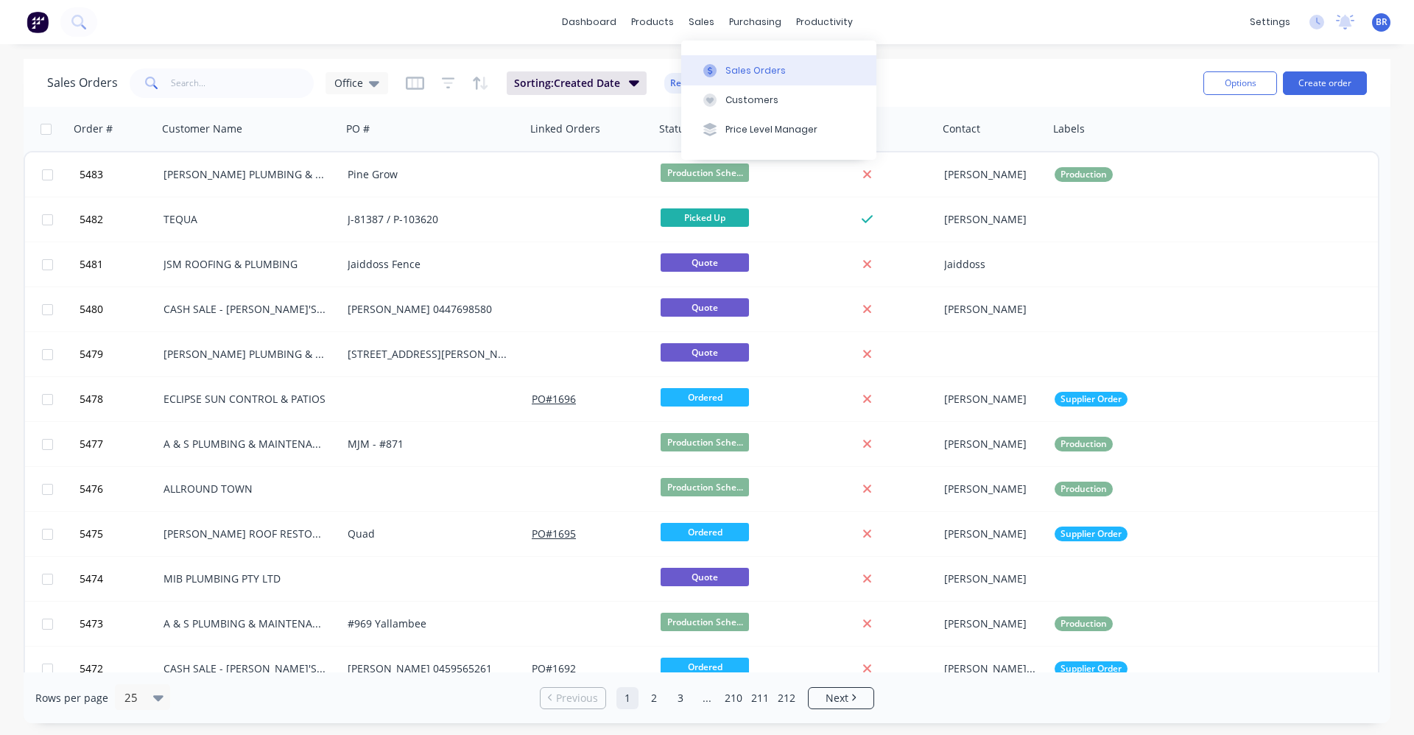
click at [732, 69] on div "Sales Orders" at bounding box center [756, 70] width 60 height 13
click at [1342, 86] on button "Create order" at bounding box center [1325, 83] width 84 height 24
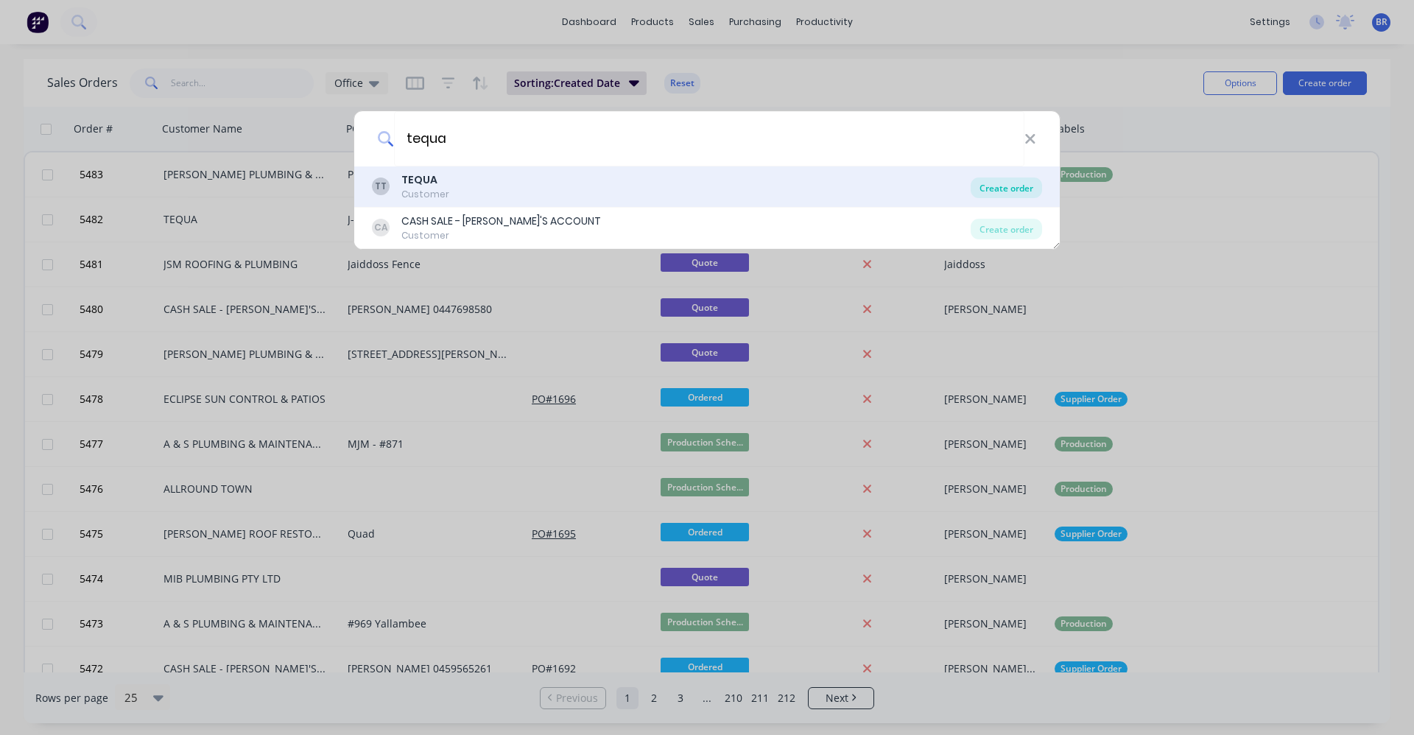
type input "tequa"
click at [1004, 190] on div "Create order" at bounding box center [1006, 188] width 71 height 21
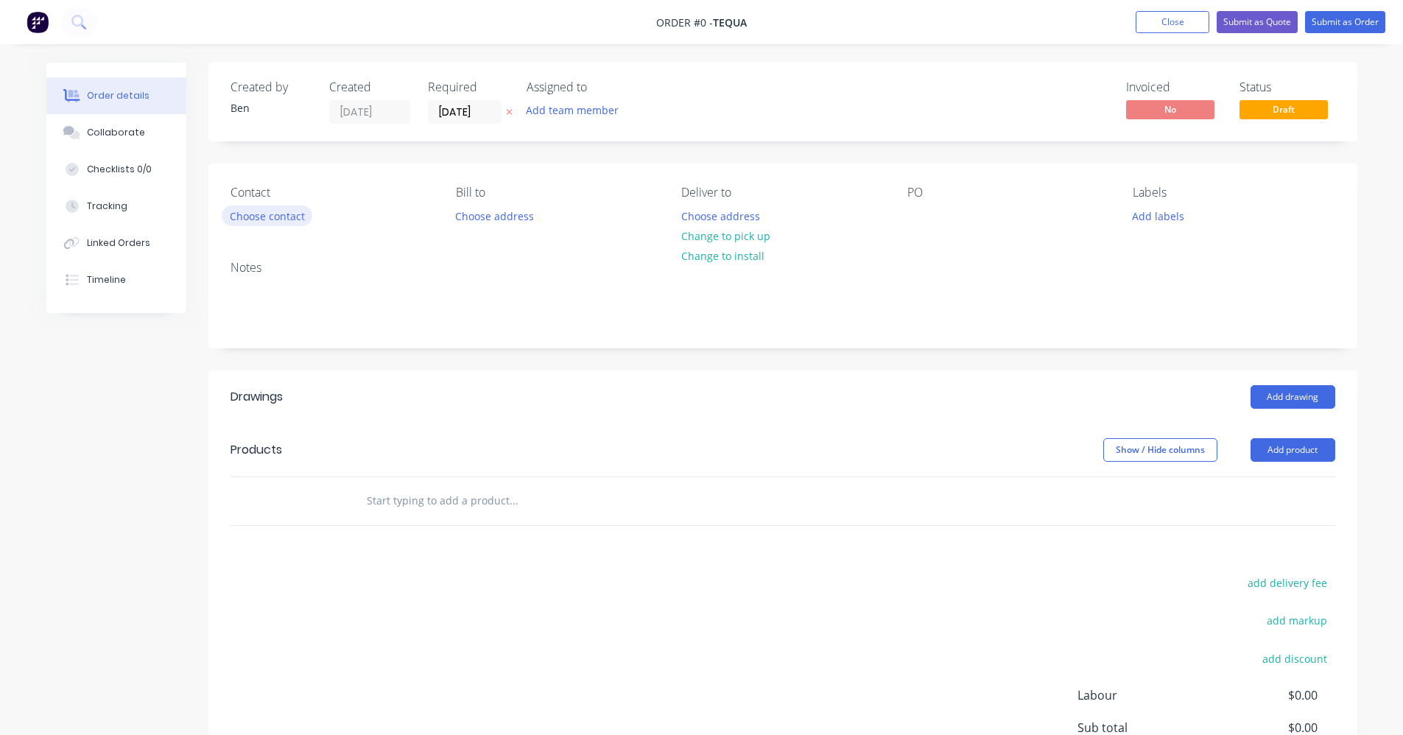
click at [257, 214] on button "Choose contact" at bounding box center [267, 216] width 91 height 20
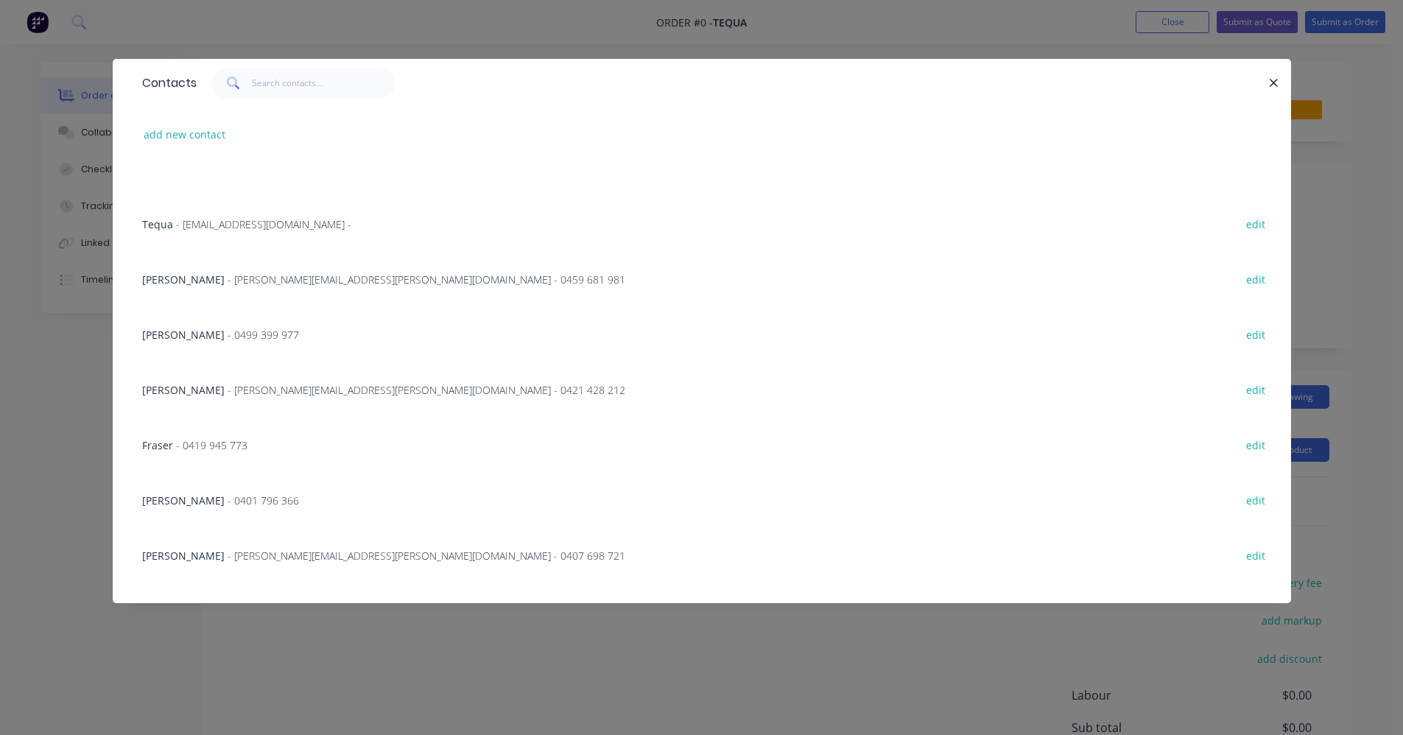
scroll to position [221, 0]
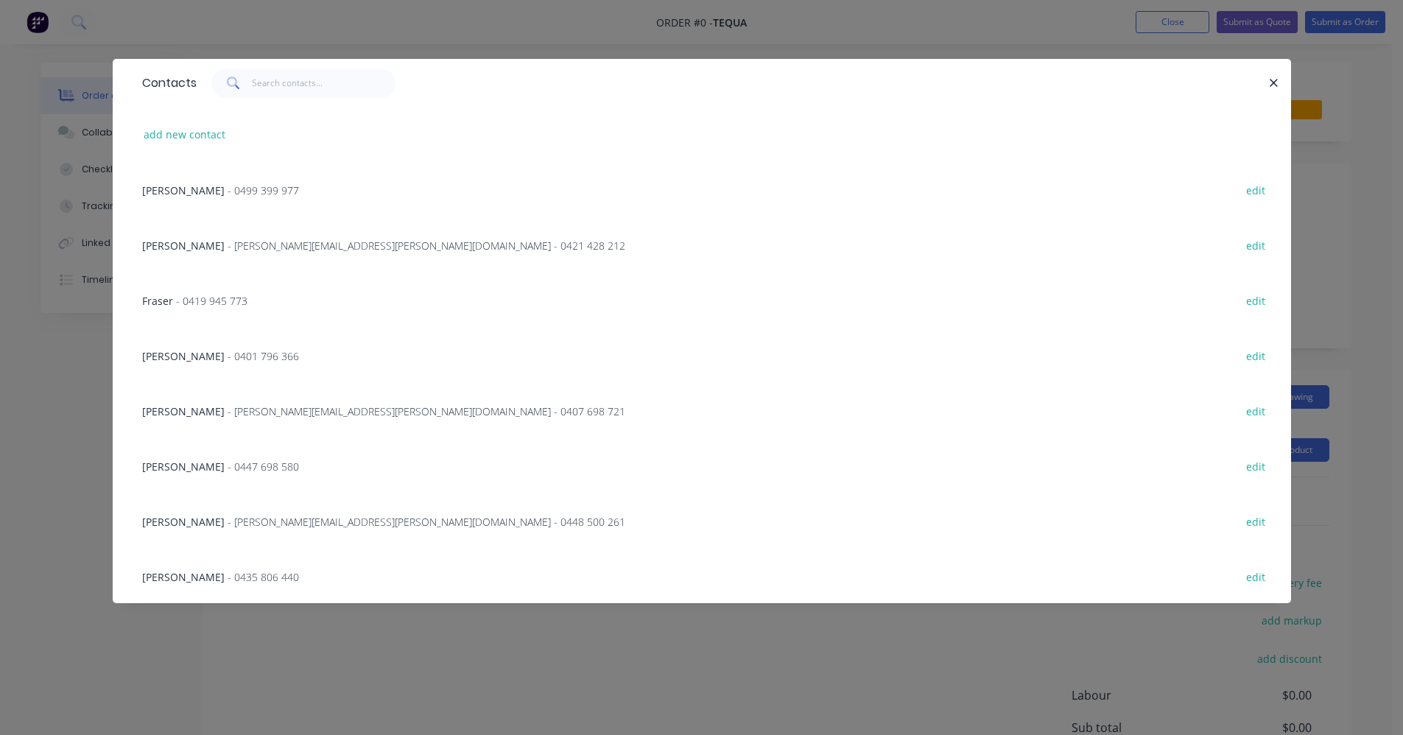
click at [228, 463] on span "- 0447 698 580" at bounding box center [263, 467] width 71 height 14
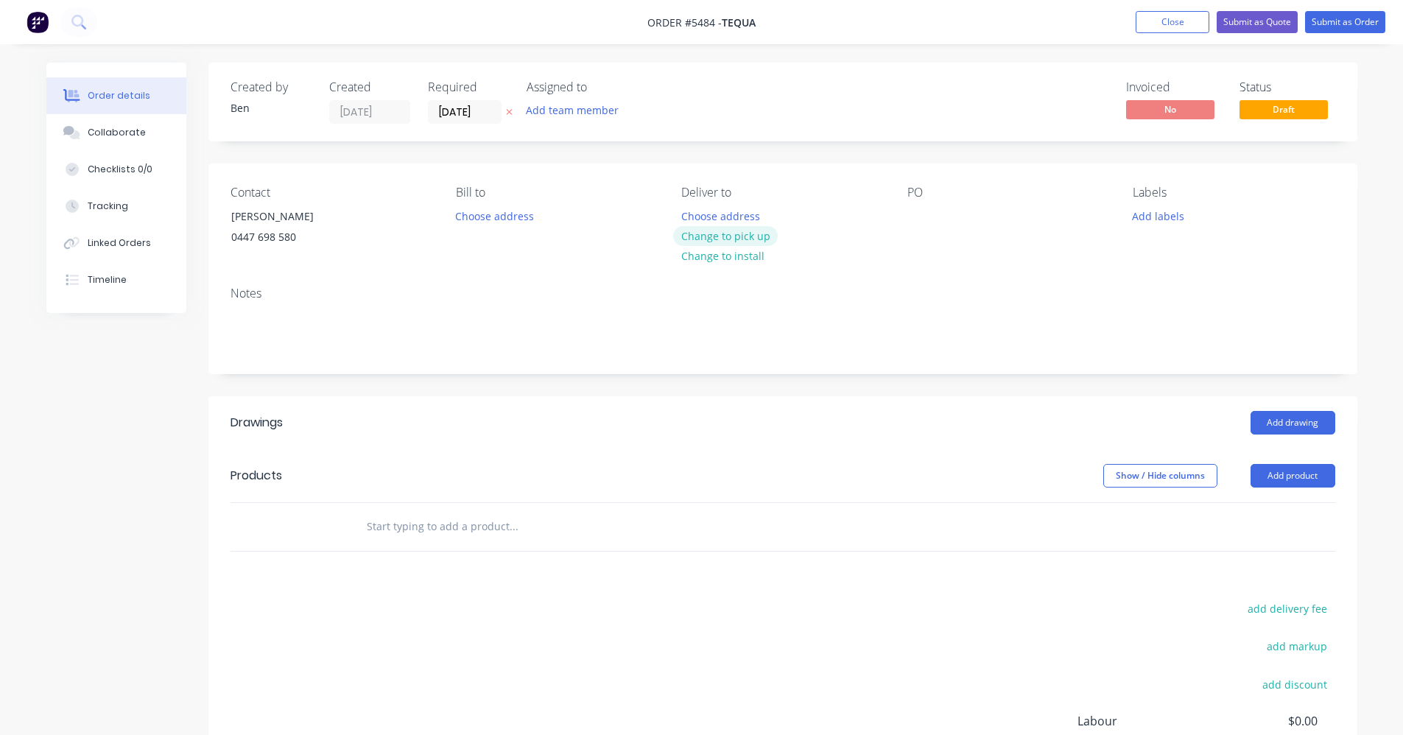
click at [748, 237] on button "Change to pick up" at bounding box center [725, 236] width 105 height 20
click at [908, 212] on div at bounding box center [920, 216] width 24 height 21
click at [1159, 211] on button "Add labels" at bounding box center [1159, 216] width 68 height 20
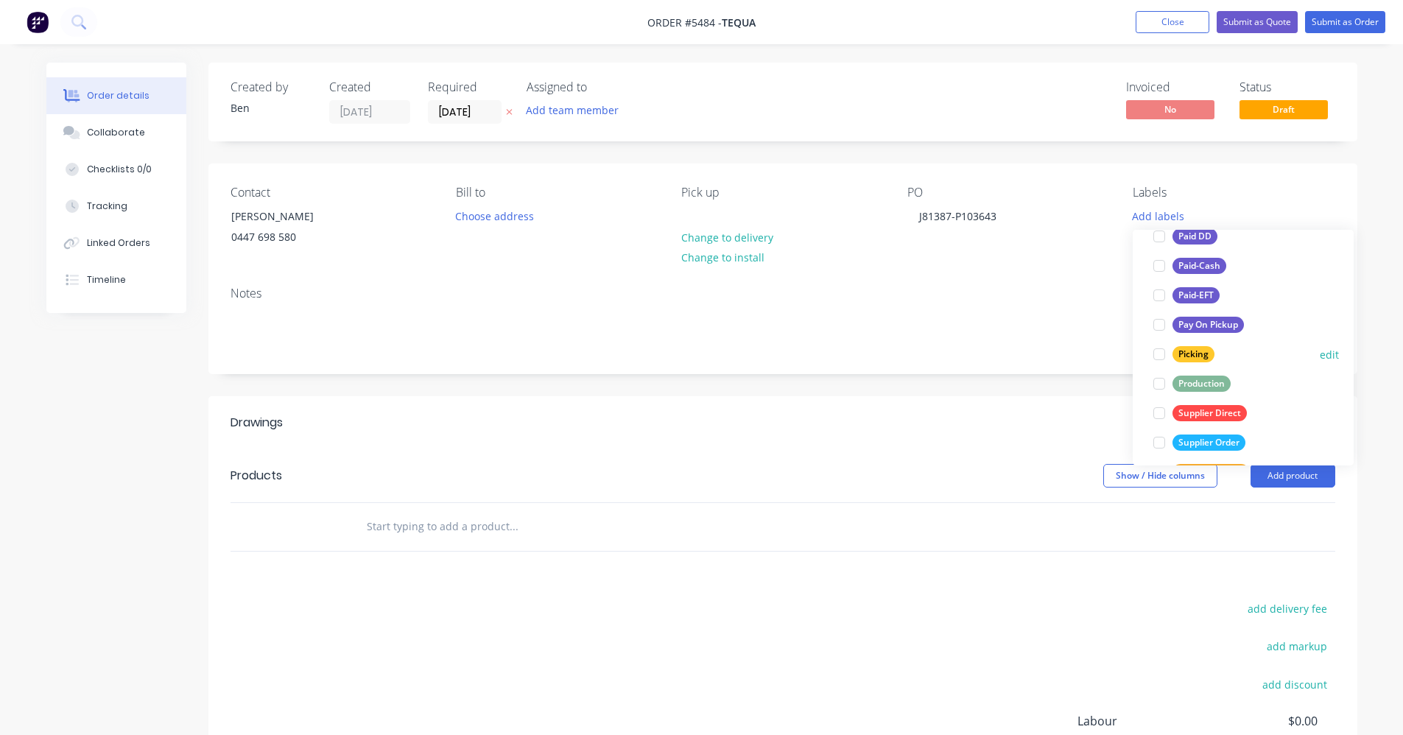
scroll to position [221, 0]
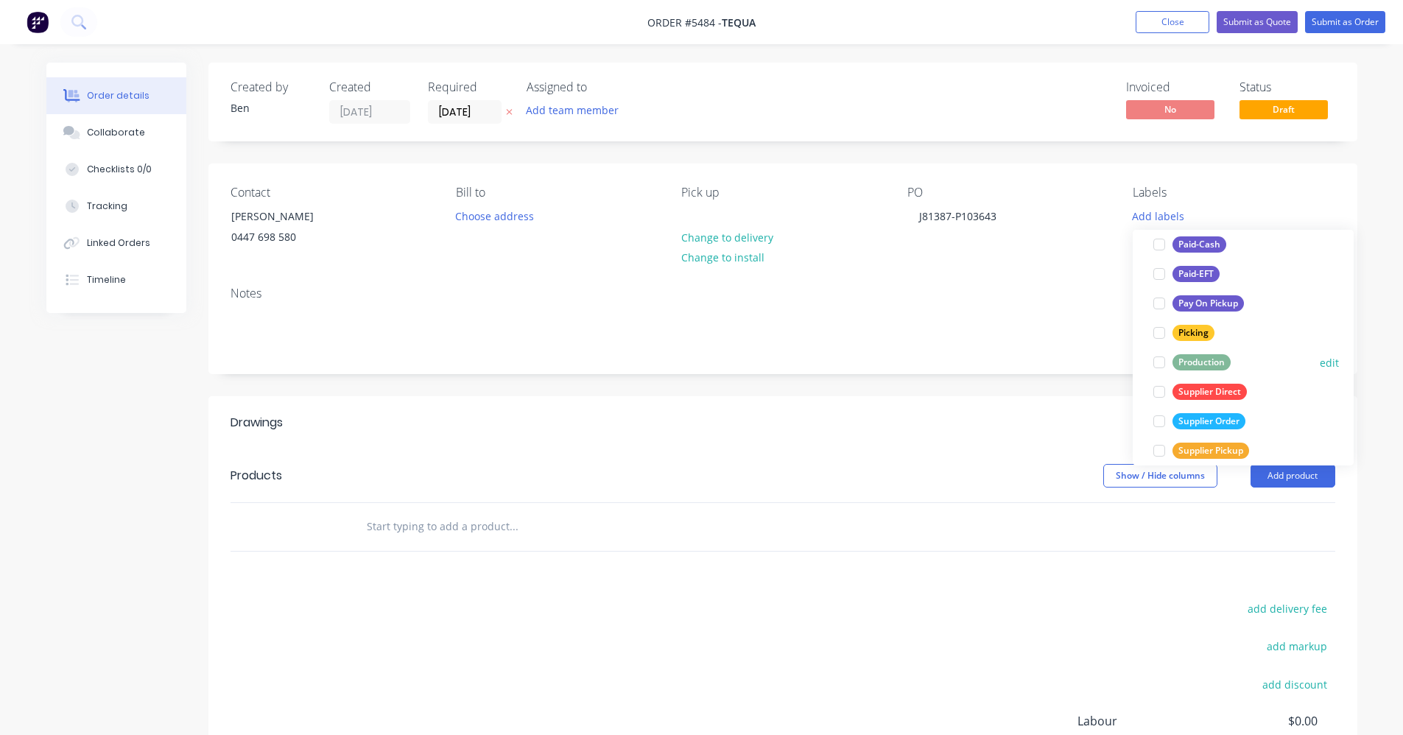
click at [1210, 358] on div "Production" at bounding box center [1202, 362] width 58 height 16
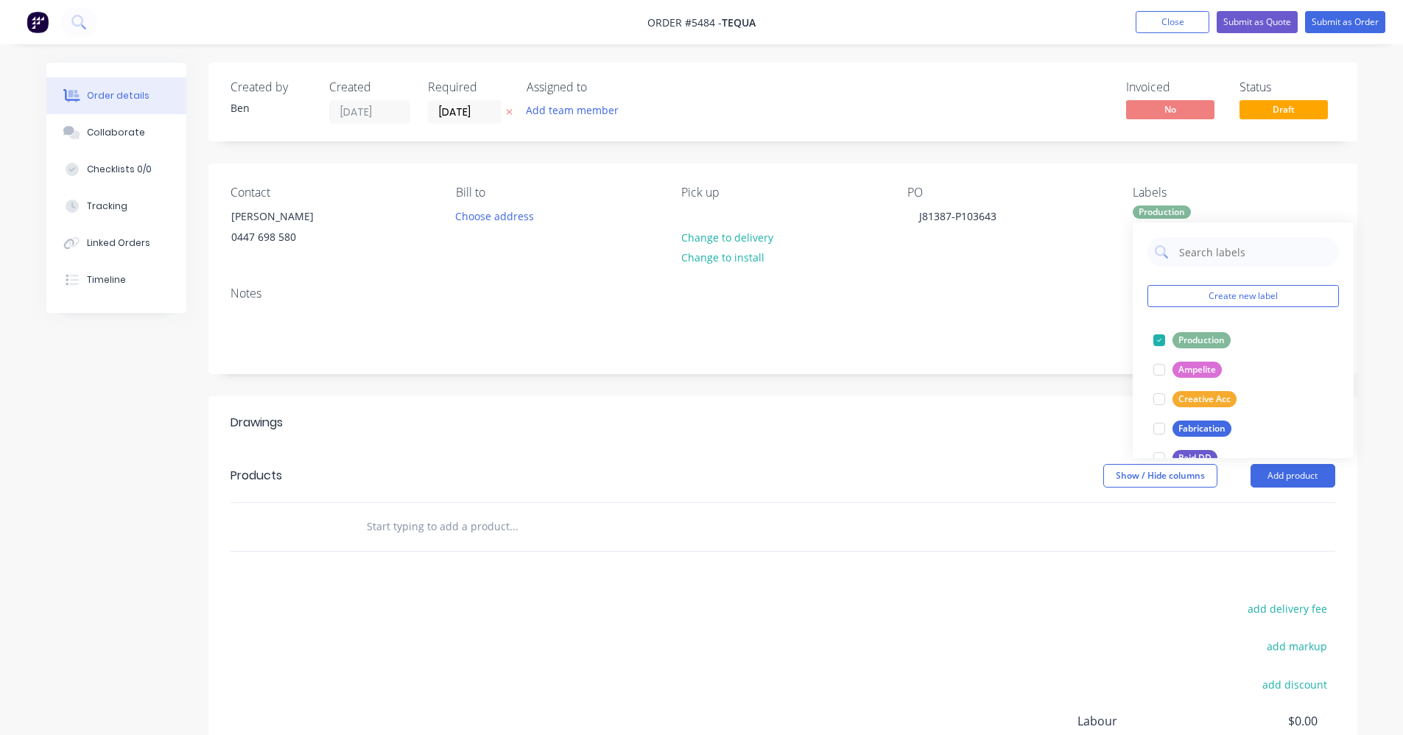
click at [702, 401] on header "Drawings Add drawing" at bounding box center [782, 422] width 1149 height 53
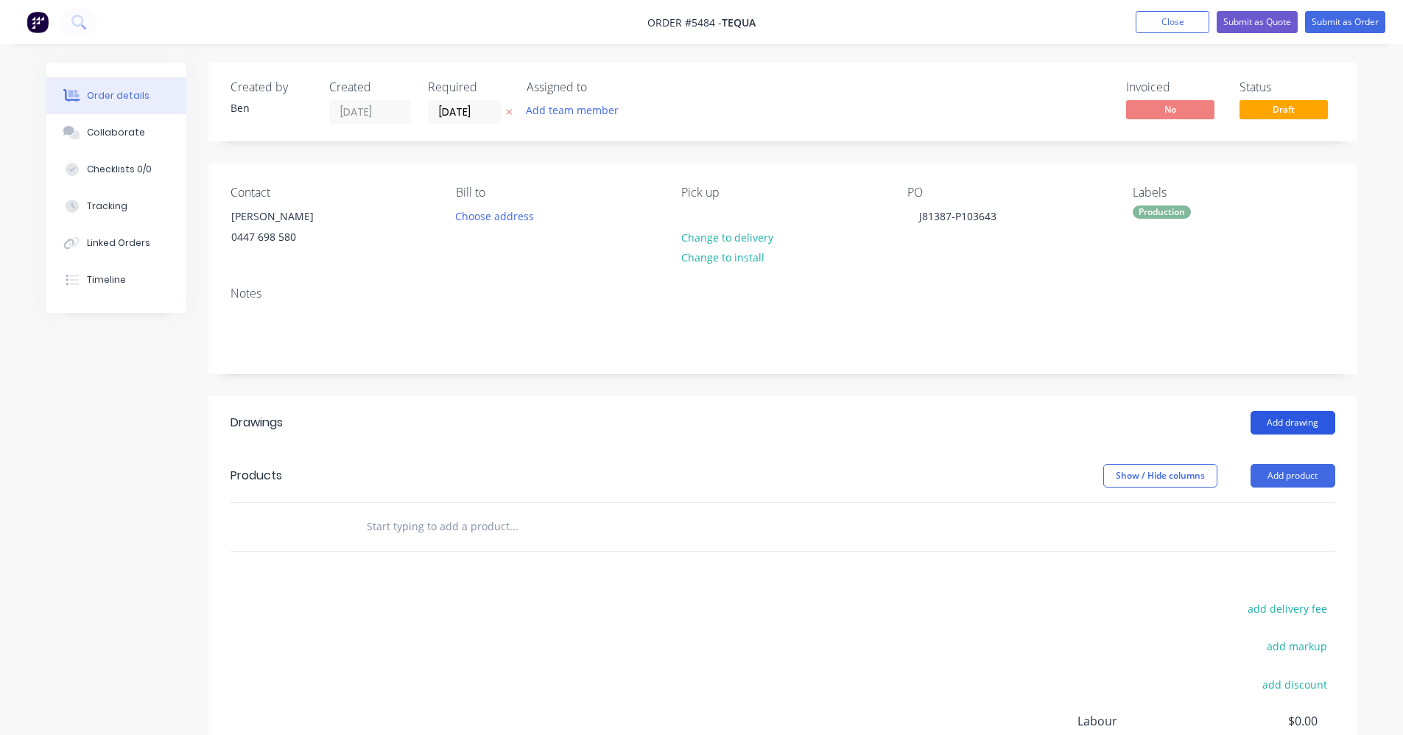
click at [1315, 420] on button "Add drawing" at bounding box center [1293, 423] width 85 height 24
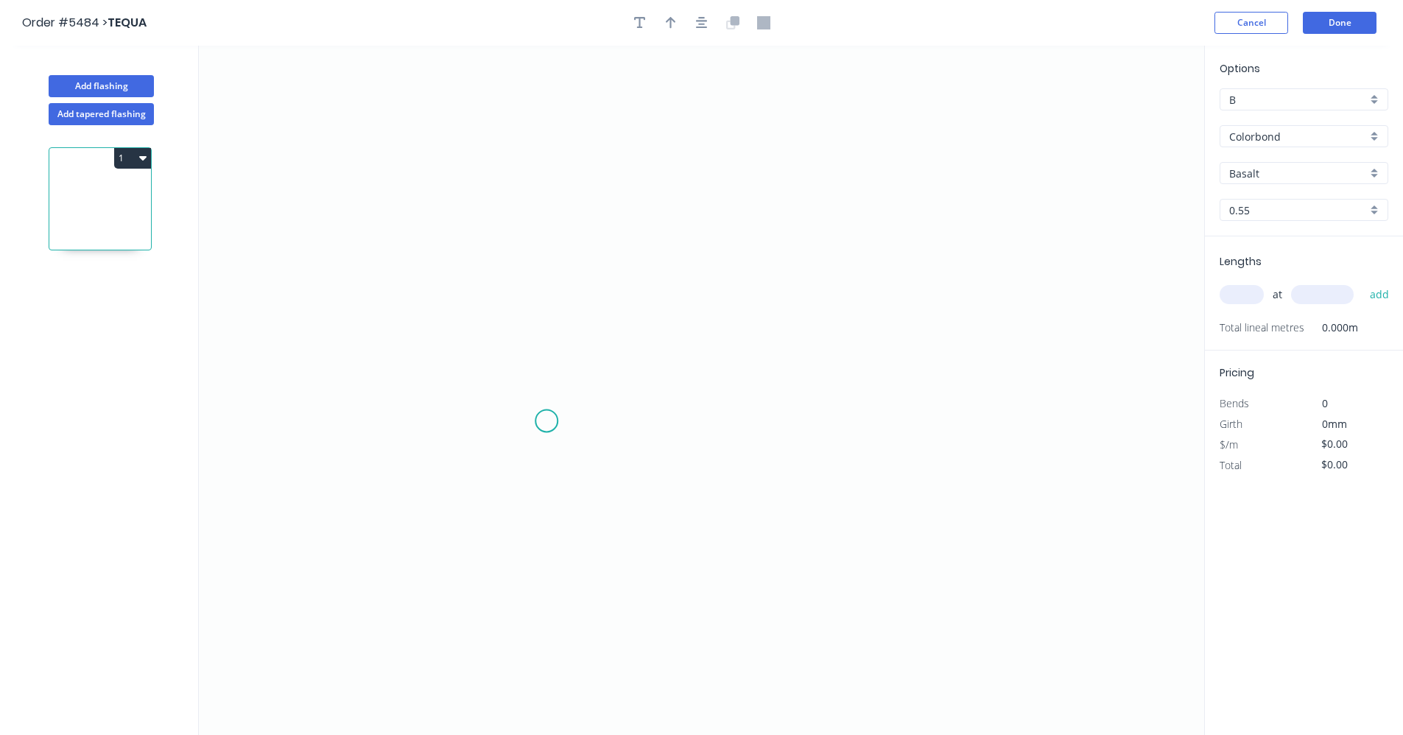
click at [547, 421] on icon "0" at bounding box center [702, 391] width 1006 height 690
click at [547, 359] on icon at bounding box center [547, 390] width 0 height 63
click at [840, 350] on icon "0 ?" at bounding box center [702, 391] width 1006 height 690
click at [1092, 239] on icon "0 ? ?" at bounding box center [702, 391] width 1006 height 690
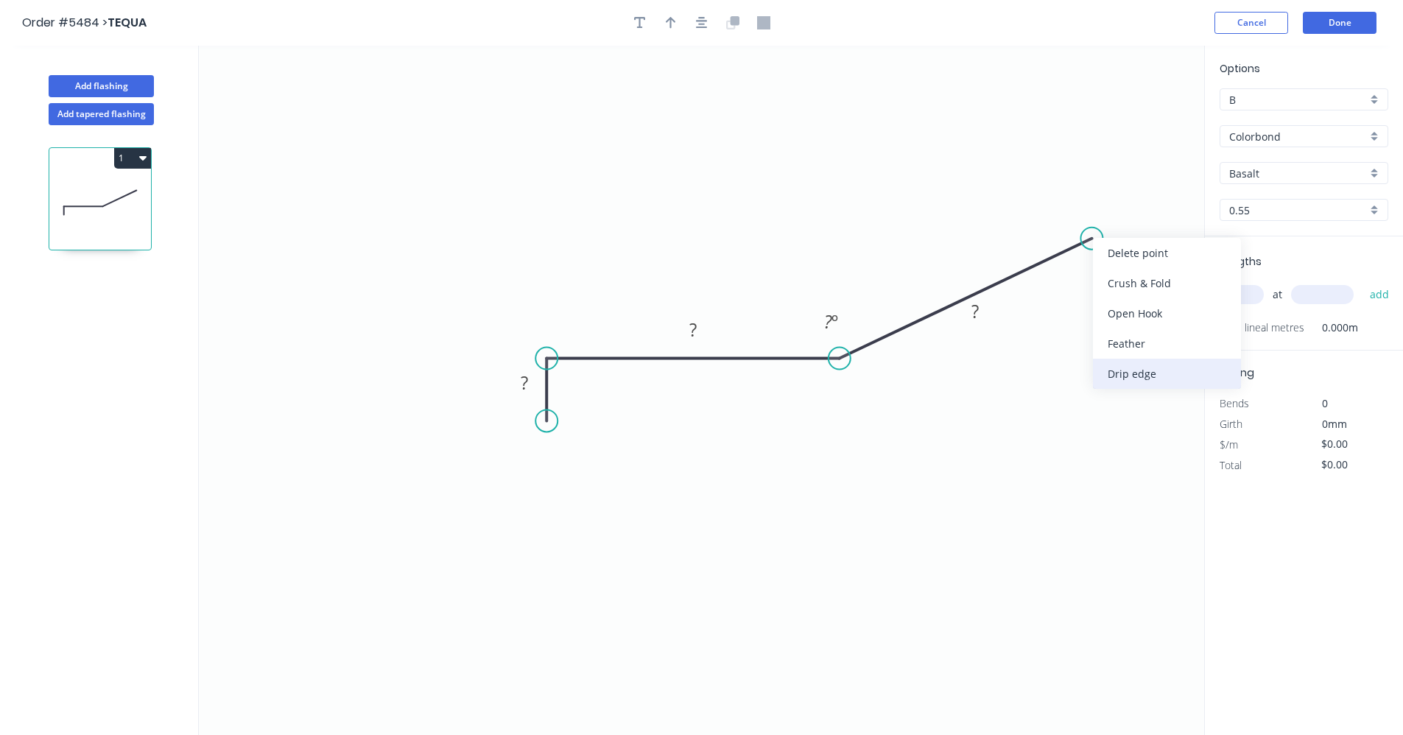
click at [1152, 371] on div "Drip edge" at bounding box center [1167, 374] width 148 height 30
click at [536, 389] on rect at bounding box center [524, 383] width 29 height 21
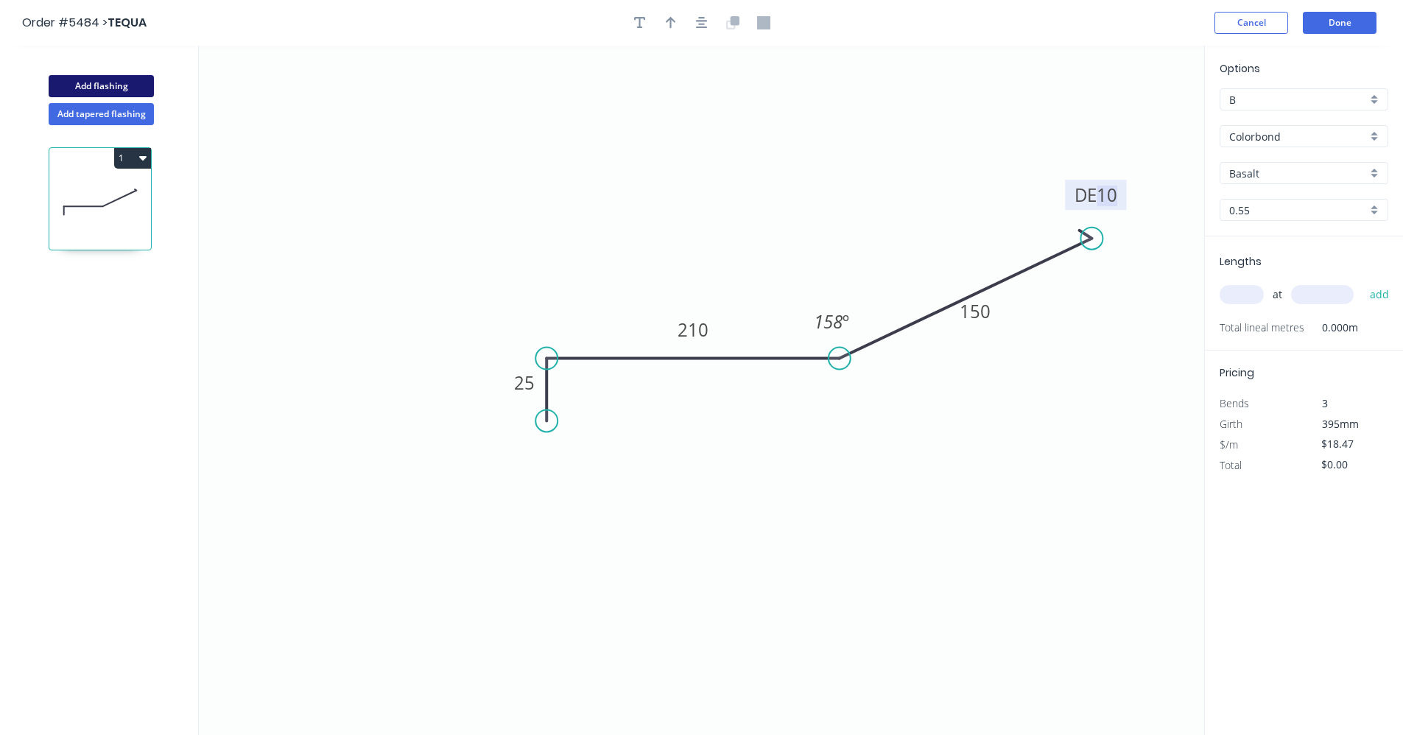
drag, startPoint x: 109, startPoint y: 81, endPoint x: 125, endPoint y: 91, distance: 19.2
click at [109, 82] on button "Add flashing" at bounding box center [101, 86] width 105 height 22
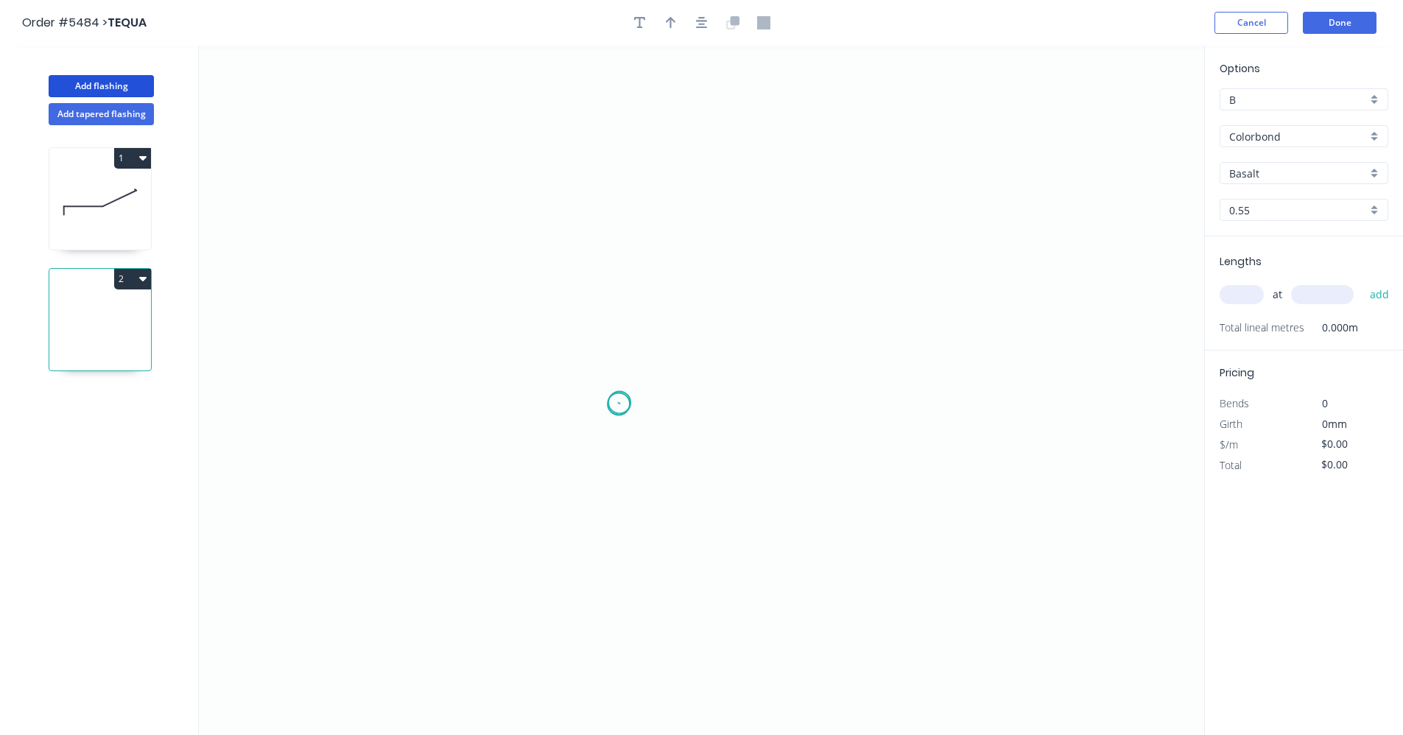
drag, startPoint x: 619, startPoint y: 404, endPoint x: 623, endPoint y: 371, distance: 33.4
click at [620, 401] on icon "0" at bounding box center [702, 391] width 1006 height 690
click at [625, 306] on icon "0" at bounding box center [702, 391] width 1006 height 690
click at [1027, 190] on icon "0 ?" at bounding box center [702, 391] width 1006 height 690
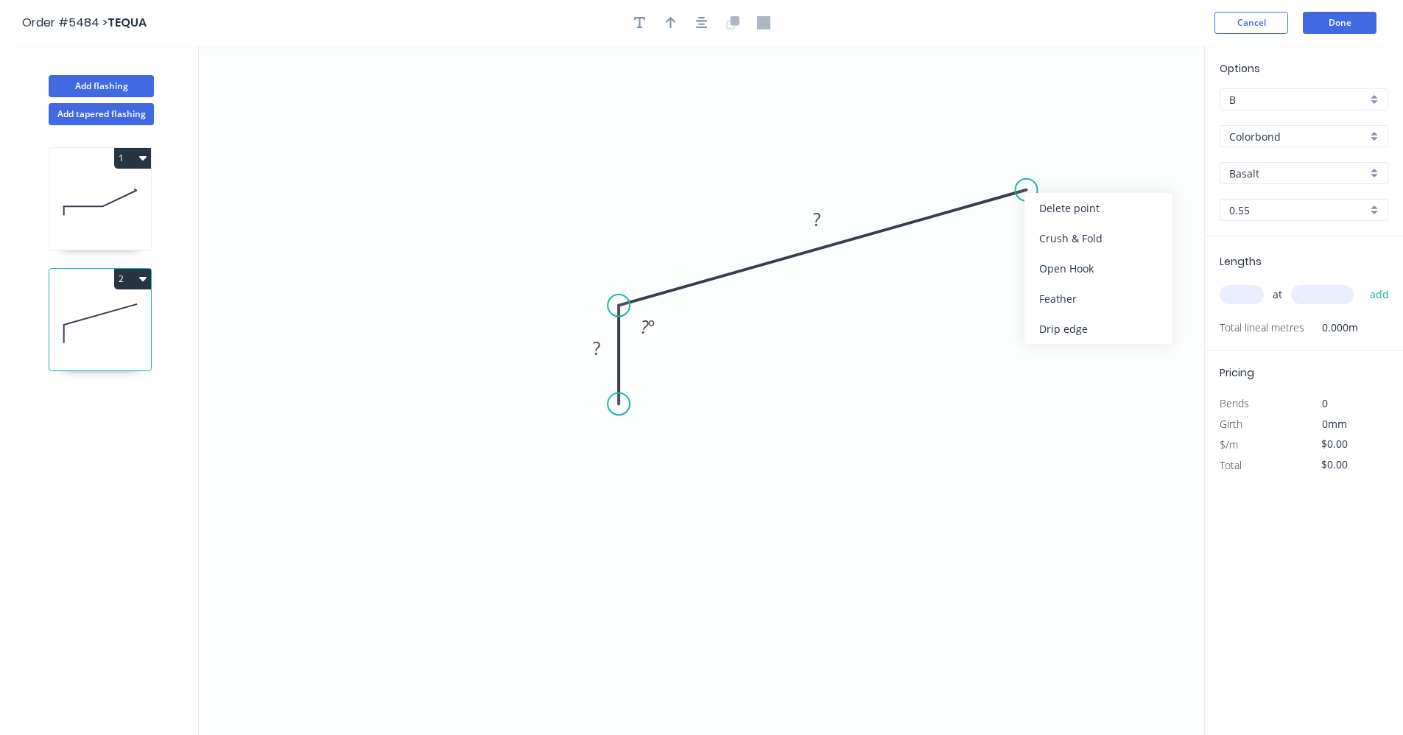
click at [1068, 326] on div "Drip edge" at bounding box center [1099, 329] width 148 height 30
click at [610, 350] on rect at bounding box center [596, 349] width 29 height 21
click at [110, 207] on icon at bounding box center [100, 202] width 102 height 94
type input "$18.47"
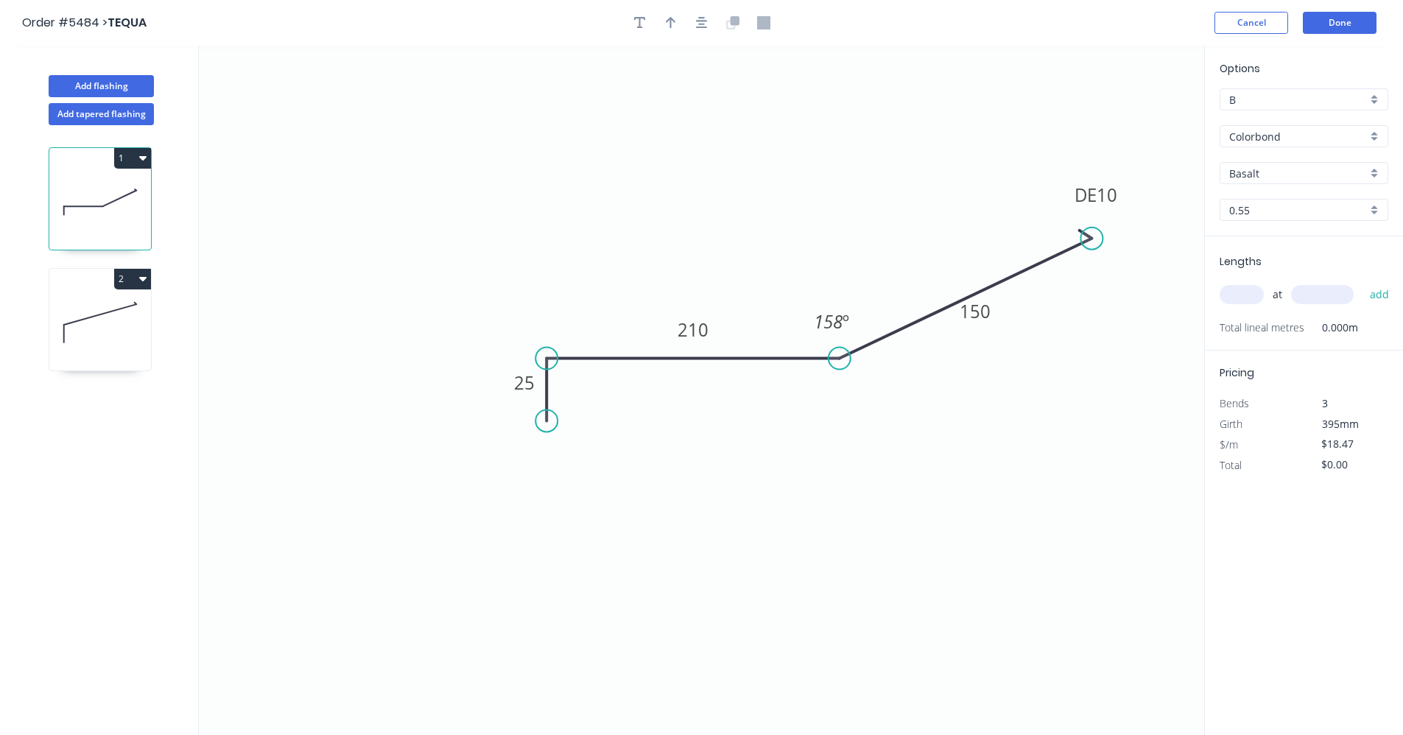
click at [1372, 172] on div "Basalt" at bounding box center [1304, 173] width 169 height 22
click at [1249, 321] on div "[PERSON_NAME]" at bounding box center [1304, 319] width 167 height 26
click at [705, 29] on icon "button" at bounding box center [702, 22] width 12 height 13
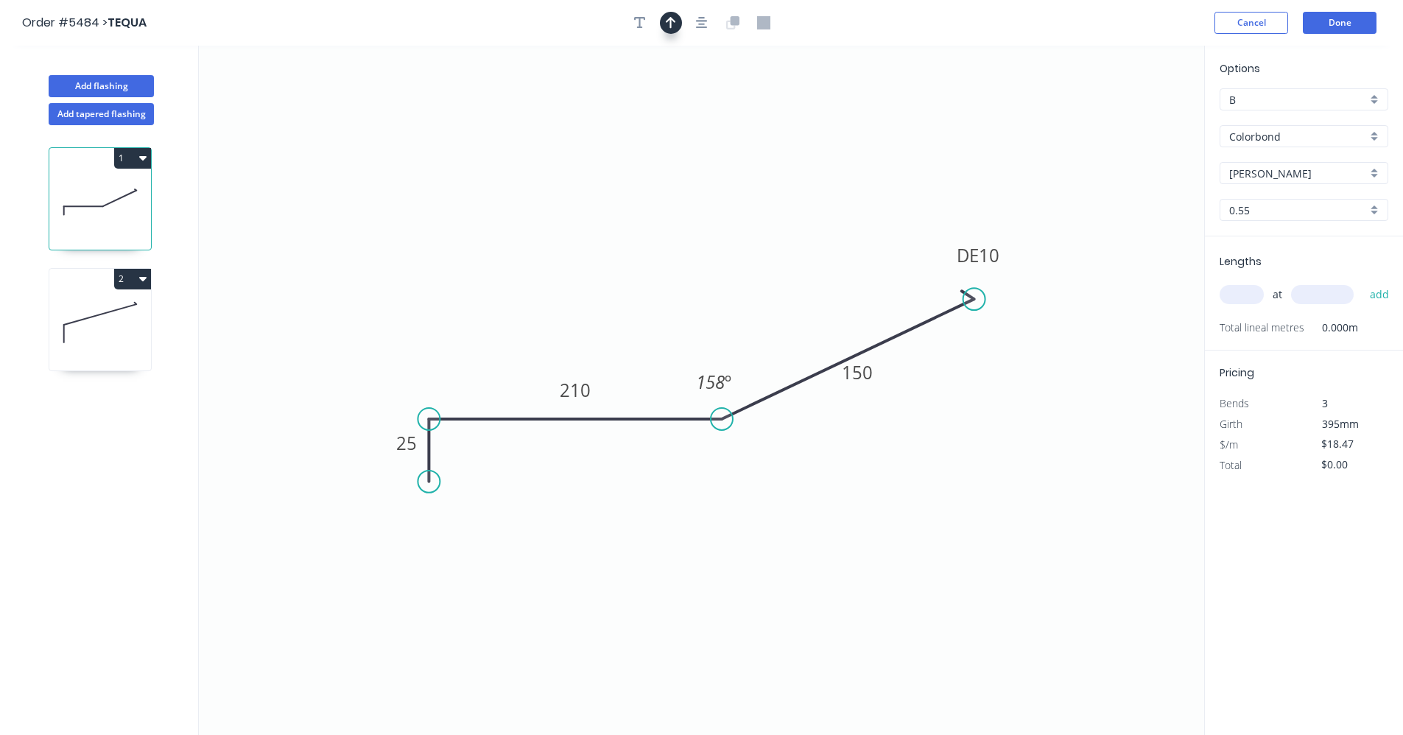
click at [672, 24] on icon "button" at bounding box center [671, 22] width 10 height 13
drag, startPoint x: 1132, startPoint y: 119, endPoint x: 793, endPoint y: 362, distance: 417.0
click at [793, 362] on icon at bounding box center [793, 345] width 13 height 47
click at [99, 324] on icon at bounding box center [100, 323] width 102 height 94
type input "Basalt"
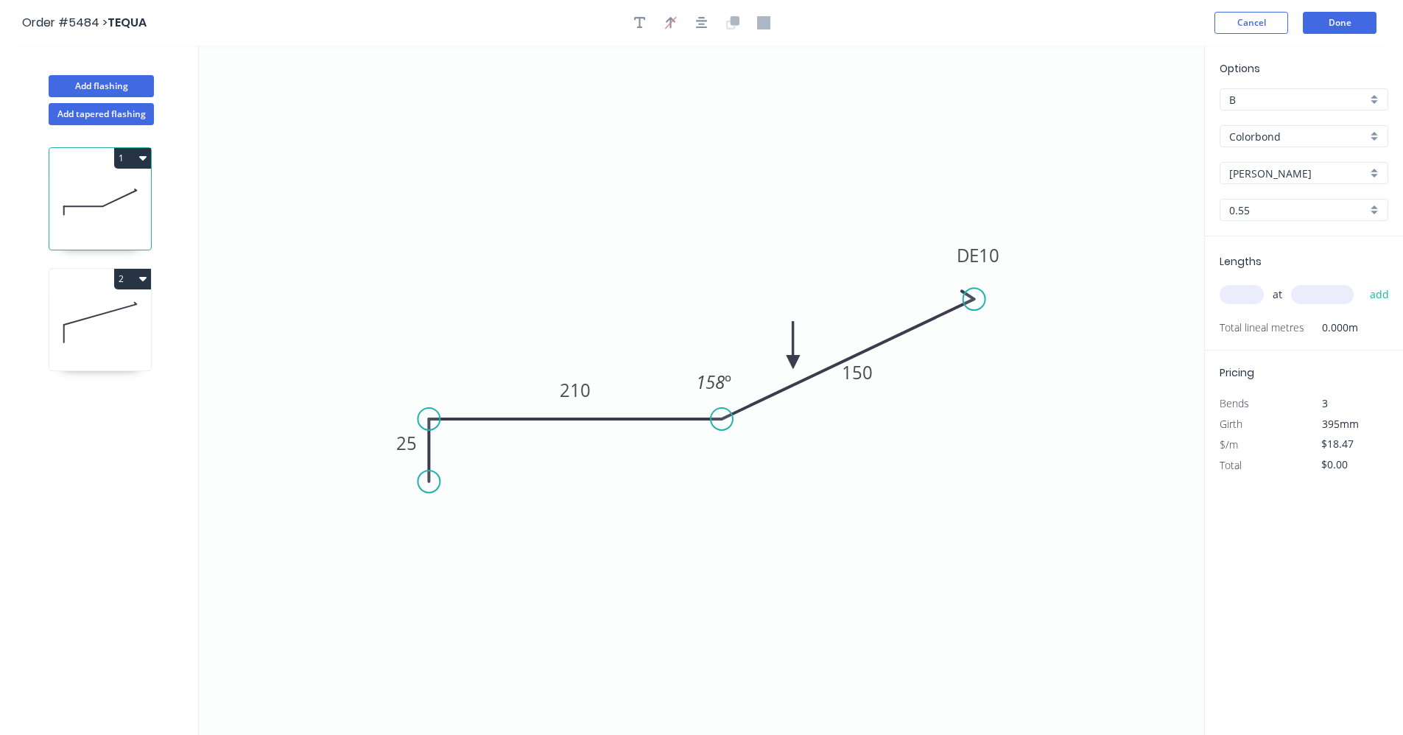
type input "$8.58"
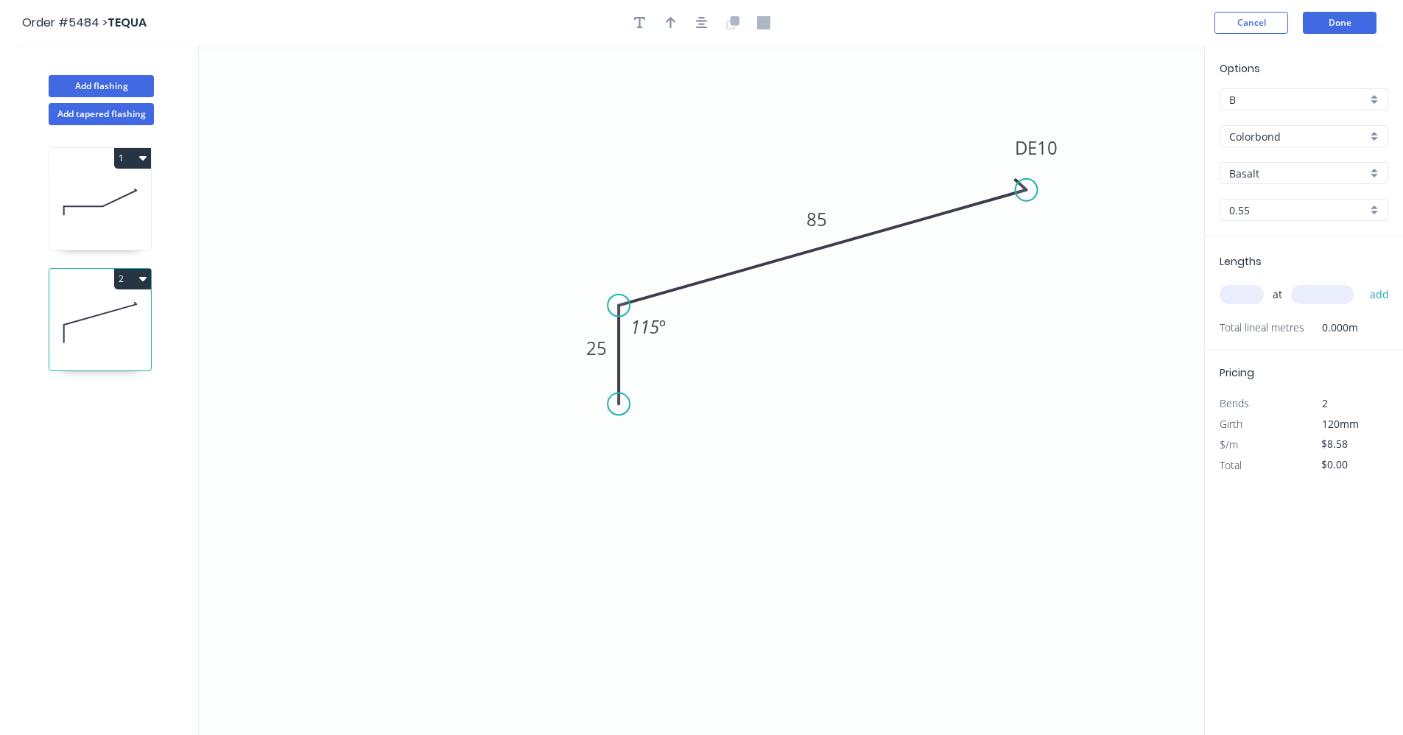
drag, startPoint x: 108, startPoint y: 189, endPoint x: 137, endPoint y: 194, distance: 29.9
click at [108, 190] on icon at bounding box center [100, 202] width 102 height 94
type input "[PERSON_NAME]"
type input "$18.47"
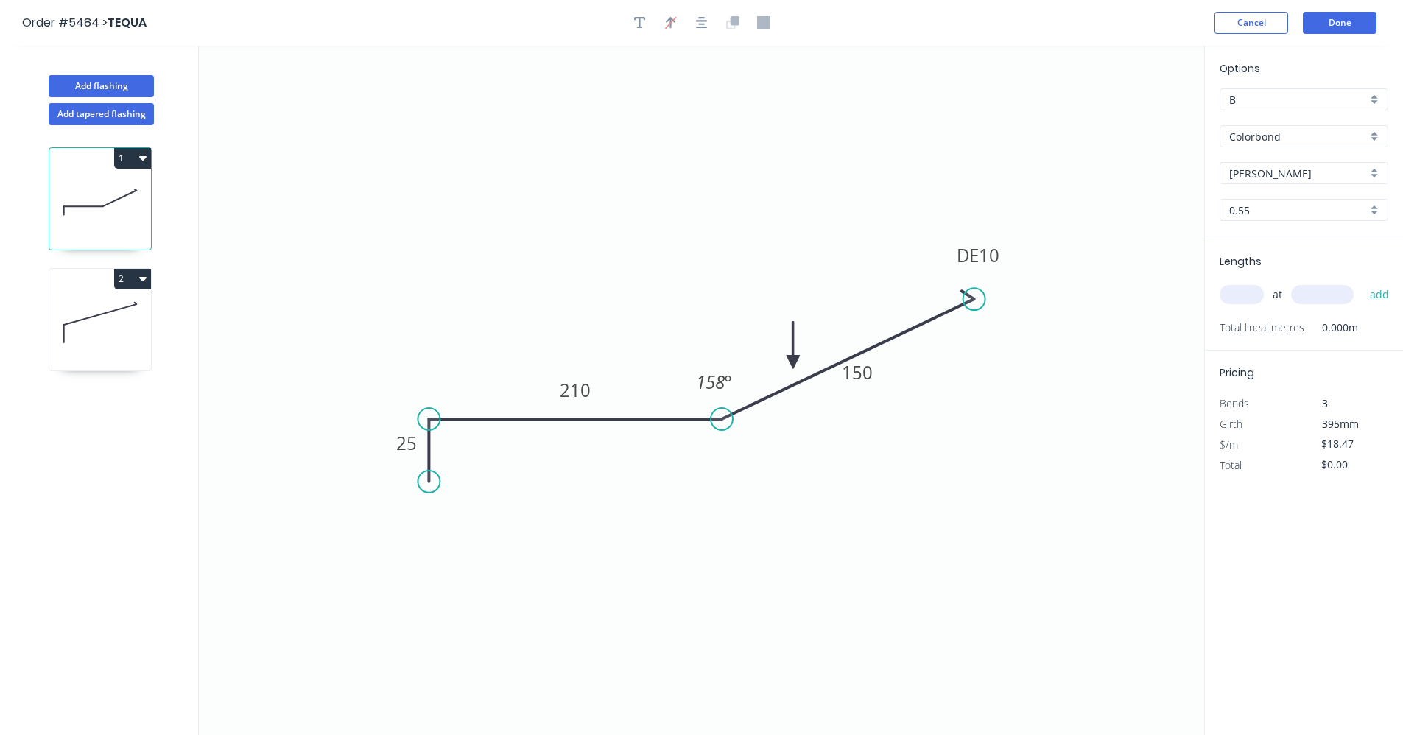
click at [1249, 303] on input "text" at bounding box center [1242, 294] width 44 height 19
type input "3"
type input "5500"
click at [1363, 282] on button "add" at bounding box center [1380, 294] width 35 height 25
type input "$304.76"
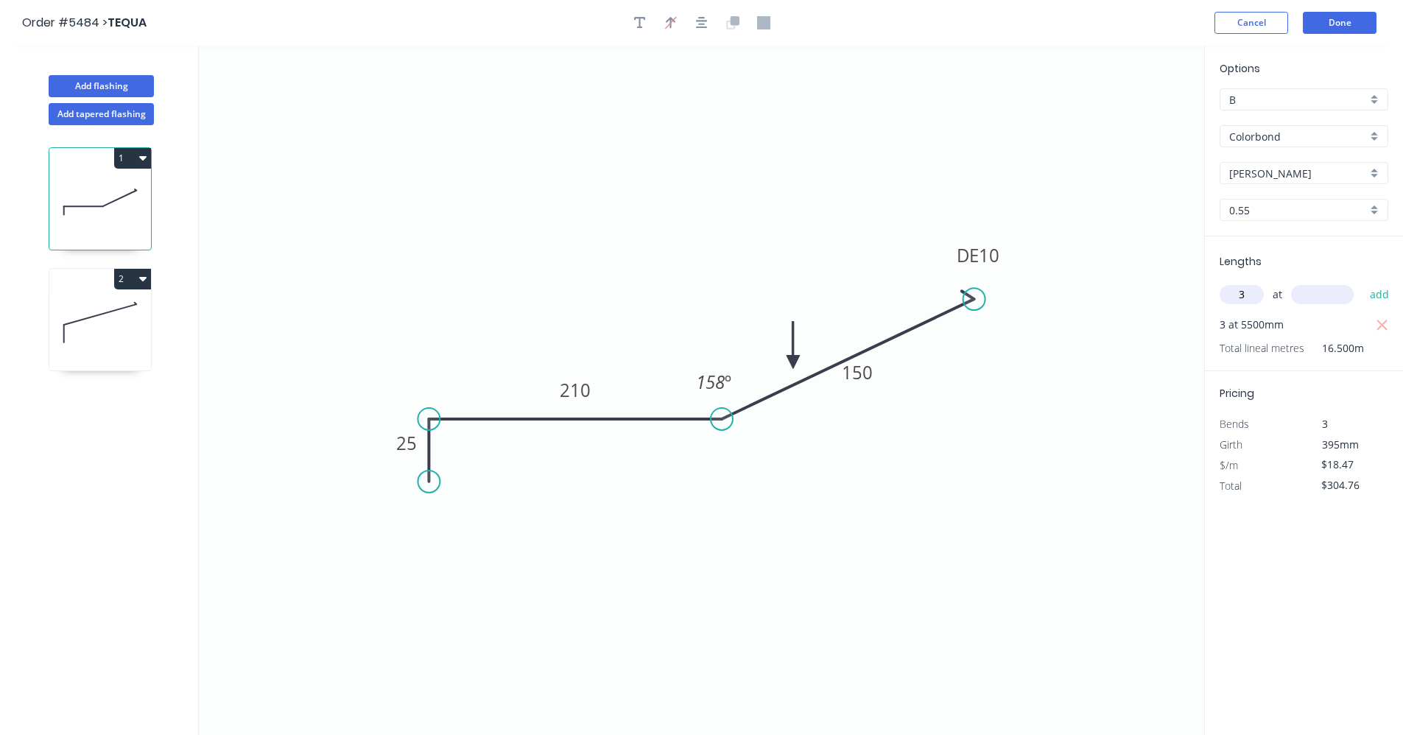
type input "3"
type input "6000"
click at [1363, 282] on button "add" at bounding box center [1380, 294] width 35 height 25
type input "$637.22"
drag, startPoint x: 126, startPoint y: 337, endPoint x: 193, endPoint y: 334, distance: 67.1
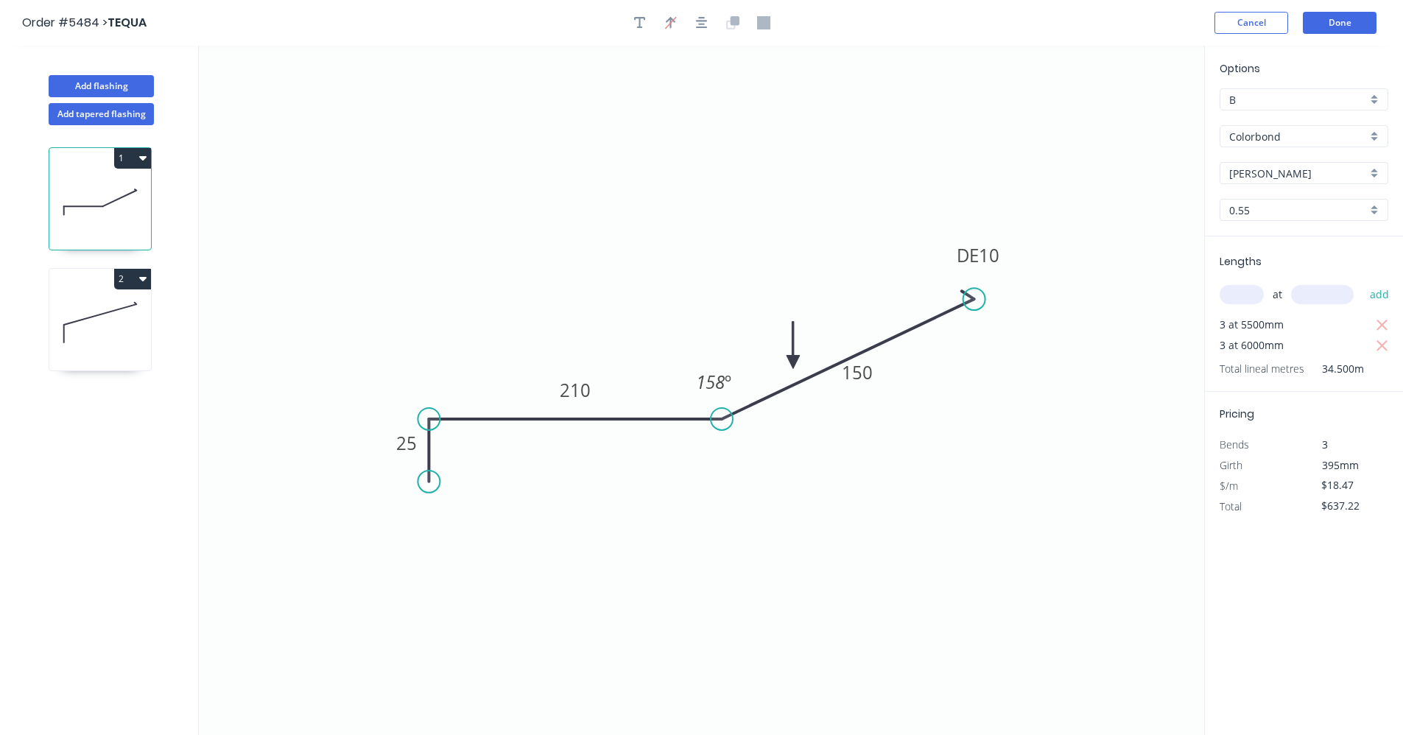
click at [127, 337] on icon at bounding box center [100, 323] width 102 height 94
type input "Basalt"
type input "$8.58"
type input "$0.00"
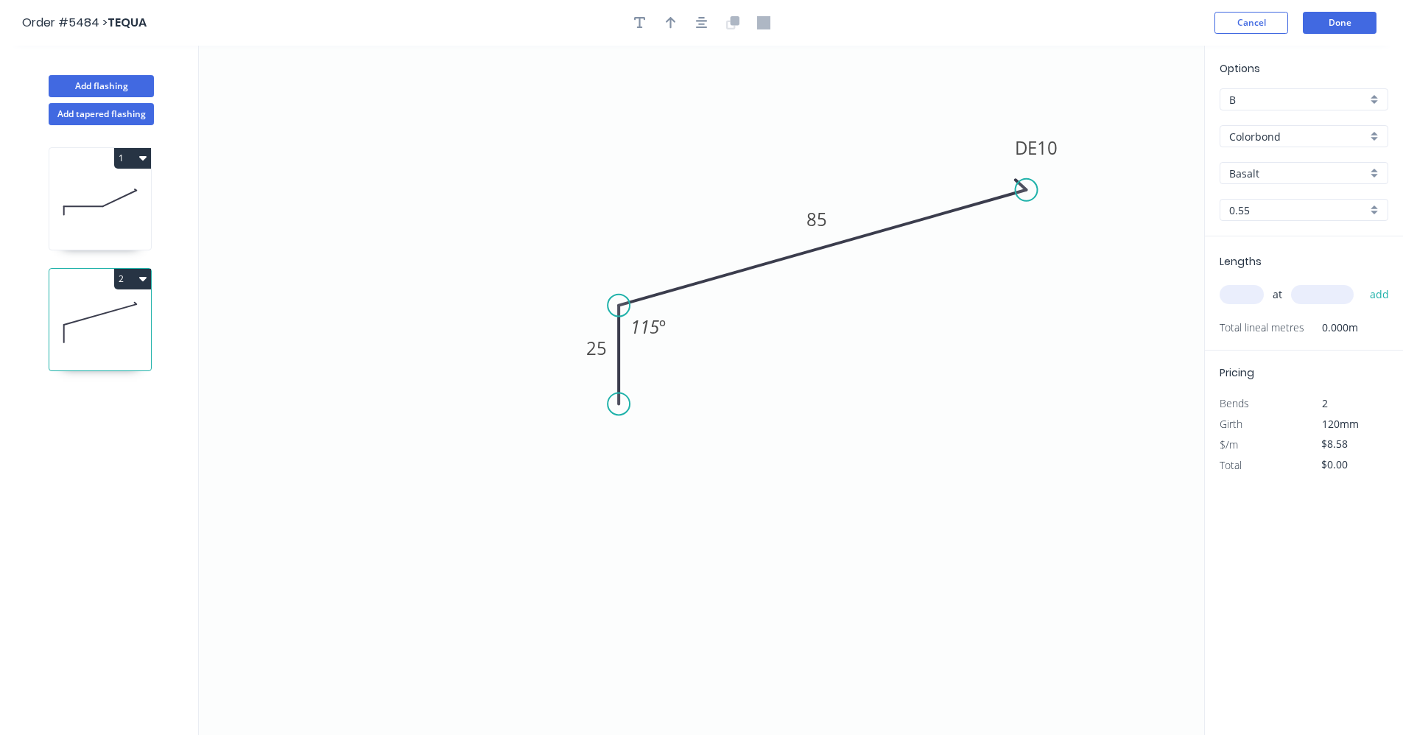
click at [1246, 299] on input "text" at bounding box center [1242, 294] width 44 height 19
type input "2"
type input "3000"
click at [1363, 282] on button "add" at bounding box center [1380, 294] width 35 height 25
type input "$51.48"
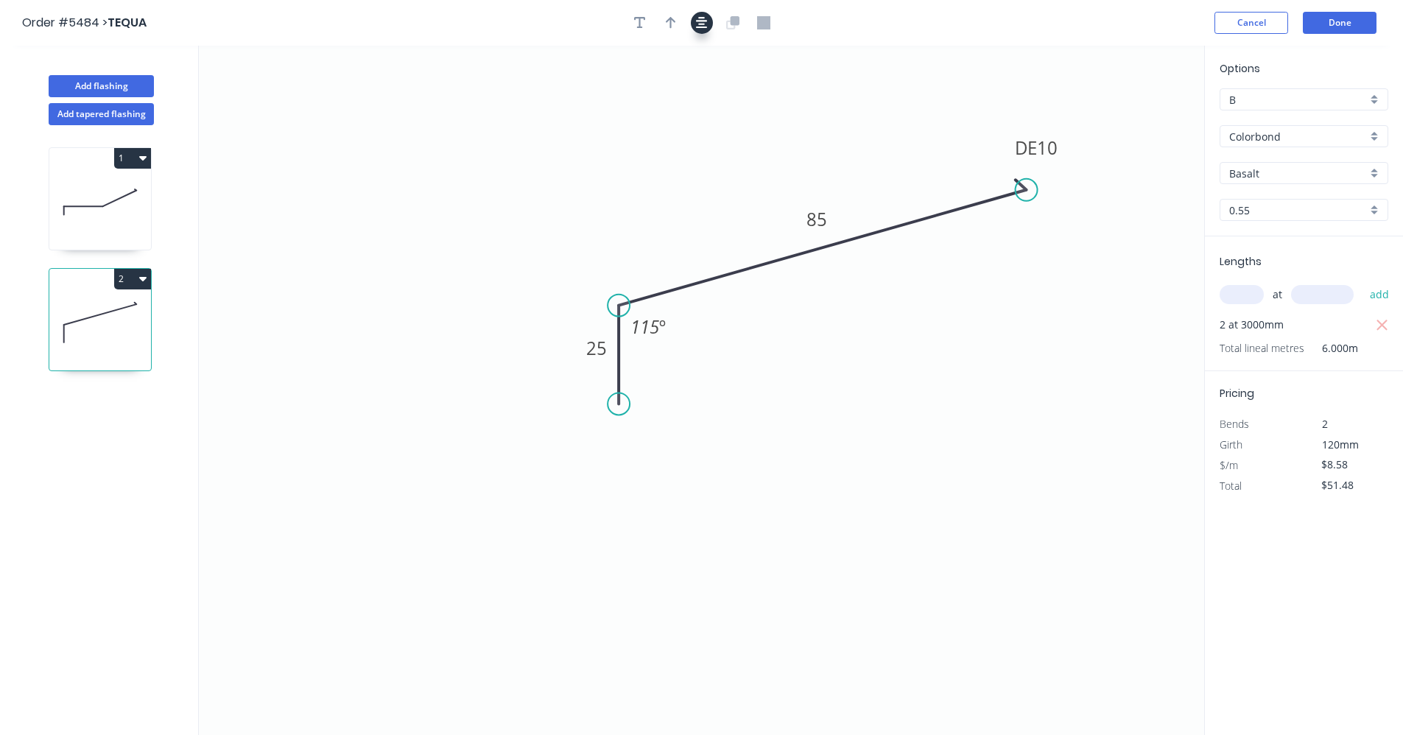
click at [704, 26] on icon "button" at bounding box center [702, 22] width 12 height 13
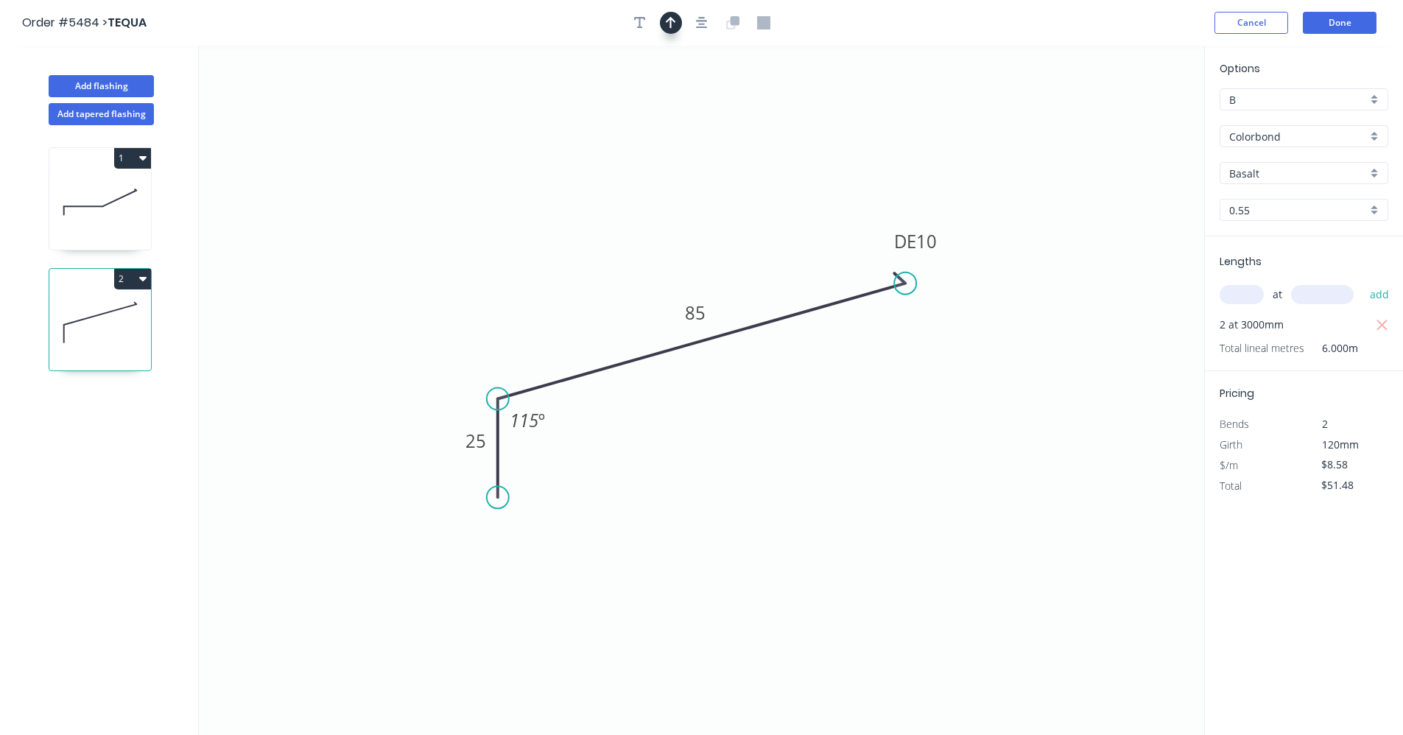
click at [675, 24] on icon "button" at bounding box center [671, 22] width 10 height 13
drag, startPoint x: 1131, startPoint y: 117, endPoint x: 768, endPoint y: 299, distance: 406.2
click at [768, 302] on icon at bounding box center [768, 290] width 13 height 47
click at [1335, 178] on input "Basalt" at bounding box center [1298, 173] width 138 height 15
click at [1272, 314] on div "[PERSON_NAME]" at bounding box center [1304, 319] width 167 height 26
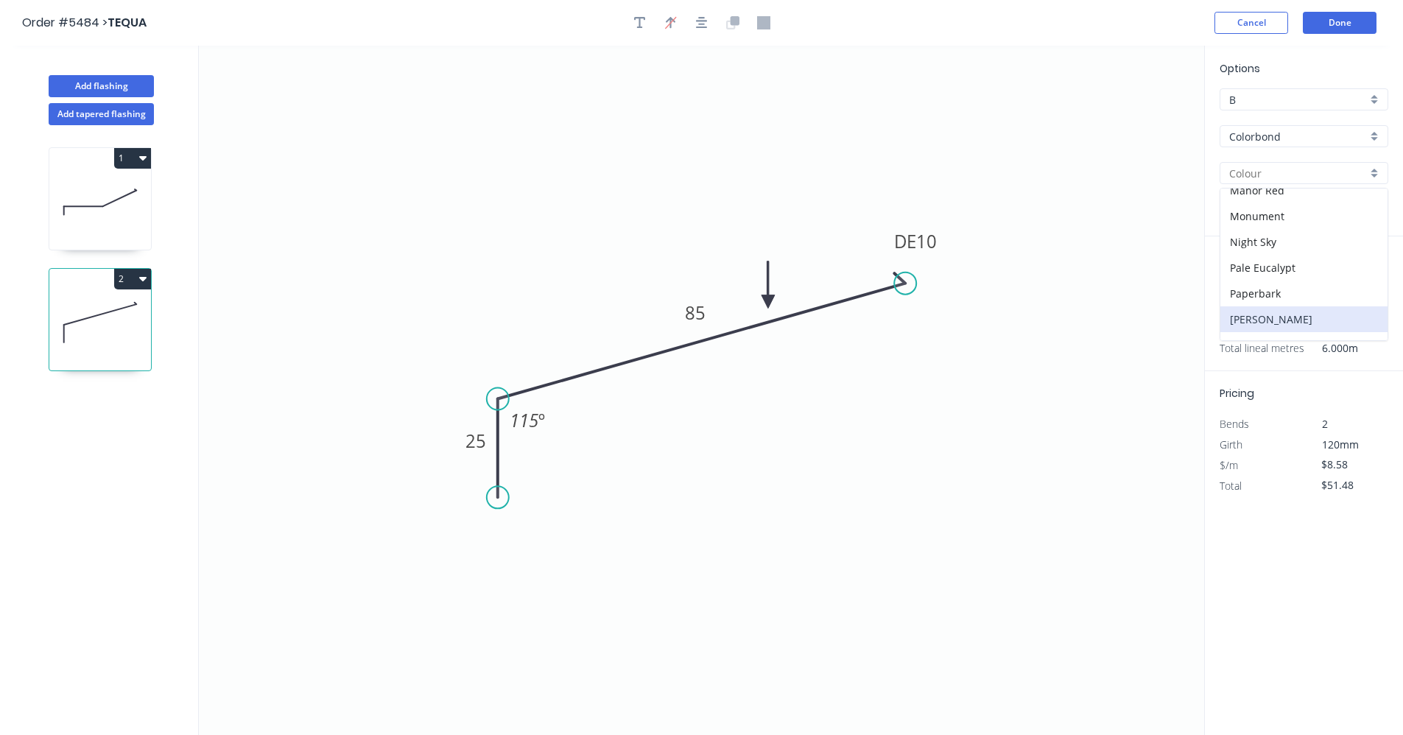
type input "[PERSON_NAME]"
click at [91, 201] on icon at bounding box center [100, 202] width 102 height 94
type input "$18.47"
type input "$637.22"
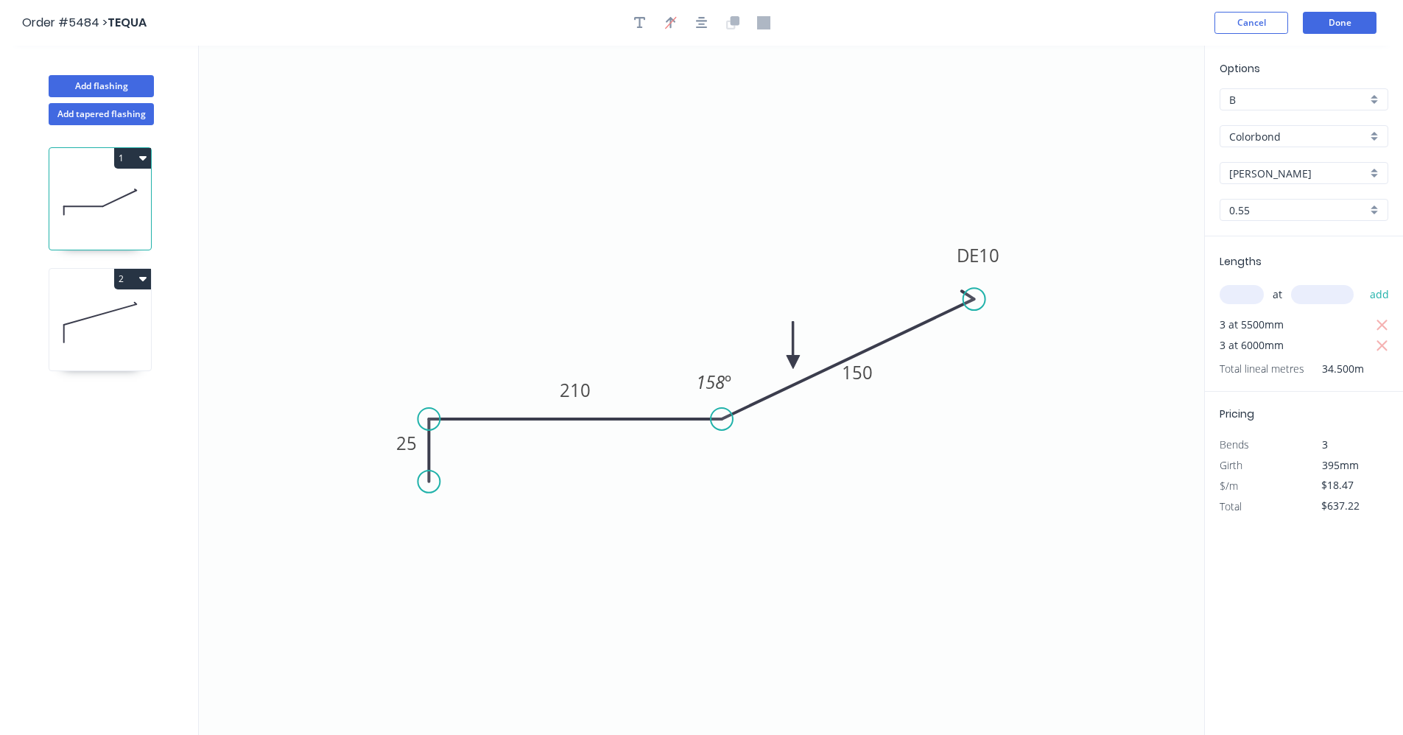
click at [101, 318] on icon at bounding box center [100, 323] width 102 height 94
type input "$8.58"
type input "$51.48"
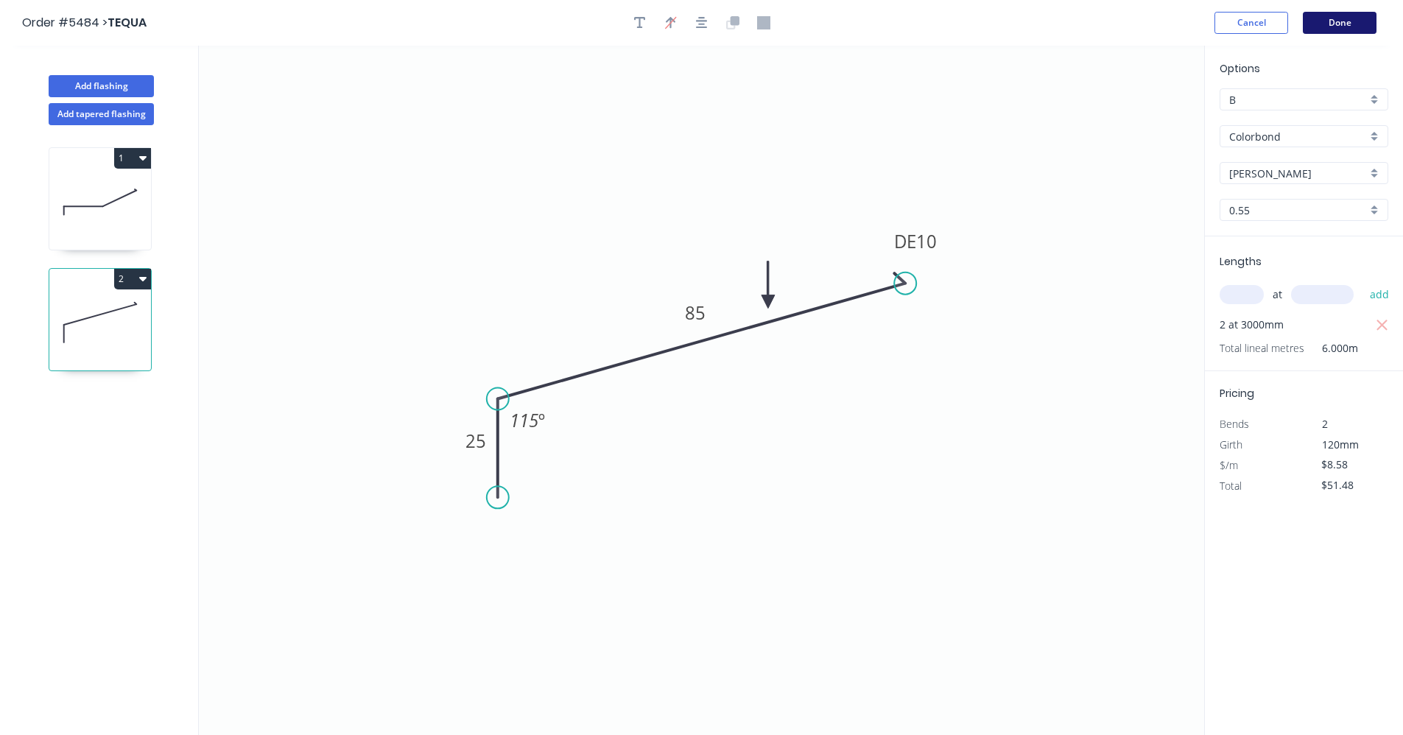
click at [1350, 27] on button "Done" at bounding box center [1340, 23] width 74 height 22
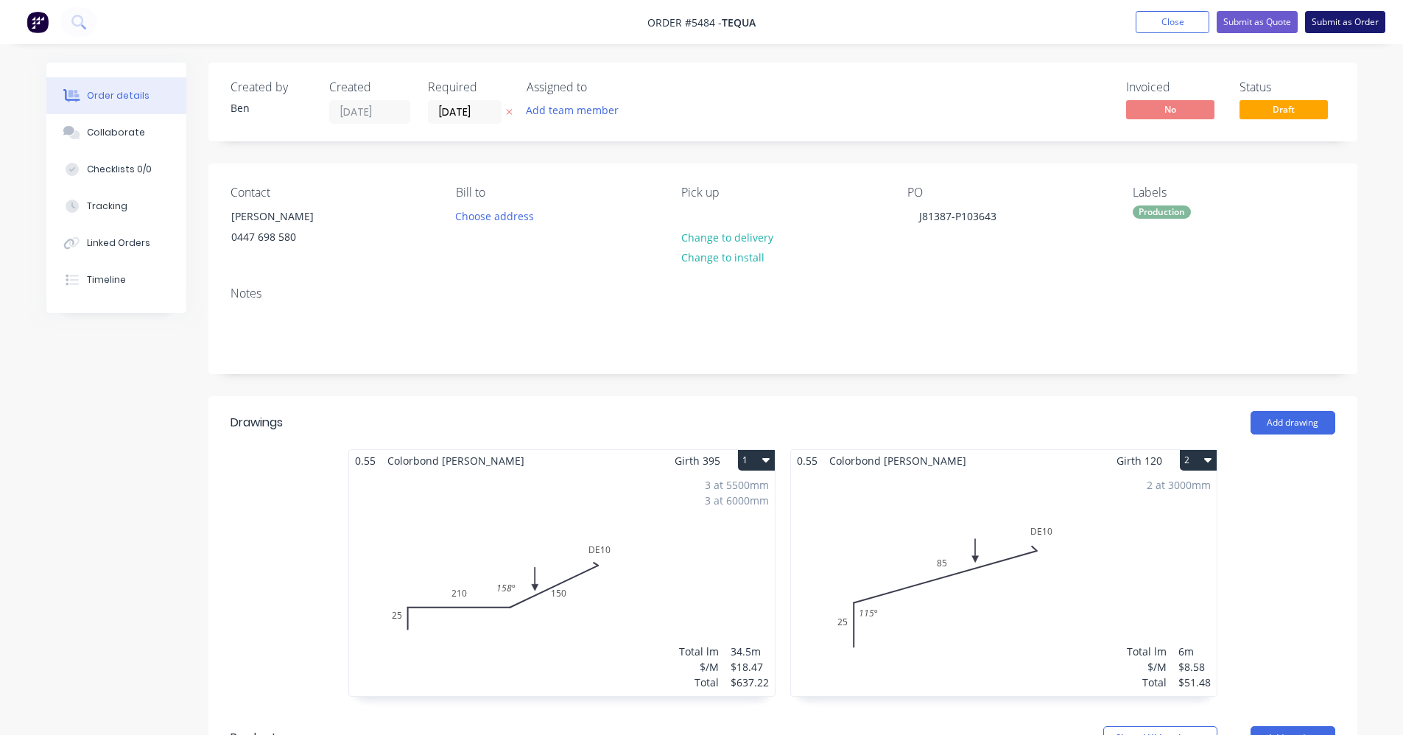
click at [1358, 23] on button "Submit as Order" at bounding box center [1345, 22] width 80 height 22
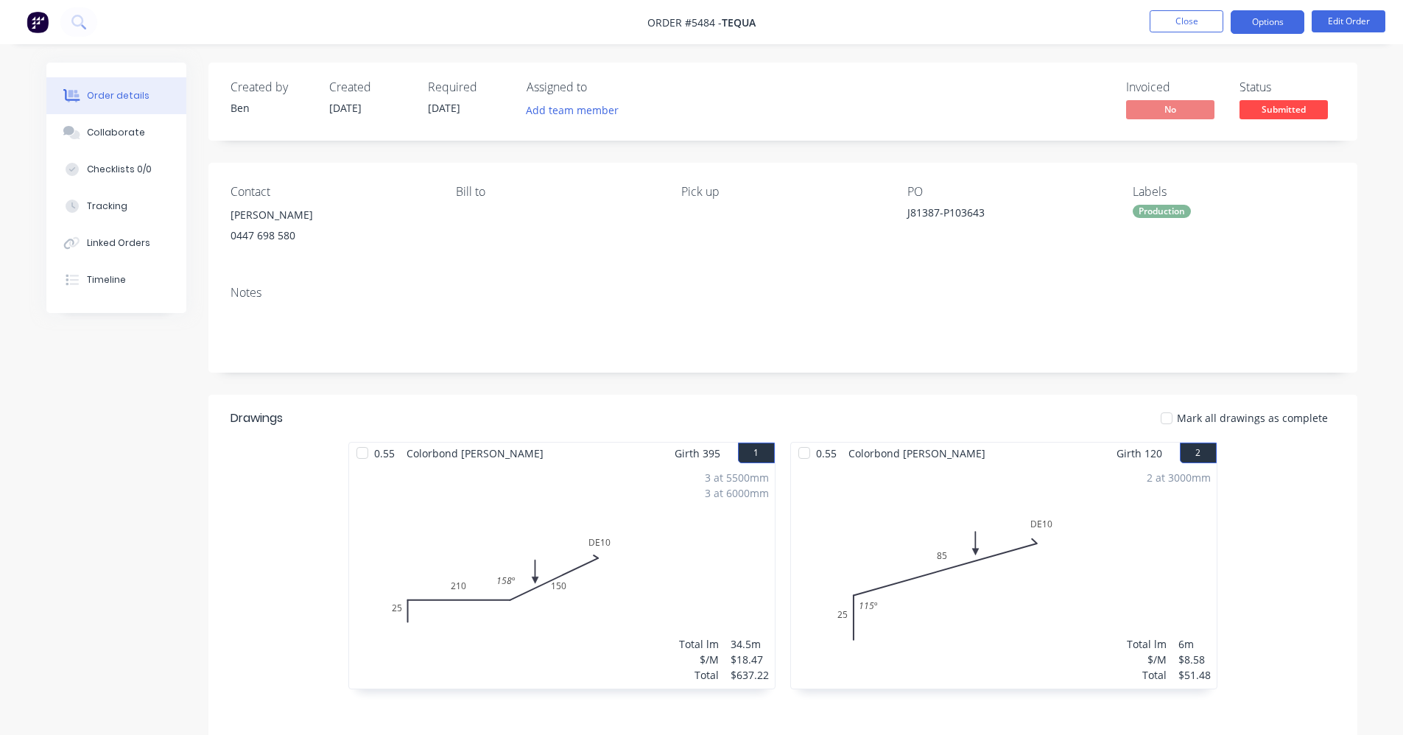
click at [1270, 22] on button "Options" at bounding box center [1268, 22] width 74 height 24
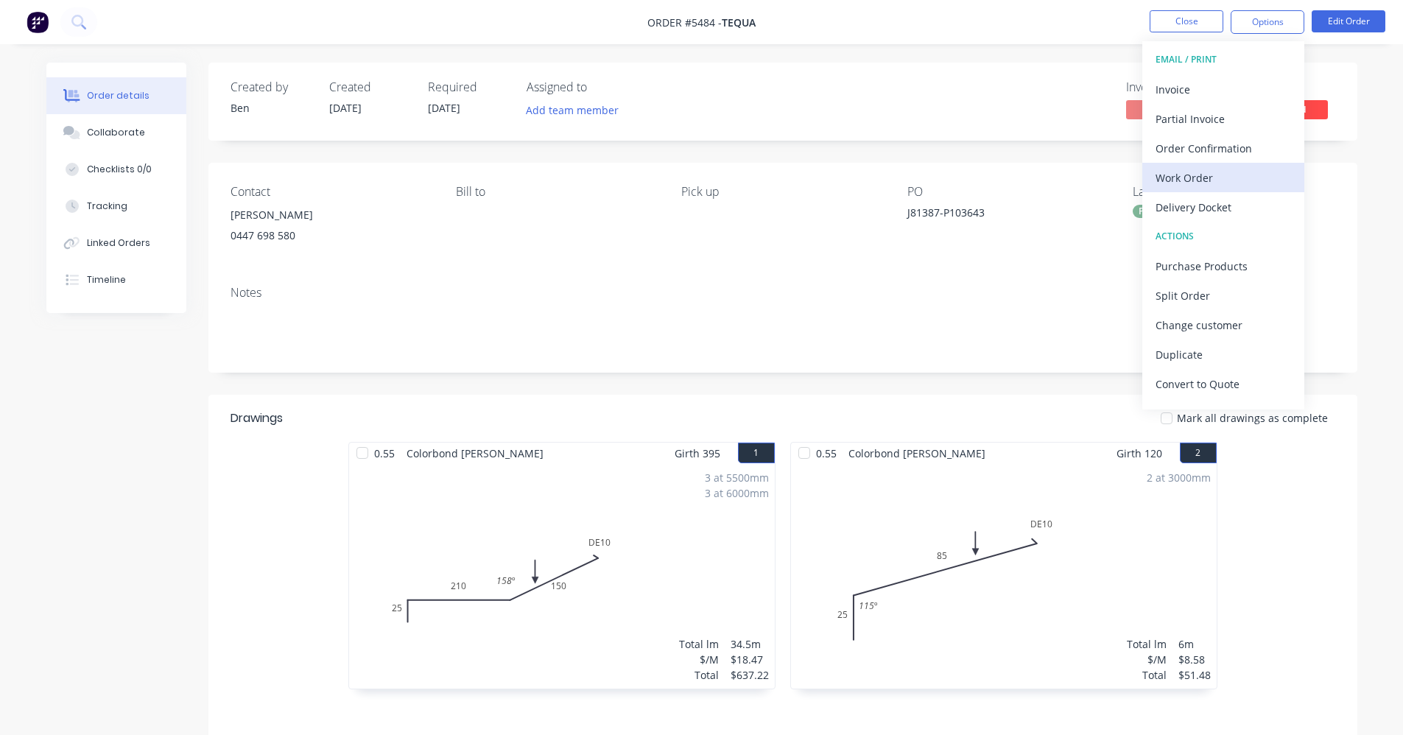
click at [1187, 176] on div "Work Order" at bounding box center [1224, 177] width 136 height 21
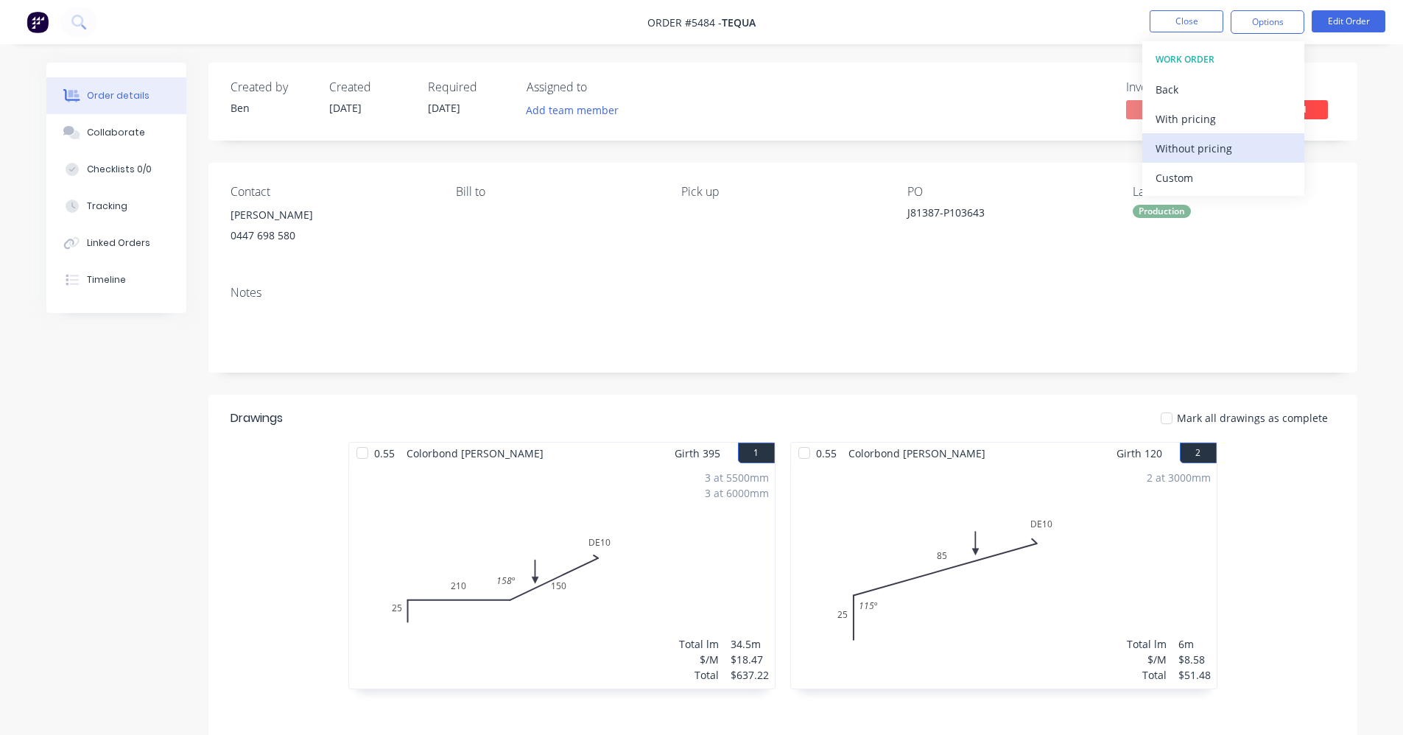
click at [1190, 144] on div "Without pricing" at bounding box center [1224, 148] width 136 height 21
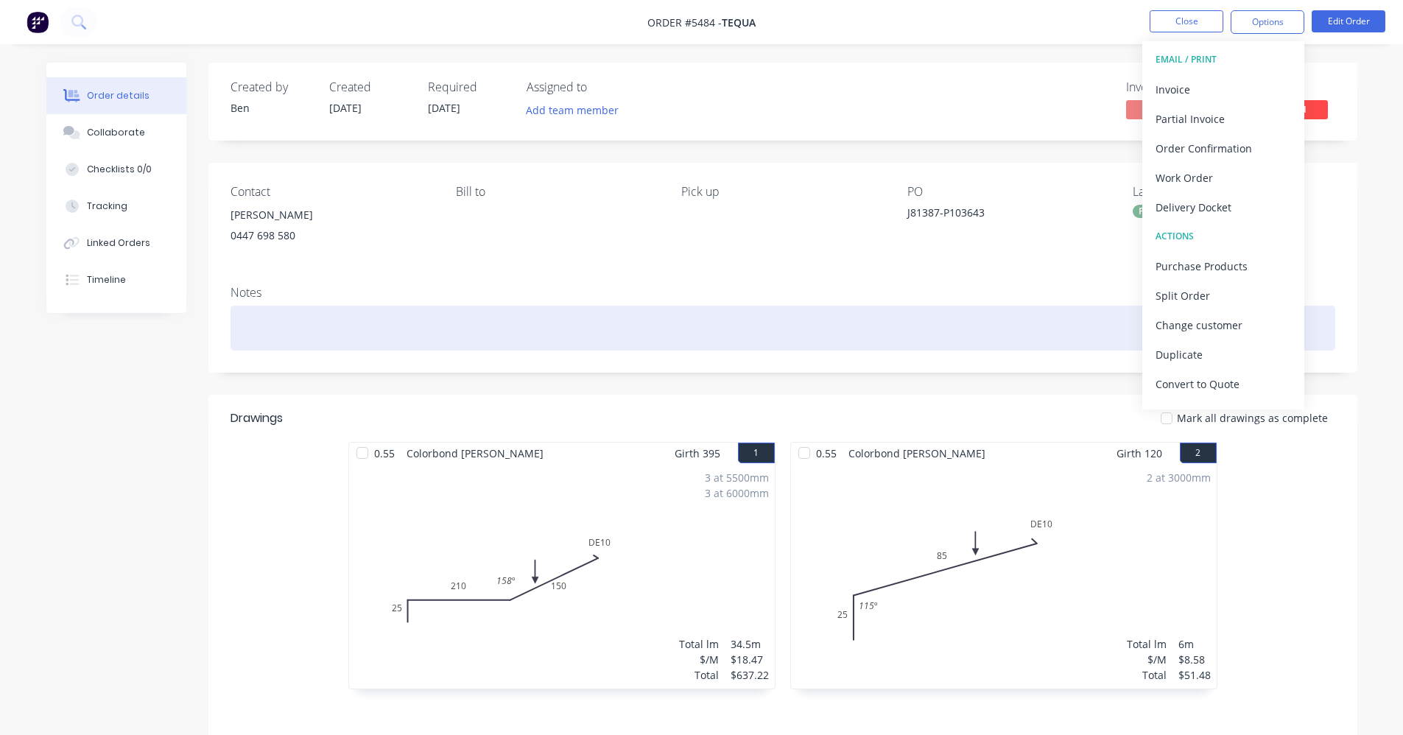
drag, startPoint x: 782, startPoint y: 339, endPoint x: 866, endPoint y: 338, distance: 84.0
click at [782, 339] on div at bounding box center [783, 328] width 1105 height 45
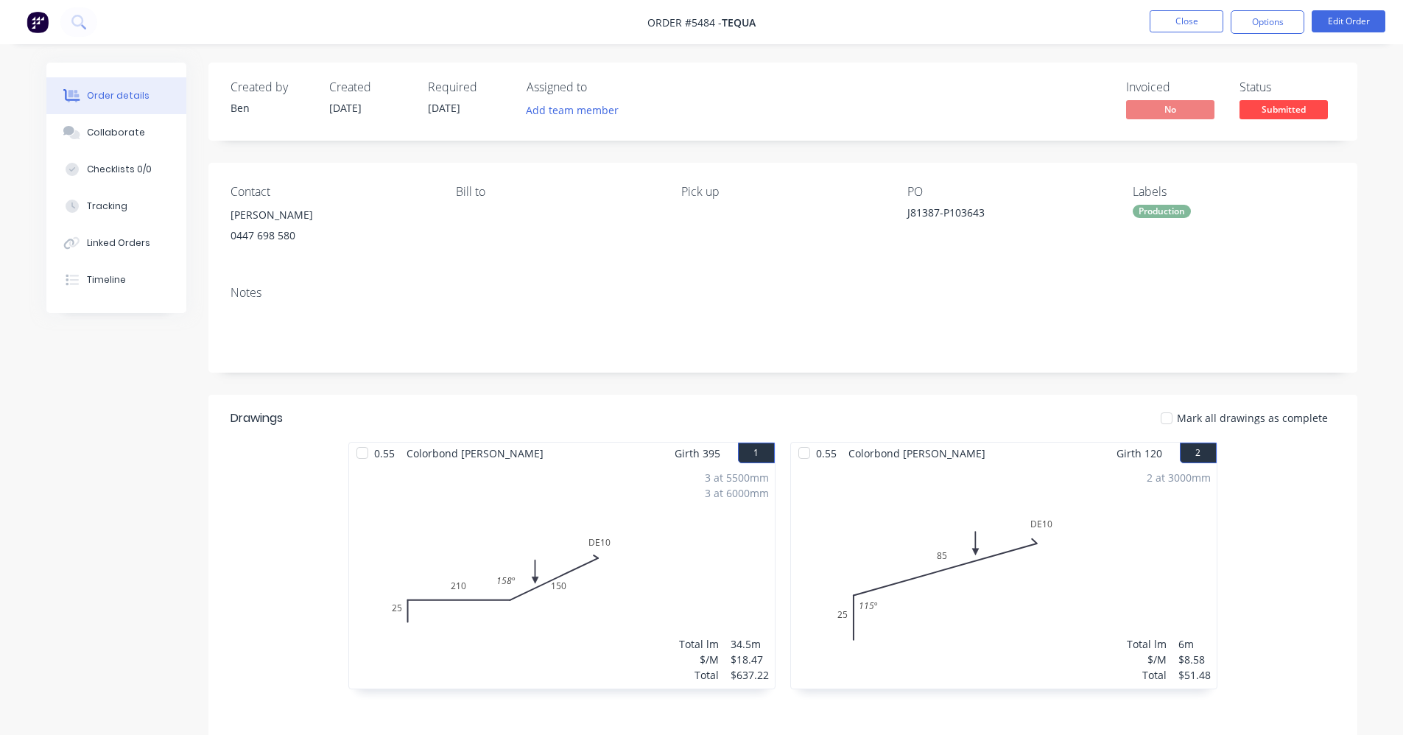
click at [1274, 106] on span "Submitted" at bounding box center [1284, 109] width 88 height 18
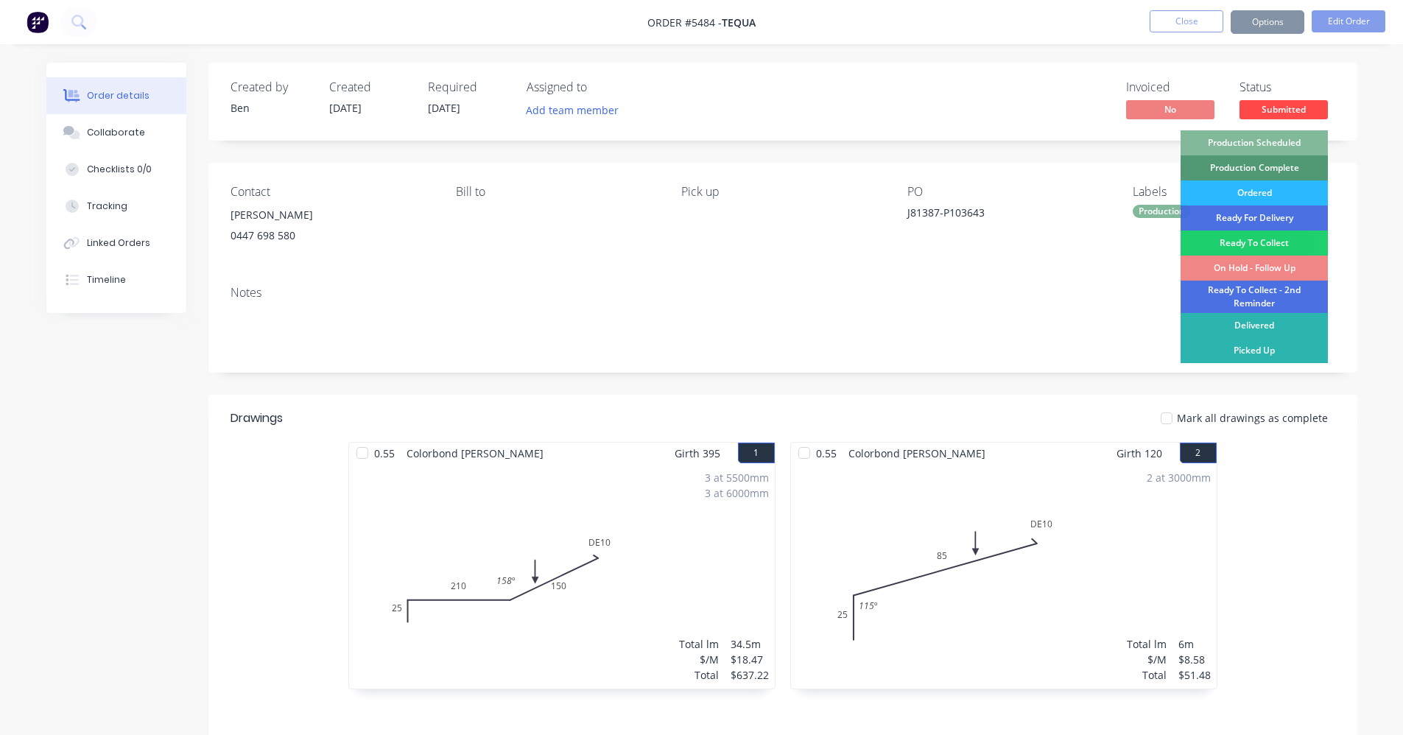
click at [1267, 147] on div "Production Scheduled" at bounding box center [1254, 142] width 147 height 25
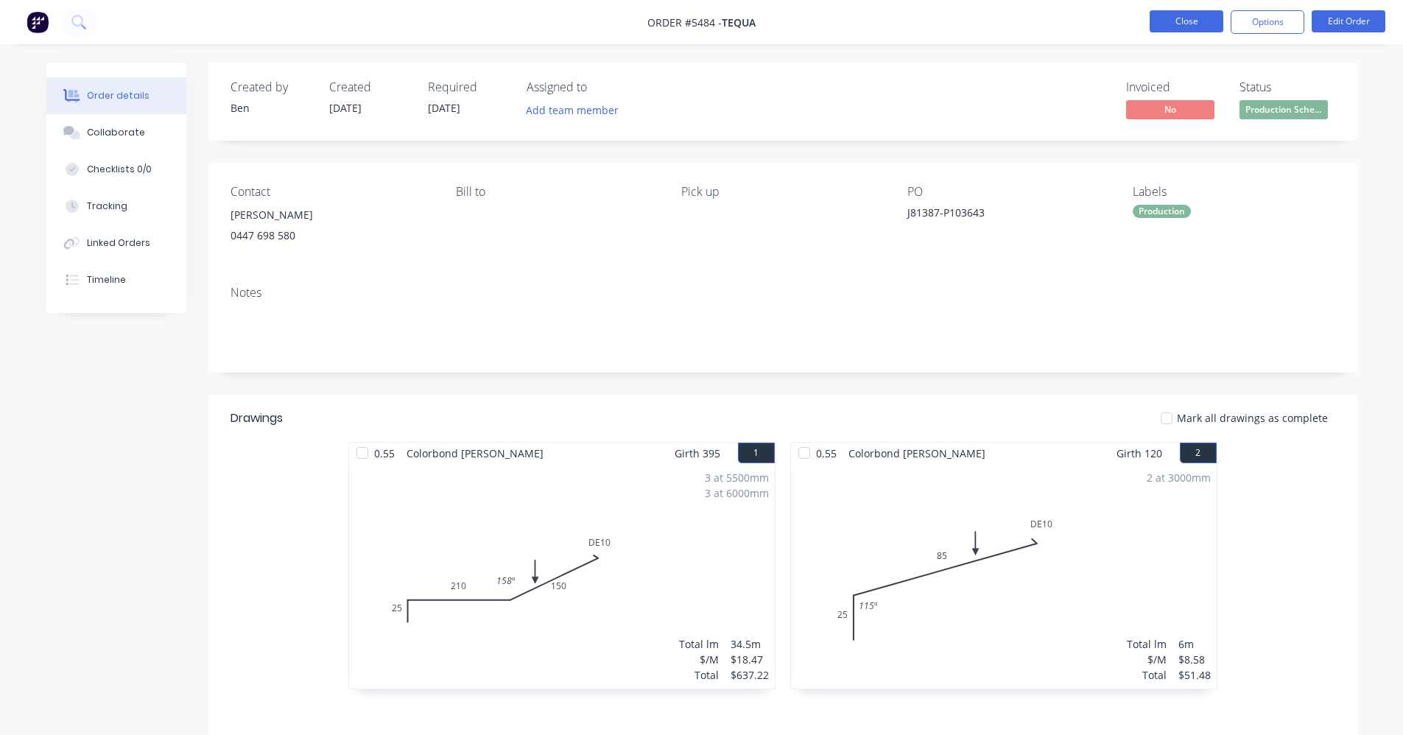
click at [1194, 18] on button "Close" at bounding box center [1187, 21] width 74 height 22
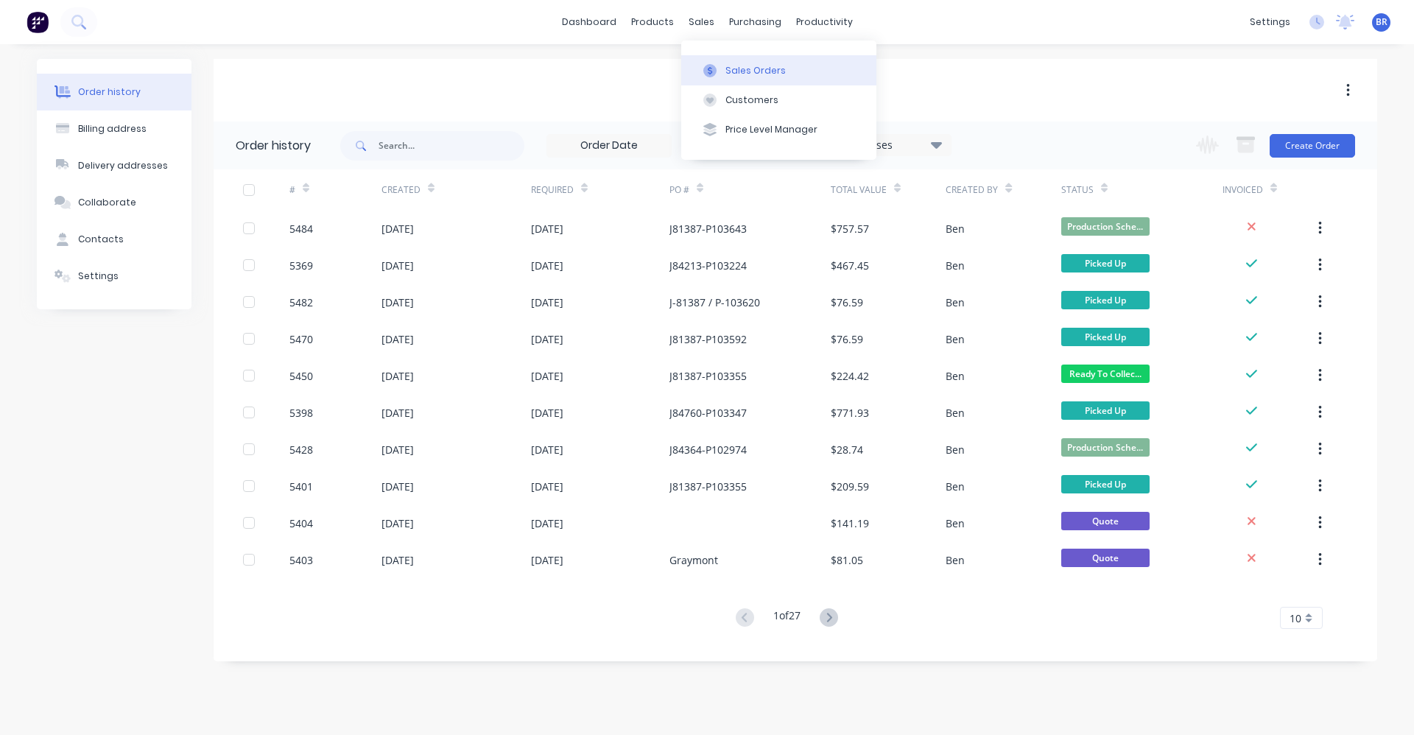
click at [736, 74] on div "Sales Orders" at bounding box center [756, 70] width 60 height 13
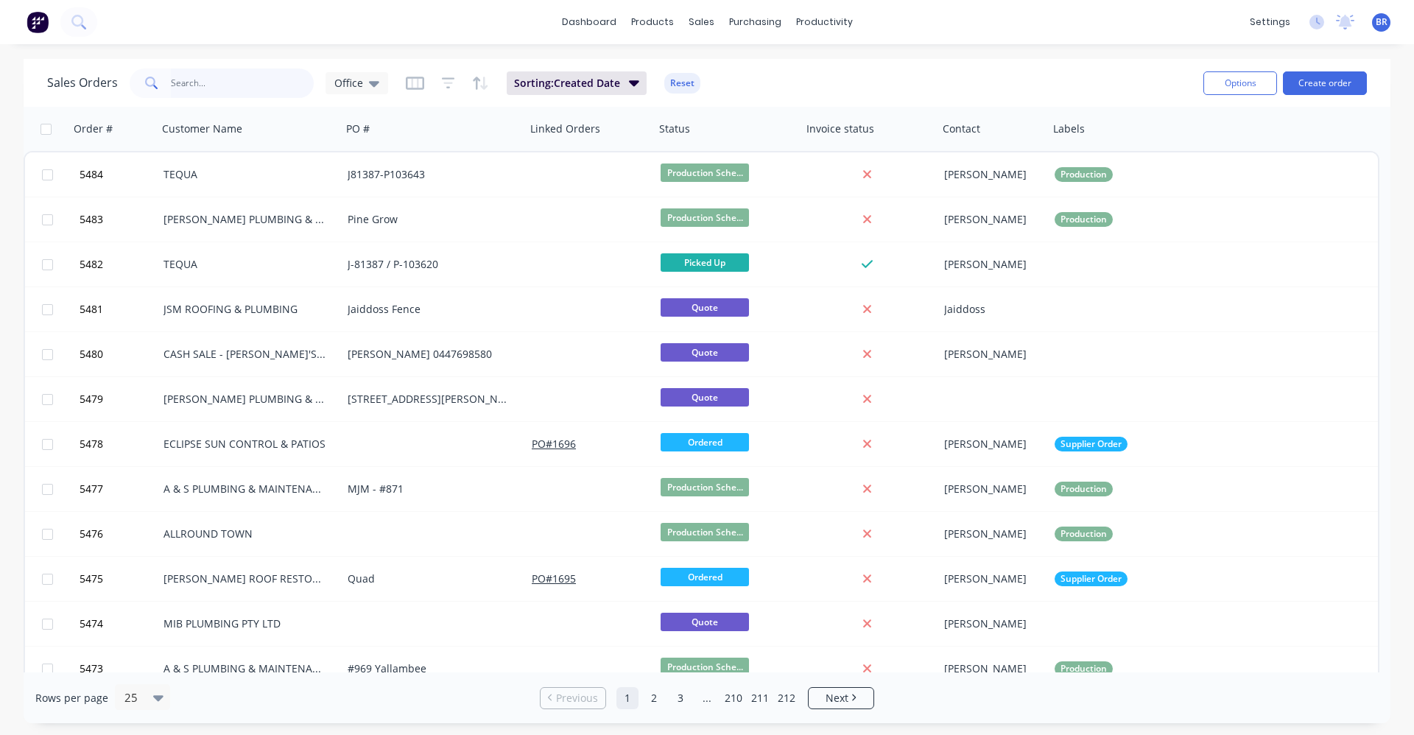
click at [202, 86] on input "text" at bounding box center [243, 83] width 144 height 29
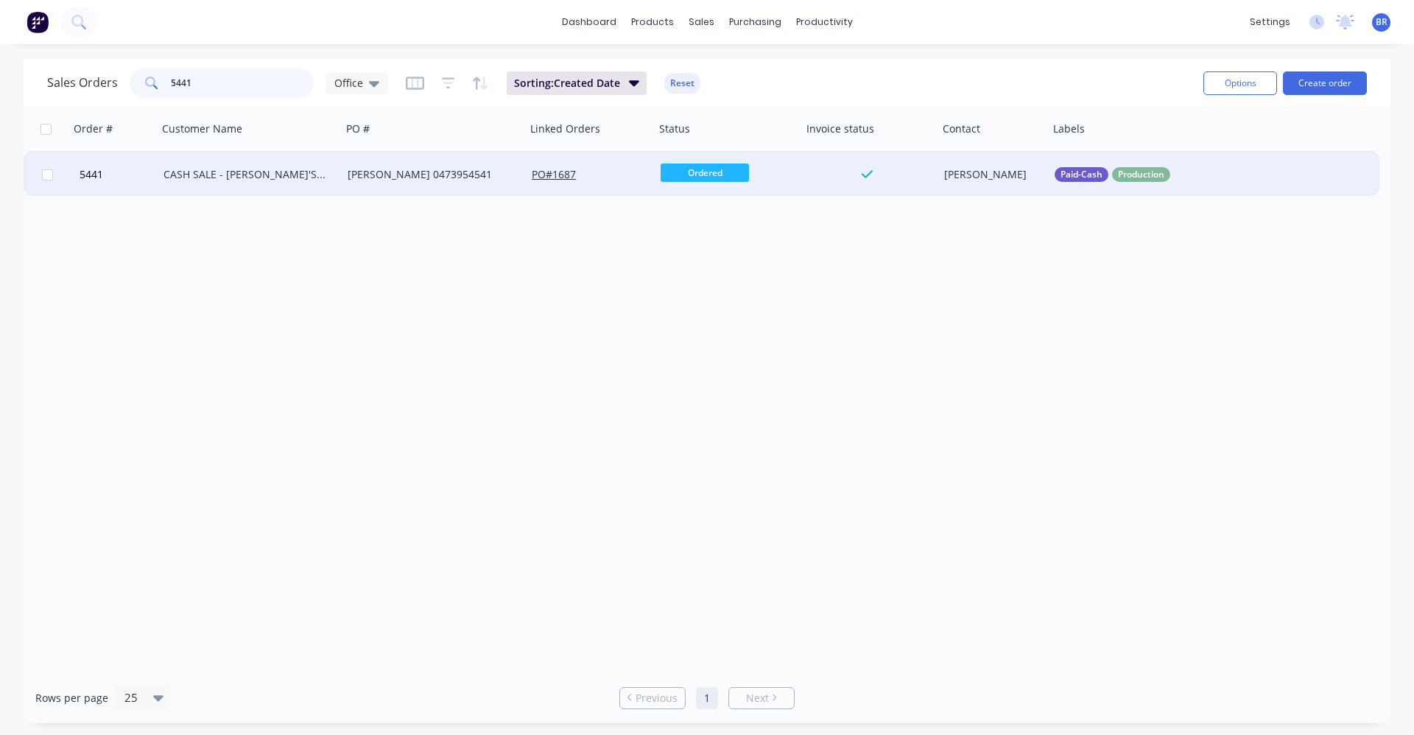
type input "5441"
click at [381, 170] on div "[PERSON_NAME] 0473954541" at bounding box center [430, 174] width 164 height 15
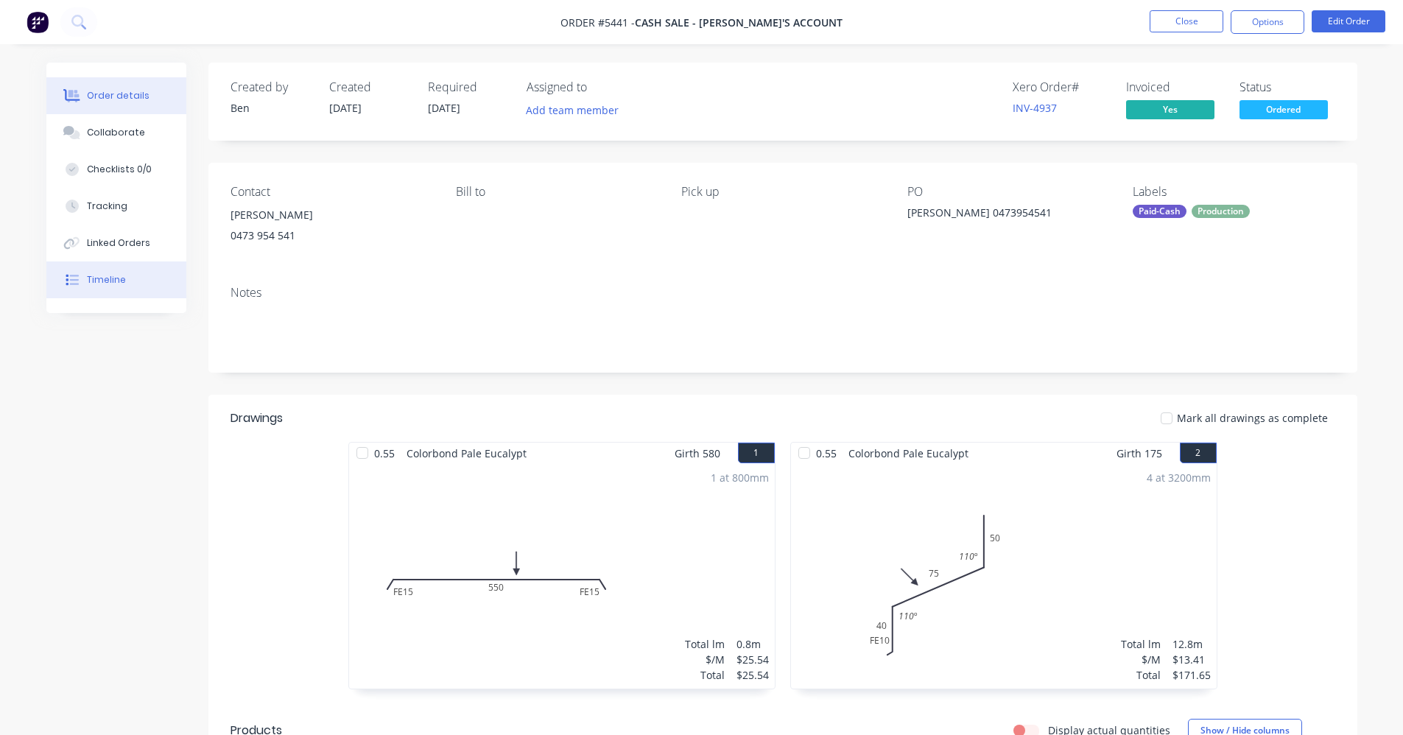
click at [115, 275] on div "Timeline" at bounding box center [106, 279] width 39 height 13
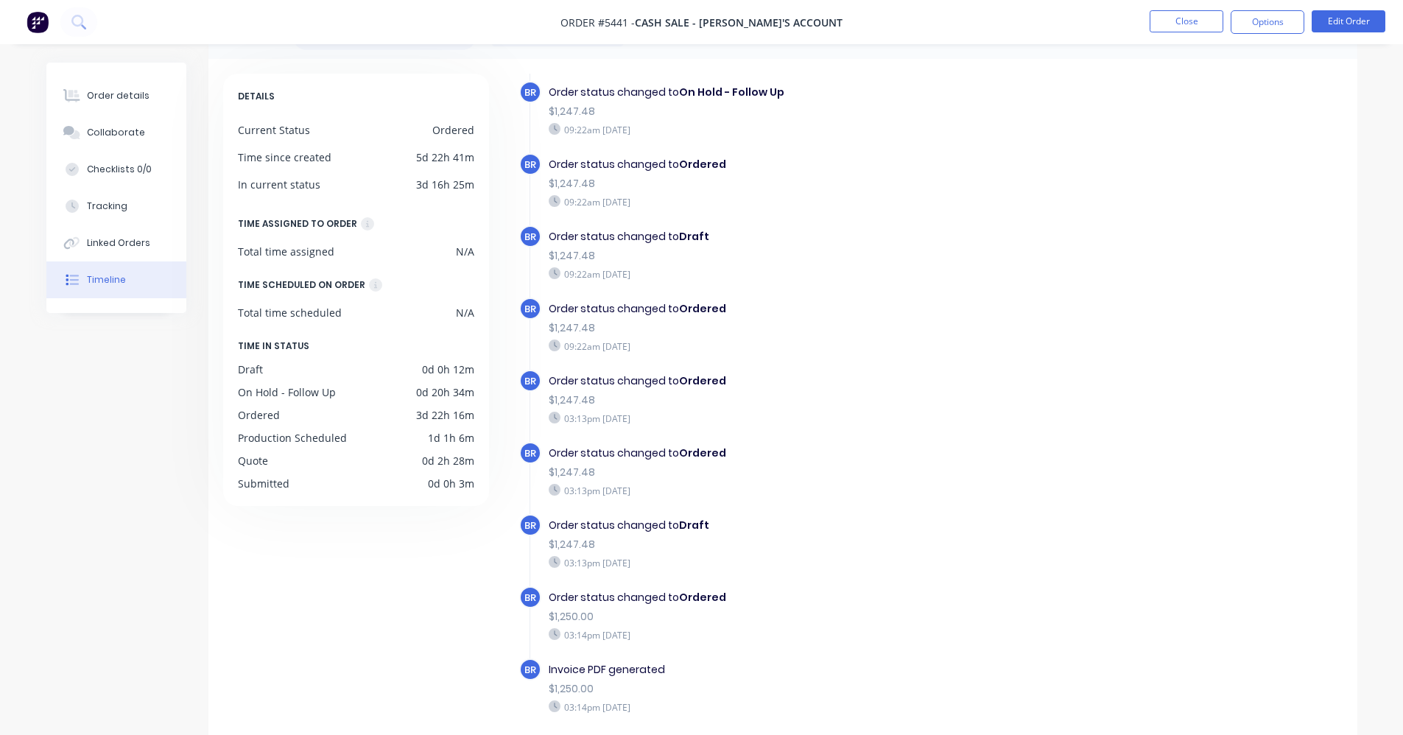
scroll to position [110, 0]
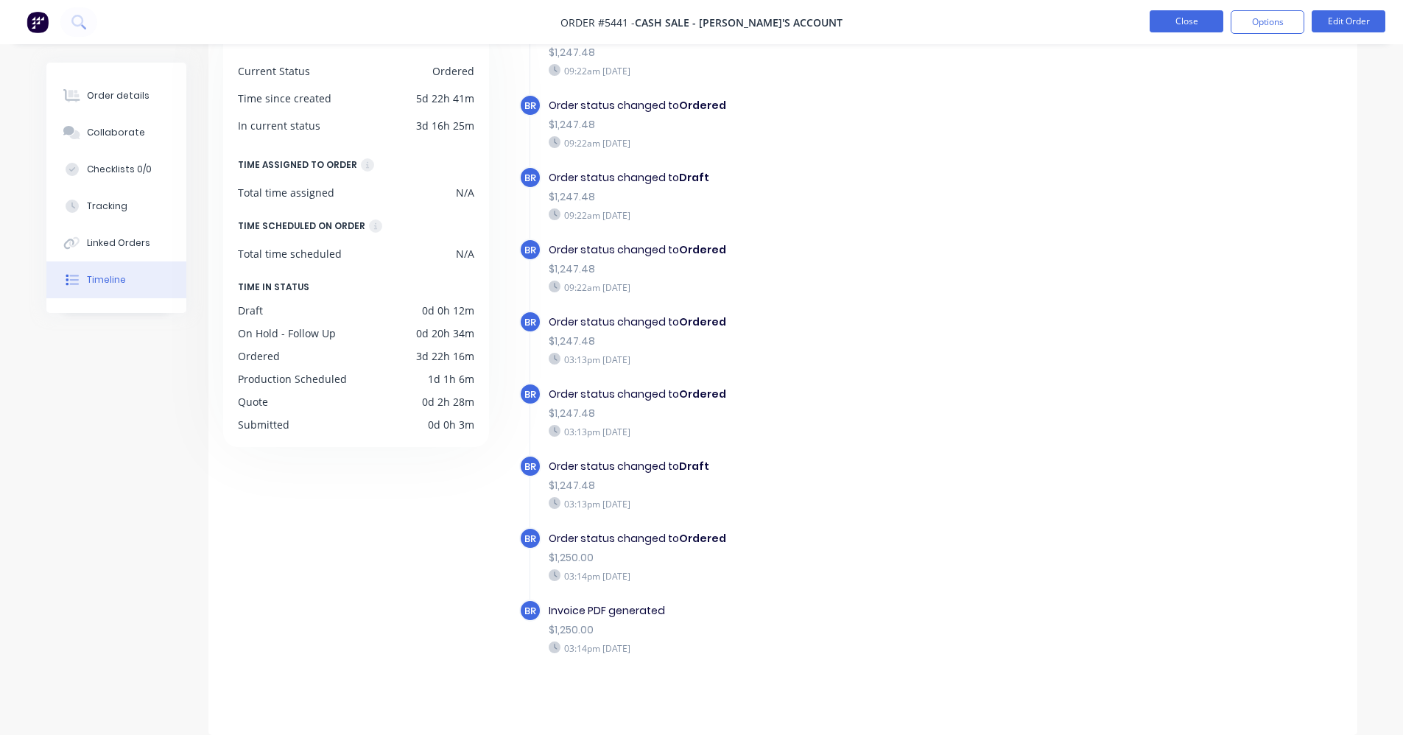
click at [1184, 19] on button "Close" at bounding box center [1187, 21] width 74 height 22
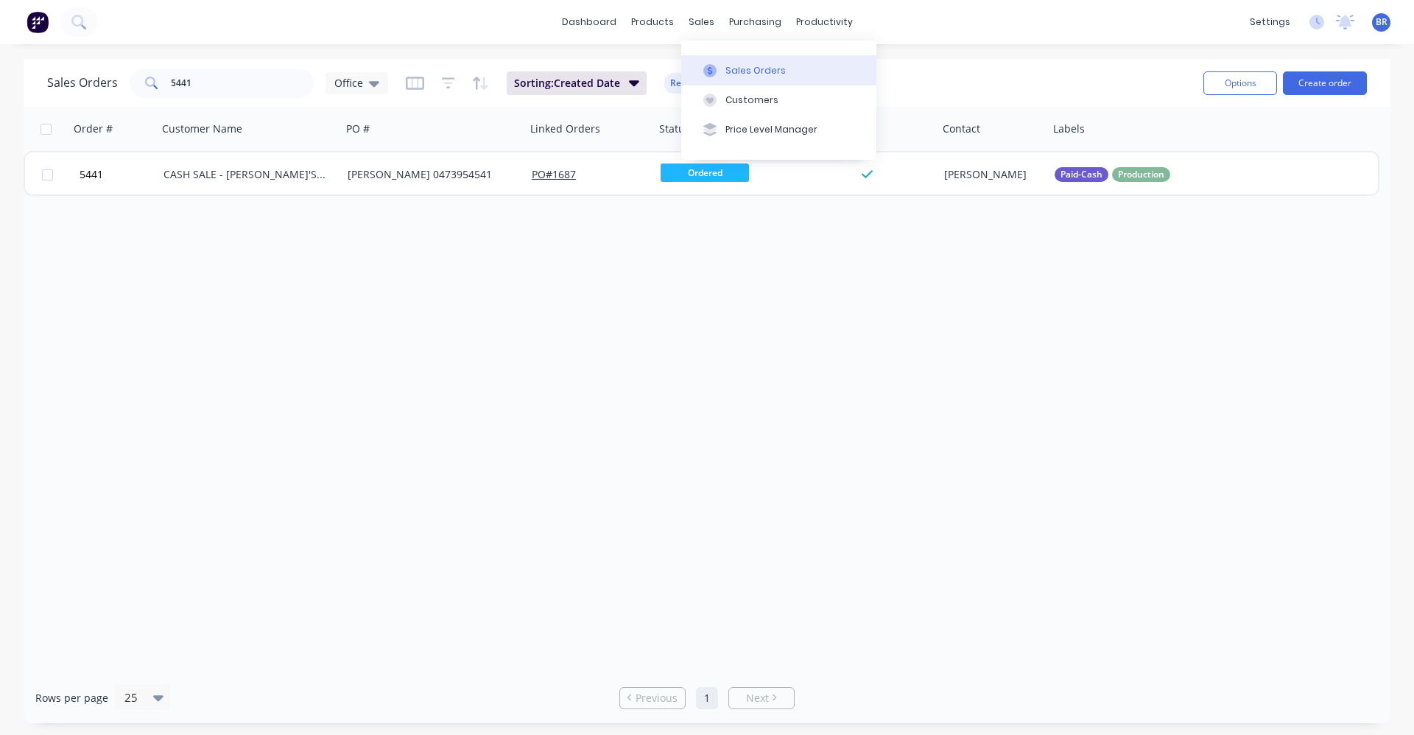
click at [728, 55] on button "Sales Orders" at bounding box center [778, 69] width 195 height 29
click at [726, 60] on button "Sales Orders" at bounding box center [778, 69] width 195 height 29
drag, startPoint x: 183, startPoint y: 79, endPoint x: 110, endPoint y: 73, distance: 73.2
click at [110, 73] on div "Sales Orders 5441 Office" at bounding box center [217, 83] width 341 height 29
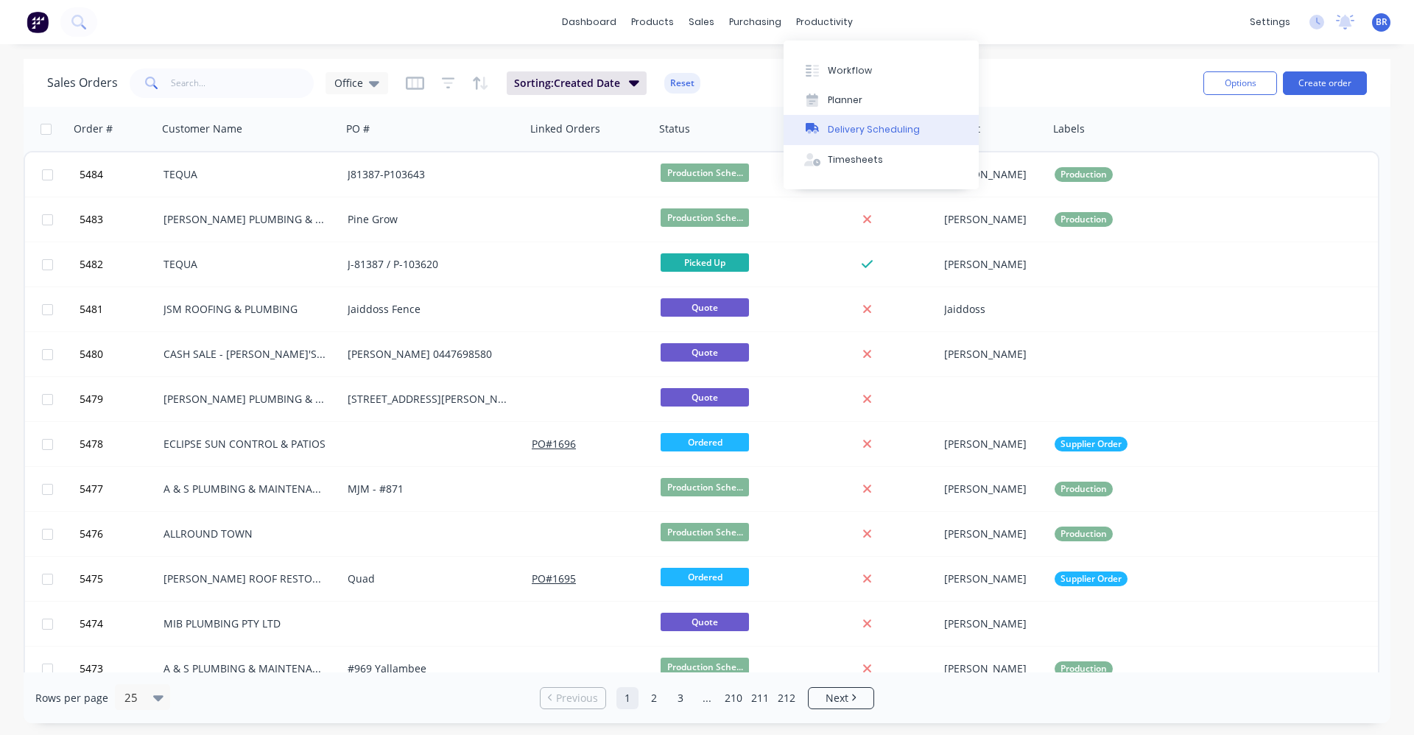
click at [833, 127] on div "Delivery Scheduling" at bounding box center [874, 129] width 92 height 13
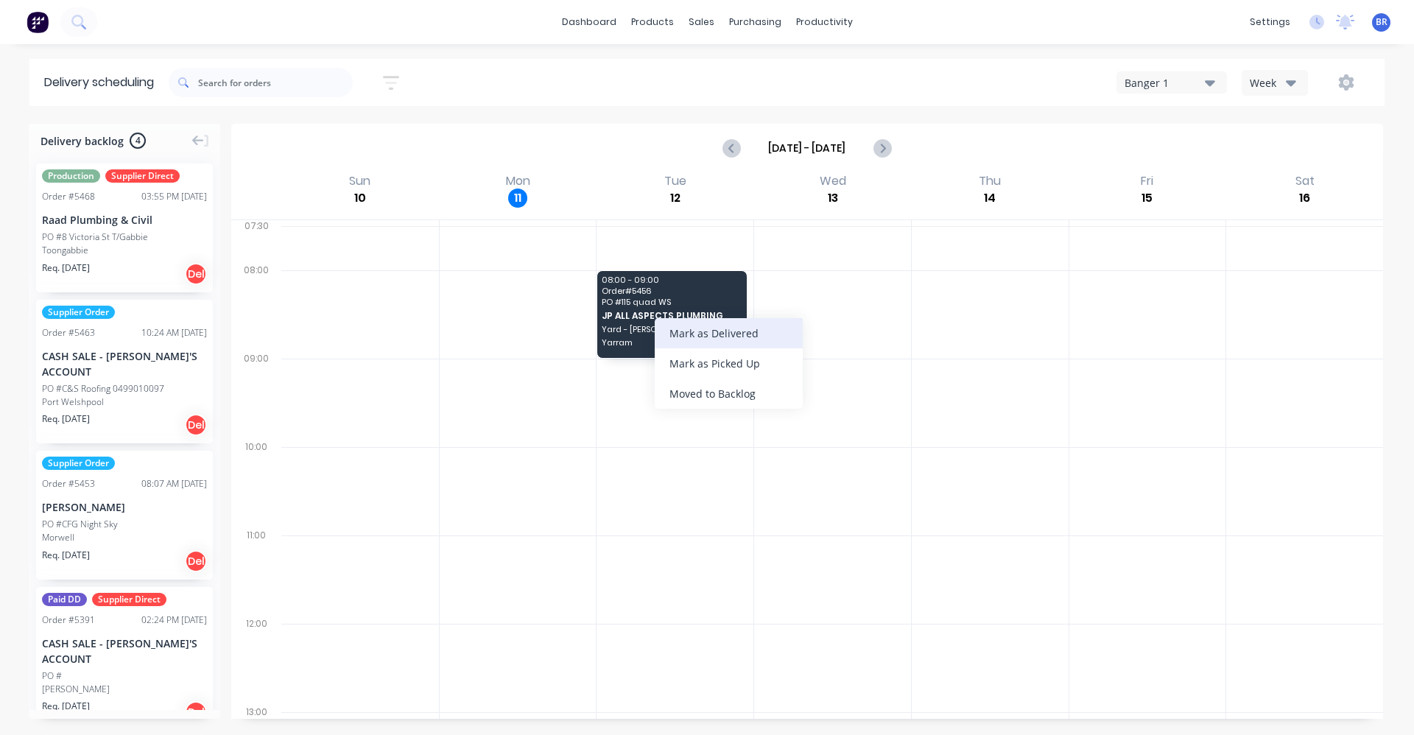
click at [751, 336] on div "Mark as Delivered" at bounding box center [729, 333] width 148 height 30
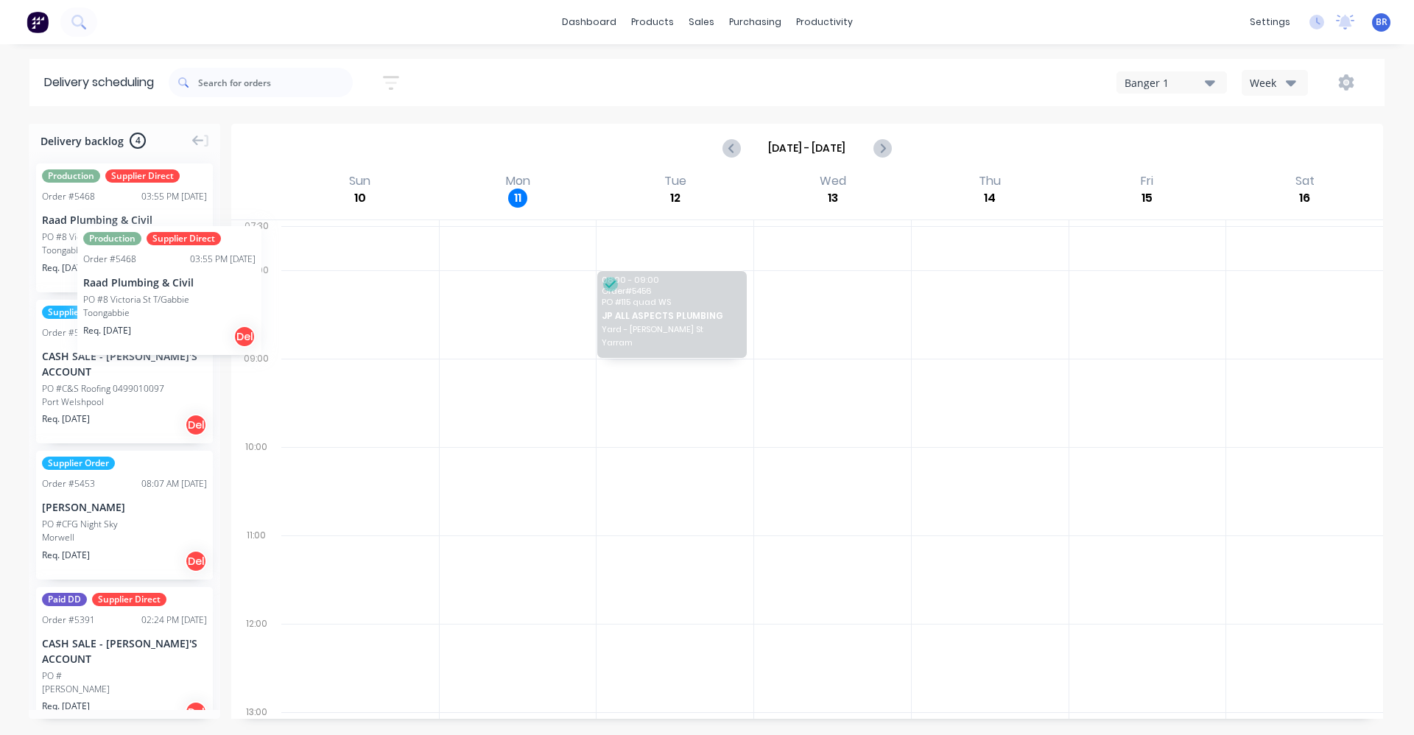
drag, startPoint x: 85, startPoint y: 235, endPoint x: 77, endPoint y: 215, distance: 21.2
click at [97, 212] on div "Raad Plumbing & Civil" at bounding box center [124, 219] width 165 height 15
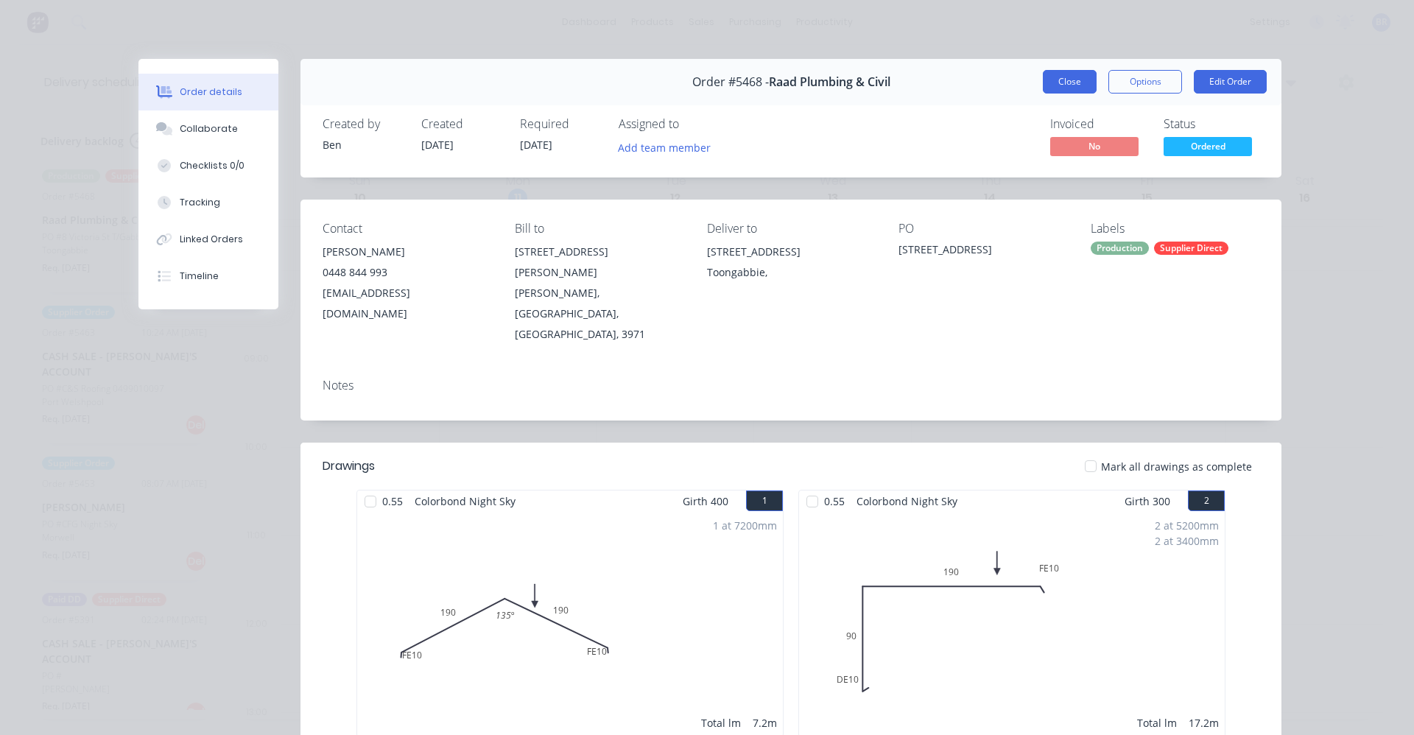
click at [1061, 82] on button "Close" at bounding box center [1070, 82] width 54 height 24
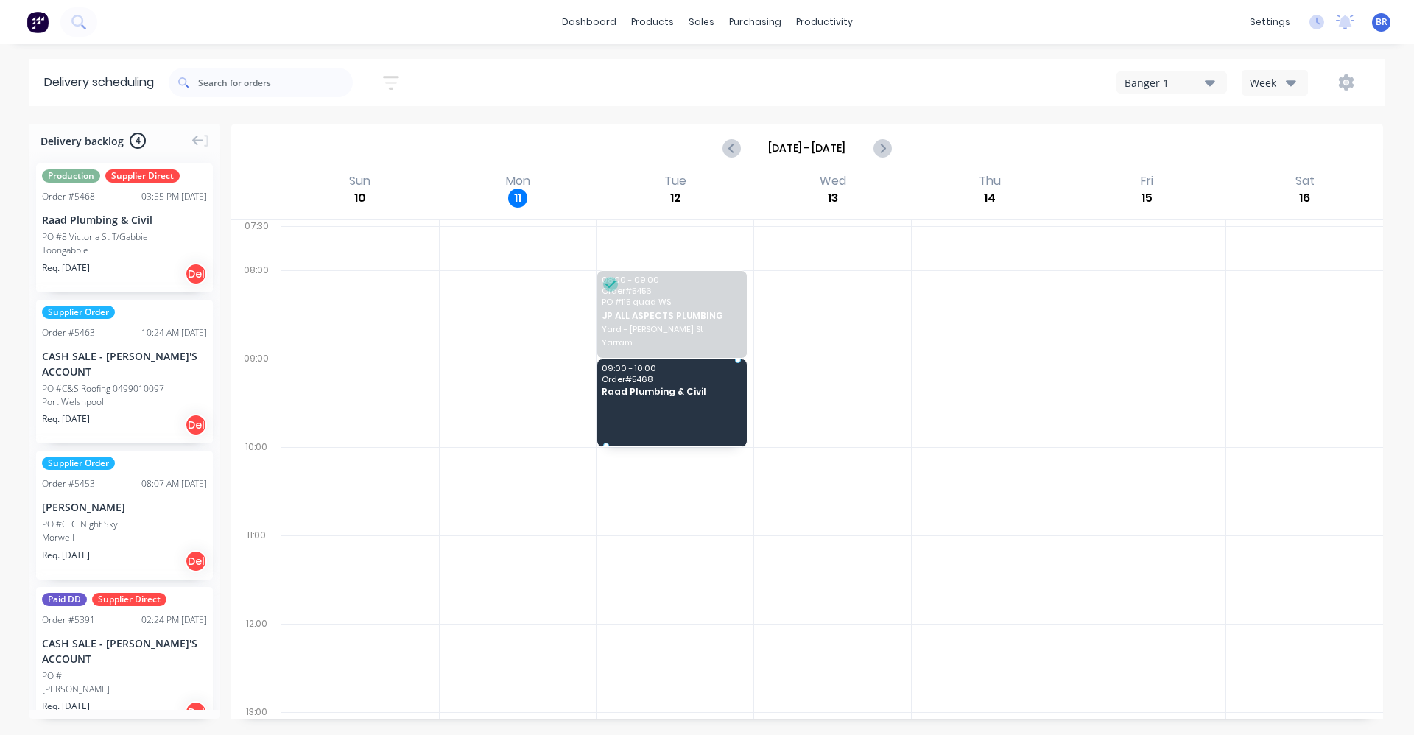
drag, startPoint x: 94, startPoint y: 245, endPoint x: 575, endPoint y: 380, distance: 499.6
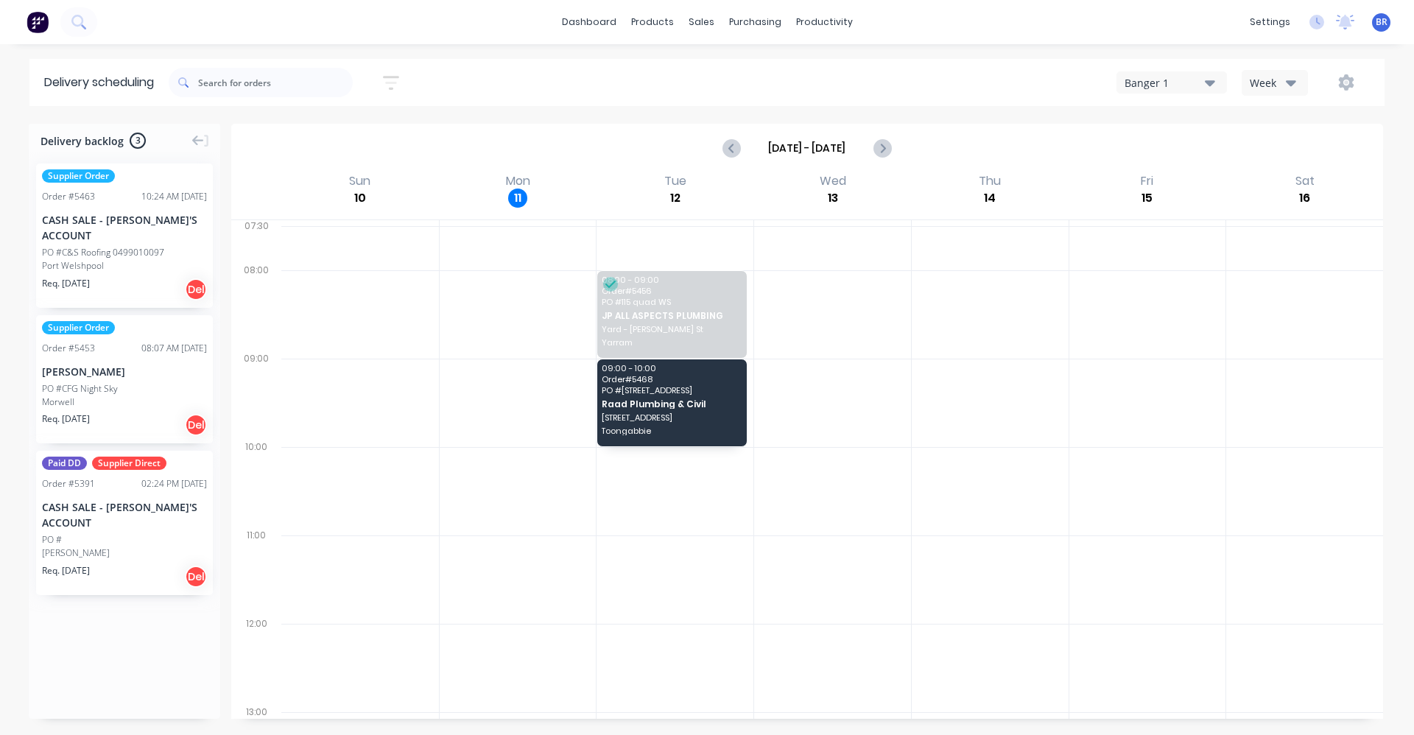
click at [89, 382] on div "PO #CFG Night Sky" at bounding box center [80, 388] width 76 height 13
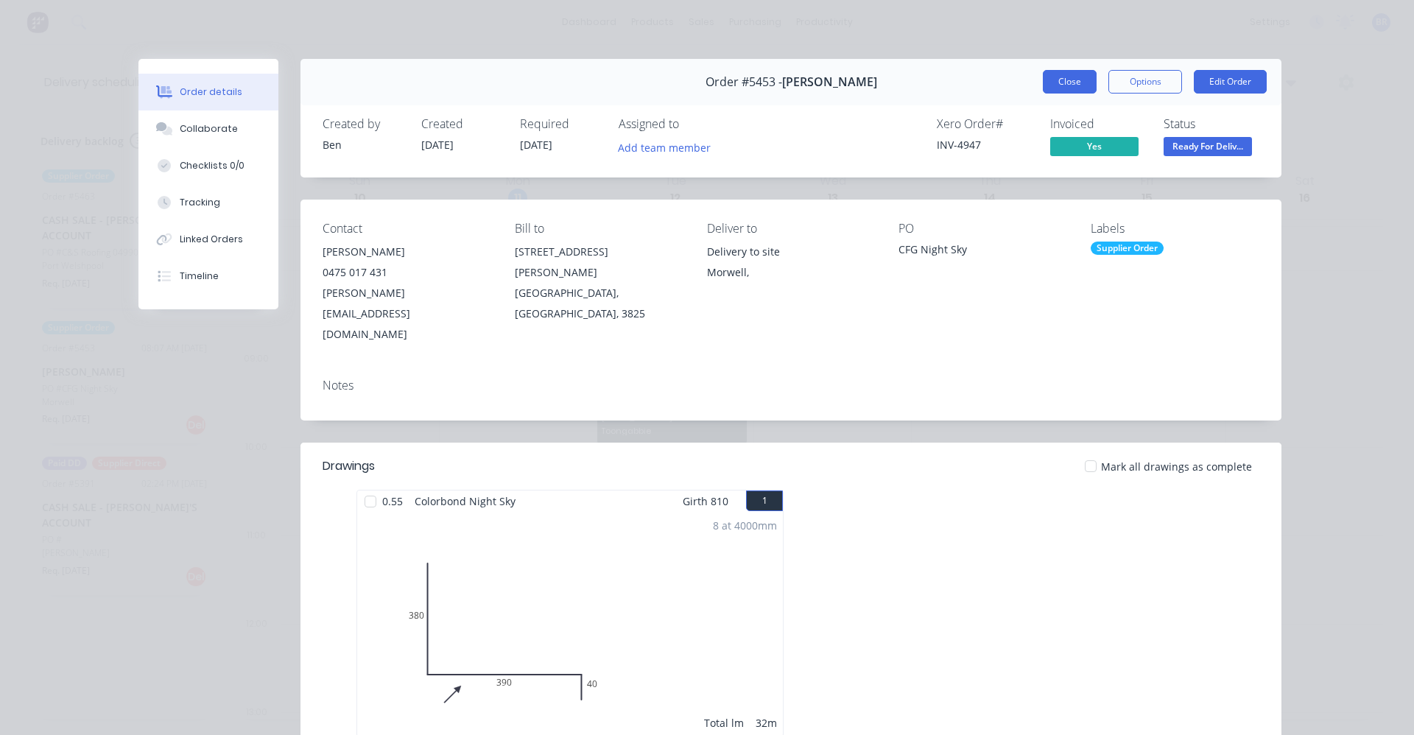
click at [1073, 79] on button "Close" at bounding box center [1070, 82] width 54 height 24
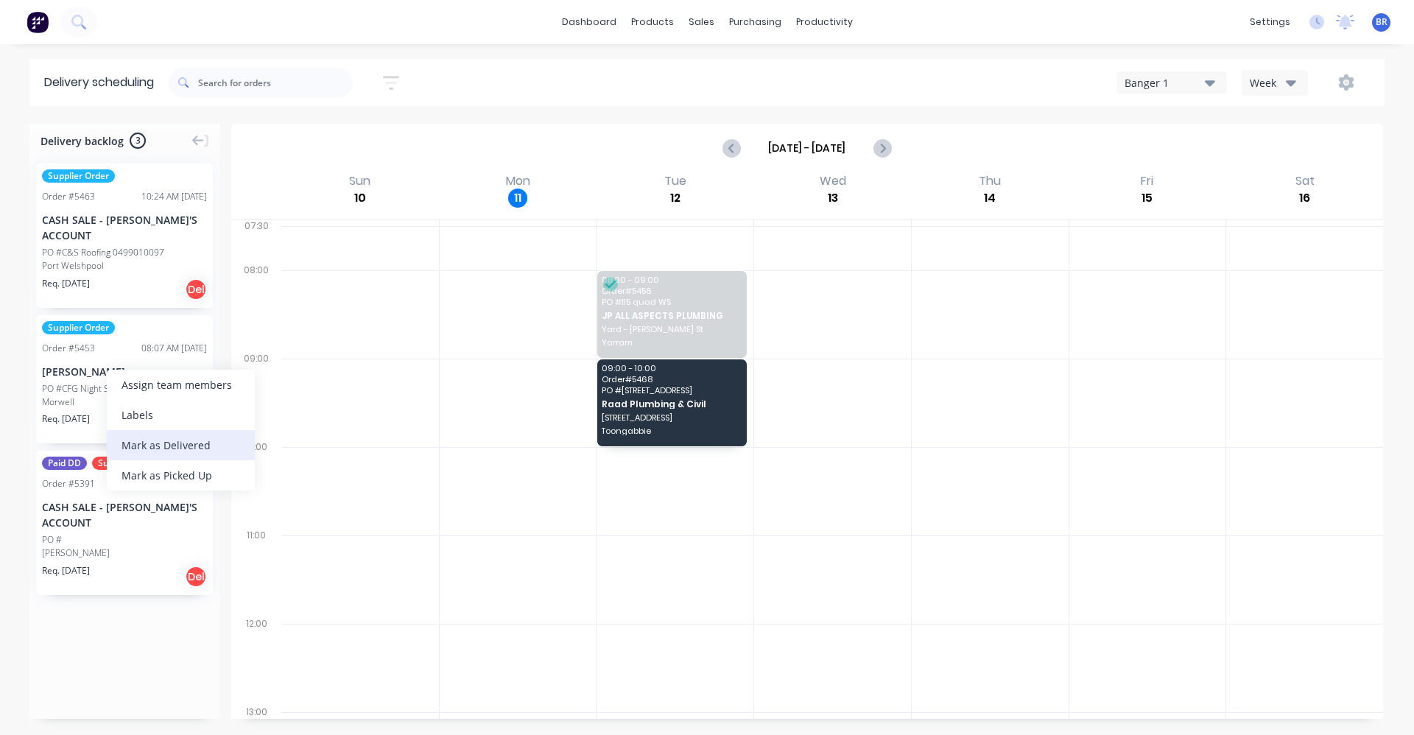
click at [151, 445] on div "Mark as Delivered" at bounding box center [181, 445] width 148 height 30
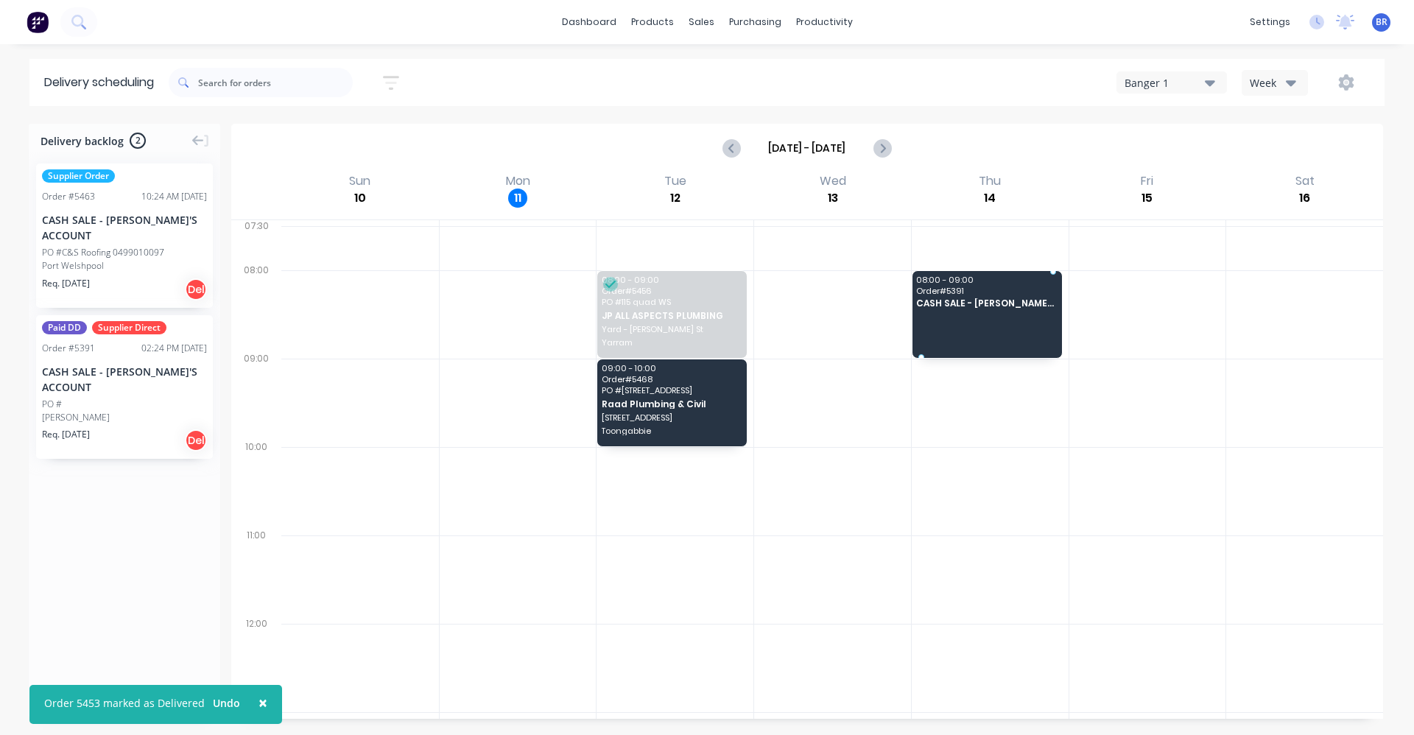
drag, startPoint x: 92, startPoint y: 363, endPoint x: 964, endPoint y: 306, distance: 874.1
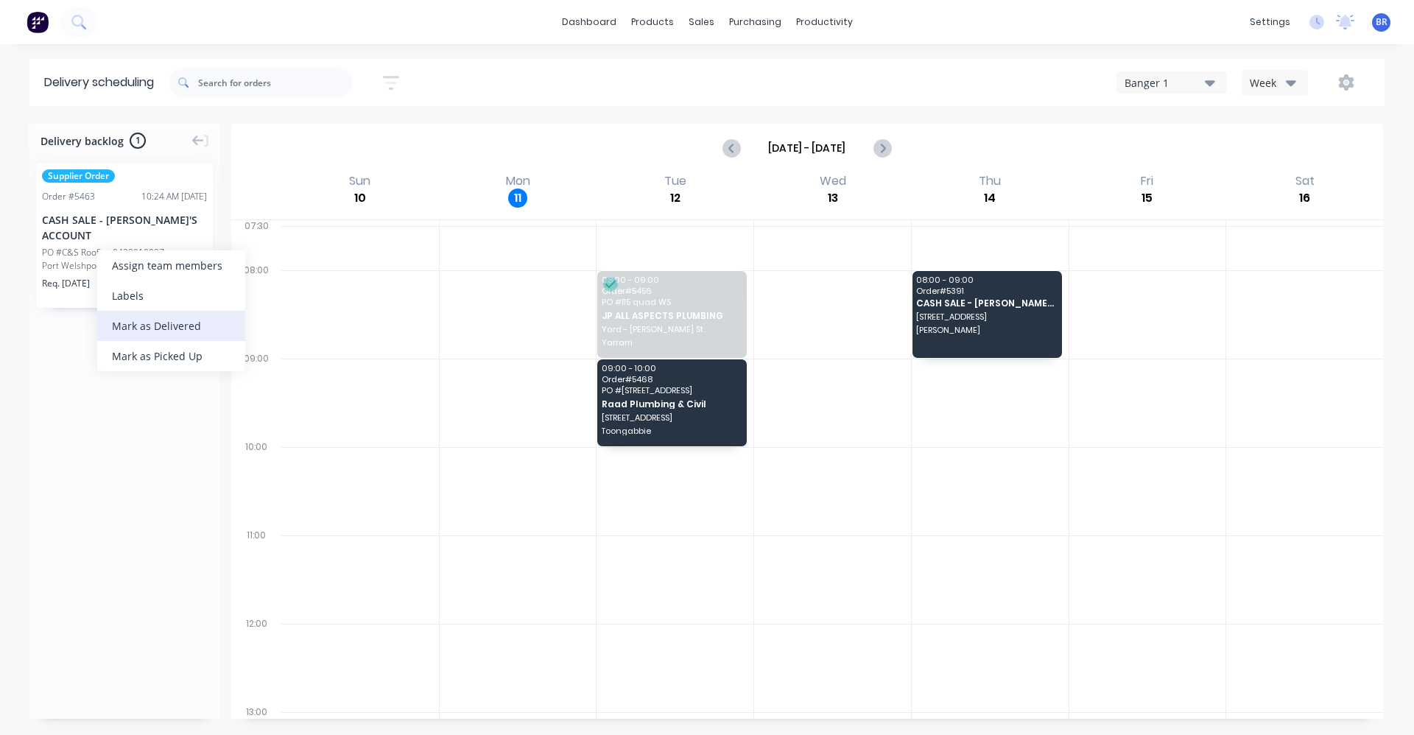
click at [175, 329] on div "Mark as Delivered" at bounding box center [171, 326] width 148 height 30
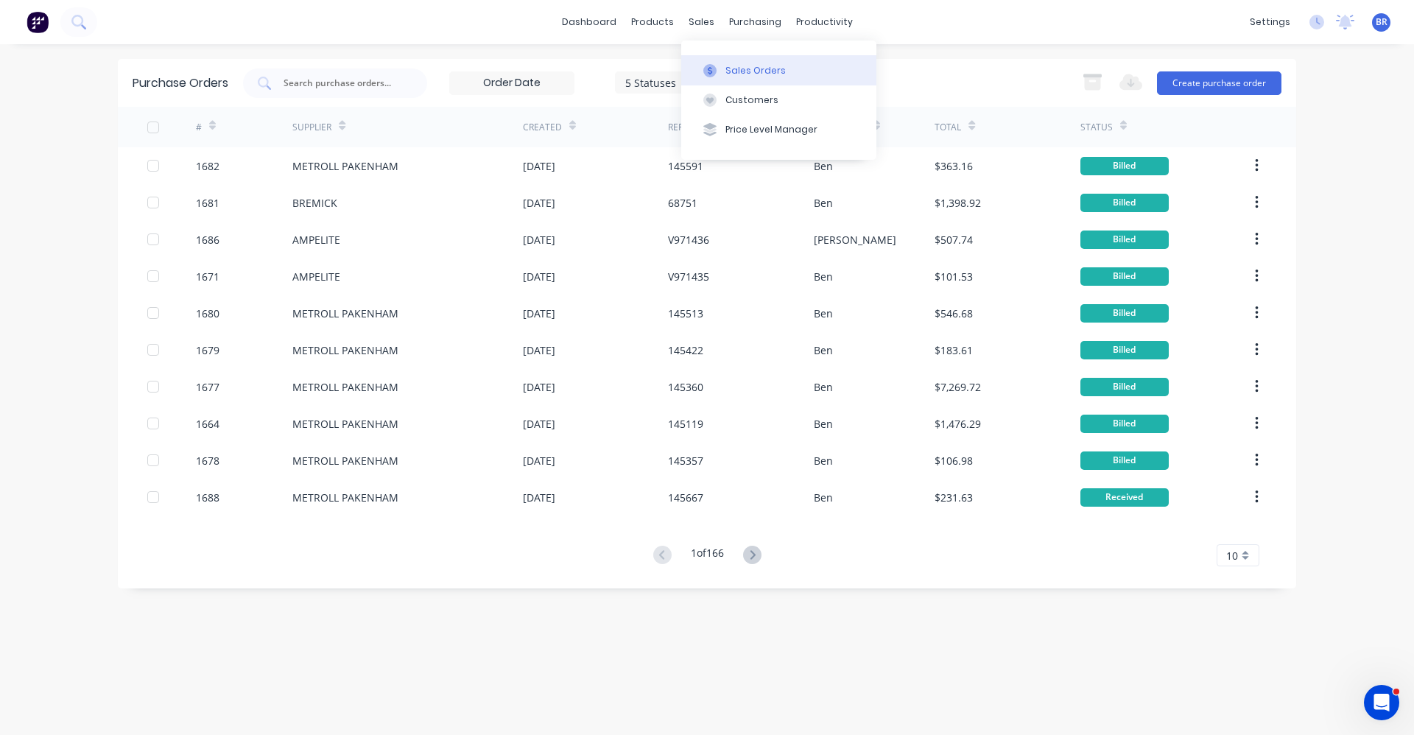
click at [747, 66] on div "Sales Orders" at bounding box center [756, 70] width 60 height 13
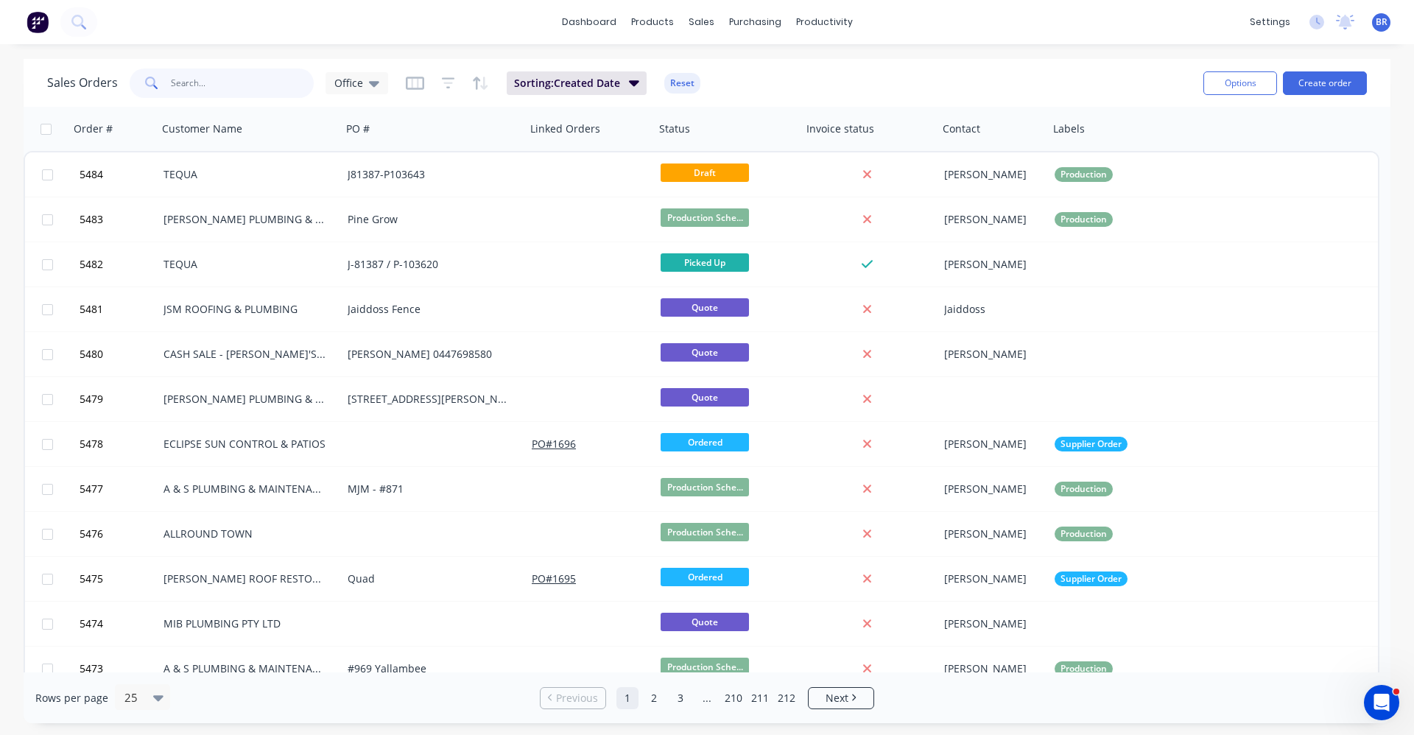
click at [254, 81] on input "text" at bounding box center [243, 83] width 144 height 29
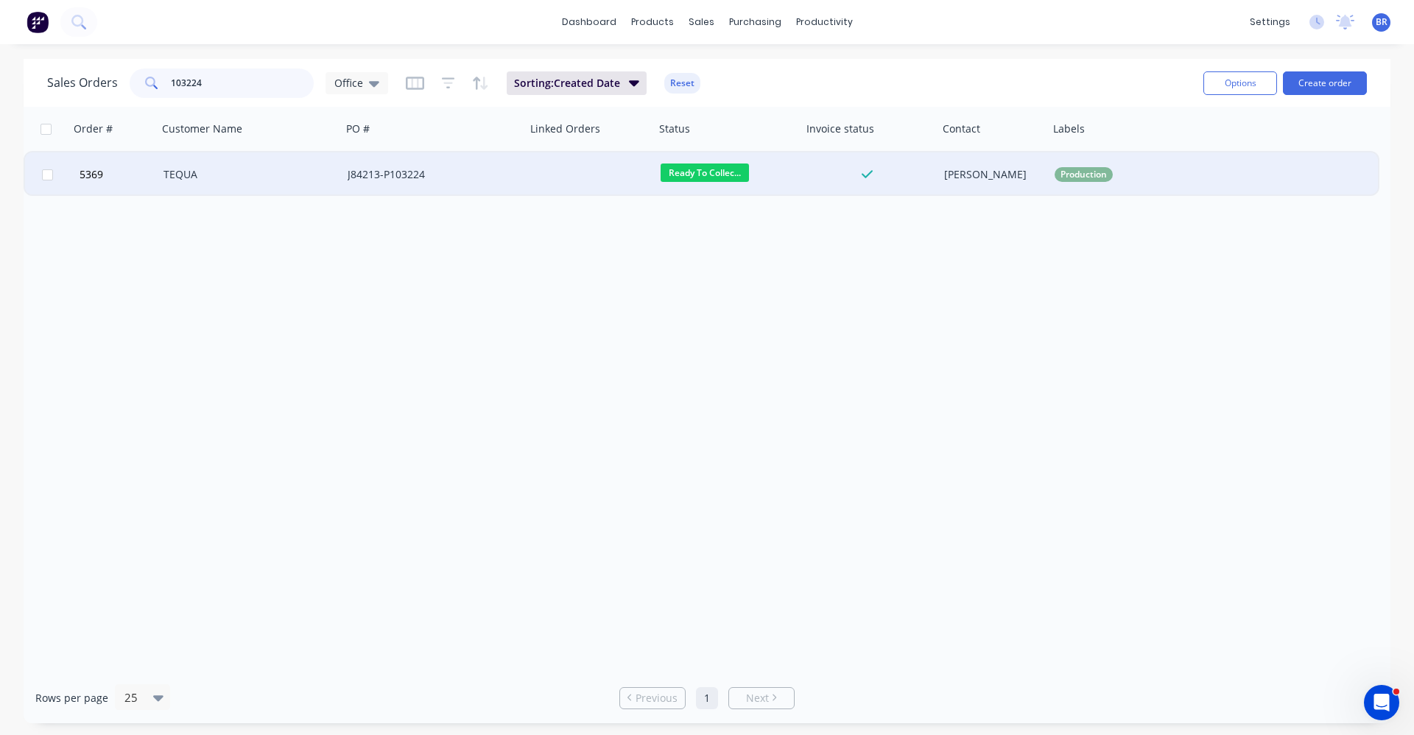
type input "103224"
click at [272, 172] on div "TEQUA" at bounding box center [246, 174] width 164 height 15
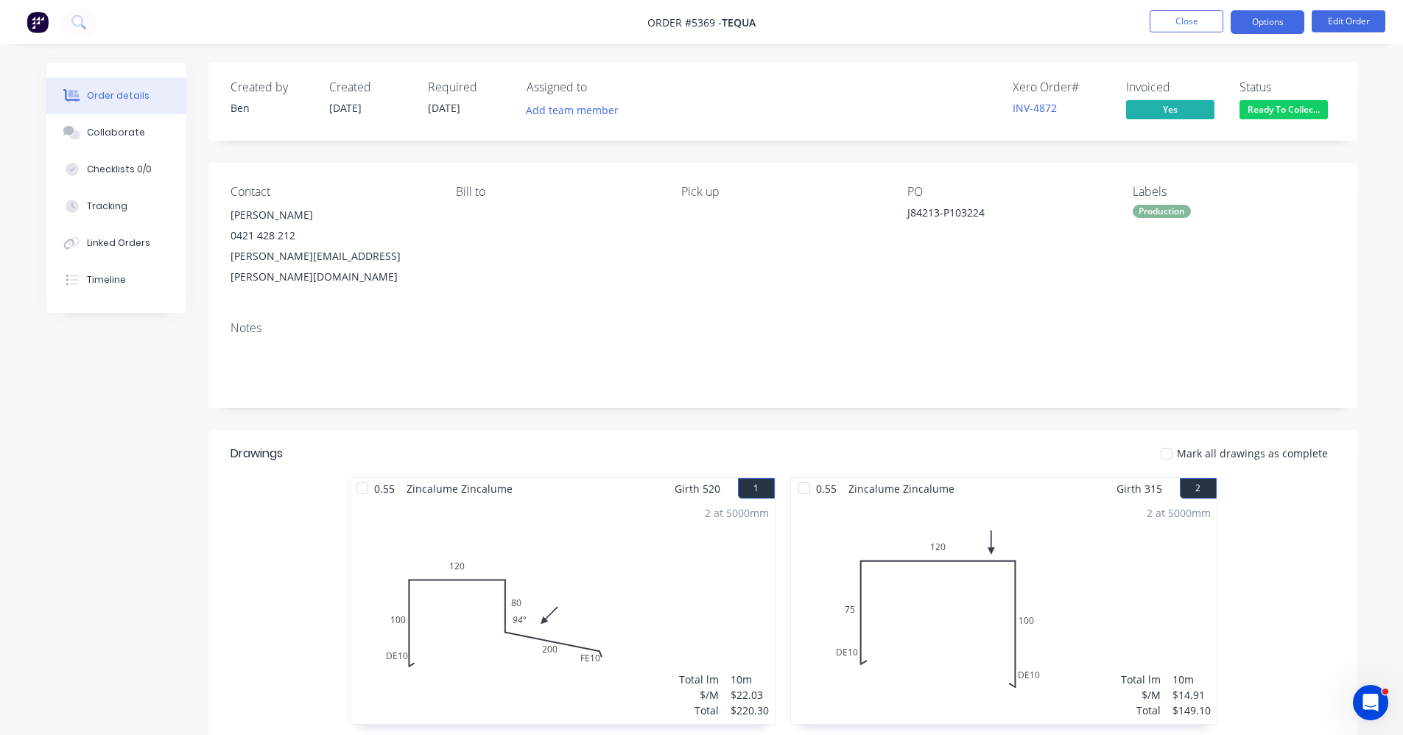
click at [1275, 24] on button "Options" at bounding box center [1268, 22] width 74 height 24
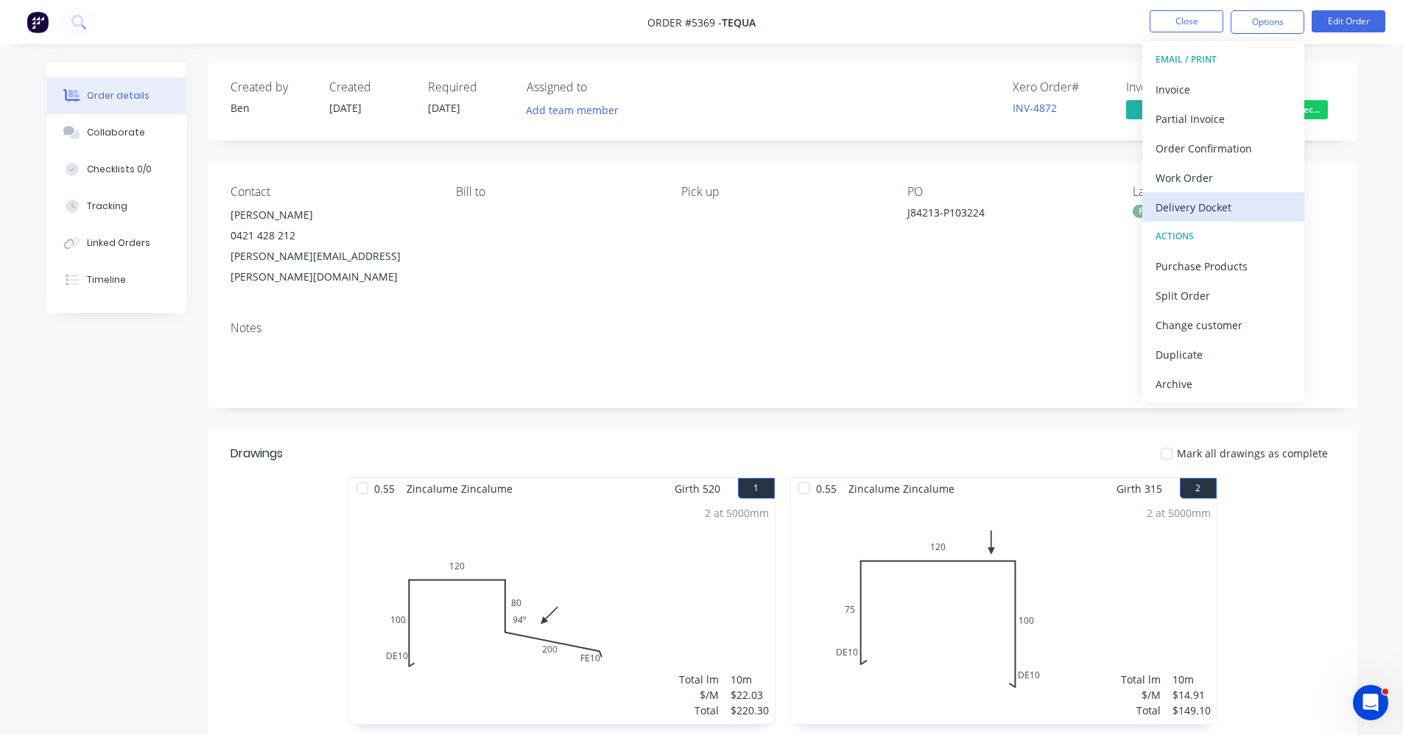
click at [1193, 210] on div "Delivery Docket" at bounding box center [1224, 207] width 136 height 21
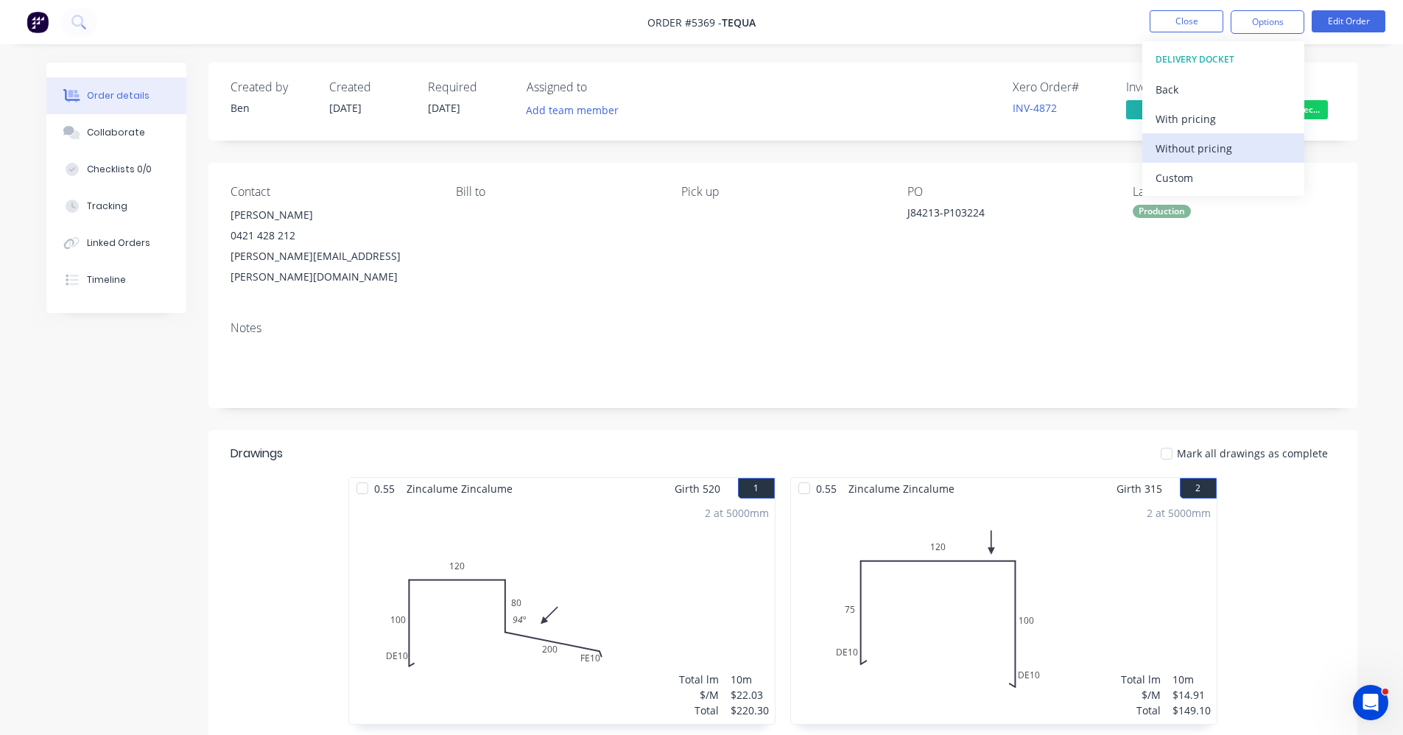
click at [1201, 153] on div "Without pricing" at bounding box center [1224, 148] width 136 height 21
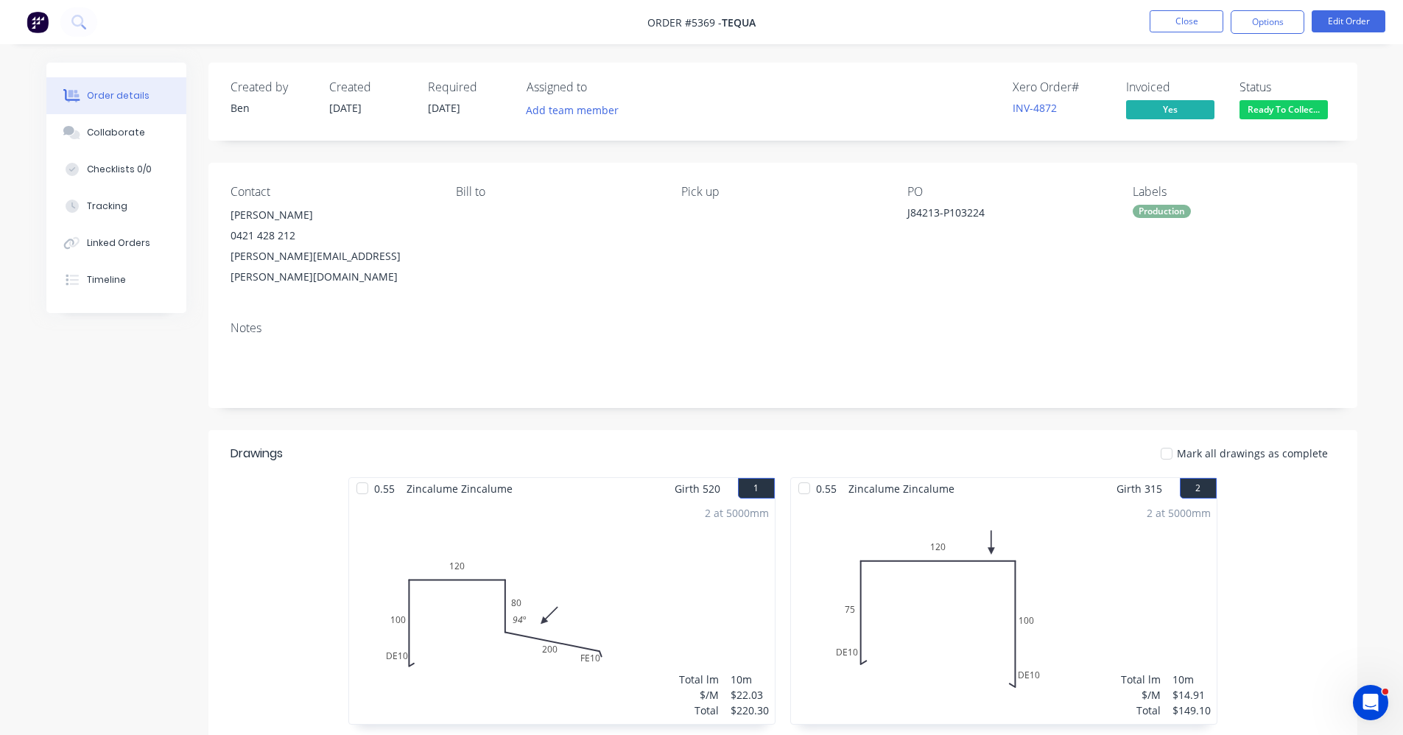
drag, startPoint x: 645, startPoint y: 292, endPoint x: 770, endPoint y: 262, distance: 127.9
click at [647, 309] on div "Notes" at bounding box center [782, 358] width 1149 height 99
click at [1283, 106] on span "Ready To Collec..." at bounding box center [1284, 109] width 88 height 18
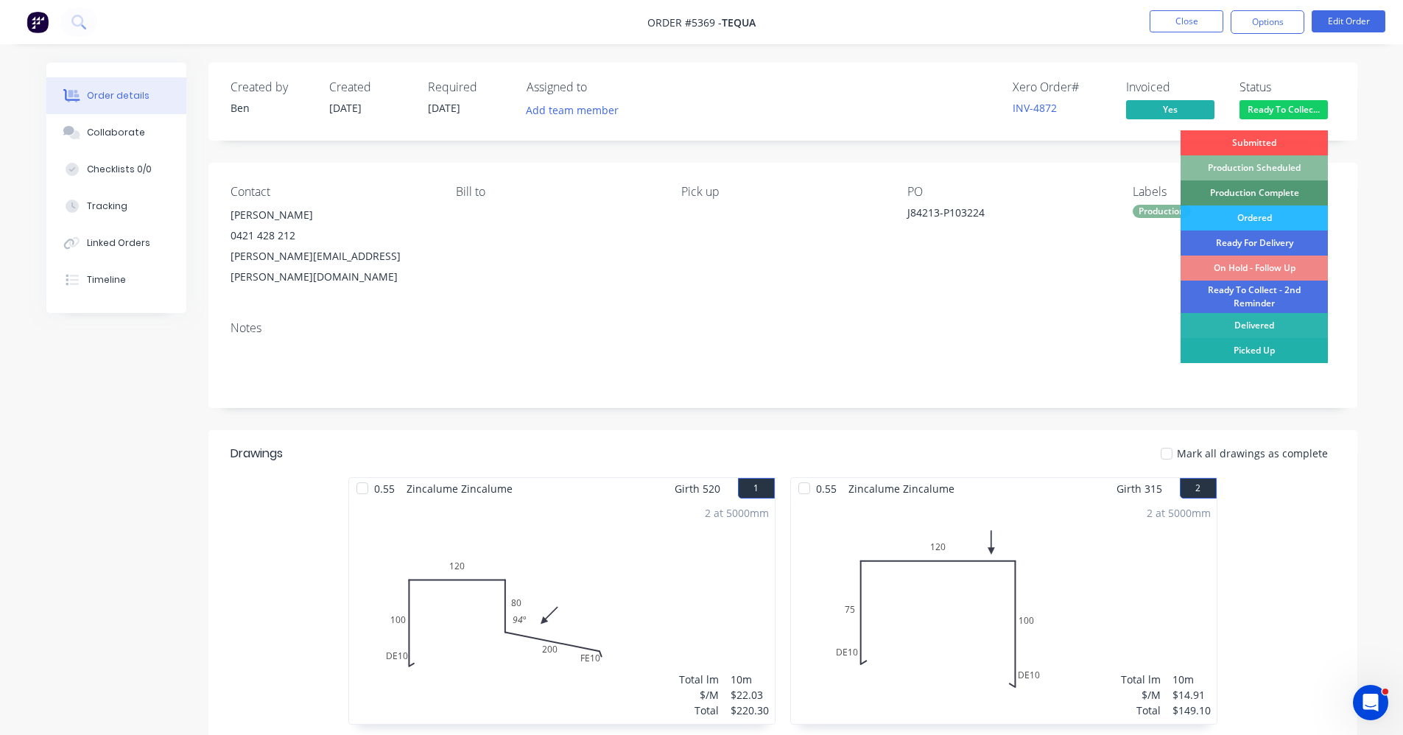
click at [1256, 353] on div "Picked Up" at bounding box center [1254, 350] width 147 height 25
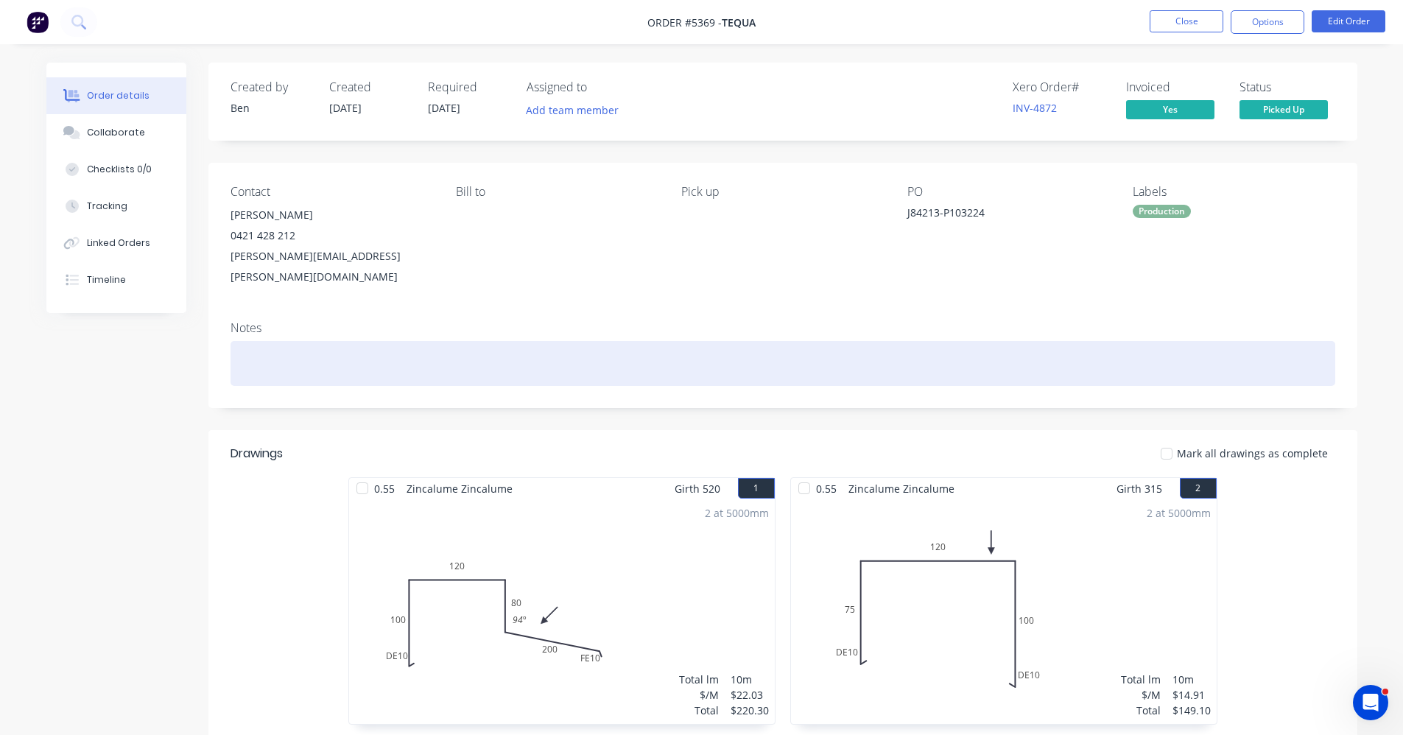
drag, startPoint x: 934, startPoint y: 323, endPoint x: 949, endPoint y: 309, distance: 20.3
click at [938, 341] on div at bounding box center [783, 363] width 1105 height 45
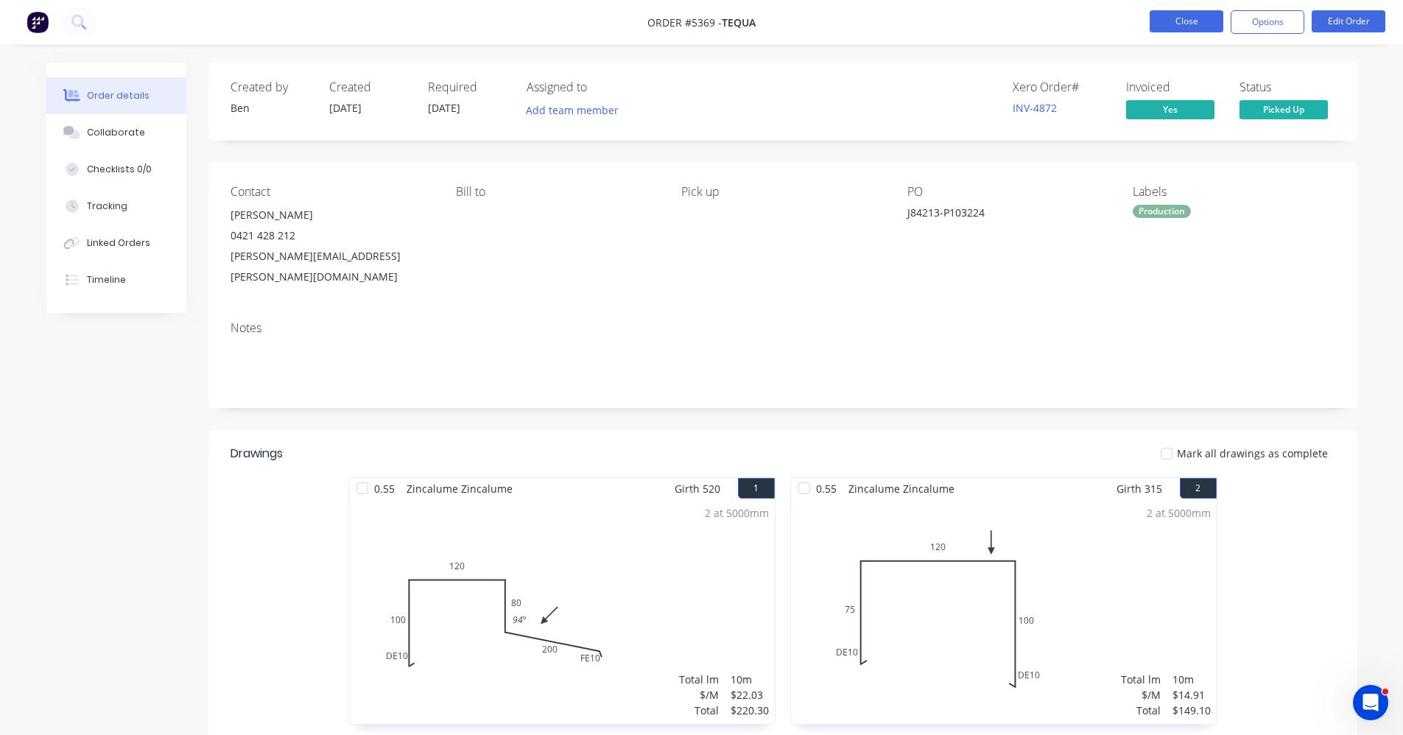
click at [1168, 20] on button "Close" at bounding box center [1187, 21] width 74 height 22
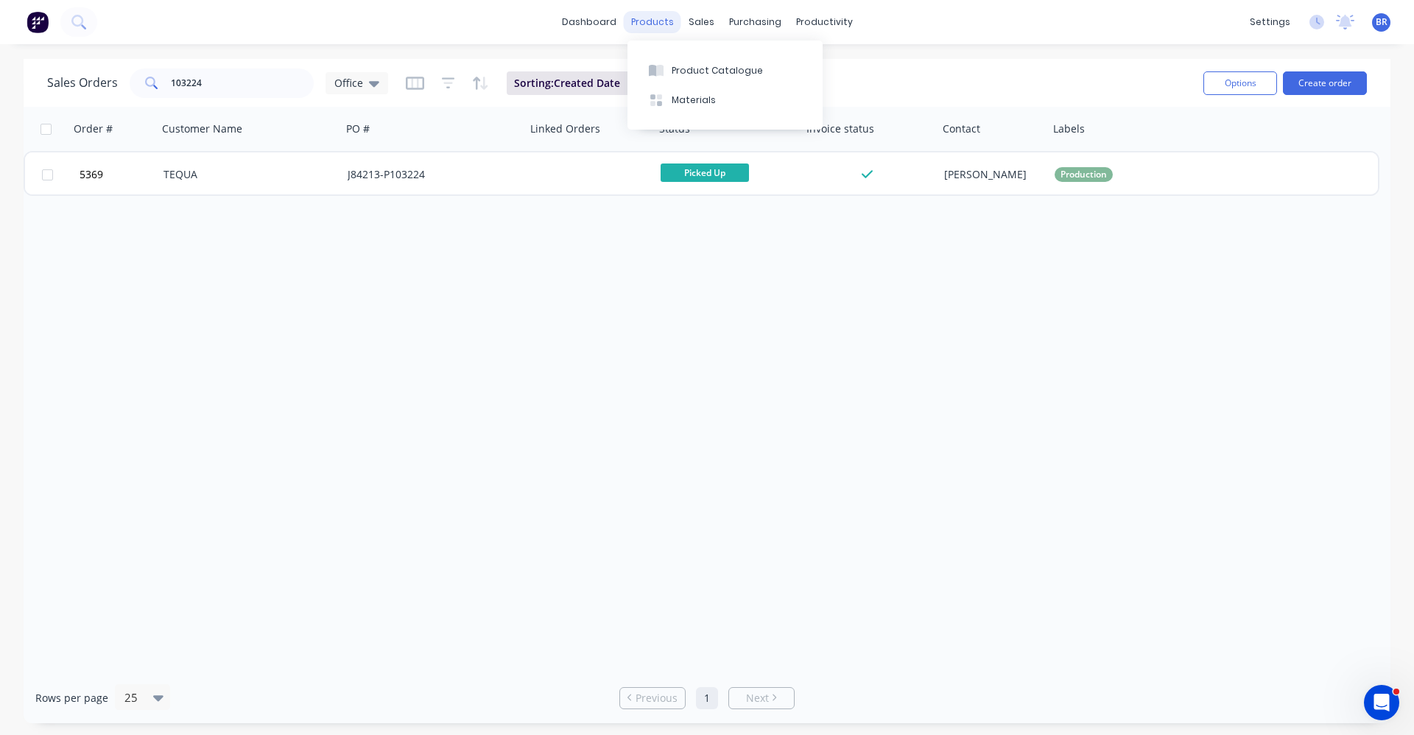
drag, startPoint x: 648, startPoint y: 12, endPoint x: 646, endPoint y: 28, distance: 16.4
click at [648, 13] on div "products" at bounding box center [652, 22] width 57 height 22
click at [673, 73] on div "Product Catalogue" at bounding box center [717, 70] width 91 height 13
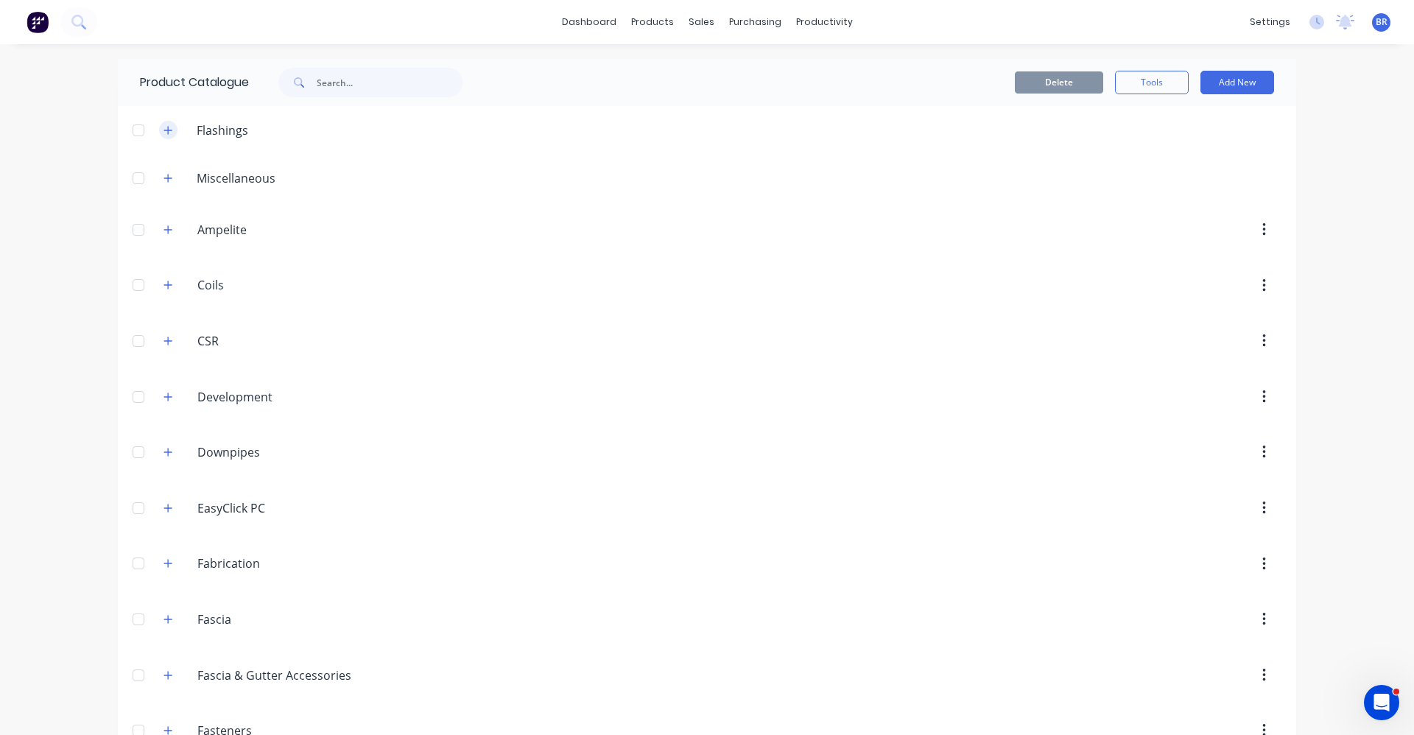
click at [164, 125] on icon "button" at bounding box center [168, 130] width 9 height 10
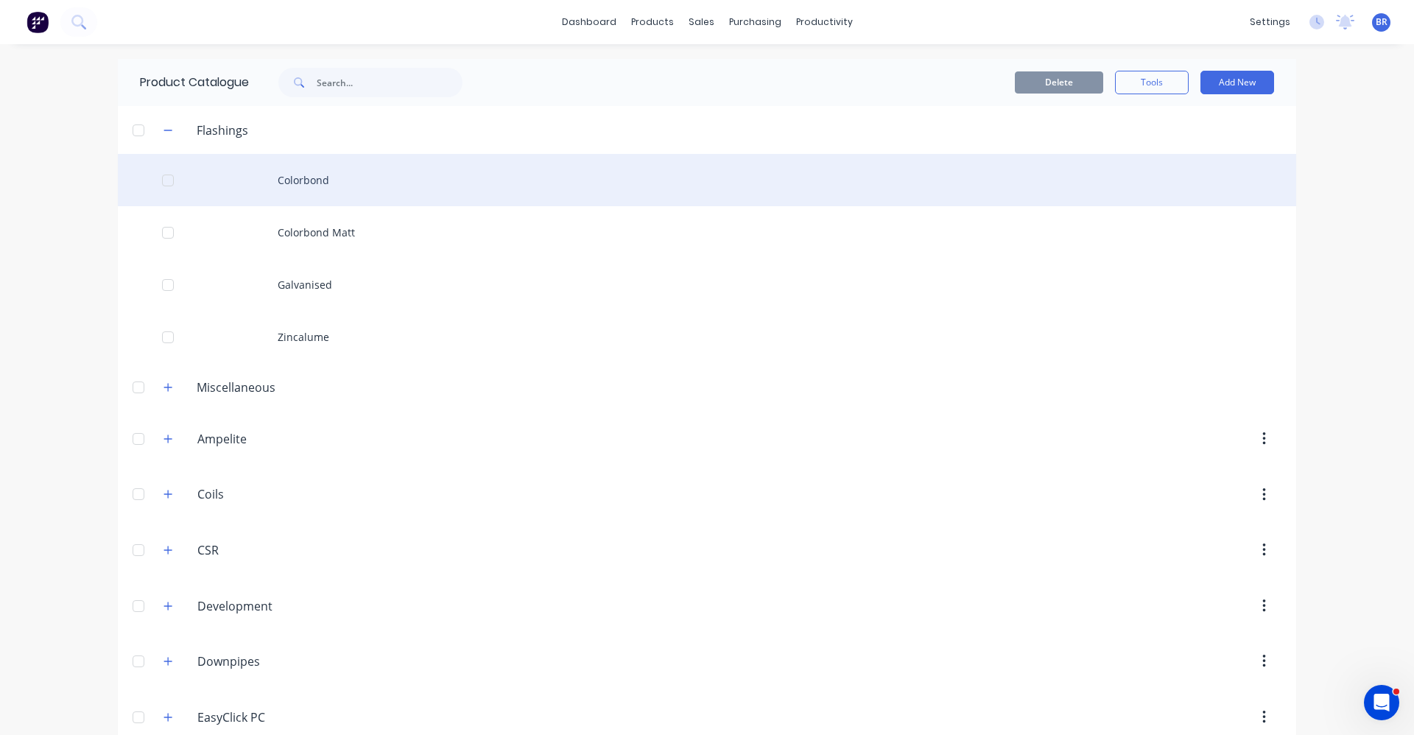
click at [287, 185] on div "Colorbond" at bounding box center [707, 180] width 1179 height 52
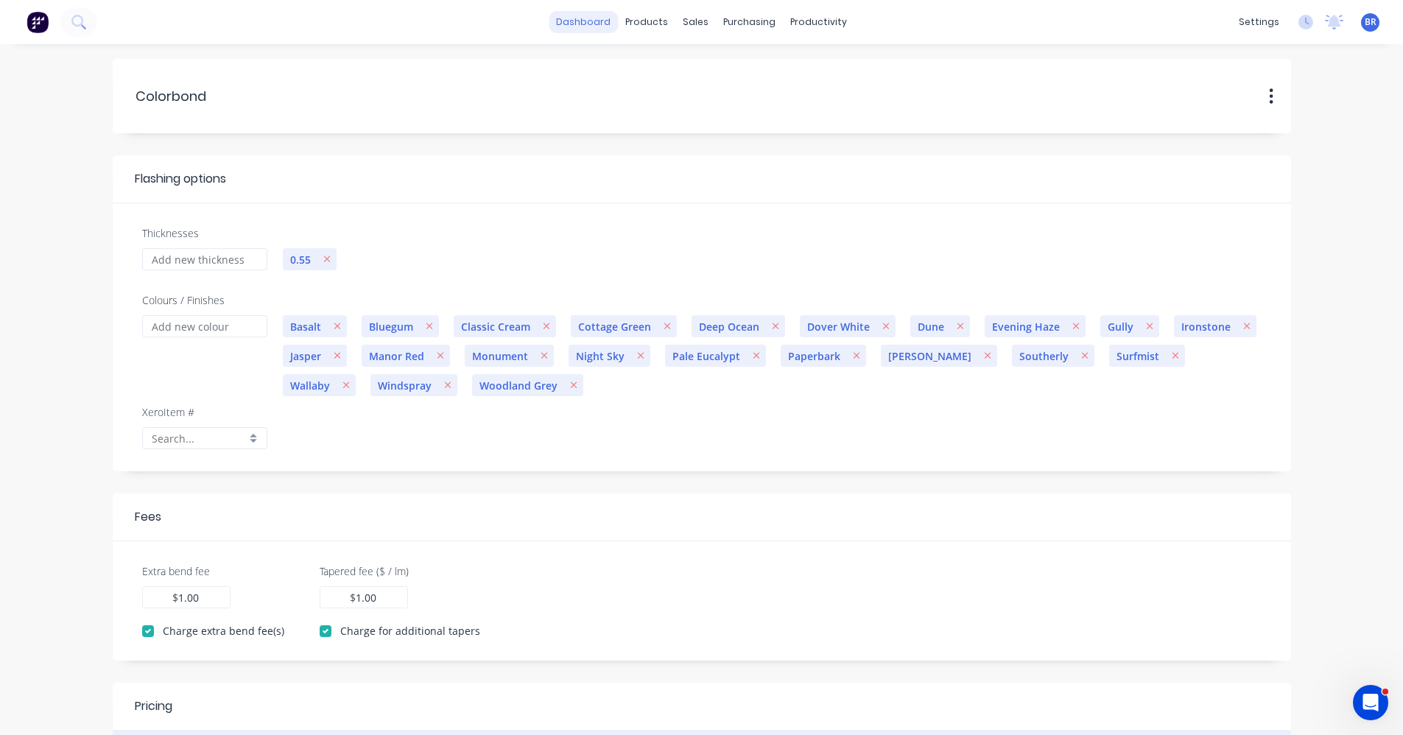
click at [585, 24] on link "dashboard" at bounding box center [583, 22] width 69 height 22
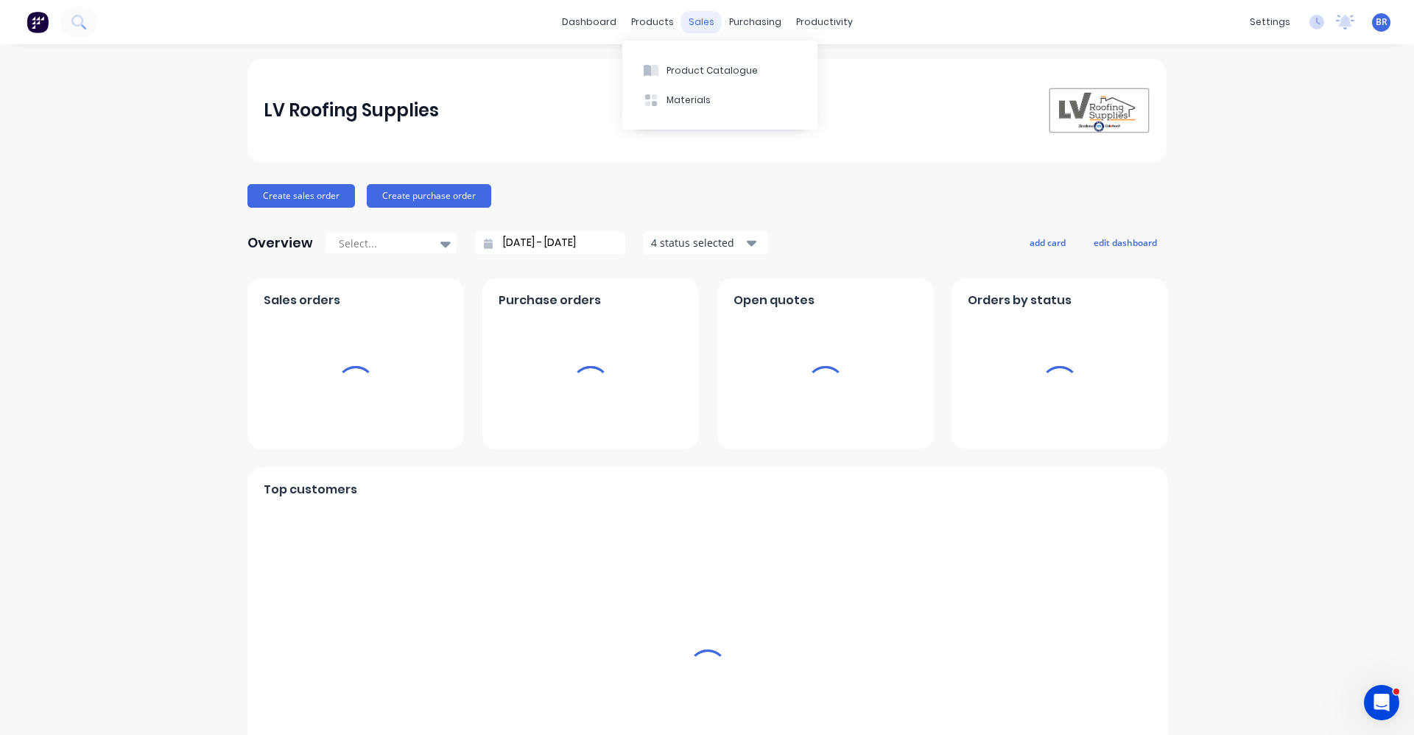
click at [691, 24] on div "sales" at bounding box center [701, 22] width 41 height 22
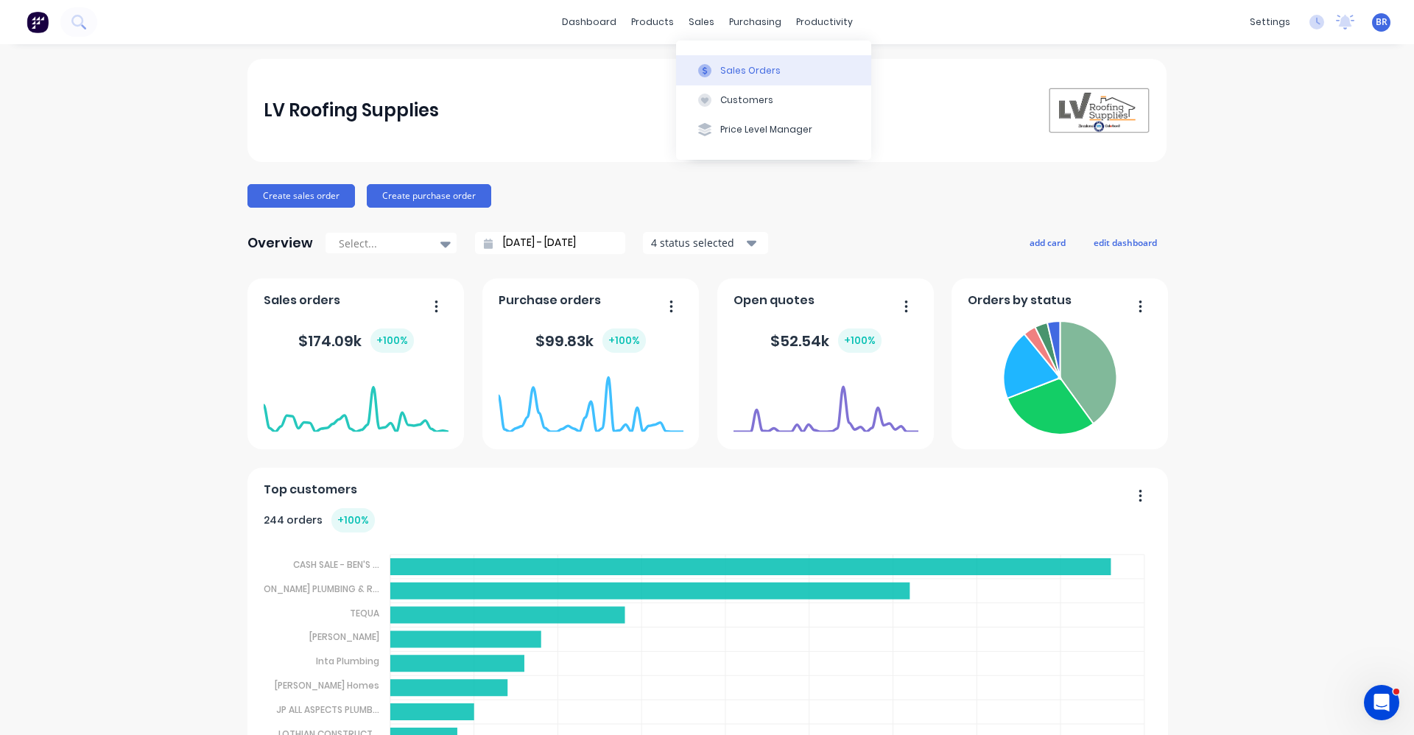
click at [717, 69] on button "Sales Orders" at bounding box center [773, 69] width 195 height 29
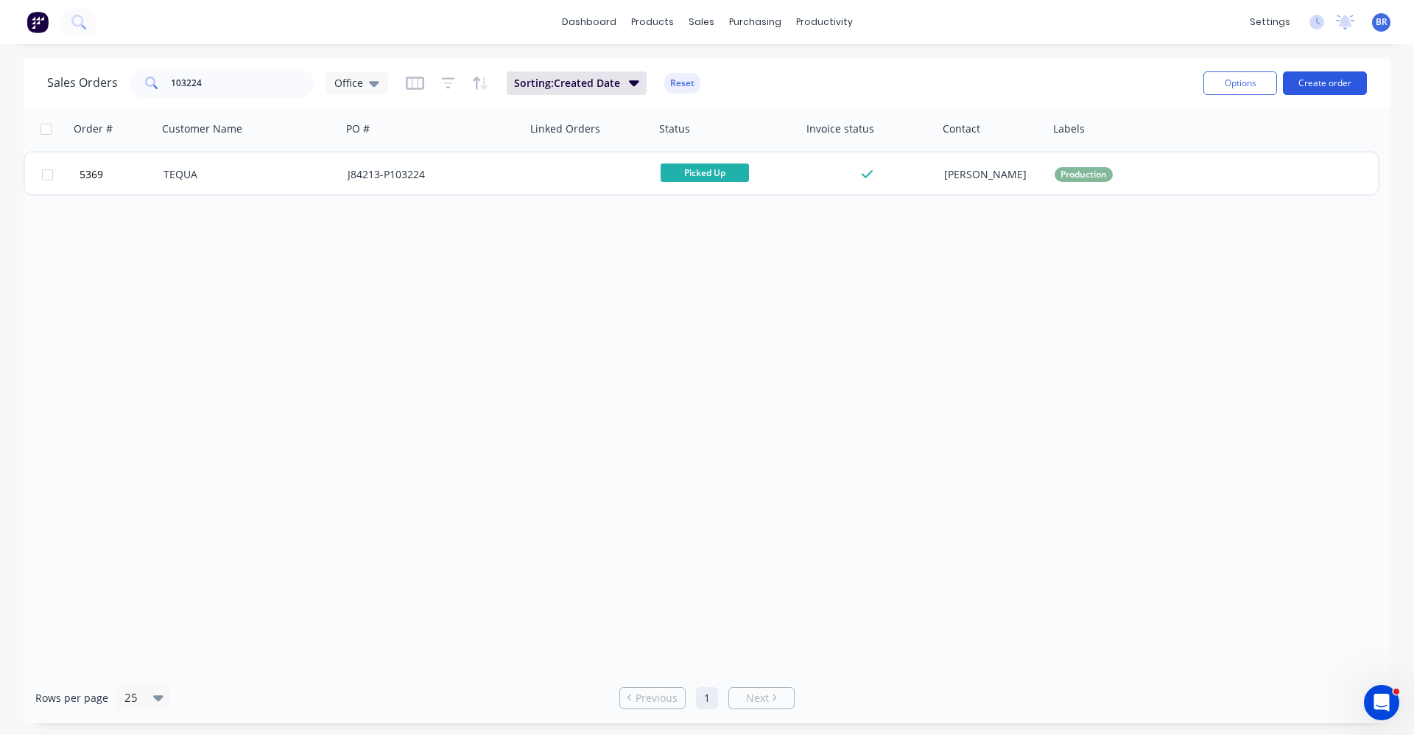
click at [1327, 87] on button "Create order" at bounding box center [1325, 83] width 84 height 24
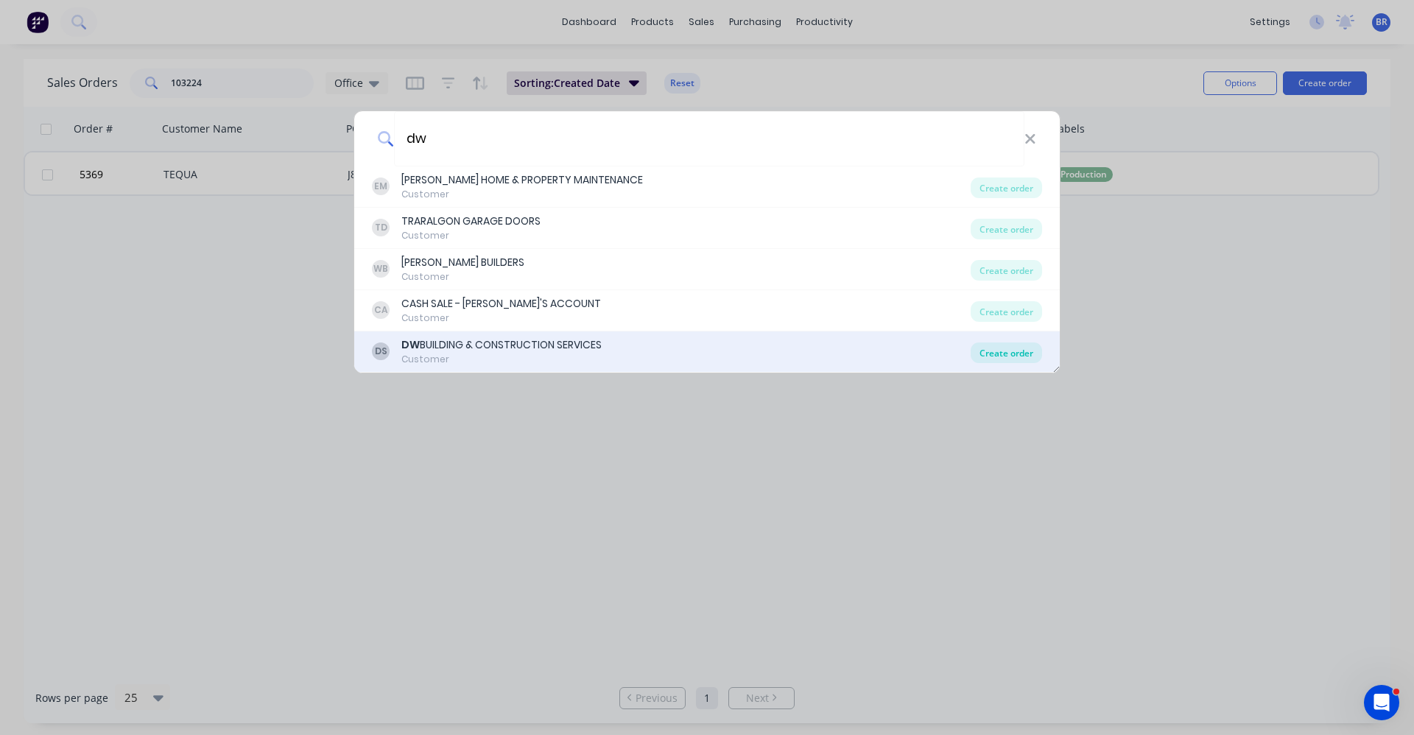
type input "dw"
click at [1011, 352] on div "Create order" at bounding box center [1006, 353] width 71 height 21
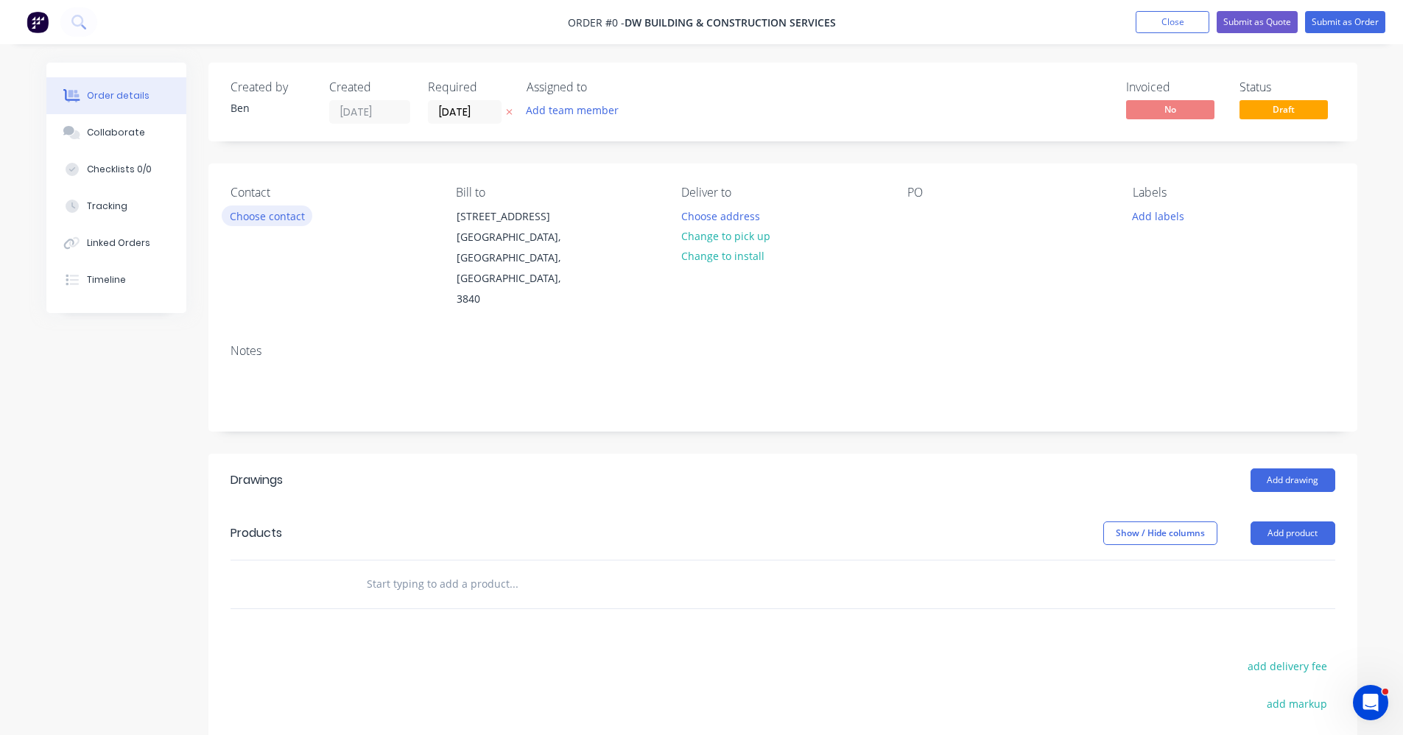
click at [281, 220] on button "Choose contact" at bounding box center [267, 216] width 91 height 20
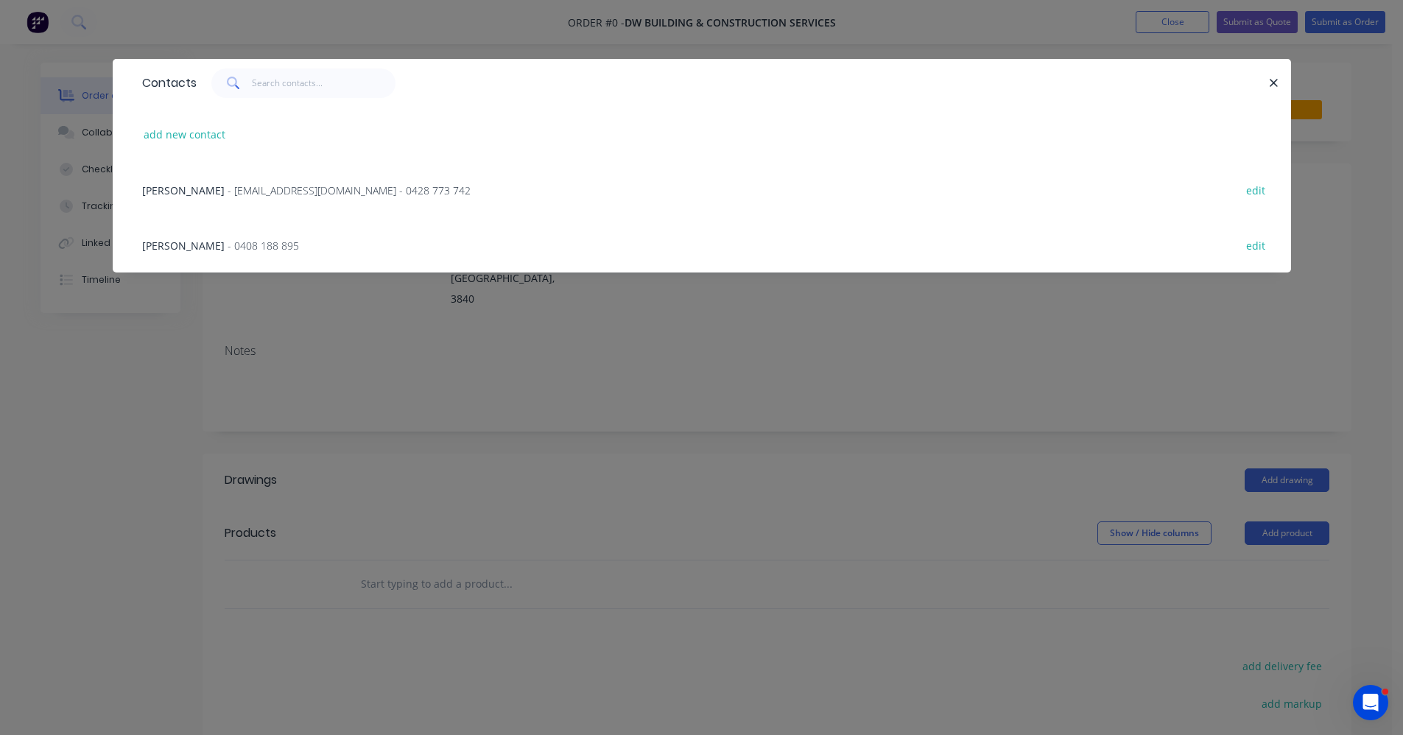
click at [231, 185] on span "- deanwhite.96@gmail.com - 0428 773 742" at bounding box center [349, 190] width 243 height 14
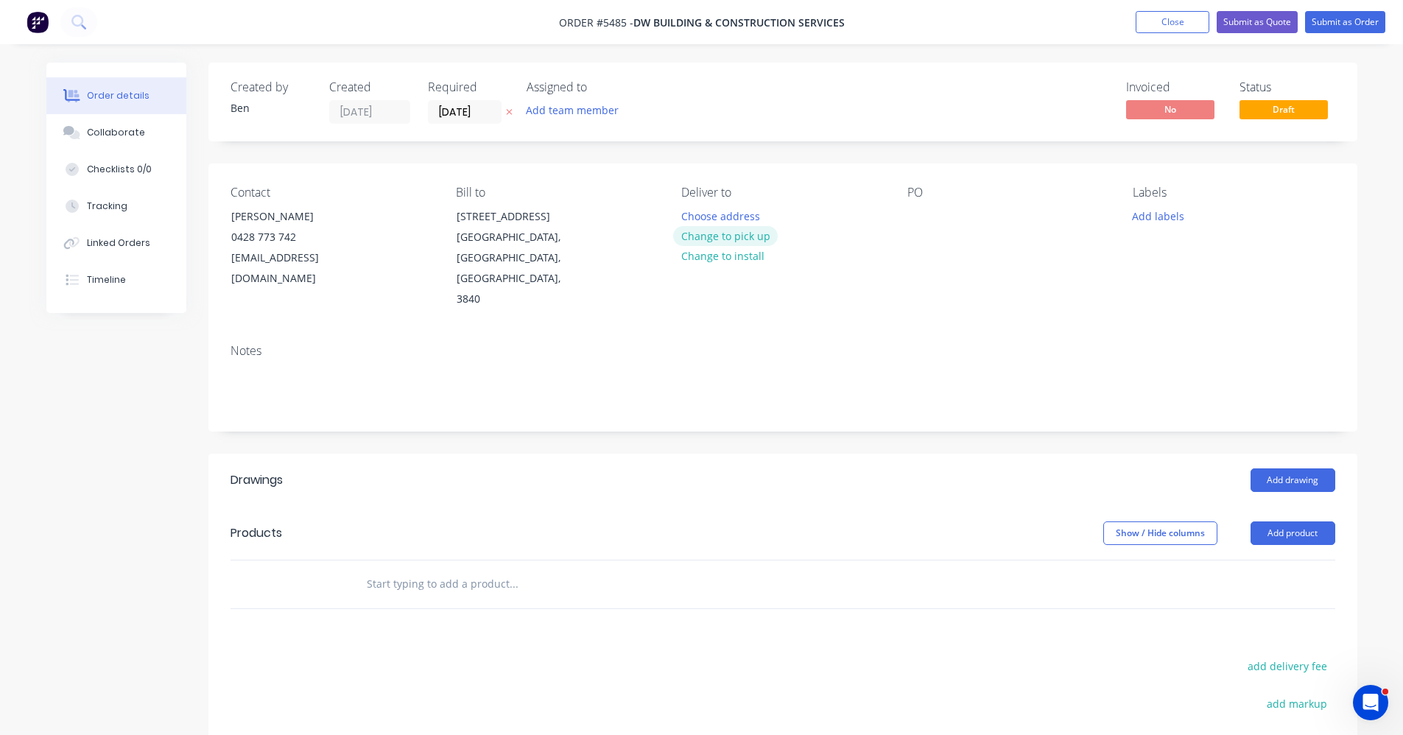
click at [738, 239] on button "Change to pick up" at bounding box center [725, 236] width 105 height 20
click at [912, 220] on div at bounding box center [920, 216] width 24 height 21
click at [1146, 220] on button "Add labels" at bounding box center [1159, 216] width 68 height 20
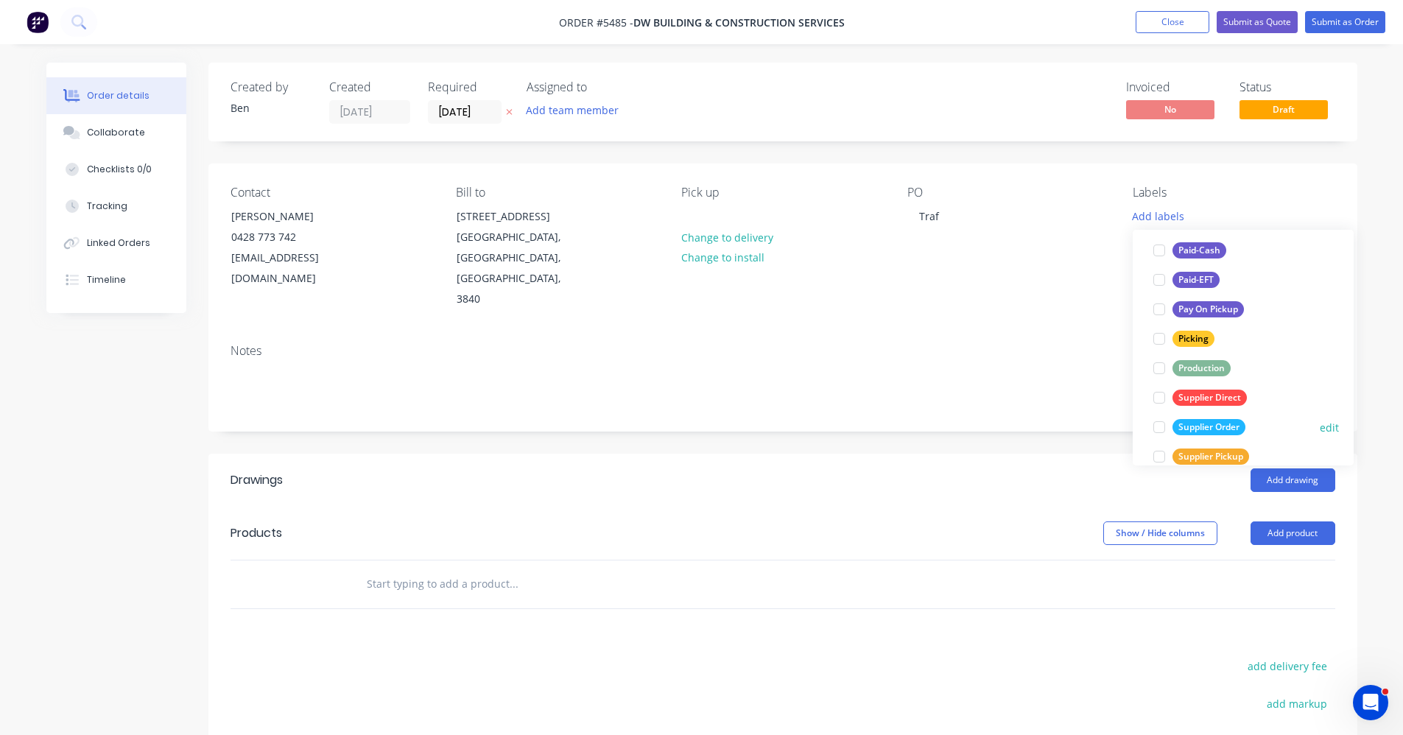
scroll to position [221, 0]
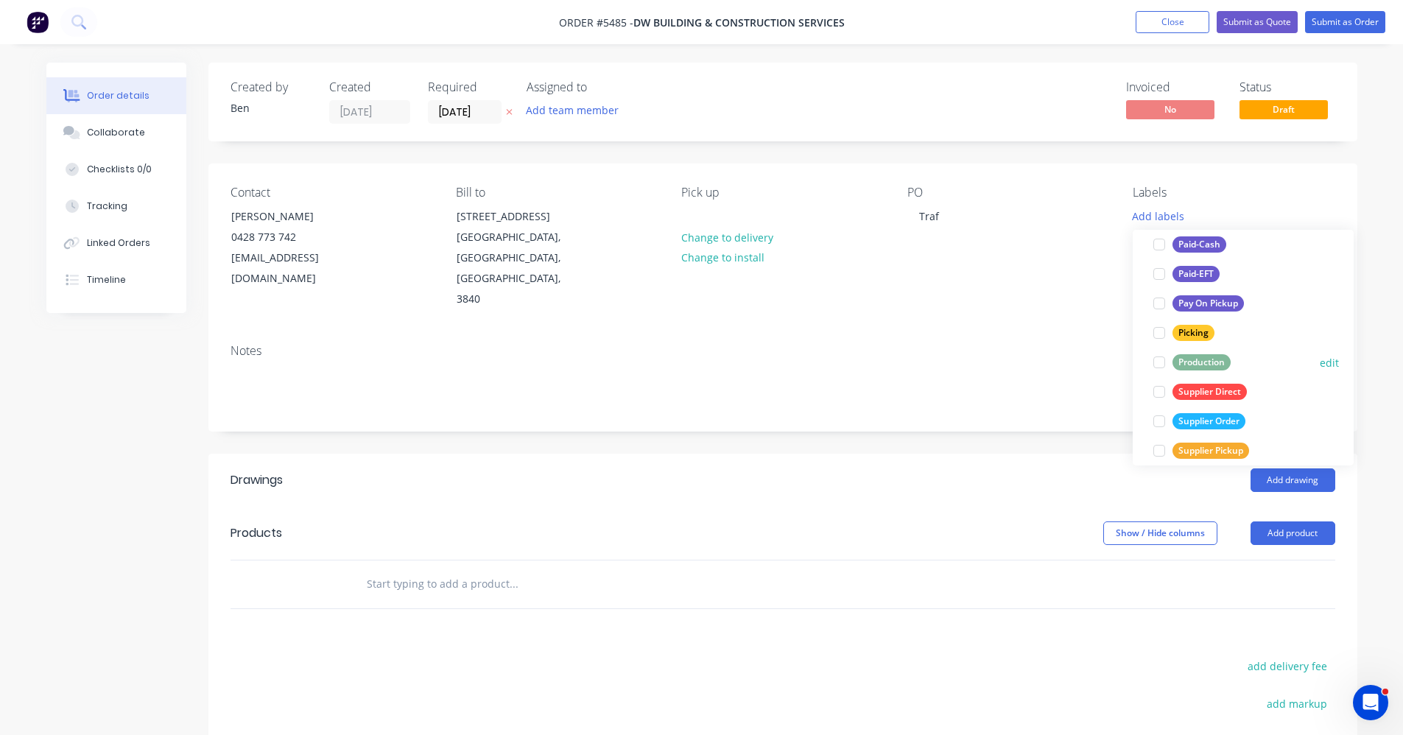
click at [1205, 363] on div "Production" at bounding box center [1202, 362] width 58 height 16
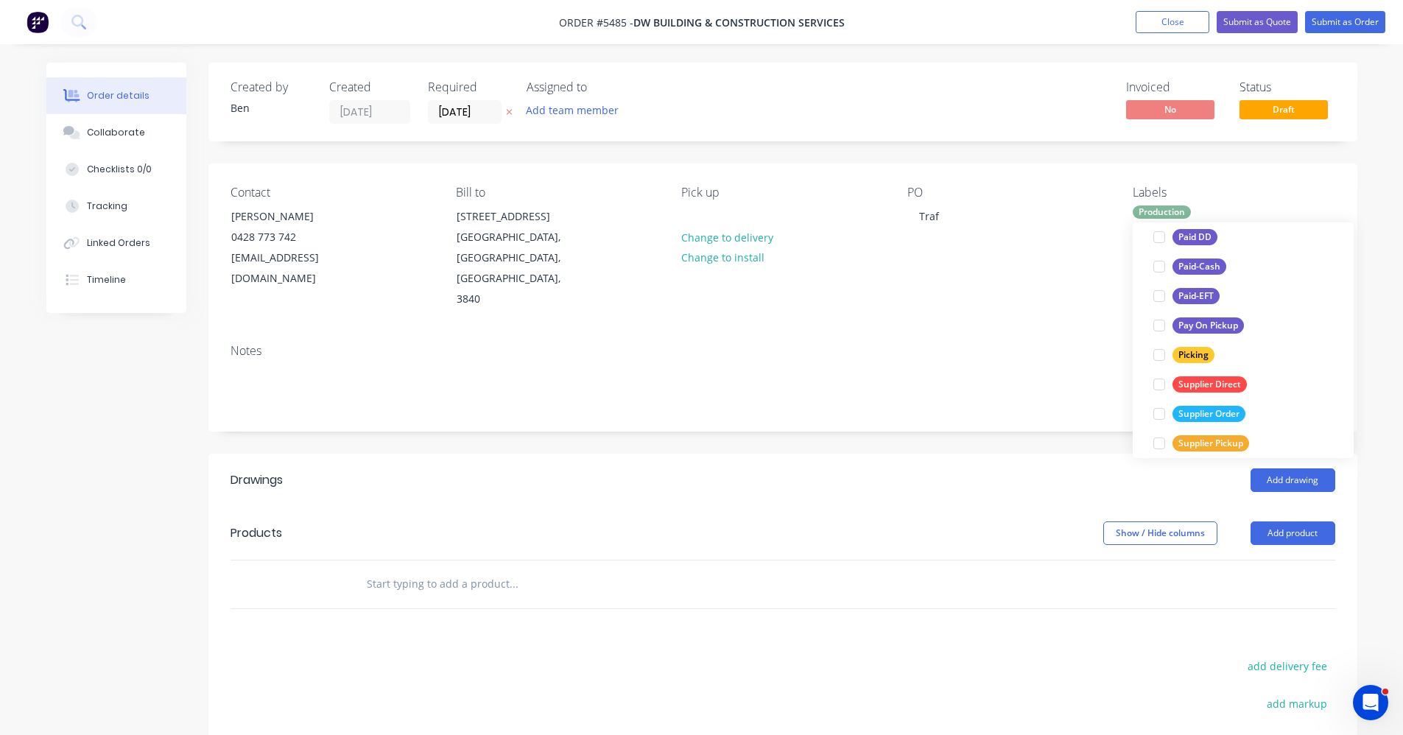
scroll to position [0, 0]
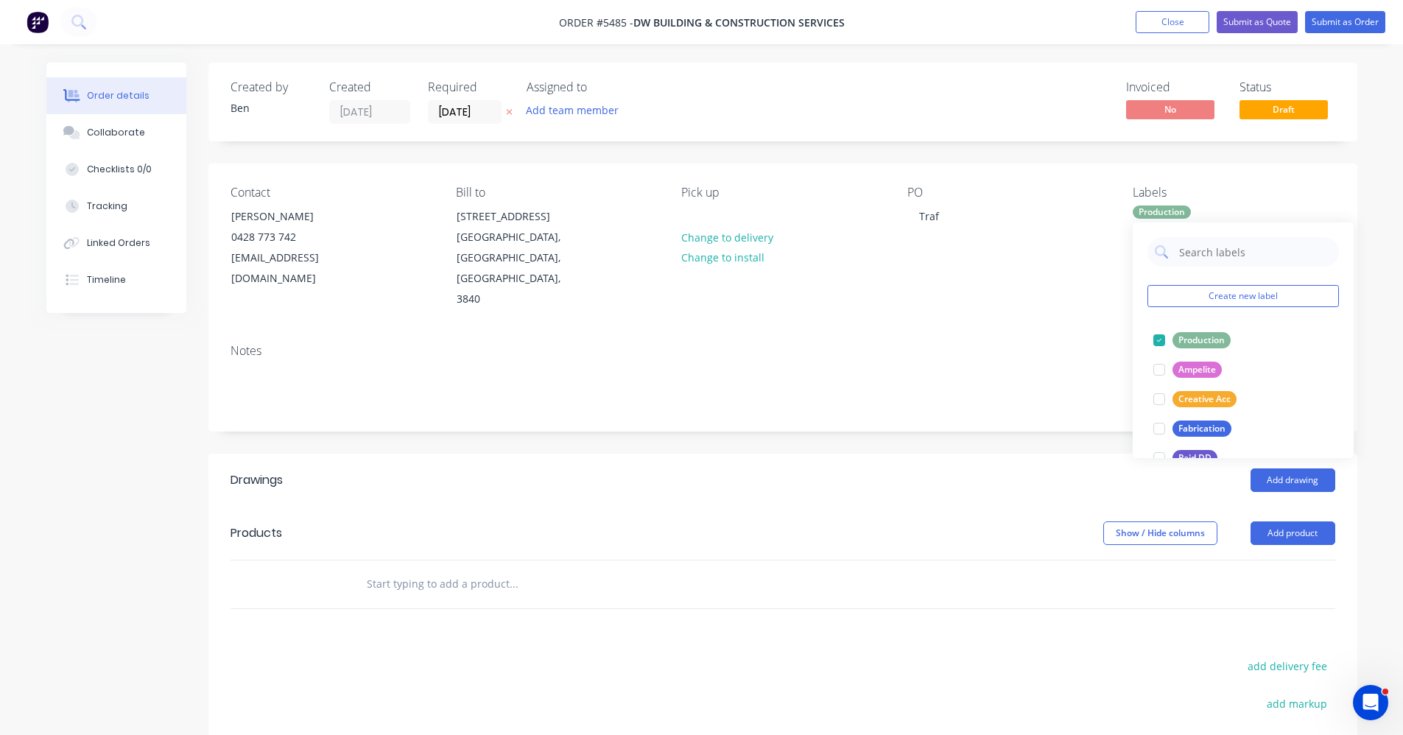
click at [928, 454] on header "Drawings Add drawing" at bounding box center [782, 480] width 1149 height 53
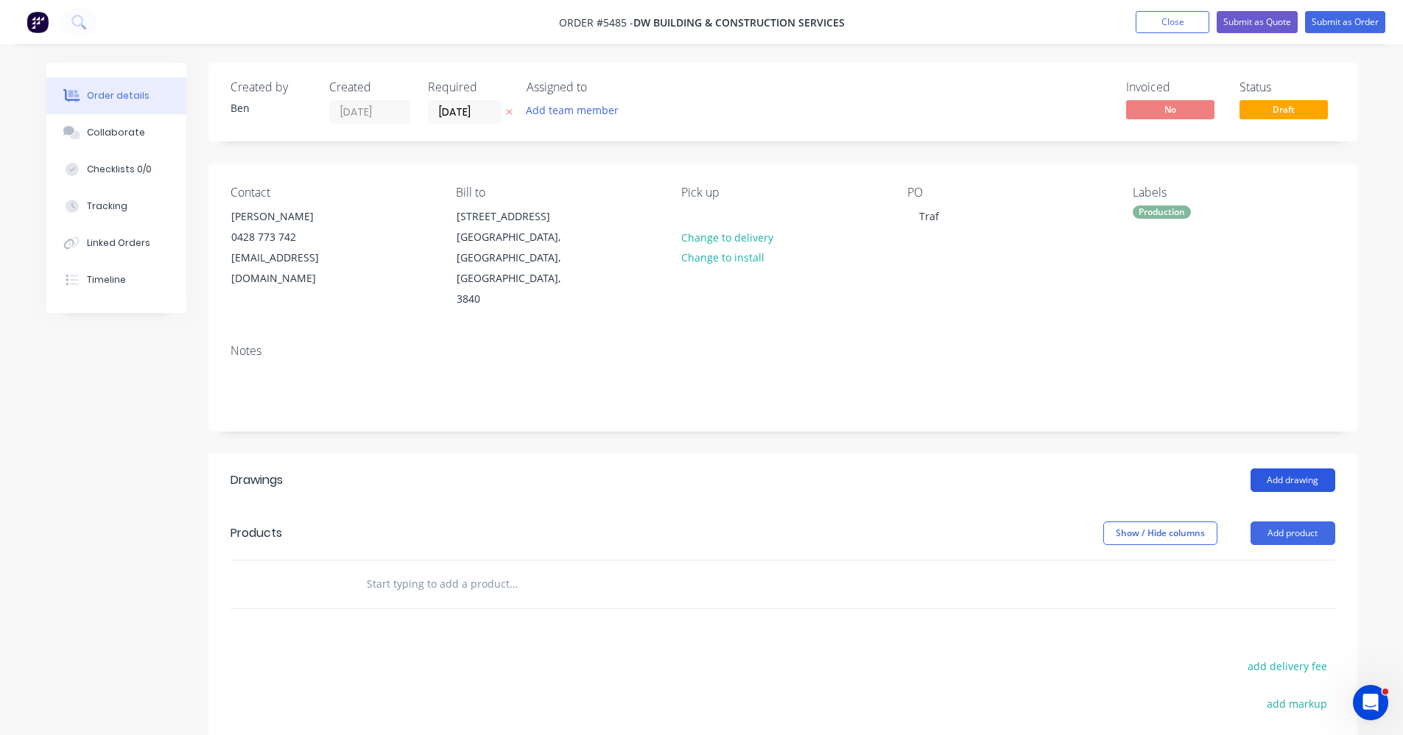
click at [1295, 469] on button "Add drawing" at bounding box center [1293, 481] width 85 height 24
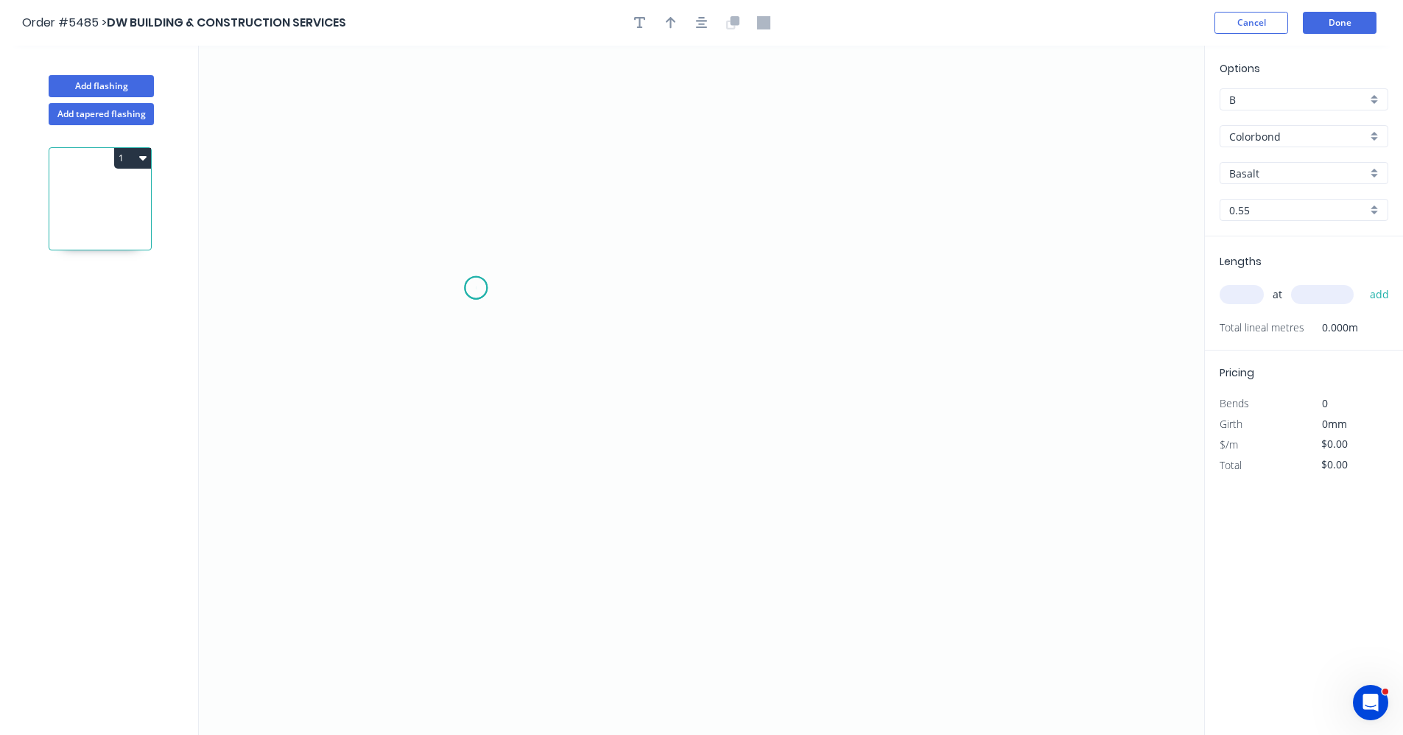
click at [476, 288] on icon "0" at bounding box center [702, 391] width 1006 height 690
click at [783, 288] on icon "0" at bounding box center [702, 391] width 1006 height 690
click at [788, 508] on icon "0 ?" at bounding box center [702, 391] width 1006 height 690
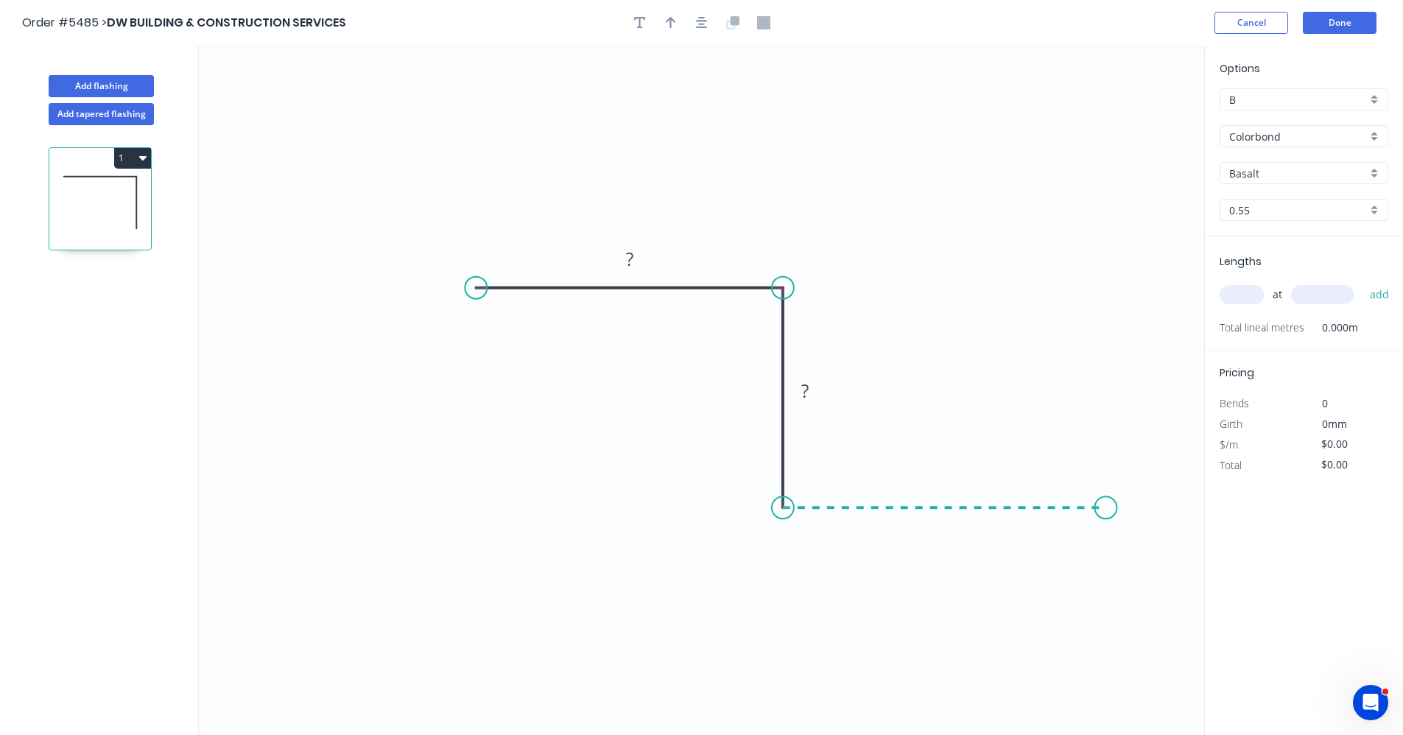
click at [1109, 516] on icon "0 ? ?" at bounding box center [702, 391] width 1006 height 690
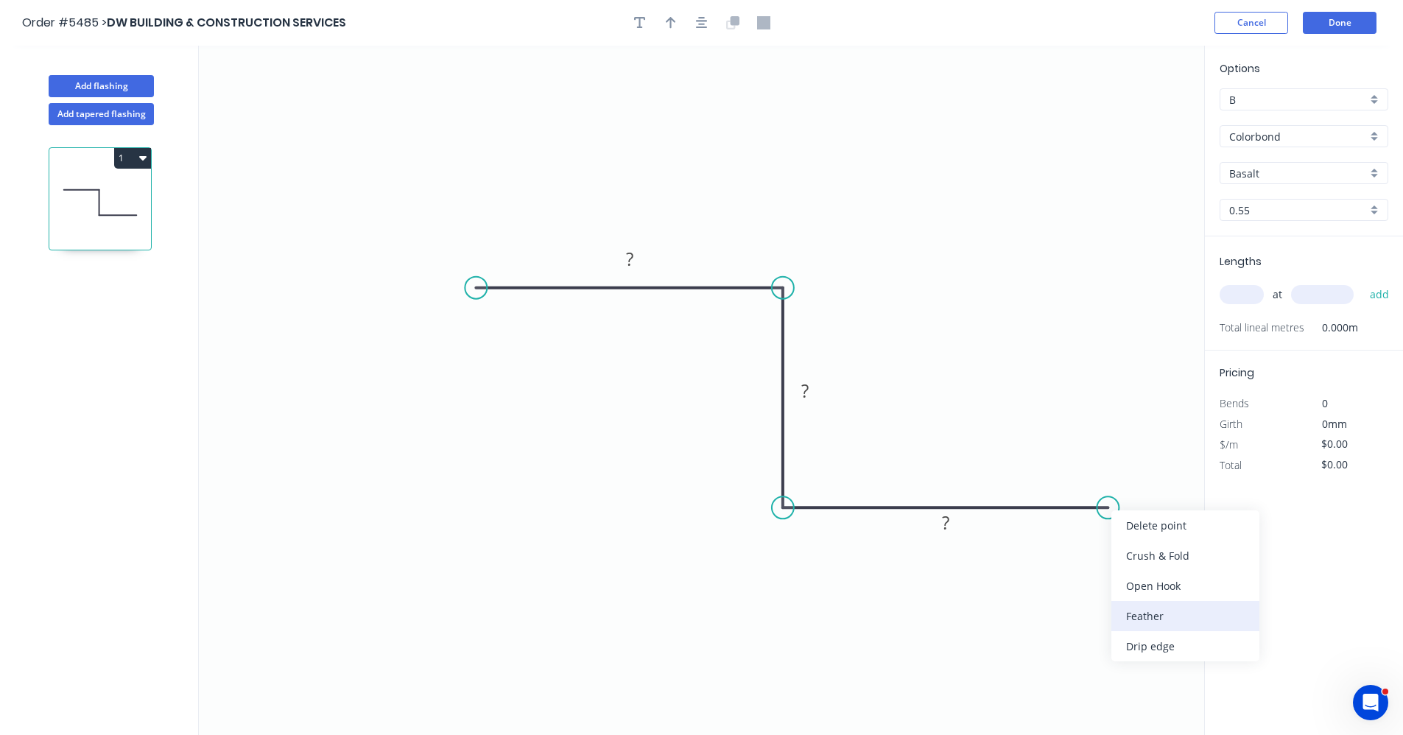
click at [1154, 617] on div "Feather" at bounding box center [1186, 616] width 148 height 30
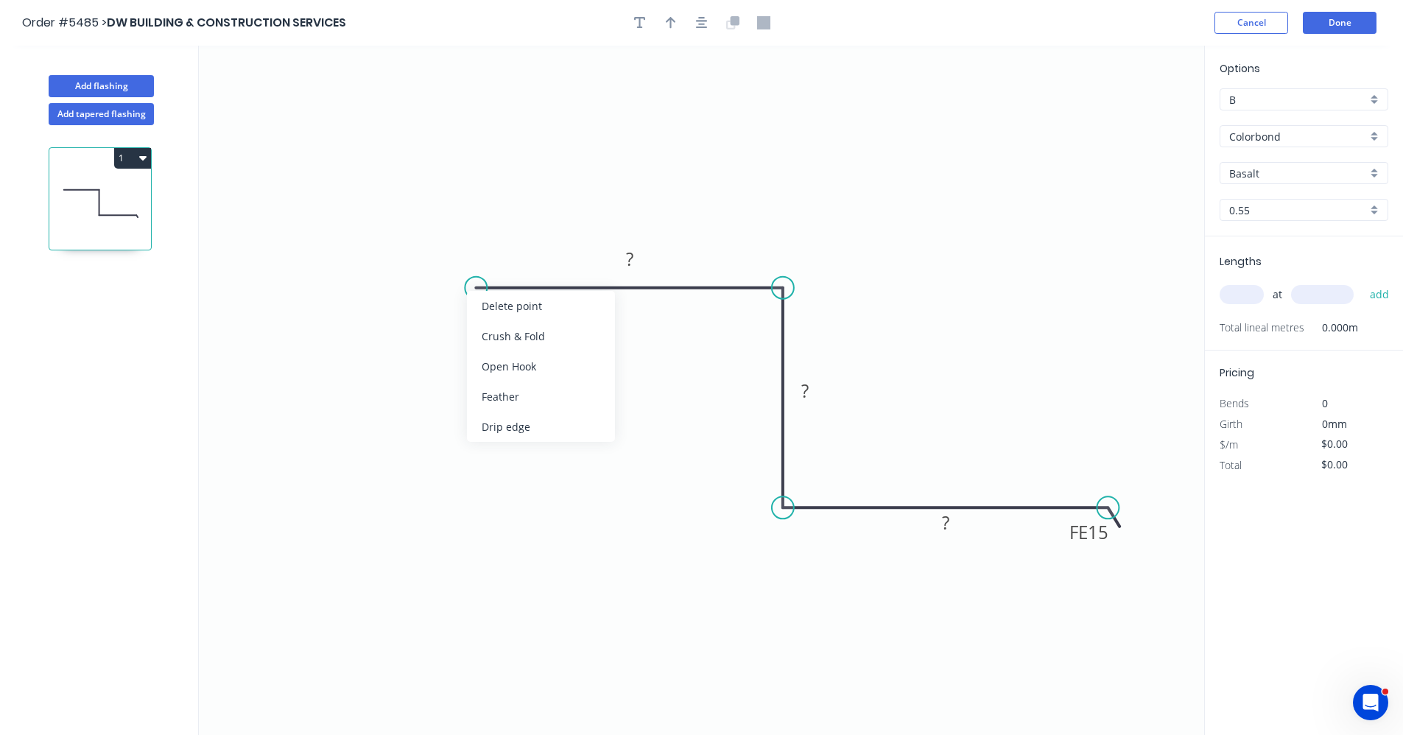
click at [513, 393] on div "Feather" at bounding box center [541, 397] width 148 height 30
click at [501, 340] on div "Flip bend" at bounding box center [540, 339] width 148 height 30
click at [507, 315] on tspan "15" at bounding box center [504, 312] width 21 height 24
click at [119, 118] on button "Add tapered flashing" at bounding box center [101, 114] width 105 height 22
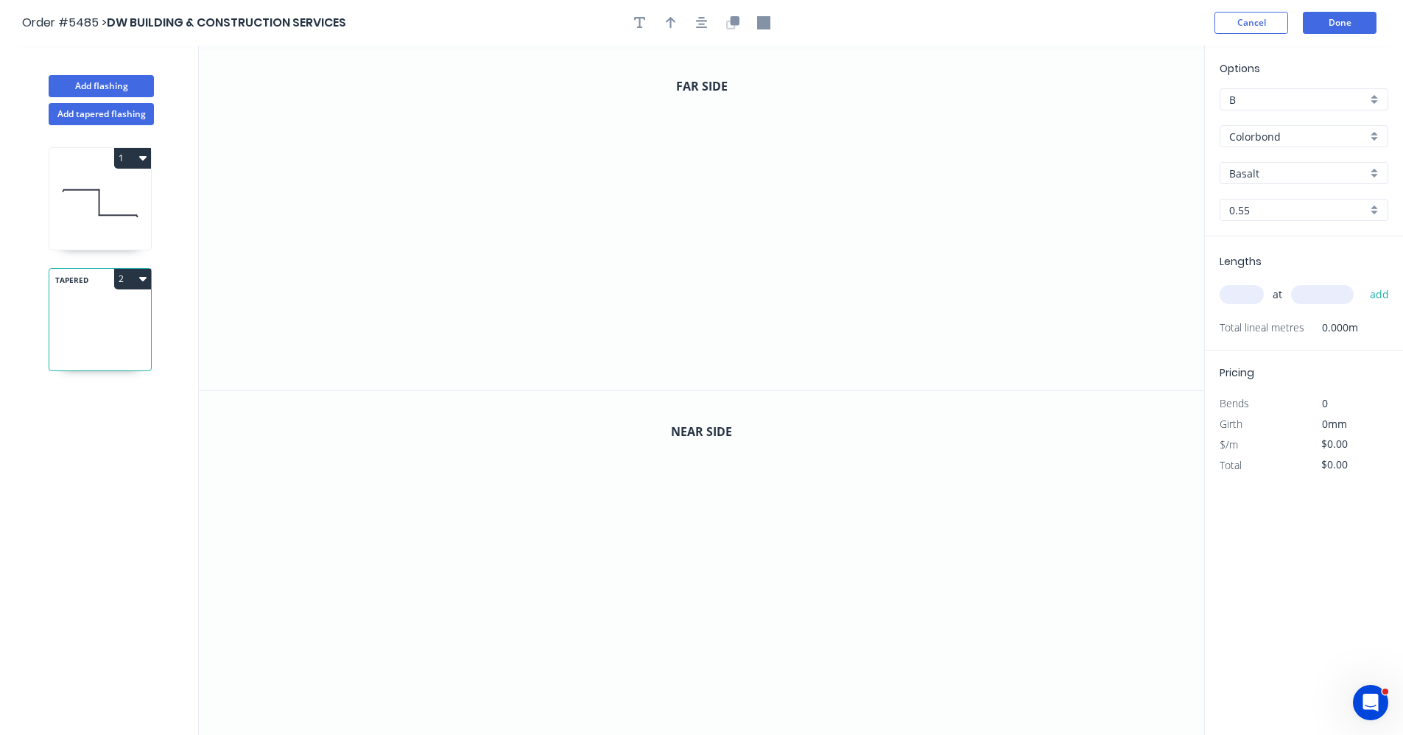
click at [145, 157] on icon "button" at bounding box center [142, 158] width 7 height 4
click at [94, 214] on div "Delete" at bounding box center [80, 224] width 113 height 21
click at [550, 150] on icon "0" at bounding box center [702, 218] width 1006 height 345
click at [739, 151] on icon "0" at bounding box center [702, 218] width 1006 height 345
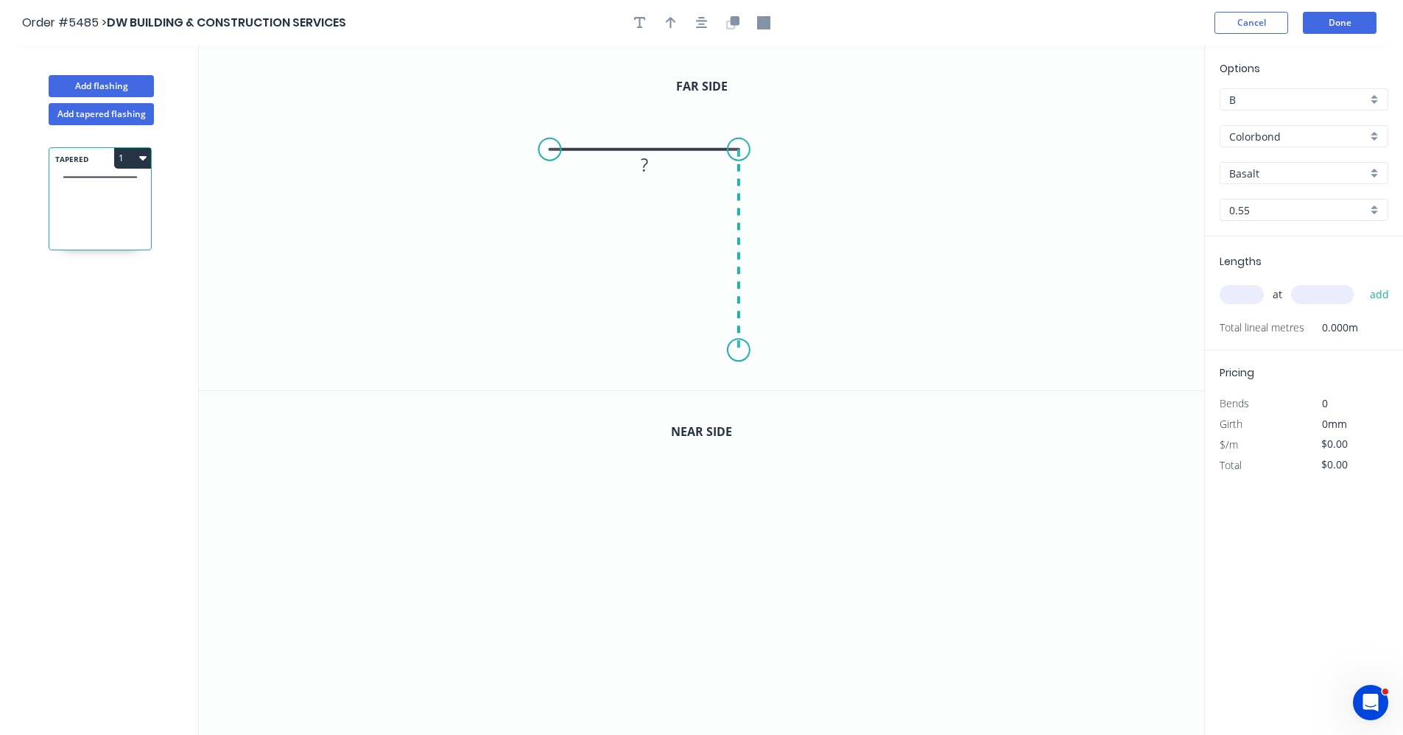
click at [734, 351] on icon "0 ?" at bounding box center [702, 218] width 1006 height 345
click at [945, 351] on icon "0 ? ?" at bounding box center [702, 218] width 1006 height 345
click at [1006, 463] on div "Feather" at bounding box center [1021, 457] width 148 height 30
click at [602, 259] on div "Feather" at bounding box center [624, 263] width 148 height 30
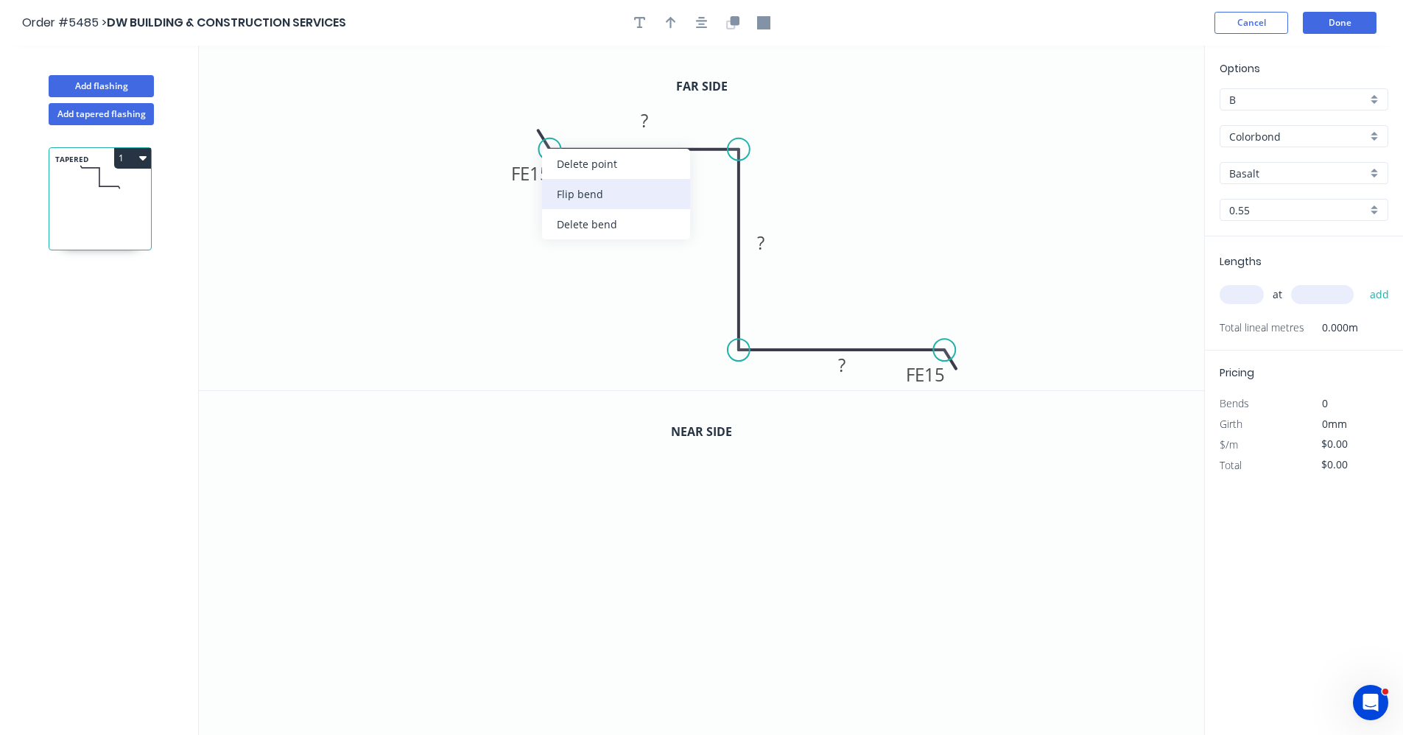
click at [585, 198] on div "Flip bend" at bounding box center [616, 194] width 148 height 30
click at [541, 112] on tspan "15" at bounding box center [540, 111] width 21 height 24
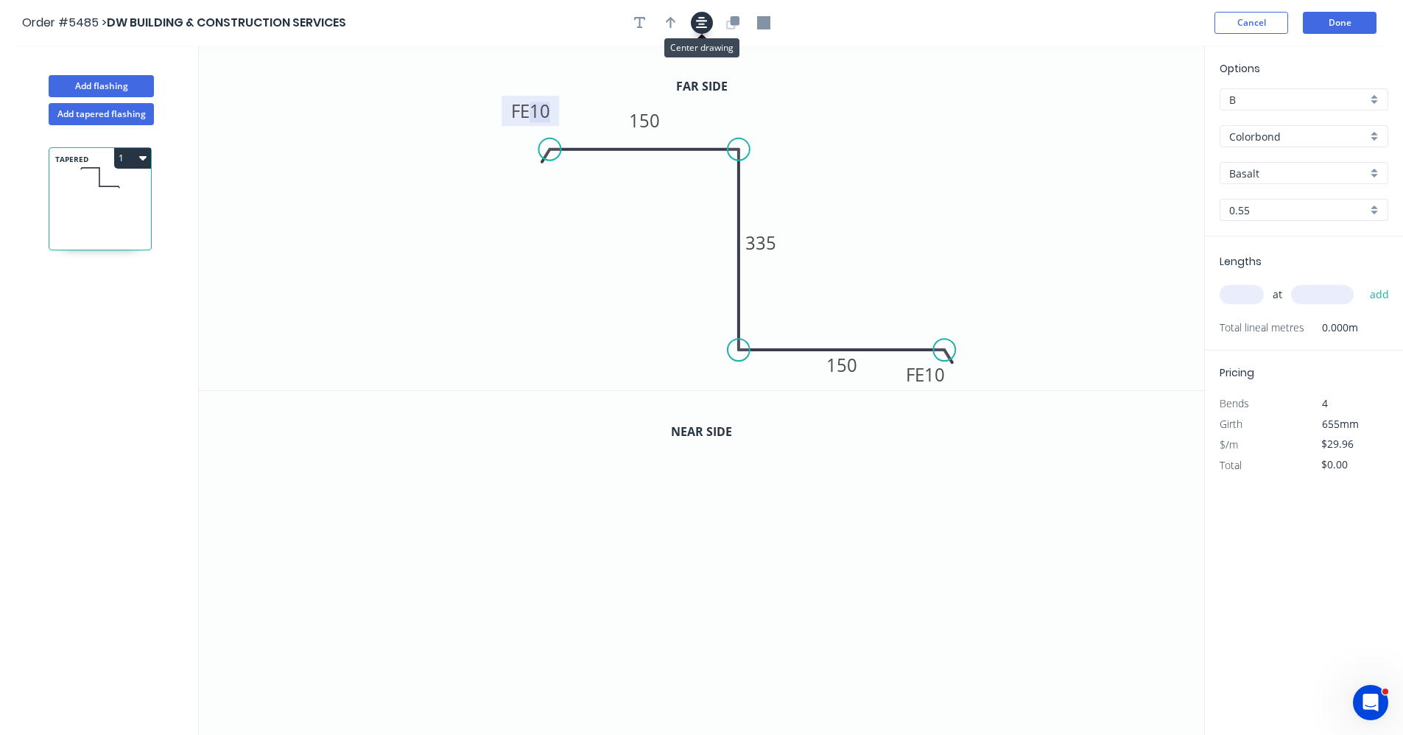
click at [700, 21] on icon "button" at bounding box center [702, 23] width 12 height 12
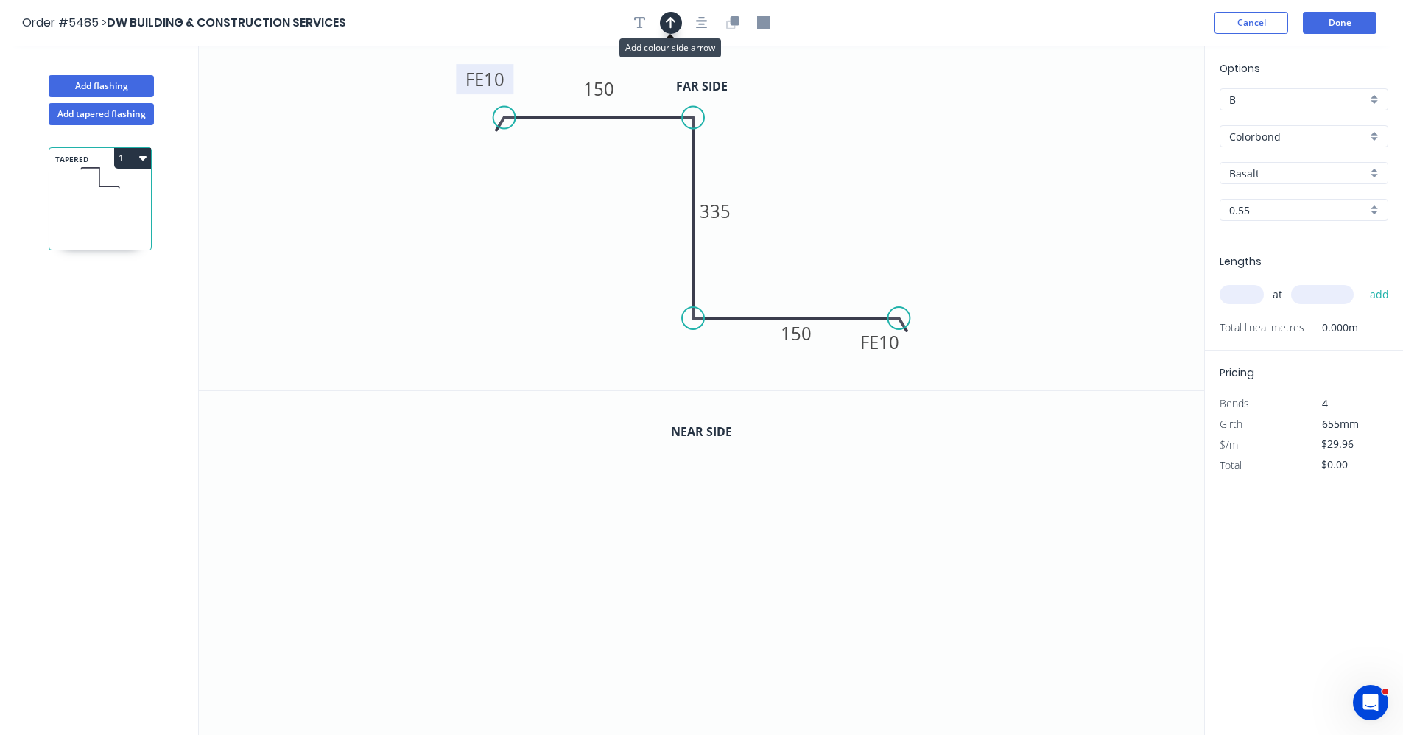
click at [673, 21] on icon "button" at bounding box center [671, 23] width 10 height 12
click at [1131, 119] on icon at bounding box center [1129, 102] width 13 height 47
drag, startPoint x: 1131, startPoint y: 119, endPoint x: 824, endPoint y: 295, distance: 354.1
click at [826, 303] on icon at bounding box center [837, 286] width 43 height 43
click at [725, 22] on button "button" at bounding box center [733, 23] width 22 height 22
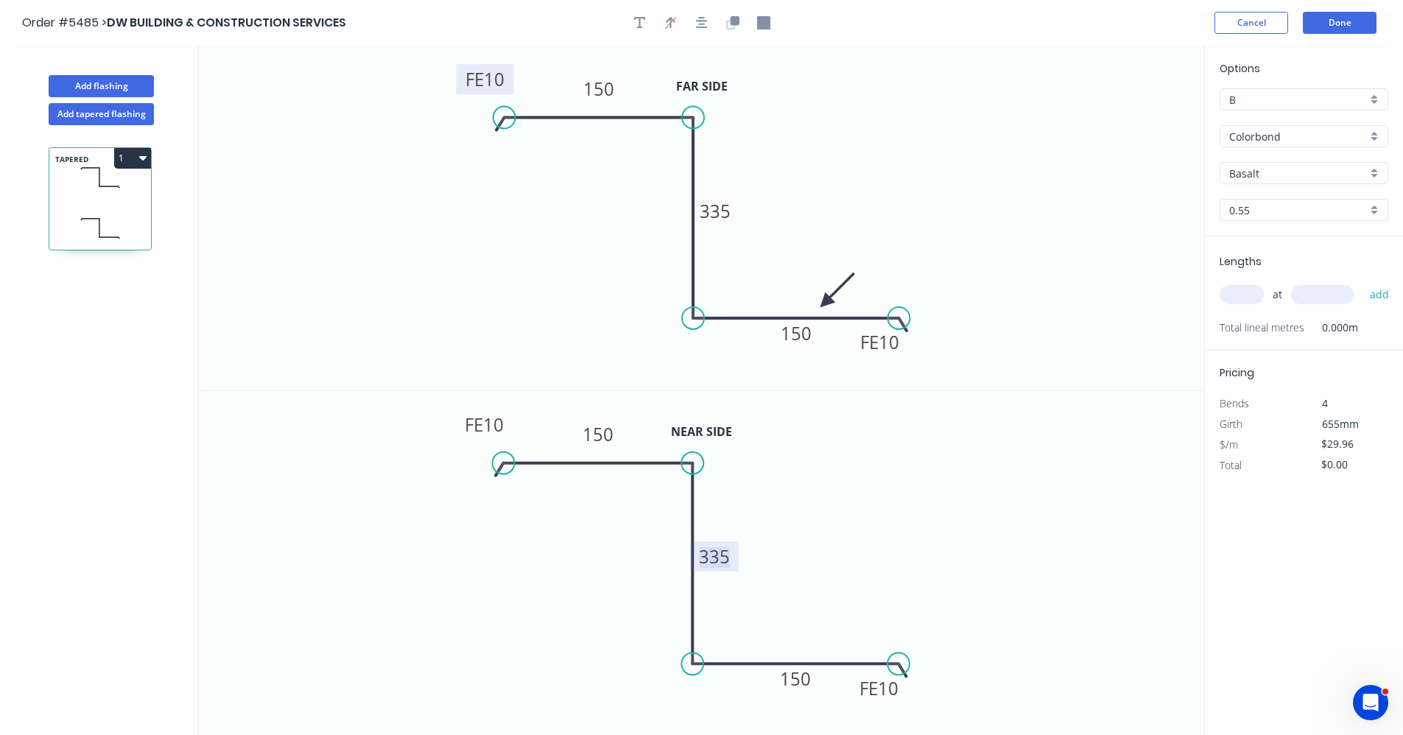
click at [722, 550] on tspan "335" at bounding box center [715, 556] width 31 height 24
type input "$31.82"
click at [1379, 169] on div "Basalt" at bounding box center [1304, 173] width 169 height 22
click at [1261, 281] on div "Dune" at bounding box center [1304, 283] width 167 height 26
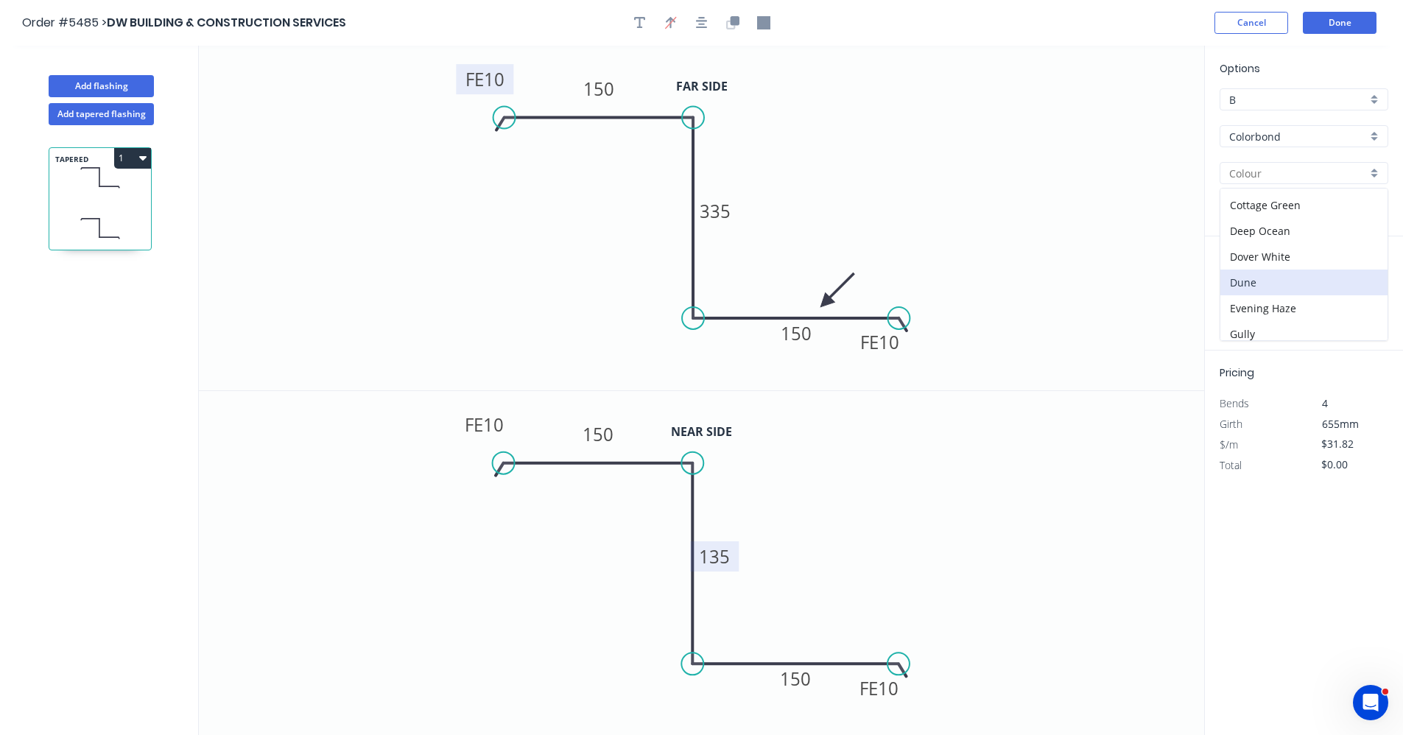
type input "Dune"
click at [1240, 296] on input "text" at bounding box center [1242, 294] width 44 height 19
type input "1"
type input "2900"
click at [1363, 282] on button "add" at bounding box center [1380, 294] width 35 height 25
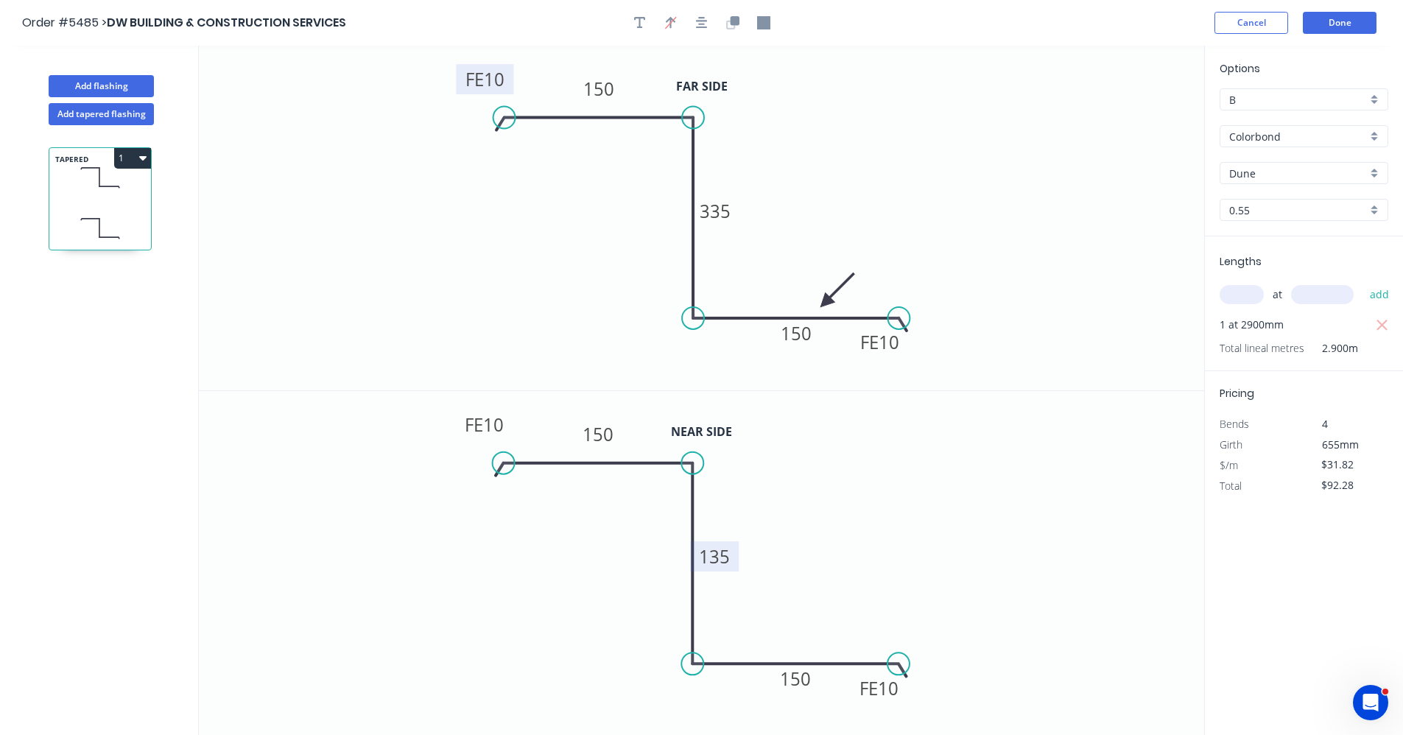
click at [145, 157] on icon "button" at bounding box center [142, 158] width 7 height 4
click at [77, 197] on div "Duplicate" at bounding box center [80, 194] width 113 height 21
type input "$0.00"
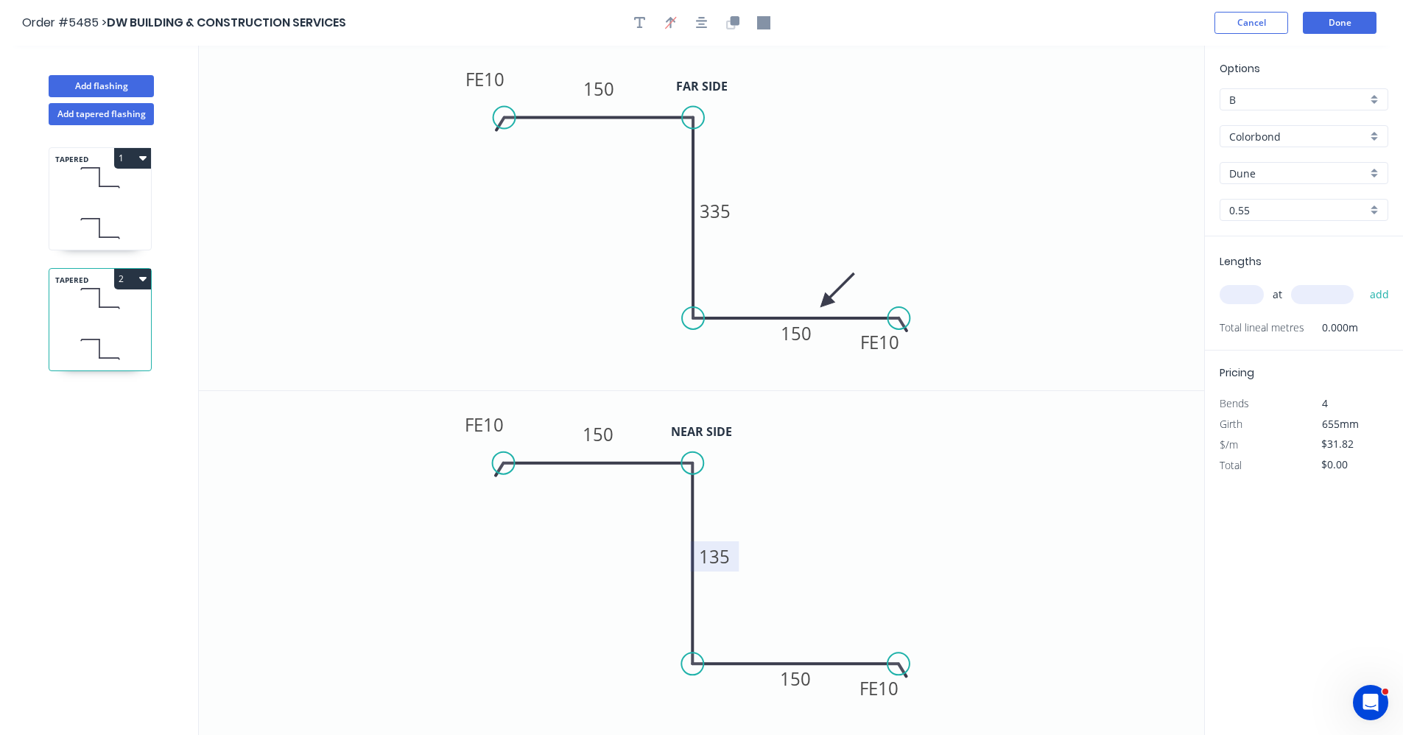
click at [733, 552] on rect at bounding box center [715, 556] width 49 height 30
click at [729, 558] on tspan "135" at bounding box center [715, 556] width 31 height 24
click at [721, 211] on tspan "335" at bounding box center [715, 211] width 31 height 24
type input "$31.82"
click at [1237, 285] on input "text" at bounding box center [1242, 294] width 44 height 19
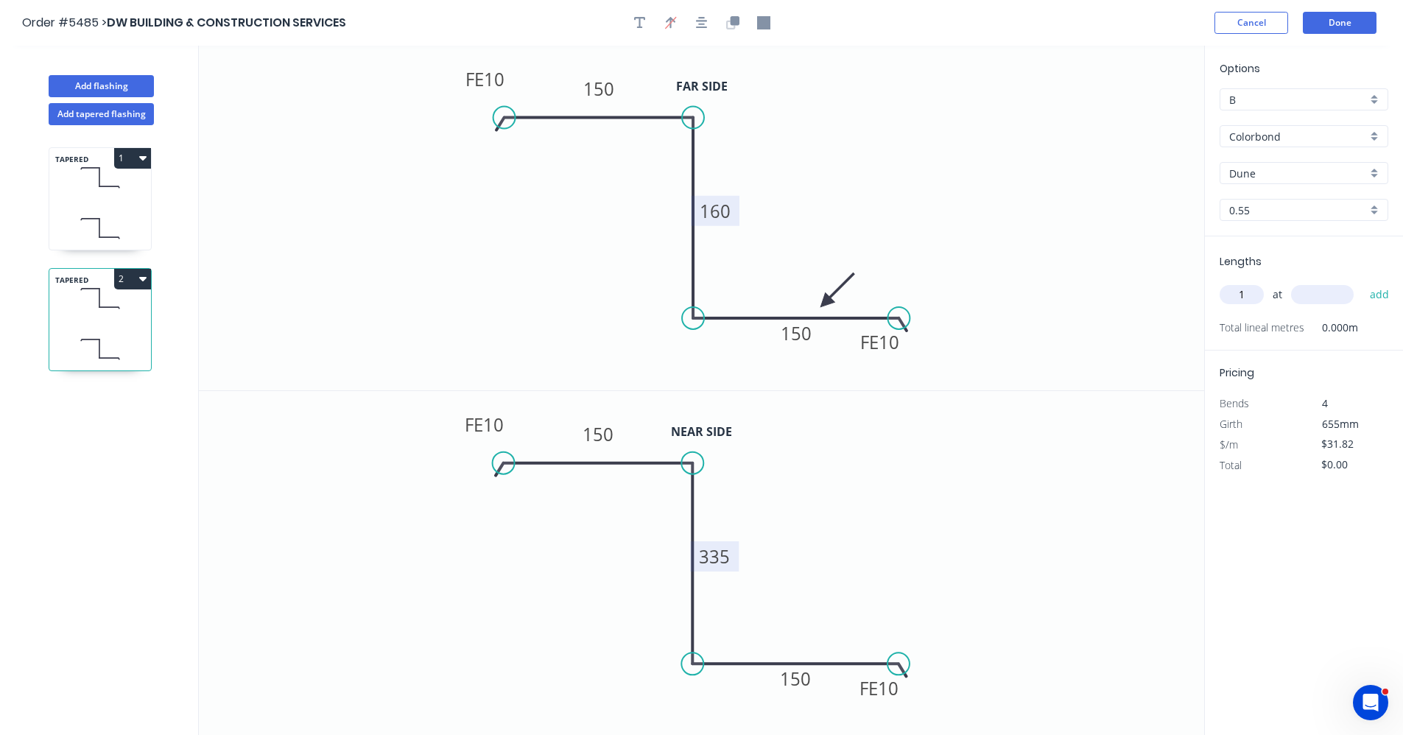
type input "1"
type input "2900"
click at [1363, 282] on button "add" at bounding box center [1380, 294] width 35 height 25
type input "$92.28"
click at [1326, 15] on button "Done" at bounding box center [1340, 23] width 74 height 22
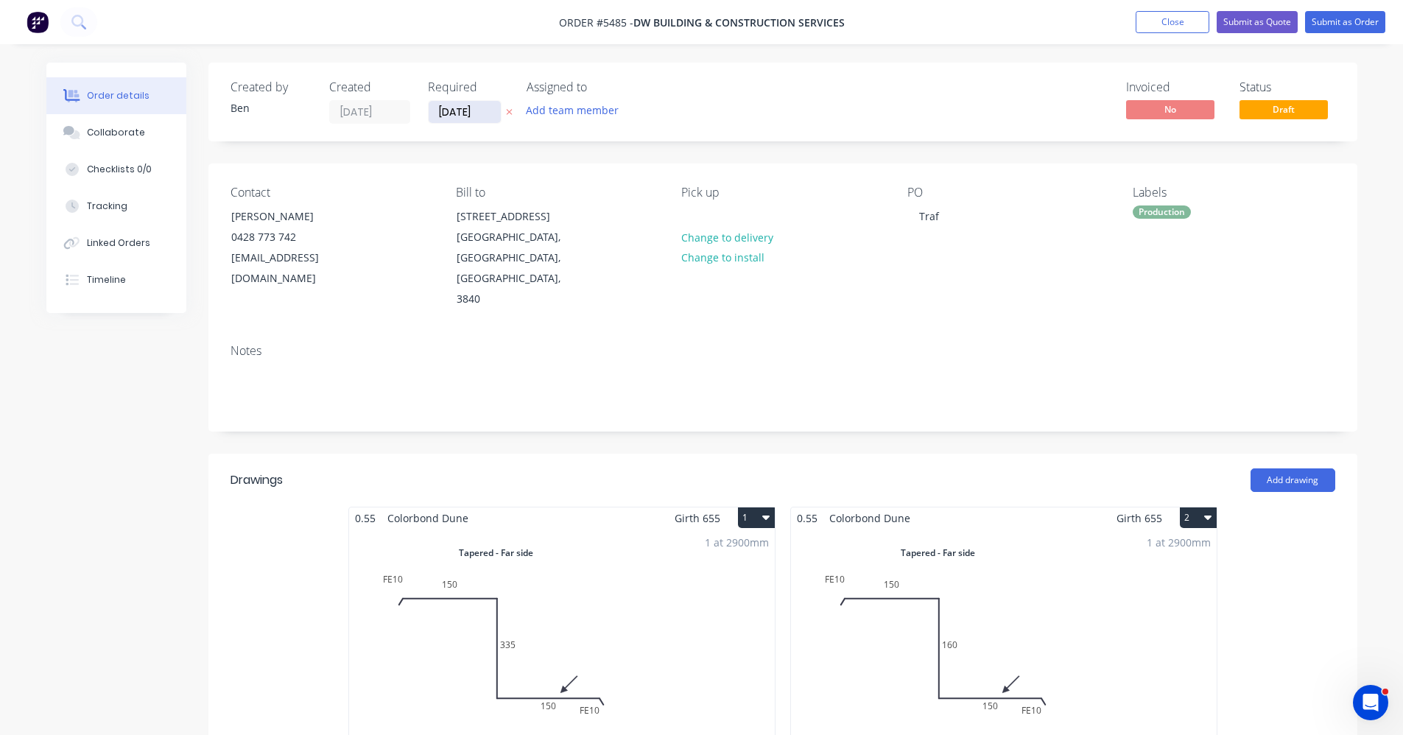
click at [459, 117] on input "[DATE]" at bounding box center [465, 112] width 72 height 22
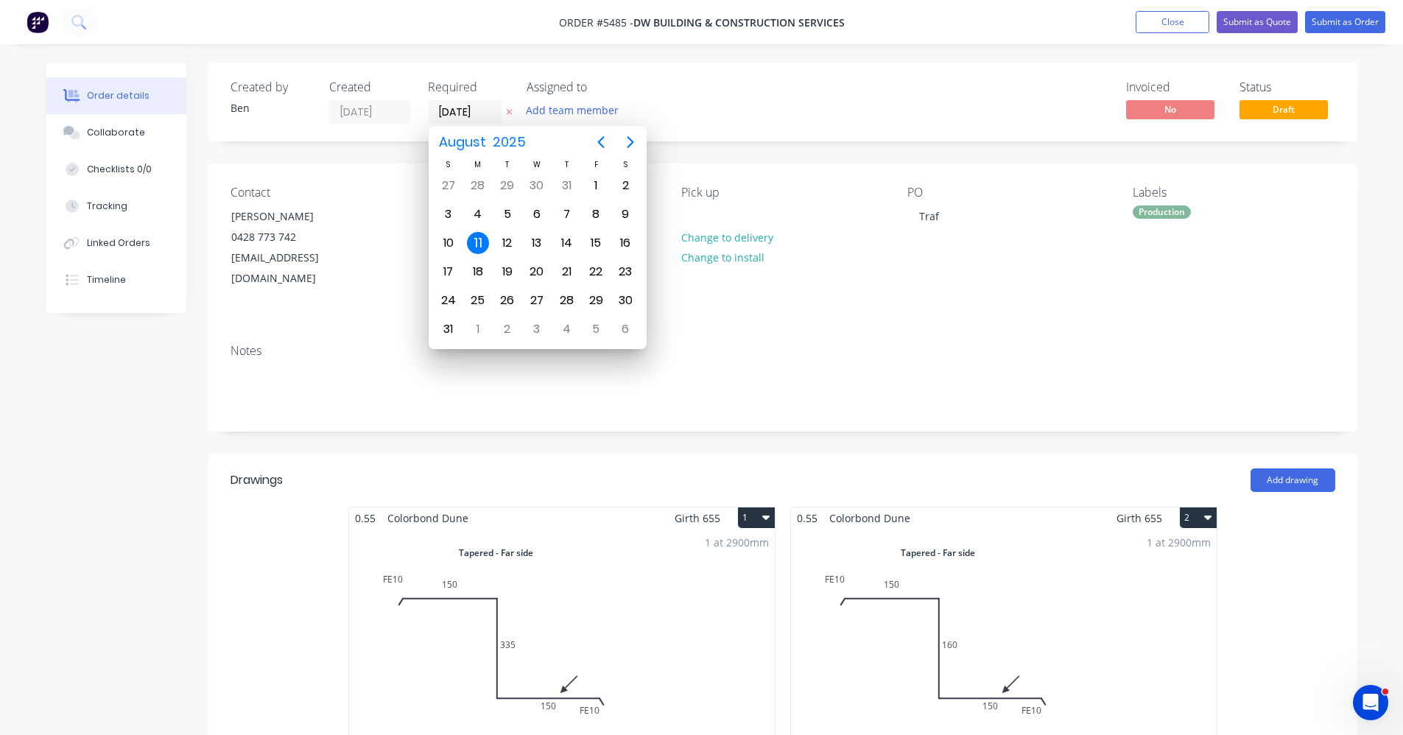
click at [808, 92] on div "Created by Ben Created 11/08/25 Required 11/08/25 Assigned to Add team member I…" at bounding box center [782, 102] width 1149 height 79
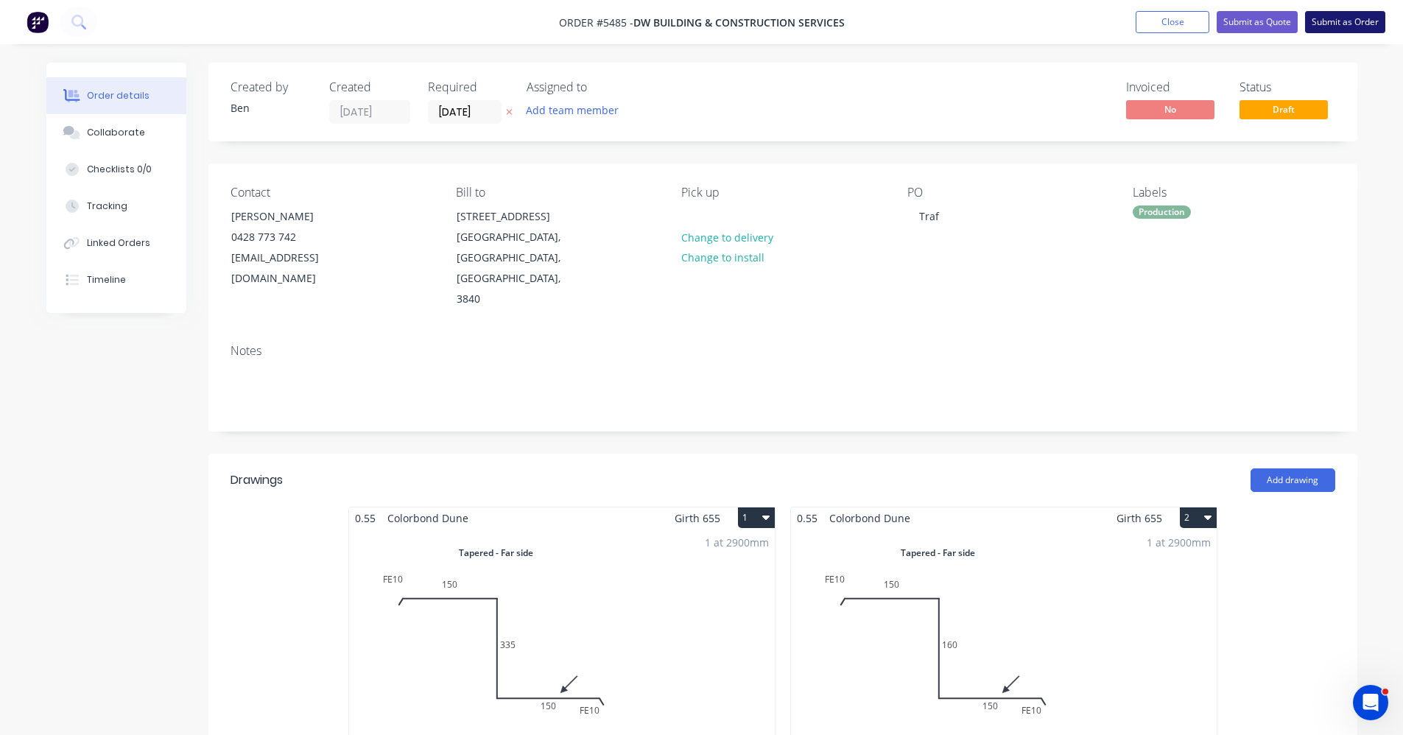
click at [1341, 22] on button "Submit as Order" at bounding box center [1345, 22] width 80 height 22
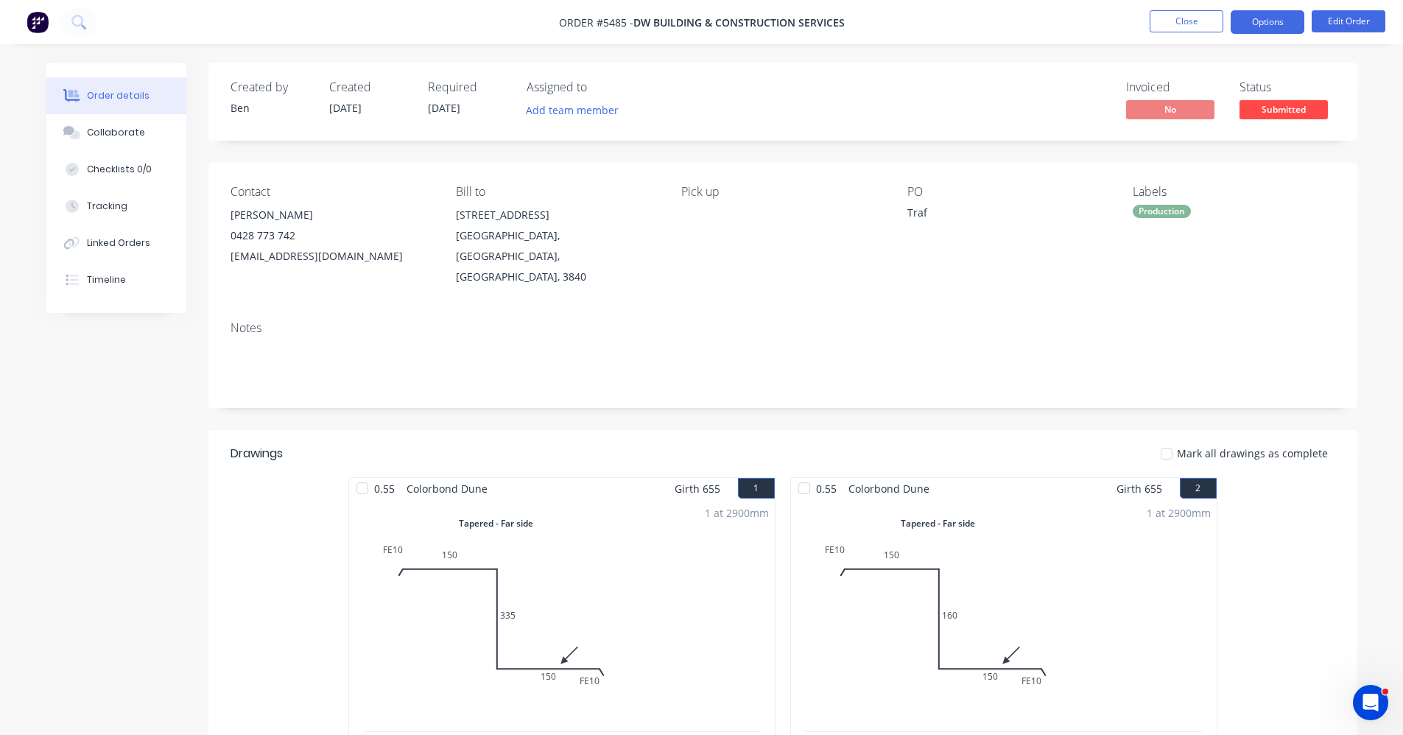
click at [1277, 27] on button "Options" at bounding box center [1268, 22] width 74 height 24
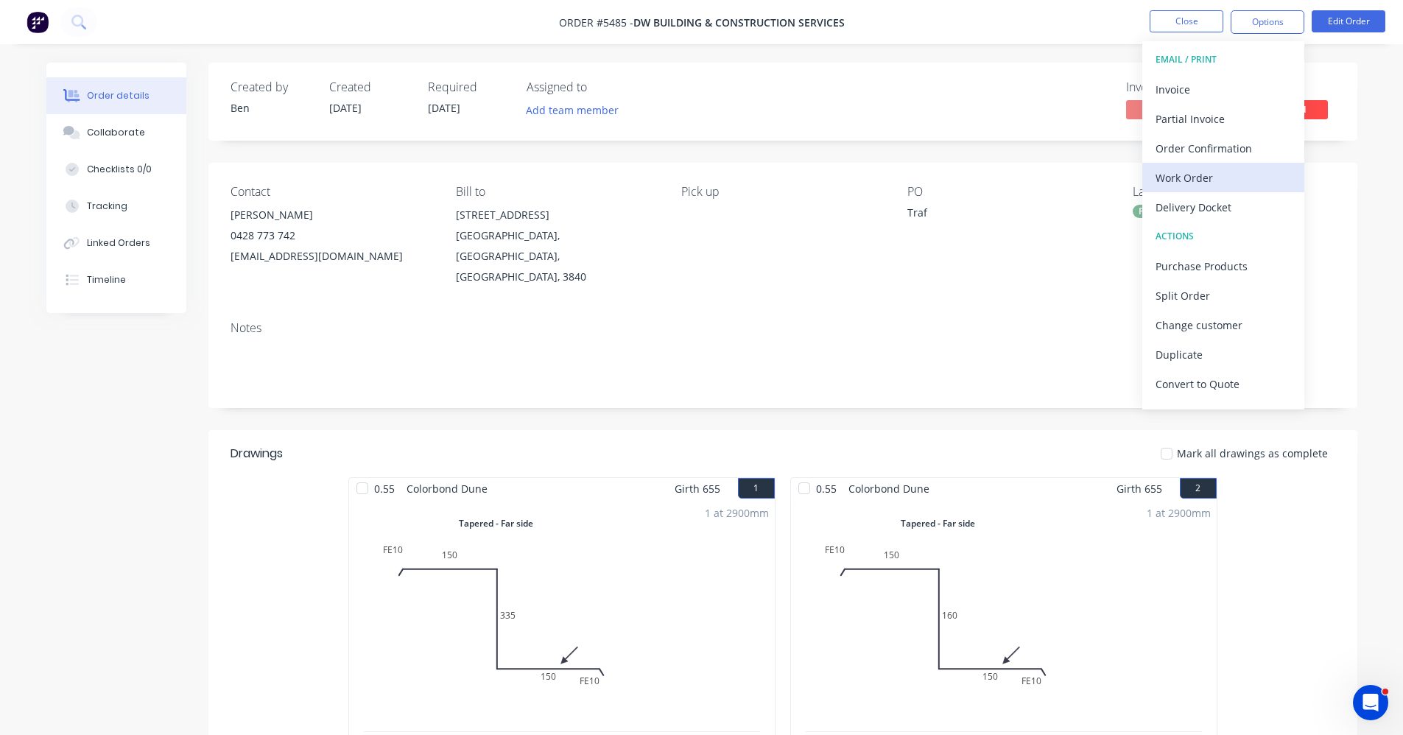
click at [1194, 179] on div "Work Order" at bounding box center [1224, 177] width 136 height 21
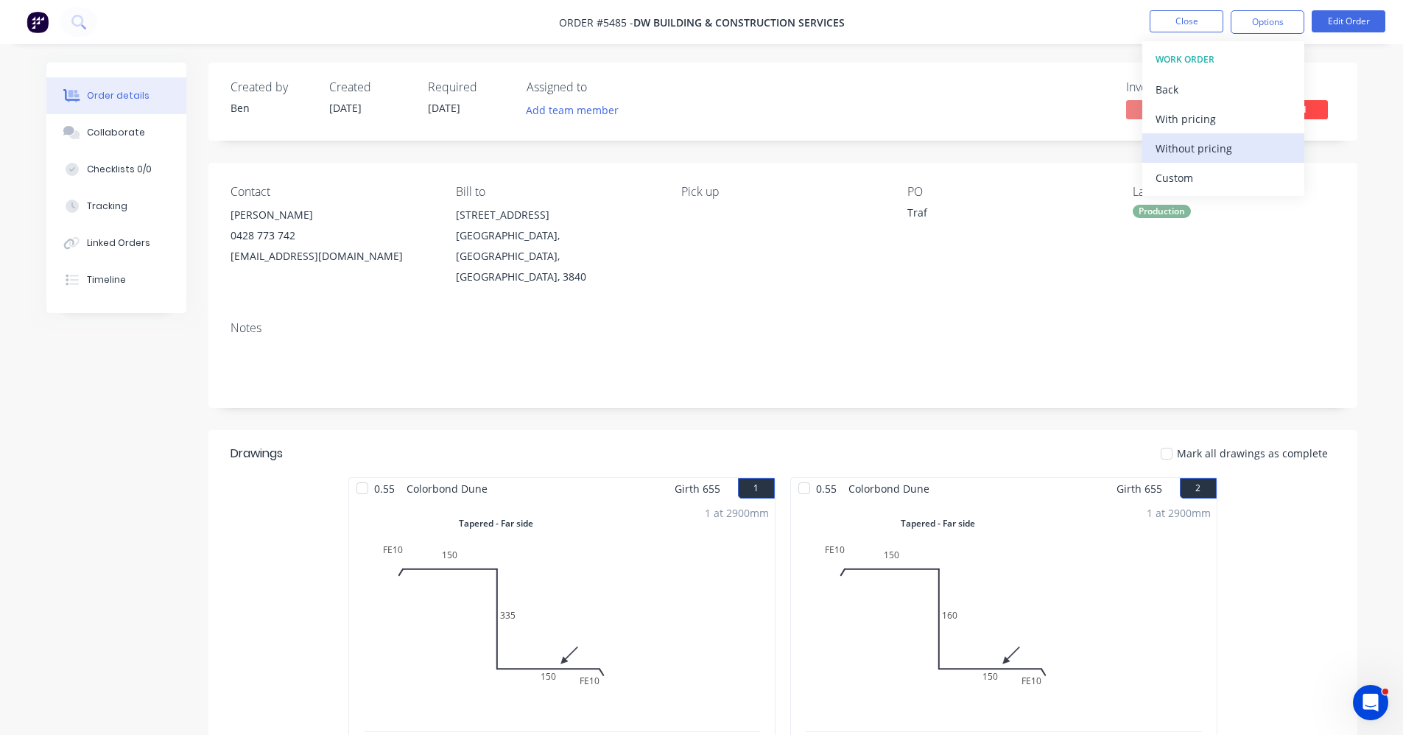
click at [1191, 141] on div "Without pricing" at bounding box center [1224, 148] width 136 height 21
click at [816, 321] on div "Notes" at bounding box center [783, 328] width 1105 height 14
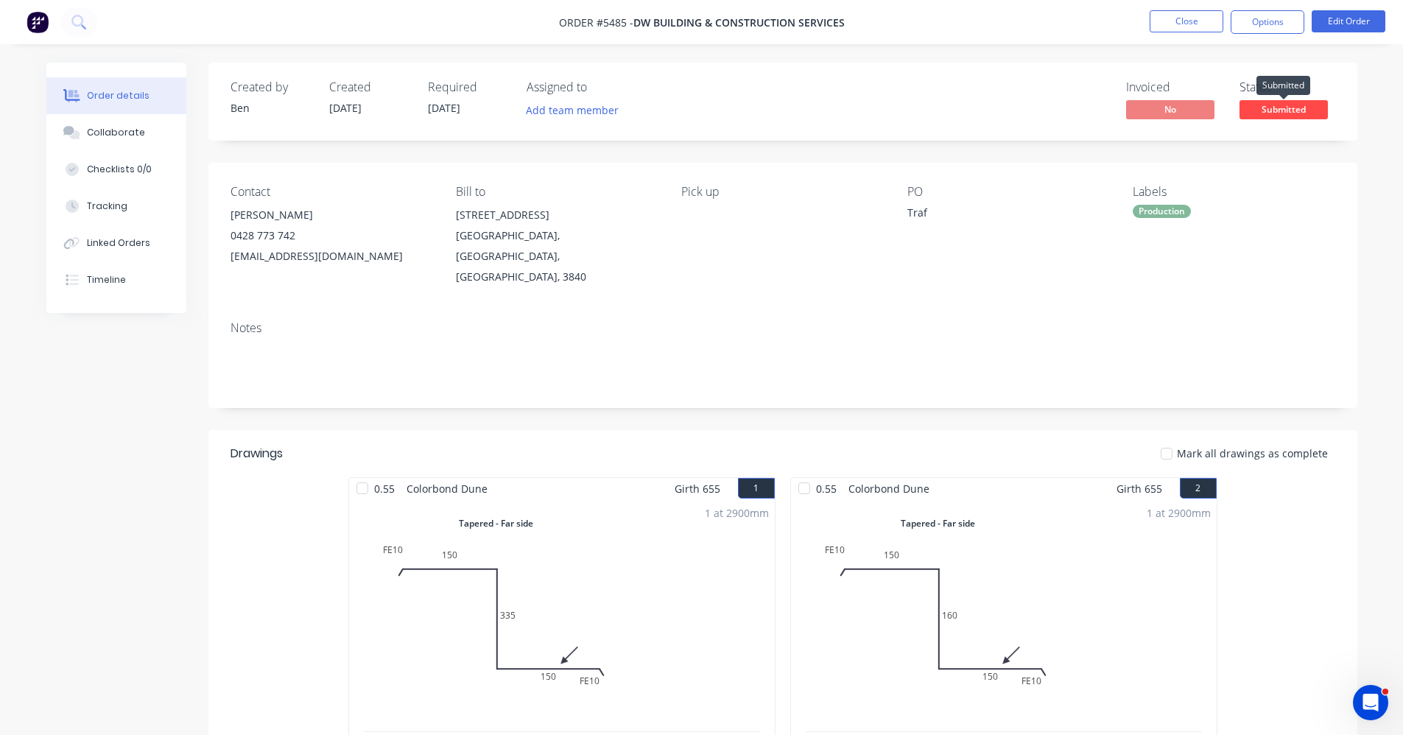
click at [1269, 105] on span "Submitted" at bounding box center [1284, 109] width 88 height 18
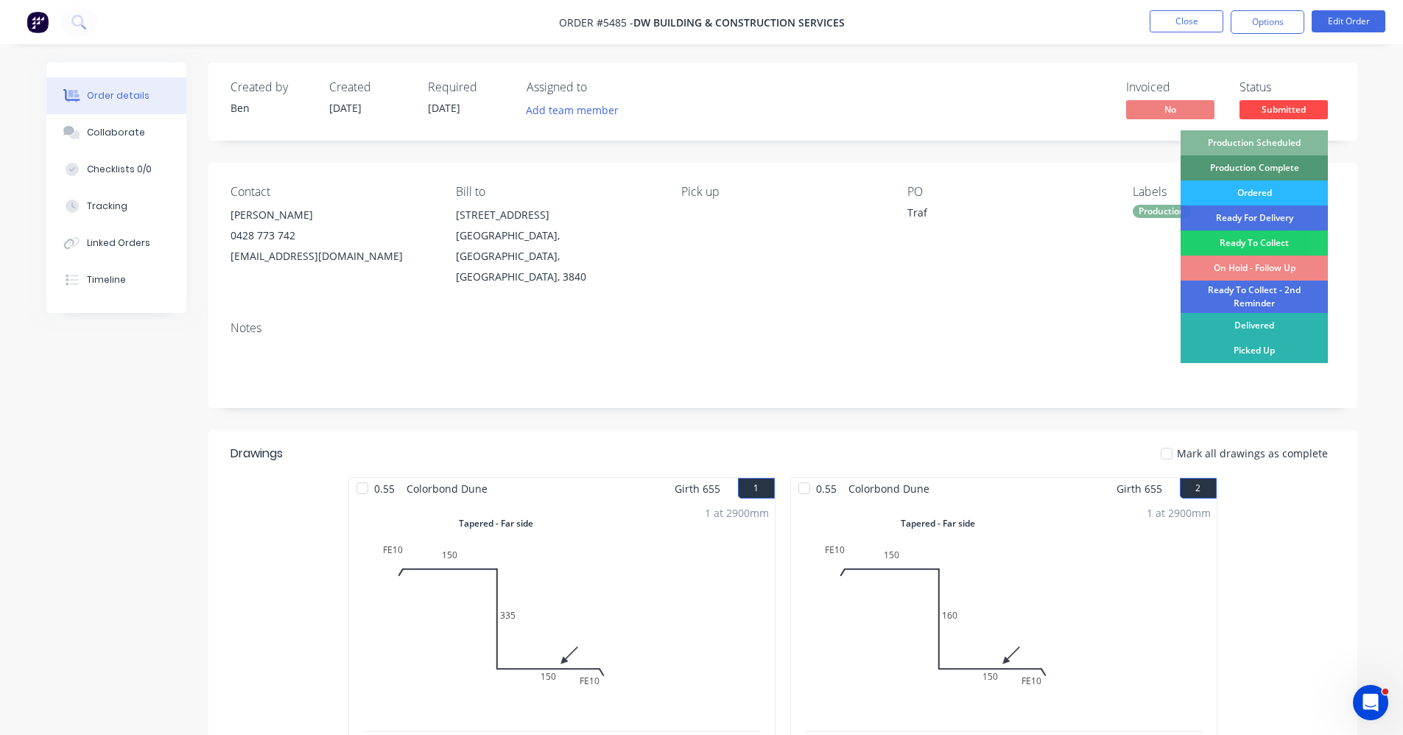
click at [1274, 141] on div "Production Scheduled" at bounding box center [1254, 142] width 147 height 25
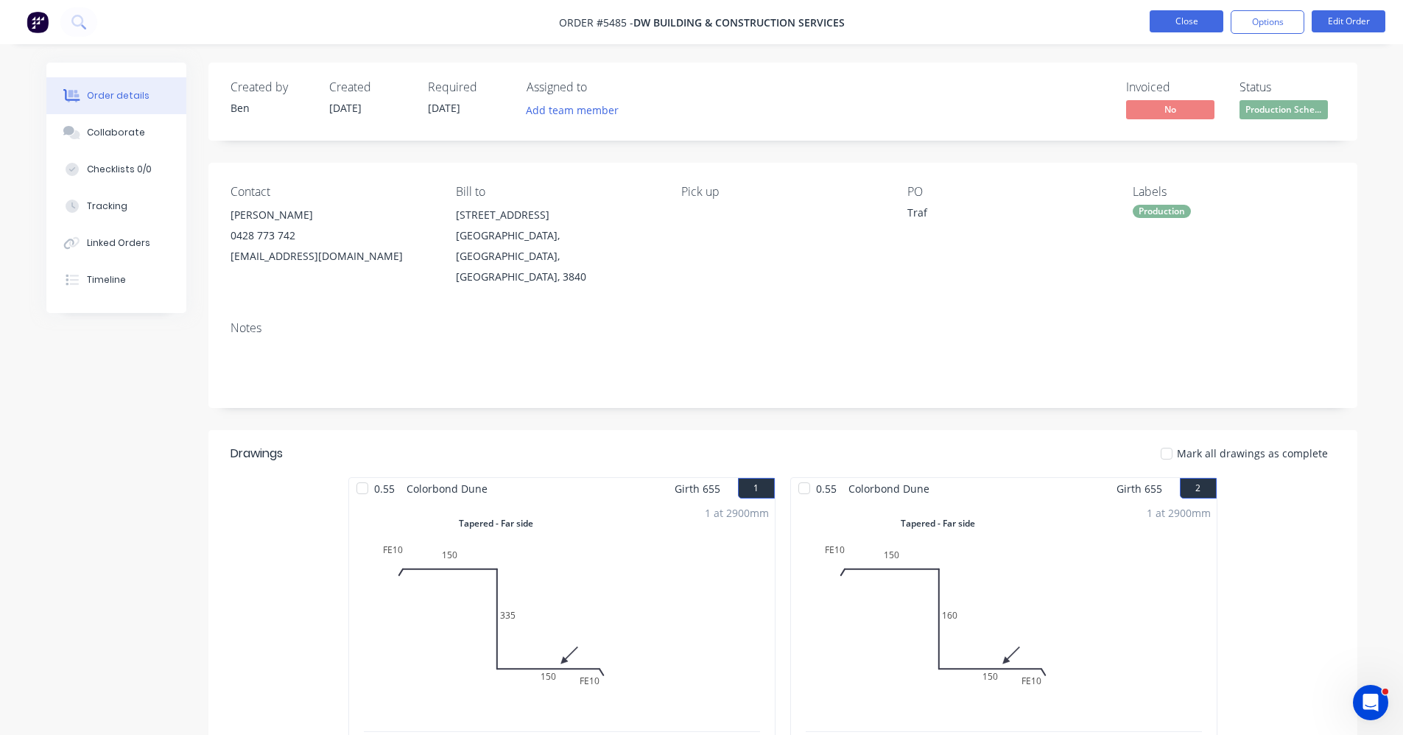
click at [1183, 26] on button "Close" at bounding box center [1187, 21] width 74 height 22
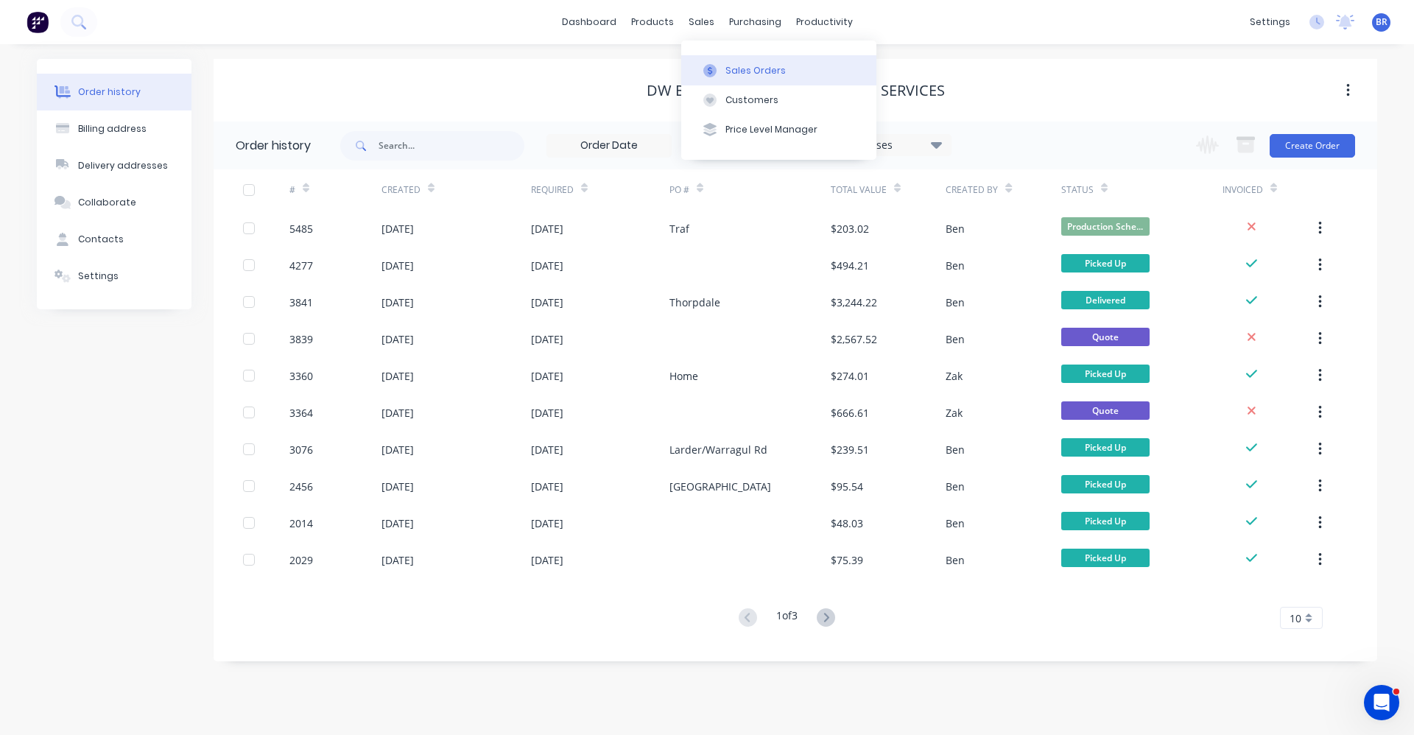
click at [754, 72] on div "Sales Orders" at bounding box center [756, 70] width 60 height 13
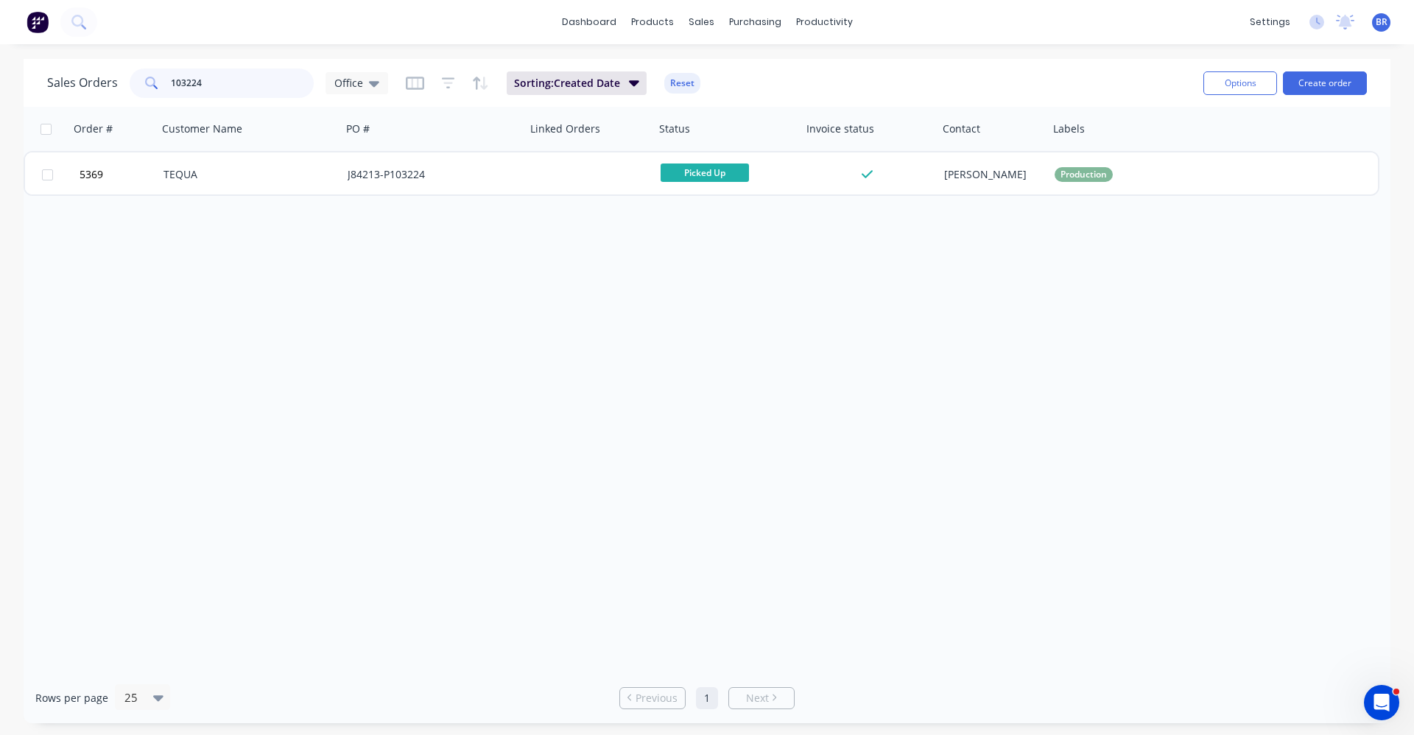
drag, startPoint x: 211, startPoint y: 82, endPoint x: 29, endPoint y: 73, distance: 182.2
click at [19, 74] on div "Sales Orders 103224 Office Sorting: Created Date Reset Options Create order Ord…" at bounding box center [707, 391] width 1414 height 664
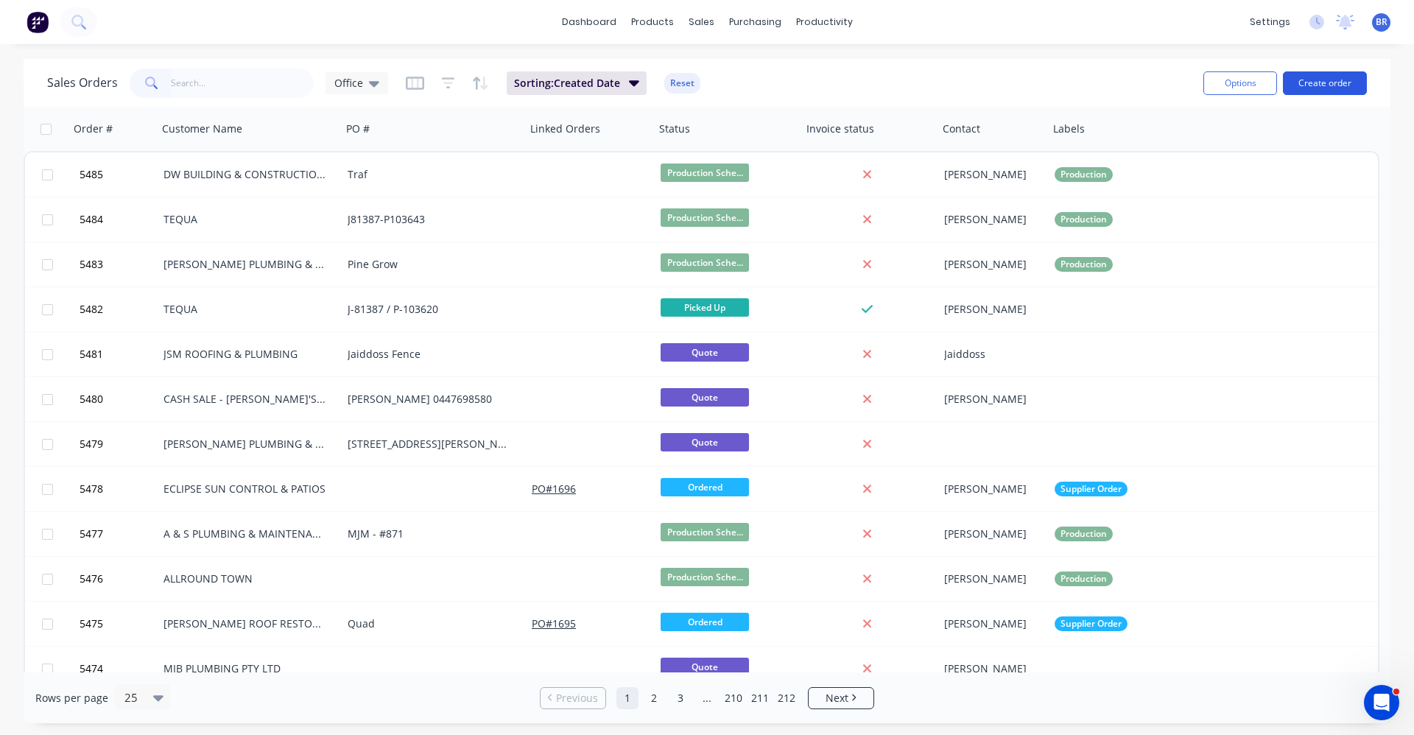
click at [1322, 80] on button "Create order" at bounding box center [1325, 83] width 84 height 24
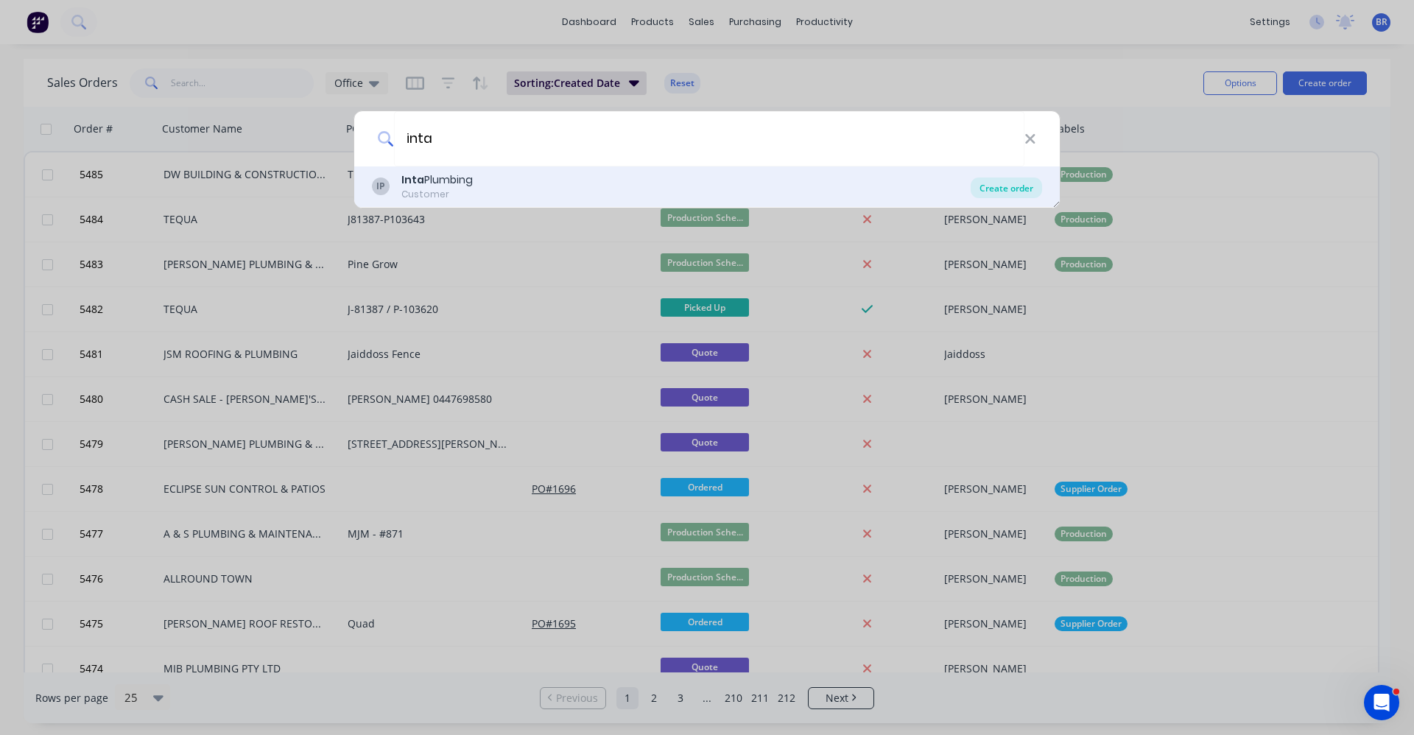
type input "inta"
click at [1014, 187] on div "Create order" at bounding box center [1006, 188] width 71 height 21
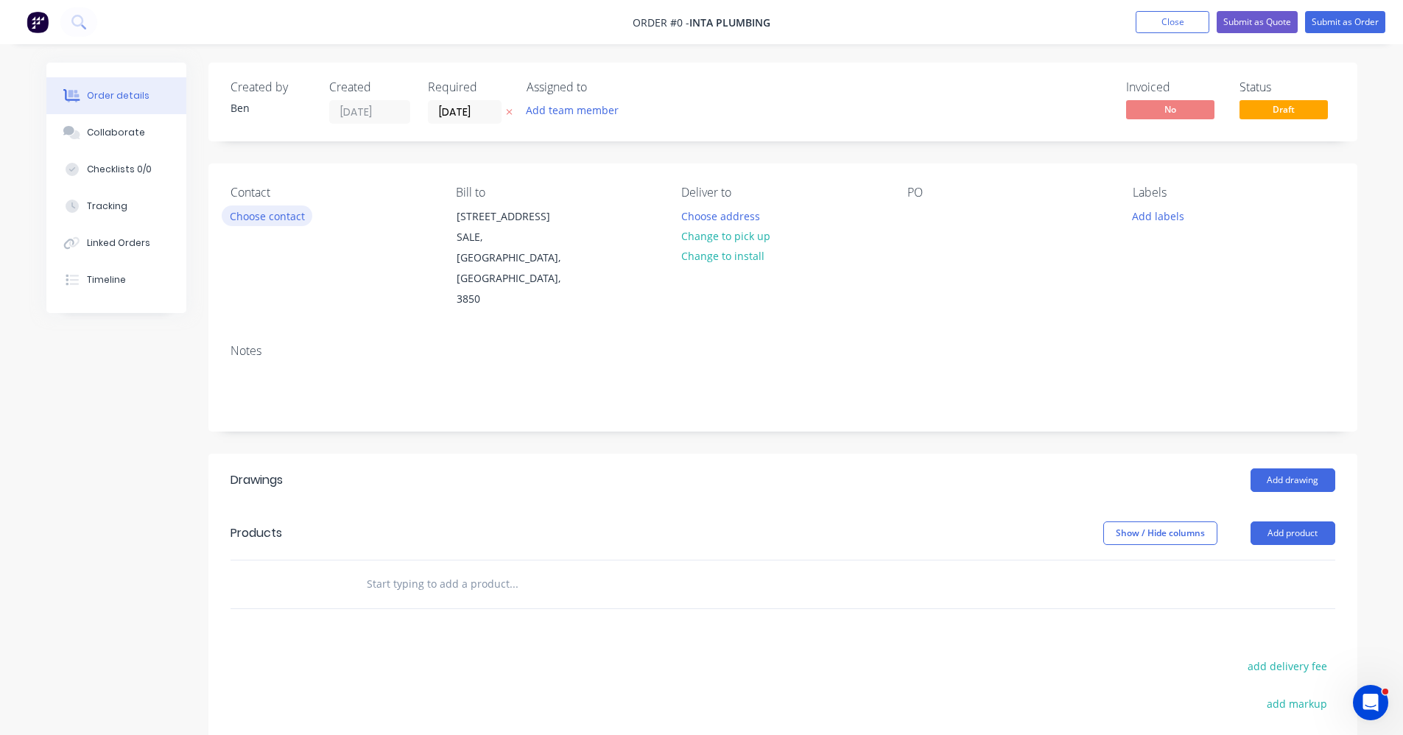
click at [255, 222] on button "Choose contact" at bounding box center [267, 216] width 91 height 20
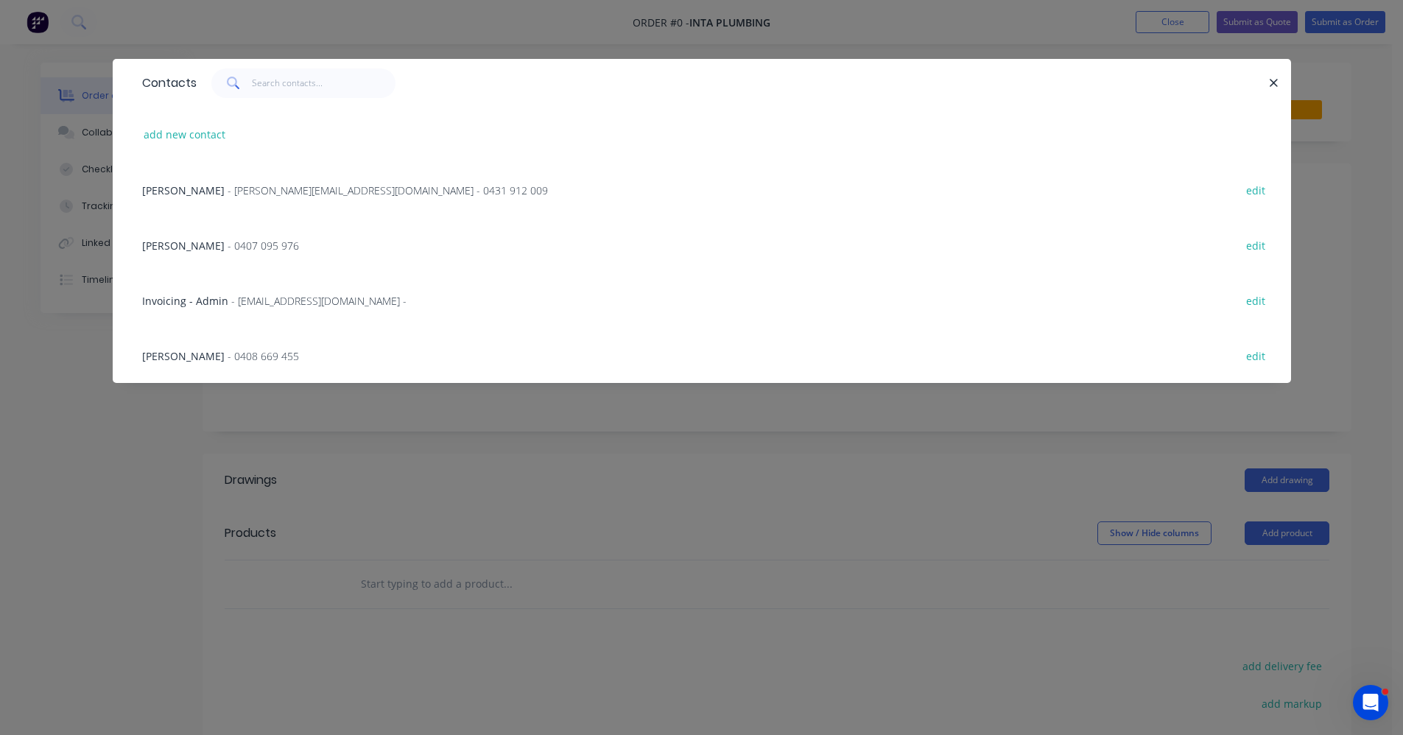
click at [228, 248] on span "- 0407 095 976" at bounding box center [263, 246] width 71 height 14
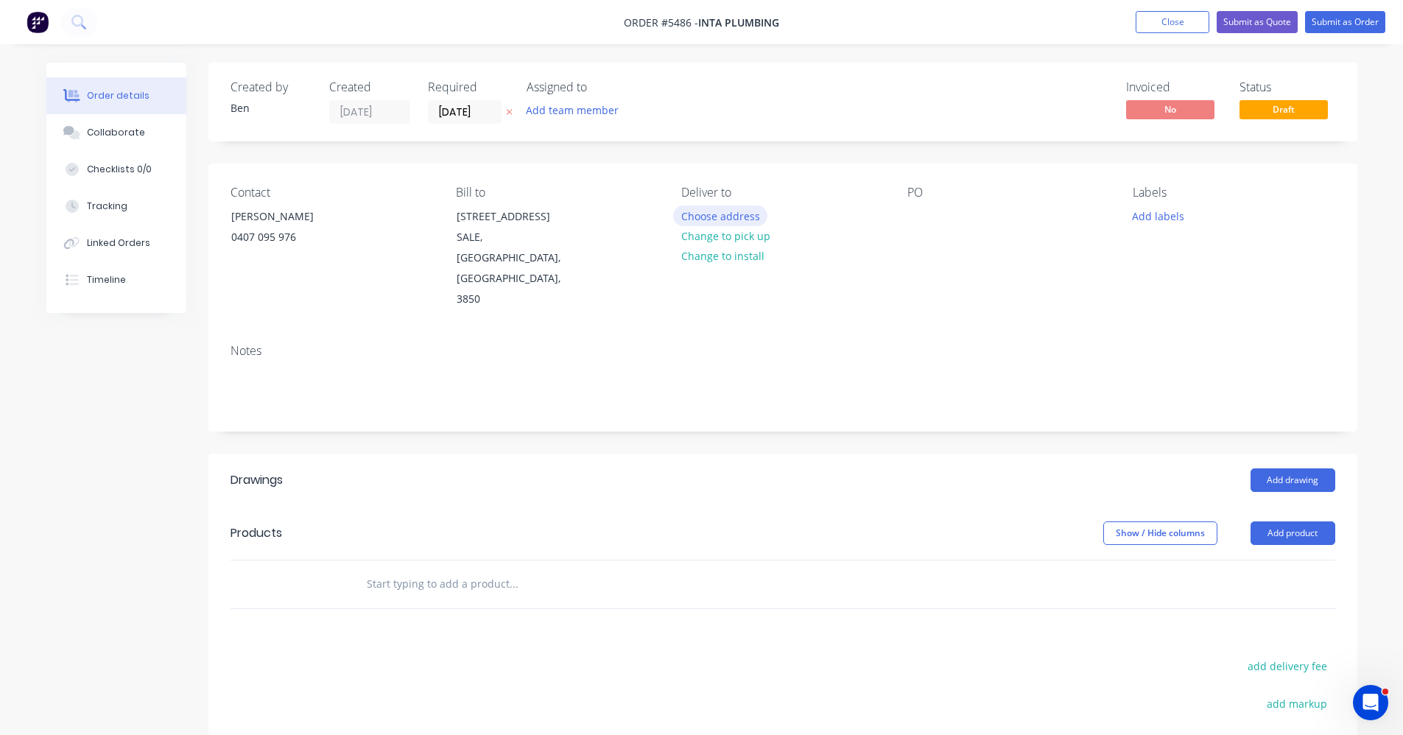
click at [726, 211] on button "Choose address" at bounding box center [720, 216] width 94 height 20
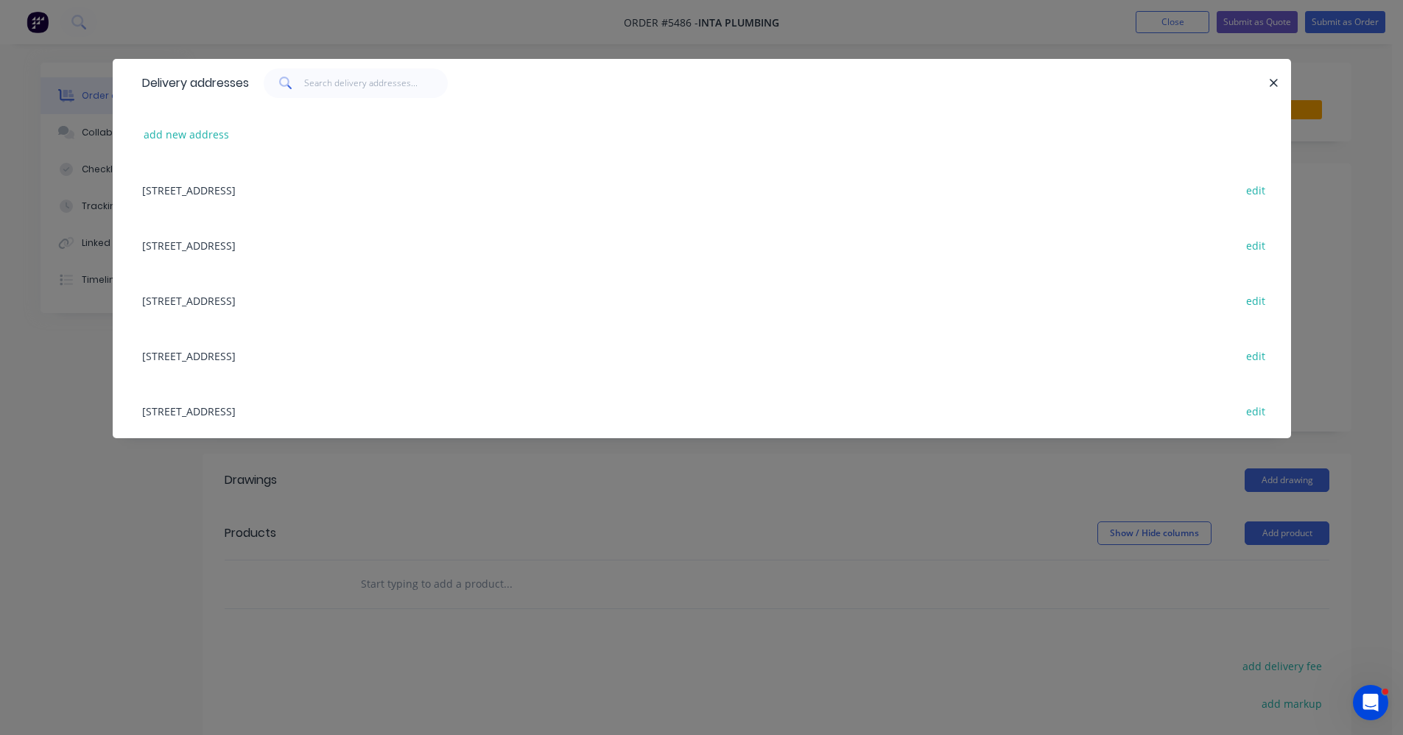
click at [253, 248] on div "[STREET_ADDRESS] edit" at bounding box center [702, 244] width 1134 height 55
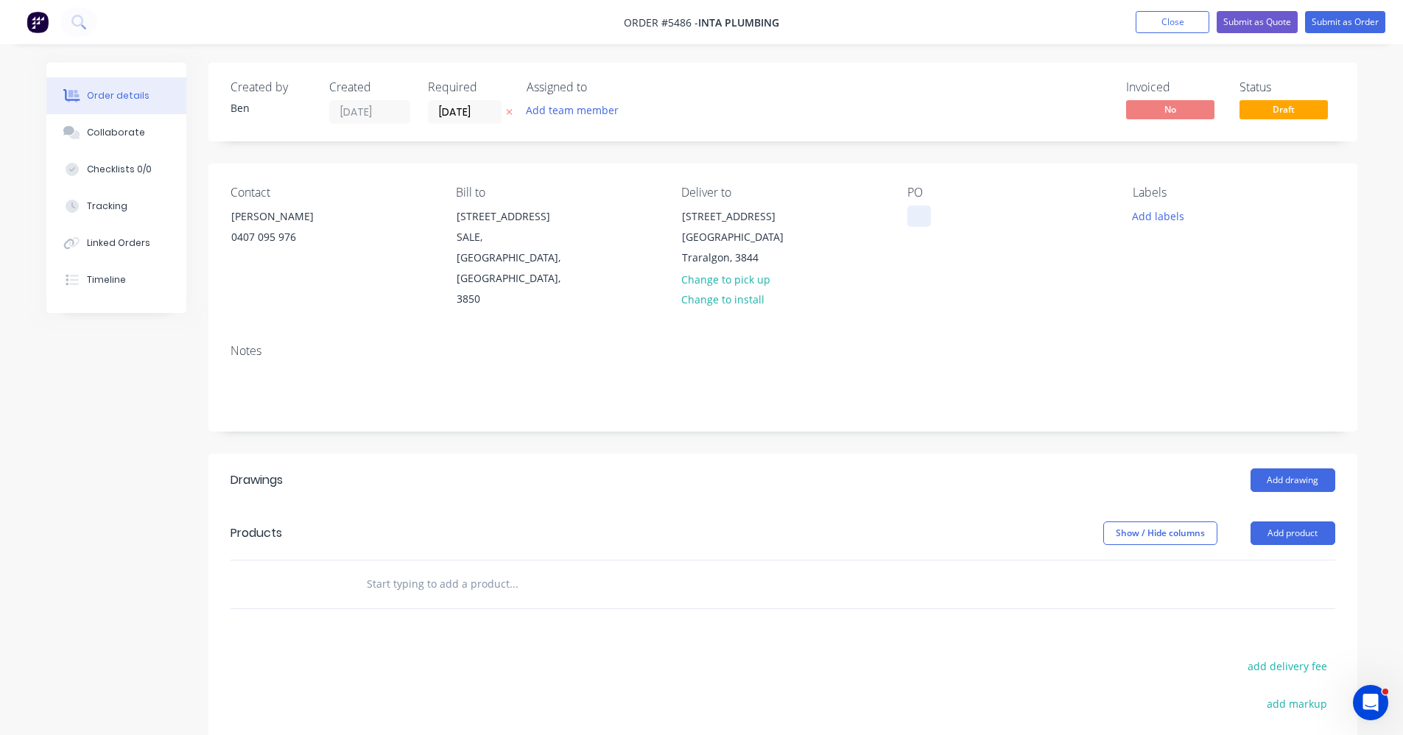
click at [926, 218] on div at bounding box center [920, 216] width 24 height 21
click at [1159, 219] on button "Add labels" at bounding box center [1159, 216] width 68 height 20
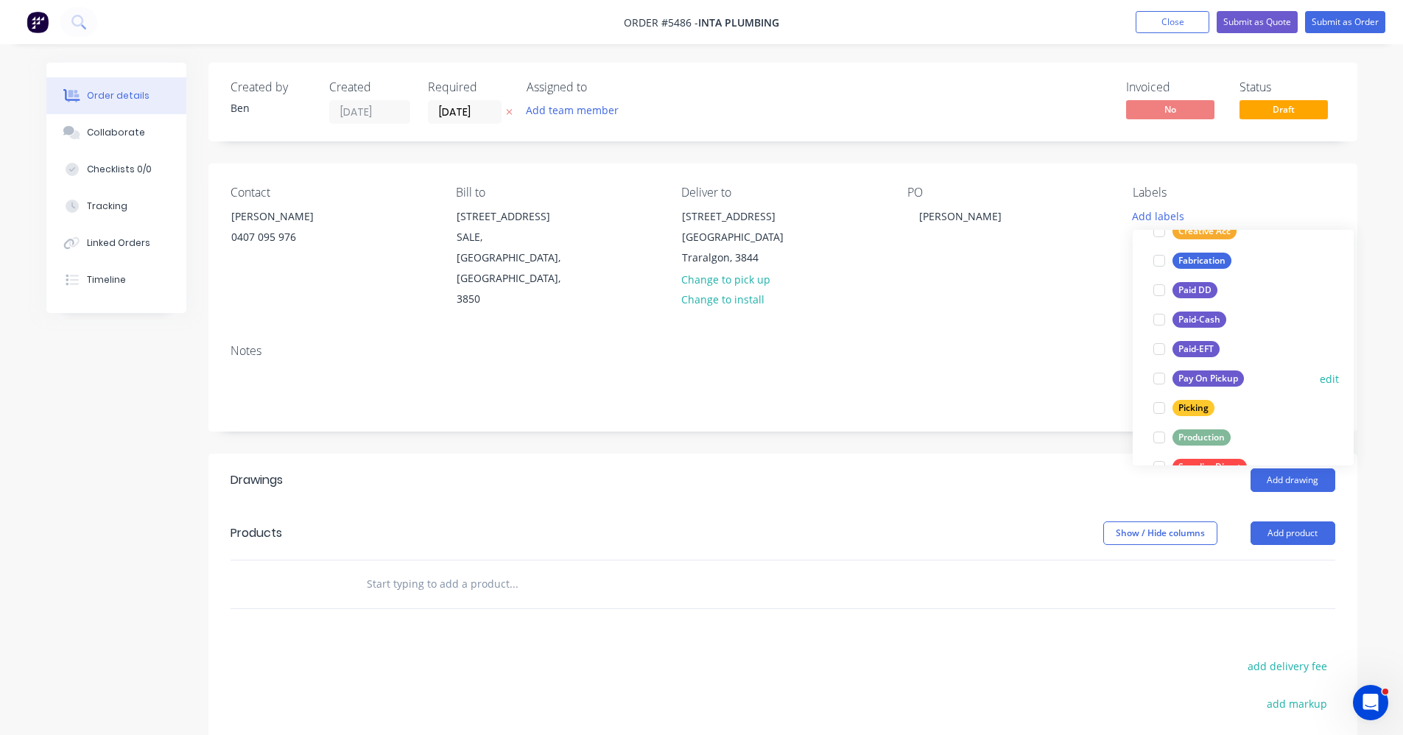
scroll to position [147, 0]
click at [1224, 431] on div "Production" at bounding box center [1202, 436] width 58 height 16
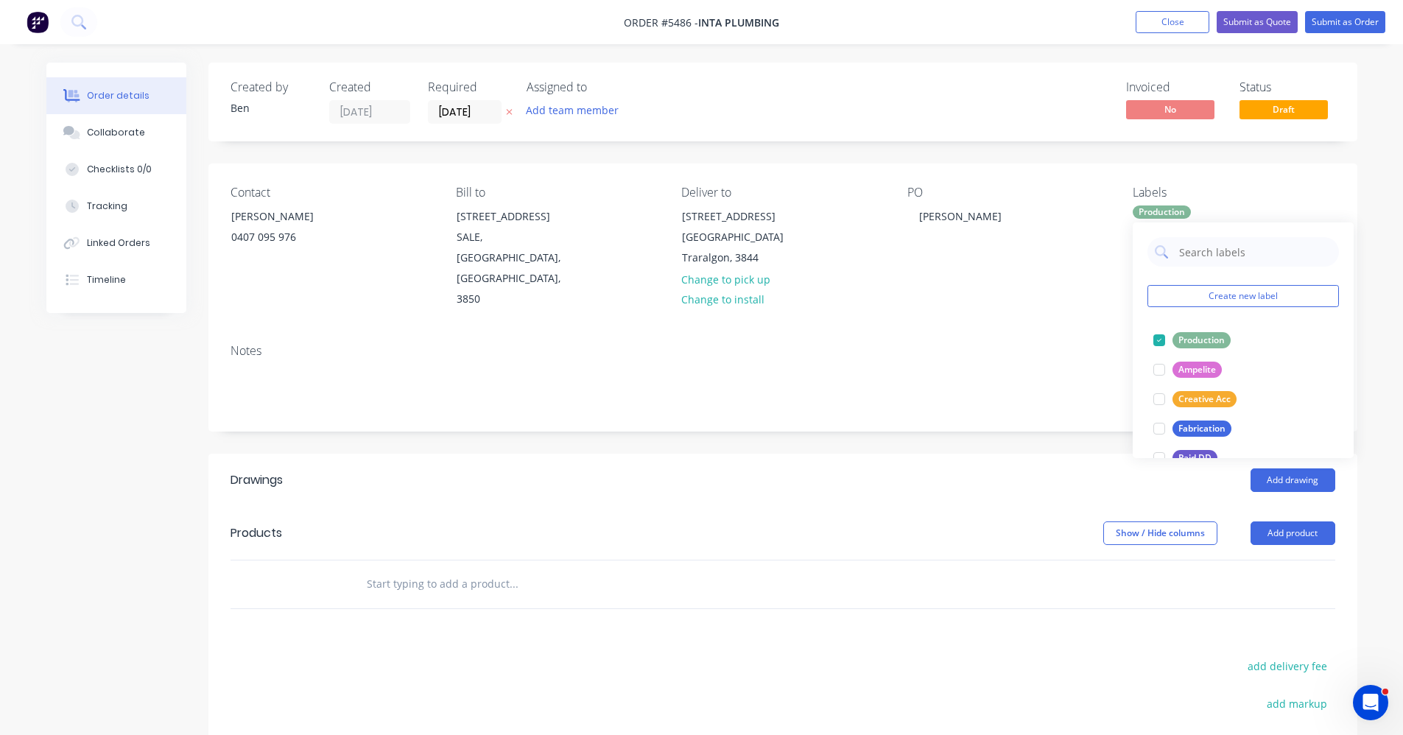
click at [554, 469] on div "Add drawing" at bounding box center [900, 481] width 870 height 24
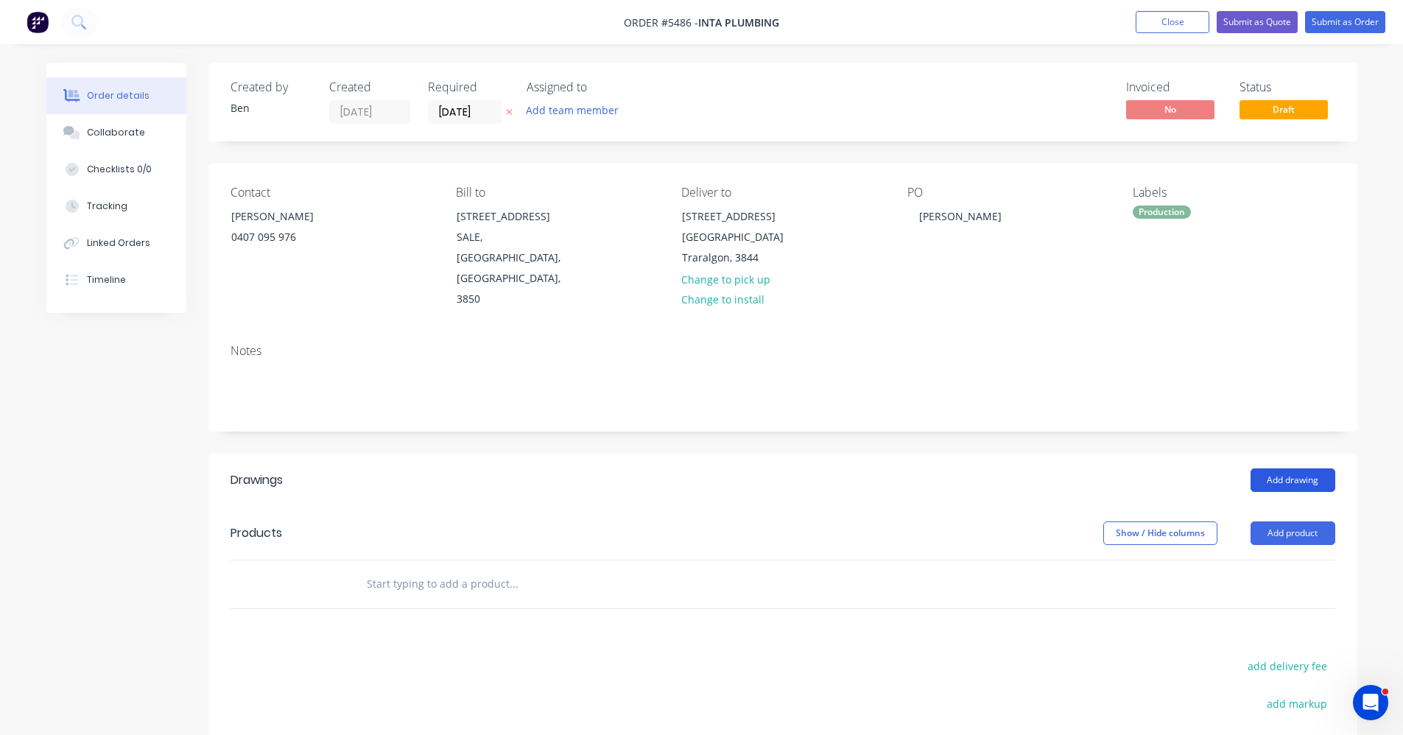
click at [1288, 469] on button "Add drawing" at bounding box center [1293, 481] width 85 height 24
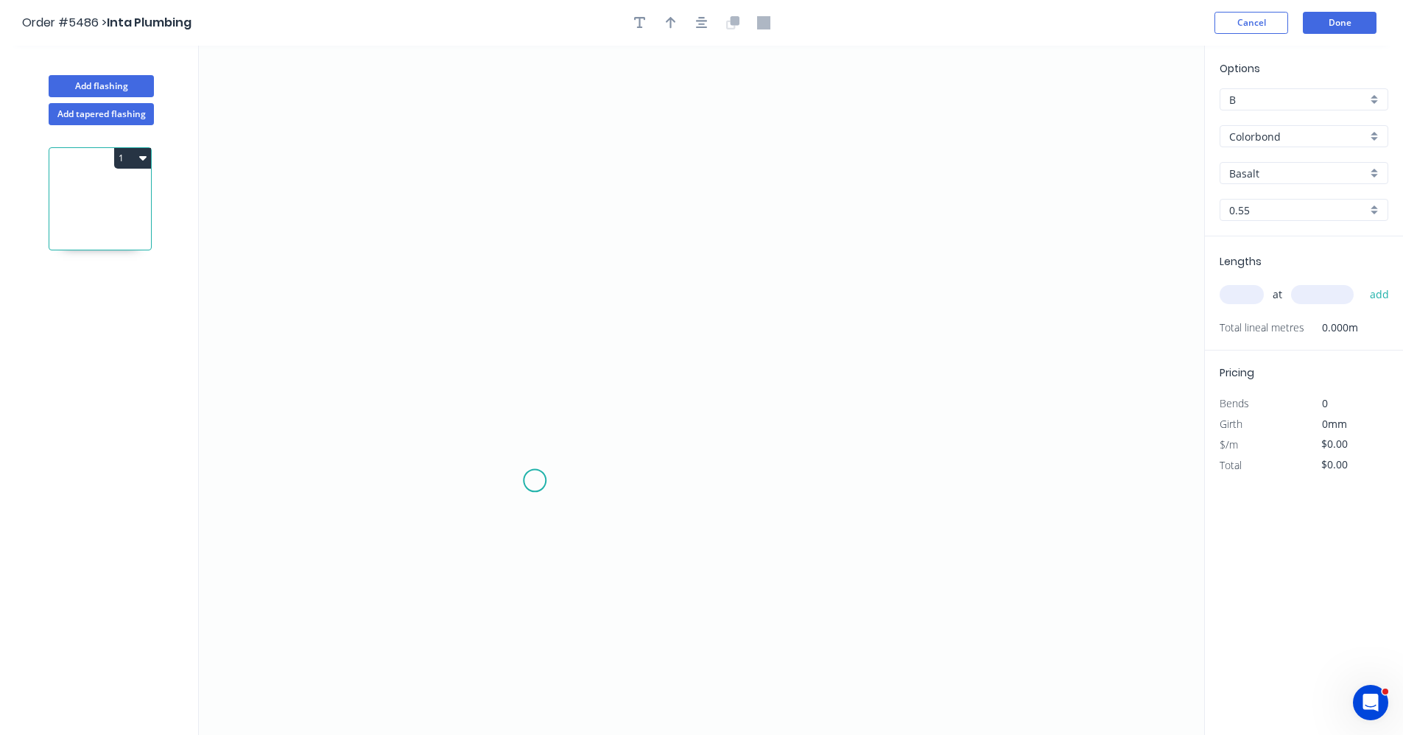
click at [546, 469] on icon "0" at bounding box center [702, 391] width 1006 height 690
click at [551, 245] on icon "0" at bounding box center [702, 391] width 1006 height 690
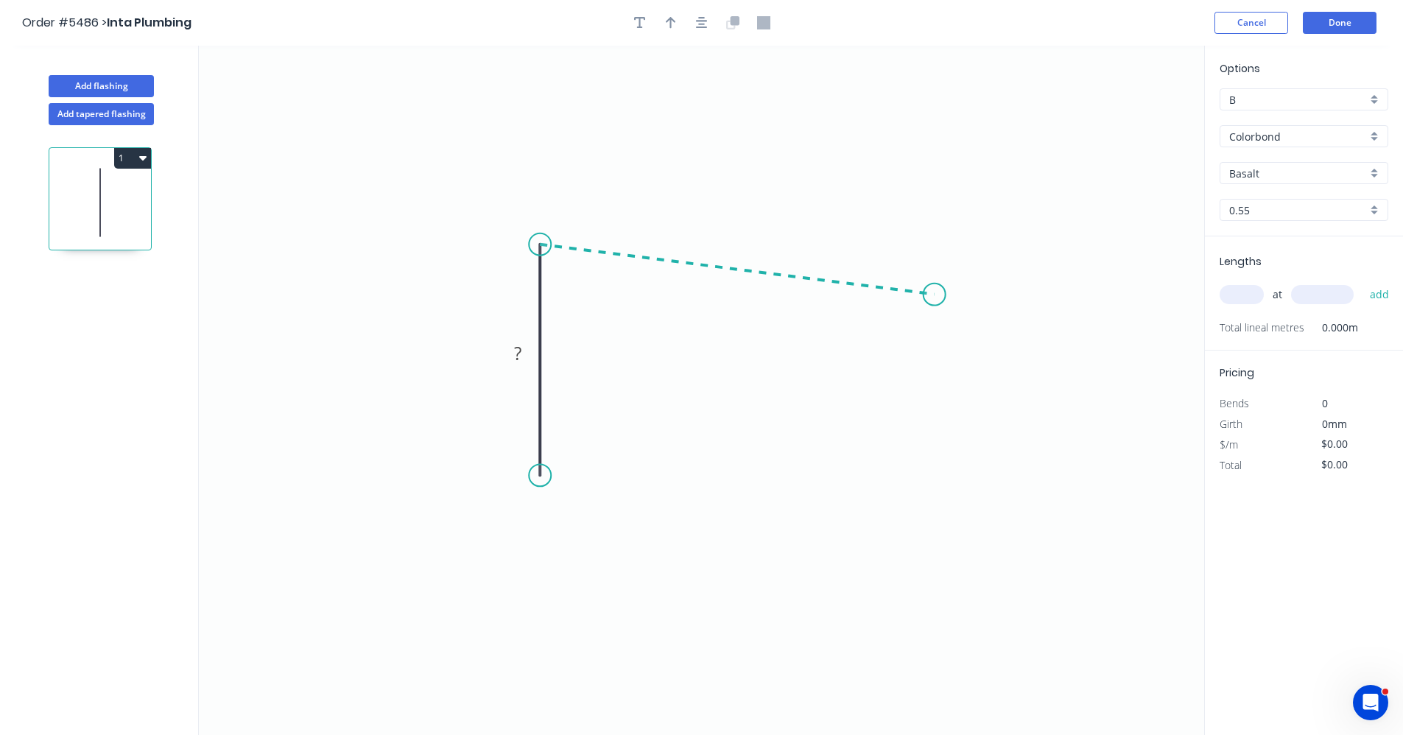
click at [935, 295] on icon "0 ?" at bounding box center [702, 391] width 1006 height 690
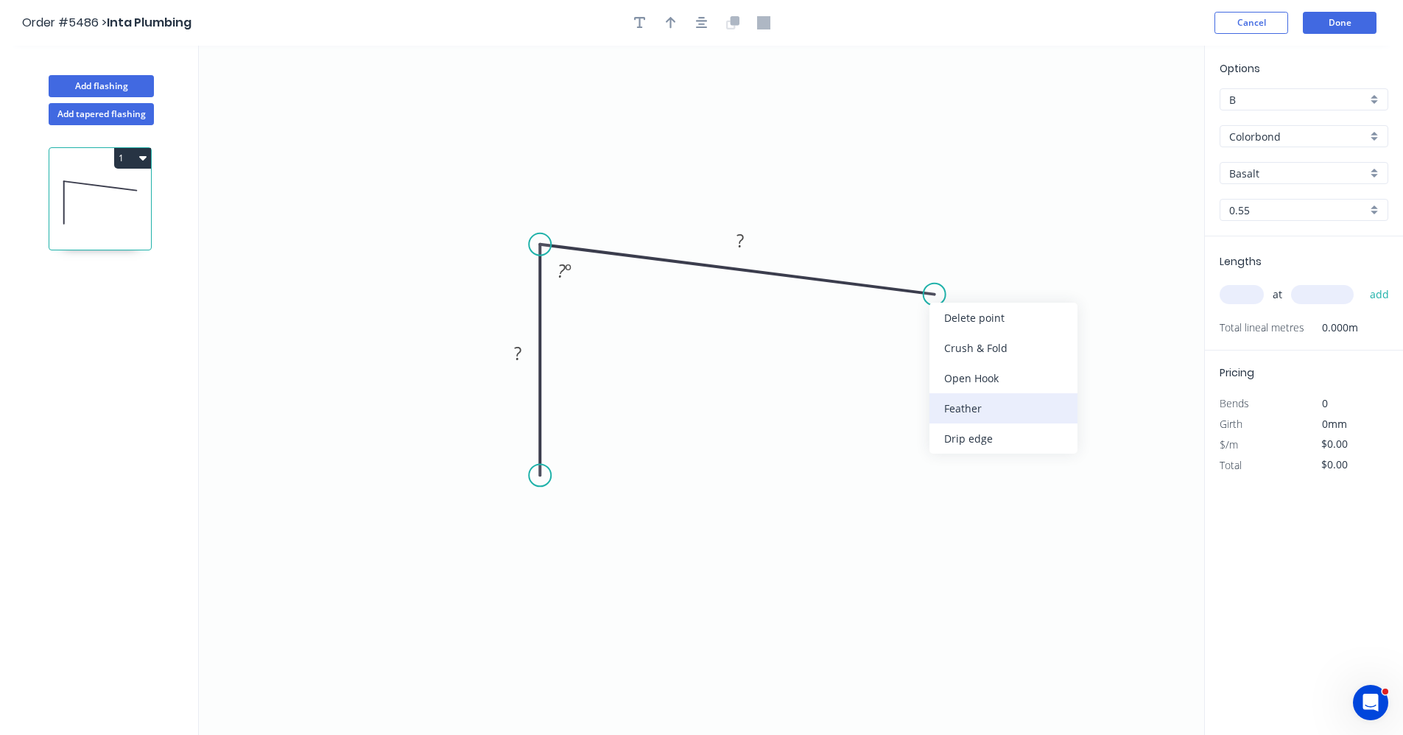
click at [962, 404] on div "Feather" at bounding box center [1004, 408] width 148 height 30
click at [601, 617] on div "Drip edge" at bounding box center [609, 616] width 148 height 30
click at [523, 346] on rect at bounding box center [517, 354] width 29 height 21
click at [516, 351] on tspan "?" at bounding box center [517, 353] width 7 height 24
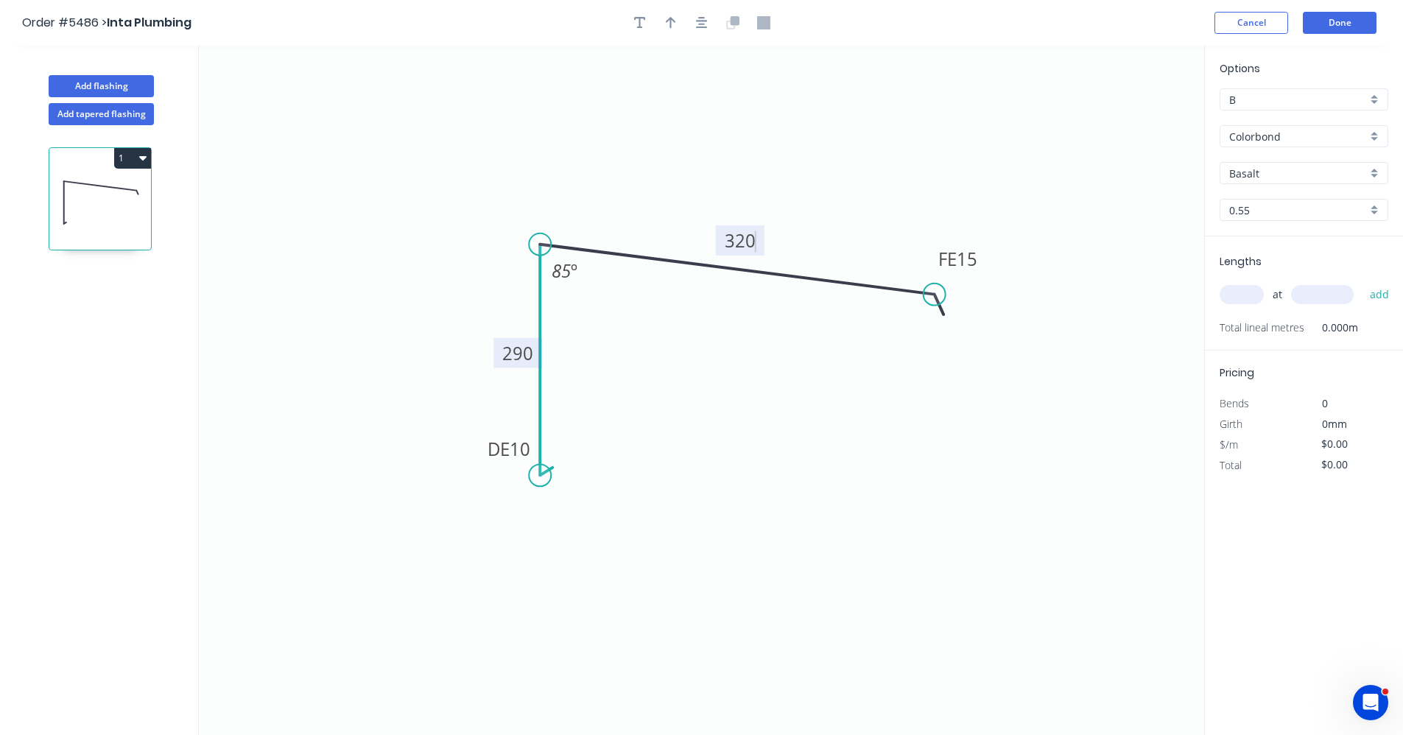
type input "$28.07"
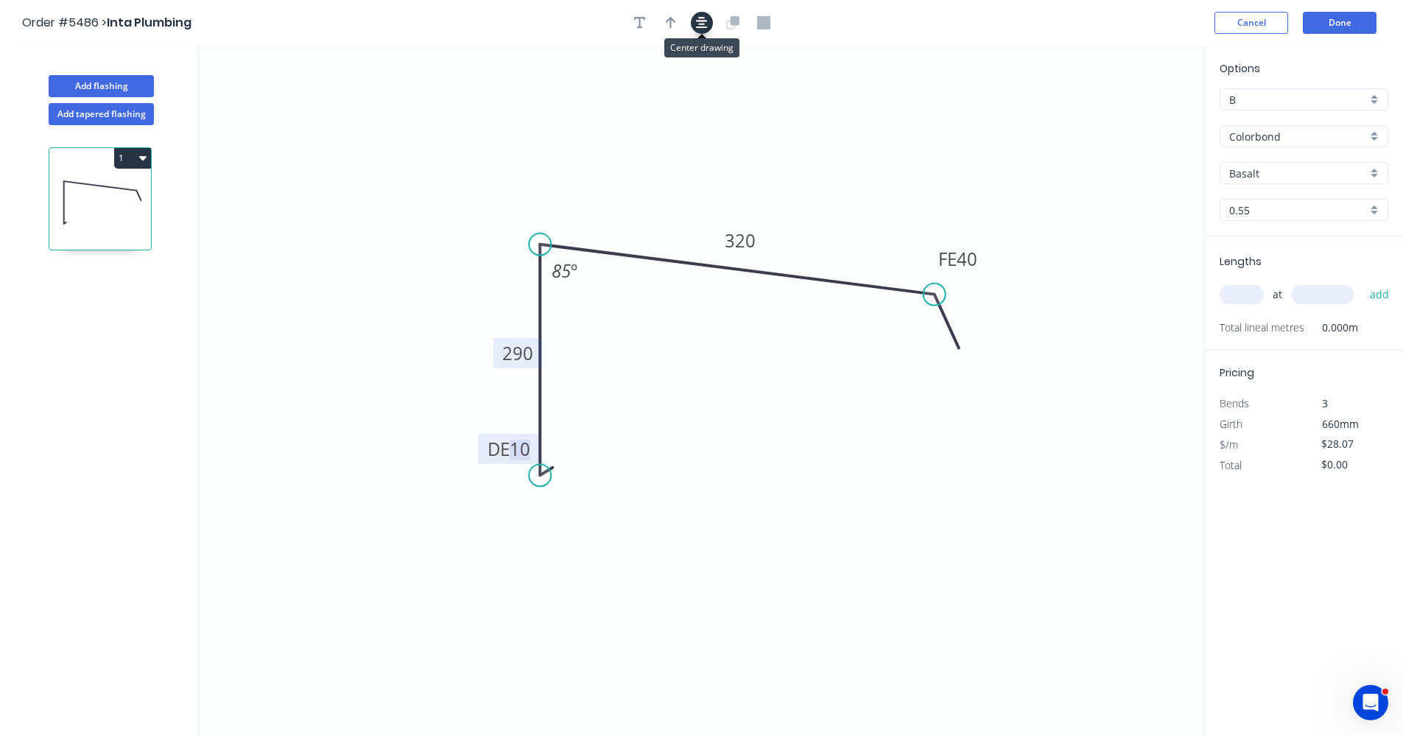
click at [696, 15] on button "button" at bounding box center [702, 23] width 22 height 22
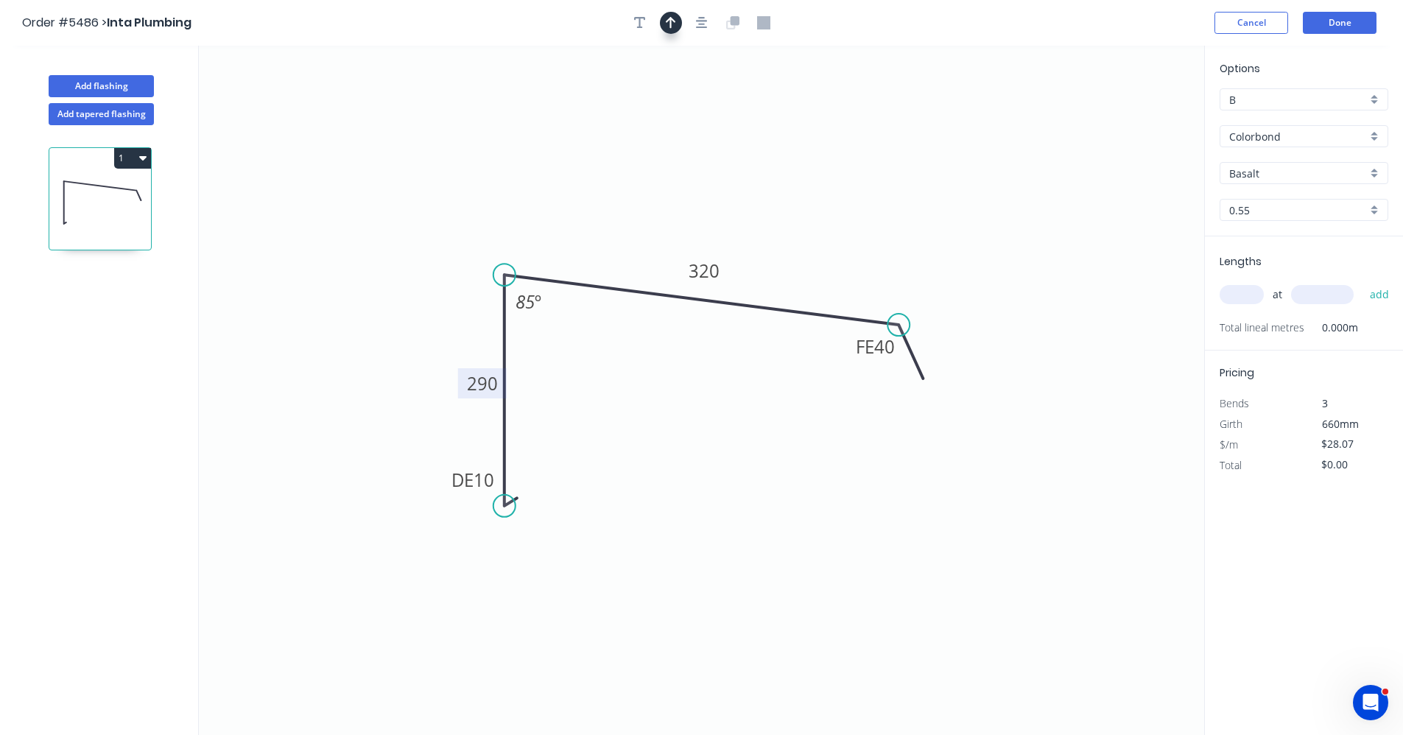
click at [670, 21] on icon "button" at bounding box center [671, 22] width 10 height 13
drag, startPoint x: 1131, startPoint y: 115, endPoint x: 795, endPoint y: 283, distance: 375.6
click at [795, 283] on icon at bounding box center [794, 265] width 13 height 47
click at [1380, 138] on div "Colorbond" at bounding box center [1304, 136] width 169 height 22
click at [1308, 192] on div "Colorbond Matt" at bounding box center [1304, 191] width 167 height 26
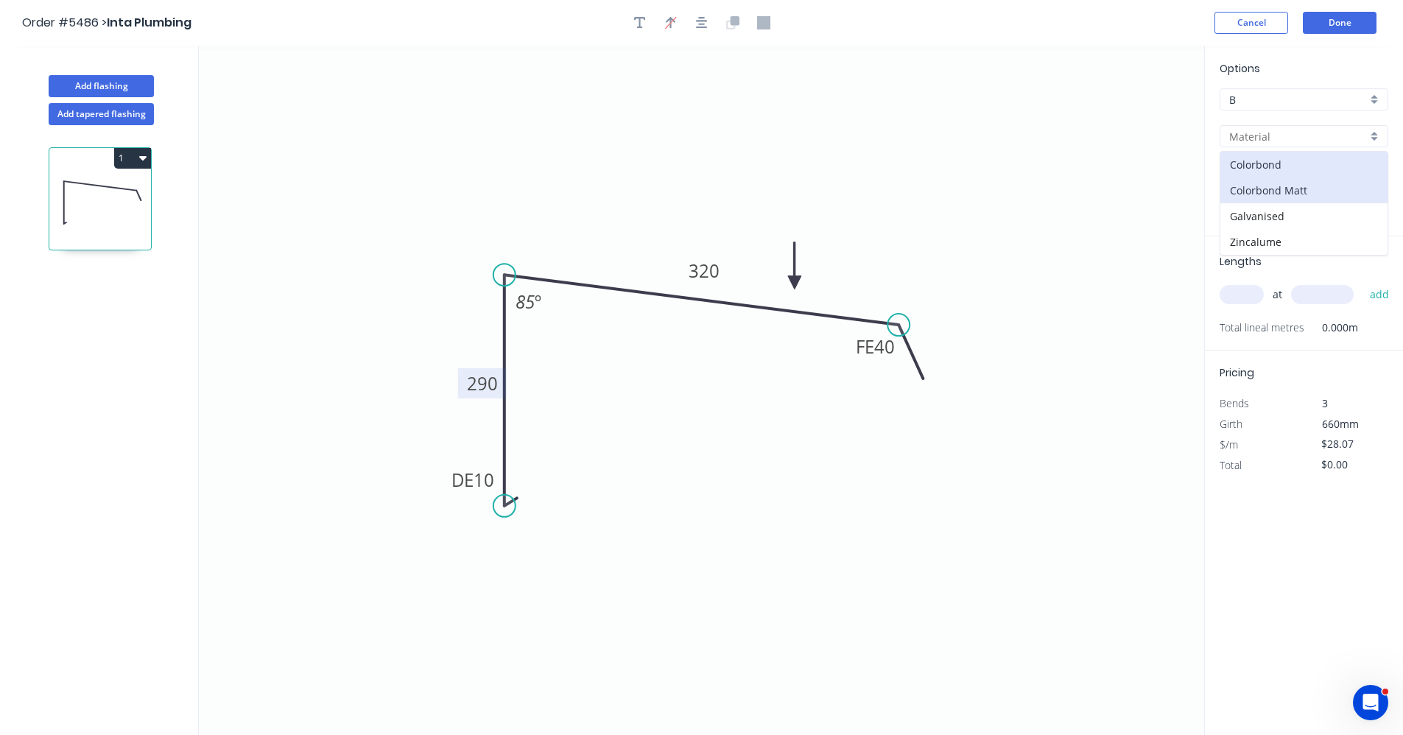
type input "Colorbond Matt"
type input "Bluegum Matt"
type input "$31.52"
click at [1310, 176] on input "Bluegum Matt" at bounding box center [1298, 173] width 138 height 15
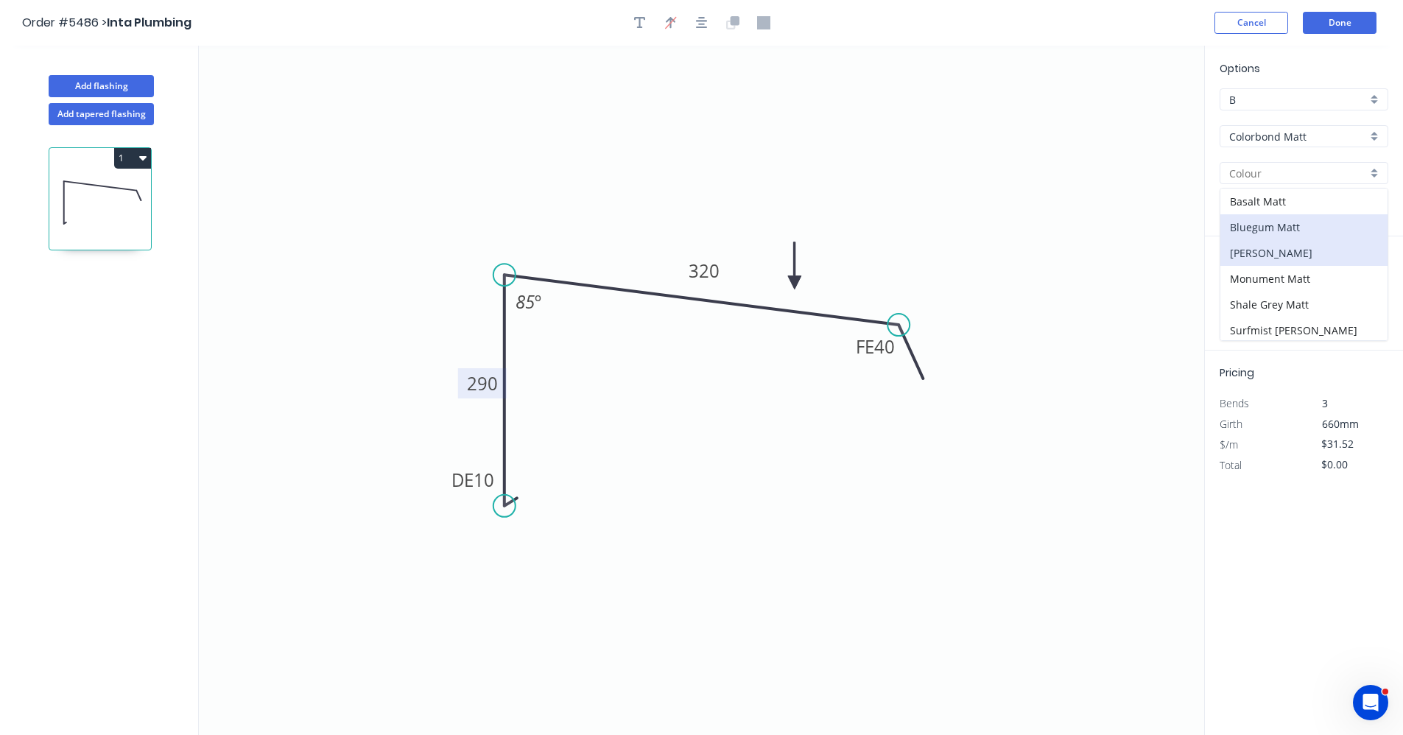
scroll to position [3, 0]
click at [1280, 276] on div "Monument Matt" at bounding box center [1304, 276] width 167 height 26
type input "Monument Matt"
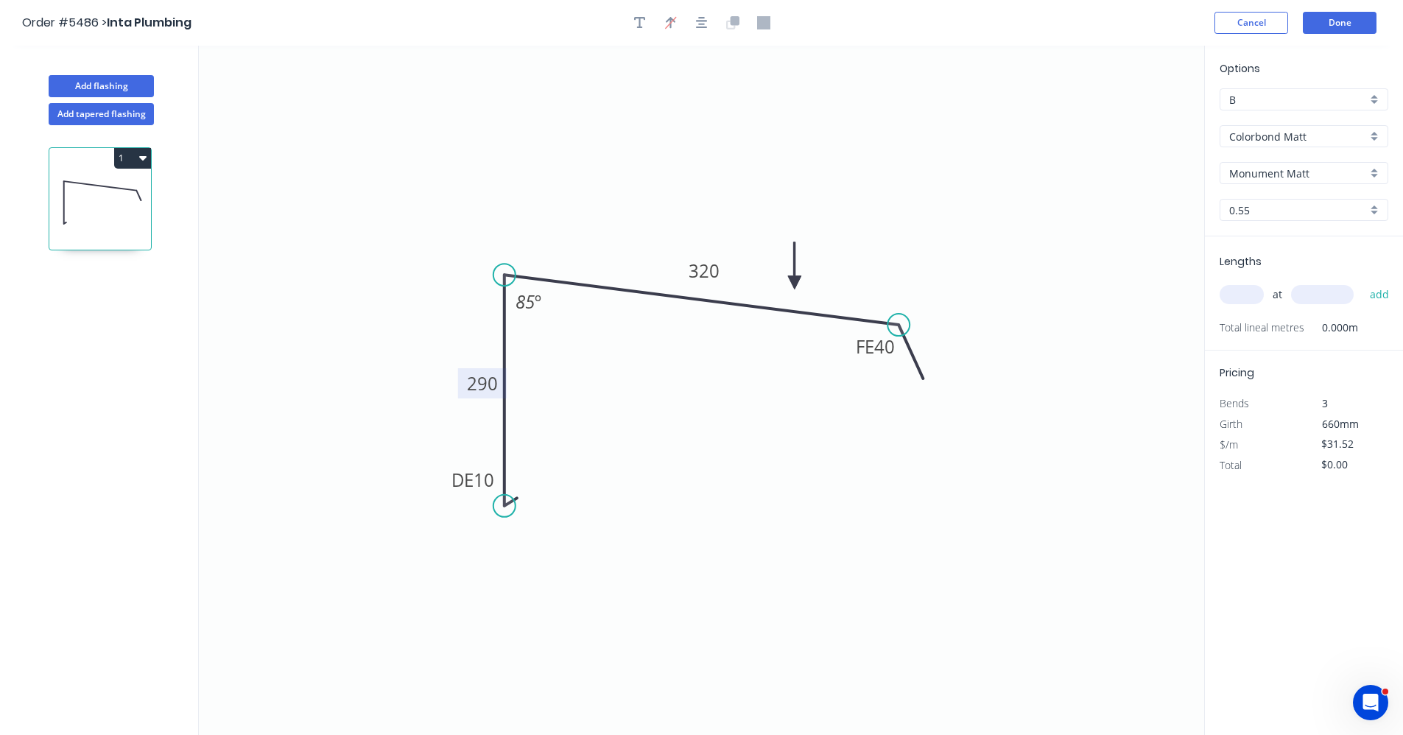
click at [1248, 299] on input "text" at bounding box center [1242, 294] width 44 height 19
type input "2"
type input "5500"
click at [1363, 282] on button "add" at bounding box center [1380, 294] width 35 height 25
type input "$346.72"
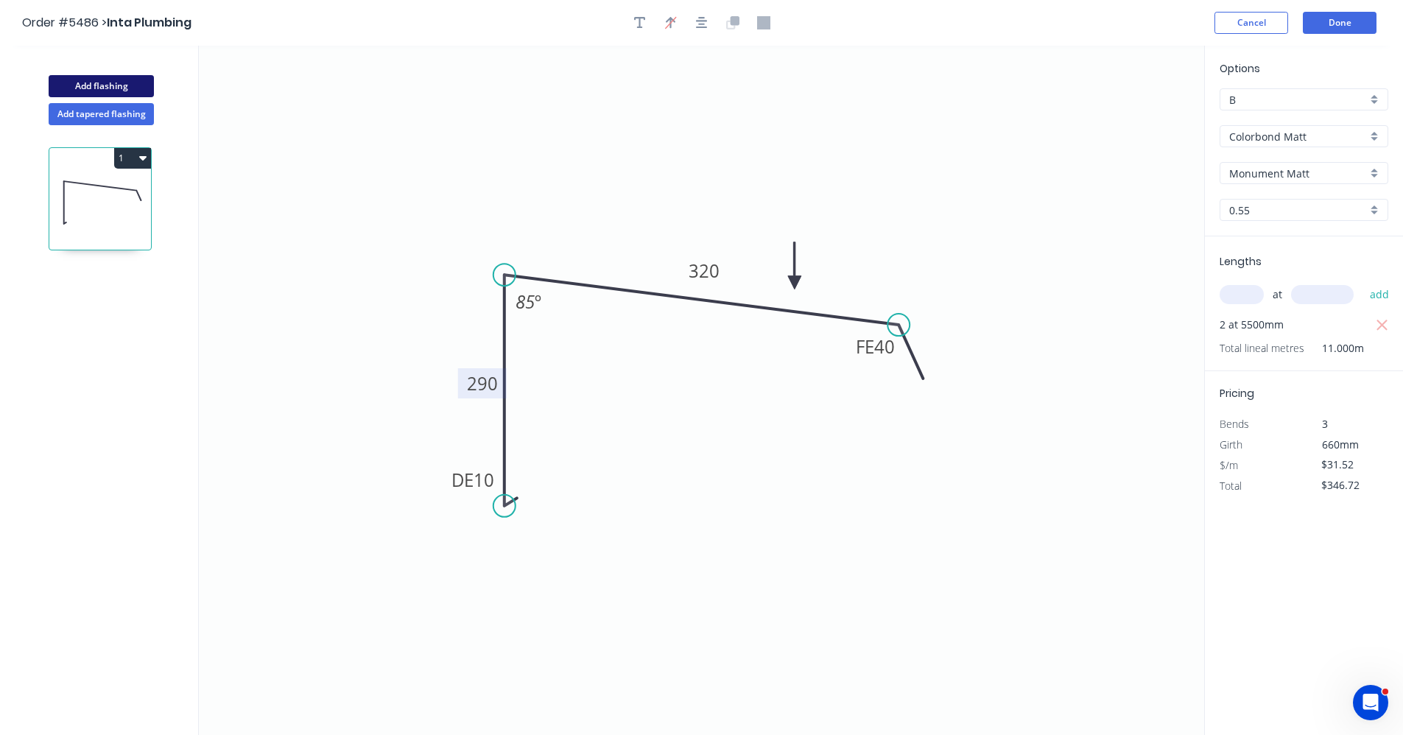
click at [122, 86] on button "Add flashing" at bounding box center [101, 86] width 105 height 22
type input "$0.00"
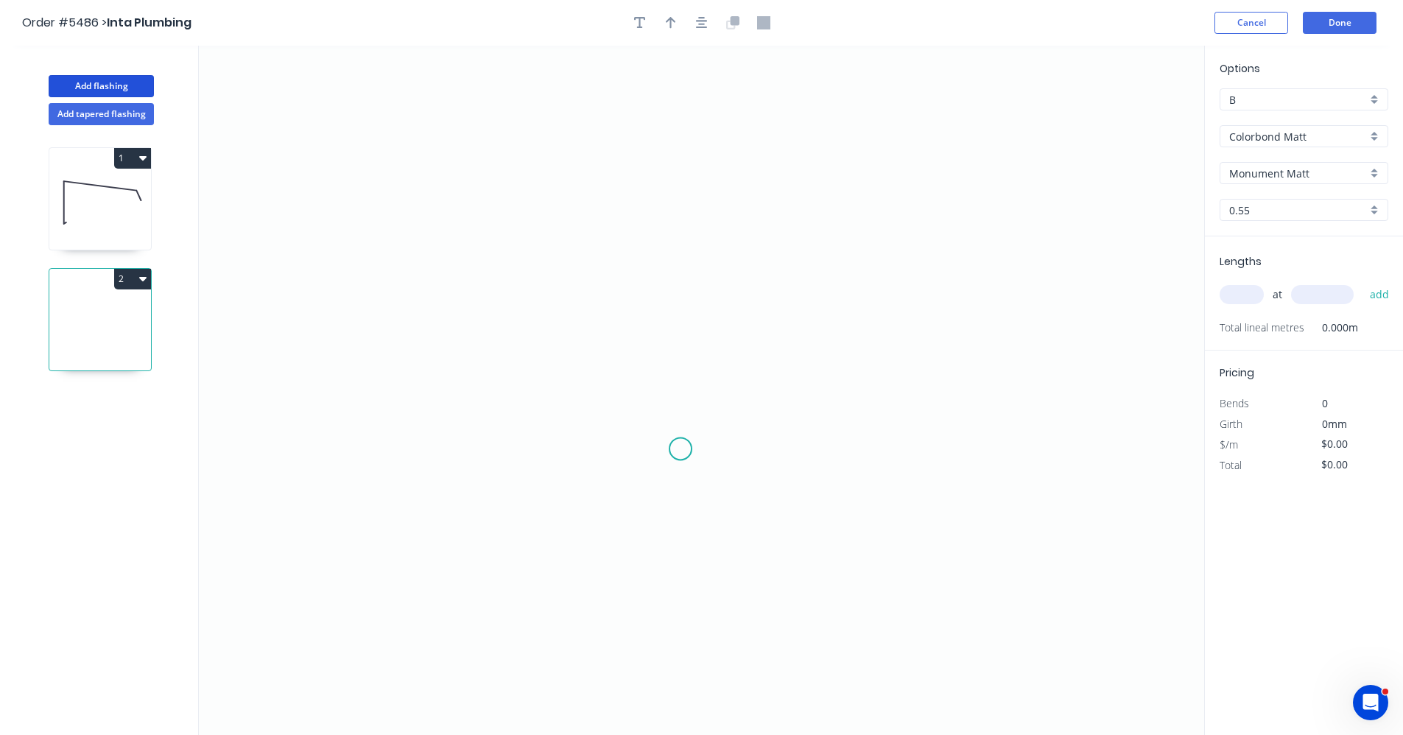
click at [681, 449] on icon "0" at bounding box center [702, 391] width 1006 height 690
click at [582, 449] on icon "0" at bounding box center [702, 391] width 1006 height 690
click at [597, 194] on icon "0 ?" at bounding box center [702, 391] width 1006 height 690
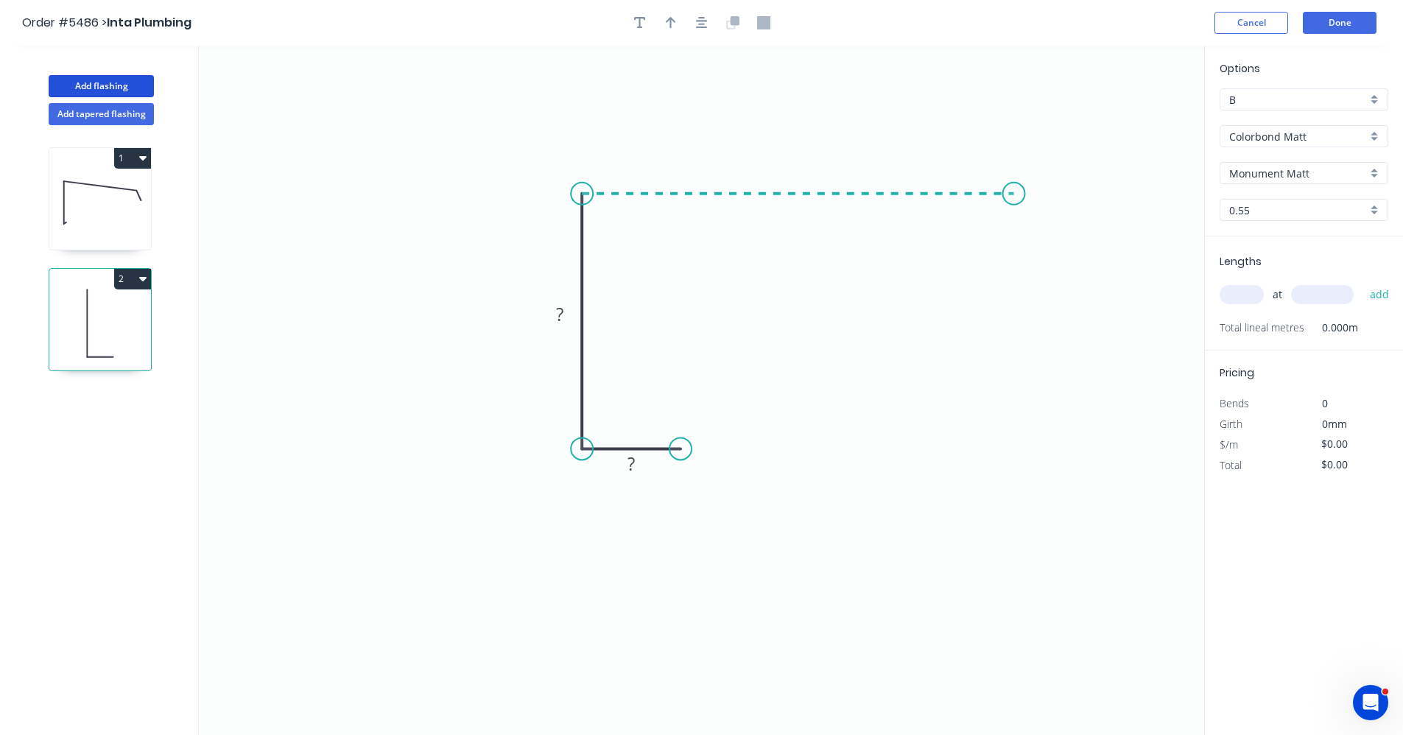
click at [1014, 213] on icon "0 ? ?" at bounding box center [702, 391] width 1006 height 690
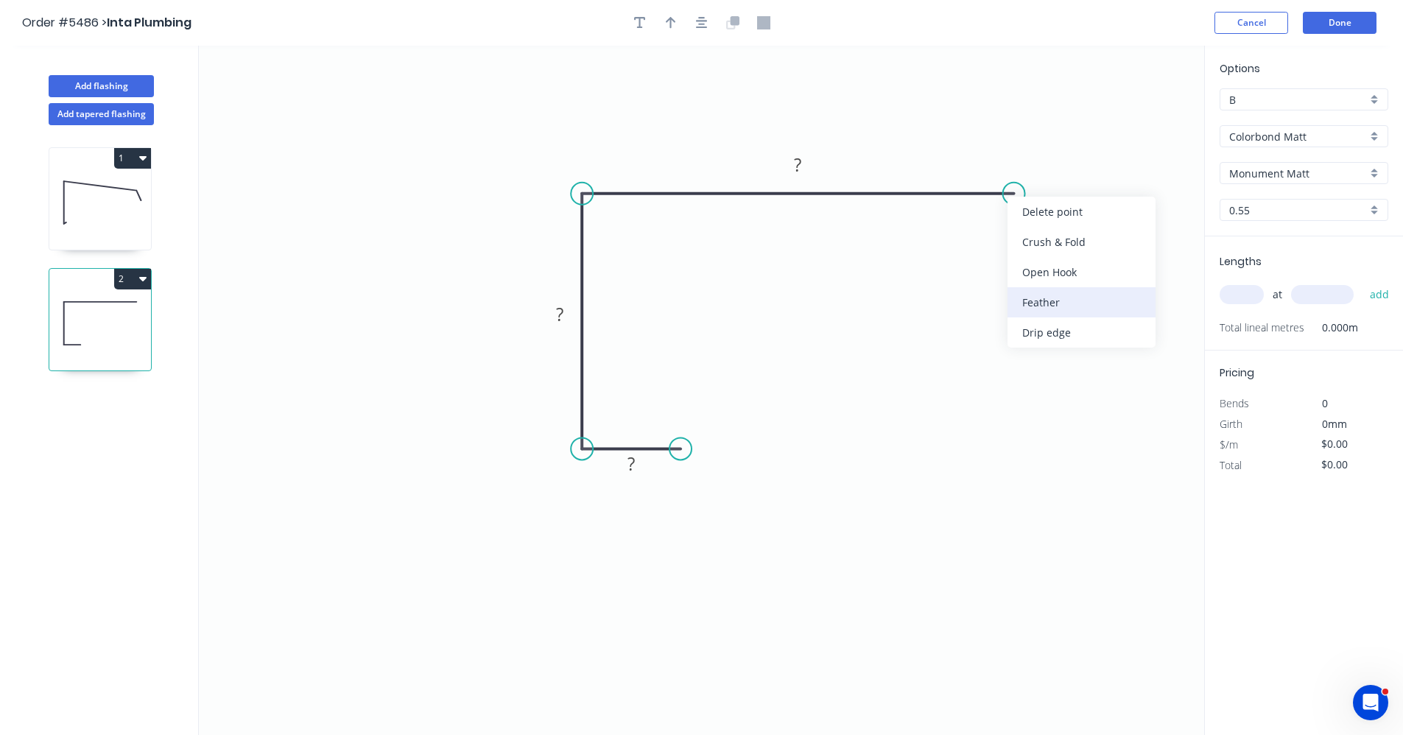
click at [1056, 306] on div "Feather" at bounding box center [1082, 302] width 148 height 30
click at [694, 447] on icon "0 ? ? FE 15 ?" at bounding box center [702, 391] width 1006 height 690
drag, startPoint x: 679, startPoint y: 454, endPoint x: 745, endPoint y: 460, distance: 66.6
click at [750, 460] on circle at bounding box center [745, 449] width 22 height 22
click at [669, 462] on tspan "?" at bounding box center [665, 464] width 7 height 24
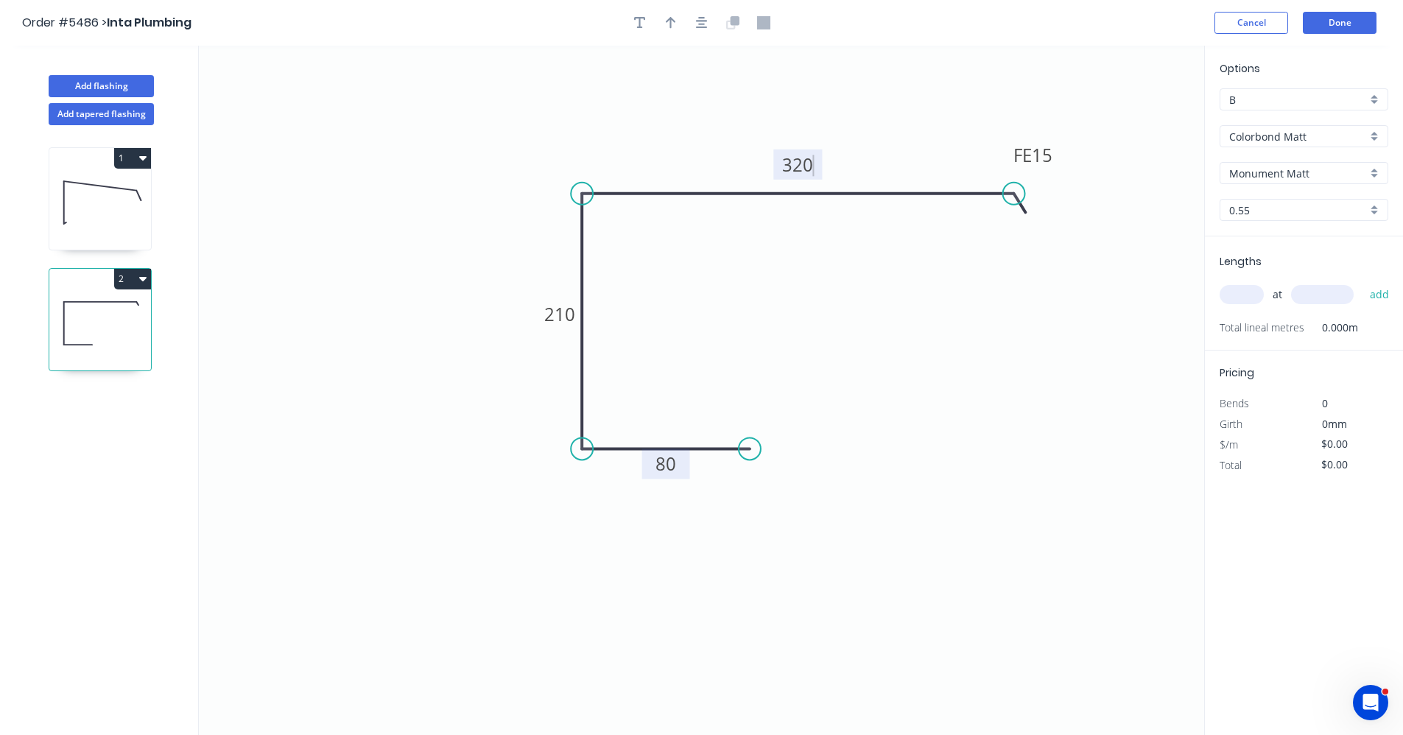
type input "$31.52"
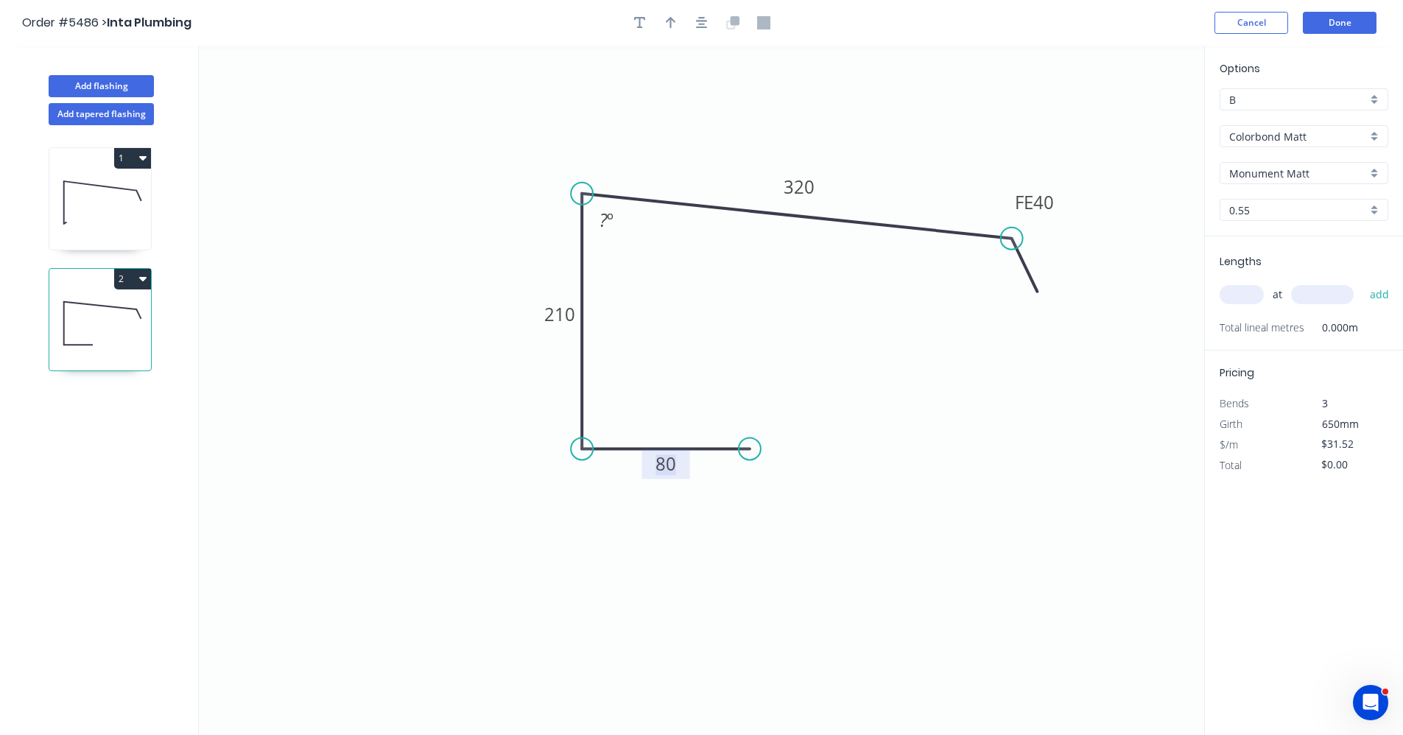
drag, startPoint x: 1018, startPoint y: 197, endPoint x: 990, endPoint y: 235, distance: 47.4
click at [1013, 237] on circle at bounding box center [1012, 239] width 22 height 22
click at [606, 221] on tspan "?" at bounding box center [604, 220] width 8 height 24
click at [1245, 287] on input "text" at bounding box center [1242, 294] width 44 height 19
type input "1"
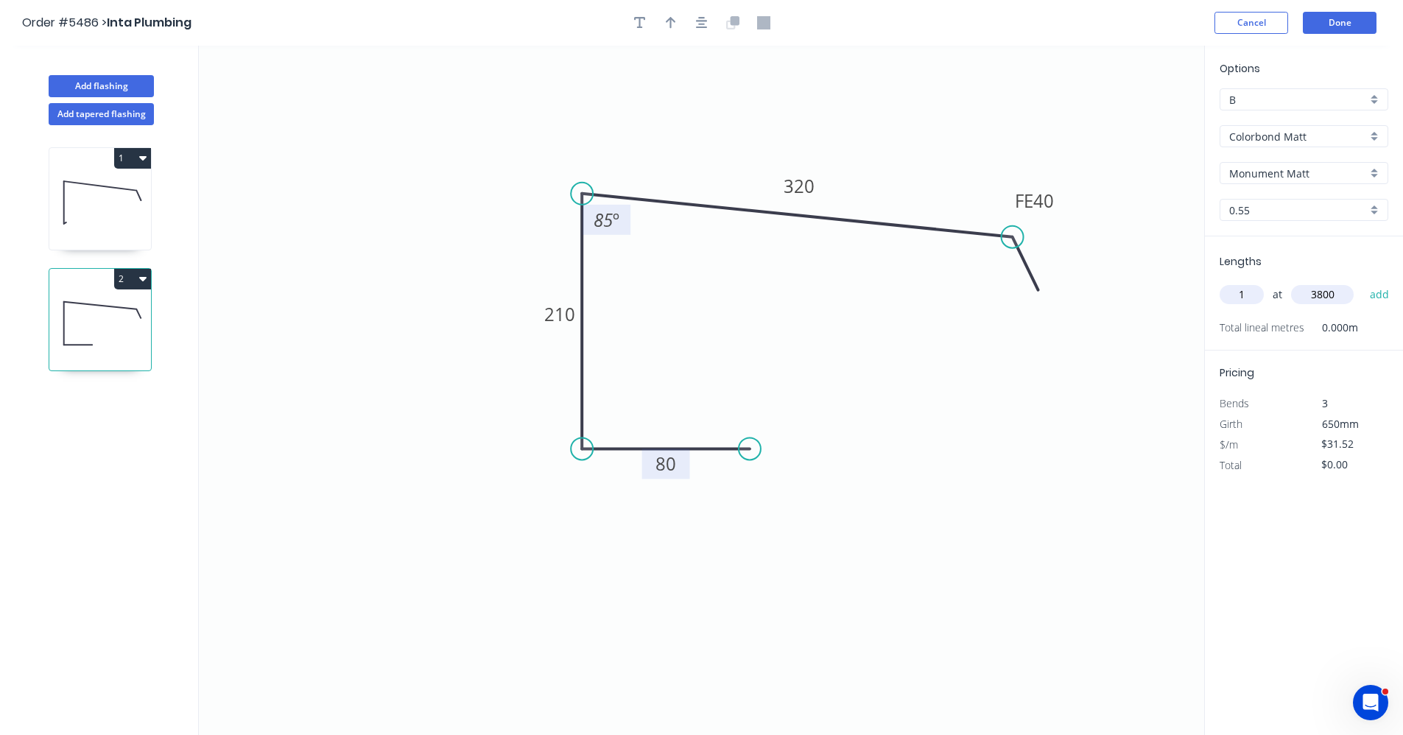
type input "3800"
click at [1363, 282] on button "add" at bounding box center [1380, 294] width 35 height 25
click at [83, 208] on icon at bounding box center [100, 202] width 102 height 94
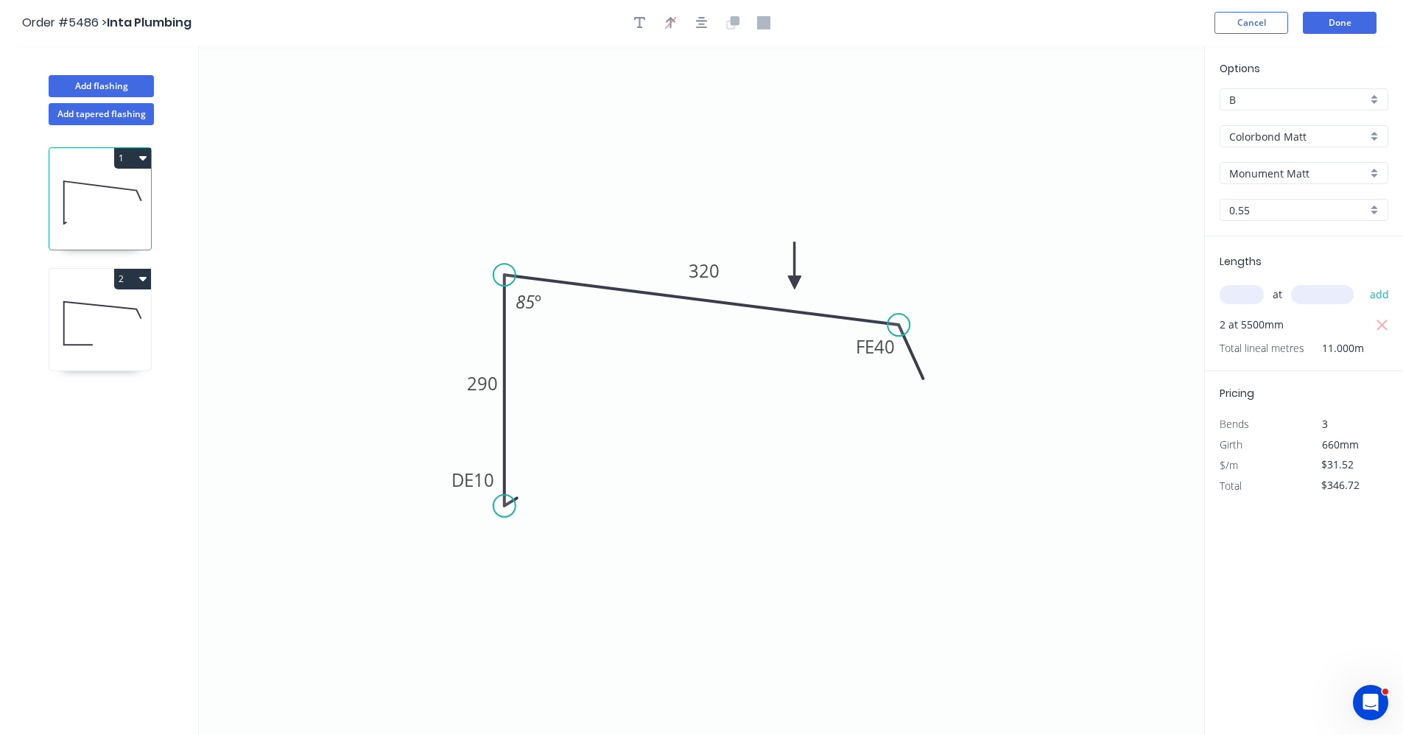
click at [104, 313] on icon at bounding box center [100, 323] width 102 height 94
type input "$119.78"
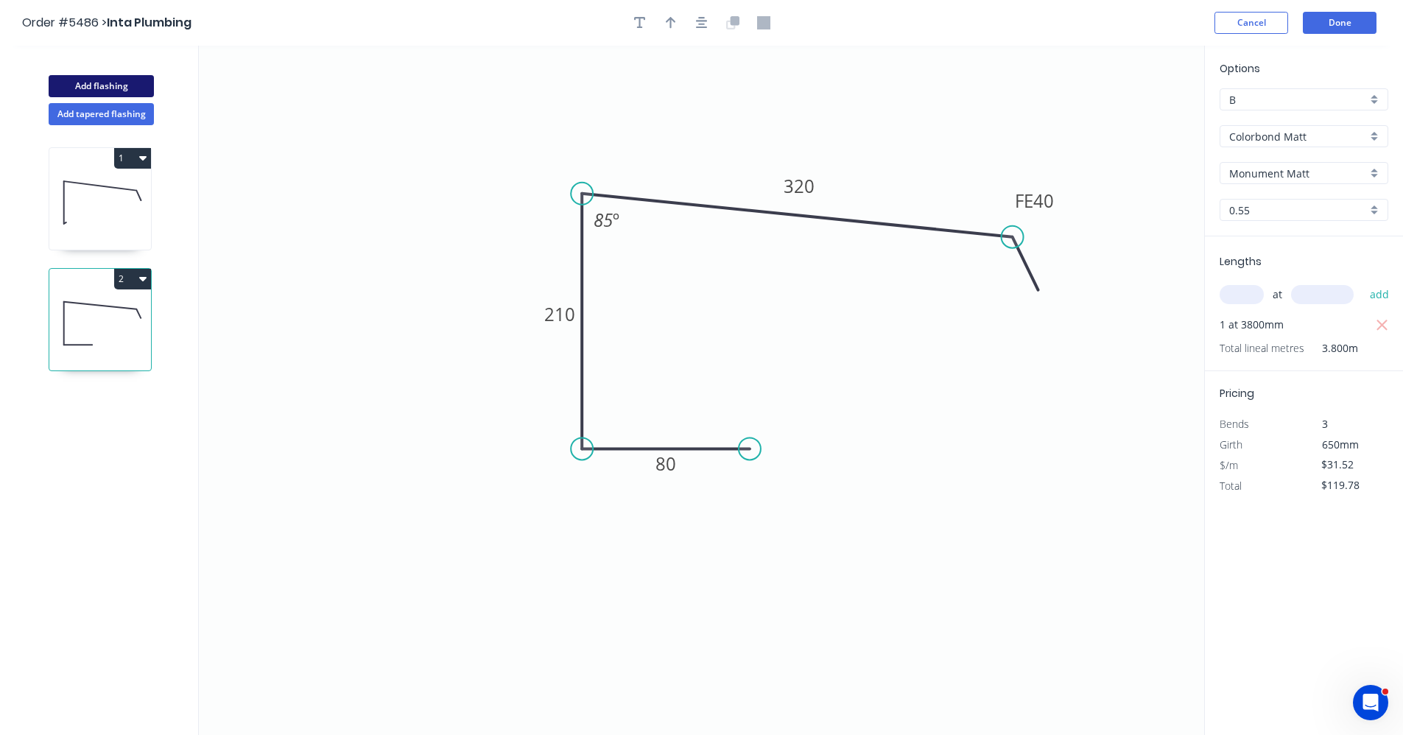
click at [103, 89] on button "Add flashing" at bounding box center [101, 86] width 105 height 22
type input "$0.00"
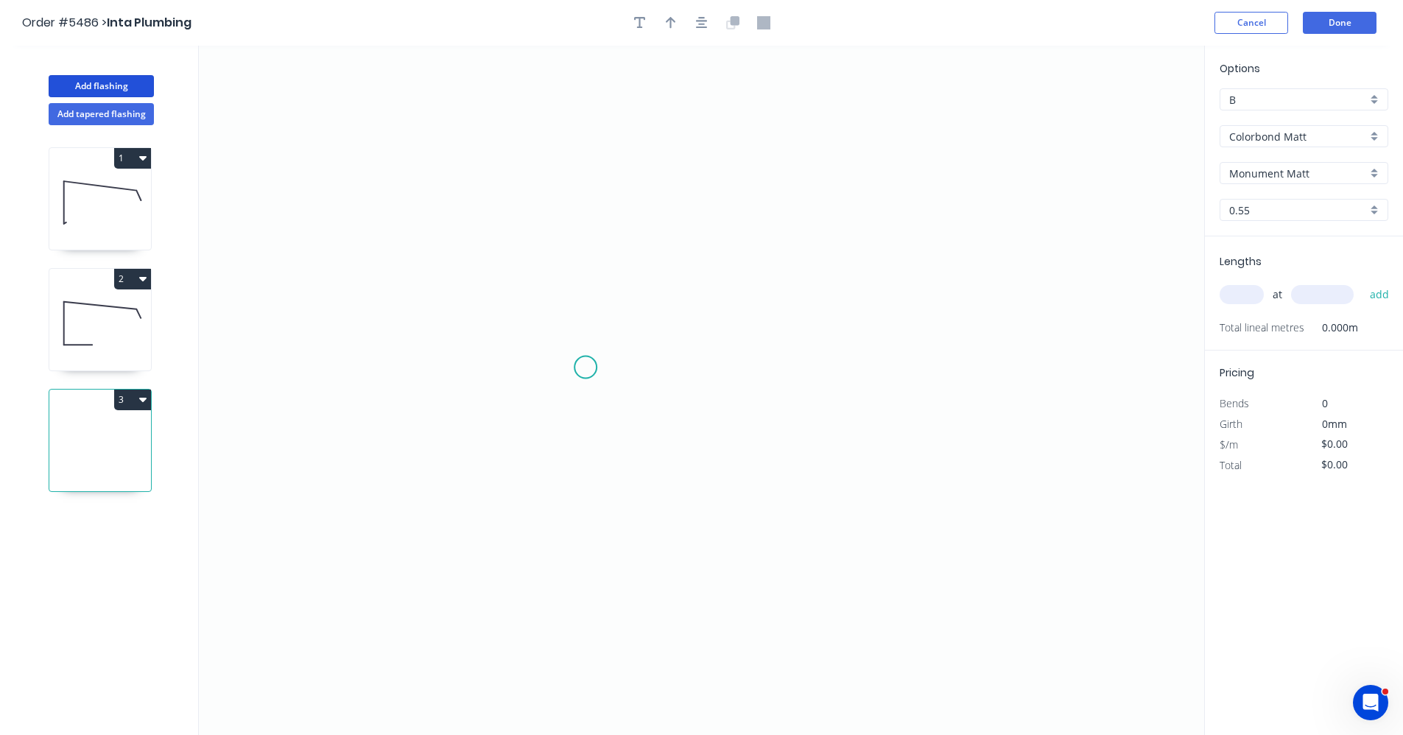
click at [586, 368] on icon "0" at bounding box center [702, 391] width 1006 height 690
click at [585, 307] on icon "0" at bounding box center [702, 391] width 1006 height 690
click at [835, 301] on icon "0 ?" at bounding box center [702, 391] width 1006 height 690
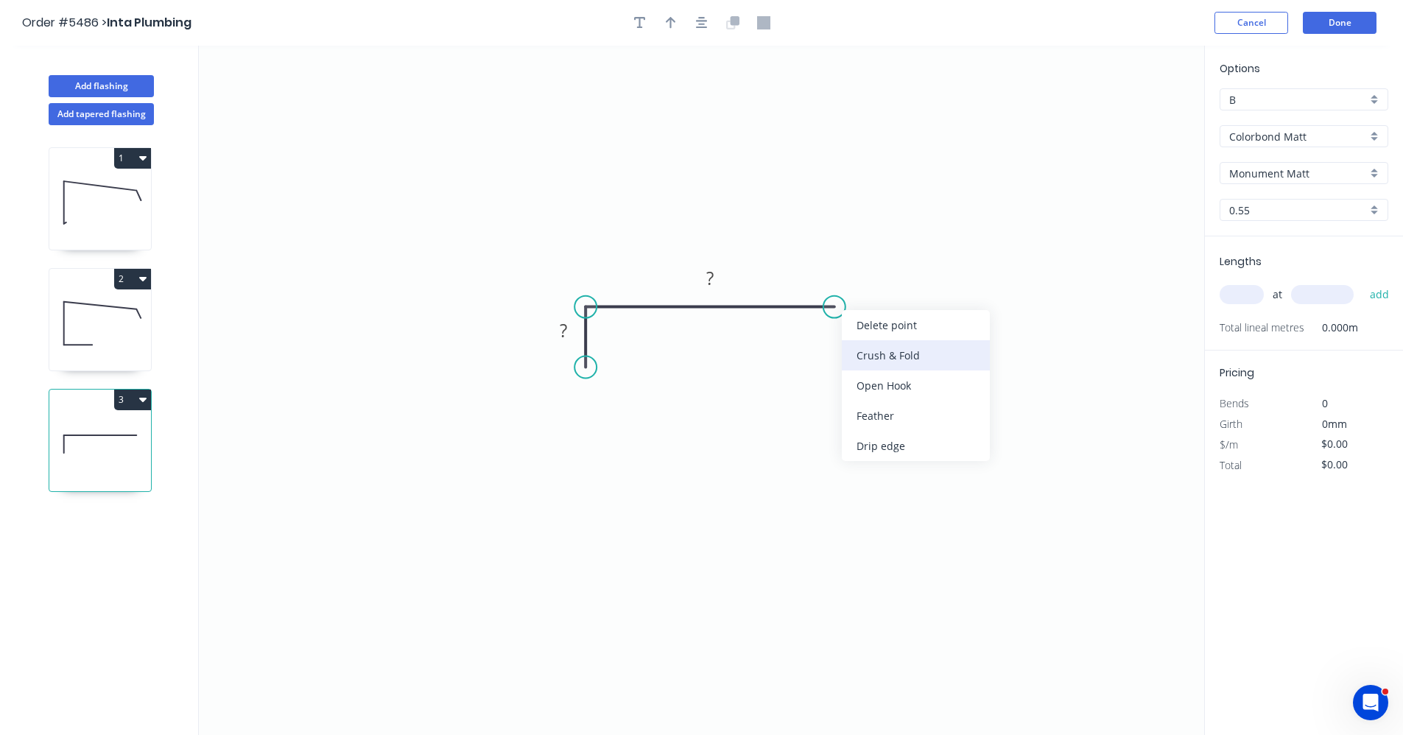
click at [903, 352] on div "Crush & Fold" at bounding box center [916, 355] width 148 height 30
drag, startPoint x: 833, startPoint y: 301, endPoint x: 841, endPoint y: 304, distance: 7.9
click at [860, 348] on div "Flip bend" at bounding box center [908, 351] width 148 height 30
click at [564, 334] on tspan "?" at bounding box center [563, 330] width 7 height 24
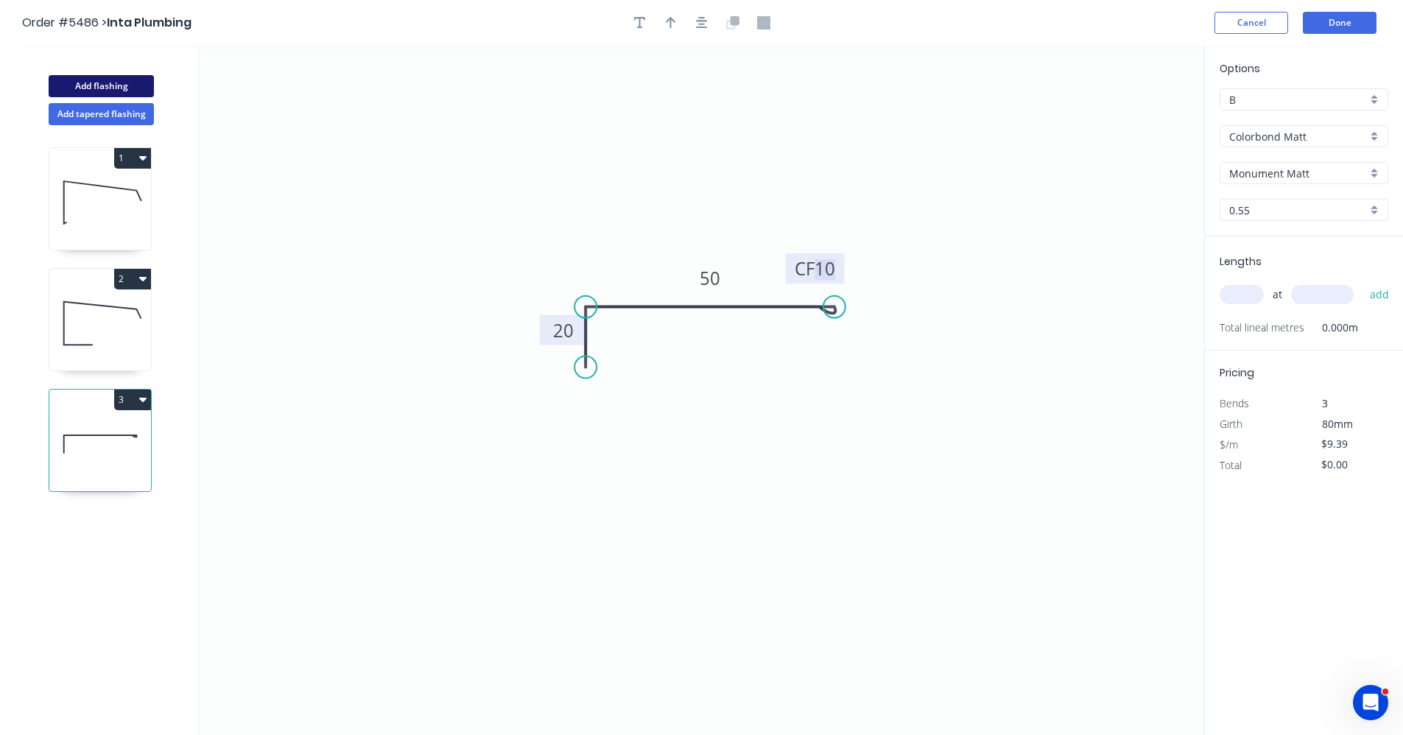
click at [94, 88] on button "Add flashing" at bounding box center [101, 86] width 105 height 22
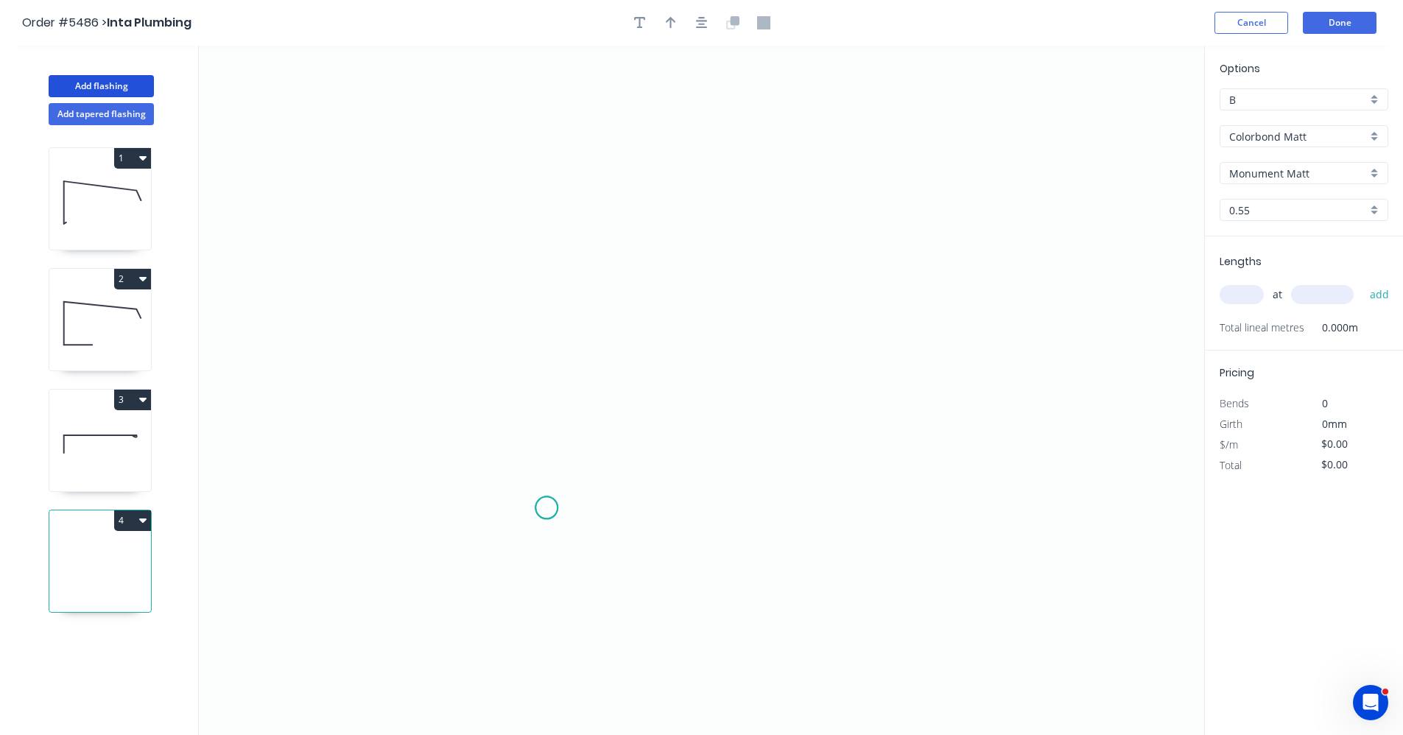
click at [547, 508] on icon "0" at bounding box center [702, 391] width 1006 height 690
click at [541, 248] on icon "0" at bounding box center [702, 391] width 1006 height 690
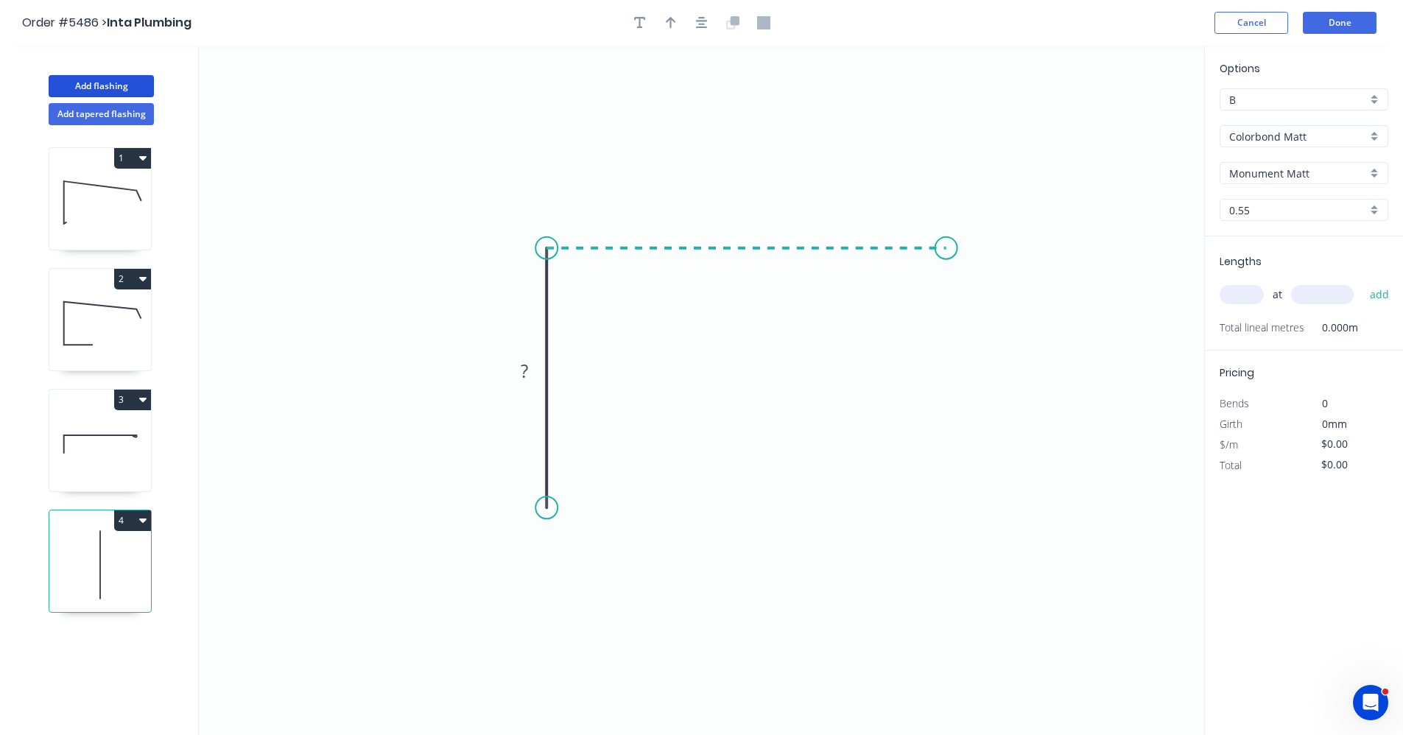
click at [947, 248] on icon "0 ?" at bounding box center [702, 391] width 1006 height 690
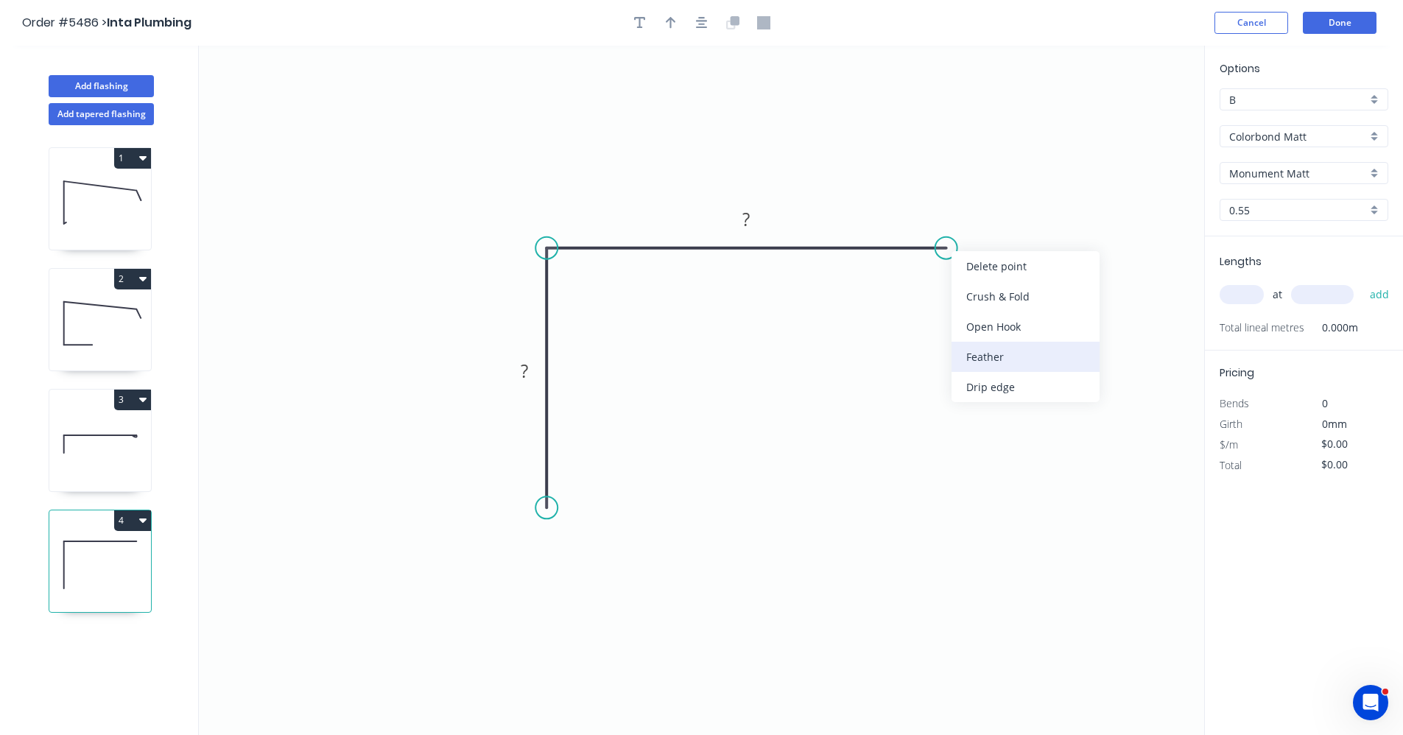
click at [989, 359] on div "Feather" at bounding box center [1026, 357] width 148 height 30
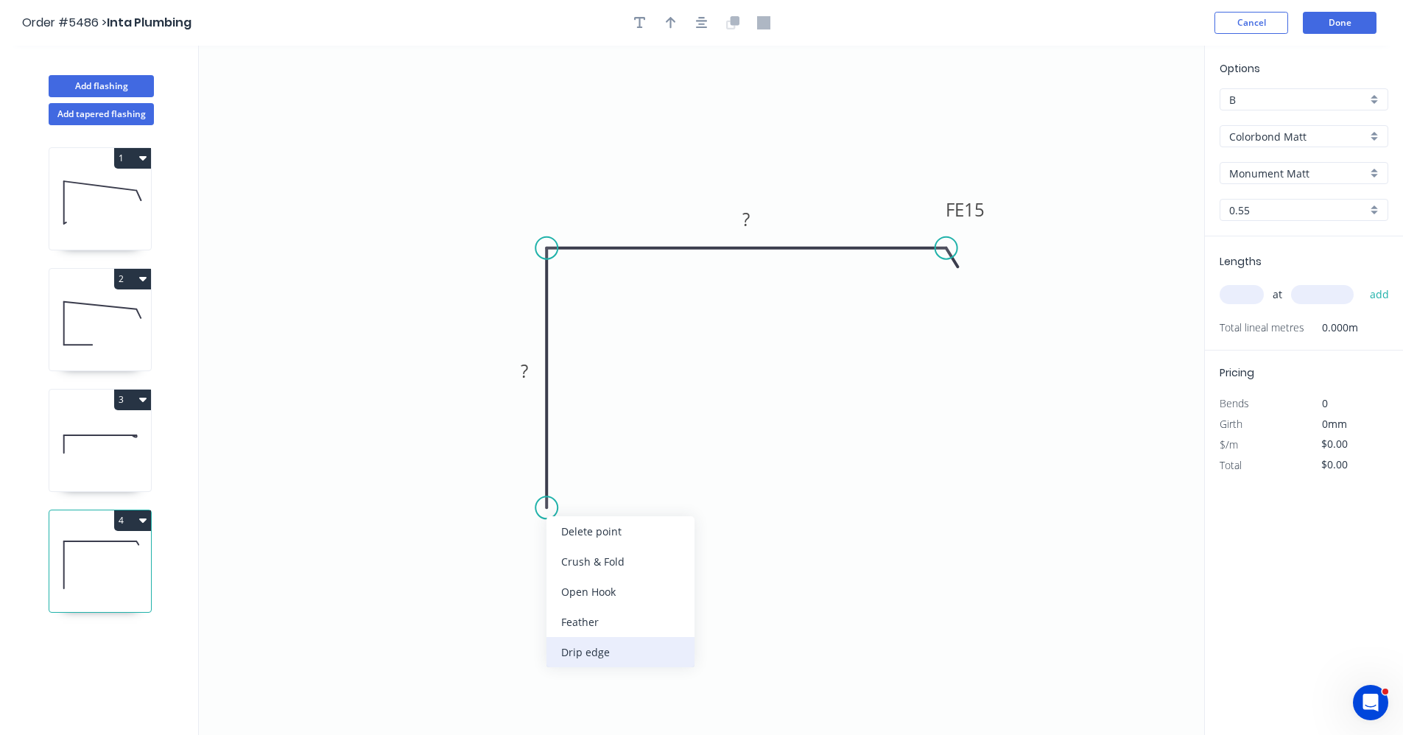
click at [594, 651] on div "Drip edge" at bounding box center [621, 652] width 148 height 30
click at [530, 371] on rect at bounding box center [524, 372] width 29 height 21
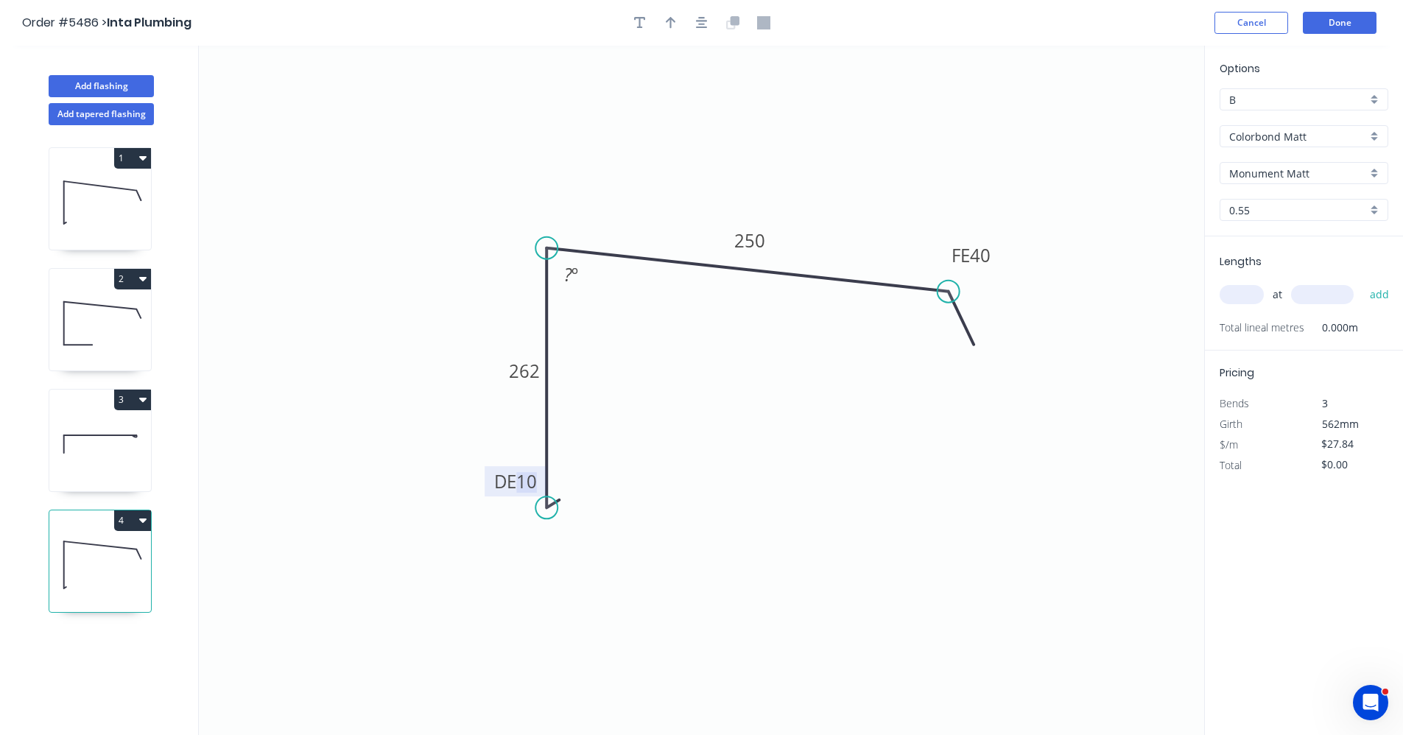
drag, startPoint x: 944, startPoint y: 250, endPoint x: 949, endPoint y: 292, distance: 42.2
click at [949, 292] on circle at bounding box center [949, 292] width 22 height 22
click at [575, 279] on tspan "º" at bounding box center [575, 274] width 7 height 24
click at [702, 24] on icon "button" at bounding box center [702, 23] width 12 height 12
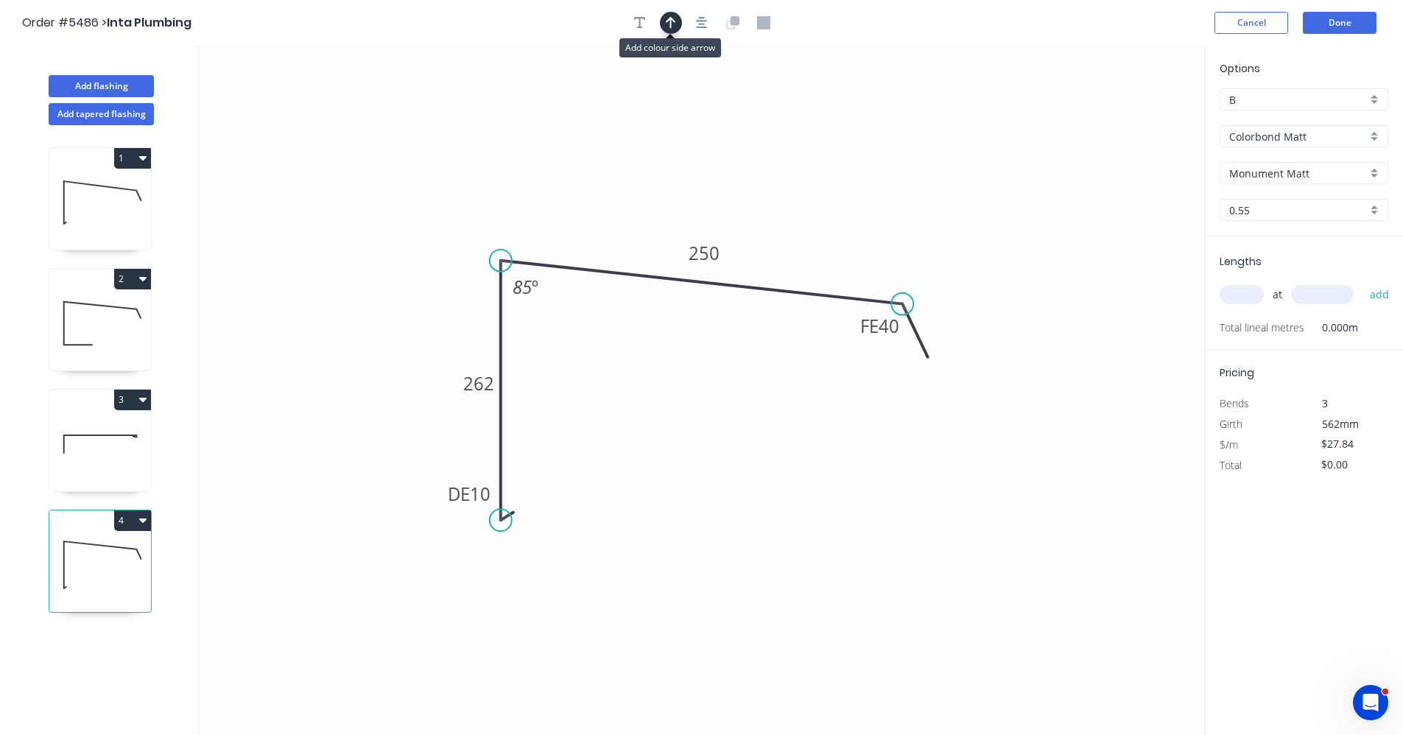
drag, startPoint x: 667, startPoint y: 30, endPoint x: 676, endPoint y: 31, distance: 8.1
click at [670, 29] on button "button" at bounding box center [671, 23] width 22 height 22
click at [1129, 116] on icon at bounding box center [1129, 102] width 13 height 47
drag, startPoint x: 1130, startPoint y: 119, endPoint x: 827, endPoint y: 286, distance: 345.9
click at [827, 286] on icon at bounding box center [839, 273] width 43 height 43
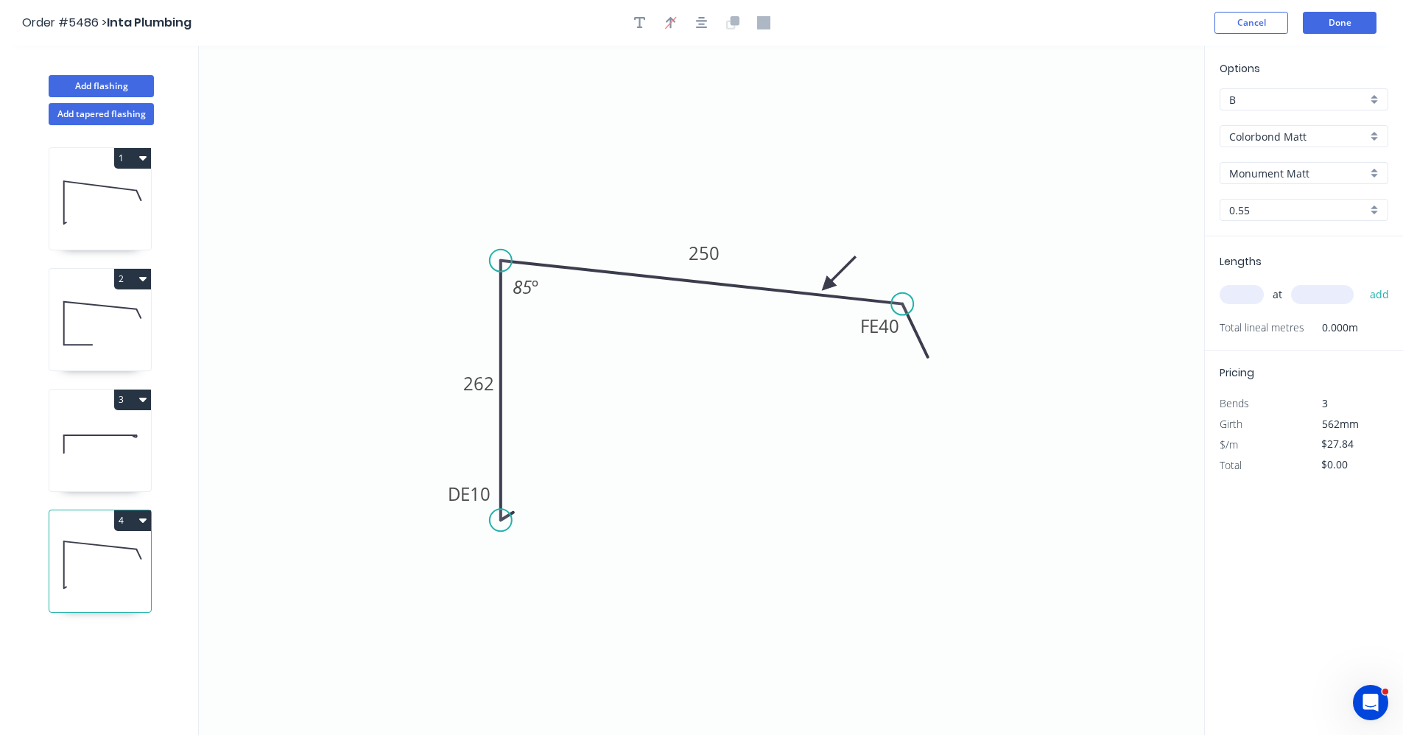
click at [84, 445] on icon at bounding box center [100, 444] width 102 height 94
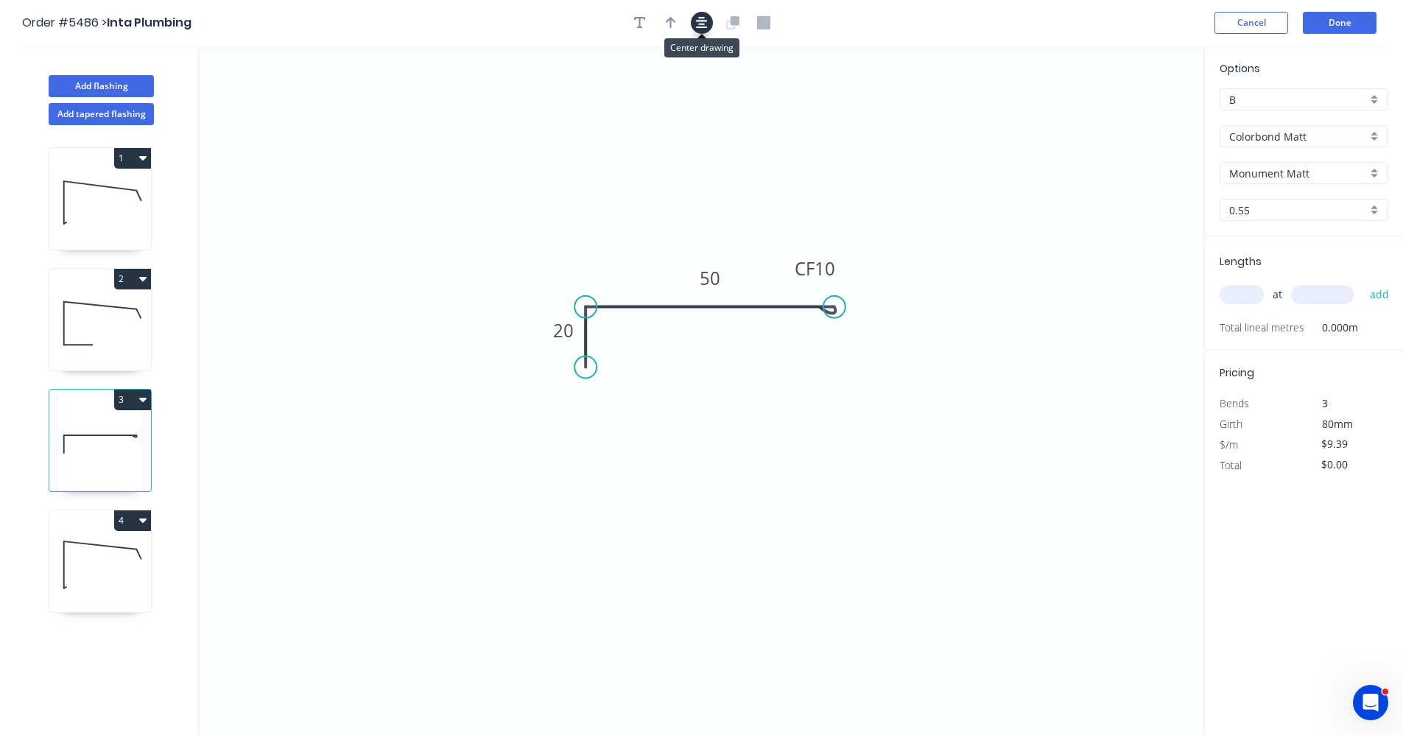
click at [701, 13] on button "button" at bounding box center [702, 23] width 22 height 22
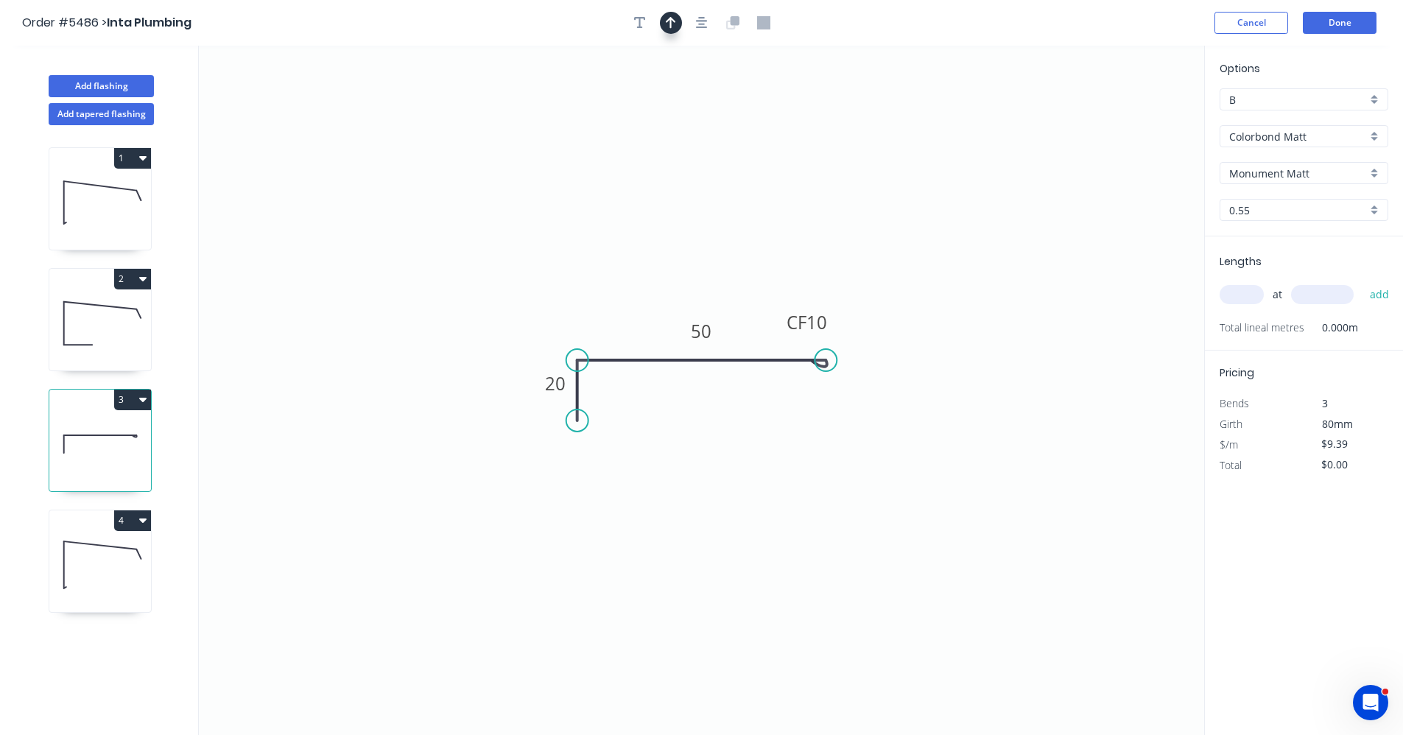
click at [680, 22] on button "button" at bounding box center [671, 23] width 22 height 22
drag, startPoint x: 1134, startPoint y: 119, endPoint x: 739, endPoint y: 349, distance: 456.9
click at [739, 349] on icon at bounding box center [738, 332] width 13 height 47
click at [102, 337] on icon at bounding box center [100, 323] width 102 height 94
type input "$31.52"
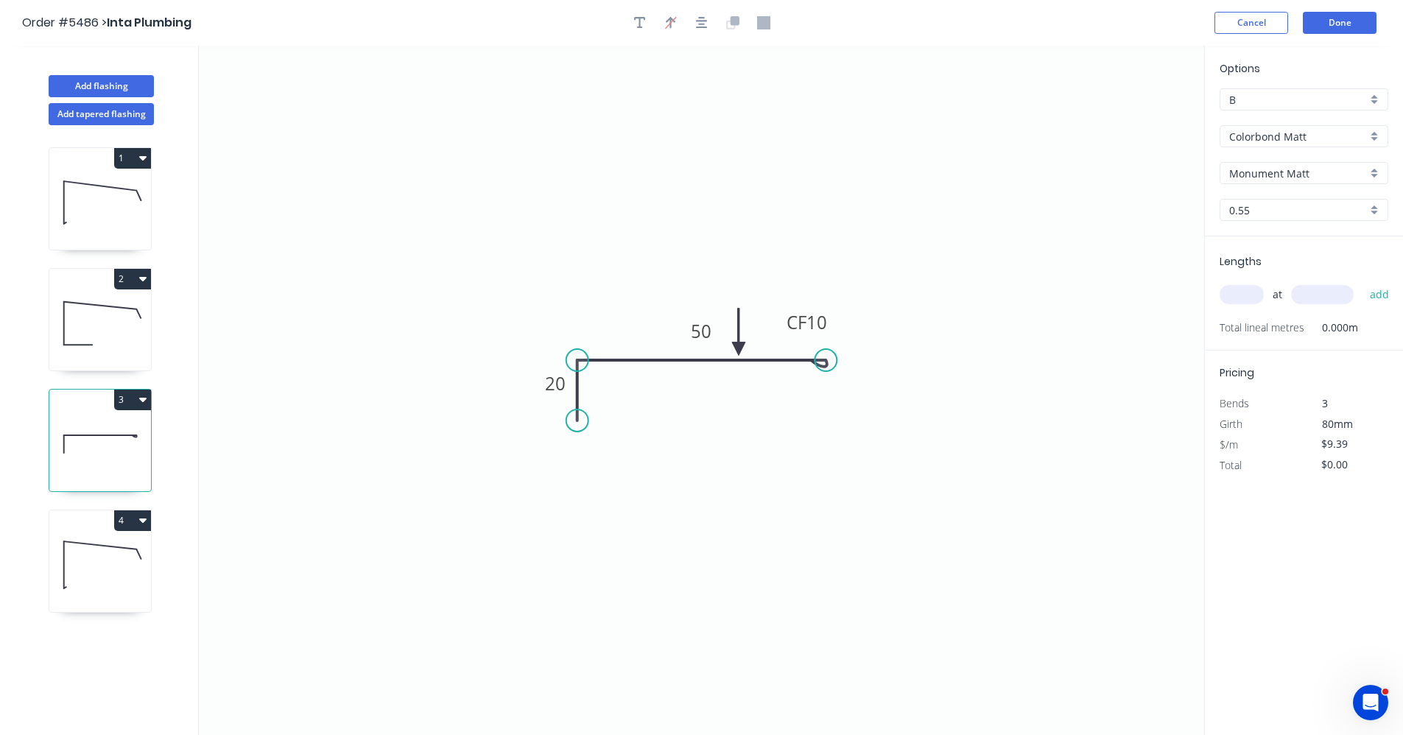
type input "$119.78"
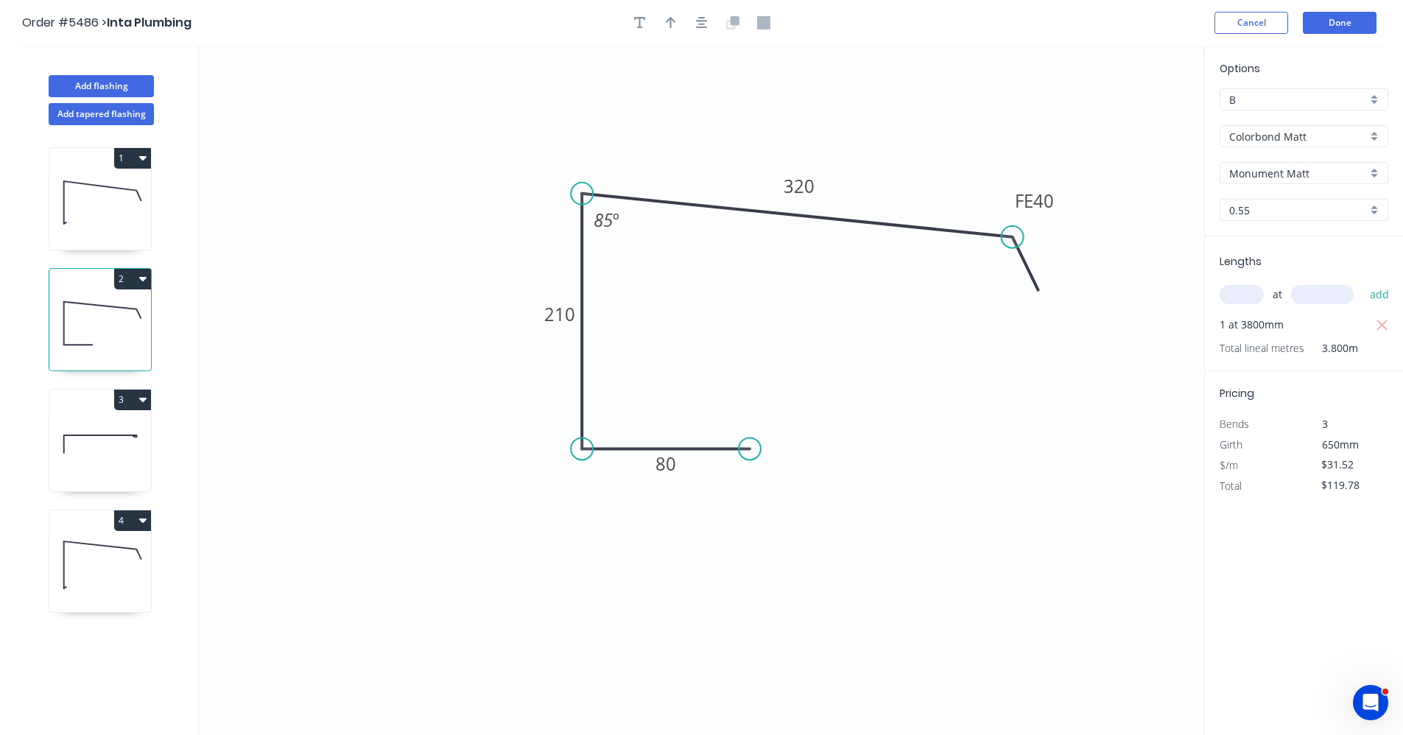
click at [104, 450] on icon at bounding box center [100, 444] width 102 height 94
type input "$9.39"
type input "$0.00"
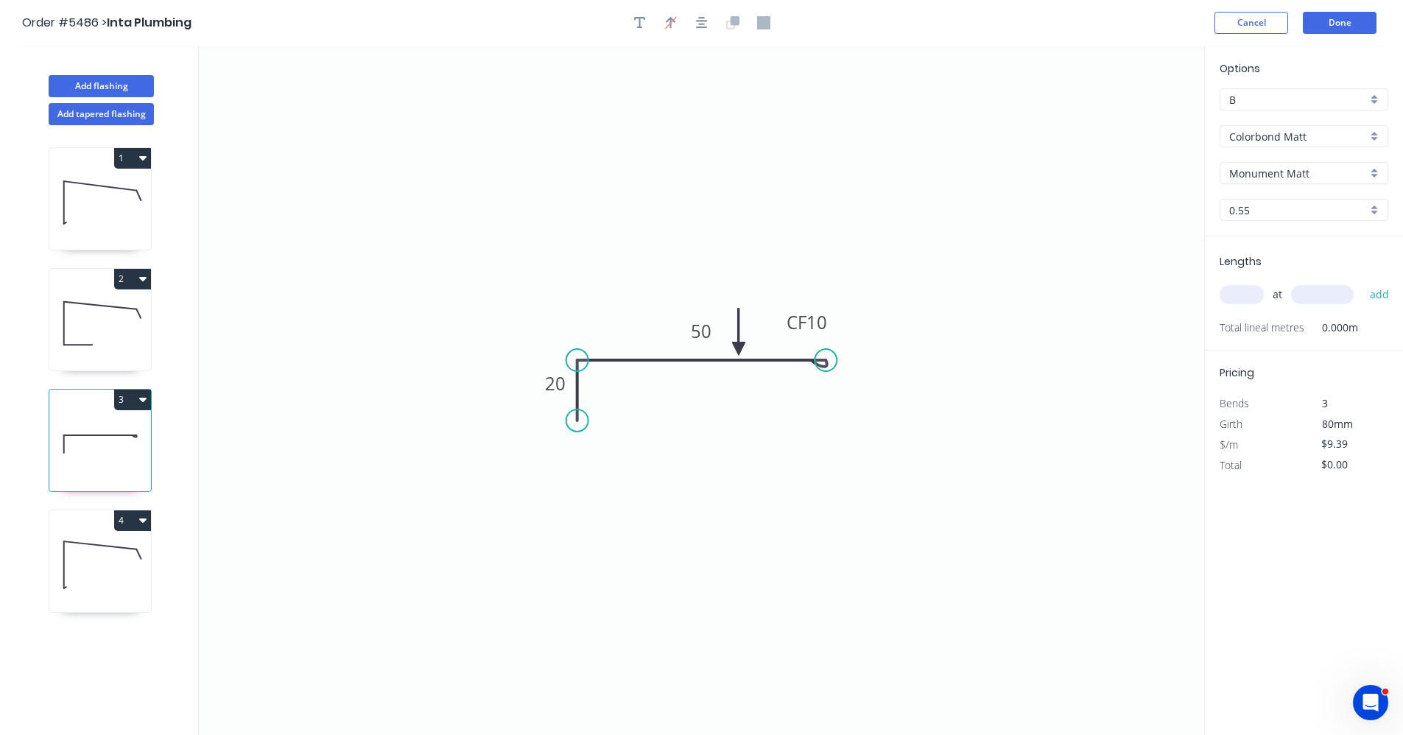
click at [1238, 297] on input "text" at bounding box center [1242, 294] width 44 height 19
type input "1"
type input "4700."
click at [1363, 282] on button "add" at bounding box center [1380, 294] width 35 height 25
type input "$44.13"
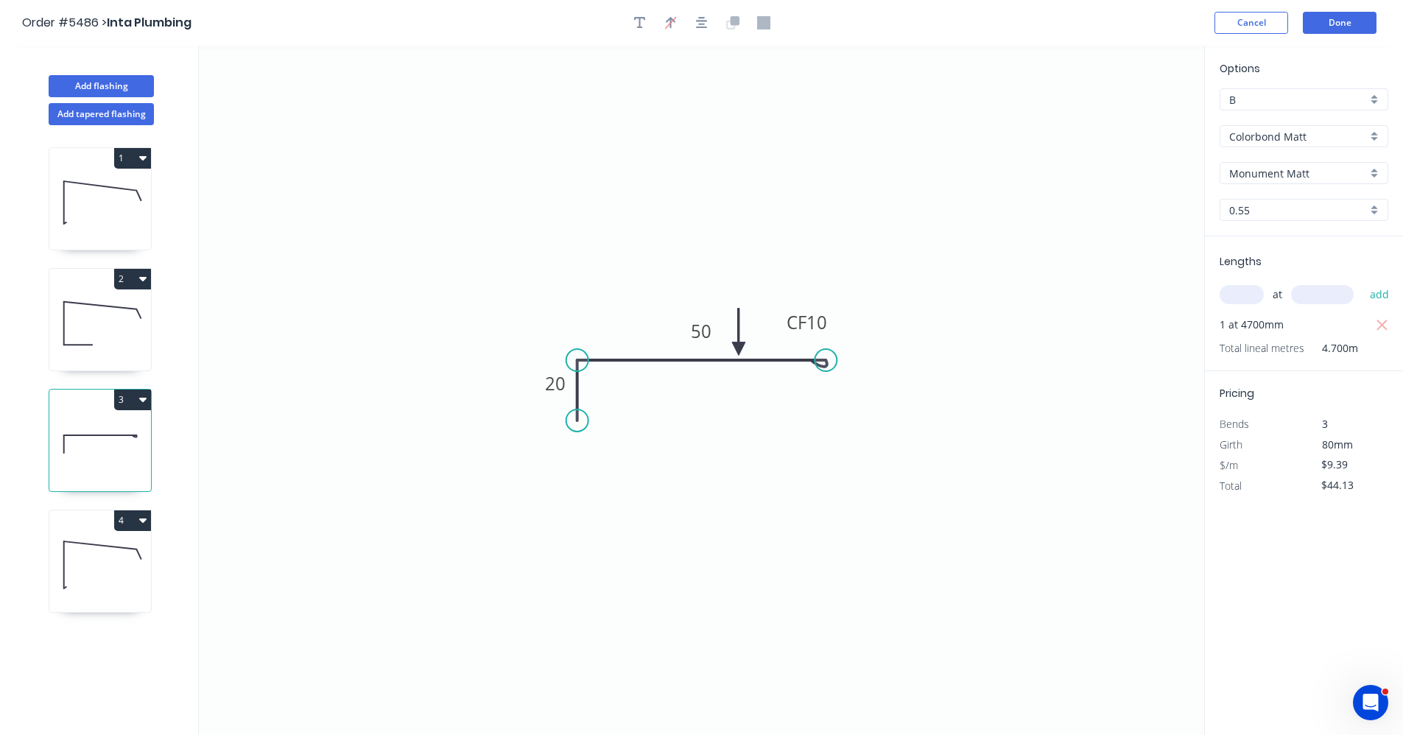
click at [109, 560] on icon at bounding box center [100, 565] width 102 height 94
type input "$27.84"
type input "$0.00"
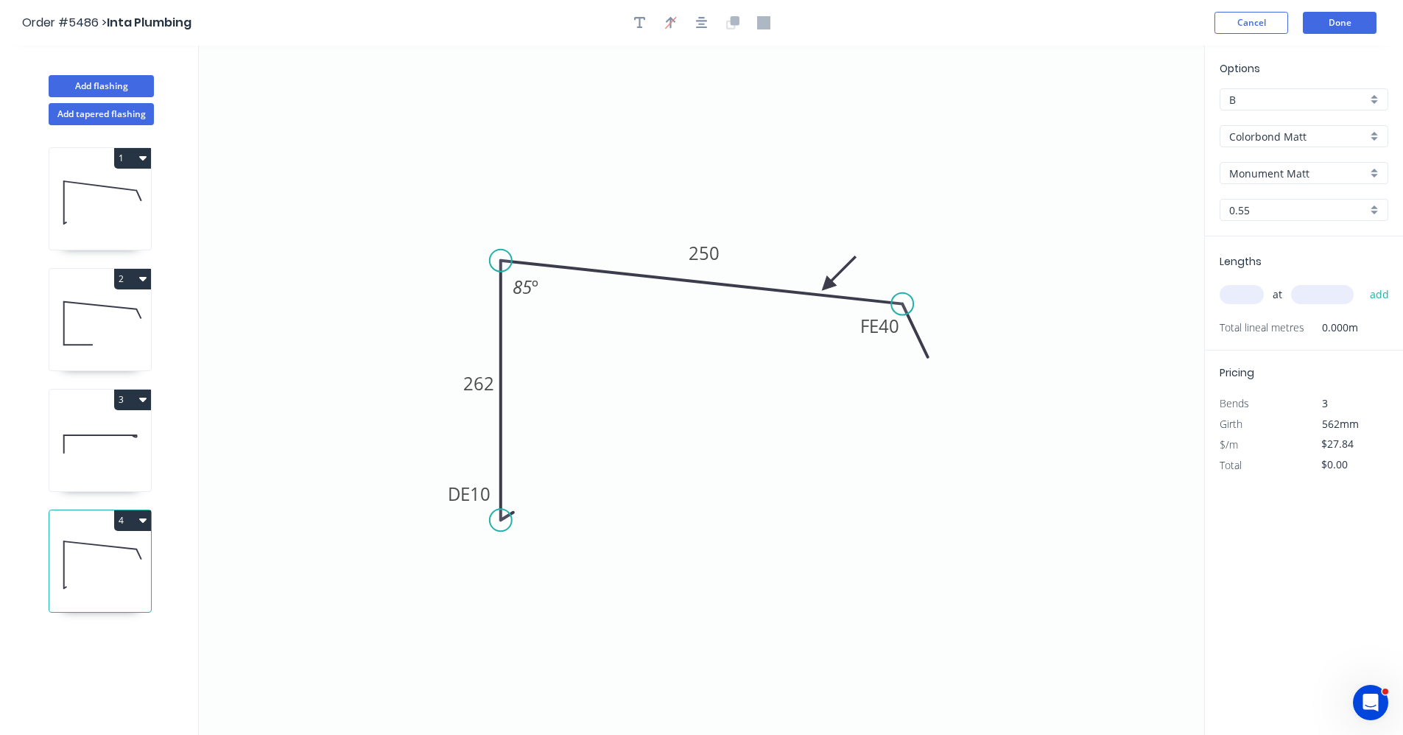
click at [1244, 298] on input "text" at bounding box center [1242, 294] width 44 height 19
type input "1"
type input "4200"
click at [1363, 282] on button "add" at bounding box center [1380, 294] width 35 height 25
type input "$116.93"
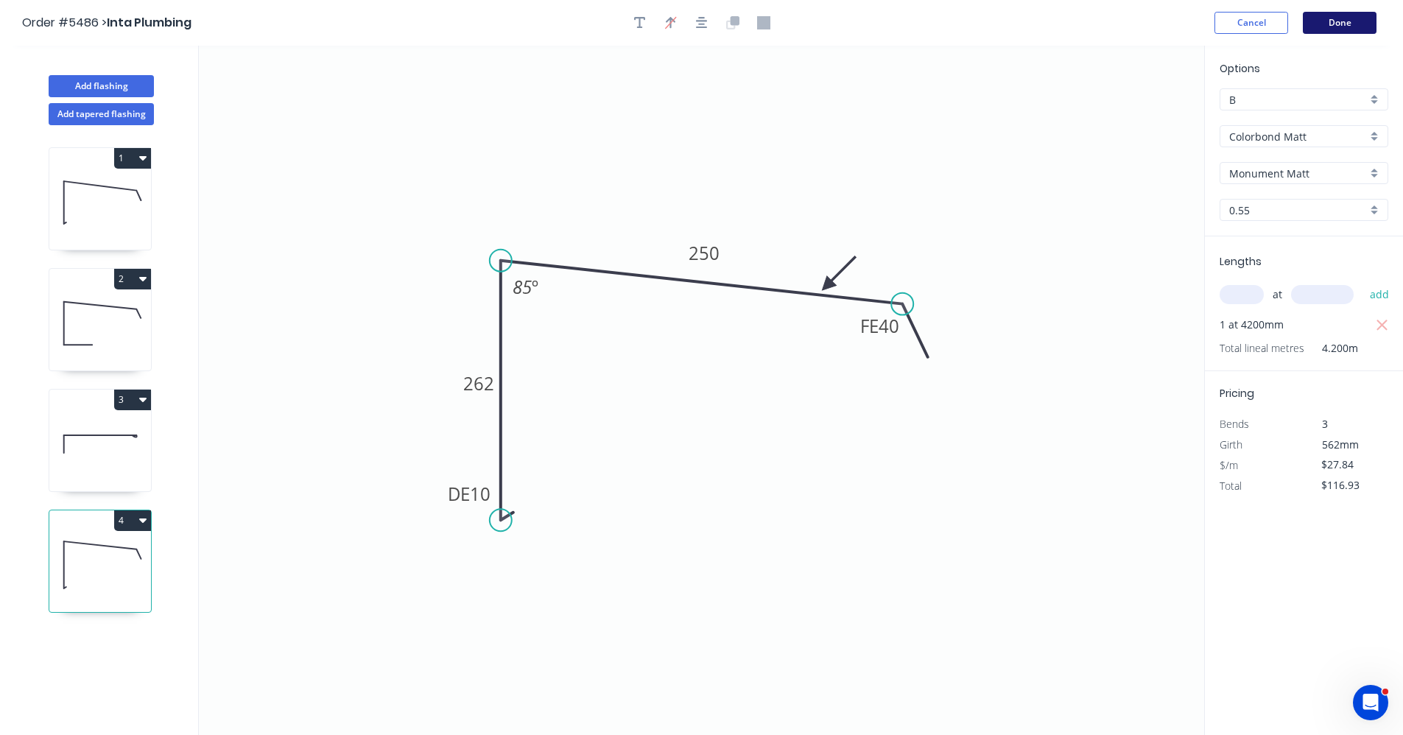
click at [1345, 26] on button "Done" at bounding box center [1340, 23] width 74 height 22
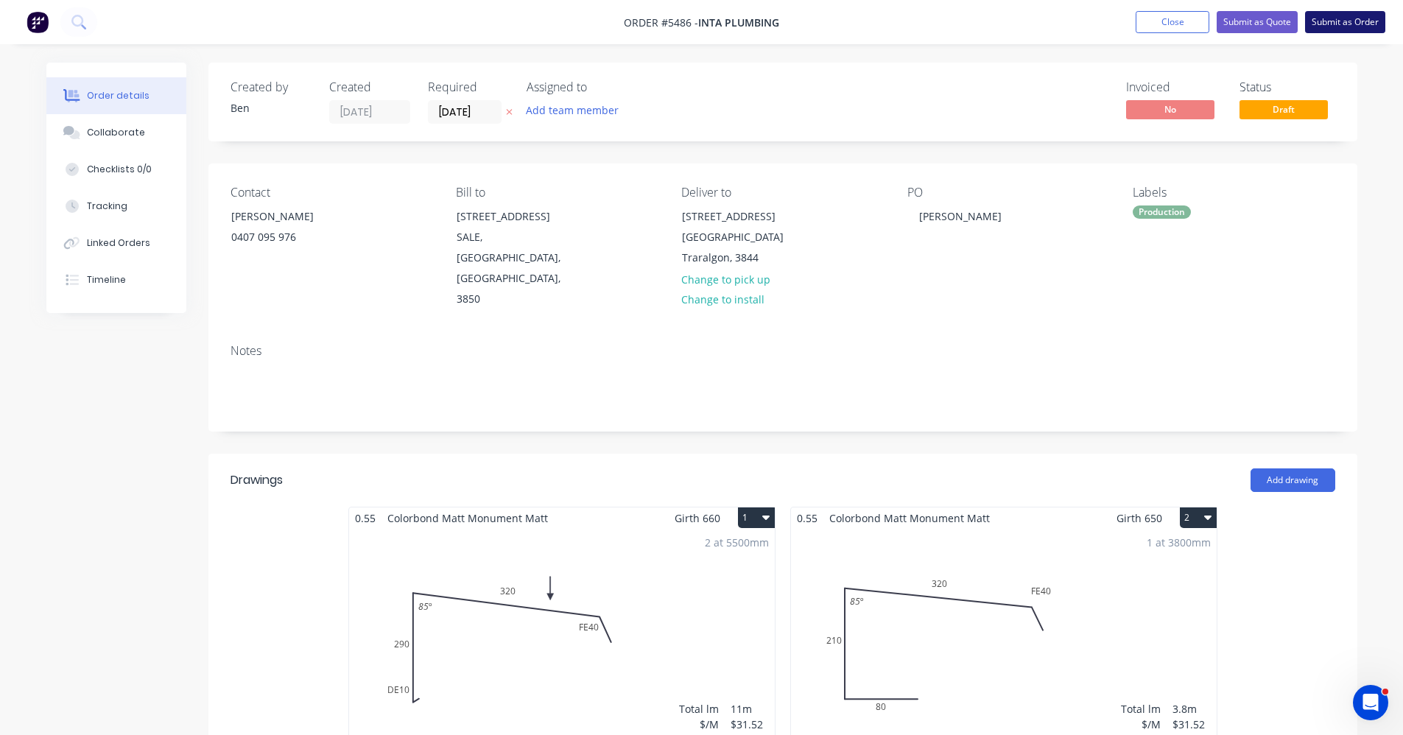
click at [1357, 25] on button "Submit as Order" at bounding box center [1345, 22] width 80 height 22
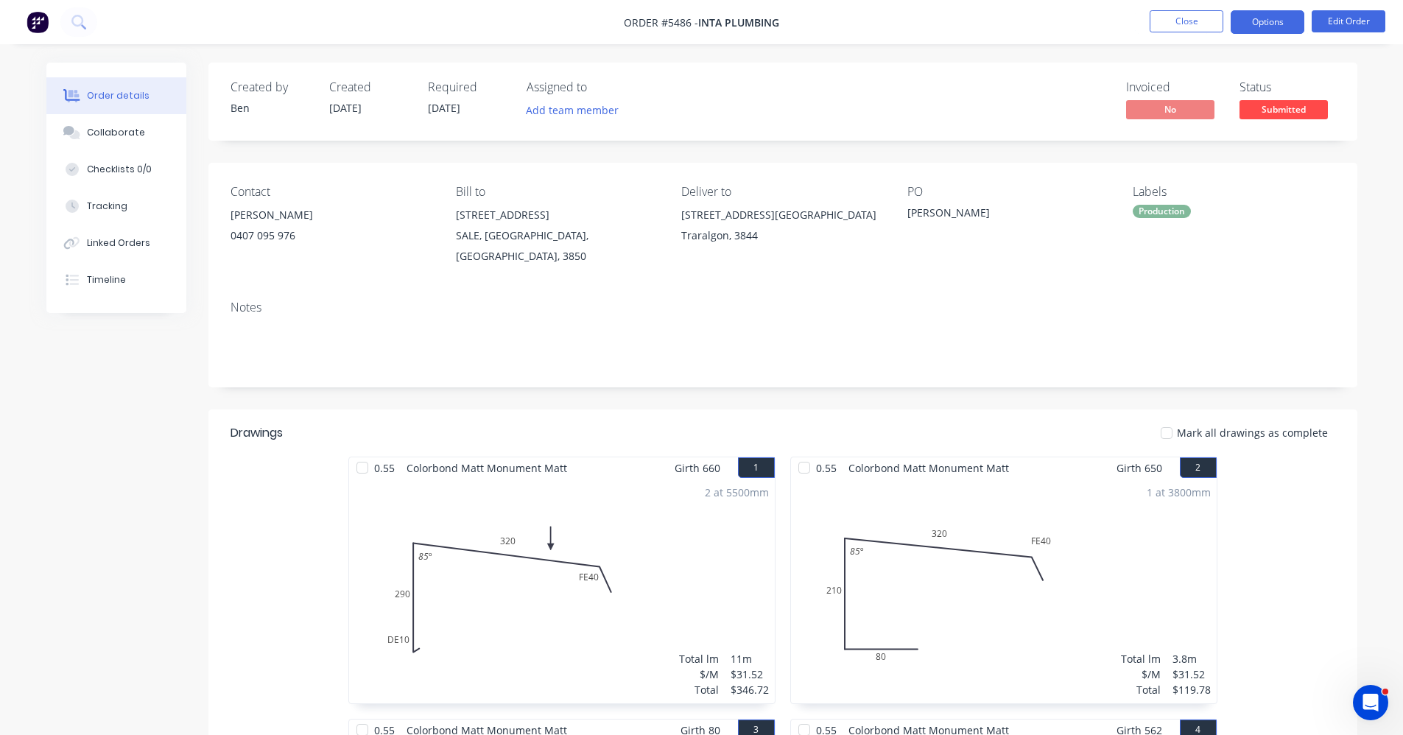
click at [1277, 30] on button "Options" at bounding box center [1268, 22] width 74 height 24
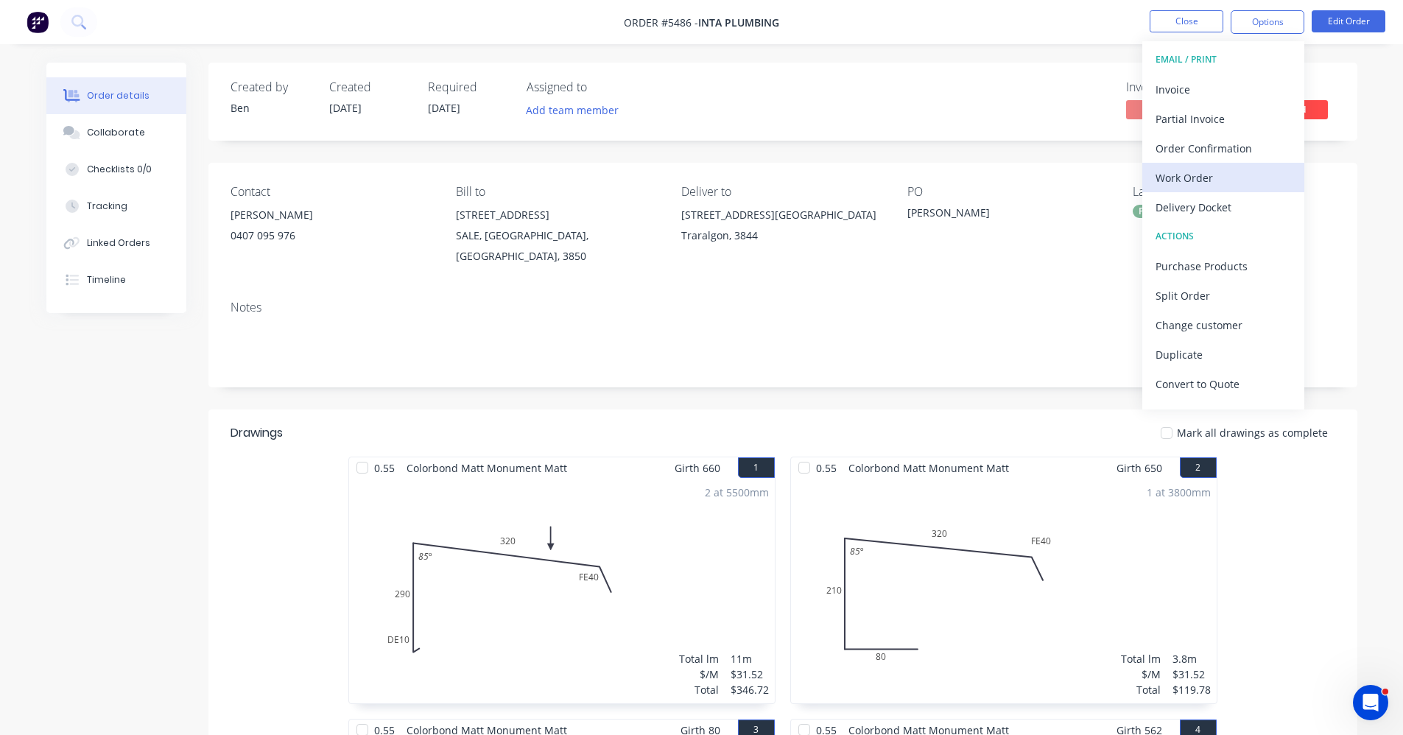
click at [1181, 186] on div "Work Order" at bounding box center [1224, 177] width 136 height 21
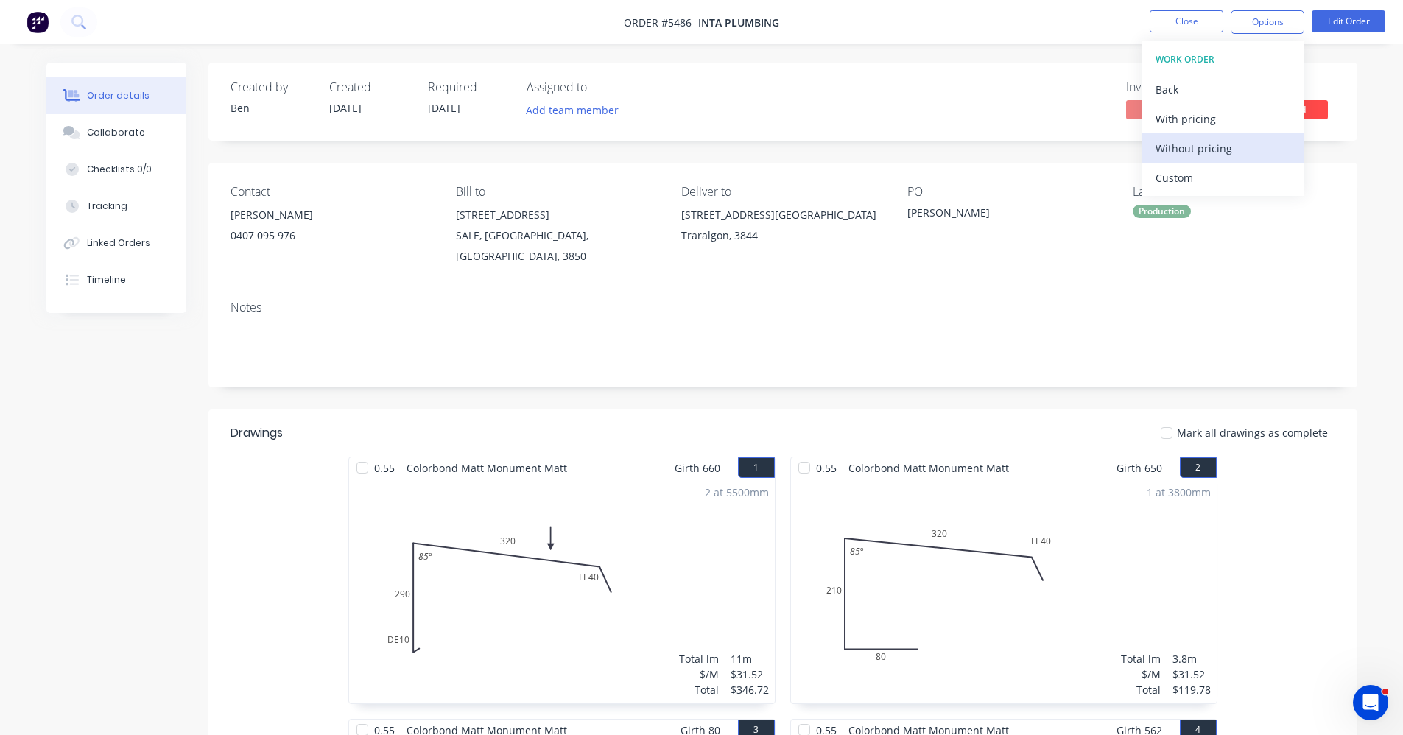
click at [1184, 155] on div "Without pricing" at bounding box center [1224, 148] width 136 height 21
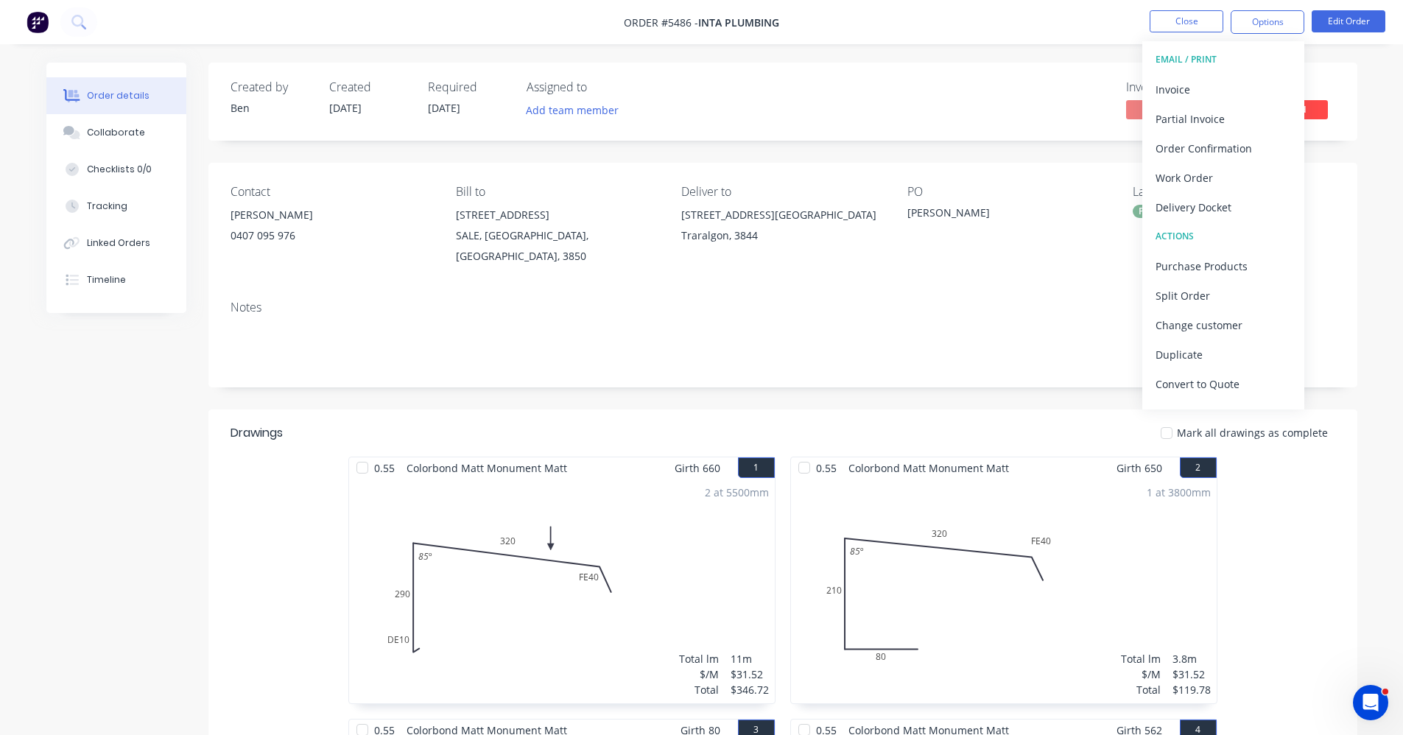
drag, startPoint x: 910, startPoint y: 113, endPoint x: 899, endPoint y: 114, distance: 11.1
click at [904, 113] on div "Created by Ben Created 11/08/25 Required 11/08/25 Assigned to Add team member I…" at bounding box center [782, 102] width 1149 height 78
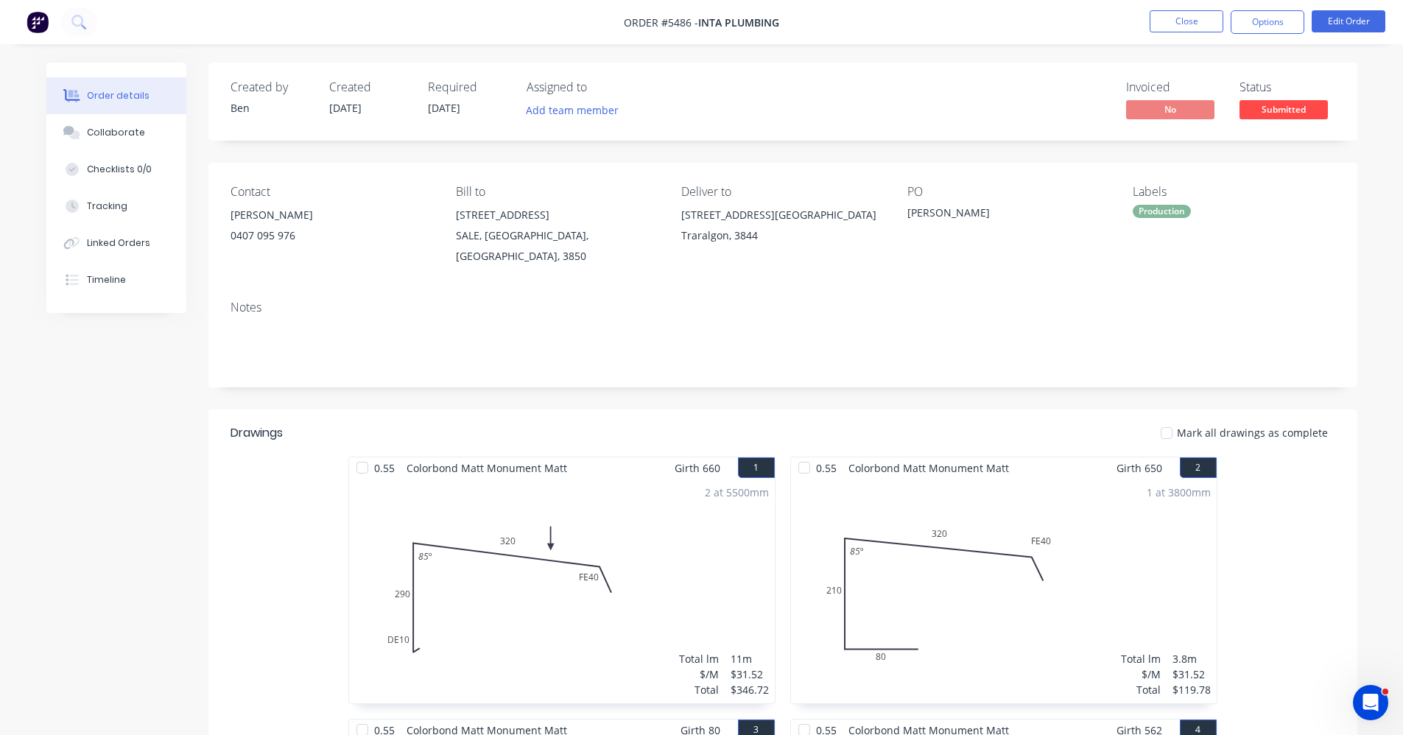
click at [1272, 110] on span "Submitted" at bounding box center [1284, 109] width 88 height 18
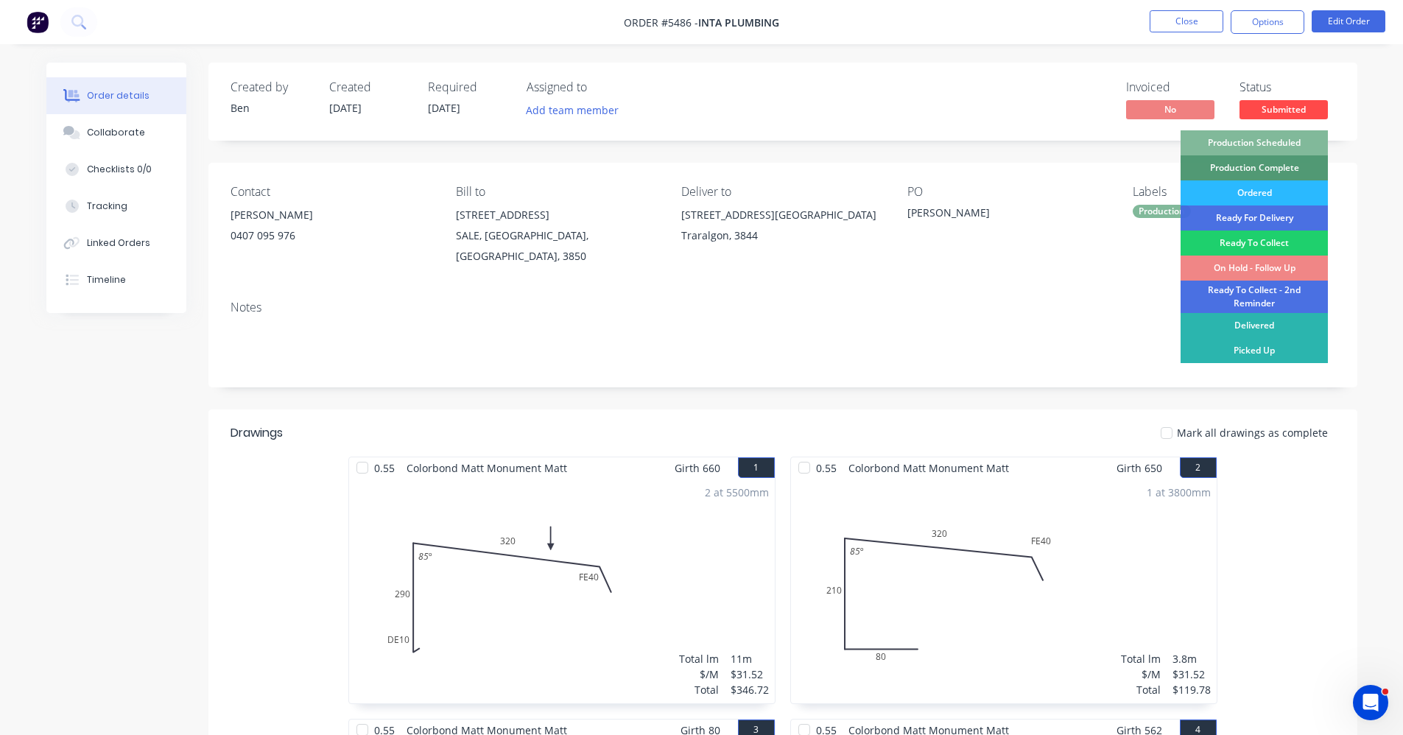
click at [1266, 139] on div "Production Scheduled" at bounding box center [1254, 142] width 147 height 25
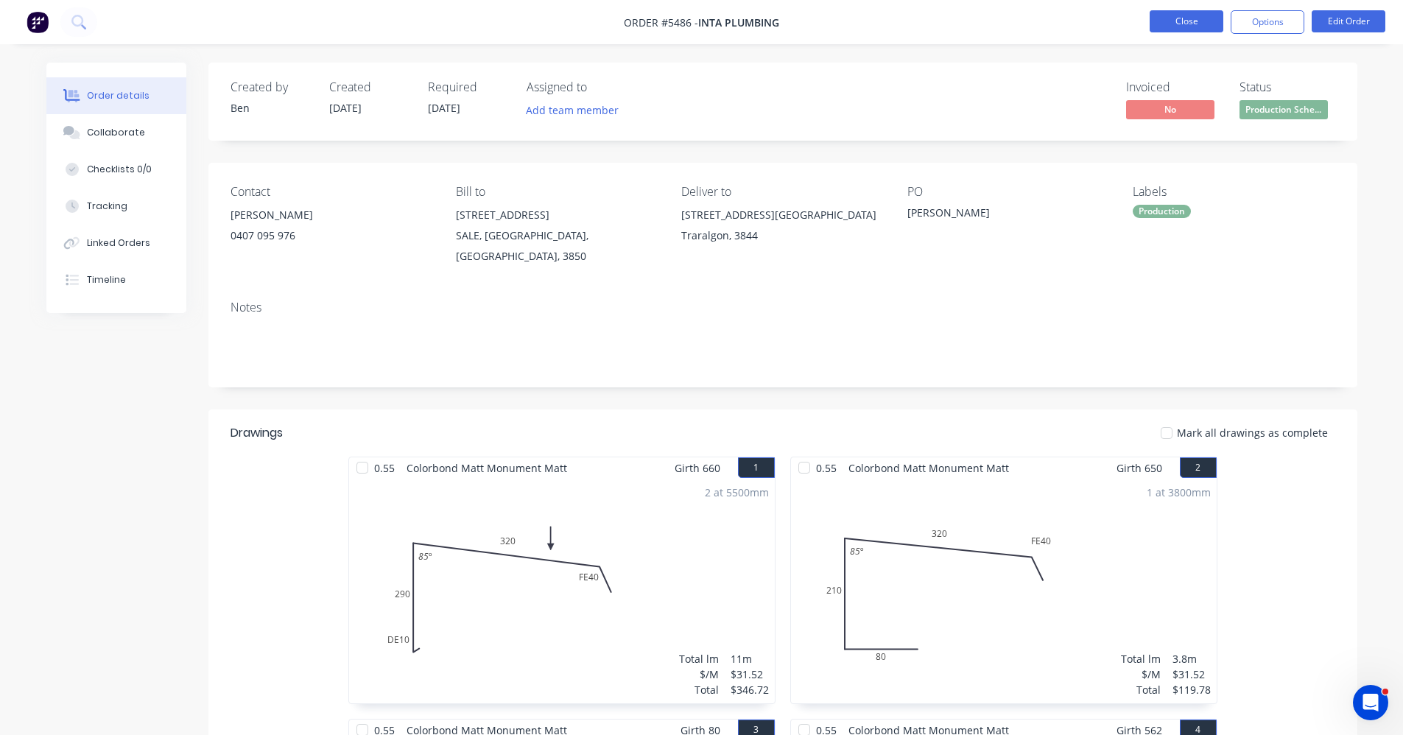
click at [1182, 25] on button "Close" at bounding box center [1187, 21] width 74 height 22
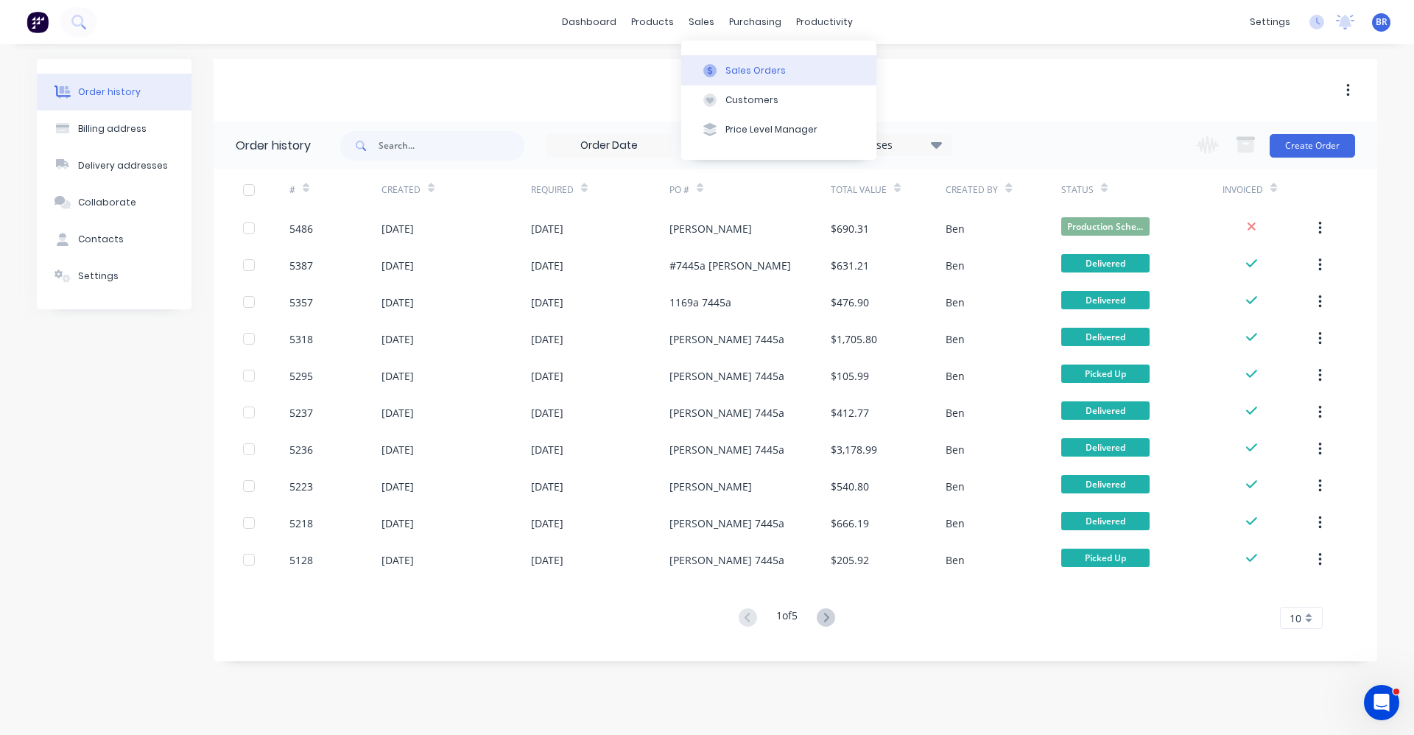
click at [739, 74] on div "Sales Orders" at bounding box center [756, 70] width 60 height 13
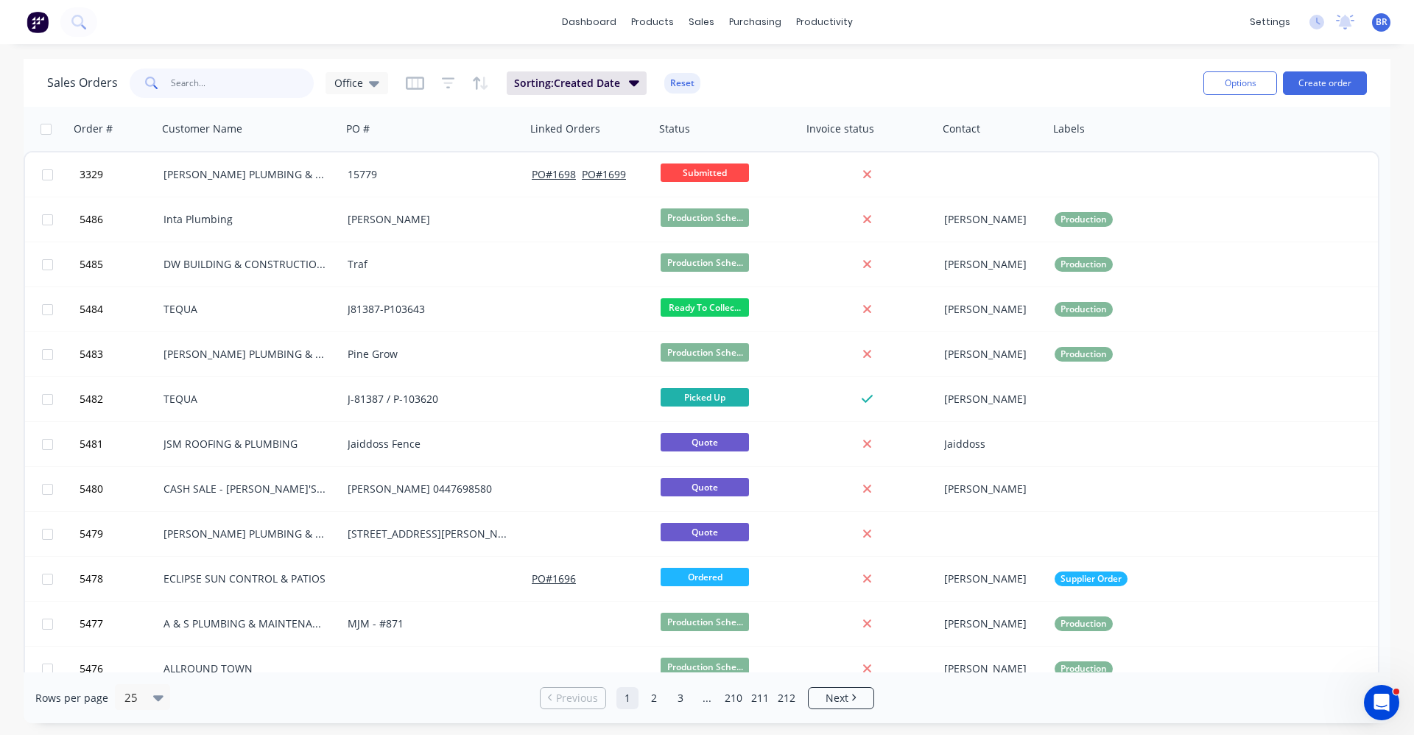
click at [217, 77] on input "text" at bounding box center [243, 83] width 144 height 29
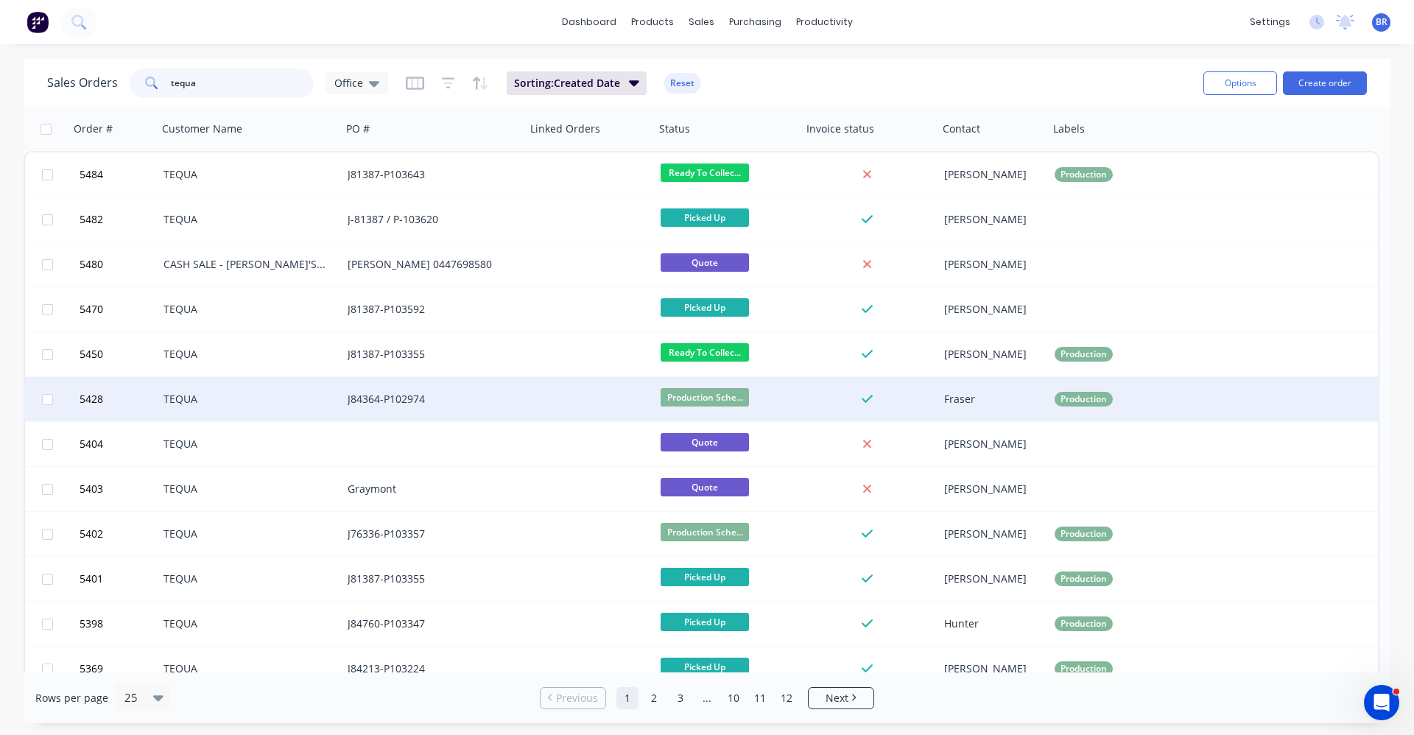
type input "tequa"
click at [524, 399] on div "J84364-P102974" at bounding box center [434, 399] width 184 height 44
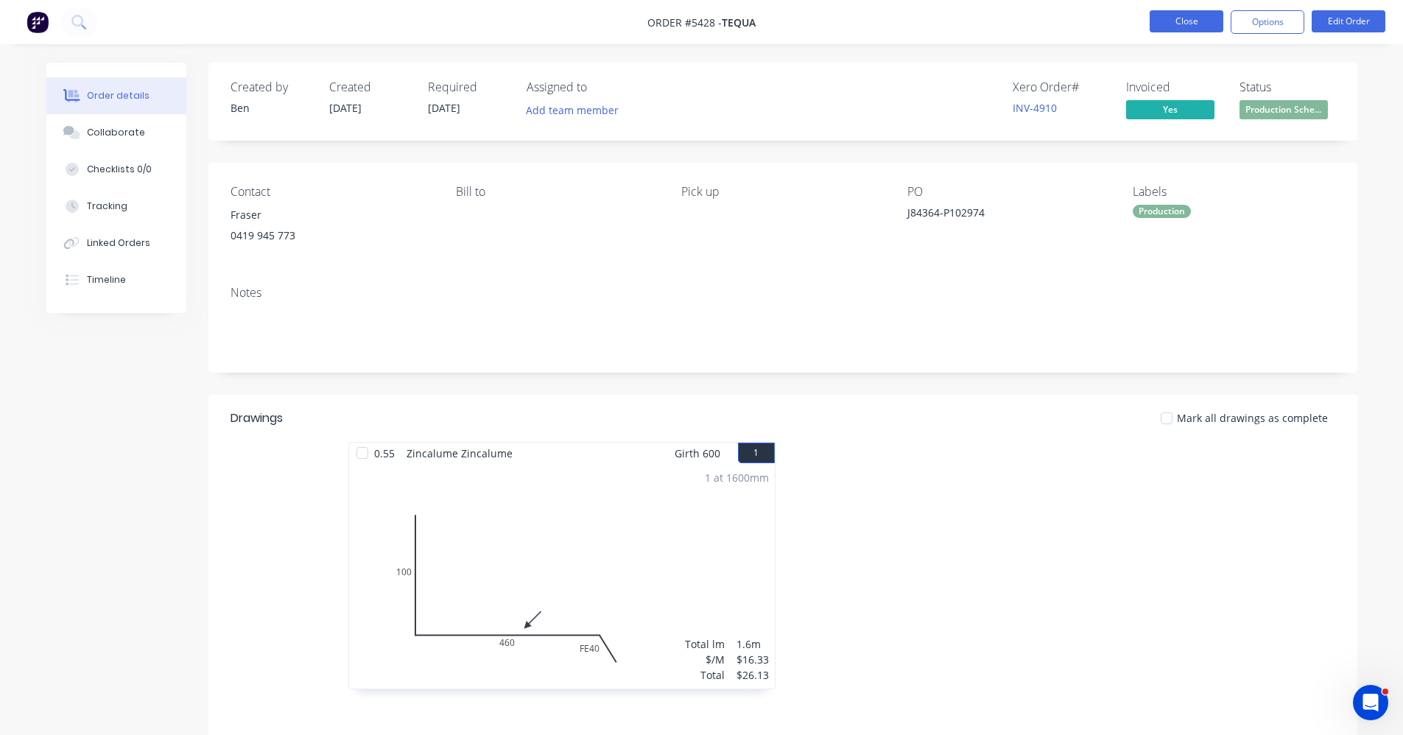
click at [1192, 19] on button "Close" at bounding box center [1187, 21] width 74 height 22
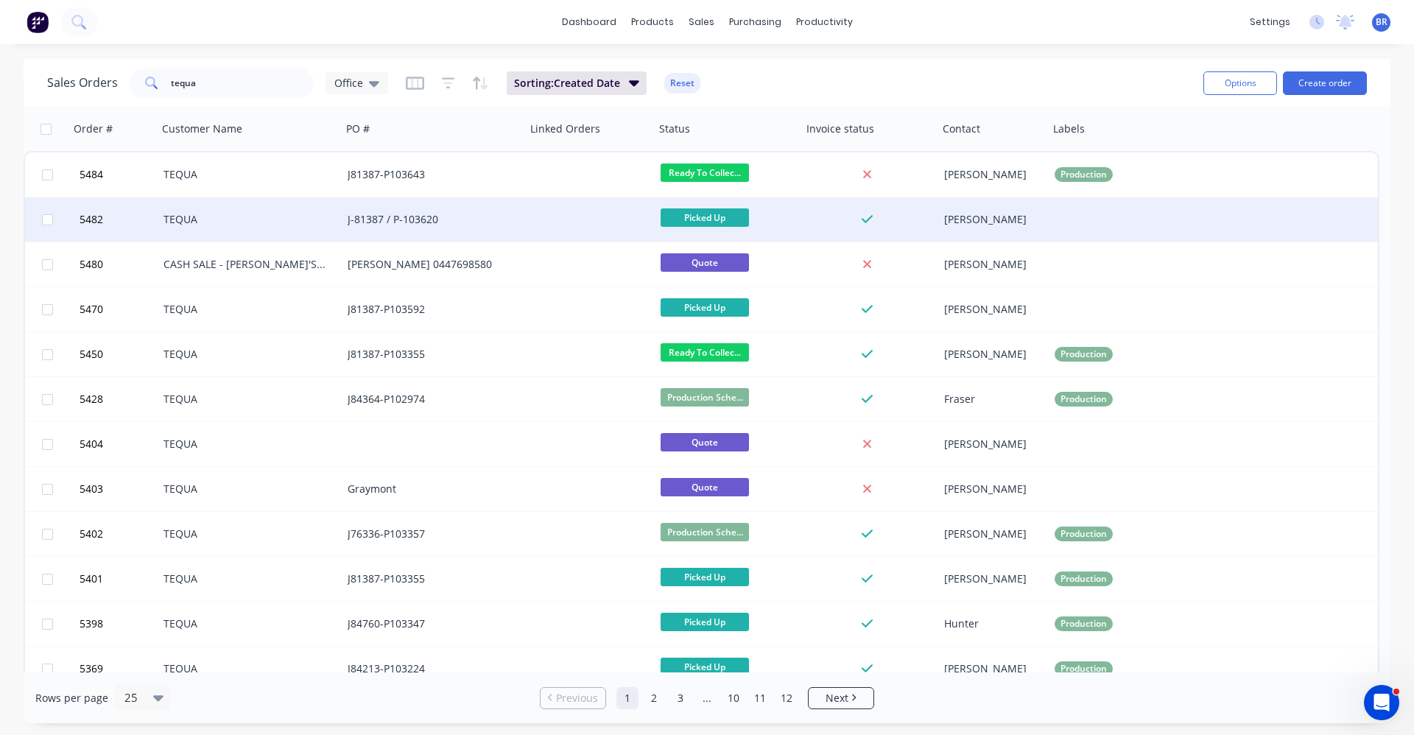
click at [505, 224] on div "J-81387 / P-103620" at bounding box center [430, 219] width 164 height 15
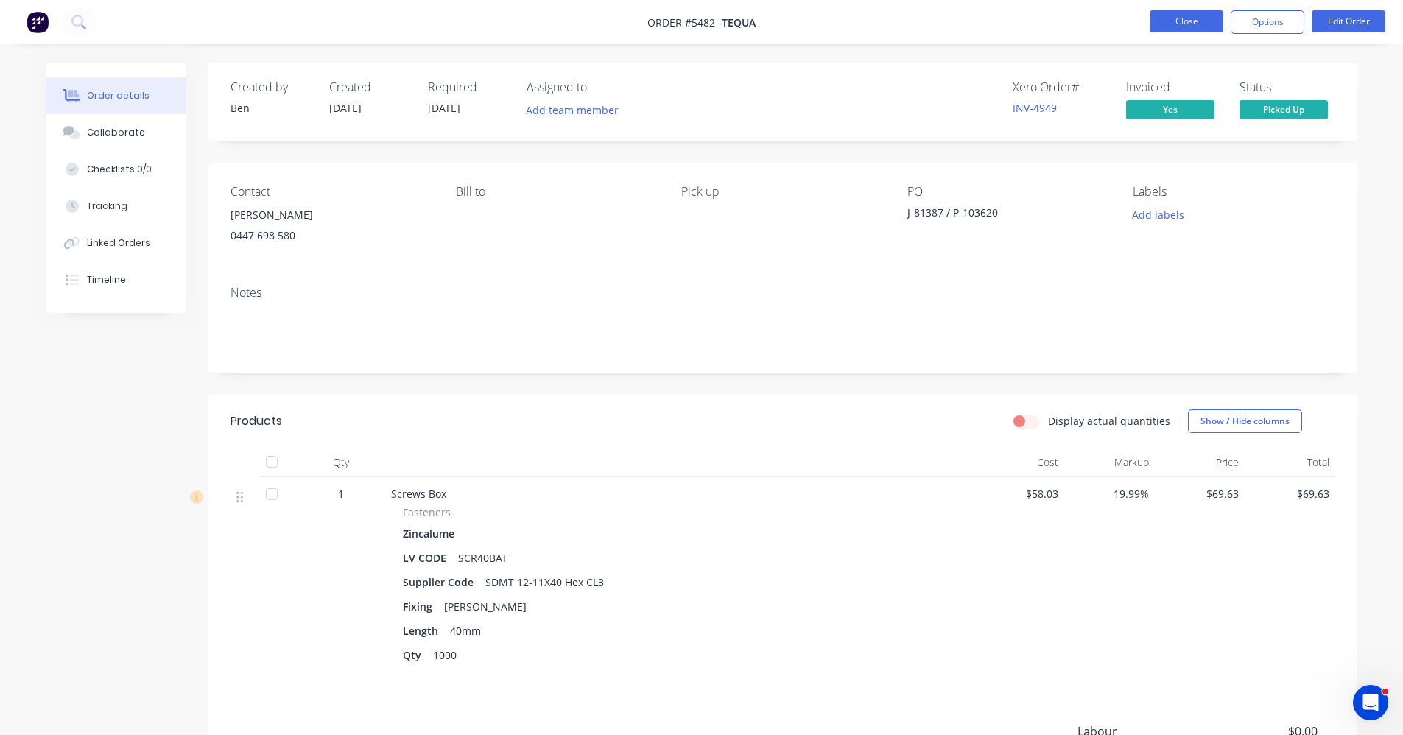
click at [1164, 16] on button "Close" at bounding box center [1187, 21] width 74 height 22
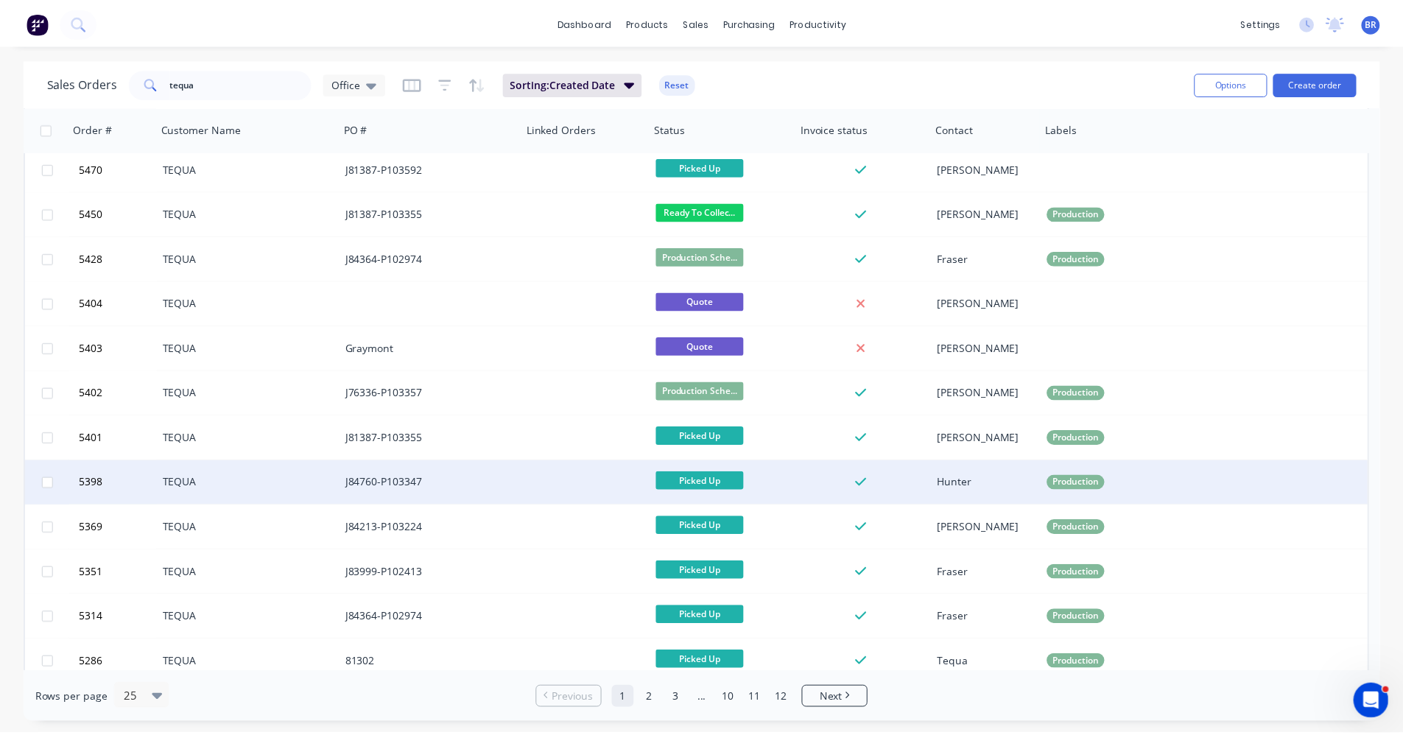
scroll to position [147, 0]
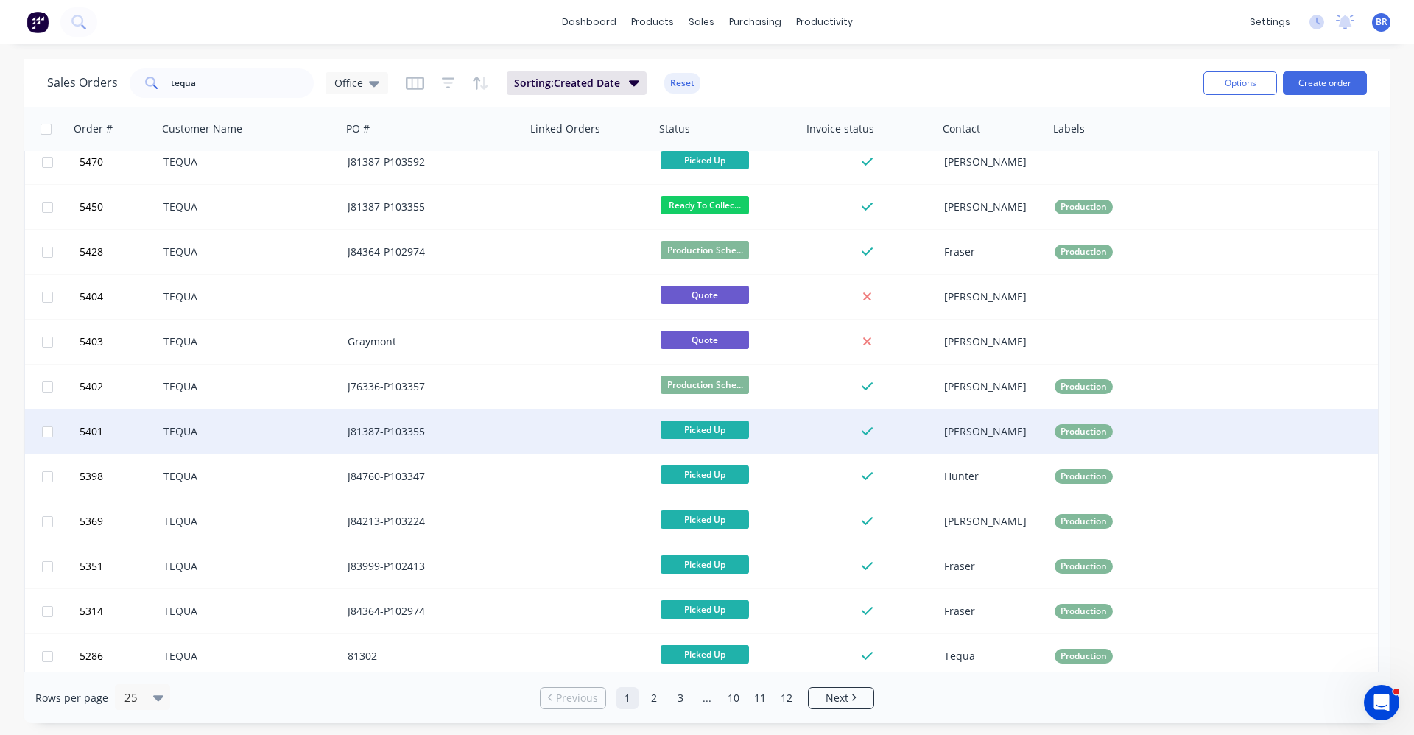
click at [521, 438] on div "J81387-P103355" at bounding box center [434, 432] width 184 height 44
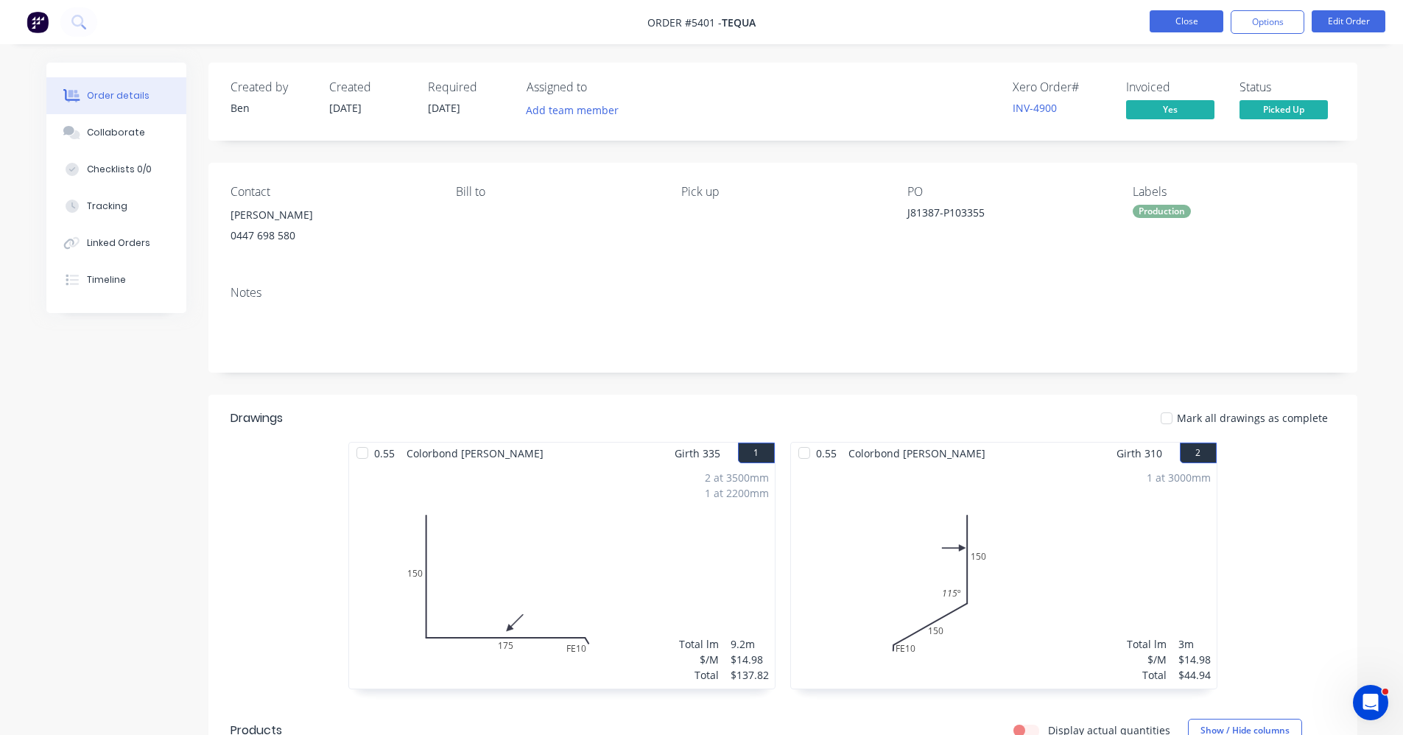
click at [1190, 18] on button "Close" at bounding box center [1187, 21] width 74 height 22
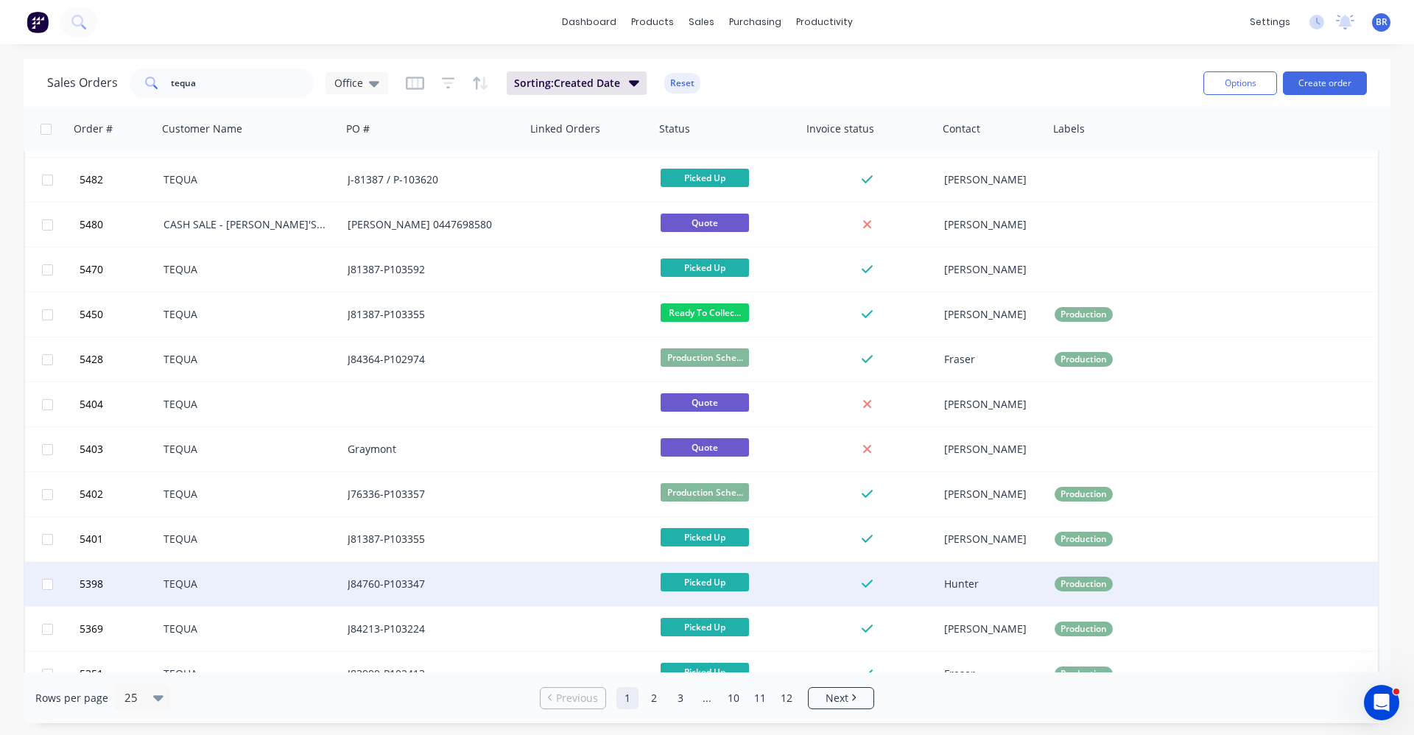
scroll to position [74, 0]
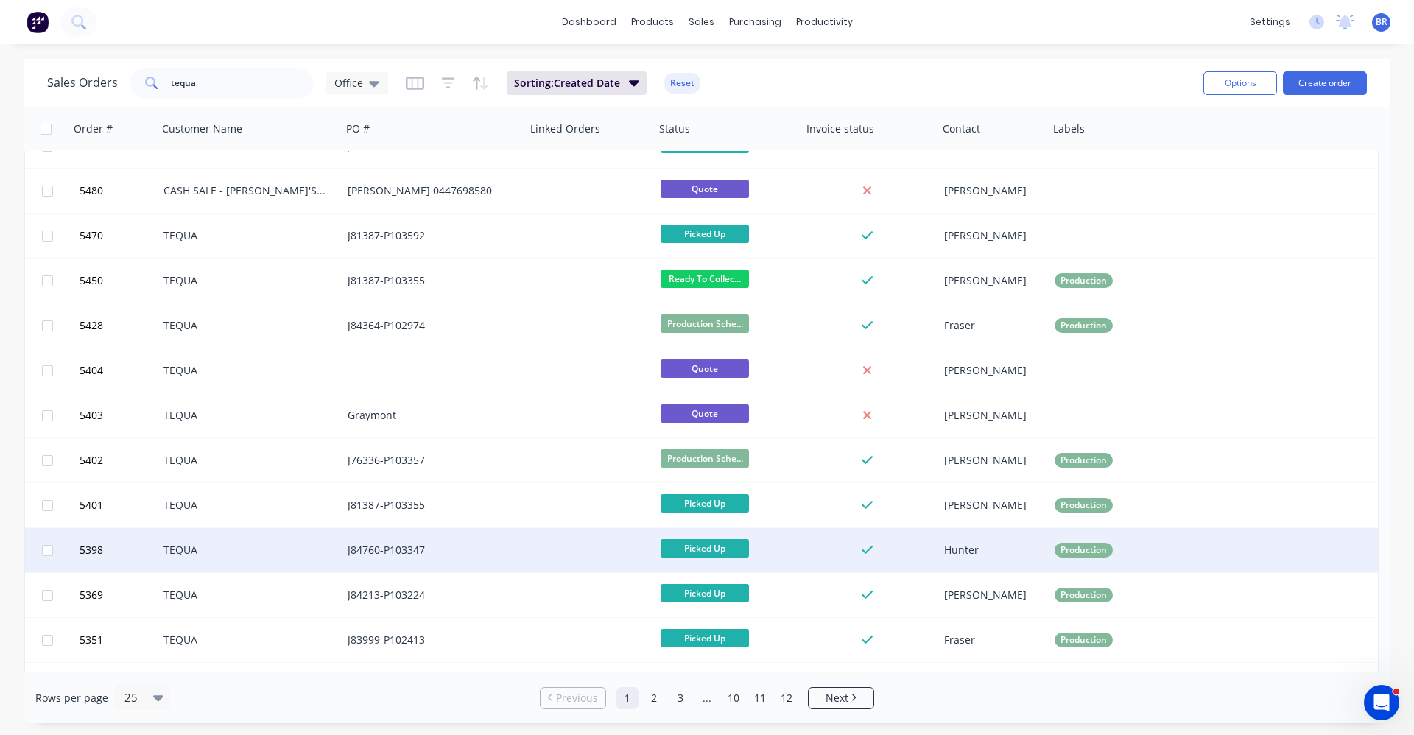
click at [470, 552] on div "J84760-P103347" at bounding box center [430, 550] width 164 height 15
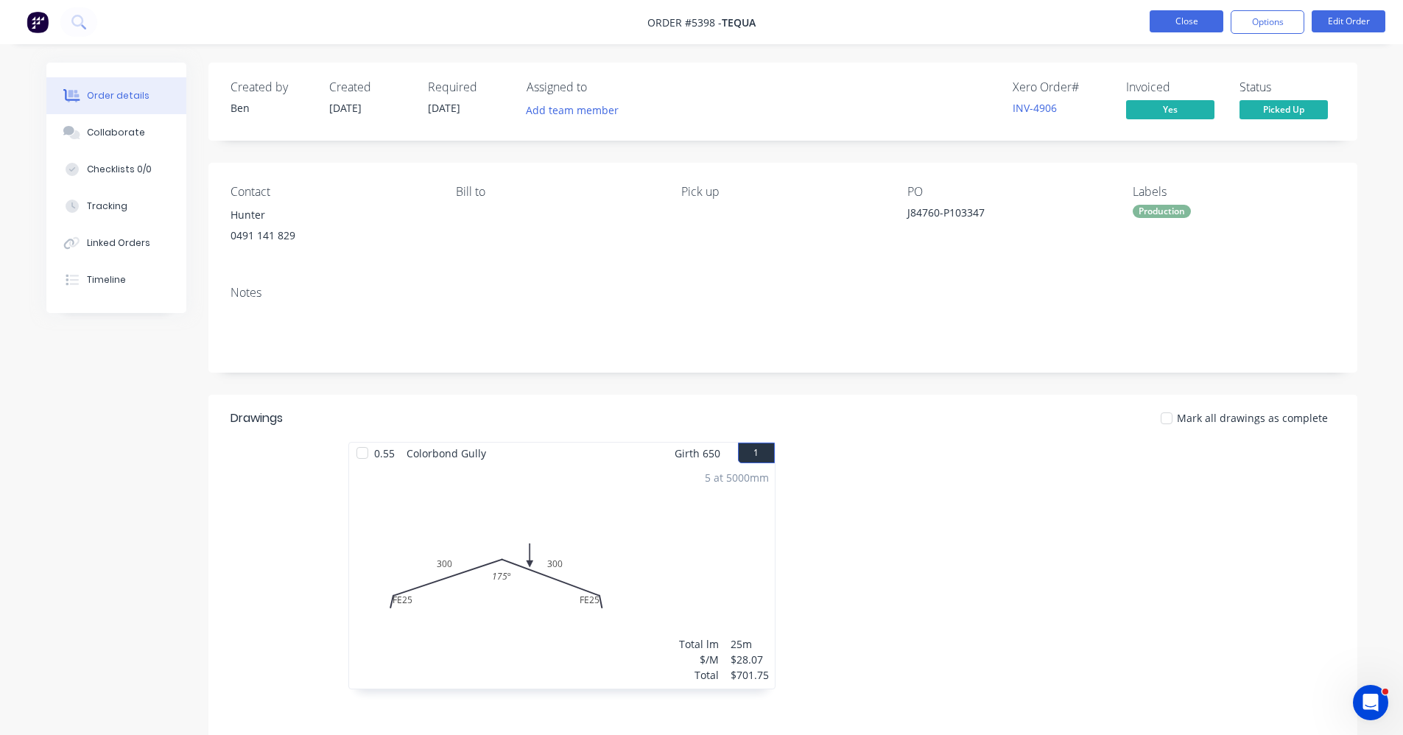
click at [1186, 15] on button "Close" at bounding box center [1187, 21] width 74 height 22
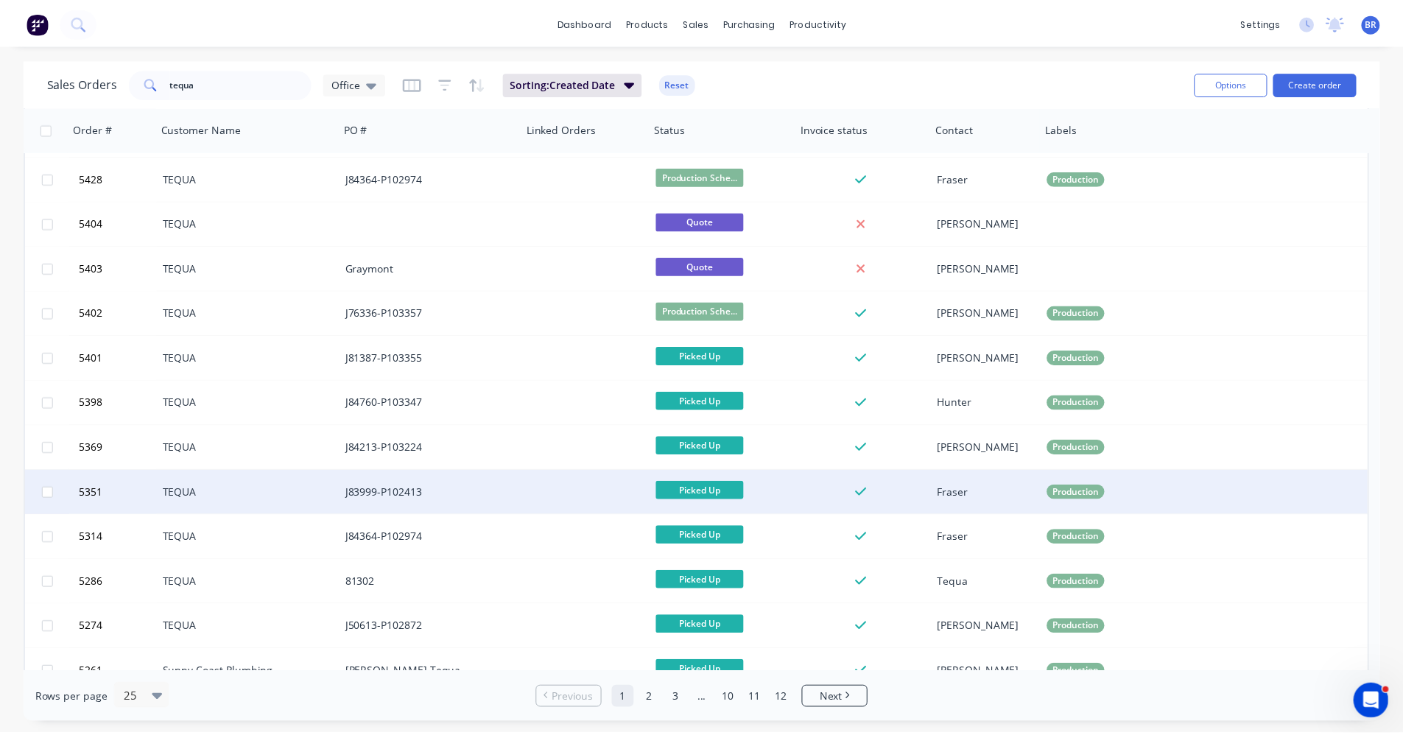
scroll to position [368, 0]
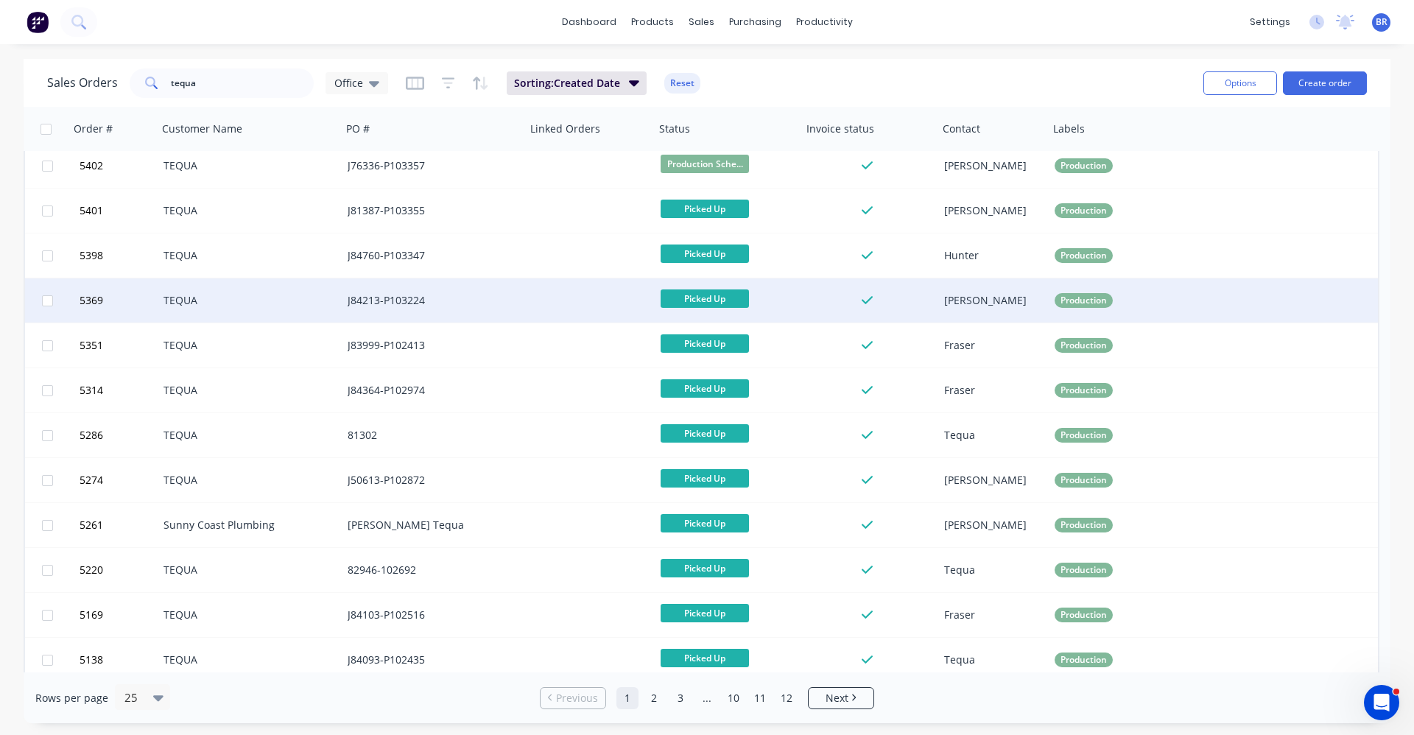
click at [491, 298] on div "J84213-P103224" at bounding box center [430, 300] width 164 height 15
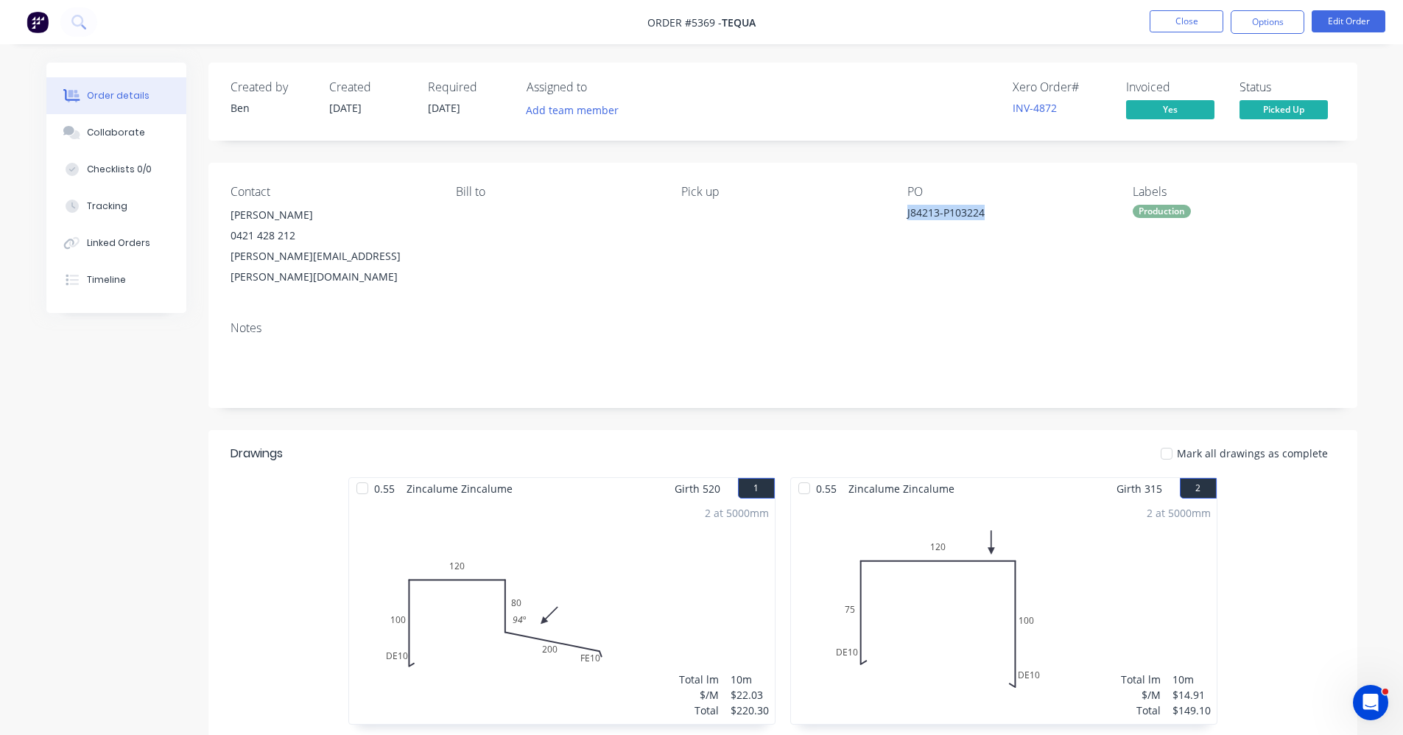
drag, startPoint x: 986, startPoint y: 209, endPoint x: 905, endPoint y: 217, distance: 82.2
click at [905, 217] on div "Contact Dale 0421 428 212 dale.lander@tequa.au Bill to Pick up PO J84213-P10322…" at bounding box center [782, 236] width 1149 height 147
copy div "J84213-P103224"
click at [1180, 28] on button "Close" at bounding box center [1187, 21] width 74 height 22
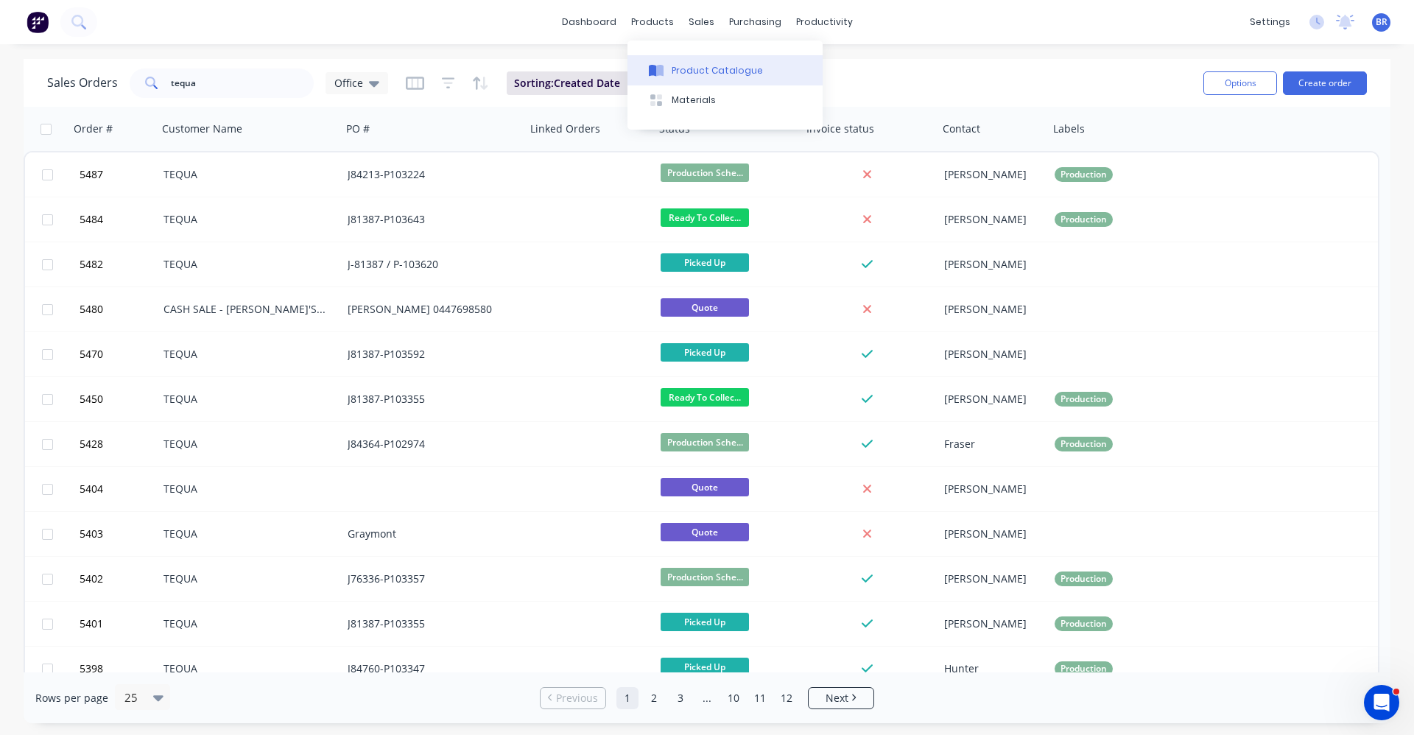
click at [673, 68] on div "Product Catalogue" at bounding box center [717, 70] width 91 height 13
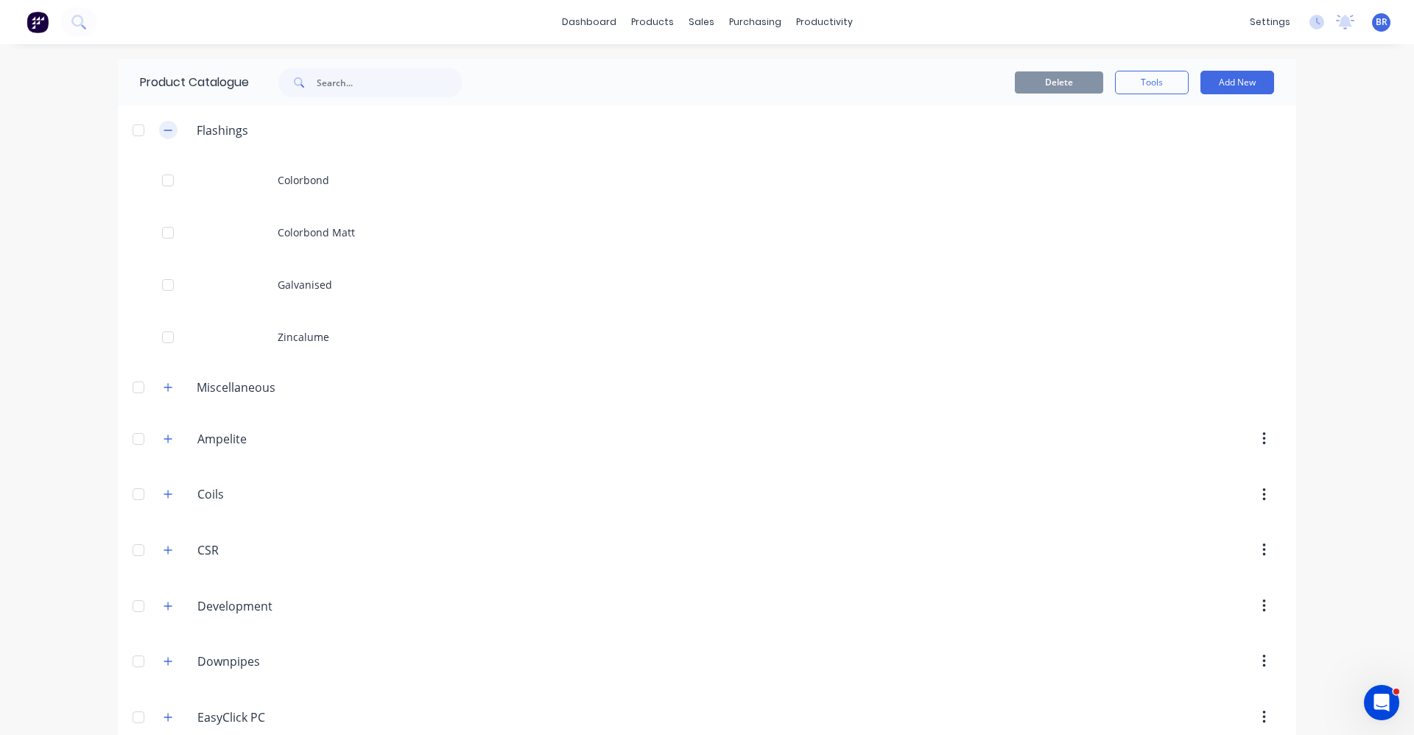
click at [164, 133] on icon "button" at bounding box center [168, 130] width 9 height 10
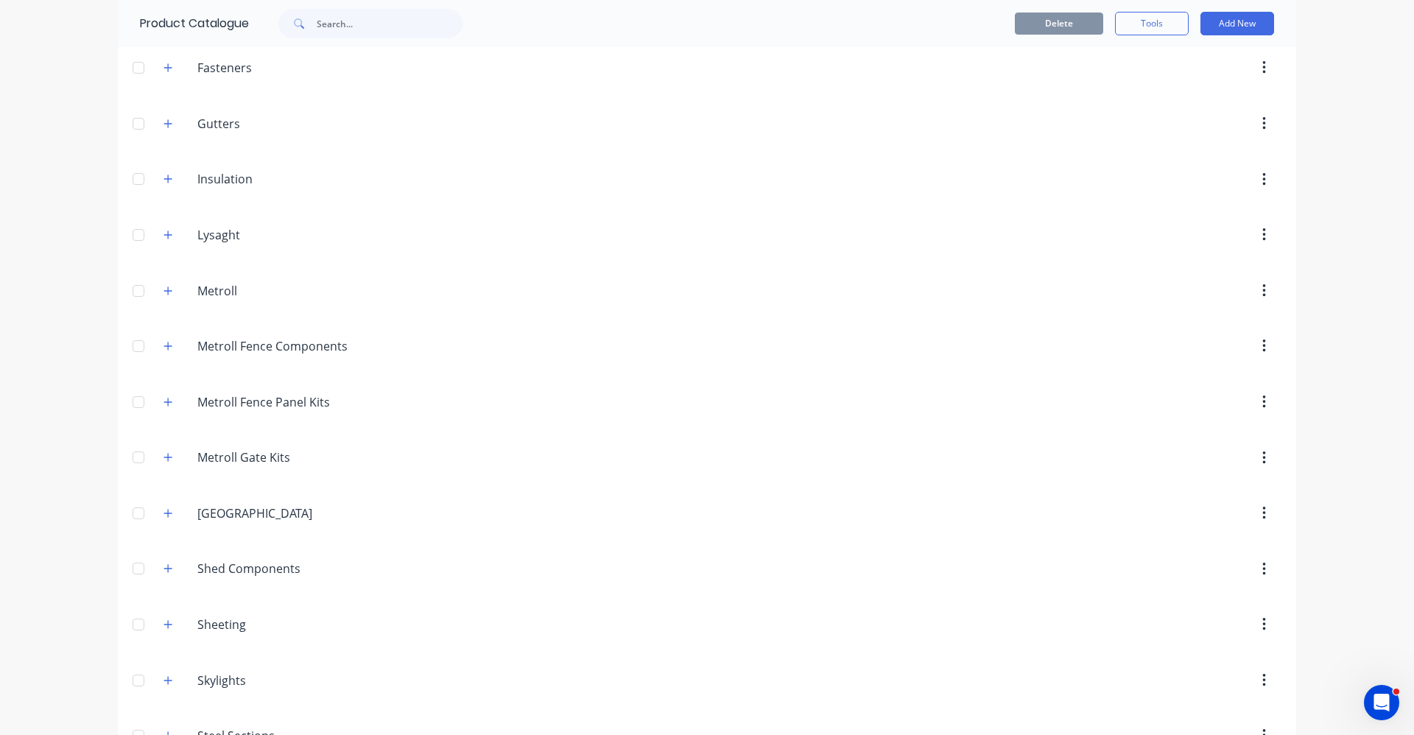
scroll to position [929, 0]
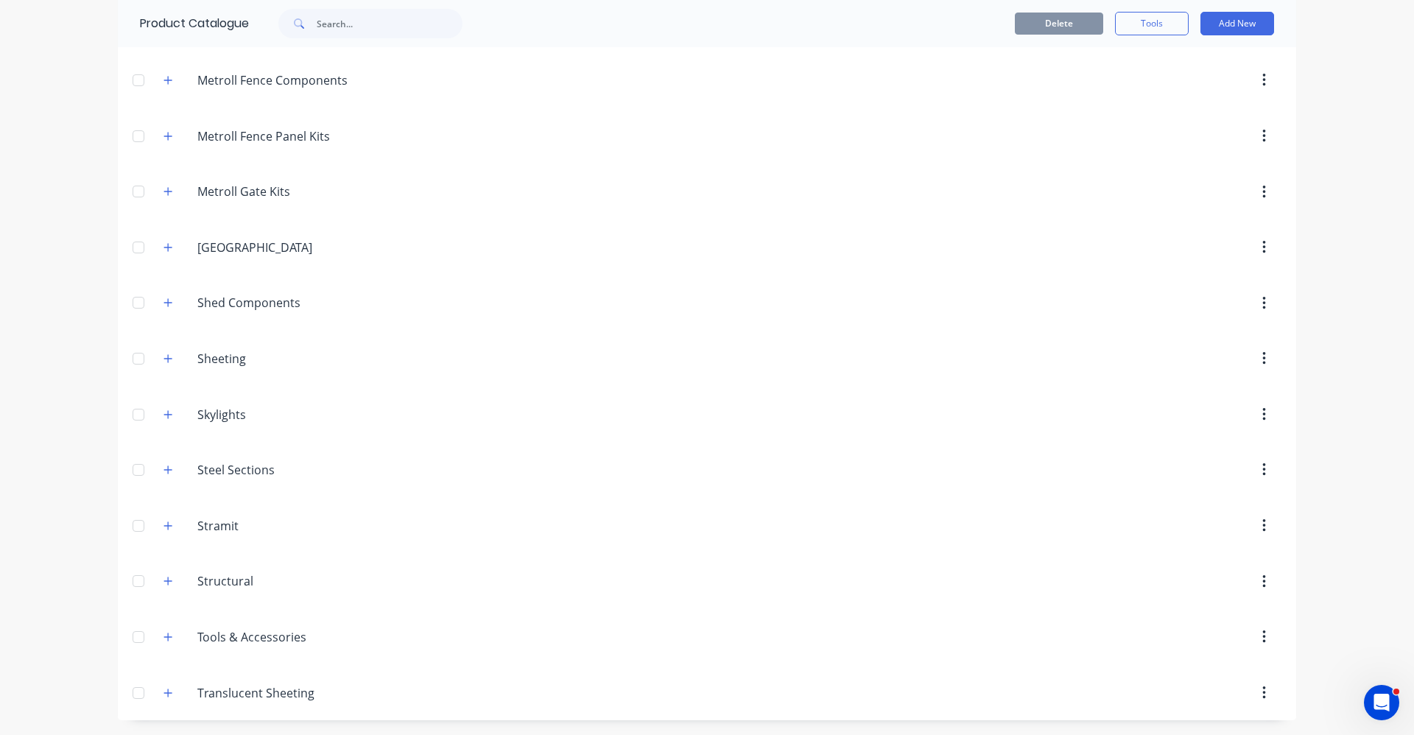
click at [172, 687] on div "Translucent.Sheeting Translucent Sheeting" at bounding box center [267, 693] width 231 height 27
click at [162, 700] on button "button" at bounding box center [168, 693] width 18 height 18
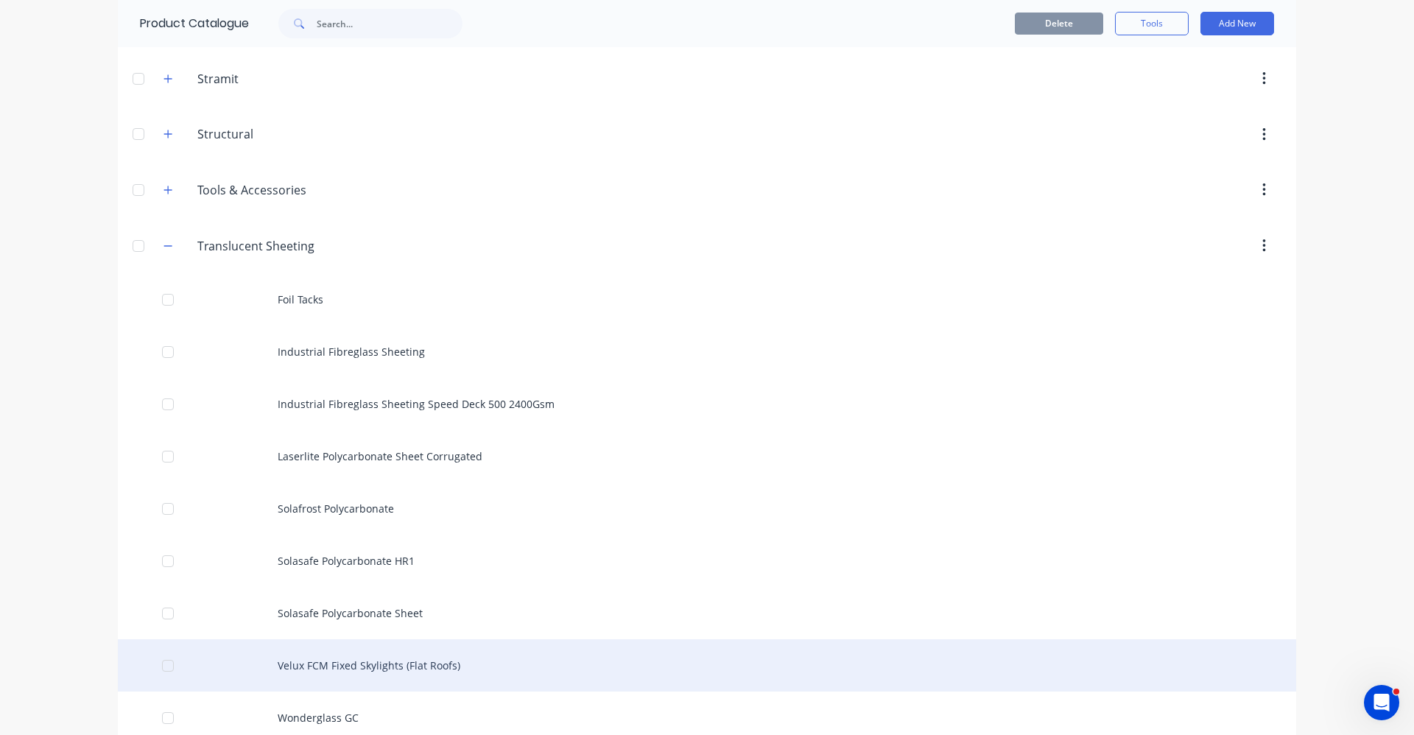
scroll to position [1452, 0]
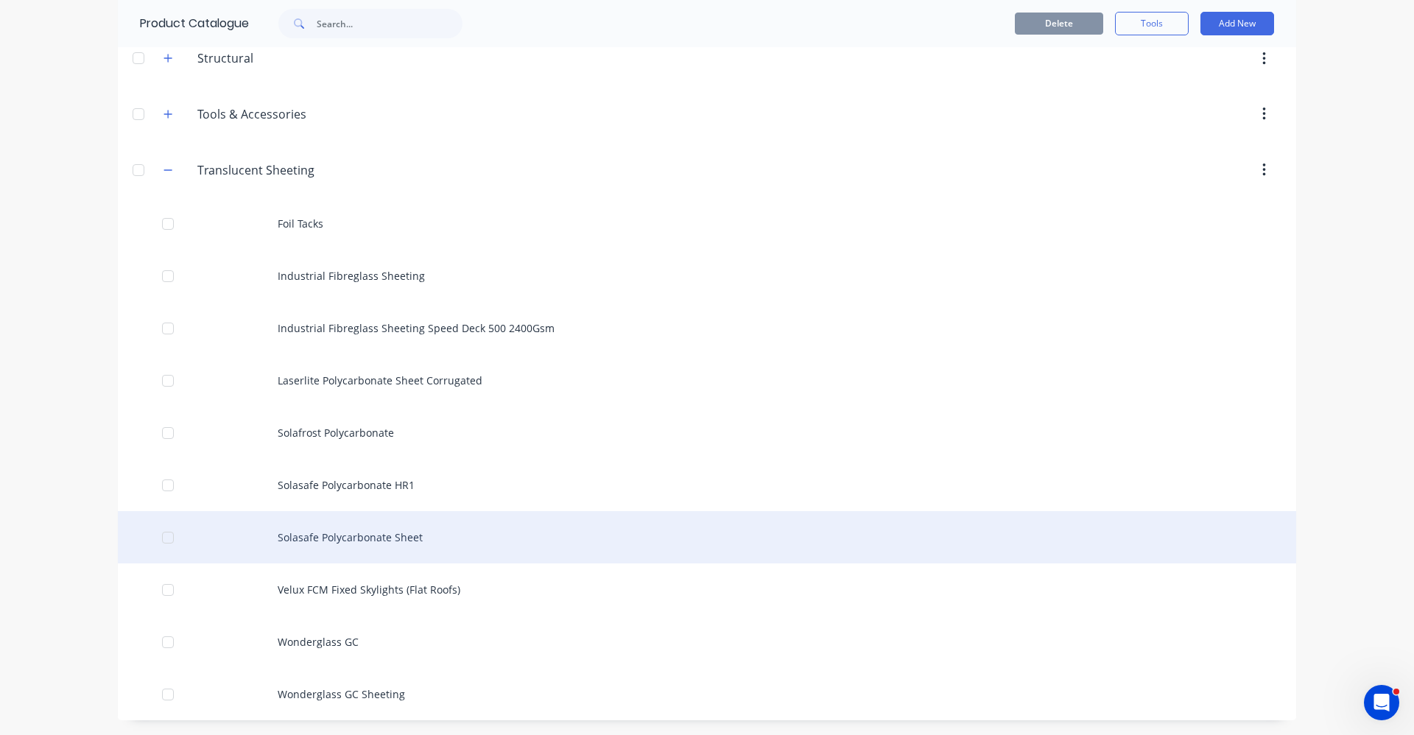
click at [359, 539] on div "Solasafe Polycarbonate Sheet" at bounding box center [707, 537] width 1179 height 52
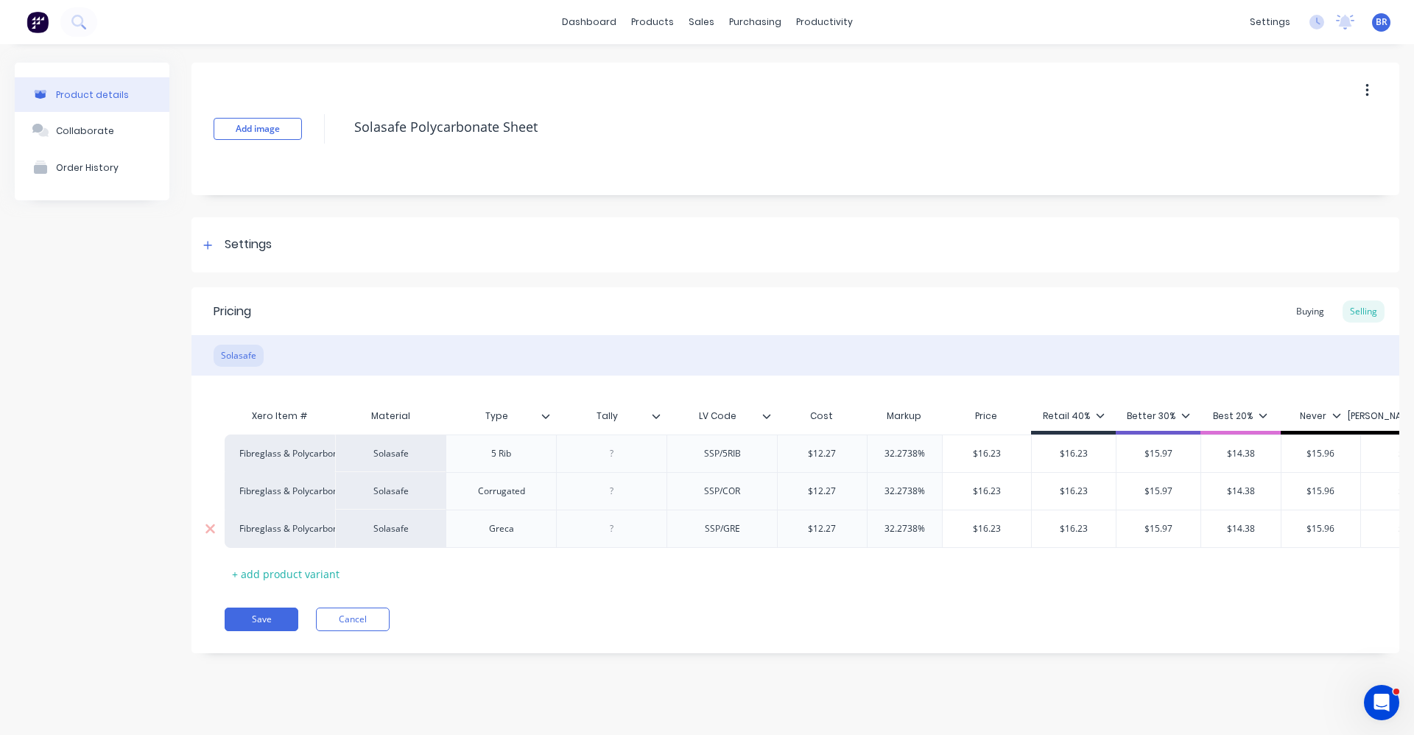
type textarea "x"
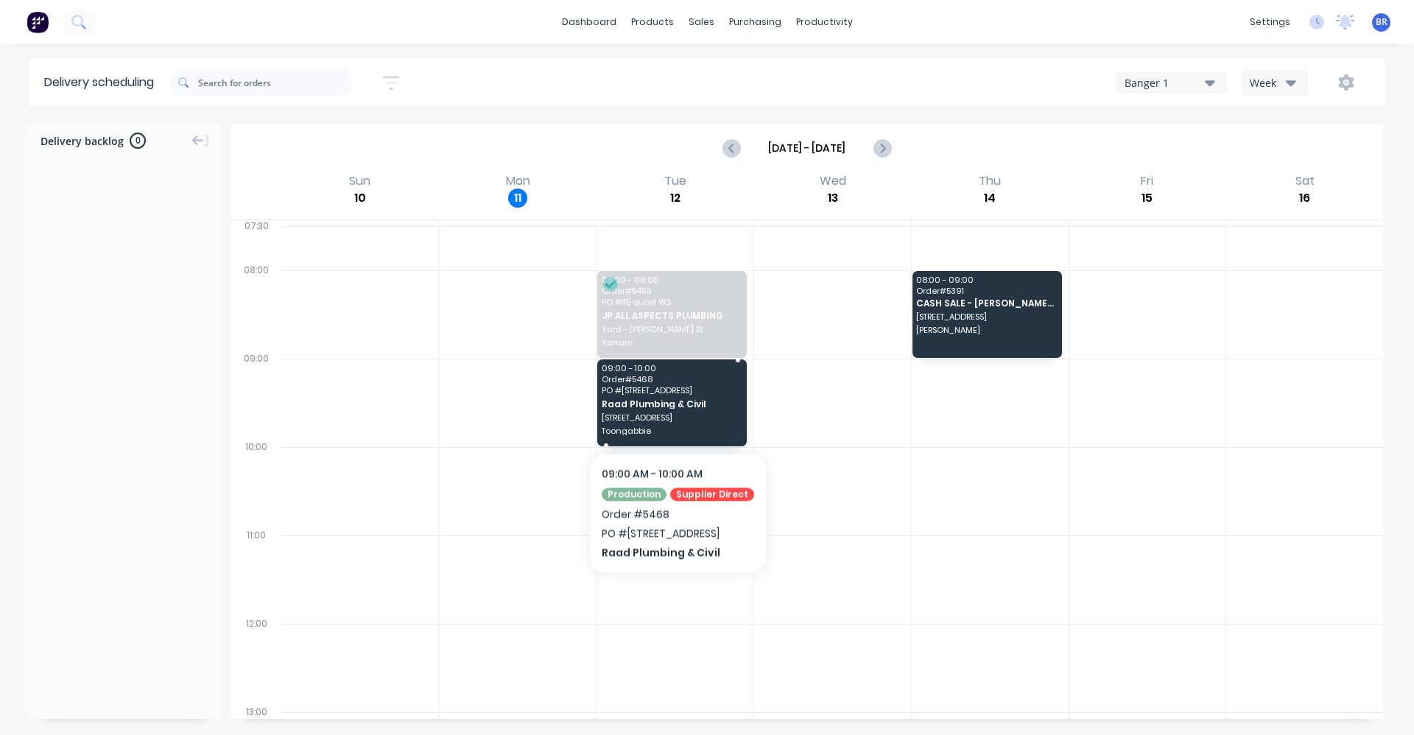
click at [673, 407] on span "Raad Plumbing & Civil" at bounding box center [672, 404] width 140 height 10
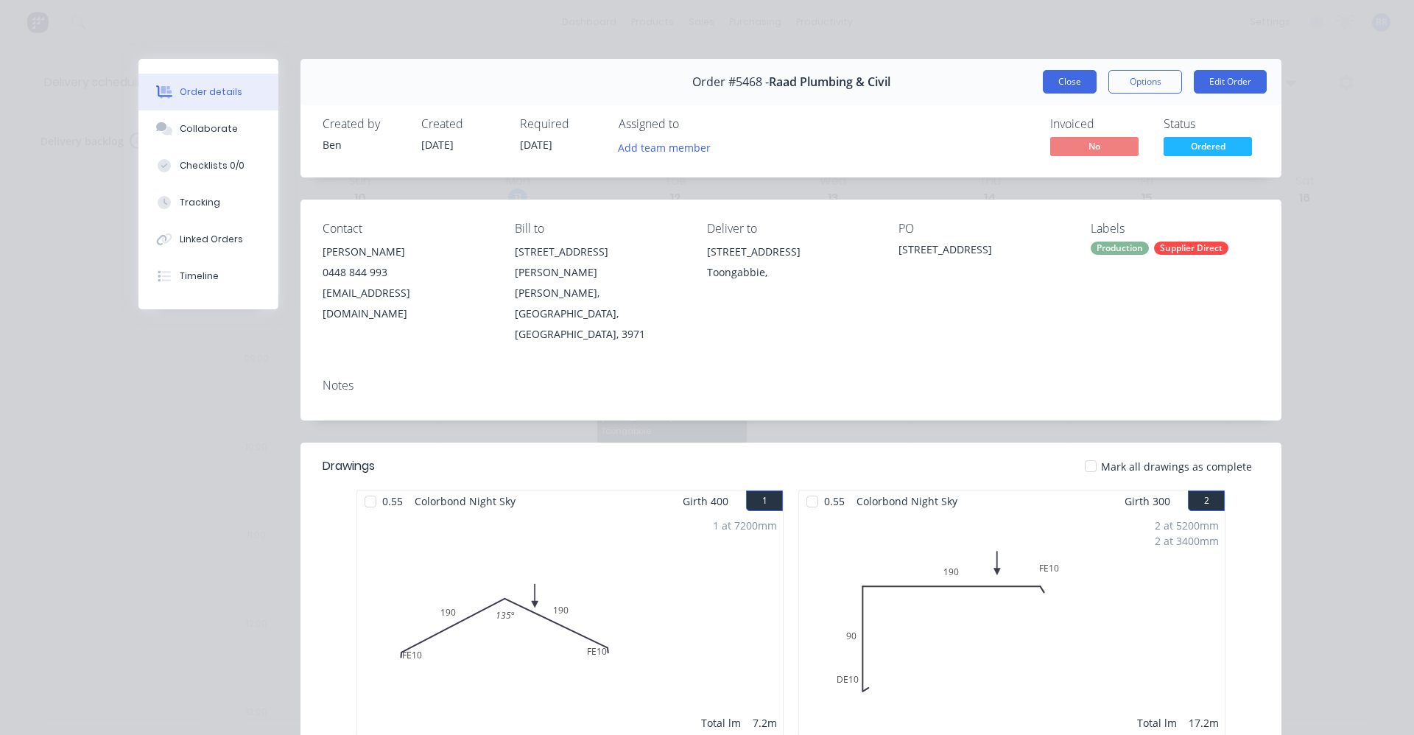
click at [1044, 91] on button "Close" at bounding box center [1070, 82] width 54 height 24
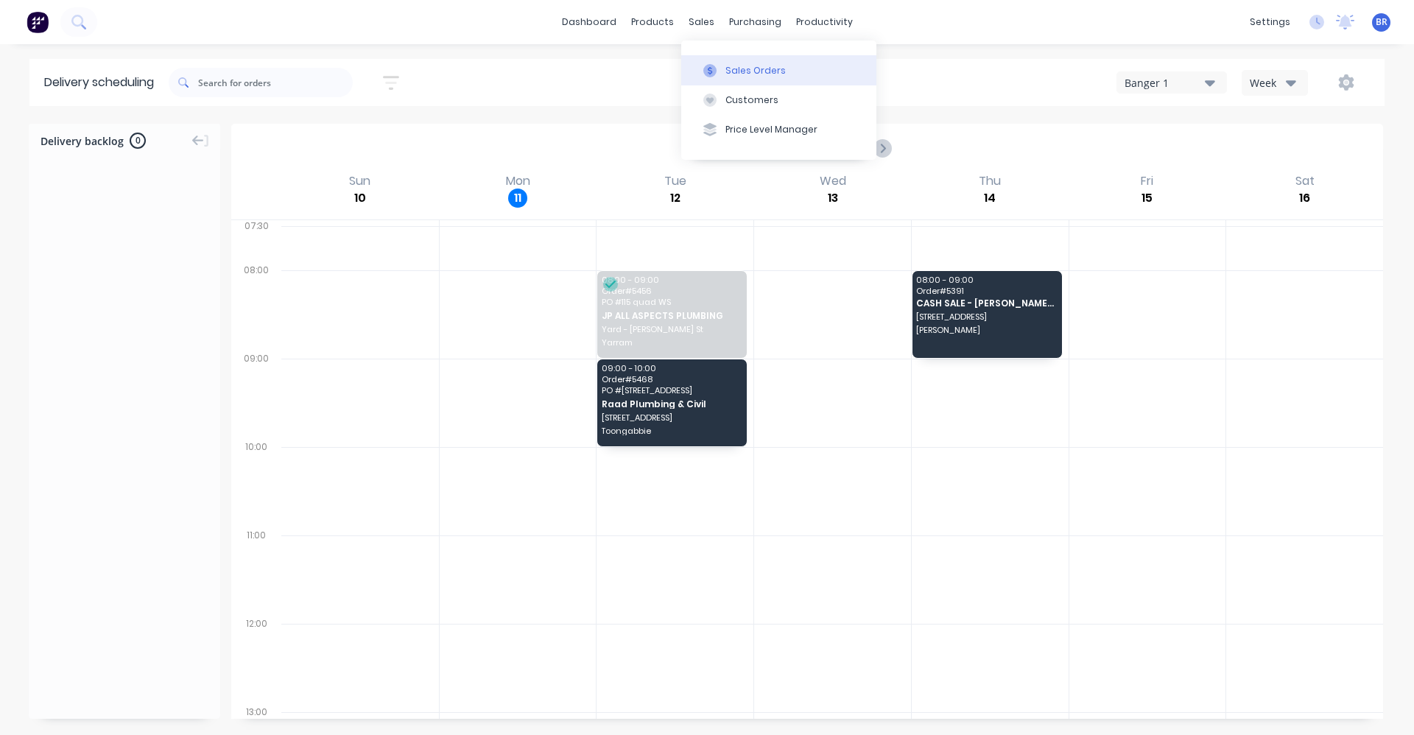
click at [722, 61] on button "Sales Orders" at bounding box center [778, 69] width 195 height 29
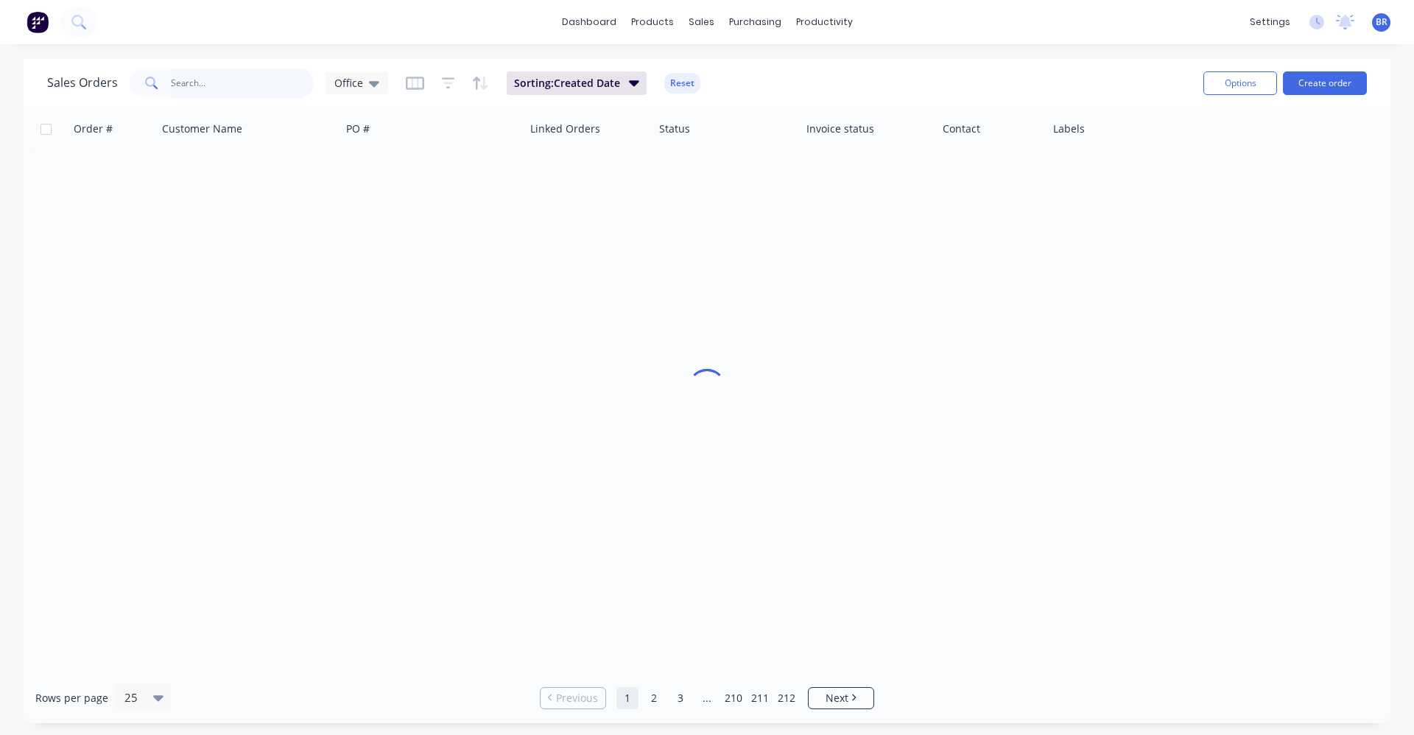
click at [211, 74] on input "text" at bounding box center [243, 83] width 144 height 29
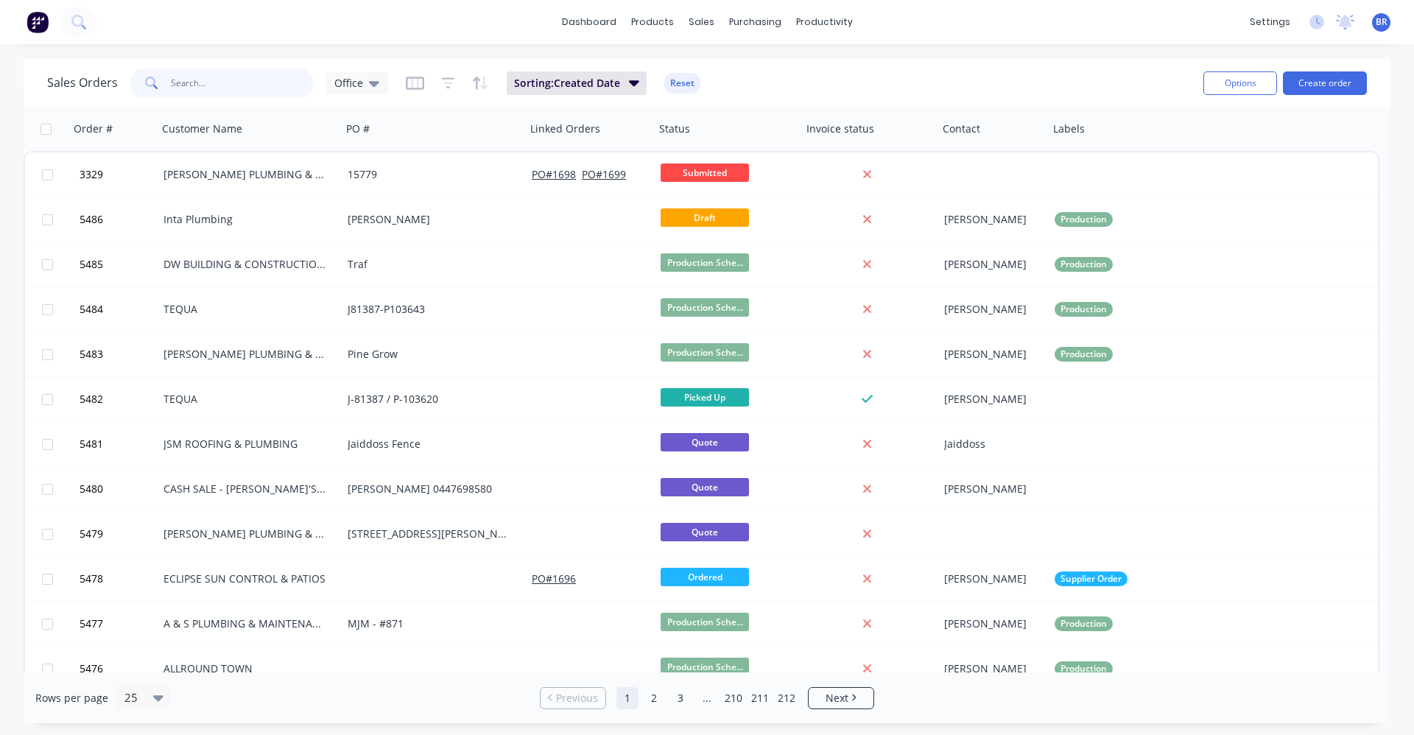
type input "e"
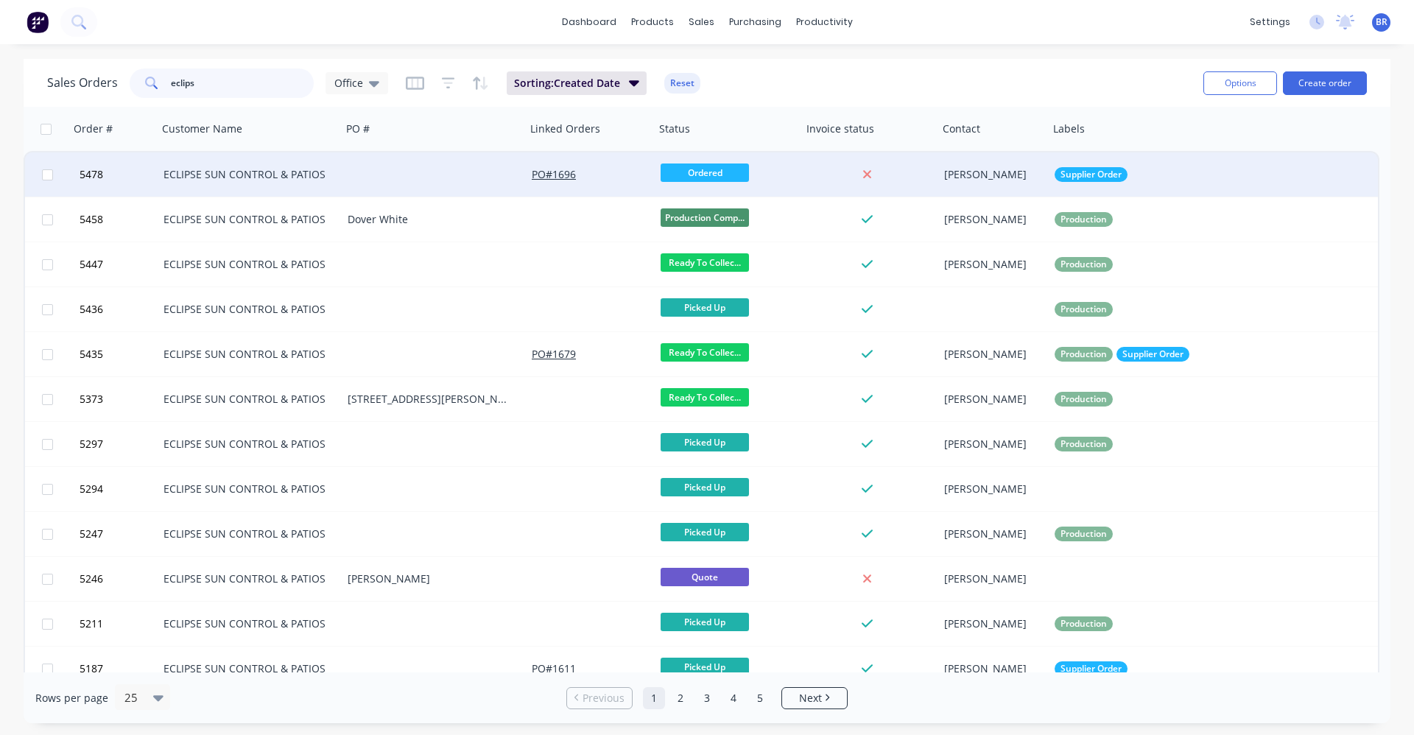
type input "eclips"
click at [204, 186] on div "ECLIPSE SUN CONTROL & PATIOS" at bounding box center [250, 174] width 184 height 44
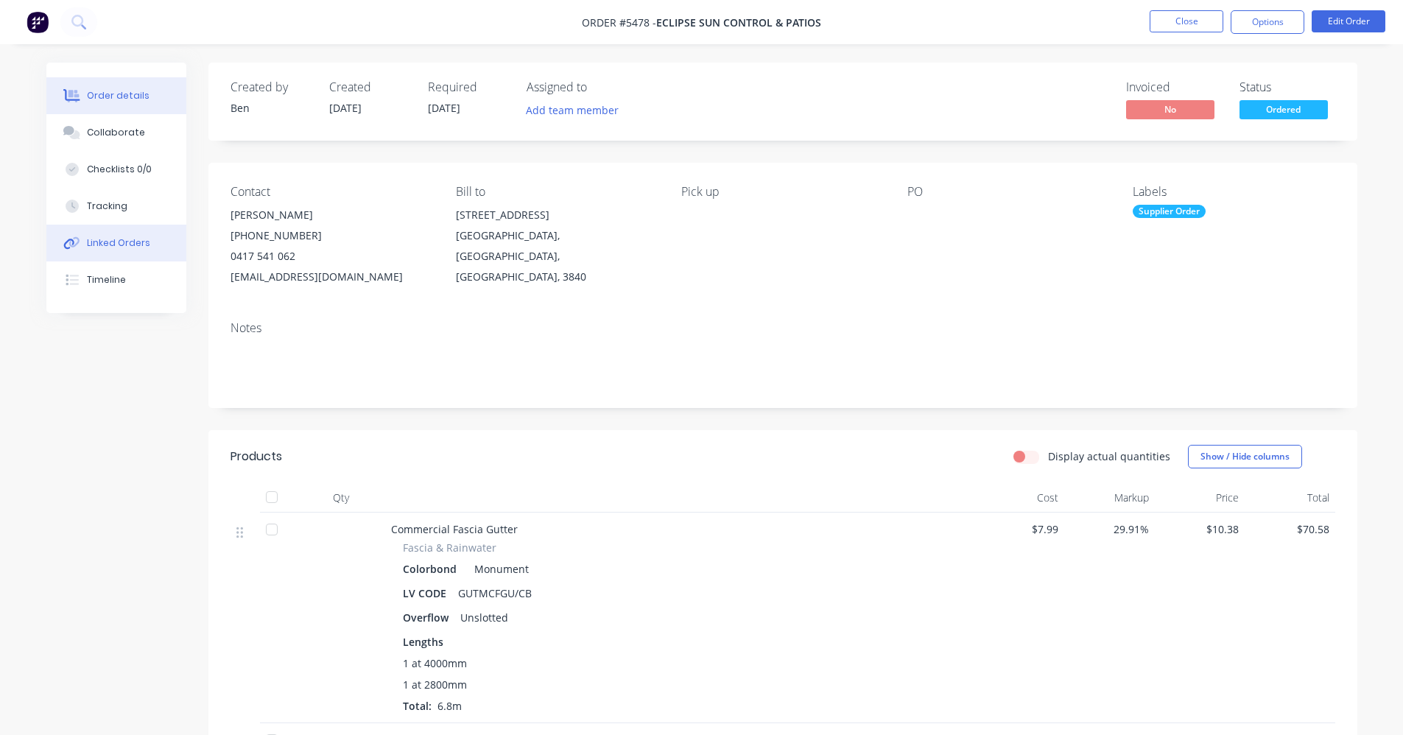
click at [100, 240] on div "Linked Orders" at bounding box center [118, 242] width 63 height 13
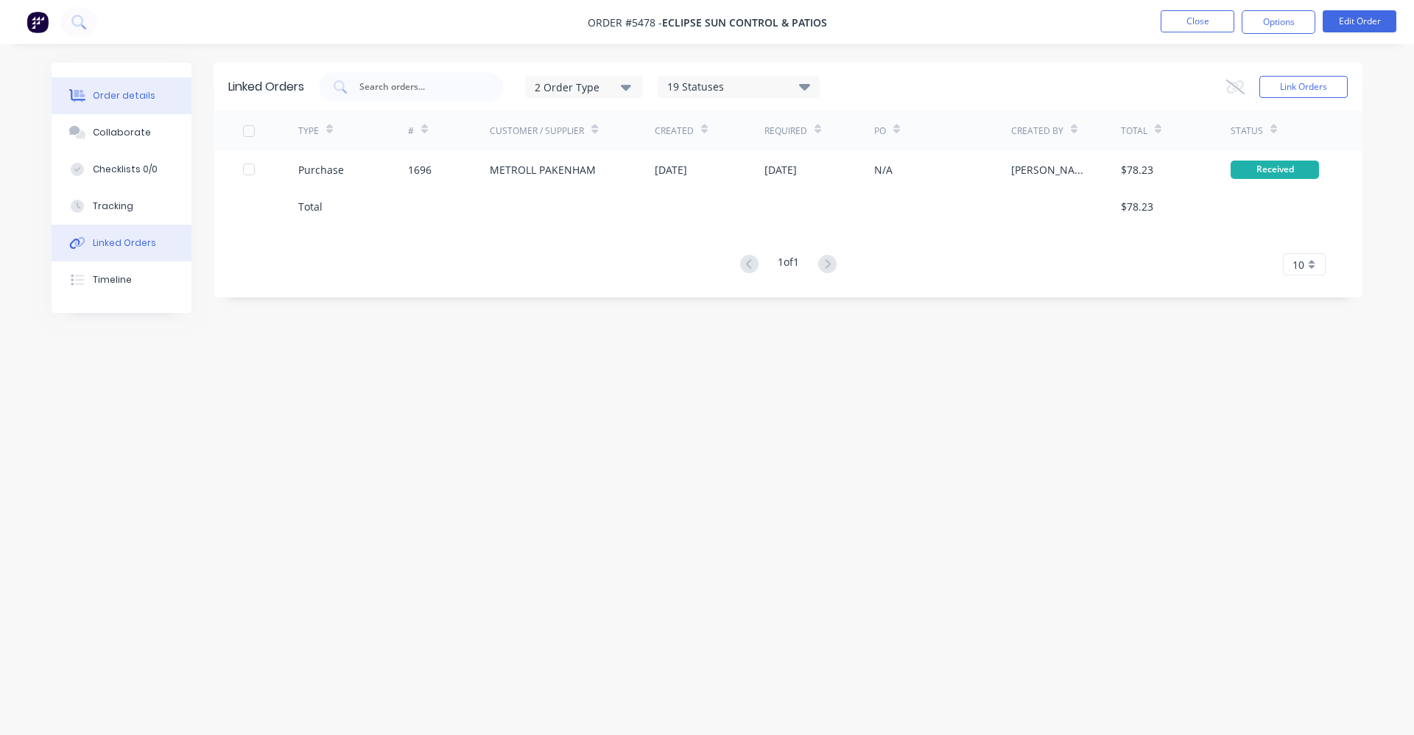
click at [127, 97] on div "Order details" at bounding box center [124, 95] width 63 height 13
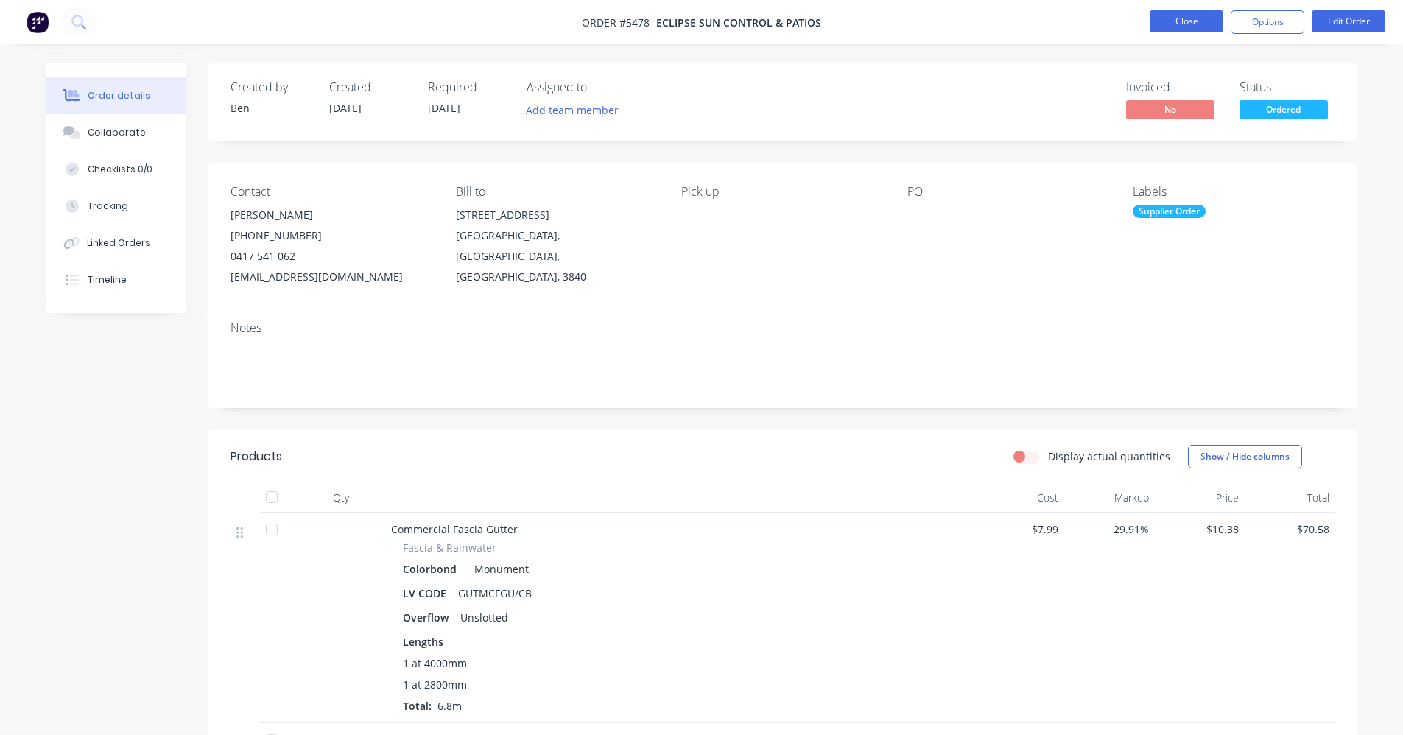
click at [1159, 20] on button "Close" at bounding box center [1187, 21] width 74 height 22
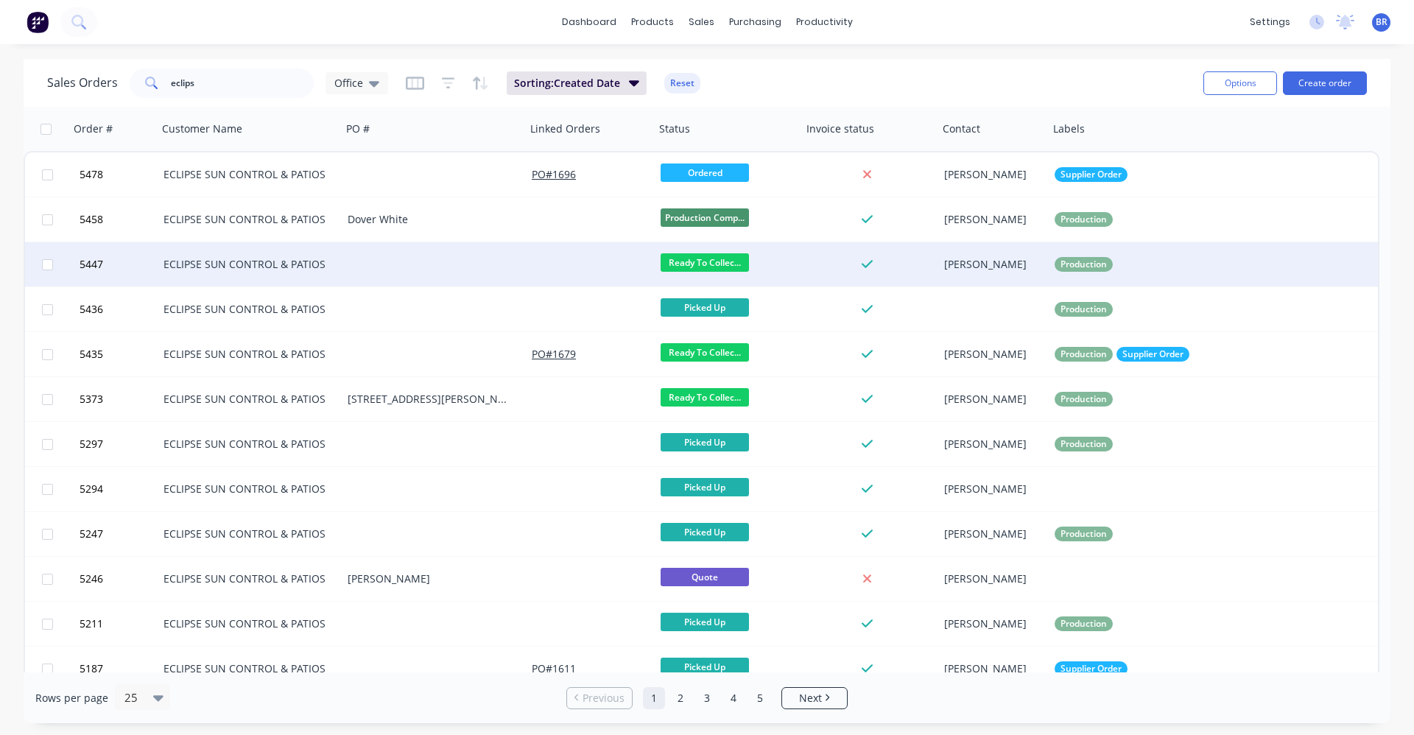
click at [450, 264] on div at bounding box center [434, 264] width 184 height 44
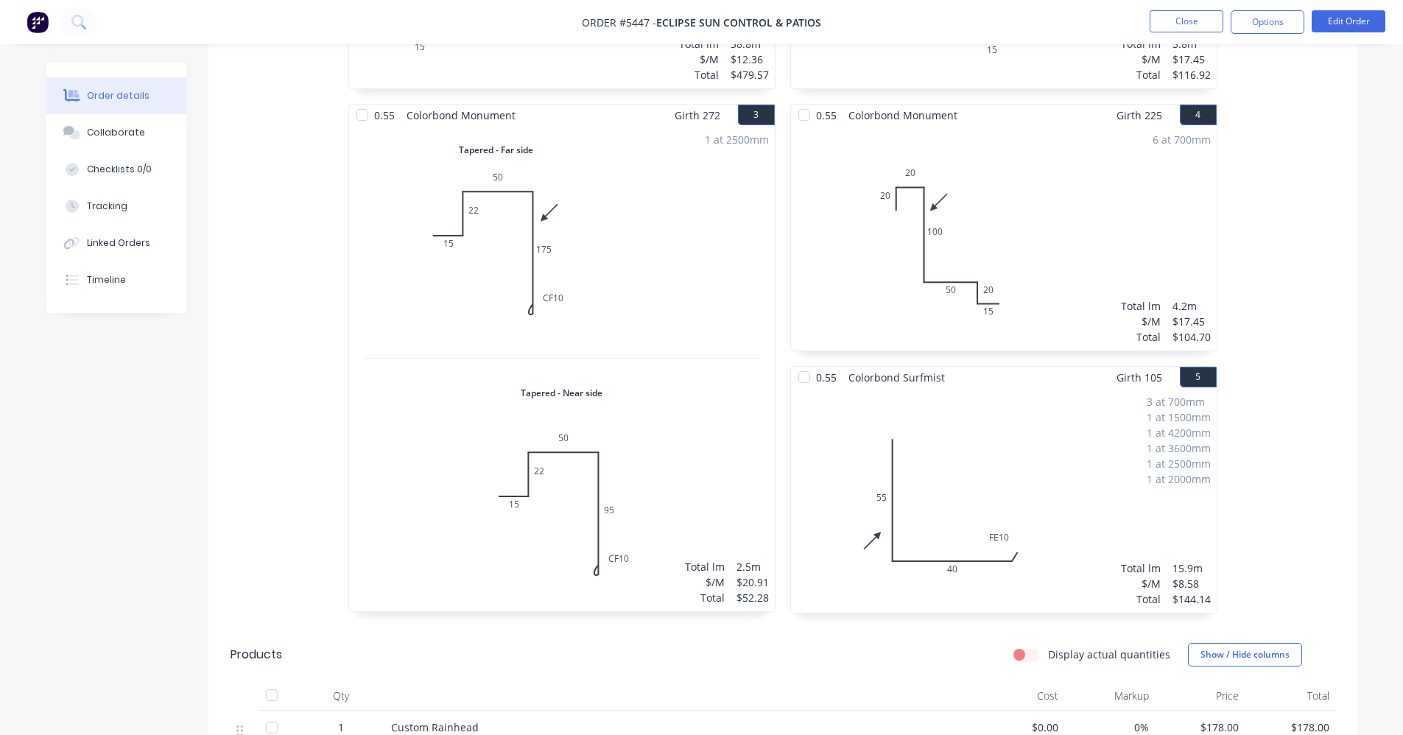
scroll to position [442, 0]
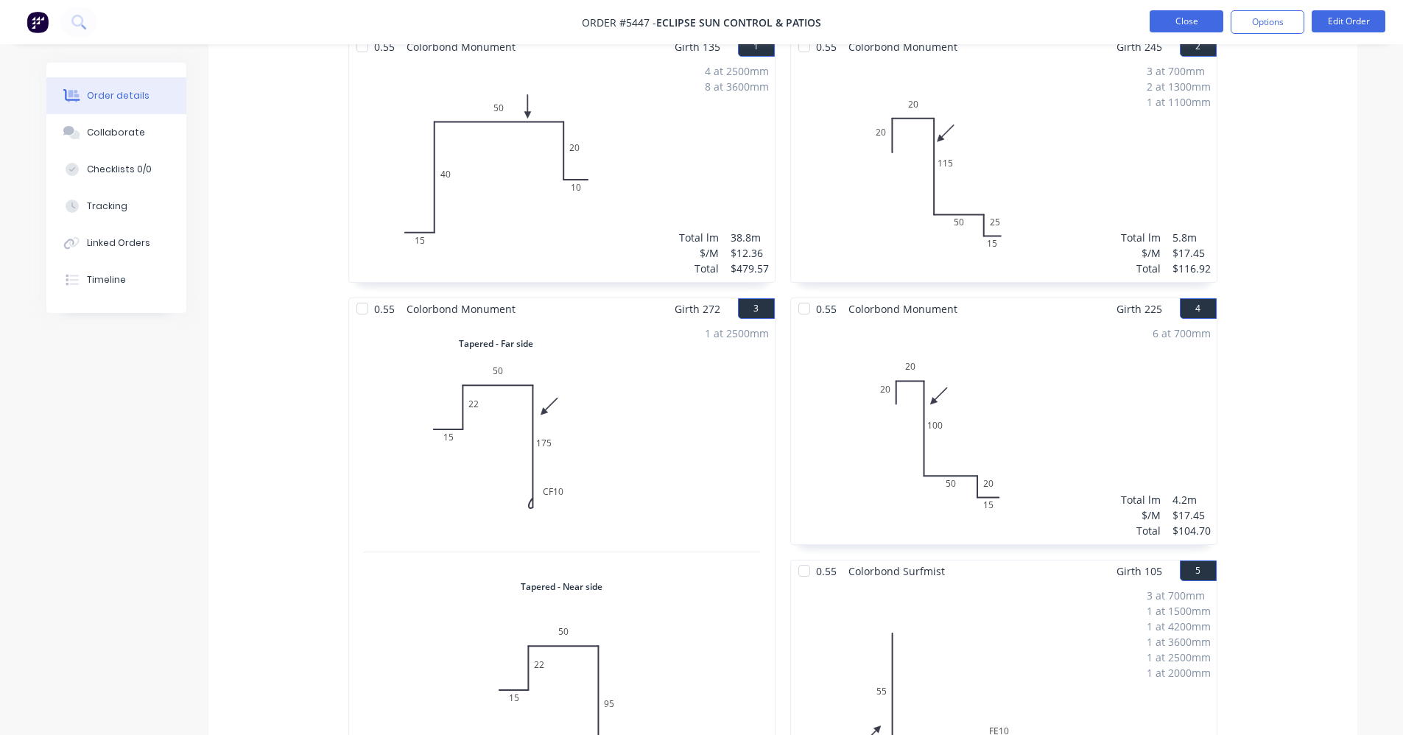
click at [1182, 29] on button "Close" at bounding box center [1187, 21] width 74 height 22
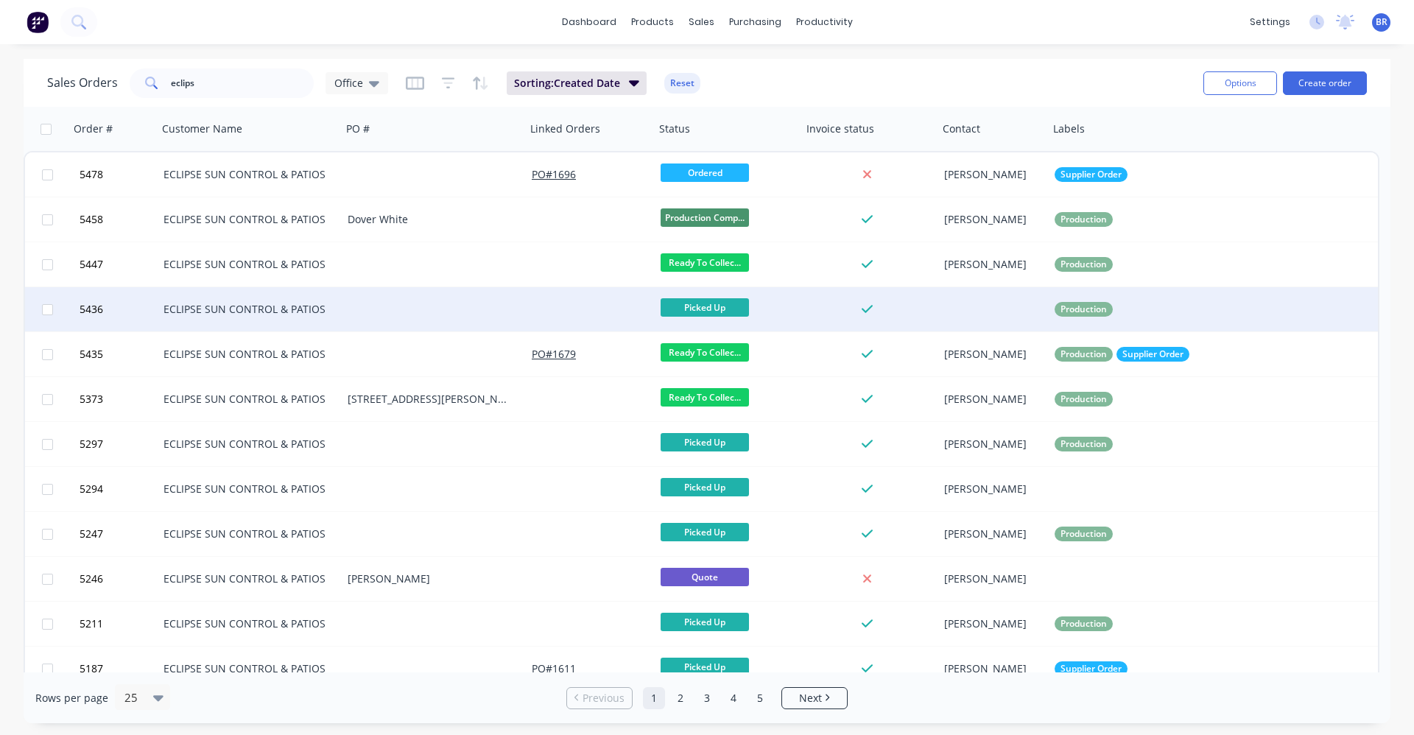
click at [245, 308] on div "ECLIPSE SUN CONTROL & PATIOS" at bounding box center [246, 309] width 164 height 15
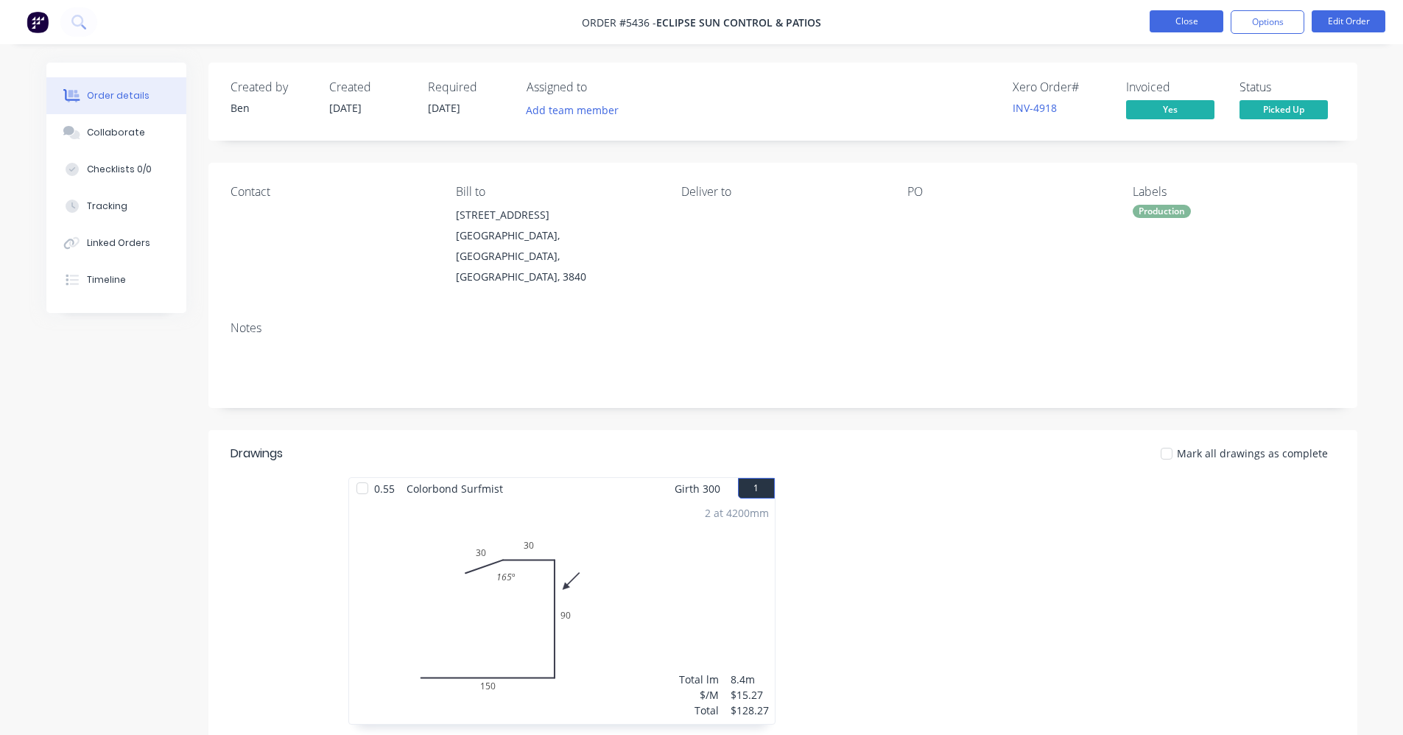
click at [1191, 24] on button "Close" at bounding box center [1187, 21] width 74 height 22
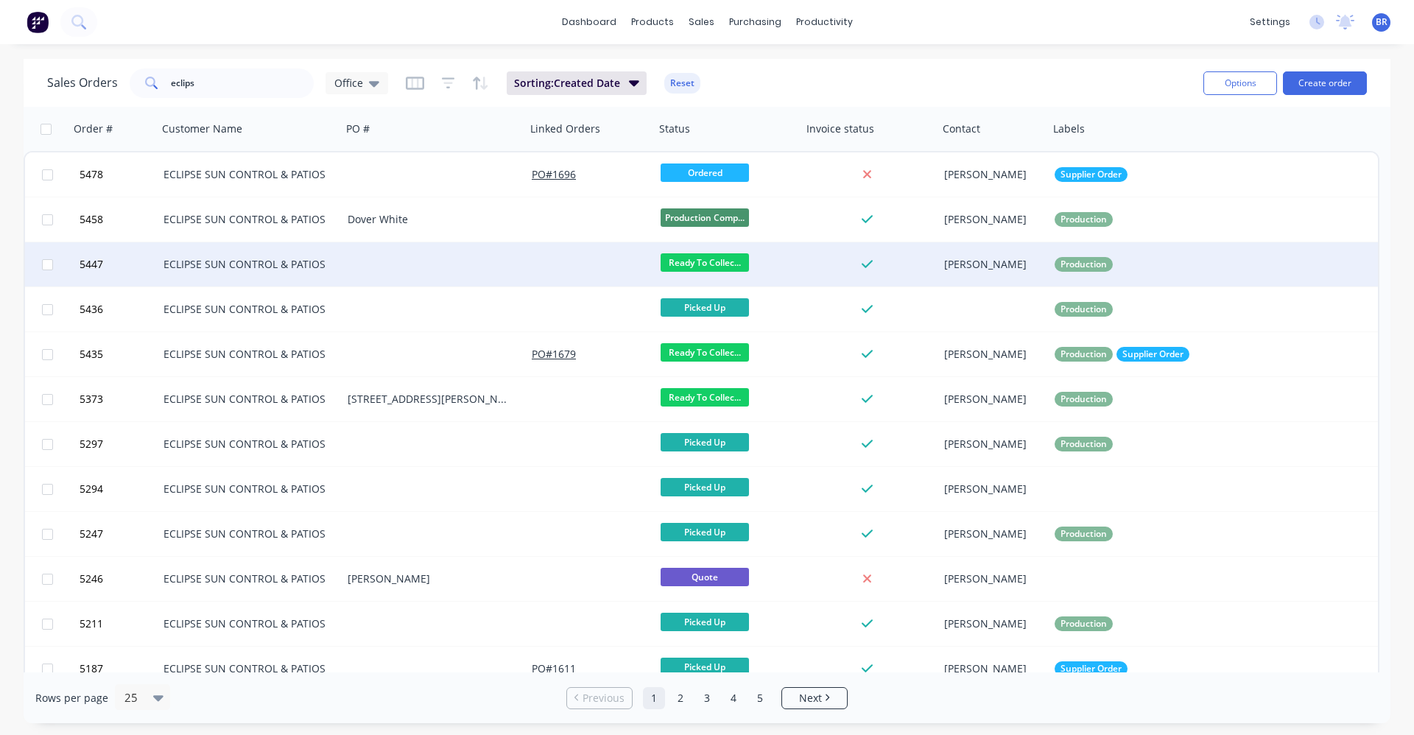
click at [239, 256] on div "ECLIPSE SUN CONTROL & PATIOS" at bounding box center [250, 264] width 184 height 44
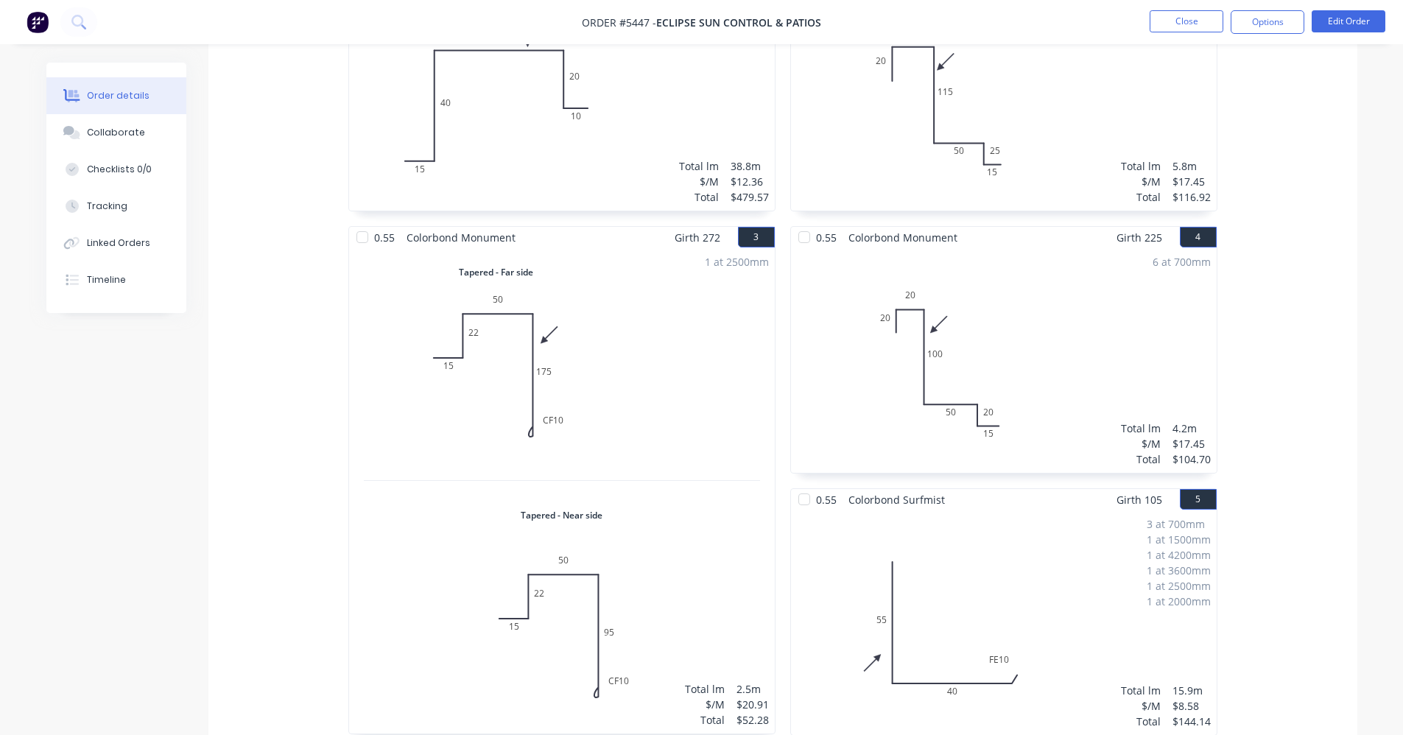
scroll to position [442, 0]
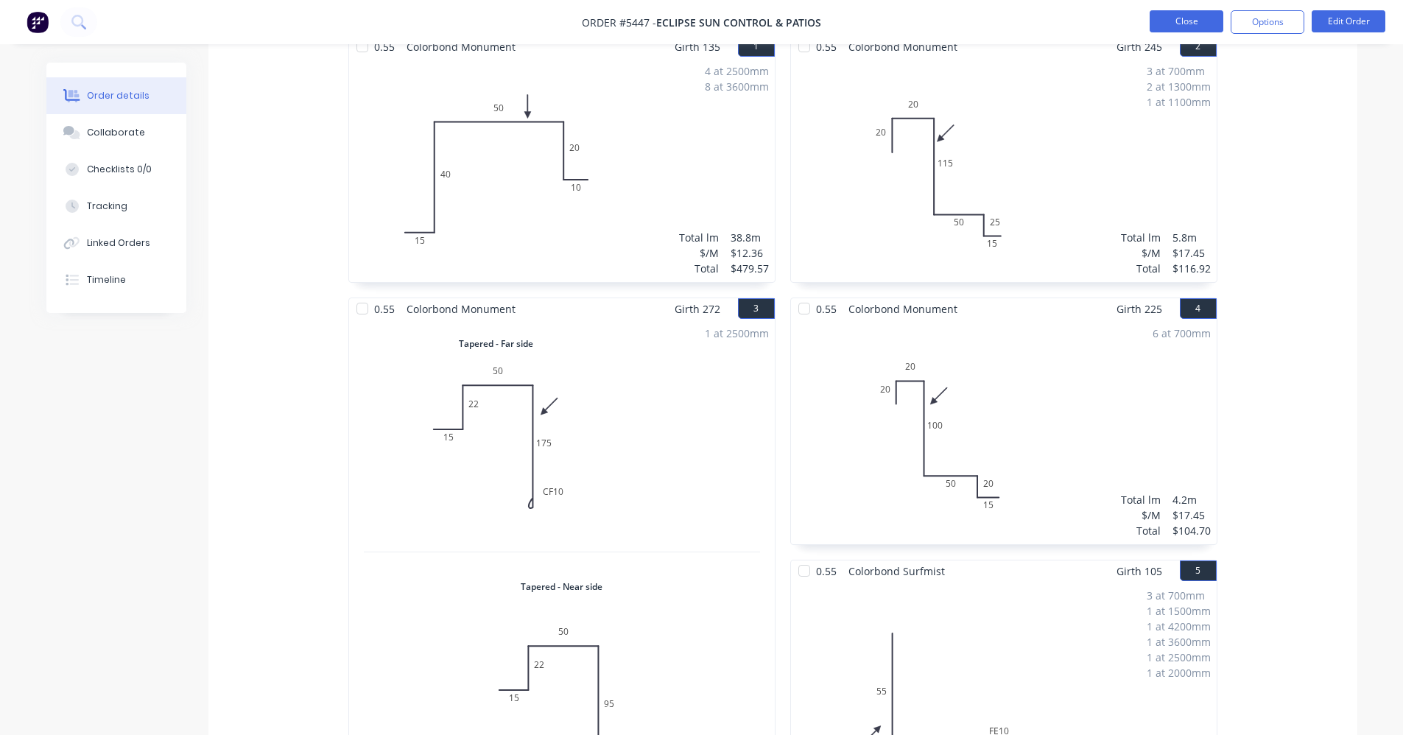
click at [1181, 22] on button "Close" at bounding box center [1187, 21] width 74 height 22
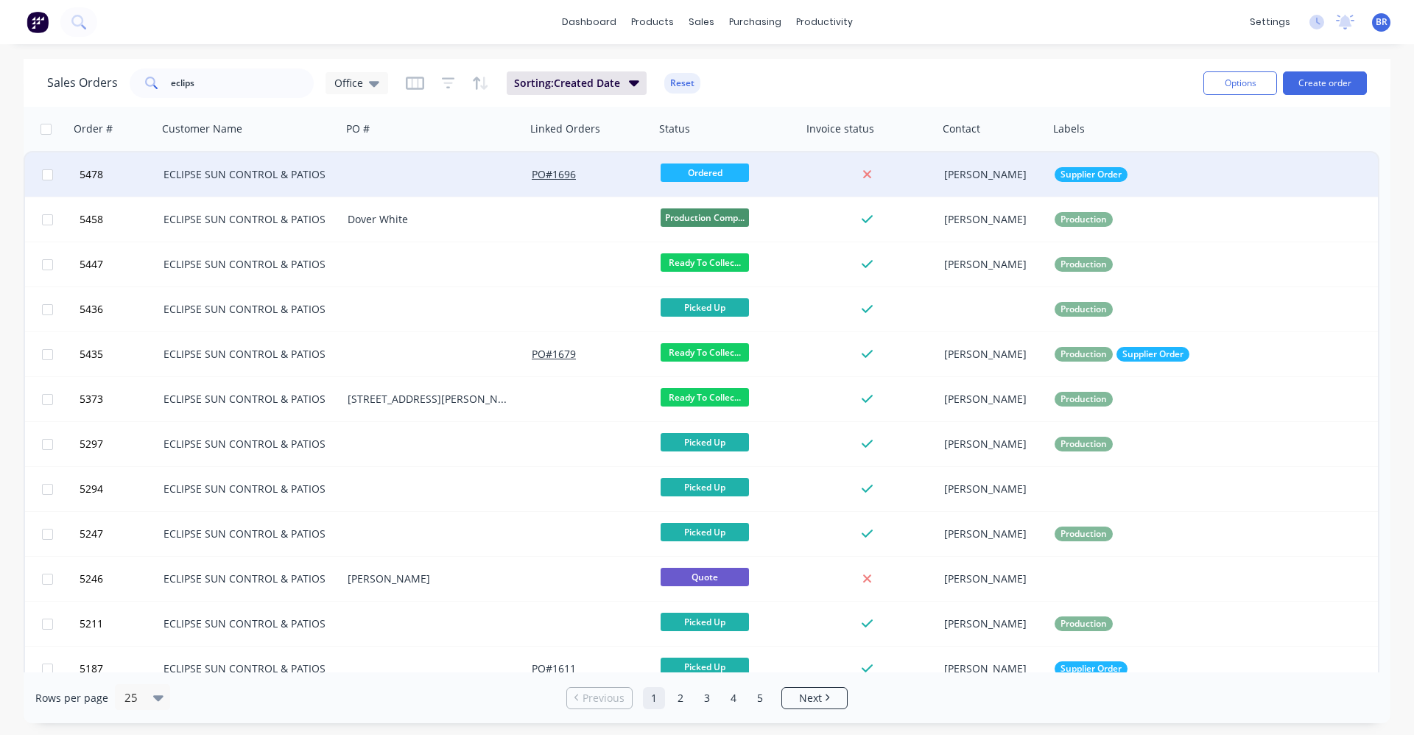
click at [236, 180] on div "ECLIPSE SUN CONTROL & PATIOS" at bounding box center [246, 174] width 164 height 15
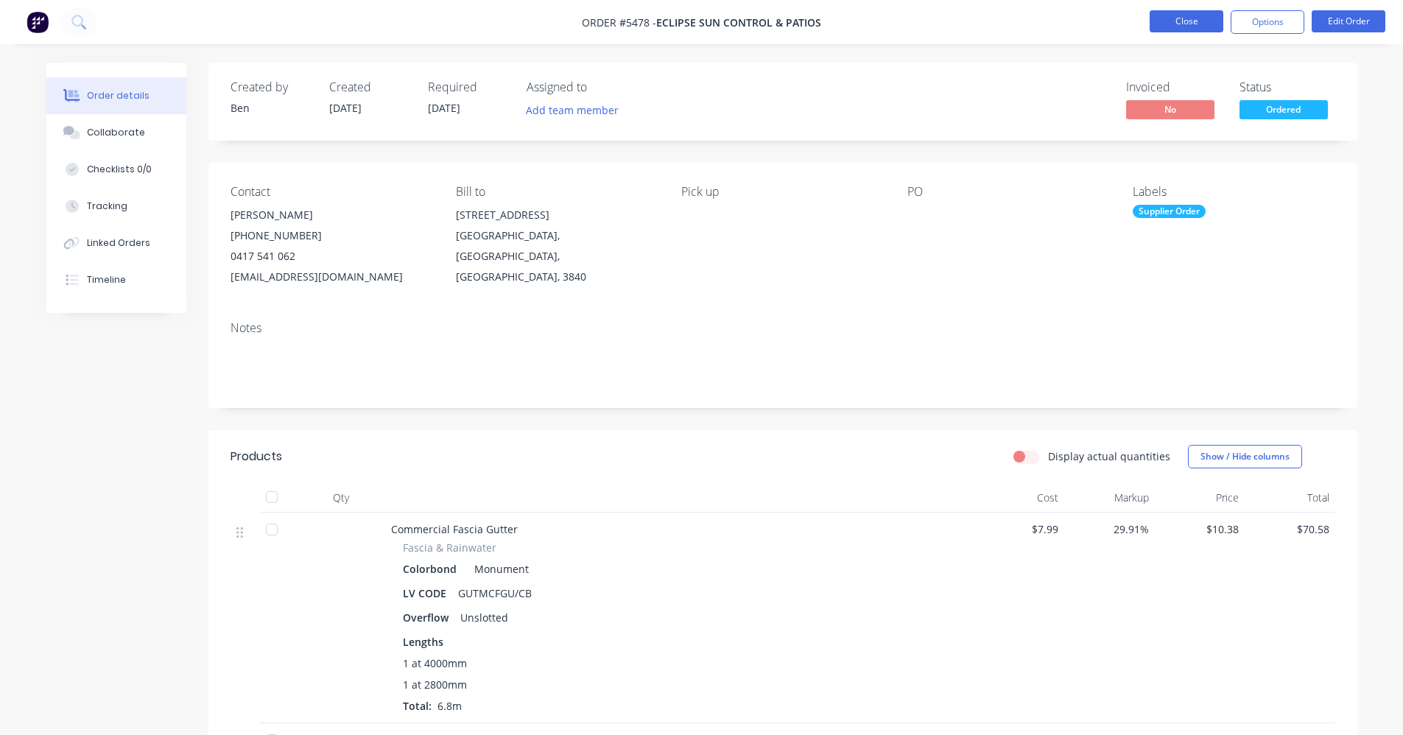
drag, startPoint x: 1137, startPoint y: 34, endPoint x: 1165, endPoint y: 27, distance: 28.8
click at [1138, 34] on nav "Order #5478 - ECLIPSE SUN CONTROL & PATIOS Close Options Edit Order" at bounding box center [701, 22] width 1403 height 44
click at [1176, 21] on button "Close" at bounding box center [1187, 21] width 74 height 22
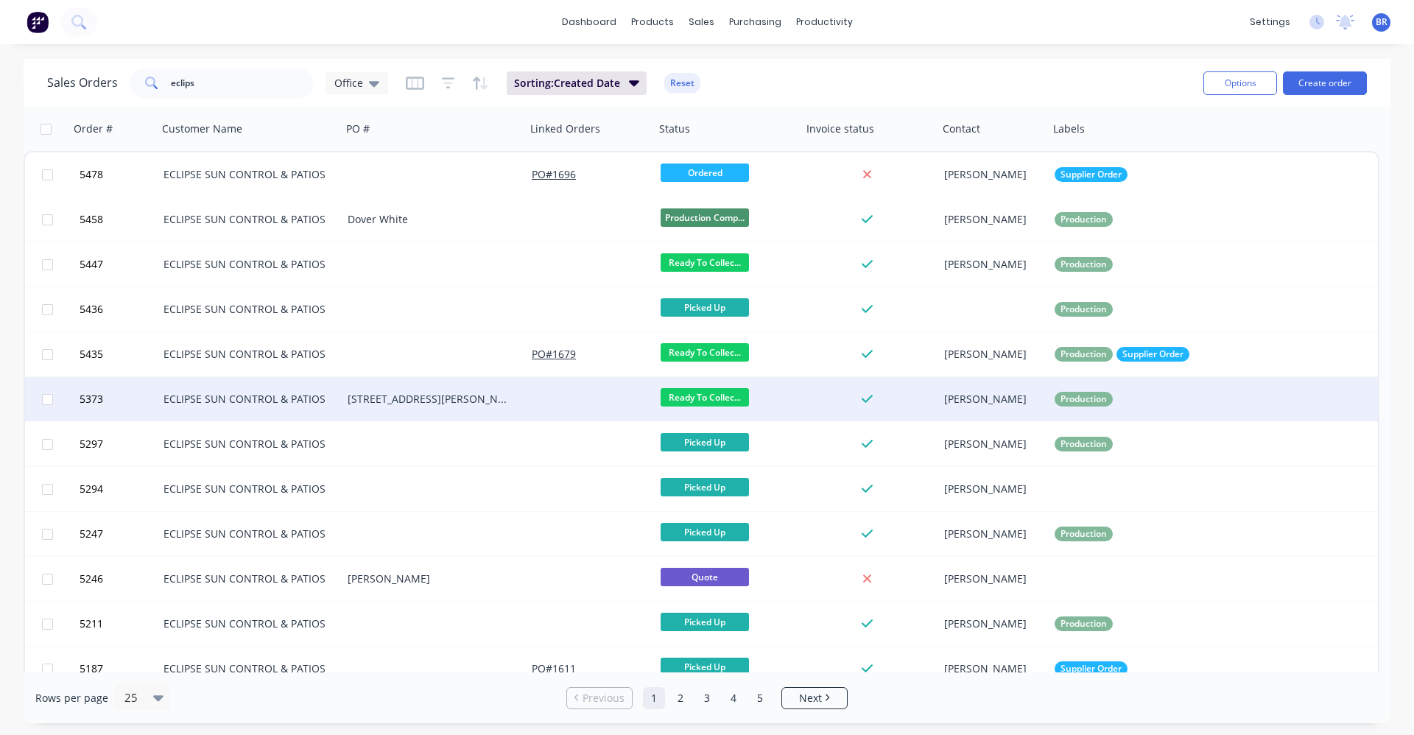
click at [261, 399] on div "ECLIPSE SUN CONTROL & PATIOS" at bounding box center [246, 399] width 164 height 15
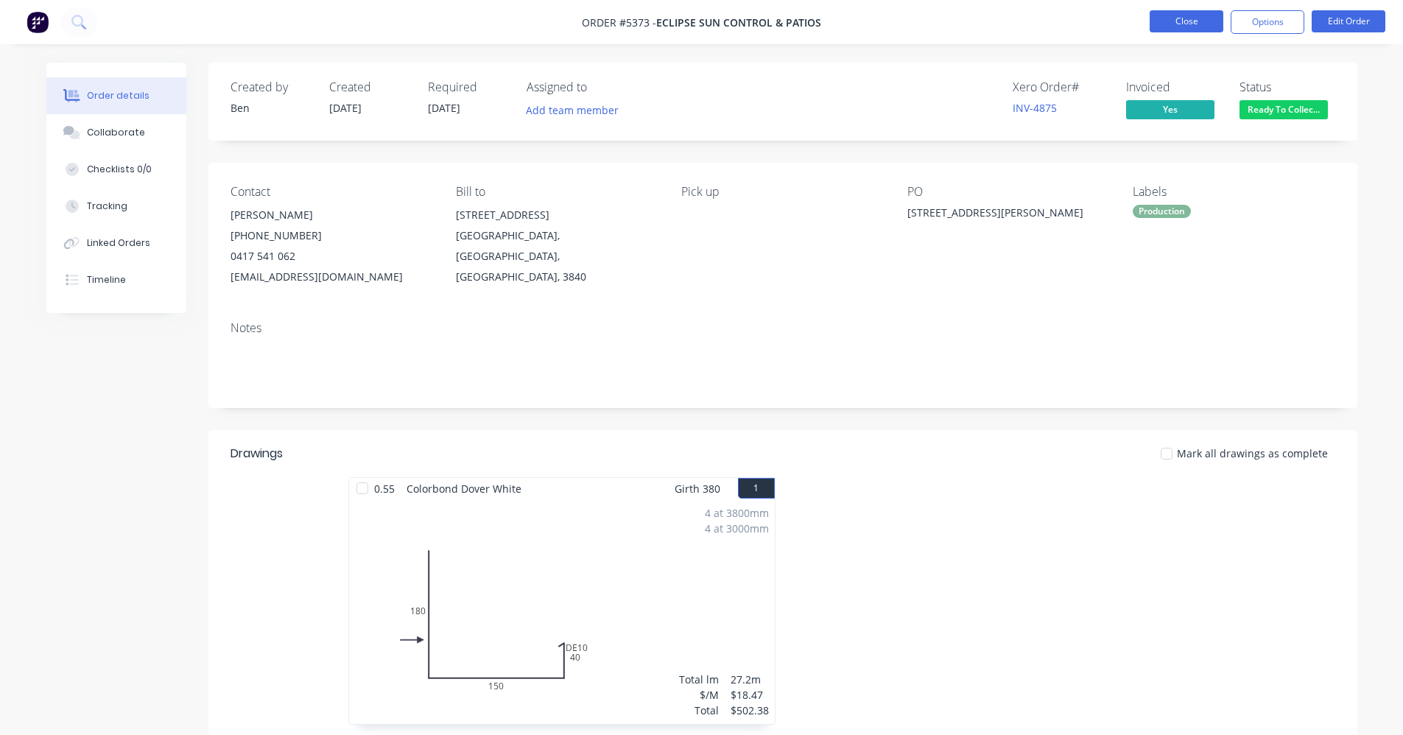
click at [1179, 26] on button "Close" at bounding box center [1187, 21] width 74 height 22
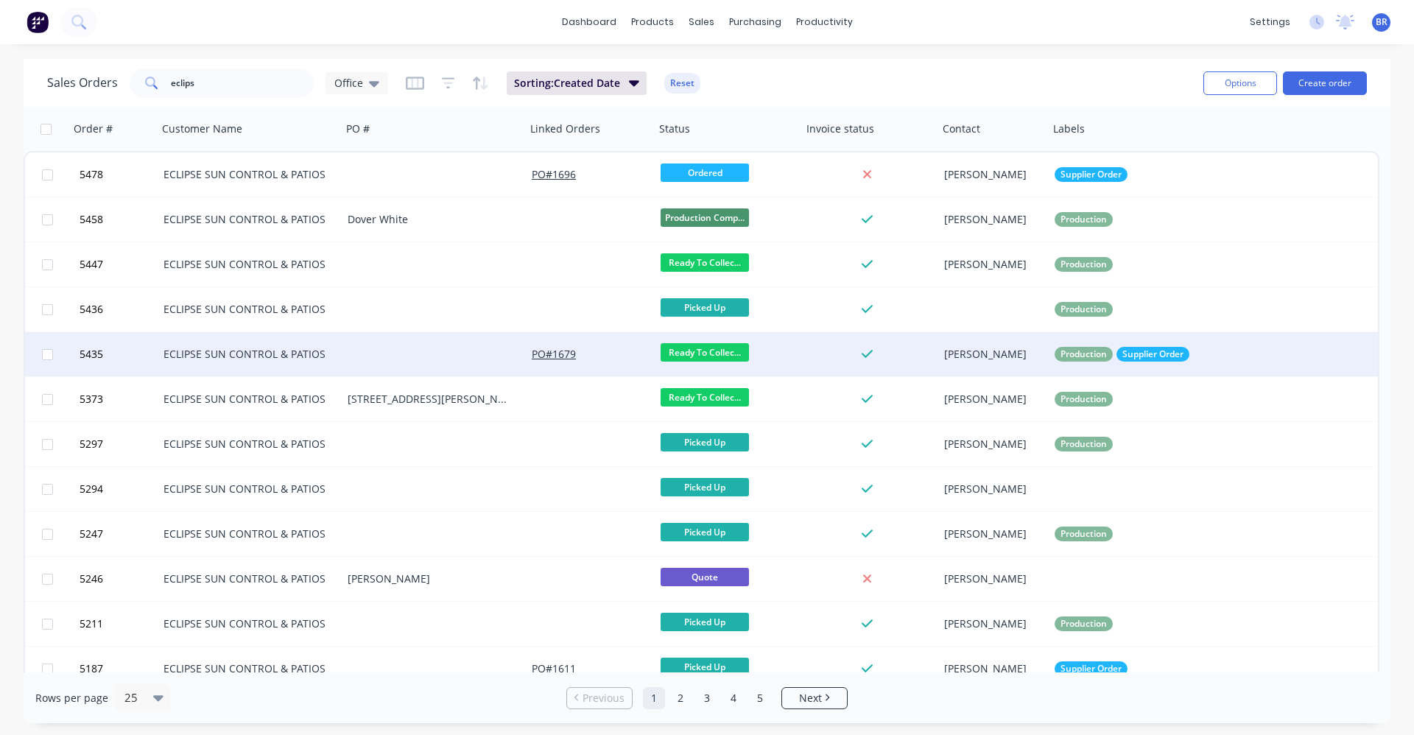
click at [239, 359] on div "ECLIPSE SUN CONTROL & PATIOS" at bounding box center [246, 354] width 164 height 15
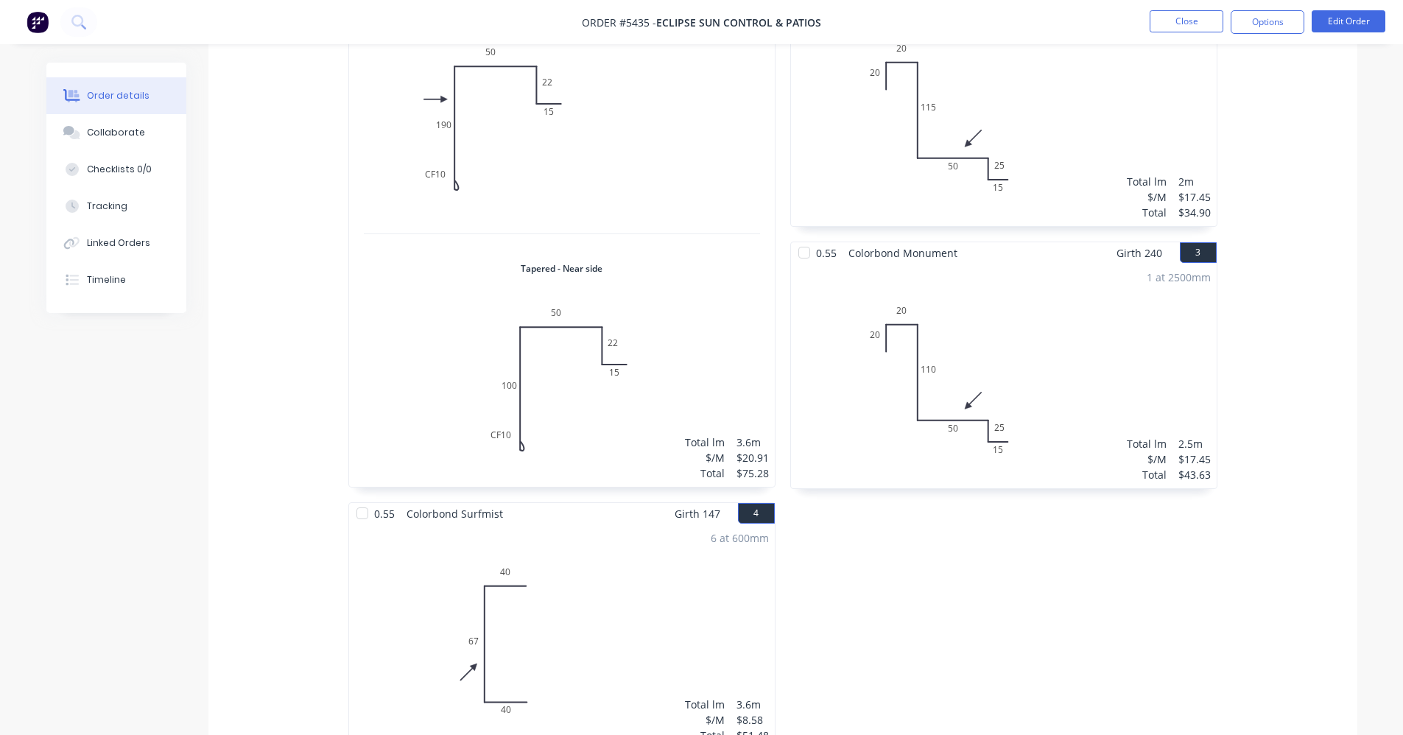
scroll to position [516, 0]
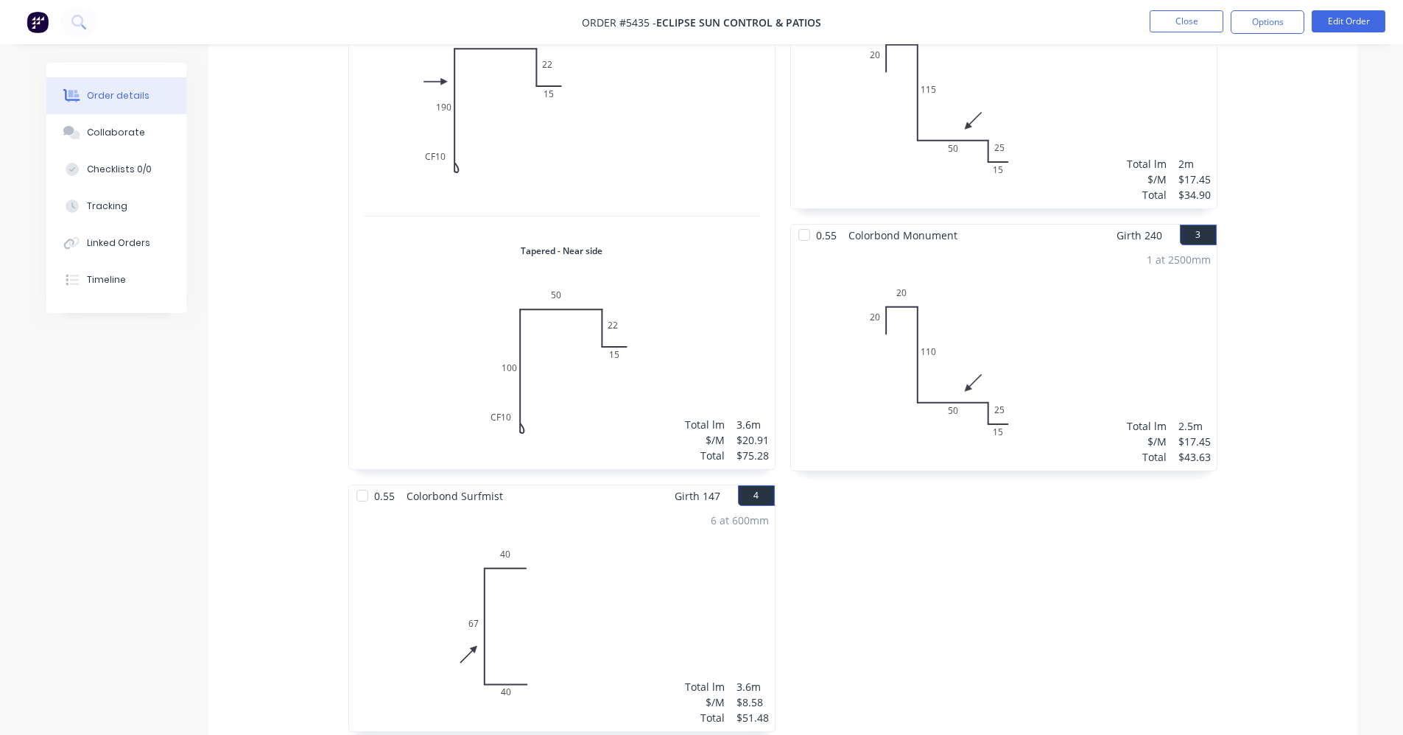
click at [1199, 32] on li "Close" at bounding box center [1187, 22] width 74 height 24
click at [1196, 26] on button "Close" at bounding box center [1187, 21] width 74 height 22
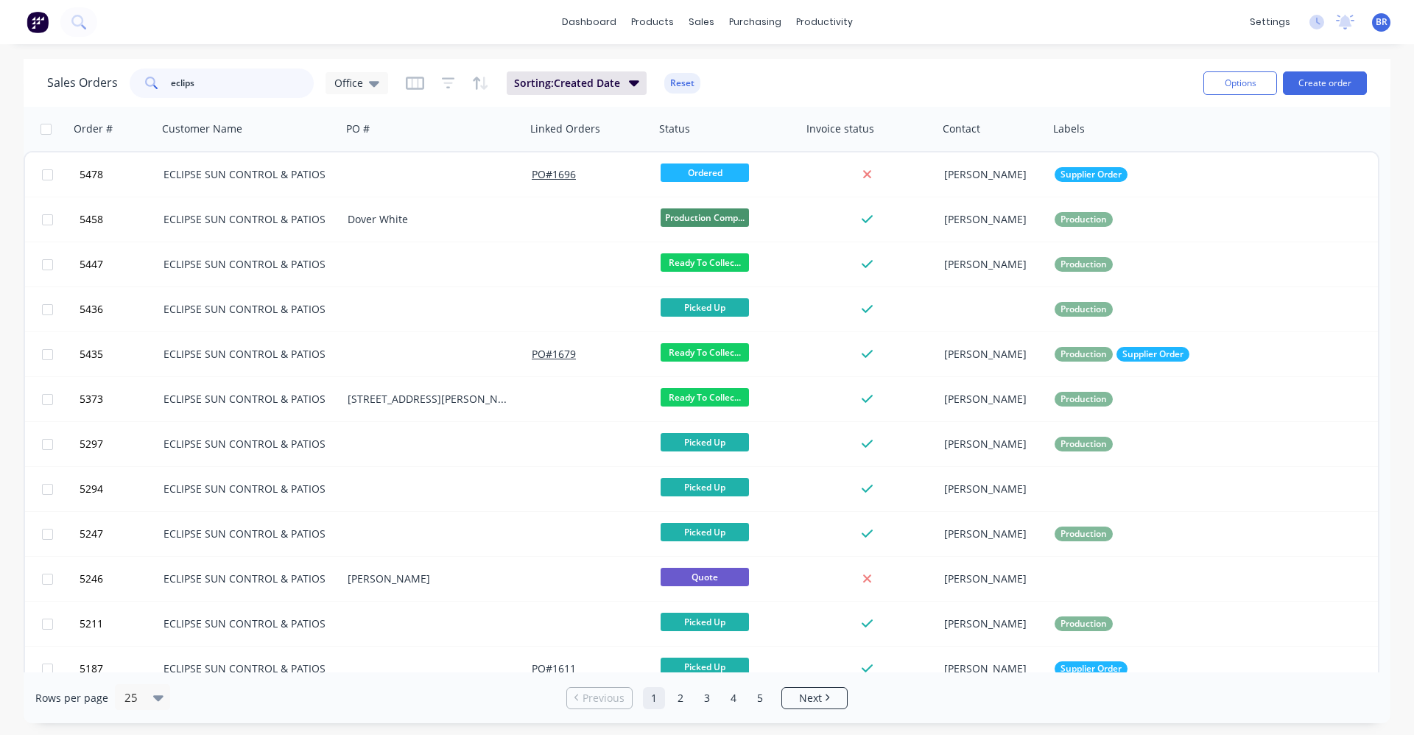
drag, startPoint x: 206, startPoint y: 83, endPoint x: 125, endPoint y: 69, distance: 81.5
click at [140, 77] on div "eclips" at bounding box center [222, 83] width 184 height 29
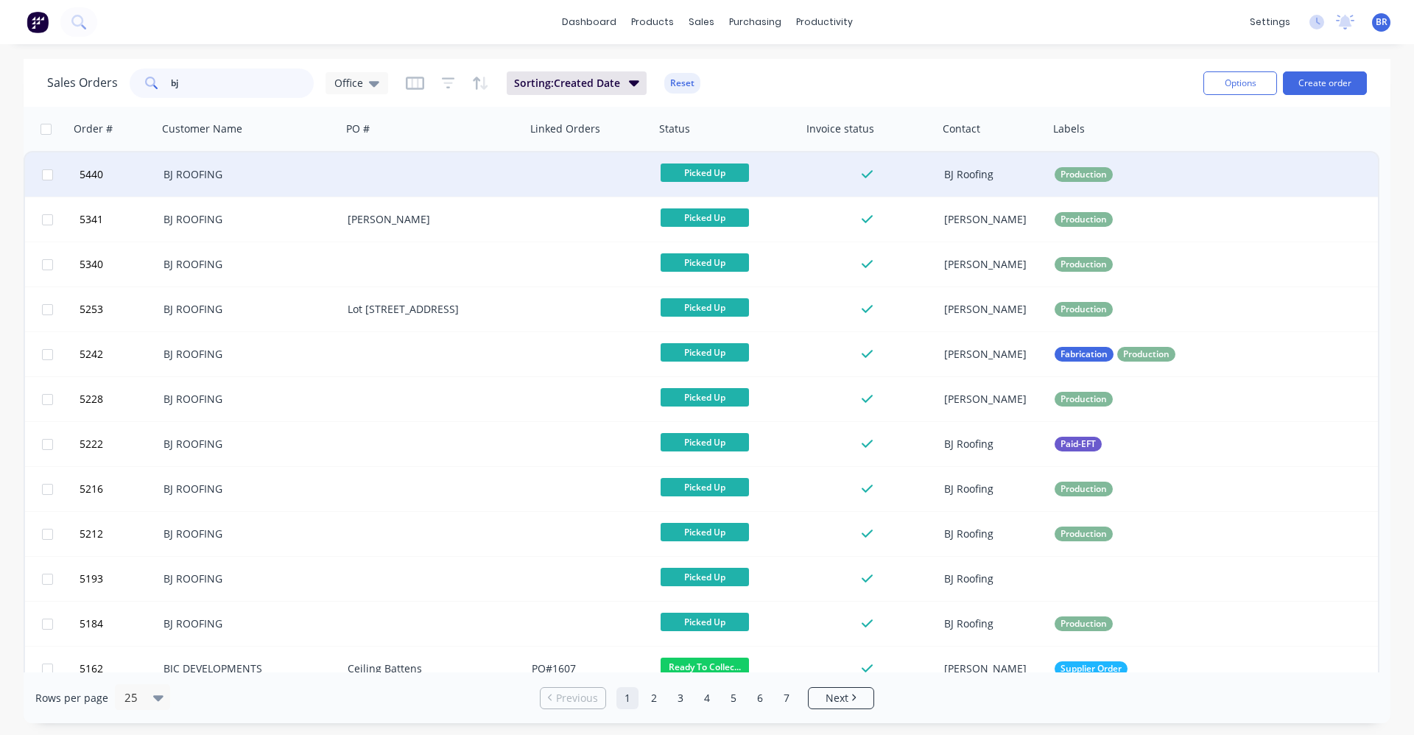
type input "bj"
click at [351, 169] on div at bounding box center [434, 174] width 184 height 44
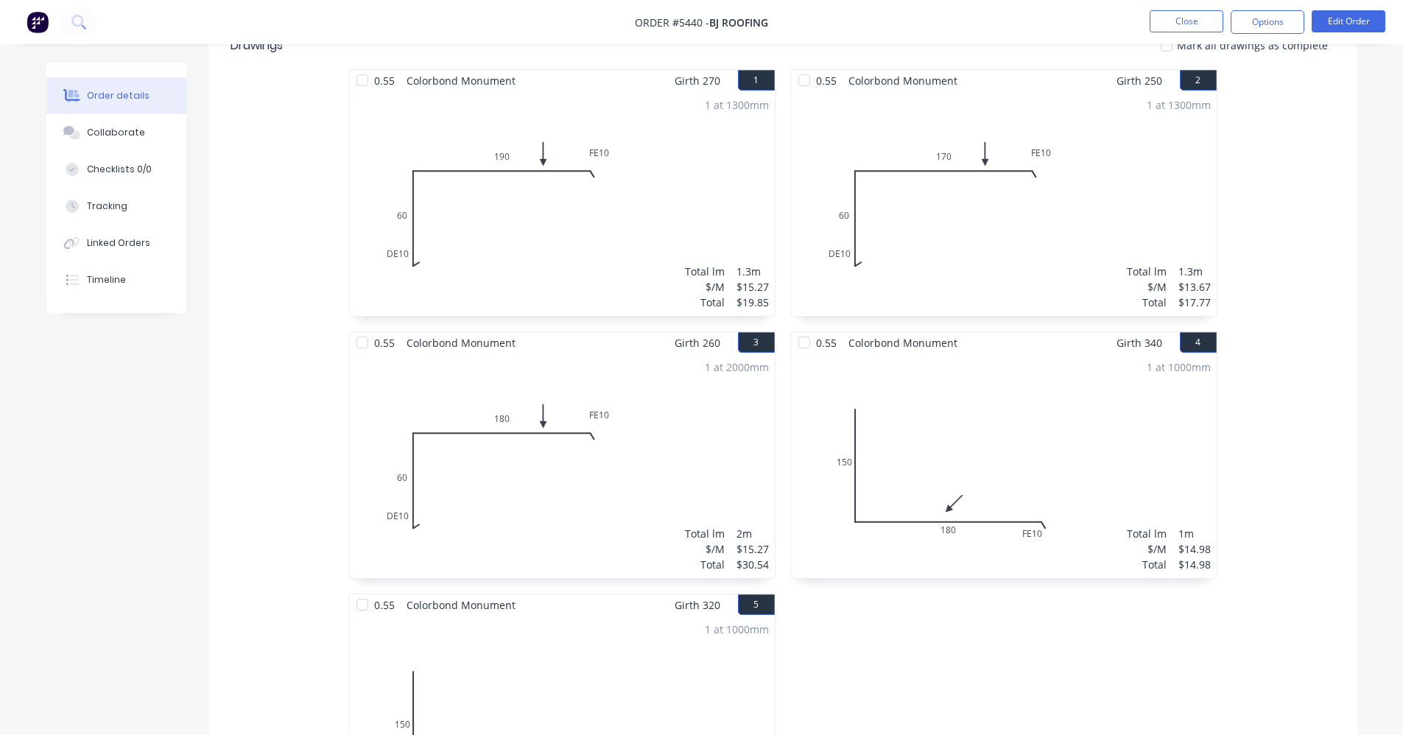
scroll to position [240, 0]
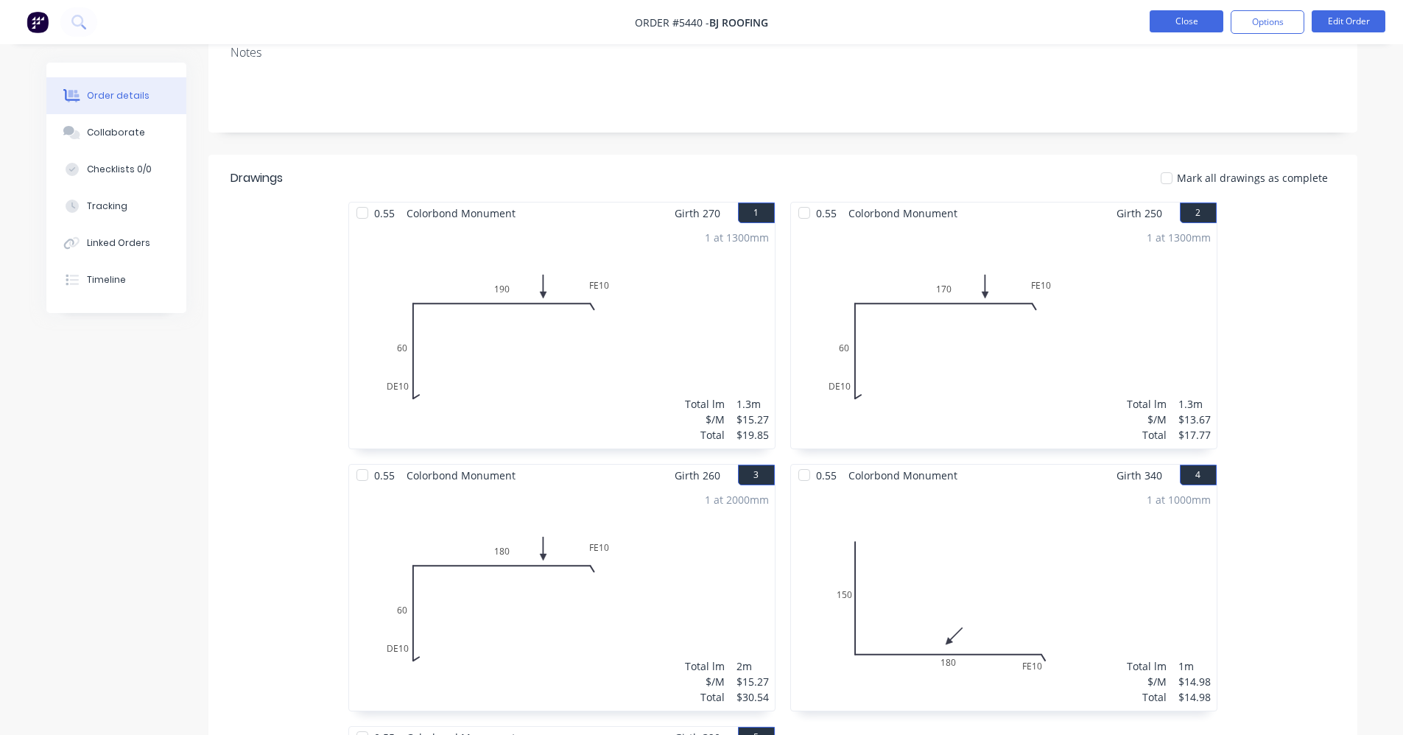
click at [1182, 22] on button "Close" at bounding box center [1187, 21] width 74 height 22
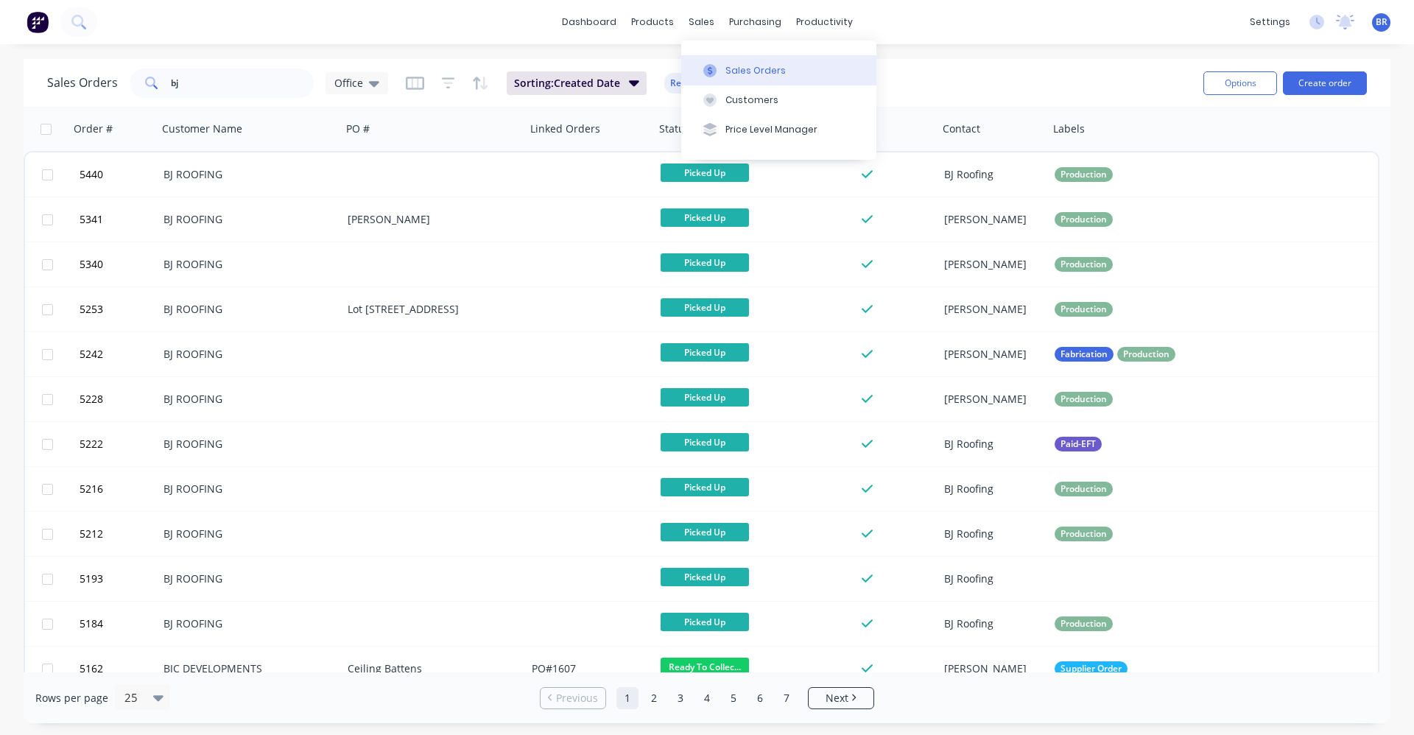
click at [735, 71] on div "Sales Orders" at bounding box center [756, 70] width 60 height 13
click at [737, 71] on div "Sales Orders" at bounding box center [756, 70] width 60 height 13
drag, startPoint x: 200, startPoint y: 76, endPoint x: 84, endPoint y: 72, distance: 116.4
click at [94, 74] on div "Sales Orders bj Office" at bounding box center [217, 83] width 341 height 29
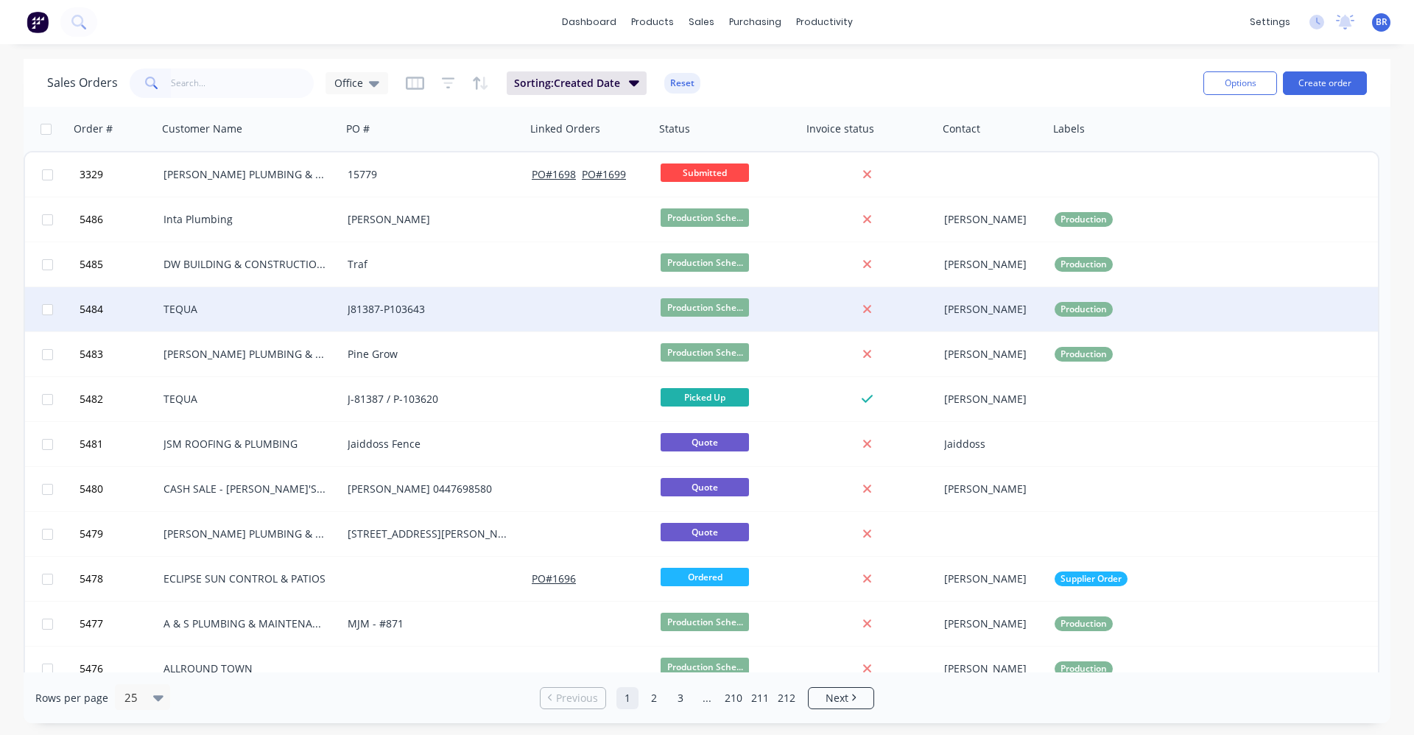
click at [220, 317] on div "TEQUA" at bounding box center [250, 309] width 184 height 44
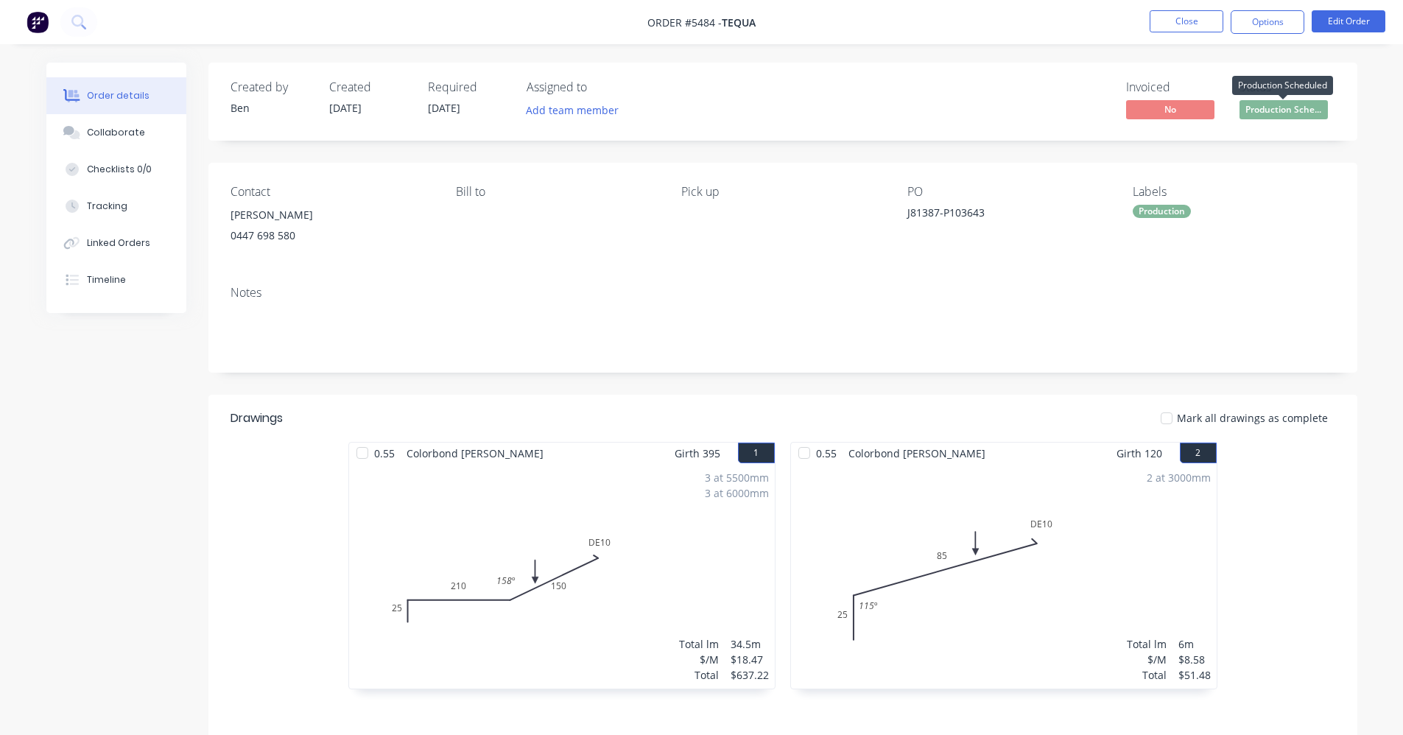
click at [1294, 102] on span "Production Sche..." at bounding box center [1284, 109] width 88 height 18
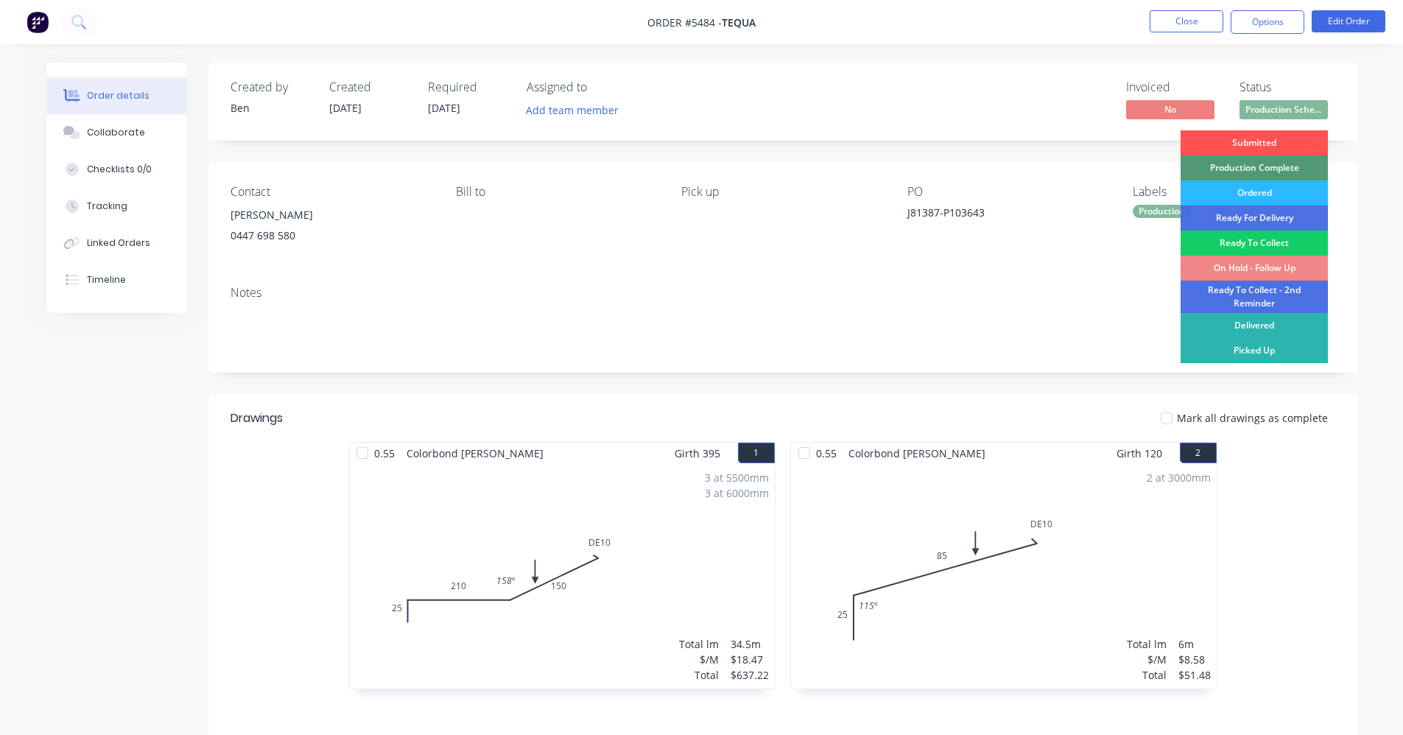
click at [1269, 243] on div "Ready To Collect" at bounding box center [1254, 243] width 147 height 25
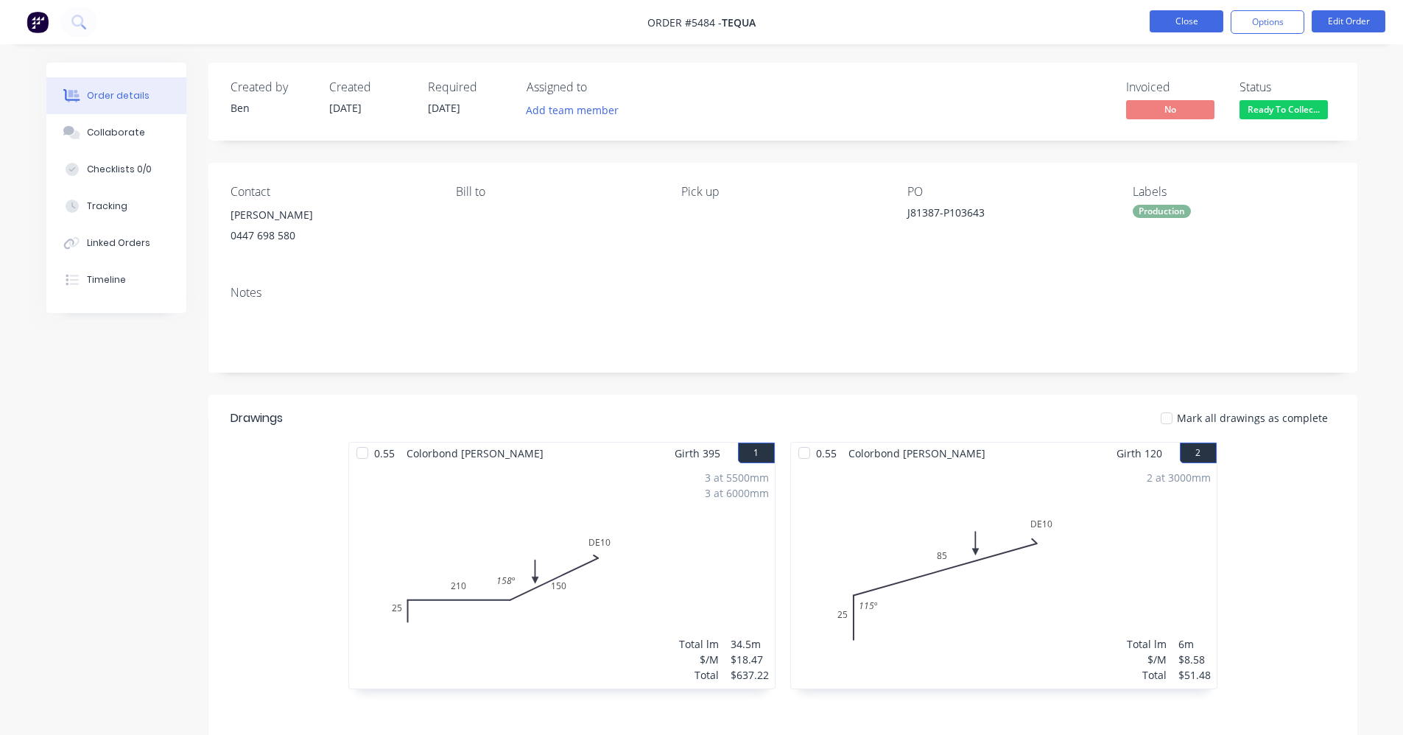
click at [1187, 20] on button "Close" at bounding box center [1187, 21] width 74 height 22
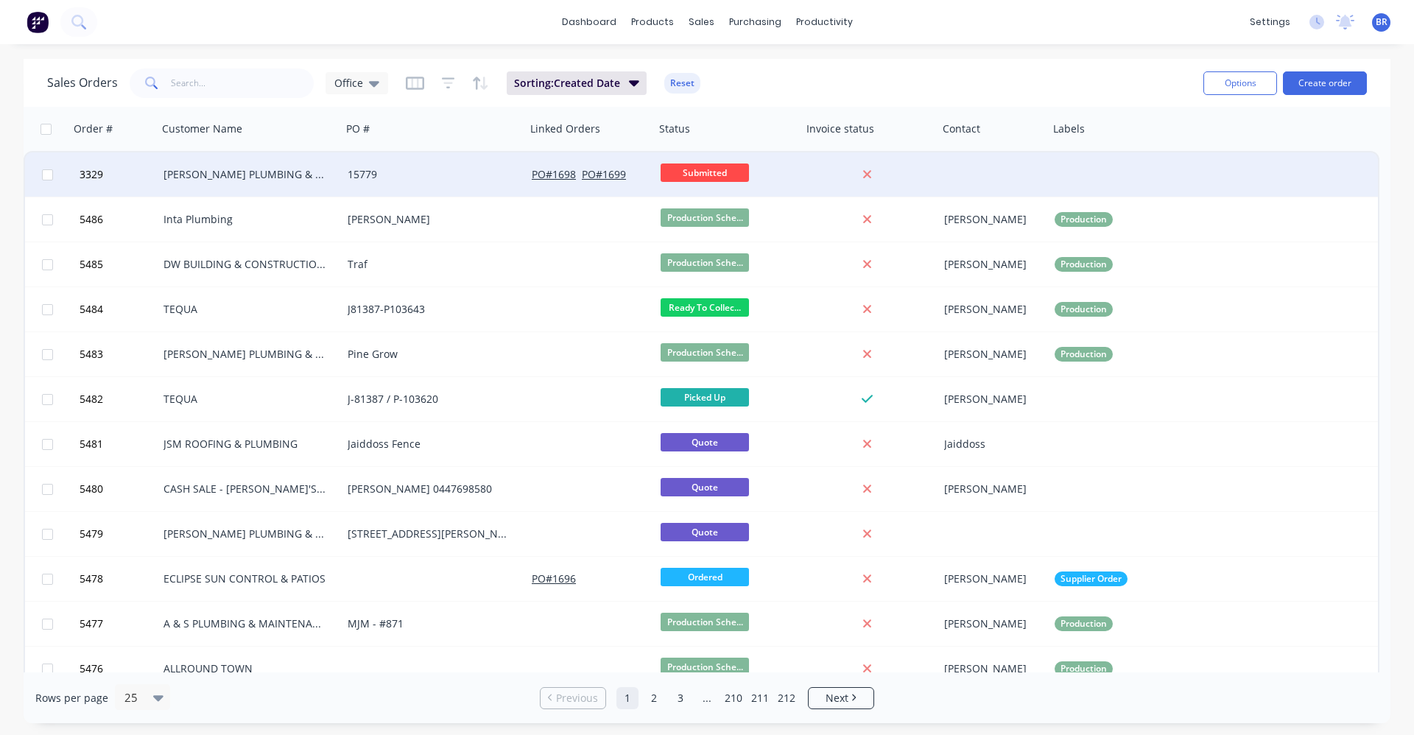
click at [258, 178] on div "[PERSON_NAME] PLUMBING & ROOFING PRO PTY LTD" at bounding box center [246, 174] width 164 height 15
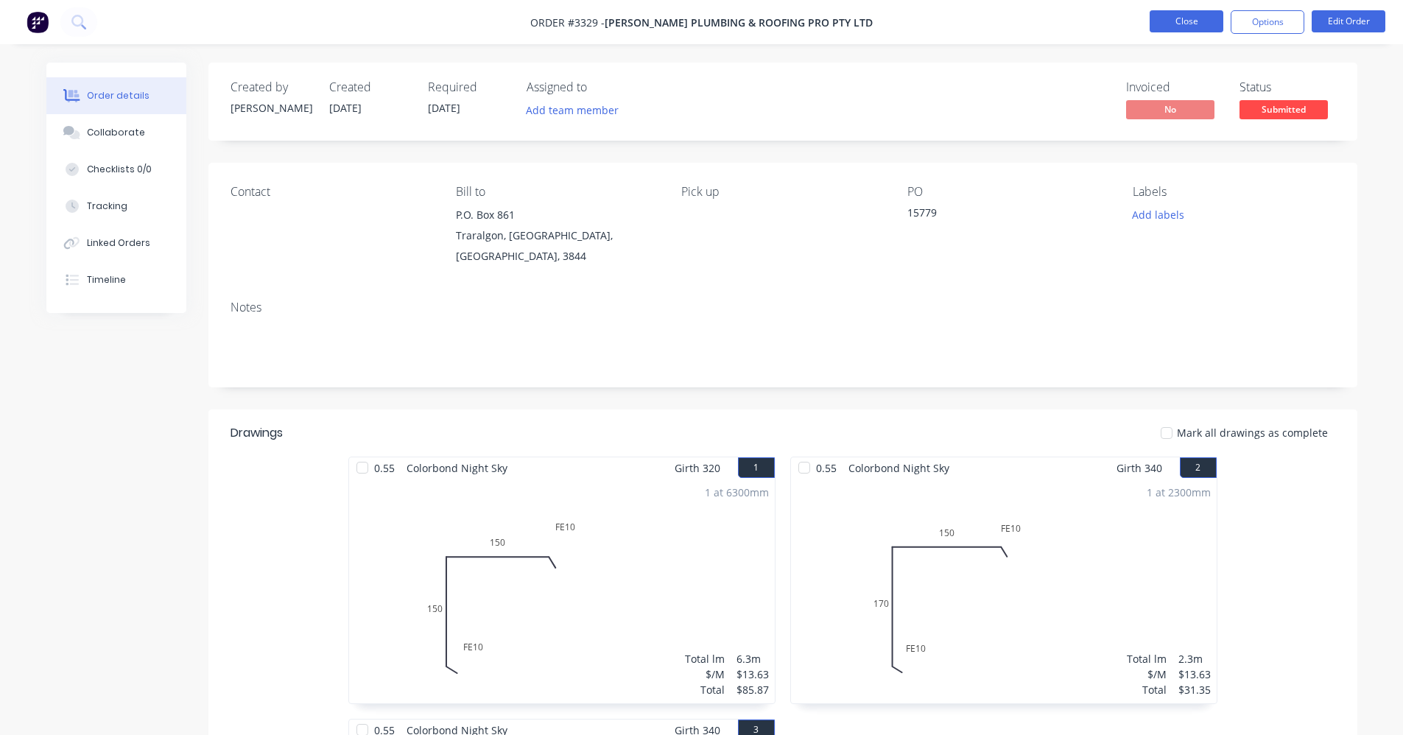
click at [1185, 25] on button "Close" at bounding box center [1187, 21] width 74 height 22
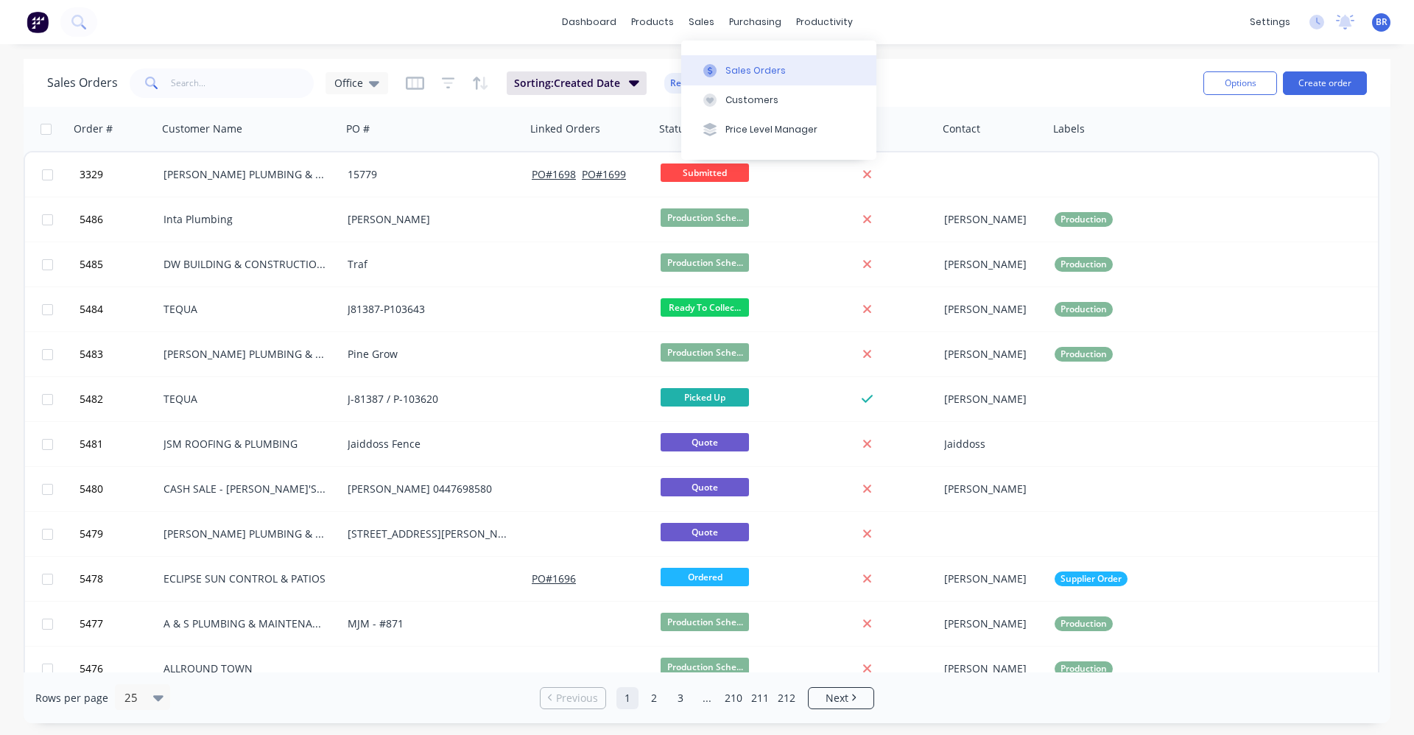
click at [741, 71] on div "Sales Orders" at bounding box center [756, 70] width 60 height 13
click at [1349, 83] on button "Create order" at bounding box center [1325, 83] width 84 height 24
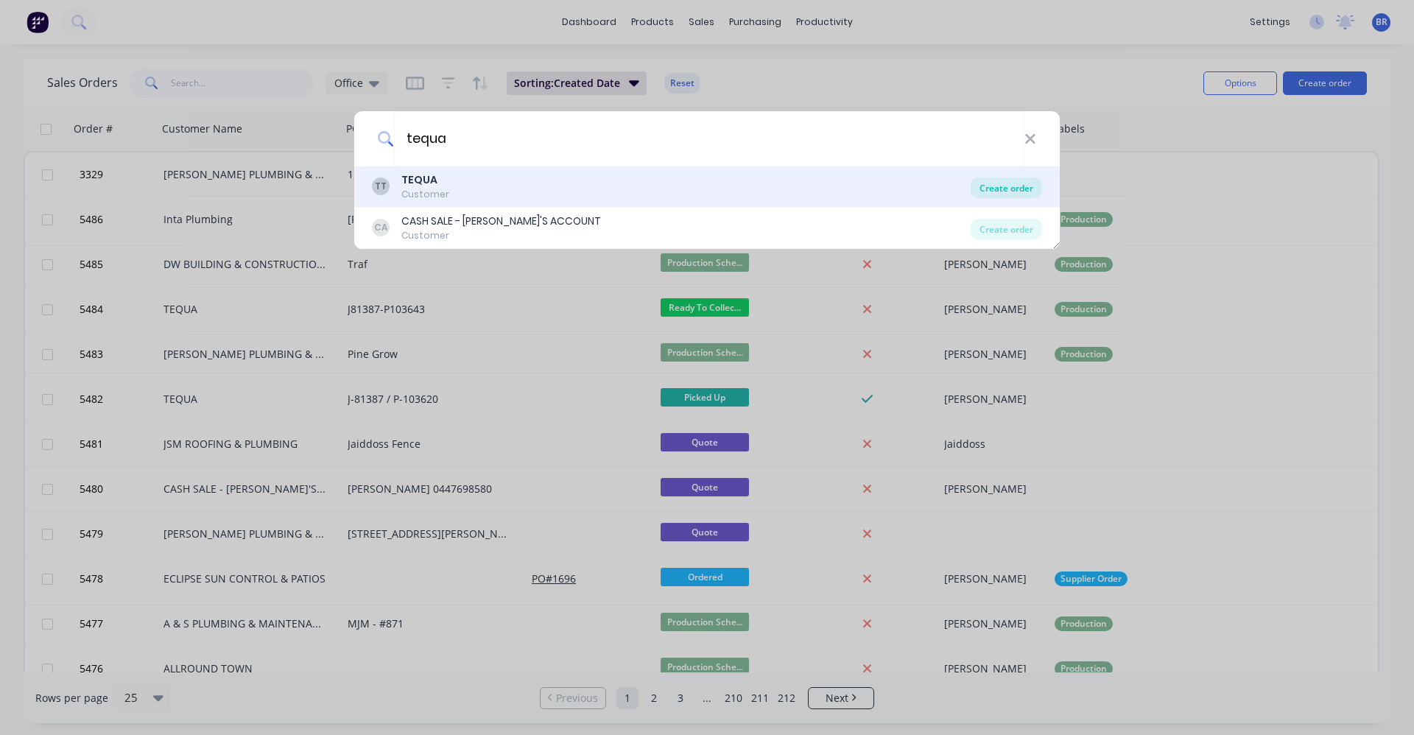
type input "tequa"
click at [1000, 191] on div "Create order" at bounding box center [1006, 188] width 71 height 21
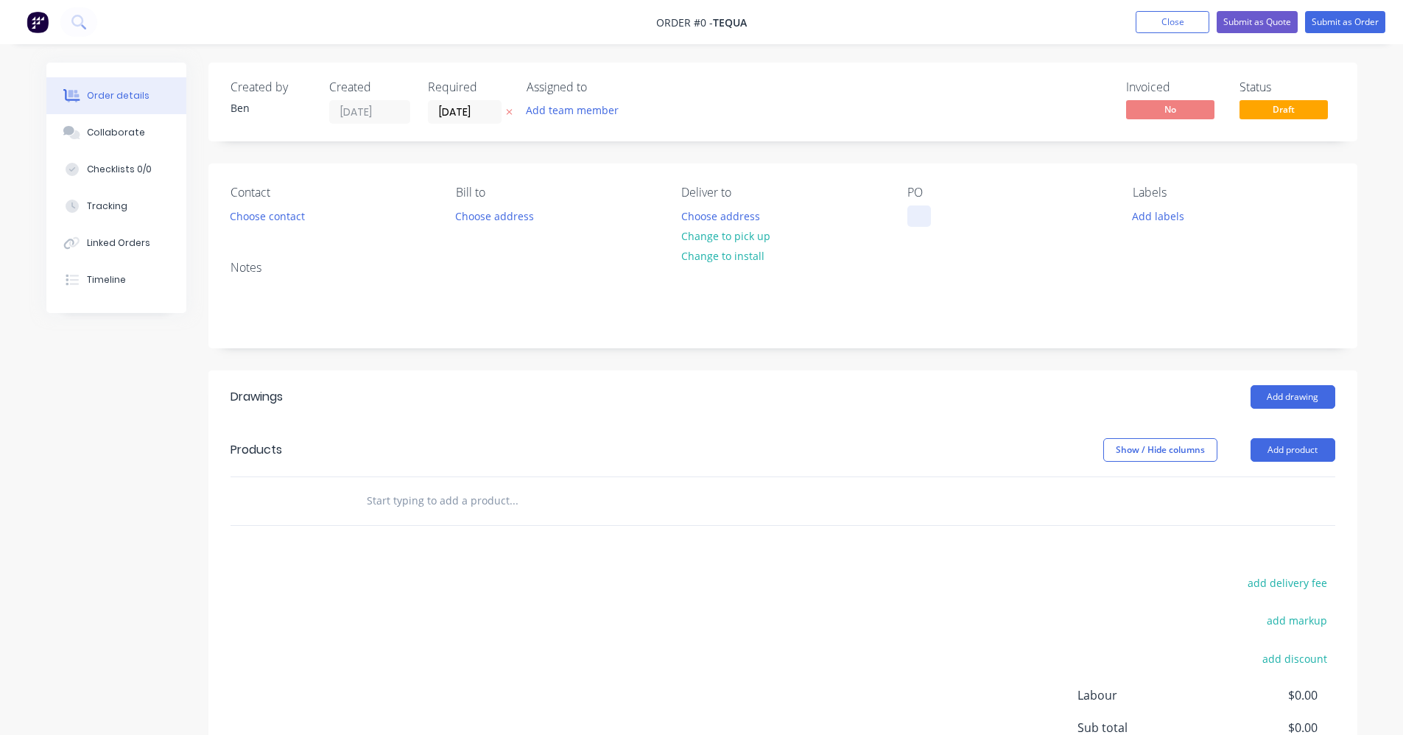
click at [919, 215] on div at bounding box center [920, 216] width 24 height 21
paste div
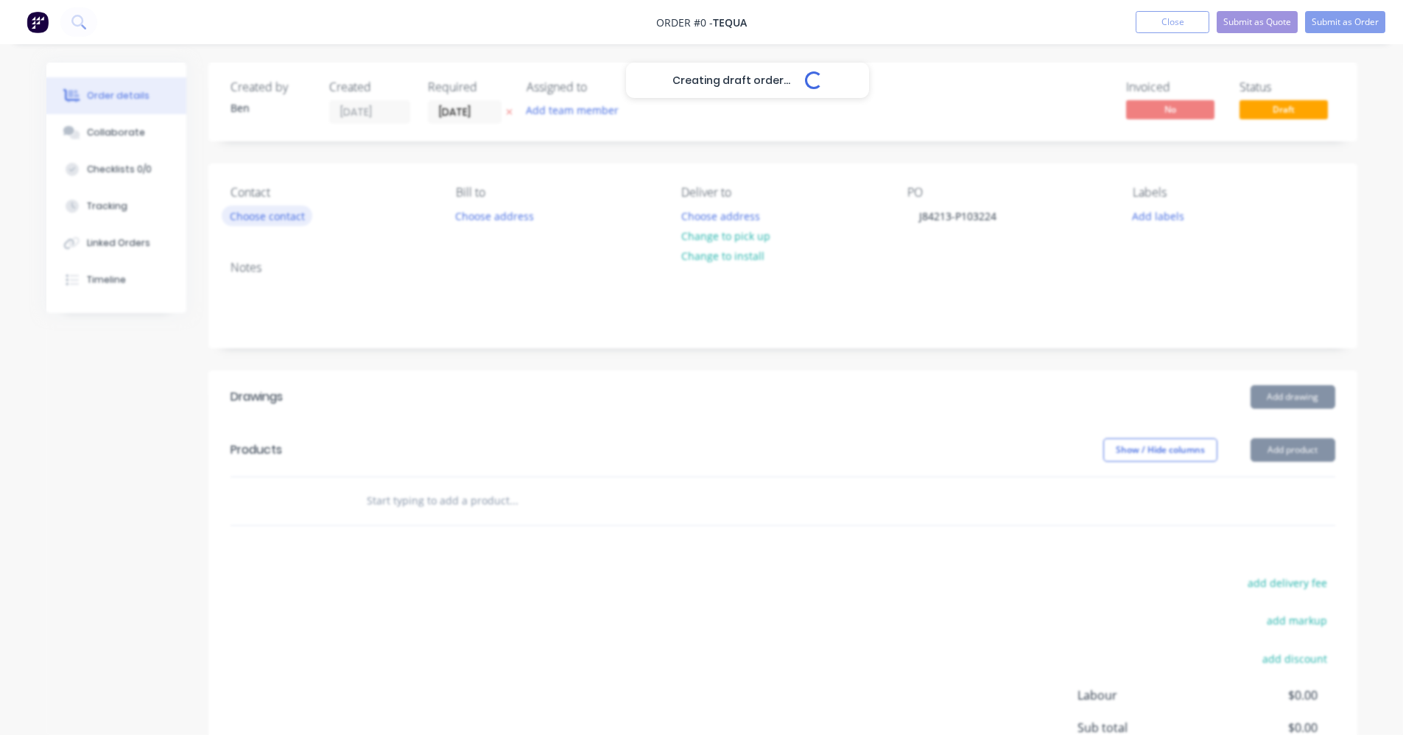
click at [284, 217] on div "Creating draft order... Loading... Order details Collaborate Checklists 0/0 Tra…" at bounding box center [702, 482] width 1341 height 839
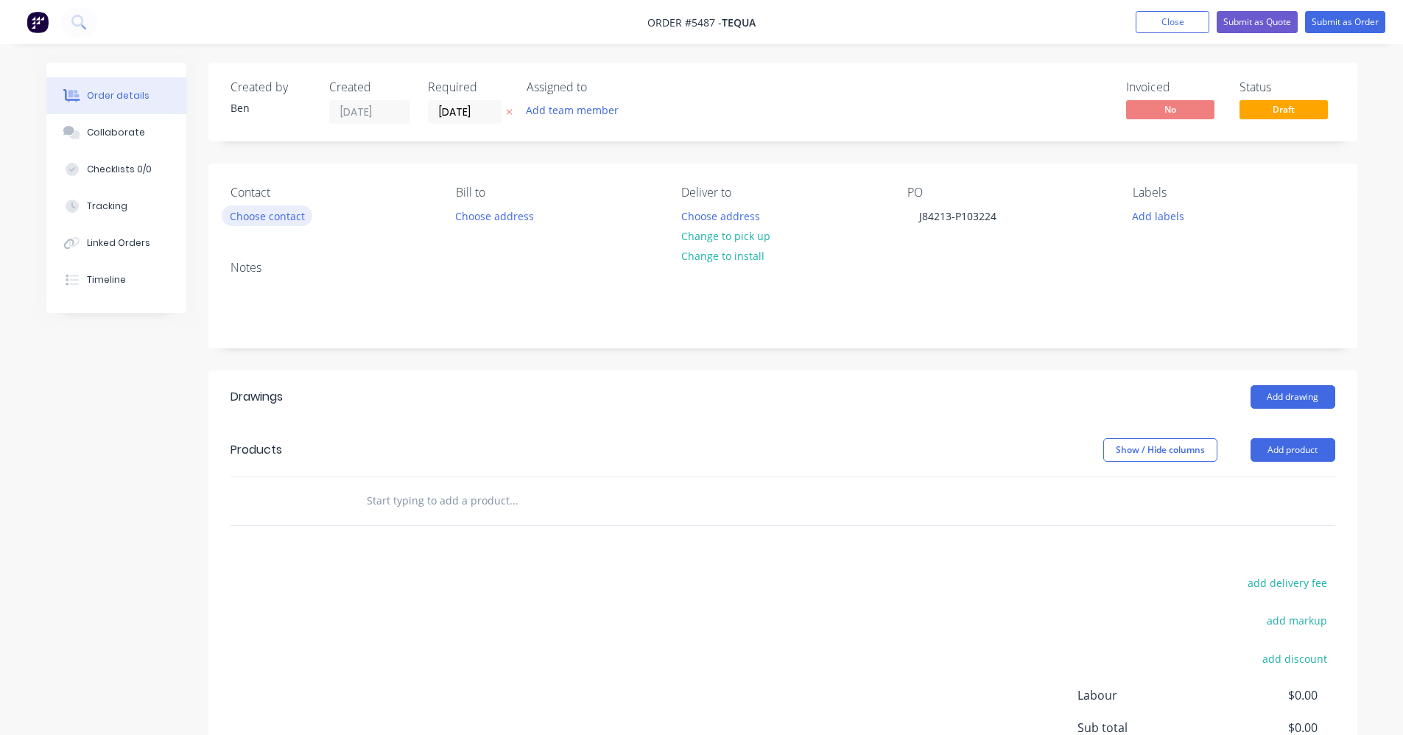
click at [287, 218] on button "Choose contact" at bounding box center [267, 216] width 91 height 20
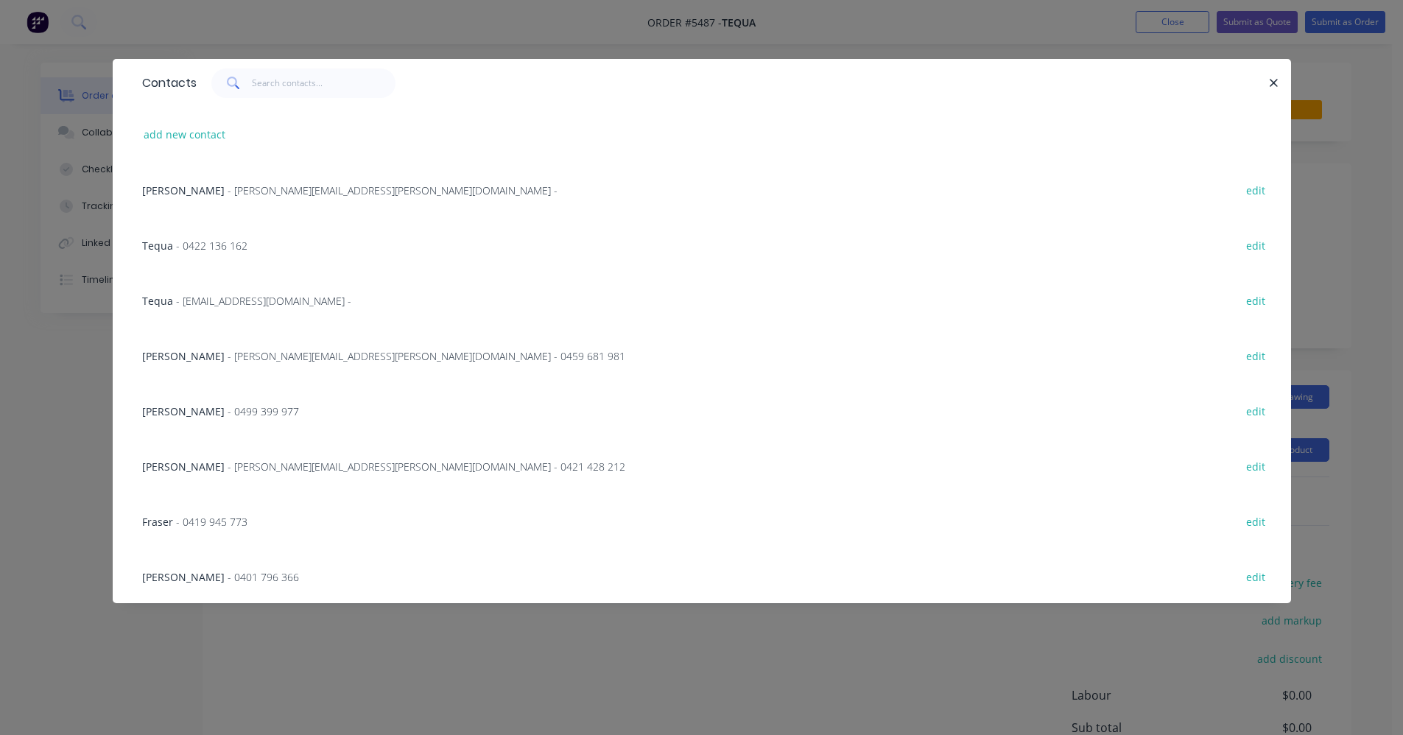
click at [228, 469] on span "- [PERSON_NAME][EMAIL_ADDRESS][PERSON_NAME][DOMAIN_NAME] - 0421 428 212" at bounding box center [427, 467] width 398 height 14
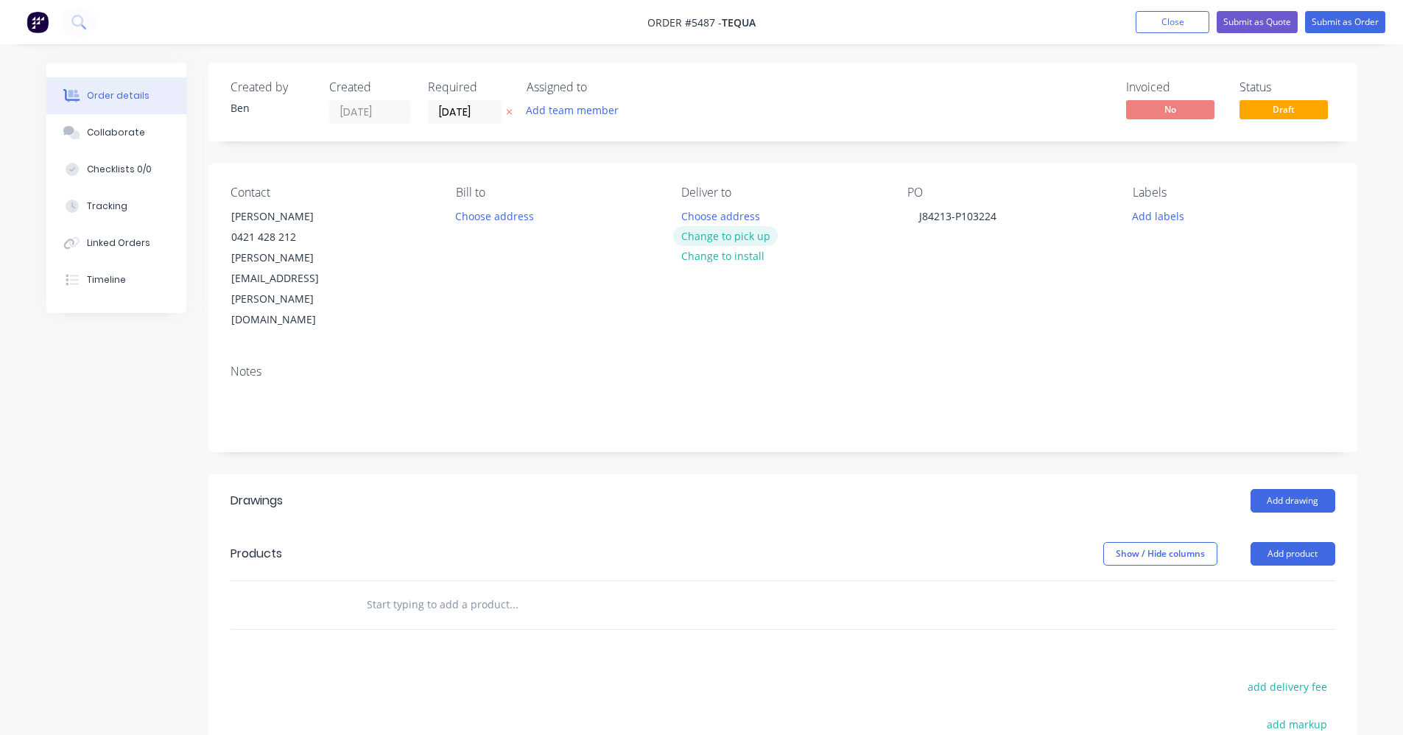
click at [718, 241] on button "Change to pick up" at bounding box center [725, 236] width 105 height 20
click at [1163, 215] on button "Add labels" at bounding box center [1159, 216] width 68 height 20
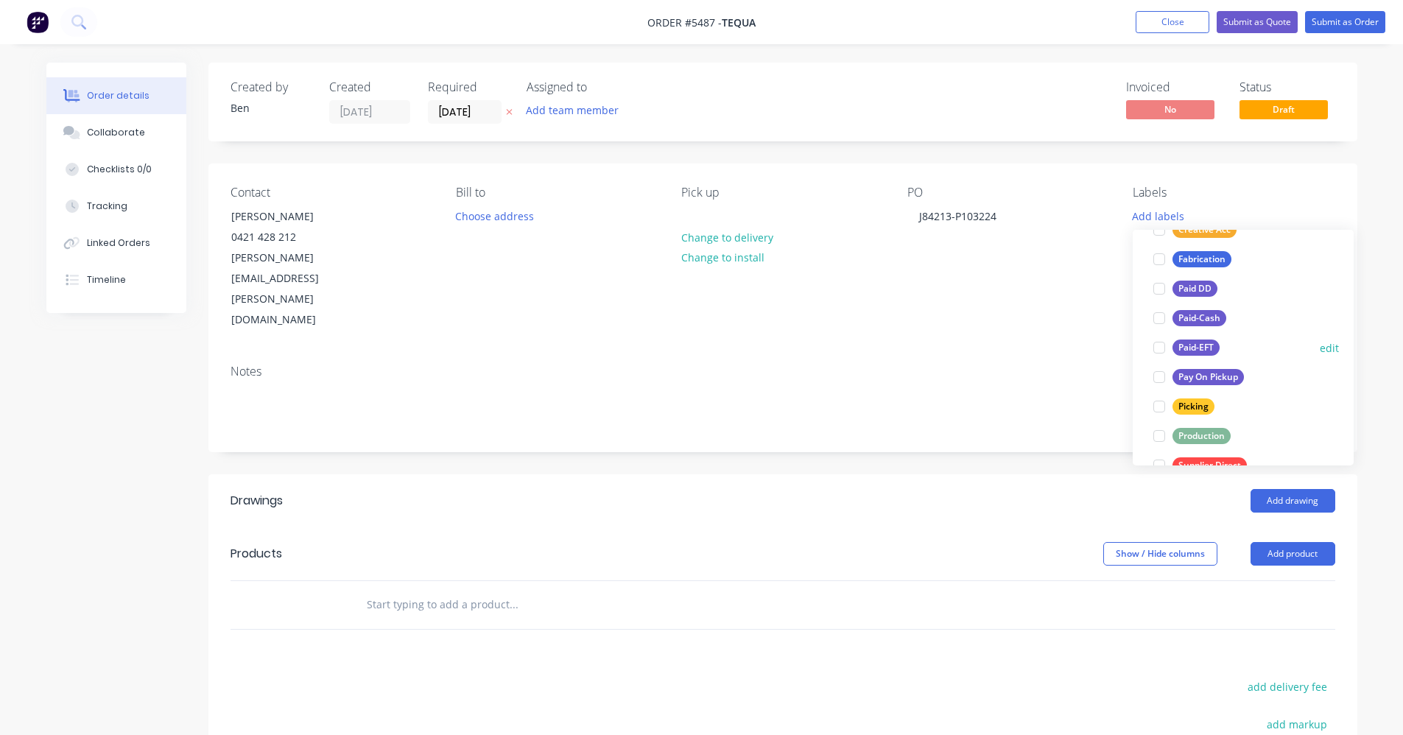
scroll to position [265, 0]
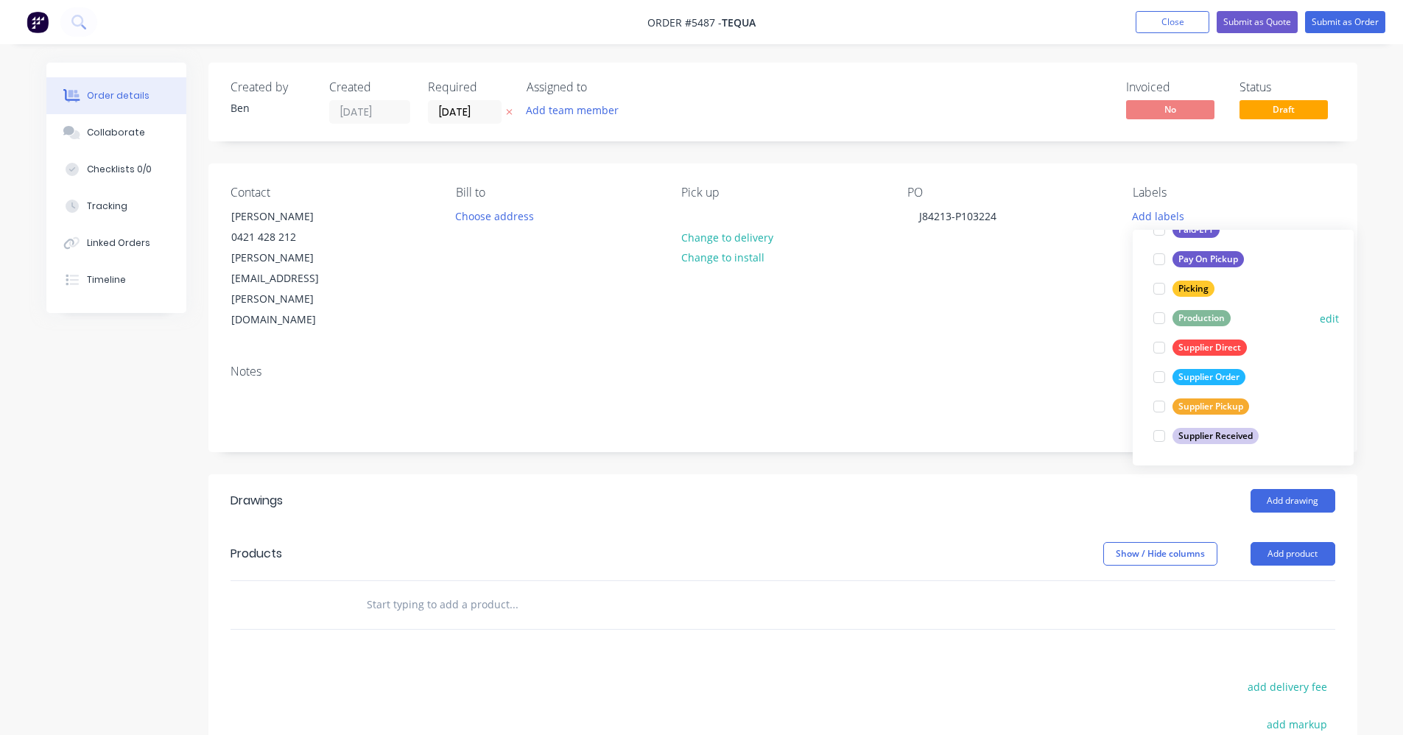
click at [1198, 317] on div "Production" at bounding box center [1202, 318] width 58 height 16
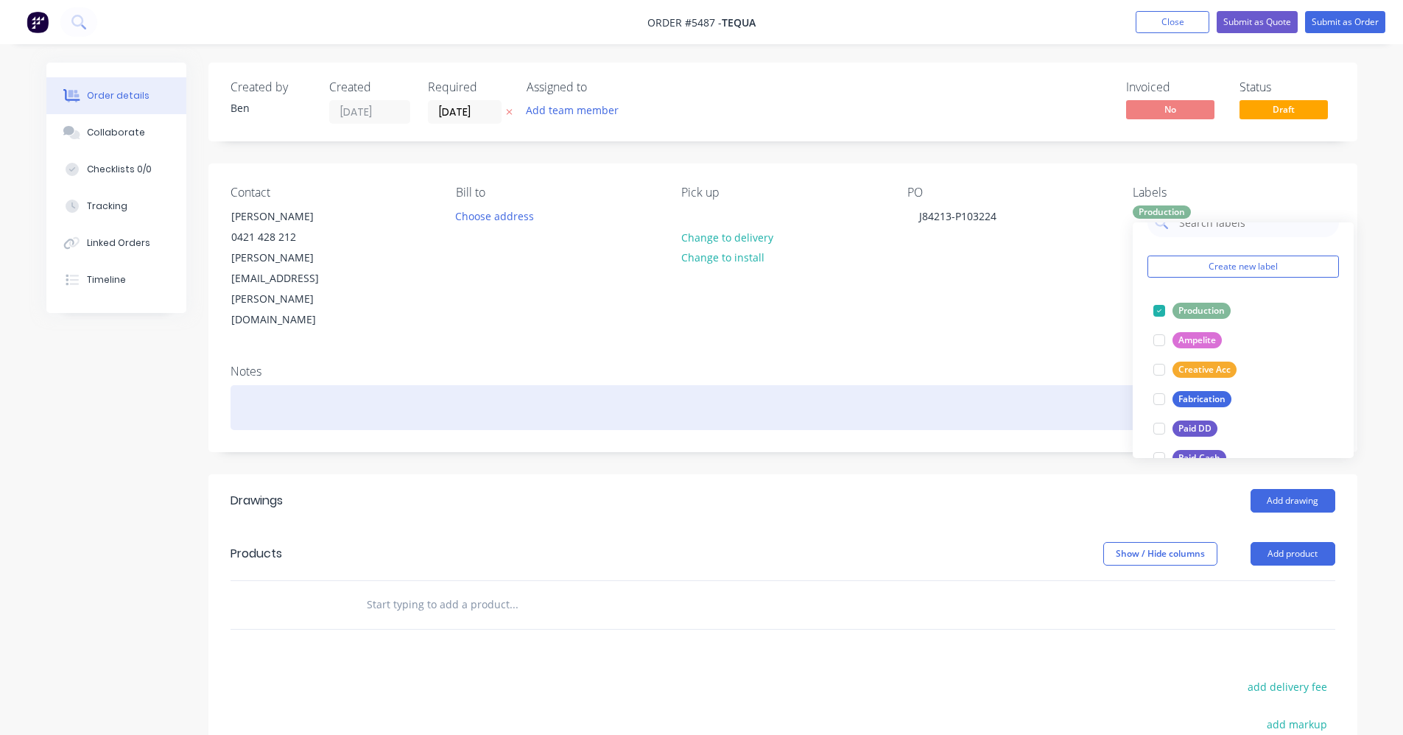
click at [931, 385] on div at bounding box center [783, 407] width 1105 height 45
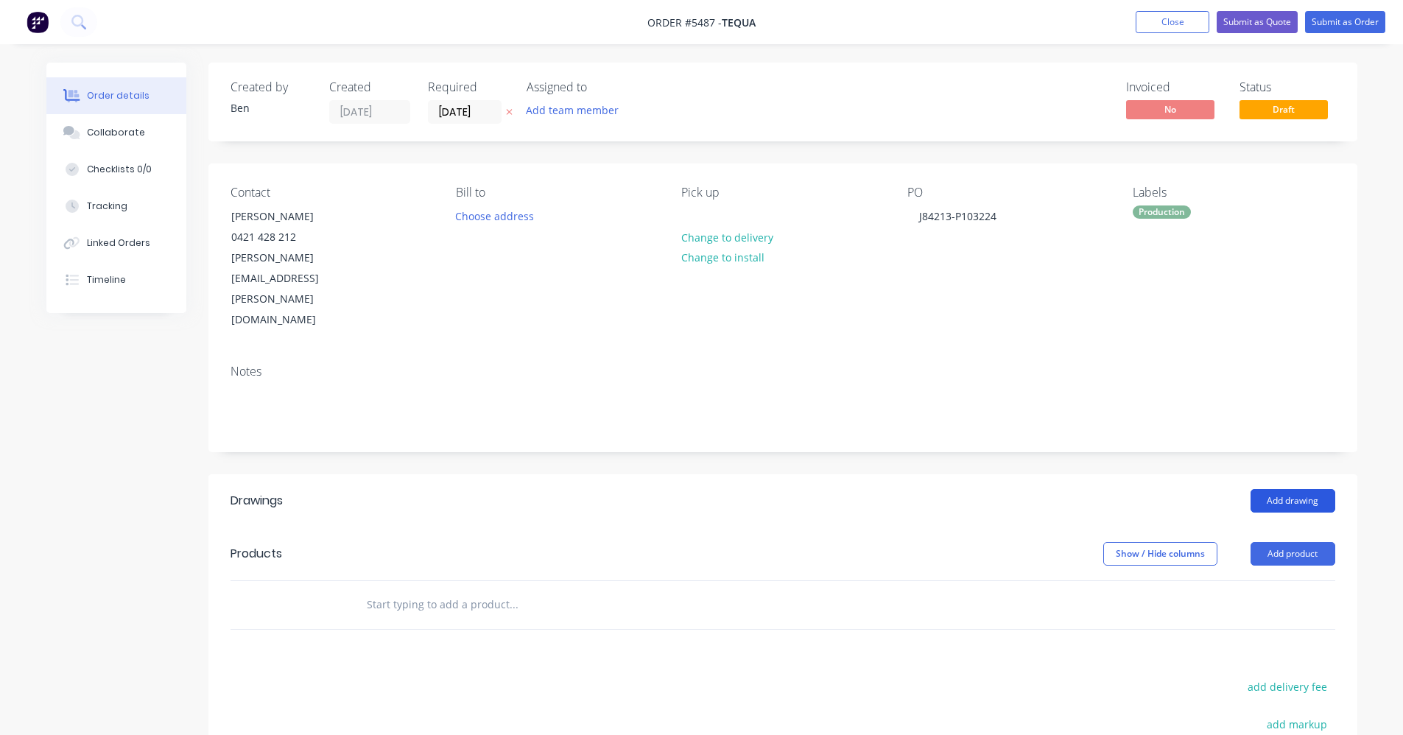
click at [1317, 489] on button "Add drawing" at bounding box center [1293, 501] width 85 height 24
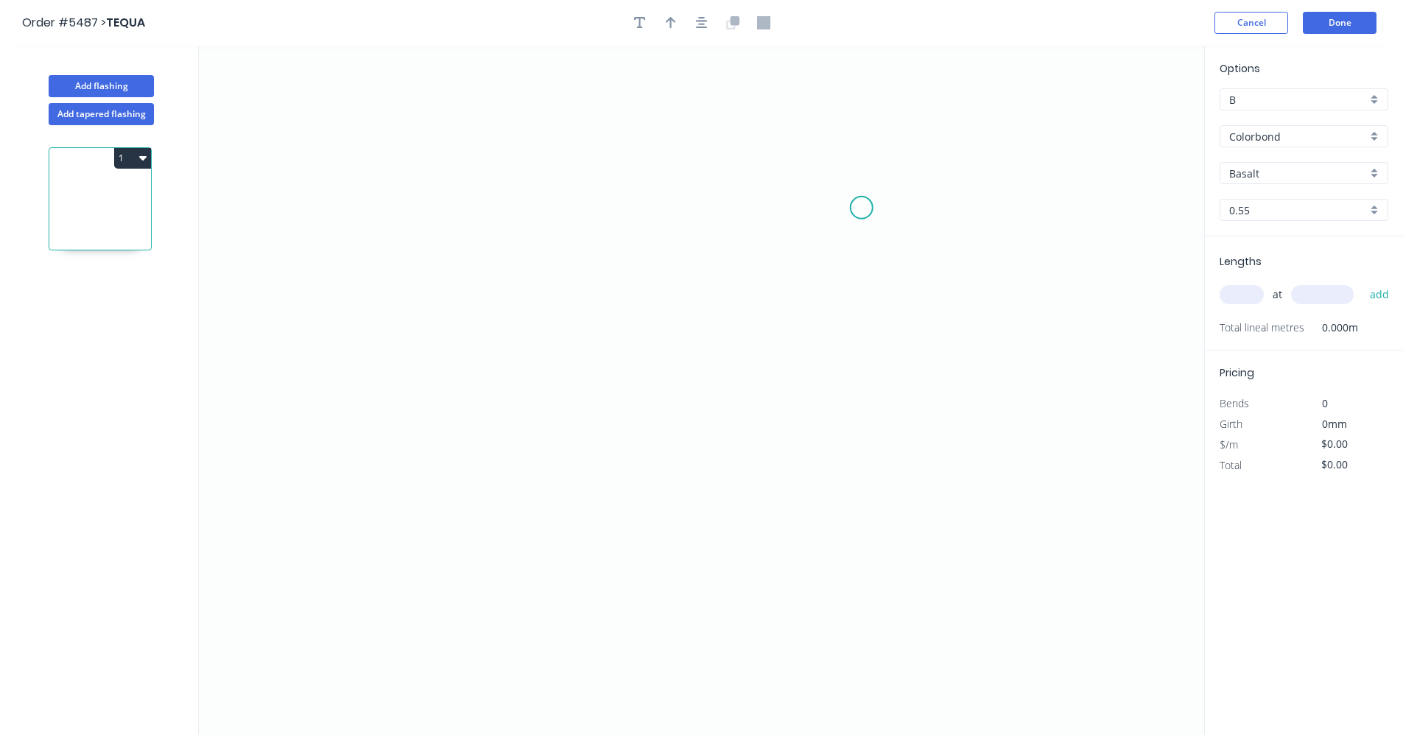
click at [862, 208] on icon "0" at bounding box center [702, 391] width 1006 height 690
drag, startPoint x: 851, startPoint y: 457, endPoint x: 823, endPoint y: 458, distance: 28.0
click at [844, 458] on icon "0" at bounding box center [702, 391] width 1006 height 690
click at [520, 446] on icon "0 ?" at bounding box center [702, 391] width 1006 height 690
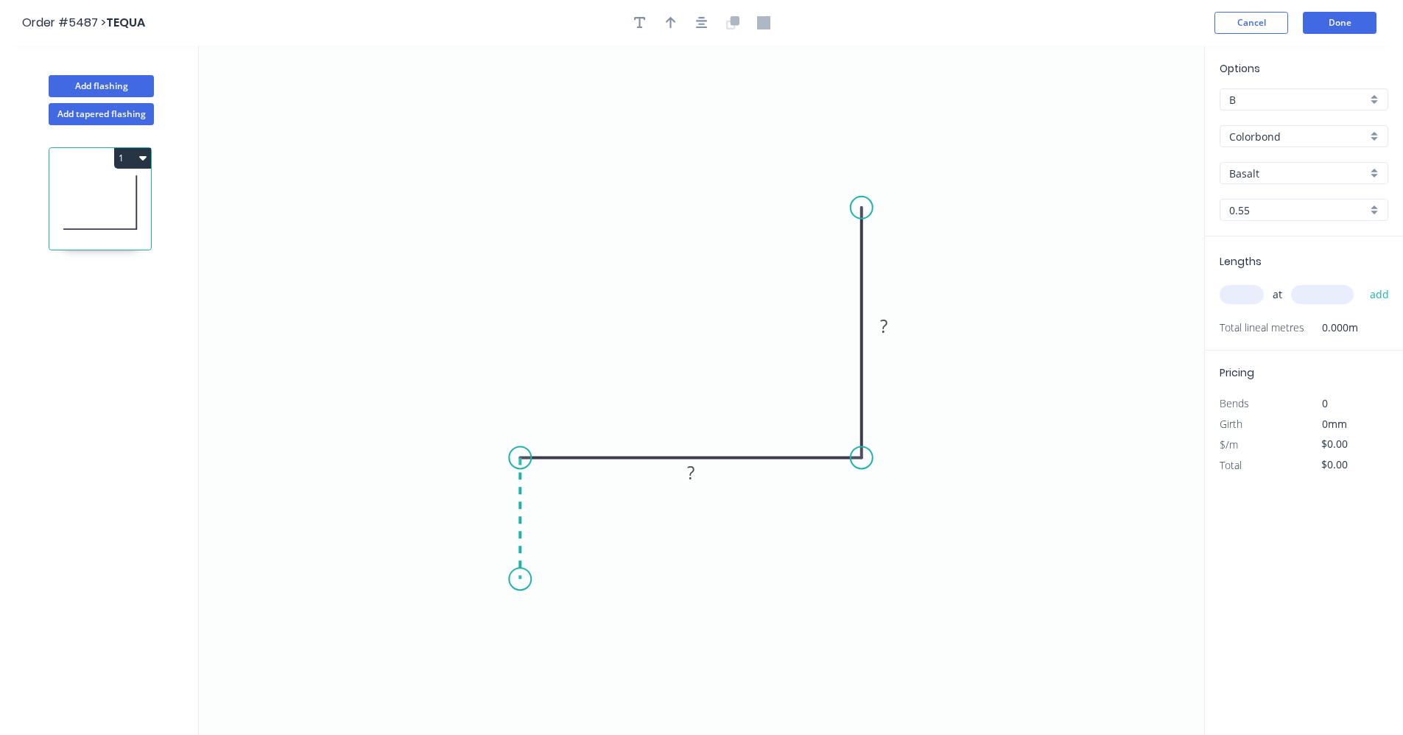
click at [512, 580] on icon "0 ? ?" at bounding box center [702, 391] width 1006 height 690
drag, startPoint x: 518, startPoint y: 586, endPoint x: 512, endPoint y: 630, distance: 44.6
click at [512, 630] on circle at bounding box center [520, 626] width 22 height 22
click at [580, 717] on div "Drip edge" at bounding box center [591, 724] width 148 height 30
click at [499, 540] on tspan "?" at bounding box center [497, 536] width 7 height 24
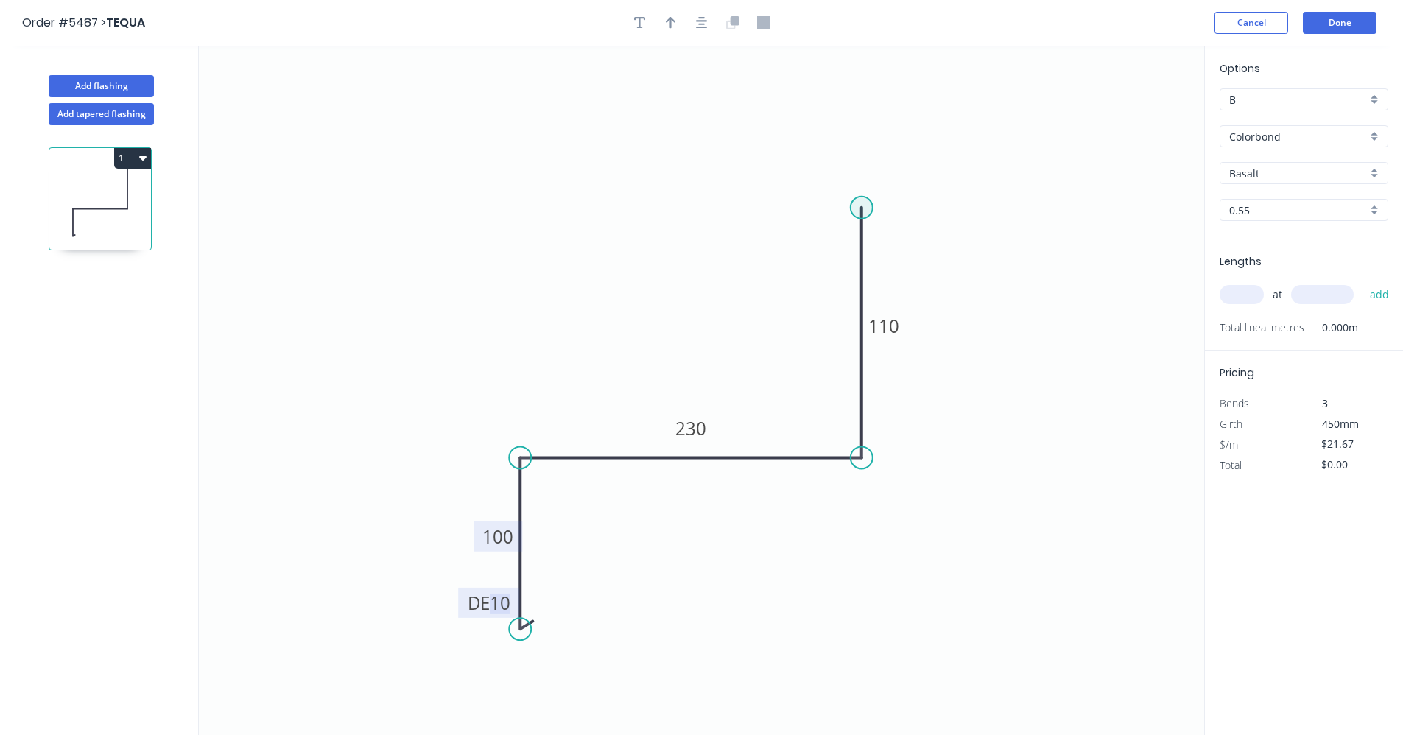
drag, startPoint x: 860, startPoint y: 210, endPoint x: 869, endPoint y: 213, distance: 10.0
click at [903, 267] on div "Crush & Fold" at bounding box center [935, 260] width 148 height 30
type input "$25.45"
click at [911, 263] on div "Flip bend" at bounding box center [939, 260] width 148 height 30
click at [704, 27] on icon "button" at bounding box center [702, 23] width 12 height 12
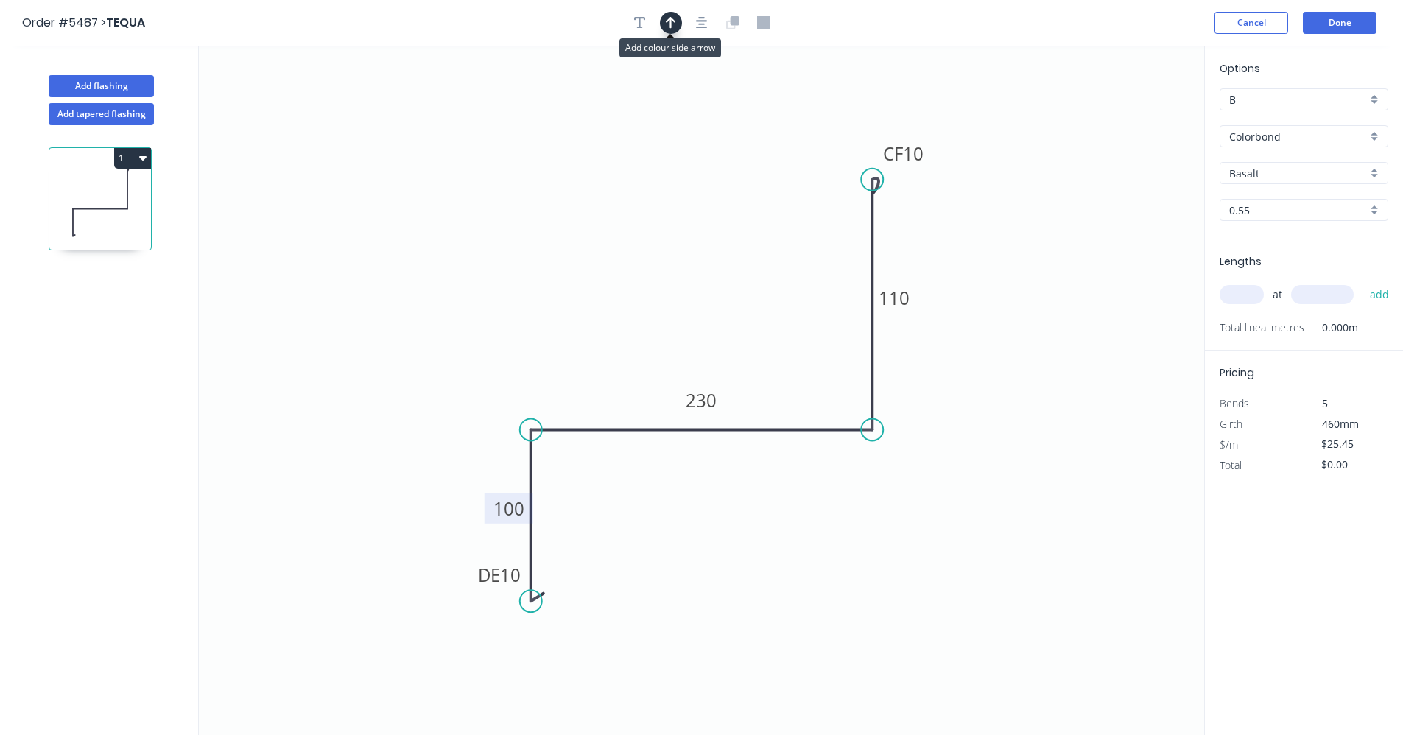
click at [674, 24] on icon "button" at bounding box center [671, 22] width 10 height 13
drag, startPoint x: 1131, startPoint y: 119, endPoint x: 832, endPoint y: 393, distance: 405.1
click at [763, 406] on icon at bounding box center [762, 391] width 13 height 47
click at [1378, 138] on div "Colorbond" at bounding box center [1304, 136] width 169 height 22
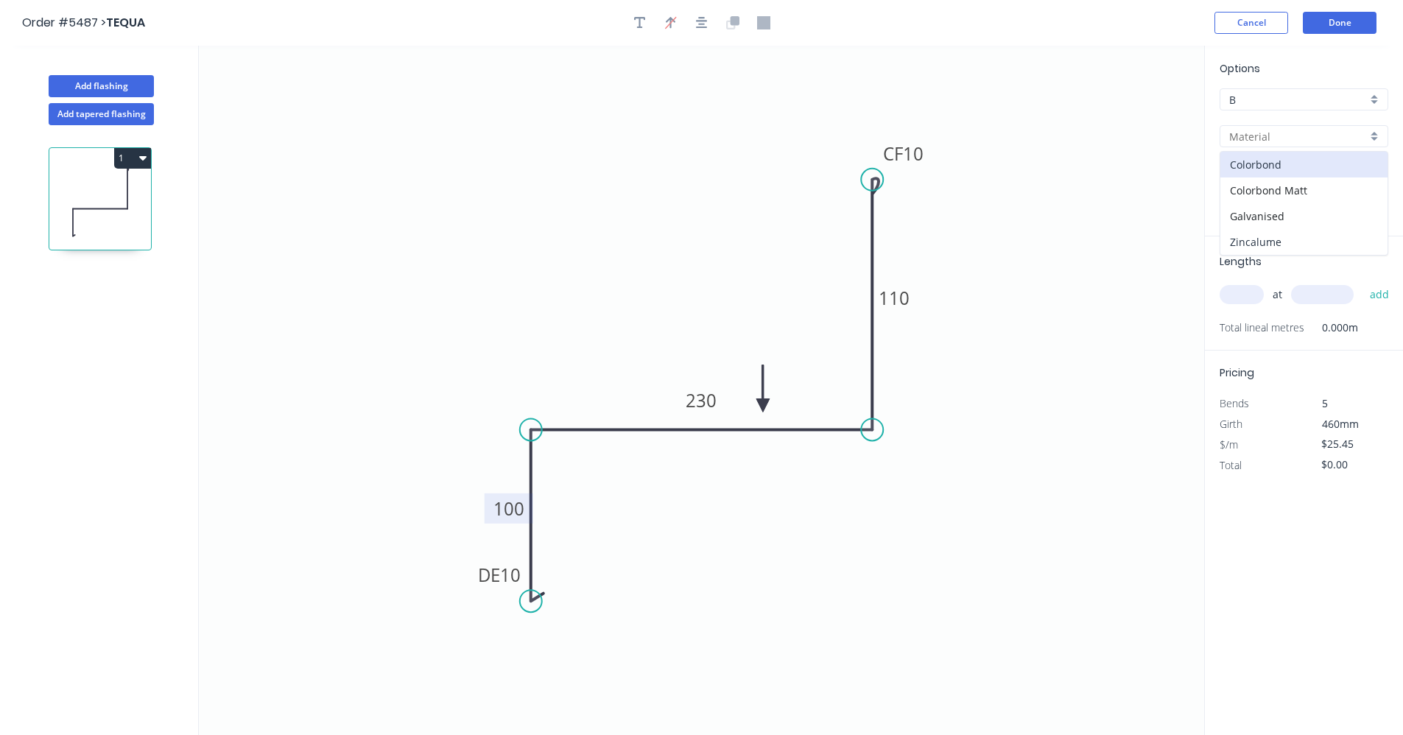
click at [1255, 246] on div "Zincalume" at bounding box center [1304, 242] width 167 height 26
type input "Zincalume"
type input "$19.94"
click at [1243, 292] on input "text" at bounding box center [1242, 294] width 44 height 19
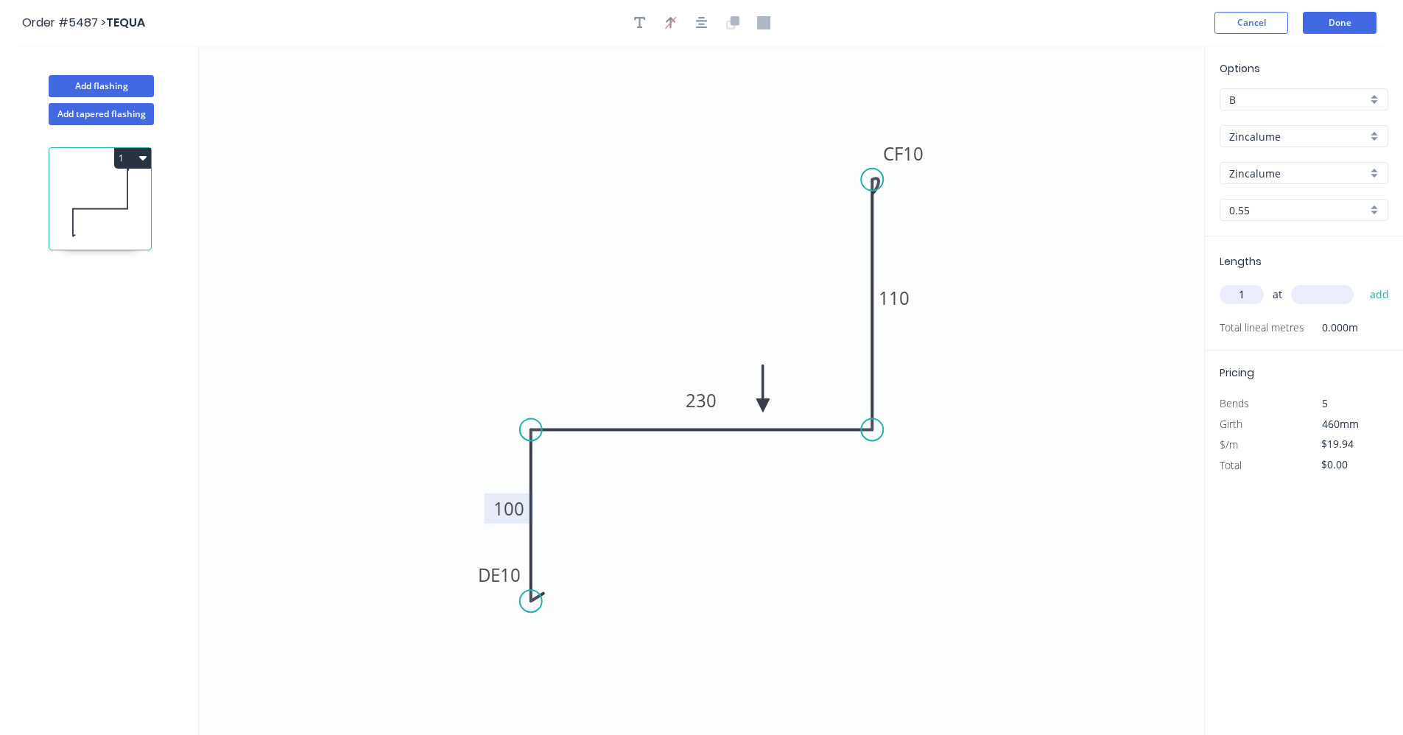
type input "1"
type input "3000"
click at [1363, 282] on button "add" at bounding box center [1380, 294] width 35 height 25
type input "$59.82"
click at [1344, 21] on button "Done" at bounding box center [1340, 23] width 74 height 22
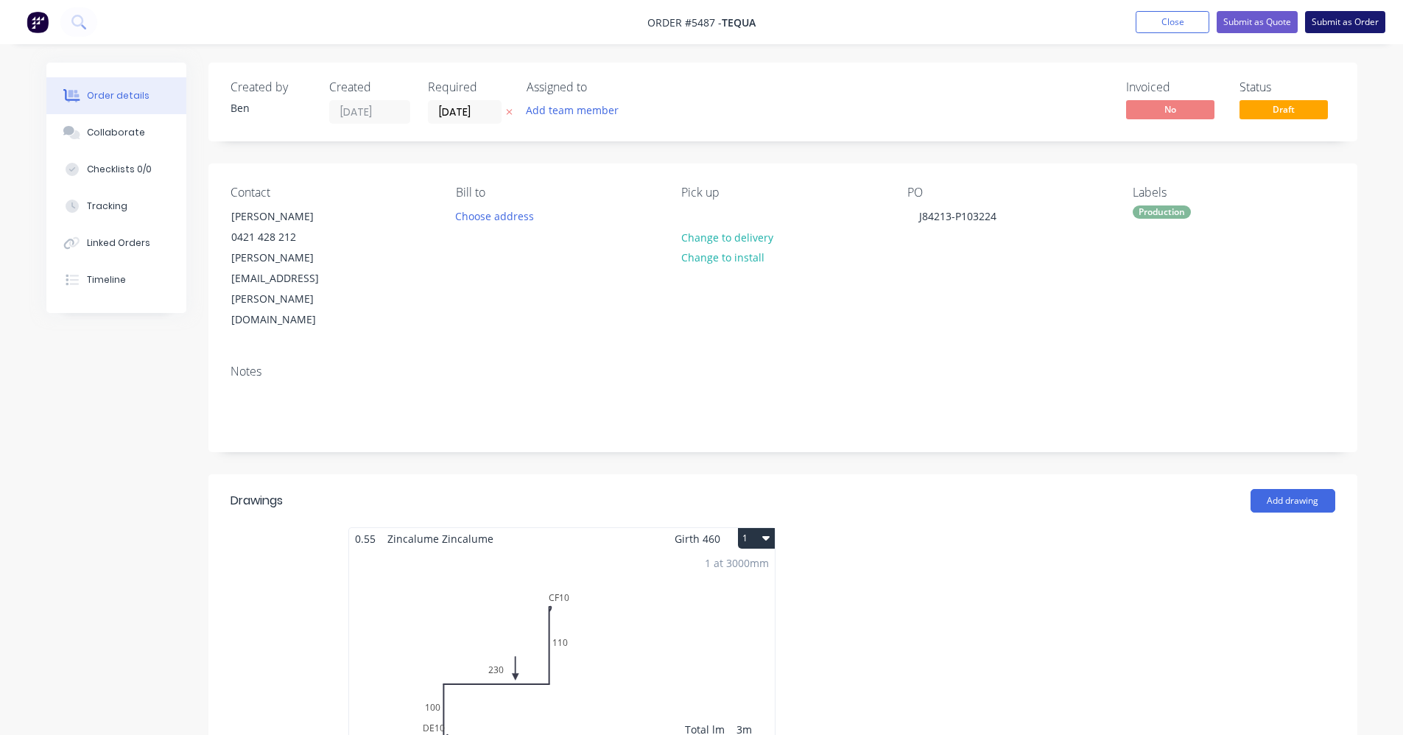
click at [1351, 24] on button "Submit as Order" at bounding box center [1345, 22] width 80 height 22
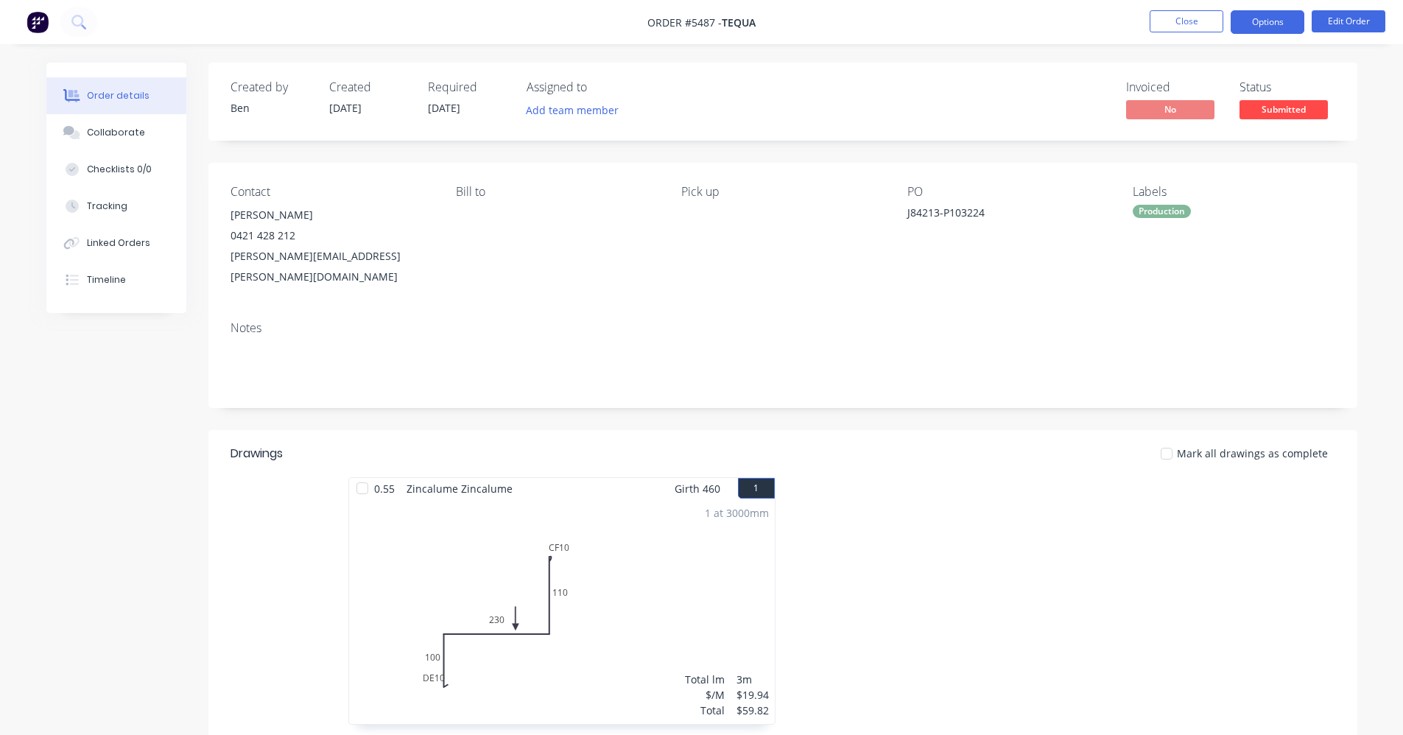
click at [1277, 26] on button "Options" at bounding box center [1268, 22] width 74 height 24
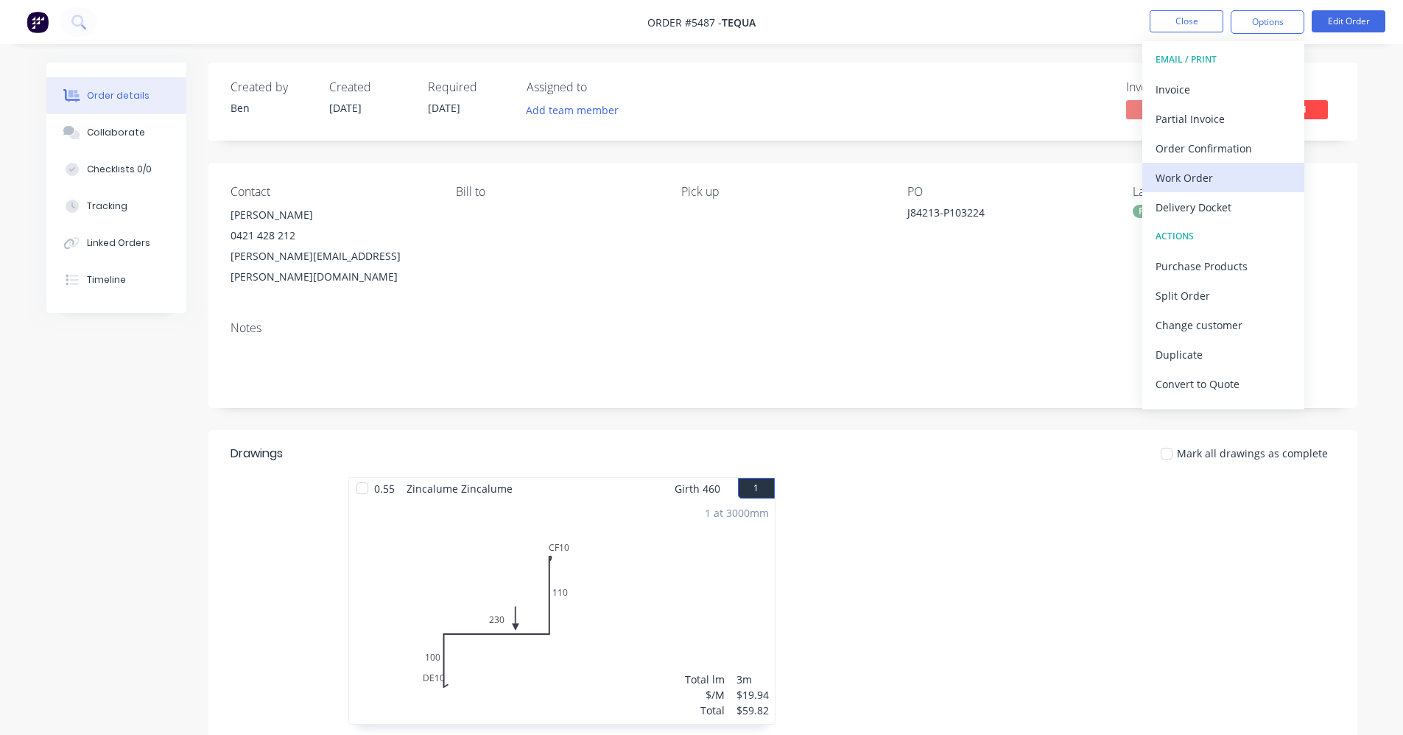
click at [1196, 184] on div "Work Order" at bounding box center [1224, 177] width 136 height 21
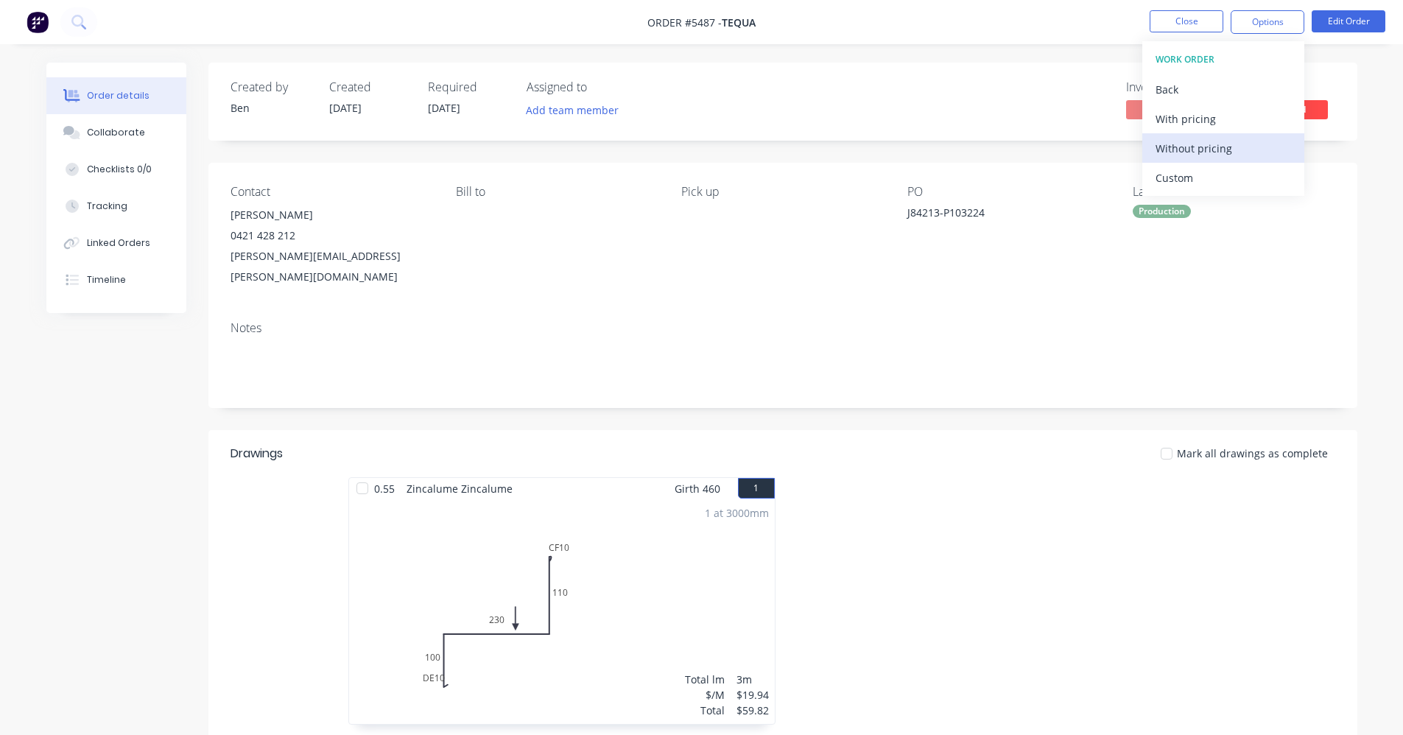
click at [1191, 152] on div "Without pricing" at bounding box center [1224, 148] width 136 height 21
drag, startPoint x: 726, startPoint y: 292, endPoint x: 868, endPoint y: 273, distance: 142.7
click at [727, 309] on div "Notes" at bounding box center [782, 358] width 1149 height 99
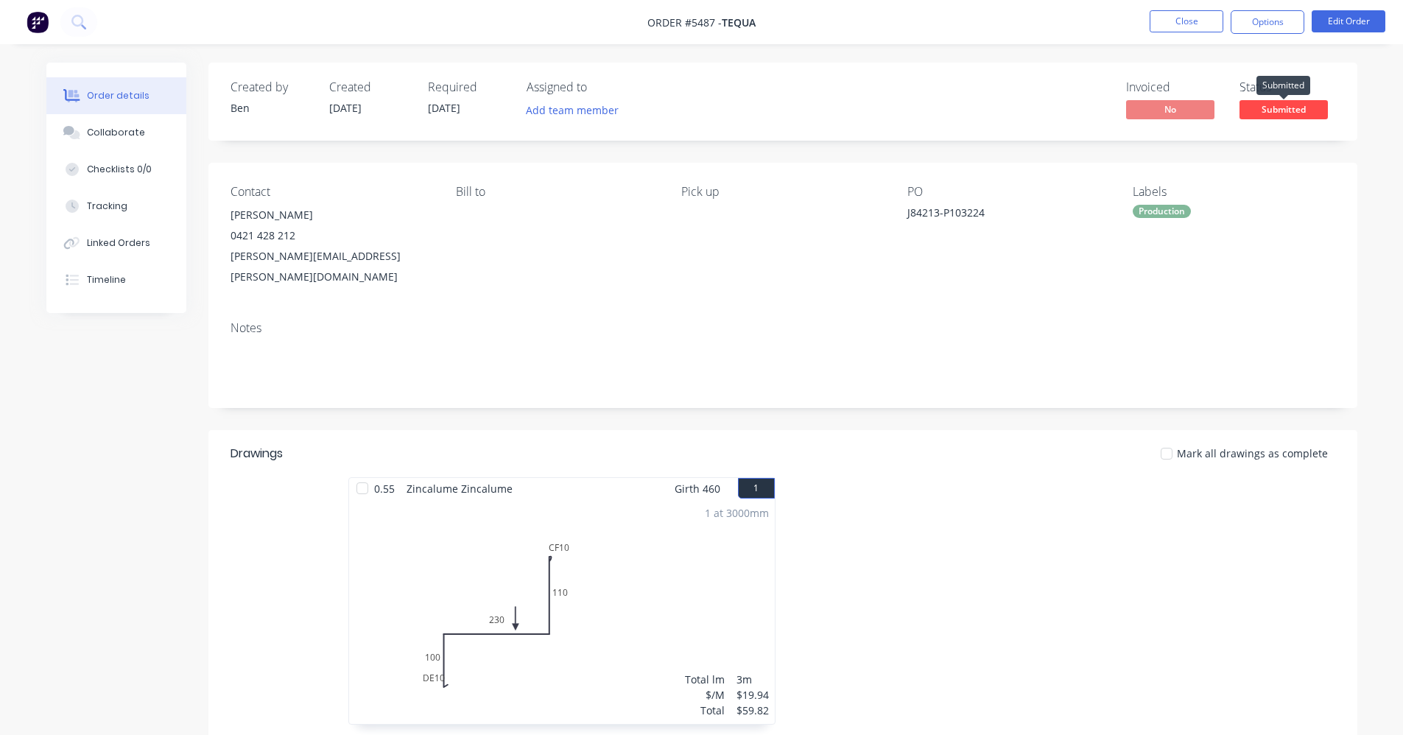
click at [1291, 102] on span "Submitted" at bounding box center [1284, 109] width 88 height 18
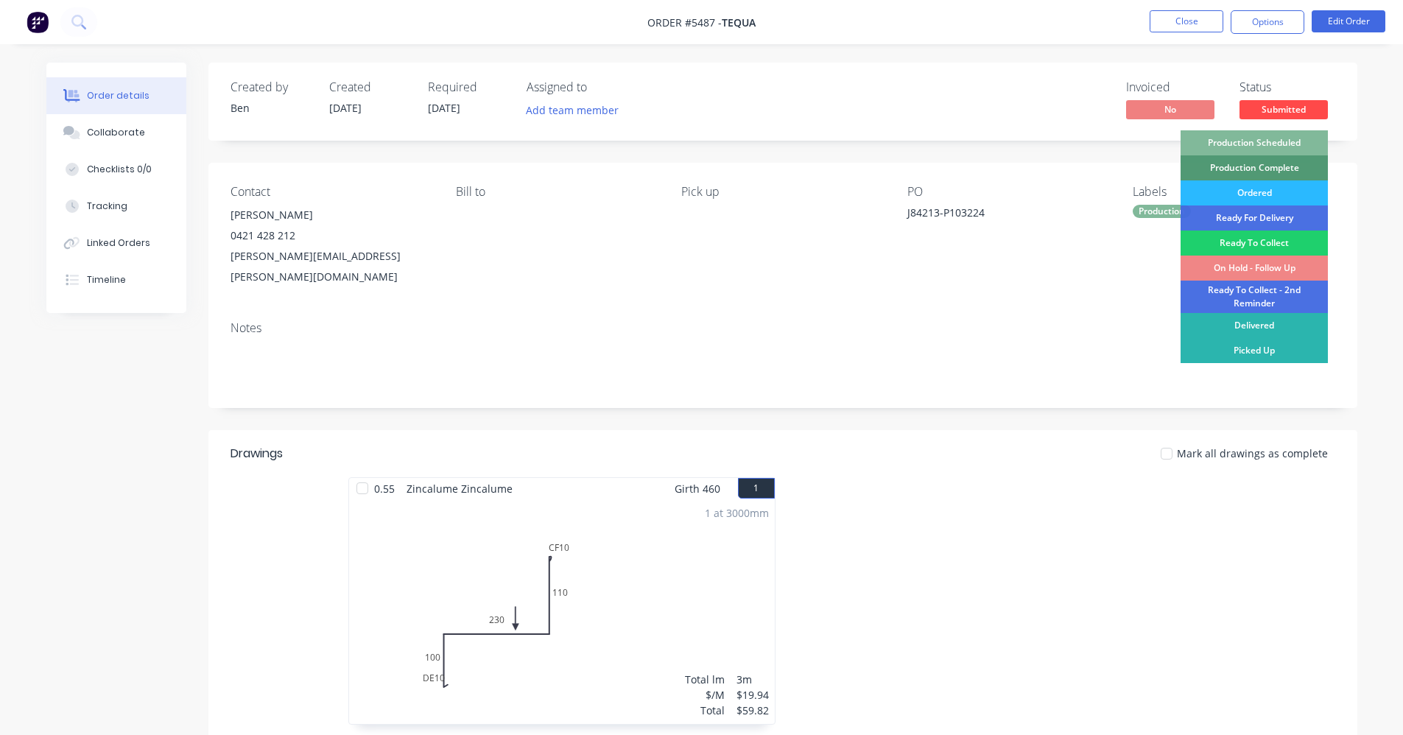
click at [1263, 141] on div "Production Scheduled" at bounding box center [1254, 142] width 147 height 25
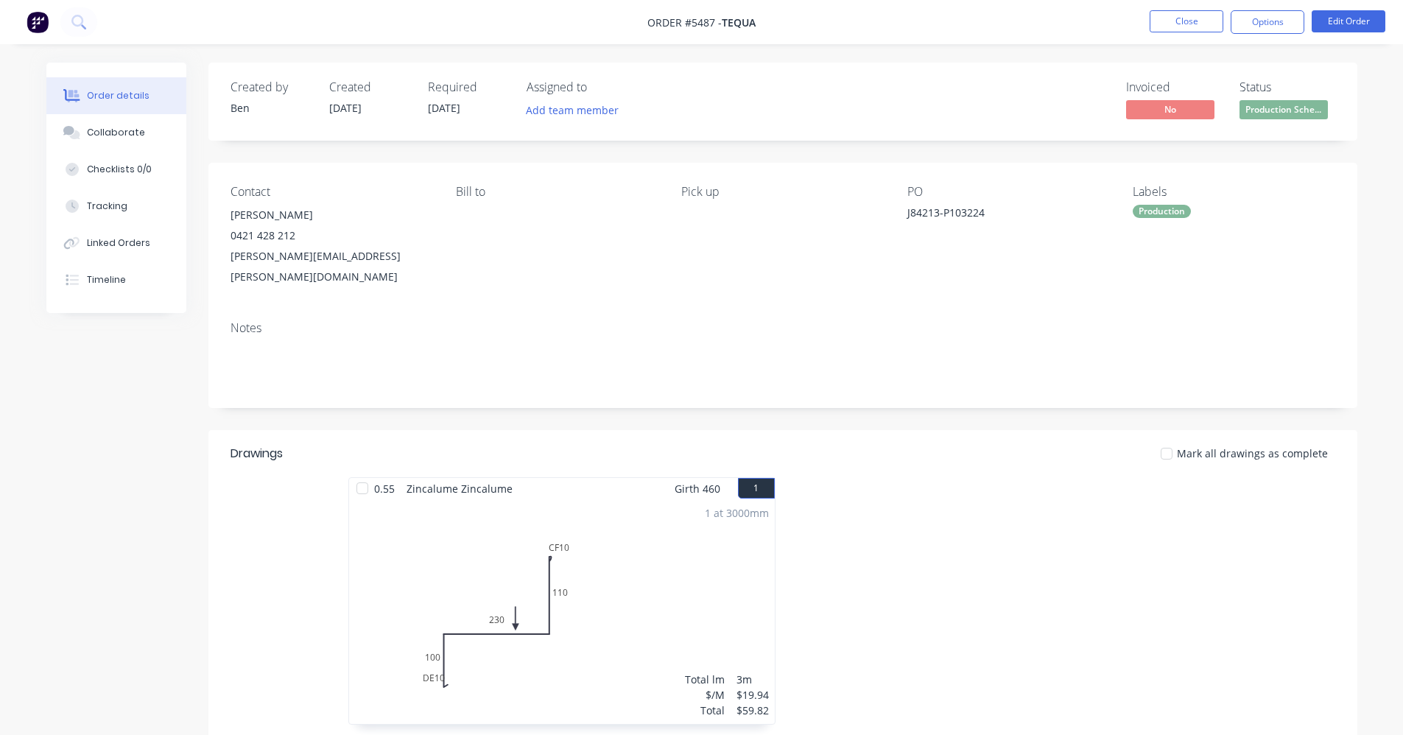
click at [1176, 34] on nav "Order #5487 - TEQUA Close Options Edit Order" at bounding box center [701, 22] width 1403 height 44
click at [1181, 23] on button "Close" at bounding box center [1187, 21] width 74 height 22
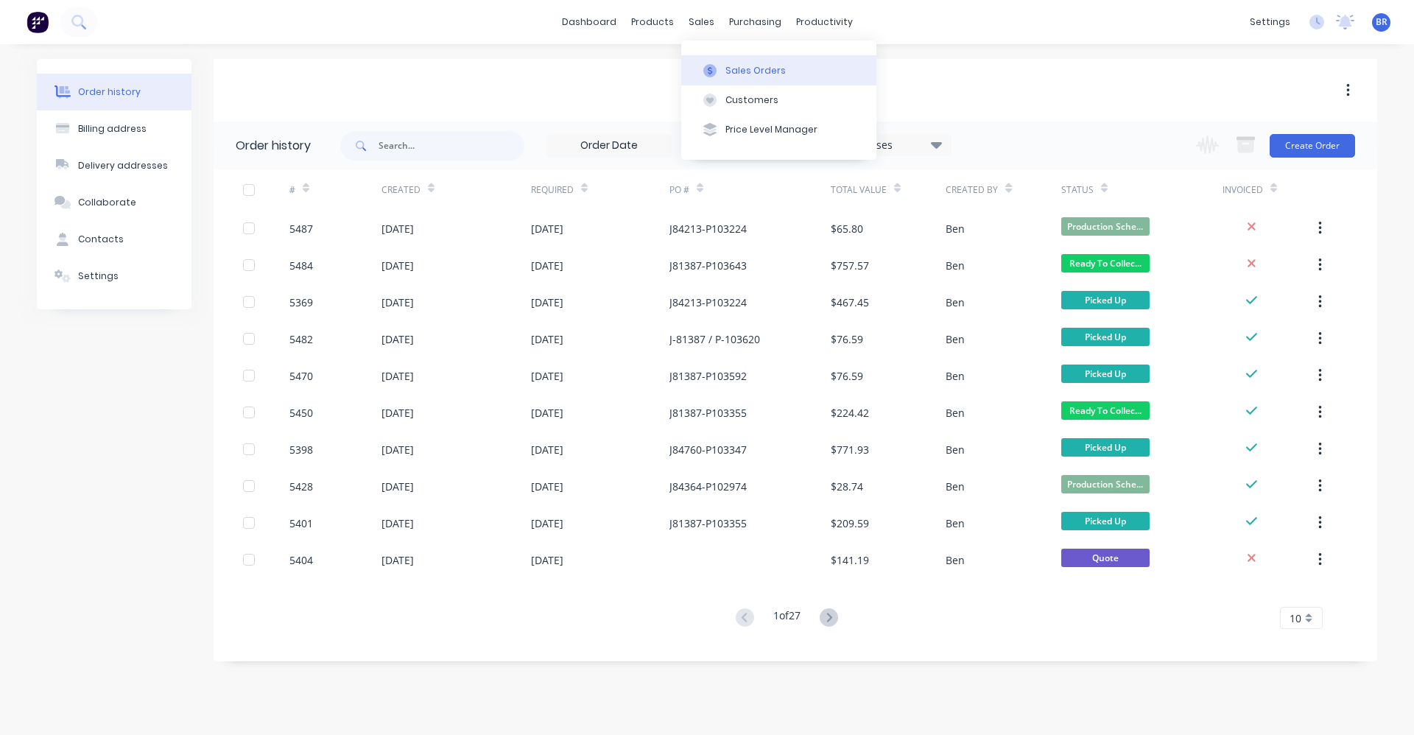
click at [728, 66] on div "Sales Orders" at bounding box center [756, 70] width 60 height 13
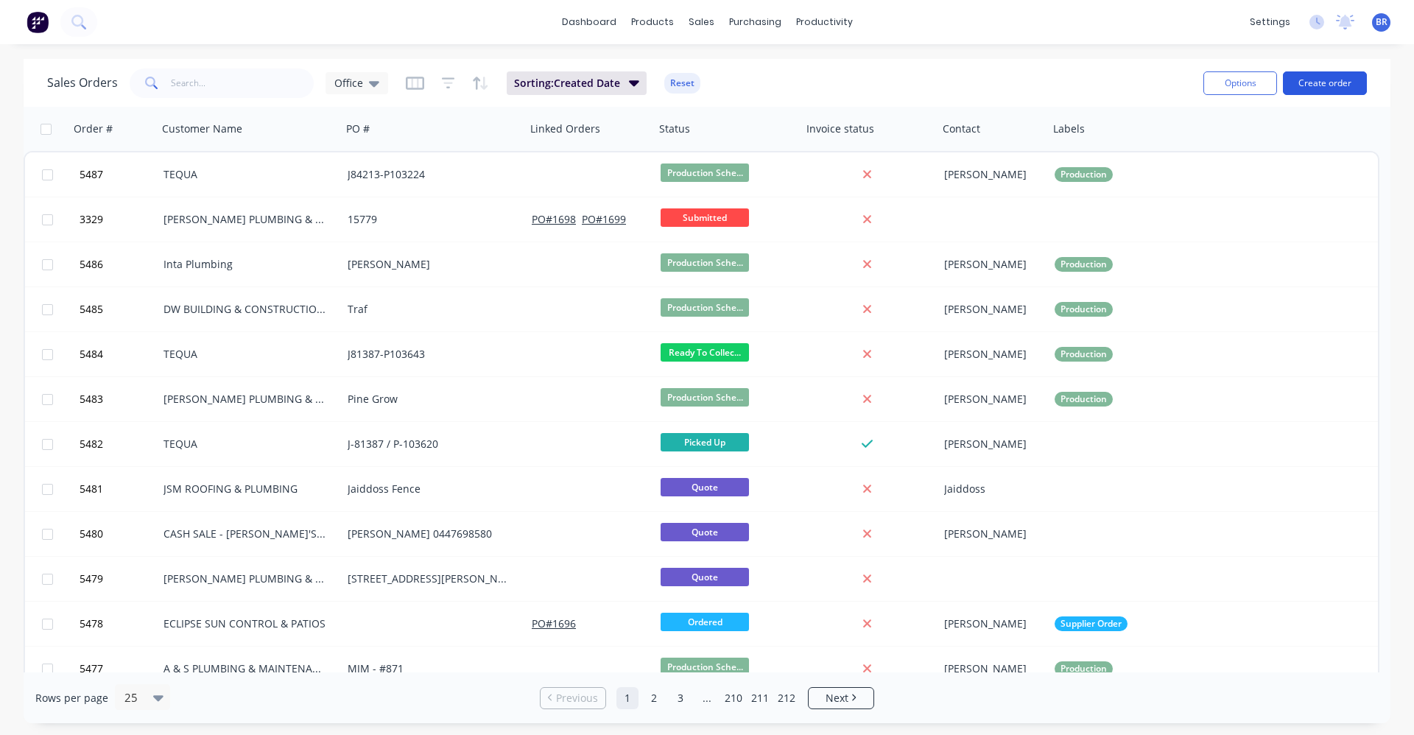
click at [1336, 83] on button "Create order" at bounding box center [1325, 83] width 84 height 24
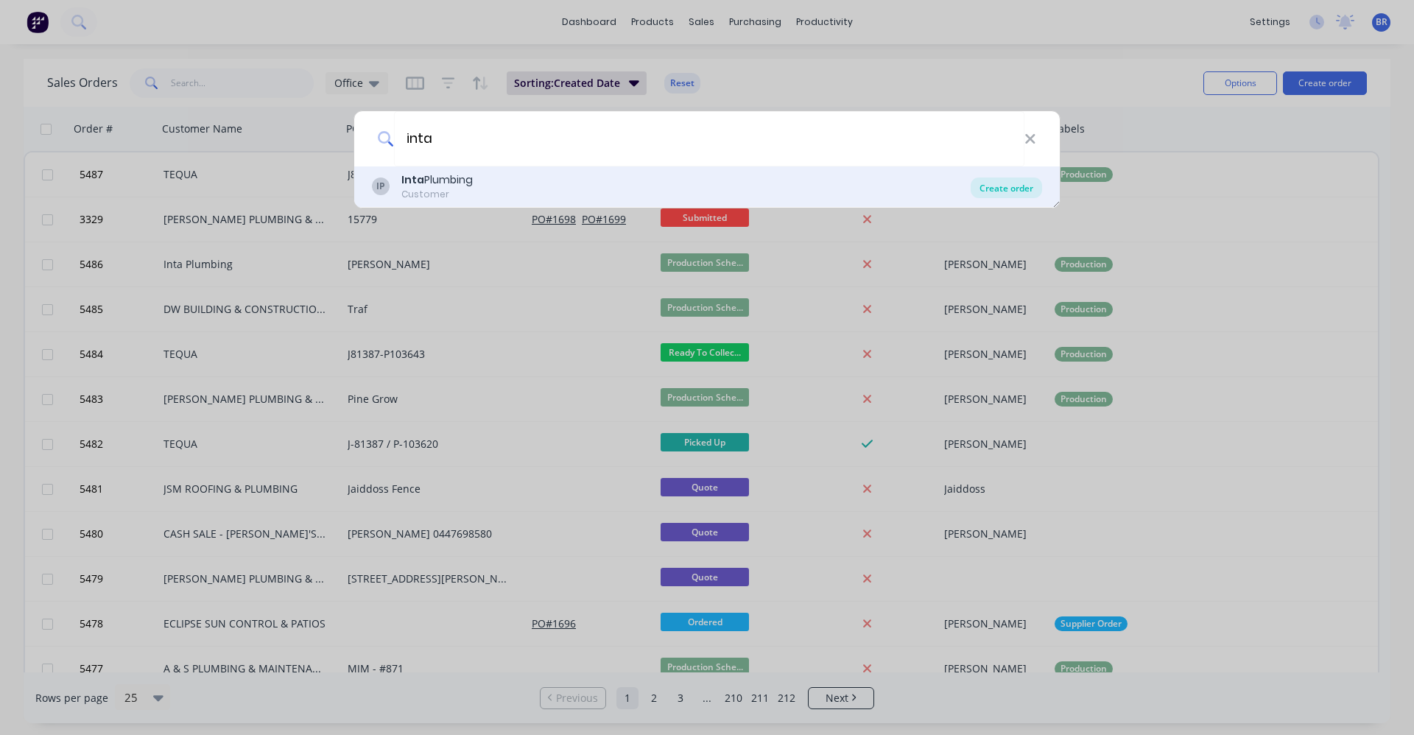
type input "inta"
click at [990, 187] on div "Create order" at bounding box center [1006, 188] width 71 height 21
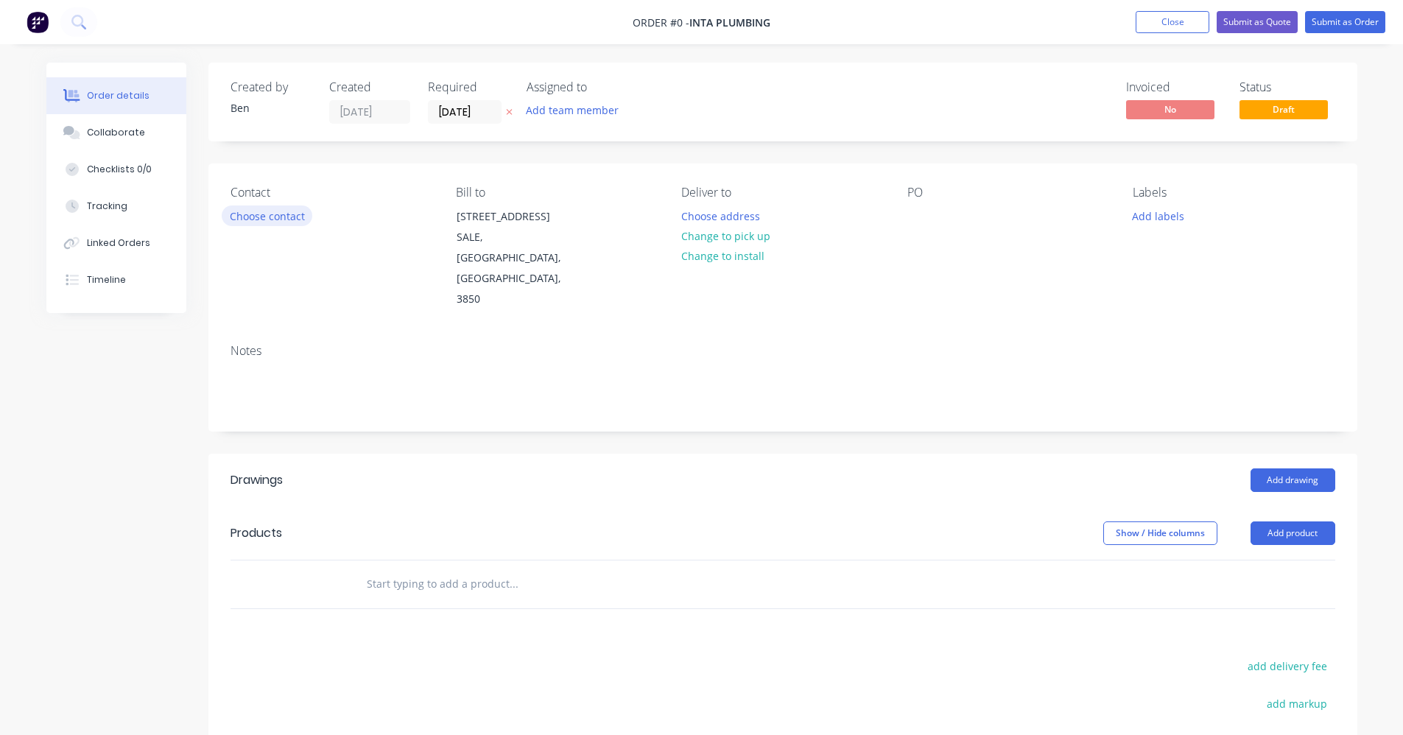
click at [290, 216] on button "Choose contact" at bounding box center [267, 216] width 91 height 20
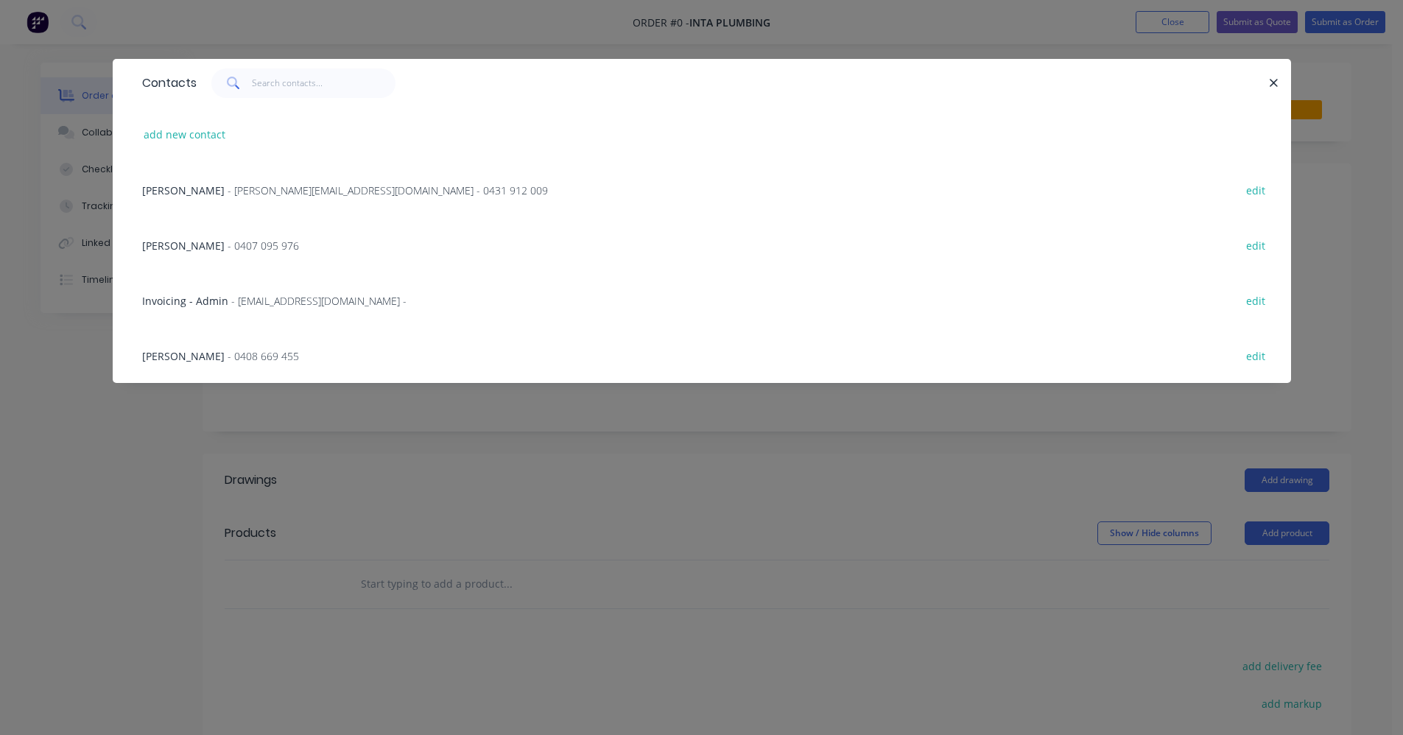
click at [228, 242] on span "- 0407 095 976" at bounding box center [263, 246] width 71 height 14
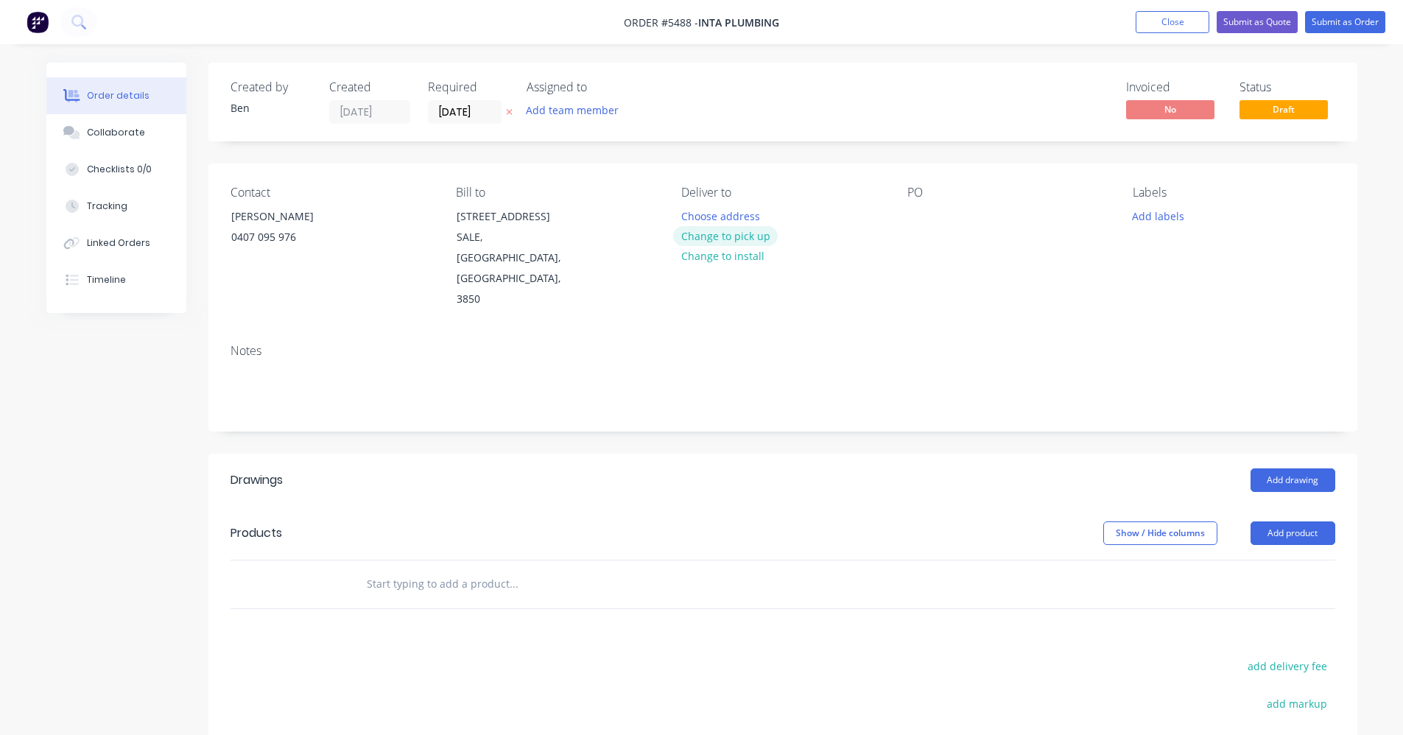
click at [739, 239] on button "Change to pick up" at bounding box center [725, 236] width 105 height 20
click at [927, 214] on div at bounding box center [920, 216] width 24 height 21
click at [1171, 217] on button "Add labels" at bounding box center [1159, 216] width 68 height 20
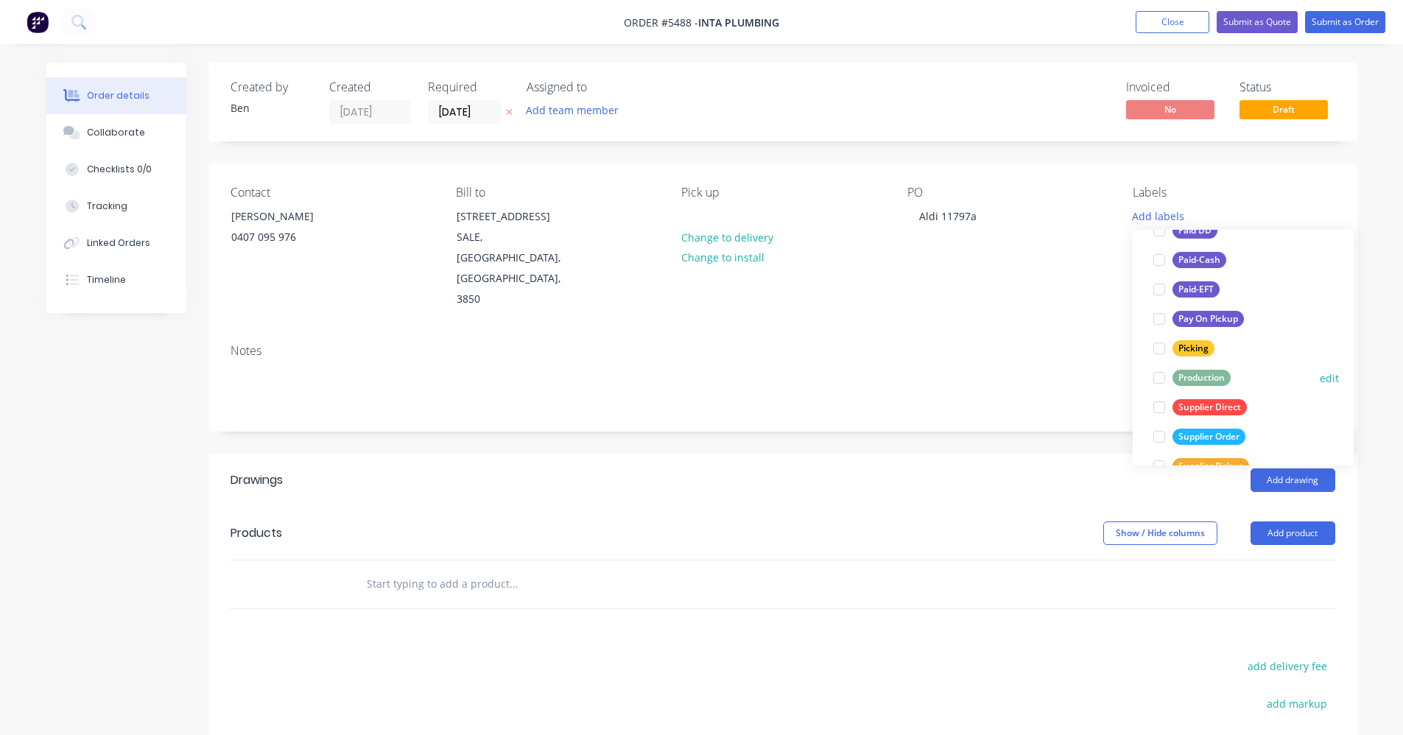
scroll to position [221, 0]
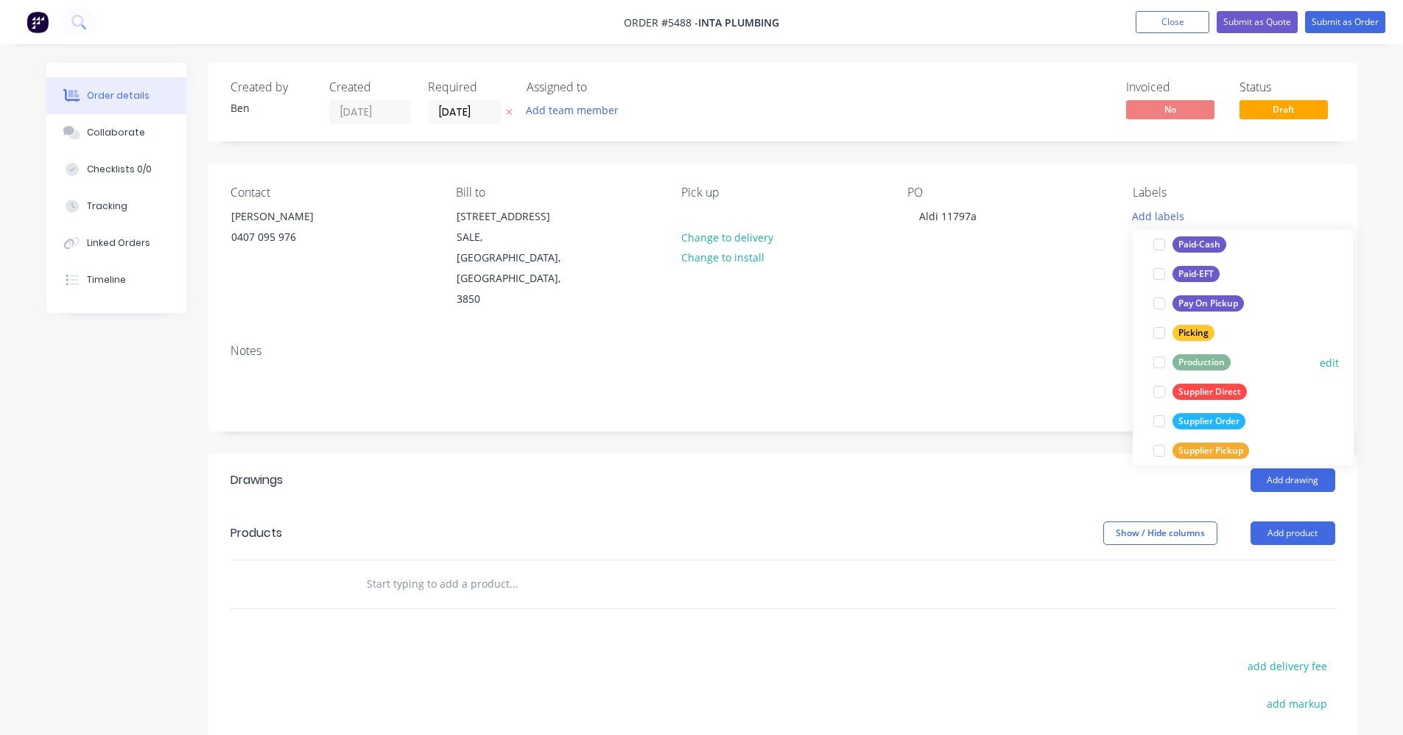
click at [1197, 361] on div "Production" at bounding box center [1202, 362] width 58 height 16
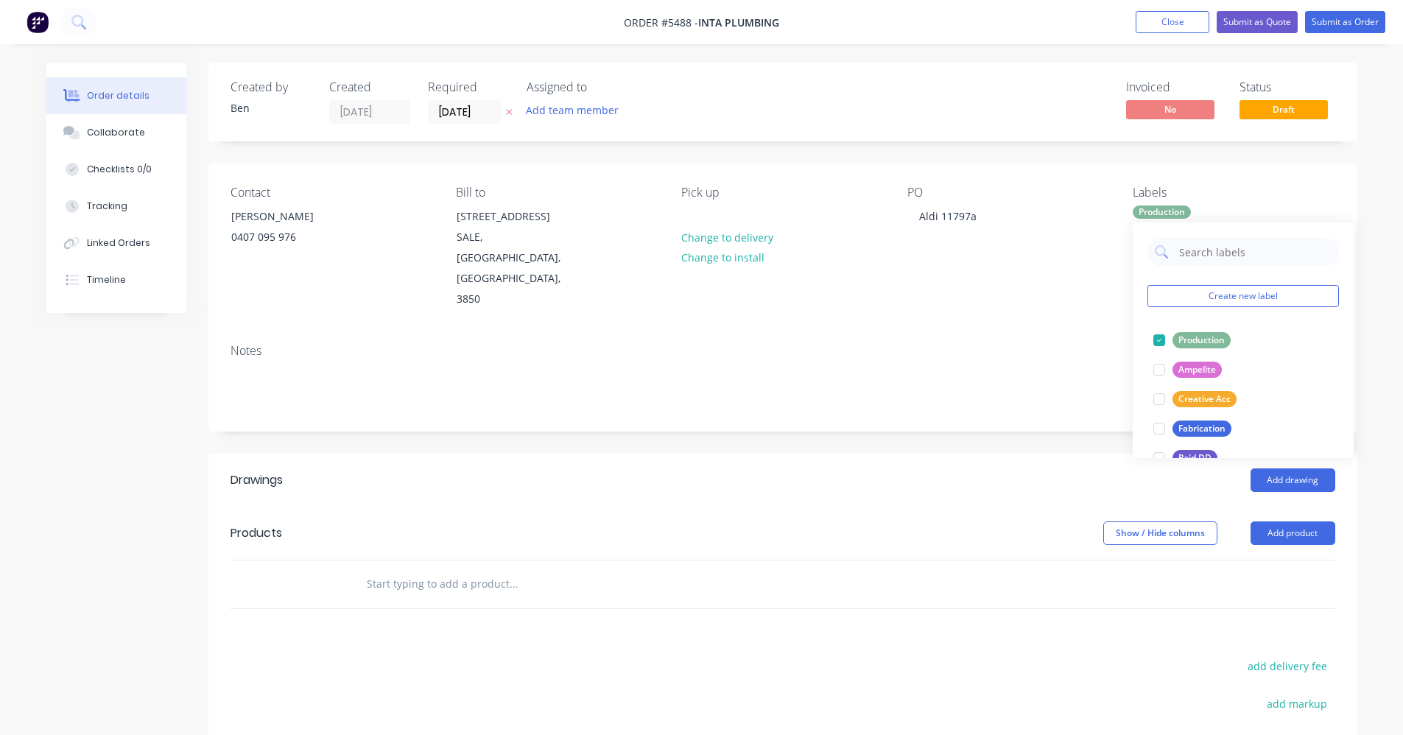
drag, startPoint x: 1020, startPoint y: 382, endPoint x: 1040, endPoint y: 386, distance: 21.0
click at [1022, 382] on div "Notes" at bounding box center [782, 381] width 1149 height 99
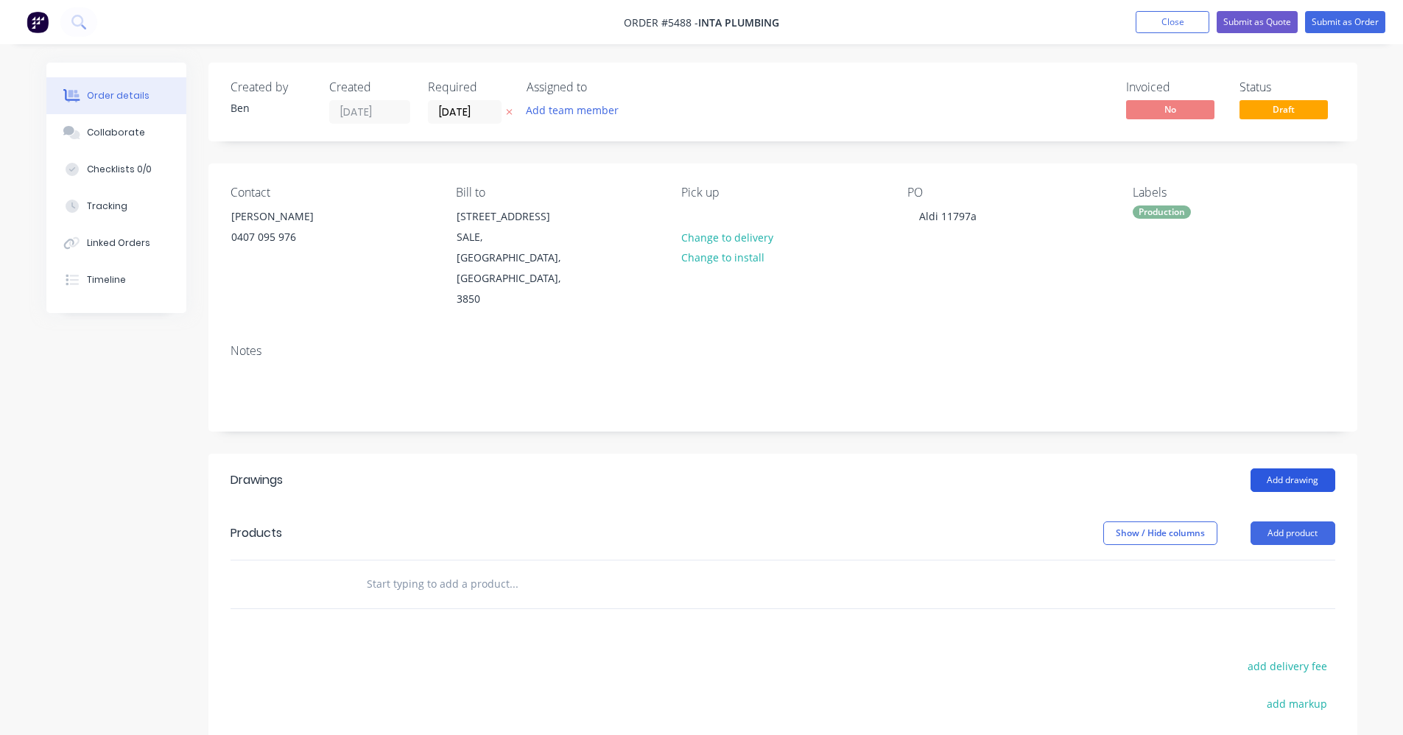
click at [1290, 469] on button "Add drawing" at bounding box center [1293, 481] width 85 height 24
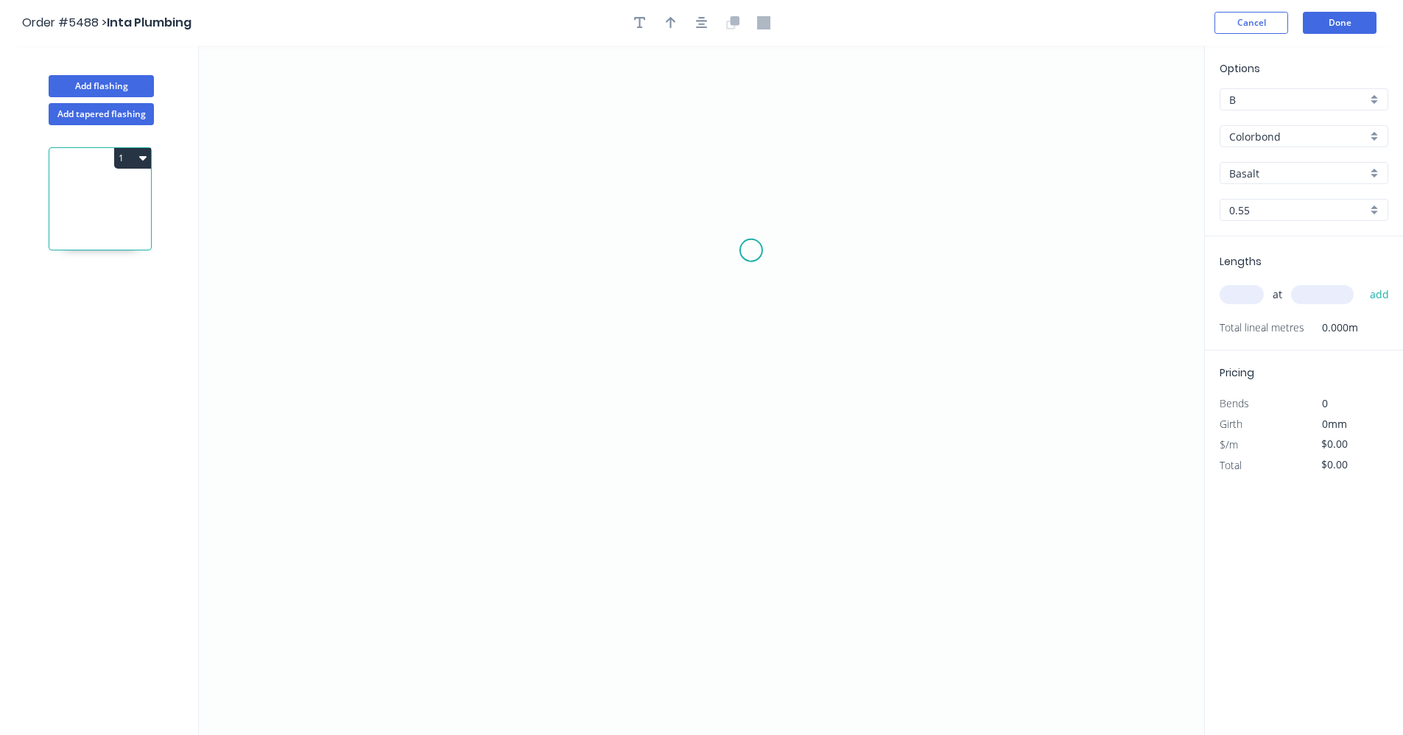
click at [751, 250] on icon "0" at bounding box center [702, 391] width 1006 height 690
click at [662, 248] on icon "0" at bounding box center [702, 391] width 1006 height 690
click at [653, 432] on icon "0 ?" at bounding box center [702, 391] width 1006 height 690
click at [754, 248] on circle at bounding box center [751, 250] width 22 height 22
click at [759, 249] on circle at bounding box center [754, 250] width 22 height 22
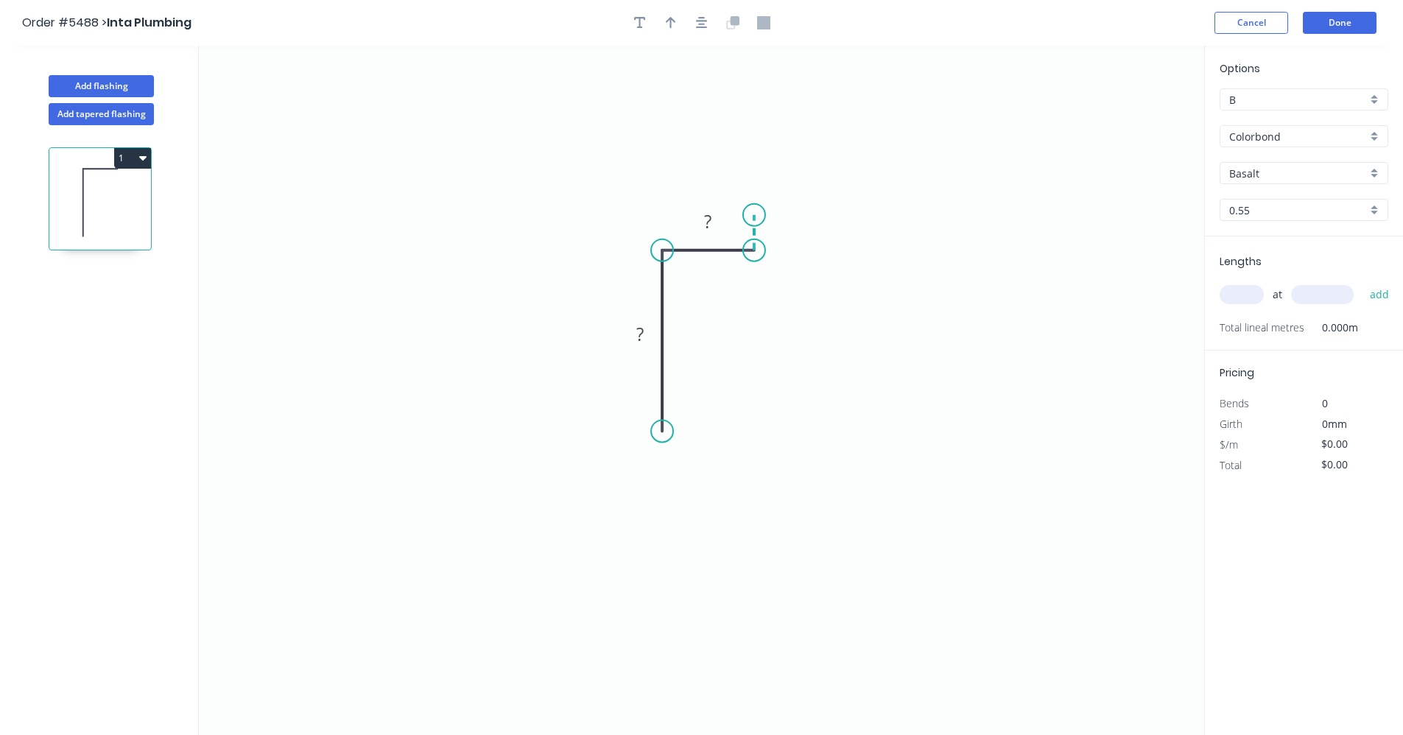
click at [754, 215] on icon at bounding box center [754, 232] width 0 height 35
click at [702, 546] on div "Feather" at bounding box center [730, 539] width 148 height 30
click at [701, 476] on div "Flip bend" at bounding box center [733, 475] width 148 height 30
drag, startPoint x: 706, startPoint y: 24, endPoint x: 706, endPoint y: 35, distance: 10.3
click at [706, 24] on icon "button" at bounding box center [702, 22] width 12 height 13
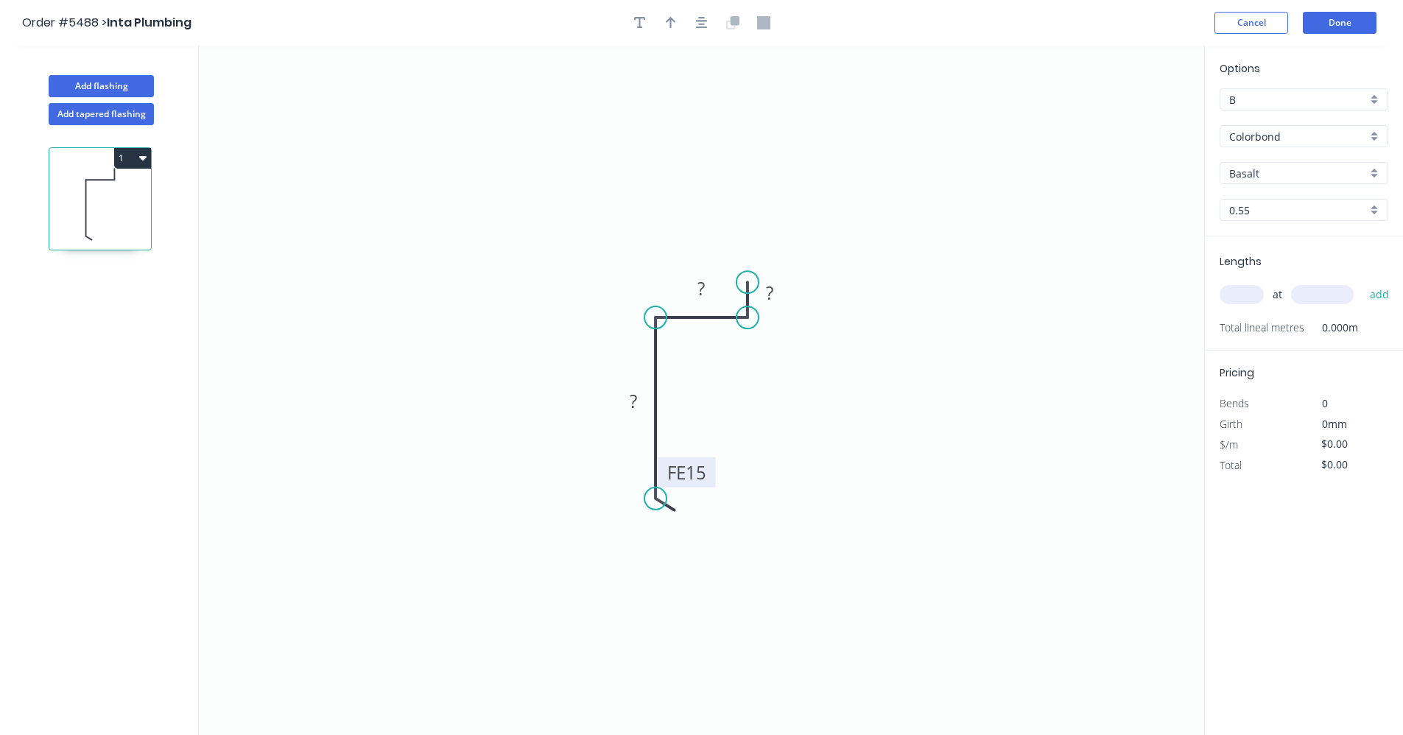
click at [705, 469] on tspan "15" at bounding box center [696, 472] width 21 height 24
type input "$10.47"
drag, startPoint x: 751, startPoint y: 317, endPoint x: 784, endPoint y: 319, distance: 32.4
click at [784, 319] on circle at bounding box center [784, 318] width 22 height 22
drag, startPoint x: 751, startPoint y: 287, endPoint x: 782, endPoint y: 283, distance: 31.2
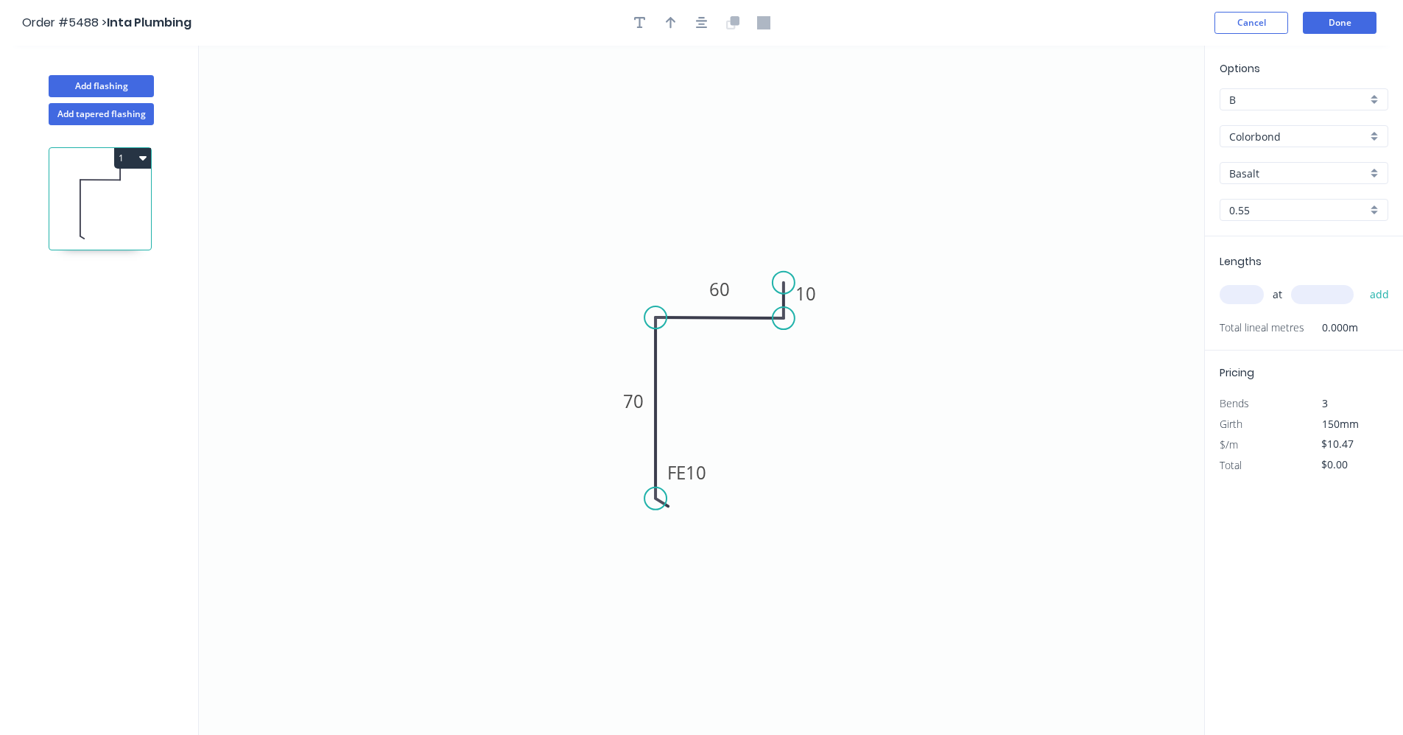
click at [782, 283] on circle at bounding box center [784, 283] width 22 height 22
click at [702, 27] on icon "button" at bounding box center [702, 22] width 12 height 13
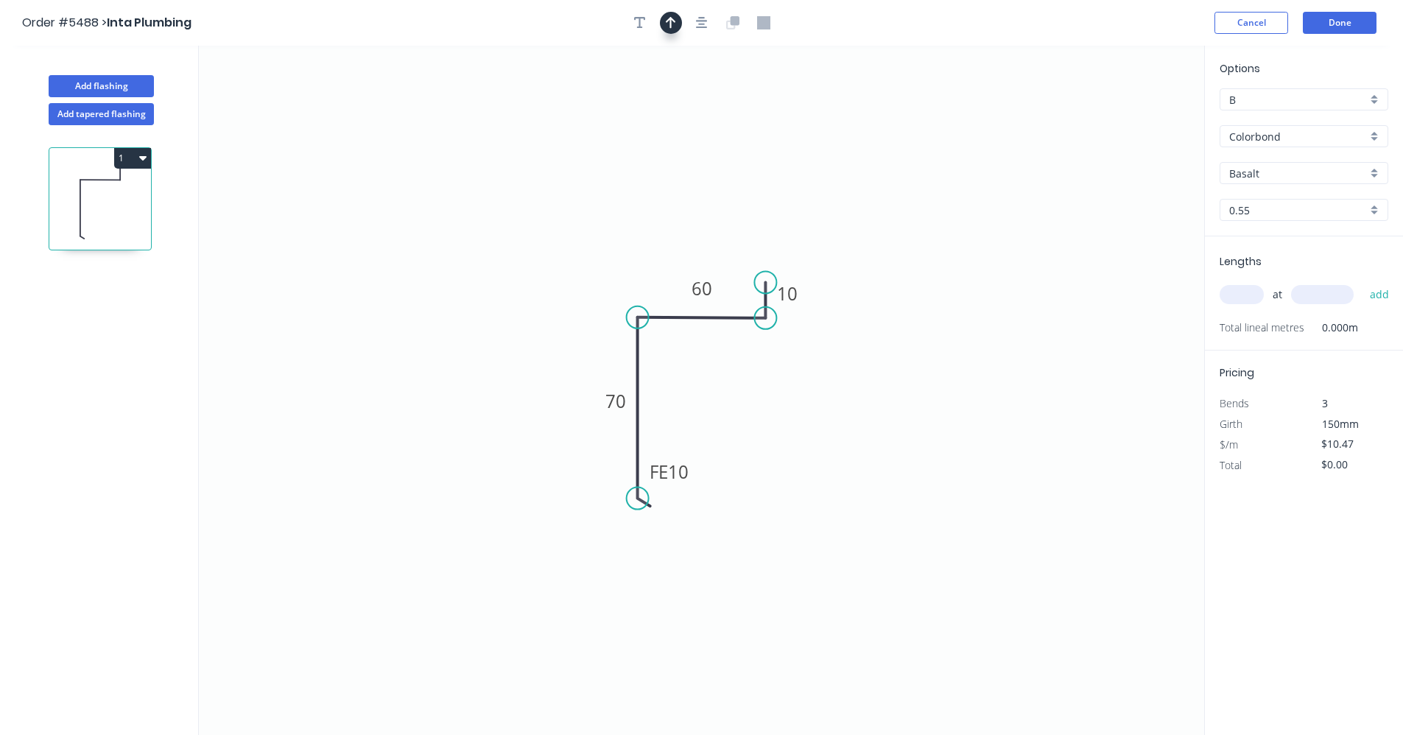
click at [673, 27] on icon "button" at bounding box center [671, 22] width 10 height 13
drag, startPoint x: 1134, startPoint y: 118, endPoint x: 670, endPoint y: 292, distance: 495.6
click at [662, 301] on icon at bounding box center [659, 283] width 13 height 47
click at [1373, 172] on div "Basalt" at bounding box center [1304, 173] width 169 height 22
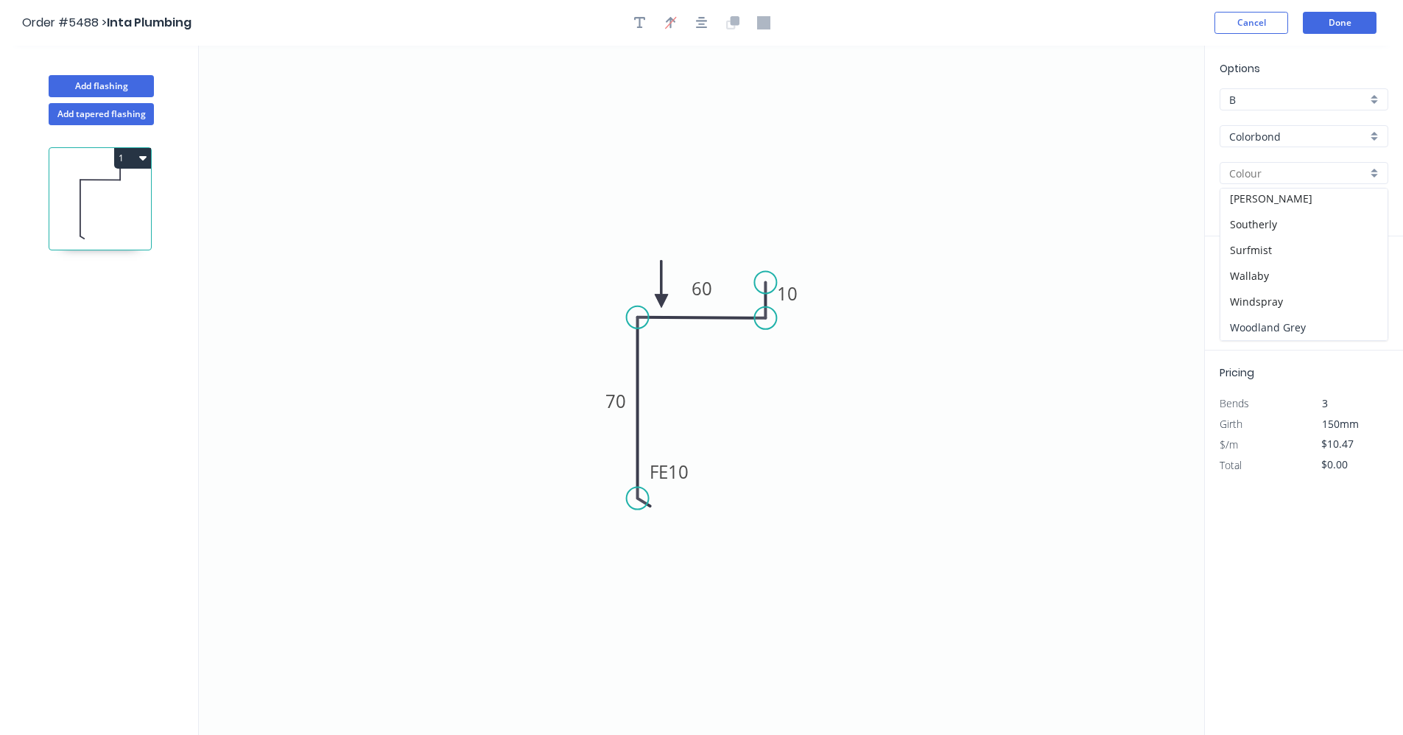
click at [1288, 329] on div "Woodland Grey" at bounding box center [1304, 328] width 167 height 26
type input "Woodland Grey"
click at [1241, 301] on input "text" at bounding box center [1242, 294] width 44 height 19
type input "2"
type input "2400"
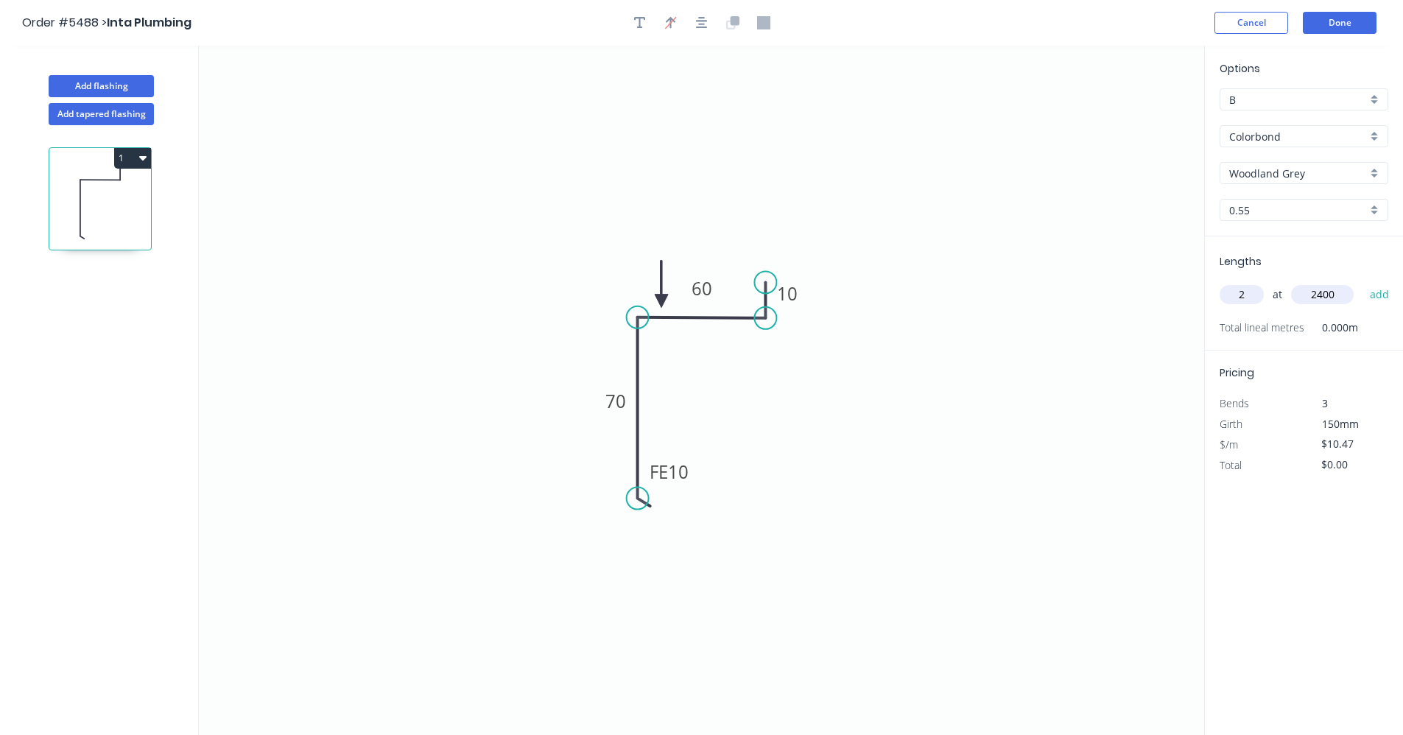
click at [1363, 282] on button "add" at bounding box center [1380, 294] width 35 height 25
click at [141, 159] on icon "button" at bounding box center [142, 158] width 7 height 12
click at [81, 198] on div "Duplicate" at bounding box center [80, 194] width 113 height 21
type input "$0.00"
click at [621, 405] on tspan "70" at bounding box center [616, 401] width 21 height 24
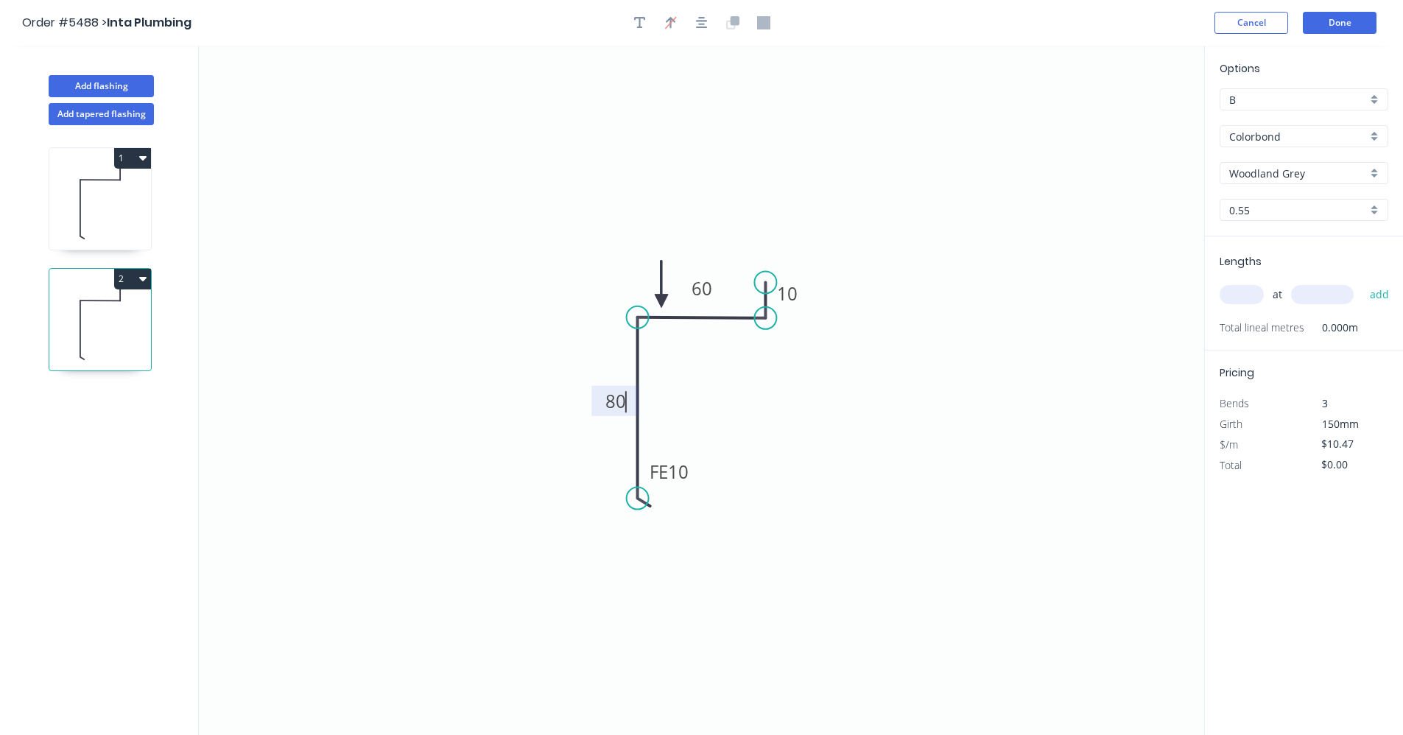
type input "$12.07"
click at [1250, 291] on input "text" at bounding box center [1242, 294] width 44 height 19
type input "1"
type input "2400"
click at [1363, 282] on button "add" at bounding box center [1380, 294] width 35 height 25
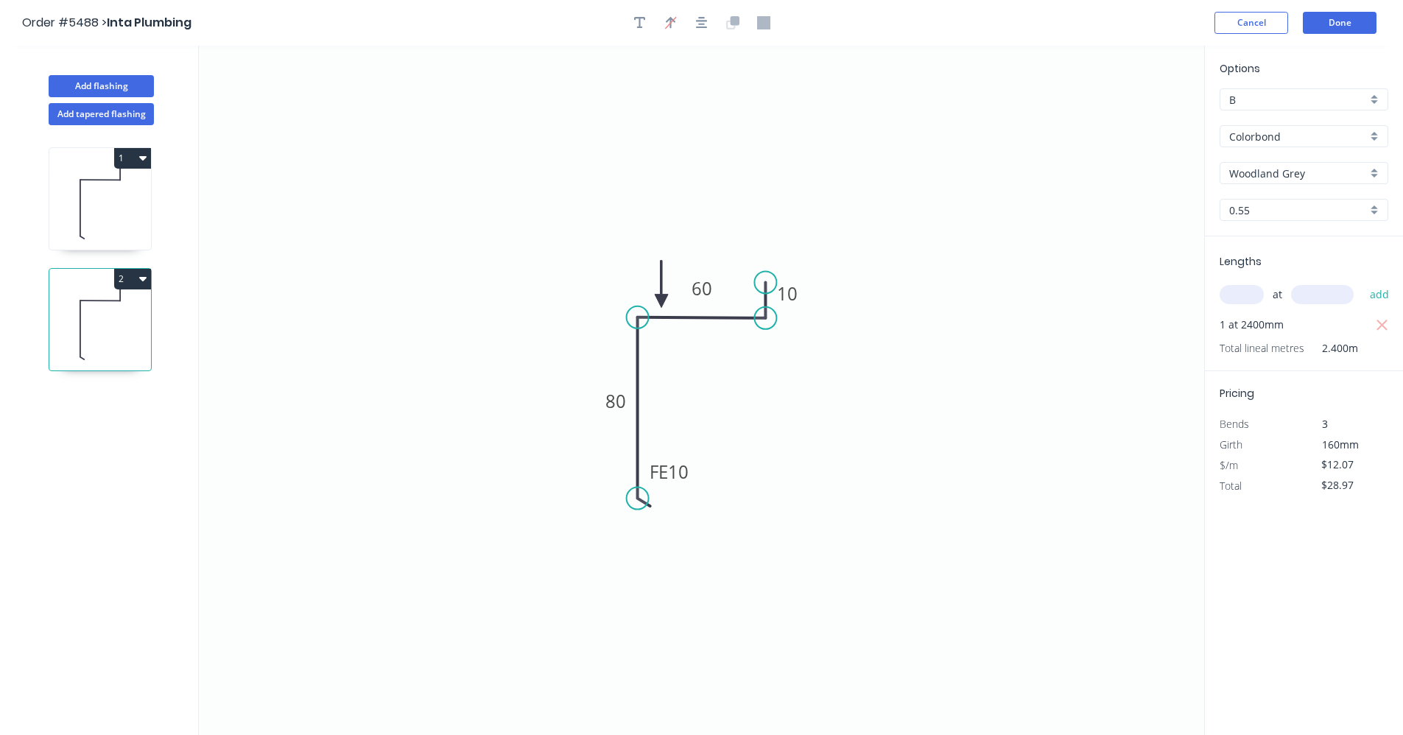
click at [1377, 326] on icon "button" at bounding box center [1382, 326] width 13 height 18
type input "$0.00"
click at [1239, 296] on input "text" at bounding box center [1242, 294] width 44 height 19
type input "2"
type input "2400"
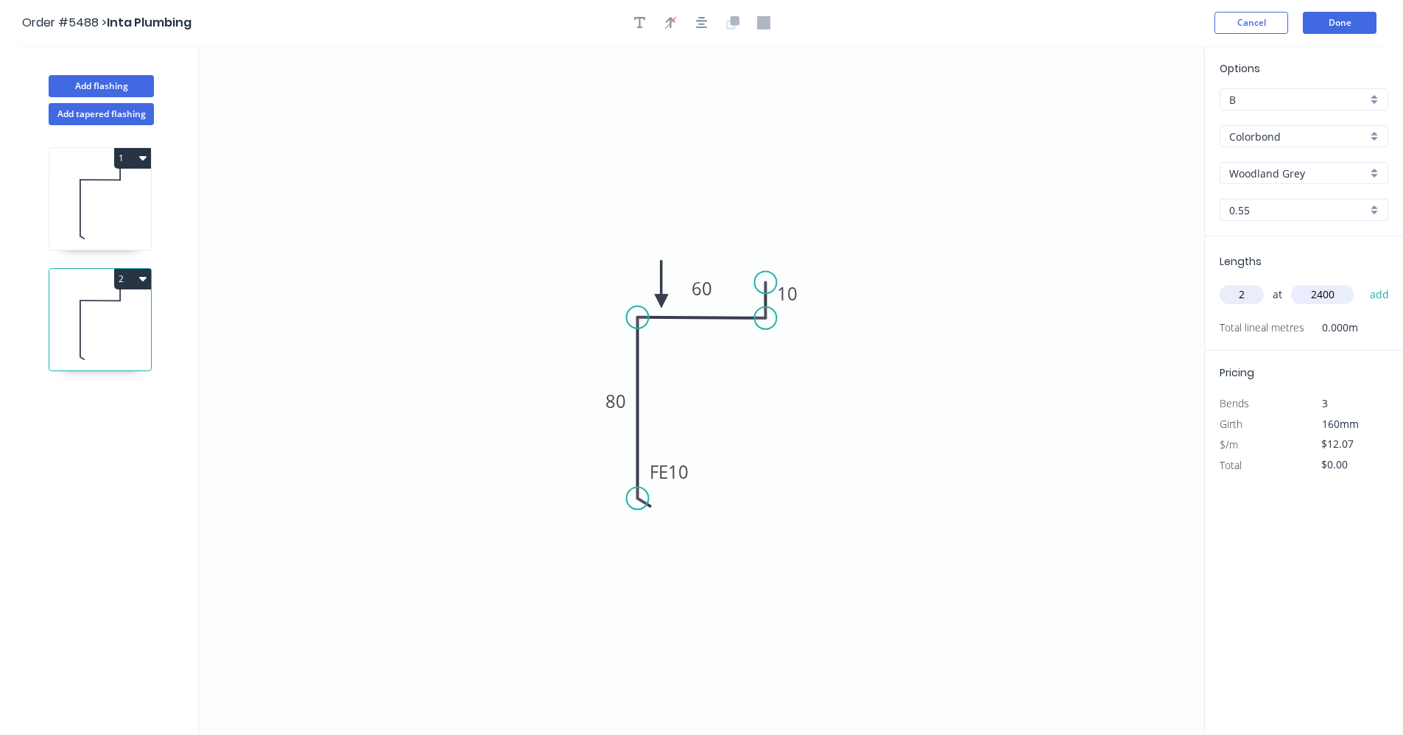
click at [1363, 282] on button "add" at bounding box center [1380, 294] width 35 height 25
type input "$57.94"
click at [128, 86] on button "Add flashing" at bounding box center [101, 86] width 105 height 22
type input "$0.00"
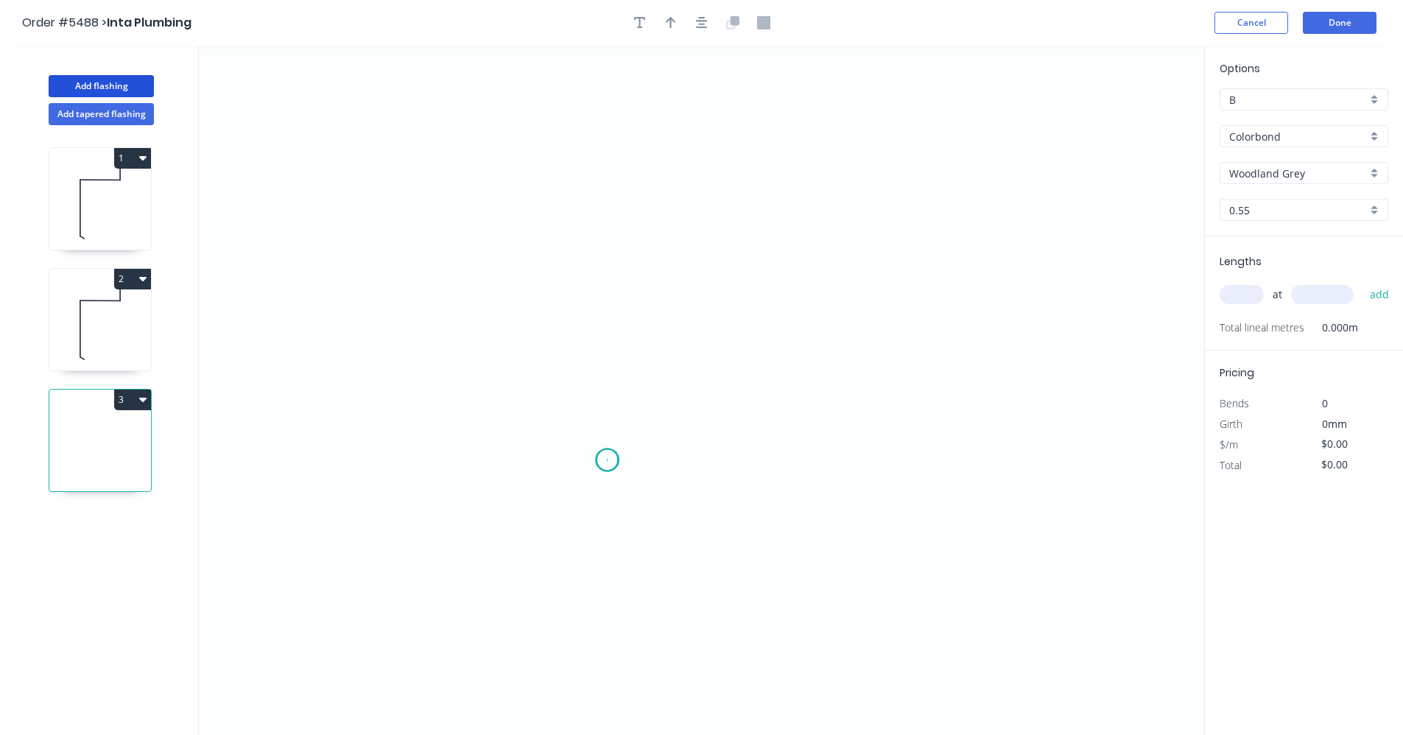
click at [608, 460] on icon "0" at bounding box center [702, 391] width 1006 height 690
click at [602, 253] on icon "0" at bounding box center [702, 391] width 1006 height 690
click at [813, 250] on icon "0 ?" at bounding box center [702, 391] width 1006 height 690
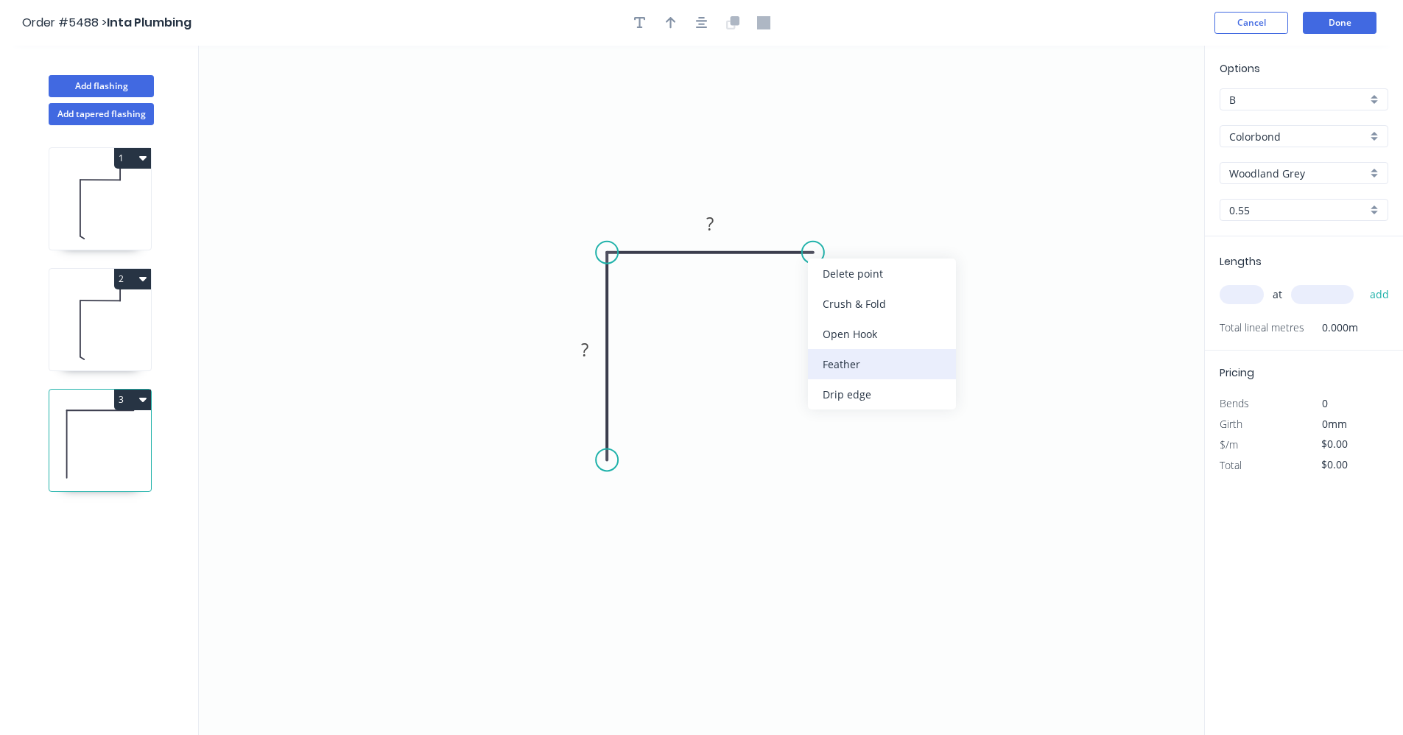
click at [877, 368] on div "Feather" at bounding box center [882, 364] width 148 height 30
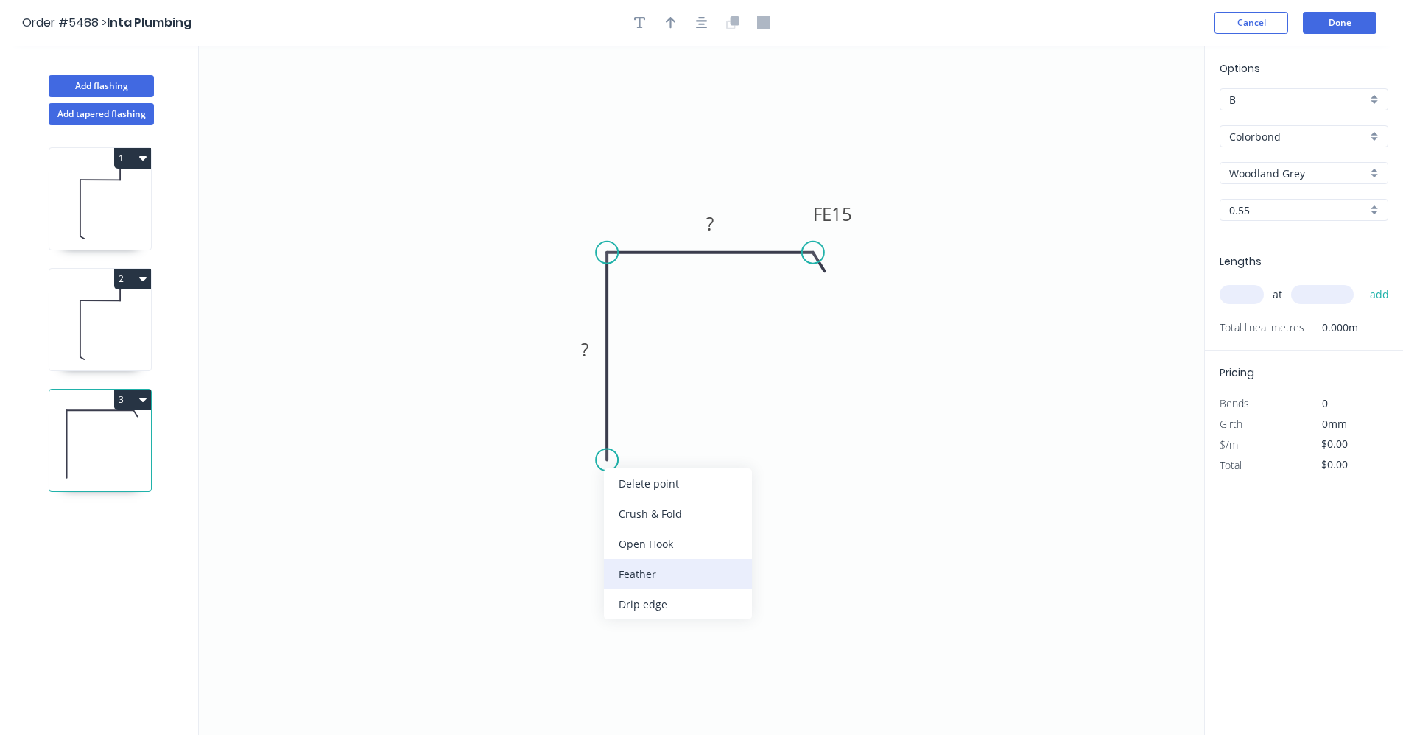
click at [645, 572] on div "Feather" at bounding box center [678, 574] width 148 height 30
click at [656, 527] on div "Flip bend" at bounding box center [687, 517] width 148 height 30
click at [659, 439] on rect at bounding box center [638, 433] width 57 height 30
click at [650, 430] on tspan "15" at bounding box center [647, 433] width 21 height 24
type input "$12.07"
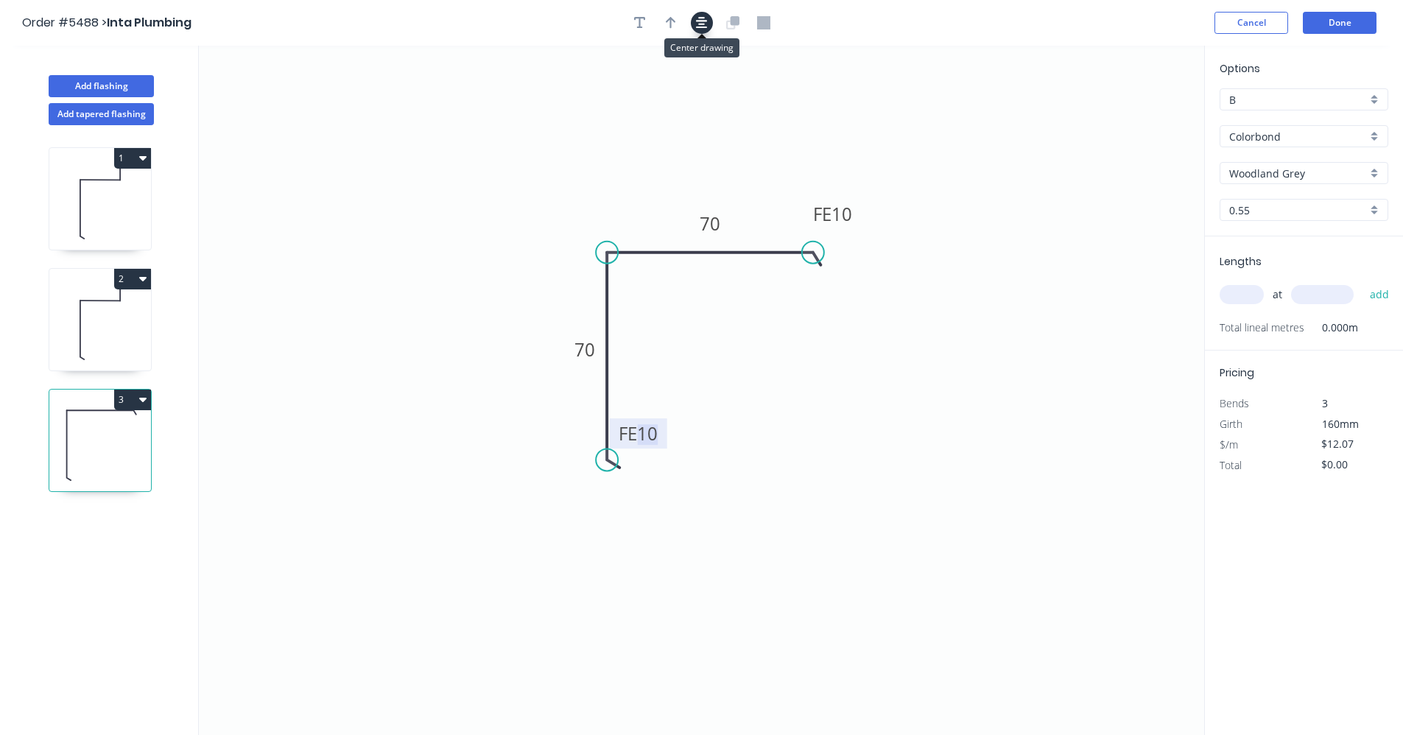
click at [696, 20] on icon "button" at bounding box center [702, 22] width 12 height 13
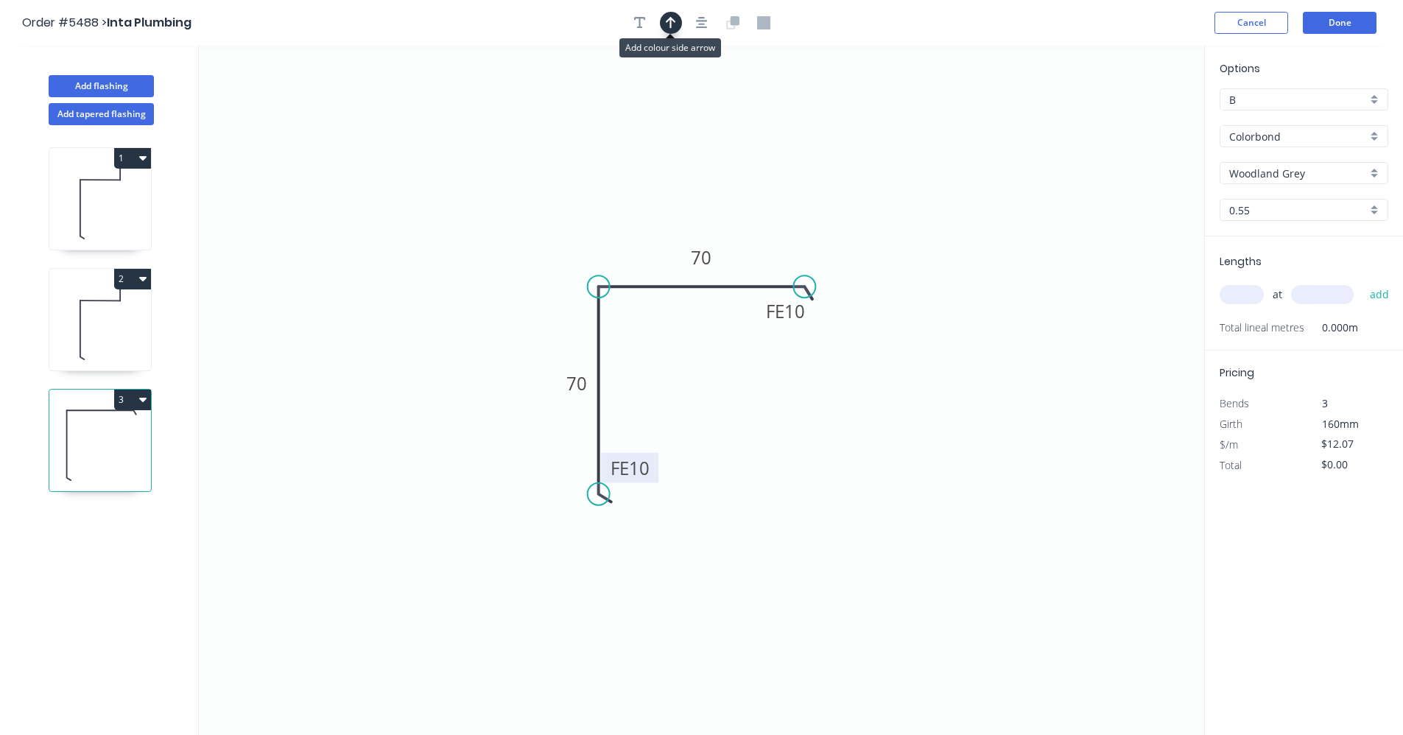
click at [670, 24] on icon "button" at bounding box center [671, 22] width 10 height 13
drag, startPoint x: 1128, startPoint y: 117, endPoint x: 673, endPoint y: 270, distance: 480.1
click at [673, 270] on icon at bounding box center [673, 252] width 13 height 47
click at [1235, 290] on input "text" at bounding box center [1242, 294] width 44 height 19
type input "1"
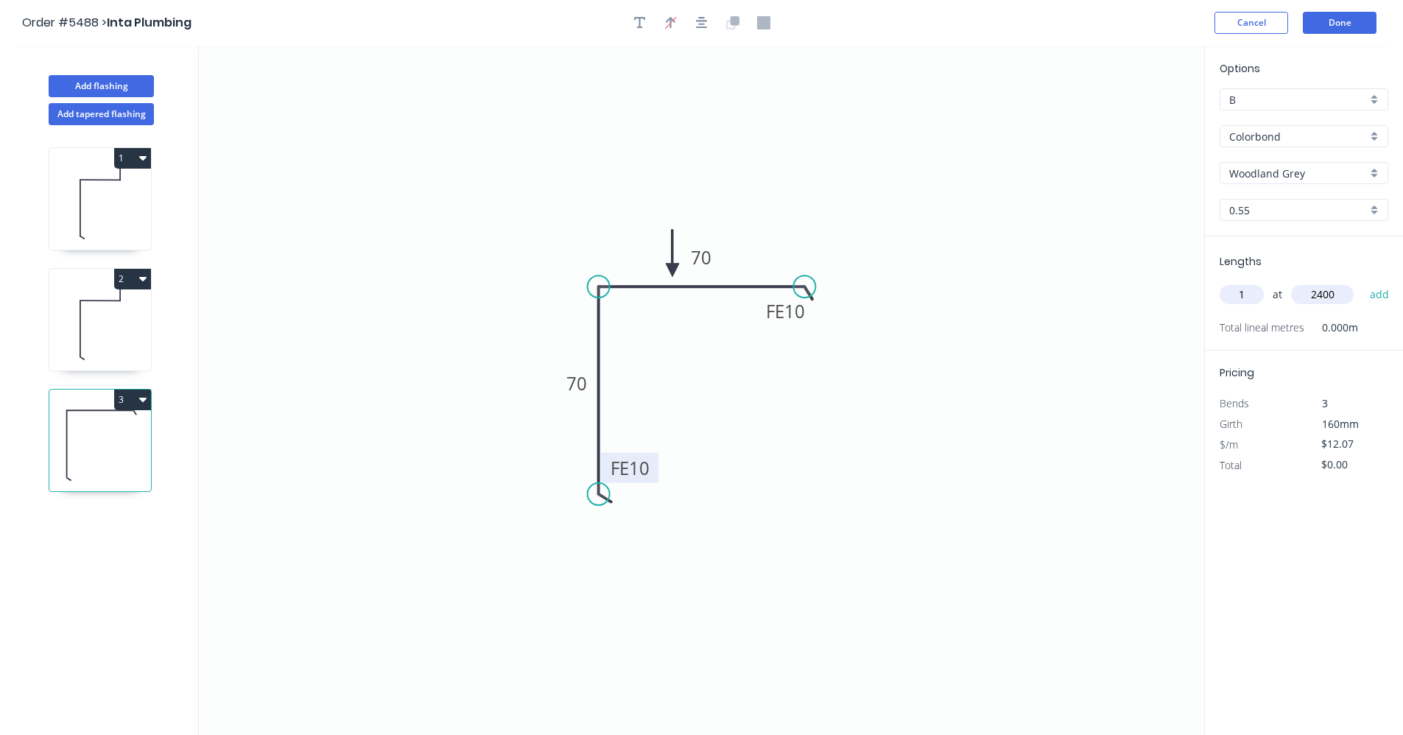
type input "2400"
click at [1363, 282] on button "add" at bounding box center [1380, 294] width 35 height 25
type input "$28.97"
click at [94, 80] on button "Add flashing" at bounding box center [101, 86] width 105 height 22
type input "$0.00"
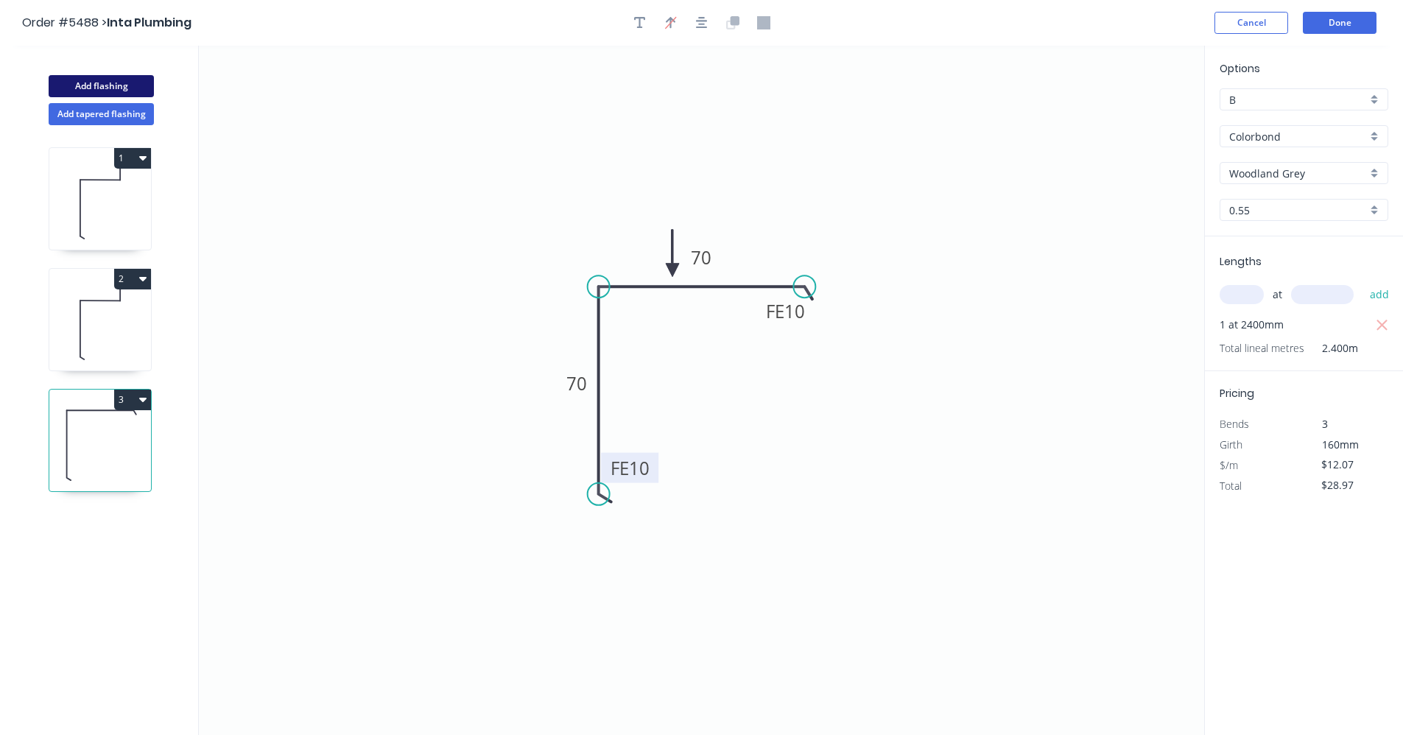
type input "$0.00"
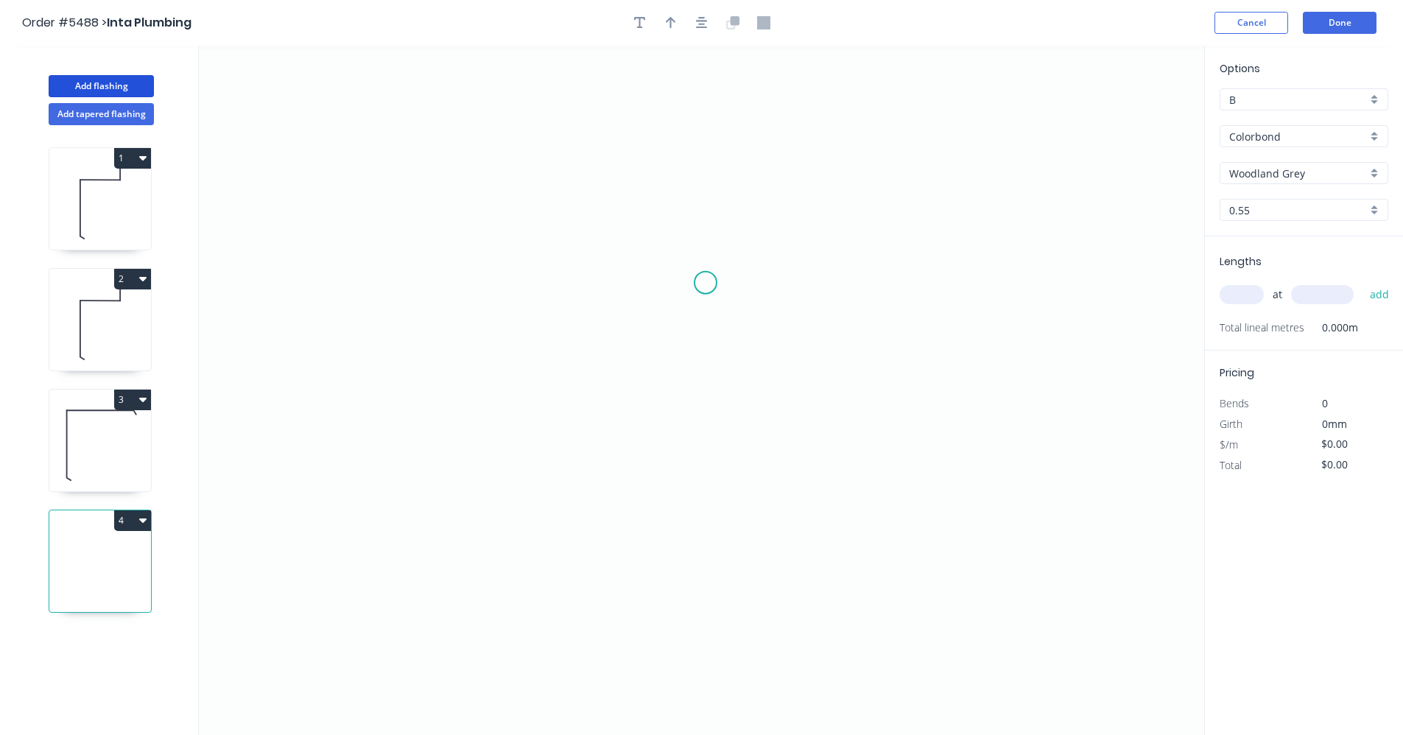
click at [706, 281] on icon "0" at bounding box center [702, 391] width 1006 height 690
click at [618, 280] on icon "0" at bounding box center [702, 391] width 1006 height 690
click at [609, 498] on icon "0 ?" at bounding box center [702, 391] width 1006 height 690
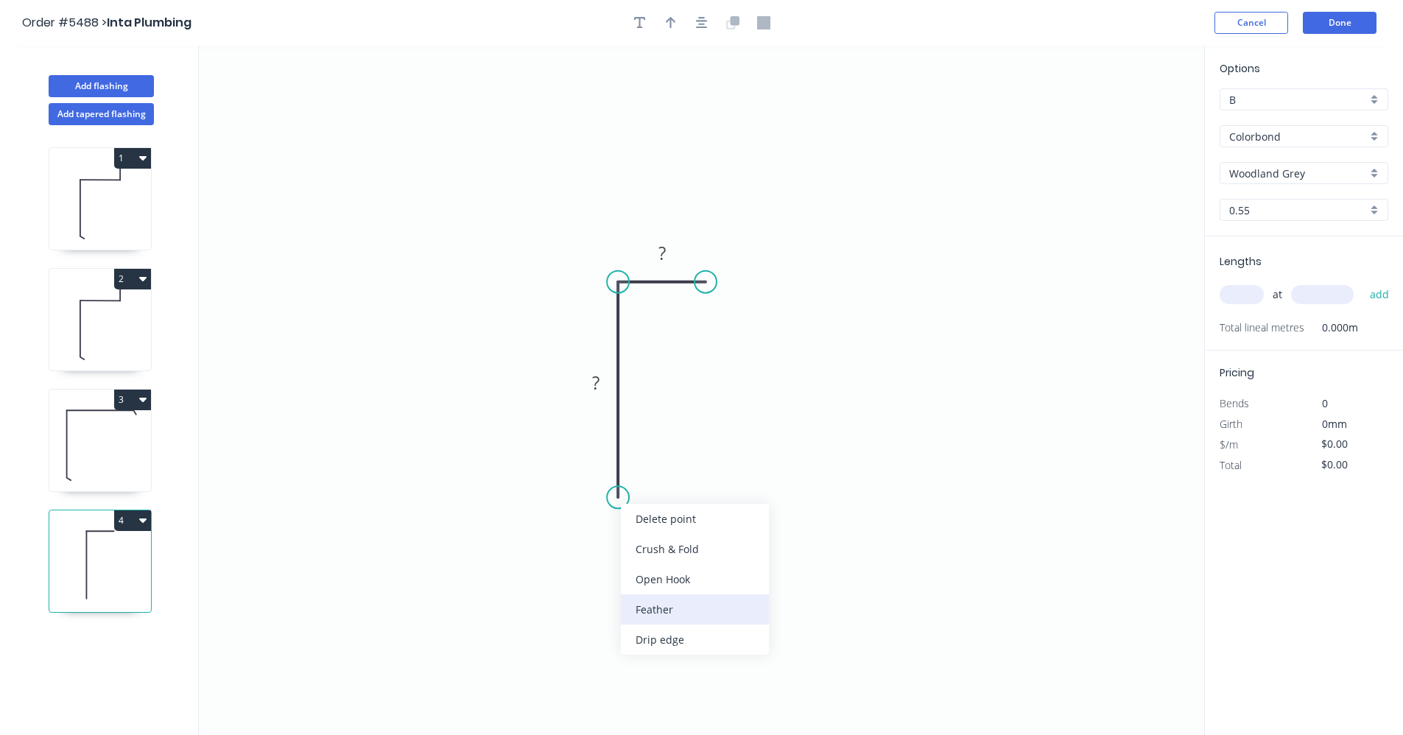
click at [661, 609] on div "Feather" at bounding box center [695, 609] width 148 height 30
click at [658, 544] on div "Flip bend" at bounding box center [694, 542] width 148 height 30
click at [665, 473] on tspan "15" at bounding box center [658, 471] width 21 height 24
click at [663, 256] on tspan "30" at bounding box center [662, 253] width 21 height 24
click at [1238, 288] on input "text" at bounding box center [1242, 294] width 44 height 19
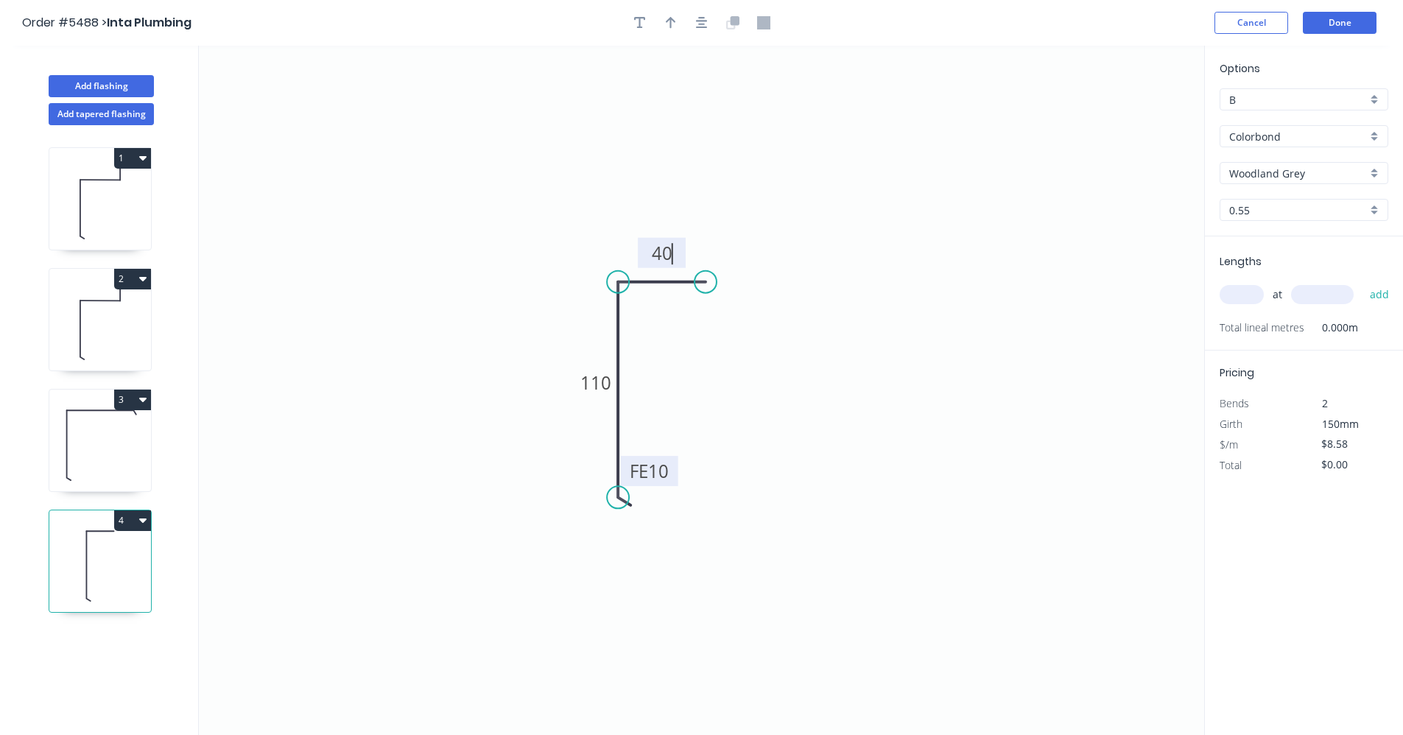
type input "$10.18"
type input "2"
type input "2400"
click at [1363, 282] on button "add" at bounding box center [1380, 294] width 35 height 25
click at [143, 518] on icon "button" at bounding box center [142, 520] width 7 height 12
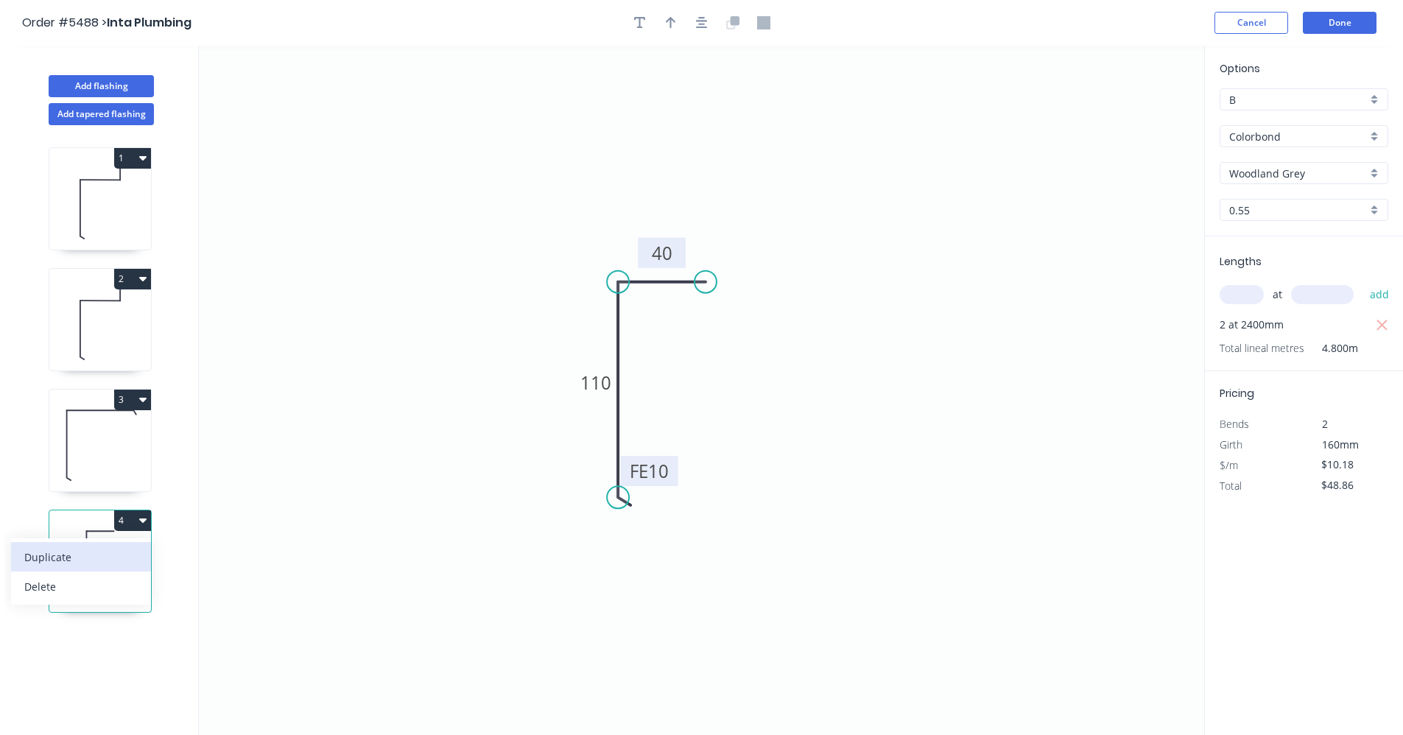
click at [108, 547] on div "Duplicate" at bounding box center [80, 557] width 113 height 21
type input "$0.00"
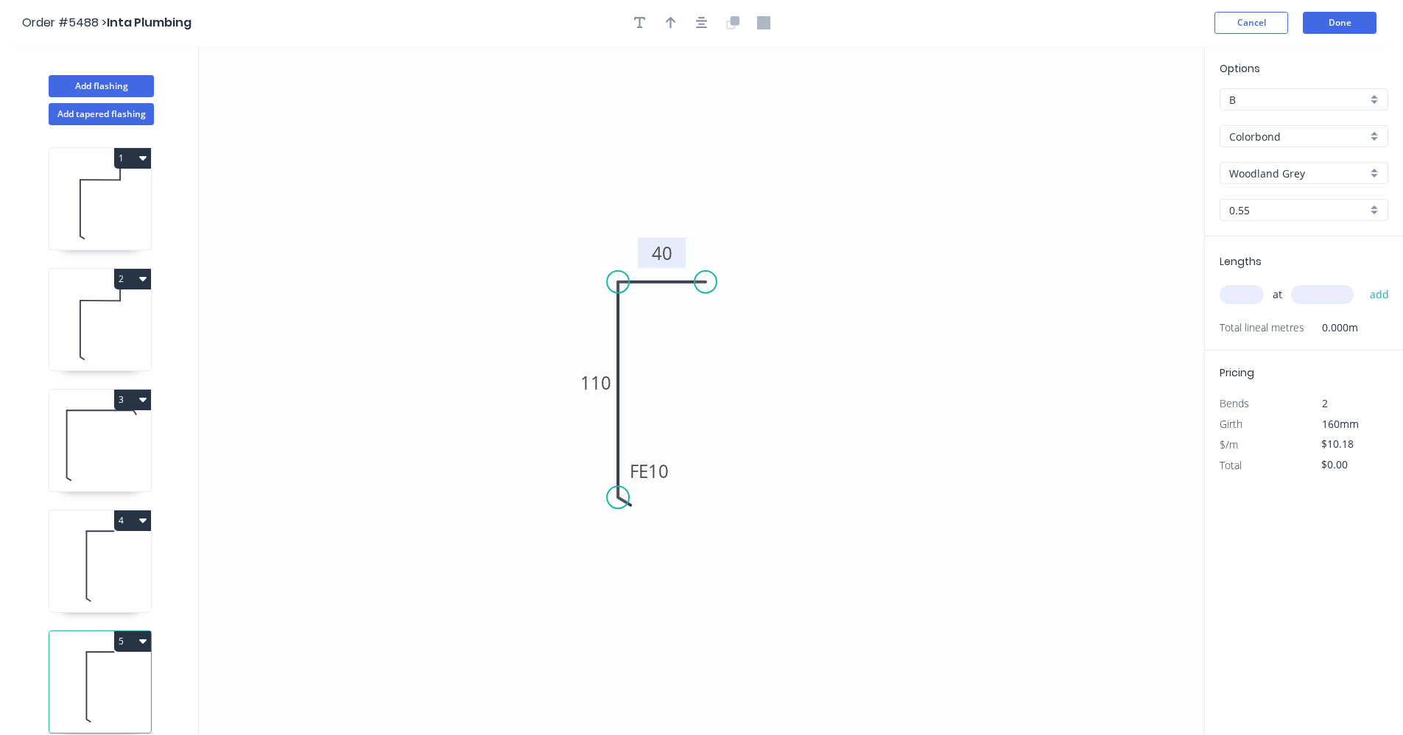
click at [669, 256] on tspan "40" at bounding box center [662, 253] width 21 height 24
click at [807, 371] on icon "0 FE 10 70 30" at bounding box center [702, 391] width 1006 height 690
click at [703, 16] on icon "button" at bounding box center [702, 22] width 12 height 13
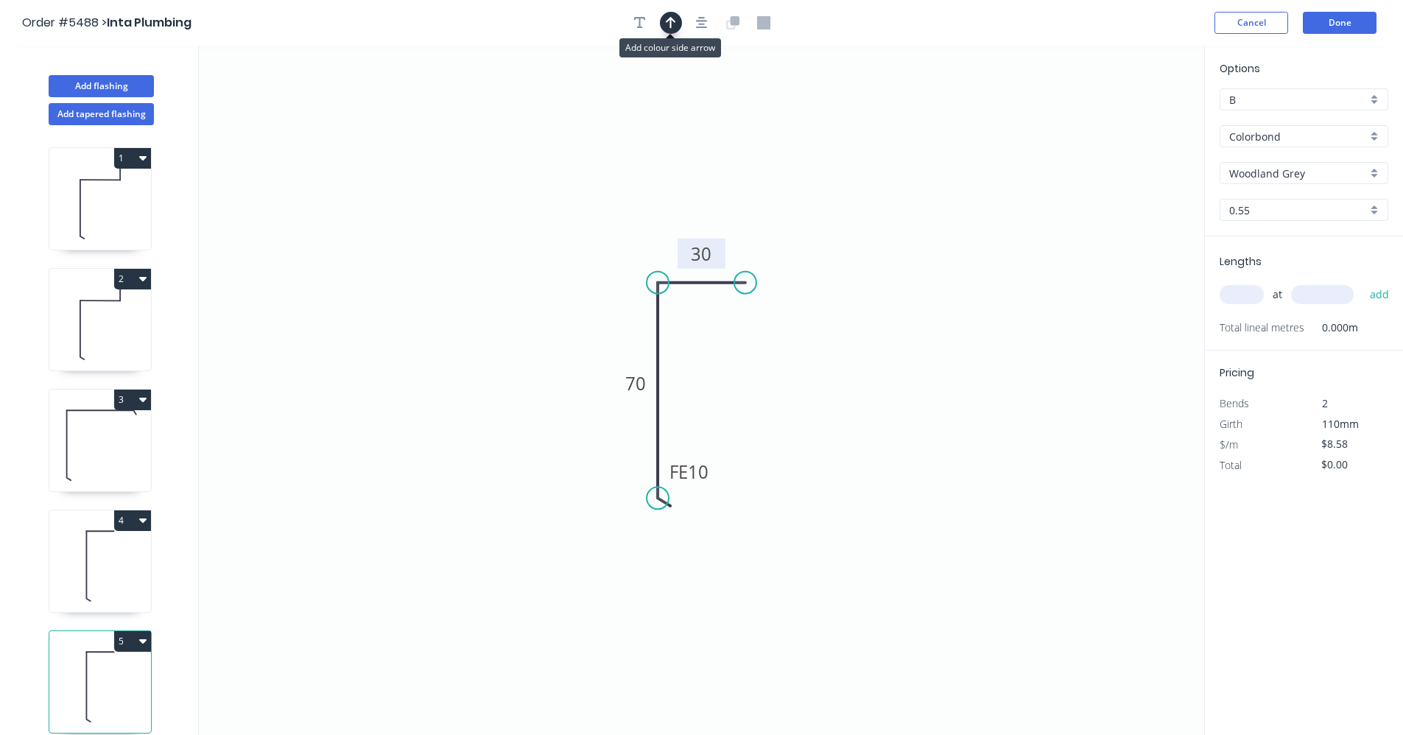
click at [669, 23] on icon "button" at bounding box center [671, 22] width 10 height 13
click at [1133, 117] on icon at bounding box center [1129, 102] width 13 height 47
click at [1131, 117] on icon at bounding box center [1142, 107] width 43 height 43
click at [1131, 117] on icon at bounding box center [1146, 119] width 47 height 13
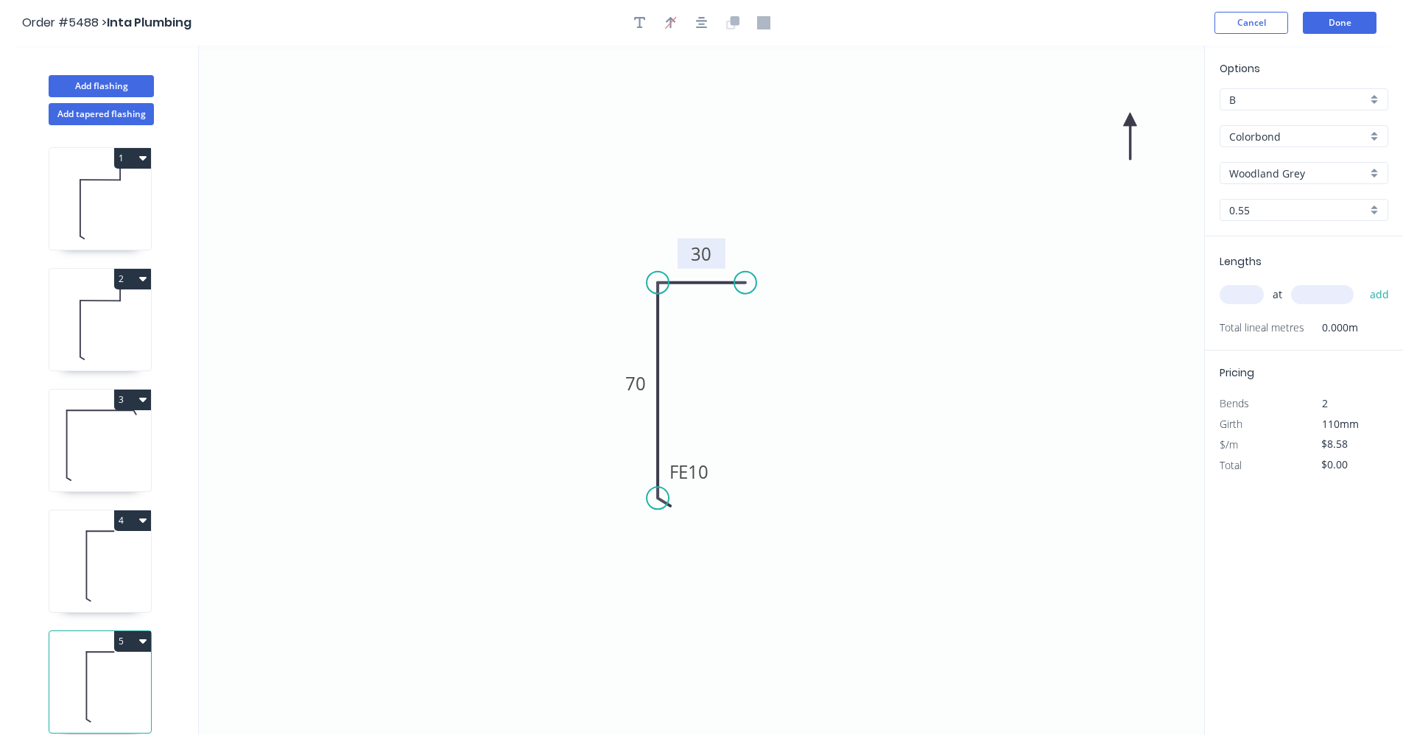
click at [1131, 117] on icon at bounding box center [1129, 136] width 13 height 47
click at [1131, 117] on icon at bounding box center [1118, 131] width 43 height 43
click at [1131, 117] on icon at bounding box center [1113, 119] width 47 height 13
drag, startPoint x: 1131, startPoint y: 117, endPoint x: 633, endPoint y: 345, distance: 548.2
click at [642, 341] on icon at bounding box center [630, 327] width 43 height 43
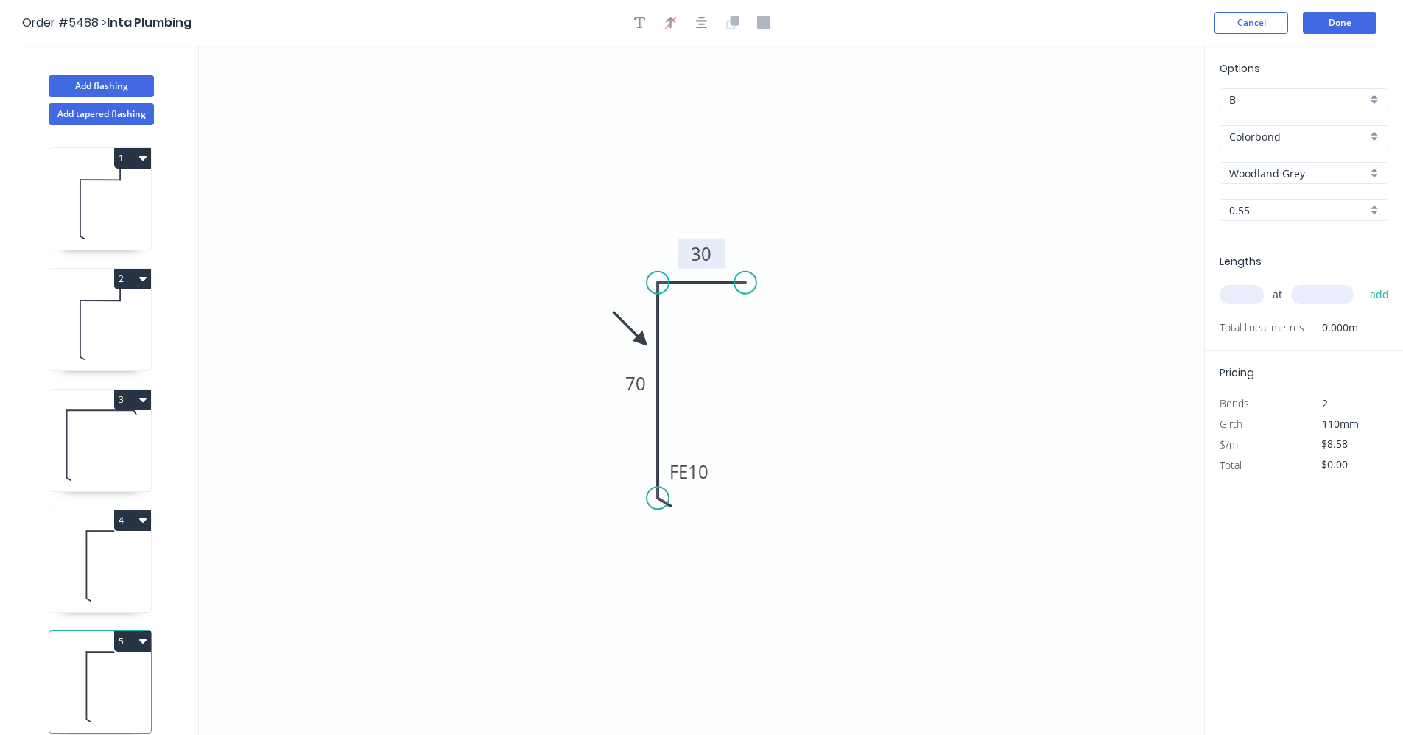
click at [105, 572] on icon at bounding box center [100, 565] width 102 height 94
type input "$10.18"
type input "$48.86"
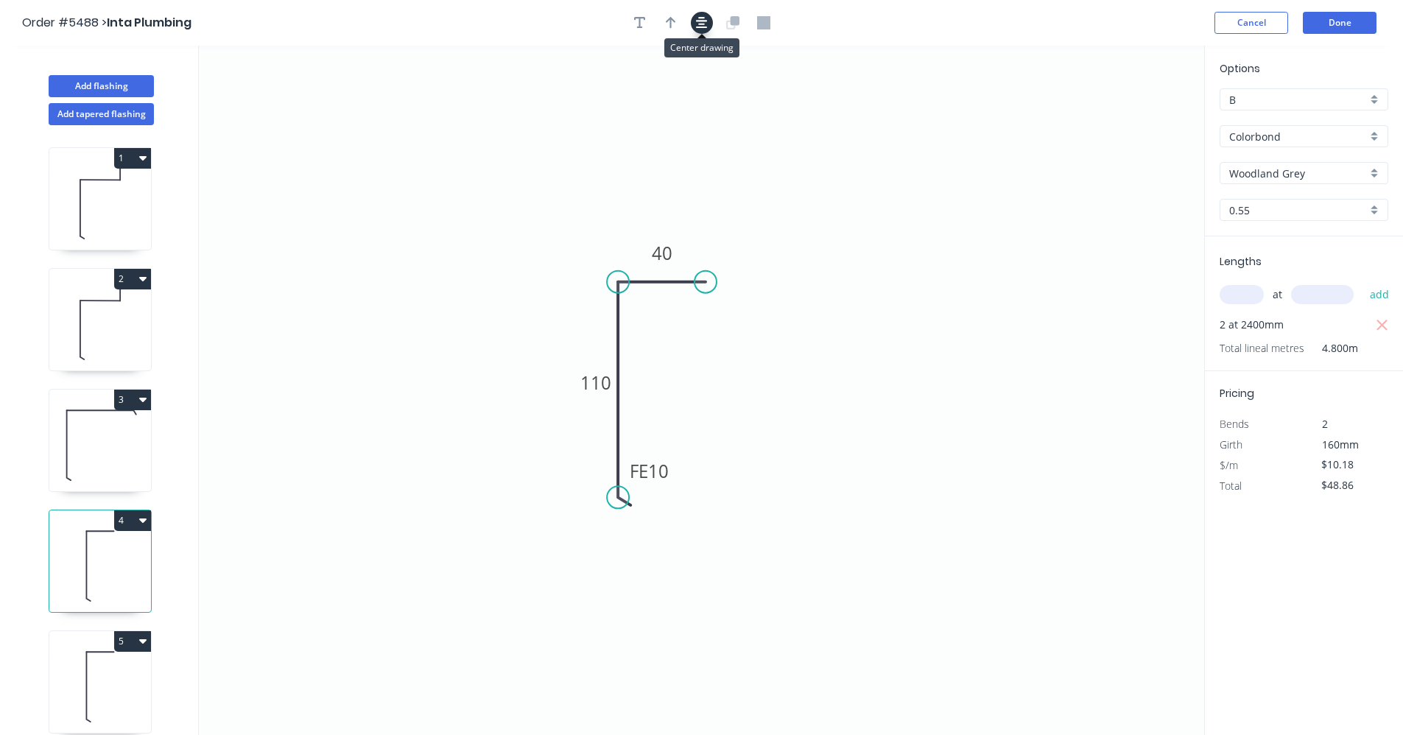
click at [697, 24] on icon "button" at bounding box center [702, 22] width 12 height 13
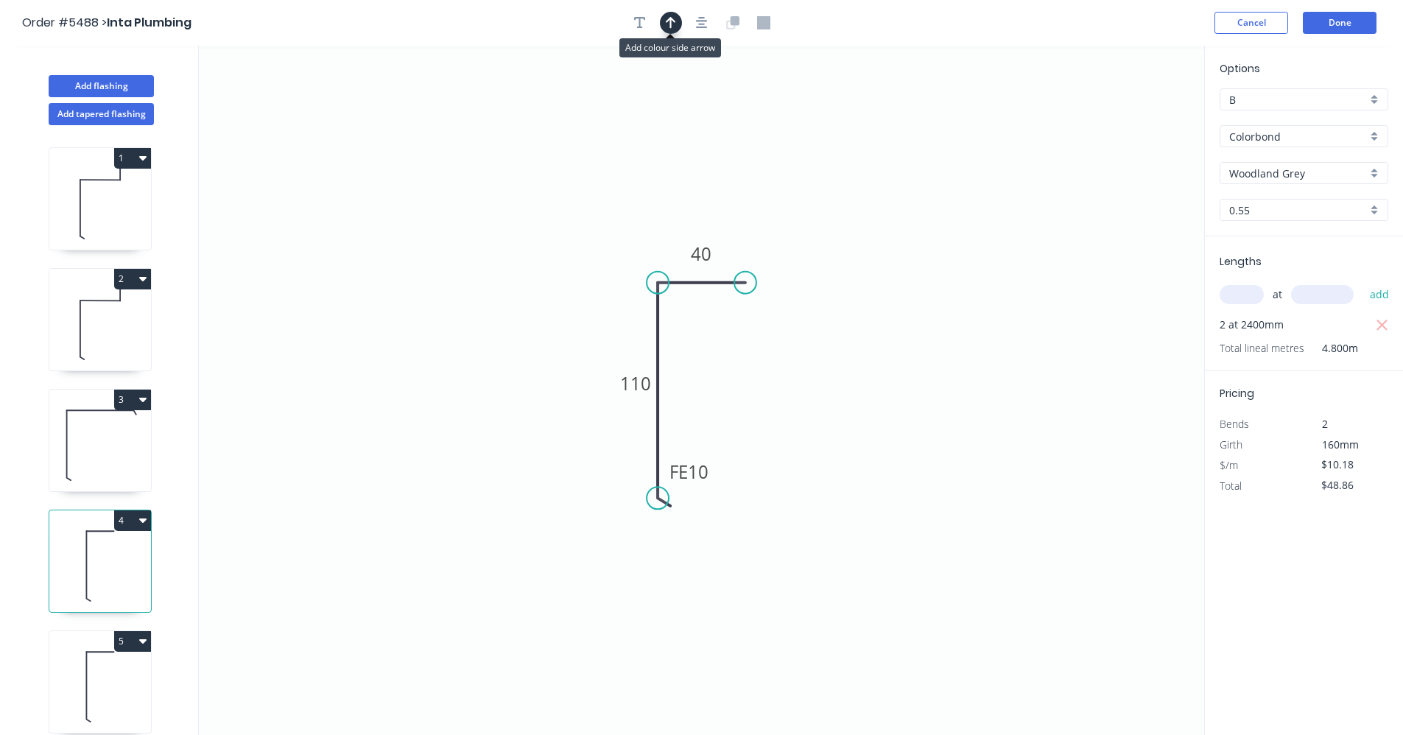
click at [676, 27] on button "button" at bounding box center [671, 23] width 22 height 22
click at [1131, 119] on icon at bounding box center [1129, 102] width 13 height 47
click at [1130, 117] on icon at bounding box center [1129, 100] width 13 height 47
click at [1128, 116] on icon at bounding box center [1129, 100] width 13 height 47
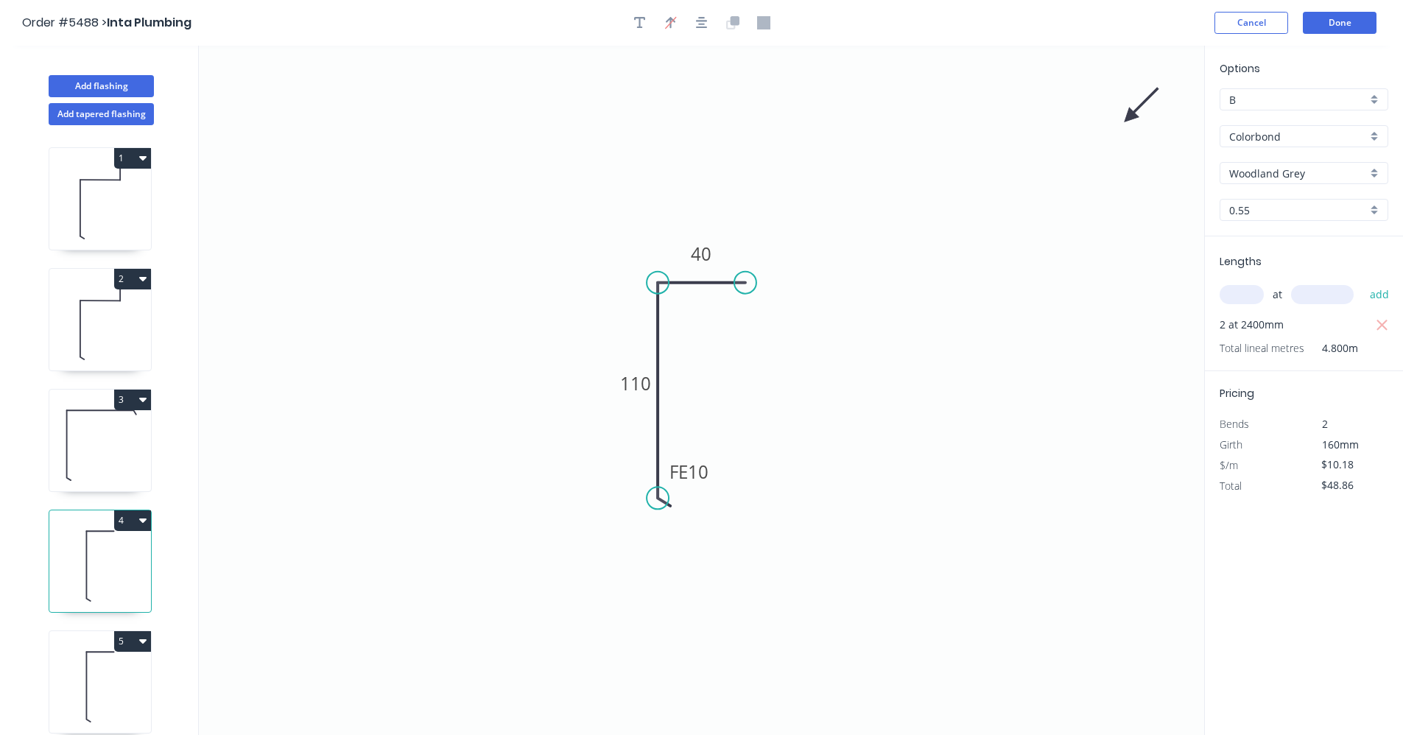
click at [1128, 116] on icon at bounding box center [1141, 105] width 43 height 43
click at [1128, 116] on icon at bounding box center [1146, 116] width 47 height 13
click at [1128, 116] on icon at bounding box center [1129, 133] width 13 height 47
click at [1128, 116] on icon at bounding box center [1117, 129] width 43 height 43
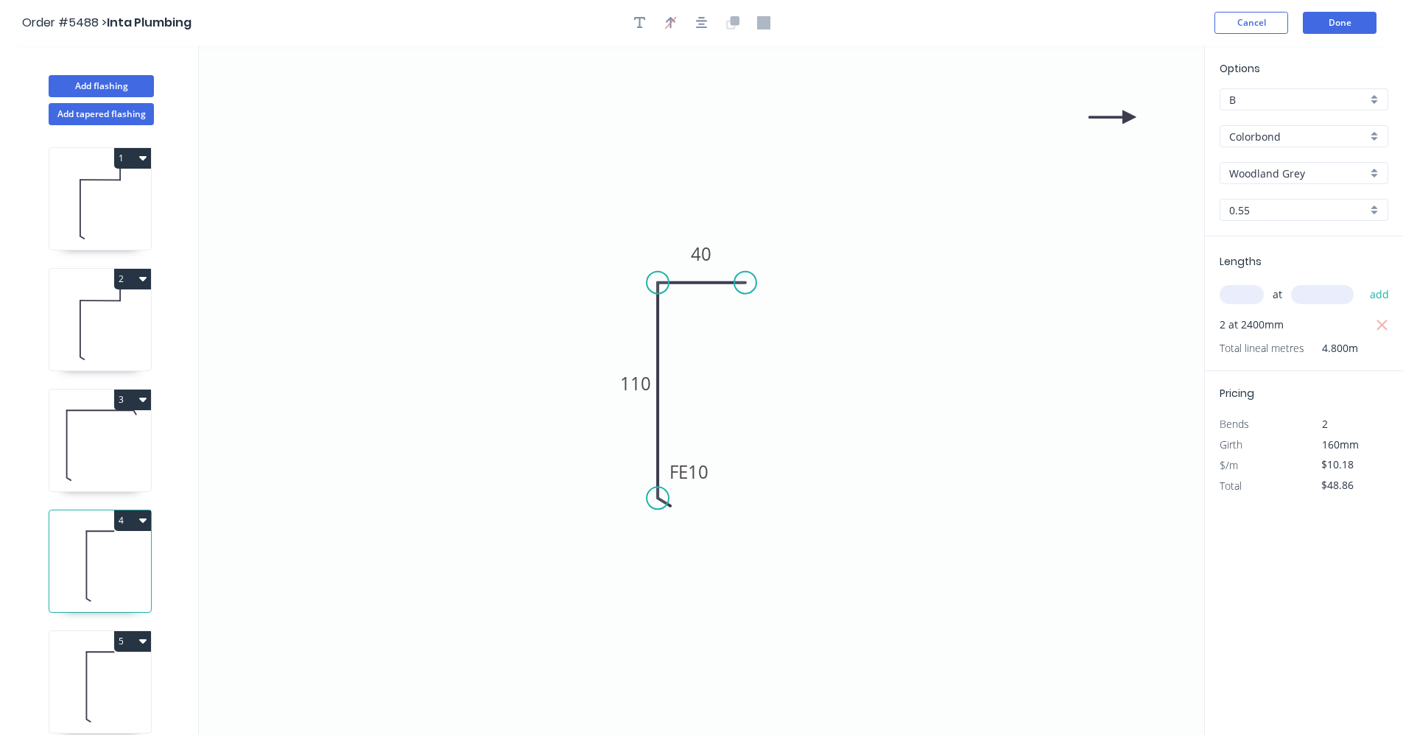
click at [1128, 116] on icon at bounding box center [1112, 116] width 47 height 13
drag, startPoint x: 1128, startPoint y: 116, endPoint x: 646, endPoint y: 329, distance: 527.0
click at [644, 329] on icon at bounding box center [632, 316] width 43 height 43
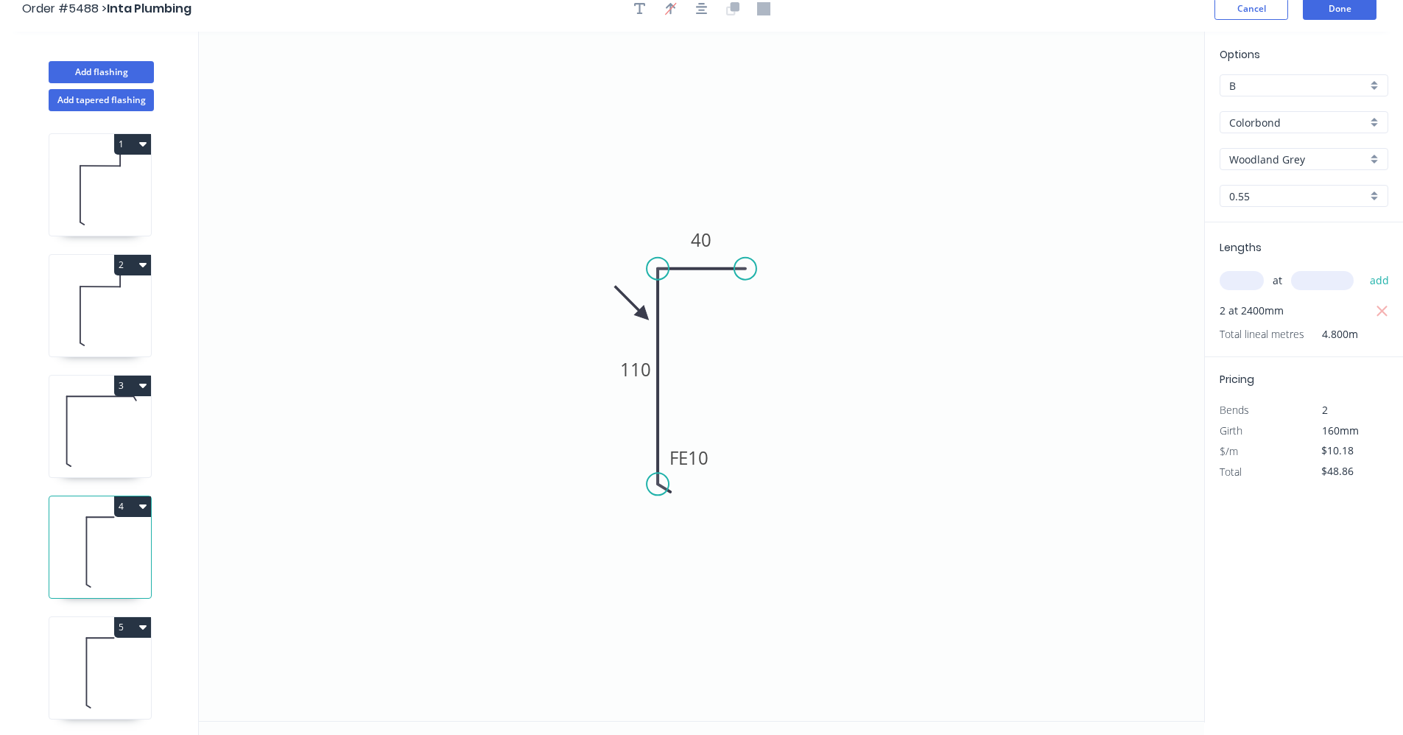
scroll to position [27, 0]
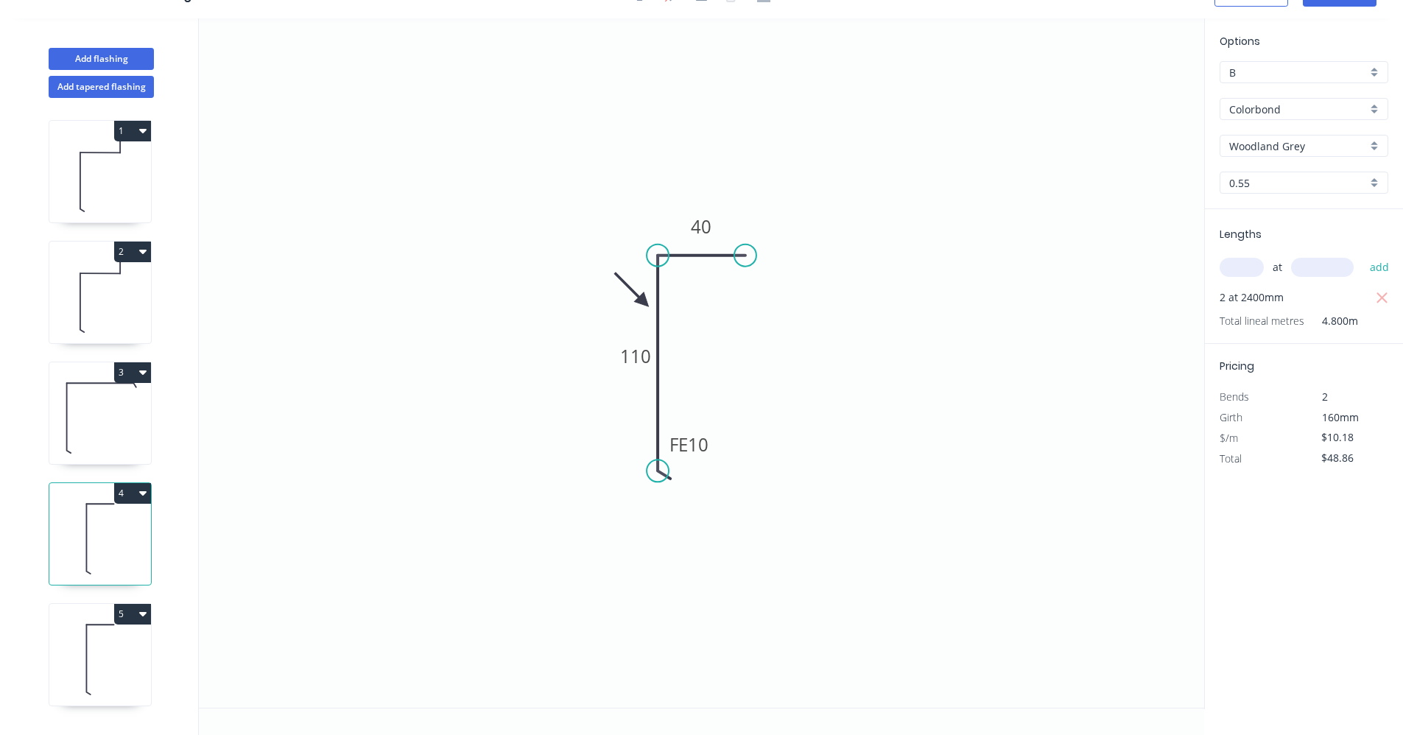
click at [120, 653] on icon at bounding box center [100, 658] width 102 height 94
type input "$8.58"
type input "$0.00"
click at [136, 609] on button "5" at bounding box center [132, 614] width 37 height 21
click at [109, 648] on div "Duplicate" at bounding box center [80, 650] width 113 height 21
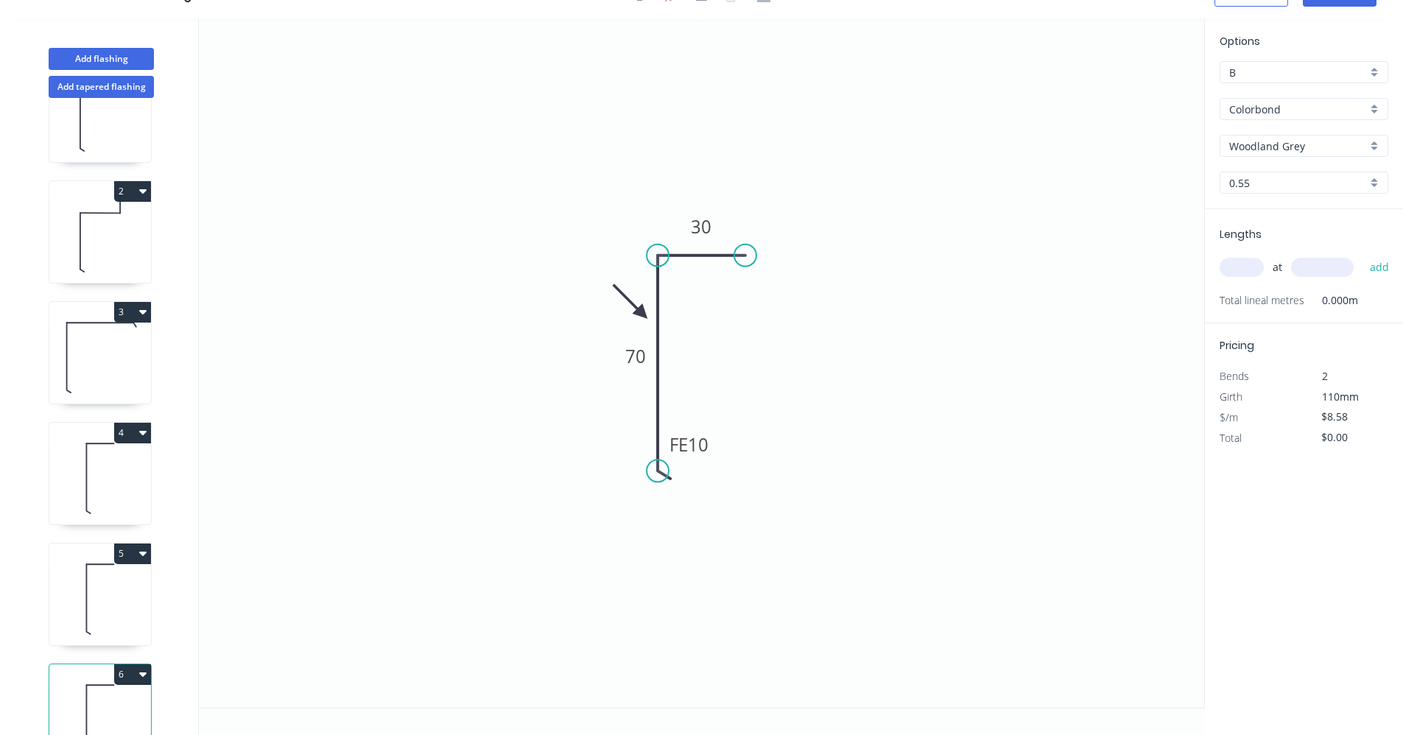
scroll to position [121, 0]
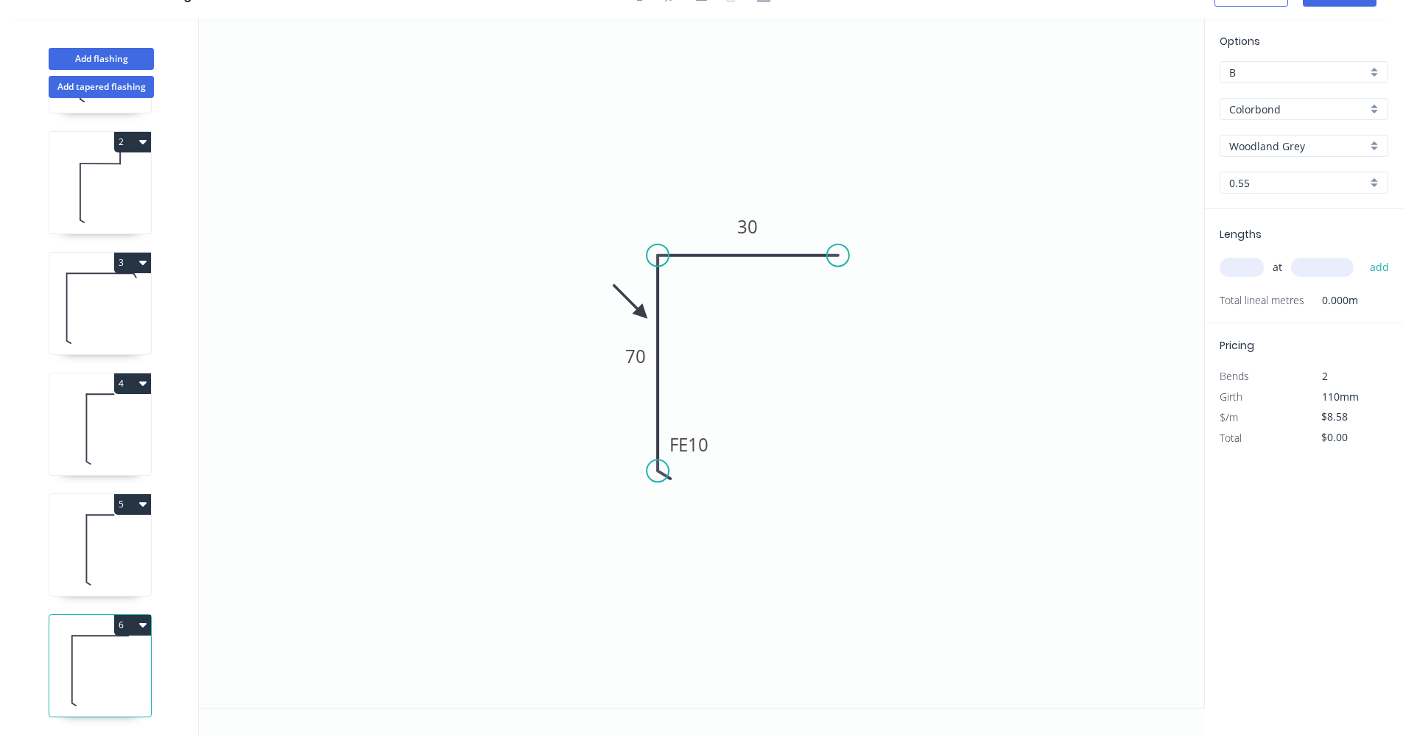
drag, startPoint x: 745, startPoint y: 254, endPoint x: 832, endPoint y: 253, distance: 87.7
click at [835, 255] on circle at bounding box center [838, 256] width 22 height 22
click at [751, 227] on tspan "30" at bounding box center [746, 226] width 21 height 24
type input "$10.18"
drag, startPoint x: 838, startPoint y: 251, endPoint x: 869, endPoint y: 254, distance: 31.1
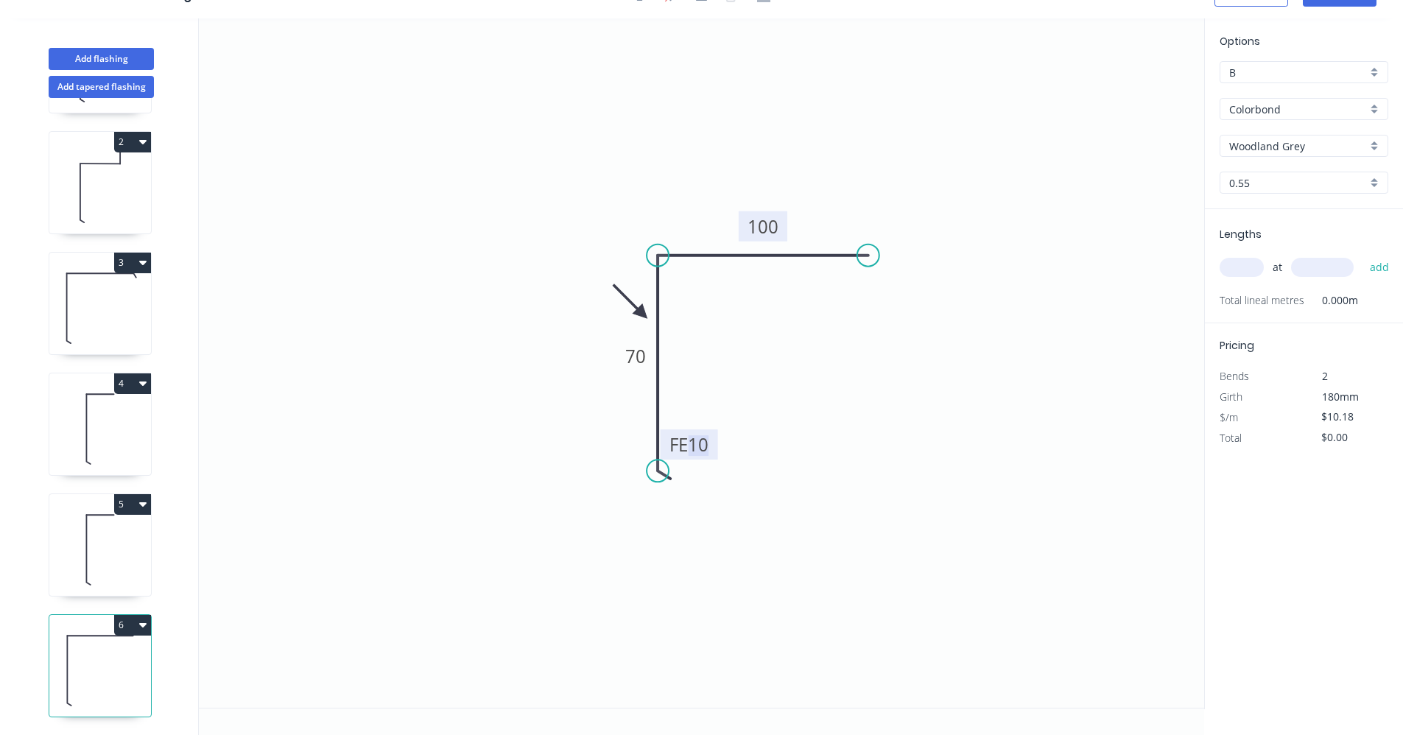
click at [869, 254] on circle at bounding box center [868, 256] width 22 height 22
click at [1249, 268] on input "text" at bounding box center [1242, 267] width 44 height 19
type input "1"
type input "1000"
click at [1363, 255] on button "add" at bounding box center [1380, 267] width 35 height 25
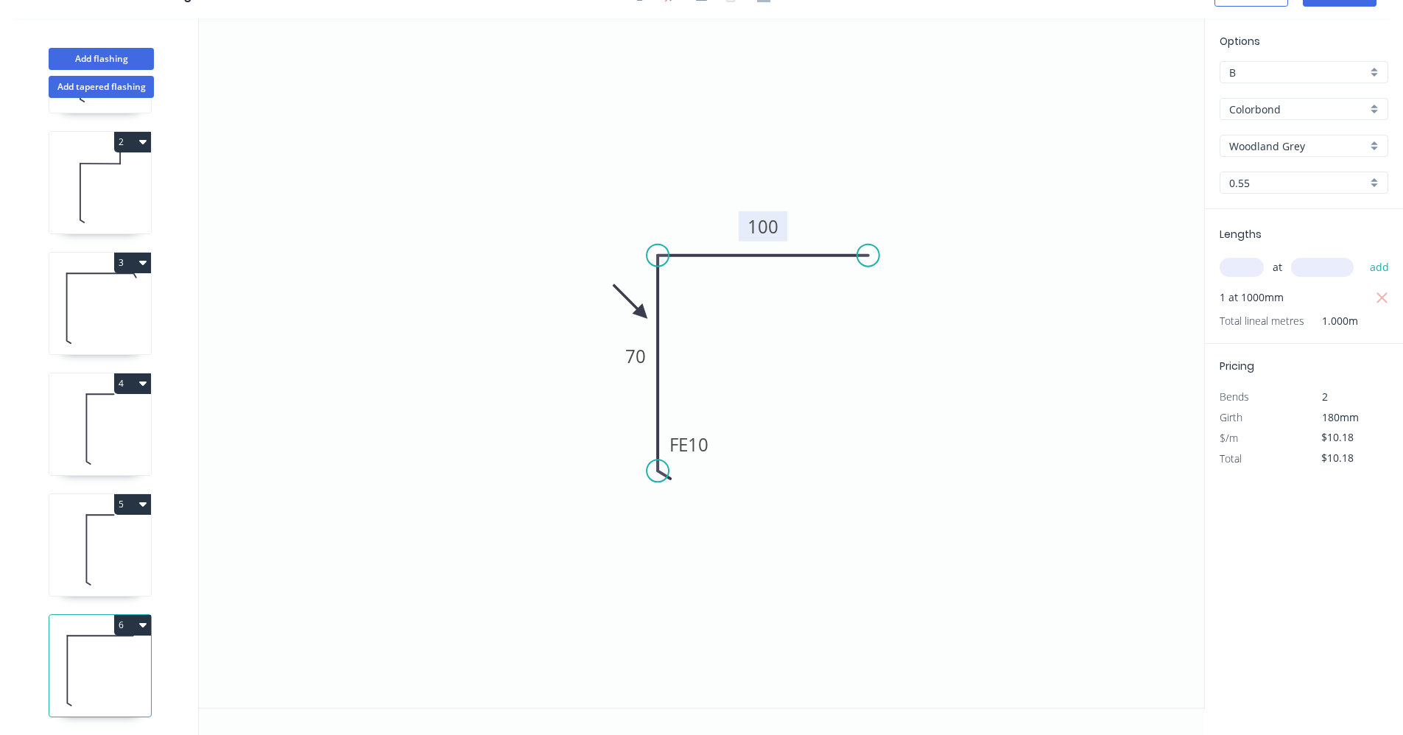
click at [140, 623] on icon "button" at bounding box center [142, 625] width 7 height 4
click at [59, 651] on div "Duplicate" at bounding box center [80, 661] width 113 height 21
type input "$0.00"
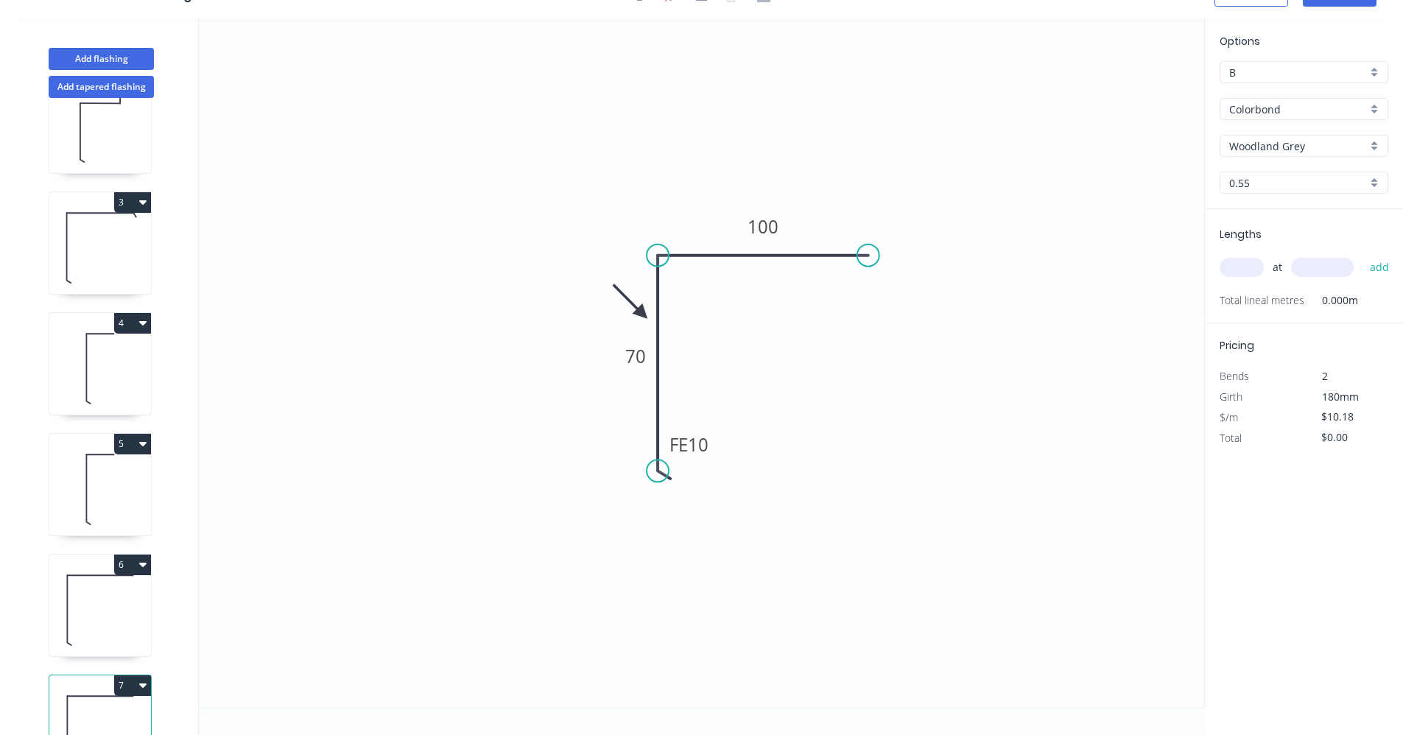
scroll to position [242, 0]
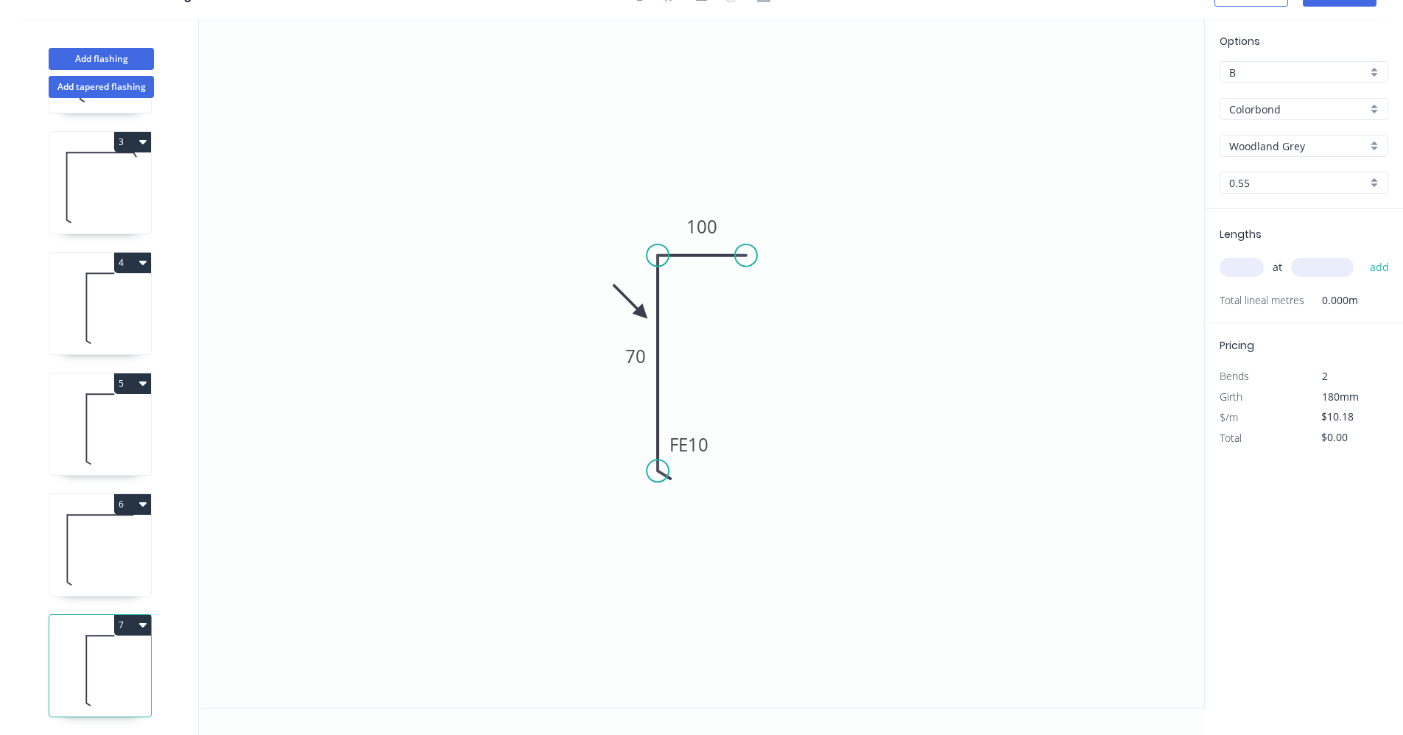
drag, startPoint x: 872, startPoint y: 256, endPoint x: 745, endPoint y: 258, distance: 126.7
click at [745, 258] on circle at bounding box center [746, 256] width 22 height 22
click at [704, 229] on tspan "100" at bounding box center [702, 226] width 31 height 24
type input "$8.58"
click at [1252, 262] on input "text" at bounding box center [1242, 267] width 44 height 19
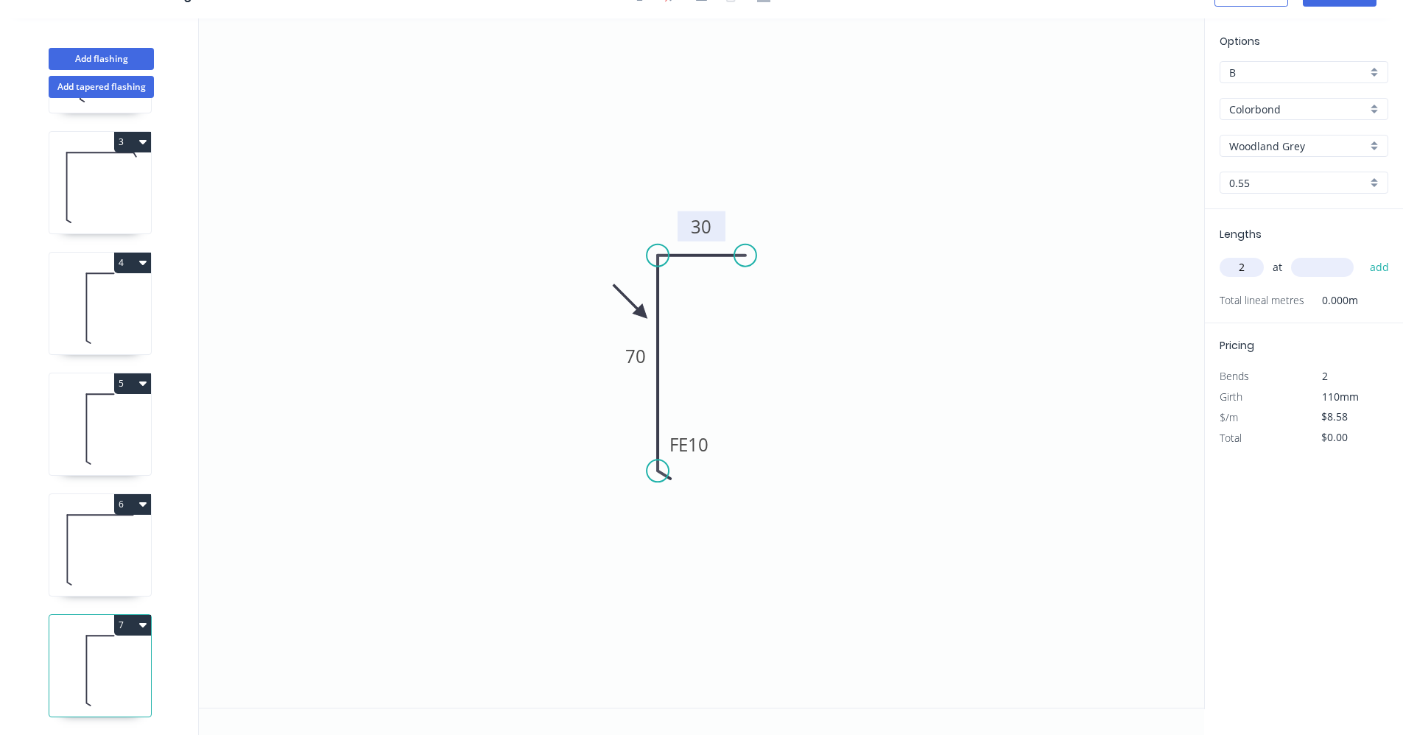
type input "2"
type input "3100"
click at [1363, 255] on button "add" at bounding box center [1380, 267] width 35 height 25
click at [139, 619] on icon "button" at bounding box center [142, 625] width 7 height 12
click at [63, 651] on div "Duplicate" at bounding box center [80, 661] width 113 height 21
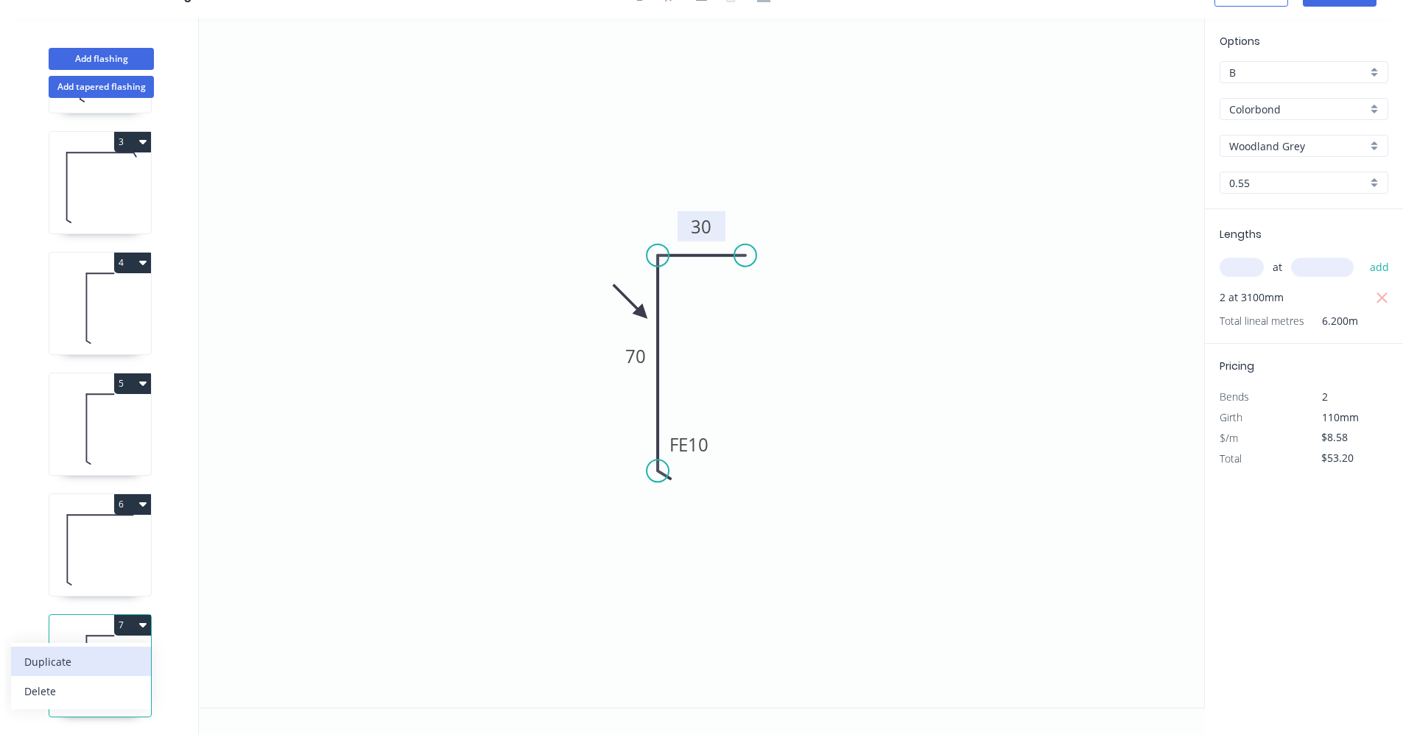
type input "$0.00"
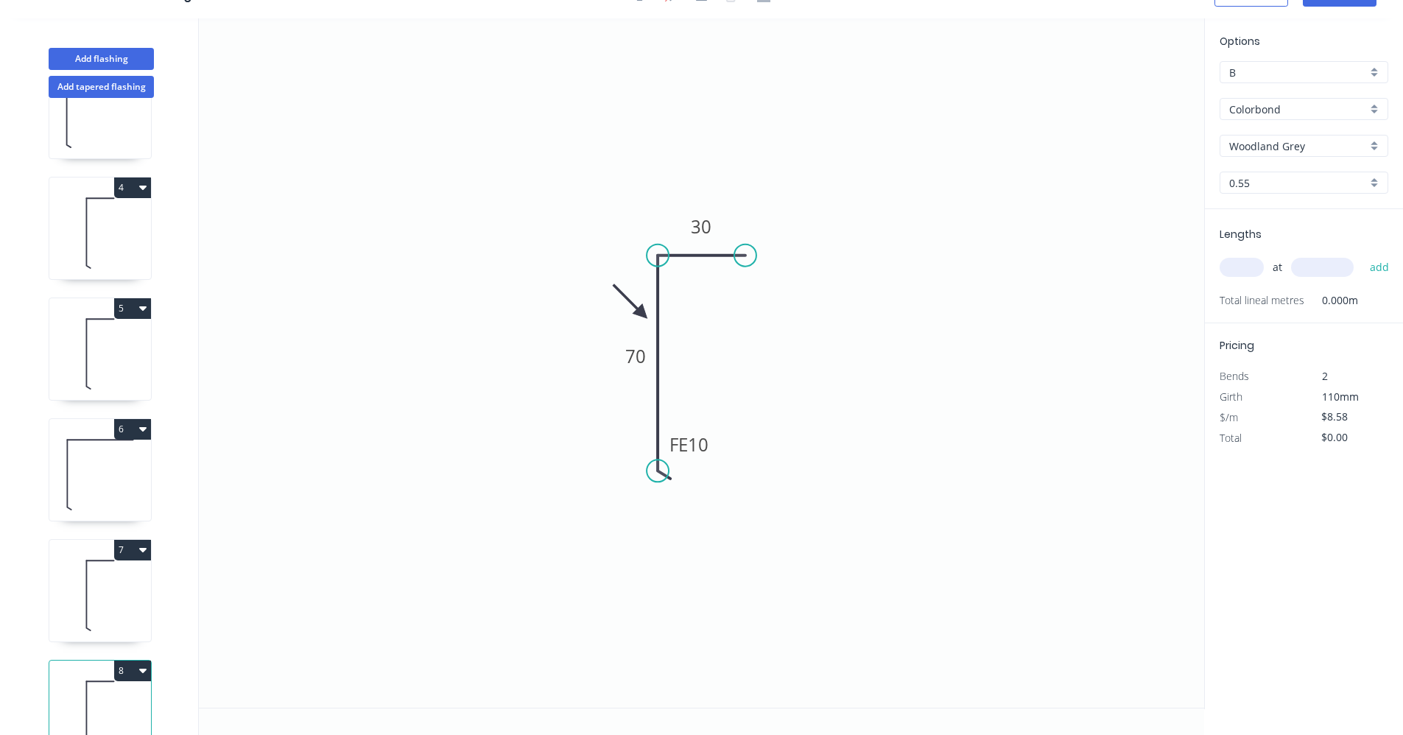
scroll to position [362, 0]
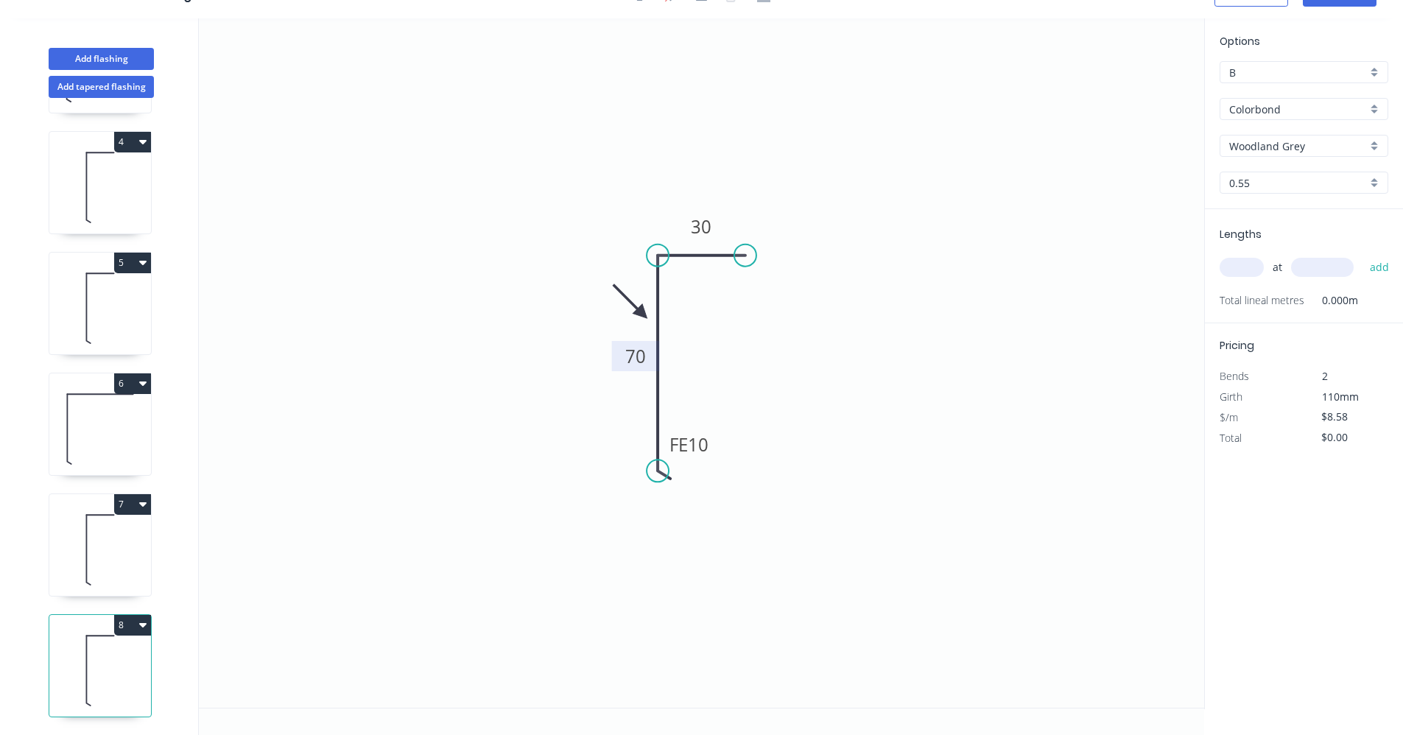
click at [636, 350] on tspan "70" at bounding box center [635, 356] width 21 height 24
click at [1231, 263] on input "text" at bounding box center [1242, 267] width 44 height 19
type input "1"
type input "3800"
click at [1363, 255] on button "add" at bounding box center [1380, 267] width 35 height 25
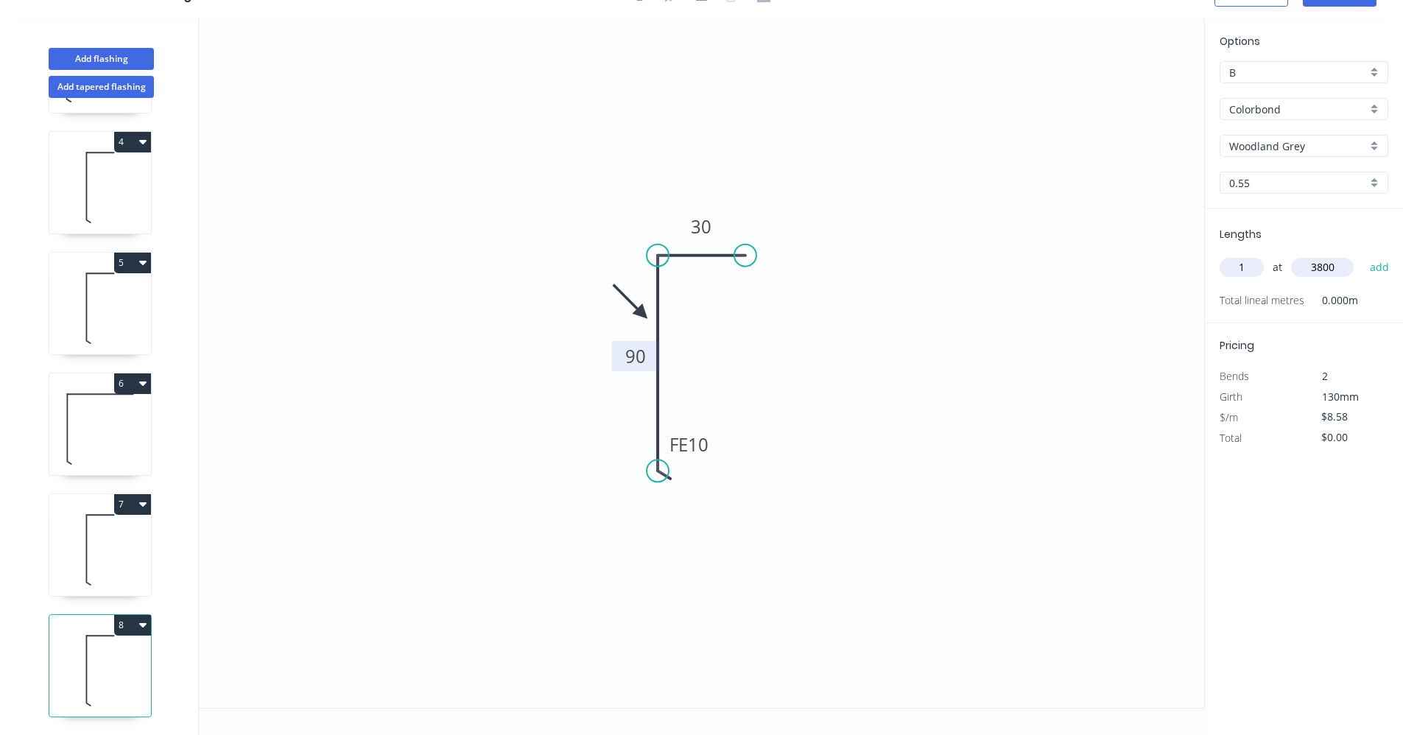
type input "$32.60"
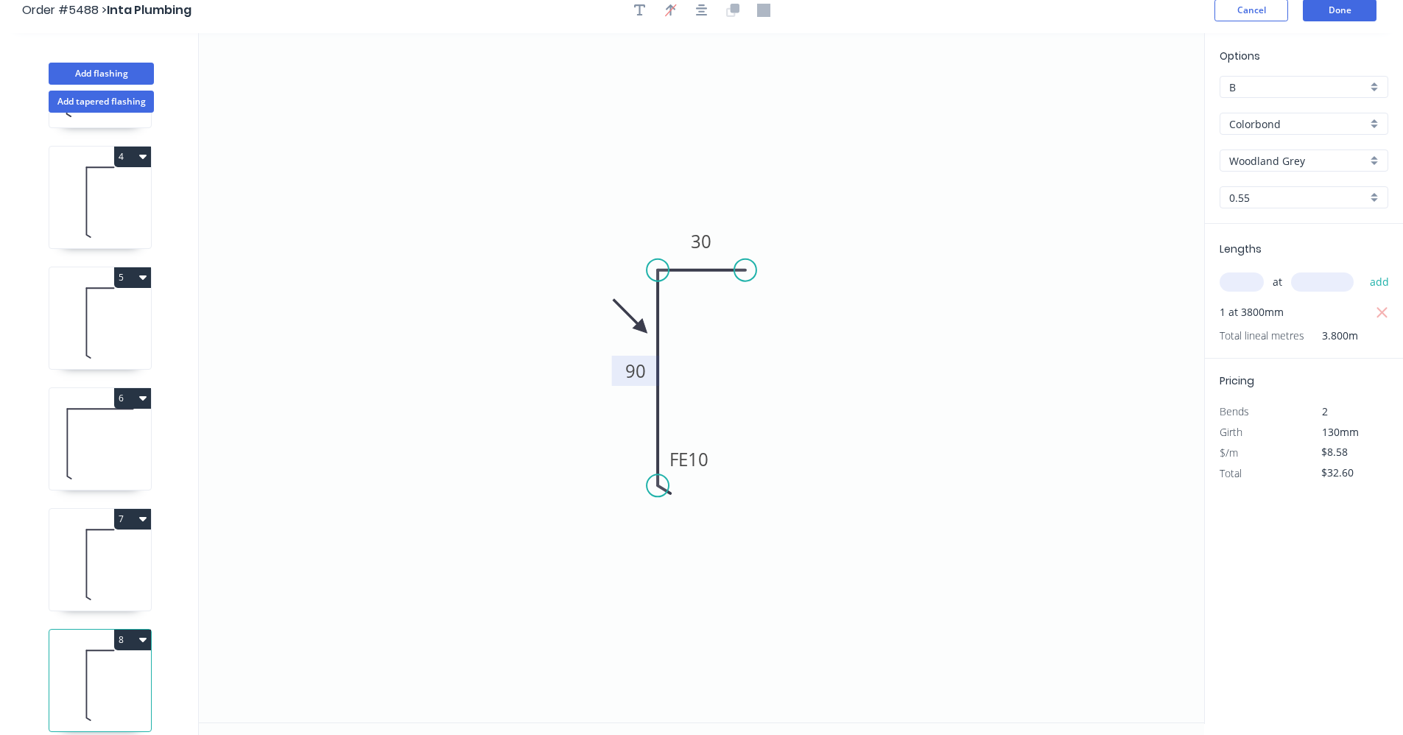
scroll to position [0, 0]
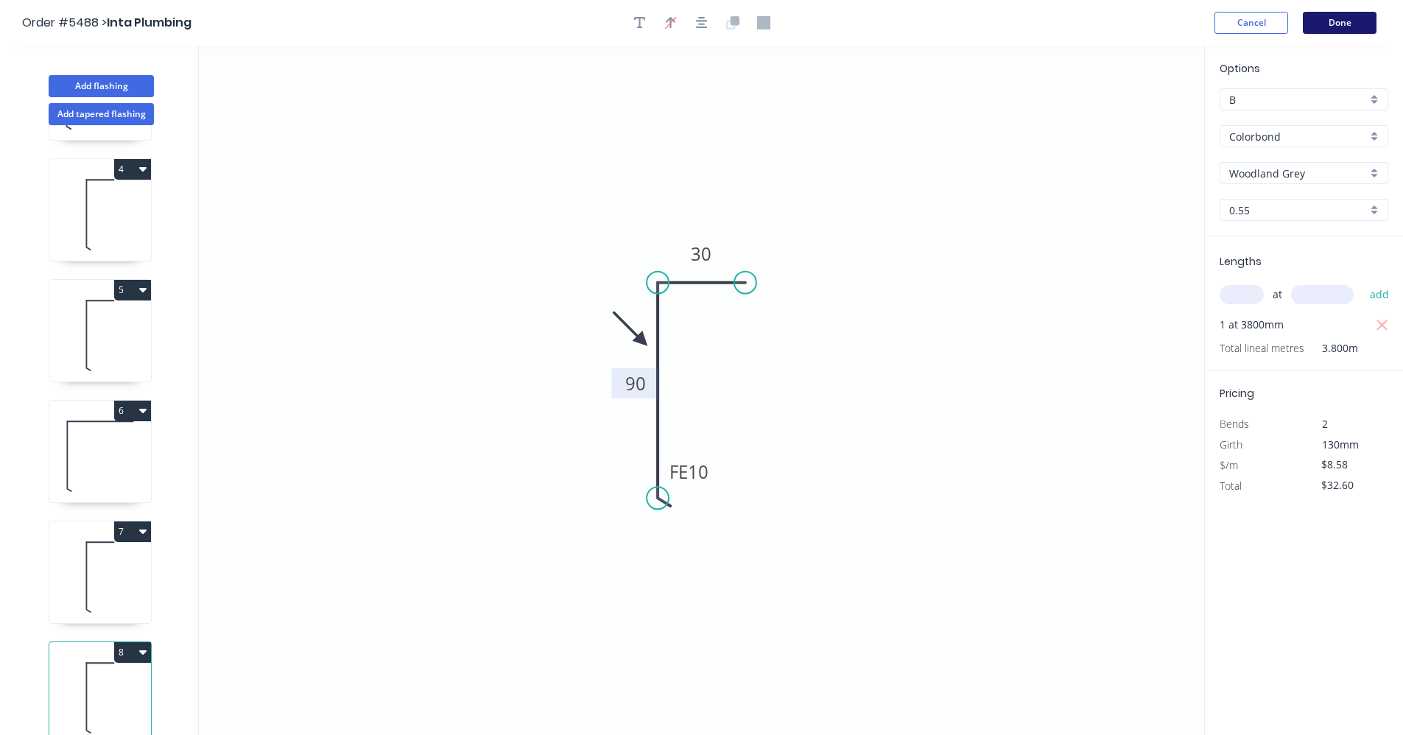
click at [1334, 24] on button "Done" at bounding box center [1340, 23] width 74 height 22
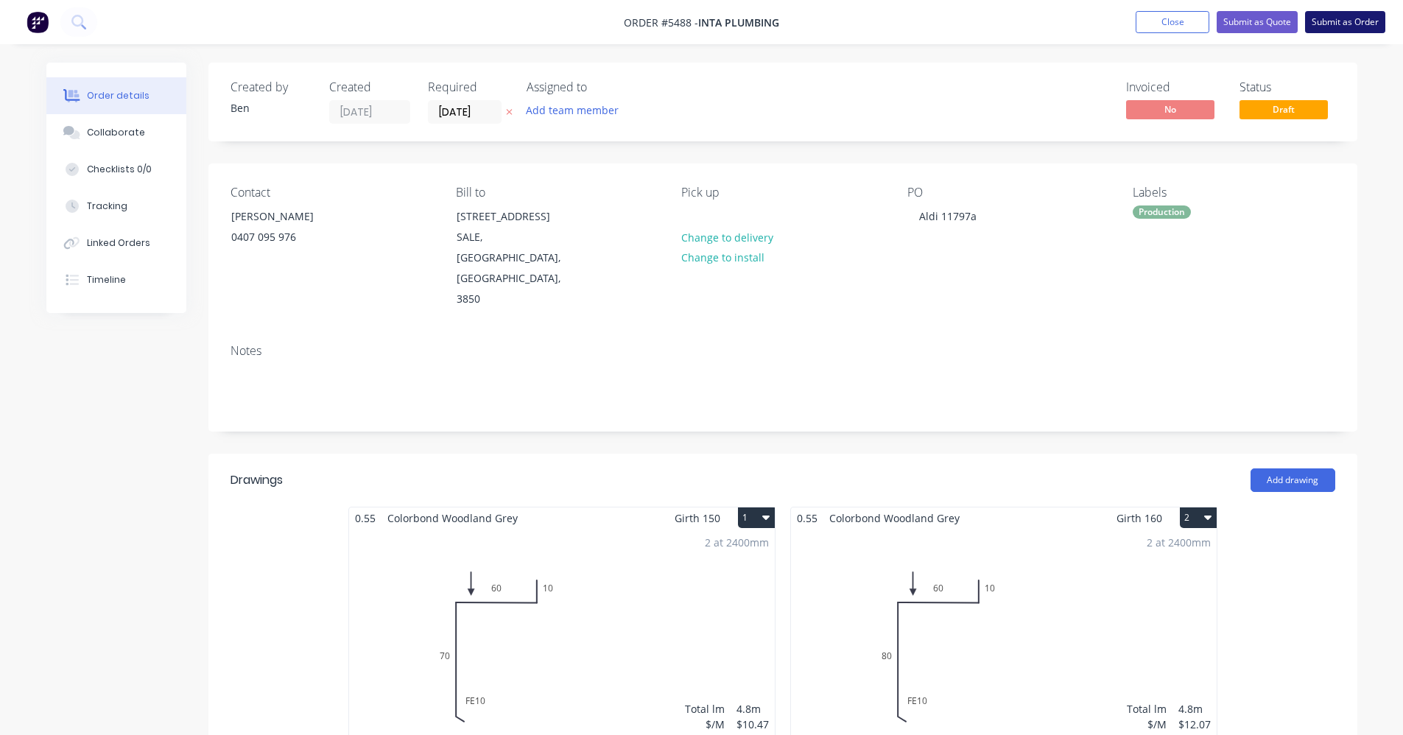
click at [1344, 18] on button "Submit as Order" at bounding box center [1345, 22] width 80 height 22
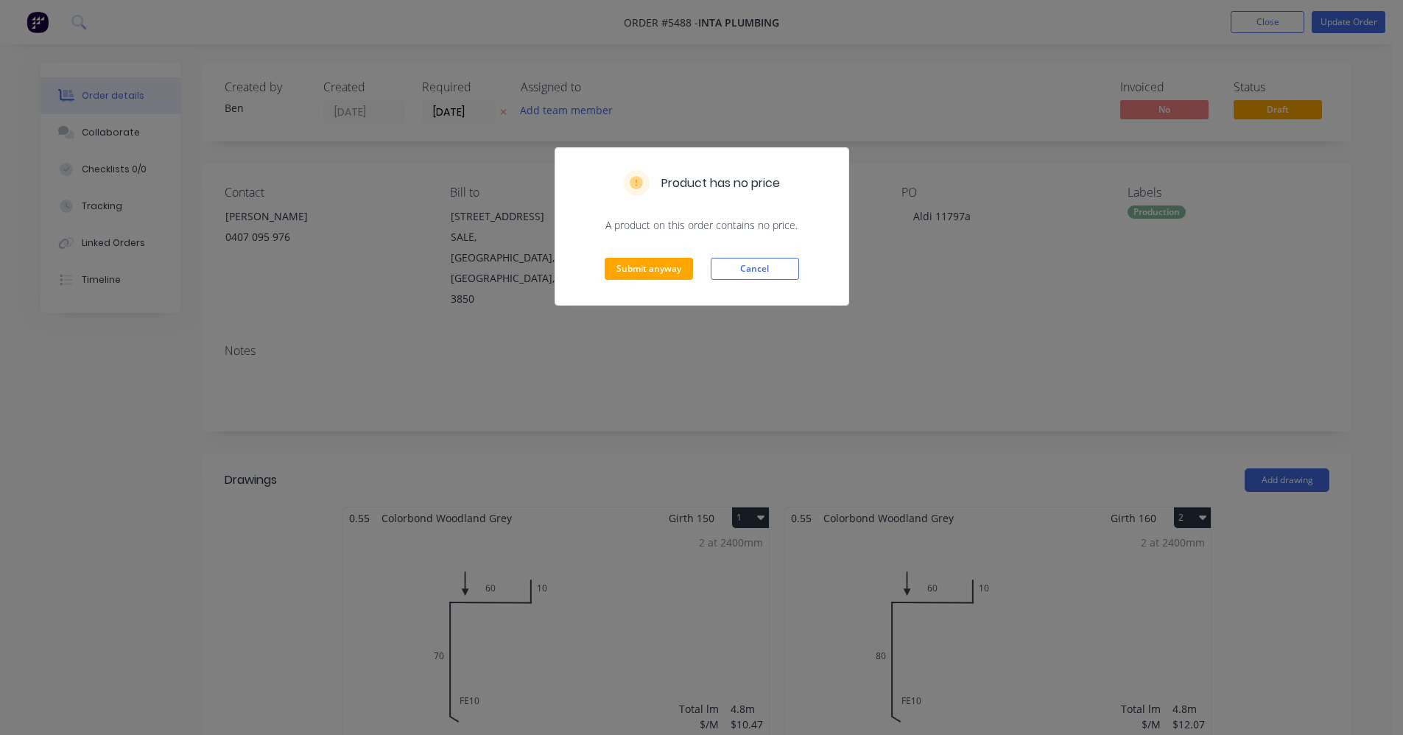
click at [745, 264] on button "Cancel" at bounding box center [755, 269] width 88 height 22
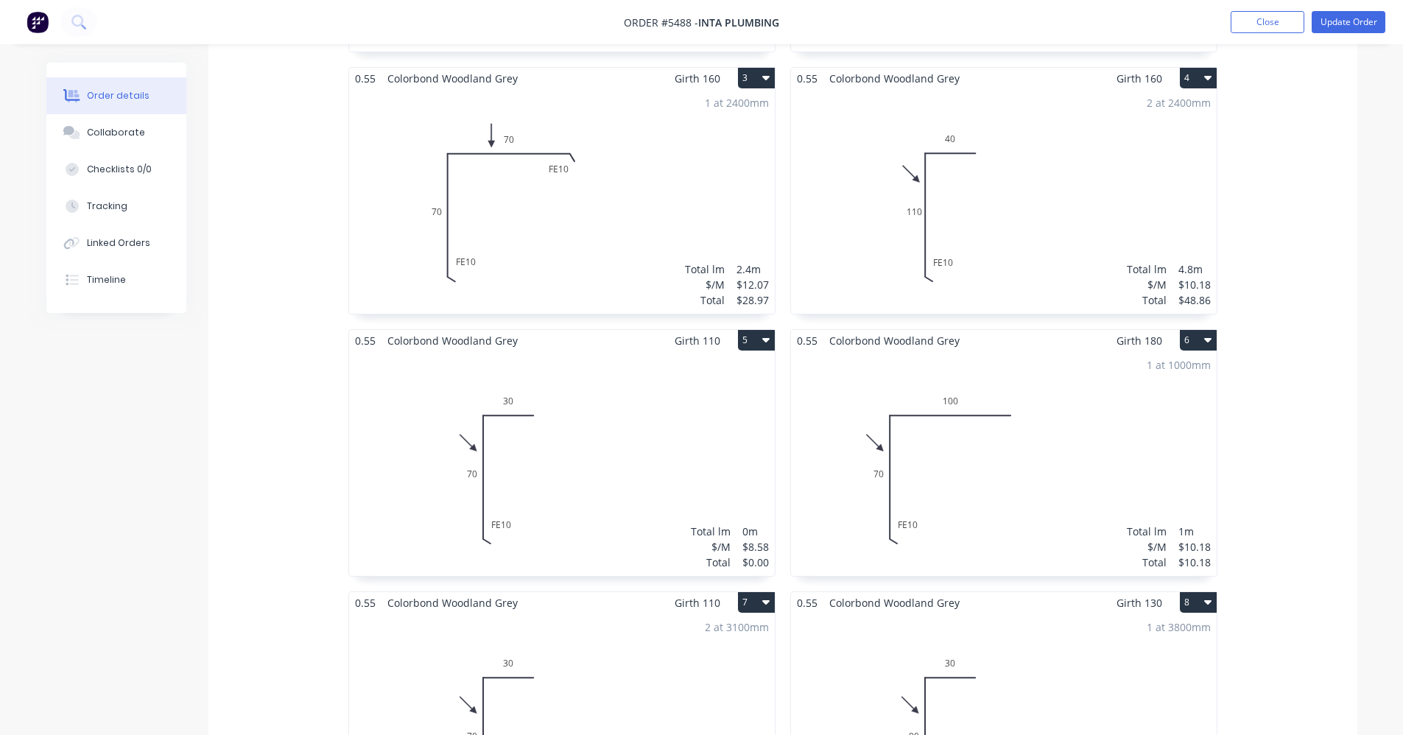
scroll to position [737, 0]
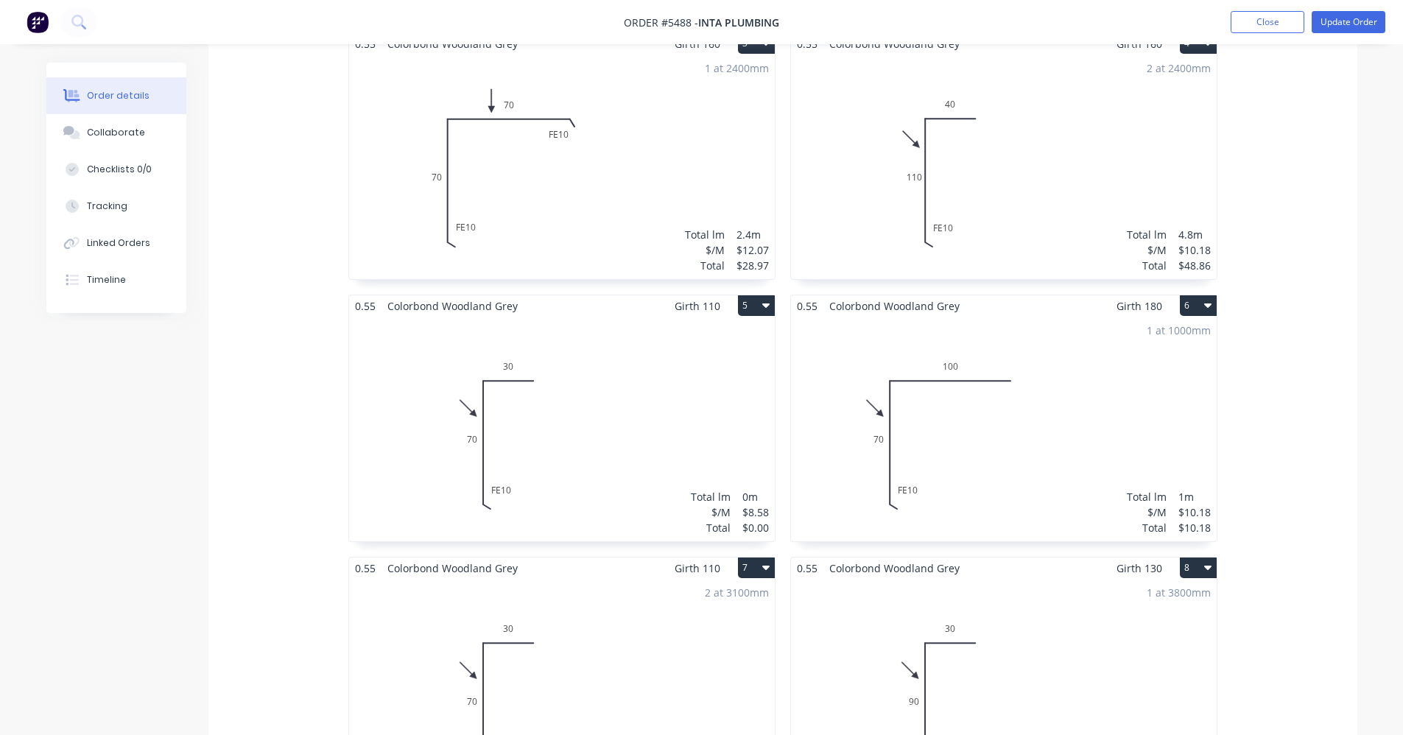
click at [631, 321] on div "Total lm $/M Total 0m $8.58 $0.00" at bounding box center [562, 429] width 426 height 225
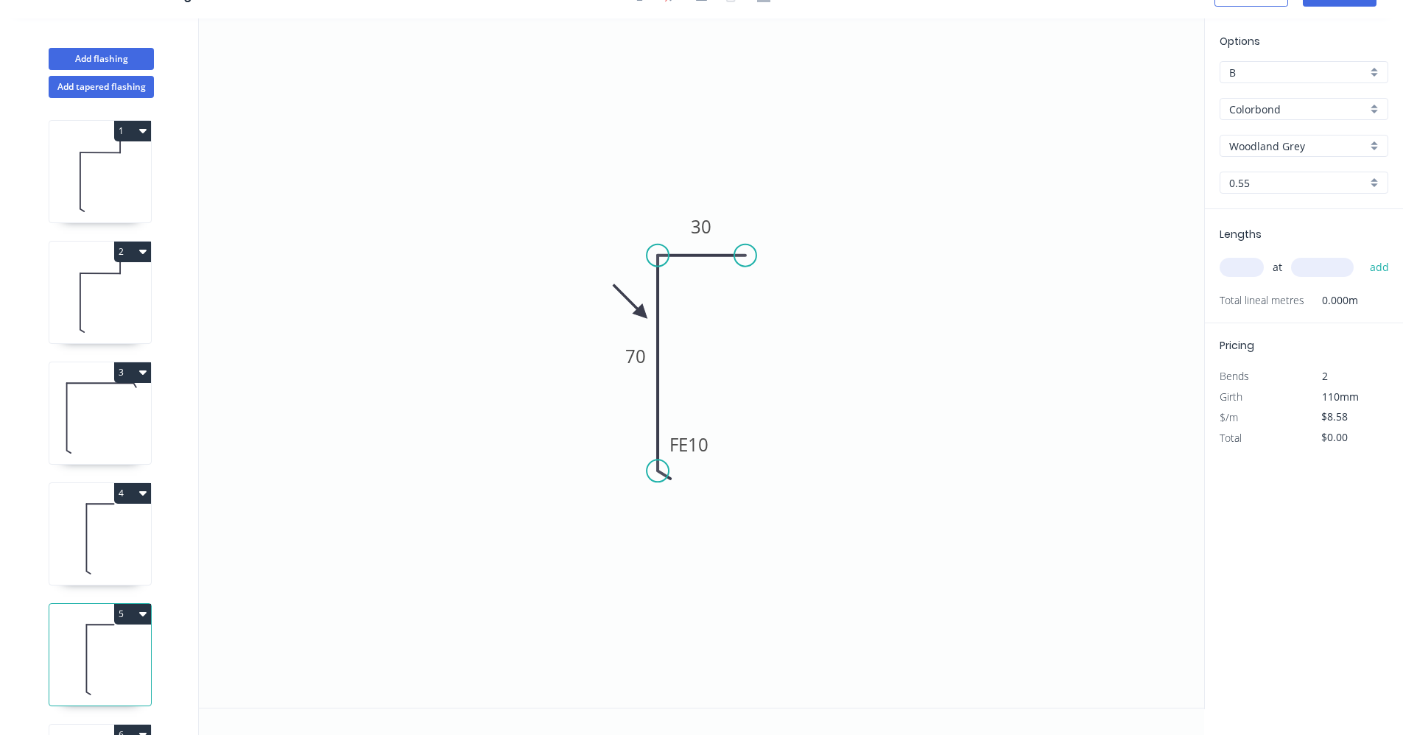
click at [147, 249] on button "2" at bounding box center [132, 252] width 37 height 21
click at [109, 284] on div "Duplicate" at bounding box center [80, 288] width 113 height 21
type input "$12.07"
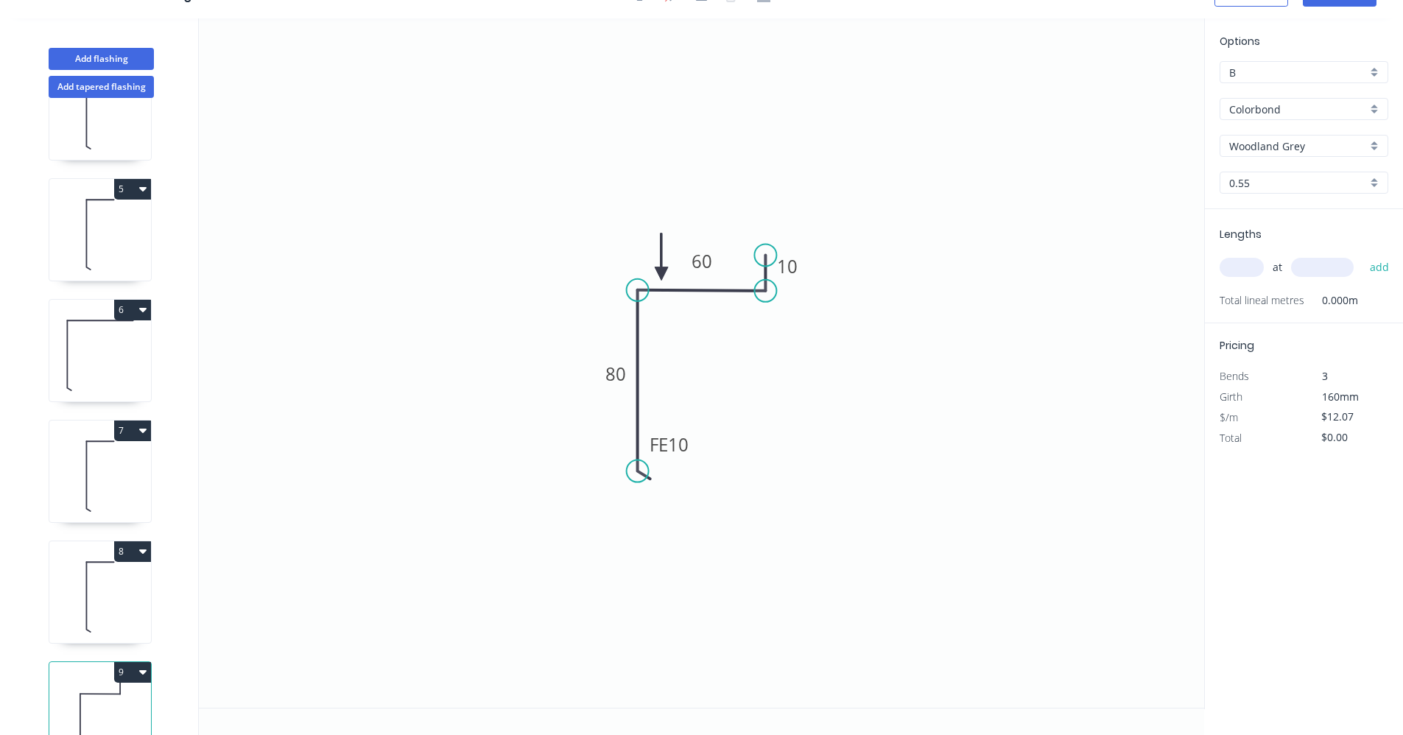
scroll to position [483, 0]
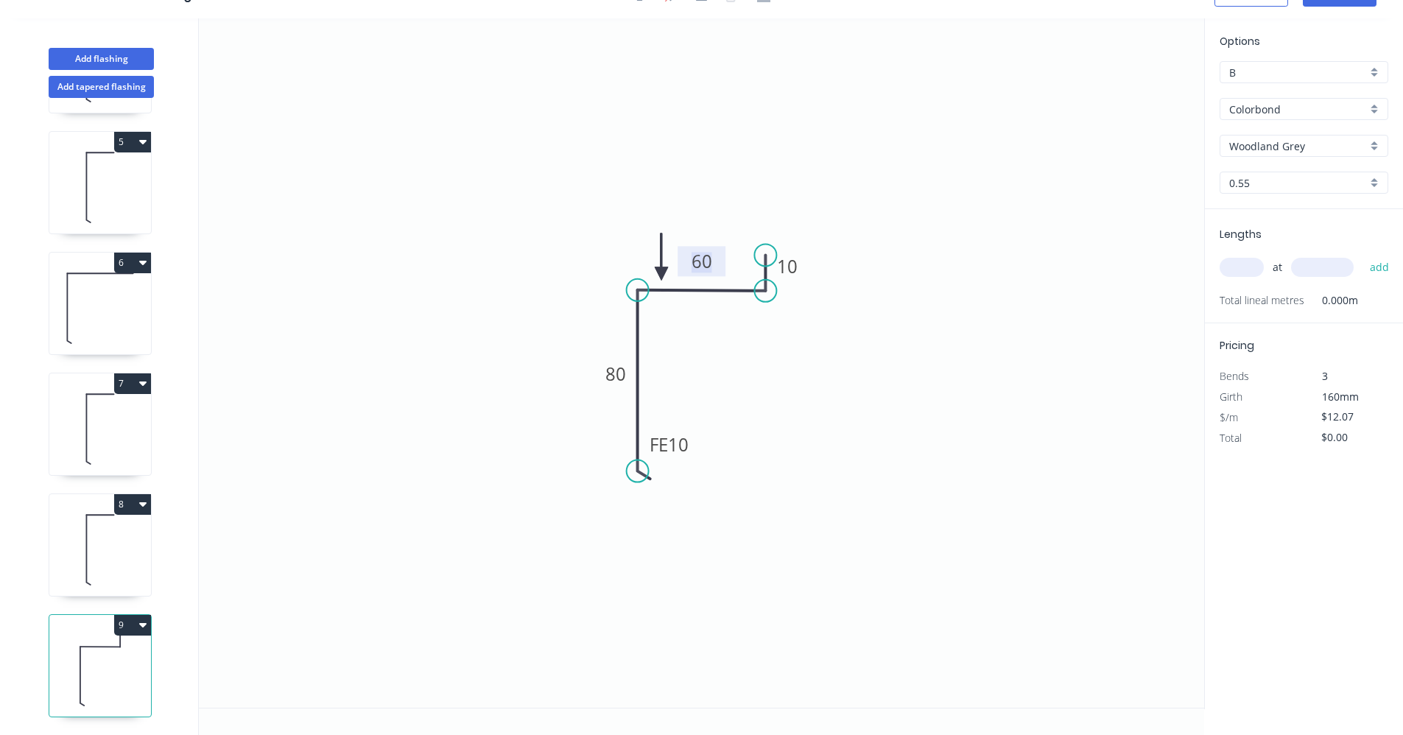
click at [712, 259] on tspan "60" at bounding box center [702, 261] width 21 height 24
drag, startPoint x: 87, startPoint y: 645, endPoint x: 75, endPoint y: 611, distance: 36.6
click at [79, 602] on div "1 2 3 4 5 6 7 8 9" at bounding box center [101, 416] width 194 height 637
drag, startPoint x: 77, startPoint y: 622, endPoint x: 105, endPoint y: 587, distance: 44.5
click at [91, 555] on div "1 2 3 4 5 6 7 8 9" at bounding box center [101, 416] width 194 height 637
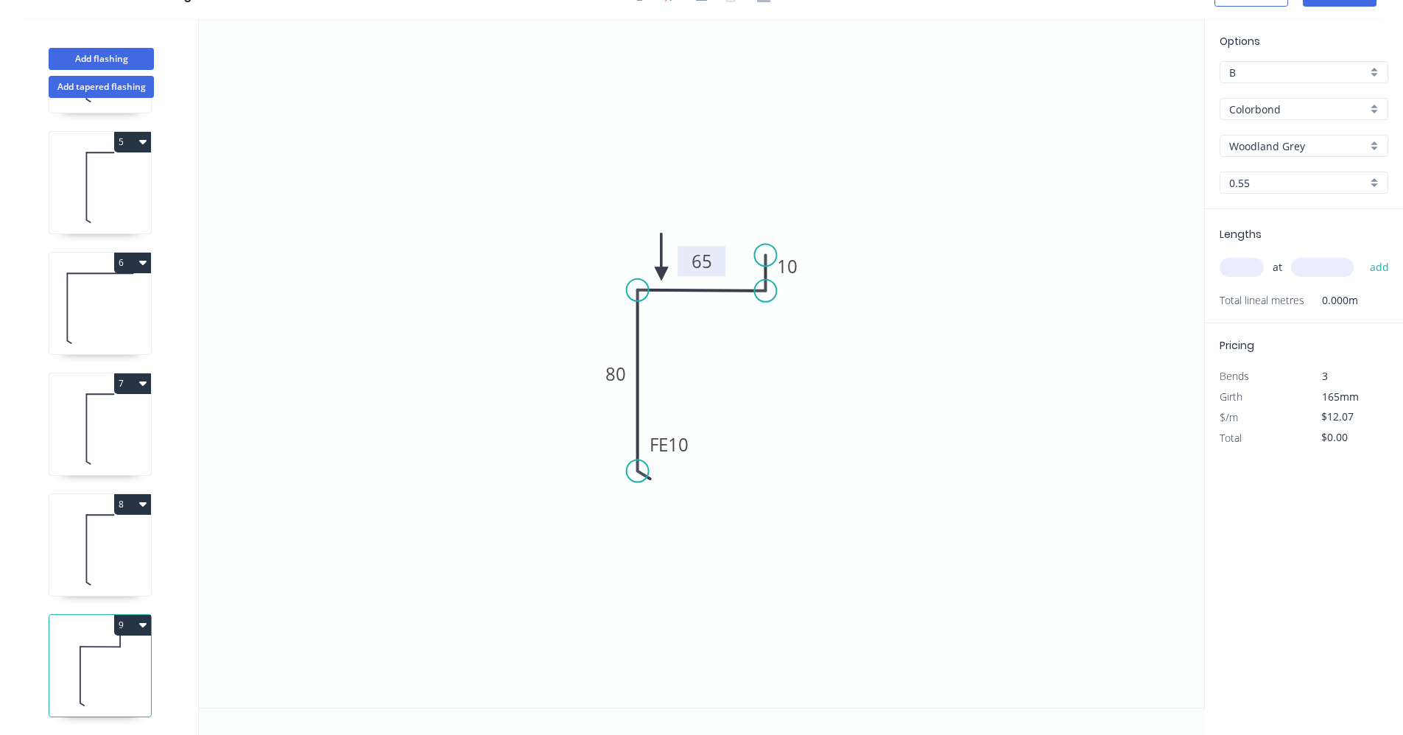
click at [1249, 265] on input "text" at bounding box center [1242, 267] width 44 height 19
type input "1"
type input "2400"
click at [1363, 255] on button "add" at bounding box center [1380, 267] width 35 height 25
type input "$28.97"
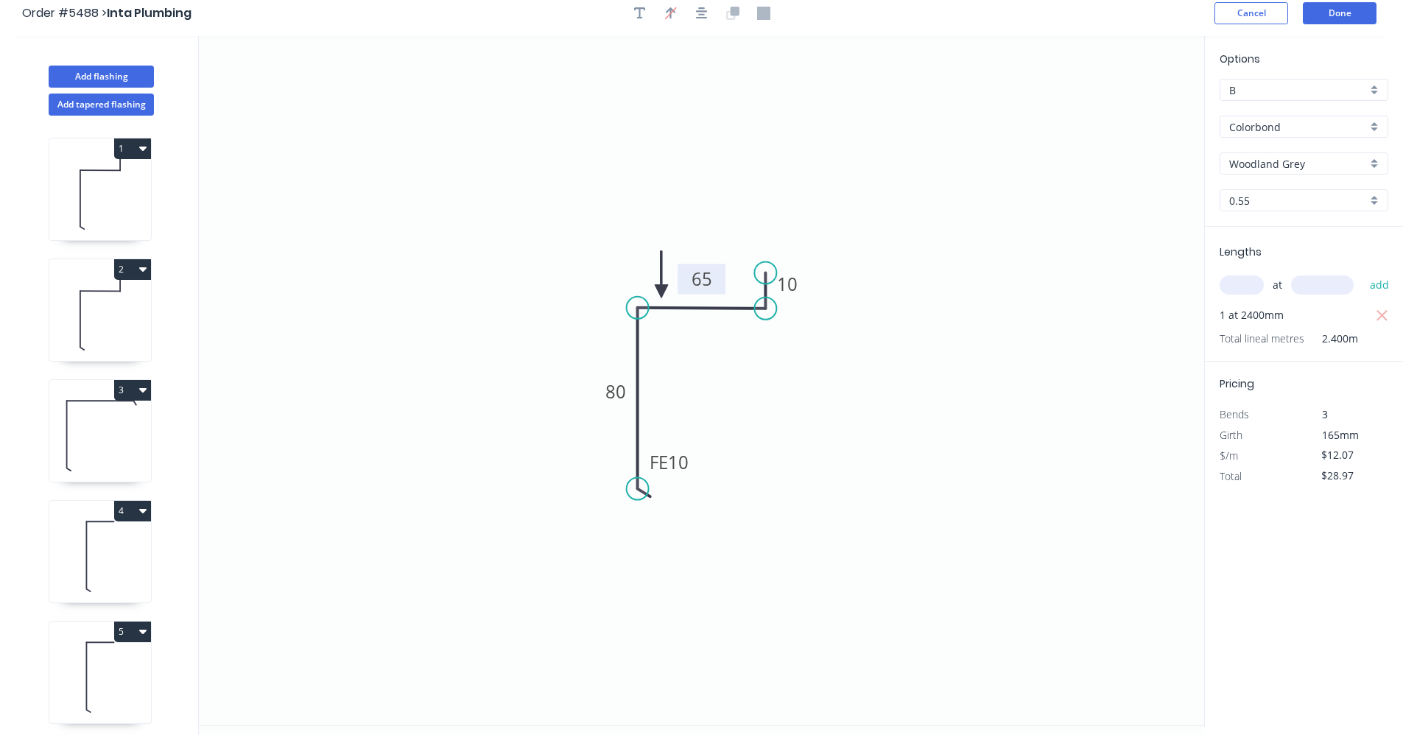
scroll to position [0, 0]
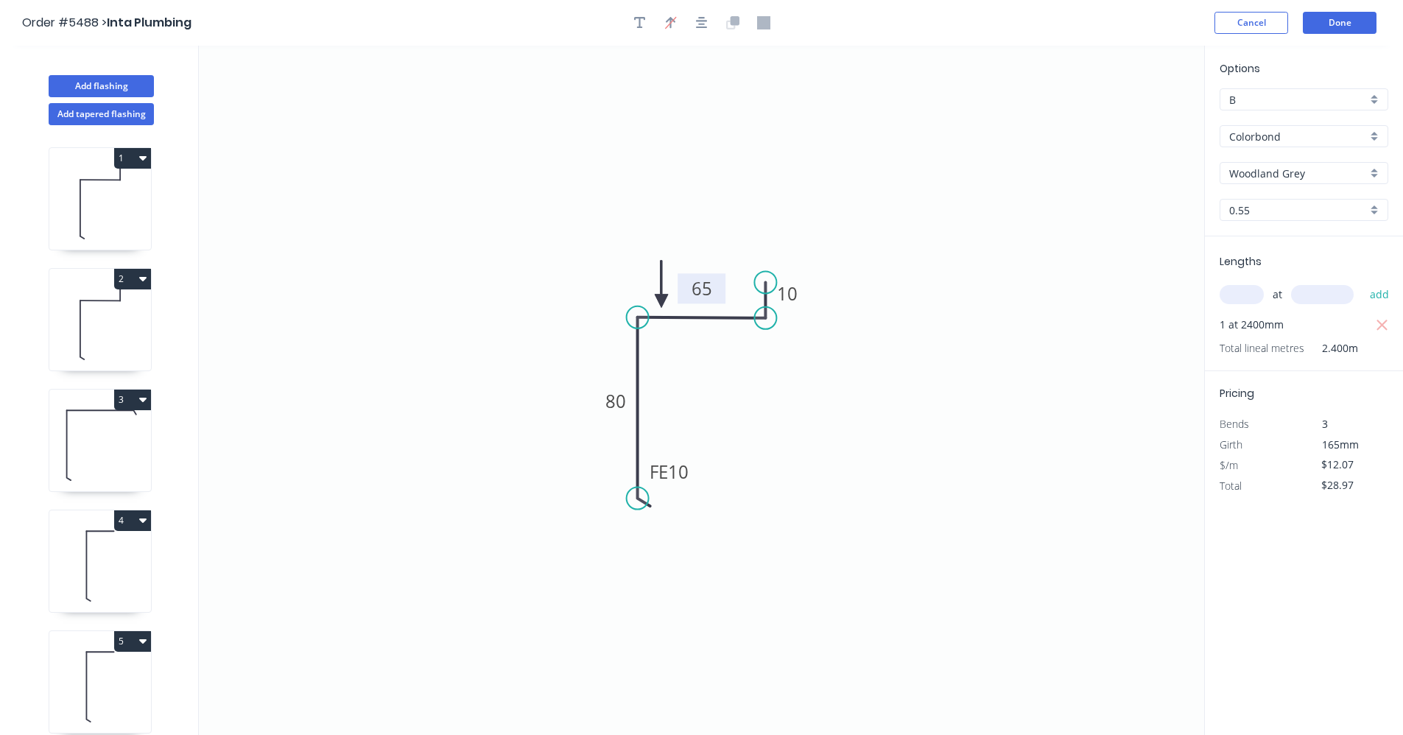
click at [108, 203] on icon at bounding box center [100, 202] width 102 height 94
type input "$10.47"
type input "$50.26"
click at [108, 334] on icon at bounding box center [100, 323] width 102 height 94
type input "$12.07"
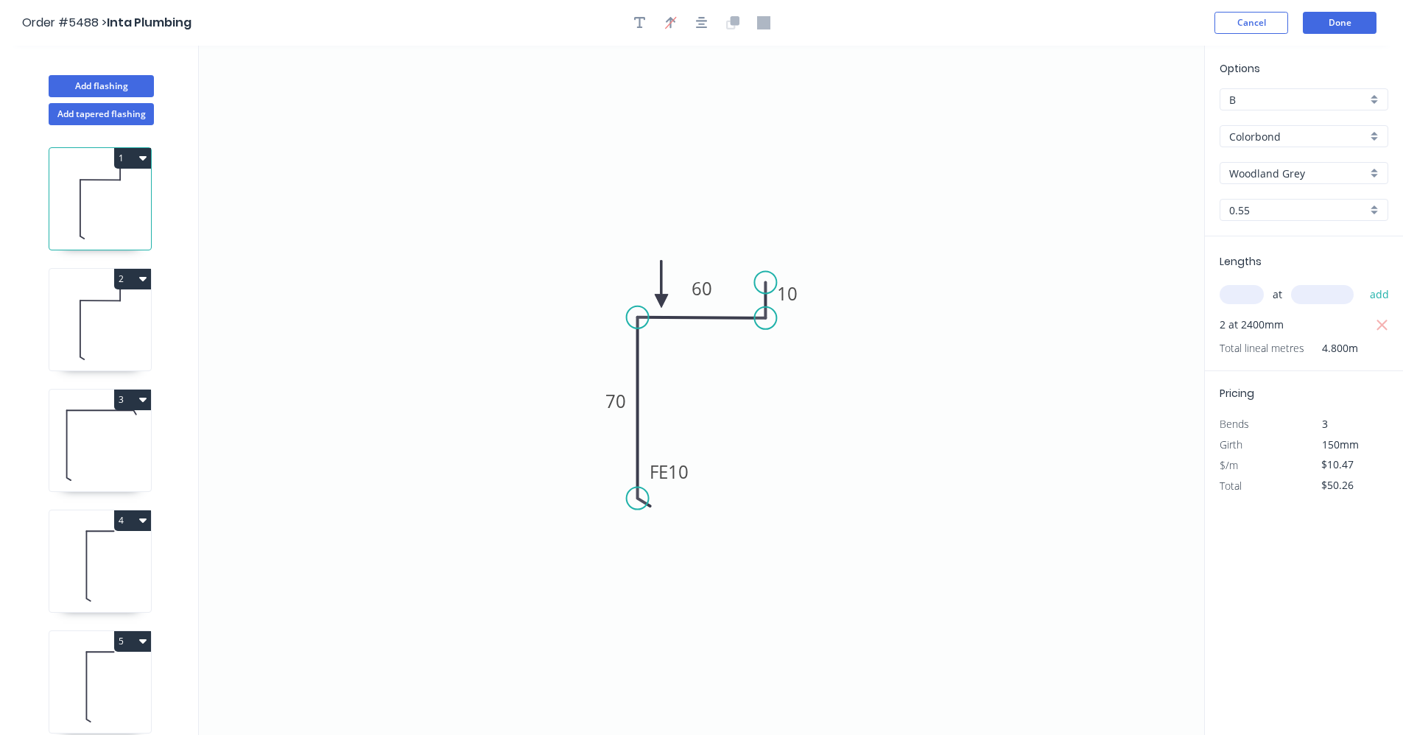
type input "$57.94"
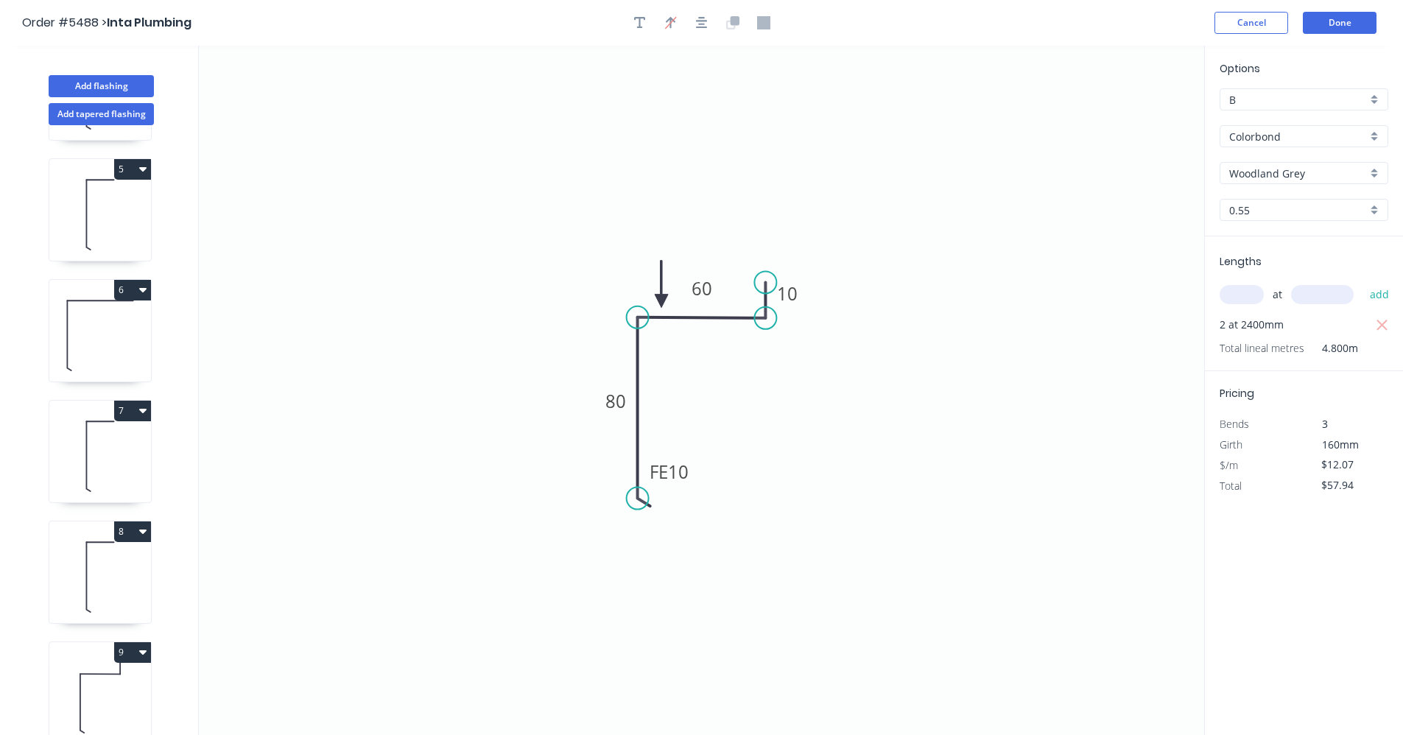
scroll to position [483, 0]
click at [141, 646] on icon "button" at bounding box center [142, 652] width 7 height 12
click at [49, 708] on div "Delete" at bounding box center [80, 718] width 113 height 21
type input "$8.58"
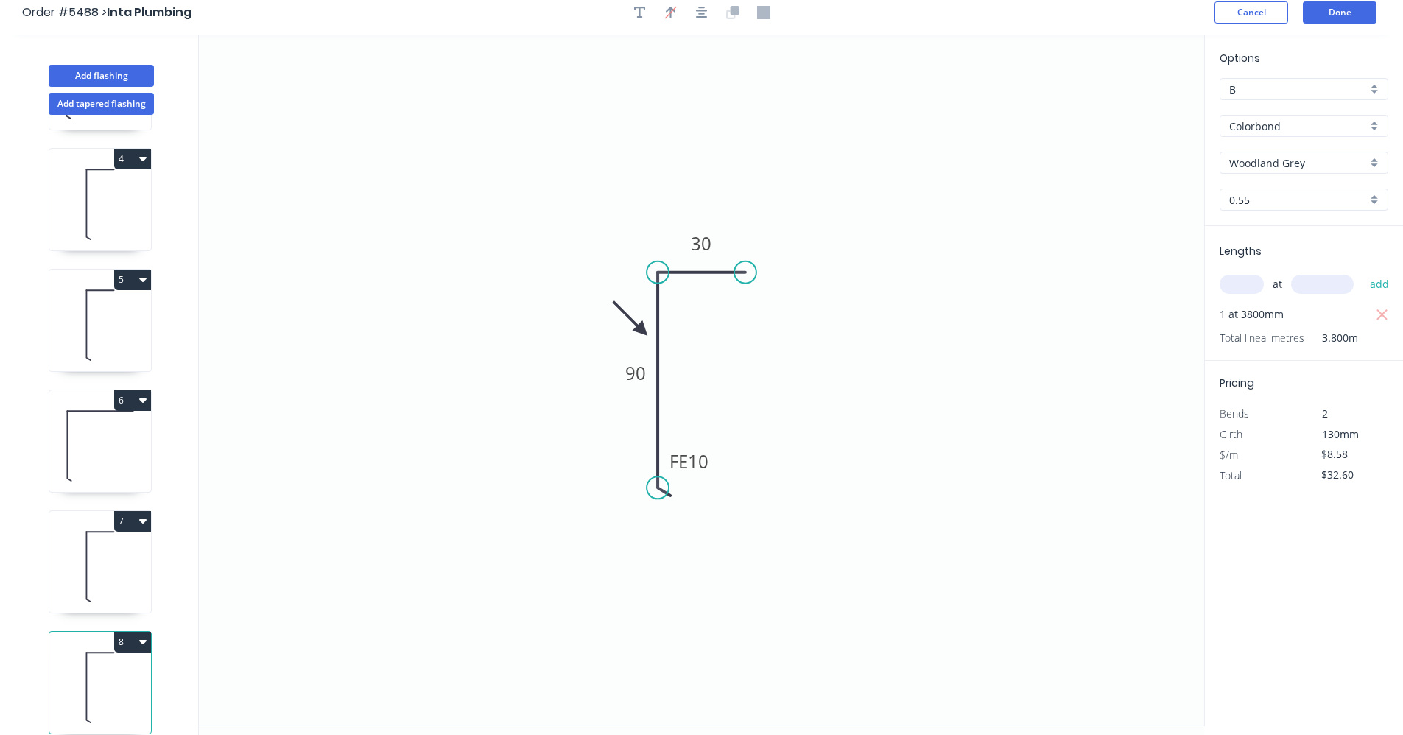
scroll to position [27, 0]
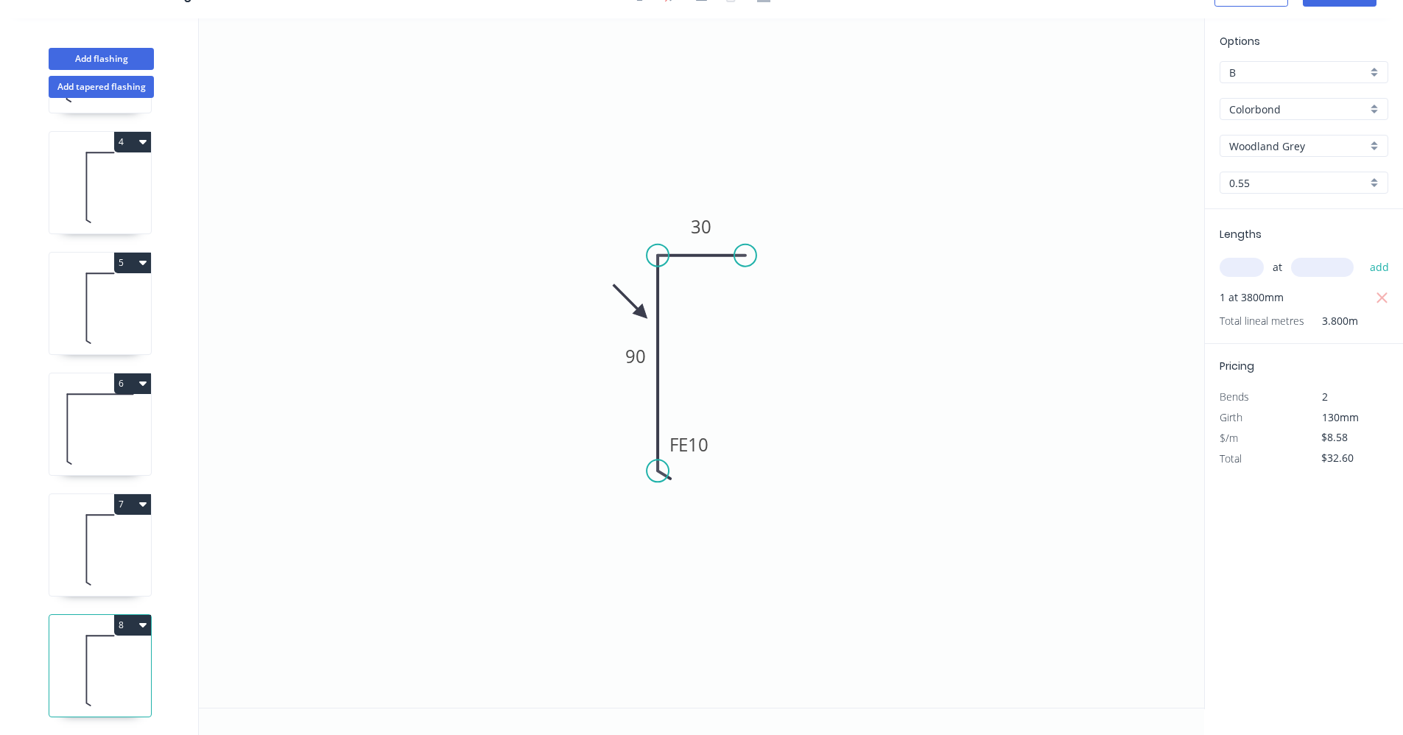
click at [97, 686] on icon at bounding box center [100, 669] width 102 height 94
click at [104, 542] on icon at bounding box center [100, 549] width 102 height 94
type input "$53.20"
click at [90, 427] on icon at bounding box center [100, 428] width 102 height 94
type input "$10.18"
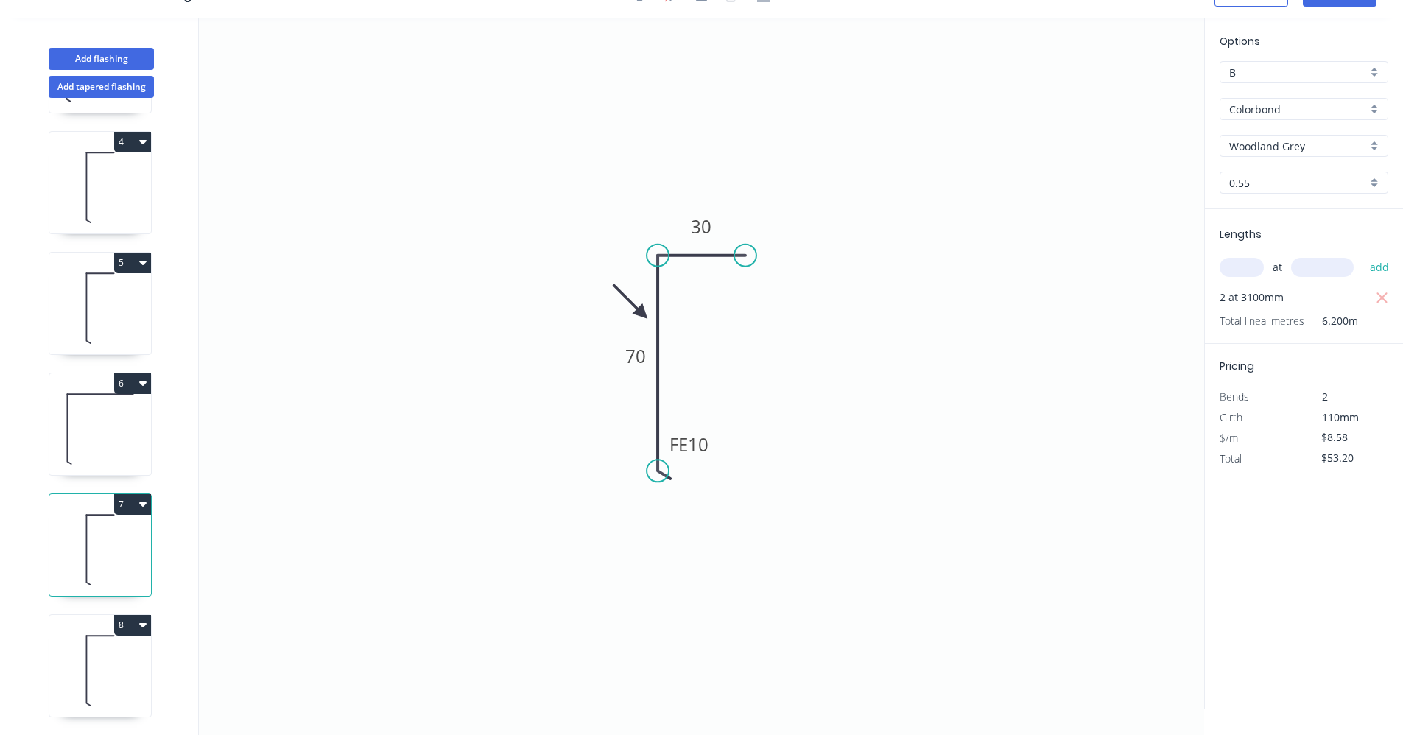
type input "$10.18"
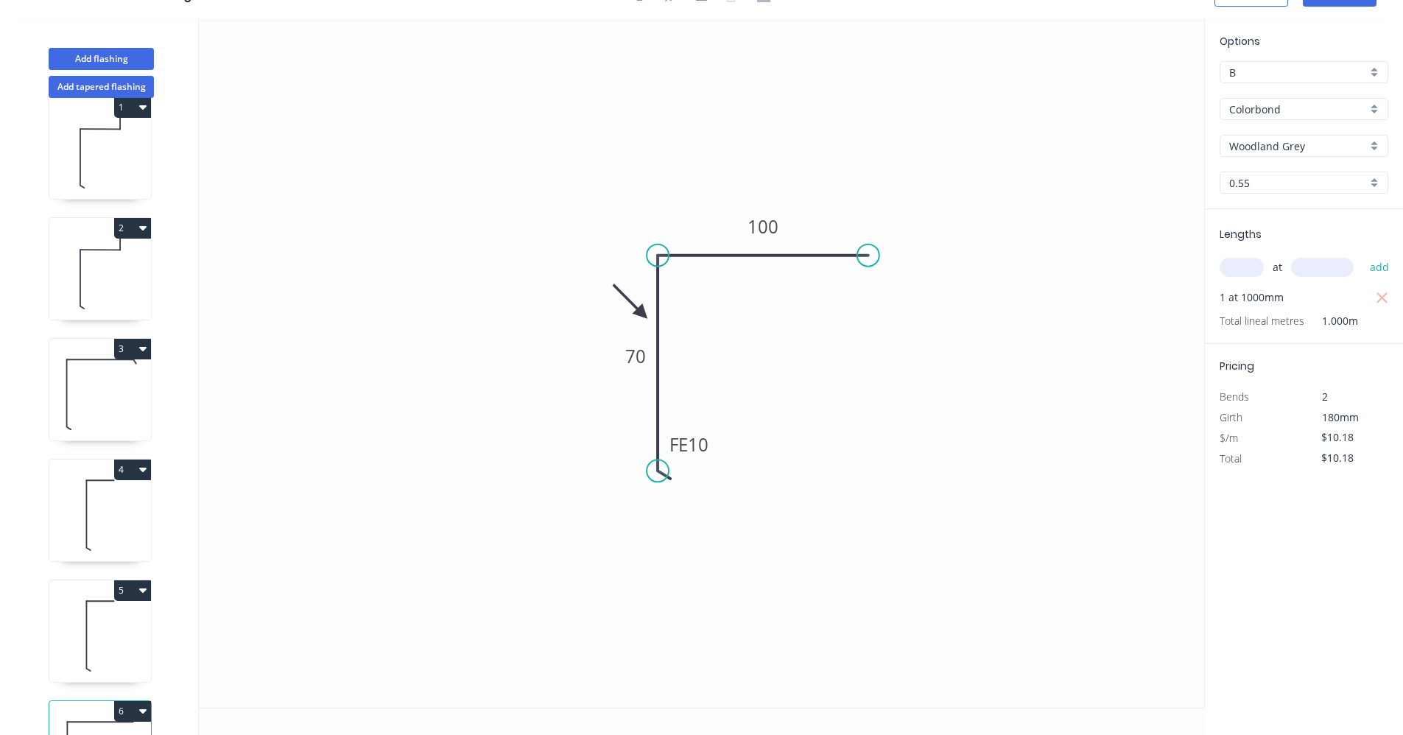
scroll to position [0, 0]
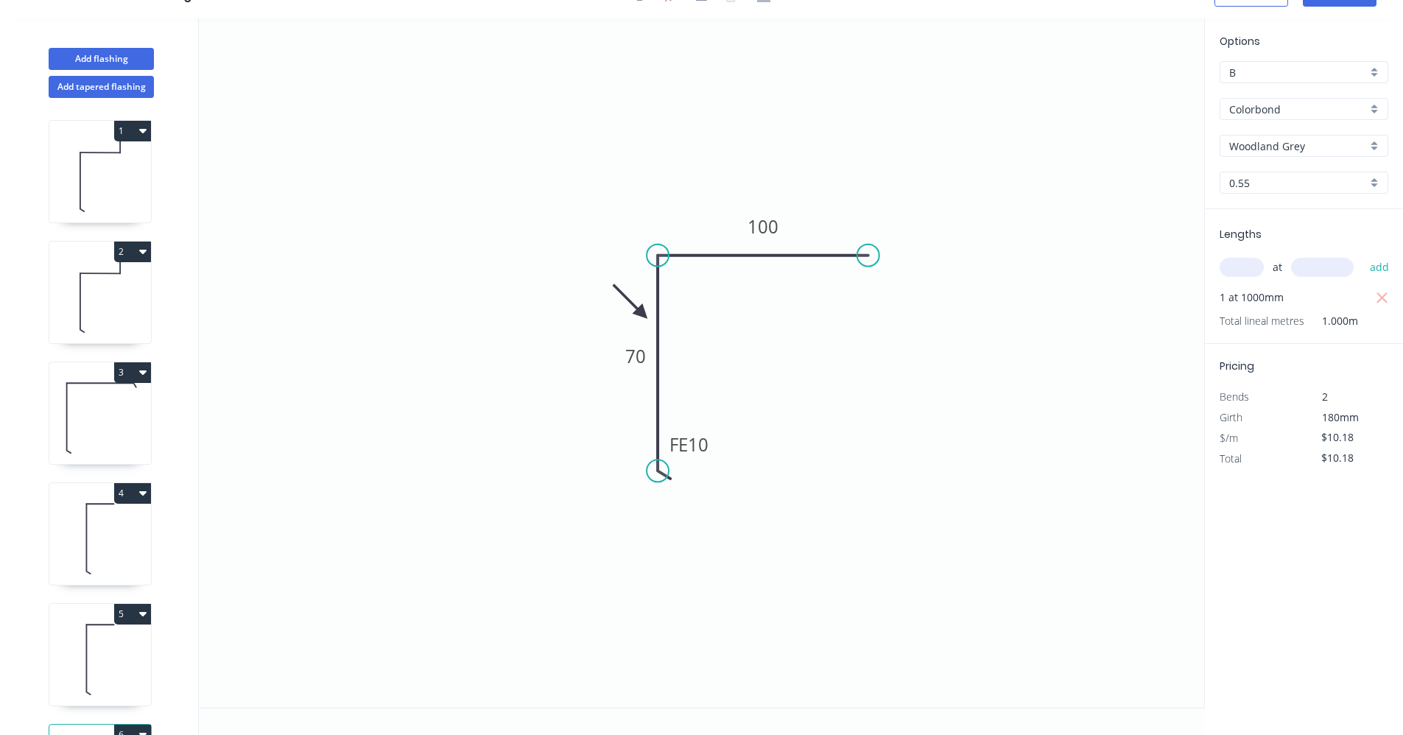
click at [91, 168] on icon at bounding box center [100, 175] width 102 height 94
type input "$10.47"
type input "$50.26"
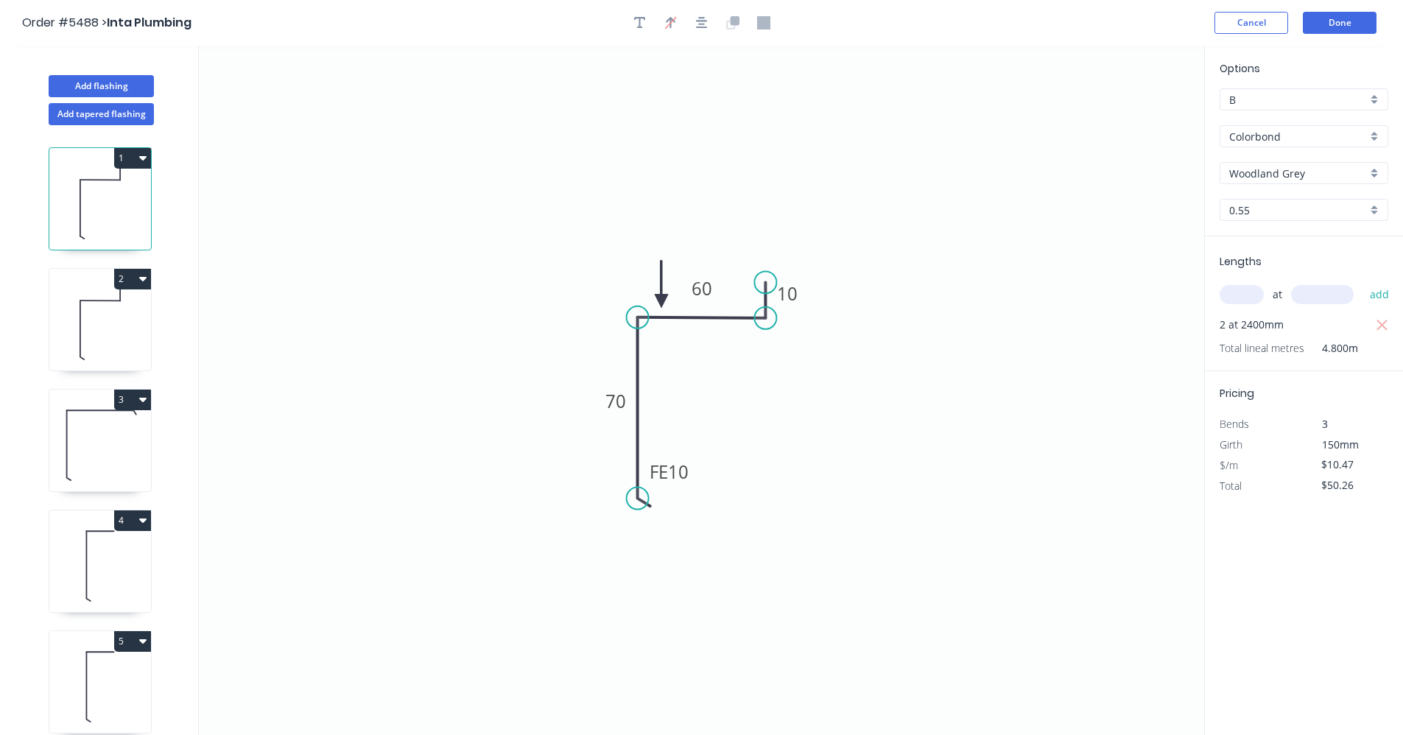
click at [111, 346] on icon at bounding box center [100, 323] width 102 height 94
type input "$12.07"
type input "$57.94"
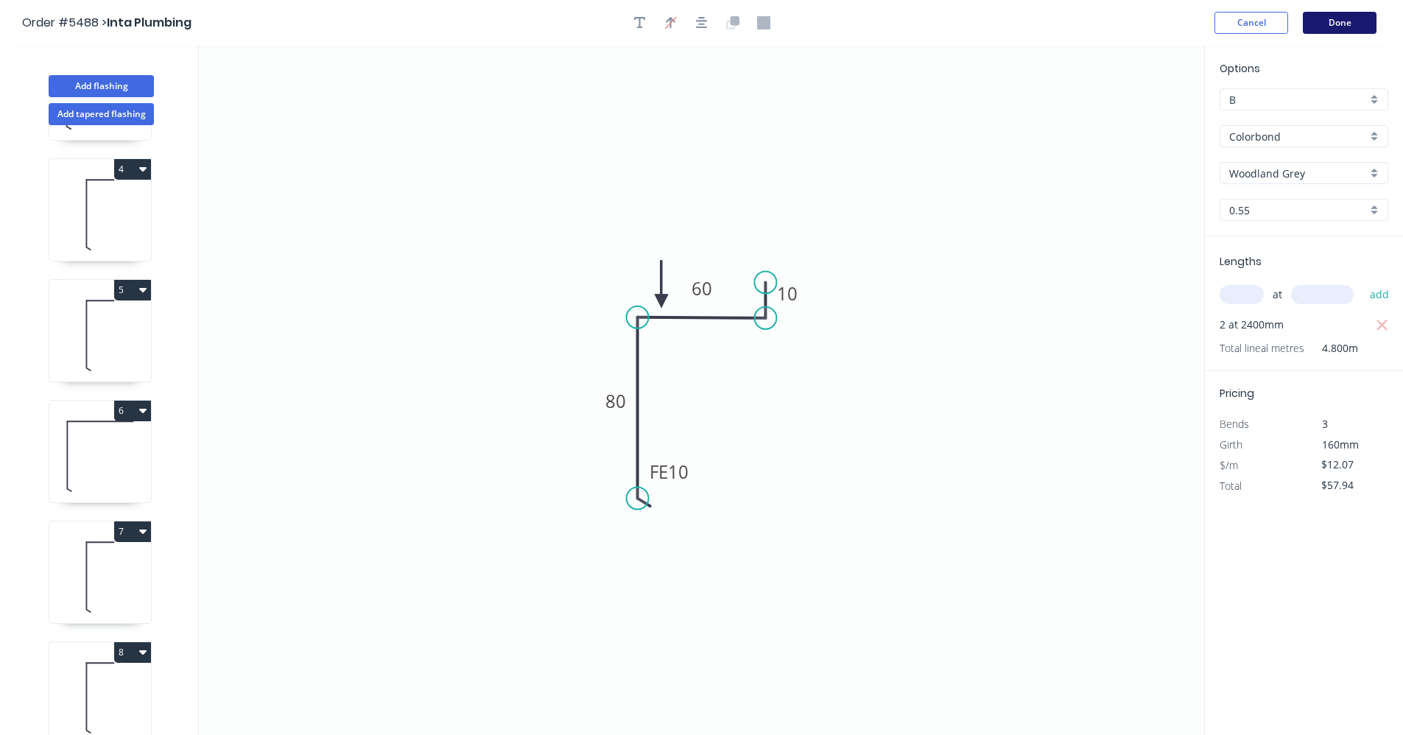
click at [1354, 21] on button "Done" at bounding box center [1340, 23] width 74 height 22
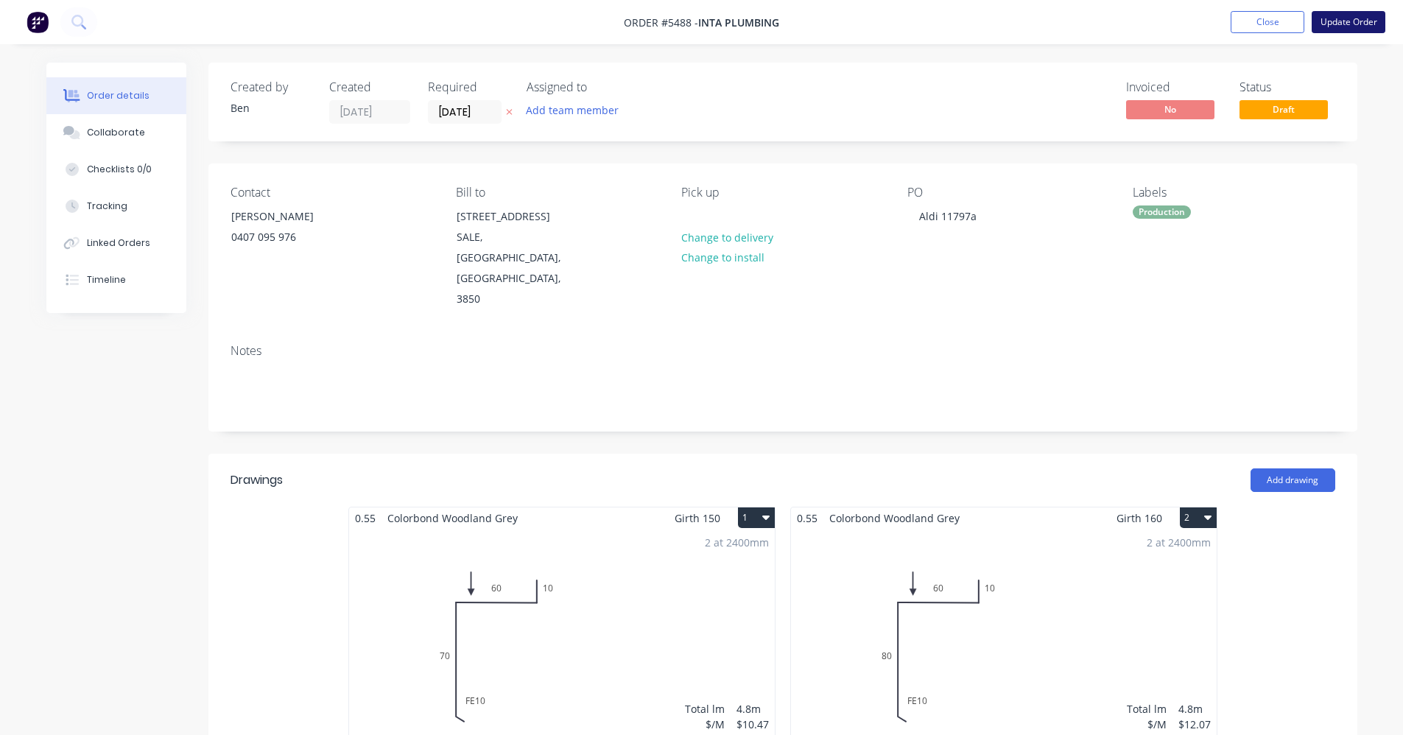
click at [1352, 23] on button "Update Order" at bounding box center [1349, 22] width 74 height 22
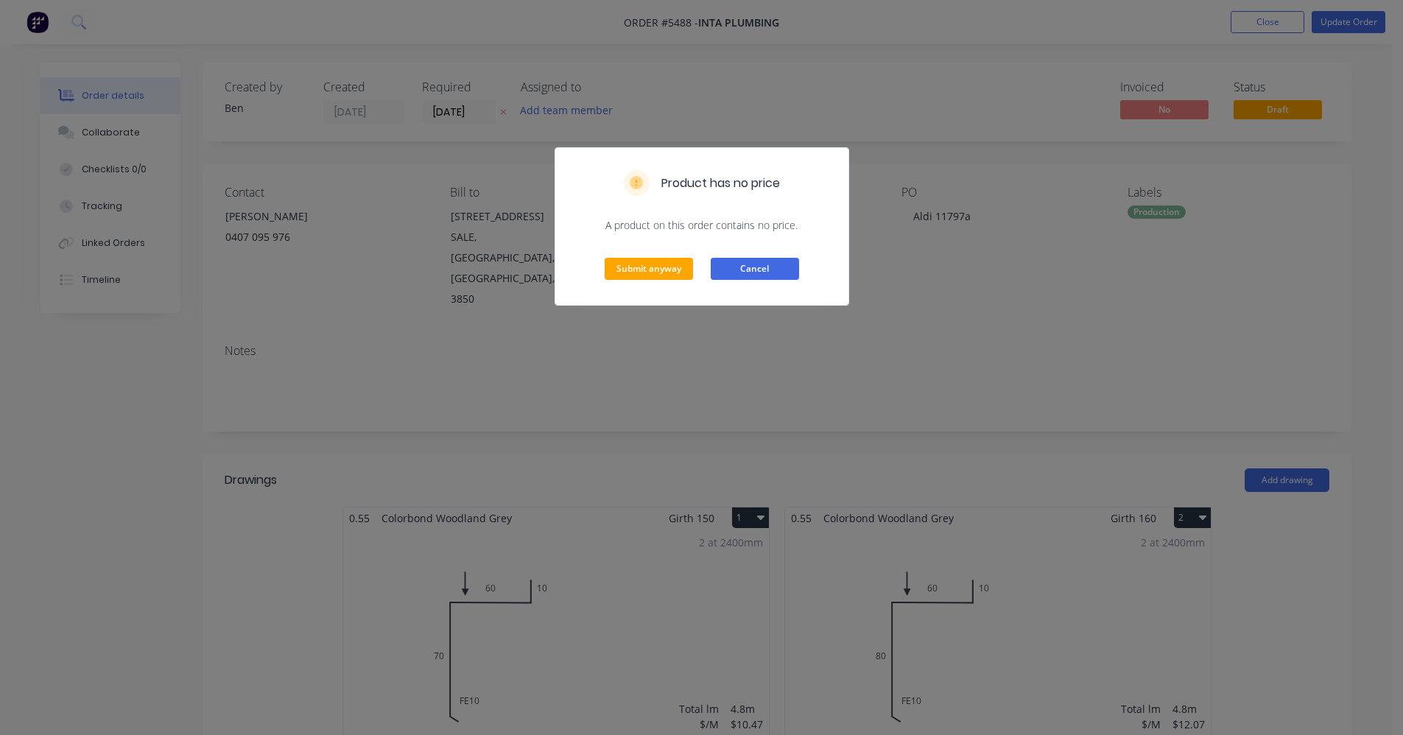
click at [757, 271] on button "Cancel" at bounding box center [755, 269] width 88 height 22
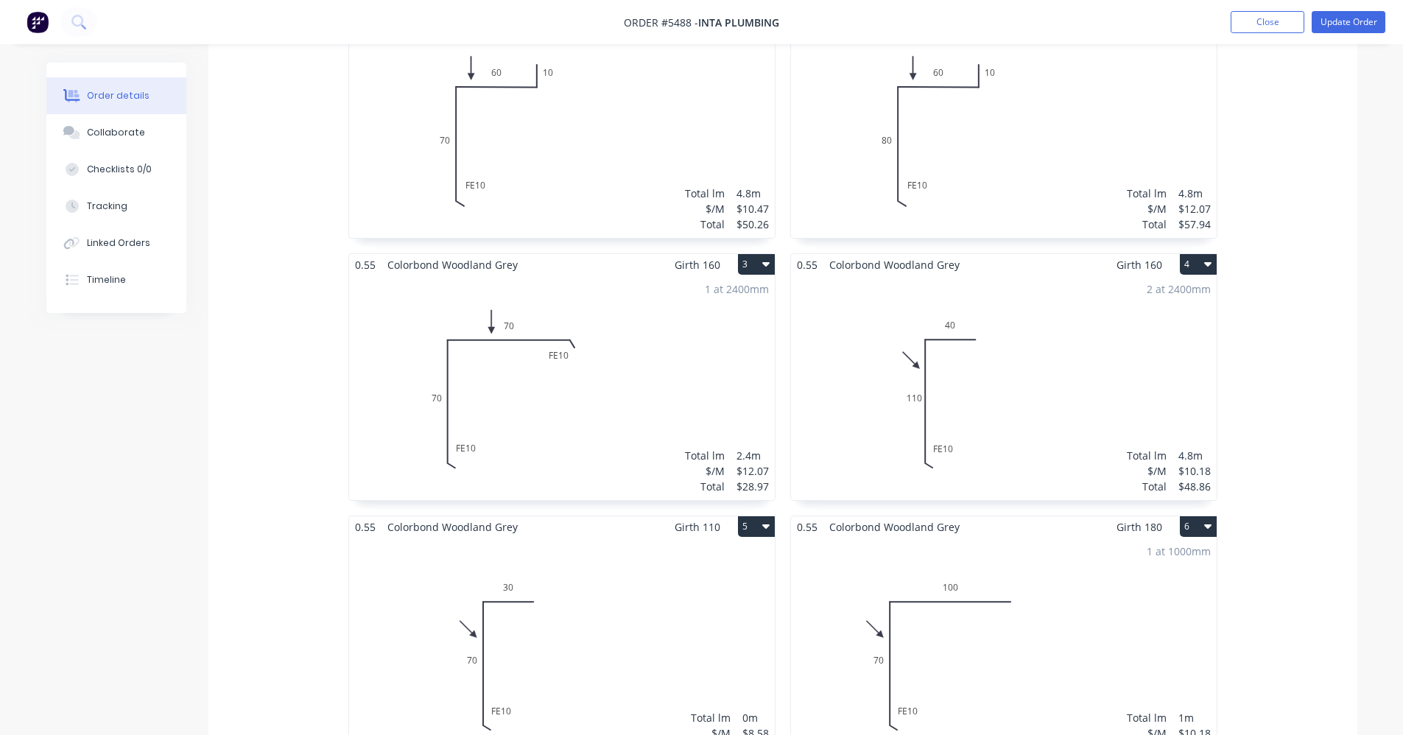
scroll to position [663, 0]
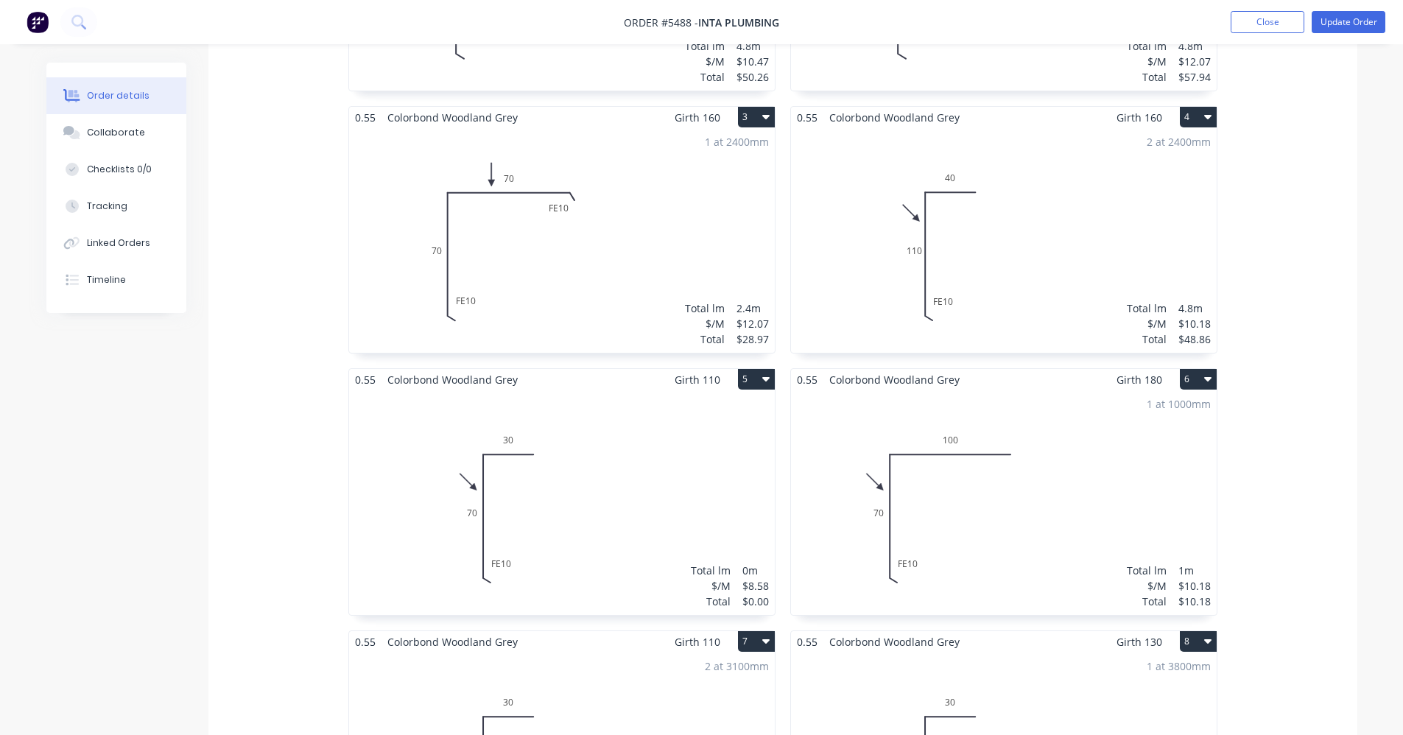
click at [667, 432] on div "Total lm $/M Total 0m $8.58 $0.00" at bounding box center [562, 502] width 426 height 225
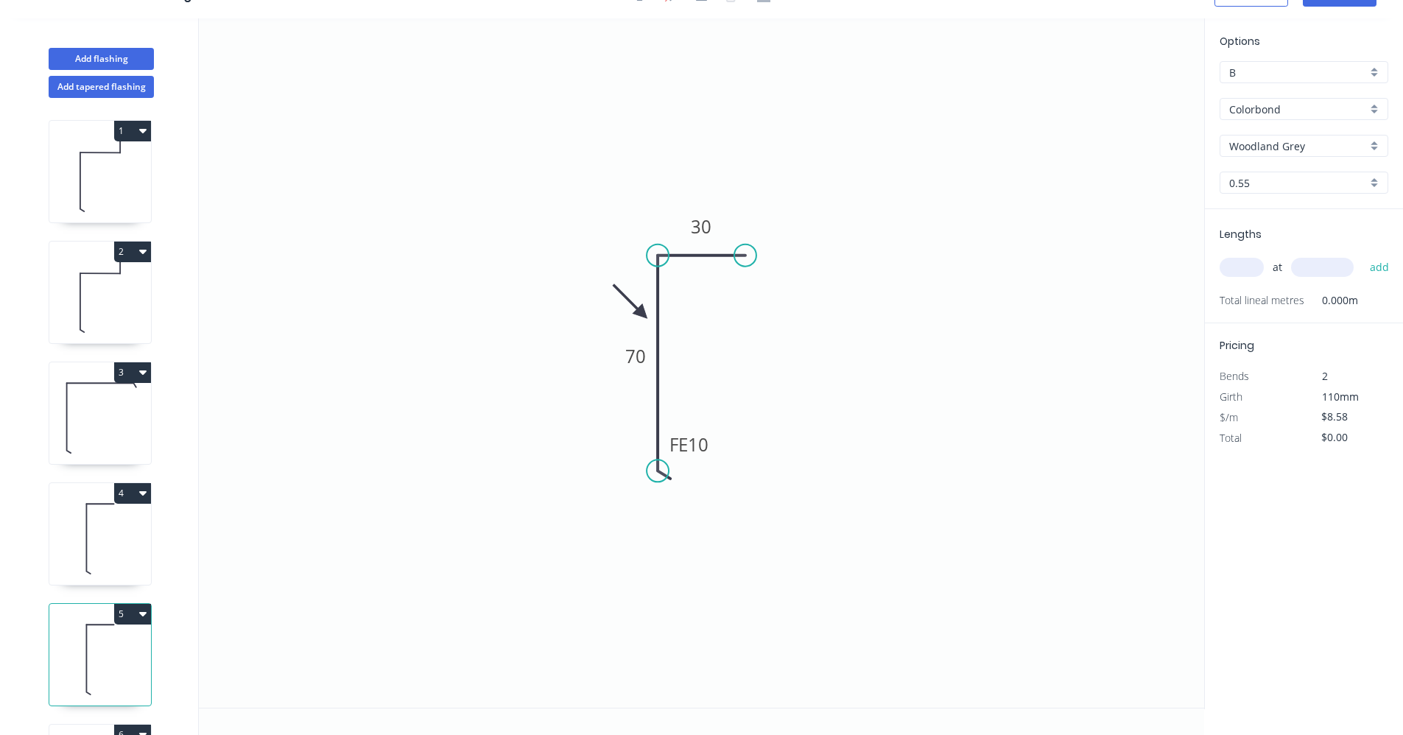
scroll to position [27, 0]
click at [1248, 266] on input "text" at bounding box center [1242, 267] width 44 height 19
type input "1"
type input "1000"
click at [1363, 255] on button "add" at bounding box center [1380, 267] width 35 height 25
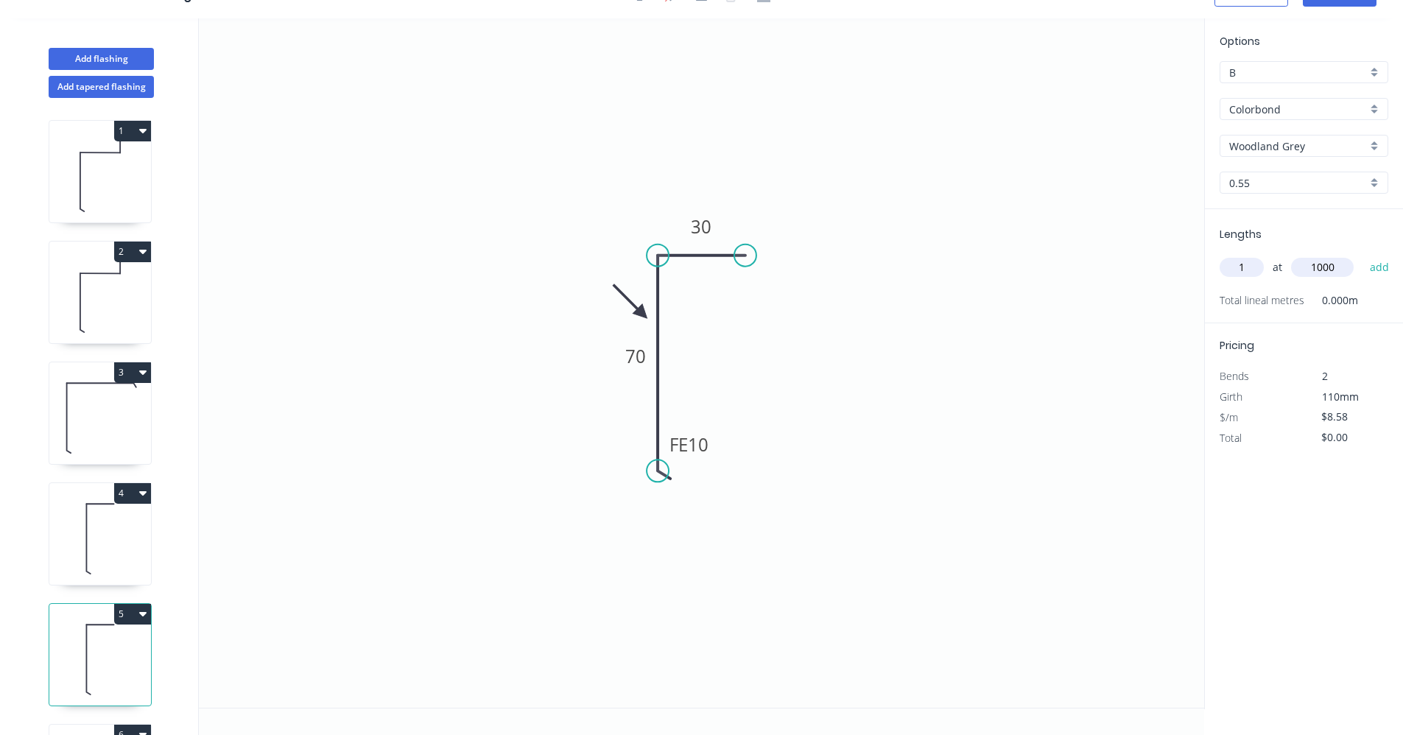
type input "$8.58"
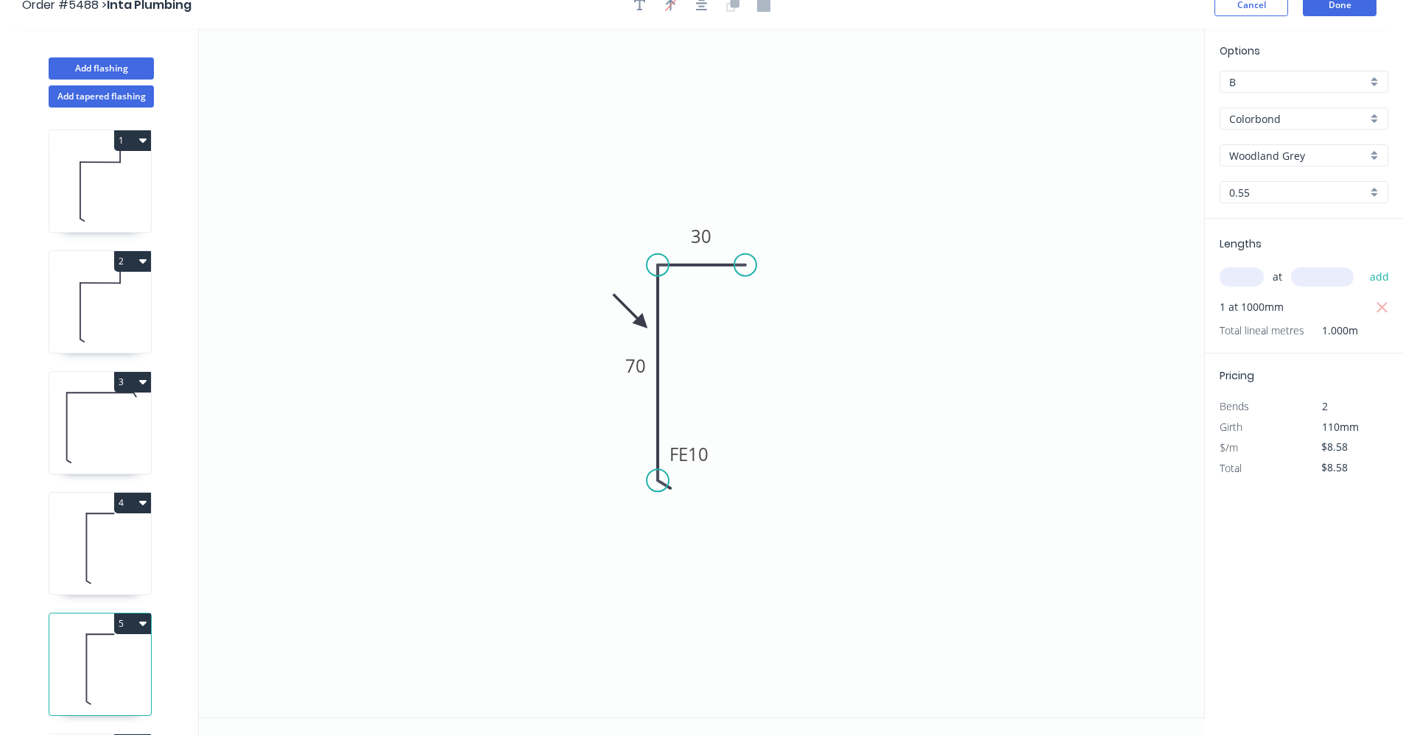
scroll to position [0, 0]
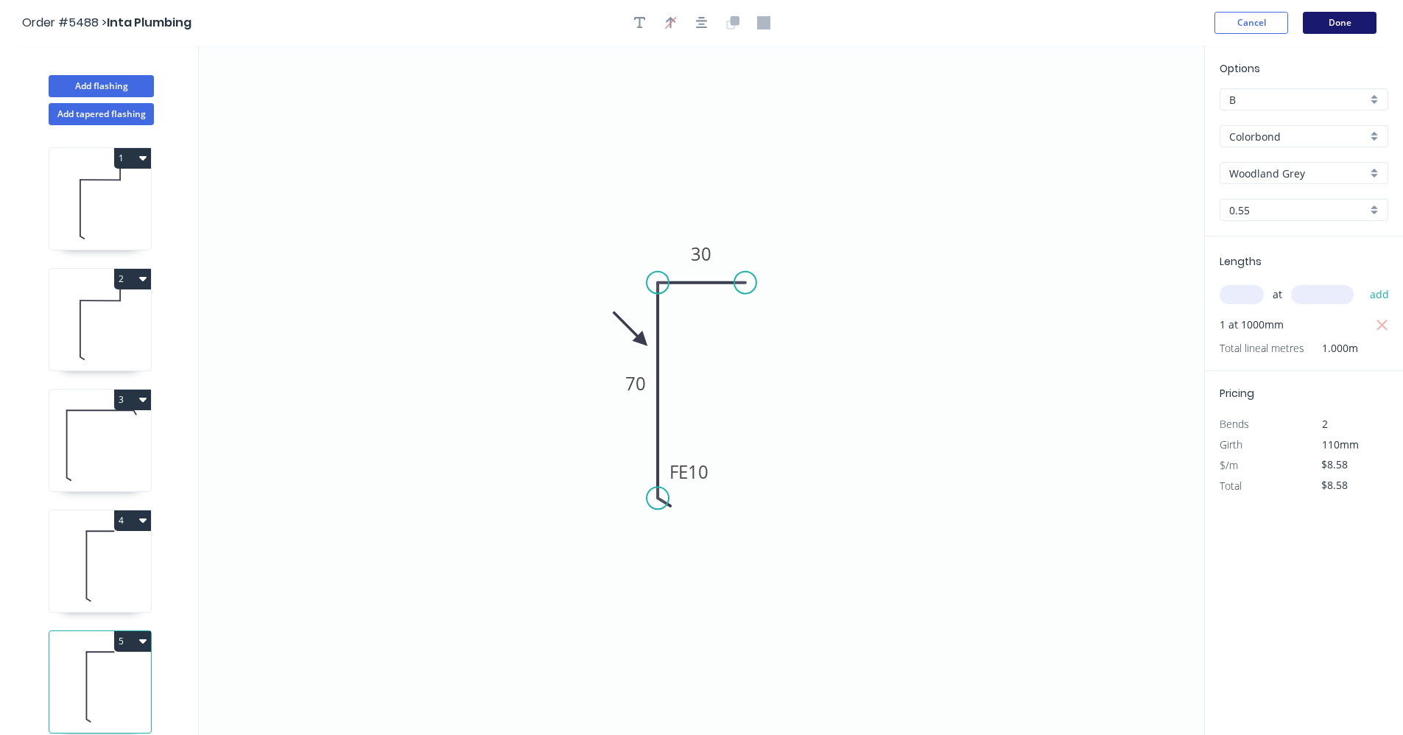
click at [1338, 23] on button "Done" at bounding box center [1340, 23] width 74 height 22
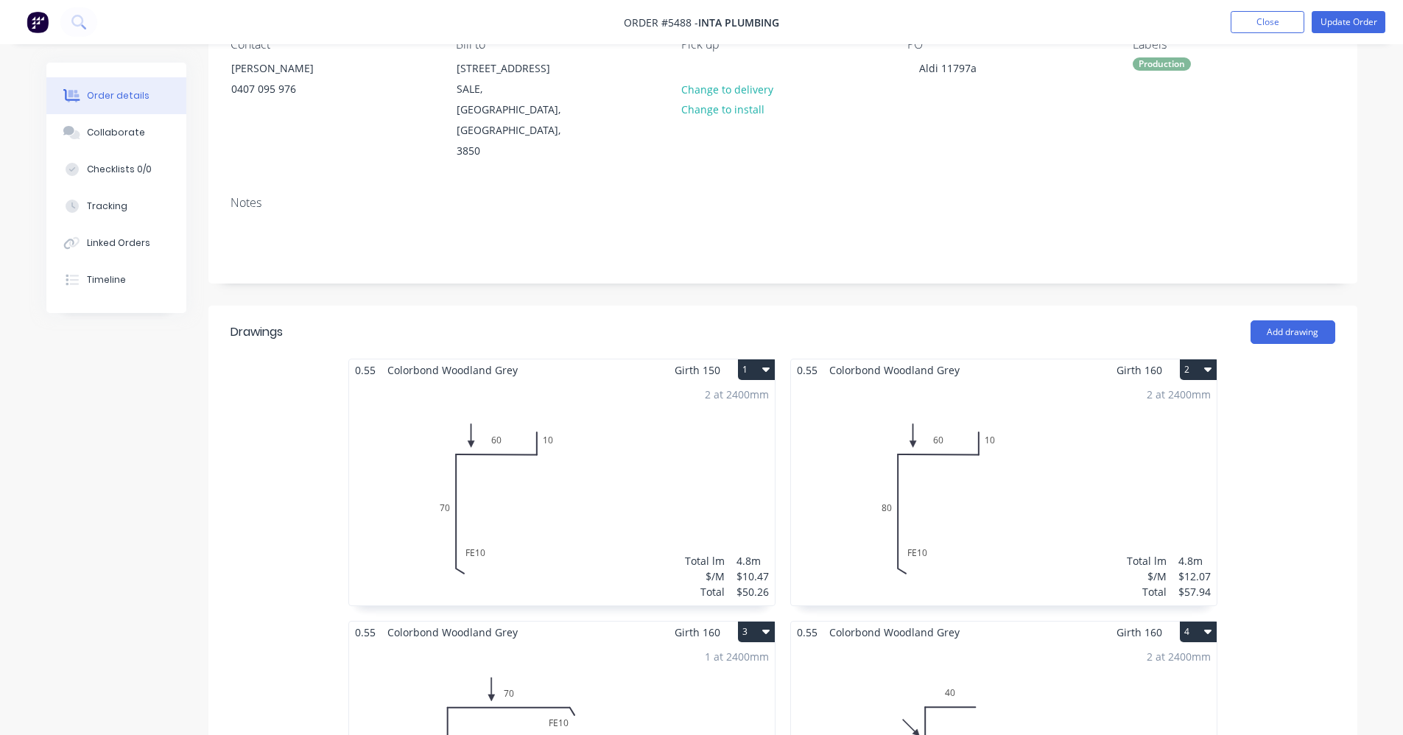
scroll to position [147, 0]
click at [1357, 17] on button "Update Order" at bounding box center [1349, 22] width 74 height 22
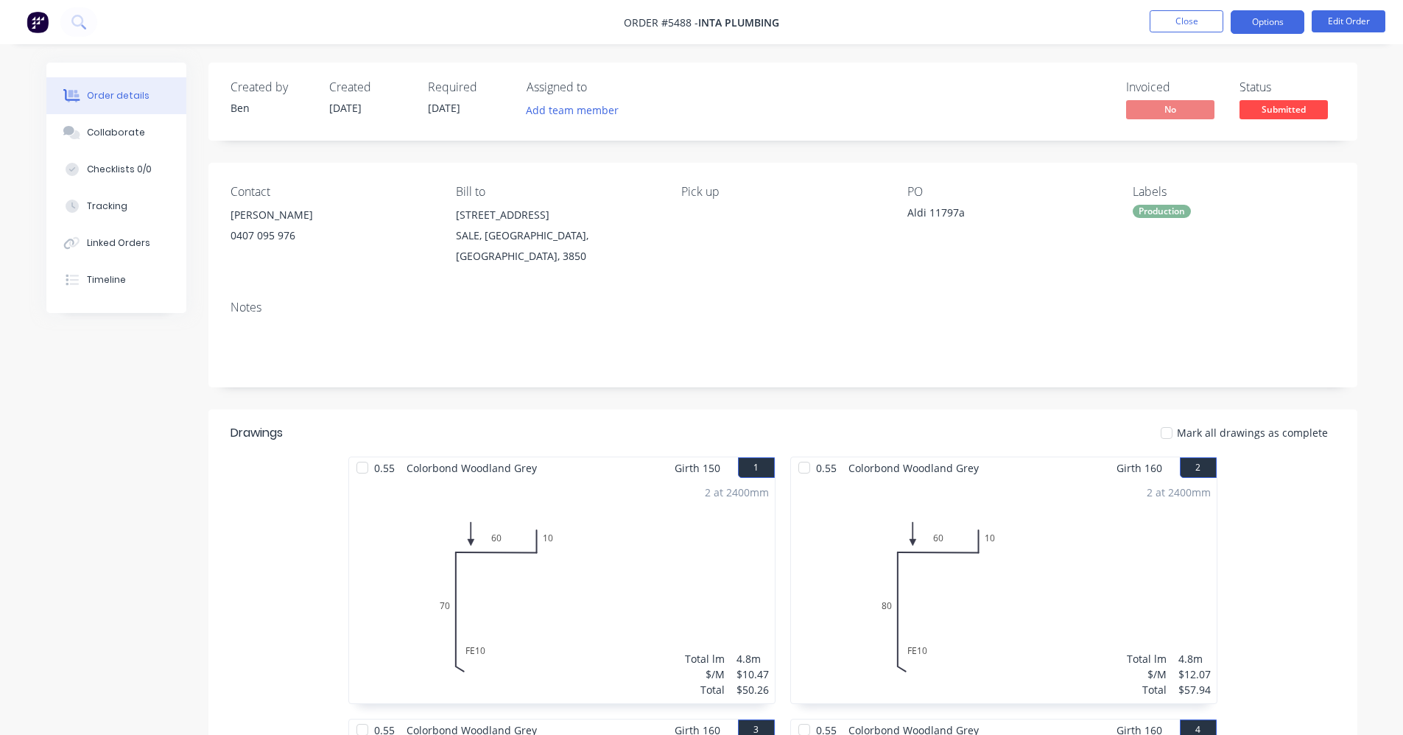
click at [1277, 26] on button "Options" at bounding box center [1268, 22] width 74 height 24
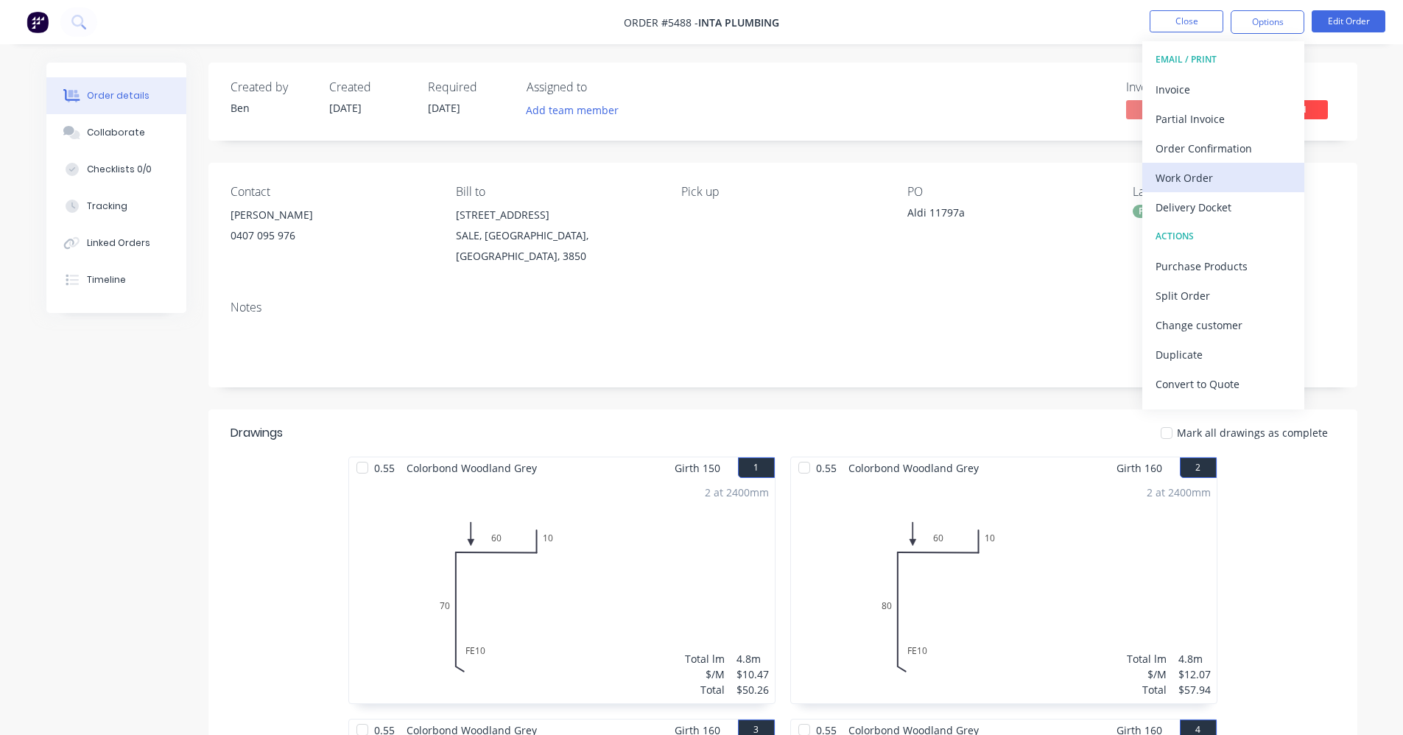
click at [1200, 172] on div "Work Order" at bounding box center [1224, 177] width 136 height 21
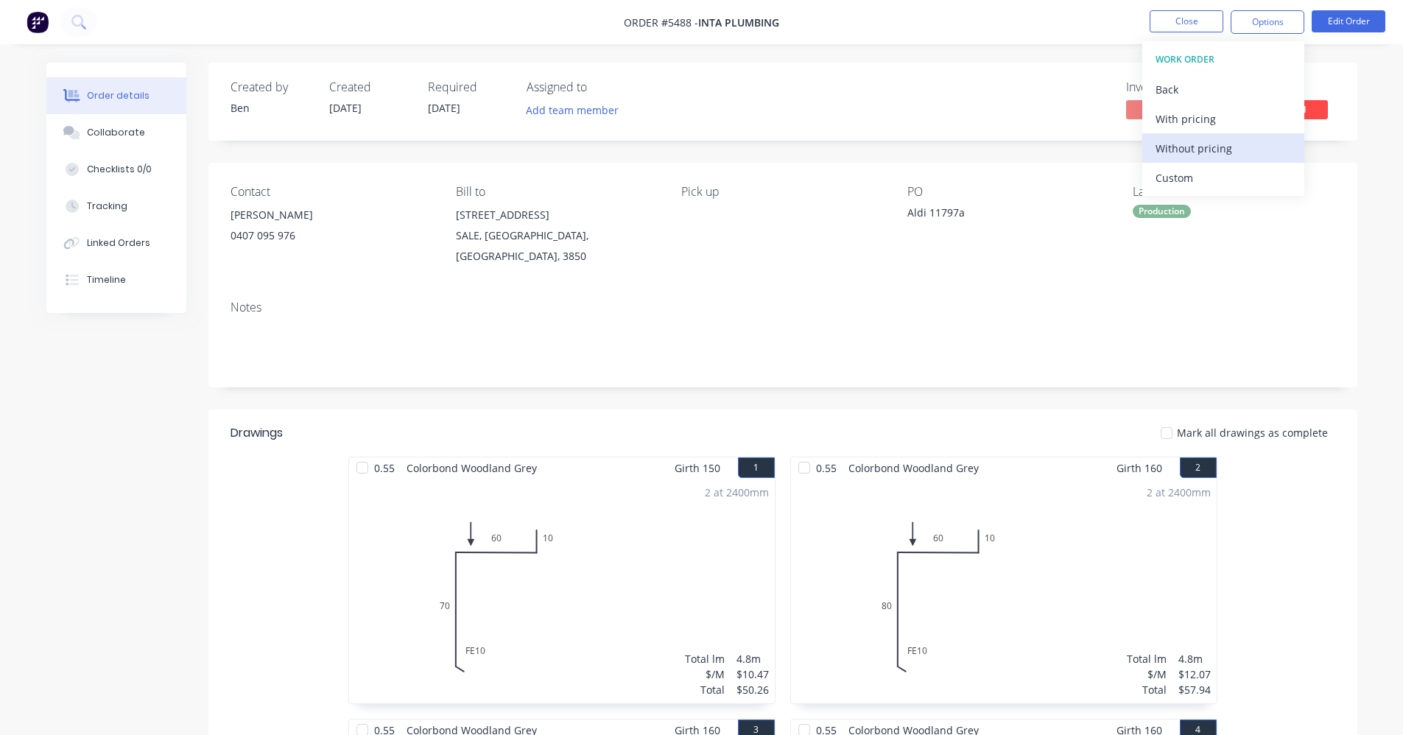
click at [1182, 147] on div "Without pricing" at bounding box center [1224, 148] width 136 height 21
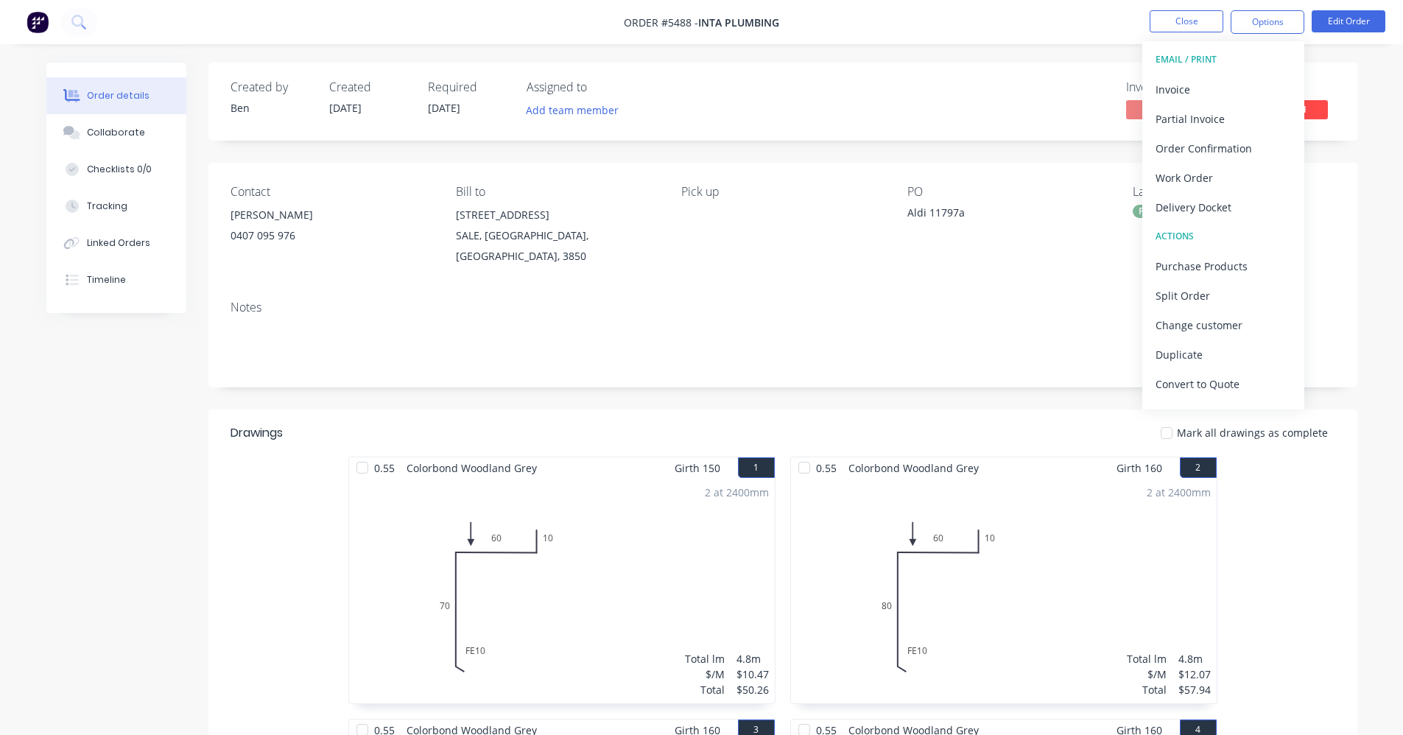
click at [855, 110] on div "Created by Ben Created 11/08/25 Required 11/08/25 Assigned to Add team member I…" at bounding box center [782, 102] width 1149 height 78
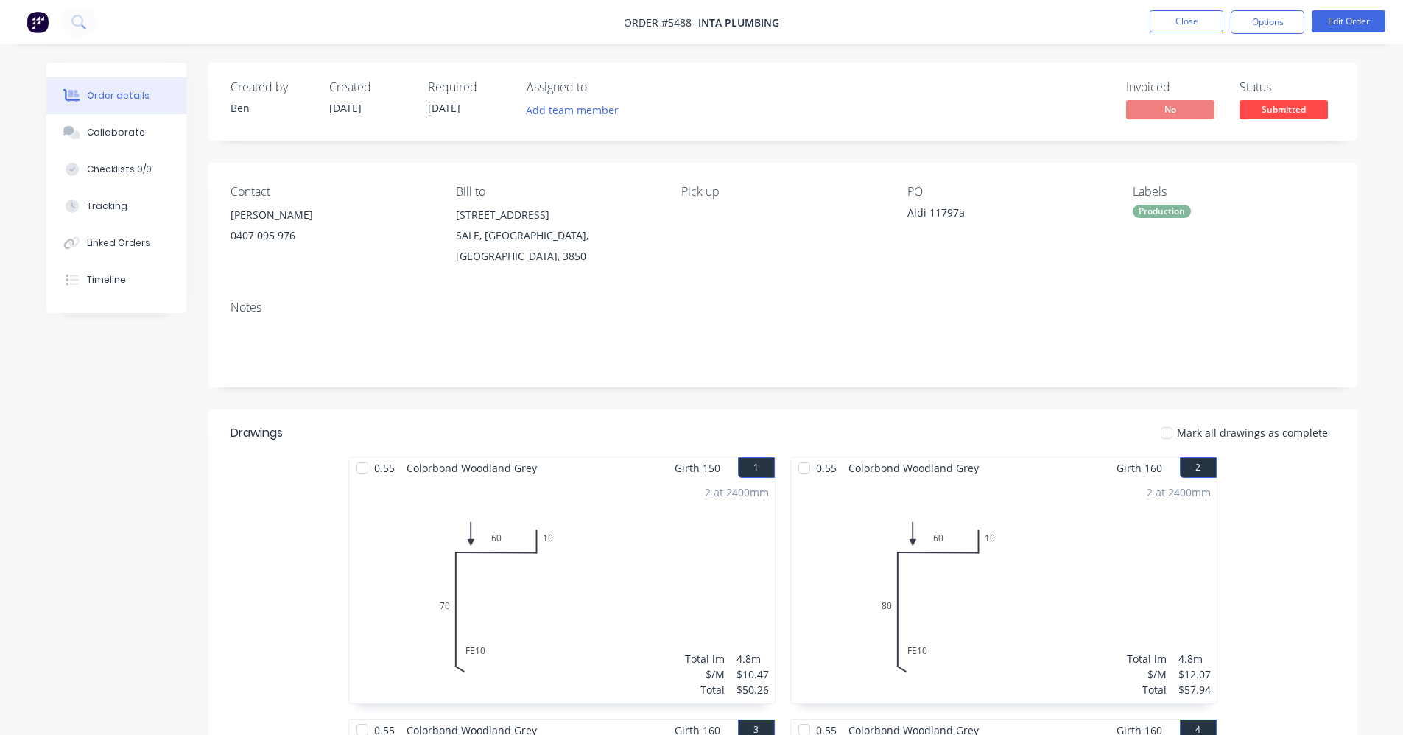
click at [1301, 102] on span "Submitted" at bounding box center [1284, 109] width 88 height 18
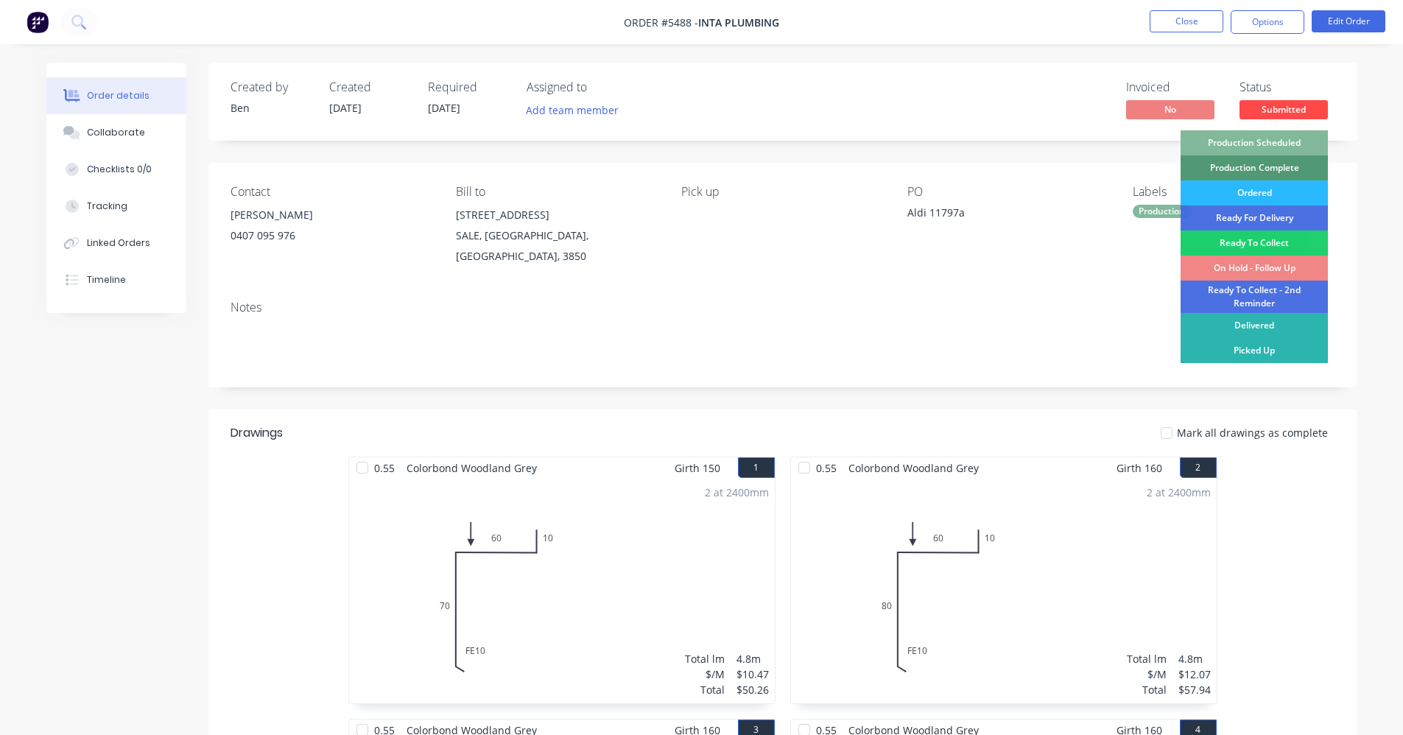
click at [1299, 143] on div "Production Scheduled" at bounding box center [1254, 142] width 147 height 25
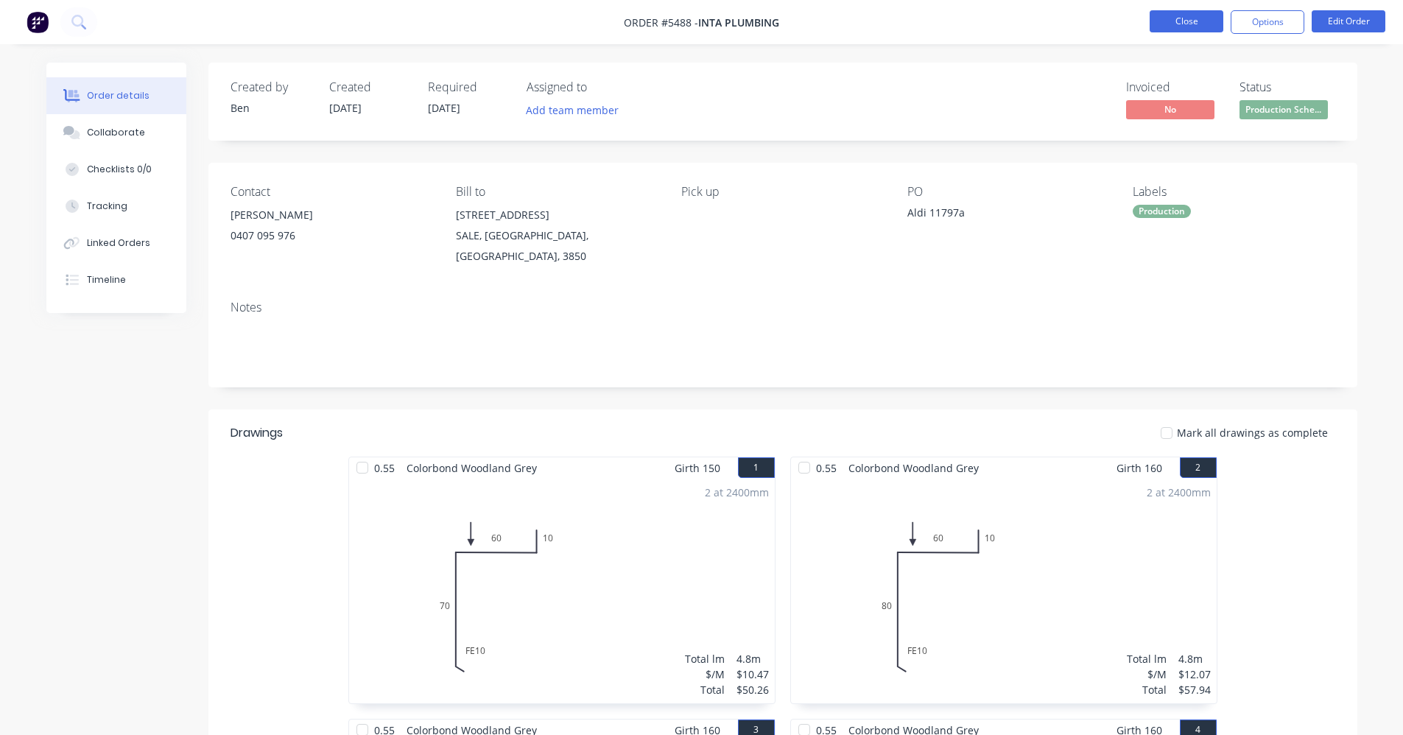
click at [1182, 18] on button "Close" at bounding box center [1187, 21] width 74 height 22
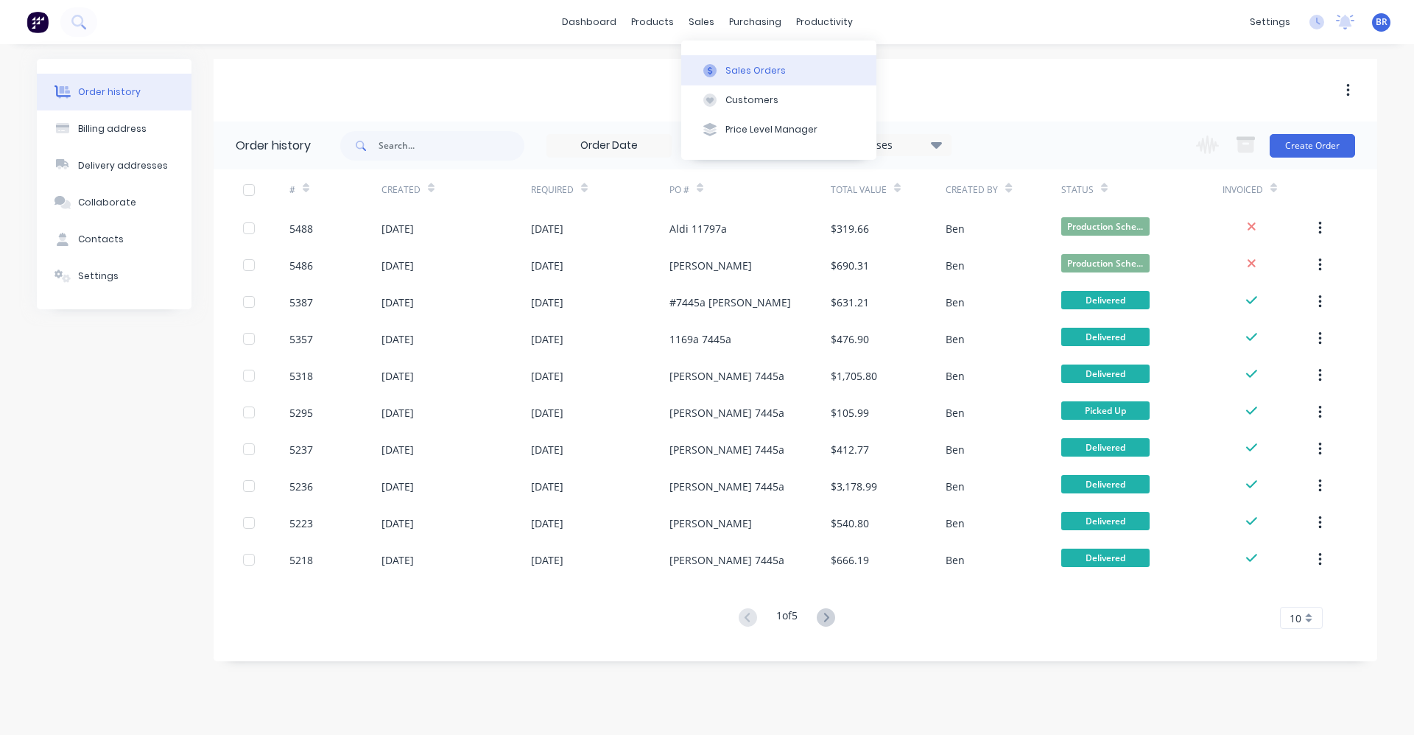
click at [722, 74] on button "Sales Orders" at bounding box center [778, 69] width 195 height 29
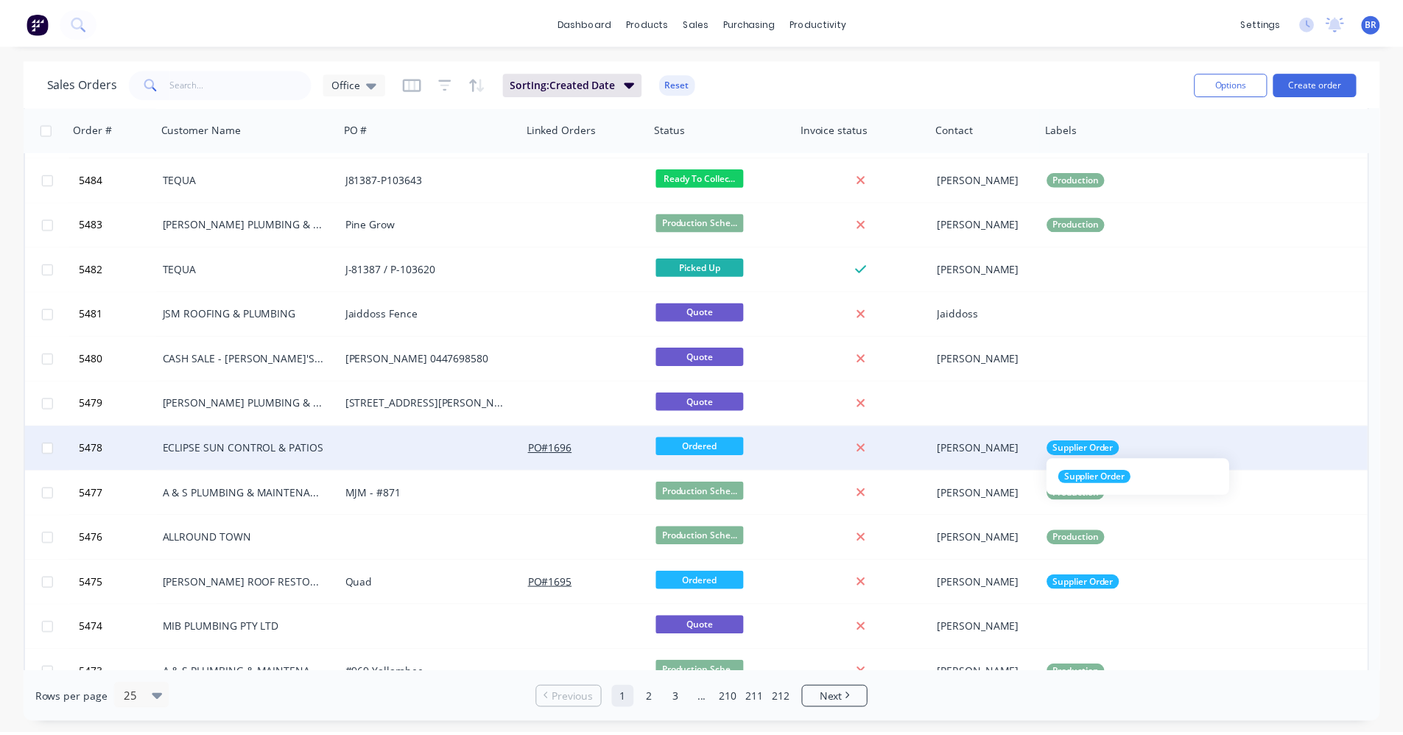
scroll to position [221, 0]
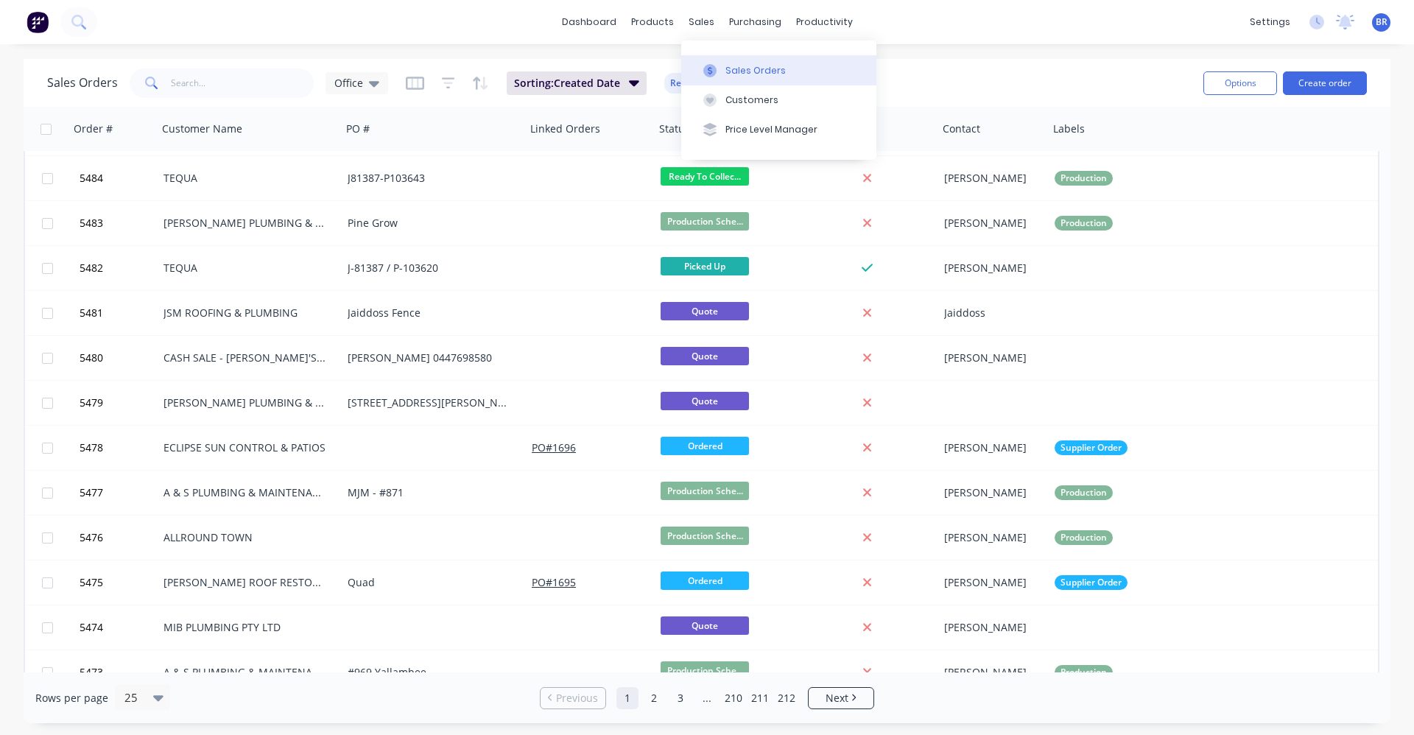
click at [732, 58] on button "Sales Orders" at bounding box center [778, 69] width 195 height 29
drag, startPoint x: 743, startPoint y: 68, endPoint x: 778, endPoint y: 69, distance: 34.7
click at [743, 68] on div "Sales Orders" at bounding box center [756, 70] width 60 height 13
click at [1347, 80] on button "Create order" at bounding box center [1325, 83] width 84 height 24
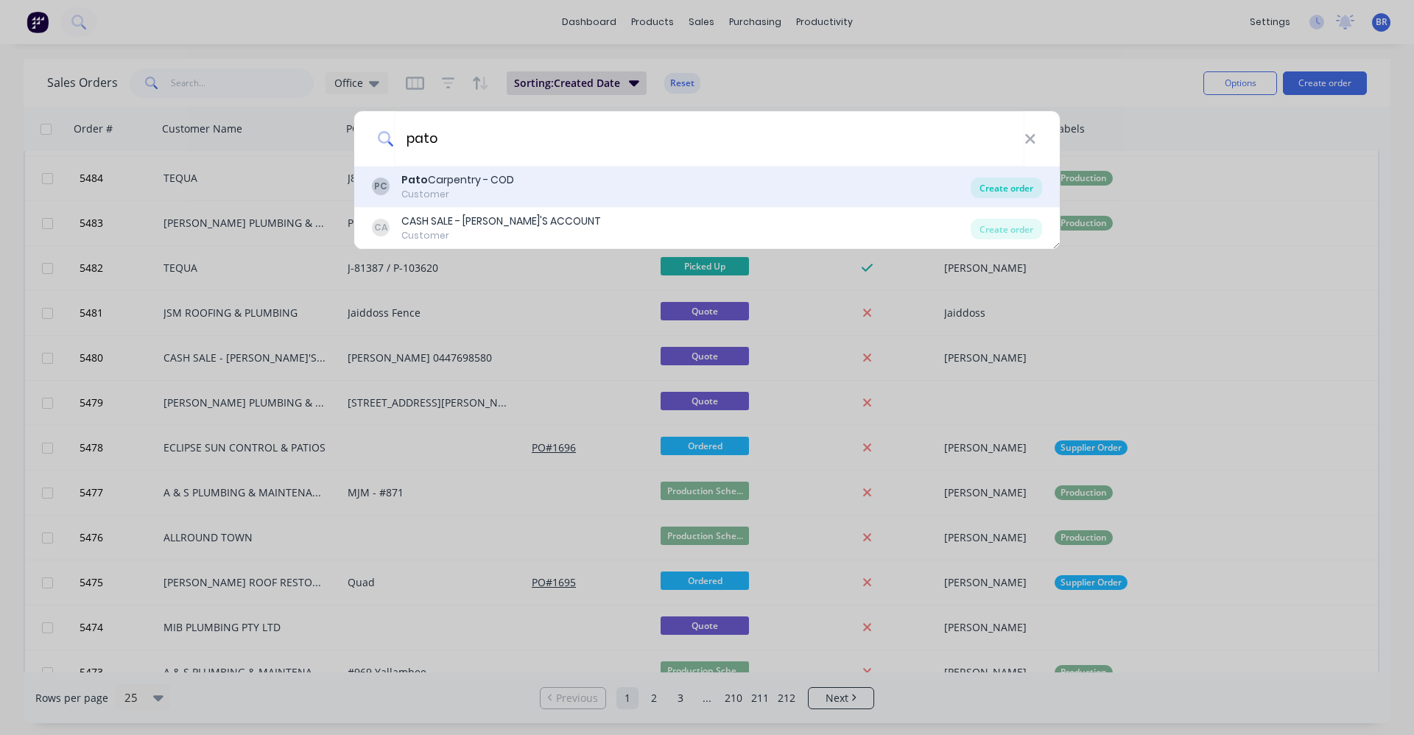
type input "pato"
click at [1011, 182] on div "Create order" at bounding box center [1006, 188] width 71 height 21
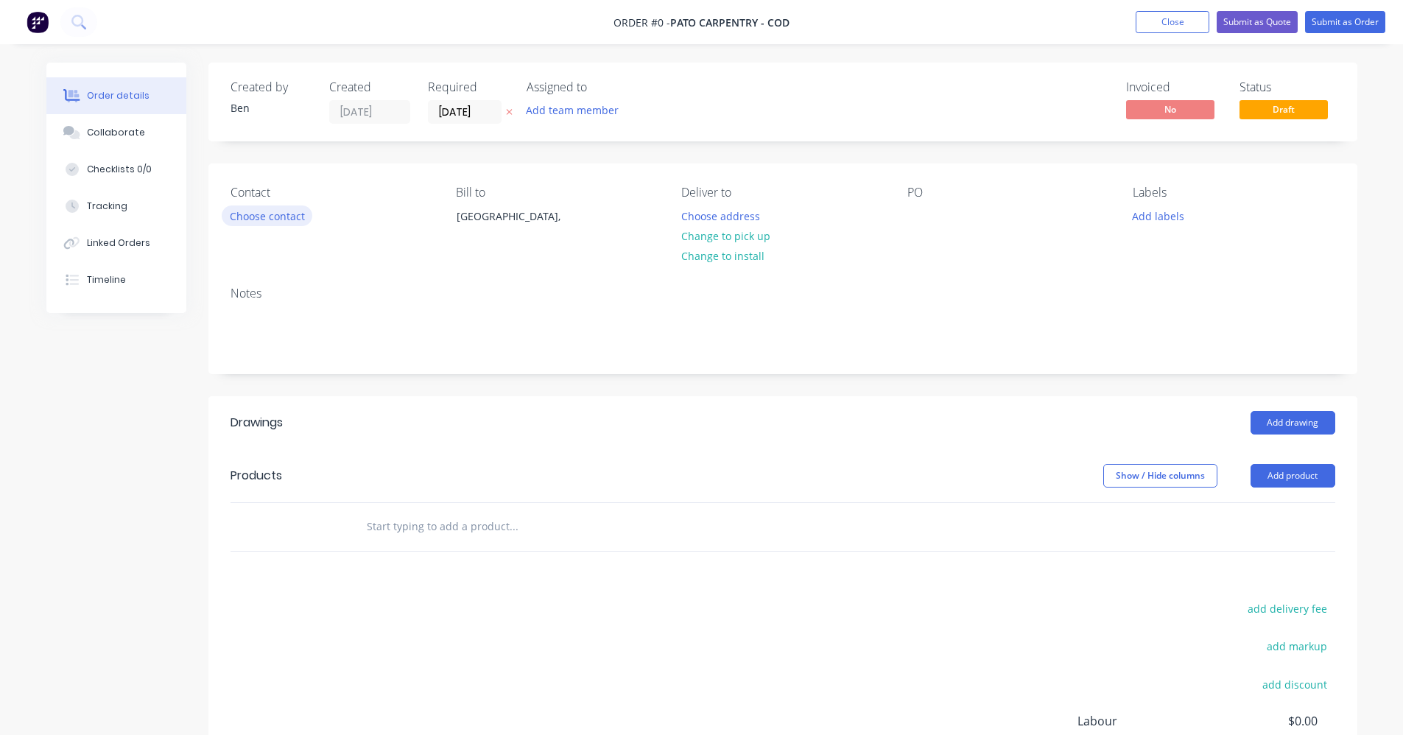
click at [253, 214] on button "Choose contact" at bounding box center [267, 216] width 91 height 20
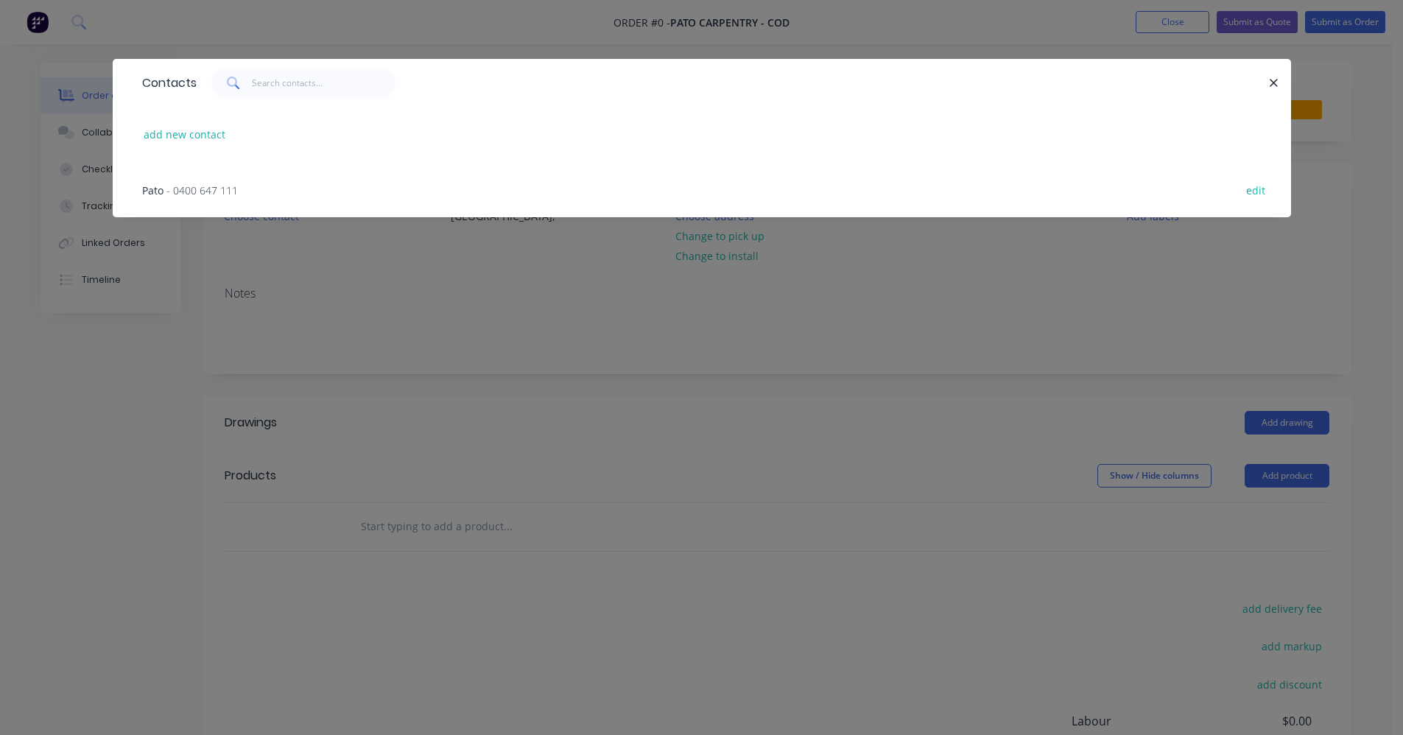
click at [178, 191] on span "- 0400 647 111" at bounding box center [201, 190] width 71 height 14
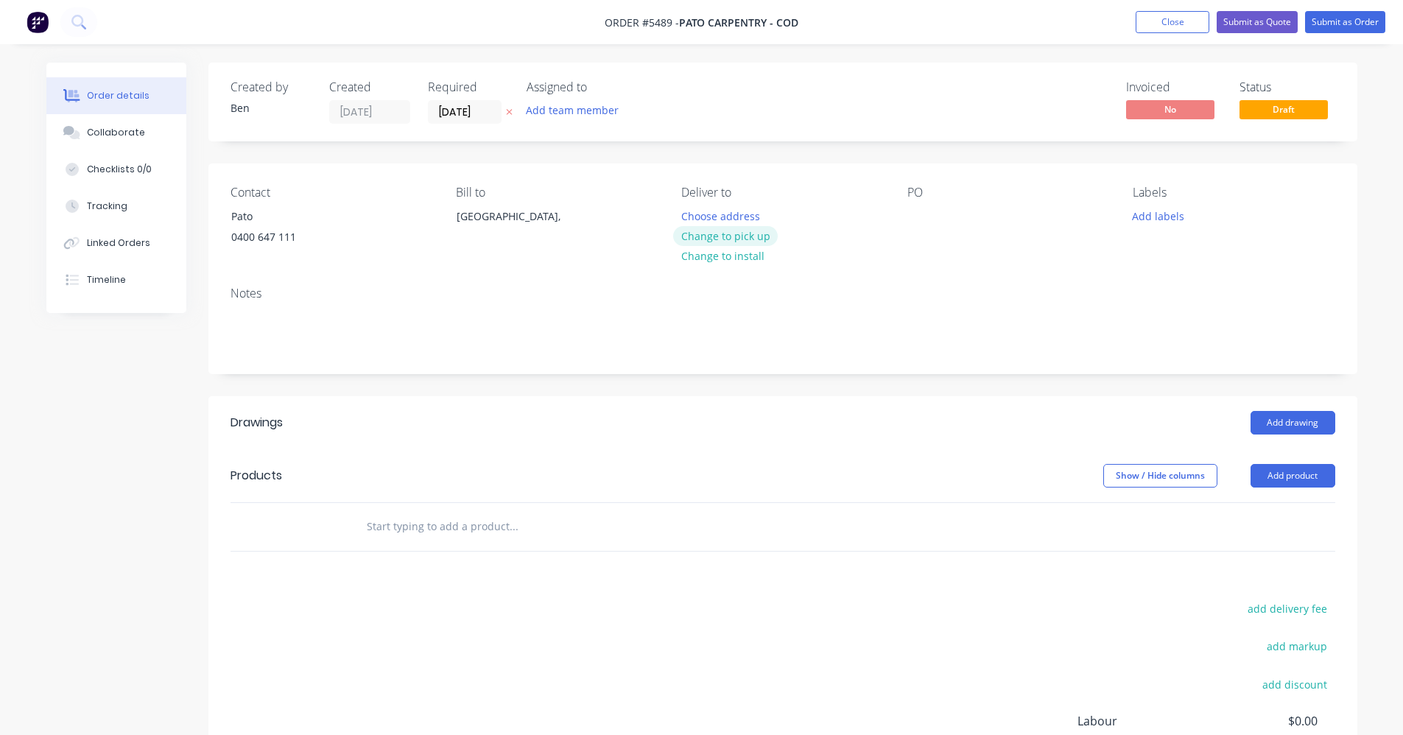
click at [706, 229] on button "Change to pick up" at bounding box center [725, 236] width 105 height 20
click at [918, 205] on div "PO" at bounding box center [1009, 219] width 202 height 67
click at [924, 217] on div at bounding box center [920, 216] width 24 height 21
click at [1151, 219] on button "Add labels" at bounding box center [1159, 216] width 68 height 20
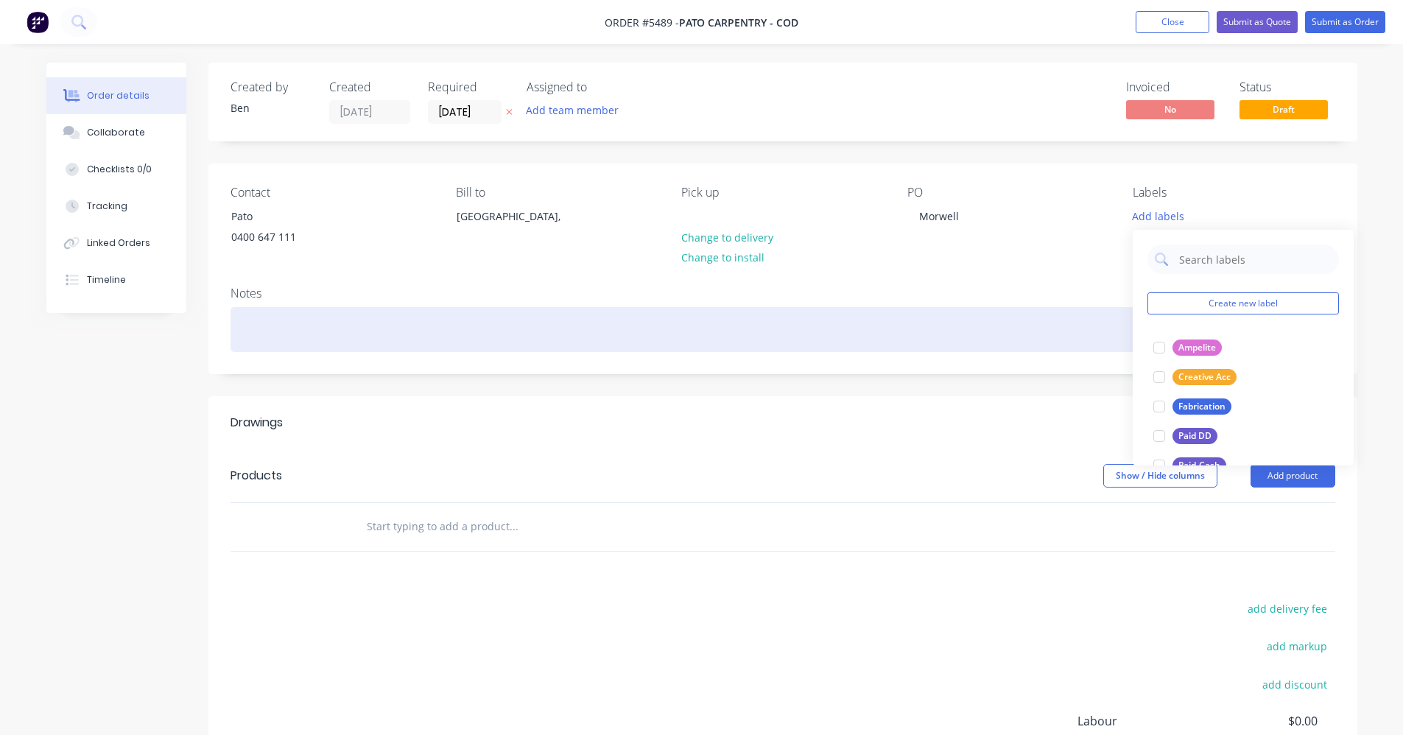
click at [975, 334] on div at bounding box center [783, 329] width 1105 height 45
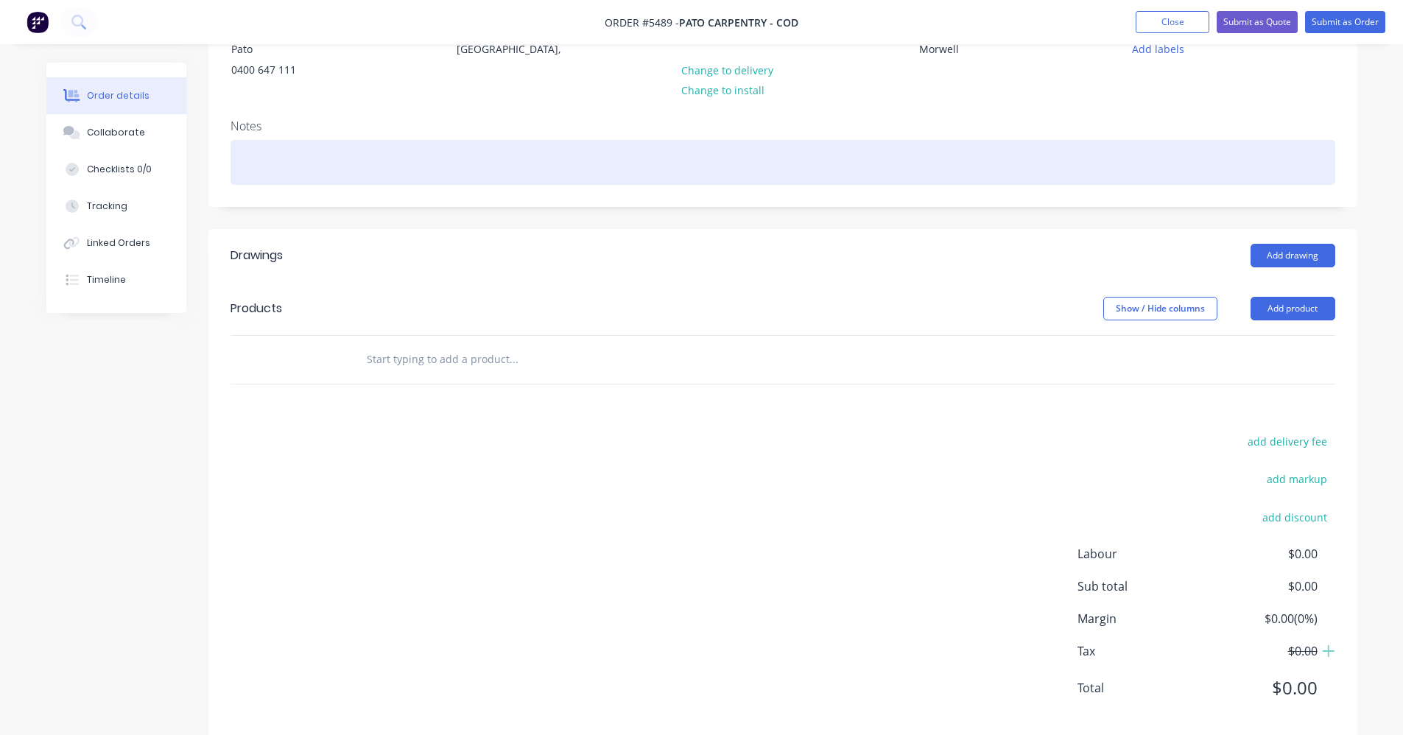
scroll to position [192, 0]
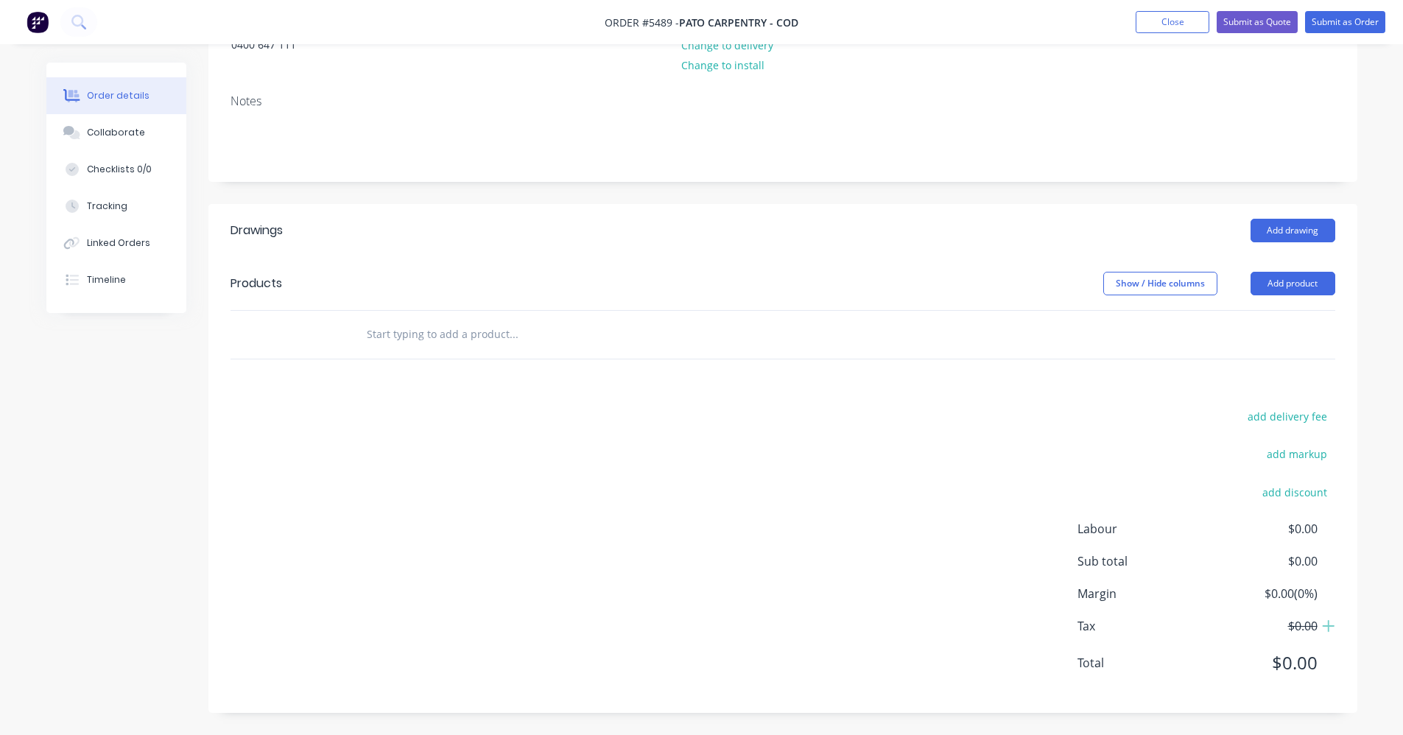
click at [585, 343] on input "text" at bounding box center [513, 334] width 295 height 29
type input "s"
click at [403, 337] on input "text" at bounding box center [513, 334] width 295 height 29
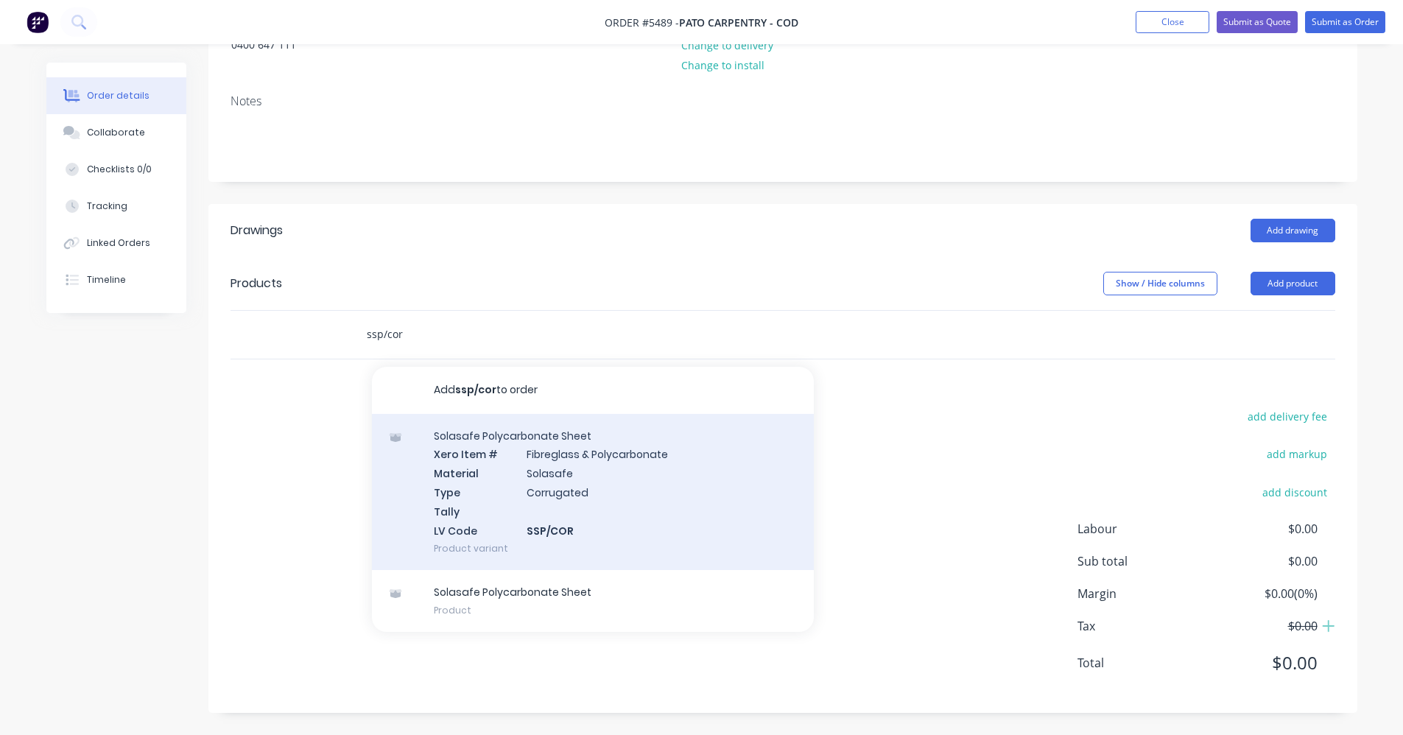
type input "ssp/cor"
click at [551, 487] on div "Solasafe Polycarbonate Sheet Xero Item # Fibreglass & Polycarbonate Material So…" at bounding box center [593, 492] width 442 height 157
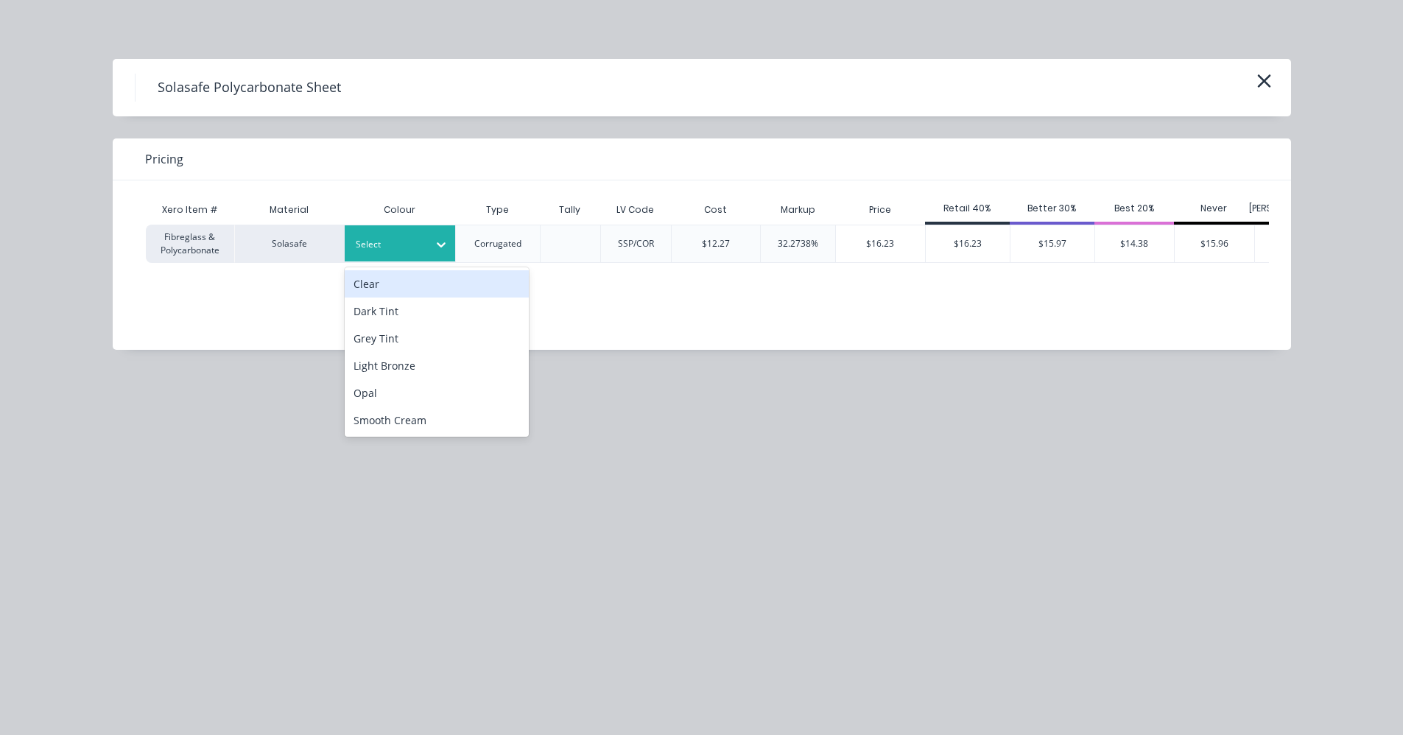
click at [429, 248] on div at bounding box center [441, 245] width 27 height 24
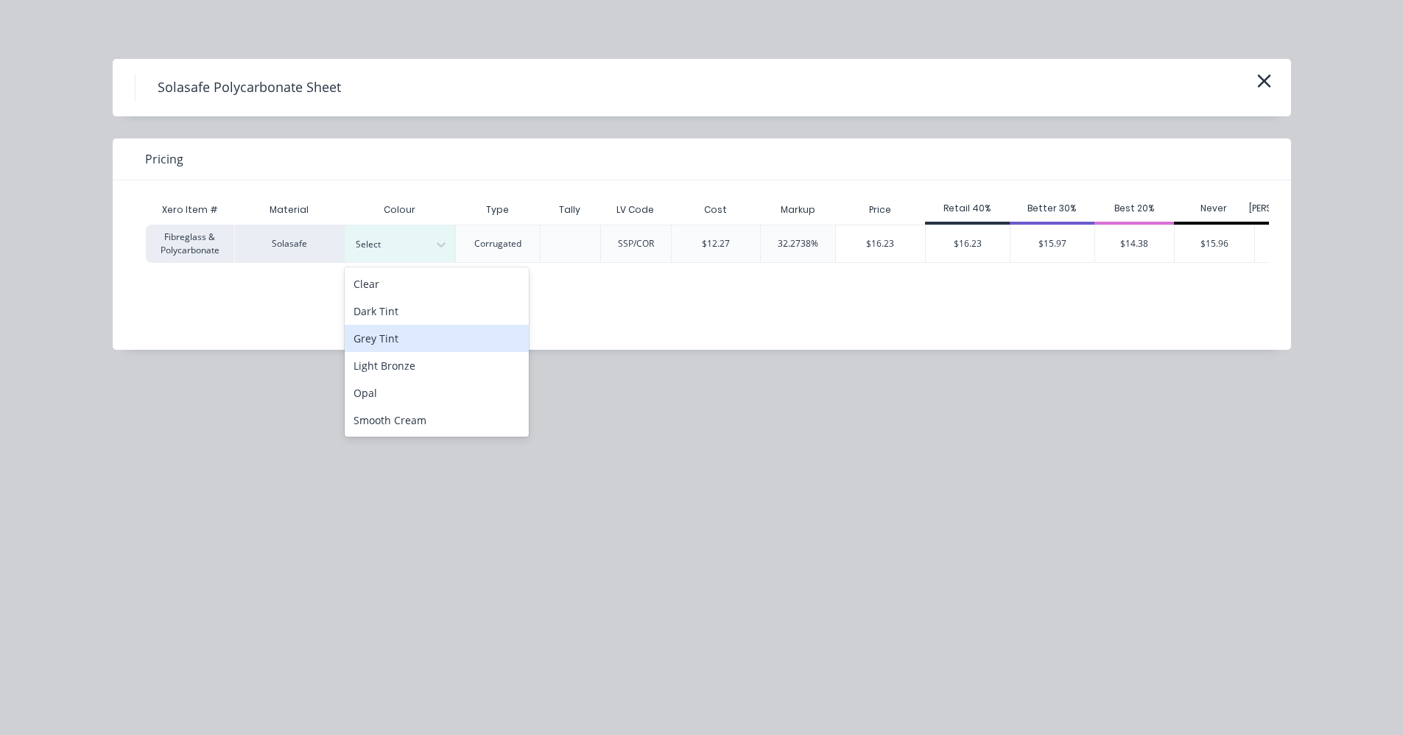
click at [393, 339] on div "Grey Tint" at bounding box center [437, 338] width 184 height 27
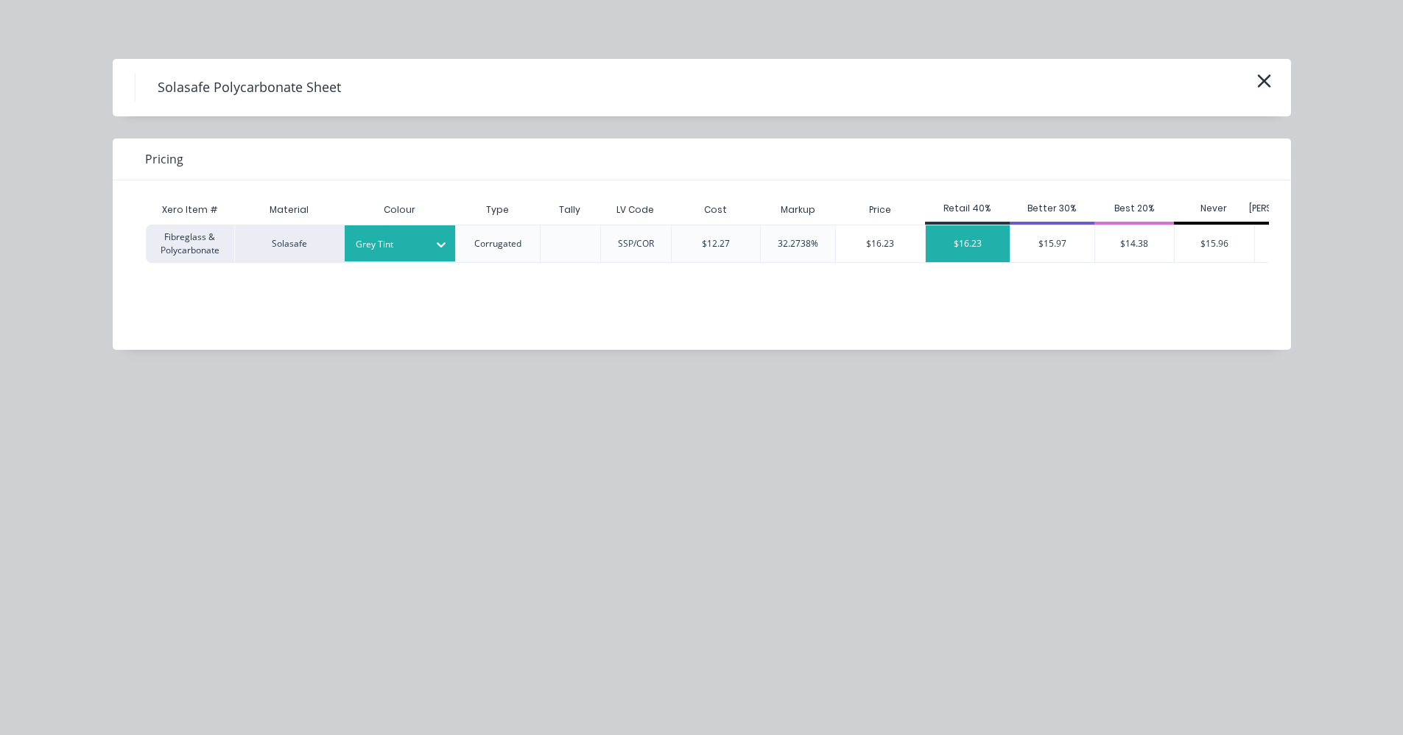
click at [977, 245] on div "$16.23" at bounding box center [968, 243] width 84 height 37
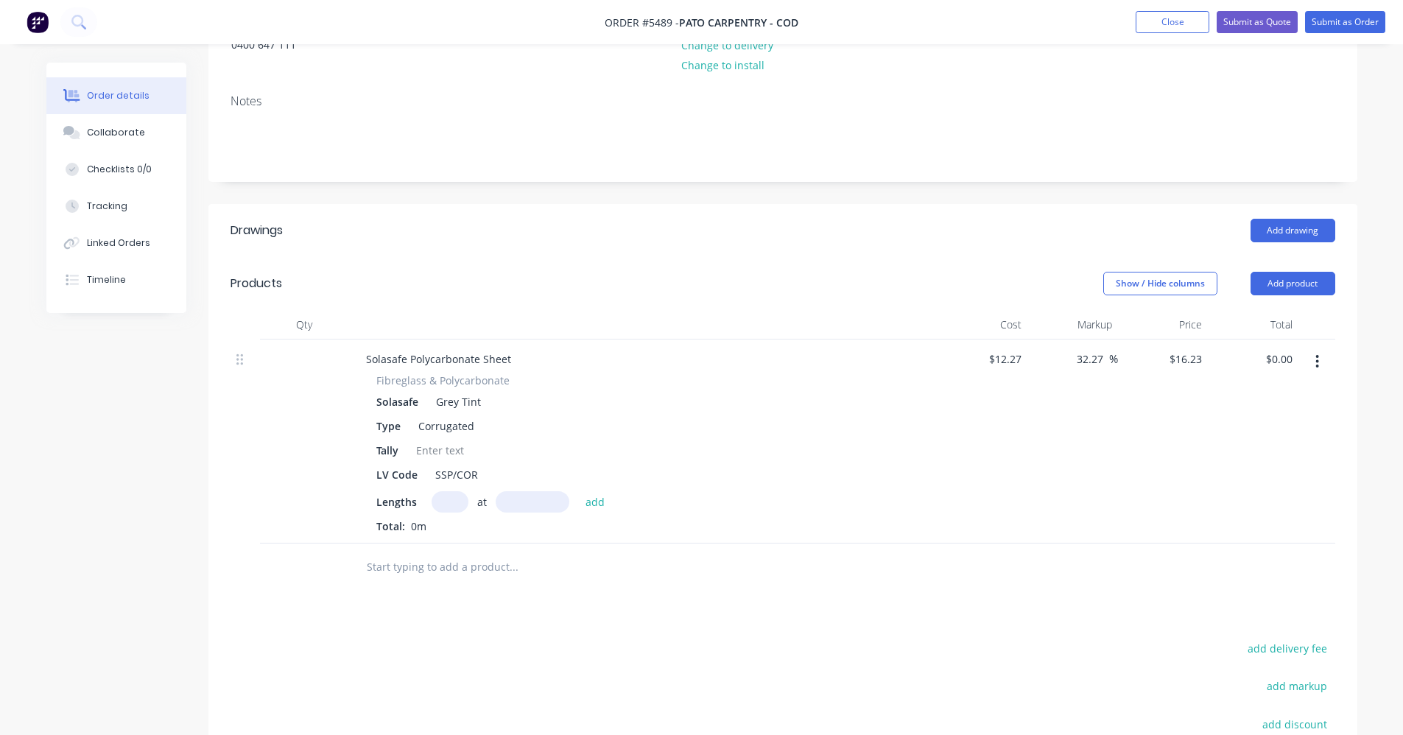
click at [443, 503] on input "text" at bounding box center [450, 501] width 37 height 21
type input "8"
type input "2100"
click at [578, 491] on button "add" at bounding box center [595, 501] width 35 height 20
type input "$272.66"
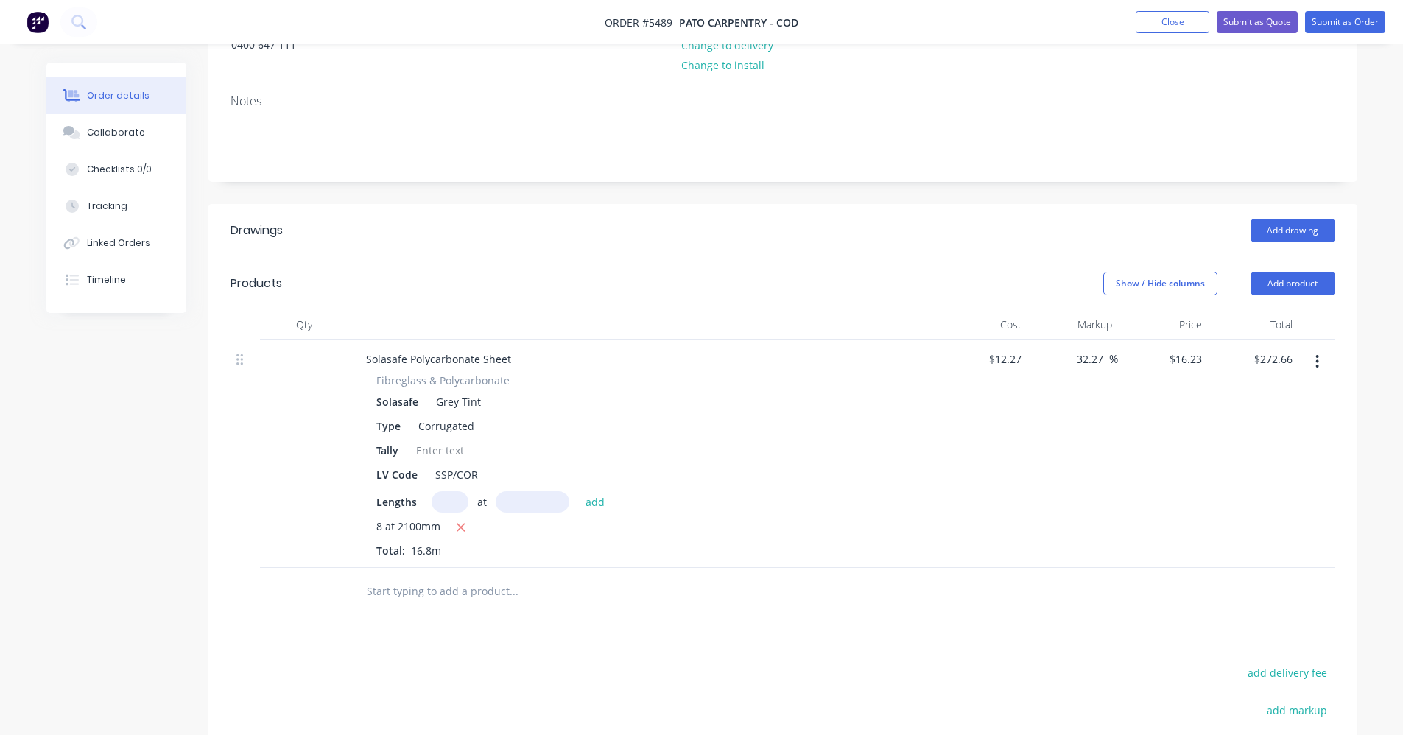
click at [399, 595] on input "text" at bounding box center [513, 591] width 295 height 29
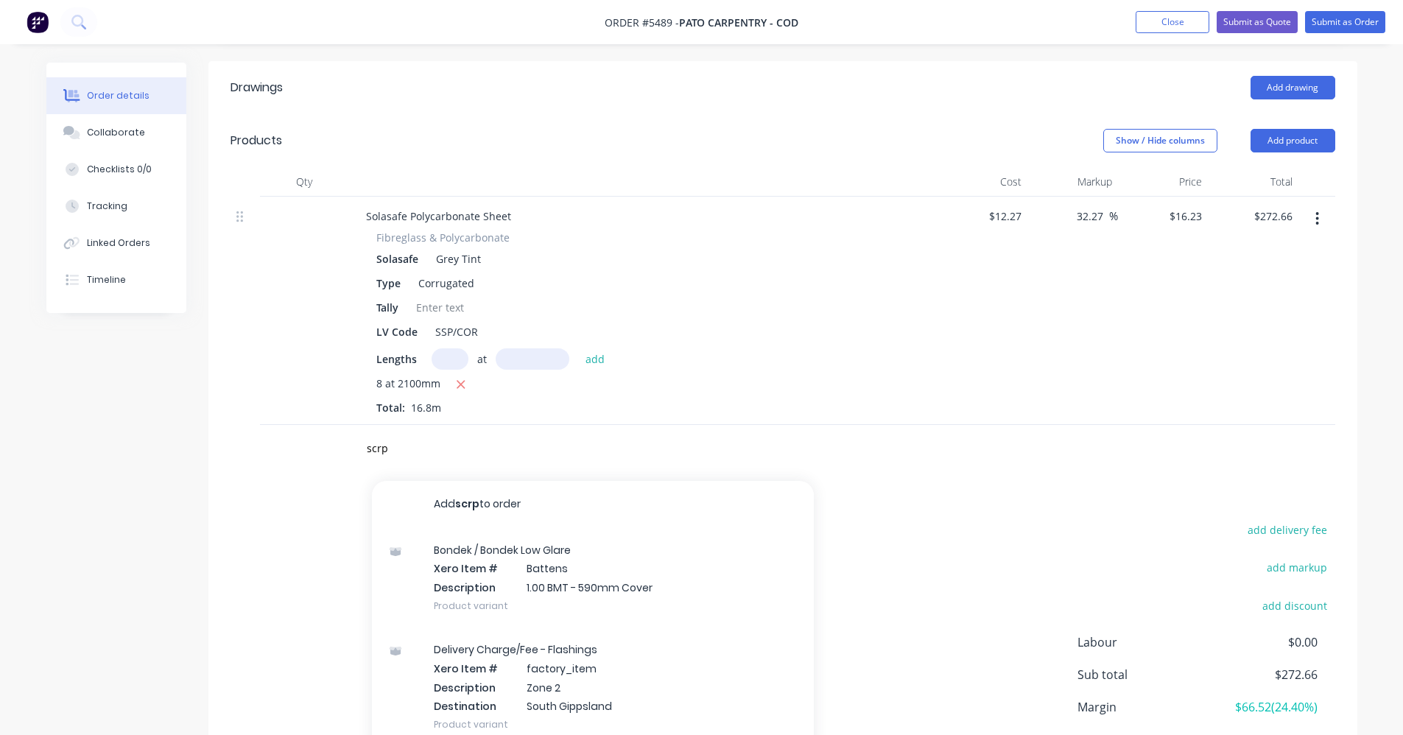
scroll to position [449, 0]
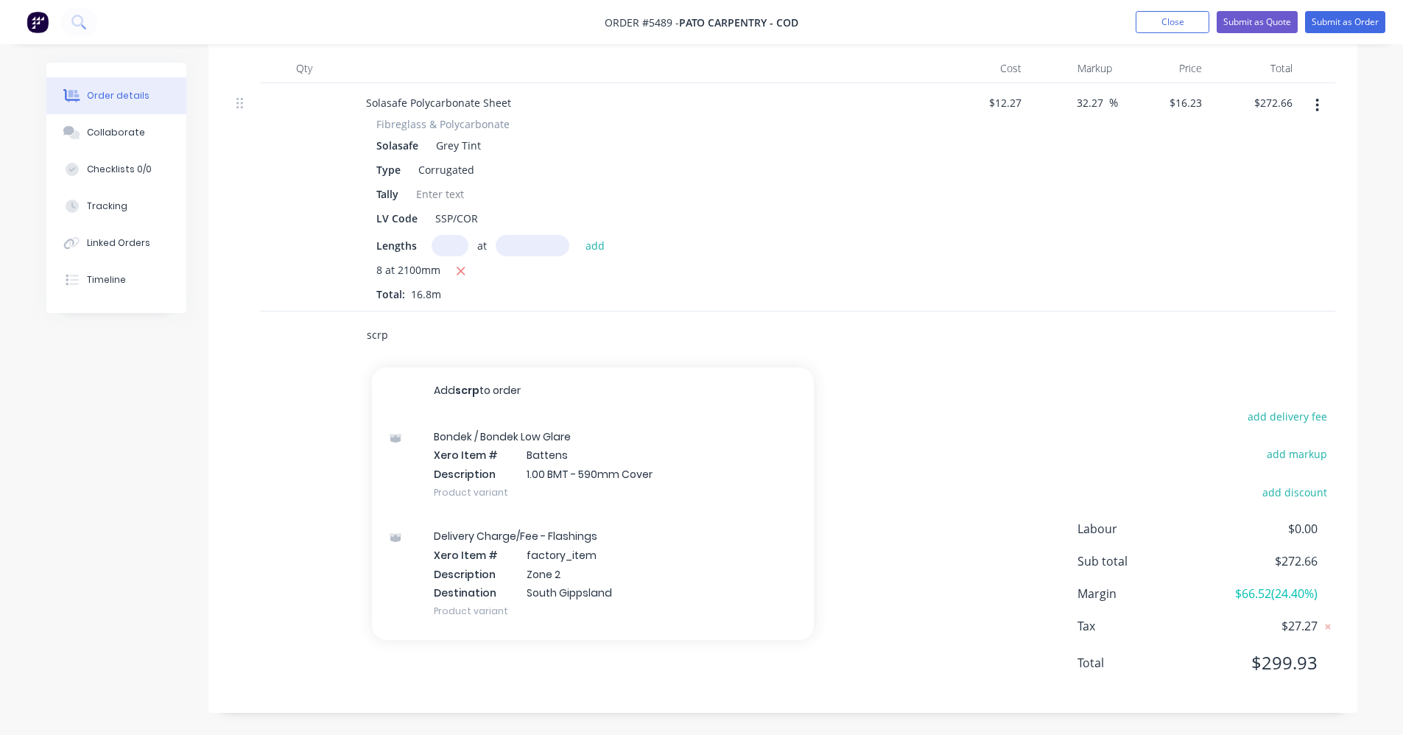
drag, startPoint x: 393, startPoint y: 333, endPoint x: 326, endPoint y: 328, distance: 67.2
click at [366, 333] on input "scrp" at bounding box center [513, 334] width 295 height 29
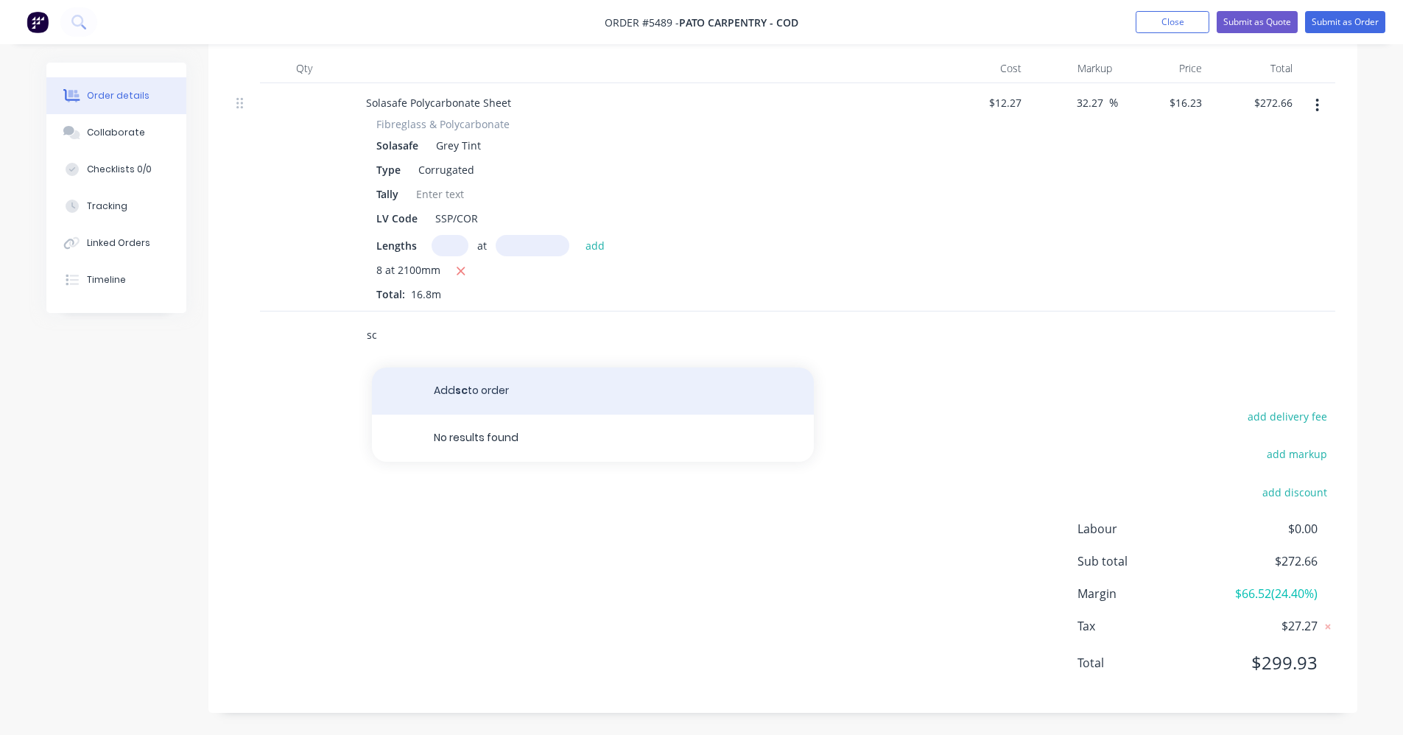
type input "s"
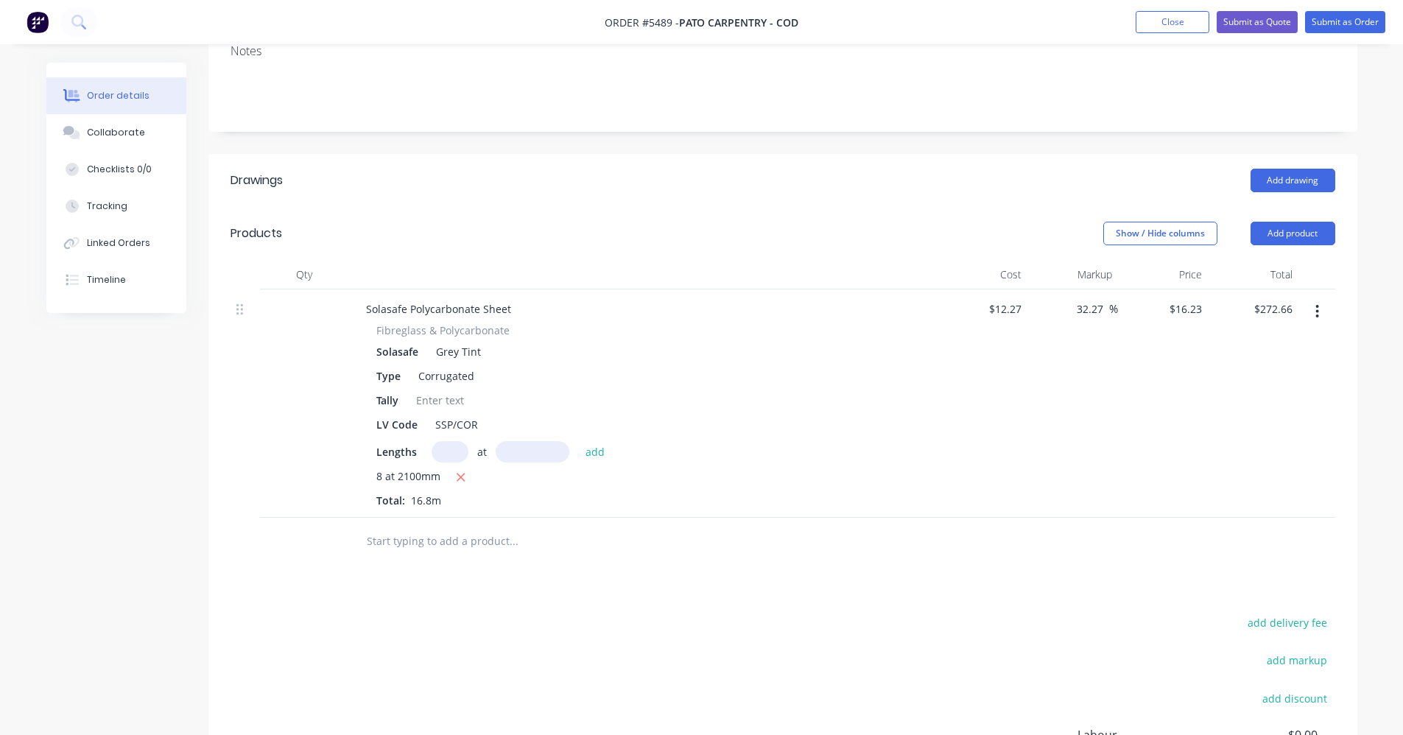
scroll to position [228, 0]
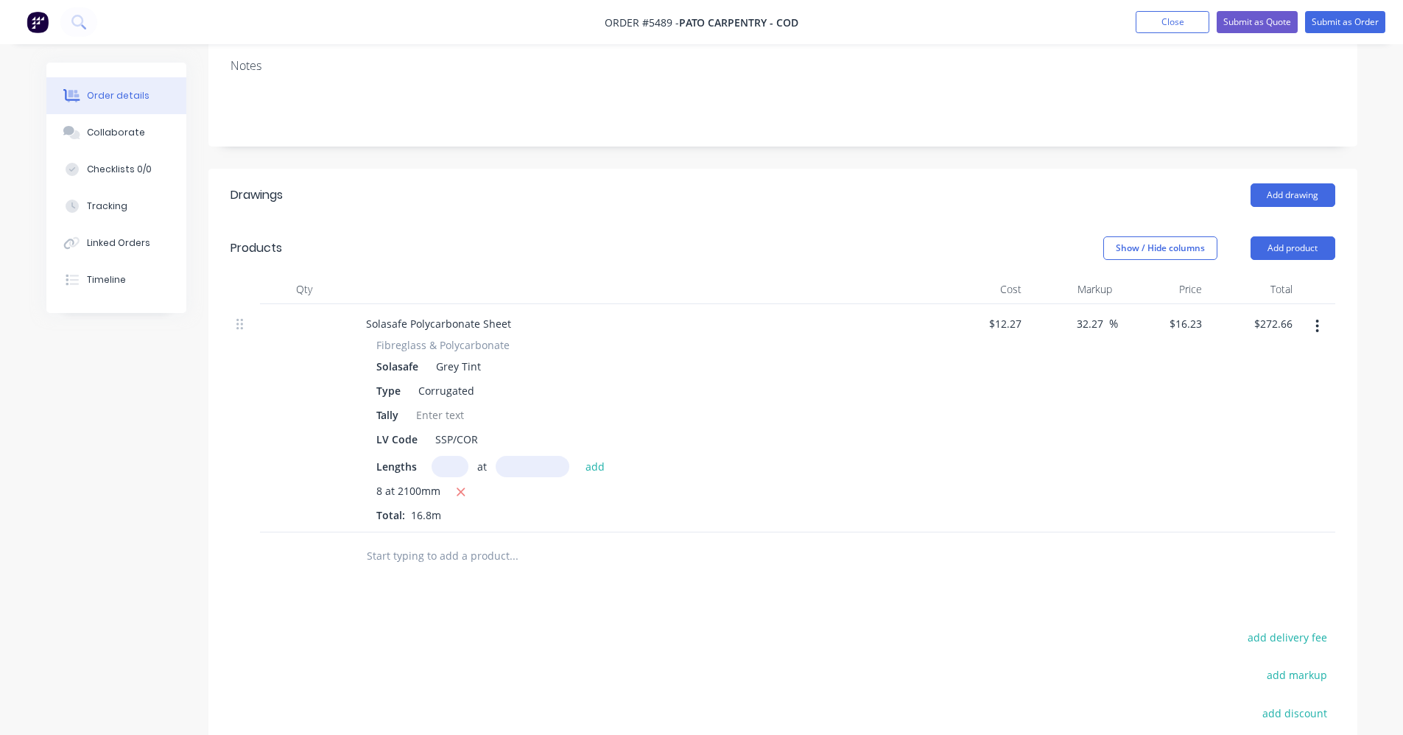
click at [396, 558] on input "text" at bounding box center [513, 555] width 295 height 29
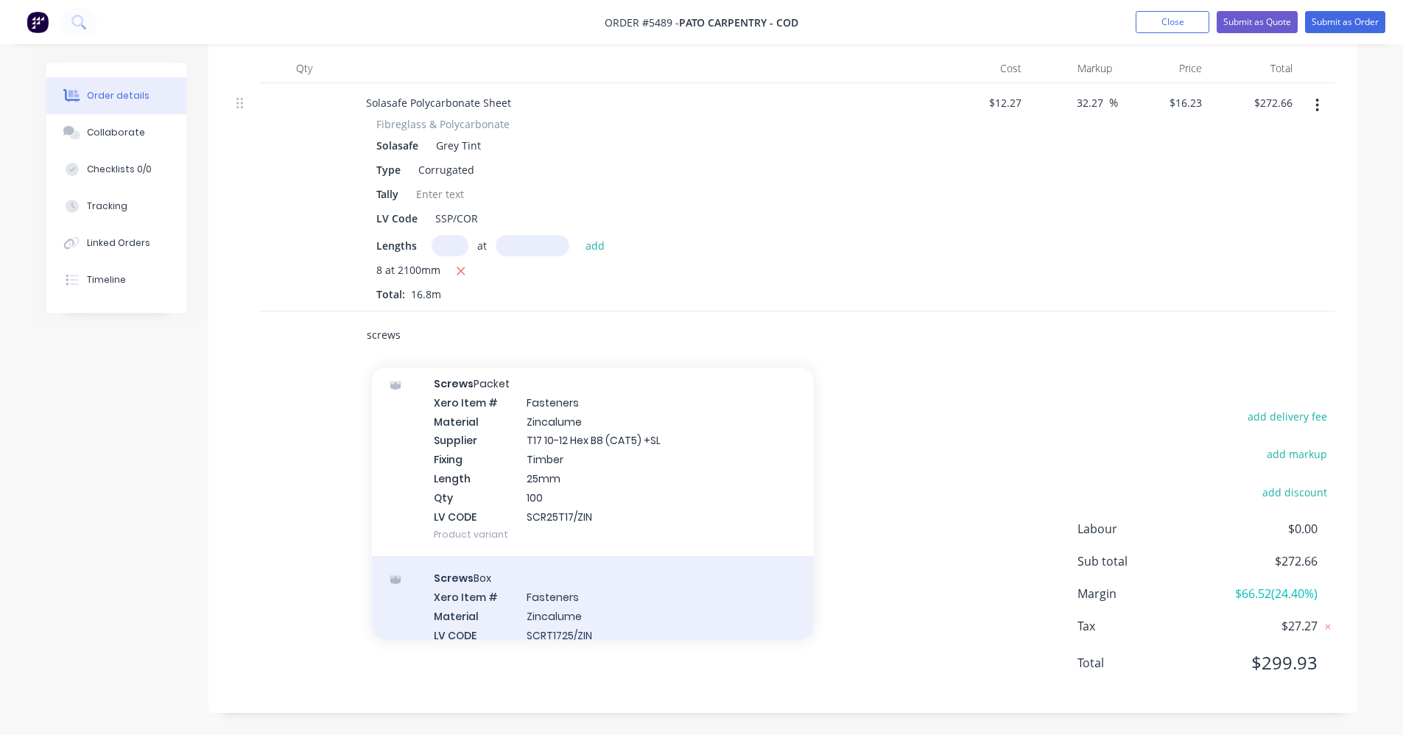
scroll to position [4052, 0]
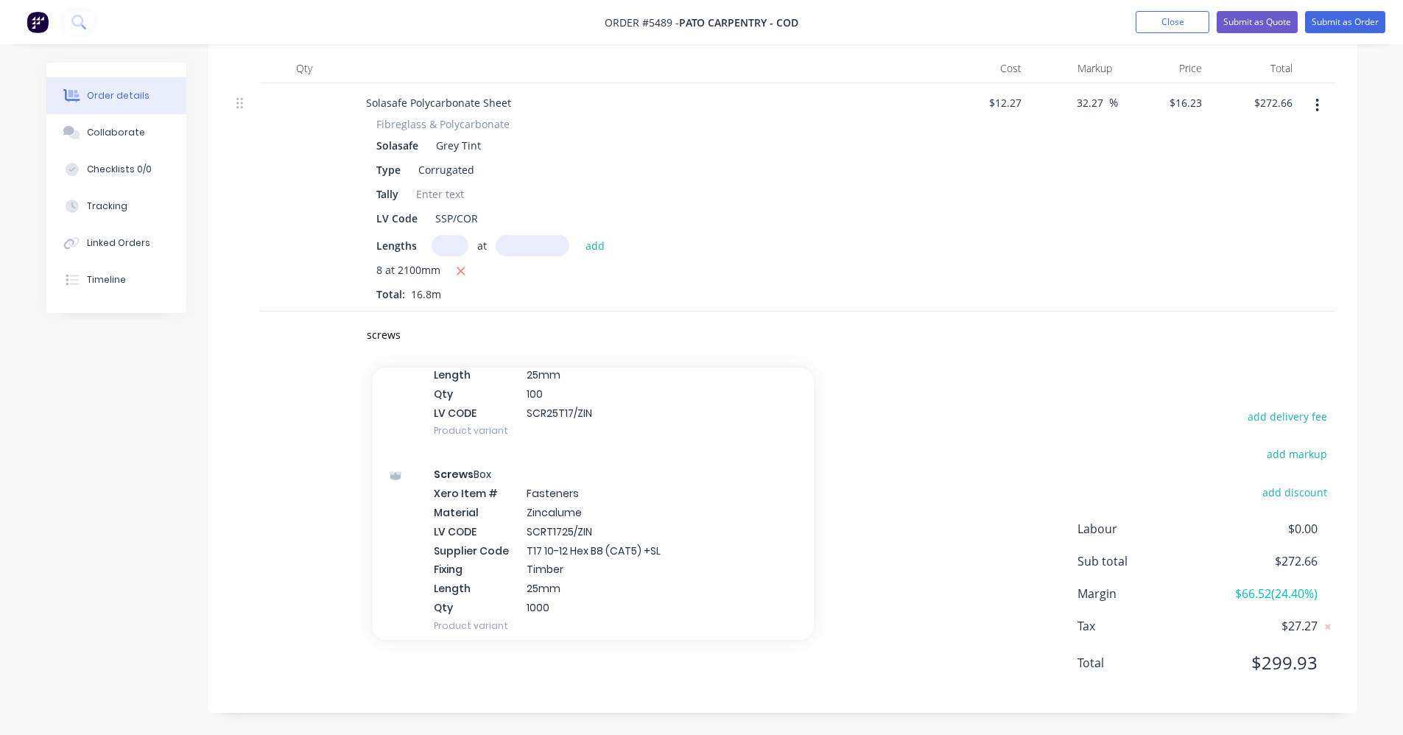
click at [937, 346] on div "screws Add screws to order Screws Packet Xero Item # Fasteners Material Colorbo…" at bounding box center [783, 336] width 1105 height 48
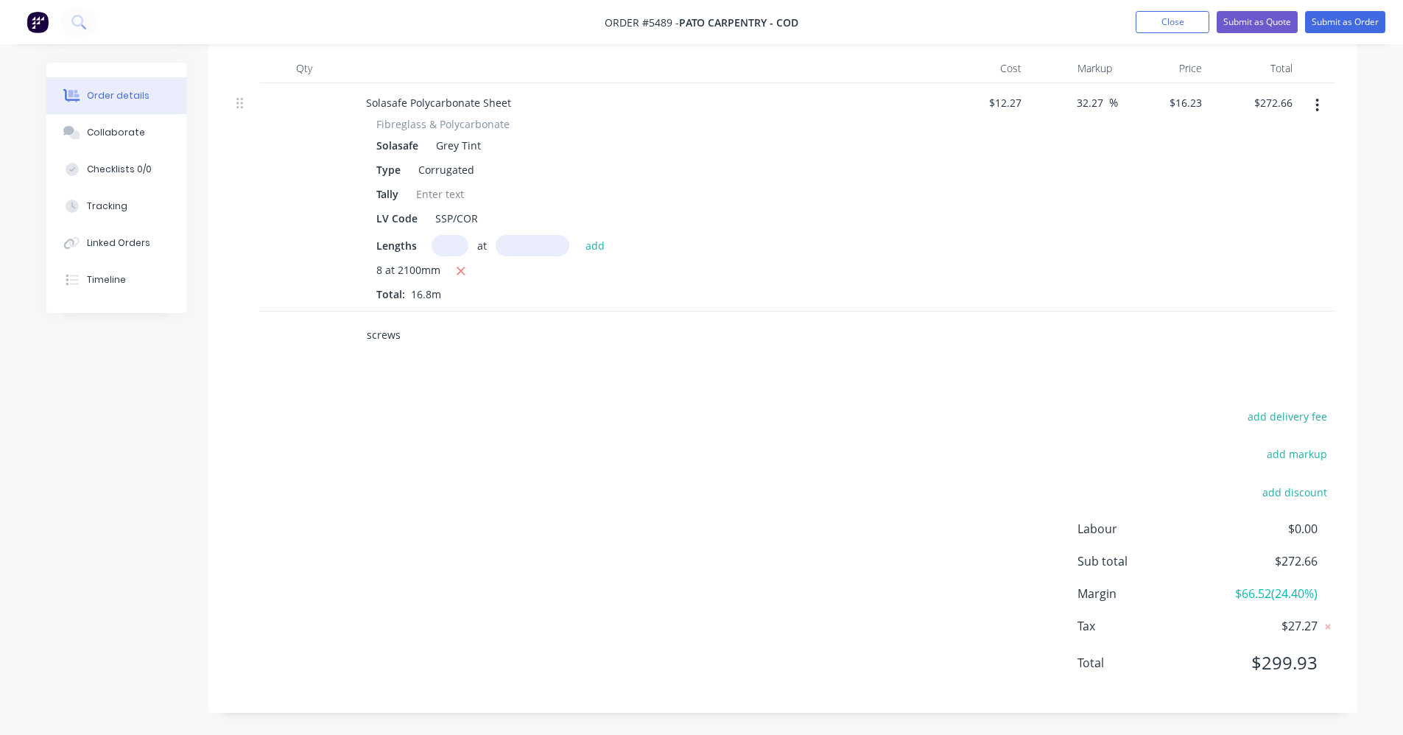
click at [446, 334] on input "screws" at bounding box center [513, 334] width 295 height 29
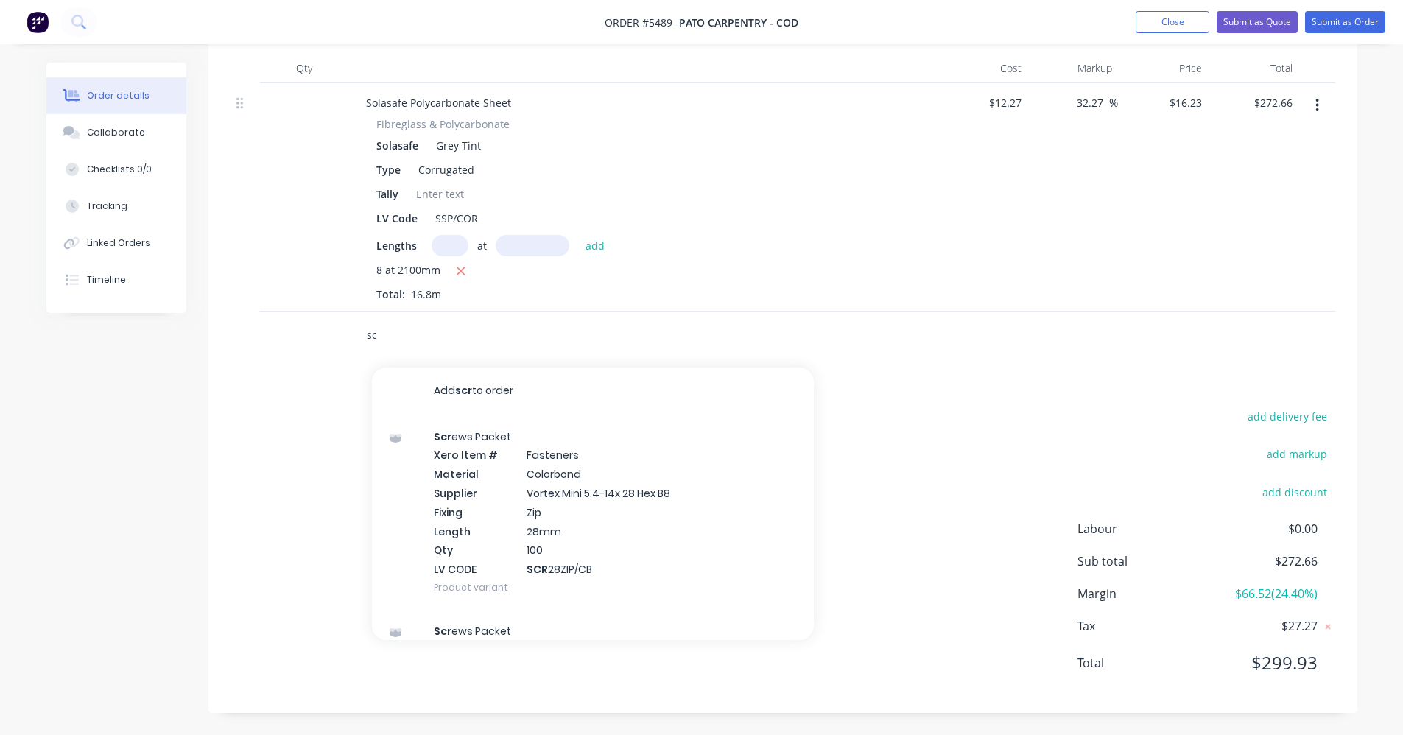
type input "s"
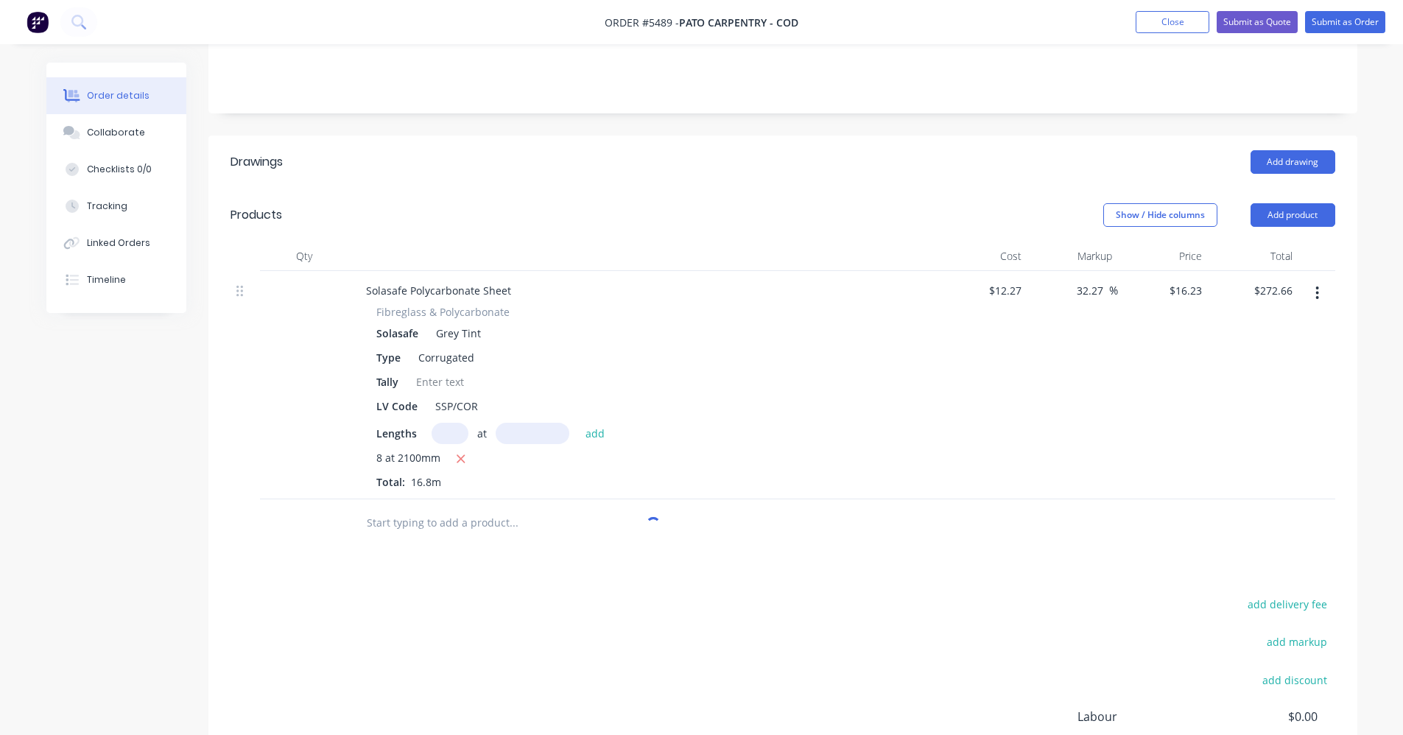
scroll to position [228, 0]
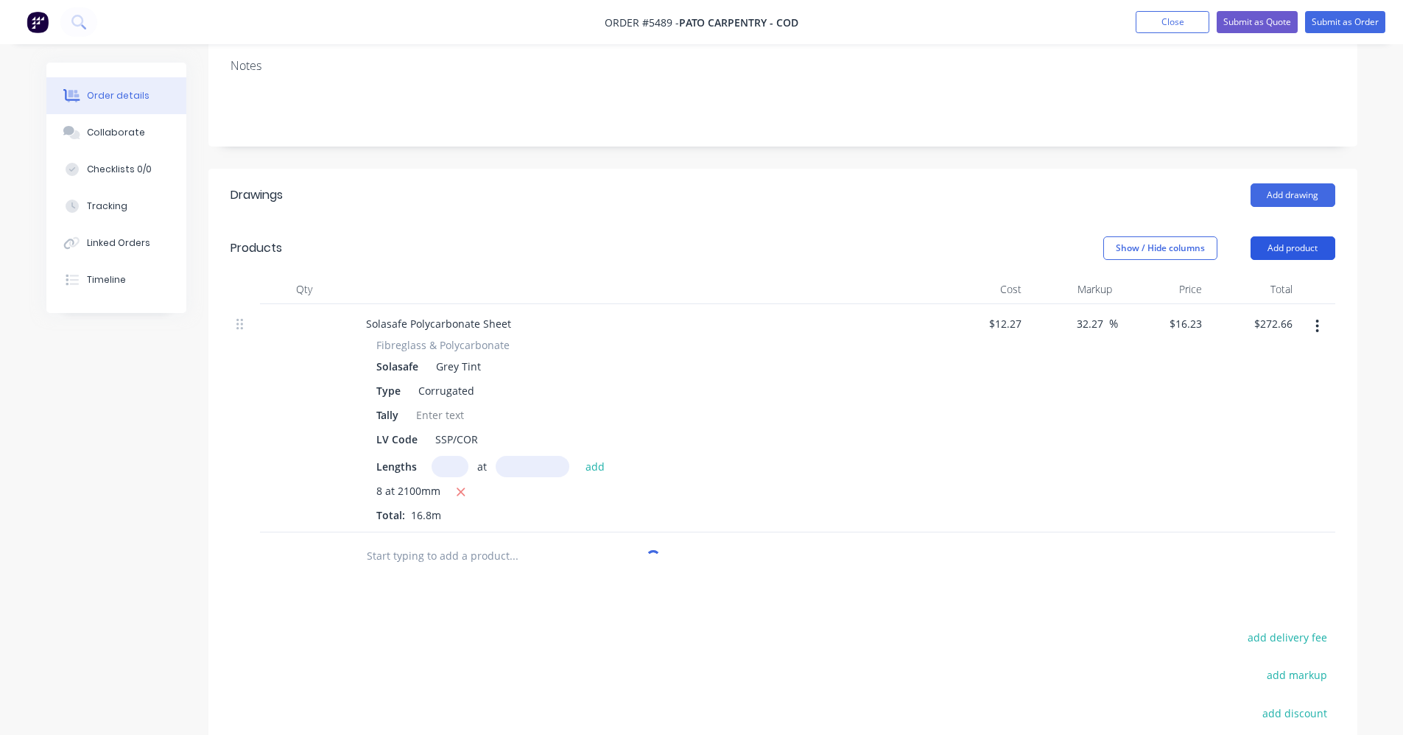
click at [1294, 248] on button "Add product" at bounding box center [1293, 248] width 85 height 24
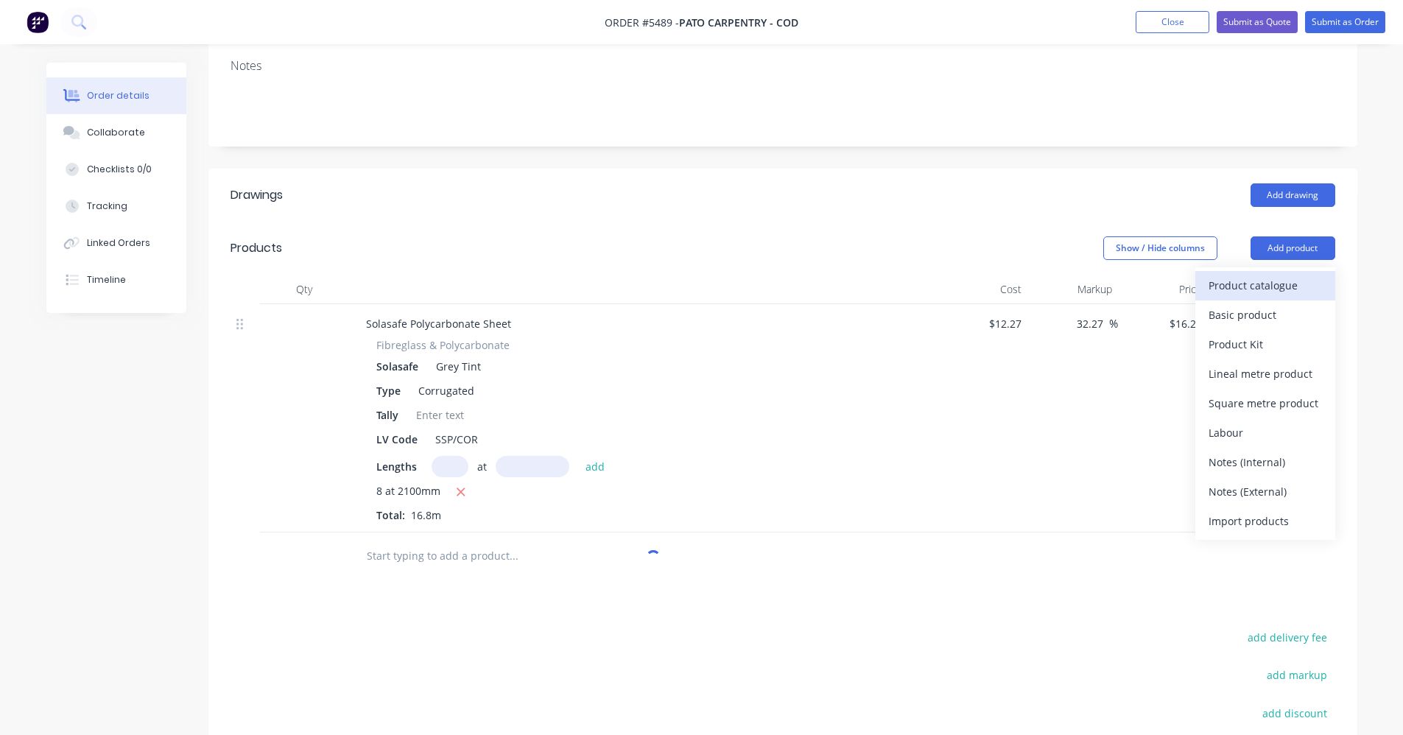
click at [1271, 290] on div "Product catalogue" at bounding box center [1265, 285] width 113 height 21
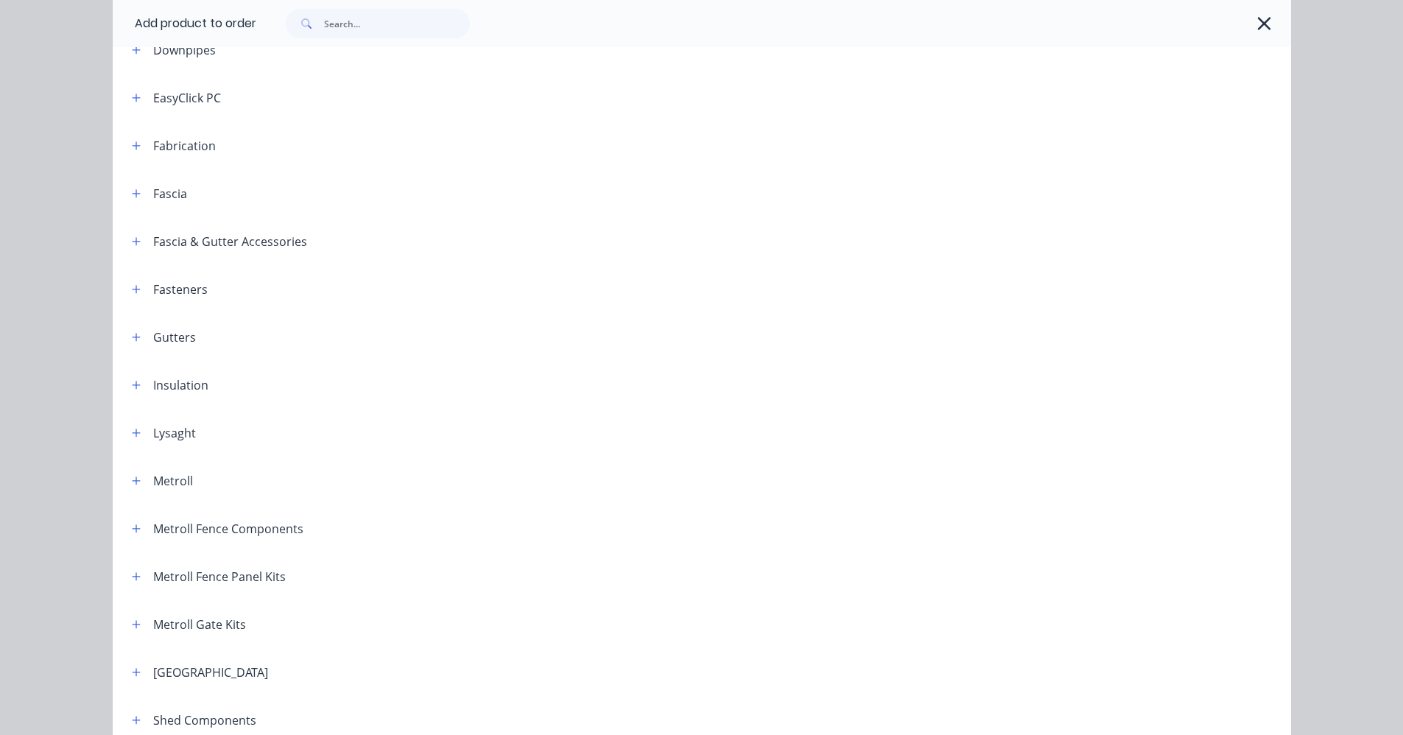
scroll to position [294, 0]
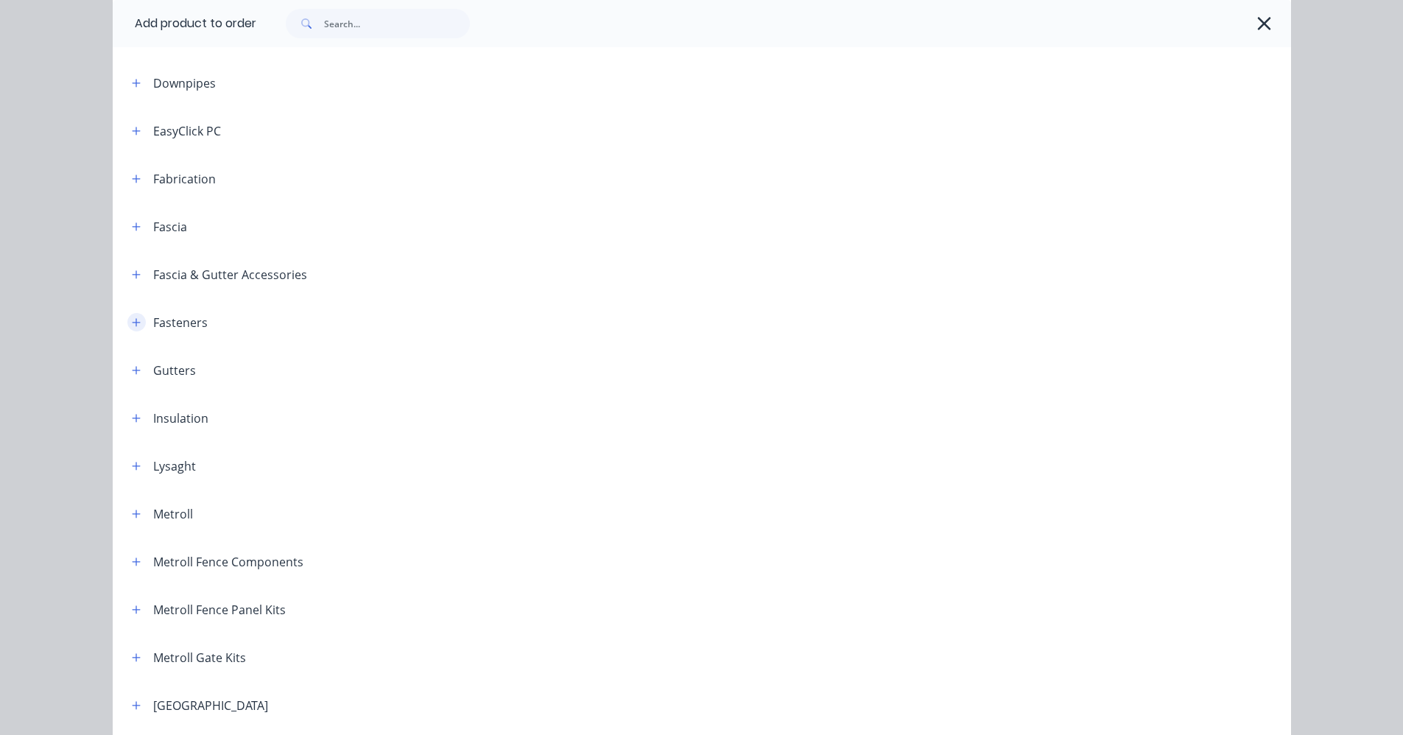
click at [132, 324] on icon "button" at bounding box center [136, 322] width 9 height 10
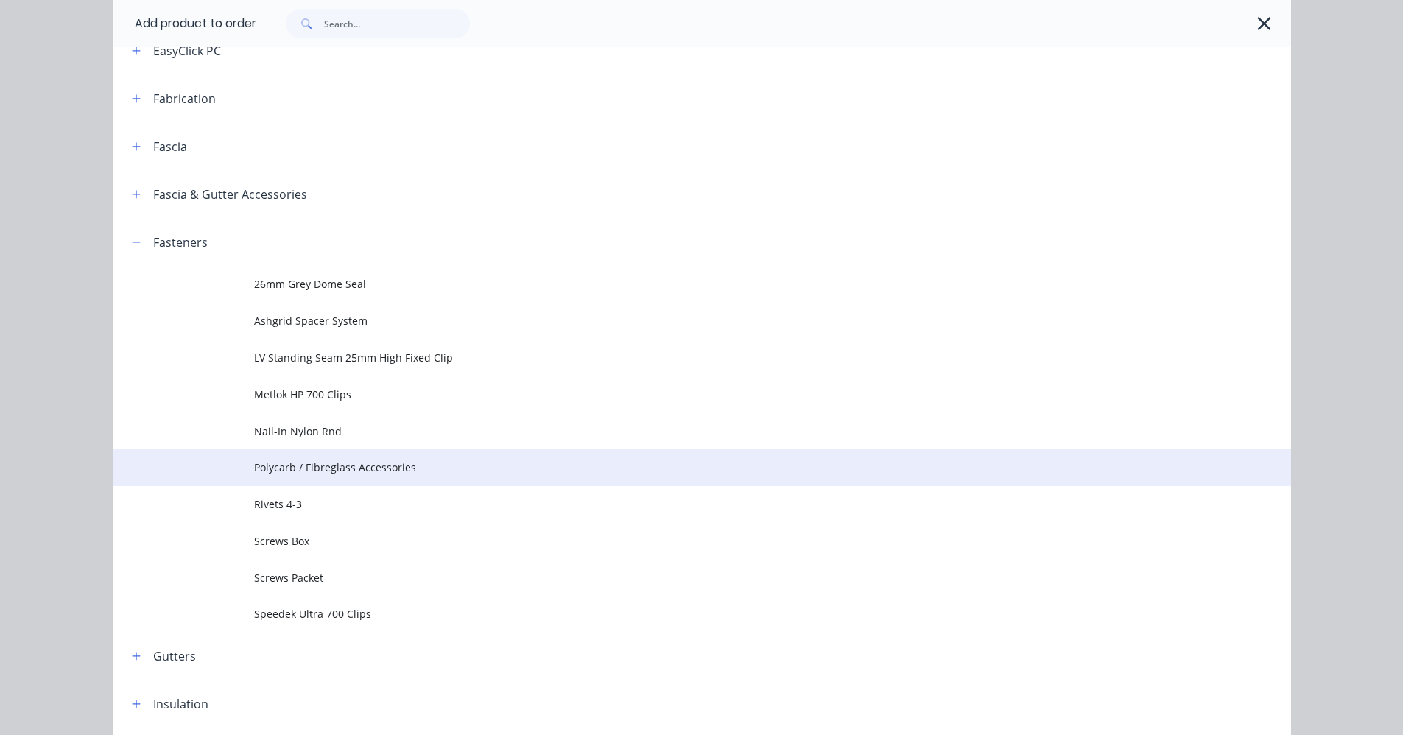
scroll to position [662, 0]
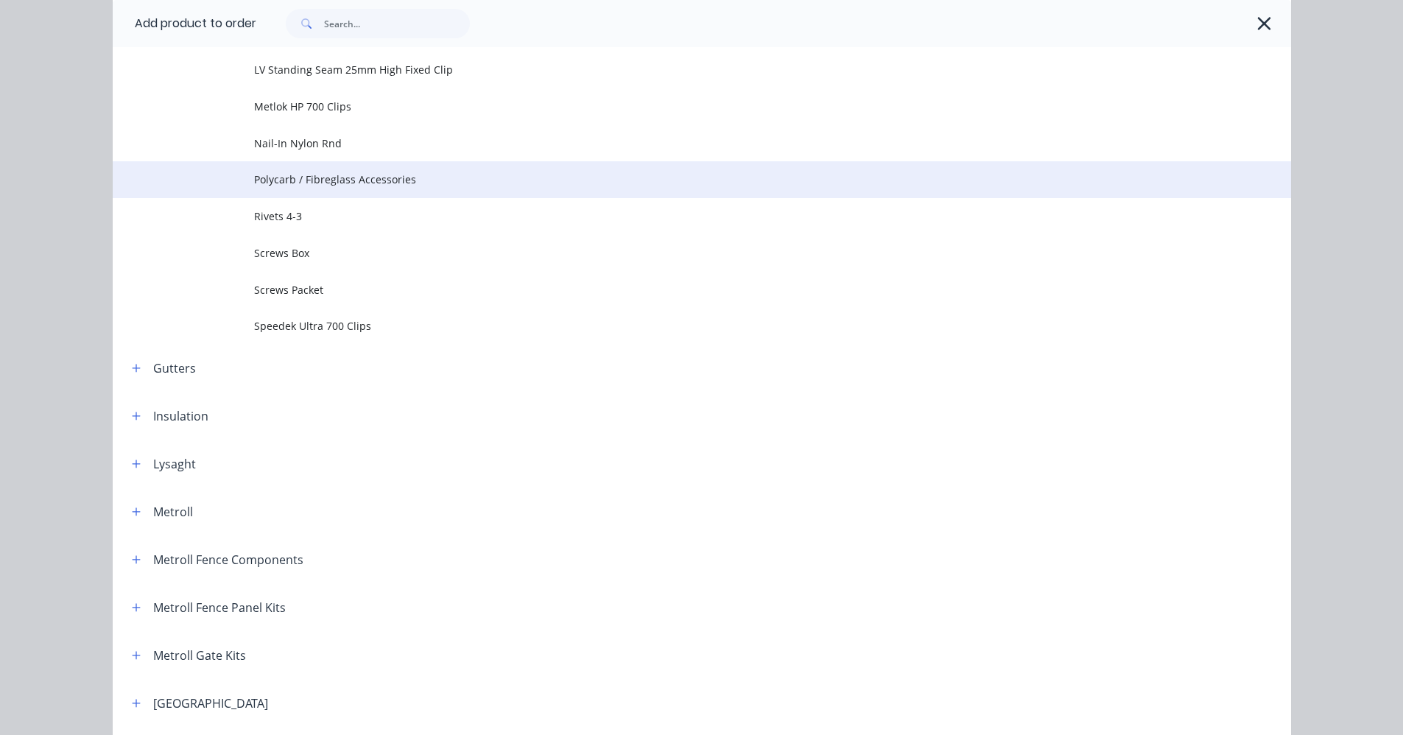
click at [333, 178] on span "Polycarb / Fibreglass Accessories" at bounding box center [668, 179] width 829 height 15
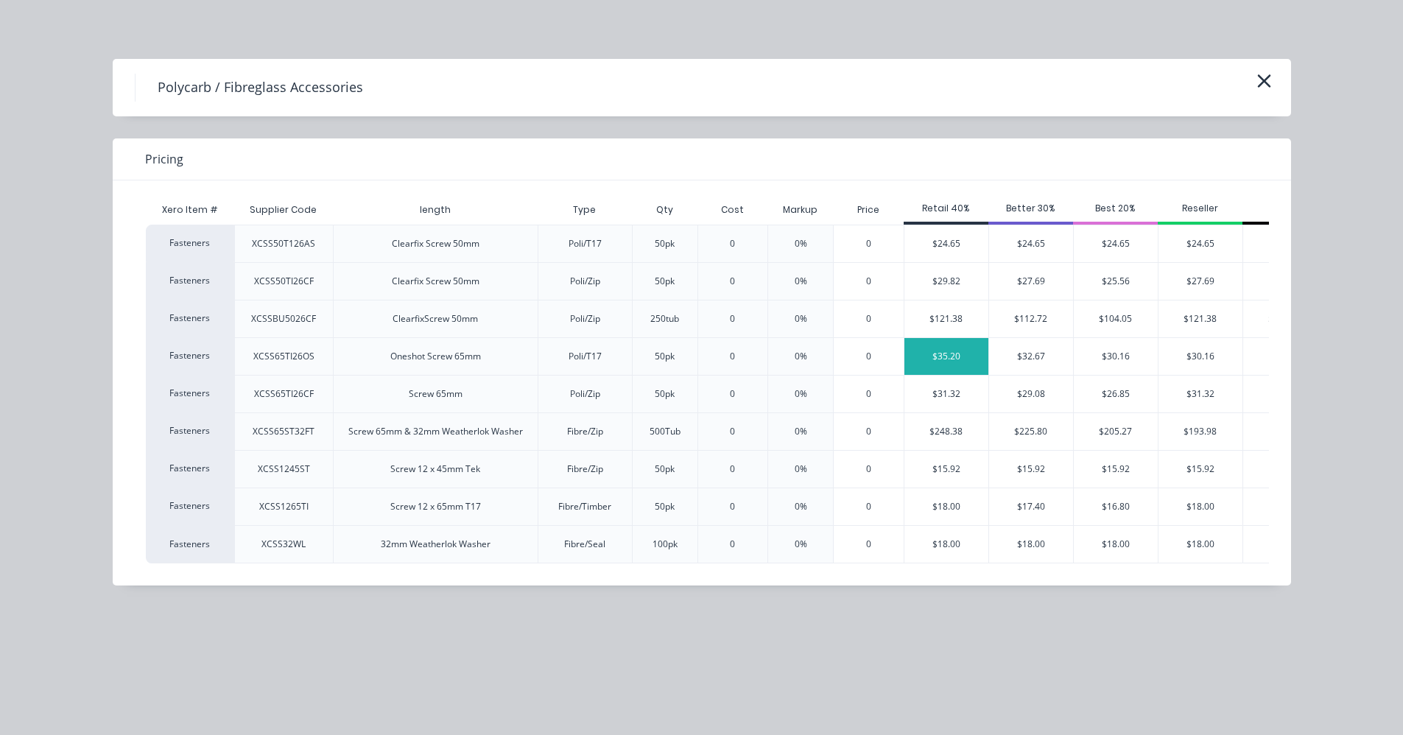
click at [952, 351] on div "$35.20" at bounding box center [947, 356] width 84 height 37
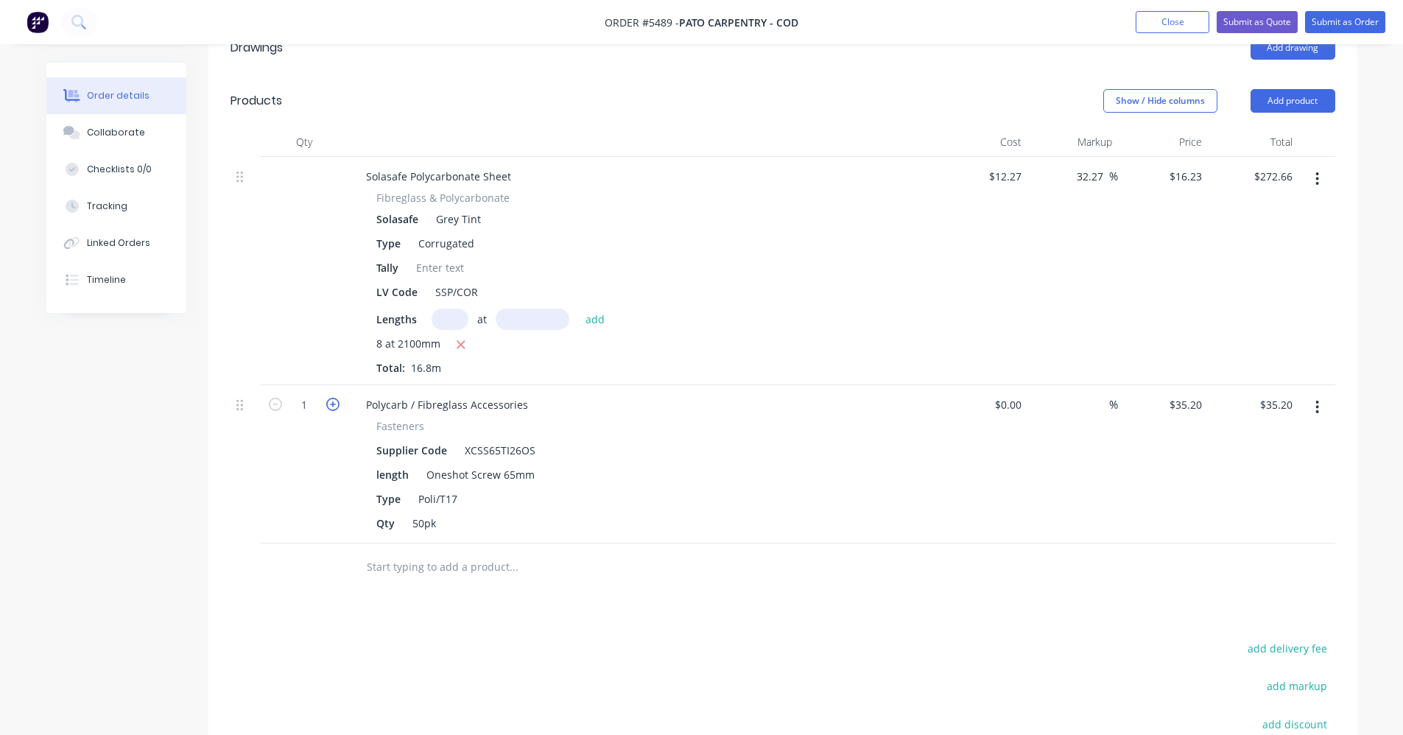
click at [334, 405] on icon "button" at bounding box center [332, 404] width 13 height 13
type input "2"
type input "$70.40"
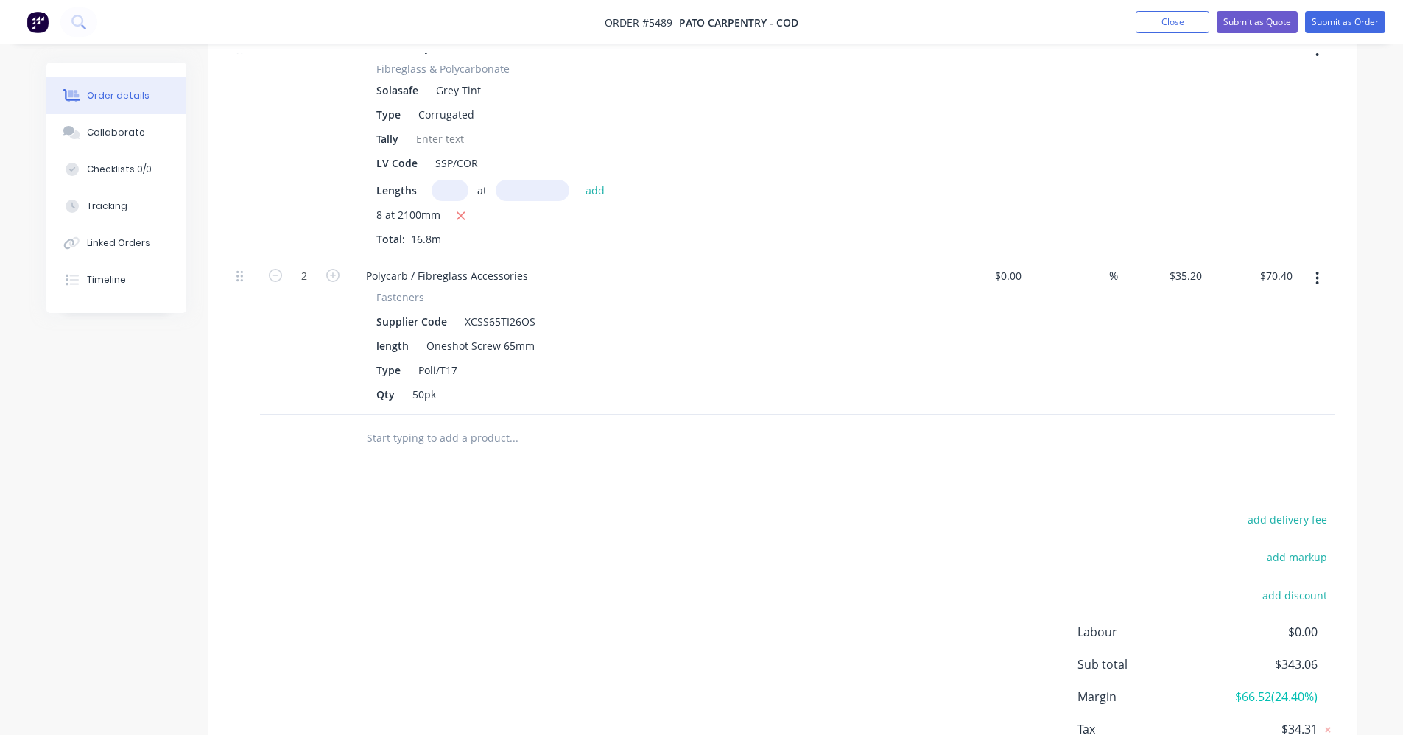
scroll to position [596, 0]
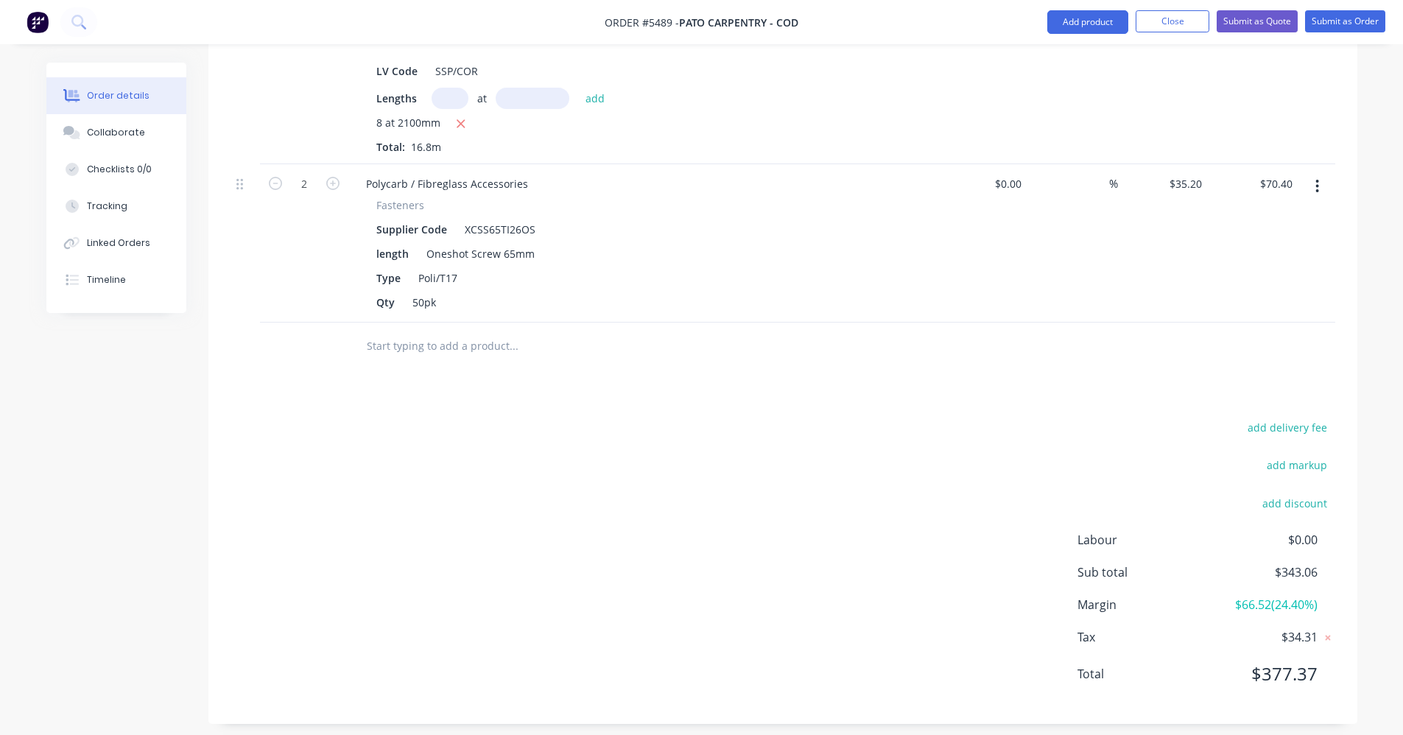
click at [399, 351] on input "text" at bounding box center [513, 345] width 295 height 29
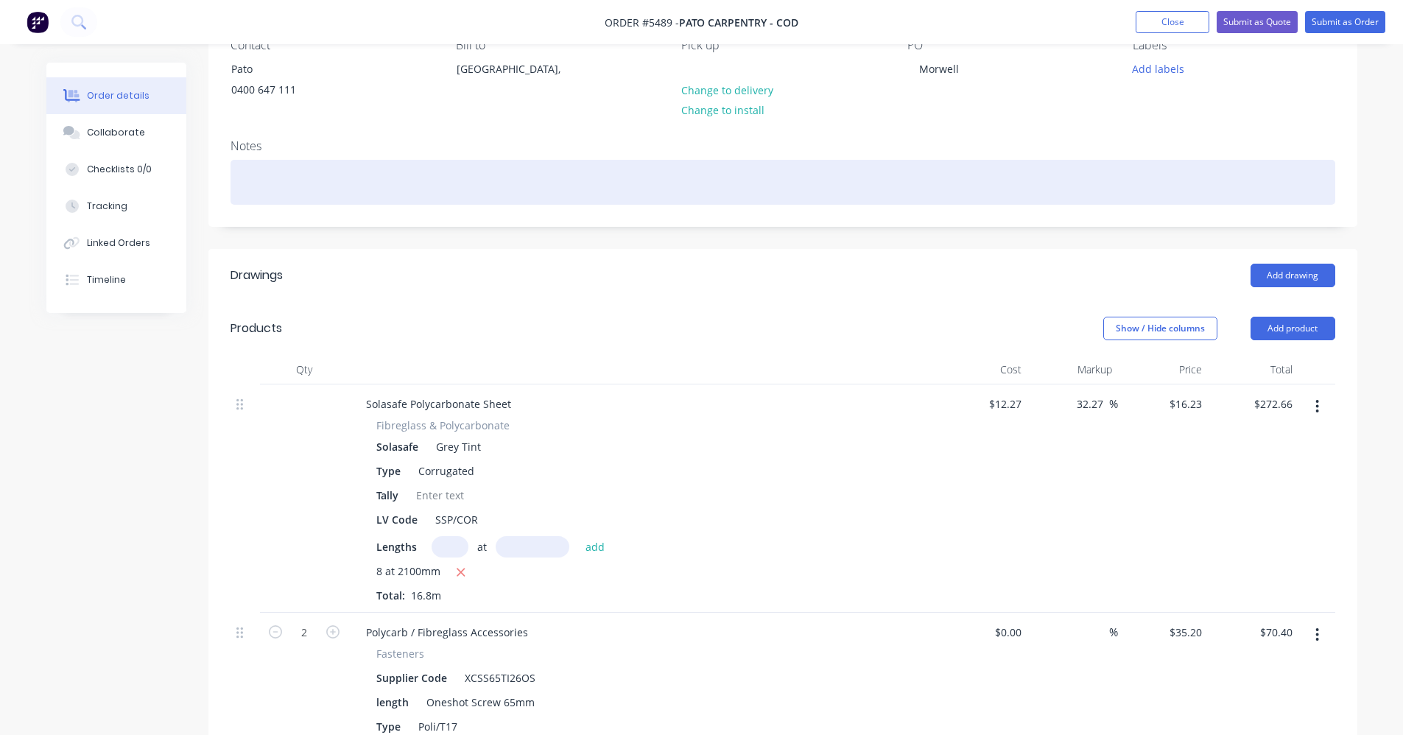
scroll to position [7, 0]
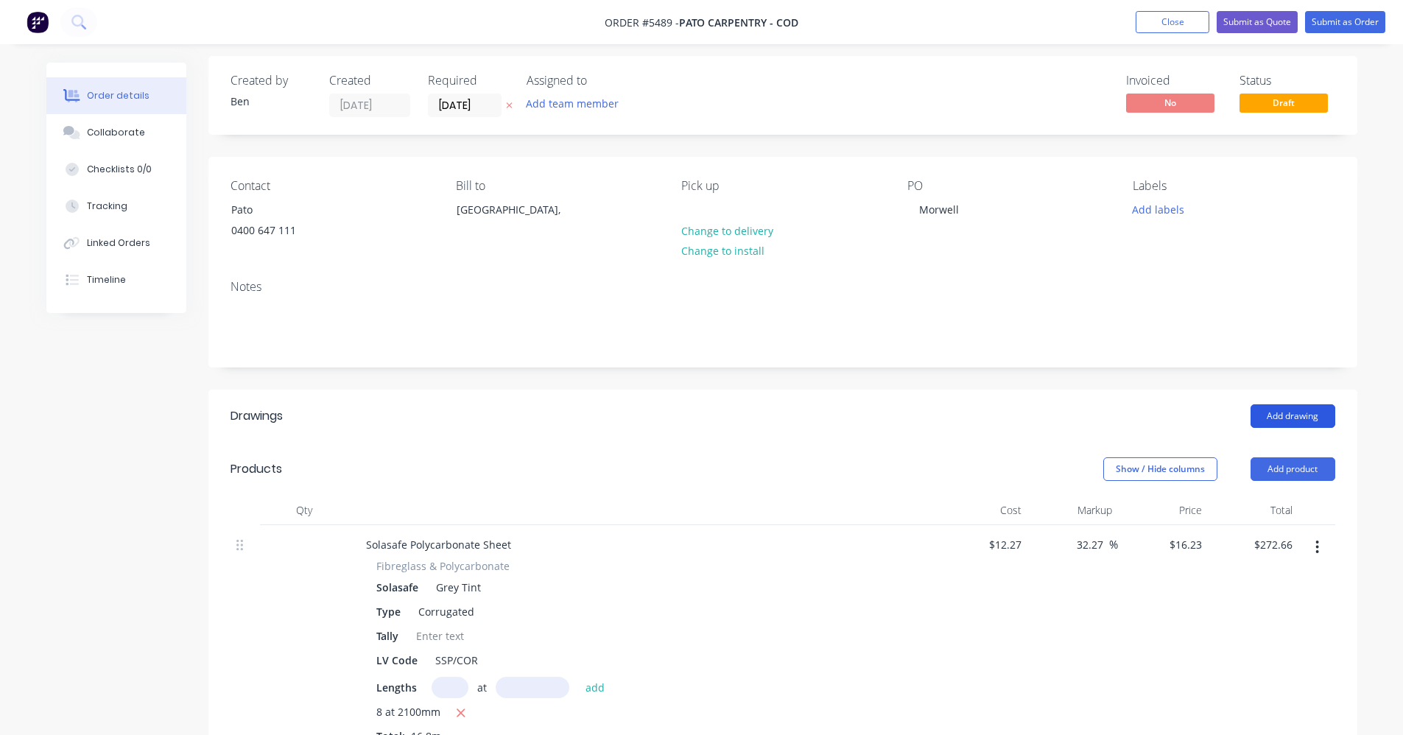
click at [1299, 419] on button "Add drawing" at bounding box center [1293, 416] width 85 height 24
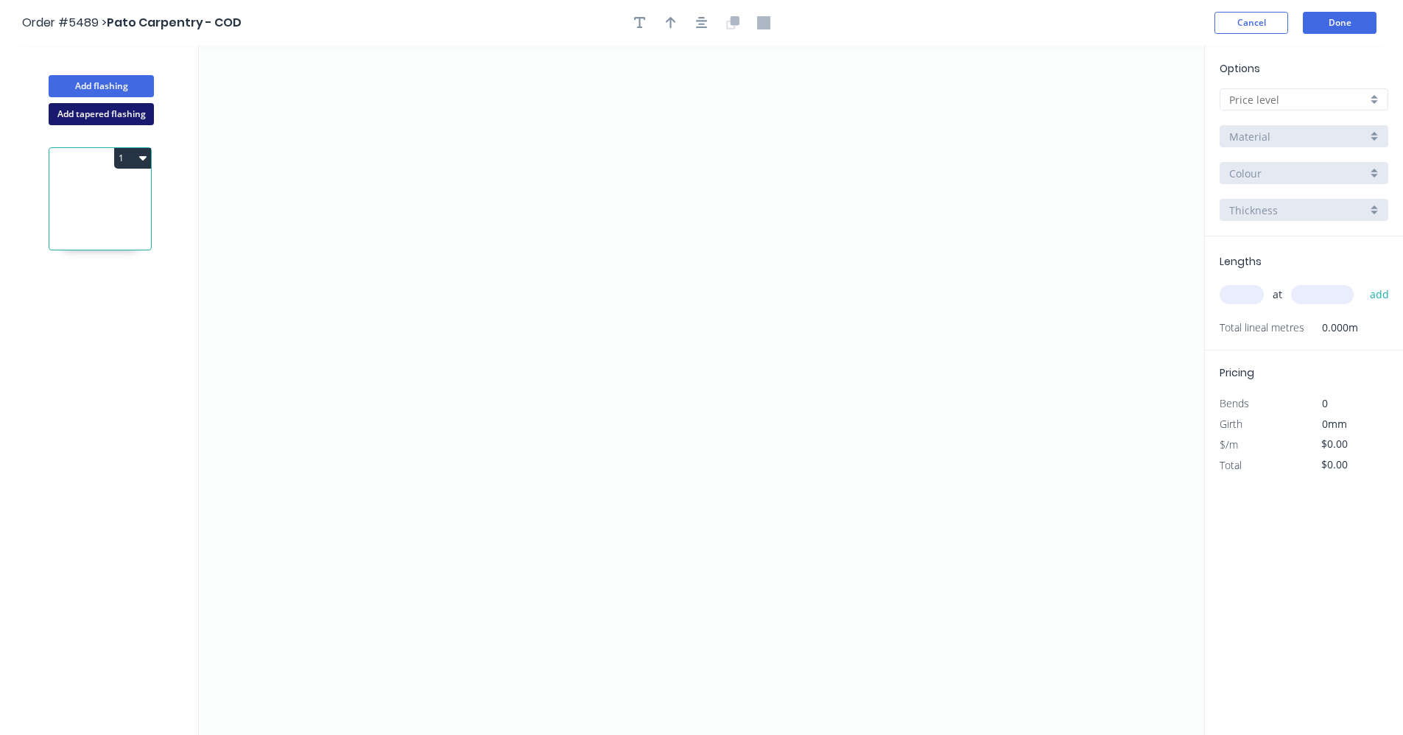
click at [119, 115] on button "Add tapered flashing" at bounding box center [101, 114] width 105 height 22
click at [622, 275] on icon "0" at bounding box center [702, 218] width 1006 height 345
click at [620, 149] on icon "0" at bounding box center [702, 218] width 1006 height 345
click at [698, 150] on icon "0 ?" at bounding box center [702, 218] width 1006 height 345
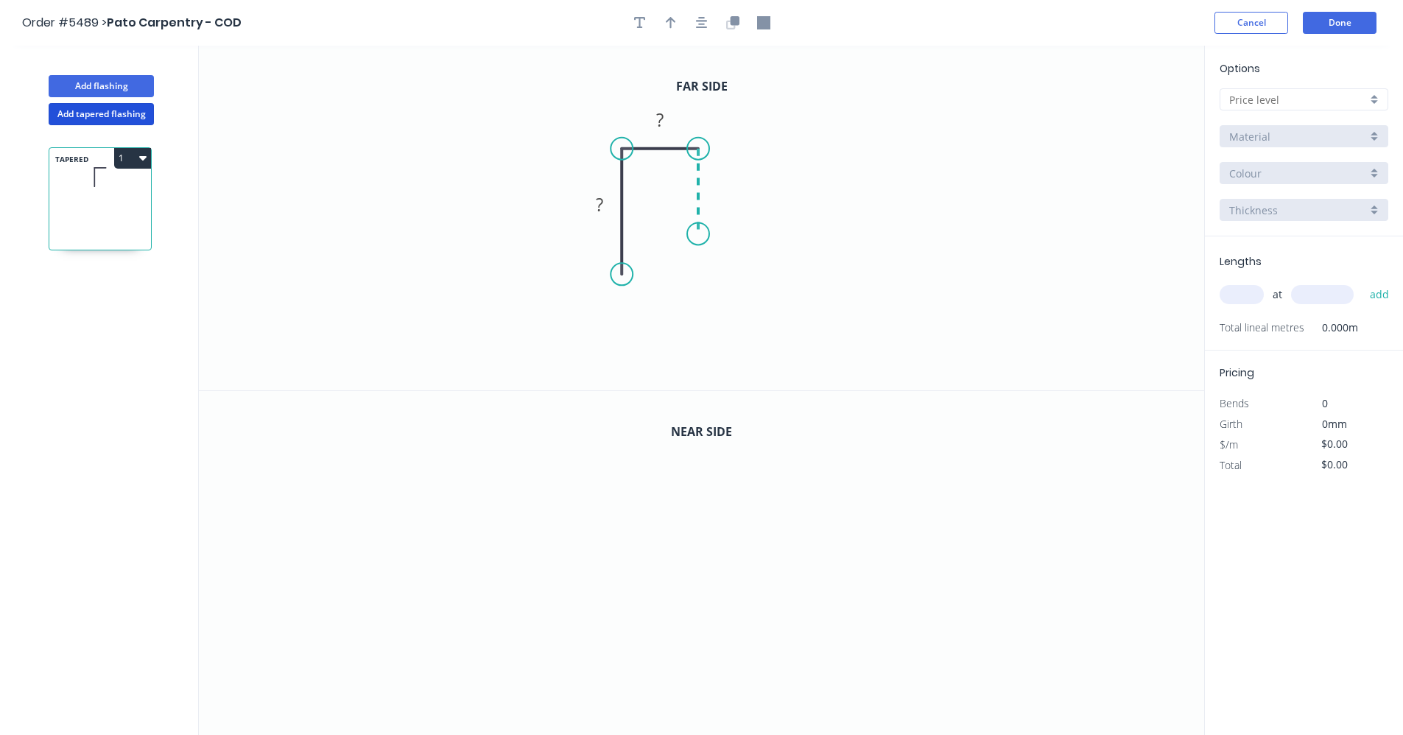
click at [696, 234] on icon "0 ? ?" at bounding box center [702, 218] width 1006 height 345
click at [952, 230] on icon "0 ? ? ?" at bounding box center [702, 218] width 1006 height 345
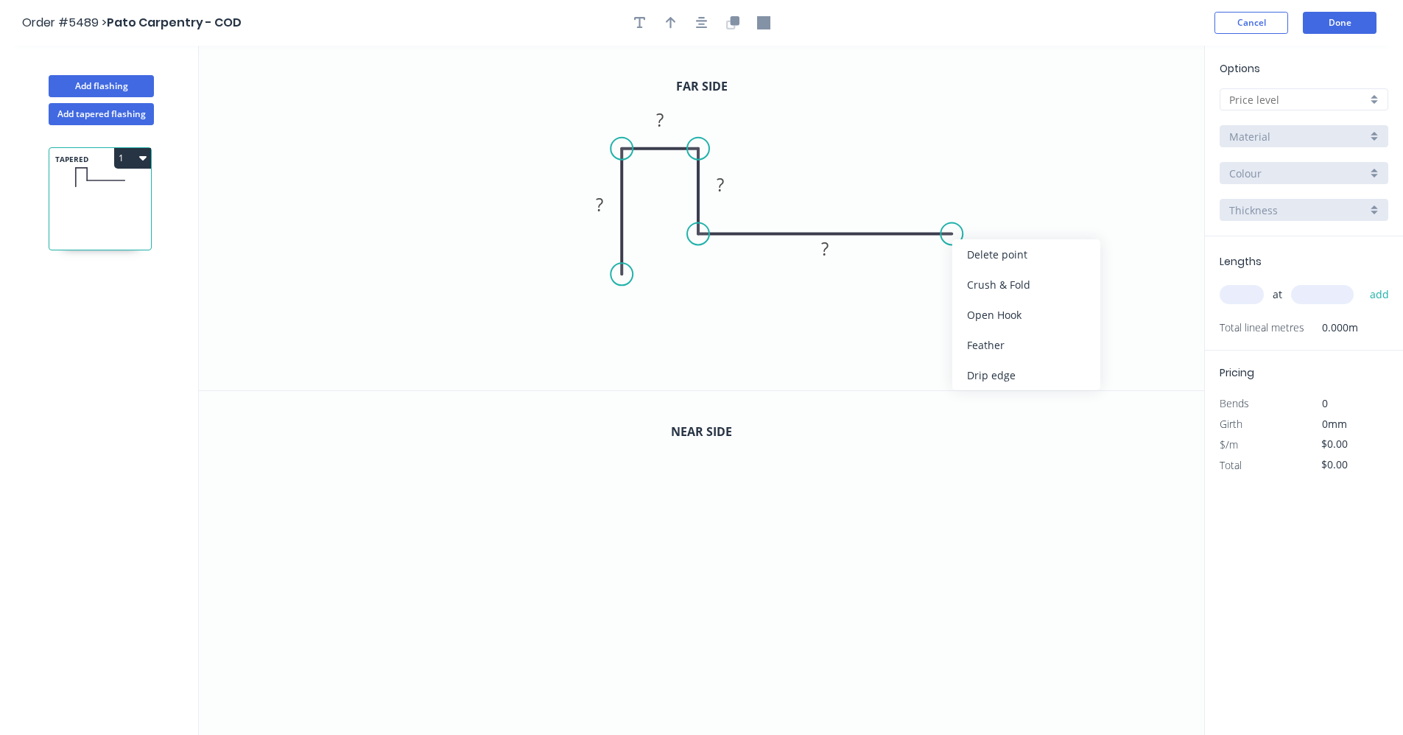
click at [1018, 349] on div "Feather" at bounding box center [1026, 345] width 148 height 30
click at [1365, 105] on input "text" at bounding box center [1298, 99] width 138 height 15
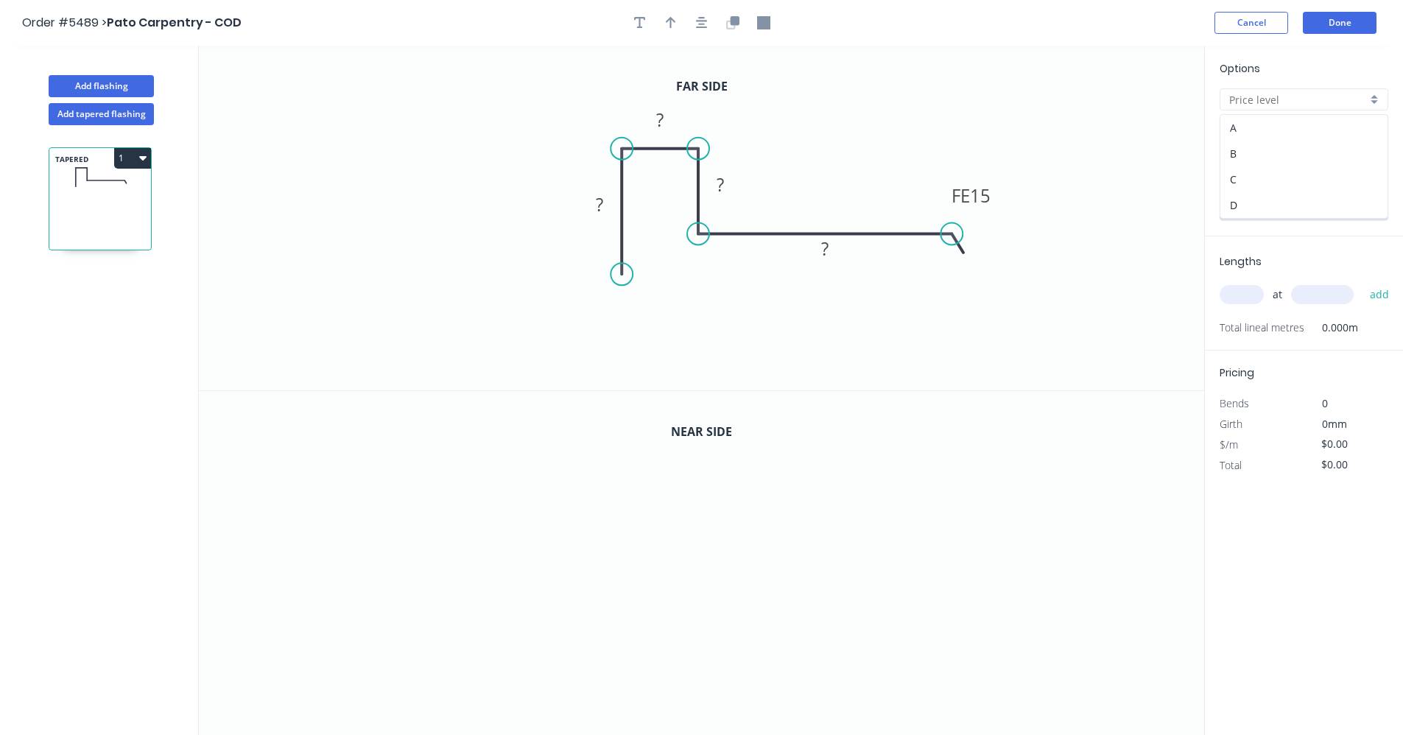
click at [1284, 134] on div "A" at bounding box center [1304, 128] width 167 height 26
type input "A"
click at [1280, 141] on input "Colorbond" at bounding box center [1298, 136] width 138 height 15
click at [1280, 141] on input "text" at bounding box center [1298, 136] width 138 height 15
click at [1362, 136] on input "text" at bounding box center [1298, 136] width 138 height 15
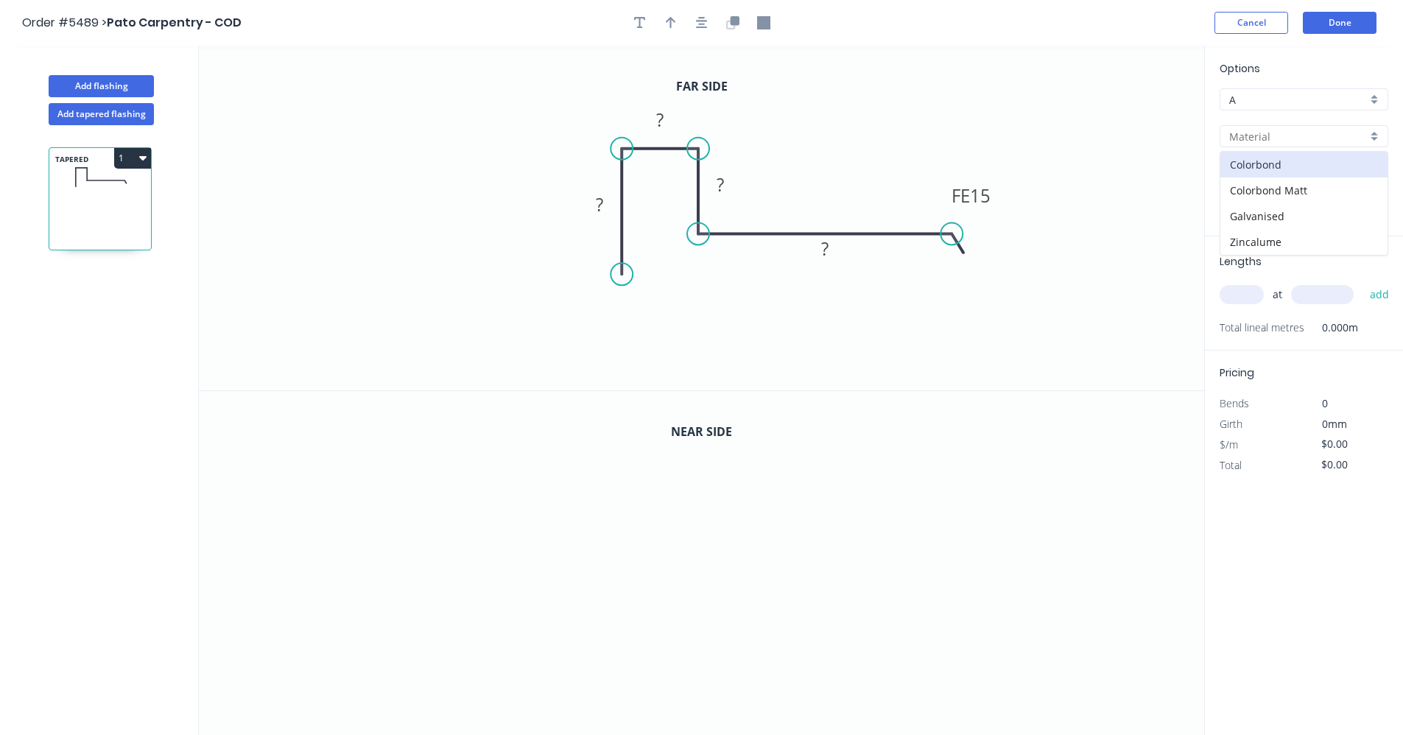
click at [1371, 131] on div at bounding box center [1304, 136] width 169 height 22
click at [1293, 165] on div "Colorbond" at bounding box center [1304, 165] width 167 height 26
type input "Colorbond"
click at [1287, 168] on input "Basalt" at bounding box center [1298, 173] width 138 height 15
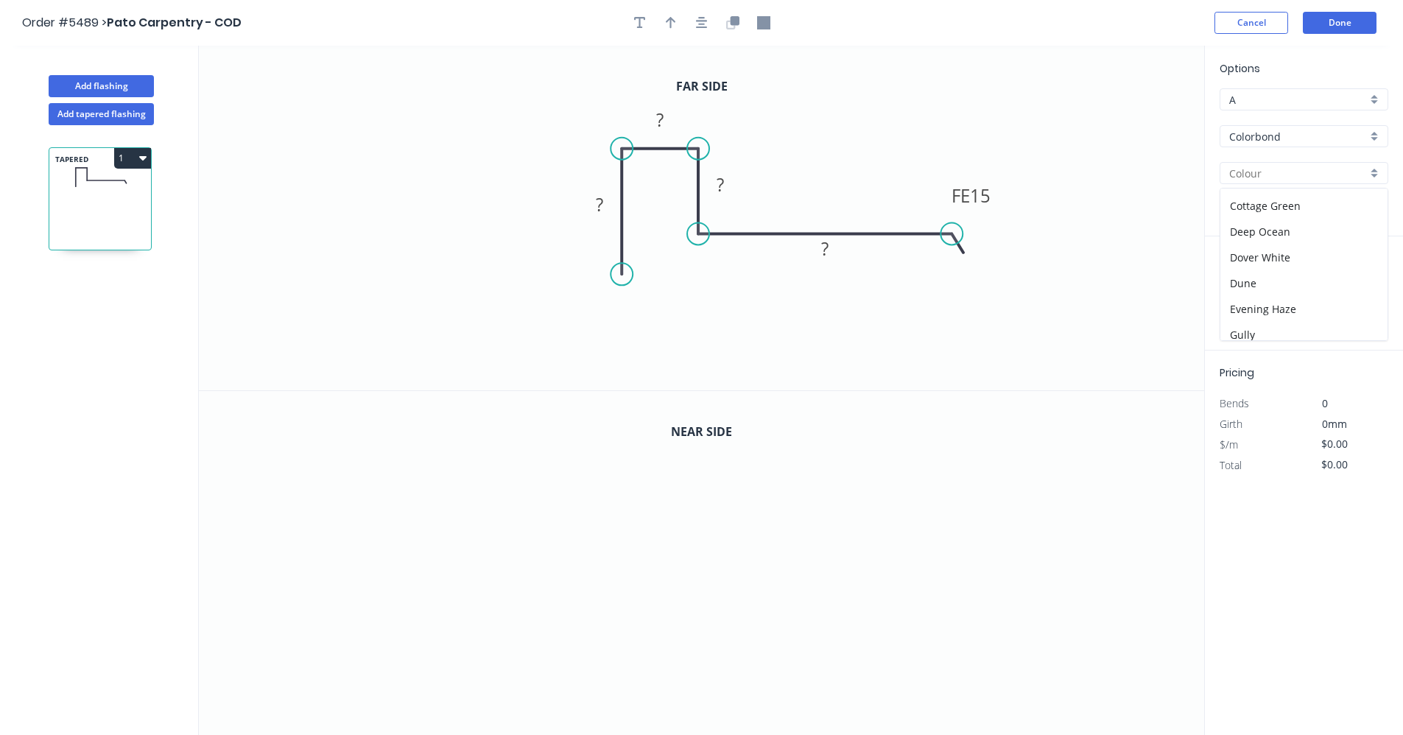
scroll to position [47, 0]
click at [1260, 282] on div "Dover White" at bounding box center [1304, 283] width 167 height 26
type input "Dover White"
click at [1242, 296] on input "text" at bounding box center [1242, 294] width 44 height 19
click at [606, 199] on rect at bounding box center [599, 205] width 29 height 21
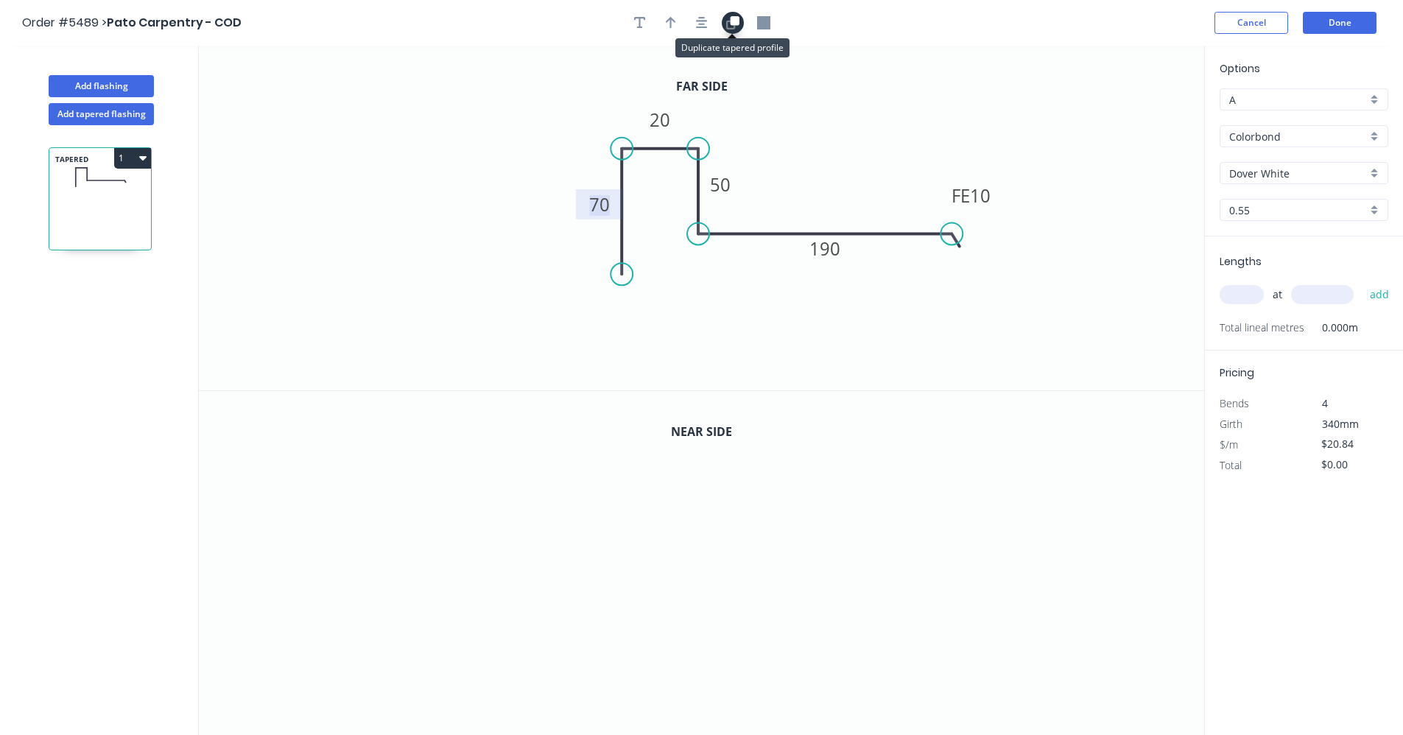
click at [730, 25] on icon "button" at bounding box center [732, 22] width 13 height 13
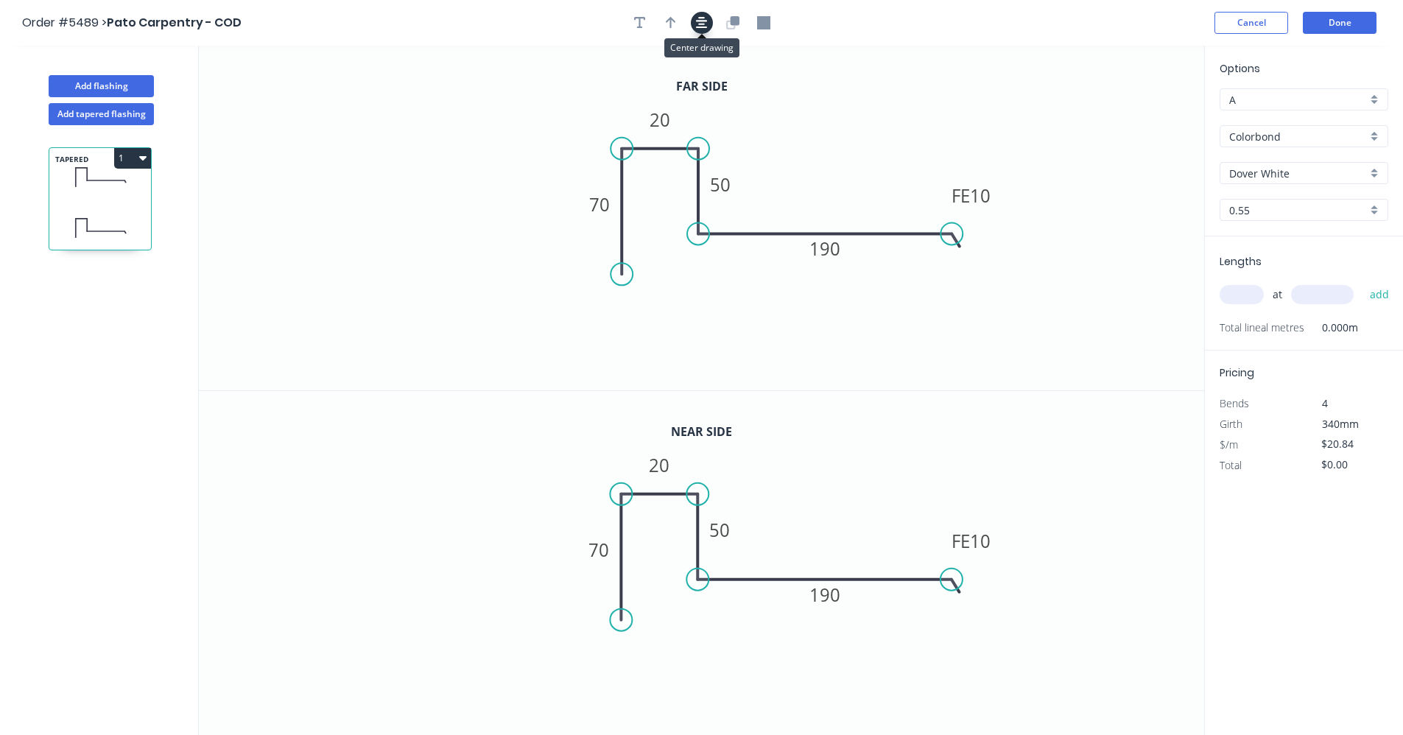
click at [706, 32] on button "button" at bounding box center [702, 23] width 22 height 22
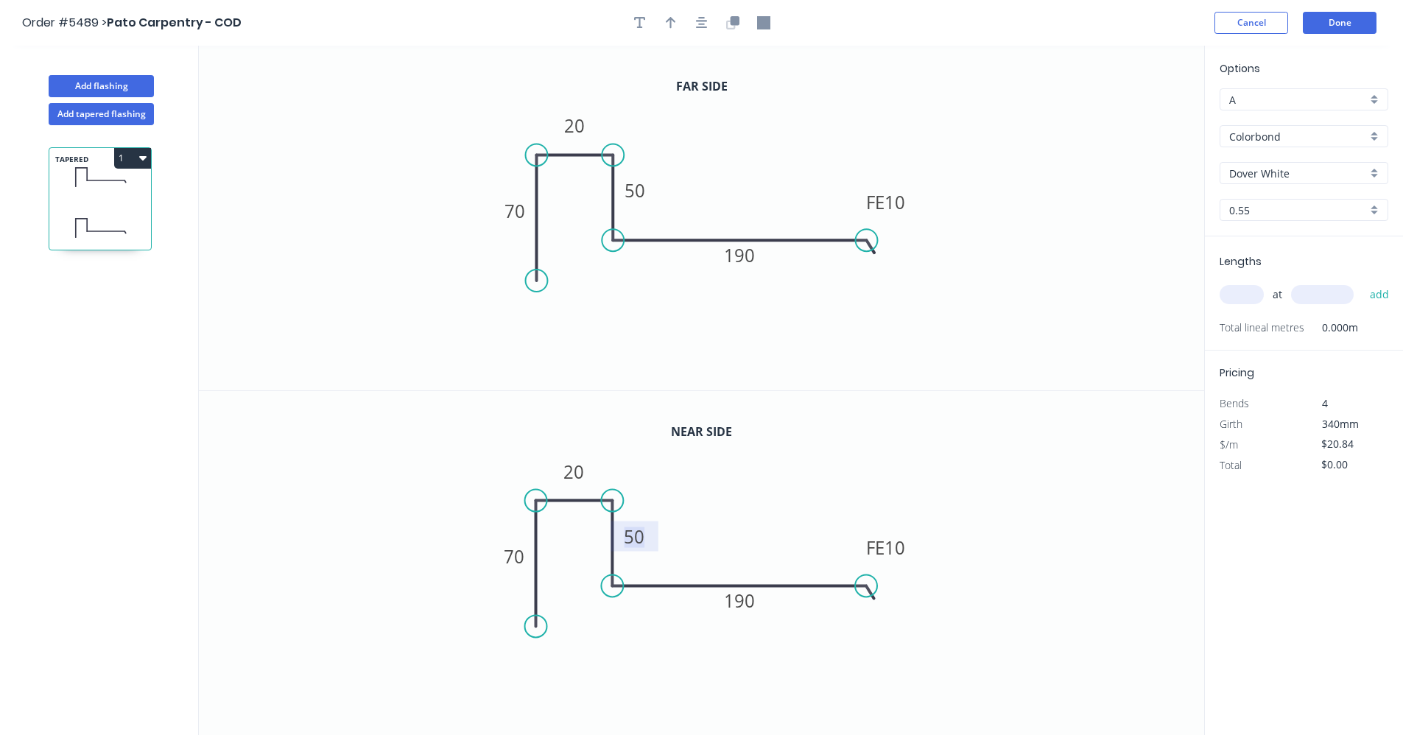
click at [642, 541] on tspan "50" at bounding box center [635, 536] width 21 height 24
type input "$23.63"
click at [704, 24] on icon "button" at bounding box center [702, 23] width 12 height 12
click at [676, 22] on button "button" at bounding box center [671, 23] width 22 height 22
click at [1131, 119] on icon at bounding box center [1129, 102] width 13 height 47
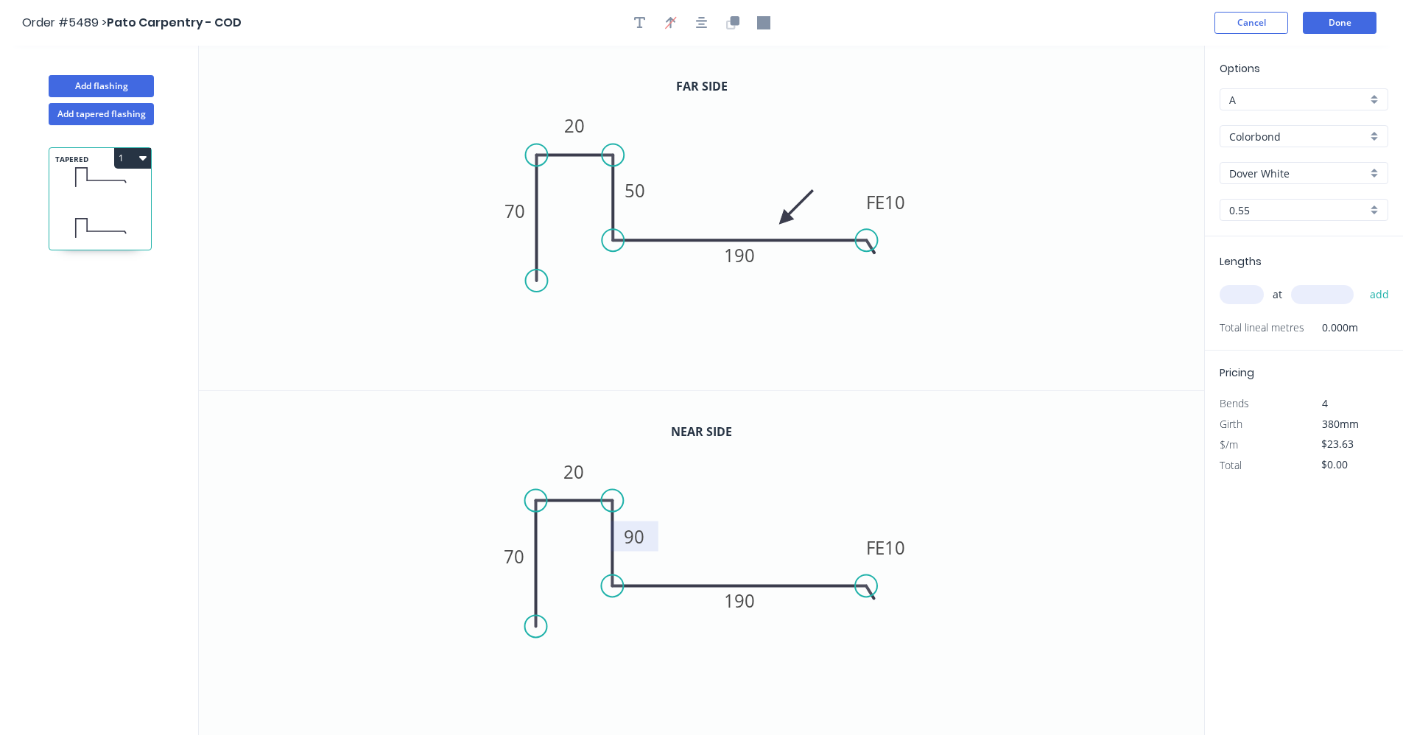
drag, startPoint x: 1131, startPoint y: 119, endPoint x: 785, endPoint y: 220, distance: 361.3
click at [785, 220] on icon at bounding box center [796, 207] width 43 height 43
drag, startPoint x: 1238, startPoint y: 291, endPoint x: 1252, endPoint y: 297, distance: 15.2
click at [1238, 290] on input "text" at bounding box center [1242, 294] width 44 height 19
type input "1"
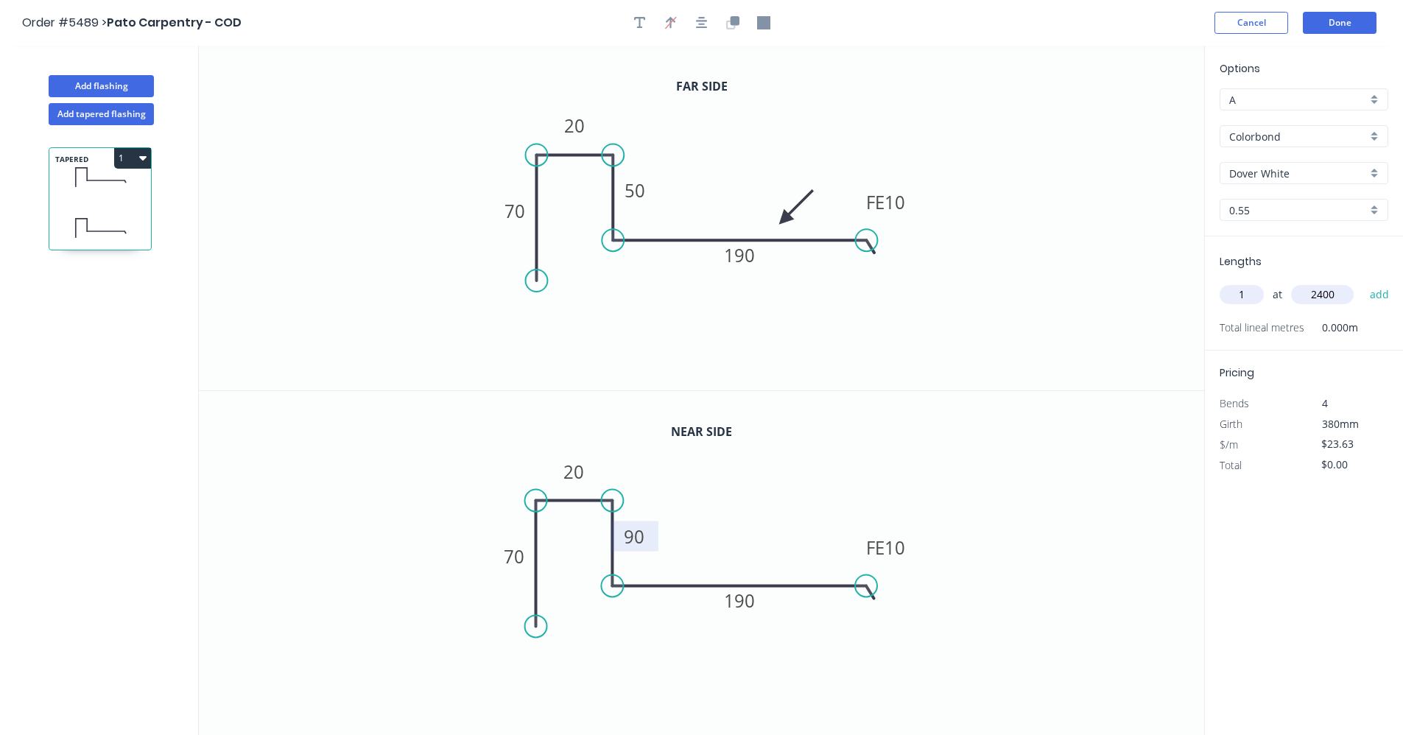
type input "2400"
click at [1363, 282] on button "add" at bounding box center [1380, 294] width 35 height 25
click at [139, 158] on icon "button" at bounding box center [142, 158] width 7 height 12
click at [60, 203] on div "Duplicate" at bounding box center [80, 194] width 113 height 21
type input "$0.00"
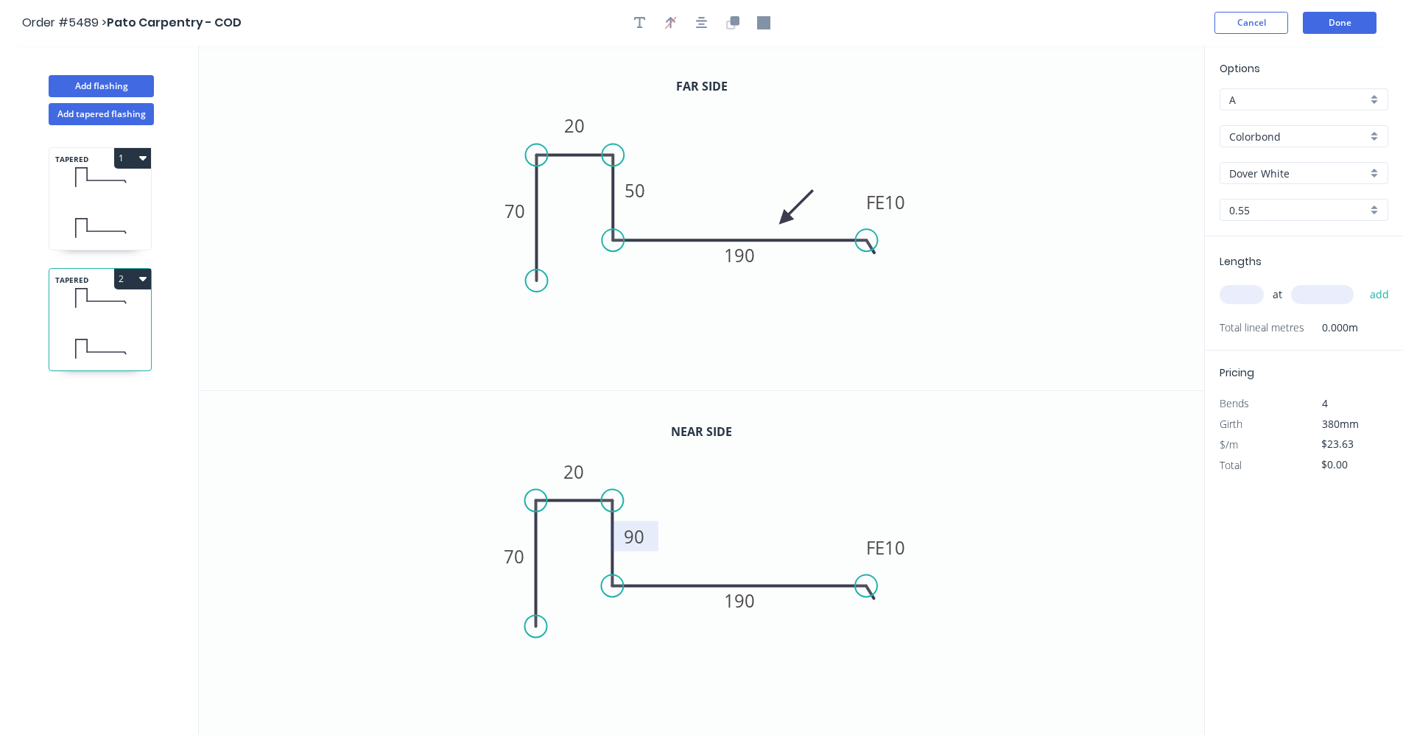
click at [637, 538] on tspan "90" at bounding box center [635, 536] width 21 height 24
drag, startPoint x: 651, startPoint y: 239, endPoint x: 649, endPoint y: 219, distance: 20.0
click at [649, 219] on icon "0 70 20 50 FE 10 190" at bounding box center [702, 218] width 1006 height 345
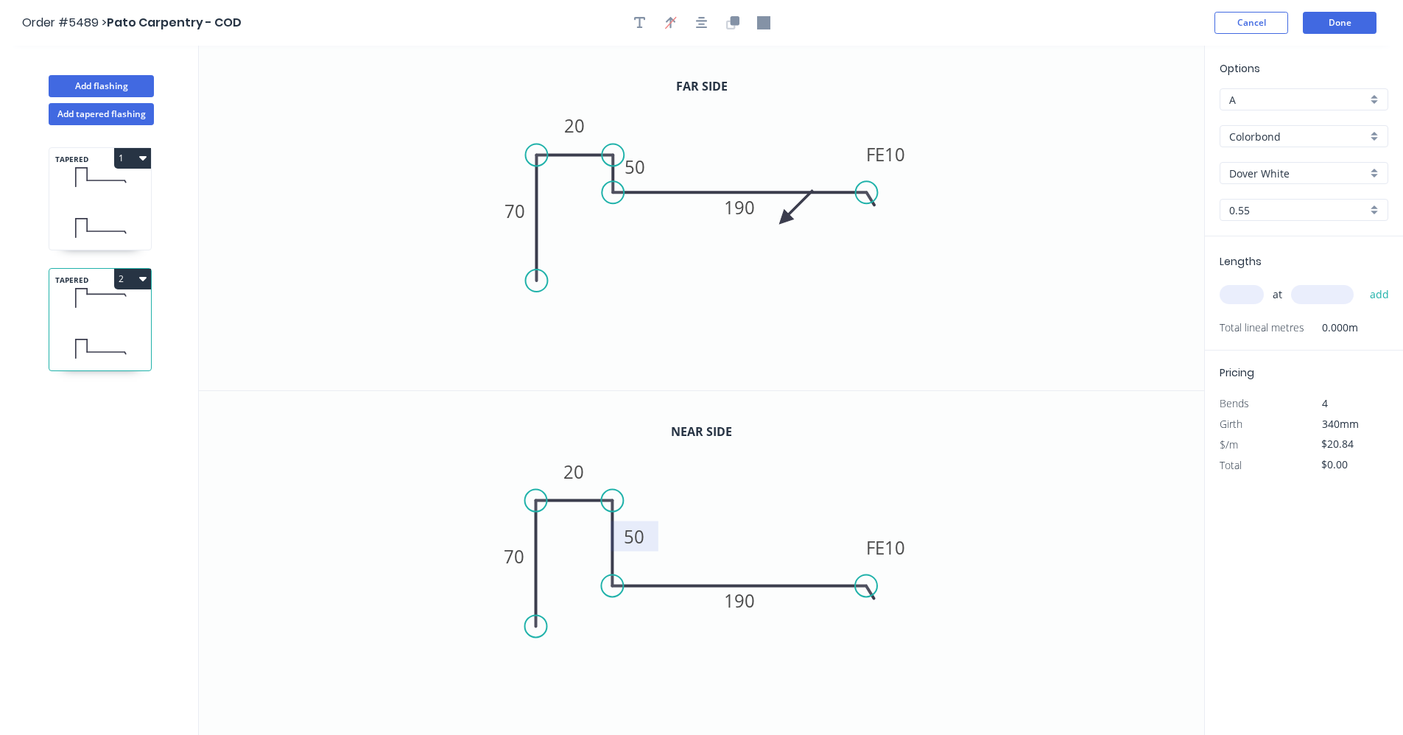
drag, startPoint x: 667, startPoint y: 240, endPoint x: 667, endPoint y: 188, distance: 52.3
click at [667, 192] on icon at bounding box center [744, 198] width 262 height 13
click at [645, 168] on tspan "50" at bounding box center [635, 165] width 21 height 24
type input "$21.84"
drag, startPoint x: 786, startPoint y: 214, endPoint x: 801, endPoint y: 159, distance: 57.4
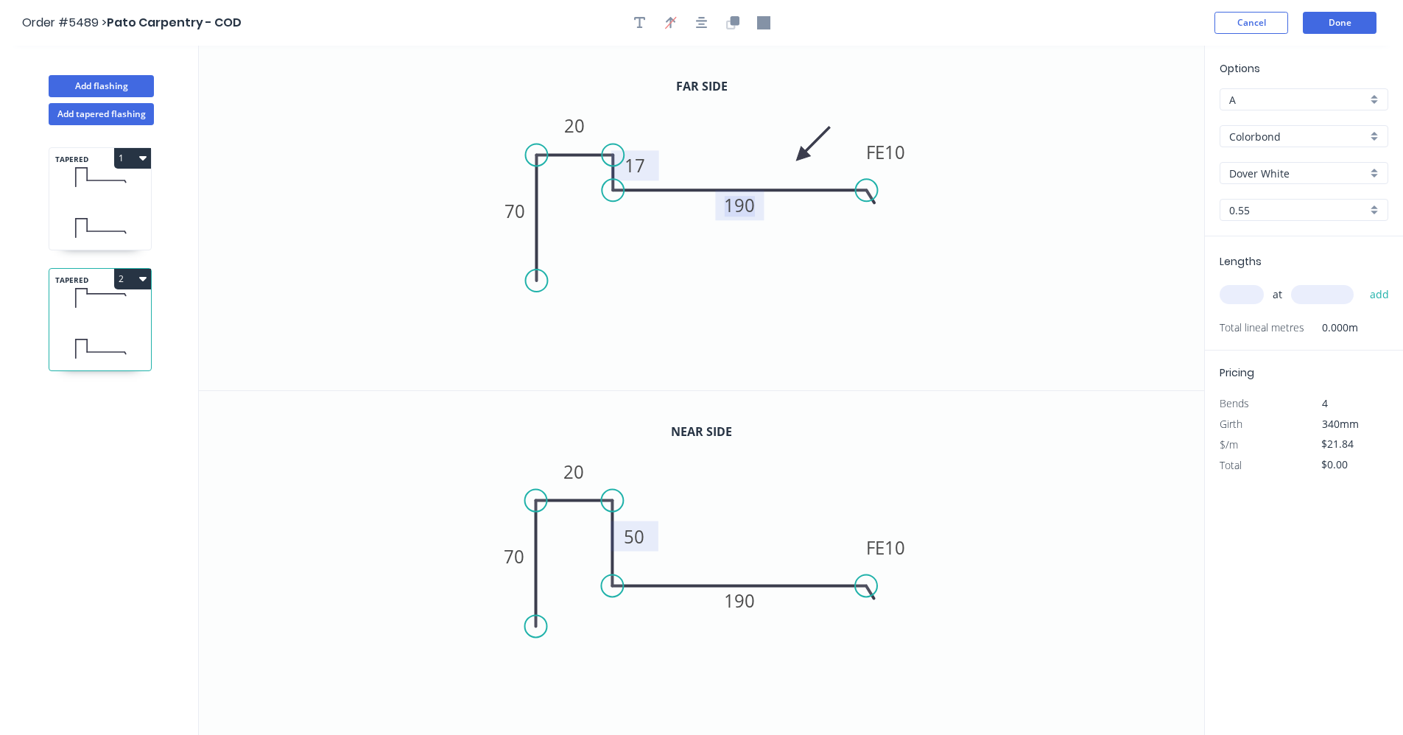
click at [801, 159] on icon at bounding box center [813, 144] width 43 height 43
click at [706, 25] on icon "button" at bounding box center [702, 22] width 12 height 13
drag, startPoint x: 801, startPoint y: 155, endPoint x: 787, endPoint y: 180, distance: 29.1
click at [787, 180] on icon at bounding box center [798, 167] width 43 height 43
click at [1249, 293] on input "text" at bounding box center [1242, 294] width 44 height 19
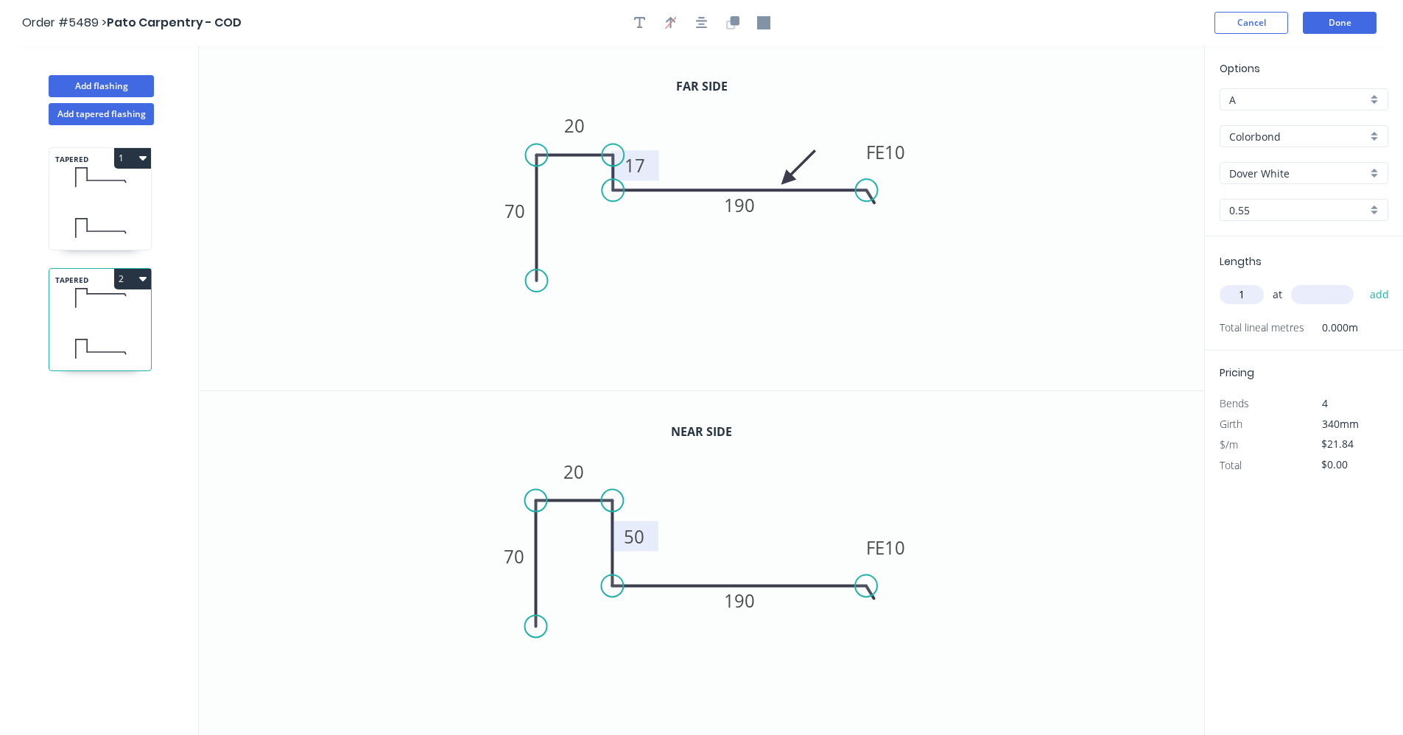
type input "1"
type input "2400"
click at [1363, 282] on button "add" at bounding box center [1380, 294] width 35 height 25
type input "$52.42"
click at [122, 82] on button "Add flashing" at bounding box center [101, 86] width 105 height 22
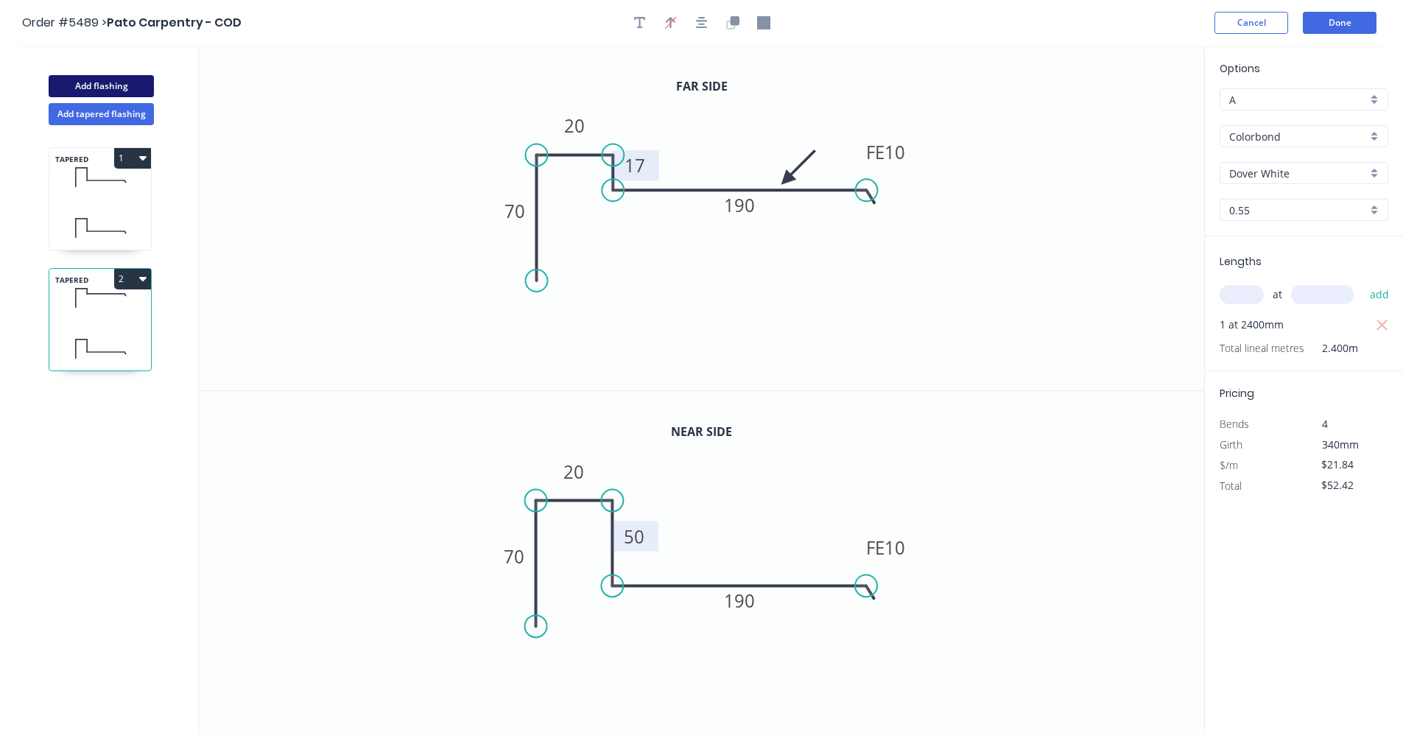
type input "$0.00"
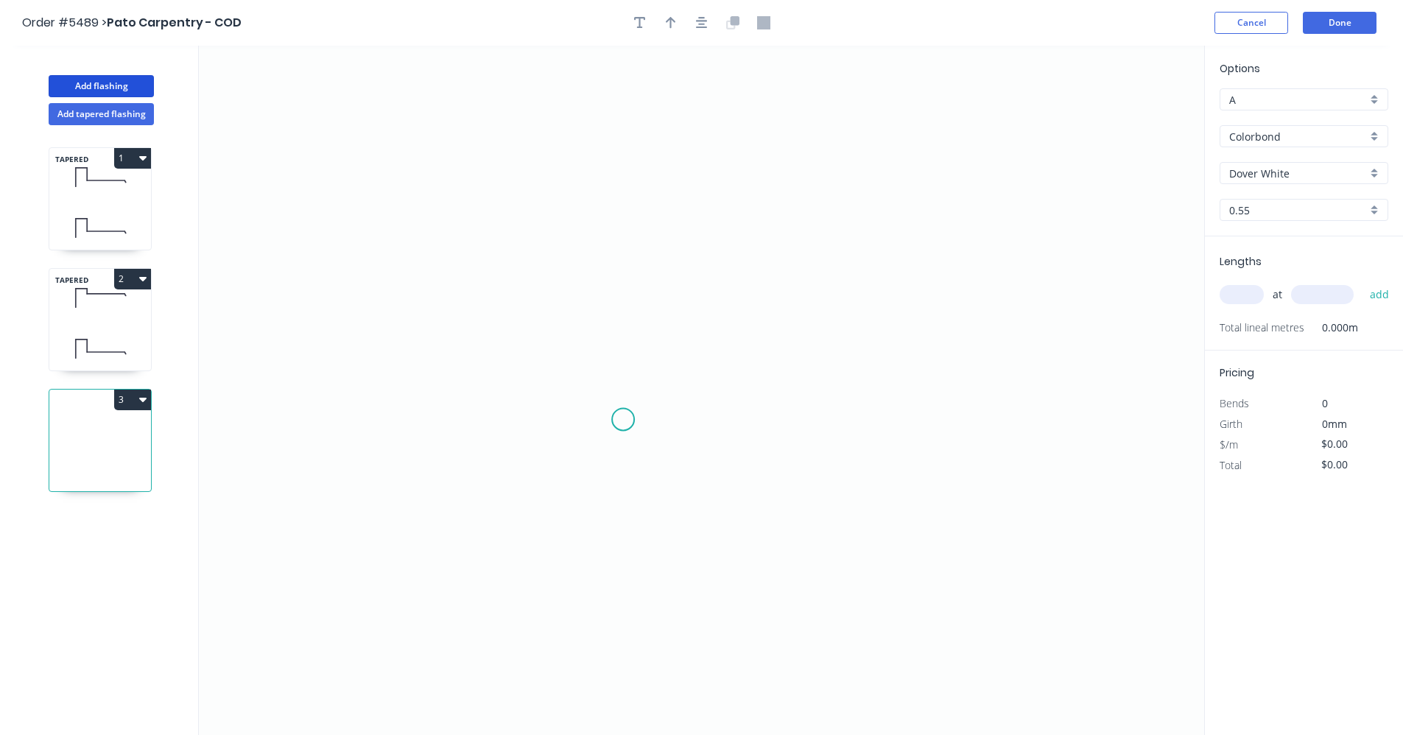
click at [625, 413] on icon "0" at bounding box center [702, 391] width 1006 height 690
click at [634, 262] on icon "0" at bounding box center [702, 391] width 1006 height 690
click at [973, 269] on icon "0 ?" at bounding box center [702, 391] width 1006 height 690
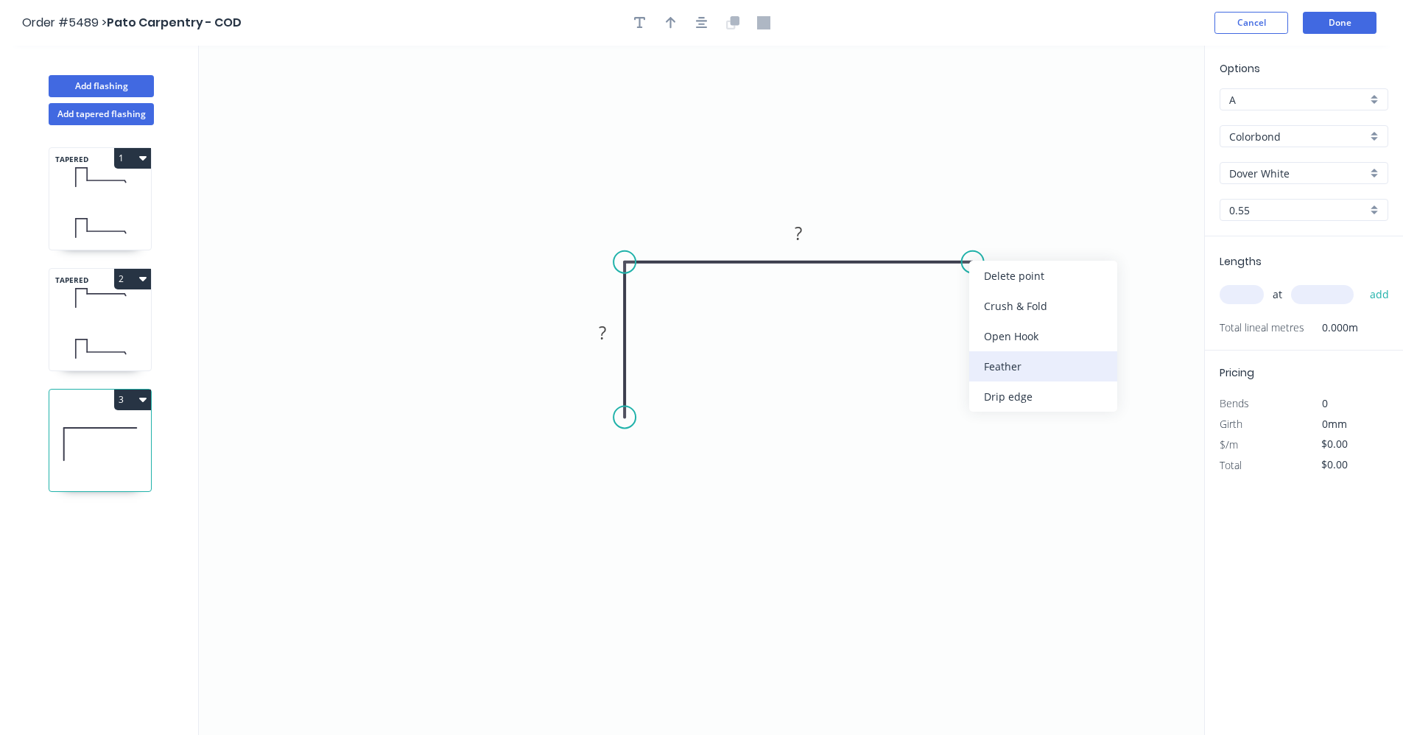
click at [1018, 369] on div "Feather" at bounding box center [1043, 366] width 148 height 30
click at [620, 336] on rect at bounding box center [603, 332] width 48 height 30
click at [609, 334] on rect at bounding box center [602, 333] width 29 height 21
type input "$13.09"
click at [1235, 295] on input "text" at bounding box center [1242, 294] width 44 height 19
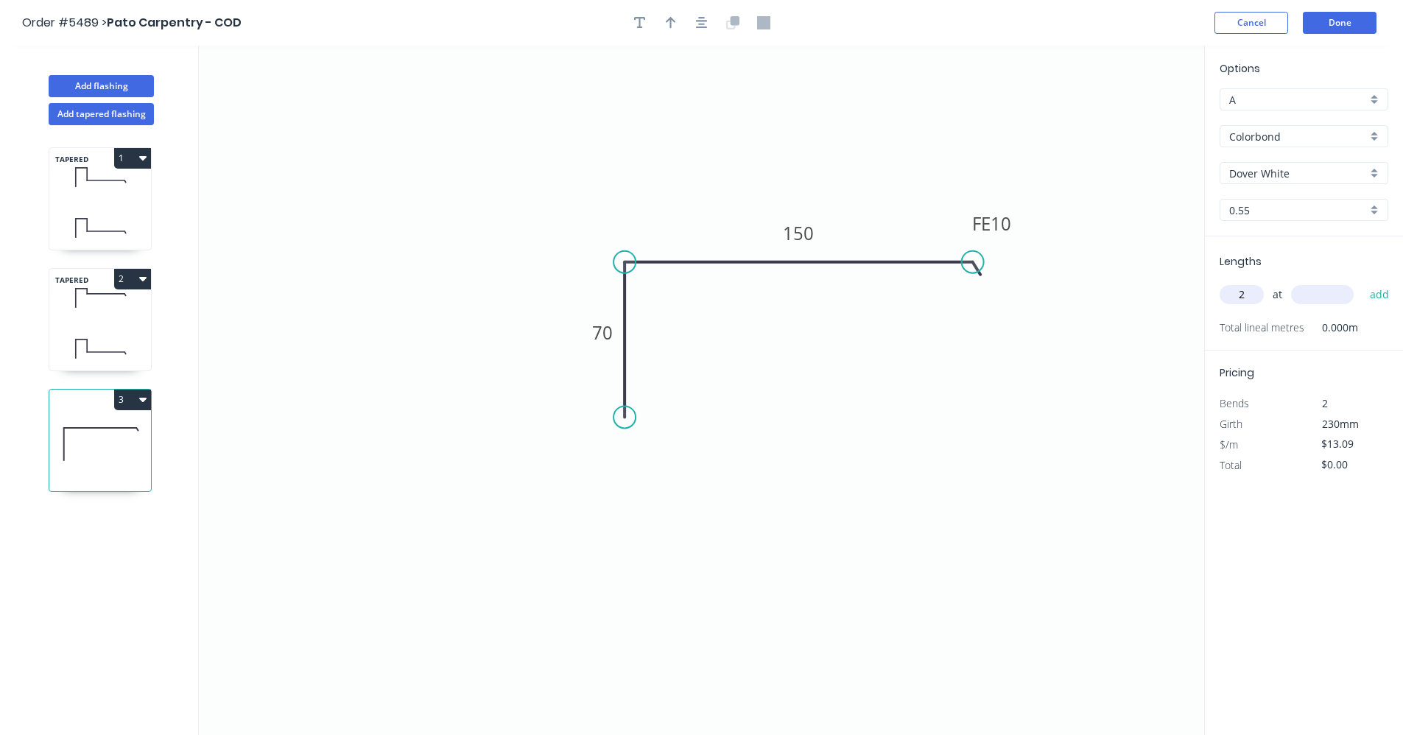
type input "2"
type input "3600"
click at [1363, 282] on button "add" at bounding box center [1380, 294] width 35 height 25
type input "$94.25"
click at [699, 20] on icon "button" at bounding box center [702, 22] width 12 height 13
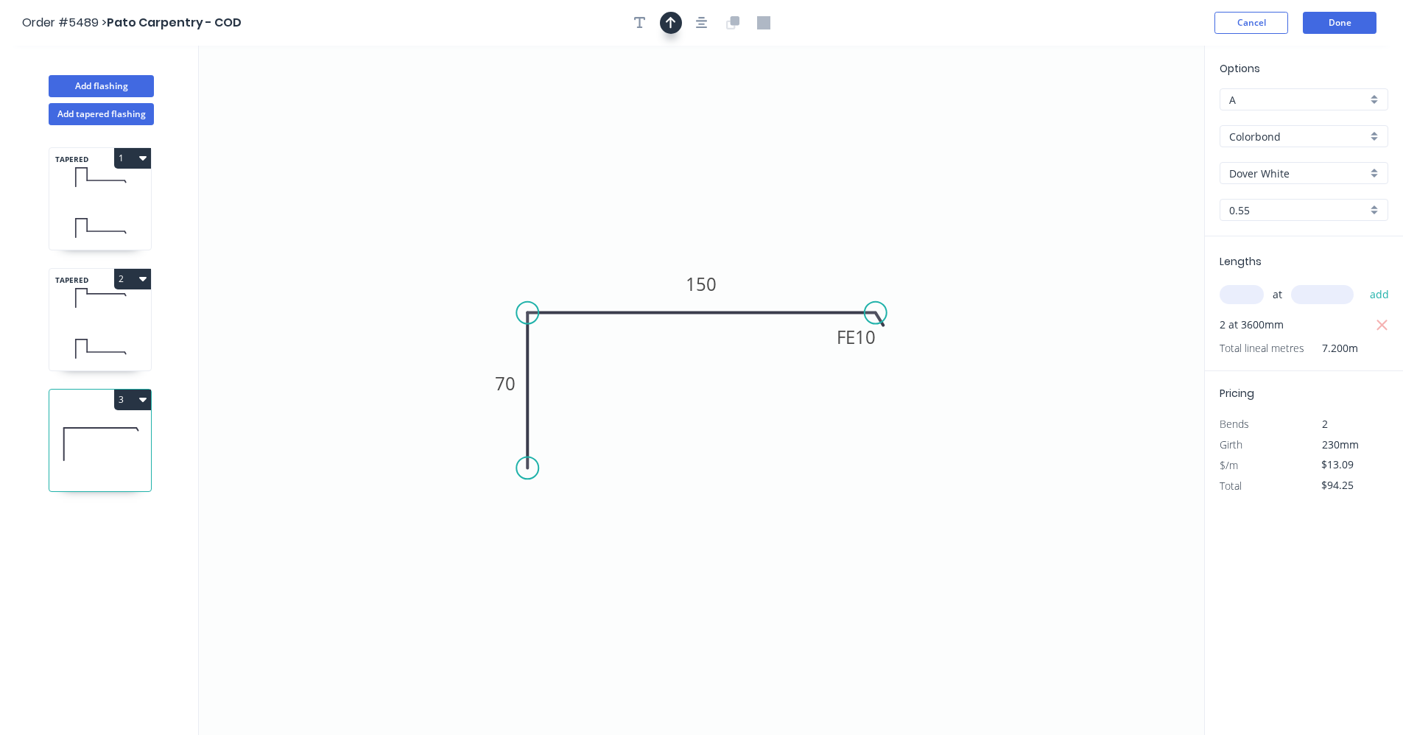
click at [676, 25] on icon "button" at bounding box center [671, 22] width 10 height 13
drag, startPoint x: 1130, startPoint y: 116, endPoint x: 768, endPoint y: 299, distance: 405.2
click at [768, 299] on icon at bounding box center [768, 282] width 13 height 47
click at [1339, 24] on button "Done" at bounding box center [1340, 23] width 74 height 22
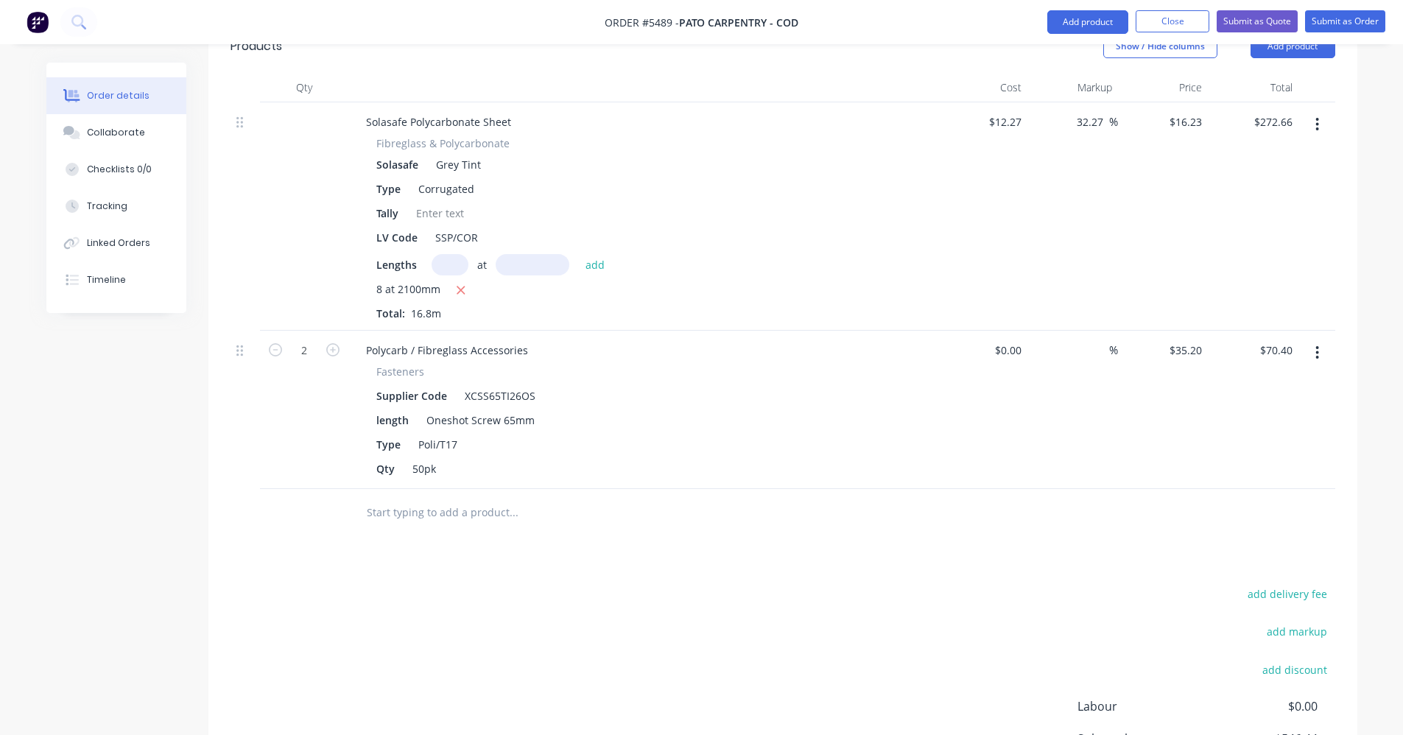
scroll to position [1326, 0]
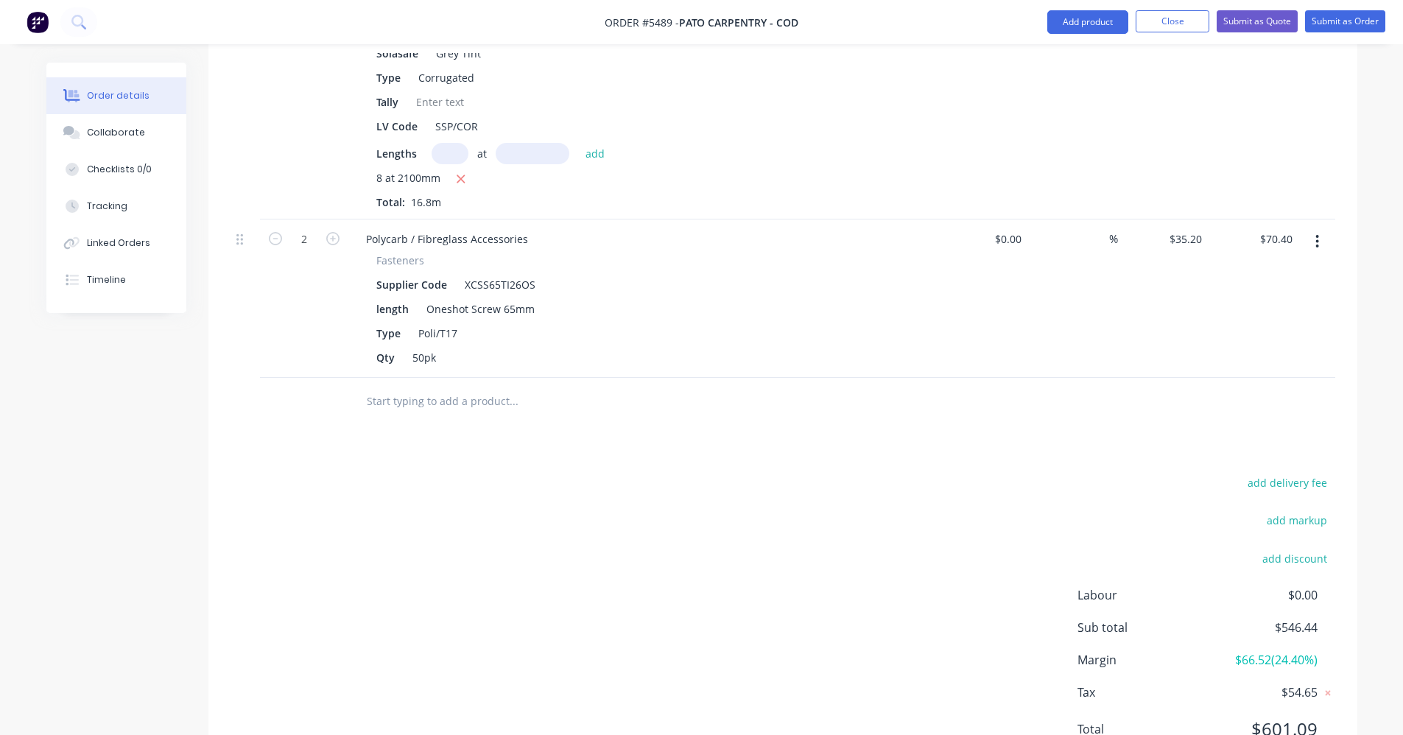
click at [449, 398] on input "text" at bounding box center [513, 401] width 295 height 29
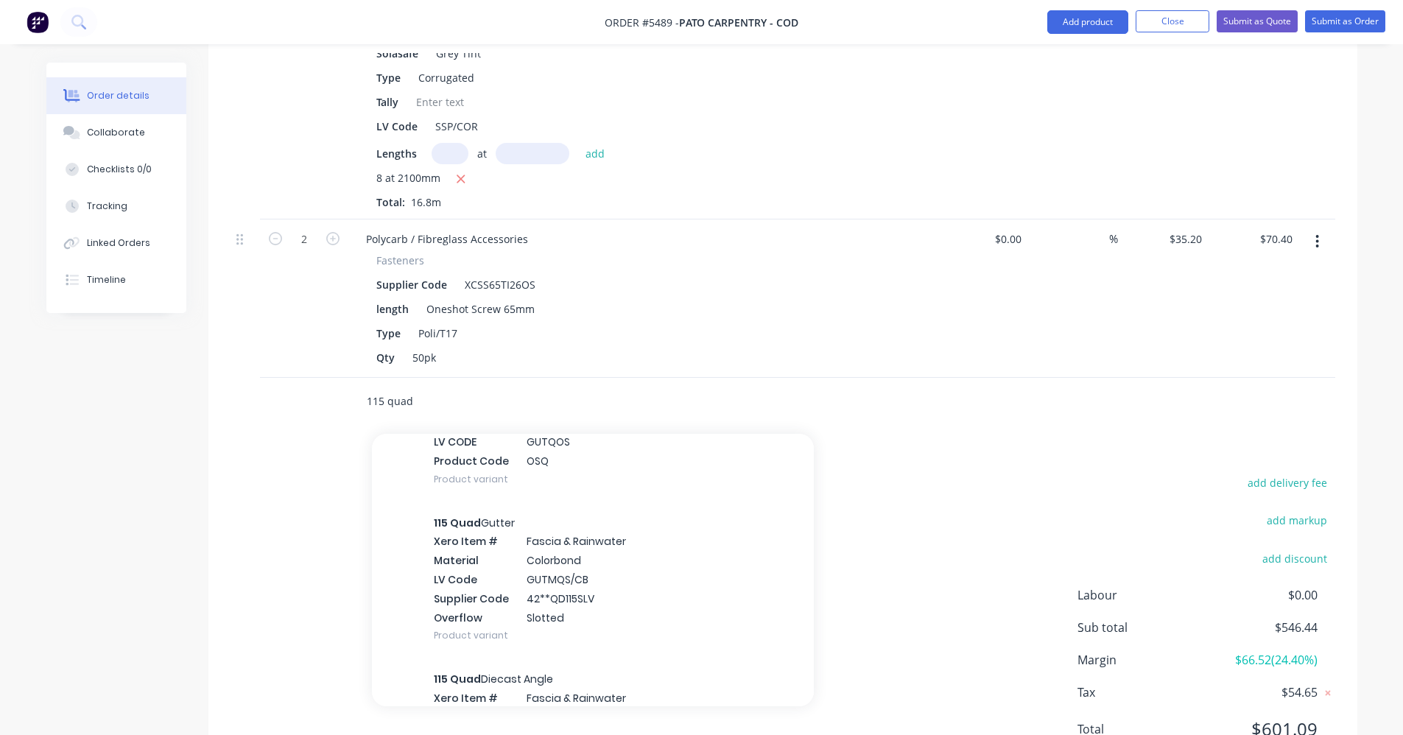
scroll to position [295, 0]
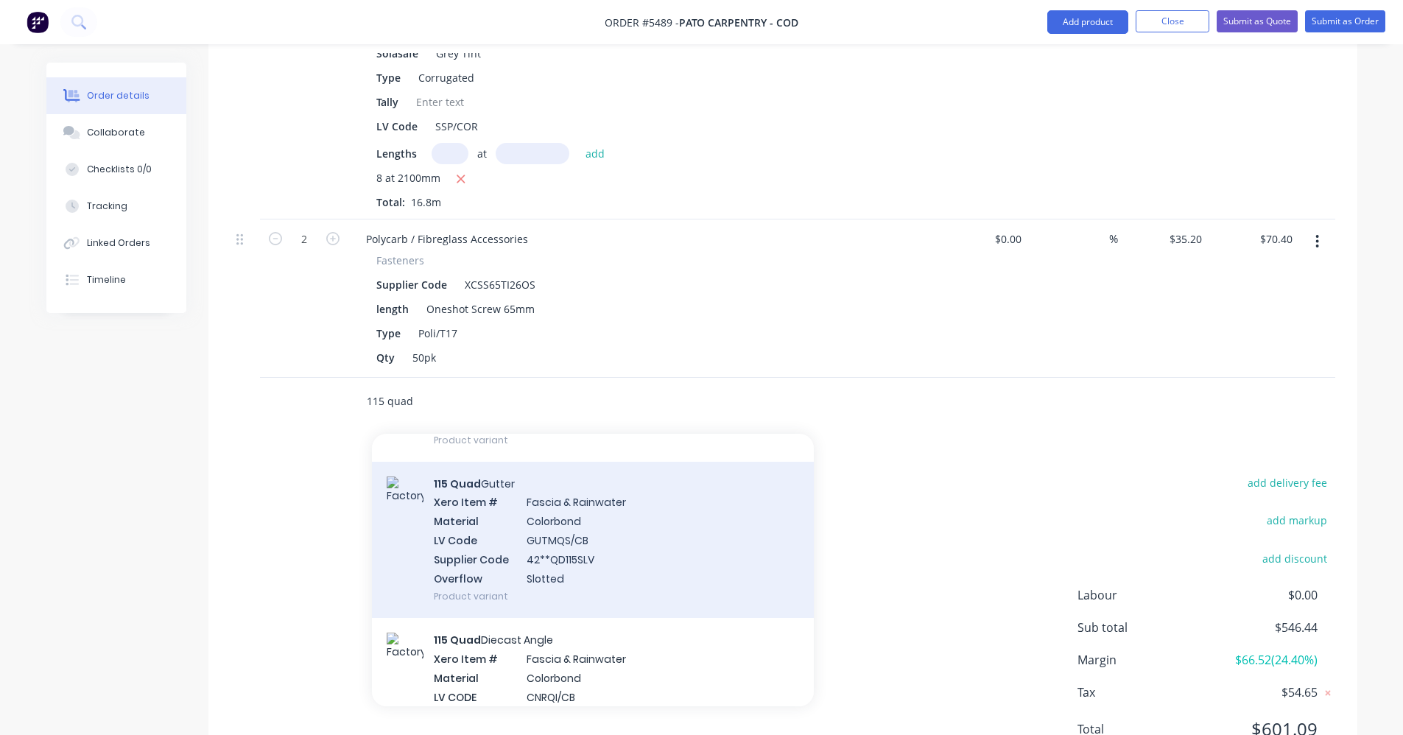
type input "115 quad"
click at [561, 537] on div "115 Quad Gutter Xero Item # Fascia & Rainwater Material Colorbond LV Code GUTMQ…" at bounding box center [593, 540] width 442 height 157
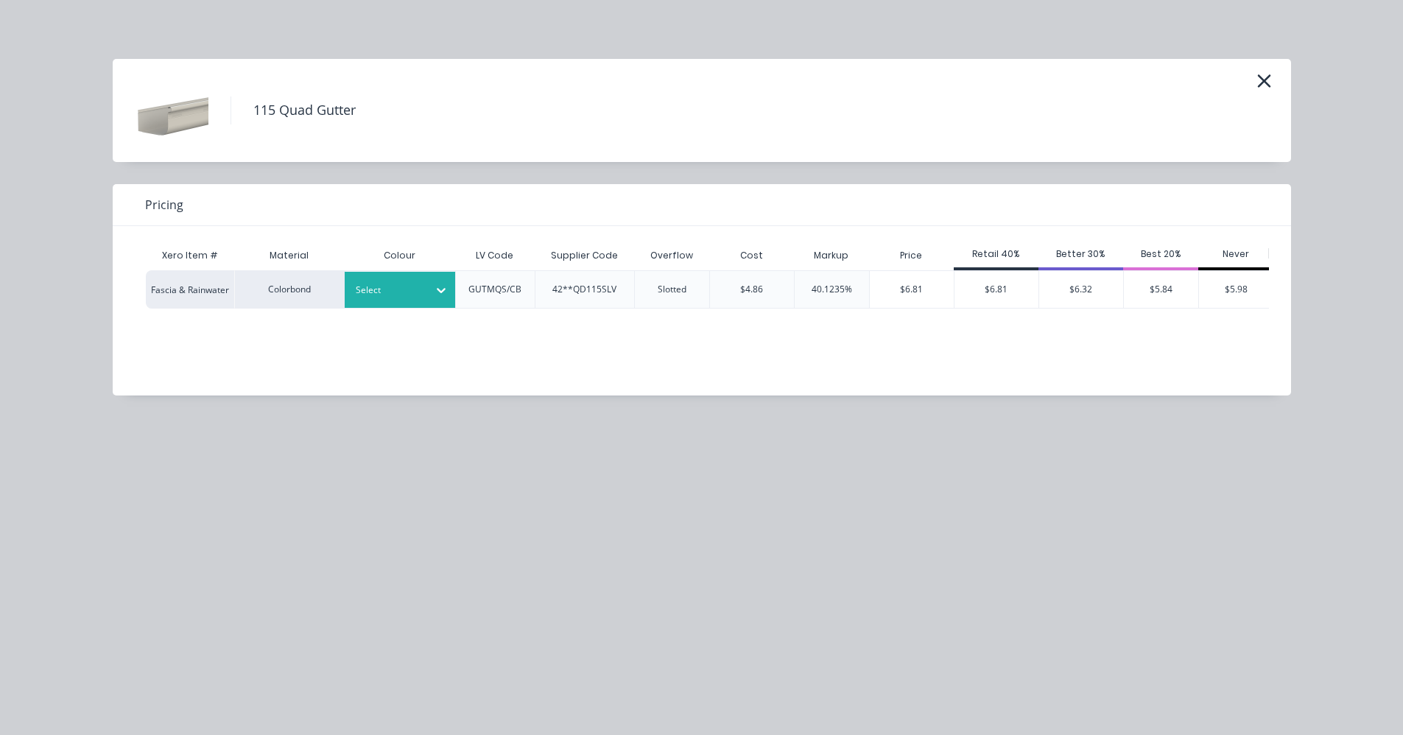
click at [401, 289] on div at bounding box center [389, 290] width 66 height 16
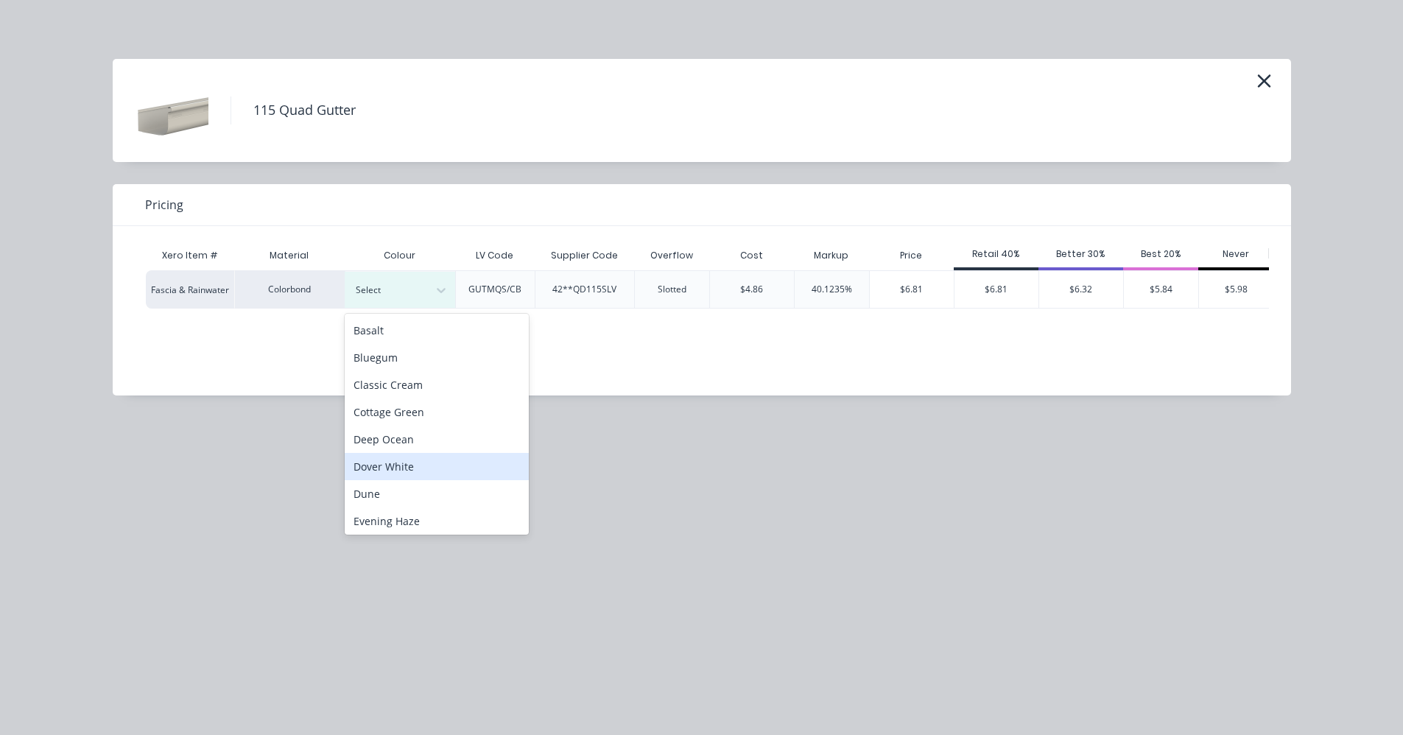
click at [392, 465] on div "Dover White" at bounding box center [437, 466] width 184 height 27
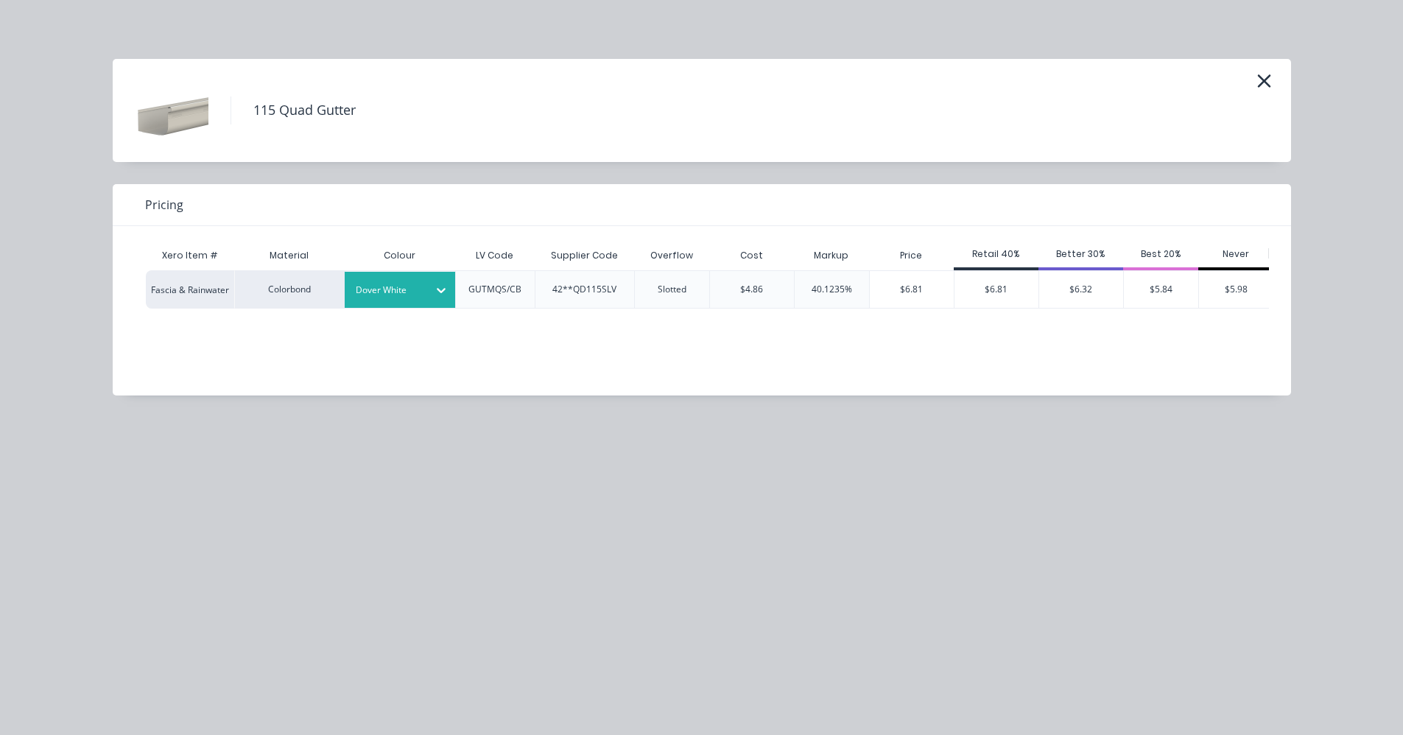
click at [980, 286] on div "$6.81" at bounding box center [997, 289] width 84 height 37
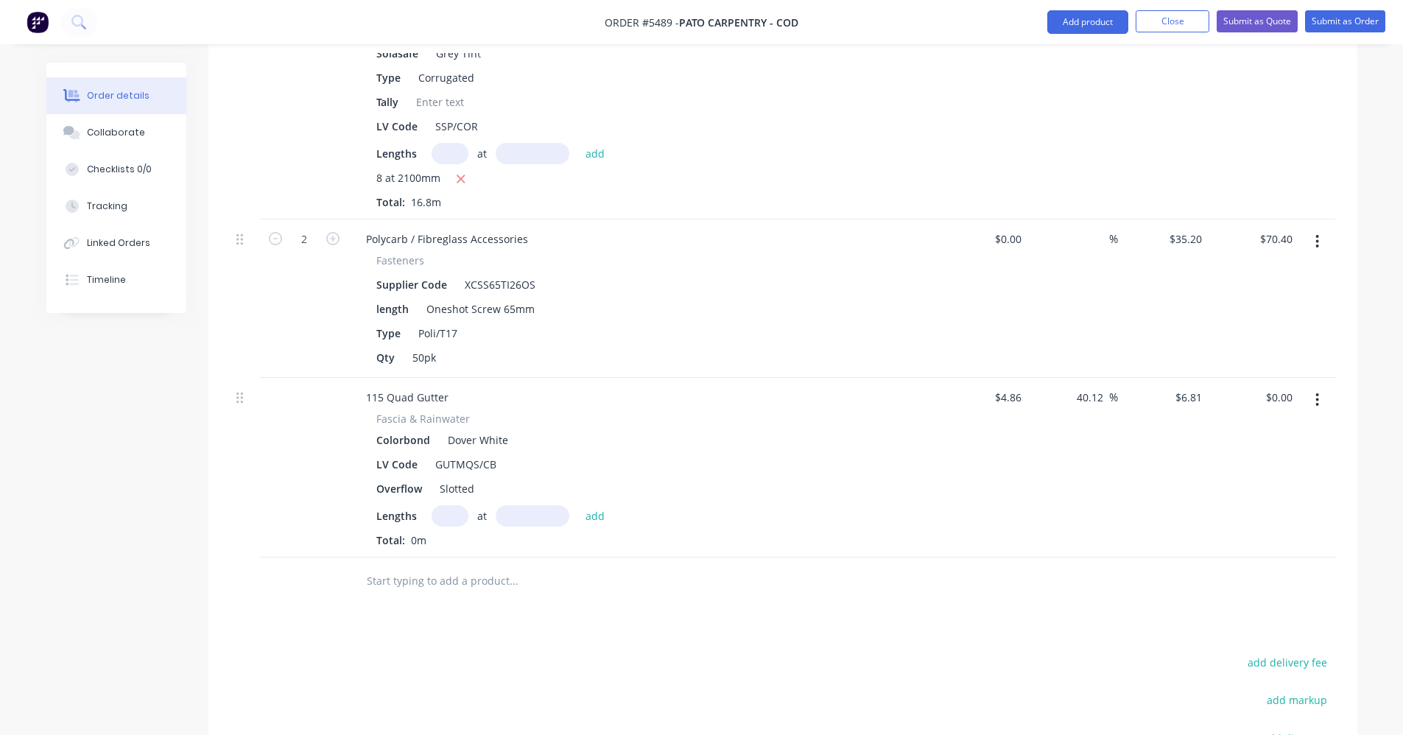
click at [444, 515] on input "text" at bounding box center [450, 515] width 37 height 21
click at [1320, 401] on button "button" at bounding box center [1317, 400] width 35 height 27
click at [1219, 446] on div "Edit" at bounding box center [1265, 438] width 113 height 21
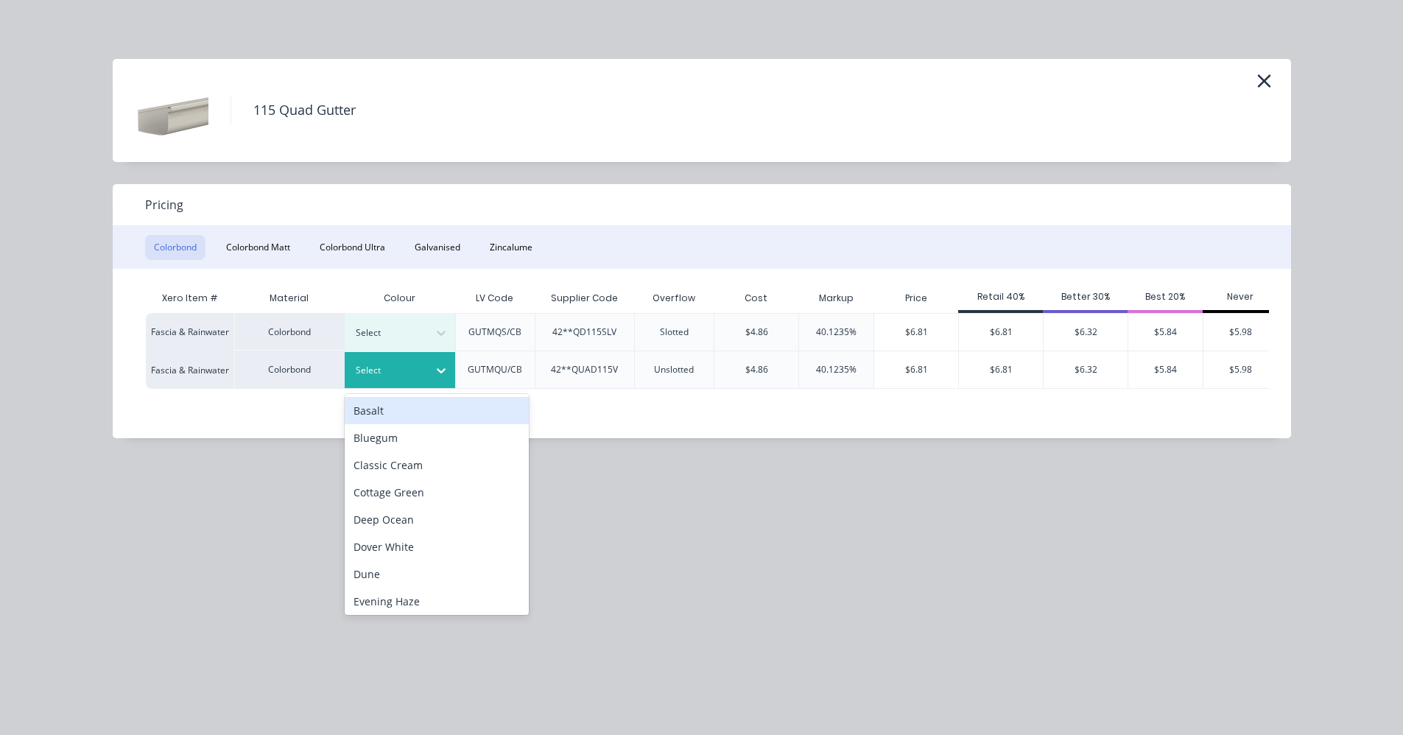
click at [426, 362] on div "Select" at bounding box center [386, 370] width 83 height 19
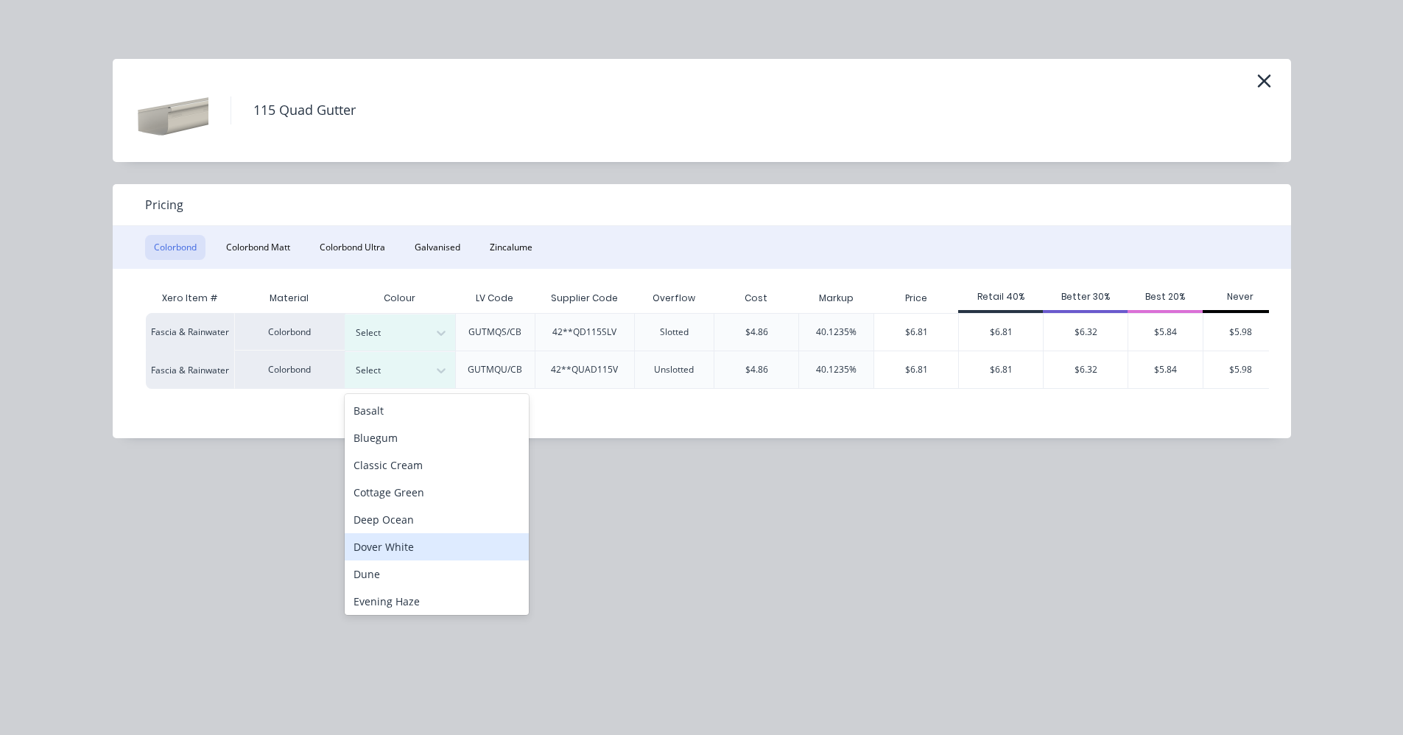
click at [387, 547] on div "Dover White" at bounding box center [437, 546] width 184 height 27
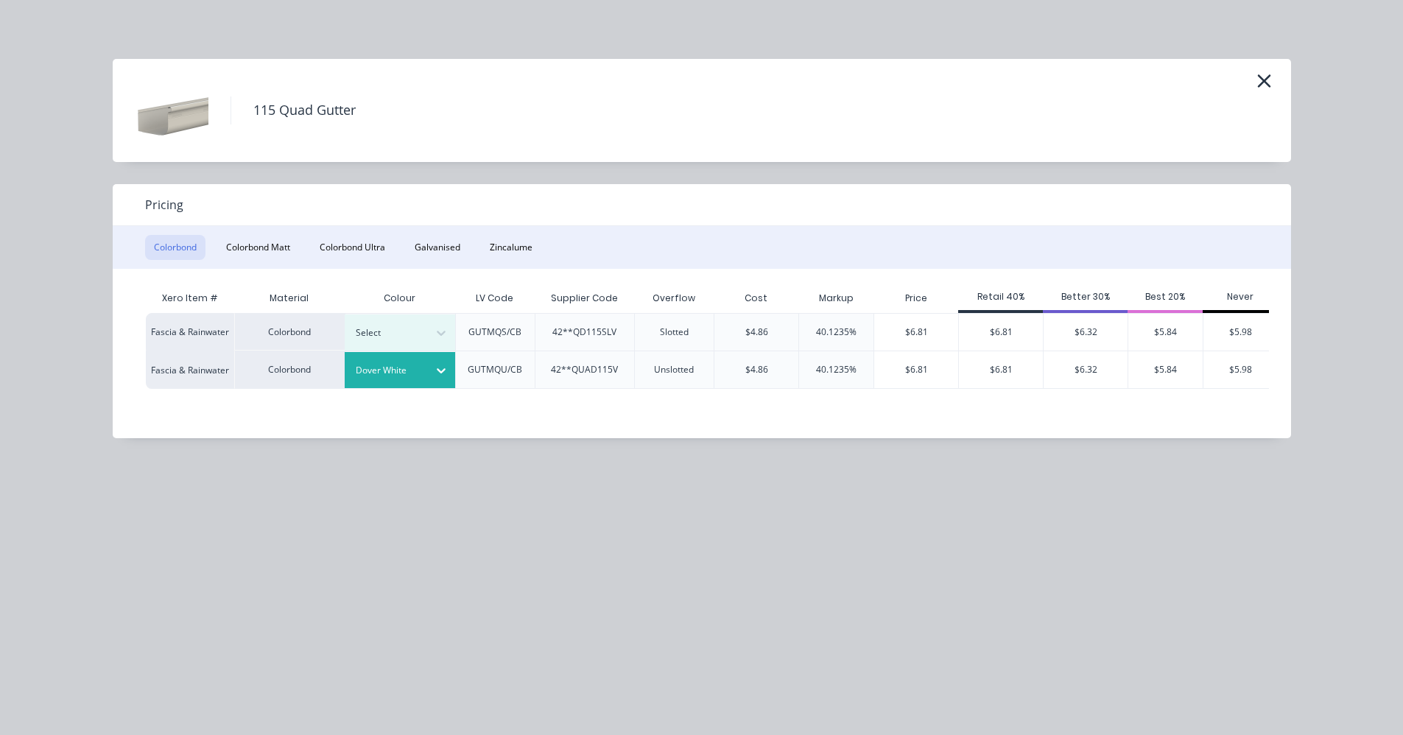
click at [978, 372] on div "$6.81" at bounding box center [1001, 369] width 84 height 37
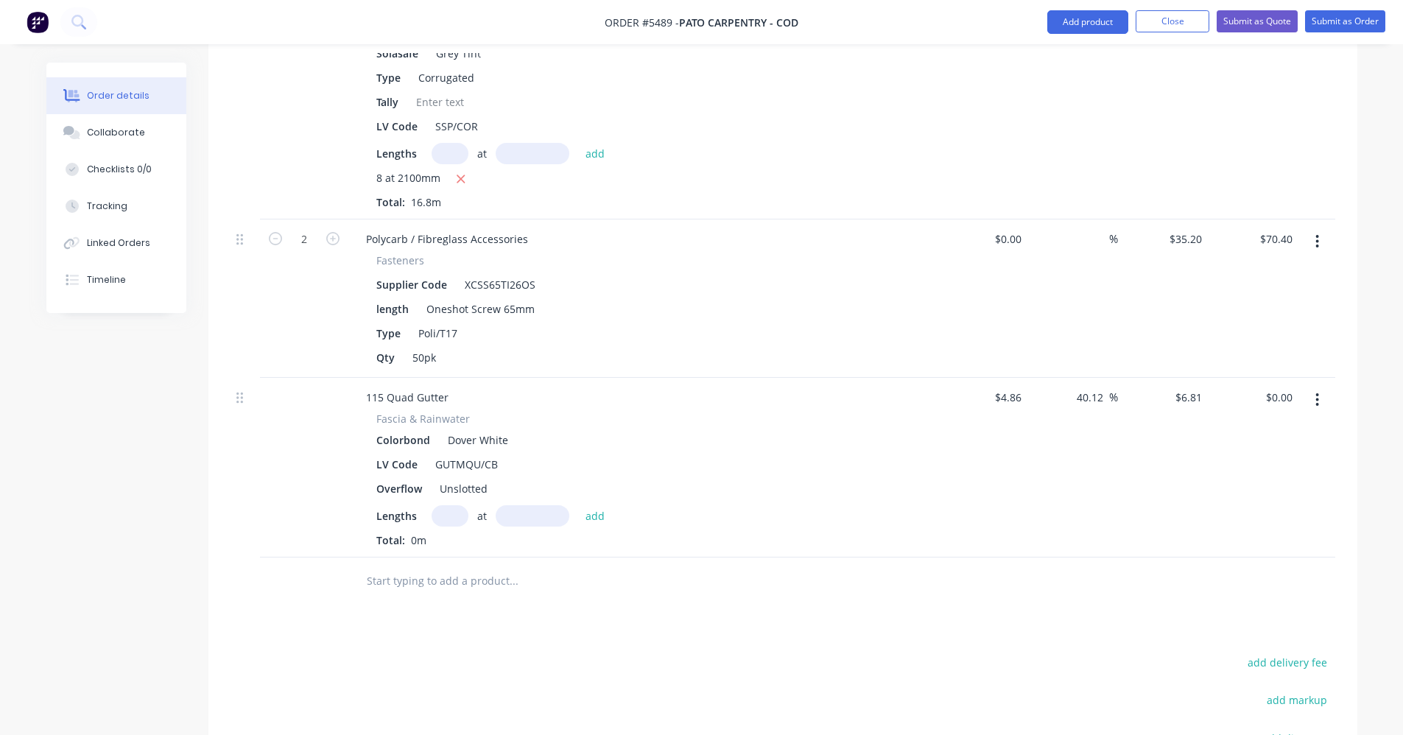
click at [441, 507] on input "text" at bounding box center [450, 515] width 37 height 21
type input "1"
type input "6600"
click at [578, 505] on button "add" at bounding box center [595, 515] width 35 height 20
type input "$44.95"
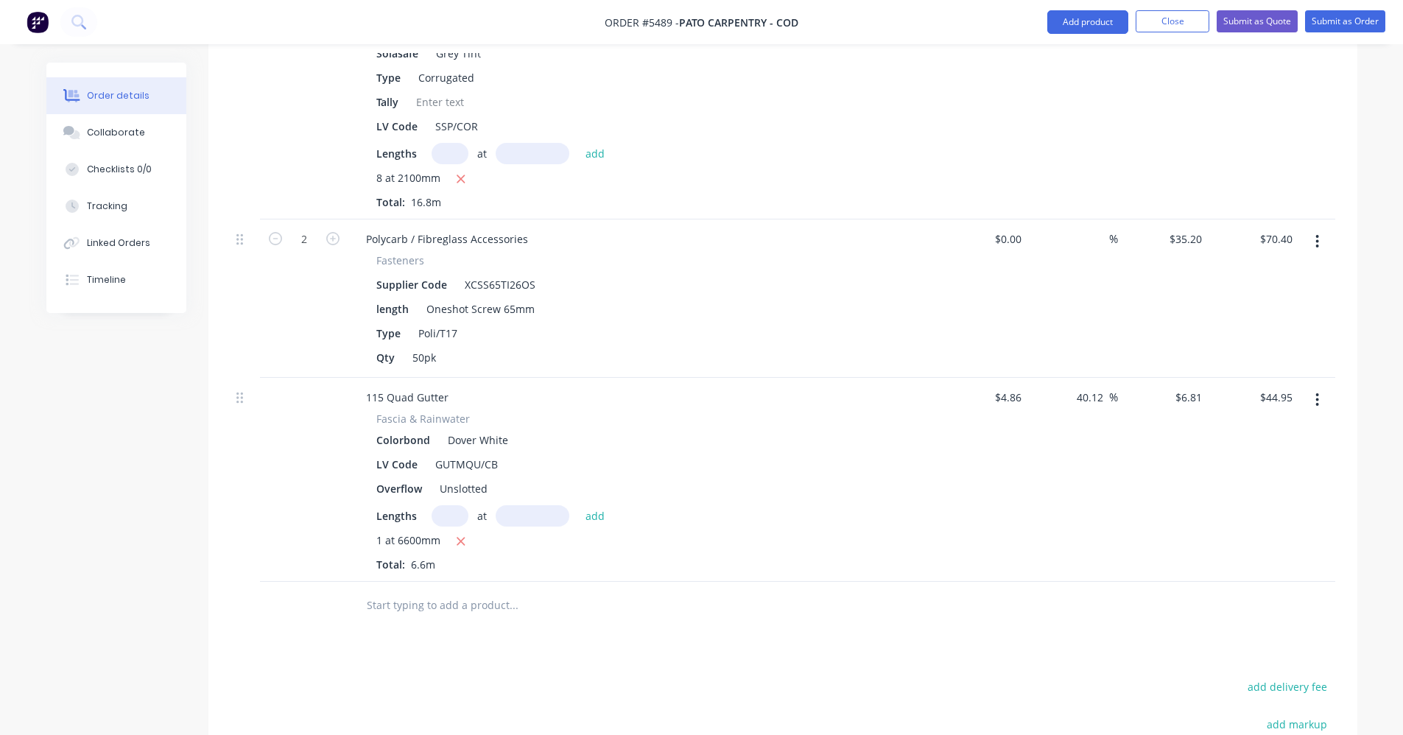
click at [397, 607] on input "text" at bounding box center [513, 605] width 295 height 29
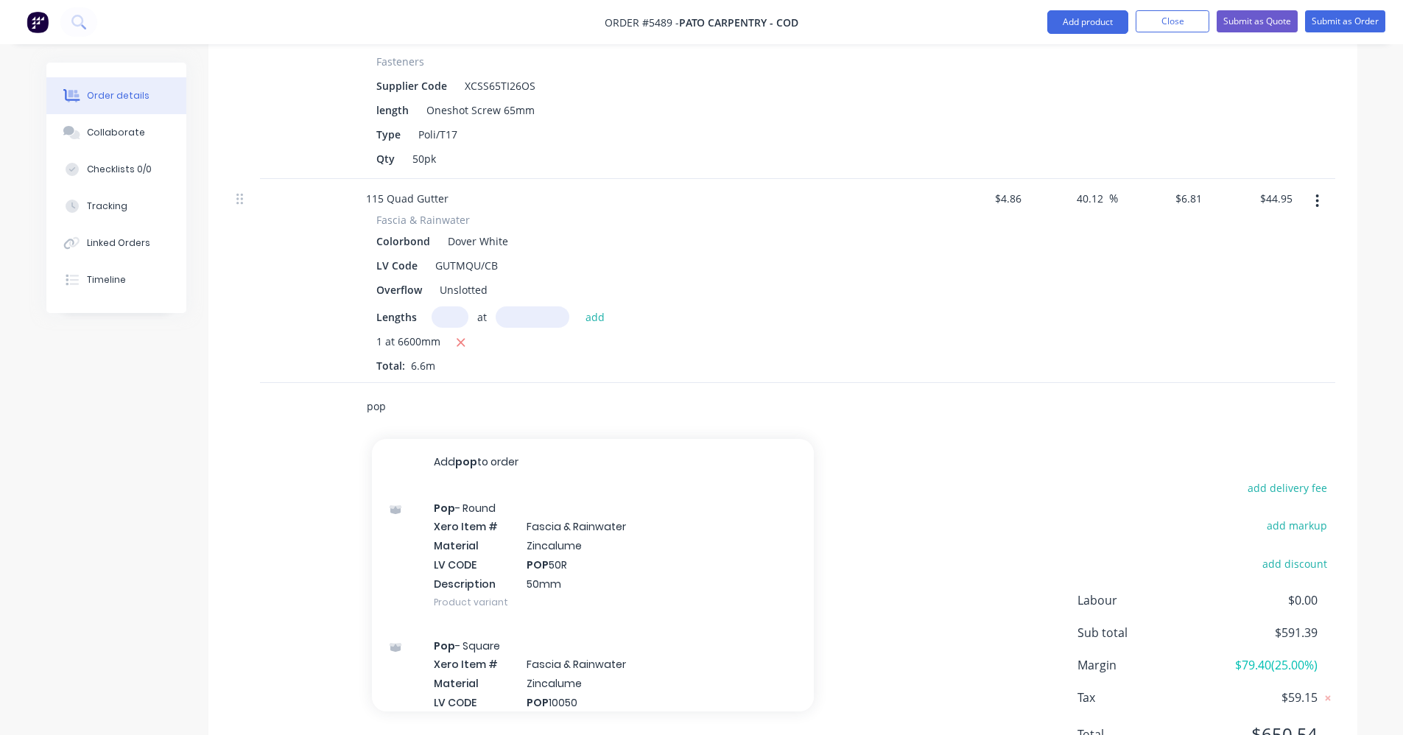
scroll to position [1547, 0]
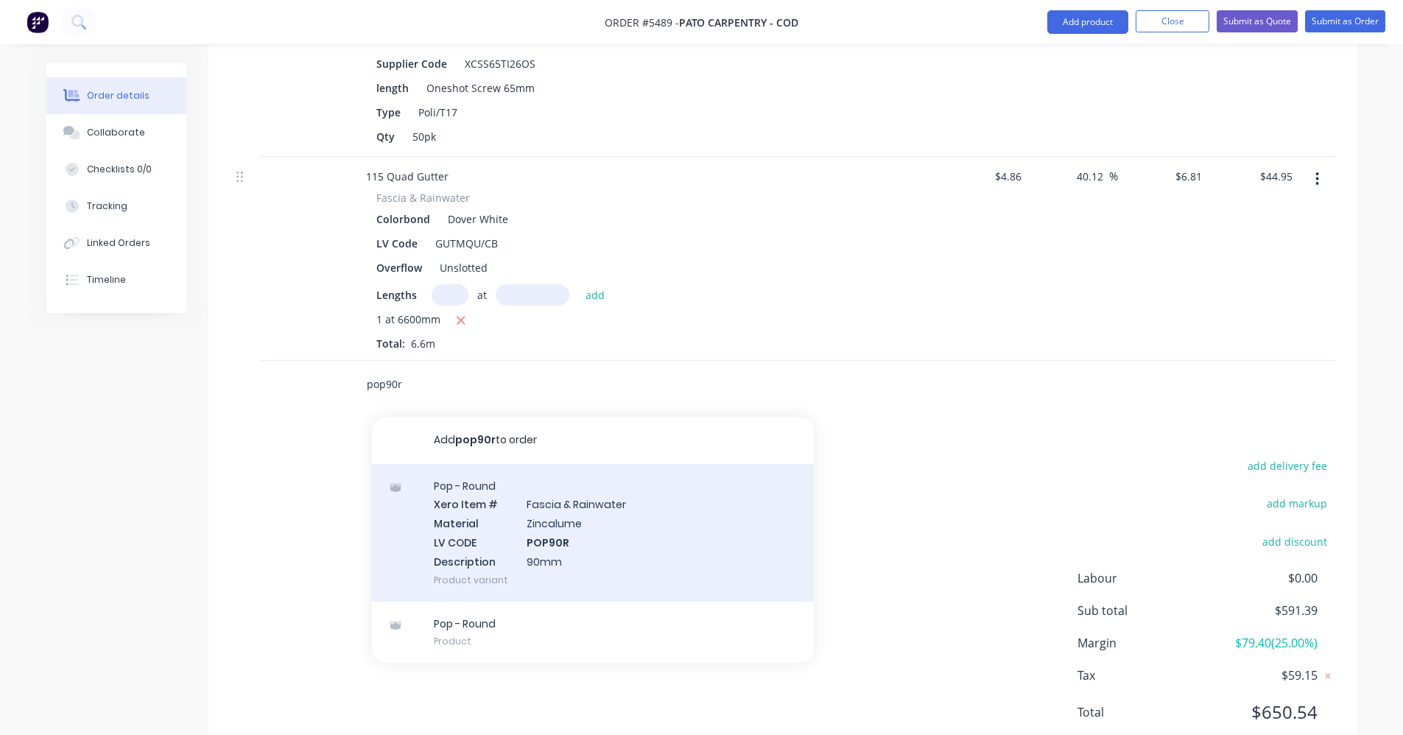
type input "pop90r"
click at [636, 522] on div "Pop - Round Xero Item # [MEDICAL_DATA] & Rainwater Material Zincalume LV CODE P…" at bounding box center [593, 533] width 442 height 138
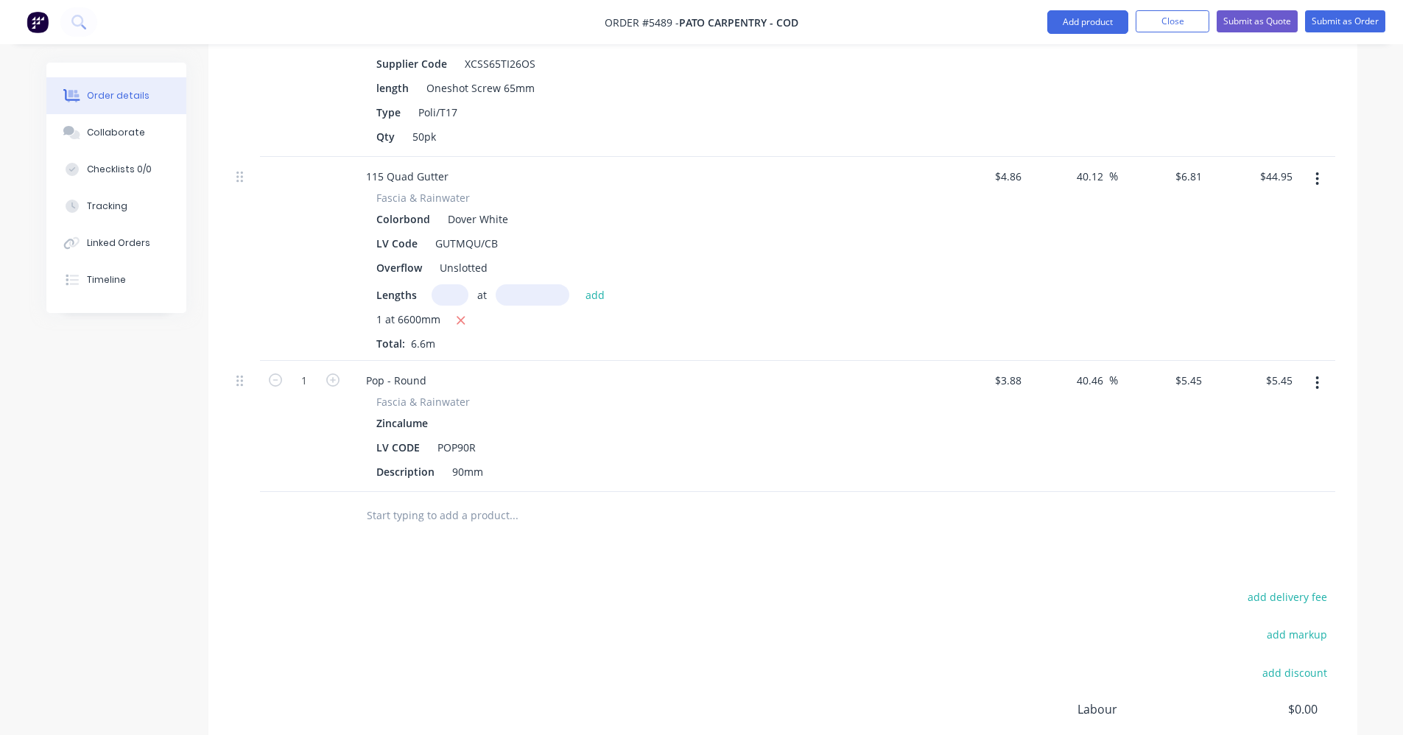
click at [396, 509] on input "text" at bounding box center [513, 515] width 295 height 29
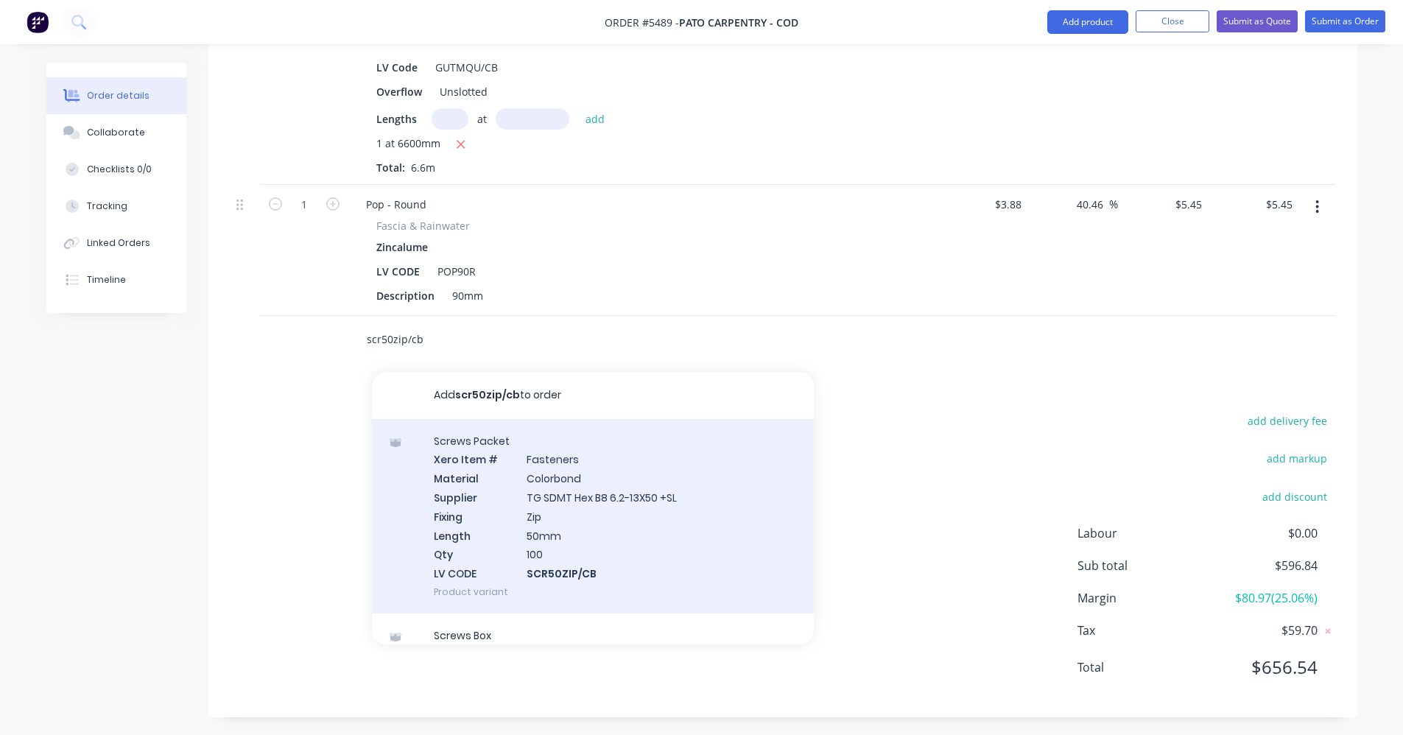
scroll to position [1727, 0]
type input "scr50zip/cb"
click at [639, 538] on div "Screws Packet Xero Item # Fasteners Material Colorbond Supplier TG SDMT Hex B8 …" at bounding box center [593, 512] width 442 height 194
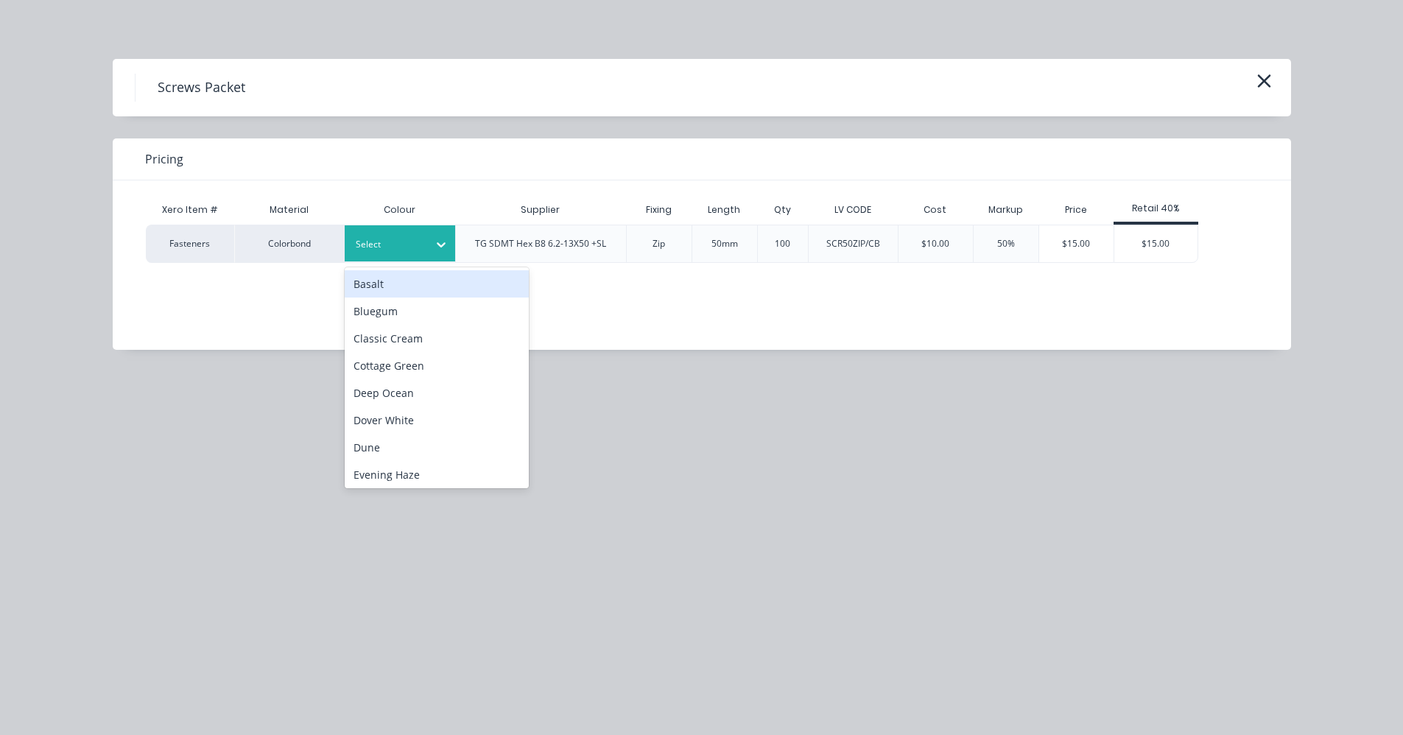
click at [394, 250] on div at bounding box center [389, 244] width 66 height 16
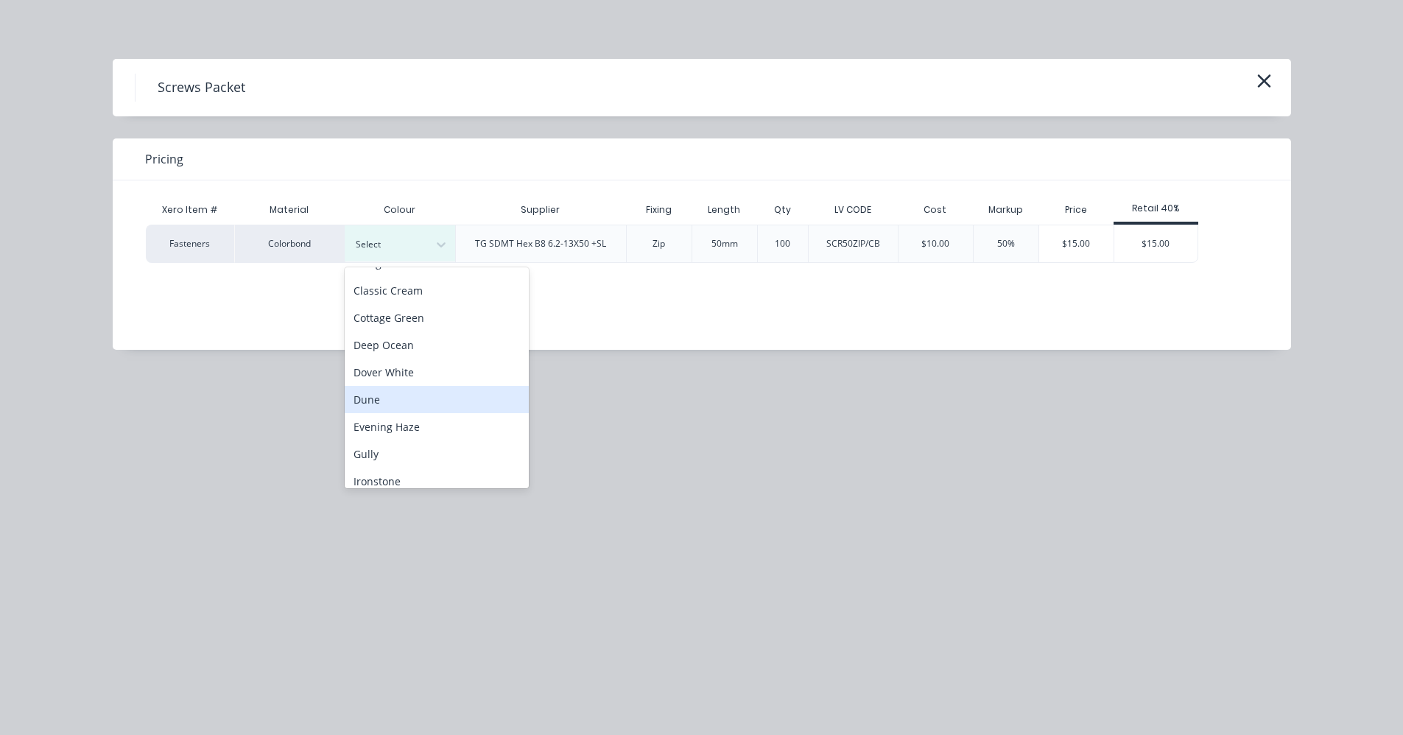
scroll to position [74, 0]
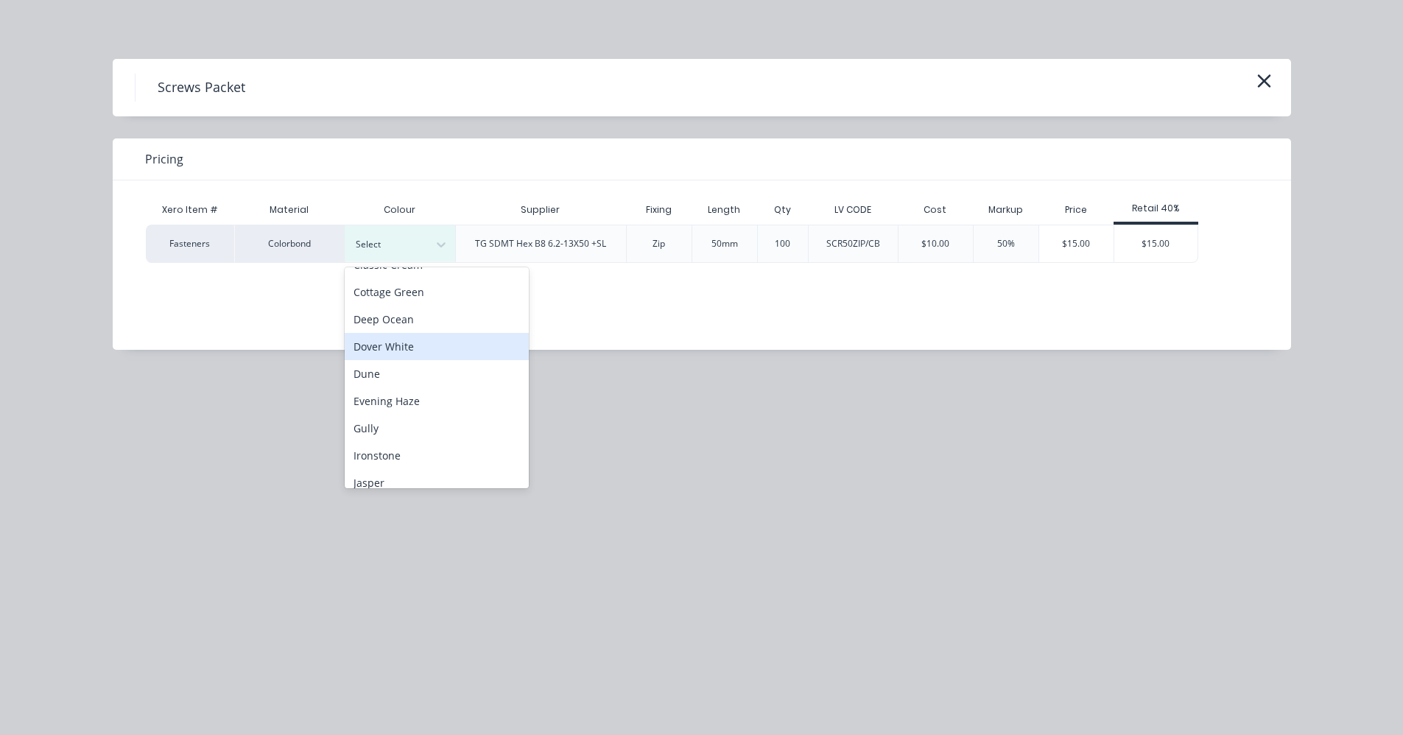
click at [404, 351] on div "Dover White" at bounding box center [437, 346] width 184 height 27
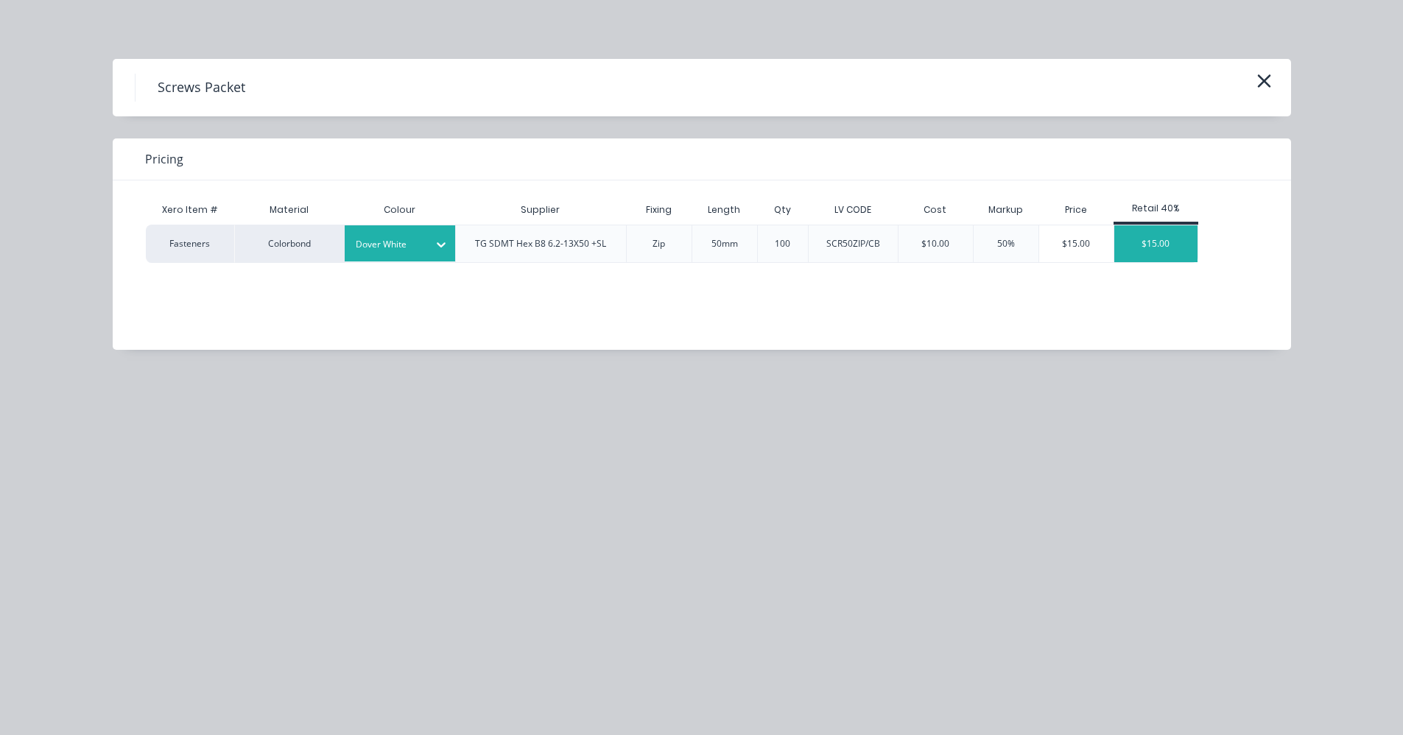
click at [1143, 246] on div "$15.00" at bounding box center [1156, 243] width 83 height 37
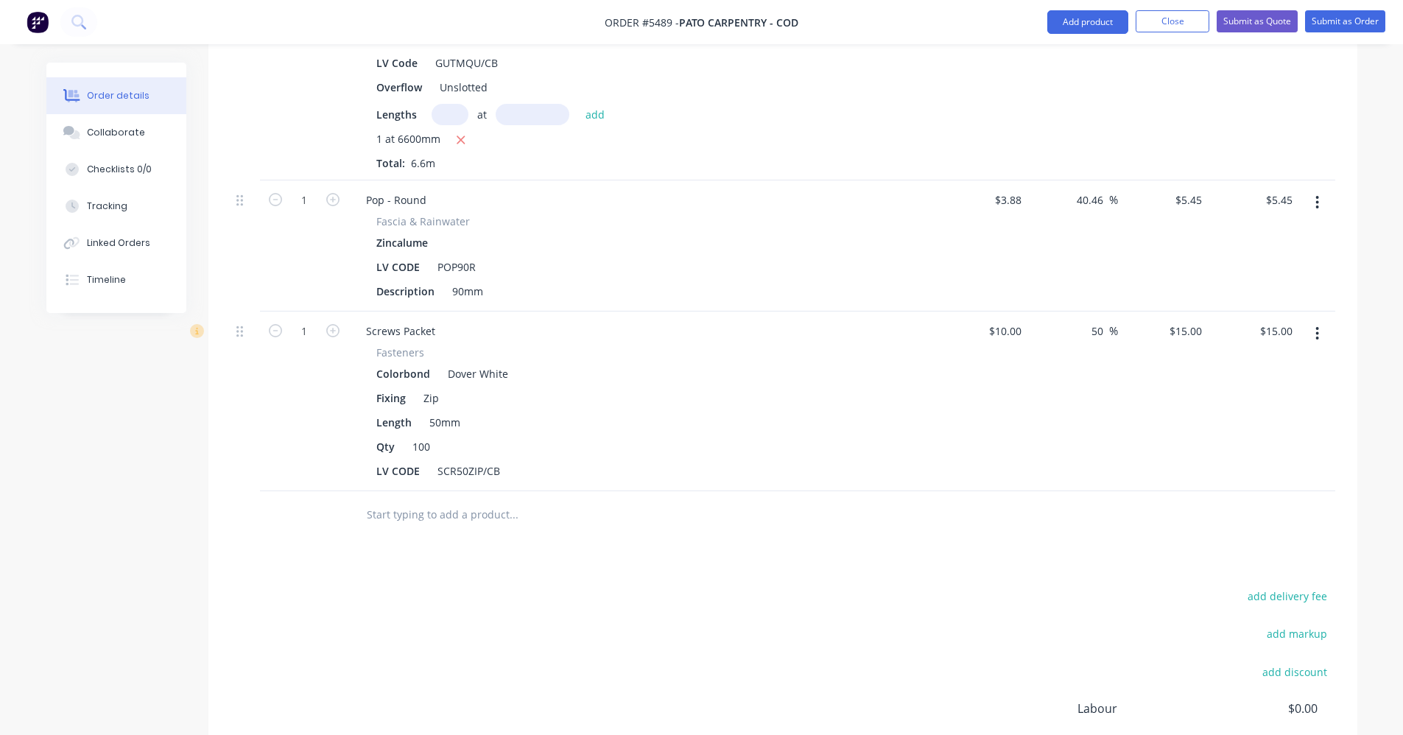
click at [409, 518] on input "text" at bounding box center [513, 514] width 295 height 29
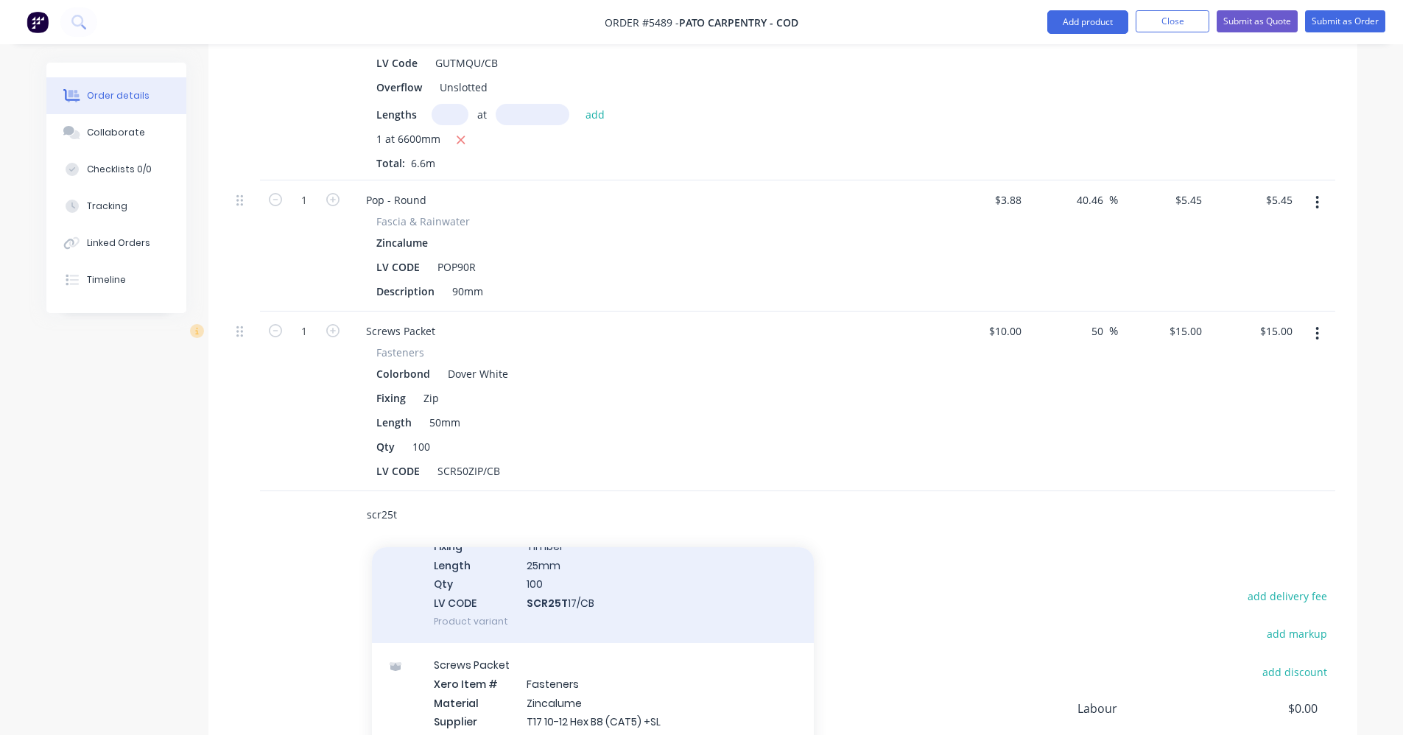
scroll to position [147, 0]
type input "scr25t"
click at [599, 592] on div "Screws Packet Xero Item # Fasteners Material Colorbond Supplier T17 10-12 Hex B…" at bounding box center [593, 544] width 442 height 194
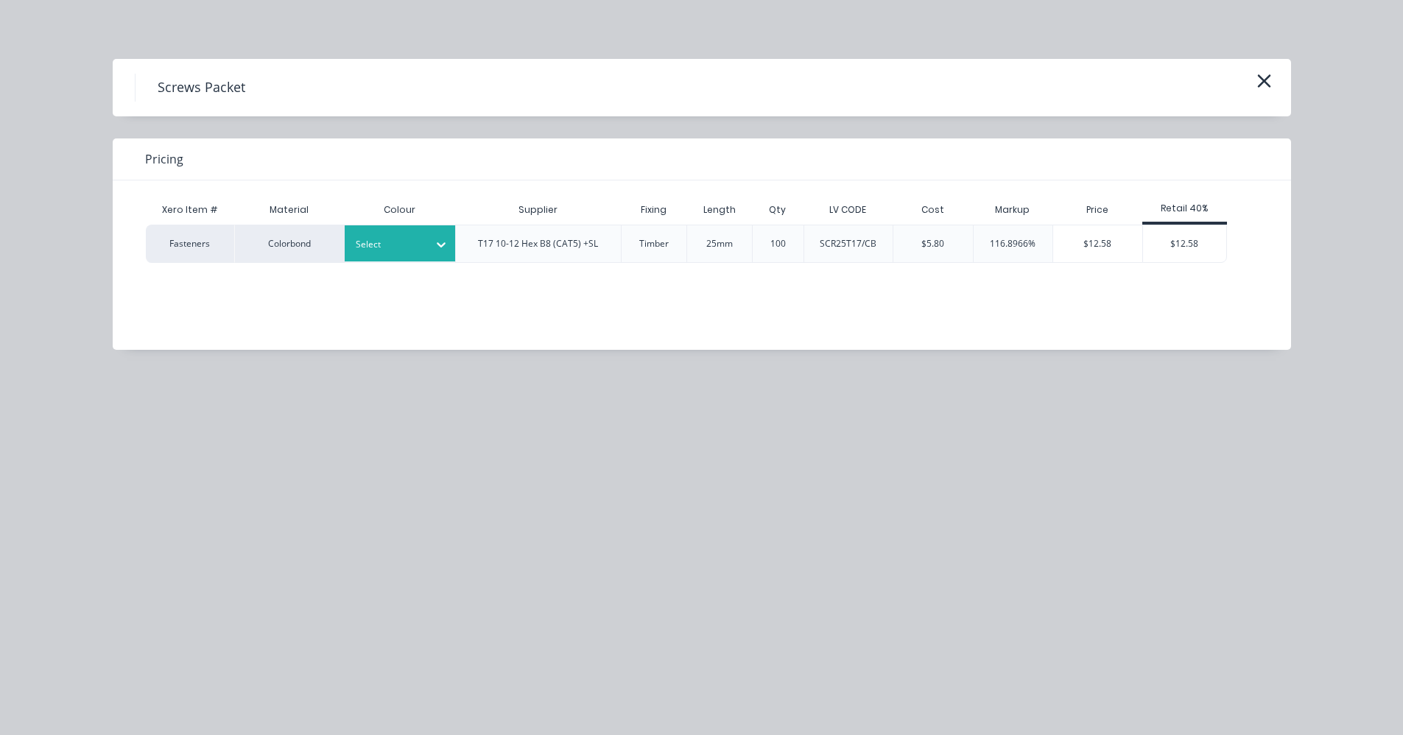
click at [387, 243] on div at bounding box center [389, 244] width 66 height 16
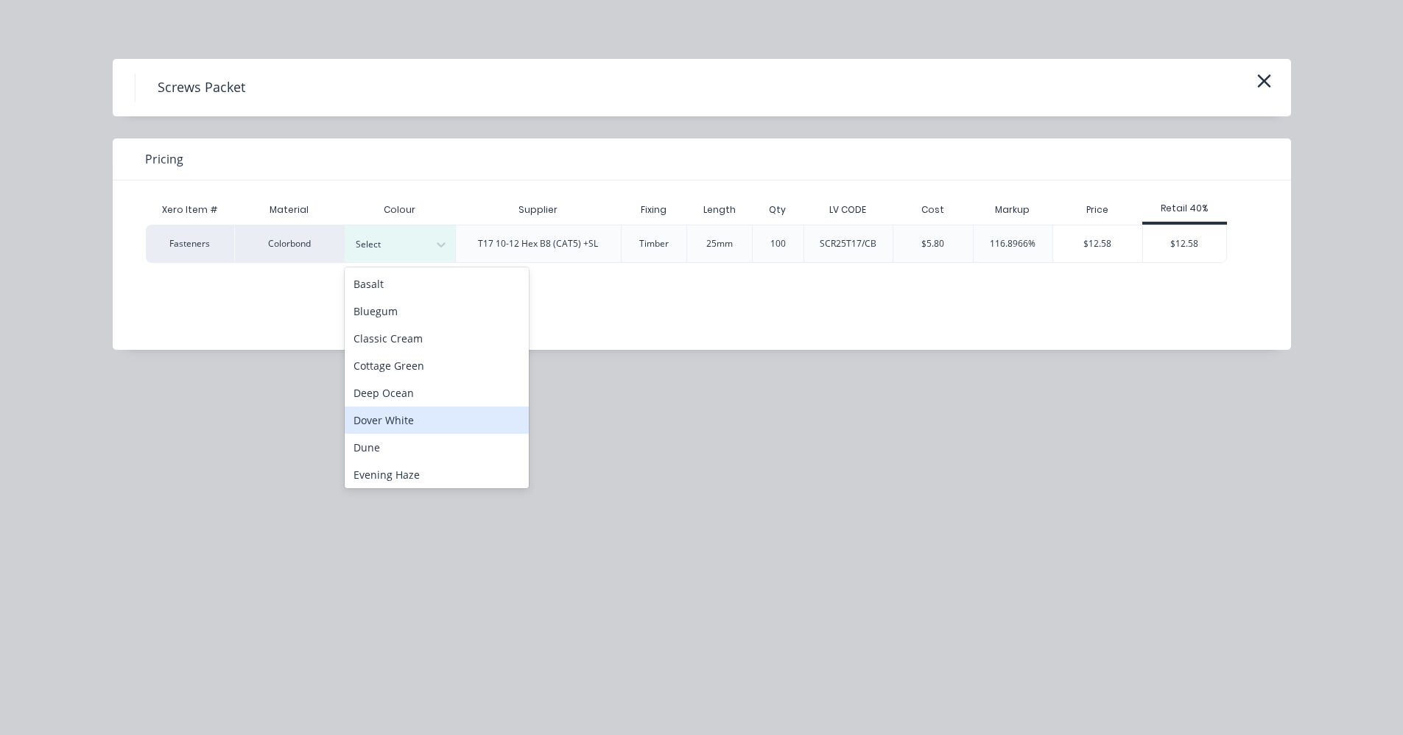
click at [385, 418] on div "Dover White" at bounding box center [437, 420] width 184 height 27
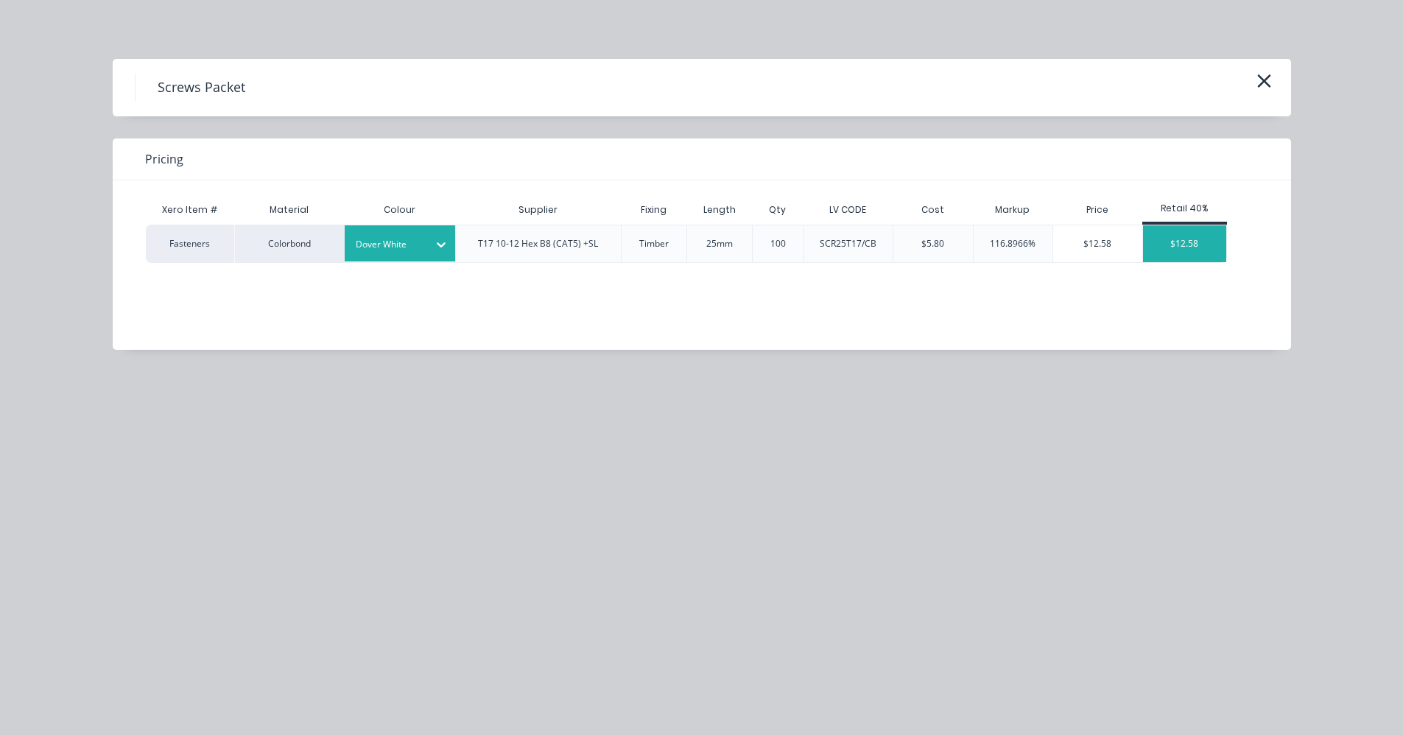
click at [1166, 246] on div "$12.58" at bounding box center [1184, 243] width 83 height 37
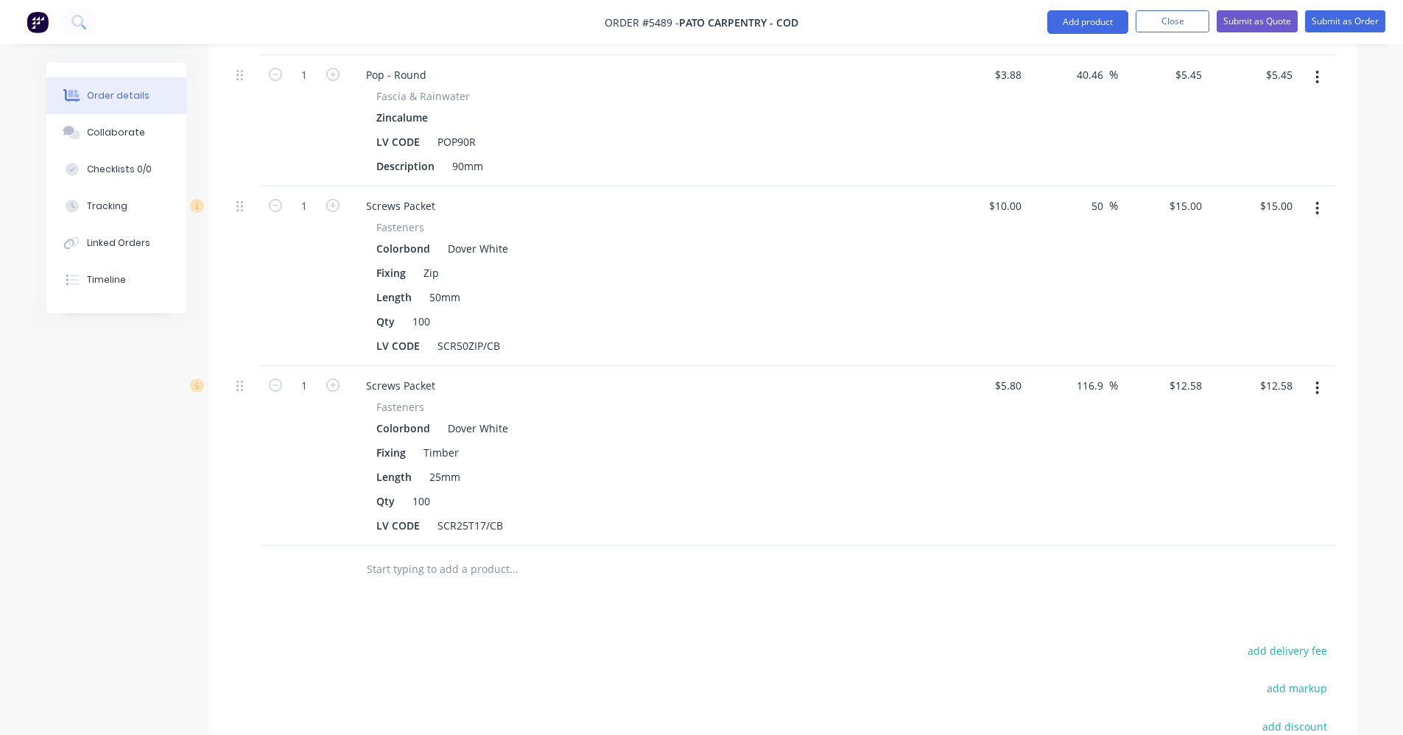
scroll to position [2022, 0]
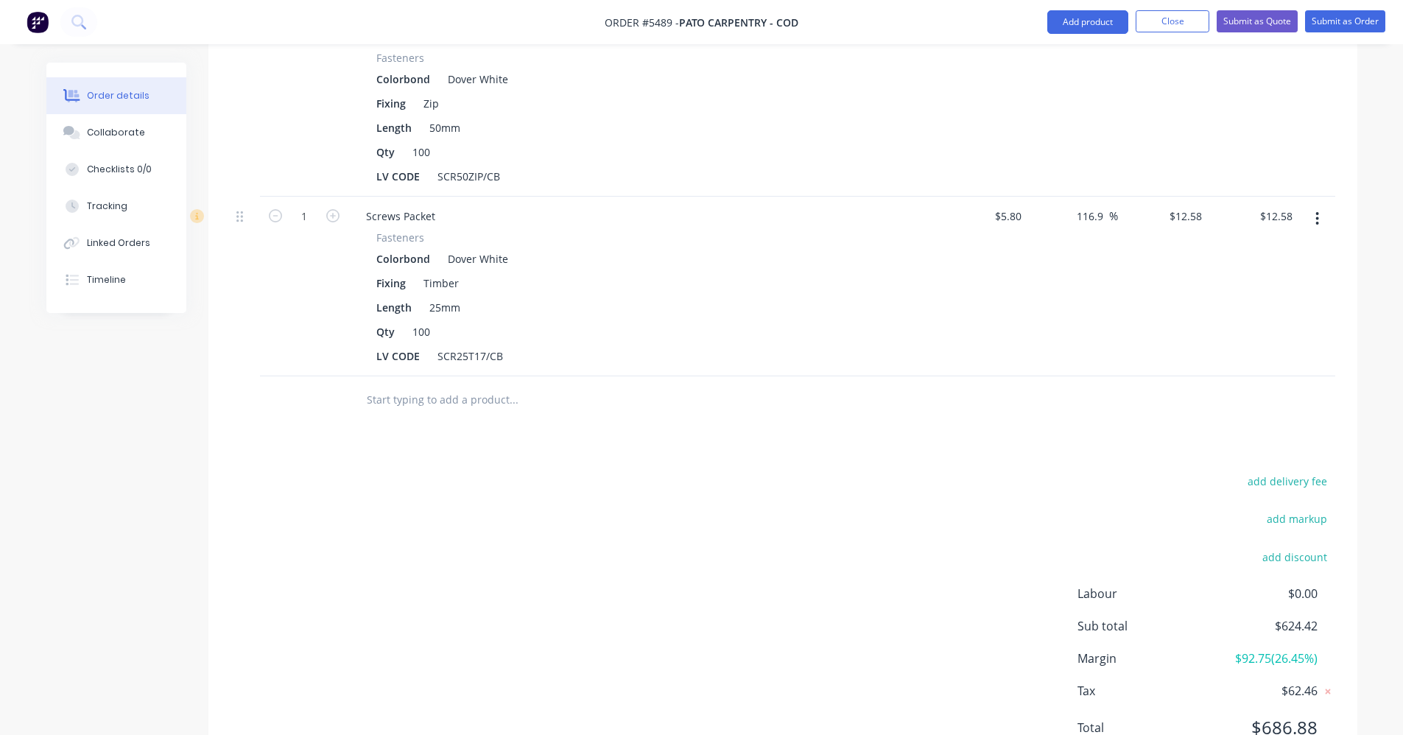
drag, startPoint x: 393, startPoint y: 388, endPoint x: 386, endPoint y: 395, distance: 9.4
click at [392, 389] on input "text" at bounding box center [513, 399] width 295 height 29
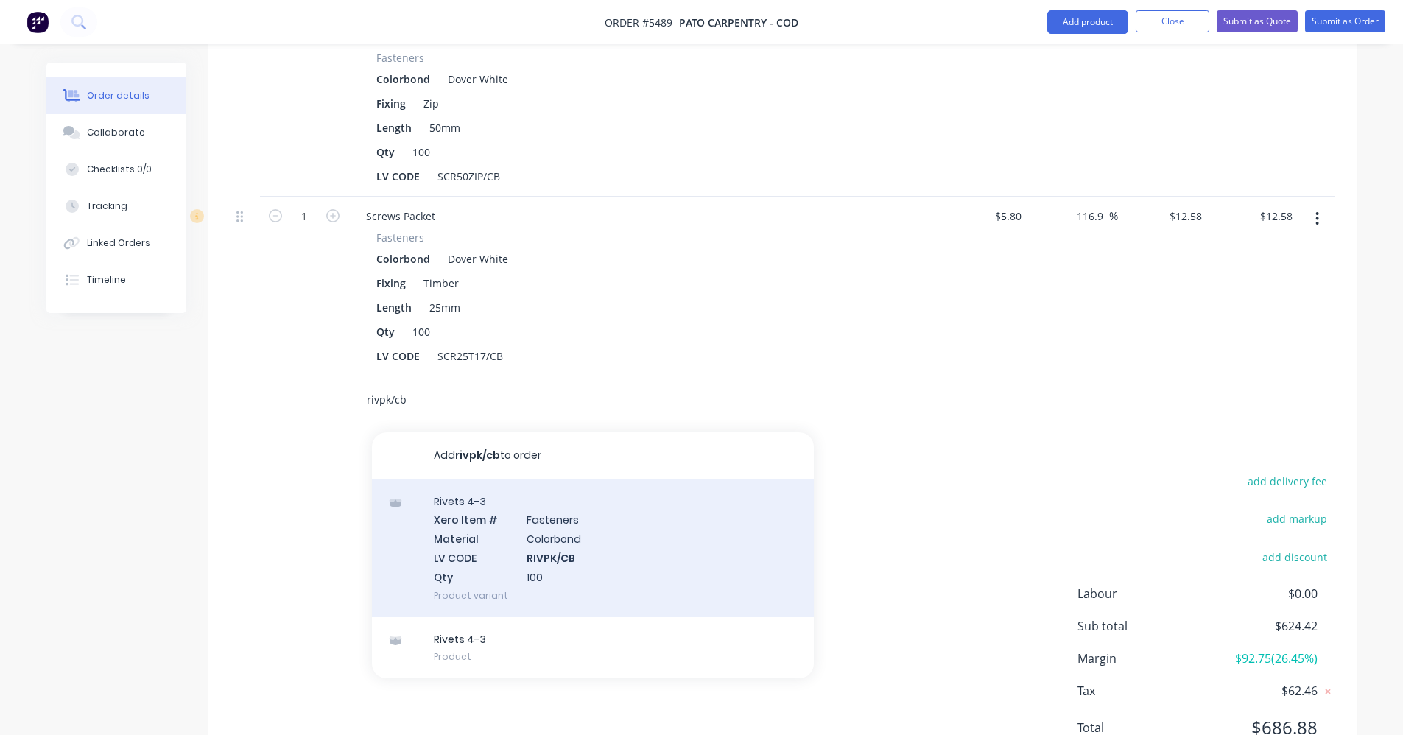
type input "rivpk/cb"
click at [548, 556] on div "Rivets 4-3 Xero Item # Fasteners Material Colorbond LV CODE RIVPK/CB Qty 100 Pr…" at bounding box center [593, 549] width 442 height 138
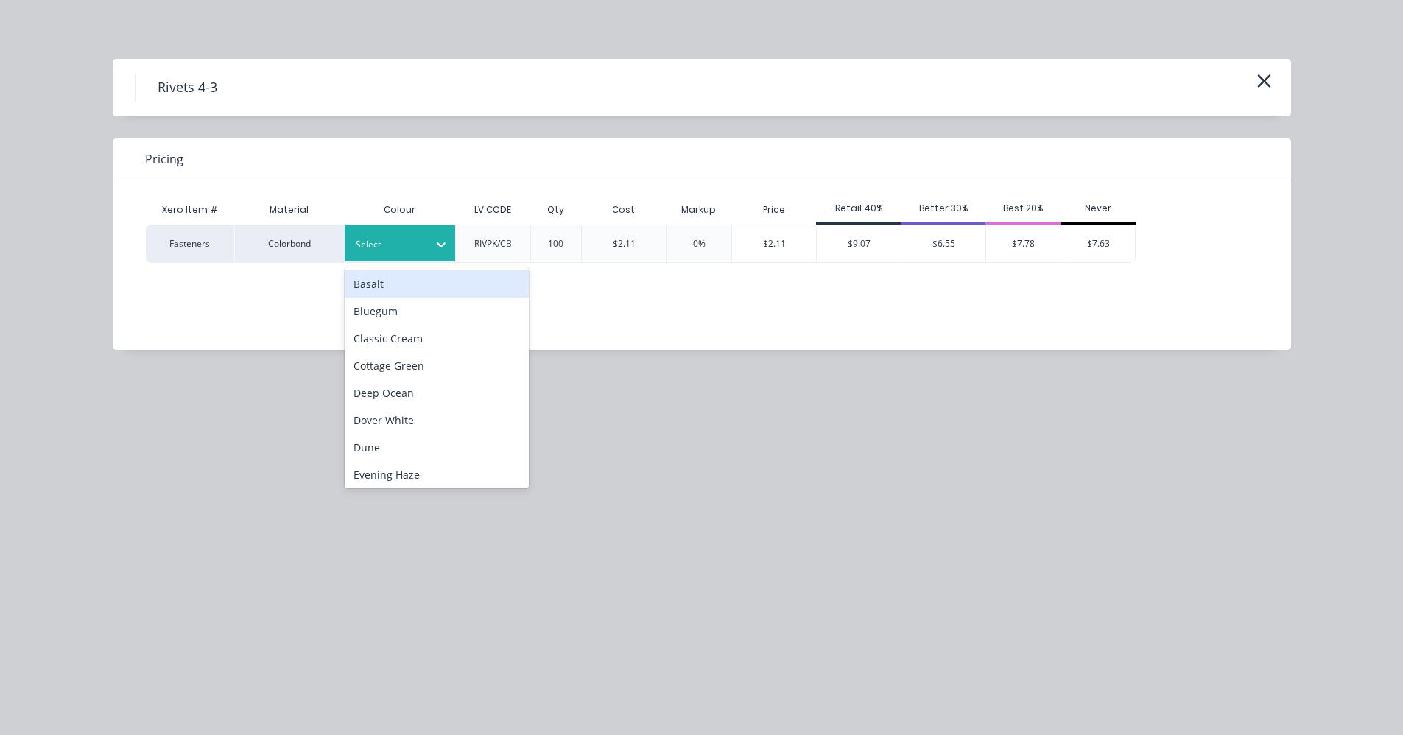
click at [415, 245] on div at bounding box center [389, 244] width 66 height 16
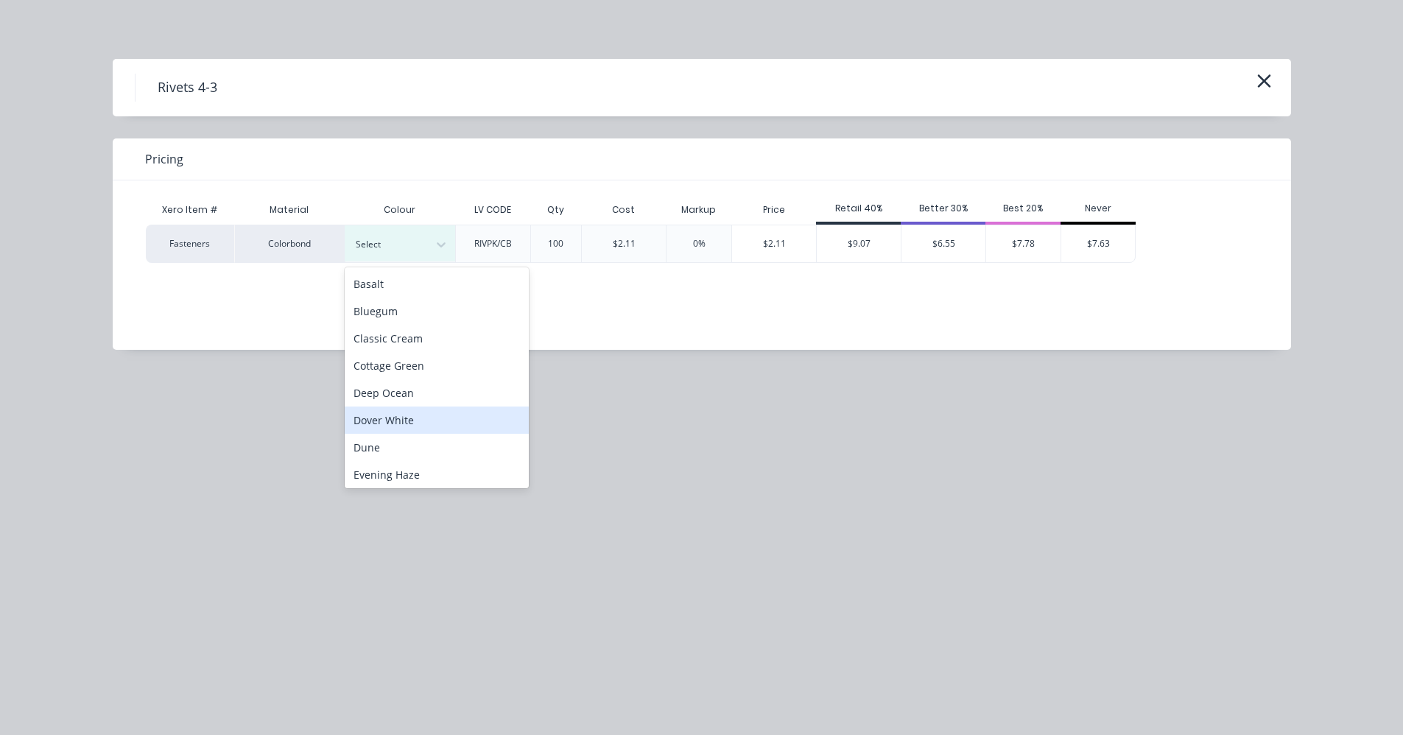
click at [393, 422] on div "Dover White" at bounding box center [437, 420] width 184 height 27
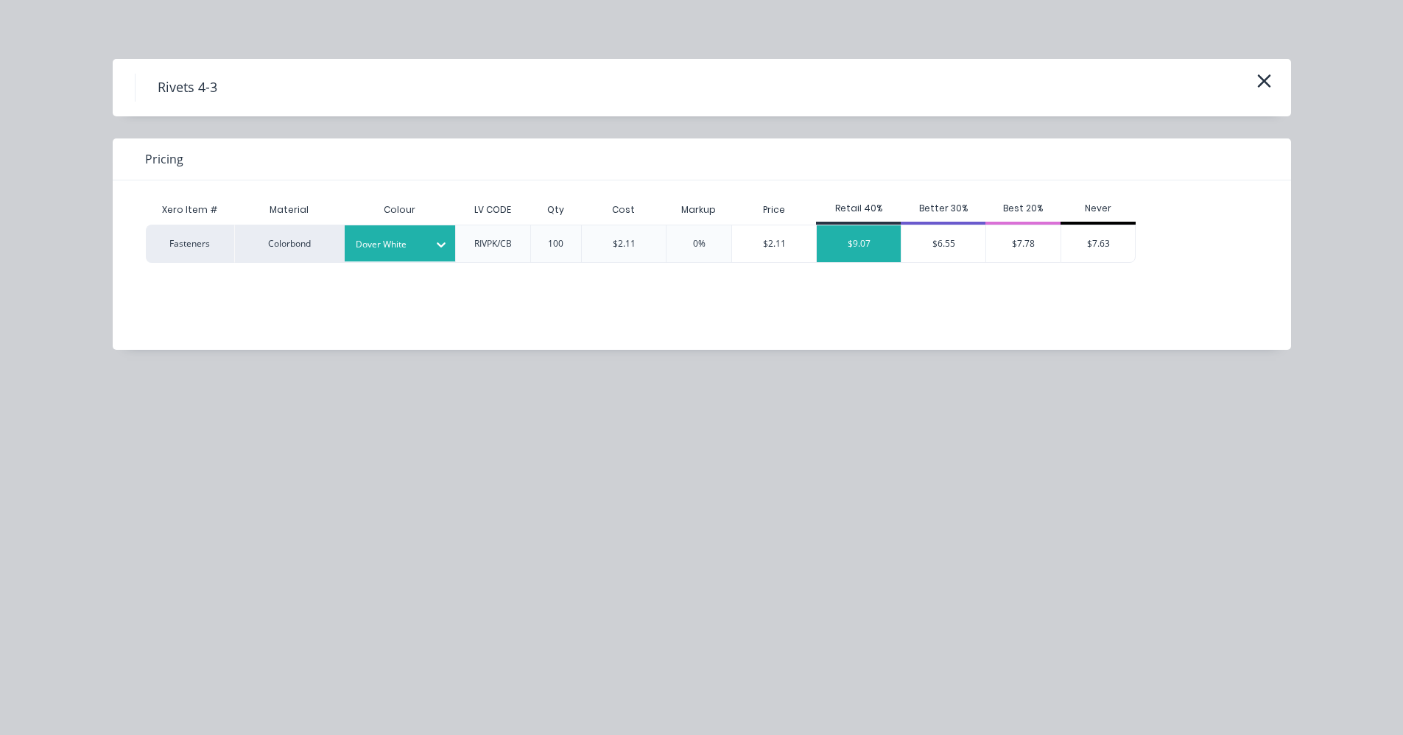
click at [859, 247] on div "$9.07" at bounding box center [859, 243] width 84 height 37
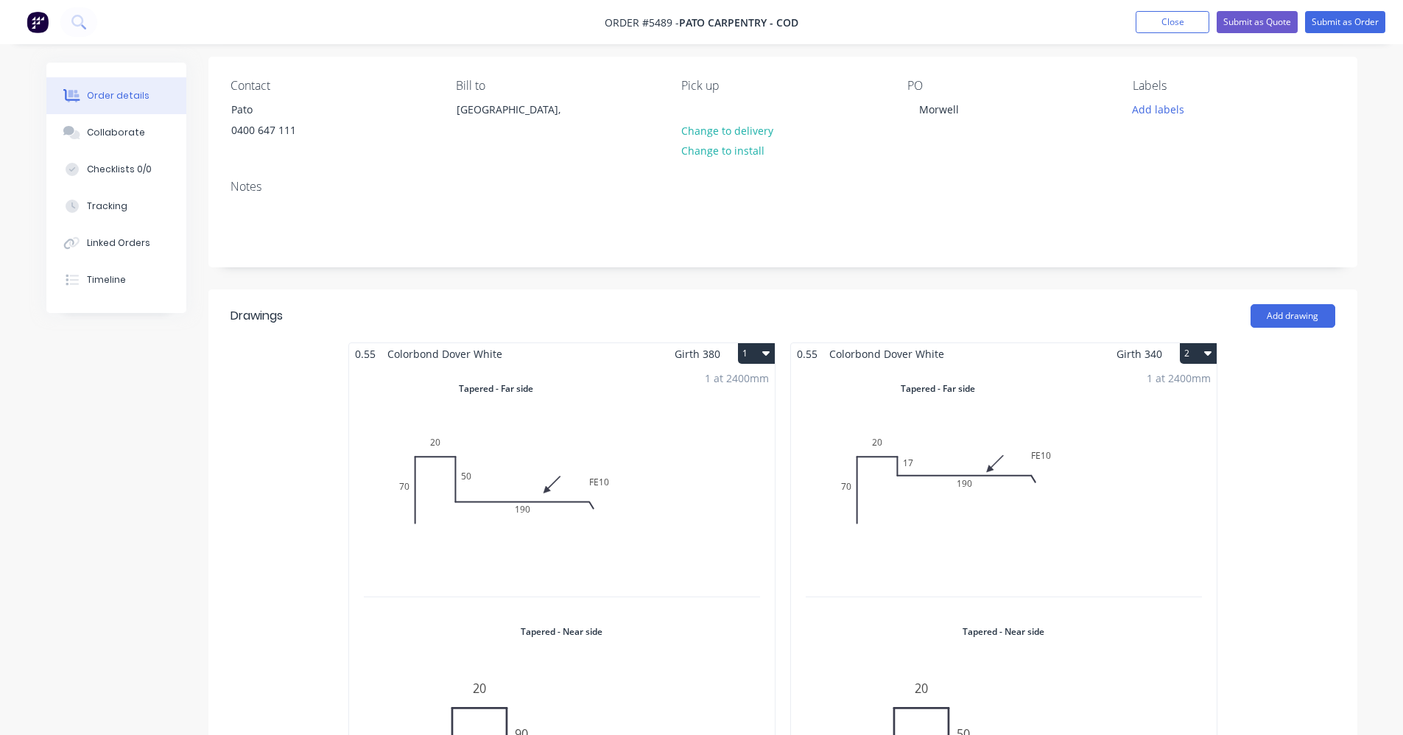
scroll to position [0, 0]
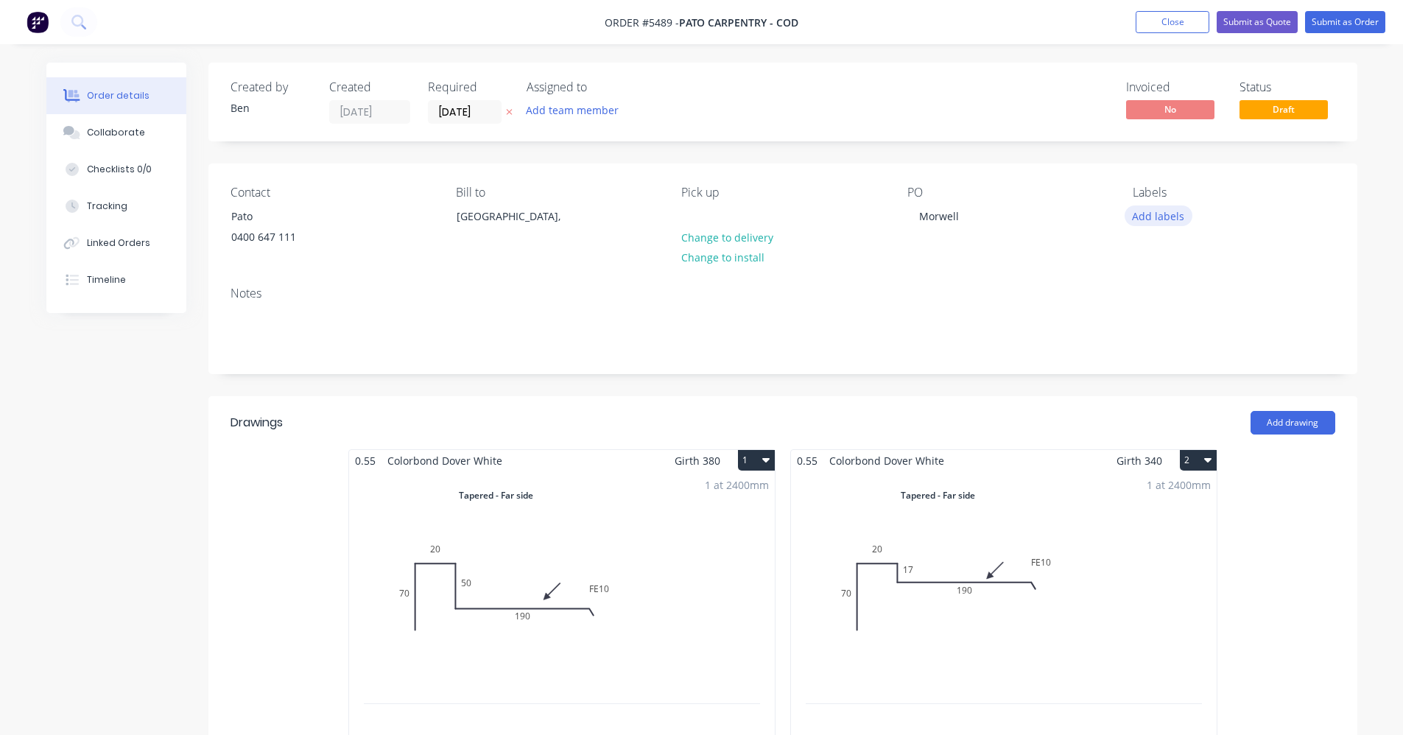
click at [1142, 217] on button "Add labels" at bounding box center [1159, 216] width 68 height 20
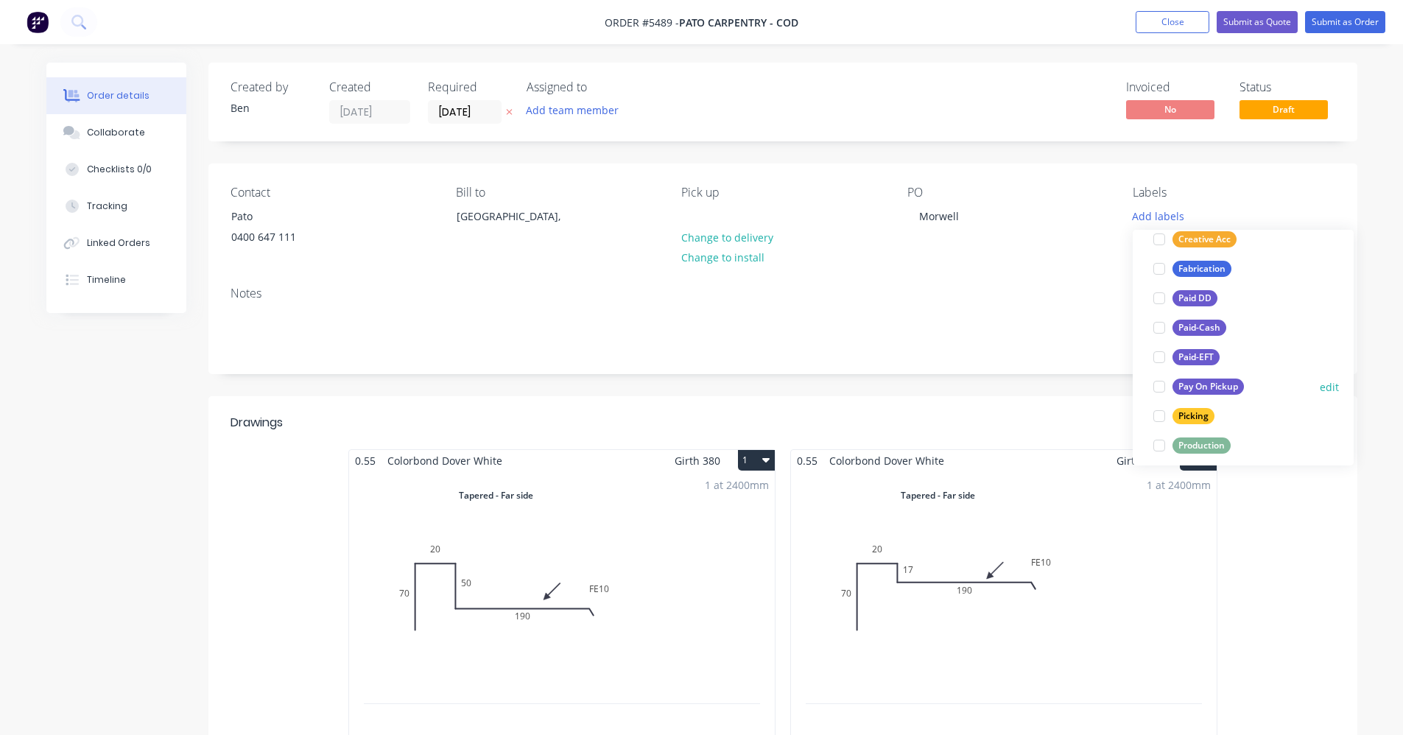
scroll to position [147, 0]
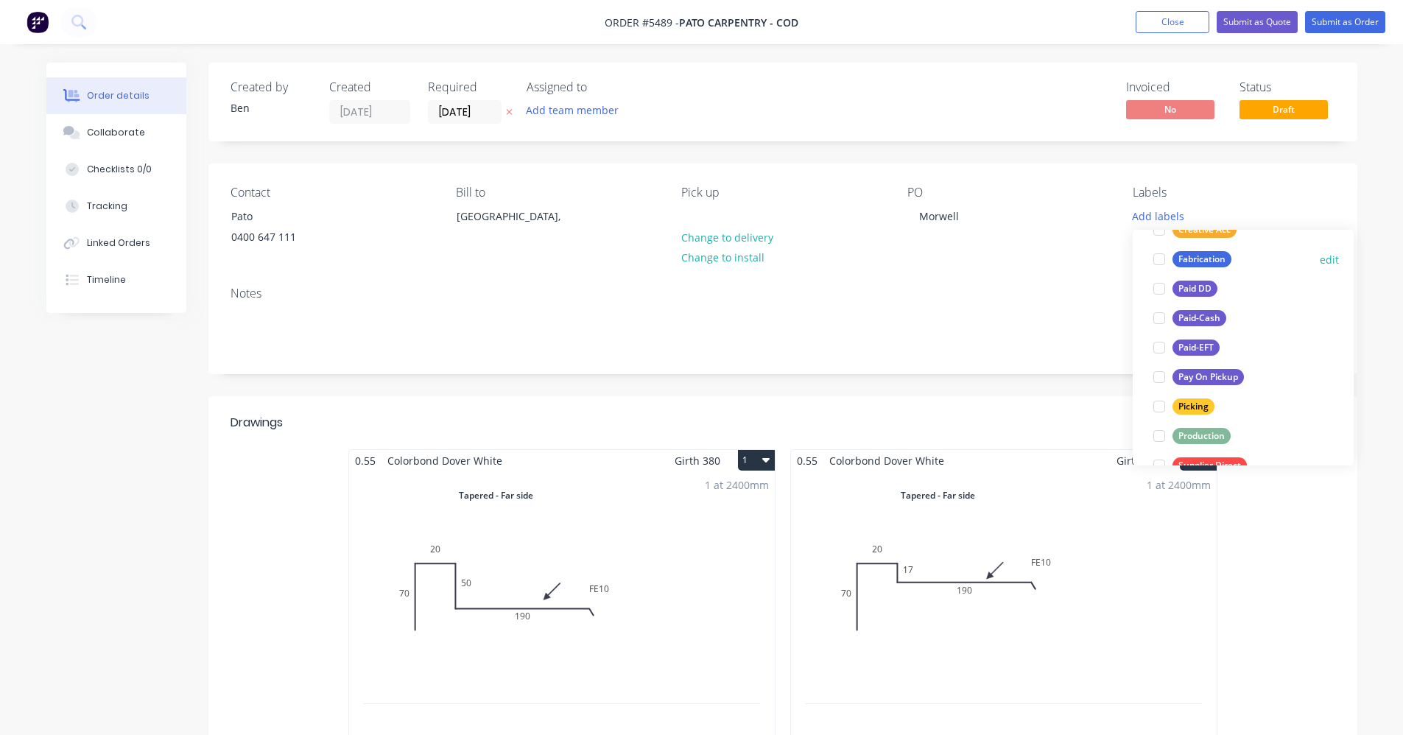
drag, startPoint x: 1199, startPoint y: 433, endPoint x: 1194, endPoint y: 426, distance: 9.0
click at [1200, 433] on div "Production" at bounding box center [1202, 436] width 58 height 16
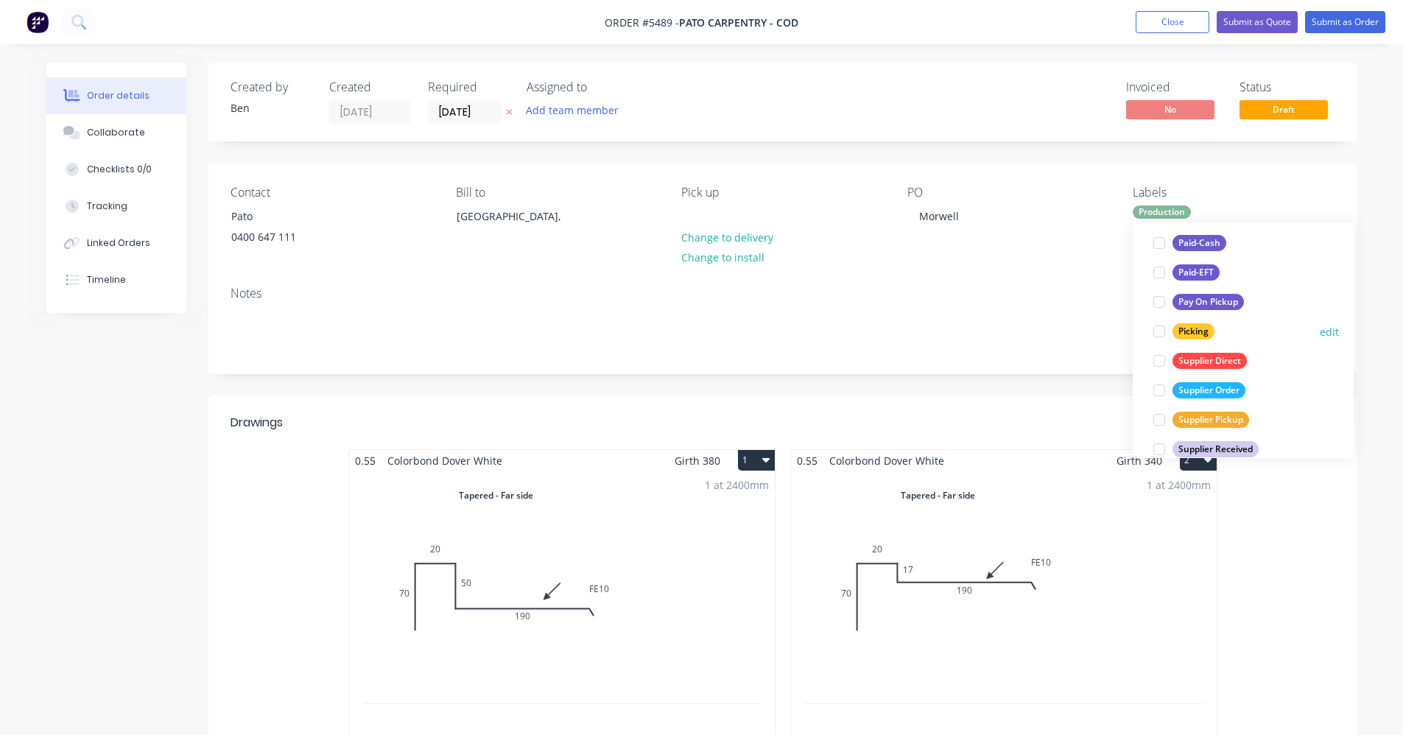
scroll to position [265, 0]
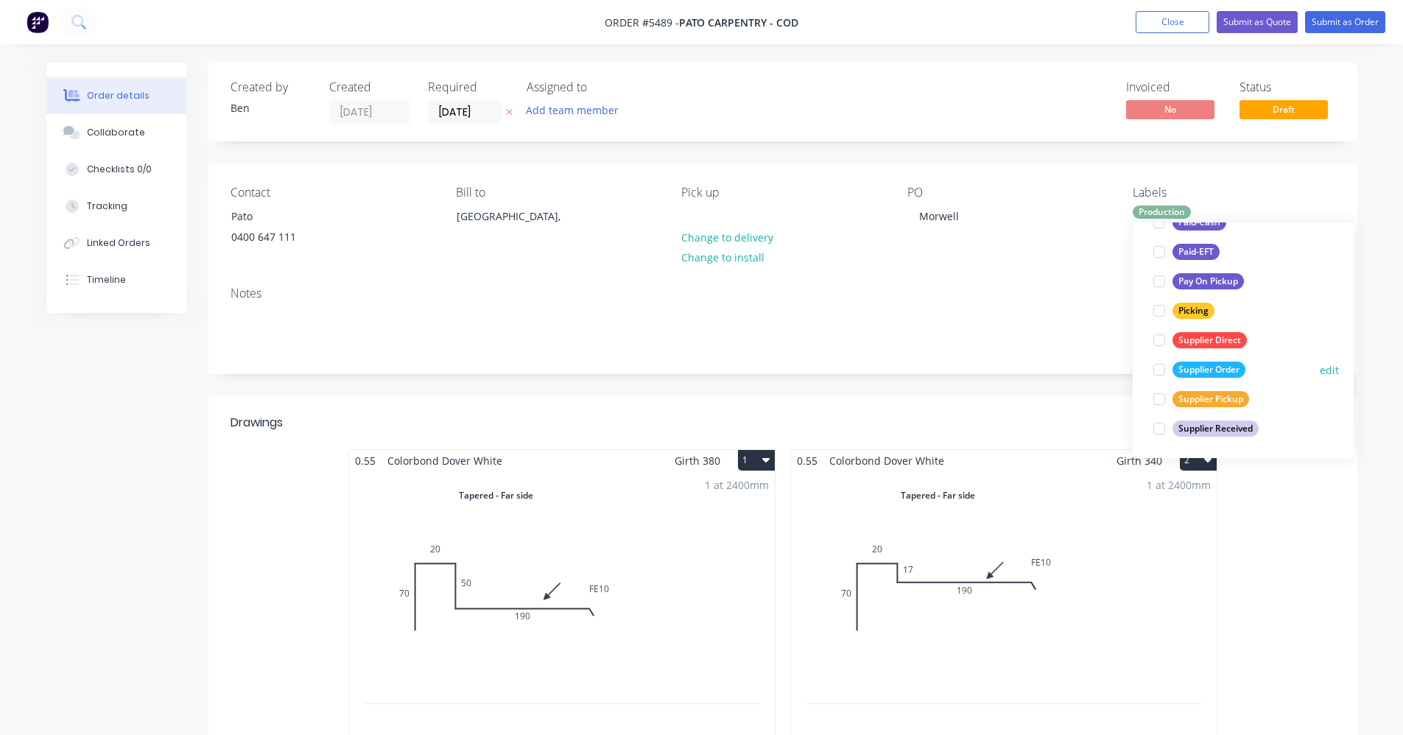
click at [1193, 370] on div "Supplier Order" at bounding box center [1209, 370] width 73 height 16
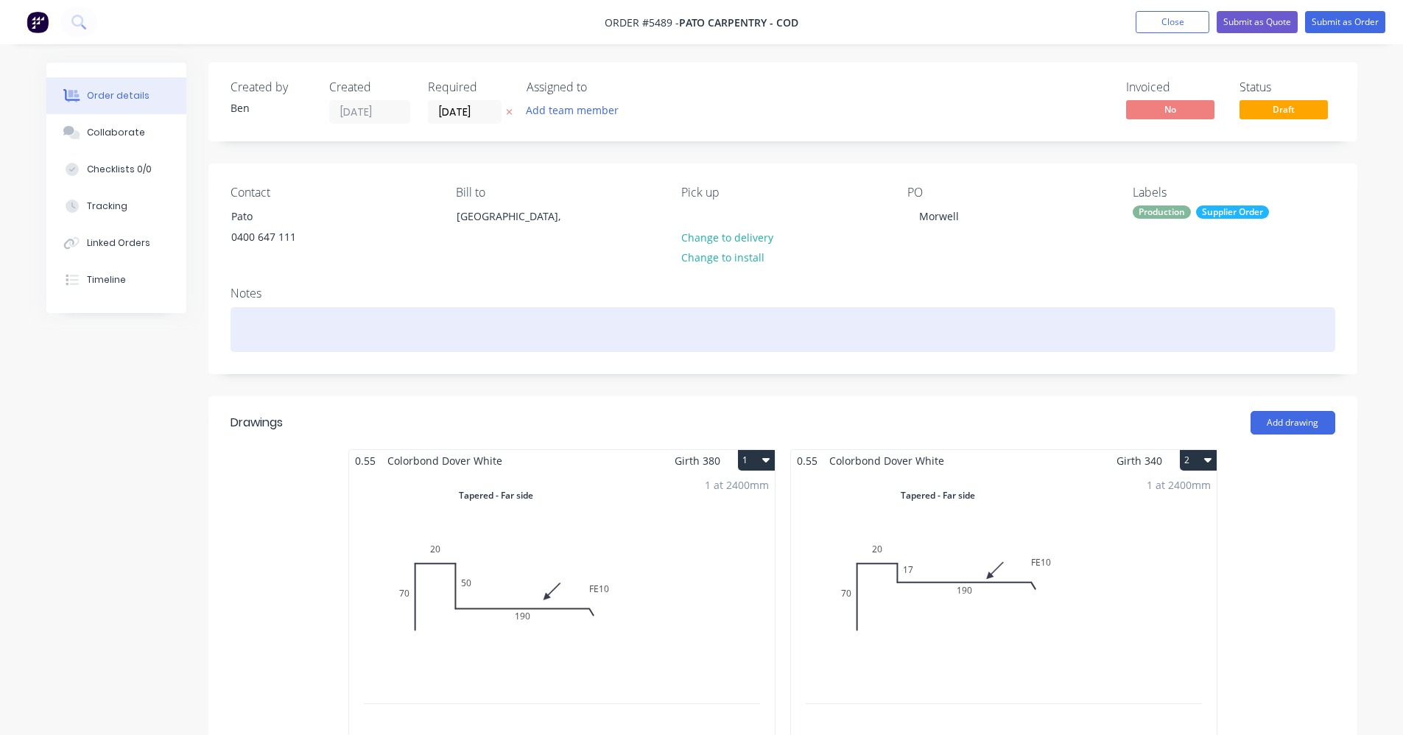
click at [1005, 334] on div at bounding box center [783, 329] width 1105 height 45
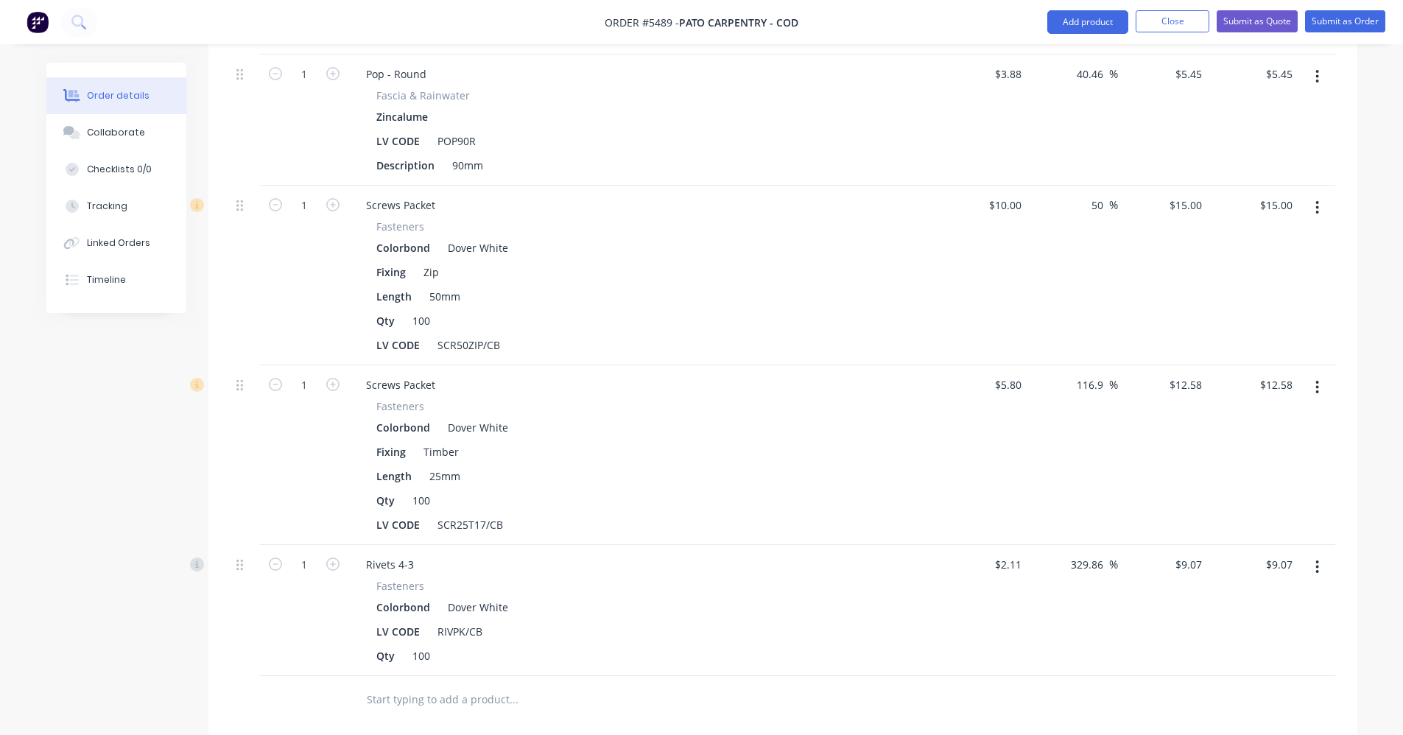
scroll to position [1989, 0]
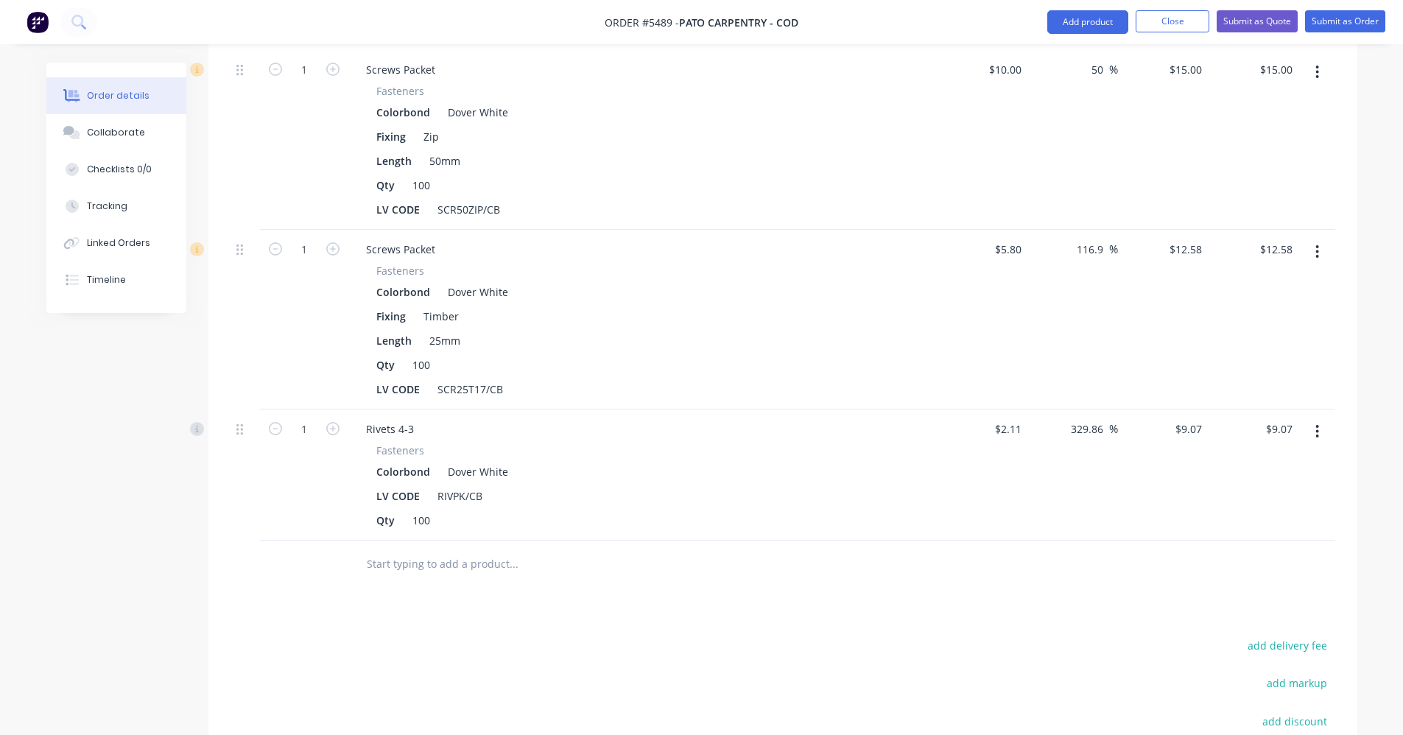
click at [390, 557] on input "text" at bounding box center [513, 564] width 295 height 29
type input "1"
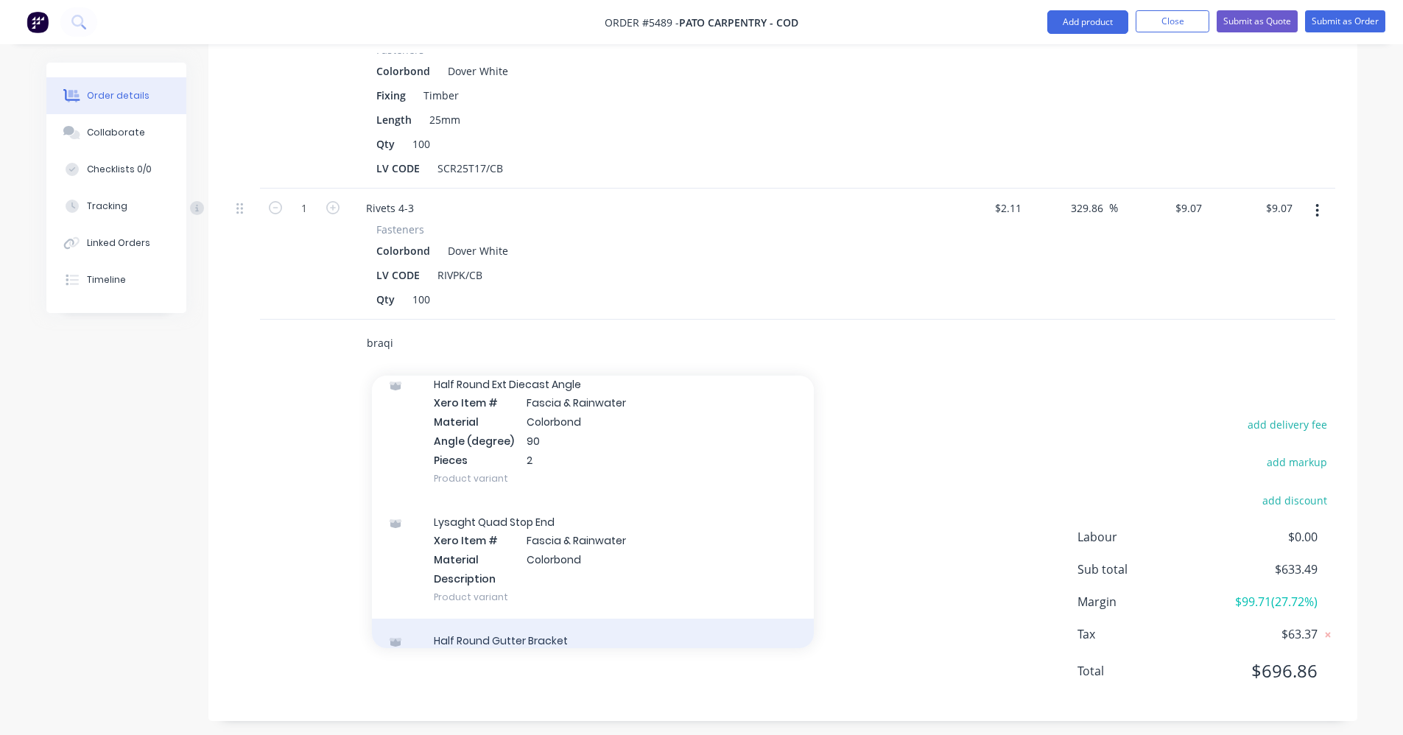
scroll to position [6703, 0]
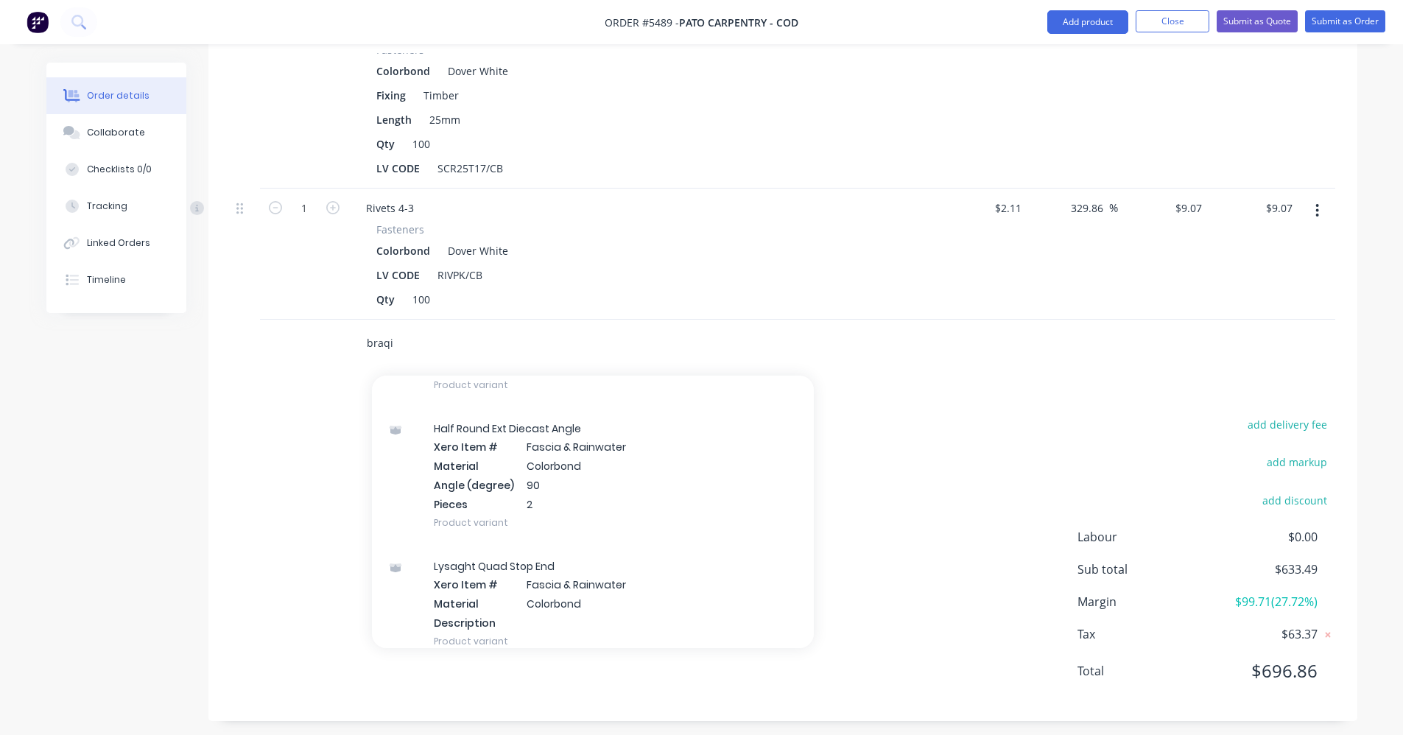
drag, startPoint x: 412, startPoint y: 334, endPoint x: 294, endPoint y: 334, distance: 117.9
click at [295, 334] on div "braqi Add braqi to order Bondek / Bondek Low Glare Xero Item # Battens Descript…" at bounding box center [783, 344] width 1105 height 48
type input "b"
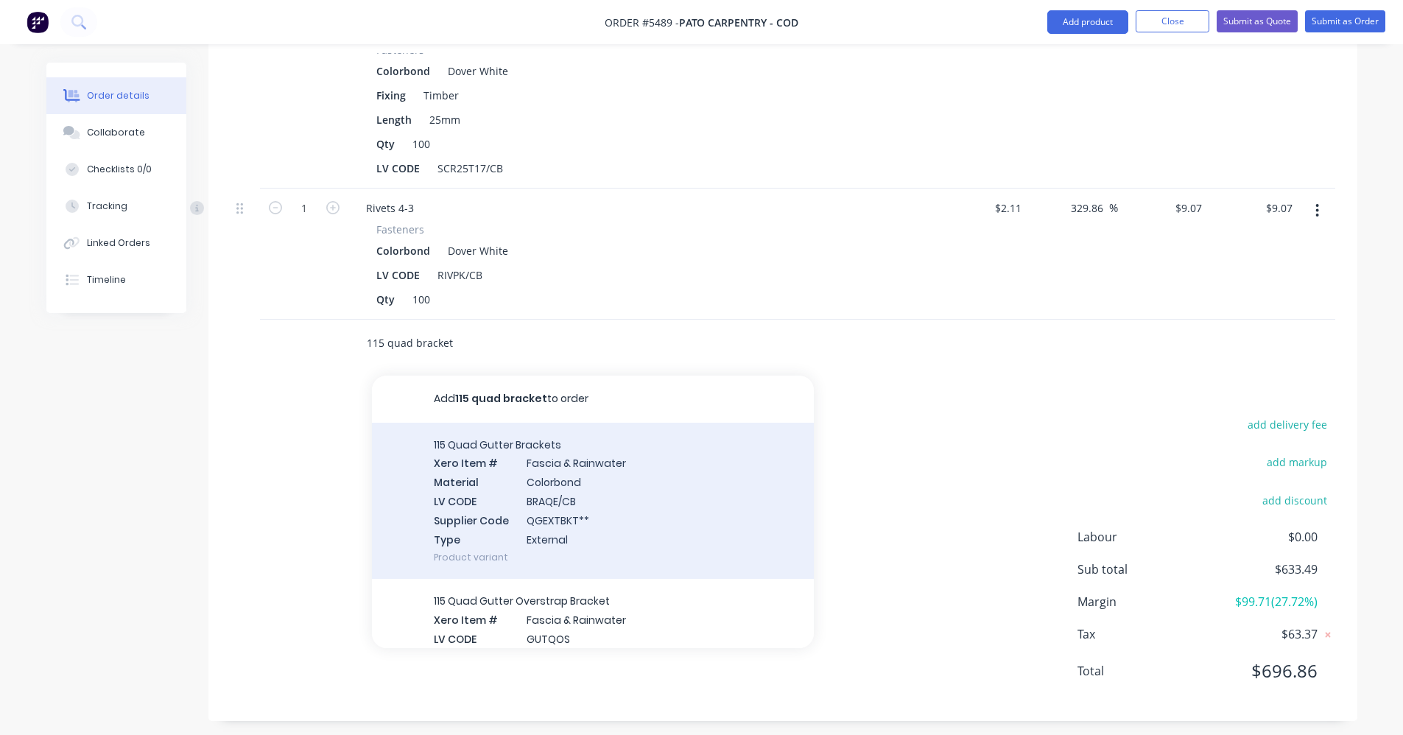
type input "115 quad bracket"
click at [500, 474] on div "115 Quad Gutter Brackets Xero Item # [MEDICAL_DATA] & Rainwater Material Colorb…" at bounding box center [593, 501] width 442 height 157
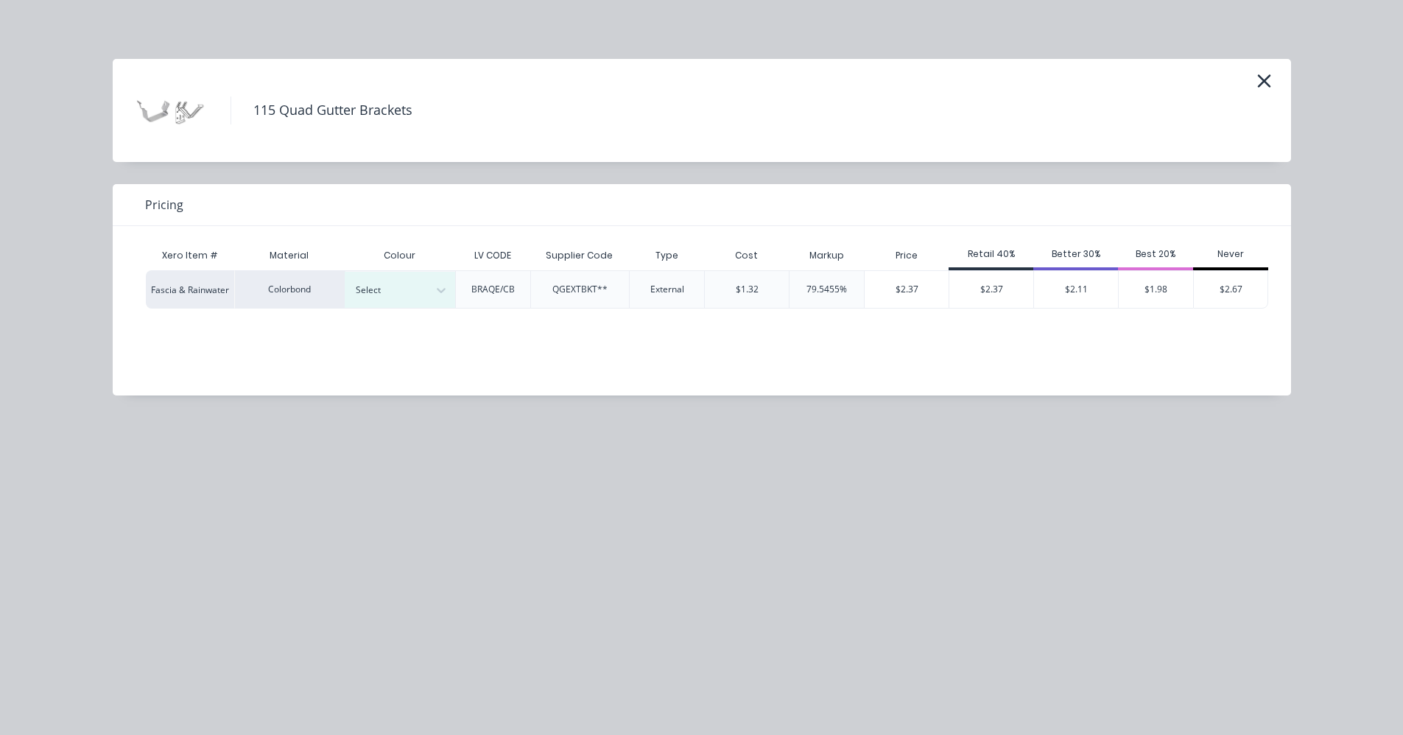
scroll to position [2210, 0]
click at [1263, 85] on icon "button" at bounding box center [1264, 81] width 15 height 21
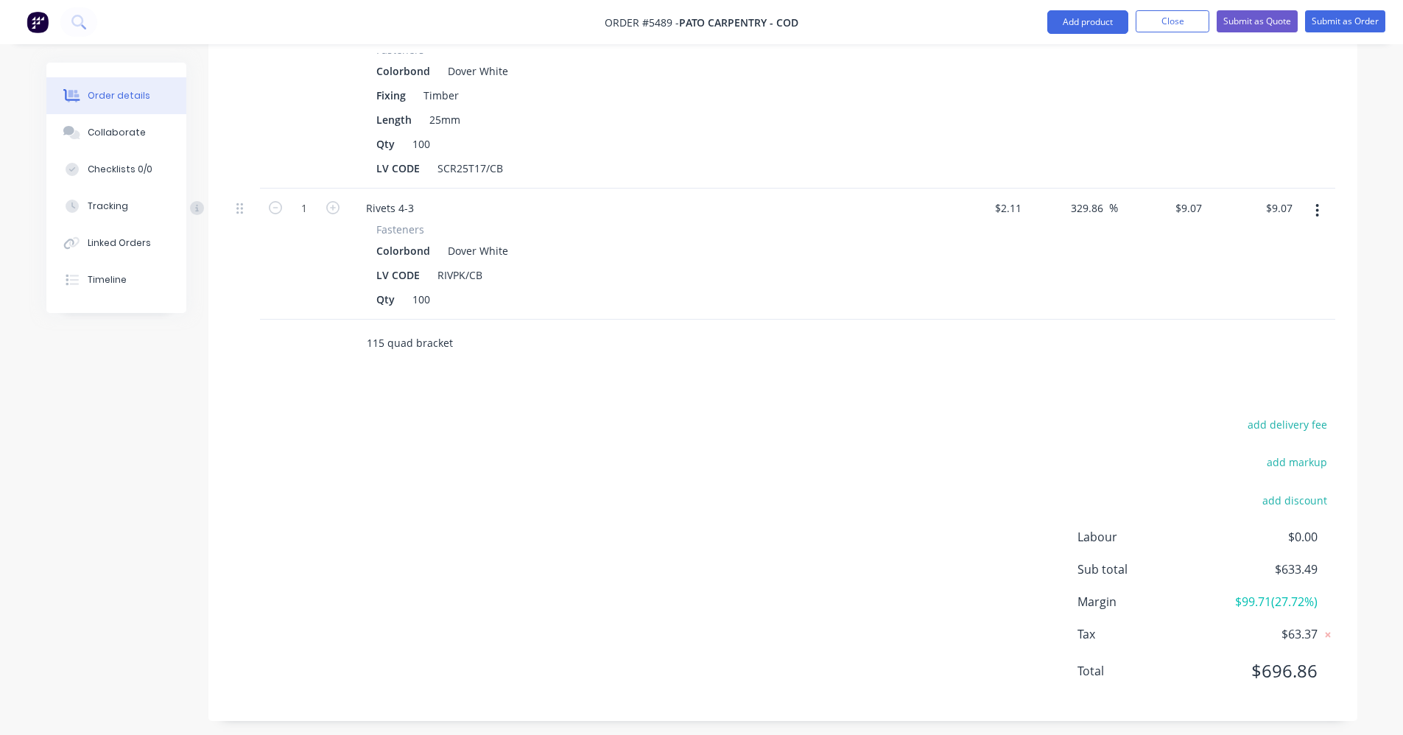
click at [502, 349] on input "115 quad bracket" at bounding box center [513, 343] width 295 height 29
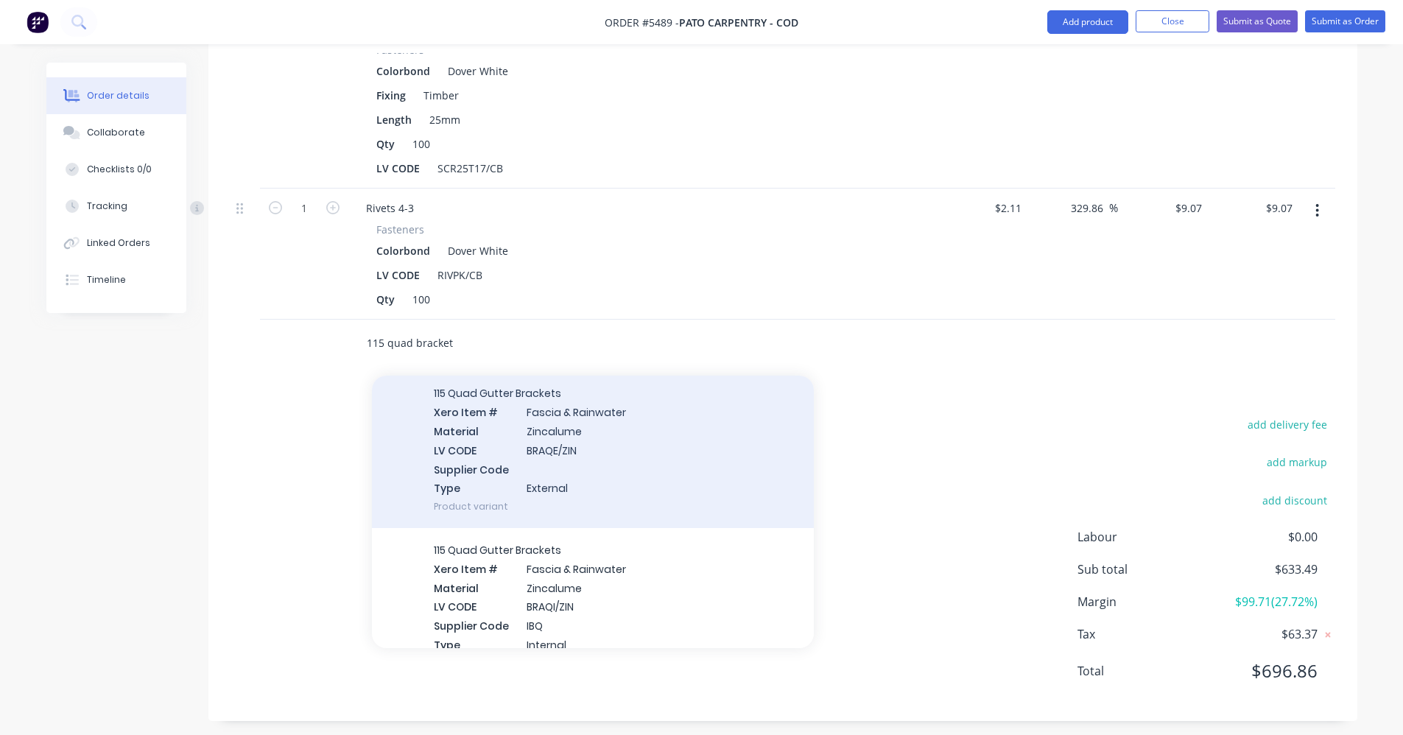
scroll to position [516, 0]
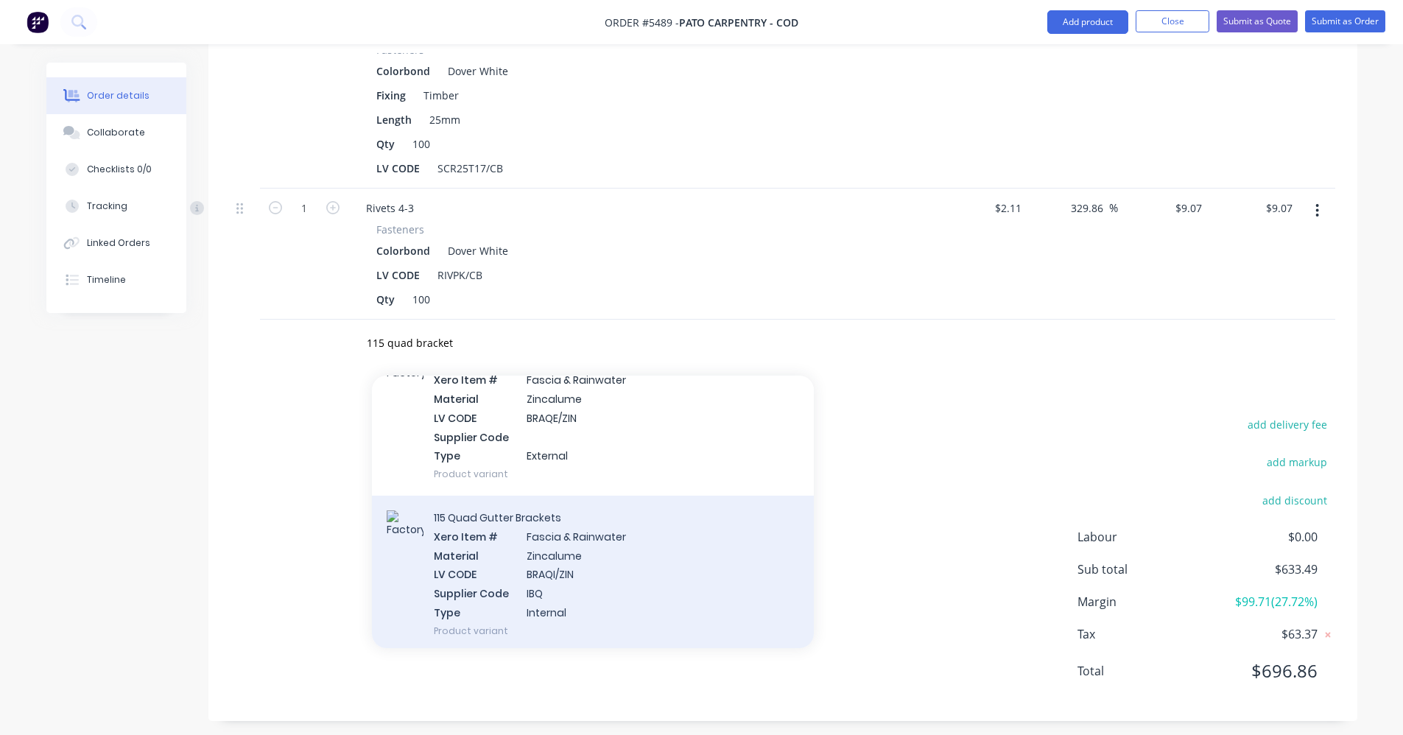
click at [578, 575] on div "115 Quad Gutter Brackets Xero Item # [MEDICAL_DATA] & Rainwater Material Zincal…" at bounding box center [593, 574] width 442 height 157
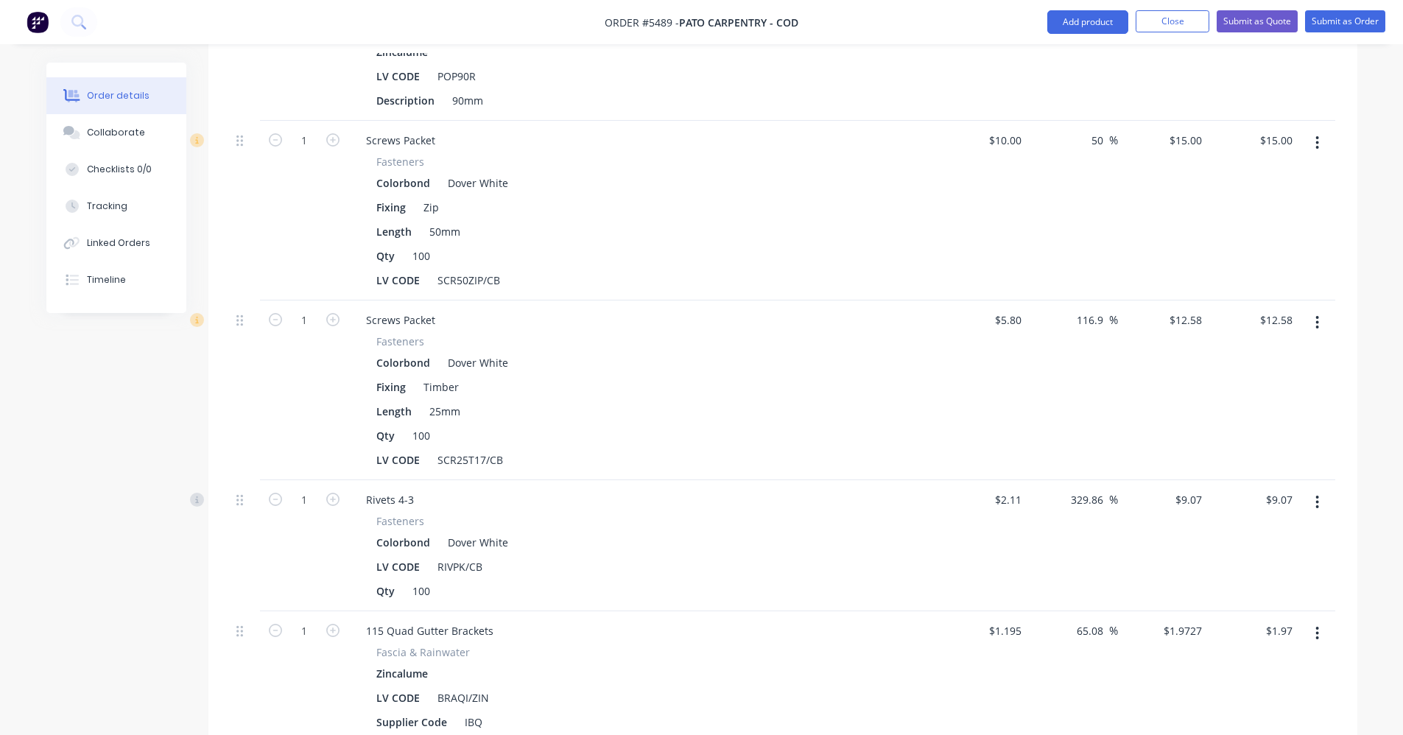
scroll to position [2136, 0]
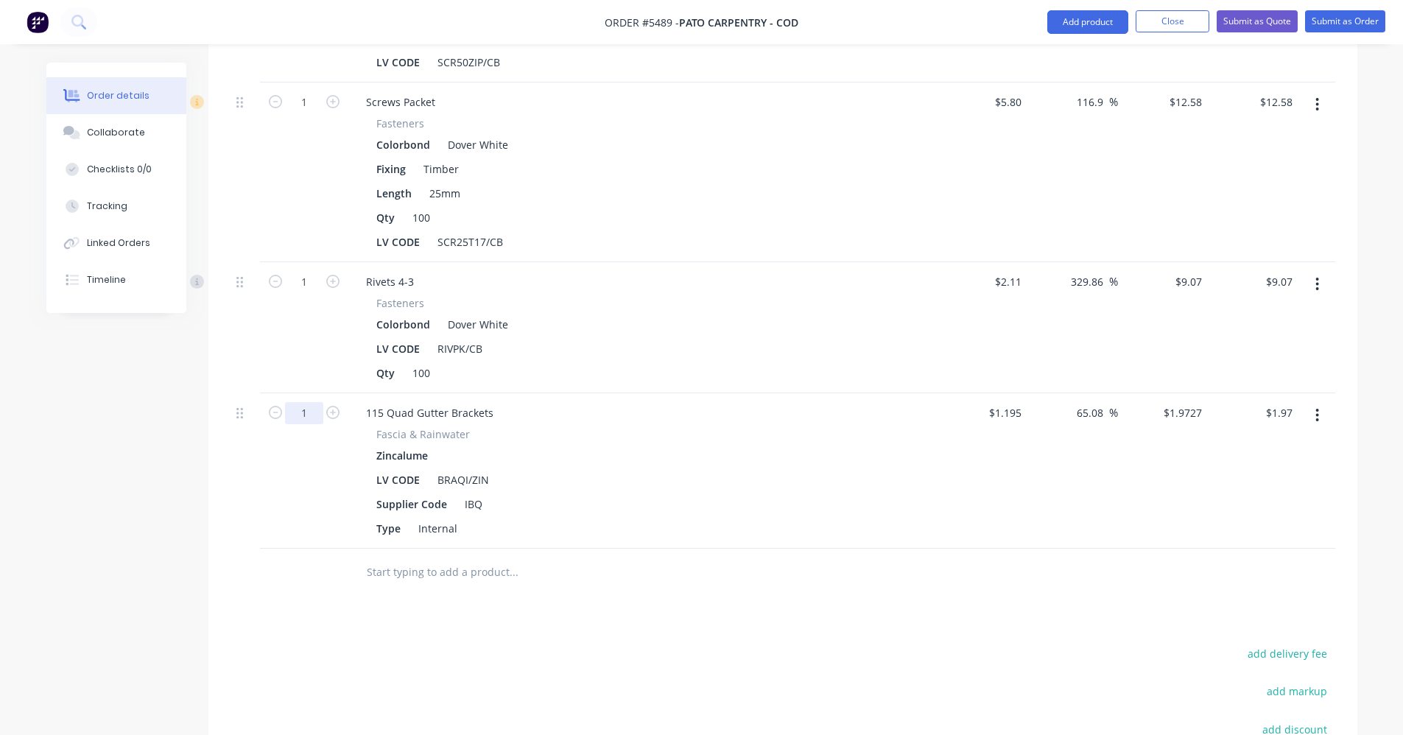
type input "8"
type input "$15.78"
click at [671, 497] on div "Supplier Code IBQ" at bounding box center [640, 504] width 539 height 21
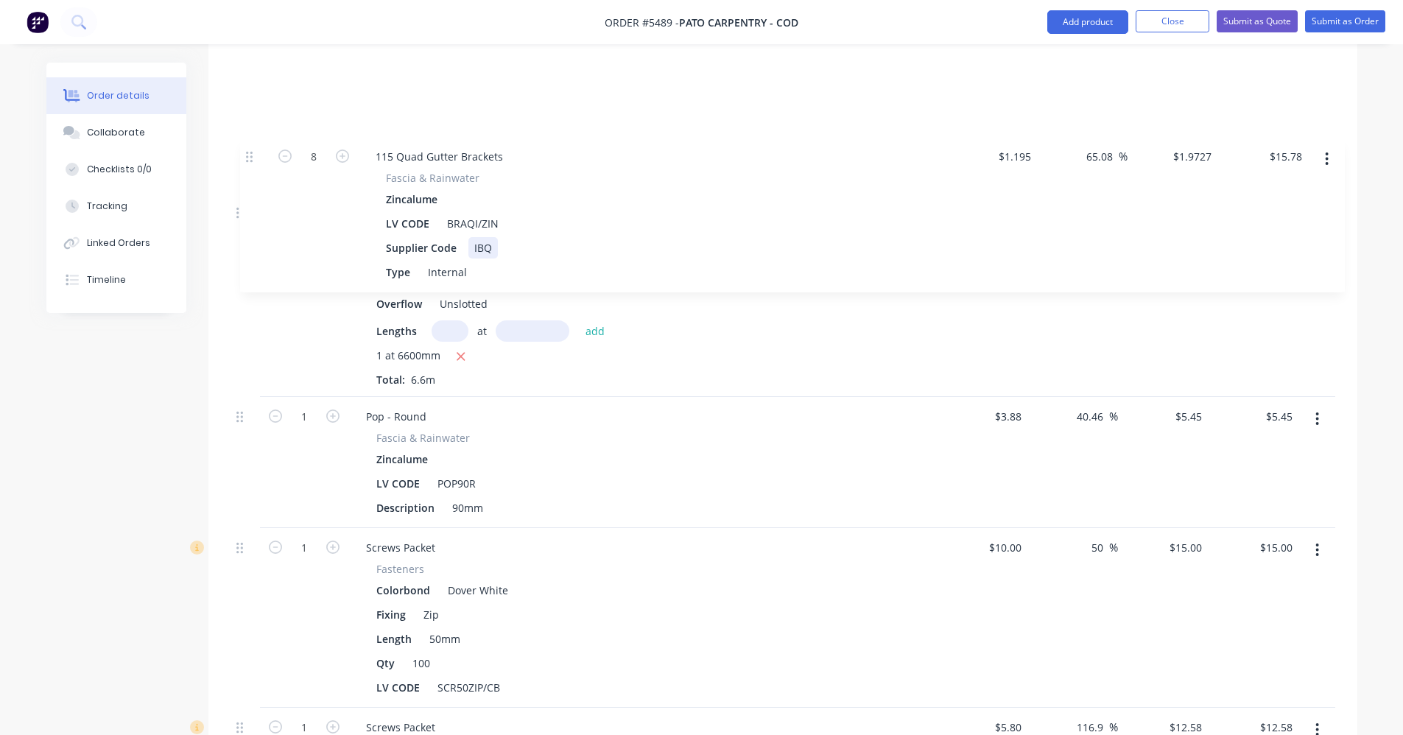
scroll to position [1662, 0]
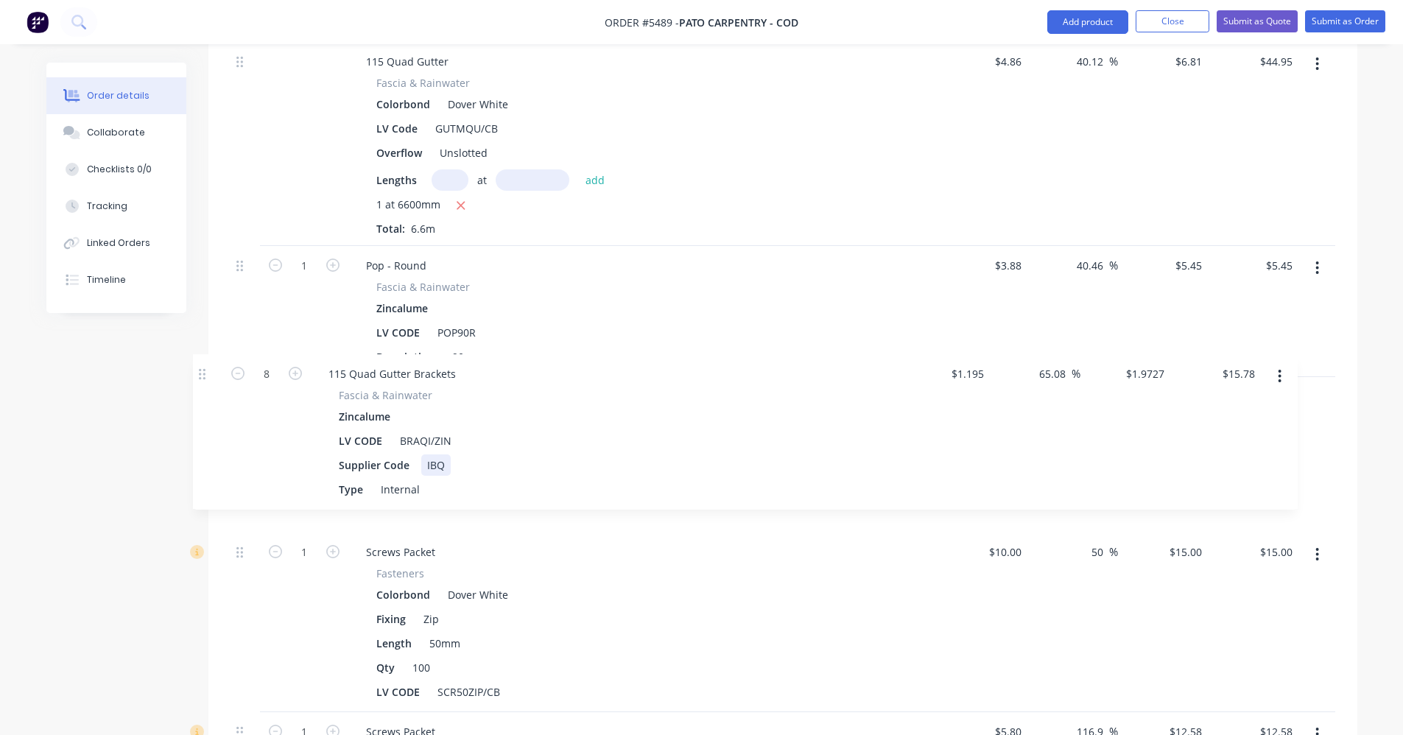
drag, startPoint x: 240, startPoint y: 419, endPoint x: 204, endPoint y: 373, distance: 58.2
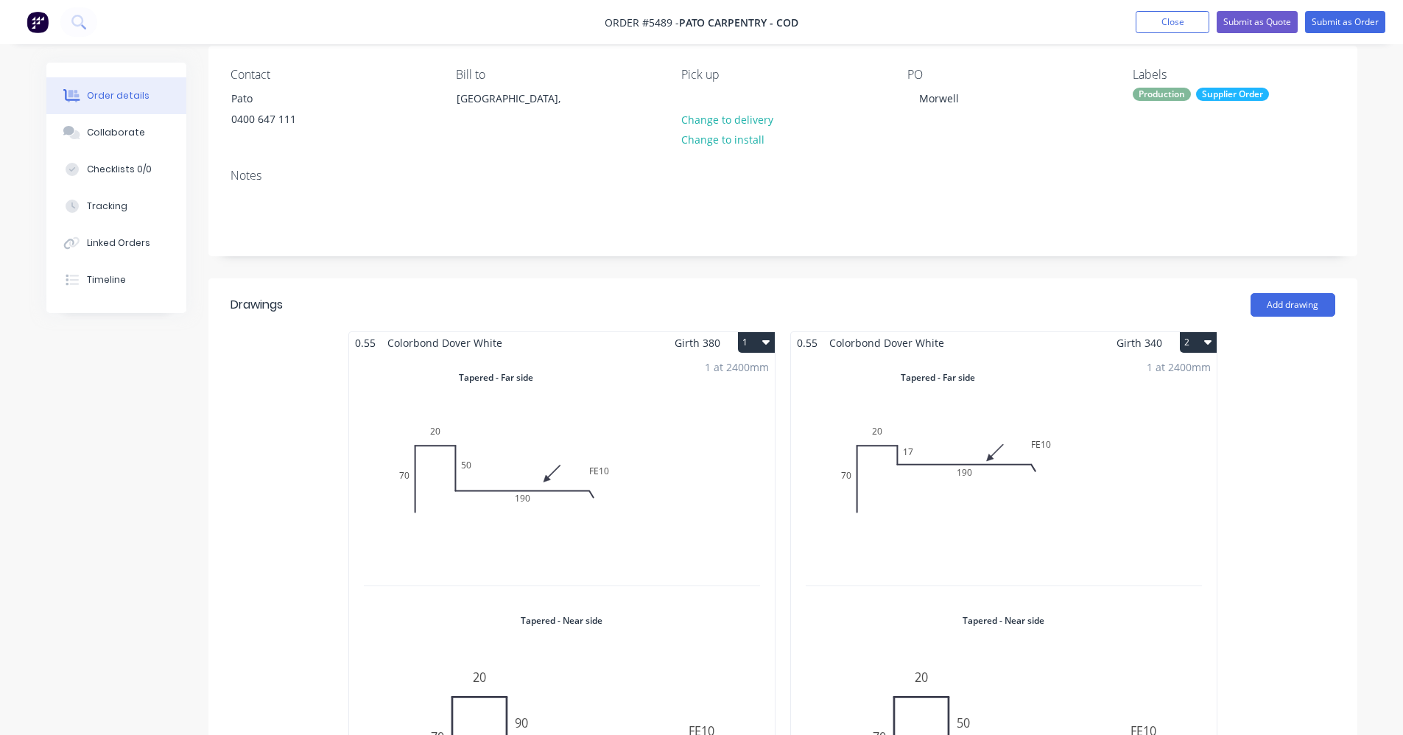
scroll to position [115, 0]
click at [1276, 20] on button "Submit as Quote" at bounding box center [1257, 22] width 81 height 22
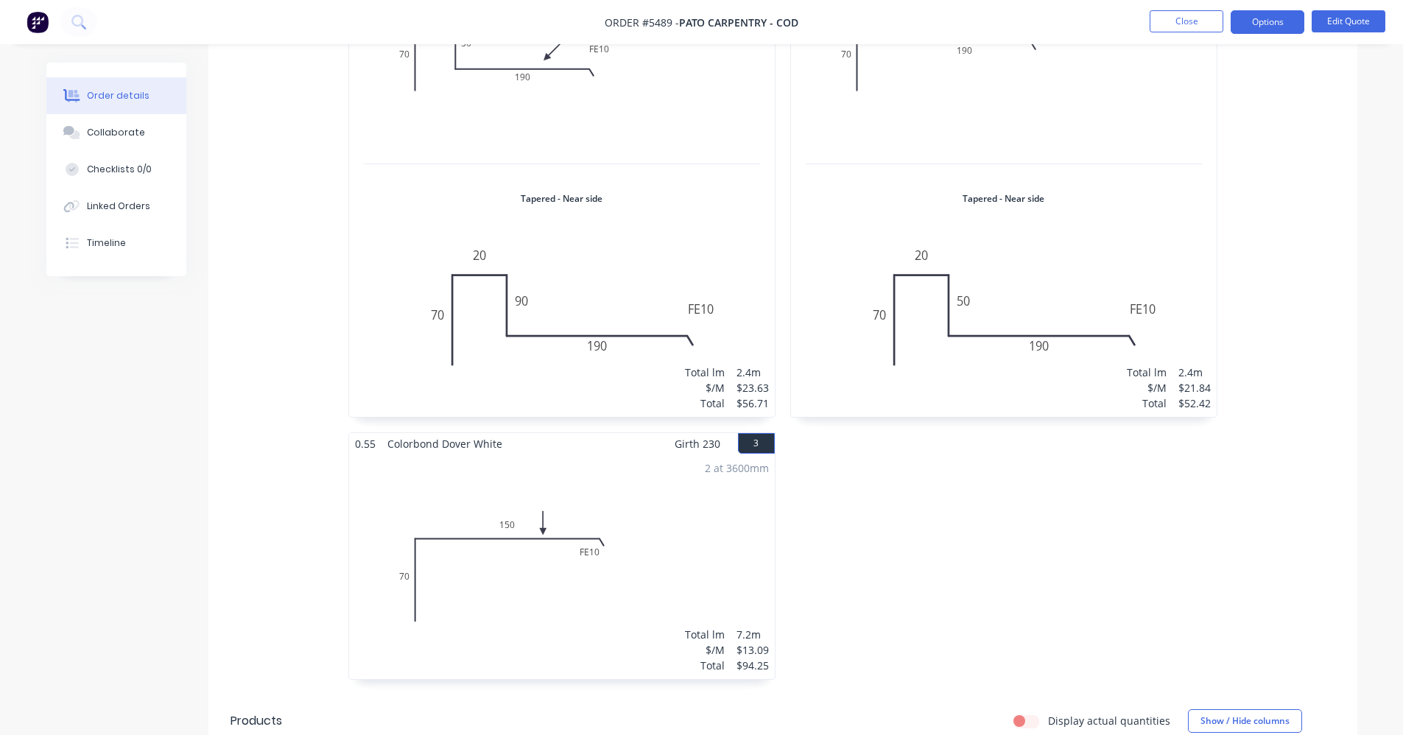
scroll to position [372, 0]
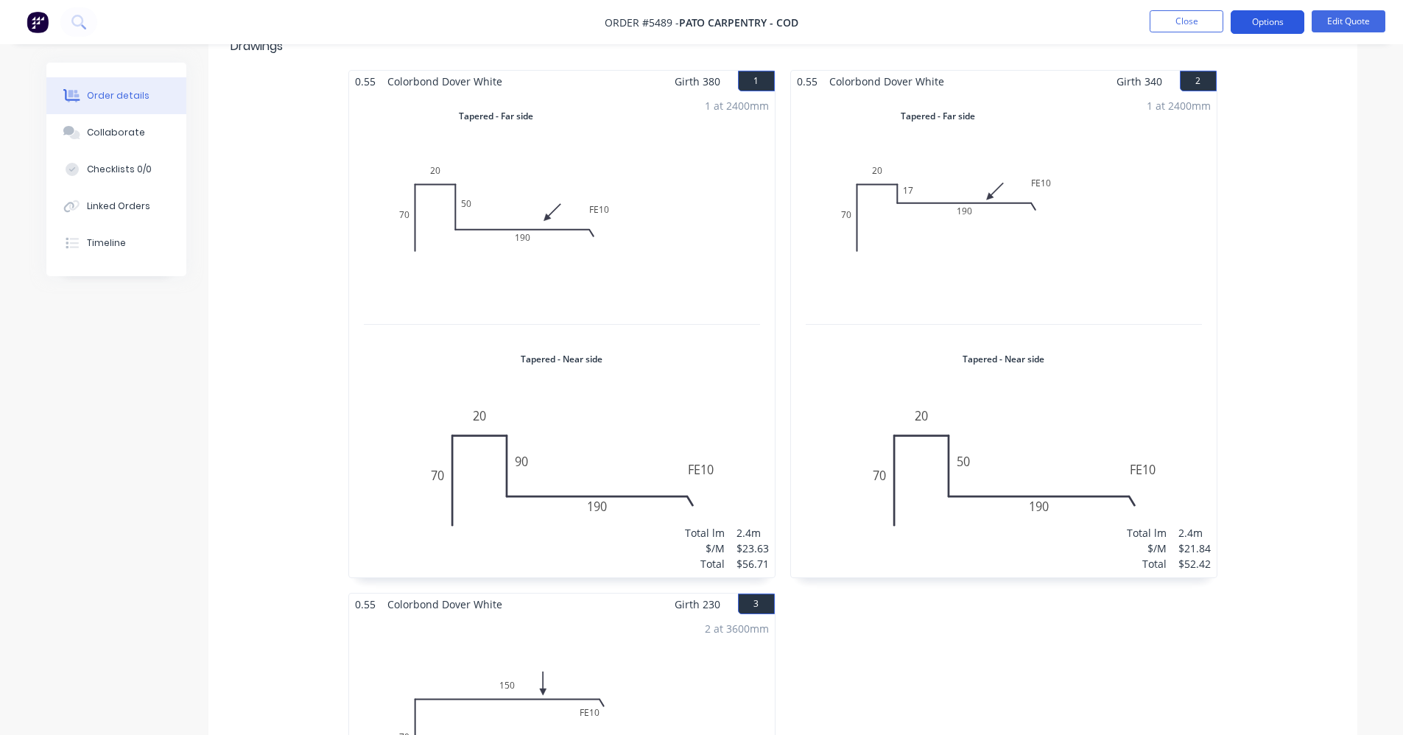
click at [1246, 29] on button "Options" at bounding box center [1268, 22] width 74 height 24
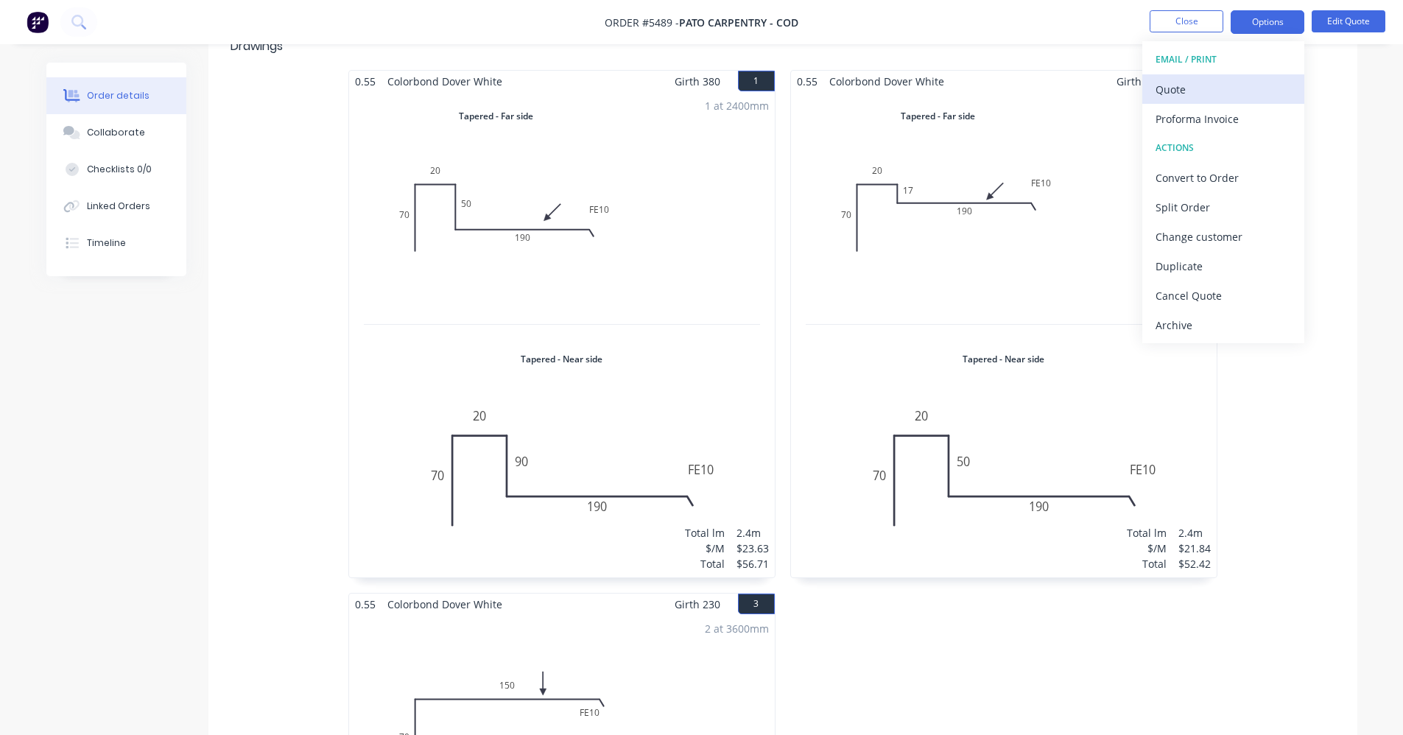
click at [1207, 85] on div "Quote" at bounding box center [1224, 89] width 136 height 21
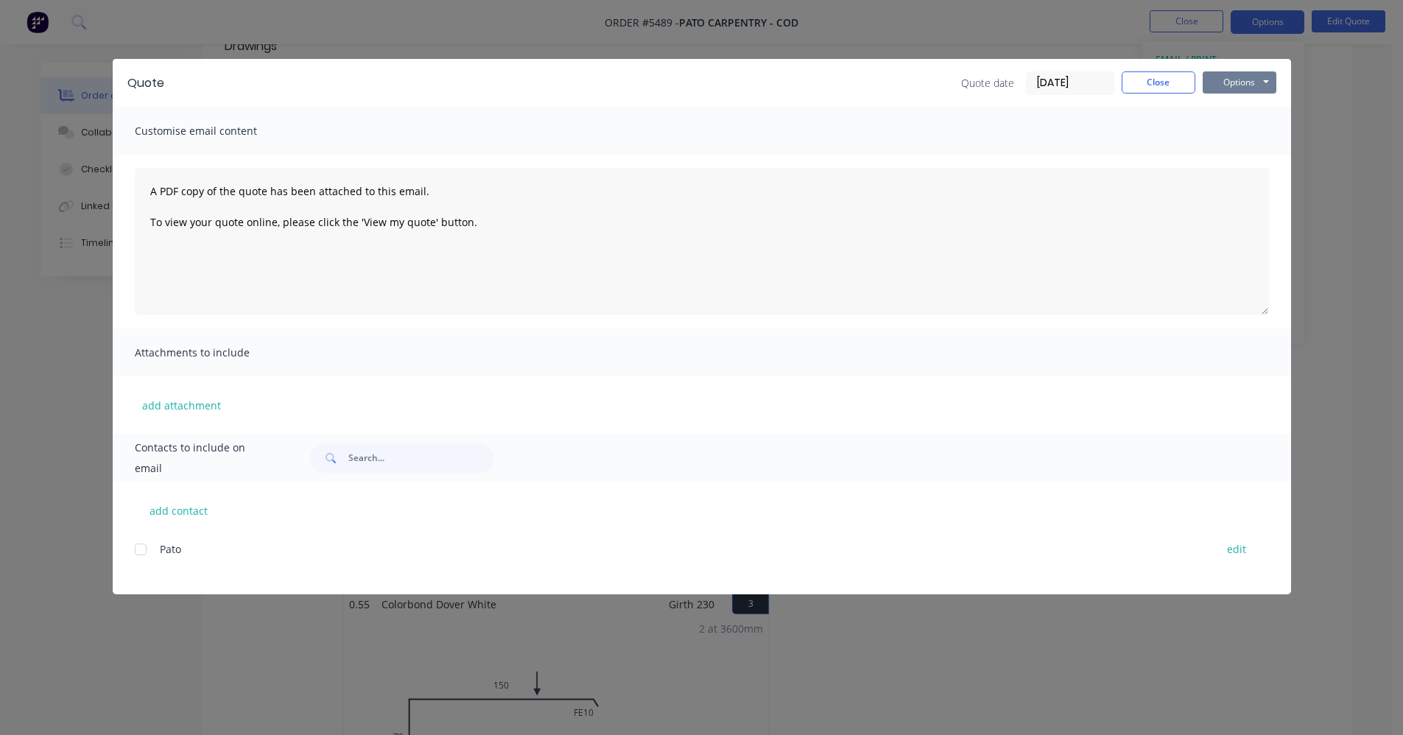
click at [1228, 83] on button "Options" at bounding box center [1240, 82] width 74 height 22
click at [1229, 134] on button "Print" at bounding box center [1250, 133] width 94 height 24
click at [1168, 82] on button "Close" at bounding box center [1159, 82] width 74 height 22
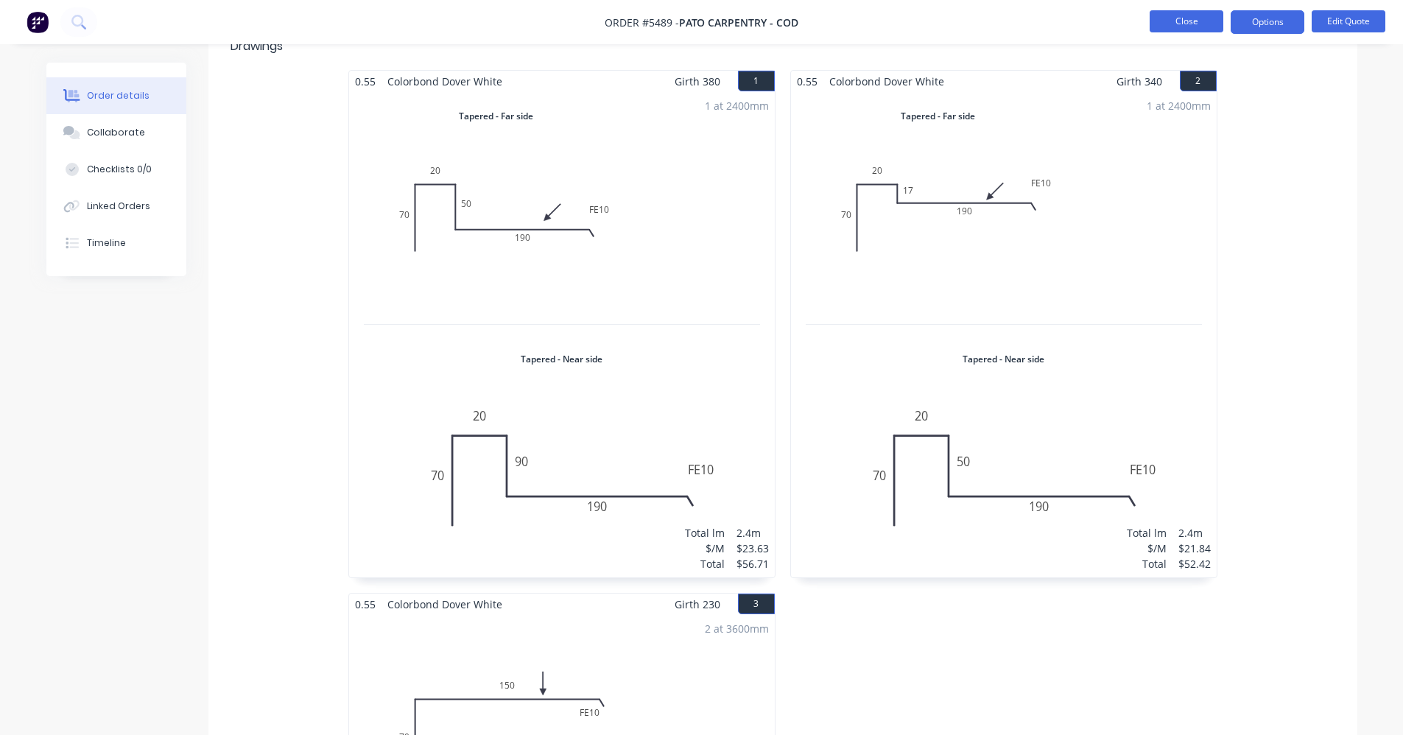
click at [1179, 28] on button "Close" at bounding box center [1187, 21] width 74 height 22
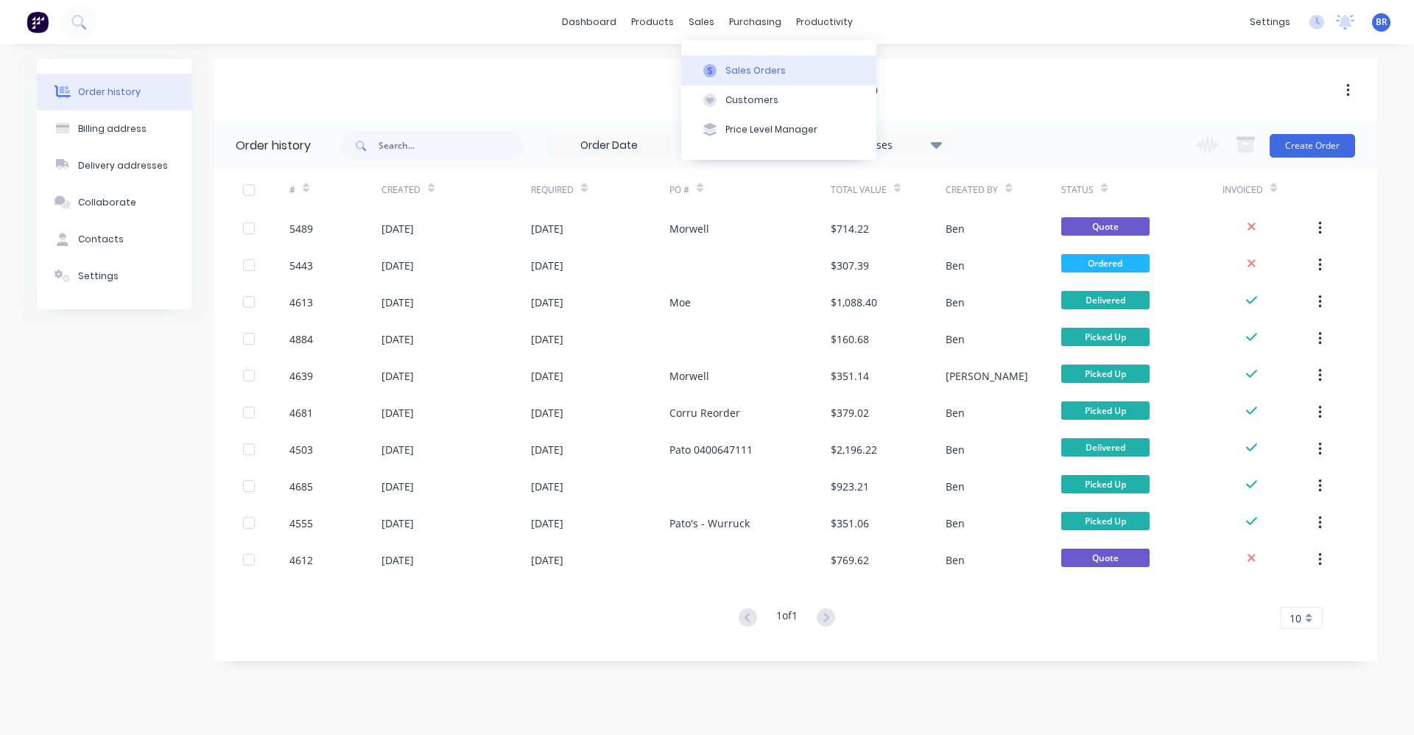
click at [726, 68] on div "Sales Orders" at bounding box center [756, 70] width 60 height 13
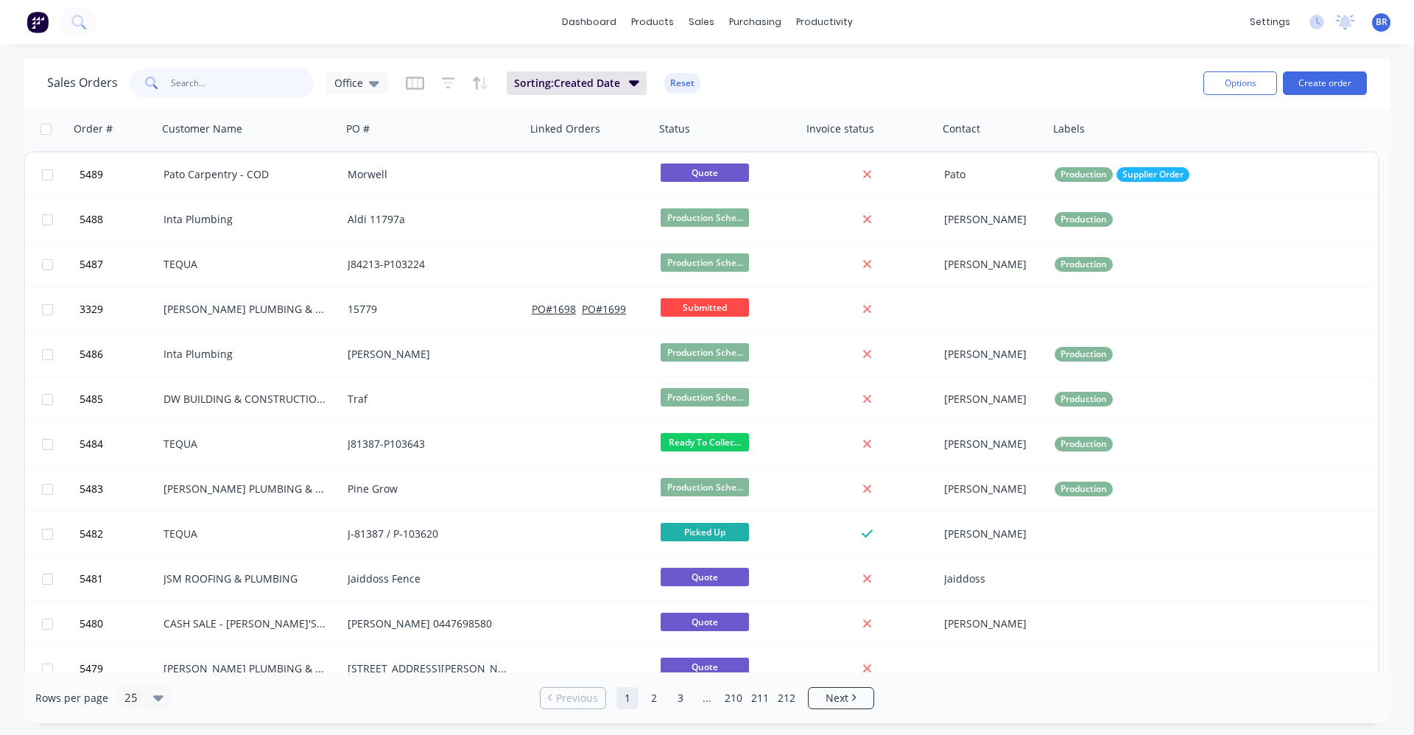
click at [236, 77] on input "text" at bounding box center [243, 83] width 144 height 29
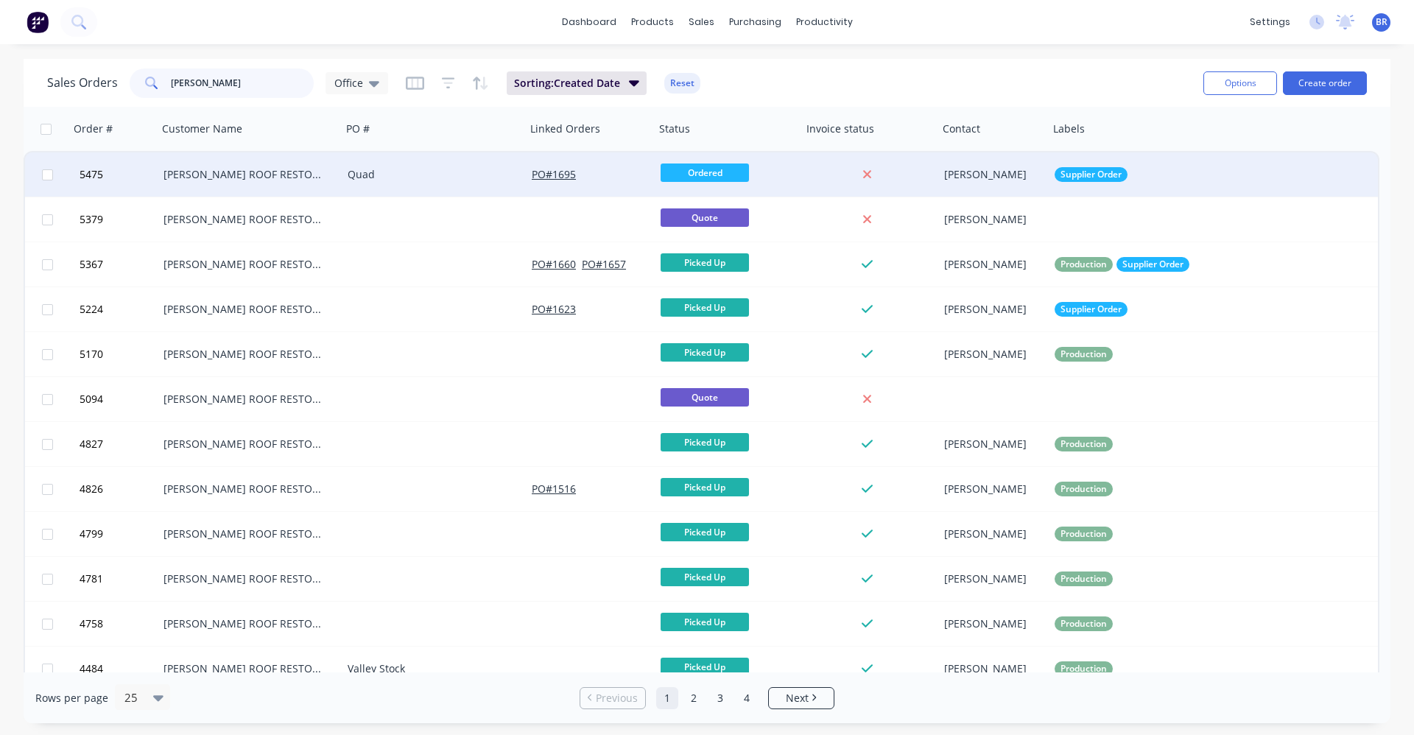
type input "[PERSON_NAME]"
click at [294, 179] on div "[PERSON_NAME] ROOF RESTORATION" at bounding box center [246, 174] width 164 height 15
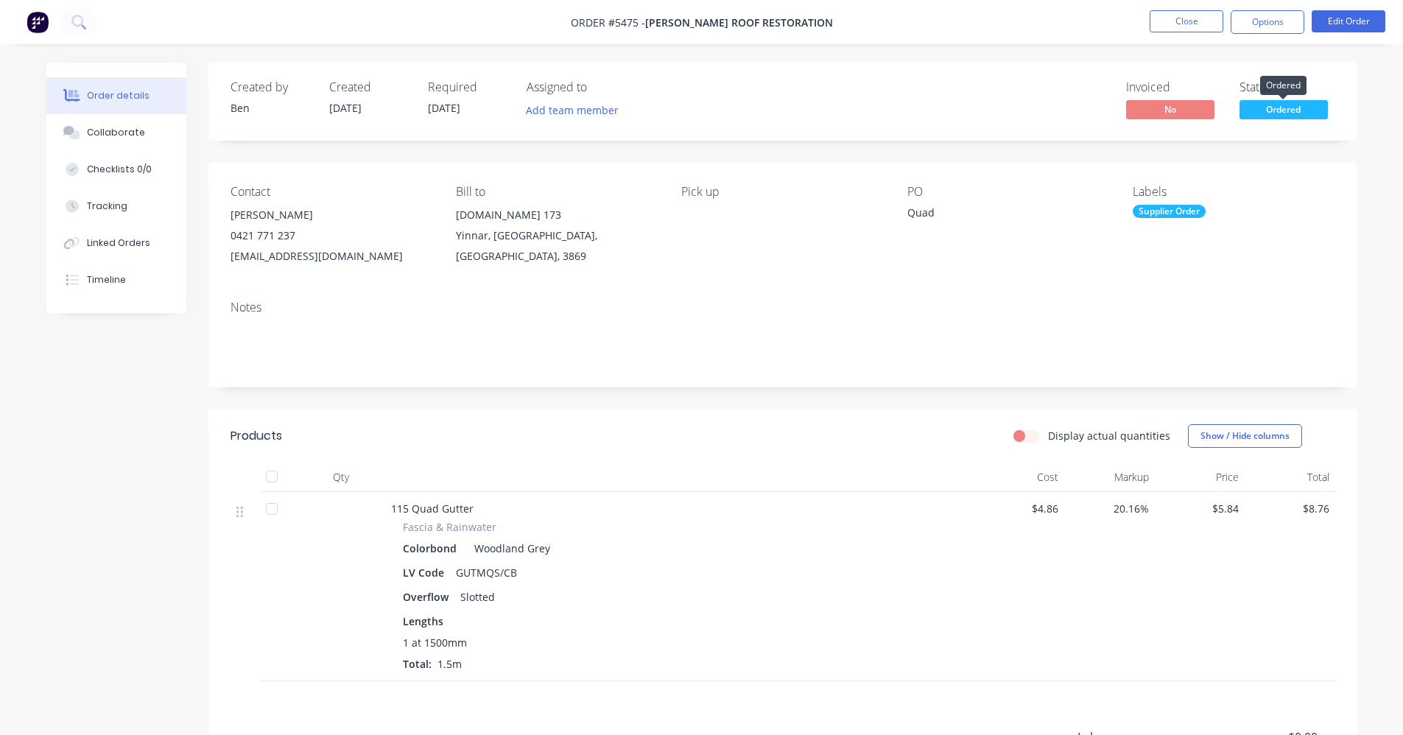
click at [1283, 112] on span "Ordered" at bounding box center [1284, 109] width 88 height 18
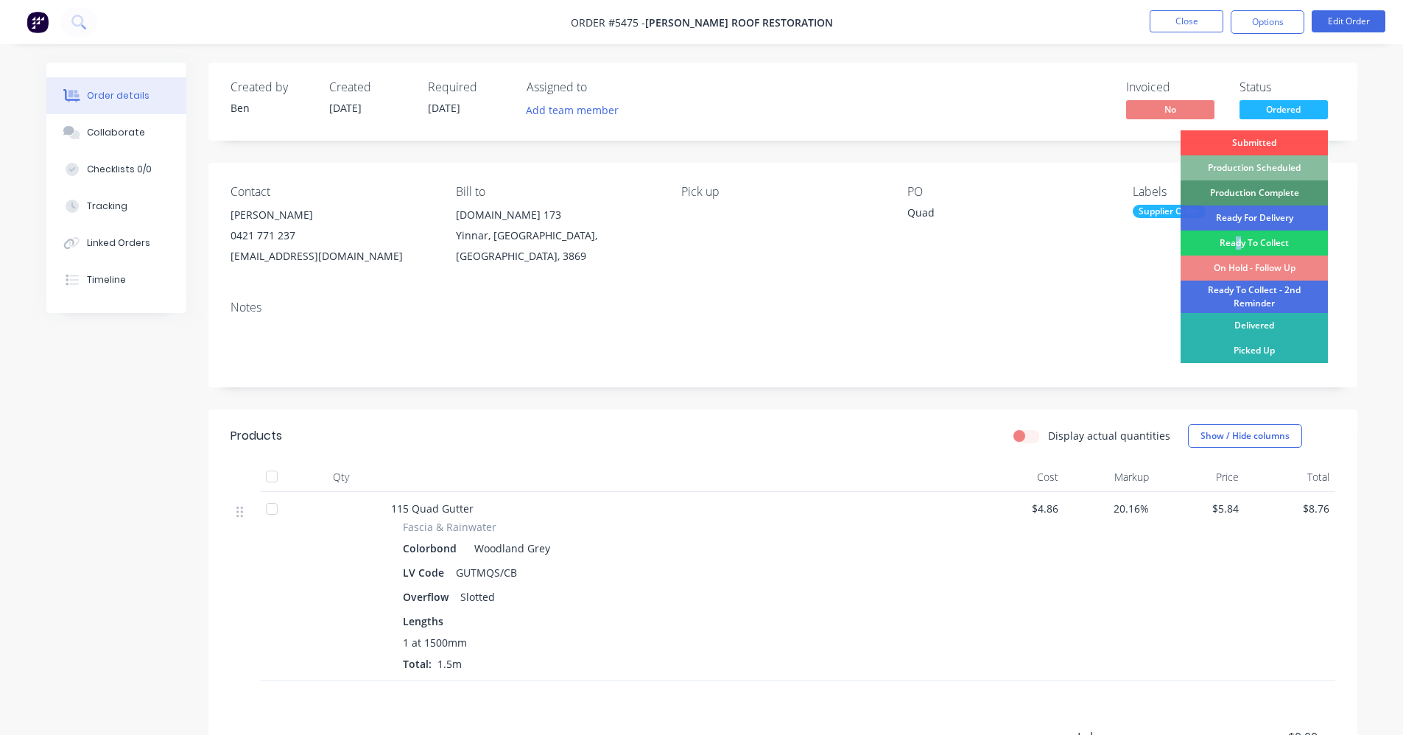
click at [1239, 244] on div "Ready To Collect" at bounding box center [1254, 243] width 147 height 25
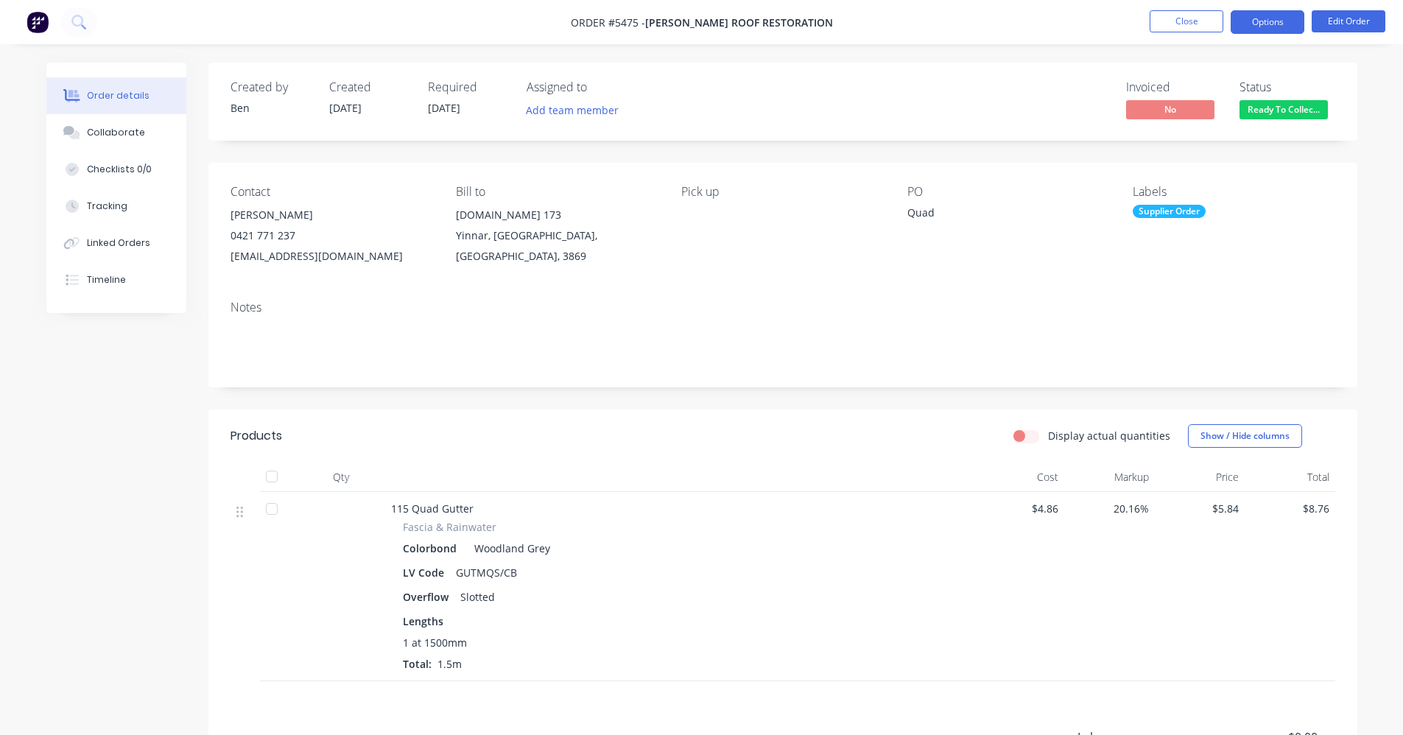
click at [1259, 18] on button "Options" at bounding box center [1268, 22] width 74 height 24
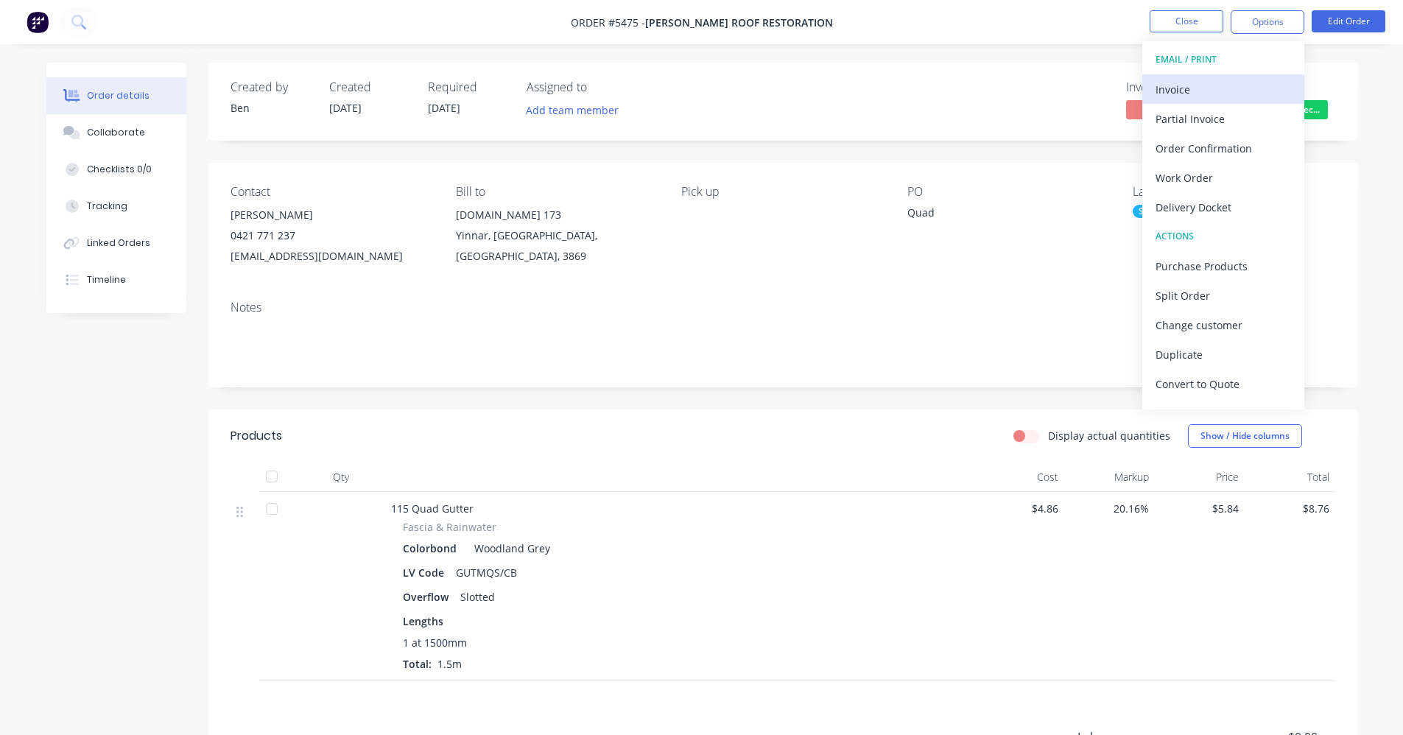
click at [1196, 88] on div "Invoice" at bounding box center [1224, 89] width 136 height 21
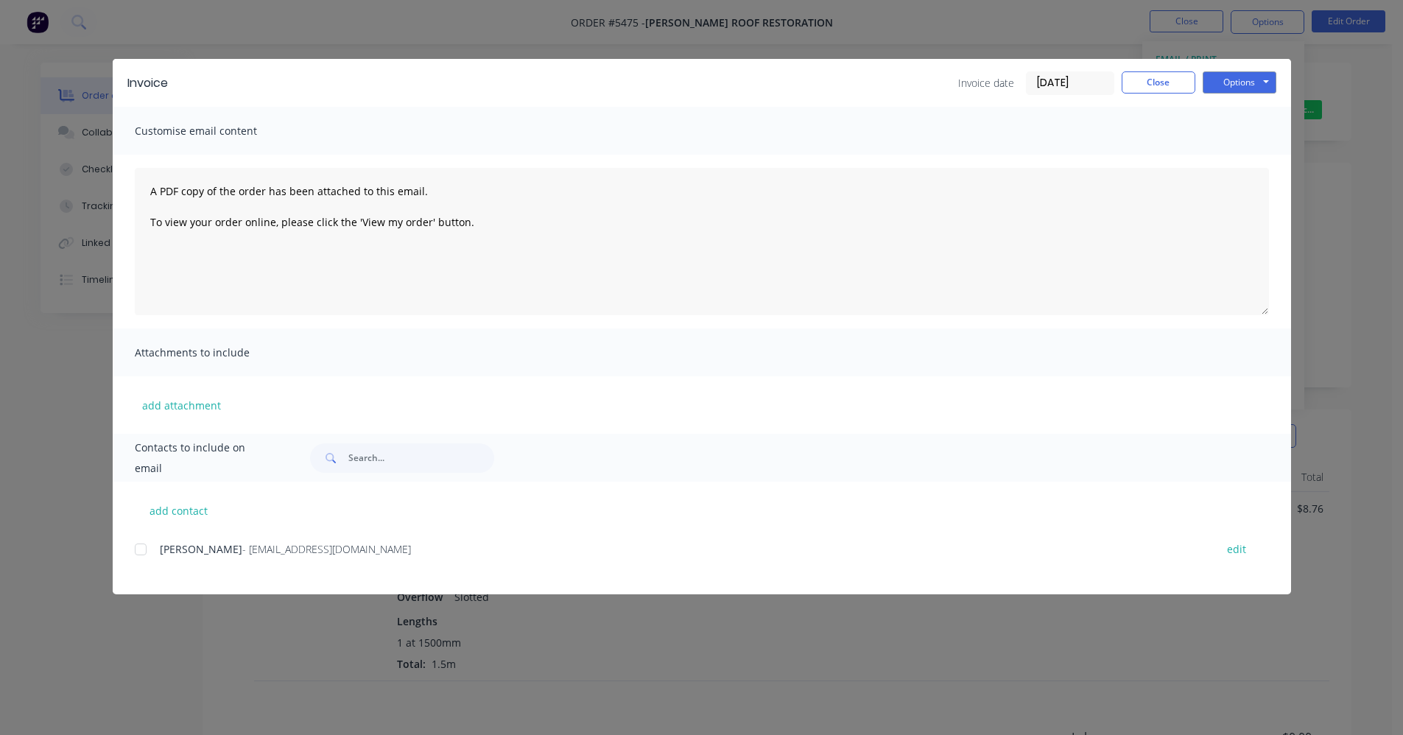
drag, startPoint x: 164, startPoint y: 556, endPoint x: 138, endPoint y: 548, distance: 26.3
click at [163, 555] on span "[PERSON_NAME]" at bounding box center [201, 549] width 83 height 14
click at [138, 548] on div at bounding box center [140, 549] width 29 height 29
click at [1252, 85] on button "Options" at bounding box center [1240, 82] width 74 height 22
click at [1253, 157] on button "Email" at bounding box center [1250, 157] width 94 height 24
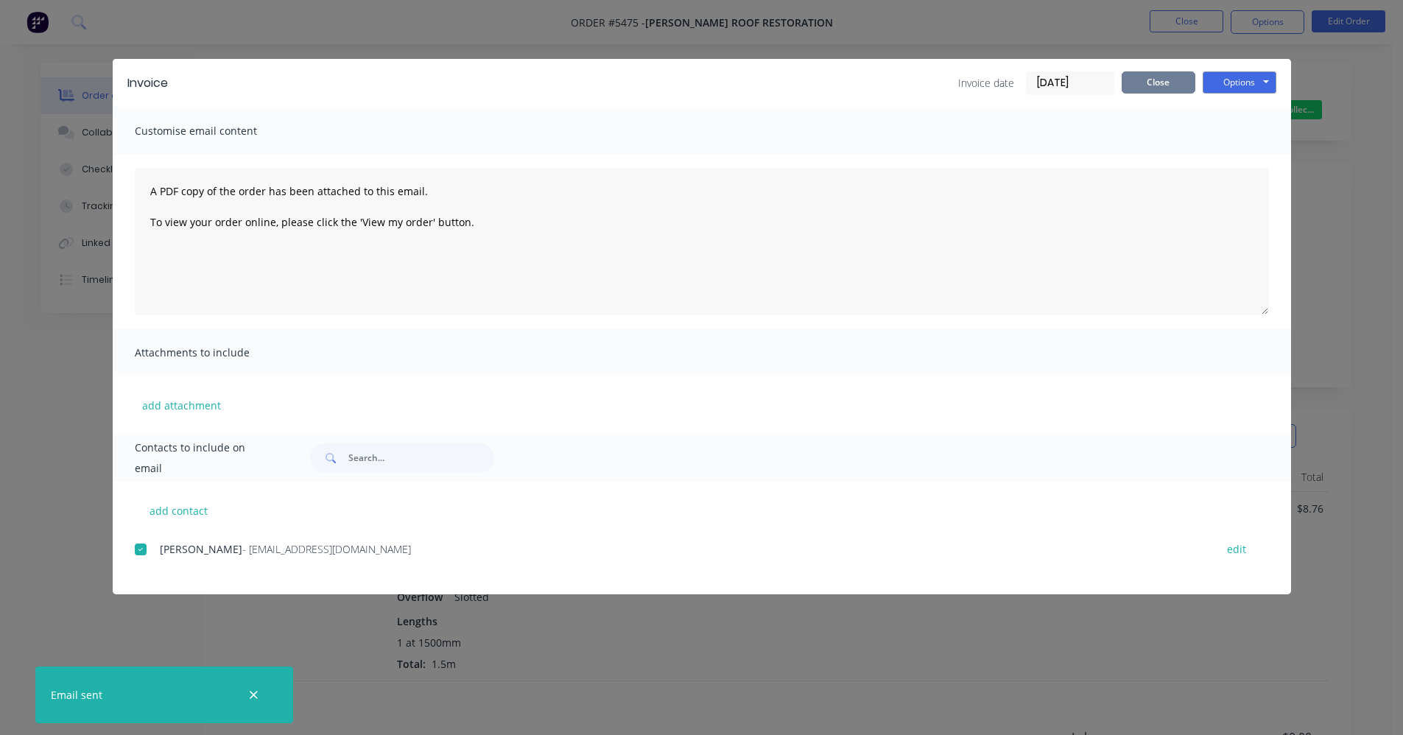
click at [1166, 87] on button "Close" at bounding box center [1159, 82] width 74 height 22
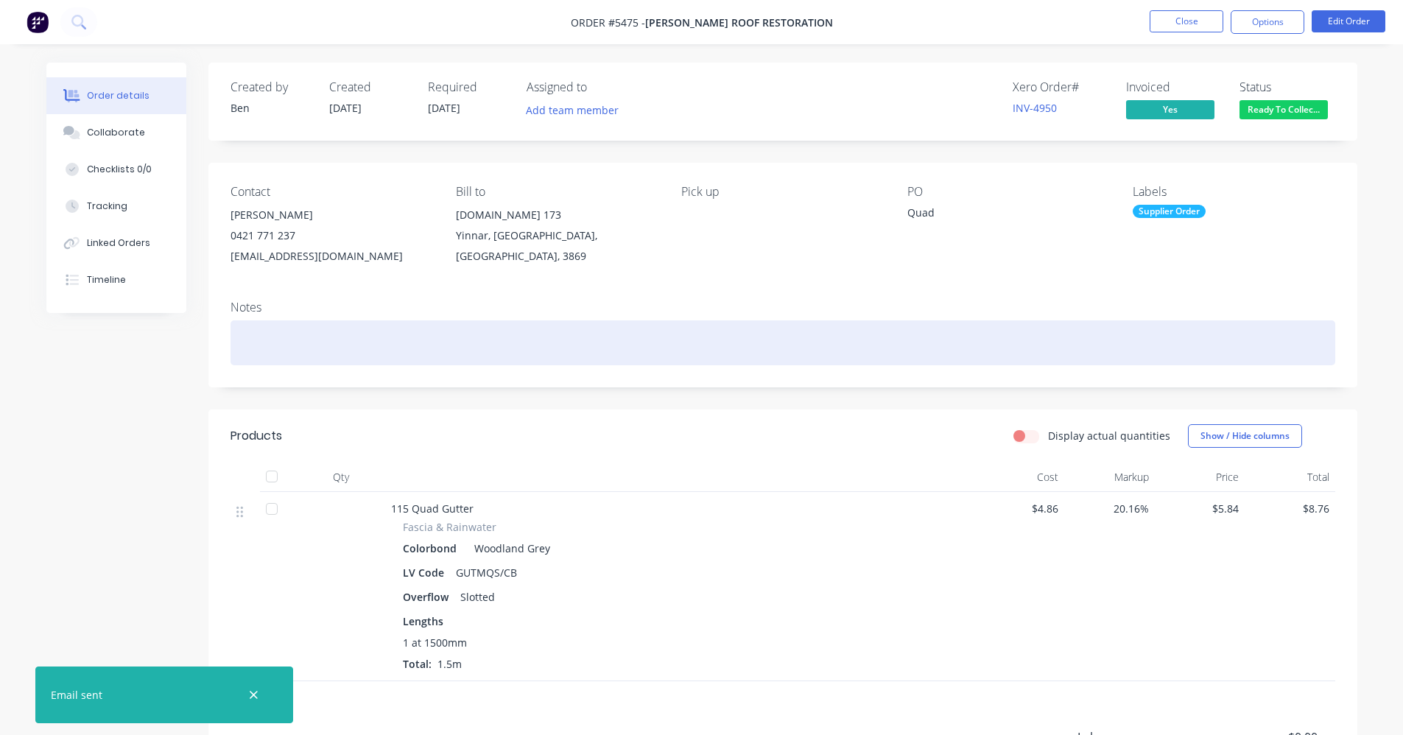
click at [737, 334] on div at bounding box center [783, 342] width 1105 height 45
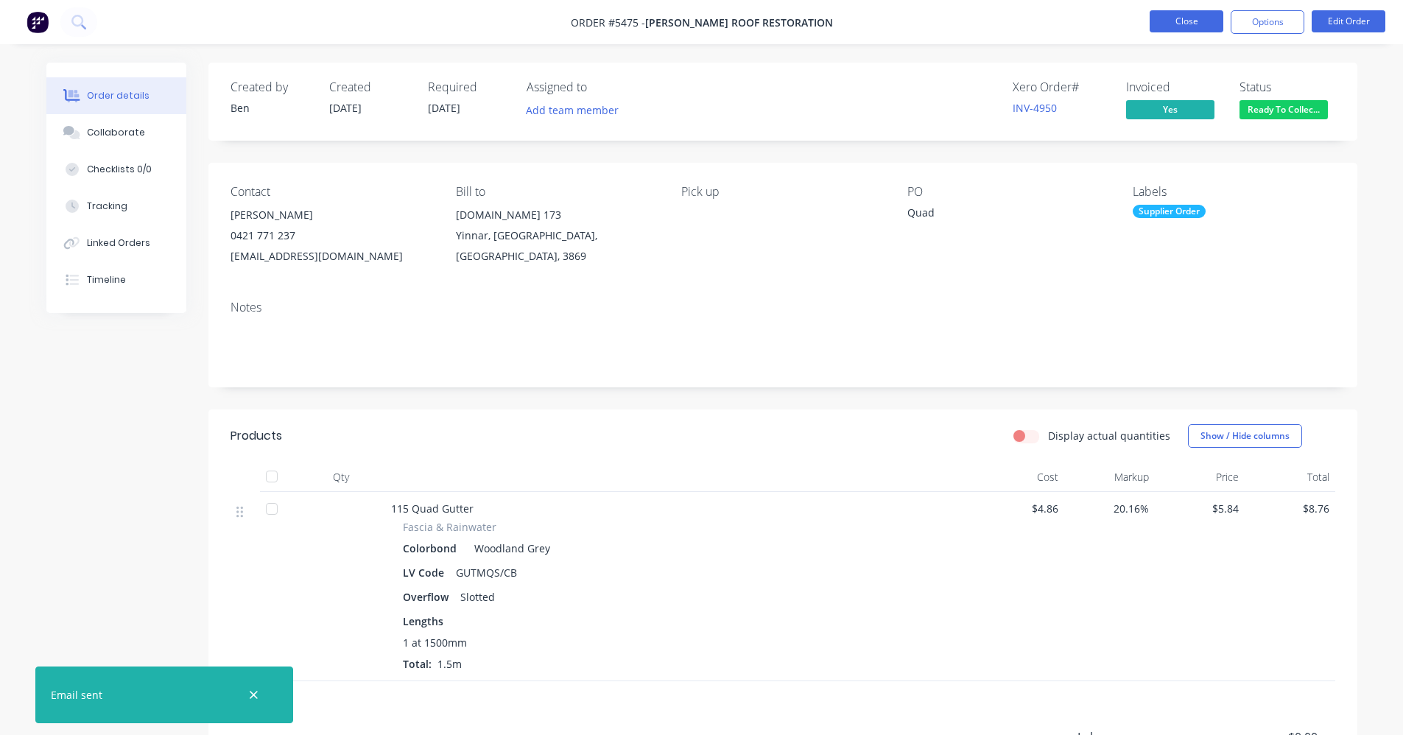
click at [1186, 18] on button "Close" at bounding box center [1187, 21] width 74 height 22
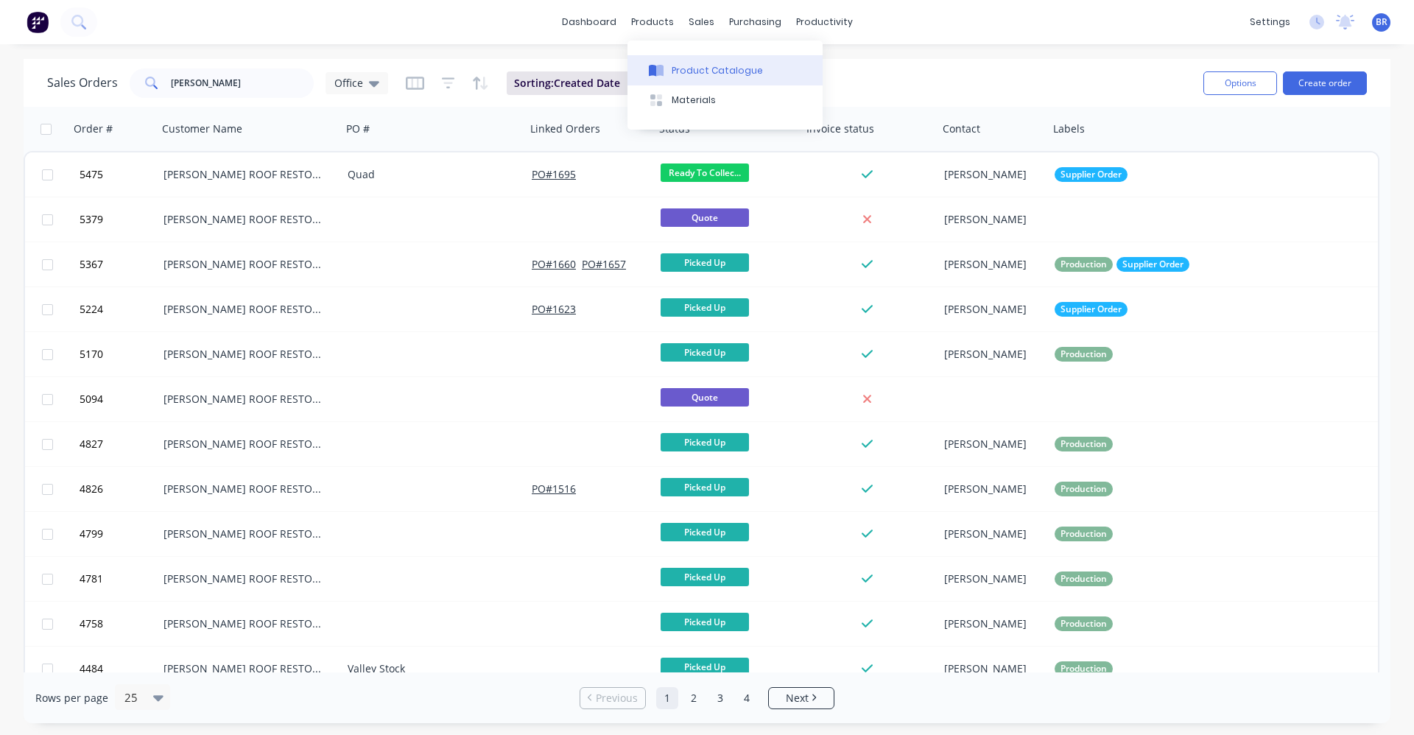
click at [698, 60] on button "Product Catalogue" at bounding box center [725, 69] width 195 height 29
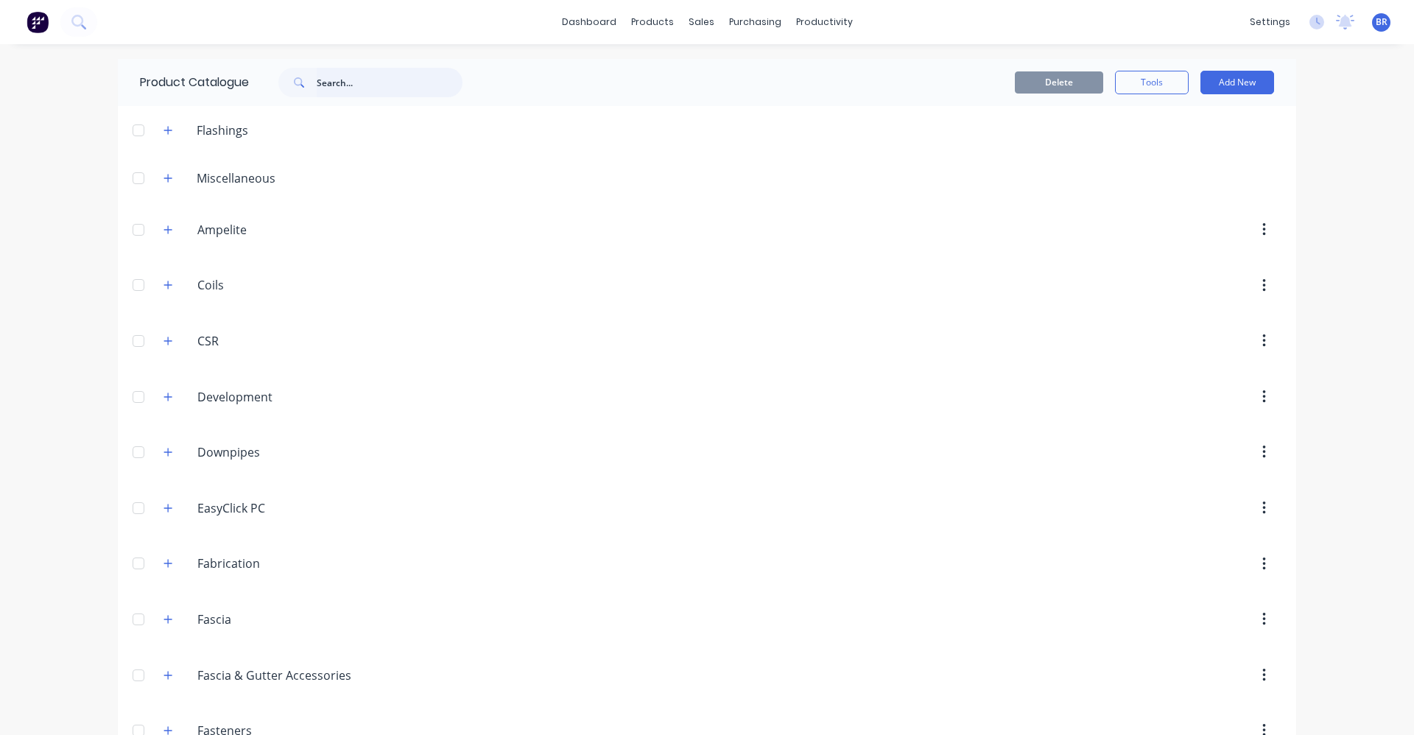
click at [372, 69] on input "text" at bounding box center [390, 82] width 146 height 29
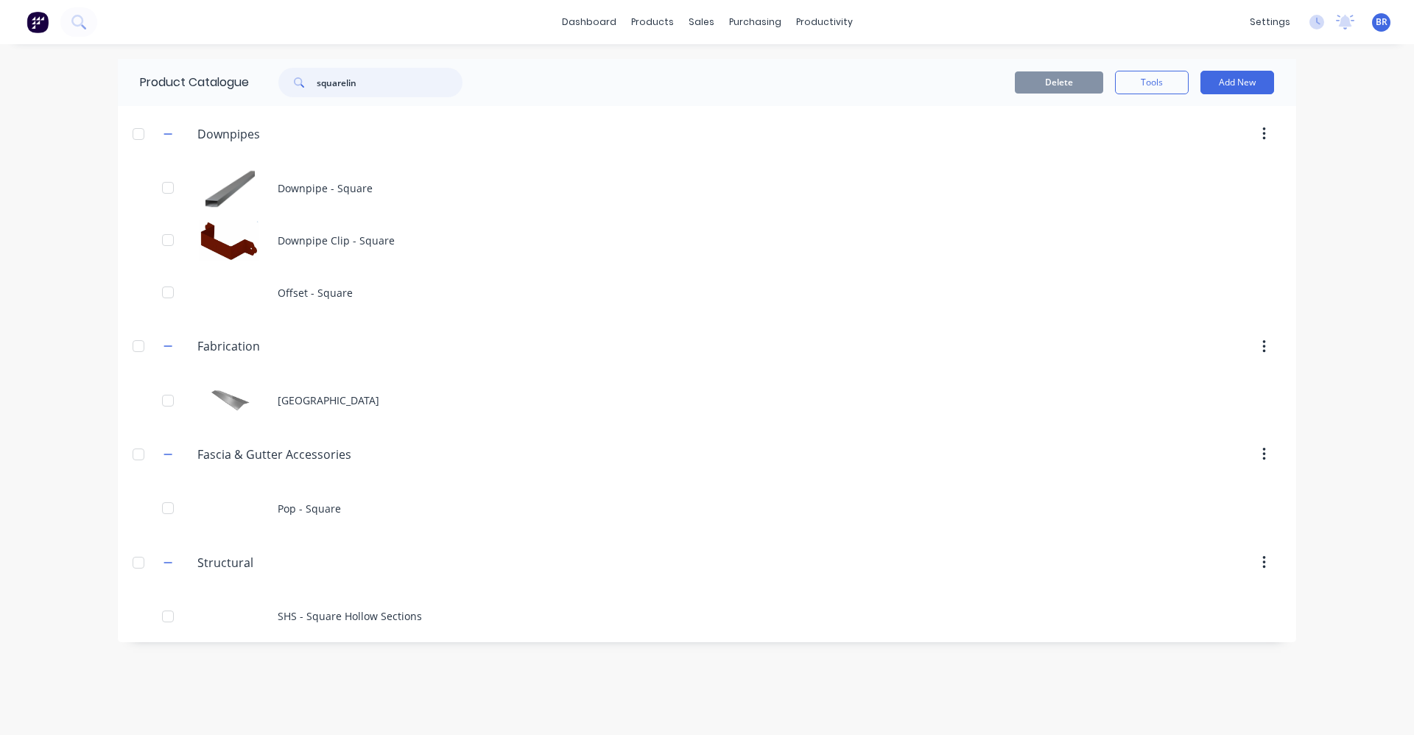
type input "squareline"
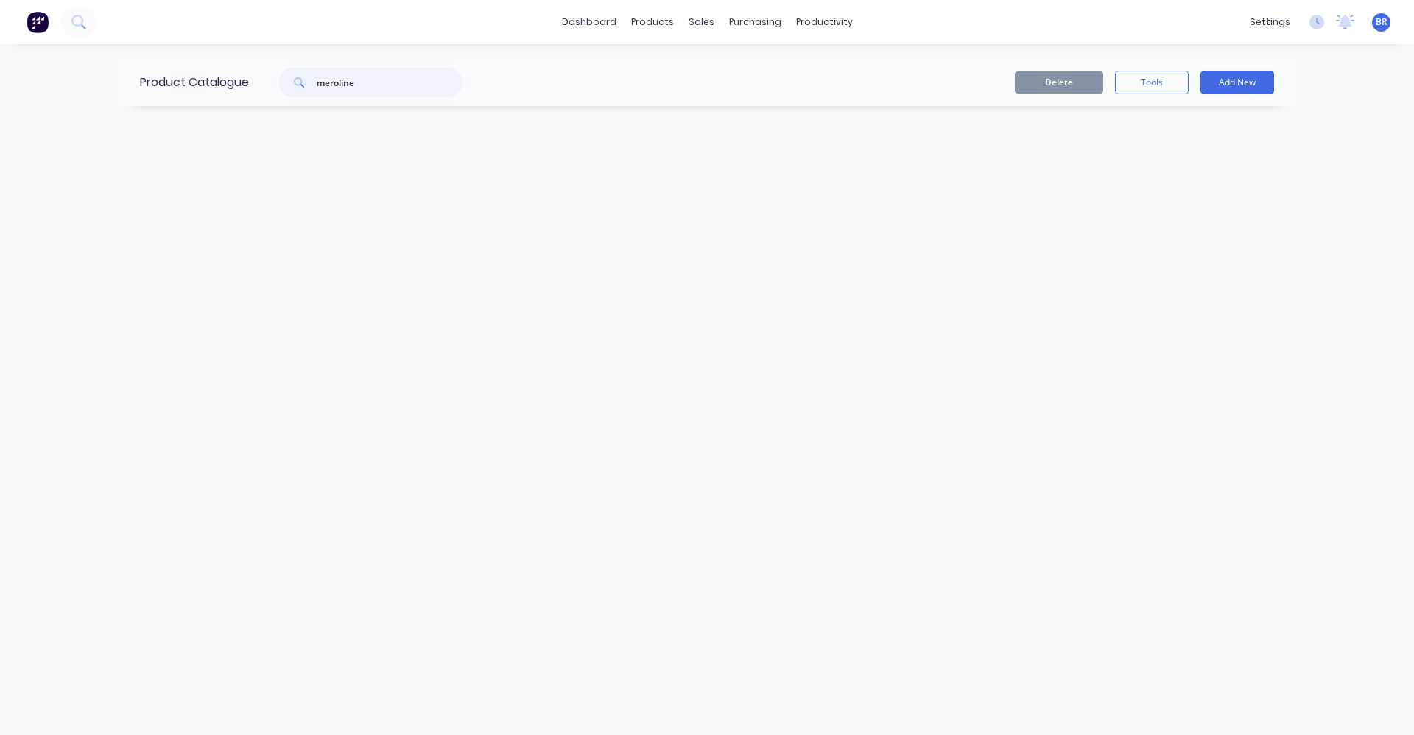
drag, startPoint x: 334, startPoint y: 83, endPoint x: 343, endPoint y: 82, distance: 8.9
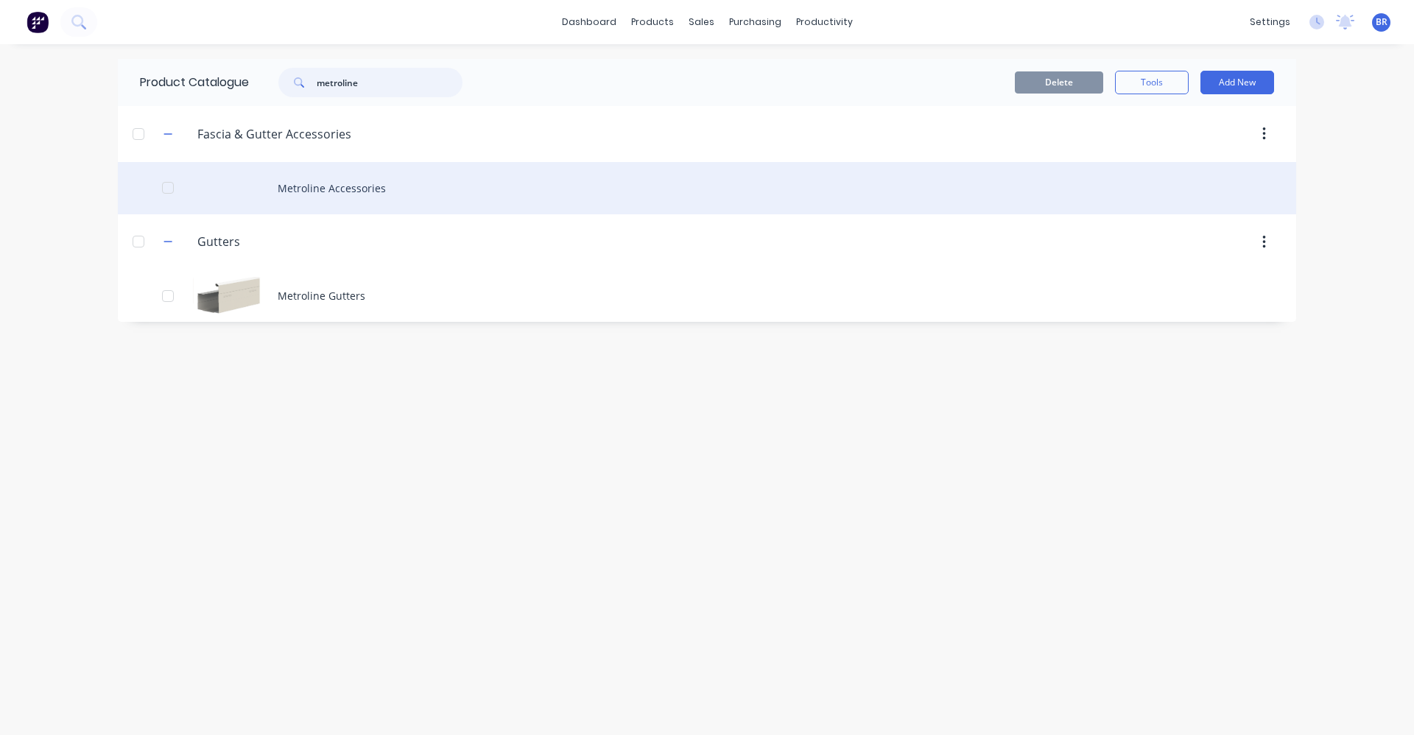
type input "metroline"
click at [315, 194] on div "Metroline Accessories" at bounding box center [707, 188] width 1179 height 52
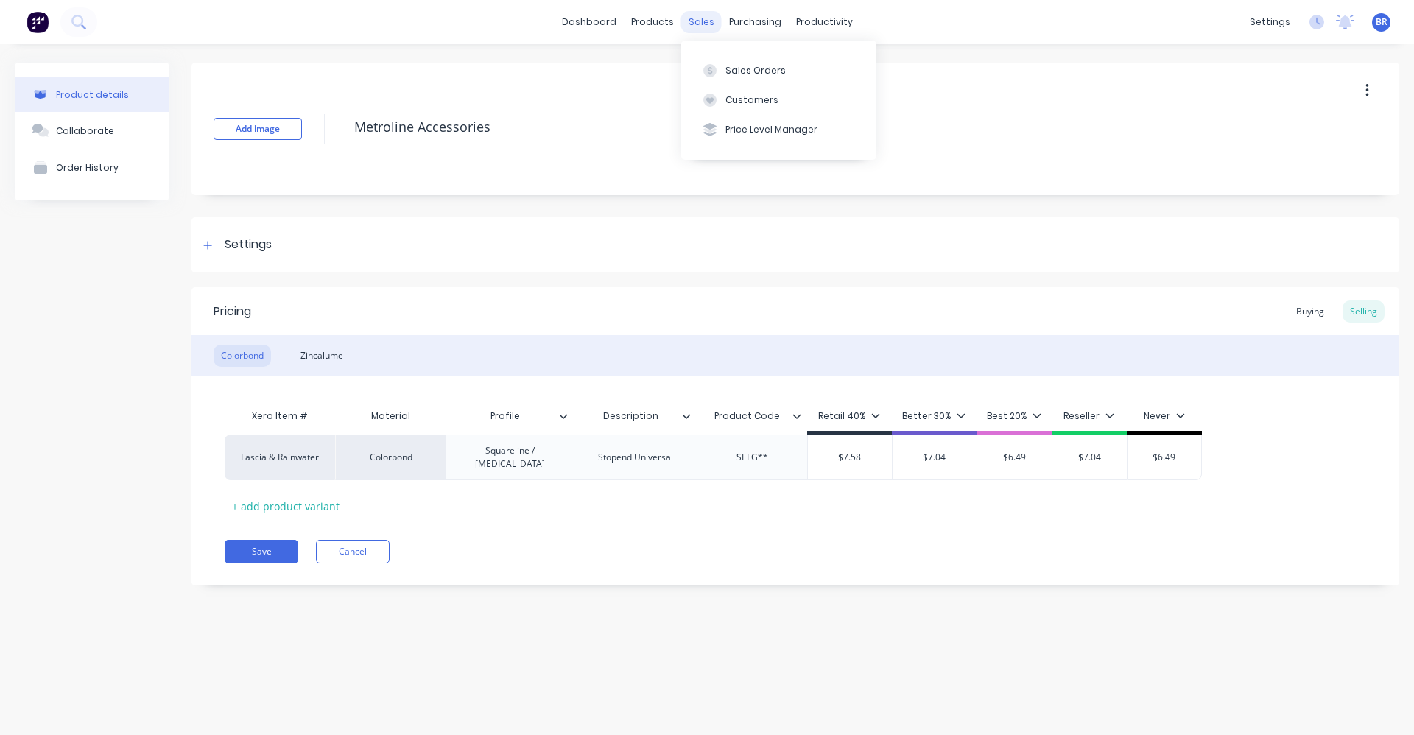
click at [693, 20] on div "sales" at bounding box center [701, 22] width 41 height 22
click at [704, 17] on div "sales" at bounding box center [701, 22] width 41 height 22
type textarea "x"
click at [743, 73] on div "Sales Orders" at bounding box center [756, 70] width 60 height 13
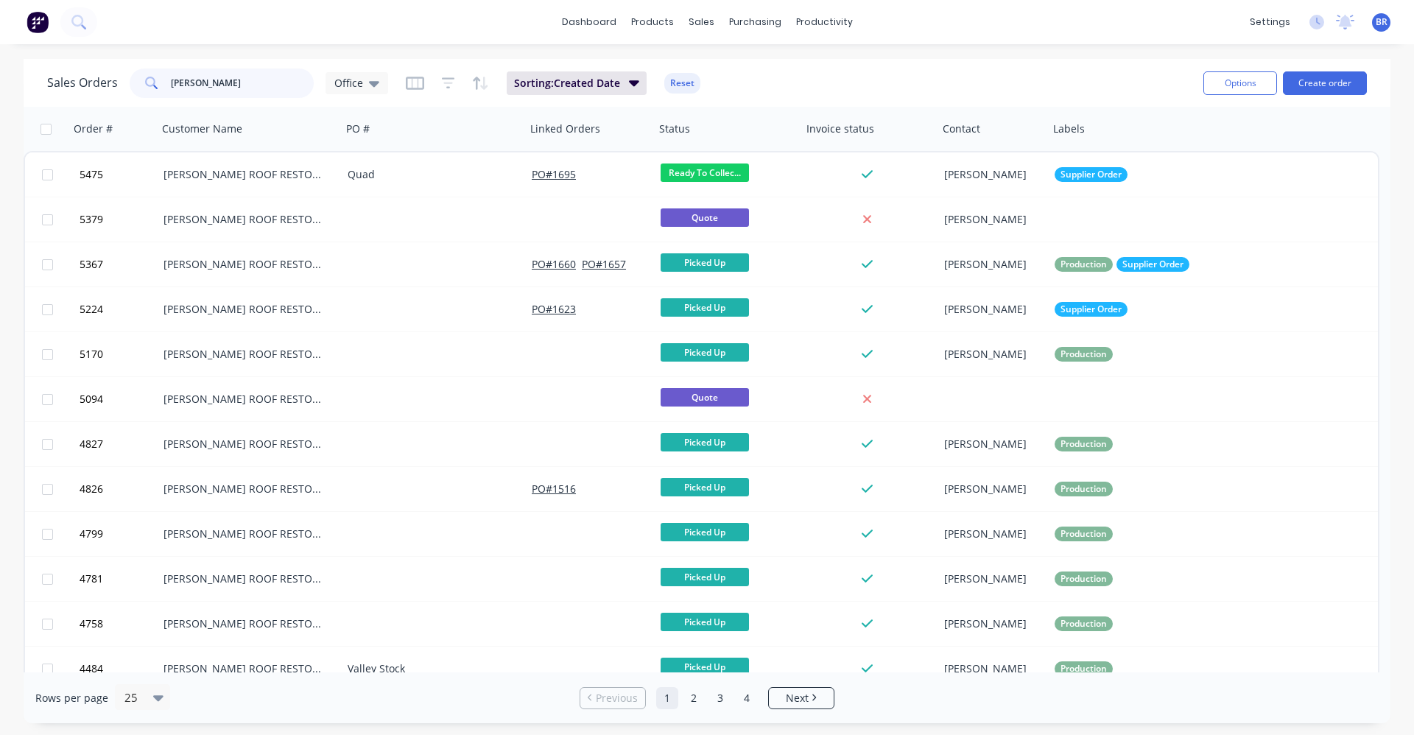
drag, startPoint x: 250, startPoint y: 86, endPoint x: 129, endPoint y: 80, distance: 121.7
click at [130, 80] on div "james mills" at bounding box center [222, 83] width 184 height 29
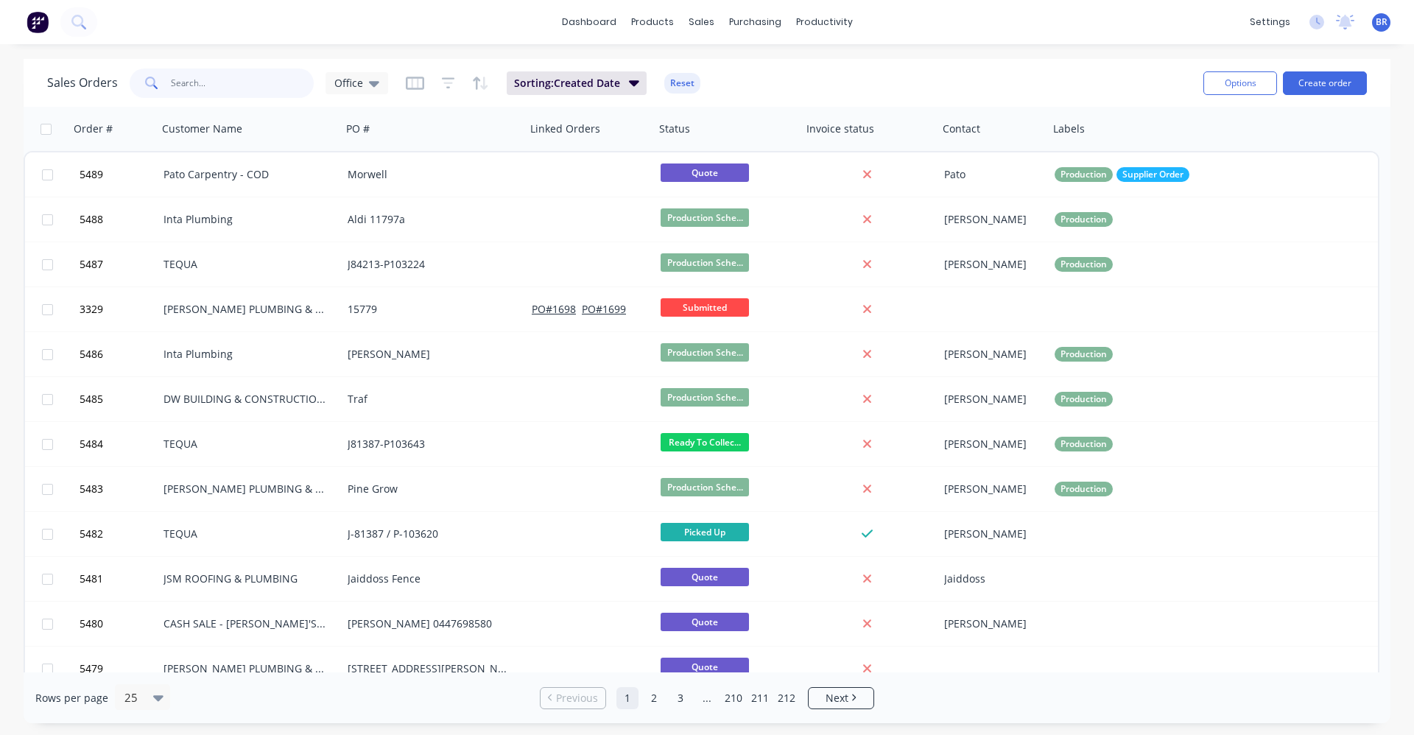
click at [245, 84] on input "text" at bounding box center [243, 83] width 144 height 29
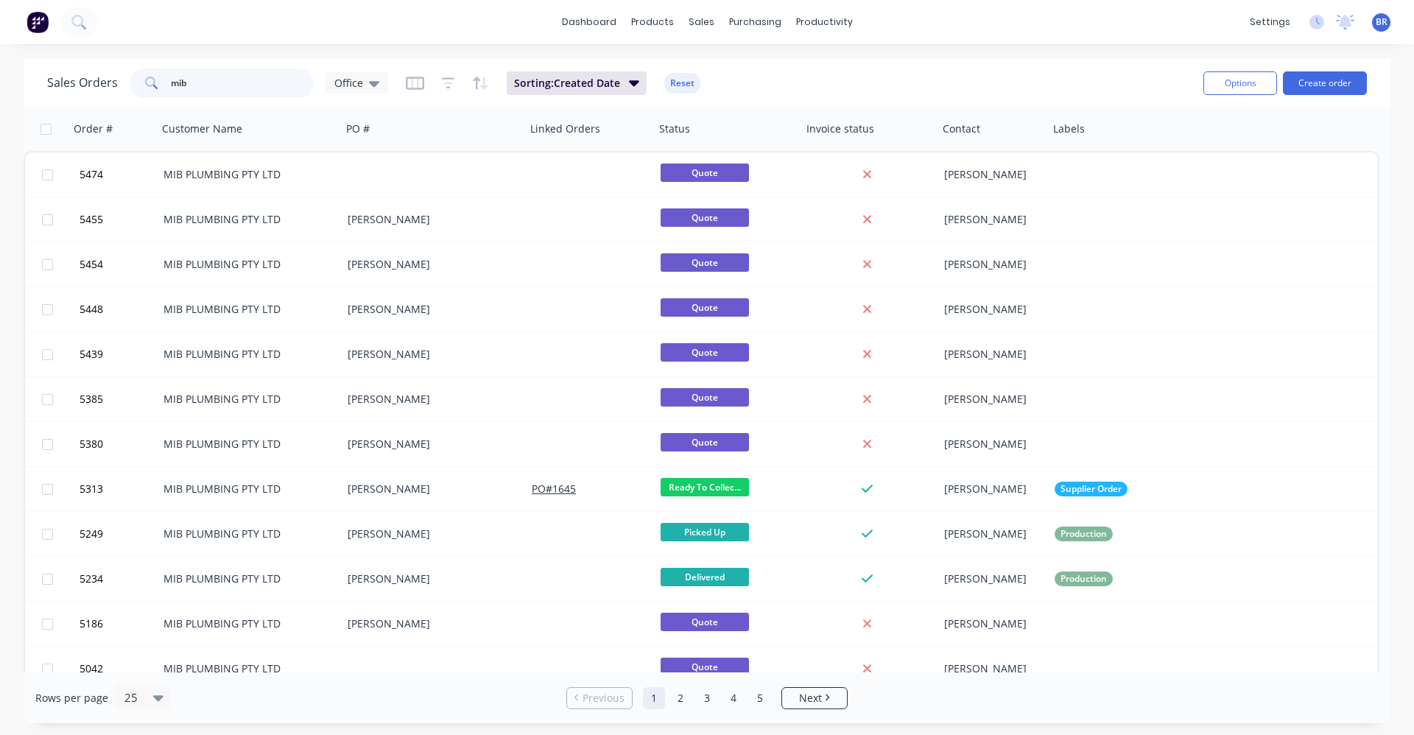
type input "mib"
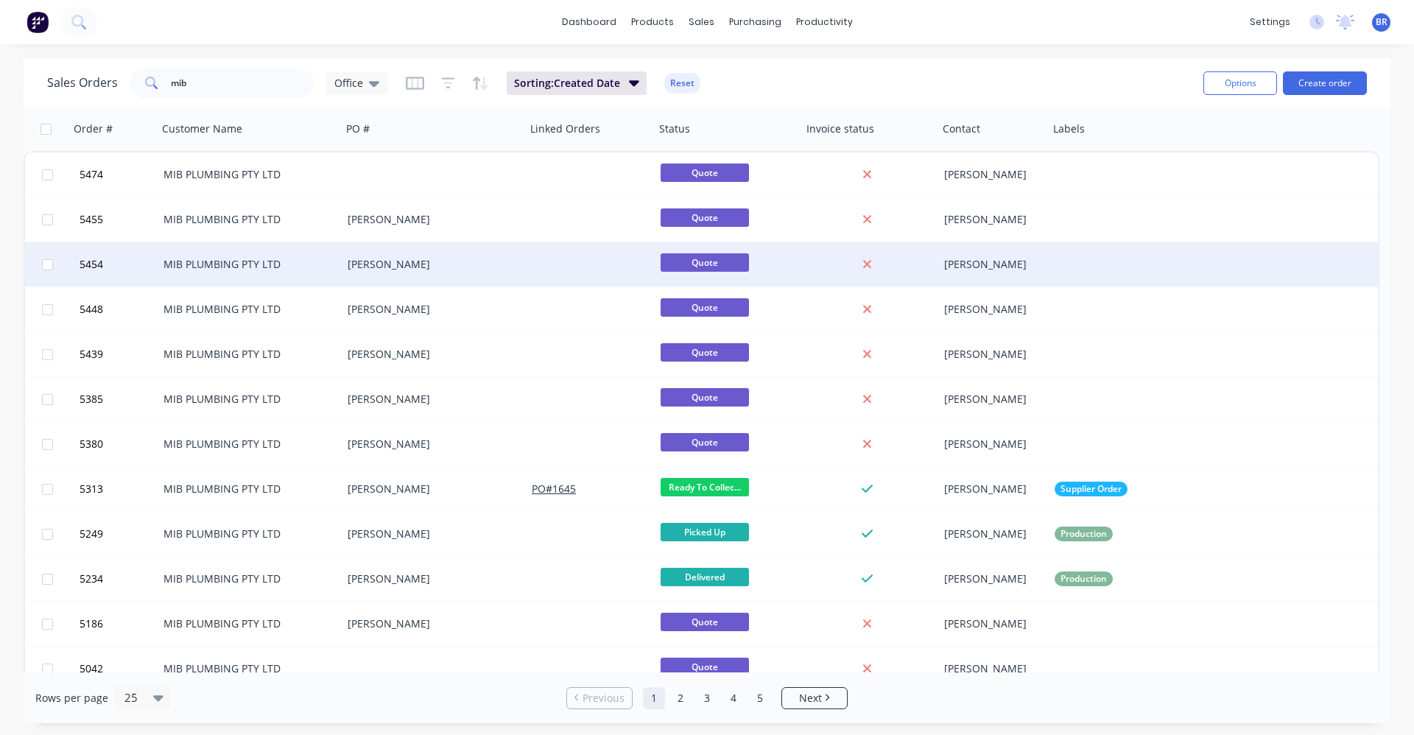
click at [225, 270] on div "MIB PLUMBING PTY LTD" at bounding box center [246, 264] width 164 height 15
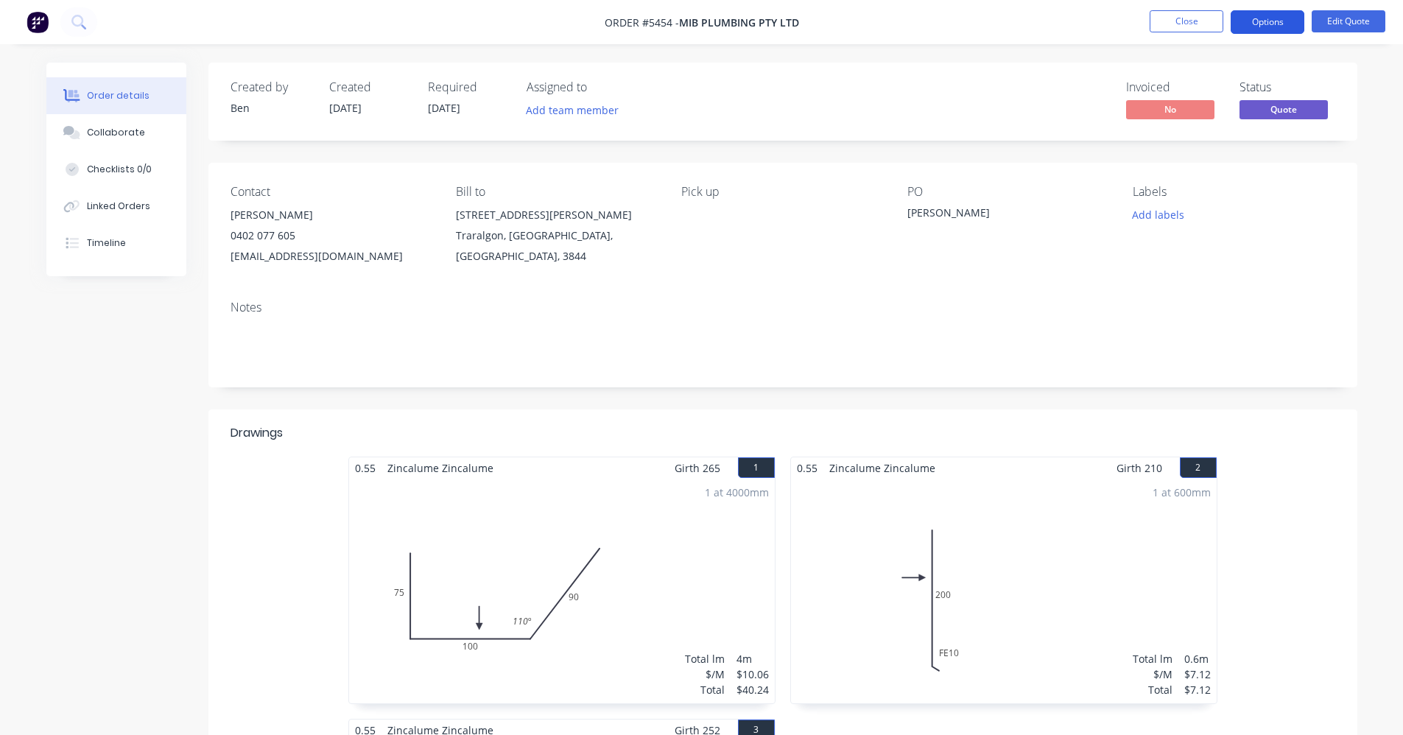
click at [1275, 27] on button "Options" at bounding box center [1268, 22] width 74 height 24
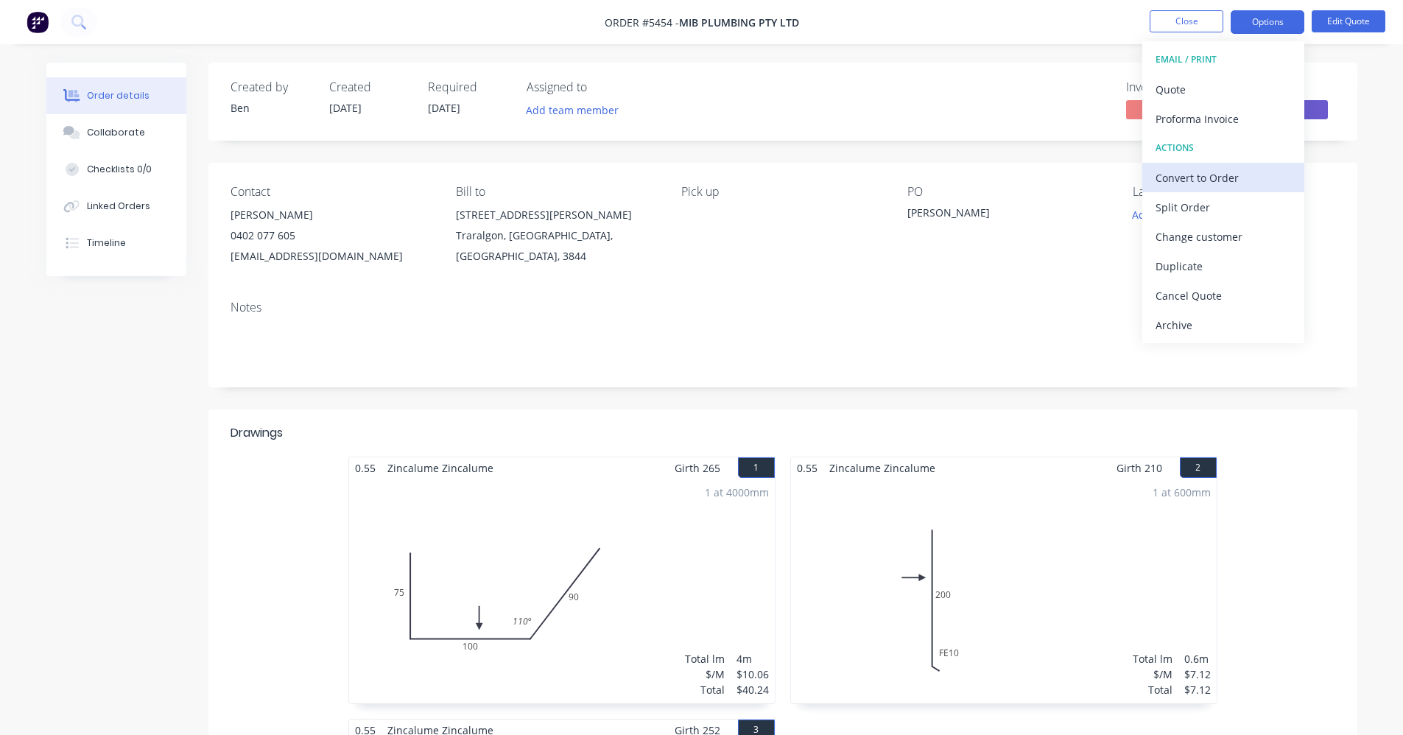
click at [1199, 173] on div "Convert to Order" at bounding box center [1224, 177] width 136 height 21
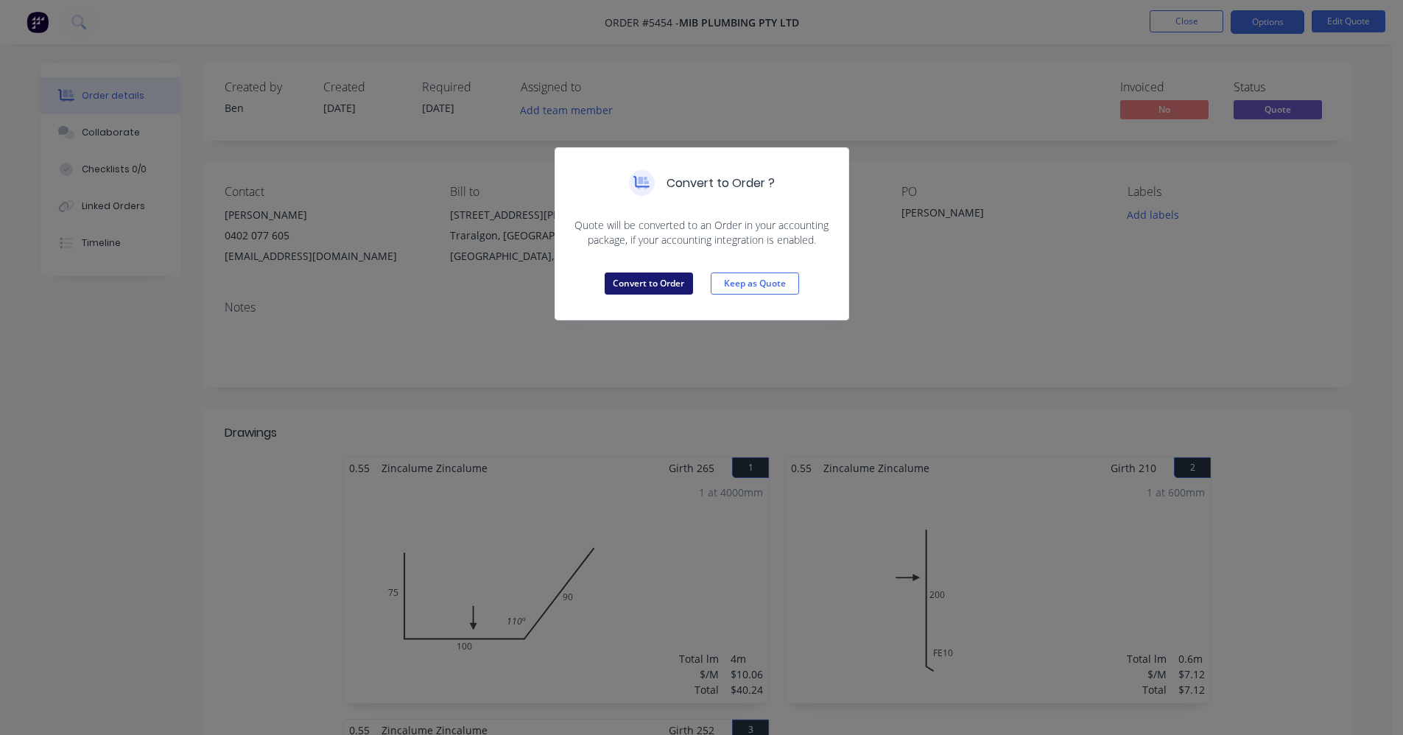
click at [627, 280] on button "Convert to Order" at bounding box center [649, 284] width 88 height 22
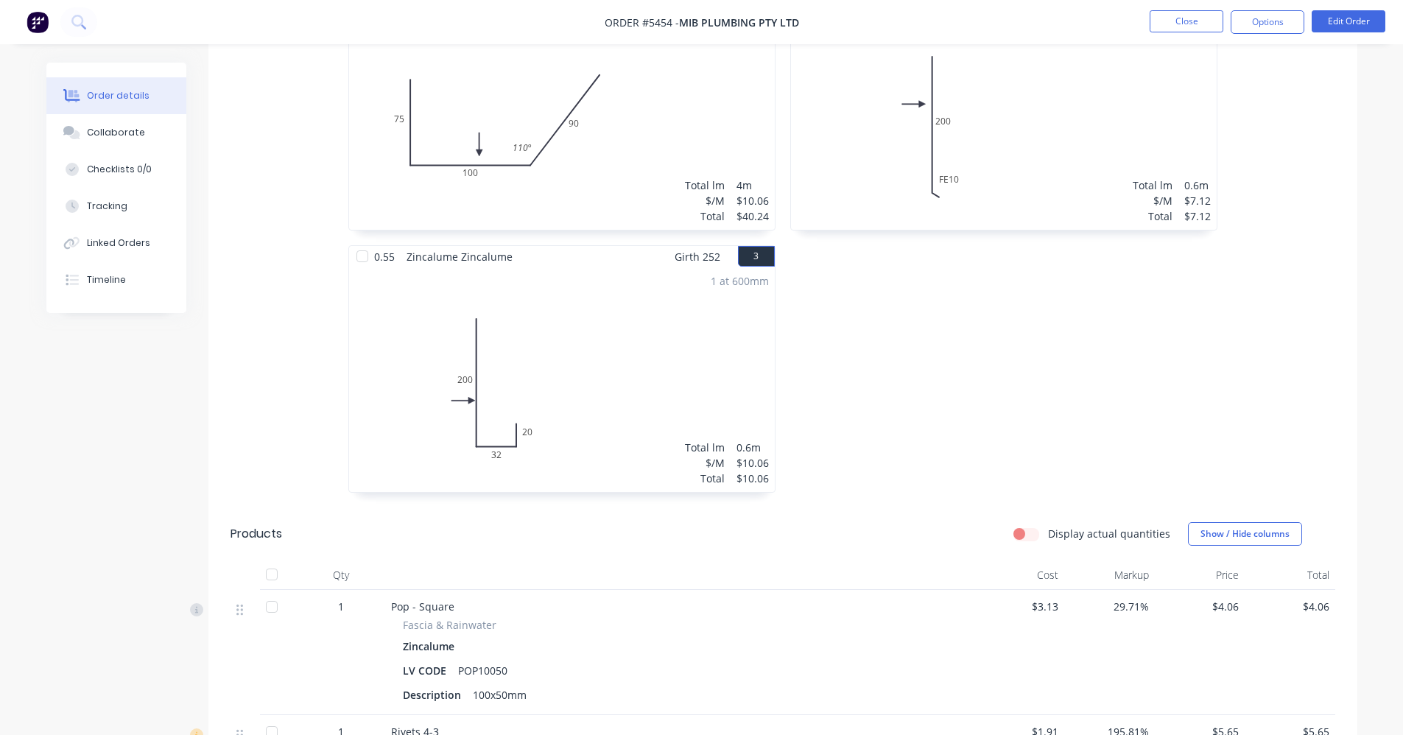
scroll to position [295, 0]
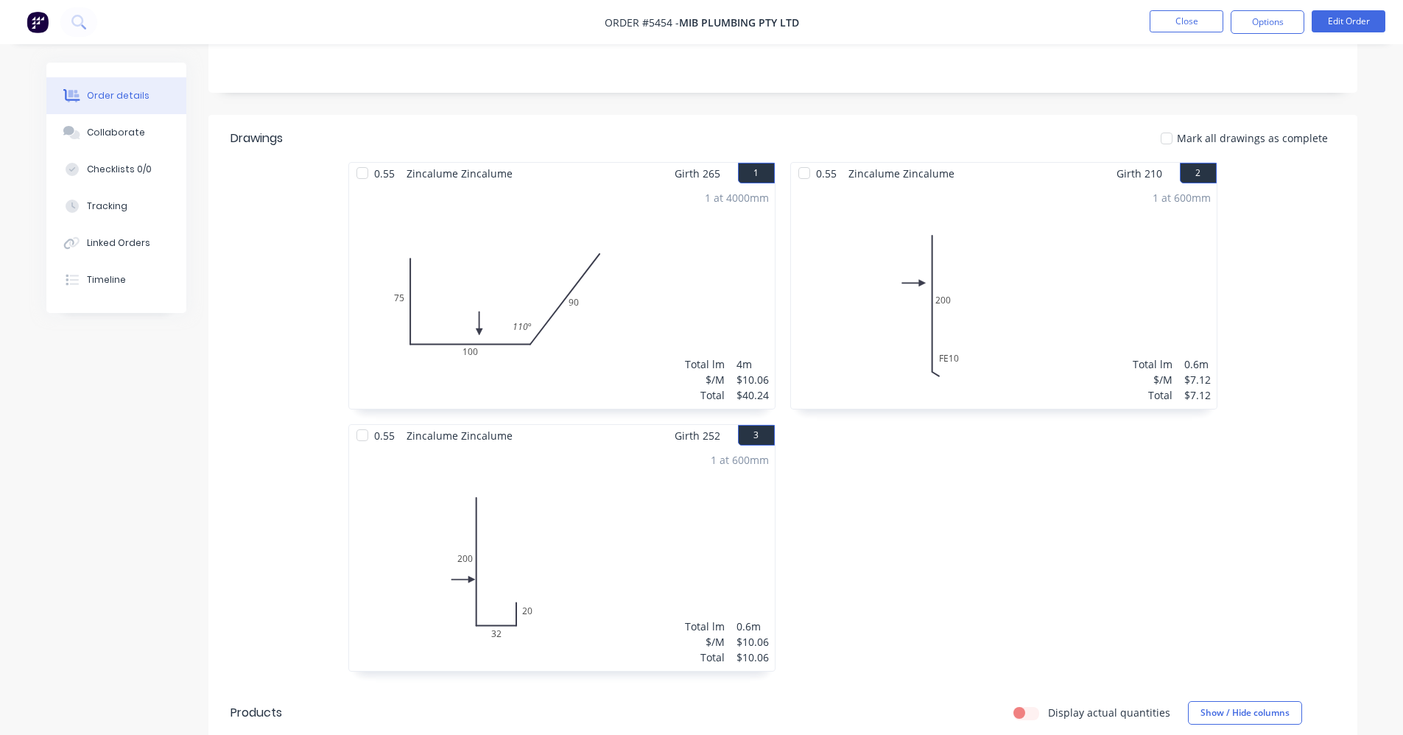
click at [933, 544] on div "0.55 Zincalume Zincalume Girth 210 2 0 FE 10 200 0 FE 10 200 1 at 600mm Total l…" at bounding box center [1004, 424] width 442 height 524
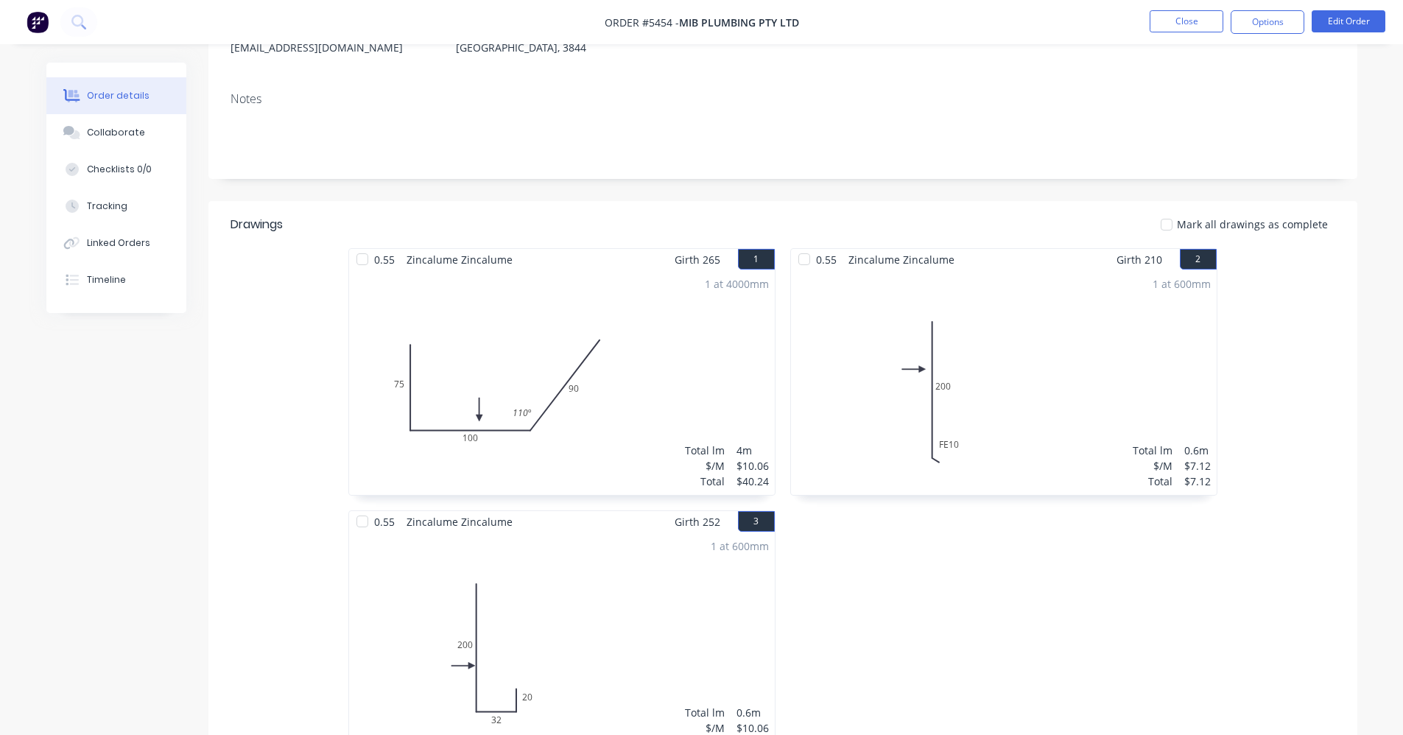
scroll to position [74, 0]
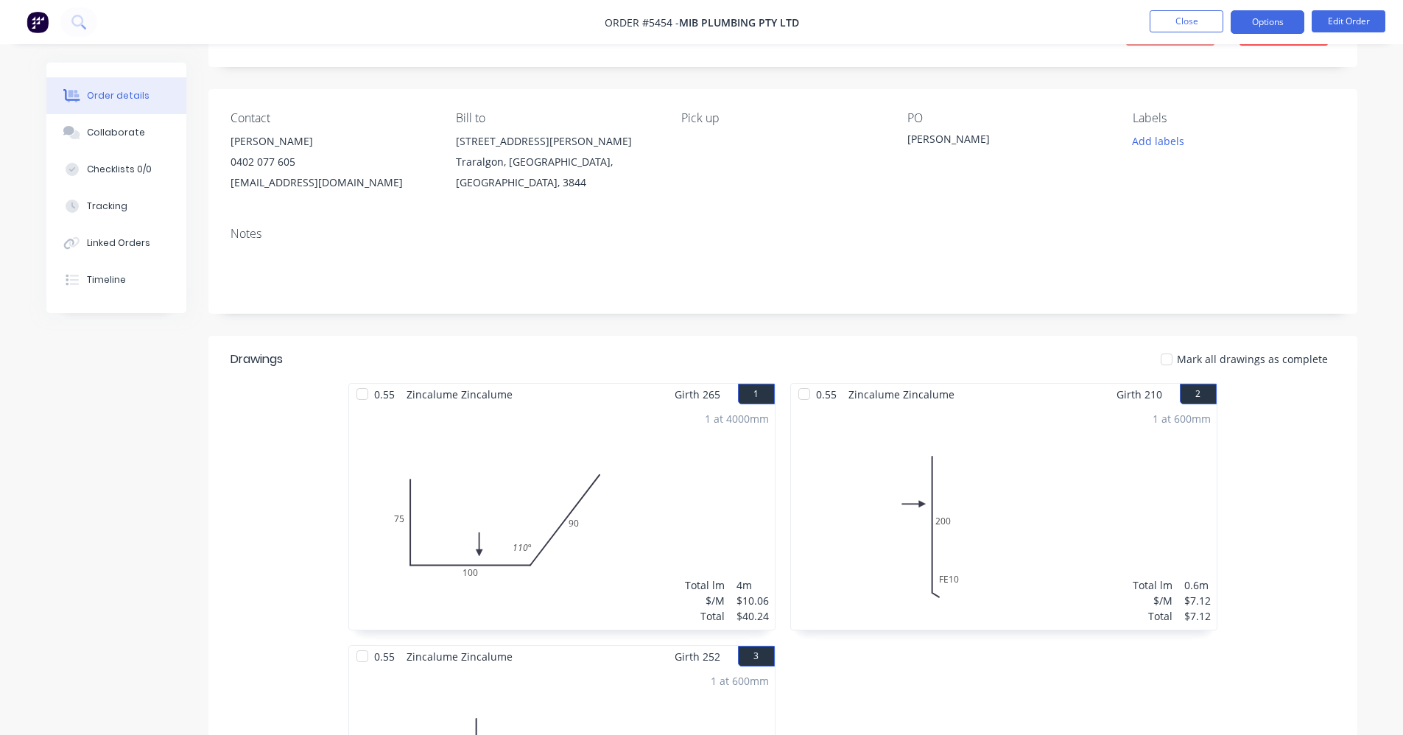
click at [1257, 19] on button "Options" at bounding box center [1268, 22] width 74 height 24
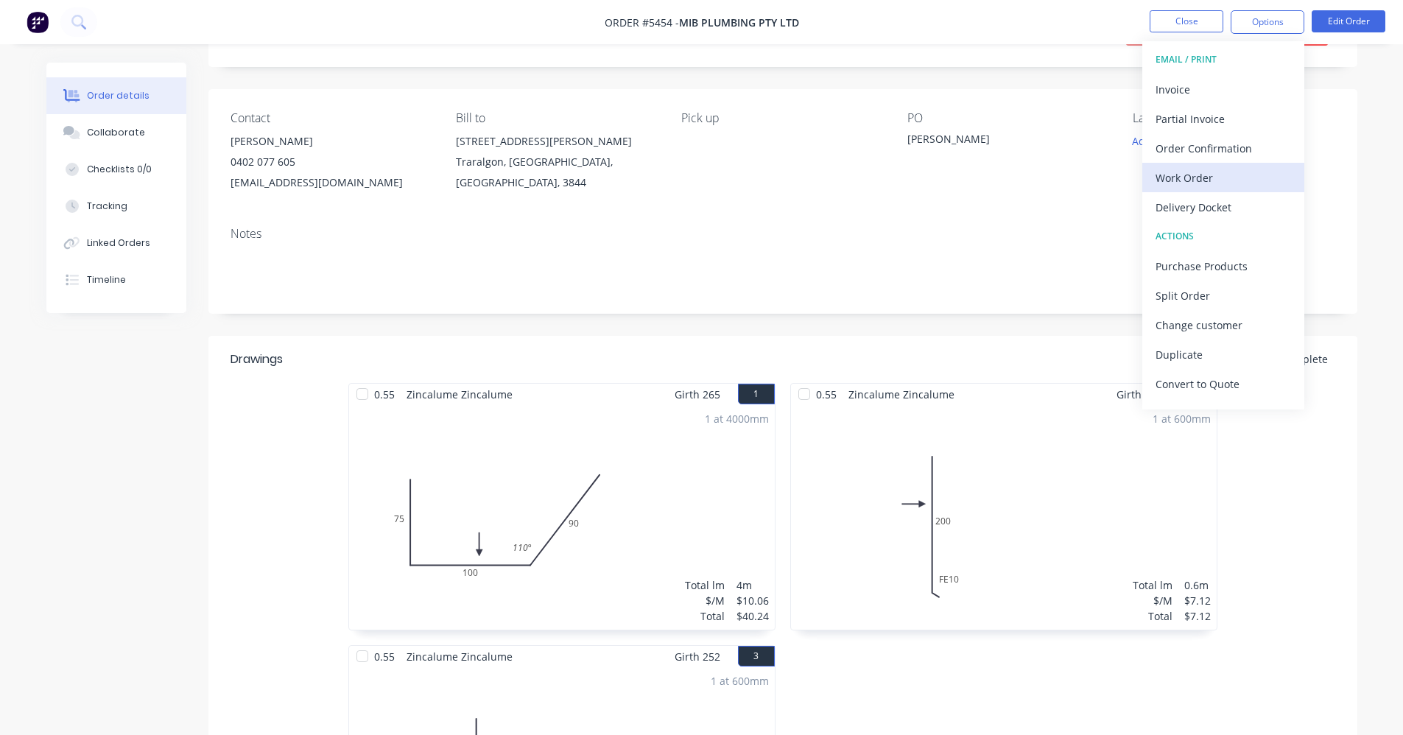
click at [1218, 175] on div "Work Order" at bounding box center [1224, 177] width 136 height 21
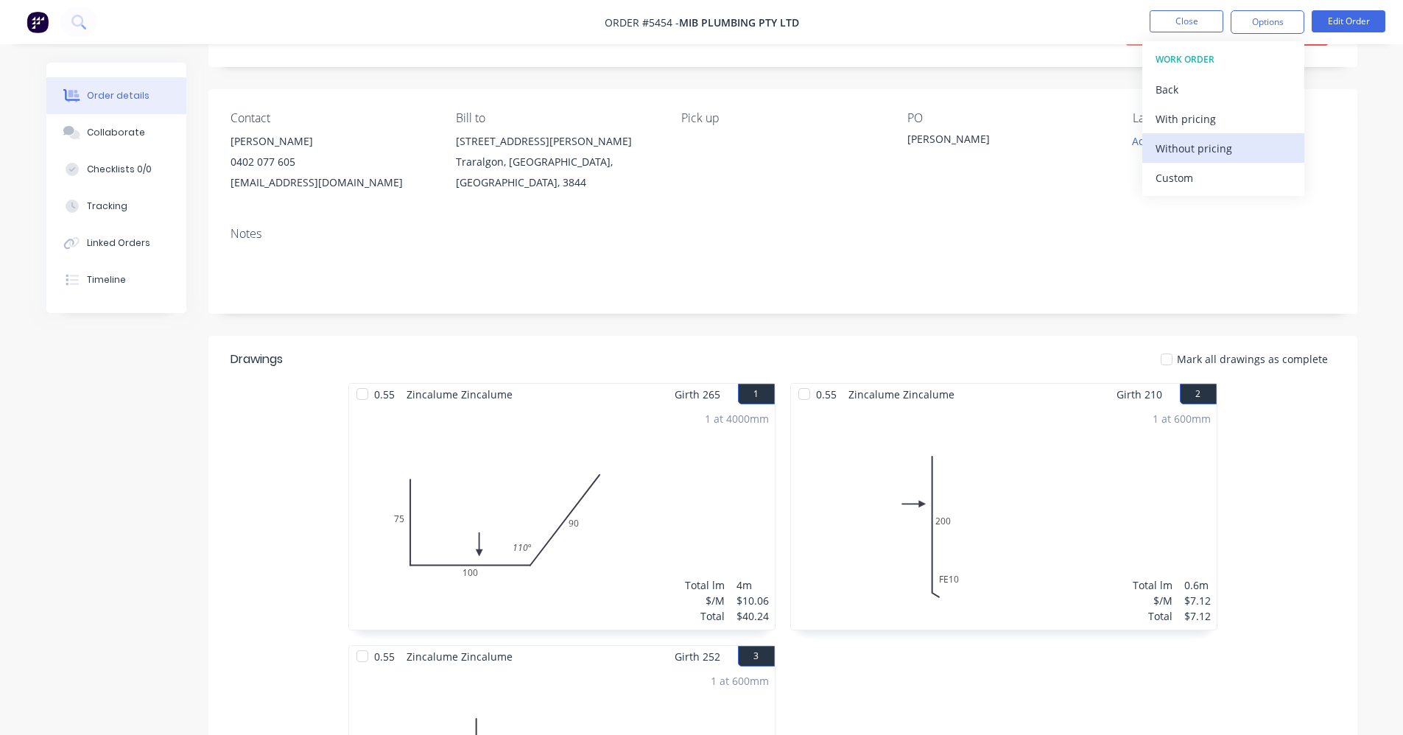
click at [1203, 151] on div "Without pricing" at bounding box center [1224, 148] width 136 height 21
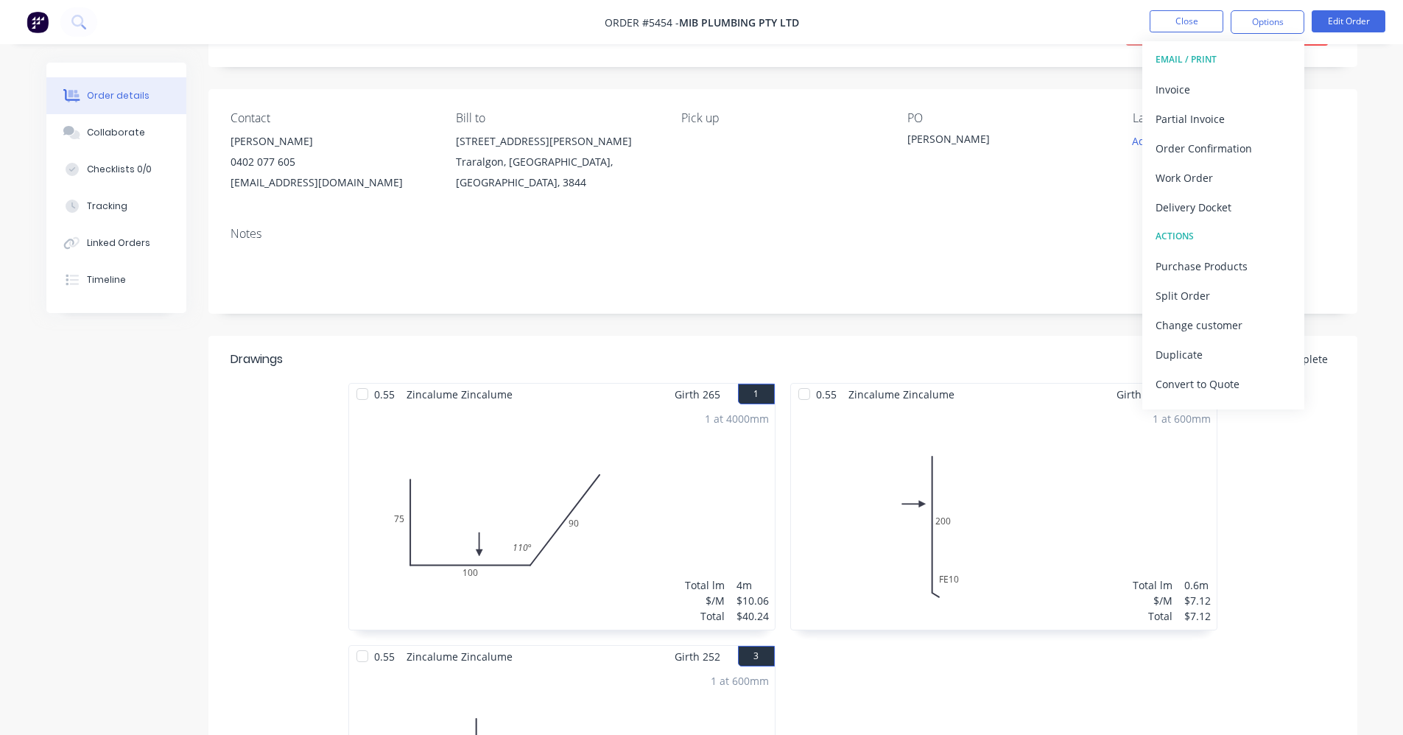
click at [908, 237] on div "Notes" at bounding box center [783, 234] width 1105 height 14
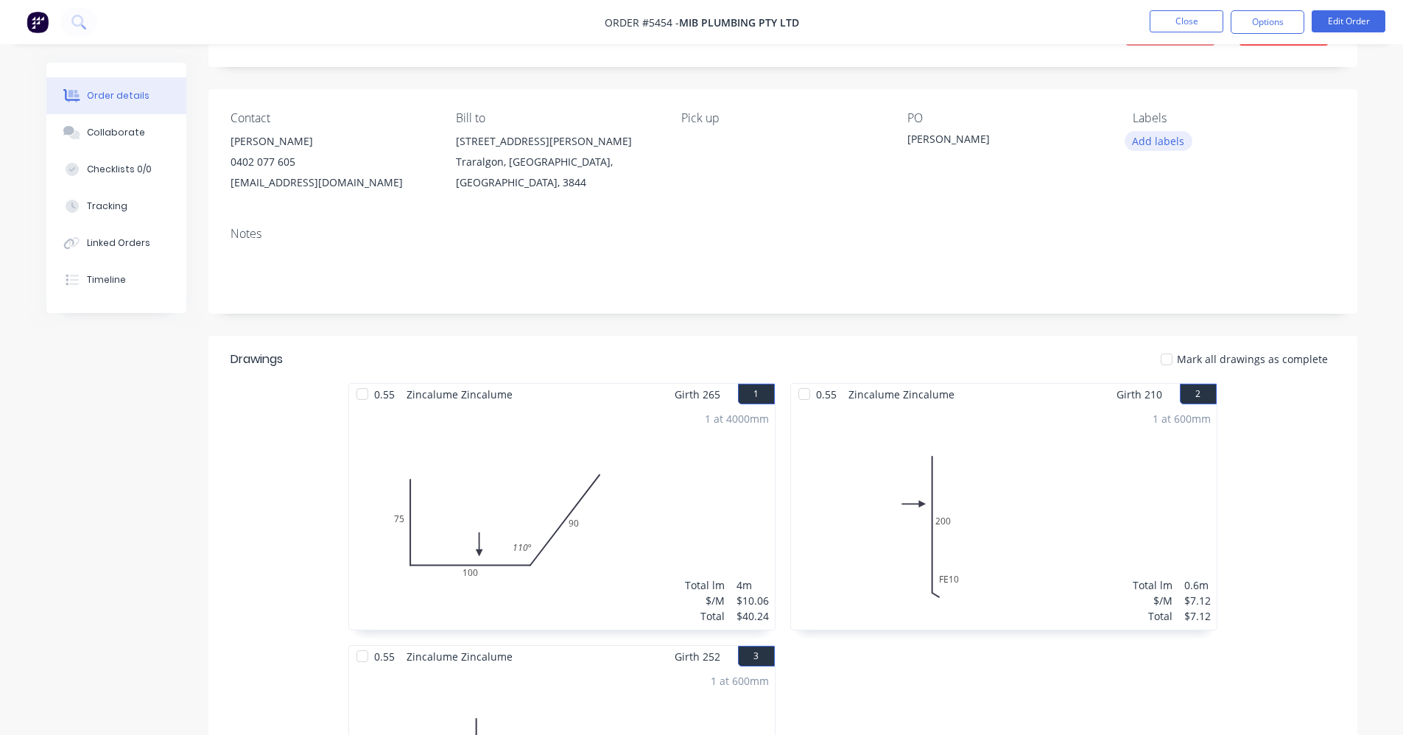
click at [1158, 144] on button "Add labels" at bounding box center [1159, 141] width 68 height 20
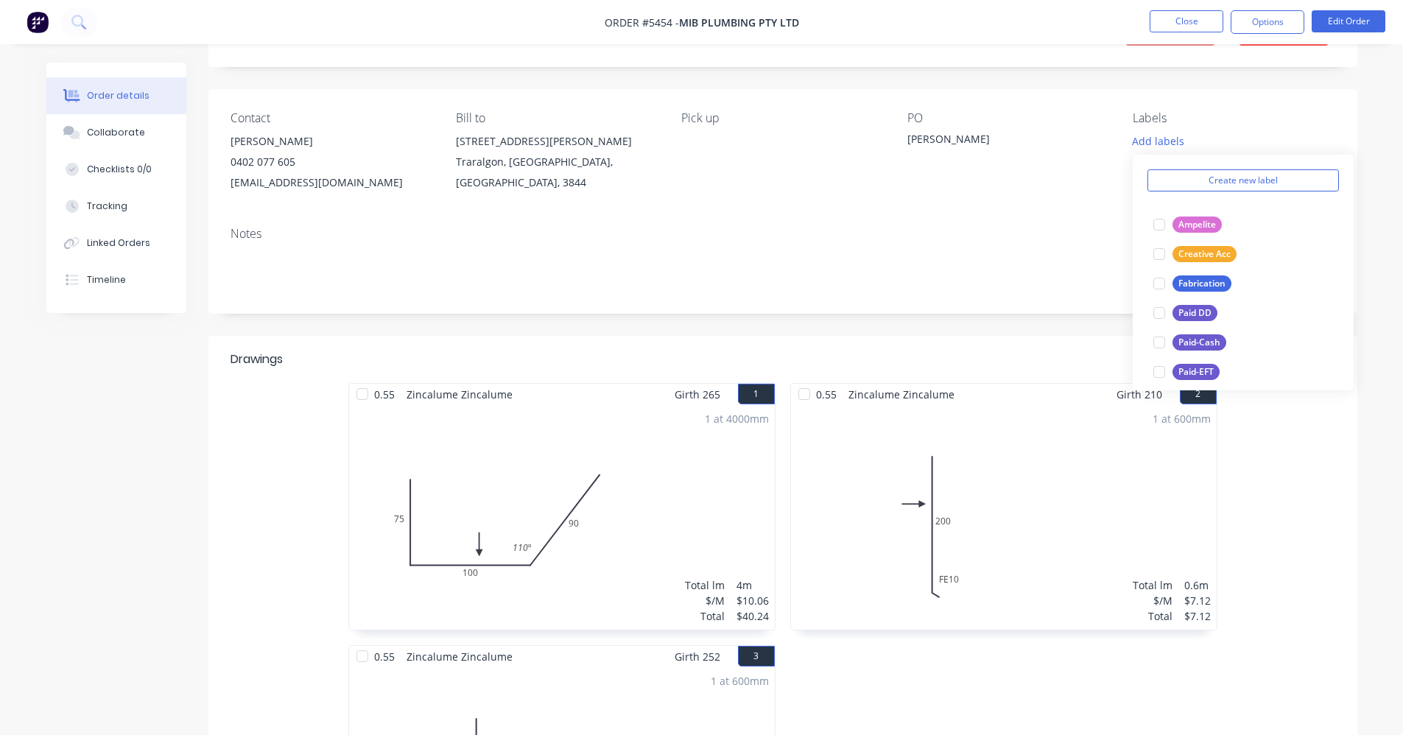
scroll to position [147, 0]
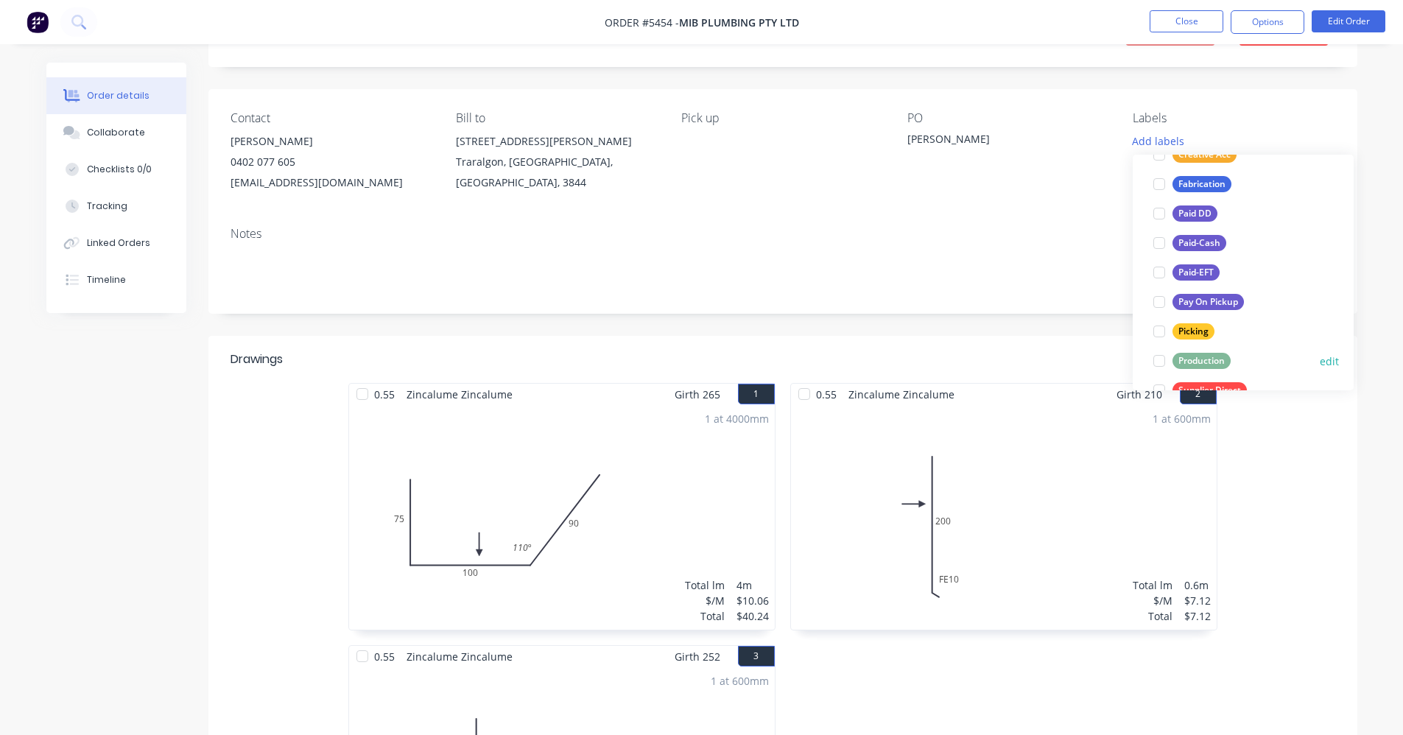
click at [1217, 365] on div "Production" at bounding box center [1202, 361] width 58 height 16
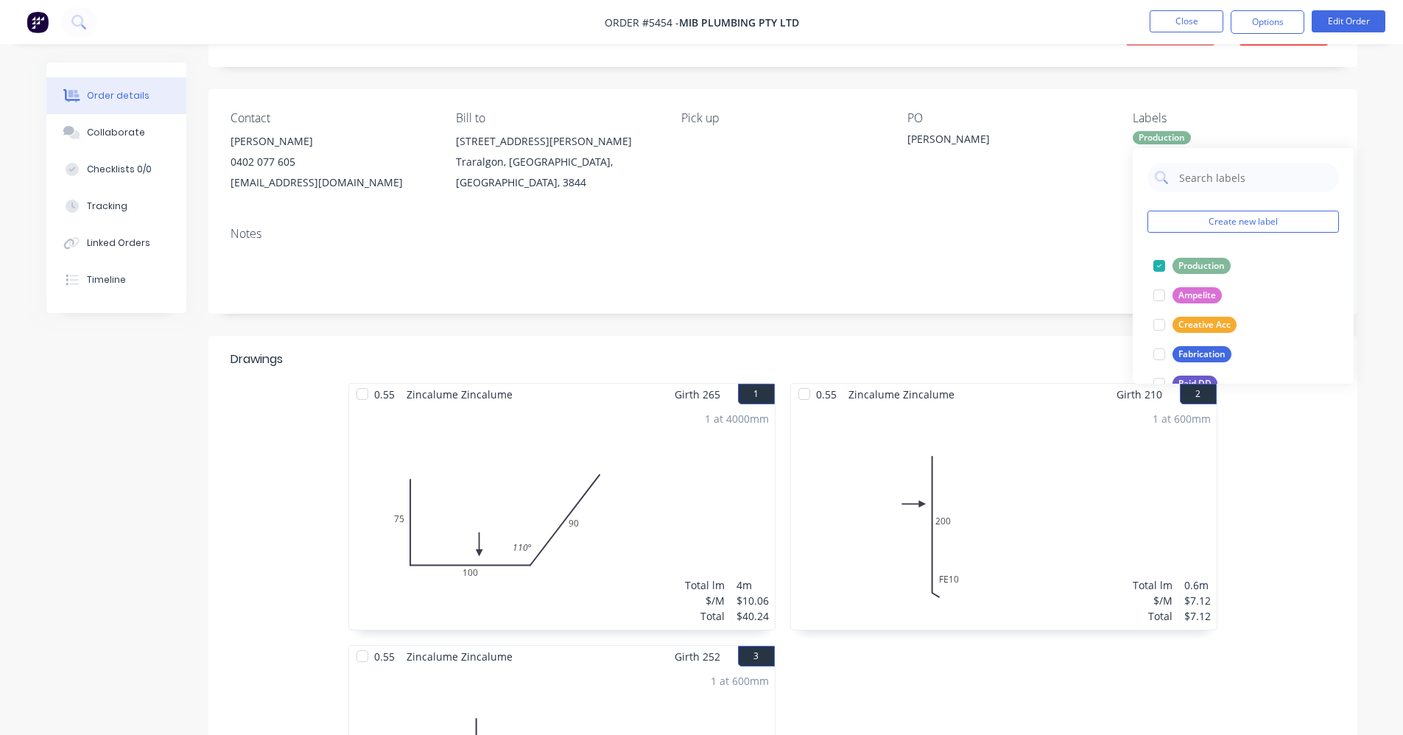
click at [1006, 240] on div "Notes" at bounding box center [783, 234] width 1105 height 14
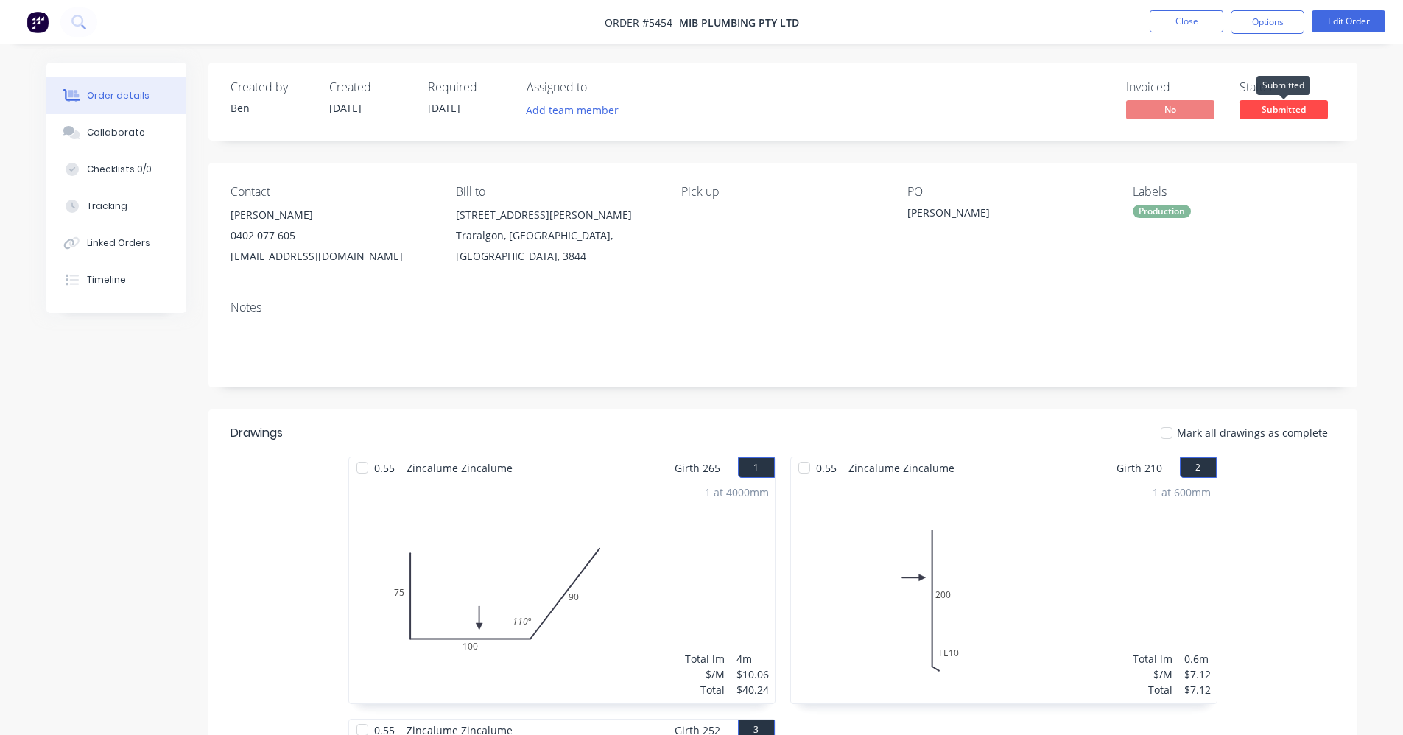
click at [1291, 110] on span "Submitted" at bounding box center [1284, 109] width 88 height 18
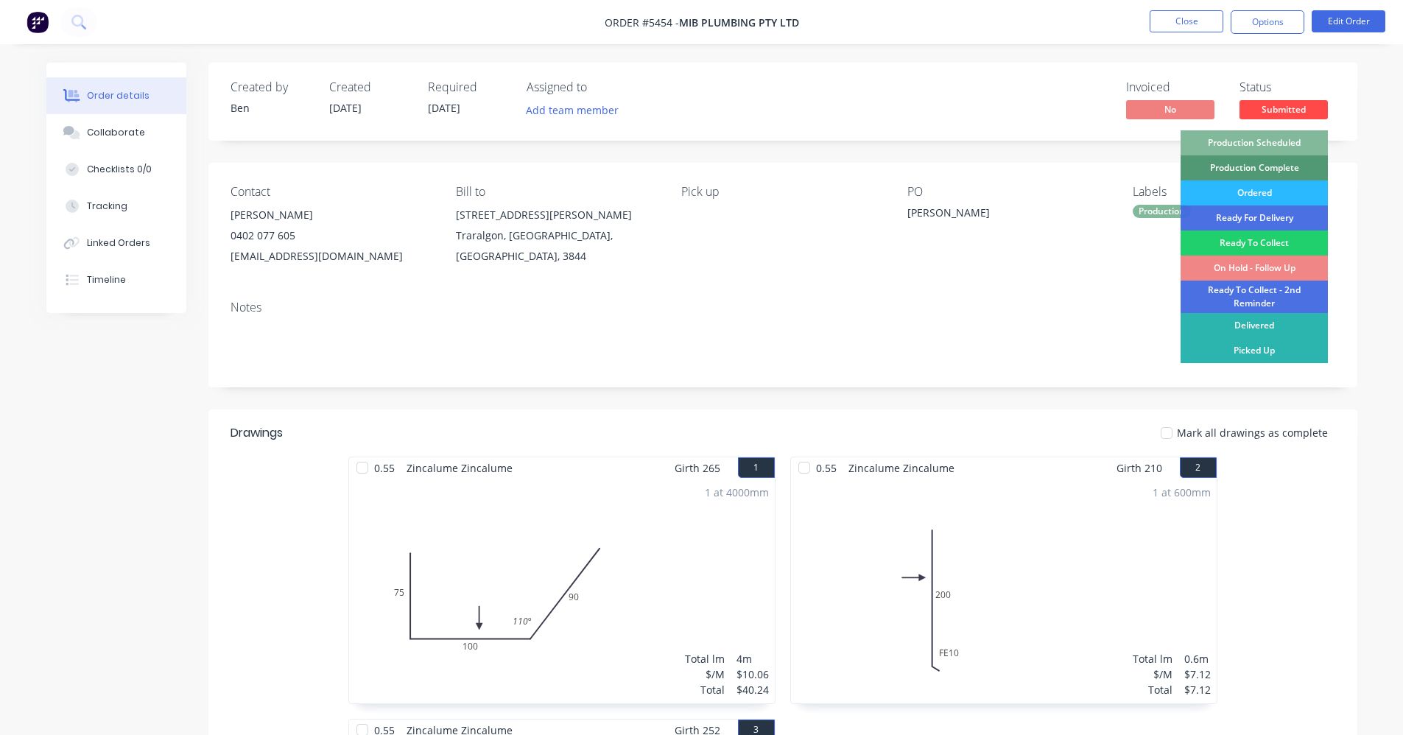
click at [1274, 141] on div "Production Scheduled" at bounding box center [1254, 142] width 147 height 25
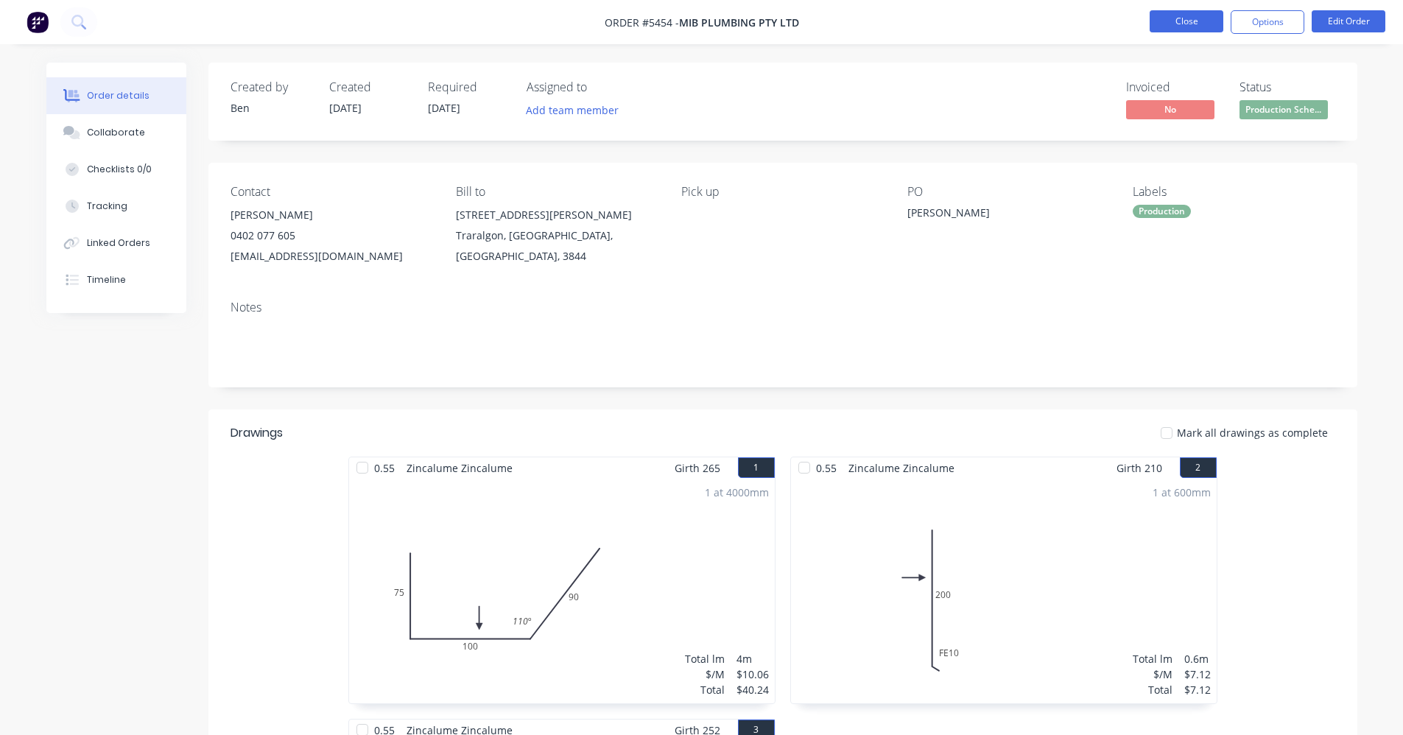
click at [1189, 24] on button "Close" at bounding box center [1187, 21] width 74 height 22
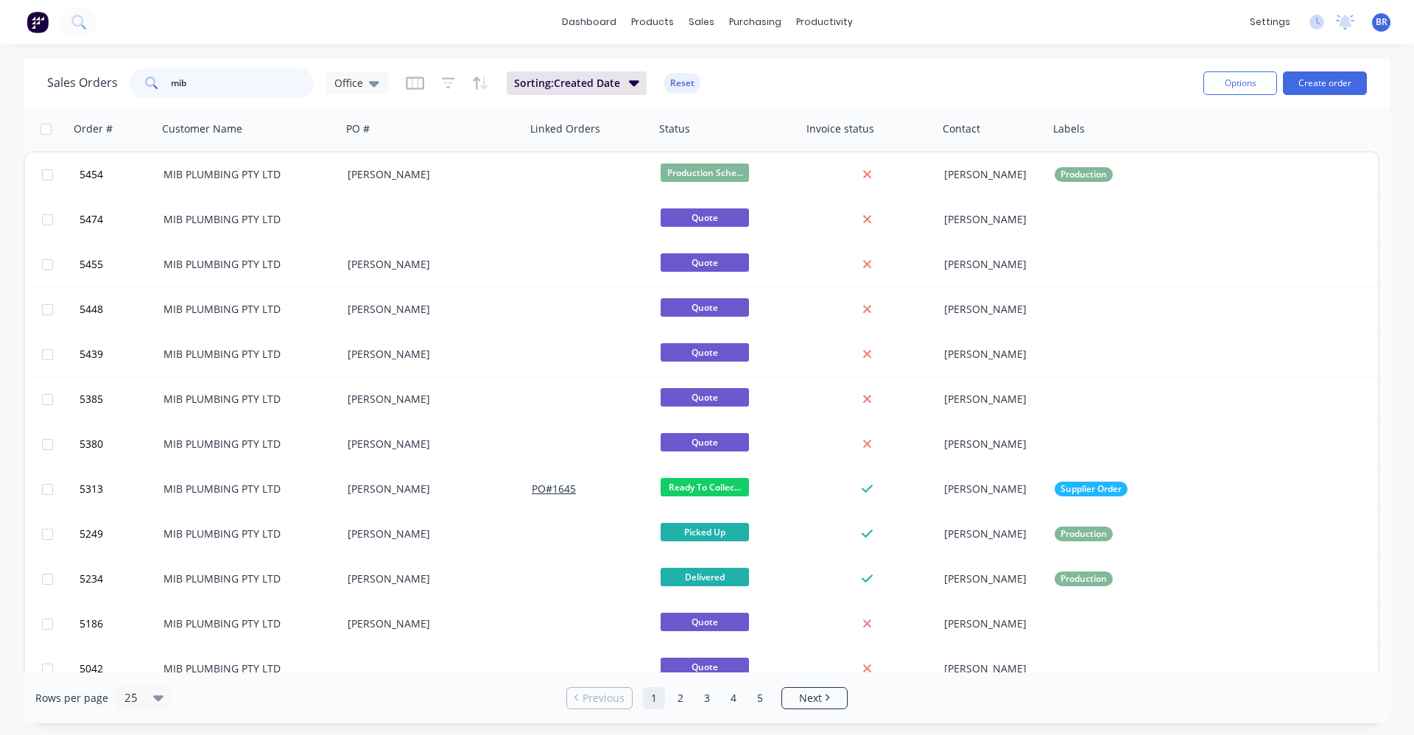
drag, startPoint x: 186, startPoint y: 80, endPoint x: 103, endPoint y: 74, distance: 83.5
click at [103, 74] on div "Sales Orders mib Office" at bounding box center [217, 83] width 341 height 29
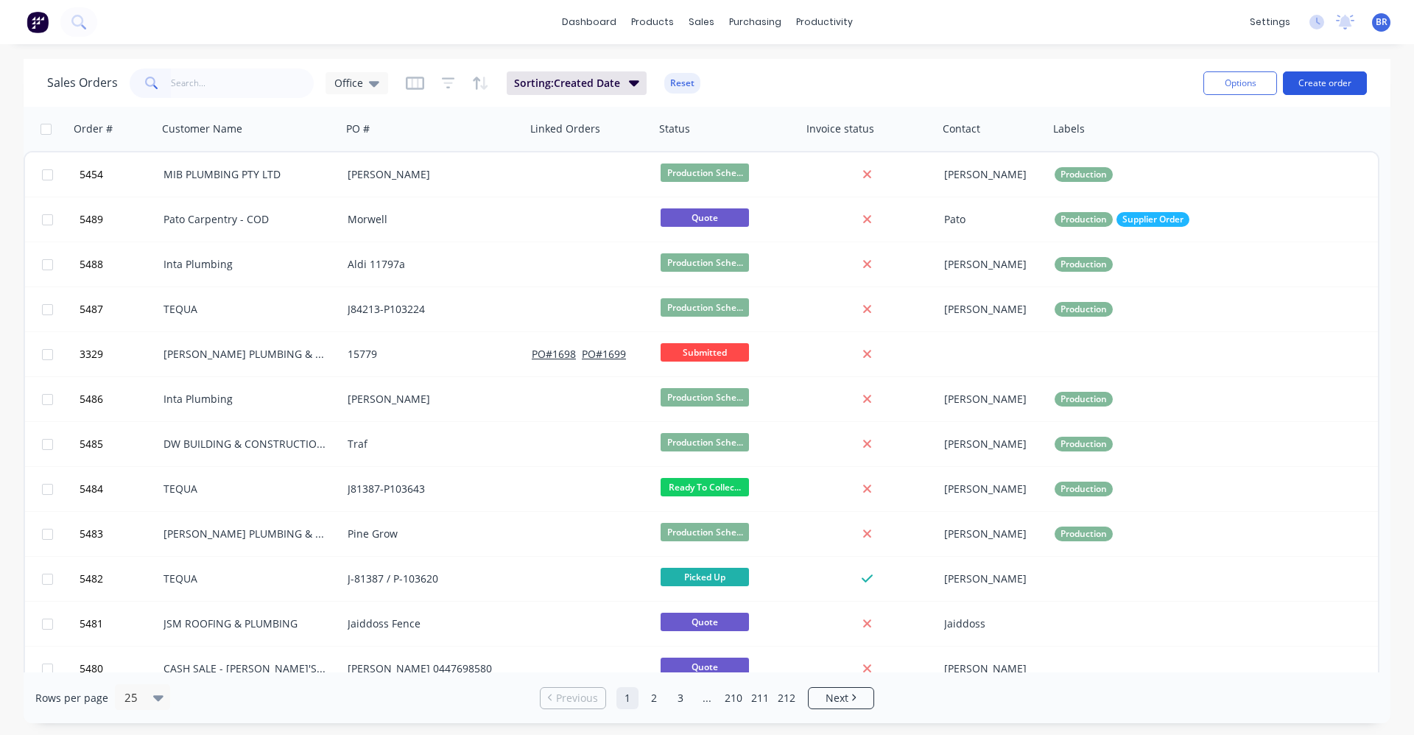
click at [1330, 86] on button "Create order" at bounding box center [1325, 83] width 84 height 24
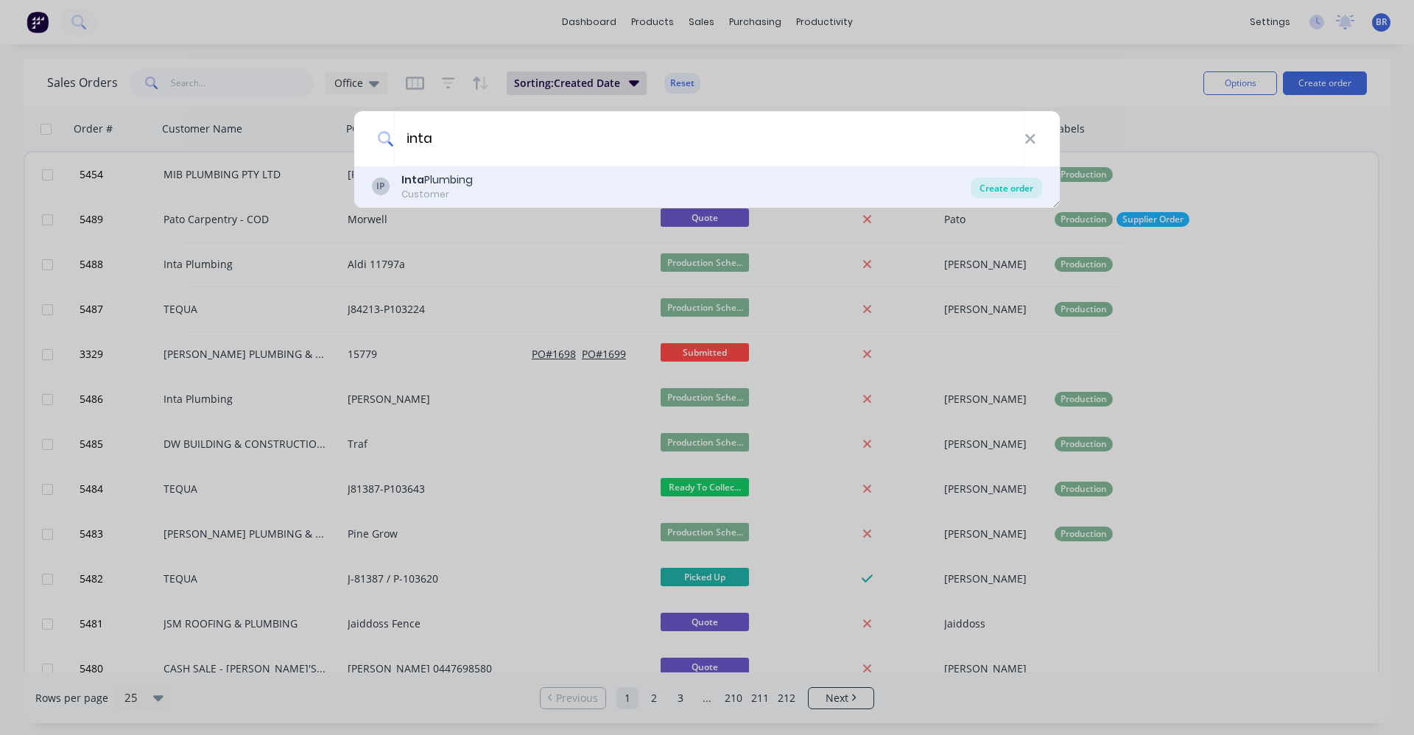
type input "inta"
click at [997, 188] on div "Create order" at bounding box center [1006, 188] width 71 height 21
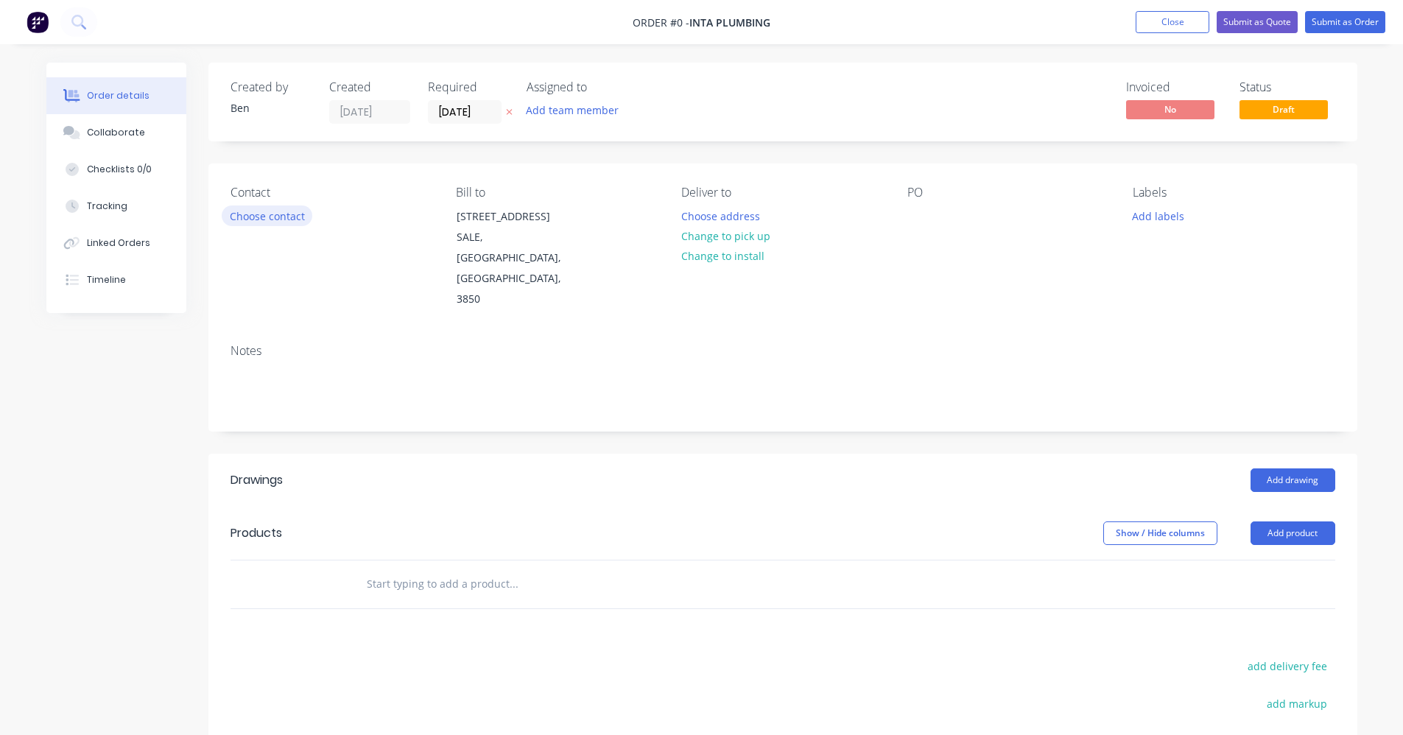
click at [262, 215] on button "Choose contact" at bounding box center [267, 216] width 91 height 20
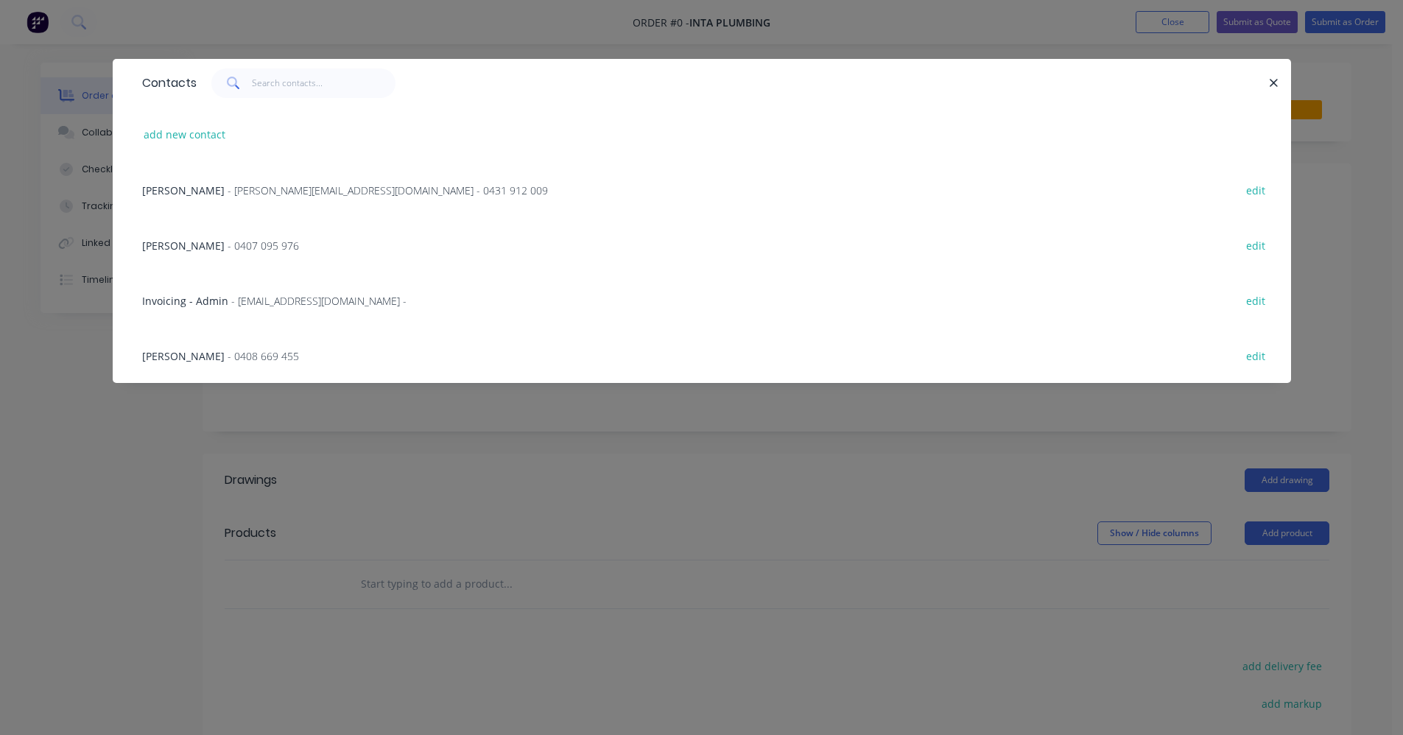
click at [228, 244] on span "- 0407 095 976" at bounding box center [263, 246] width 71 height 14
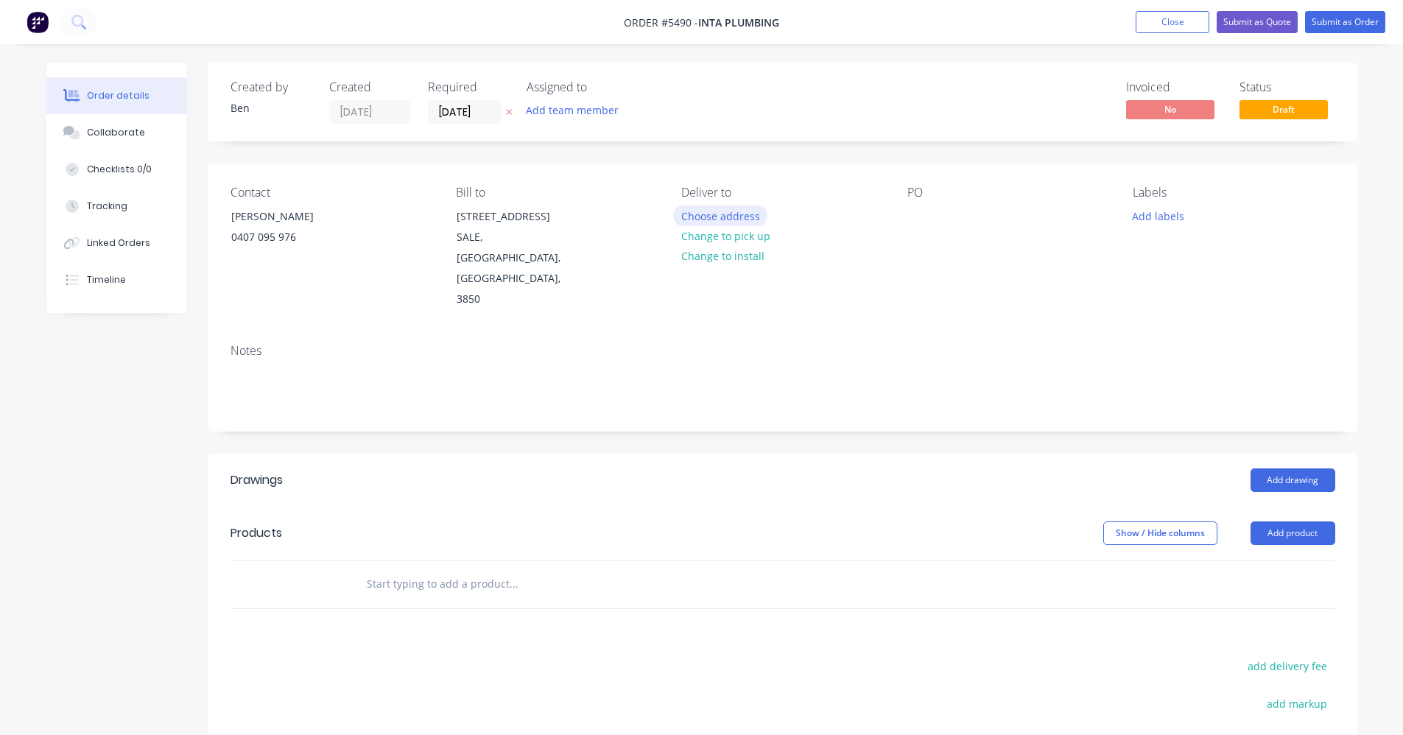
click at [706, 220] on button "Choose address" at bounding box center [720, 216] width 94 height 20
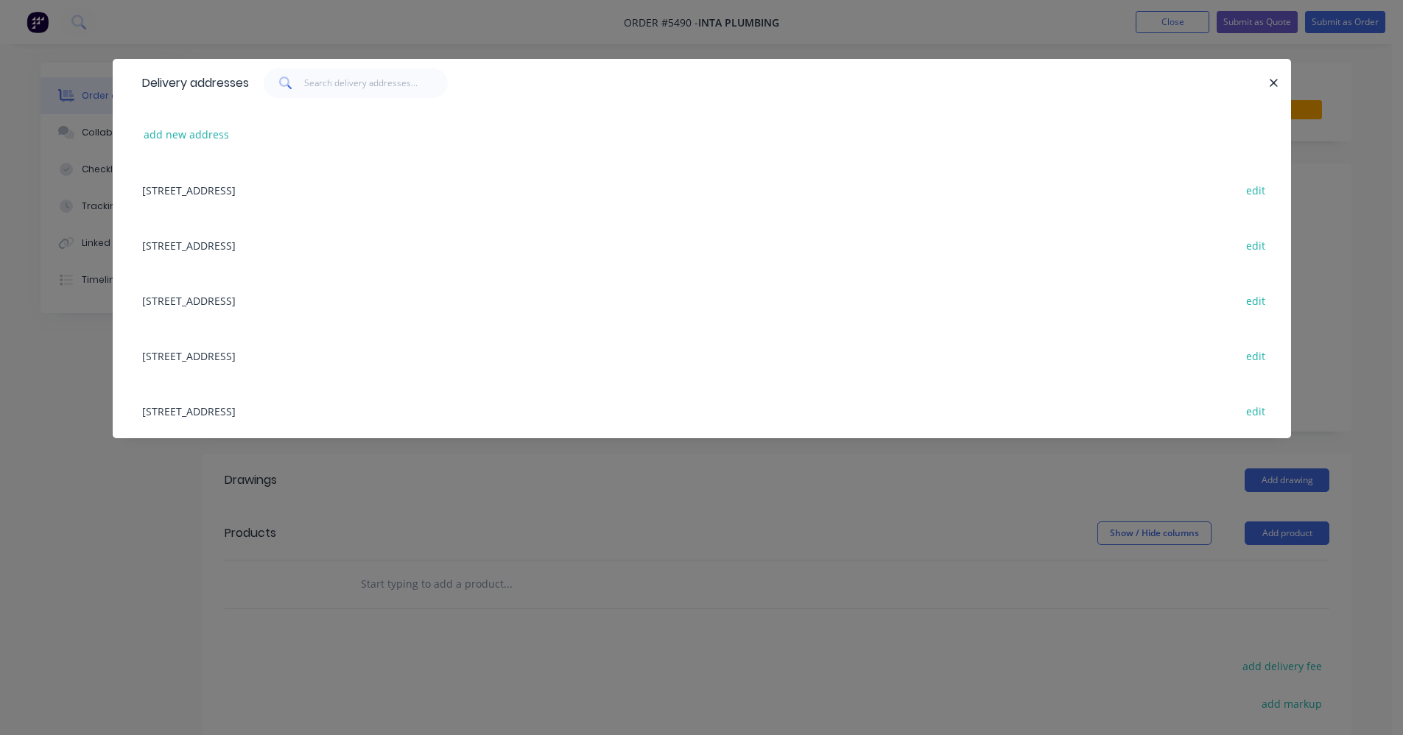
click at [231, 248] on div "206-220 Grey Street, off Grub Ave, Traralgon, 3844 edit" at bounding box center [702, 244] width 1134 height 55
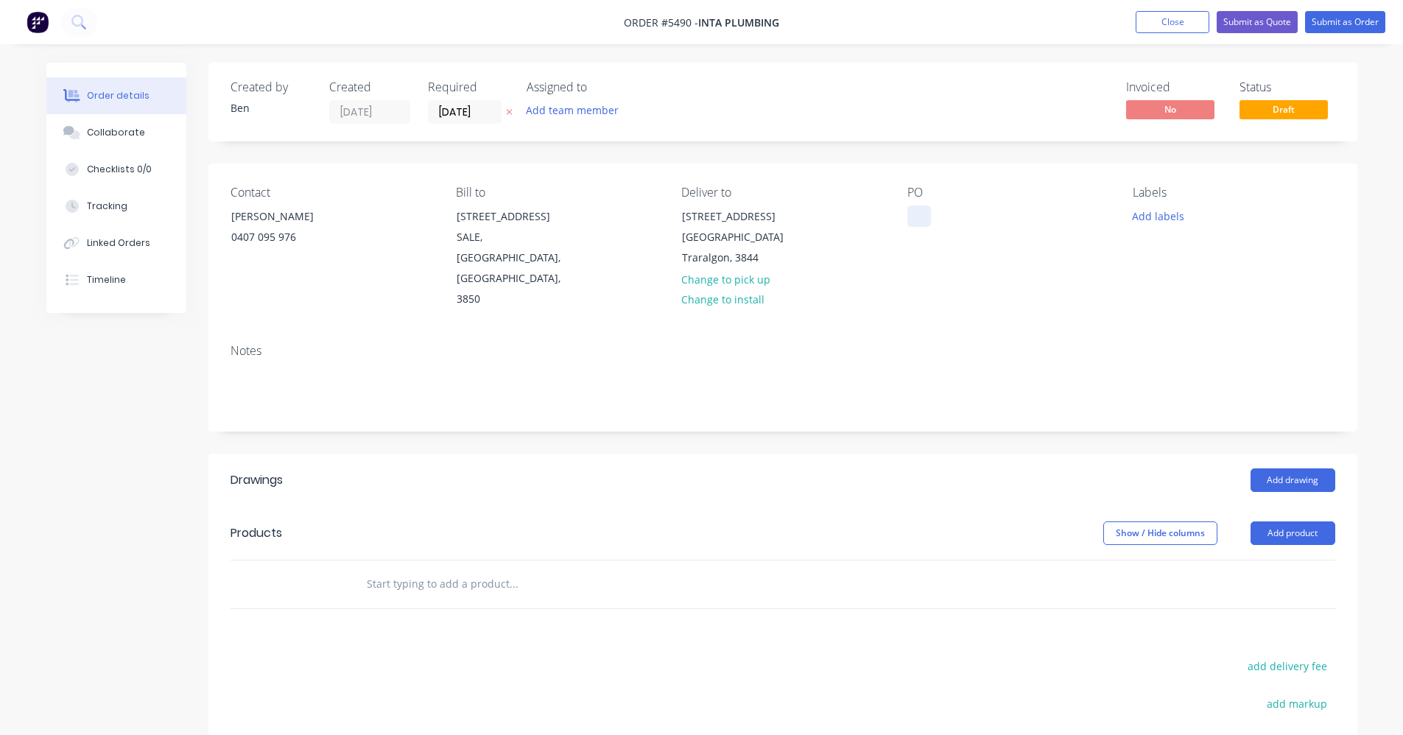
click at [928, 212] on div at bounding box center [920, 216] width 24 height 21
click at [916, 217] on div at bounding box center [920, 216] width 24 height 21
click at [1148, 217] on button "Add labels" at bounding box center [1159, 216] width 68 height 20
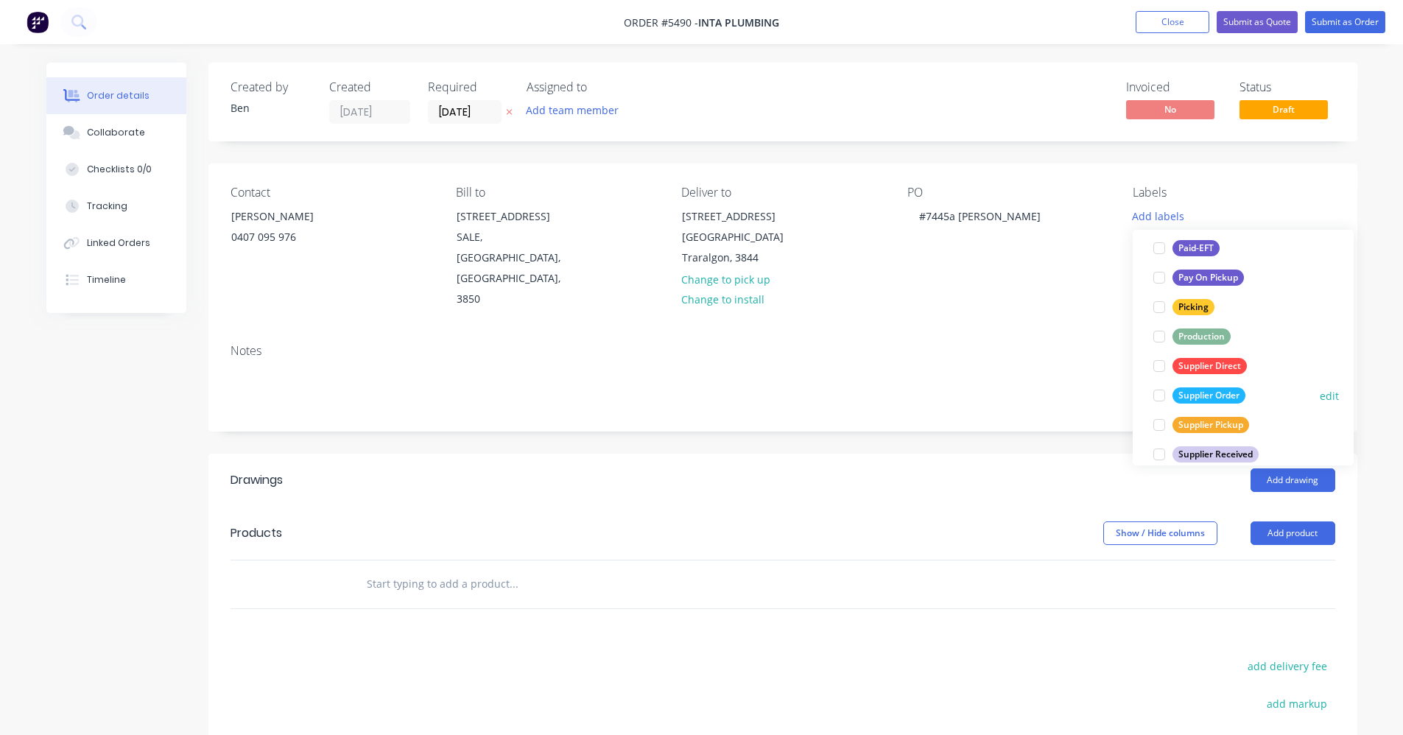
scroll to position [265, 0]
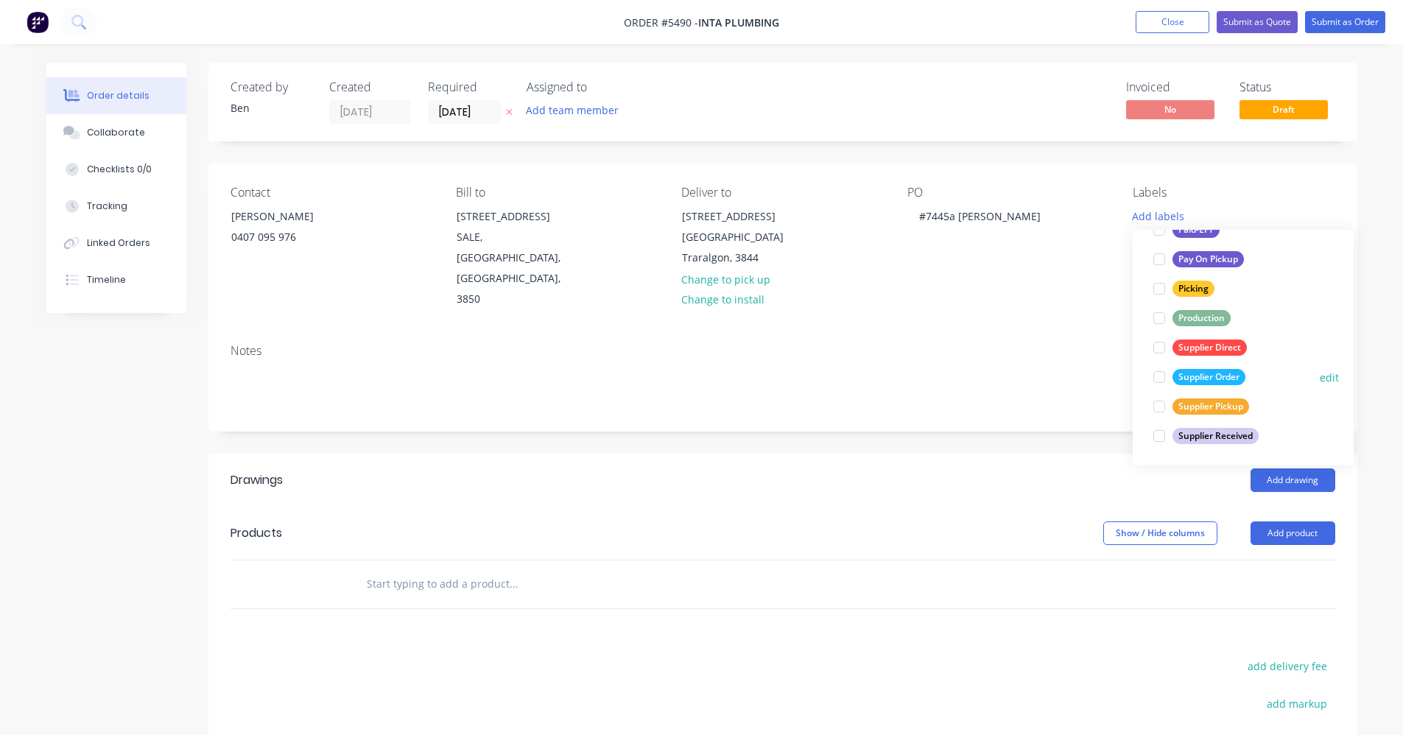
click at [1213, 379] on div "Supplier Order" at bounding box center [1209, 377] width 73 height 16
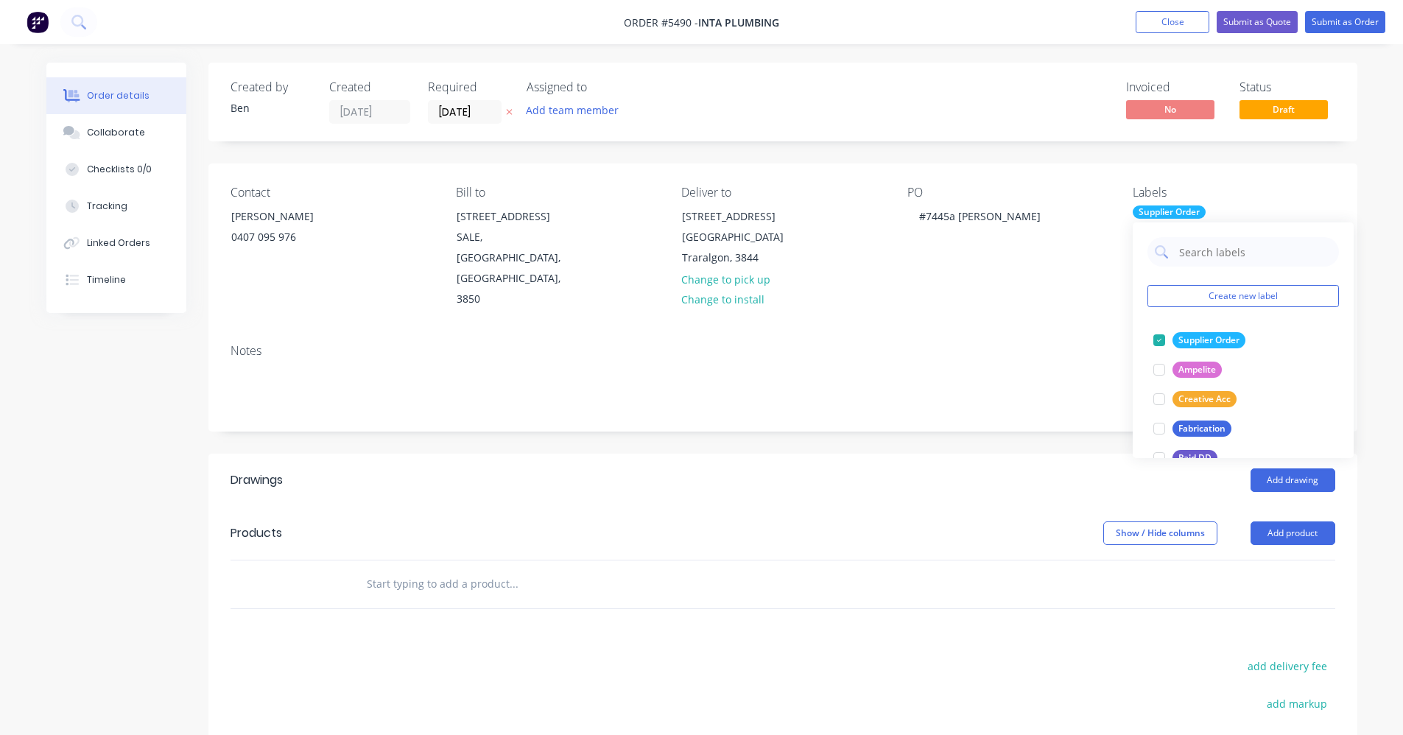
drag, startPoint x: 727, startPoint y: 441, endPoint x: 736, endPoint y: 441, distance: 8.8
click at [728, 469] on div "Add drawing" at bounding box center [900, 481] width 870 height 24
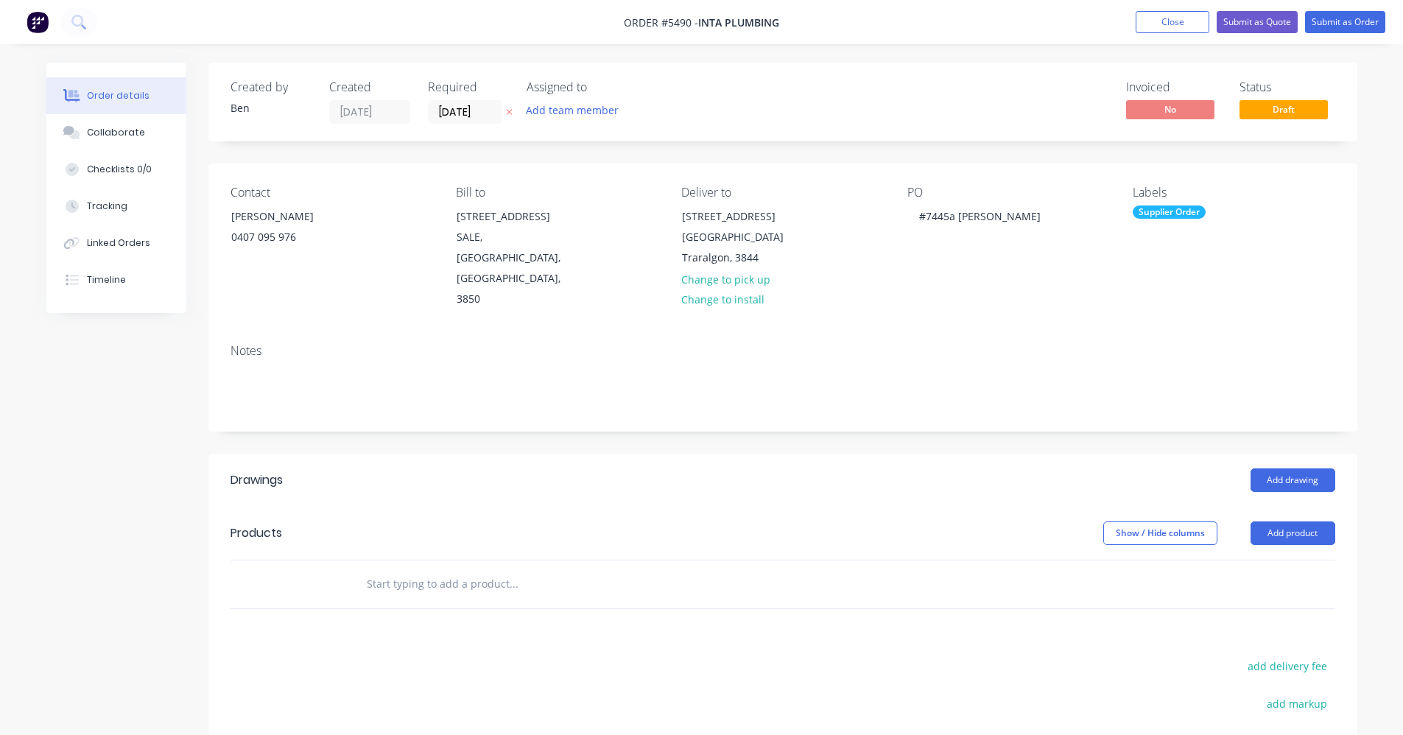
click at [390, 569] on input "text" at bounding box center [513, 583] width 295 height 29
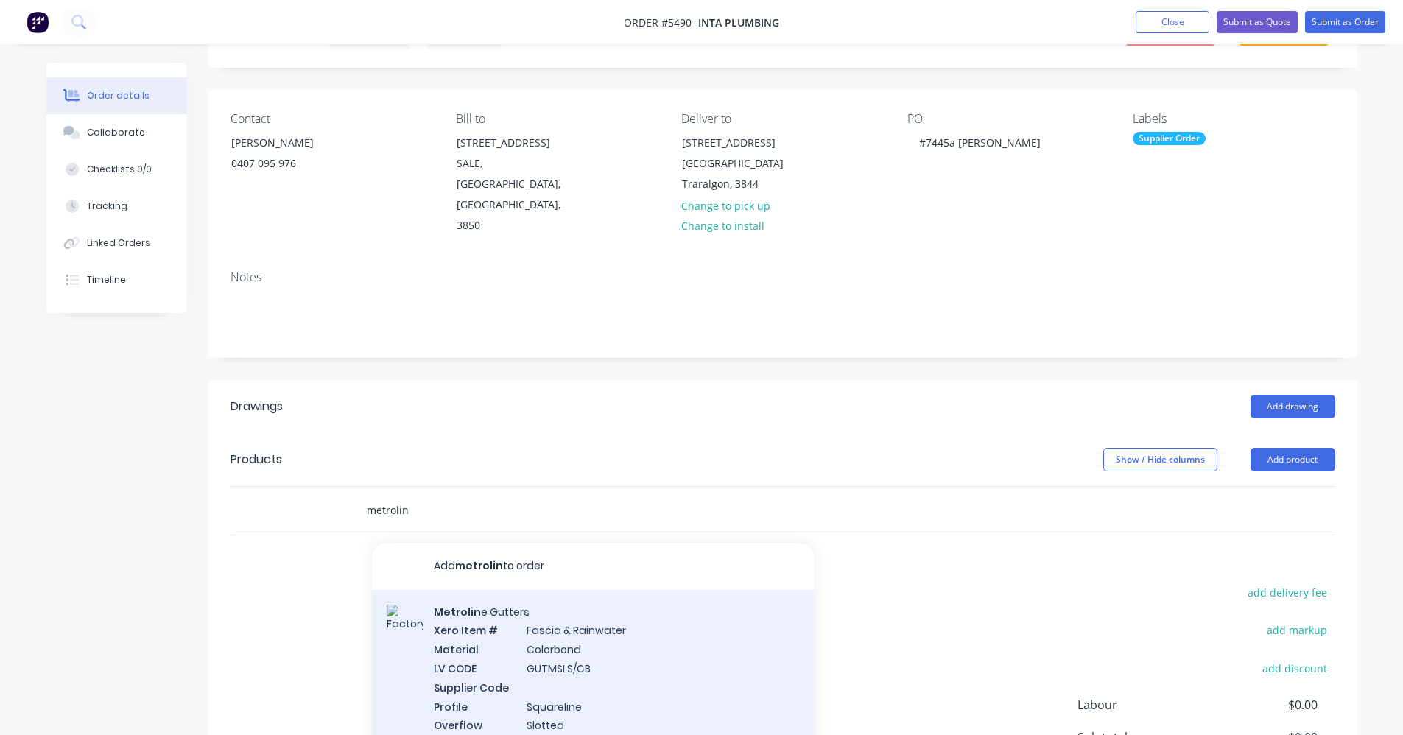
scroll to position [74, 0]
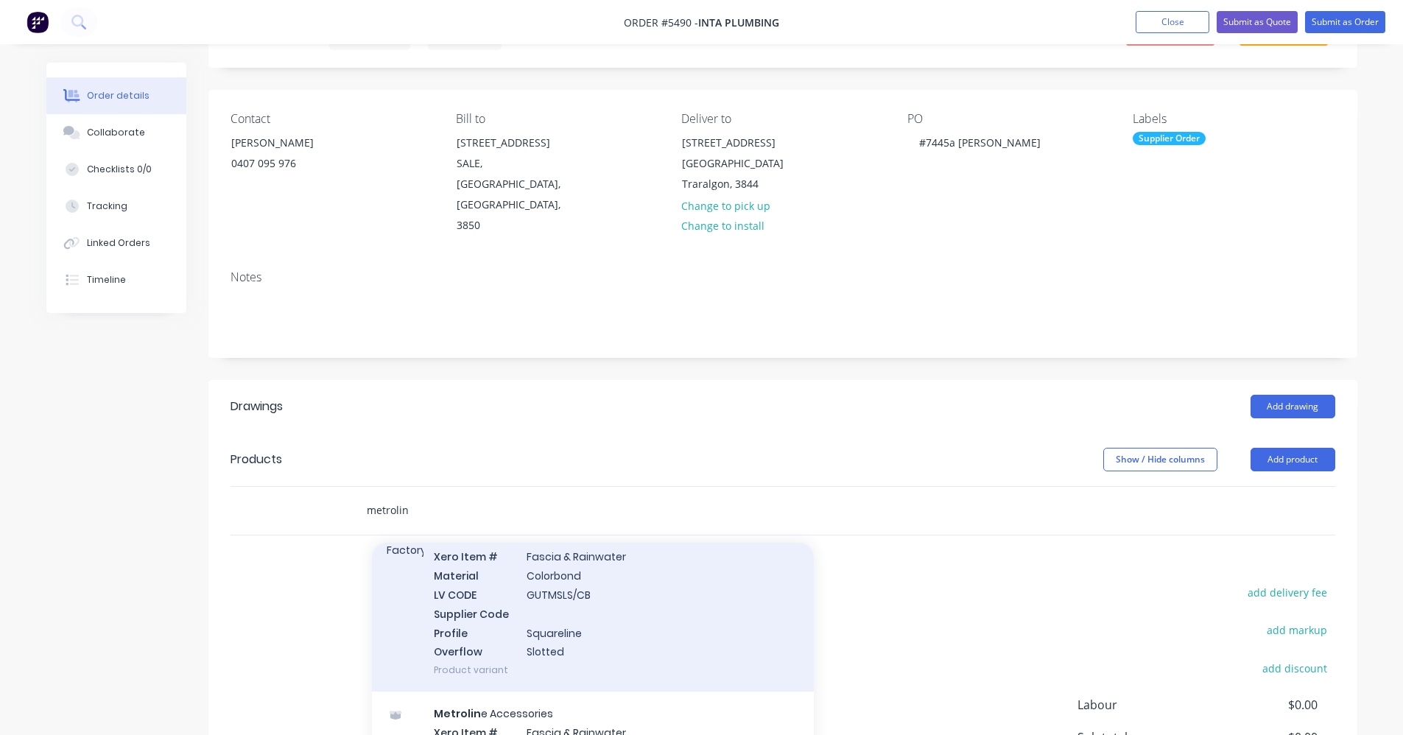
type input "metrolin"
click at [614, 578] on div "Metrolin e Gutters Xero Item # Fascia & Rainwater Material Colorbond LV CODE GU…" at bounding box center [593, 604] width 442 height 176
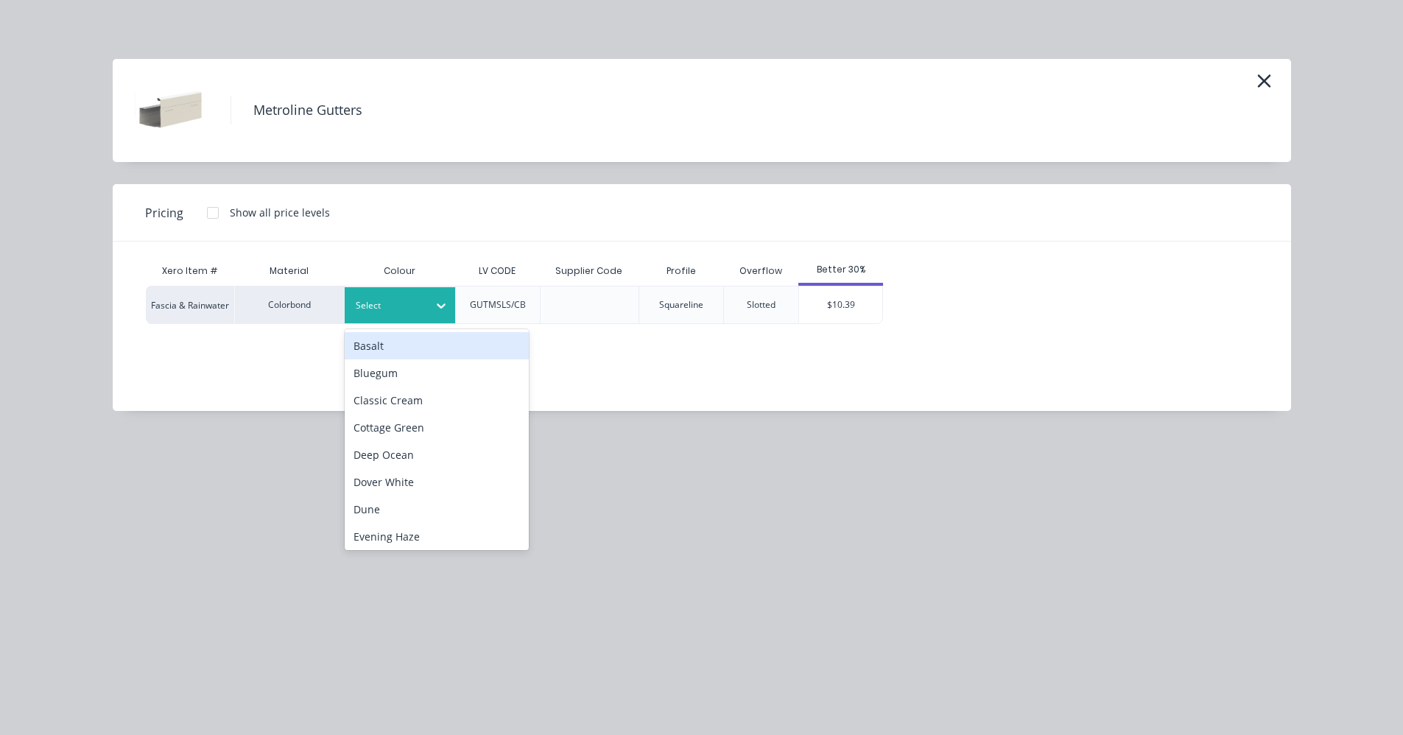
click at [429, 308] on div at bounding box center [441, 306] width 27 height 24
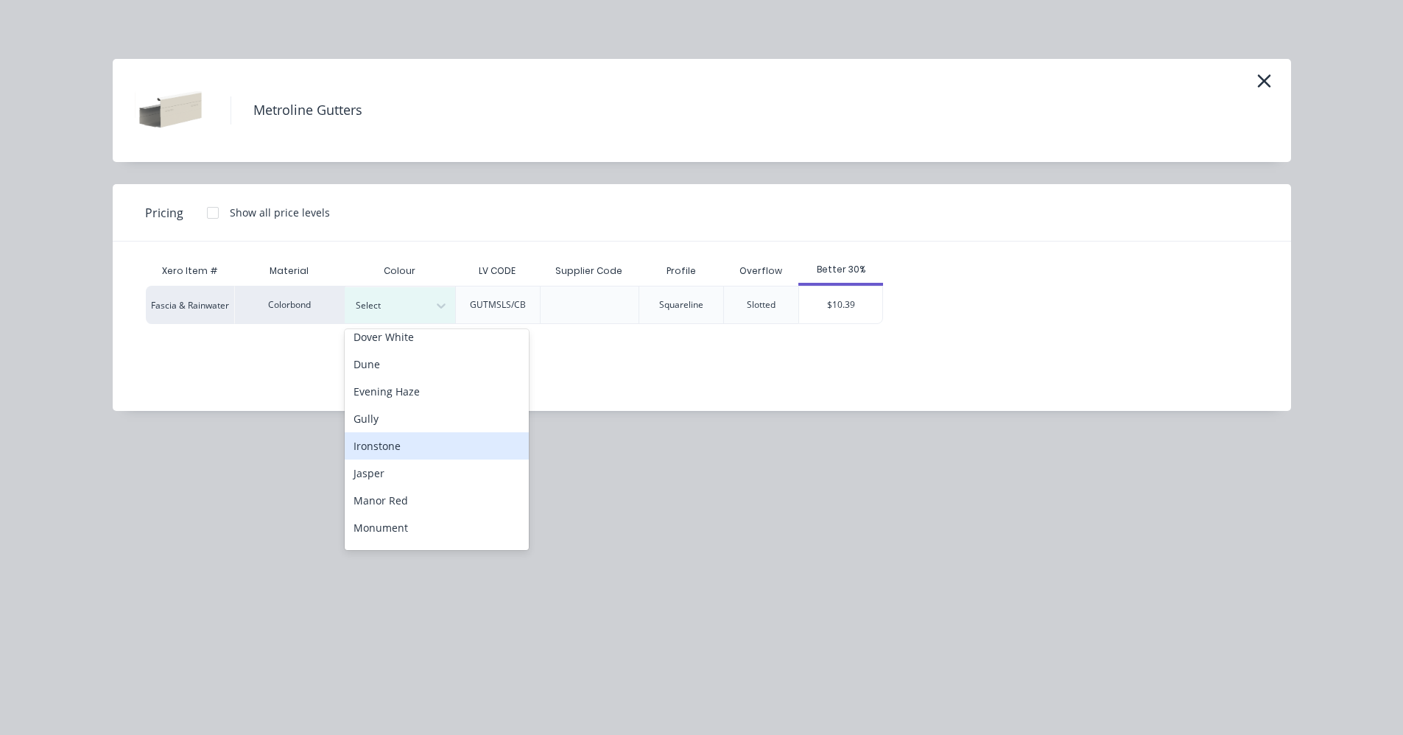
scroll to position [0, 0]
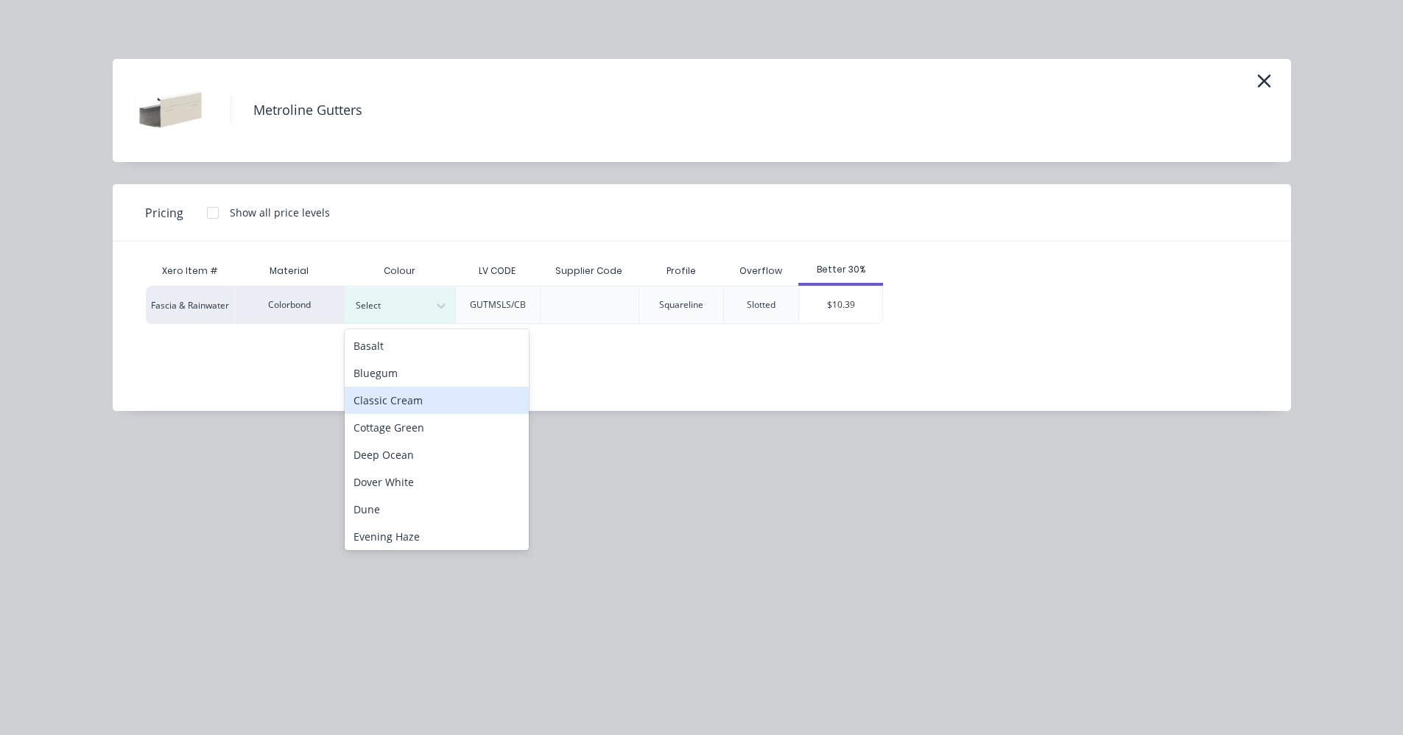
click at [1109, 337] on div "Xero Item # Material Colour LV CODE Supplier Code Profile Overflow Better 30% F…" at bounding box center [691, 315] width 1157 height 147
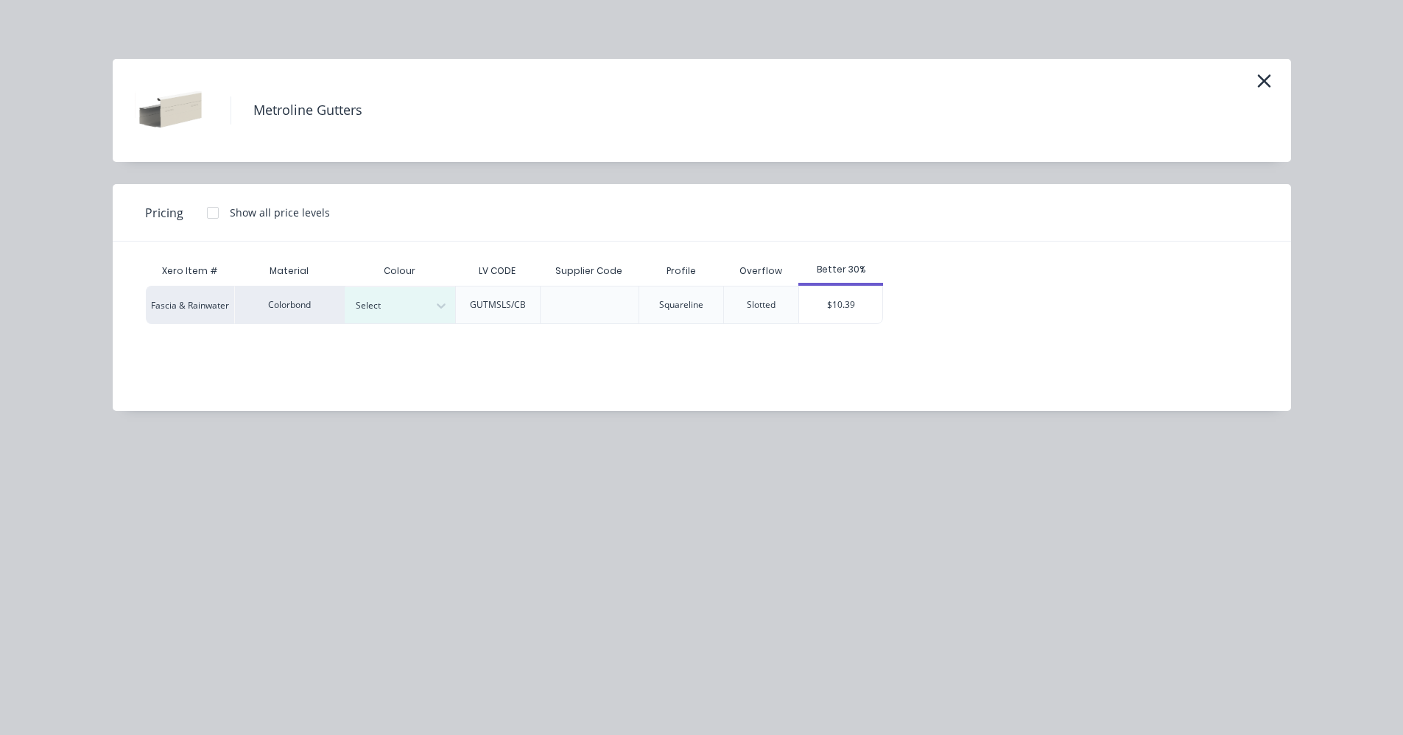
drag, startPoint x: 1263, startPoint y: 83, endPoint x: 1260, endPoint y: 94, distance: 10.7
click at [1263, 83] on icon "button" at bounding box center [1263, 80] width 13 height 13
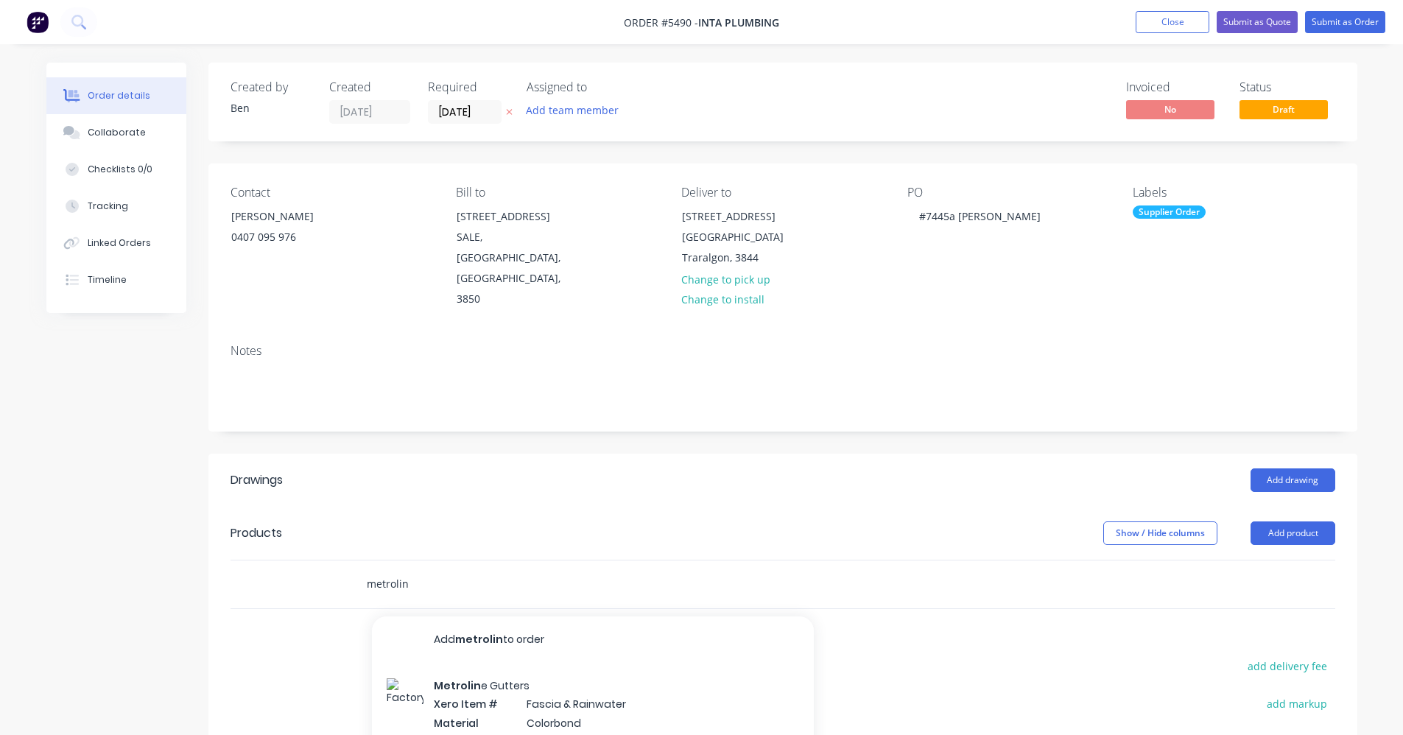
click at [421, 569] on input "metrolin" at bounding box center [513, 583] width 295 height 29
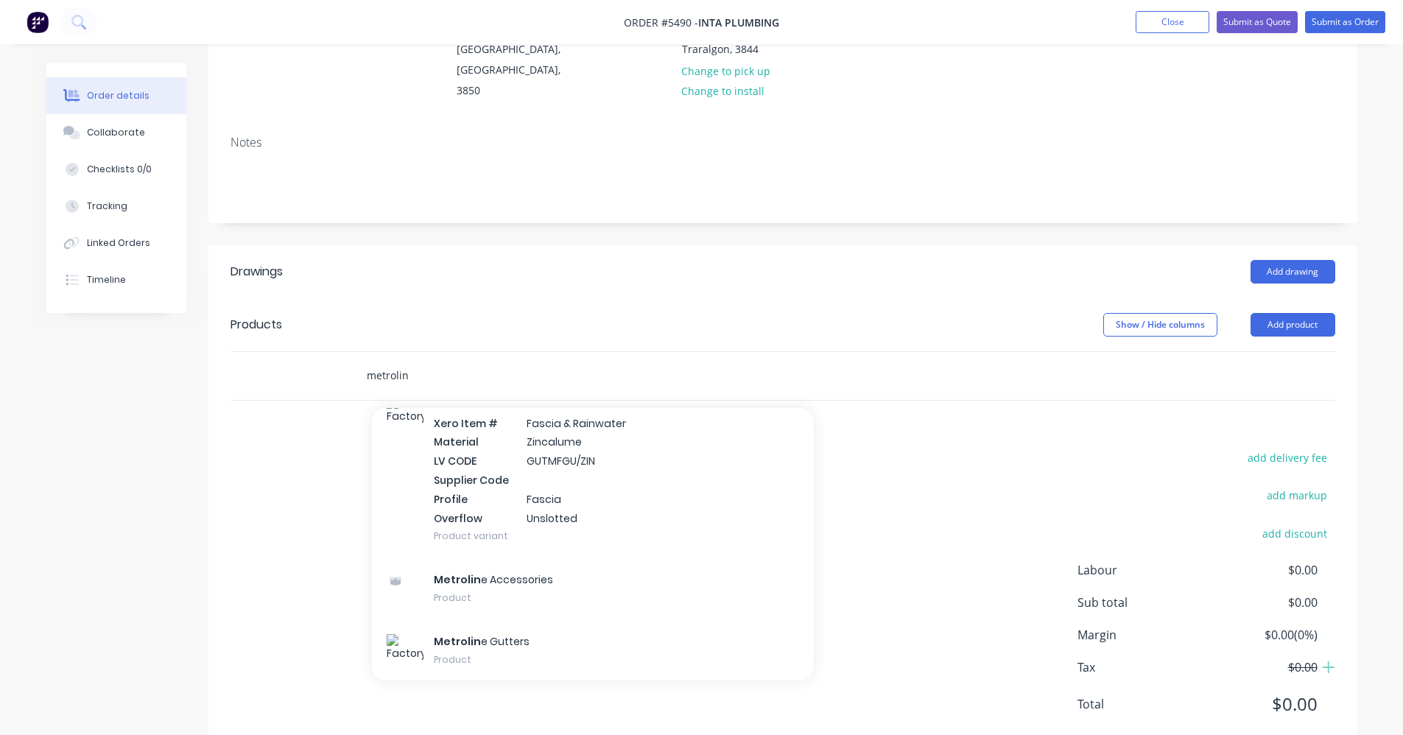
scroll to position [1935, 0]
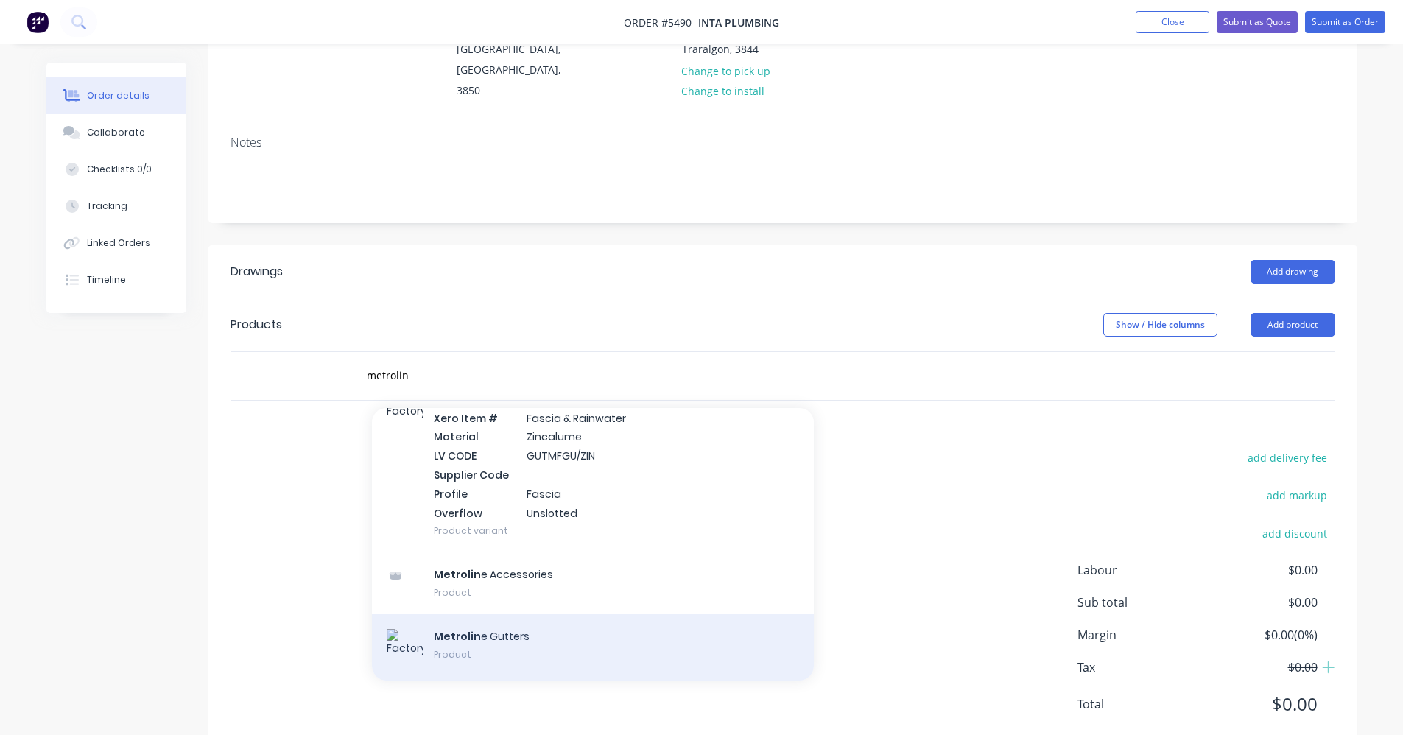
click at [478, 614] on div "Metrolin e Gutters Product" at bounding box center [593, 647] width 442 height 66
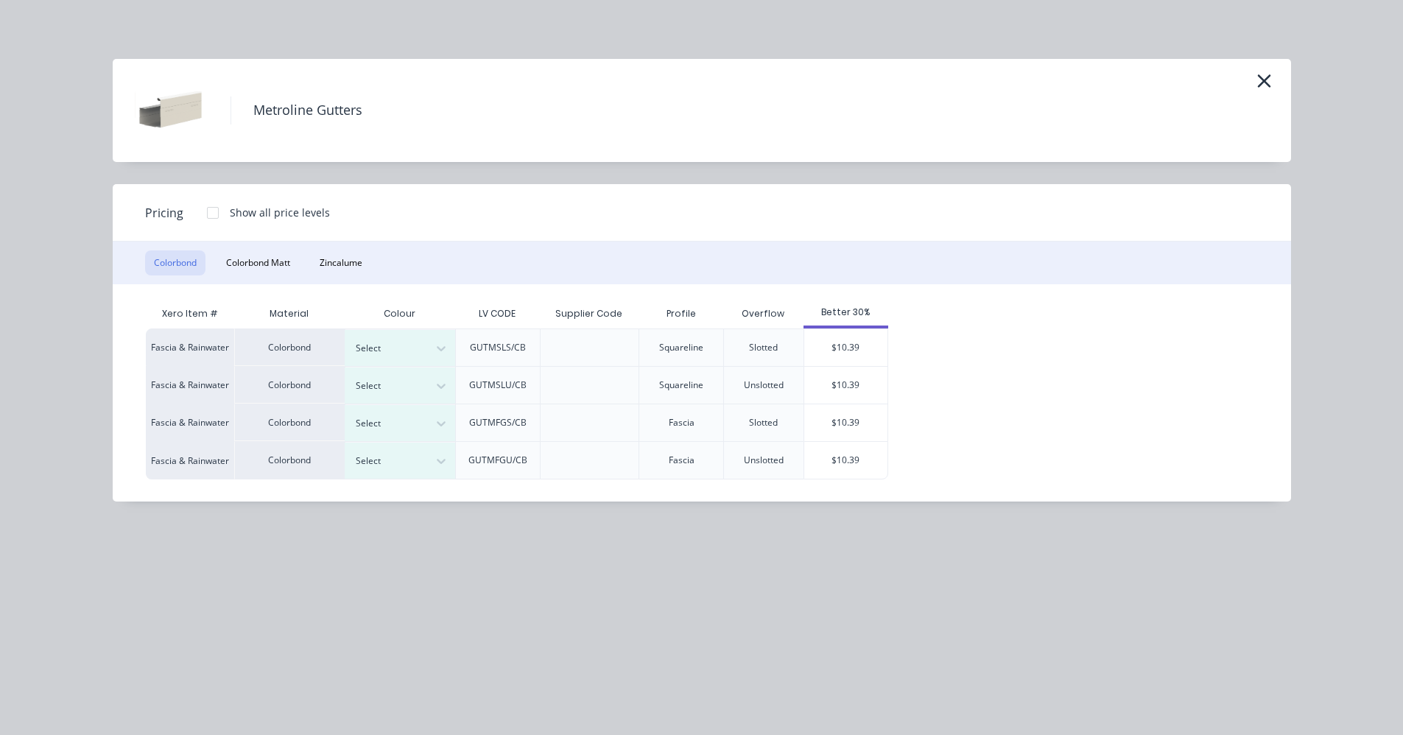
click at [258, 248] on div "Colorbond Colorbond Matt Zincalume" at bounding box center [702, 263] width 1179 height 43
click at [262, 264] on button "Colorbond Matt" at bounding box center [258, 262] width 82 height 25
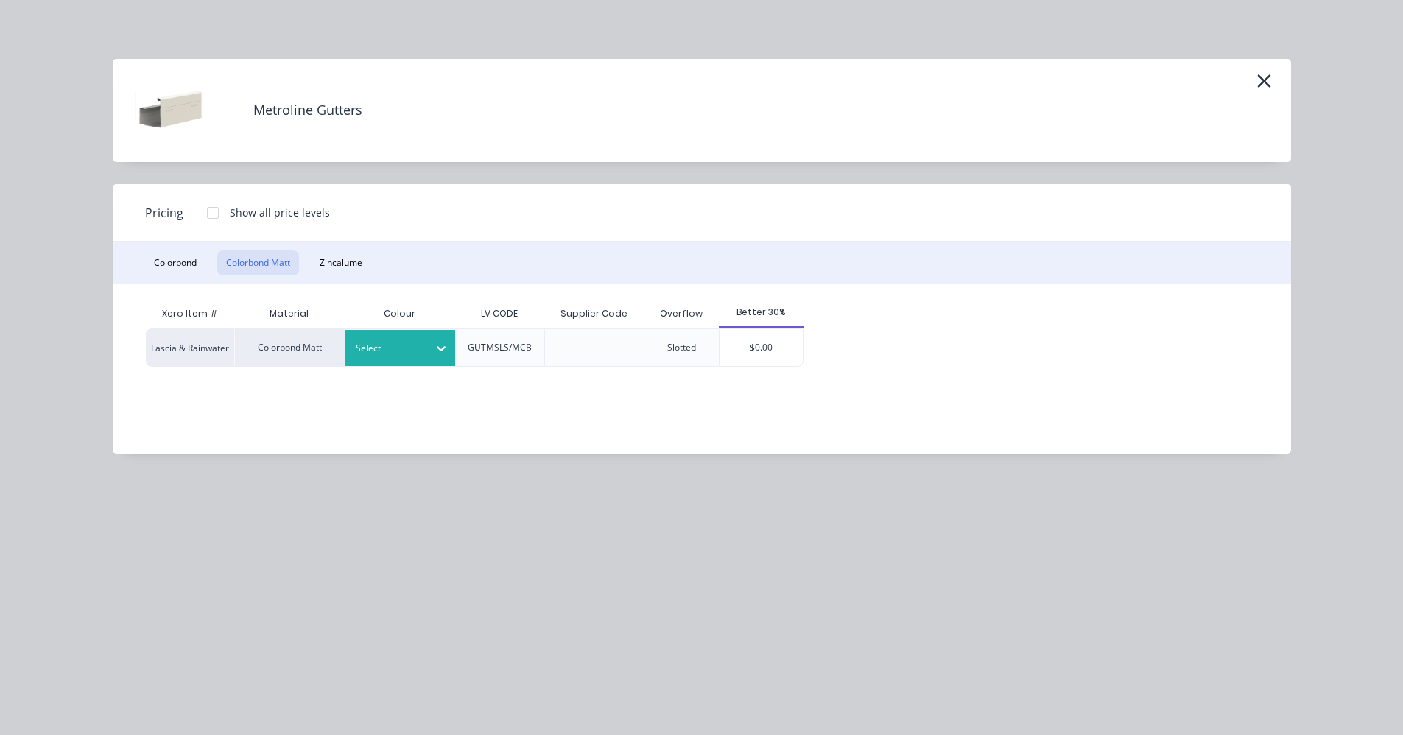
click at [393, 349] on div at bounding box center [389, 348] width 66 height 16
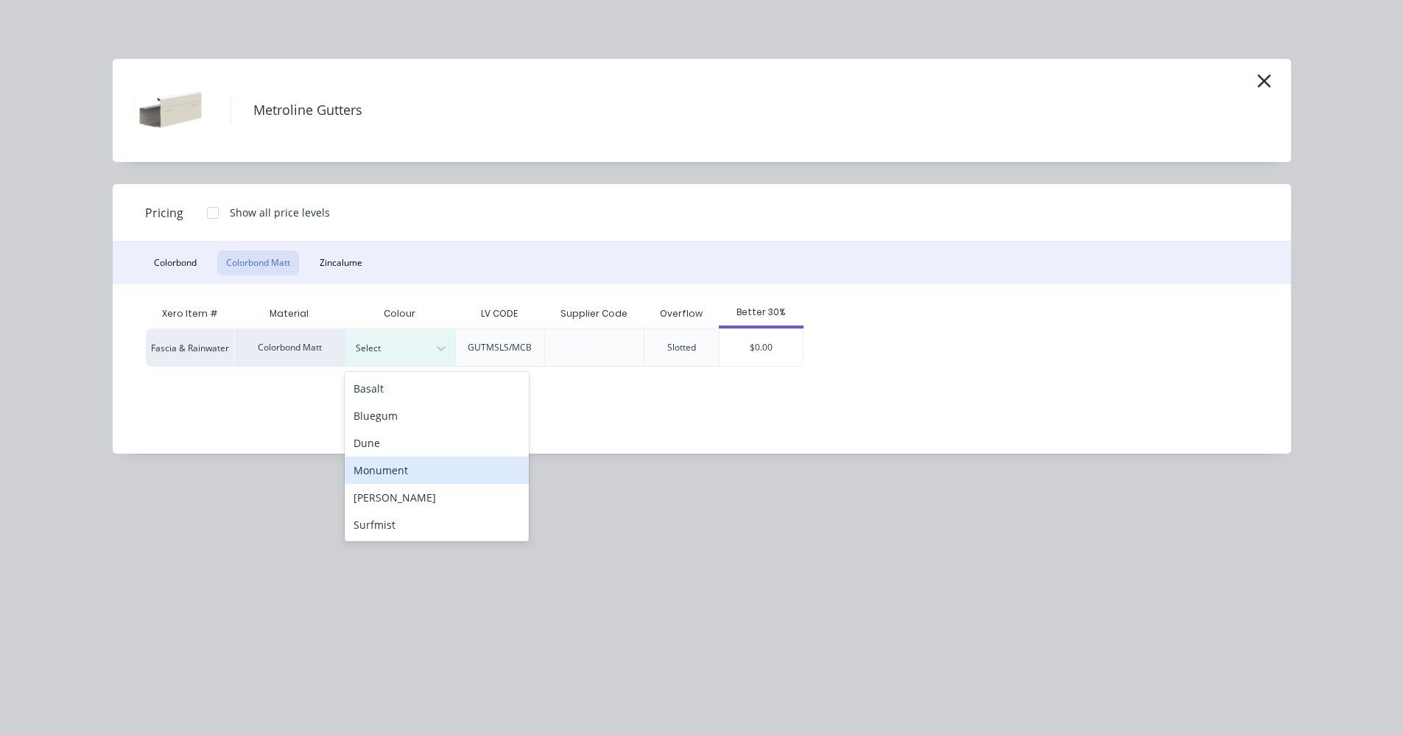
click at [404, 469] on div "Monument" at bounding box center [437, 470] width 184 height 27
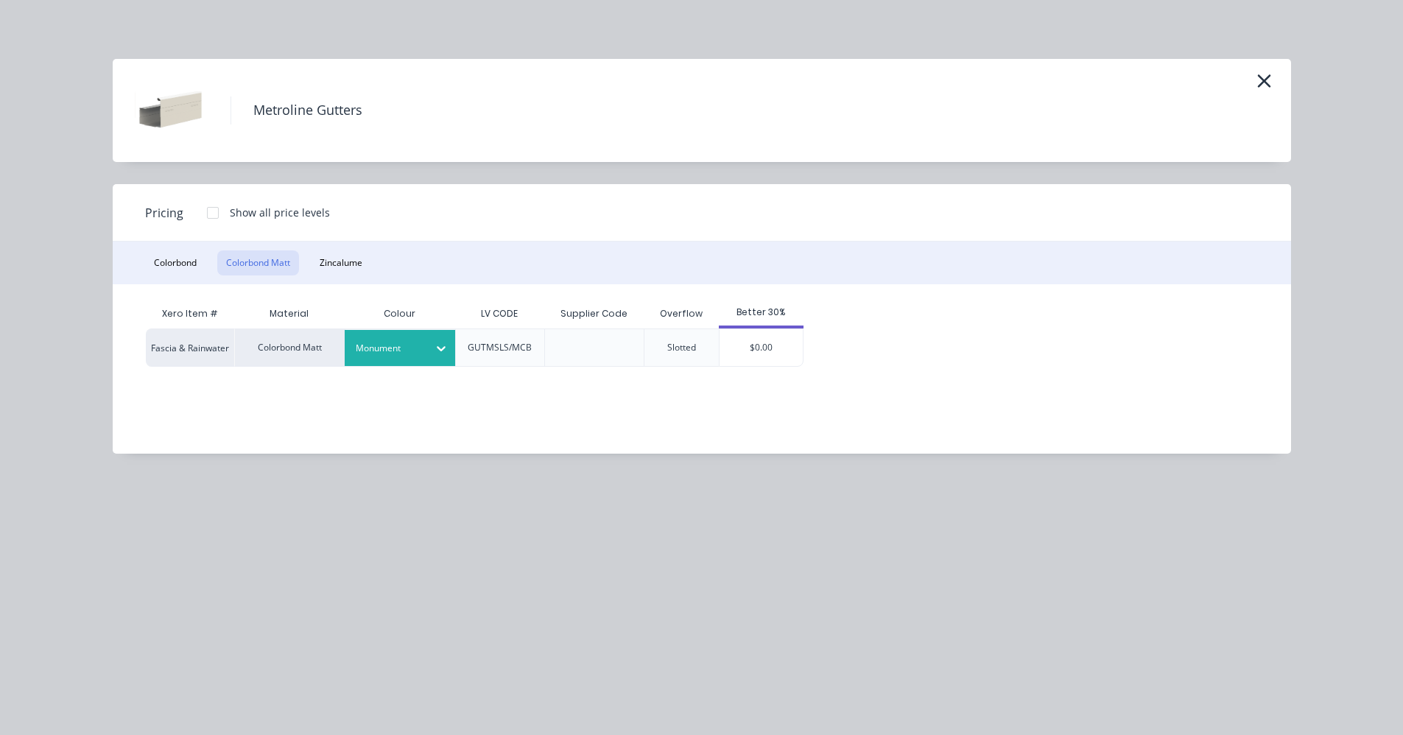
click at [765, 354] on div "$0.00" at bounding box center [761, 347] width 83 height 37
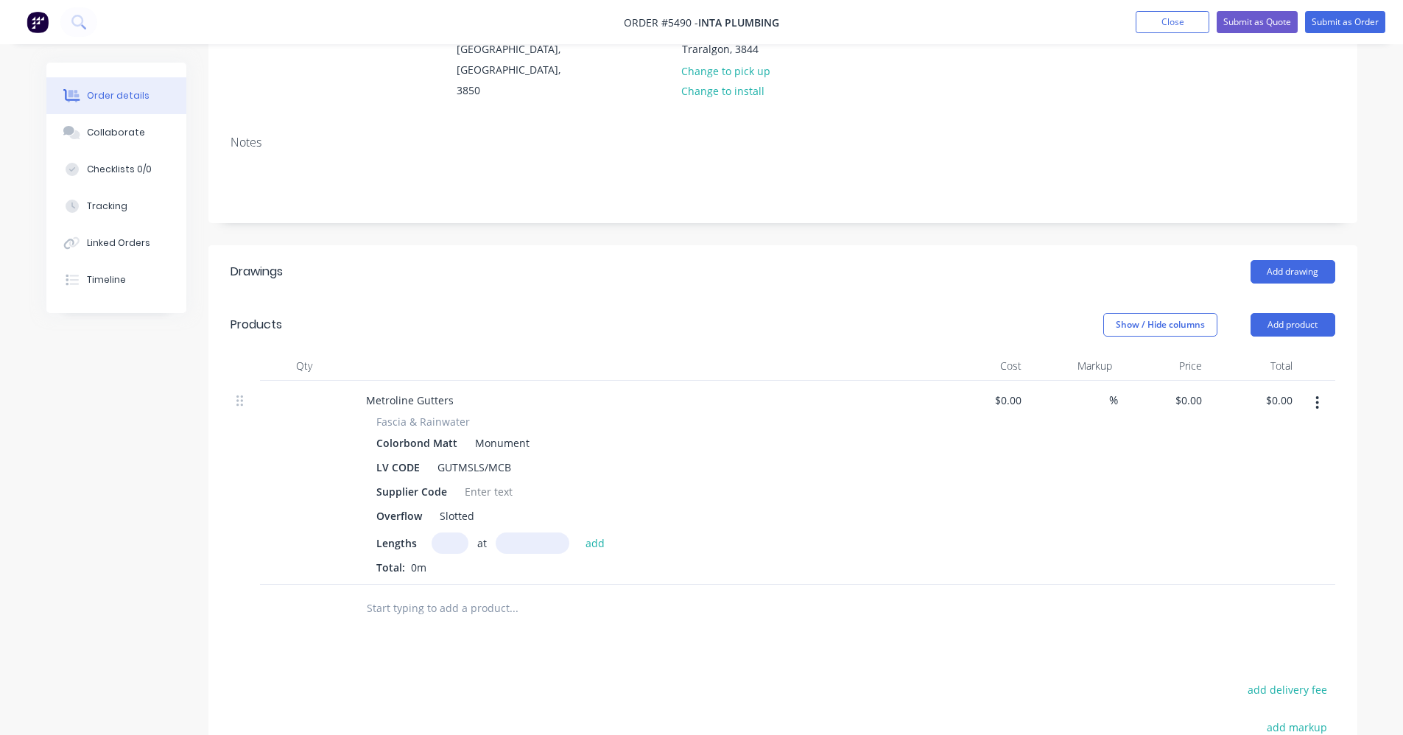
click at [448, 533] on input "text" at bounding box center [450, 543] width 37 height 21
type input "1"
type input "3800"
click at [578, 533] on button "add" at bounding box center [595, 543] width 35 height 20
type input "6"
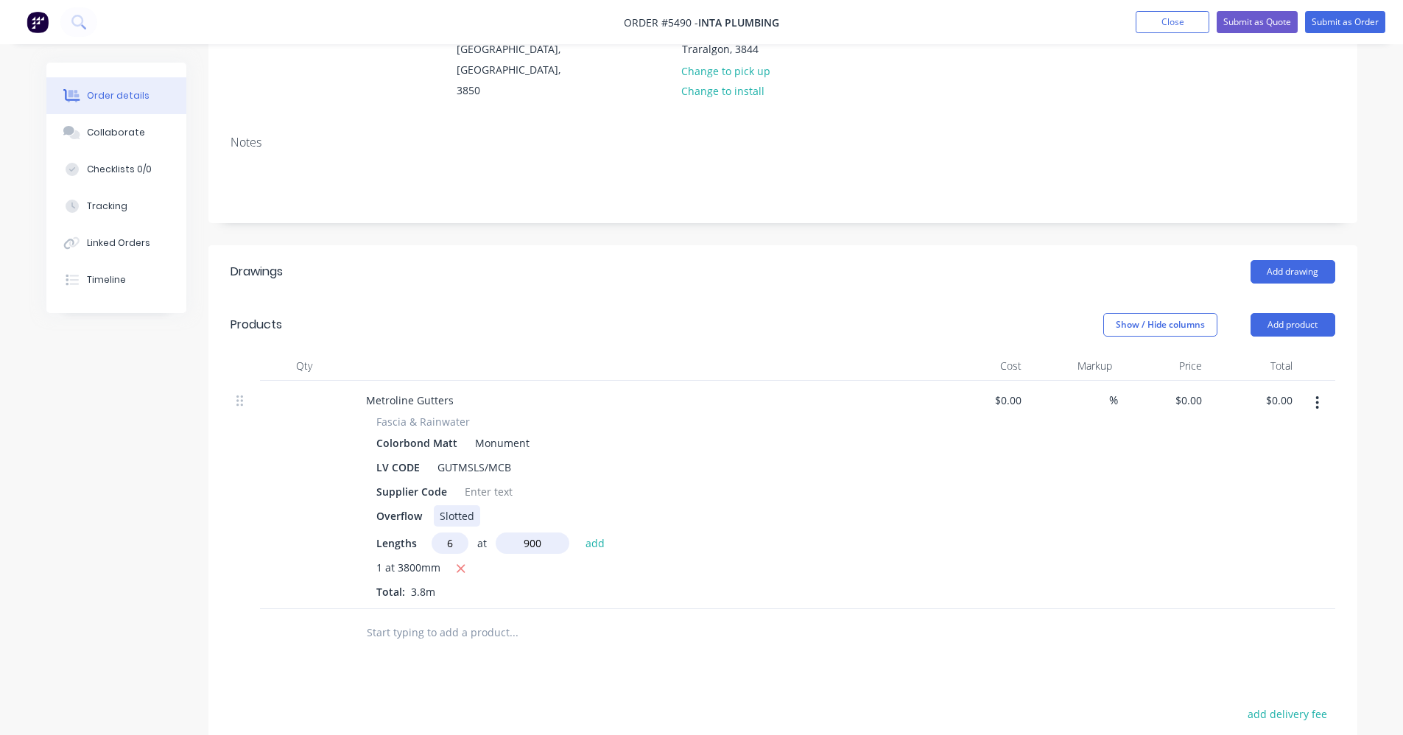
type input "900"
click at [578, 533] on button "add" at bounding box center [595, 543] width 35 height 20
click at [388, 642] on input "text" at bounding box center [513, 656] width 295 height 29
type input "metroline"
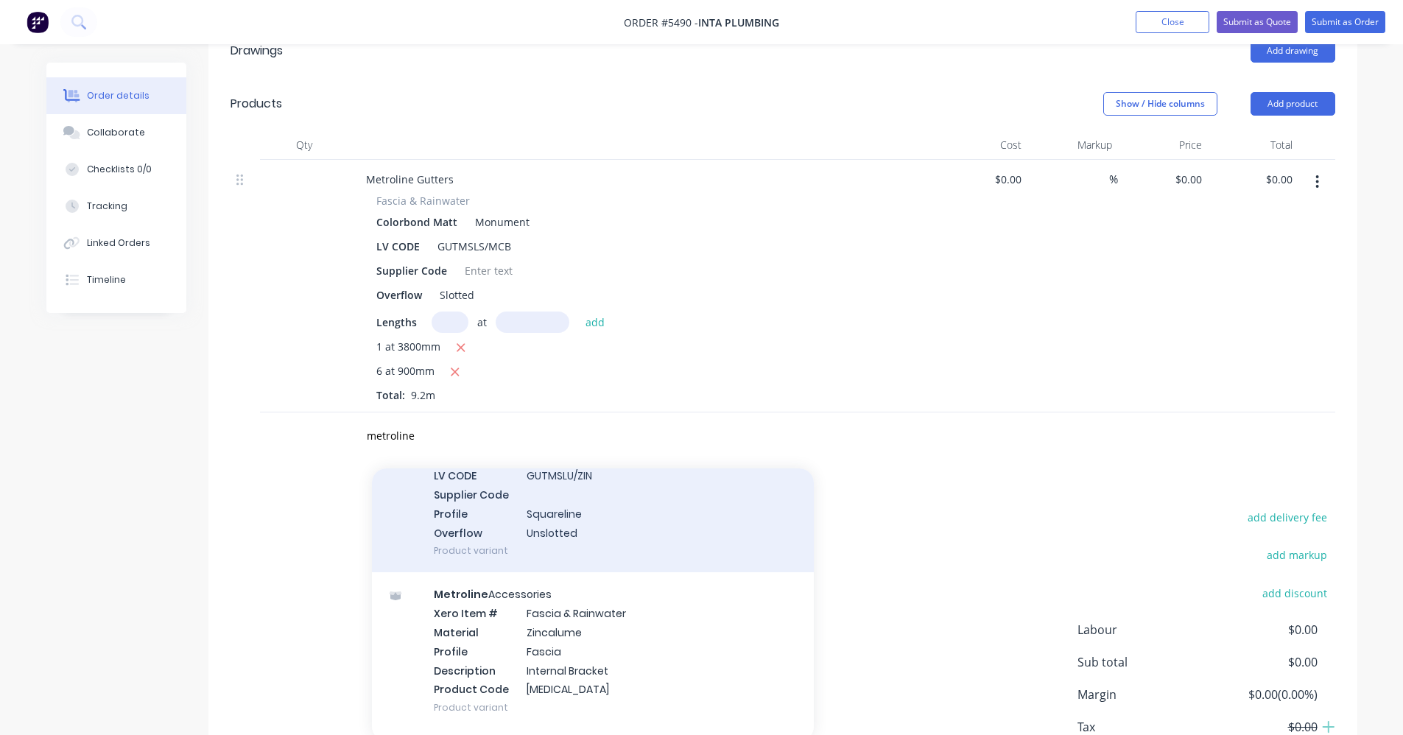
scroll to position [1503, 0]
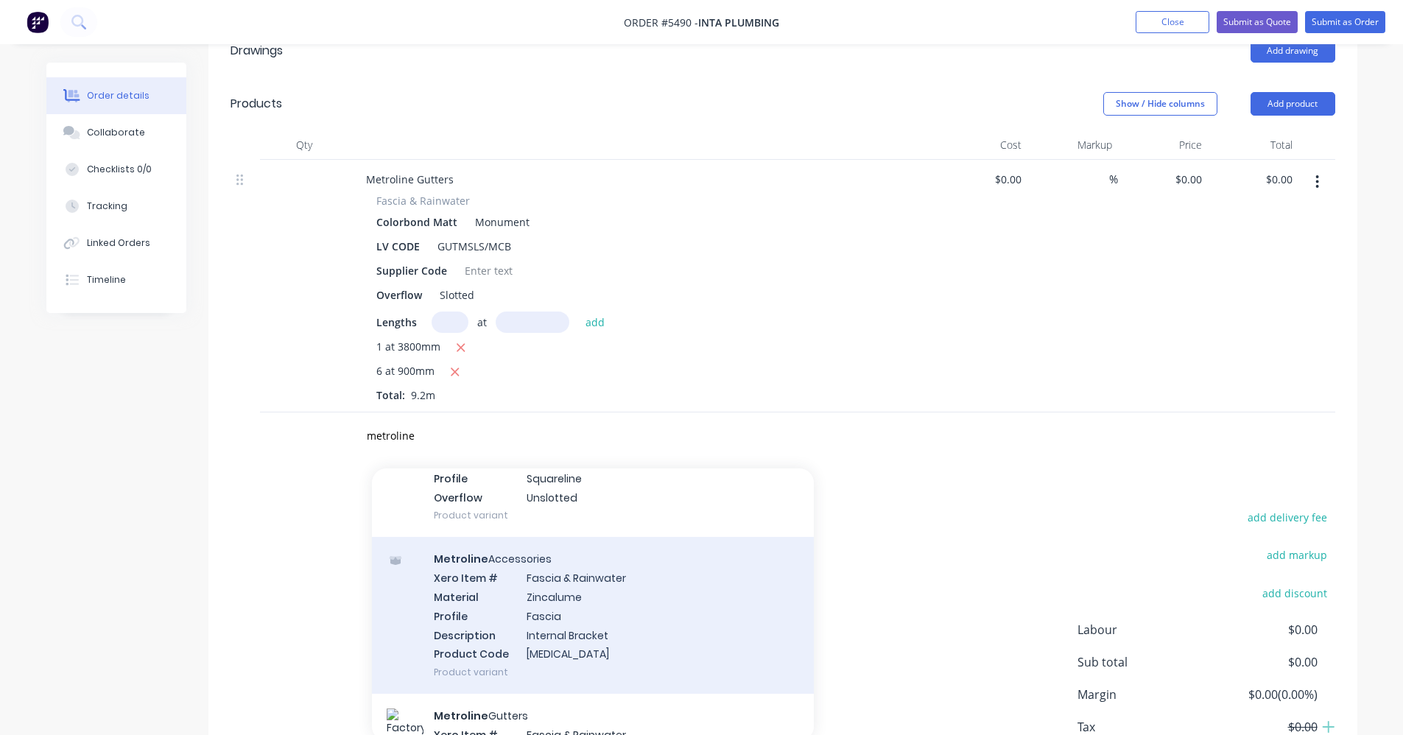
click at [600, 562] on div "Metroline Accessories Xero Item # Fascia & Rainwater Material Zincalume Profile…" at bounding box center [593, 615] width 442 height 157
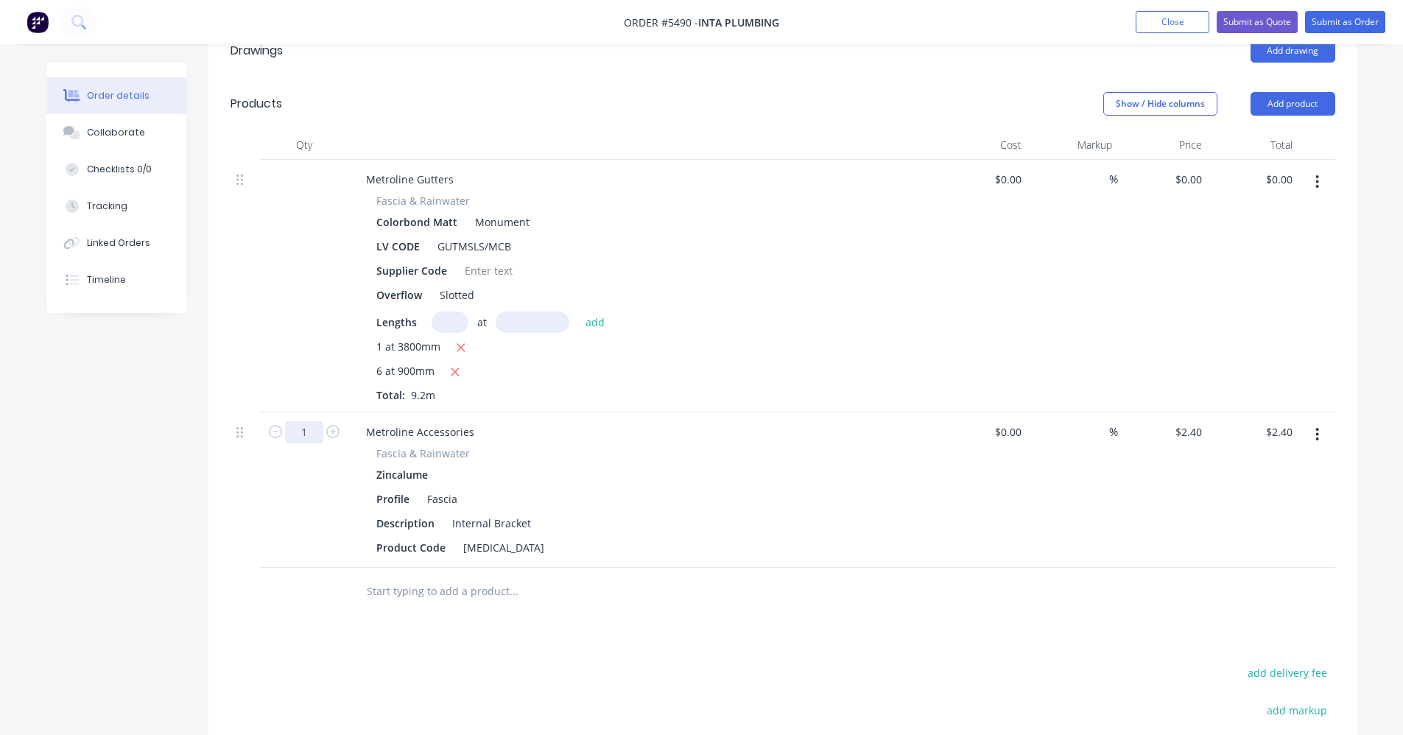
click at [315, 421] on input "1" at bounding box center [304, 432] width 38 height 22
type input "11"
type input "$26.40"
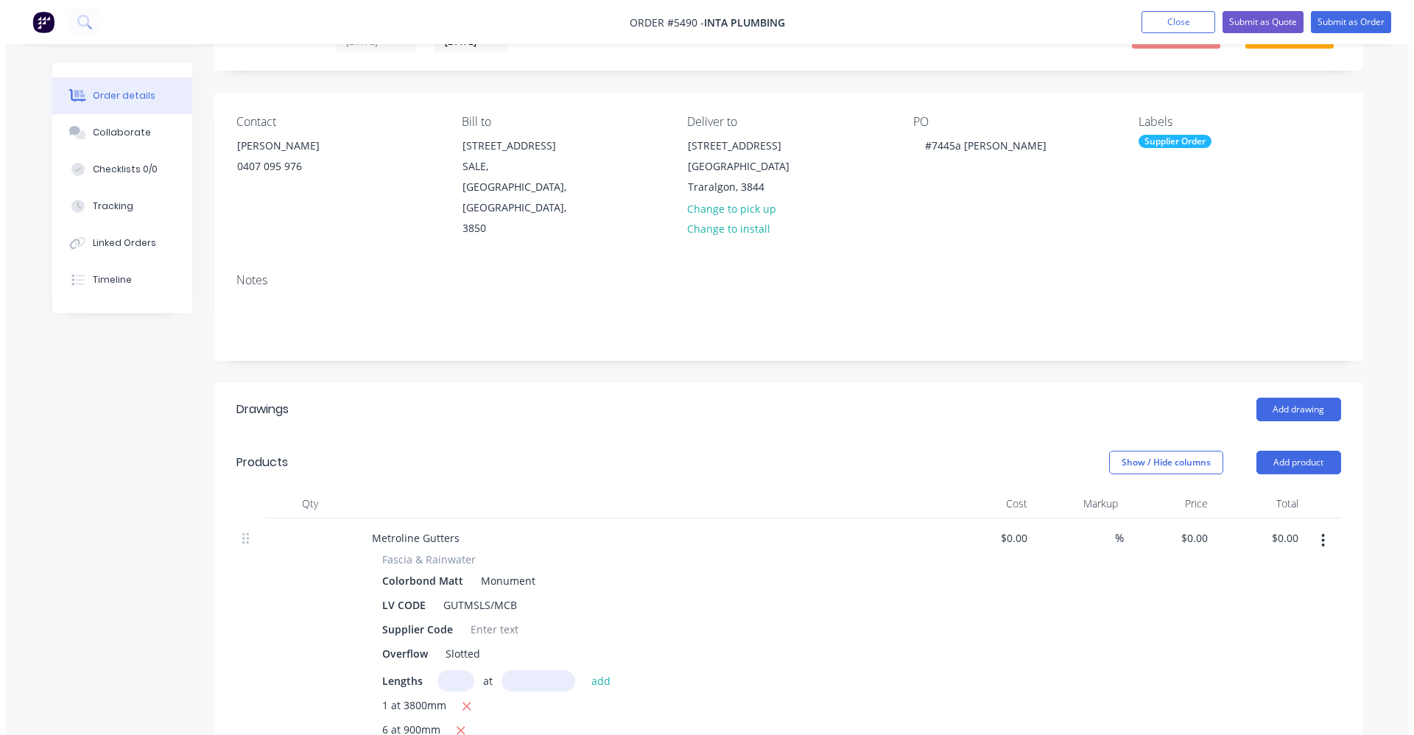
scroll to position [0, 0]
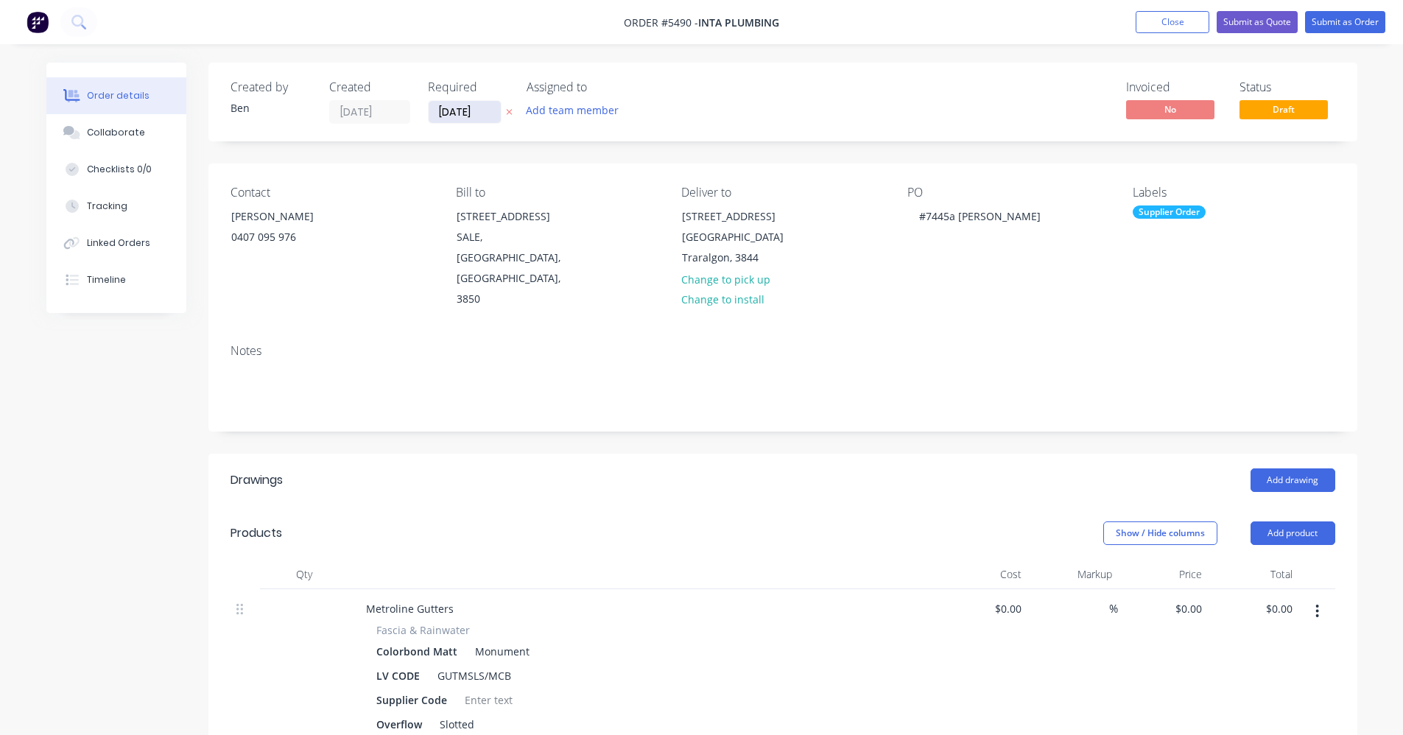
click at [448, 110] on input "[DATE]" at bounding box center [465, 112] width 72 height 22
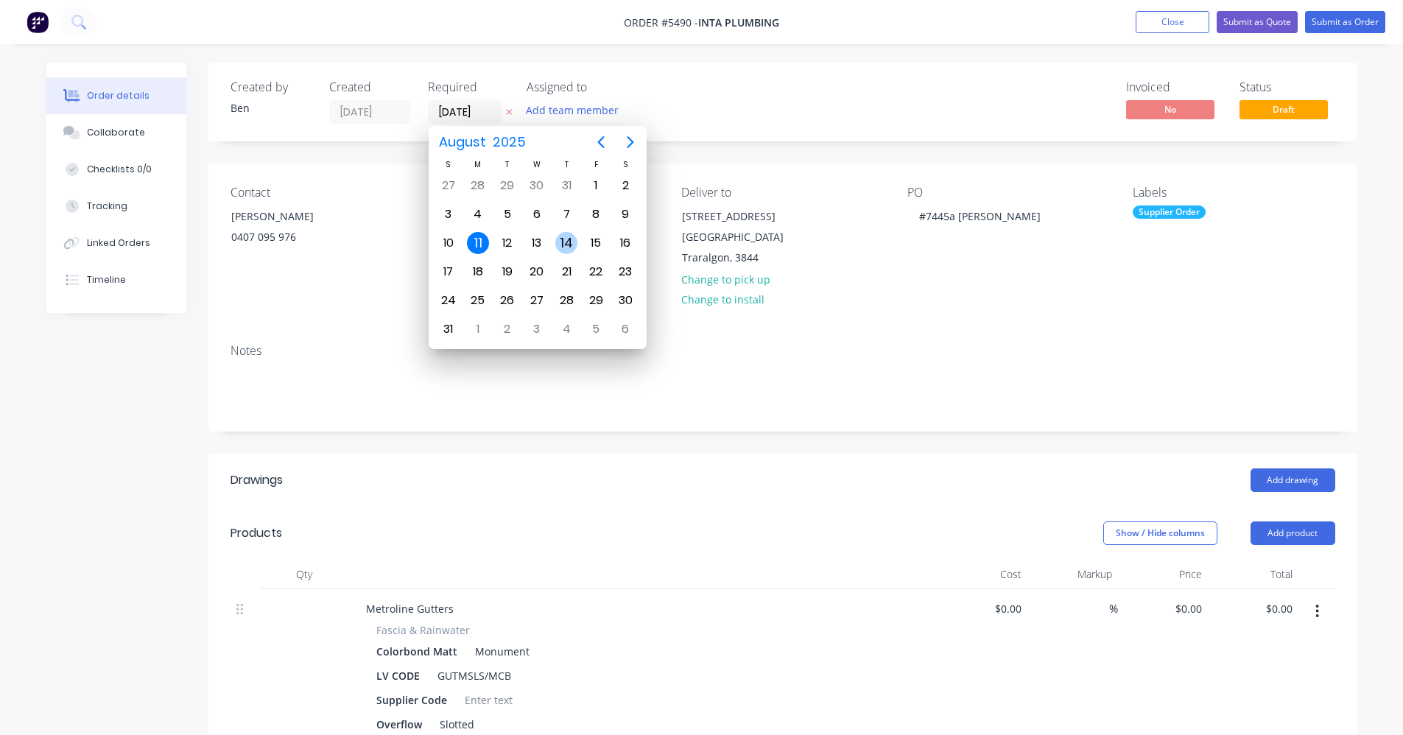
click at [568, 239] on div "14" at bounding box center [566, 243] width 22 height 22
type input "[DATE]"
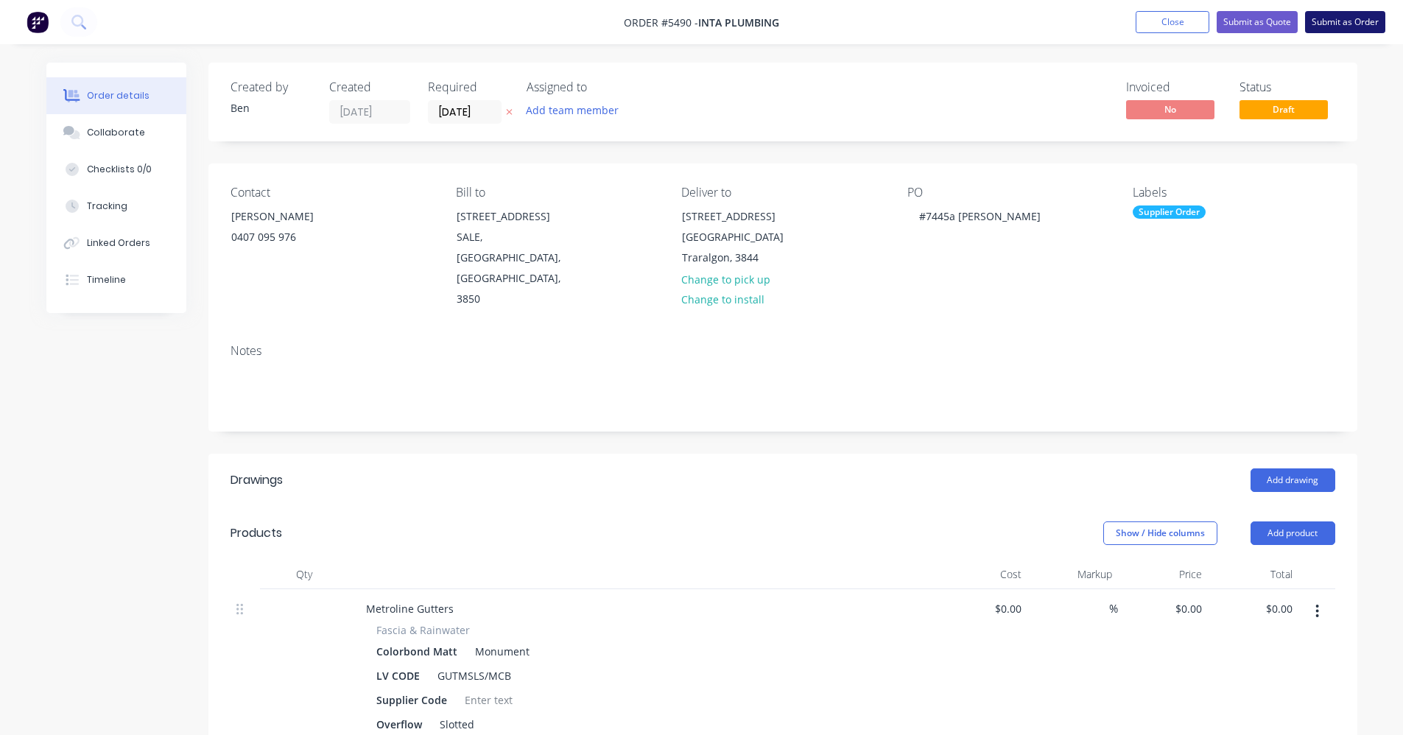
click at [1332, 18] on button "Submit as Order" at bounding box center [1345, 22] width 80 height 22
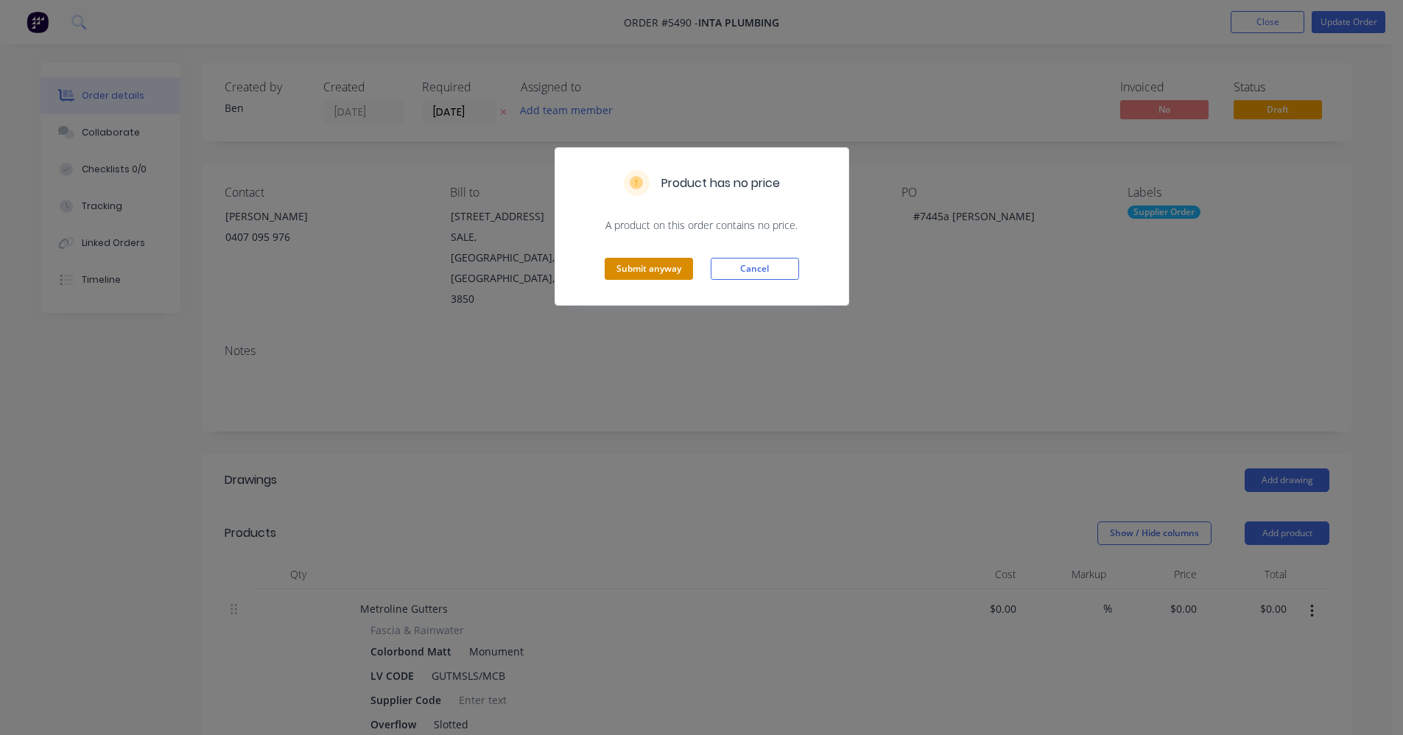
click at [662, 267] on button "Submit anyway" at bounding box center [649, 269] width 88 height 22
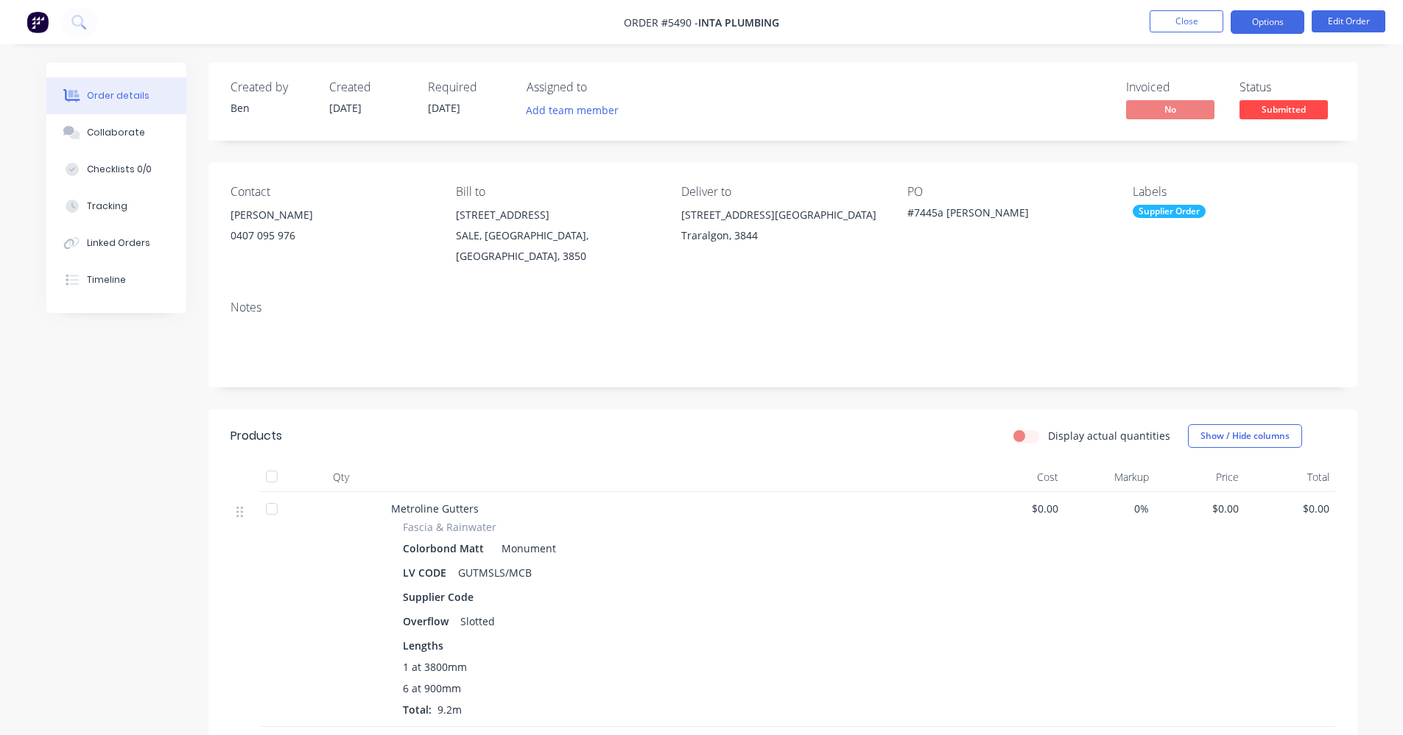
click at [1277, 26] on button "Options" at bounding box center [1268, 22] width 74 height 24
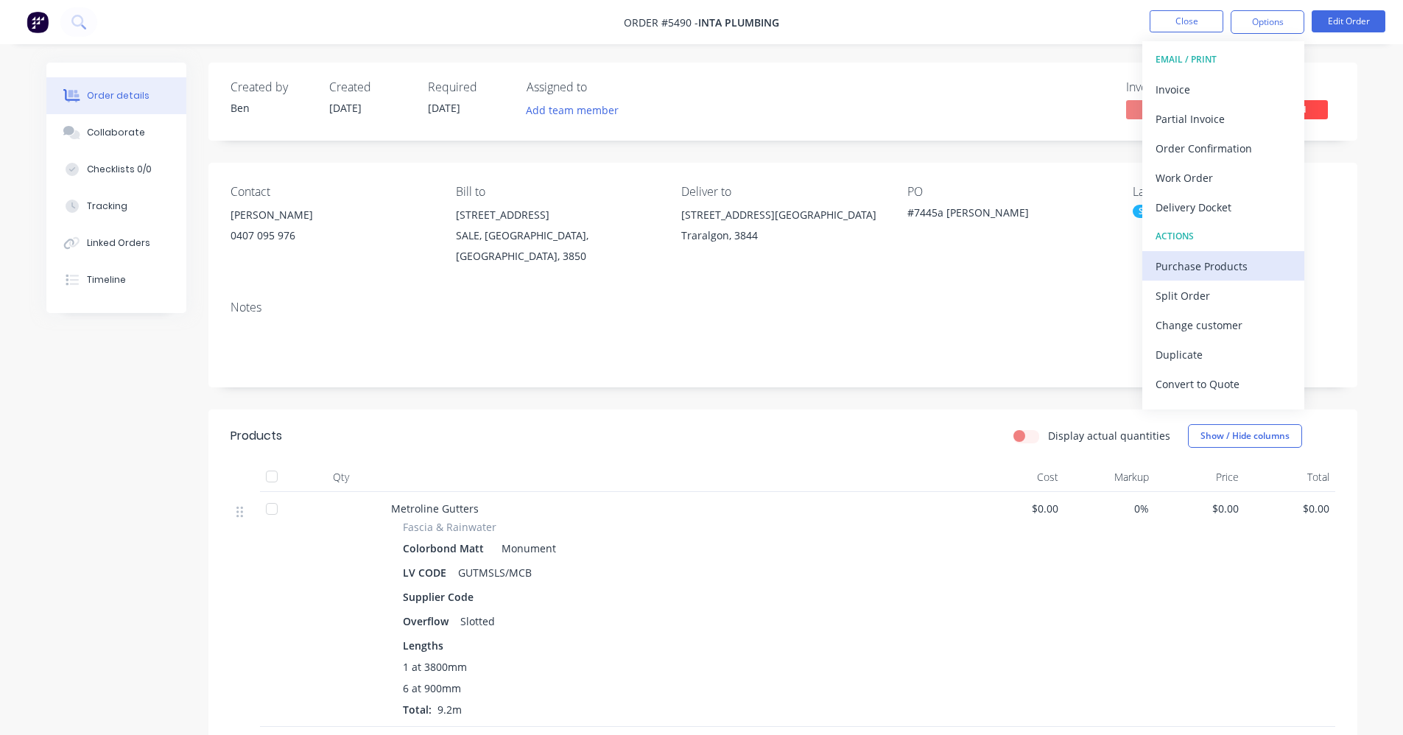
click at [1182, 260] on div "Purchase Products" at bounding box center [1224, 266] width 136 height 21
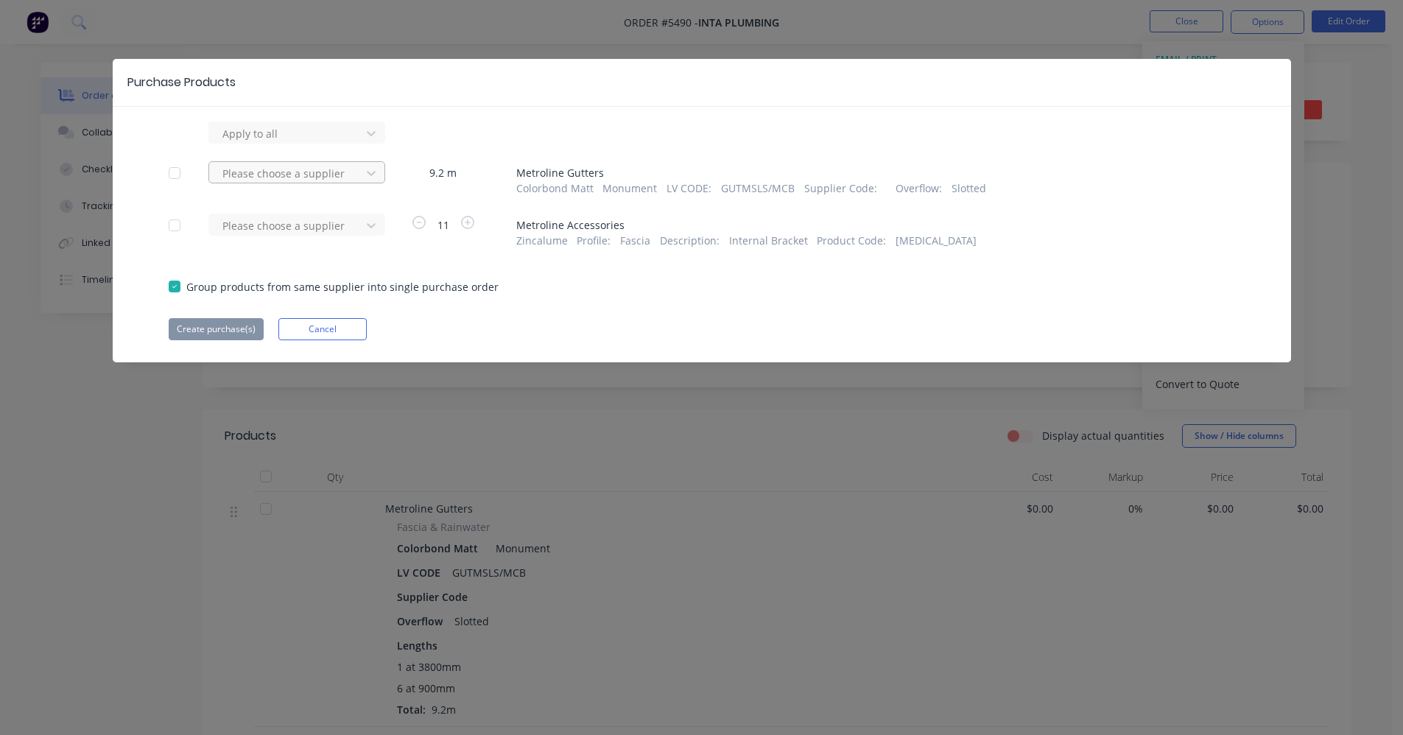
click at [307, 143] on div at bounding box center [287, 133] width 133 height 18
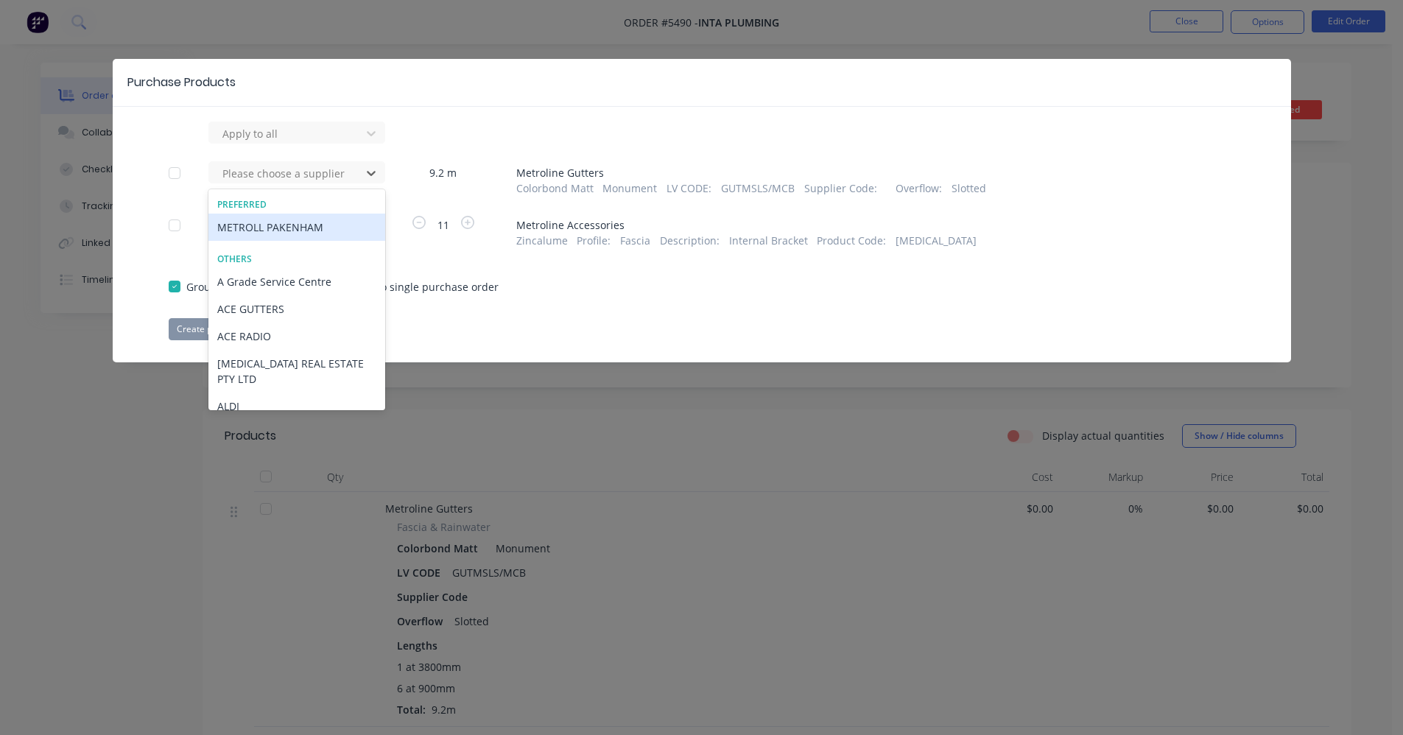
click at [271, 225] on div "METROLL PAKENHAM" at bounding box center [296, 227] width 177 height 27
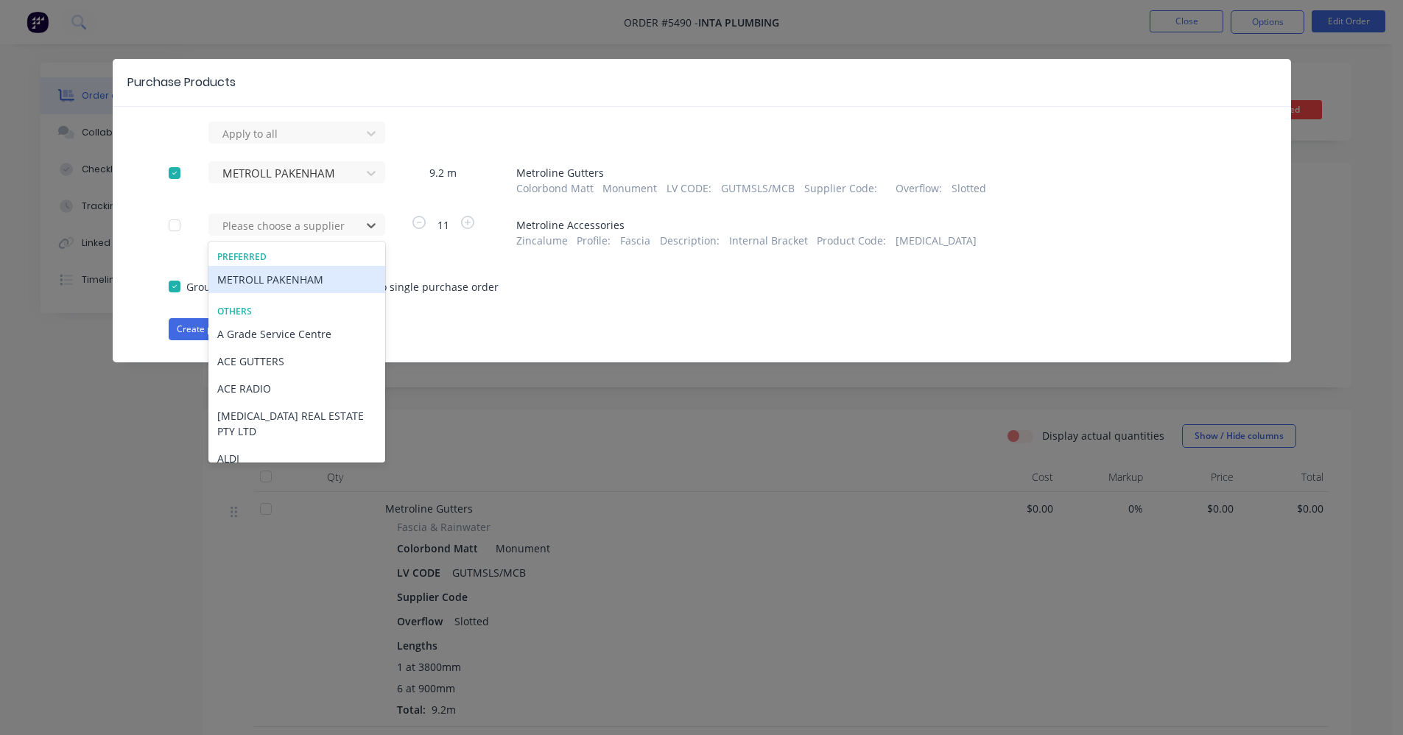
click at [271, 225] on div at bounding box center [287, 226] width 133 height 18
click at [273, 275] on div "METROLL PAKENHAM" at bounding box center [296, 279] width 177 height 27
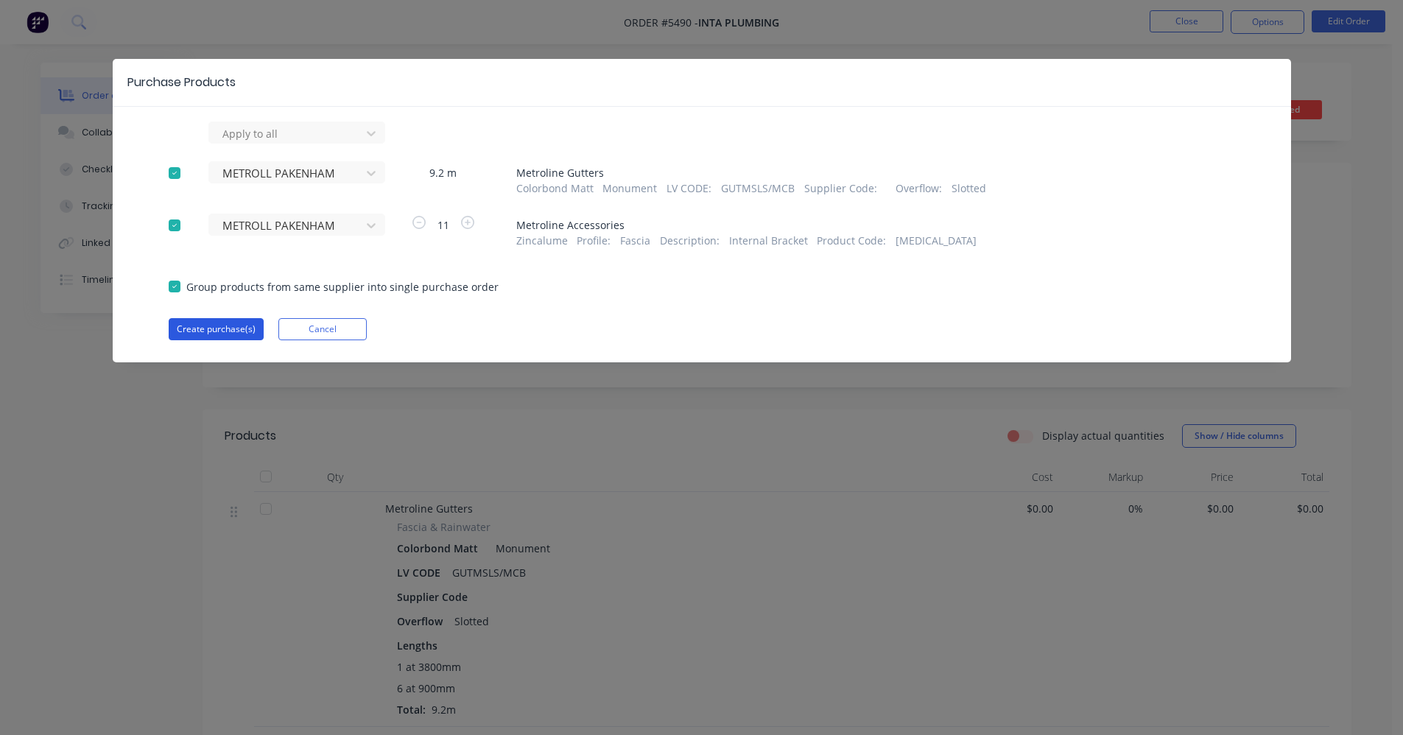
click at [215, 335] on button "Create purchase(s)" at bounding box center [216, 329] width 95 height 22
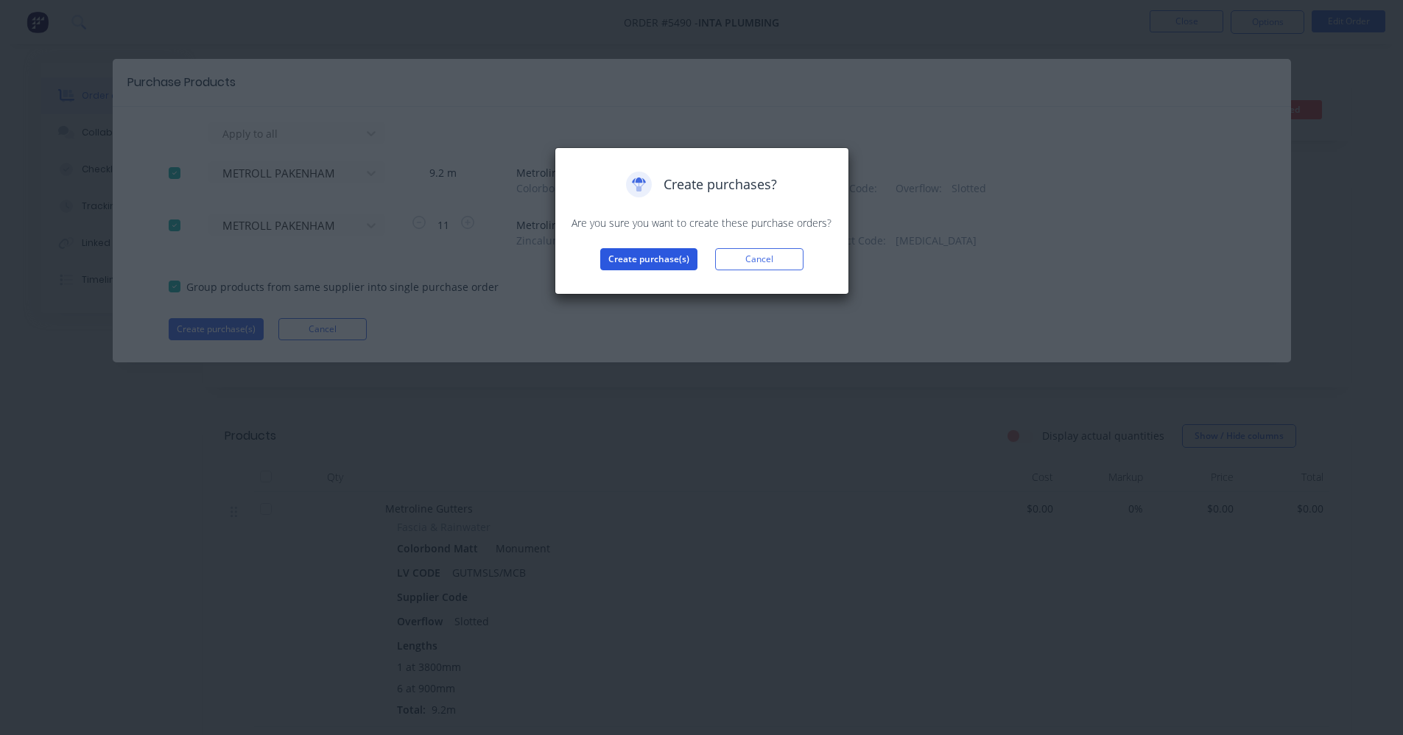
click at [675, 258] on button "Create purchase(s)" at bounding box center [648, 259] width 97 height 22
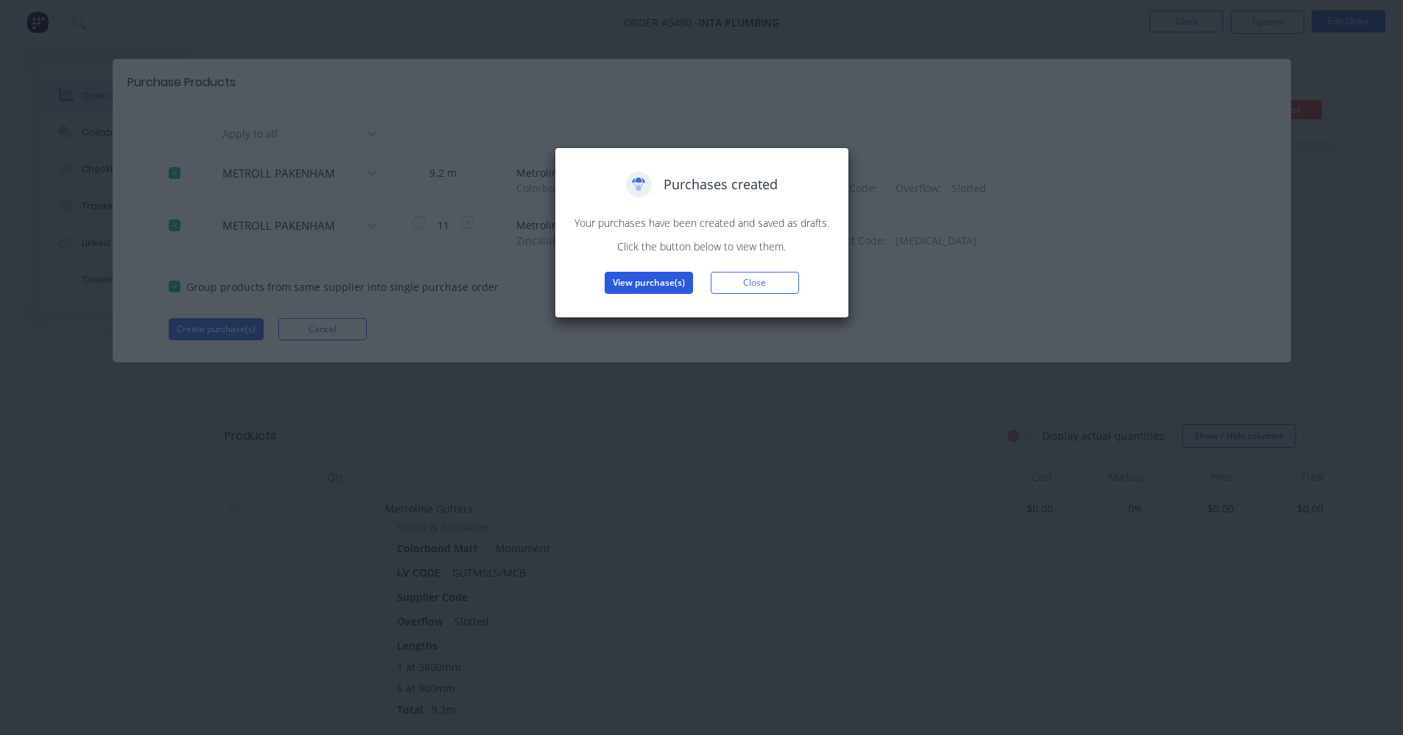
click at [651, 285] on button "View purchase(s)" at bounding box center [649, 283] width 88 height 22
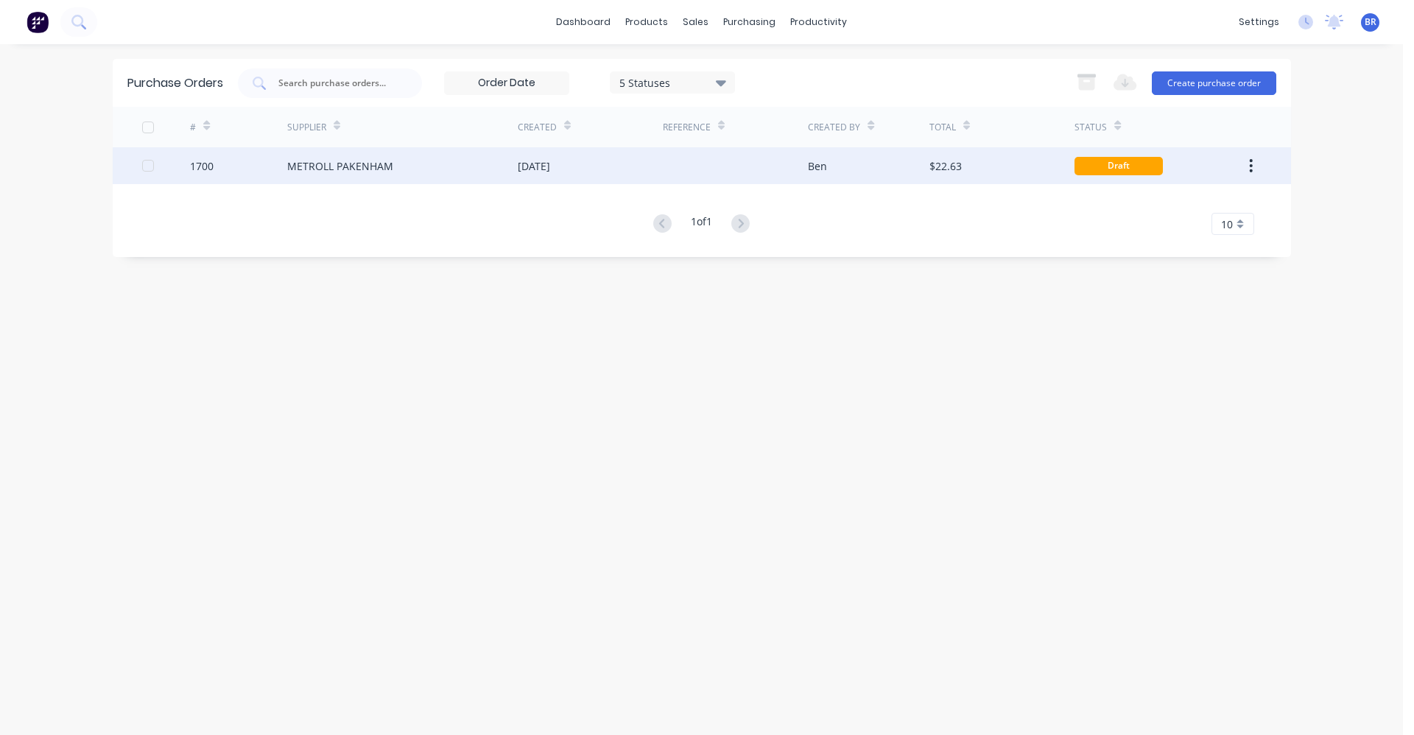
click at [524, 166] on div "[DATE]" at bounding box center [534, 165] width 32 height 15
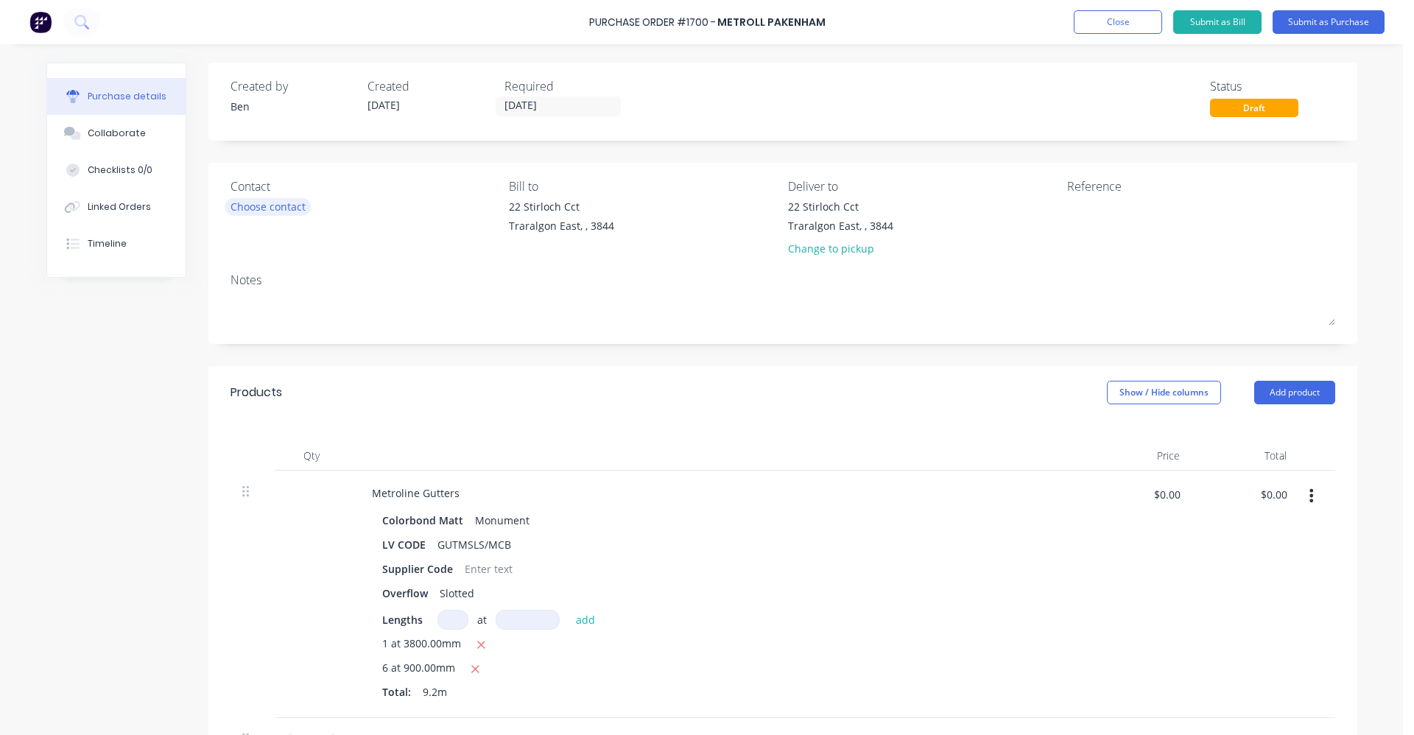
click at [256, 199] on div "Choose contact" at bounding box center [268, 206] width 75 height 15
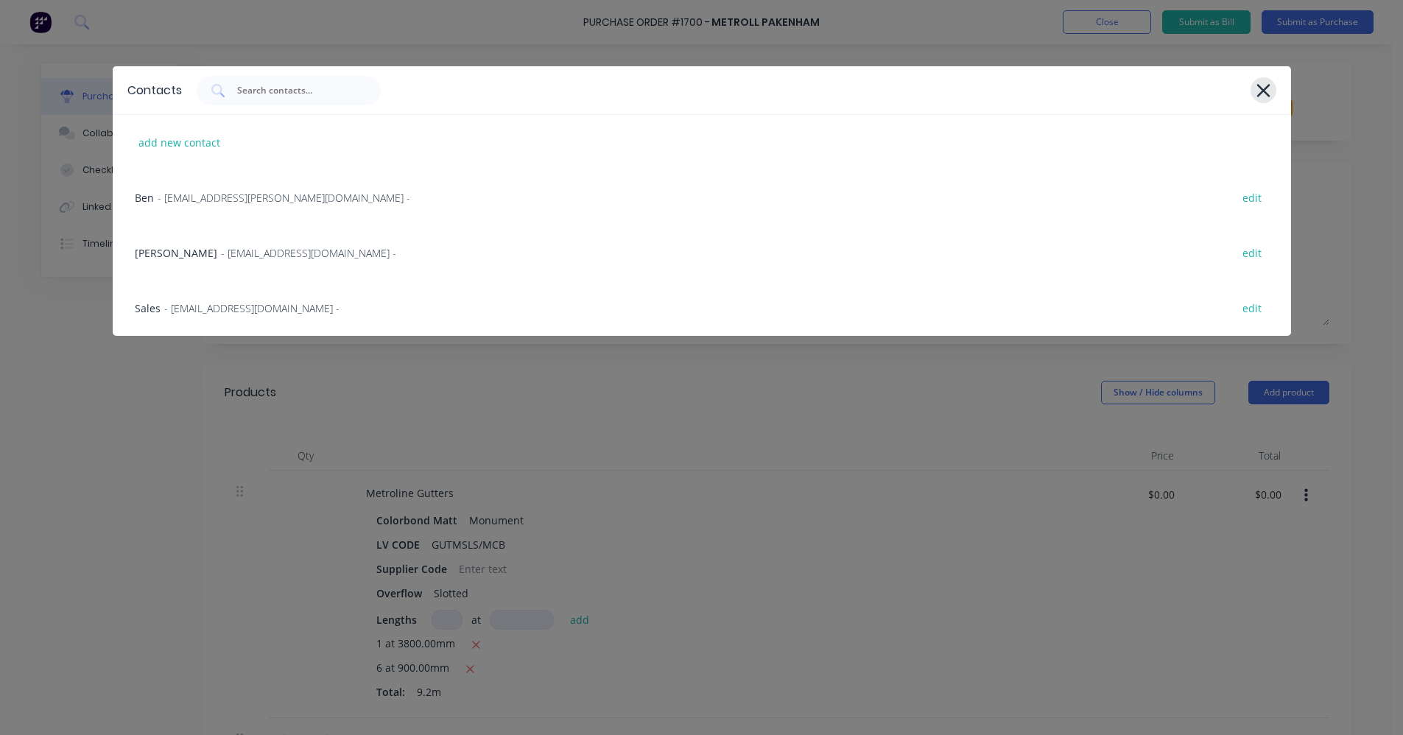
click at [1260, 86] on icon at bounding box center [1263, 90] width 13 height 13
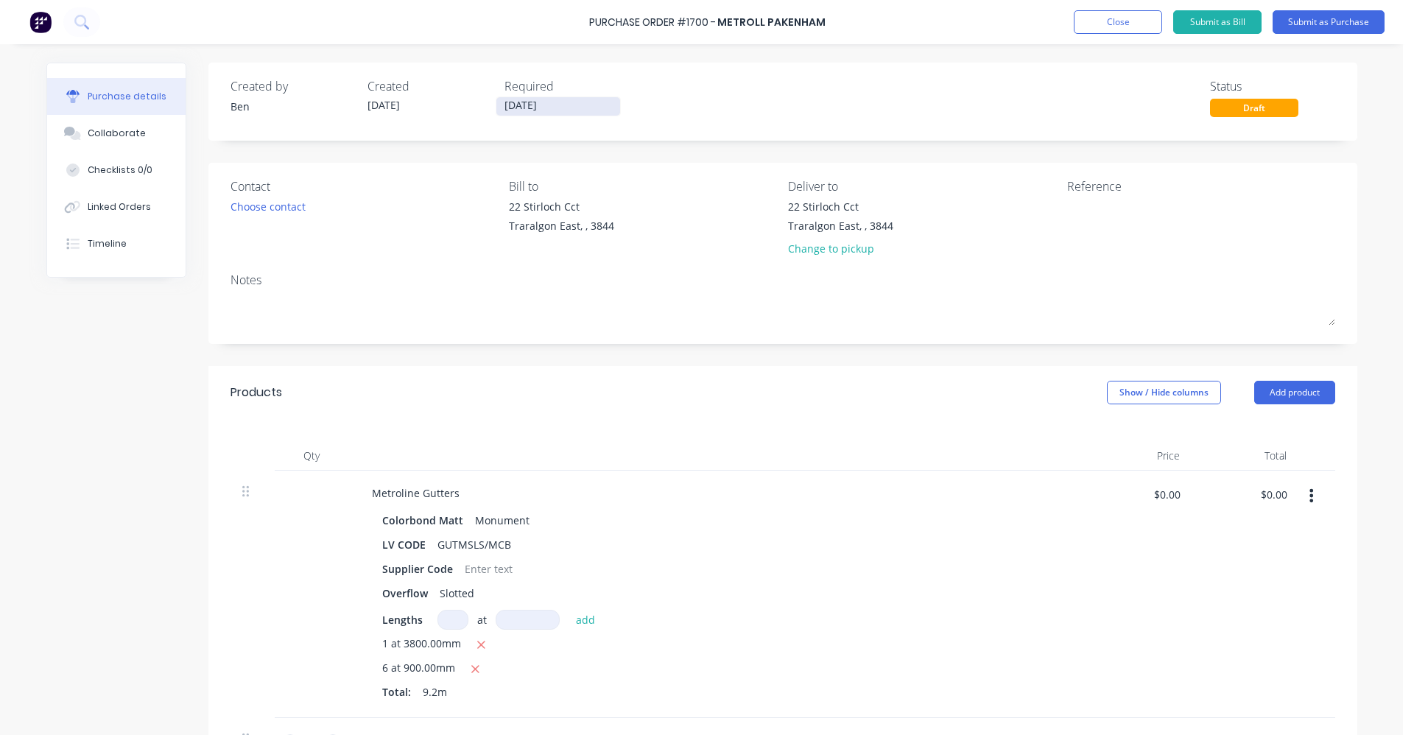
click at [558, 103] on input "[DATE]" at bounding box center [559, 106] width 124 height 18
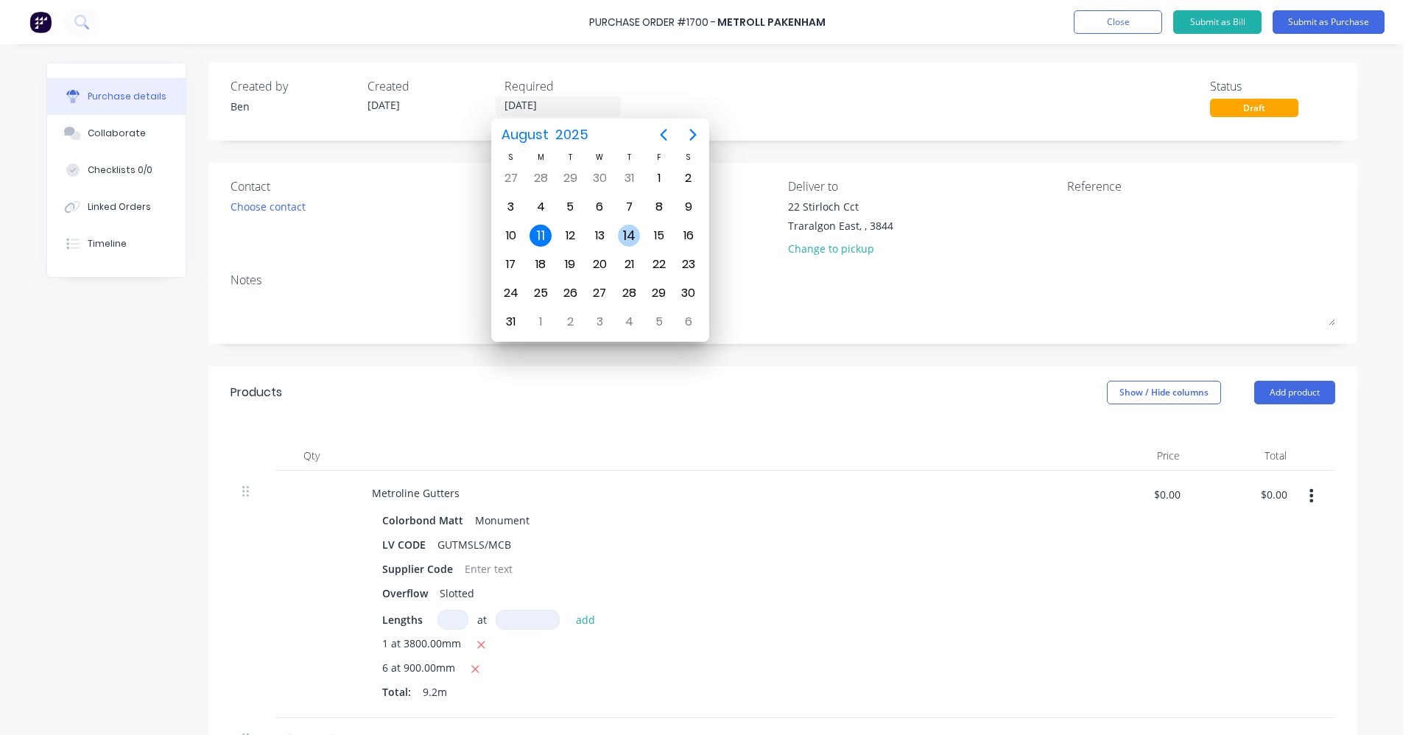
click at [625, 235] on div "14" at bounding box center [629, 236] width 22 height 22
type input "[DATE]"
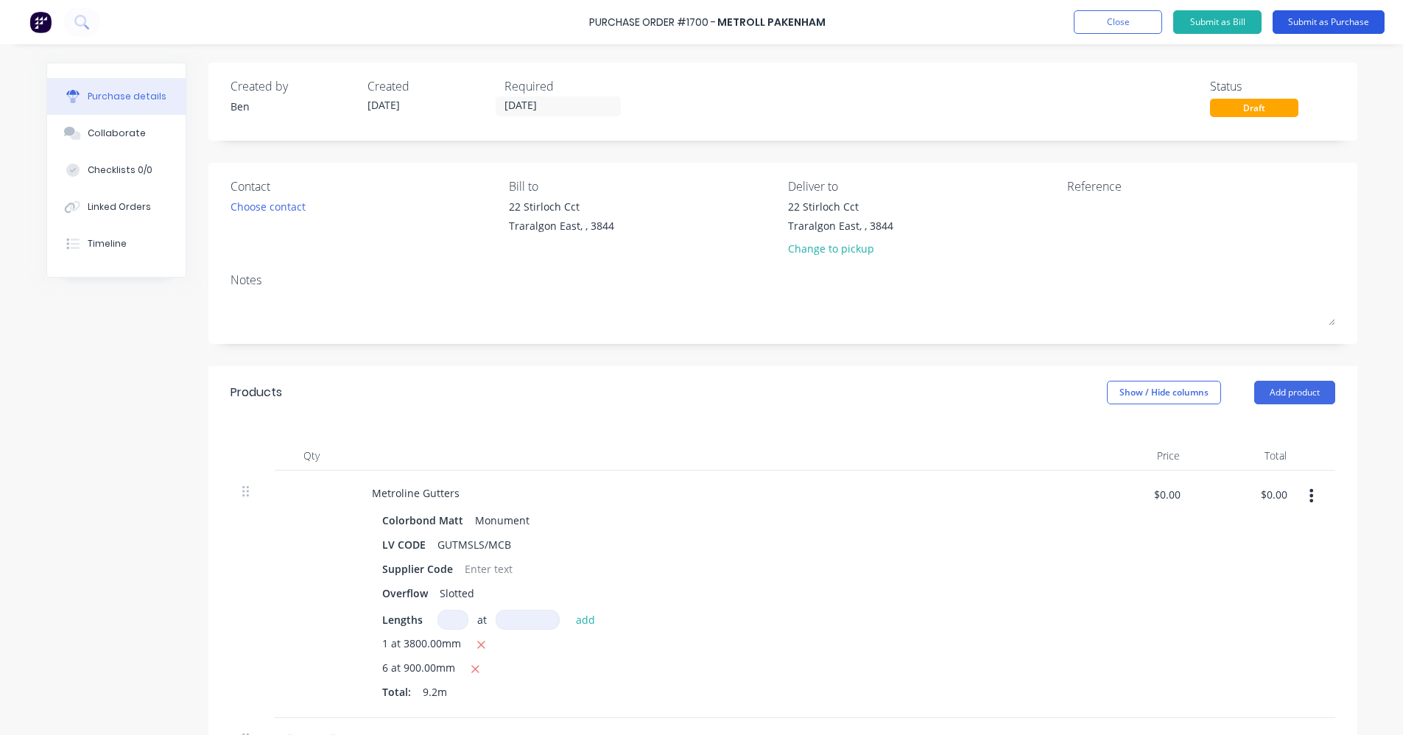
click at [1340, 24] on button "Submit as Purchase" at bounding box center [1329, 22] width 112 height 24
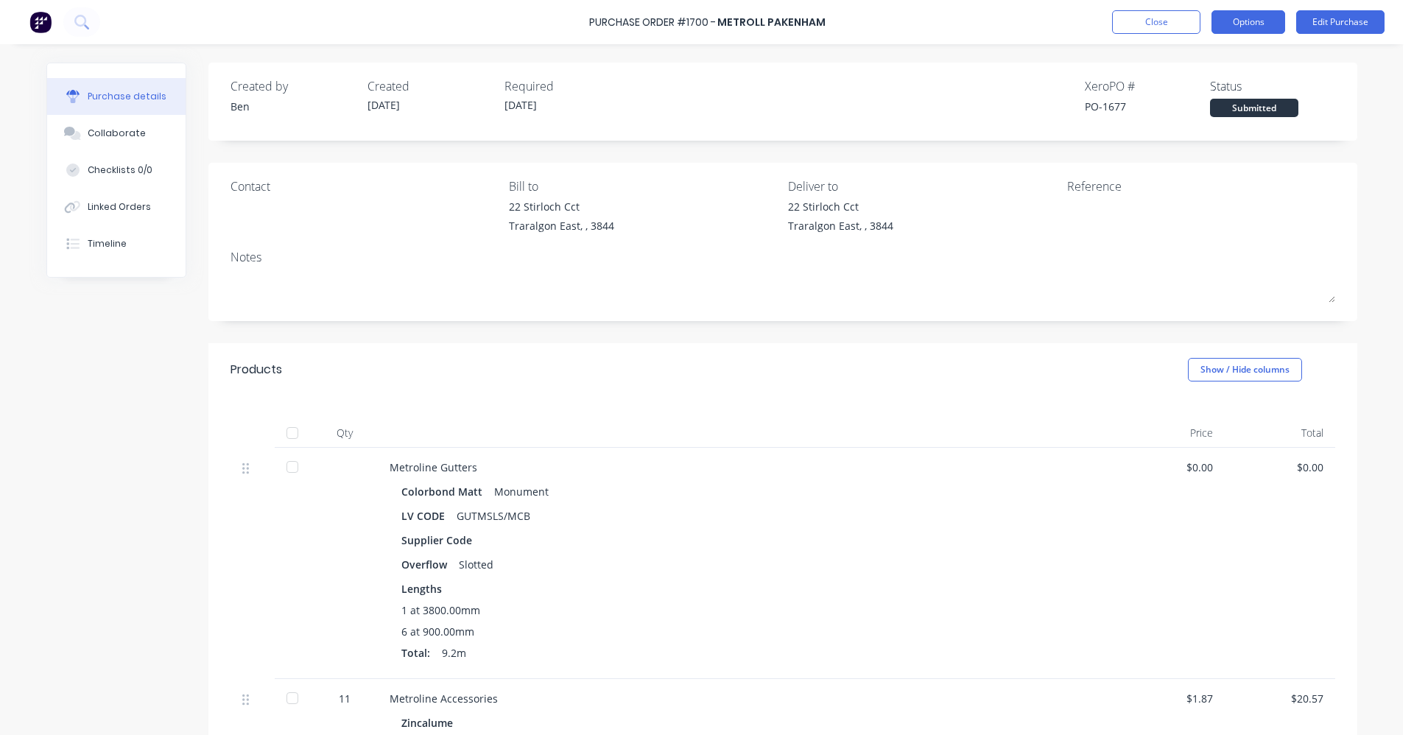
click at [1235, 21] on button "Options" at bounding box center [1249, 22] width 74 height 24
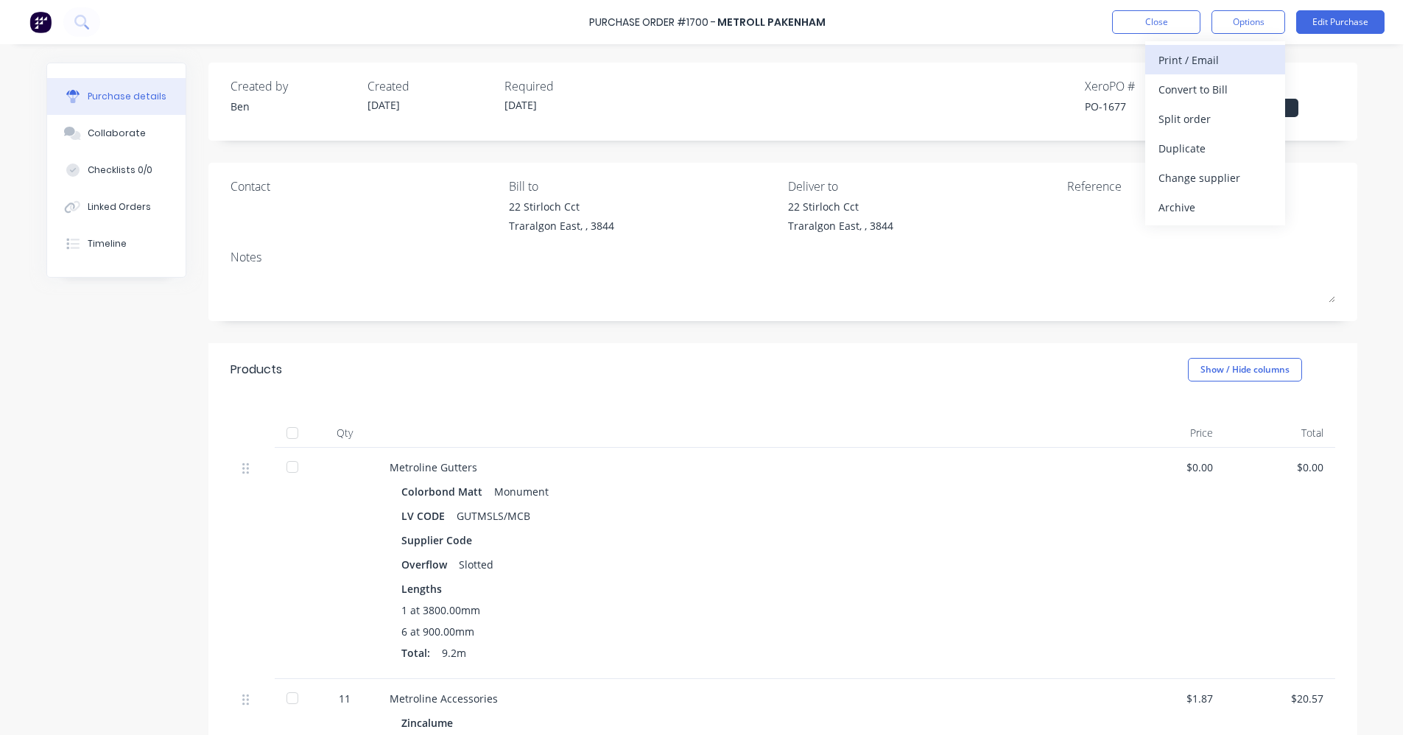
click at [1207, 65] on div "Print / Email" at bounding box center [1215, 59] width 113 height 21
click at [1193, 116] on div "Without pricing" at bounding box center [1215, 118] width 113 height 21
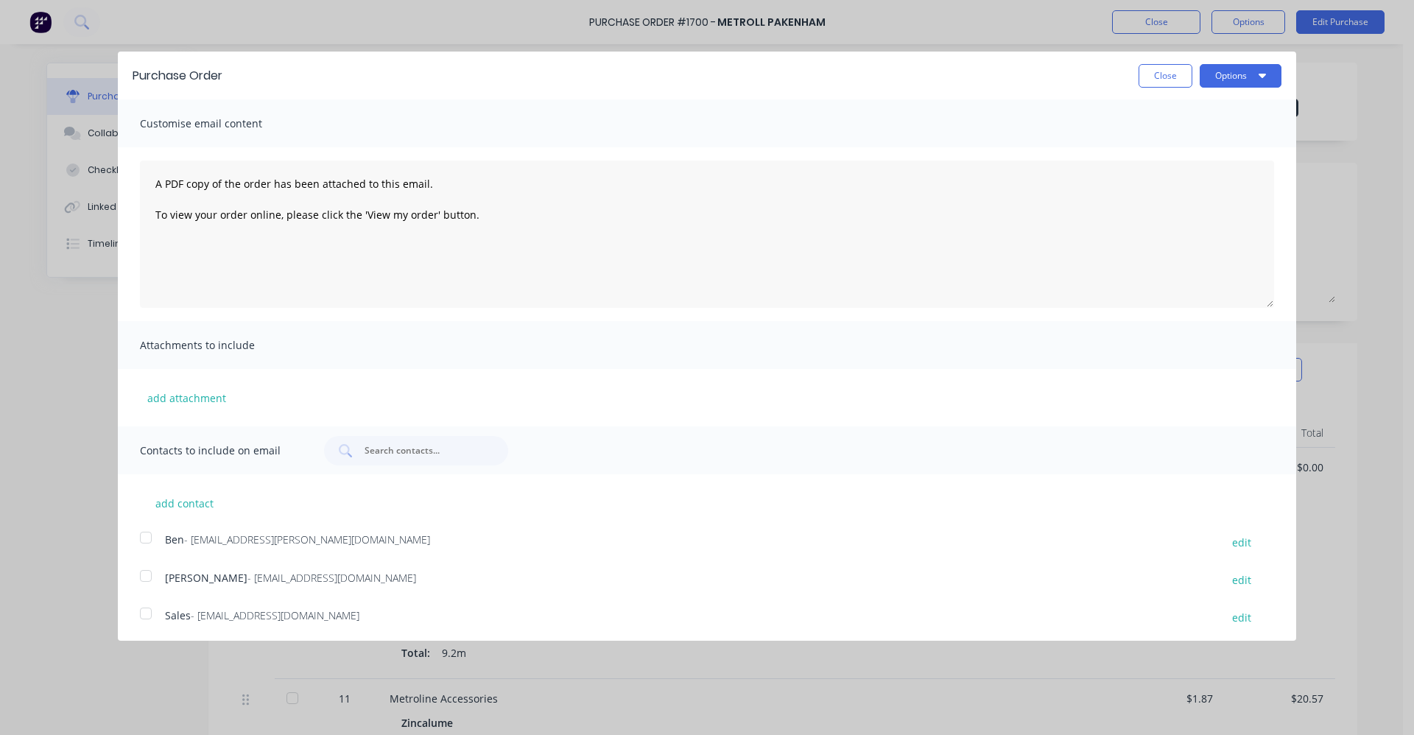
click at [147, 614] on div at bounding box center [145, 613] width 29 height 29
click at [1231, 74] on button "Options" at bounding box center [1241, 76] width 82 height 24
click at [1204, 139] on div "Email" at bounding box center [1211, 142] width 113 height 21
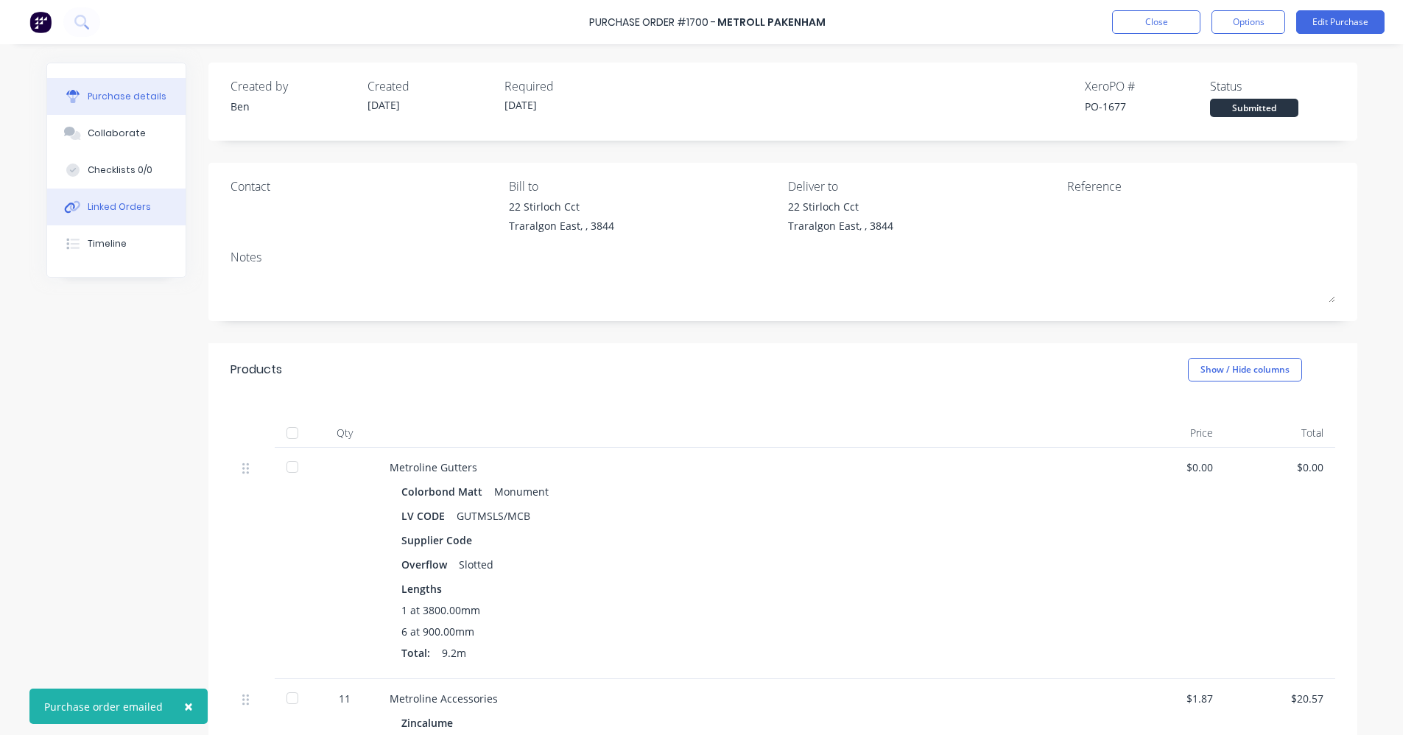
click at [105, 215] on button "Linked Orders" at bounding box center [116, 207] width 138 height 37
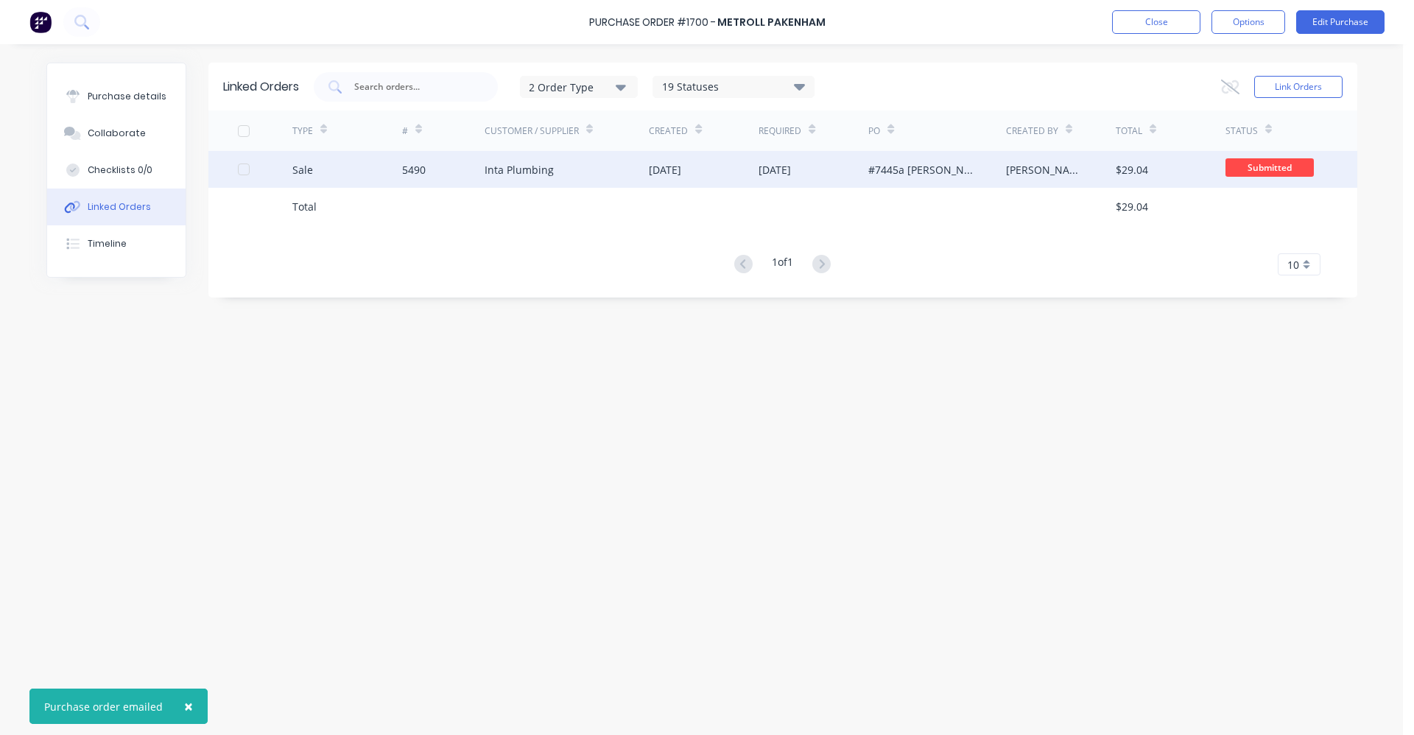
click at [596, 175] on div "Inta Plumbing" at bounding box center [567, 169] width 165 height 37
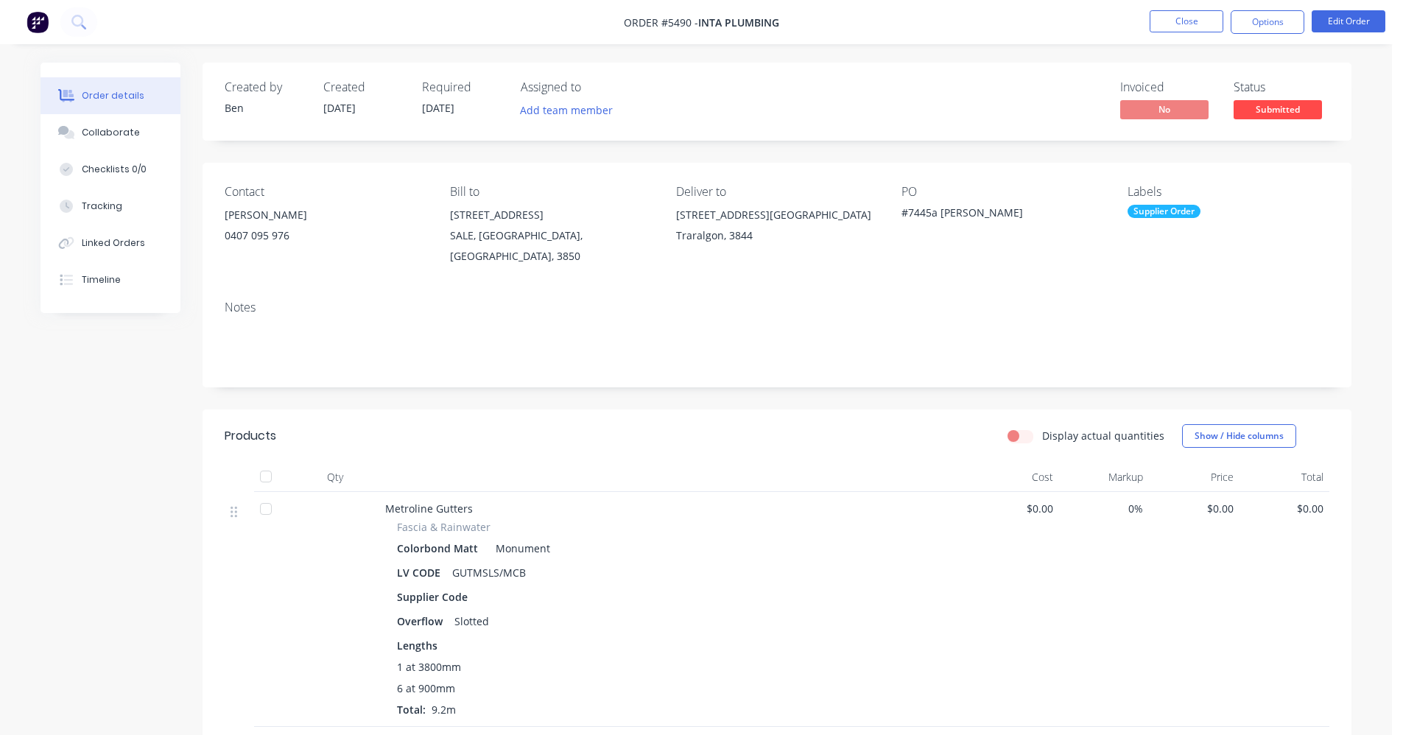
click at [1277, 110] on span "Submitted" at bounding box center [1278, 109] width 88 height 18
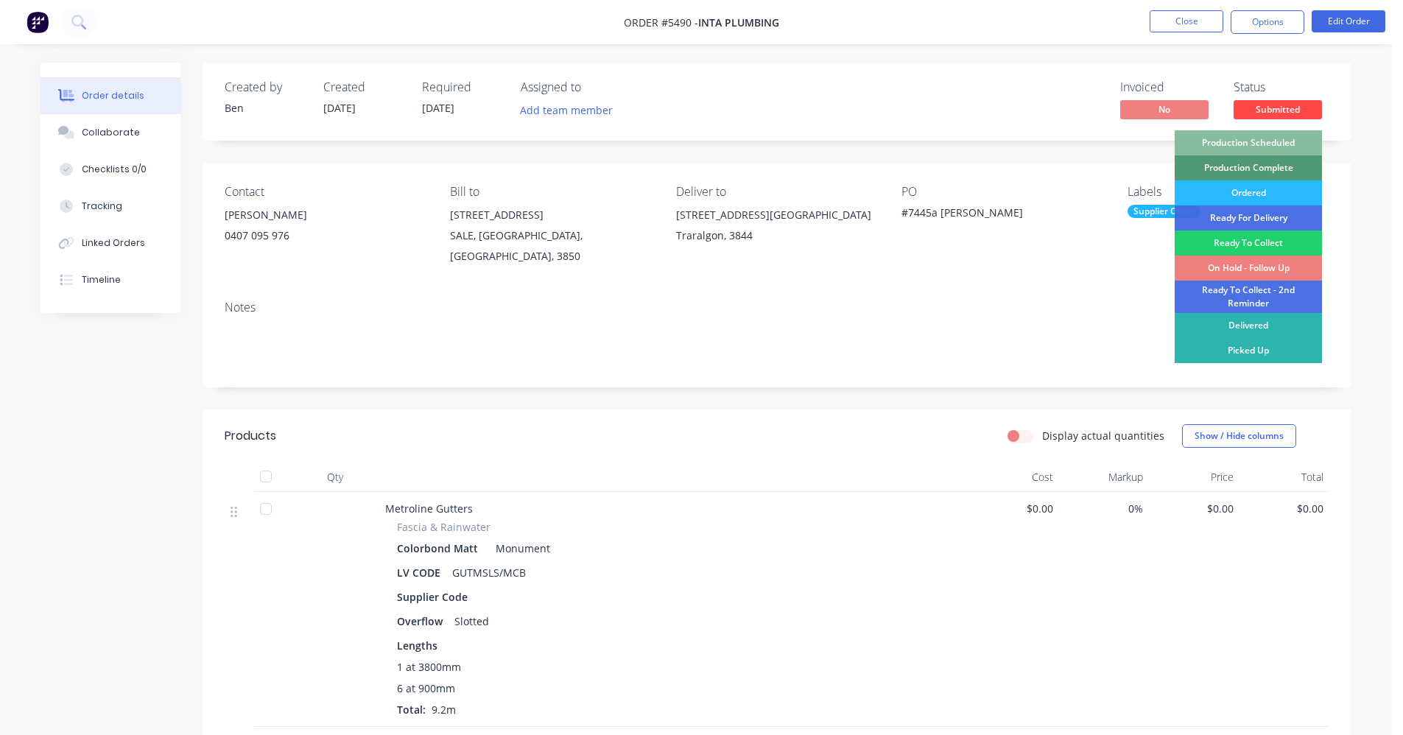
click at [1250, 268] on div "On Hold - Follow Up" at bounding box center [1248, 268] width 147 height 25
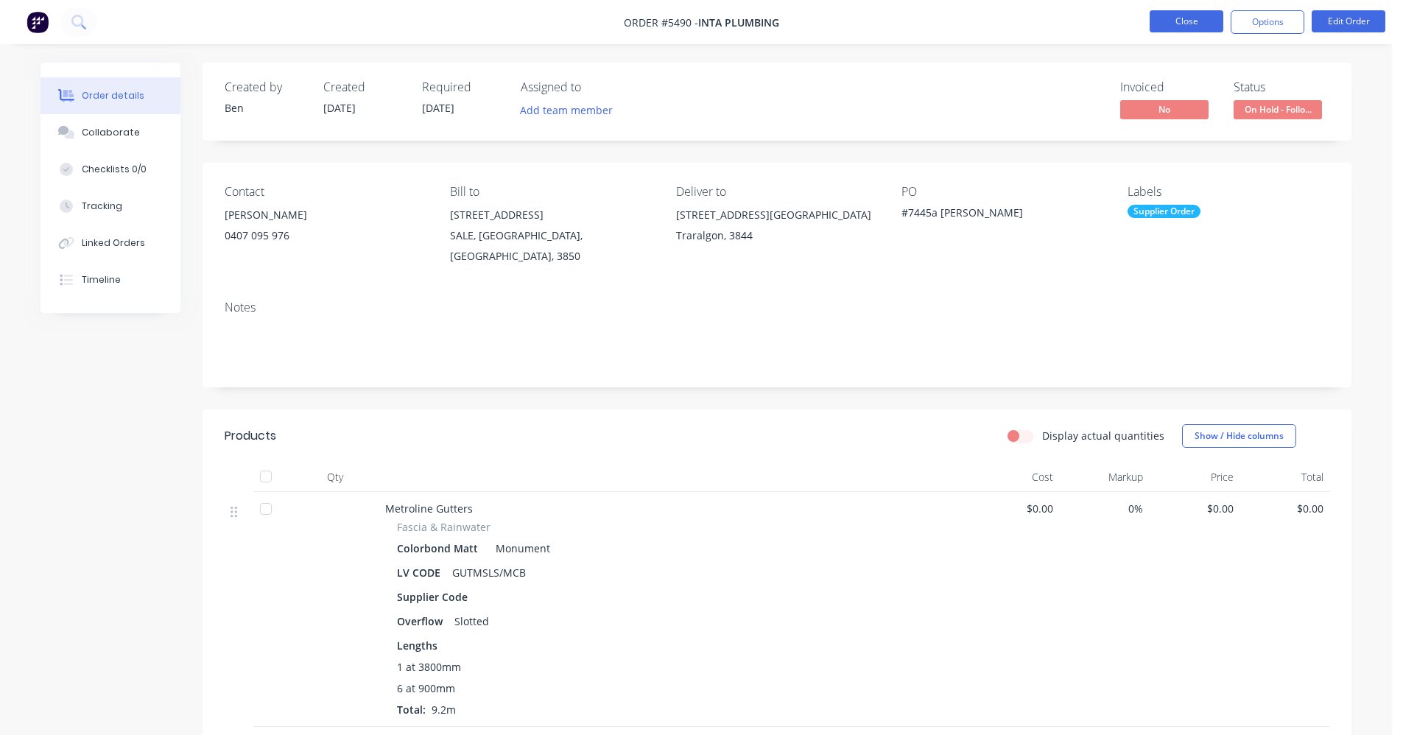
click at [1194, 23] on button "Close" at bounding box center [1187, 21] width 74 height 22
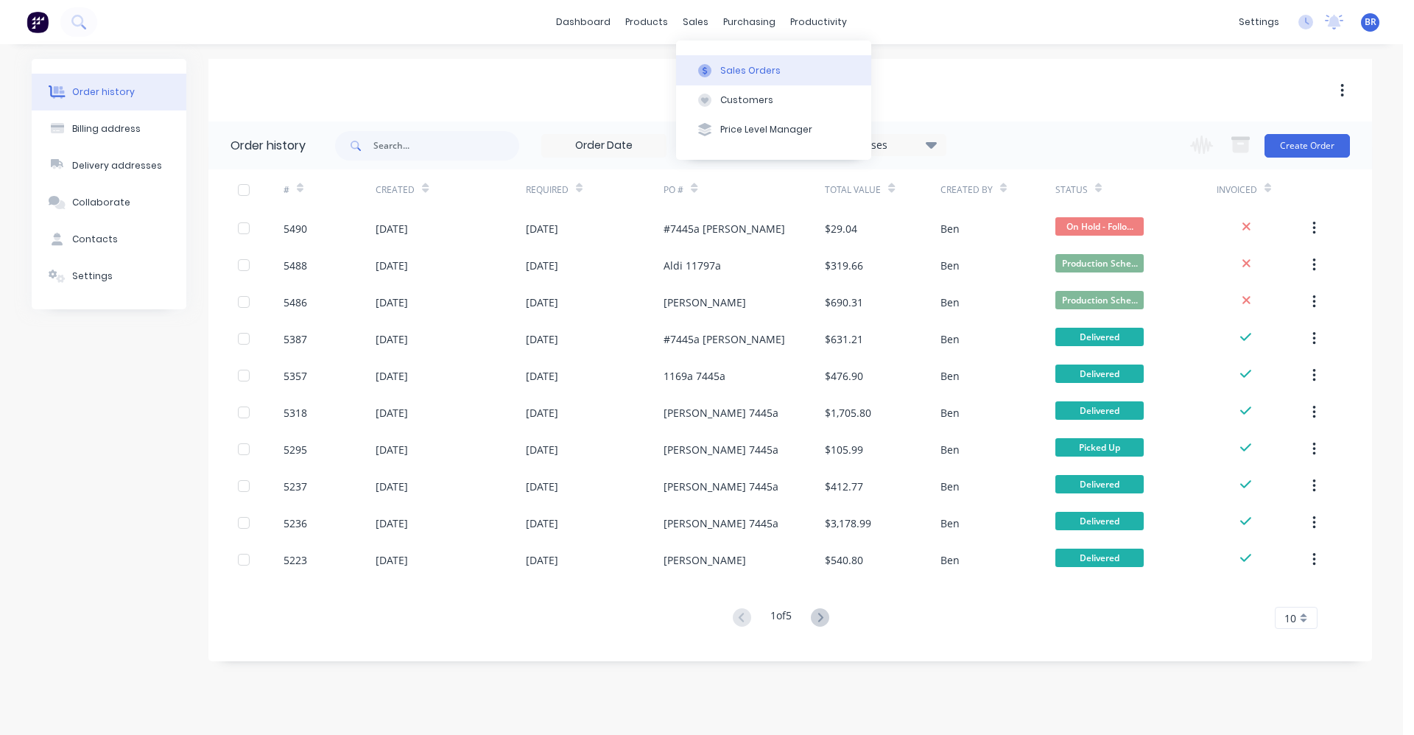
click at [743, 74] on div "Sales Orders" at bounding box center [750, 70] width 60 height 13
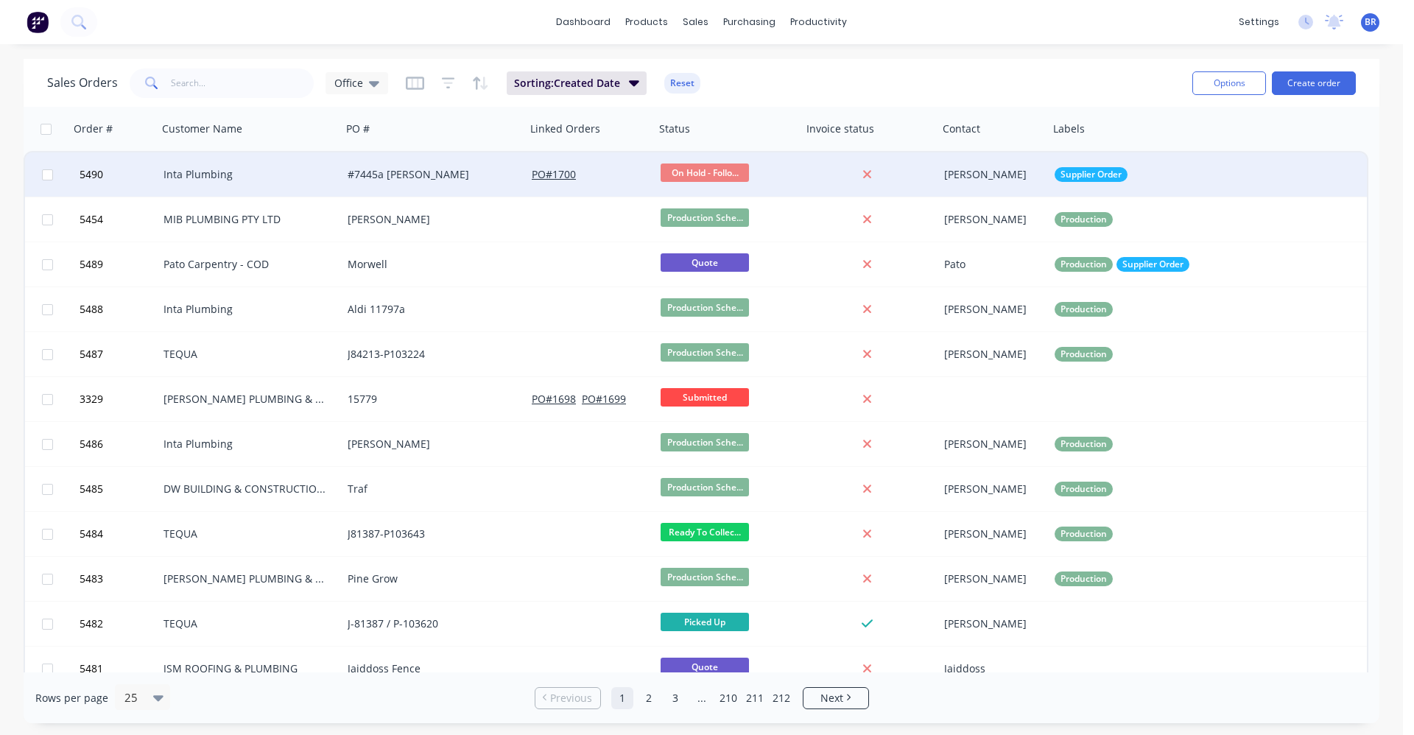
click at [446, 174] on div "#7445a [PERSON_NAME]" at bounding box center [430, 174] width 164 height 15
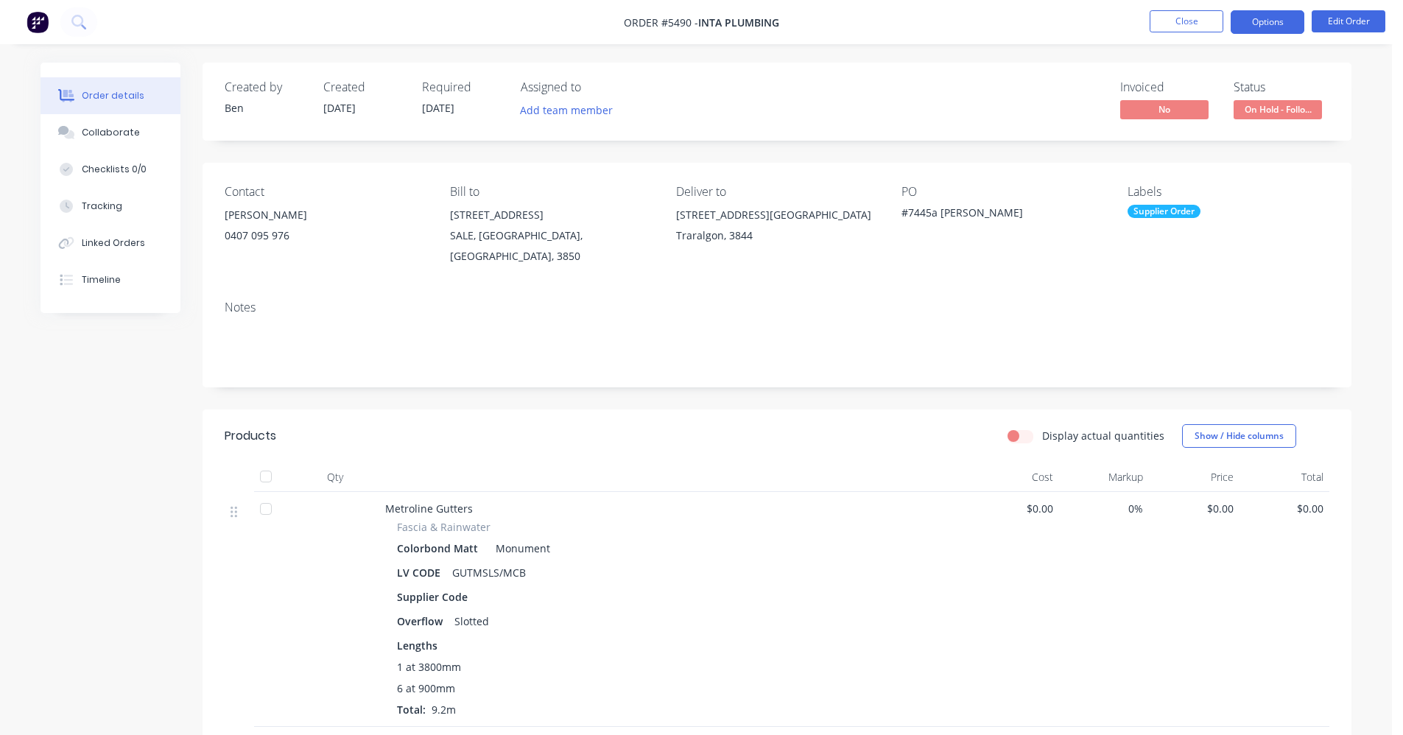
click at [1257, 27] on button "Options" at bounding box center [1268, 22] width 74 height 24
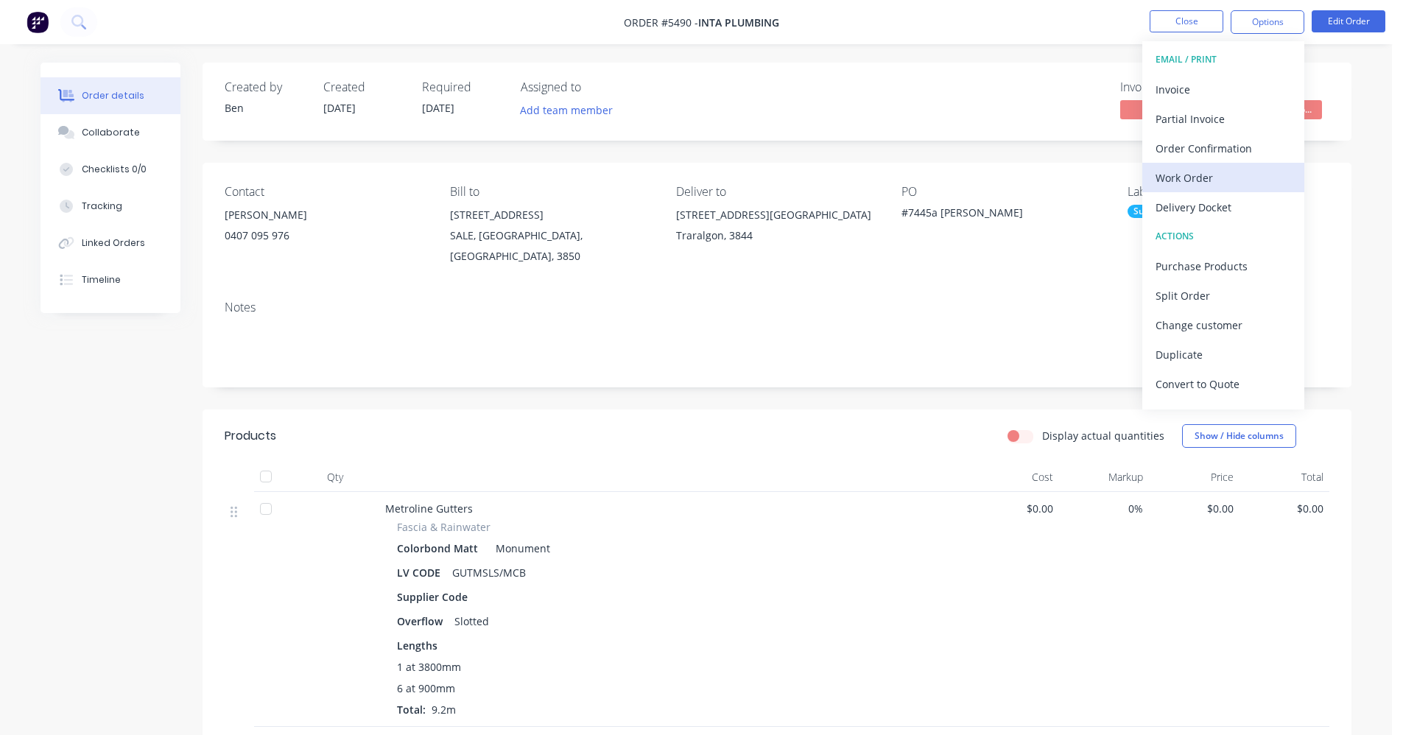
click at [1198, 171] on div "Work Order" at bounding box center [1224, 177] width 136 height 21
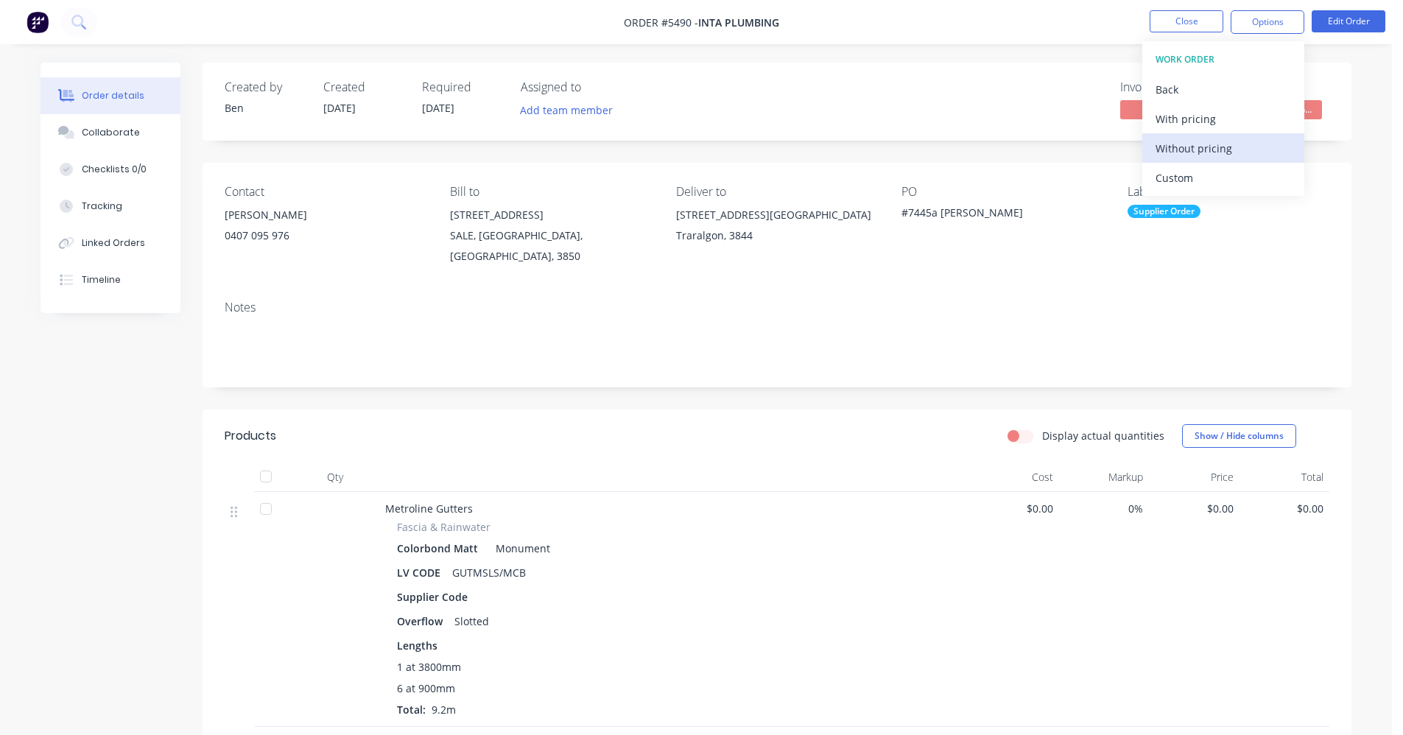
click at [1202, 141] on div "Without pricing" at bounding box center [1224, 148] width 136 height 21
click at [889, 301] on div "Notes" at bounding box center [777, 308] width 1105 height 14
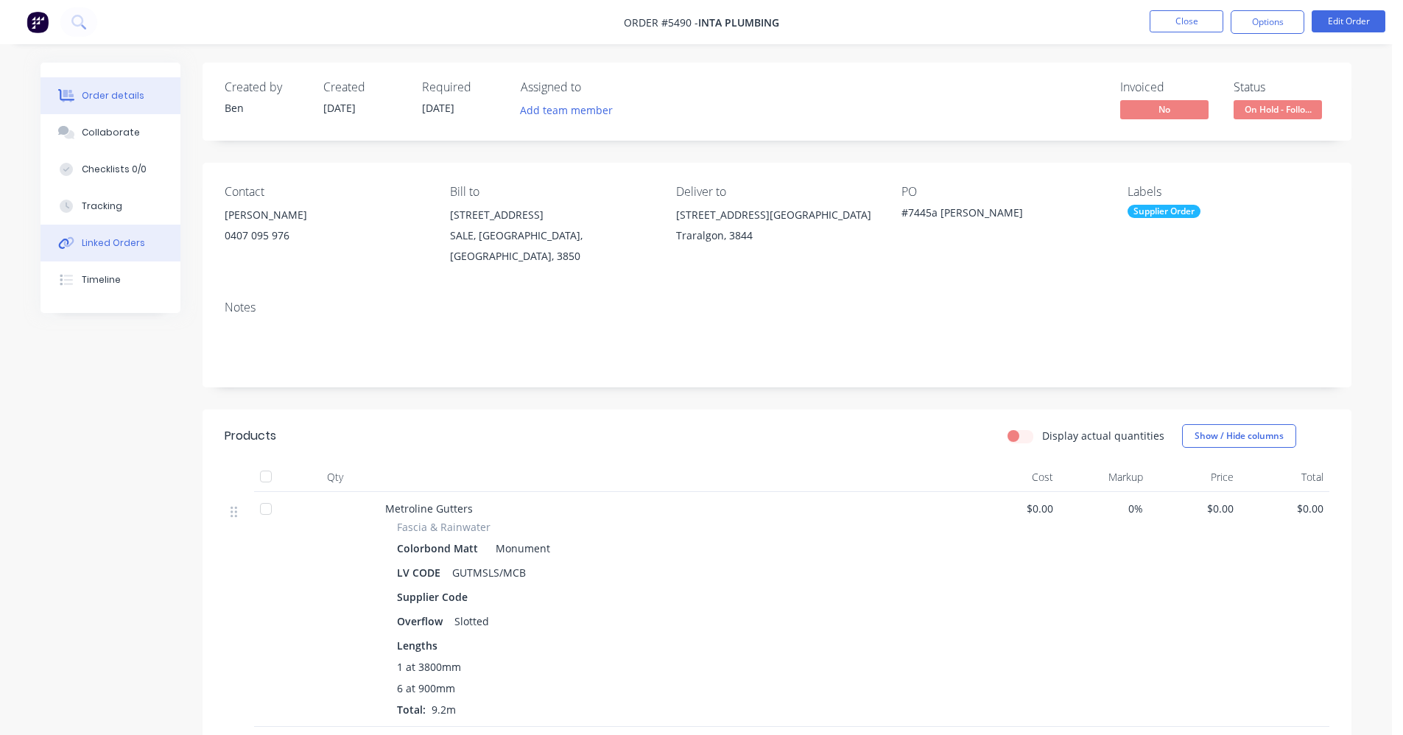
click at [140, 245] on div "Linked Orders" at bounding box center [113, 242] width 63 height 13
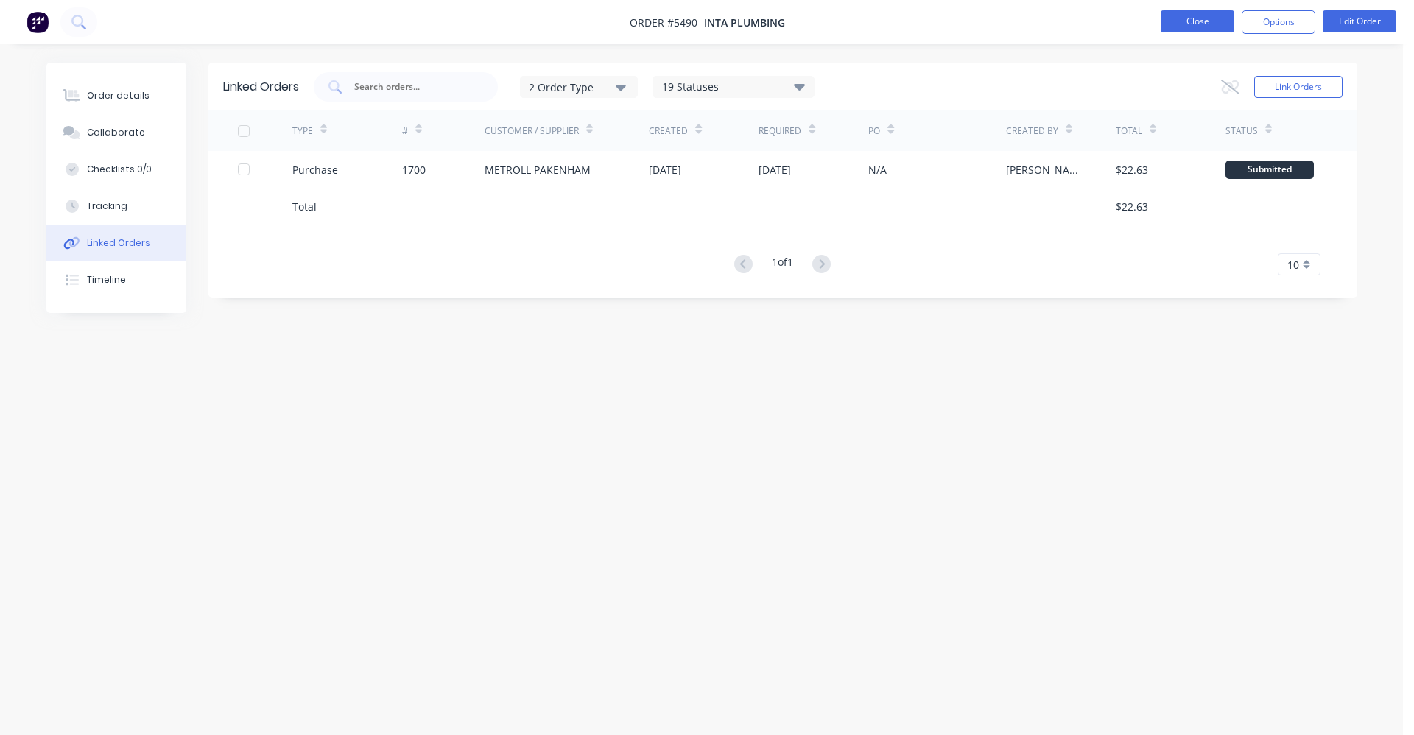
click at [1188, 21] on button "Close" at bounding box center [1198, 21] width 74 height 22
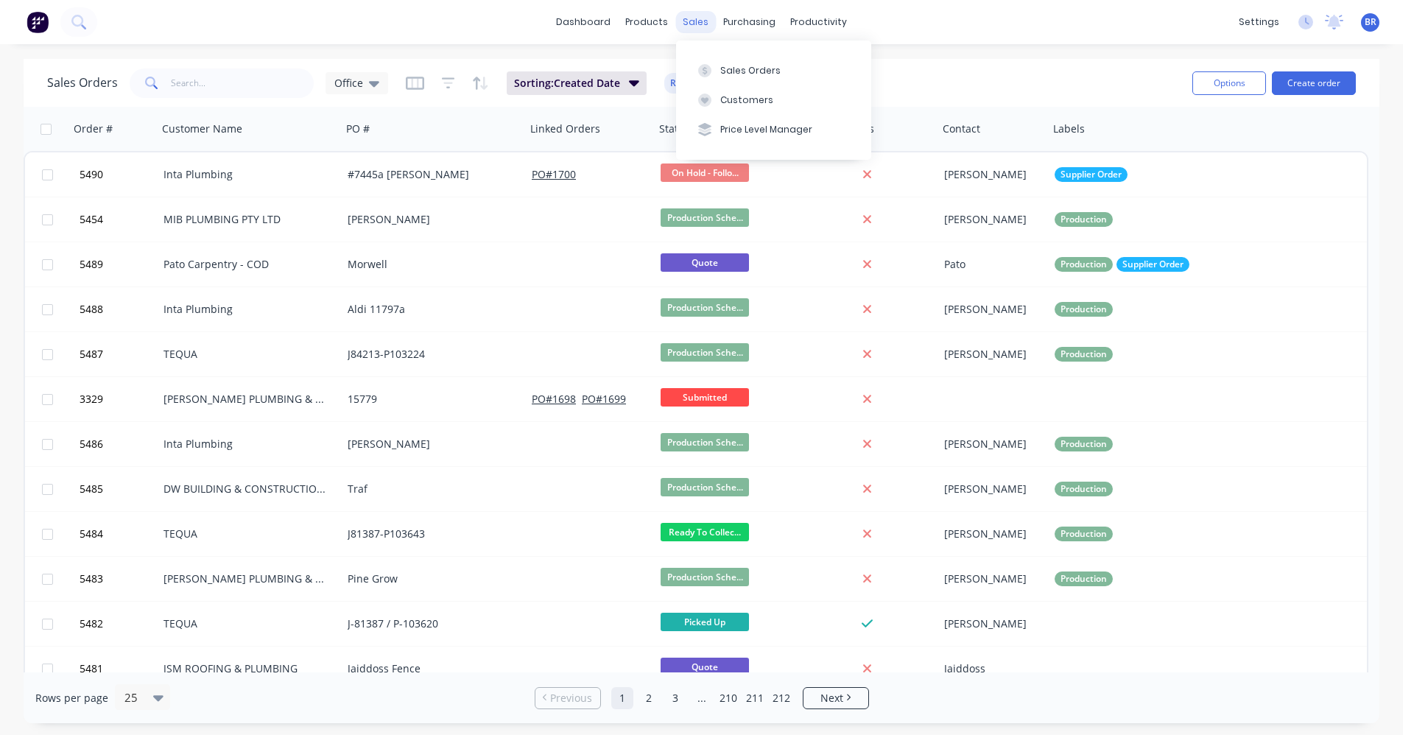
click at [692, 29] on div "sales" at bounding box center [696, 22] width 41 height 22
click at [739, 68] on div "Sales Orders" at bounding box center [750, 70] width 60 height 13
click at [1313, 83] on button "Create order" at bounding box center [1314, 83] width 84 height 24
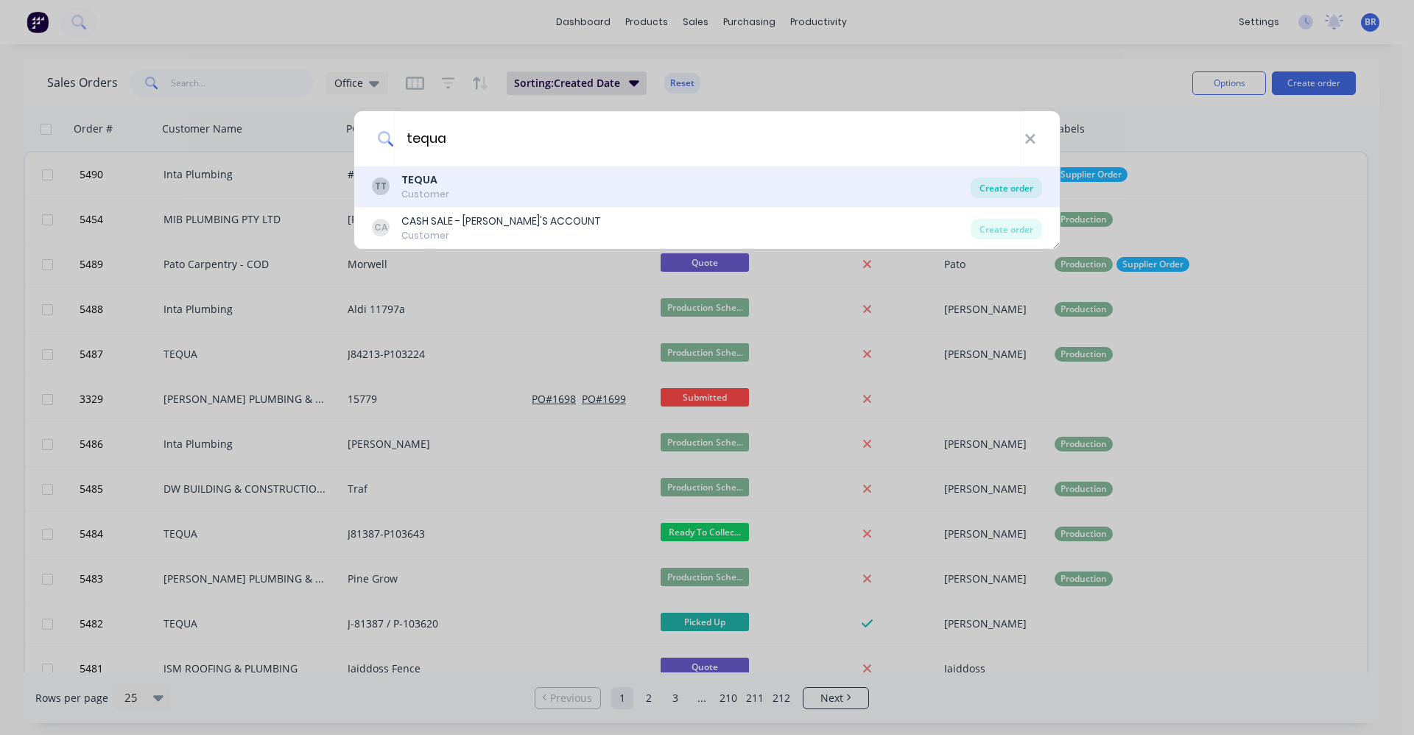
type input "tequa"
click at [1009, 191] on div "Create order" at bounding box center [1006, 188] width 71 height 21
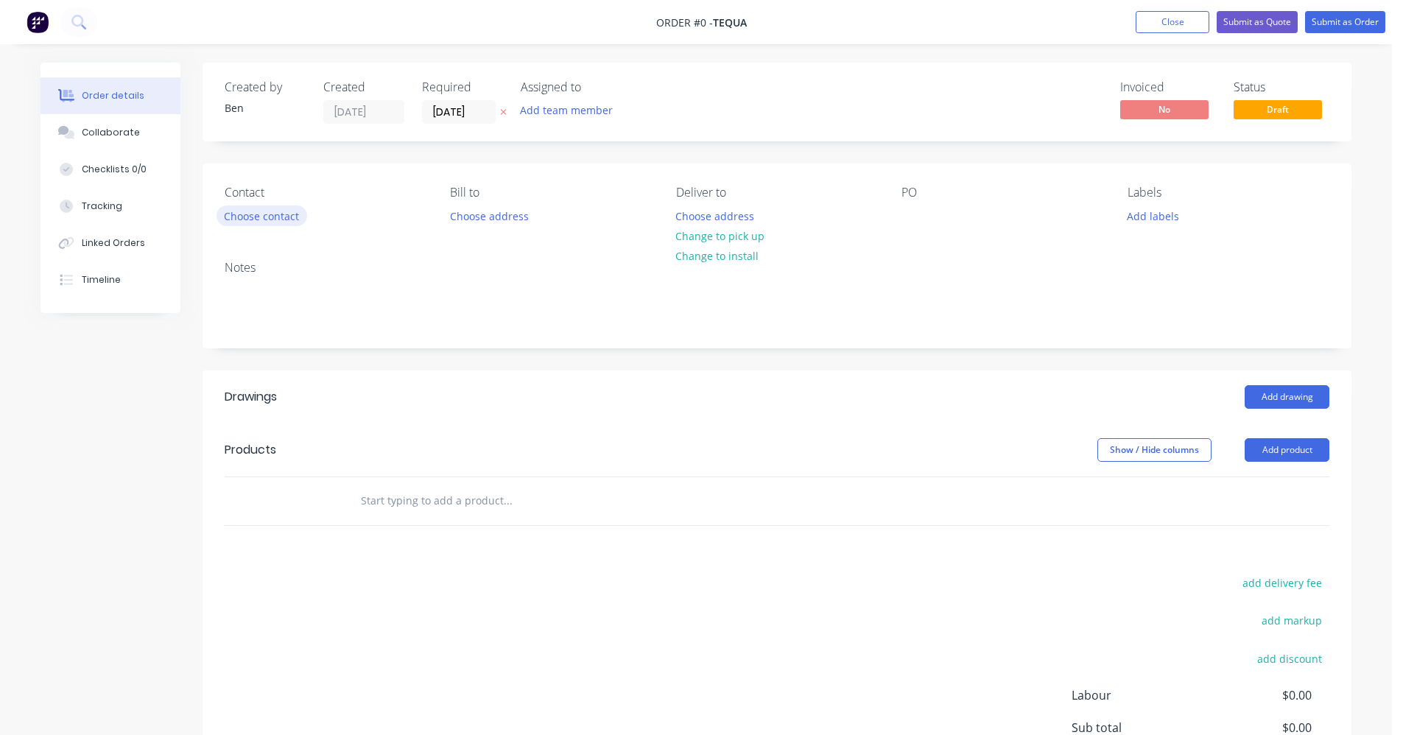
click at [259, 218] on button "Choose contact" at bounding box center [262, 216] width 91 height 20
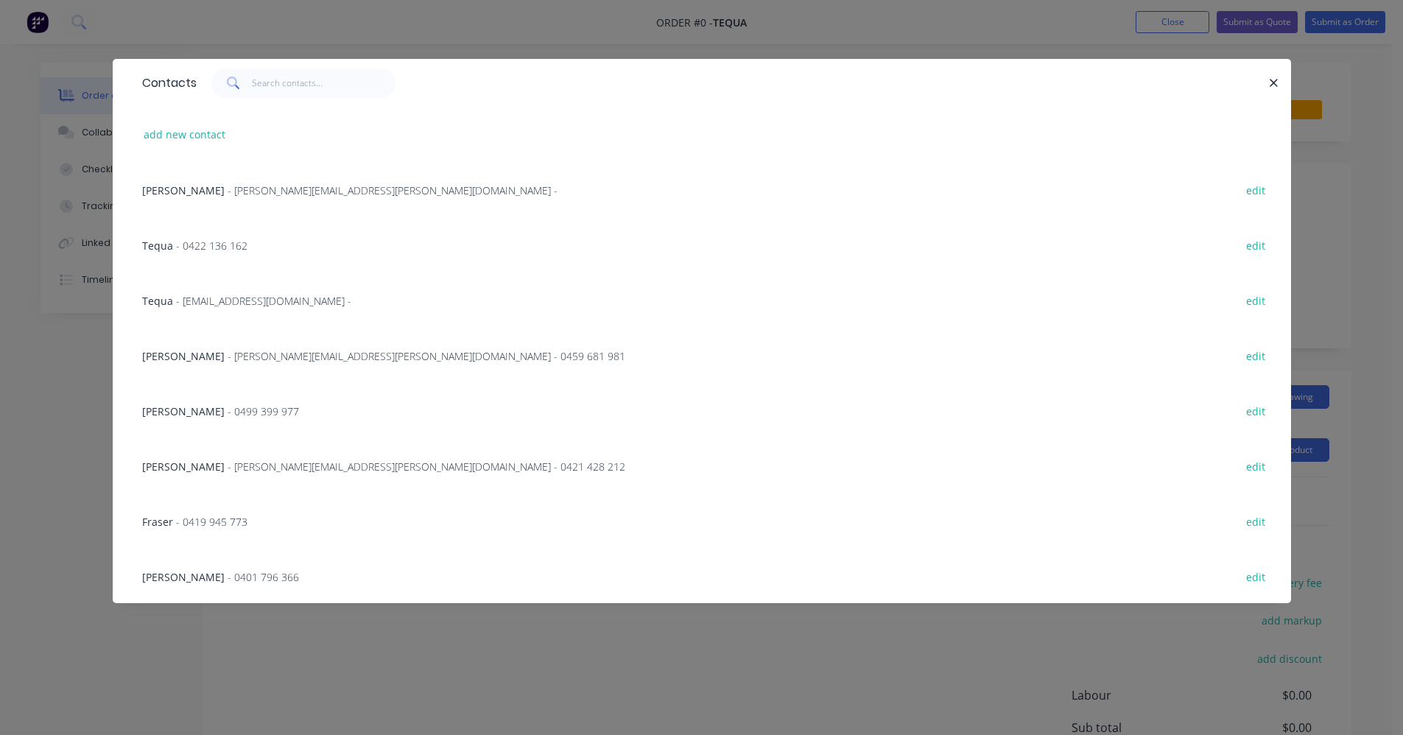
click at [183, 524] on span "- 0419 945 773" at bounding box center [211, 522] width 71 height 14
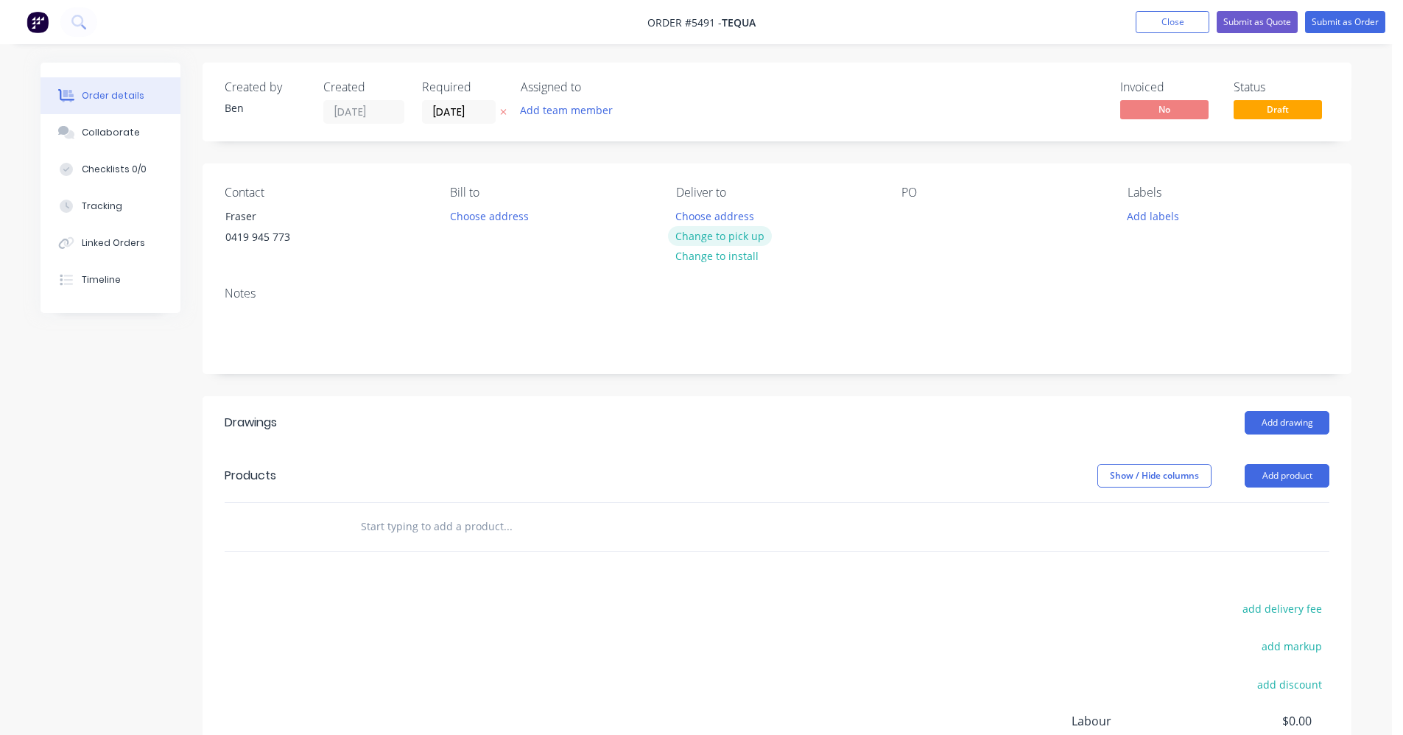
click at [717, 237] on button "Change to pick up" at bounding box center [720, 236] width 105 height 20
click at [908, 213] on div at bounding box center [914, 216] width 24 height 21
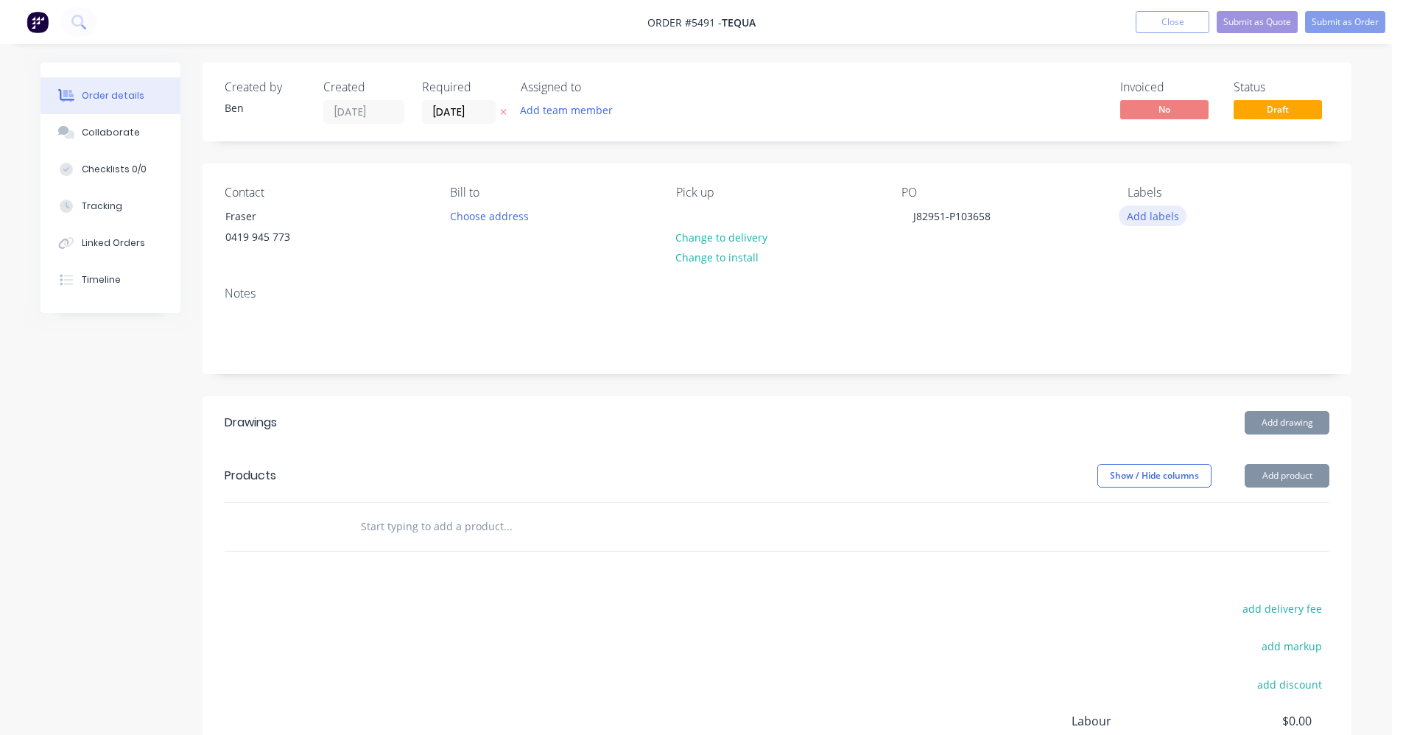
click at [1161, 218] on button "Add labels" at bounding box center [1153, 216] width 68 height 20
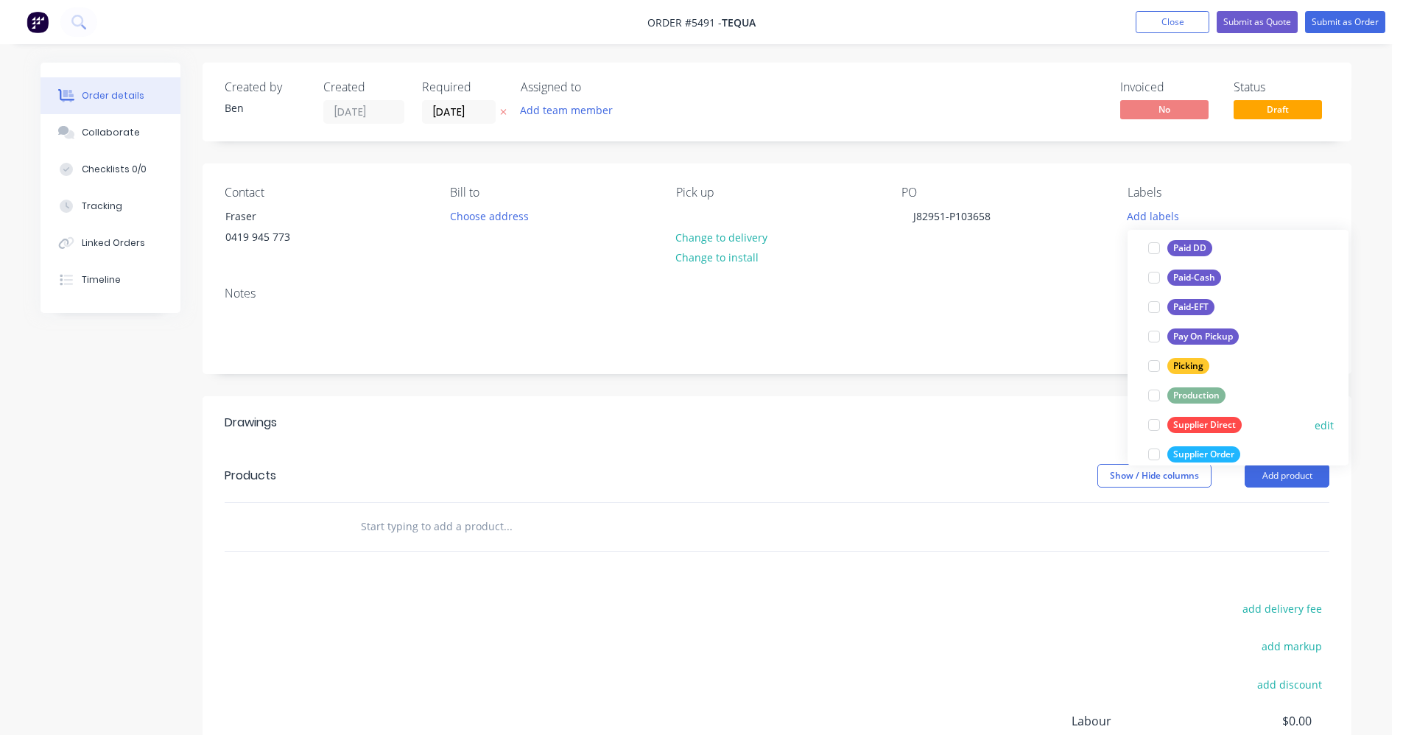
scroll to position [221, 0]
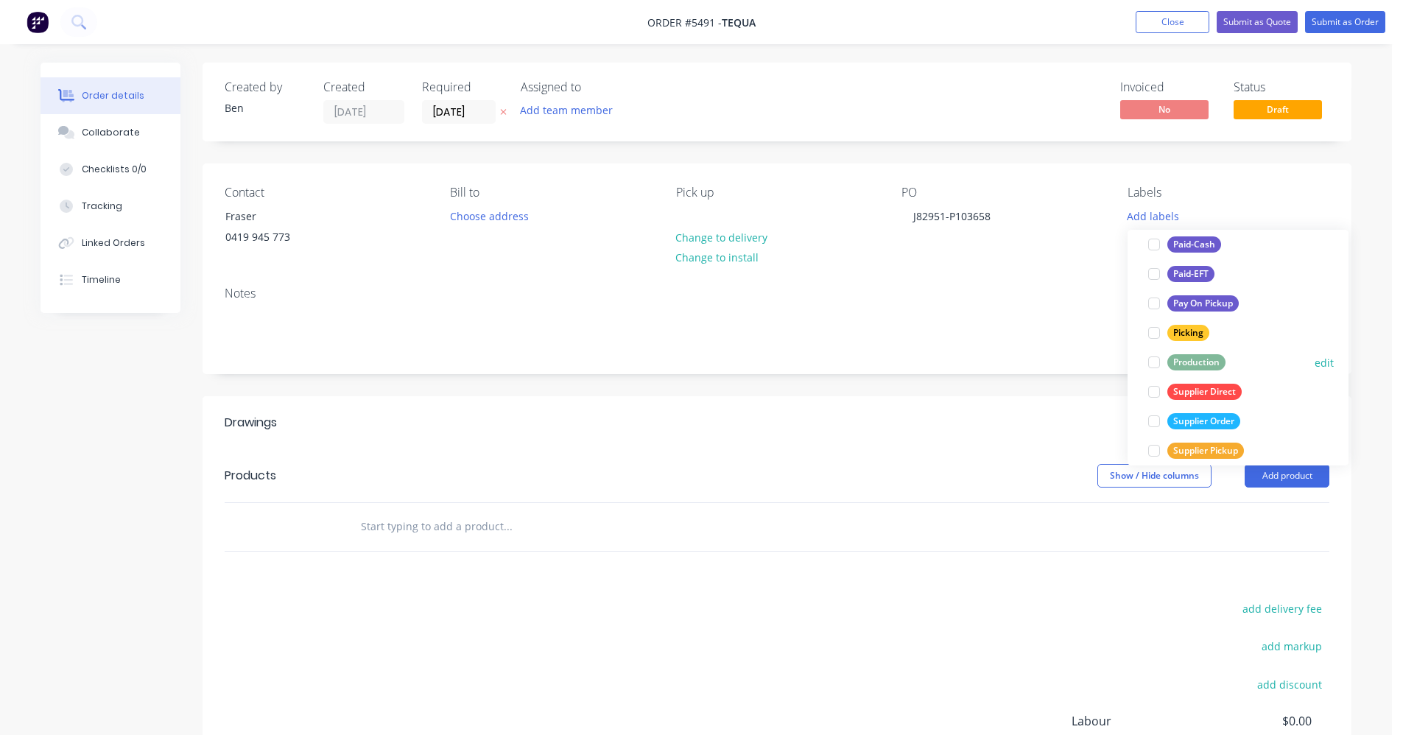
click at [1207, 361] on div "Production" at bounding box center [1197, 362] width 58 height 16
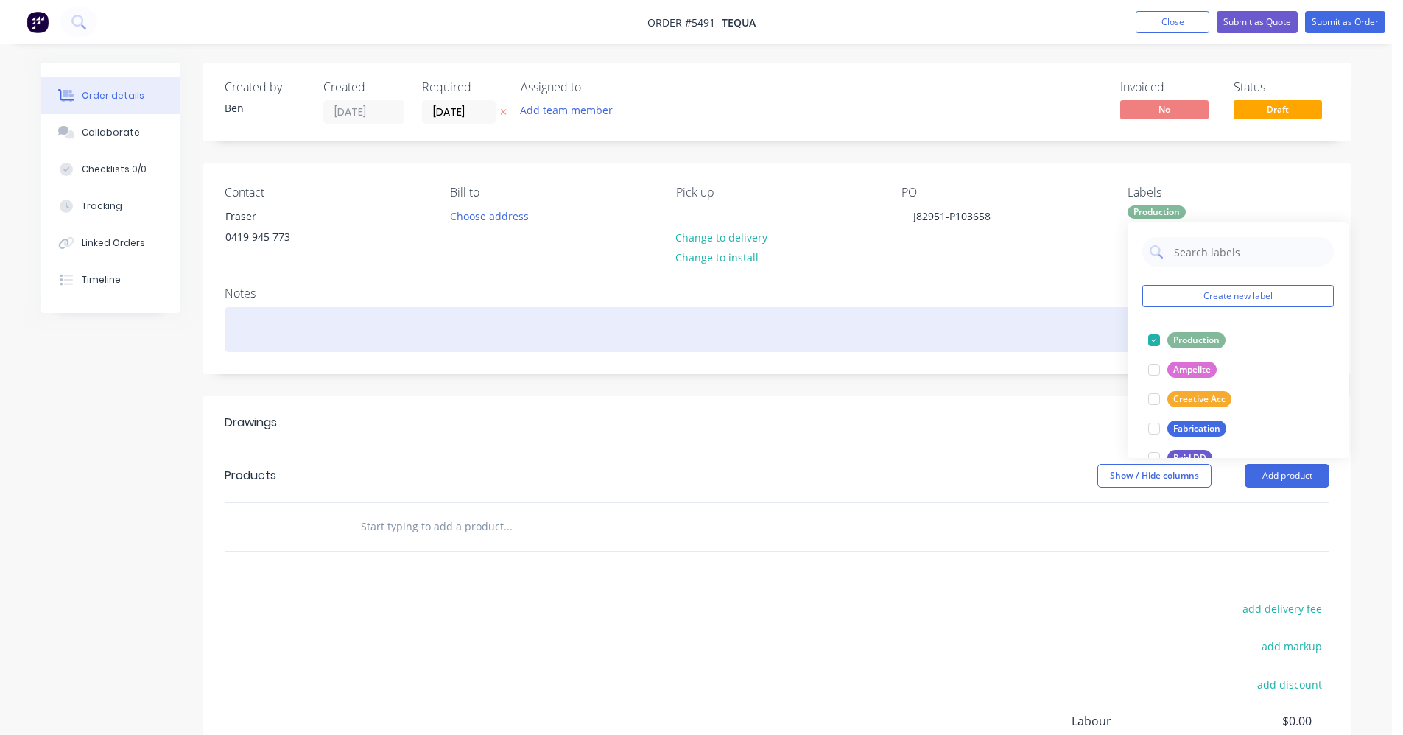
click at [1014, 337] on div at bounding box center [777, 329] width 1105 height 45
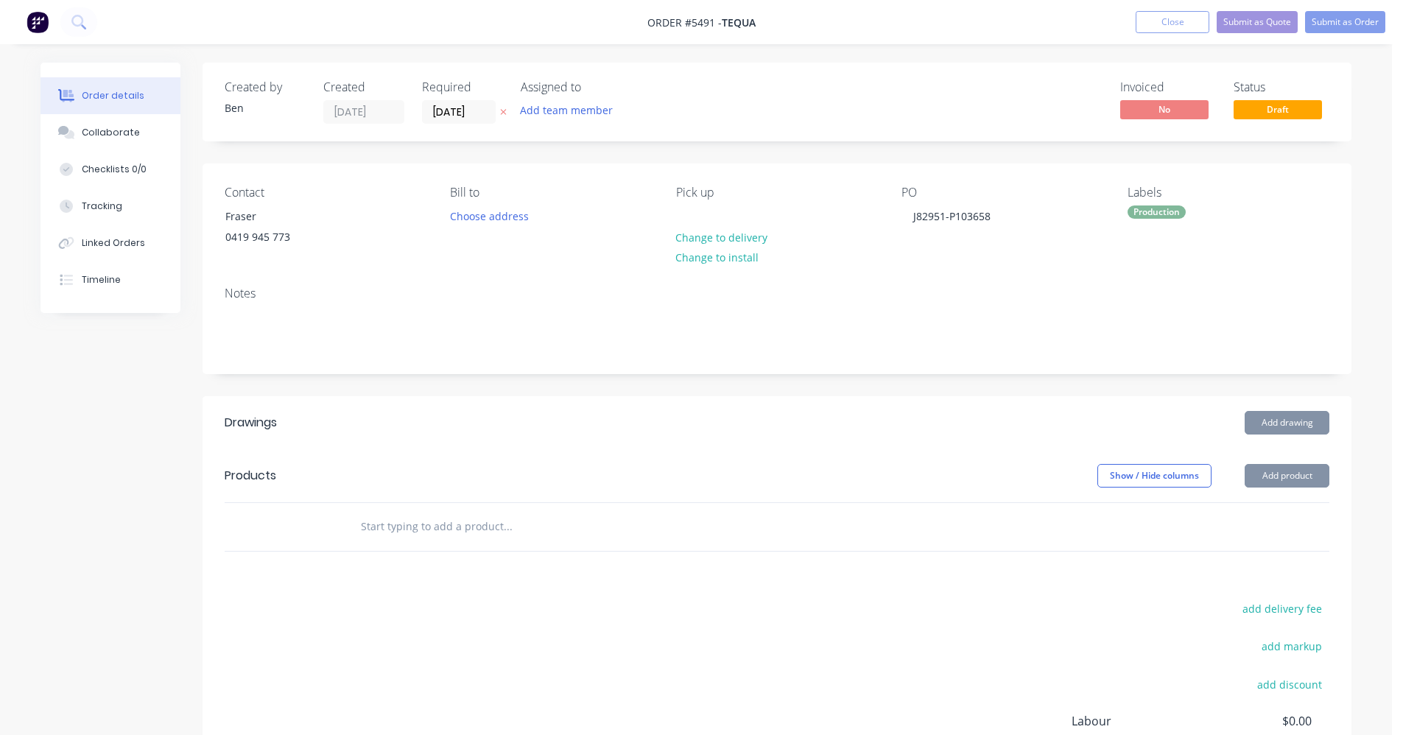
click at [1284, 424] on button "Add drawing" at bounding box center [1287, 423] width 85 height 24
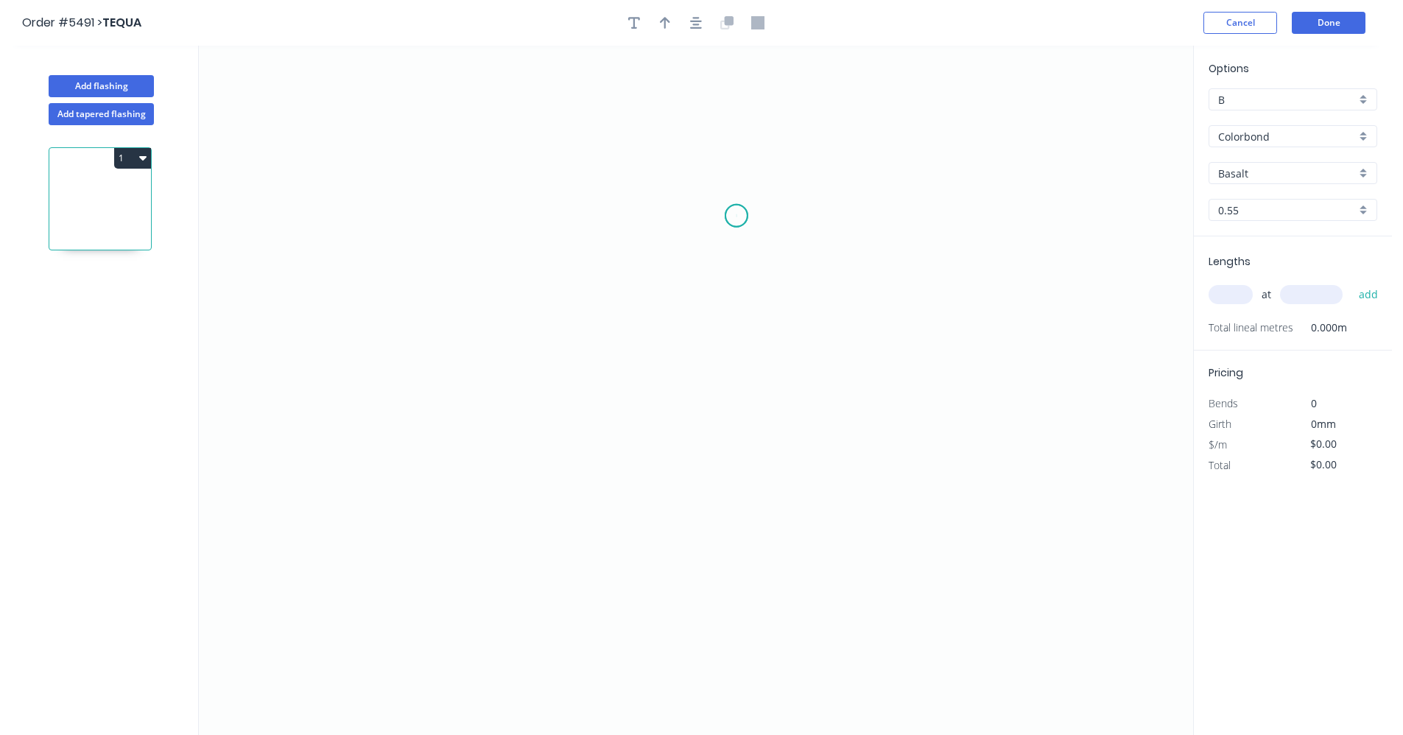
drag, startPoint x: 737, startPoint y: 216, endPoint x: 724, endPoint y: 215, distance: 12.5
click at [736, 216] on icon "0" at bounding box center [696, 391] width 994 height 690
click at [695, 214] on icon "0" at bounding box center [696, 391] width 994 height 690
click at [684, 459] on icon "0 ?" at bounding box center [696, 391] width 994 height 690
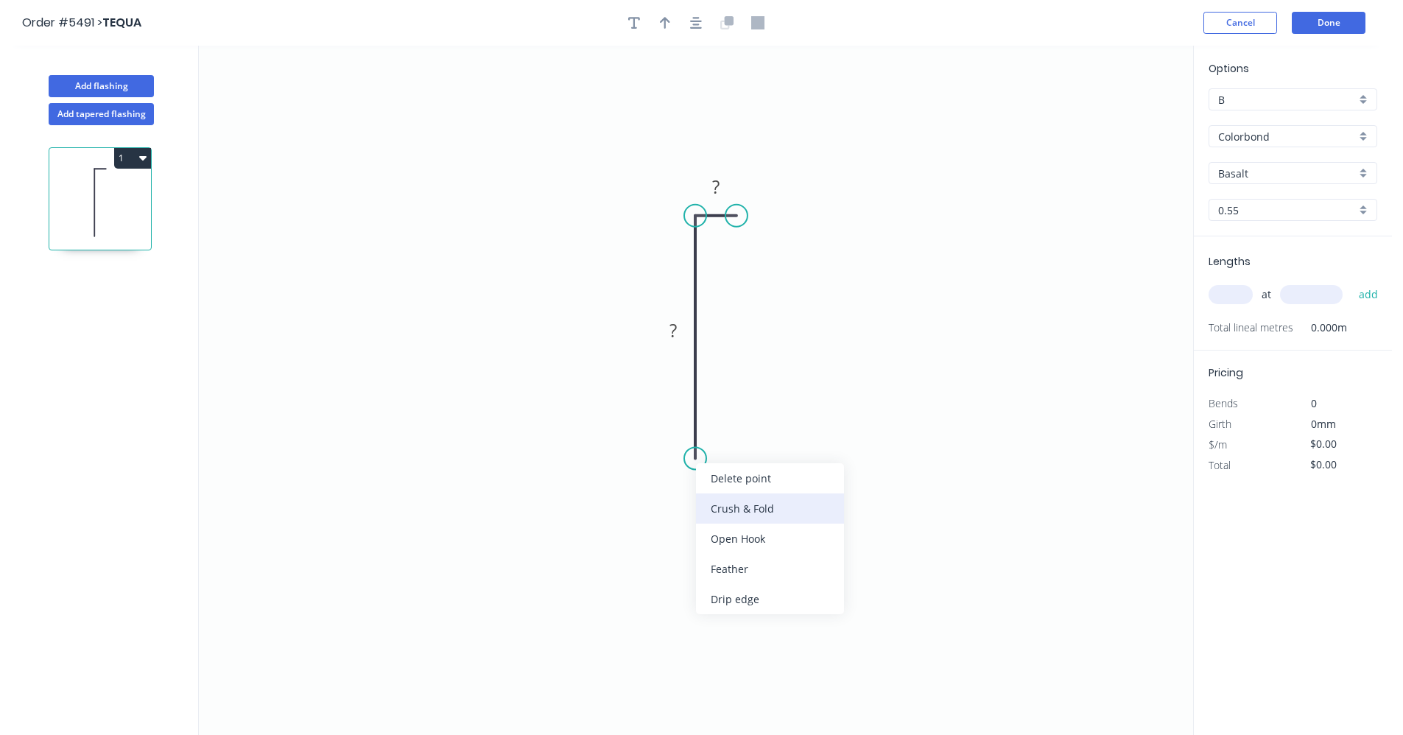
click at [739, 508] on div "Crush & Fold" at bounding box center [770, 509] width 148 height 30
click at [686, 326] on rect at bounding box center [673, 331] width 29 height 21
type input "$8.87"
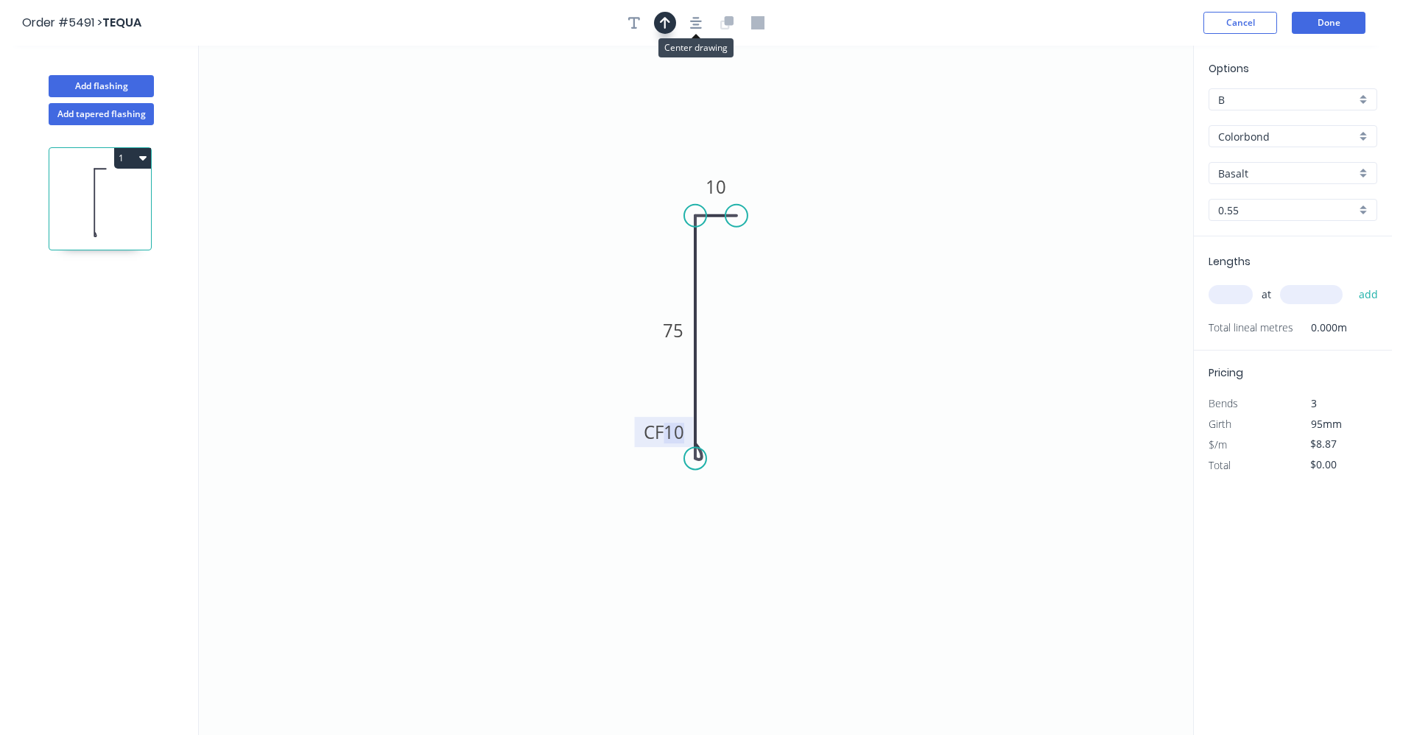
drag, startPoint x: 694, startPoint y: 23, endPoint x: 673, endPoint y: 25, distance: 20.7
click at [695, 23] on icon "button" at bounding box center [696, 22] width 12 height 13
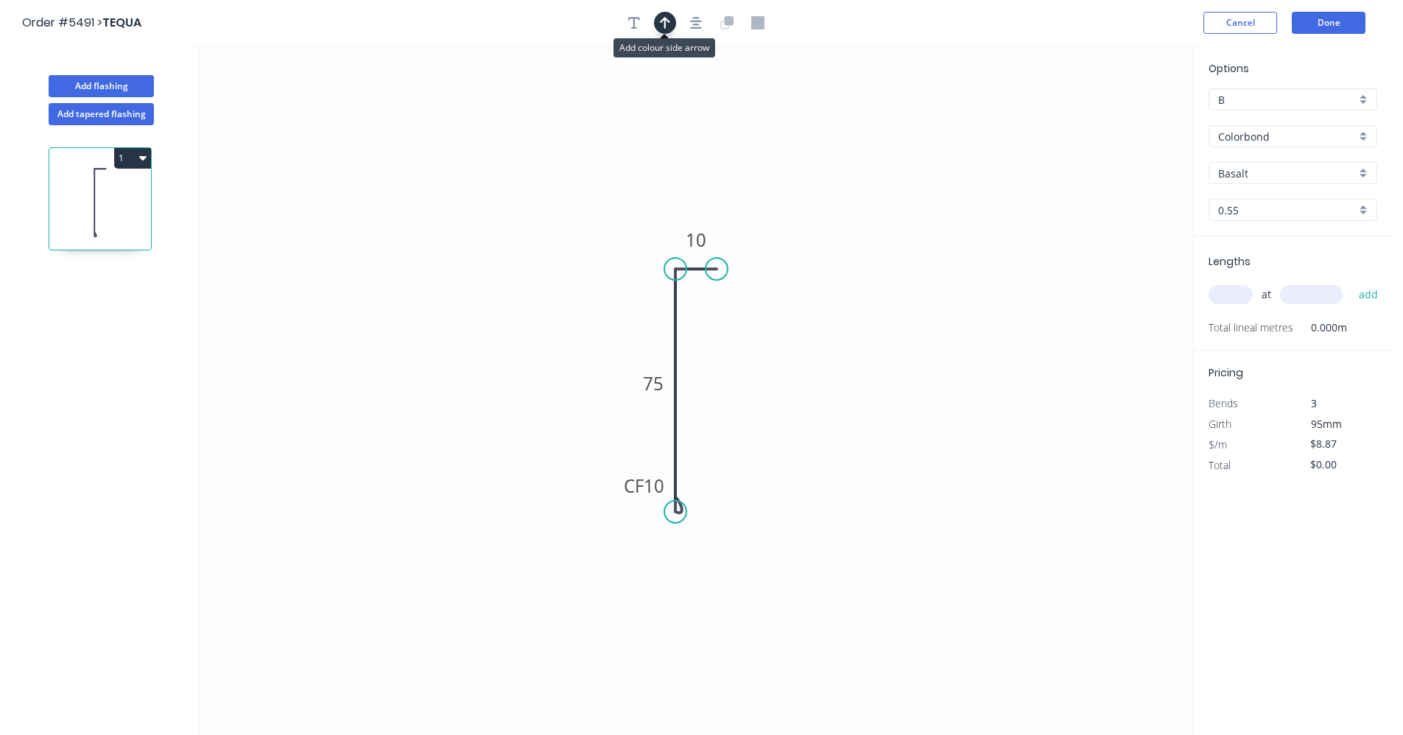
click at [666, 24] on icon "button" at bounding box center [665, 23] width 10 height 12
click at [1120, 119] on icon at bounding box center [1118, 102] width 13 height 47
click at [1120, 119] on icon at bounding box center [1135, 119] width 47 height 13
click at [1120, 119] on icon at bounding box center [1131, 131] width 43 height 43
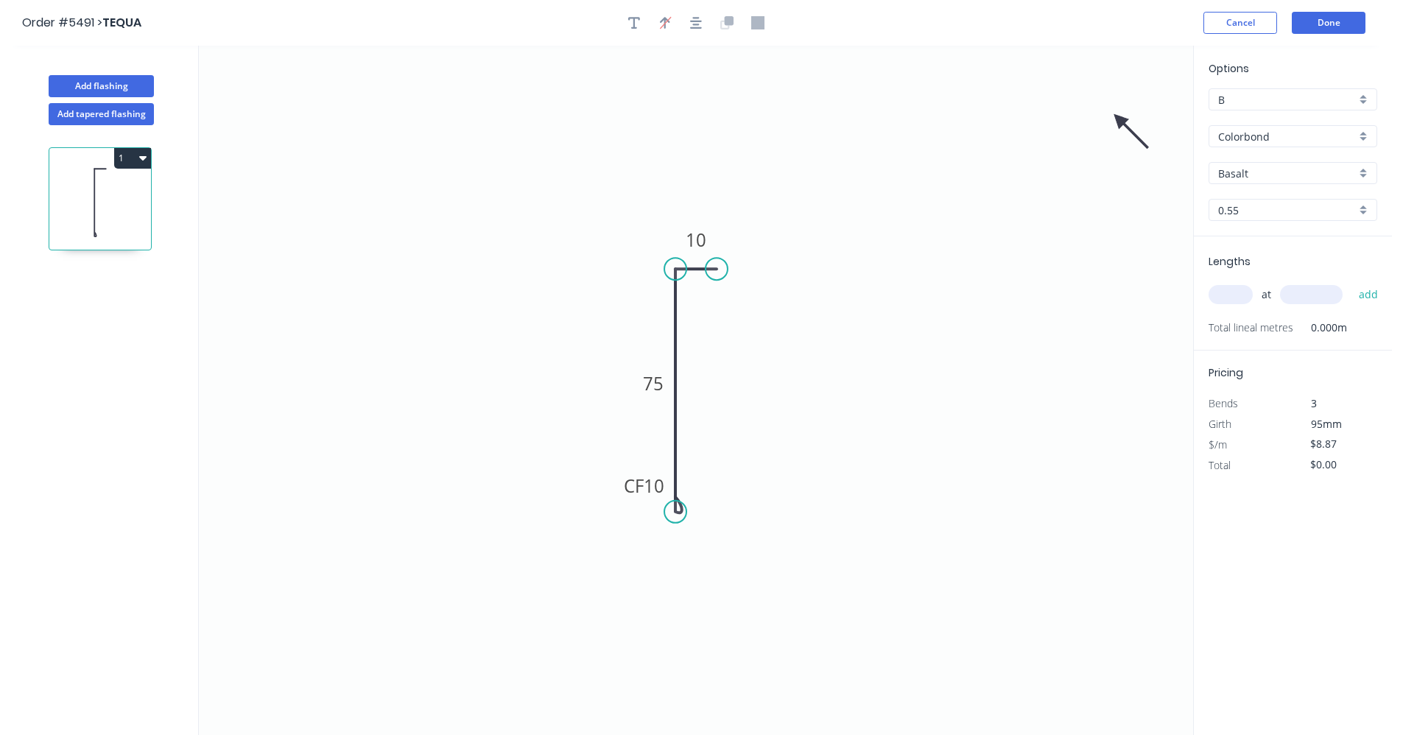
click at [1120, 119] on icon at bounding box center [1131, 131] width 43 height 43
click at [1120, 119] on icon at bounding box center [1107, 131] width 43 height 43
click at [1120, 119] on icon at bounding box center [1101, 119] width 47 height 13
drag, startPoint x: 967, startPoint y: 160, endPoint x: 663, endPoint y: 323, distance: 345.4
click at [663, 324] on icon at bounding box center [652, 311] width 43 height 43
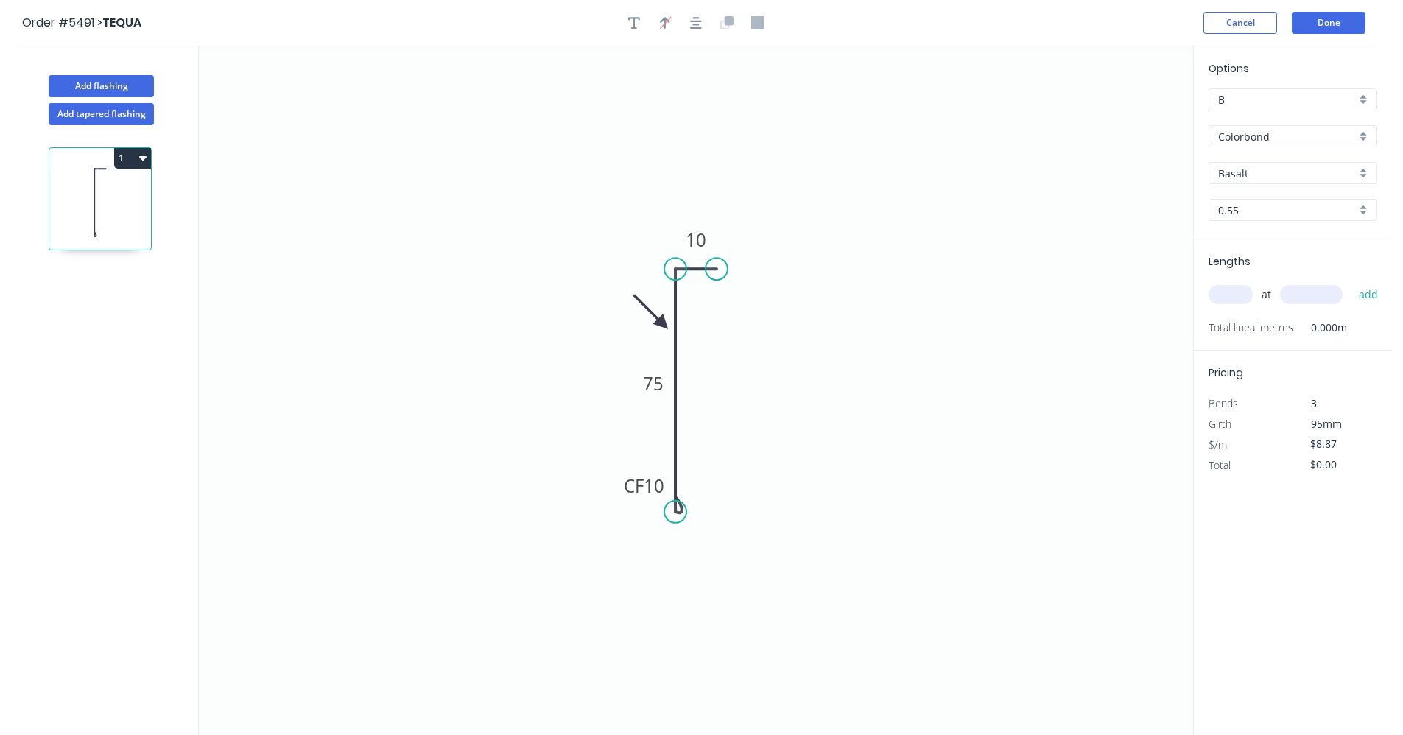
click at [1362, 172] on div "Basalt" at bounding box center [1293, 173] width 169 height 22
click at [1240, 297] on div "Surfmist" at bounding box center [1293, 297] width 167 height 26
type input "Surfmist"
click at [1002, 341] on icon "0 CF 10 75 10" at bounding box center [696, 391] width 994 height 690
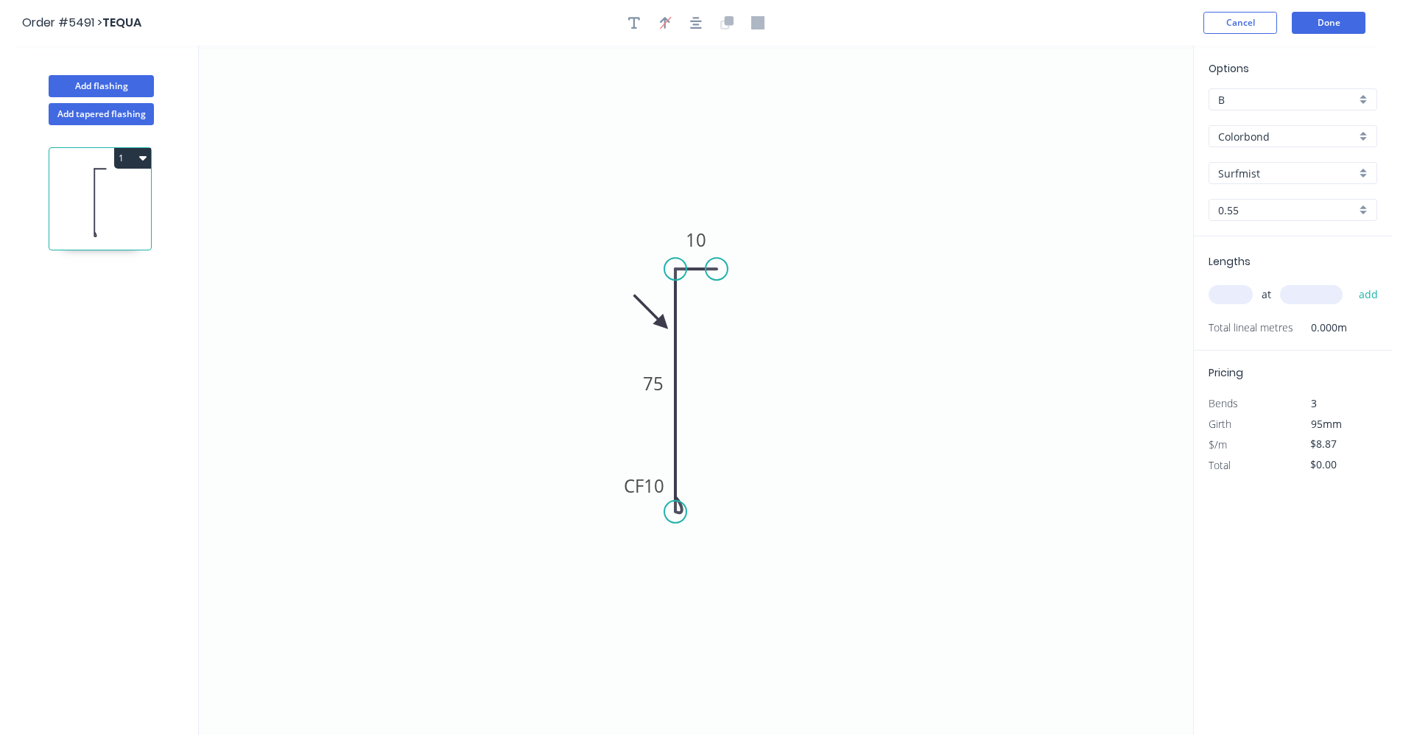
click at [1233, 297] on input "text" at bounding box center [1231, 294] width 44 height 19
type input "3"
type input "1200"
click at [1352, 282] on button "add" at bounding box center [1369, 294] width 35 height 25
type input "$31.93"
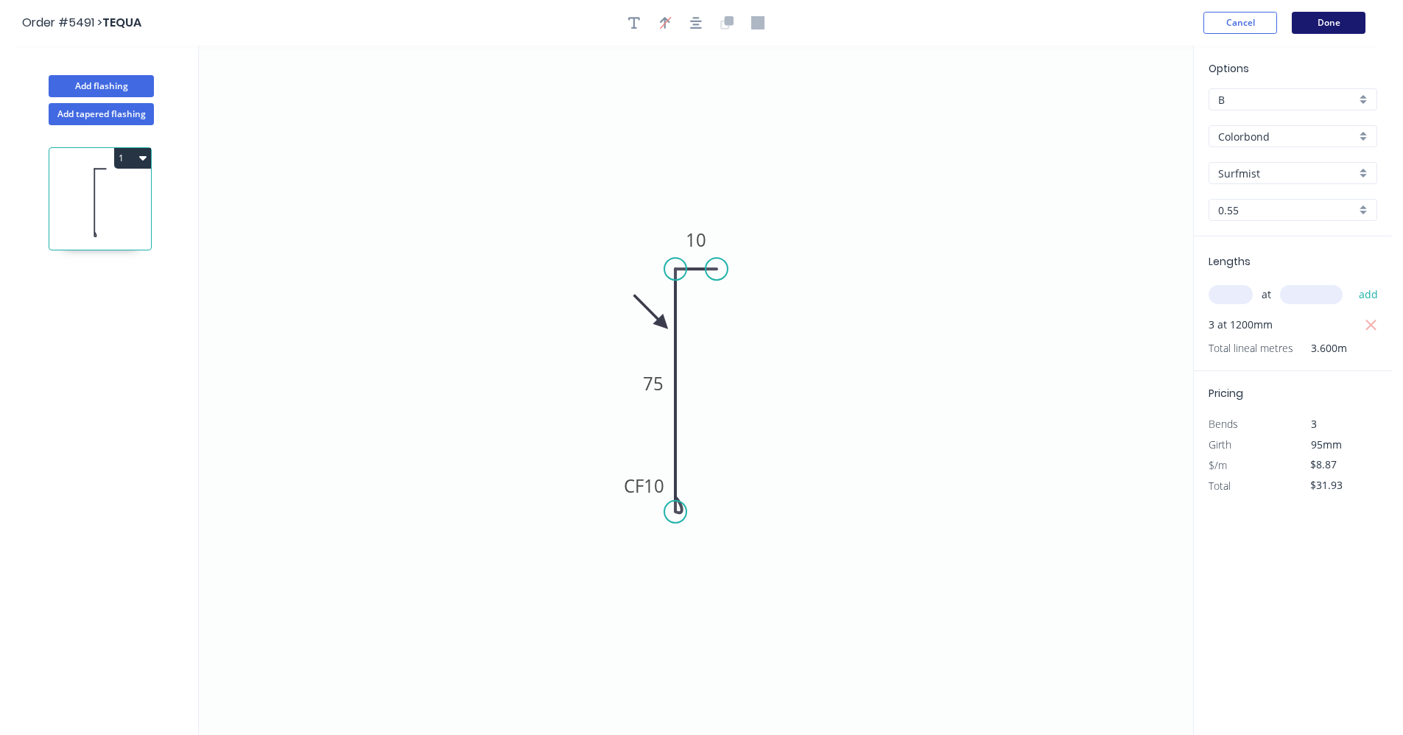
click at [1316, 24] on button "Done" at bounding box center [1329, 23] width 74 height 22
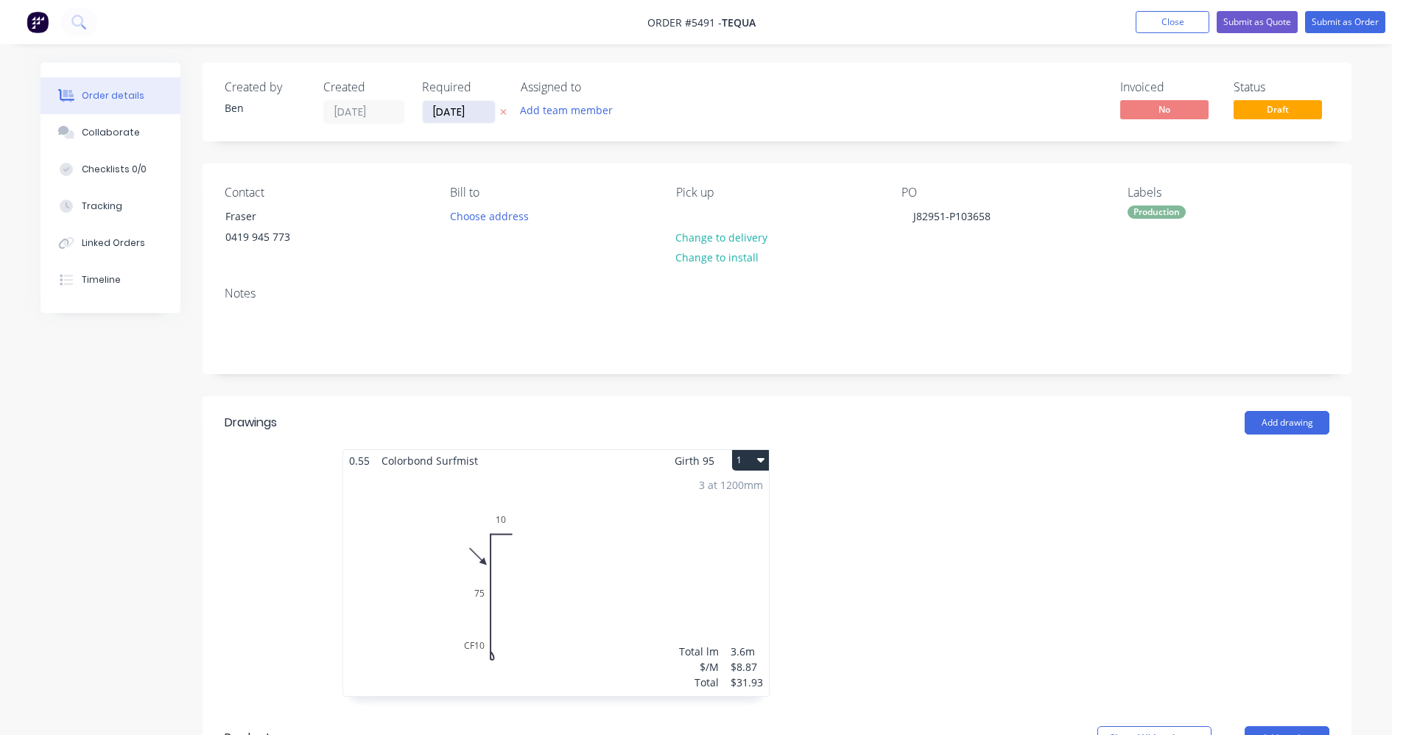
click at [456, 113] on input "[DATE]" at bounding box center [459, 112] width 72 height 22
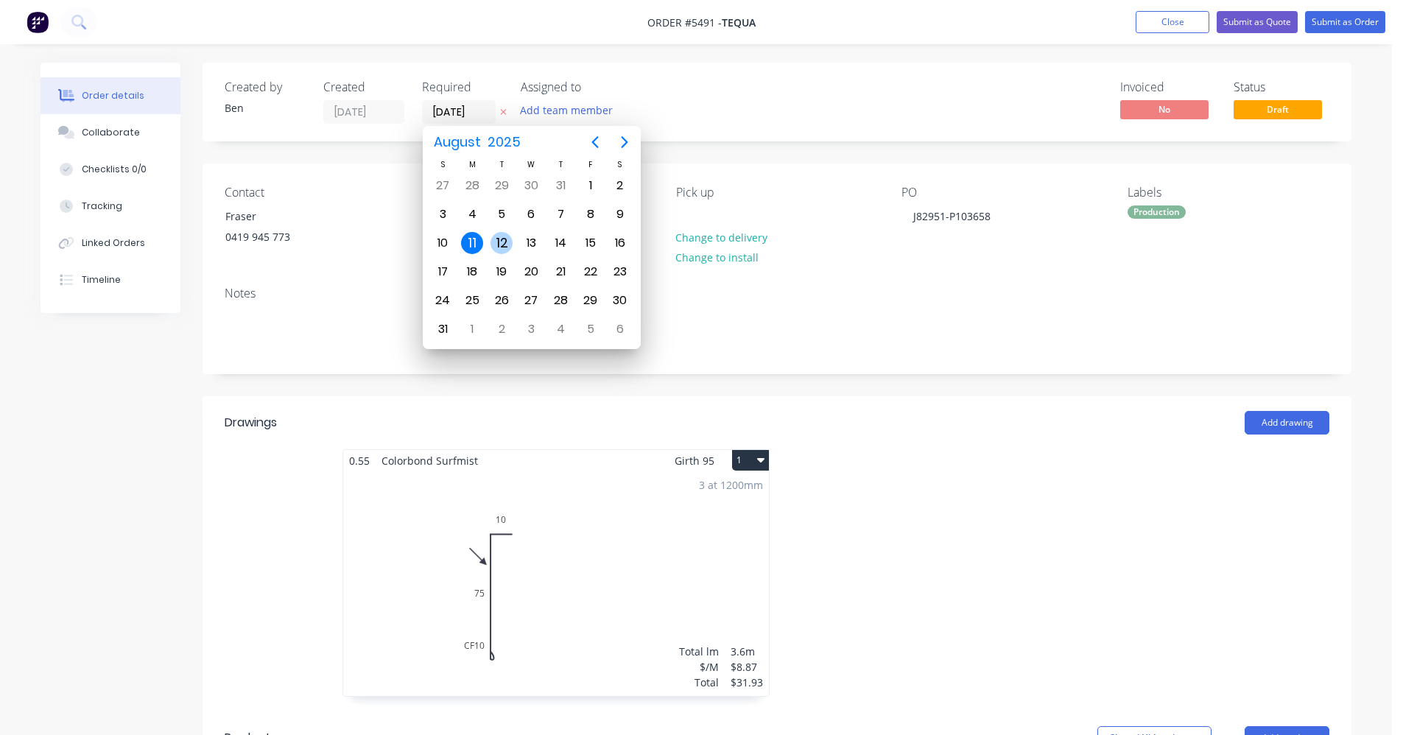
click at [498, 231] on div "12" at bounding box center [501, 243] width 29 height 28
type input "12/08/25"
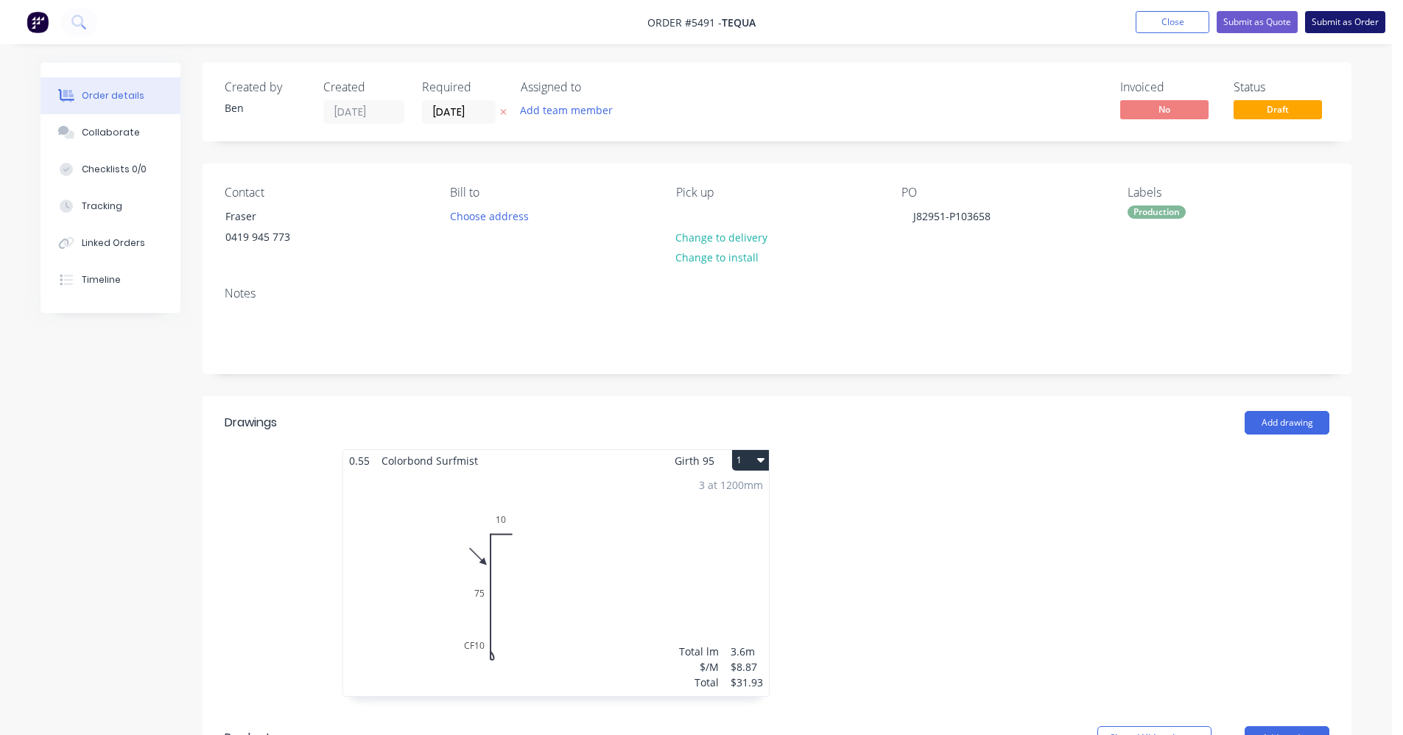
click at [1344, 24] on button "Submit as Order" at bounding box center [1345, 22] width 80 height 22
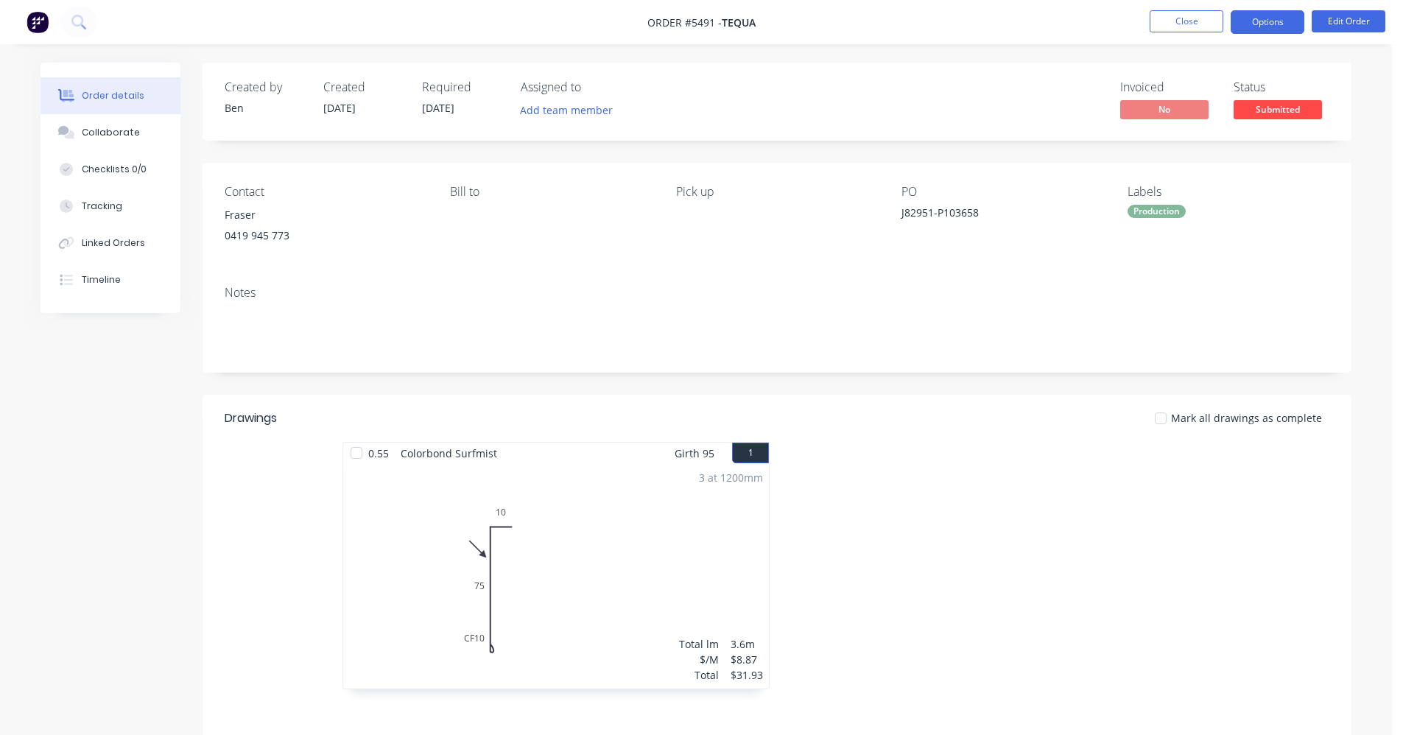
click at [1283, 27] on button "Options" at bounding box center [1268, 22] width 74 height 24
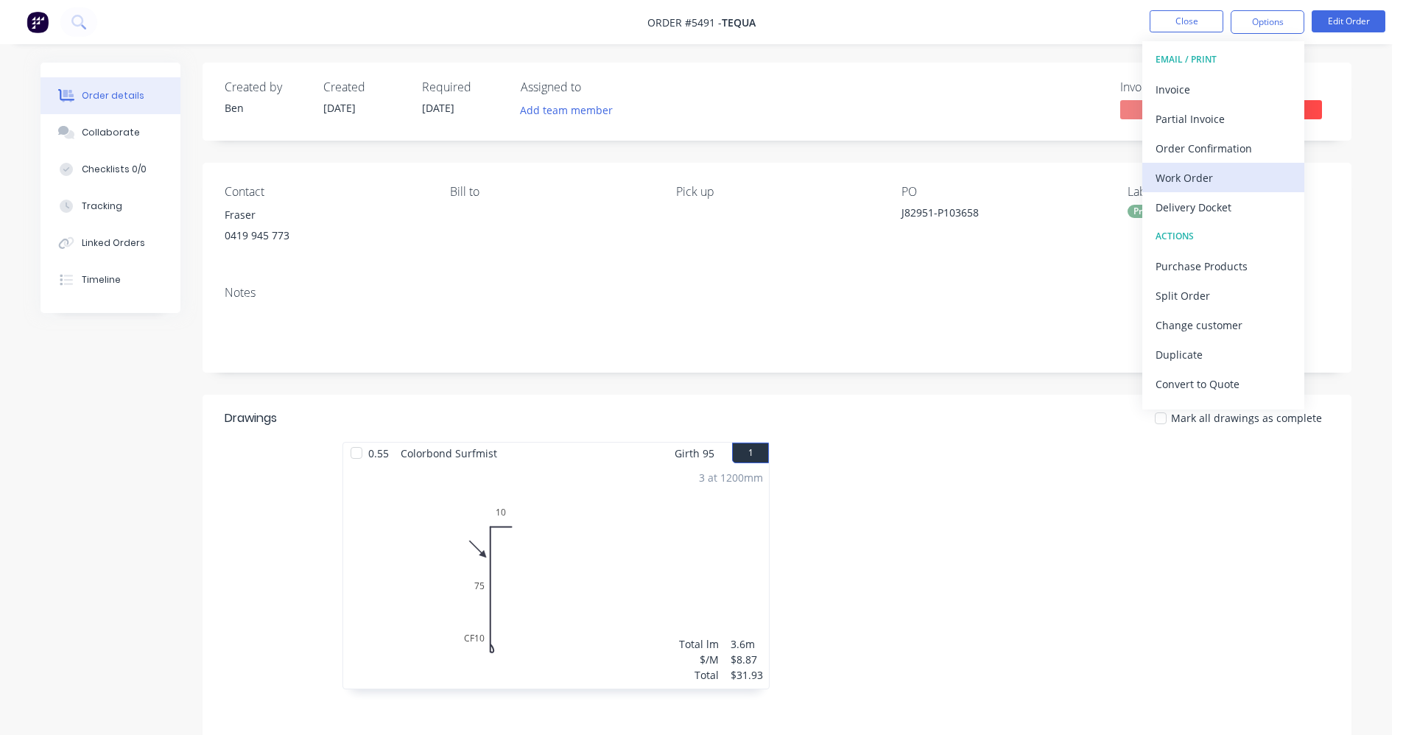
click at [1196, 181] on div "Work Order" at bounding box center [1224, 177] width 136 height 21
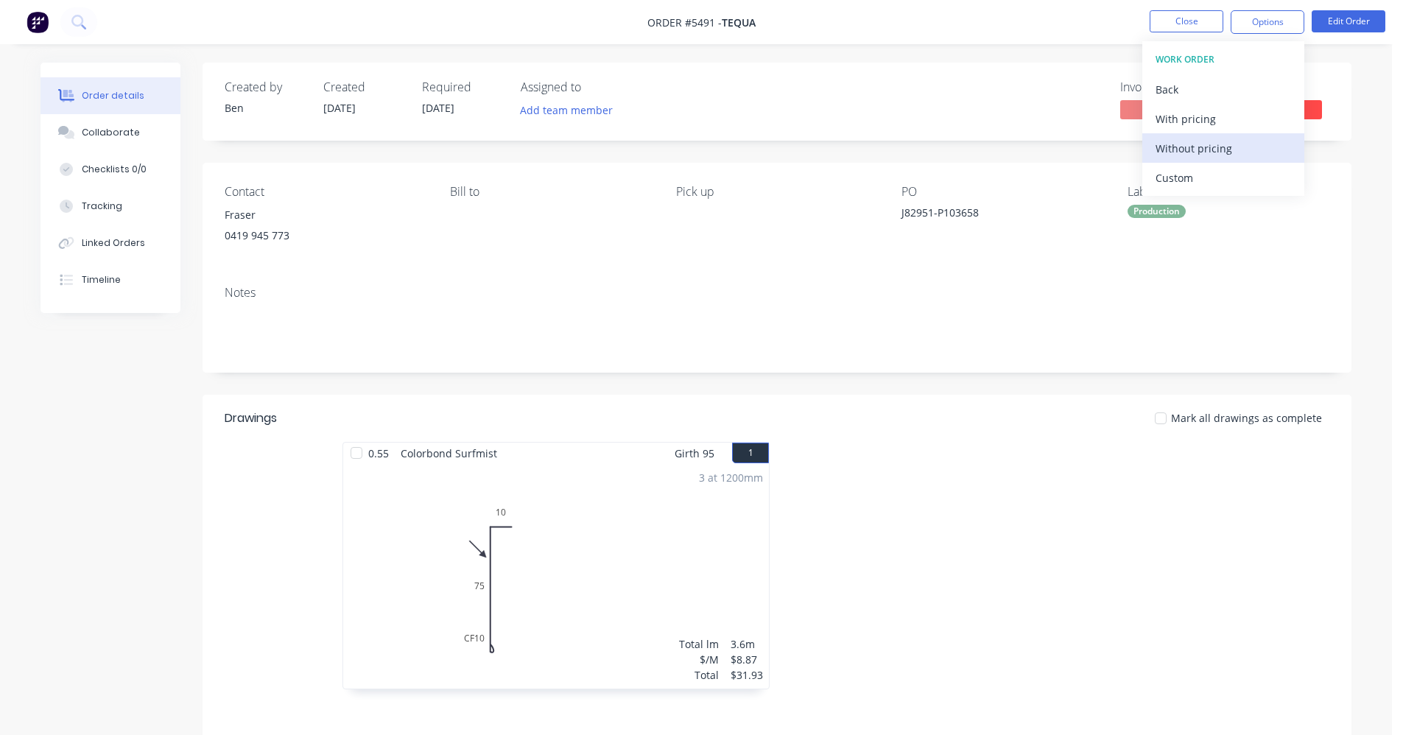
click at [1193, 145] on div "Without pricing" at bounding box center [1224, 148] width 136 height 21
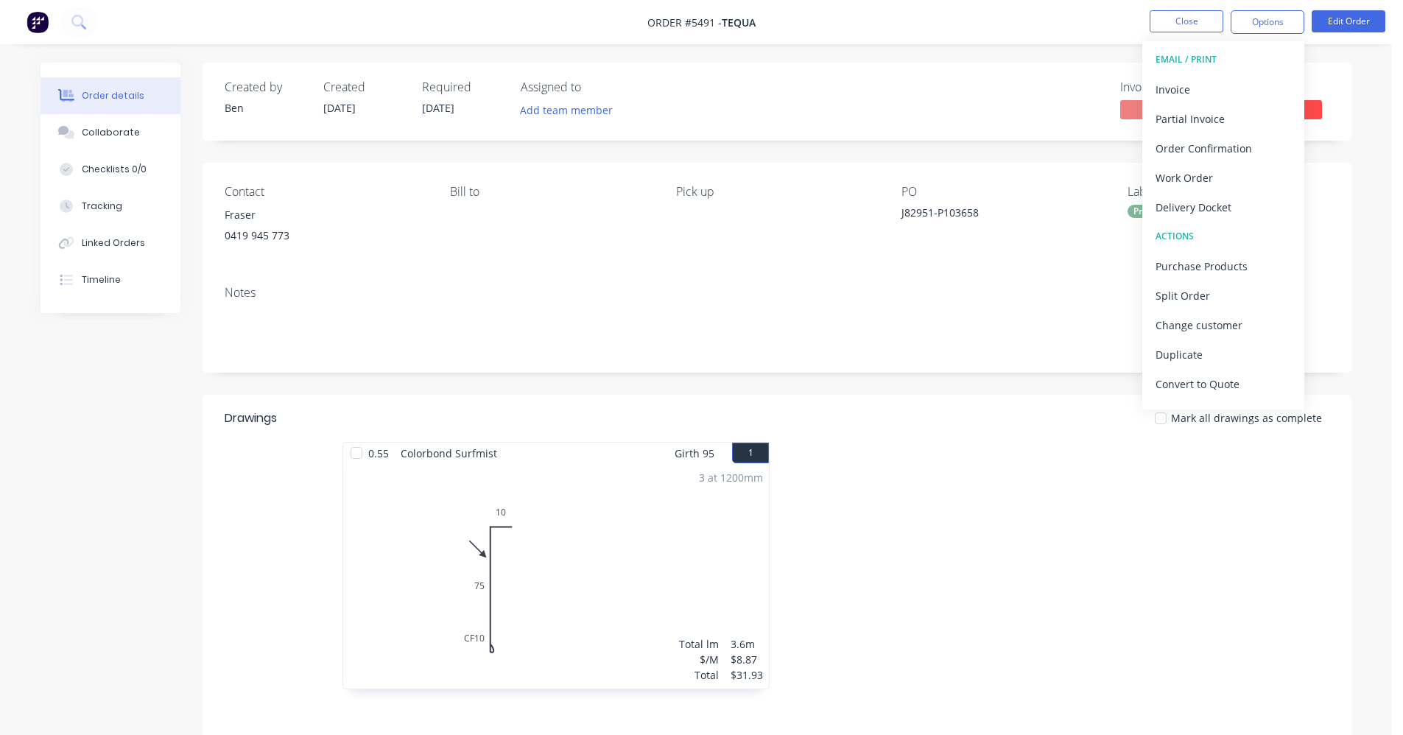
click at [878, 76] on div "Created by Ben Created 11/08/25 Required 12/08/25 Assigned to Add team member I…" at bounding box center [777, 102] width 1149 height 78
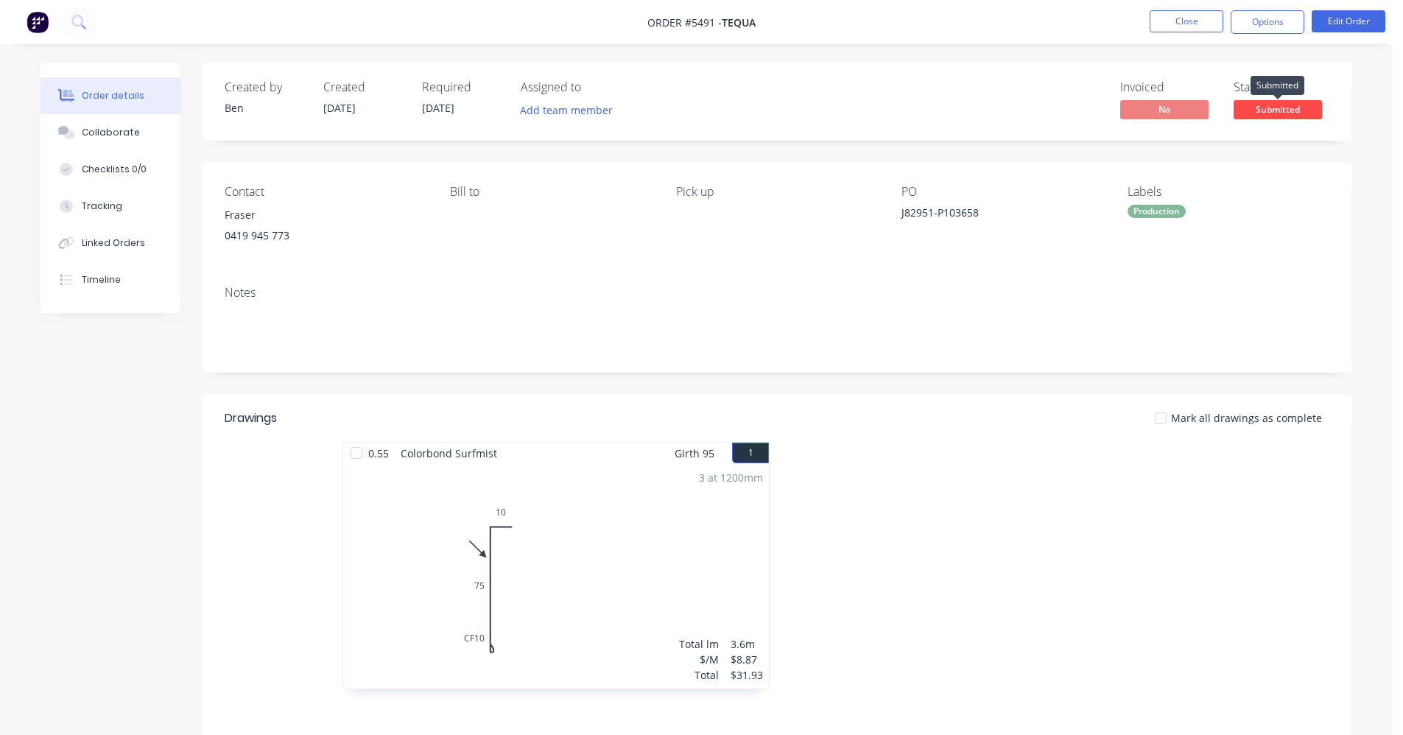
click at [1292, 111] on span "Submitted" at bounding box center [1278, 109] width 88 height 18
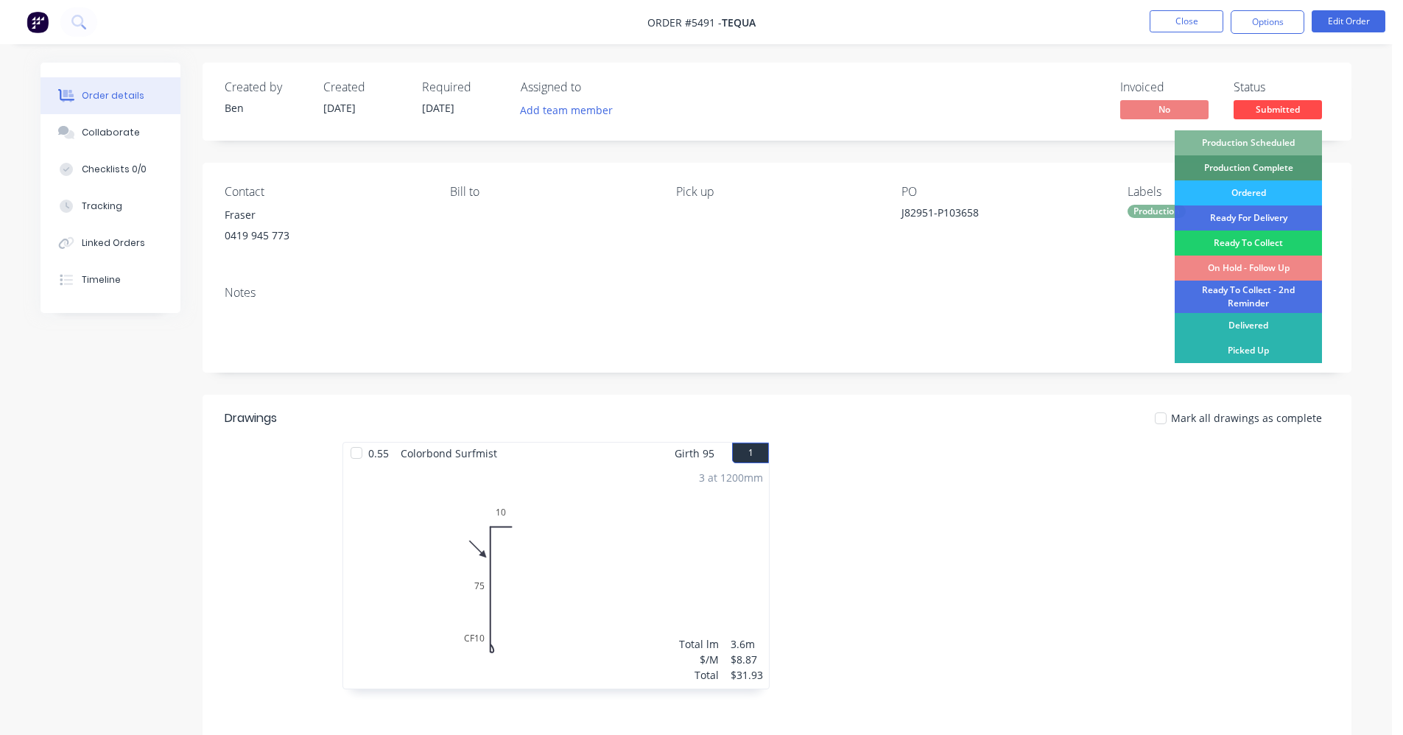
click at [1277, 134] on div "Production Scheduled" at bounding box center [1248, 142] width 147 height 25
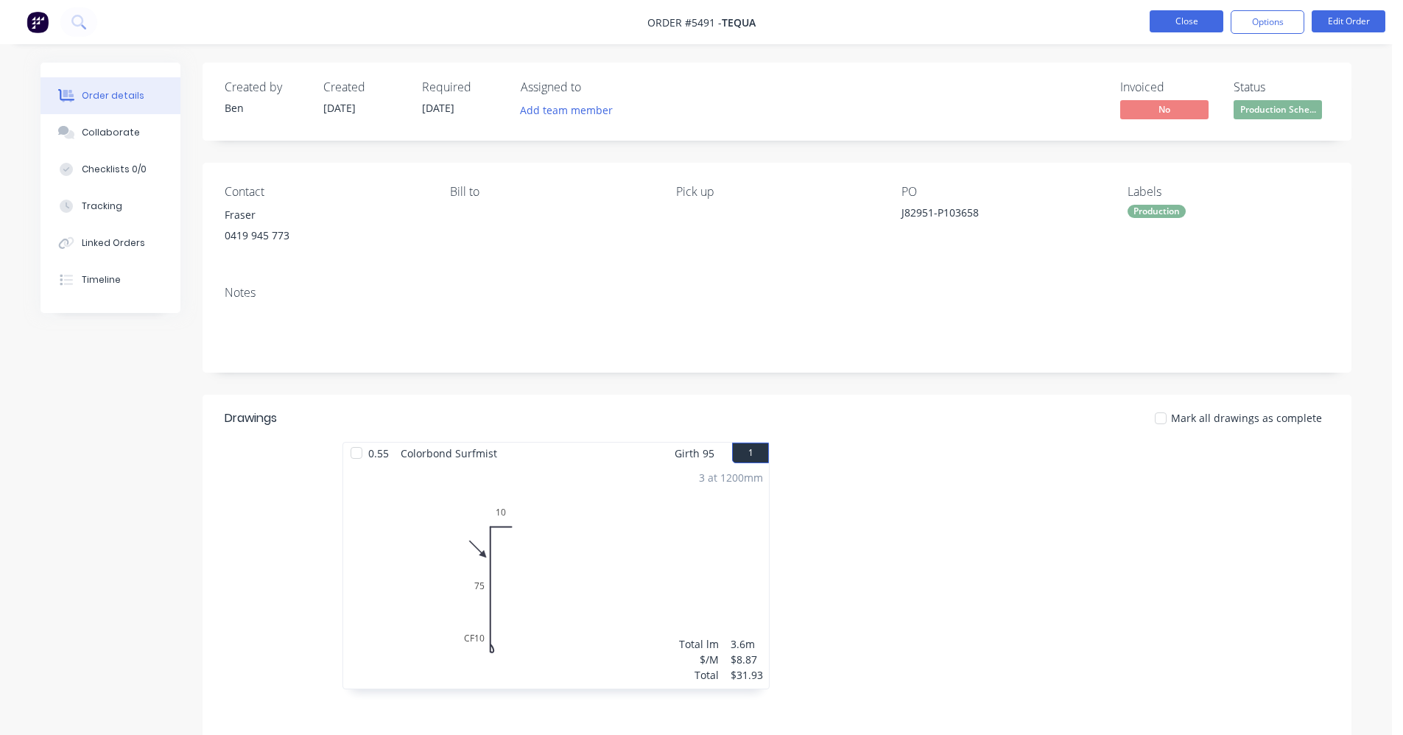
click at [1187, 26] on button "Close" at bounding box center [1187, 21] width 74 height 22
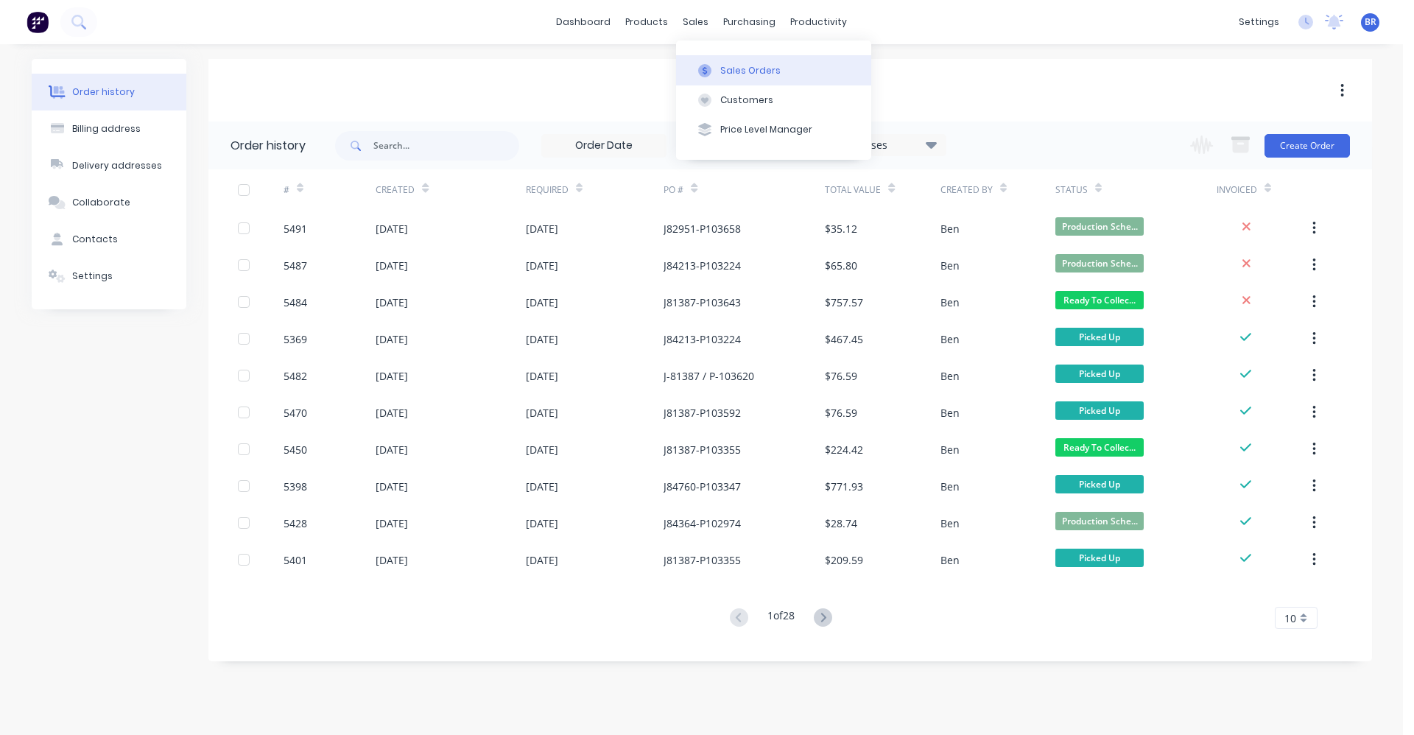
click at [726, 65] on div "Sales Orders" at bounding box center [750, 70] width 60 height 13
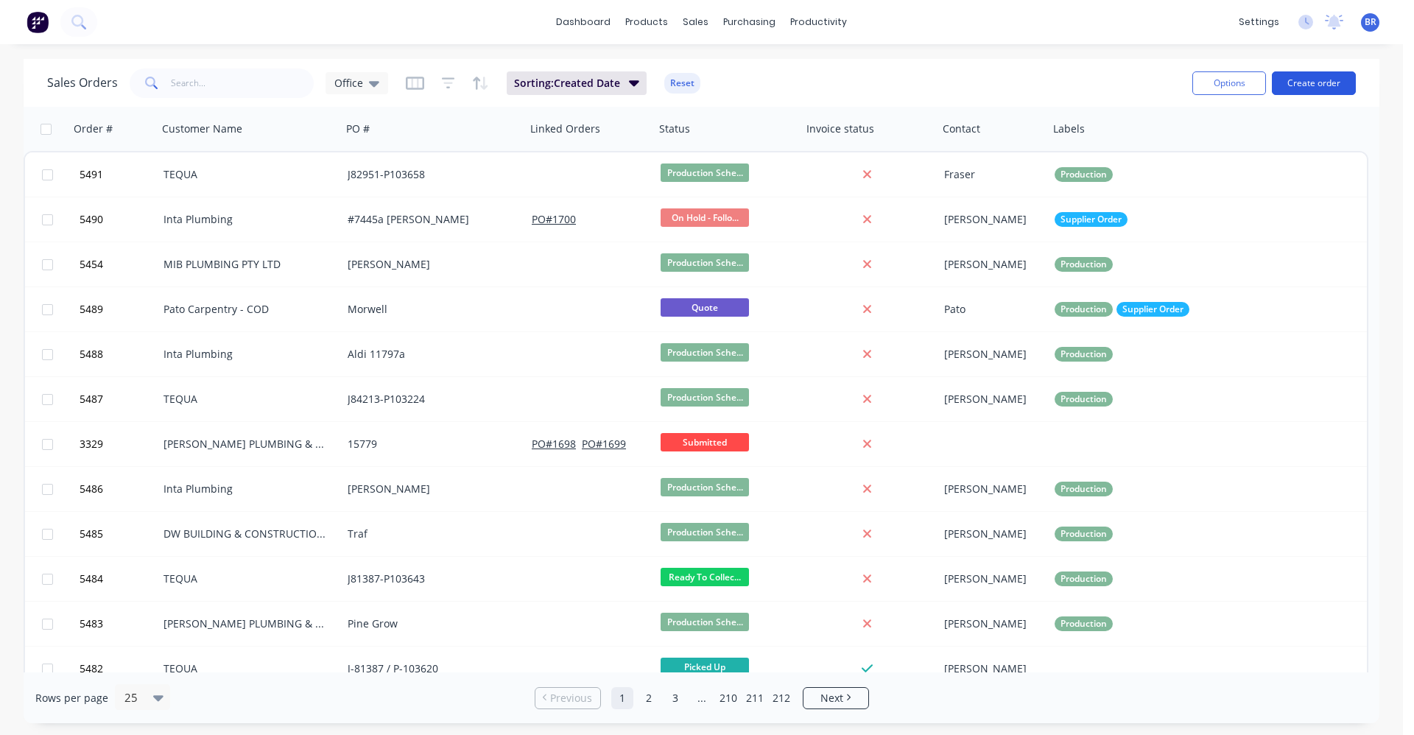
click at [1330, 80] on button "Create order" at bounding box center [1314, 83] width 84 height 24
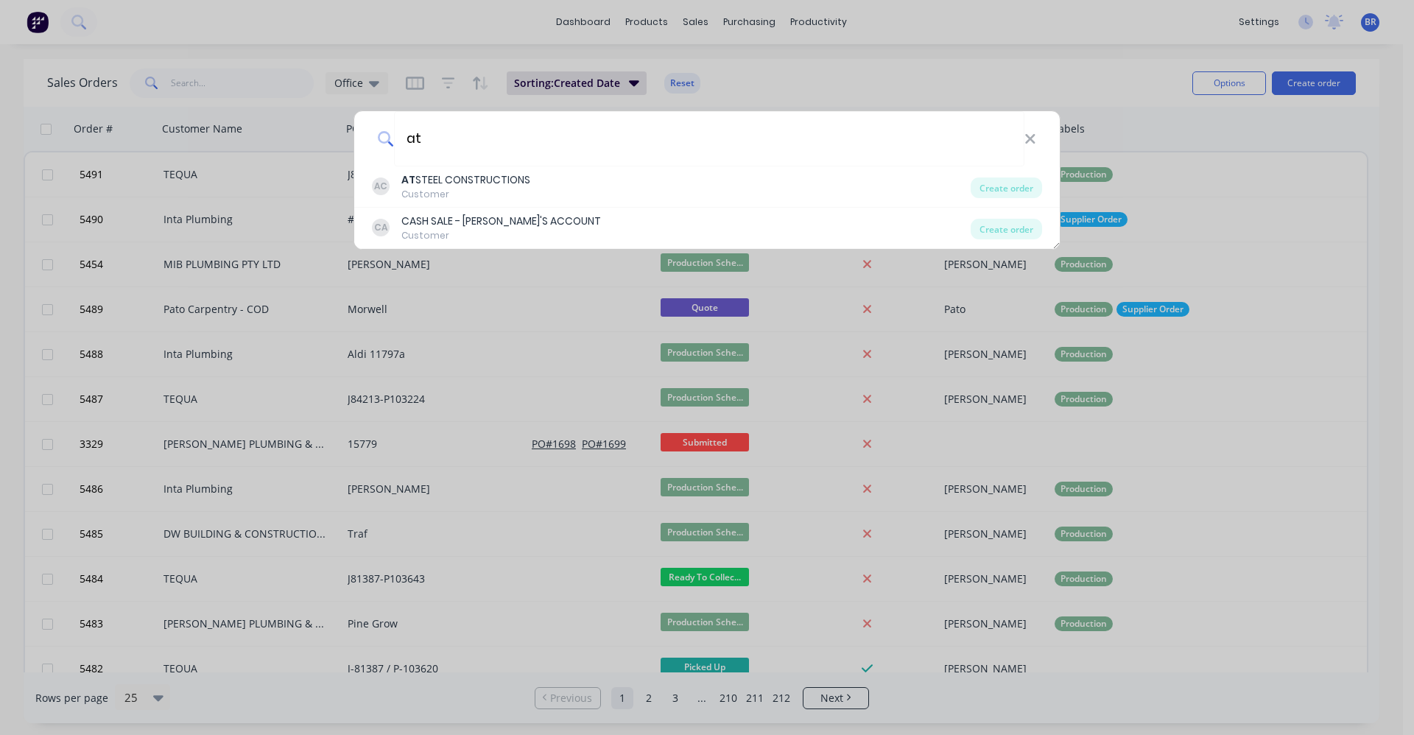
type input "at"
click at [580, 184] on div "AC AT STEEL CONSTRUCTIONS Customer" at bounding box center [671, 186] width 599 height 29
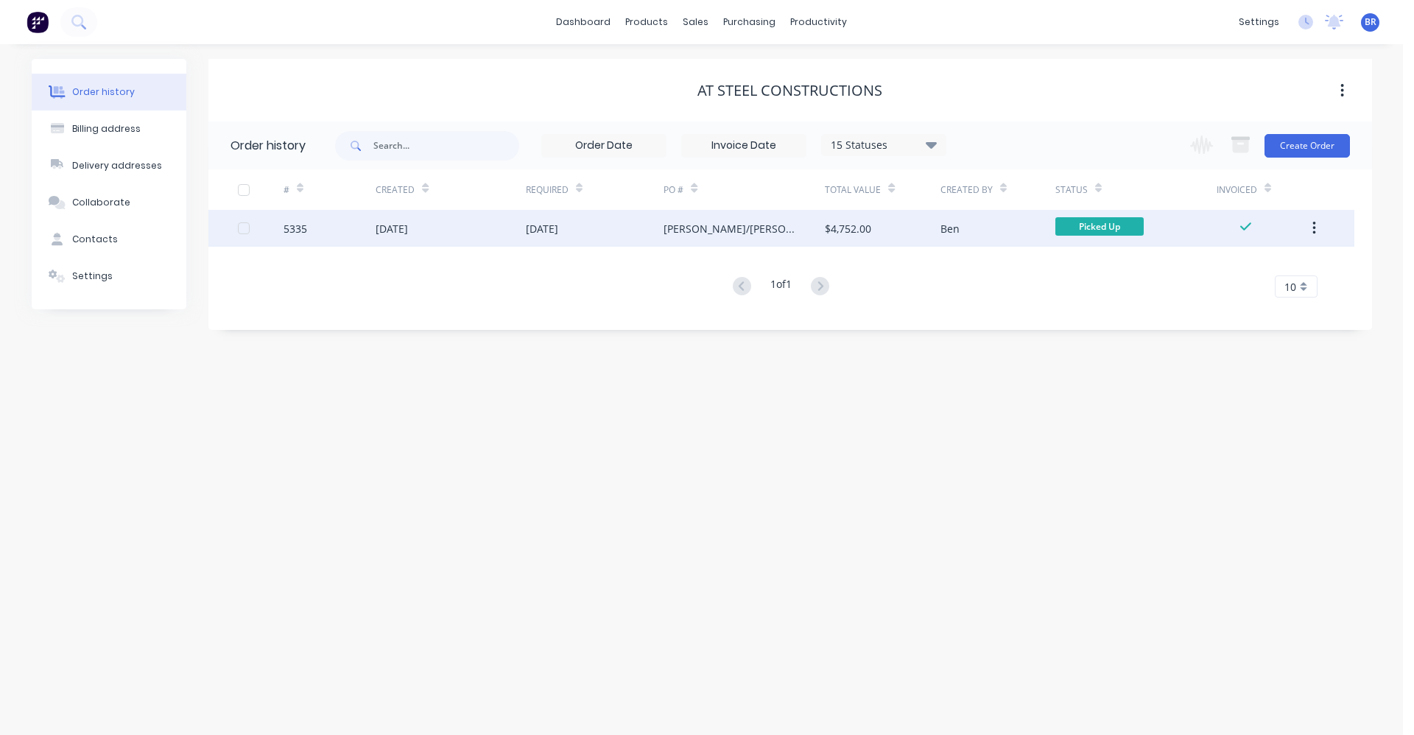
click at [614, 228] on div "24 Jul 2025" at bounding box center [595, 228] width 138 height 37
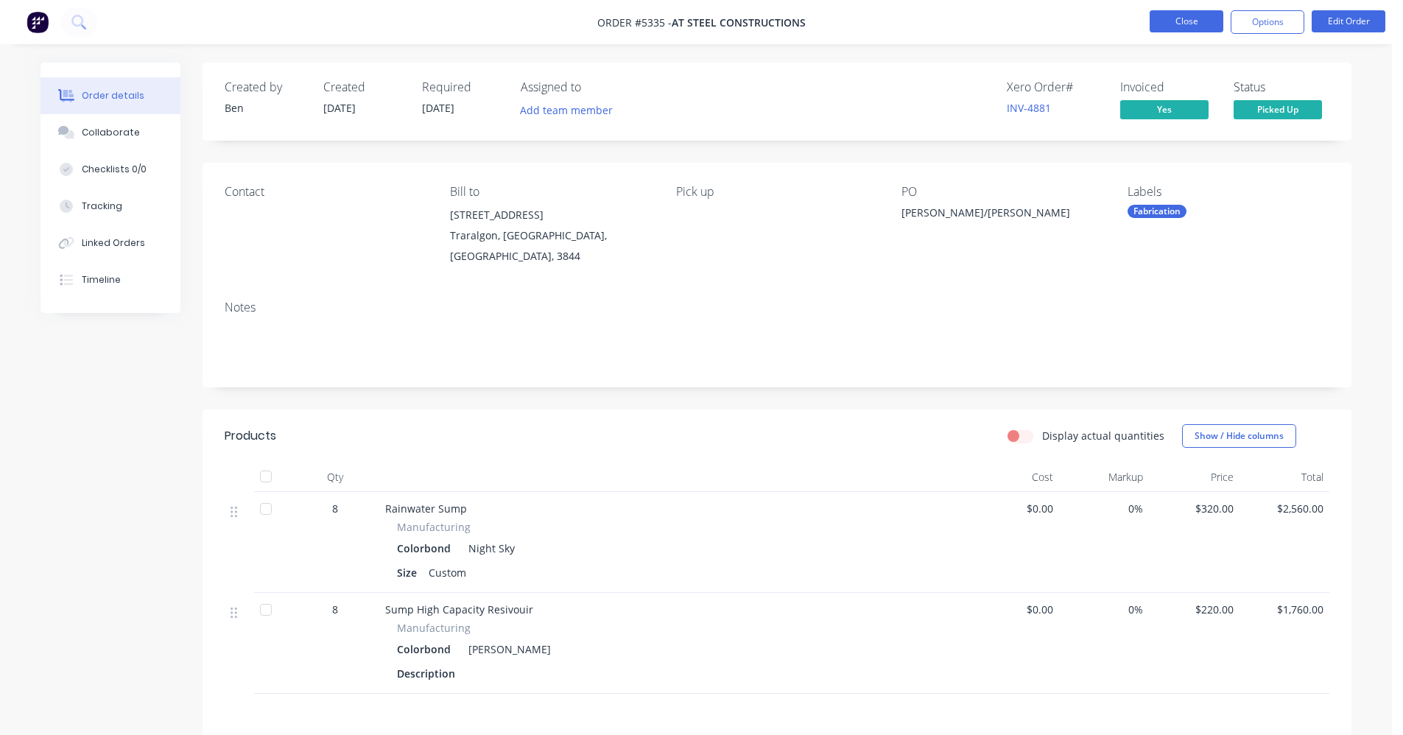
click at [1188, 28] on button "Close" at bounding box center [1187, 21] width 74 height 22
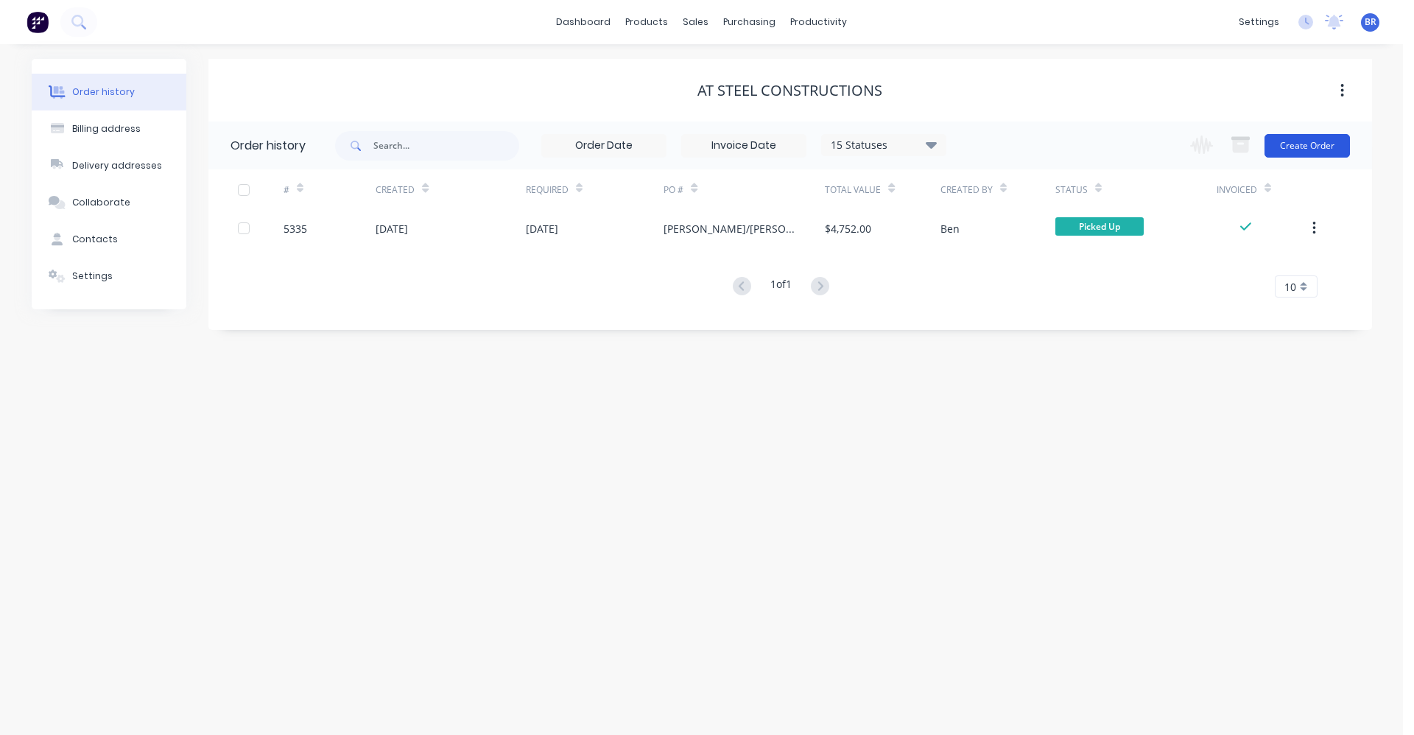
click at [1310, 146] on button "Create Order" at bounding box center [1307, 146] width 85 height 24
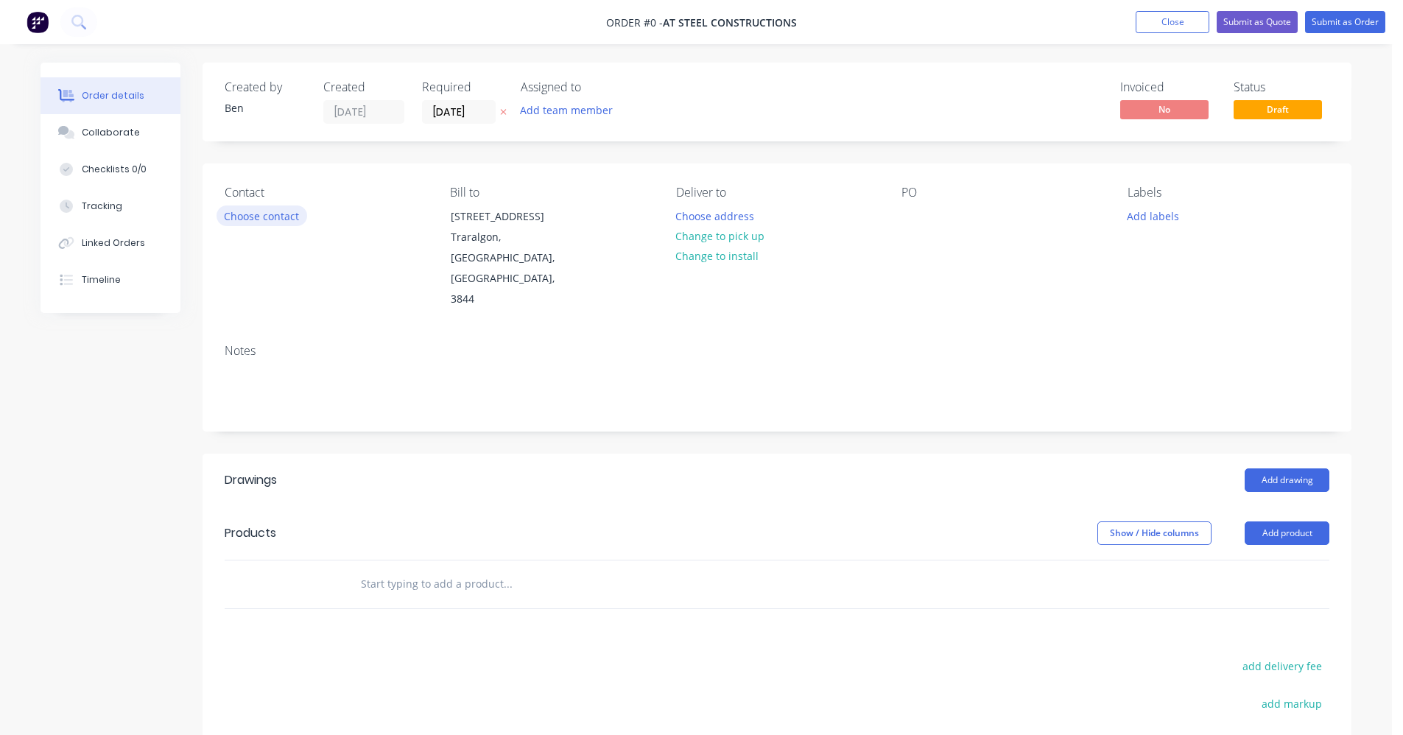
click at [239, 222] on button "Choose contact" at bounding box center [262, 216] width 91 height 20
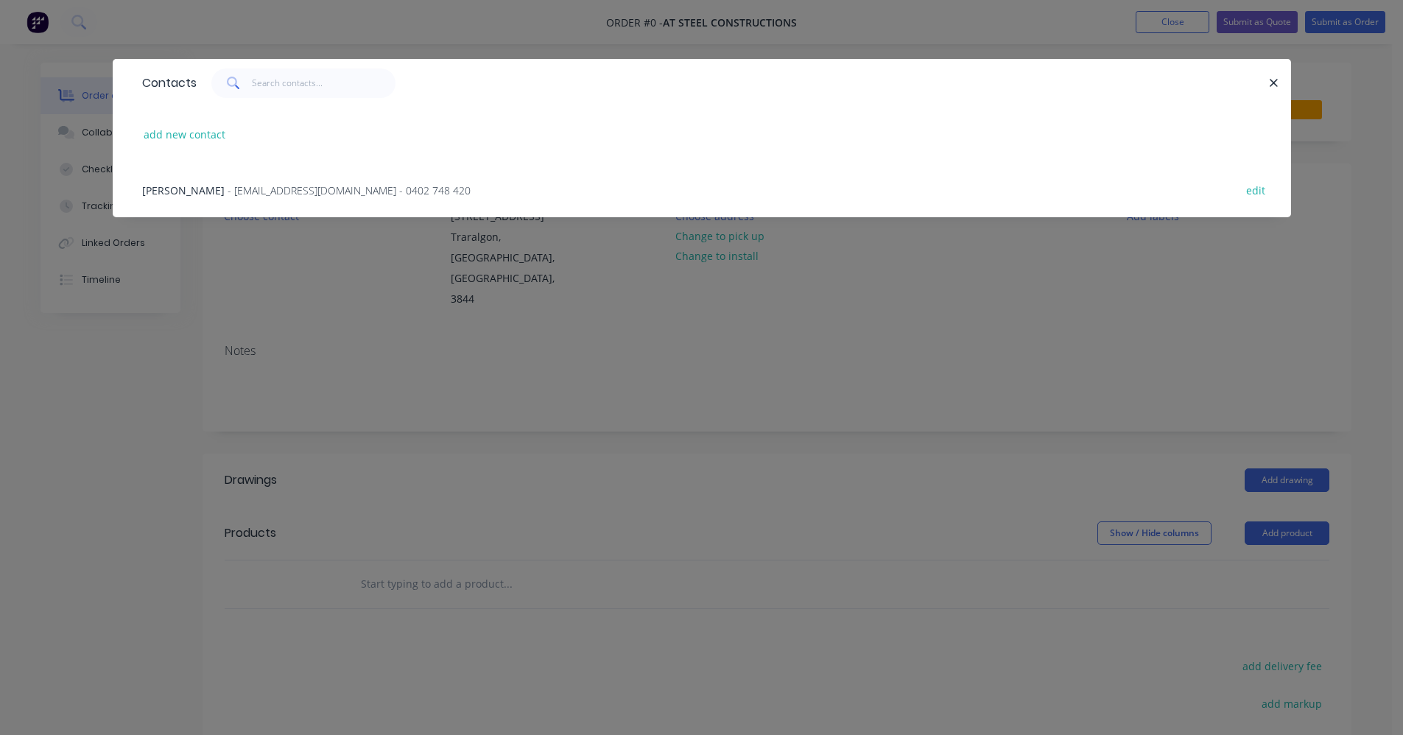
click at [267, 194] on span "- accounts@atsteel.com.au - 0402 748 420" at bounding box center [349, 190] width 243 height 14
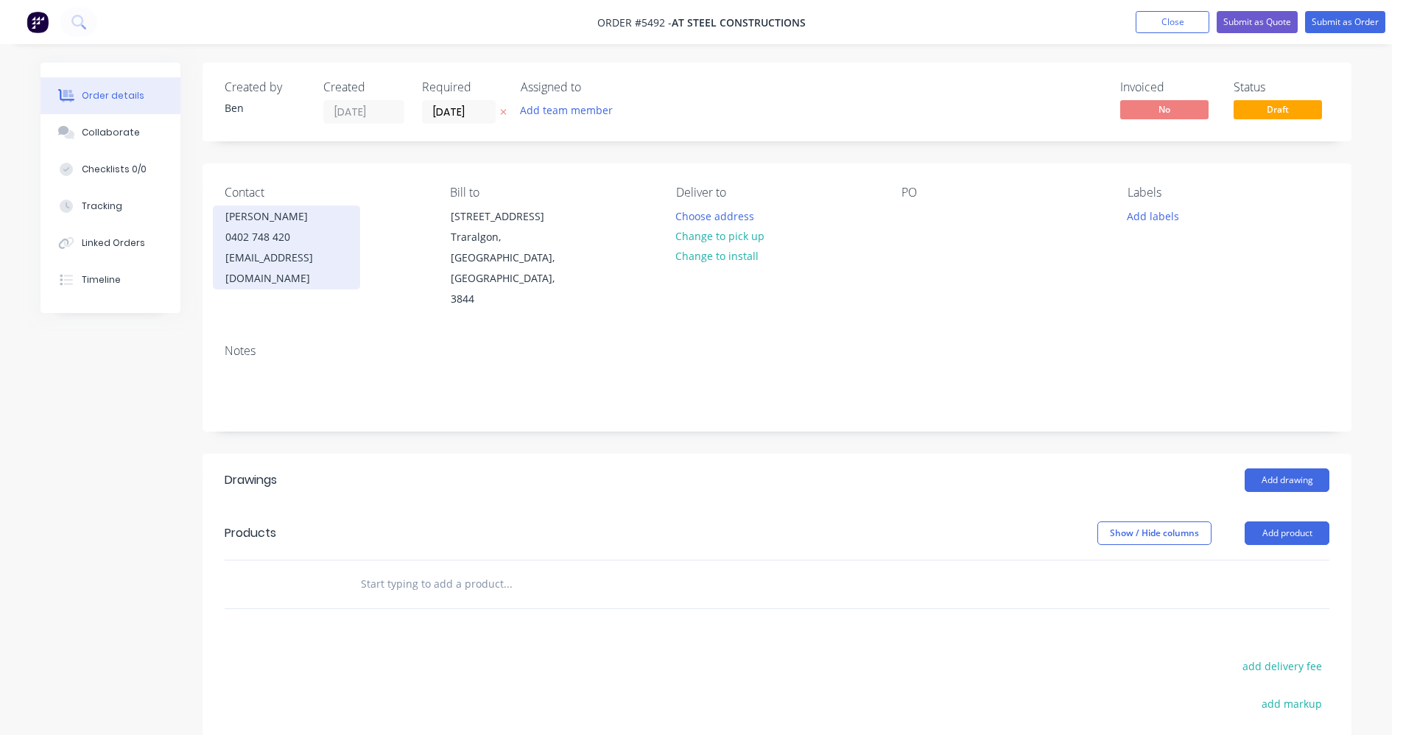
click at [304, 235] on div "0402 748 420" at bounding box center [286, 237] width 122 height 21
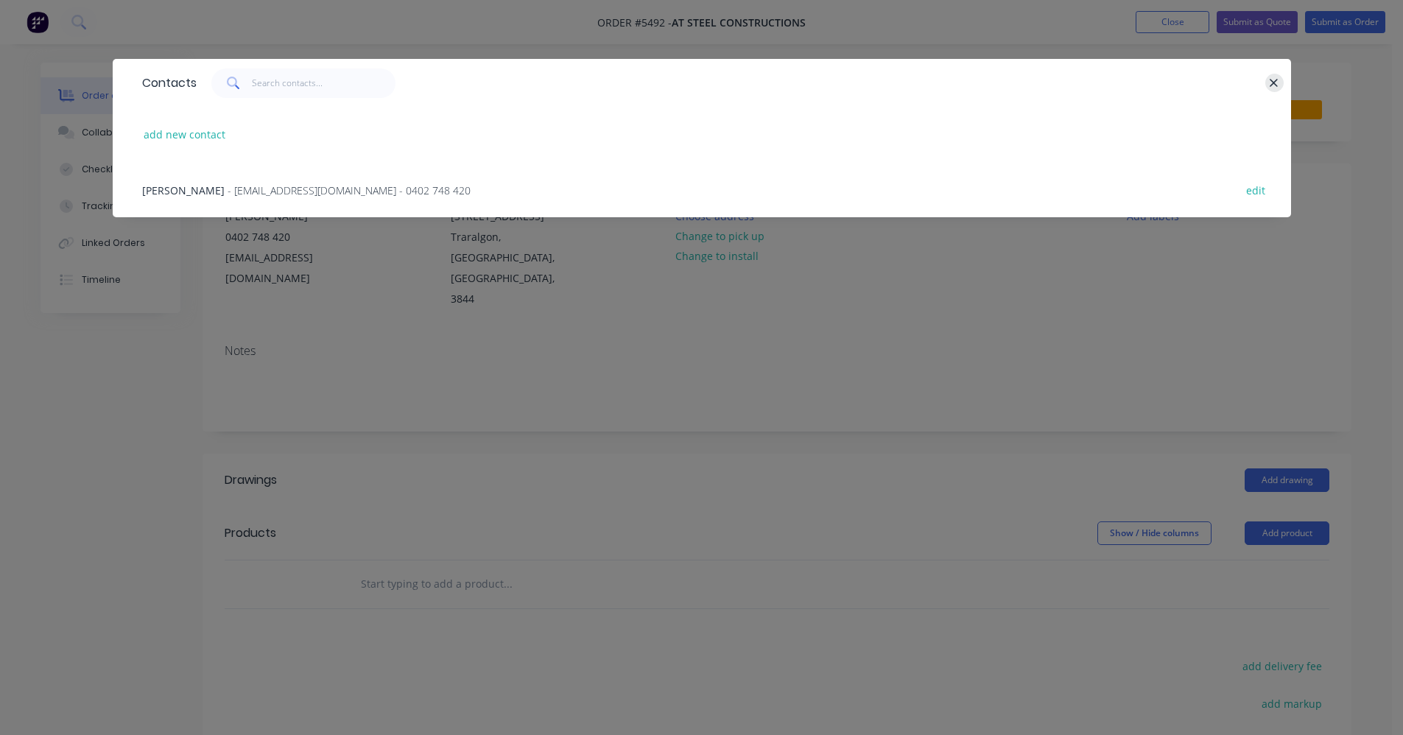
click at [1268, 79] on button "button" at bounding box center [1275, 83] width 18 height 18
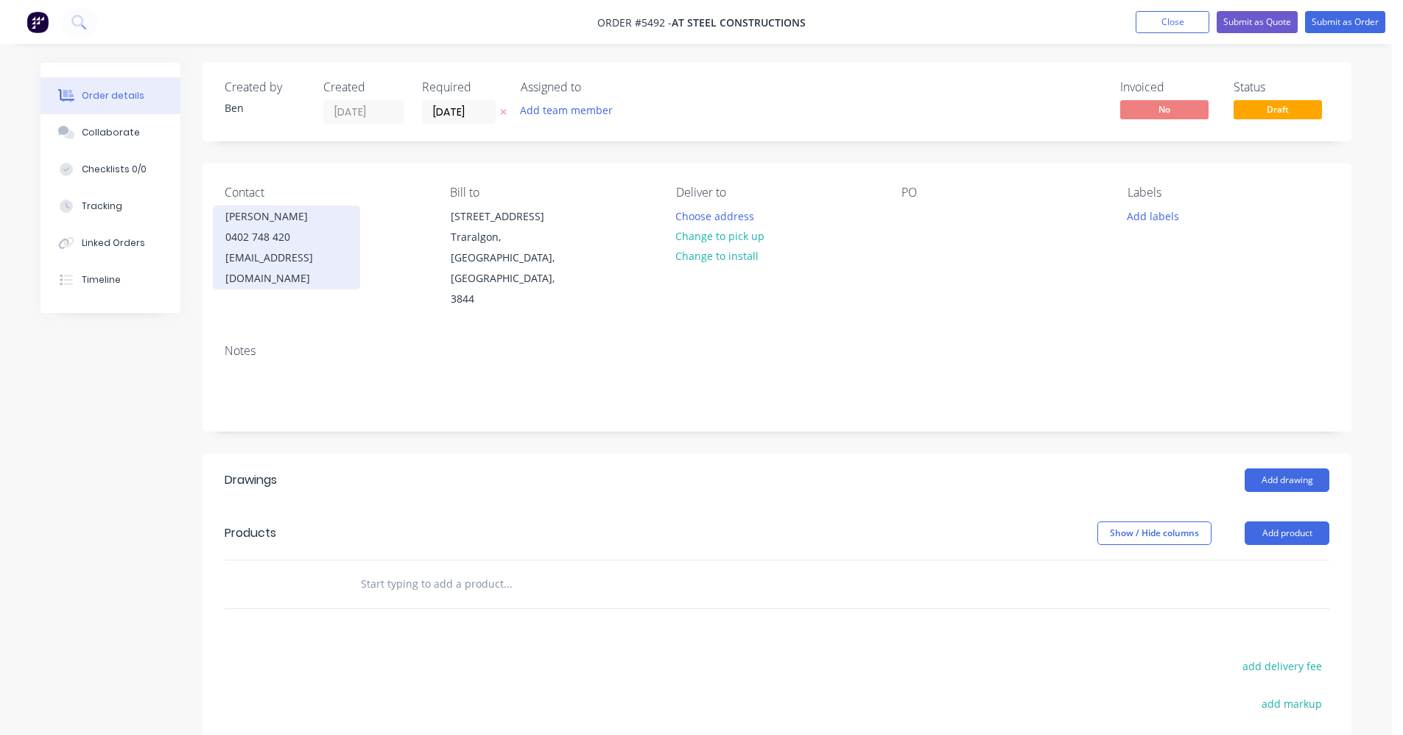
click at [325, 248] on div "accounts@atsteel.com.au" at bounding box center [286, 268] width 122 height 41
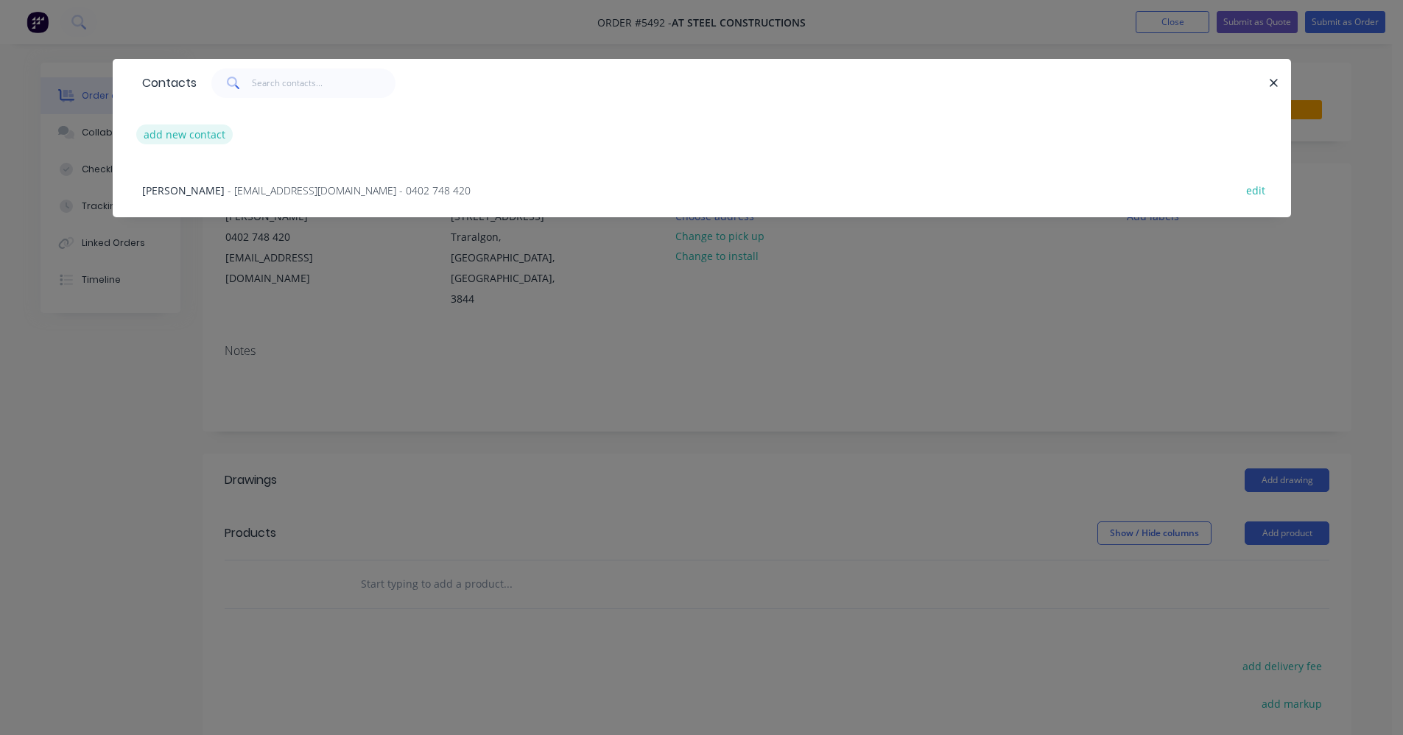
click at [178, 133] on button "add new contact" at bounding box center [184, 134] width 97 height 20
select select "AU"
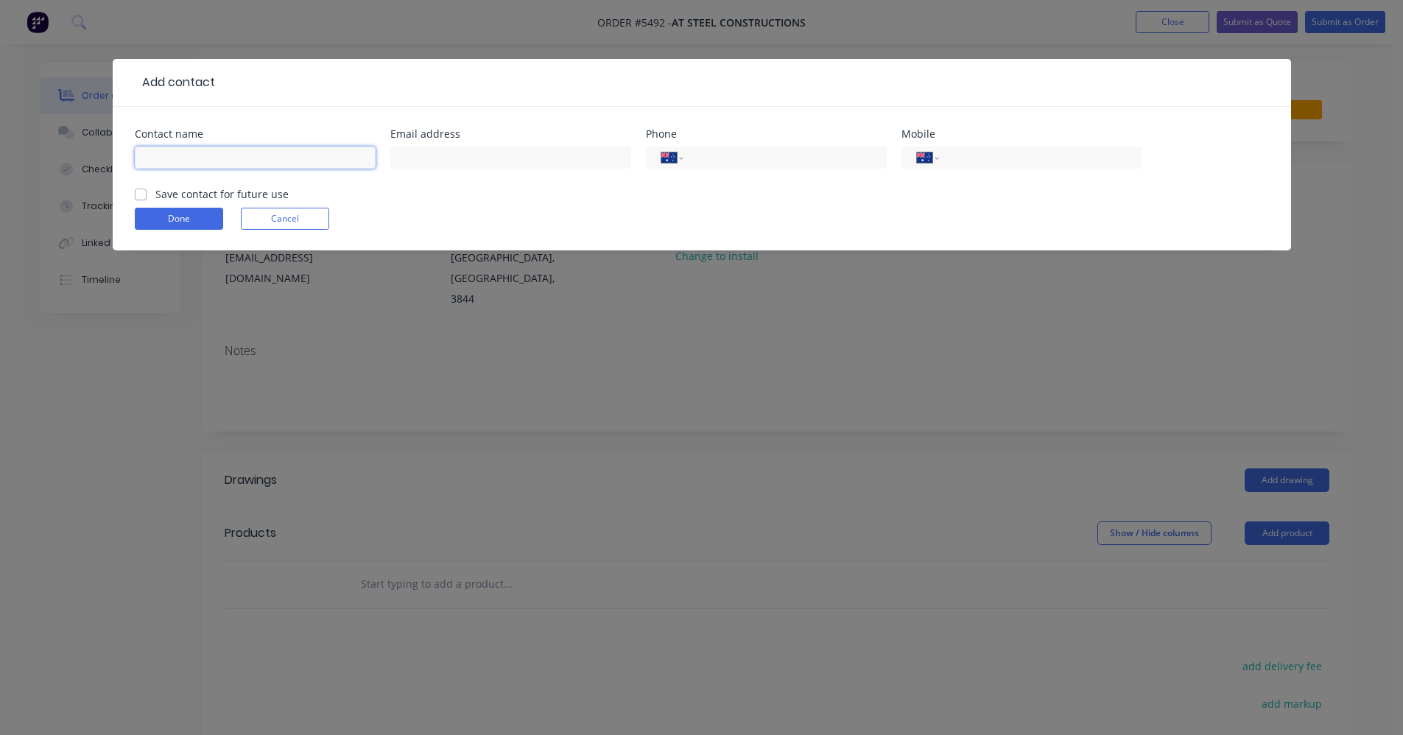
click at [302, 156] on input "text" at bounding box center [255, 158] width 241 height 22
type input "[PERSON_NAME]"
click at [748, 162] on input "tel" at bounding box center [782, 158] width 177 height 17
click at [966, 157] on input "tel" at bounding box center [1038, 158] width 177 height 17
type input "0432 622 196"
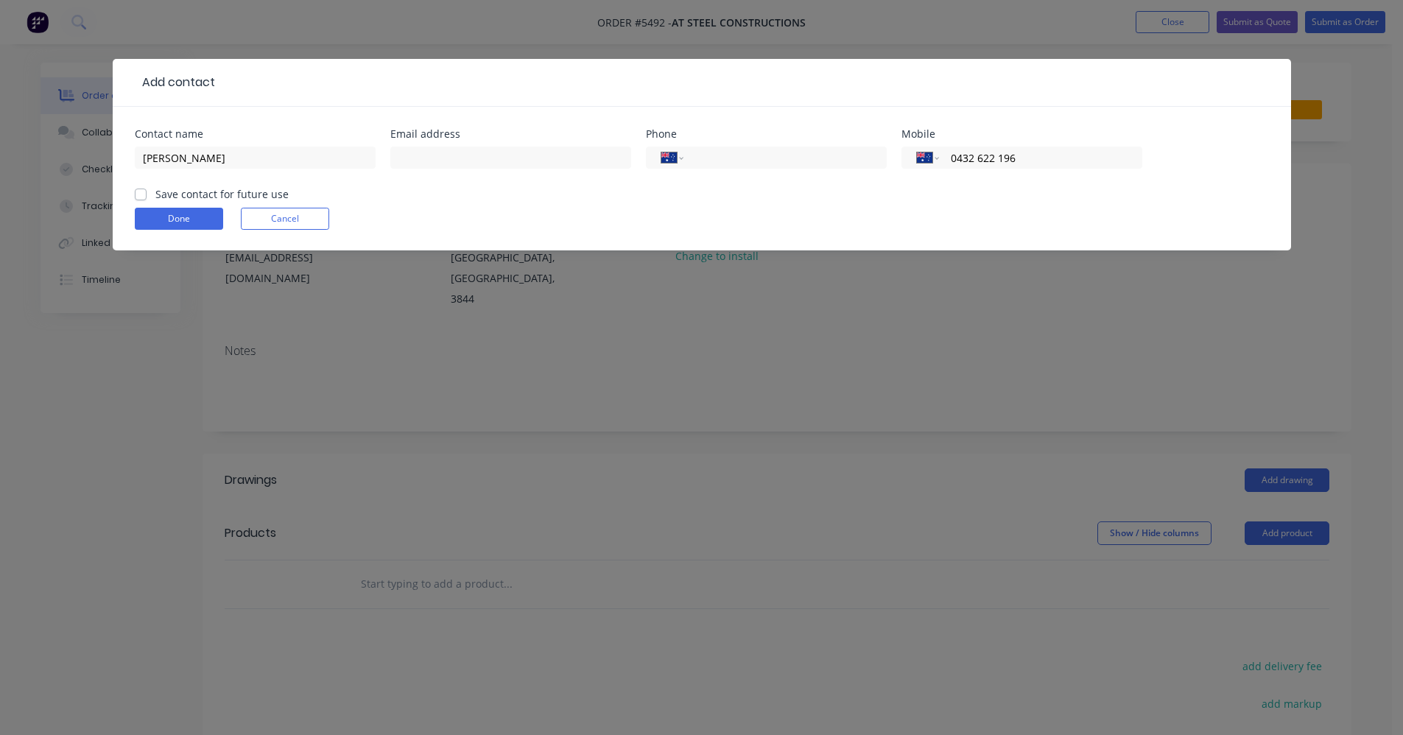
click at [155, 194] on label "Save contact for future use" at bounding box center [221, 193] width 133 height 15
click at [139, 194] on input "Save contact for future use" at bounding box center [141, 193] width 12 height 14
checkbox input "true"
click at [159, 219] on button "Done" at bounding box center [179, 219] width 88 height 22
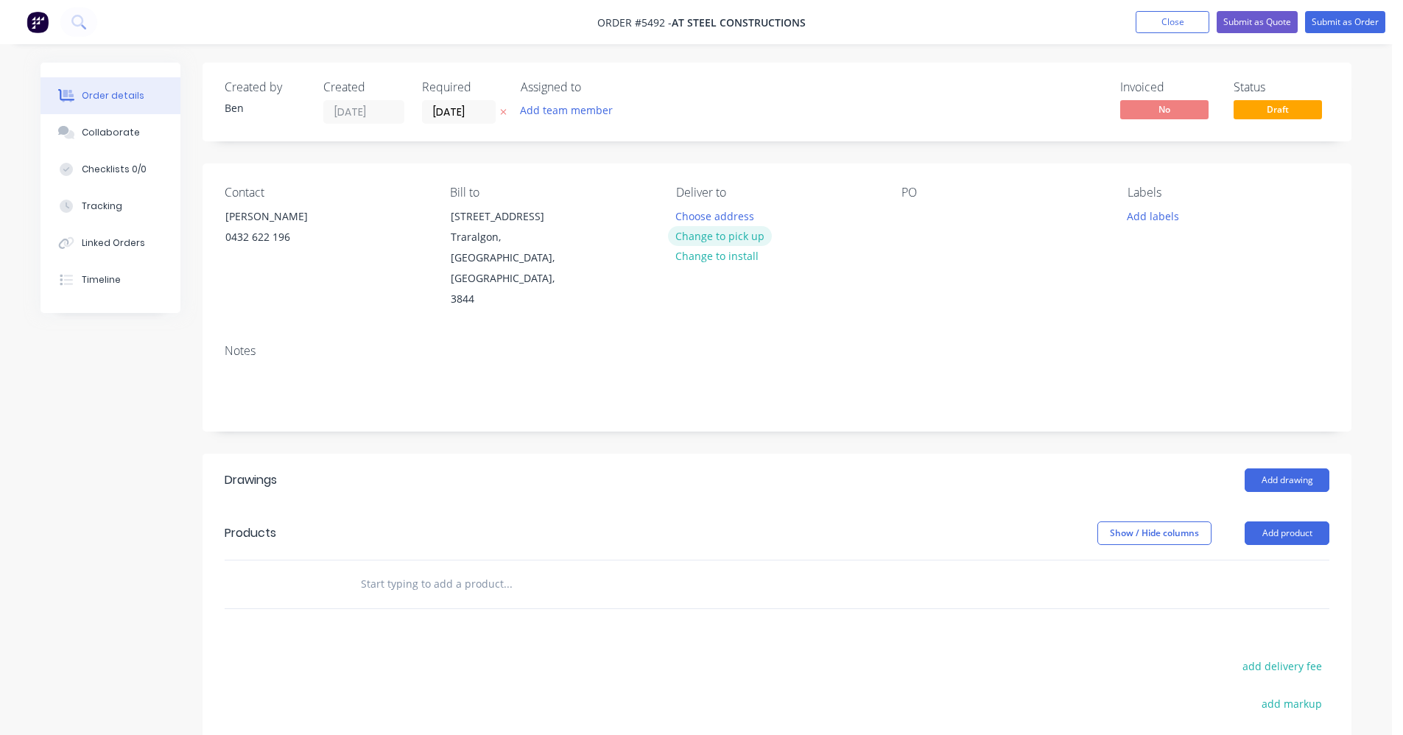
click at [743, 239] on button "Change to pick up" at bounding box center [720, 236] width 105 height 20
click at [920, 211] on div at bounding box center [914, 216] width 24 height 21
click at [1158, 212] on button "Add labels" at bounding box center [1153, 216] width 68 height 20
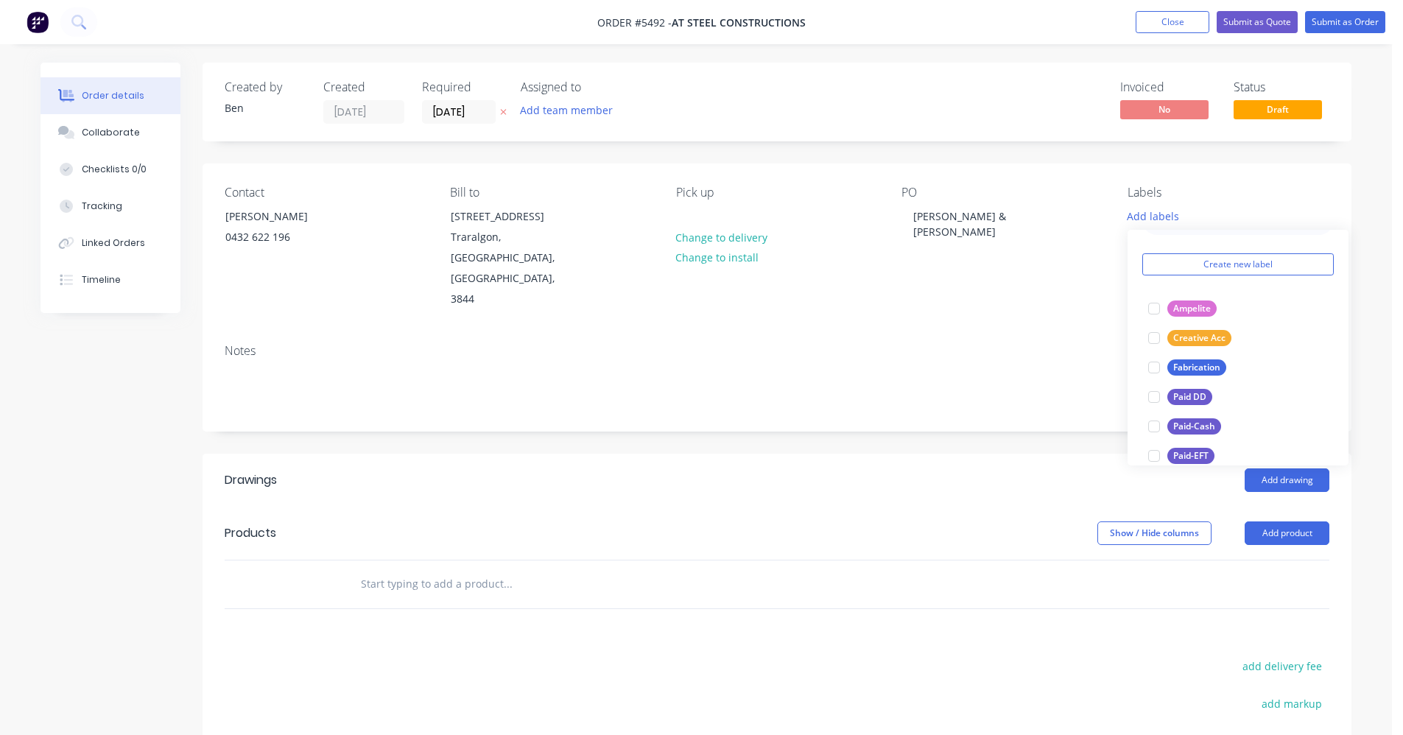
scroll to position [221, 0]
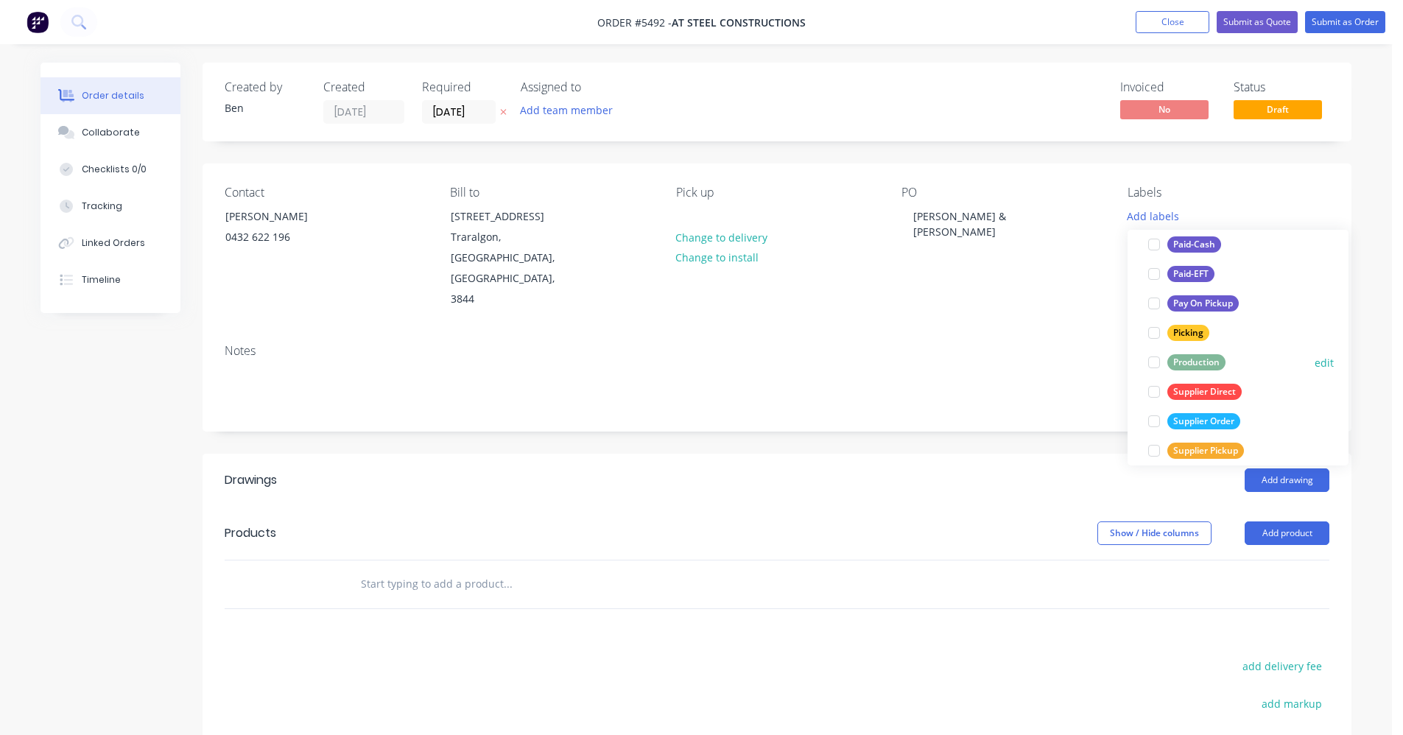
click at [1196, 349] on div "Production edit" at bounding box center [1239, 362] width 192 height 29
click at [1185, 363] on div "Production" at bounding box center [1197, 362] width 58 height 16
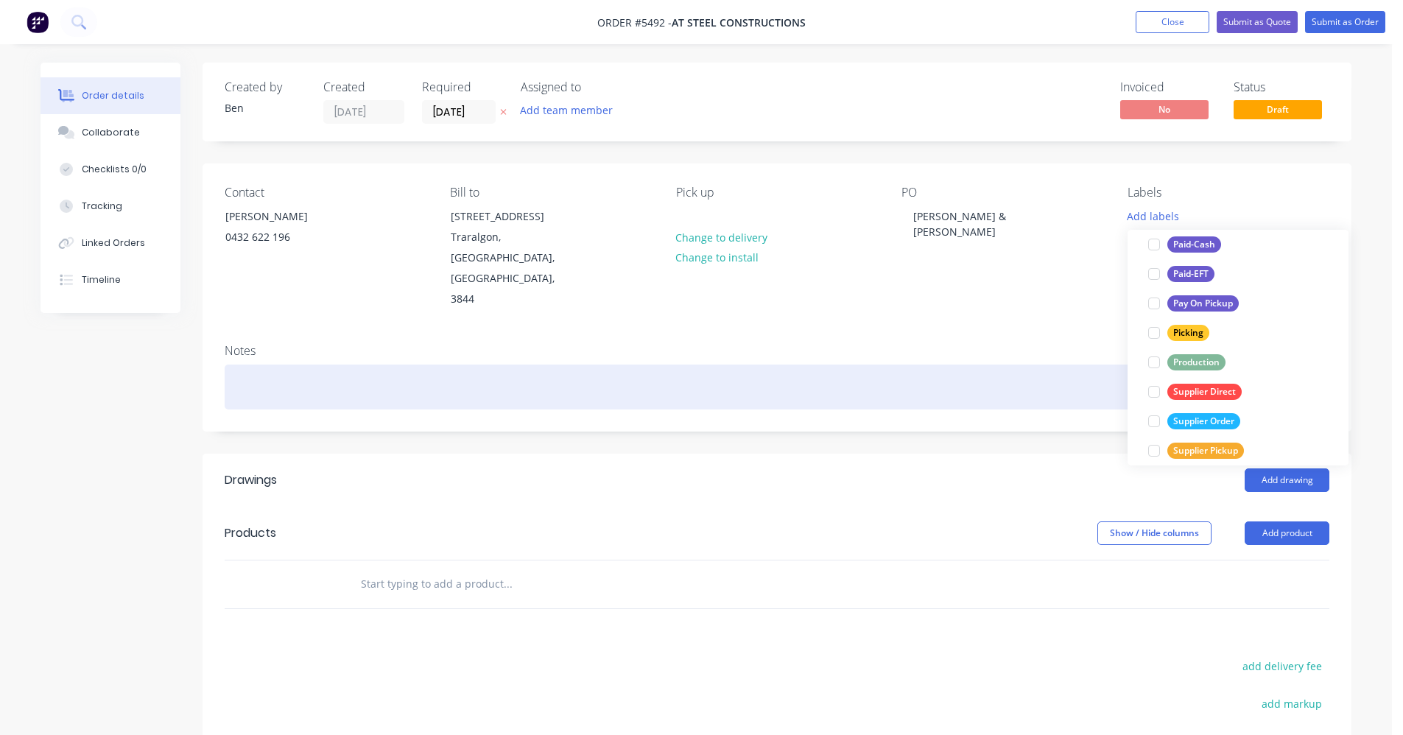
scroll to position [0, 0]
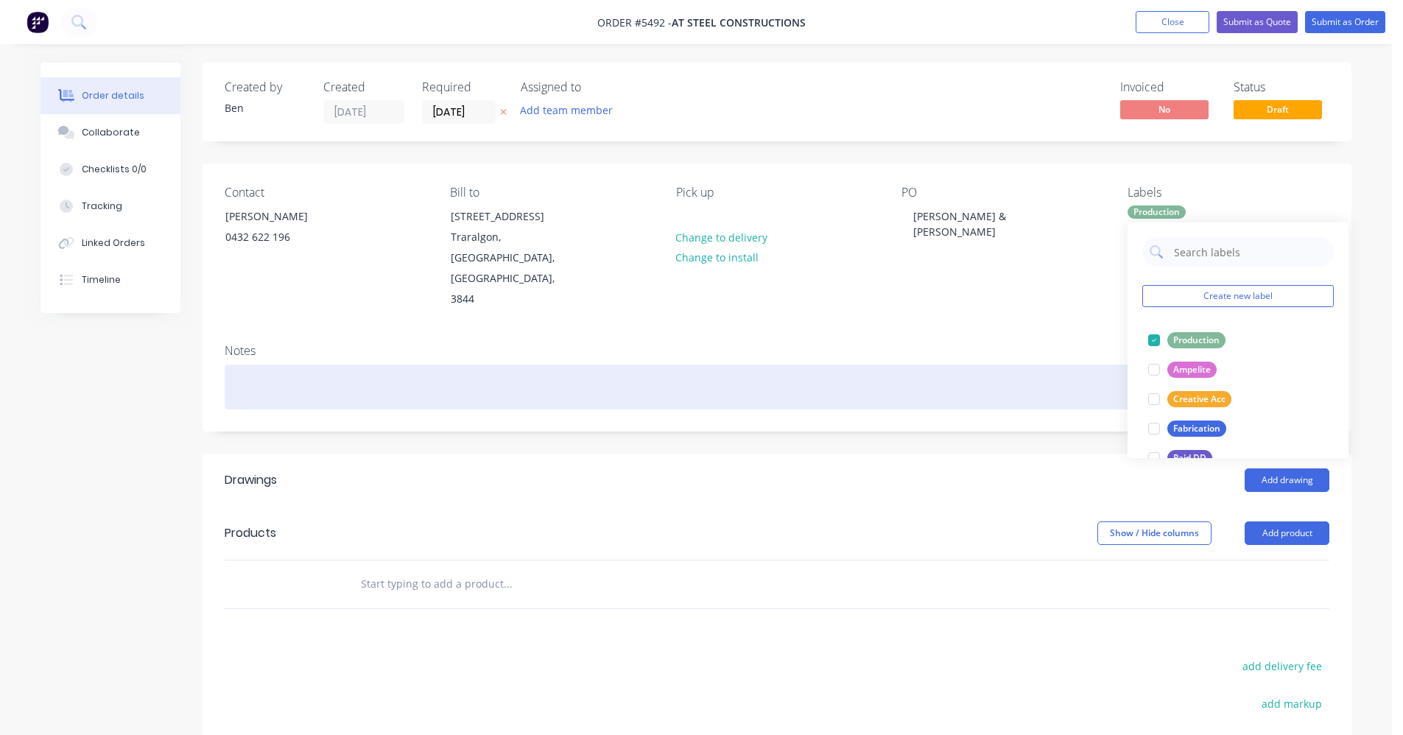
click at [913, 365] on div at bounding box center [777, 387] width 1105 height 45
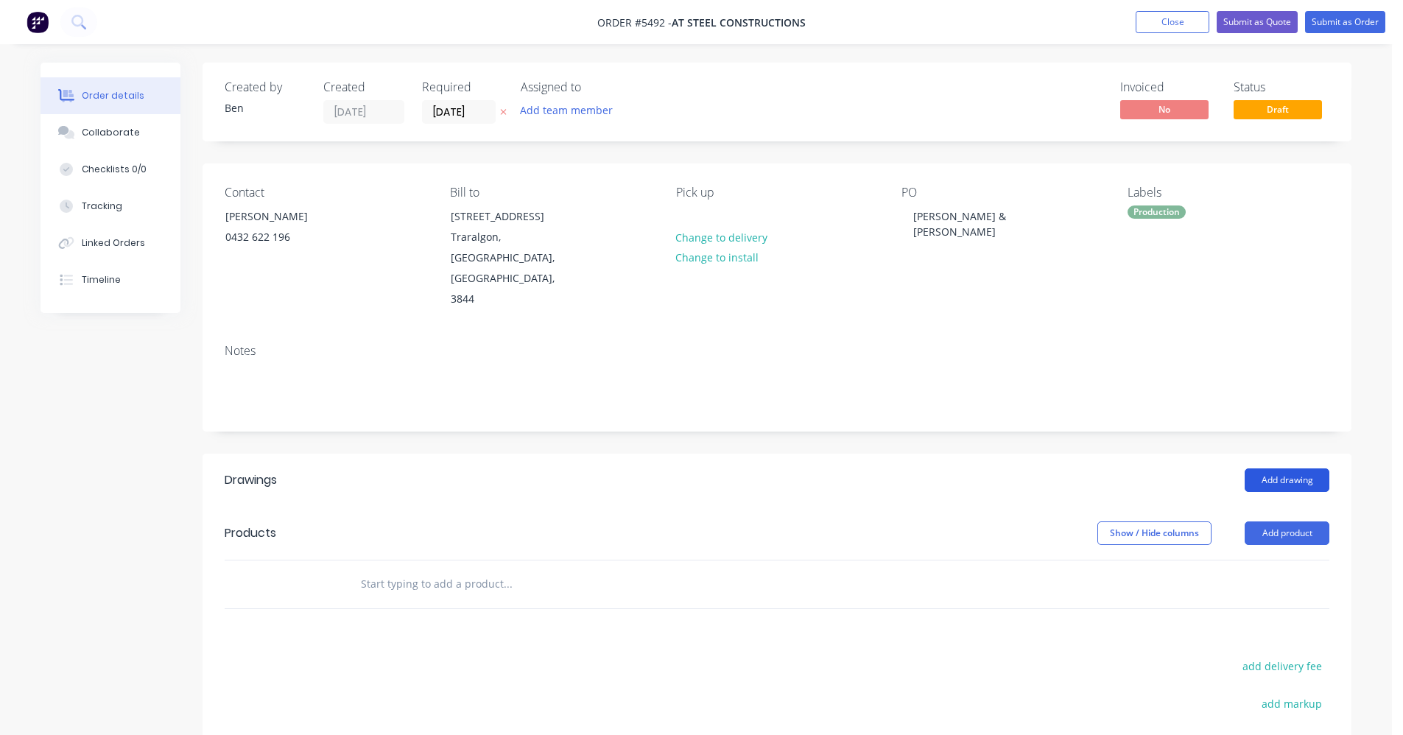
click at [1268, 469] on button "Add drawing" at bounding box center [1287, 481] width 85 height 24
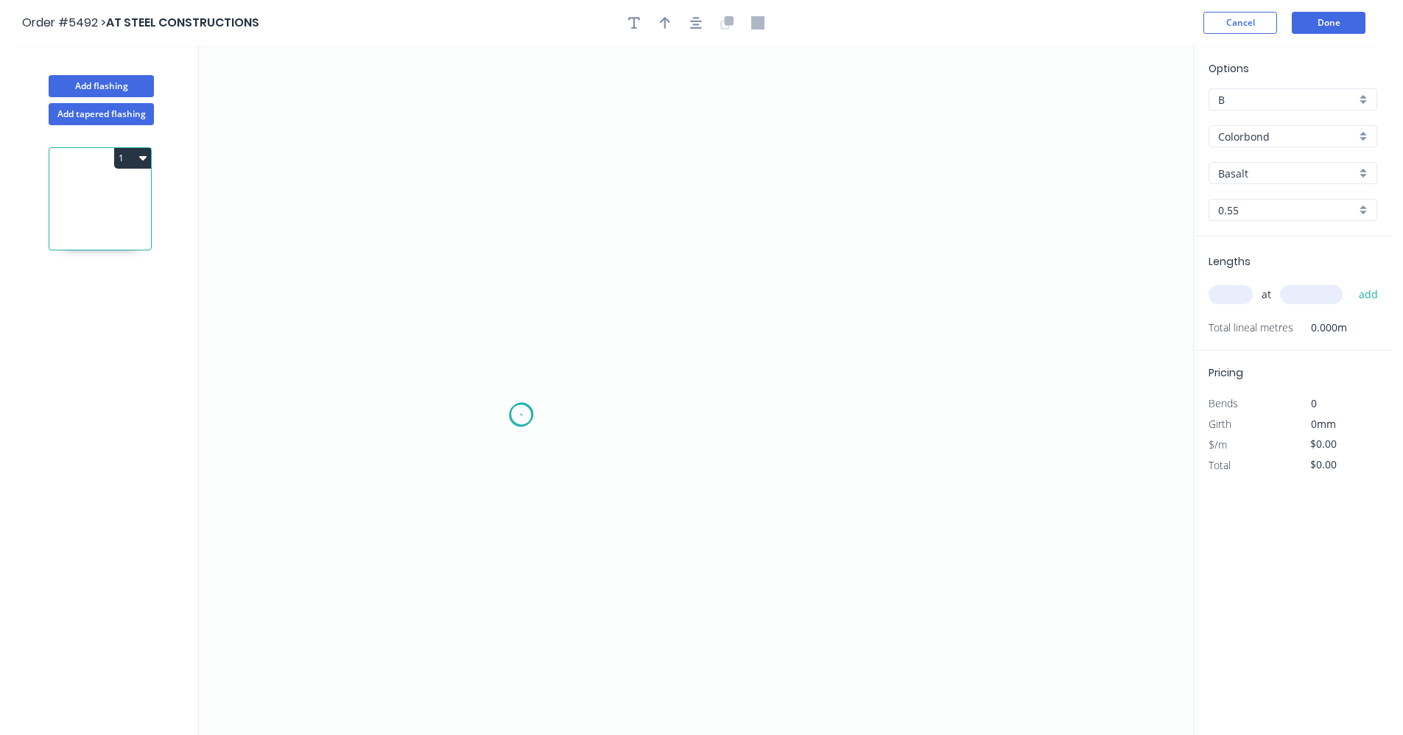
drag, startPoint x: 521, startPoint y: 415, endPoint x: 533, endPoint y: 388, distance: 30.0
click at [522, 413] on icon "0" at bounding box center [696, 391] width 994 height 690
click at [563, 353] on icon at bounding box center [542, 384] width 42 height 63
click at [886, 351] on icon "0 ?" at bounding box center [696, 391] width 994 height 690
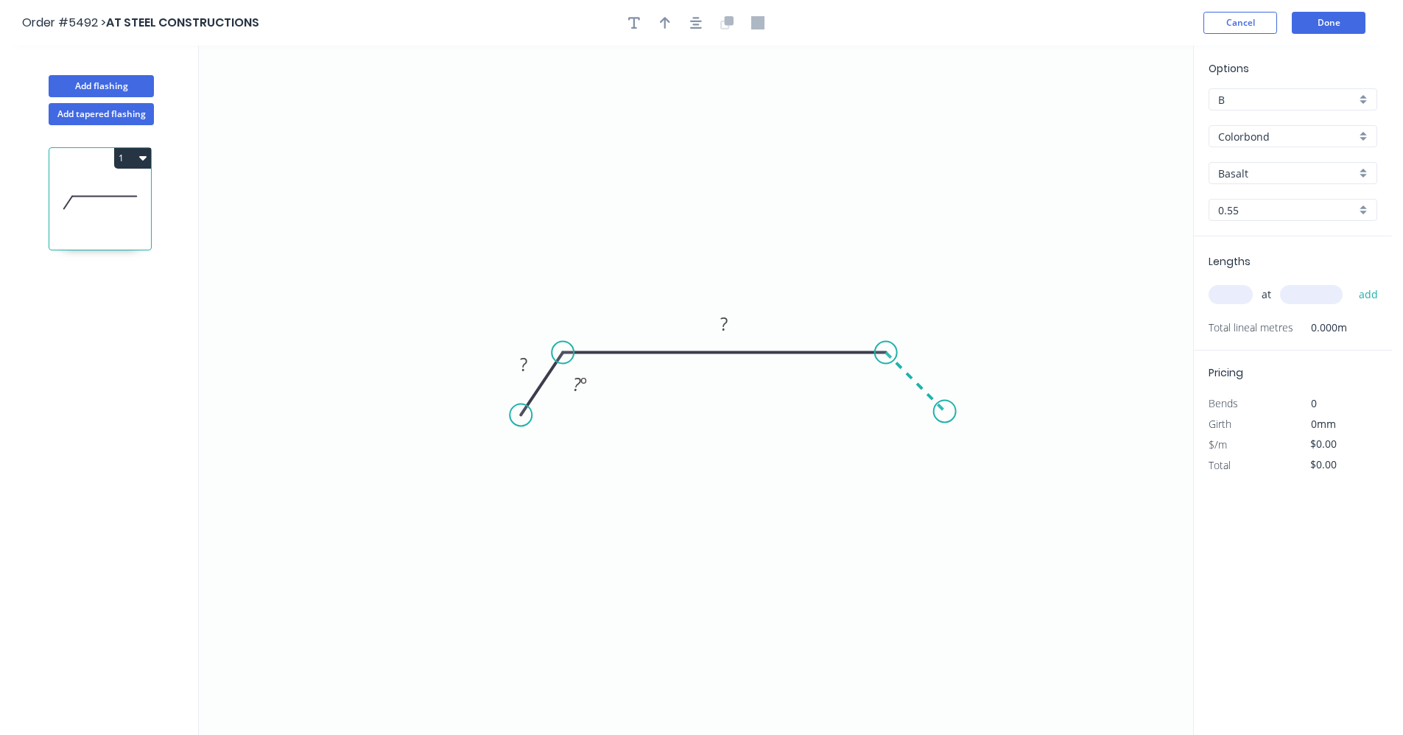
click at [945, 417] on icon "0 ? ? ? º" at bounding box center [696, 391] width 994 height 690
drag, startPoint x: 522, startPoint y: 418, endPoint x: 512, endPoint y: 406, distance: 15.2
click at [512, 407] on circle at bounding box center [513, 402] width 22 height 22
drag, startPoint x: 513, startPoint y: 400, endPoint x: 502, endPoint y: 409, distance: 14.2
click at [502, 410] on circle at bounding box center [503, 412] width 22 height 22
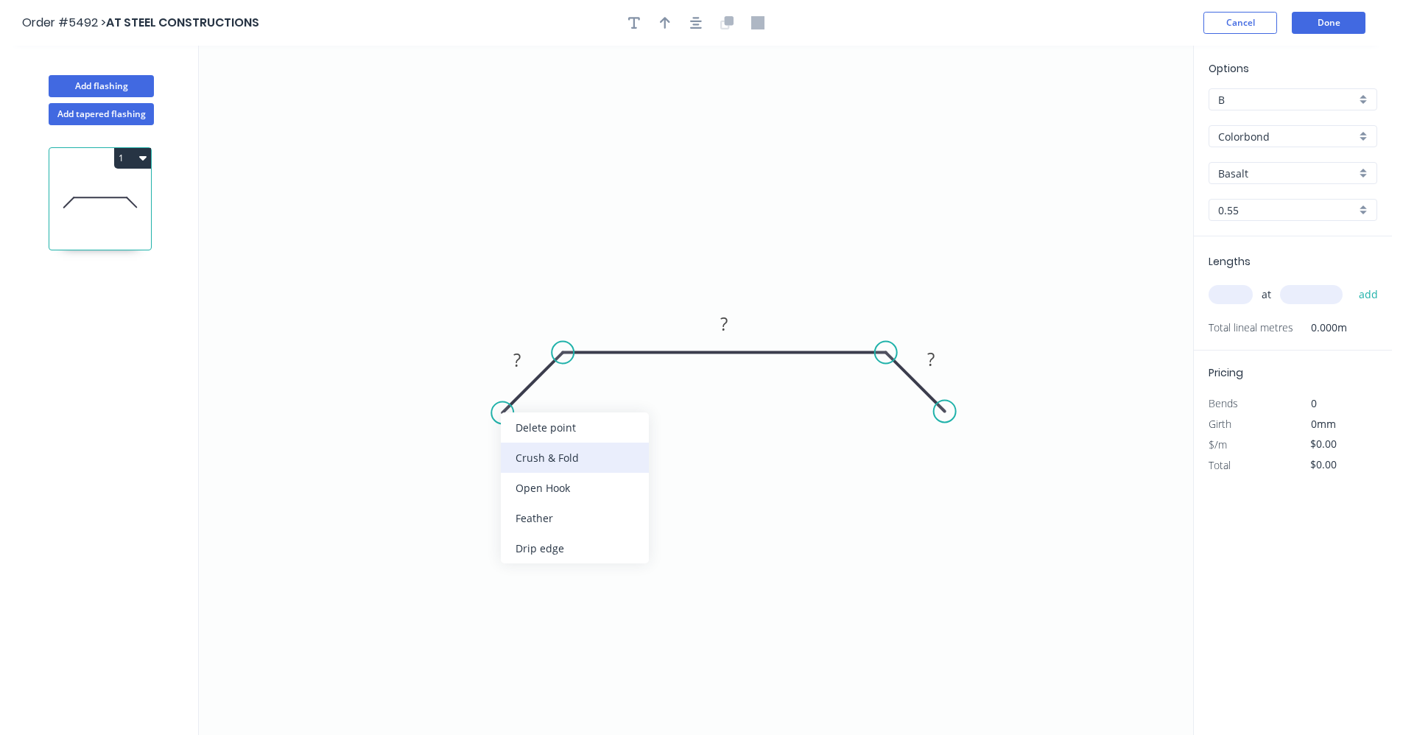
click at [551, 457] on div "Crush & Fold" at bounding box center [575, 458] width 148 height 30
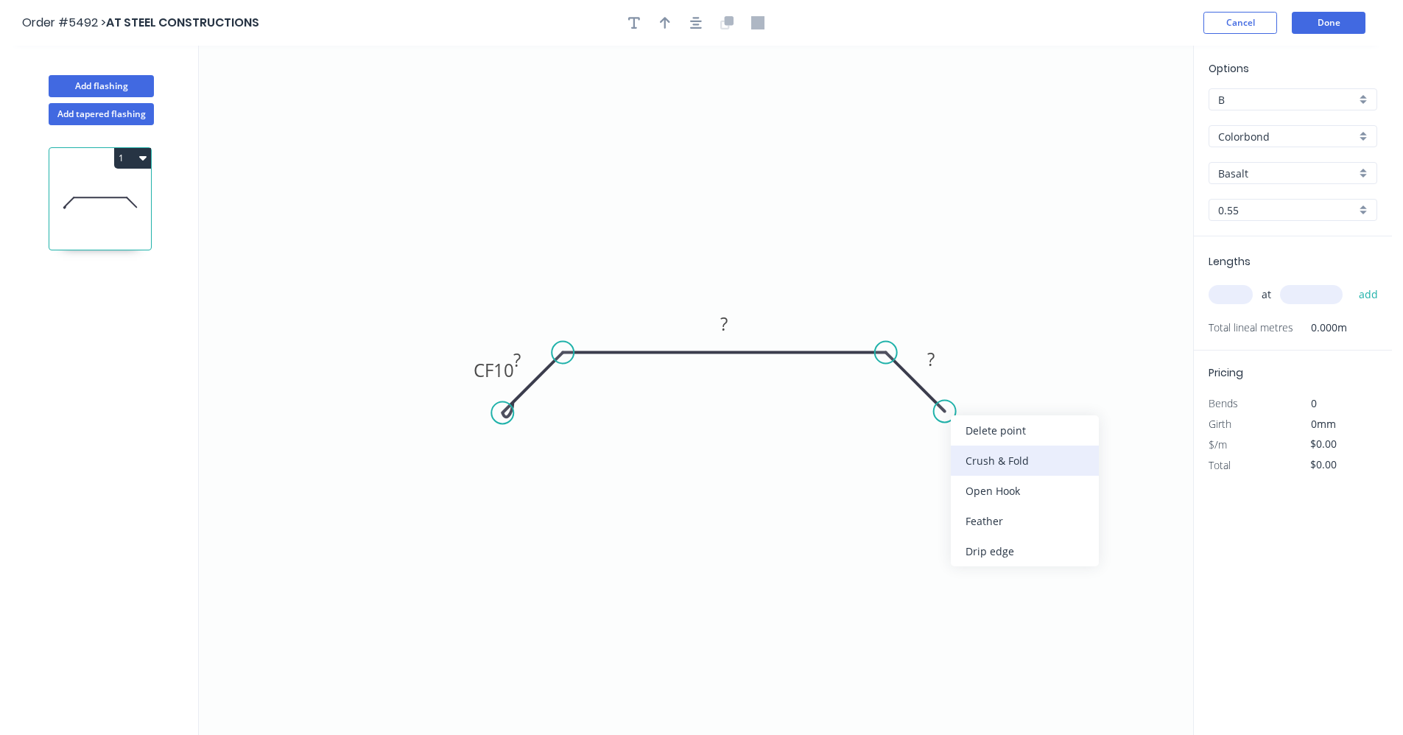
click at [966, 456] on div "Crush & Fold" at bounding box center [1025, 461] width 148 height 30
drag, startPoint x: 968, startPoint y: 457, endPoint x: 957, endPoint y: 460, distance: 11.4
click at [969, 457] on div "Flip bend" at bounding box center [1018, 464] width 148 height 30
drag, startPoint x: 470, startPoint y: 376, endPoint x: 447, endPoint y: 393, distance: 28.0
click at [446, 393] on rect at bounding box center [471, 386] width 59 height 30
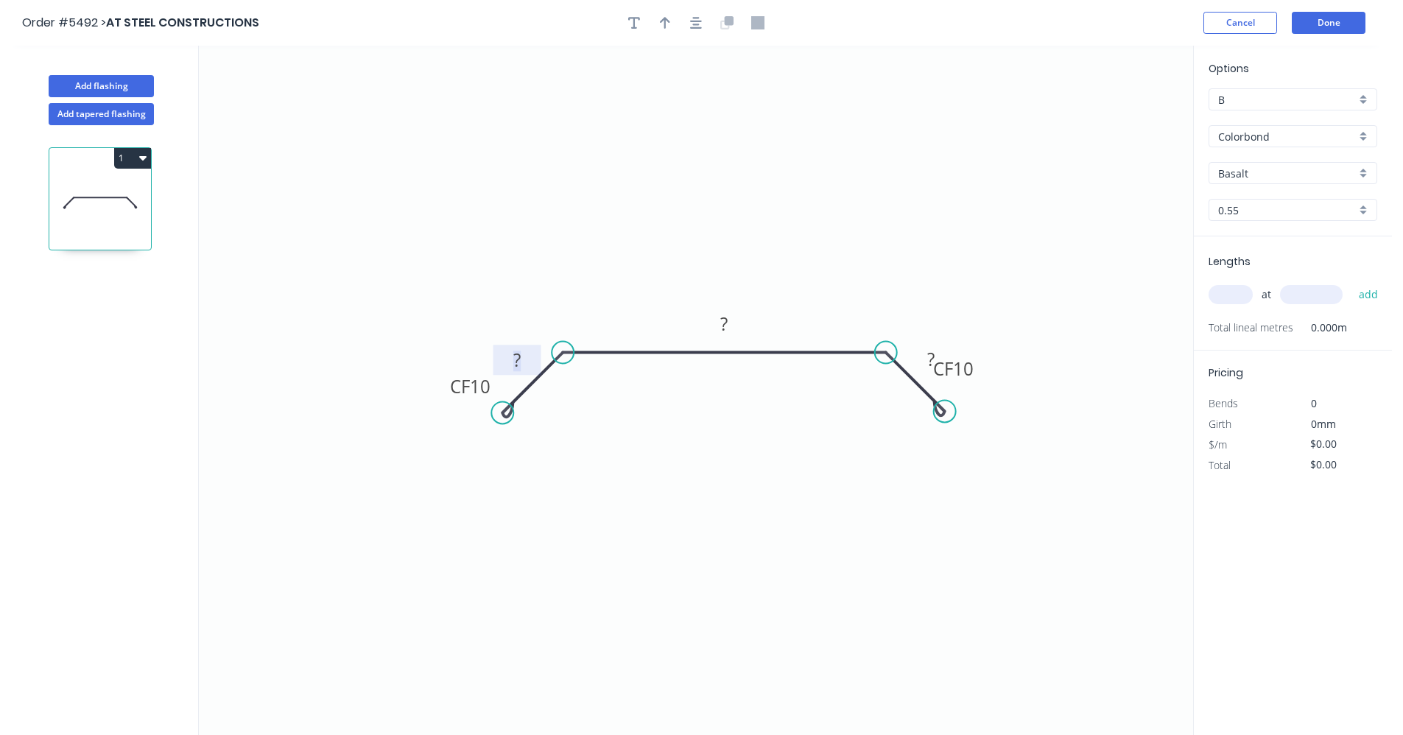
click at [528, 359] on rect at bounding box center [516, 361] width 29 height 21
type input "$22.54"
drag, startPoint x: 928, startPoint y: 379, endPoint x: 964, endPoint y: 396, distance: 39.5
click at [964, 396] on rect at bounding box center [988, 386] width 59 height 30
click at [1363, 170] on div "Basalt" at bounding box center [1293, 173] width 169 height 22
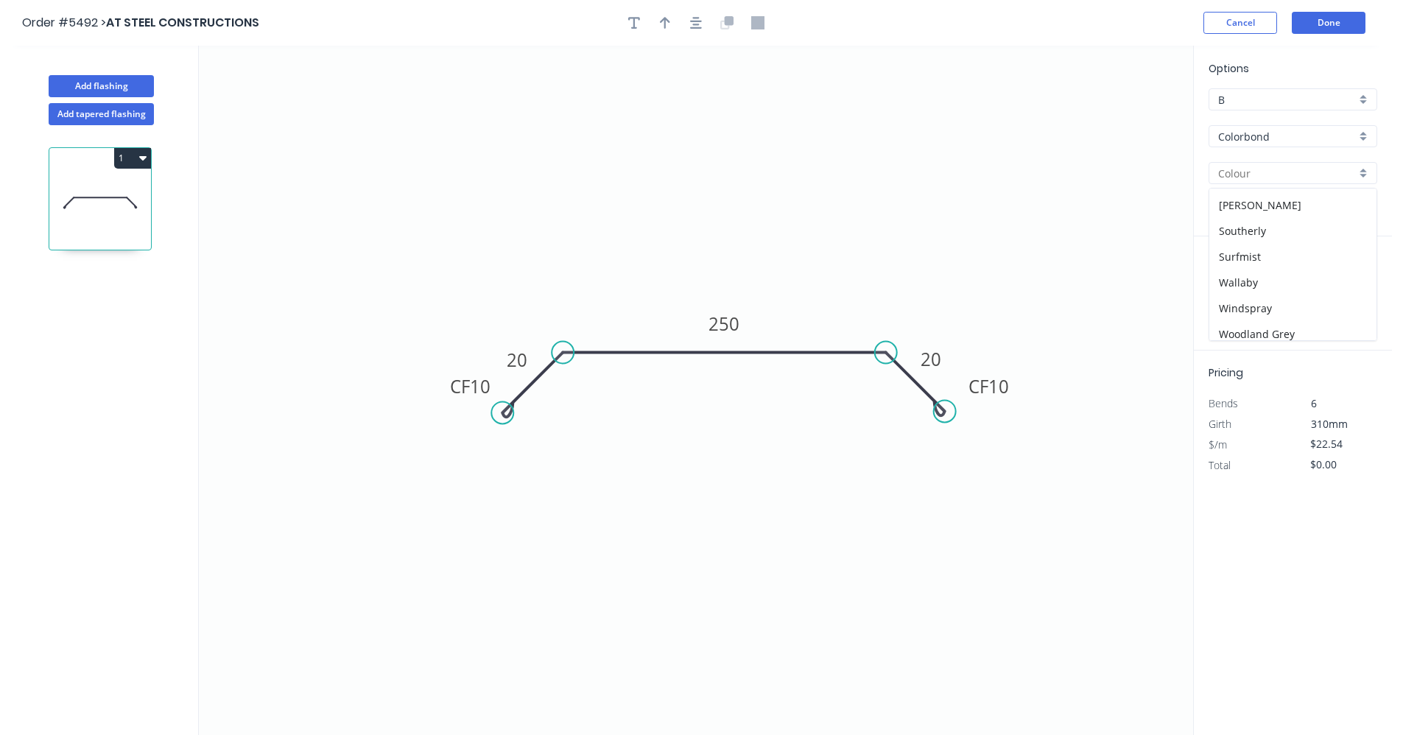
scroll to position [342, 0]
click at [1261, 276] on div "[PERSON_NAME]" at bounding box center [1293, 272] width 167 height 26
type input "[PERSON_NAME]"
click at [1227, 290] on input "text" at bounding box center [1231, 294] width 44 height 19
click at [1238, 291] on input "text" at bounding box center [1231, 294] width 44 height 19
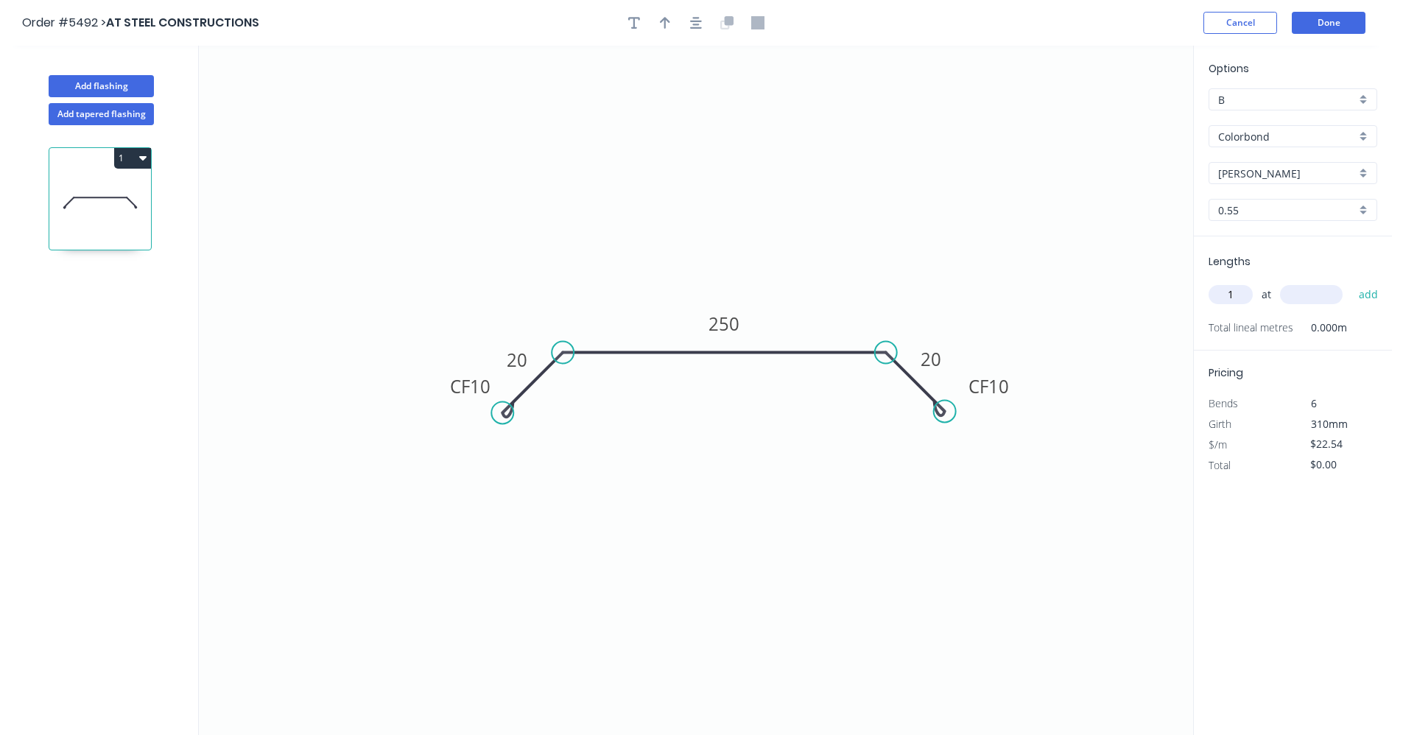
type input "1"
type input "500"
click at [1352, 282] on button "add" at bounding box center [1369, 294] width 35 height 25
type input "$22.54"
click at [691, 27] on icon "button" at bounding box center [696, 23] width 12 height 12
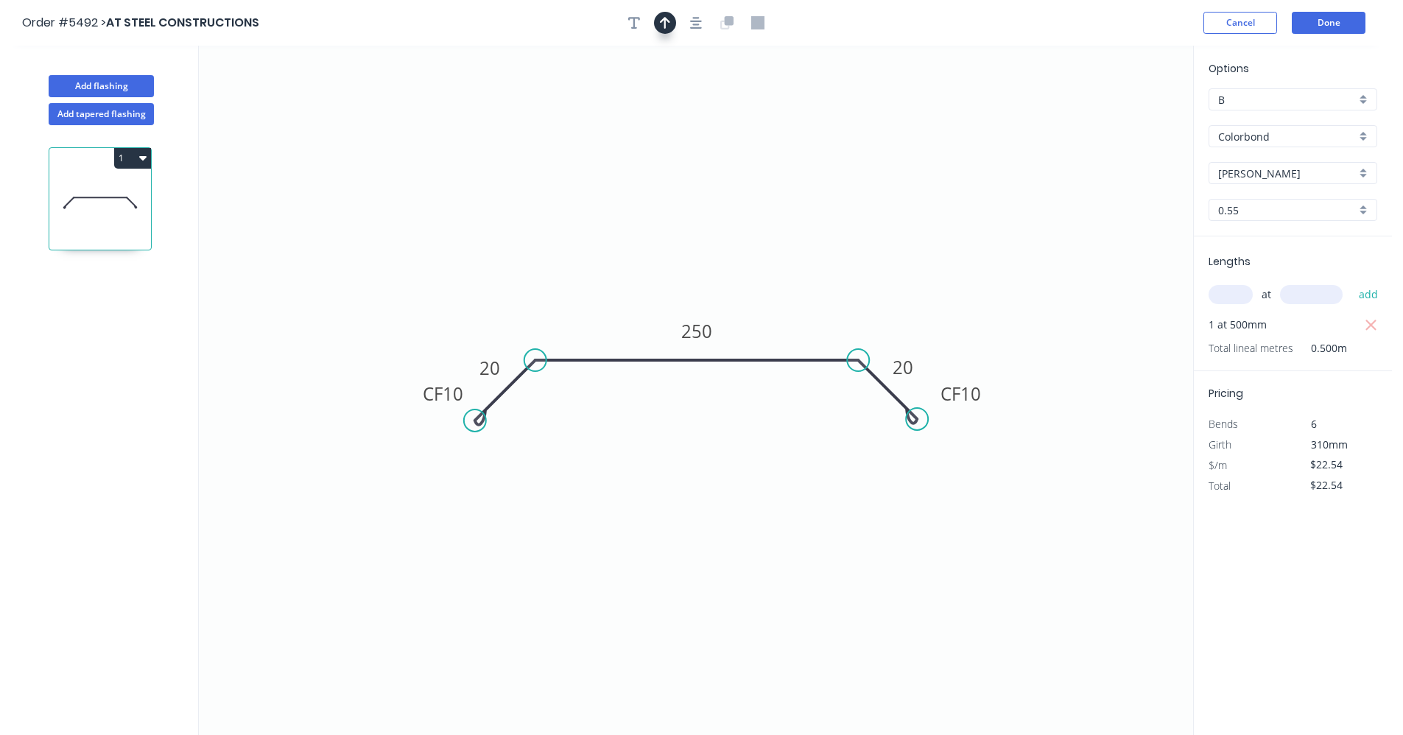
click at [672, 27] on button "button" at bounding box center [665, 23] width 22 height 22
drag, startPoint x: 1117, startPoint y: 116, endPoint x: 796, endPoint y: 317, distance: 378.6
click at [774, 344] on icon at bounding box center [774, 327] width 13 height 47
click at [1345, 23] on button "Done" at bounding box center [1329, 23] width 74 height 22
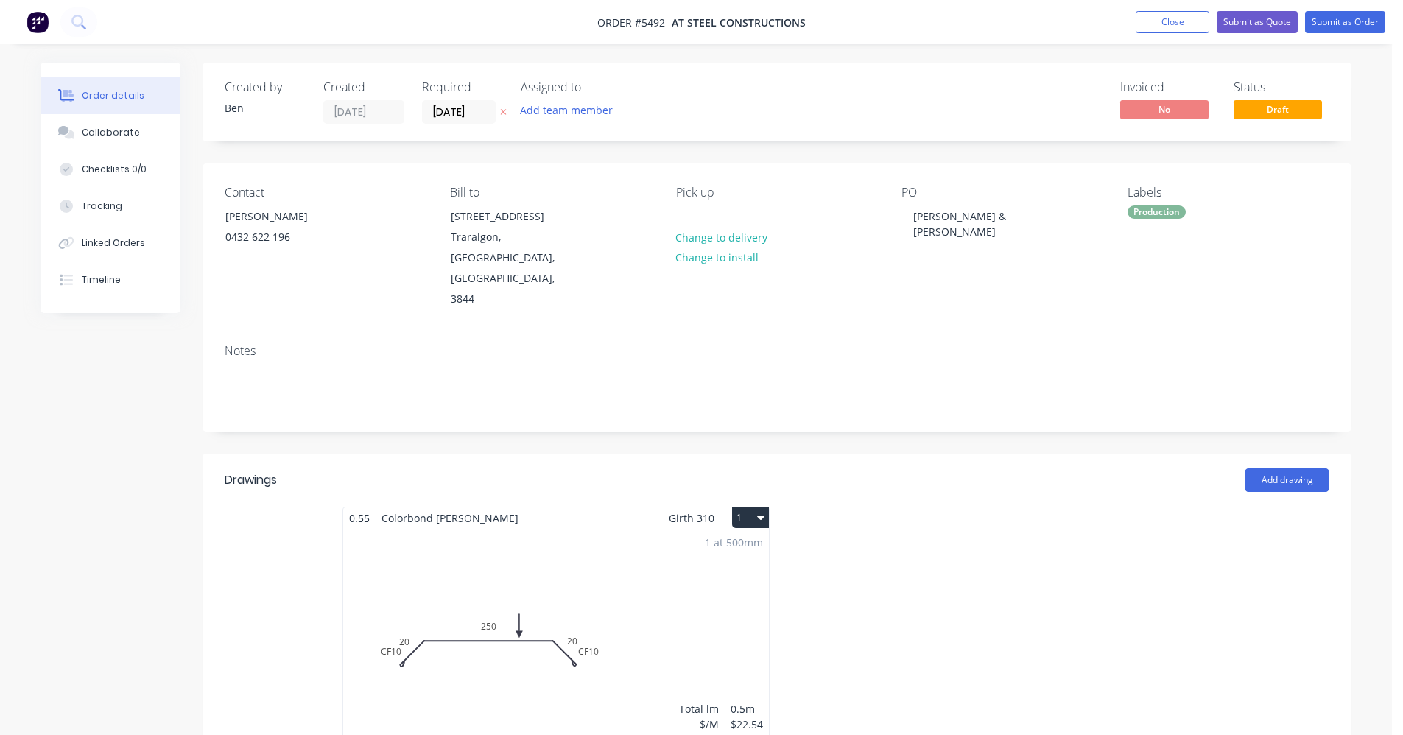
click at [636, 529] on div "1 at 500mm Total lm $/M Total 0.5m $22.54 $22.54" at bounding box center [556, 641] width 426 height 225
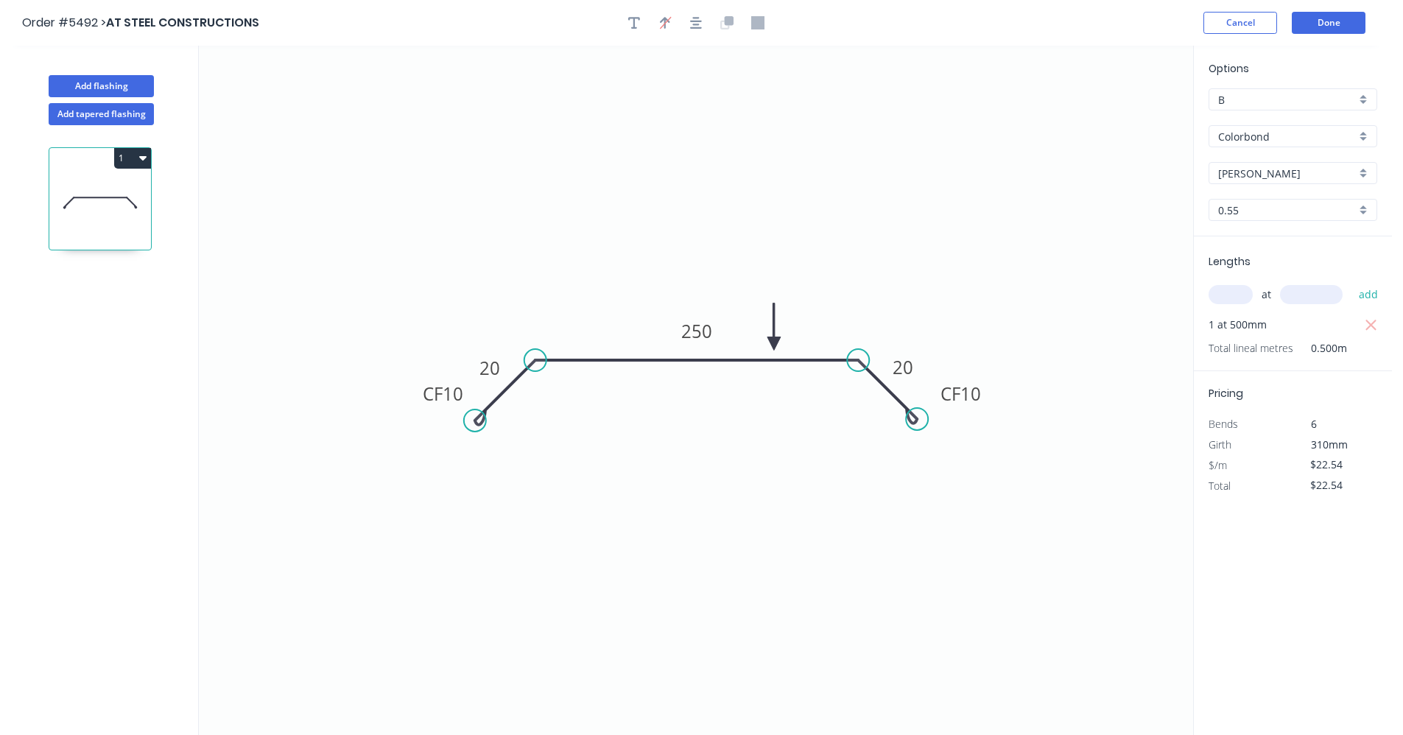
click at [1238, 292] on input "text" at bounding box center [1231, 294] width 44 height 19
type input "8"
type input "500"
click at [1352, 282] on button "add" at bounding box center [1369, 294] width 35 height 25
click at [1367, 326] on icon "button" at bounding box center [1371, 326] width 13 height 18
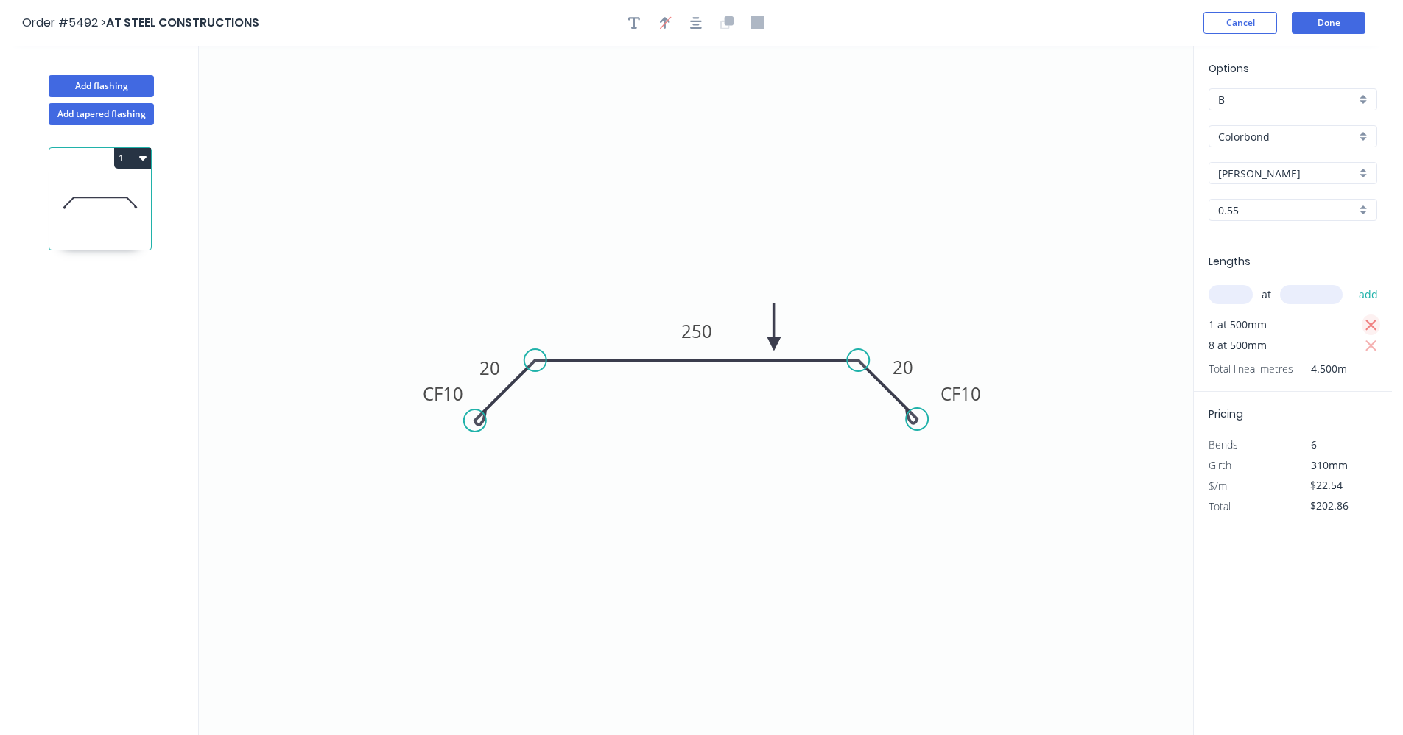
type input "$180.32"
click at [1333, 26] on button "Done" at bounding box center [1329, 23] width 74 height 22
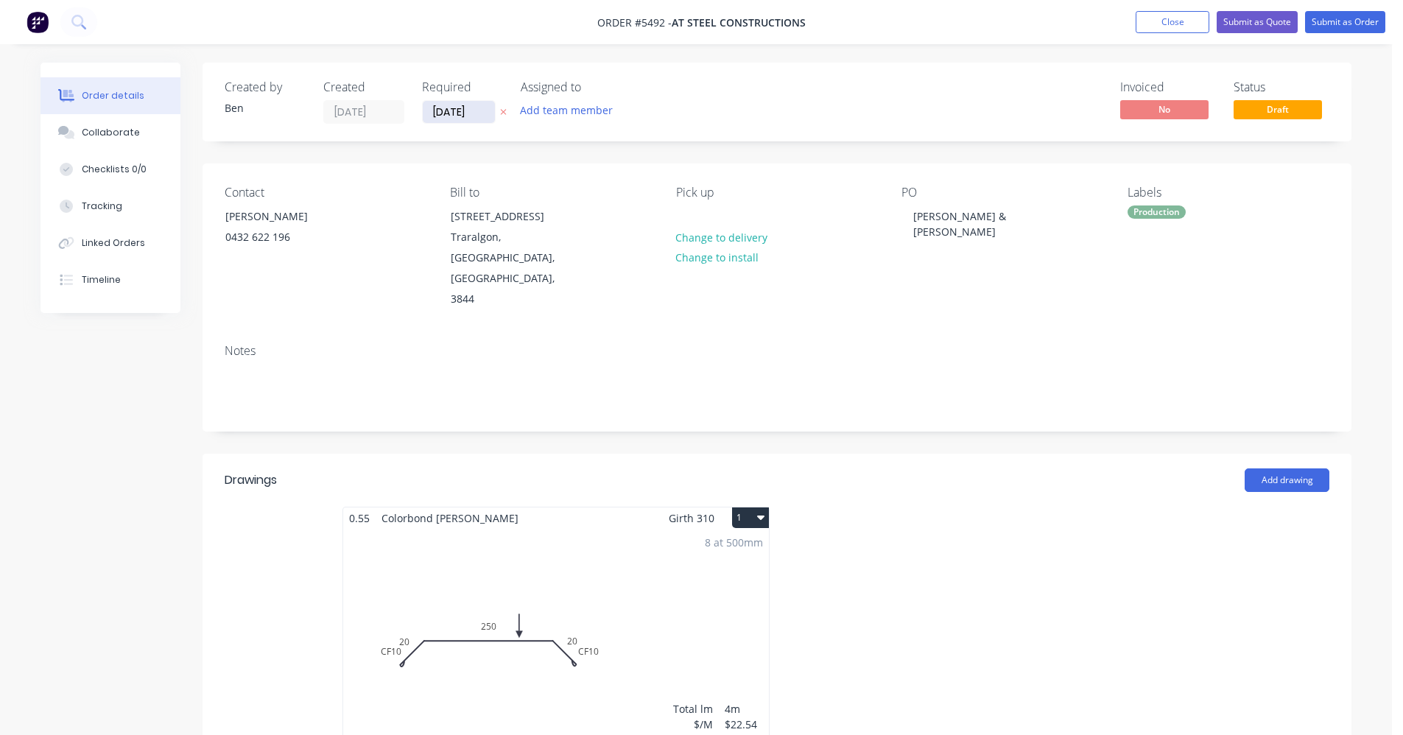
click at [450, 112] on input "[DATE]" at bounding box center [459, 112] width 72 height 22
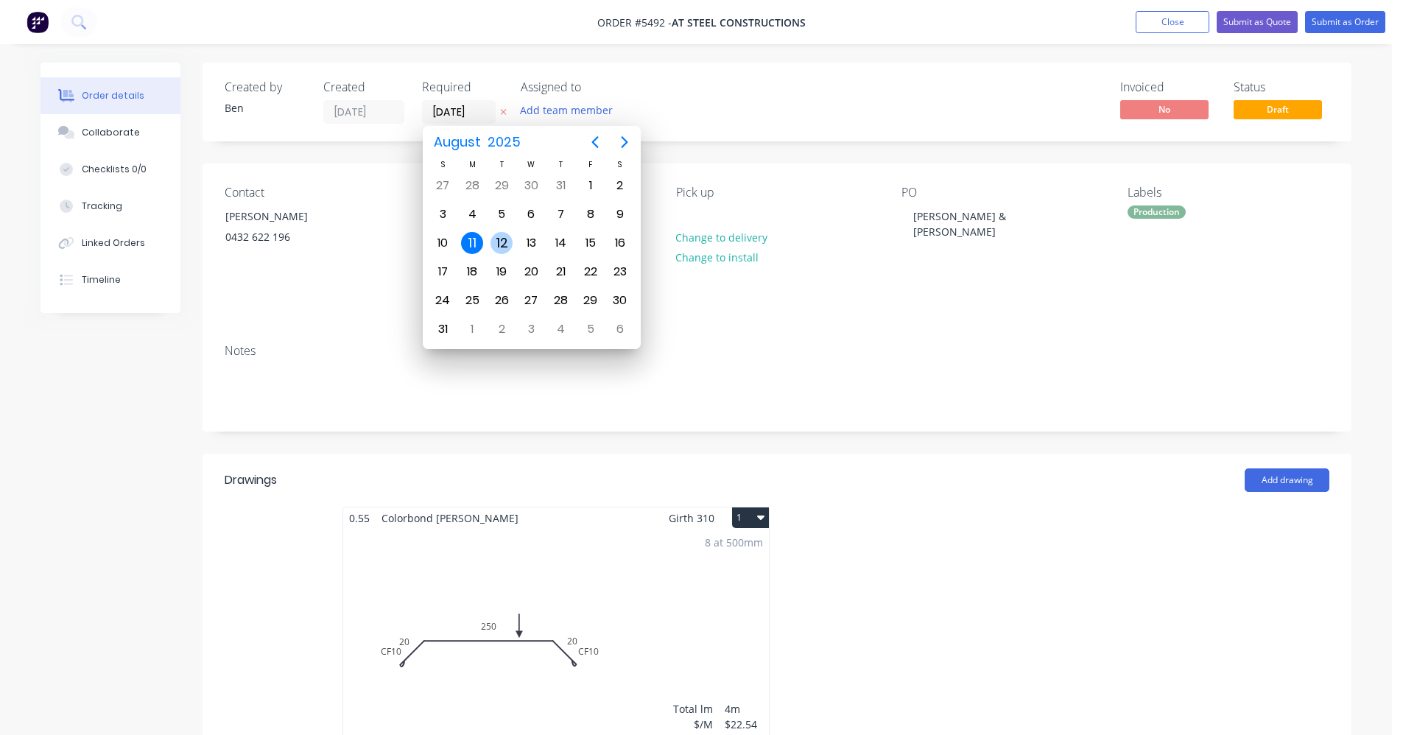
click at [507, 243] on div "12" at bounding box center [502, 243] width 22 height 22
type input "12/08/25"
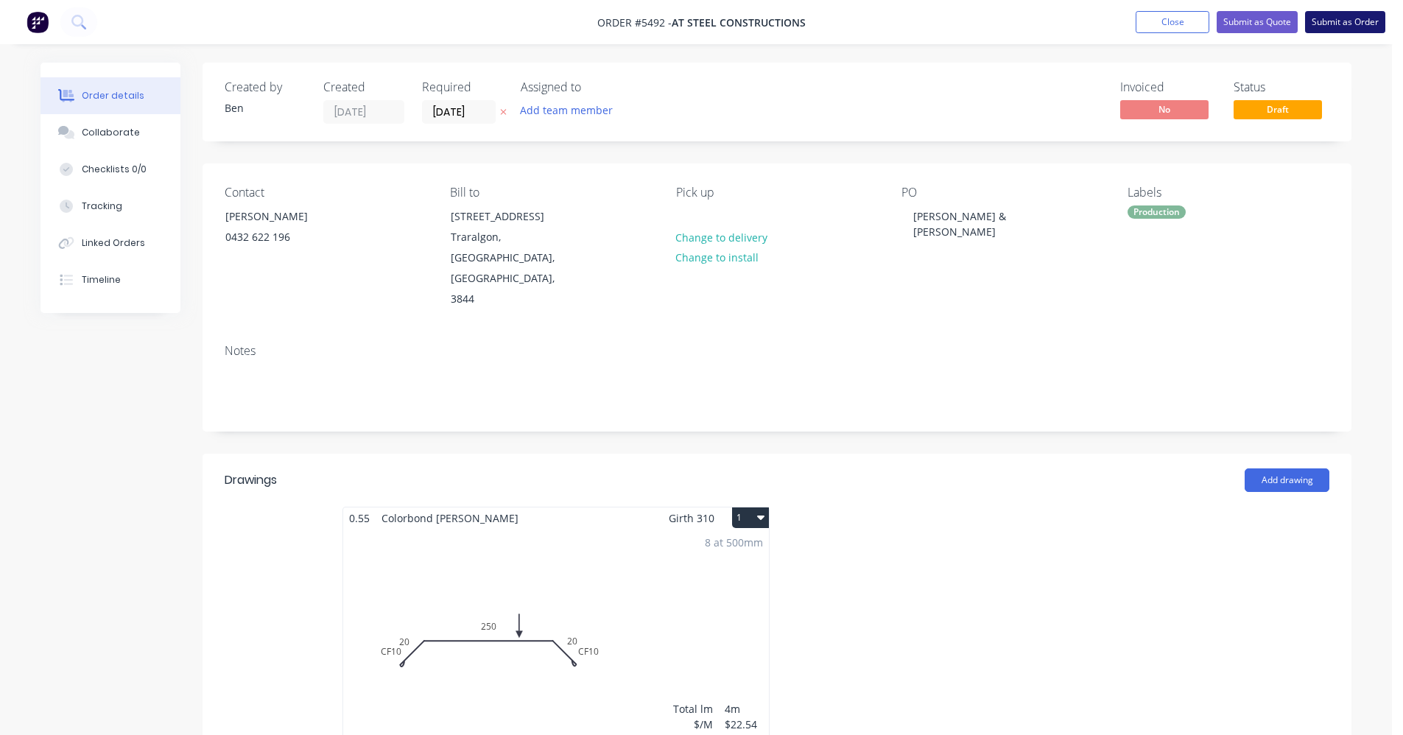
click at [1360, 20] on button "Submit as Order" at bounding box center [1345, 22] width 80 height 22
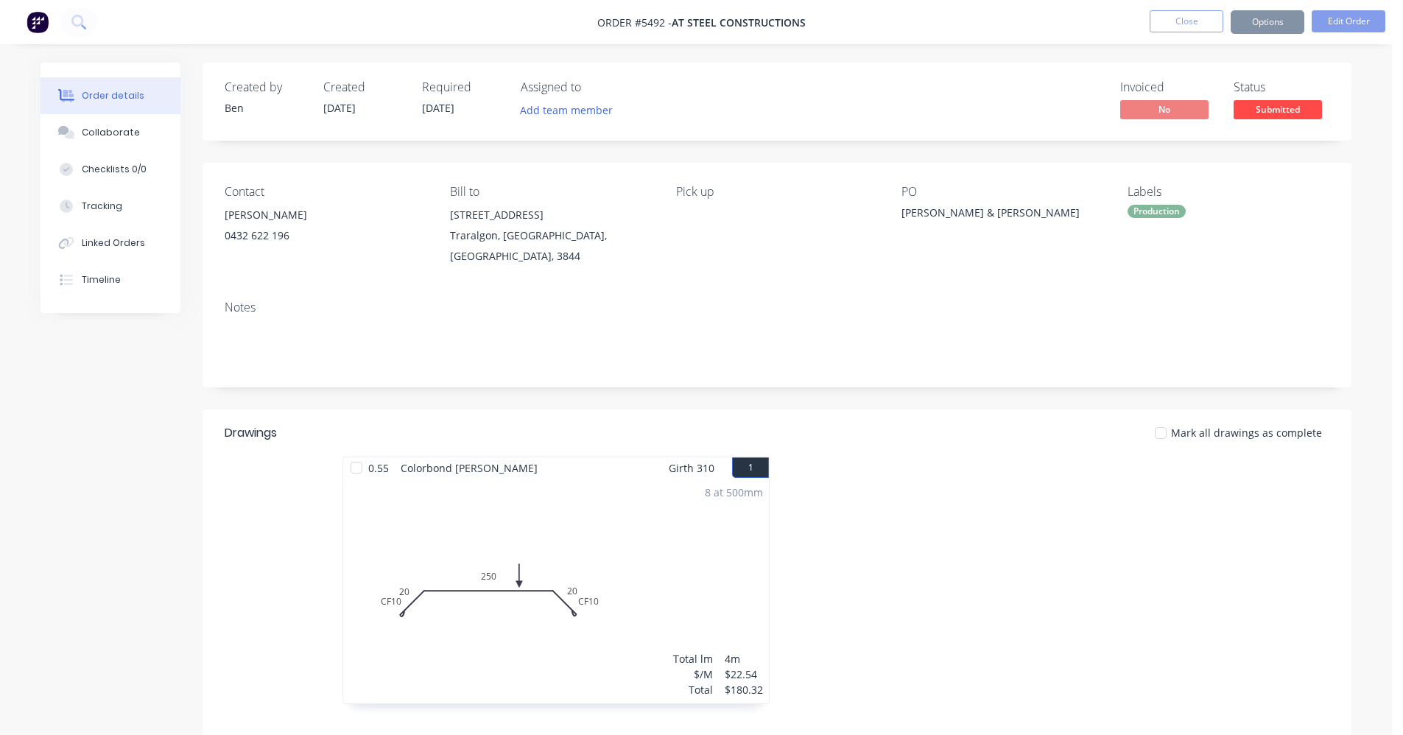
click at [1283, 28] on button "Options" at bounding box center [1268, 22] width 74 height 24
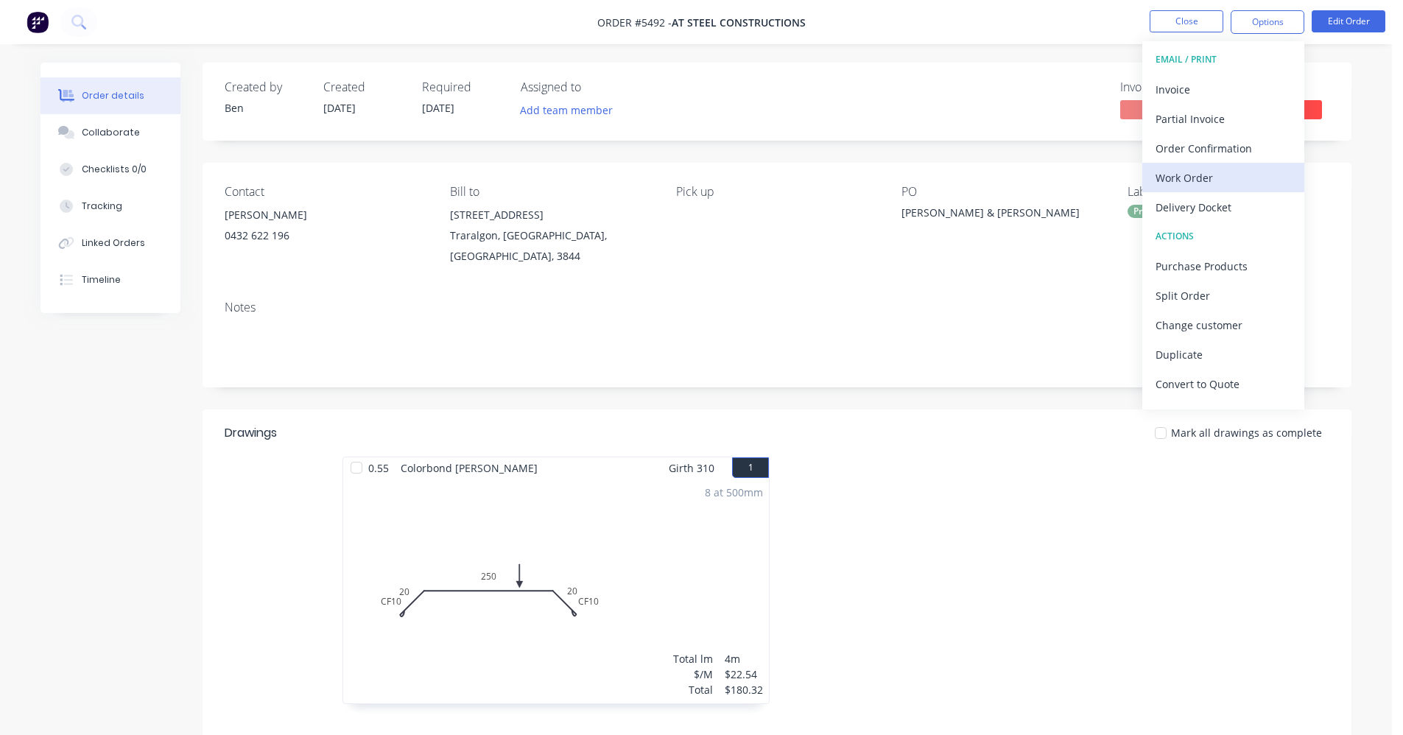
click at [1194, 166] on button "Work Order" at bounding box center [1224, 177] width 162 height 29
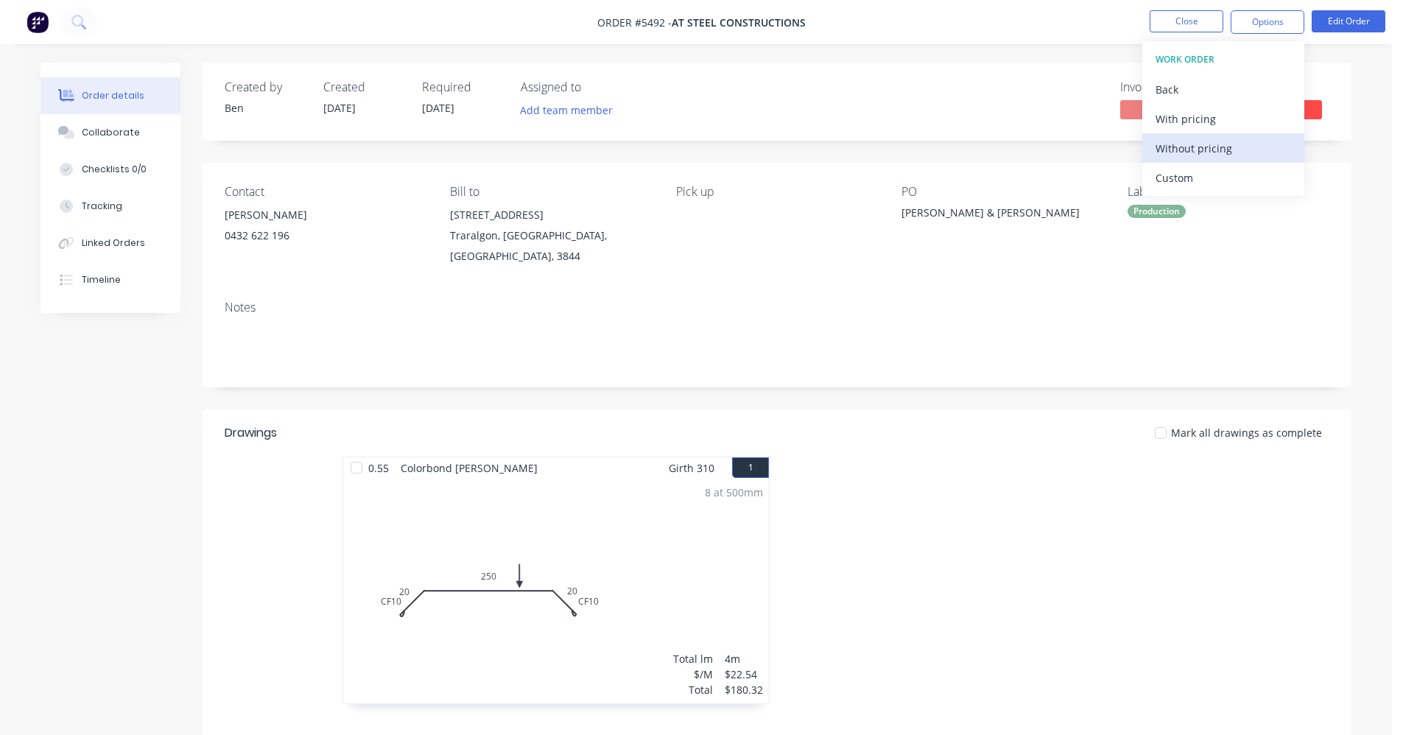
click at [1194, 147] on div "Without pricing" at bounding box center [1224, 148] width 136 height 21
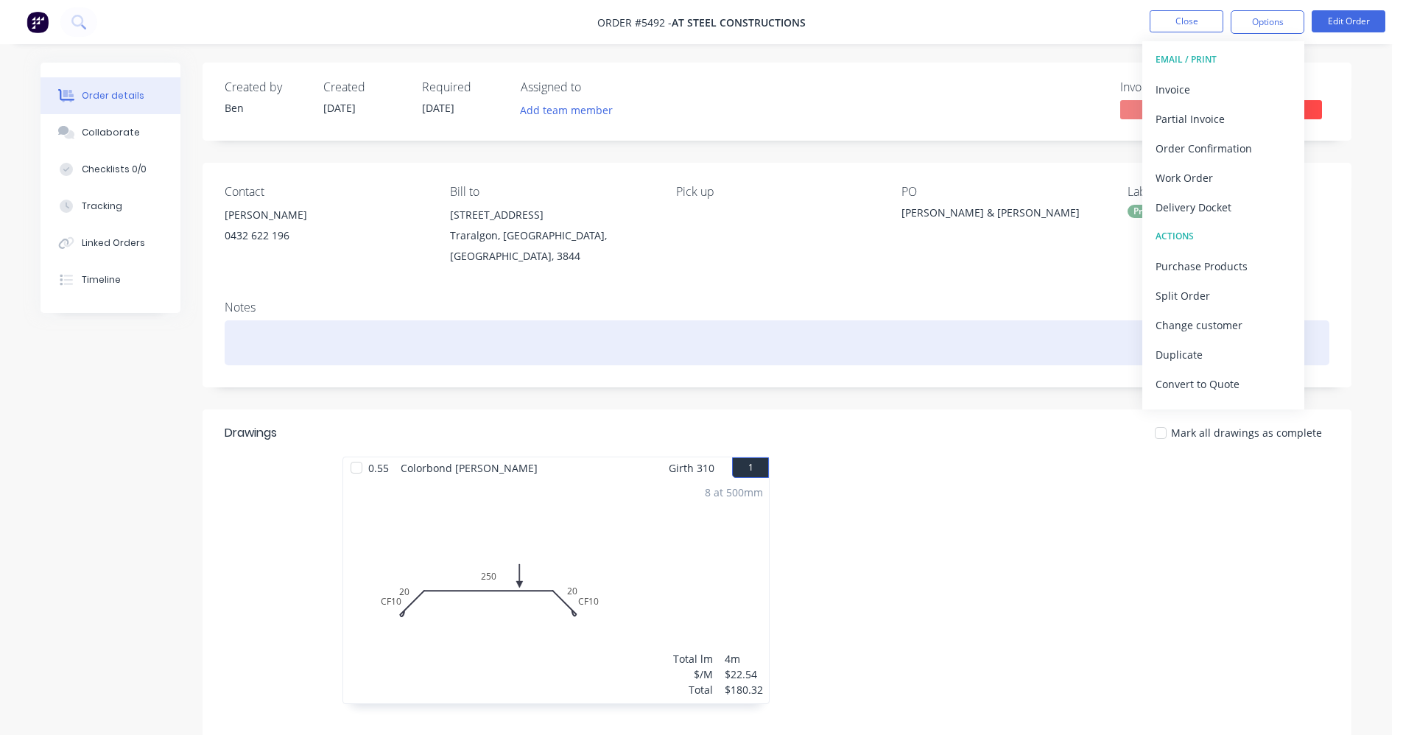
click at [970, 320] on div at bounding box center [777, 342] width 1105 height 45
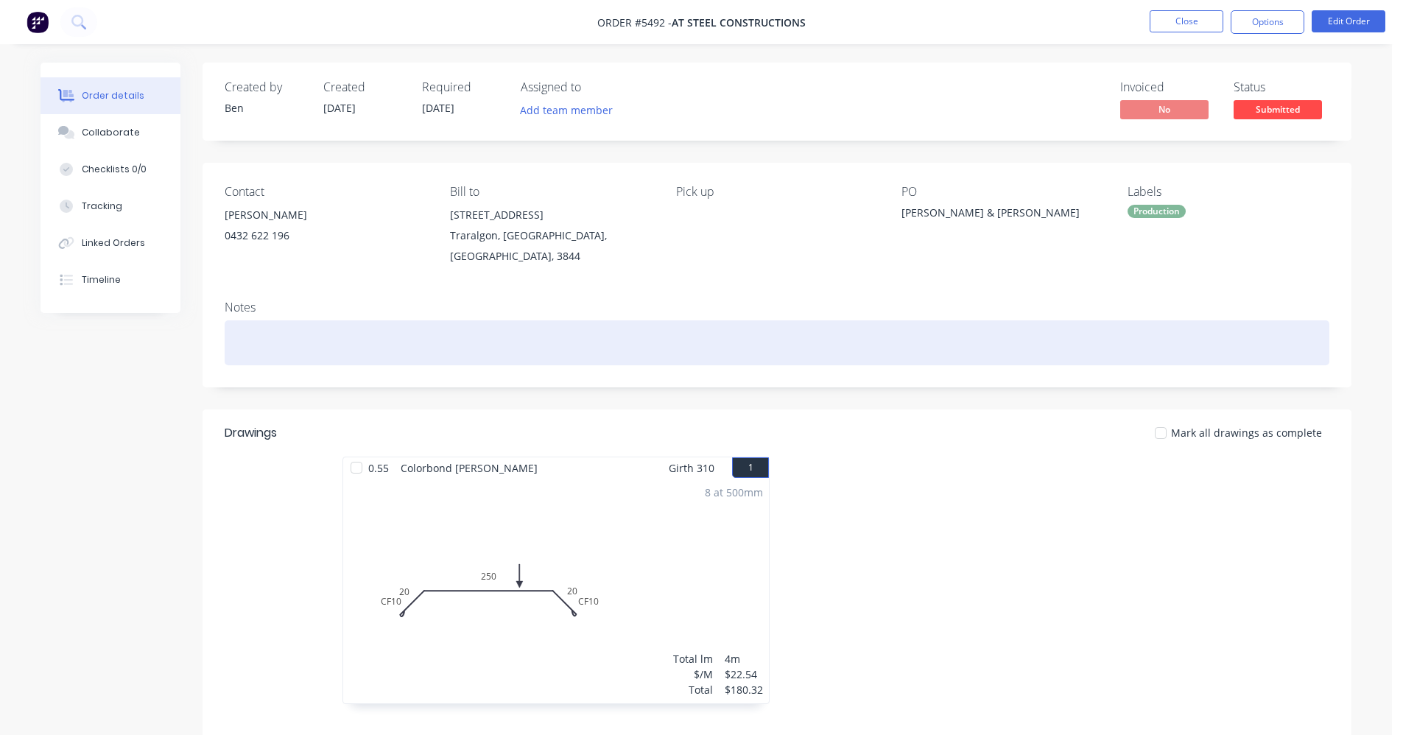
drag, startPoint x: 1005, startPoint y: 327, endPoint x: 1015, endPoint y: 316, distance: 15.1
click at [1005, 327] on div at bounding box center [777, 342] width 1105 height 45
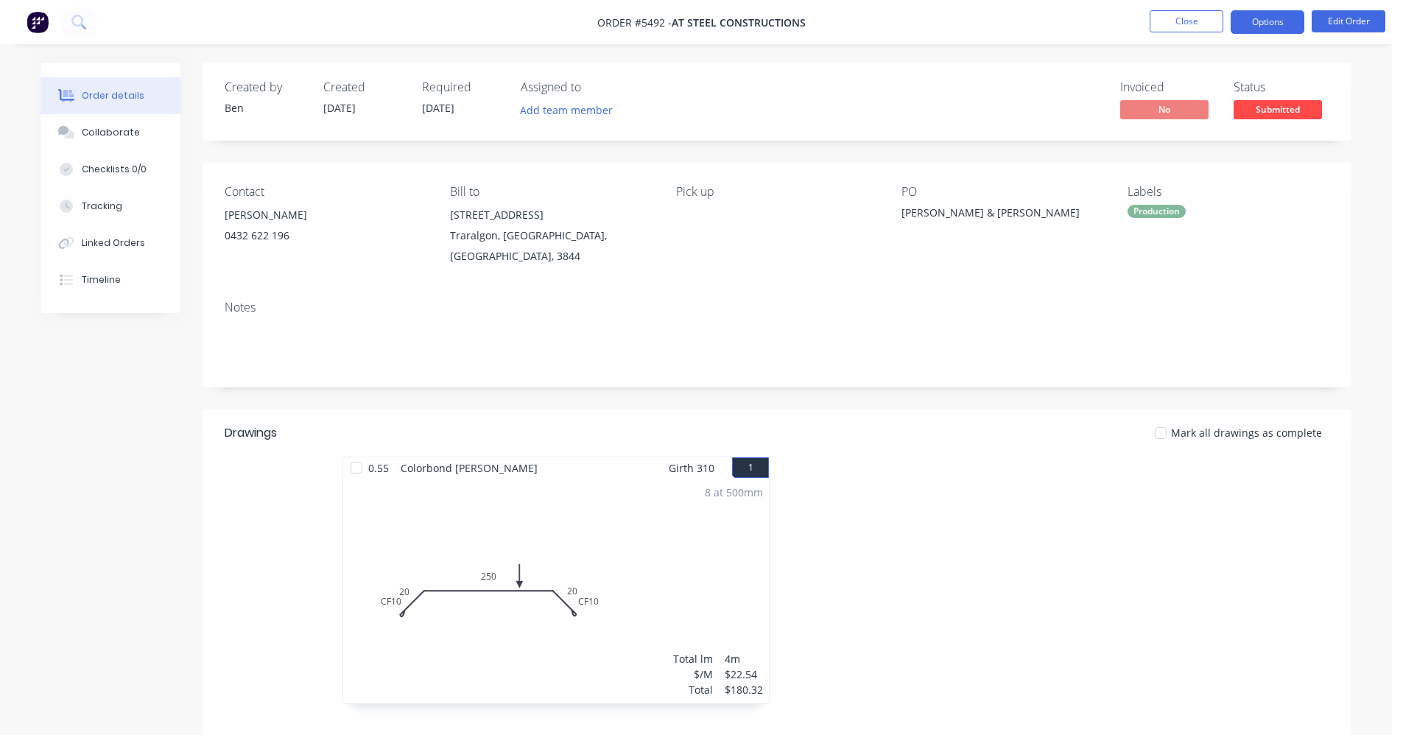
click at [1257, 28] on button "Options" at bounding box center [1268, 22] width 74 height 24
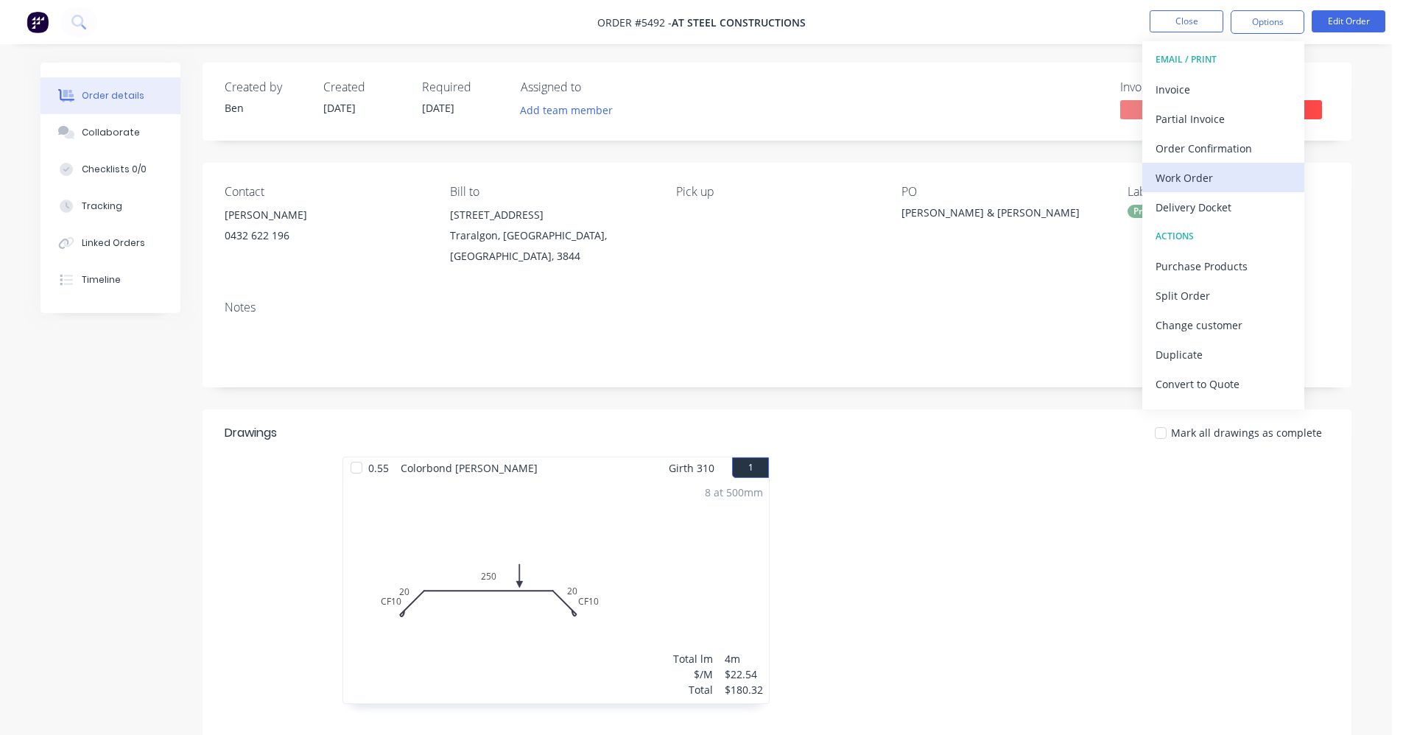
click at [1193, 186] on div "Work Order" at bounding box center [1224, 177] width 136 height 21
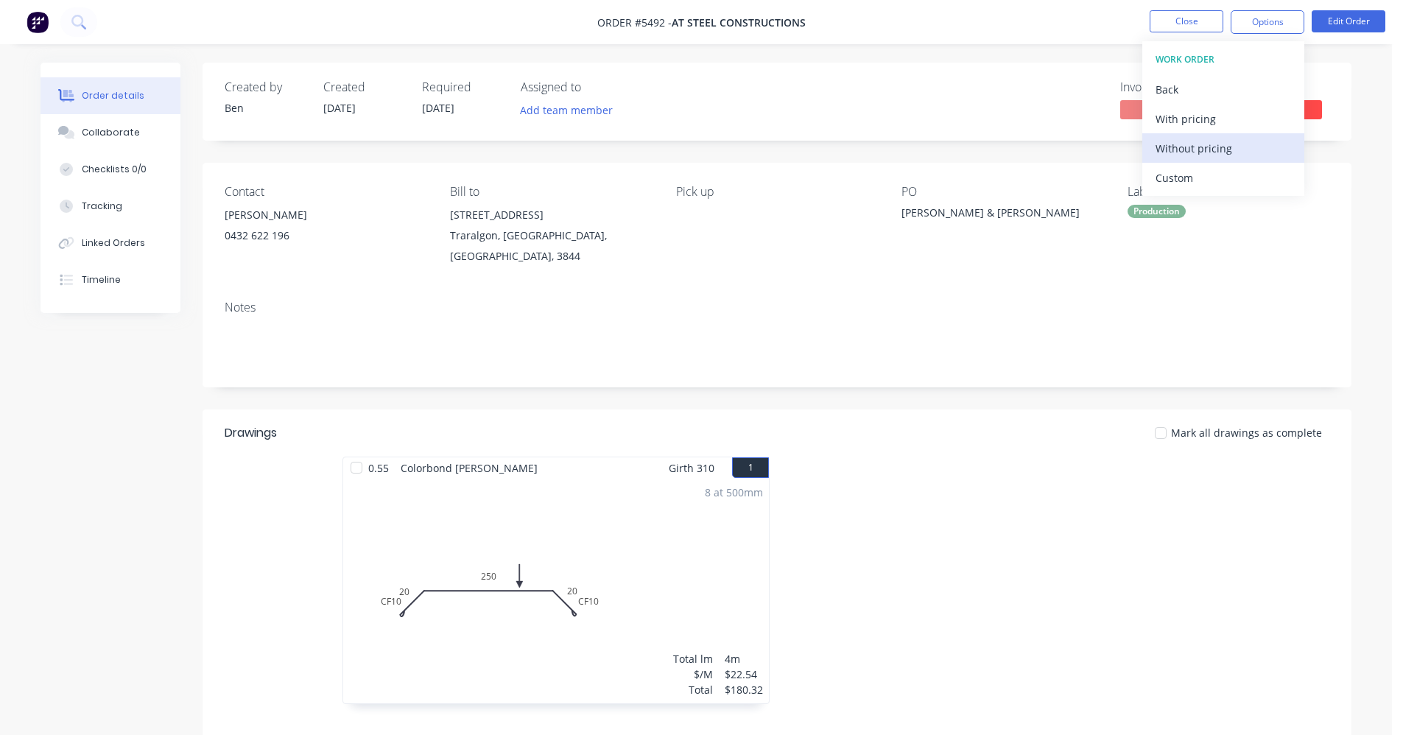
click at [1202, 152] on div "Without pricing" at bounding box center [1224, 148] width 136 height 21
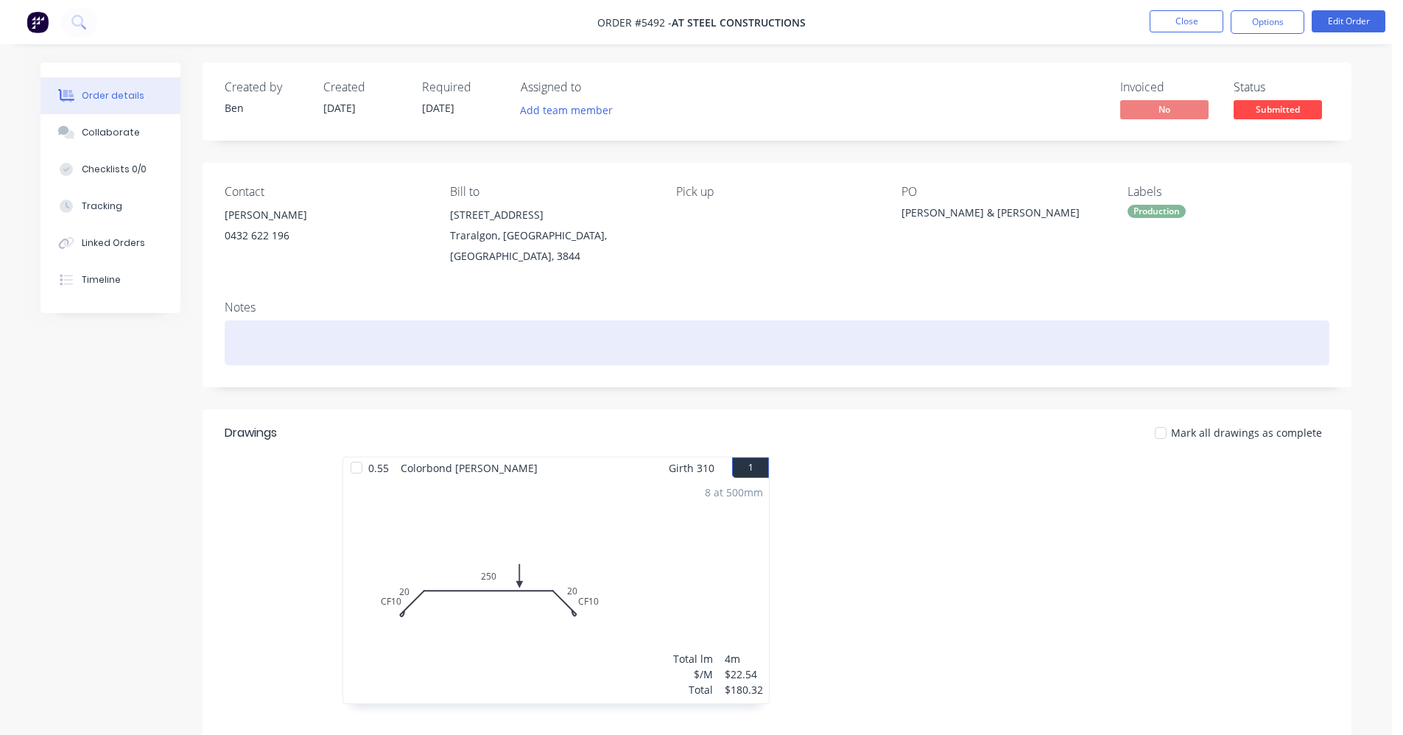
click at [1087, 320] on div at bounding box center [777, 342] width 1105 height 45
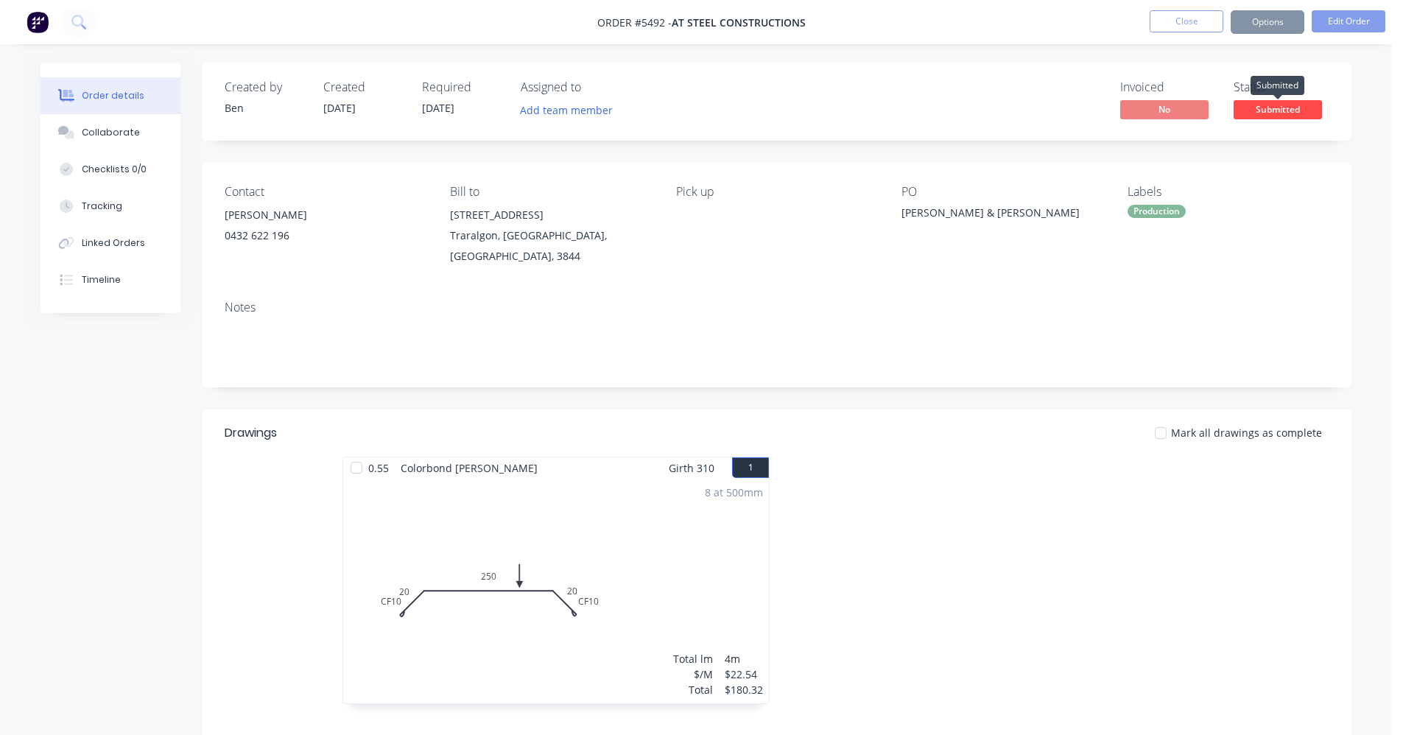
click at [1288, 109] on span "Submitted" at bounding box center [1278, 109] width 88 height 18
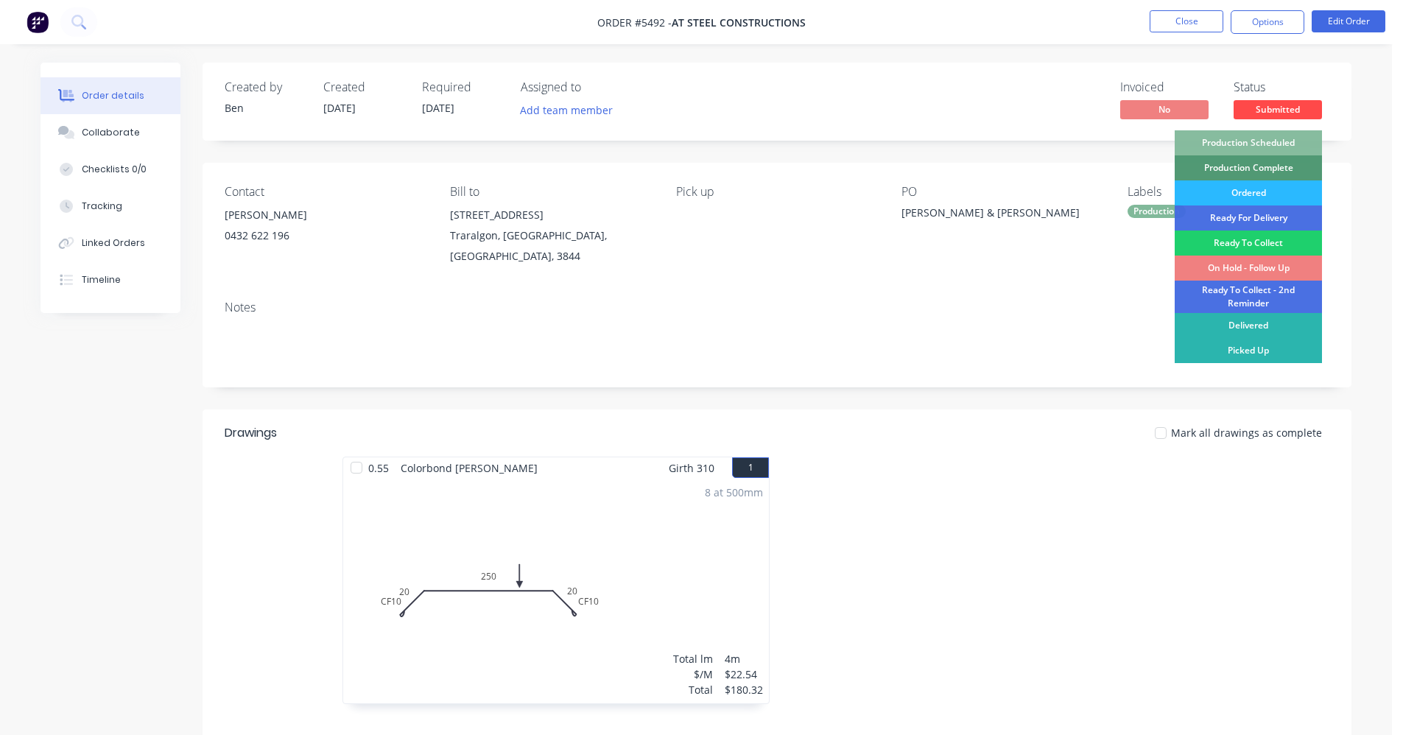
click at [1252, 267] on div "On Hold - Follow Up" at bounding box center [1248, 268] width 147 height 25
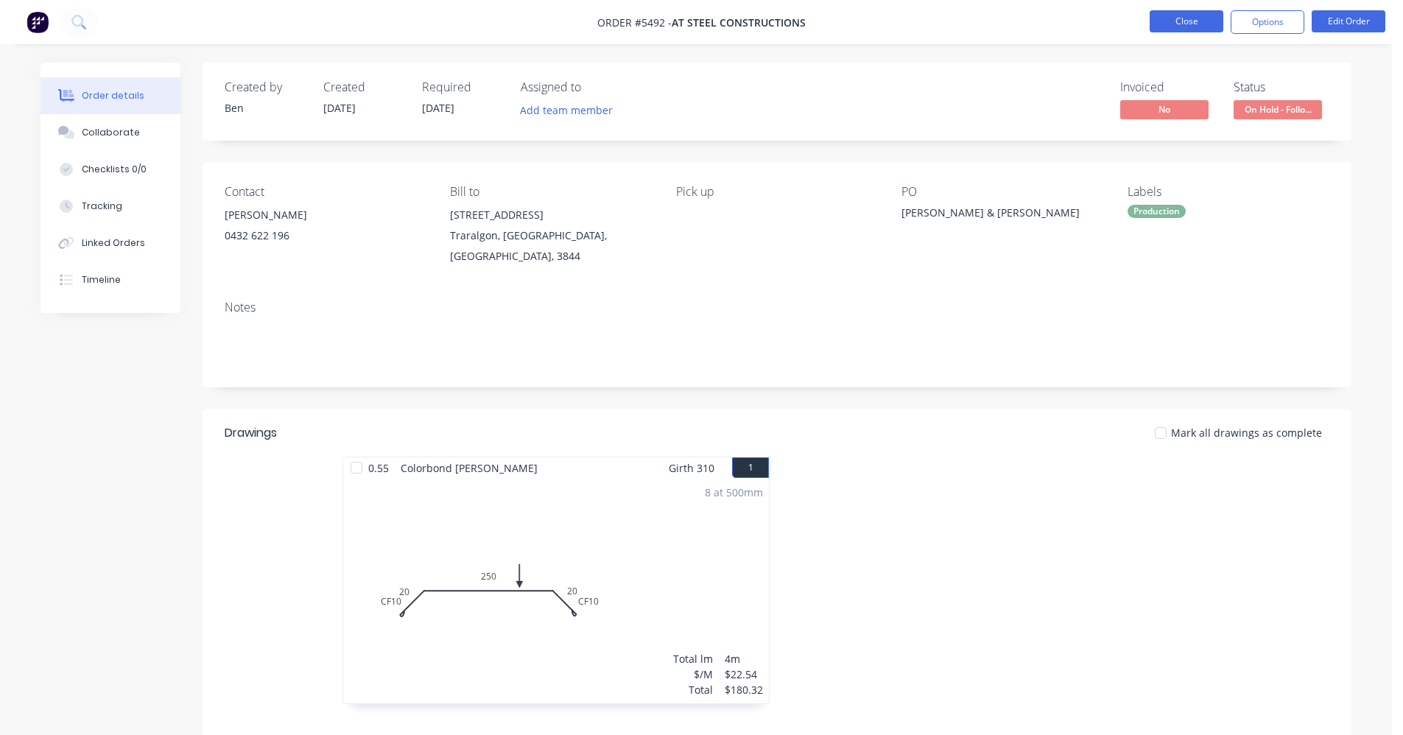
click at [1165, 23] on button "Close" at bounding box center [1187, 21] width 74 height 22
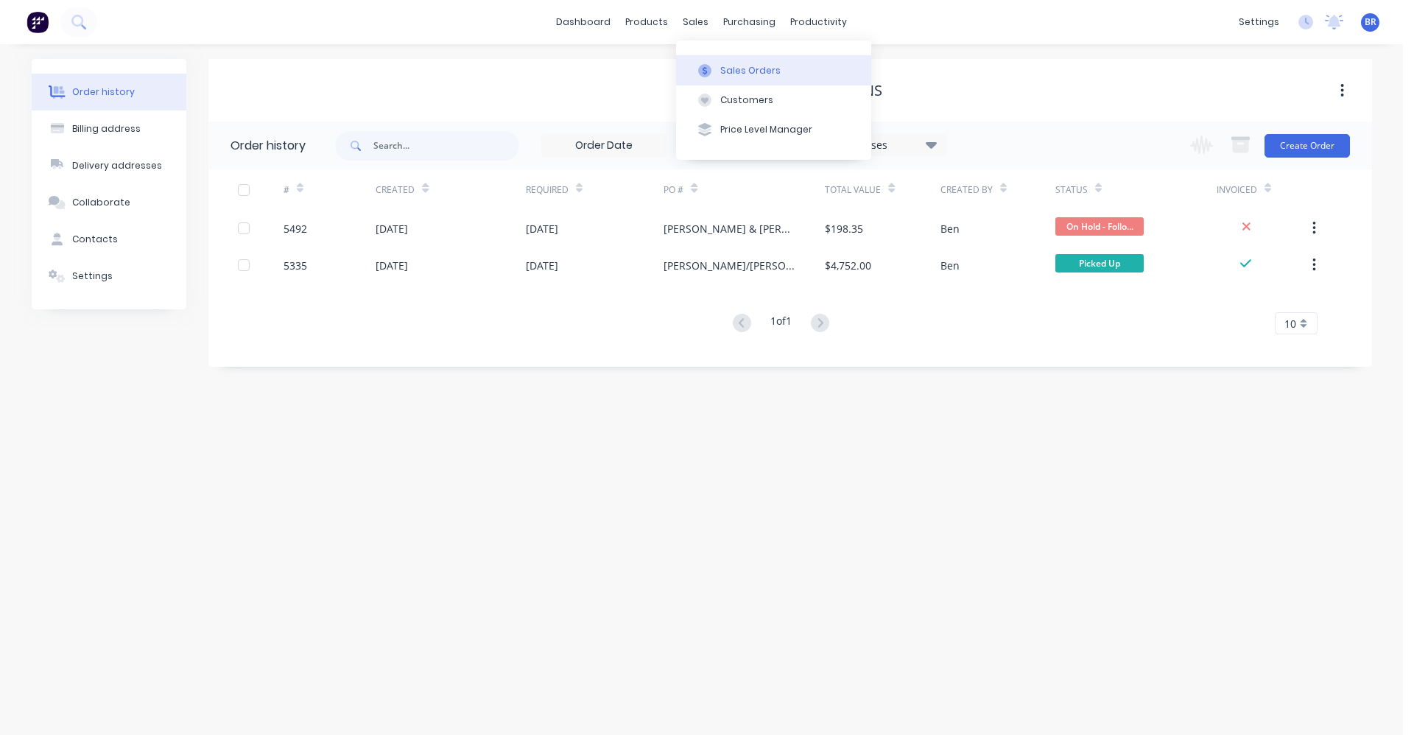
click at [731, 55] on button "Sales Orders" at bounding box center [773, 69] width 195 height 29
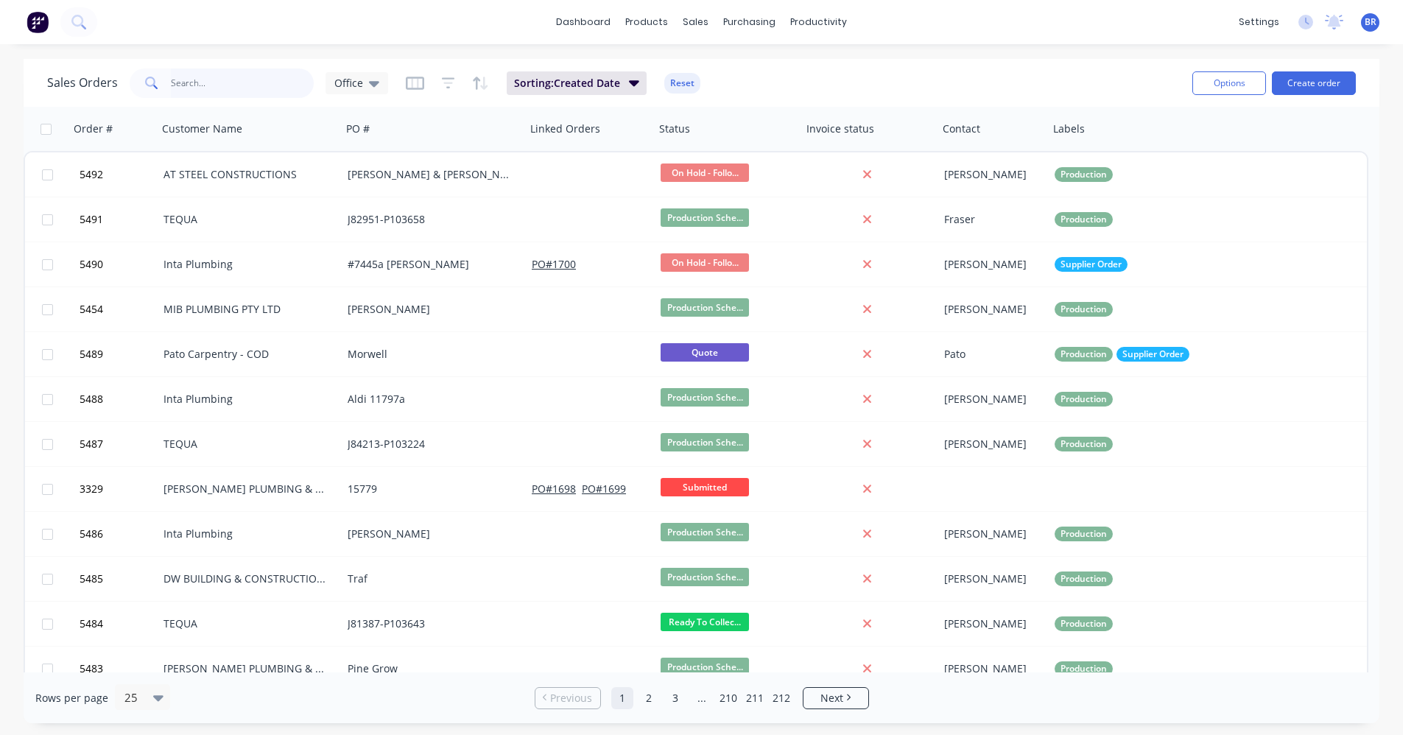
click at [240, 85] on input "text" at bounding box center [243, 83] width 144 height 29
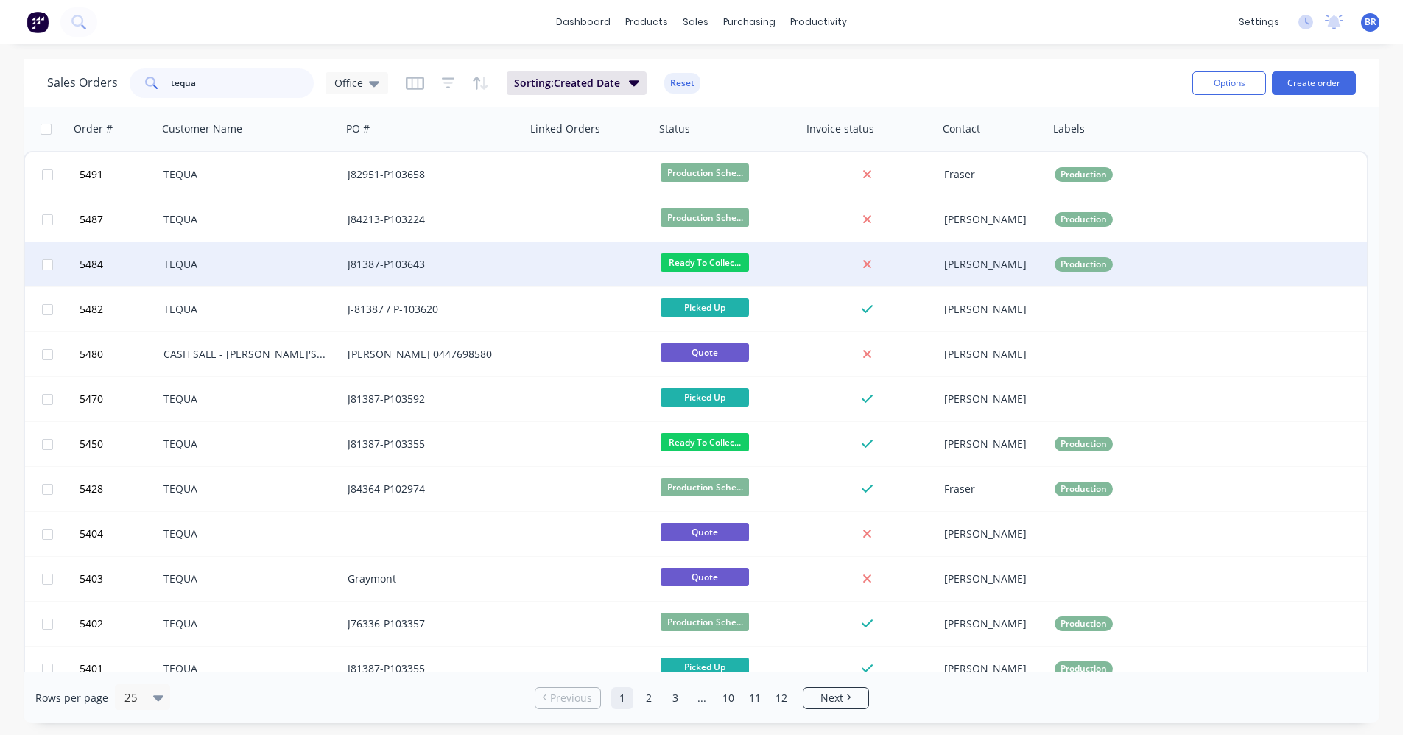
type input "tequa"
click at [240, 268] on div "TEQUA" at bounding box center [246, 264] width 164 height 15
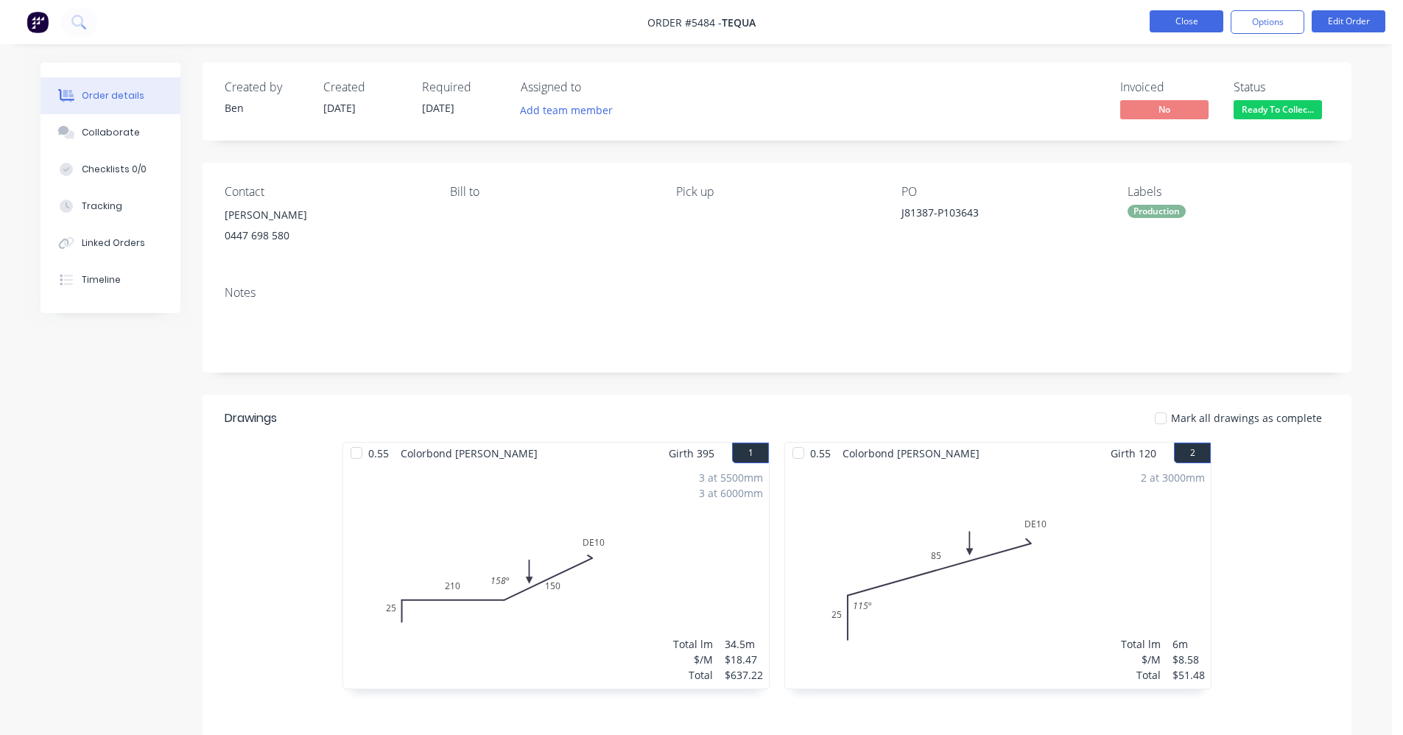
click at [1177, 17] on button "Close" at bounding box center [1187, 21] width 74 height 22
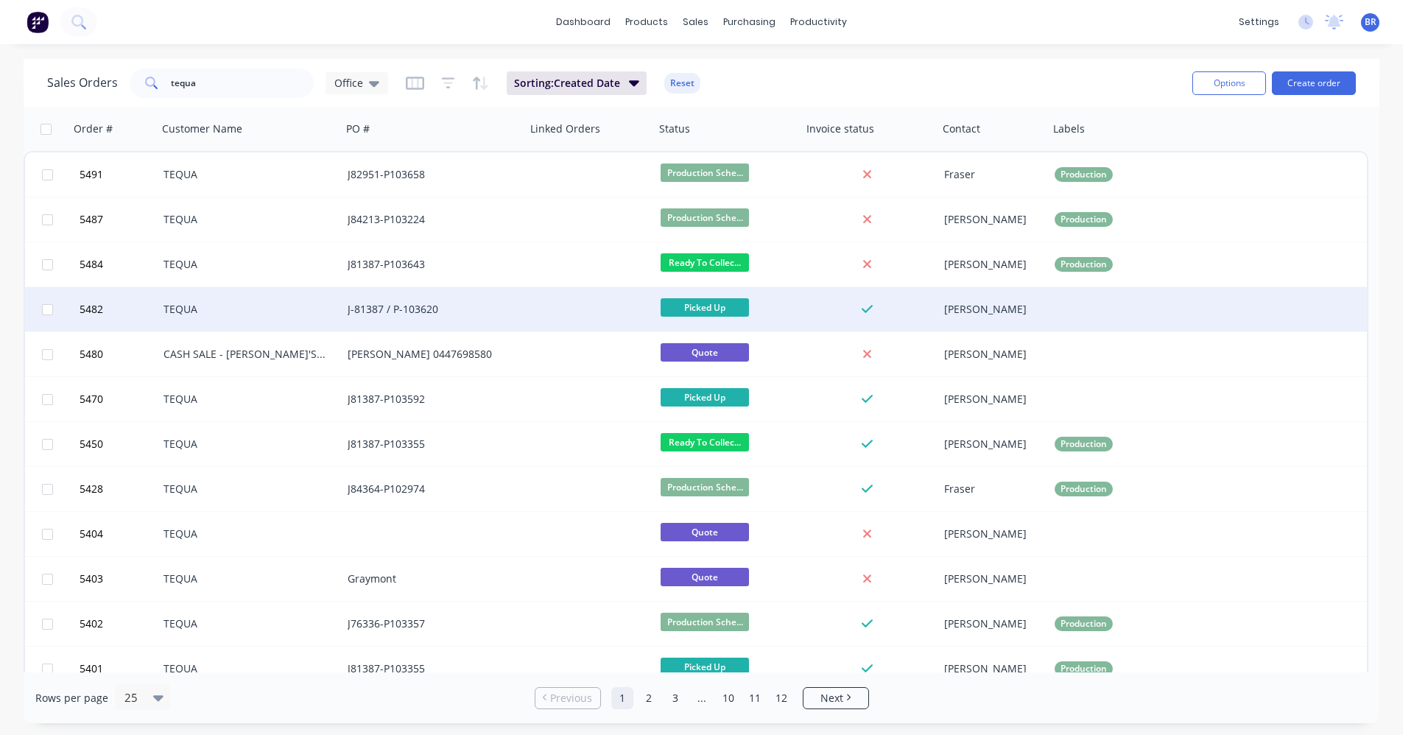
click at [282, 311] on div "TEQUA" at bounding box center [246, 309] width 164 height 15
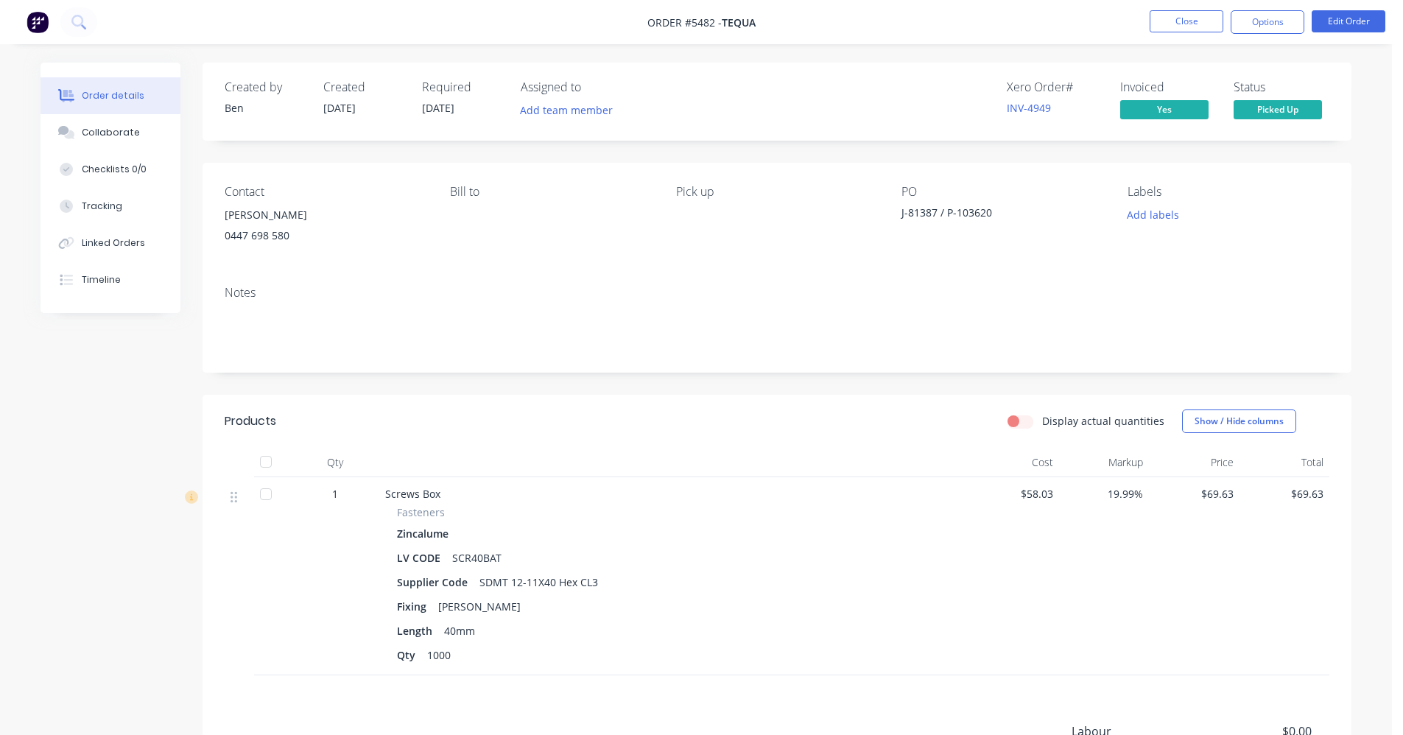
click at [1052, 0] on nav "Order #5482 - TEQUA Close Options Edit Order" at bounding box center [701, 22] width 1403 height 44
click at [1045, 10] on nav "Order #5482 - TEQUA Close Options Edit Order" at bounding box center [701, 22] width 1403 height 44
click at [1189, 20] on button "Close" at bounding box center [1187, 21] width 74 height 22
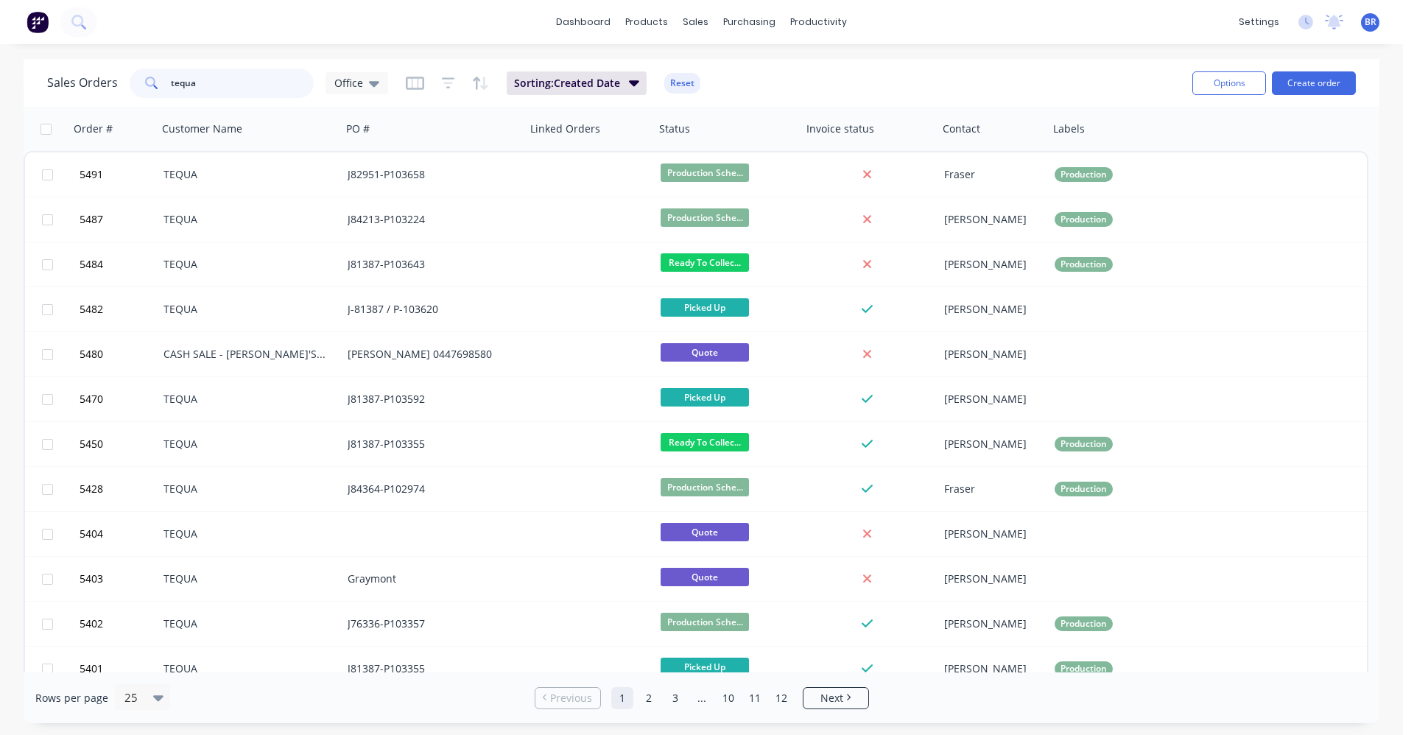
drag, startPoint x: 231, startPoint y: 78, endPoint x: 13, endPoint y: 78, distance: 218.0
click at [29, 79] on div "Sales Orders tequa Office Sorting: Created Date Reset Options Create order" at bounding box center [702, 83] width 1356 height 48
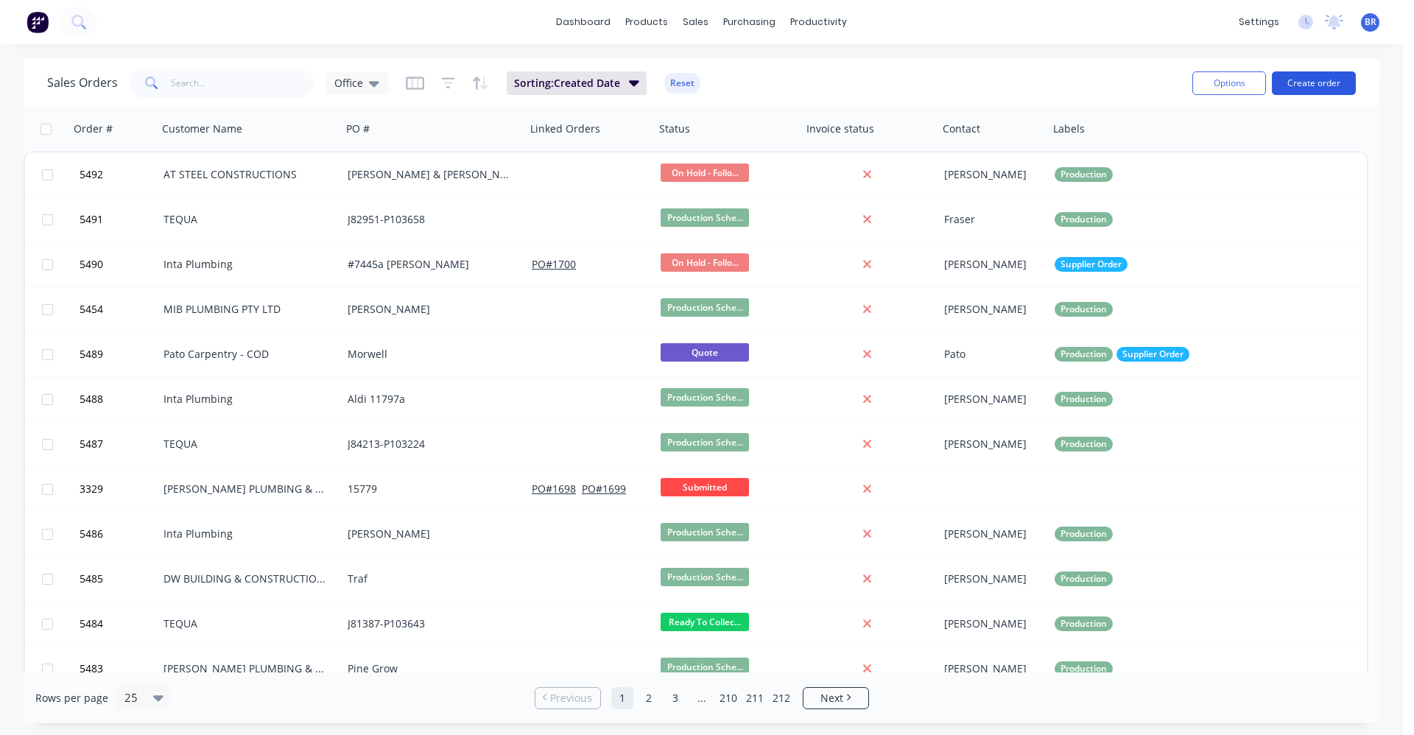
click at [1309, 83] on button "Create order" at bounding box center [1314, 83] width 84 height 24
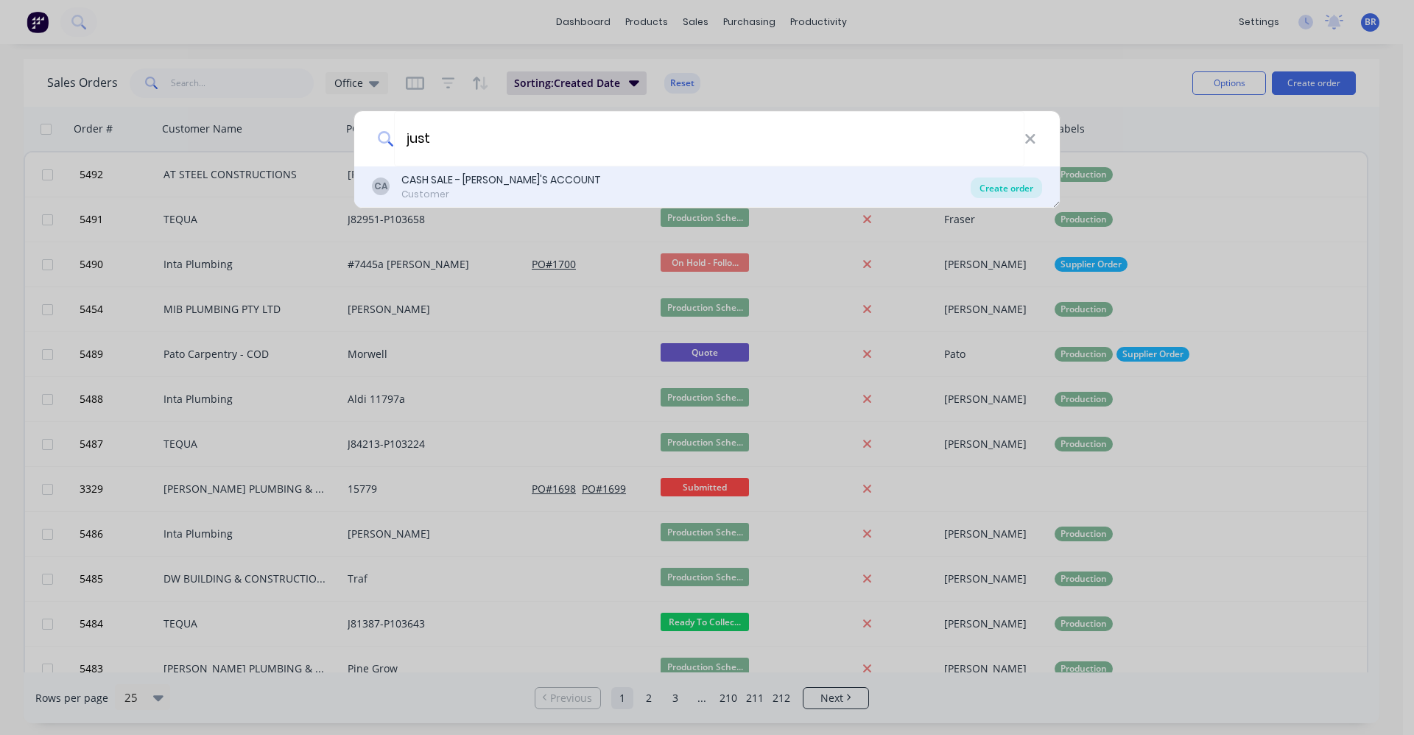
type input "just"
click at [1003, 192] on div "Create order" at bounding box center [1006, 188] width 71 height 21
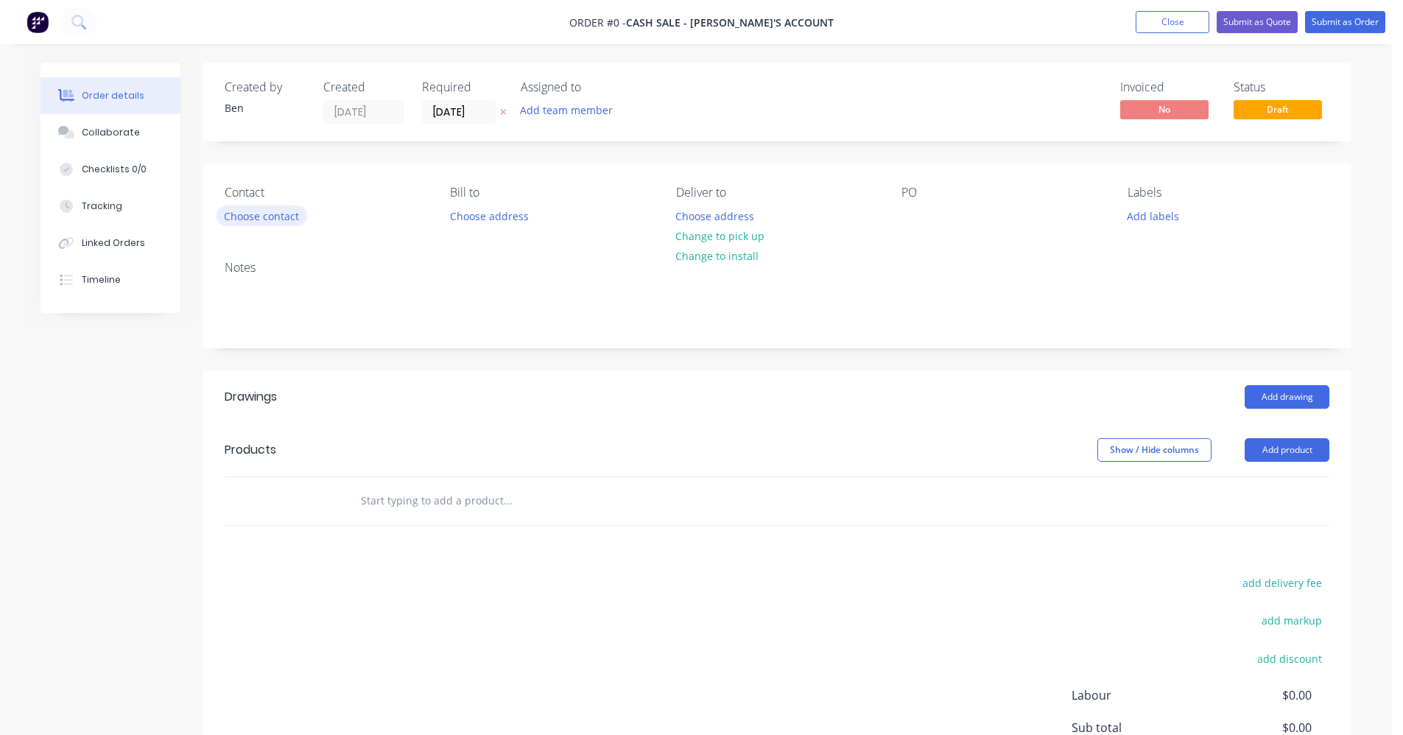
click at [277, 217] on button "Choose contact" at bounding box center [262, 216] width 91 height 20
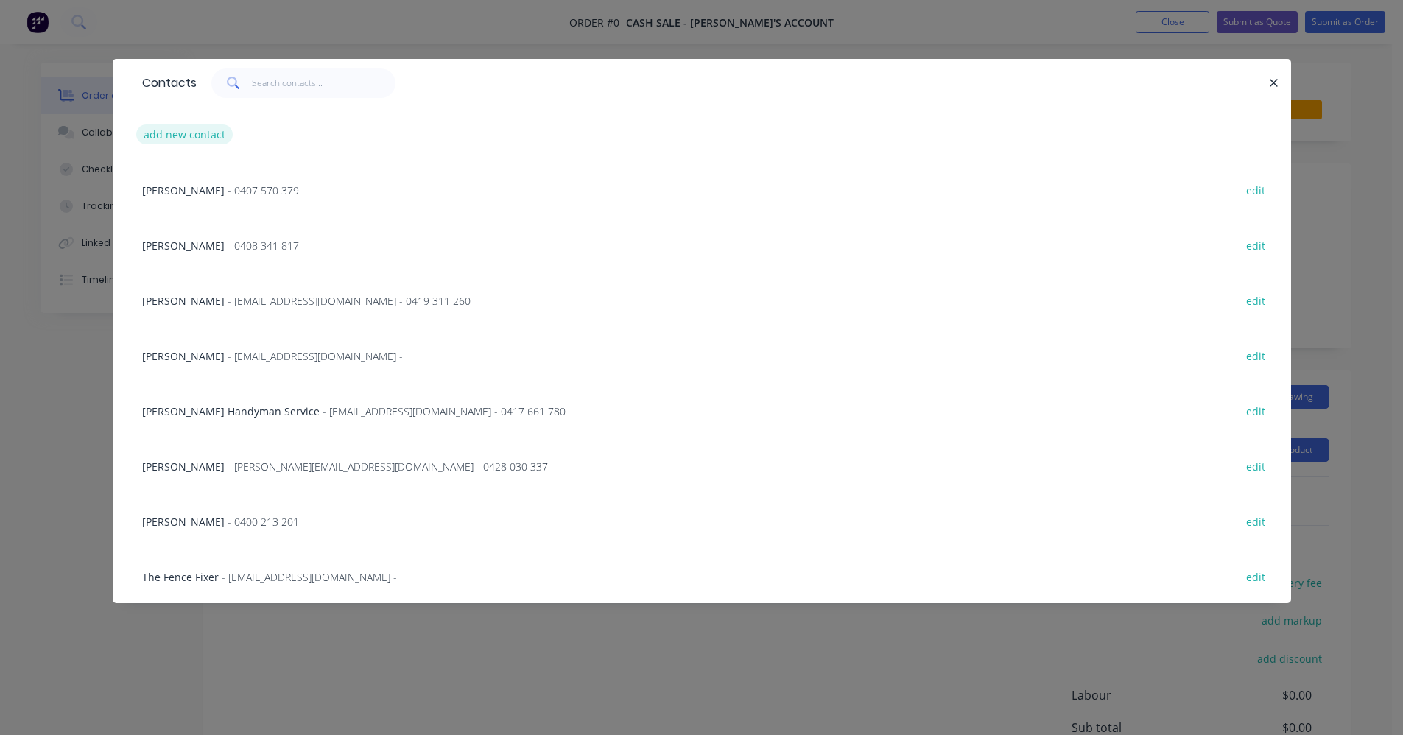
click at [197, 137] on button "add new contact" at bounding box center [184, 134] width 97 height 20
select select "AU"
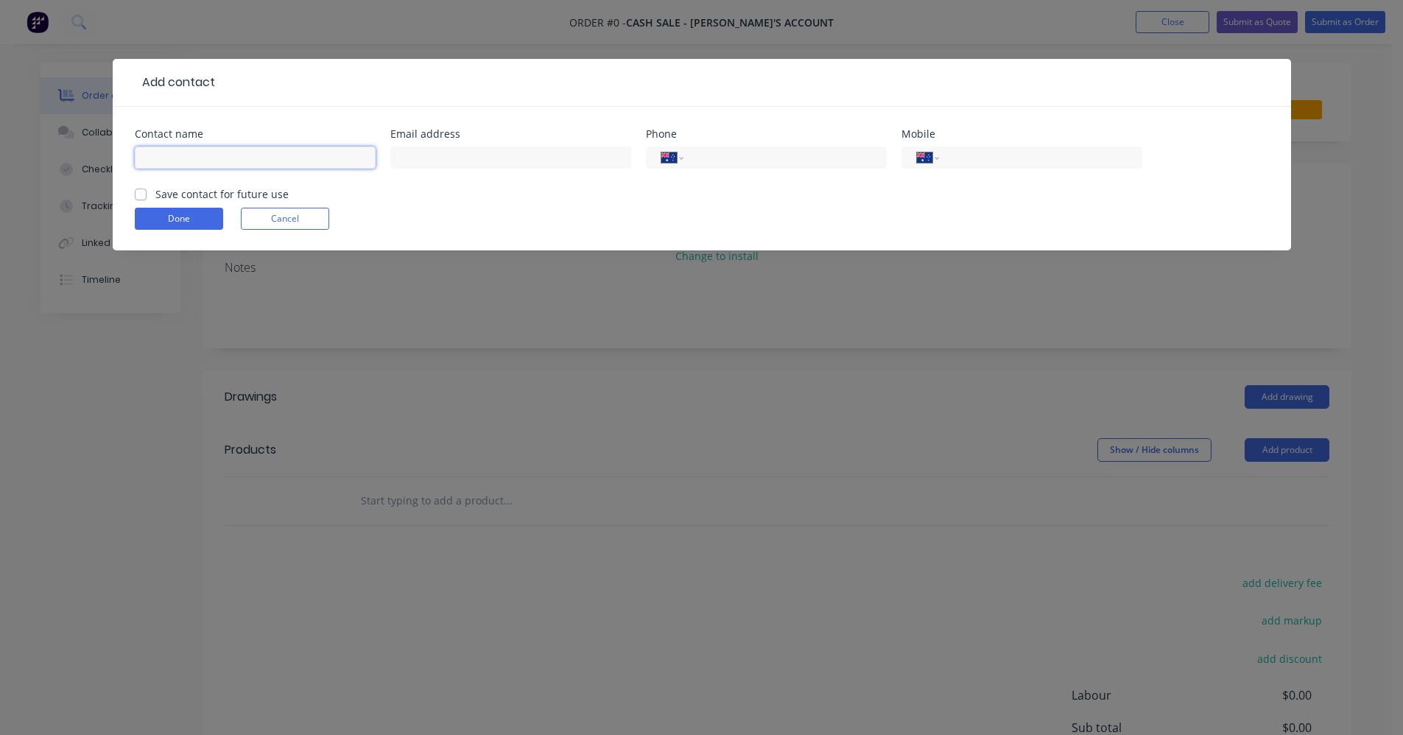
click at [210, 154] on input "text" at bounding box center [255, 158] width 241 height 22
type input "[PERSON_NAME]"
type input "0474 823 836"
click at [155, 196] on label "Save contact for future use" at bounding box center [221, 193] width 133 height 15
click at [143, 196] on input "Save contact for future use" at bounding box center [141, 193] width 12 height 14
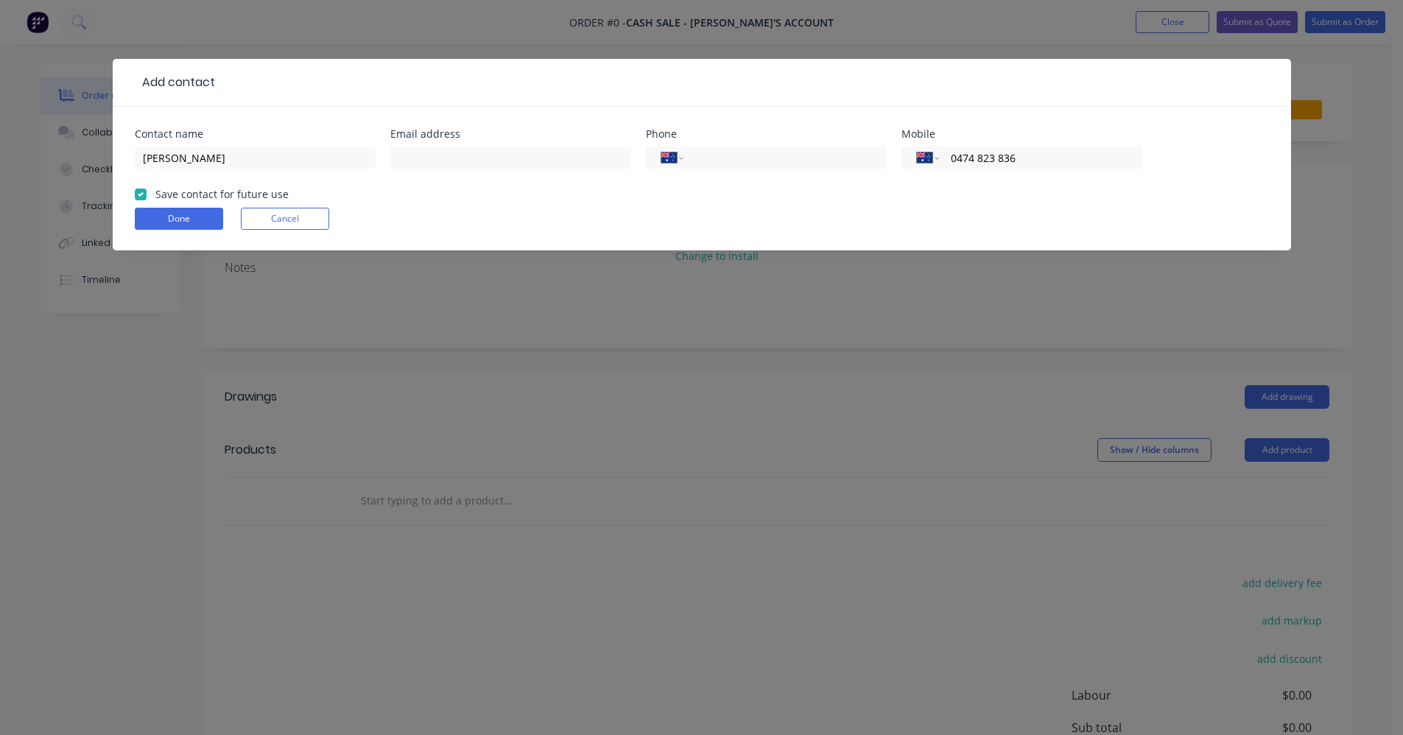
checkbox input "true"
click at [162, 218] on button "Done" at bounding box center [179, 219] width 88 height 22
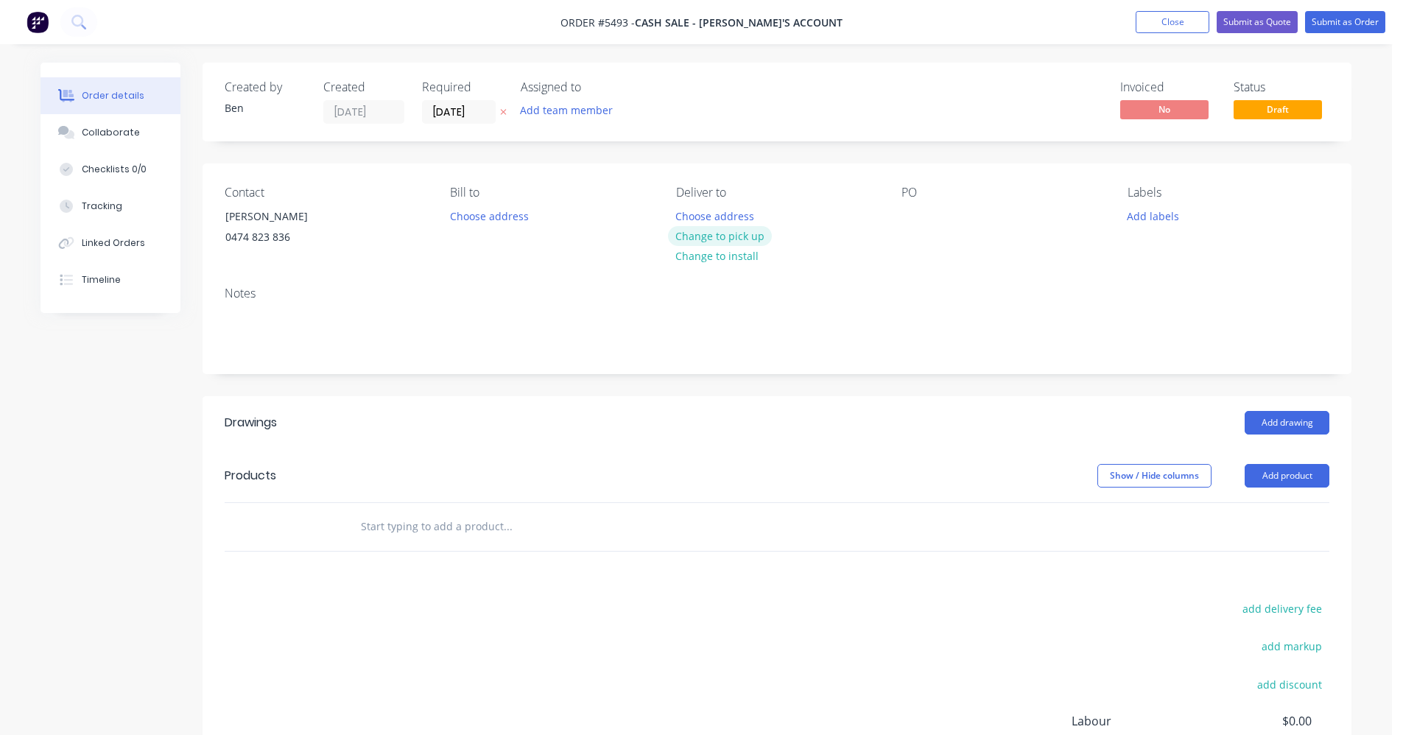
click at [730, 239] on button "Change to pick up" at bounding box center [720, 236] width 105 height 20
click at [1152, 216] on button "Add labels" at bounding box center [1153, 216] width 68 height 20
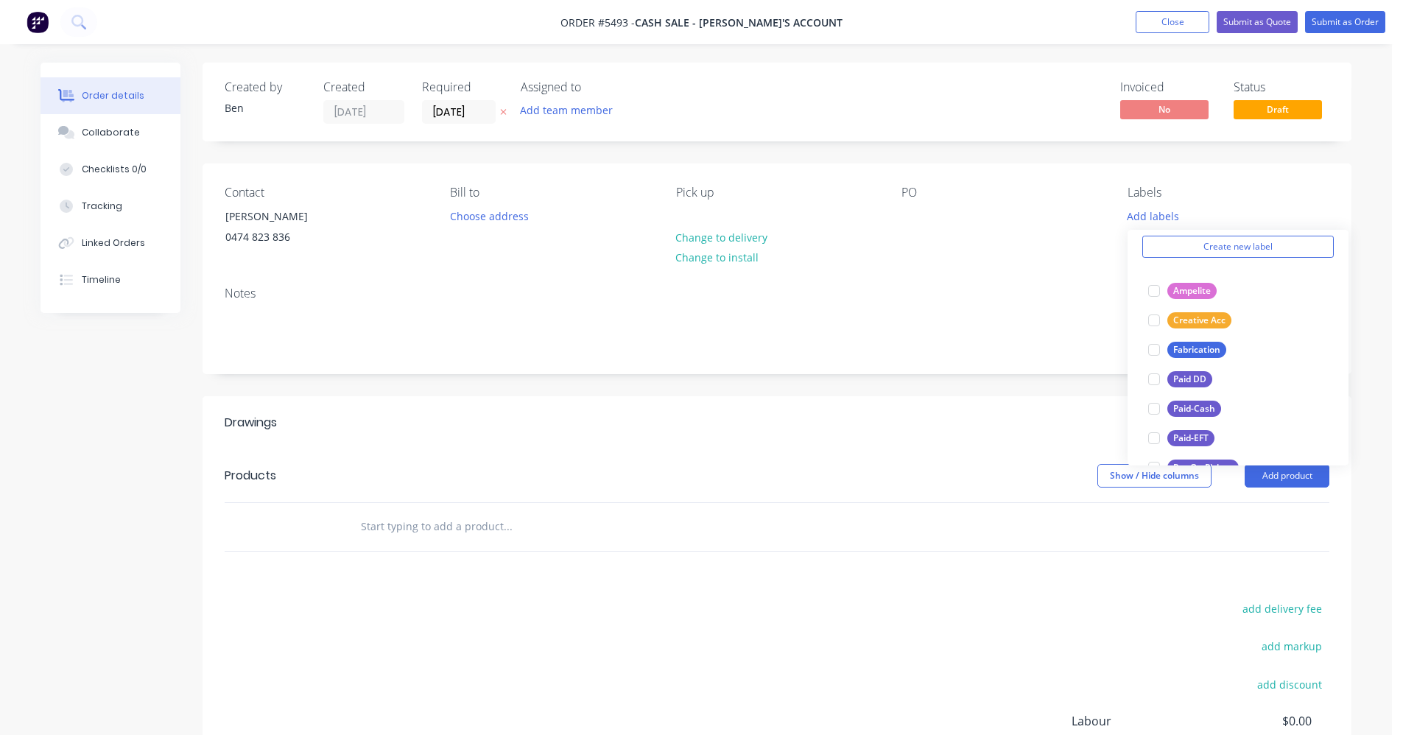
scroll to position [221, 0]
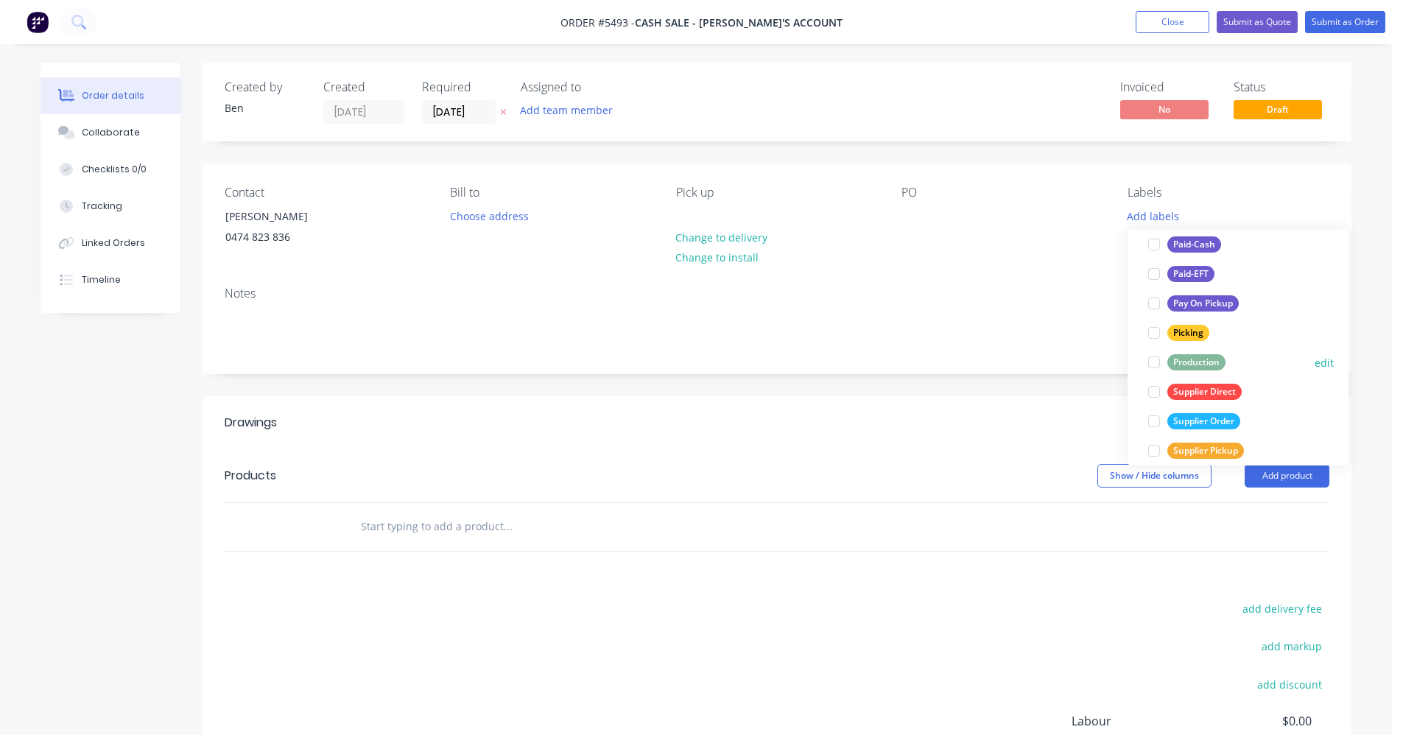
click at [1207, 365] on div "Production" at bounding box center [1197, 362] width 58 height 16
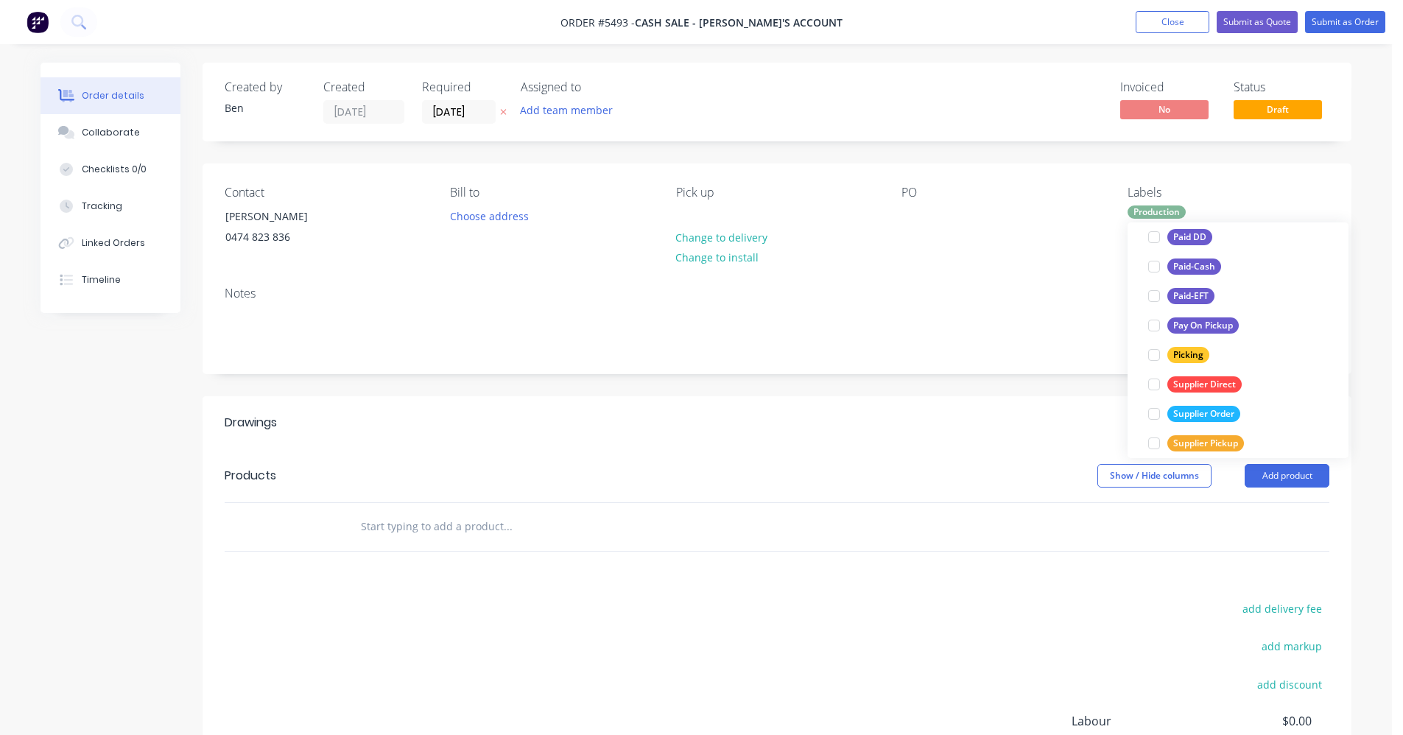
scroll to position [0, 0]
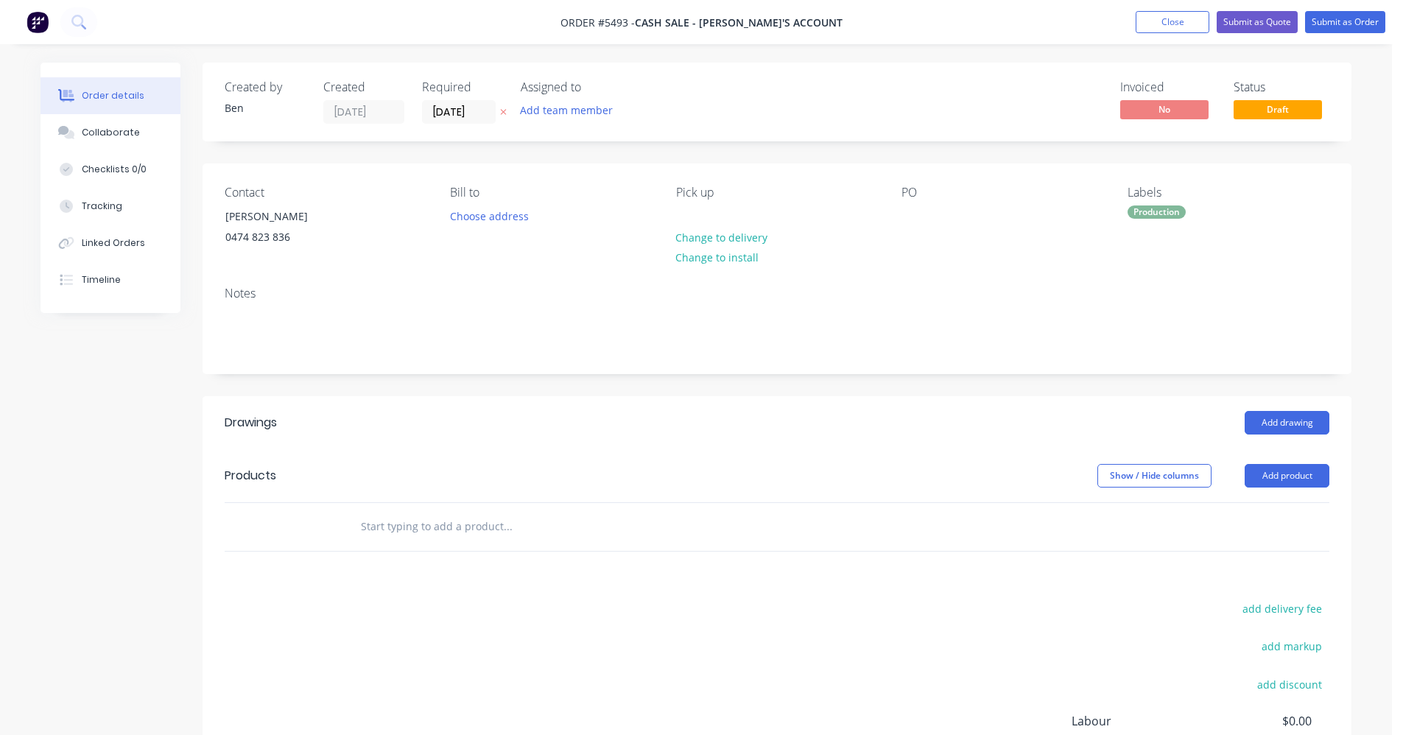
click at [994, 376] on div "Created by Ben Created 11/08/25 Required 11/08/25 Assigned to Add team member I…" at bounding box center [777, 484] width 1149 height 843
click at [1293, 424] on button "Add drawing" at bounding box center [1287, 423] width 85 height 24
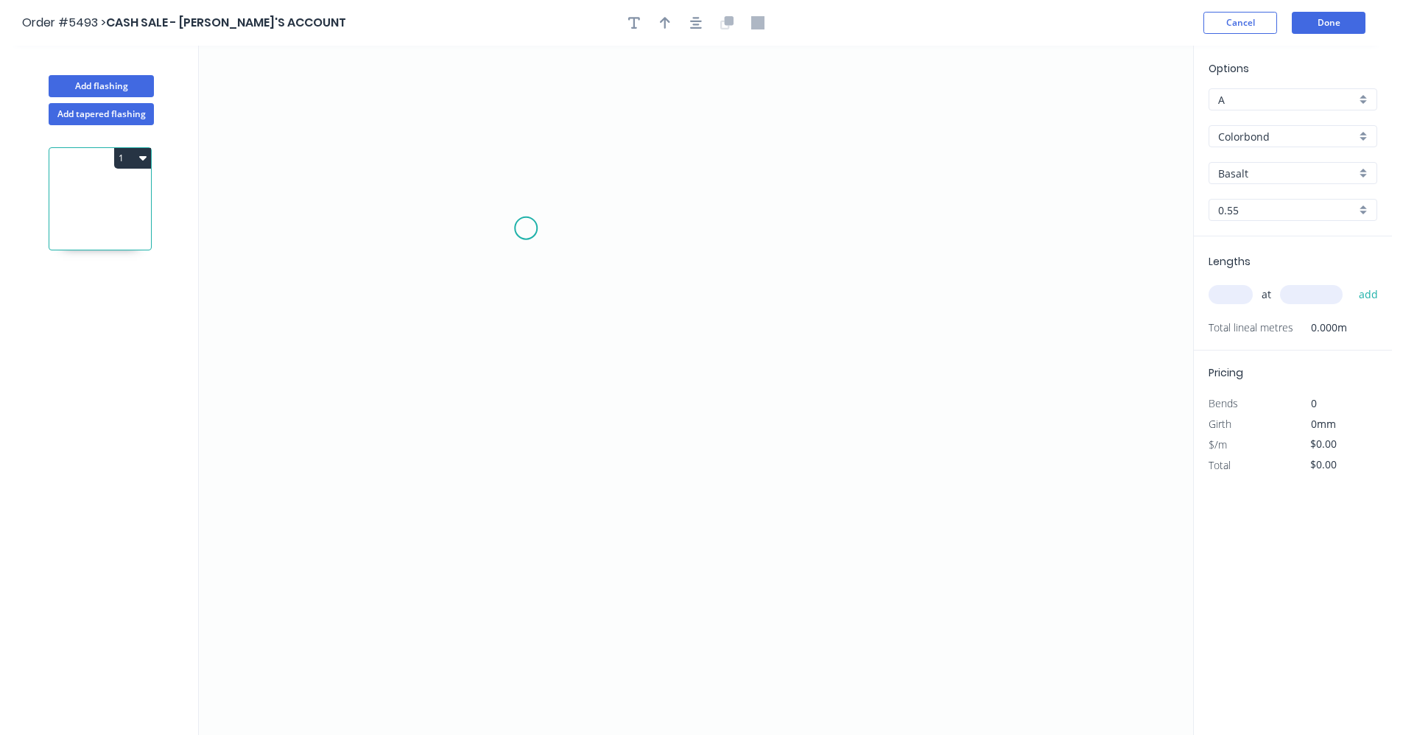
click at [526, 228] on icon "0" at bounding box center [696, 391] width 994 height 690
click at [598, 230] on icon "0" at bounding box center [696, 391] width 994 height 690
click at [594, 411] on icon "0 ?" at bounding box center [696, 391] width 994 height 690
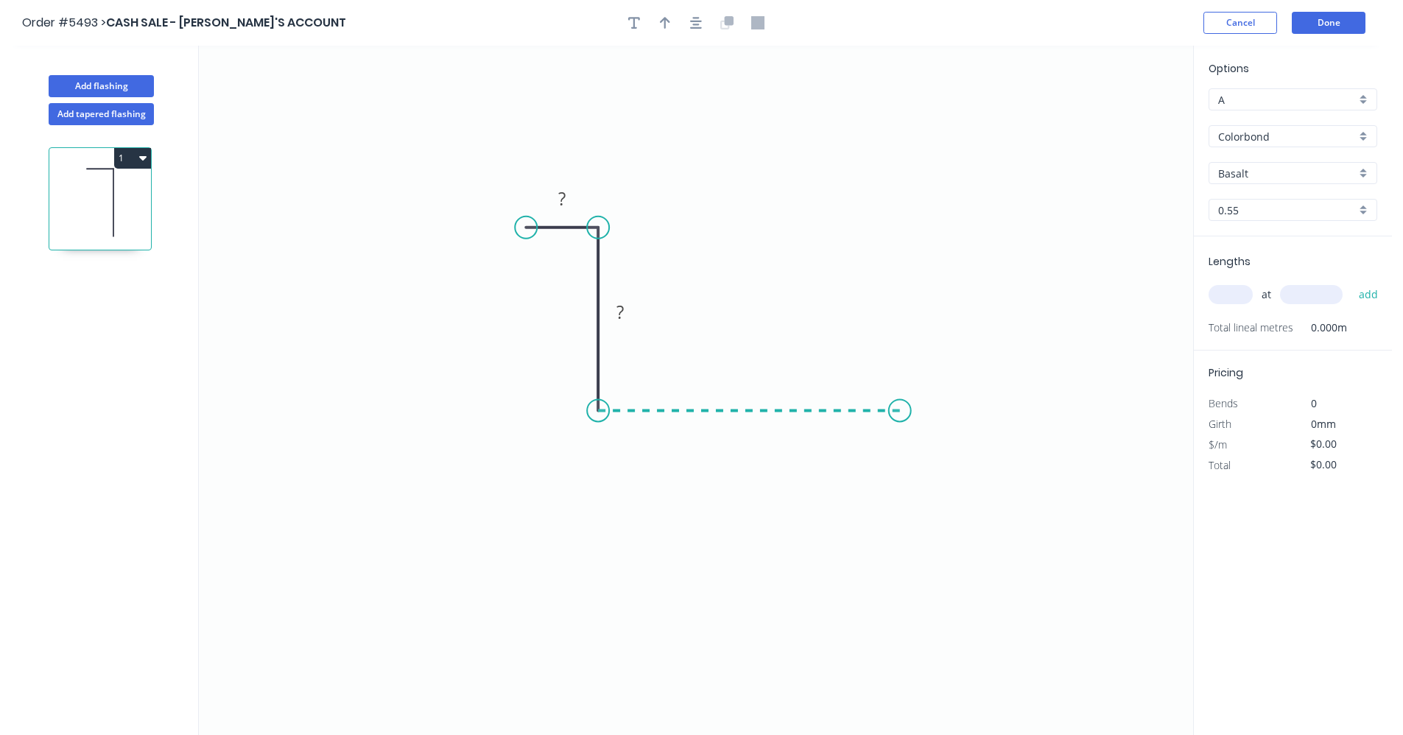
drag, startPoint x: 900, startPoint y: 412, endPoint x: 885, endPoint y: 362, distance: 52.2
click at [900, 411] on icon "0 ? ?" at bounding box center [696, 391] width 994 height 690
click at [897, 220] on icon "0 ? ? ?" at bounding box center [696, 391] width 994 height 690
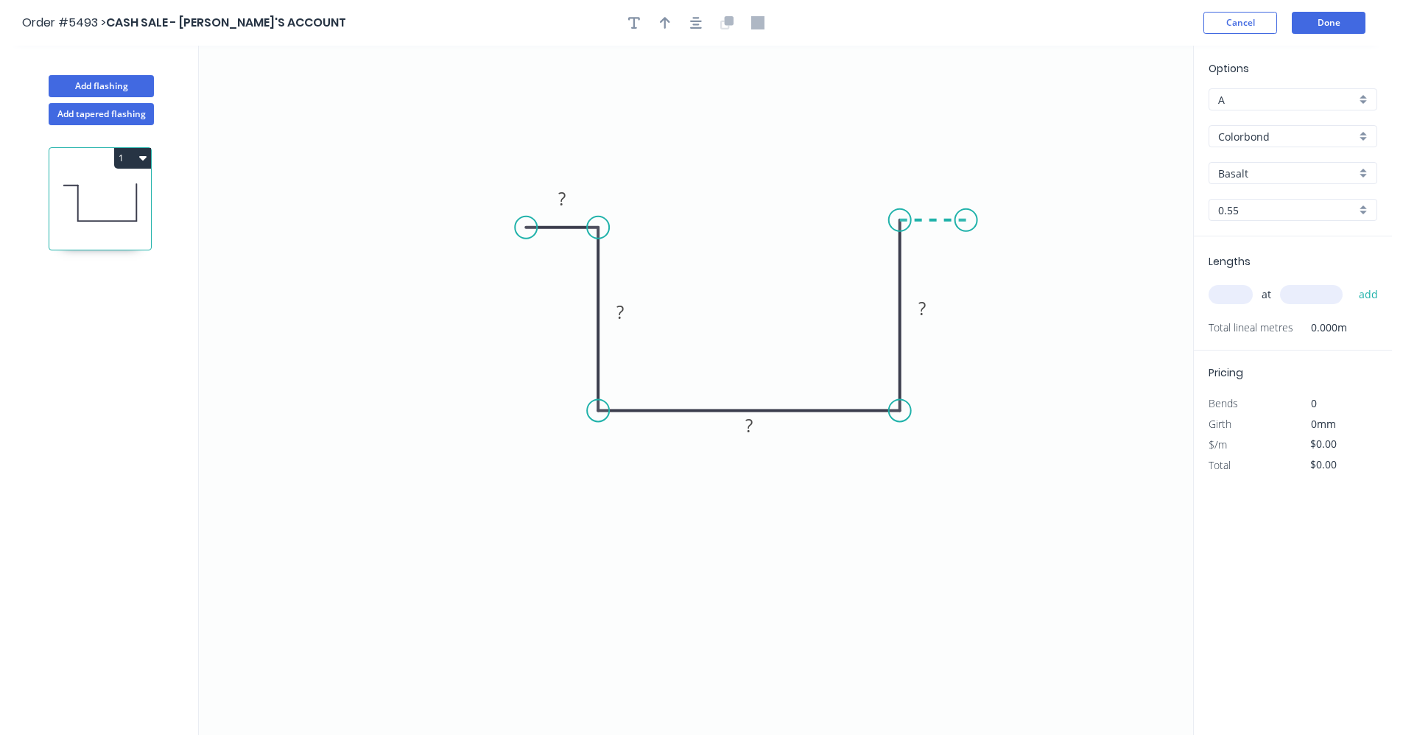
click at [966, 221] on icon "0 ? ? ? ?" at bounding box center [696, 391] width 994 height 690
click at [556, 202] on rect at bounding box center [561, 199] width 29 height 21
type input "$26.18"
click at [701, 22] on icon "button" at bounding box center [696, 22] width 12 height 13
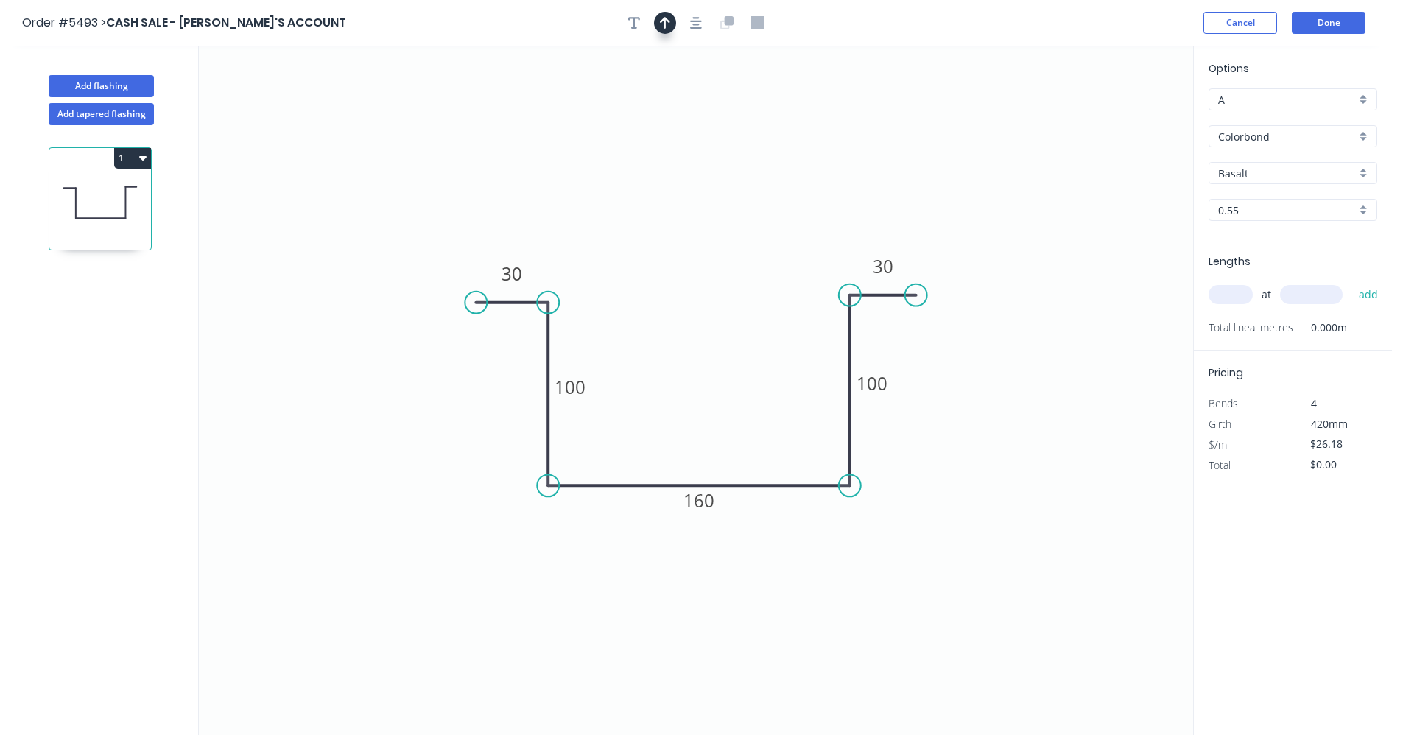
click at [663, 24] on icon "button" at bounding box center [665, 22] width 10 height 13
click at [1126, 122] on icon "0 30 100 160 100 30" at bounding box center [696, 391] width 994 height 690
click at [1120, 119] on icon at bounding box center [1118, 102] width 13 height 47
click at [1120, 119] on icon at bounding box center [1131, 107] width 43 height 43
click at [1120, 119] on icon at bounding box center [1135, 119] width 47 height 13
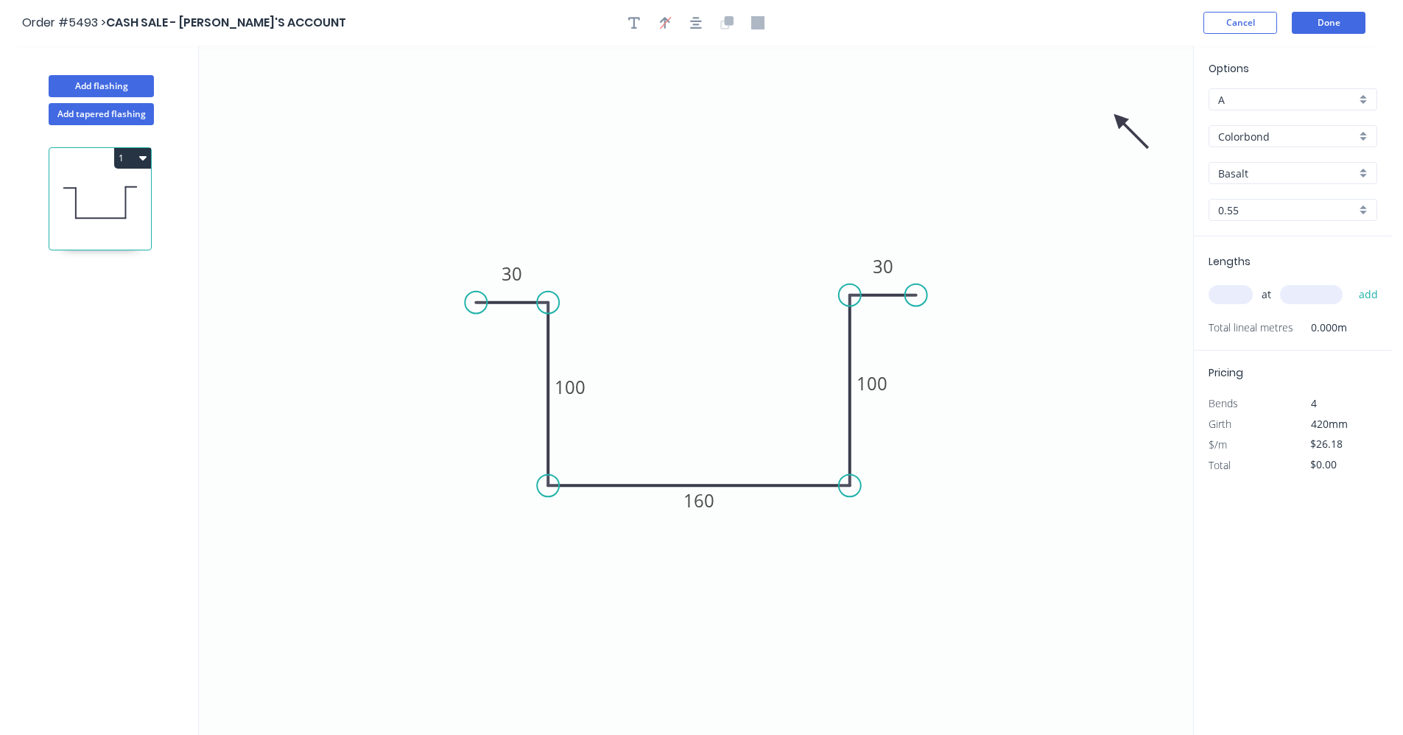
click at [1120, 119] on icon at bounding box center [1131, 131] width 43 height 43
drag, startPoint x: 1120, startPoint y: 119, endPoint x: 767, endPoint y: 513, distance: 529.5
click at [767, 513] on icon at bounding box center [766, 528] width 13 height 47
click at [1363, 175] on div "Basalt" at bounding box center [1293, 173] width 169 height 22
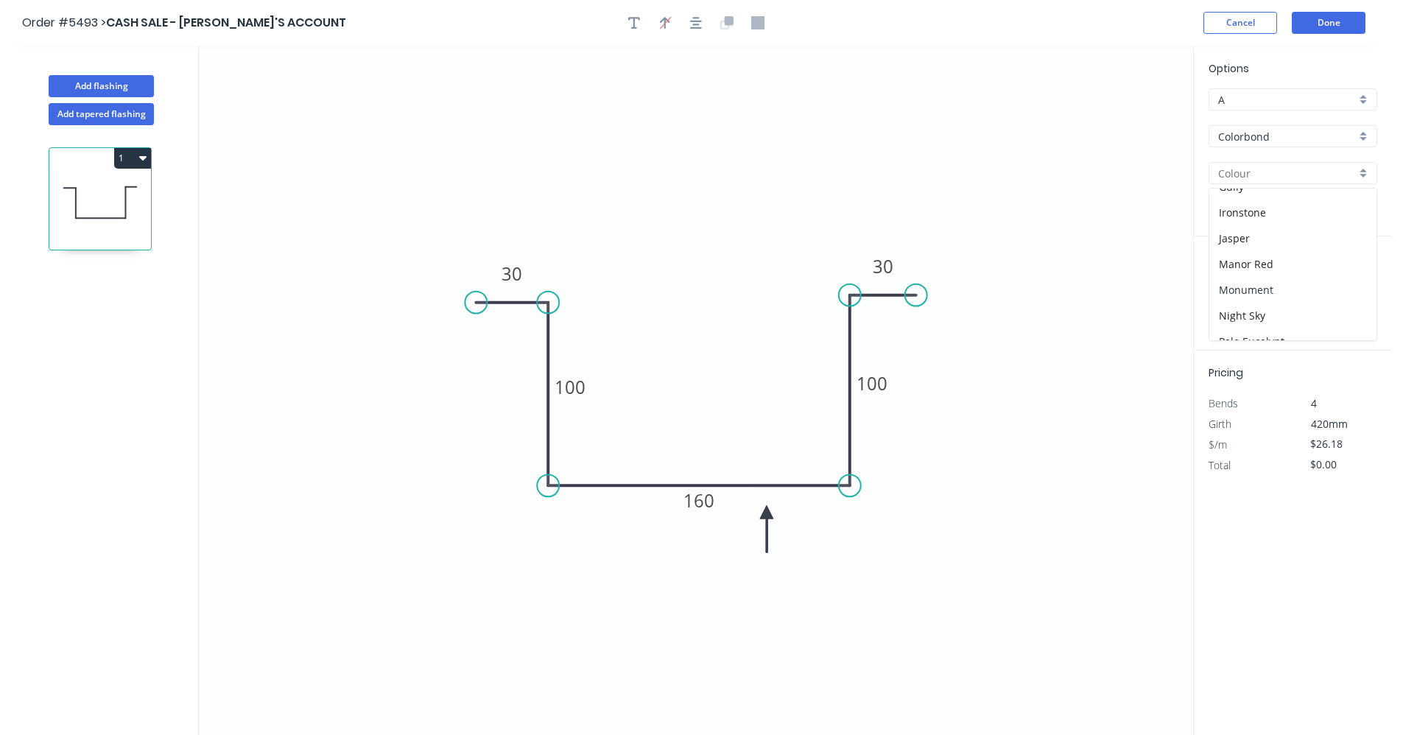
click at [1259, 292] on div "Monument" at bounding box center [1293, 290] width 167 height 26
type input "Monument"
click at [1239, 294] on input "text" at bounding box center [1231, 294] width 44 height 19
type input "1"
type input "600"
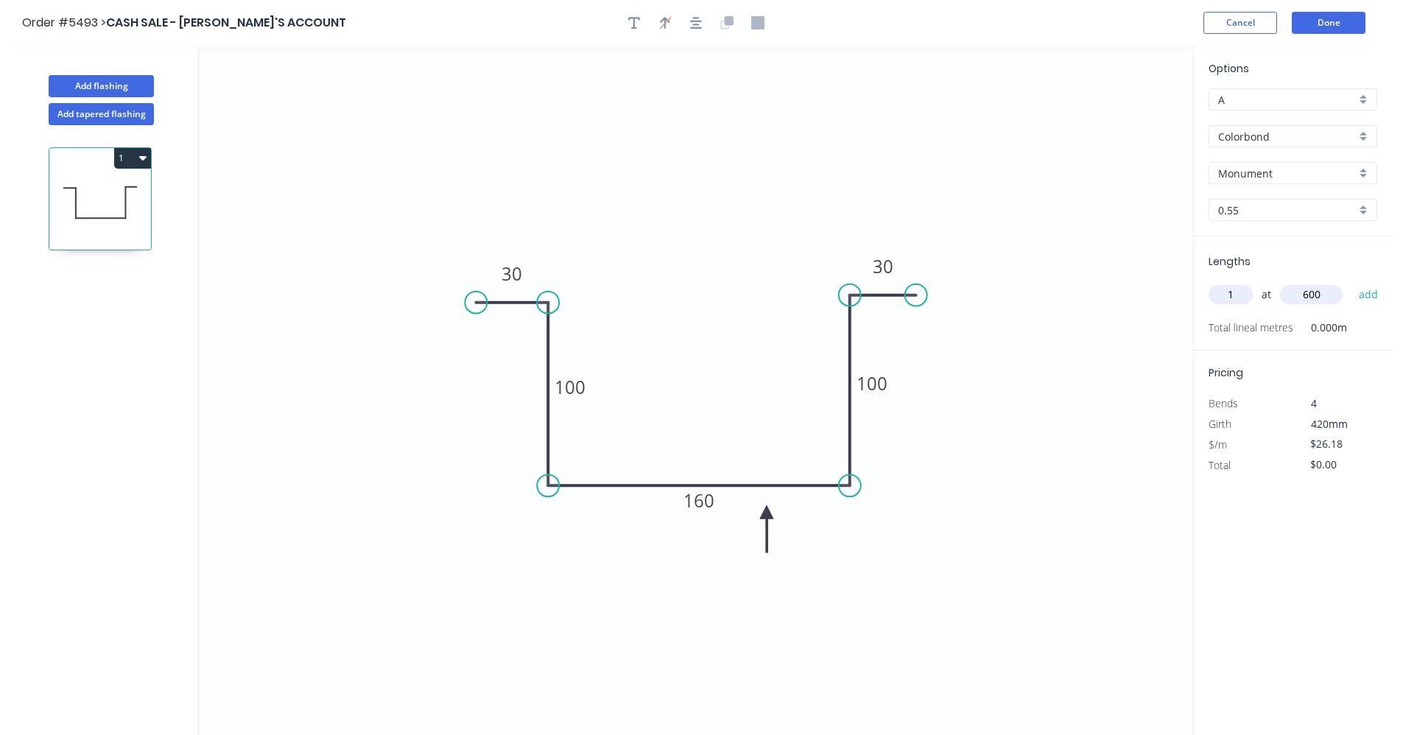
click at [1352, 282] on button "add" at bounding box center [1369, 294] width 35 height 25
click at [146, 160] on icon "button" at bounding box center [142, 158] width 7 height 12
click at [87, 200] on div "Duplicate" at bounding box center [80, 194] width 113 height 21
type input "$0.00"
click at [578, 386] on tspan "100" at bounding box center [570, 387] width 31 height 24
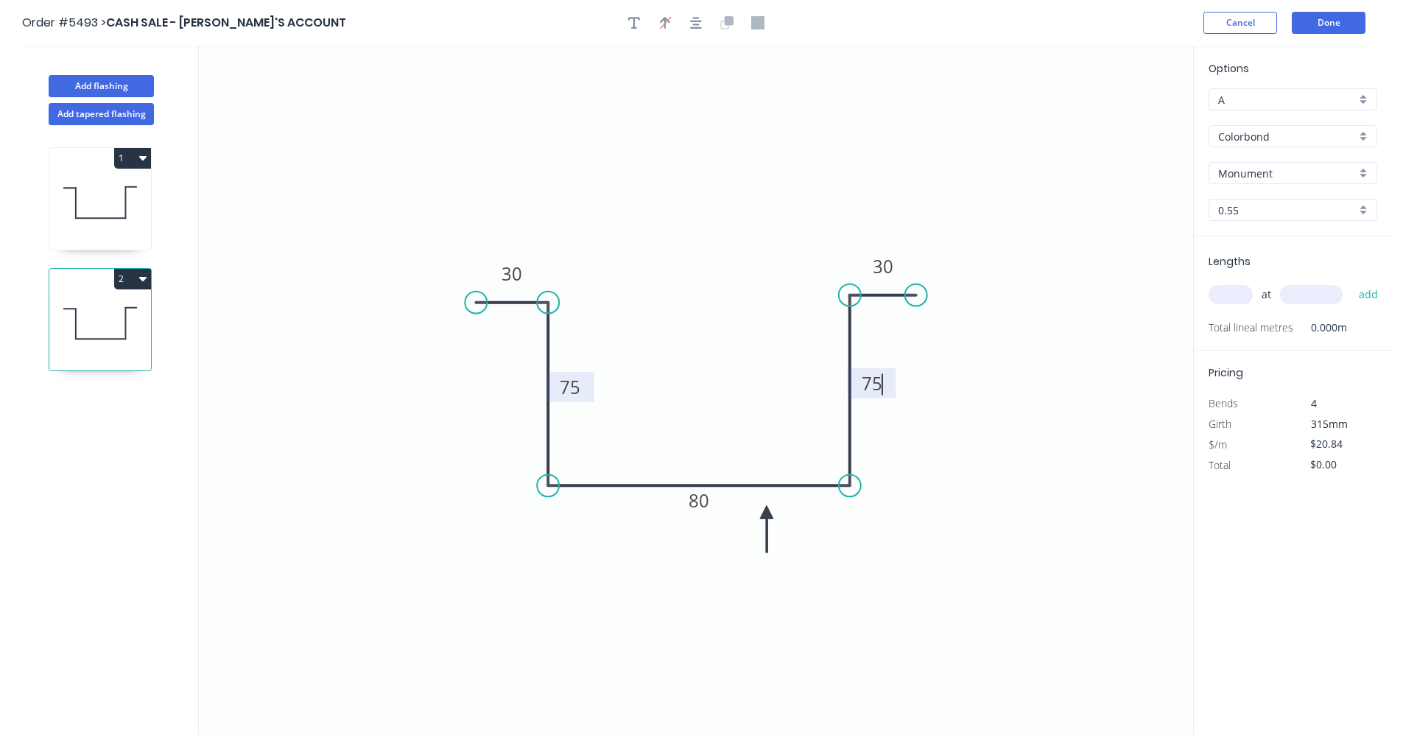
type input "$19.07"
click at [629, 580] on icon "0 25 75 80 75 25" at bounding box center [696, 391] width 994 height 690
click at [1231, 293] on input "text" at bounding box center [1231, 294] width 44 height 19
type input "1"
type input "500"
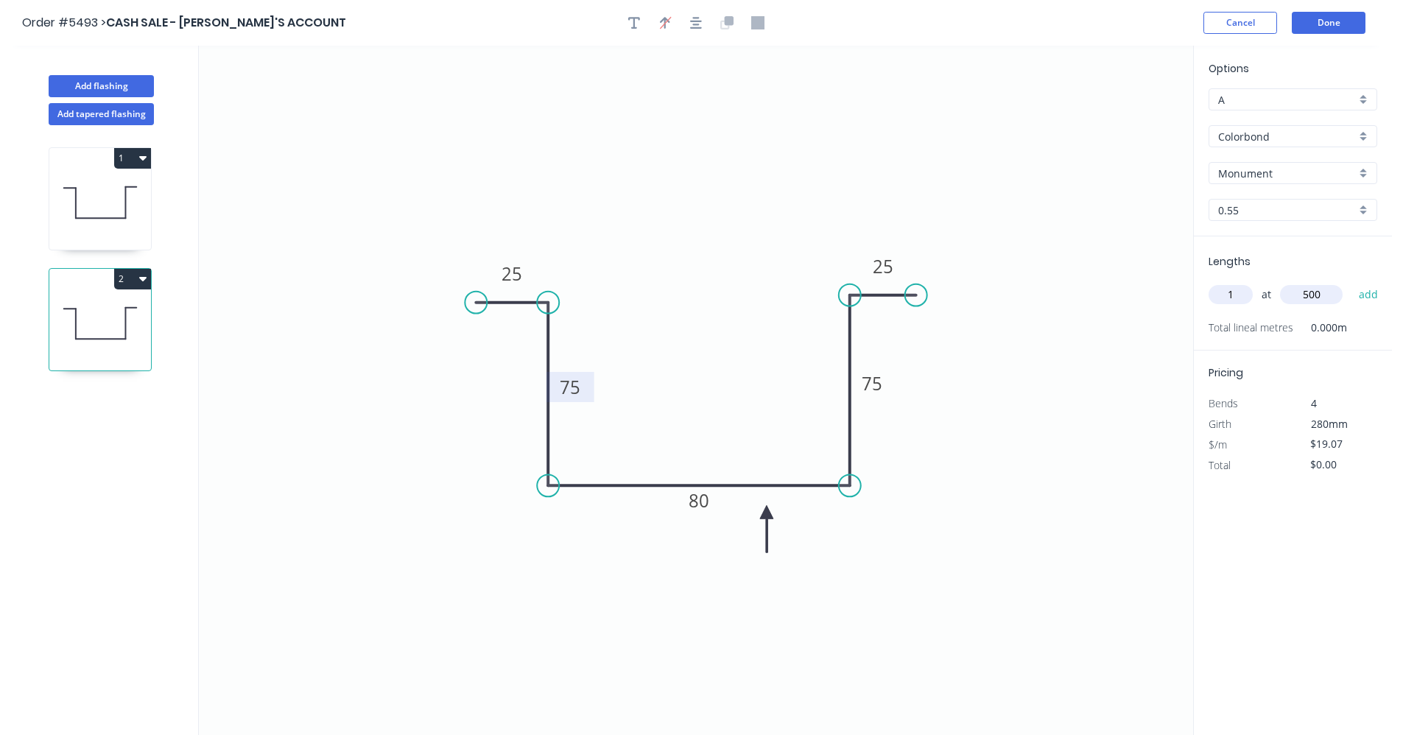
click at [1352, 282] on button "add" at bounding box center [1369, 294] width 35 height 25
type input "$19.07"
click at [1329, 24] on button "Done" at bounding box center [1329, 23] width 74 height 22
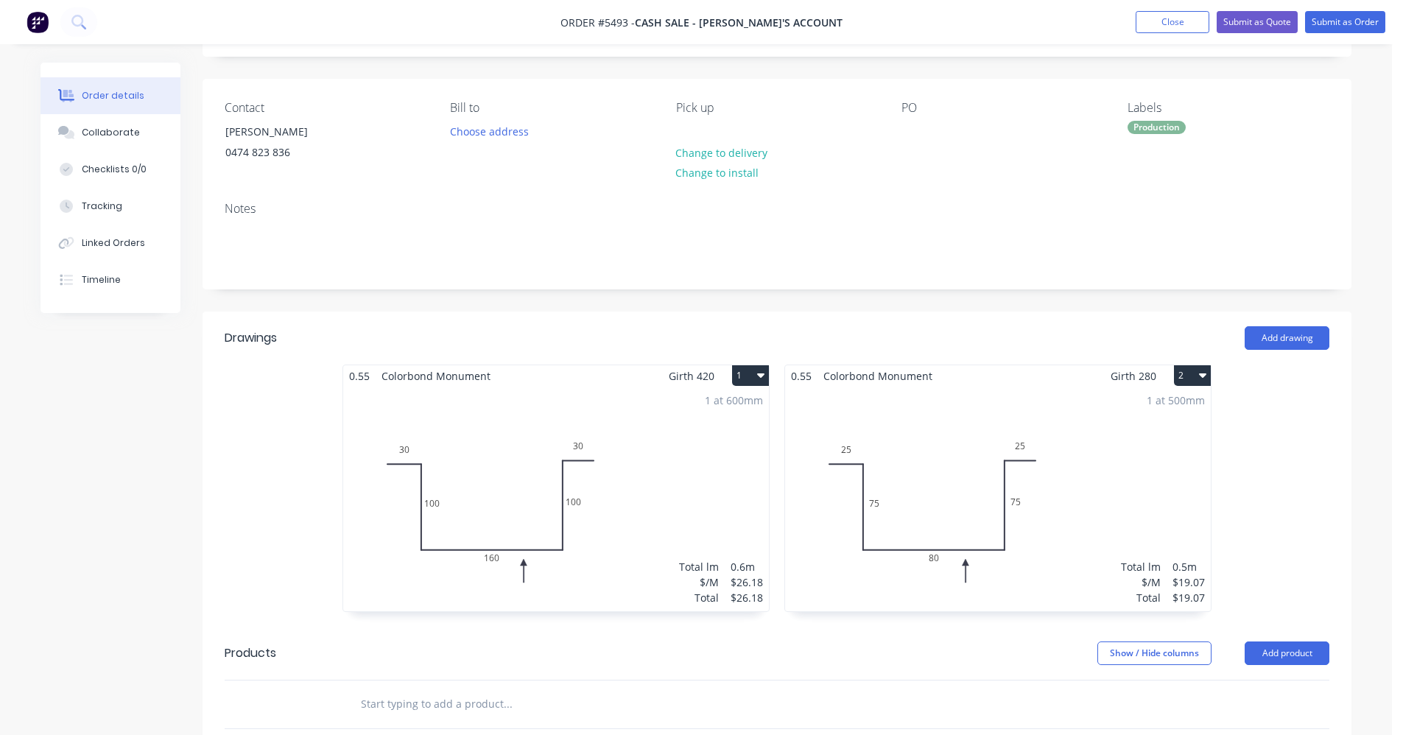
scroll to position [368, 0]
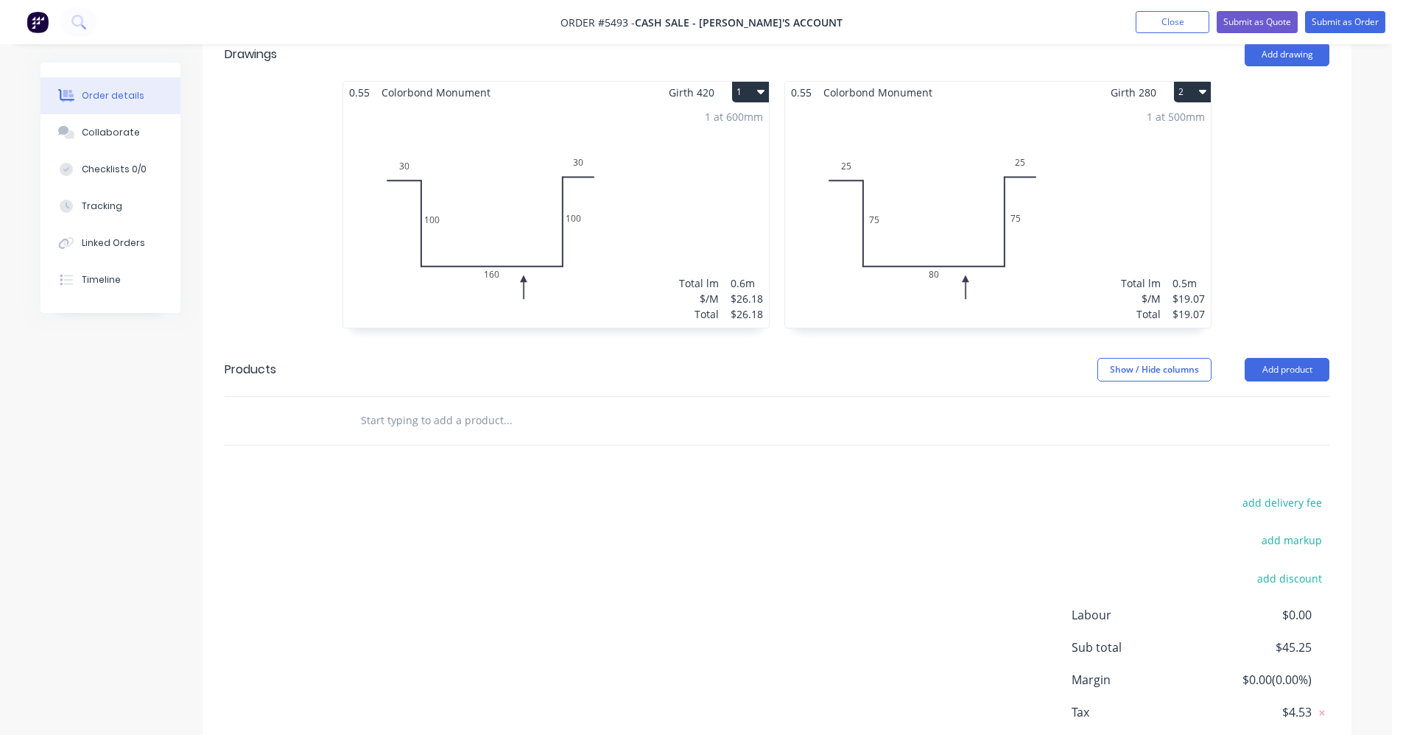
click at [452, 413] on input "text" at bounding box center [507, 420] width 295 height 29
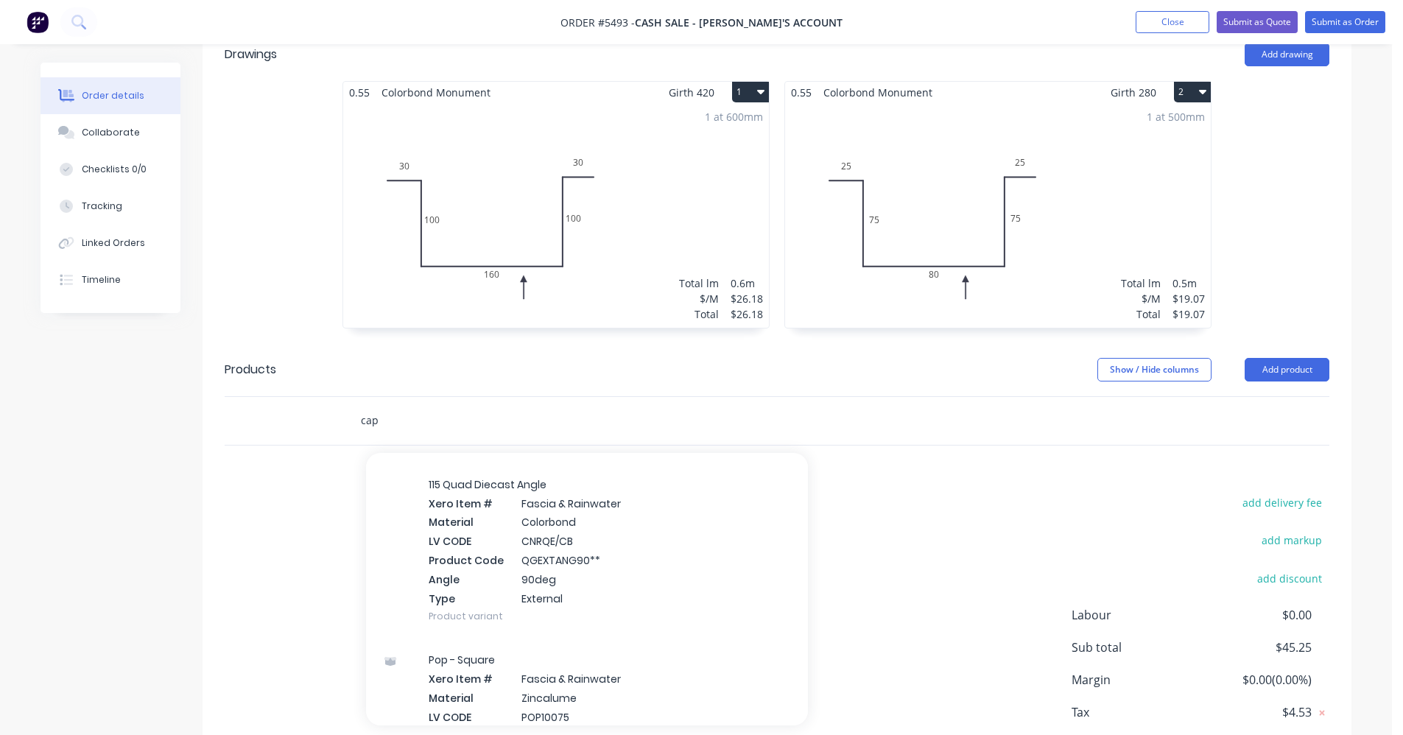
scroll to position [3241, 0]
drag, startPoint x: 389, startPoint y: 418, endPoint x: 303, endPoint y: 418, distance: 86.2
click at [303, 418] on div "cap Add cap to order Stramit Easiflow Gutter Xero Item # factory_item Material …" at bounding box center [777, 421] width 1105 height 48
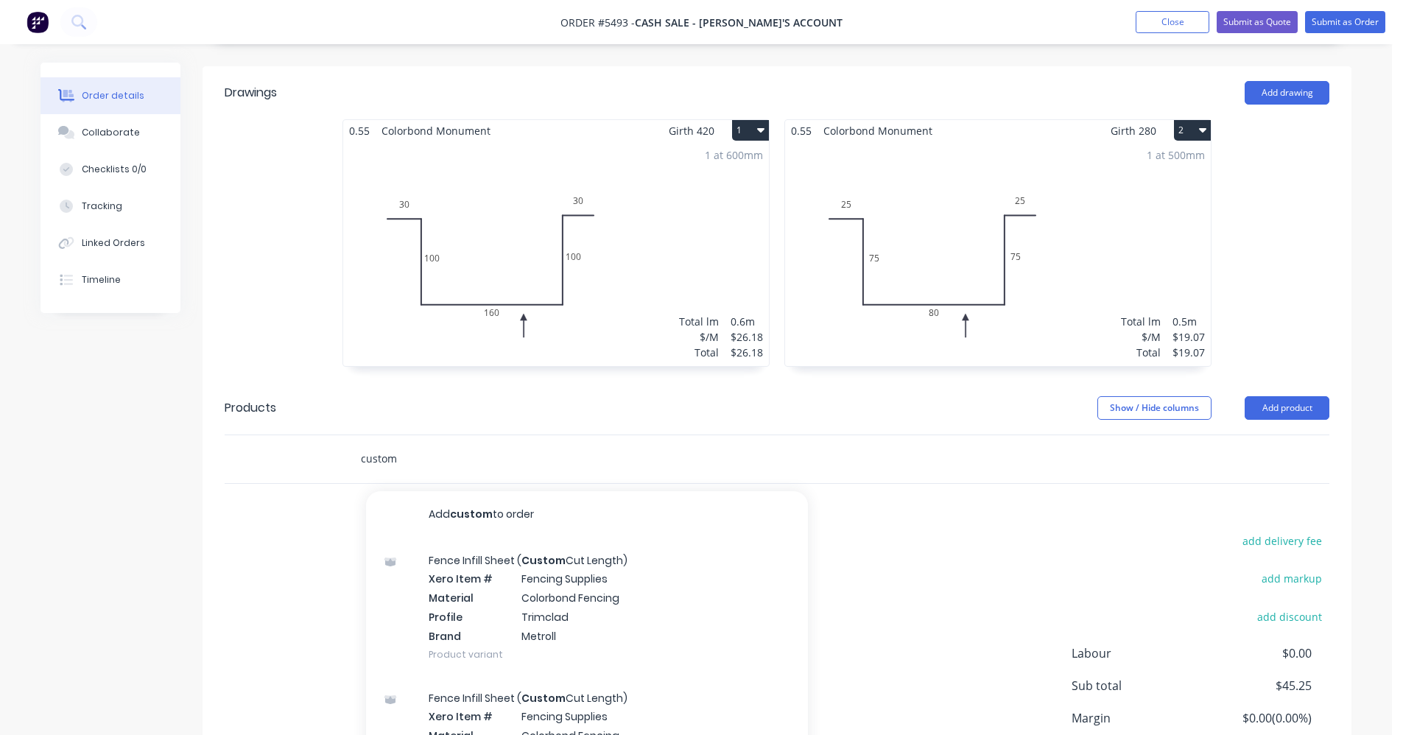
scroll to position [295, 0]
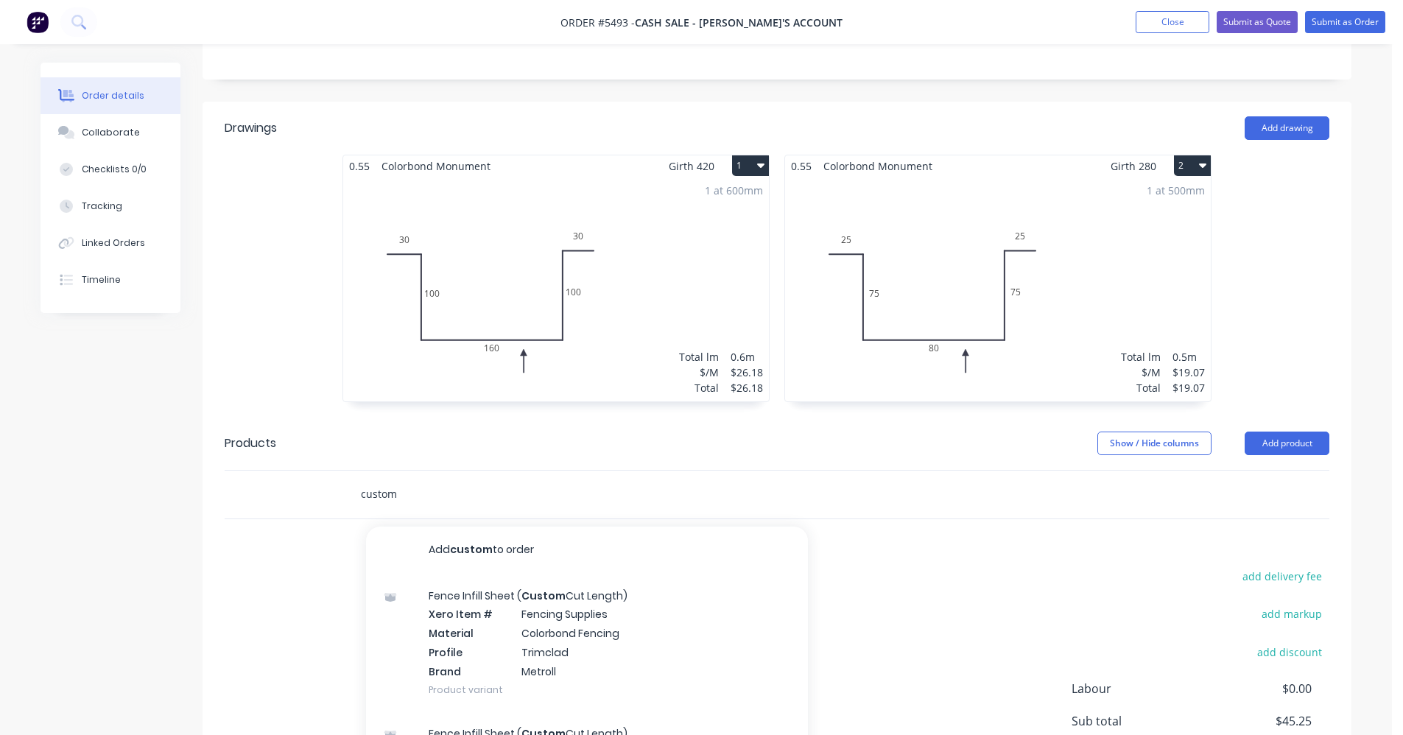
click at [432, 485] on input "custom" at bounding box center [507, 494] width 295 height 29
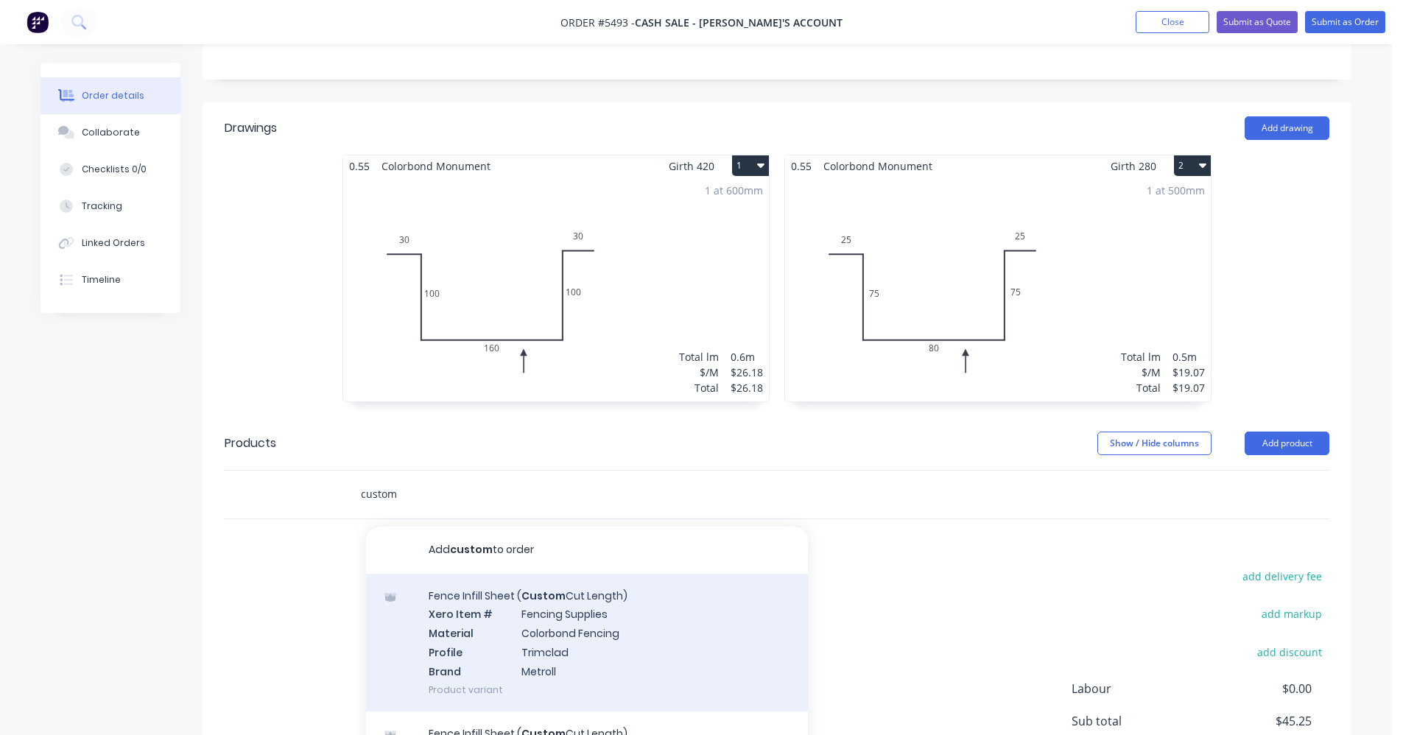
scroll to position [74, 0]
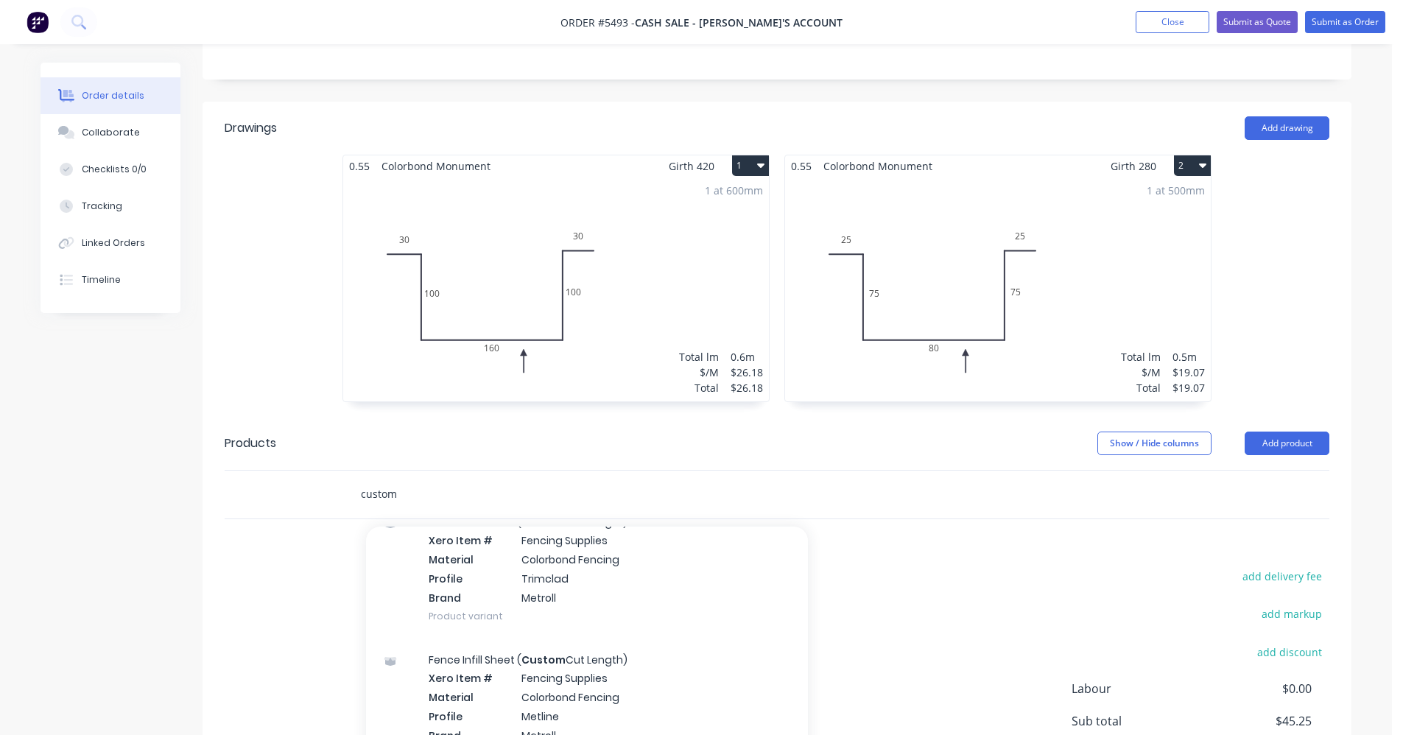
type input "custom"
click at [966, 275] on div "1 at 500mm Total lm $/M Total 0.5m $19.07 $19.07" at bounding box center [998, 289] width 426 height 225
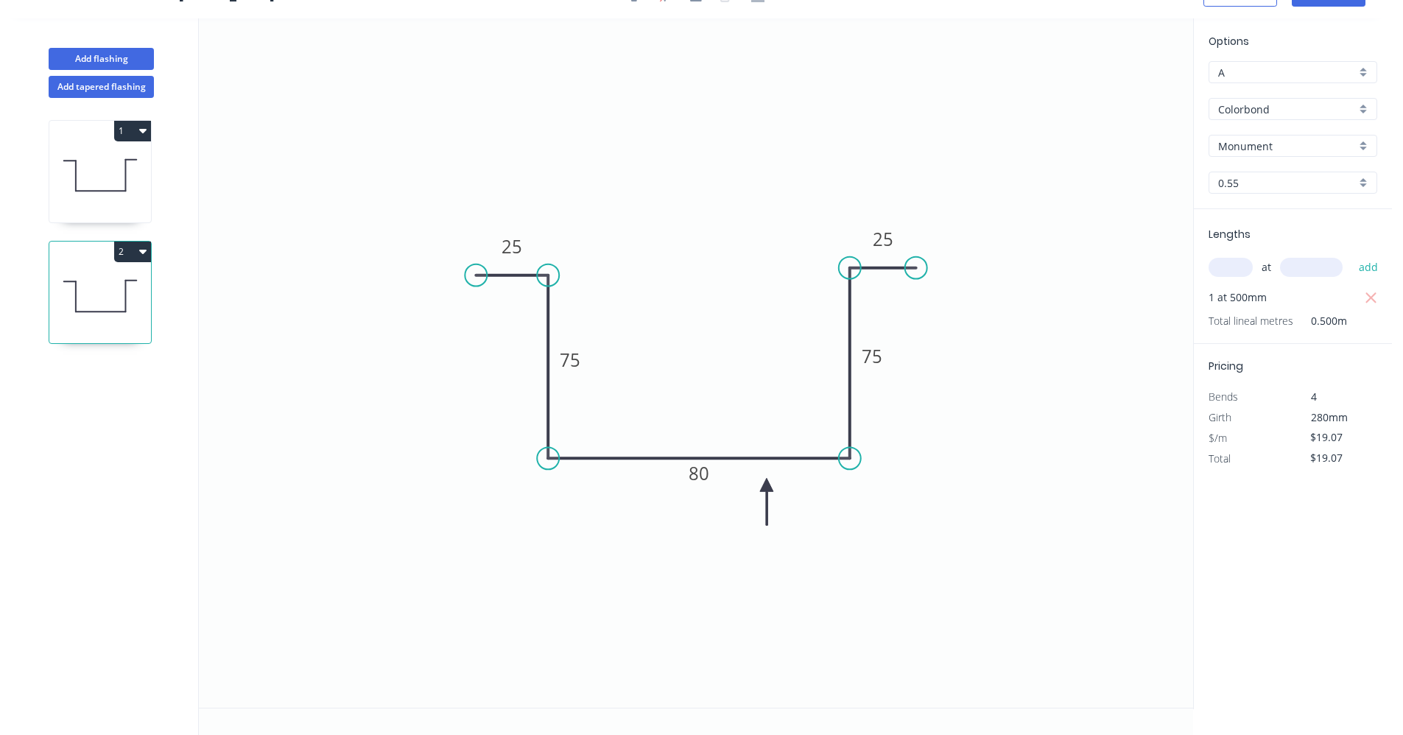
click at [1352, 148] on input "Monument" at bounding box center [1287, 145] width 138 height 15
click at [1257, 228] on div "Dover White" at bounding box center [1293, 230] width 167 height 26
type input "Dover White"
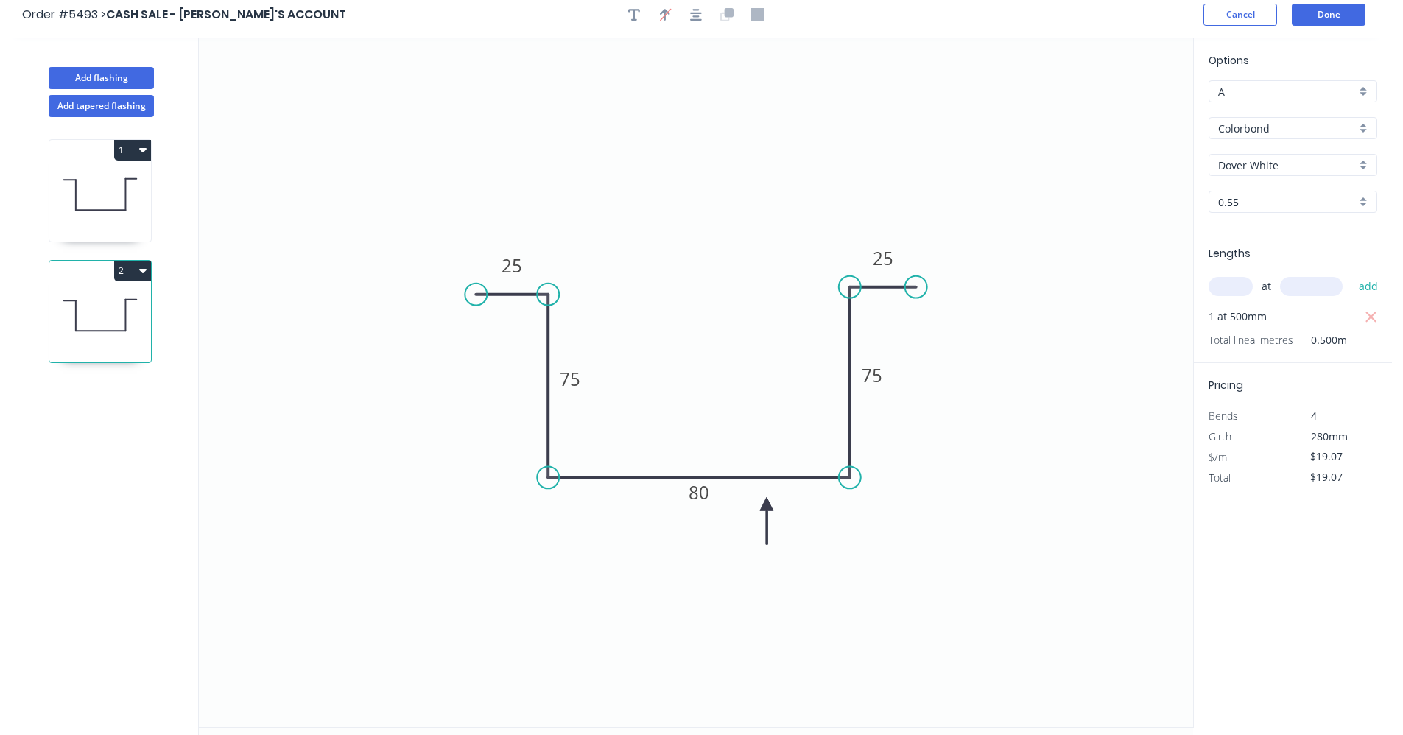
scroll to position [0, 0]
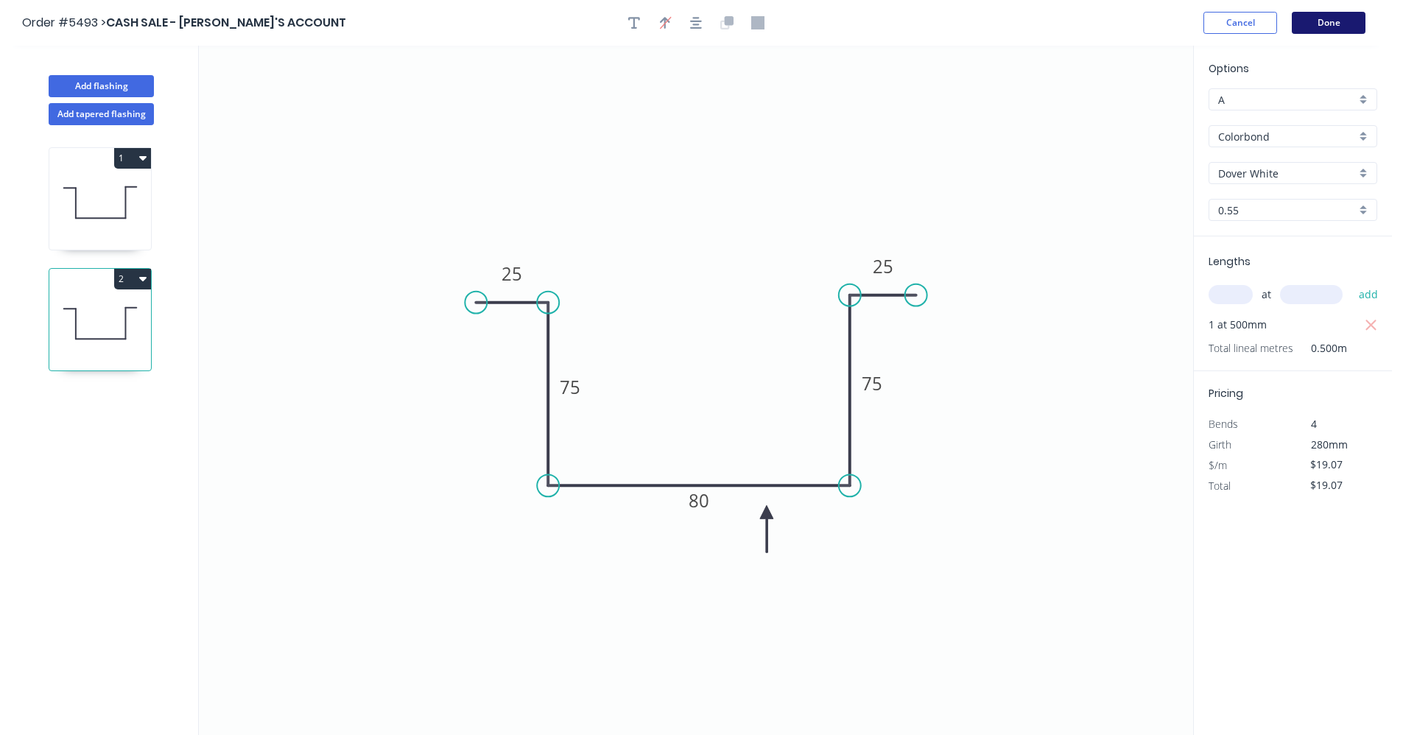
click at [1331, 32] on button "Done" at bounding box center [1329, 23] width 74 height 22
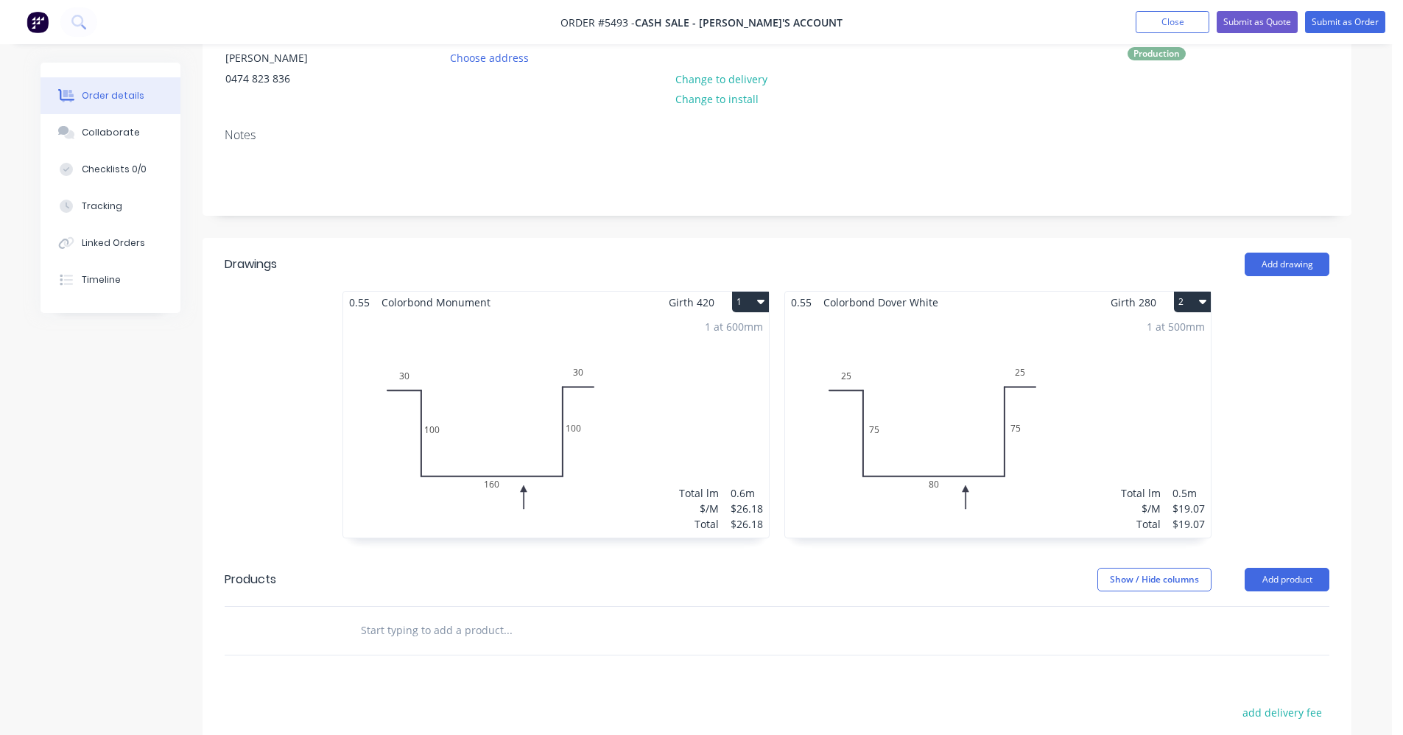
scroll to position [221, 0]
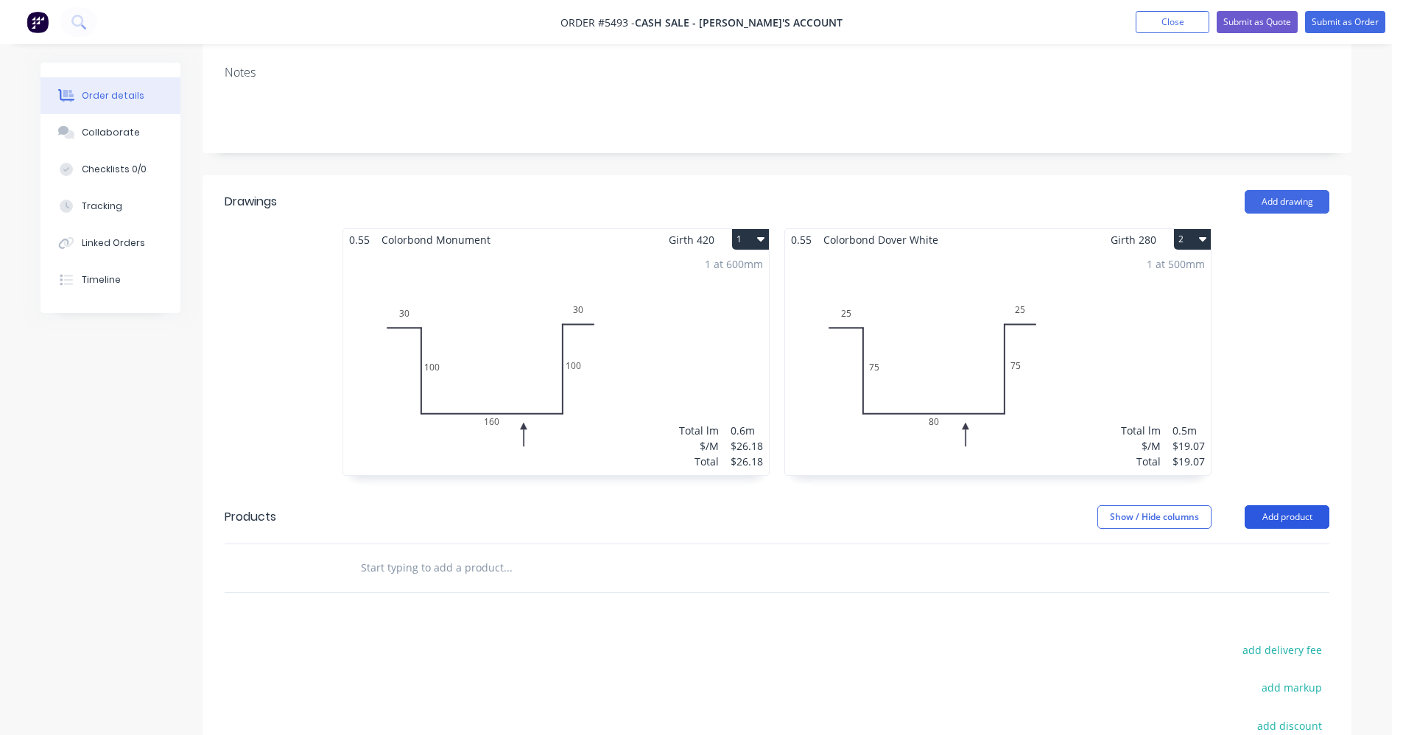
click at [1278, 520] on button "Add product" at bounding box center [1287, 517] width 85 height 24
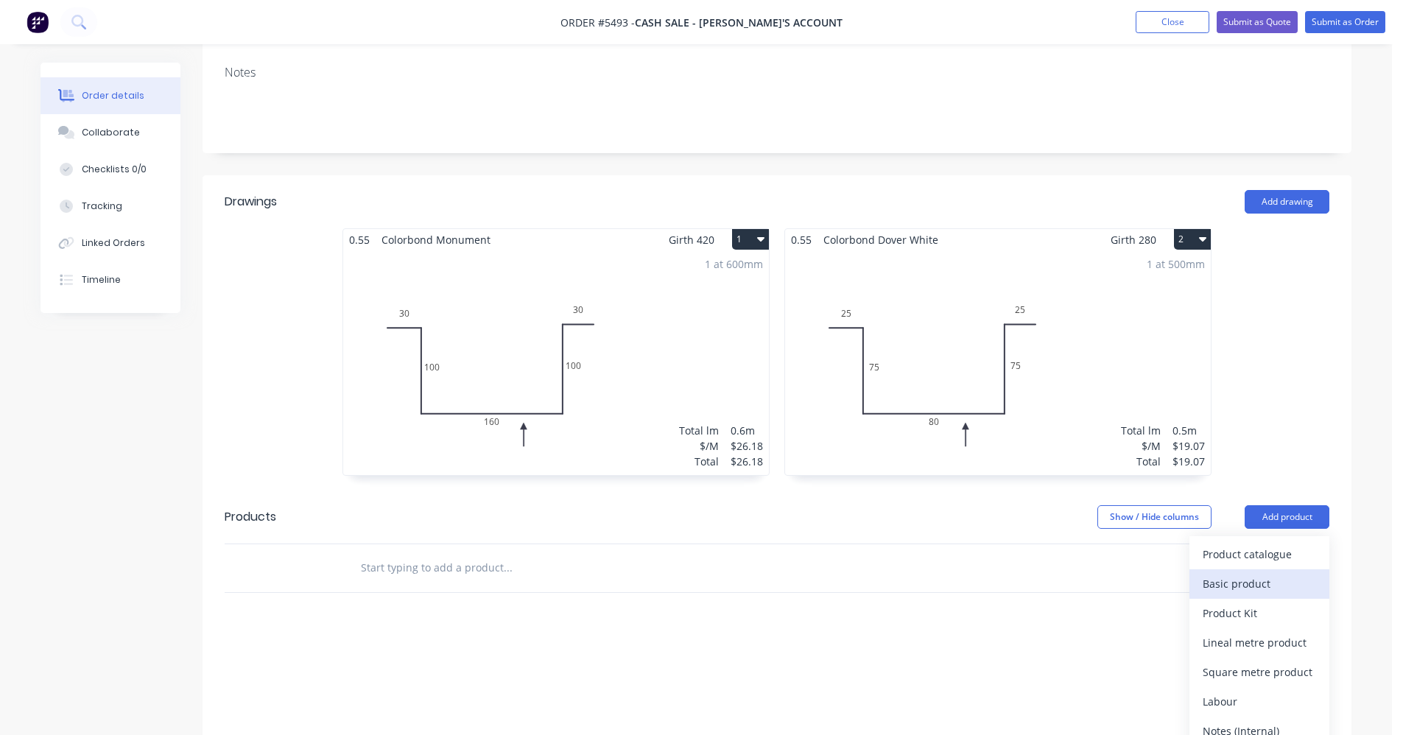
click at [1269, 585] on div "Basic product" at bounding box center [1259, 583] width 113 height 21
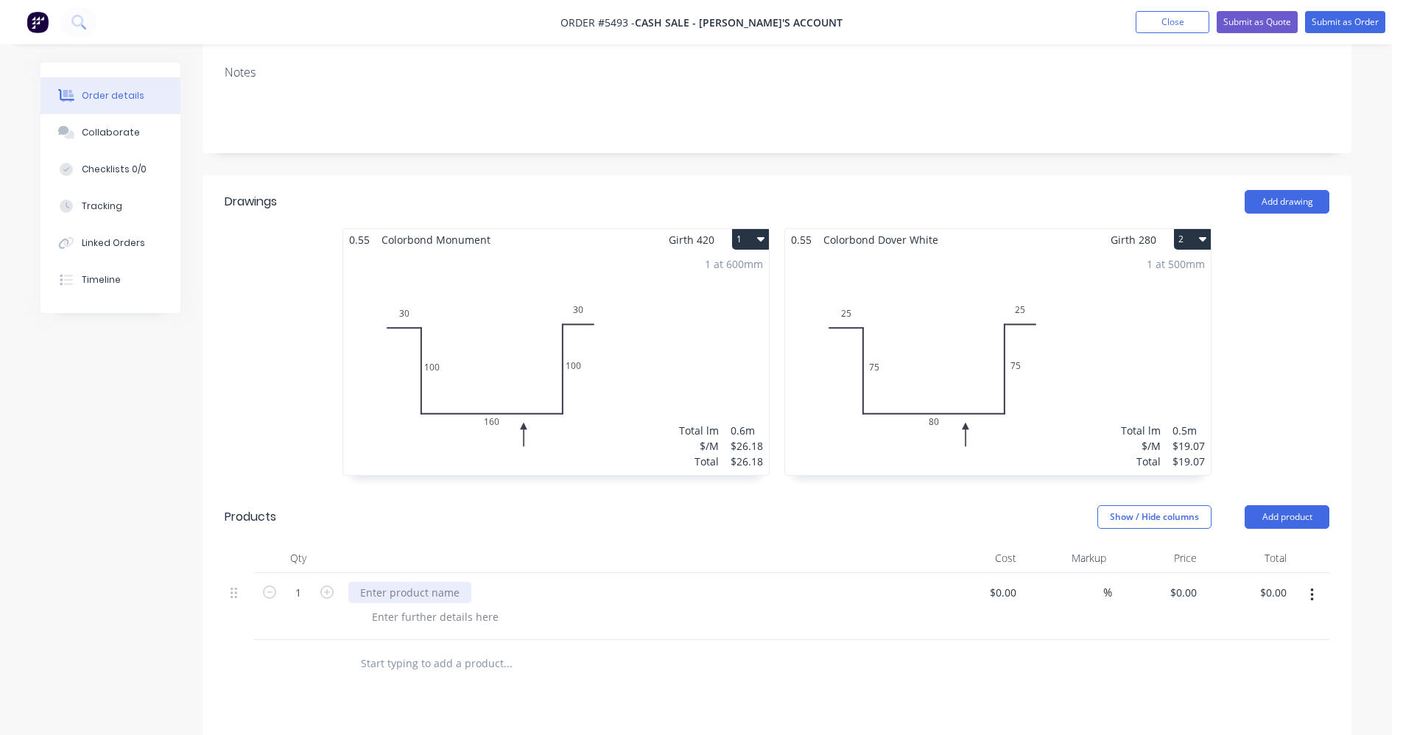
click at [386, 592] on div at bounding box center [409, 592] width 123 height 21
click at [418, 612] on div at bounding box center [435, 616] width 150 height 21
click at [1195, 589] on input "0" at bounding box center [1194, 592] width 17 height 21
type input "$20.00"
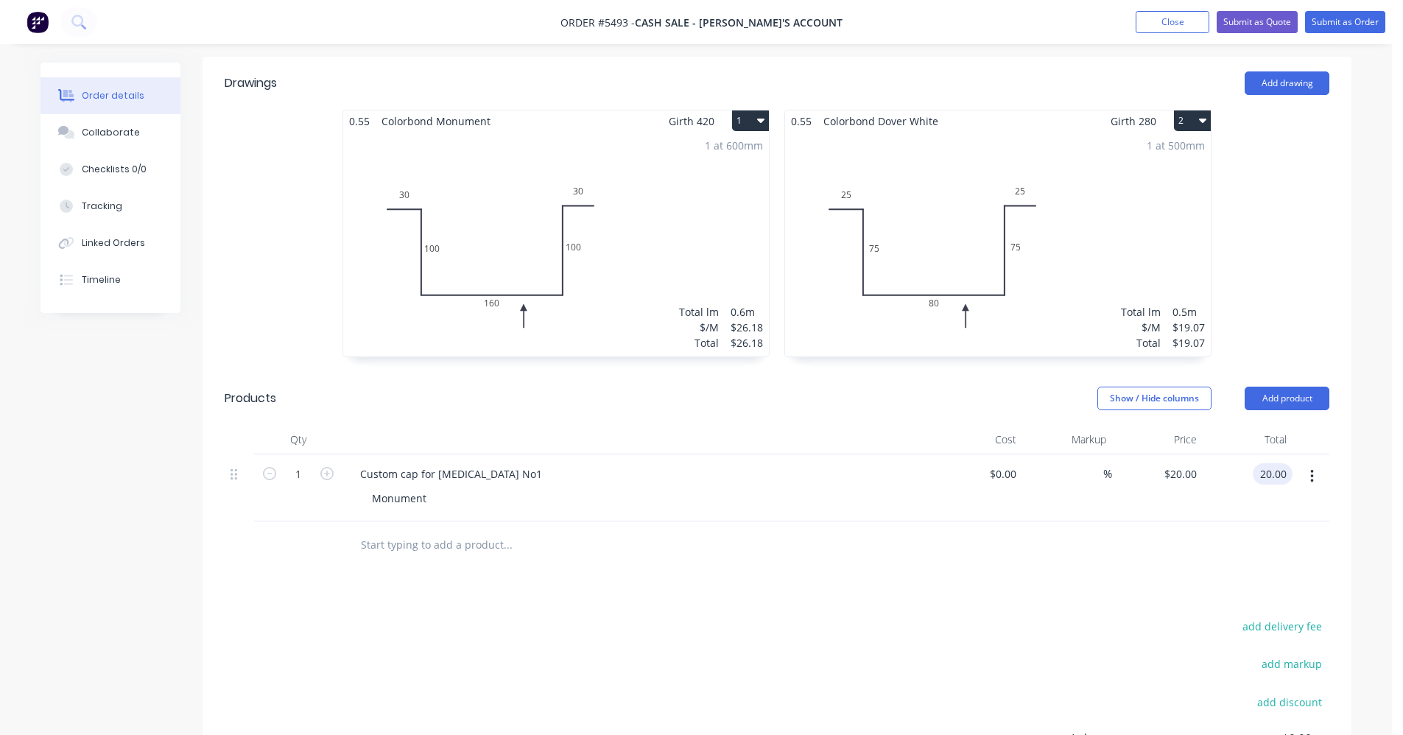
scroll to position [516, 0]
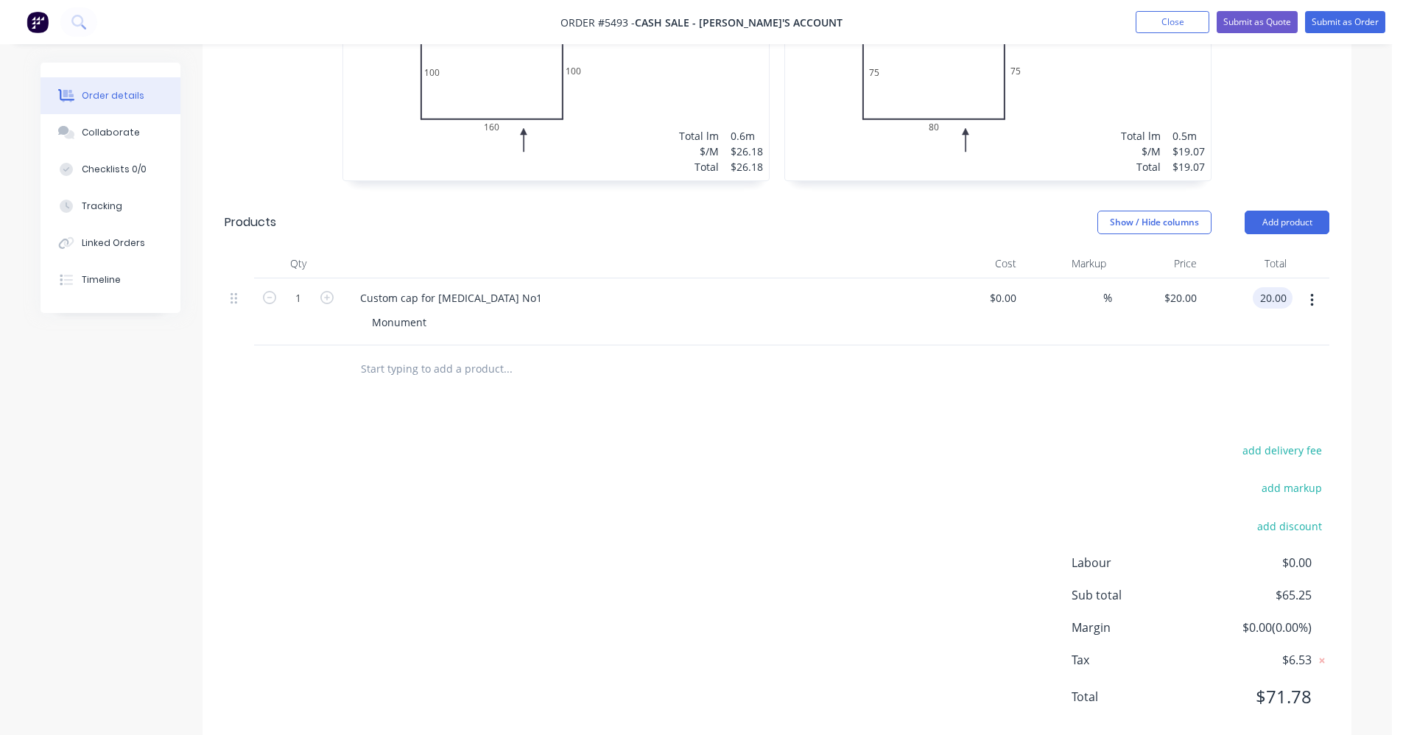
type input "$20.00"
click at [801, 550] on div "add delivery fee add markup add discount Labour $0.00 Sub total $65.25 Margin $…" at bounding box center [777, 583] width 1105 height 284
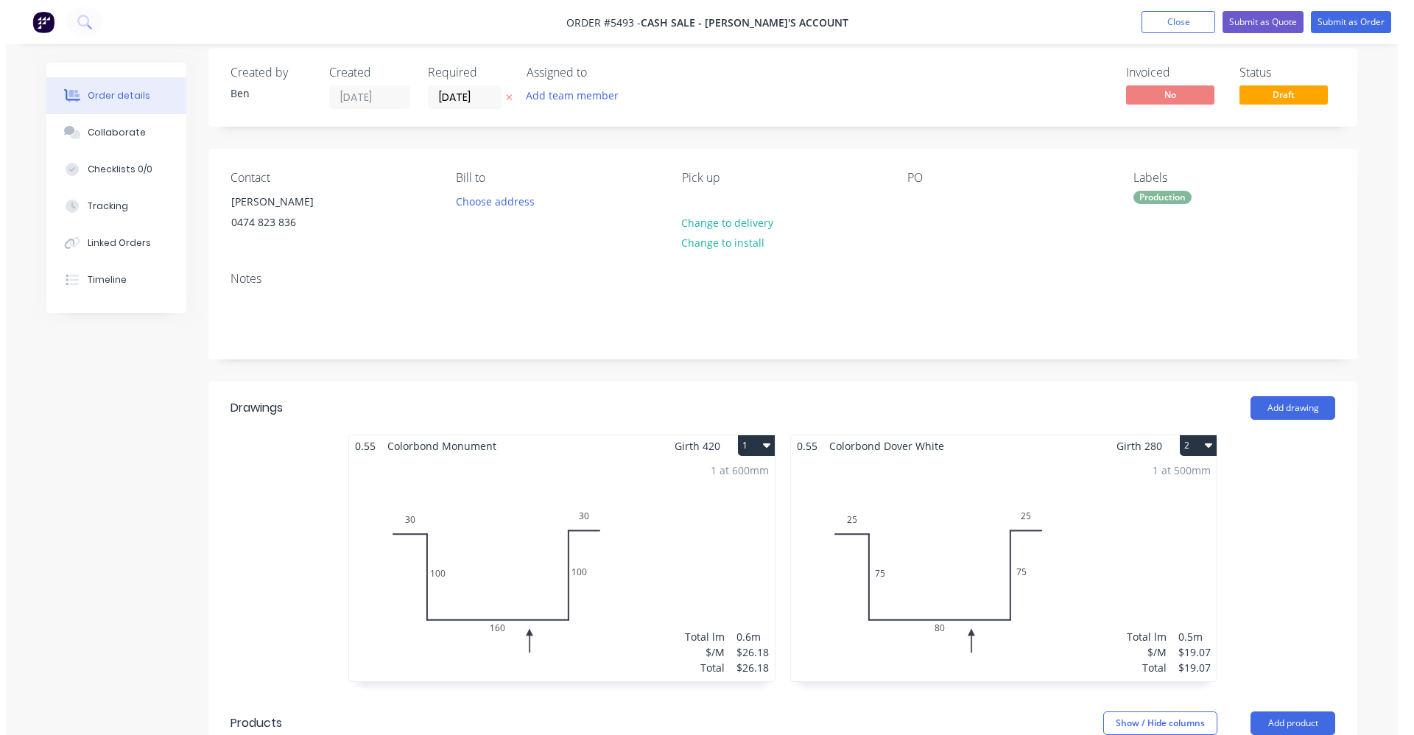
scroll to position [0, 0]
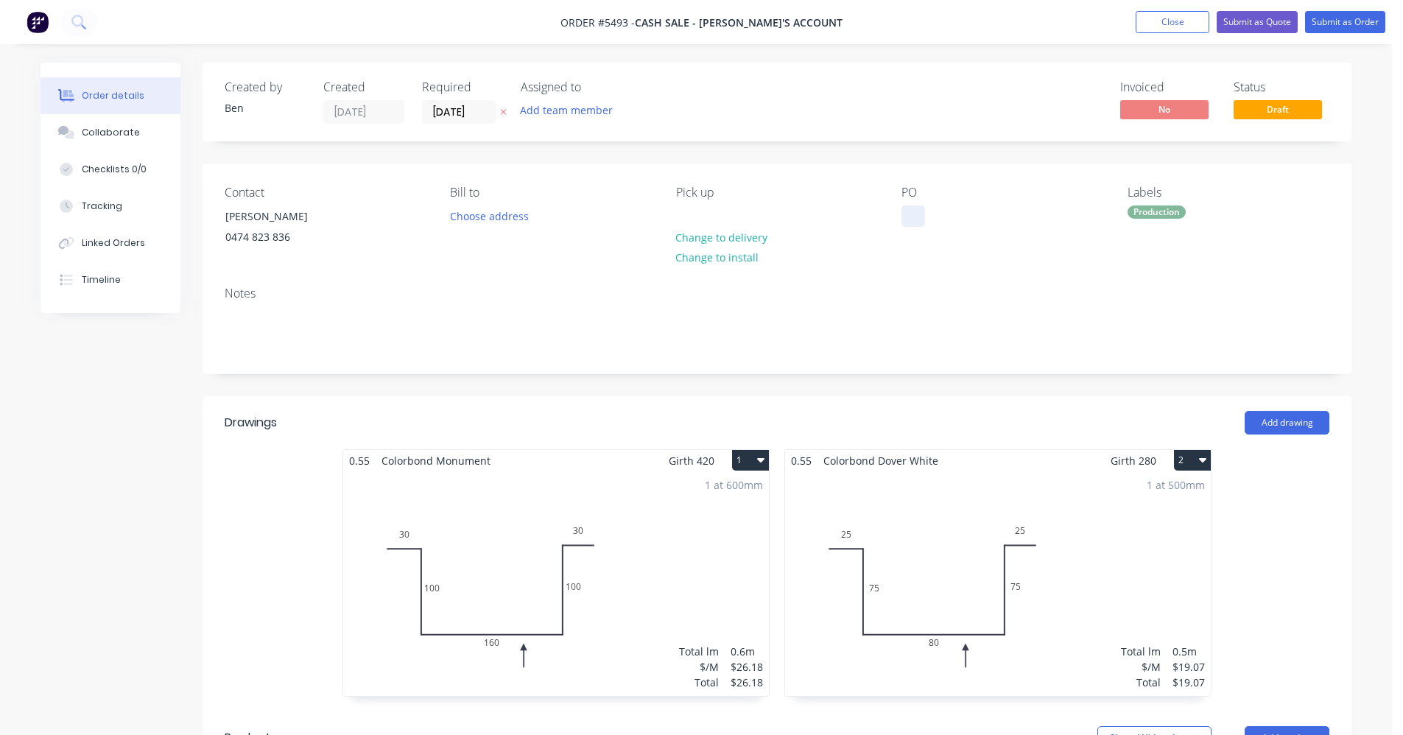
click at [914, 210] on div at bounding box center [914, 216] width 24 height 21
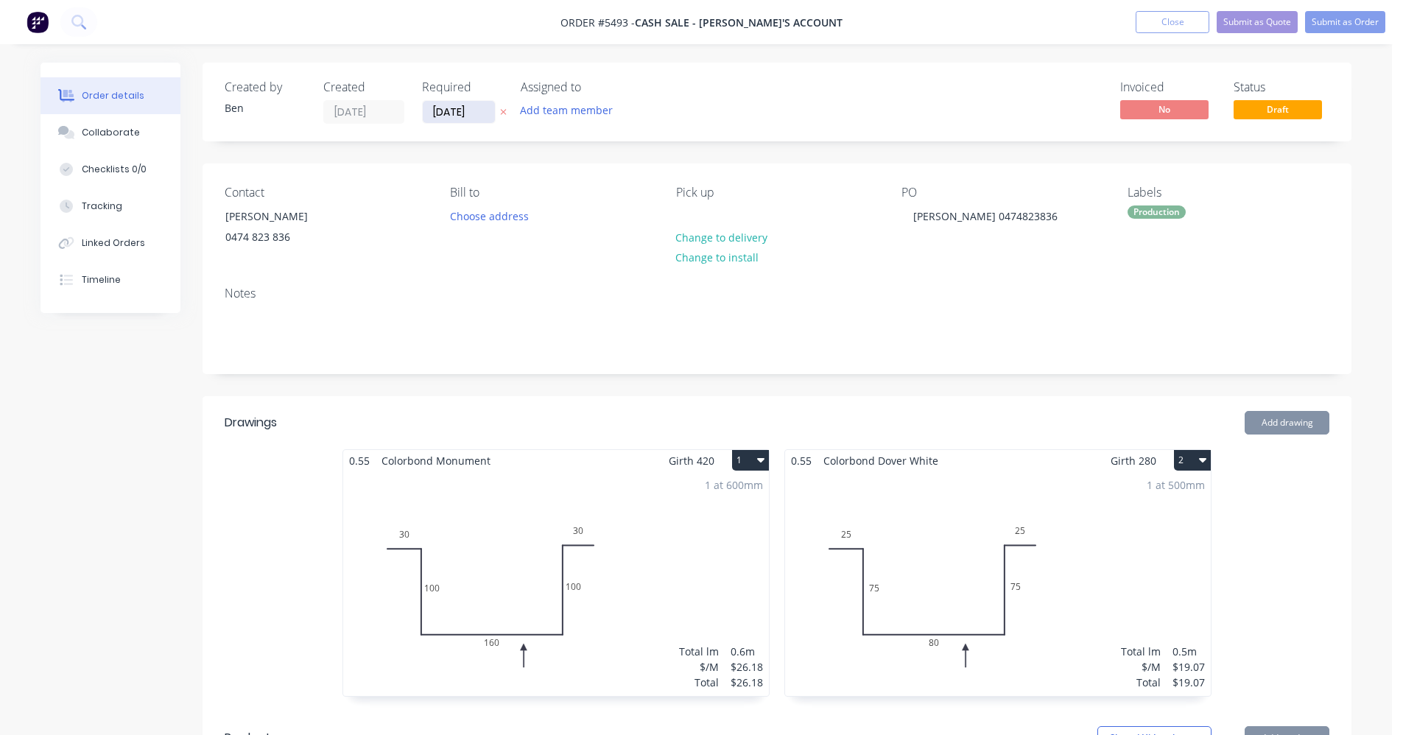
click at [469, 116] on input "[DATE]" at bounding box center [459, 112] width 72 height 22
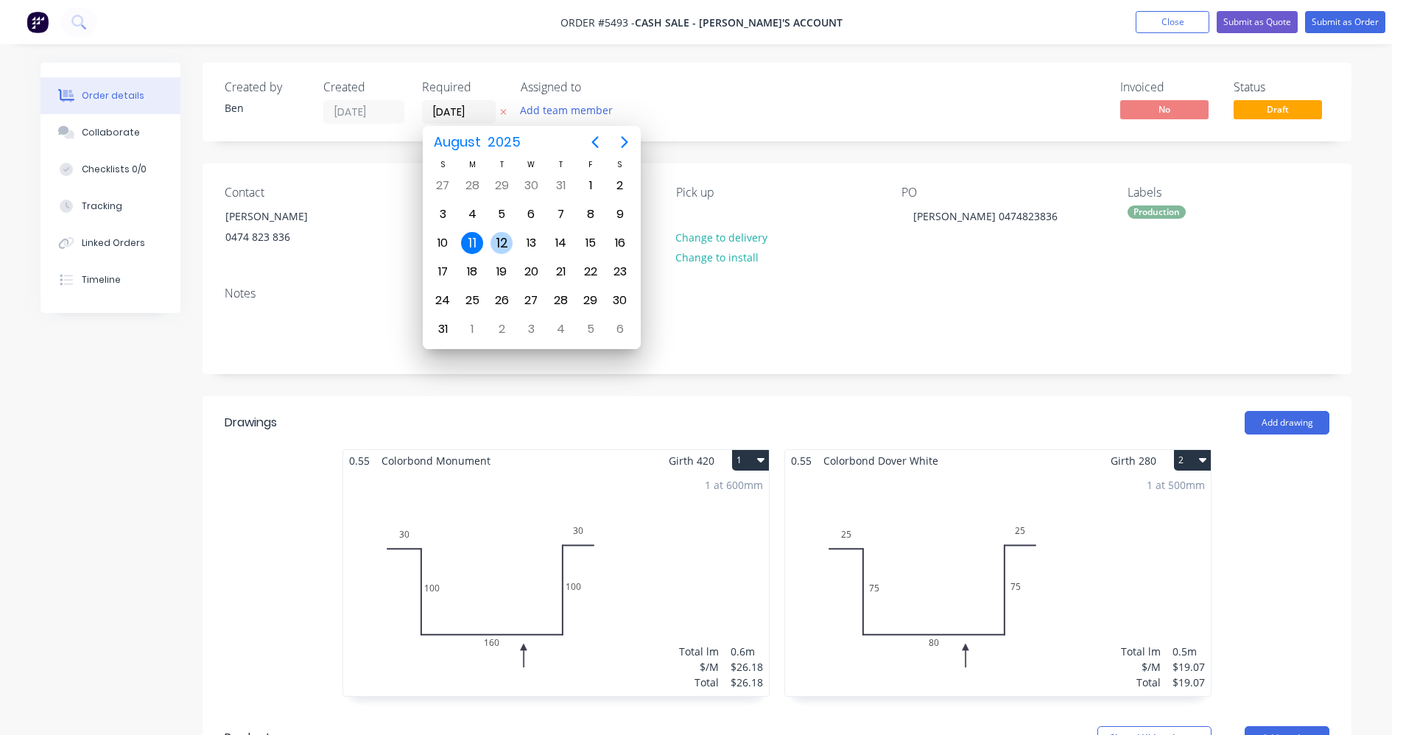
click at [512, 248] on div "12" at bounding box center [501, 243] width 29 height 28
type input "12/08/25"
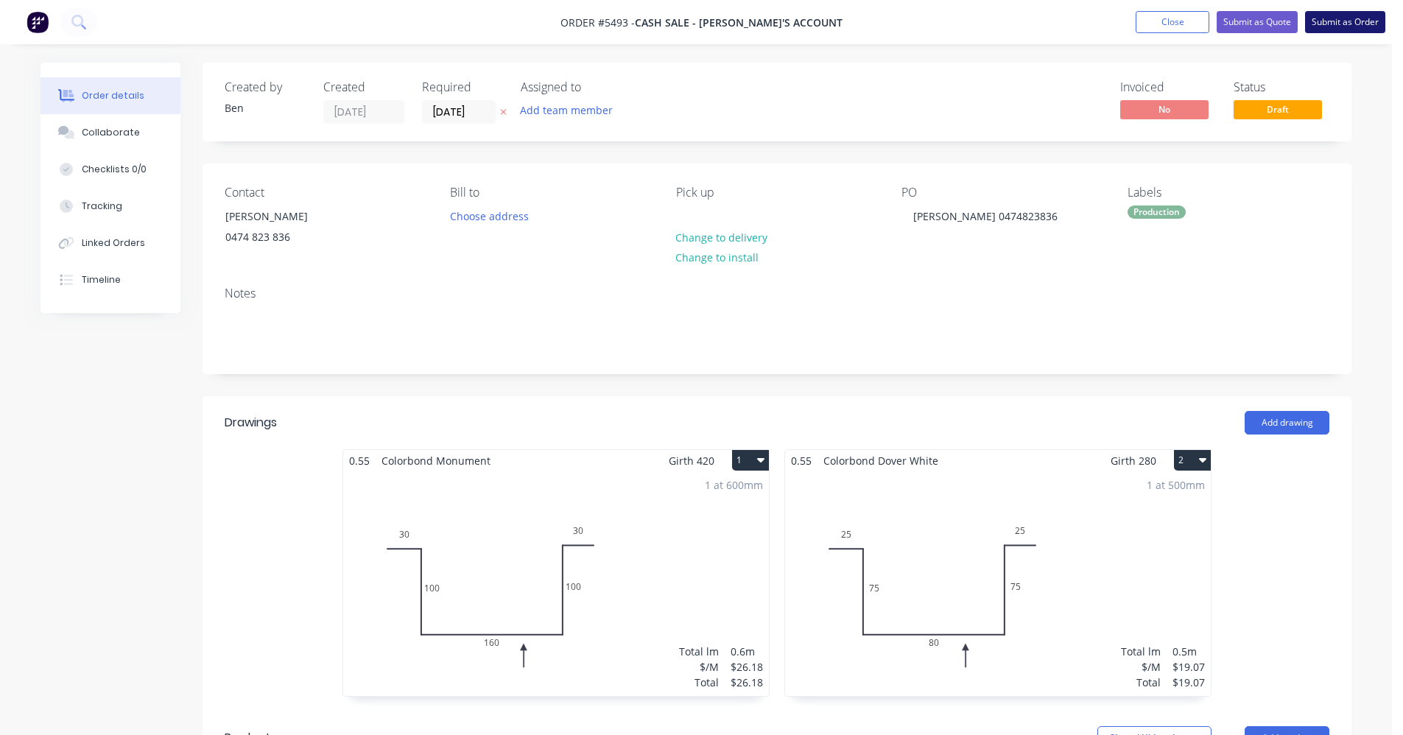
click at [1338, 24] on button "Submit as Order" at bounding box center [1345, 22] width 80 height 22
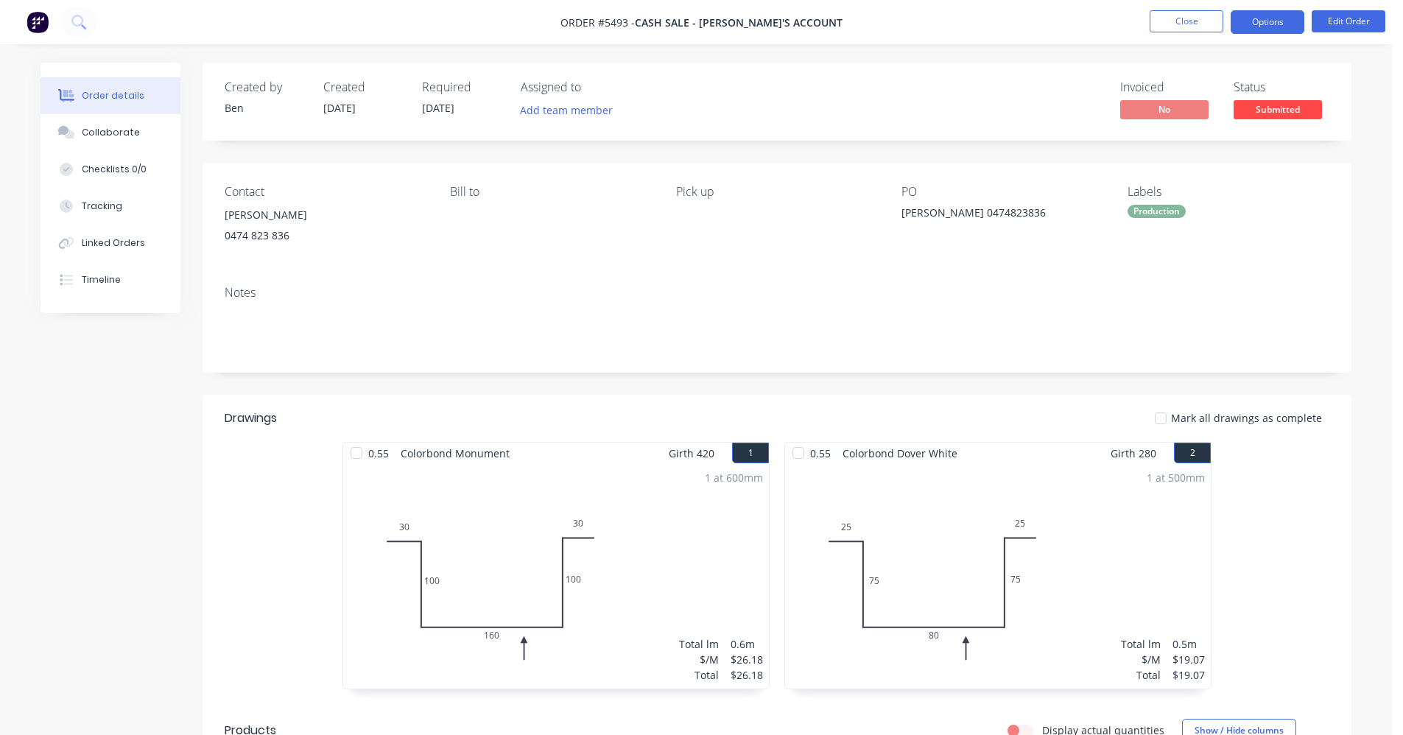
click at [1273, 23] on button "Options" at bounding box center [1268, 22] width 74 height 24
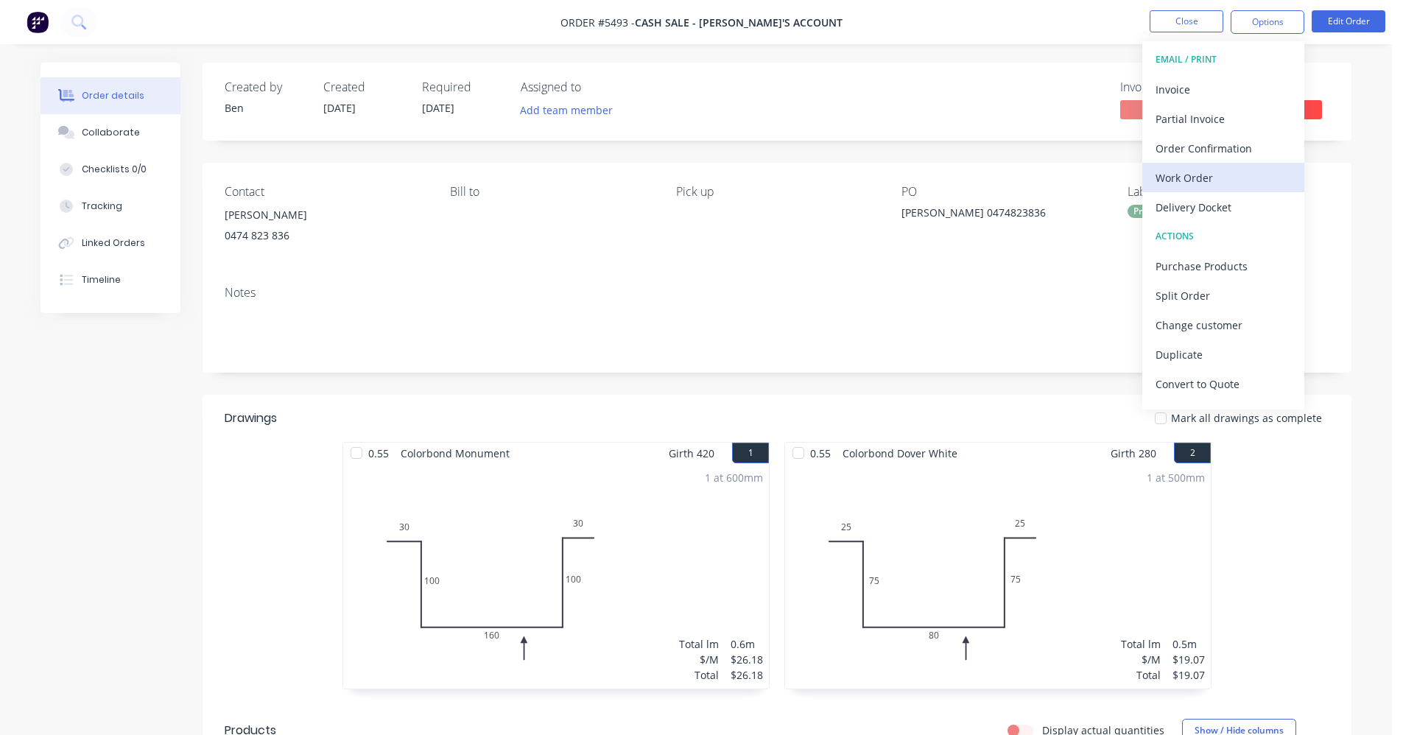
click at [1192, 177] on div "Work Order" at bounding box center [1224, 177] width 136 height 21
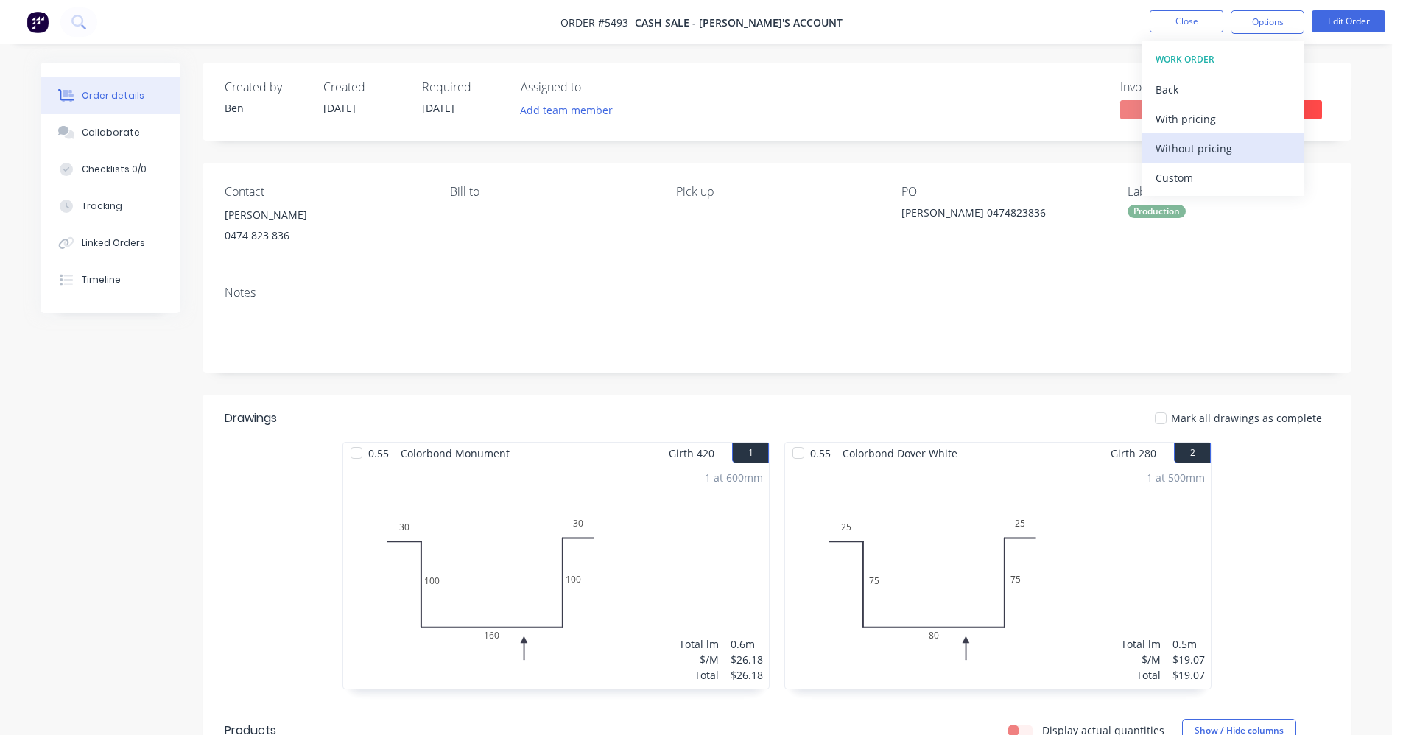
click at [1186, 155] on div "Without pricing" at bounding box center [1224, 148] width 136 height 21
click at [822, 295] on div "Notes" at bounding box center [777, 293] width 1105 height 14
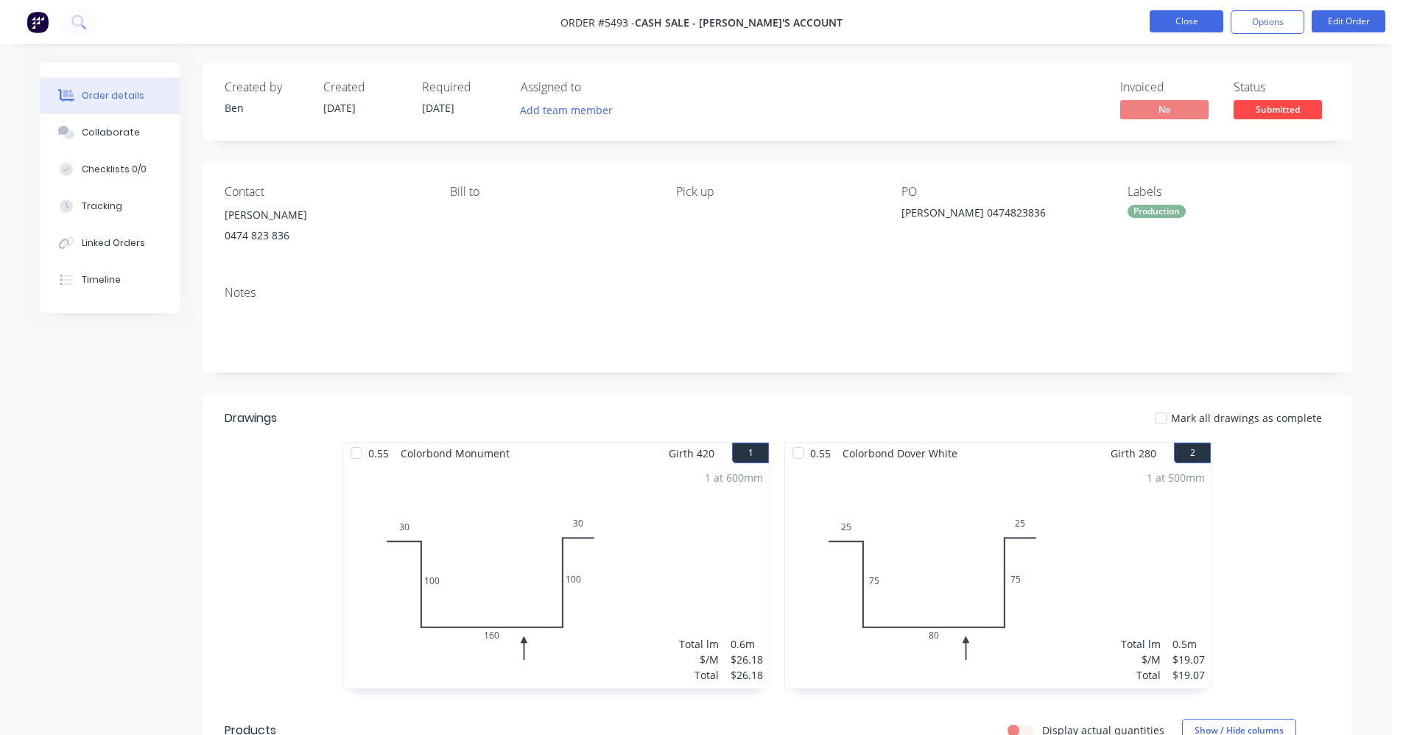
click at [1172, 18] on button "Close" at bounding box center [1187, 21] width 74 height 22
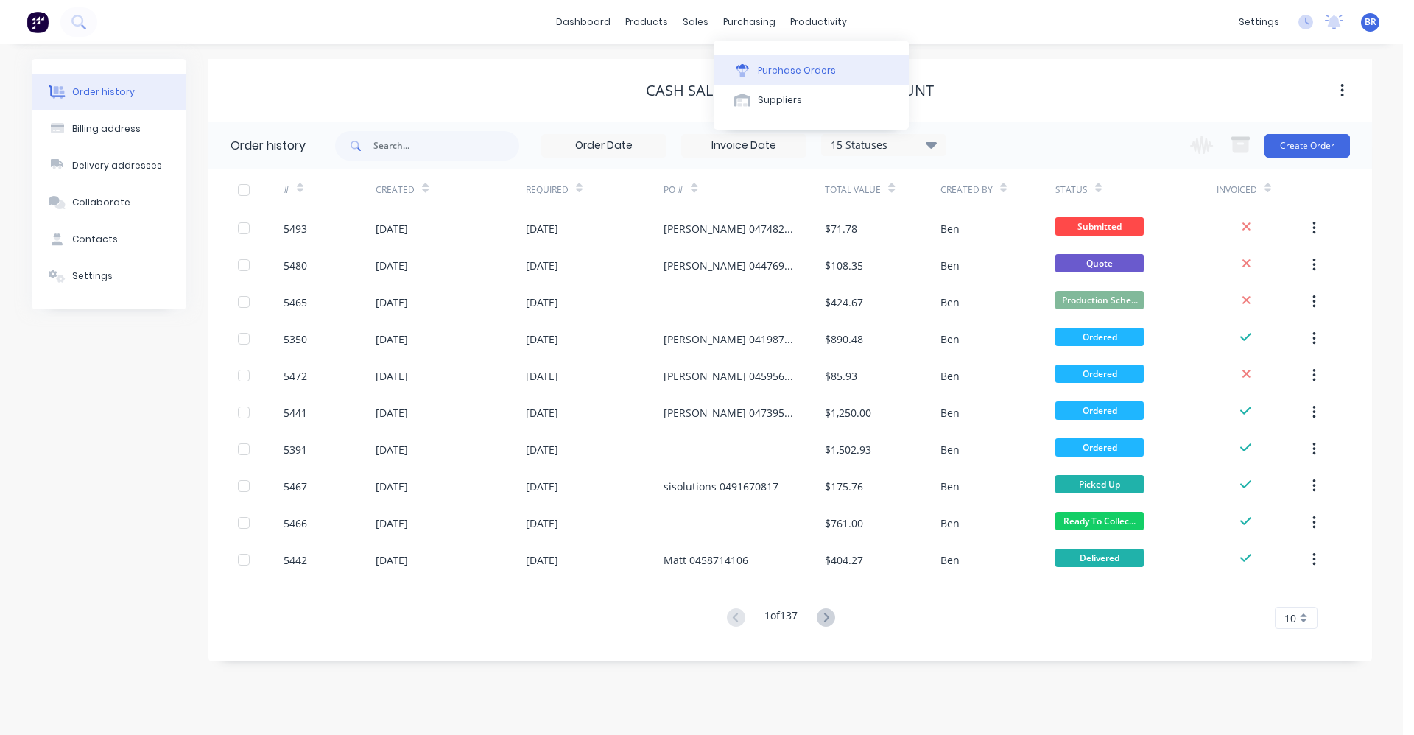
click at [797, 68] on div "Purchase Orders" at bounding box center [797, 70] width 78 height 13
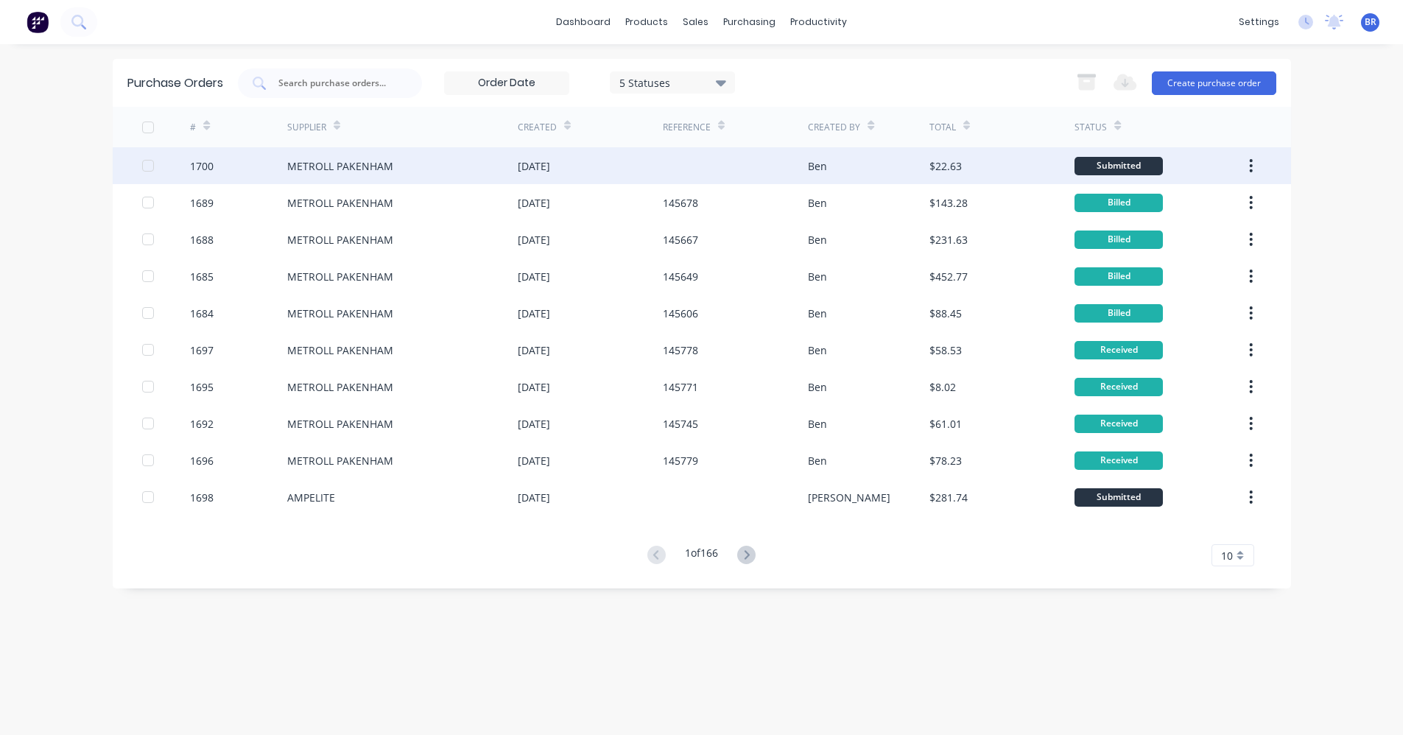
click at [389, 156] on div "METROLL PAKENHAM" at bounding box center [402, 165] width 231 height 37
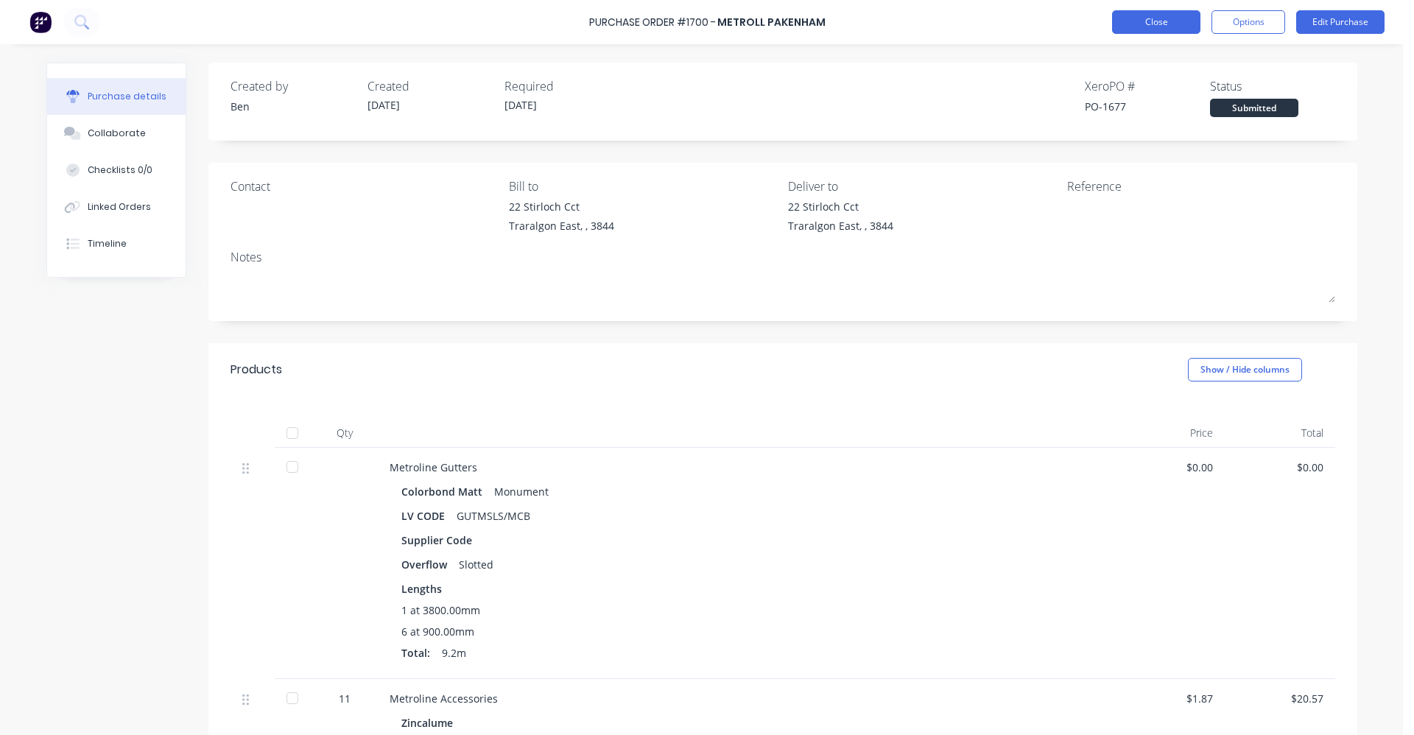
click at [1146, 11] on button "Close" at bounding box center [1156, 22] width 88 height 24
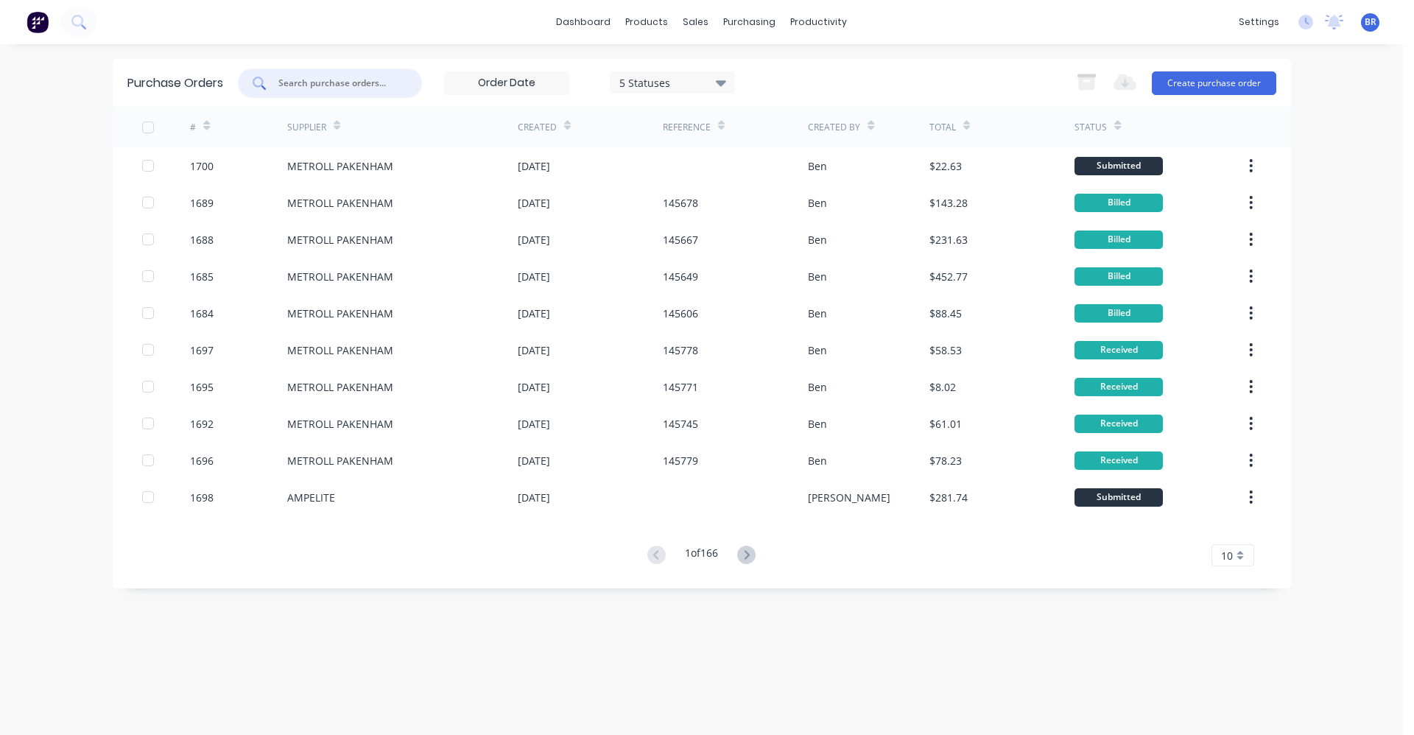
click at [352, 85] on input "text" at bounding box center [338, 83] width 122 height 15
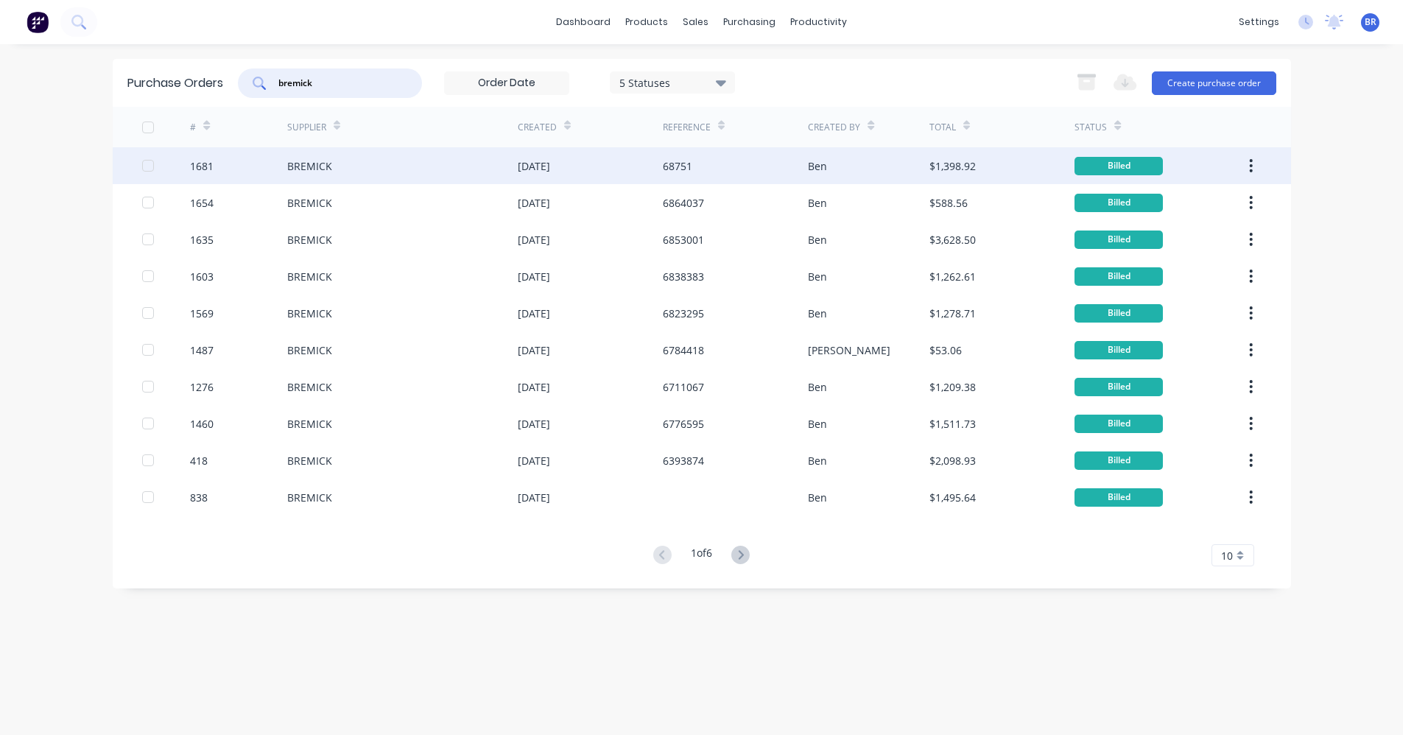
type input "bremick"
click at [376, 166] on div "BREMICK" at bounding box center [402, 165] width 231 height 37
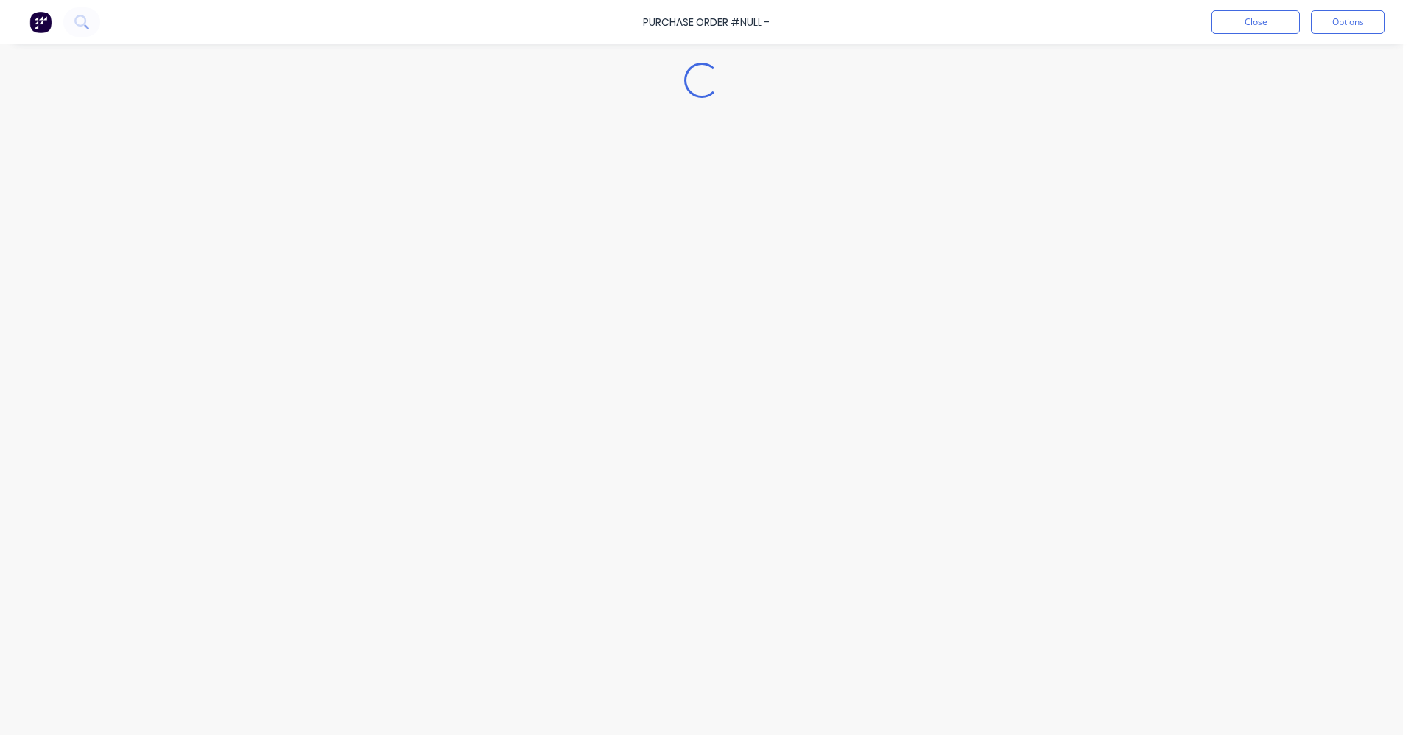
type textarea "x"
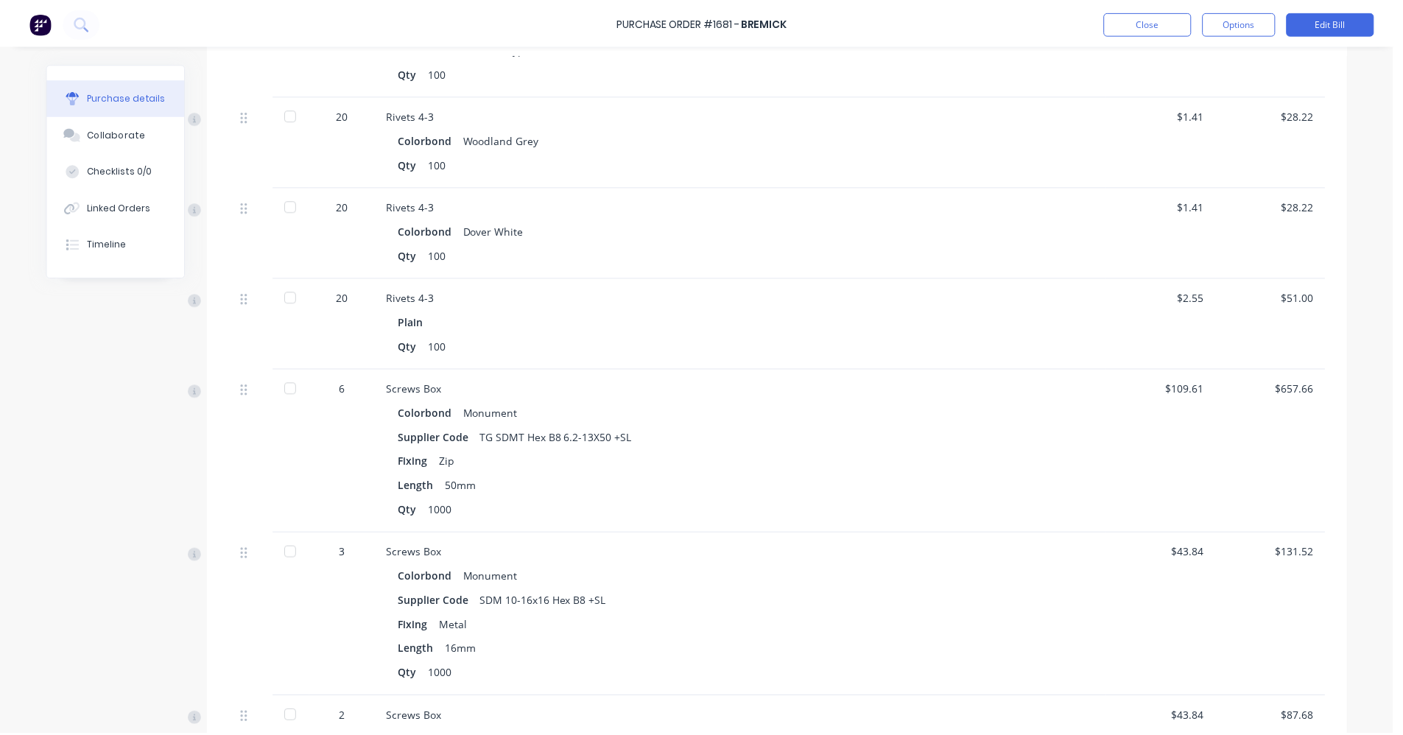
scroll to position [1400, 0]
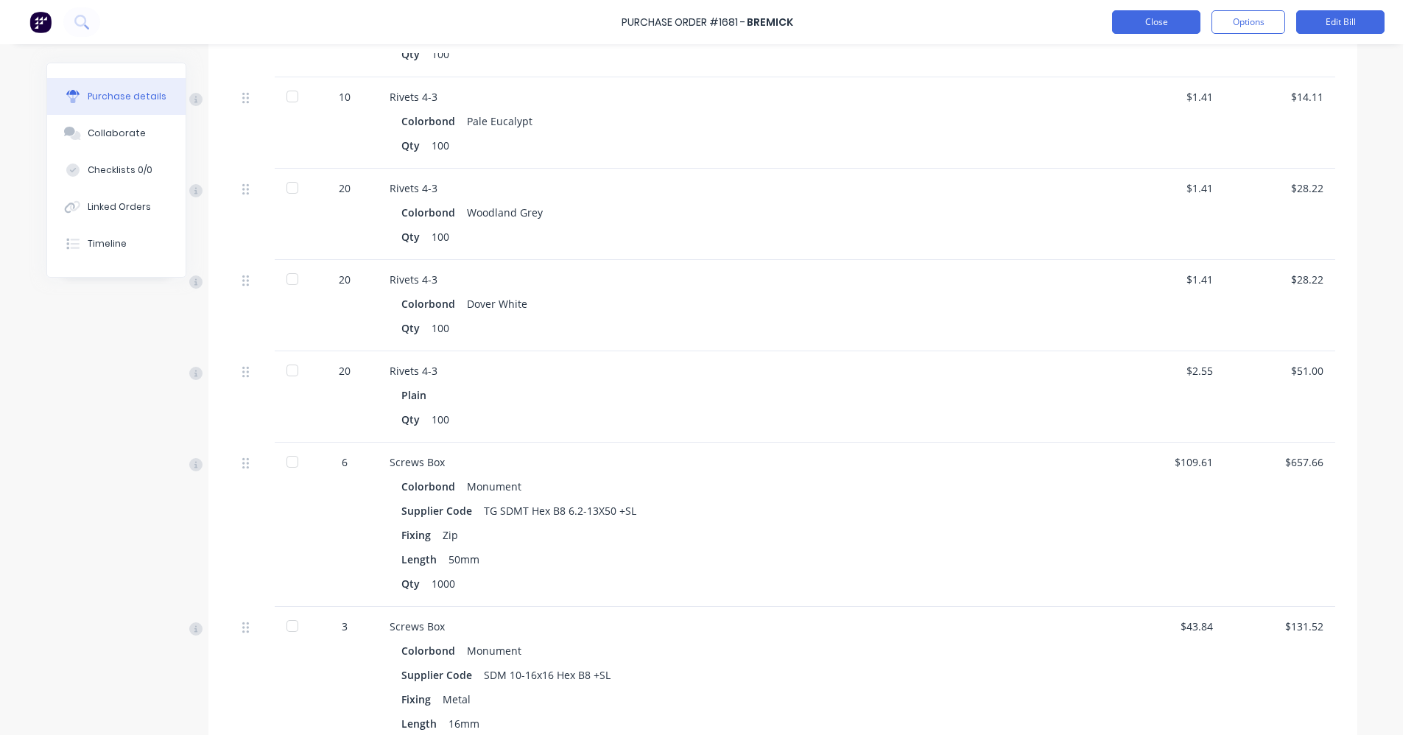
click at [1149, 28] on button "Close" at bounding box center [1156, 22] width 88 height 24
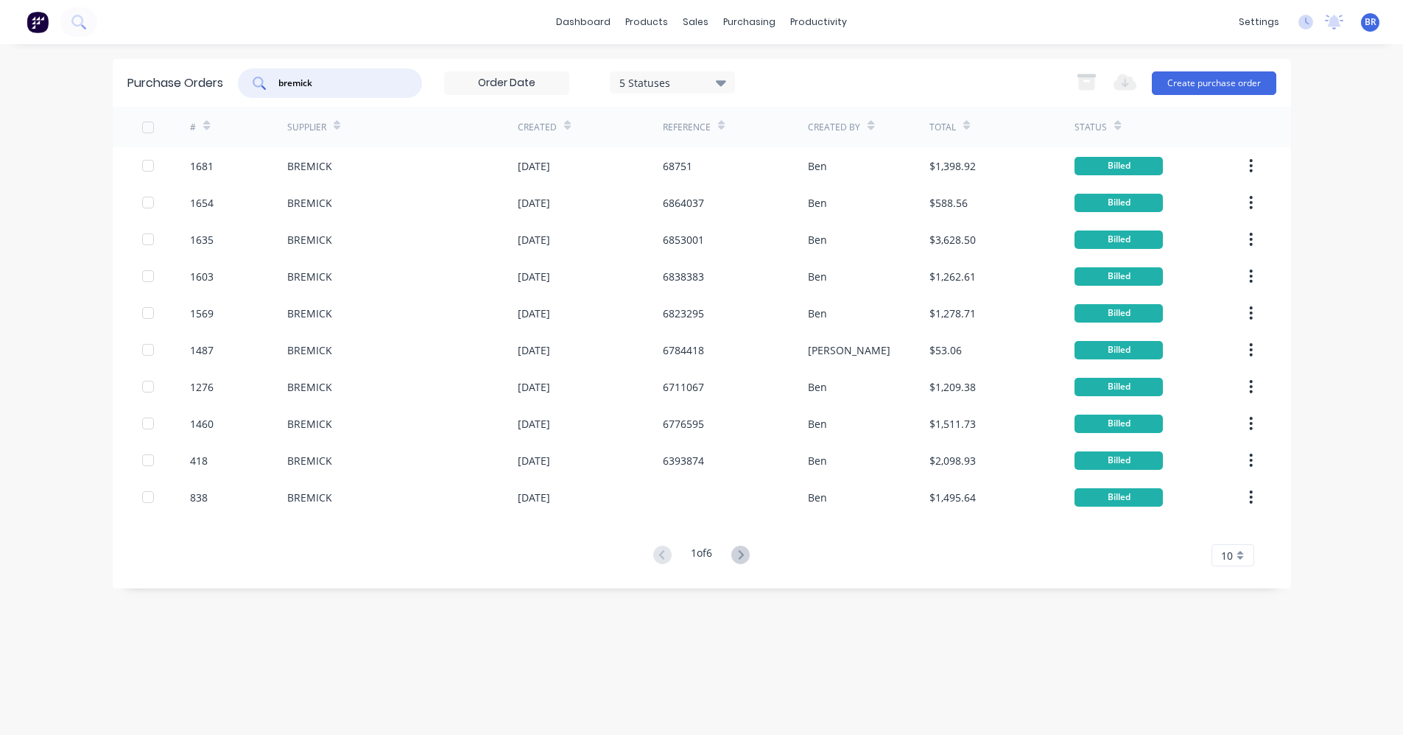
drag, startPoint x: 334, startPoint y: 80, endPoint x: 212, endPoint y: 61, distance: 122.9
click at [213, 61] on div "Purchase Orders bremick 5 Statuses 5 Statuses Export to Excel (XLSX) Create pur…" at bounding box center [702, 83] width 1179 height 48
type input "a & S"
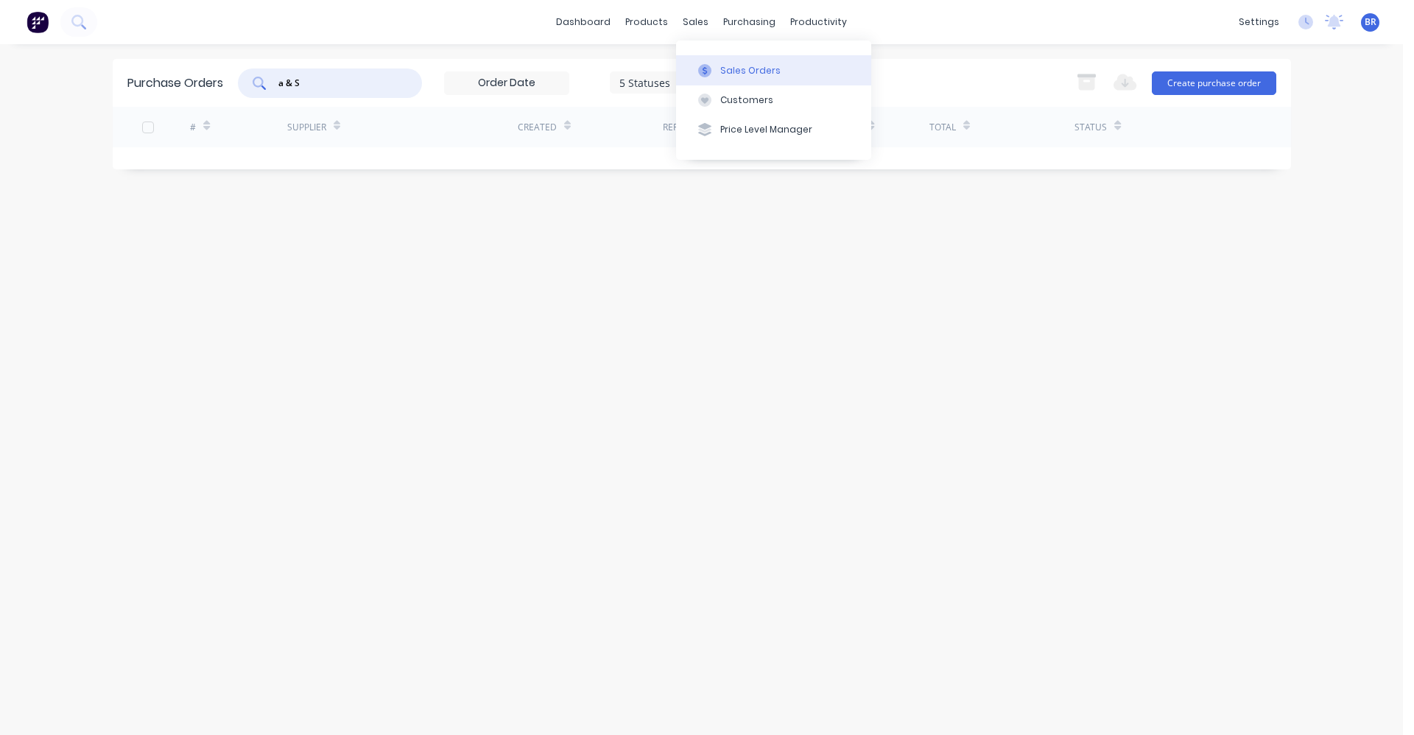
click at [737, 71] on div "Sales Orders" at bounding box center [750, 70] width 60 height 13
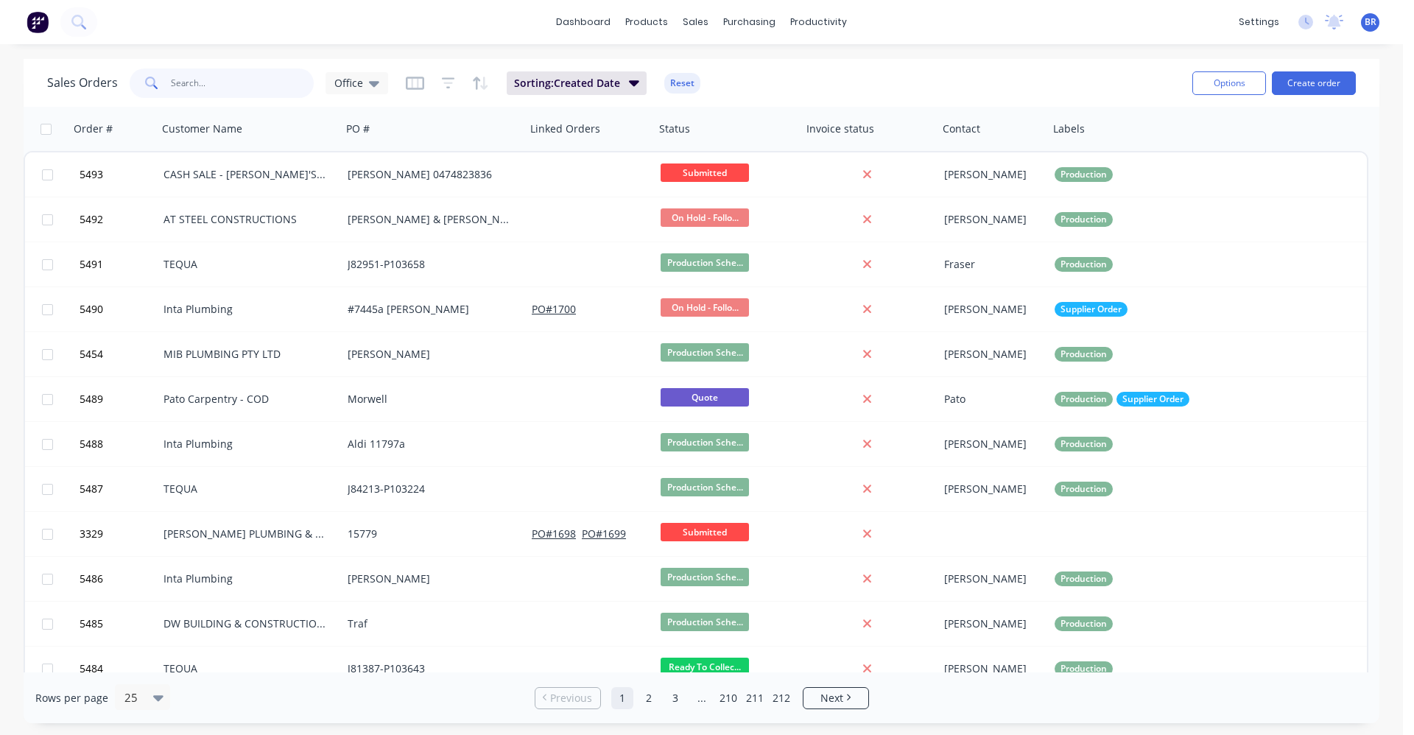
drag, startPoint x: 90, startPoint y: 67, endPoint x: 28, endPoint y: 58, distance: 62.5
click at [28, 58] on div "dashboard products sales purchasing productivity dashboard products Product Cat…" at bounding box center [701, 367] width 1403 height 735
type input "S"
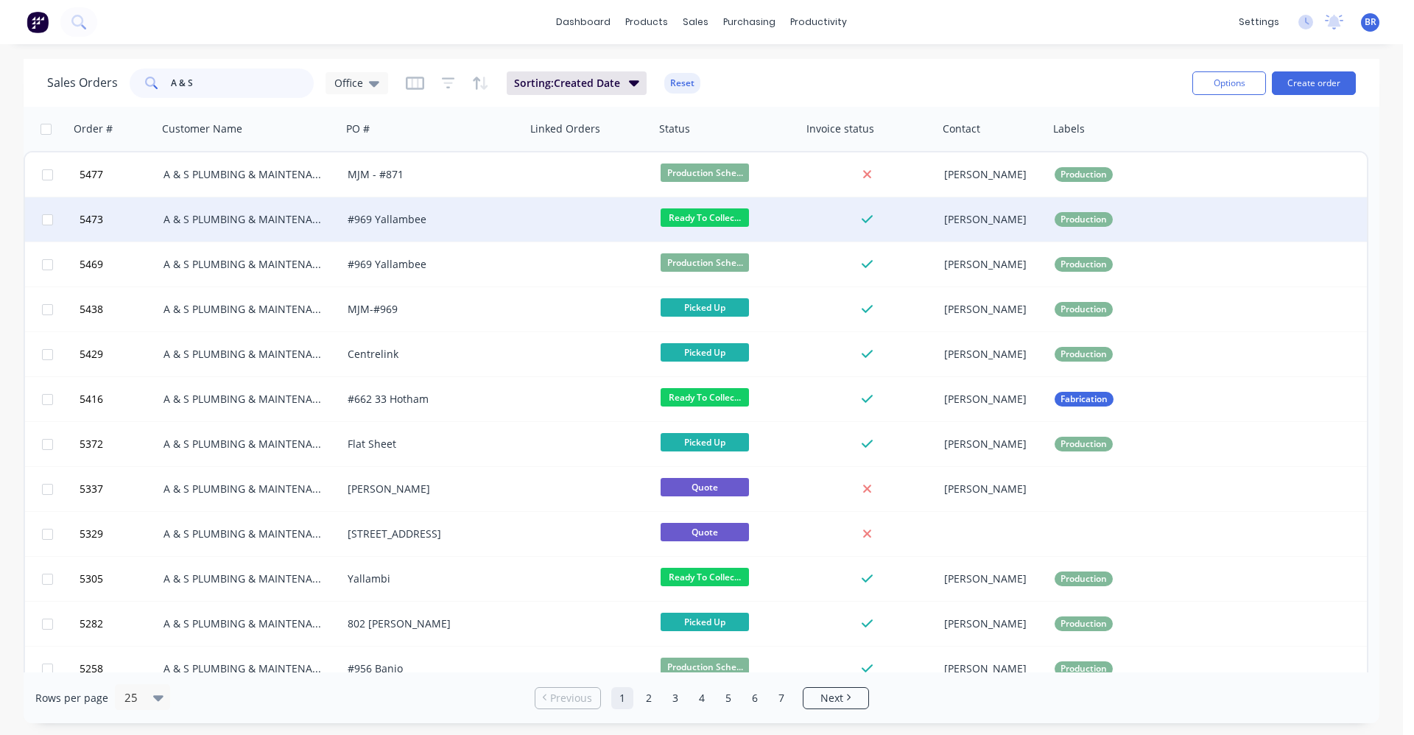
type input "A & S"
click at [474, 223] on div "#969 Yallambee" at bounding box center [430, 219] width 164 height 15
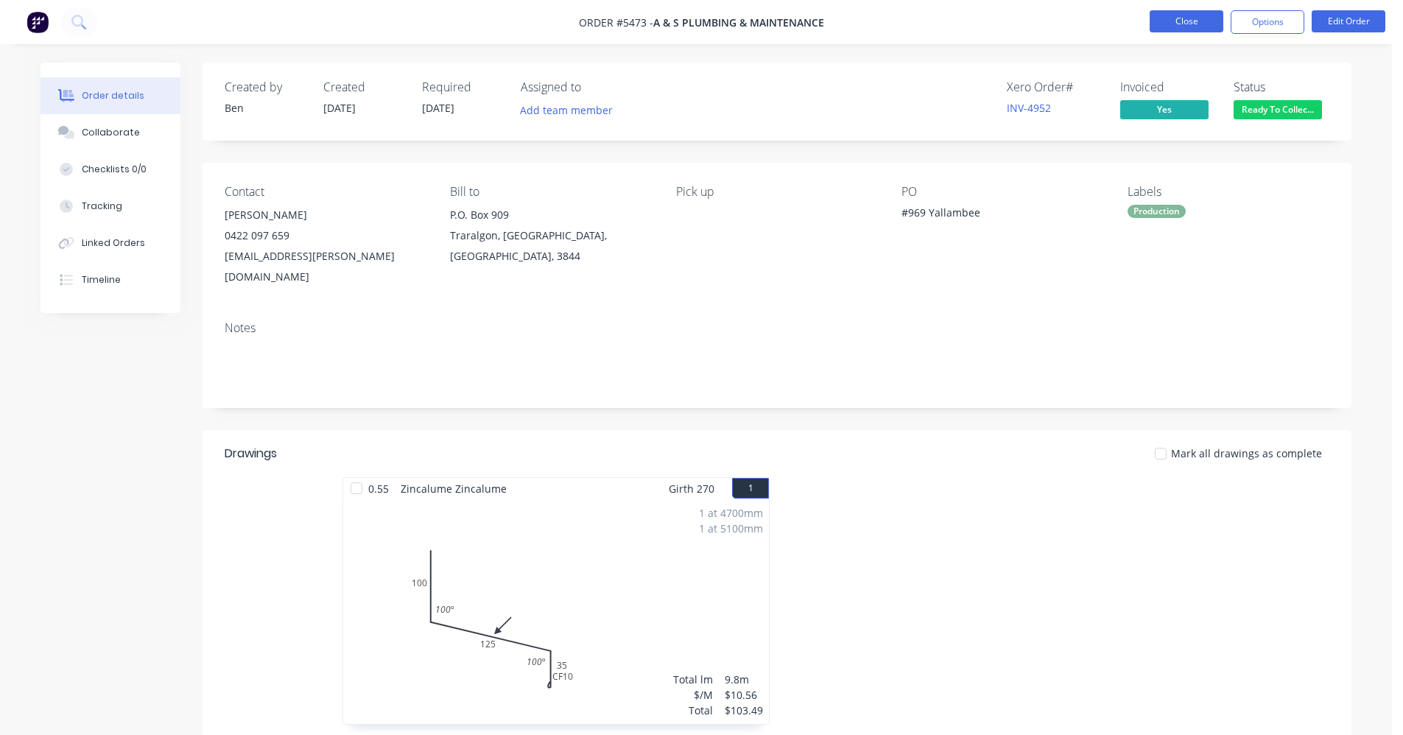
click at [1193, 22] on button "Close" at bounding box center [1187, 21] width 74 height 22
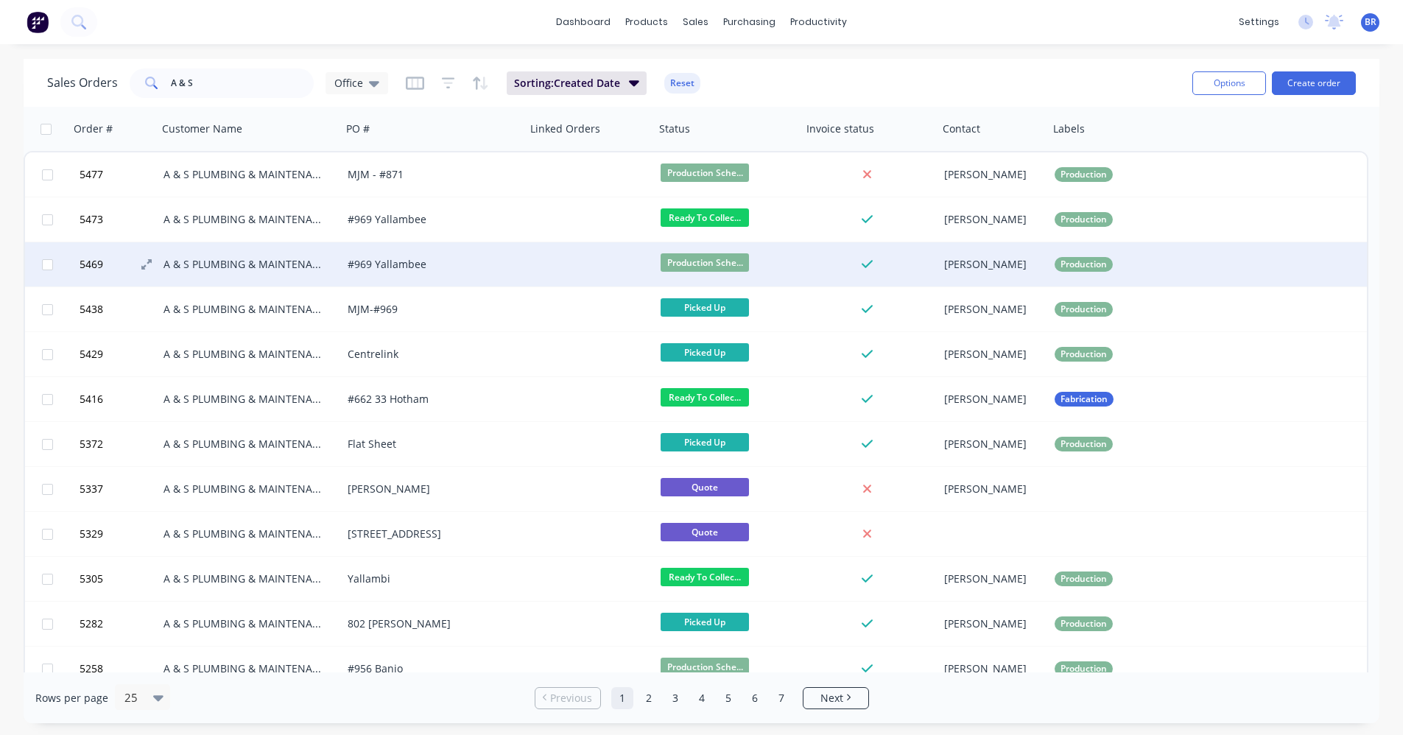
click at [122, 257] on button "5469" at bounding box center [119, 264] width 88 height 44
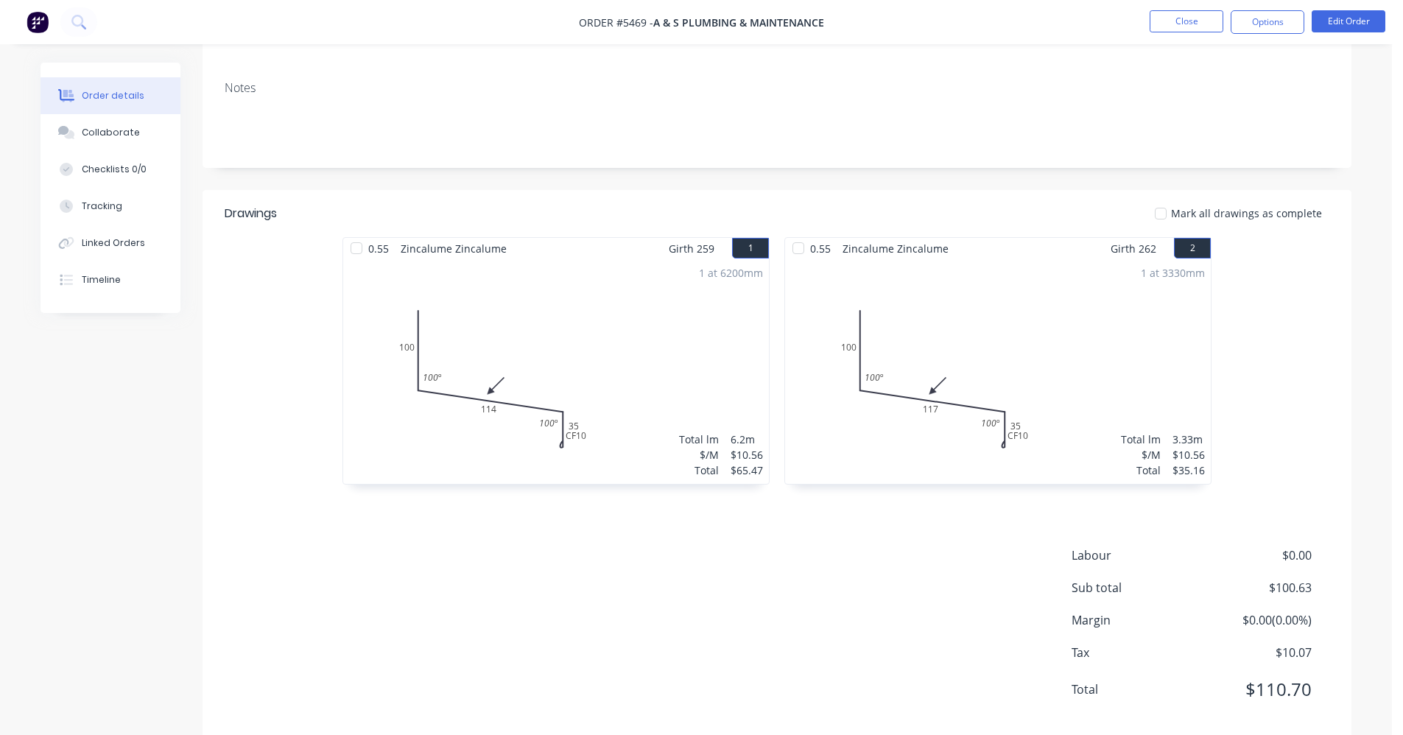
scroll to position [246, 0]
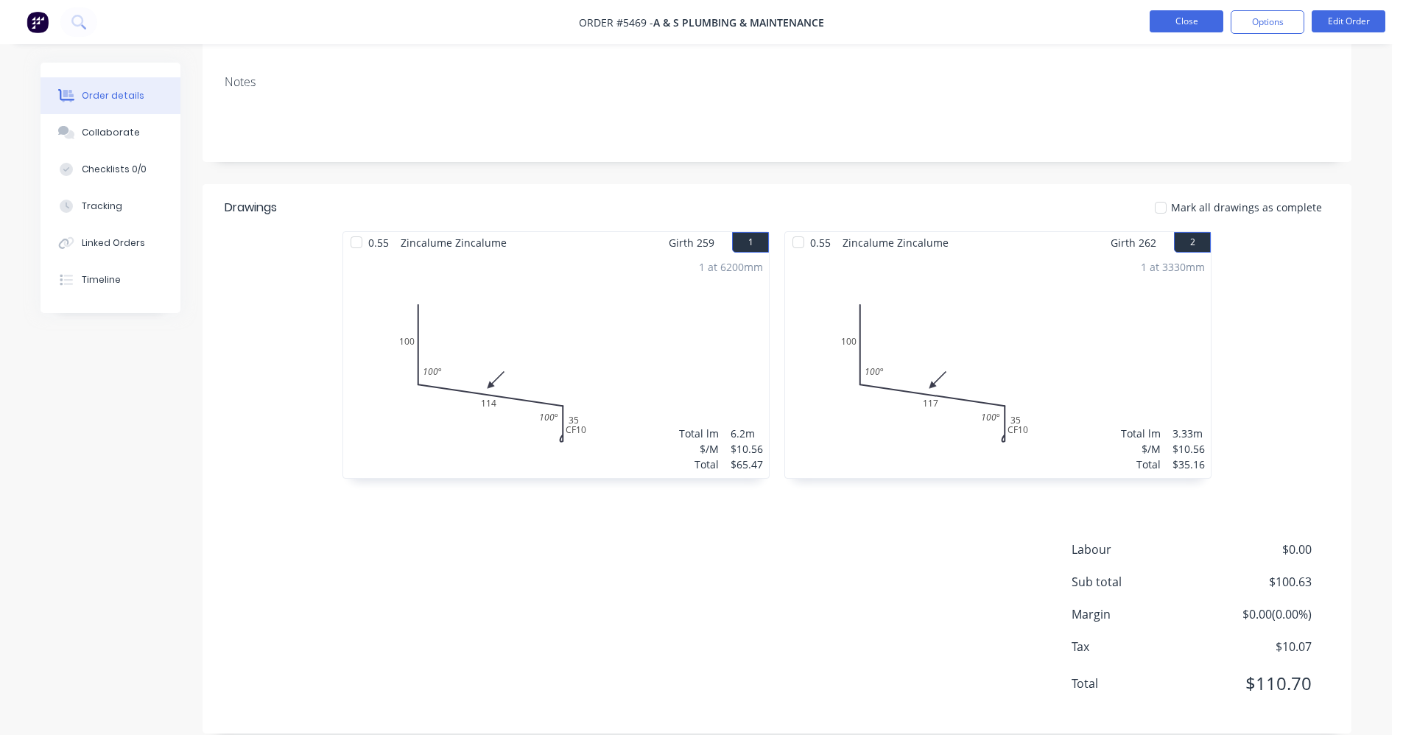
click at [1176, 13] on button "Close" at bounding box center [1187, 21] width 74 height 22
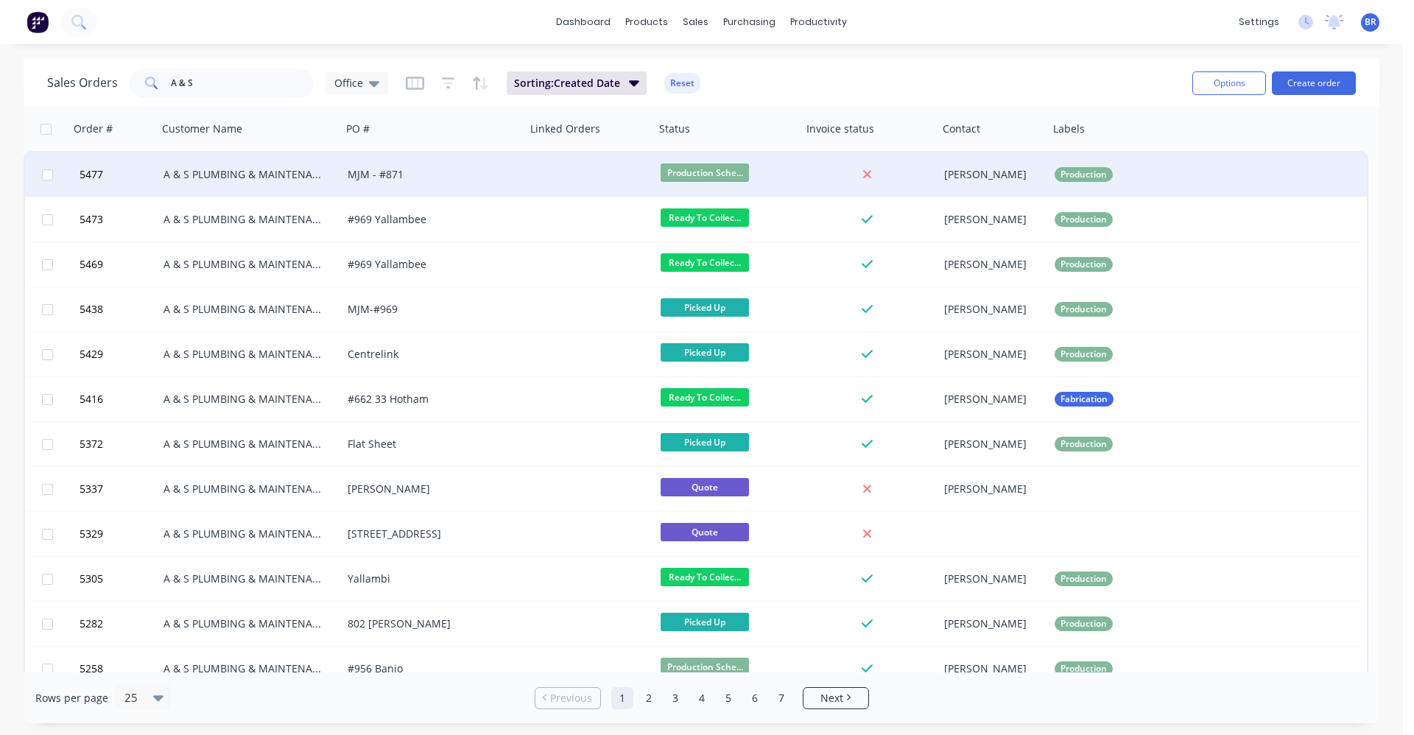
click at [254, 177] on div "A & S PLUMBING & MAINTENANCE" at bounding box center [246, 174] width 164 height 15
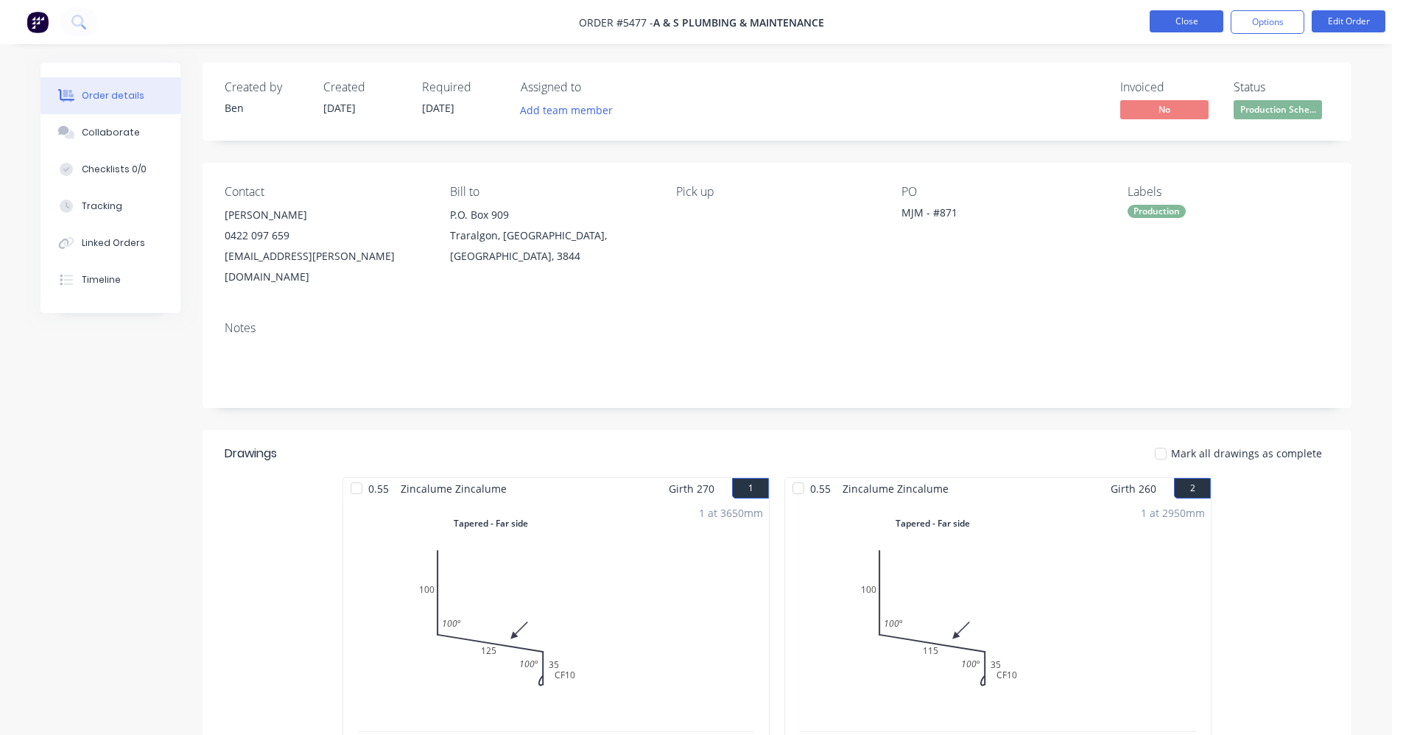
click at [1199, 10] on button "Close" at bounding box center [1187, 21] width 74 height 22
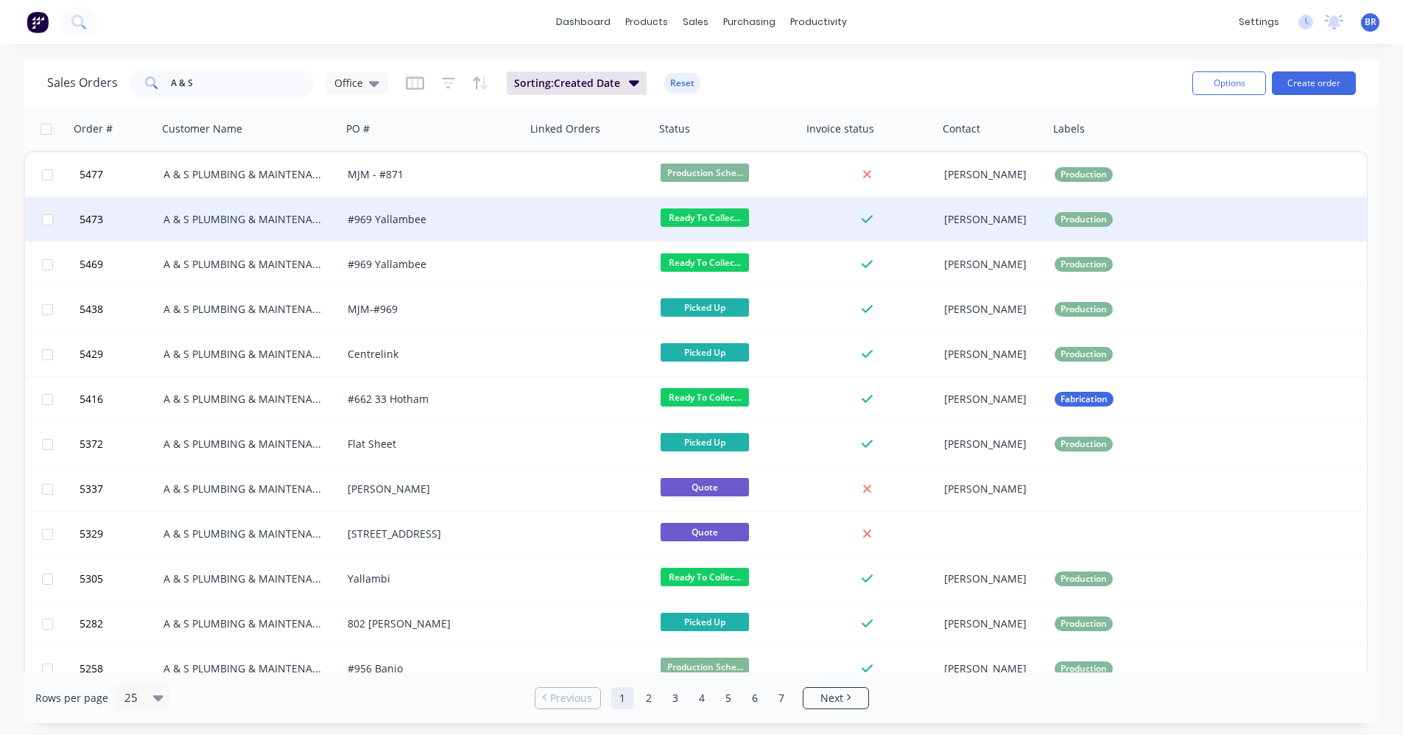
click at [253, 215] on div "A & S PLUMBING & MAINTENANCE" at bounding box center [246, 219] width 164 height 15
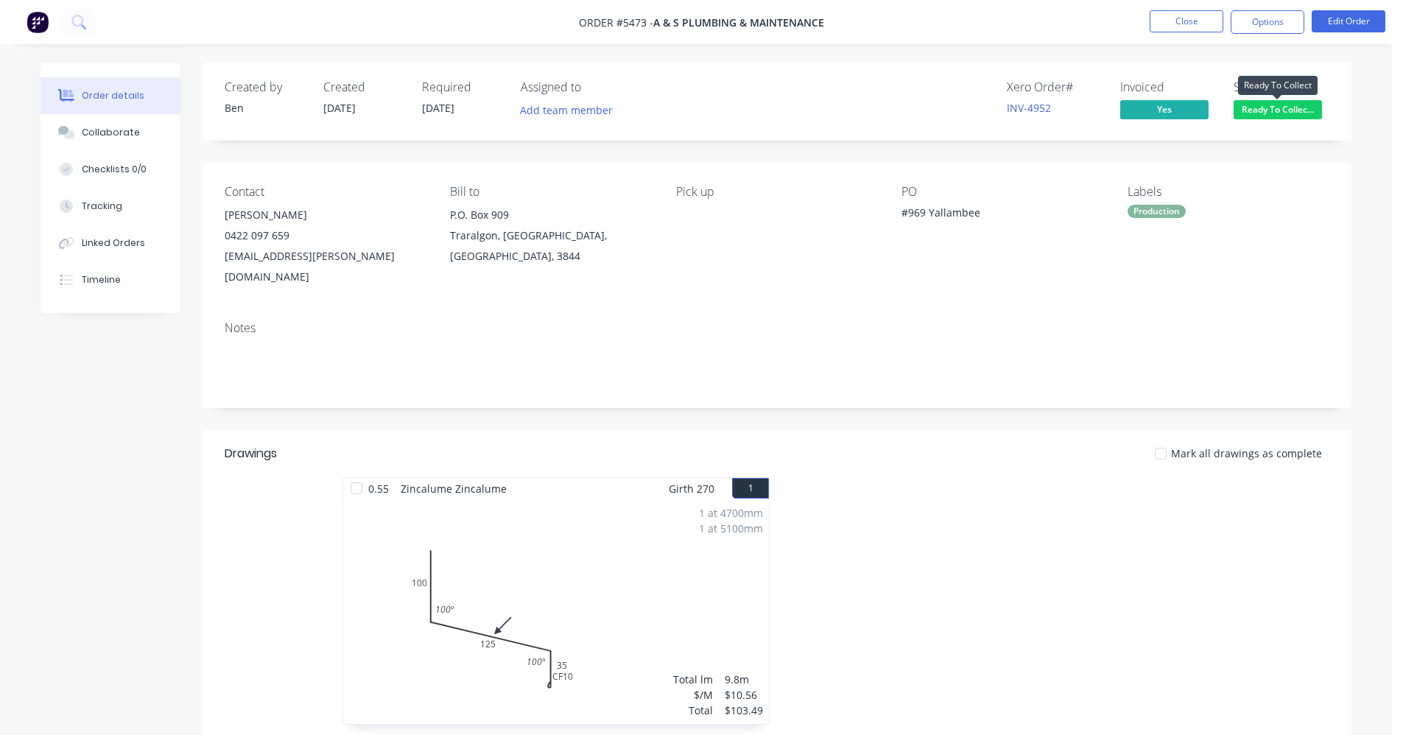
click at [1285, 107] on span "Ready To Collec..." at bounding box center [1278, 109] width 88 height 18
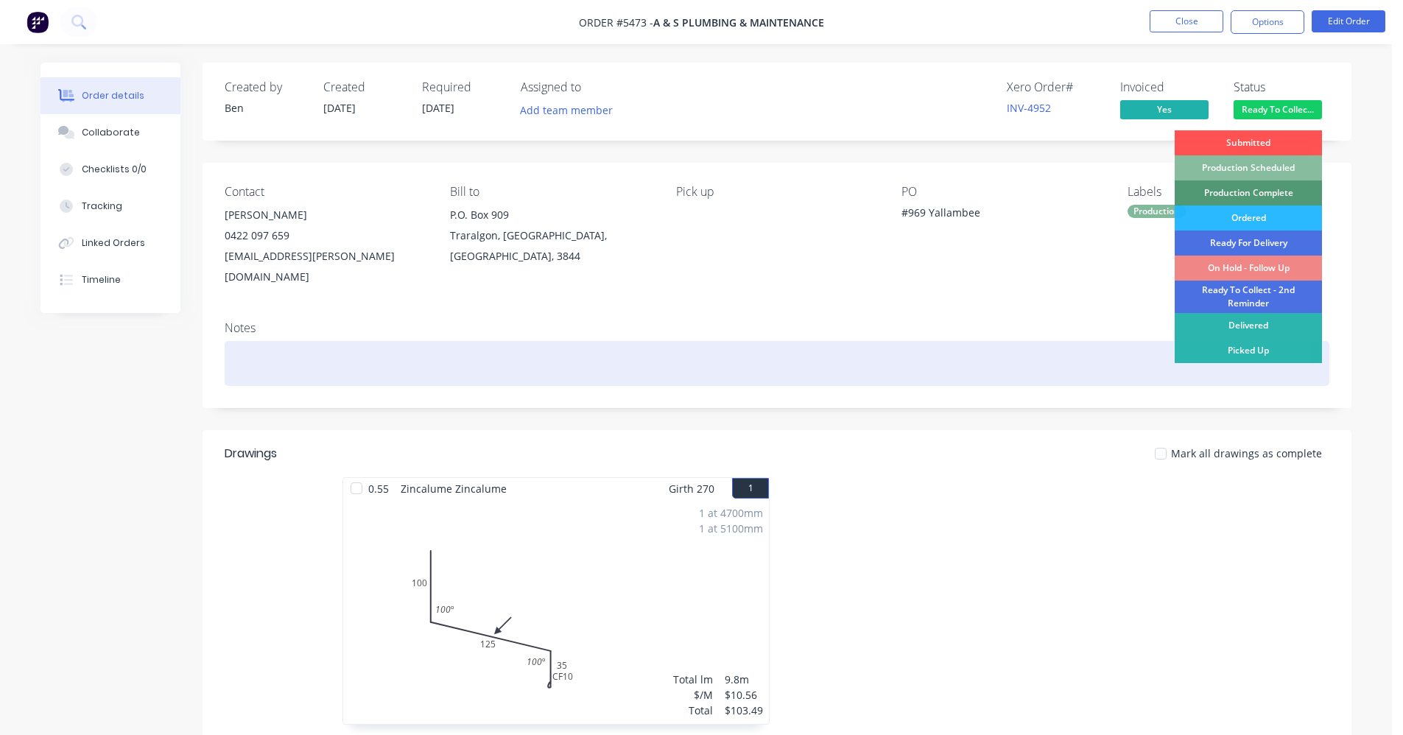
click at [1235, 348] on div "Picked Up" at bounding box center [1248, 350] width 147 height 25
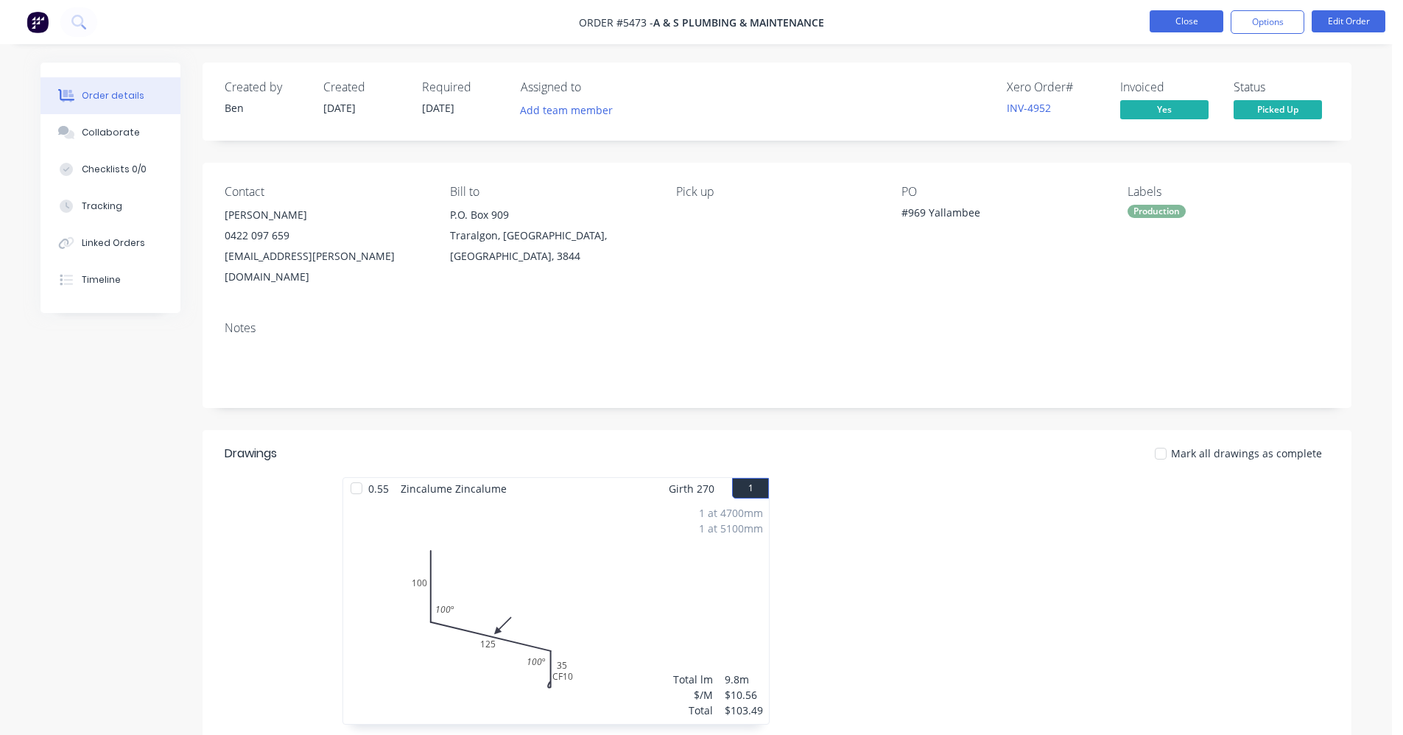
click at [1187, 18] on button "Close" at bounding box center [1187, 21] width 74 height 22
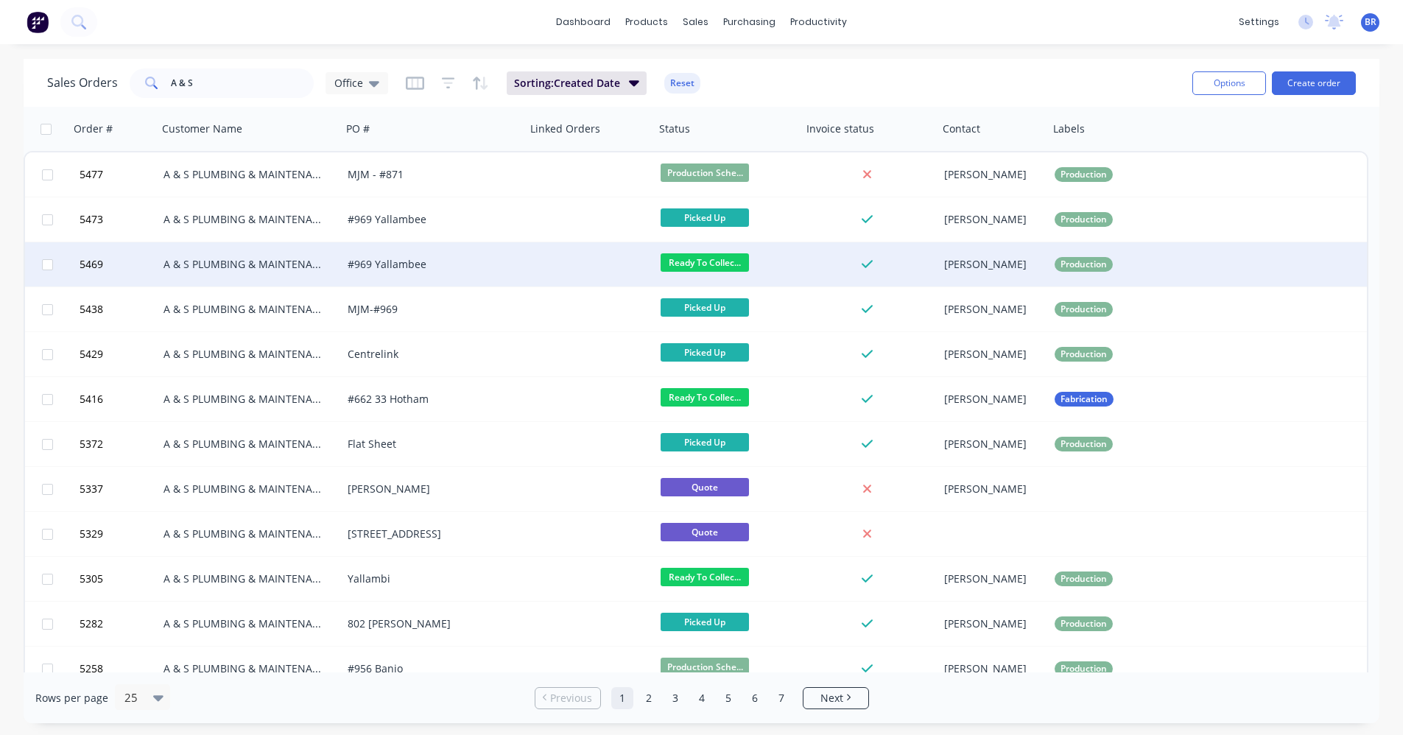
click at [257, 267] on div "A & S PLUMBING & MAINTENANCE" at bounding box center [246, 264] width 164 height 15
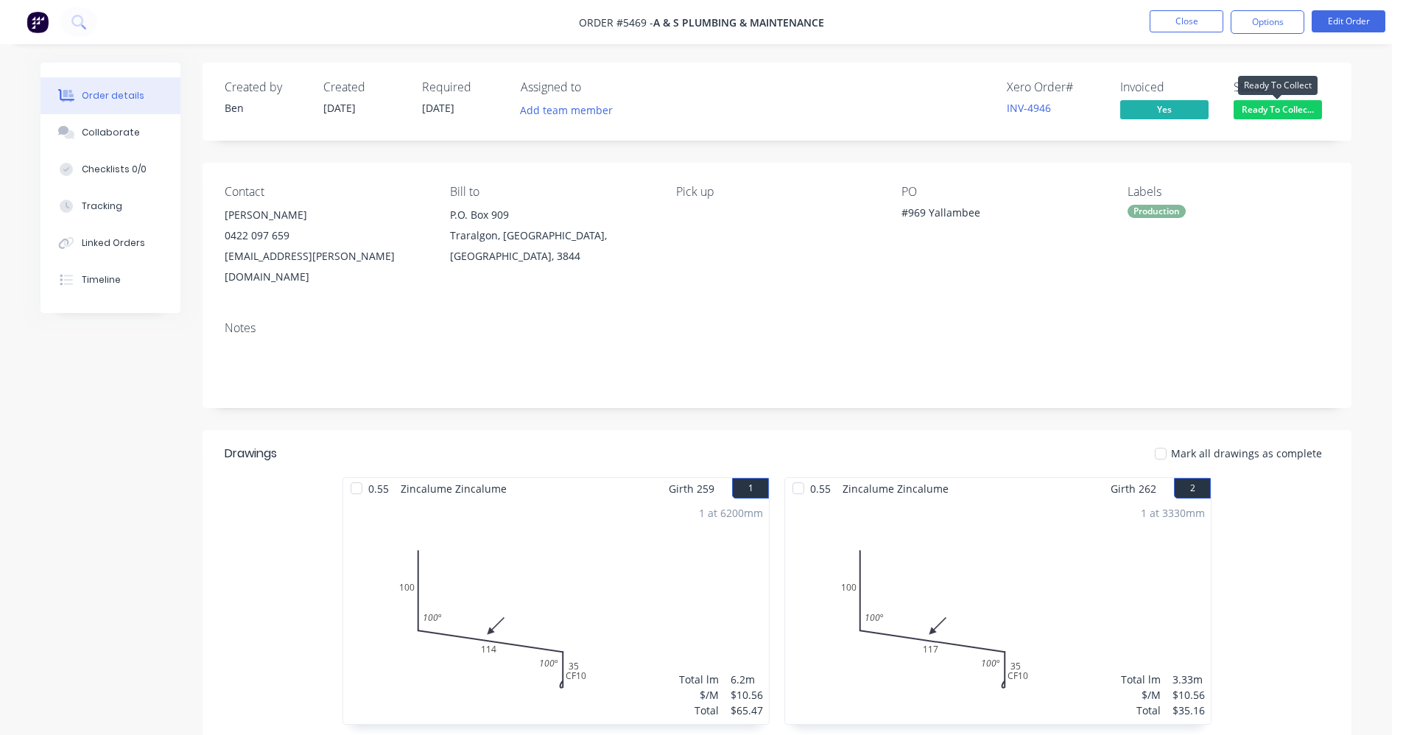
click at [1269, 111] on span "Ready To Collec..." at bounding box center [1278, 109] width 88 height 18
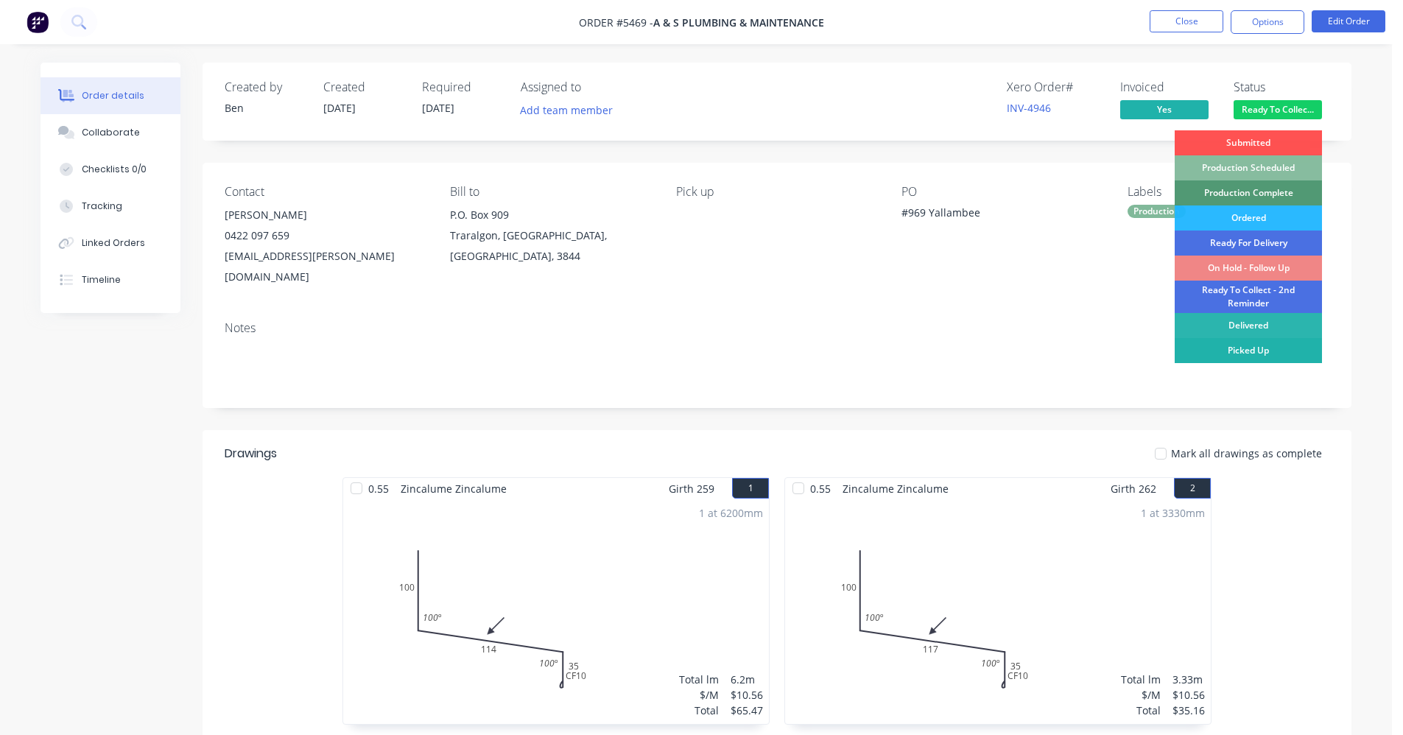
click at [1229, 357] on div "Picked Up" at bounding box center [1248, 350] width 147 height 25
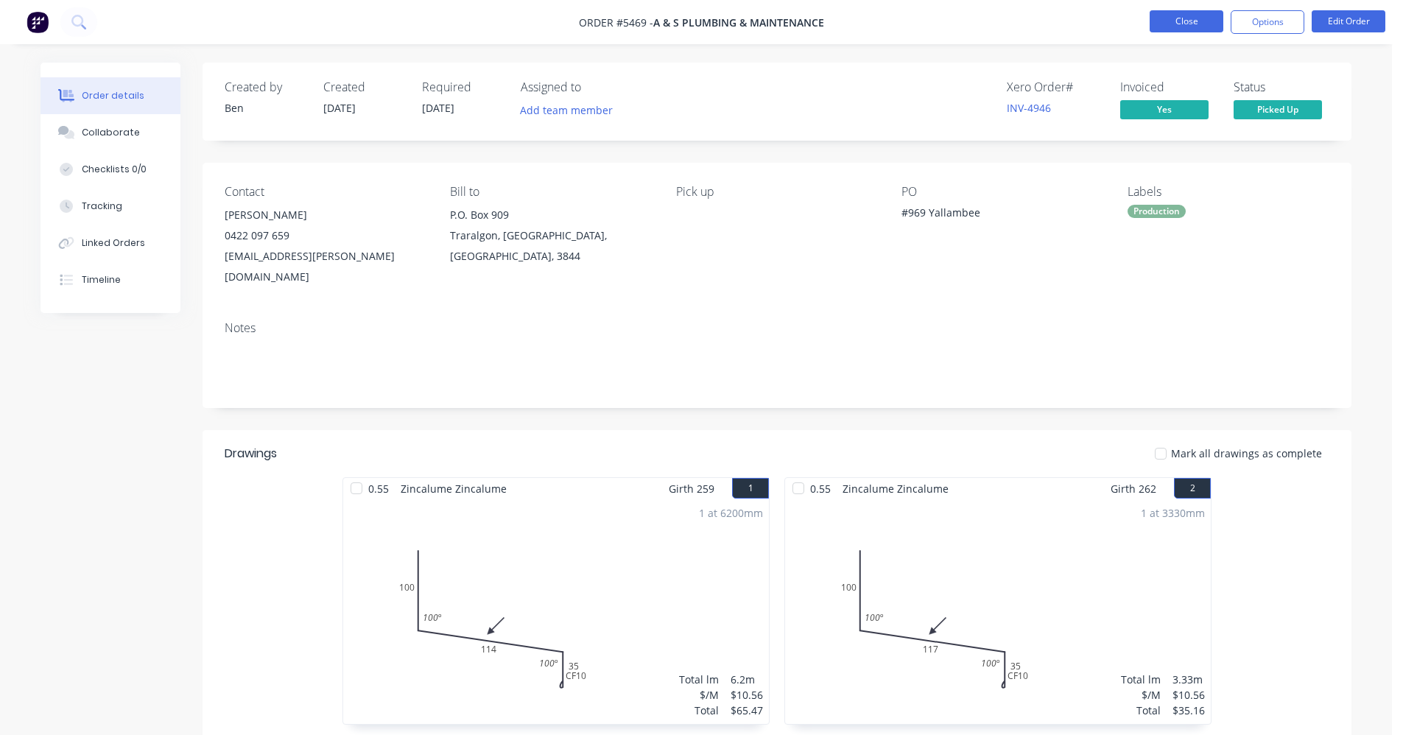
click at [1166, 23] on button "Close" at bounding box center [1187, 21] width 74 height 22
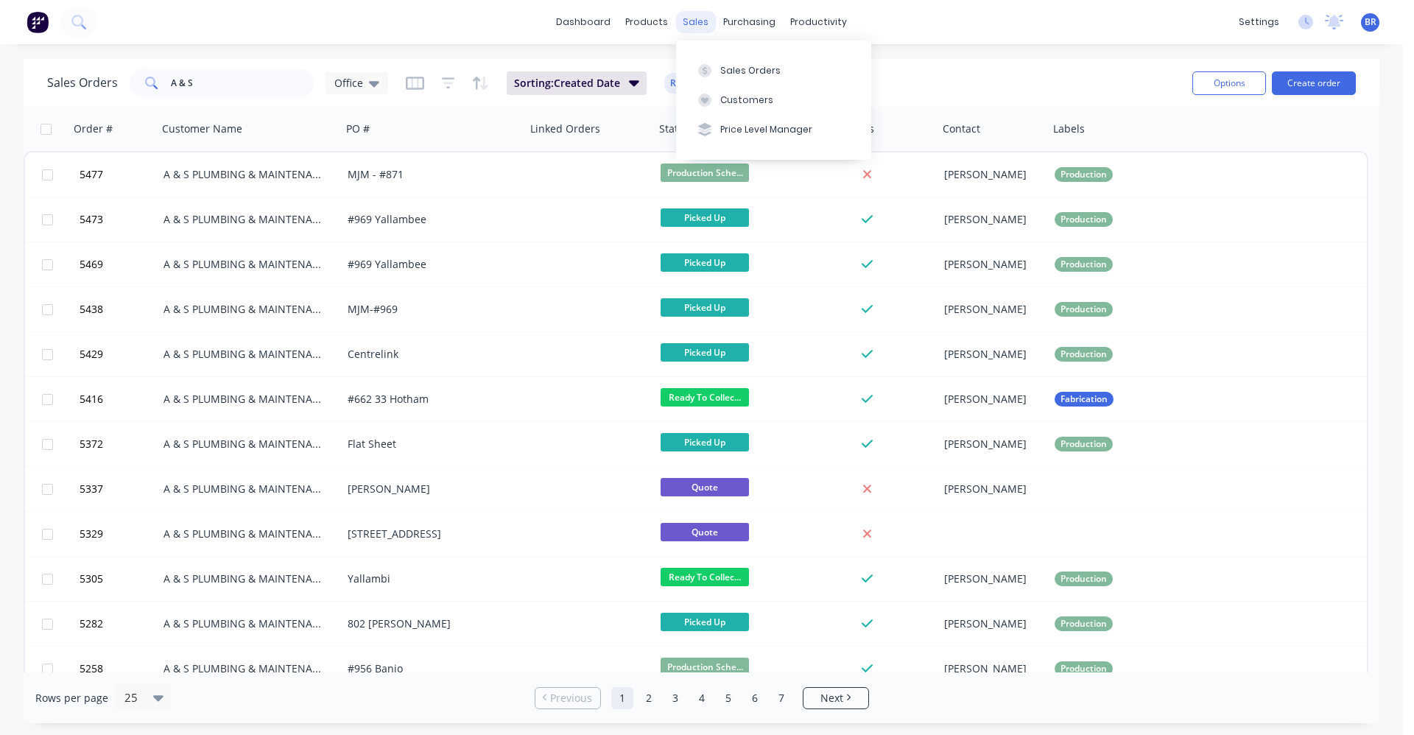
click at [695, 21] on div "sales" at bounding box center [696, 22] width 41 height 22
click at [750, 75] on div "Sales Orders" at bounding box center [750, 70] width 60 height 13
drag, startPoint x: 175, startPoint y: 82, endPoint x: 19, endPoint y: 58, distance: 157.9
click at [19, 59] on div "Sales Orders A & S Office Sorting: Created Date Reset Options Create order Orde…" at bounding box center [701, 391] width 1403 height 664
click at [1335, 80] on button "Create order" at bounding box center [1314, 83] width 84 height 24
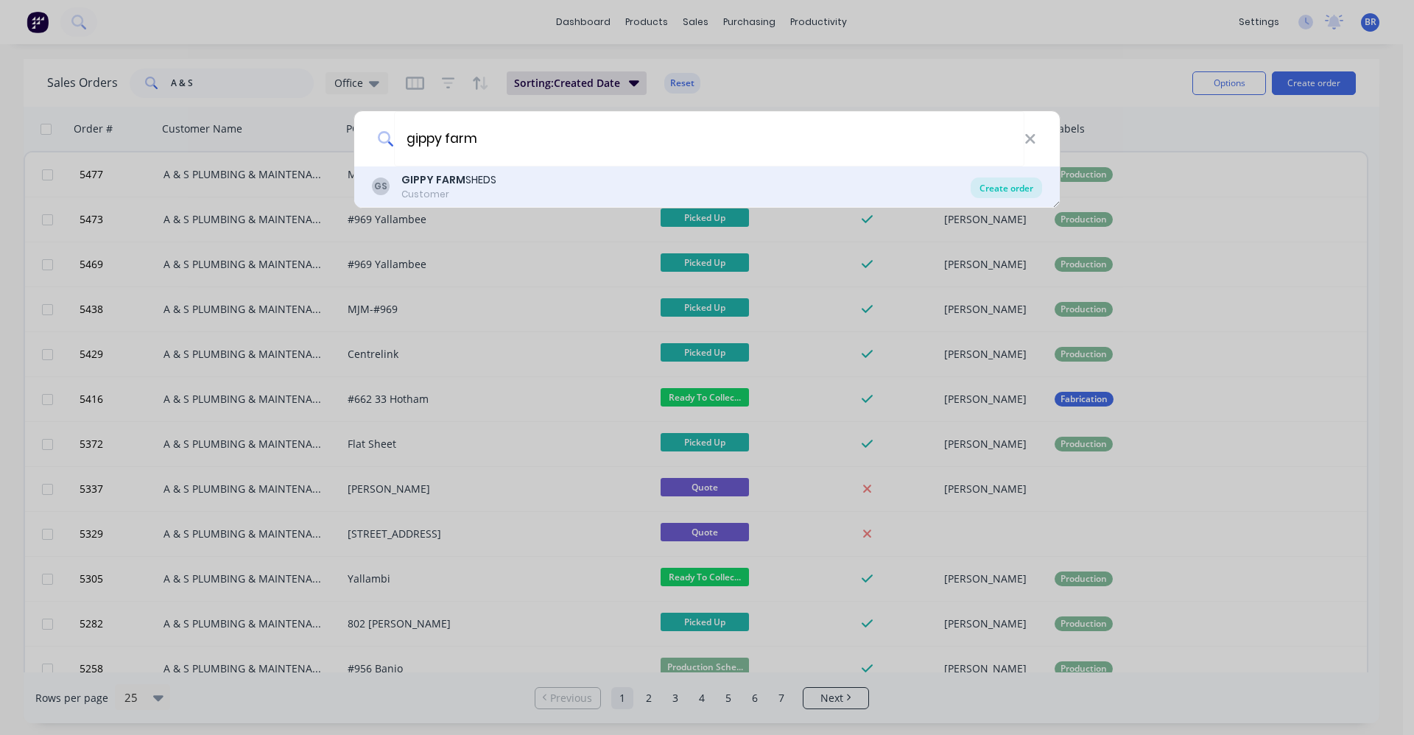
type input "gippy farm"
click at [998, 191] on div "Create order" at bounding box center [1006, 188] width 71 height 21
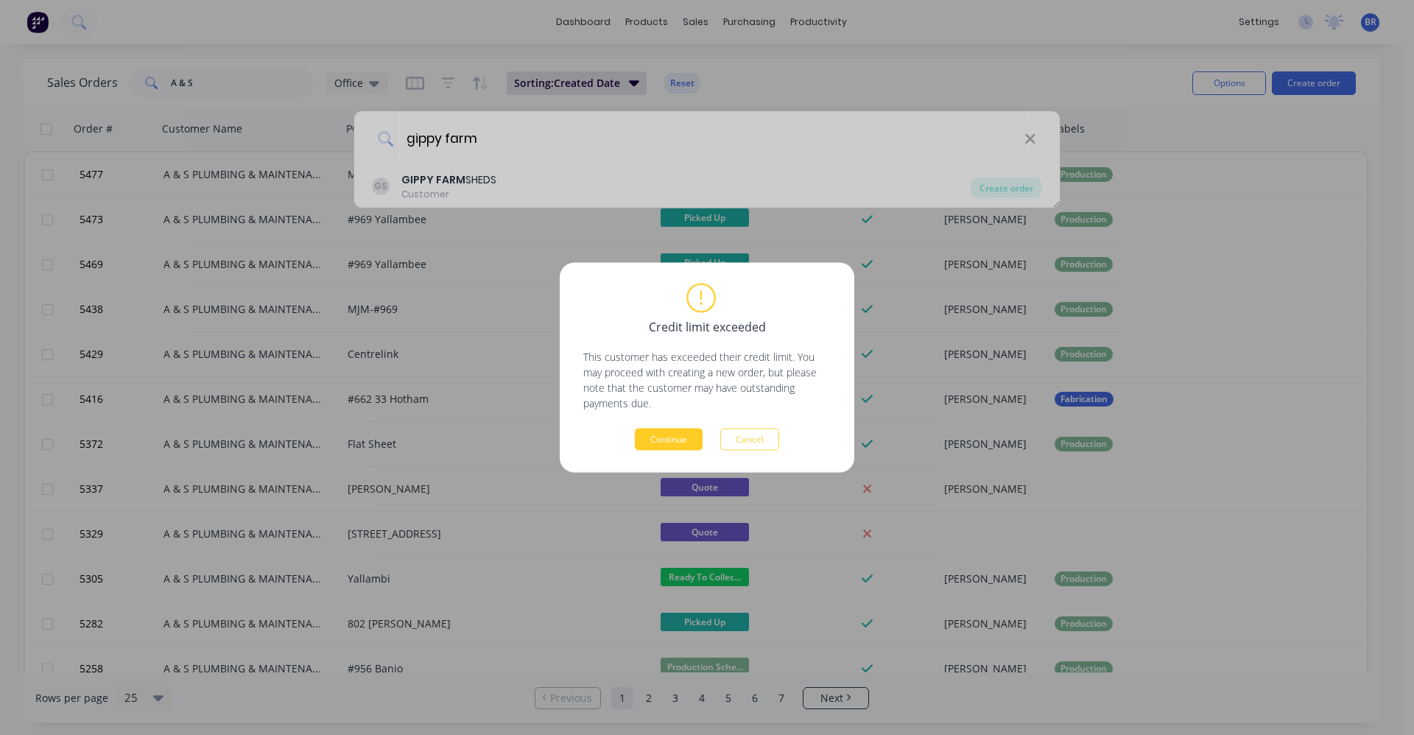
click at [672, 432] on button "Continue" at bounding box center [669, 440] width 68 height 22
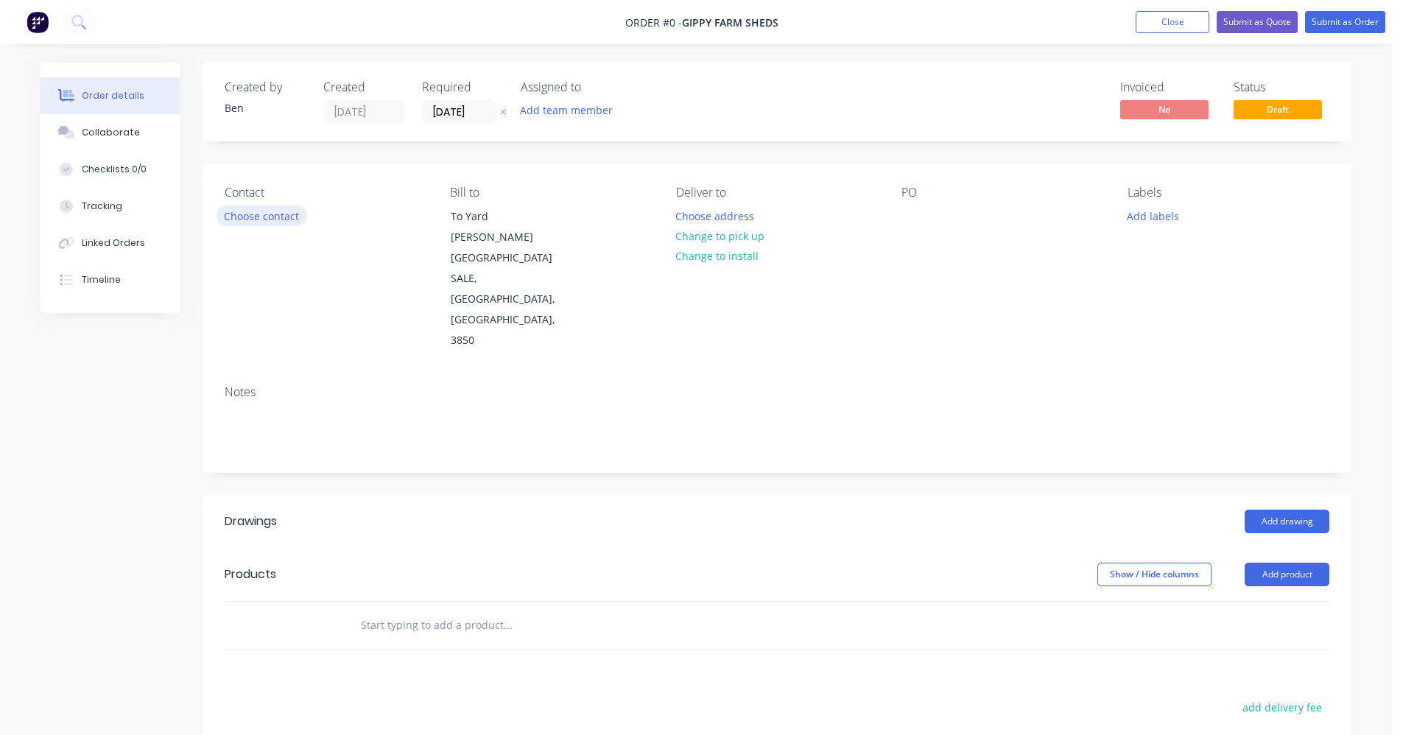
click at [256, 213] on button "Choose contact" at bounding box center [262, 216] width 91 height 20
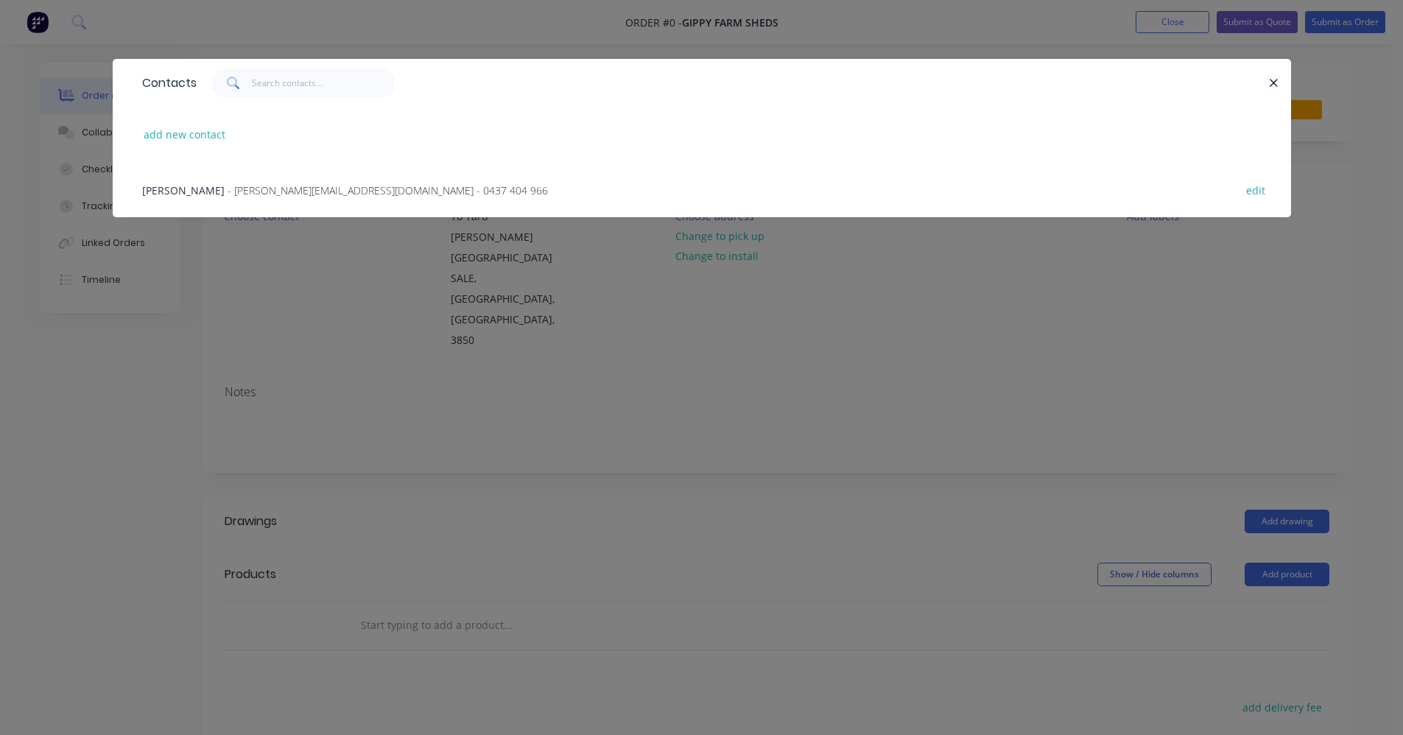
click at [282, 188] on span "- darren@gippyfarmsheds.com.au - 0437 404 966" at bounding box center [388, 190] width 320 height 14
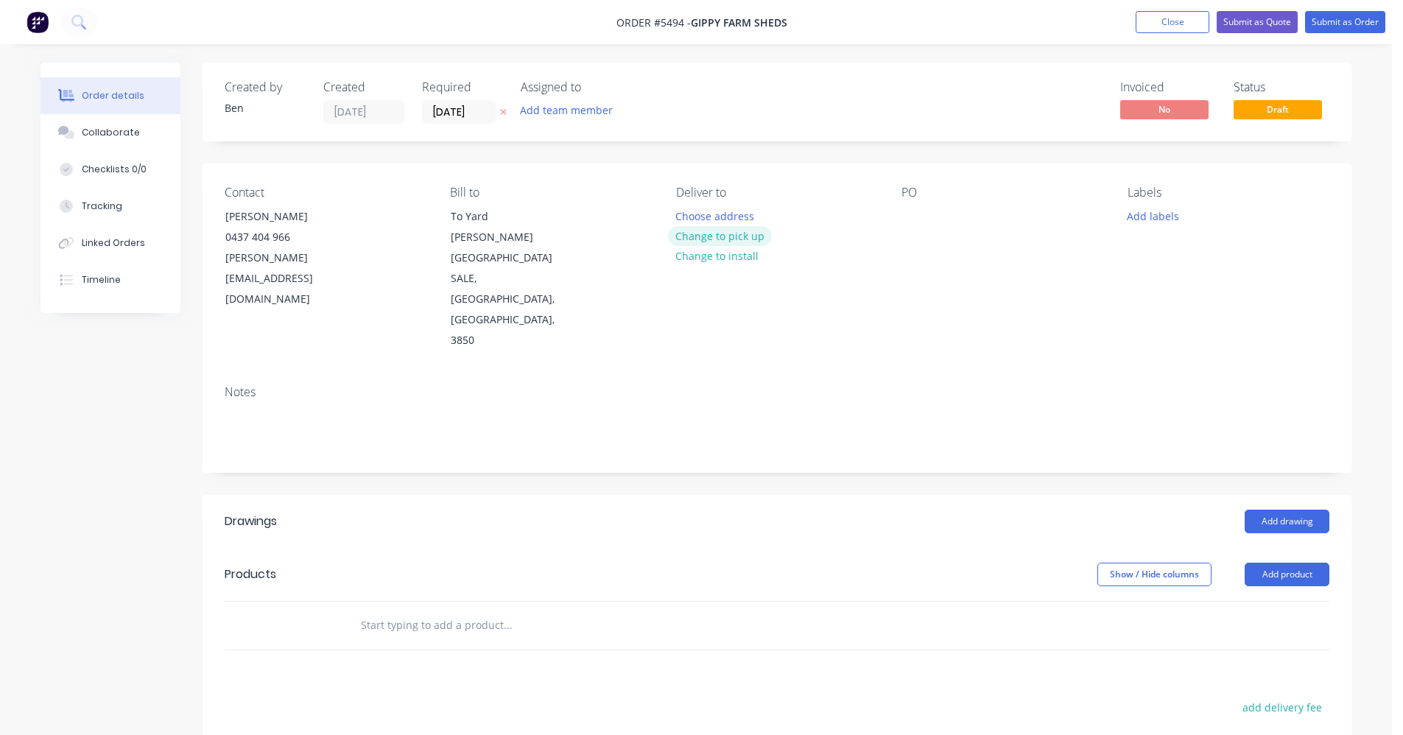
click at [734, 236] on button "Change to pick up" at bounding box center [720, 236] width 105 height 20
click at [910, 222] on div at bounding box center [914, 216] width 24 height 21
click at [407, 611] on input "text" at bounding box center [507, 625] width 295 height 29
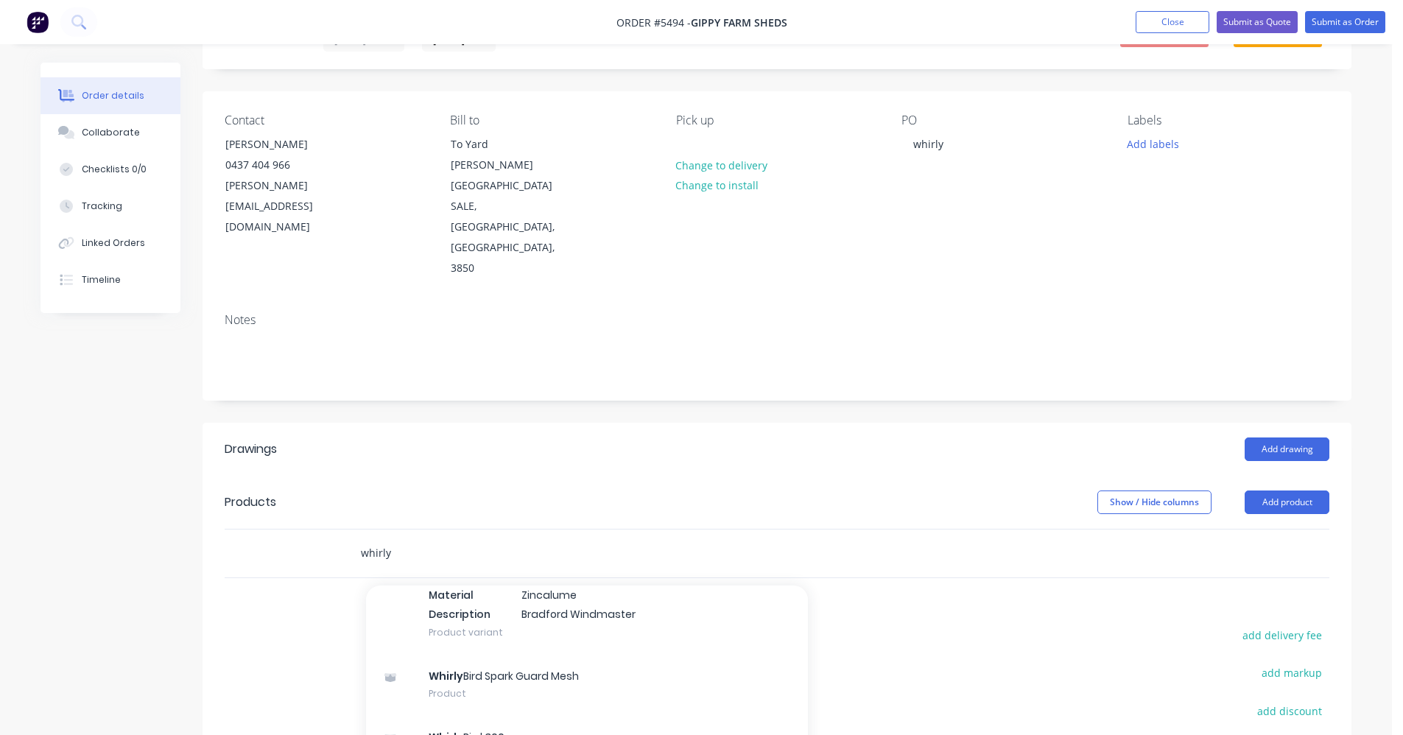
scroll to position [221, 0]
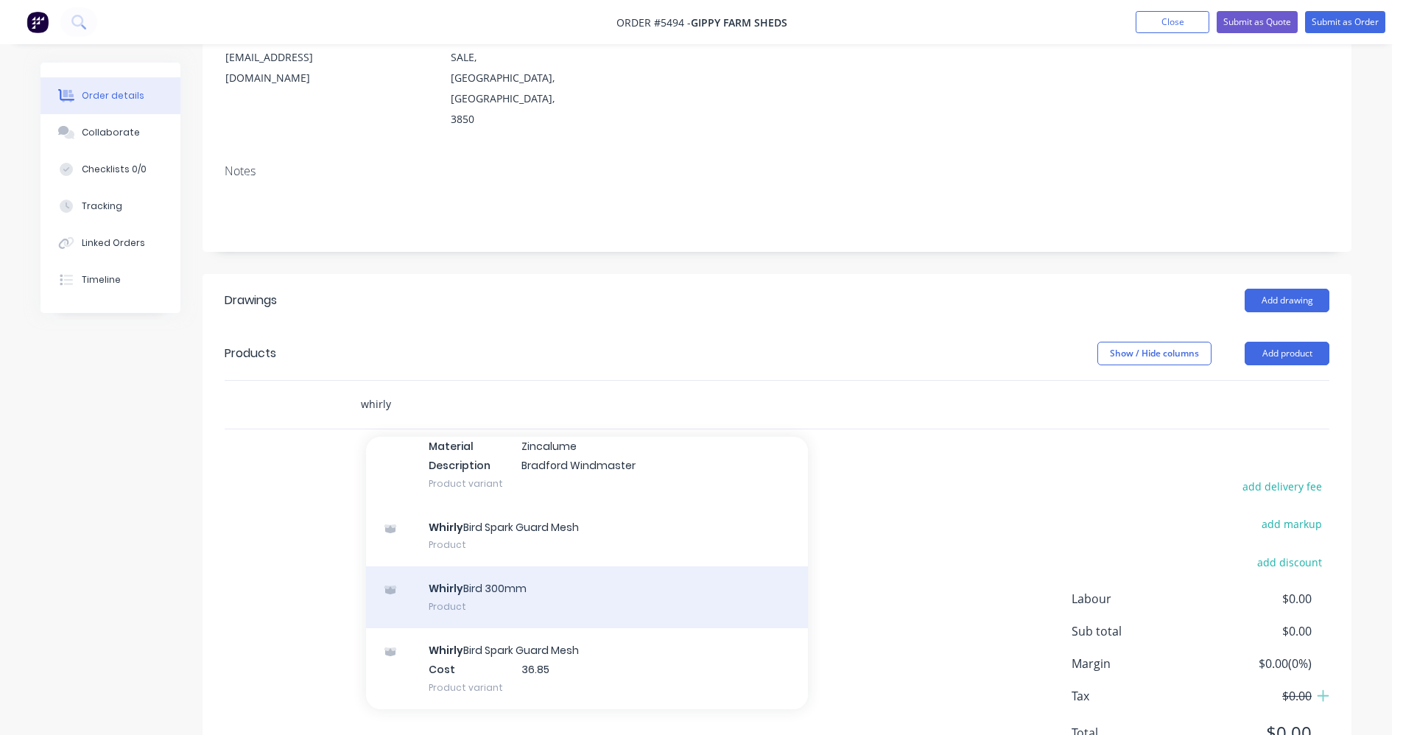
type input "whirly"
click at [497, 566] on div "Whirly Bird 300mm Product" at bounding box center [587, 597] width 442 height 62
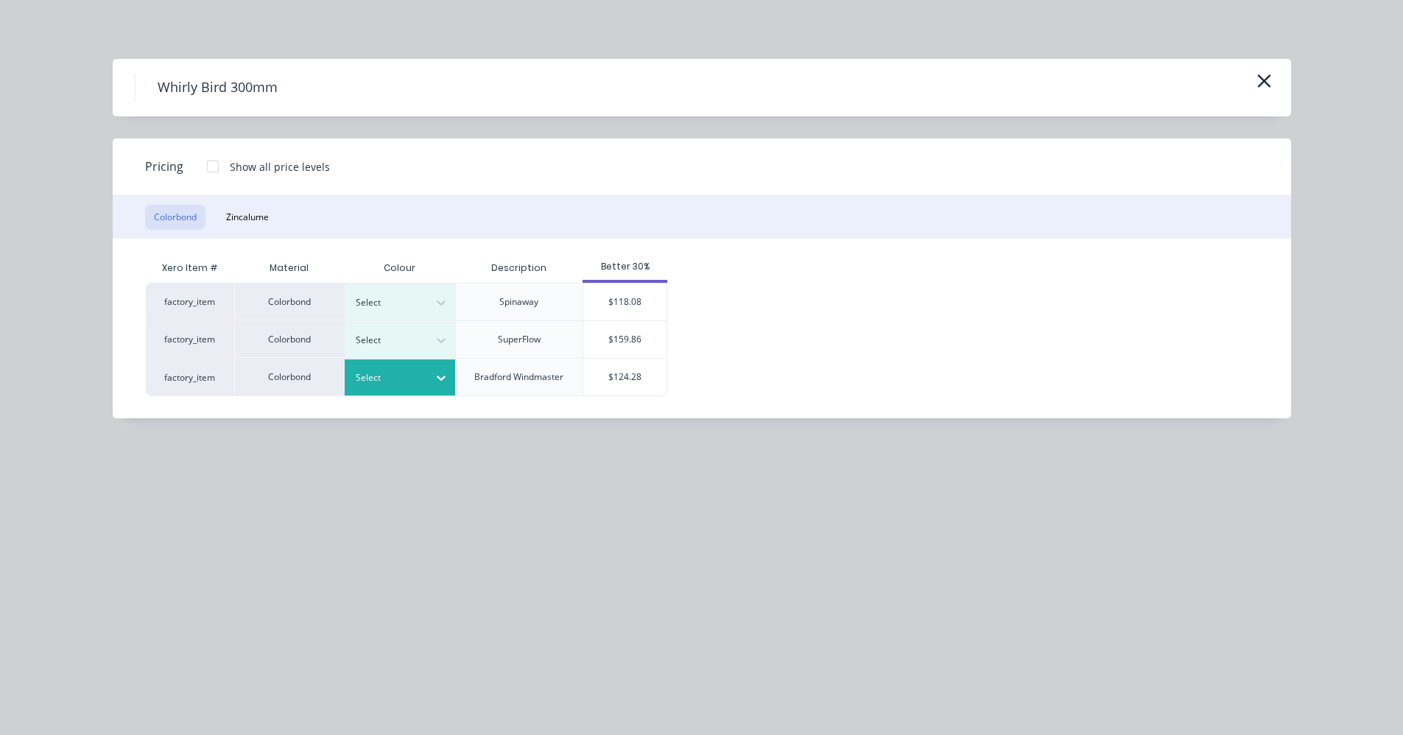
click at [422, 377] on div "Select" at bounding box center [386, 377] width 83 height 19
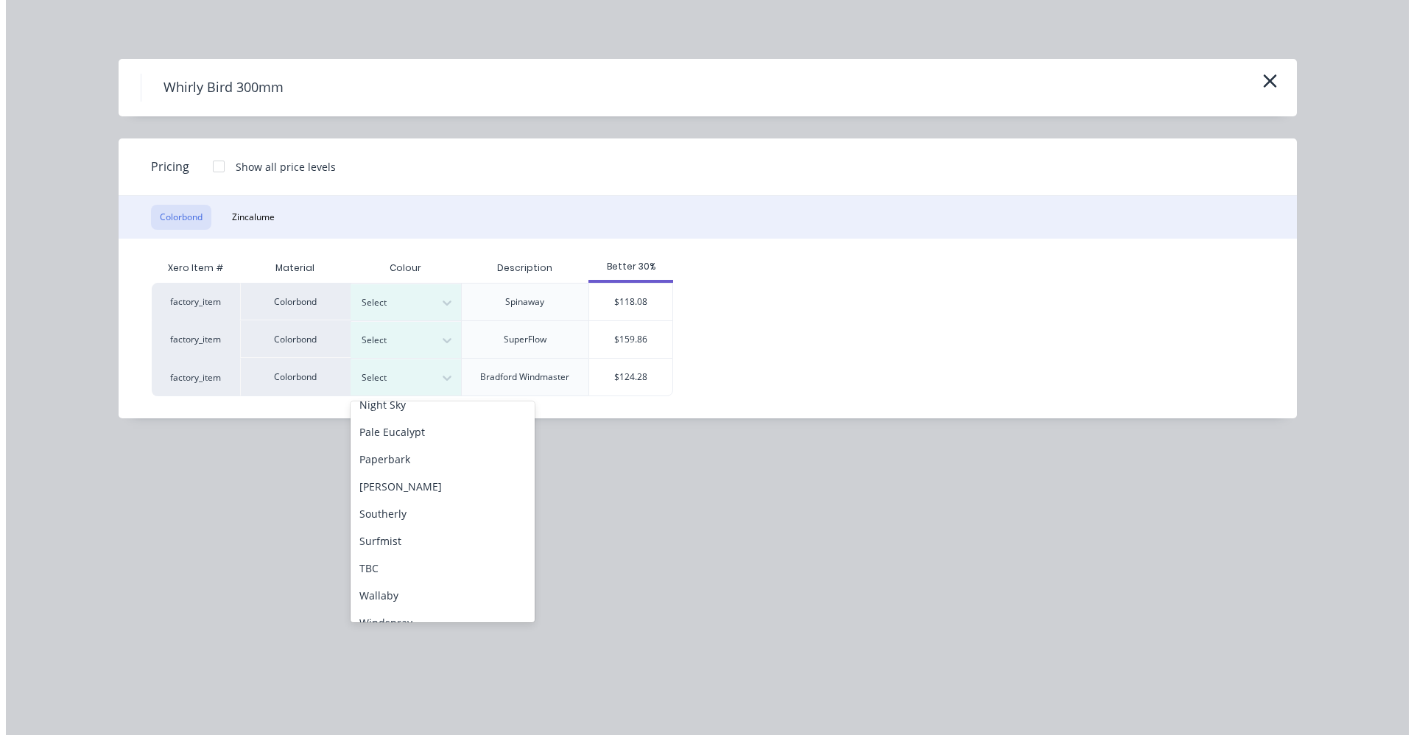
scroll to position [368, 0]
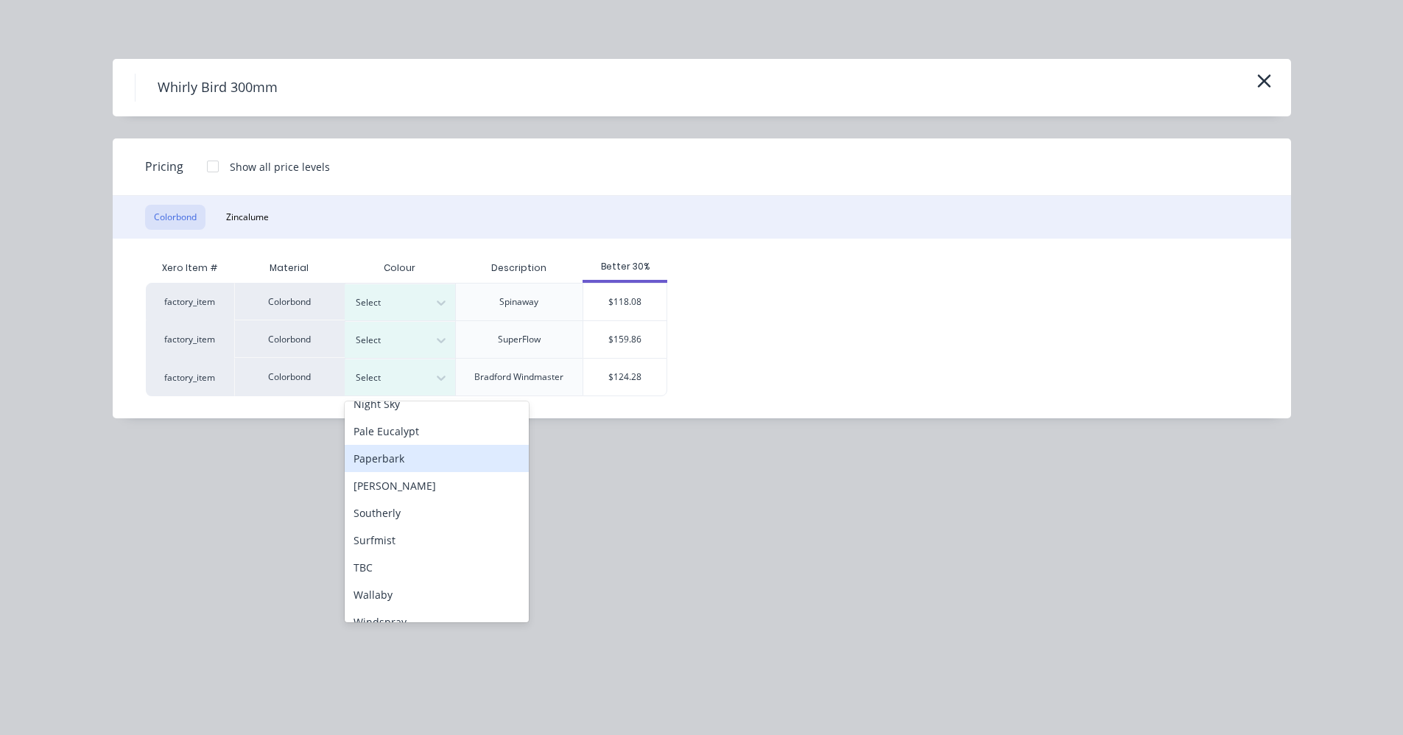
click at [382, 459] on div "Paperbark" at bounding box center [437, 458] width 184 height 27
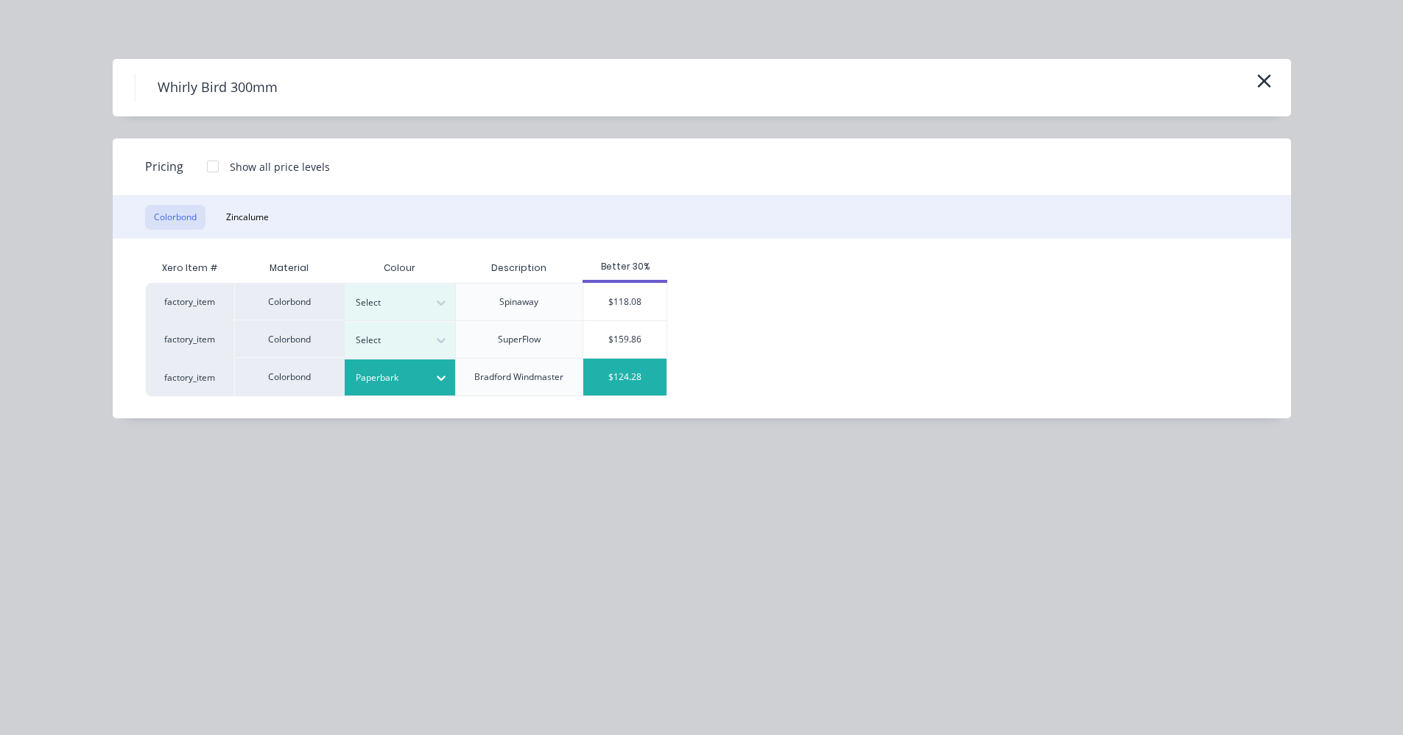
click at [639, 382] on div "$124.28" at bounding box center [624, 377] width 83 height 37
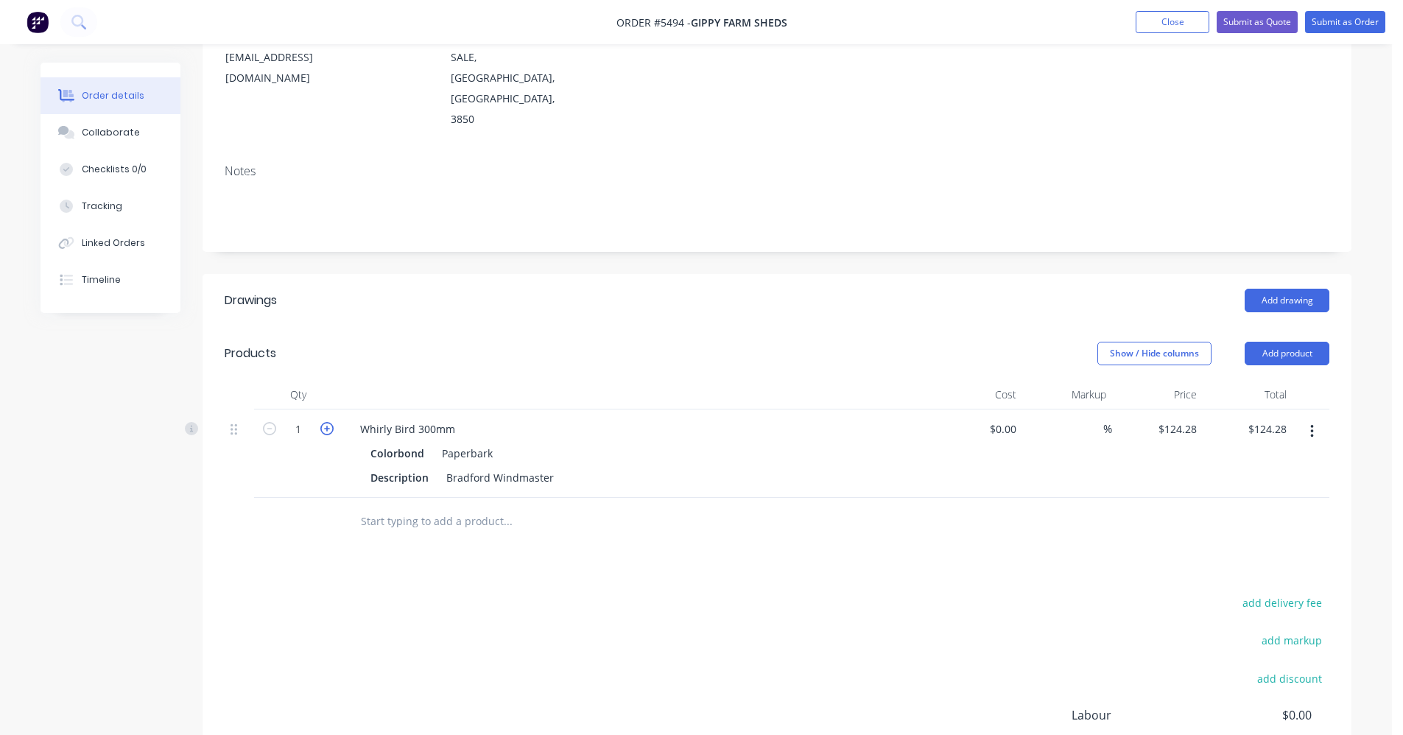
click at [328, 422] on icon "button" at bounding box center [326, 428] width 13 height 13
type input "2"
type input "$248.56"
click at [1351, 19] on button "Submit as Order" at bounding box center [1345, 22] width 80 height 22
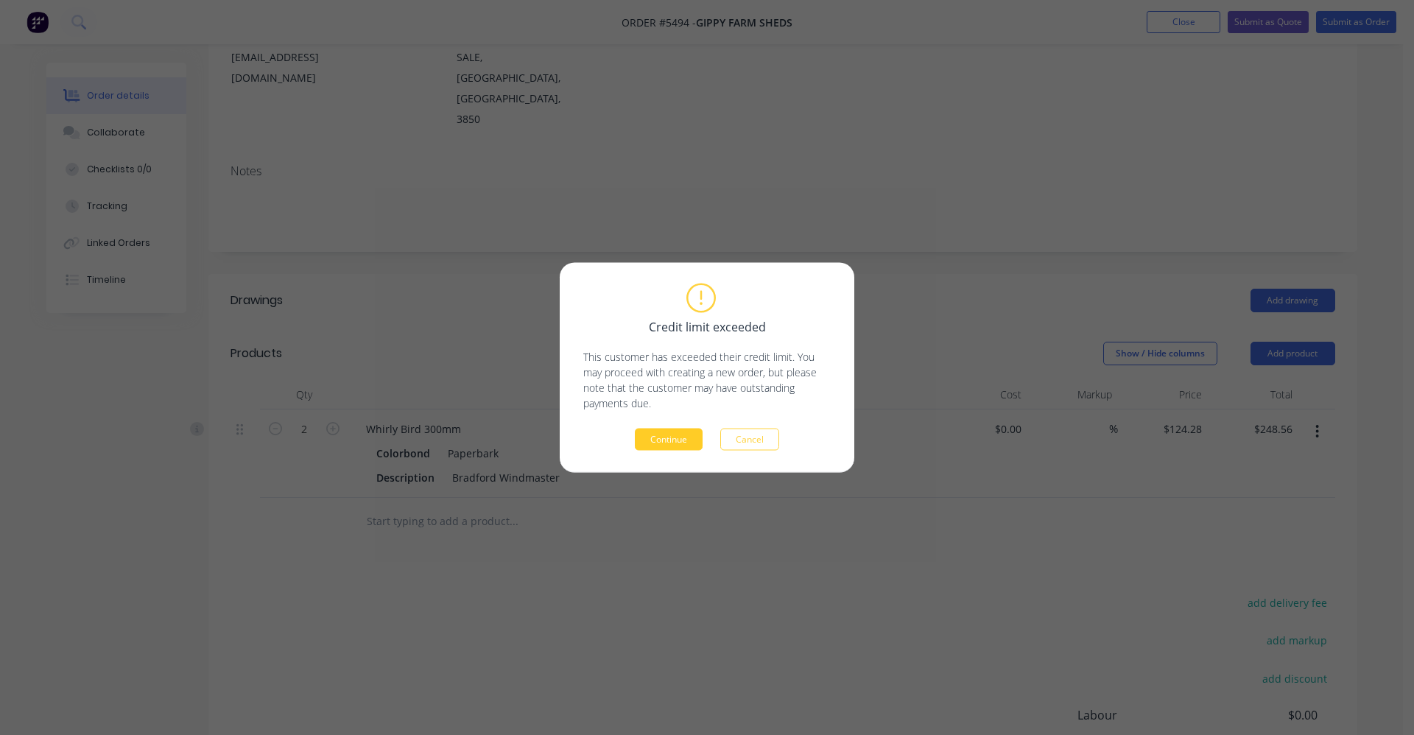
click at [671, 435] on button "Continue" at bounding box center [669, 440] width 68 height 22
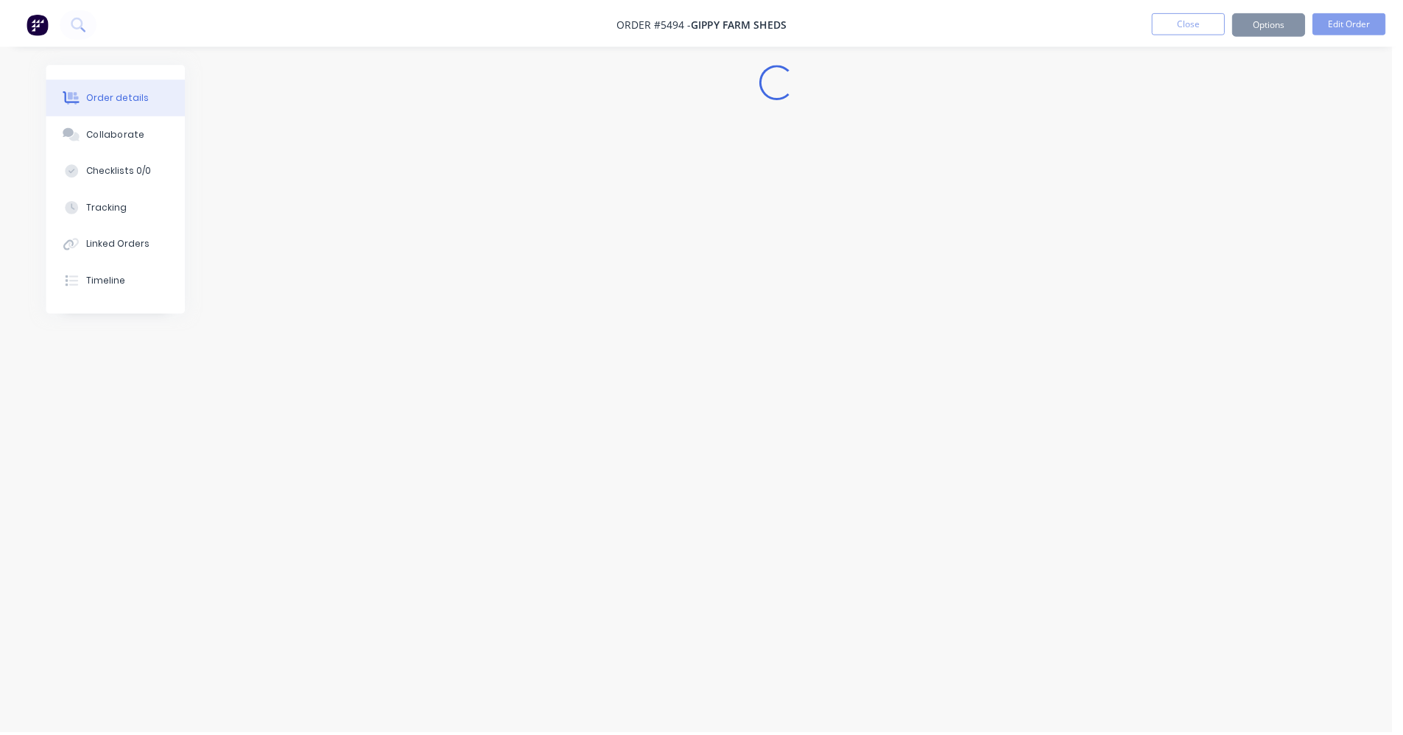
scroll to position [0, 0]
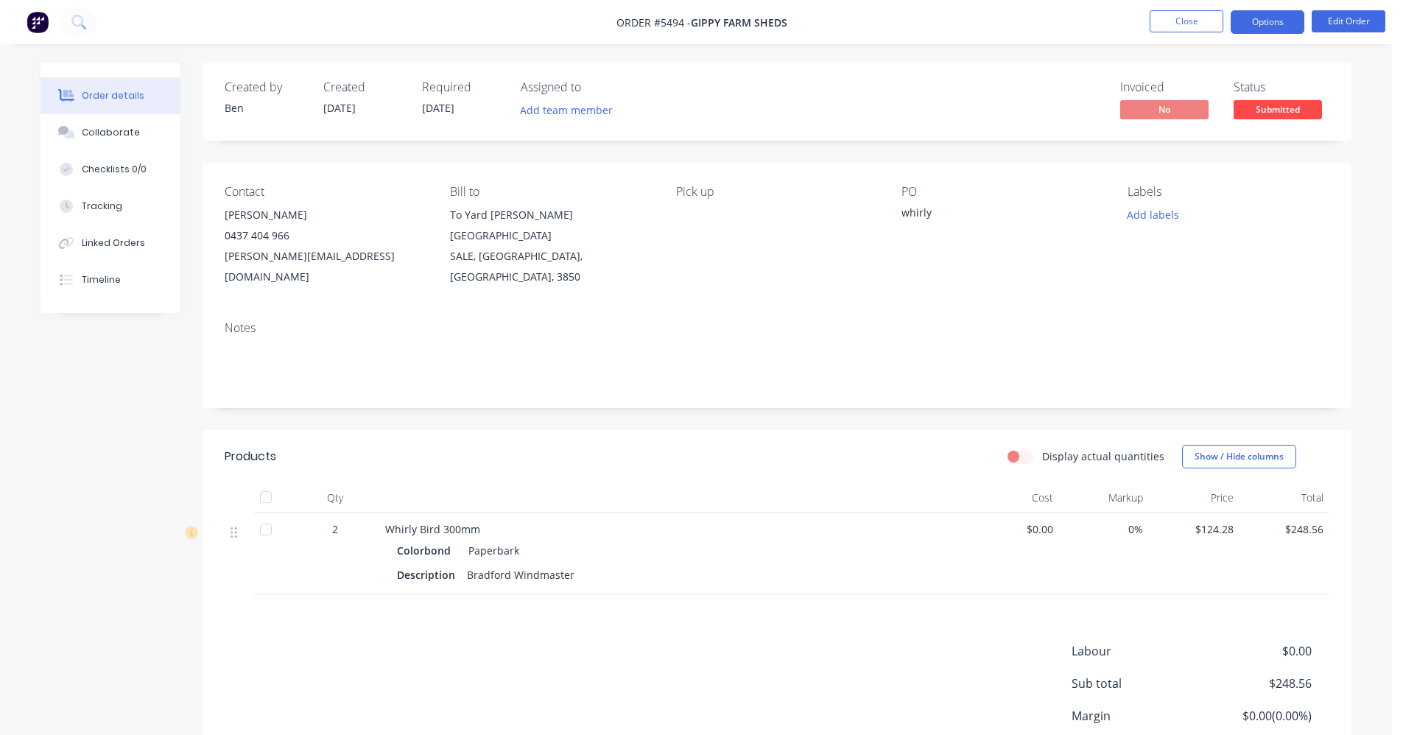
click at [1283, 31] on button "Options" at bounding box center [1268, 22] width 74 height 24
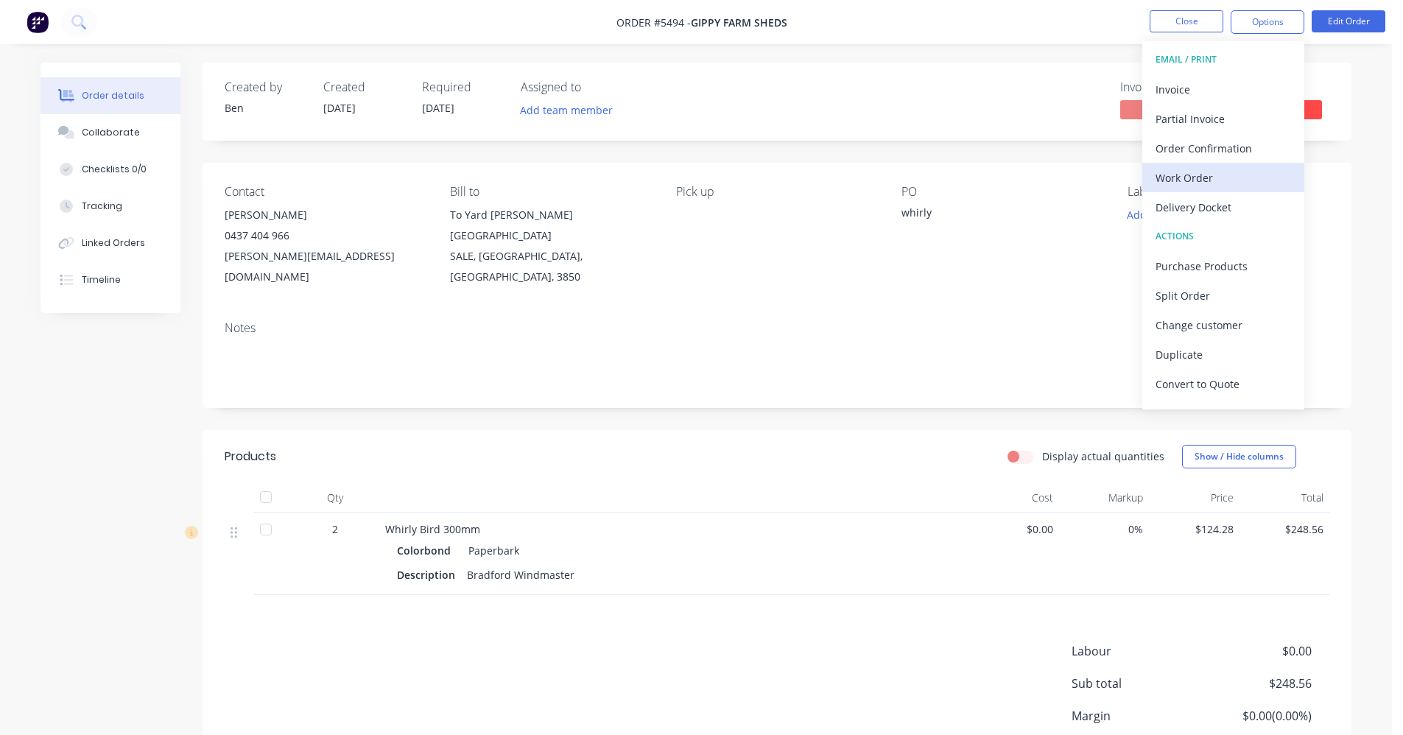
click at [1194, 178] on div "Work Order" at bounding box center [1224, 177] width 136 height 21
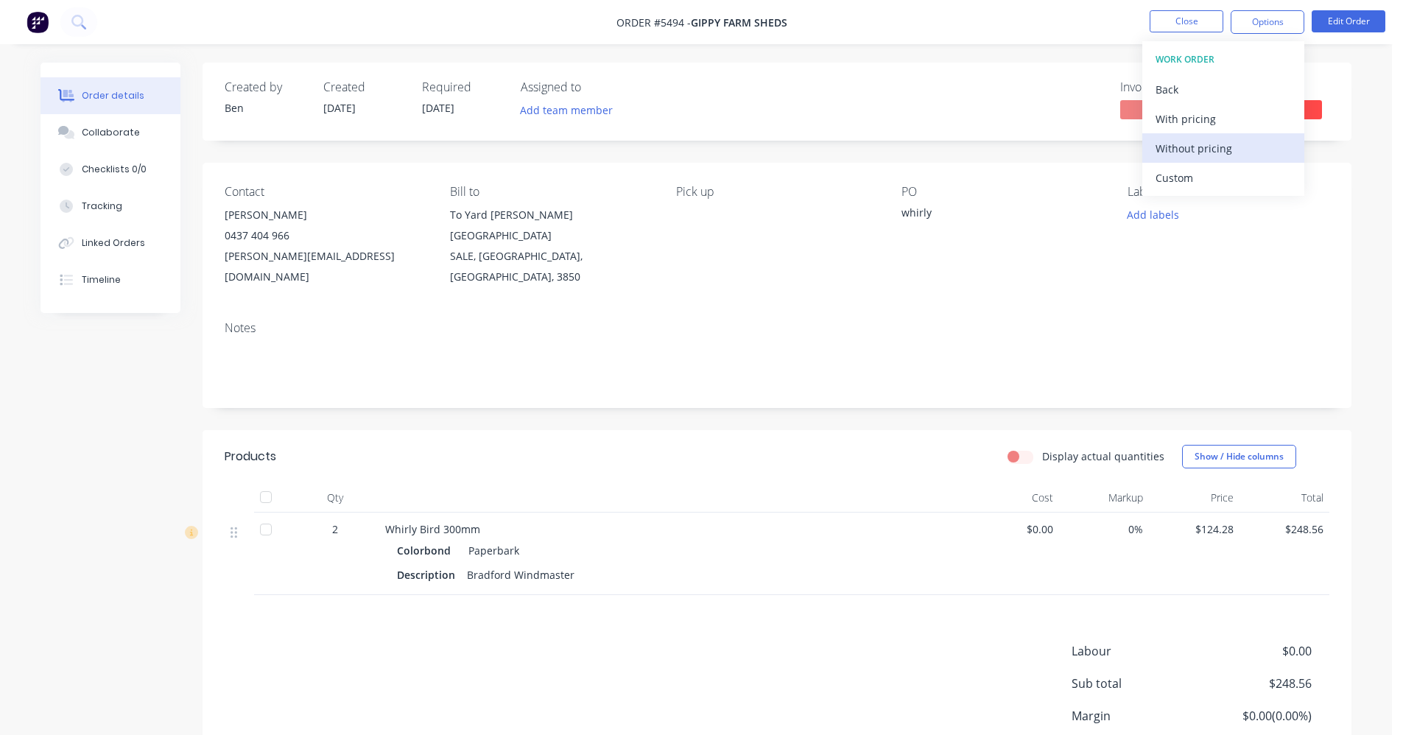
click at [1194, 142] on div "Without pricing" at bounding box center [1224, 148] width 136 height 21
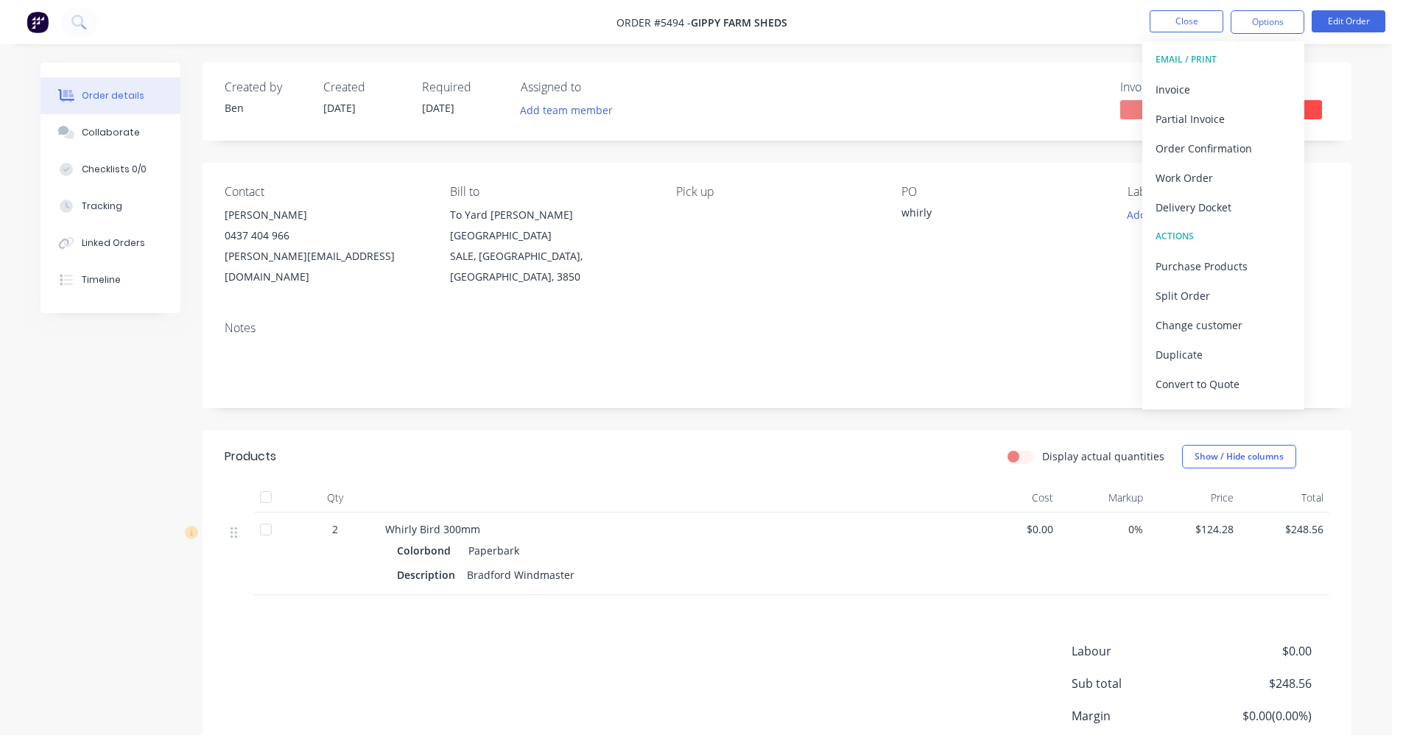
click at [757, 321] on div "Notes" at bounding box center [777, 328] width 1105 height 14
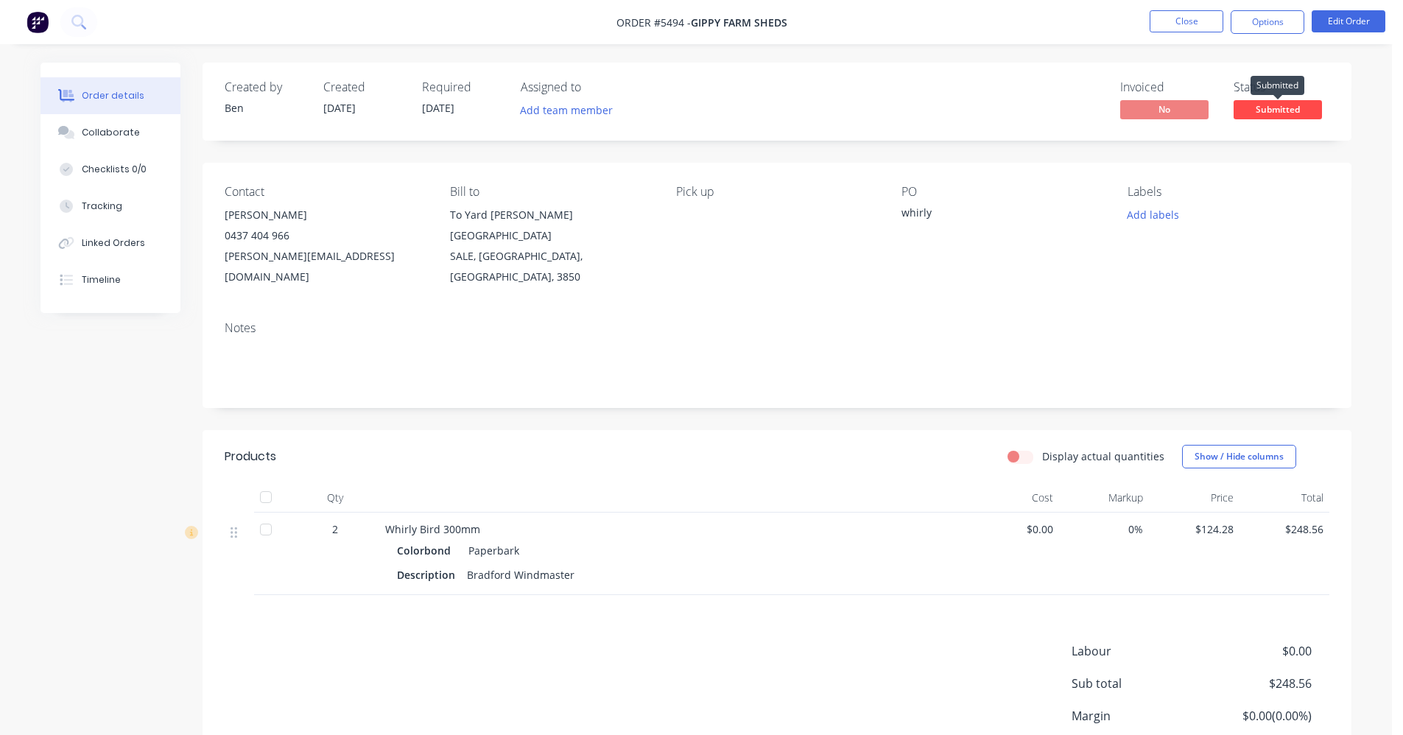
click at [1299, 112] on span "Submitted" at bounding box center [1278, 109] width 88 height 18
click at [958, 278] on div "Contact Darren Unthank 0437 404 966 darren@gippyfarmsheds.com.au Bill to To Yar…" at bounding box center [777, 236] width 1149 height 147
click at [1188, 27] on button "Close" at bounding box center [1187, 21] width 74 height 22
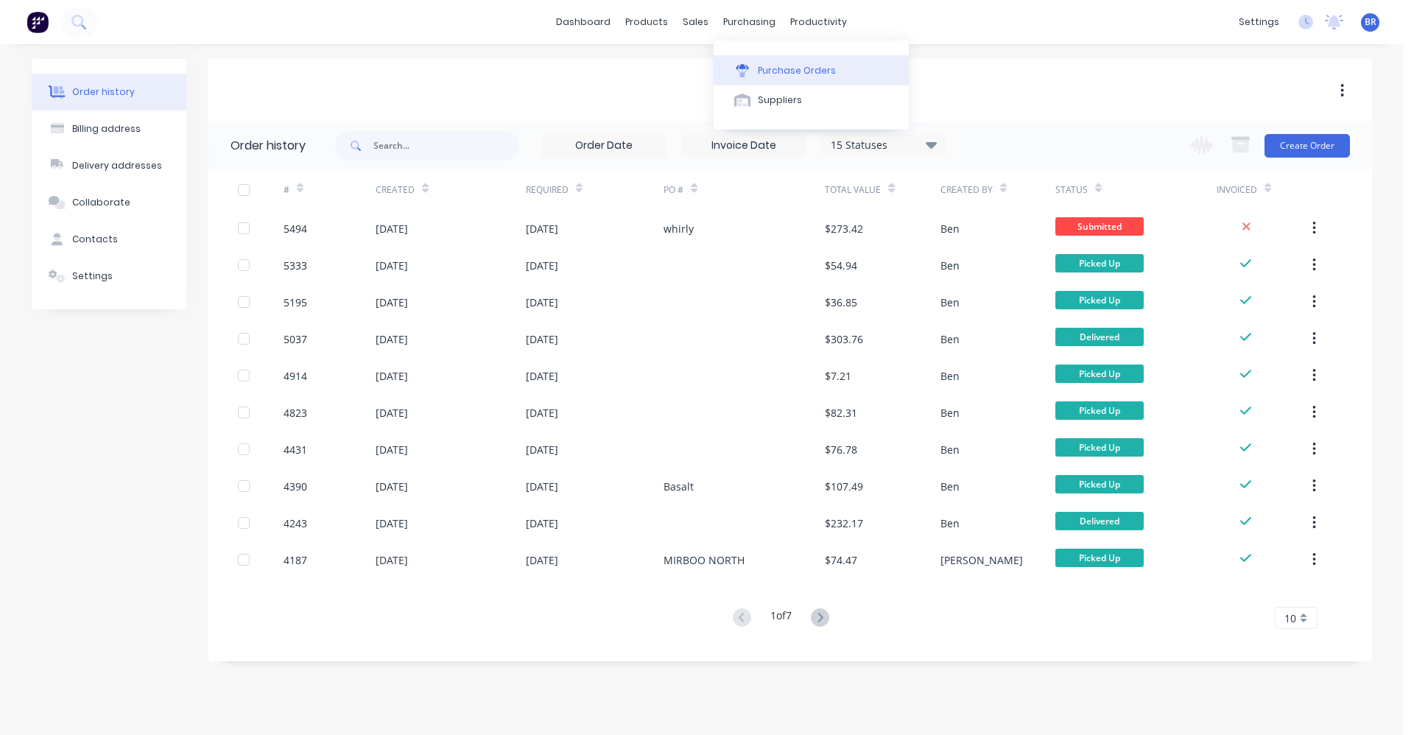
click at [782, 66] on div "Purchase Orders" at bounding box center [797, 70] width 78 height 13
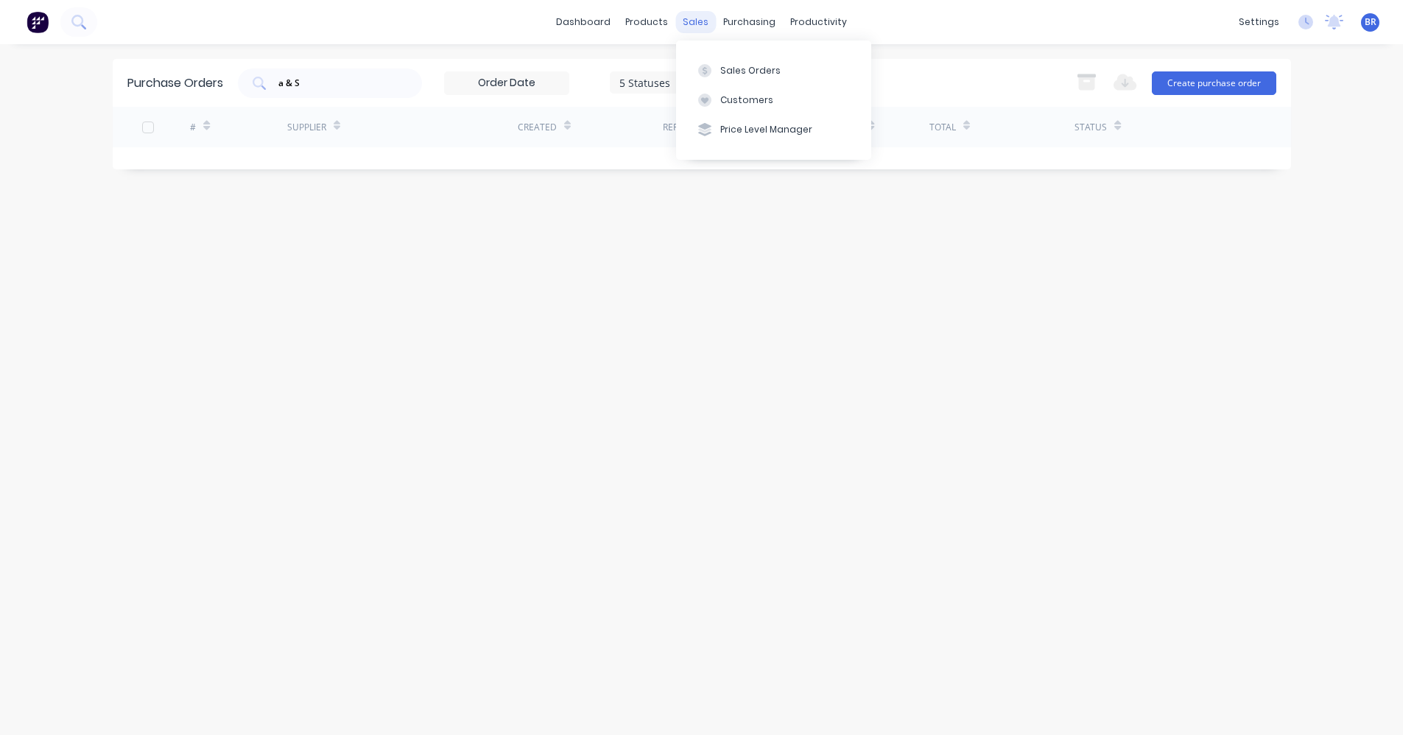
click at [680, 18] on div "sales" at bounding box center [696, 22] width 41 height 22
click at [734, 64] on div "Sales Orders" at bounding box center [750, 70] width 60 height 13
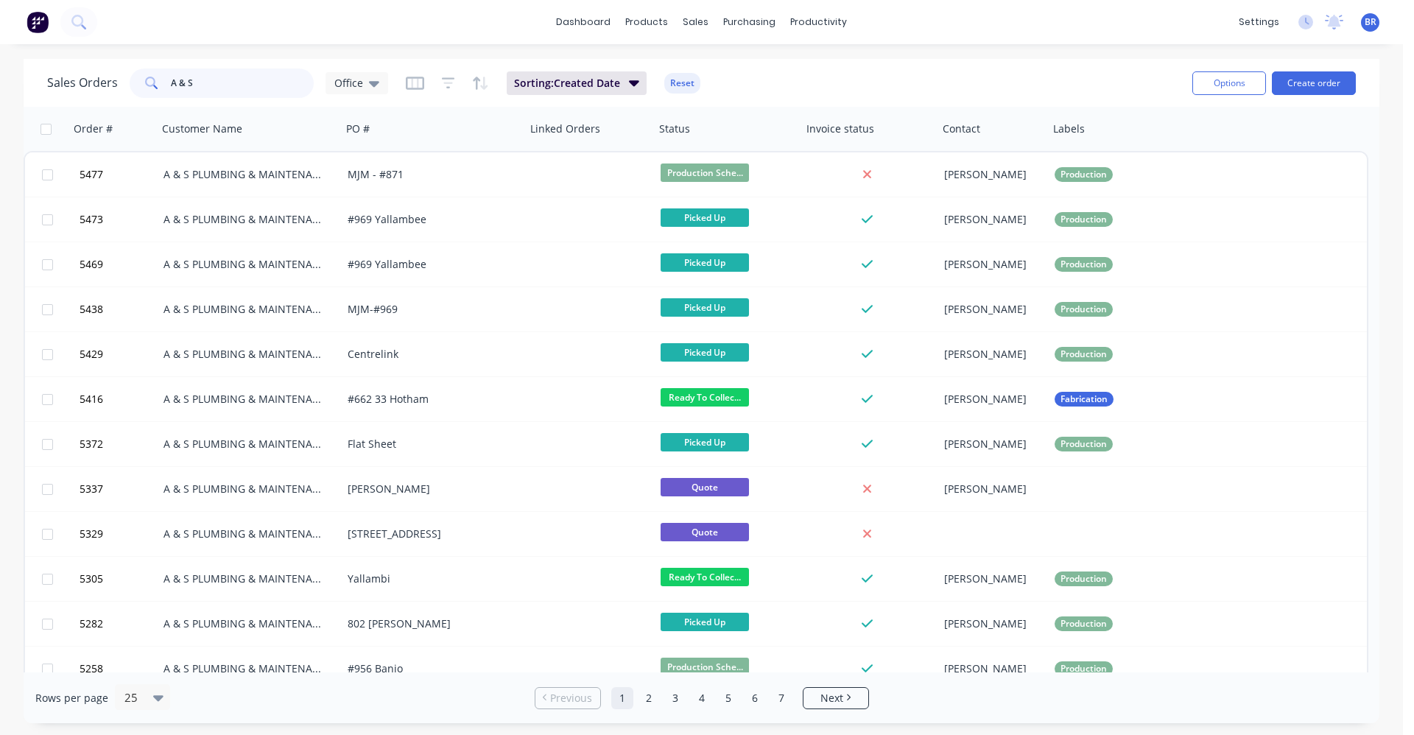
drag, startPoint x: 190, startPoint y: 83, endPoint x: 147, endPoint y: 83, distance: 42.7
click at [154, 83] on div "A & S" at bounding box center [222, 83] width 184 height 29
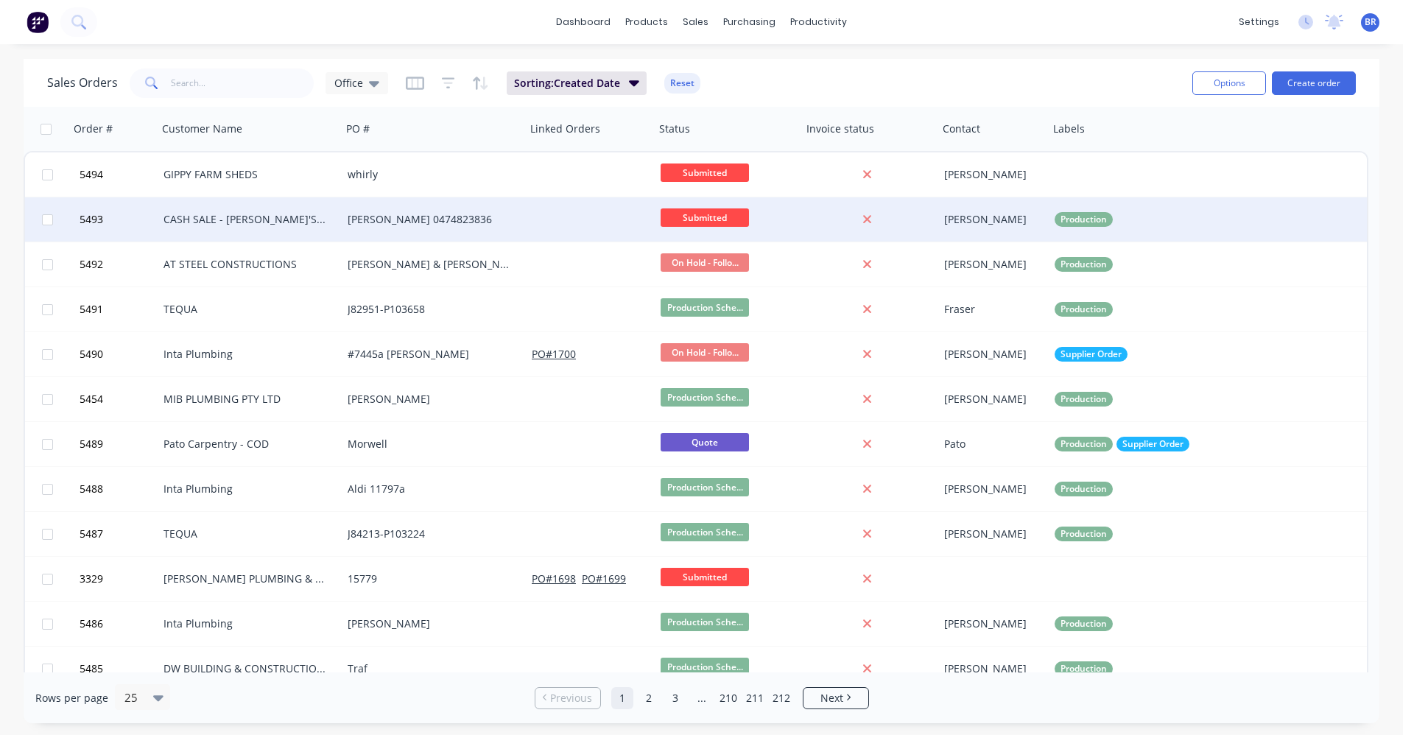
click at [264, 225] on div "CASH SALE - [PERSON_NAME]'S ACCOUNT" at bounding box center [246, 219] width 164 height 15
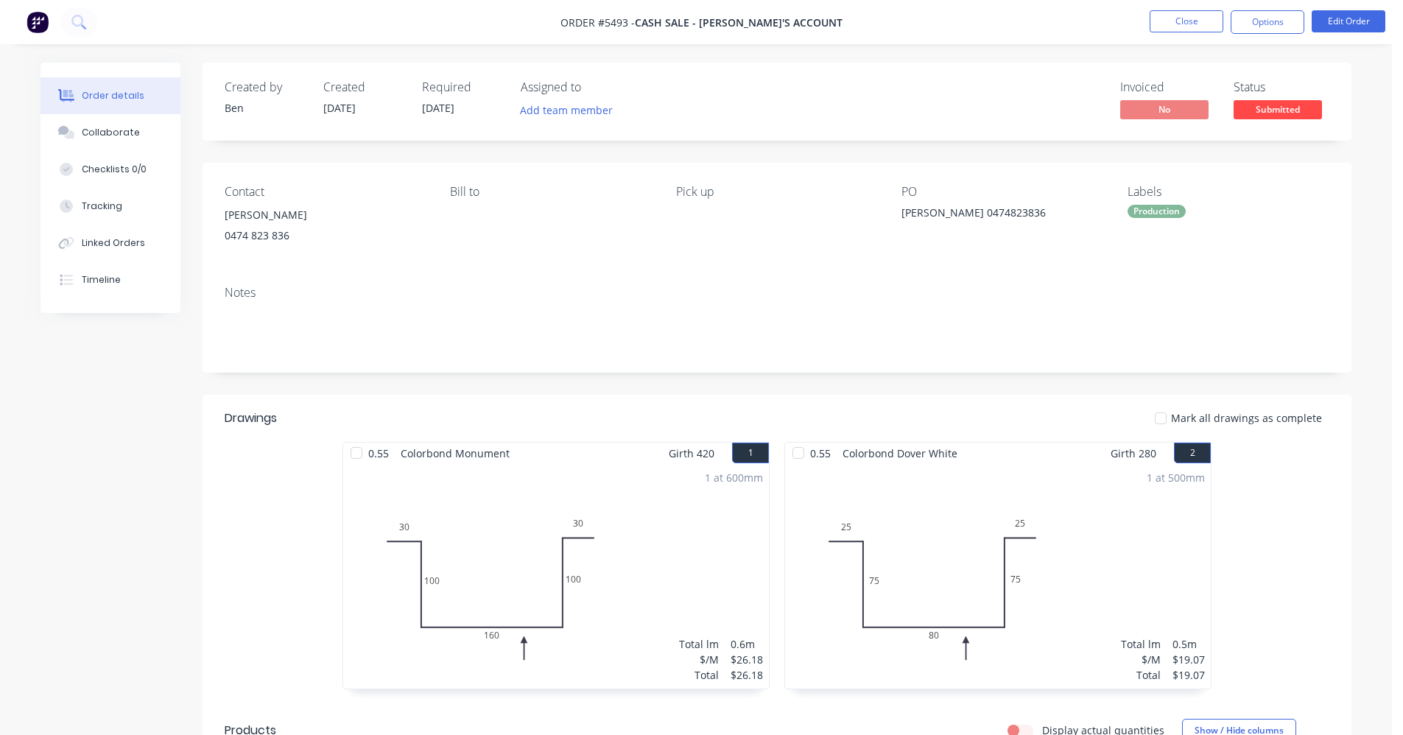
click at [1282, 108] on span "Submitted" at bounding box center [1278, 109] width 88 height 18
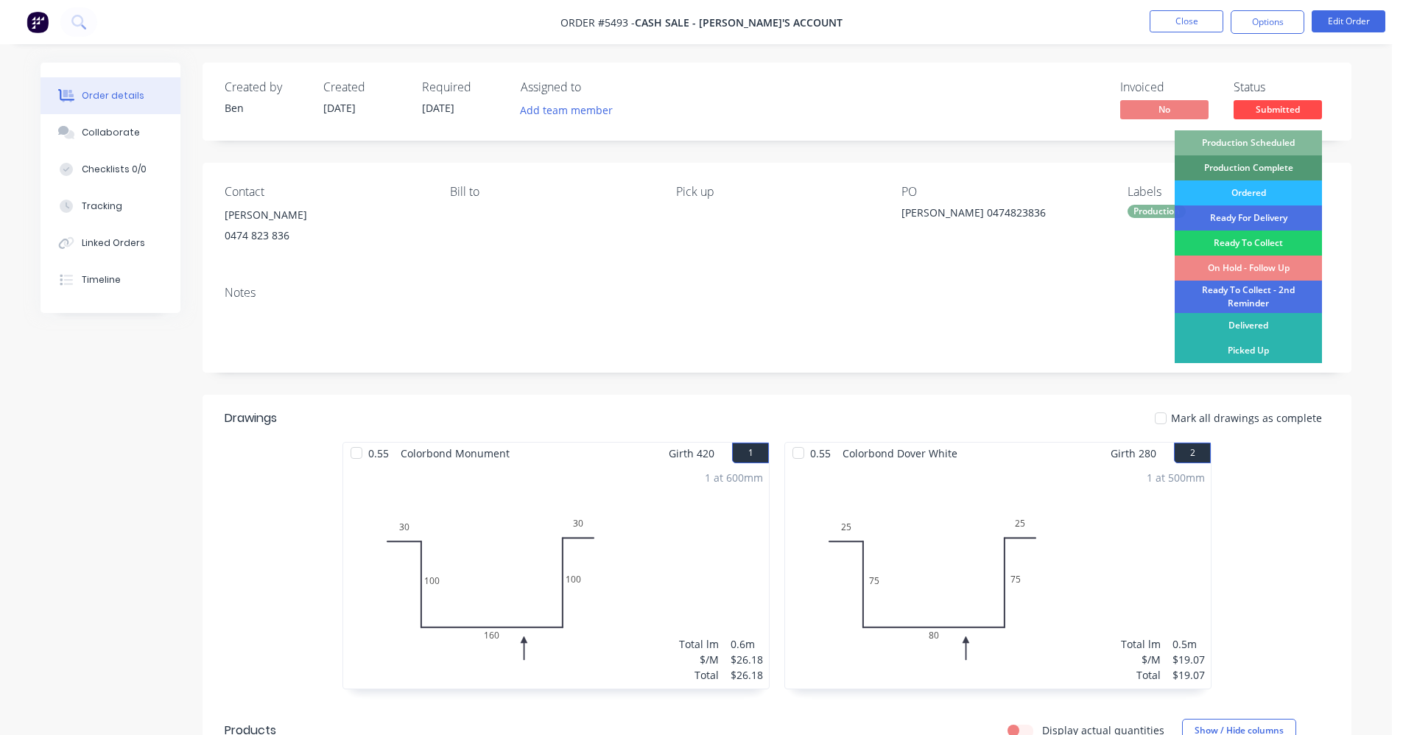
click at [1259, 149] on div "Production Scheduled" at bounding box center [1248, 142] width 147 height 25
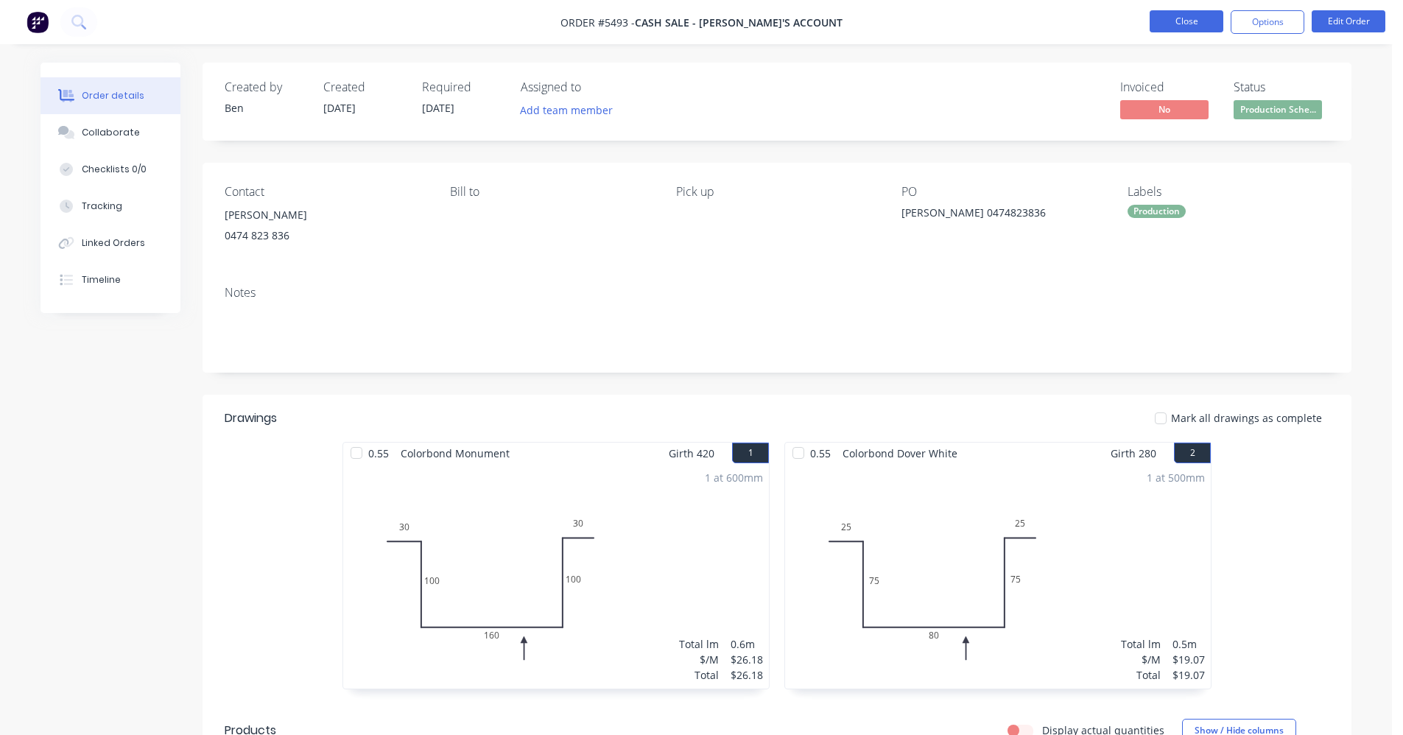
click at [1198, 27] on button "Close" at bounding box center [1187, 21] width 74 height 22
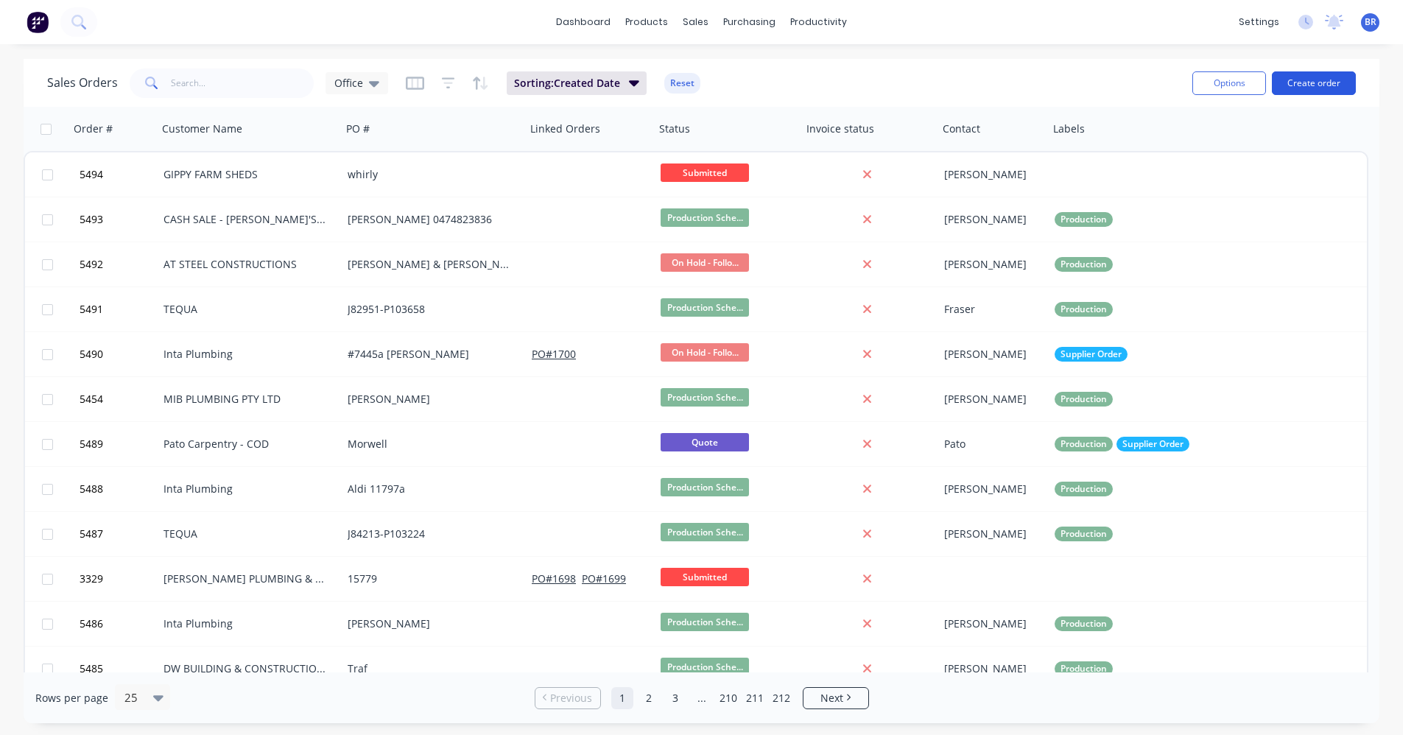
click at [1316, 77] on button "Create order" at bounding box center [1314, 83] width 84 height 24
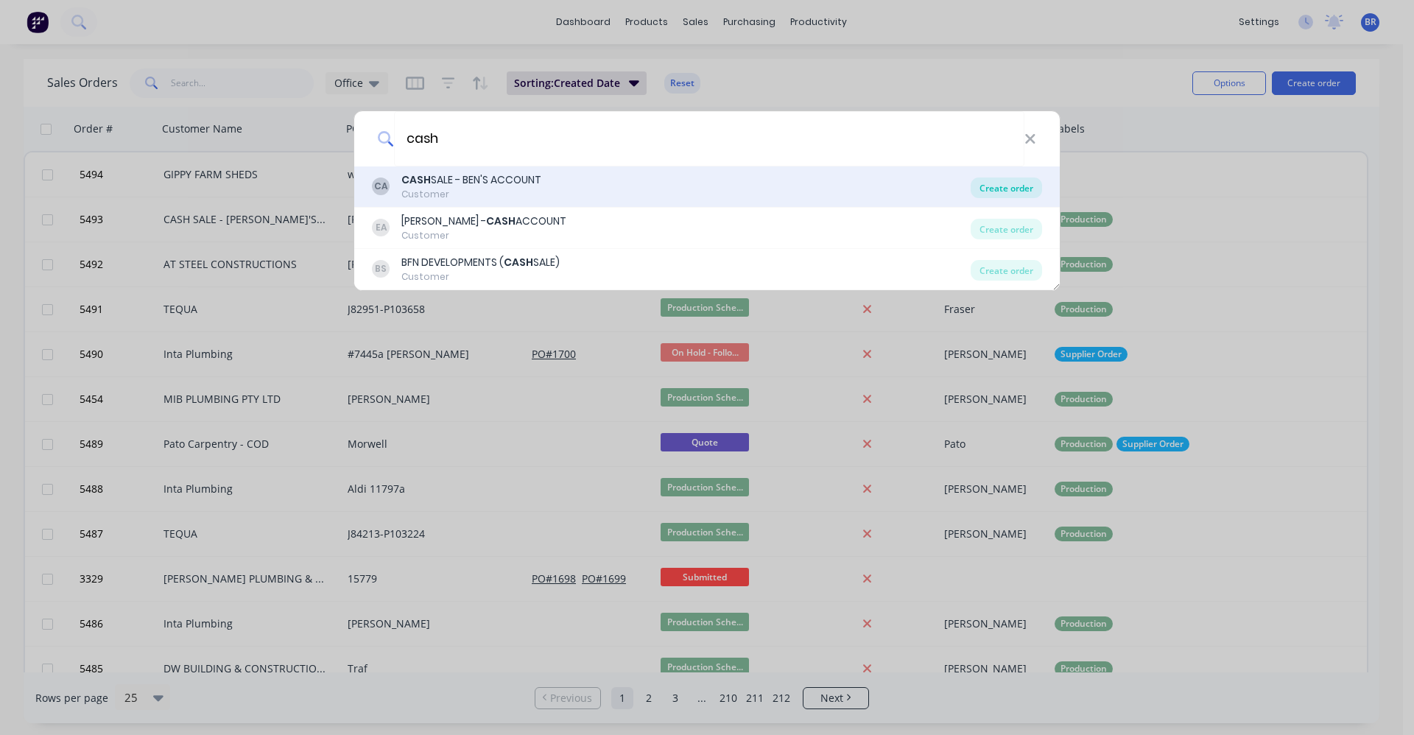
type input "cash"
click at [1020, 188] on div "Create order" at bounding box center [1006, 188] width 71 height 21
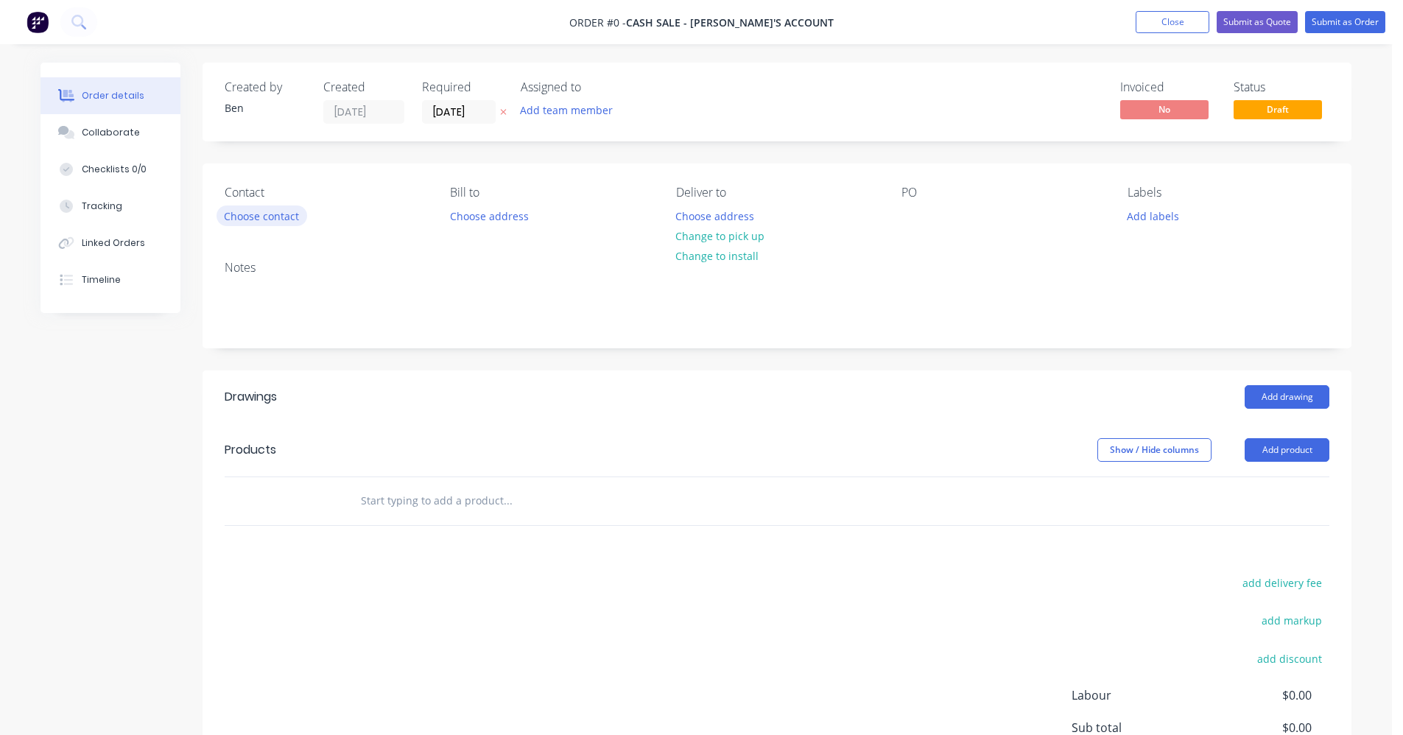
click at [261, 218] on button "Choose contact" at bounding box center [262, 216] width 91 height 20
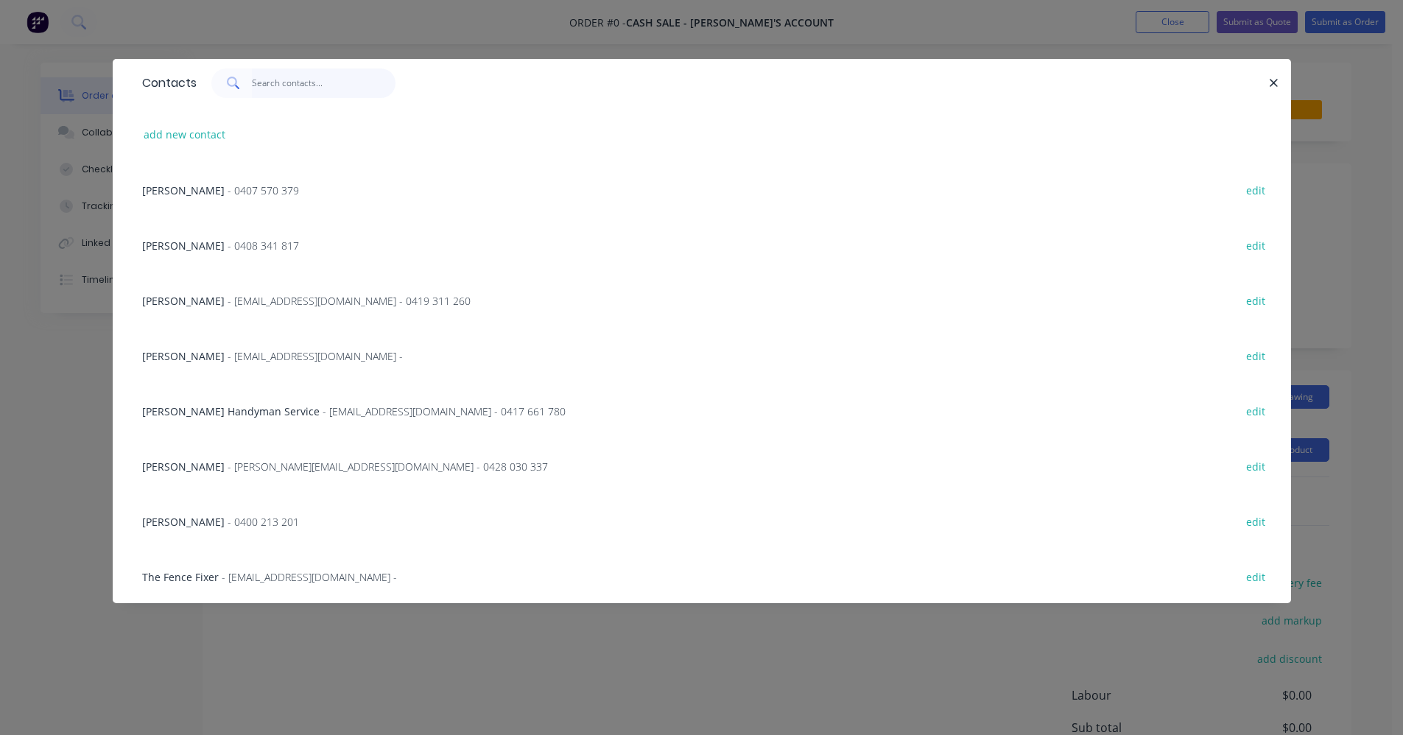
click at [269, 89] on input "text" at bounding box center [324, 83] width 144 height 29
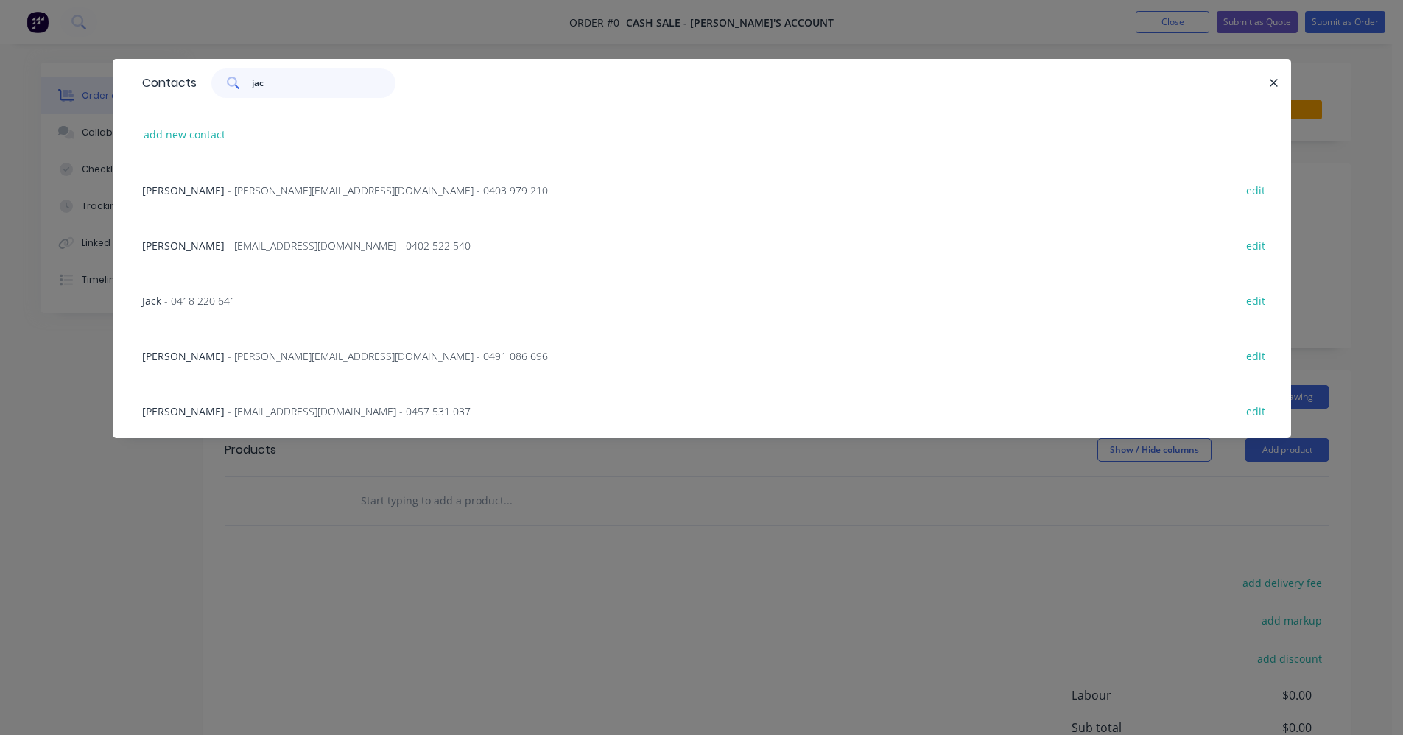
type input "jack"
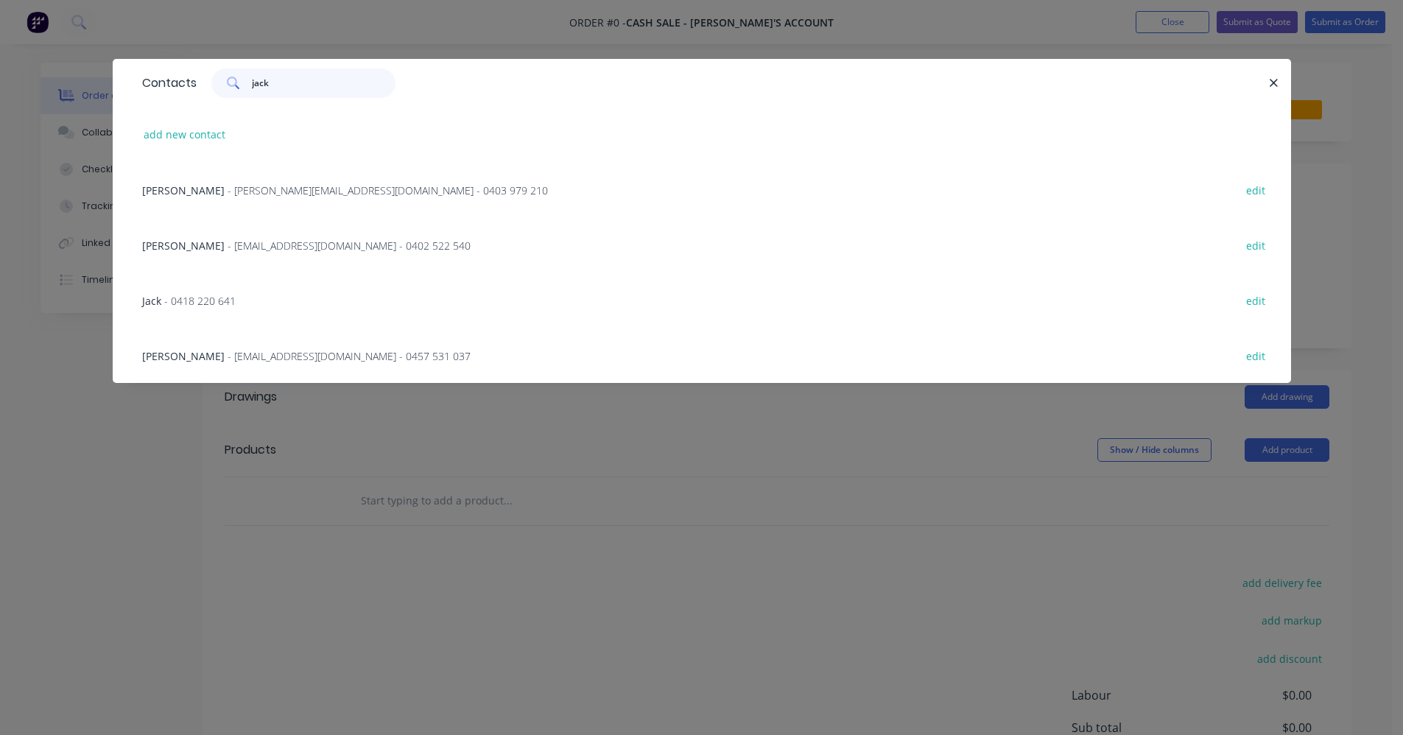
click at [284, 83] on input "jack" at bounding box center [324, 83] width 144 height 29
drag, startPoint x: 281, startPoint y: 88, endPoint x: 221, endPoint y: 88, distance: 60.4
click at [229, 83] on div "jack" at bounding box center [303, 83] width 184 height 29
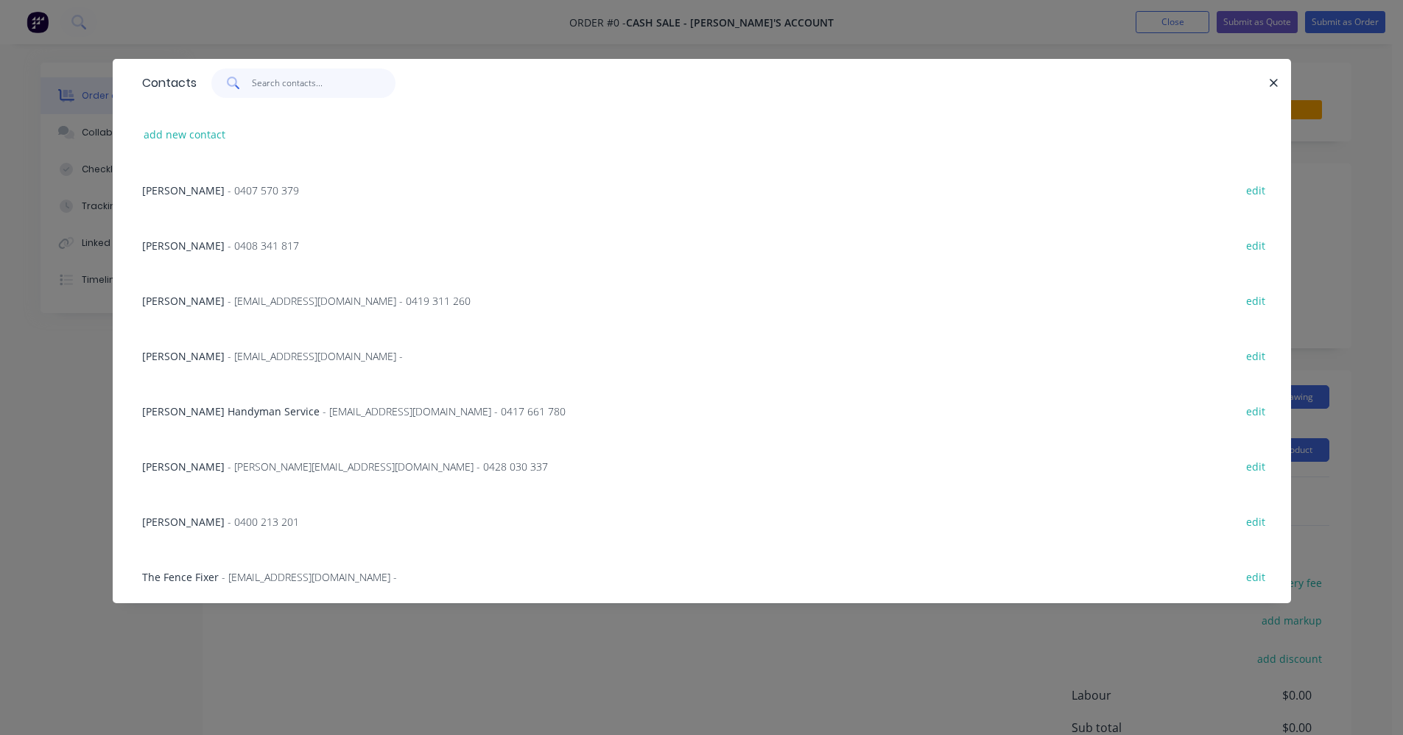
click at [285, 74] on input "text" at bounding box center [324, 83] width 144 height 29
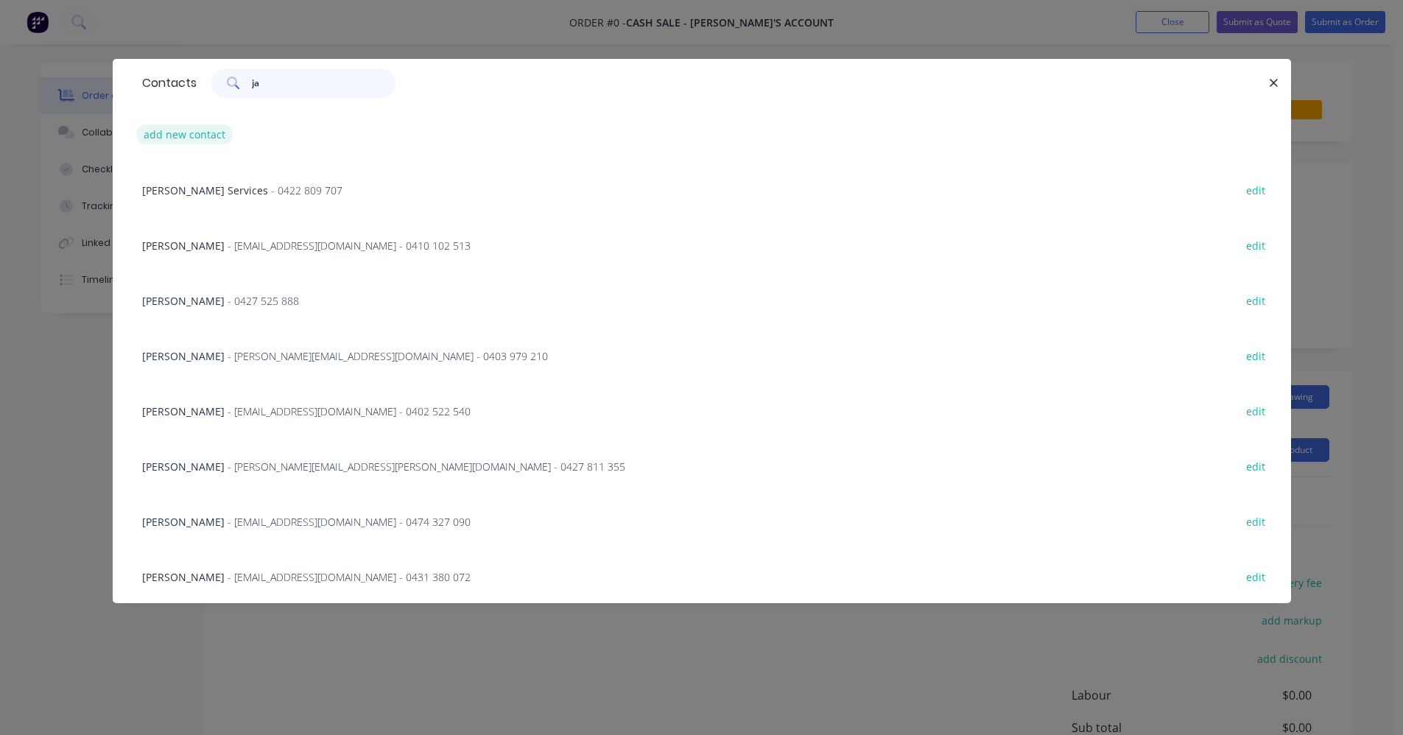
type input "ja"
click at [175, 136] on button "add new contact" at bounding box center [184, 134] width 97 height 20
select select "AU"
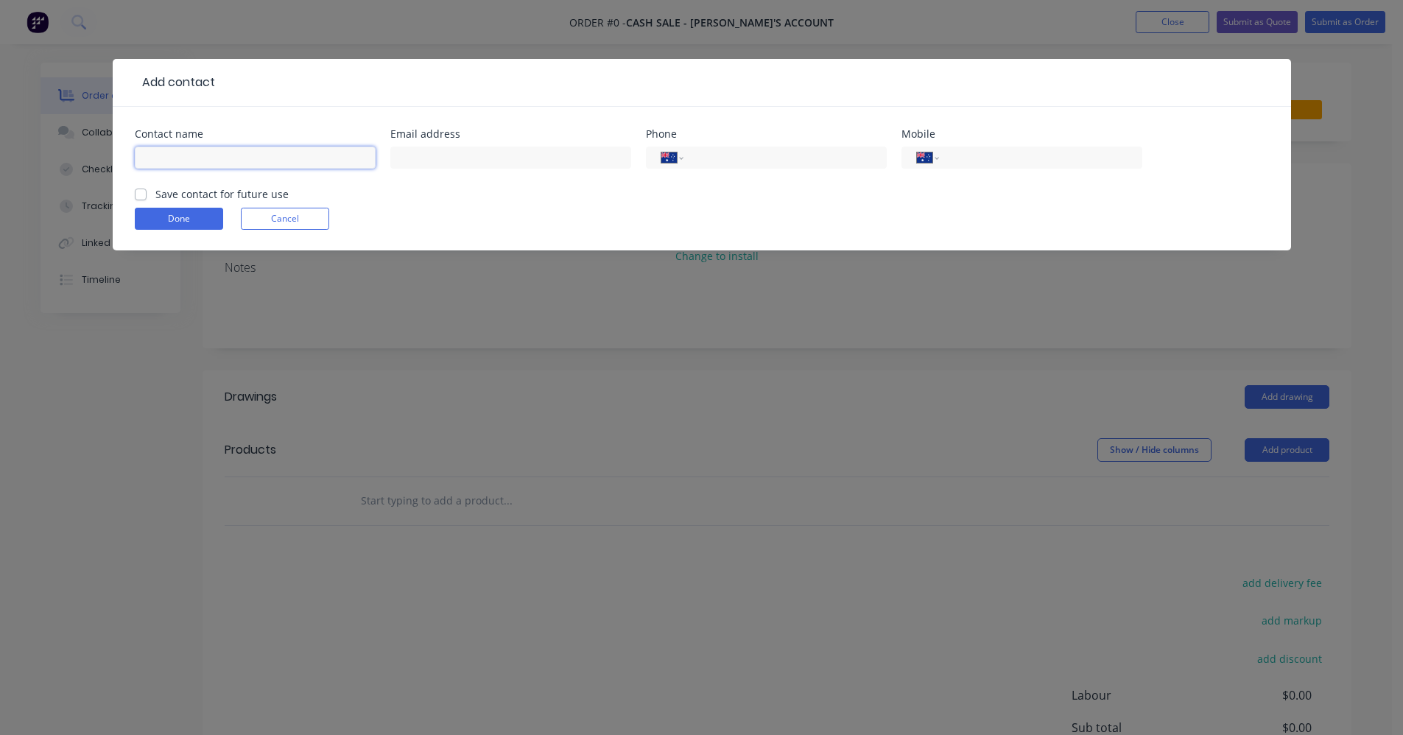
click at [159, 154] on input "text" at bounding box center [255, 158] width 241 height 22
type input "Jack"
type input "0447 615 153"
click at [155, 194] on label "Save contact for future use" at bounding box center [221, 193] width 133 height 15
click at [137, 194] on input "Save contact for future use" at bounding box center [141, 193] width 12 height 14
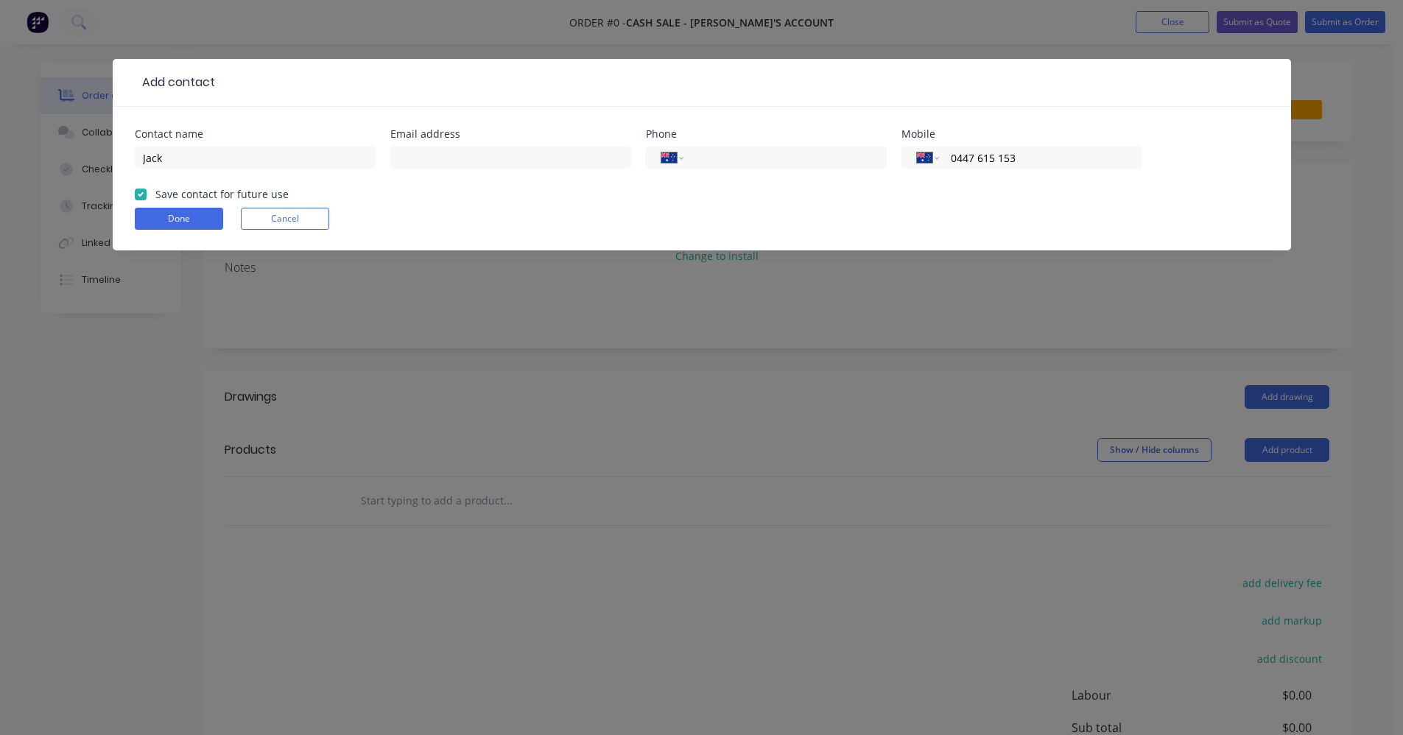
checkbox input "true"
click at [163, 220] on button "Done" at bounding box center [179, 219] width 88 height 22
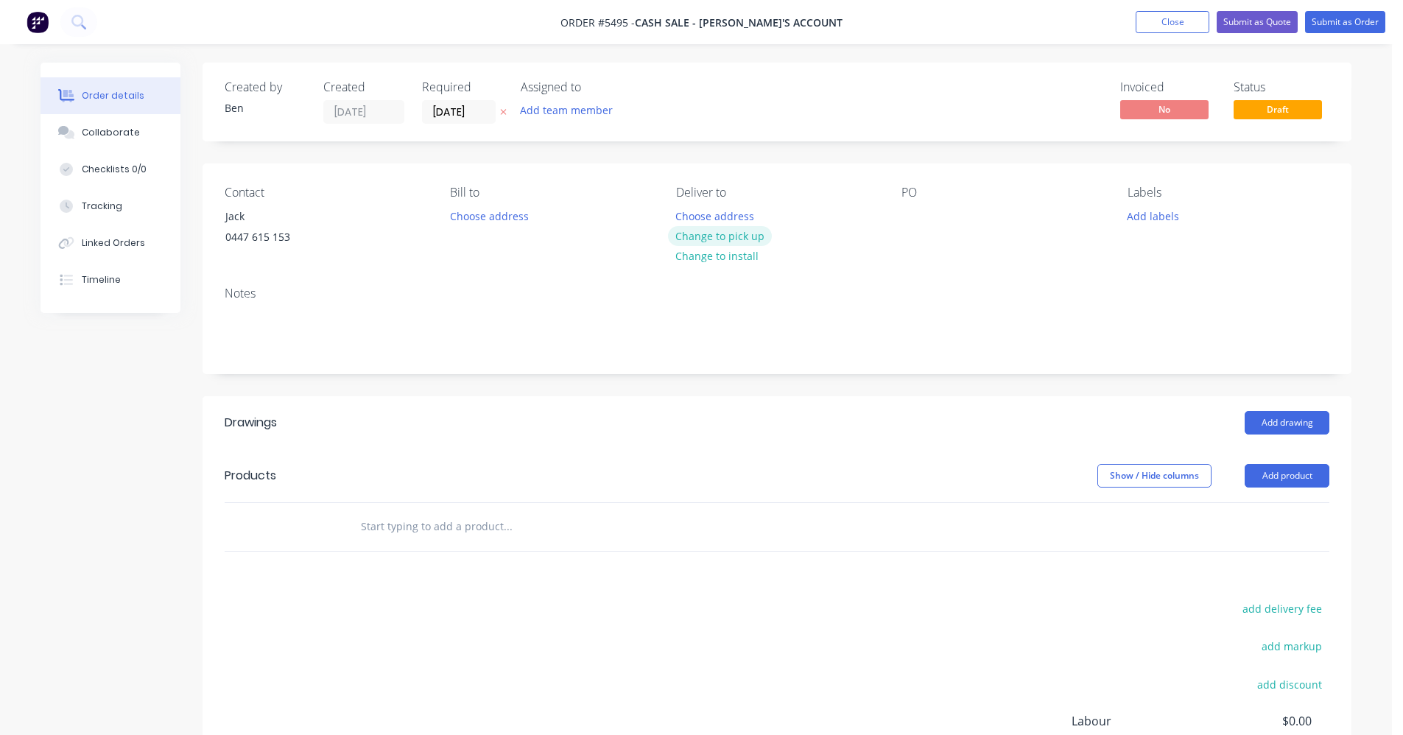
click at [719, 241] on button "Change to pick up" at bounding box center [720, 236] width 105 height 20
click at [434, 527] on input "text" at bounding box center [507, 526] width 295 height 29
type input "fence"
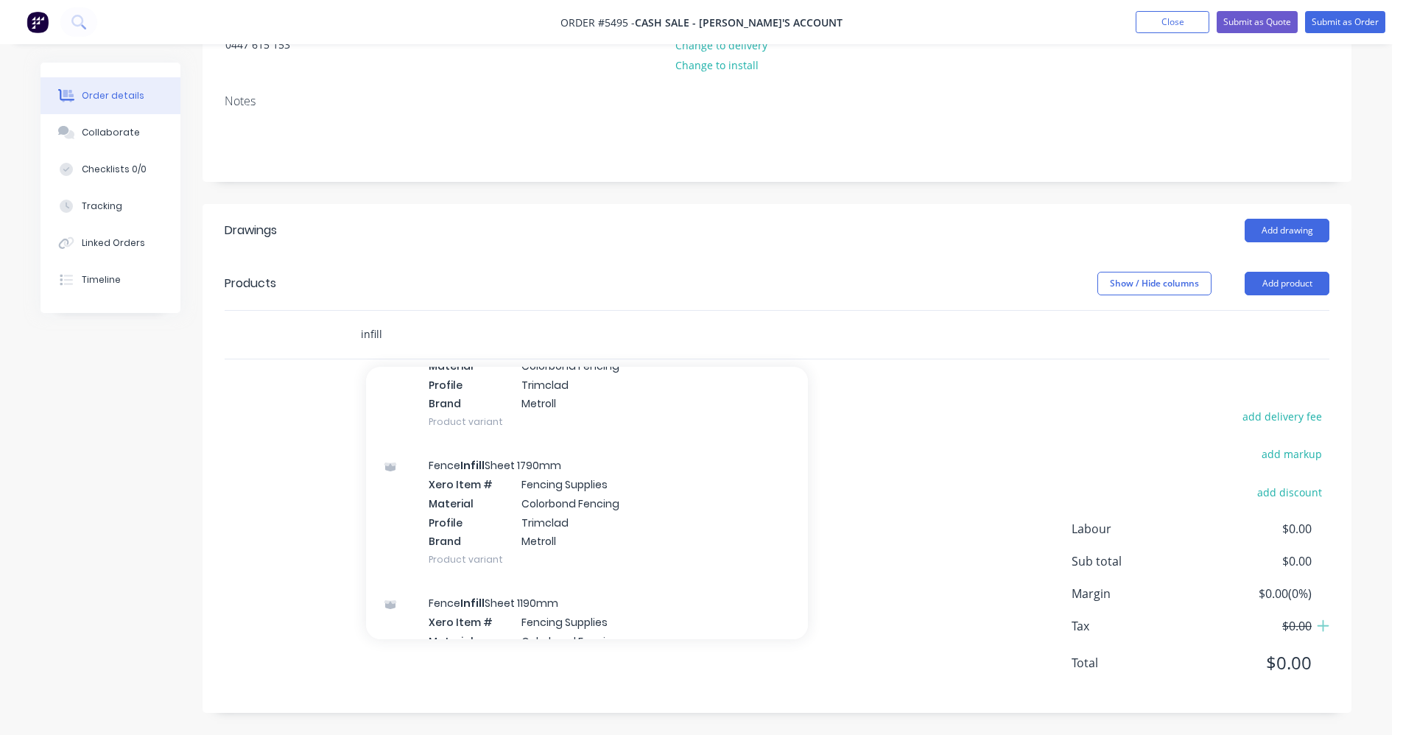
scroll to position [884, 0]
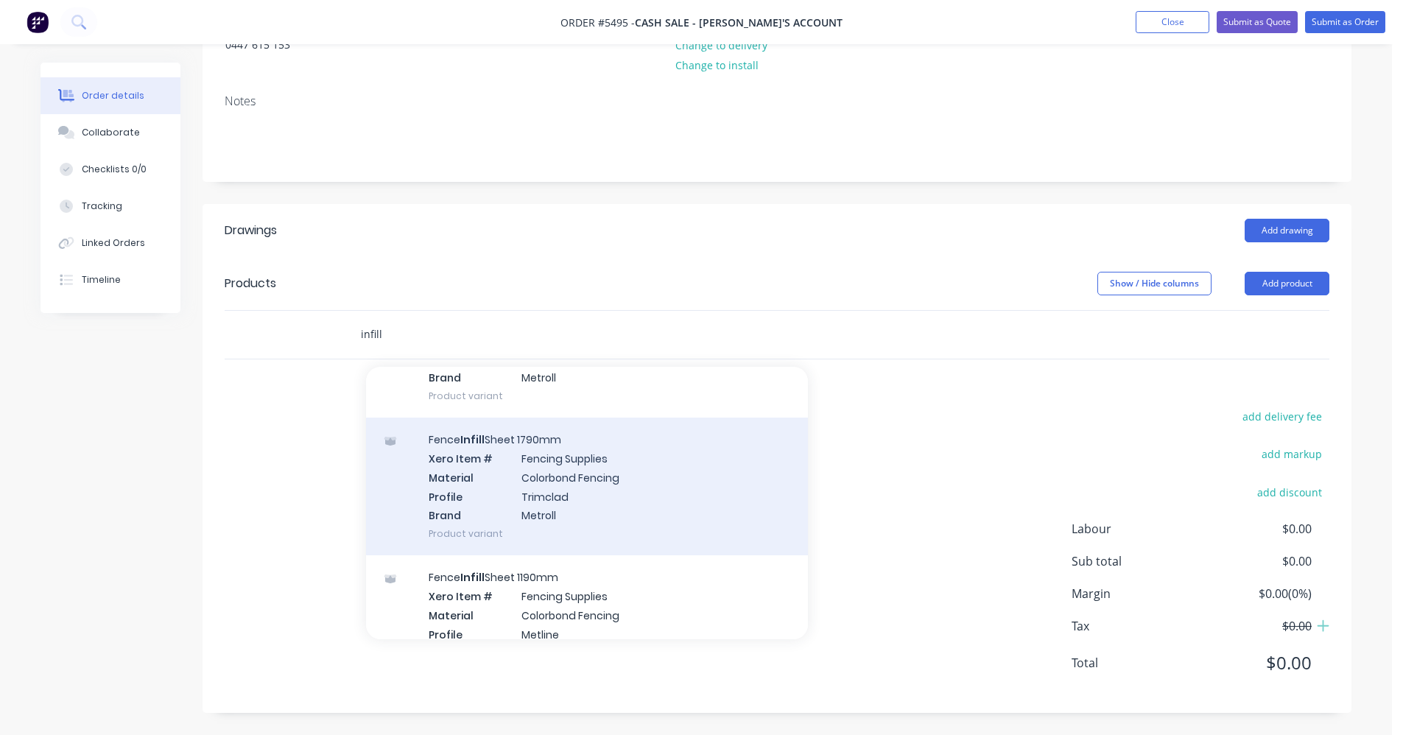
type input "infill"
click at [599, 477] on div "Fence Infill Sheet 1790mm Xero Item # Fencing Supplies Material Colorbond Fenci…" at bounding box center [587, 487] width 442 height 138
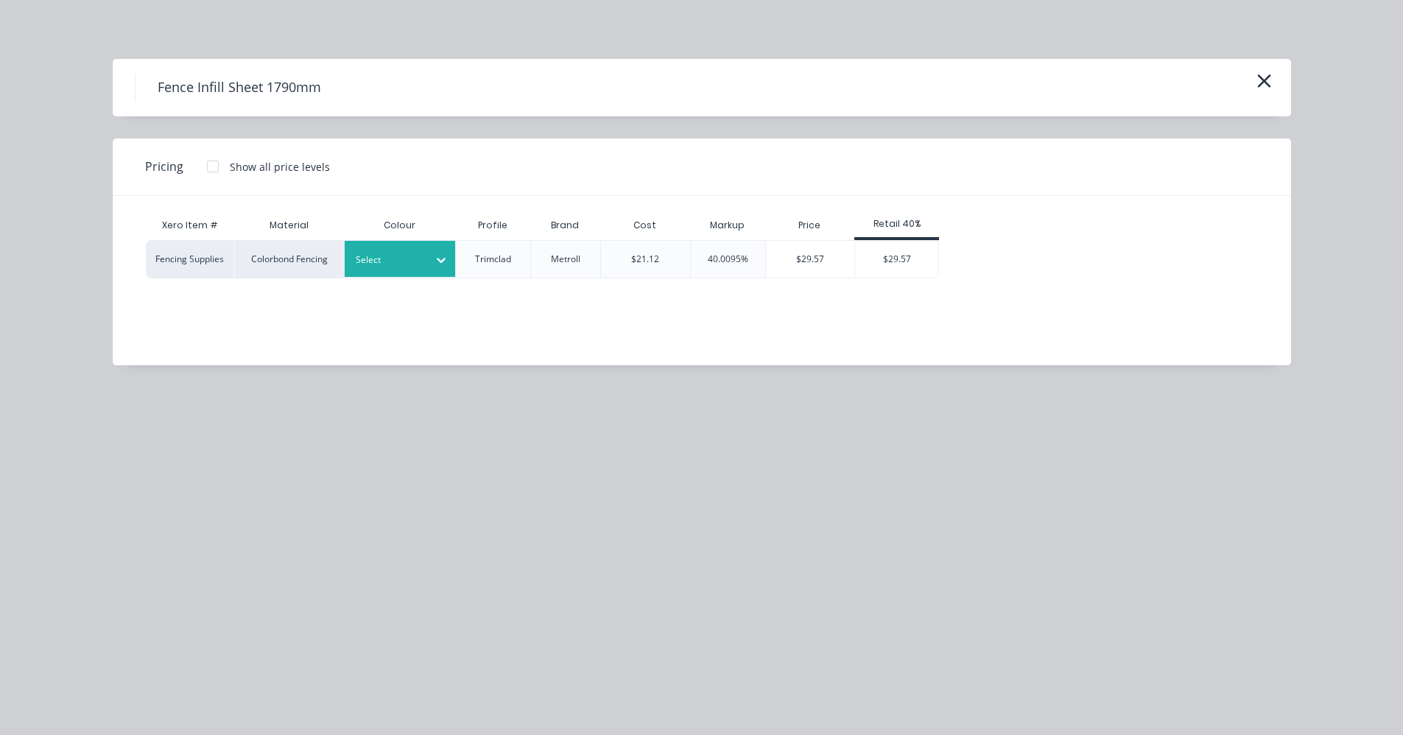
click at [394, 266] on div at bounding box center [389, 260] width 66 height 16
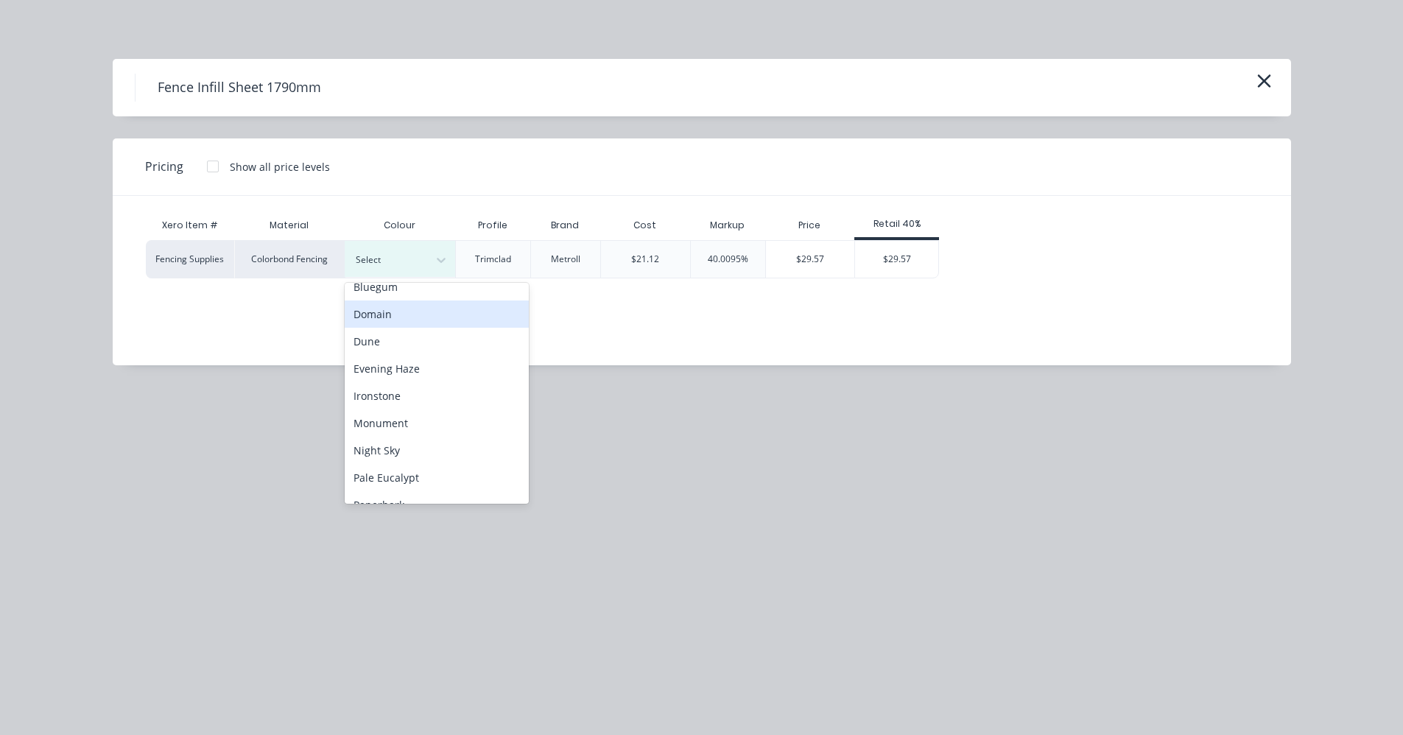
scroll to position [74, 0]
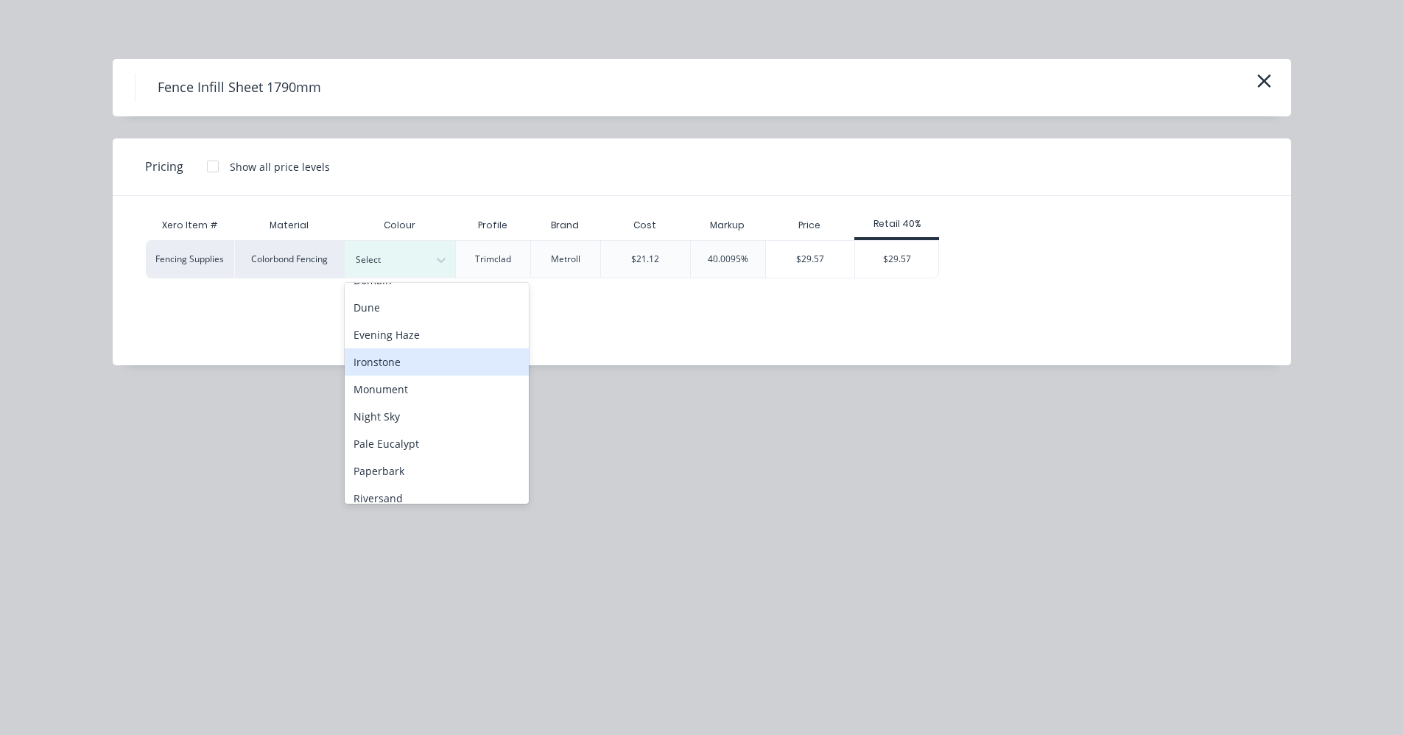
click at [398, 356] on div "Ironstone" at bounding box center [437, 361] width 184 height 27
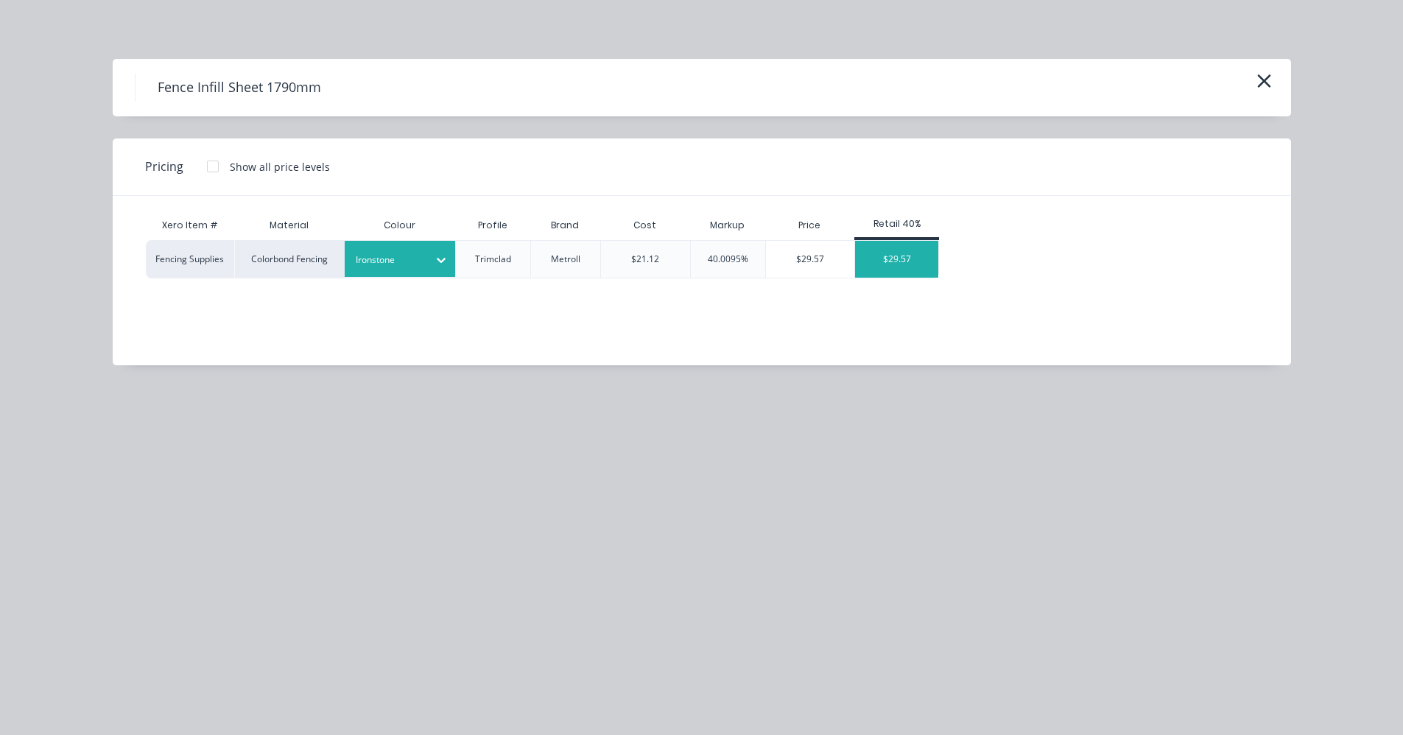
click at [880, 267] on div "$29.57" at bounding box center [896, 259] width 83 height 37
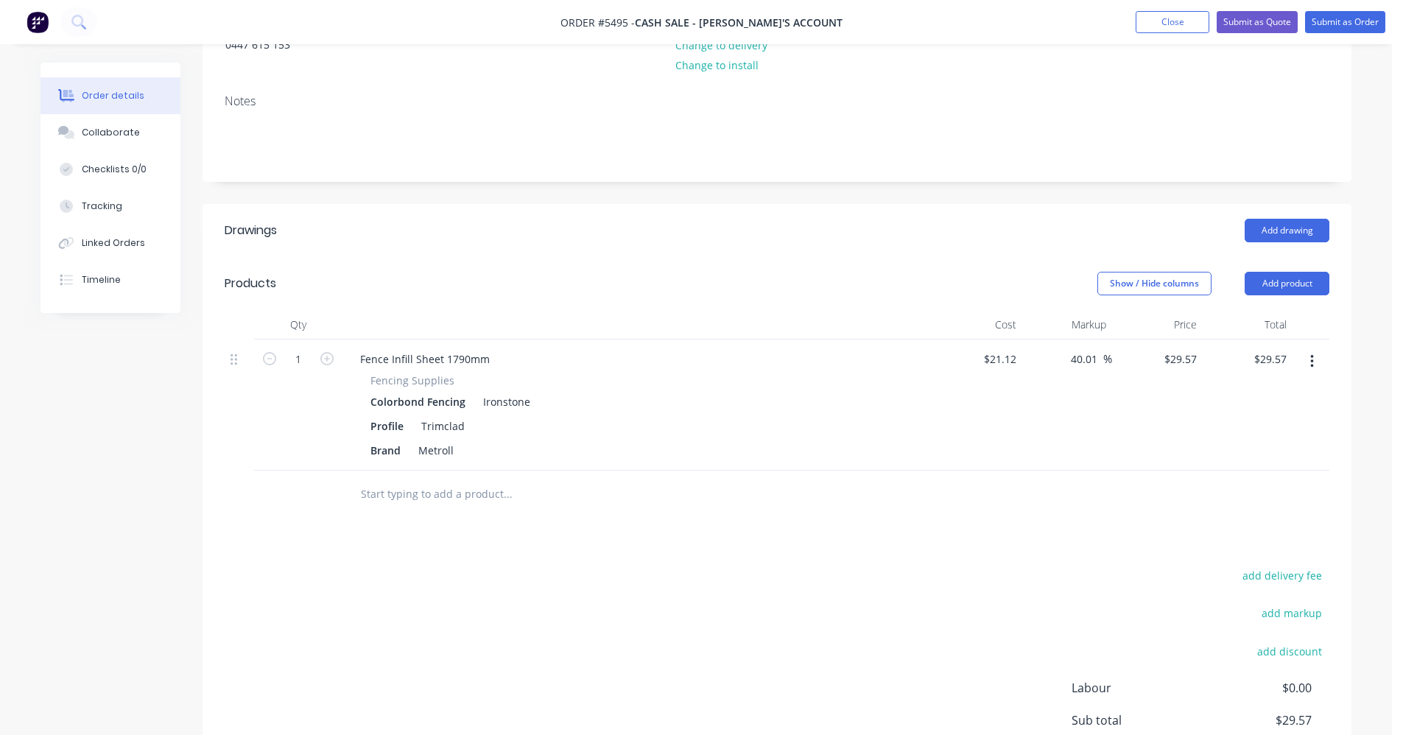
click at [395, 496] on input "text" at bounding box center [507, 494] width 295 height 29
click at [404, 487] on input "text" at bounding box center [507, 494] width 295 height 29
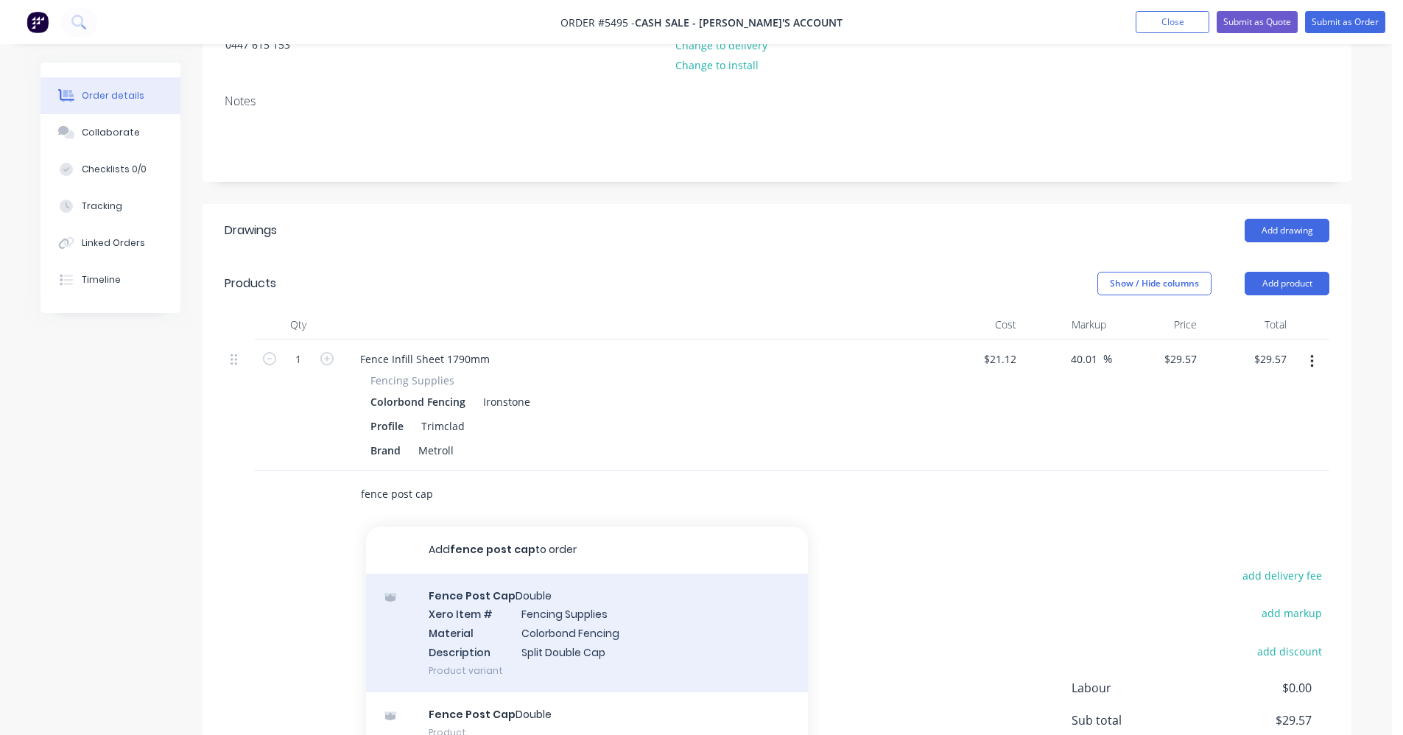
type input "fence post cap"
click at [578, 629] on div "Fence Post Cap Double Xero Item # Fencing Supplies Material Colorbond Fencing D…" at bounding box center [587, 633] width 442 height 119
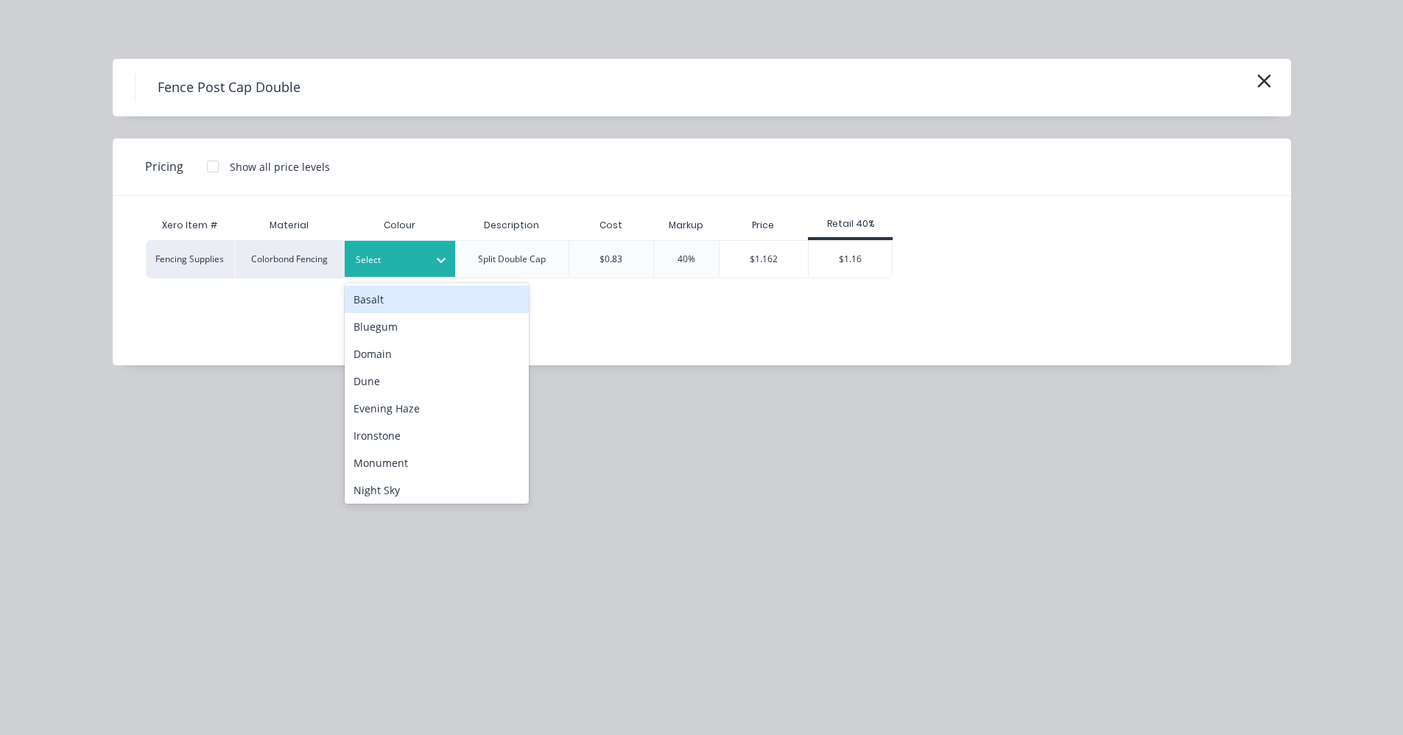
click at [418, 254] on div at bounding box center [389, 260] width 66 height 16
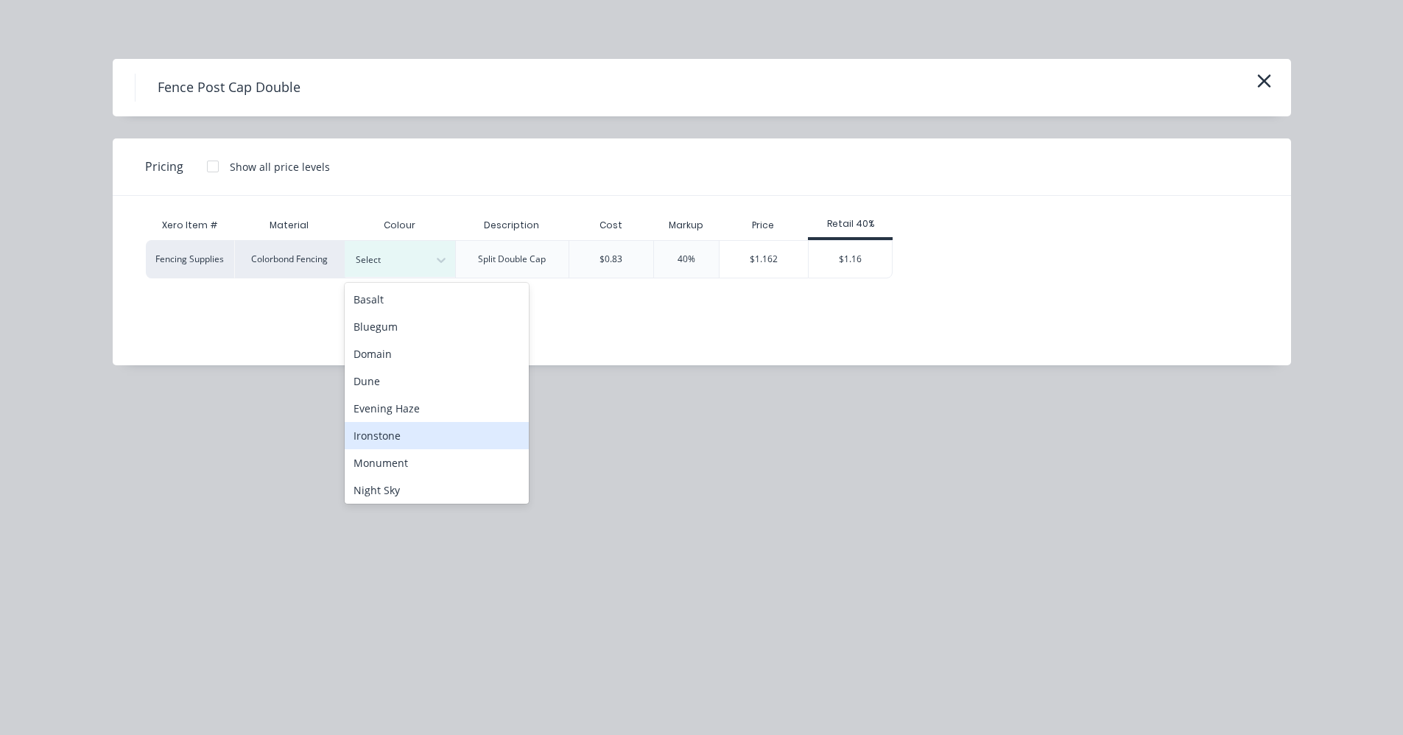
click at [390, 441] on div "Ironstone" at bounding box center [437, 435] width 184 height 27
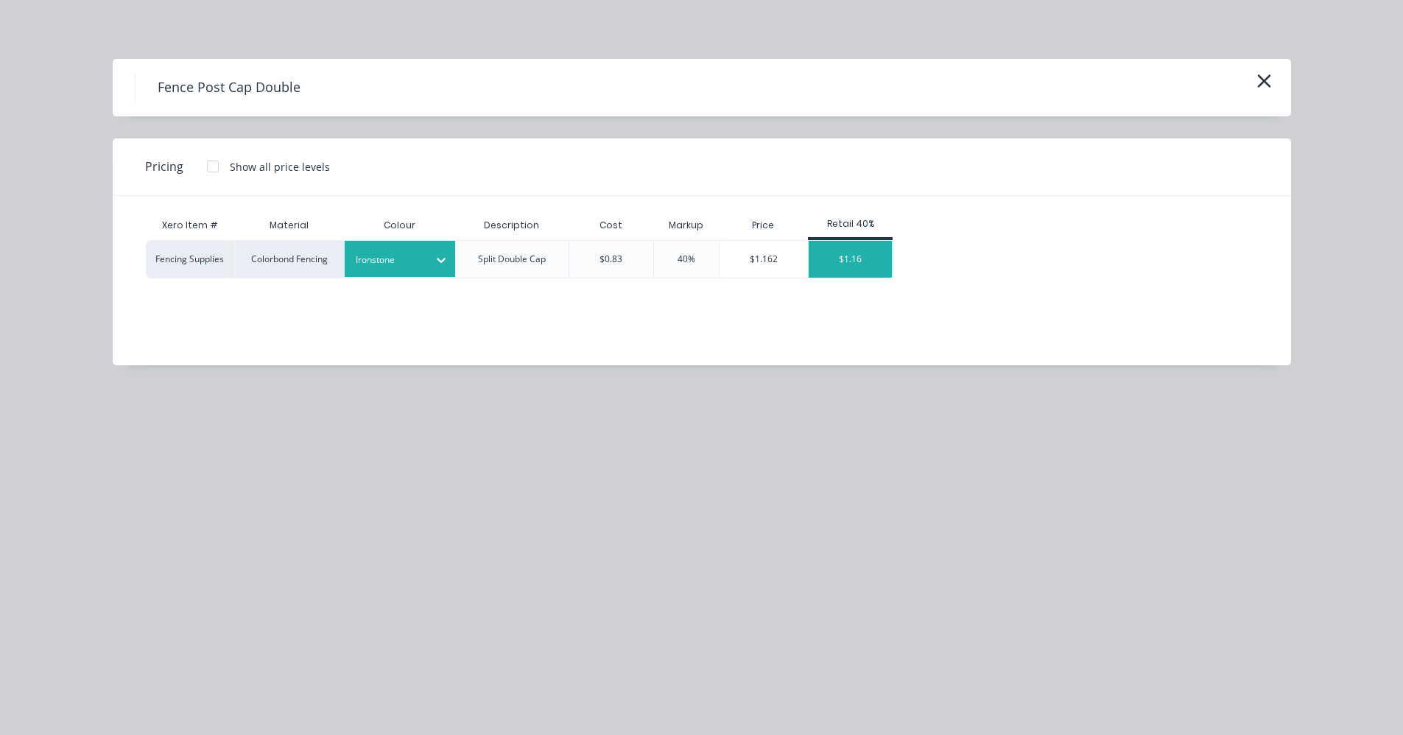
click at [855, 262] on div "$1.16" at bounding box center [850, 259] width 83 height 37
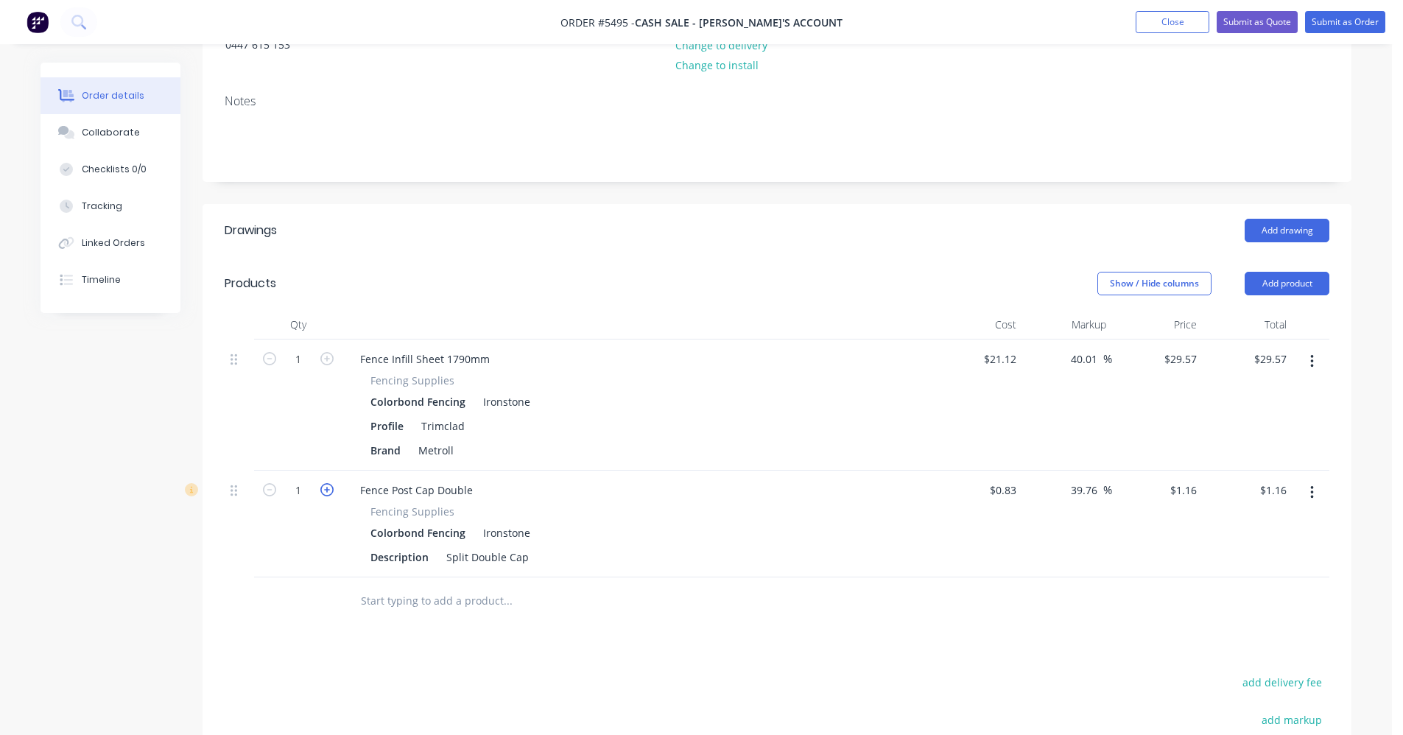
click at [330, 492] on icon "button" at bounding box center [326, 489] width 13 height 13
type input "2"
type input "$2.32"
click at [417, 600] on input "text" at bounding box center [507, 600] width 295 height 29
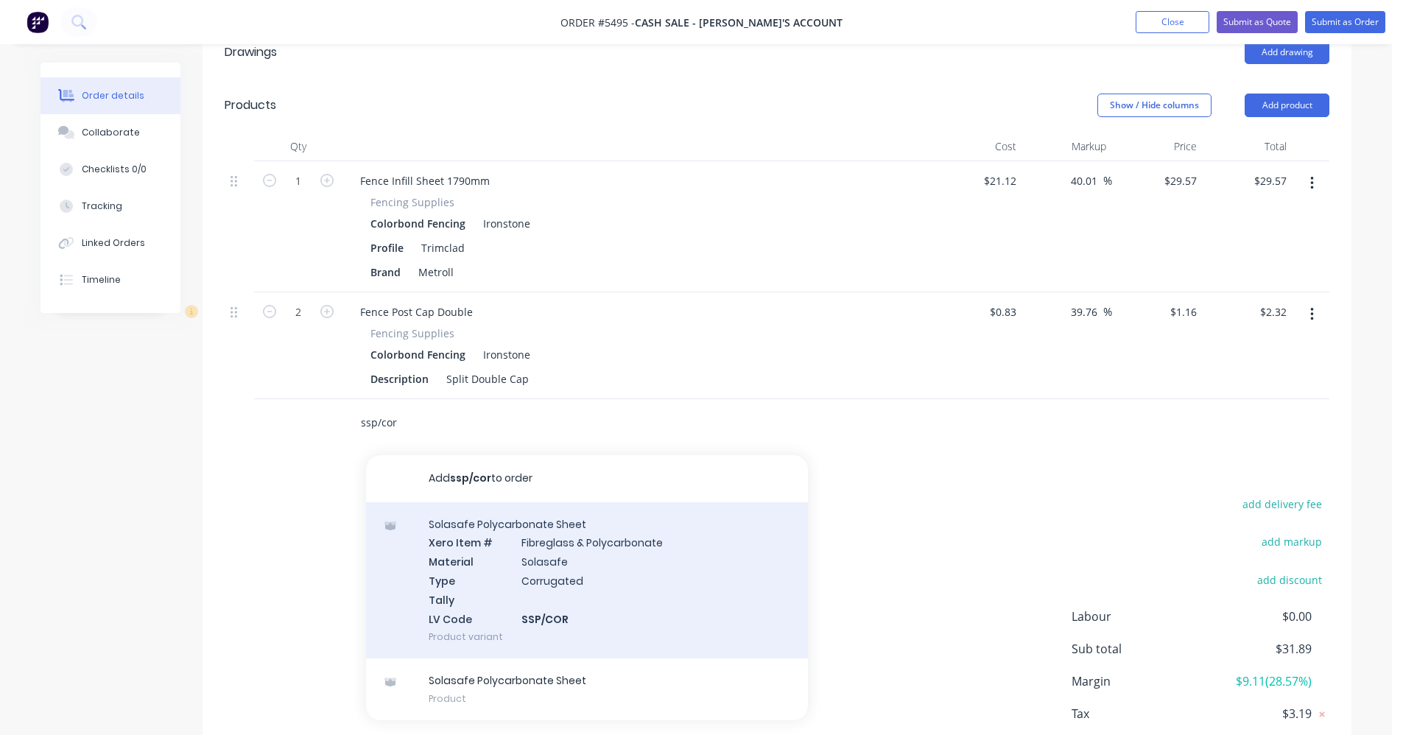
scroll to position [413, 0]
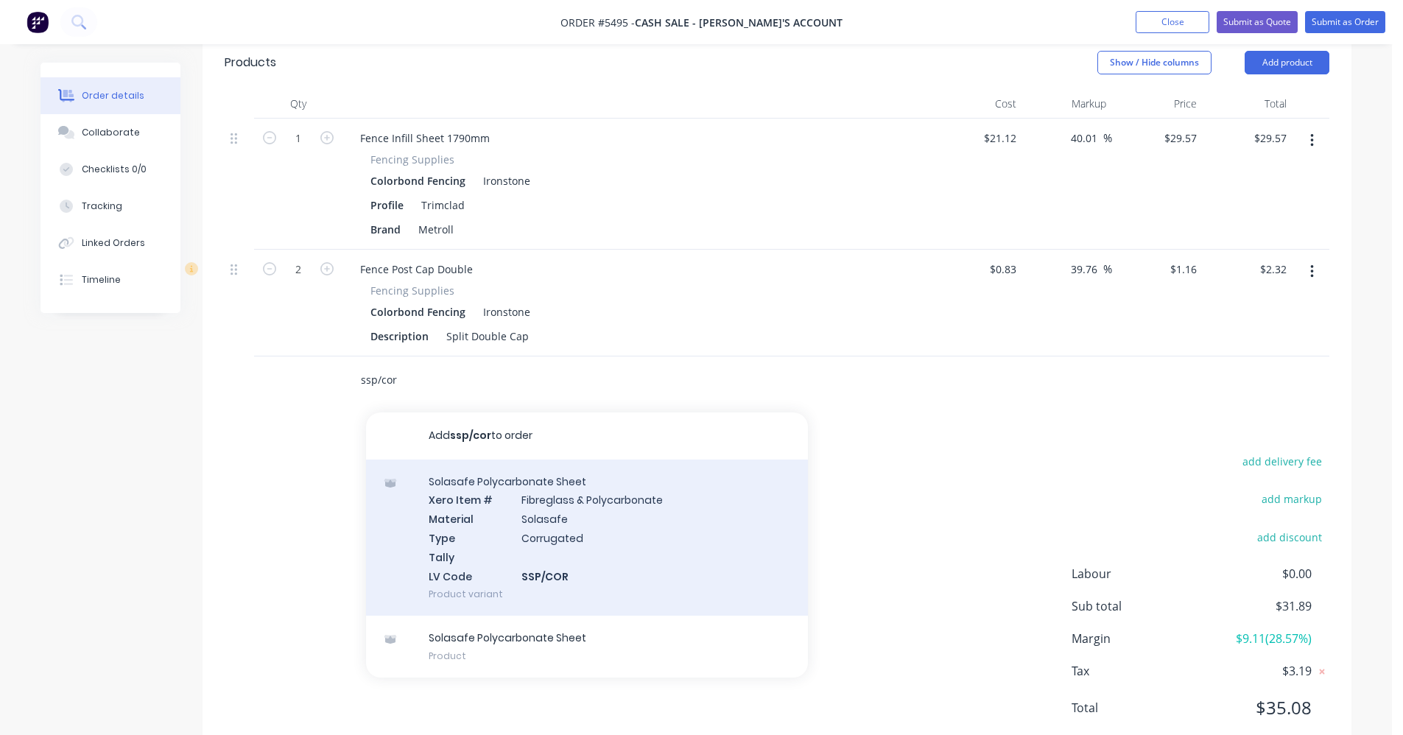
type input "ssp/cor"
click at [582, 548] on div "Solasafe Polycarbonate Sheet Xero Item # Fibreglass & Polycarbonate Material So…" at bounding box center [587, 538] width 442 height 157
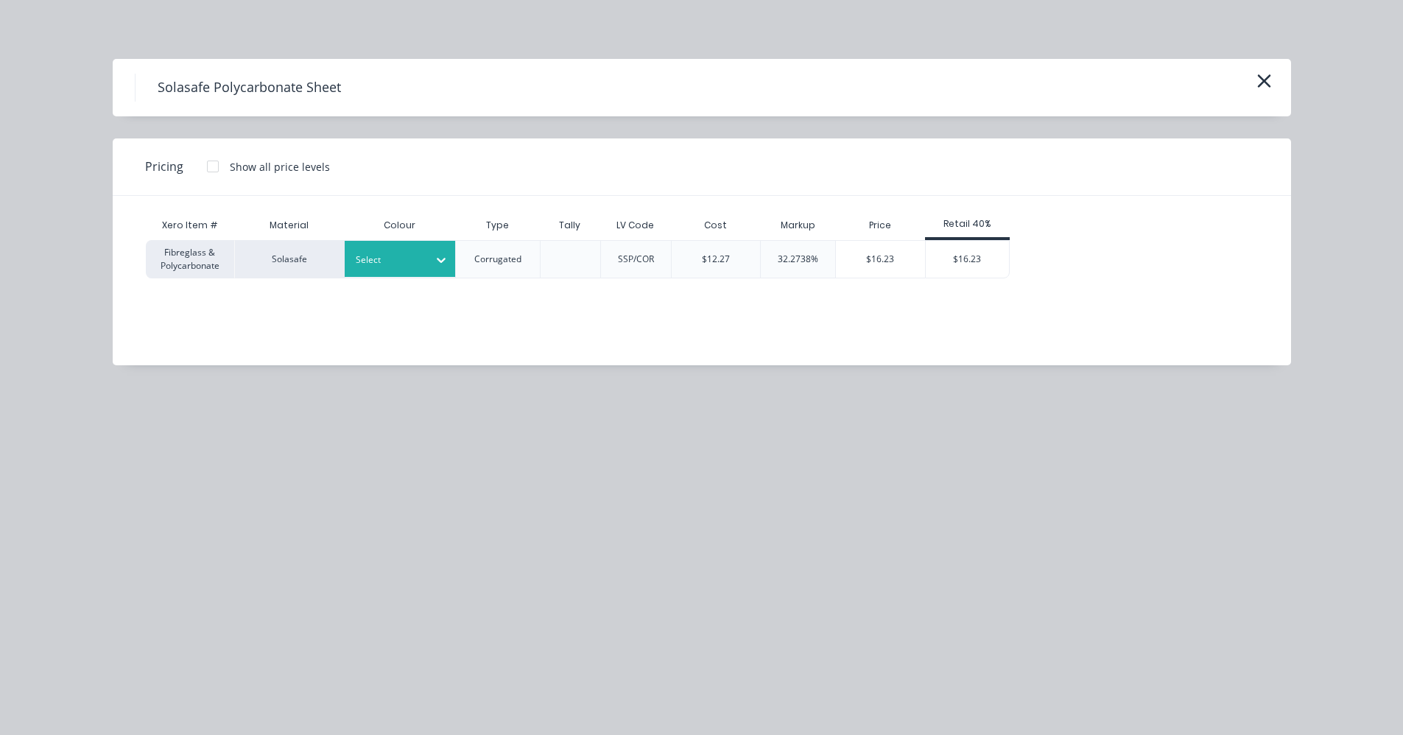
click at [418, 262] on div at bounding box center [389, 260] width 66 height 16
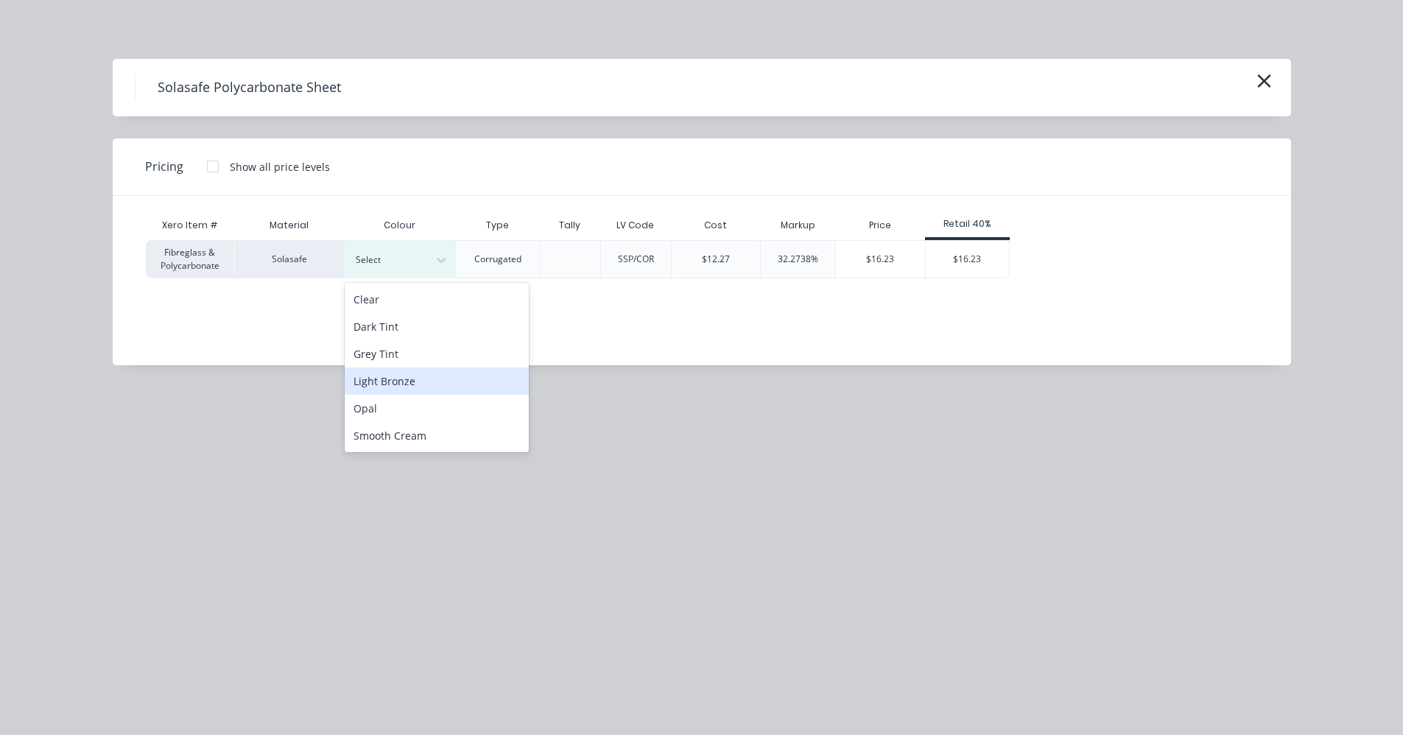
click at [418, 379] on div "Light Bronze" at bounding box center [437, 381] width 184 height 27
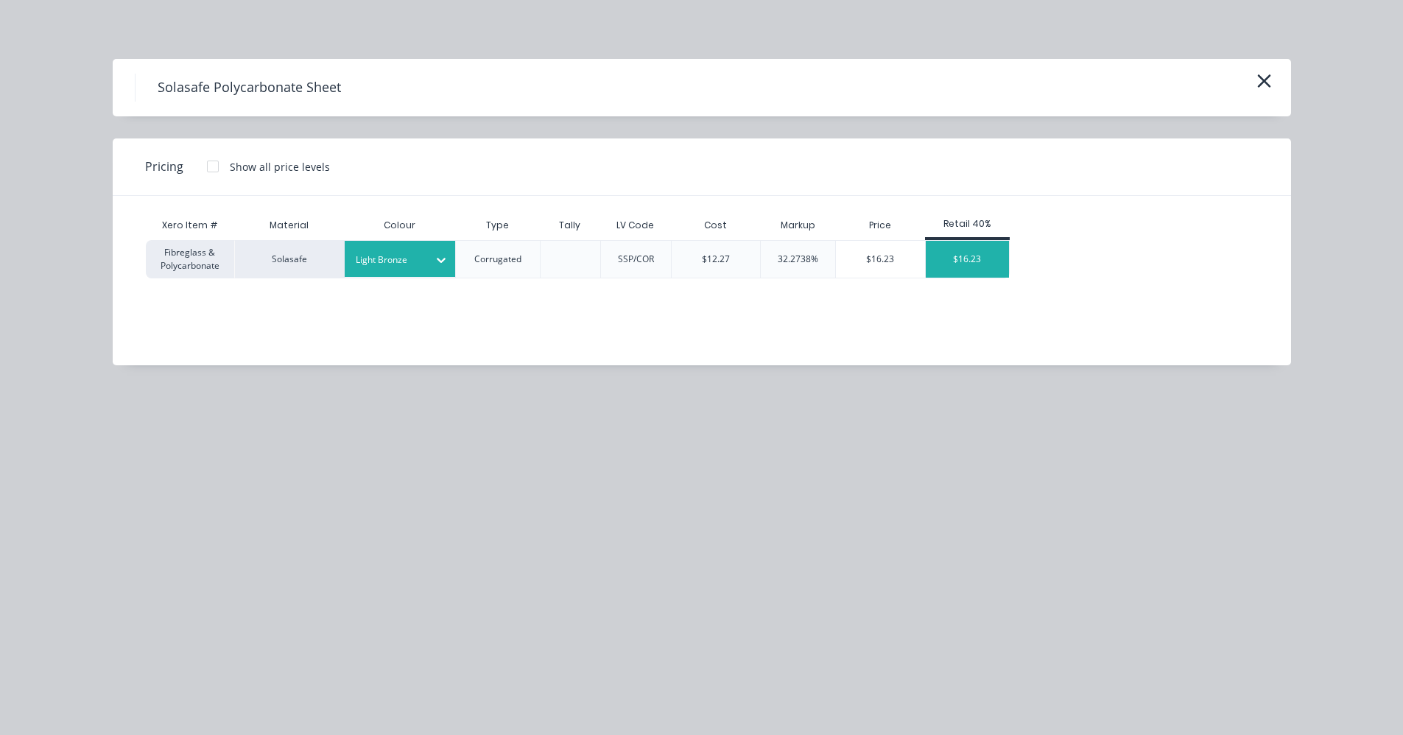
click at [977, 262] on div "$16.23" at bounding box center [967, 259] width 83 height 37
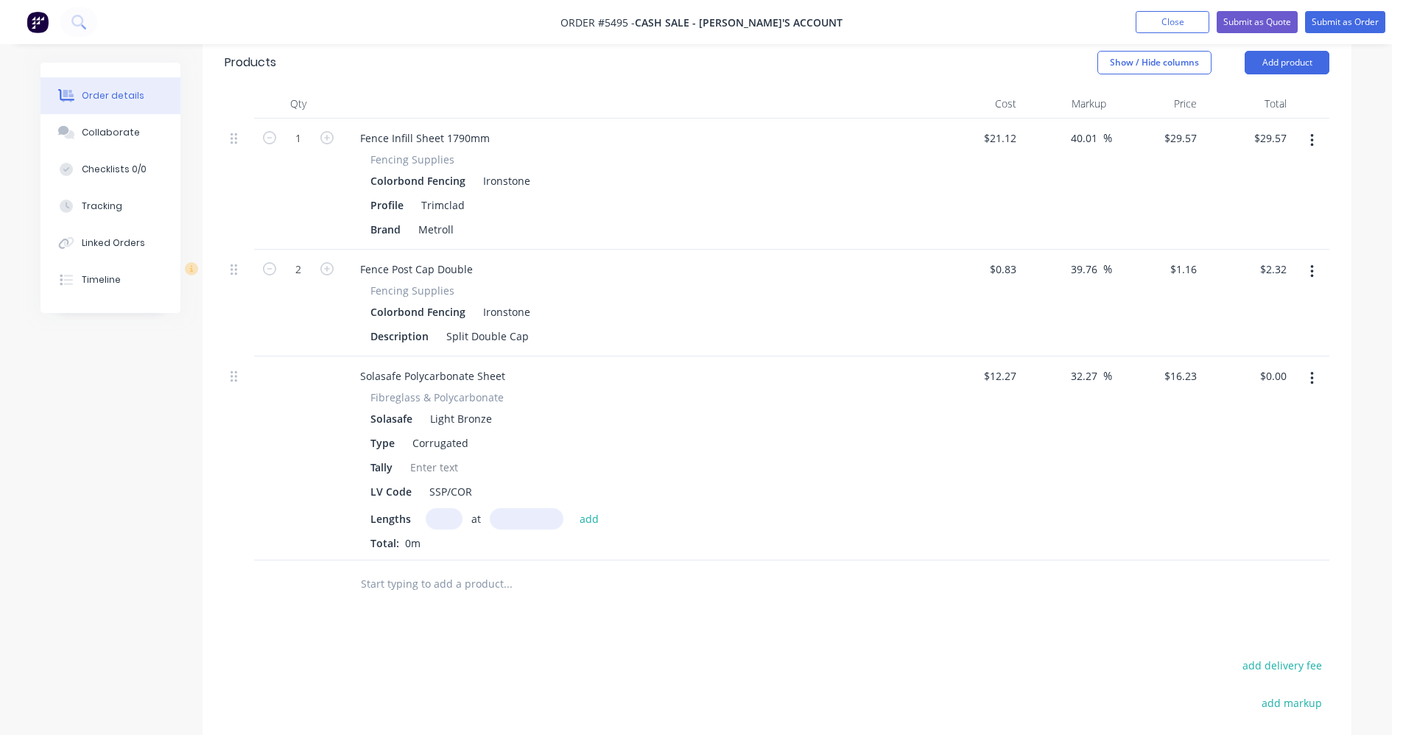
click at [453, 519] on input "text" at bounding box center [444, 518] width 37 height 21
type input "3"
type input "3600"
click at [572, 508] on button "add" at bounding box center [589, 518] width 35 height 20
type input "$175.28"
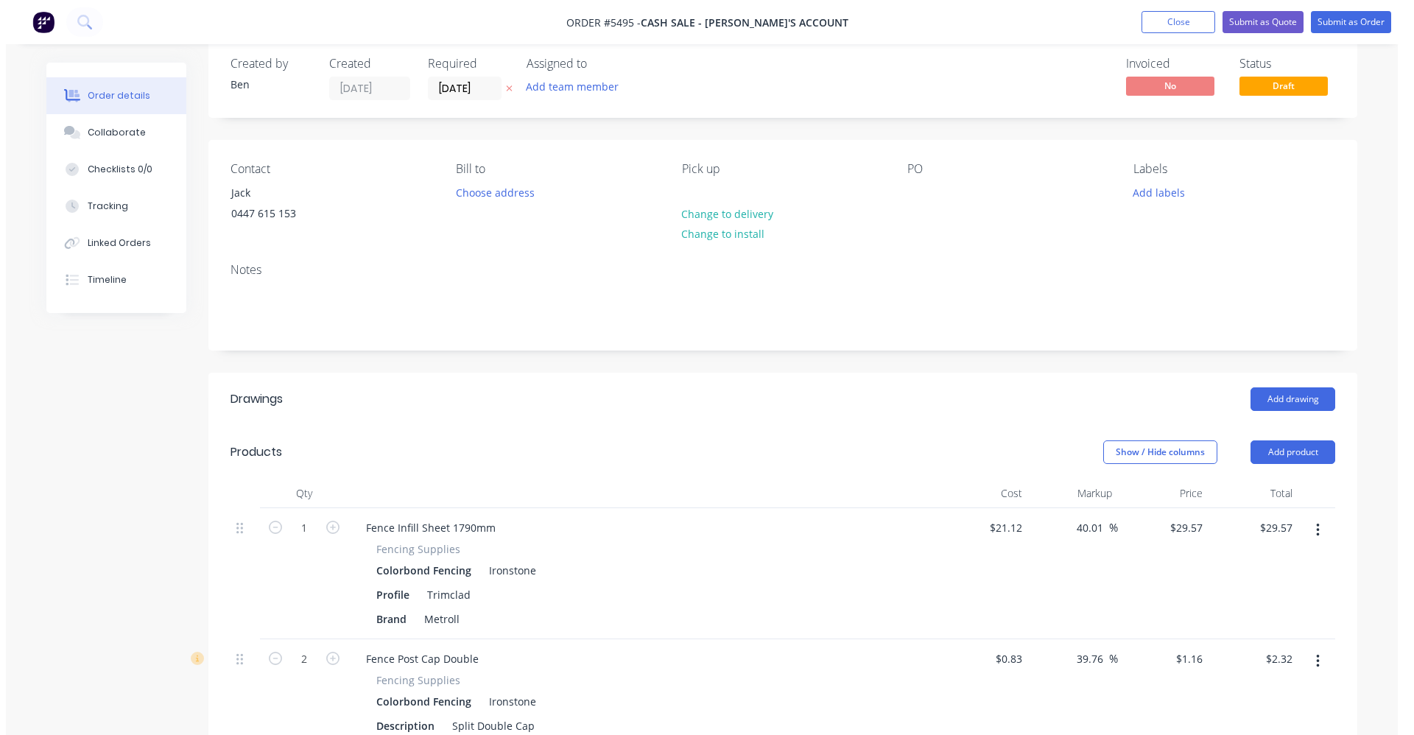
scroll to position [0, 0]
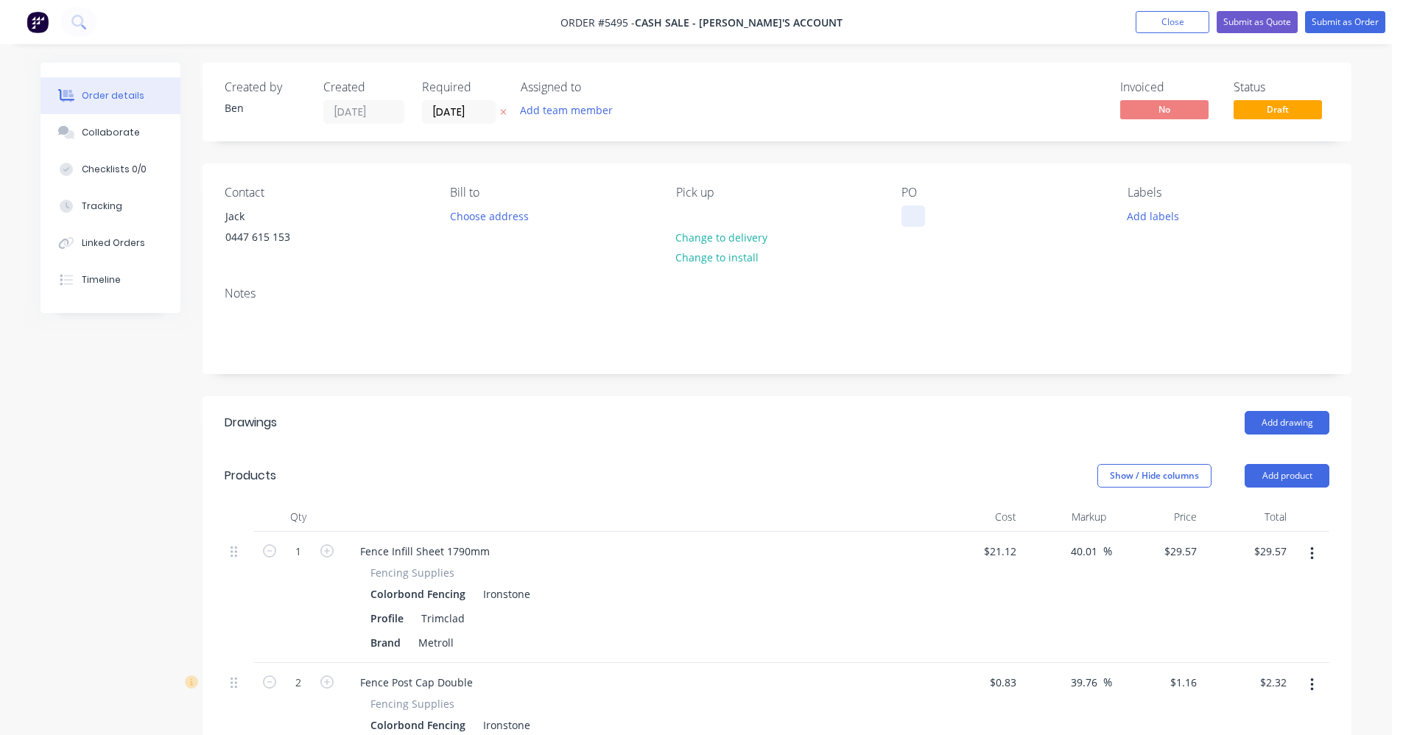
click at [912, 220] on div at bounding box center [914, 216] width 24 height 21
click at [457, 115] on input "[DATE]" at bounding box center [459, 112] width 72 height 22
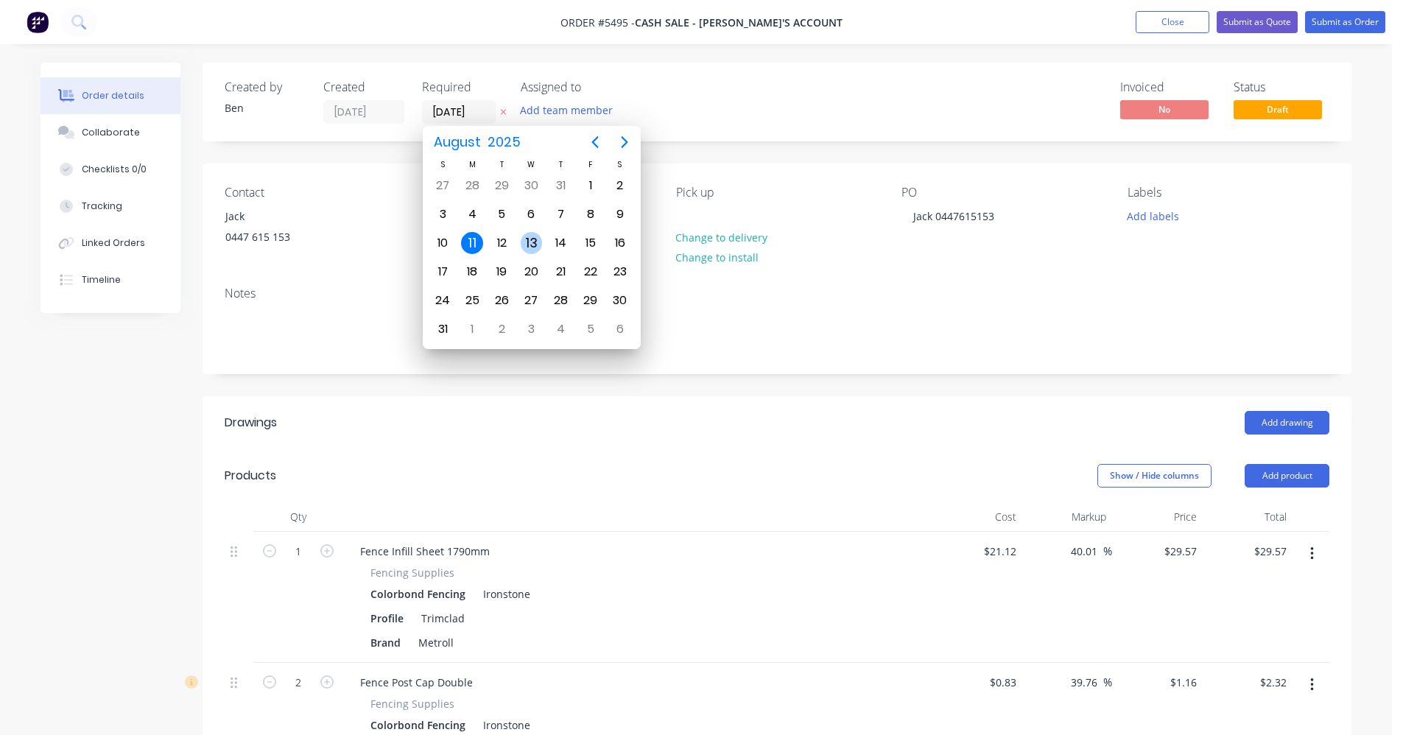
click at [525, 242] on div "13" at bounding box center [532, 243] width 22 height 22
type input "[DATE]"
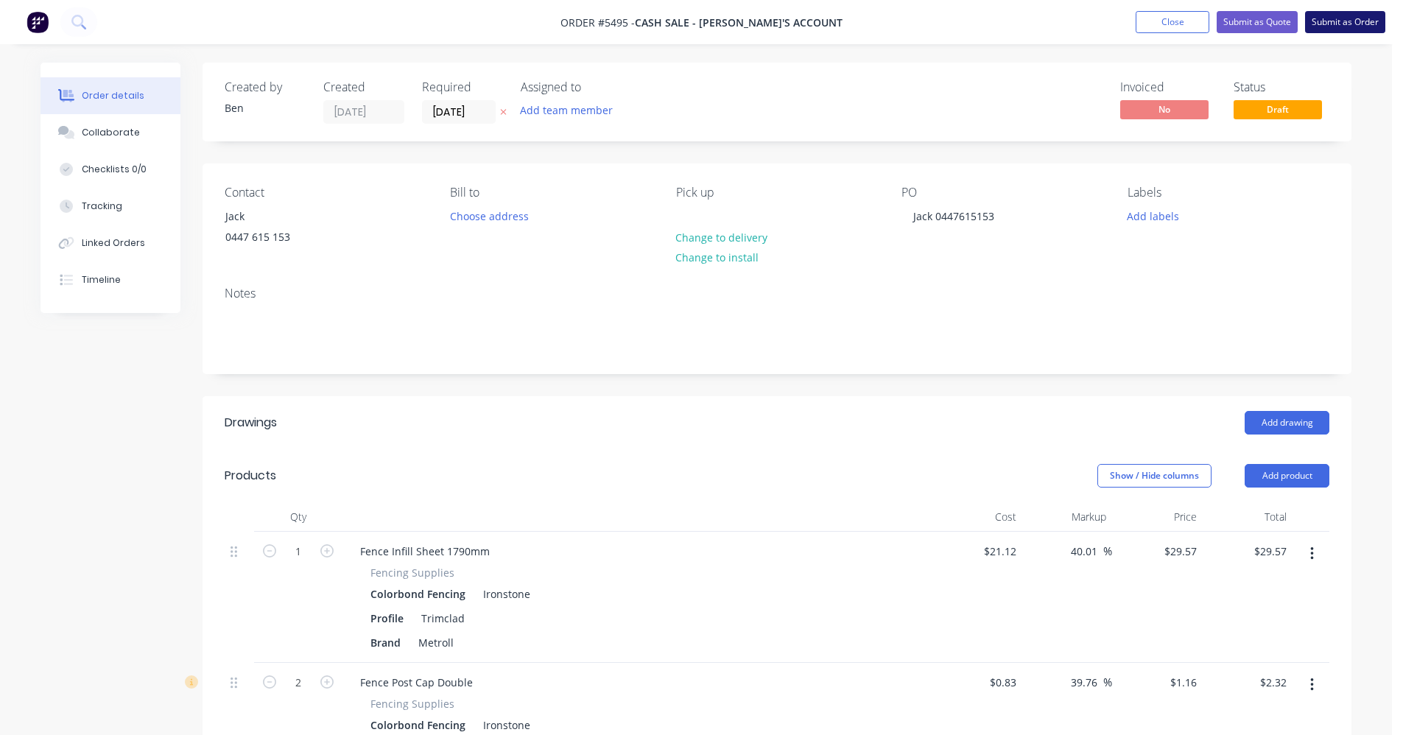
click at [1357, 22] on button "Submit as Order" at bounding box center [1345, 22] width 80 height 22
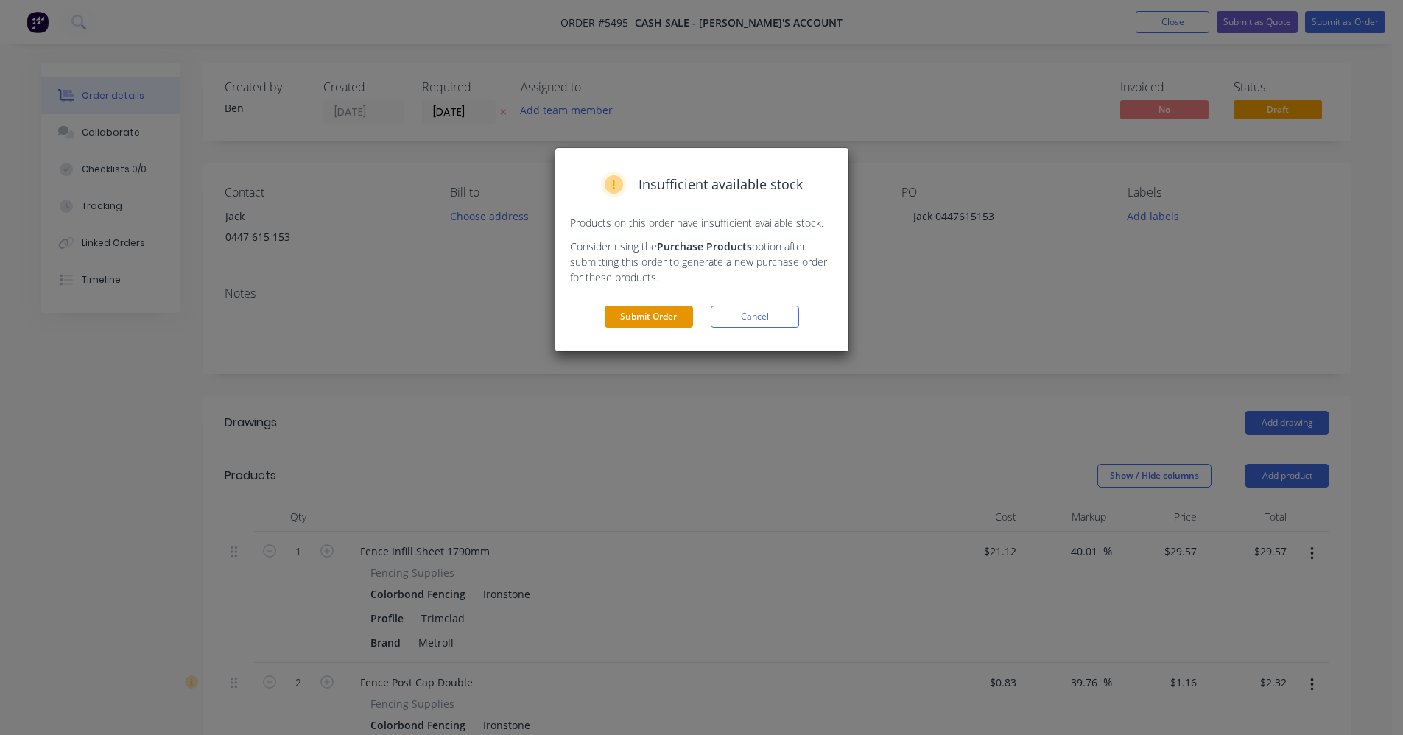
click at [650, 317] on button "Submit Order" at bounding box center [649, 317] width 88 height 22
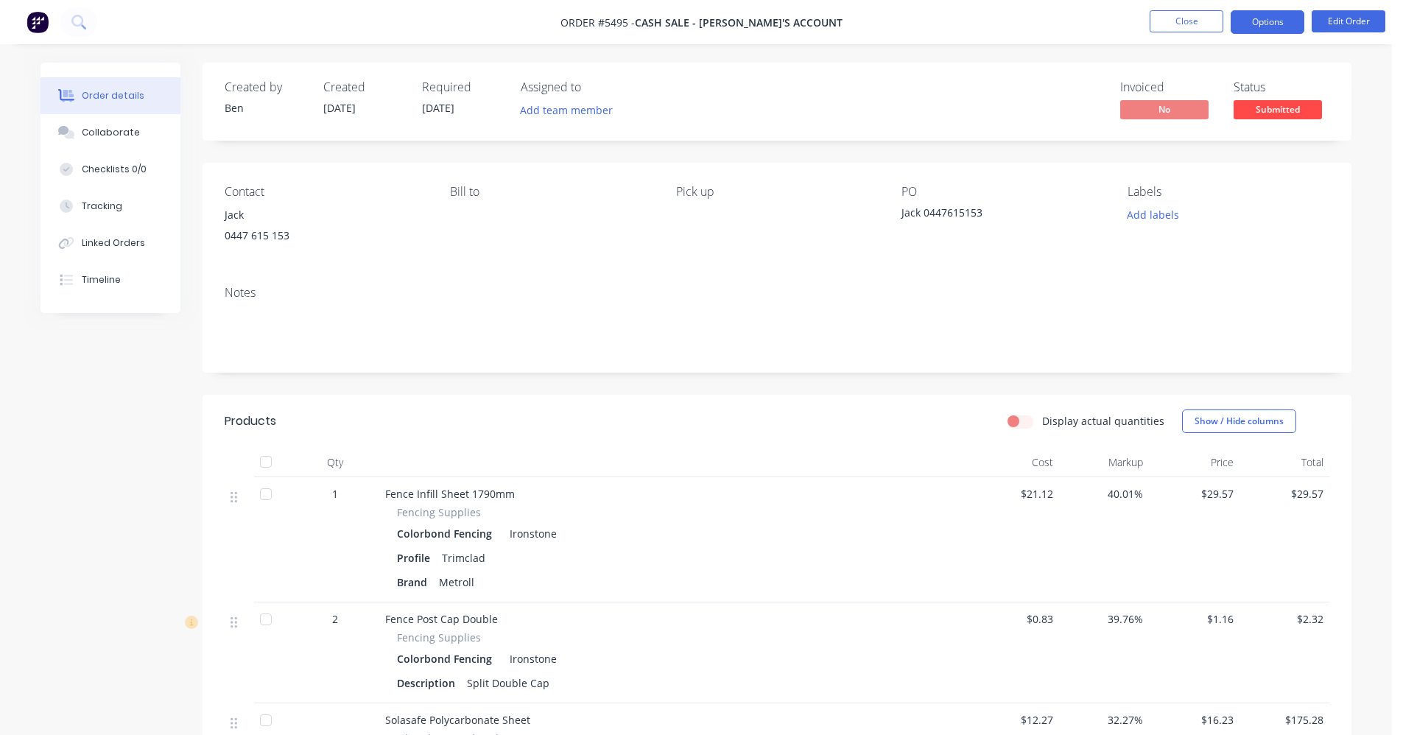
click at [1264, 25] on button "Options" at bounding box center [1268, 22] width 74 height 24
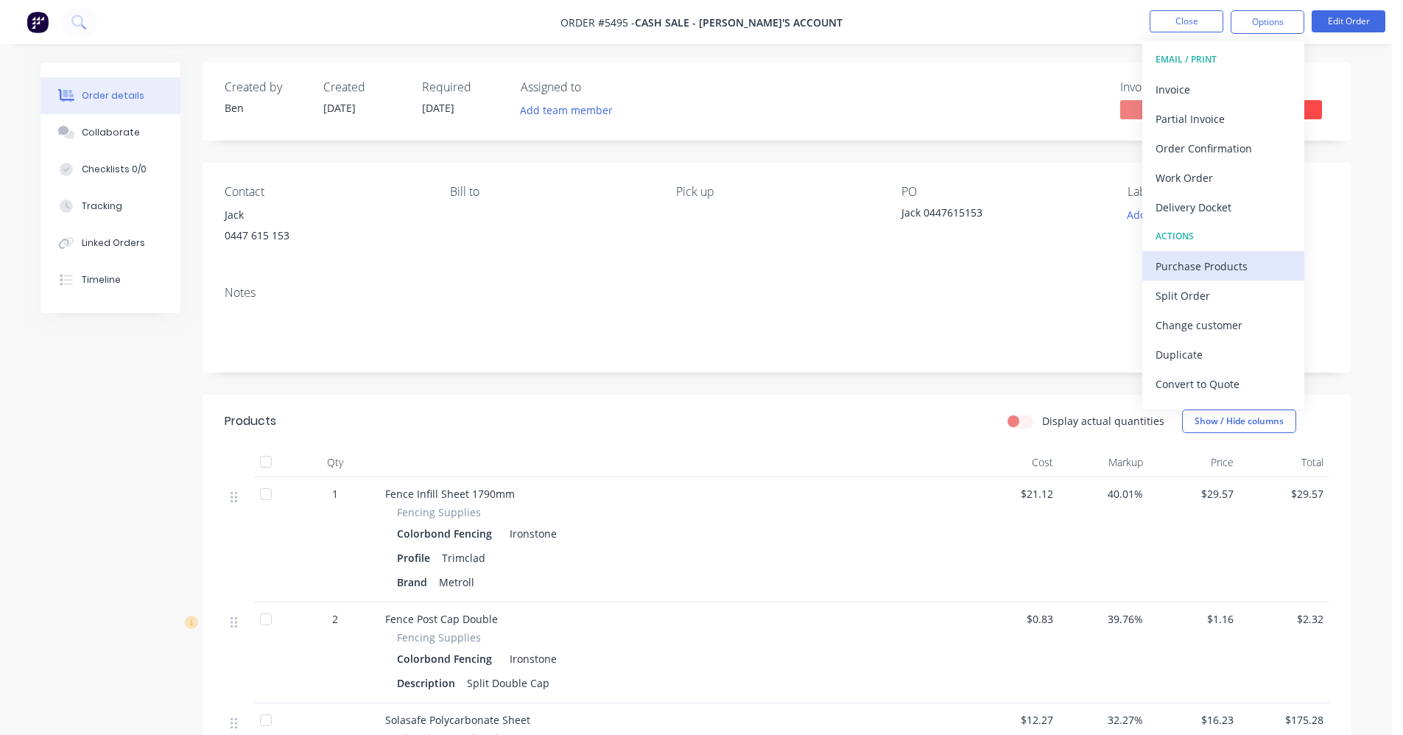
click at [1198, 267] on div "Purchase Products" at bounding box center [1224, 266] width 136 height 21
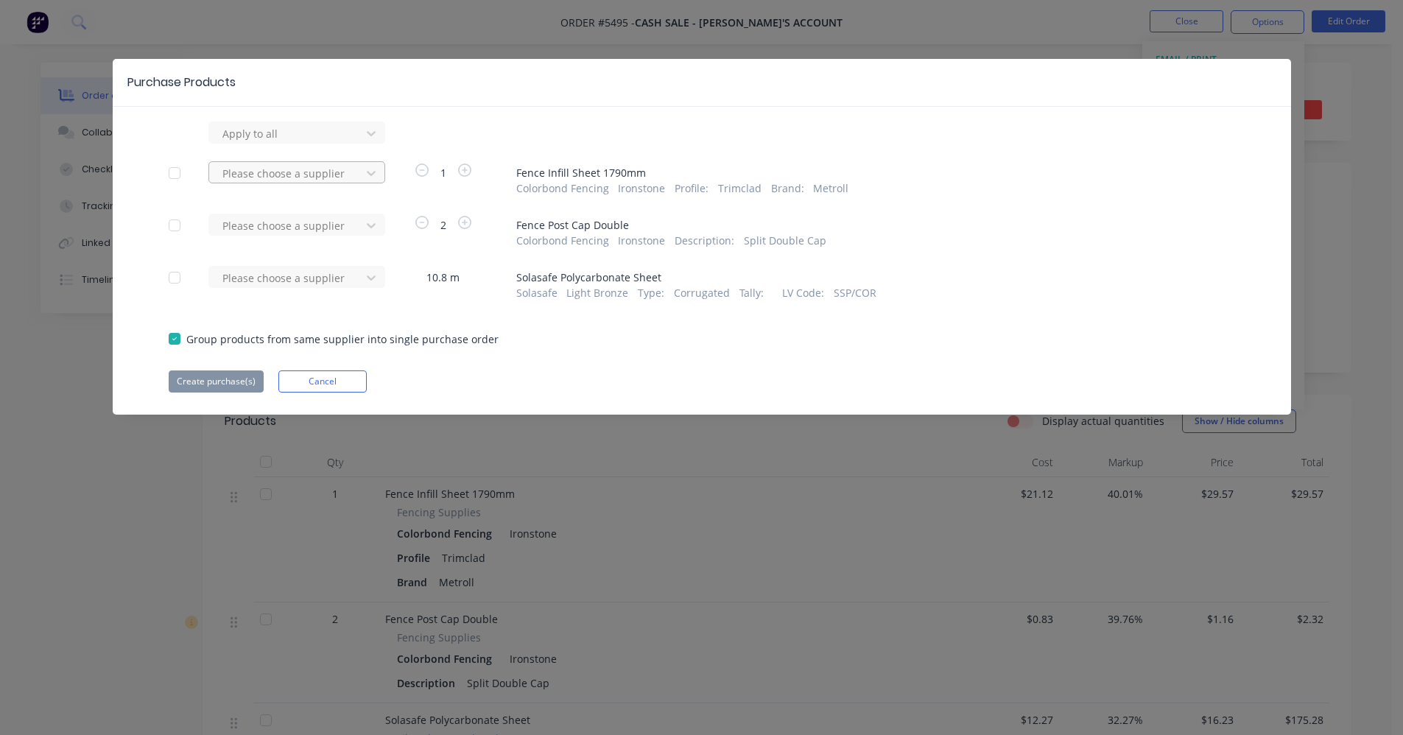
click at [341, 143] on div at bounding box center [287, 133] width 133 height 18
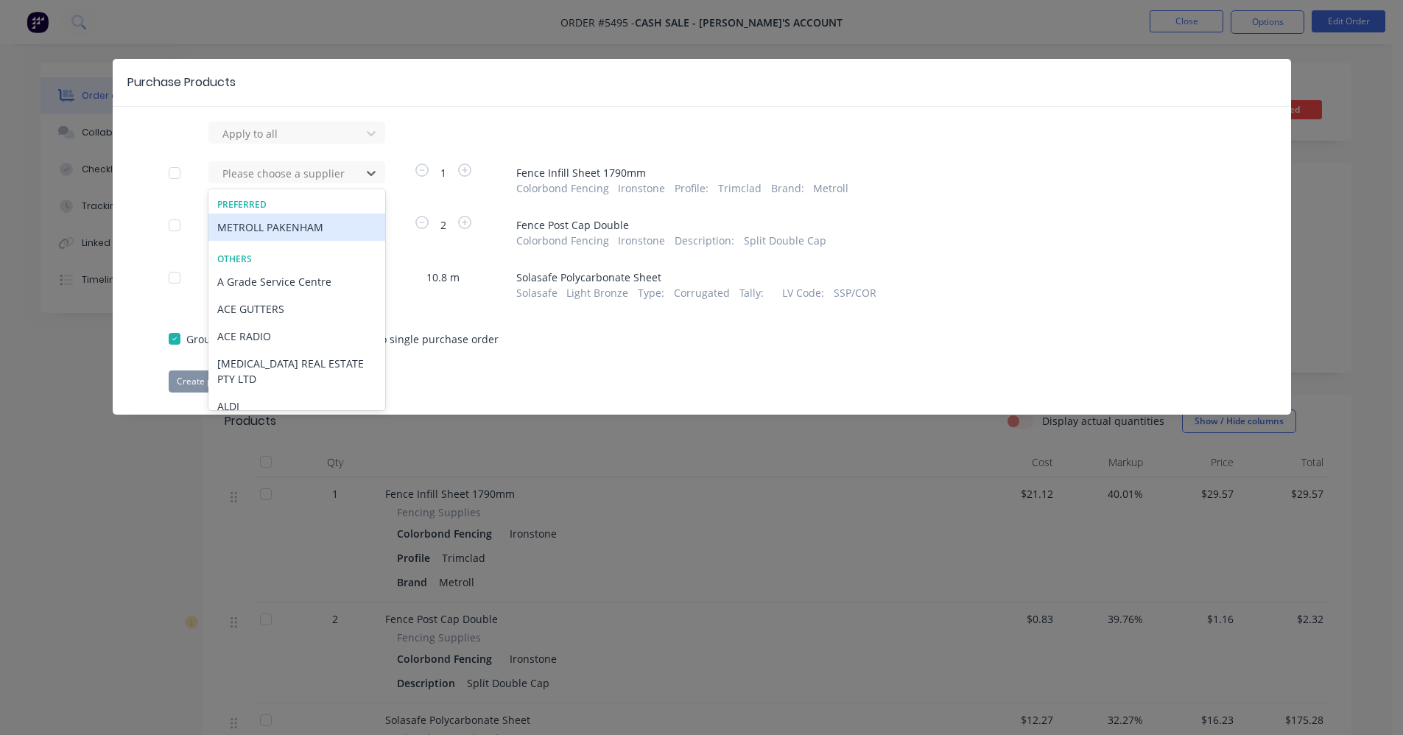
click at [271, 225] on div "METROLL PAKENHAM" at bounding box center [296, 227] width 177 height 27
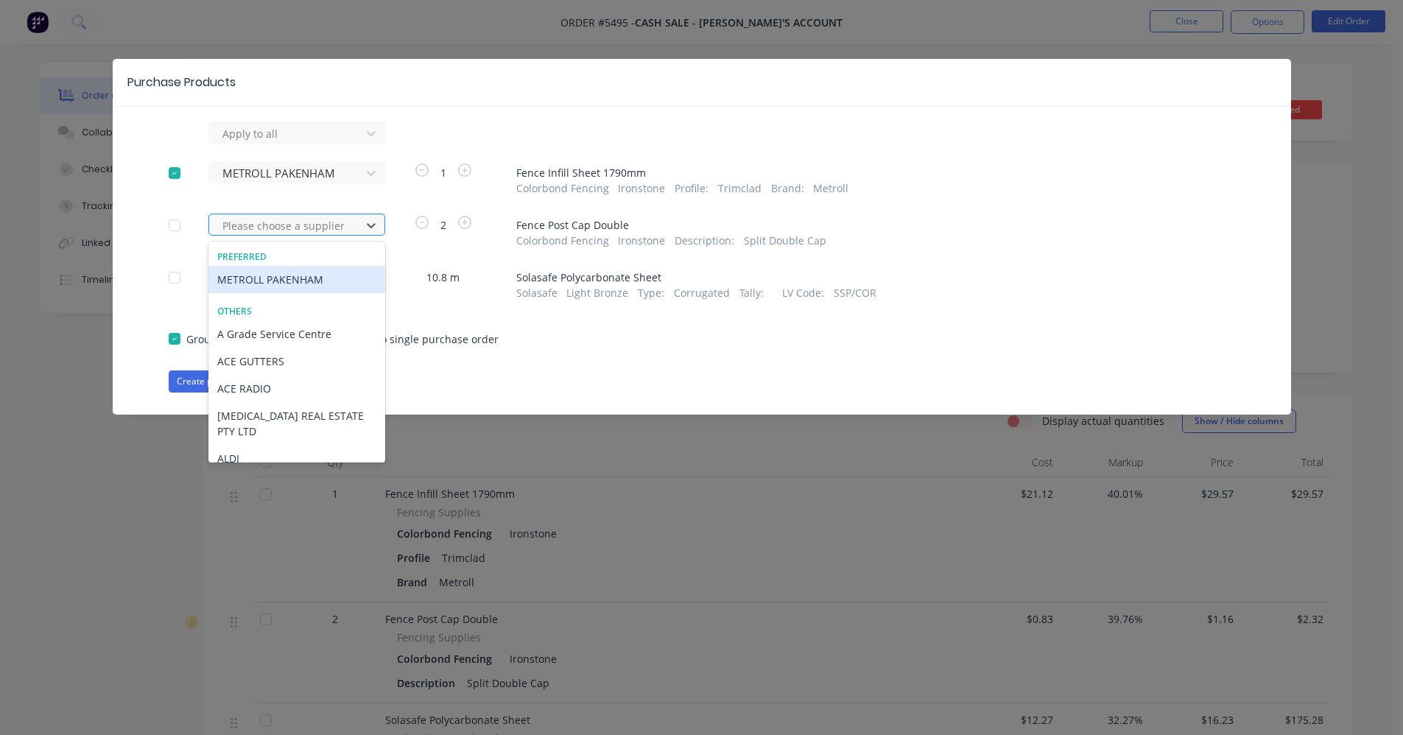
click at [271, 222] on div at bounding box center [287, 226] width 133 height 18
click at [256, 281] on div "METROLL PAKENHAM" at bounding box center [296, 279] width 177 height 27
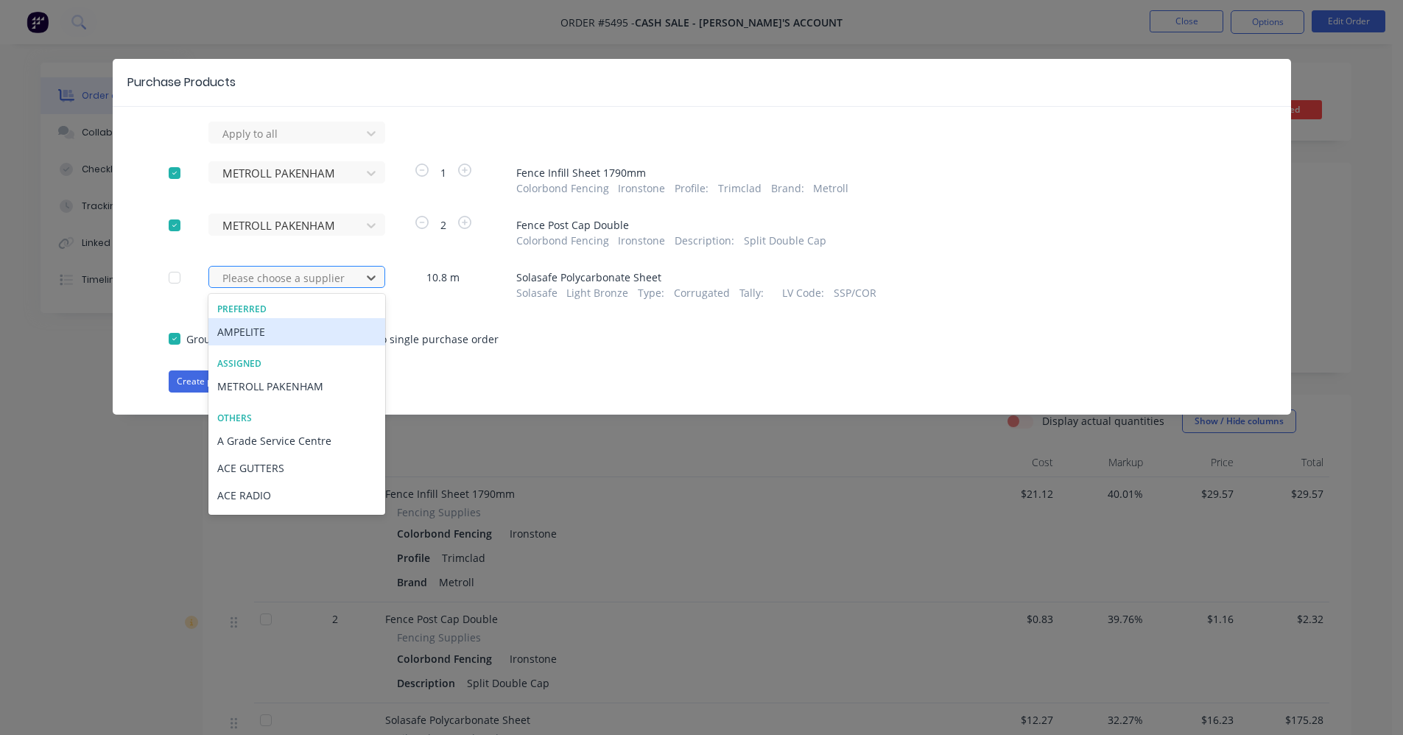
click at [274, 273] on div at bounding box center [287, 278] width 133 height 18
click at [267, 329] on div "AMPELITE" at bounding box center [296, 331] width 177 height 27
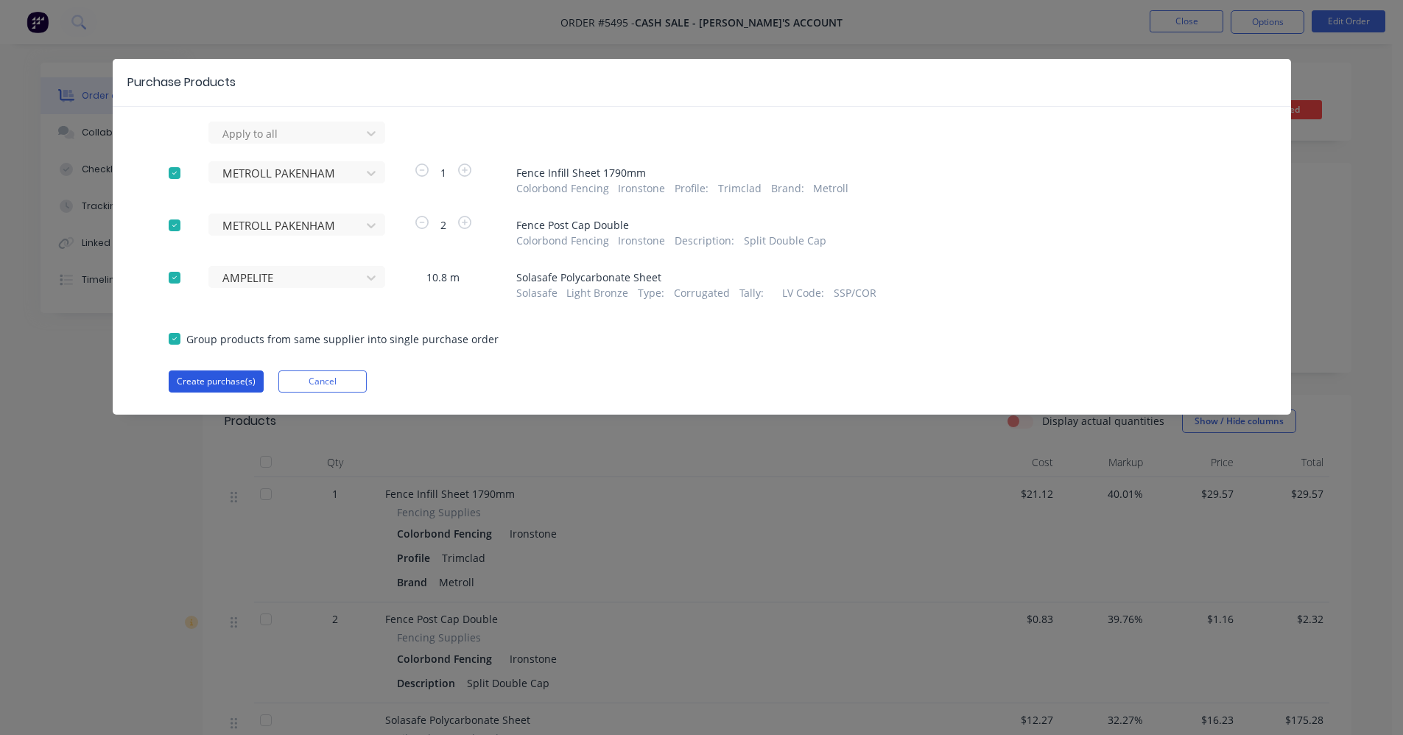
click at [234, 375] on button "Create purchase(s)" at bounding box center [216, 382] width 95 height 22
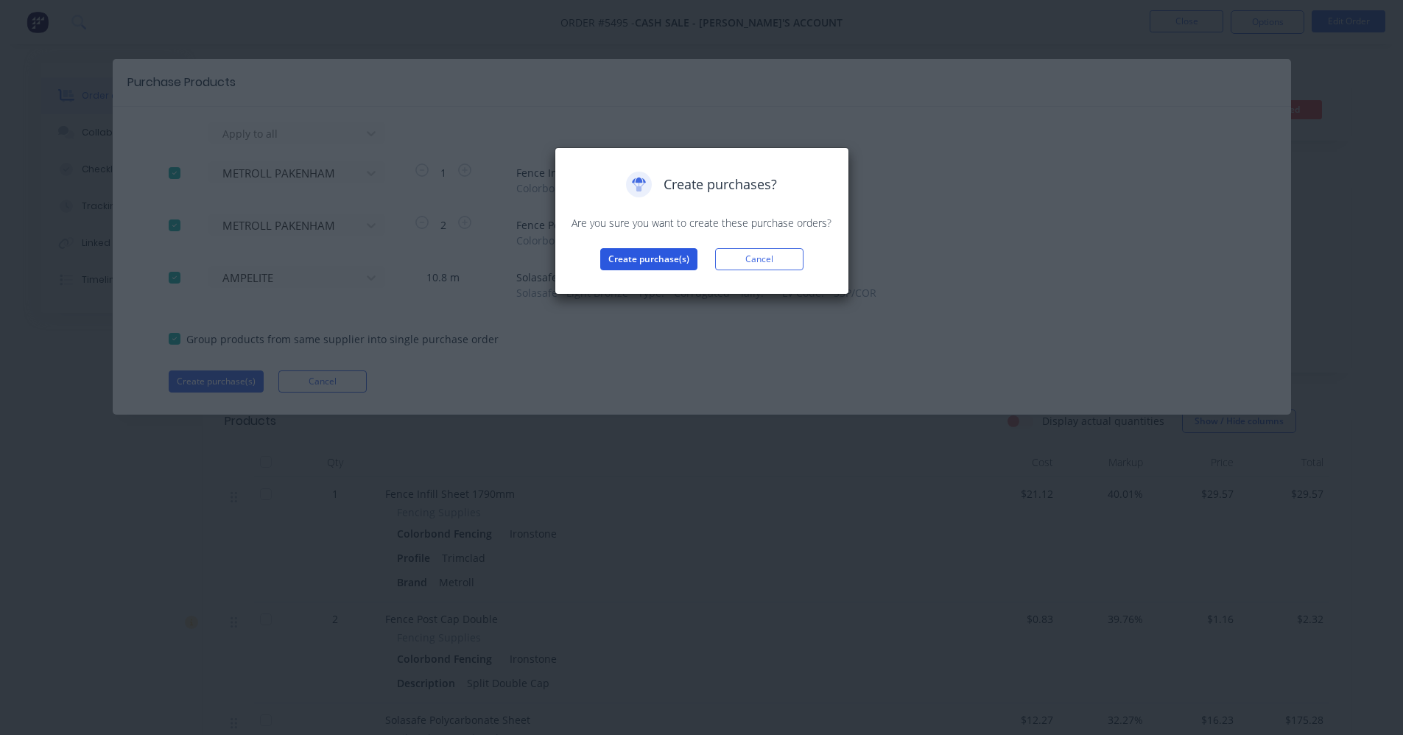
click at [635, 257] on button "Create purchase(s)" at bounding box center [648, 259] width 97 height 22
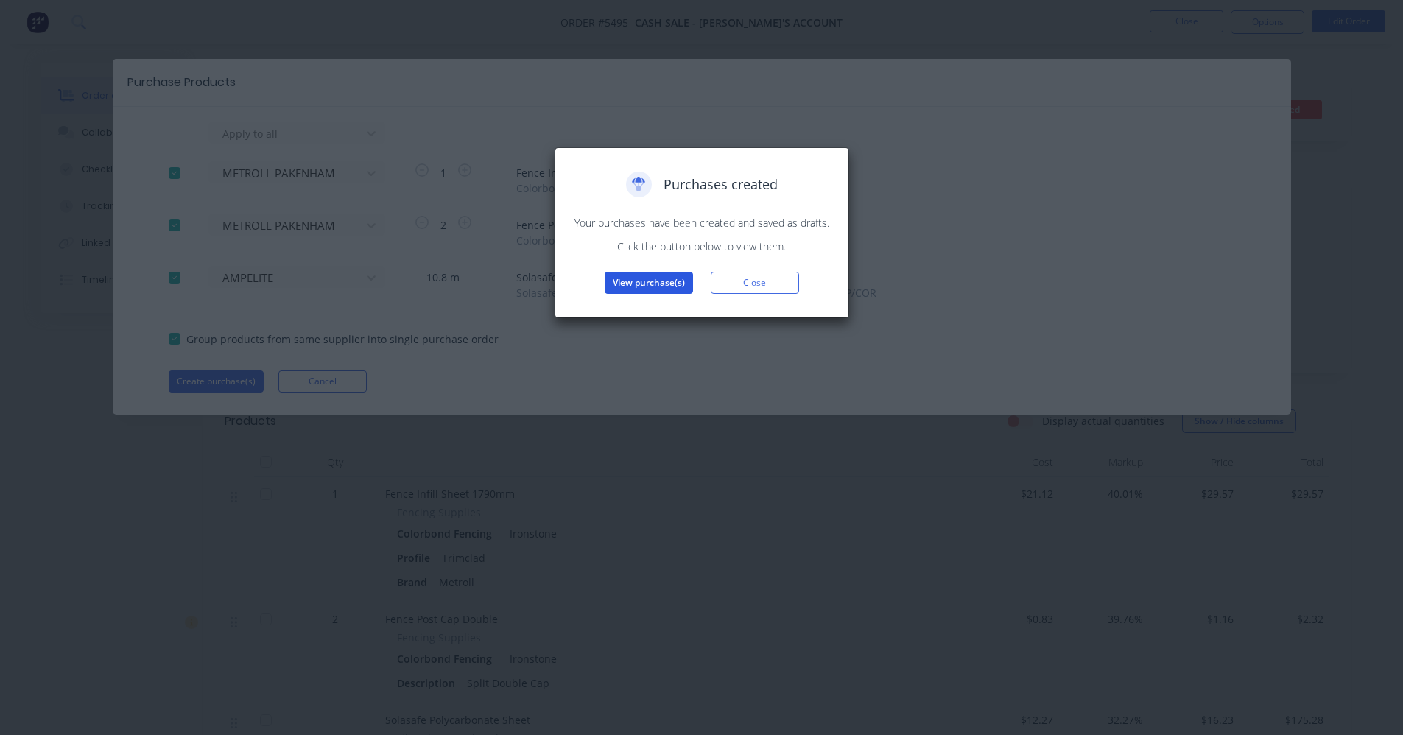
click at [645, 287] on button "View purchase(s)" at bounding box center [649, 283] width 88 height 22
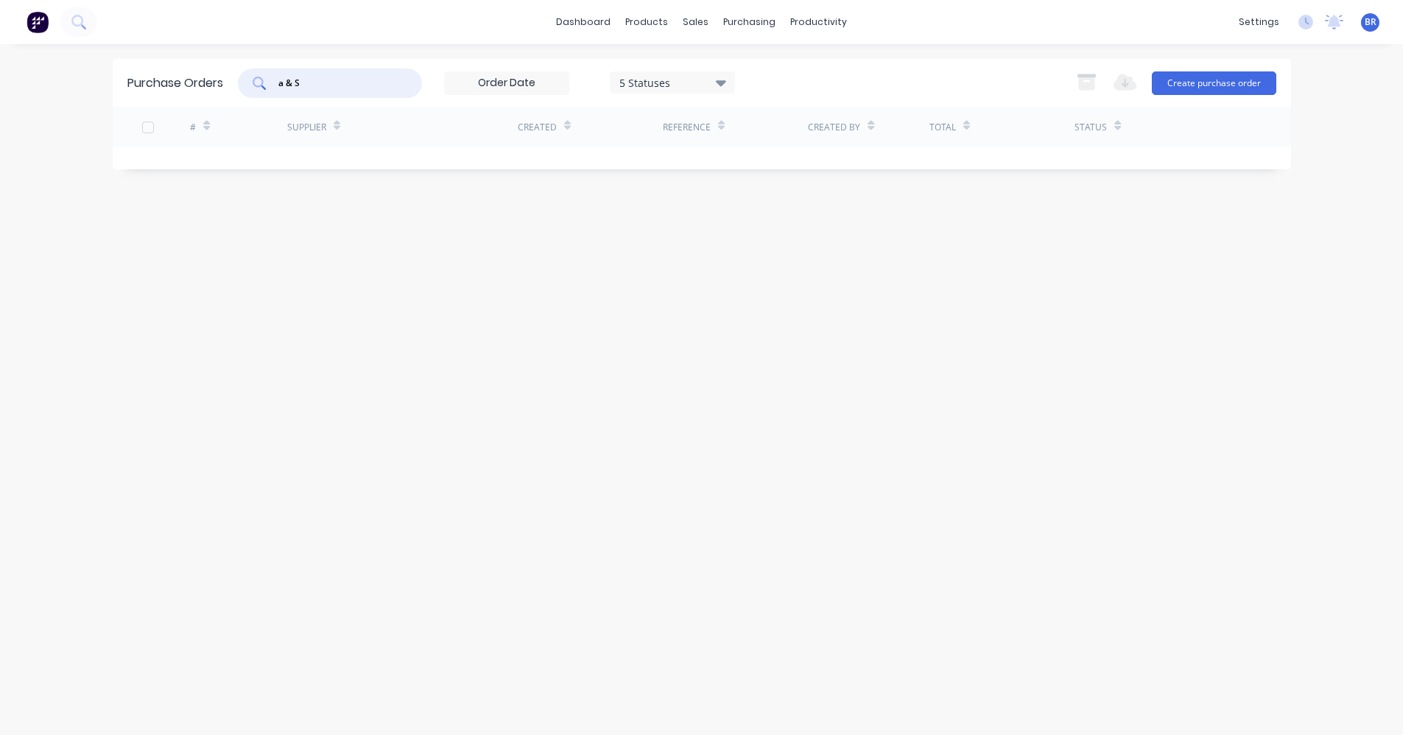
drag, startPoint x: 321, startPoint y: 78, endPoint x: 214, endPoint y: 78, distance: 106.8
click at [214, 78] on div "Purchase Orders a & S 5 Statuses 5 Statuses Export to Excel (XLSX) Create purch…" at bounding box center [702, 83] width 1179 height 48
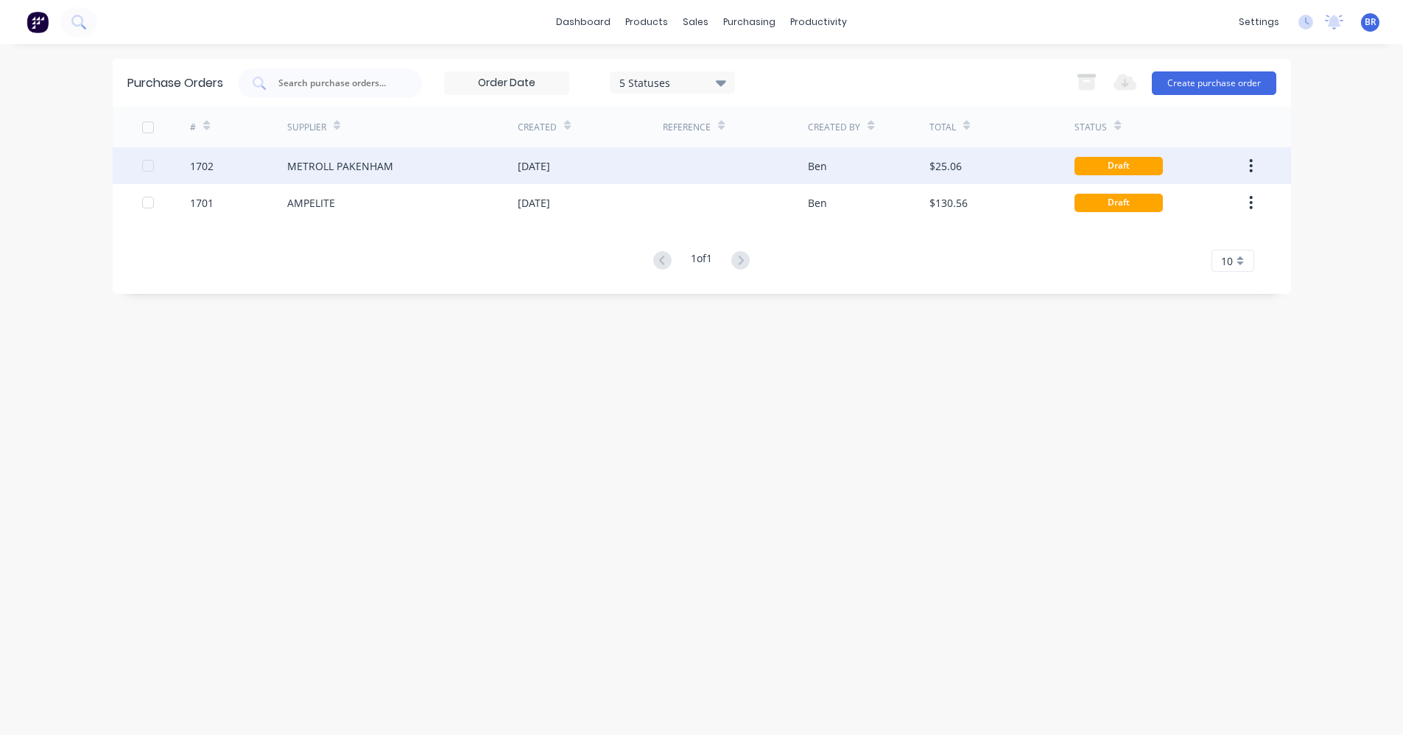
click at [321, 167] on div "METROLL PAKENHAM" at bounding box center [340, 165] width 106 height 15
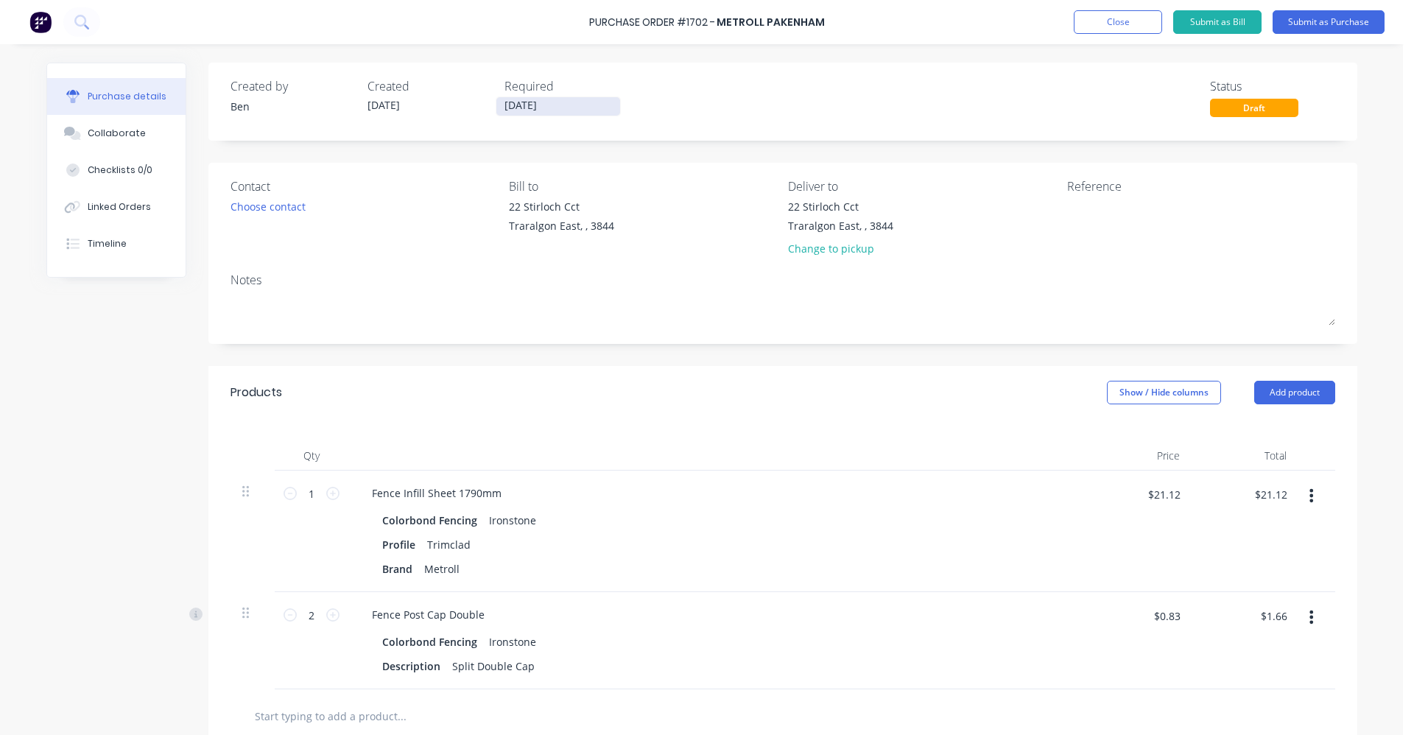
click at [542, 110] on input "[DATE]" at bounding box center [559, 106] width 124 height 18
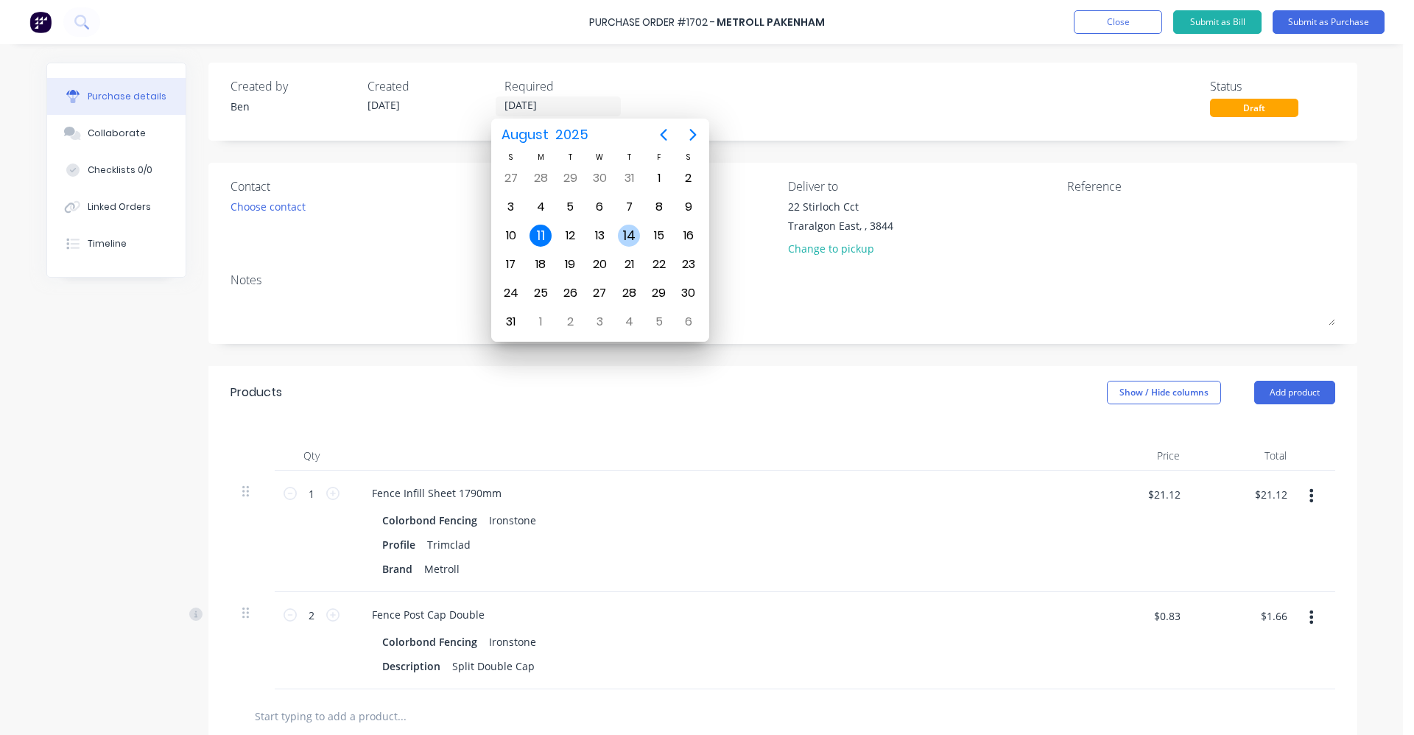
click at [622, 236] on div "14" at bounding box center [629, 236] width 22 height 22
type input "[DATE]"
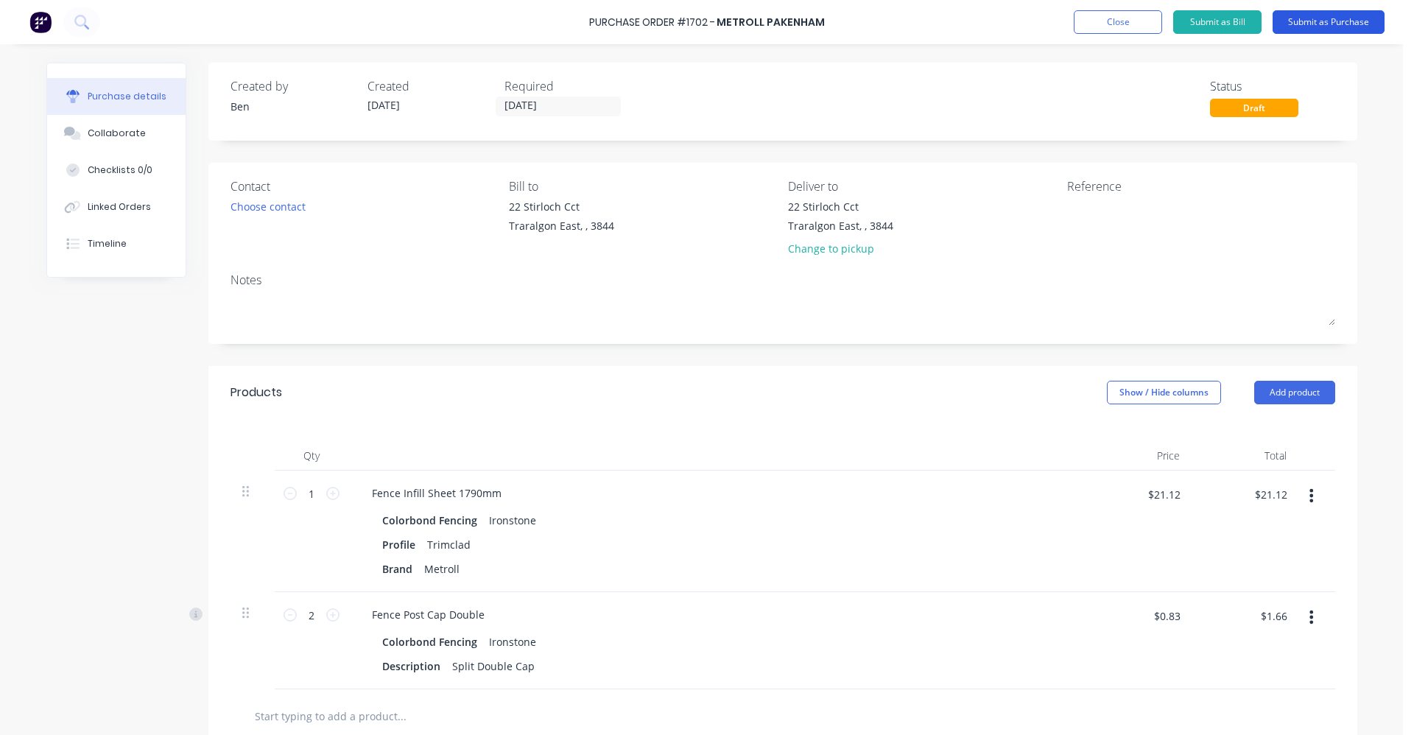
click at [1336, 20] on button "Submit as Purchase" at bounding box center [1329, 22] width 112 height 24
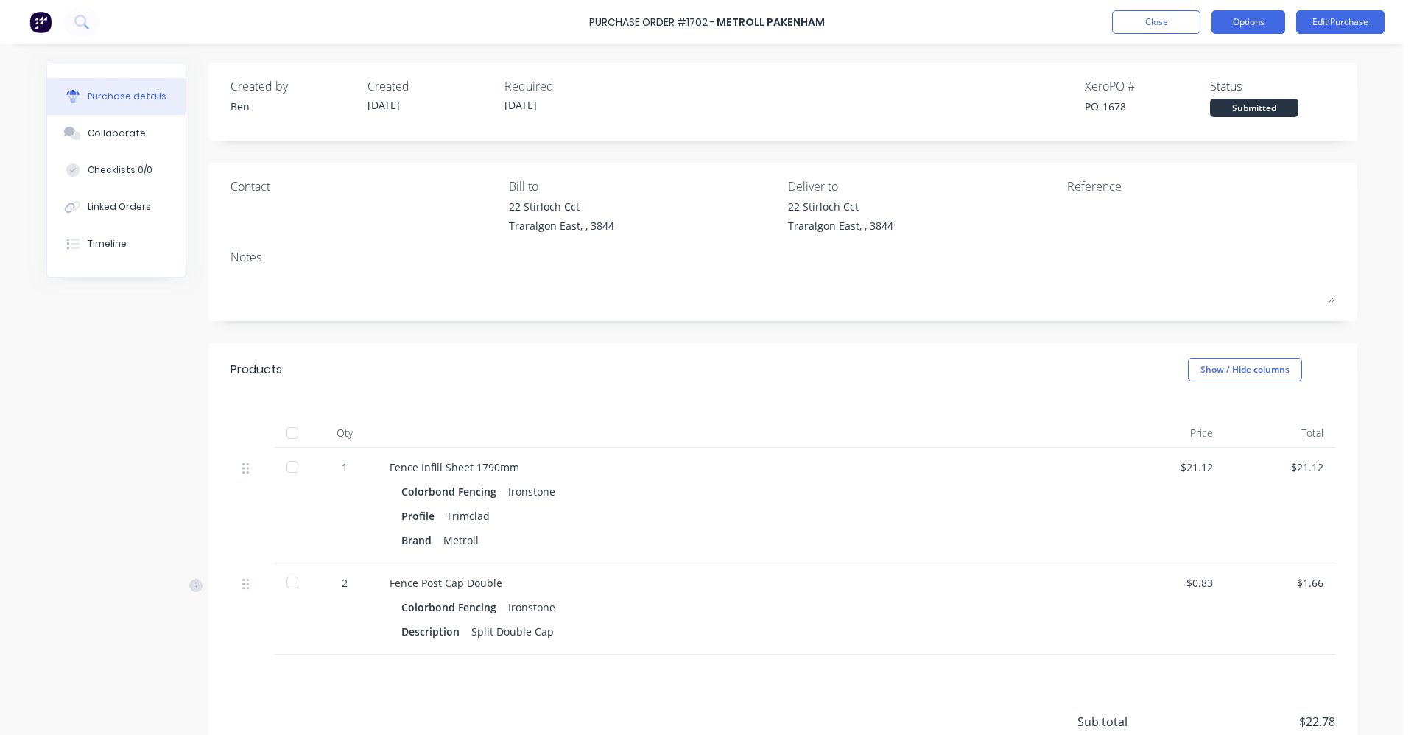
click at [1249, 22] on button "Options" at bounding box center [1249, 22] width 74 height 24
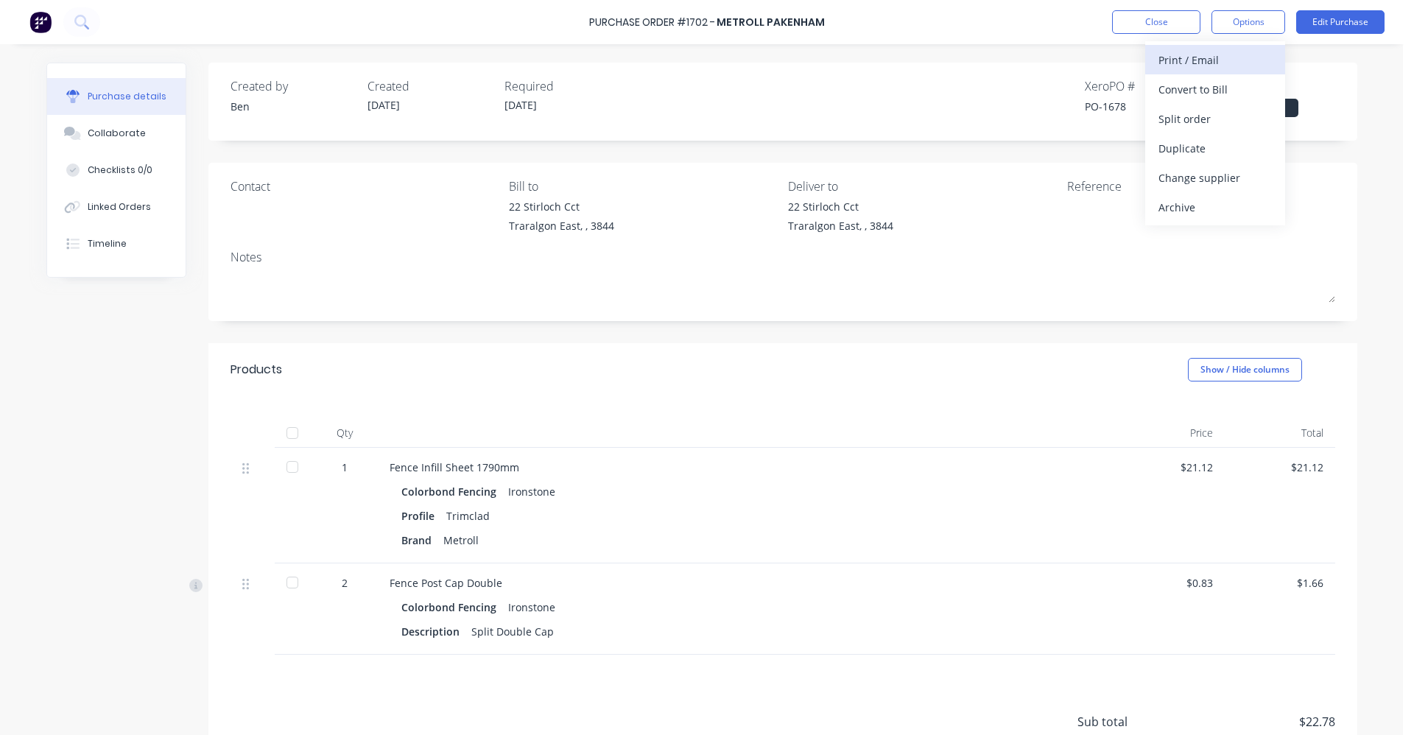
click at [1205, 60] on div "Print / Email" at bounding box center [1215, 59] width 113 height 21
click at [1190, 91] on div "With pricing" at bounding box center [1215, 89] width 113 height 21
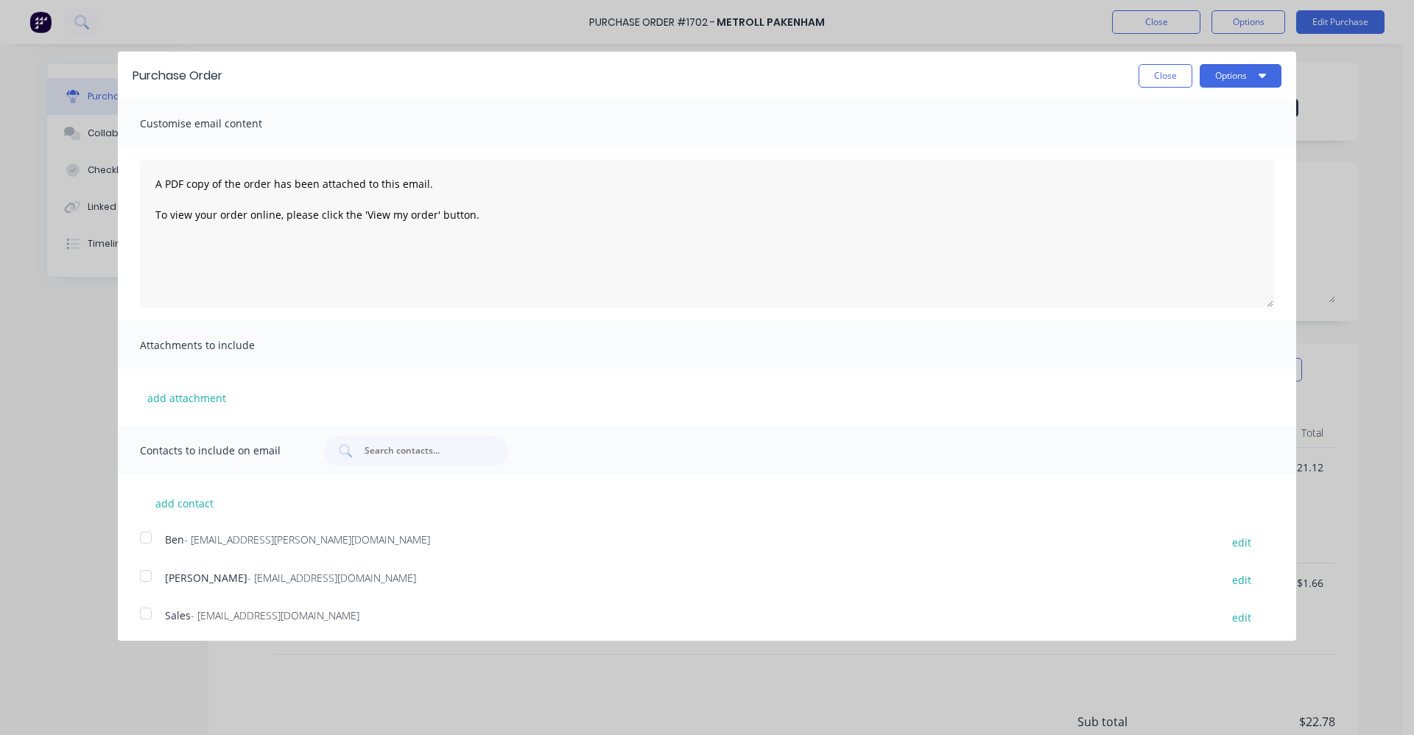
click at [152, 614] on div at bounding box center [145, 613] width 29 height 29
click at [1243, 73] on button "Options" at bounding box center [1241, 76] width 82 height 24
click at [1178, 142] on div "Email" at bounding box center [1211, 142] width 113 height 21
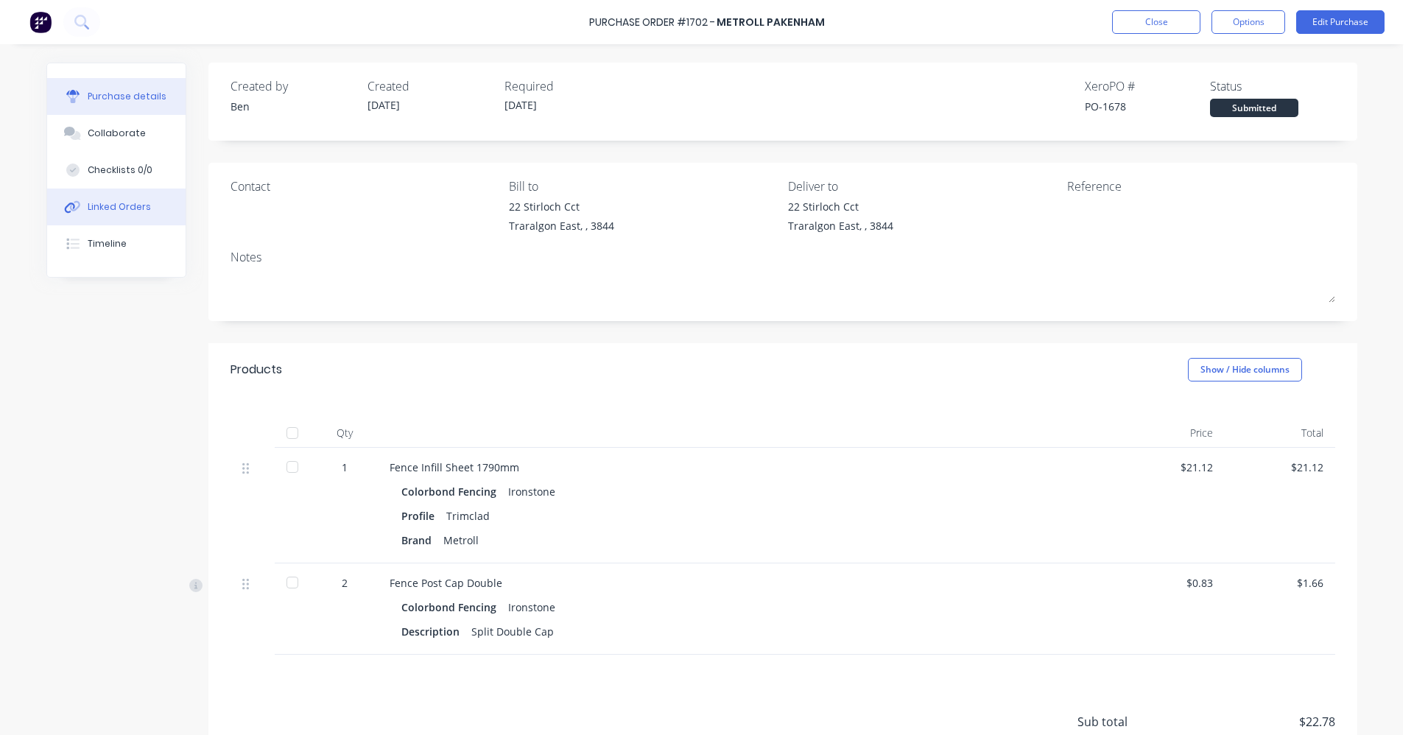
click at [112, 208] on div "Linked Orders" at bounding box center [119, 206] width 63 height 13
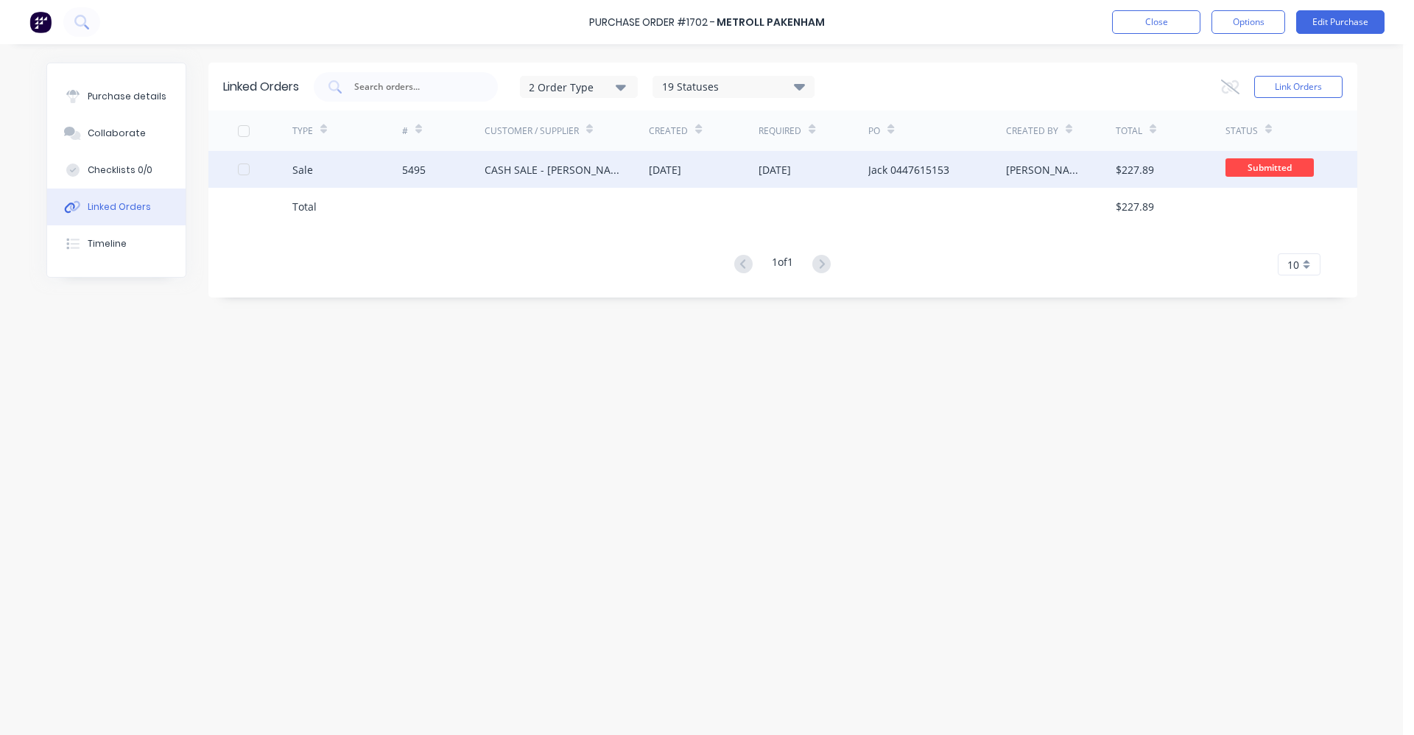
click at [505, 170] on div "CASH SALE - [PERSON_NAME]'S ACCOUNT" at bounding box center [553, 169] width 136 height 15
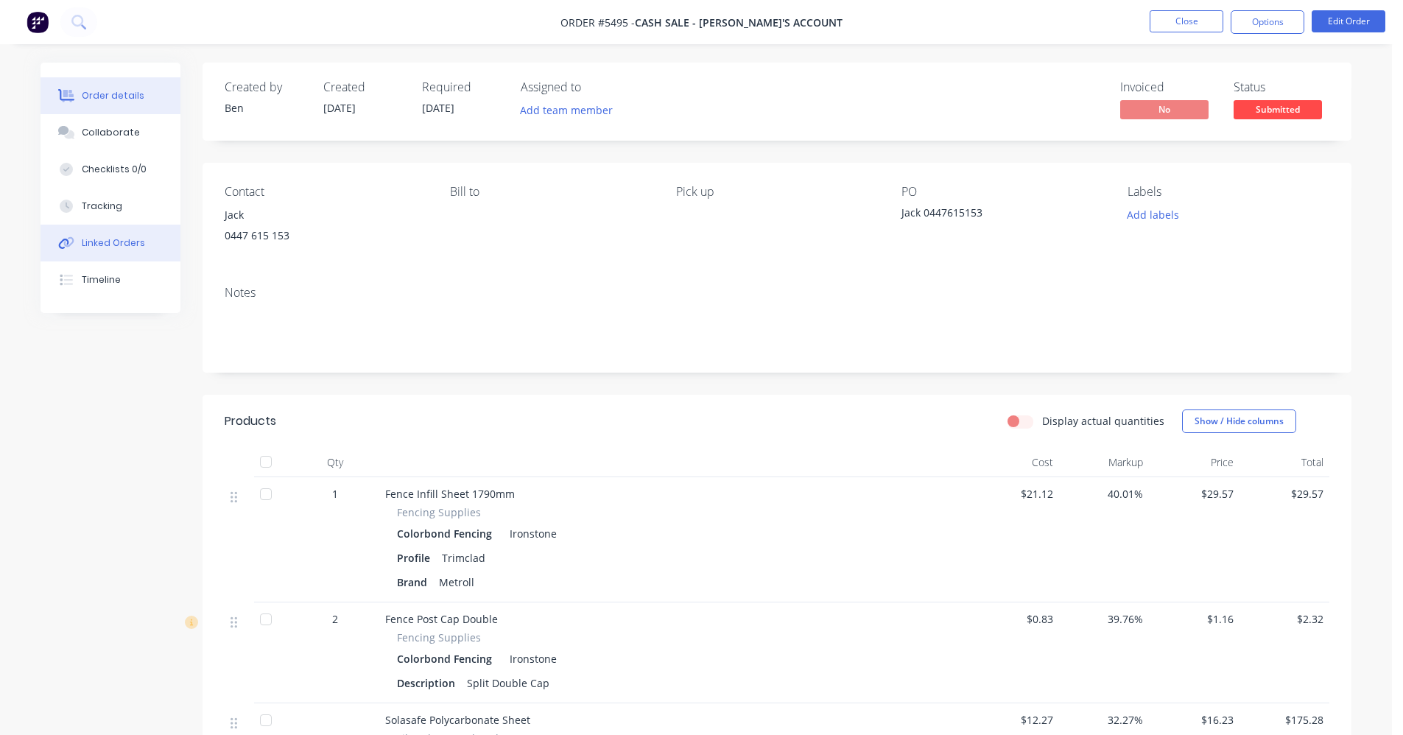
click at [132, 242] on div "Linked Orders" at bounding box center [113, 242] width 63 height 13
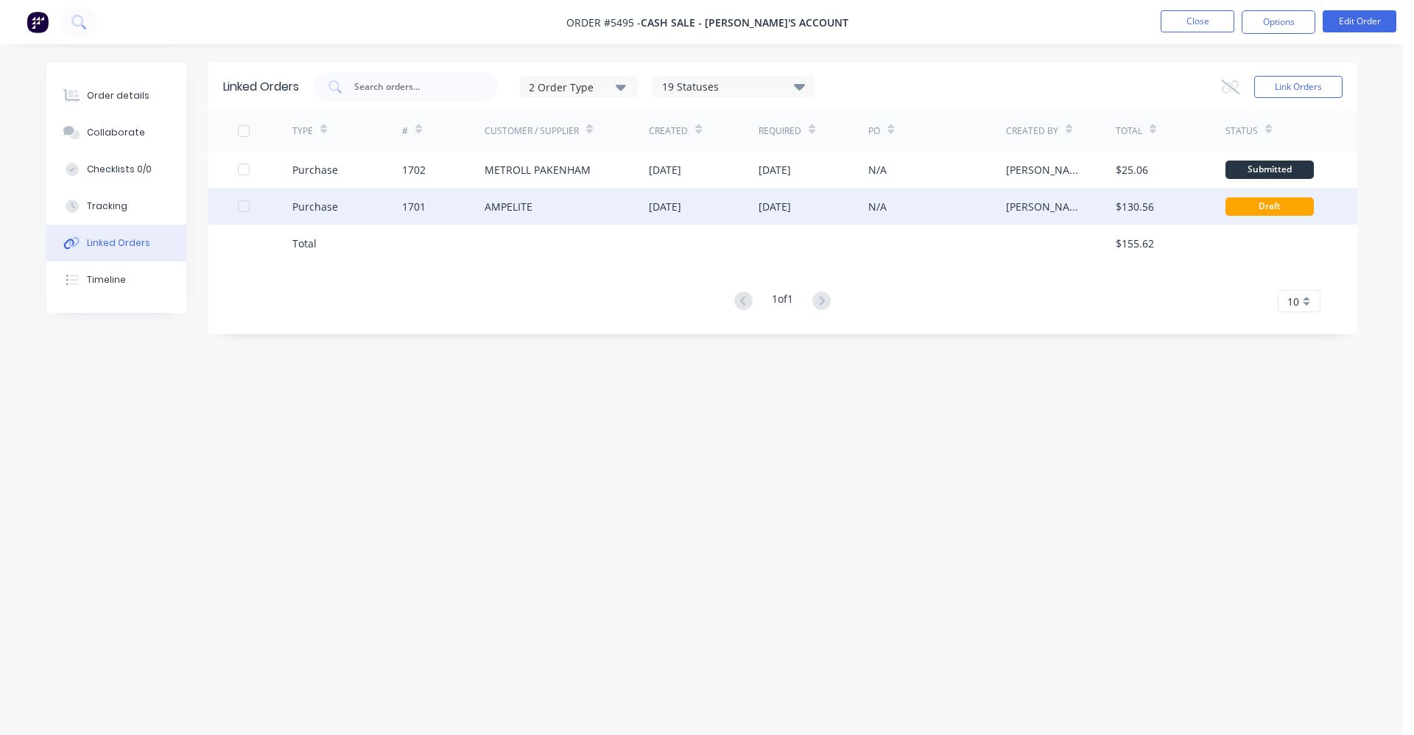
click at [552, 211] on div "AMPELITE" at bounding box center [567, 206] width 165 height 37
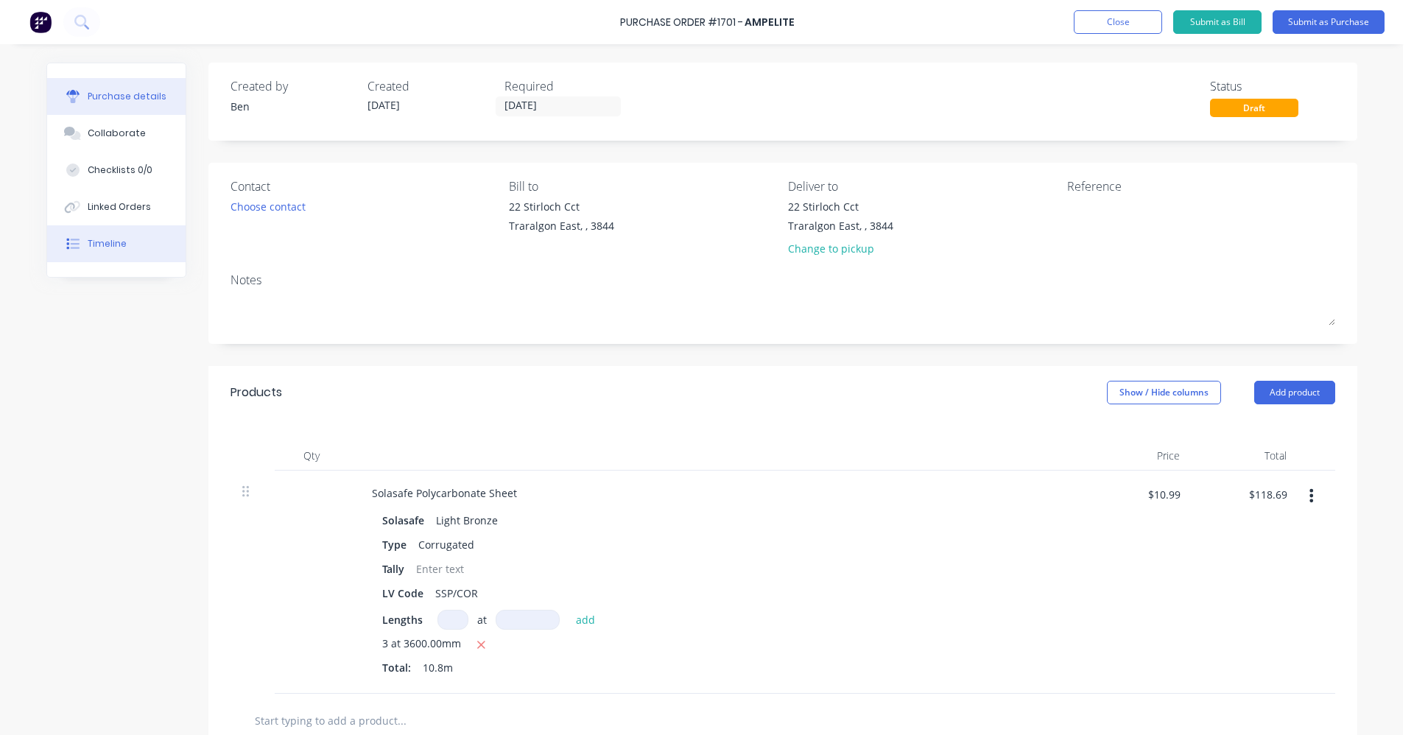
click at [102, 236] on button "Timeline" at bounding box center [116, 243] width 138 height 37
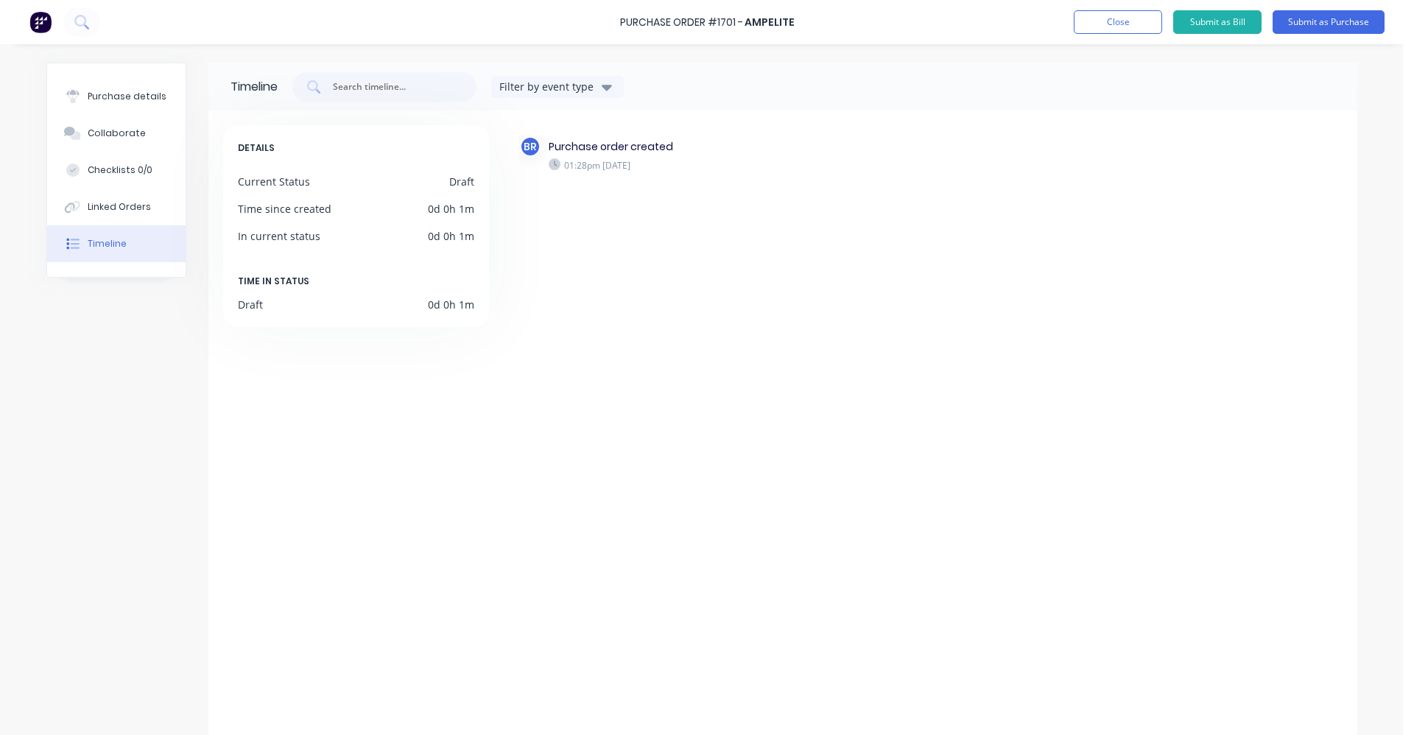
drag, startPoint x: 124, startPoint y: 88, endPoint x: 183, endPoint y: 112, distance: 64.2
click at [126, 90] on button "Purchase details" at bounding box center [116, 96] width 138 height 37
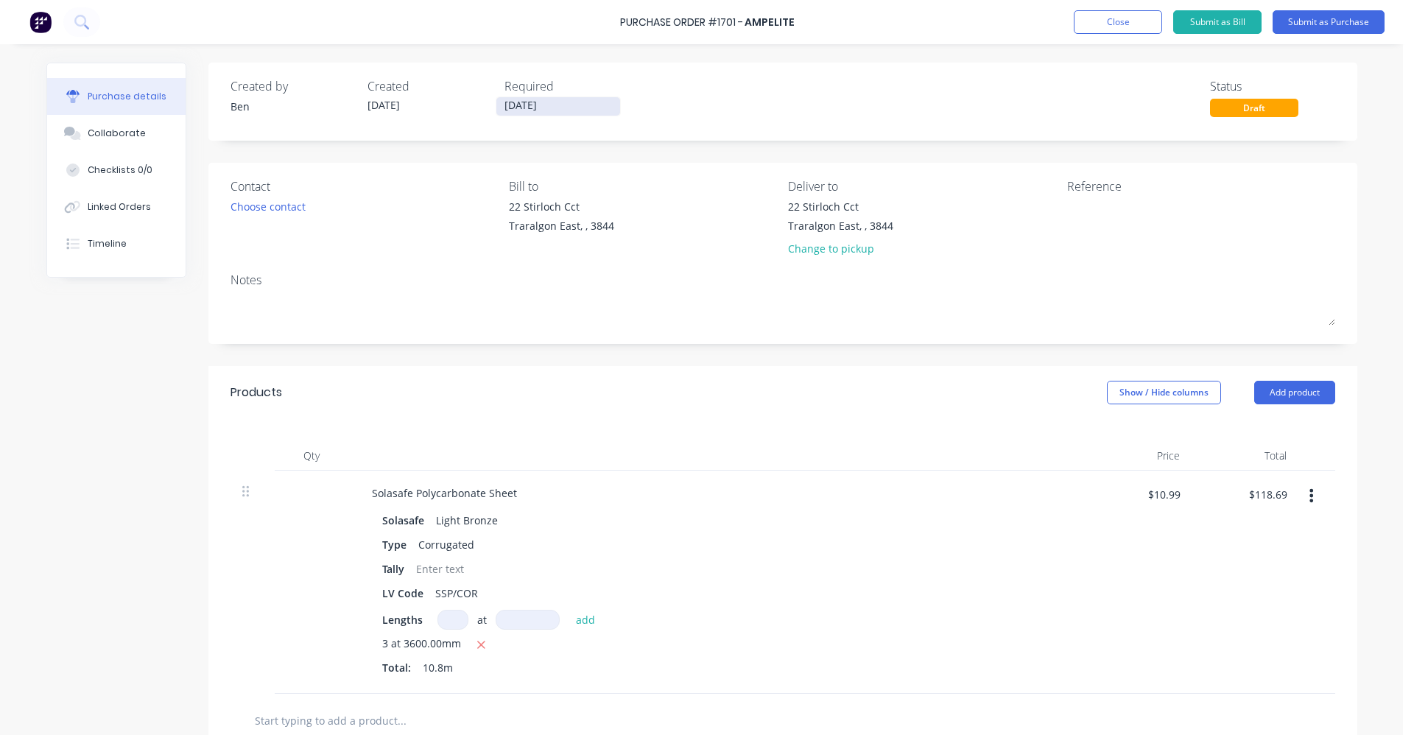
click at [531, 102] on input "[DATE]" at bounding box center [559, 106] width 124 height 18
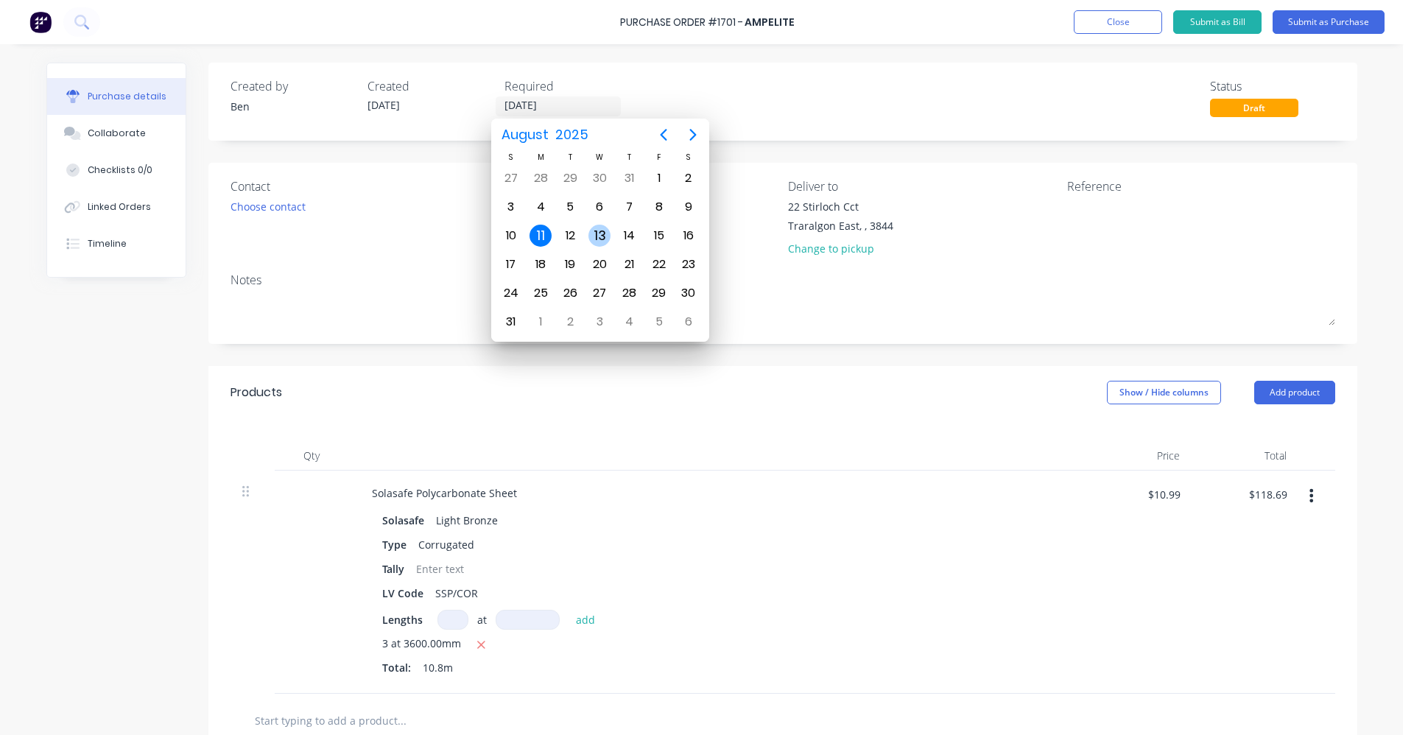
click at [601, 234] on div "13" at bounding box center [600, 236] width 22 height 22
type input "[DATE]"
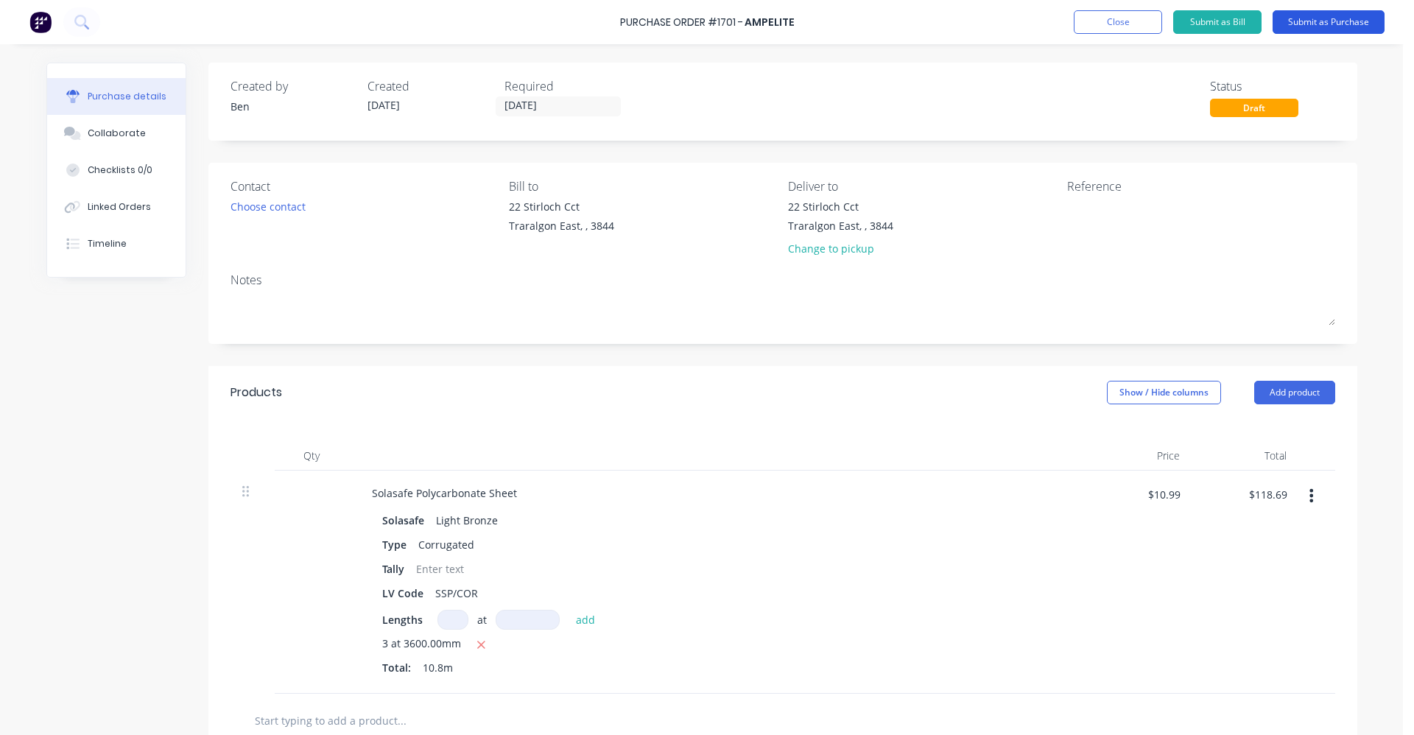
click at [1326, 26] on button "Submit as Purchase" at bounding box center [1329, 22] width 112 height 24
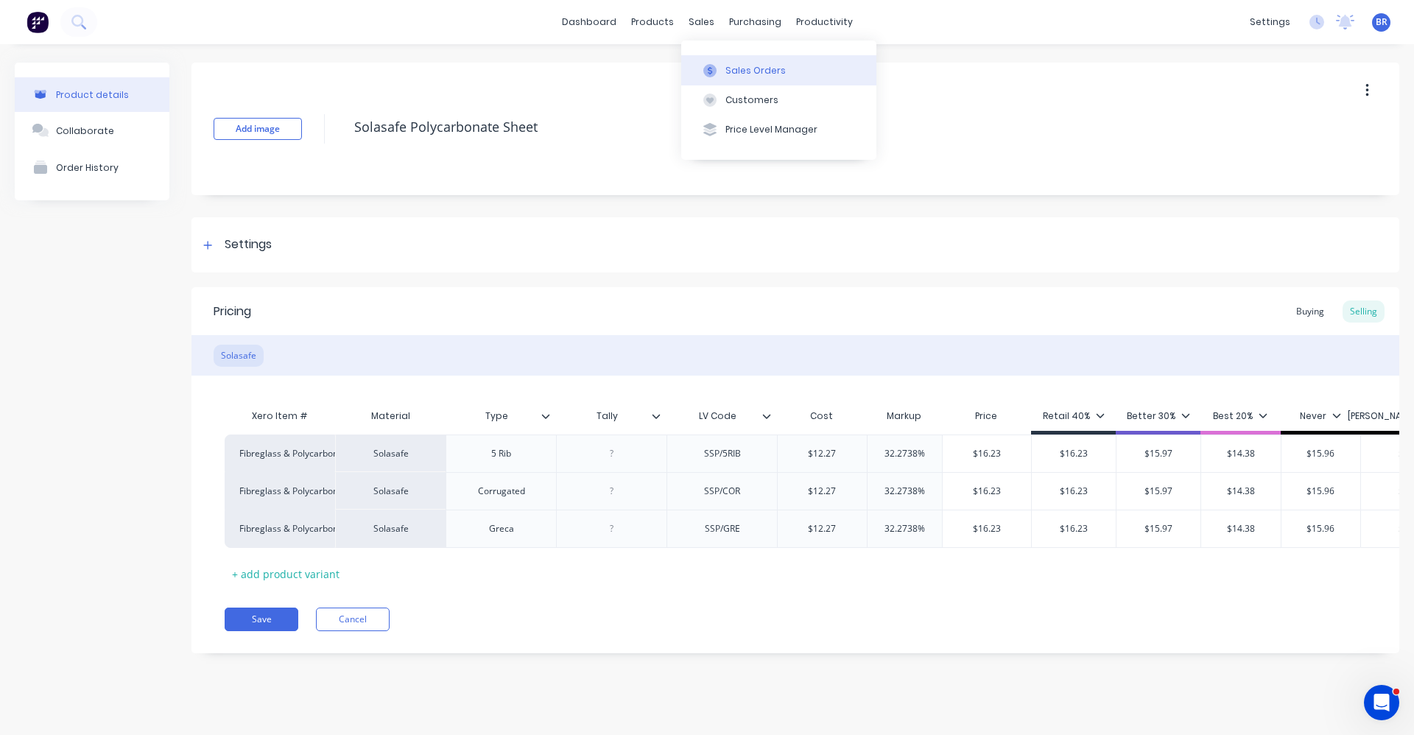
click at [726, 63] on button "Sales Orders" at bounding box center [778, 69] width 195 height 29
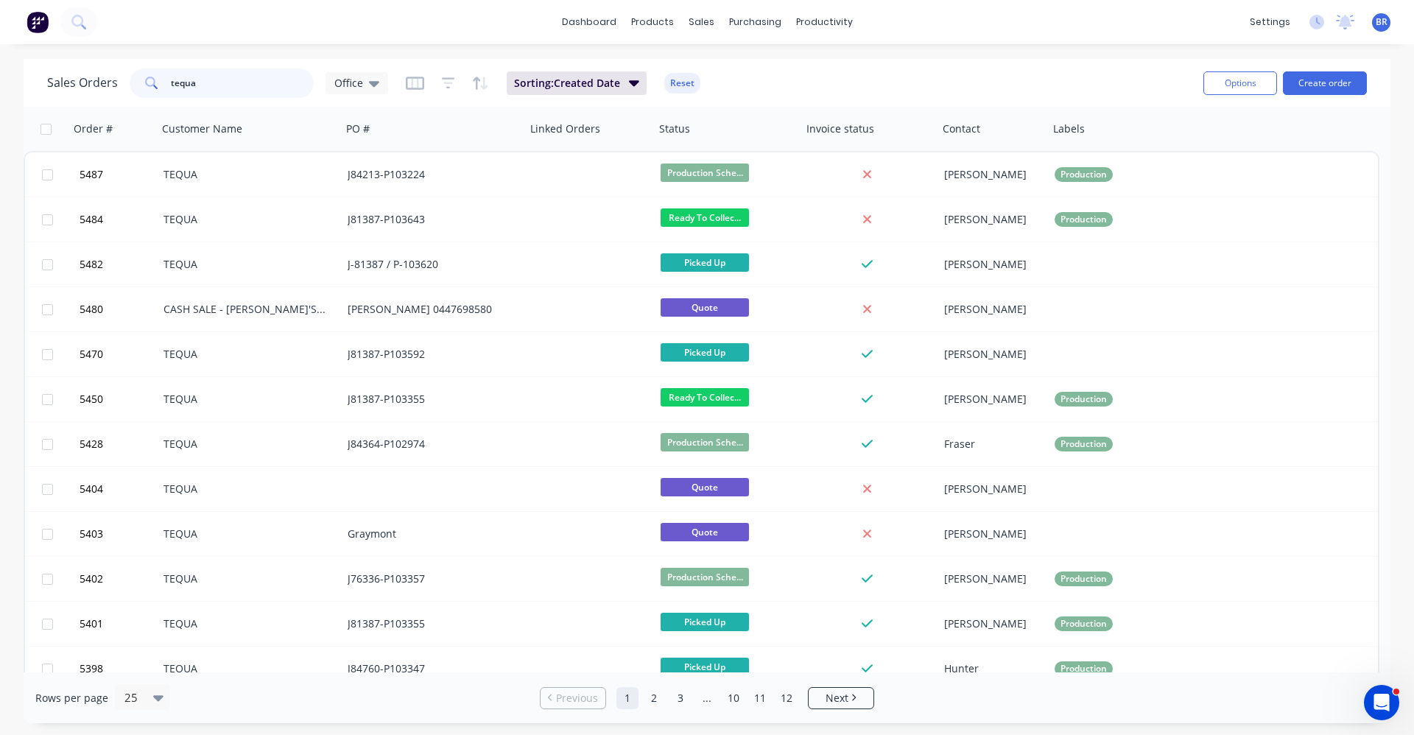
drag, startPoint x: 210, startPoint y: 78, endPoint x: 56, endPoint y: 56, distance: 155.5
click at [56, 56] on div "dashboard products sales purchasing productivity dashboard products Product Cat…" at bounding box center [707, 367] width 1414 height 735
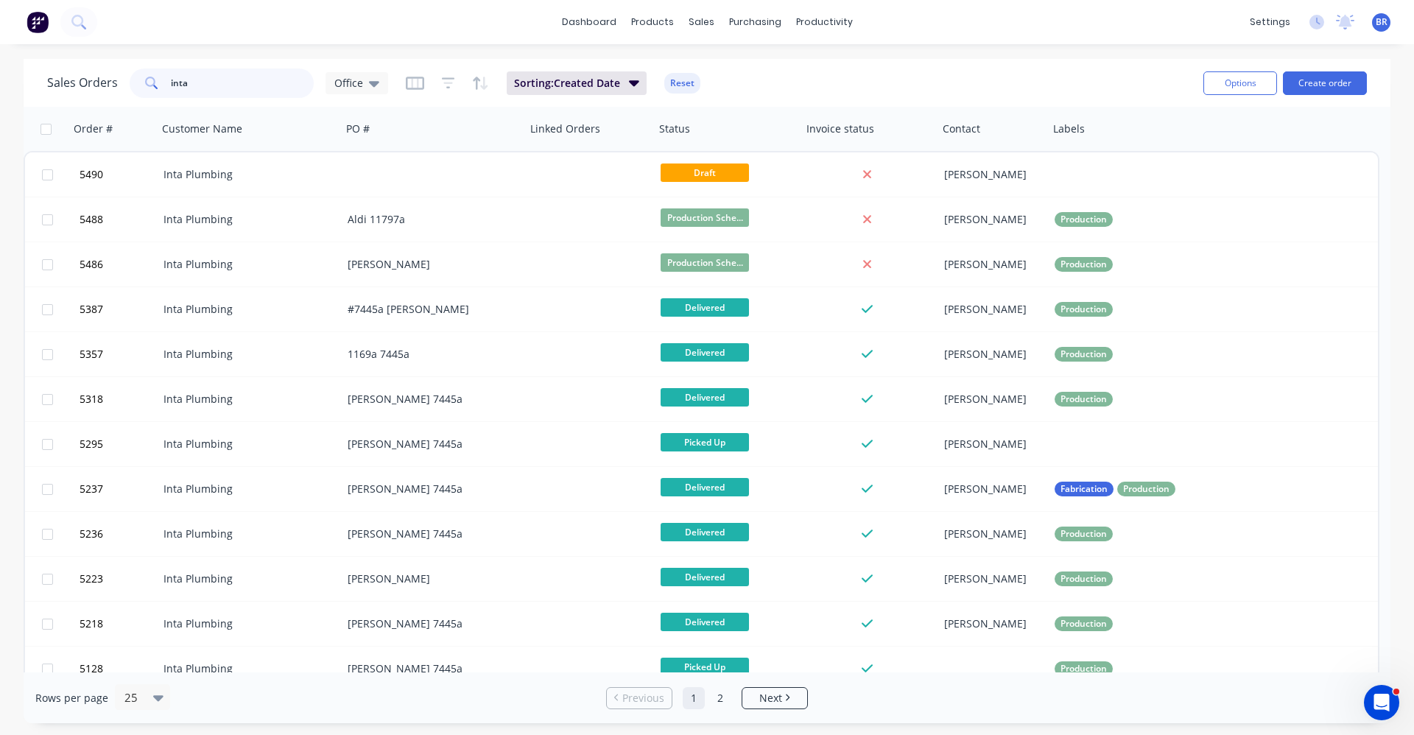
type input "inta"
click at [688, 66] on div "Product Catalogue" at bounding box center [717, 70] width 91 height 13
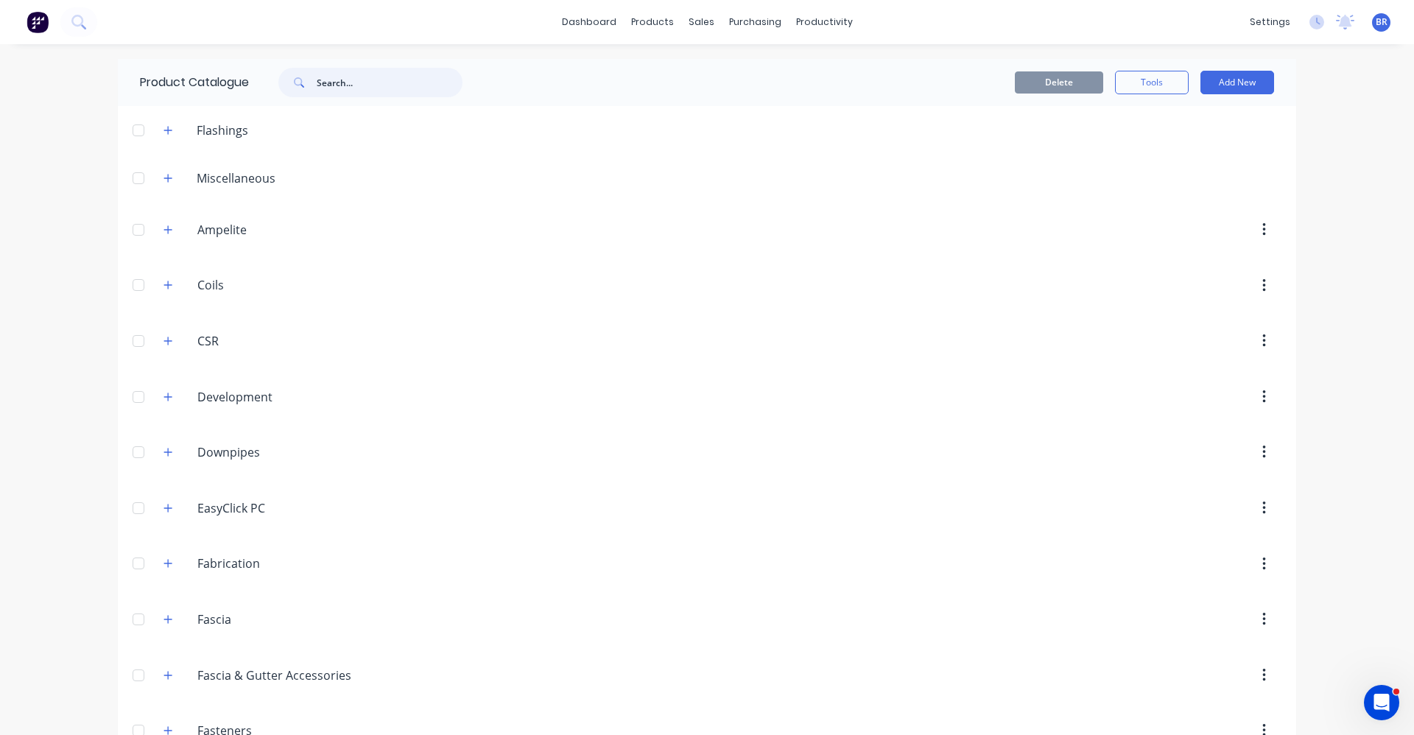
click at [354, 81] on input "text" at bounding box center [390, 82] width 146 height 29
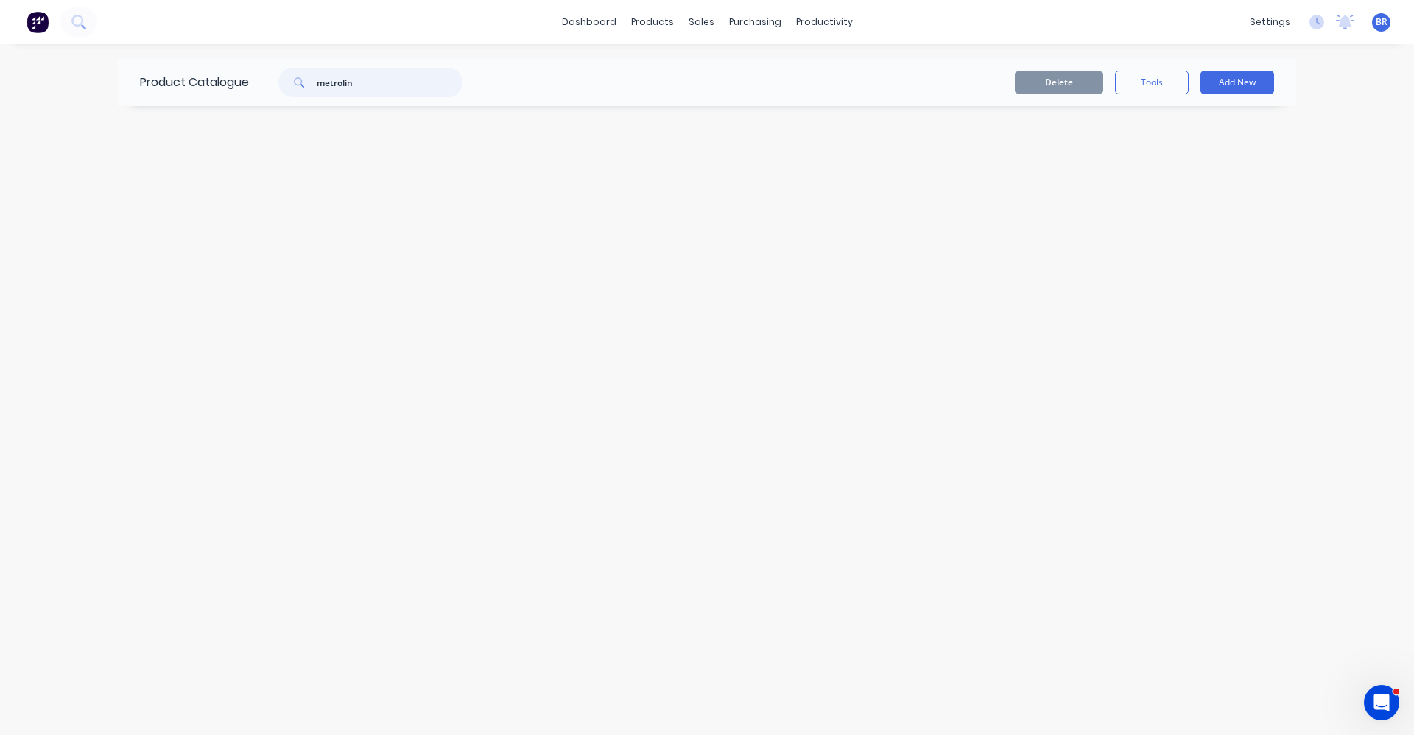
type input "metroline"
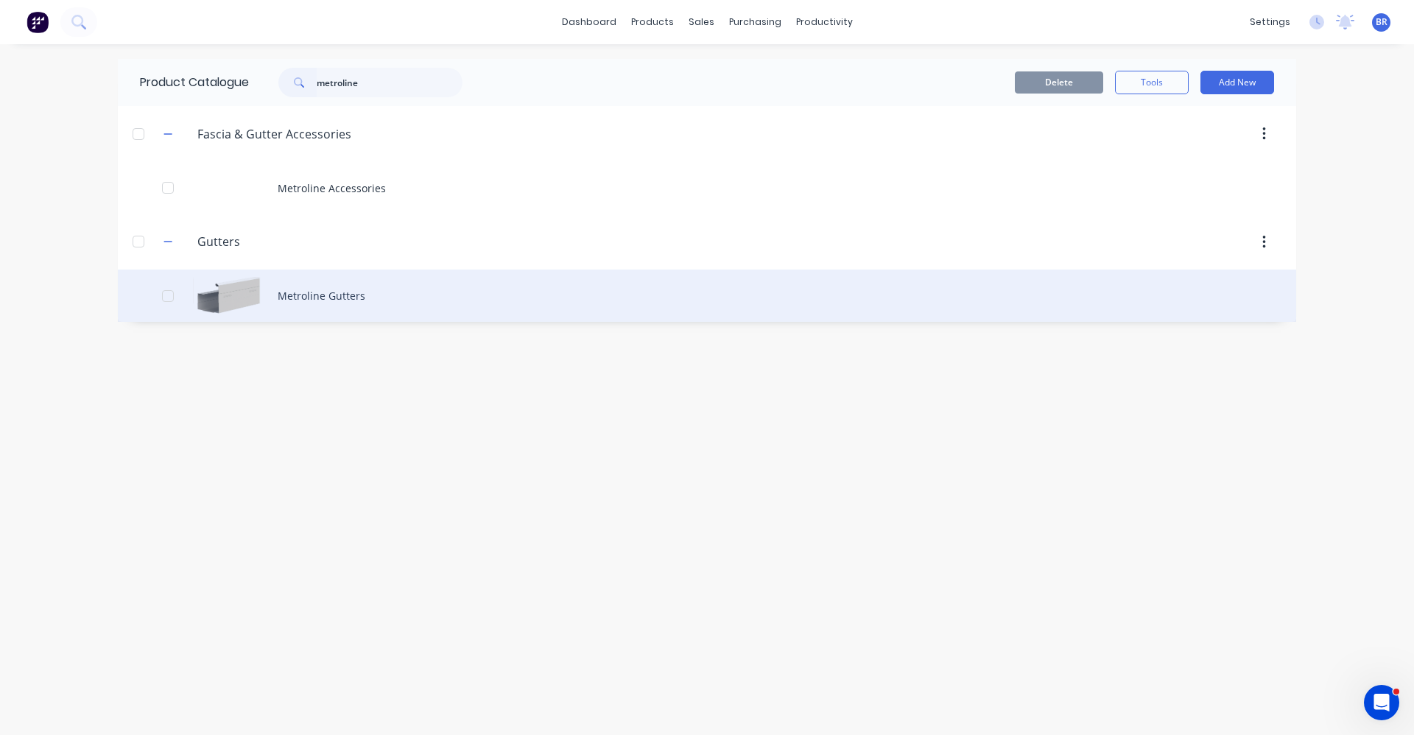
click at [281, 293] on div "Metroline Gutters" at bounding box center [707, 296] width 1179 height 52
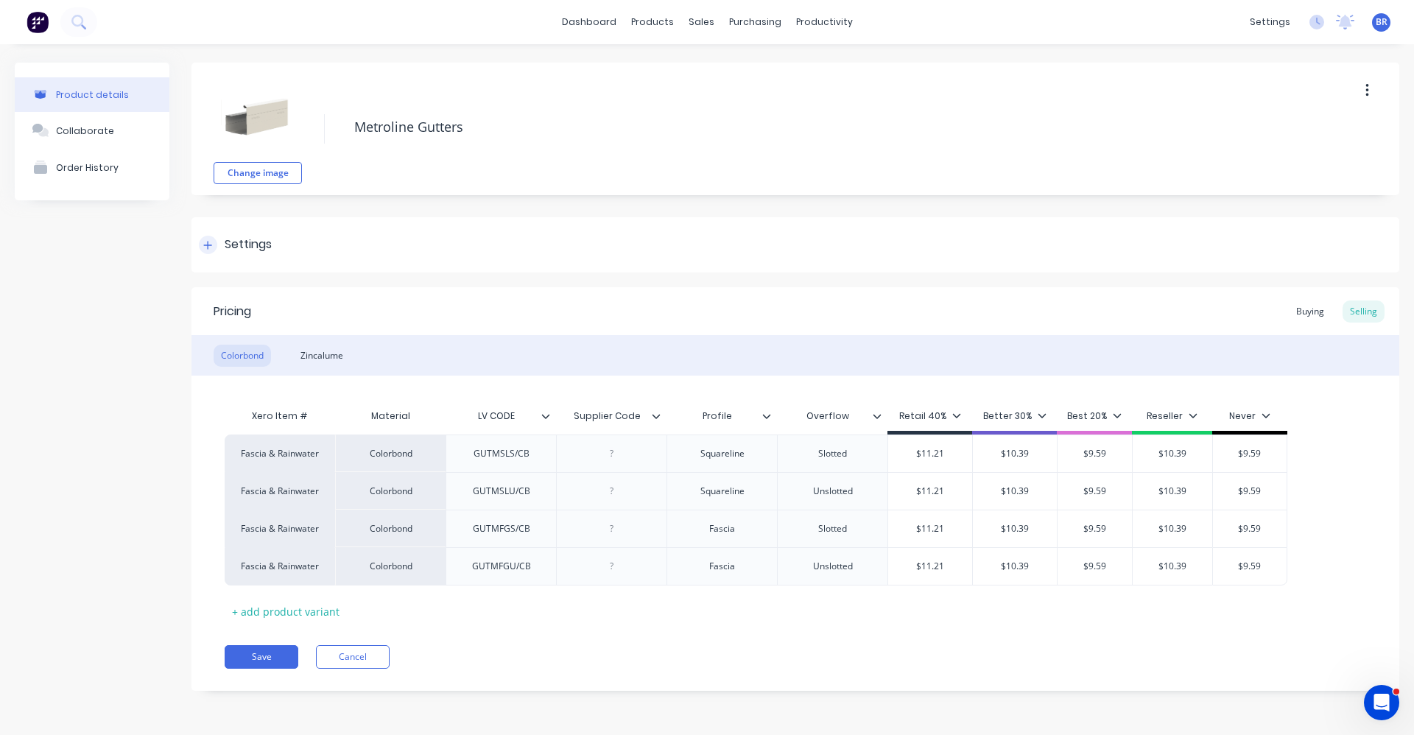
click at [203, 247] on div at bounding box center [208, 245] width 18 height 18
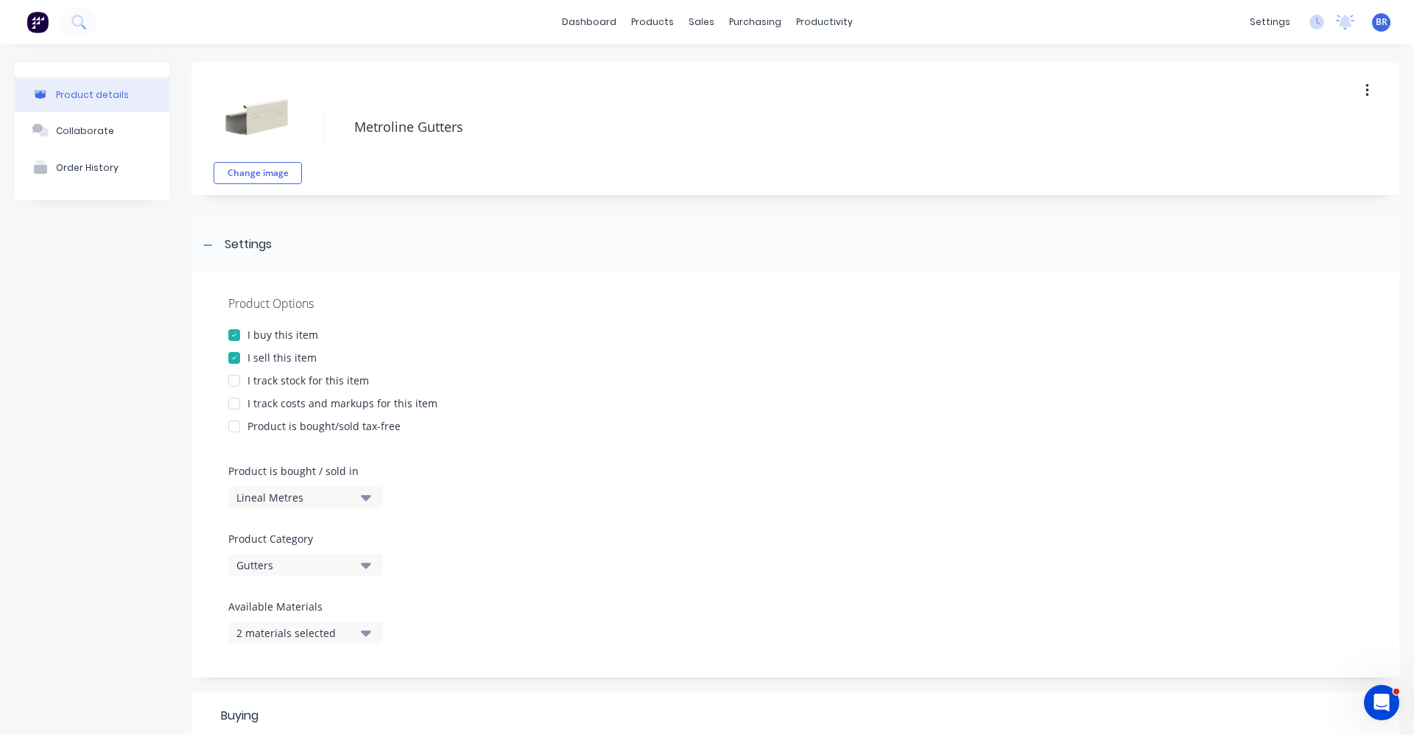
click at [364, 631] on icon "button" at bounding box center [366, 633] width 10 height 16
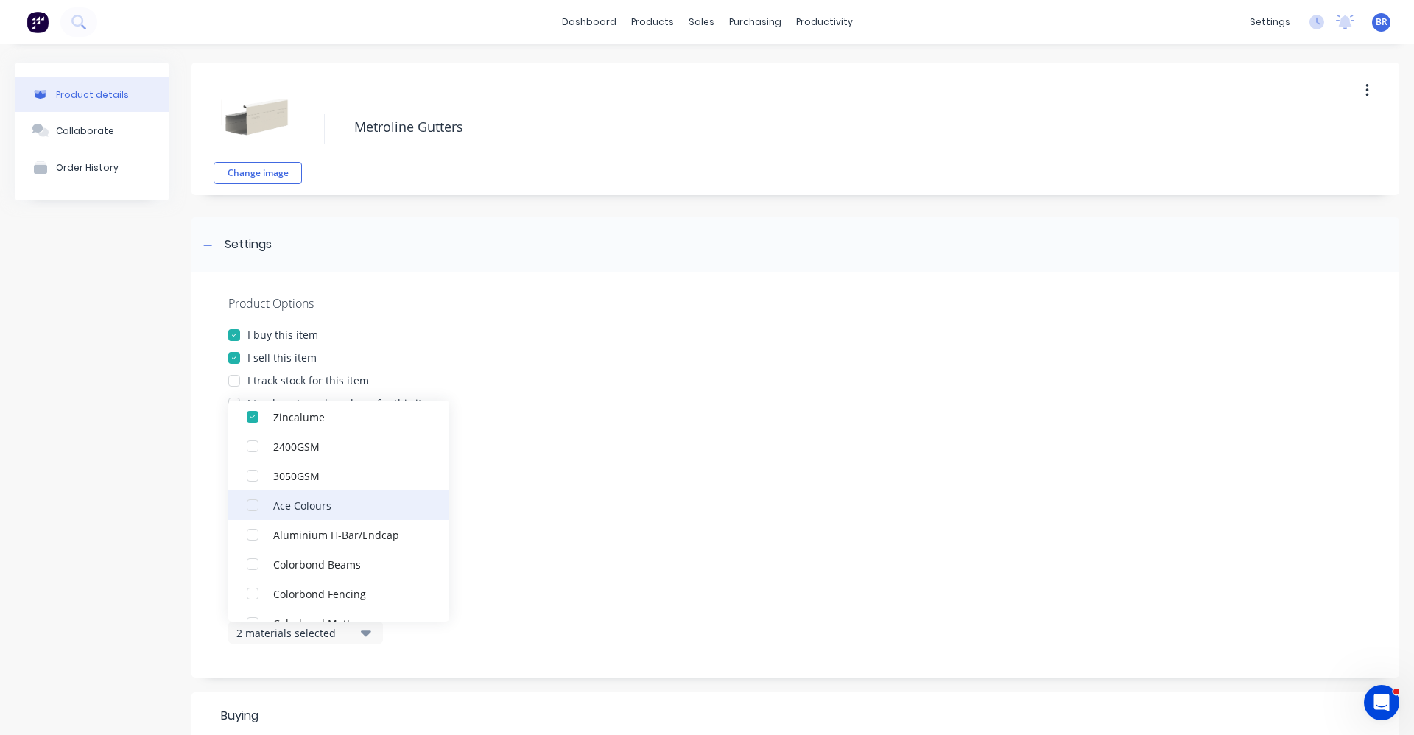
scroll to position [147, 0]
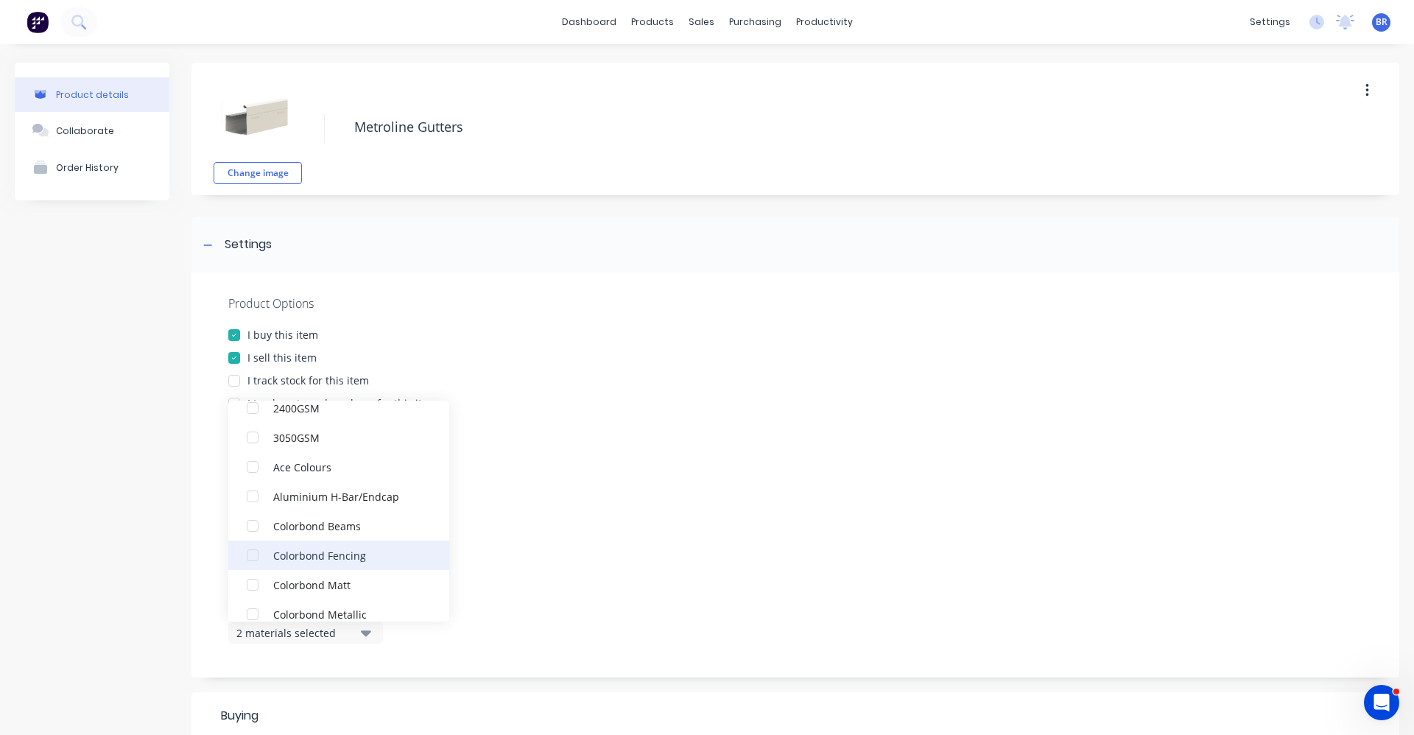
click at [250, 585] on div "button" at bounding box center [252, 584] width 29 height 29
drag, startPoint x: 1036, startPoint y: 472, endPoint x: 1027, endPoint y: 471, distance: 8.9
click at [1036, 472] on div "Product Options I buy this item I sell this item I track stock for this item I …" at bounding box center [796, 475] width 1208 height 405
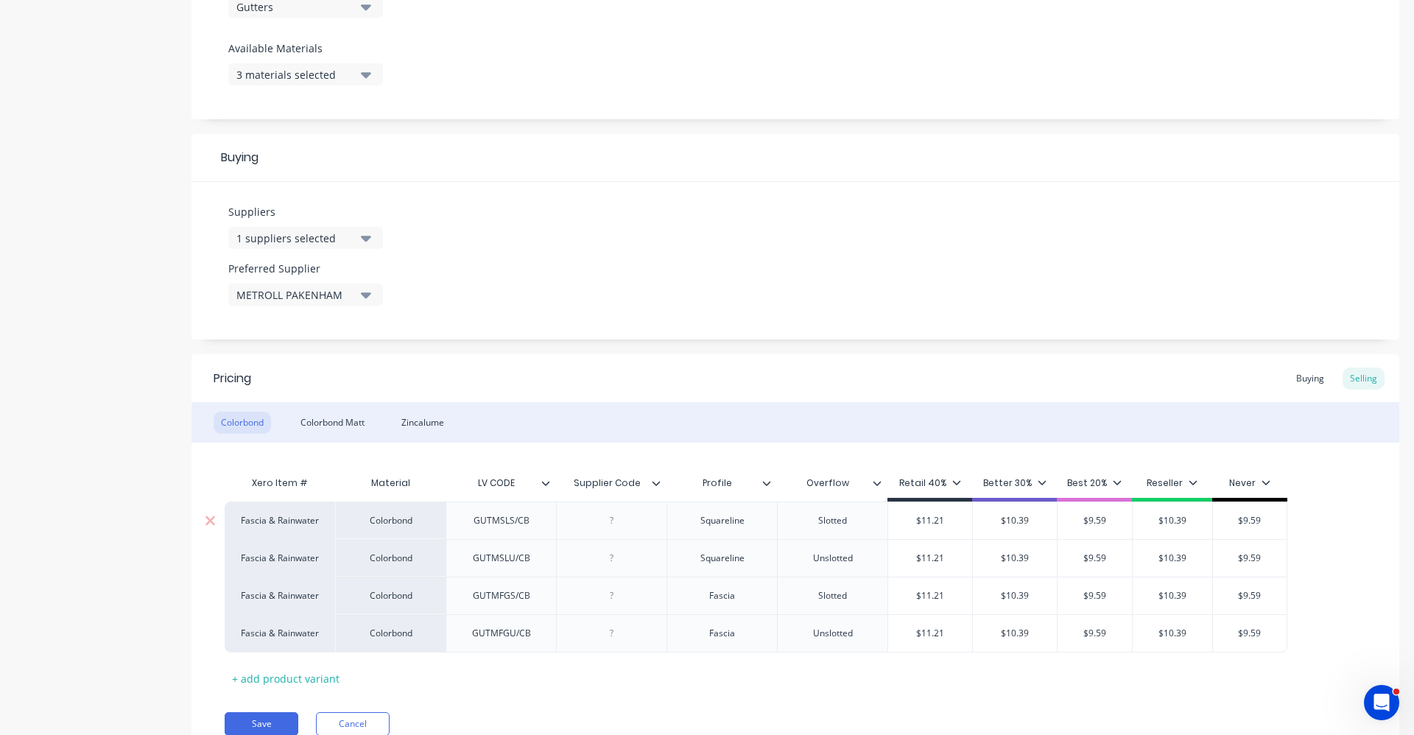
scroll to position [622, 0]
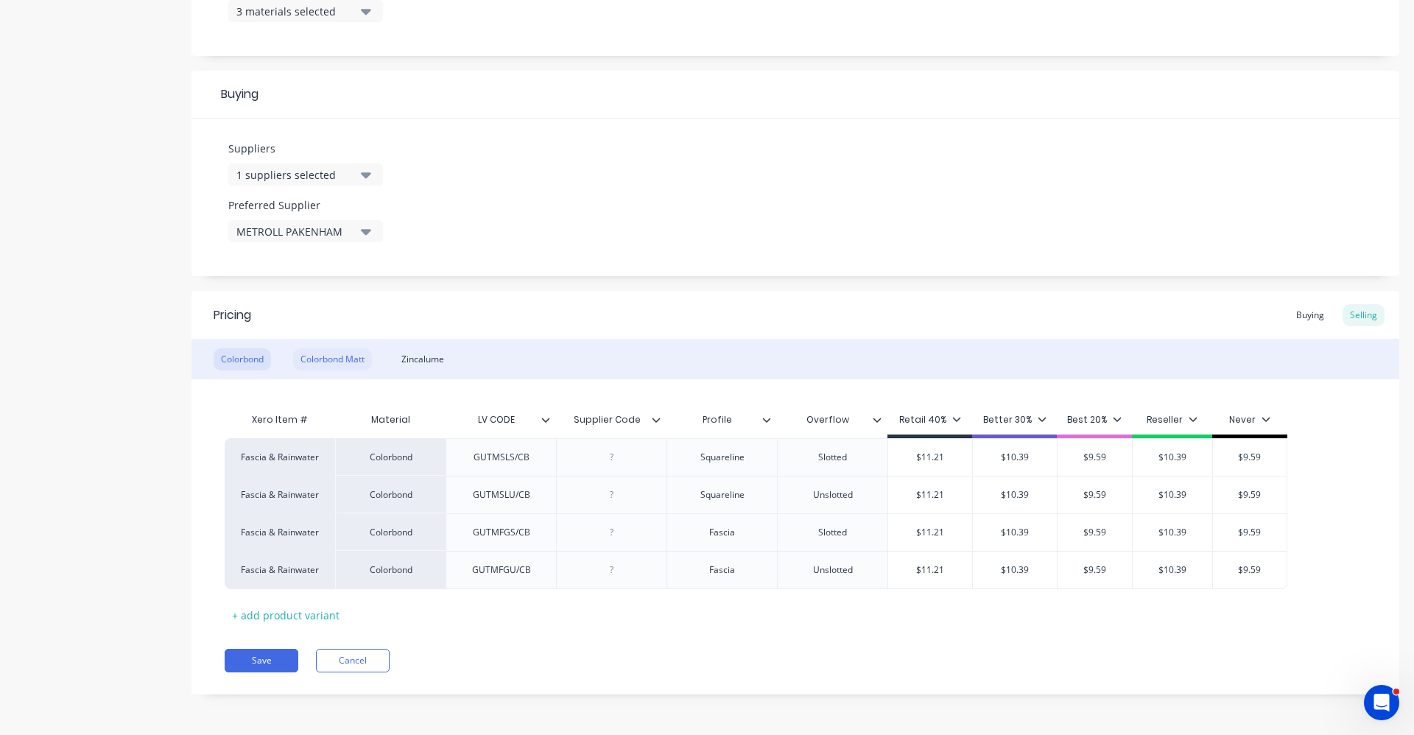
click at [320, 362] on div "Colorbond Matt" at bounding box center [332, 359] width 79 height 22
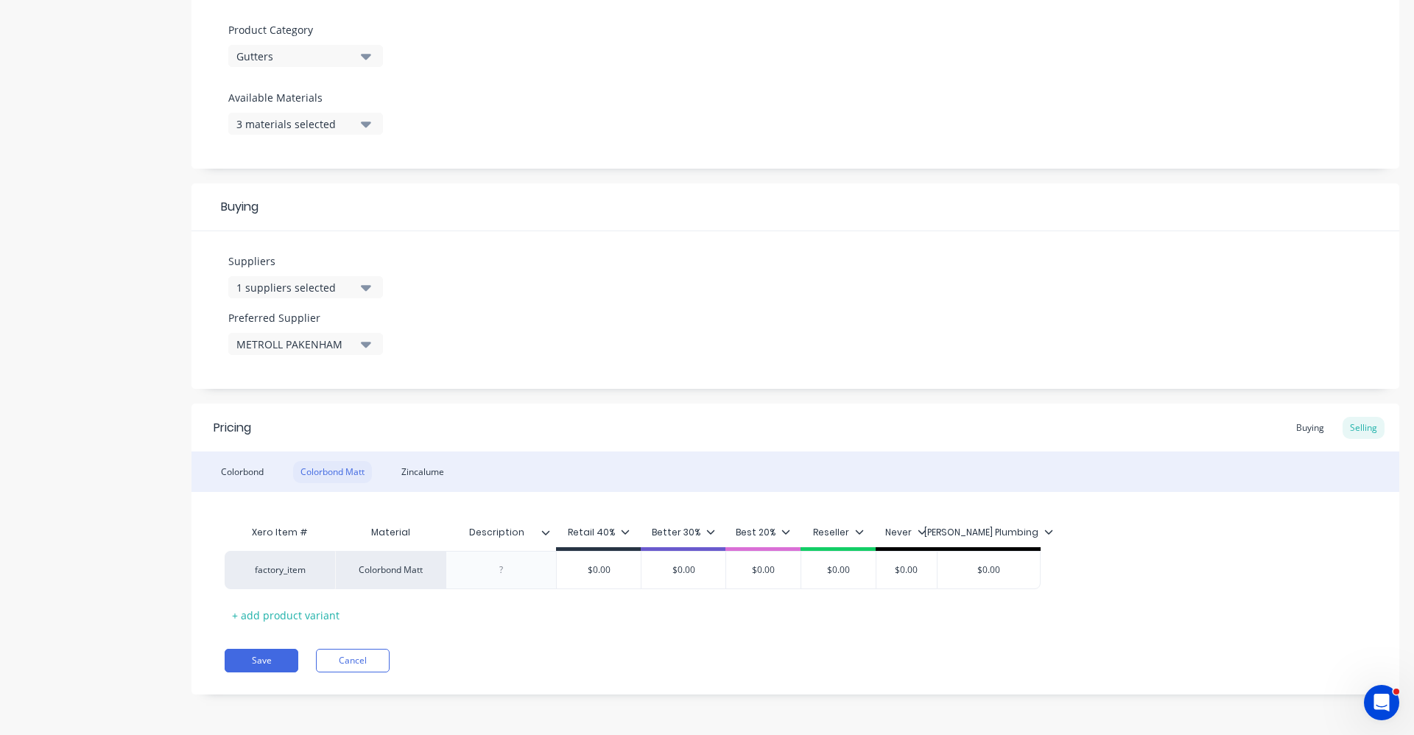
scroll to position [509, 0]
click at [278, 575] on div "factory_item" at bounding box center [279, 570] width 81 height 13
click at [305, 550] on button "Fascia & Rainwater" at bounding box center [305, 548] width 130 height 22
click at [245, 472] on div "Colorbond" at bounding box center [242, 472] width 57 height 22
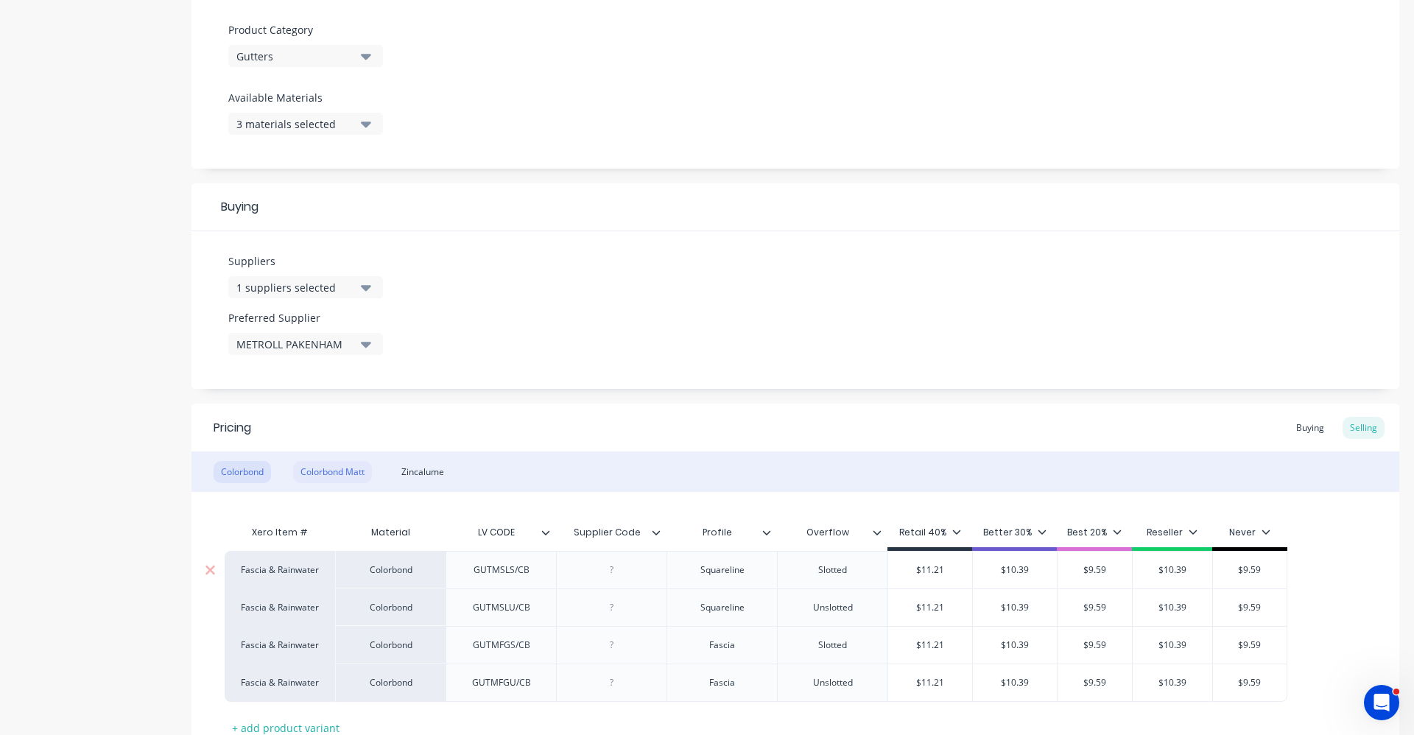
click at [339, 476] on div "Colorbond Matt" at bounding box center [332, 472] width 79 height 22
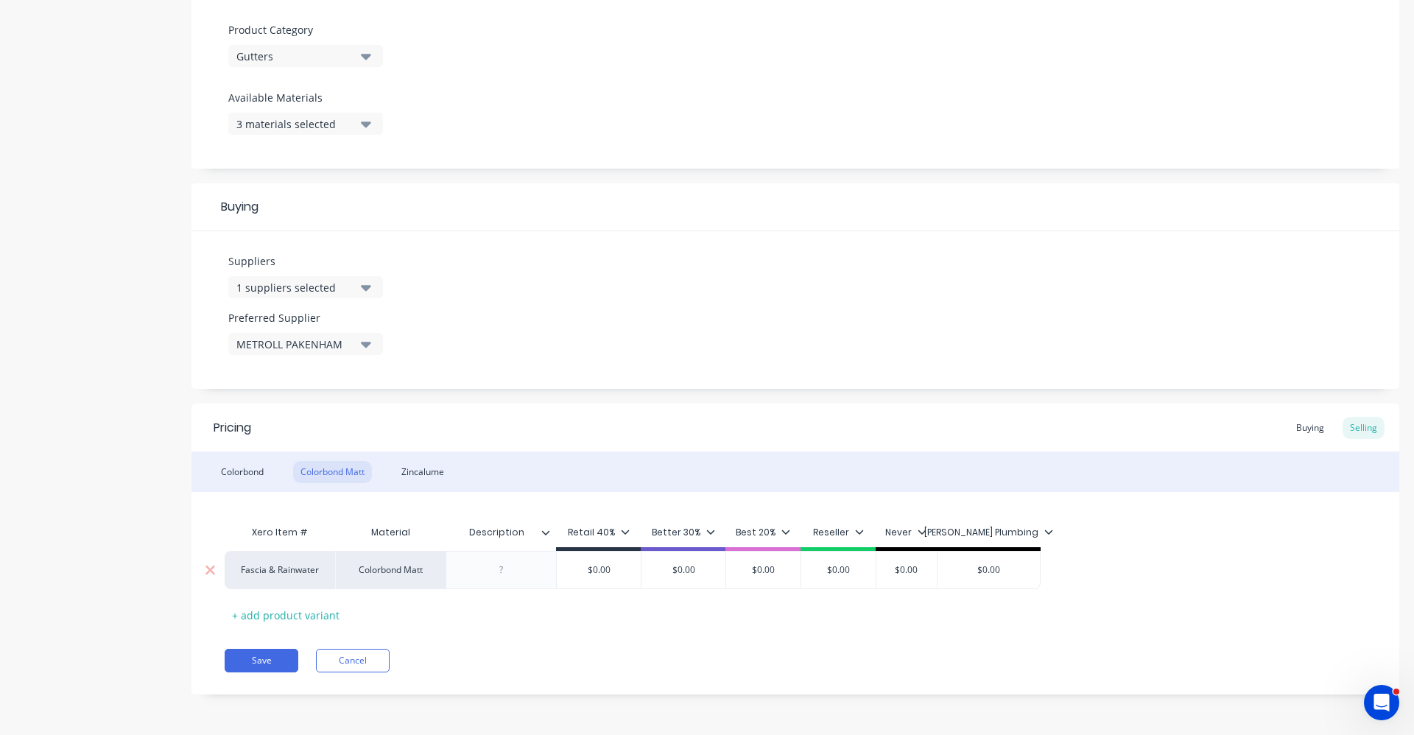
click at [541, 533] on icon at bounding box center [545, 532] width 9 height 9
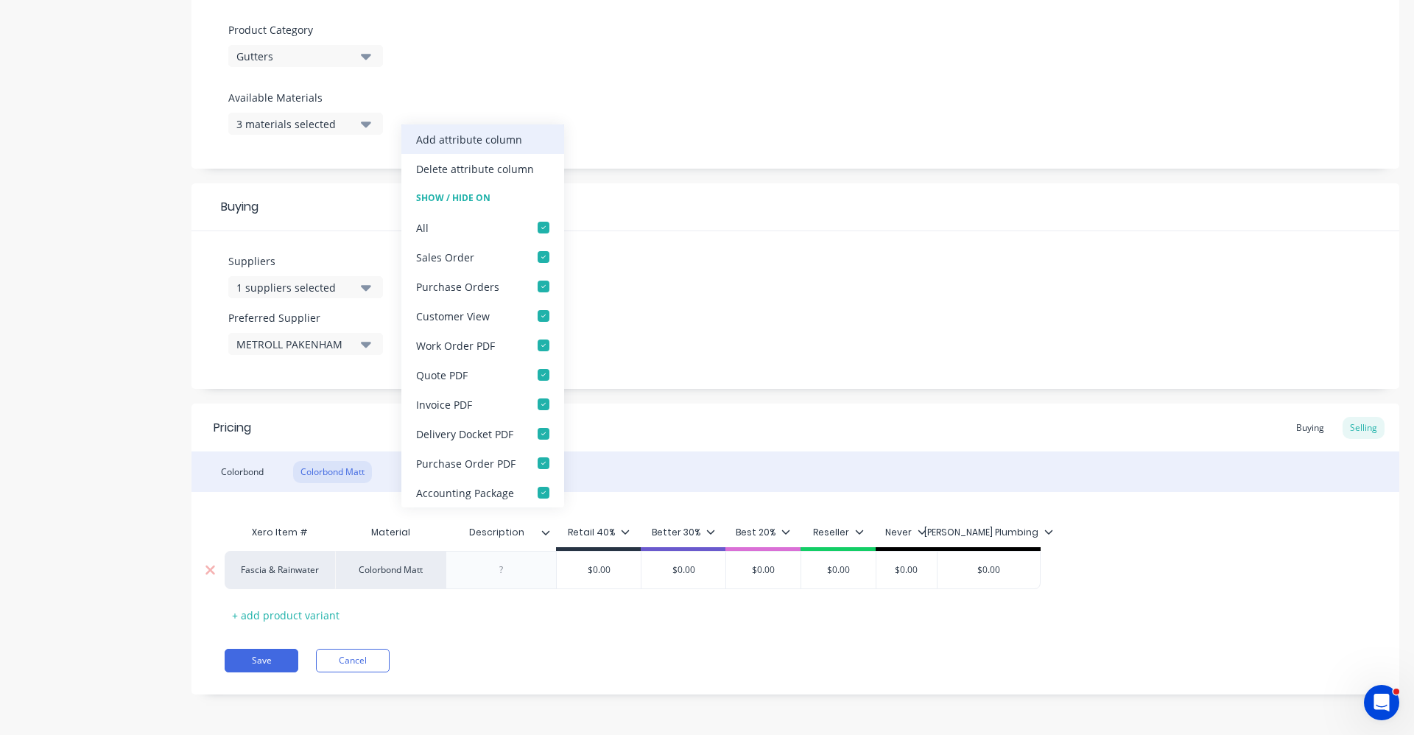
click at [485, 136] on div "Add attribute column" at bounding box center [469, 139] width 106 height 15
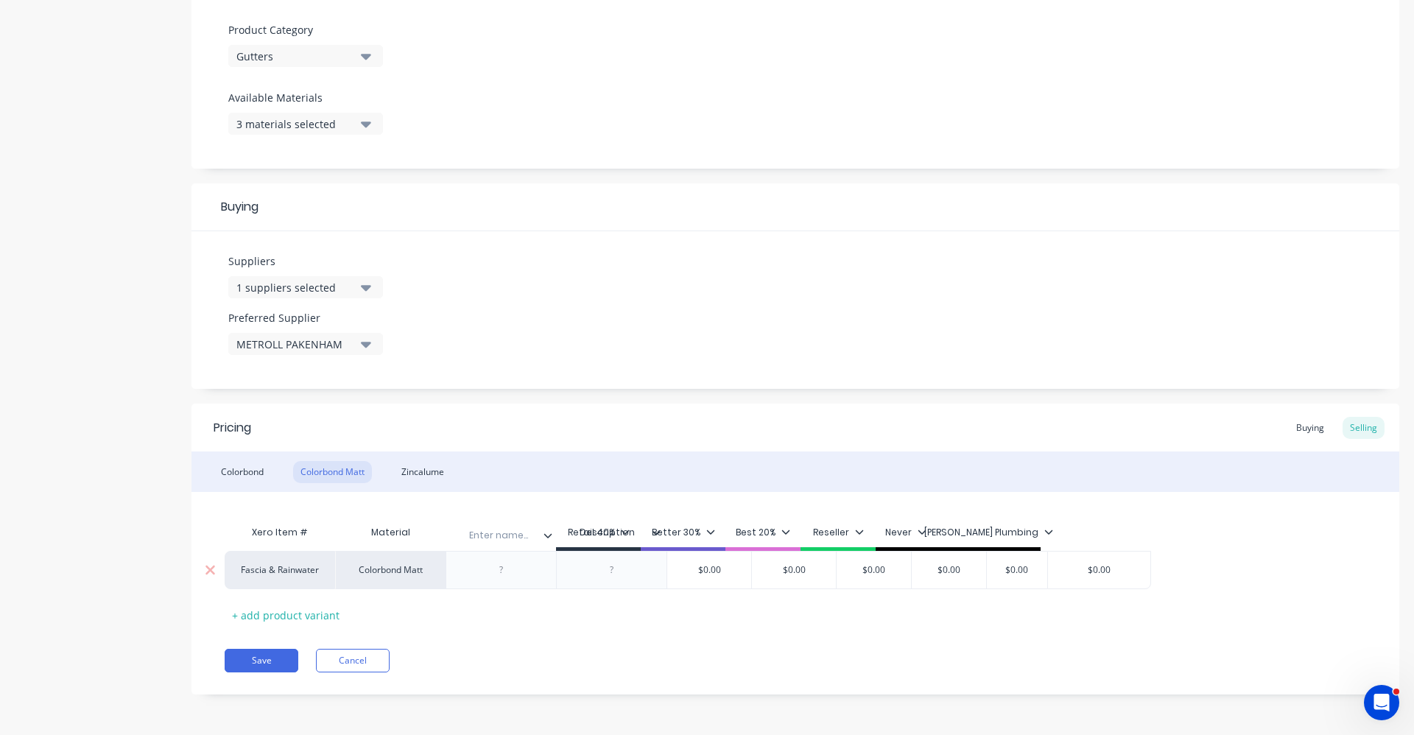
drag, startPoint x: 602, startPoint y: 545, endPoint x: 488, endPoint y: 544, distance: 114.2
click at [488, 545] on div "Xero Item # Material Description Enter name... Retail 40% Better 30% Best 20% R…" at bounding box center [688, 534] width 927 height 33
type textarea "x"
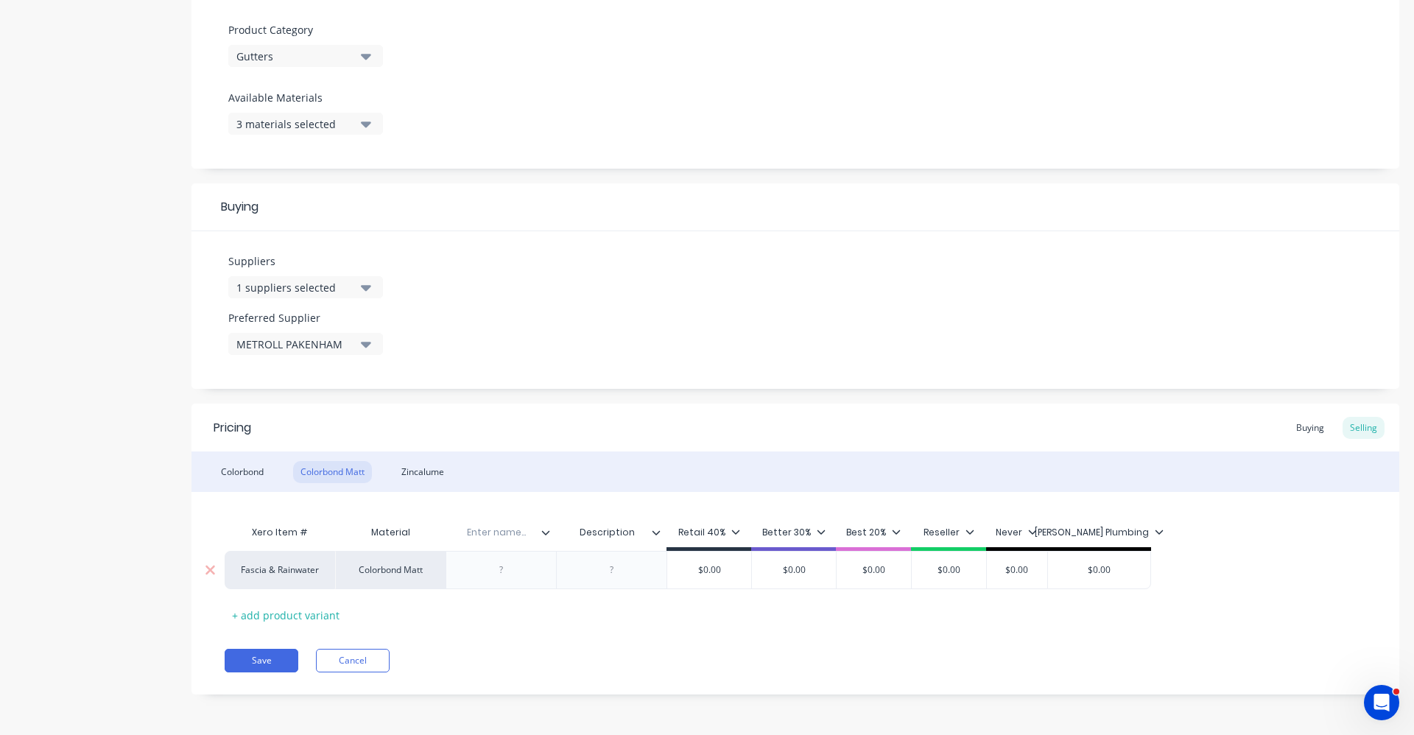
click at [506, 535] on input "text" at bounding box center [497, 532] width 102 height 13
type input "LV CODE"
click at [231, 476] on div "Colorbond" at bounding box center [242, 472] width 57 height 22
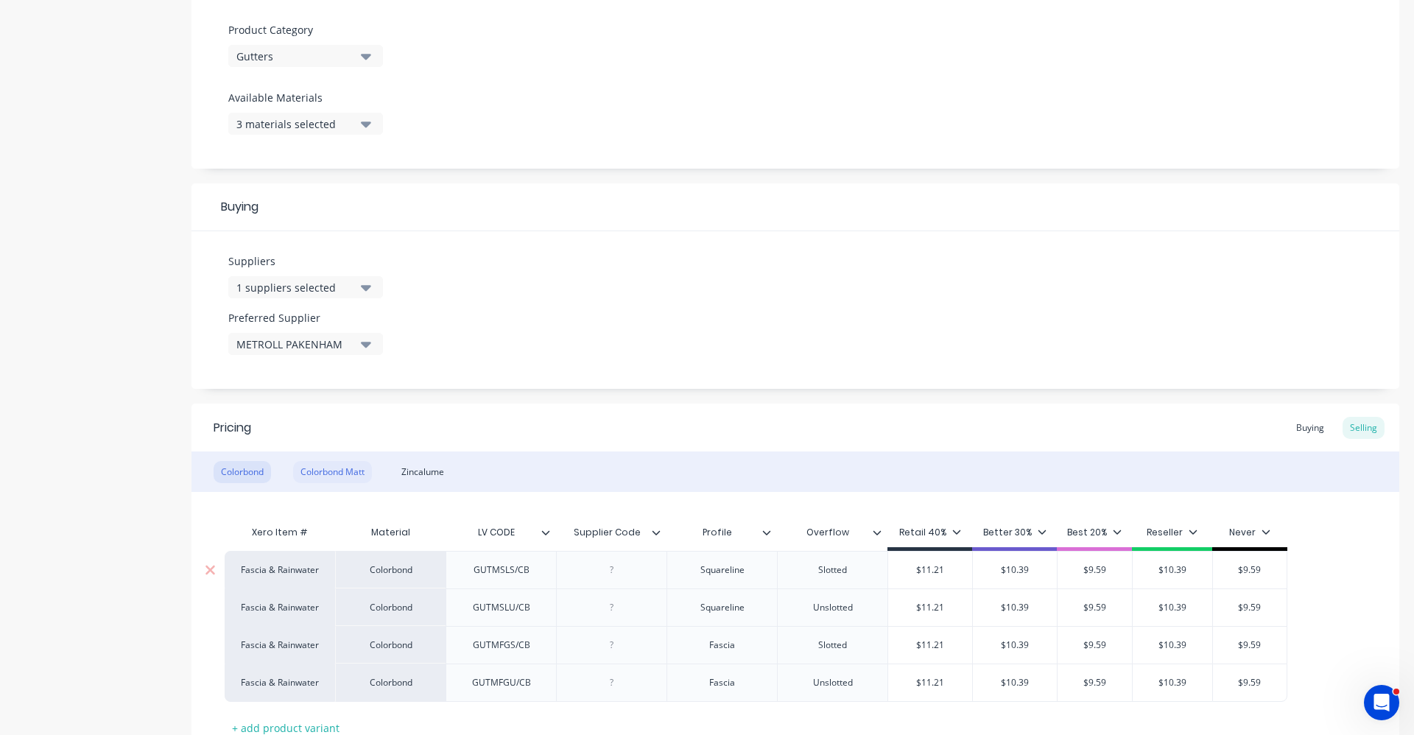
click at [341, 475] on div "Colorbond Matt" at bounding box center [332, 472] width 79 height 22
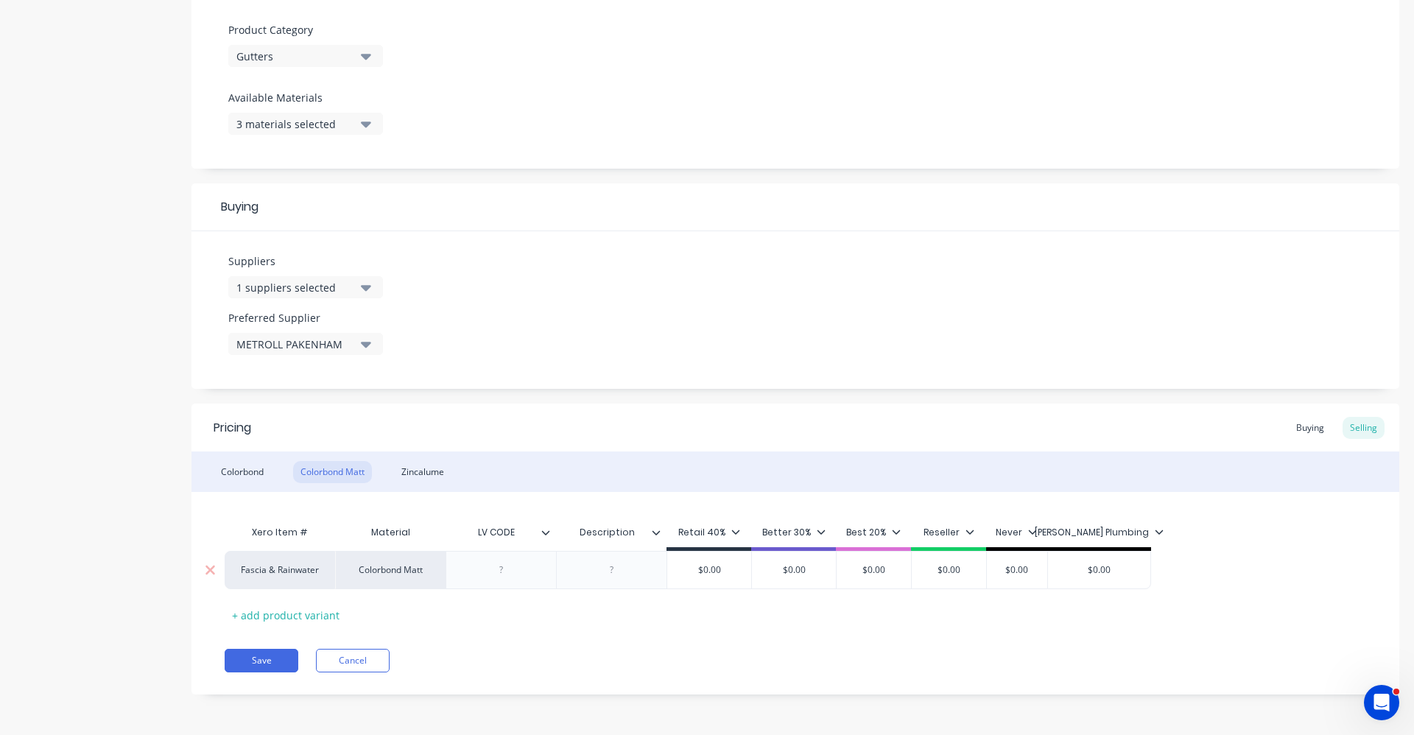
click at [513, 569] on div at bounding box center [502, 570] width 74 height 19
click at [242, 475] on div "Colorbond" at bounding box center [242, 472] width 57 height 22
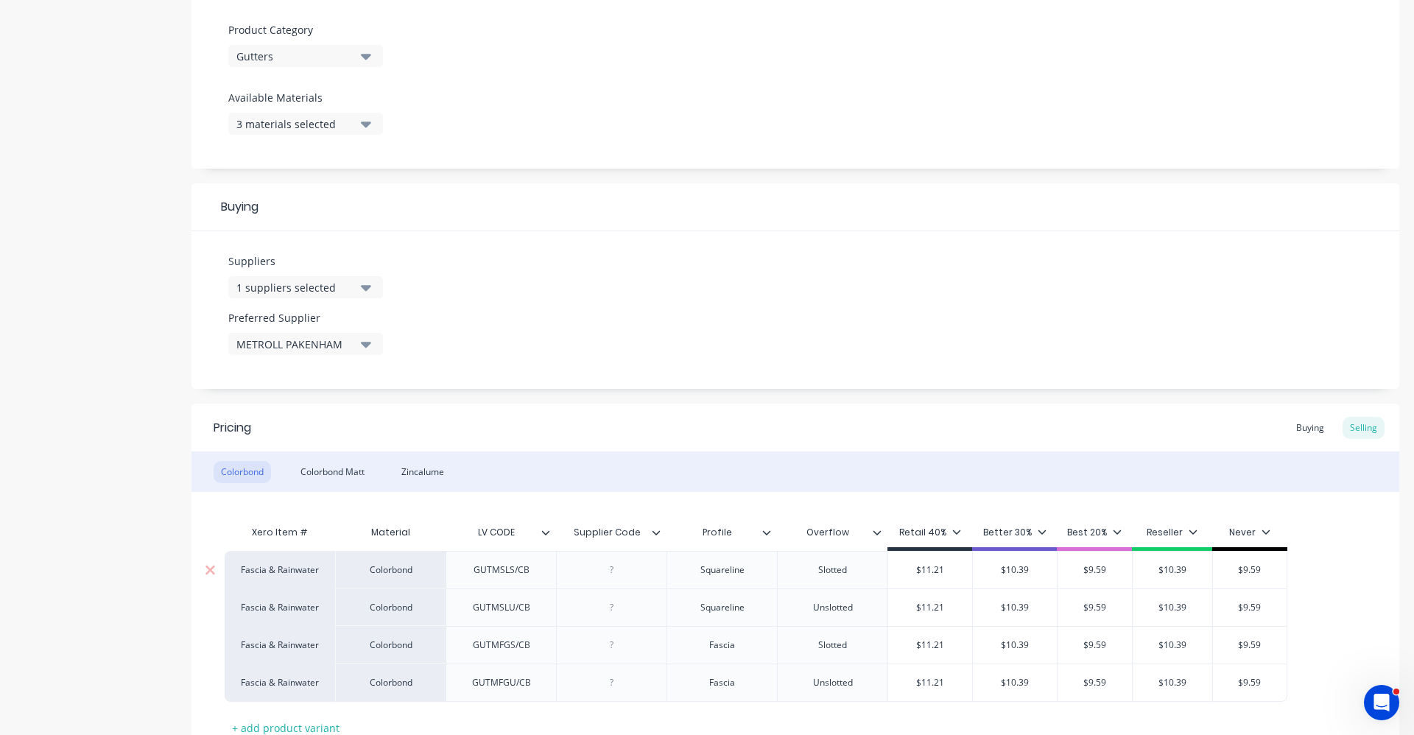
click at [530, 578] on div "GUTMSLS/CB" at bounding box center [502, 570] width 80 height 19
drag, startPoint x: 536, startPoint y: 578, endPoint x: 463, endPoint y: 574, distance: 73.8
click at [464, 576] on div "GUTMSLS/CB" at bounding box center [502, 570] width 80 height 19
copy div "GUTMSLS/CB"
type textarea "x"
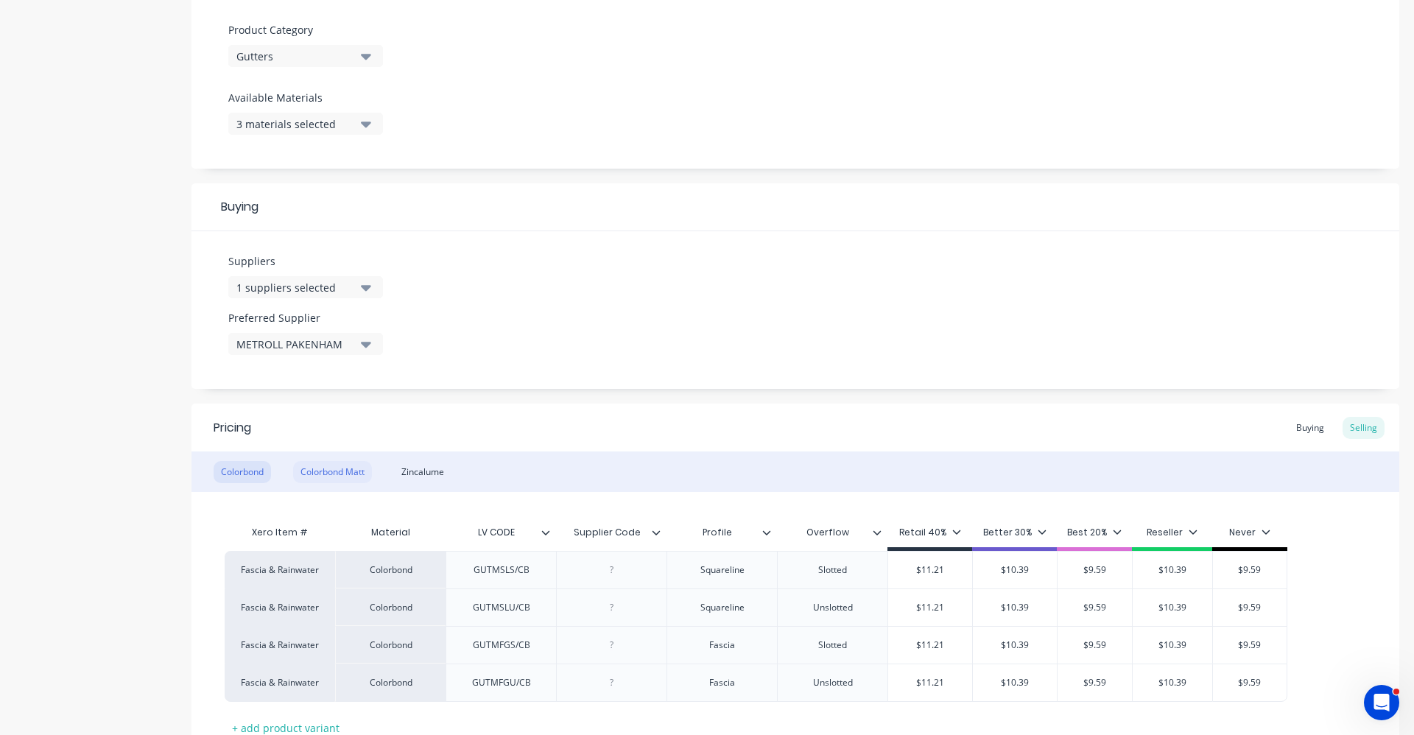
click at [332, 465] on div "Colorbond Matt" at bounding box center [332, 472] width 79 height 22
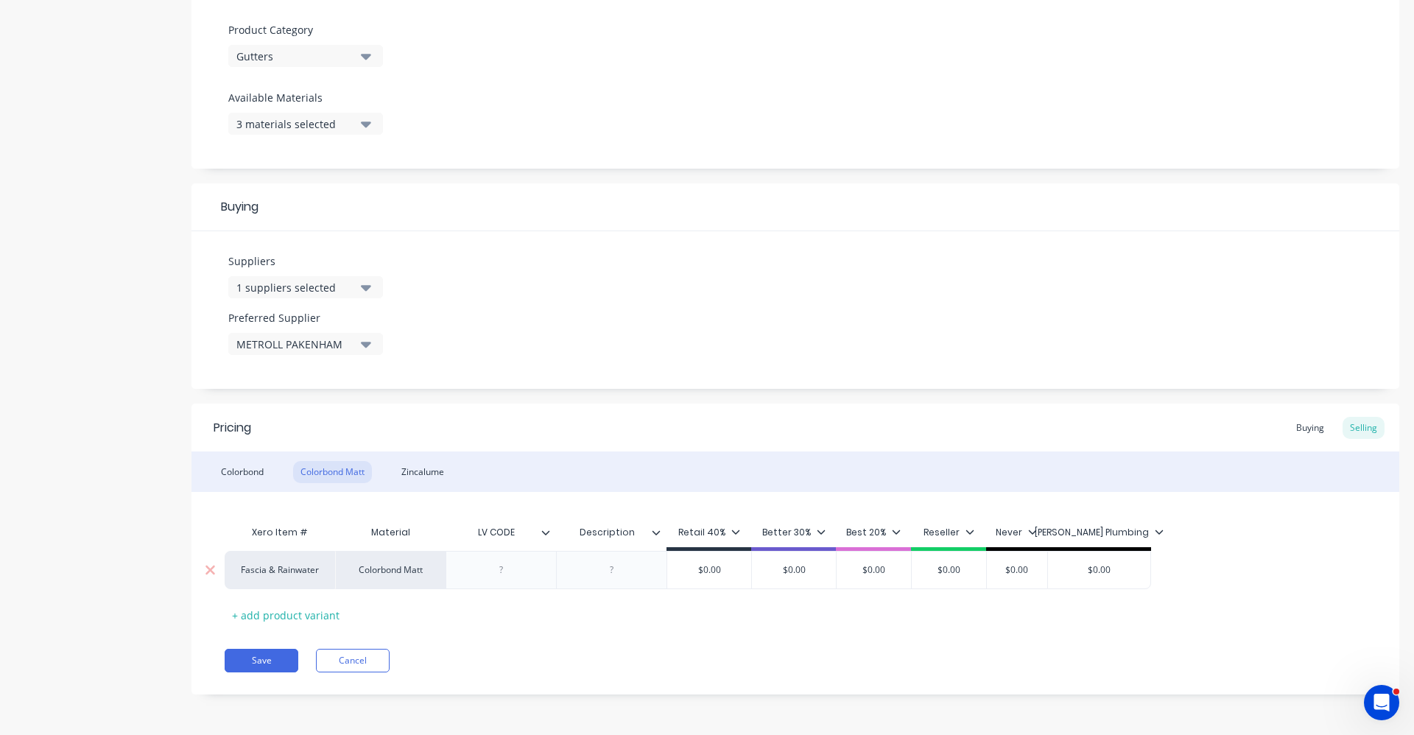
click at [506, 579] on div at bounding box center [502, 570] width 74 height 19
paste div
type textarea "x"
drag, startPoint x: 636, startPoint y: 536, endPoint x: 543, endPoint y: 526, distance: 93.4
click at [547, 528] on div "Xero Item # Material LV CODE Description Description Retail 40% Better 30% Best…" at bounding box center [688, 534] width 927 height 33
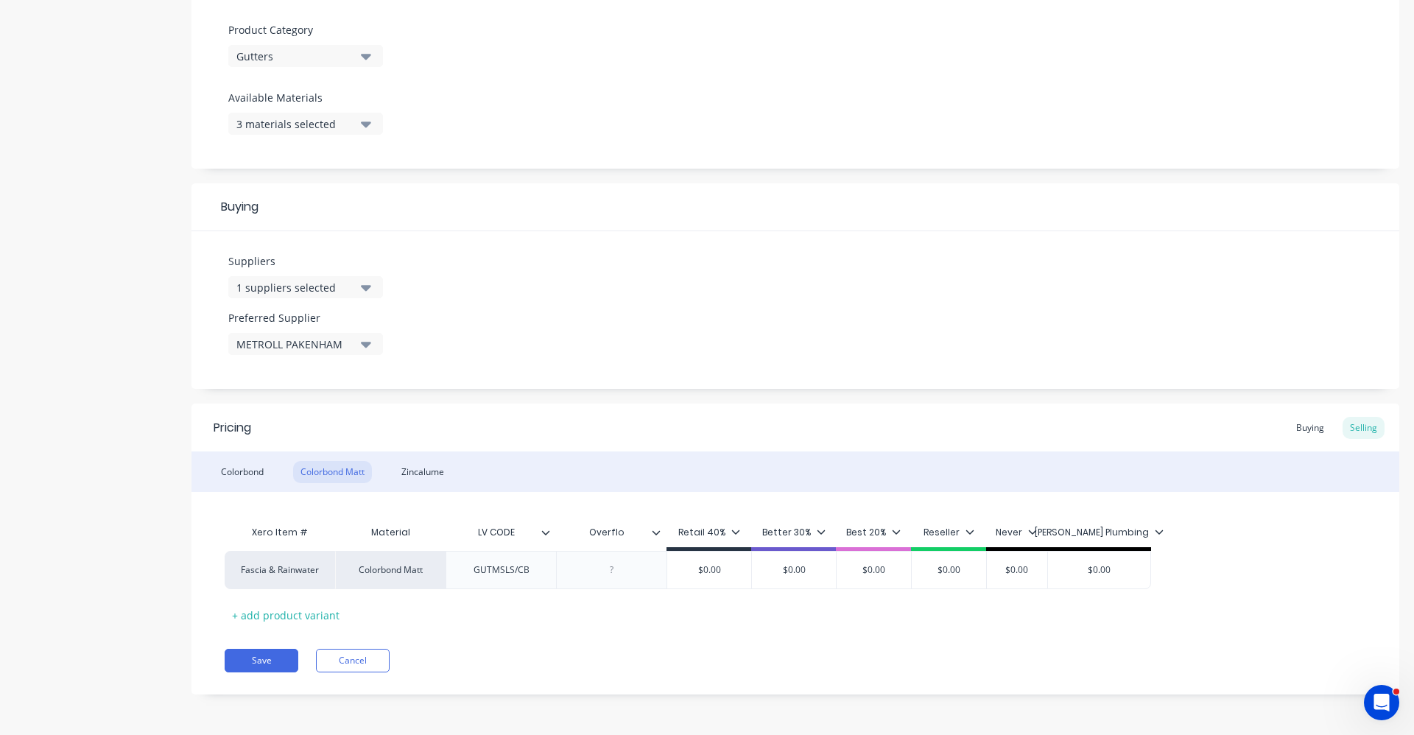
type input "Overflow"
click at [607, 581] on div at bounding box center [611, 570] width 110 height 38
click at [612, 574] on div at bounding box center [612, 570] width 74 height 19
click at [524, 573] on div "GUTMSLS/CB" at bounding box center [502, 570] width 80 height 19
type textarea "x"
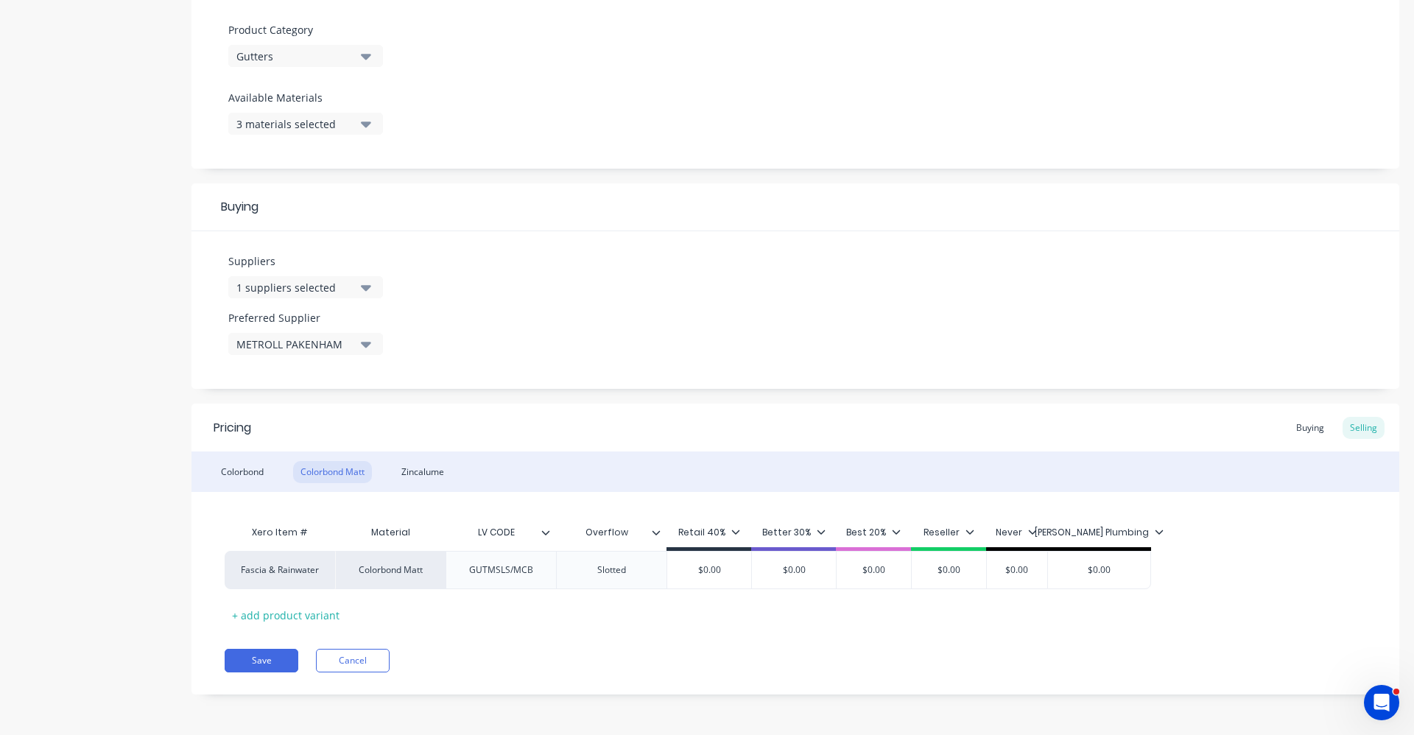
click at [613, 631] on div "Pricing Buying Selling Colorbond Colorbond [PERSON_NAME] Xero Item # Material L…" at bounding box center [796, 549] width 1208 height 291
click at [659, 536] on icon at bounding box center [656, 532] width 9 height 9
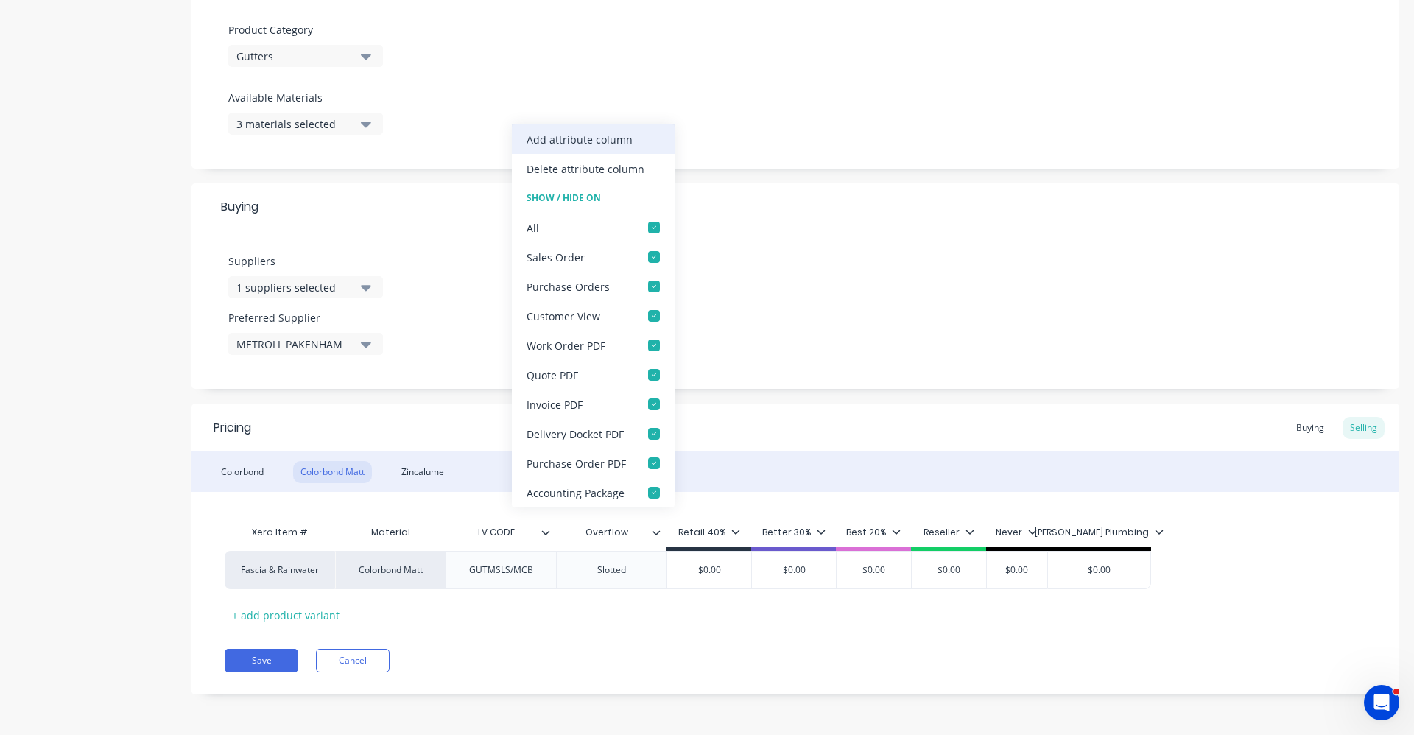
click at [600, 143] on div "Add attribute column" at bounding box center [580, 139] width 106 height 15
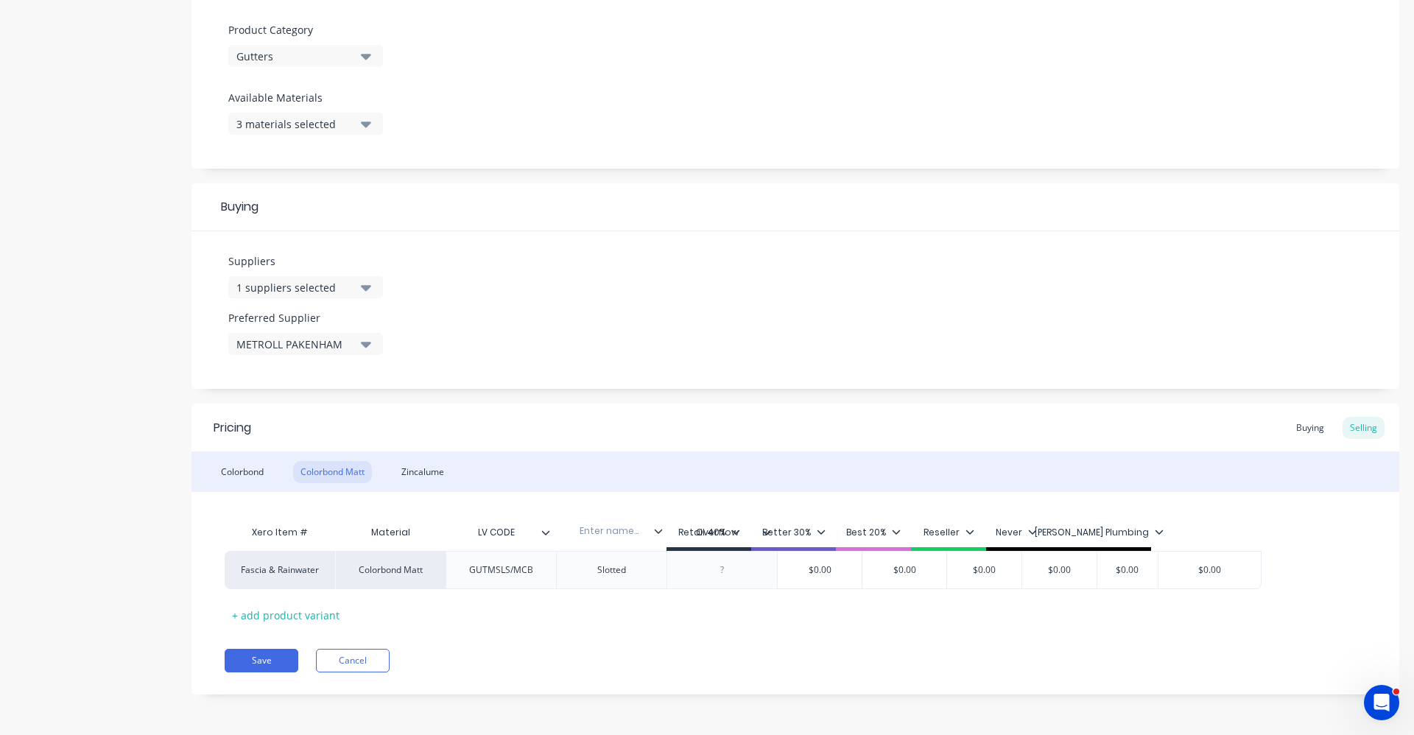
drag, startPoint x: 718, startPoint y: 544, endPoint x: 605, endPoint y: 542, distance: 113.5
click at [605, 542] on div "Xero Item # Material LV CODE Overflow Enter name... Retail 40% Better 30% Best …" at bounding box center [743, 534] width 1037 height 33
type textarea "x"
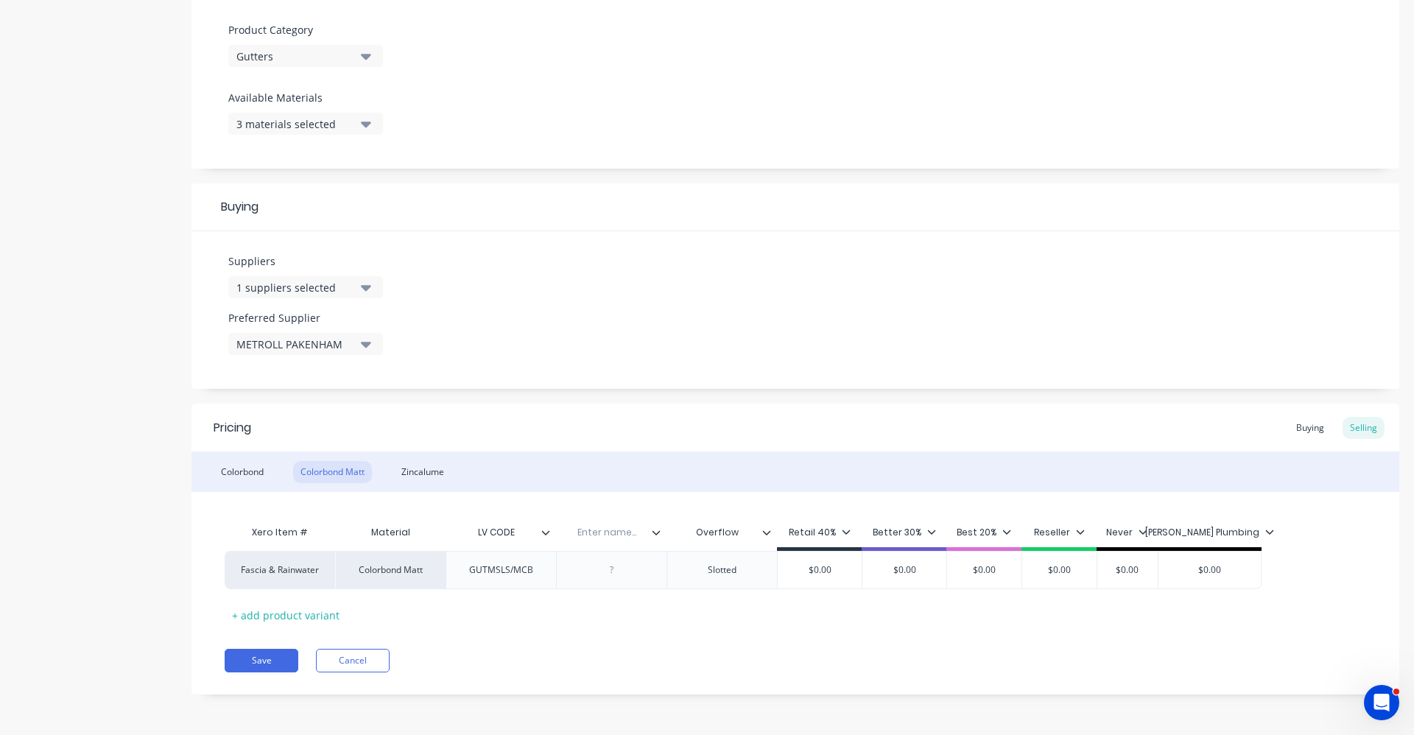
click at [610, 532] on input "text" at bounding box center [607, 532] width 102 height 13
type input "Supplier Code"
type textarea "x"
click at [1299, 433] on div "Buying" at bounding box center [1310, 428] width 43 height 22
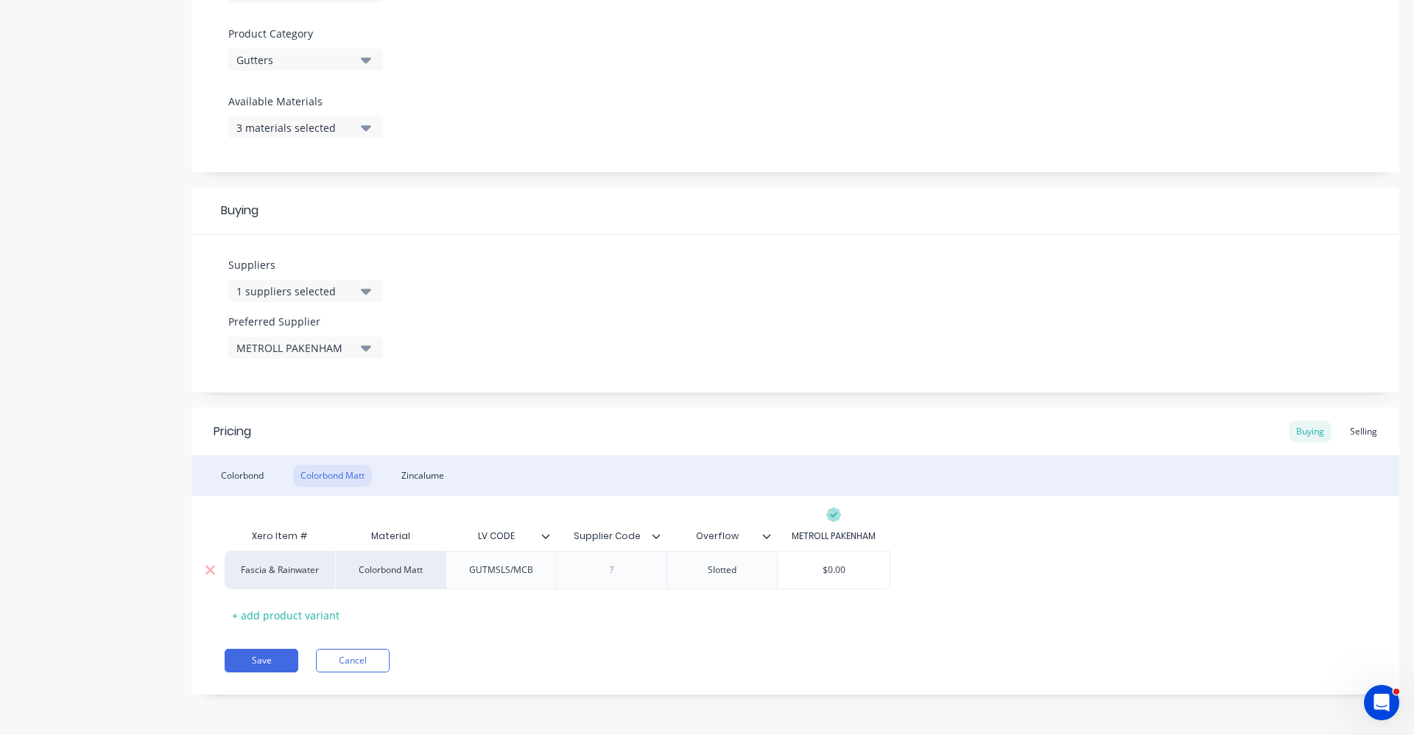
type input "$0.00"
drag, startPoint x: 843, startPoint y: 569, endPoint x: 745, endPoint y: 556, distance: 98.9
click at [741, 558] on div "Fascia & Rainwater Colorbond [PERSON_NAME]/MCB Slotted $0.00 $0.00" at bounding box center [558, 570] width 666 height 38
click at [255, 653] on button "Save" at bounding box center [262, 661] width 74 height 24
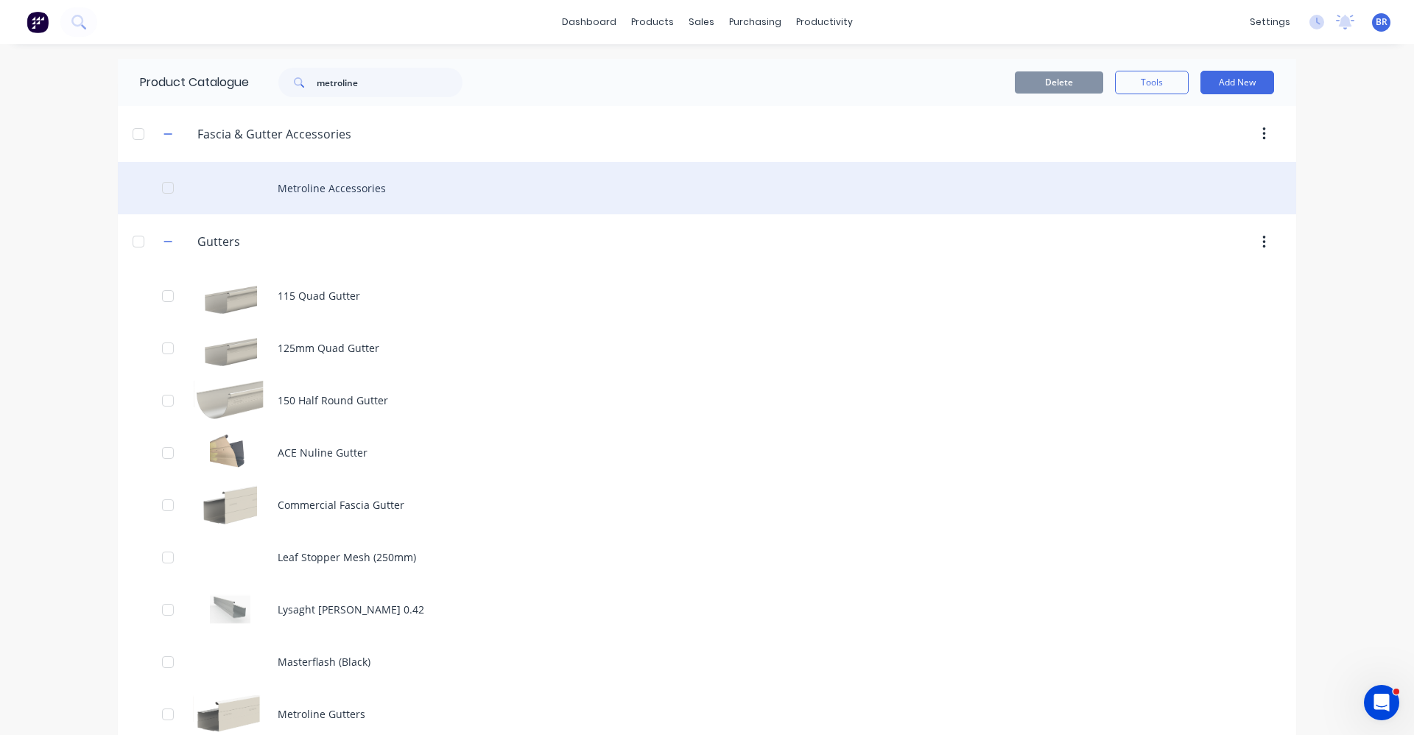
click at [316, 200] on div "Metroline Accessories" at bounding box center [707, 188] width 1179 height 52
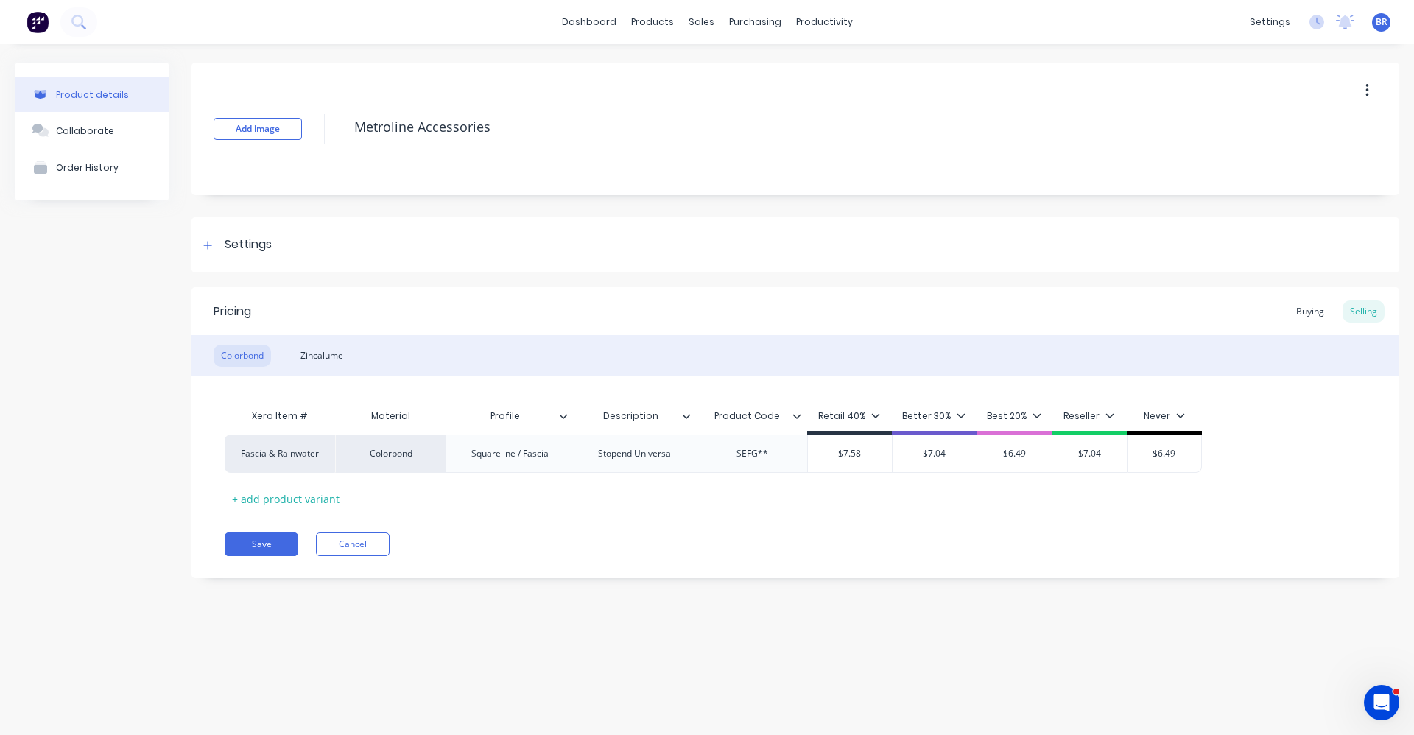
type textarea "x"
click at [761, 81] on button "Sales Orders" at bounding box center [778, 69] width 195 height 29
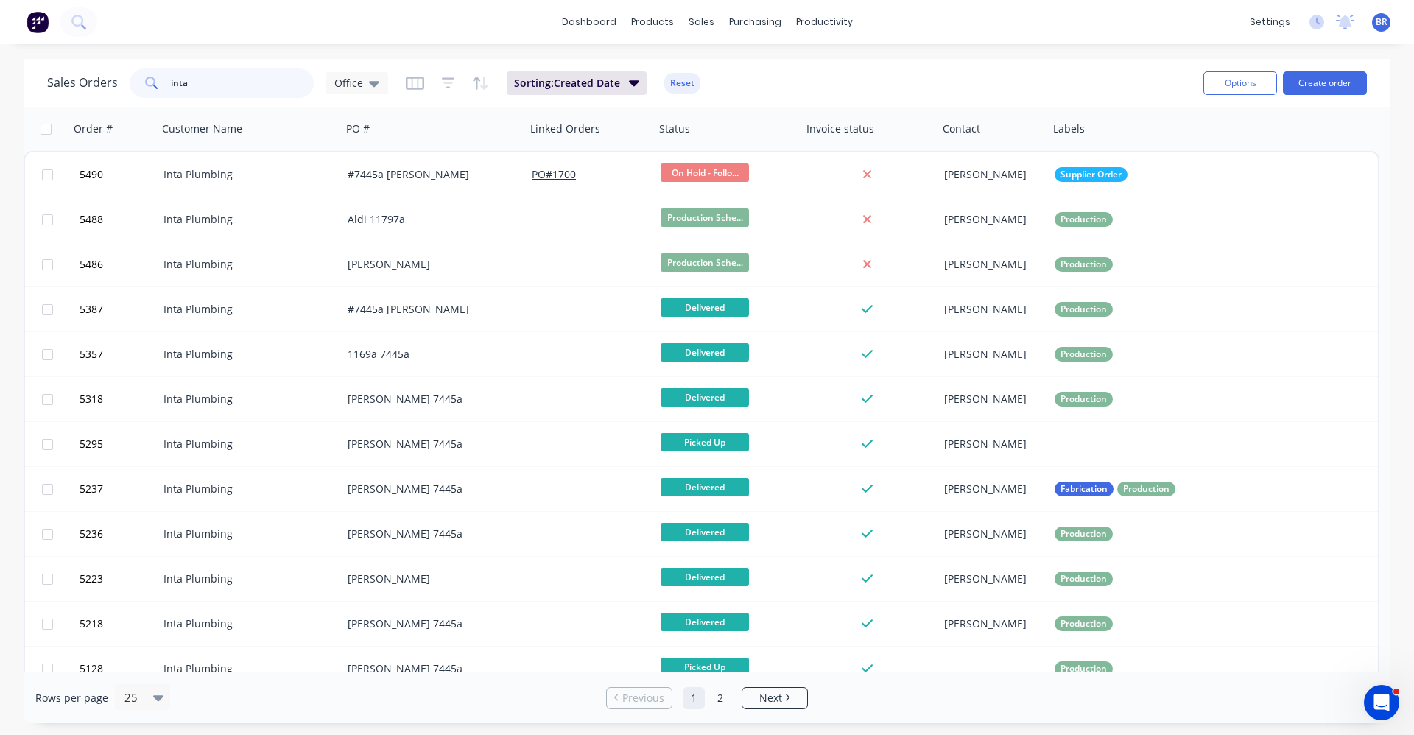
drag, startPoint x: 197, startPoint y: 82, endPoint x: 35, endPoint y: 71, distance: 161.7
click at [35, 71] on div "Sales Orders inta Office Sorting: Created Date Reset Options Create order" at bounding box center [707, 83] width 1367 height 48
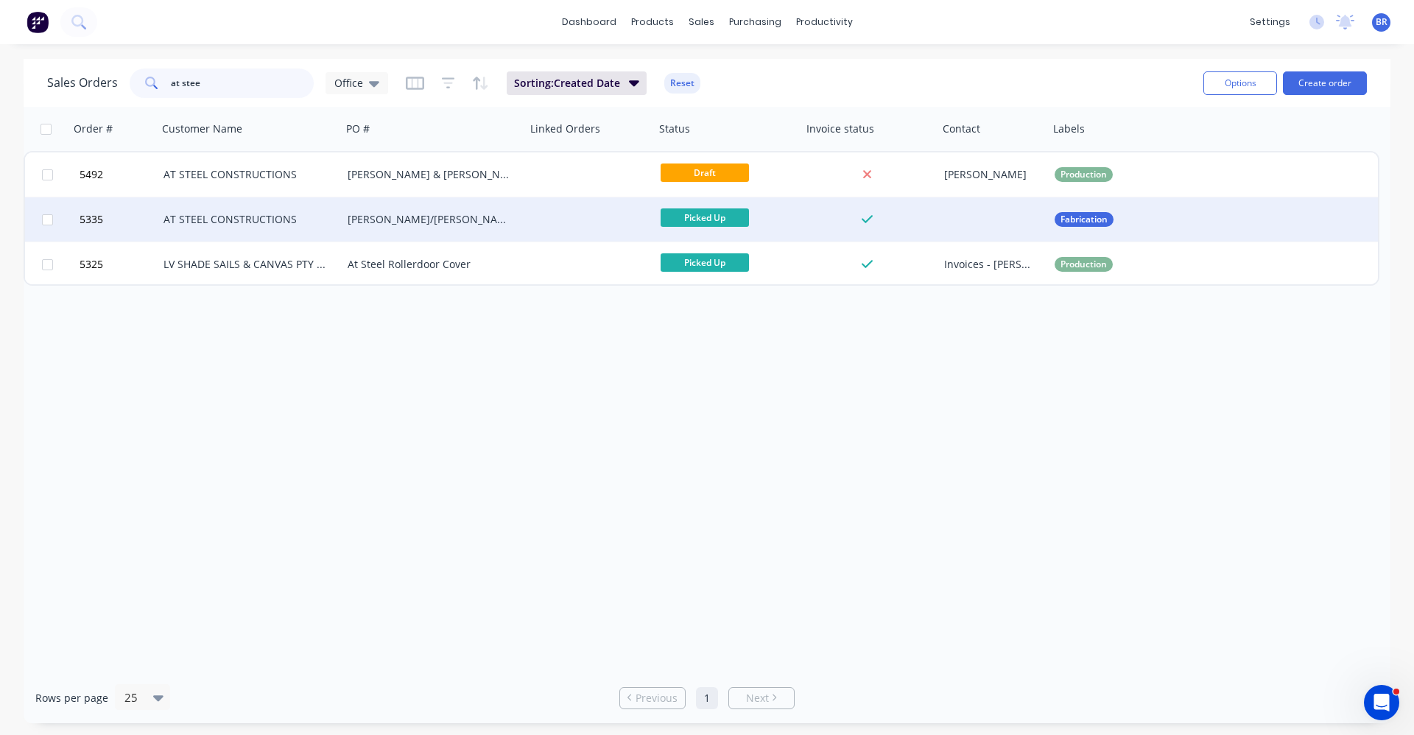
type input "at stee"
click at [264, 222] on div "AT STEEL CONSTRUCTIONS" at bounding box center [246, 219] width 164 height 15
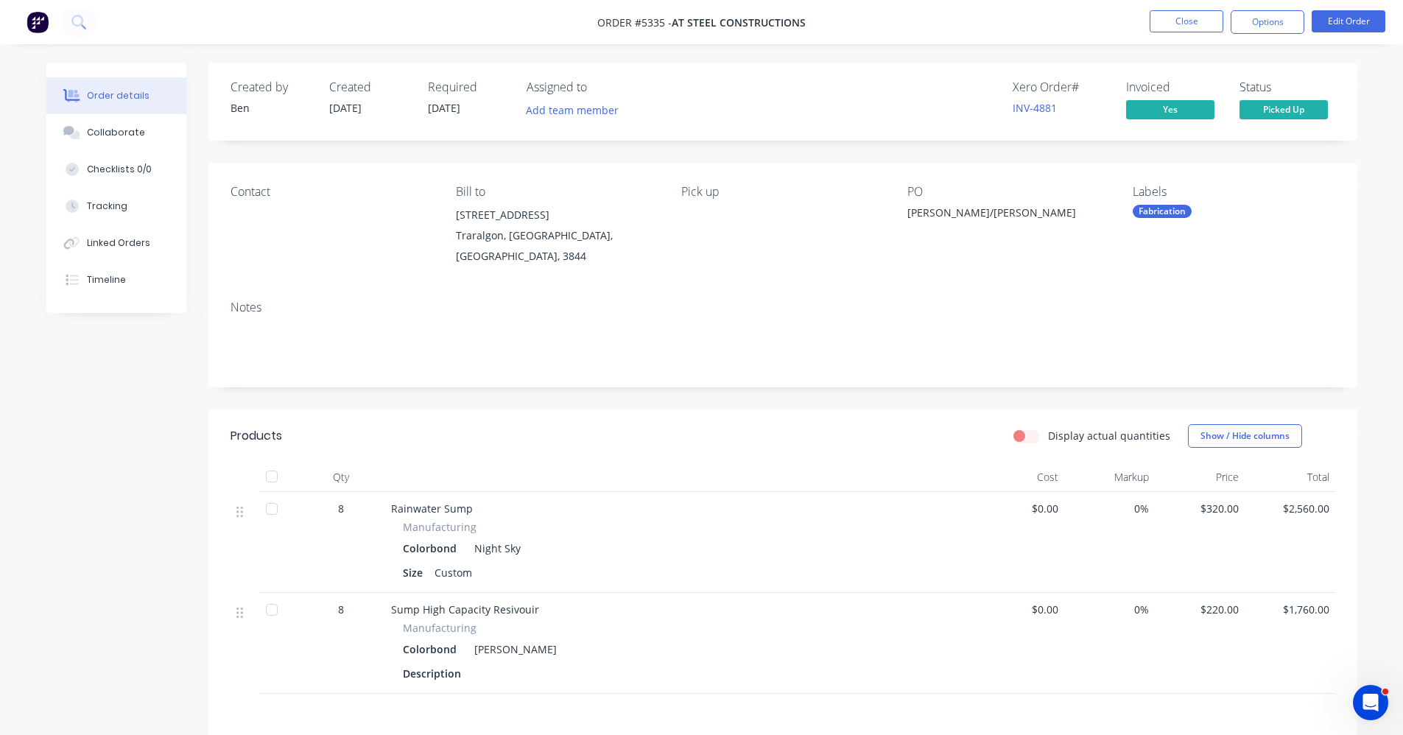
click at [464, 209] on div "[STREET_ADDRESS]" at bounding box center [557, 215] width 202 height 21
click at [1183, 18] on button "Close" at bounding box center [1187, 21] width 74 height 22
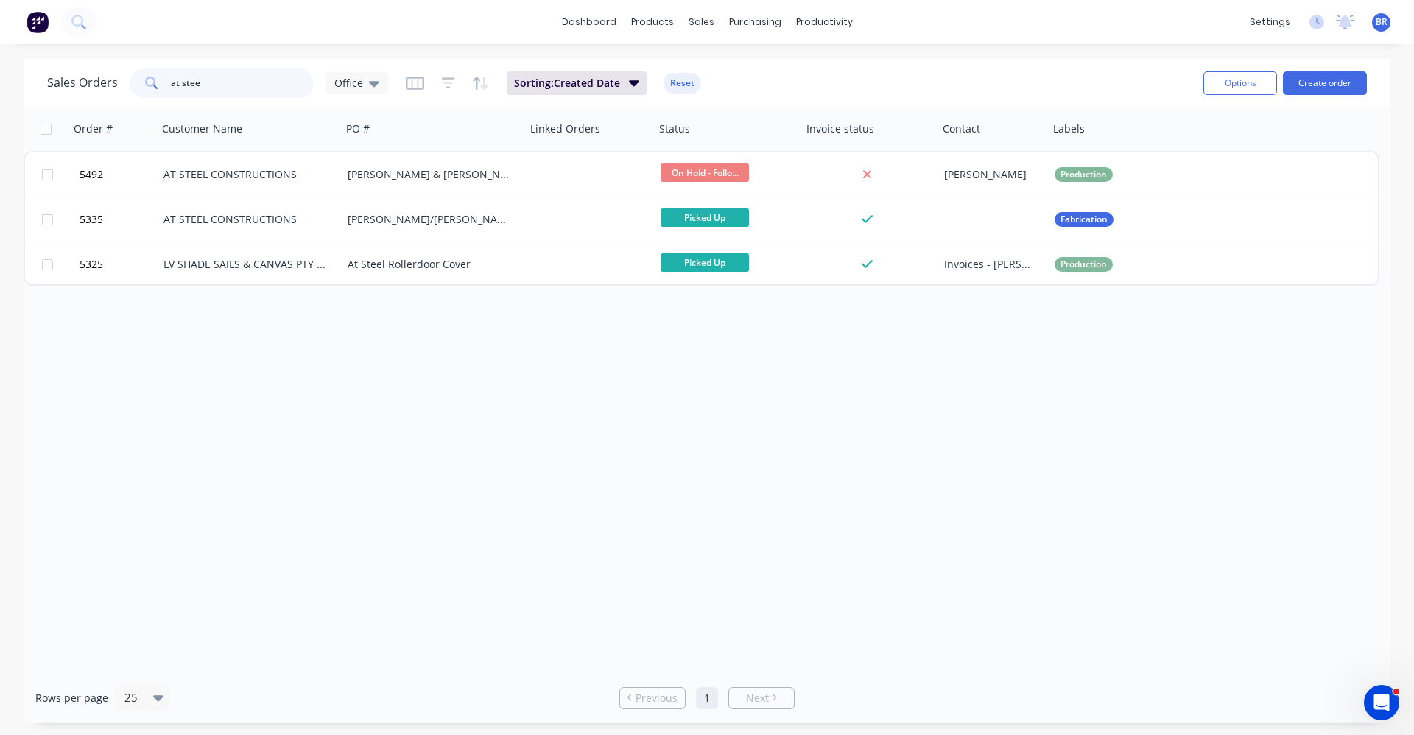
drag, startPoint x: 196, startPoint y: 85, endPoint x: 84, endPoint y: 71, distance: 112.8
click at [88, 71] on div "Sales Orders at stee Office" at bounding box center [217, 83] width 341 height 29
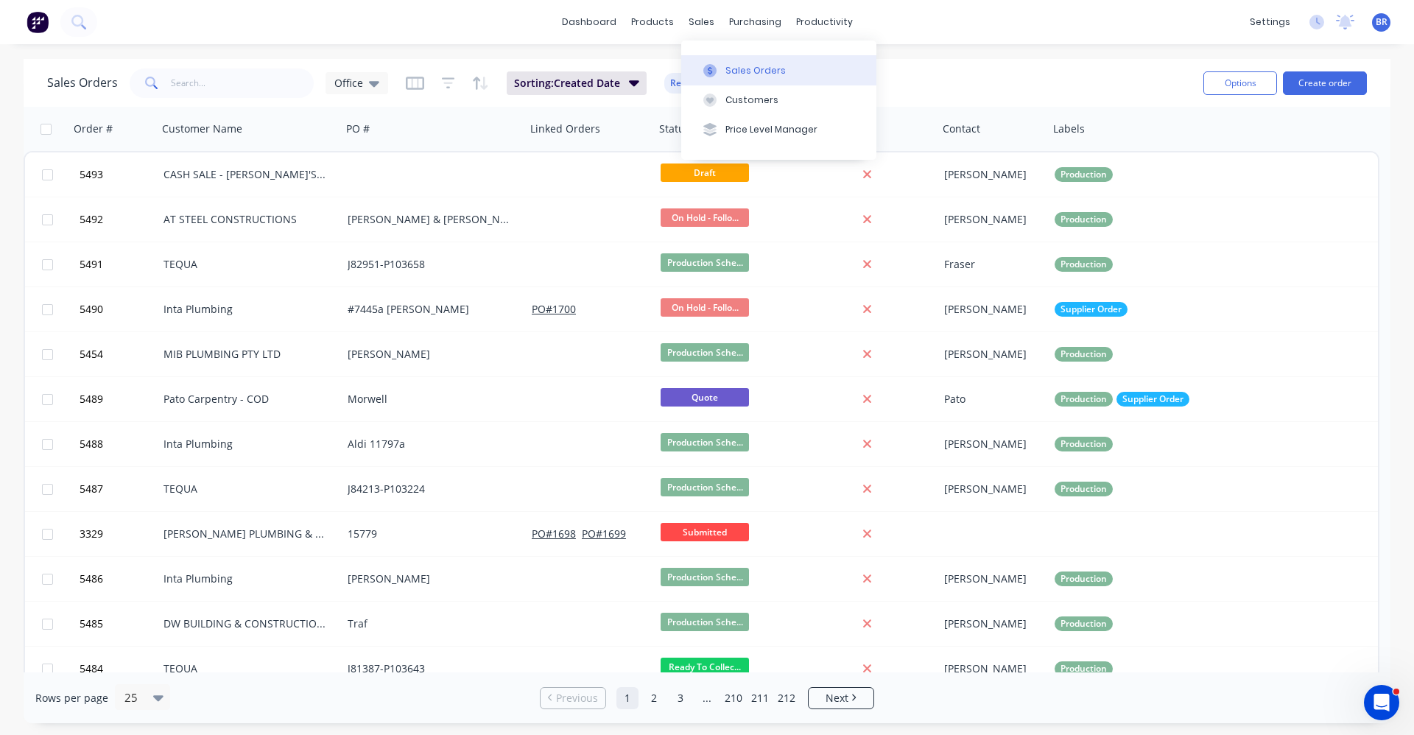
click at [734, 69] on div "Sales Orders" at bounding box center [756, 70] width 60 height 13
click at [765, 65] on div "Purchase Orders" at bounding box center [803, 70] width 78 height 13
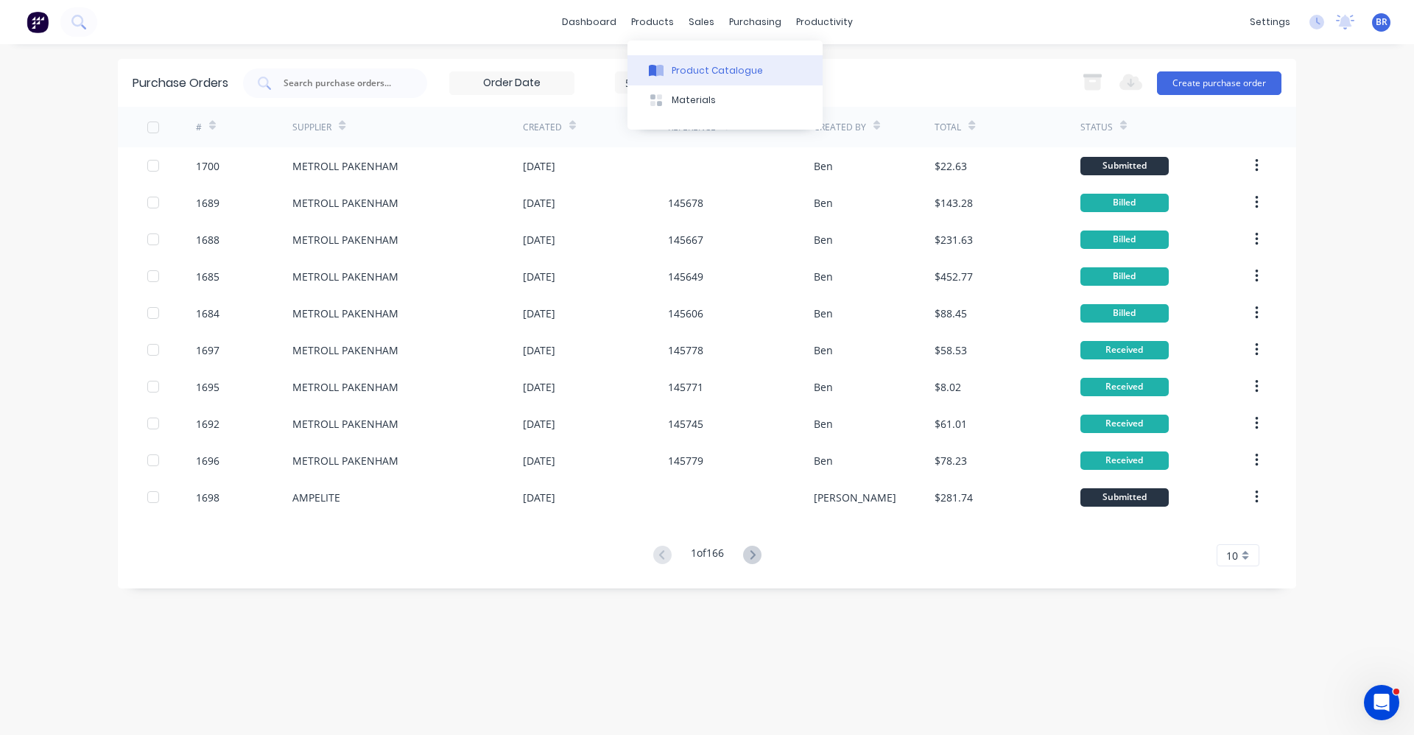
click at [684, 65] on div "Product Catalogue" at bounding box center [717, 70] width 91 height 13
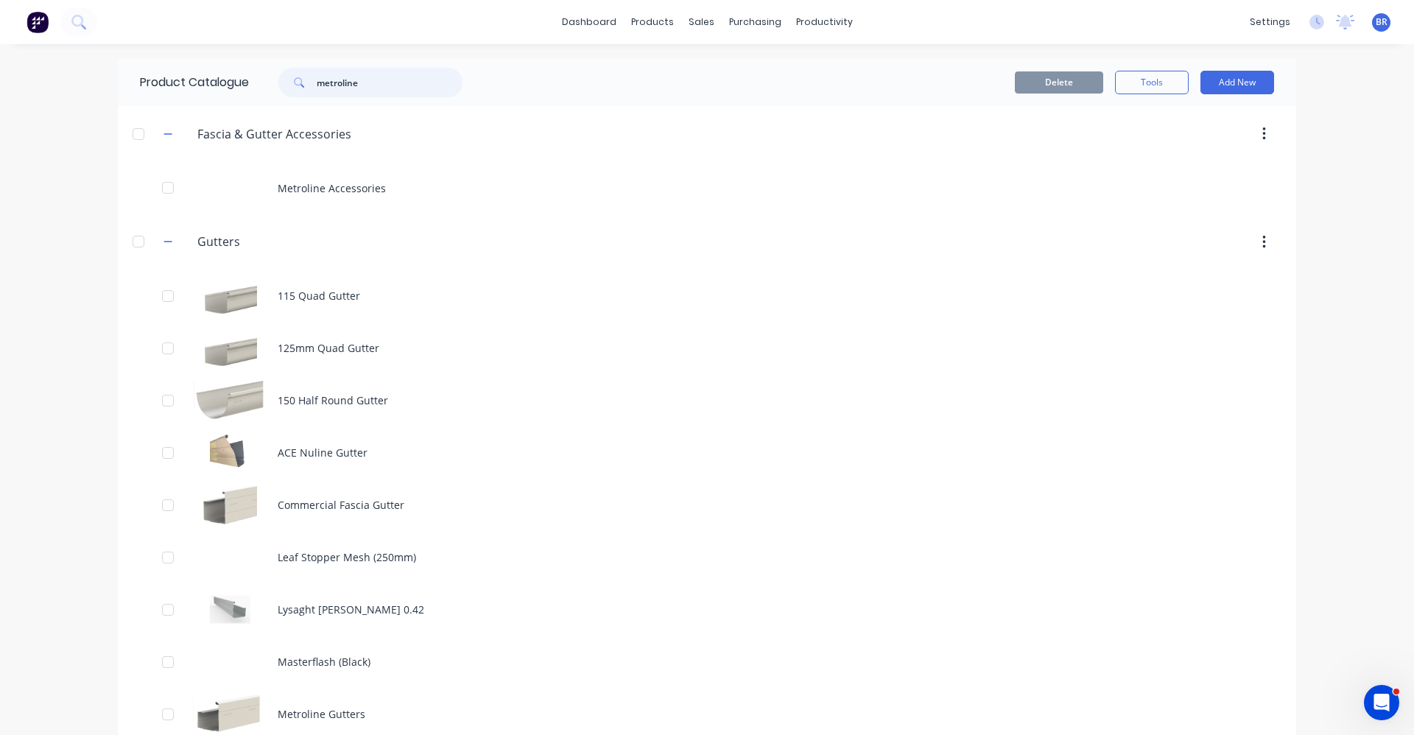
drag, startPoint x: 345, startPoint y: 77, endPoint x: 231, endPoint y: 60, distance: 115.4
click at [235, 61] on div "Product Catalogue metroline" at bounding box center [309, 82] width 382 height 47
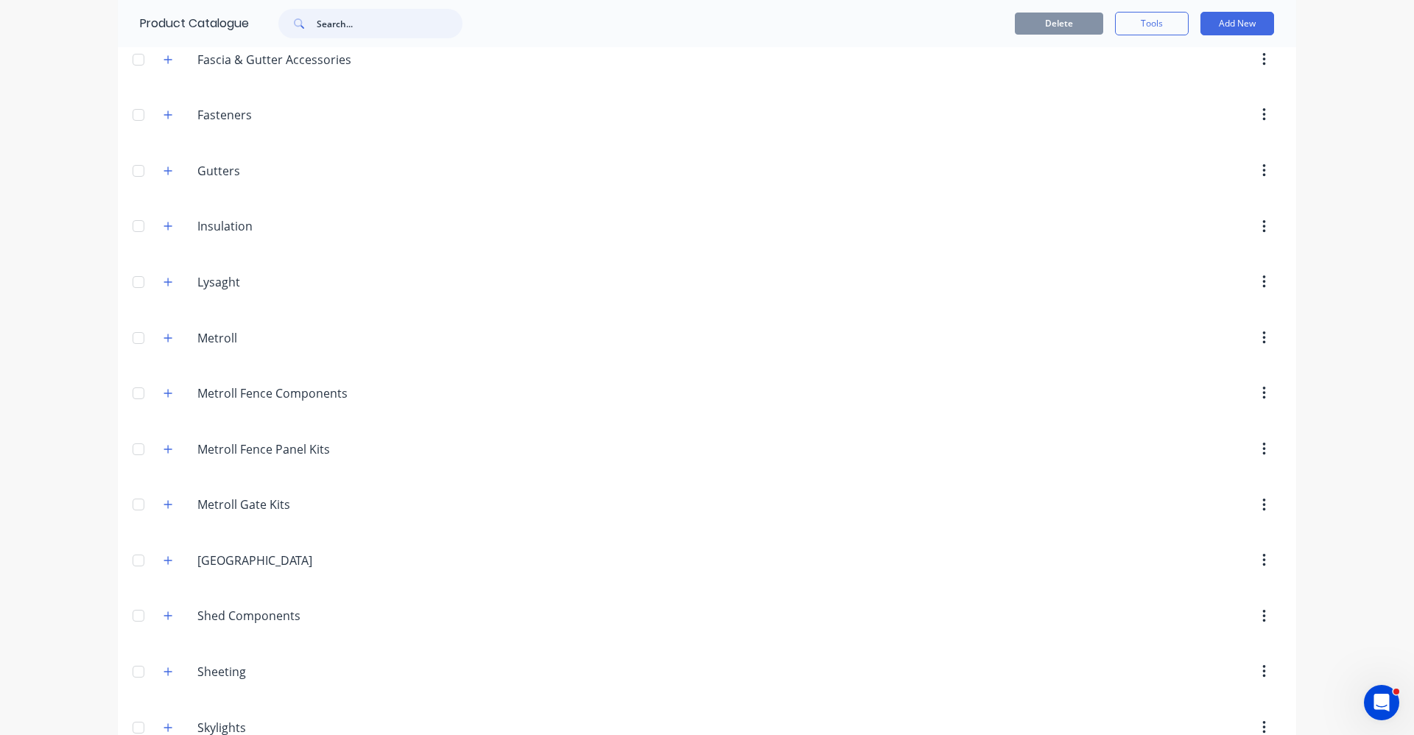
scroll to position [442, 0]
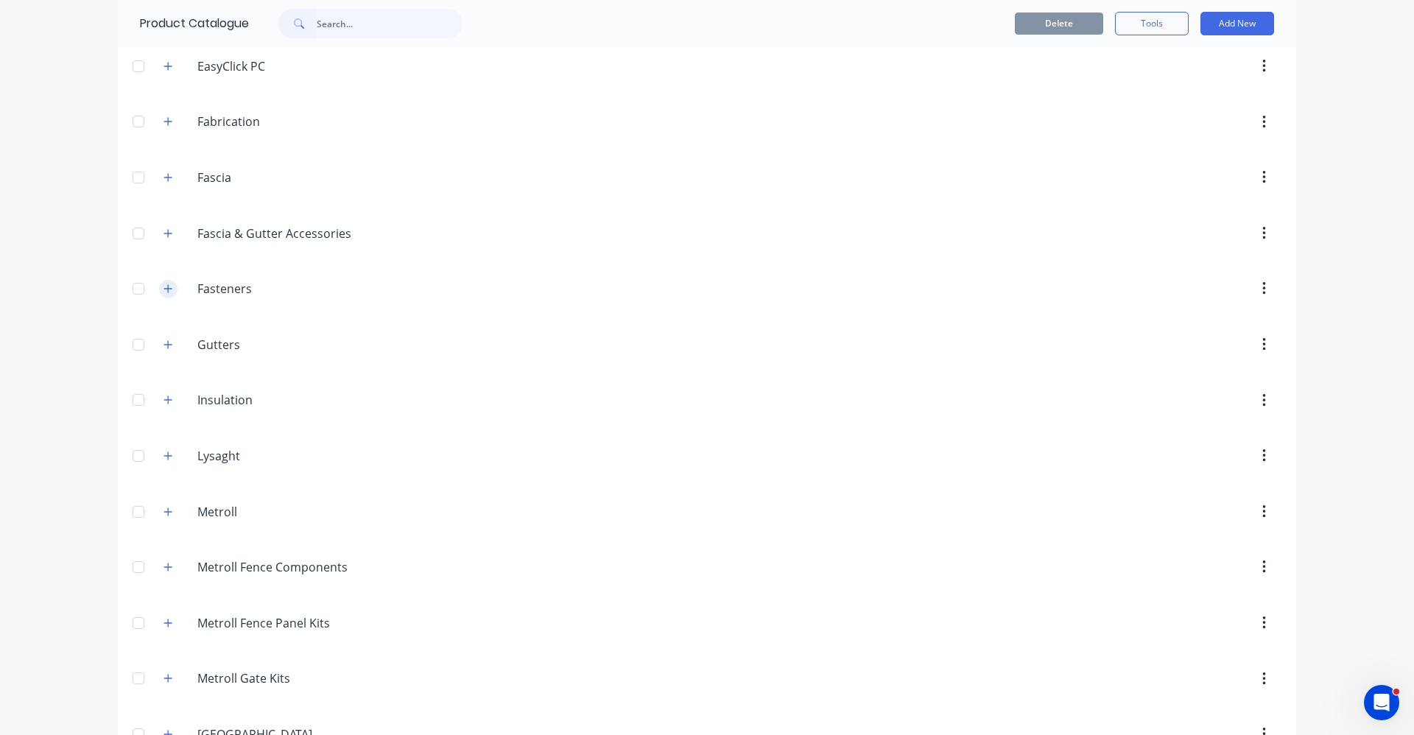
click at [166, 289] on icon "button" at bounding box center [168, 288] width 8 height 8
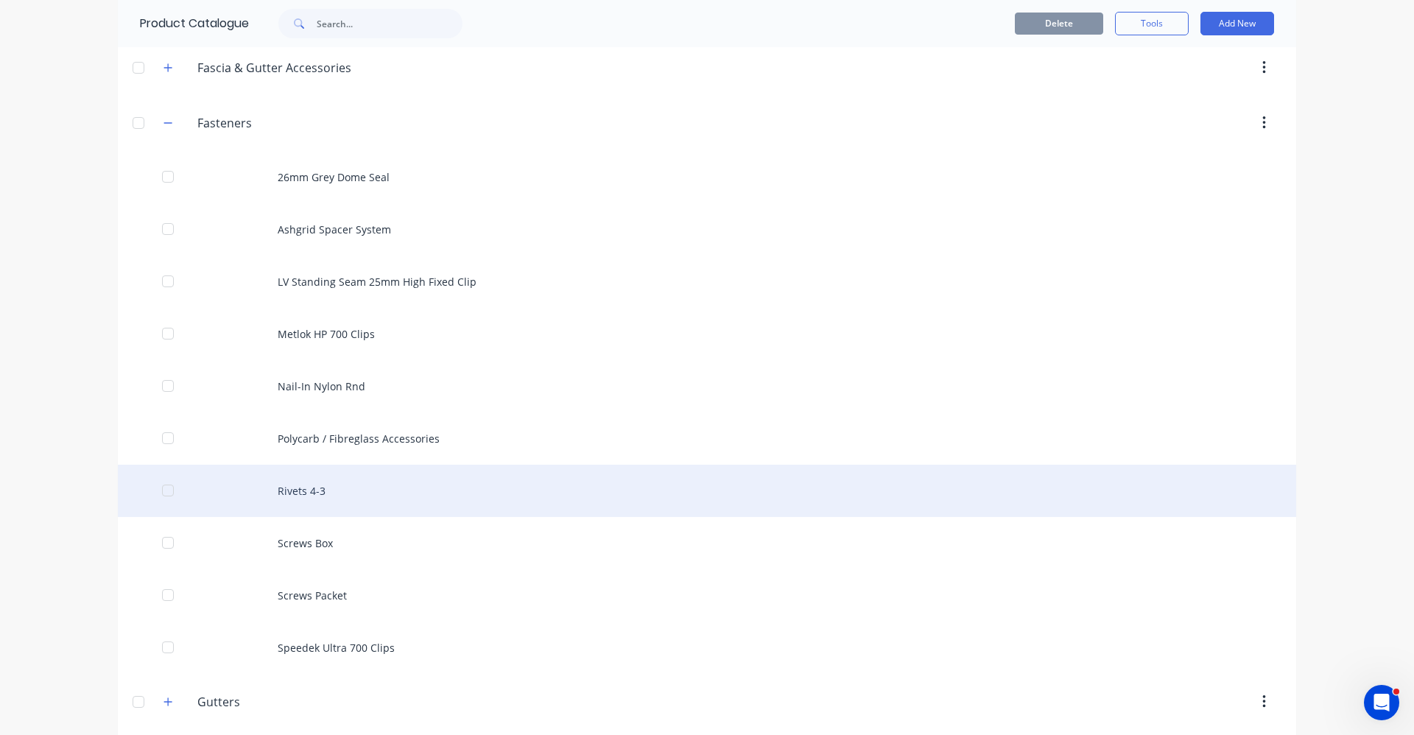
scroll to position [663, 0]
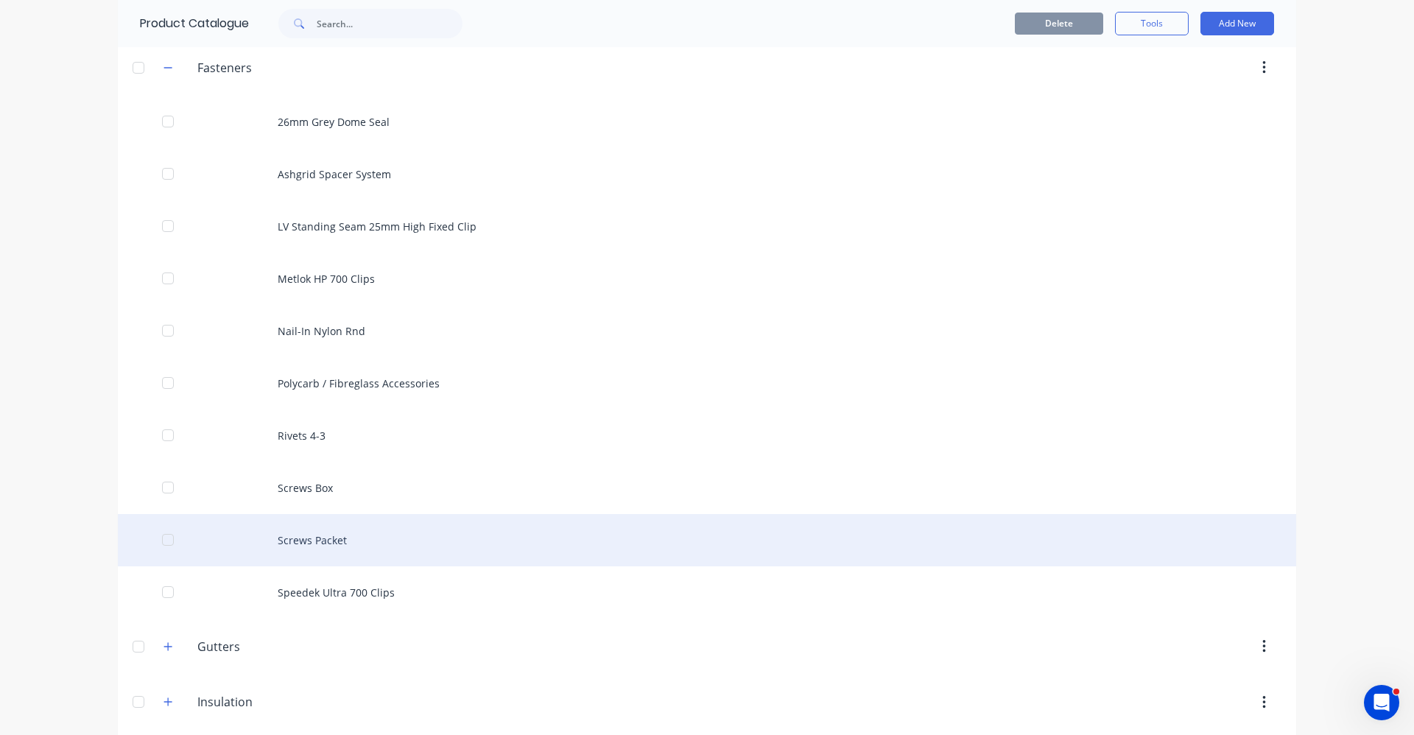
click at [299, 538] on div "Screws Packet" at bounding box center [707, 540] width 1179 height 52
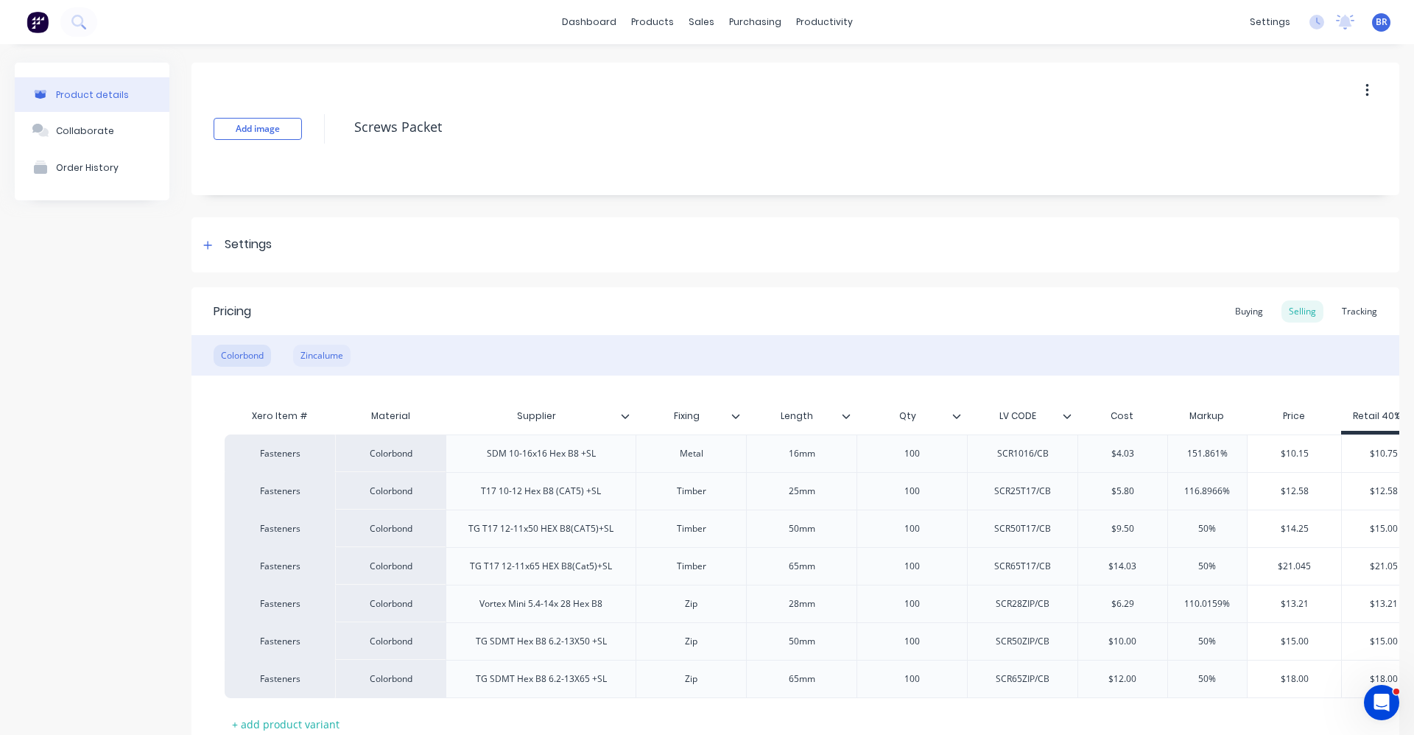
click at [306, 356] on div "Zincalume" at bounding box center [321, 356] width 57 height 22
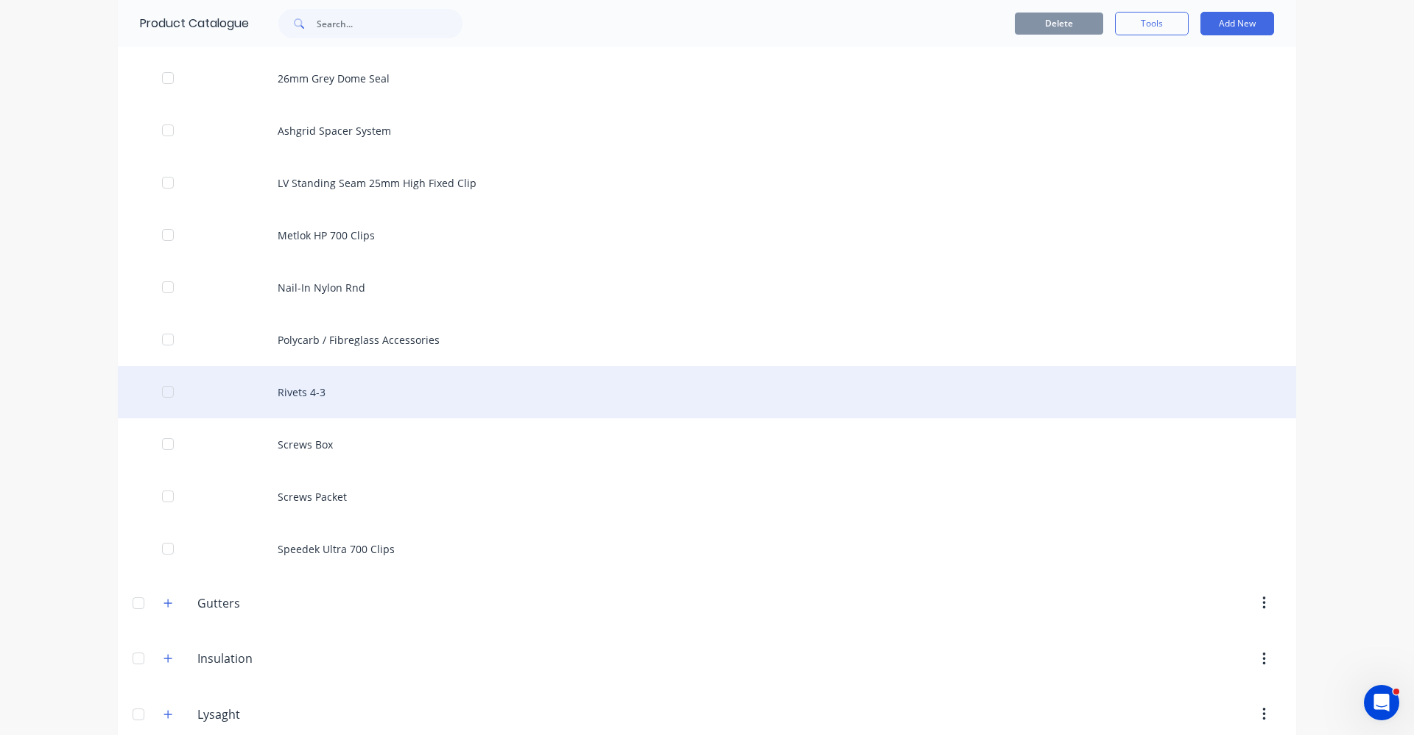
scroll to position [737, 0]
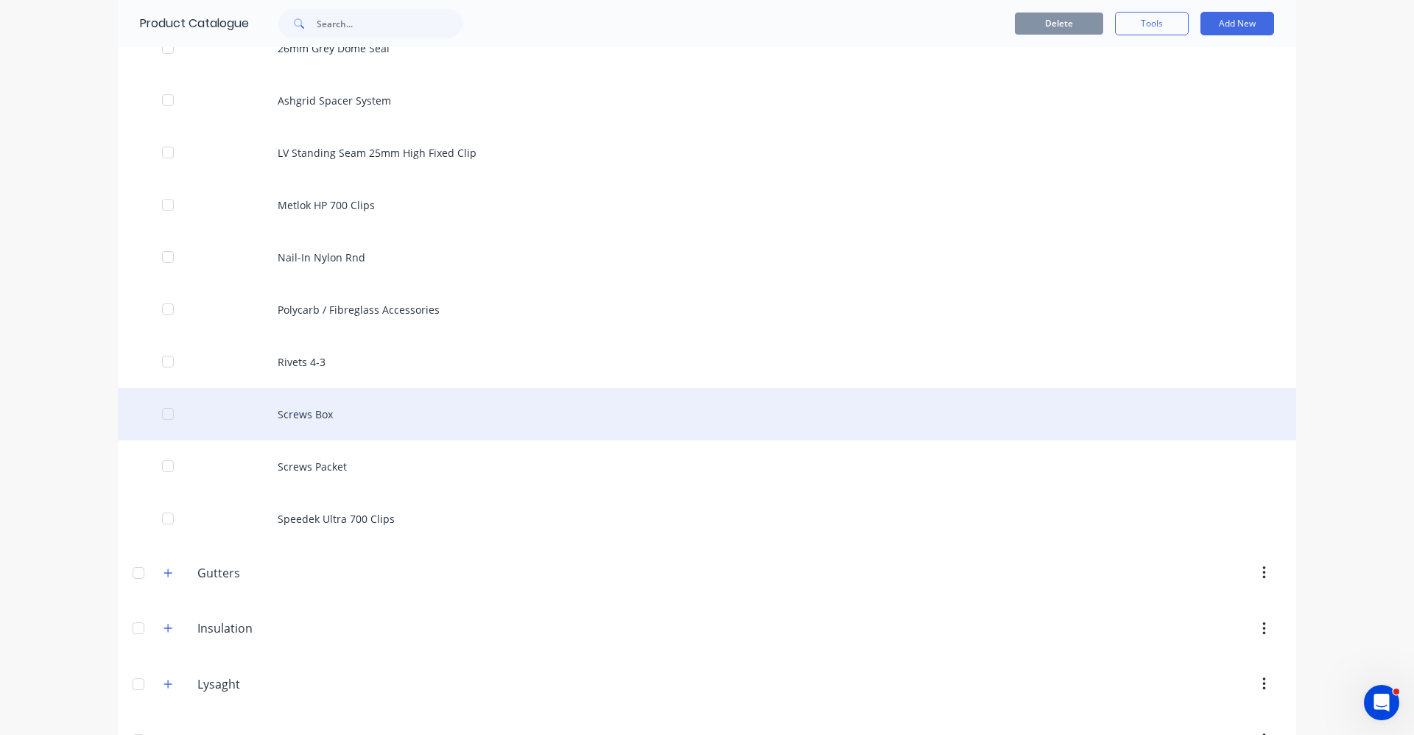
click at [303, 415] on div "Screws Box" at bounding box center [707, 414] width 1179 height 52
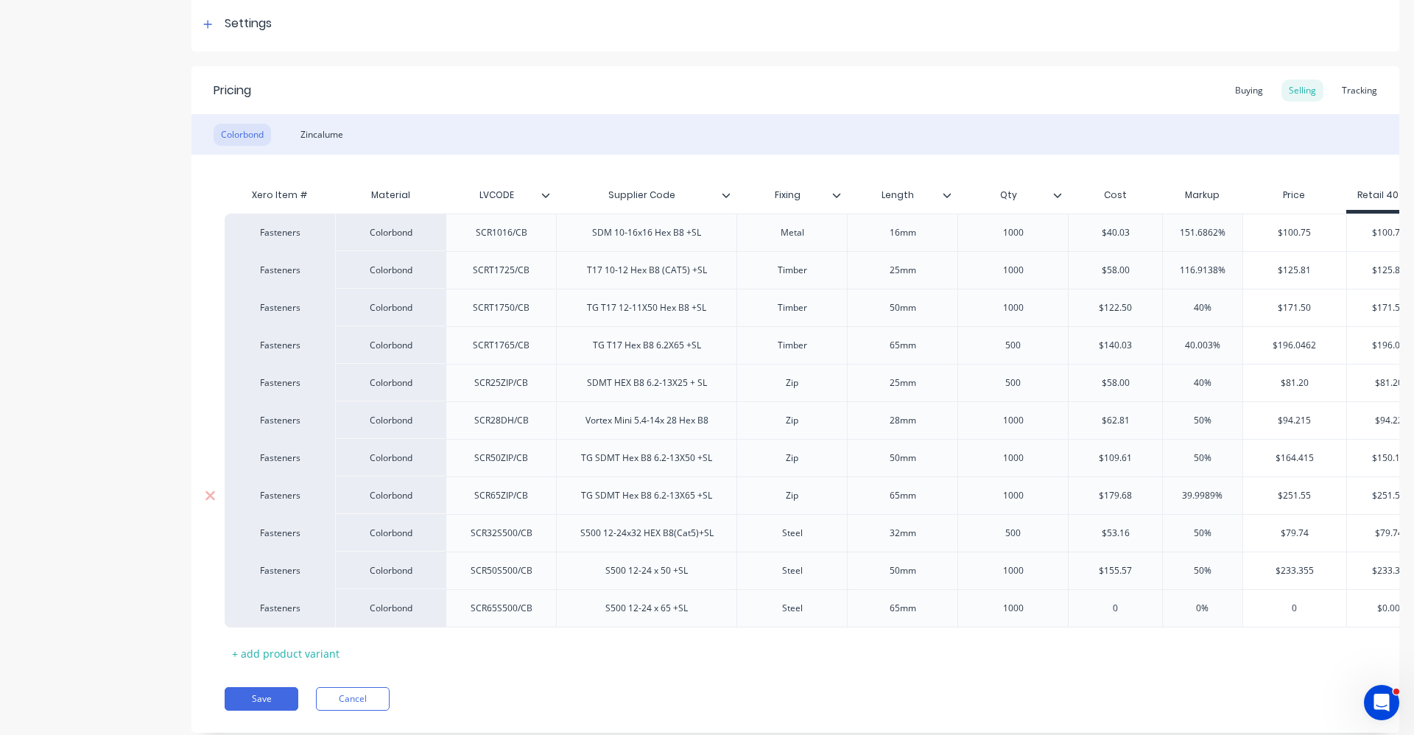
scroll to position [270, 0]
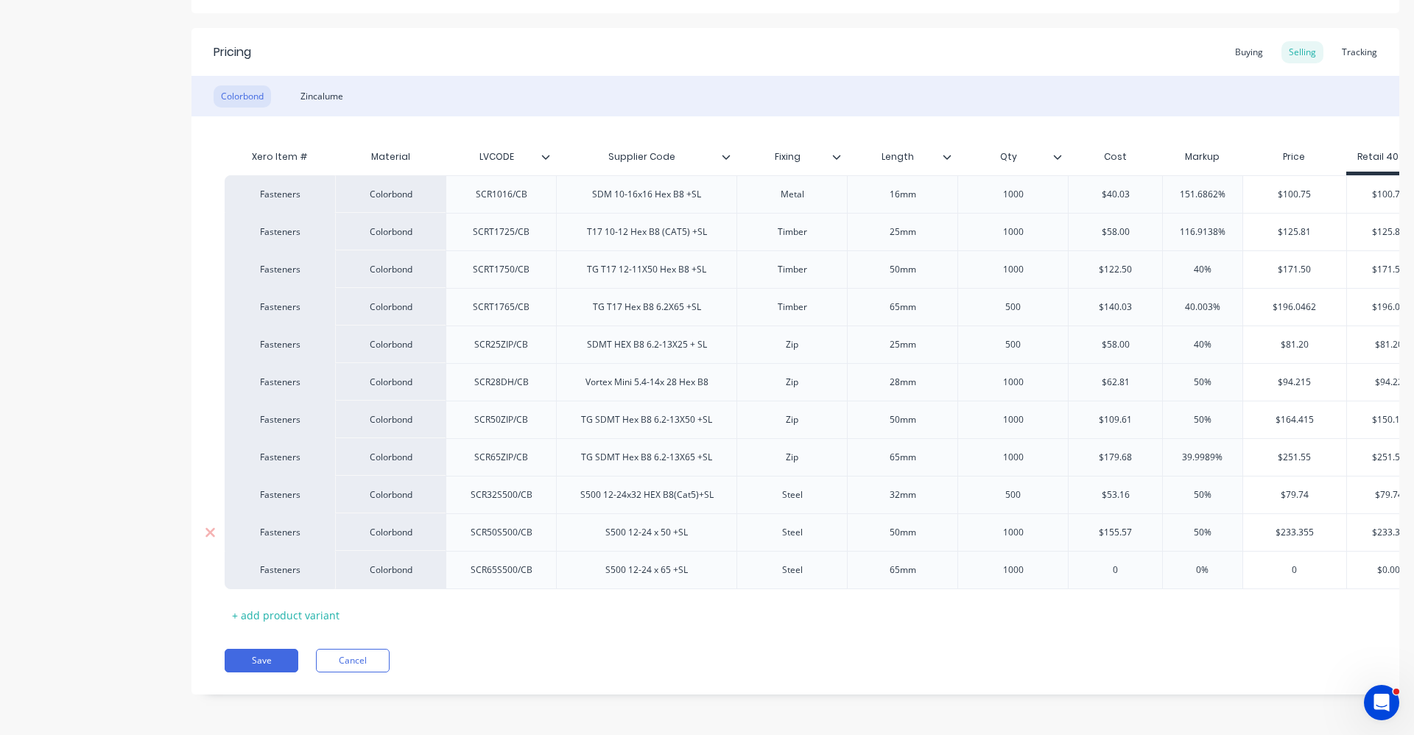
type textarea "x"
click at [329, 89] on div "Zincalume" at bounding box center [321, 96] width 57 height 22
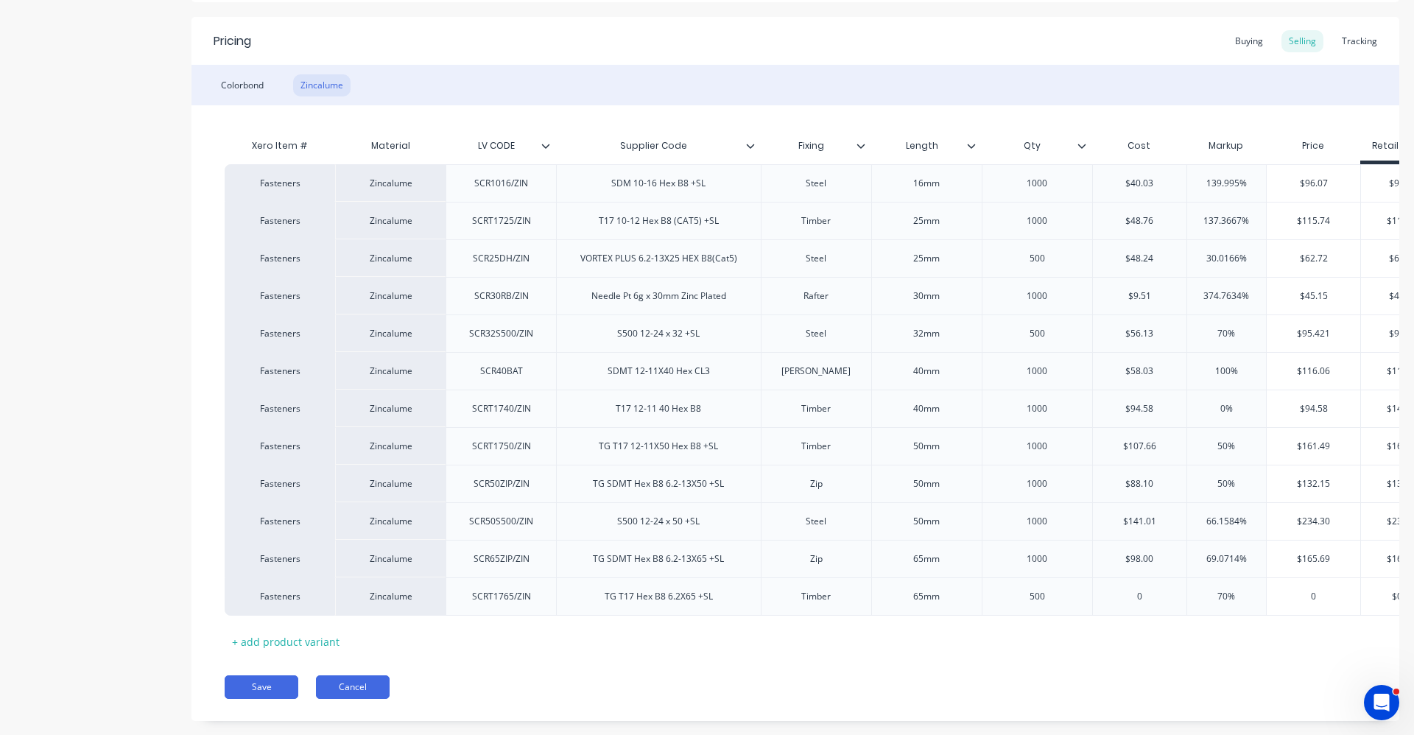
click at [365, 695] on button "Cancel" at bounding box center [353, 688] width 74 height 24
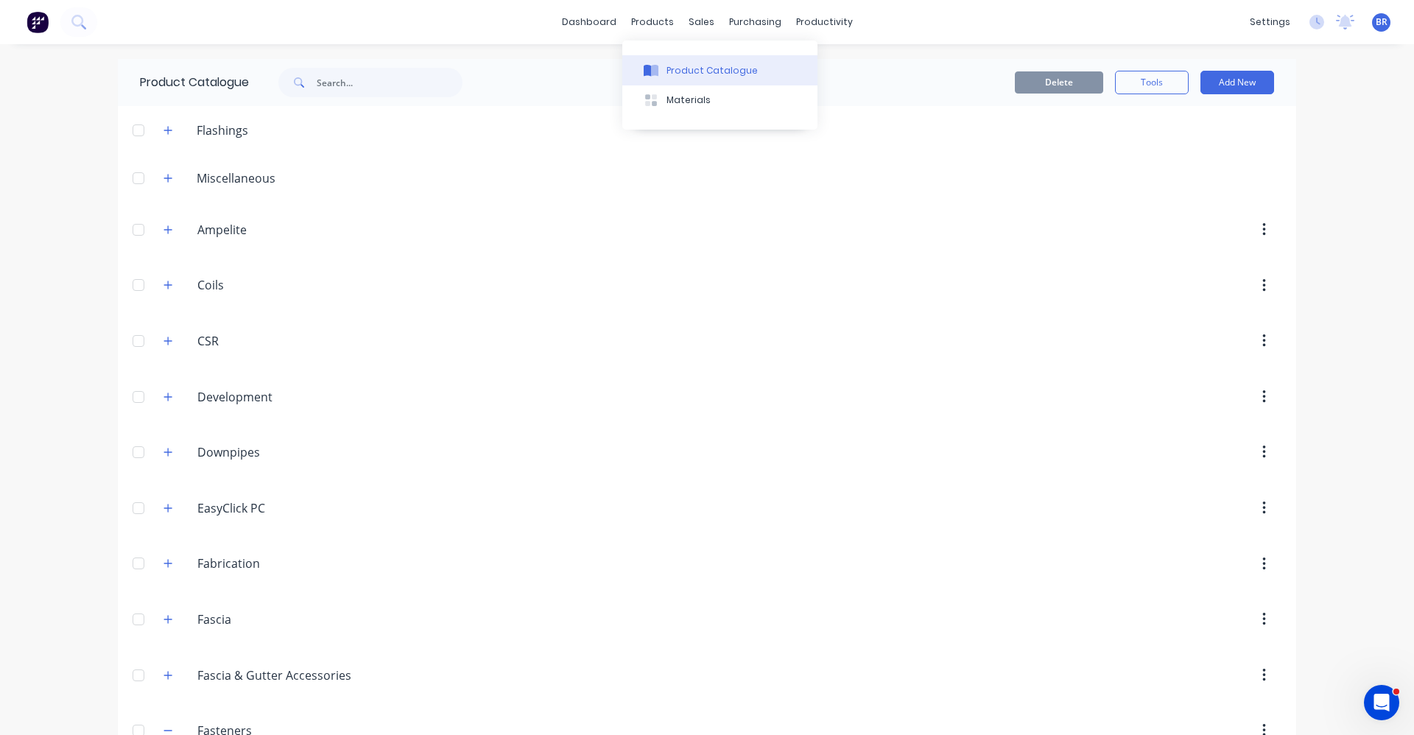
click at [686, 64] on div "Product Catalogue" at bounding box center [712, 70] width 91 height 13
click at [373, 77] on input "text" at bounding box center [390, 82] width 146 height 29
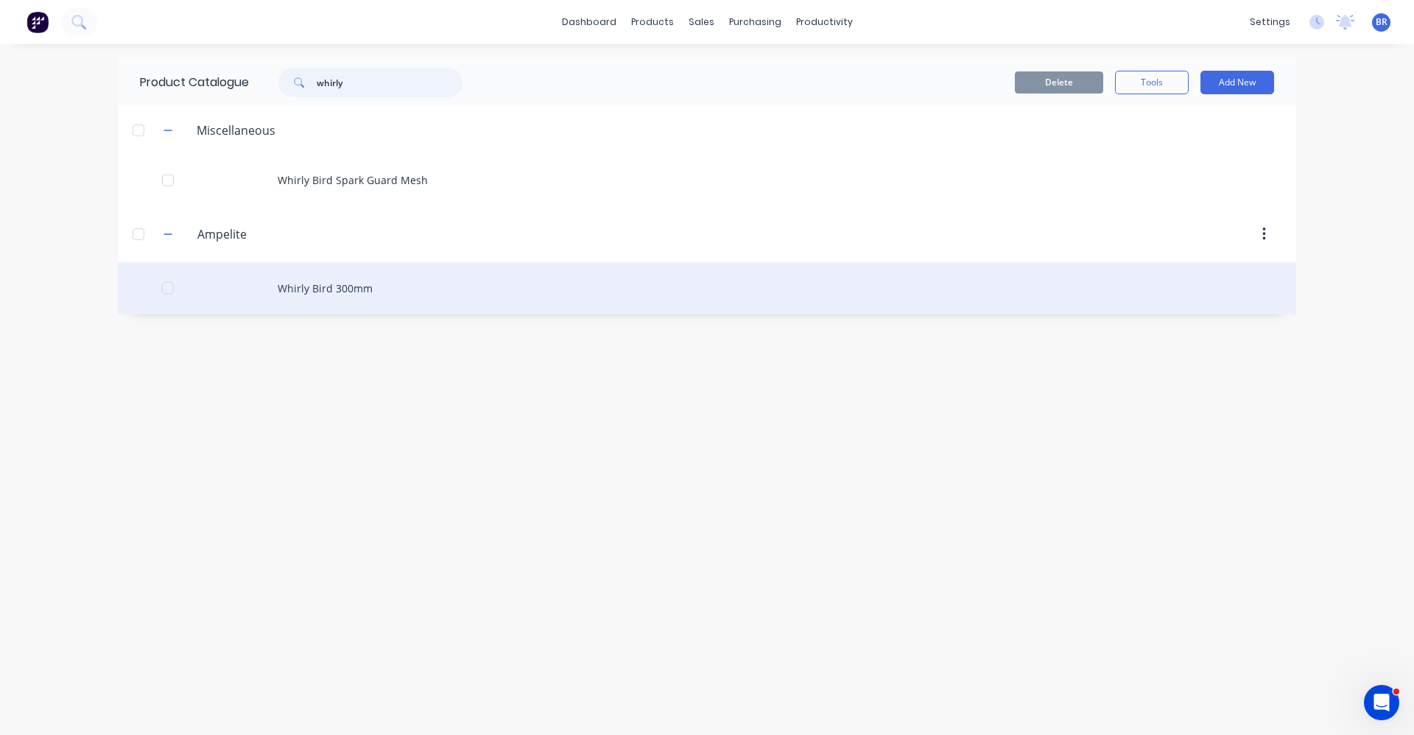
type input "whirly"
click at [329, 289] on div "Whirly Bird 300mm" at bounding box center [707, 288] width 1179 height 52
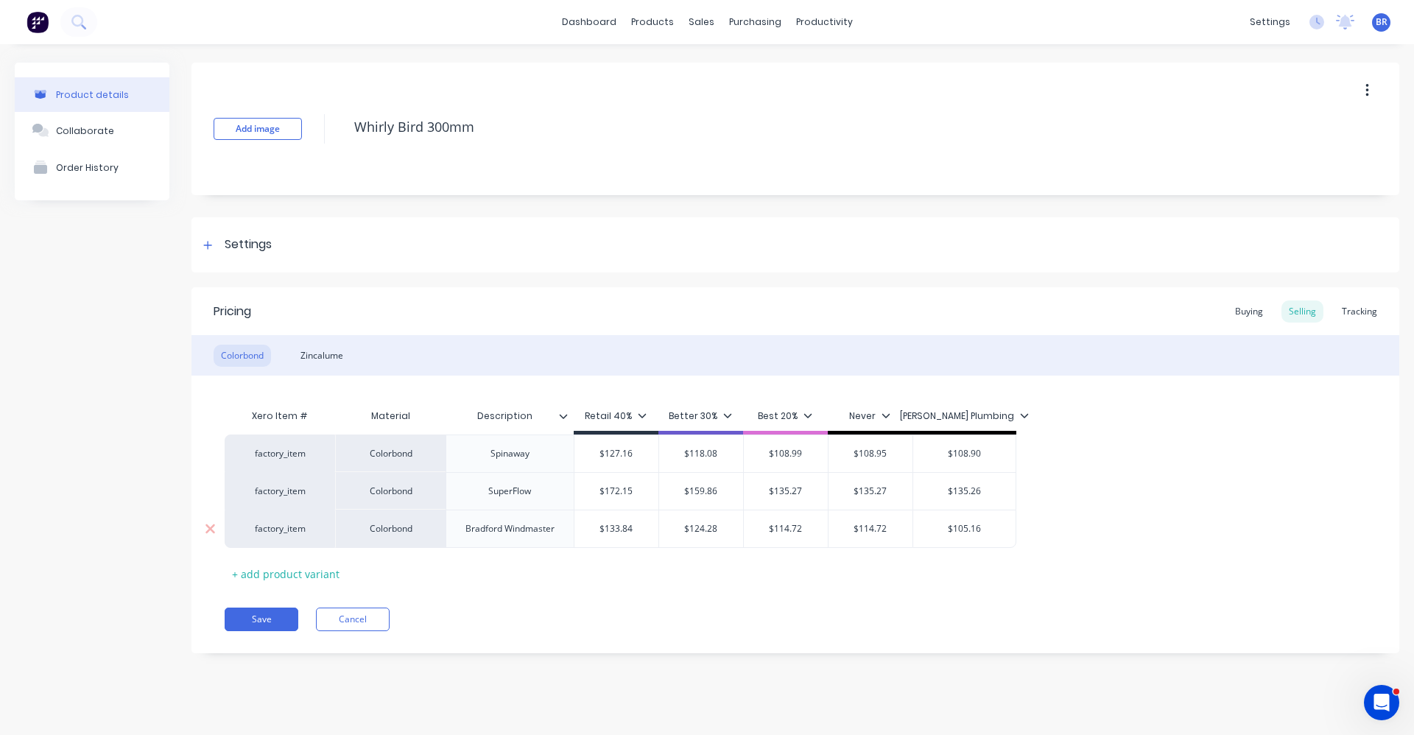
type textarea "x"
click at [1364, 304] on div "Tracking" at bounding box center [1360, 312] width 50 height 22
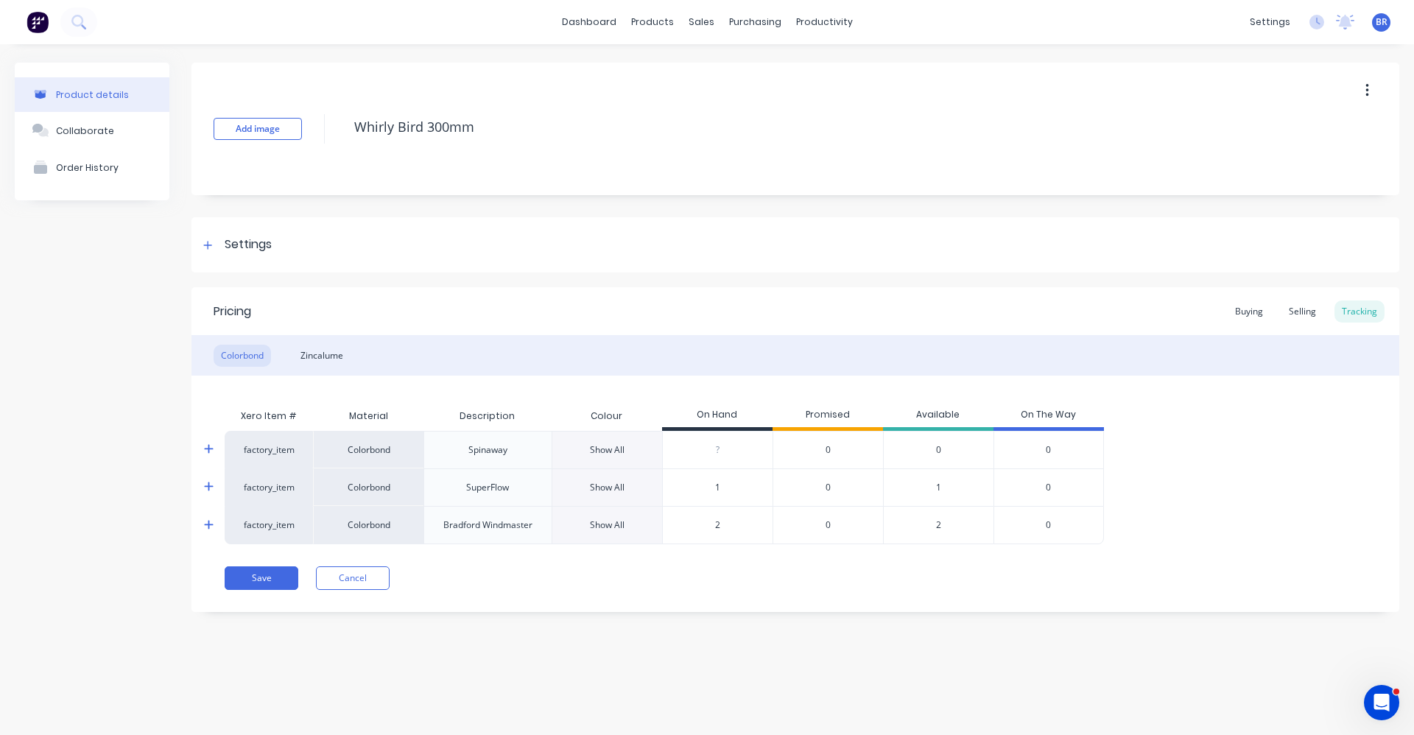
click at [209, 448] on icon at bounding box center [208, 449] width 9 height 9
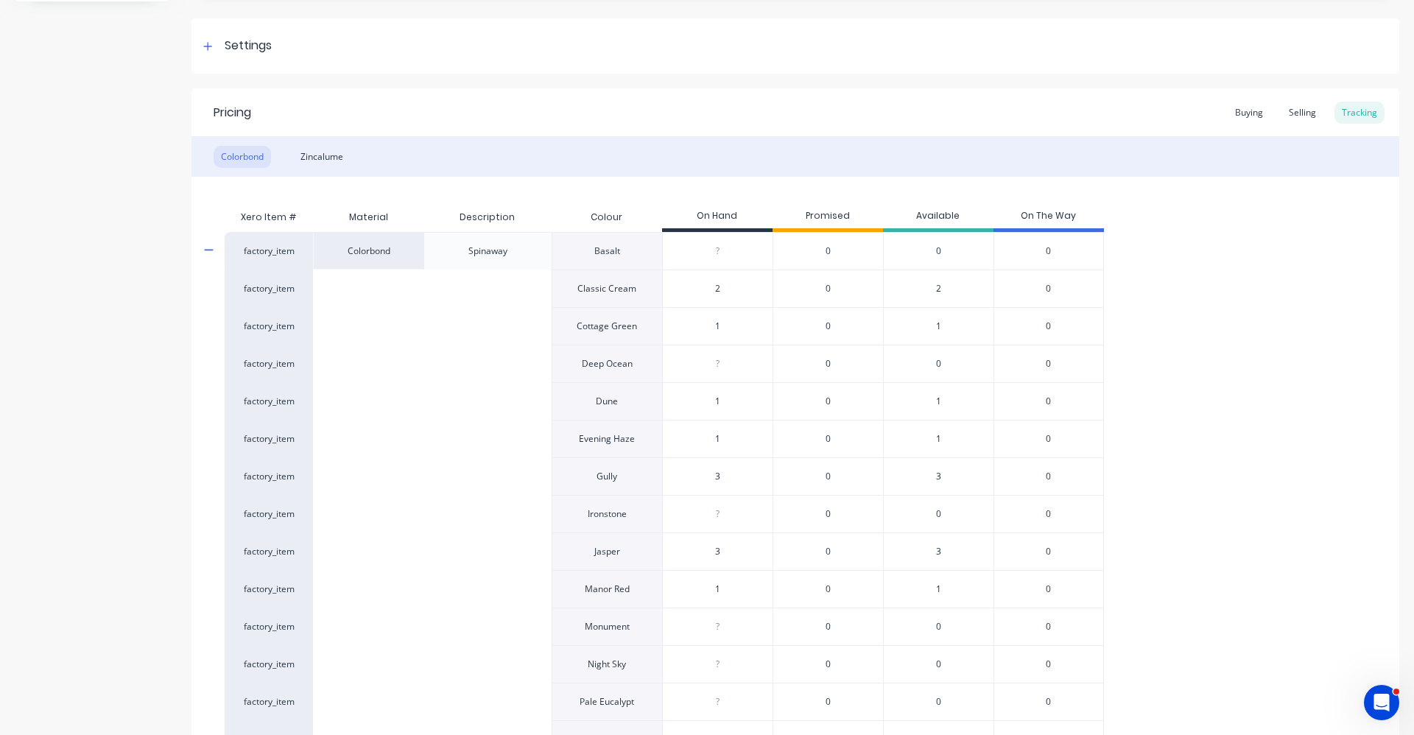
scroll to position [147, 0]
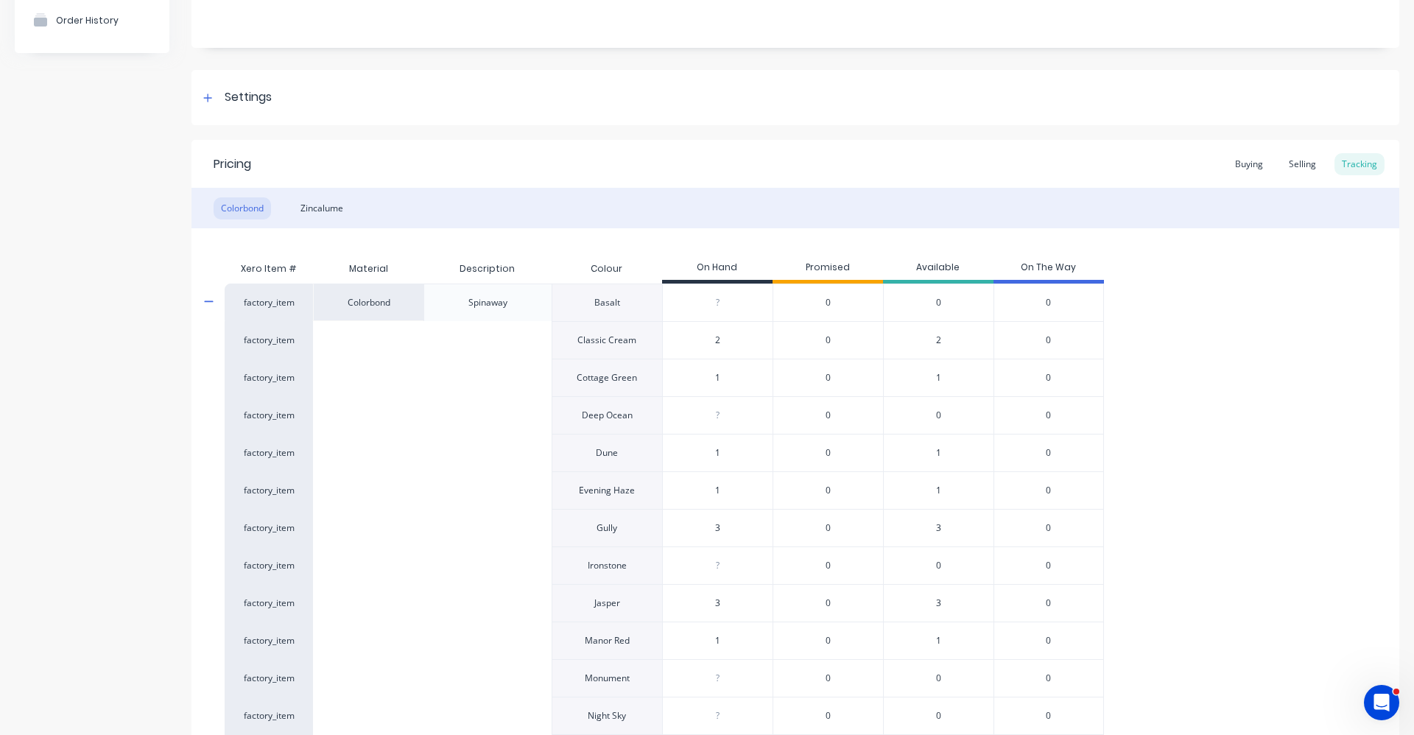
click at [211, 300] on icon at bounding box center [209, 301] width 10 height 11
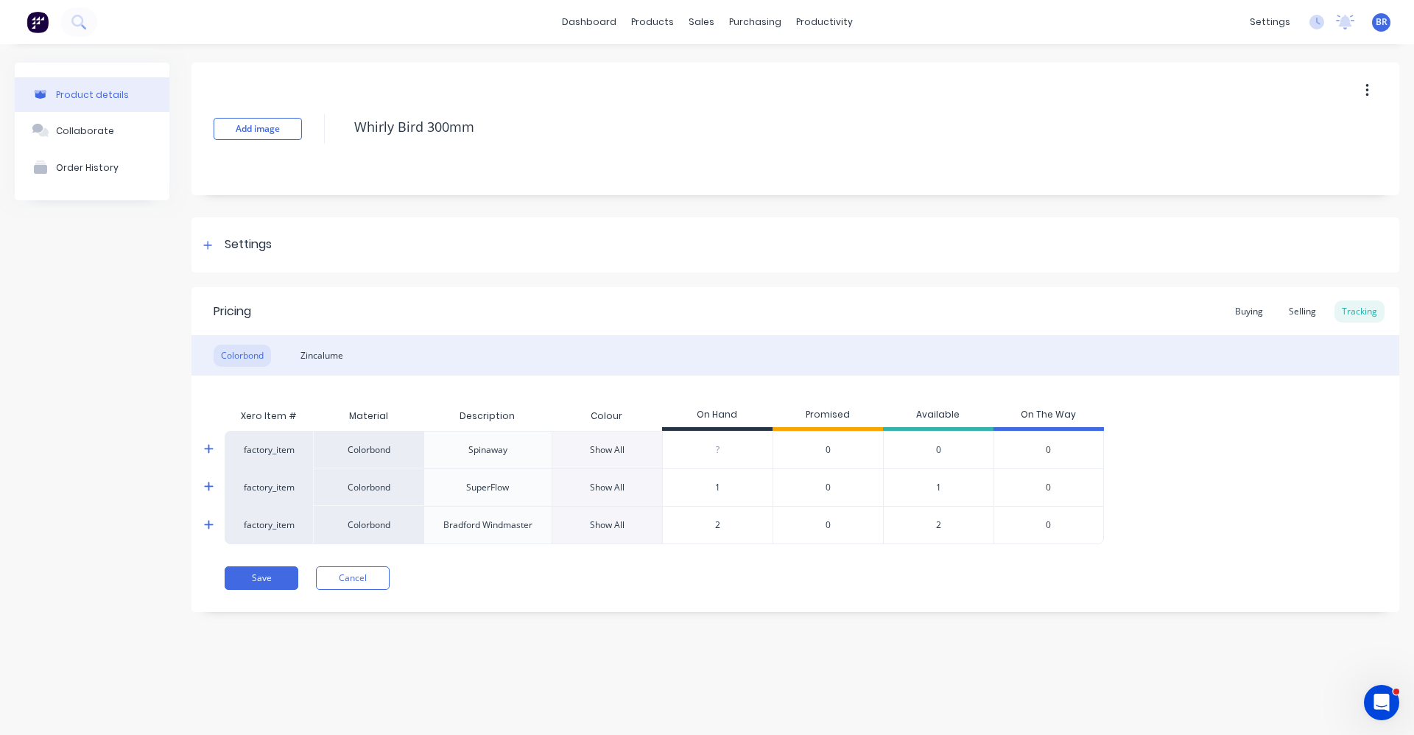
click at [200, 522] on div "Xero Item # Material Description Colour On Hand Promised Available On The Way f…" at bounding box center [796, 460] width 1208 height 169
click at [205, 527] on icon at bounding box center [209, 524] width 10 height 11
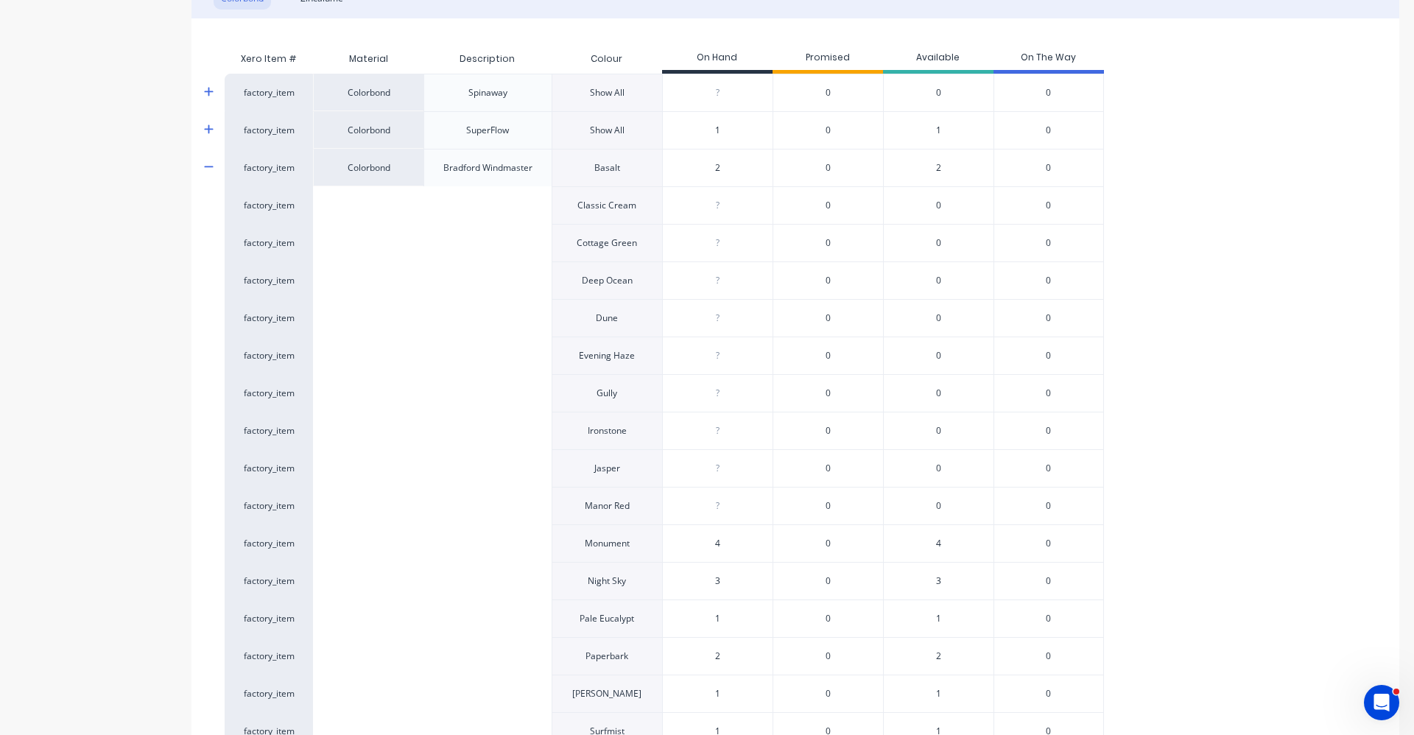
scroll to position [442, 0]
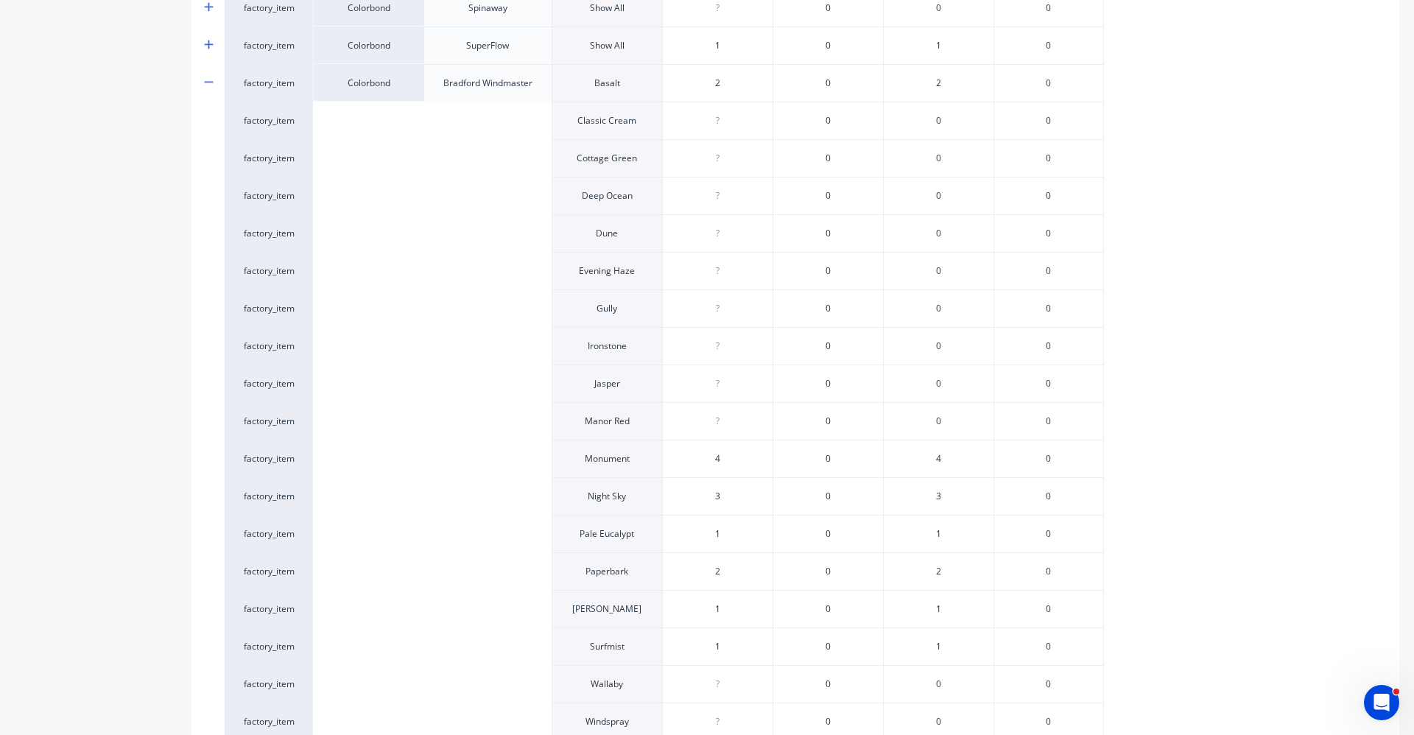
click at [204, 81] on icon at bounding box center [209, 82] width 10 height 11
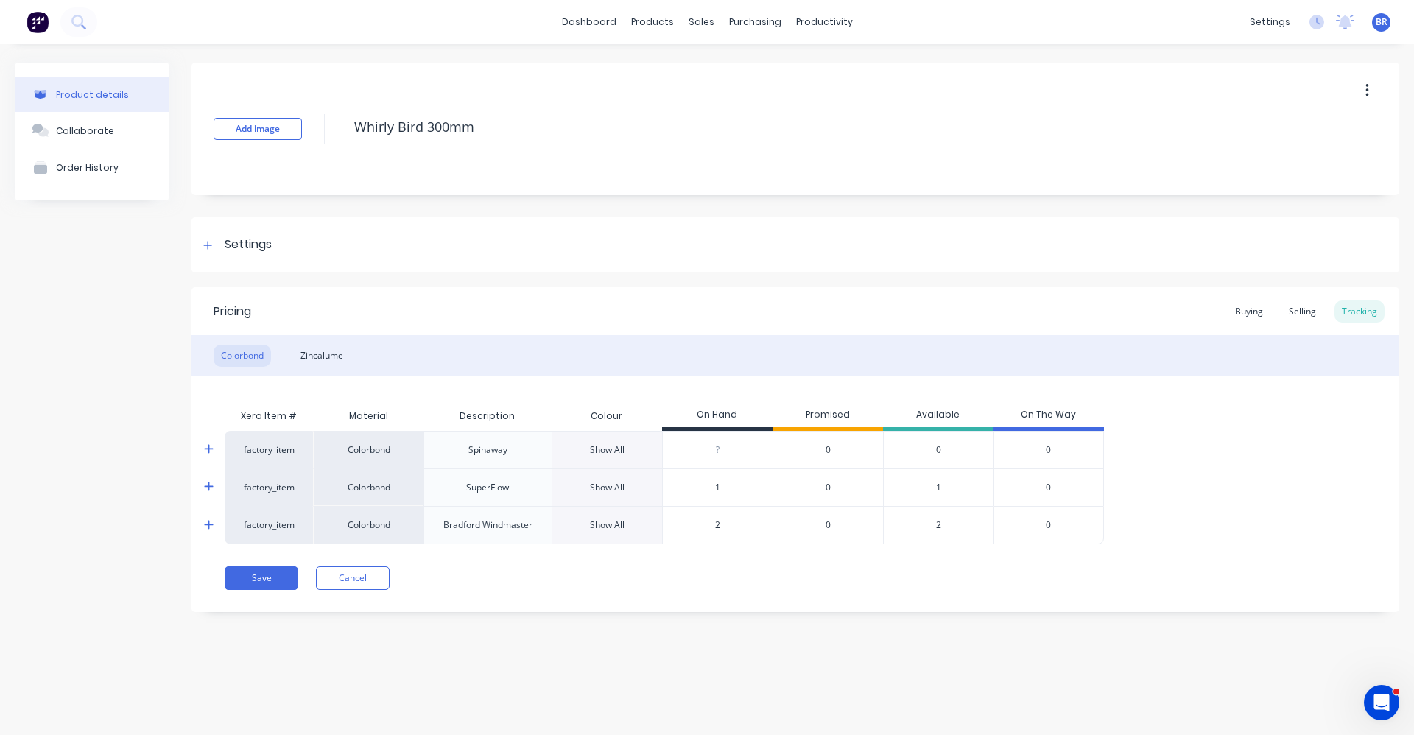
scroll to position [0, 0]
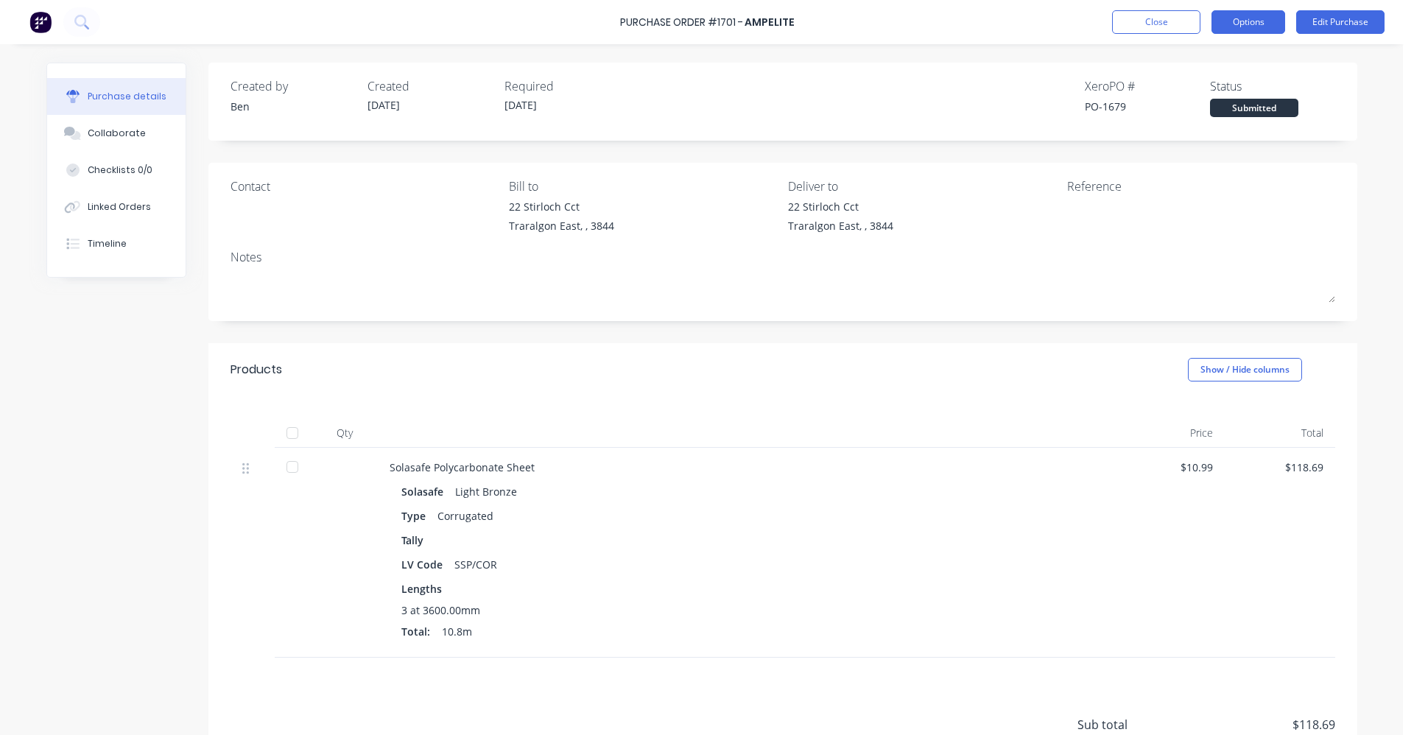
click at [1252, 21] on button "Options" at bounding box center [1249, 22] width 74 height 24
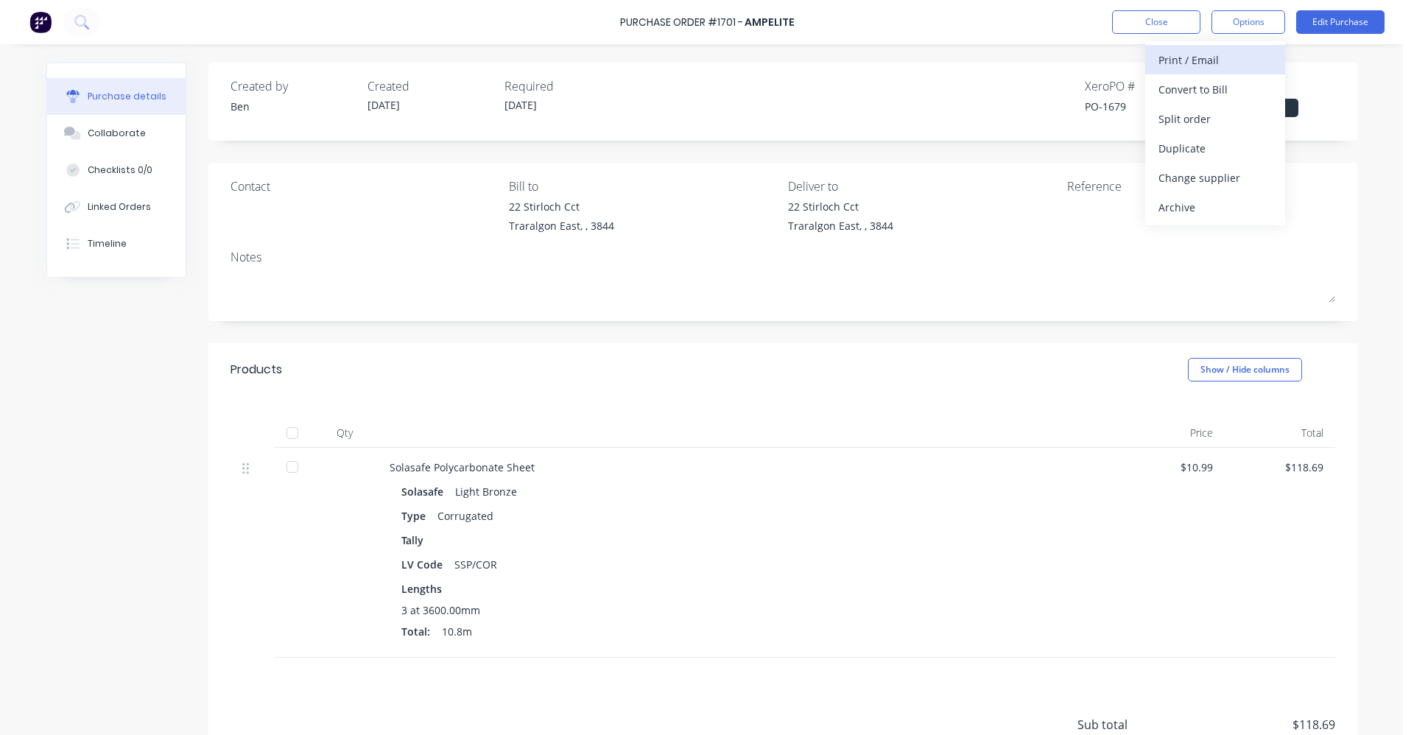
click at [1211, 55] on div "Print / Email" at bounding box center [1215, 59] width 113 height 21
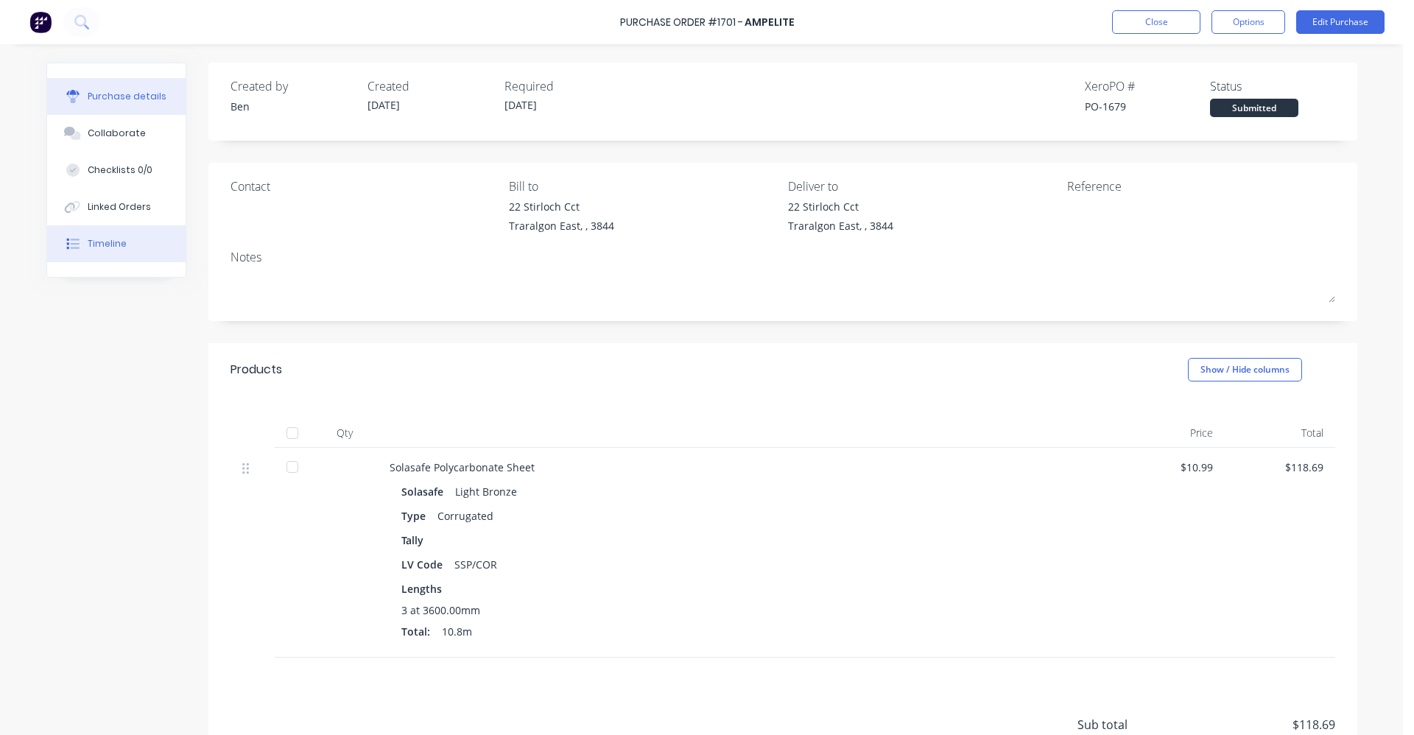
click at [97, 242] on div "Timeline" at bounding box center [107, 243] width 39 height 13
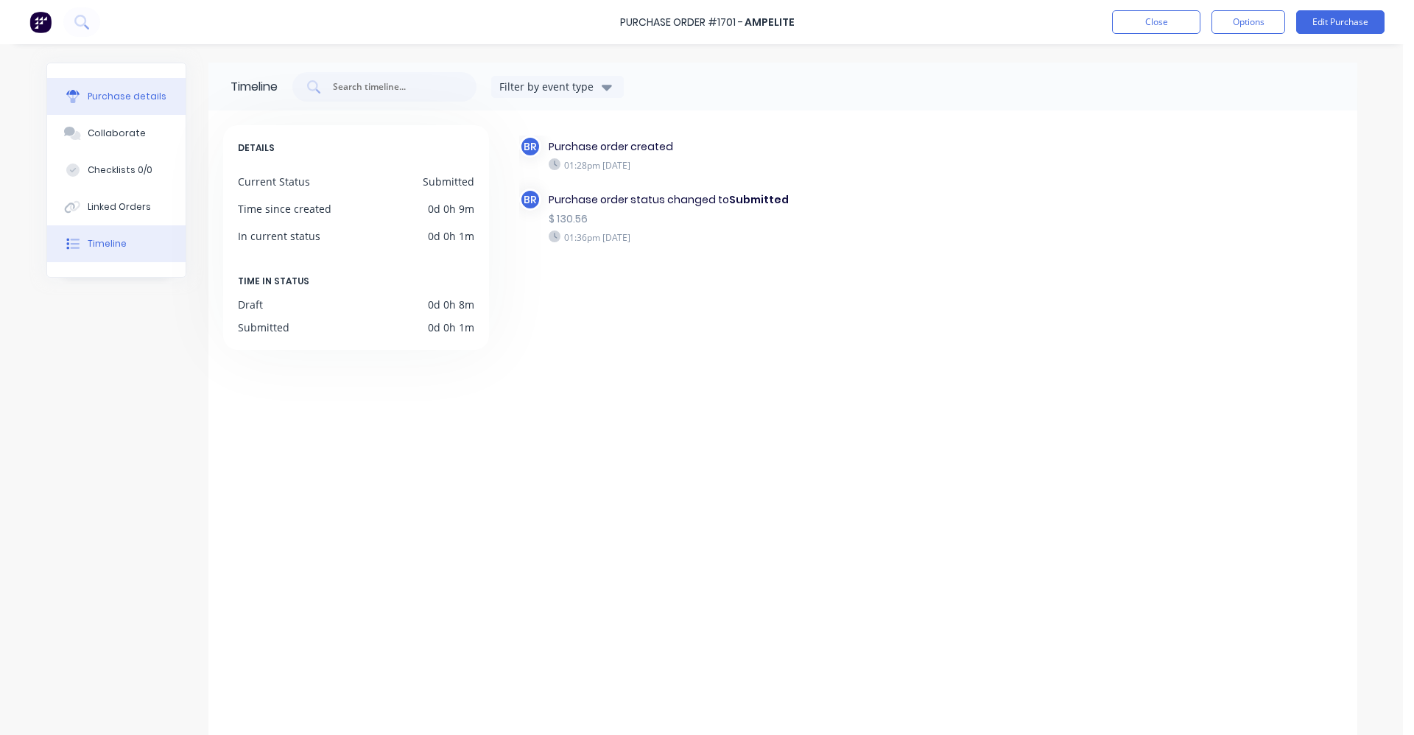
click at [121, 104] on button "Purchase details" at bounding box center [116, 96] width 138 height 37
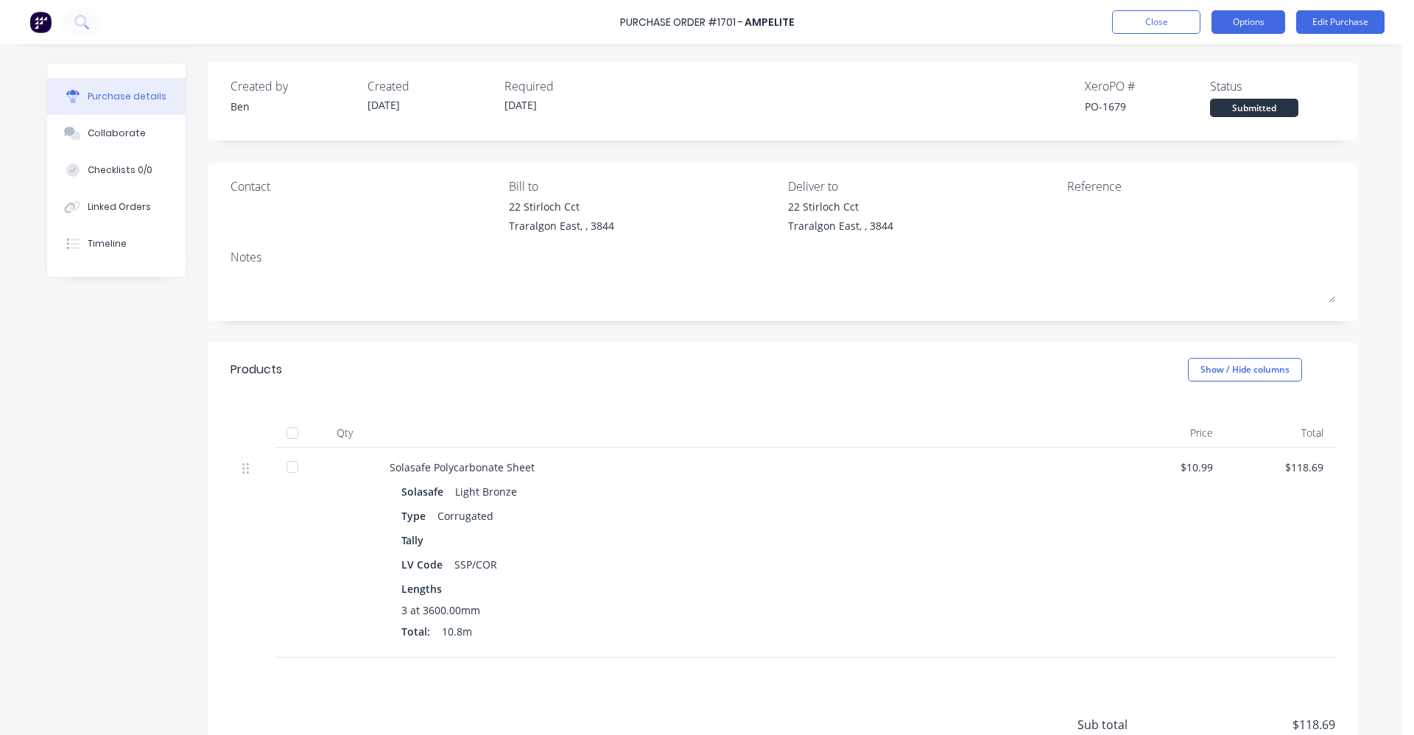
click at [1256, 24] on button "Options" at bounding box center [1249, 22] width 74 height 24
click at [1201, 87] on div "With pricing" at bounding box center [1215, 89] width 113 height 21
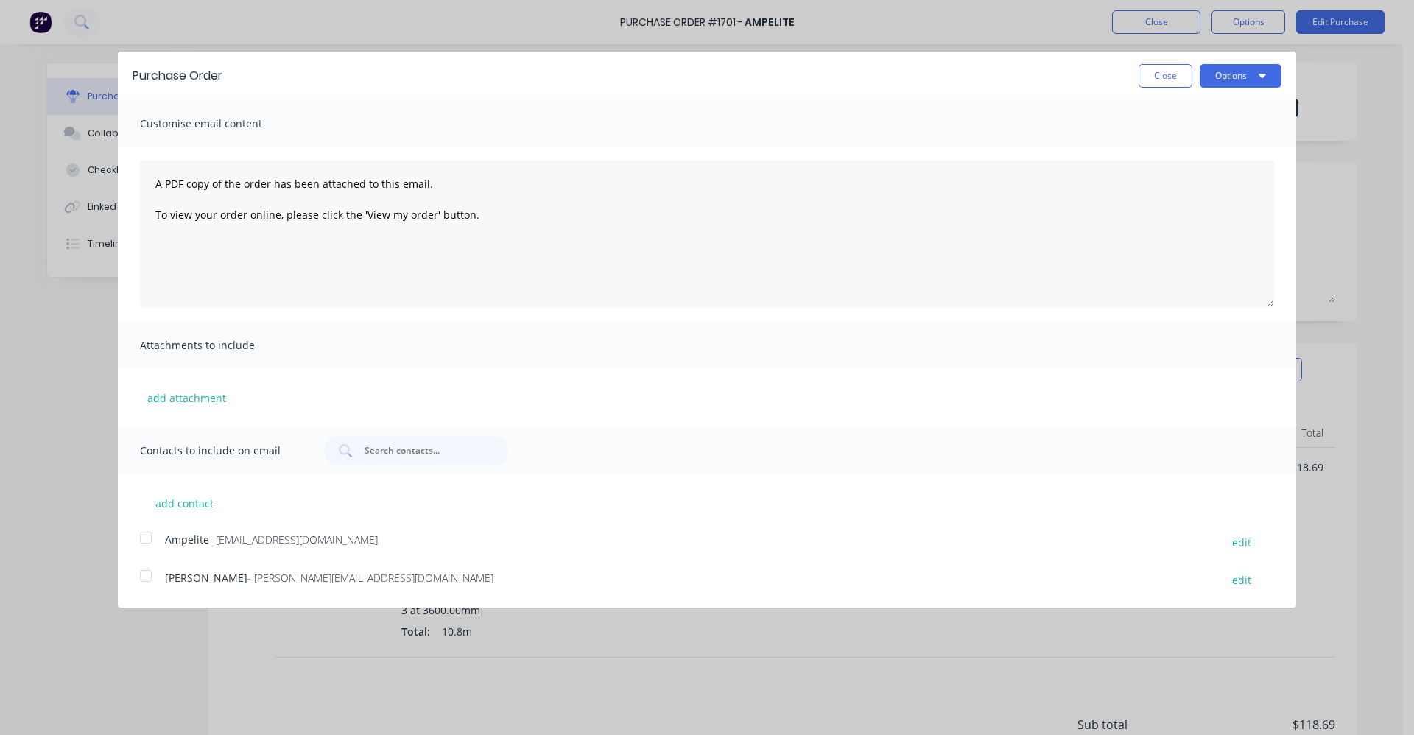
click at [142, 537] on div at bounding box center [145, 537] width 29 height 29
click at [1242, 77] on button "Options" at bounding box center [1241, 76] width 82 height 24
click at [1183, 142] on div "Email" at bounding box center [1211, 142] width 113 height 21
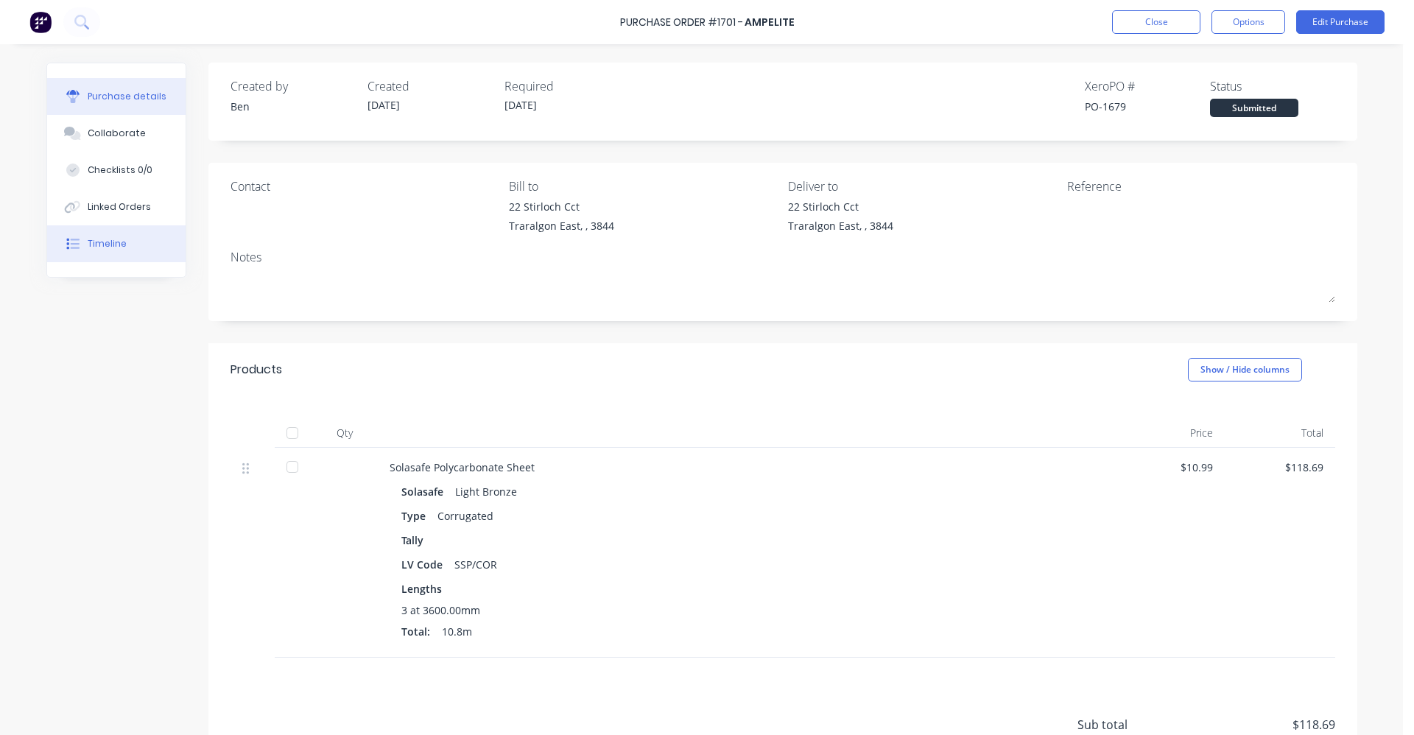
click at [77, 250] on button "Timeline" at bounding box center [116, 243] width 138 height 37
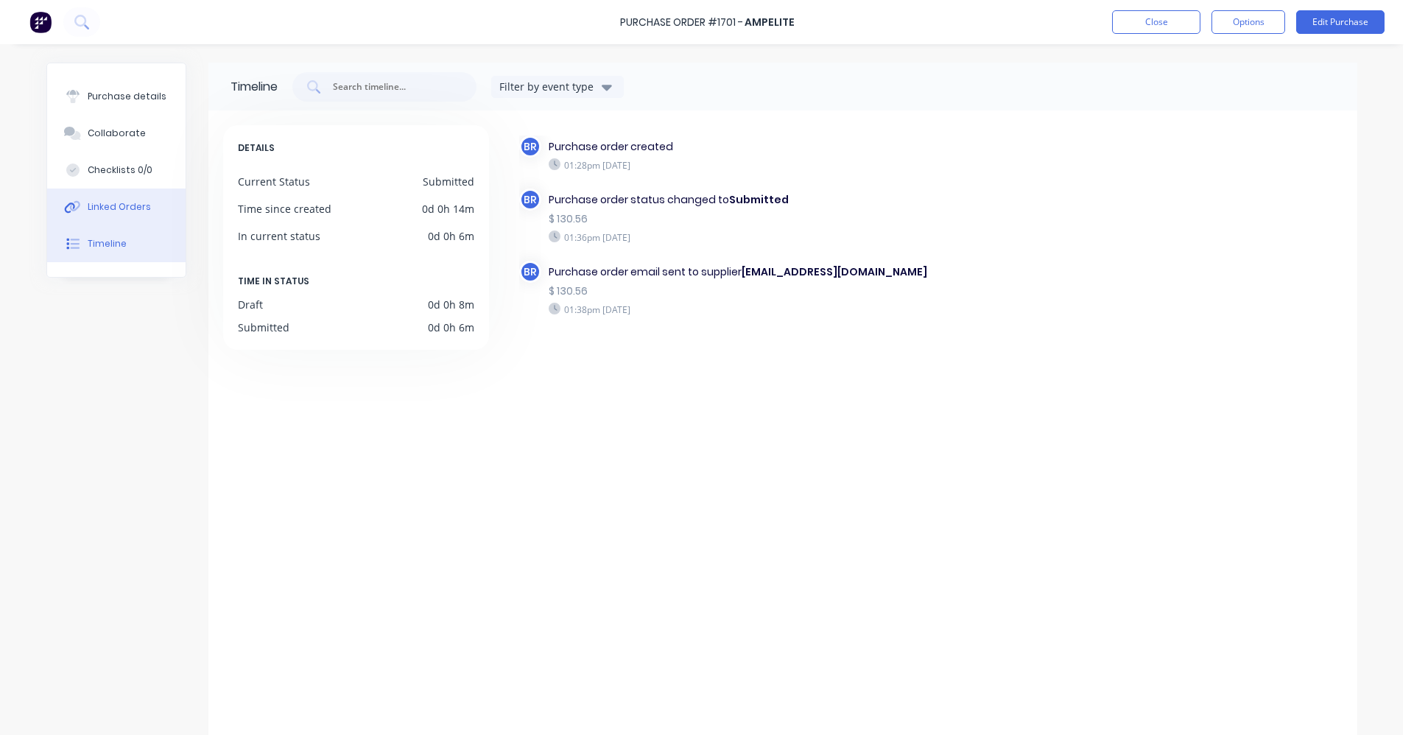
click at [92, 203] on div "Linked Orders" at bounding box center [119, 206] width 63 height 13
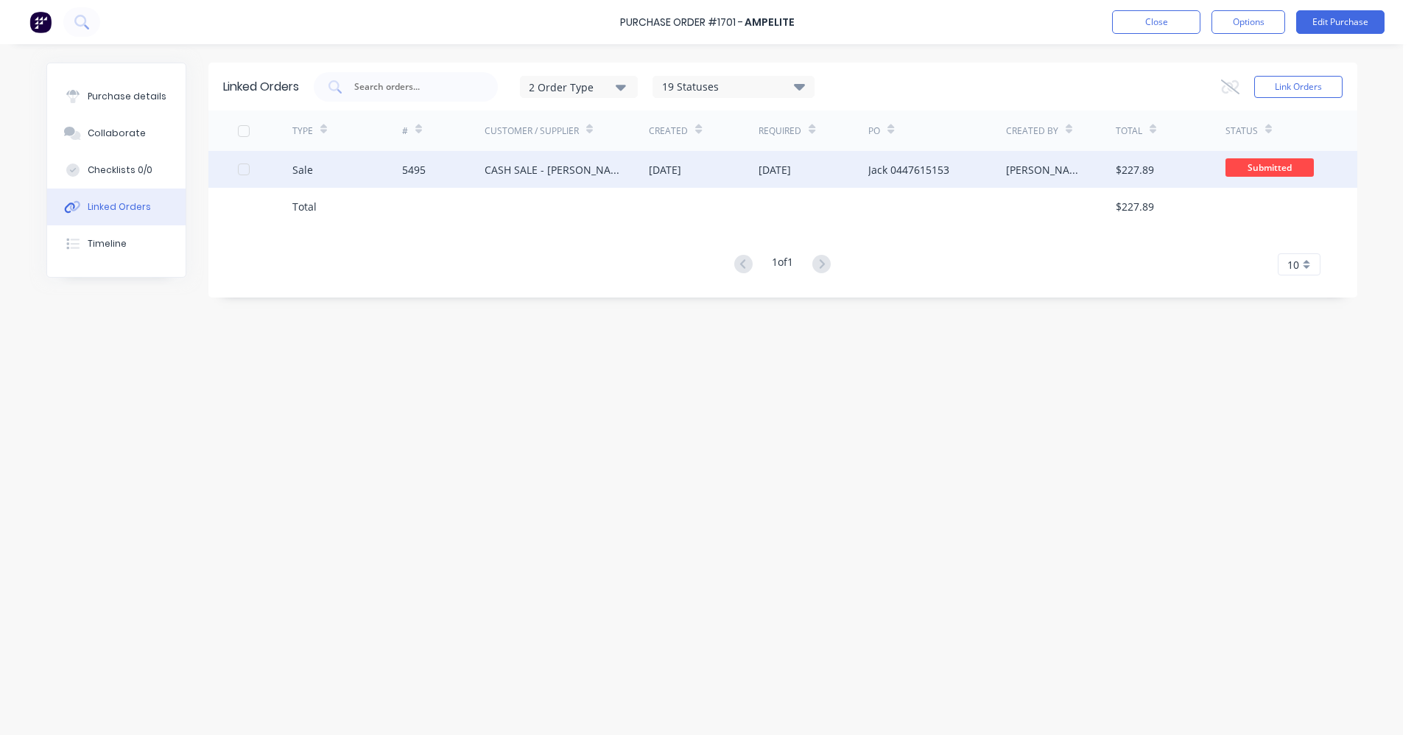
click at [538, 167] on div "CASH SALE - [PERSON_NAME]'S ACCOUNT" at bounding box center [553, 169] width 136 height 15
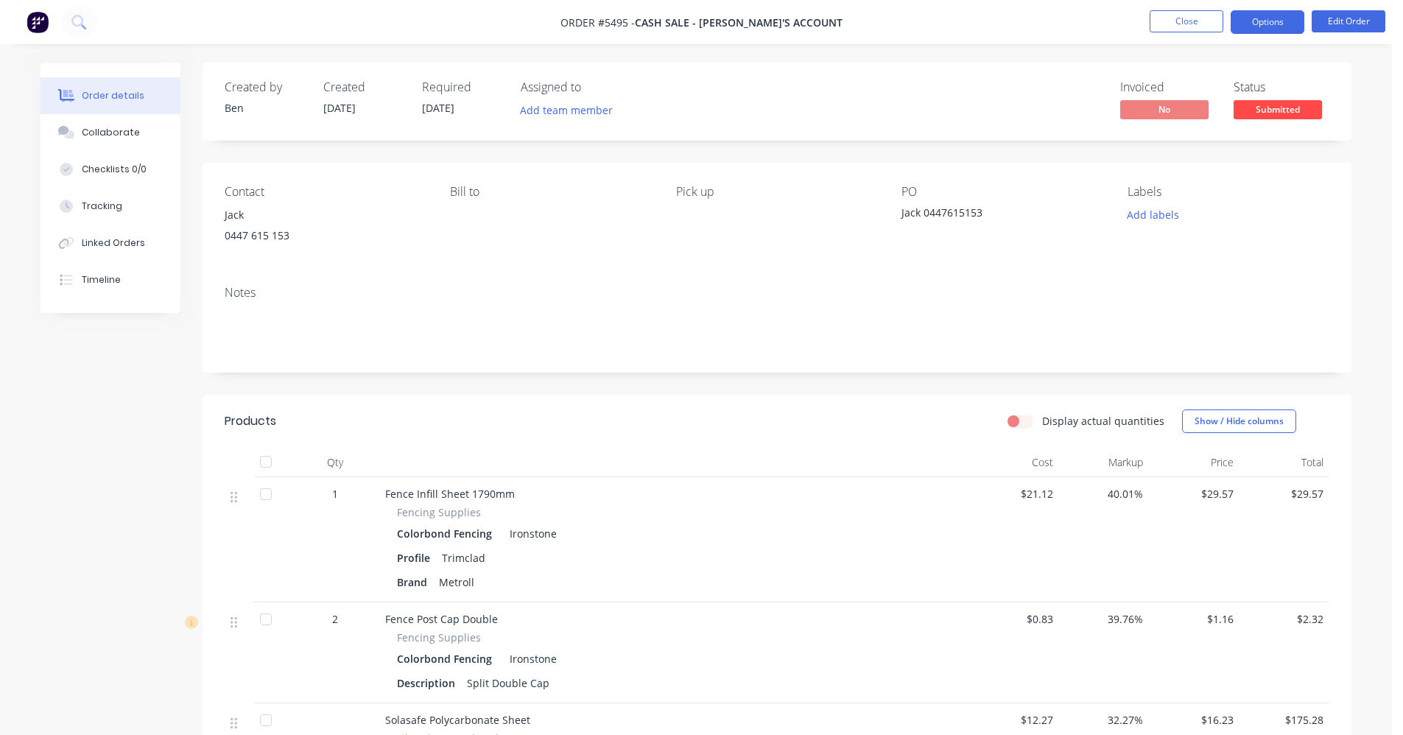
click at [1268, 21] on button "Options" at bounding box center [1268, 22] width 74 height 24
click at [866, 86] on div "Created by [PERSON_NAME] Created [DATE] Required [DATE] Assigned to Add team me…" at bounding box center [777, 102] width 1149 height 78
click at [1302, 105] on span "Submitted" at bounding box center [1278, 109] width 88 height 18
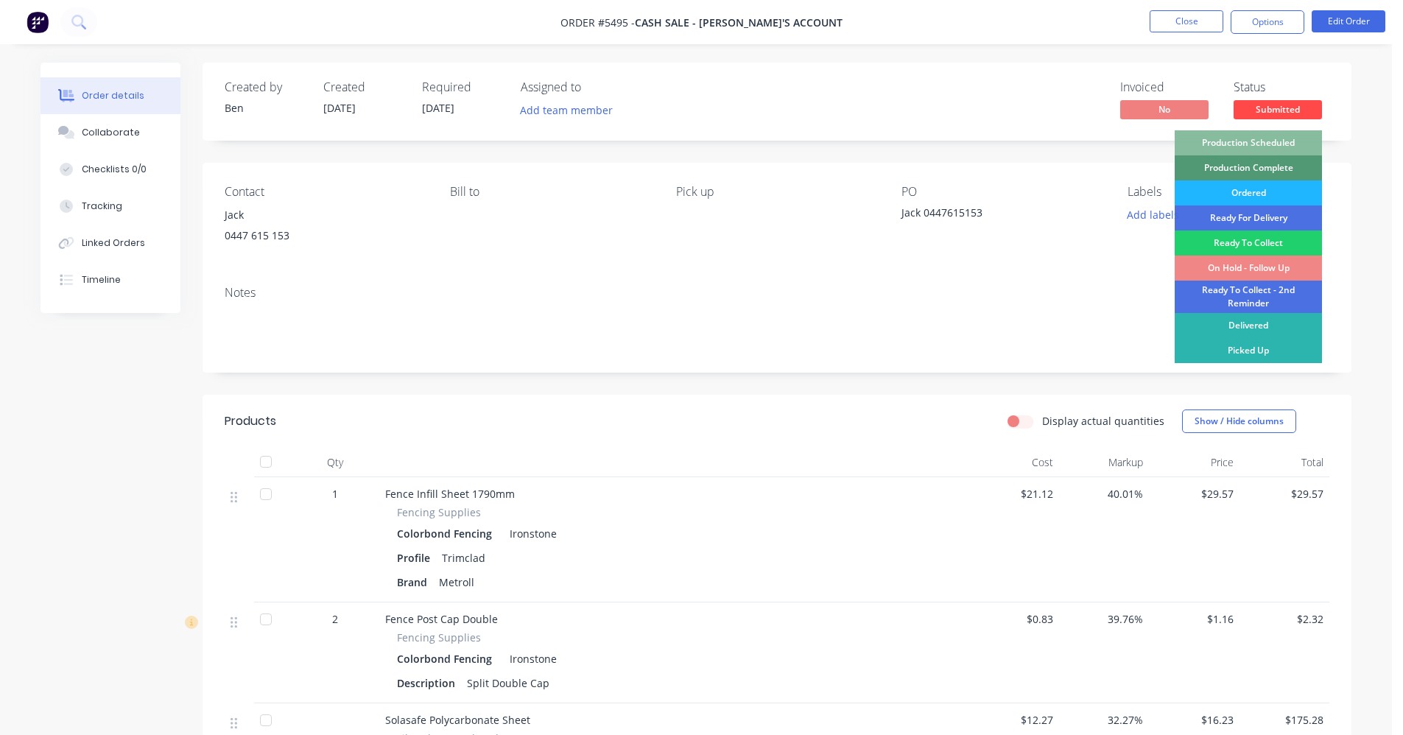
click at [1270, 189] on div "Ordered" at bounding box center [1248, 192] width 147 height 25
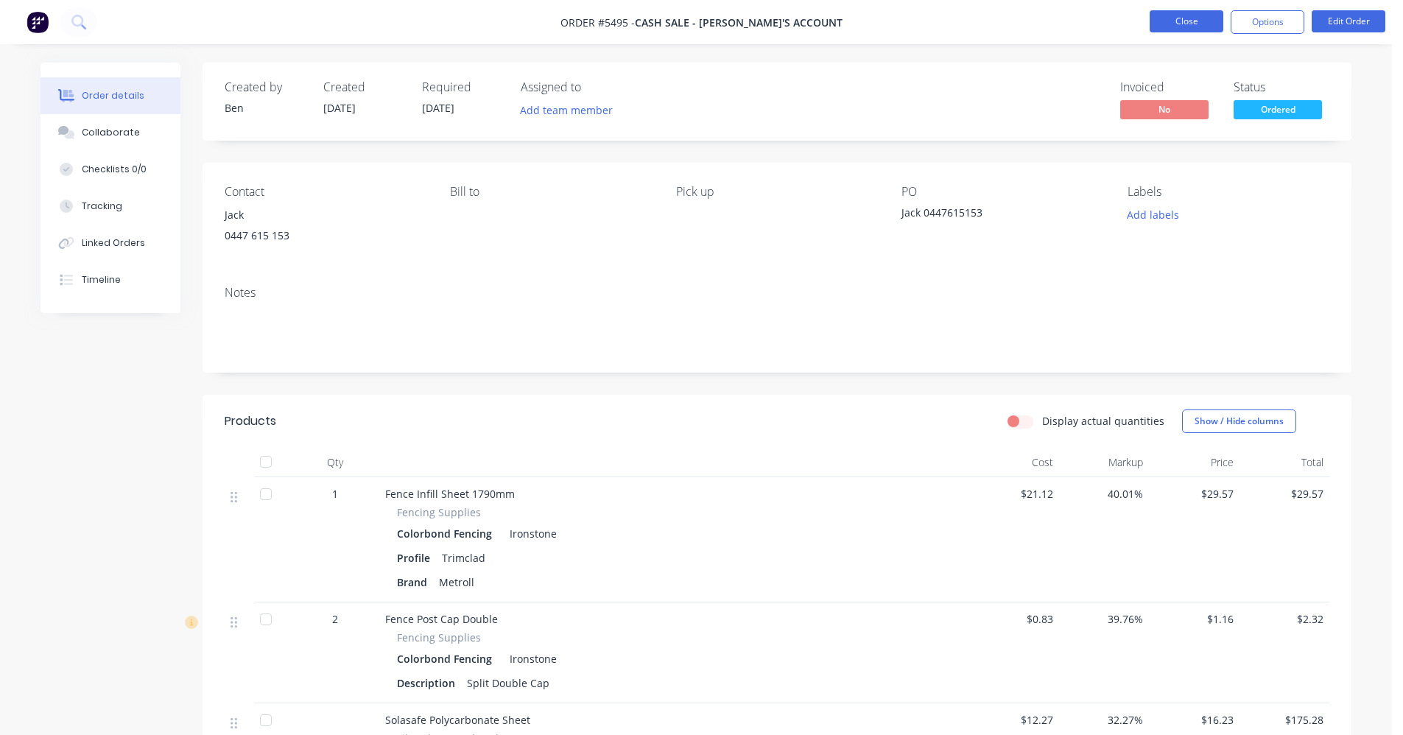
click at [1199, 24] on button "Close" at bounding box center [1187, 21] width 74 height 22
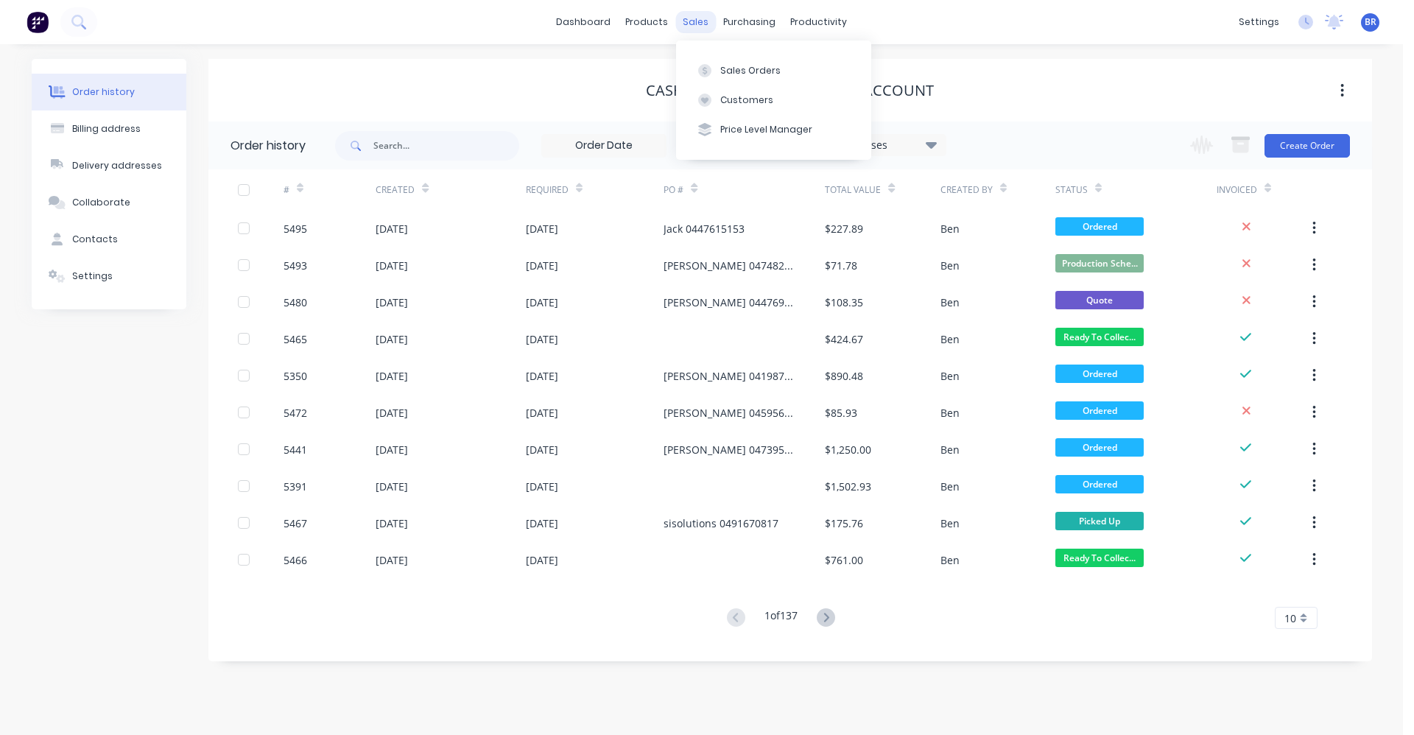
click at [694, 25] on div "sales" at bounding box center [696, 22] width 41 height 22
click at [761, 60] on button "Sales Orders" at bounding box center [773, 69] width 195 height 29
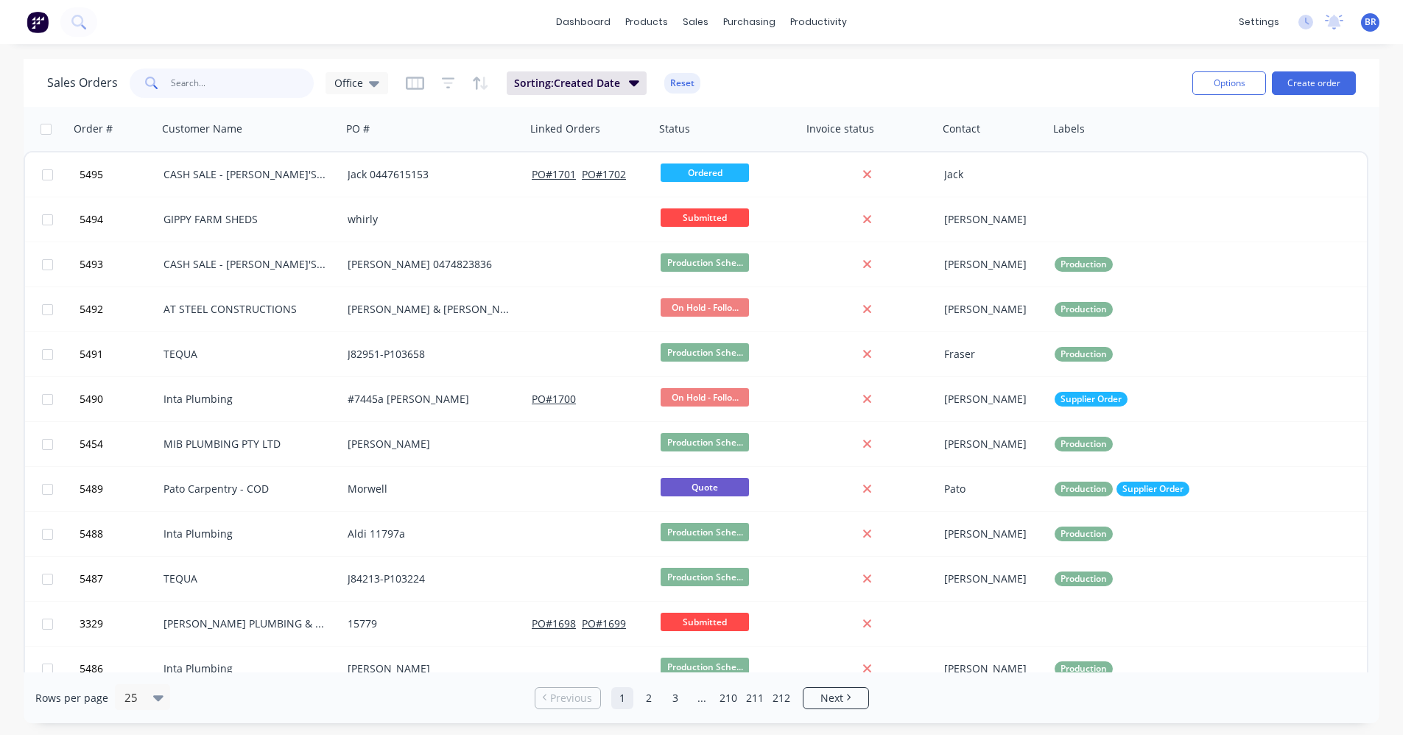
click at [229, 80] on input "text" at bounding box center [243, 83] width 144 height 29
drag, startPoint x: 226, startPoint y: 79, endPoint x: 237, endPoint y: 74, distance: 11.9
click at [226, 79] on input "text" at bounding box center [243, 83] width 144 height 29
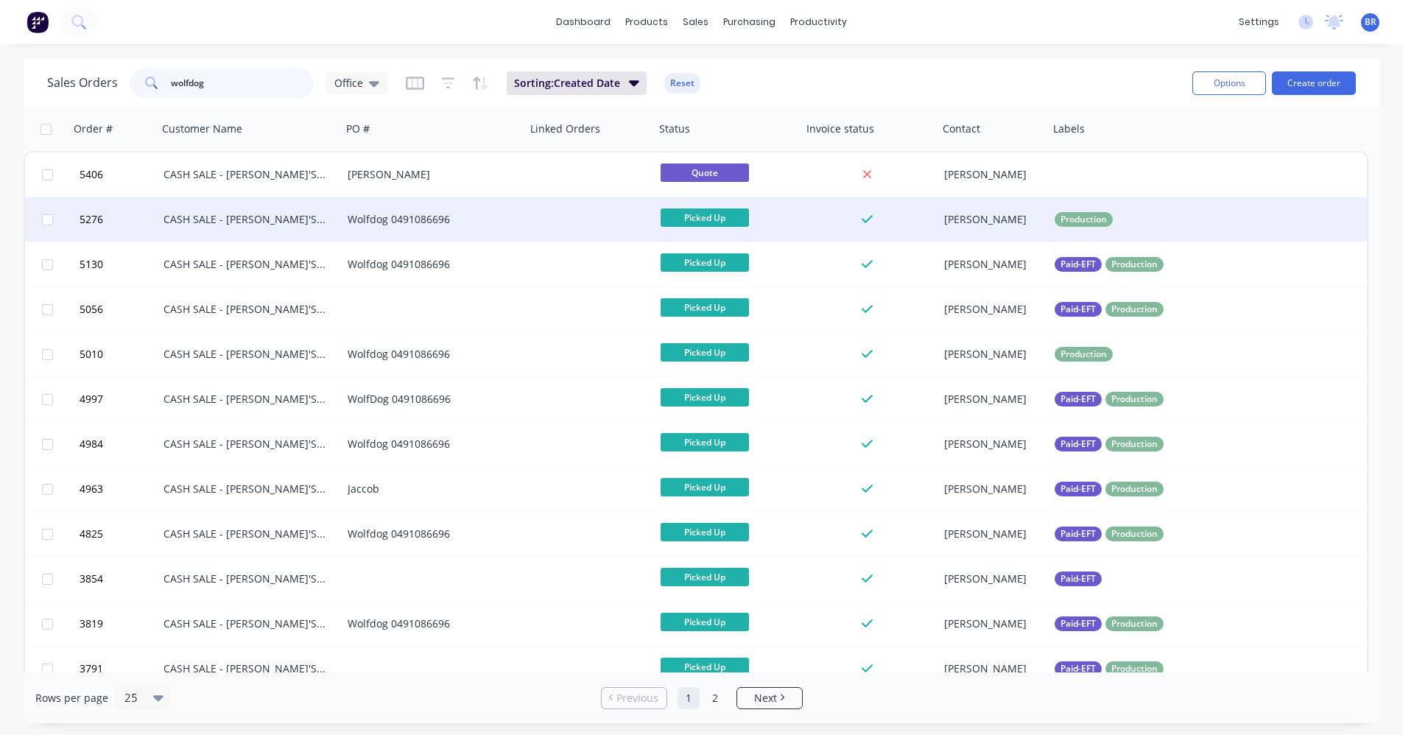
type input "wolfdog"
click at [246, 223] on div "CASH SALE - [PERSON_NAME]'S ACCOUNT" at bounding box center [246, 219] width 164 height 15
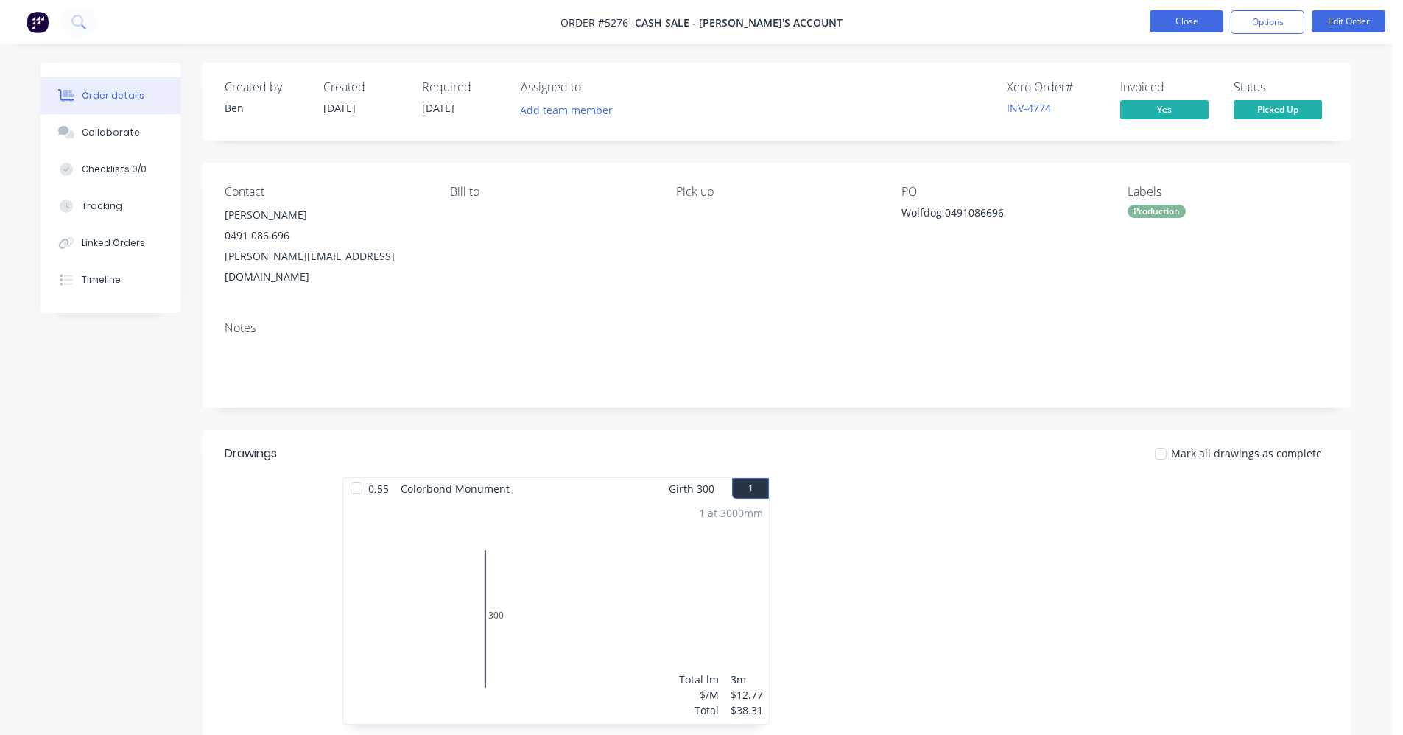
click at [1197, 15] on button "Close" at bounding box center [1187, 21] width 74 height 22
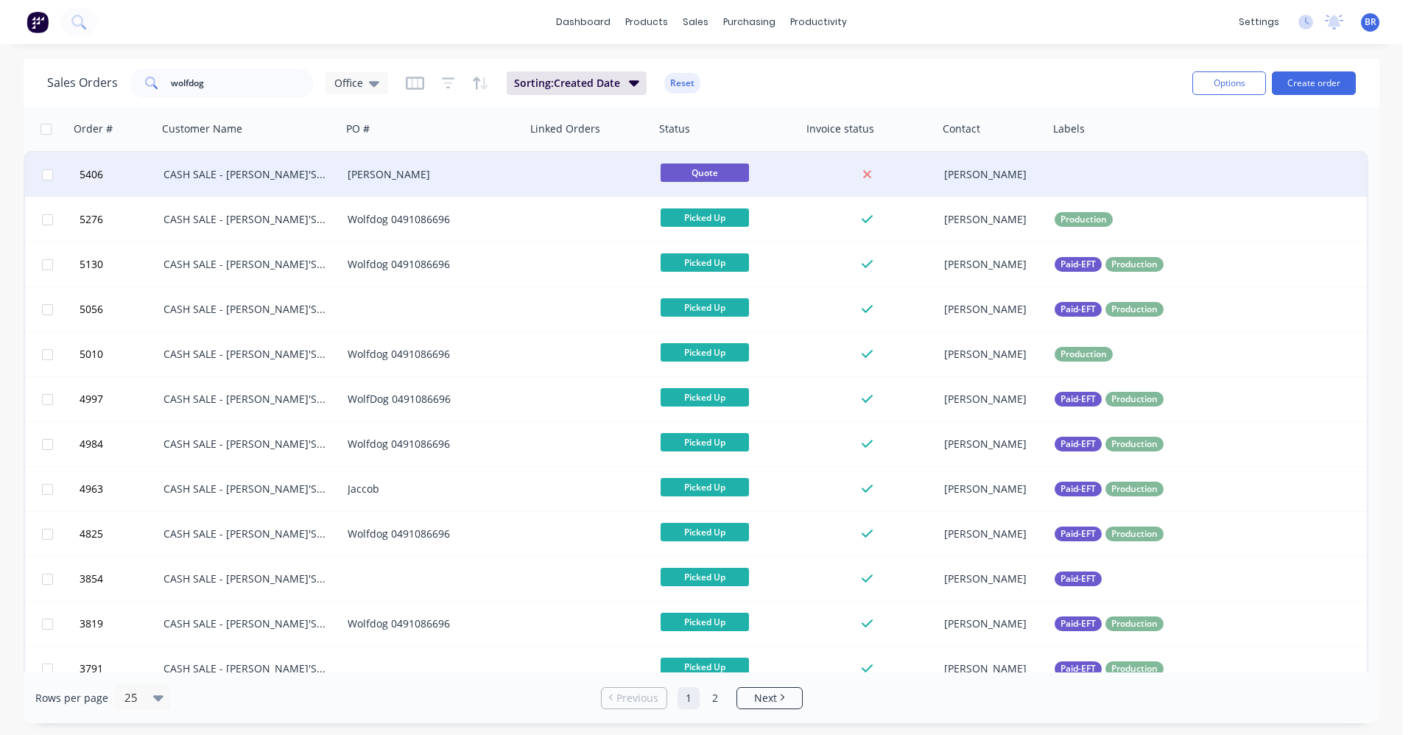
click at [436, 182] on div "[PERSON_NAME]" at bounding box center [434, 174] width 184 height 44
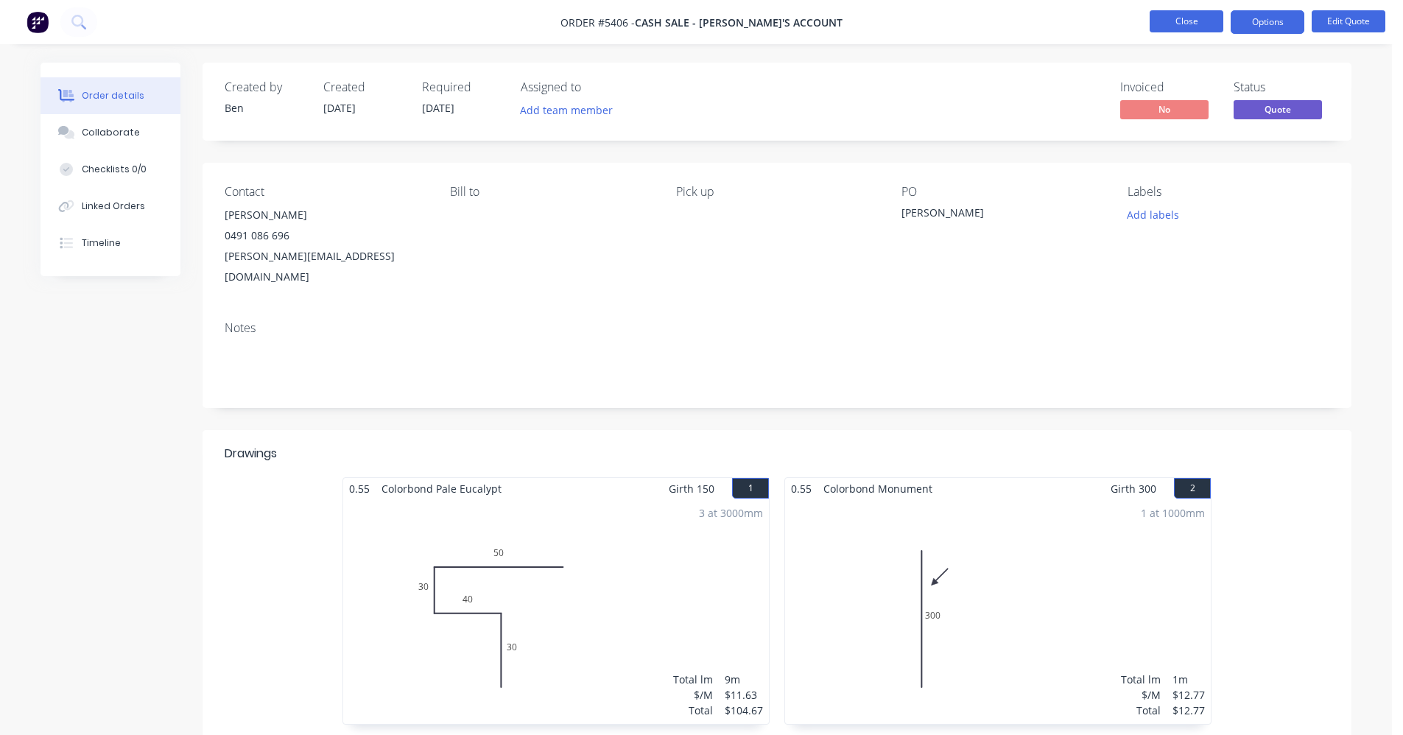
click at [1182, 18] on button "Close" at bounding box center [1187, 21] width 74 height 22
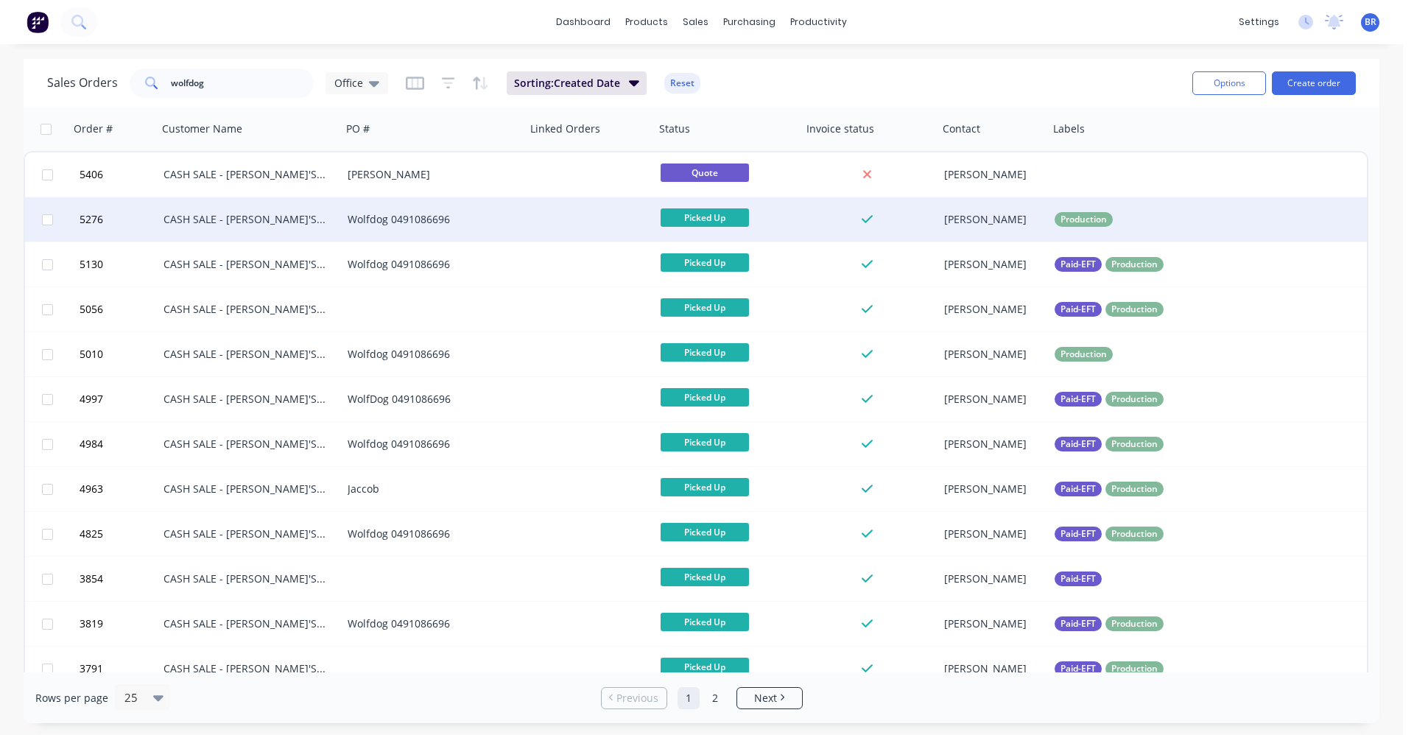
click at [480, 226] on div "Wolfdog 0491086696" at bounding box center [430, 219] width 164 height 15
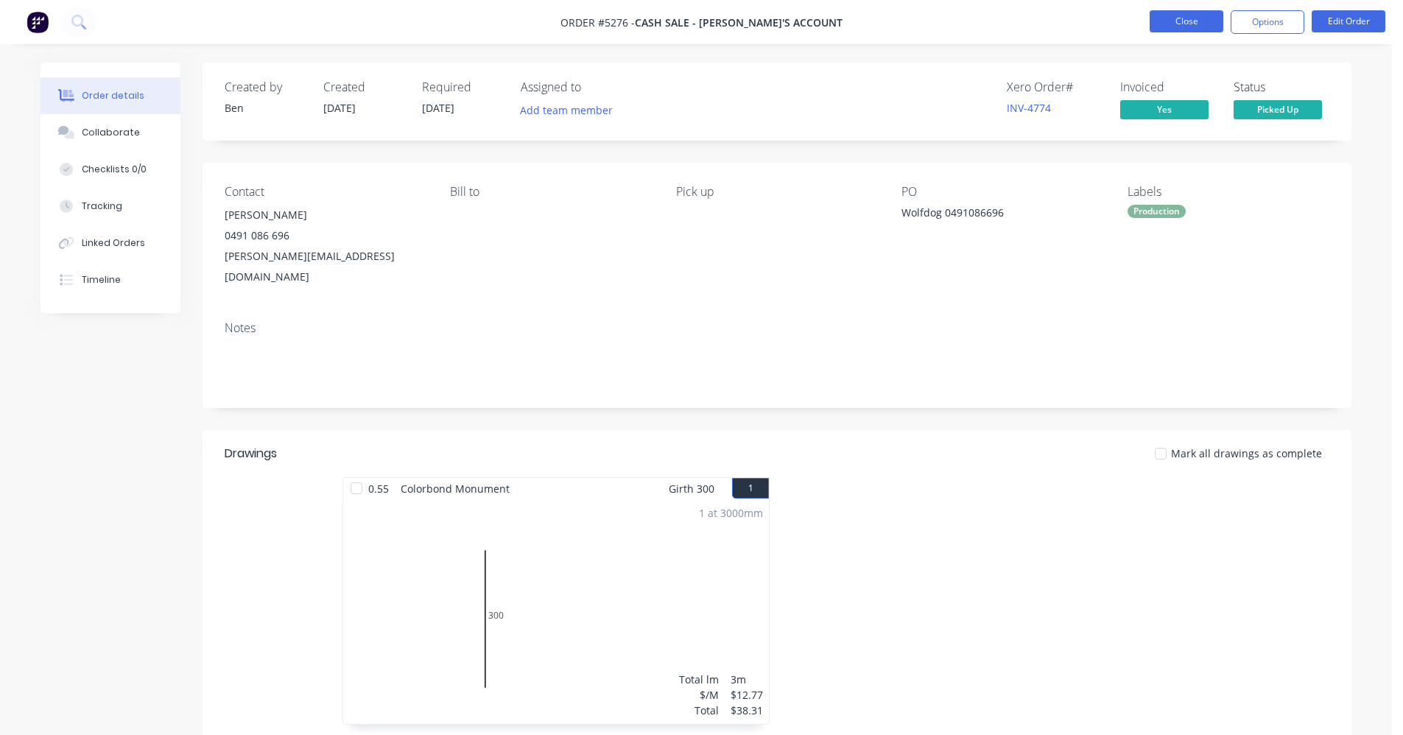
click at [1202, 24] on button "Close" at bounding box center [1187, 21] width 74 height 22
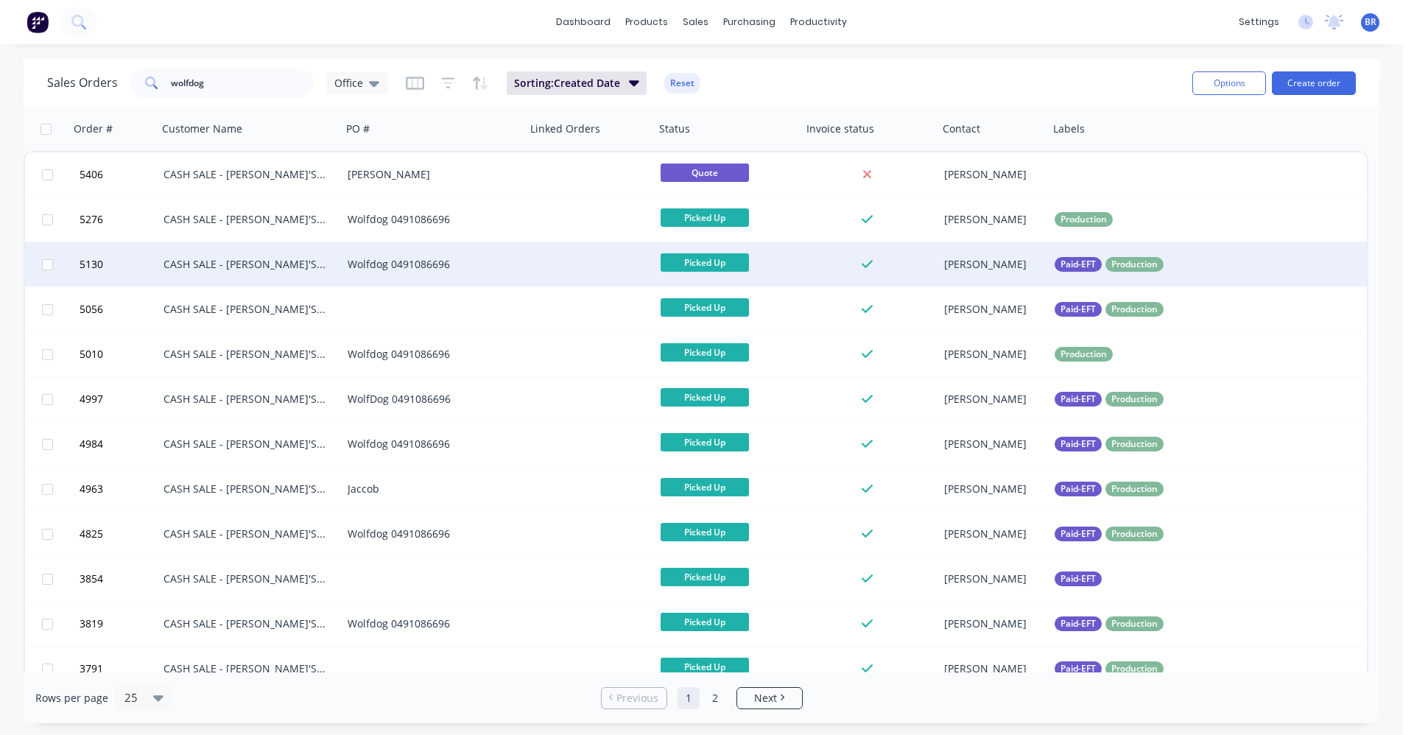
click at [506, 262] on div "Wolfdog 0491086696" at bounding box center [430, 264] width 164 height 15
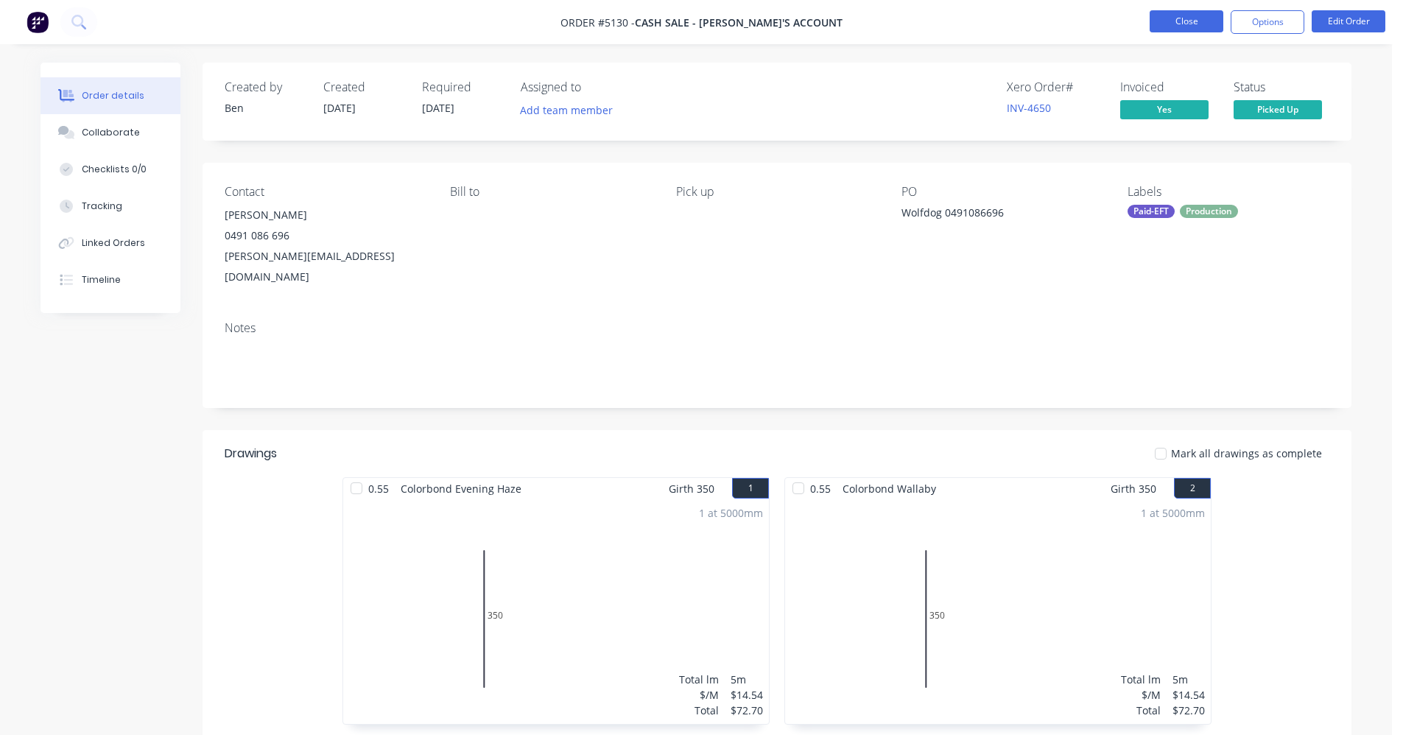
click at [1183, 19] on button "Close" at bounding box center [1187, 21] width 74 height 22
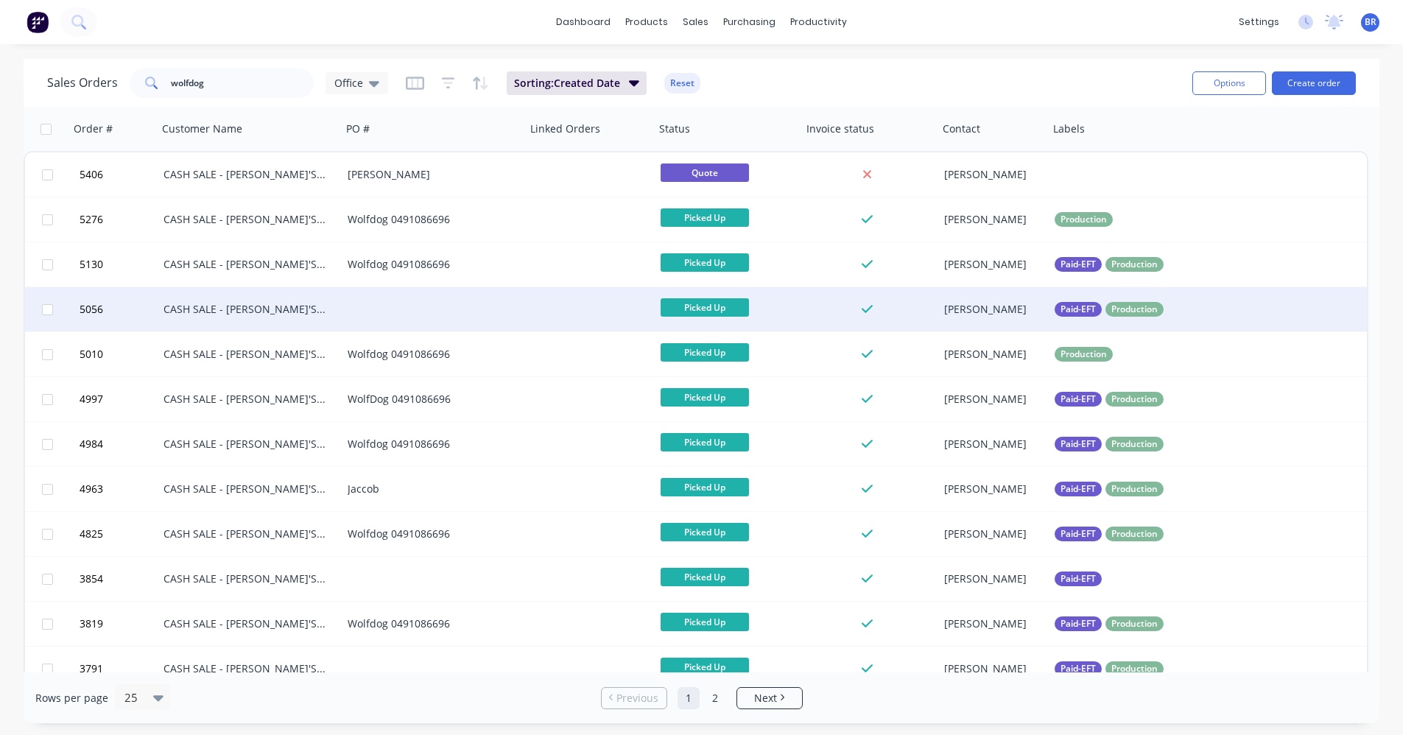
click at [503, 304] on div at bounding box center [434, 309] width 184 height 44
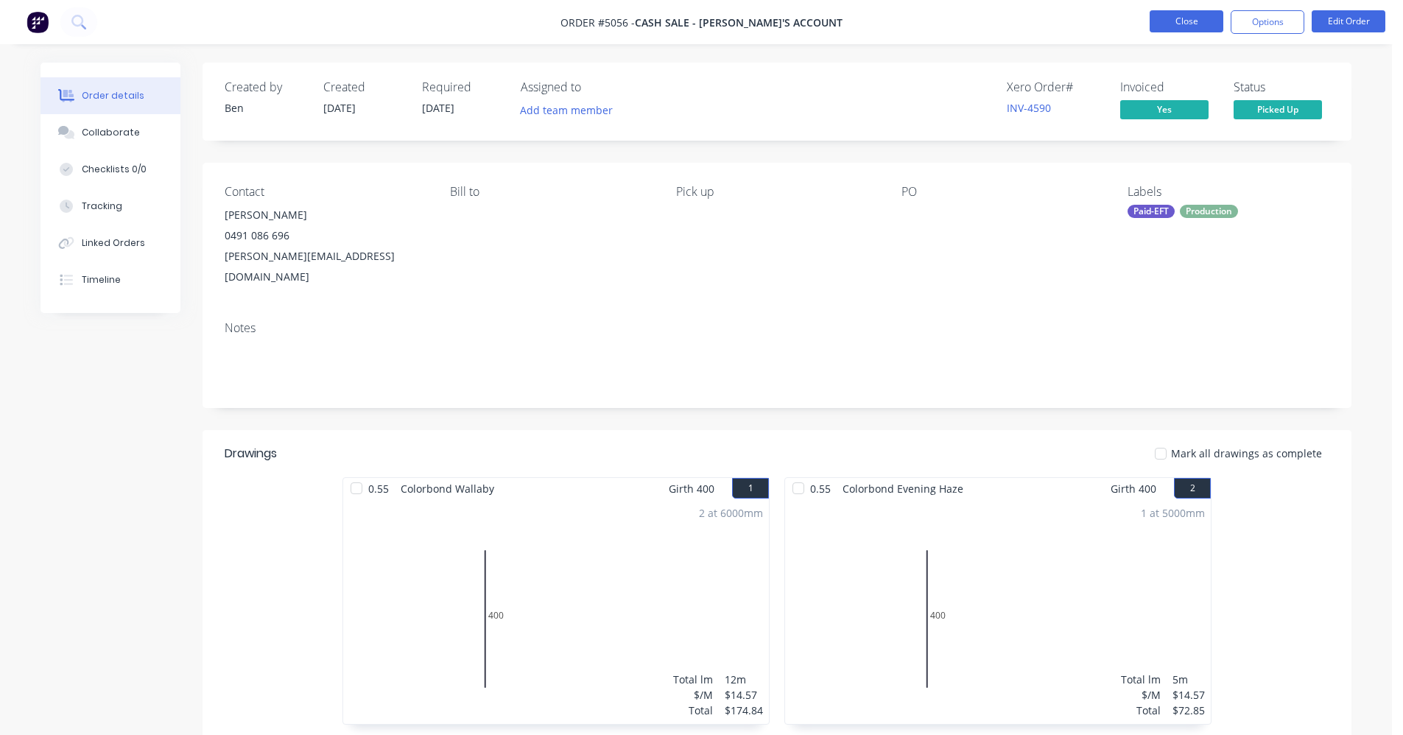
click at [1171, 27] on button "Close" at bounding box center [1187, 21] width 74 height 22
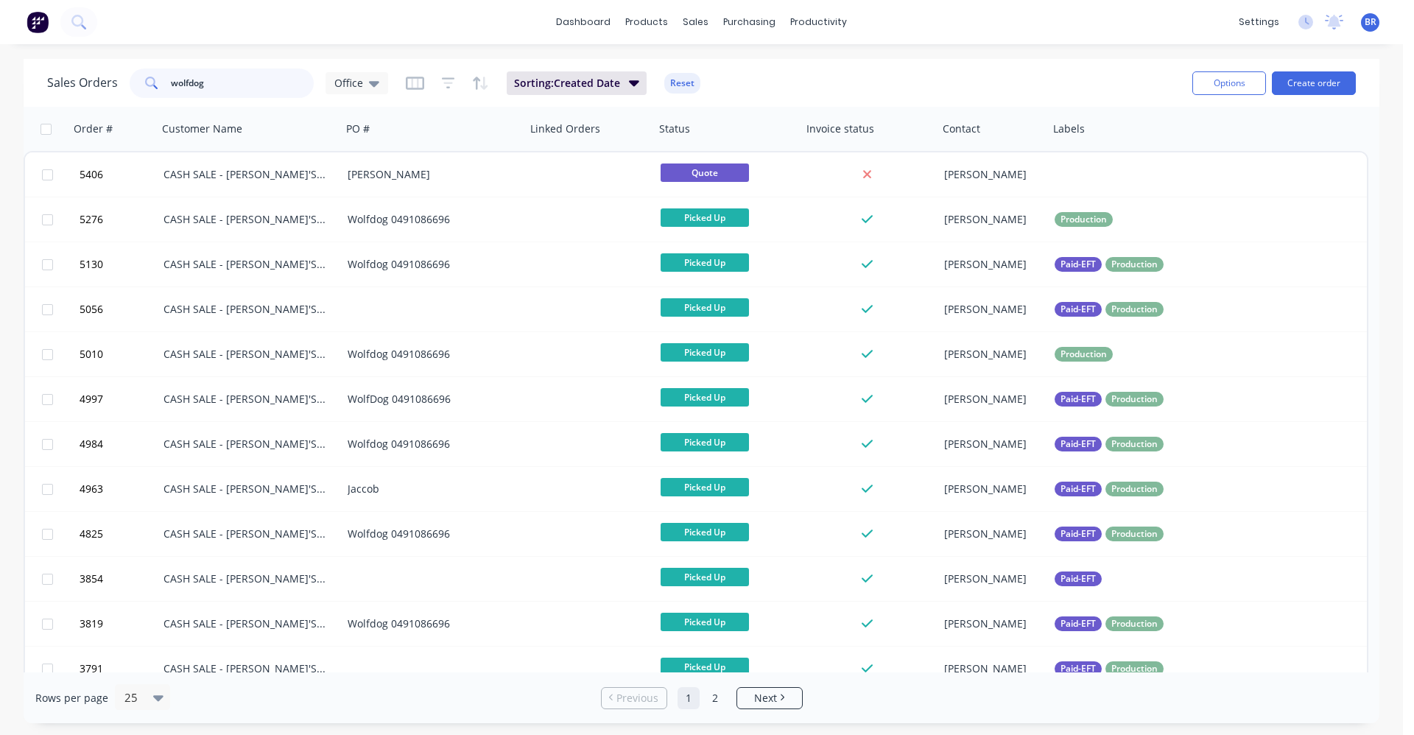
drag, startPoint x: 229, startPoint y: 80, endPoint x: 0, endPoint y: 68, distance: 229.4
click at [0, 68] on div "Sales Orders wolfdog Office Sorting: Created Date Reset Options Create order Or…" at bounding box center [701, 391] width 1403 height 664
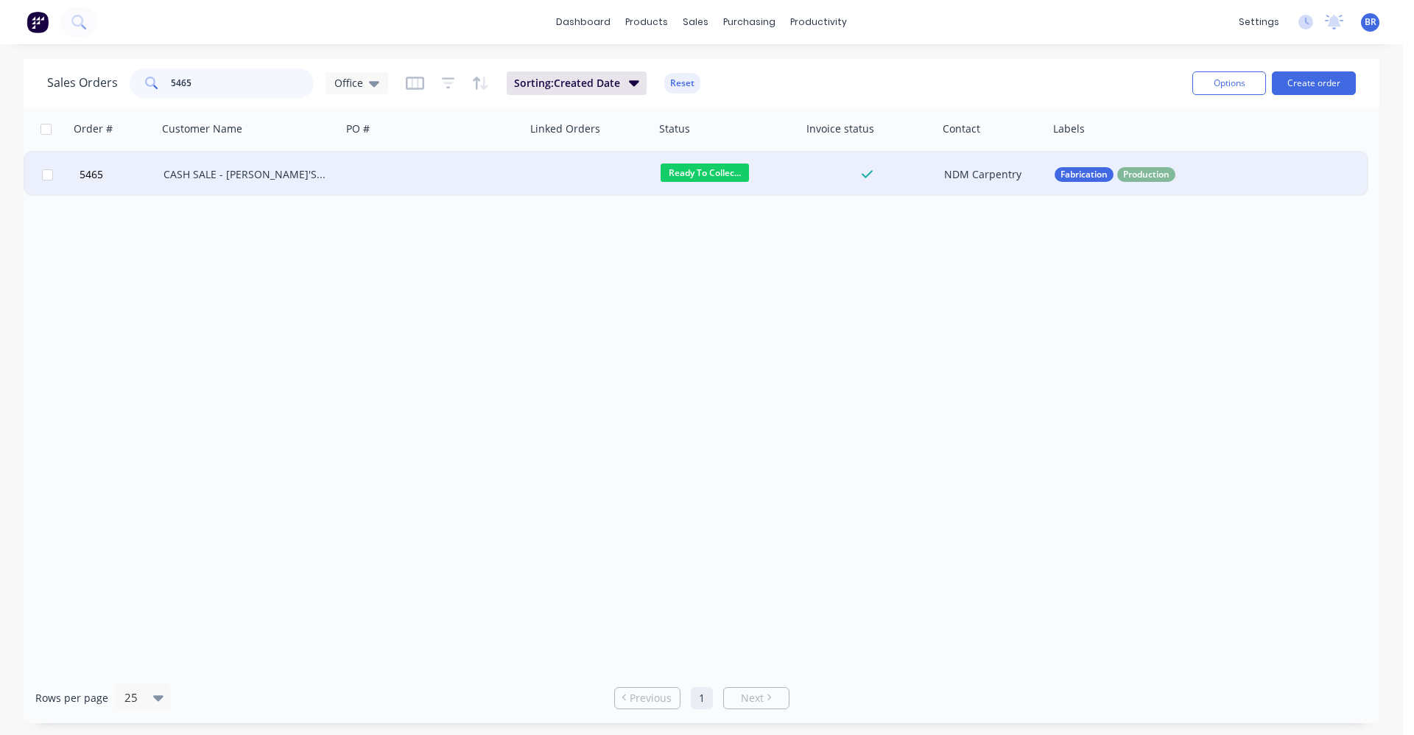
type input "5465"
click at [404, 177] on div at bounding box center [434, 174] width 184 height 44
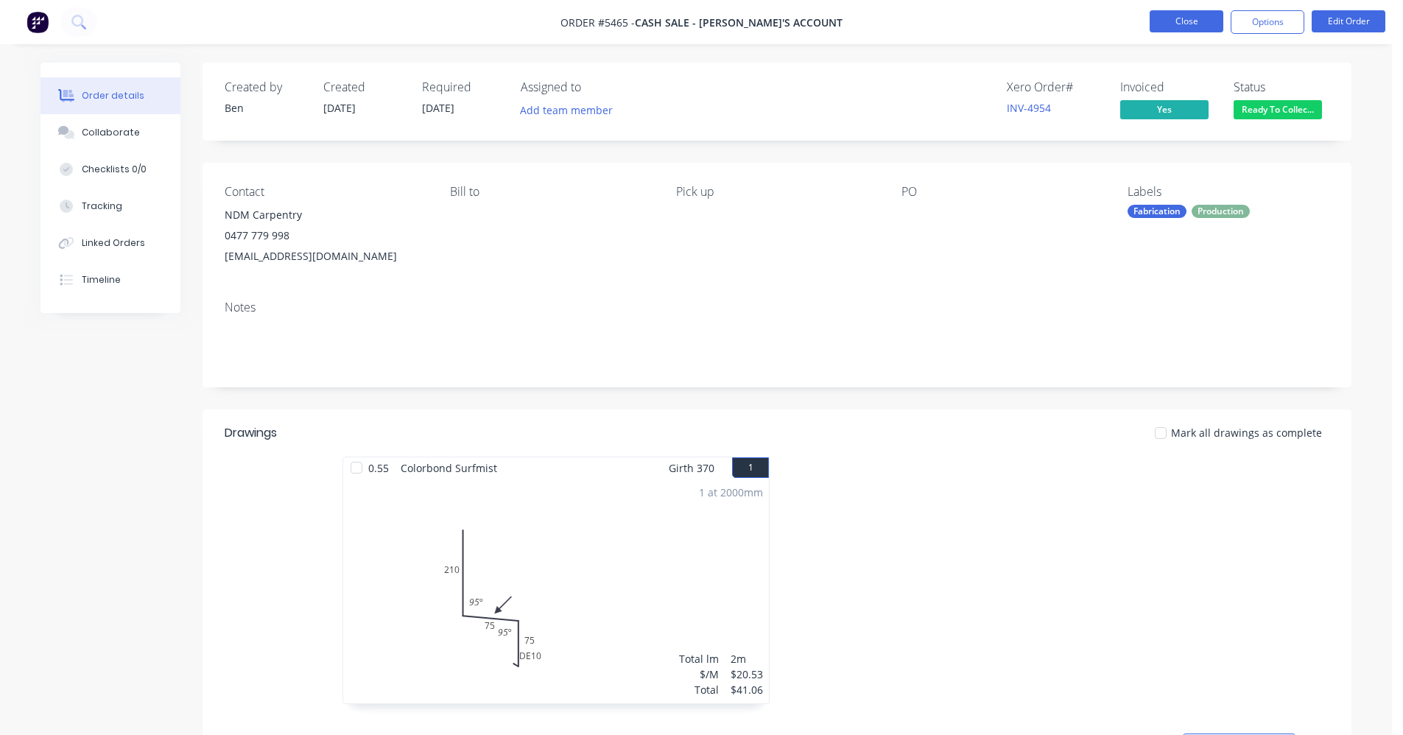
click at [1176, 24] on button "Close" at bounding box center [1187, 21] width 74 height 22
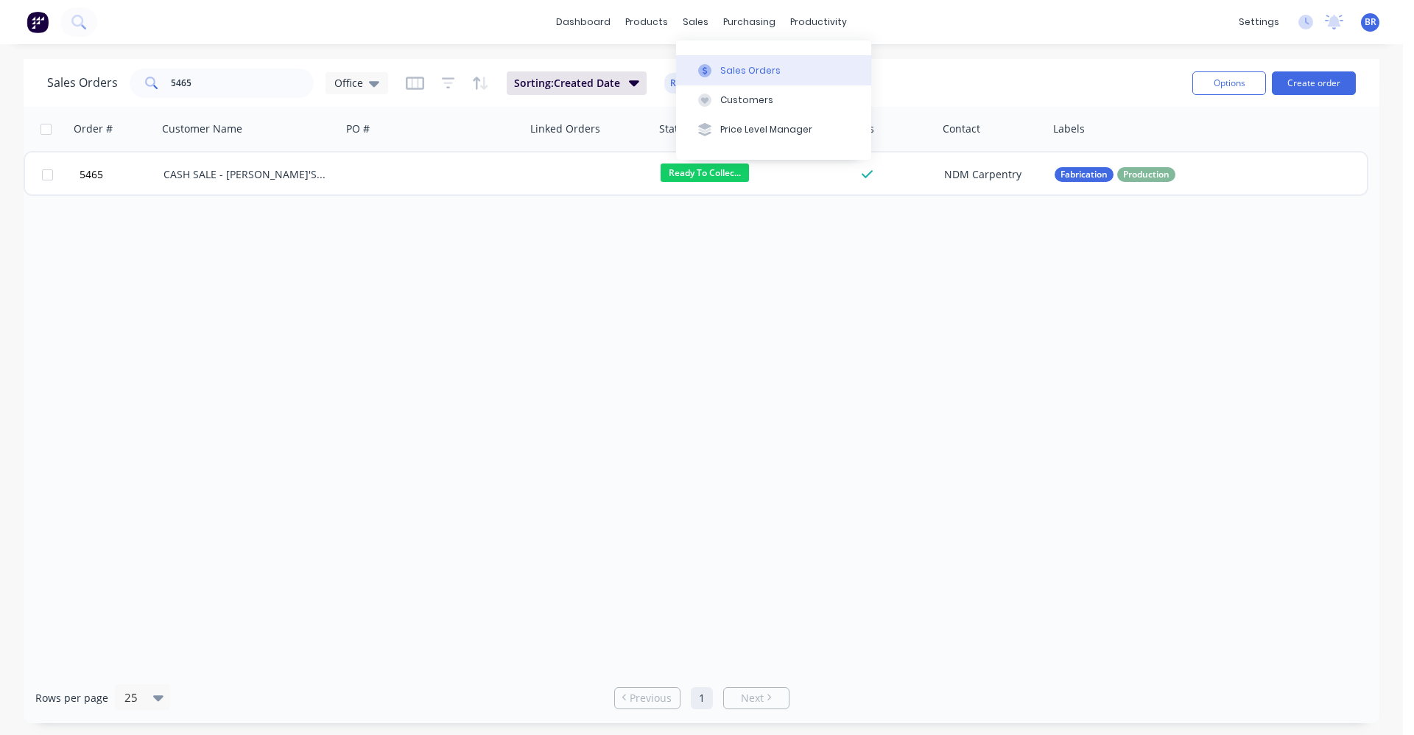
click at [725, 55] on button "Sales Orders" at bounding box center [773, 69] width 195 height 29
click at [720, 64] on div "Sales Orders" at bounding box center [750, 70] width 60 height 13
drag, startPoint x: 208, startPoint y: 82, endPoint x: 88, endPoint y: 63, distance: 120.9
click at [88, 63] on div "Sales Orders 5465 Office Sorting: Created Date Reset Options Create order" at bounding box center [702, 83] width 1356 height 48
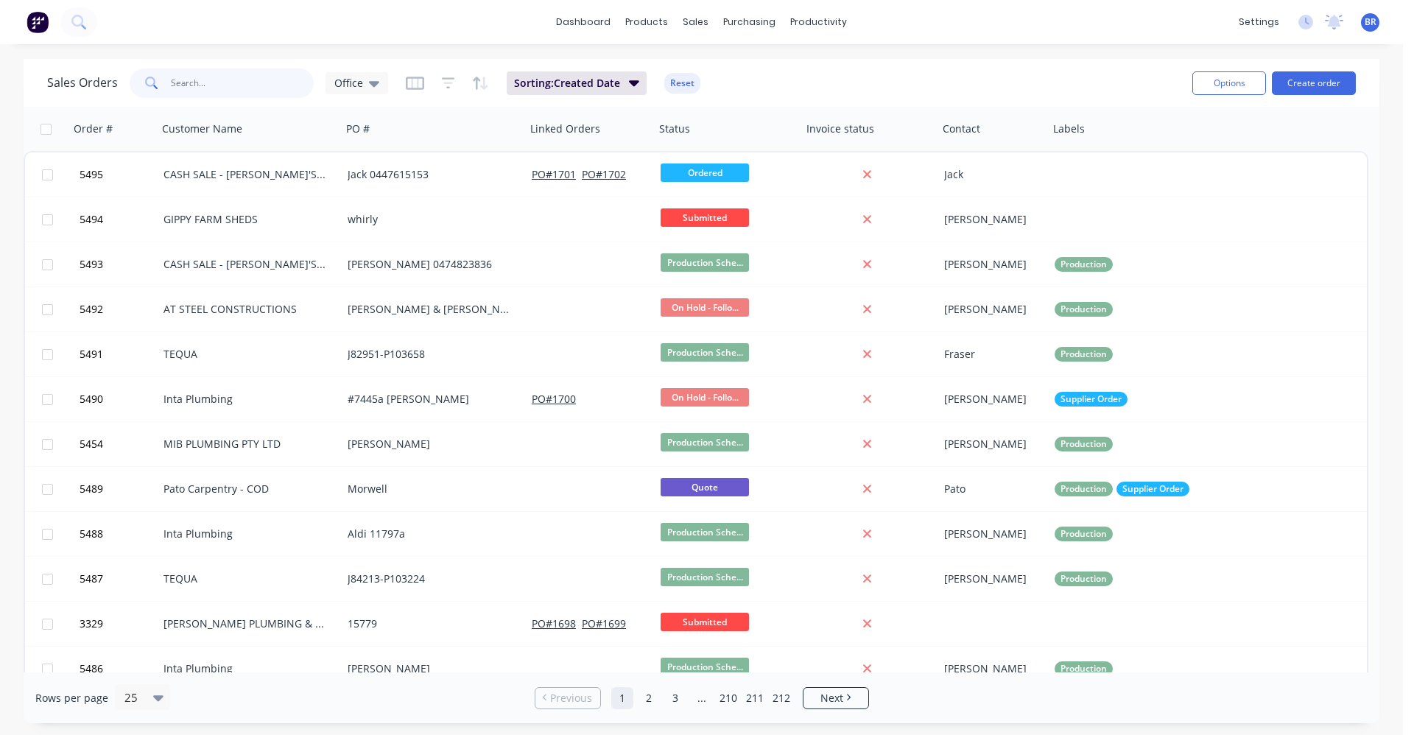
click at [180, 83] on input "text" at bounding box center [243, 83] width 144 height 29
type input "4998"
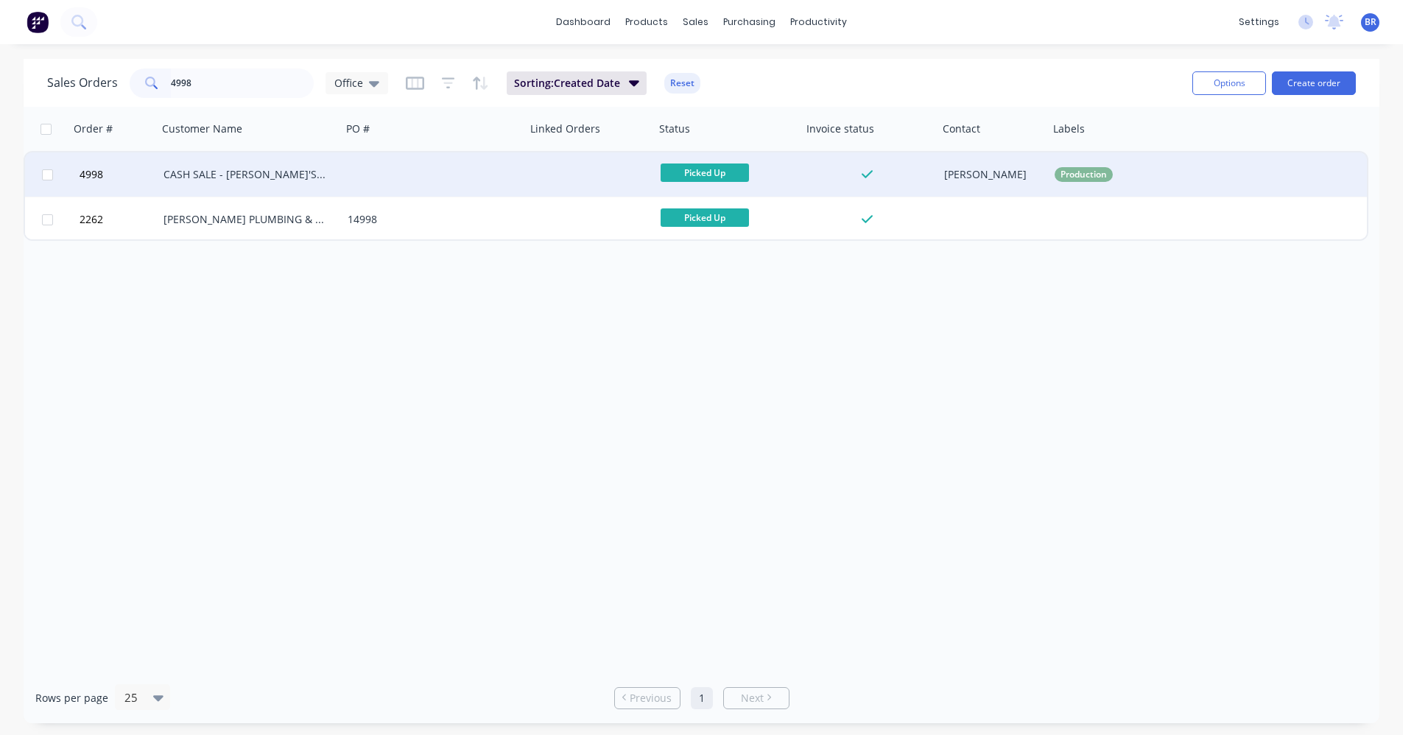
click at [357, 173] on div at bounding box center [434, 174] width 184 height 44
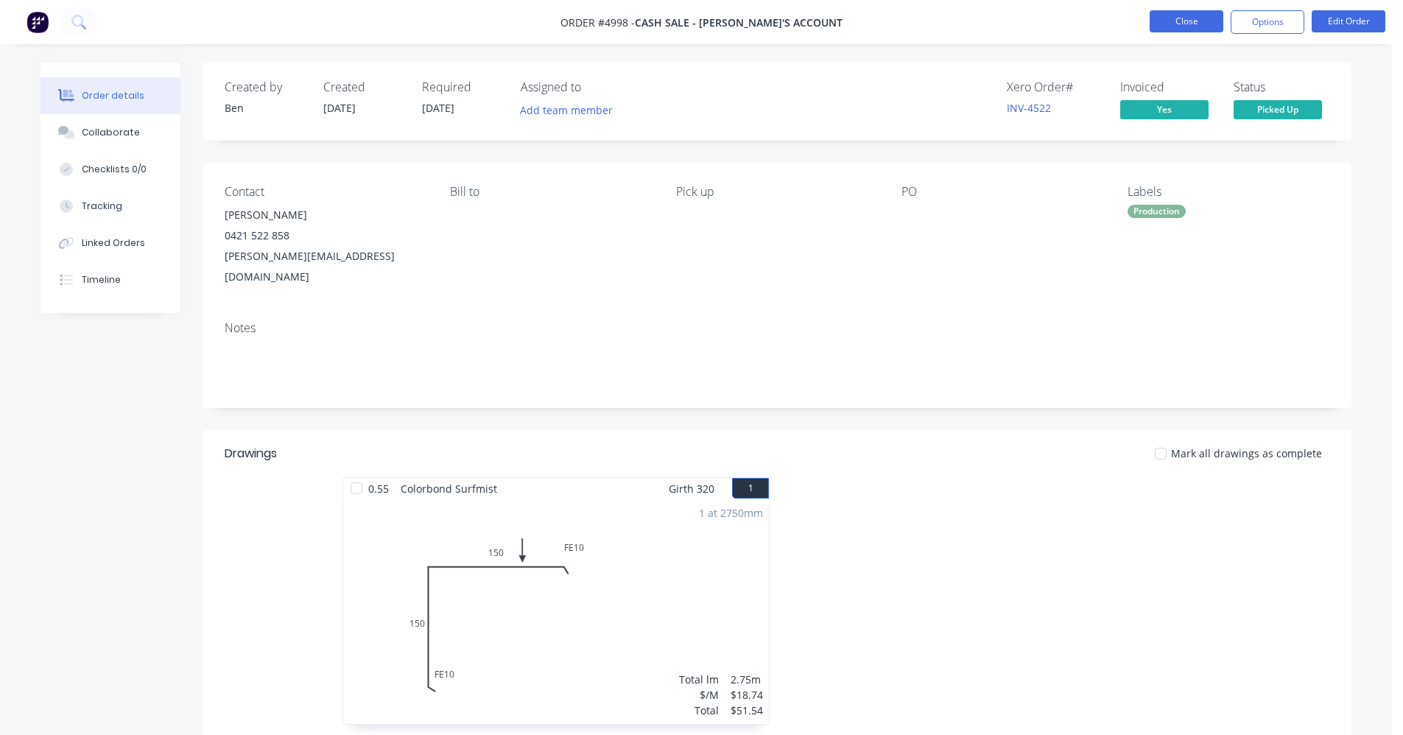
click at [1171, 25] on button "Close" at bounding box center [1187, 21] width 74 height 22
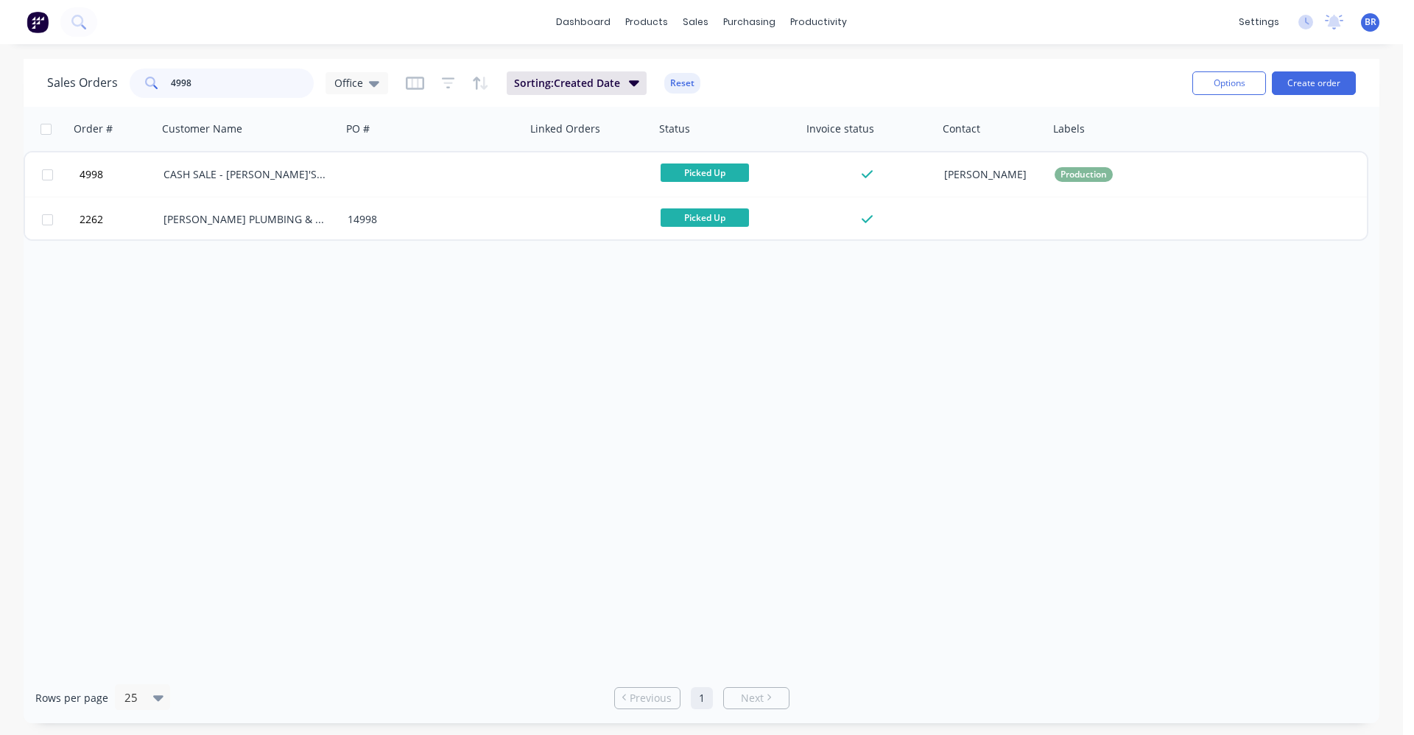
drag, startPoint x: 202, startPoint y: 88, endPoint x: 87, endPoint y: 84, distance: 115.0
click at [87, 84] on div "Sales Orders 4998 Office" at bounding box center [217, 83] width 341 height 29
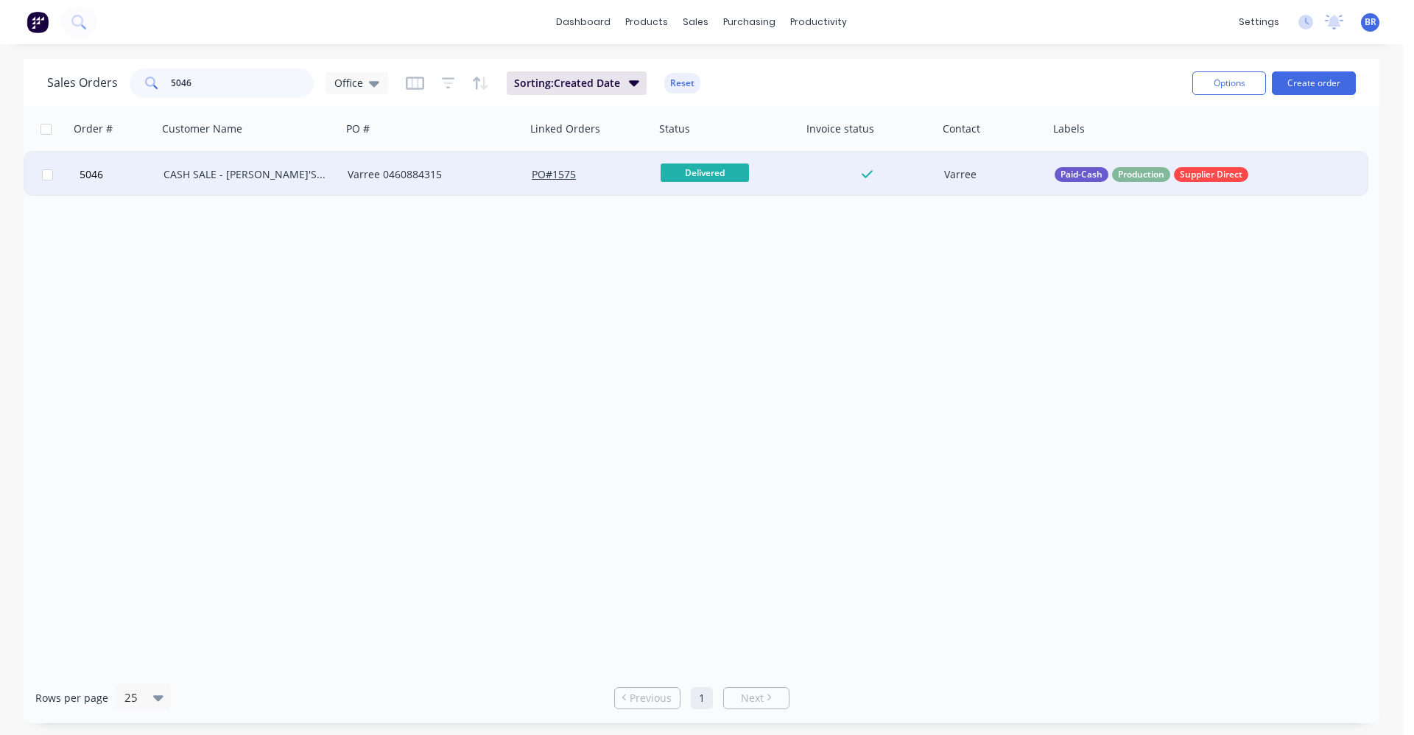
type input "5046"
click at [396, 172] on div "Varree 0460884315" at bounding box center [430, 174] width 164 height 15
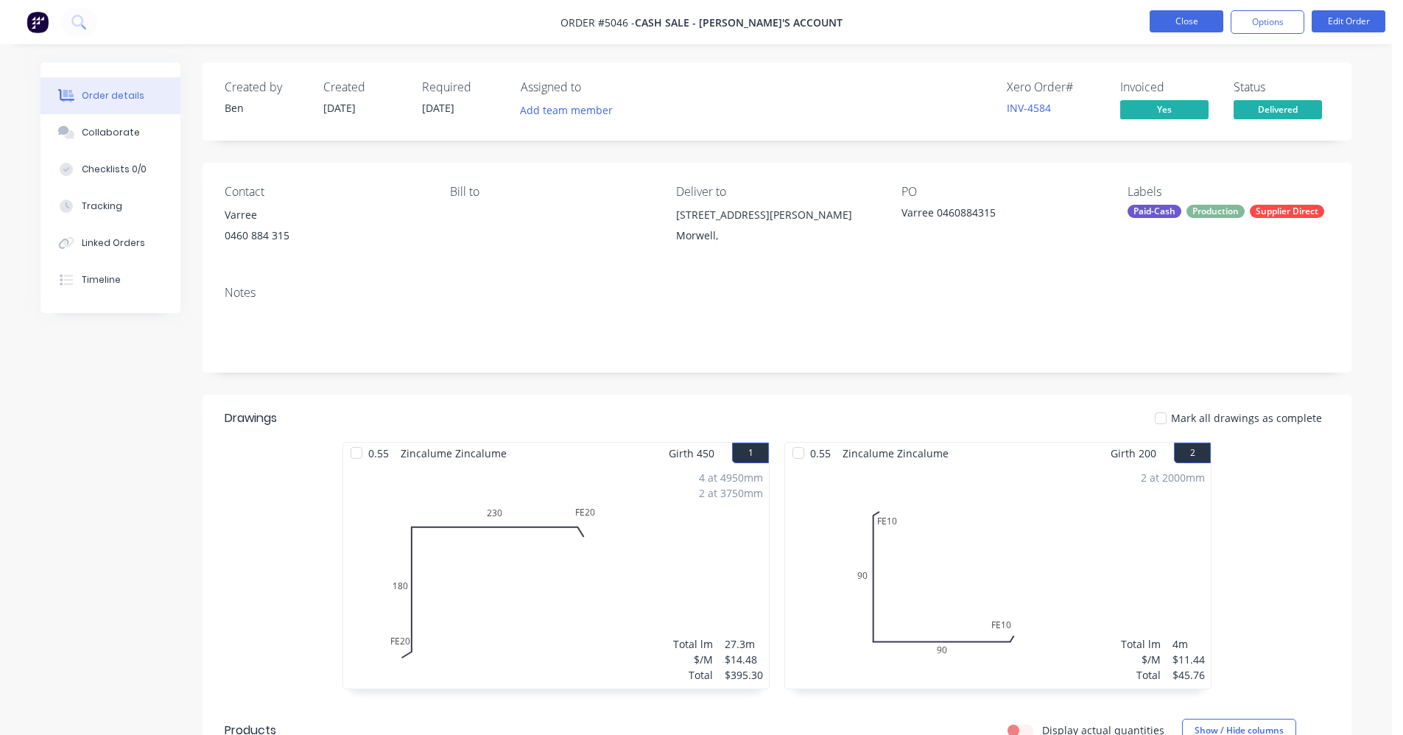
click at [1187, 22] on button "Close" at bounding box center [1187, 21] width 74 height 22
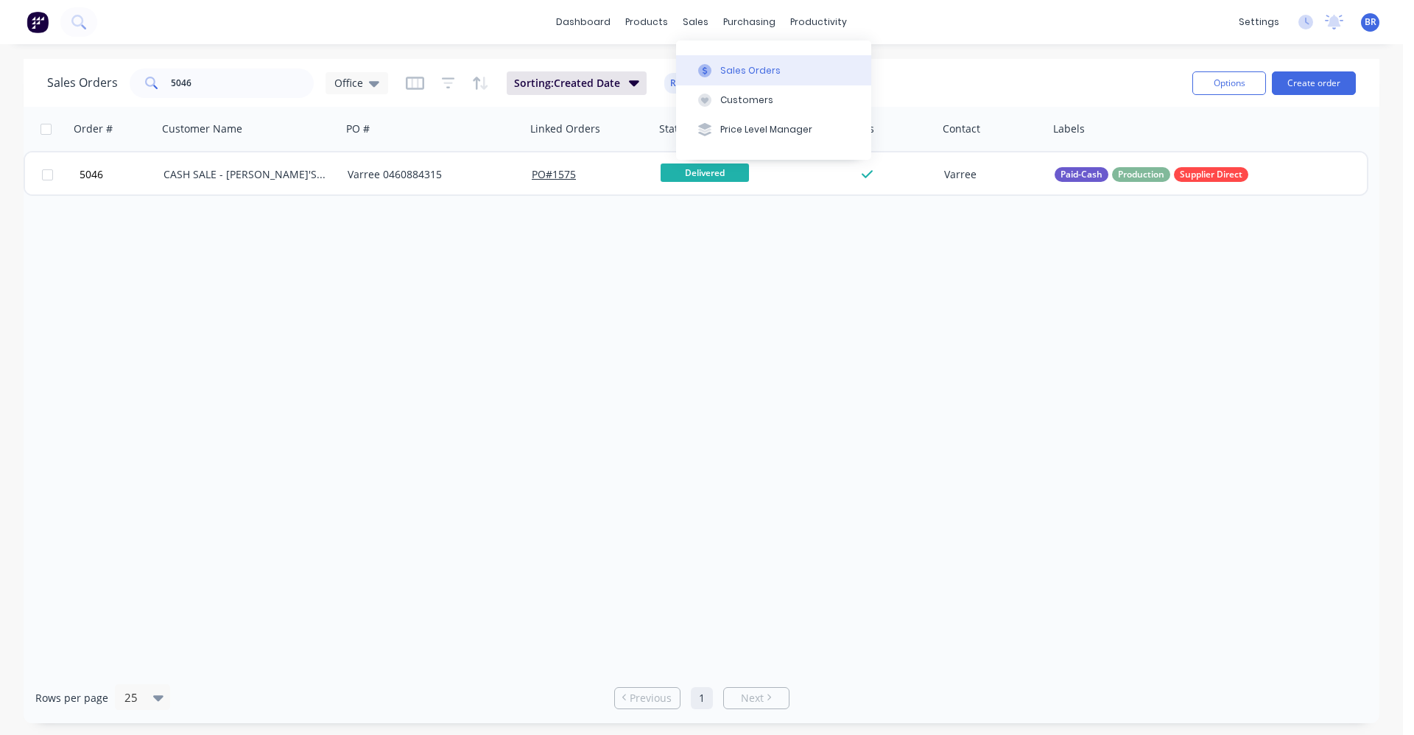
click at [737, 68] on div "Sales Orders" at bounding box center [750, 70] width 60 height 13
drag, startPoint x: 239, startPoint y: 78, endPoint x: 111, endPoint y: 60, distance: 129.5
click at [124, 64] on div "Sales Orders 5046 Office Sorting: Created Date Reset Options Create order" at bounding box center [702, 83] width 1356 height 48
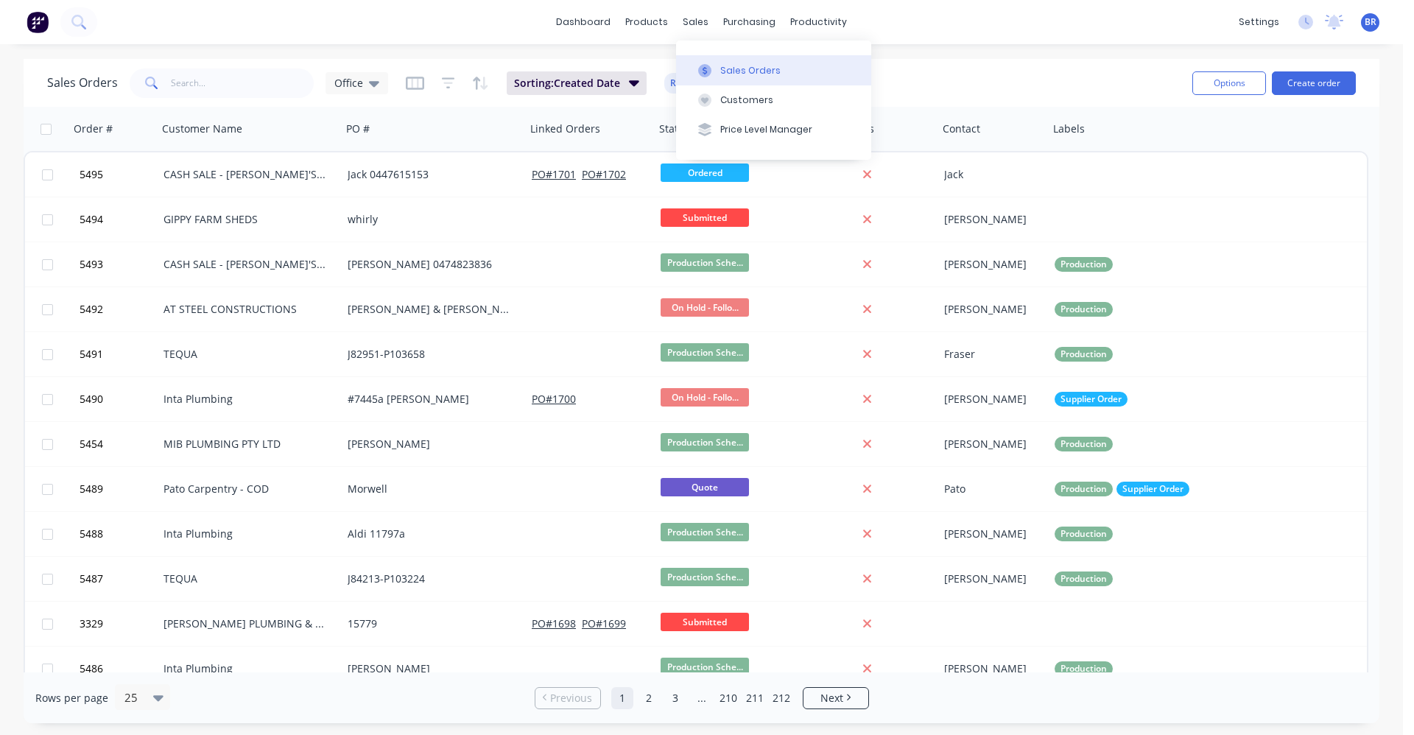
click at [736, 66] on div "Sales Orders" at bounding box center [750, 70] width 60 height 13
click at [204, 92] on input "text" at bounding box center [243, 83] width 144 height 29
click at [721, 68] on div "Sales Orders" at bounding box center [750, 70] width 60 height 13
click at [694, 13] on div "sales" at bounding box center [696, 22] width 41 height 22
click at [734, 77] on button "Sales Orders" at bounding box center [773, 69] width 195 height 29
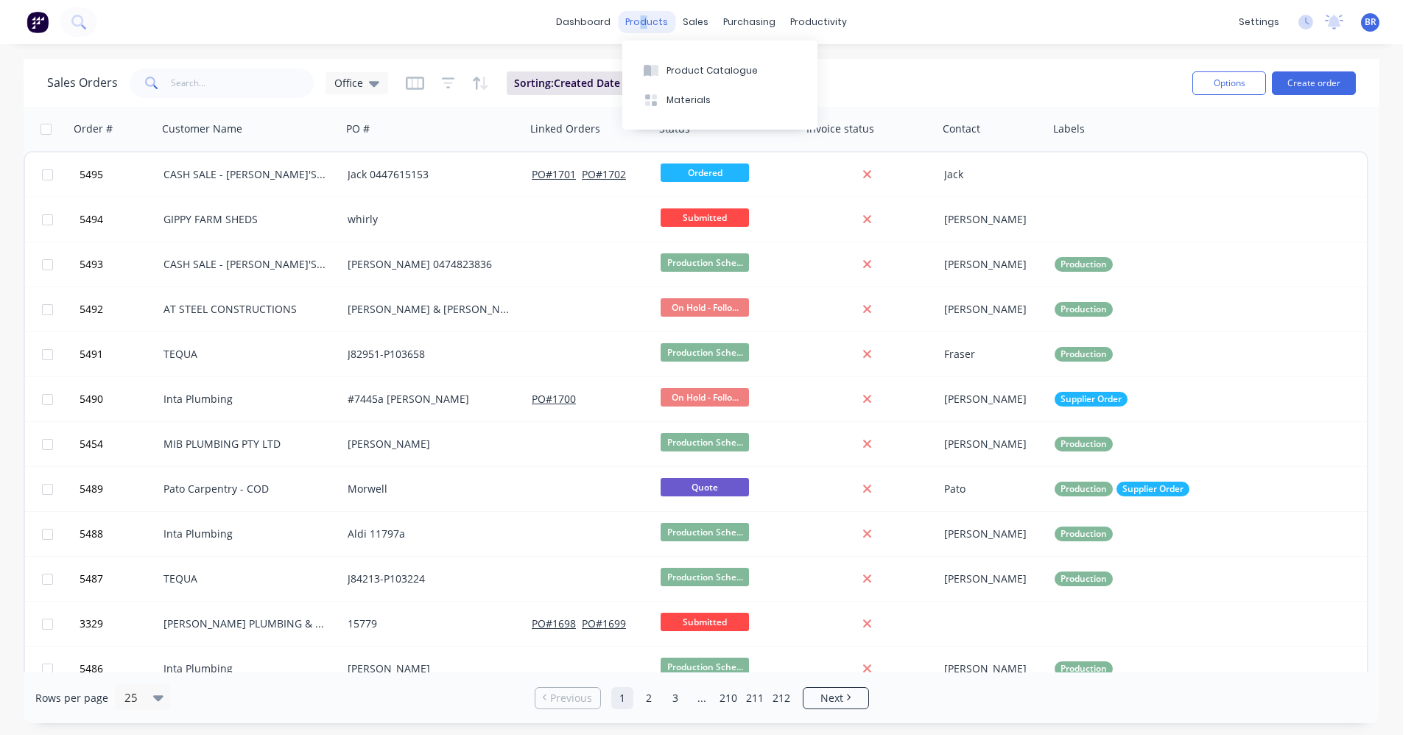
drag, startPoint x: 647, startPoint y: 21, endPoint x: 656, endPoint y: 29, distance: 12.1
click at [648, 21] on div "products" at bounding box center [646, 22] width 57 height 22
copy div "d"
click at [644, 18] on div "products" at bounding box center [646, 22] width 57 height 22
click at [666, 66] on button "Product Catalogue" at bounding box center [719, 69] width 195 height 29
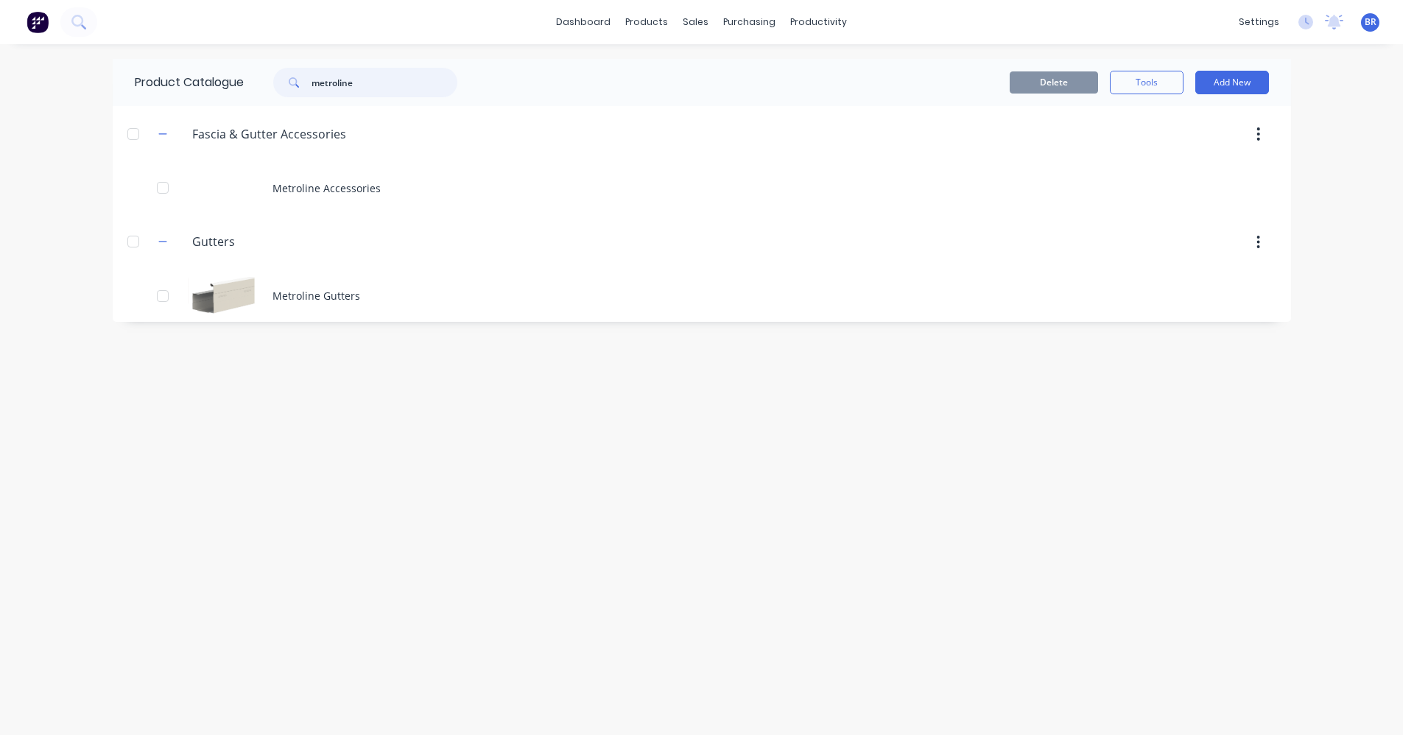
drag, startPoint x: 371, startPoint y: 86, endPoint x: 288, endPoint y: 75, distance: 84.0
click at [288, 75] on div "metroline" at bounding box center [365, 82] width 184 height 29
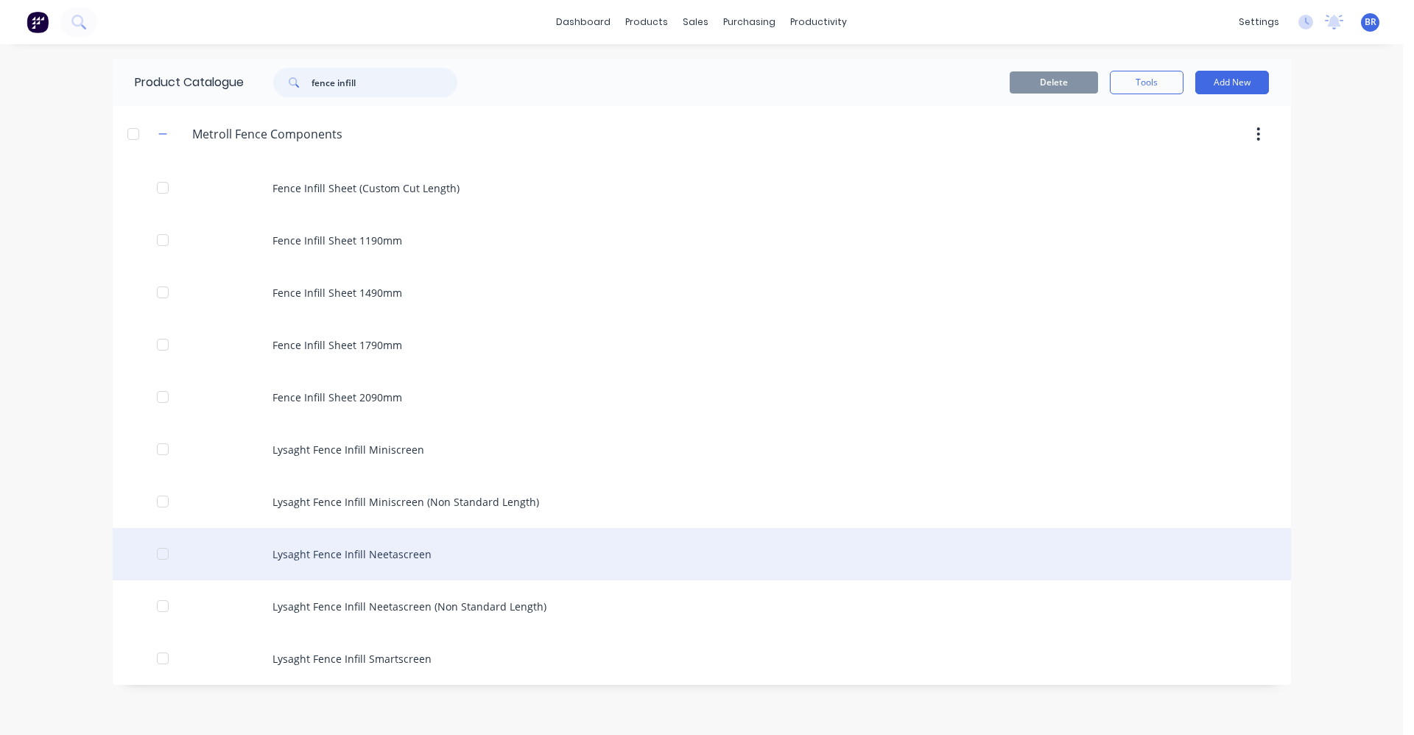
type input "fence infill"
click at [399, 560] on div "Lysaght Fence Infill Neetascreen" at bounding box center [702, 554] width 1179 height 52
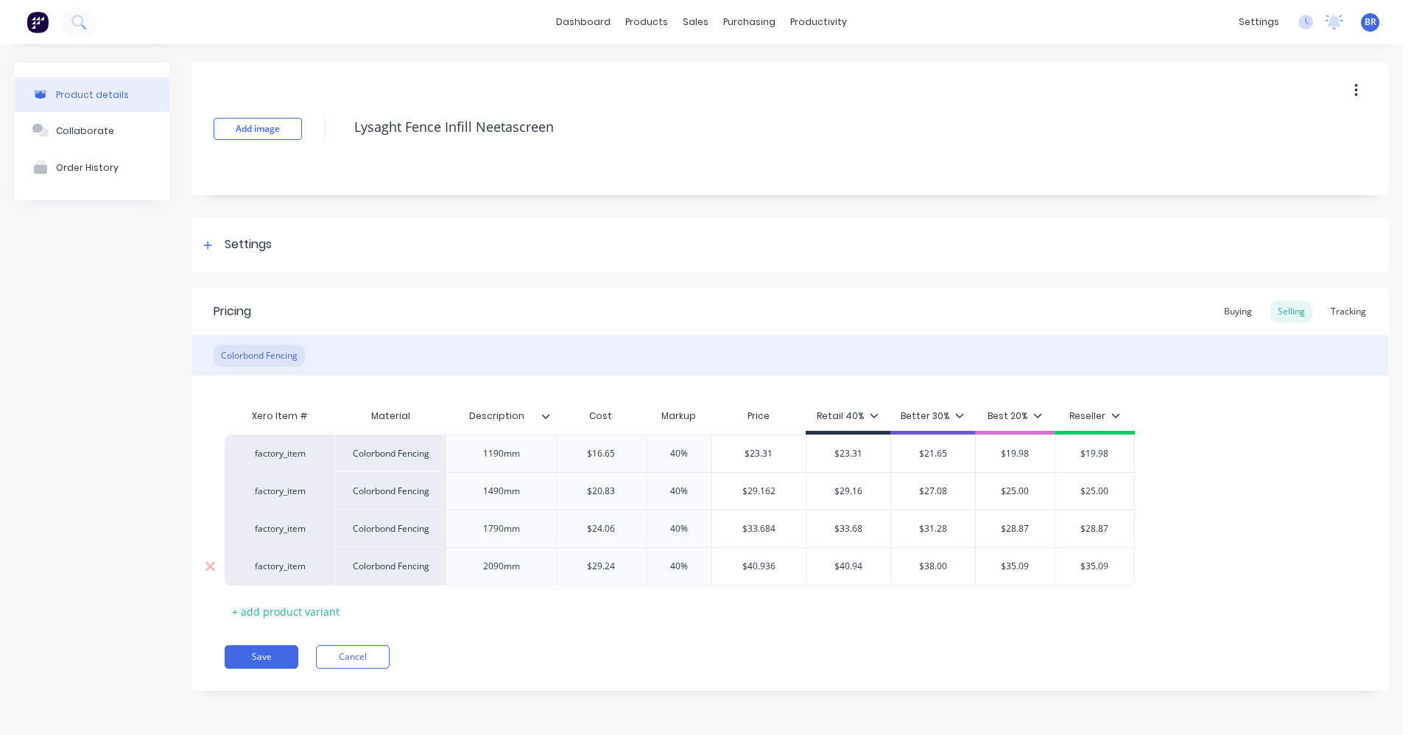
type textarea "x"
type input "$33.684"
click at [781, 533] on input "$33.684" at bounding box center [759, 528] width 94 height 13
click at [691, 20] on div "sales" at bounding box center [696, 22] width 41 height 22
type textarea "x"
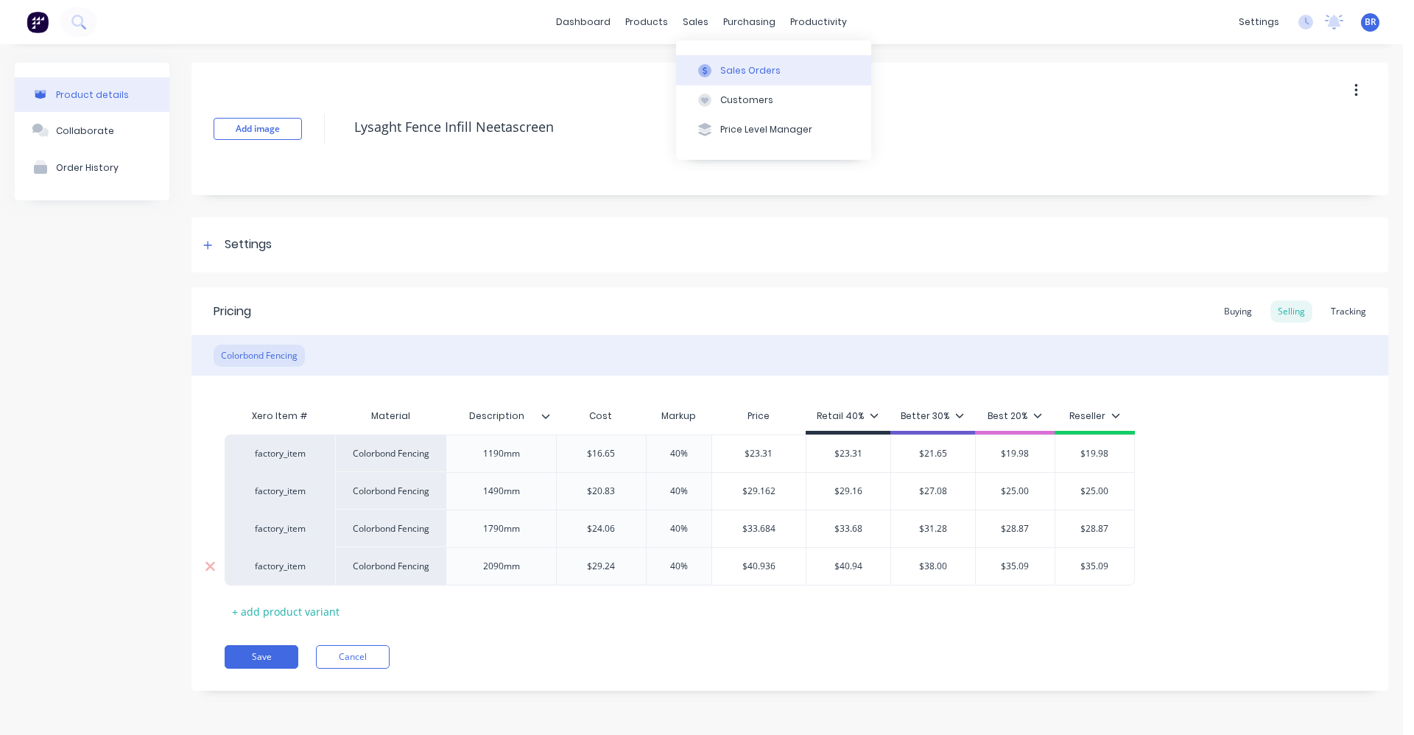
click at [723, 66] on button "Sales Orders" at bounding box center [773, 69] width 195 height 29
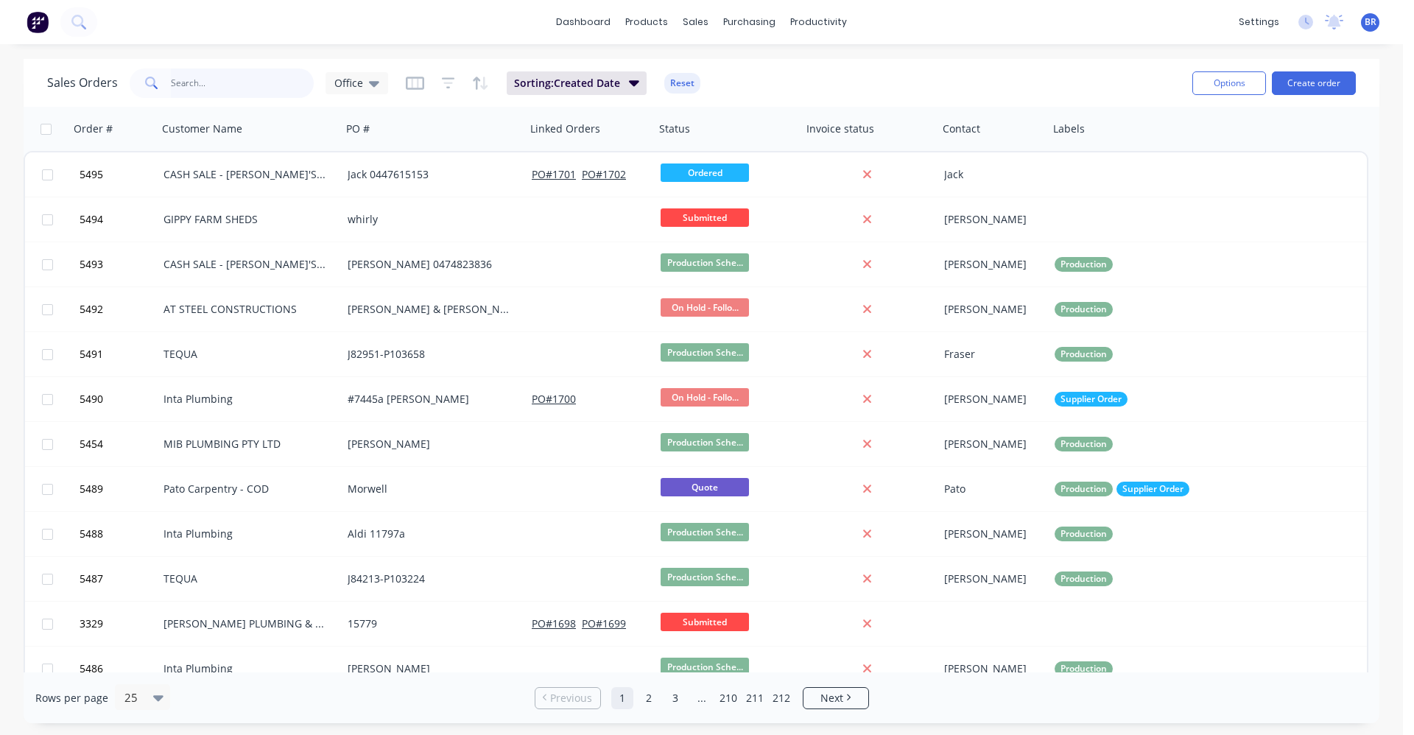
click at [226, 79] on input "text" at bounding box center [243, 83] width 144 height 29
click at [734, 66] on div "Sales Orders" at bounding box center [750, 70] width 60 height 13
click at [203, 84] on input "text" at bounding box center [243, 83] width 144 height 29
type input "4960"
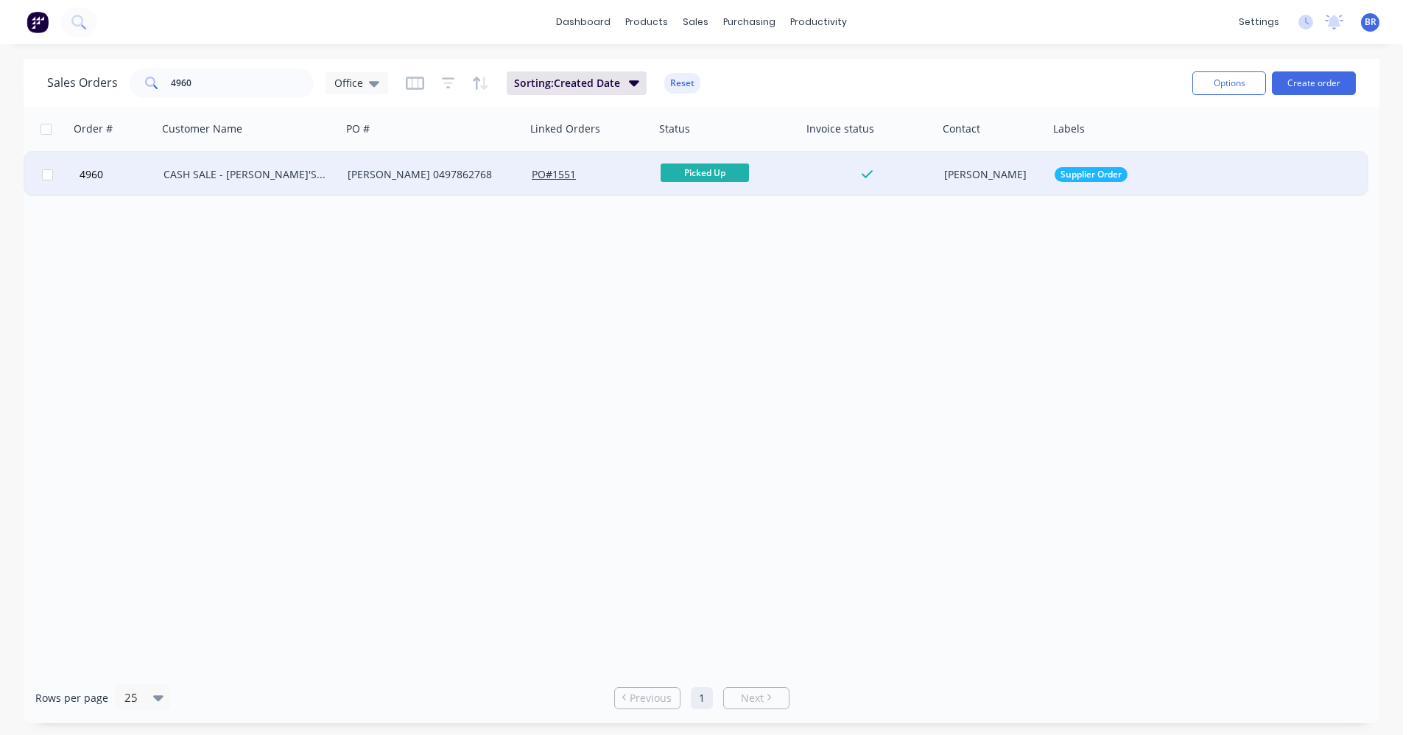
click at [312, 175] on div "CASH SALE - [PERSON_NAME]'S ACCOUNT" at bounding box center [246, 174] width 164 height 15
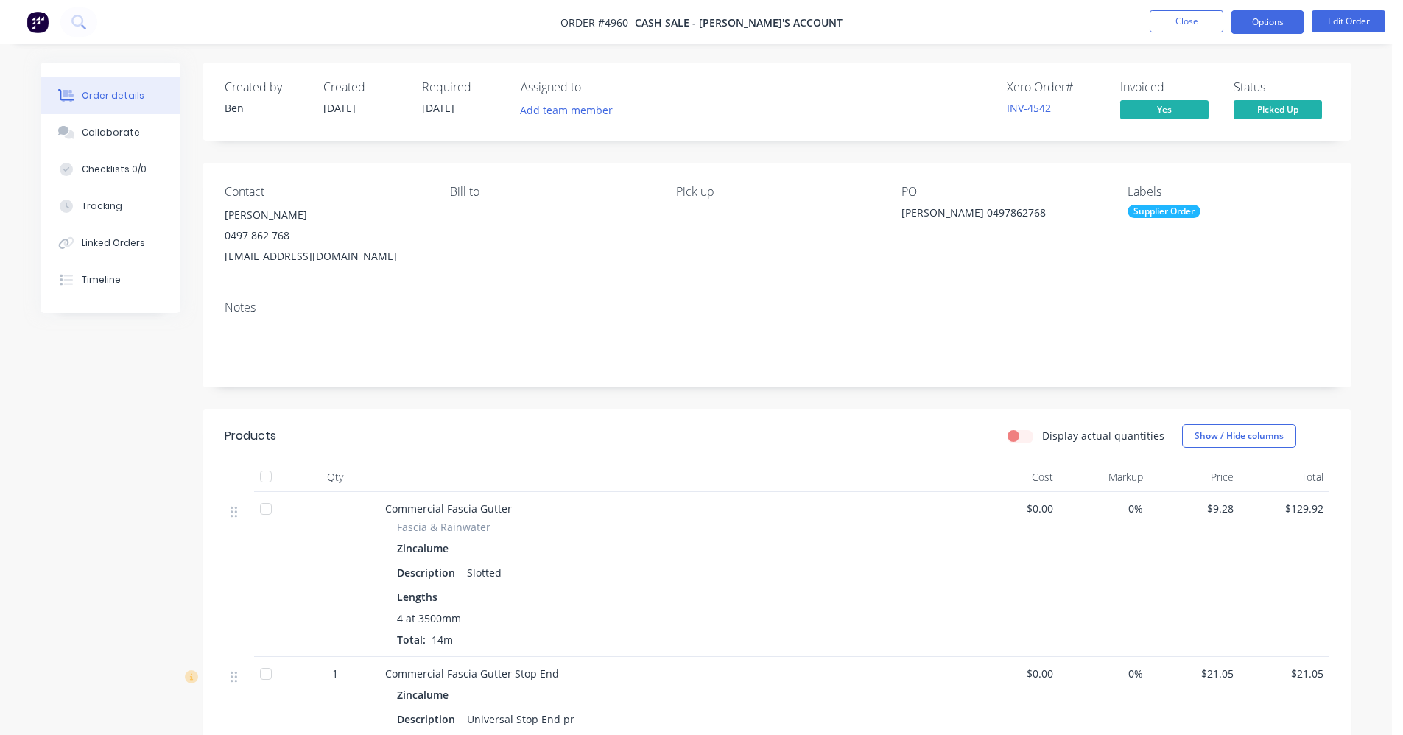
click at [1264, 22] on button "Options" at bounding box center [1268, 22] width 74 height 24
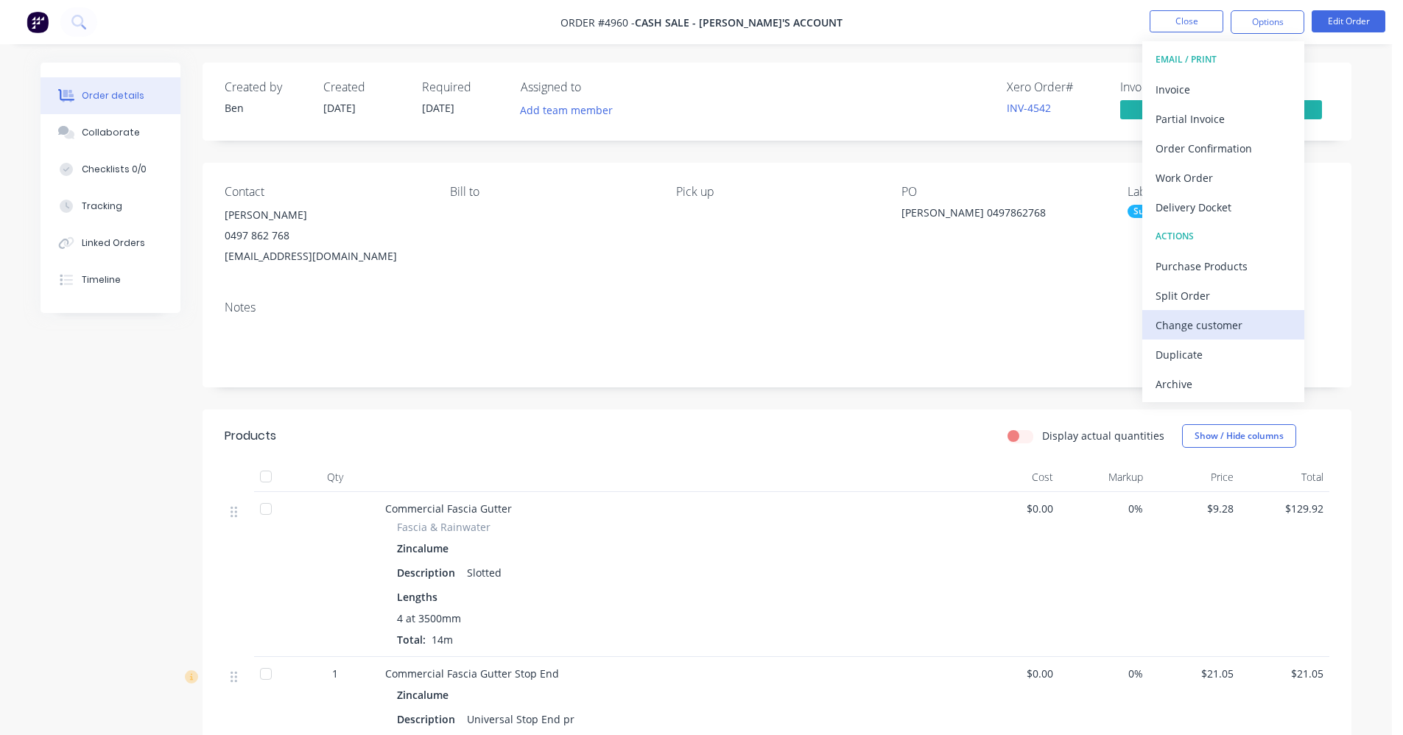
click at [1191, 323] on div "Change customer" at bounding box center [1224, 325] width 136 height 21
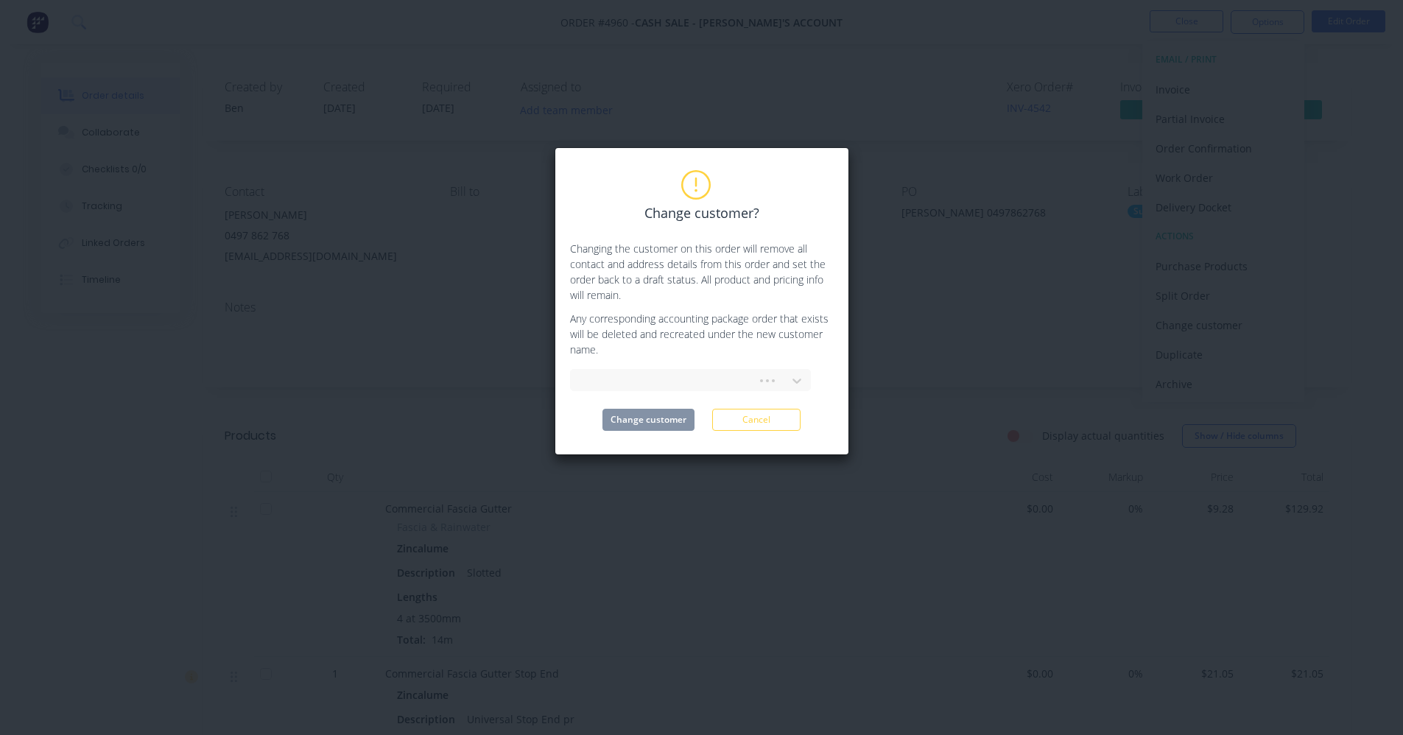
click at [631, 368] on div at bounding box center [690, 378] width 241 height 26
click at [629, 373] on div at bounding box center [681, 381] width 197 height 18
type input "sm"
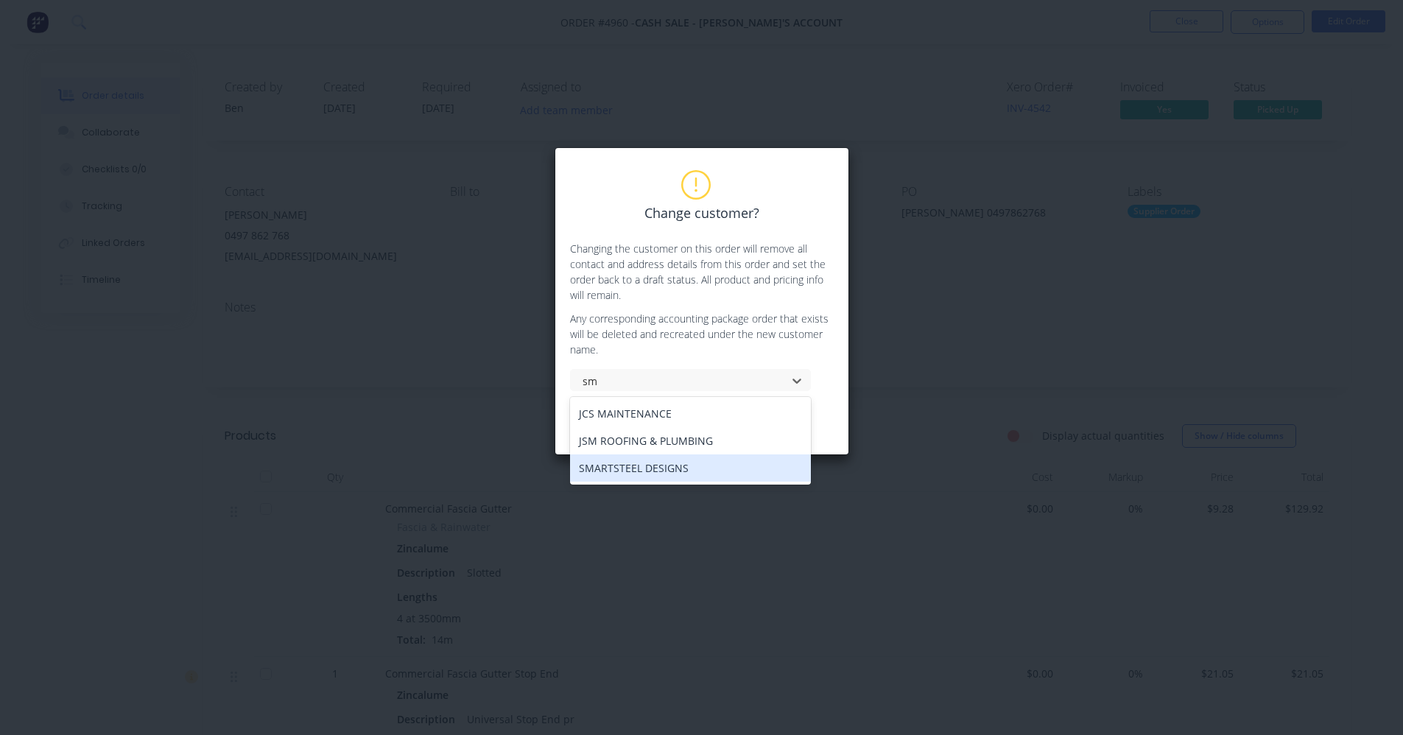
click at [655, 470] on div "SMARTSTEEL DESIGNS" at bounding box center [690, 468] width 241 height 27
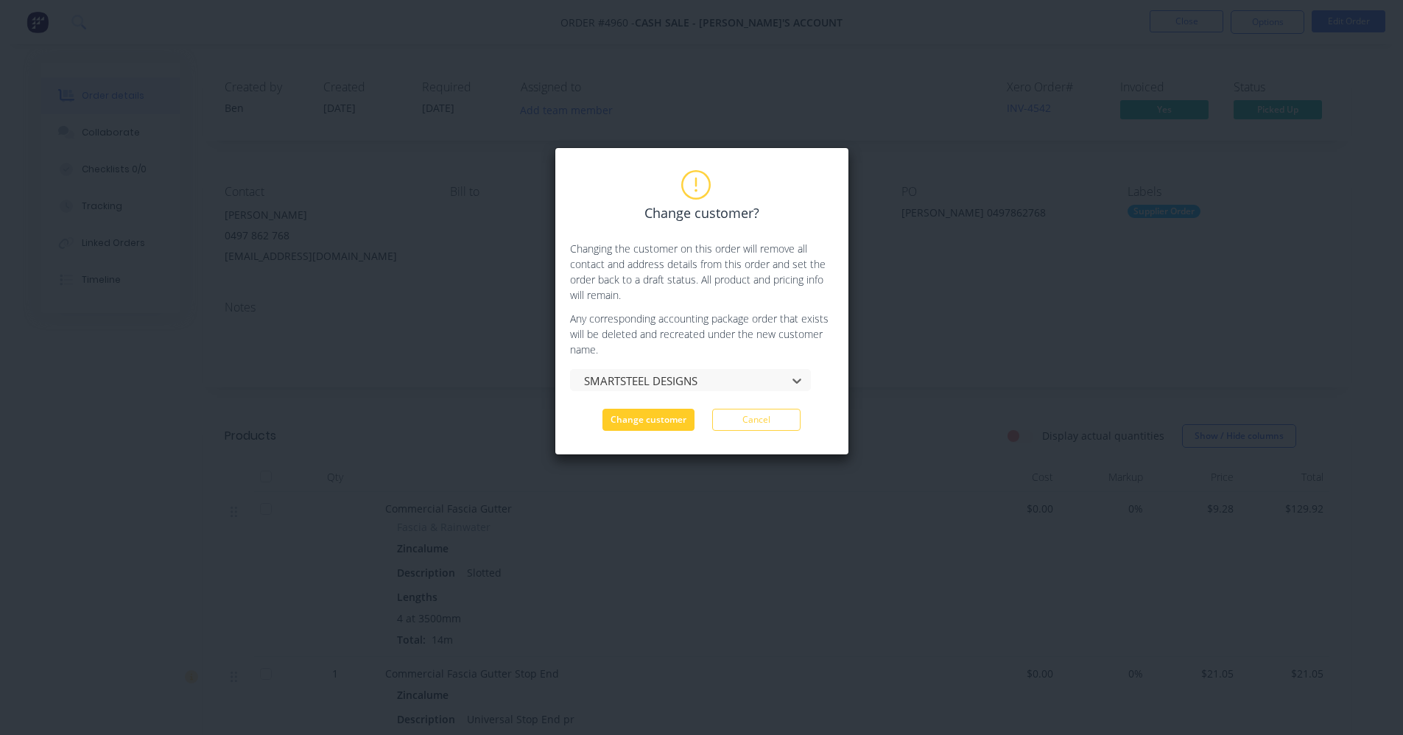
click at [645, 420] on button "Change customer" at bounding box center [649, 420] width 92 height 22
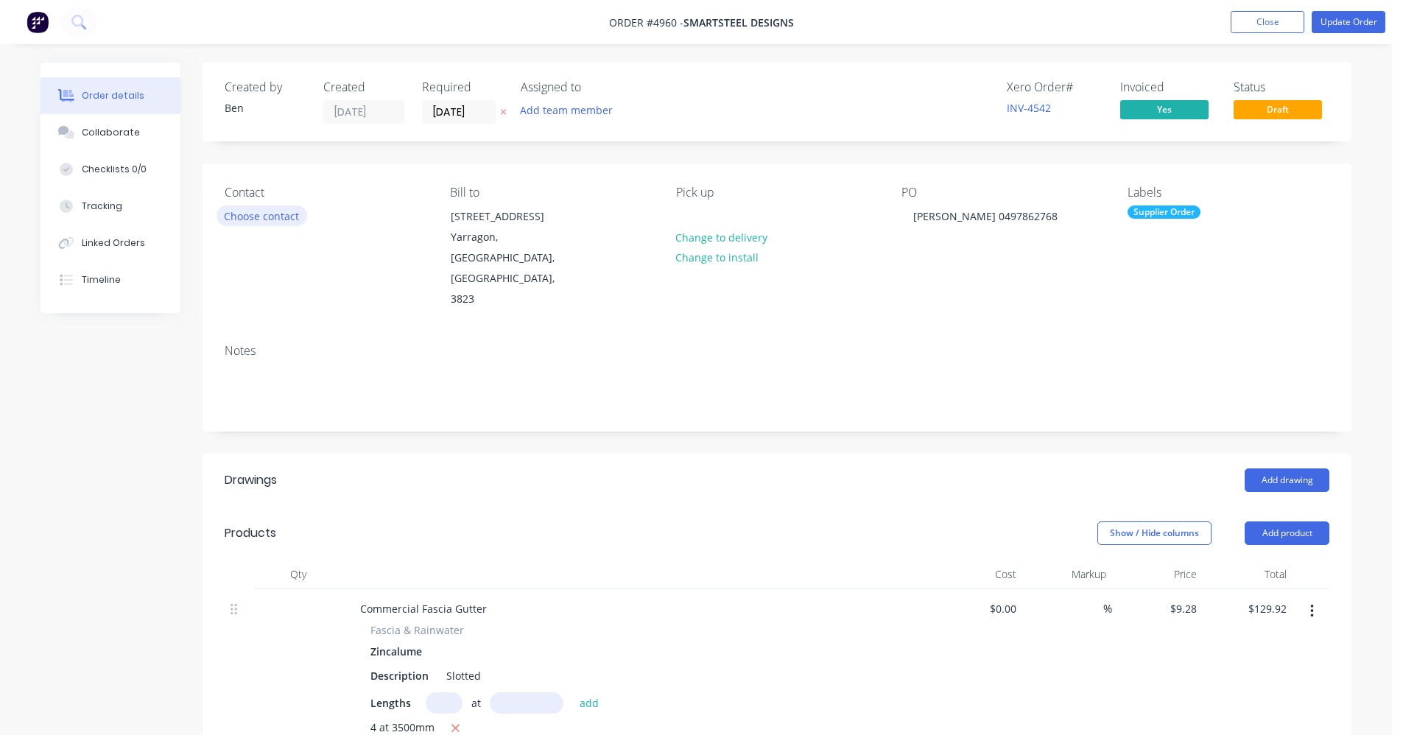
click at [271, 220] on button "Choose contact" at bounding box center [262, 216] width 91 height 20
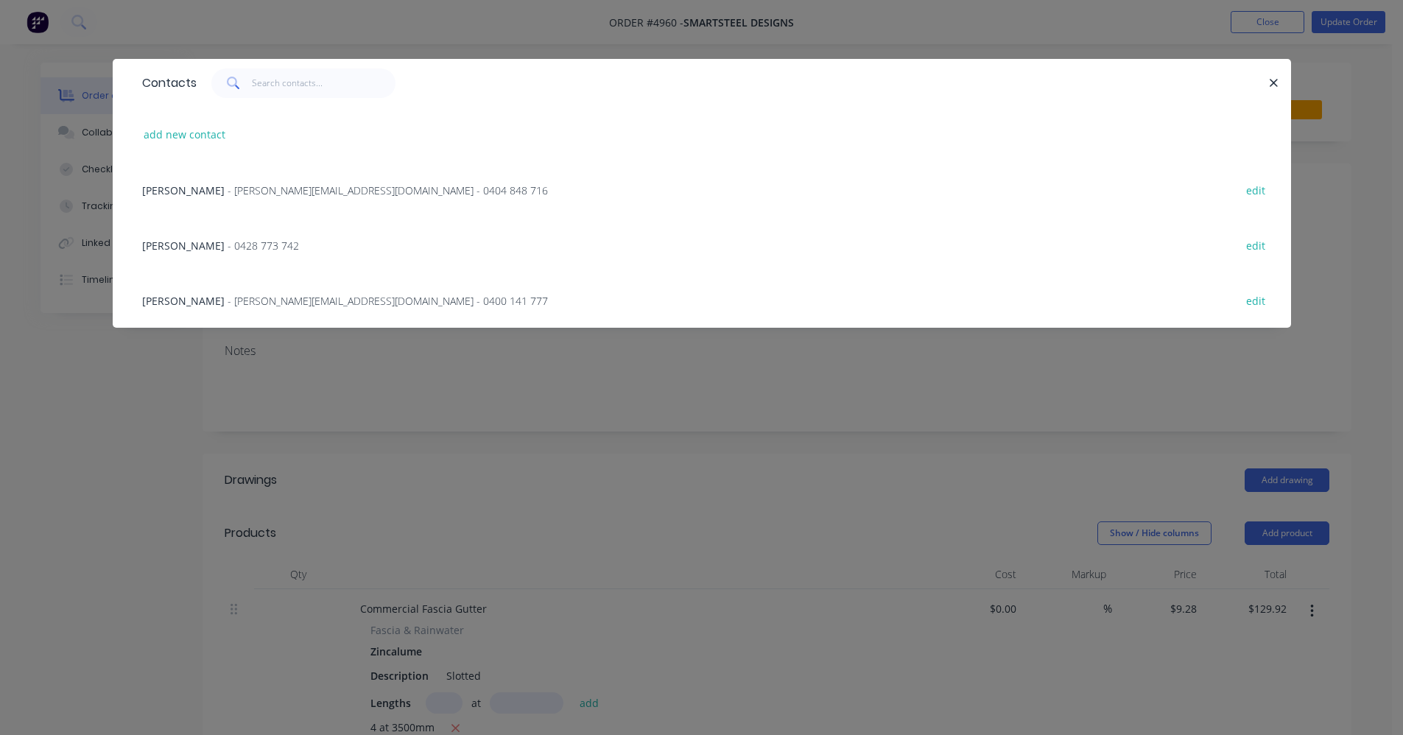
click at [228, 303] on span "- [PERSON_NAME][EMAIL_ADDRESS][DOMAIN_NAME] - 0400 141 777" at bounding box center [388, 301] width 320 height 14
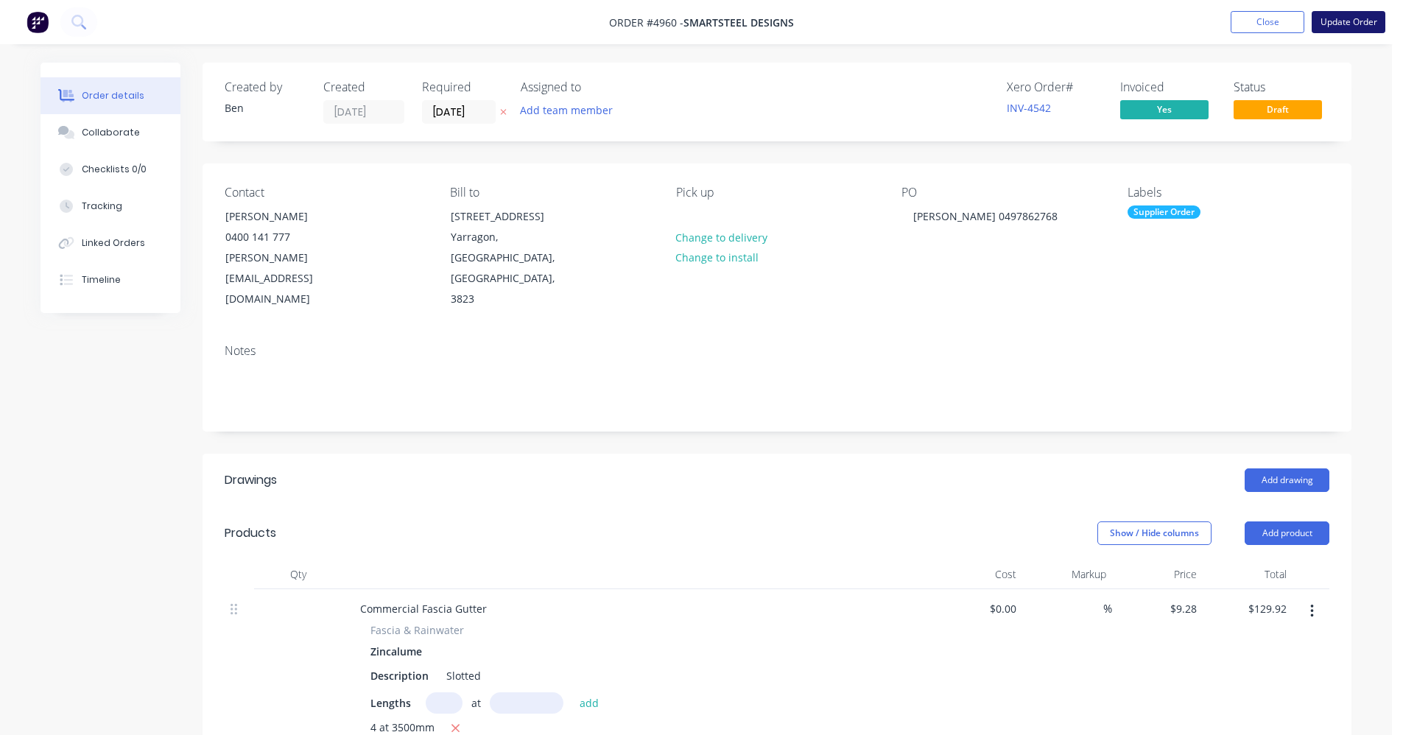
click at [1361, 19] on button "Update Order" at bounding box center [1349, 22] width 74 height 22
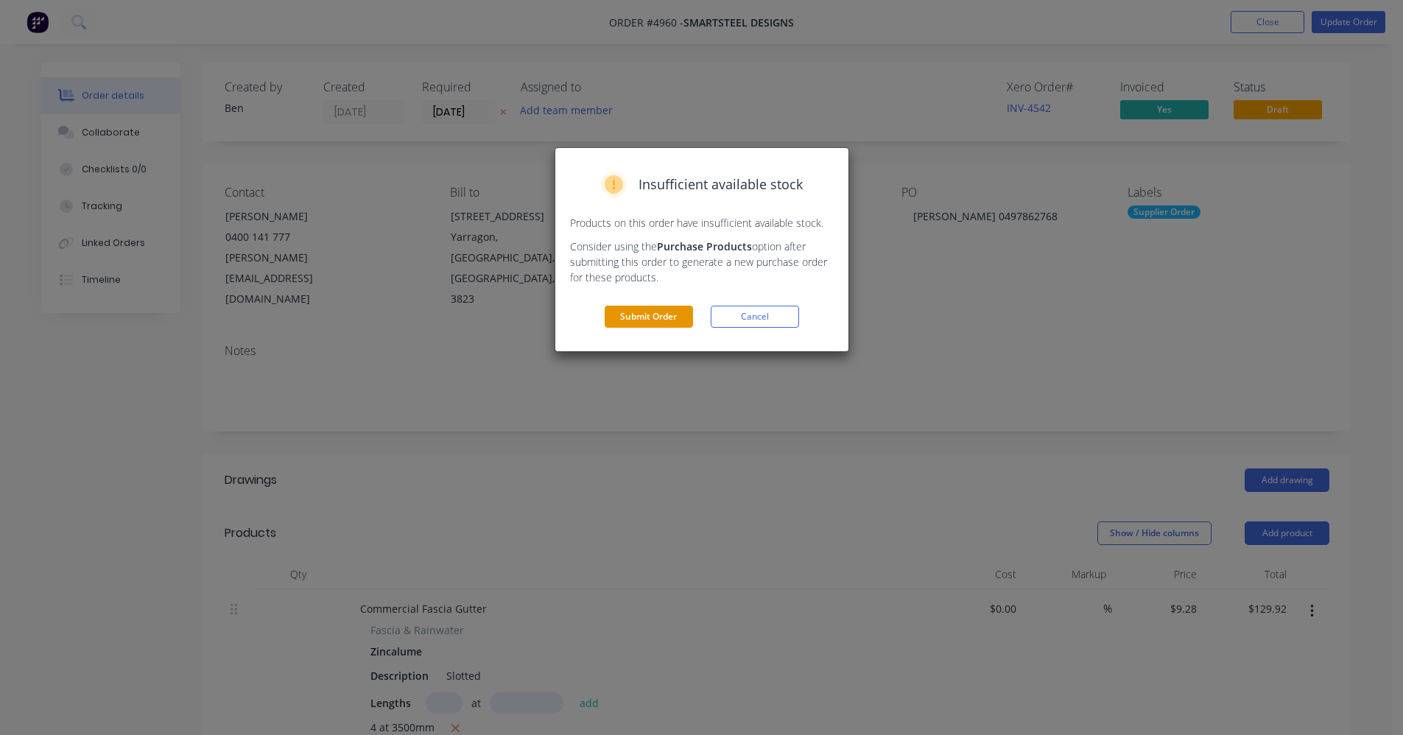
click at [648, 310] on button "Submit Order" at bounding box center [649, 317] width 88 height 22
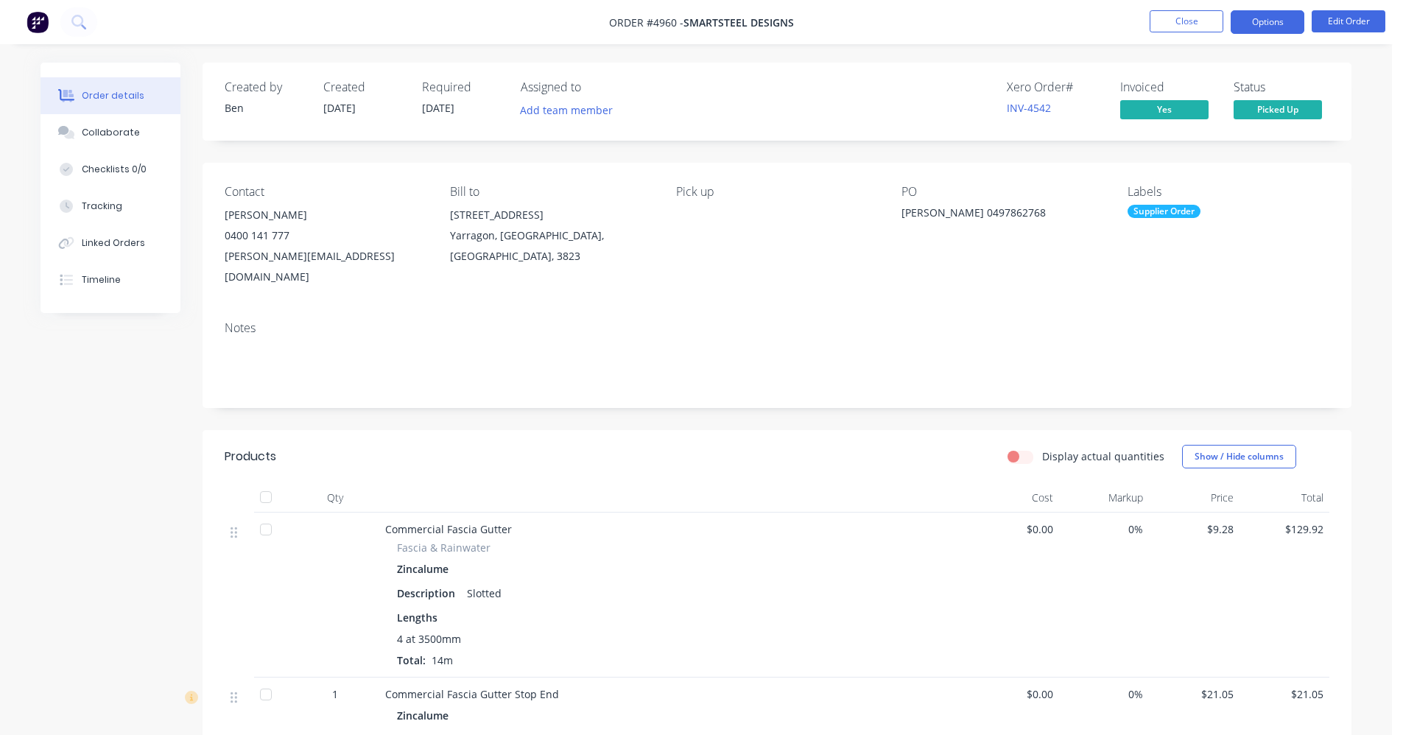
click at [1269, 20] on button "Options" at bounding box center [1268, 22] width 74 height 24
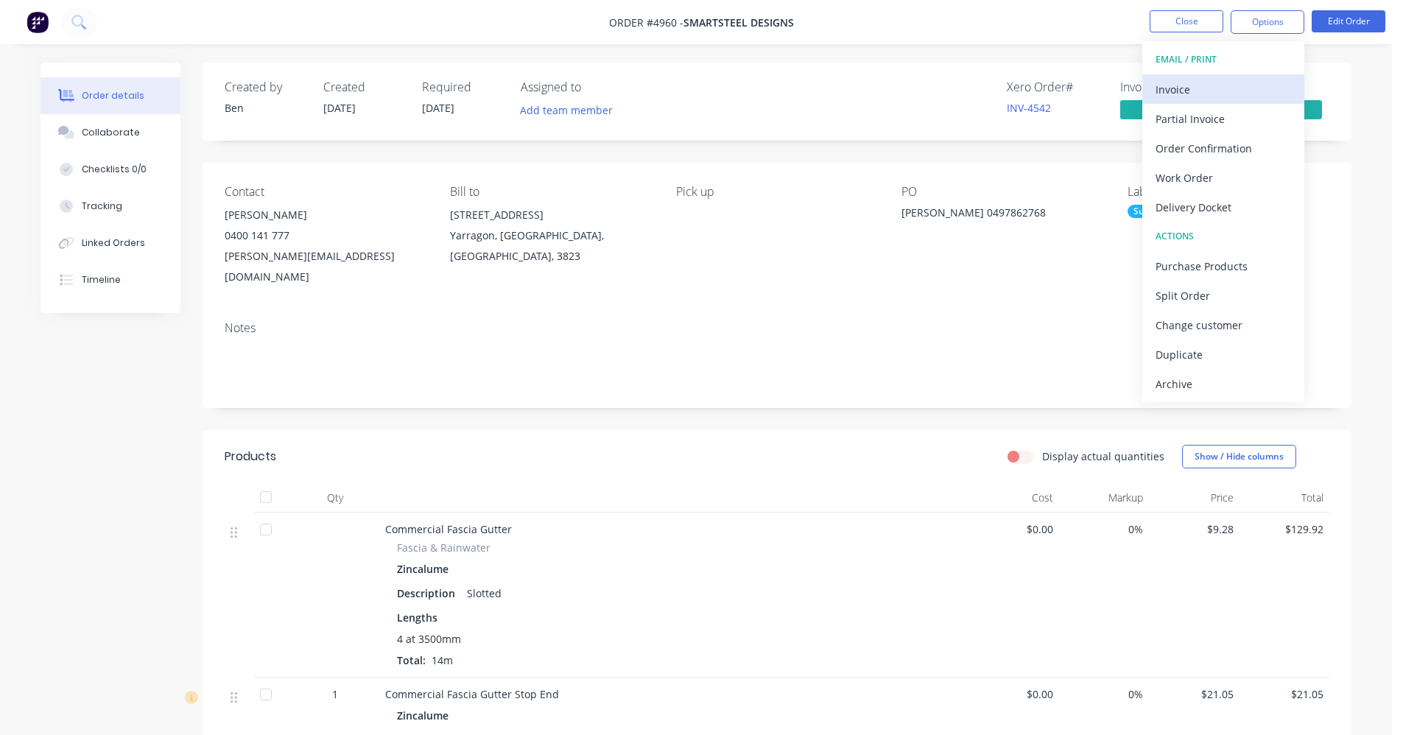
click at [1191, 83] on div "Invoice" at bounding box center [1224, 89] width 136 height 21
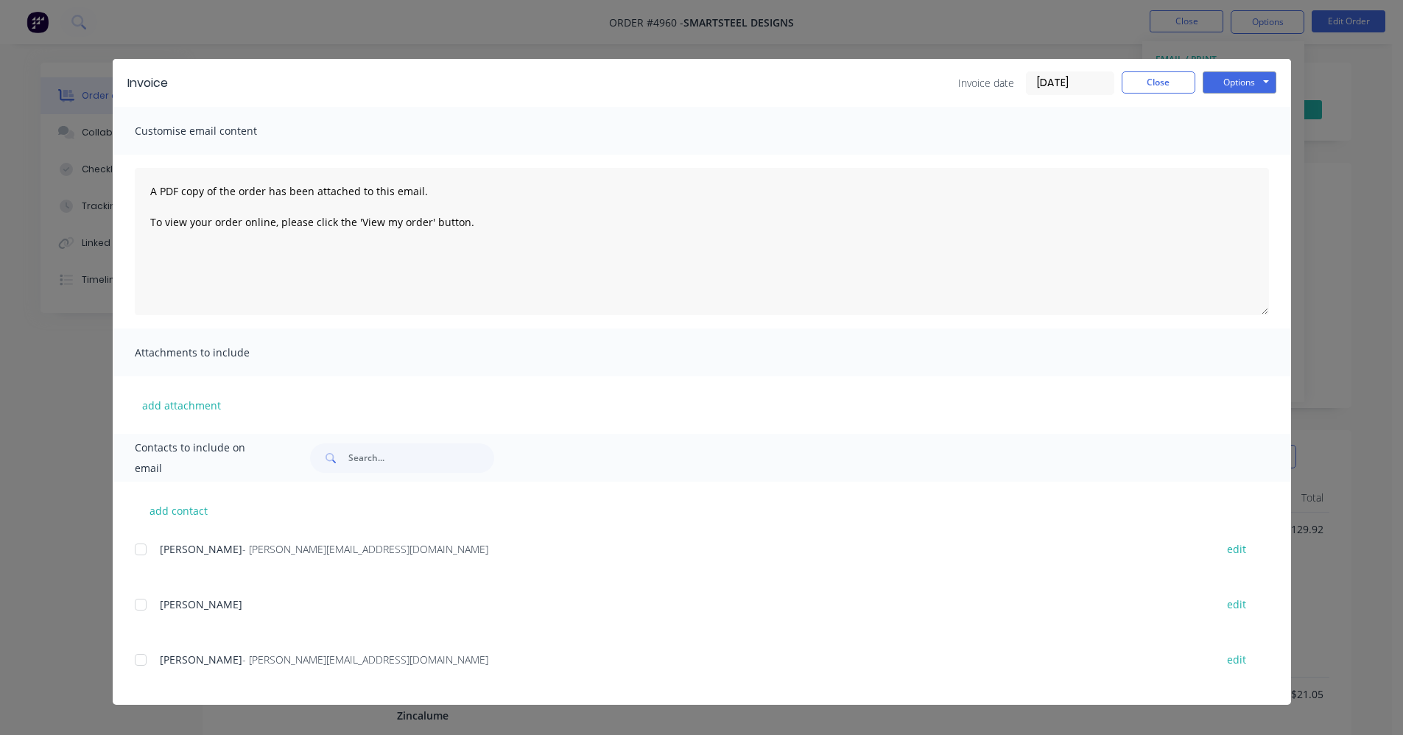
click at [141, 660] on div at bounding box center [140, 659] width 29 height 29
click at [1260, 85] on button "Options" at bounding box center [1240, 82] width 74 height 22
click at [1232, 157] on button "Email" at bounding box center [1250, 157] width 94 height 24
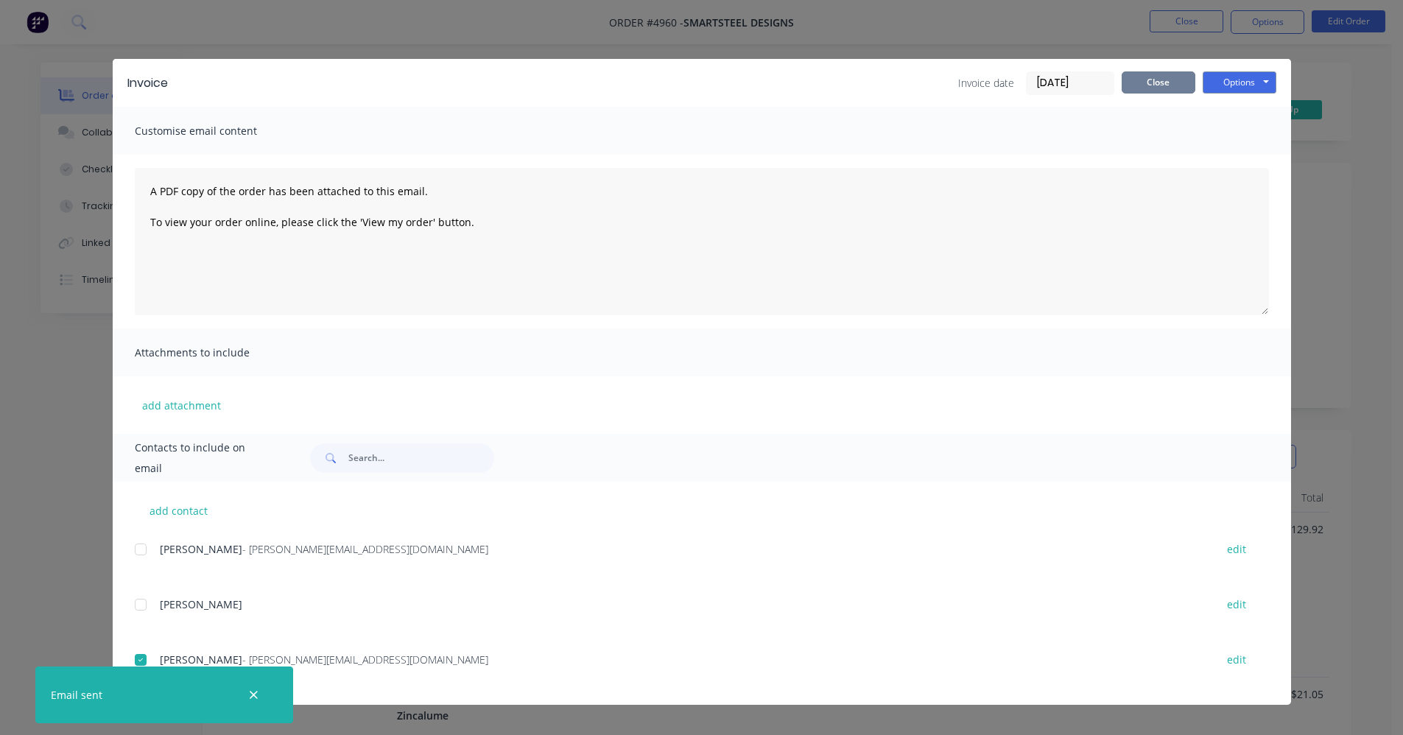
click at [1140, 83] on button "Close" at bounding box center [1159, 82] width 74 height 22
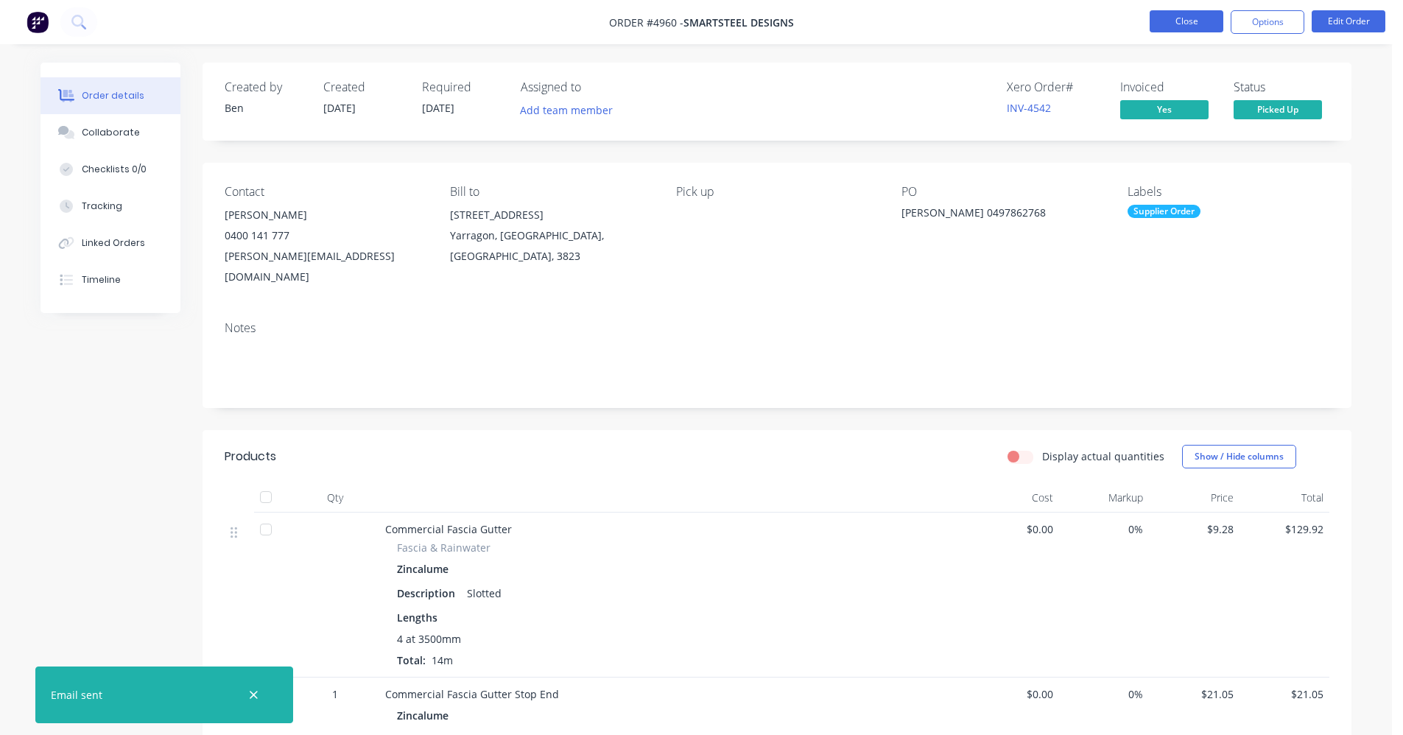
click at [1180, 18] on button "Close" at bounding box center [1187, 21] width 74 height 22
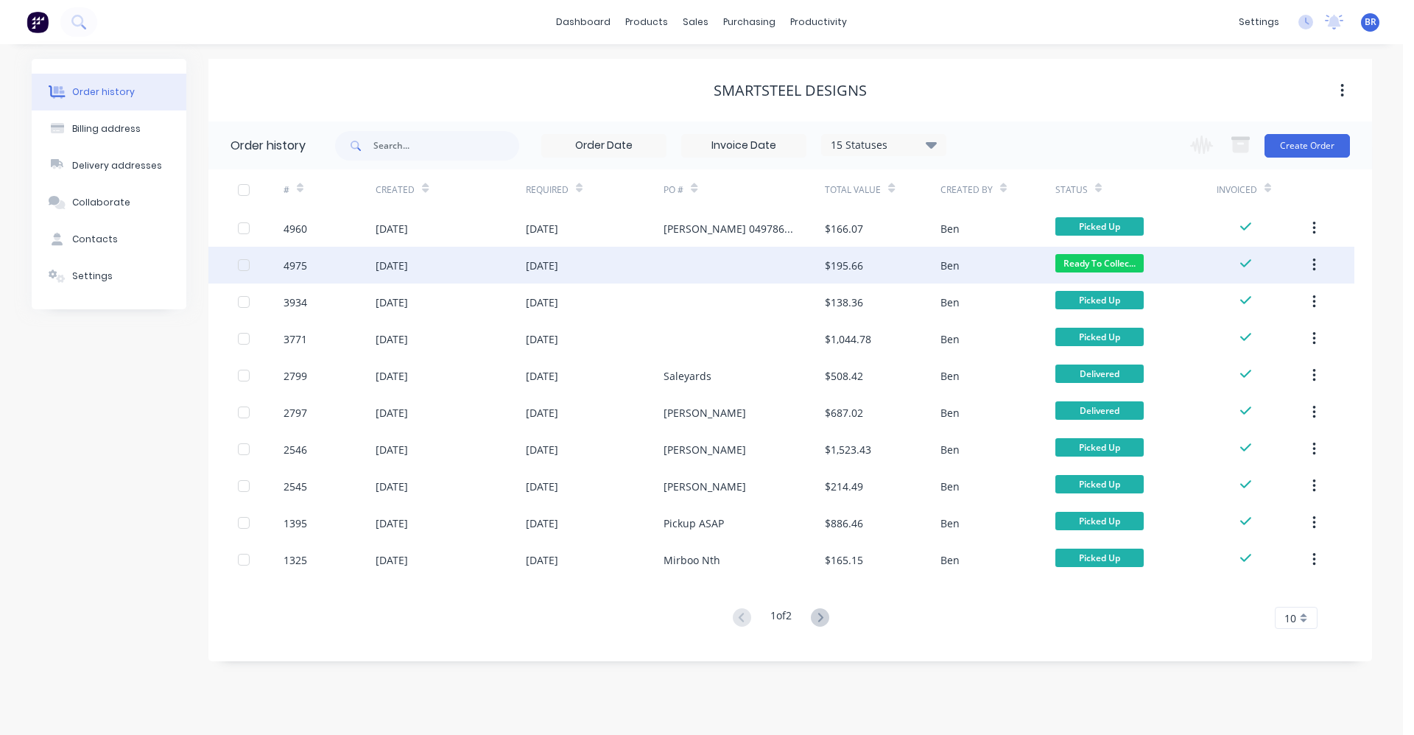
click at [614, 258] on div "[DATE]" at bounding box center [595, 265] width 138 height 37
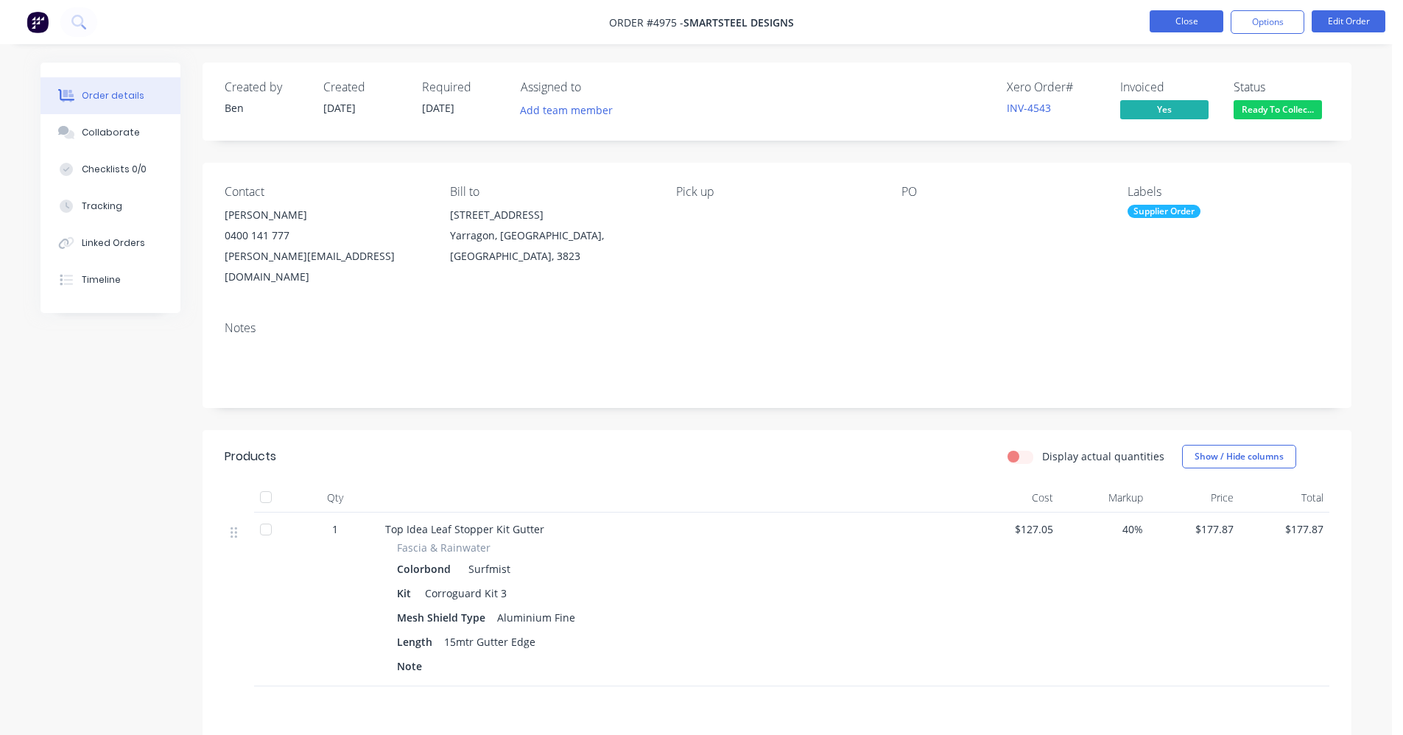
click at [1171, 27] on button "Close" at bounding box center [1187, 21] width 74 height 22
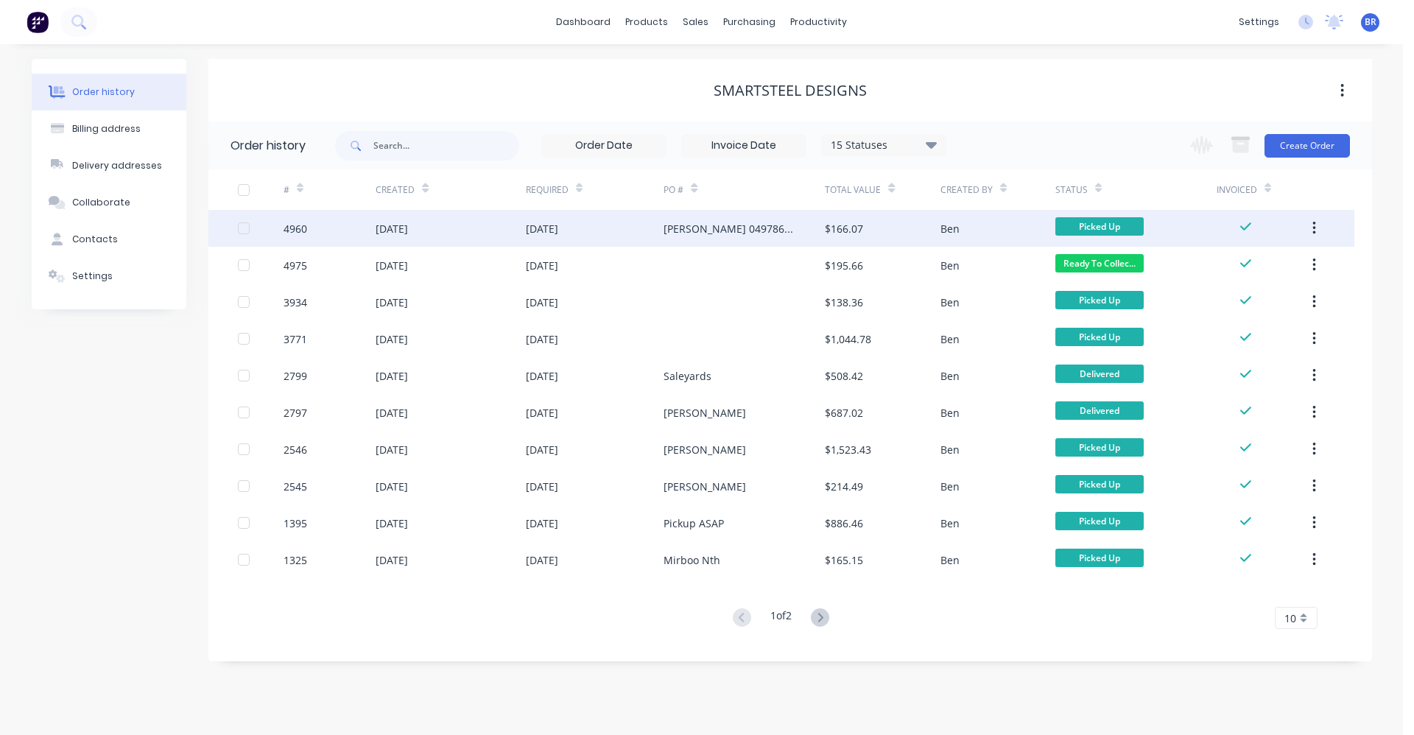
click at [612, 230] on div "[DATE]" at bounding box center [595, 228] width 138 height 37
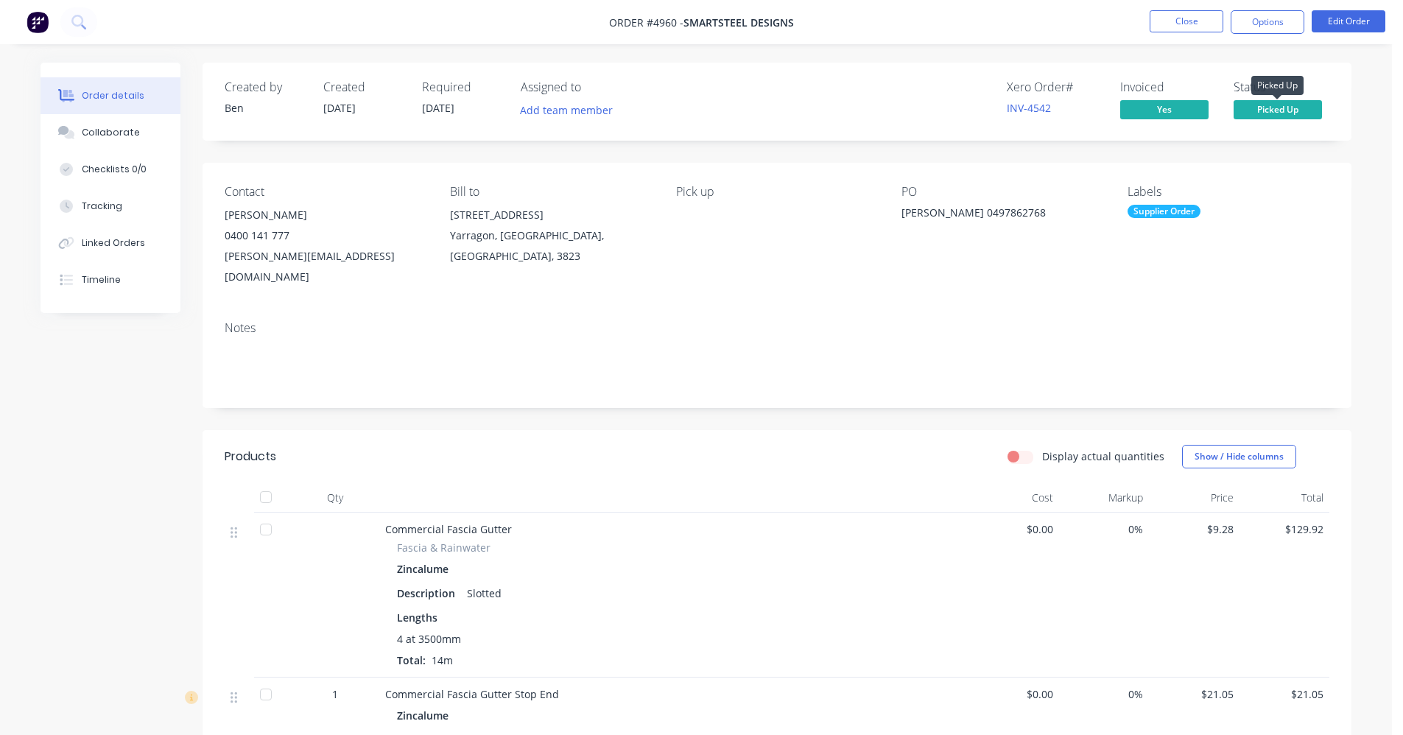
click at [1272, 115] on span "Picked Up" at bounding box center [1278, 109] width 88 height 18
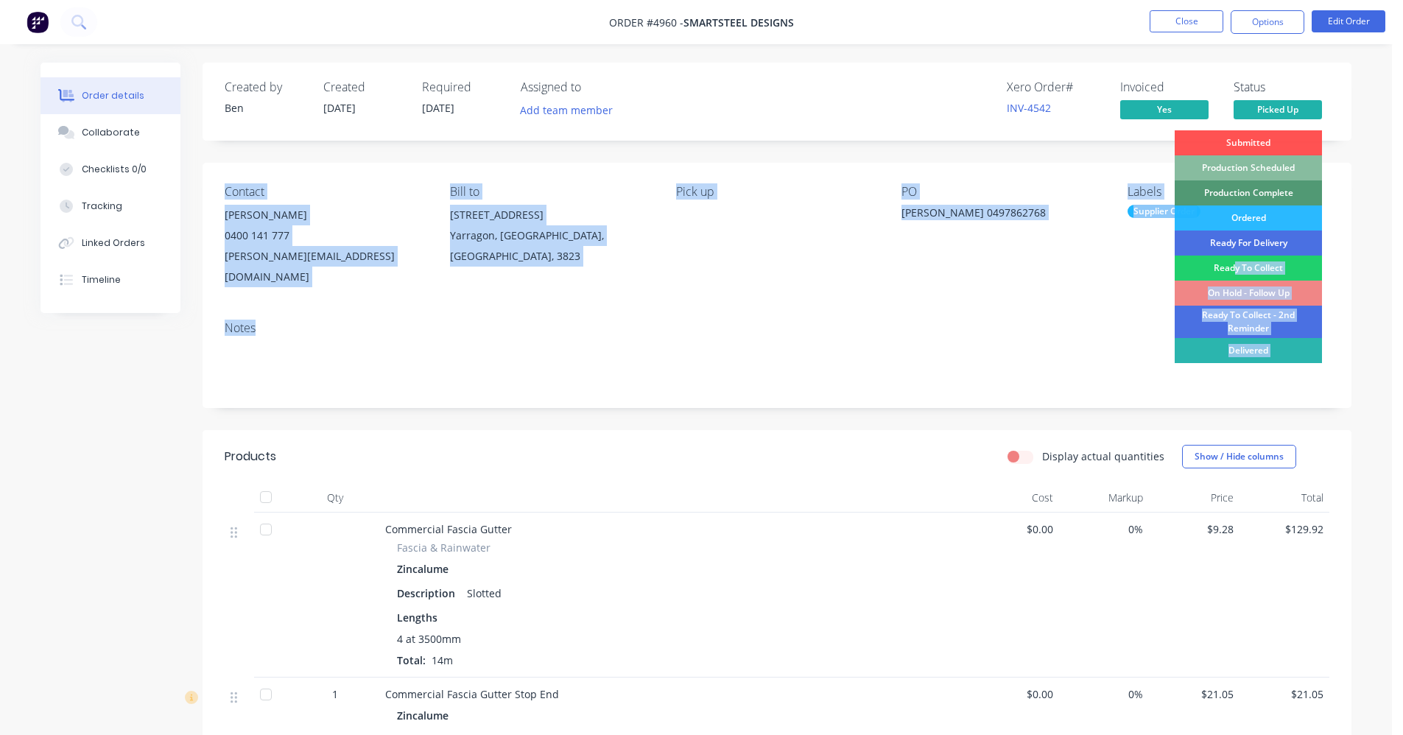
drag, startPoint x: 1237, startPoint y: 271, endPoint x: 729, endPoint y: 386, distance: 521.1
click at [730, 386] on div "Created by [PERSON_NAME] Created [DATE] Required [DATE] Assigned to Add team me…" at bounding box center [777, 532] width 1149 height 938
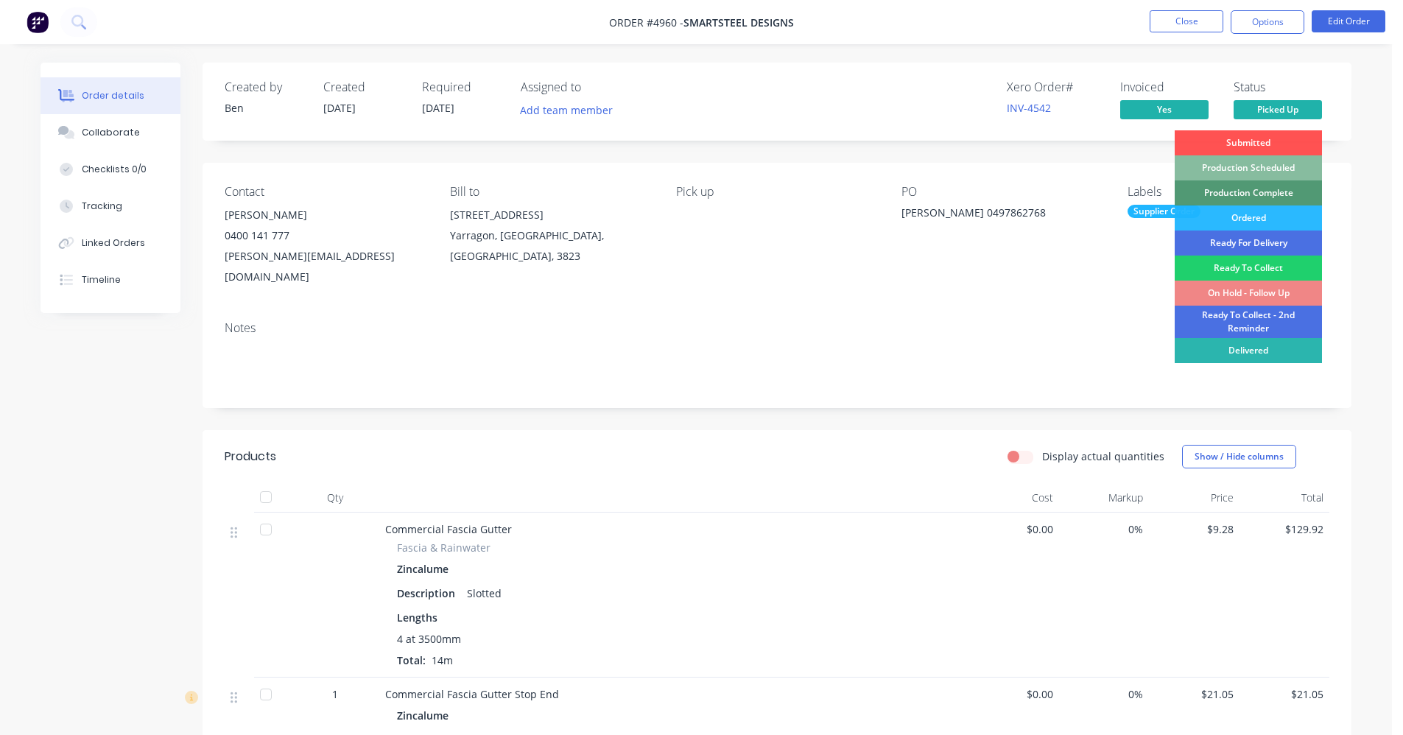
drag, startPoint x: 729, startPoint y: 386, endPoint x: 697, endPoint y: 383, distance: 31.8
click at [697, 383] on div "Notes" at bounding box center [777, 358] width 1149 height 99
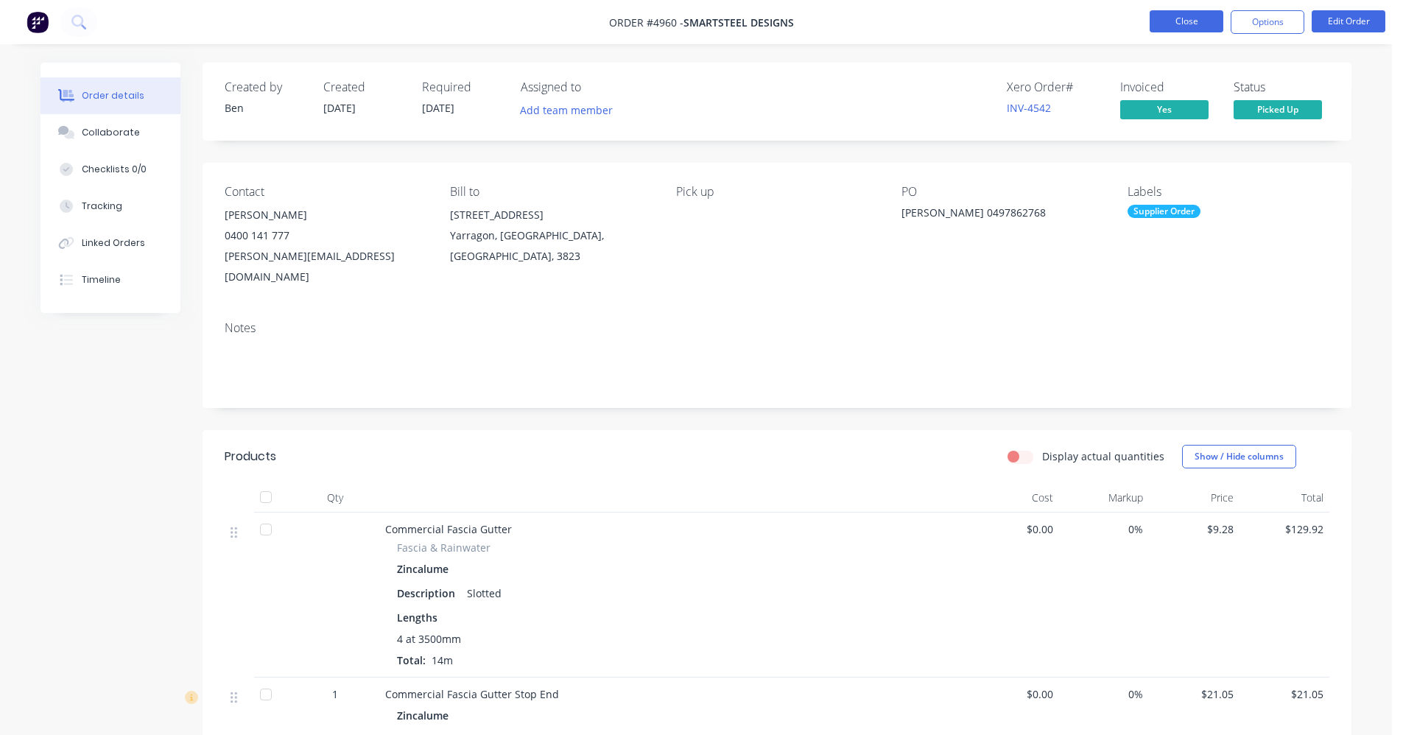
click at [1198, 24] on button "Close" at bounding box center [1187, 21] width 74 height 22
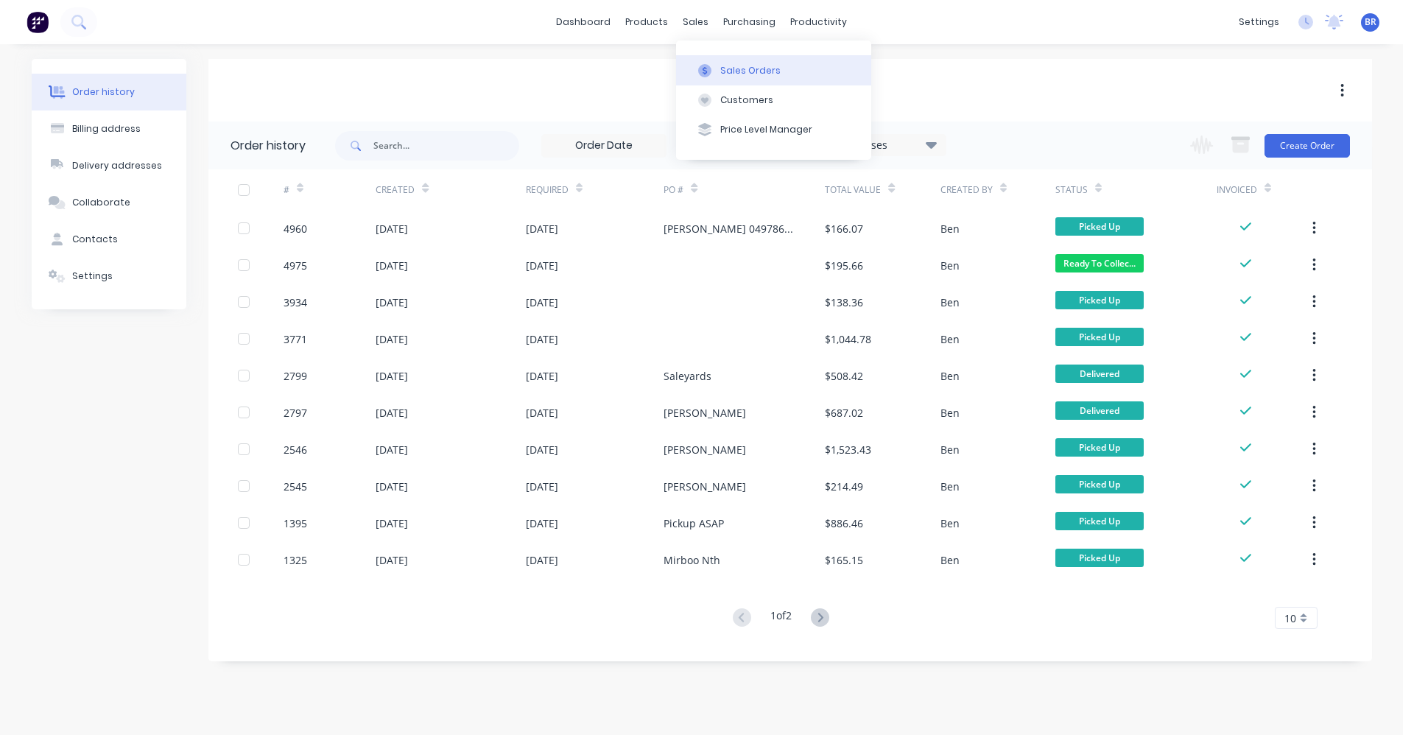
click at [717, 62] on button "Sales Orders" at bounding box center [773, 69] width 195 height 29
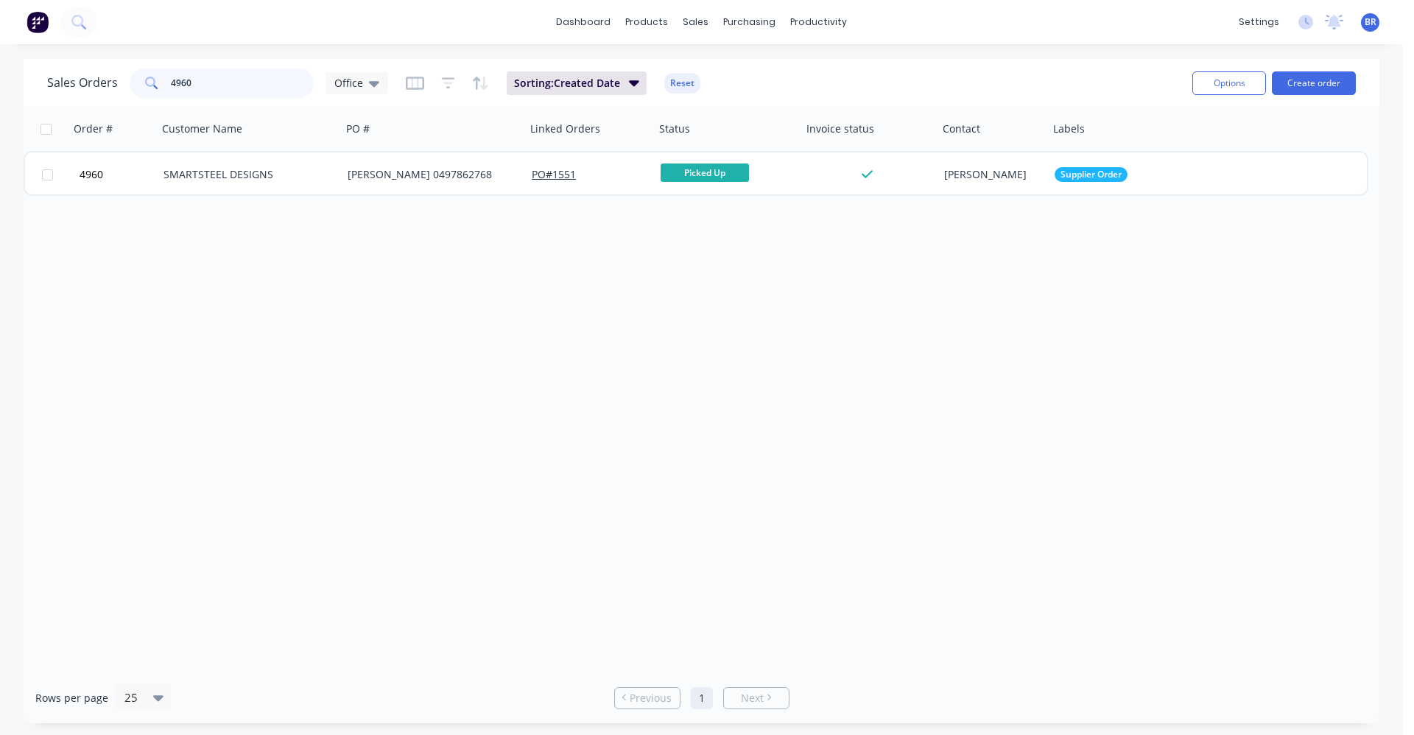
drag, startPoint x: 236, startPoint y: 83, endPoint x: 161, endPoint y: 81, distance: 75.2
click at [167, 82] on div "4960" at bounding box center [222, 83] width 184 height 29
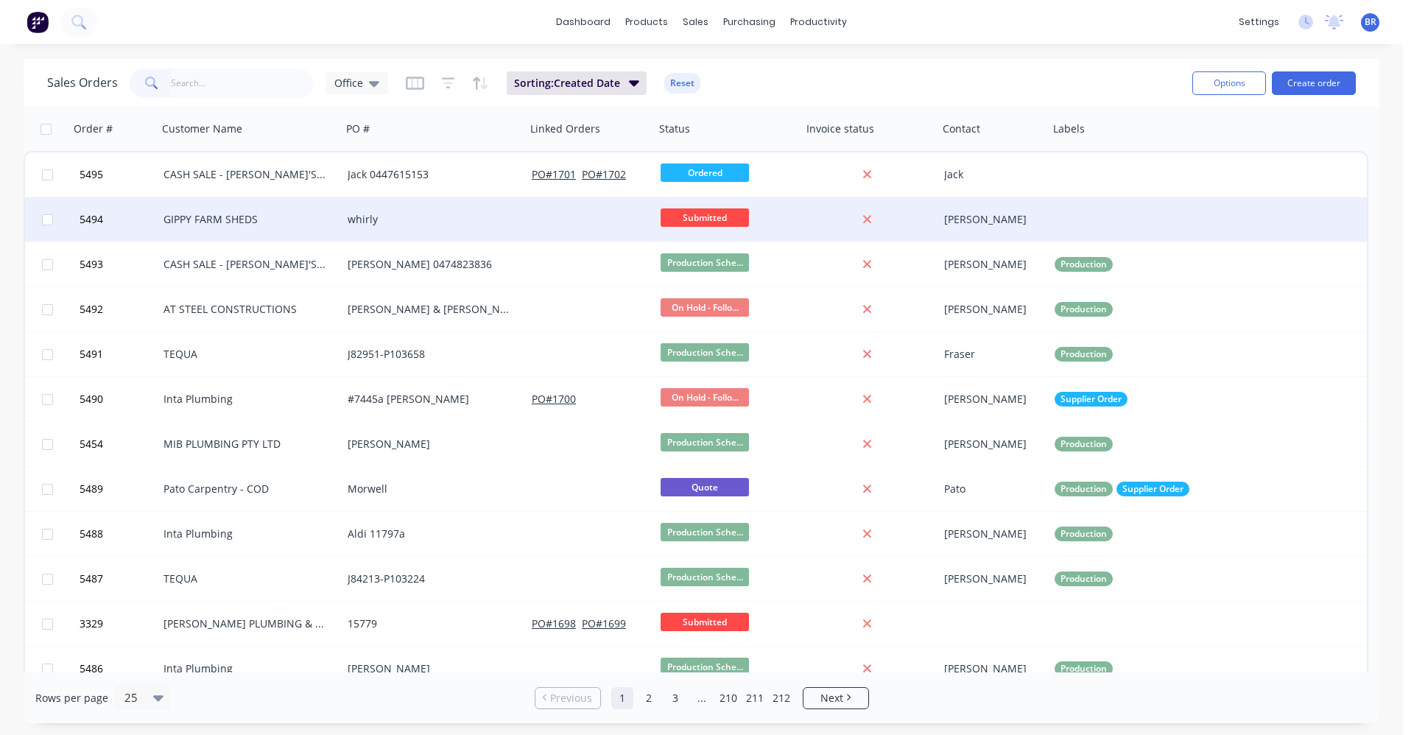
click at [273, 225] on div "GIPPY FARM SHEDS" at bounding box center [246, 219] width 164 height 15
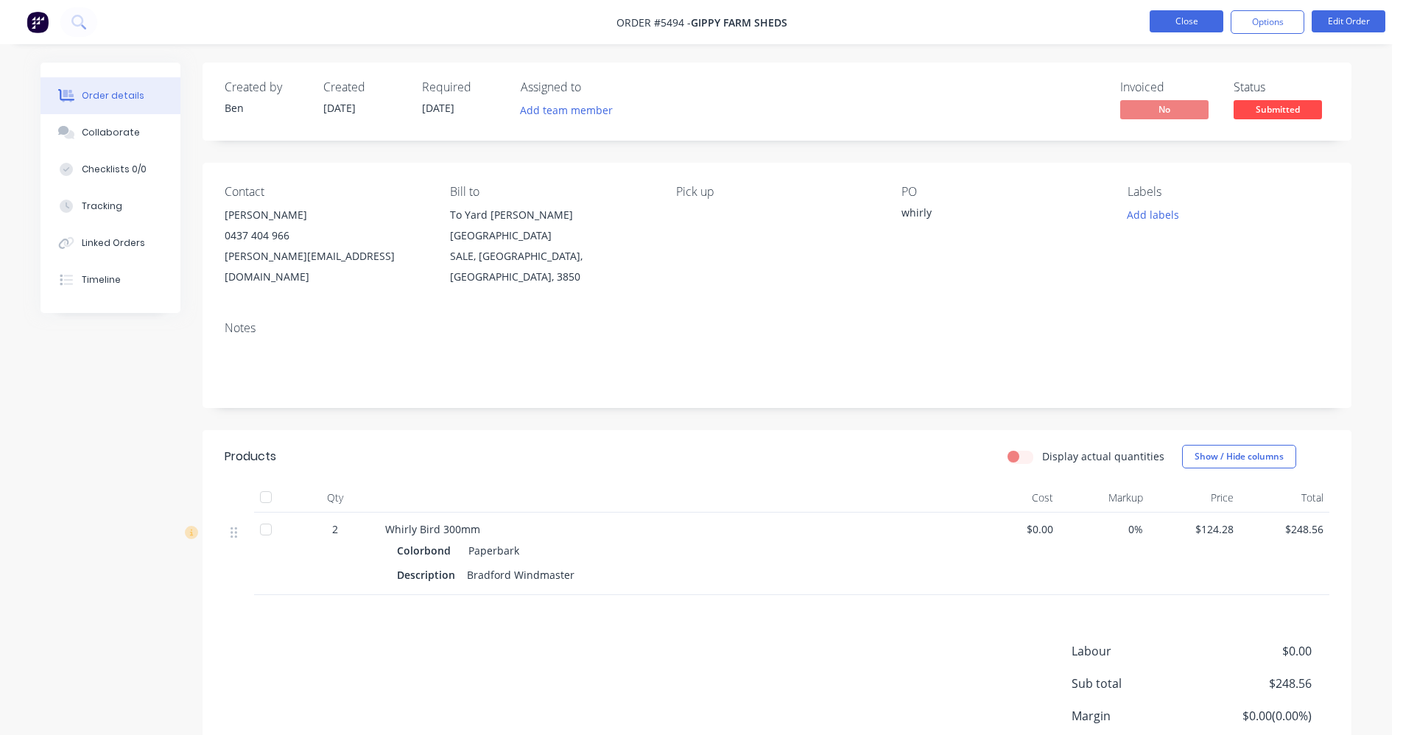
click at [1173, 19] on button "Close" at bounding box center [1187, 21] width 74 height 22
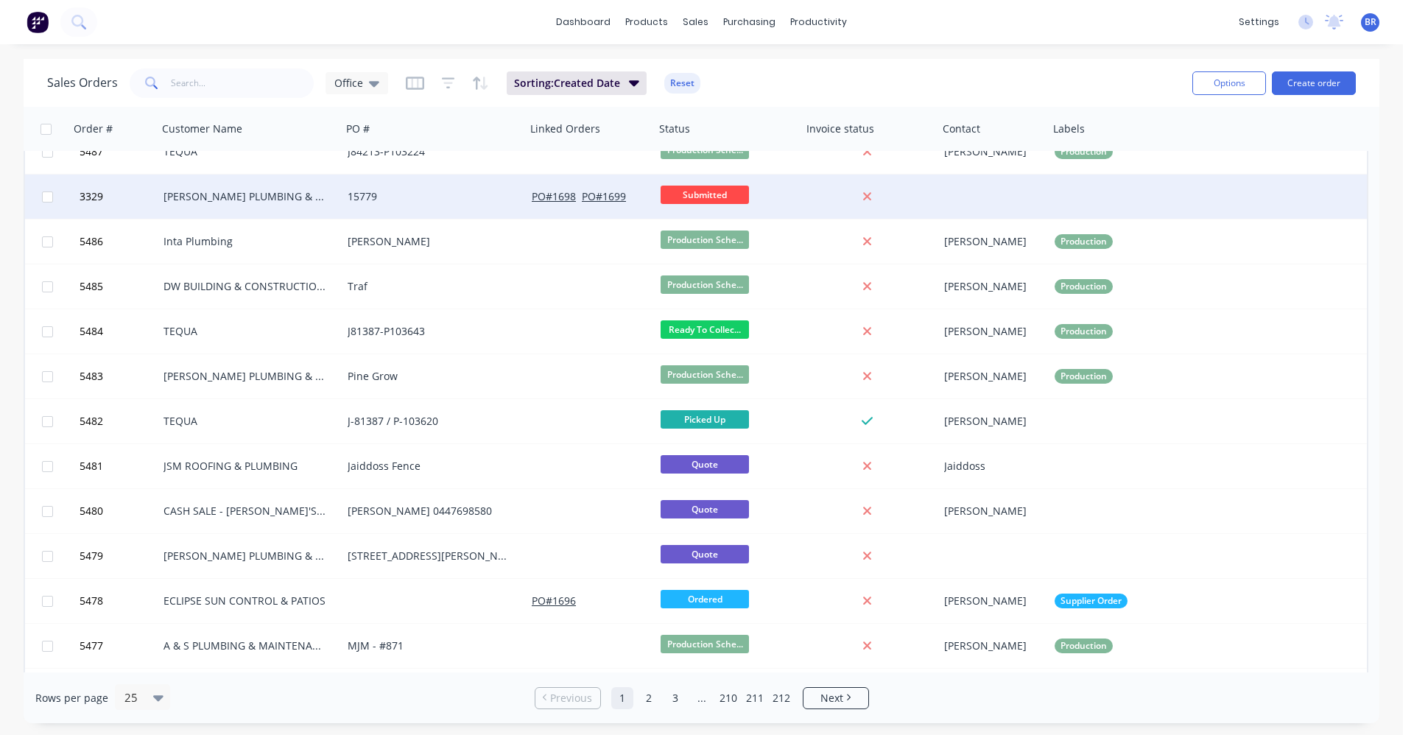
scroll to position [381, 0]
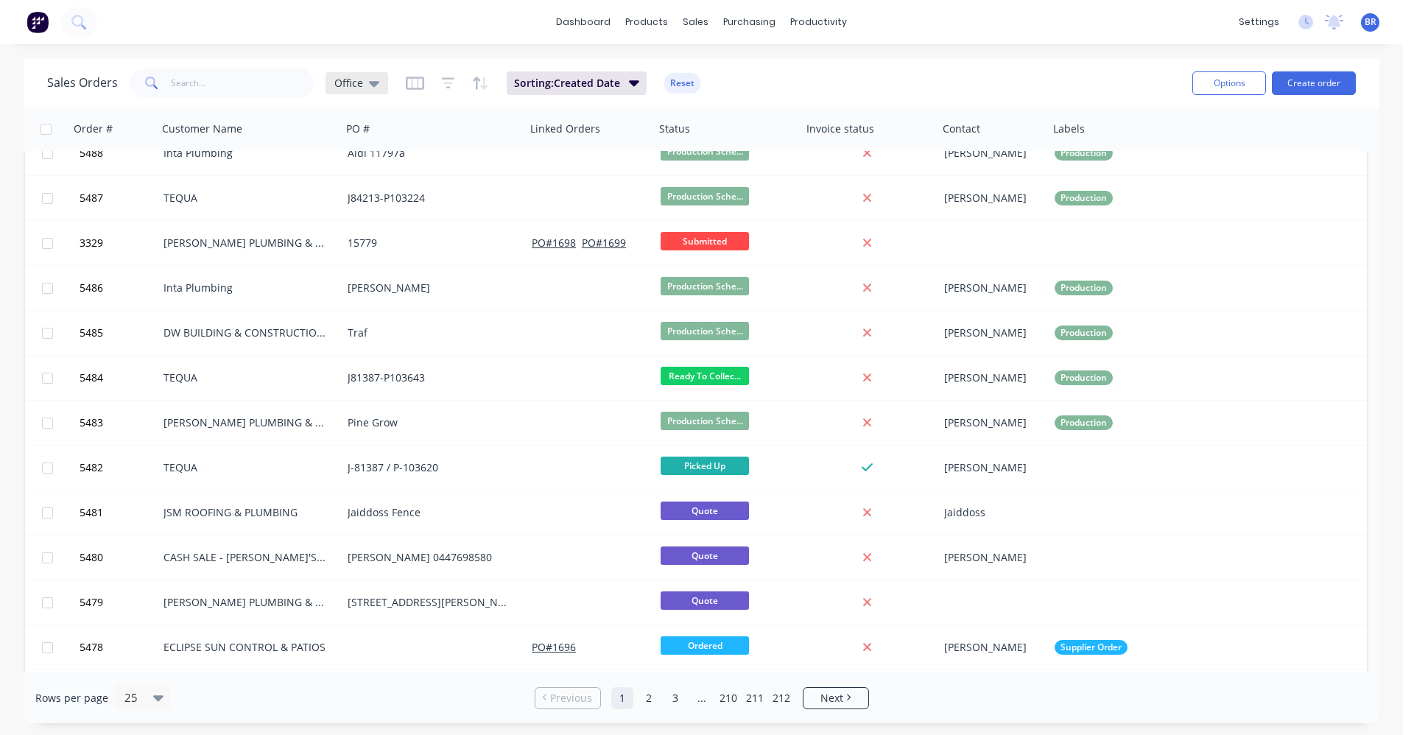
click at [380, 81] on div "Office" at bounding box center [357, 83] width 63 height 22
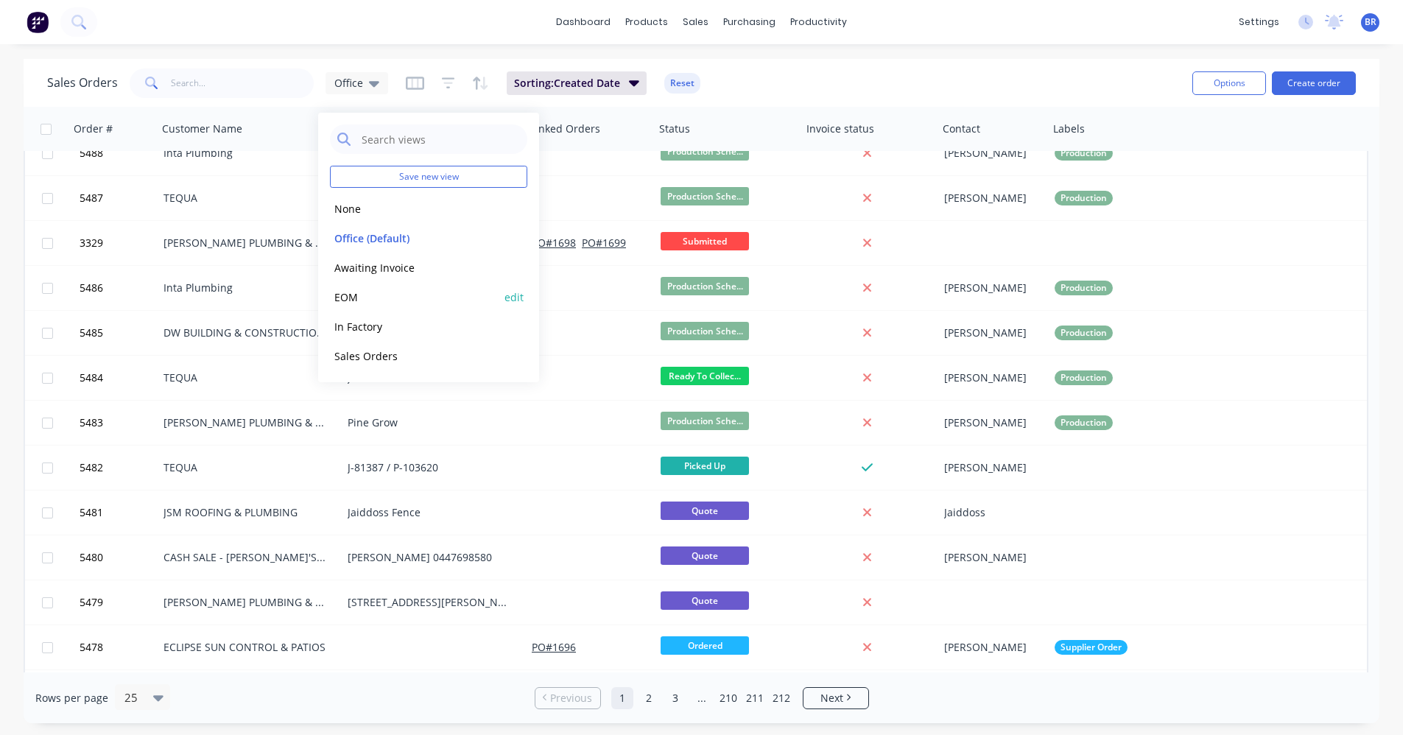
click at [363, 298] on button "EOM" at bounding box center [414, 297] width 168 height 17
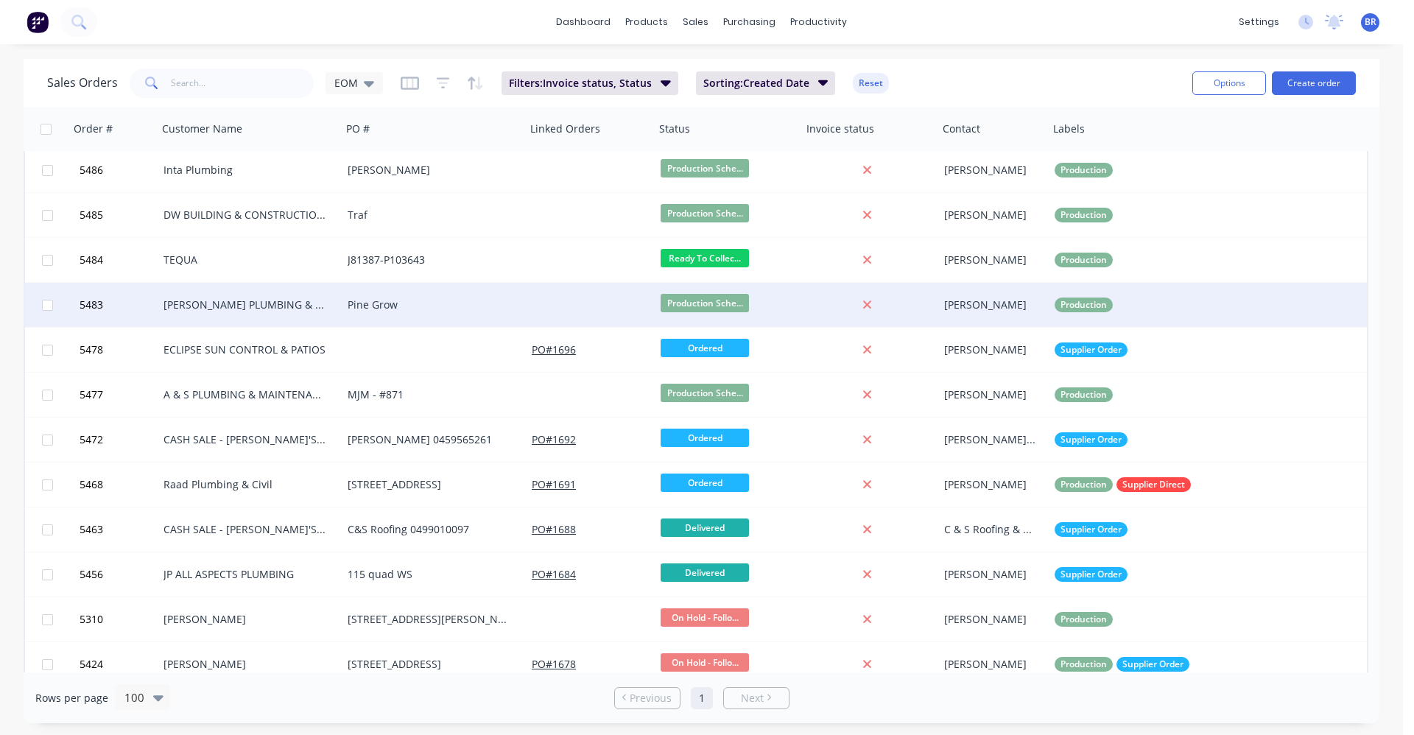
scroll to position [557, 0]
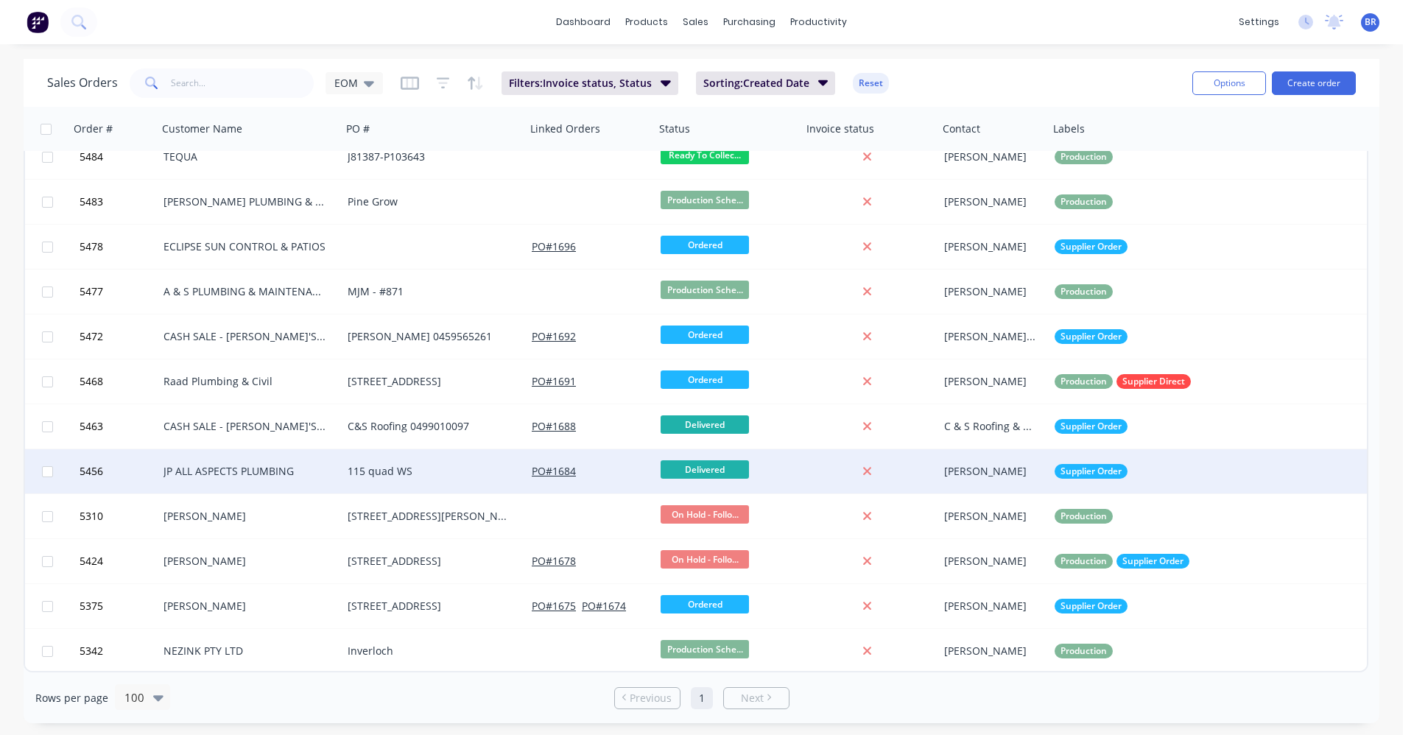
click at [273, 472] on div "JP ALL ASPECTS PLUMBING" at bounding box center [246, 471] width 164 height 15
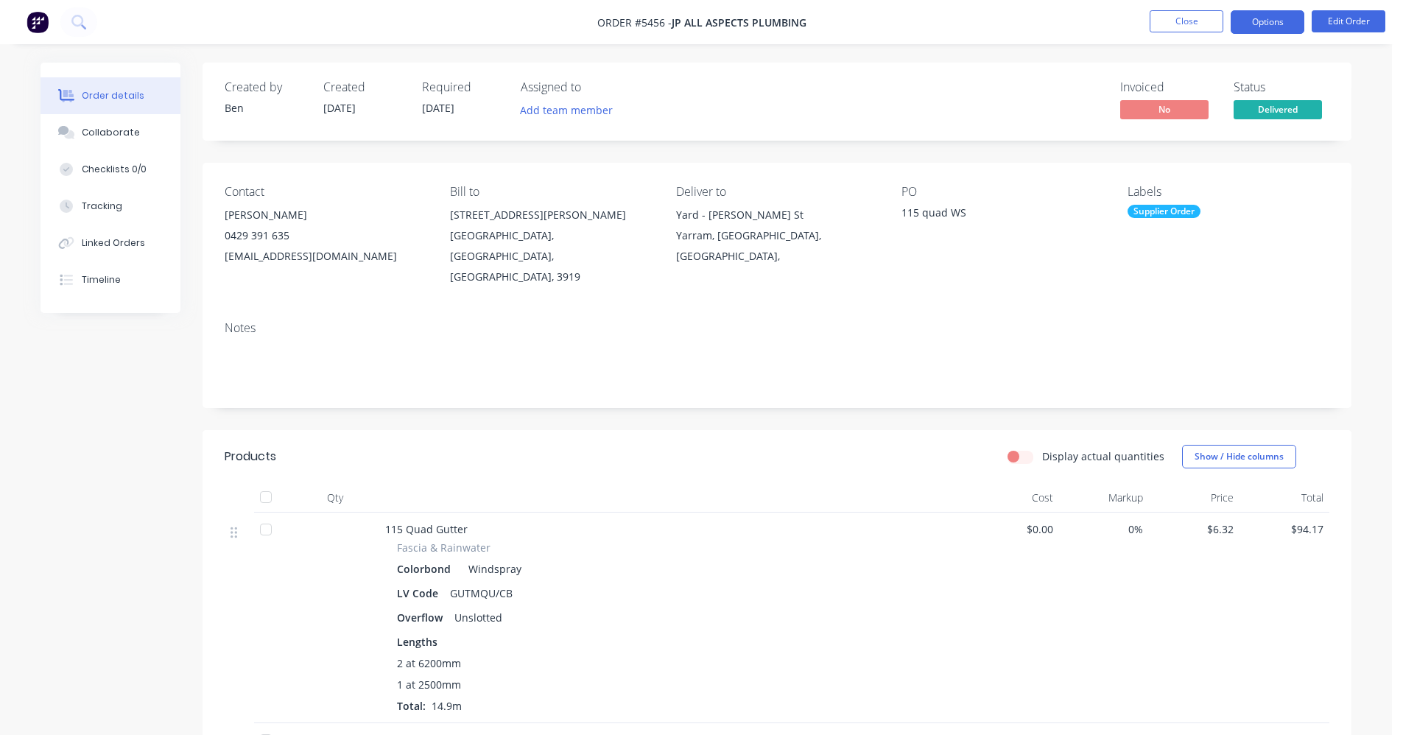
click at [1257, 17] on button "Options" at bounding box center [1268, 22] width 74 height 24
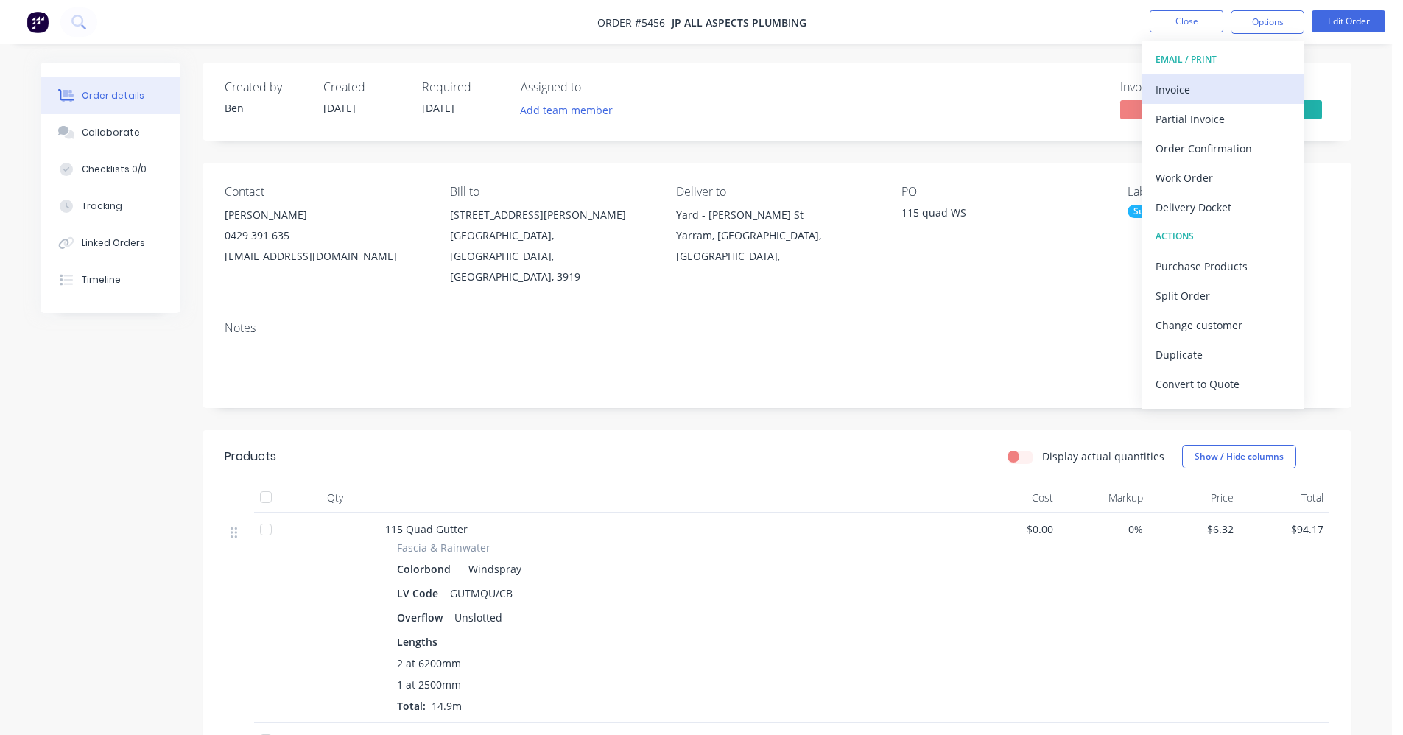
click at [1186, 83] on div "Invoice" at bounding box center [1224, 89] width 136 height 21
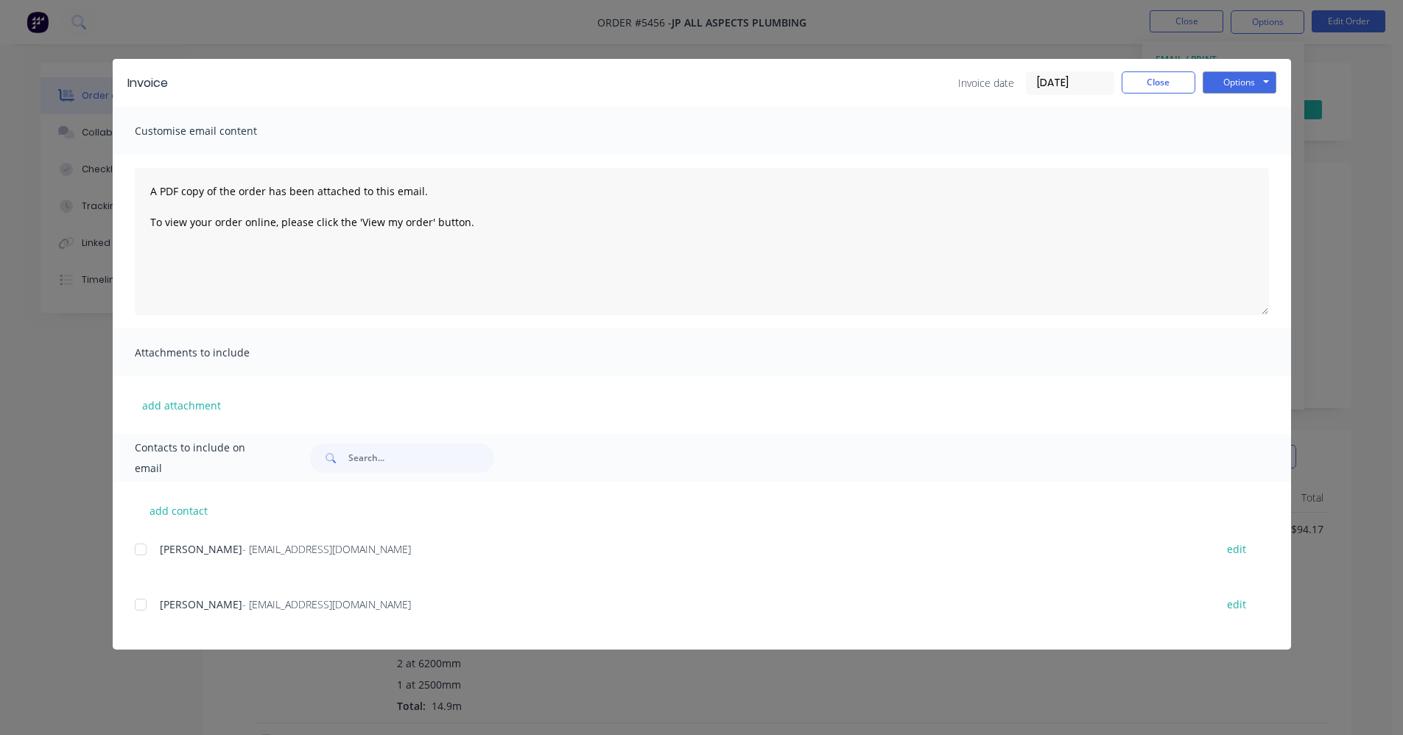
click at [145, 608] on div at bounding box center [140, 604] width 29 height 29
click at [1240, 86] on button "Options" at bounding box center [1240, 82] width 74 height 22
click at [1240, 157] on button "Email" at bounding box center [1250, 157] width 94 height 24
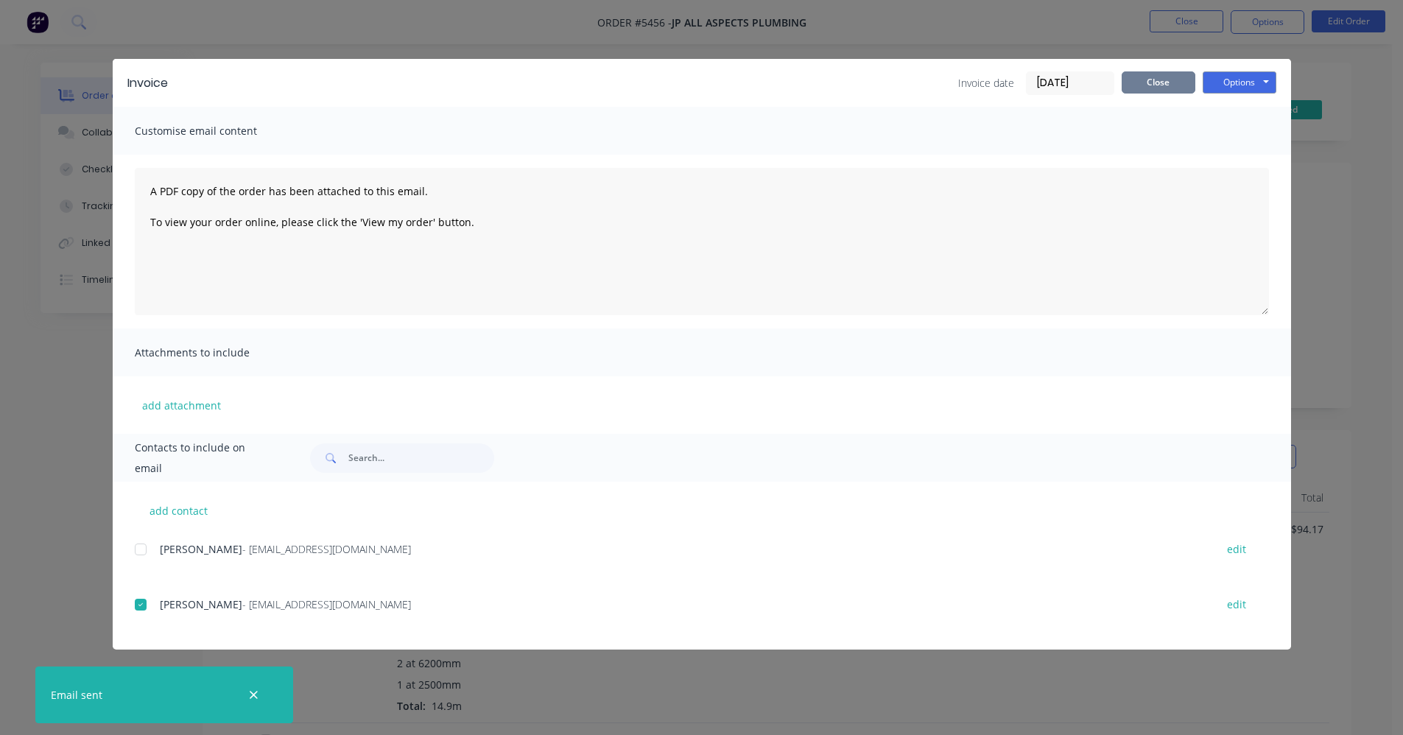
click at [1156, 87] on button "Close" at bounding box center [1159, 82] width 74 height 22
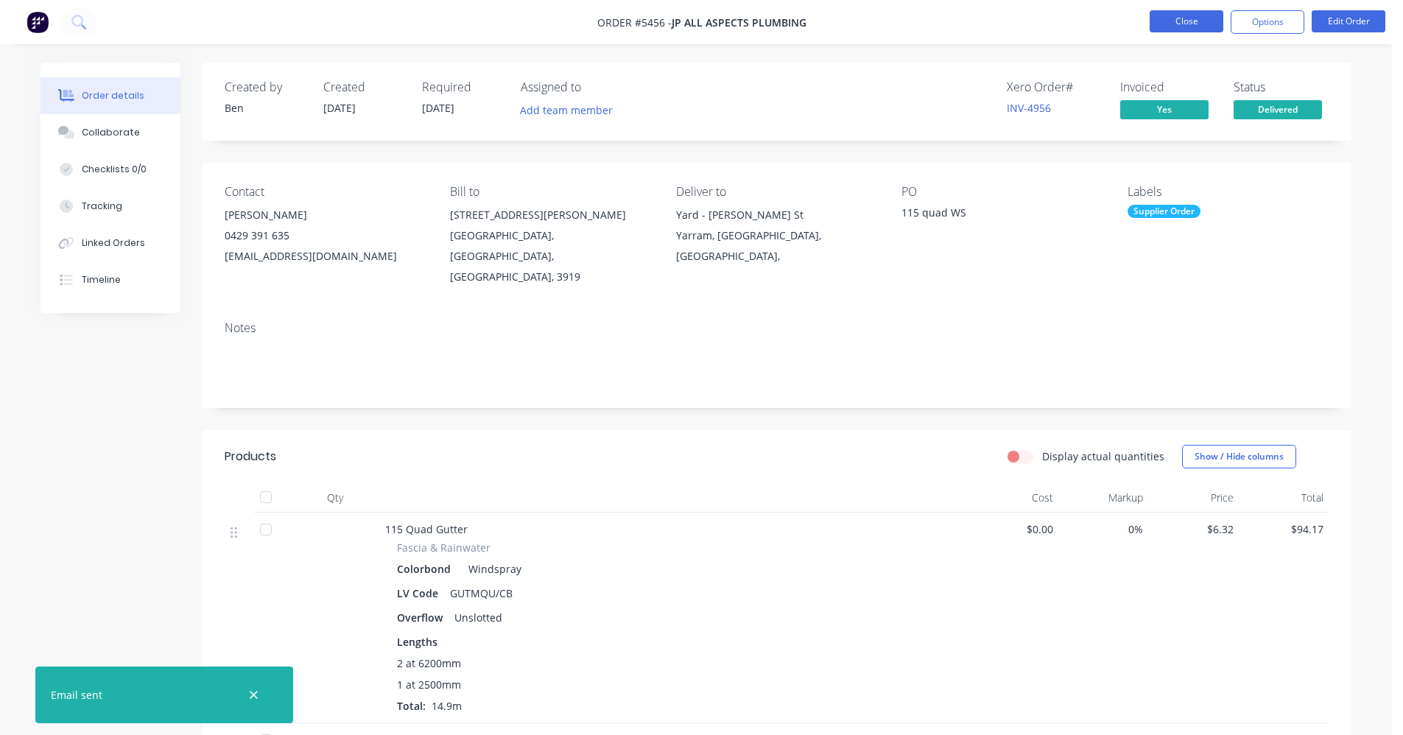
click at [1176, 17] on button "Close" at bounding box center [1187, 21] width 74 height 22
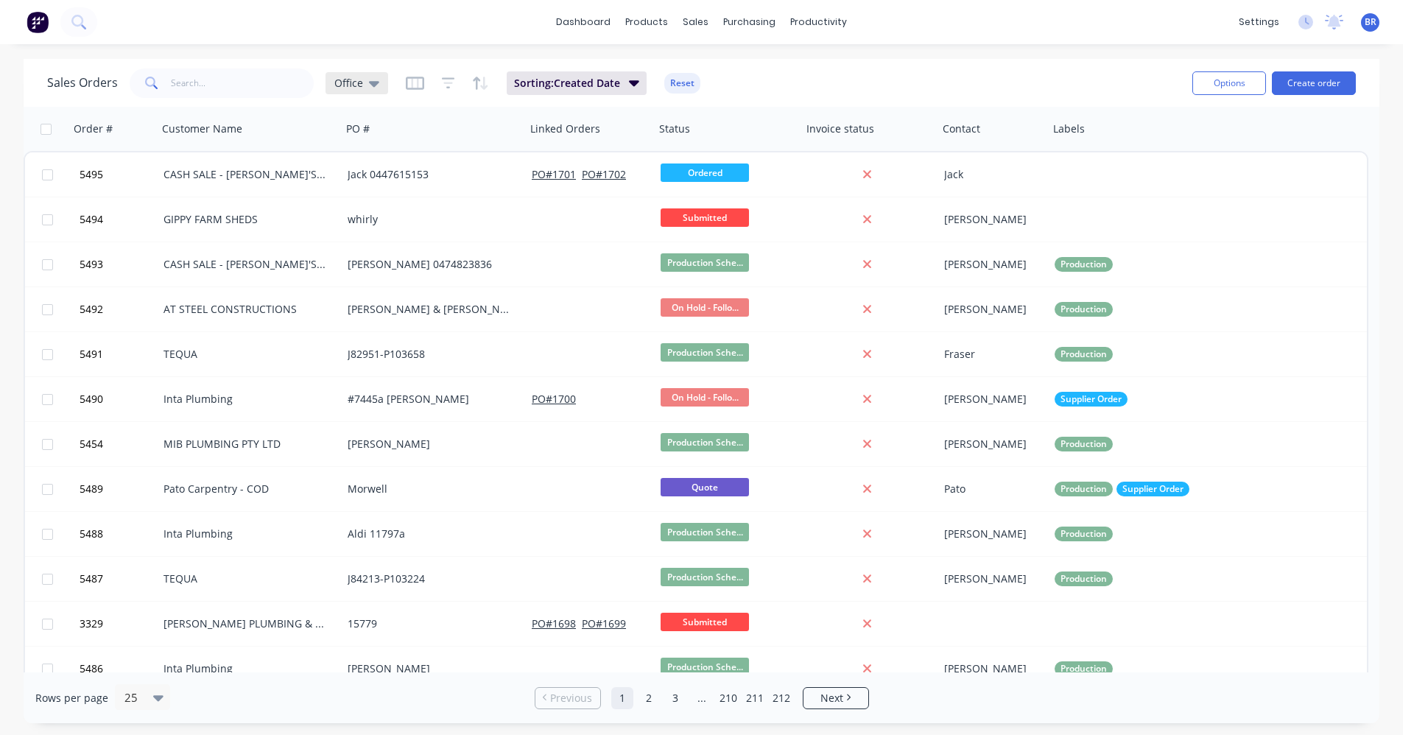
click at [365, 80] on div "Office" at bounding box center [356, 83] width 45 height 13
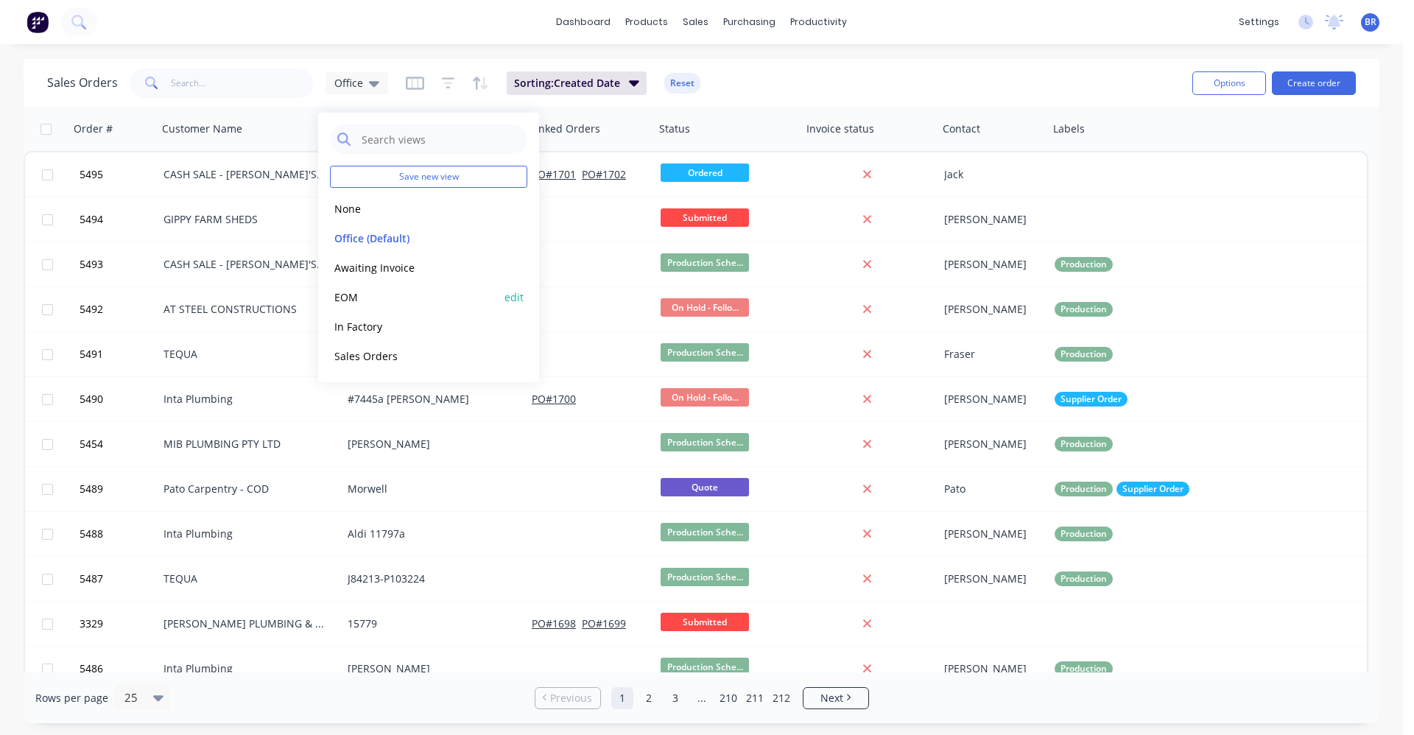
click at [351, 297] on button "EOM" at bounding box center [414, 297] width 168 height 17
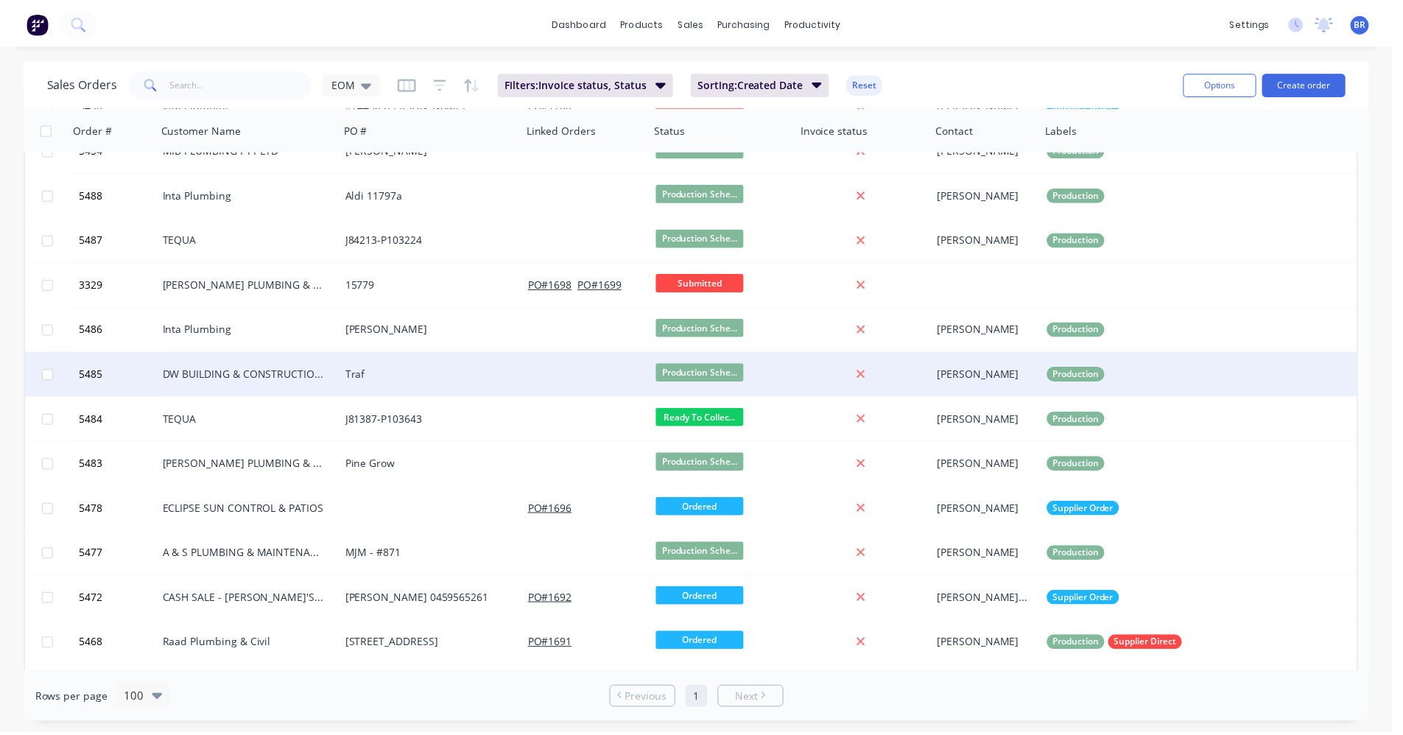
scroll to position [512, 0]
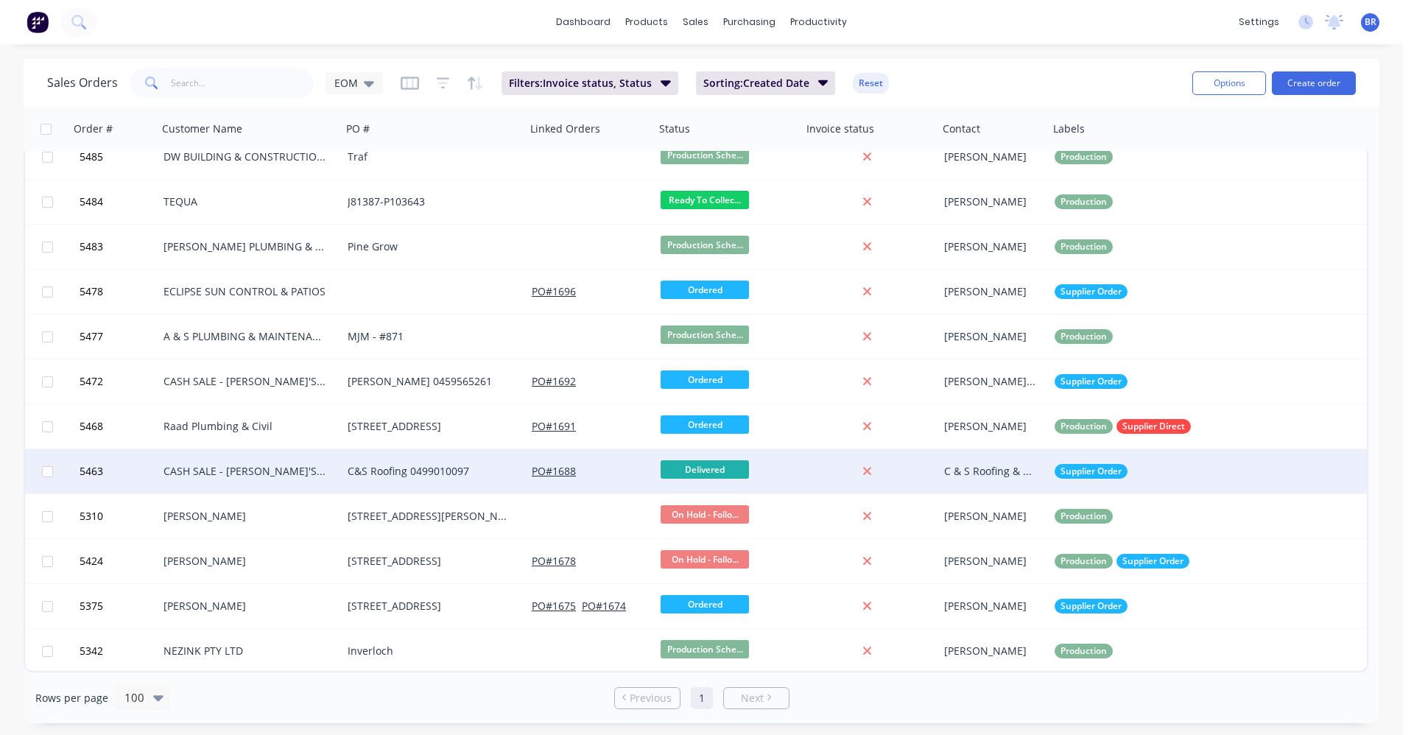
click at [324, 472] on div "CASH SALE - [PERSON_NAME]'S ACCOUNT" at bounding box center [246, 471] width 164 height 15
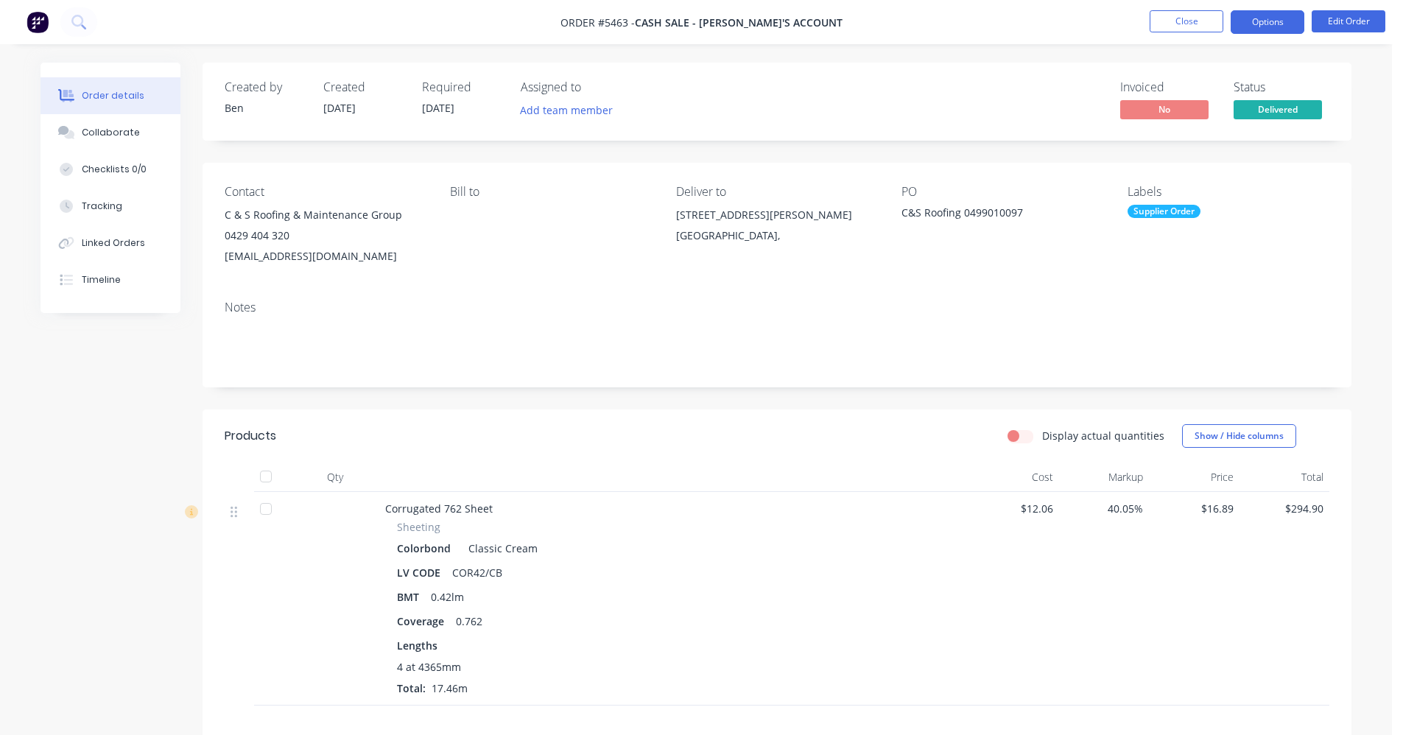
click at [1266, 21] on button "Options" at bounding box center [1268, 22] width 74 height 24
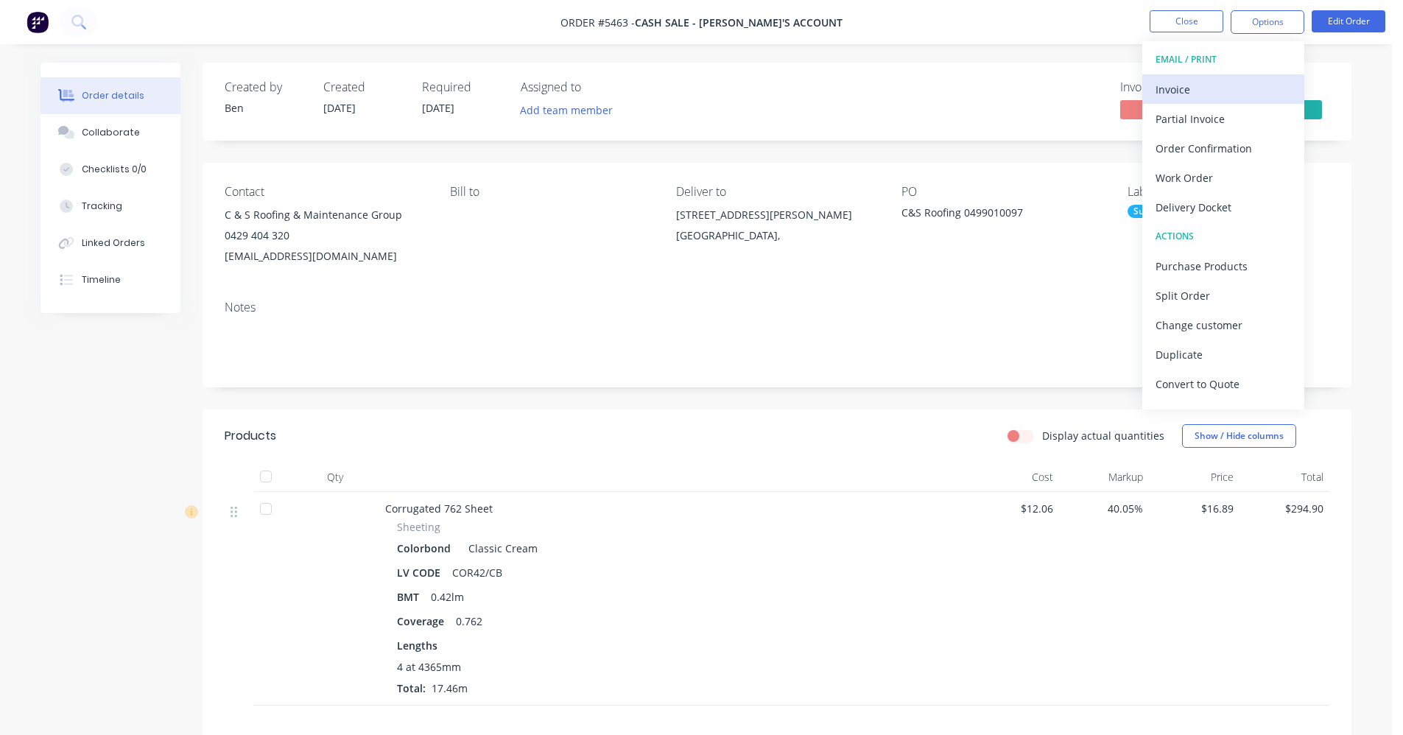
click at [1207, 87] on div "Invoice" at bounding box center [1224, 89] width 136 height 21
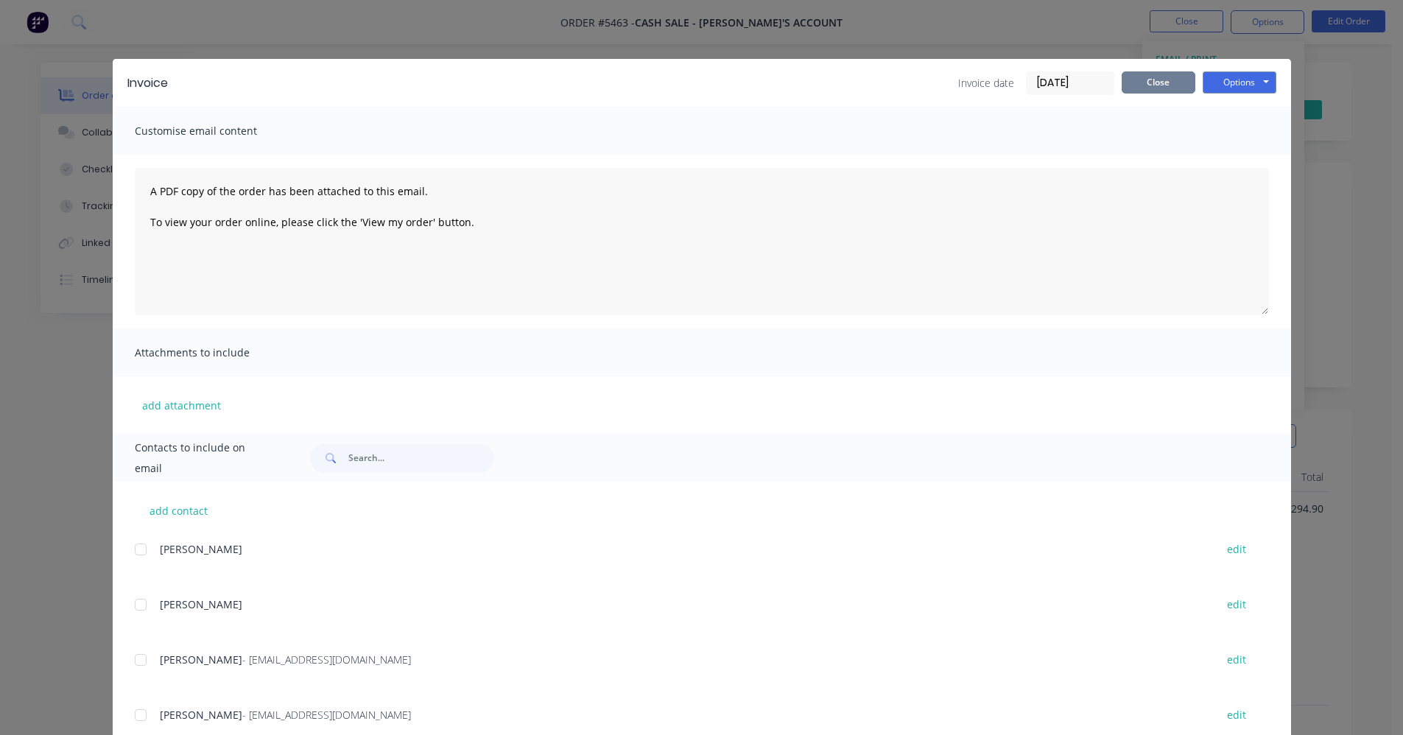
click at [1140, 80] on button "Close" at bounding box center [1159, 82] width 74 height 22
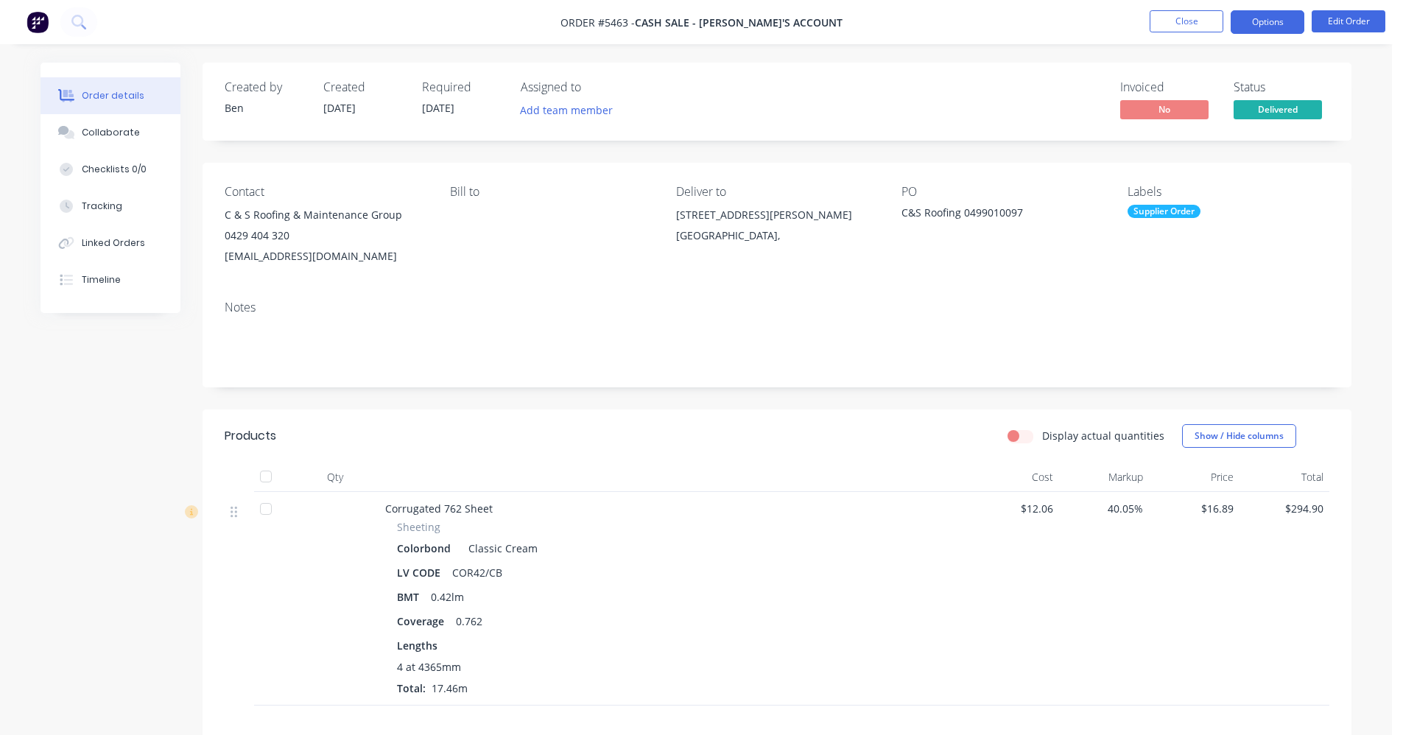
click at [1271, 25] on button "Options" at bounding box center [1268, 22] width 74 height 24
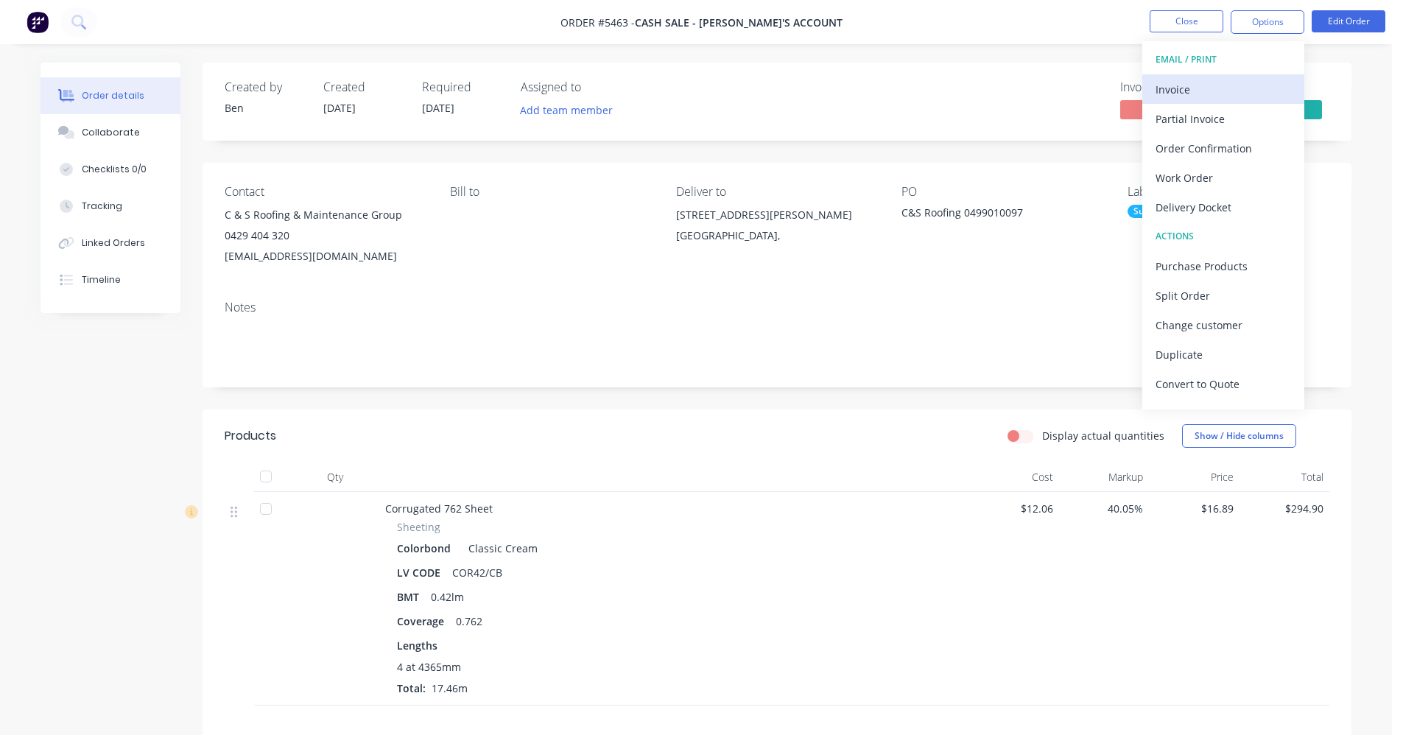
click at [1183, 92] on div "Invoice" at bounding box center [1224, 89] width 136 height 21
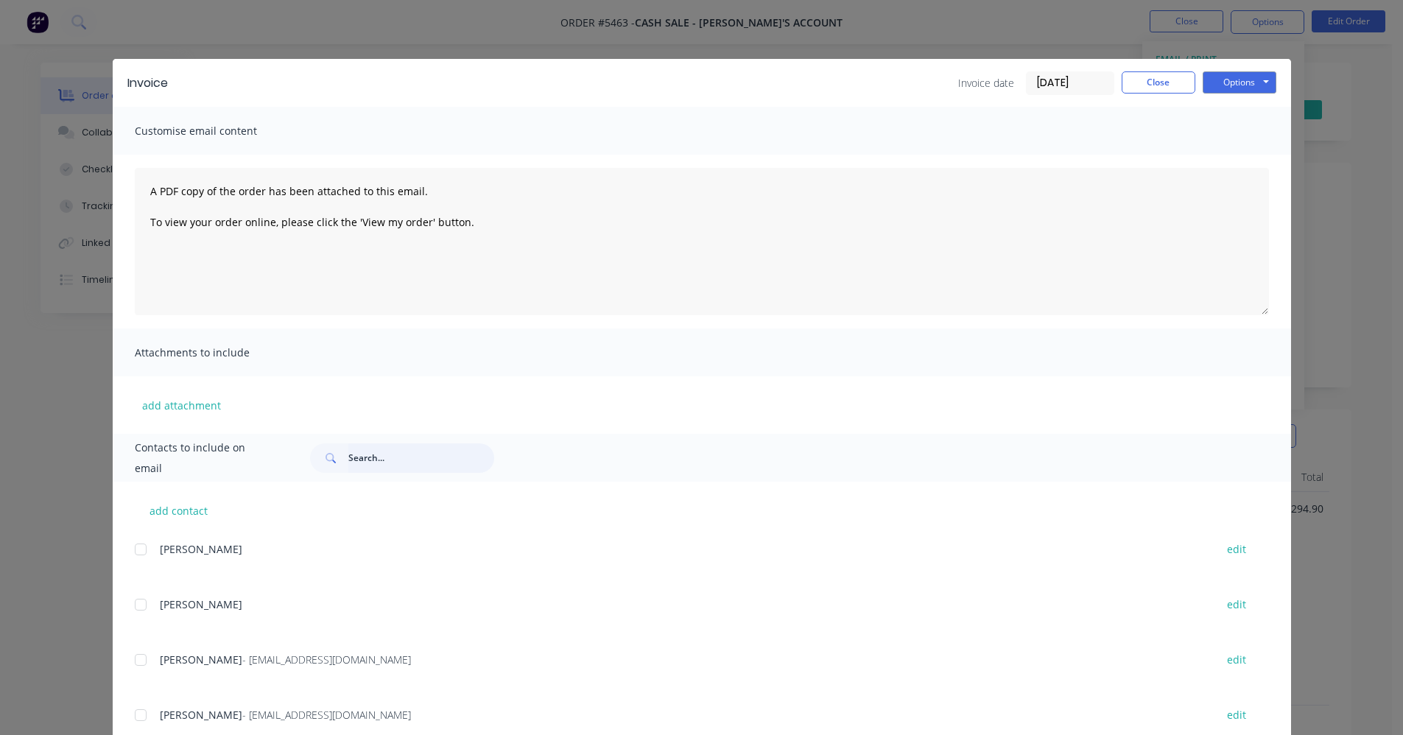
click at [371, 450] on input "text" at bounding box center [421, 457] width 146 height 29
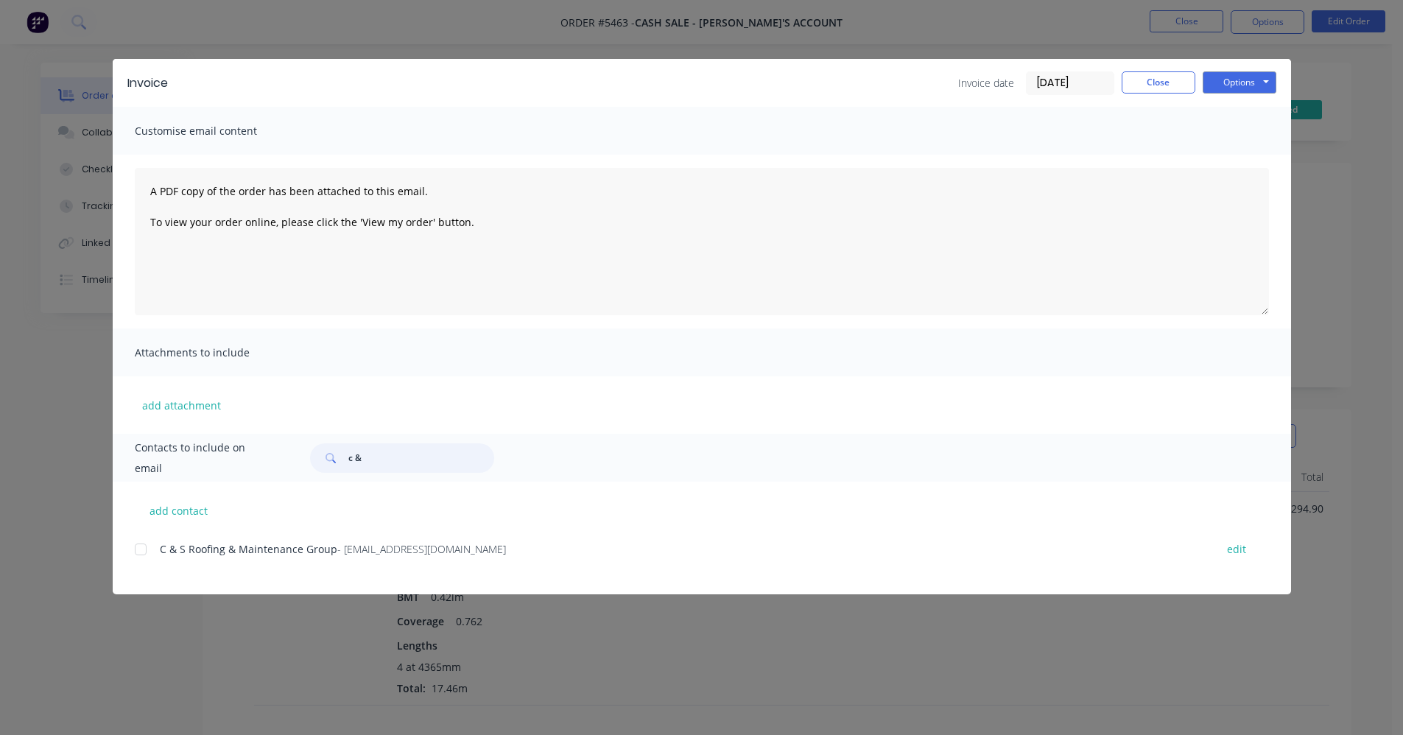
click at [138, 551] on div at bounding box center [140, 549] width 29 height 29
type input "c &"
click at [1226, 90] on button "Options" at bounding box center [1240, 82] width 74 height 22
click at [1246, 155] on button "Email" at bounding box center [1250, 157] width 94 height 24
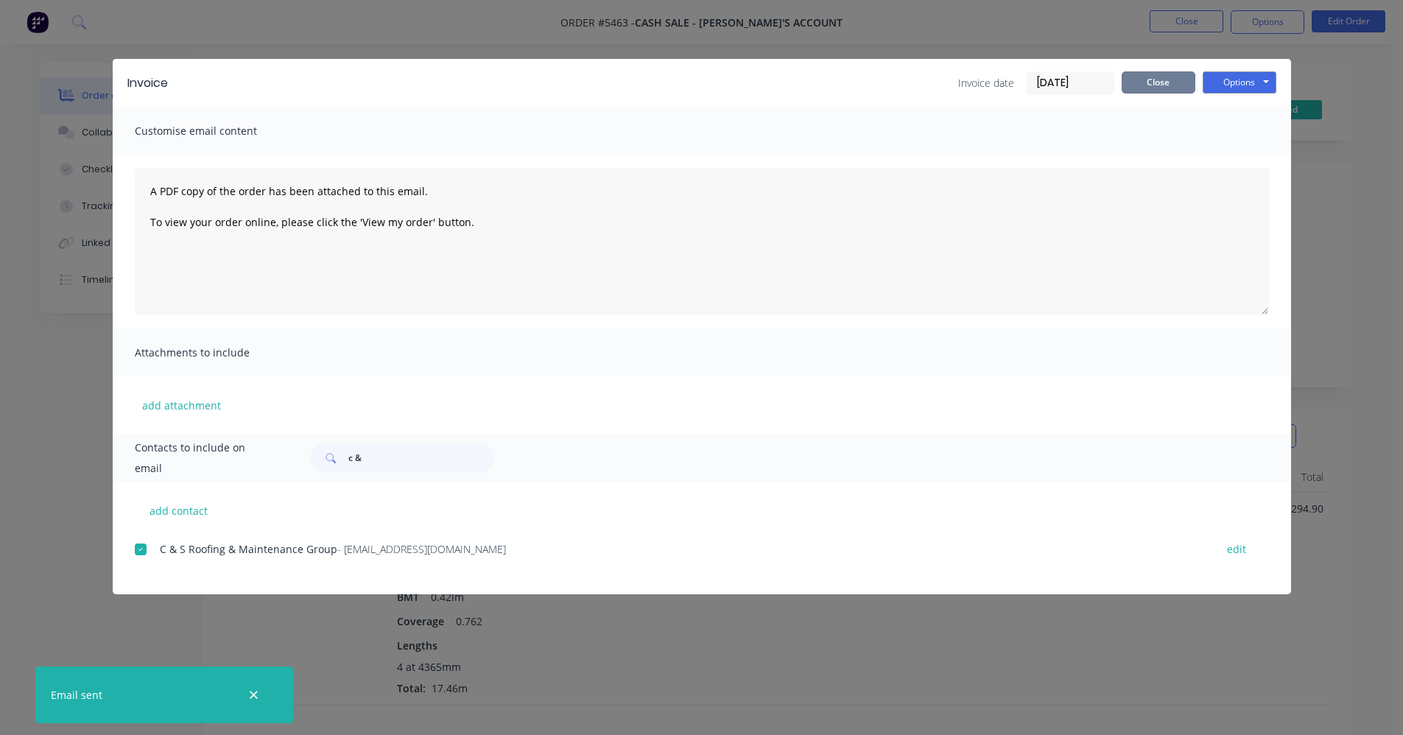
click at [1168, 88] on button "Close" at bounding box center [1159, 82] width 74 height 22
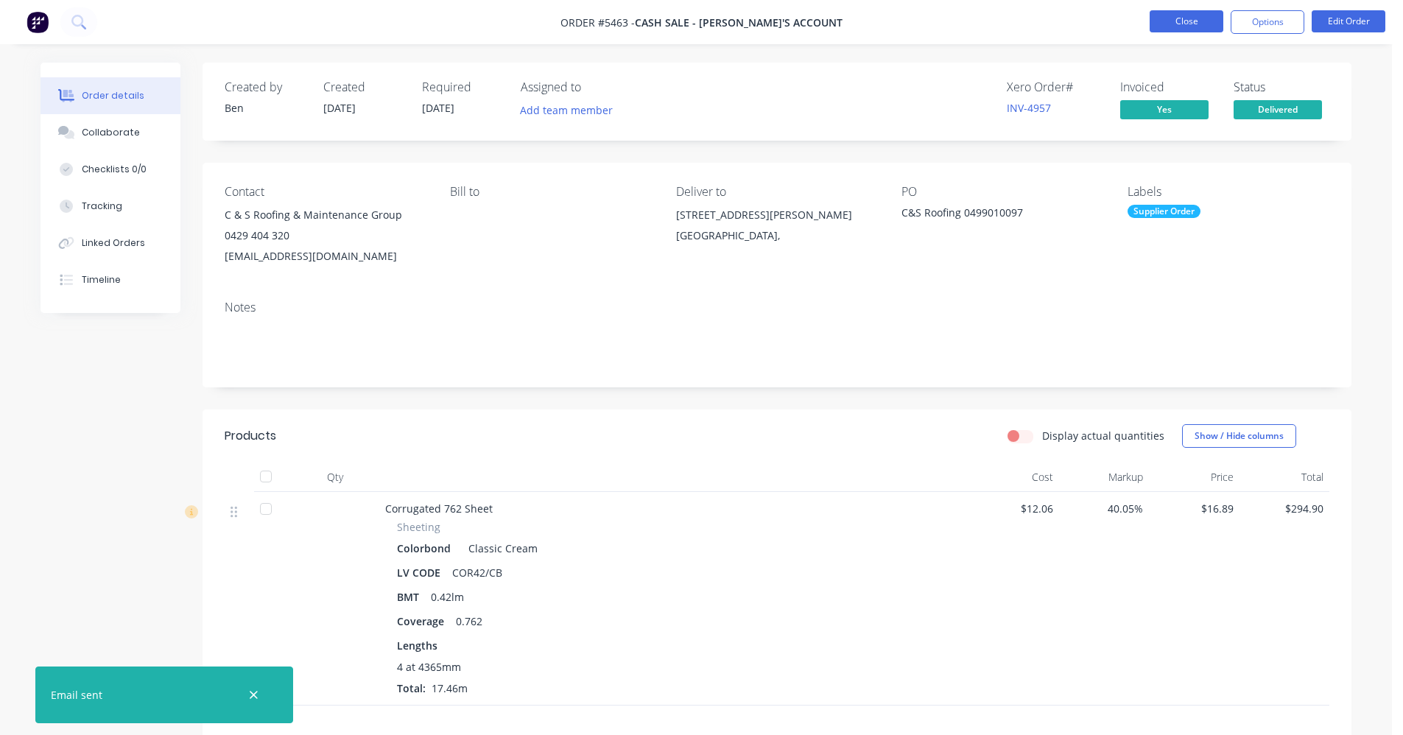
click at [1205, 25] on button "Close" at bounding box center [1187, 21] width 74 height 22
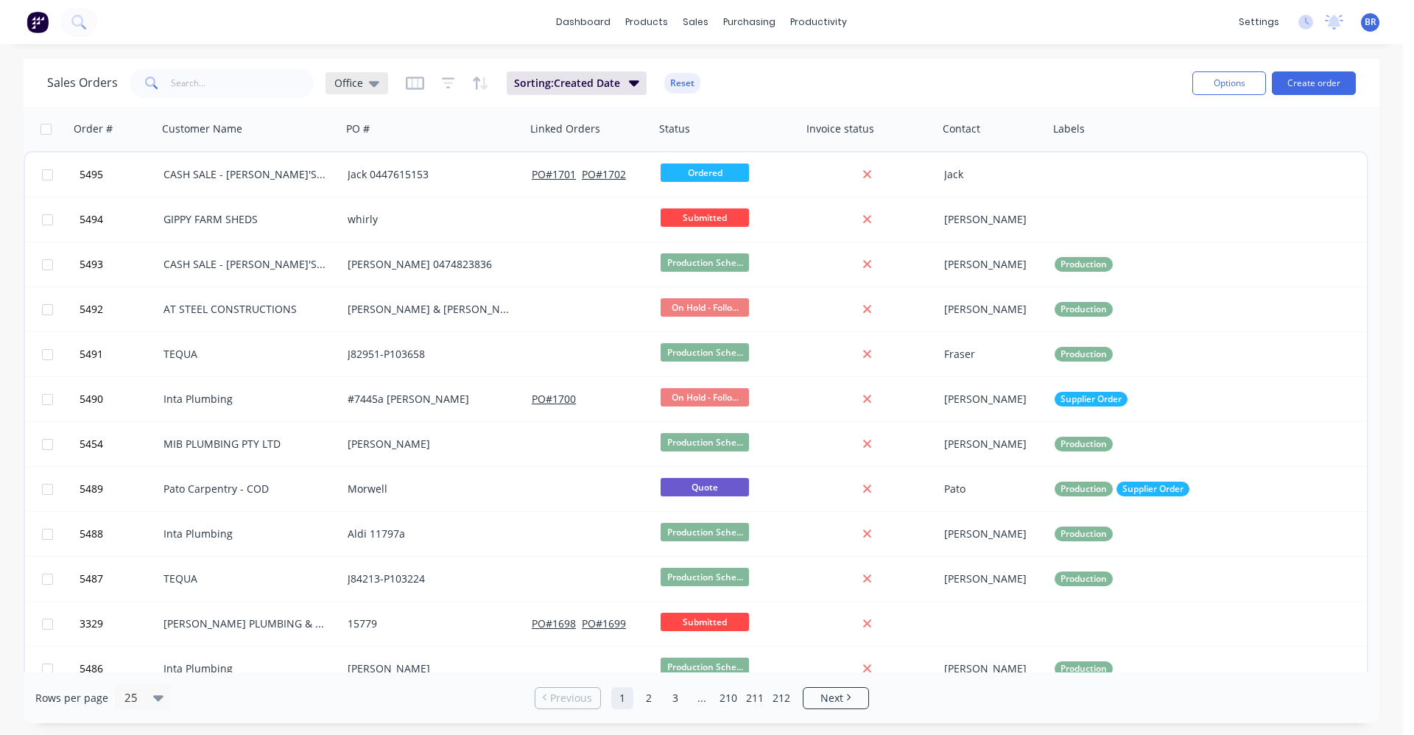
click at [365, 90] on div "Office" at bounding box center [357, 83] width 63 height 22
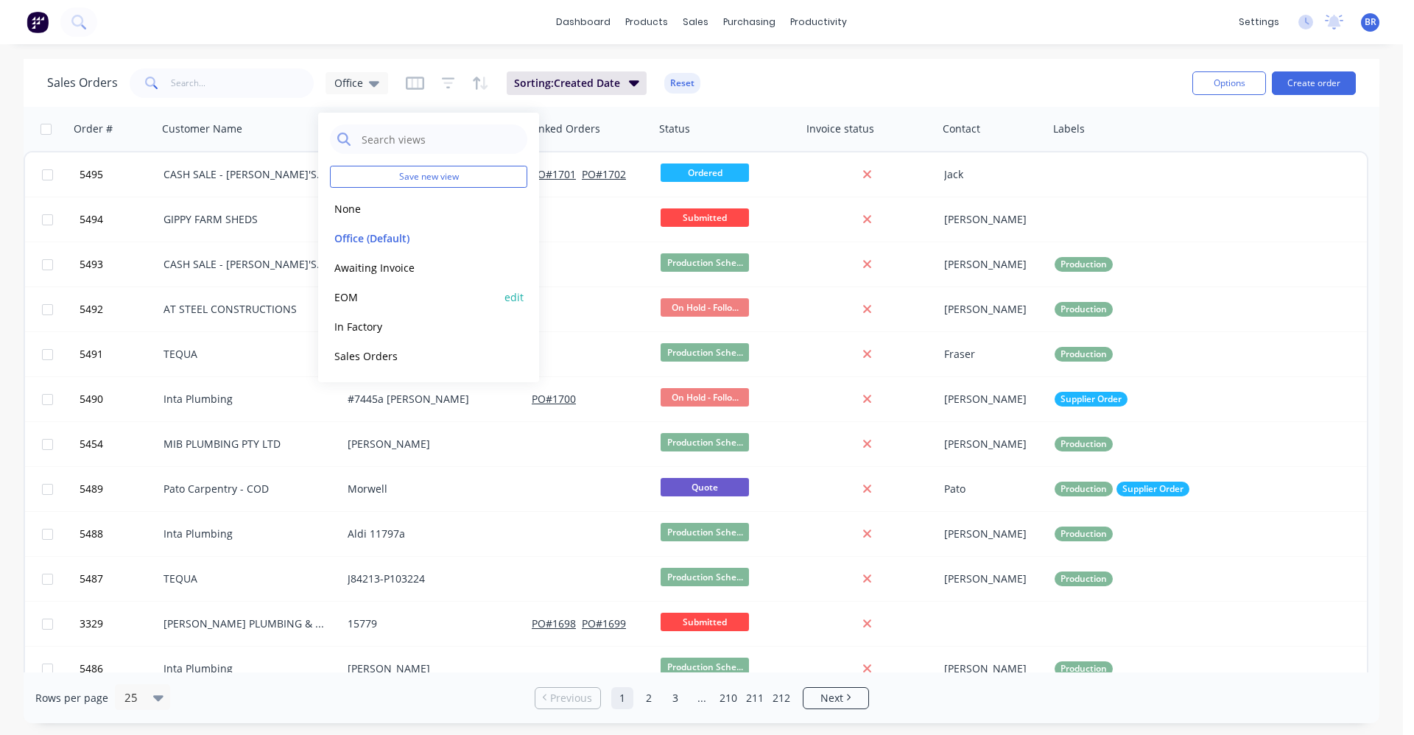
click at [356, 302] on button "EOM" at bounding box center [414, 297] width 168 height 17
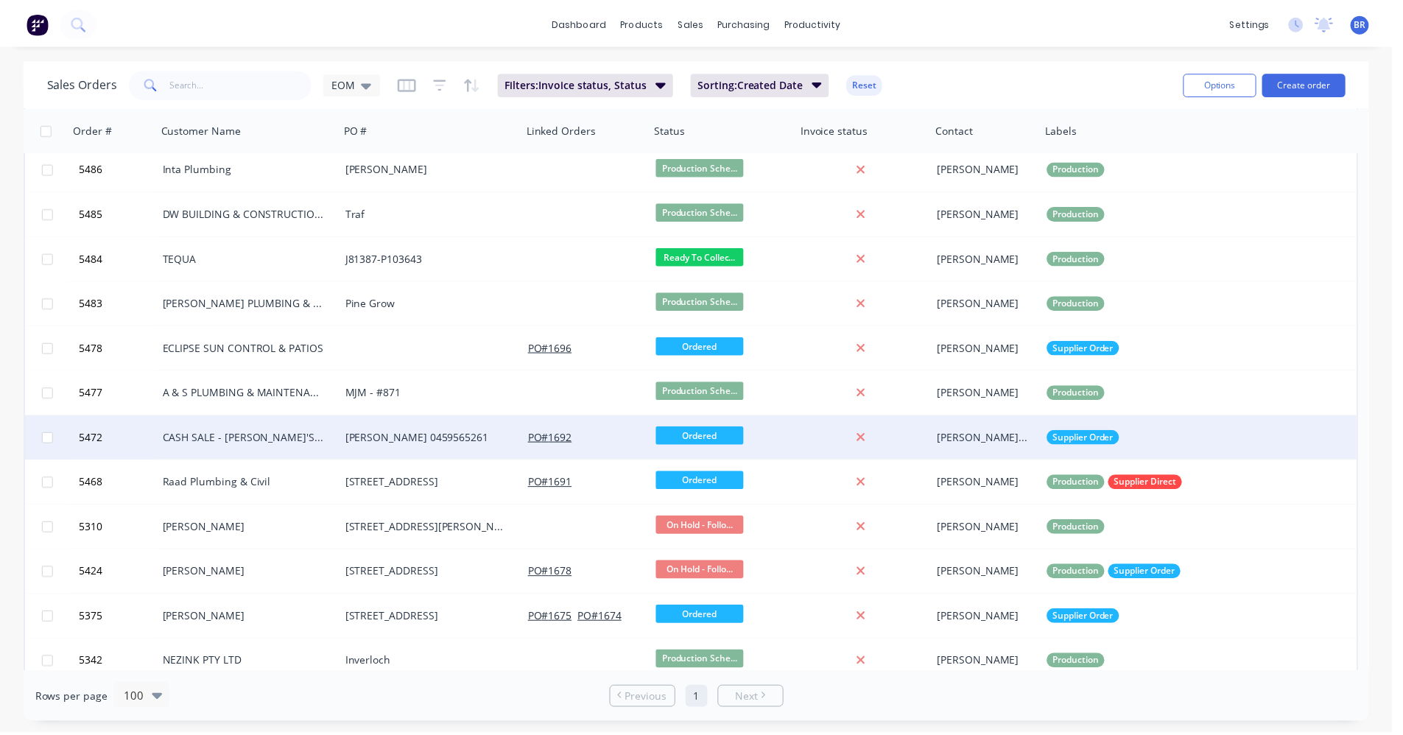
scroll to position [467, 0]
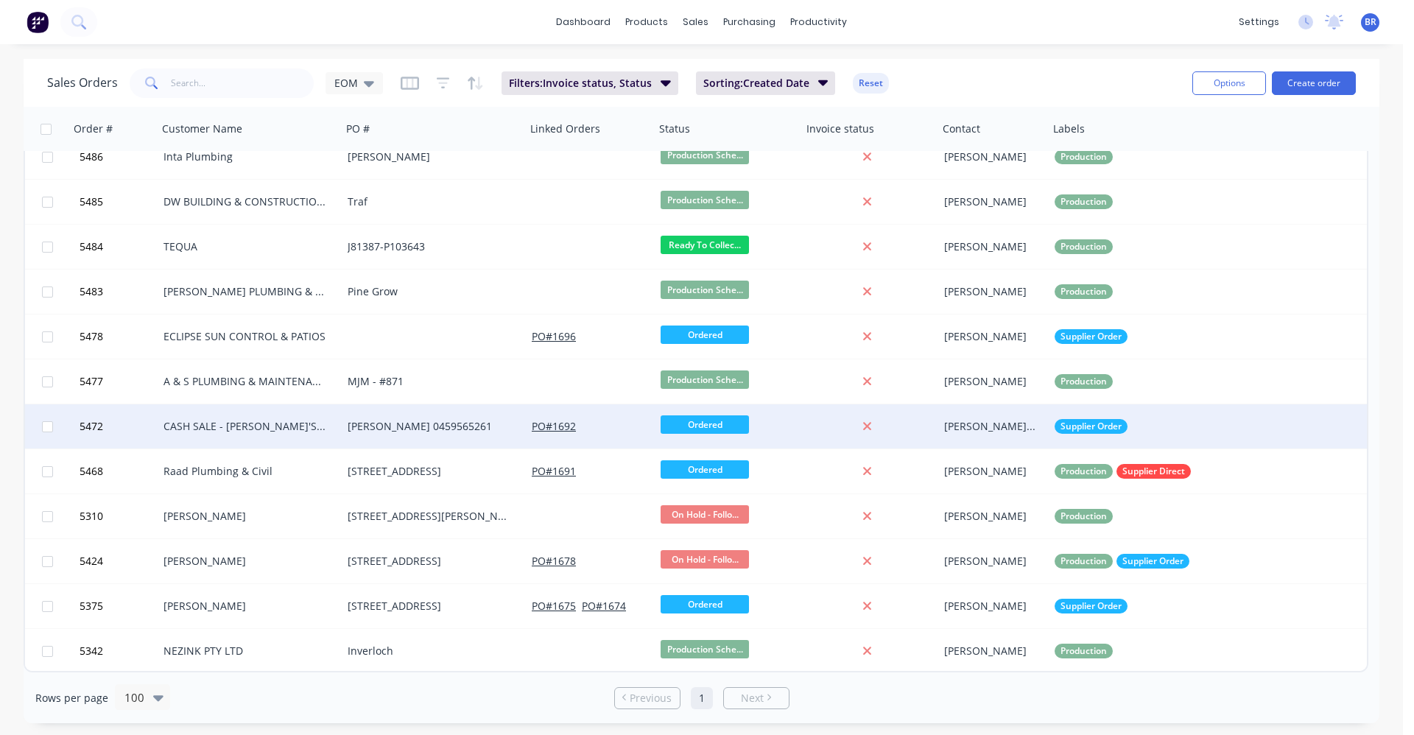
click at [228, 430] on div "CASH SALE - [PERSON_NAME]'S ACCOUNT" at bounding box center [246, 426] width 164 height 15
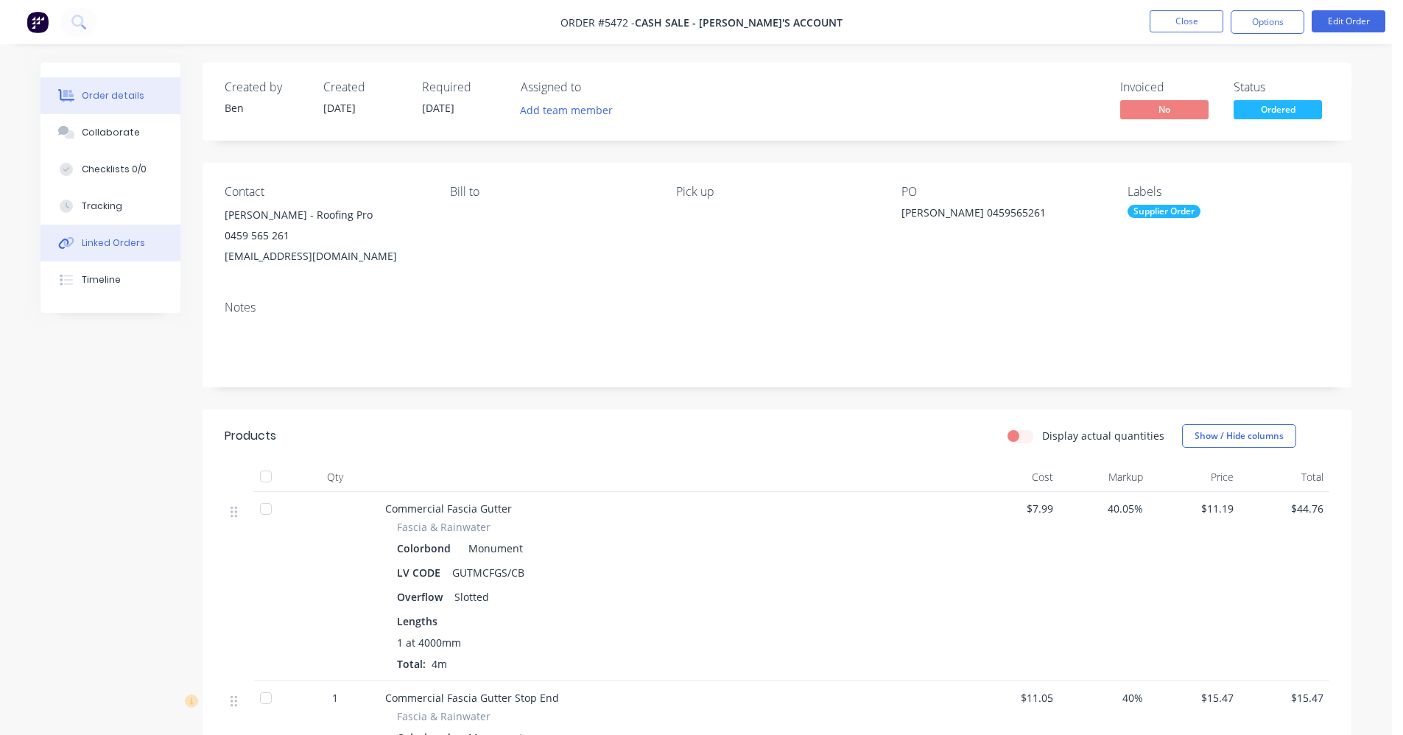
click at [131, 247] on div "Linked Orders" at bounding box center [113, 242] width 63 height 13
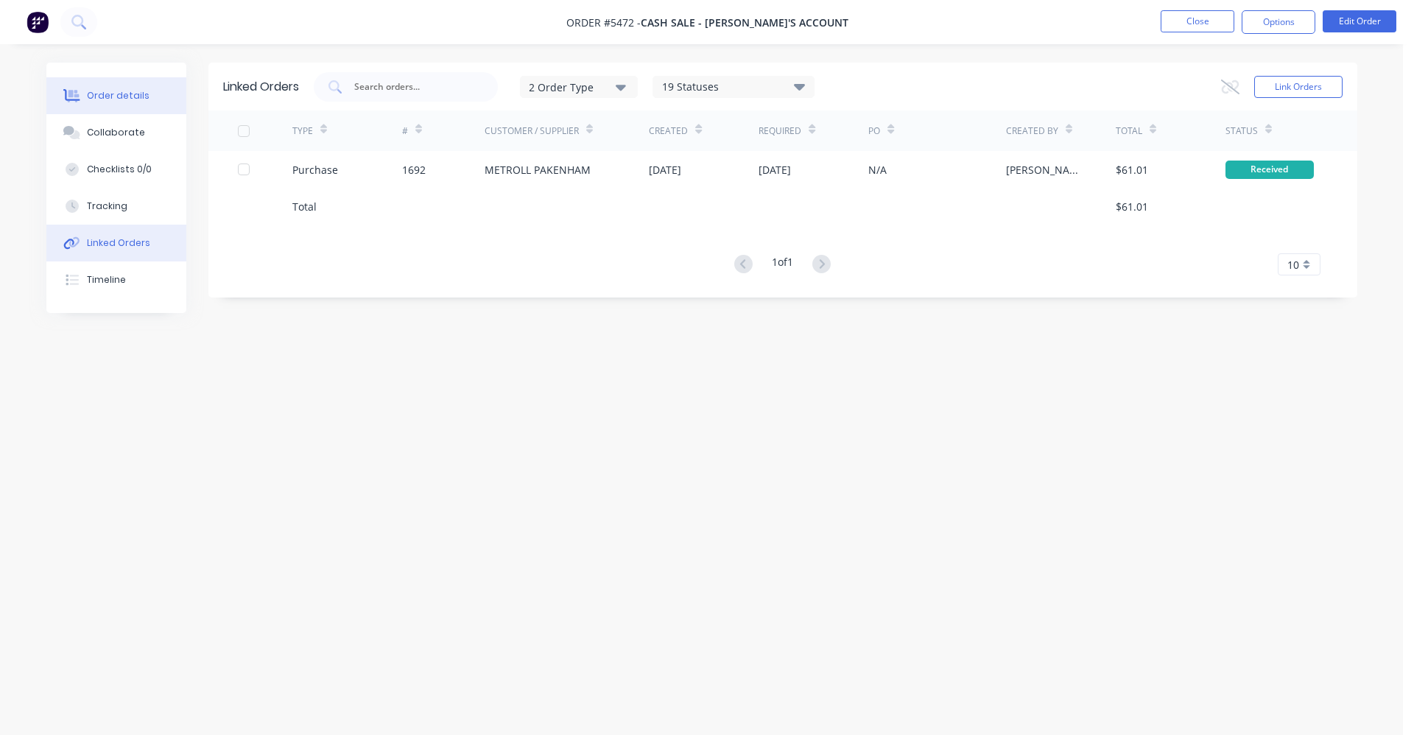
click at [136, 91] on div "Order details" at bounding box center [118, 95] width 63 height 13
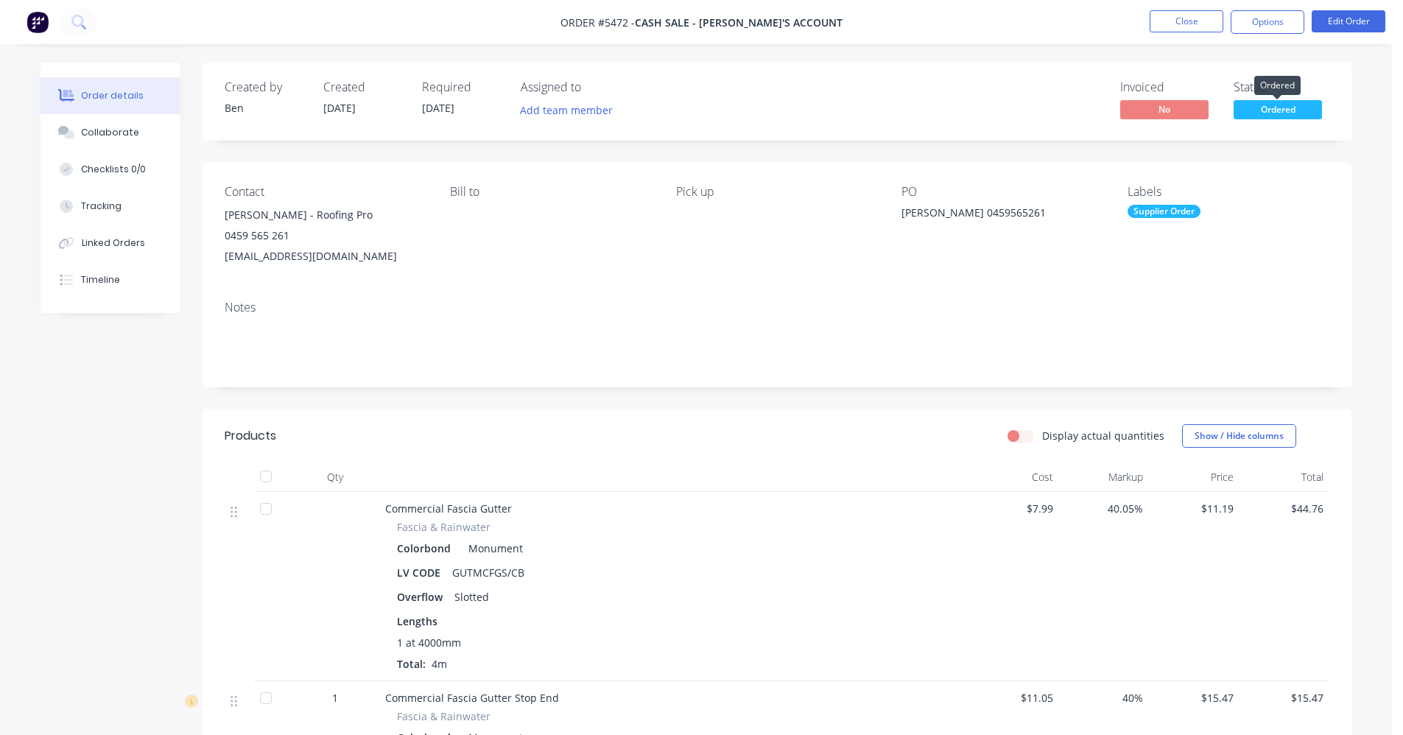
click at [1270, 110] on span "Ordered" at bounding box center [1278, 109] width 88 height 18
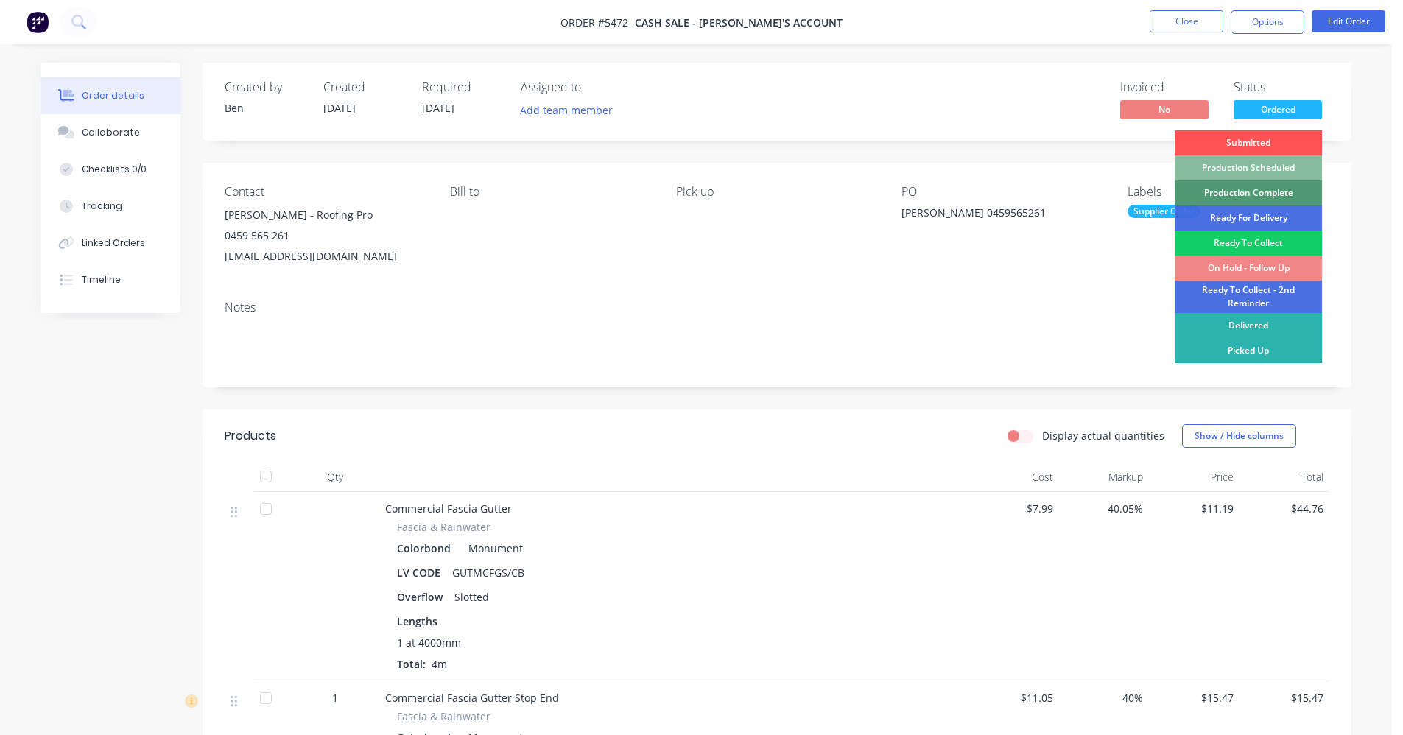
click at [1239, 244] on div "Ready To Collect" at bounding box center [1248, 243] width 147 height 25
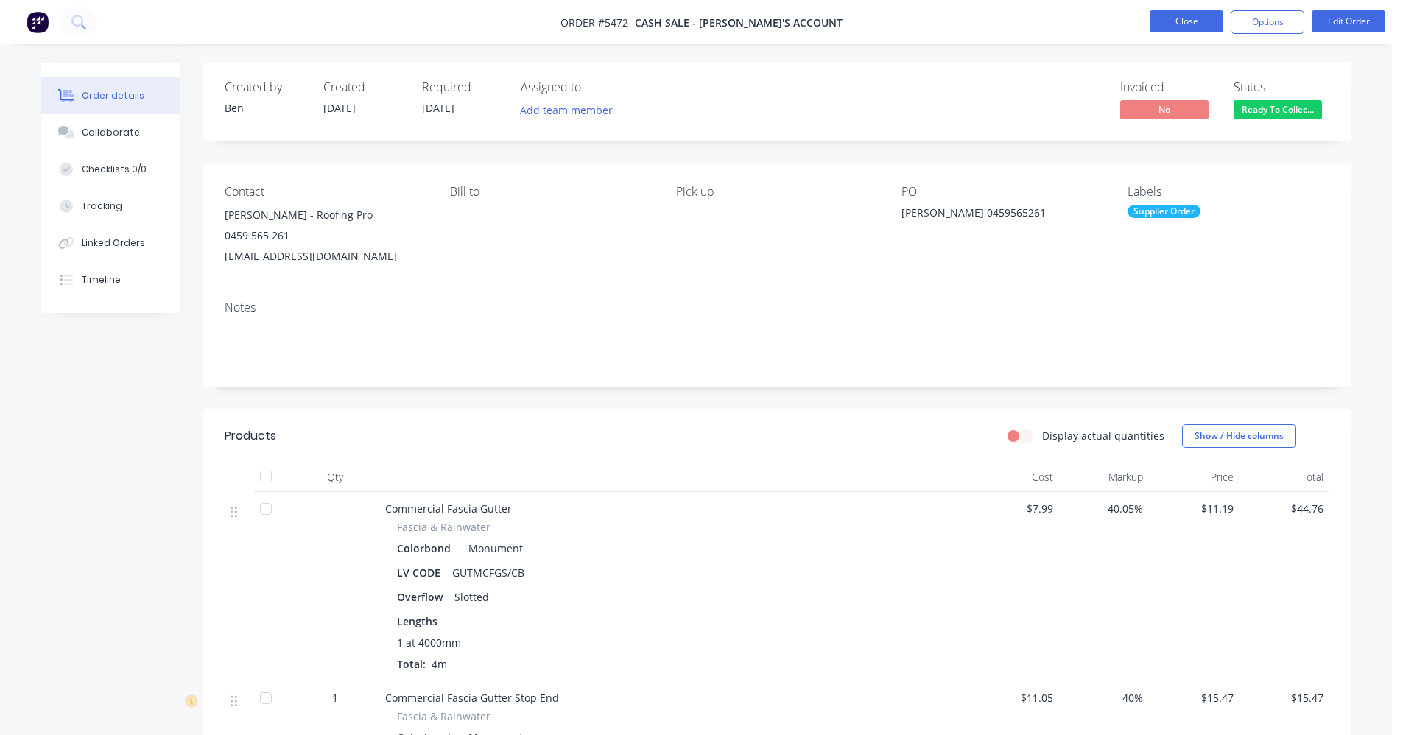
click at [1187, 18] on button "Close" at bounding box center [1187, 21] width 74 height 22
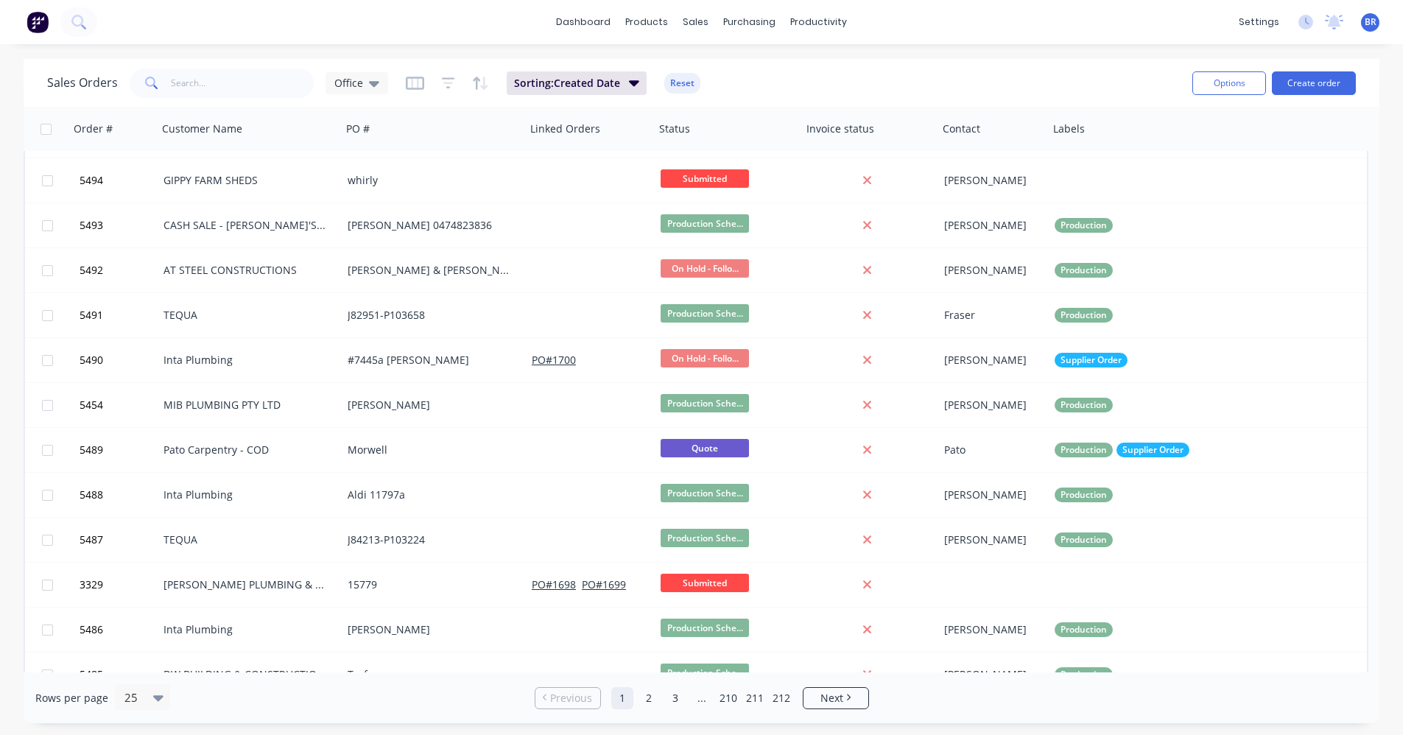
scroll to position [221, 0]
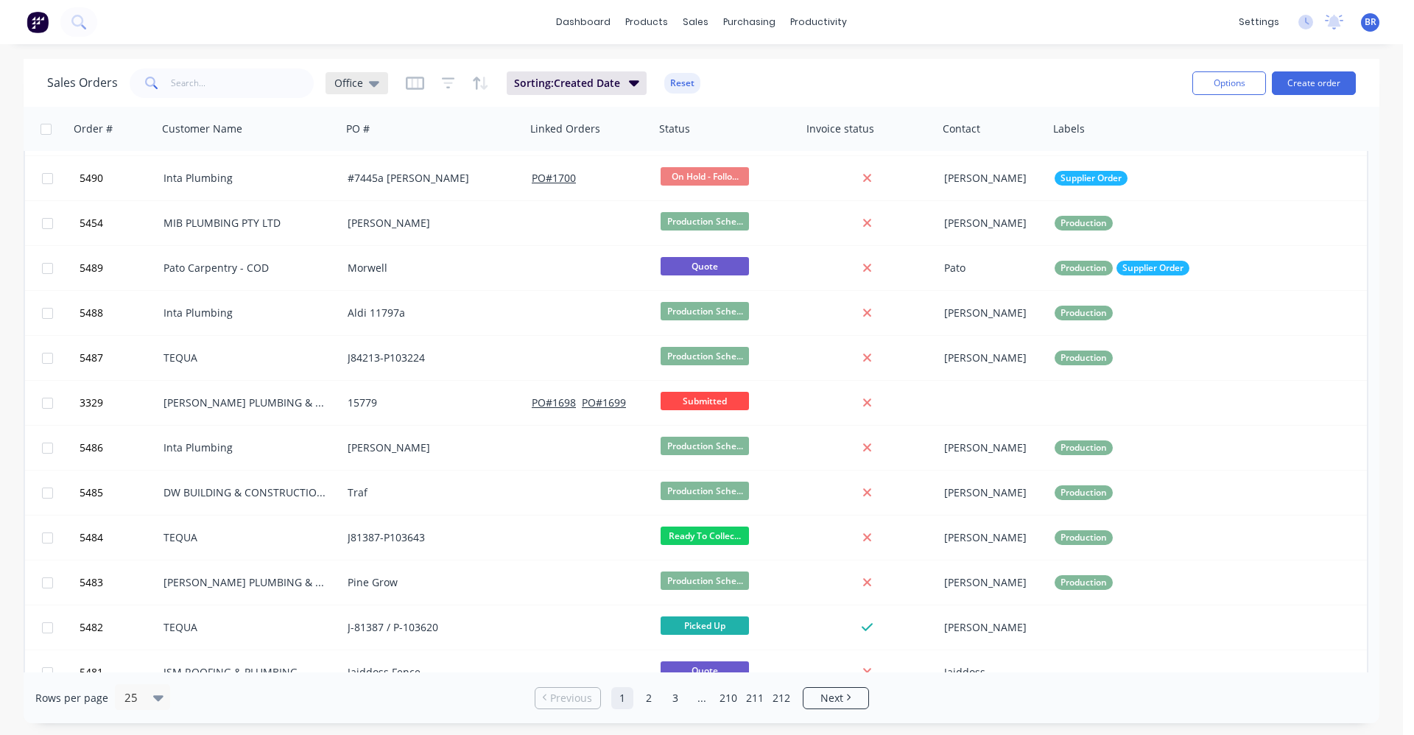
click at [365, 82] on div "Office" at bounding box center [356, 83] width 45 height 13
click at [355, 293] on button "EOM" at bounding box center [414, 297] width 168 height 17
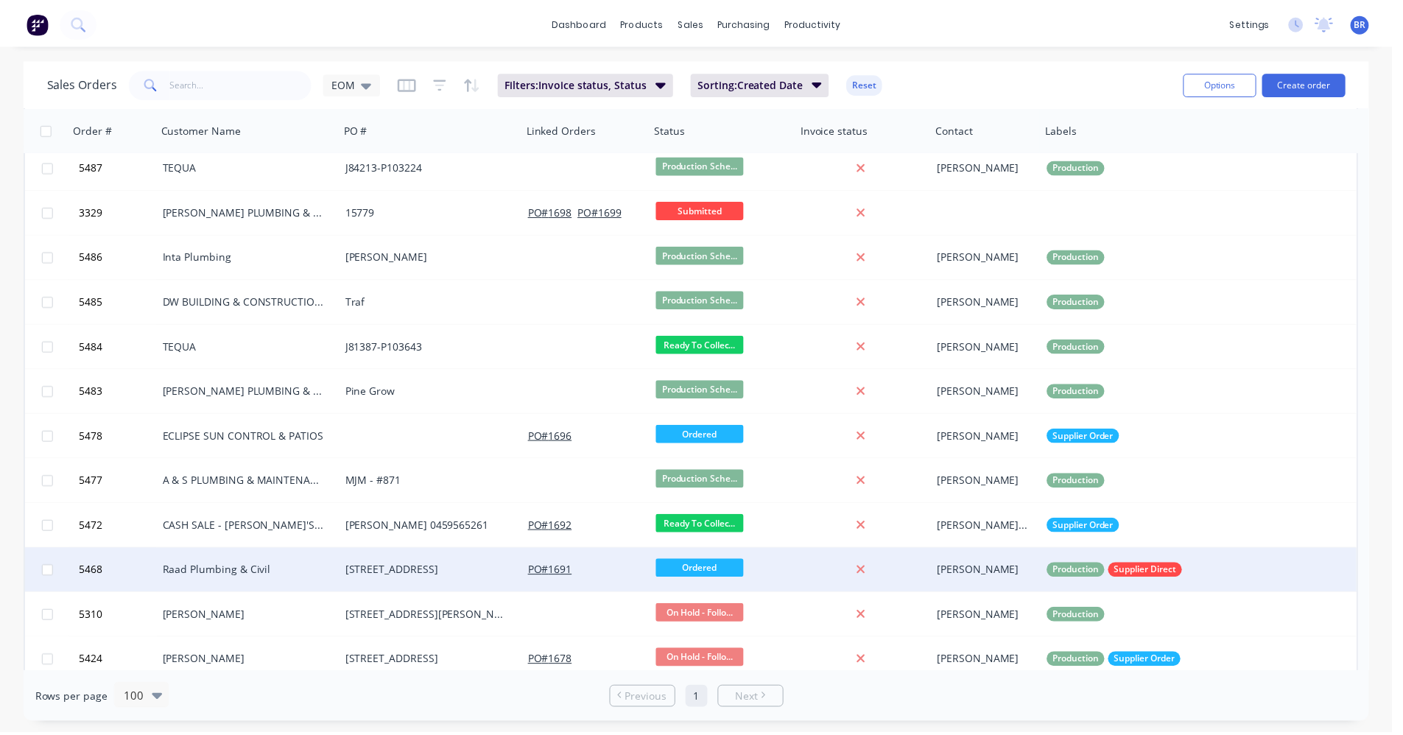
scroll to position [467, 0]
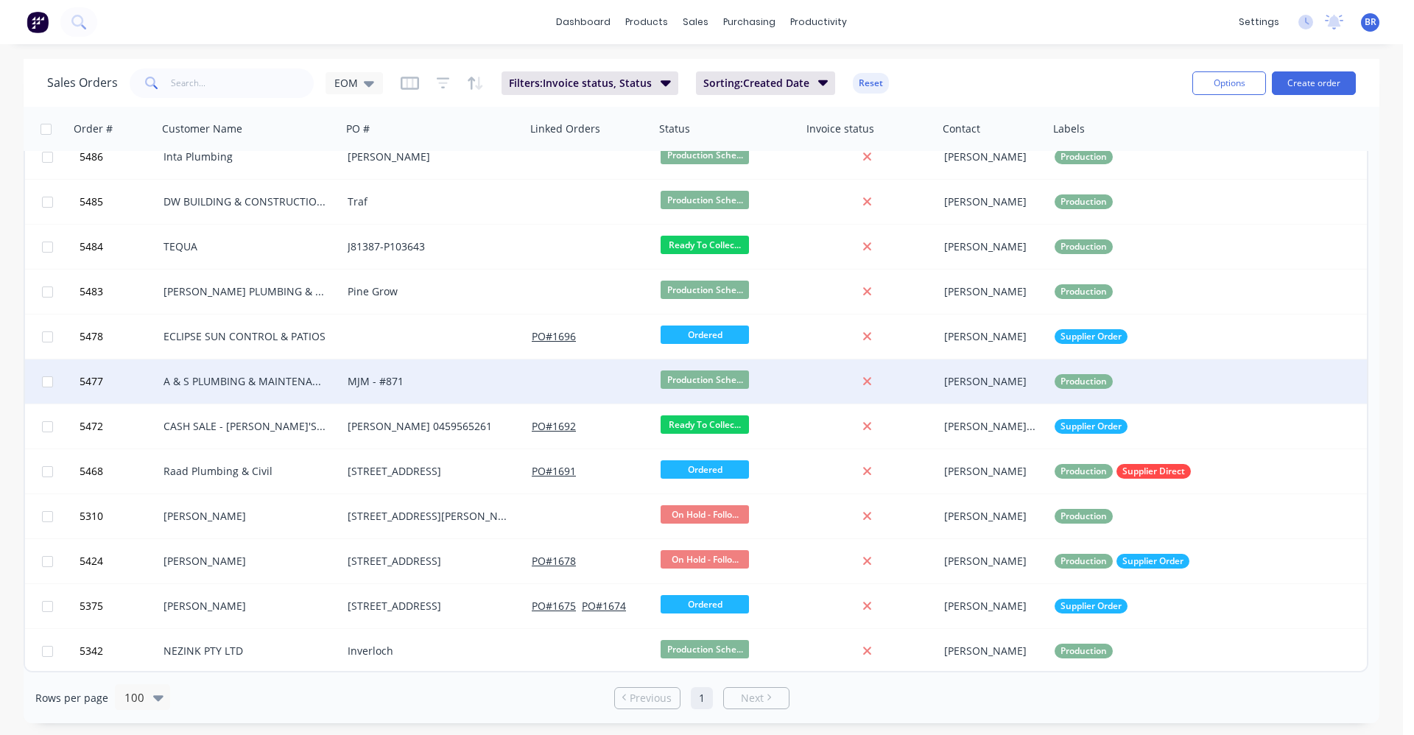
click at [234, 382] on div "A & S PLUMBING & MAINTENANCE" at bounding box center [246, 381] width 164 height 15
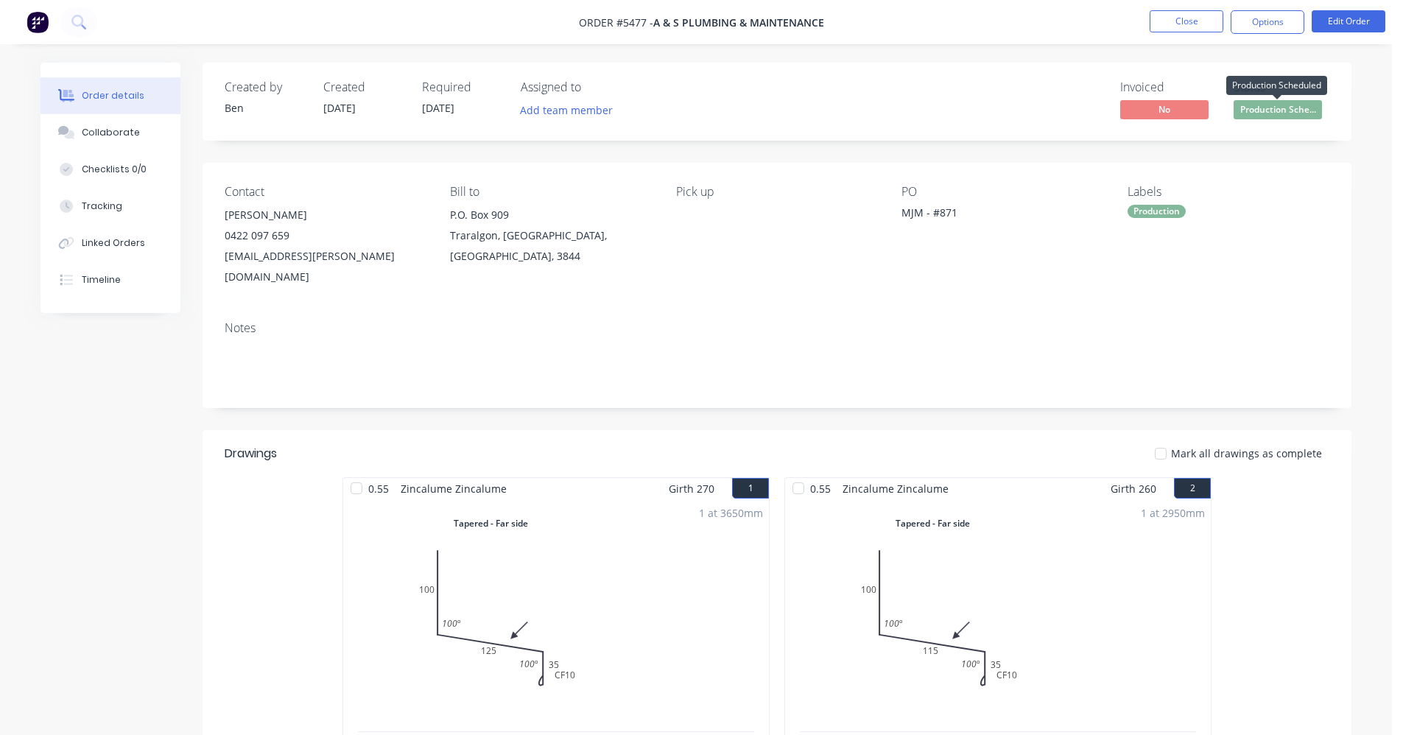
click at [1280, 108] on span "Production Sche..." at bounding box center [1278, 109] width 88 height 18
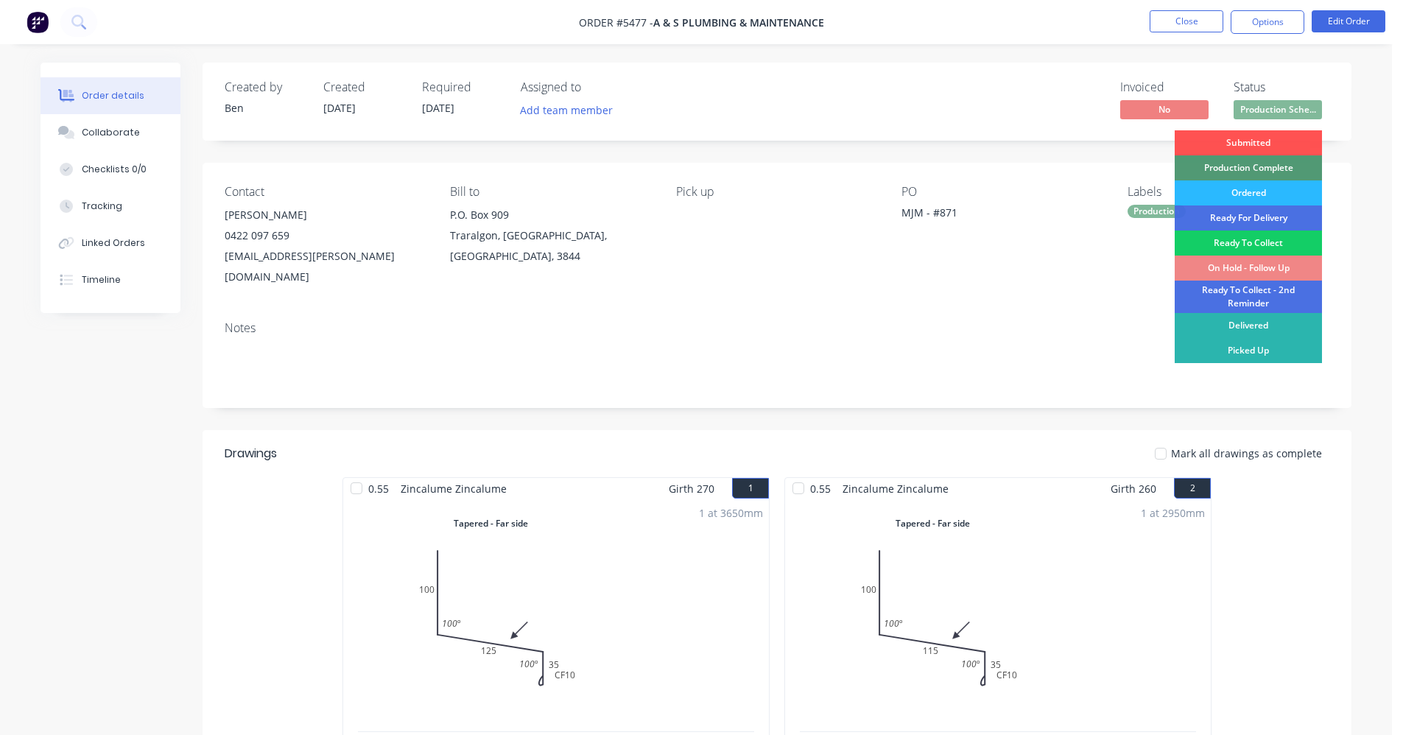
click at [1242, 242] on div "Ready To Collect" at bounding box center [1248, 243] width 147 height 25
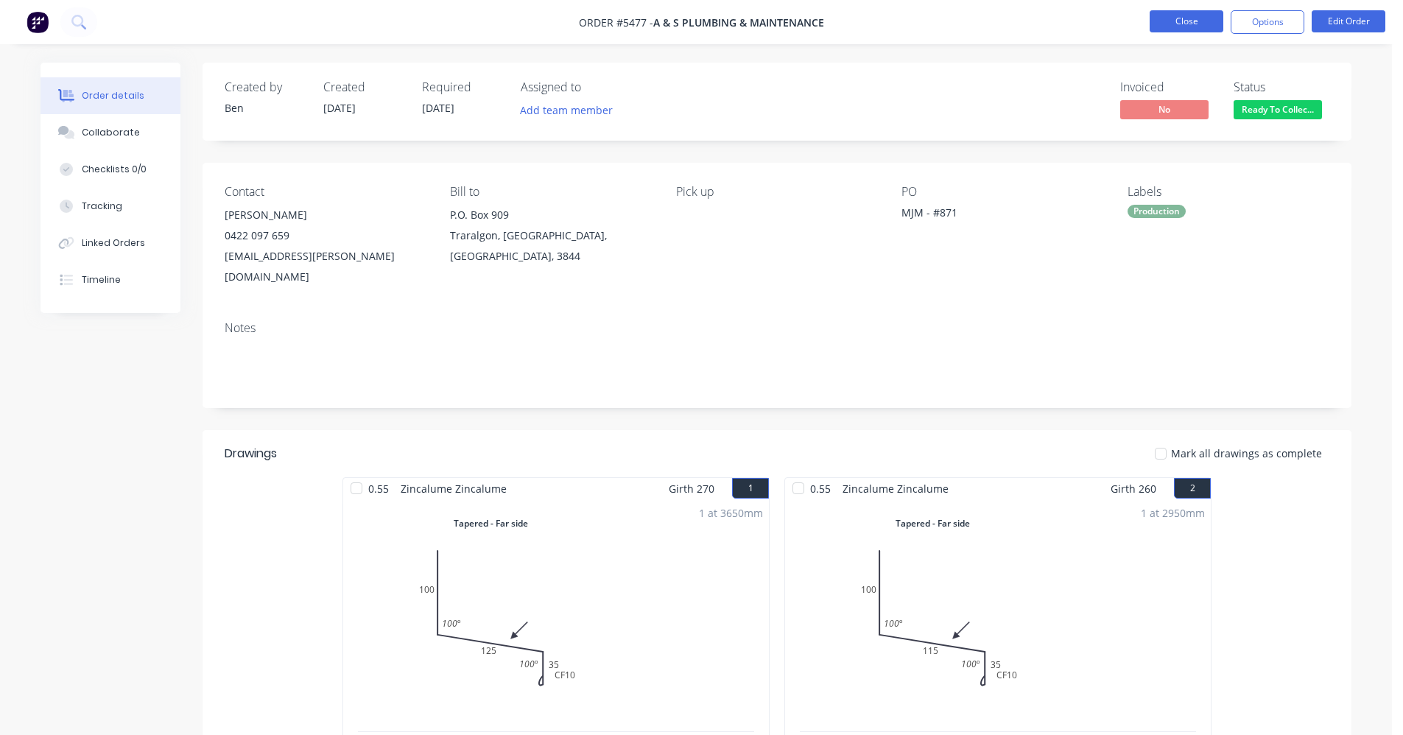
click at [1182, 27] on button "Close" at bounding box center [1187, 21] width 74 height 22
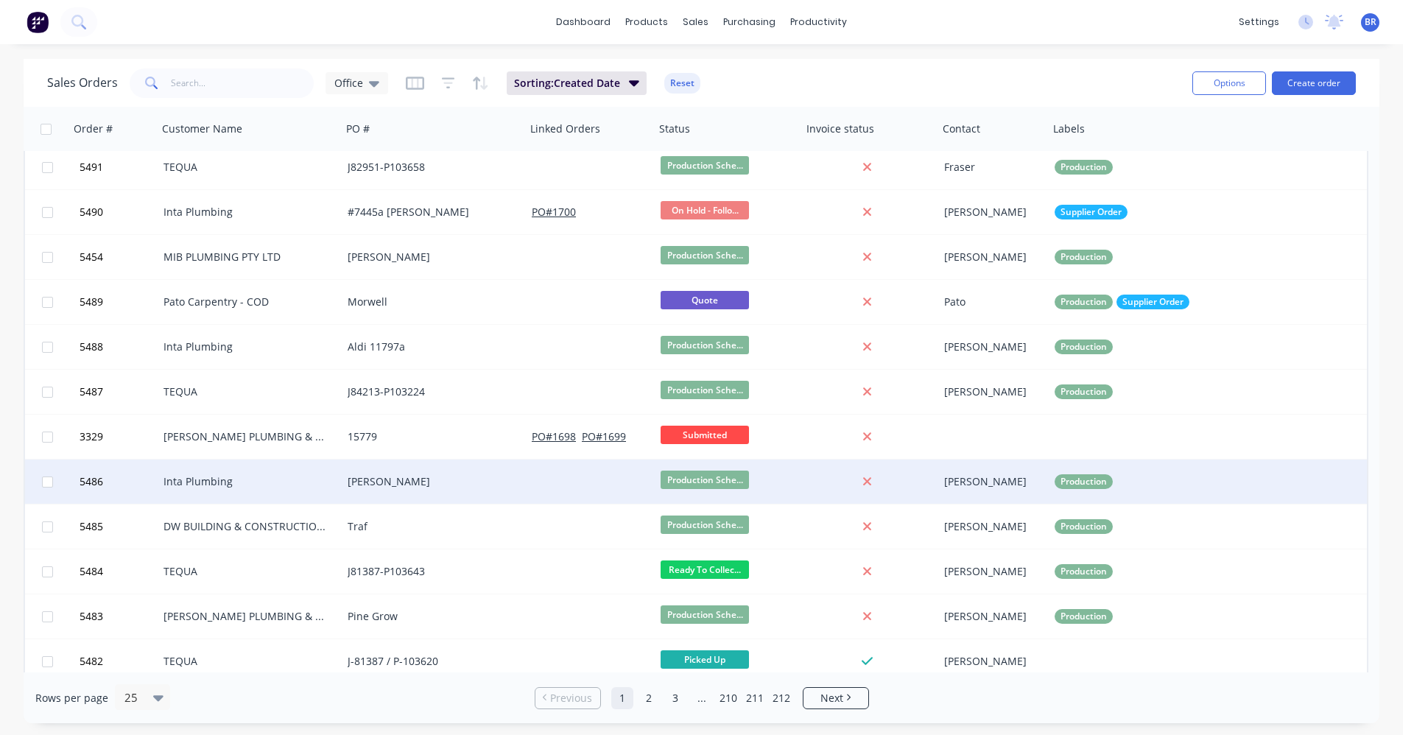
scroll to position [221, 0]
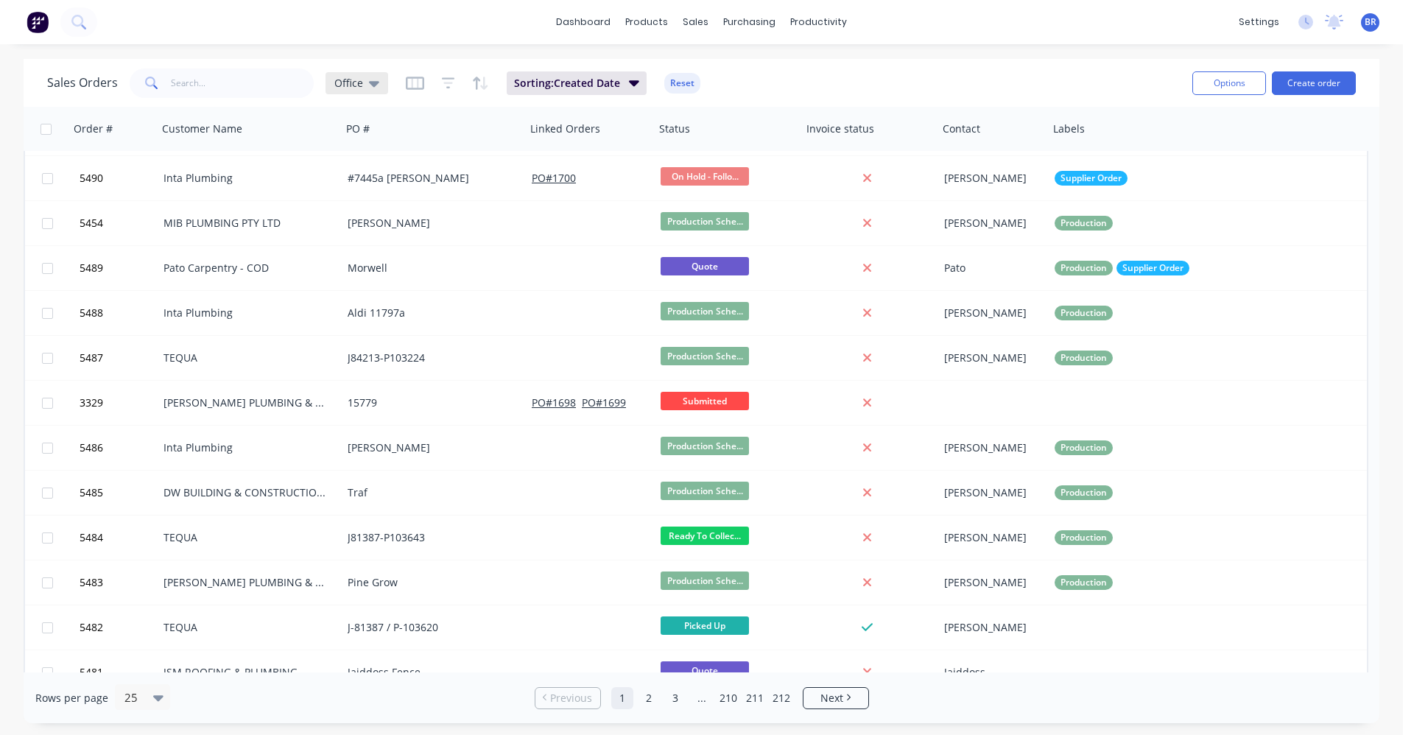
click at [360, 81] on span "Office" at bounding box center [348, 82] width 29 height 15
click at [345, 298] on button "EOM" at bounding box center [414, 297] width 168 height 17
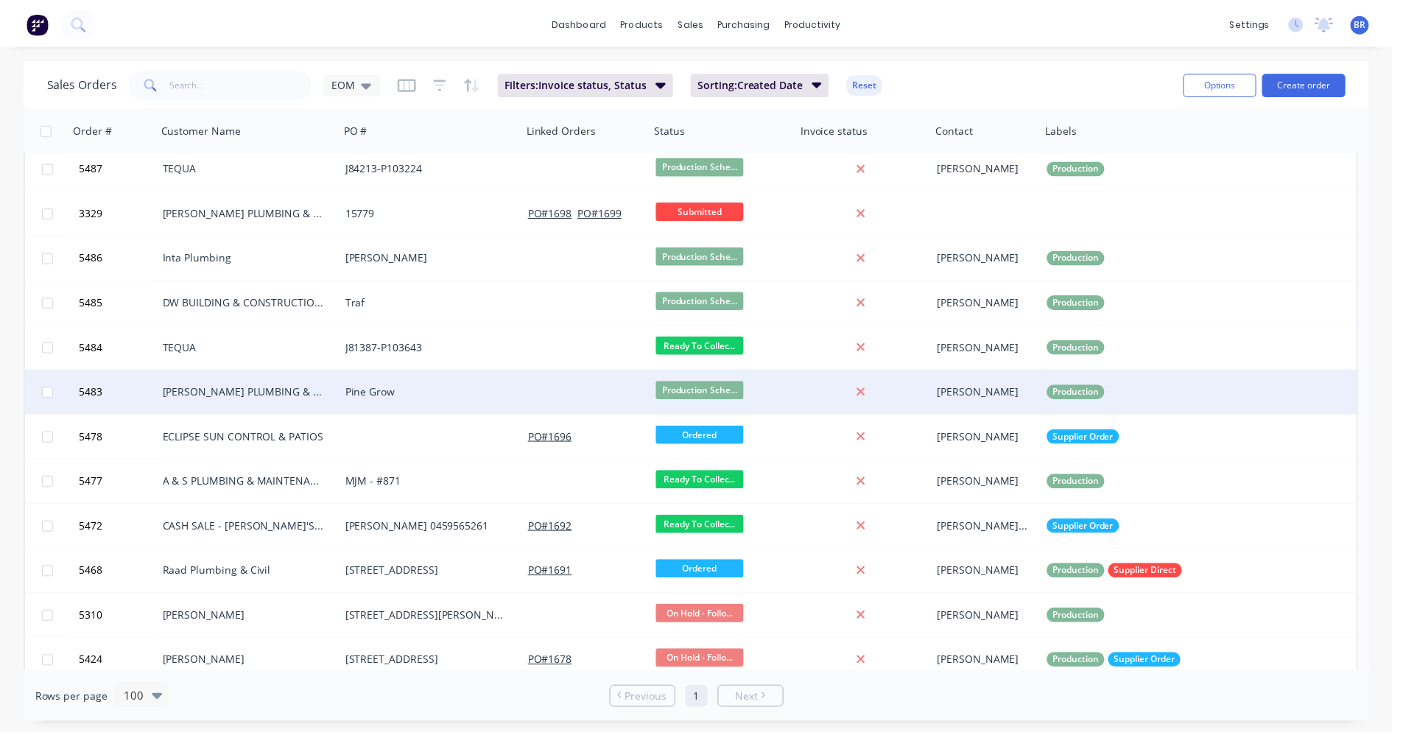
scroll to position [467, 0]
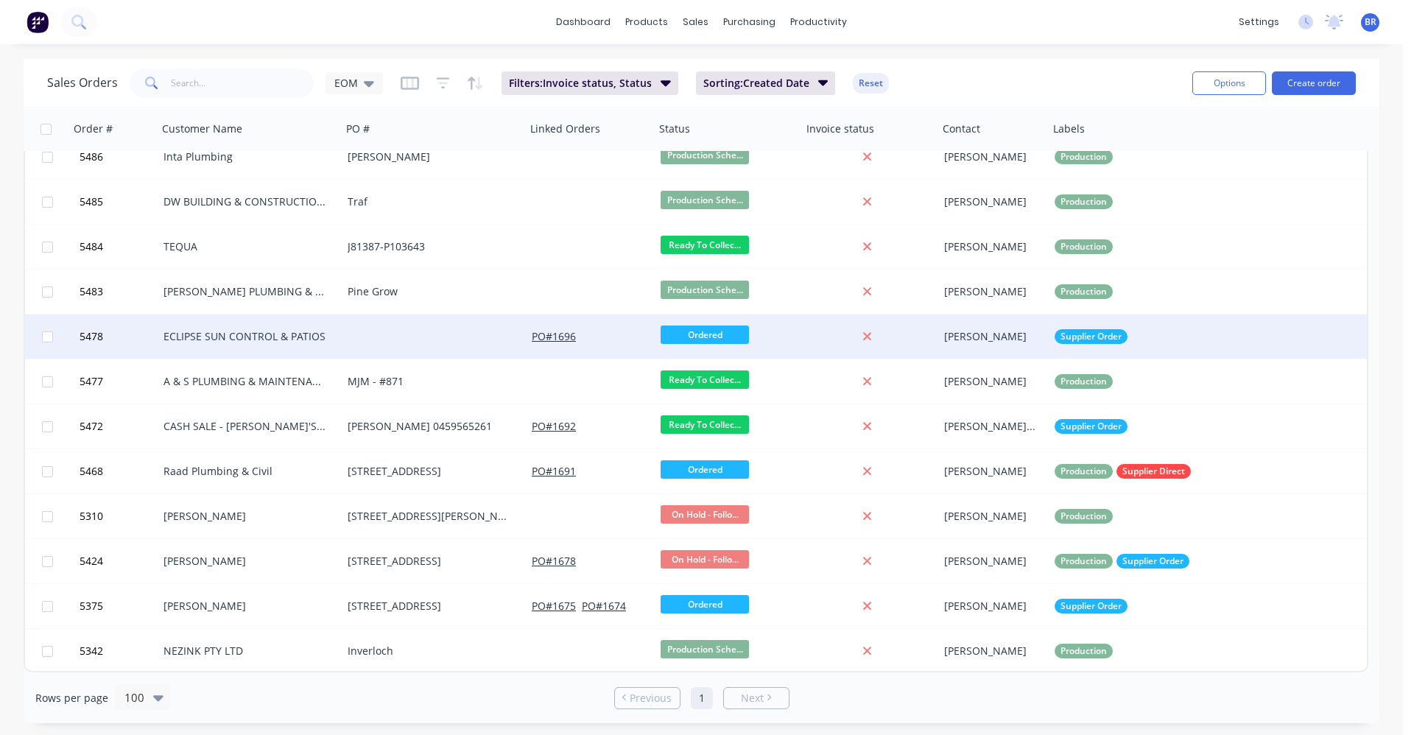
click at [223, 342] on div "ECLIPSE SUN CONTROL & PATIOS" at bounding box center [246, 336] width 164 height 15
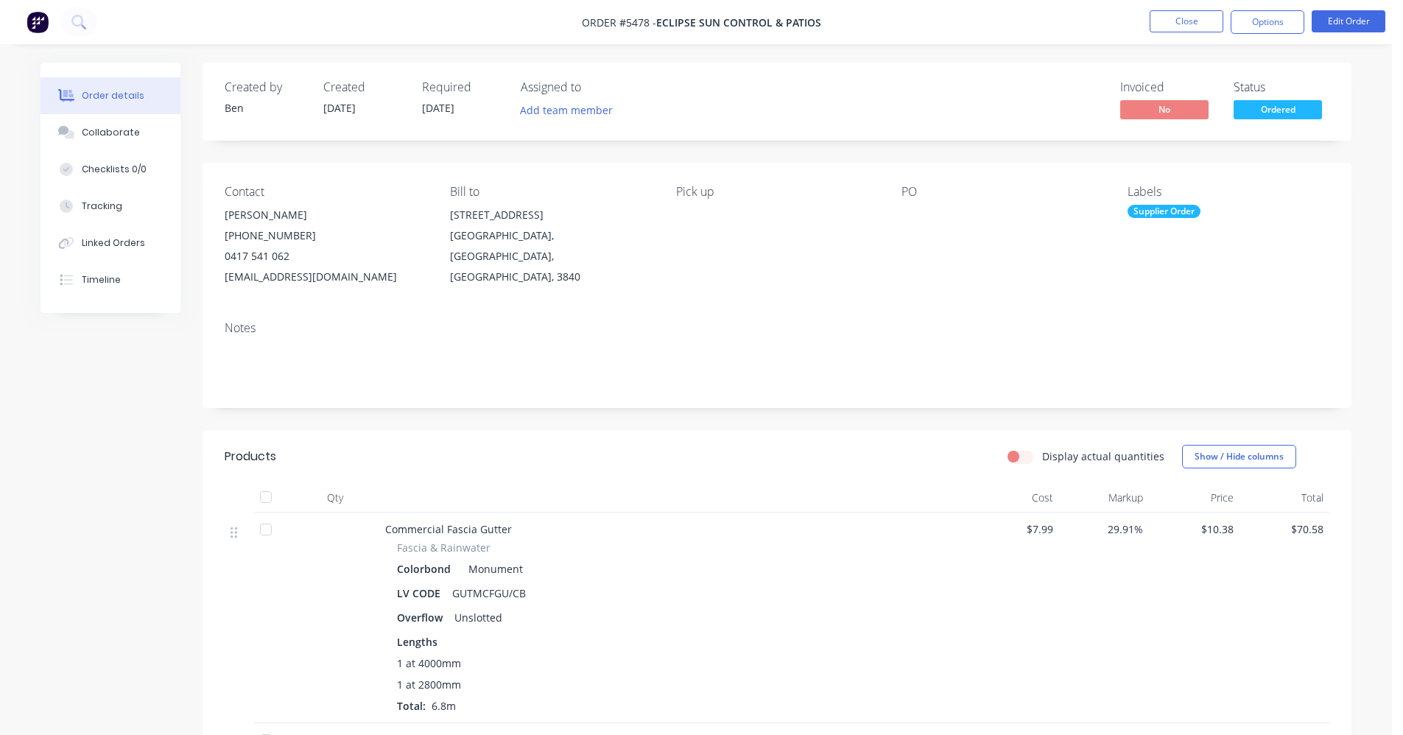
click at [1275, 116] on span "Ordered" at bounding box center [1278, 109] width 88 height 18
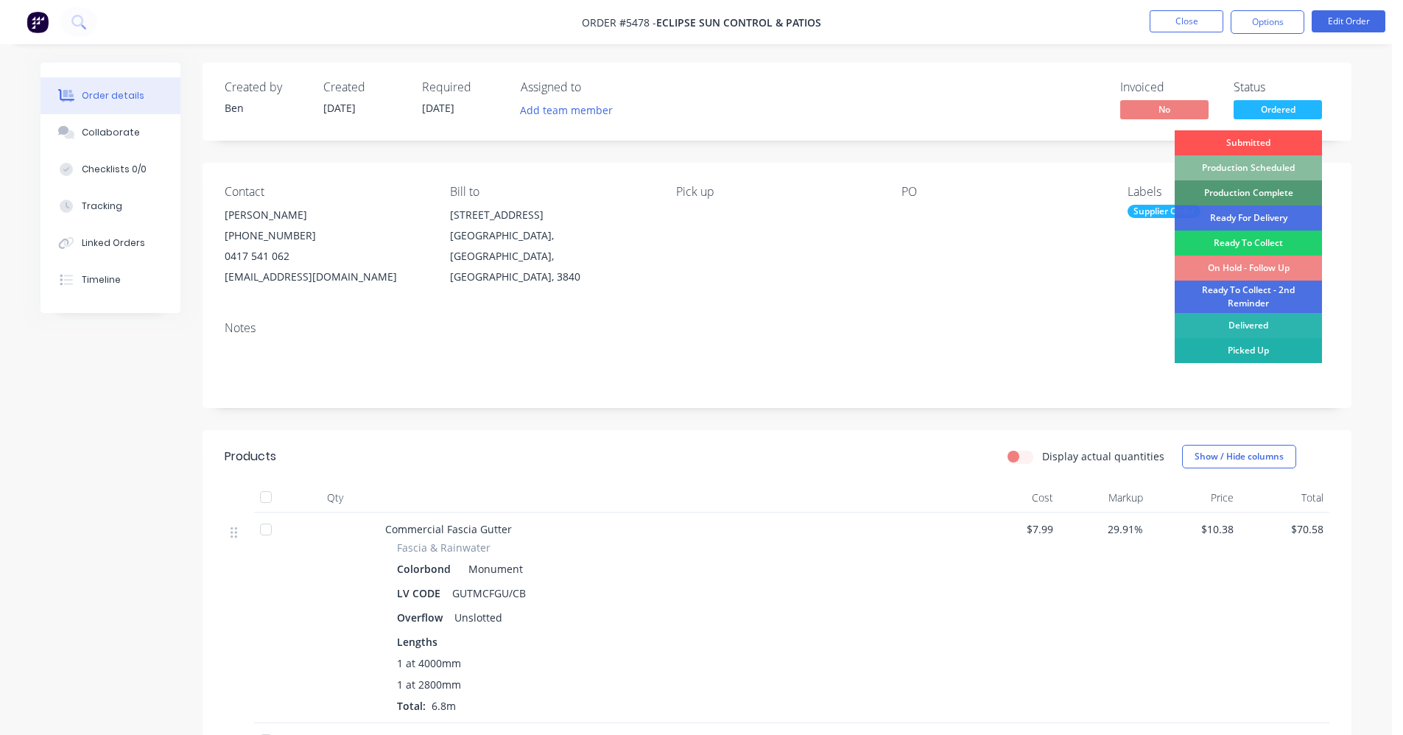
click at [1252, 350] on div "Picked Up" at bounding box center [1248, 350] width 147 height 25
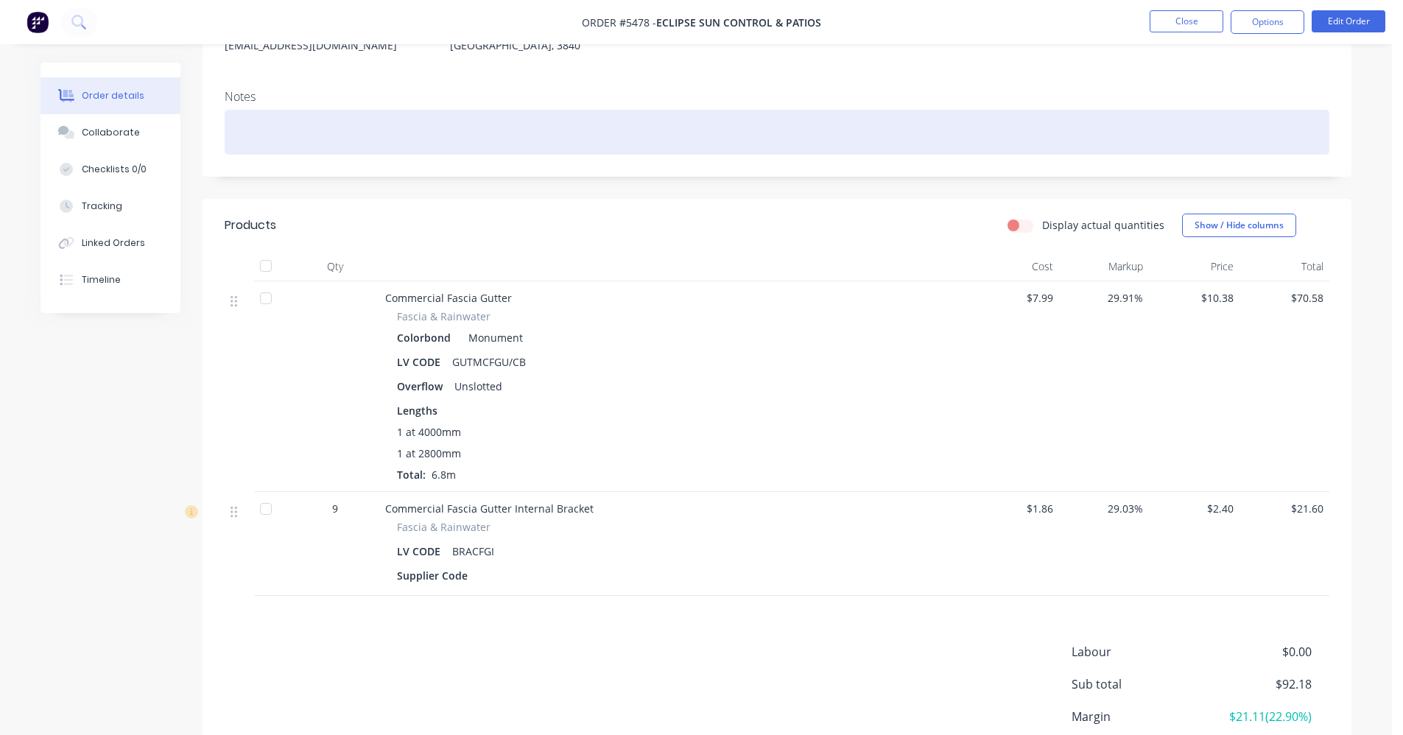
scroll to position [60, 0]
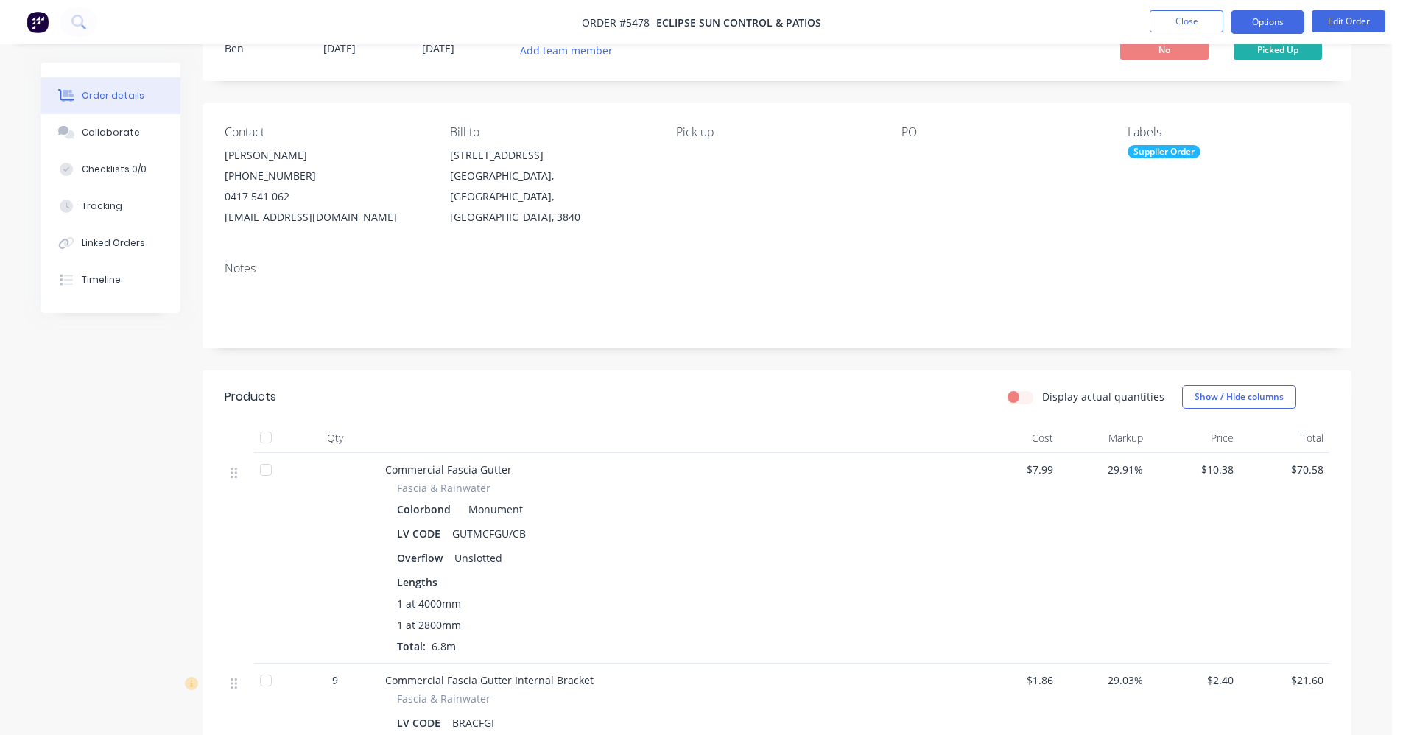
click at [1264, 21] on button "Options" at bounding box center [1268, 22] width 74 height 24
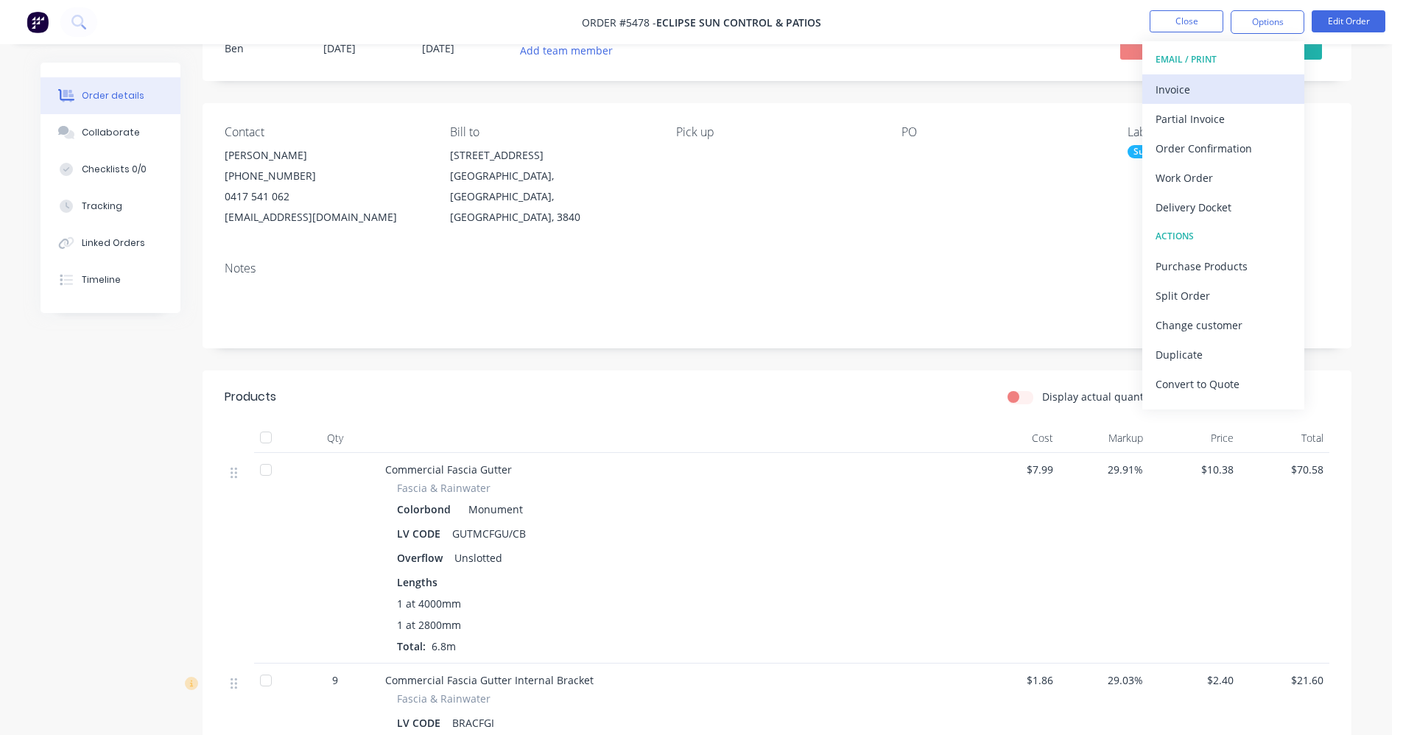
click at [1195, 85] on div "Invoice" at bounding box center [1224, 89] width 136 height 21
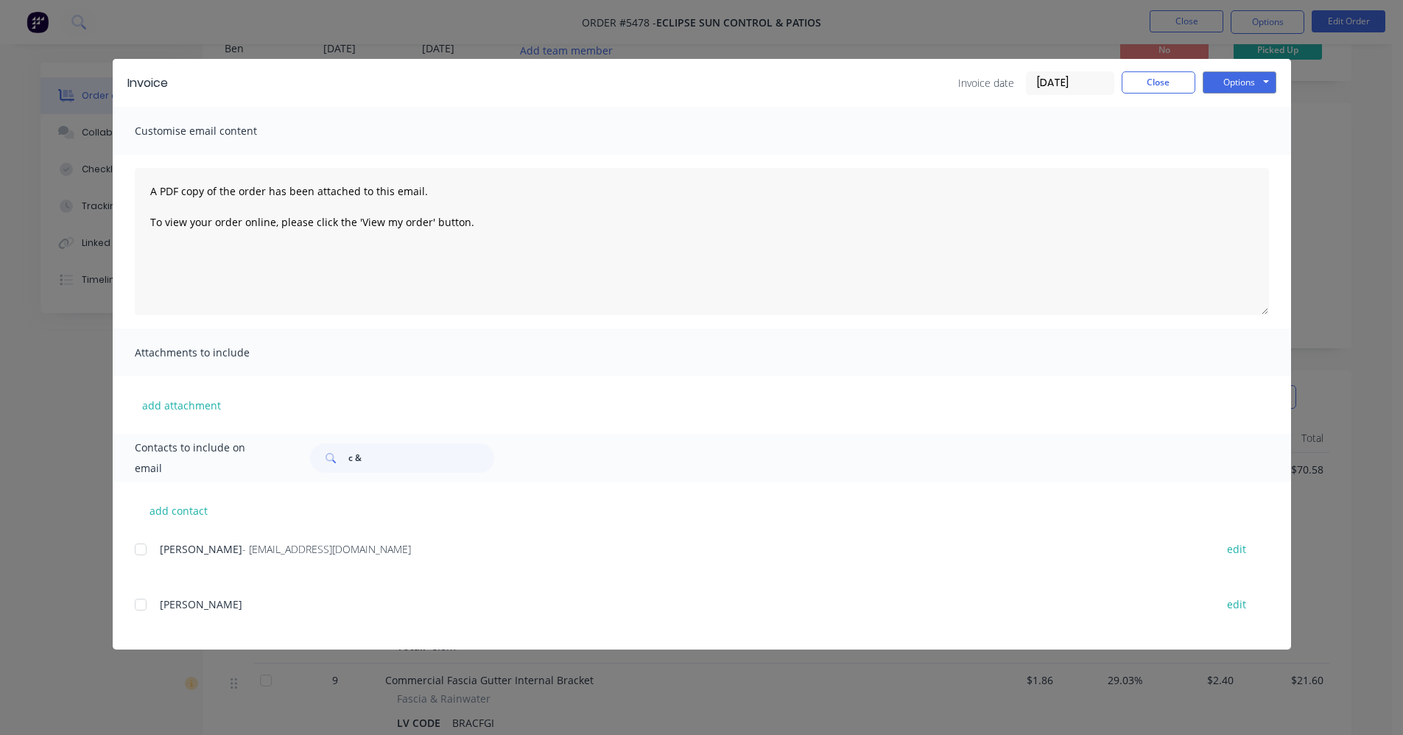
click at [133, 549] on div "add contact [PERSON_NAME] - [EMAIL_ADDRESS][DOMAIN_NAME] edit [PERSON_NAME] edit" at bounding box center [702, 566] width 1179 height 168
click at [137, 548] on div at bounding box center [140, 549] width 29 height 29
click at [1280, 74] on div "Invoice Invoice date [DATE] Close Options Preview Print Email" at bounding box center [702, 83] width 1179 height 48
click at [1252, 85] on button "Options" at bounding box center [1240, 82] width 74 height 22
click at [1238, 151] on button "Email" at bounding box center [1250, 157] width 94 height 24
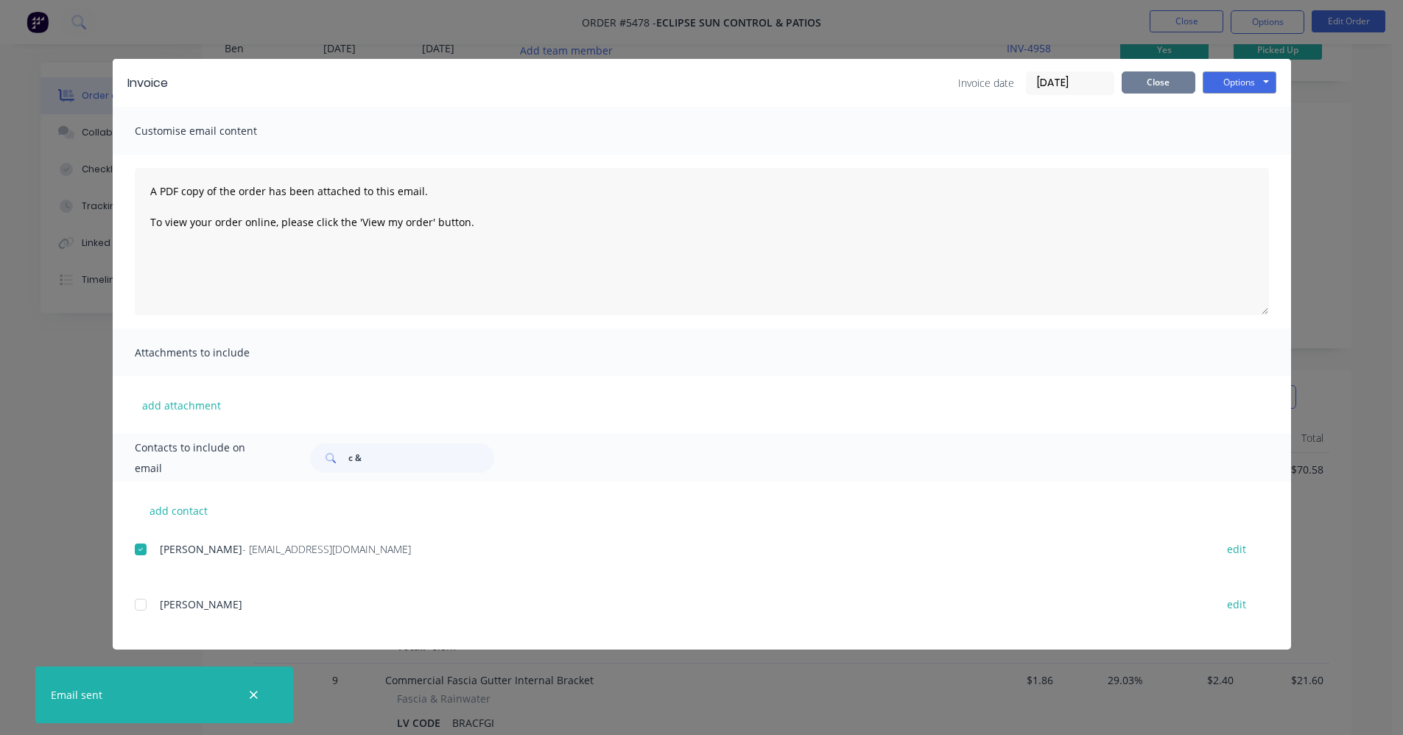
click at [1137, 80] on button "Close" at bounding box center [1159, 82] width 74 height 22
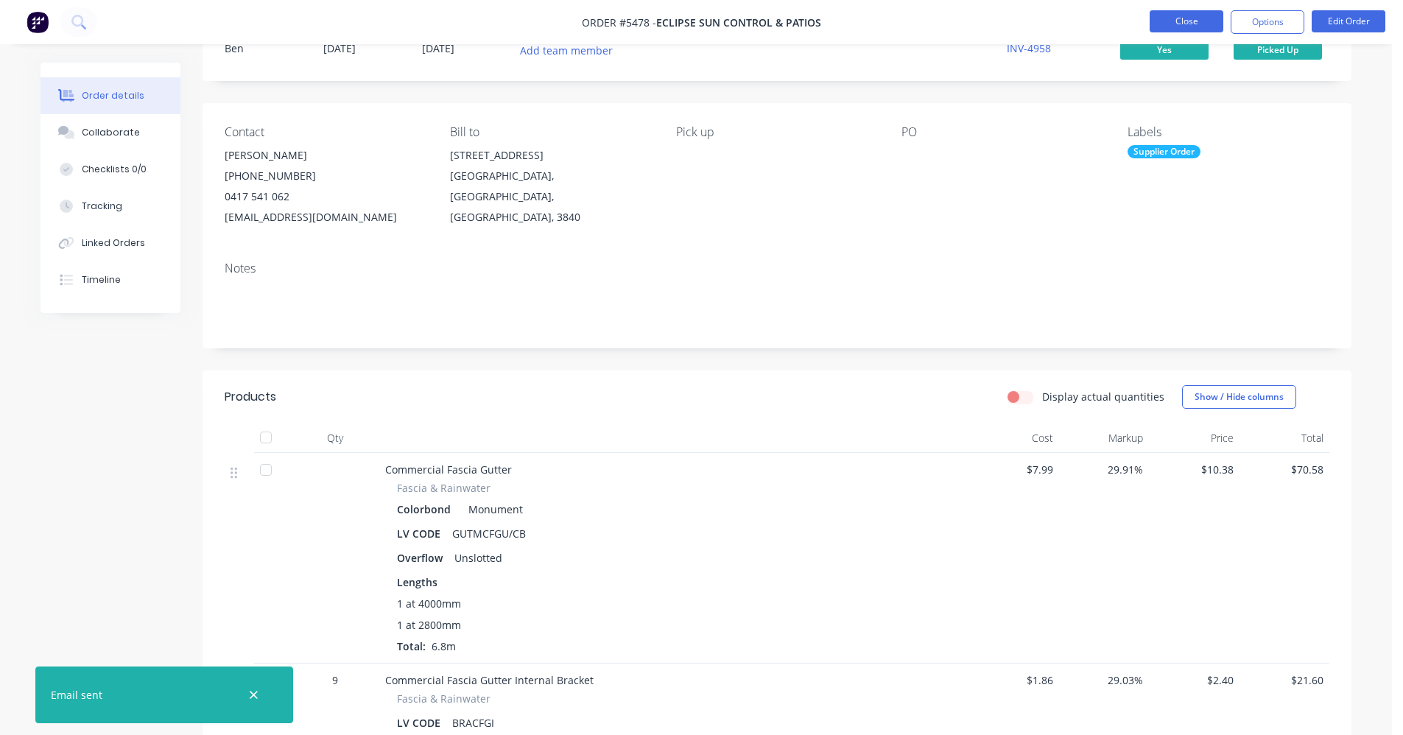
click at [1172, 16] on button "Close" at bounding box center [1187, 21] width 74 height 22
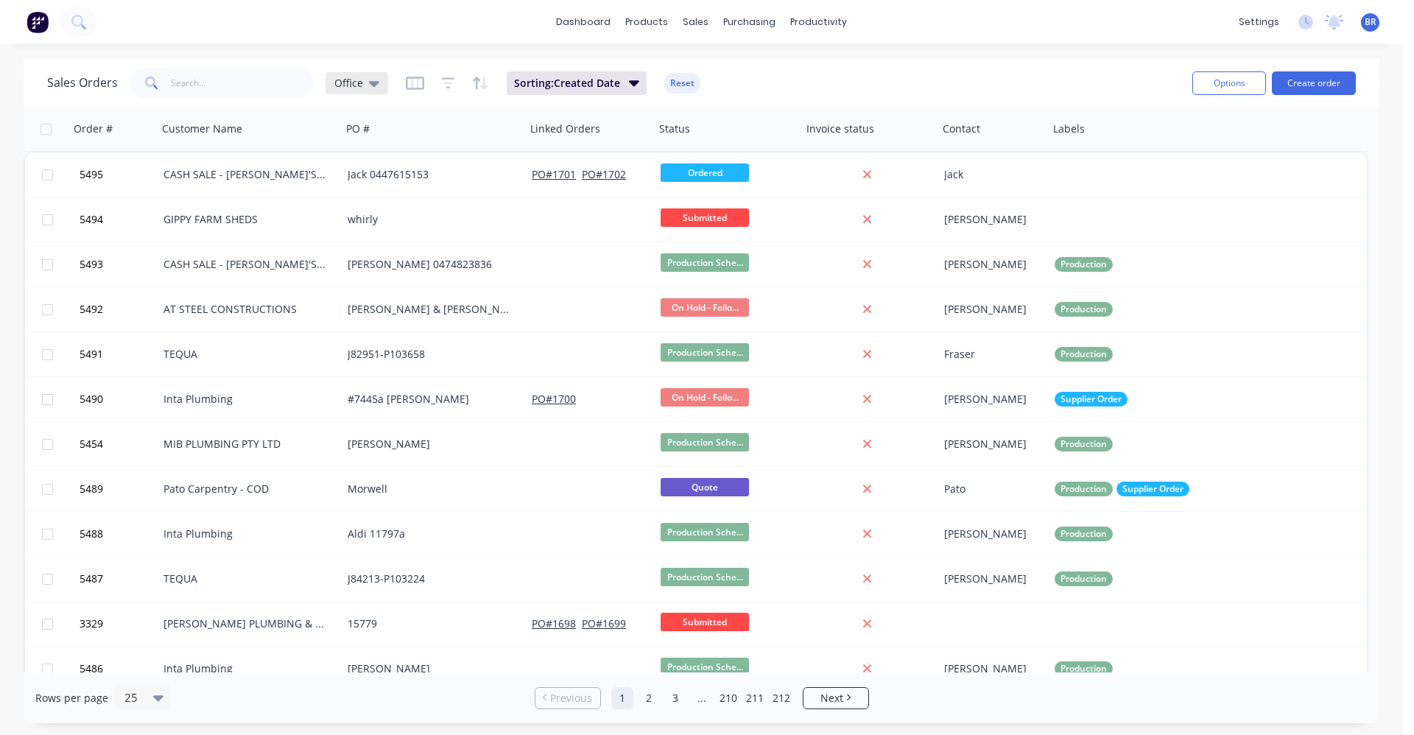
click at [376, 85] on icon at bounding box center [374, 83] width 10 height 16
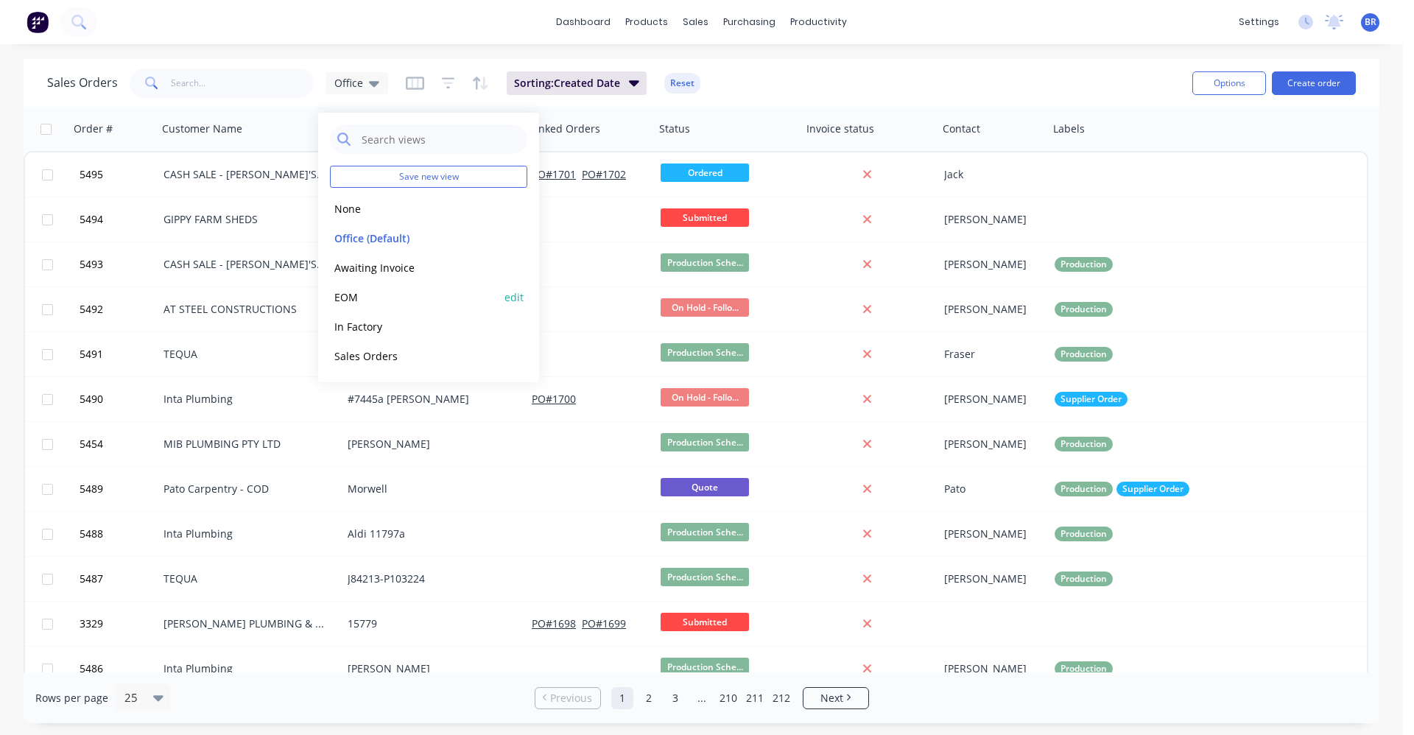
click at [341, 297] on button "EOM" at bounding box center [414, 297] width 168 height 17
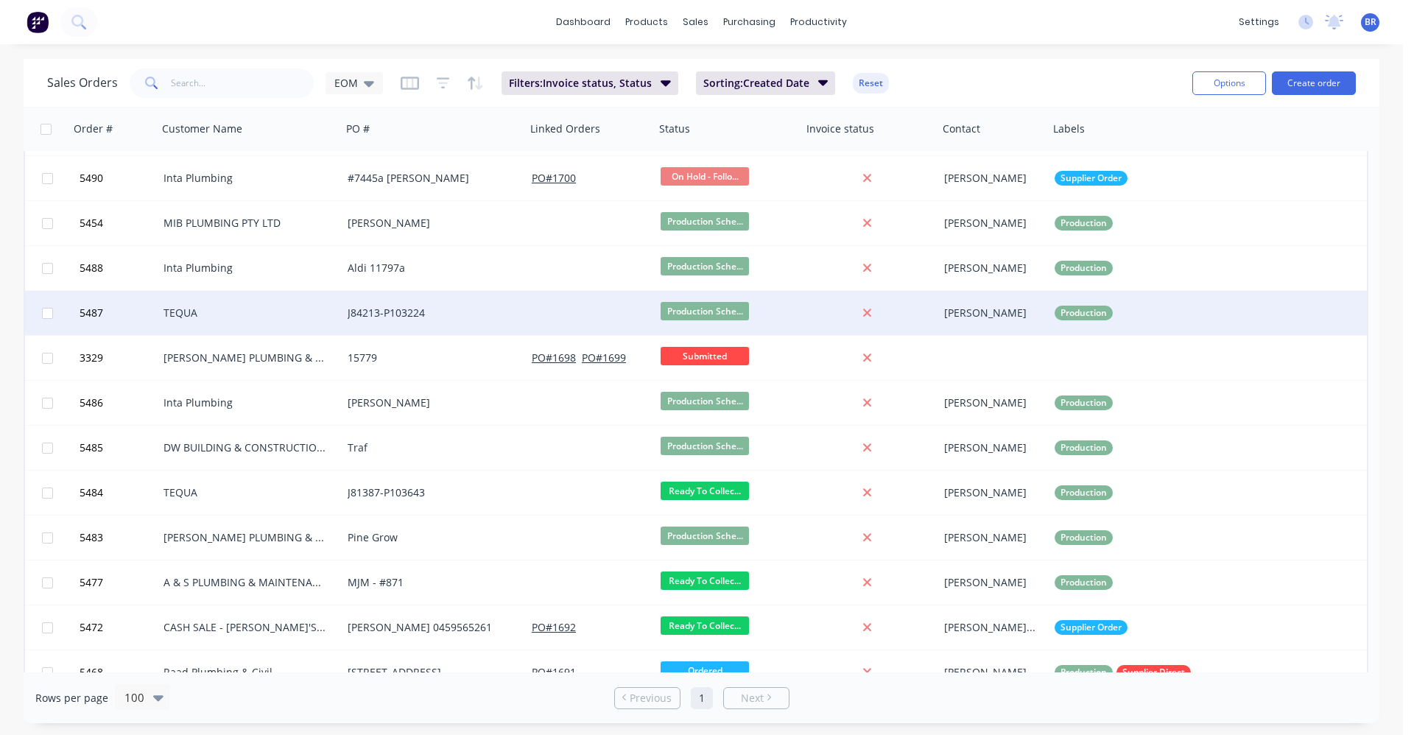
scroll to position [422, 0]
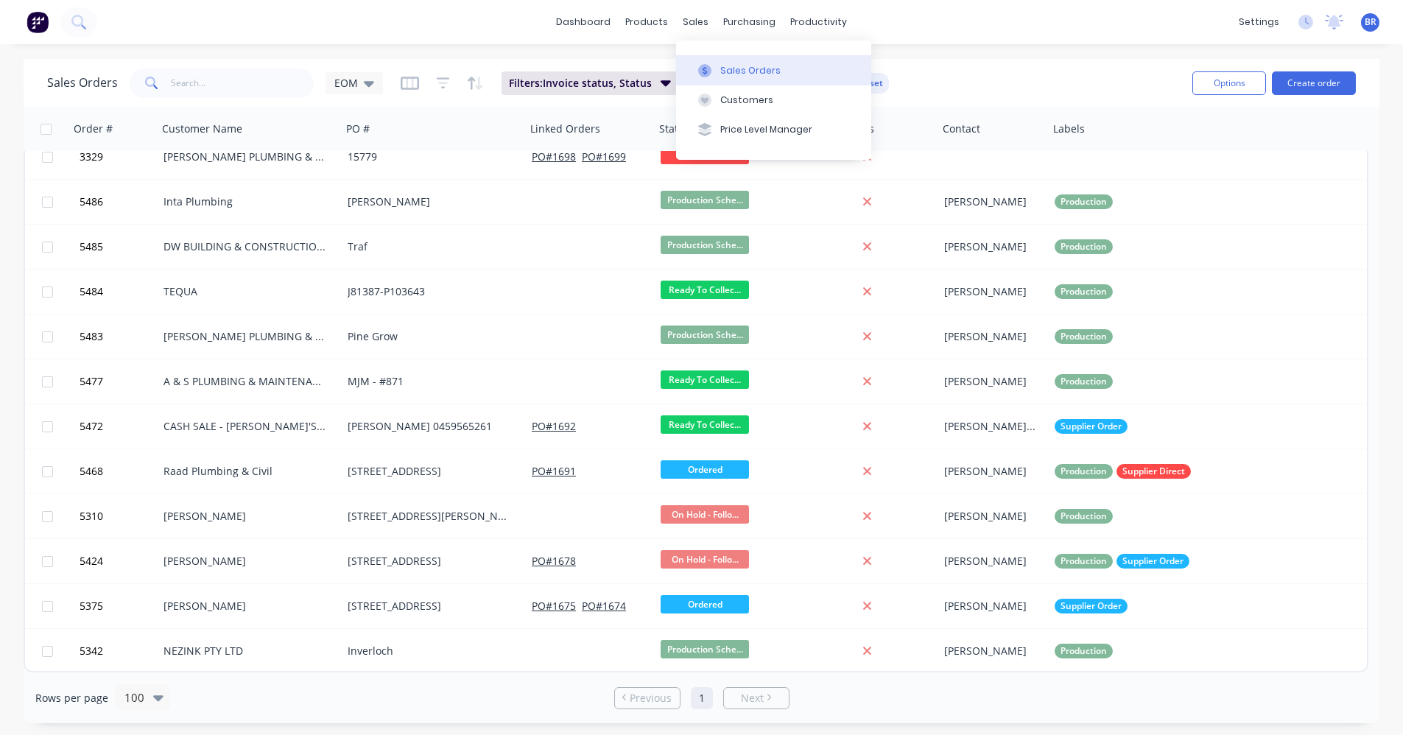
click at [723, 60] on button "Sales Orders" at bounding box center [773, 69] width 195 height 29
click at [699, 25] on div "sales" at bounding box center [696, 22] width 41 height 22
click at [723, 58] on button "Sales Orders" at bounding box center [773, 69] width 195 height 29
click at [368, 81] on icon at bounding box center [369, 84] width 10 height 6
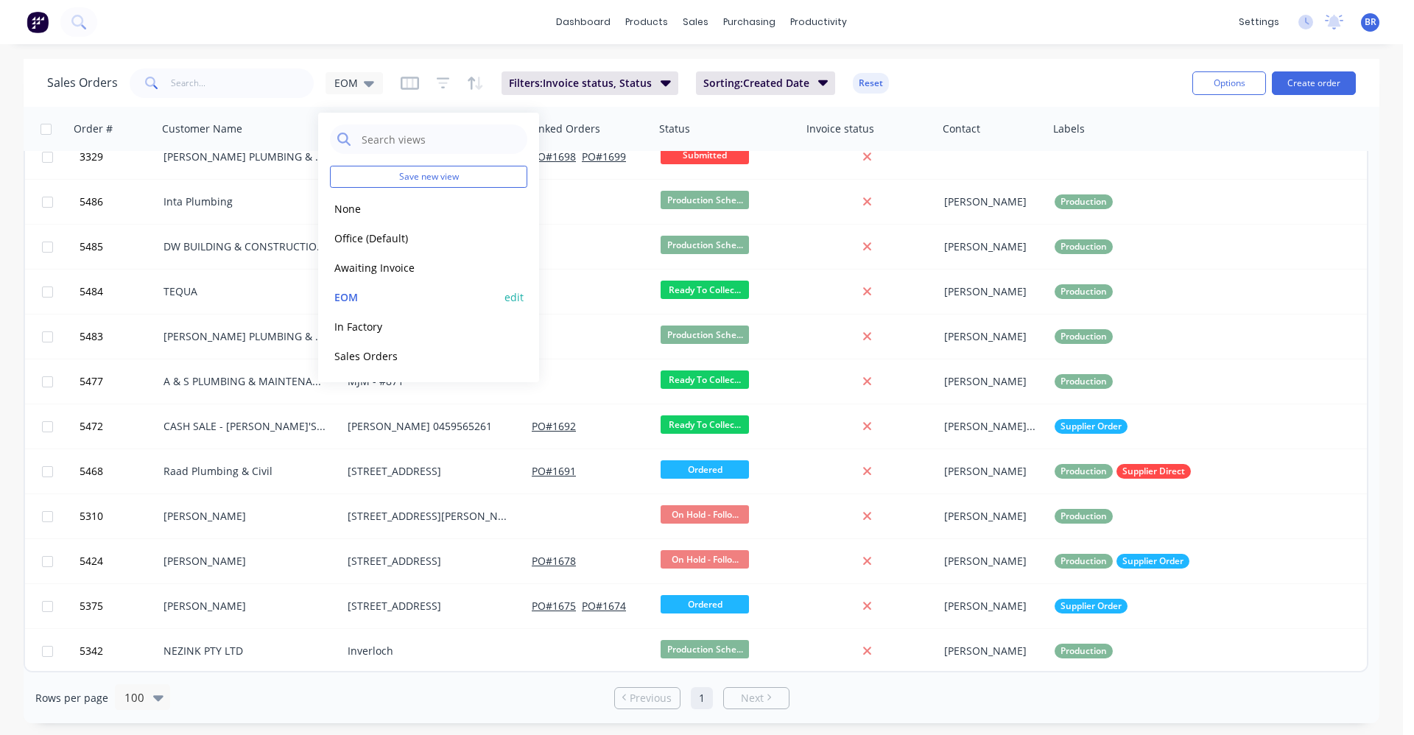
click at [362, 299] on button "EOM" at bounding box center [414, 297] width 168 height 17
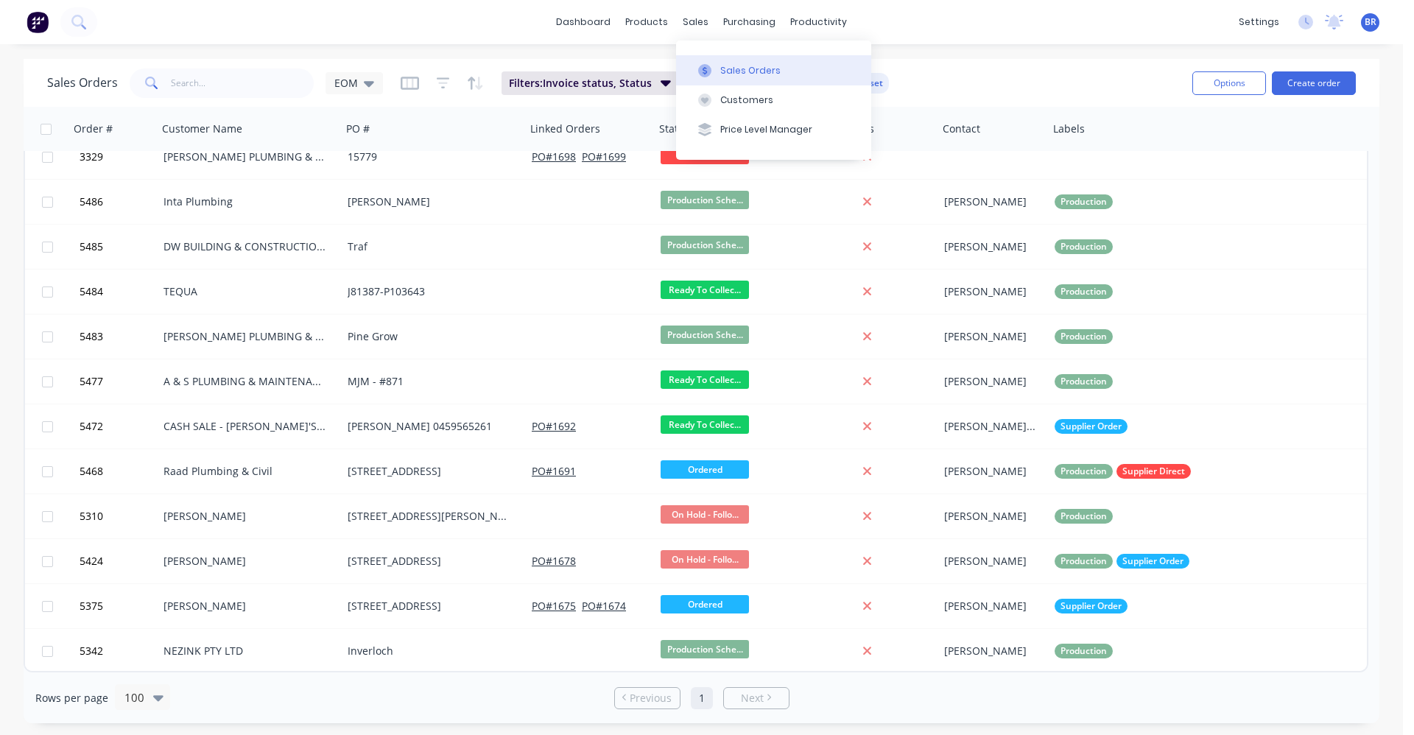
click at [717, 63] on button "Sales Orders" at bounding box center [773, 69] width 195 height 29
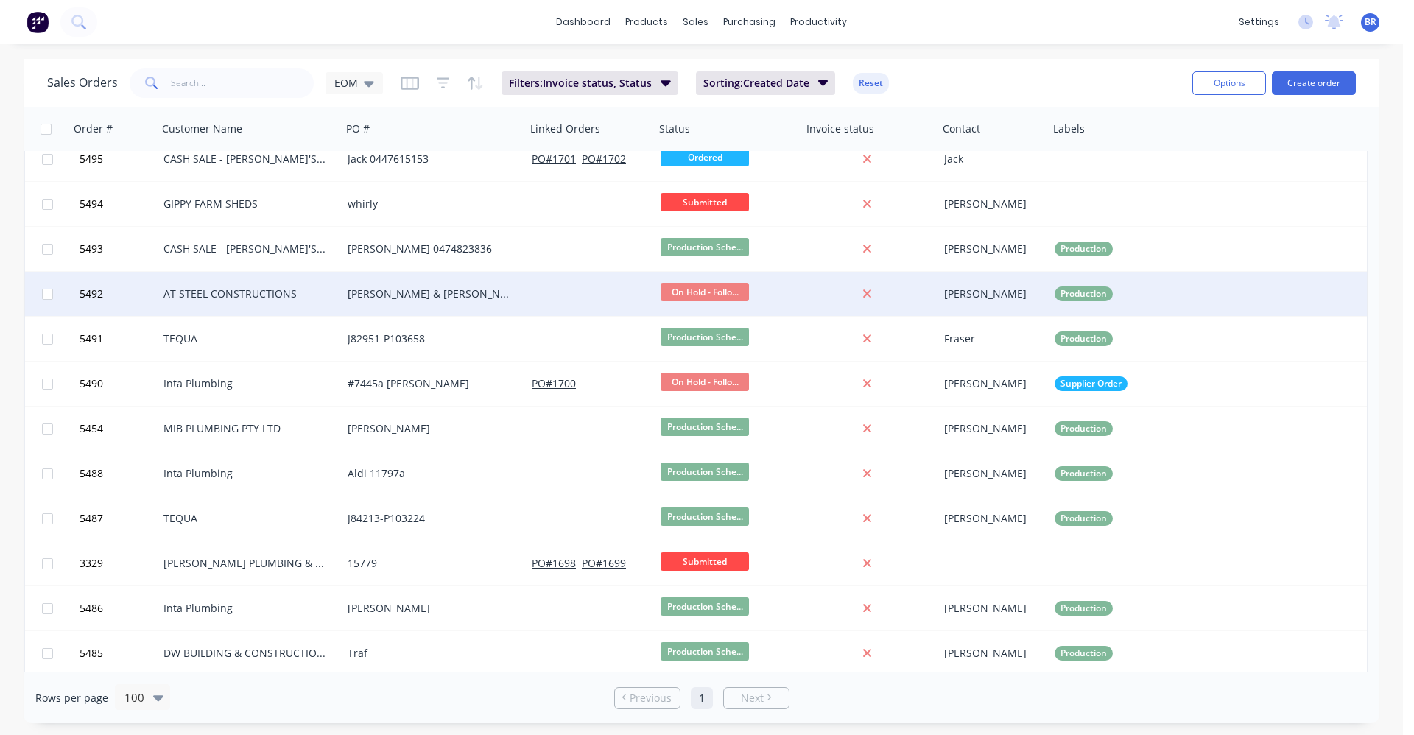
scroll to position [0, 0]
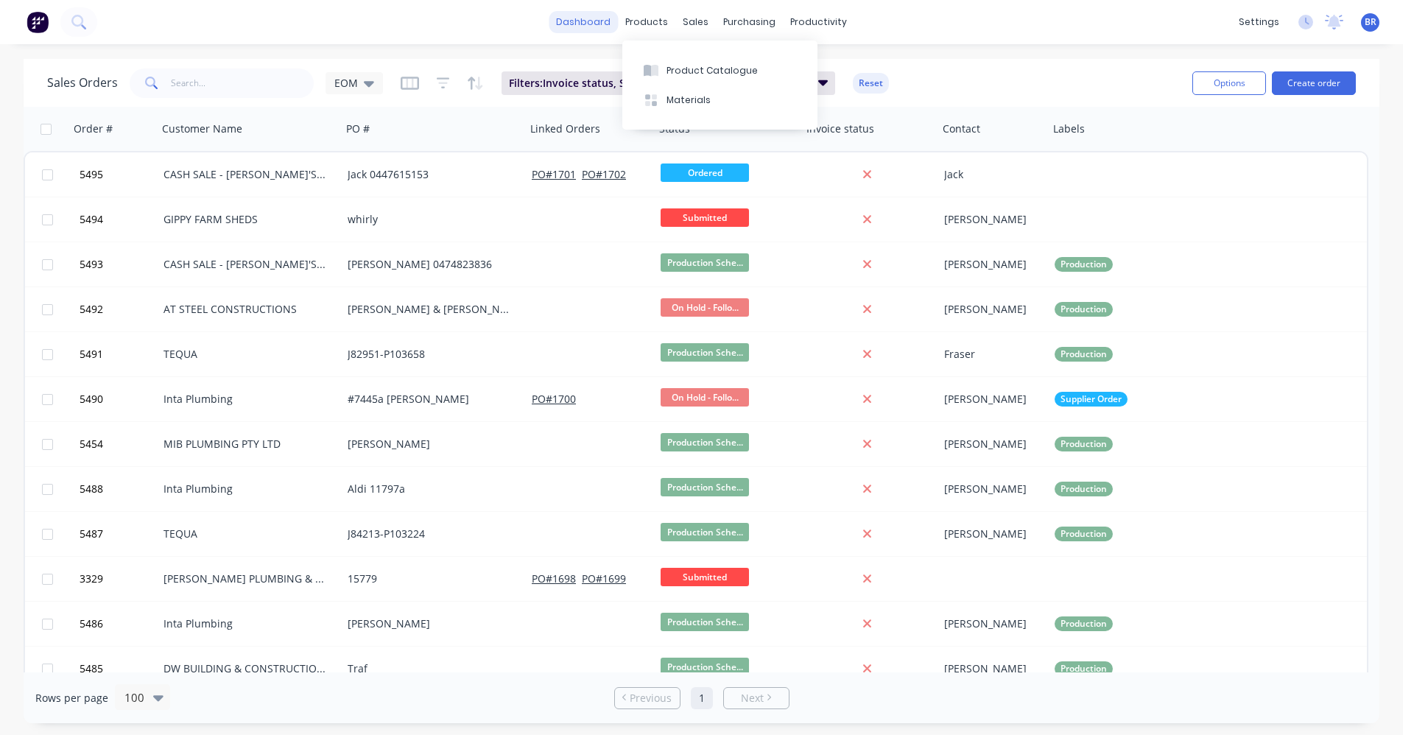
click at [588, 26] on link "dashboard" at bounding box center [583, 22] width 69 height 22
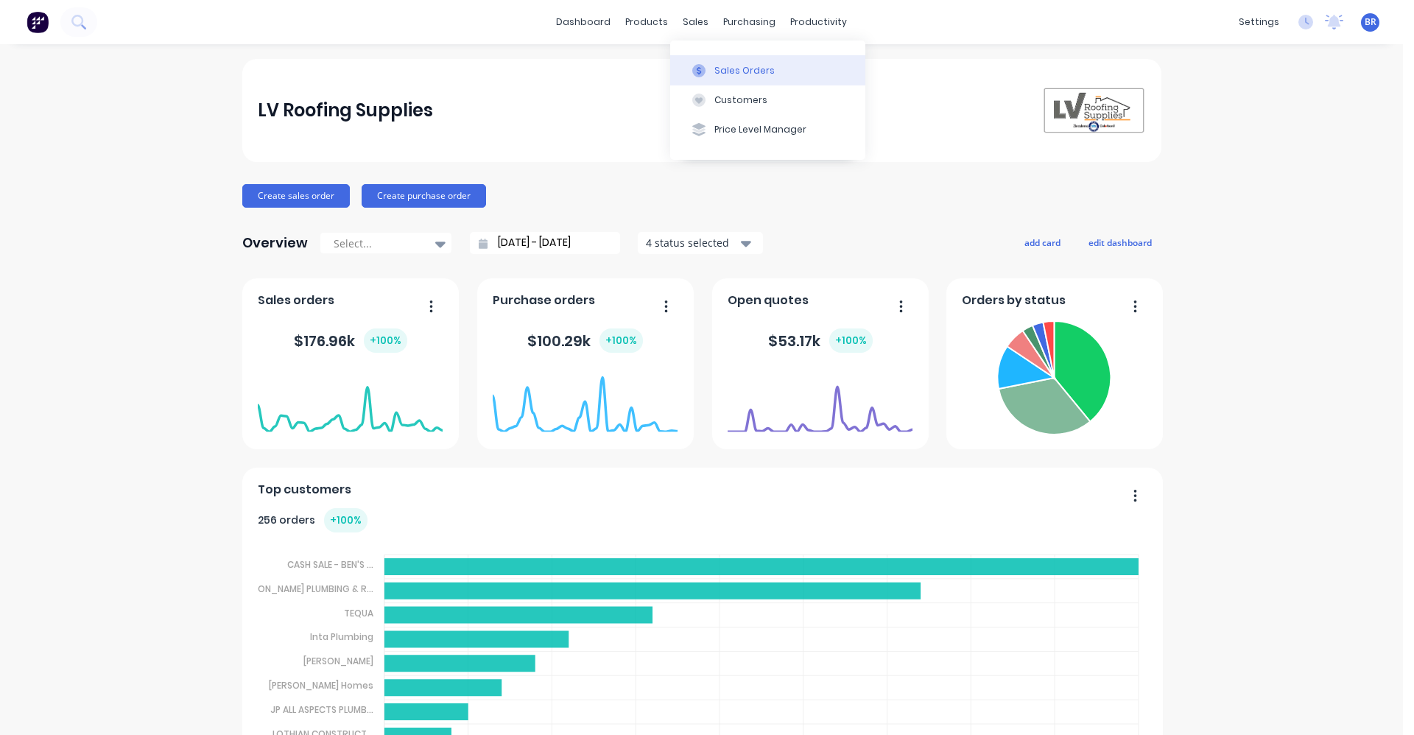
click at [738, 73] on div "Sales Orders" at bounding box center [745, 70] width 60 height 13
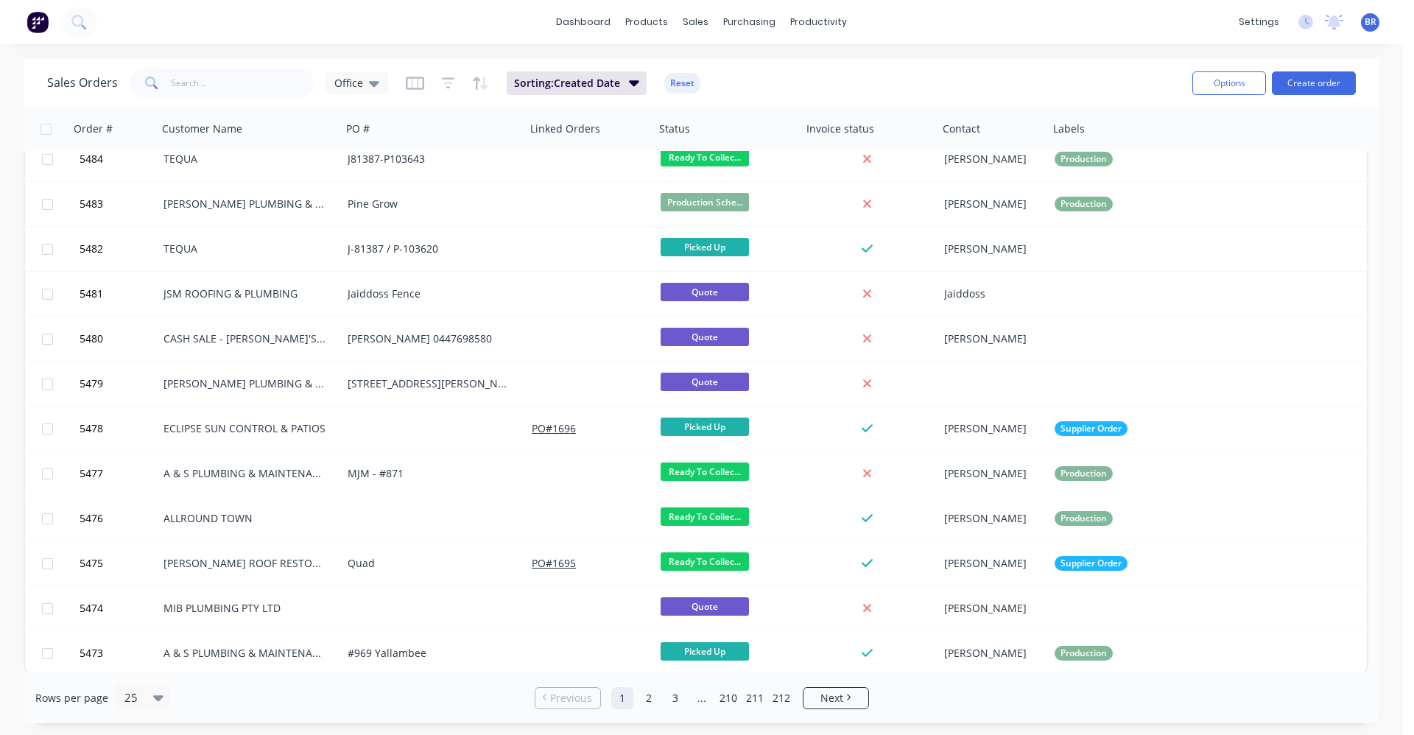
scroll to position [602, 0]
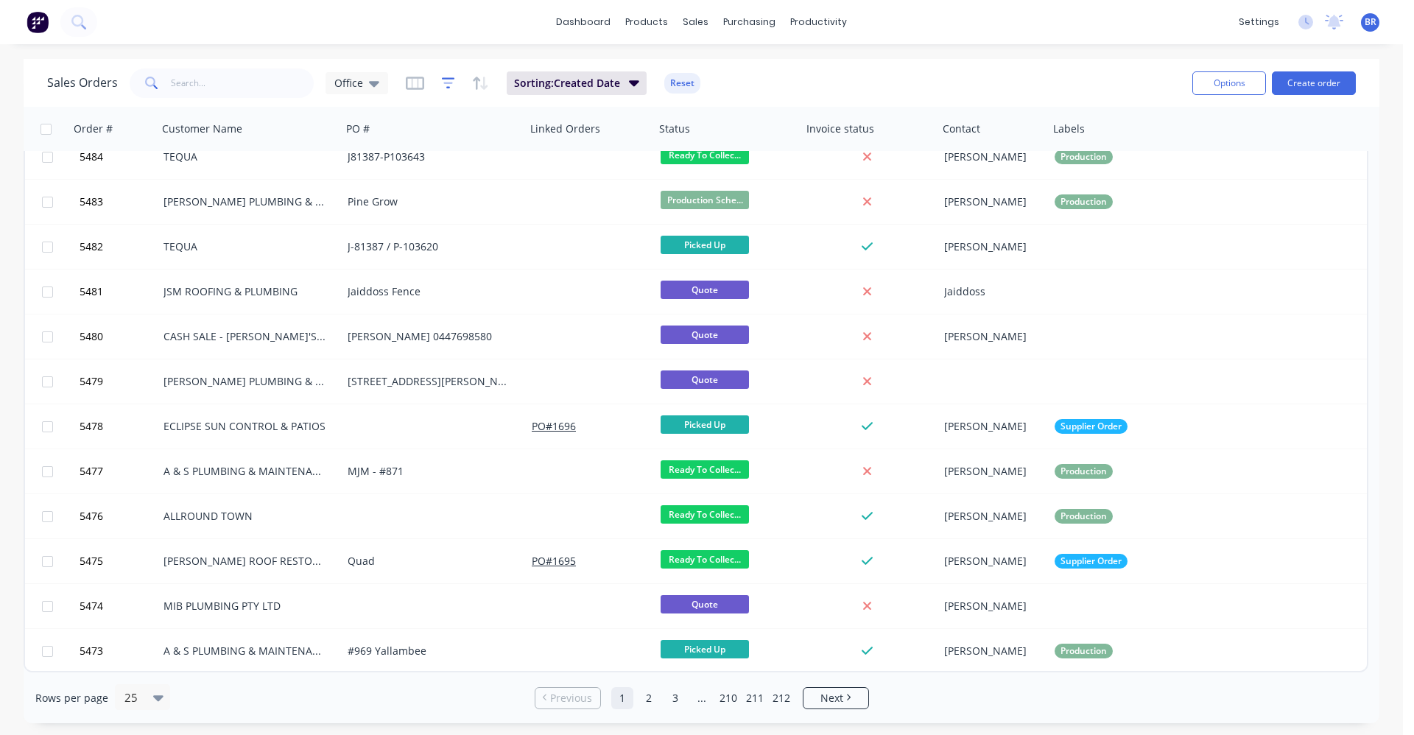
drag, startPoint x: 415, startPoint y: 67, endPoint x: 446, endPoint y: 77, distance: 32.6
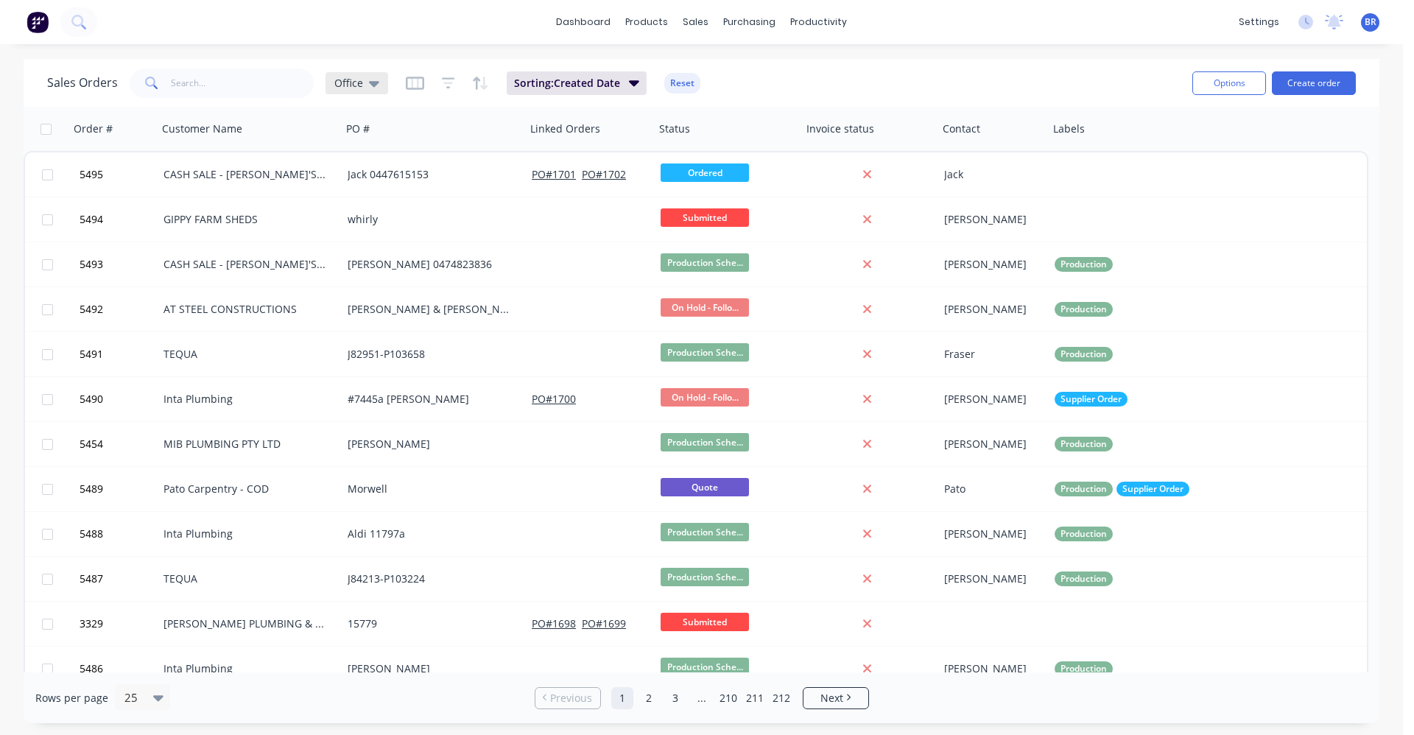
click at [369, 79] on icon at bounding box center [374, 83] width 10 height 16
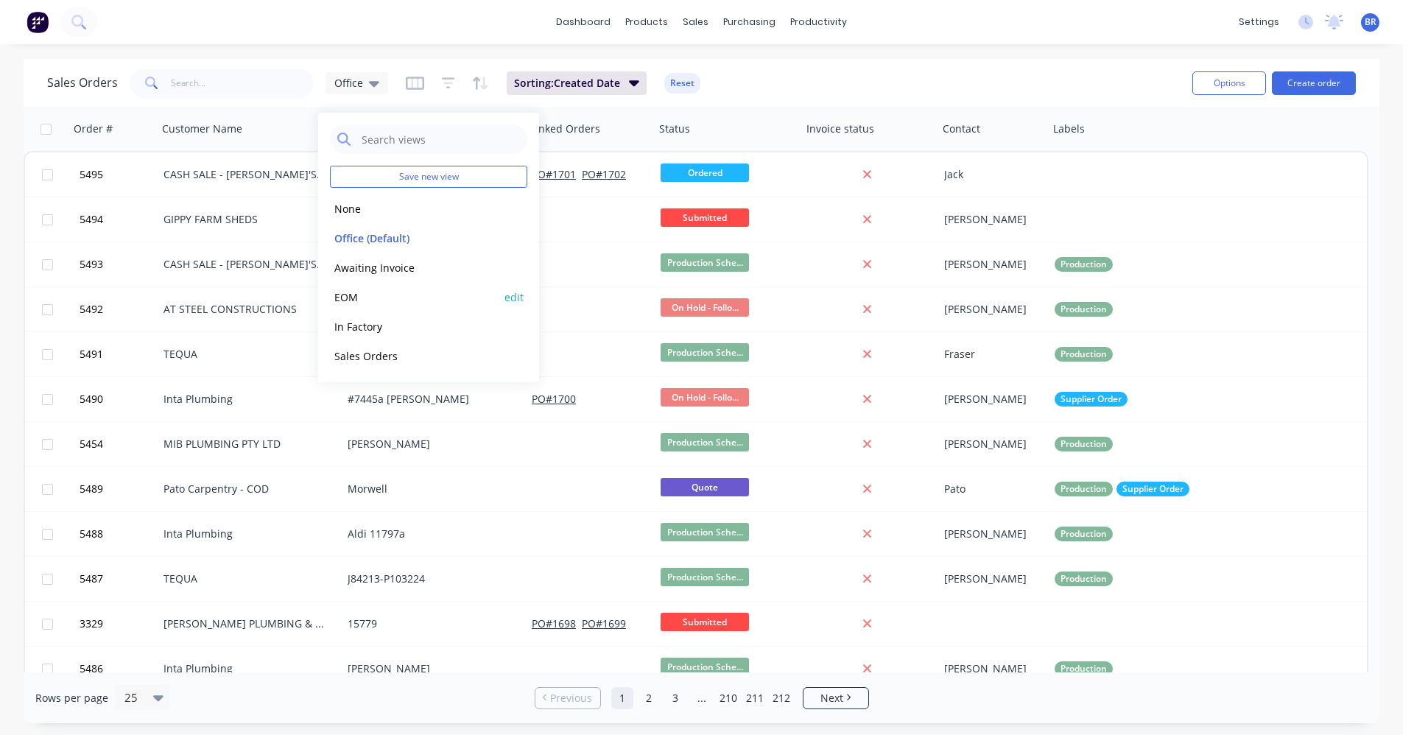
click at [346, 297] on button "EOM" at bounding box center [414, 297] width 168 height 17
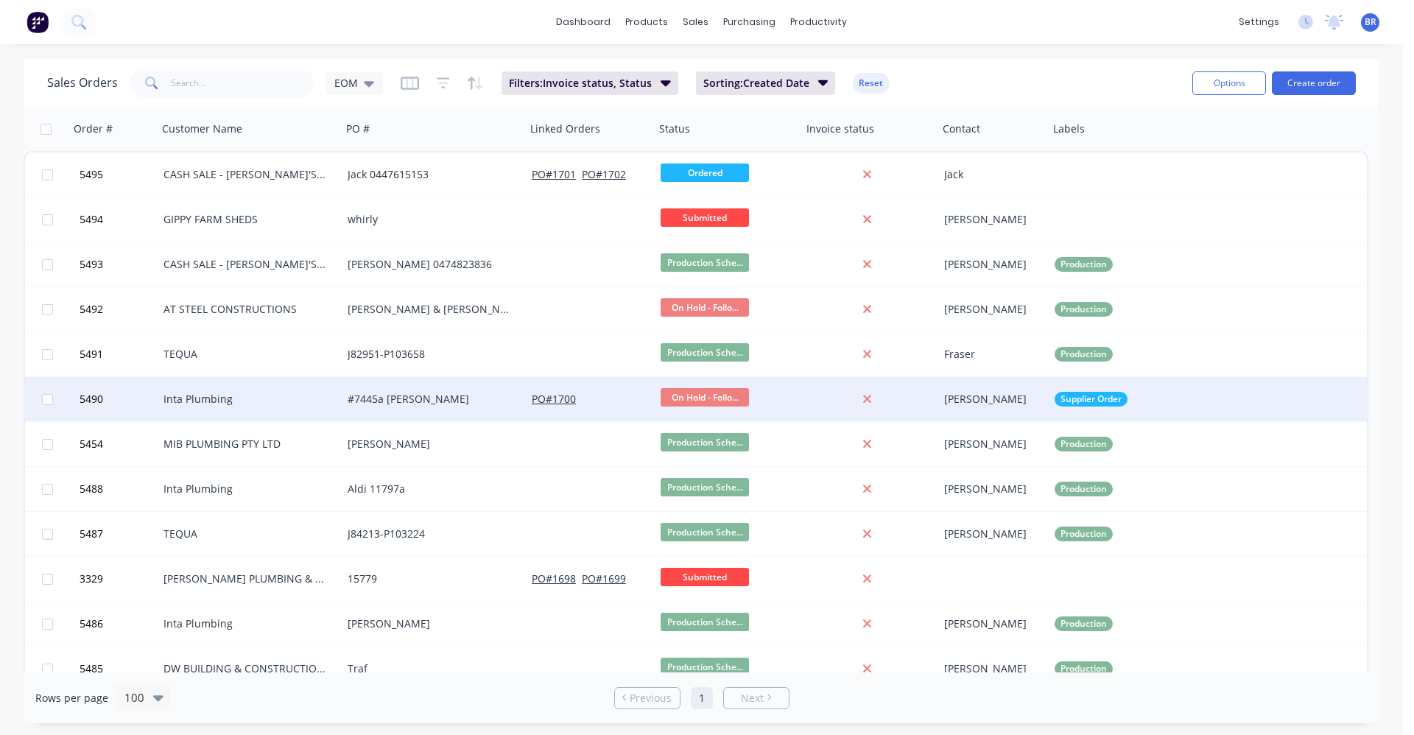
click at [283, 399] on div "Inta Plumbing" at bounding box center [246, 399] width 164 height 15
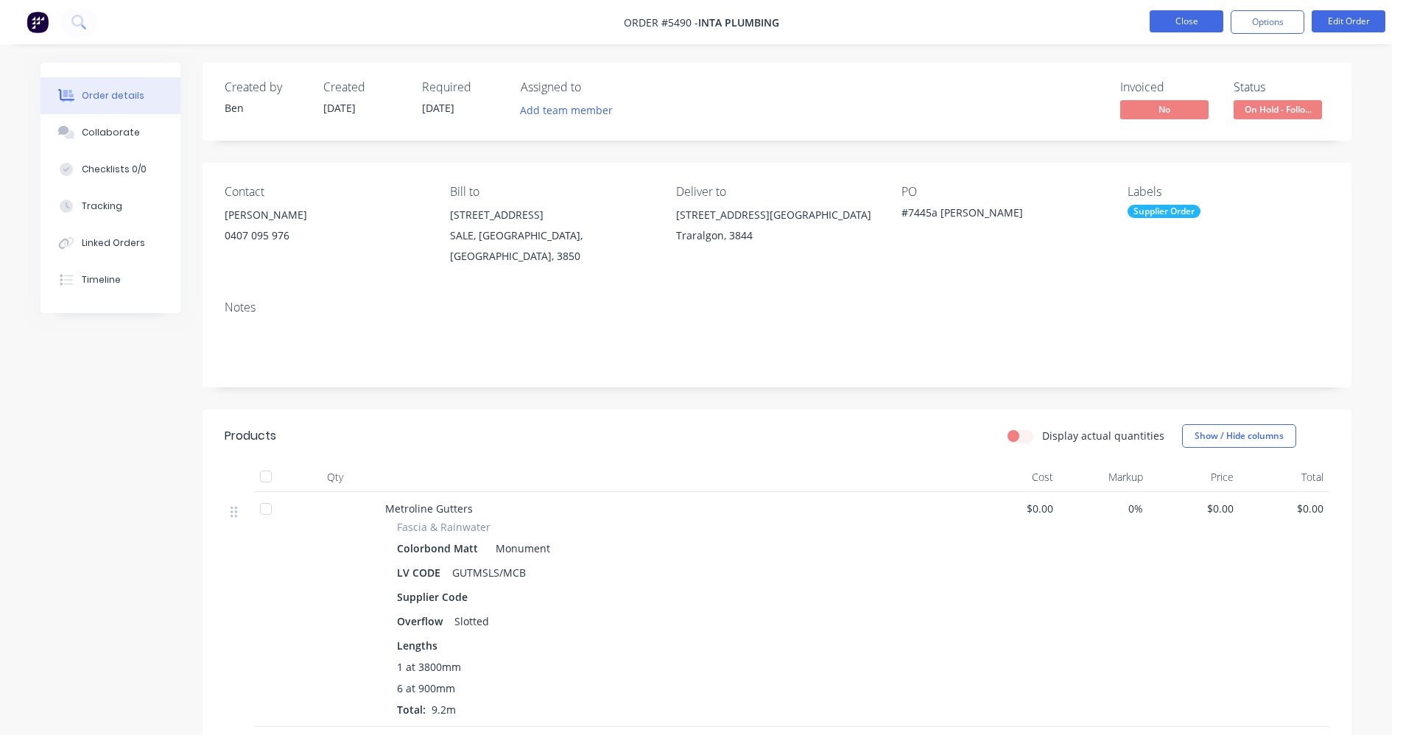
click at [1176, 17] on button "Close" at bounding box center [1187, 21] width 74 height 22
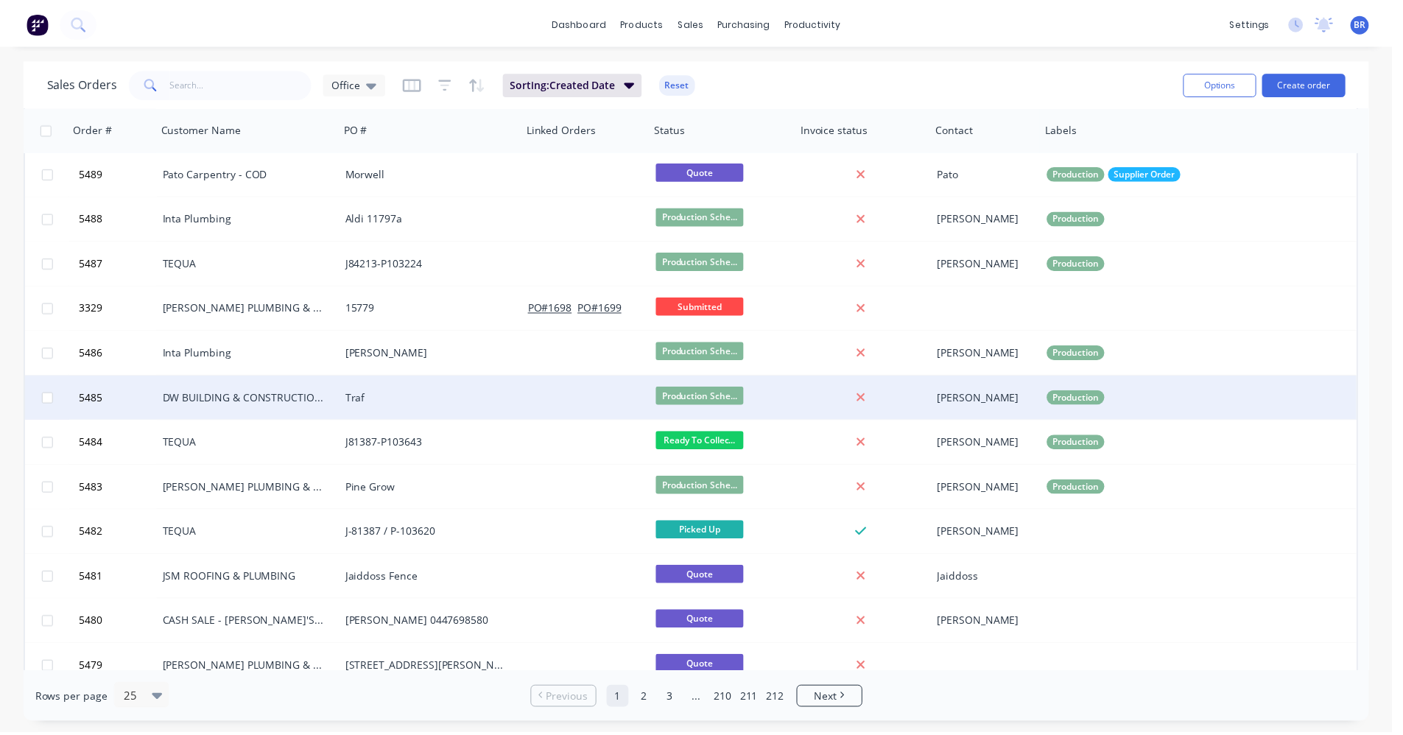
scroll to position [368, 0]
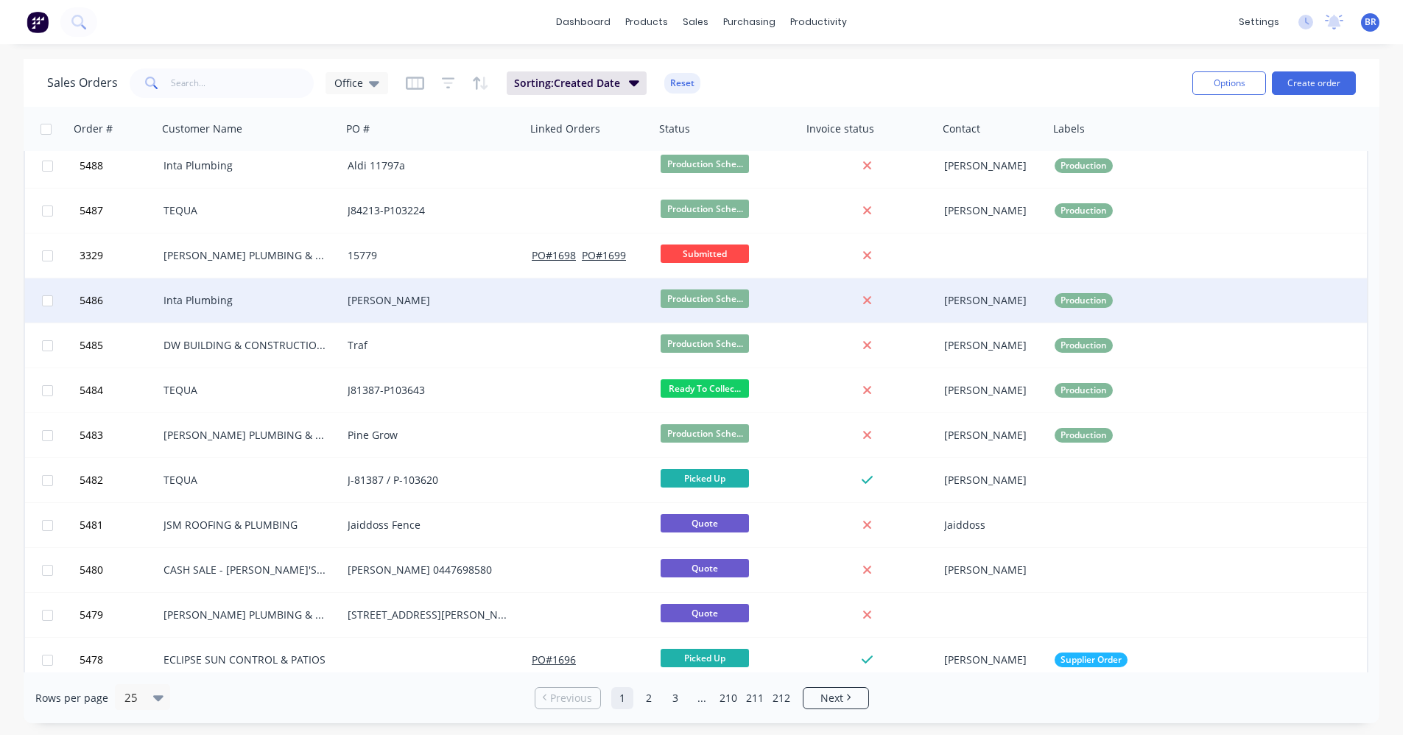
click at [298, 301] on div "Inta Plumbing" at bounding box center [246, 300] width 164 height 15
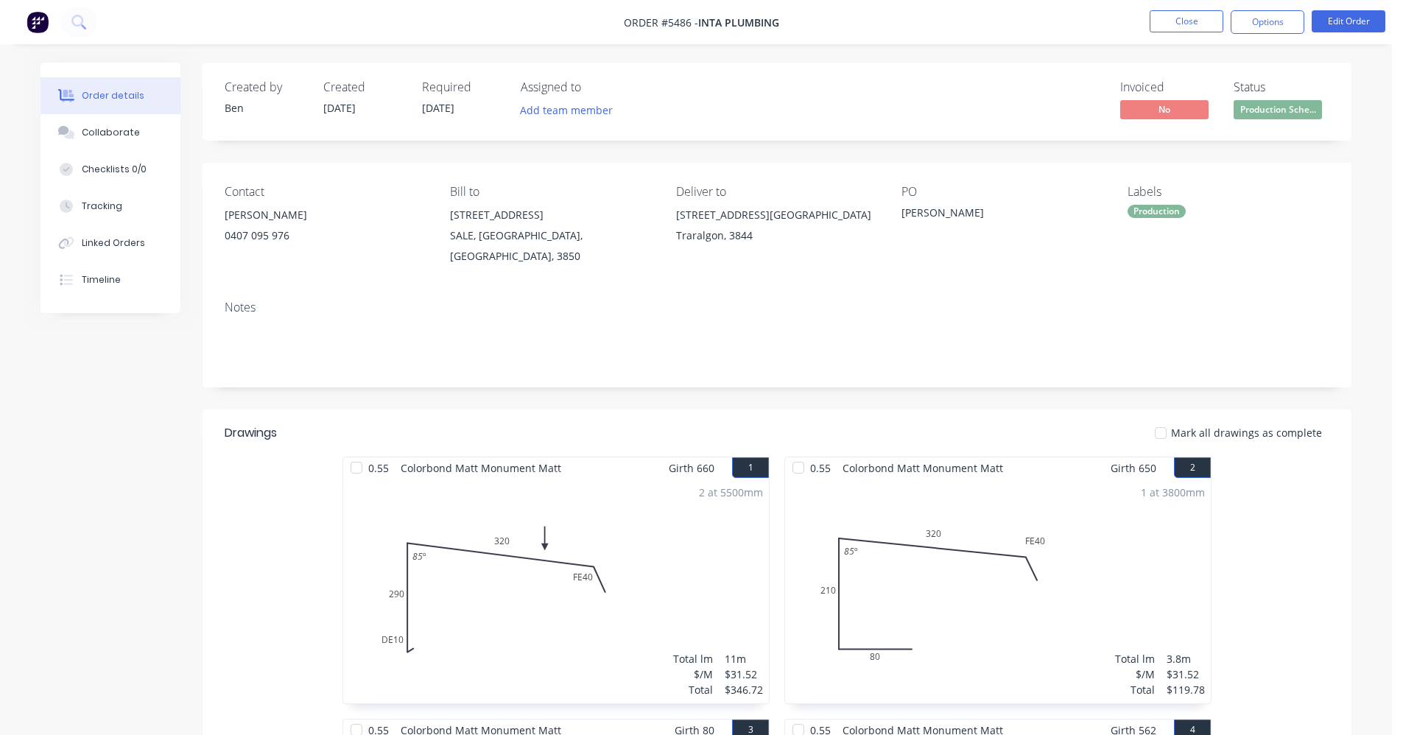
click at [1291, 113] on span "Production Sche..." at bounding box center [1278, 109] width 88 height 18
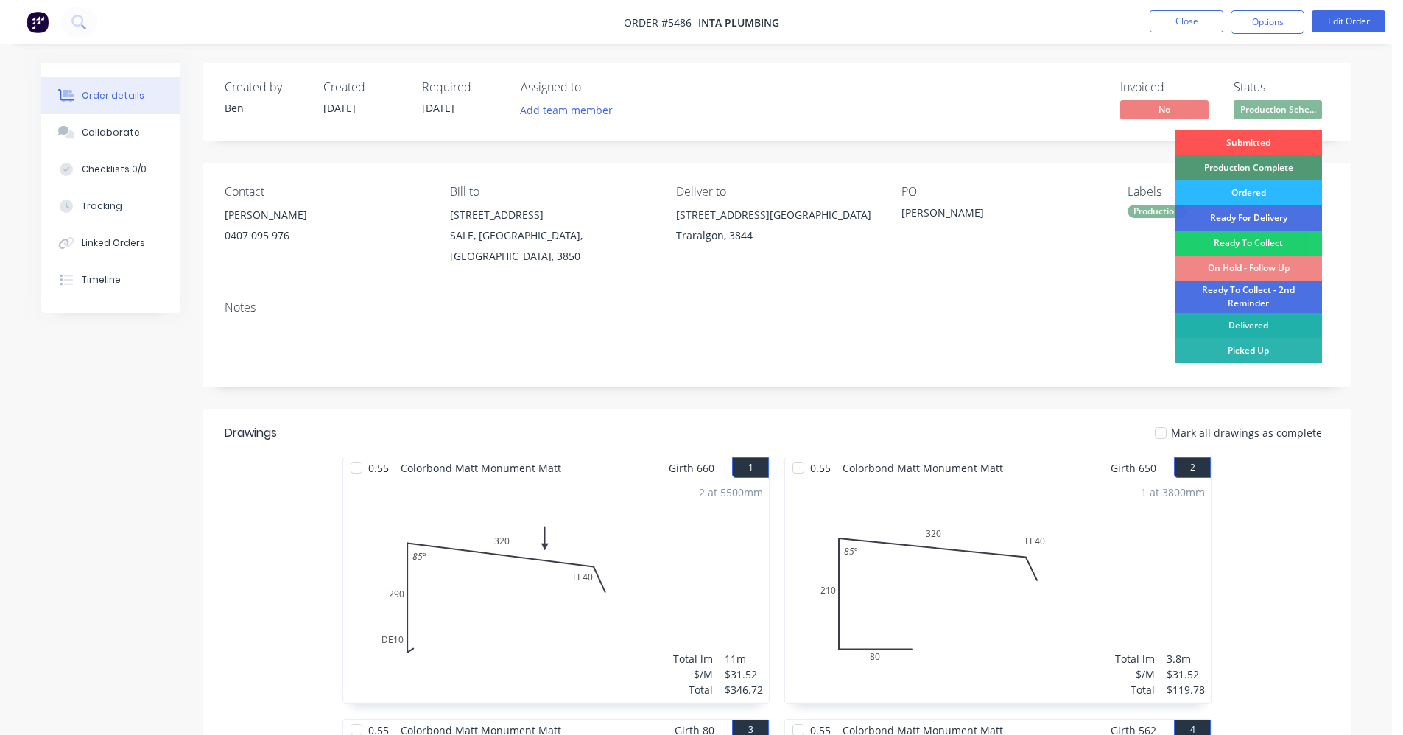
click at [1242, 329] on div "Delivered" at bounding box center [1248, 325] width 147 height 25
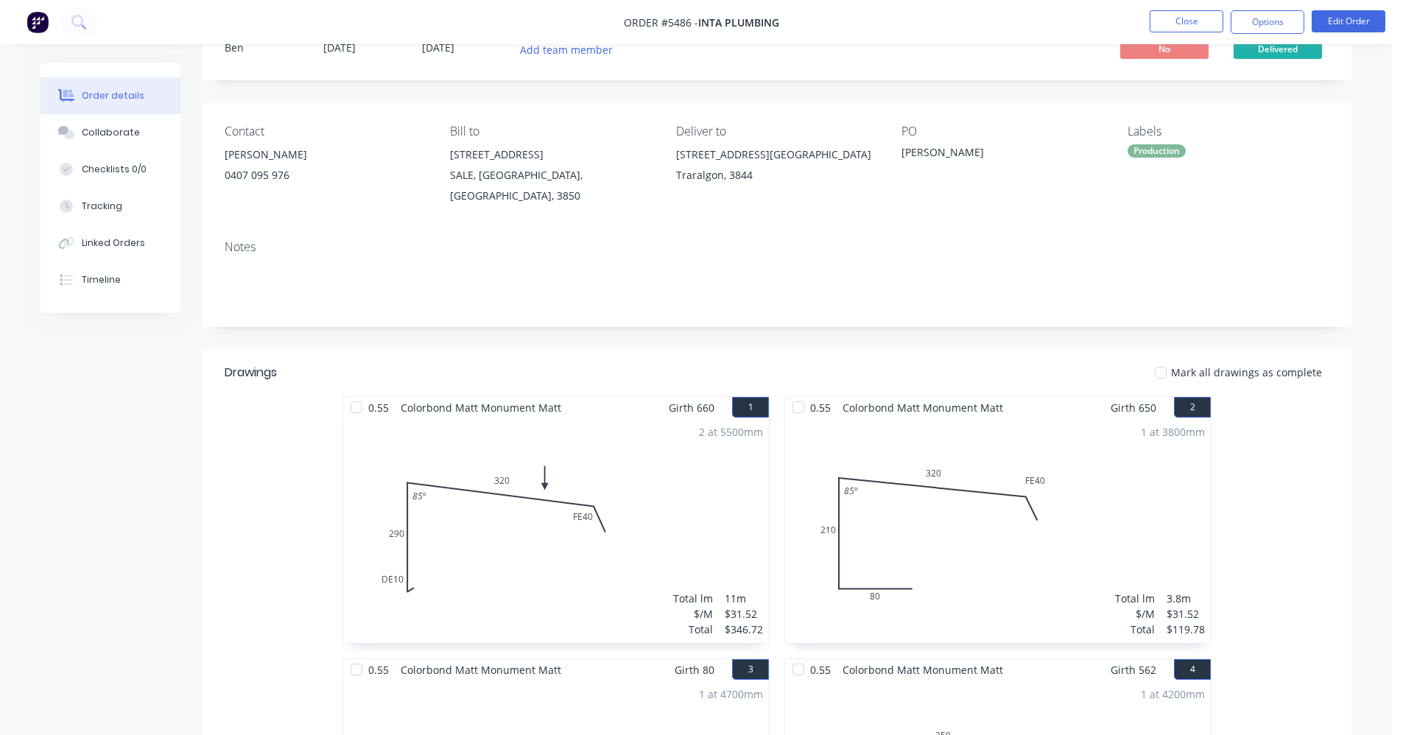
scroll to position [52, 0]
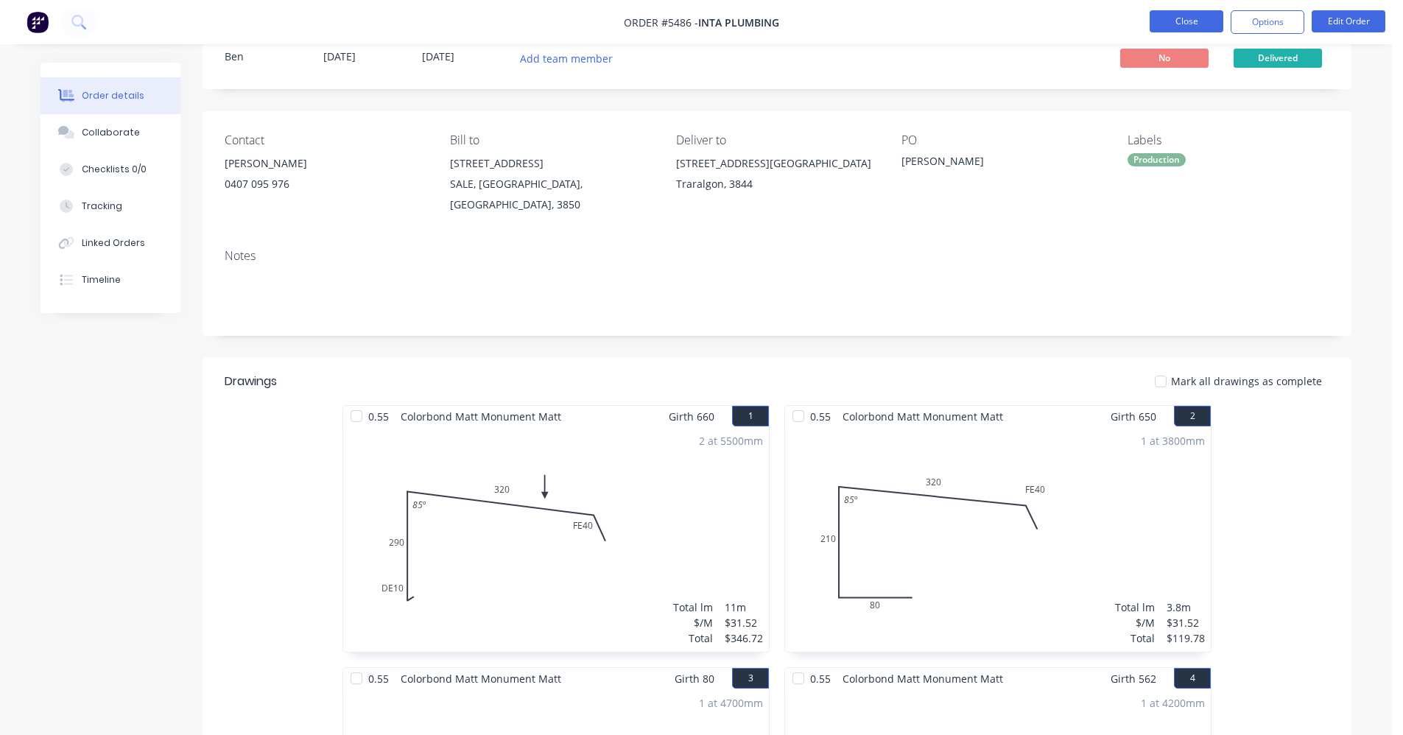
click at [1188, 19] on button "Close" at bounding box center [1187, 21] width 74 height 22
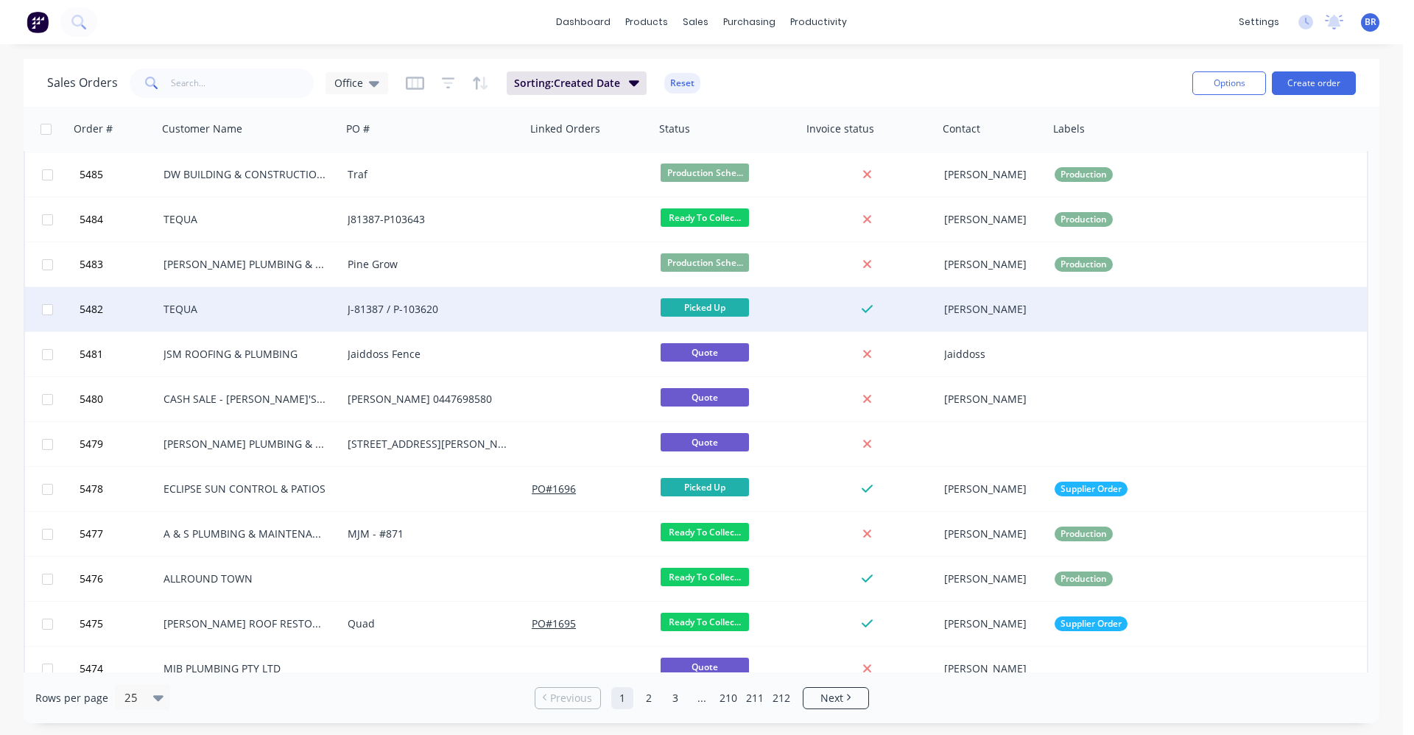
scroll to position [455, 0]
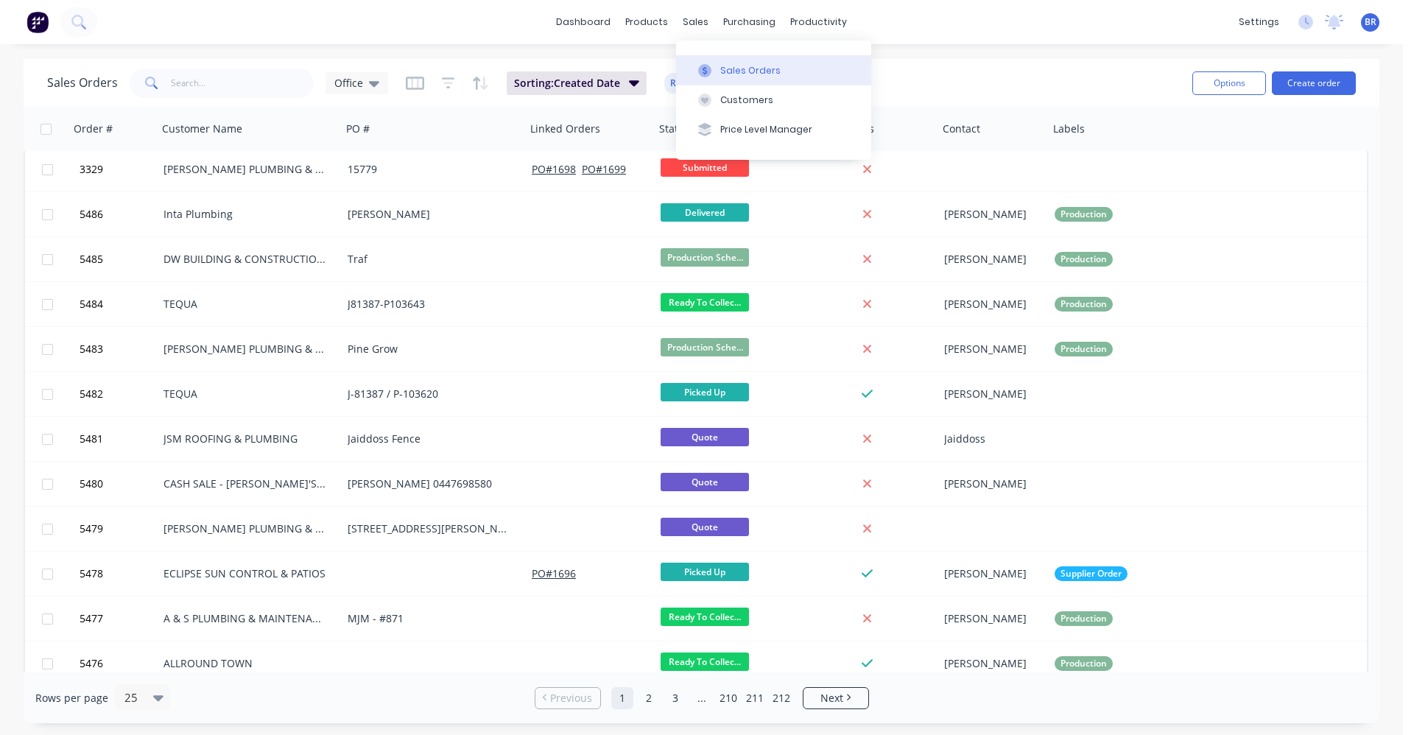
click at [722, 66] on div "Sales Orders" at bounding box center [750, 70] width 60 height 13
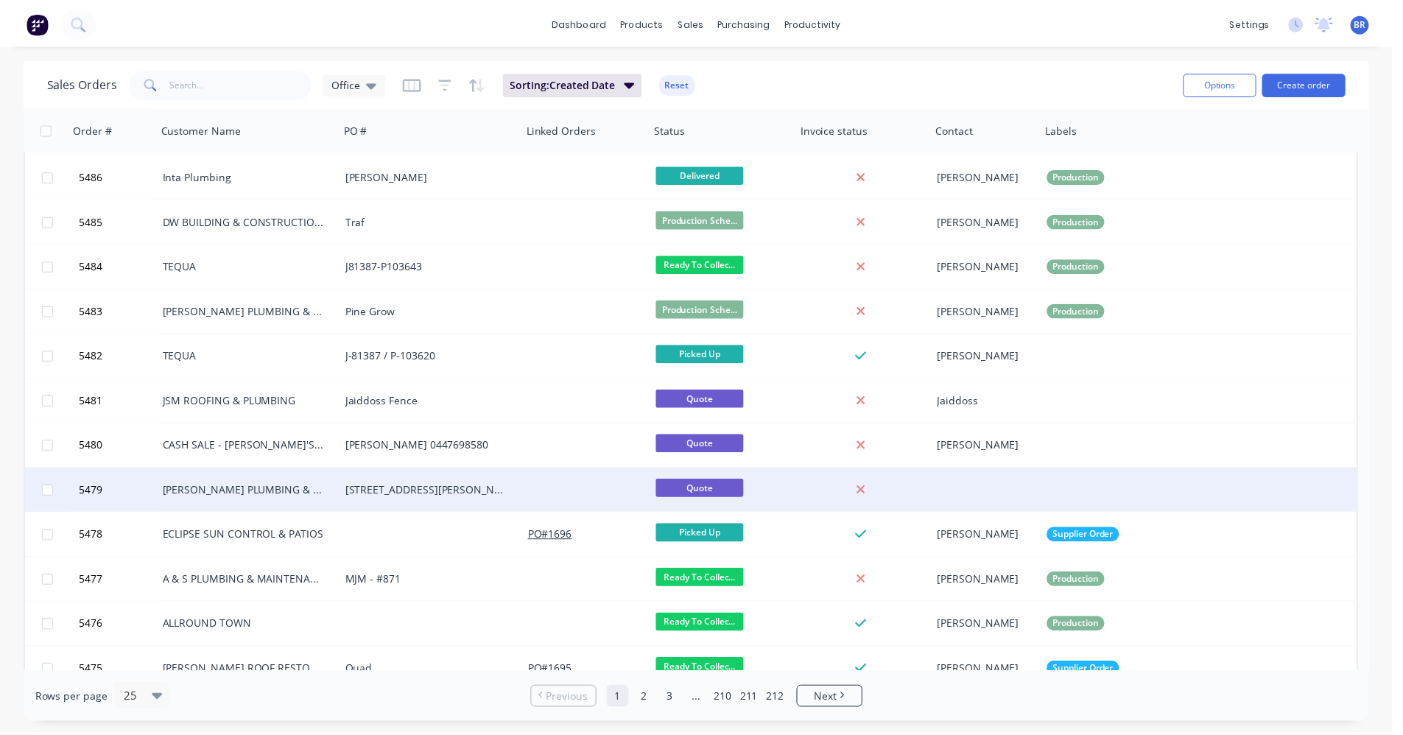
scroll to position [602, 0]
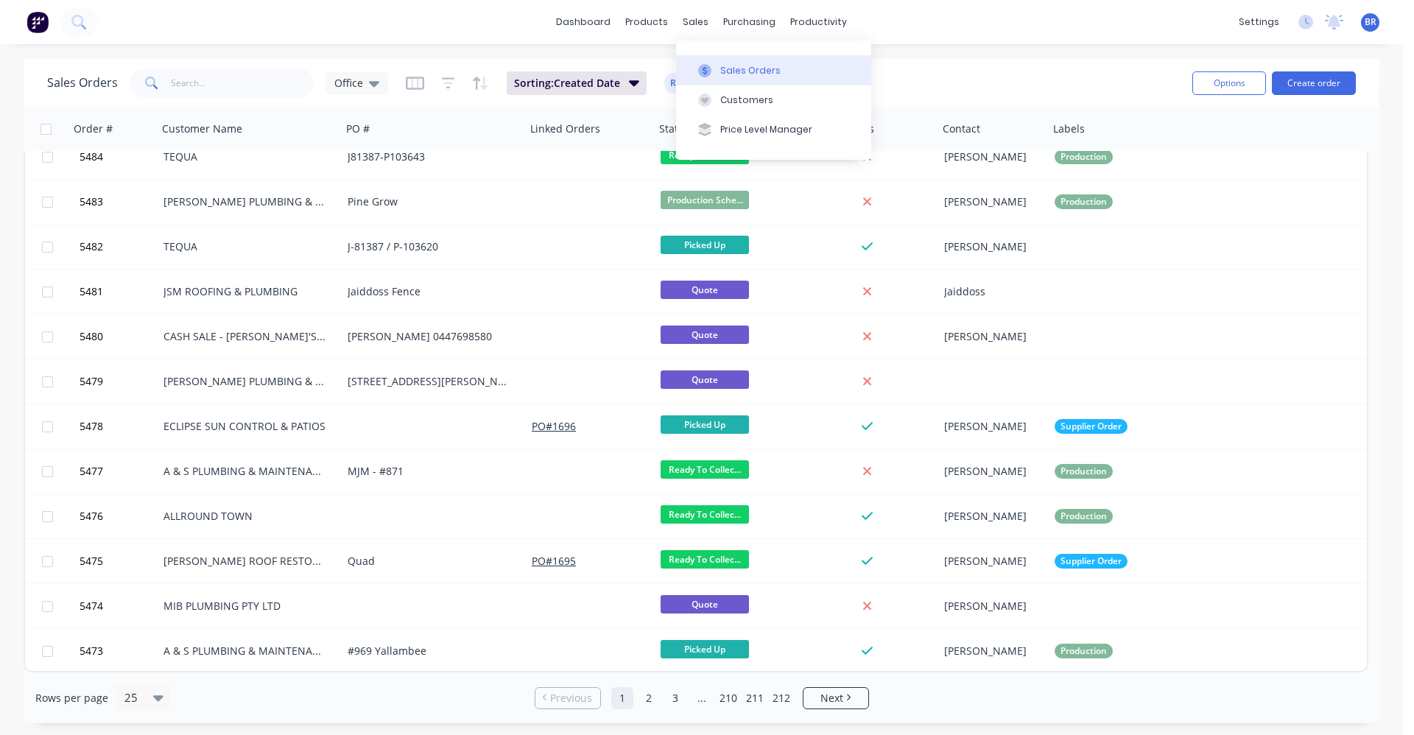
click at [715, 63] on button "Sales Orders" at bounding box center [773, 69] width 195 height 29
click at [672, 64] on div "Product Catalogue" at bounding box center [712, 70] width 91 height 13
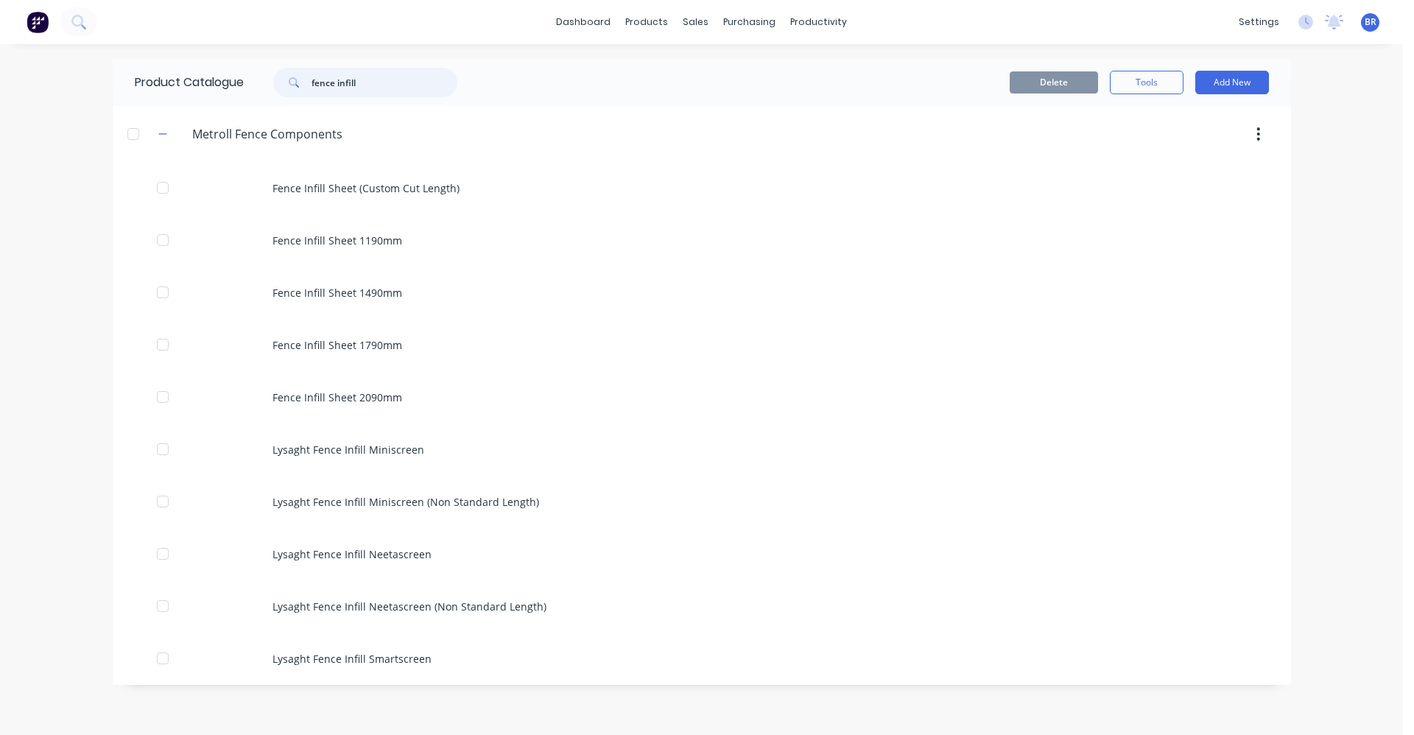
drag, startPoint x: 377, startPoint y: 80, endPoint x: 287, endPoint y: 75, distance: 90.0
click at [287, 75] on div "fence infill" at bounding box center [365, 82] width 184 height 29
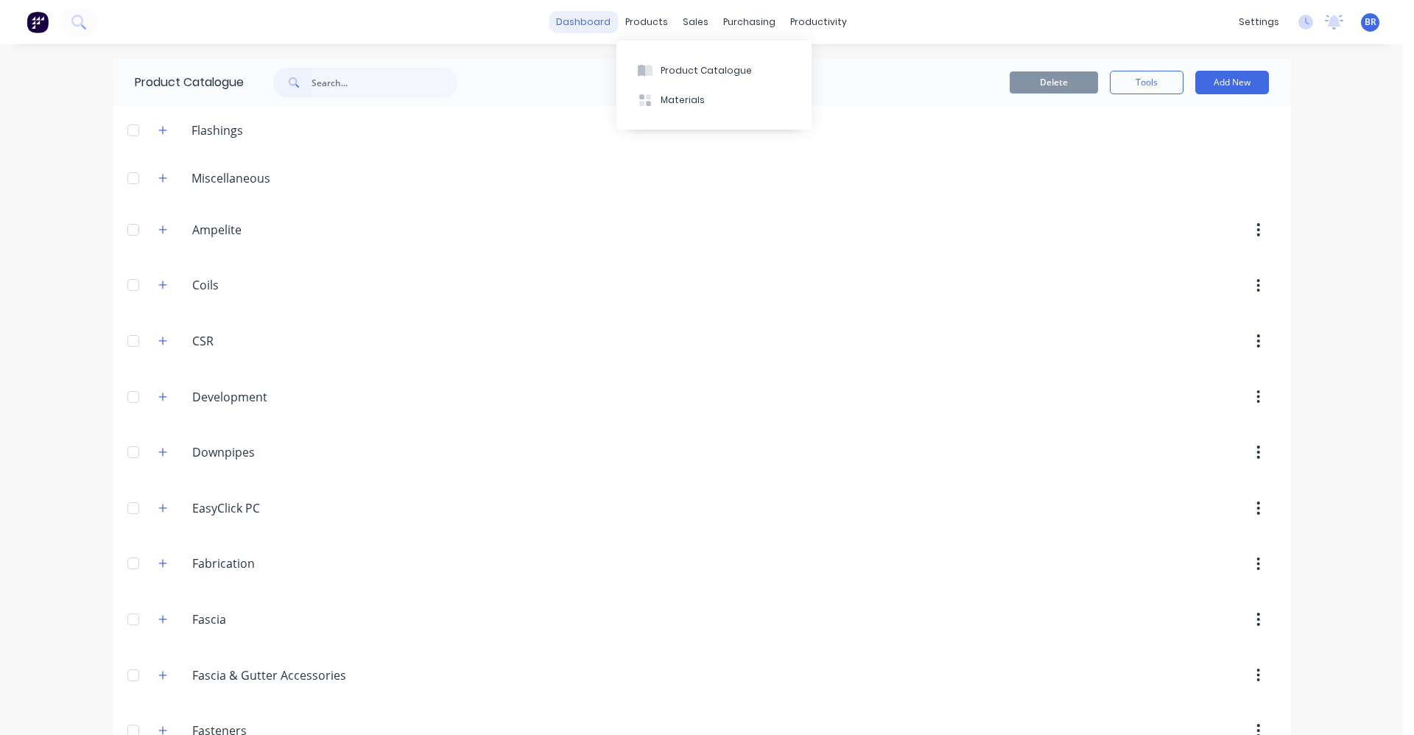
click at [575, 18] on link "dashboard" at bounding box center [583, 22] width 69 height 22
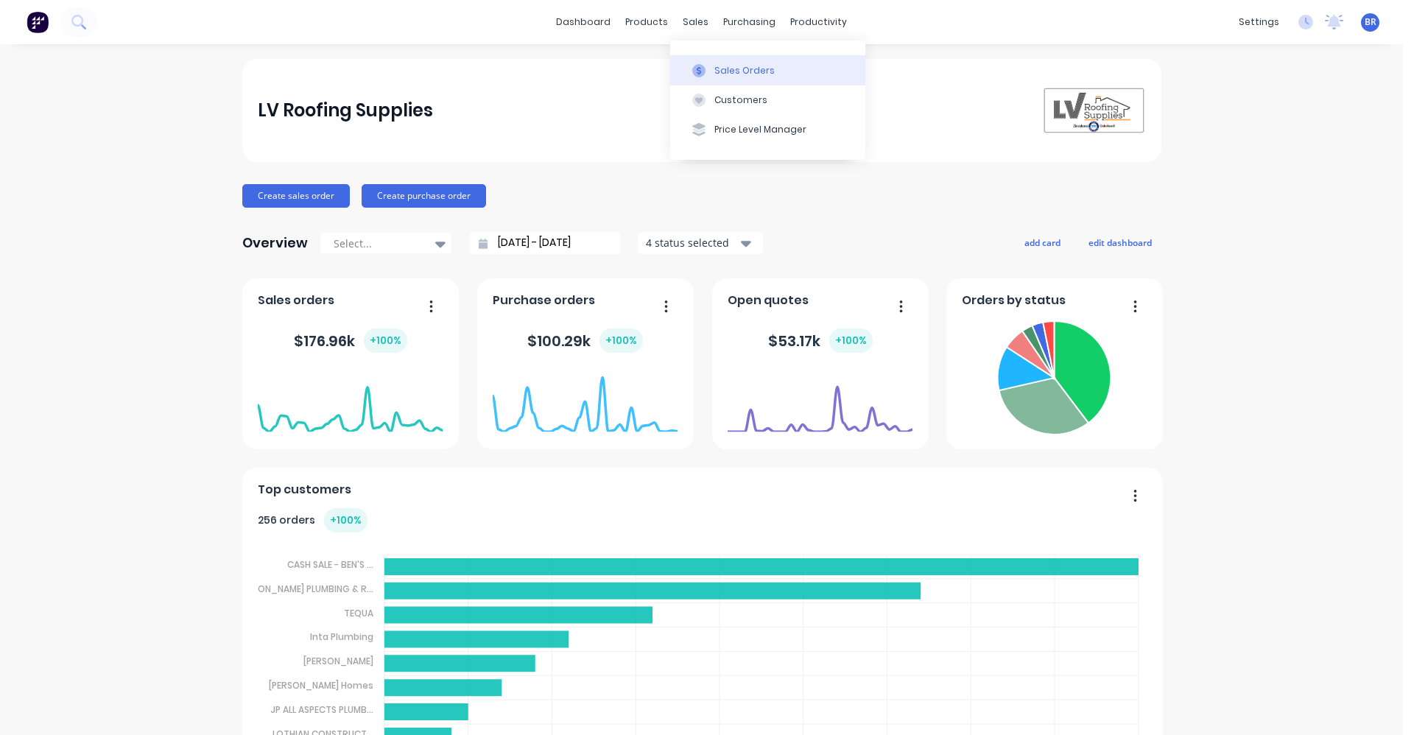
click at [756, 72] on div "Sales Orders" at bounding box center [745, 70] width 60 height 13
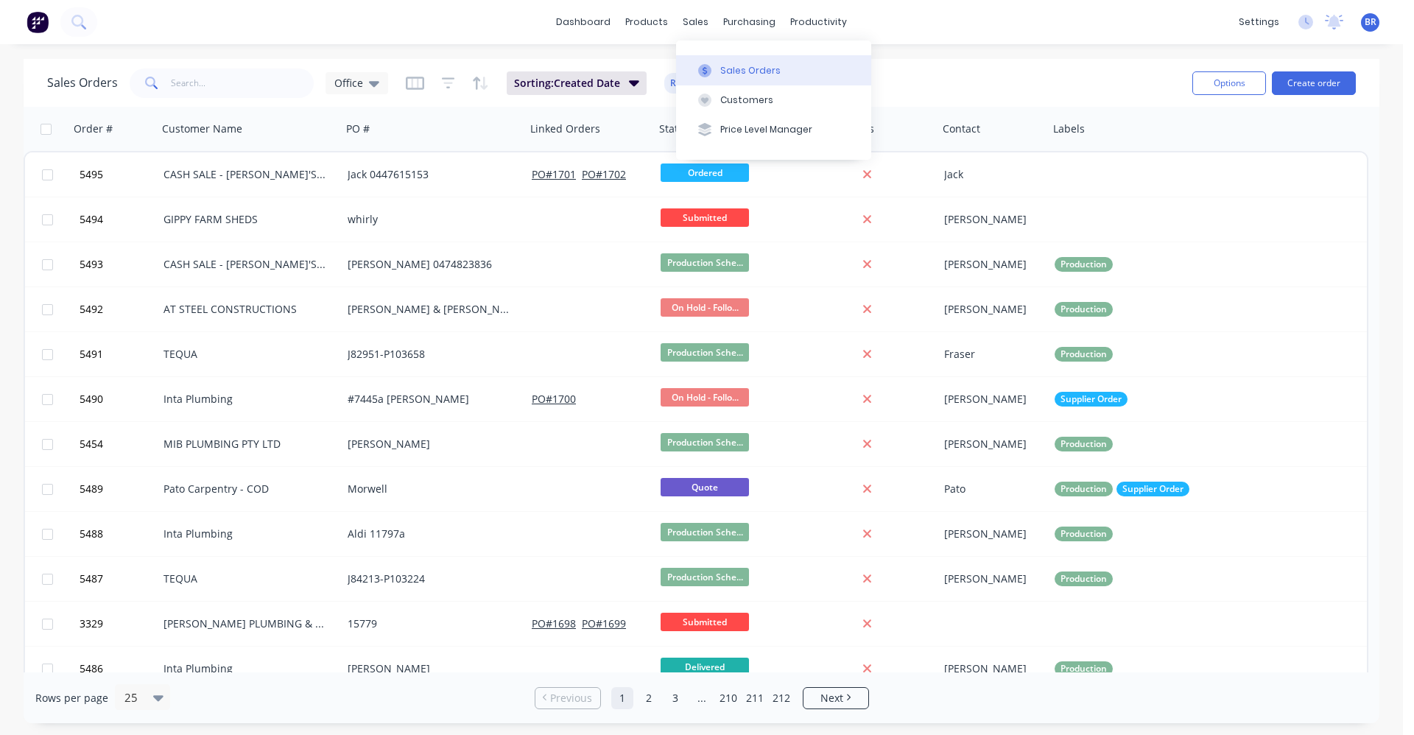
click at [743, 74] on div "Sales Orders" at bounding box center [750, 70] width 60 height 13
click at [1309, 86] on button "Create order" at bounding box center [1314, 83] width 84 height 24
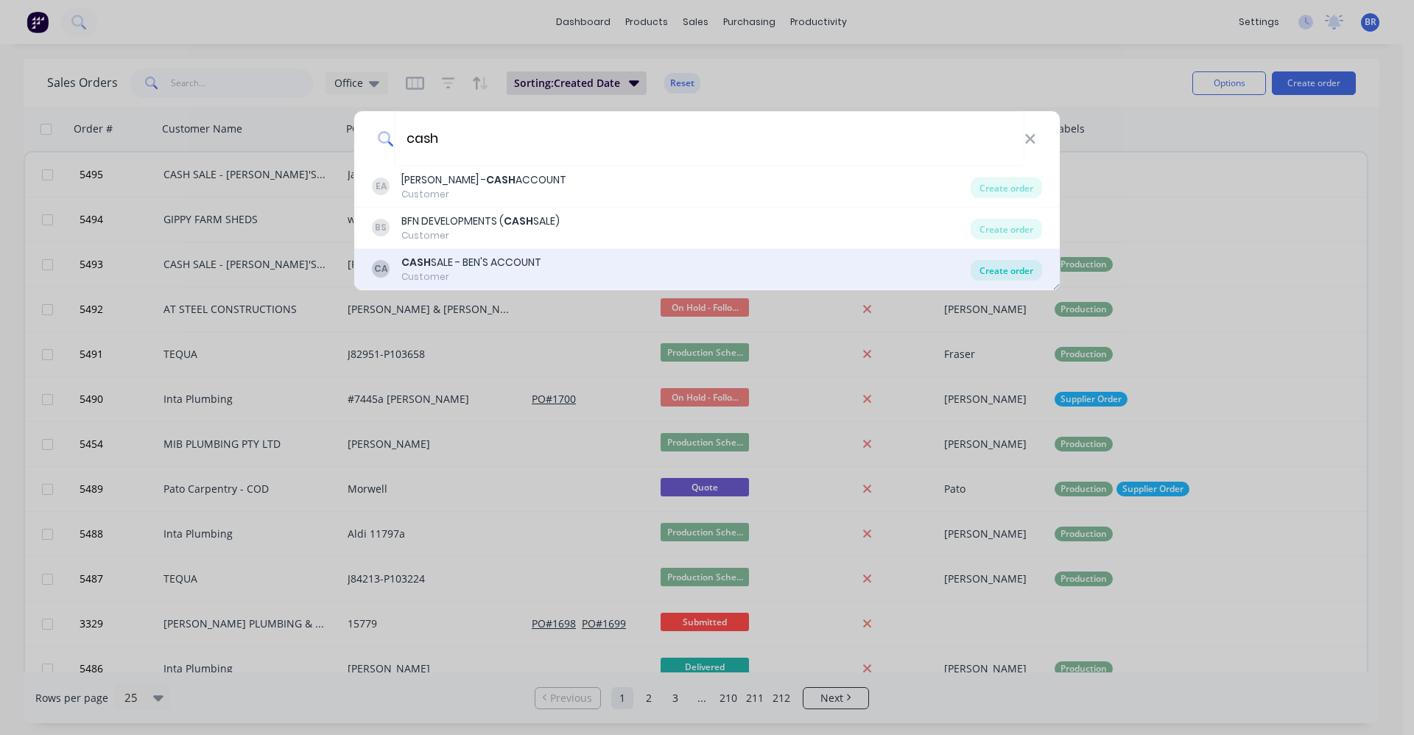
type input "cash"
click at [1022, 271] on div "Create order" at bounding box center [1006, 270] width 71 height 21
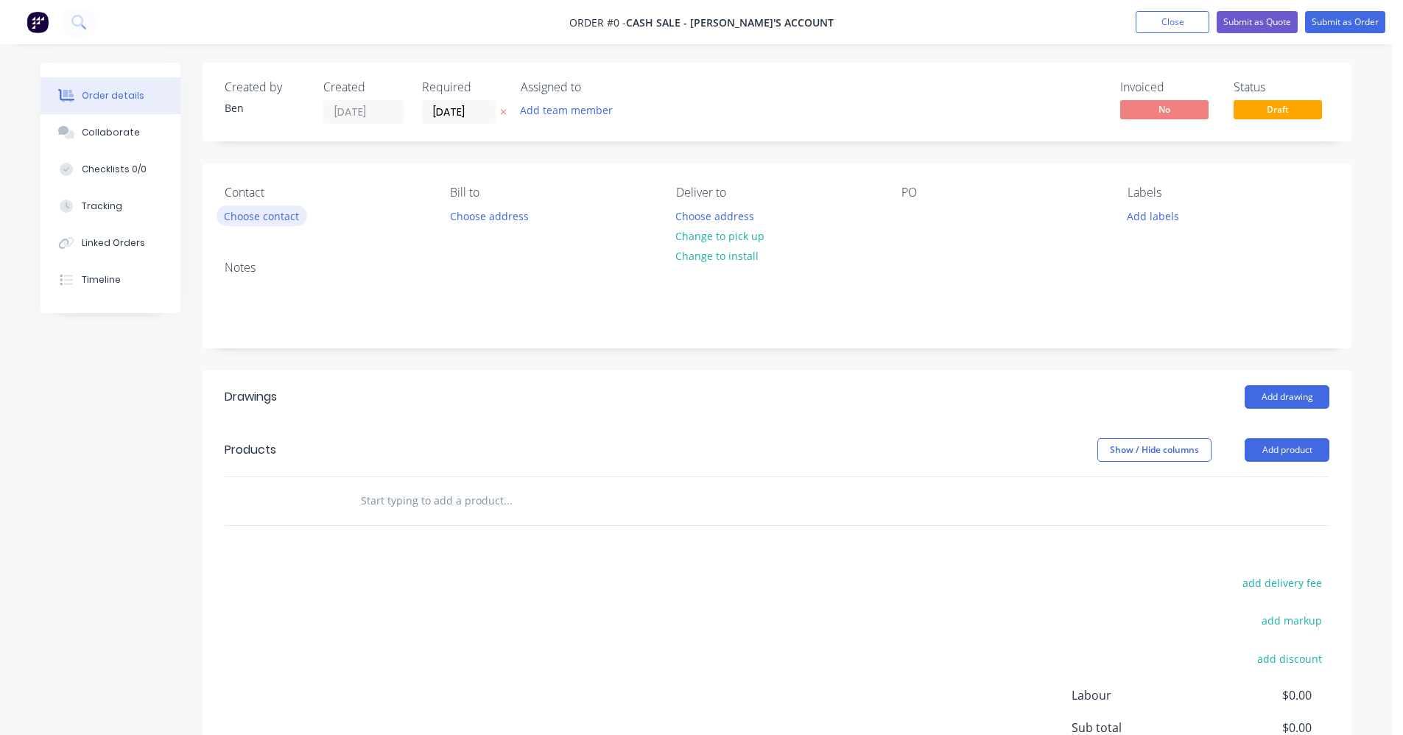
click at [256, 214] on button "Choose contact" at bounding box center [262, 216] width 91 height 20
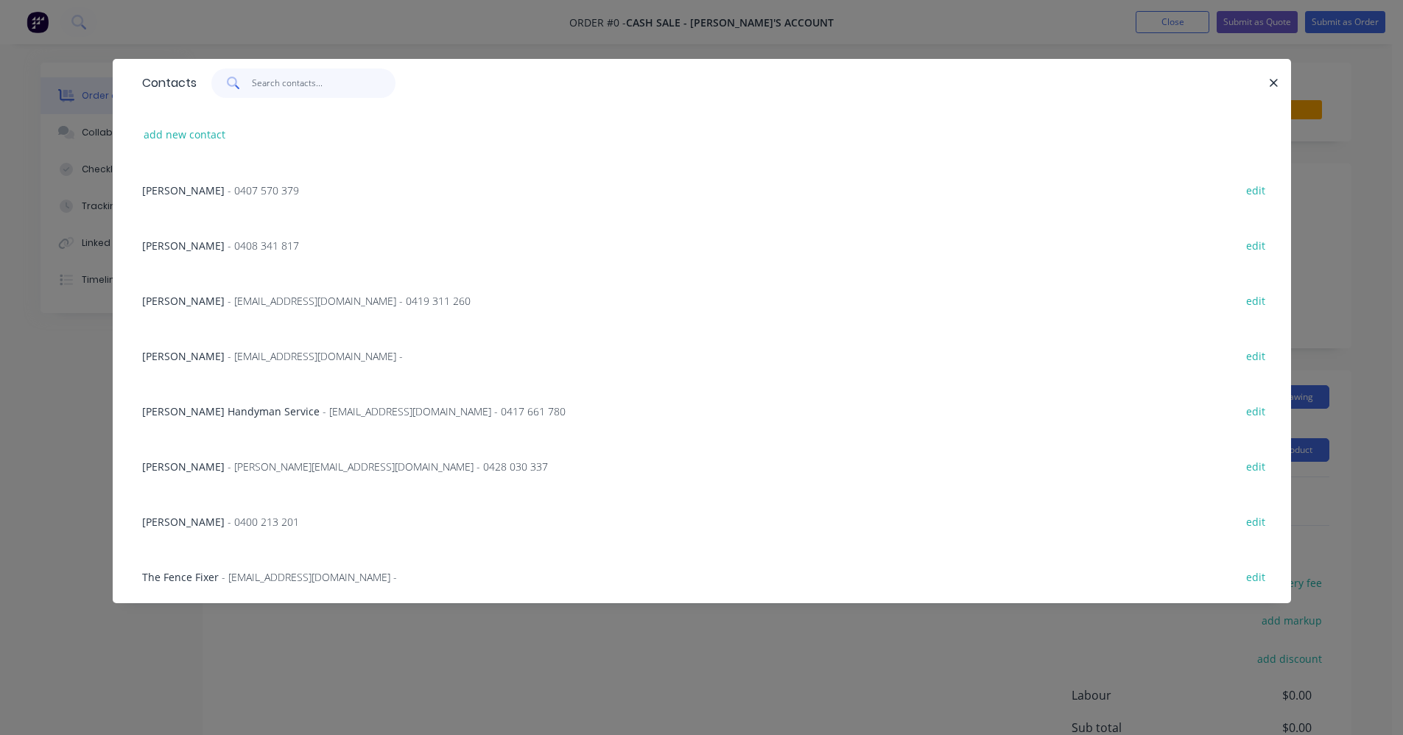
click at [284, 91] on input "text" at bounding box center [324, 83] width 144 height 29
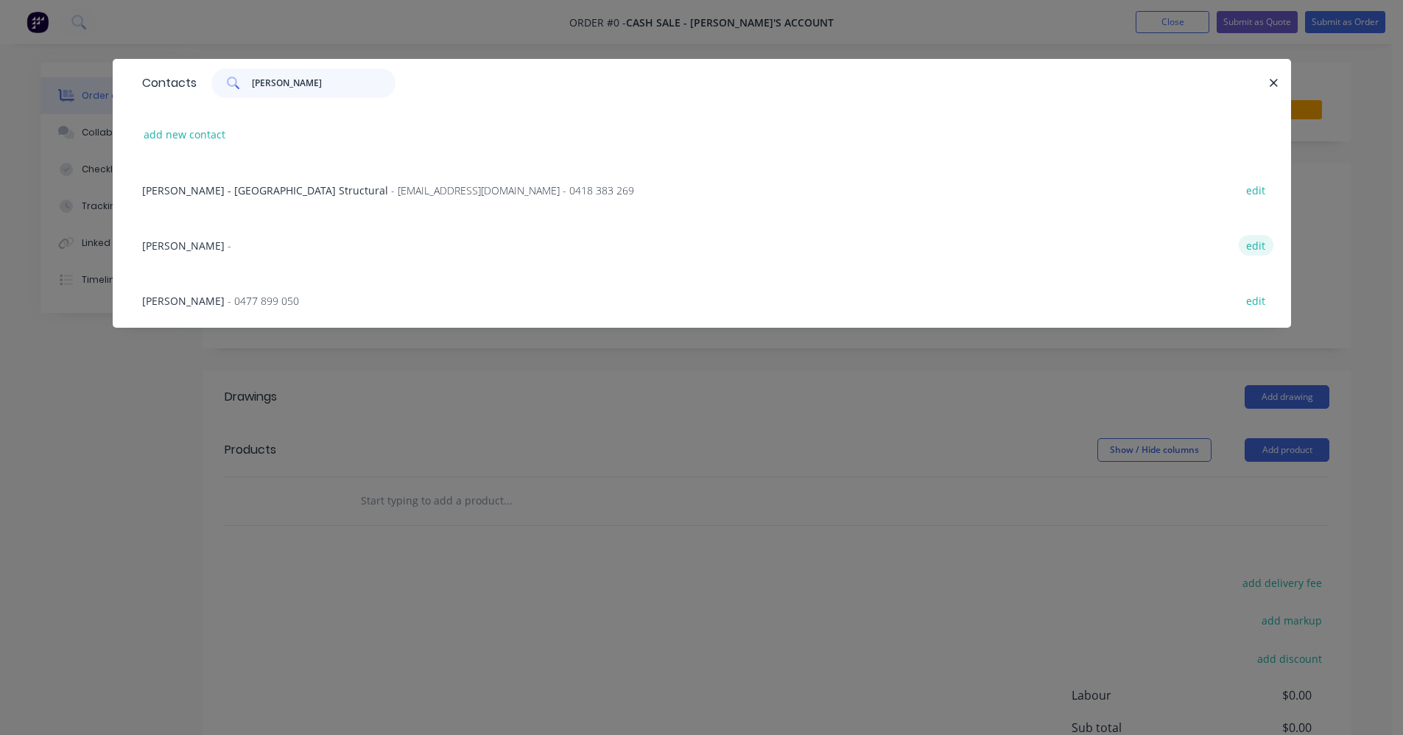
type input "[PERSON_NAME]"
click at [1250, 246] on button "edit" at bounding box center [1256, 245] width 35 height 20
select select "AU"
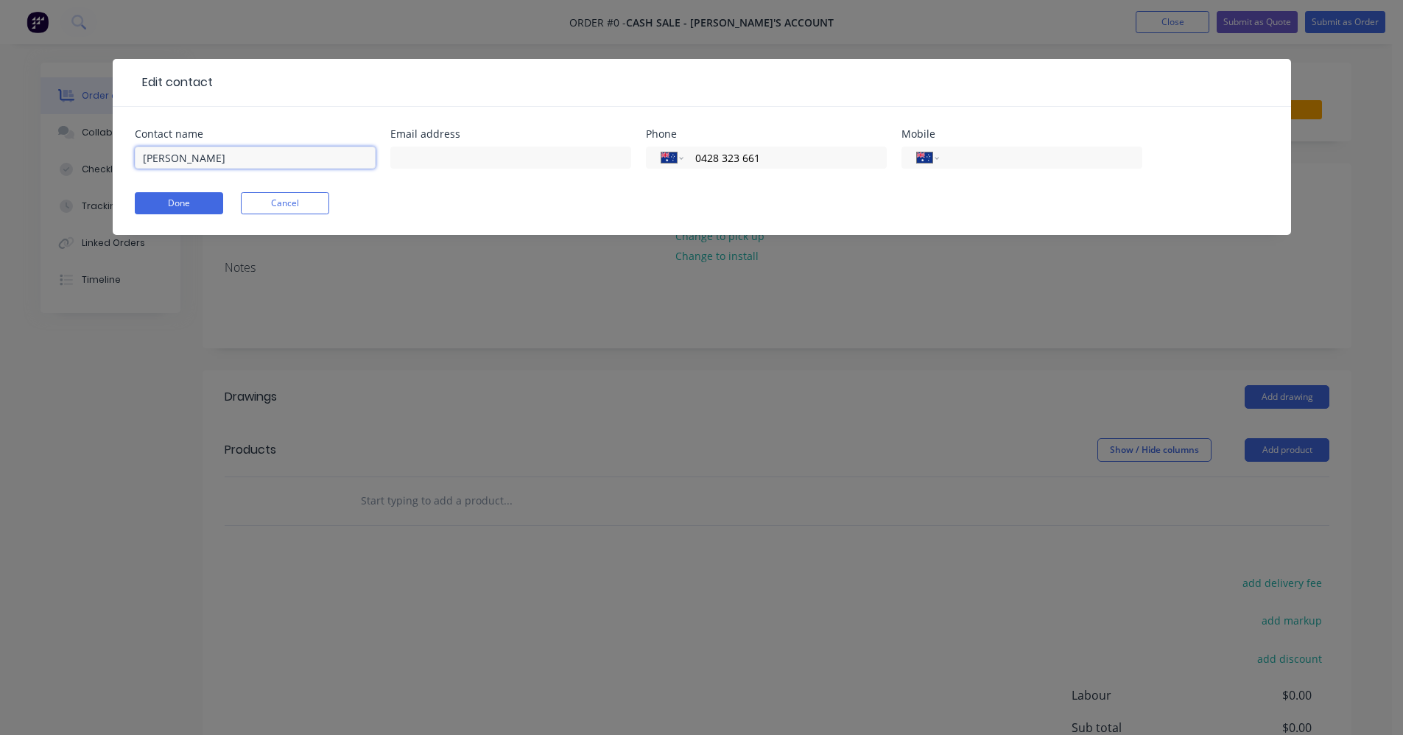
click at [222, 155] on input "[PERSON_NAME]" at bounding box center [255, 158] width 241 height 22
type input "[PERSON_NAME]"
type input "0429 625 817"
click at [171, 203] on button "Done" at bounding box center [179, 203] width 88 height 22
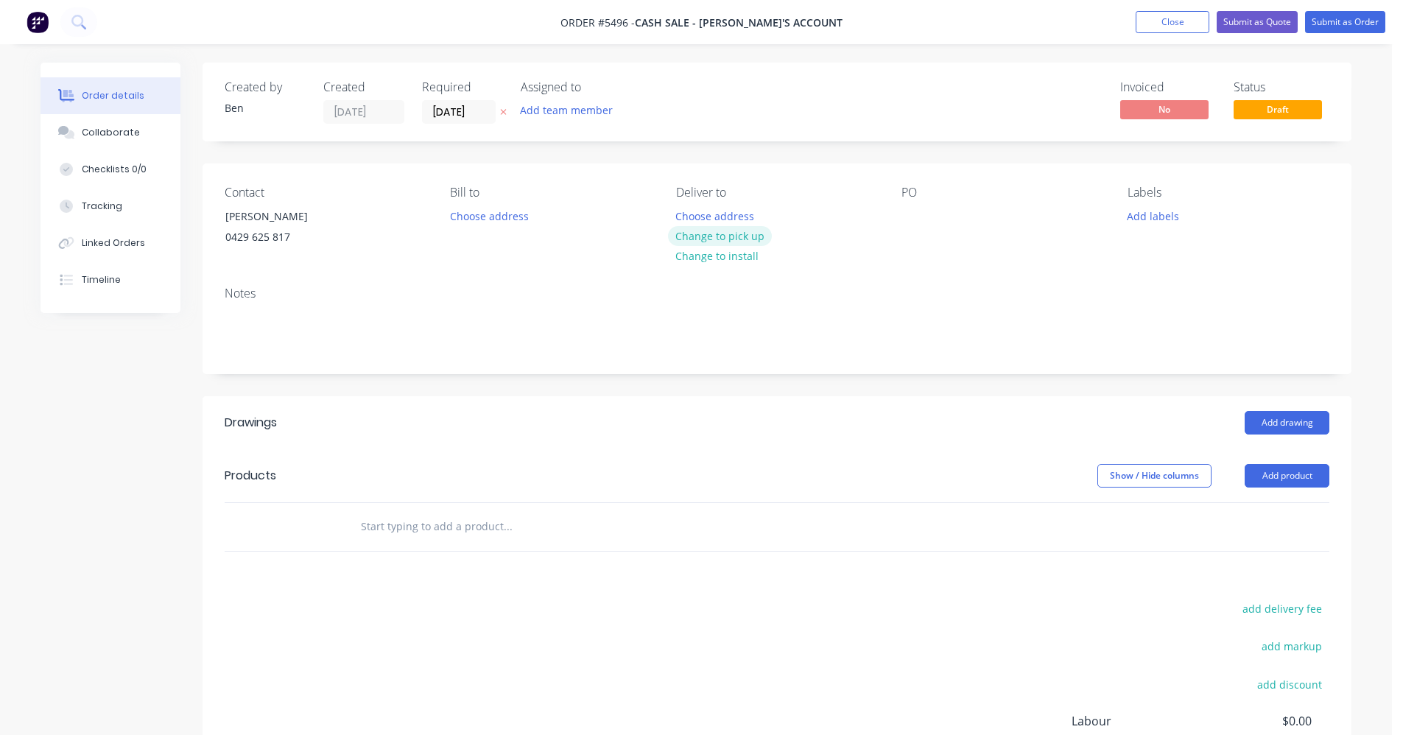
click at [693, 242] on button "Change to pick up" at bounding box center [720, 236] width 105 height 20
click at [419, 536] on input "text" at bounding box center [507, 526] width 295 height 29
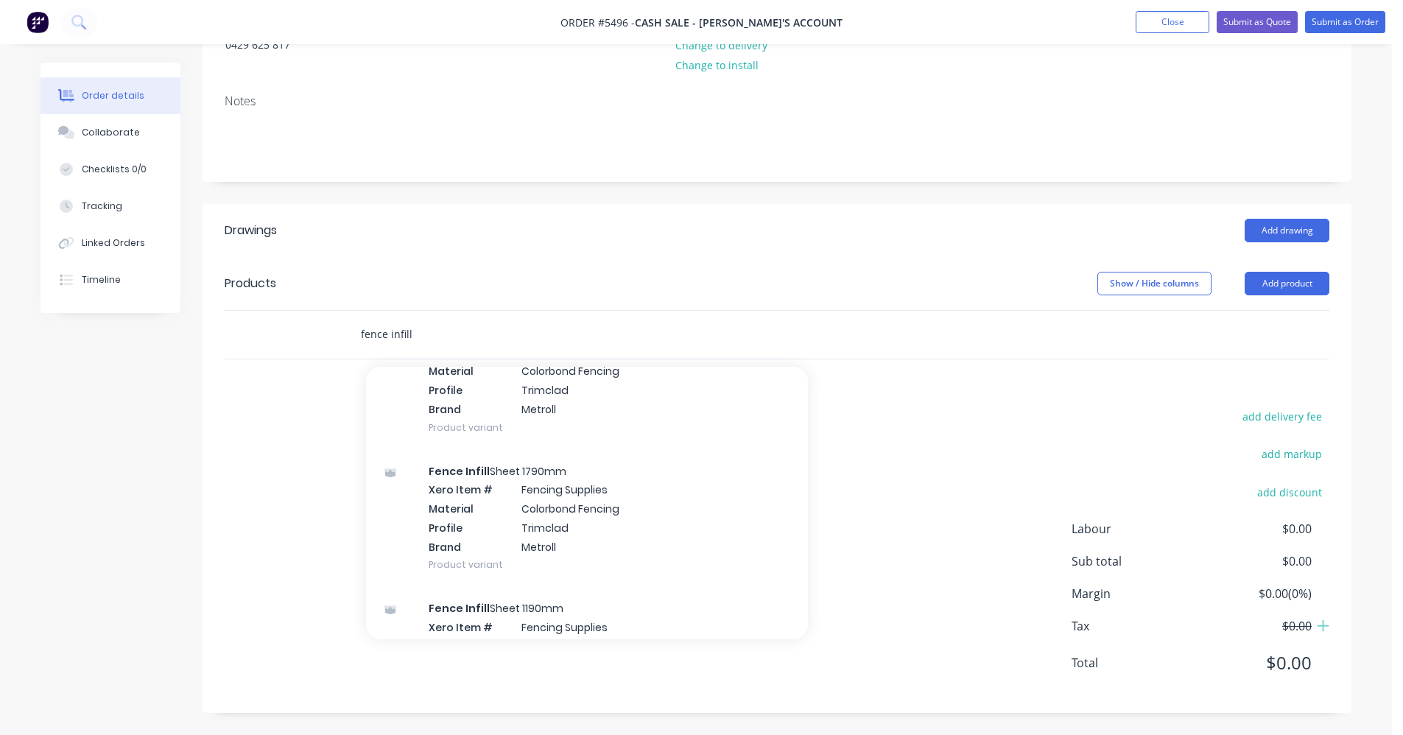
scroll to position [442, 0]
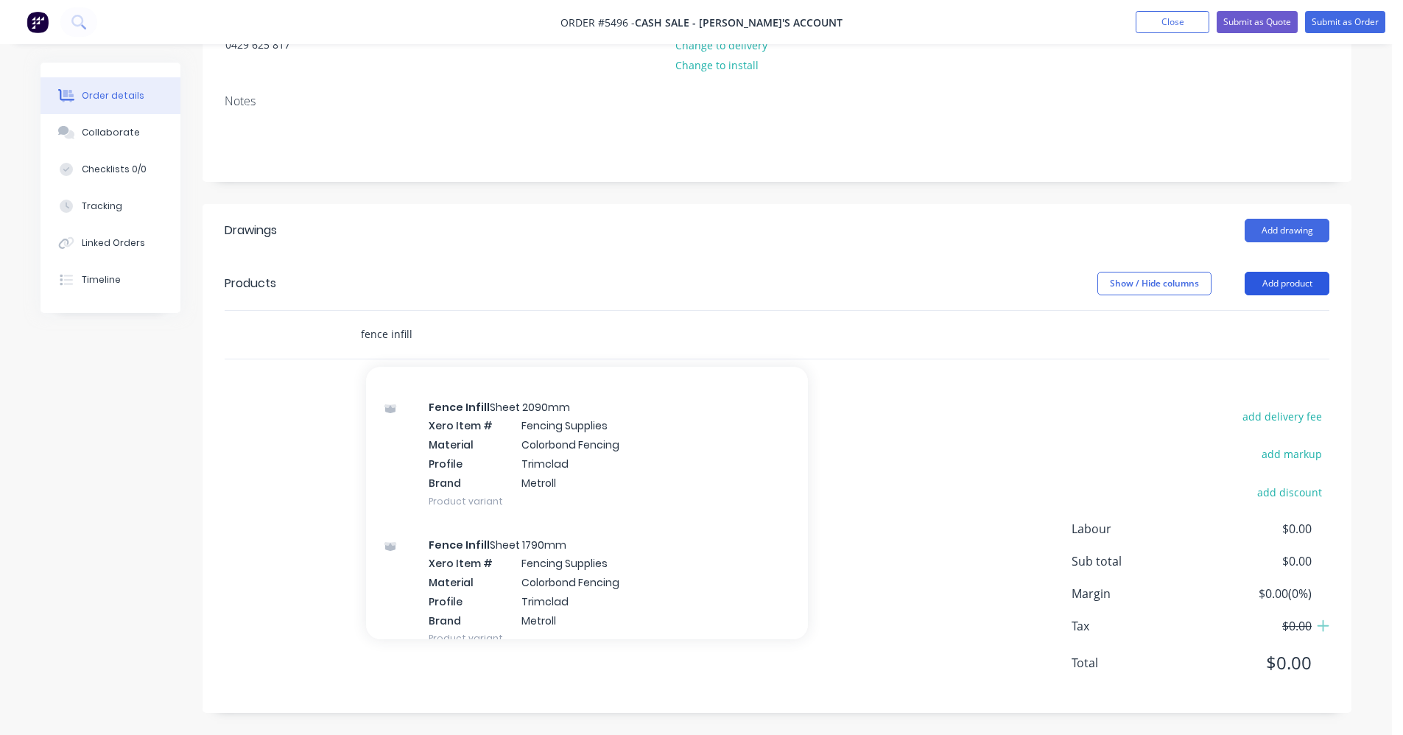
type input "fence infill"
click at [1291, 287] on button "Add product" at bounding box center [1287, 284] width 85 height 24
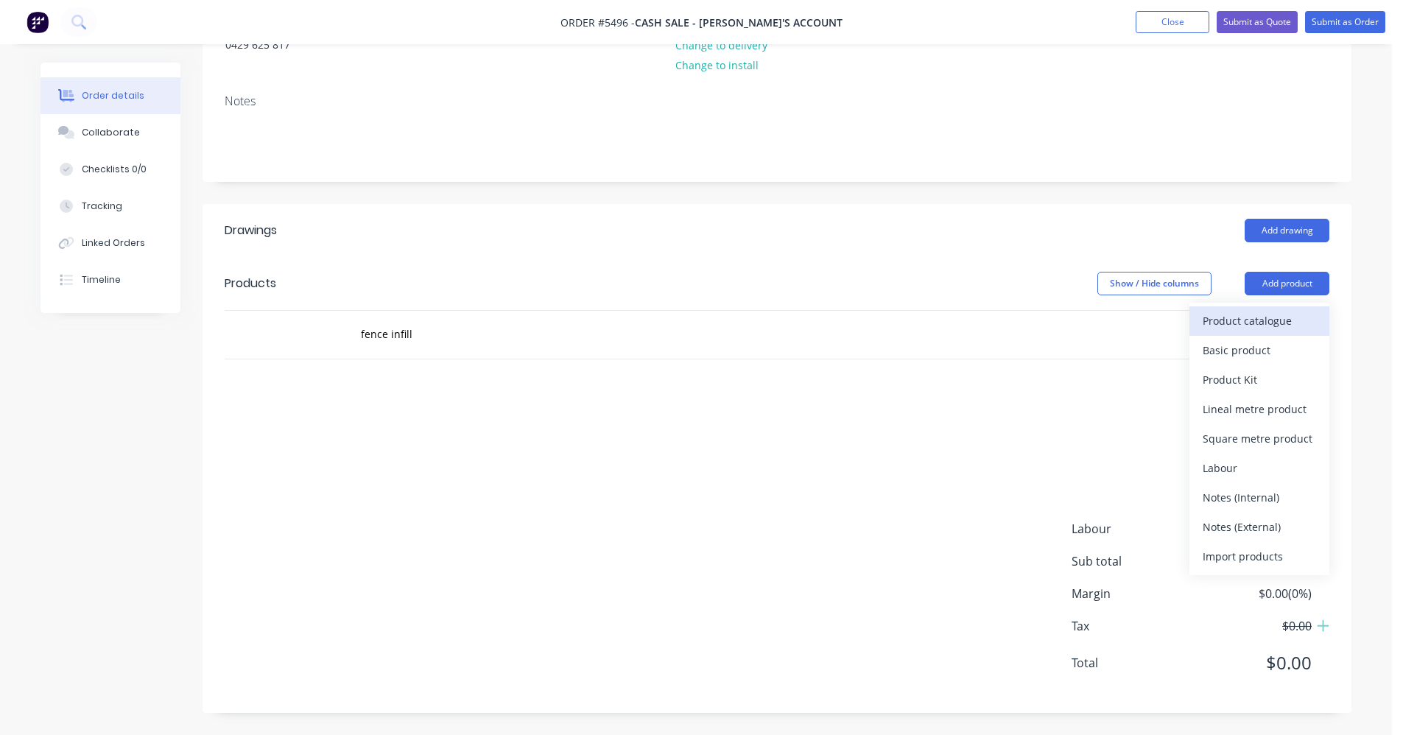
click at [1276, 327] on div "Product catalogue" at bounding box center [1259, 320] width 113 height 21
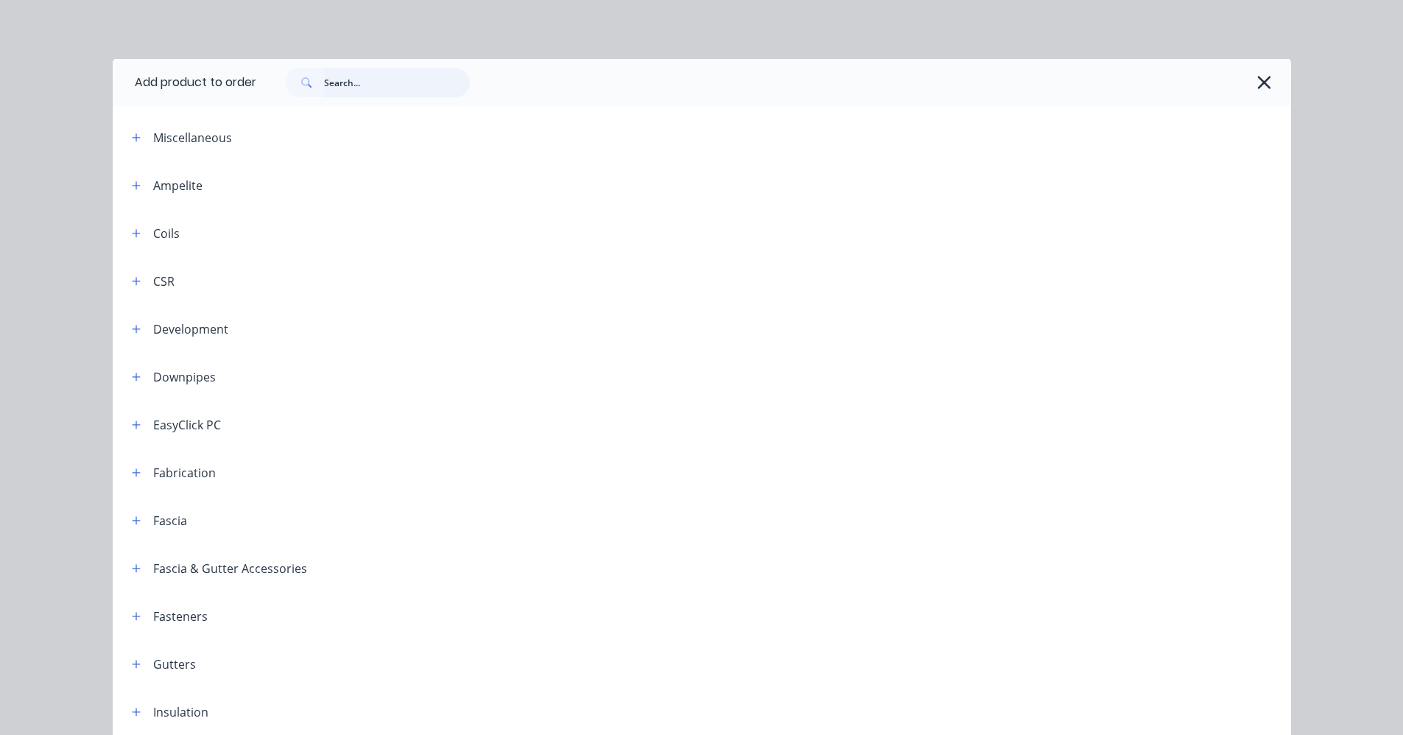
click at [354, 80] on input "text" at bounding box center [397, 82] width 146 height 29
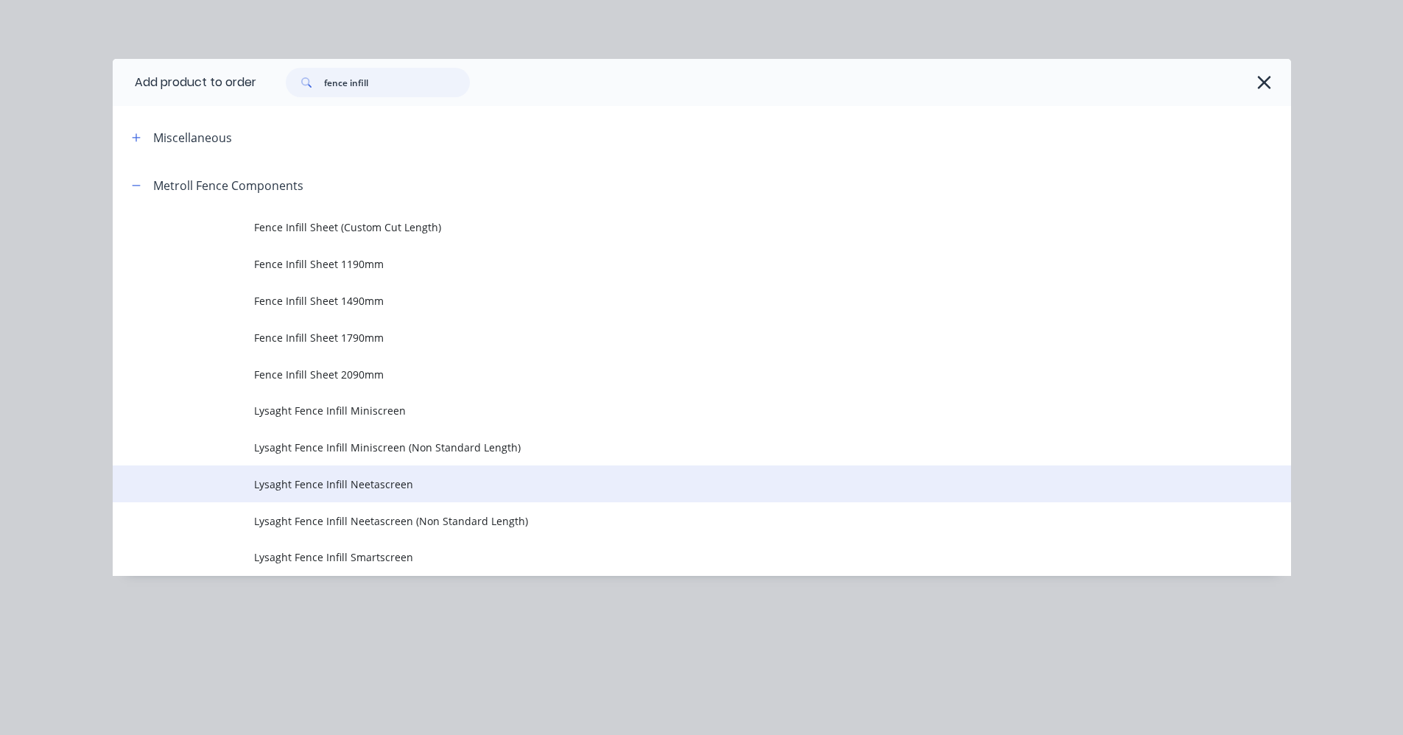
type input "fence infill"
click at [310, 486] on span "Lysaght Fence Infill Neetascreen" at bounding box center [668, 484] width 829 height 15
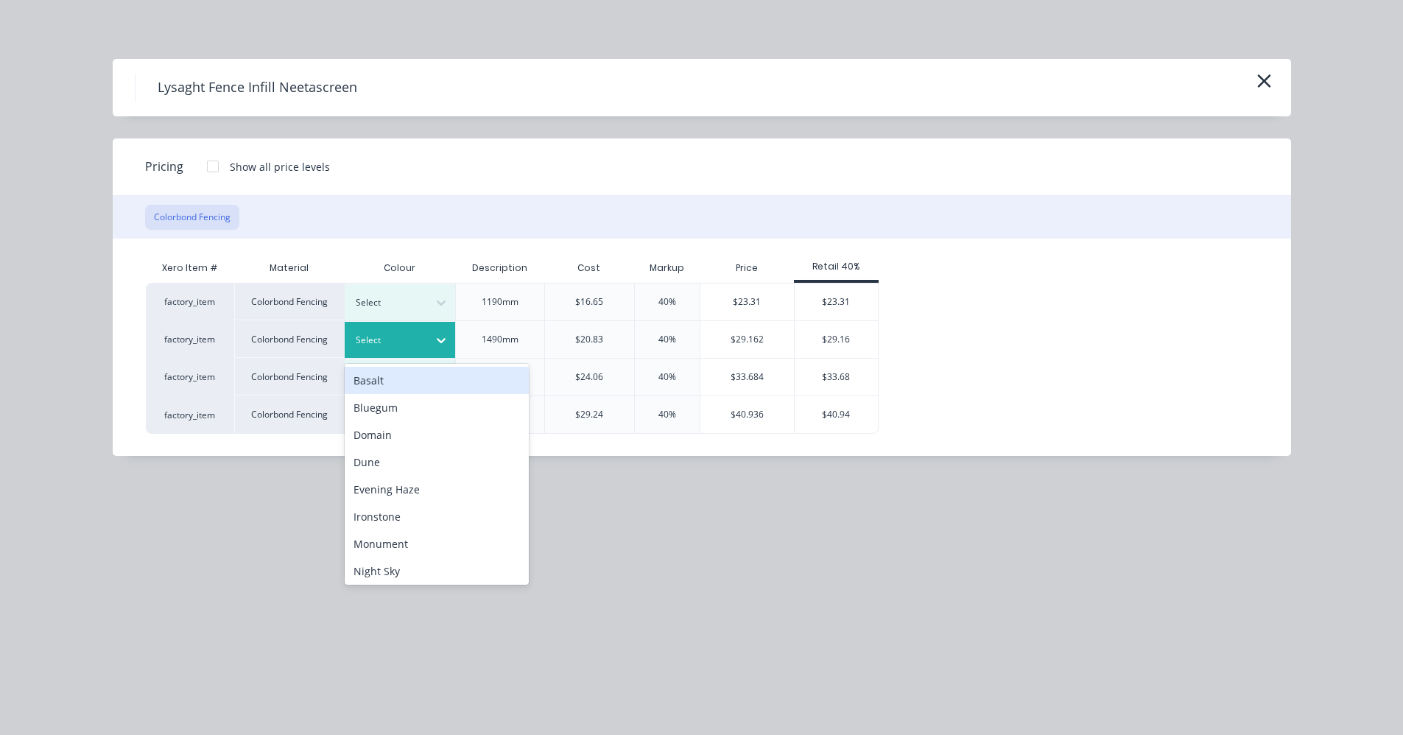
click at [438, 348] on div at bounding box center [441, 341] width 27 height 24
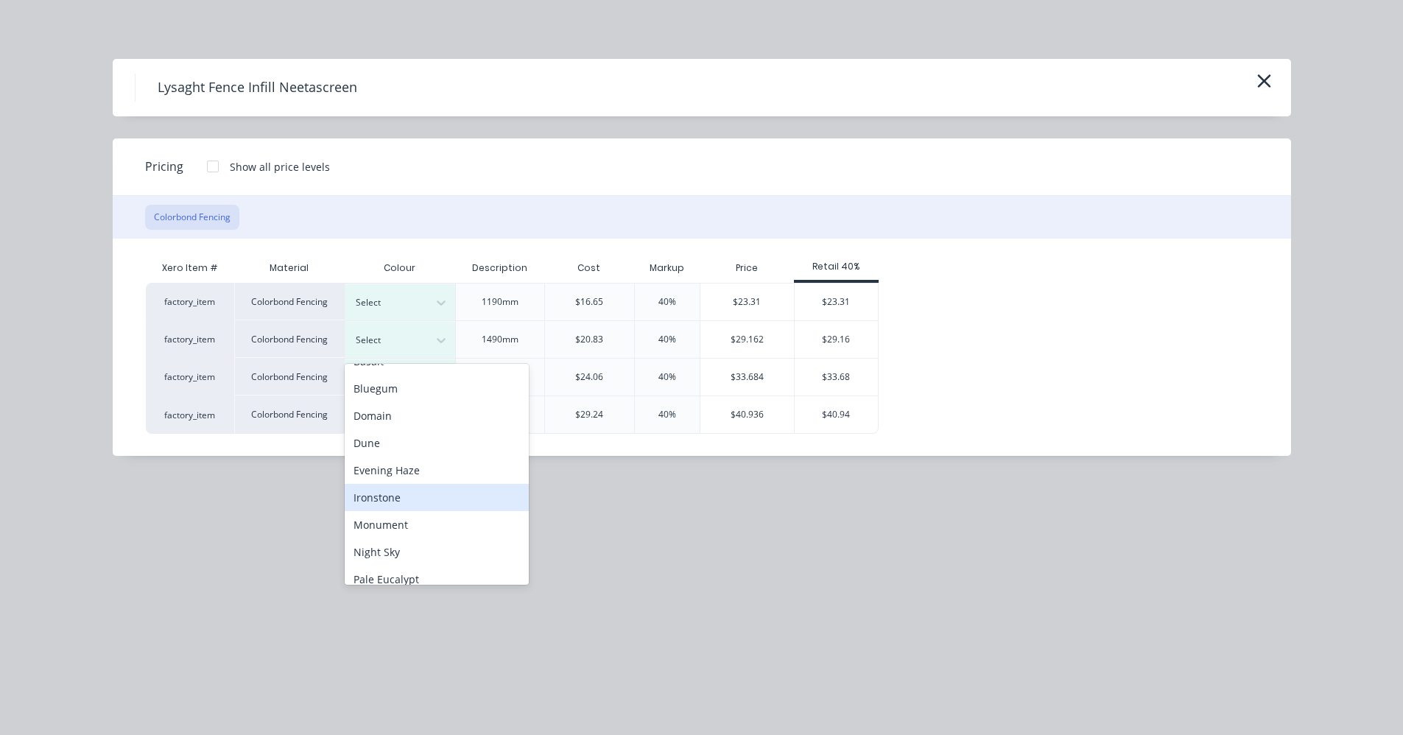
scroll to position [74, 0]
click at [392, 444] on div "Ironstone" at bounding box center [437, 442] width 184 height 27
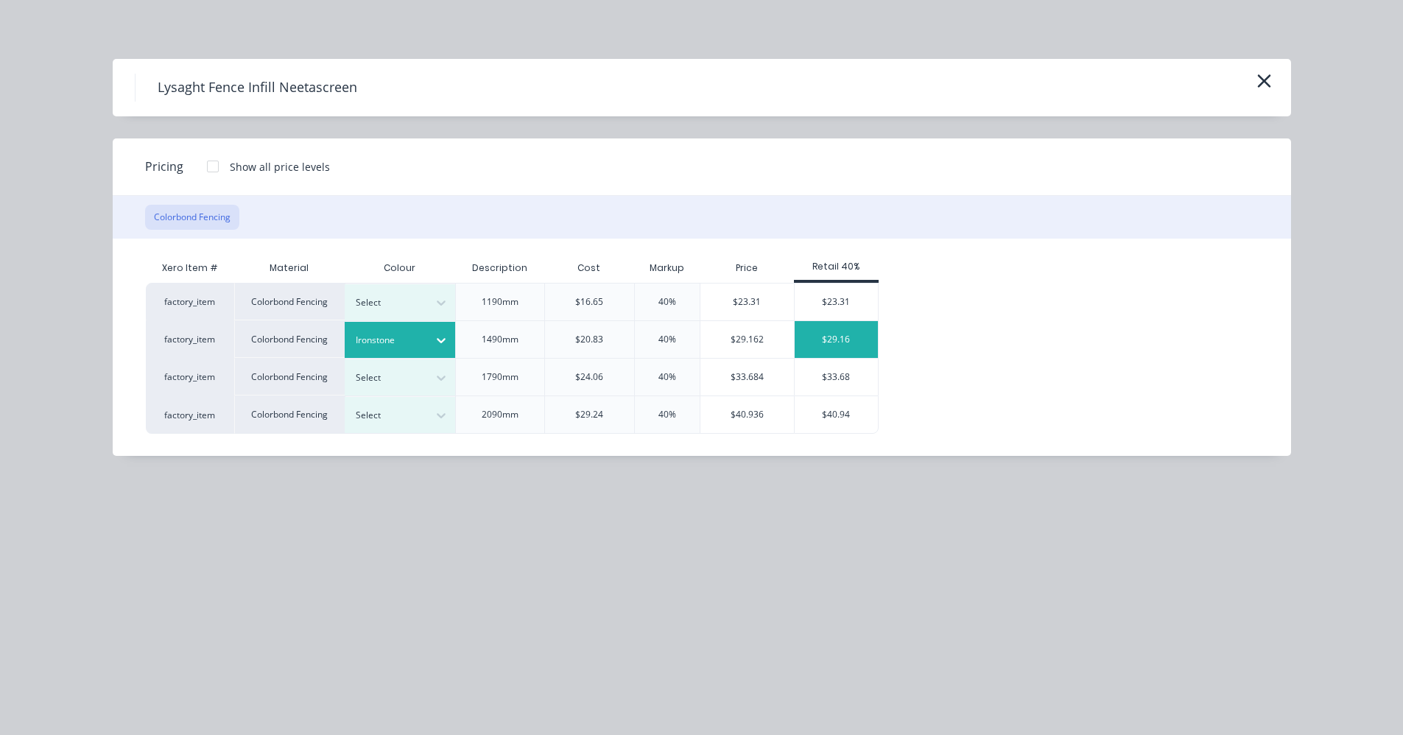
click at [821, 339] on div "$29.16" at bounding box center [836, 339] width 83 height 37
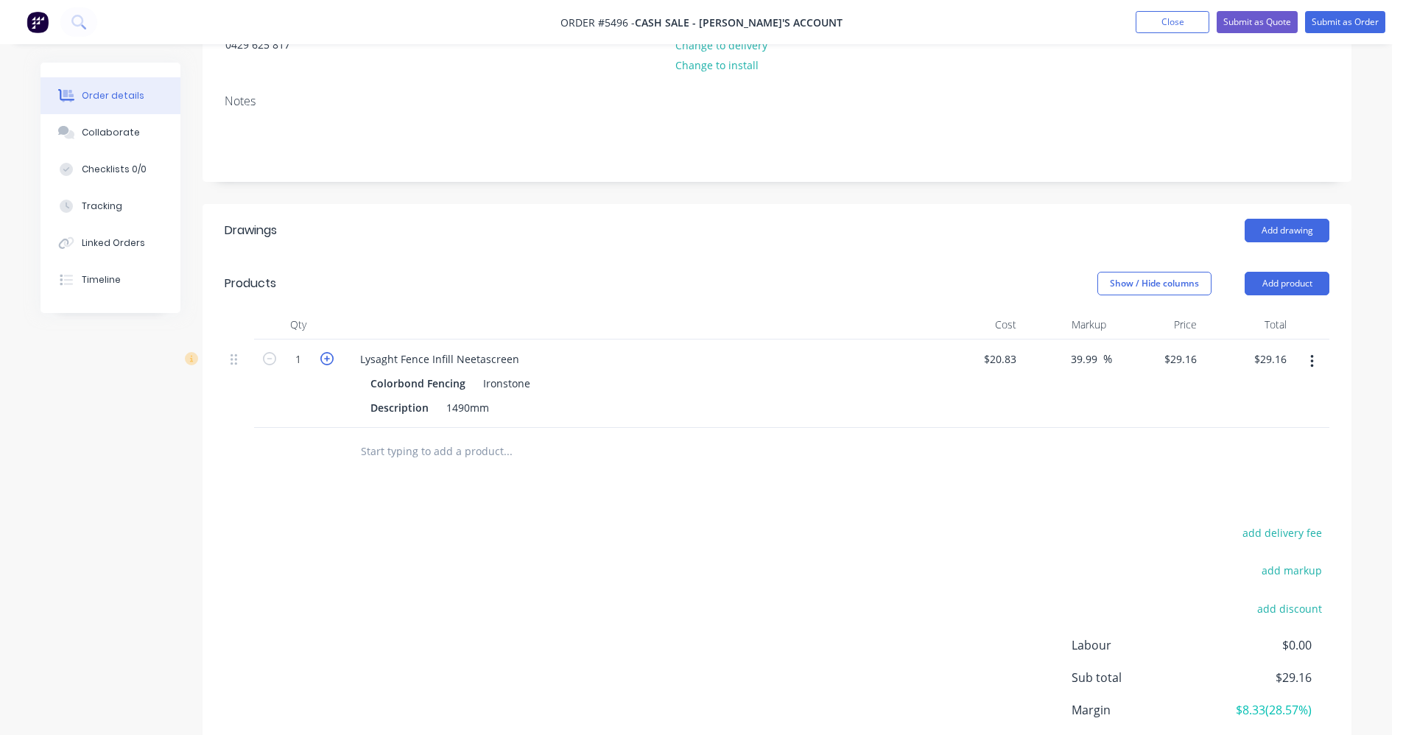
click at [326, 355] on icon "button" at bounding box center [326, 358] width 13 height 13
type input "2"
type input "$58.32"
click at [326, 355] on icon "button" at bounding box center [326, 358] width 13 height 13
type input "3"
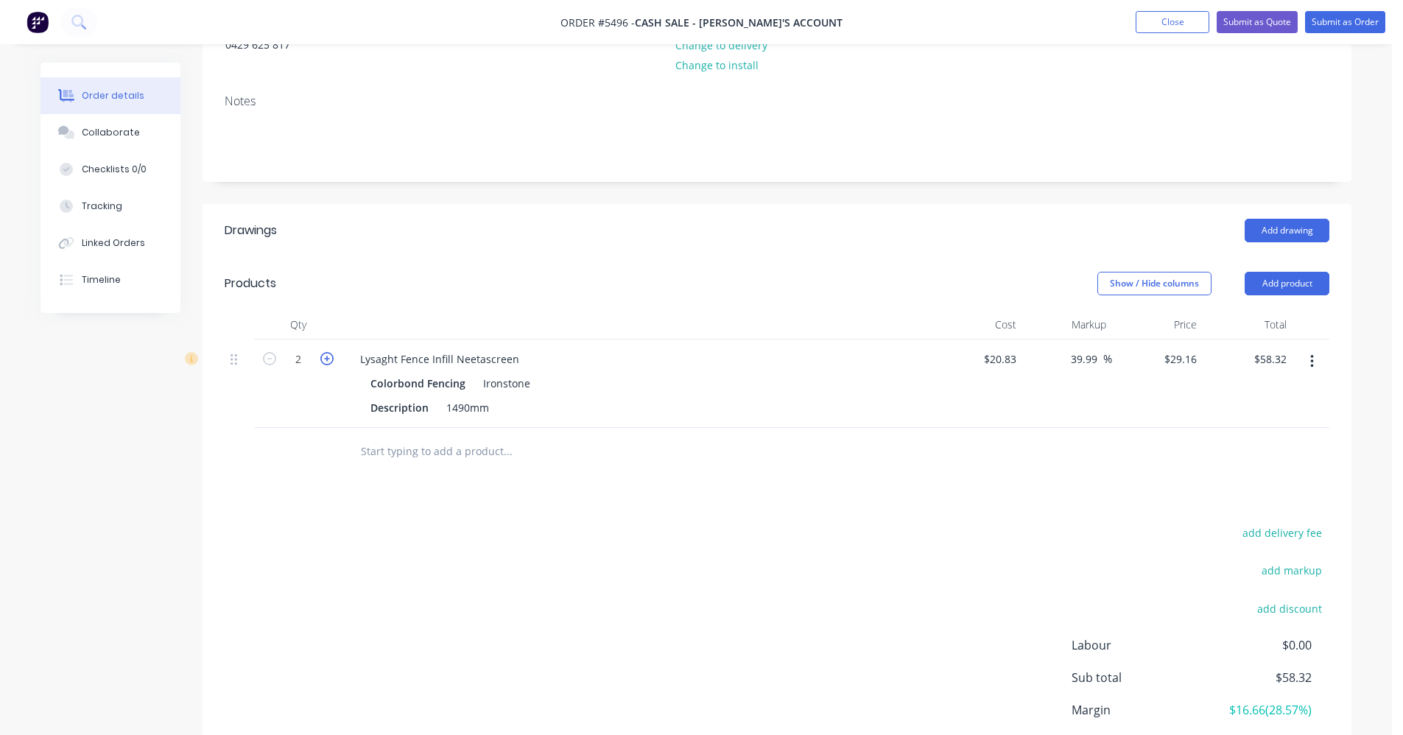
type input "$87.48"
click at [326, 355] on icon "button" at bounding box center [326, 358] width 13 height 13
type input "4"
type input "$116.64"
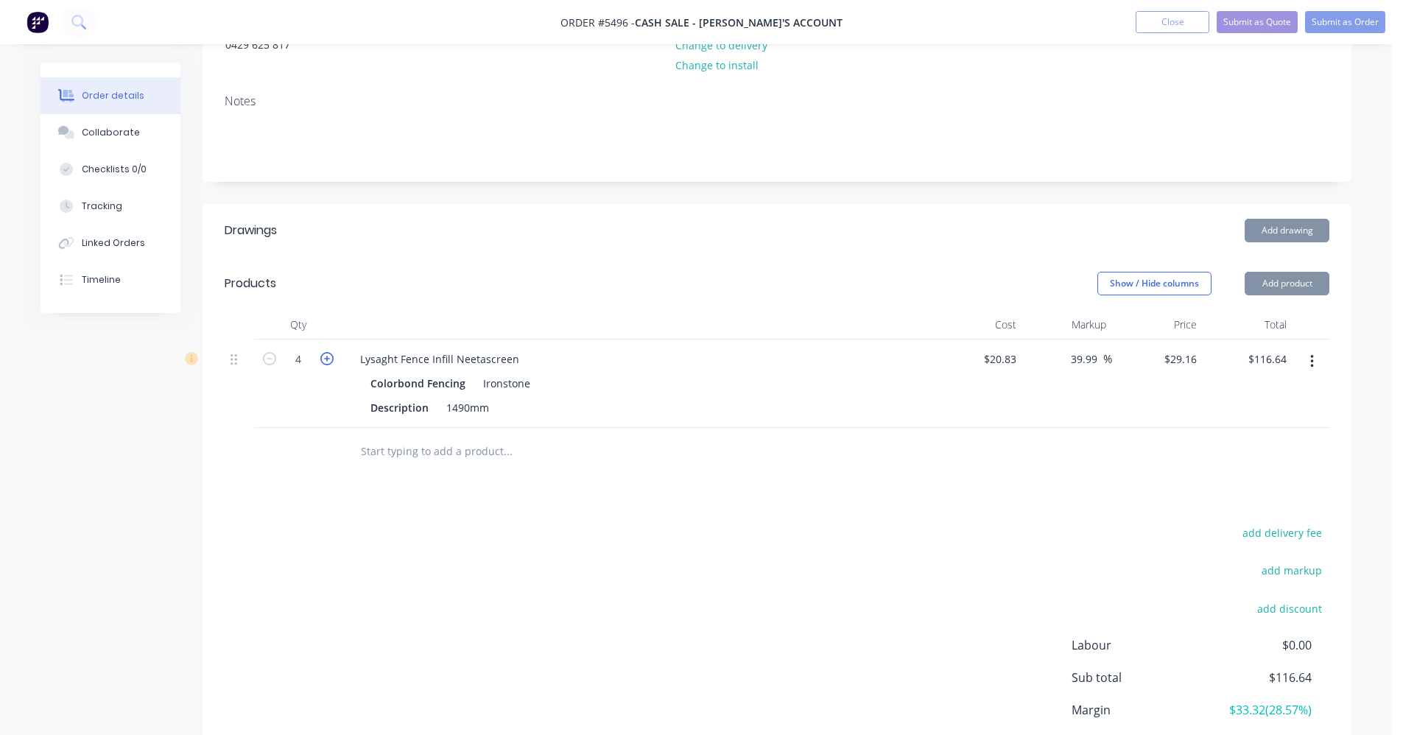
click at [326, 355] on icon "button" at bounding box center [326, 358] width 13 height 13
type input "5"
type input "$145.80"
click at [326, 355] on icon "button" at bounding box center [326, 358] width 13 height 13
type input "6"
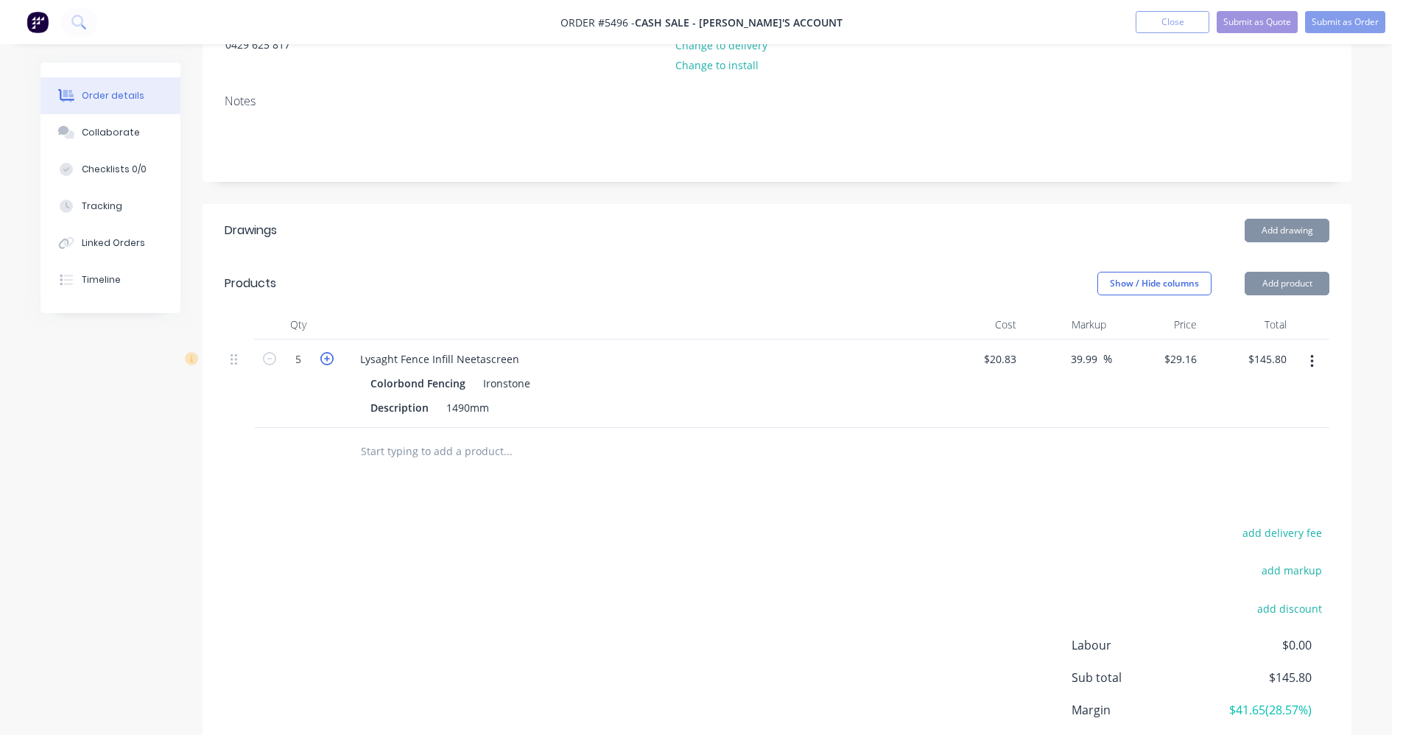
type input "$174.96"
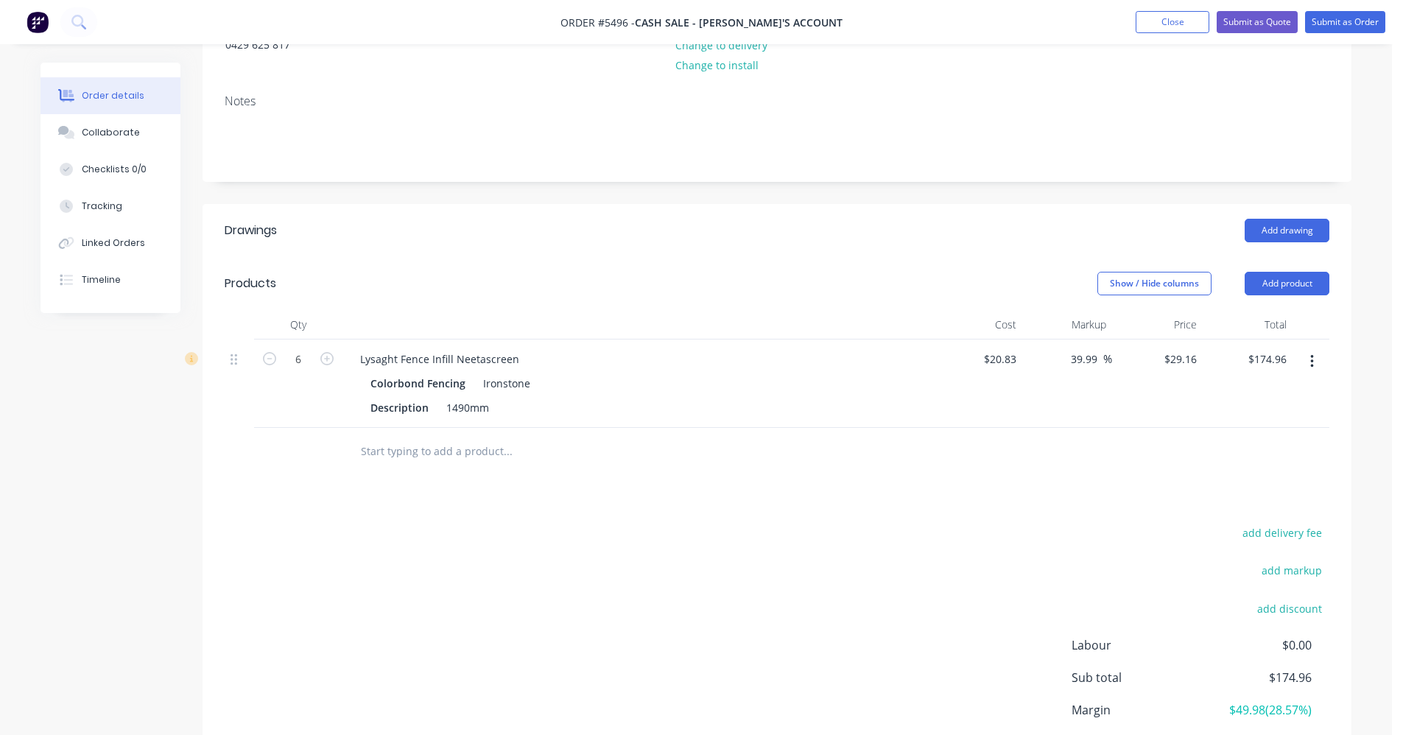
click at [421, 451] on input "text" at bounding box center [507, 451] width 295 height 29
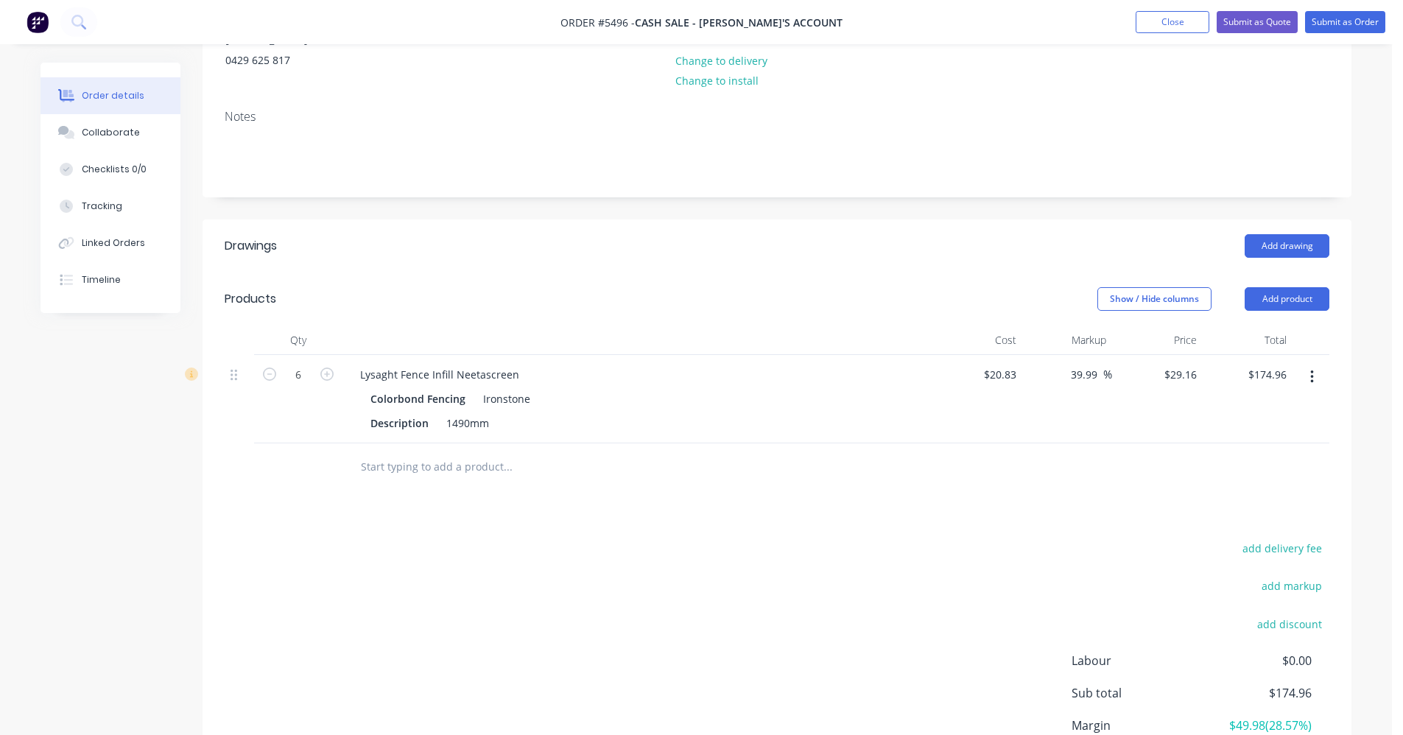
scroll to position [0, 0]
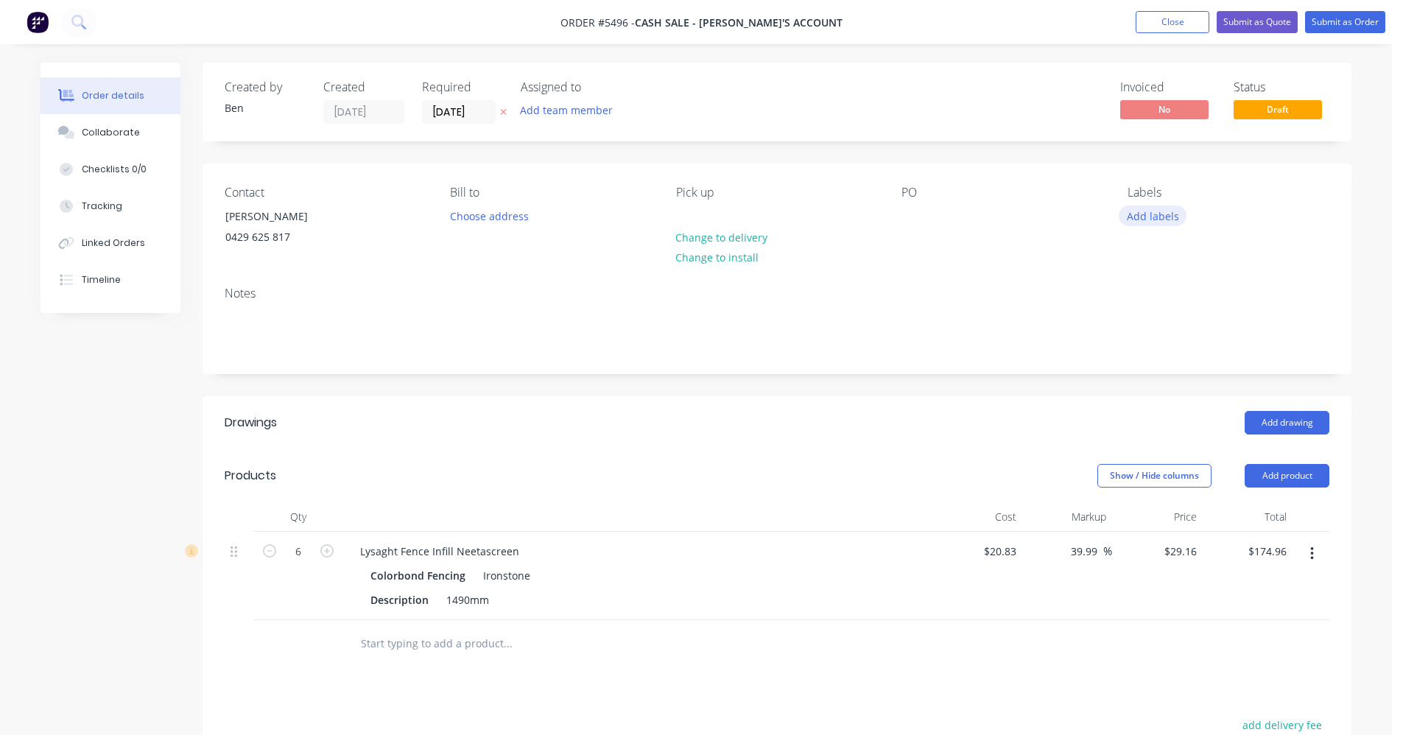
click at [1145, 214] on button "Add labels" at bounding box center [1153, 216] width 68 height 20
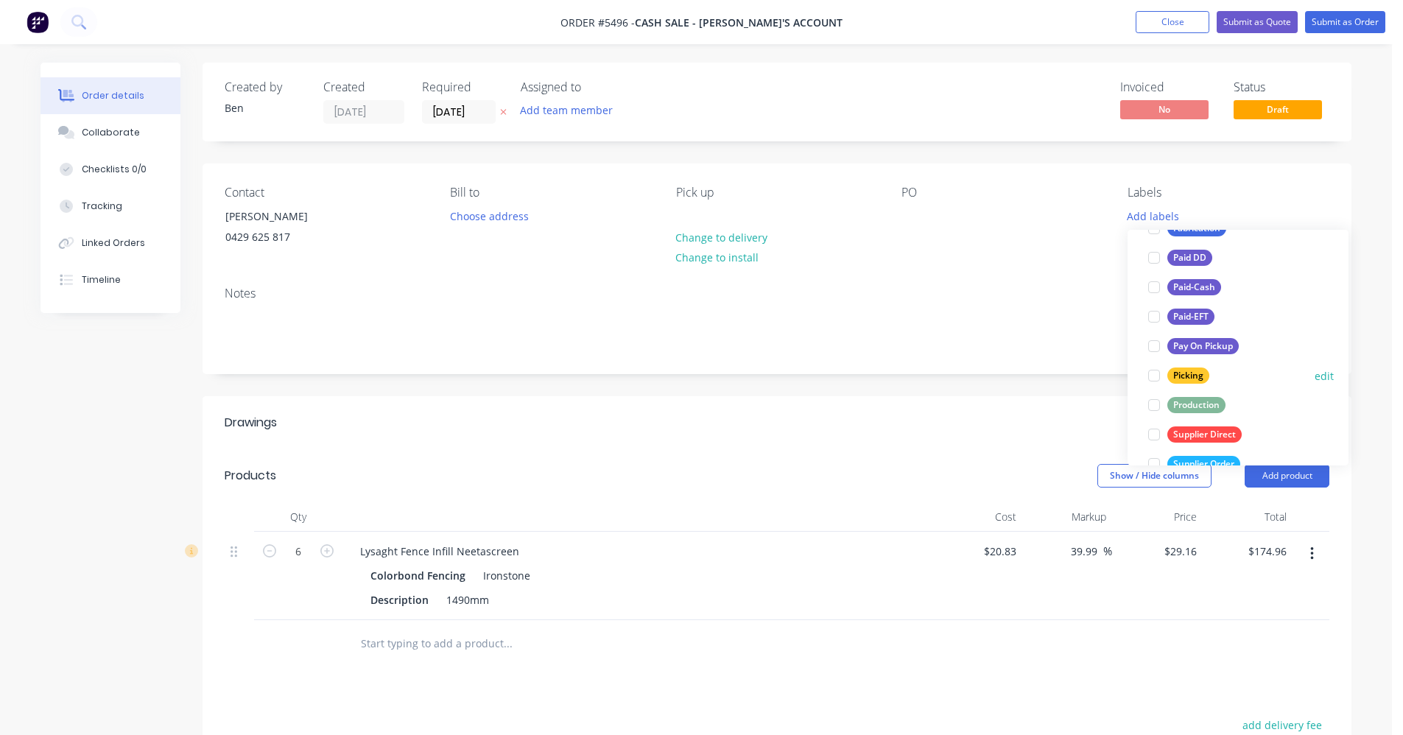
scroll to position [221, 0]
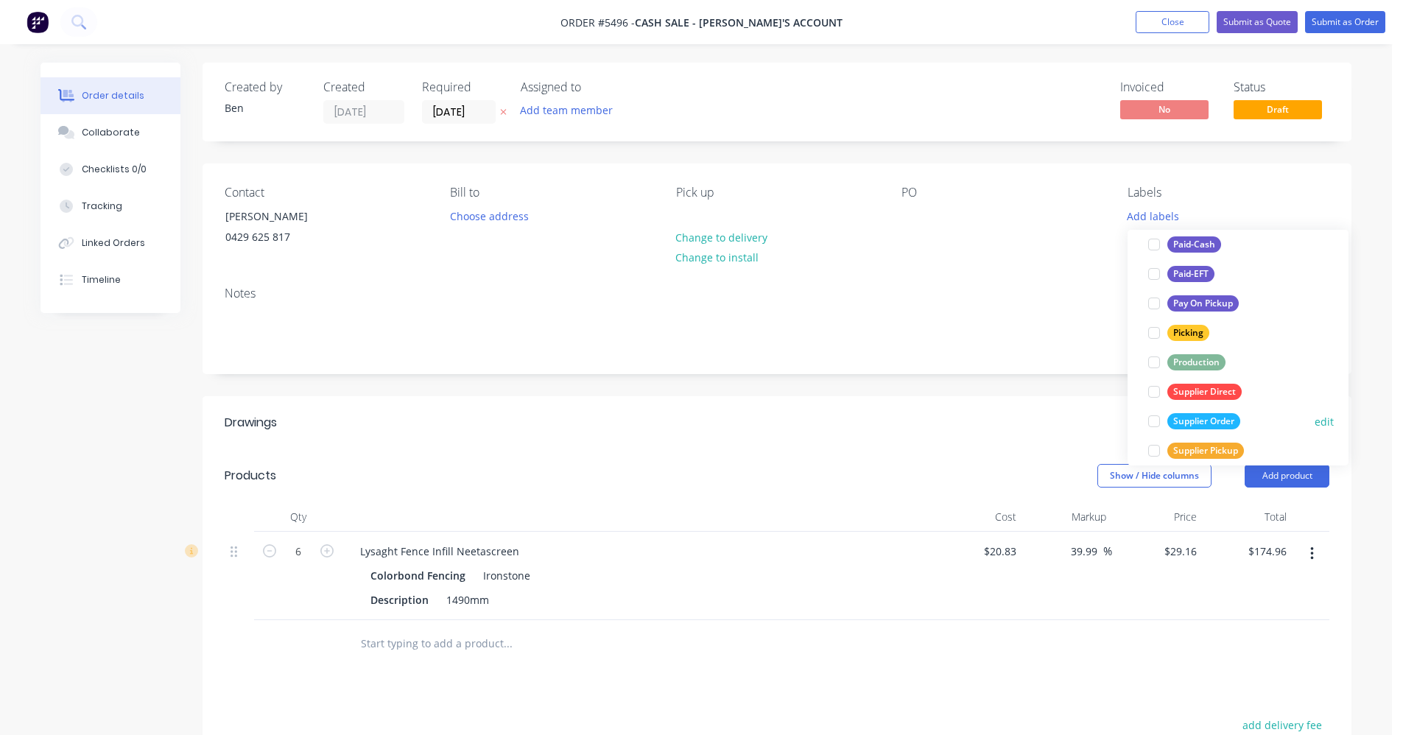
click at [1196, 420] on div "Supplier Order" at bounding box center [1204, 421] width 73 height 16
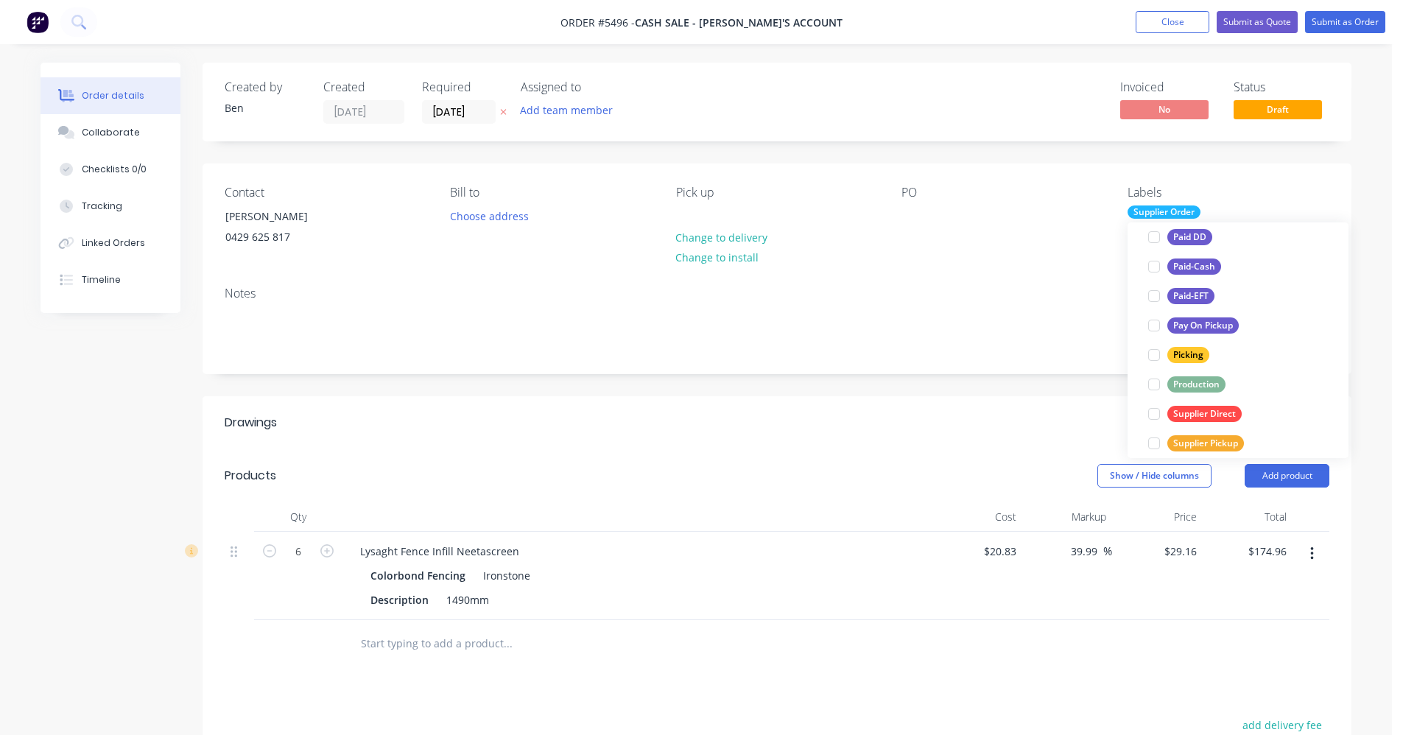
scroll to position [0, 0]
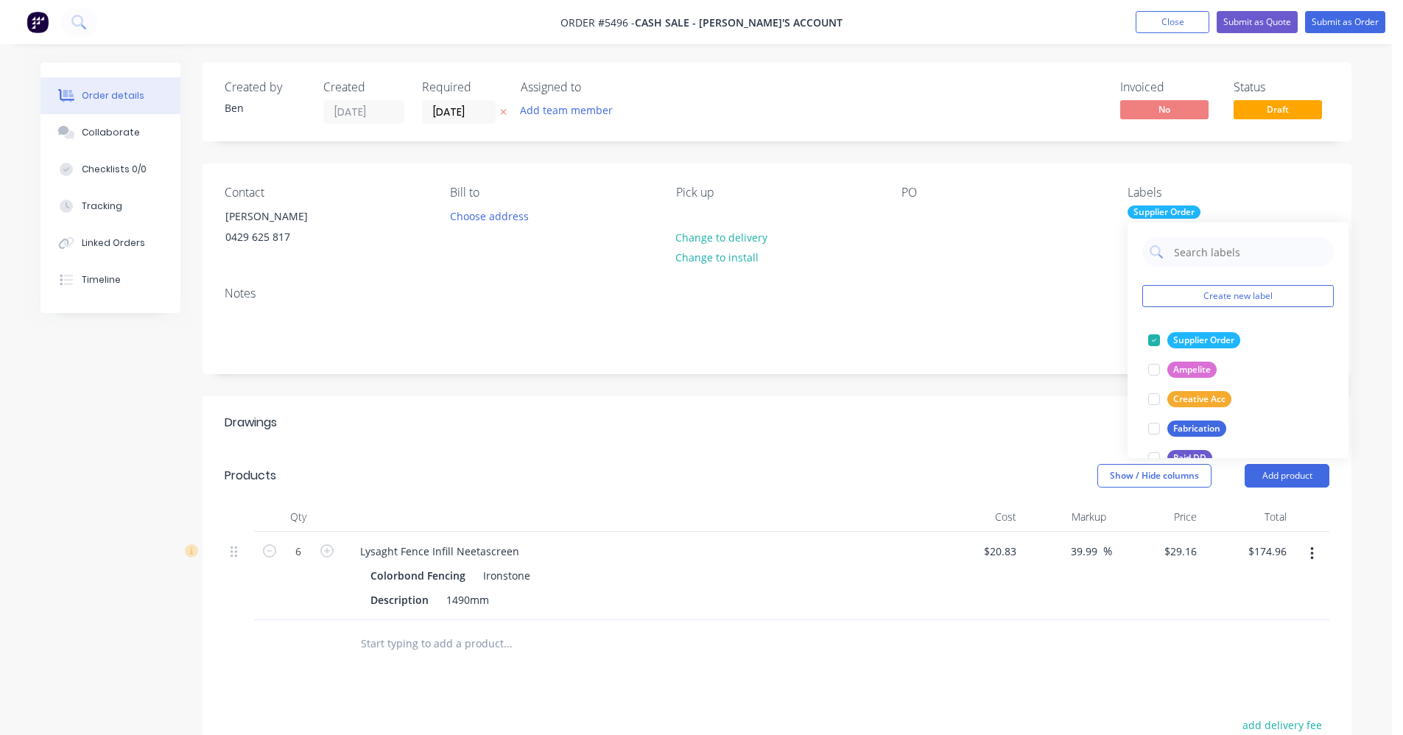
click at [864, 418] on div "Add drawing" at bounding box center [895, 423] width 870 height 24
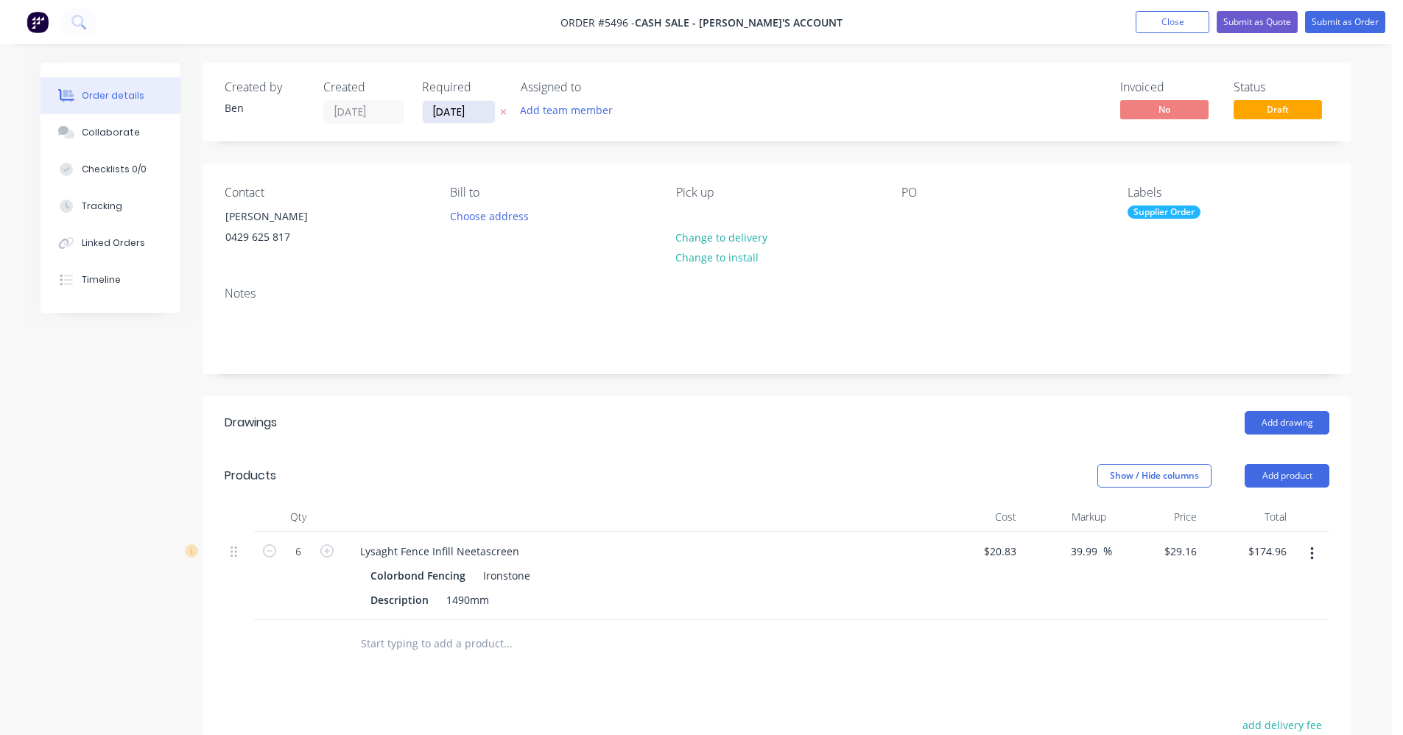
click at [446, 116] on input "[DATE]" at bounding box center [459, 112] width 72 height 22
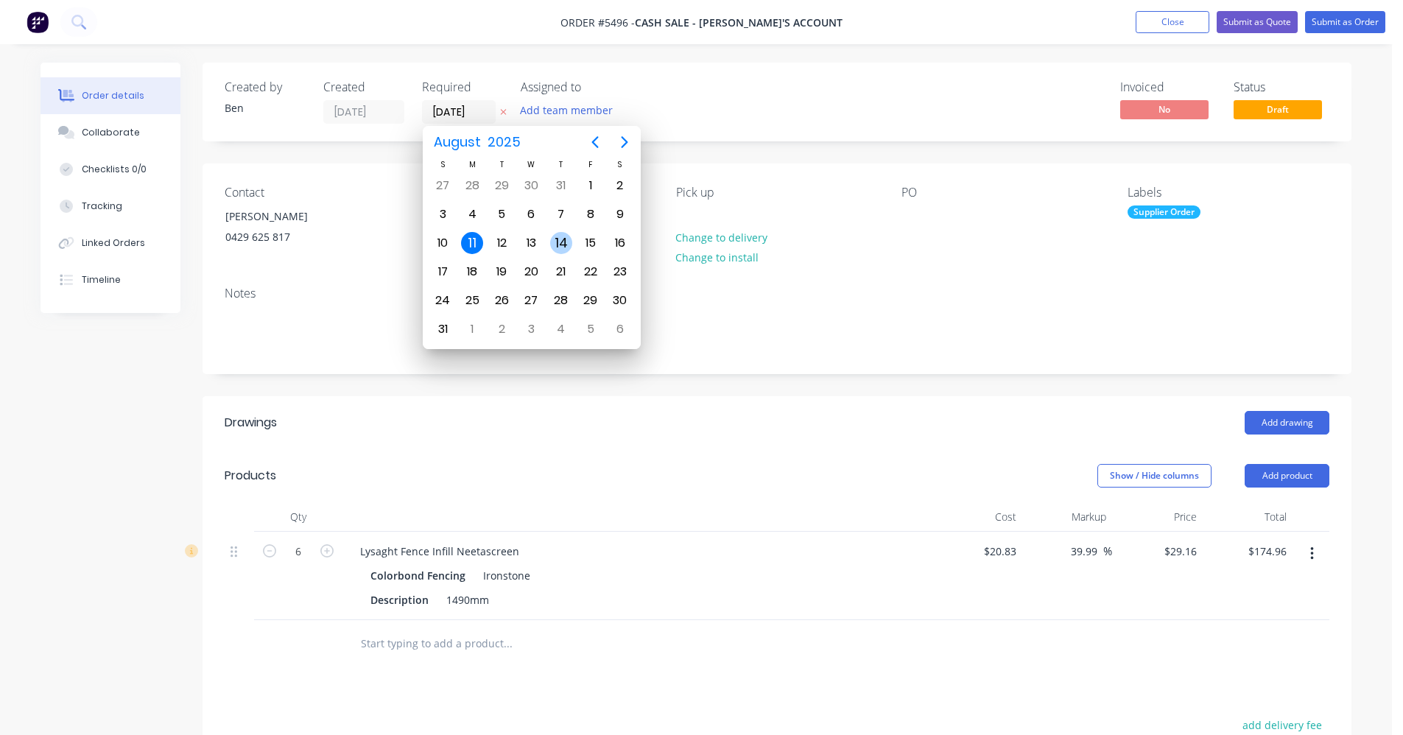
click at [561, 245] on div "14" at bounding box center [561, 243] width 22 height 22
type input "[DATE]"
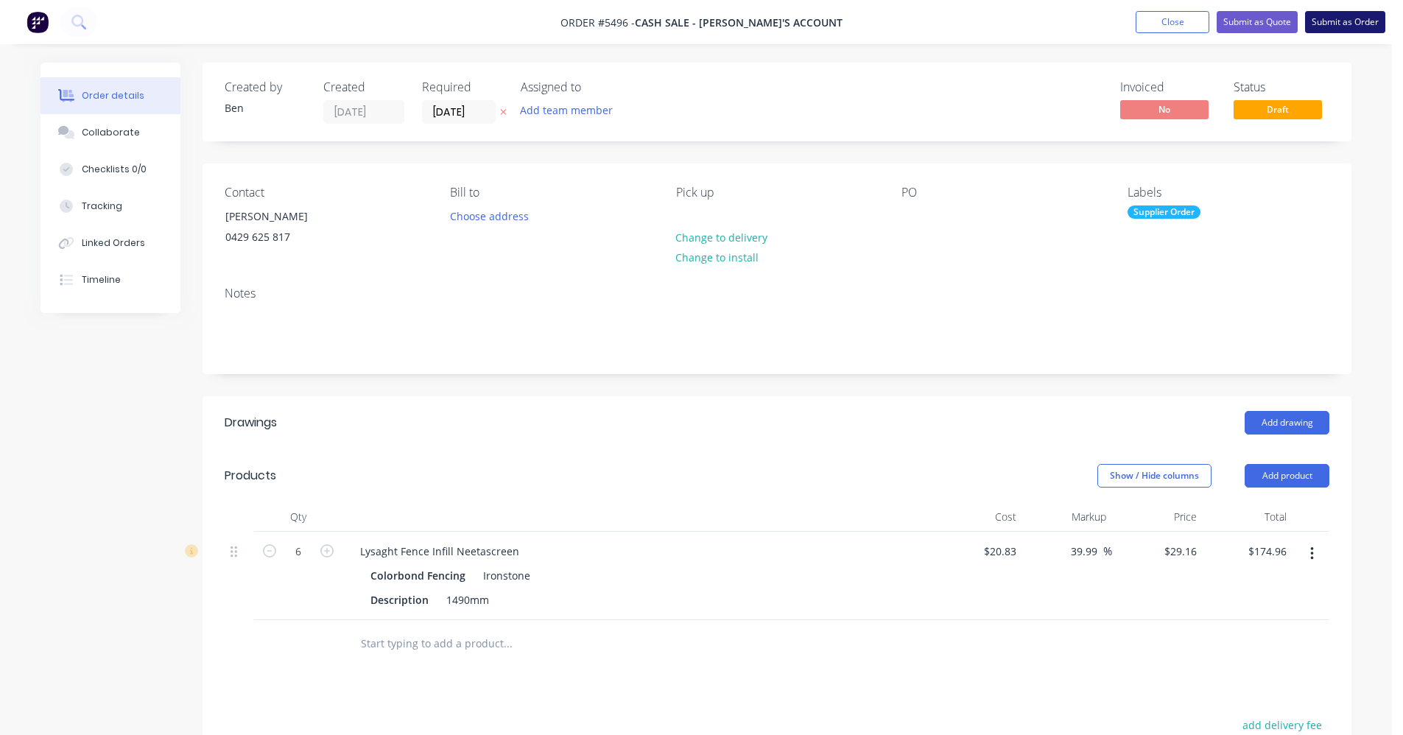
click at [1347, 21] on button "Submit as Order" at bounding box center [1345, 22] width 80 height 22
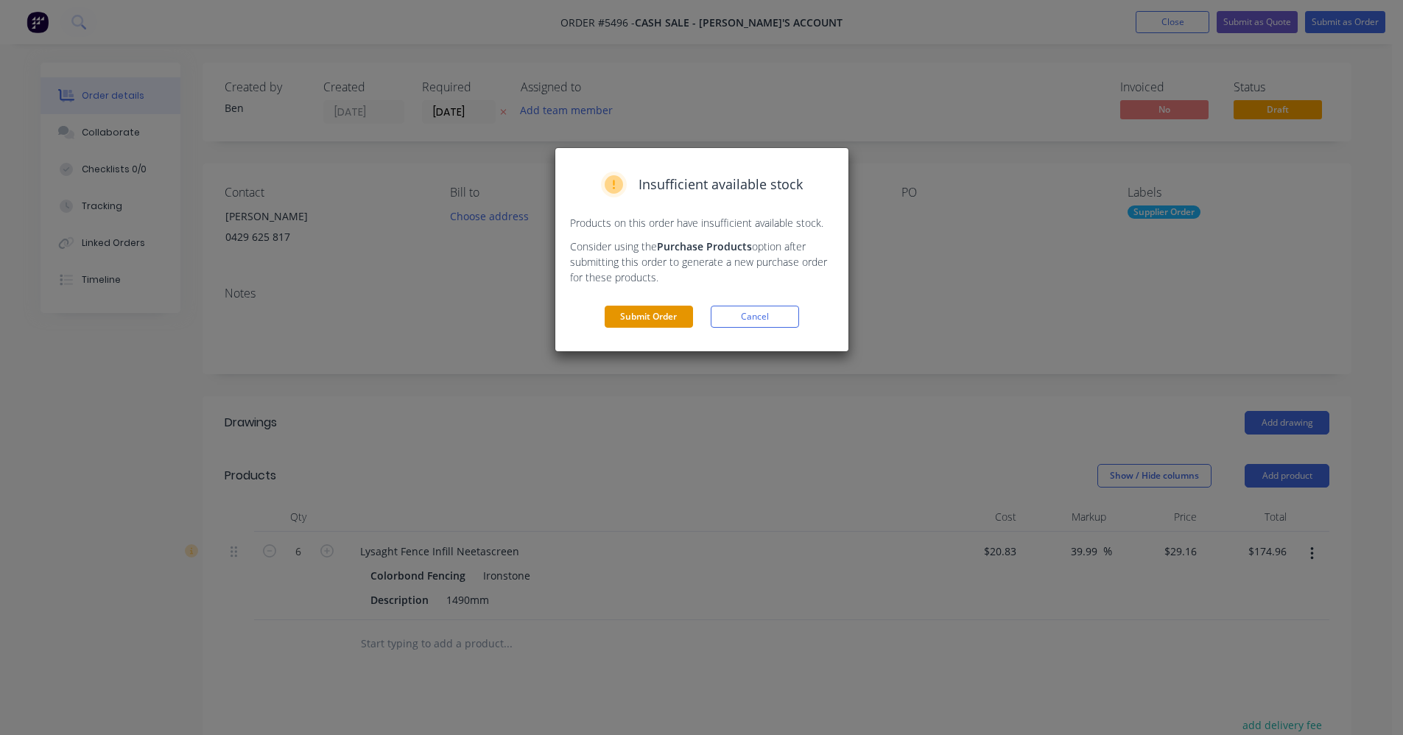
click at [645, 312] on button "Submit Order" at bounding box center [649, 317] width 88 height 22
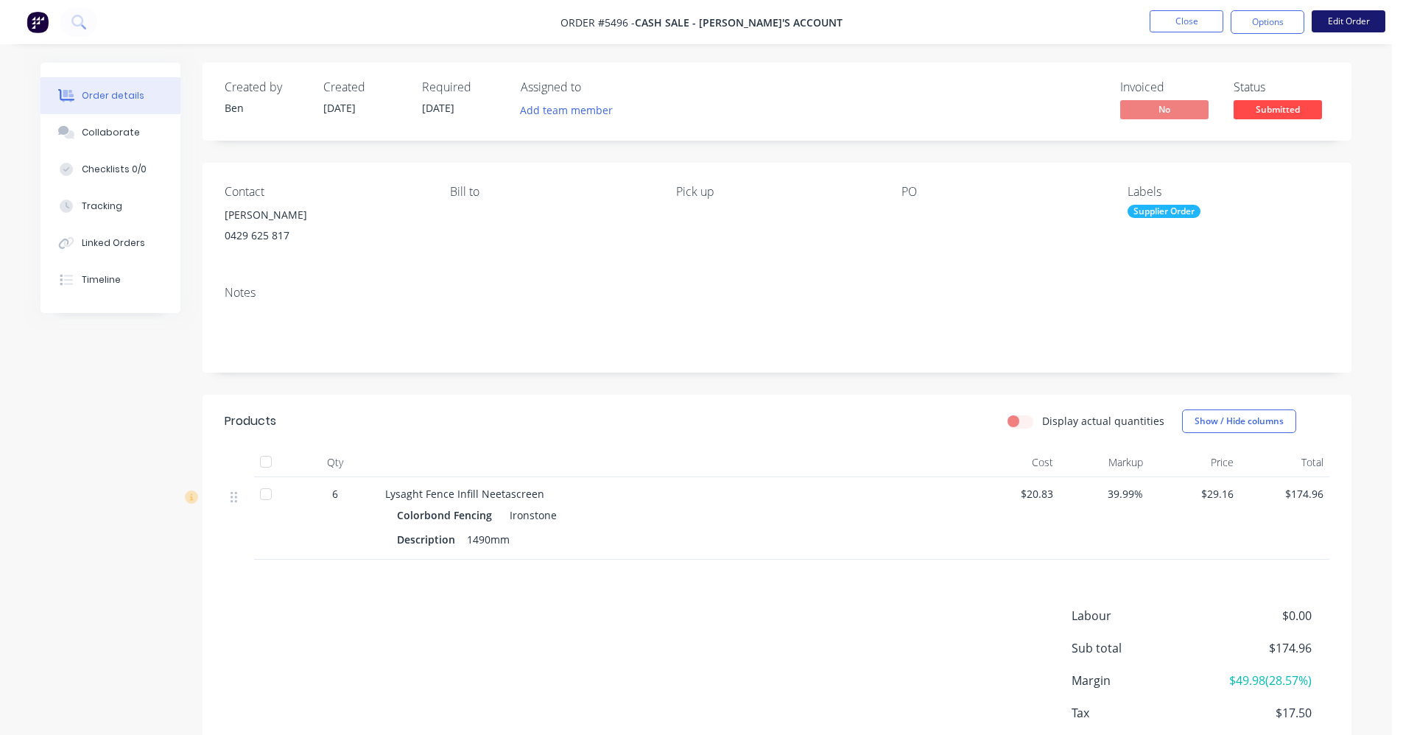
click at [1367, 18] on button "Edit Order" at bounding box center [1349, 21] width 74 height 22
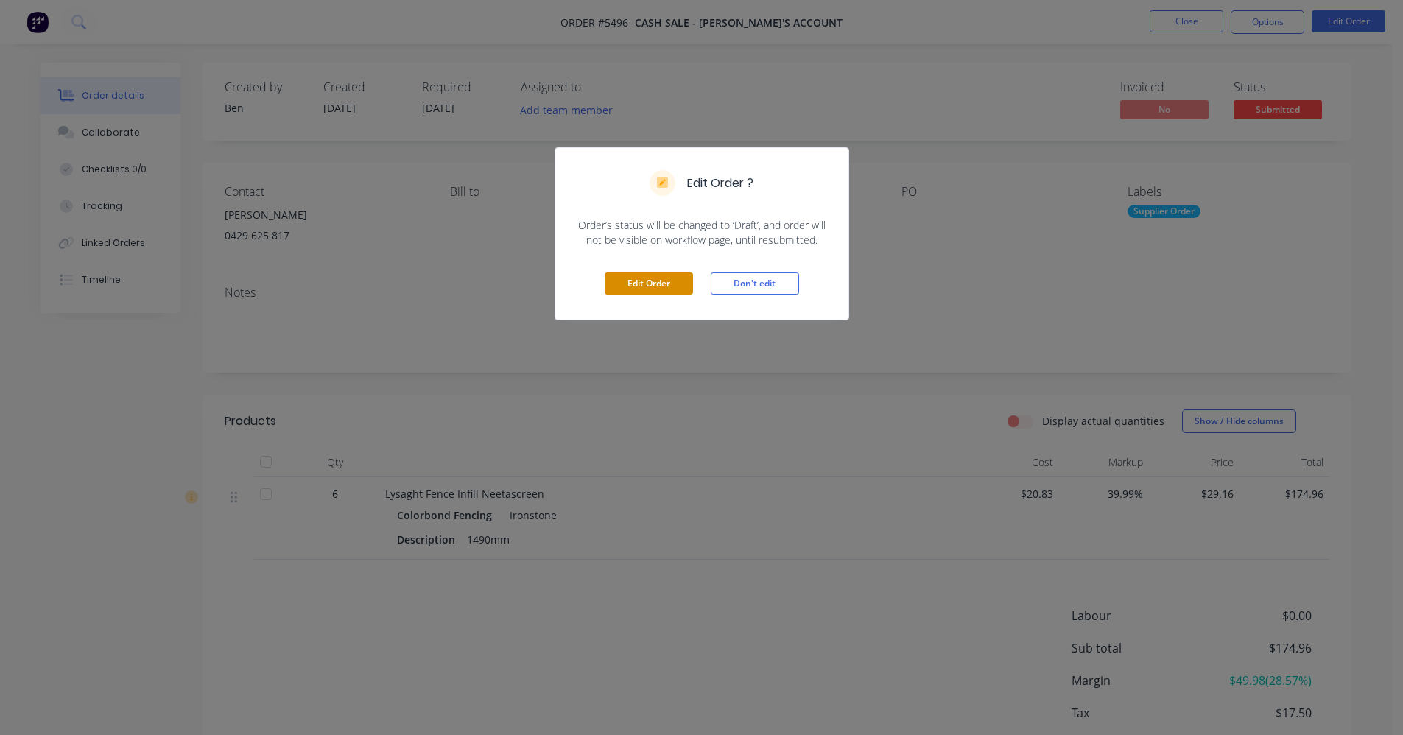
drag, startPoint x: 650, startPoint y: 283, endPoint x: 673, endPoint y: 276, distance: 23.8
click at [651, 283] on button "Edit Order" at bounding box center [649, 284] width 88 height 22
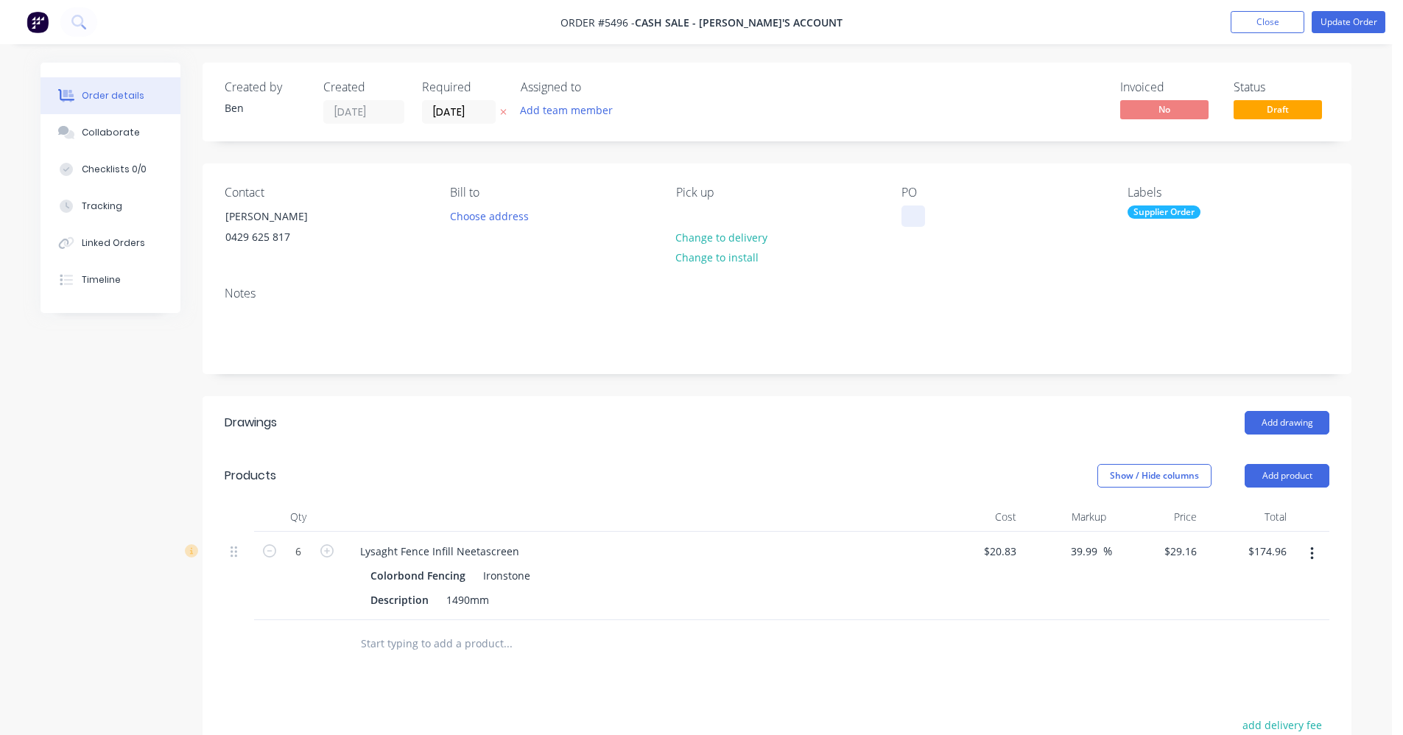
click at [914, 217] on div at bounding box center [914, 216] width 24 height 21
click at [1333, 25] on button "Update Order" at bounding box center [1349, 22] width 74 height 22
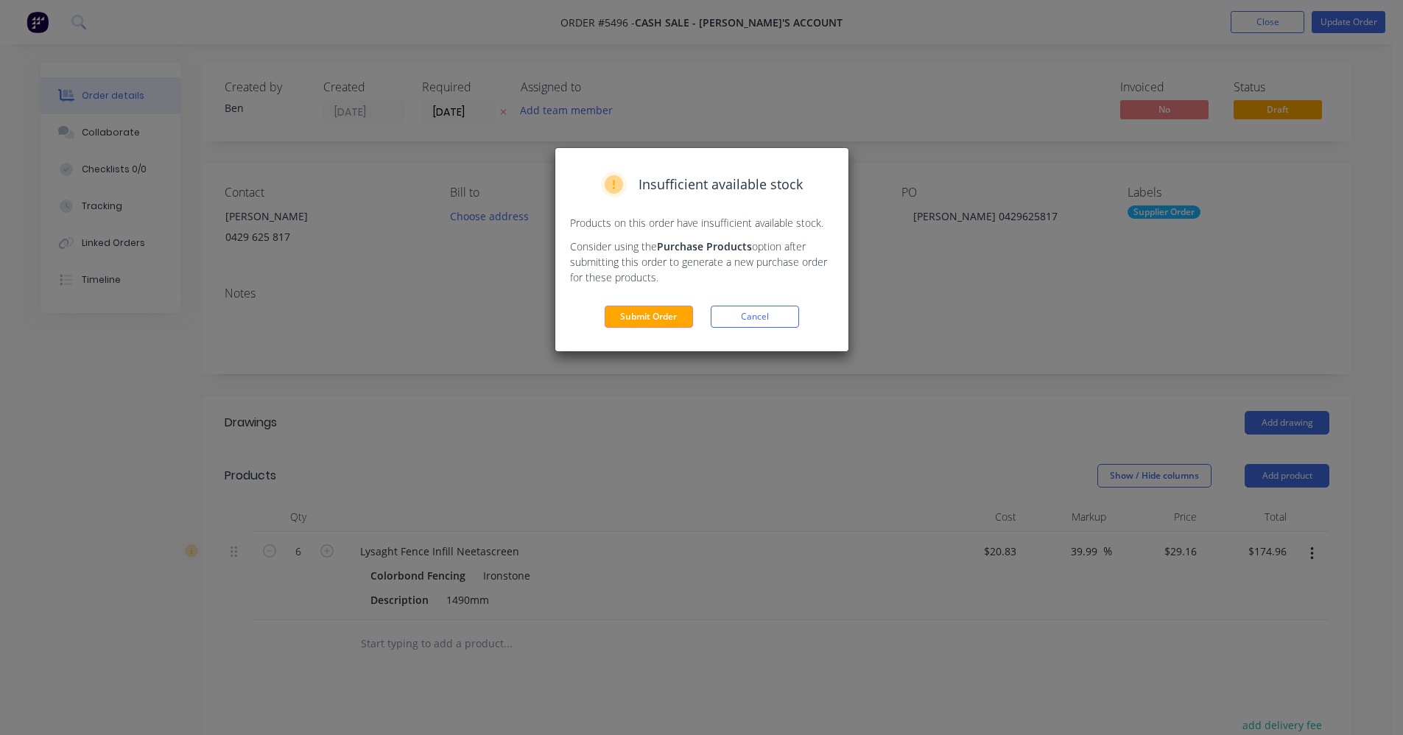
click at [625, 329] on div "Insufficient available stock Products on this order have insufficient available…" at bounding box center [701, 249] width 293 height 203
click at [632, 317] on button "Submit Order" at bounding box center [649, 317] width 88 height 22
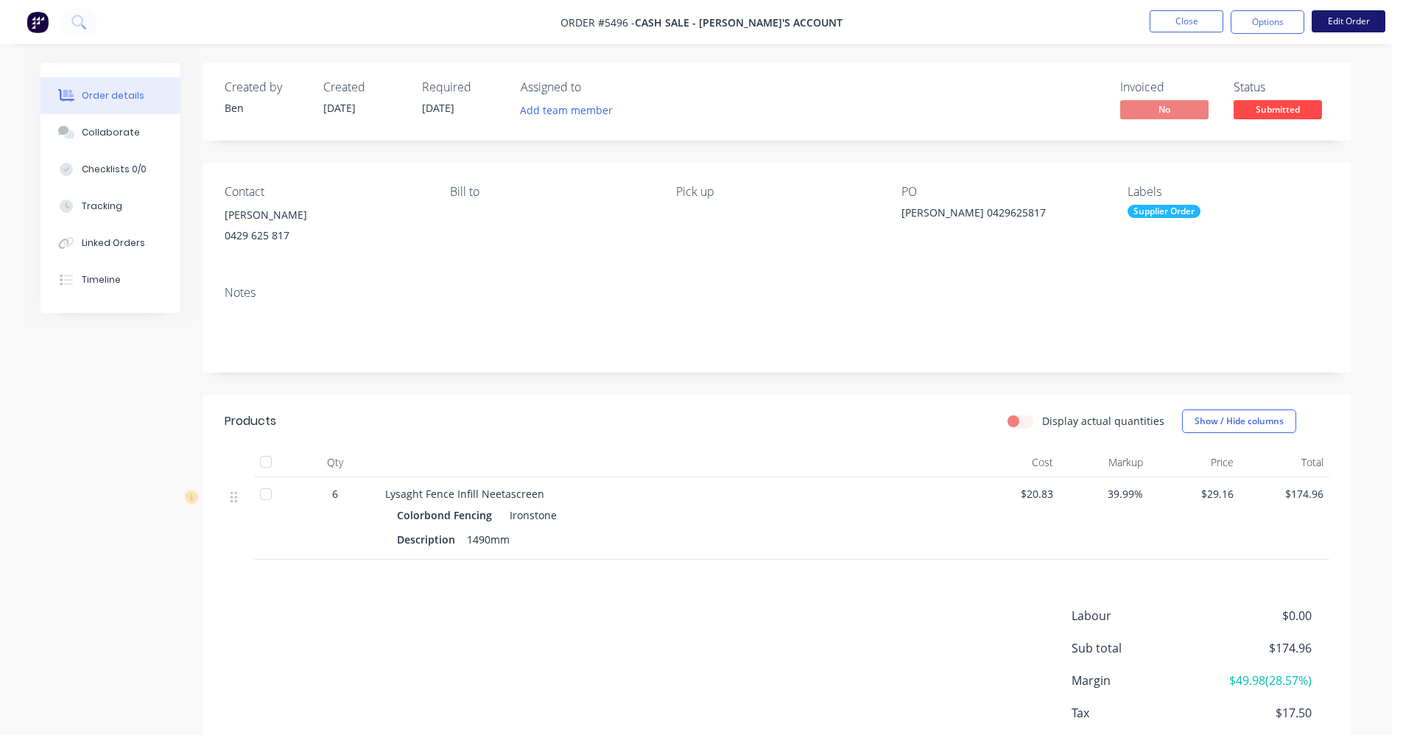
click at [1352, 26] on button "Edit Order" at bounding box center [1349, 21] width 74 height 22
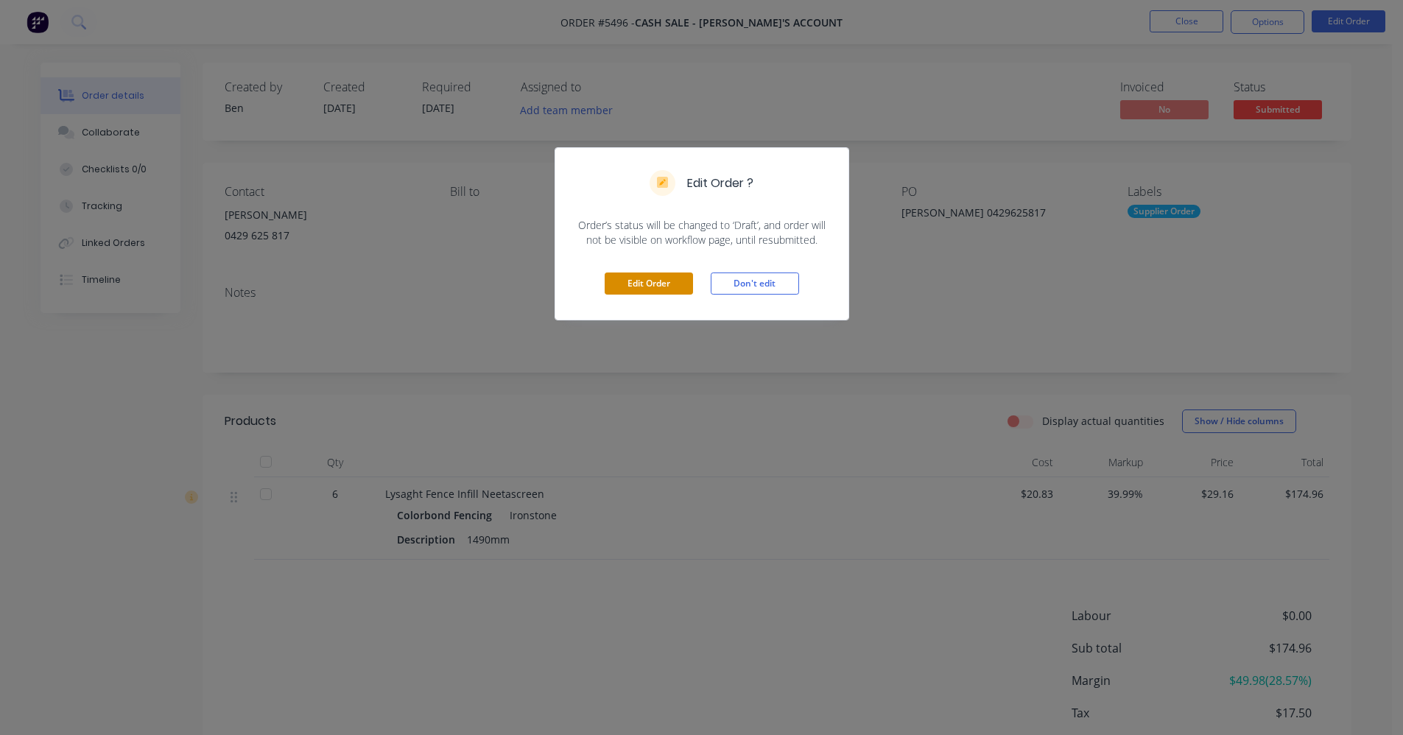
click at [650, 287] on button "Edit Order" at bounding box center [649, 284] width 88 height 22
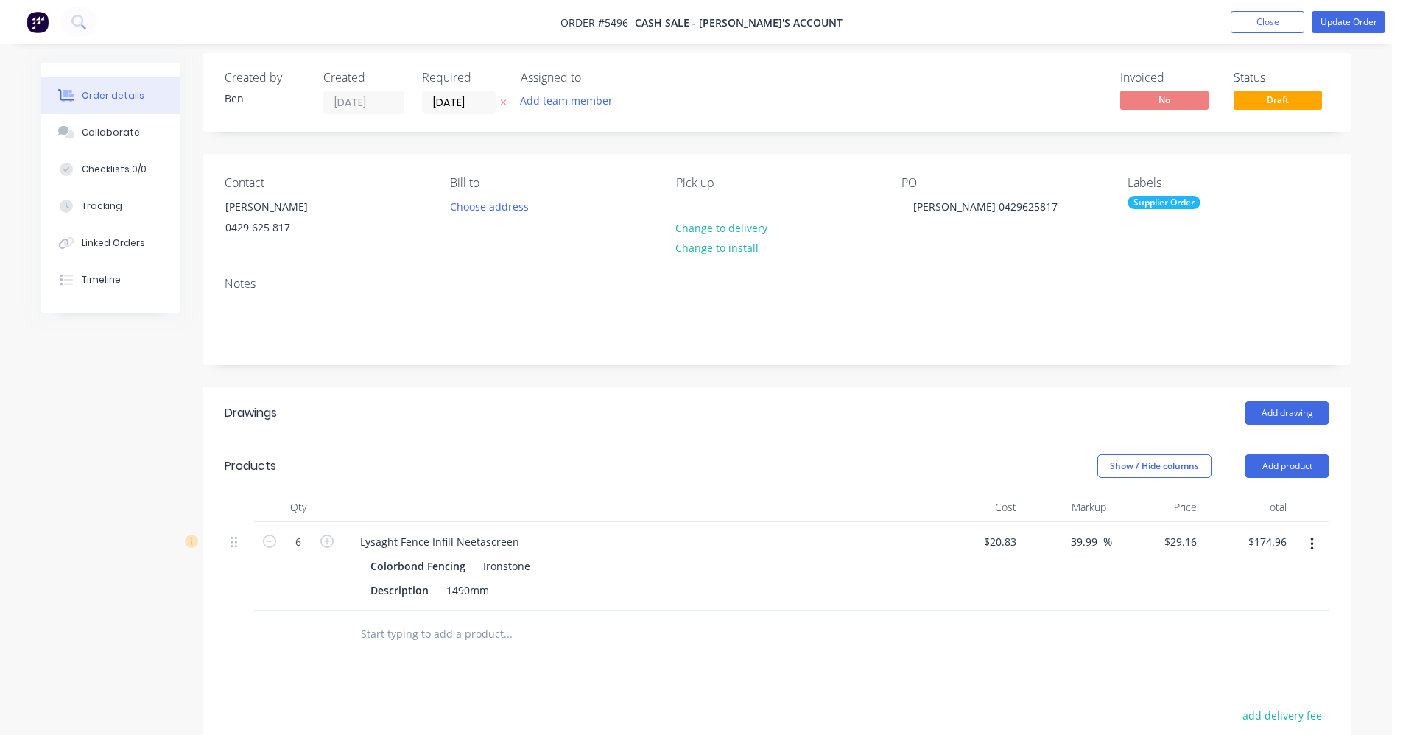
scroll to position [147, 0]
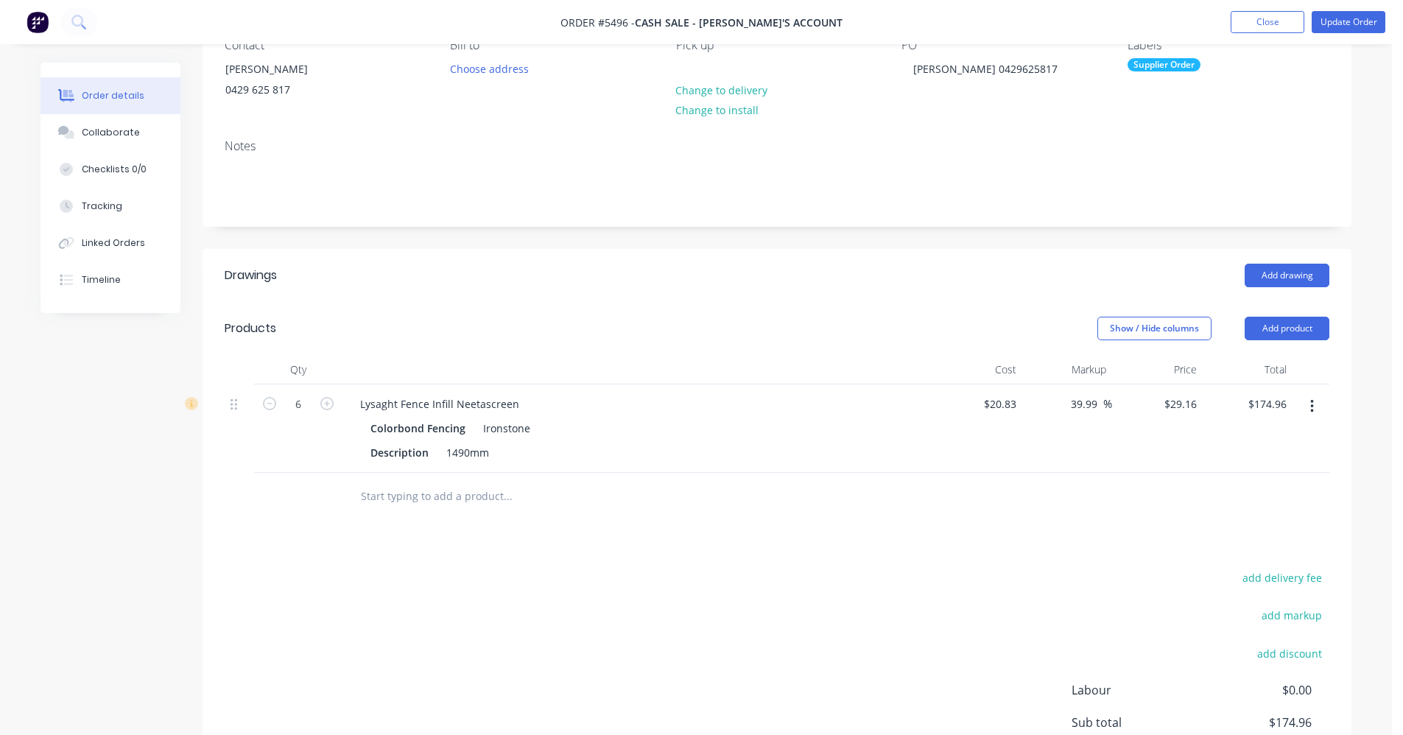
click at [396, 497] on input "text" at bounding box center [507, 496] width 295 height 29
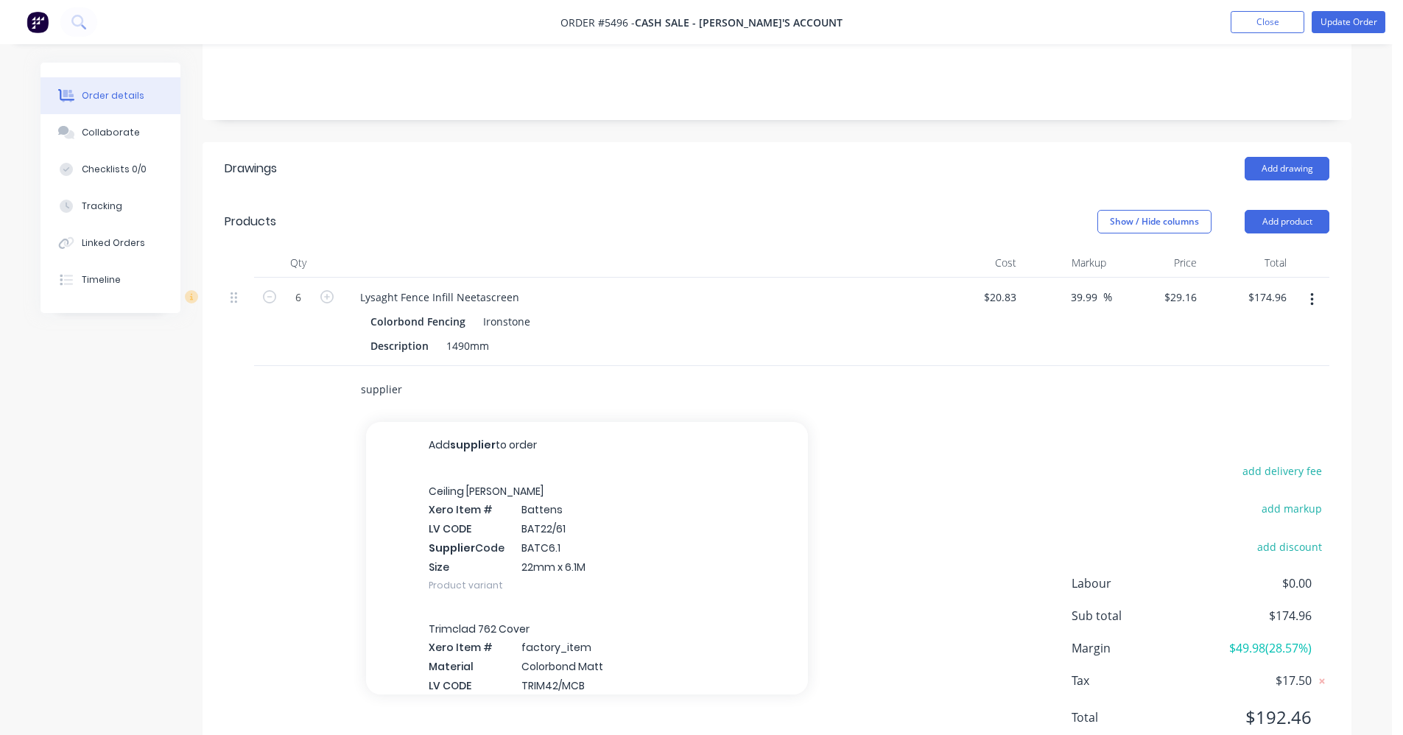
scroll to position [161, 0]
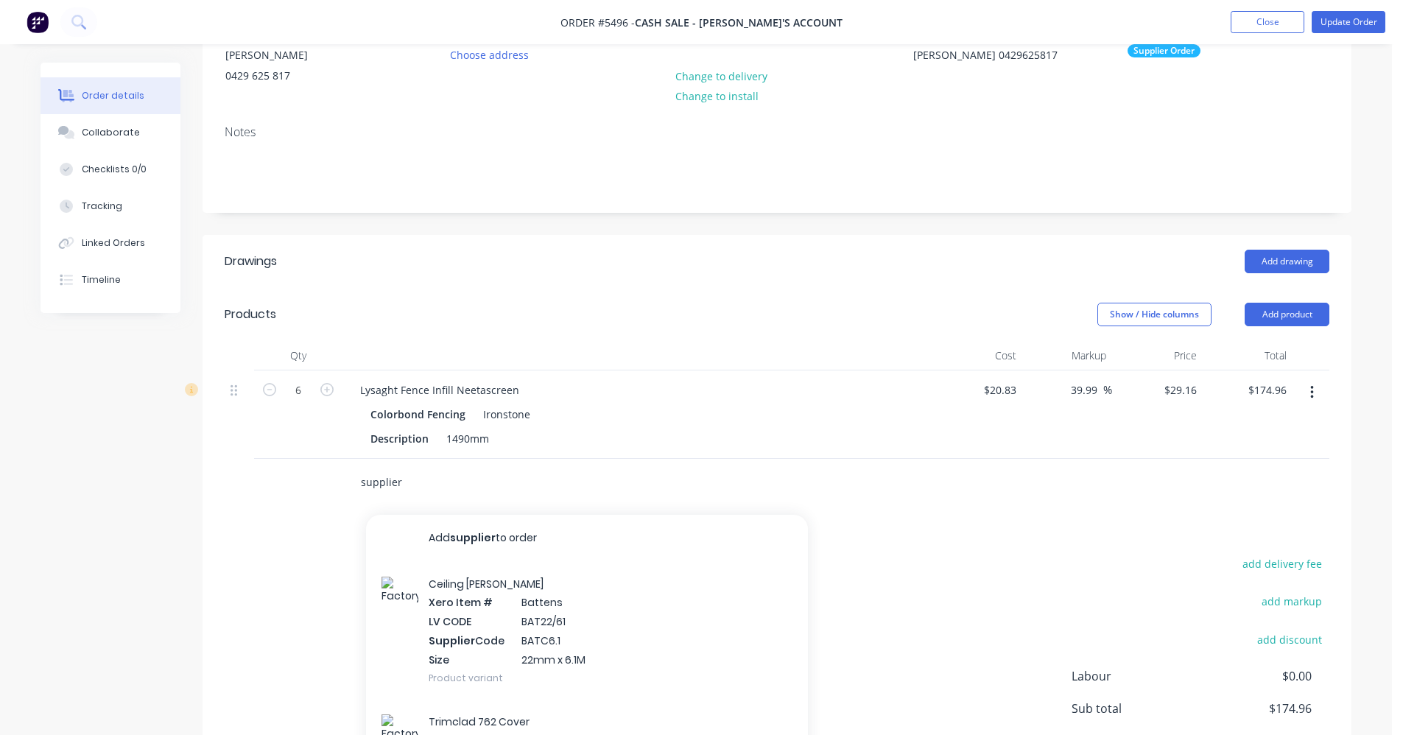
click at [488, 484] on input "supplier" at bounding box center [507, 482] width 295 height 29
type input "supplier"
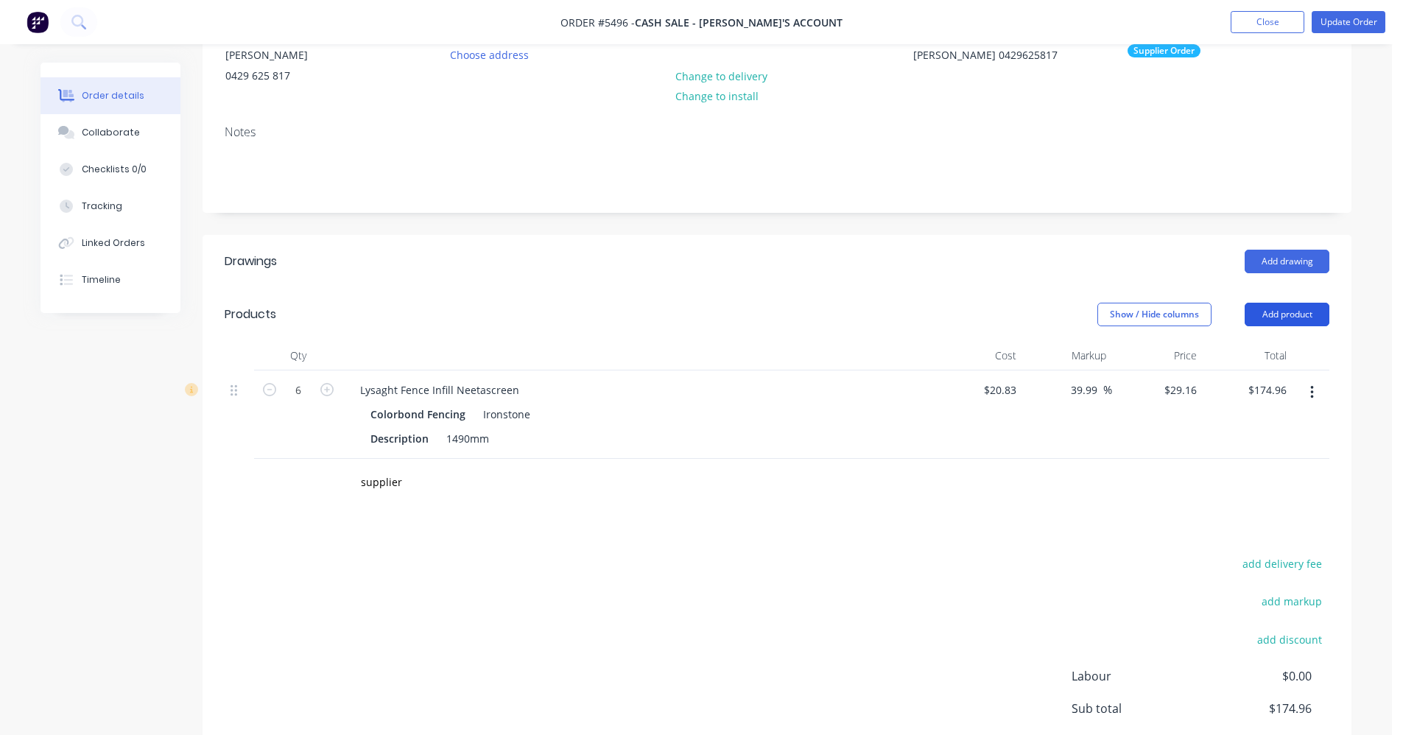
click at [1274, 309] on button "Add product" at bounding box center [1287, 315] width 85 height 24
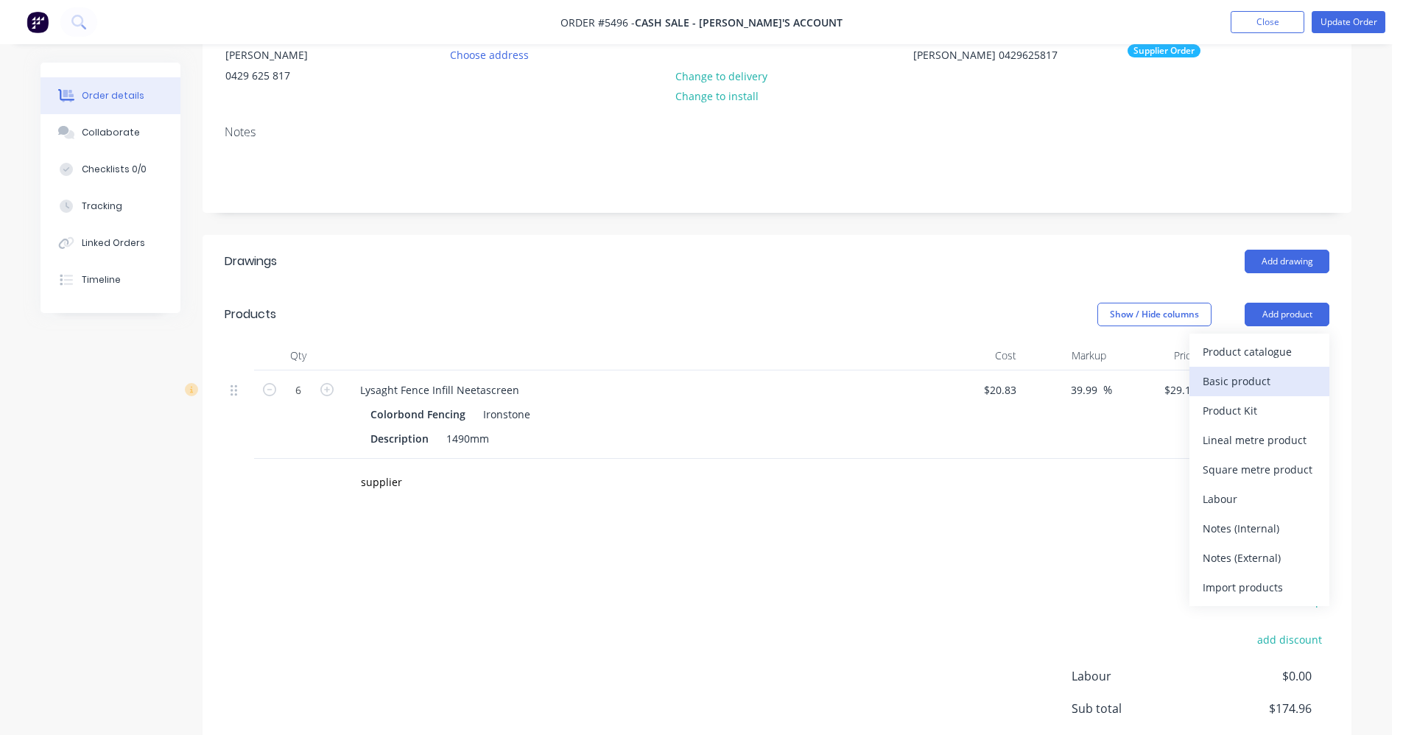
click at [1249, 378] on div "Basic product" at bounding box center [1259, 381] width 113 height 21
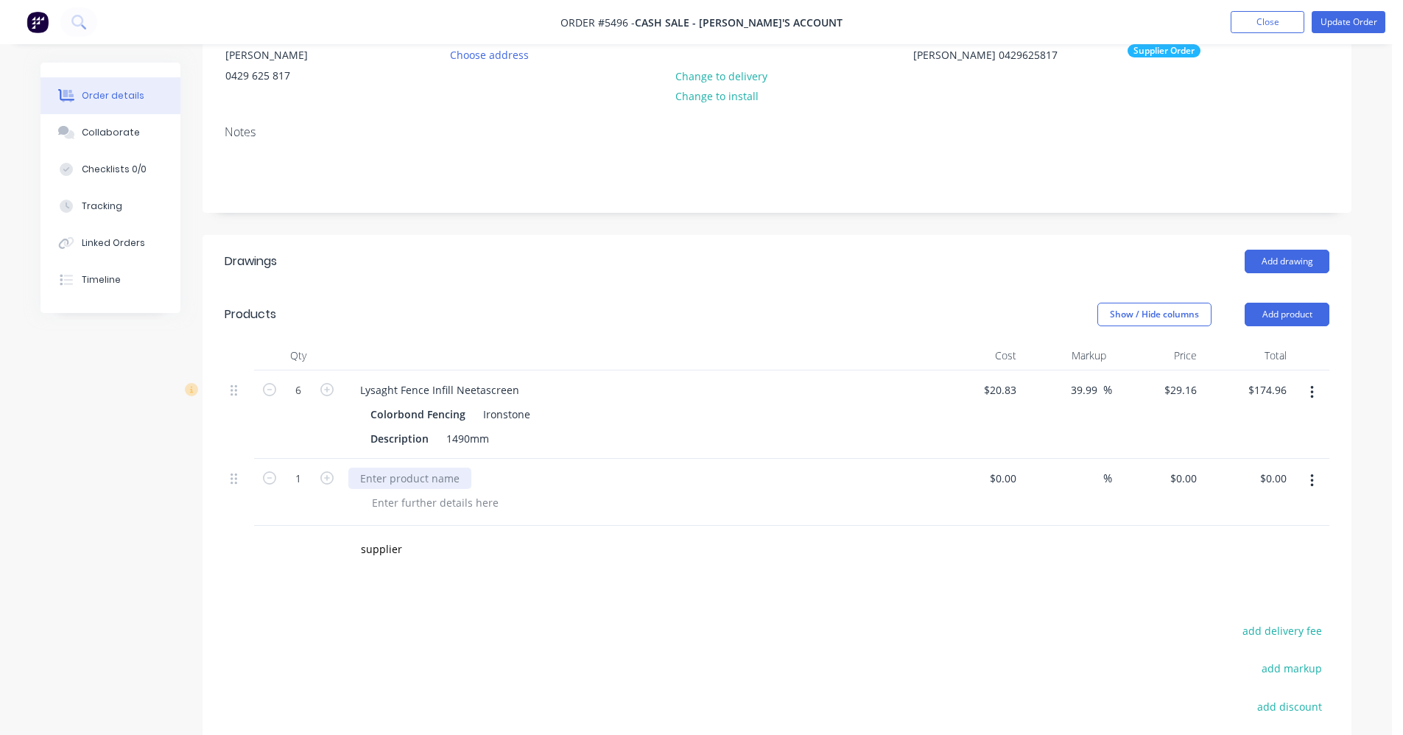
click at [402, 481] on div at bounding box center [409, 478] width 123 height 21
click at [1193, 480] on input "0" at bounding box center [1186, 478] width 34 height 21
type input "$50.00"
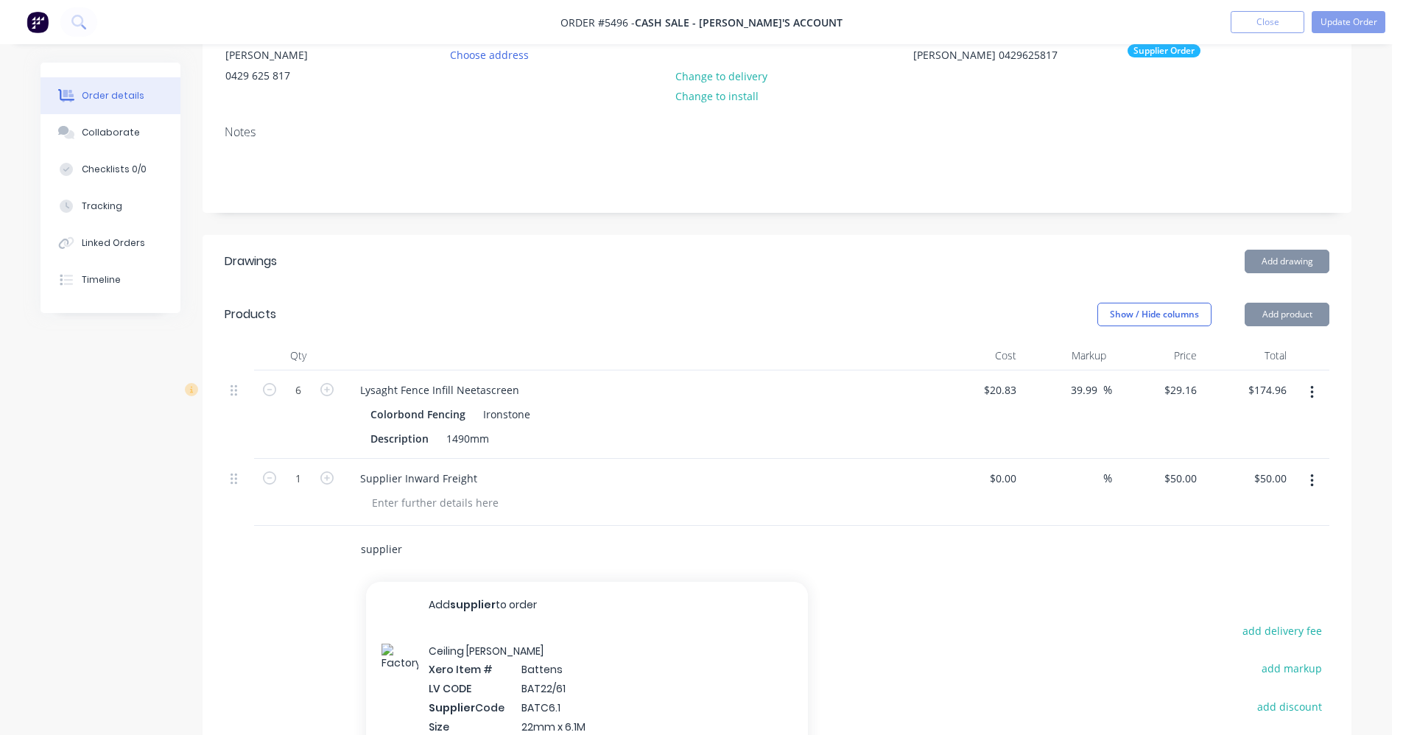
click at [276, 547] on div "supplier Add supplier to order Ceiling [PERSON_NAME] Xero Item # Battens LV COD…" at bounding box center [777, 550] width 1105 height 48
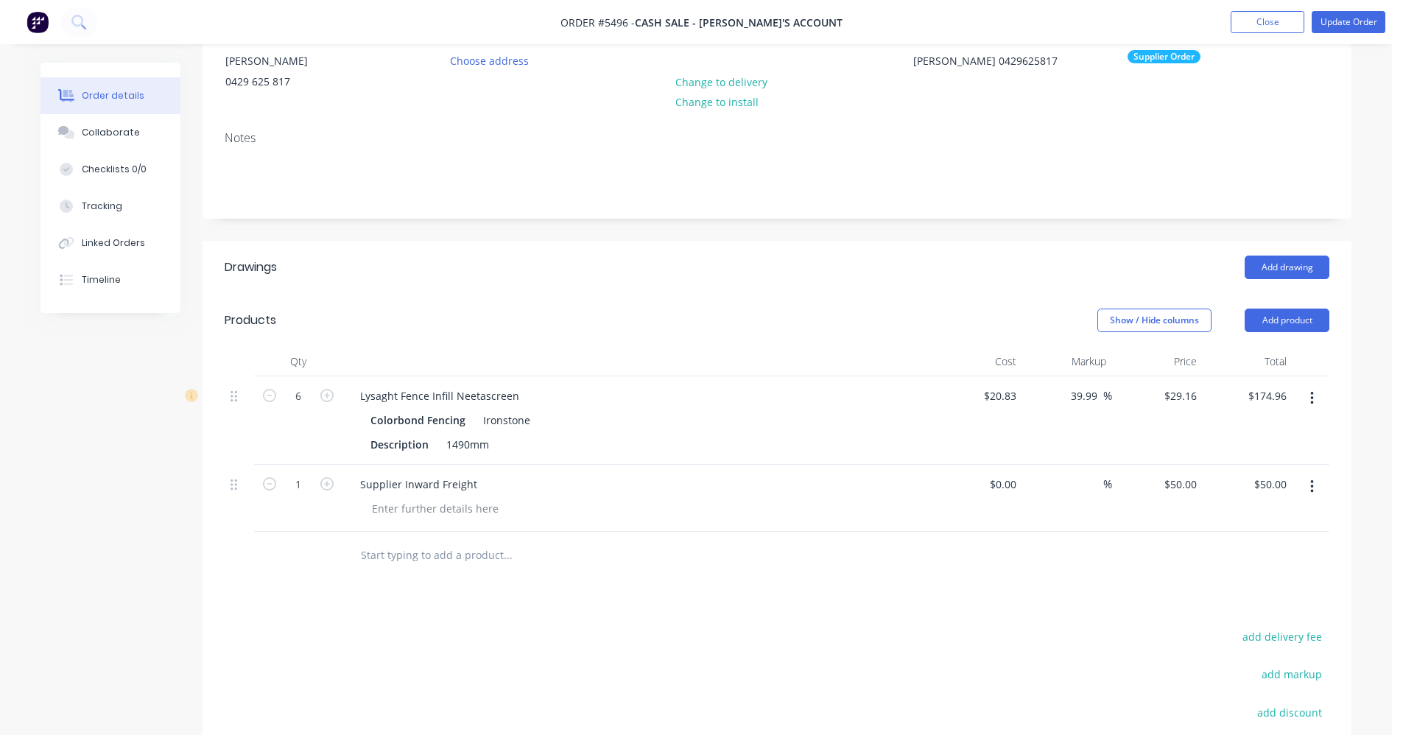
scroll to position [155, 0]
click at [1344, 28] on button "Update Order" at bounding box center [1349, 22] width 74 height 22
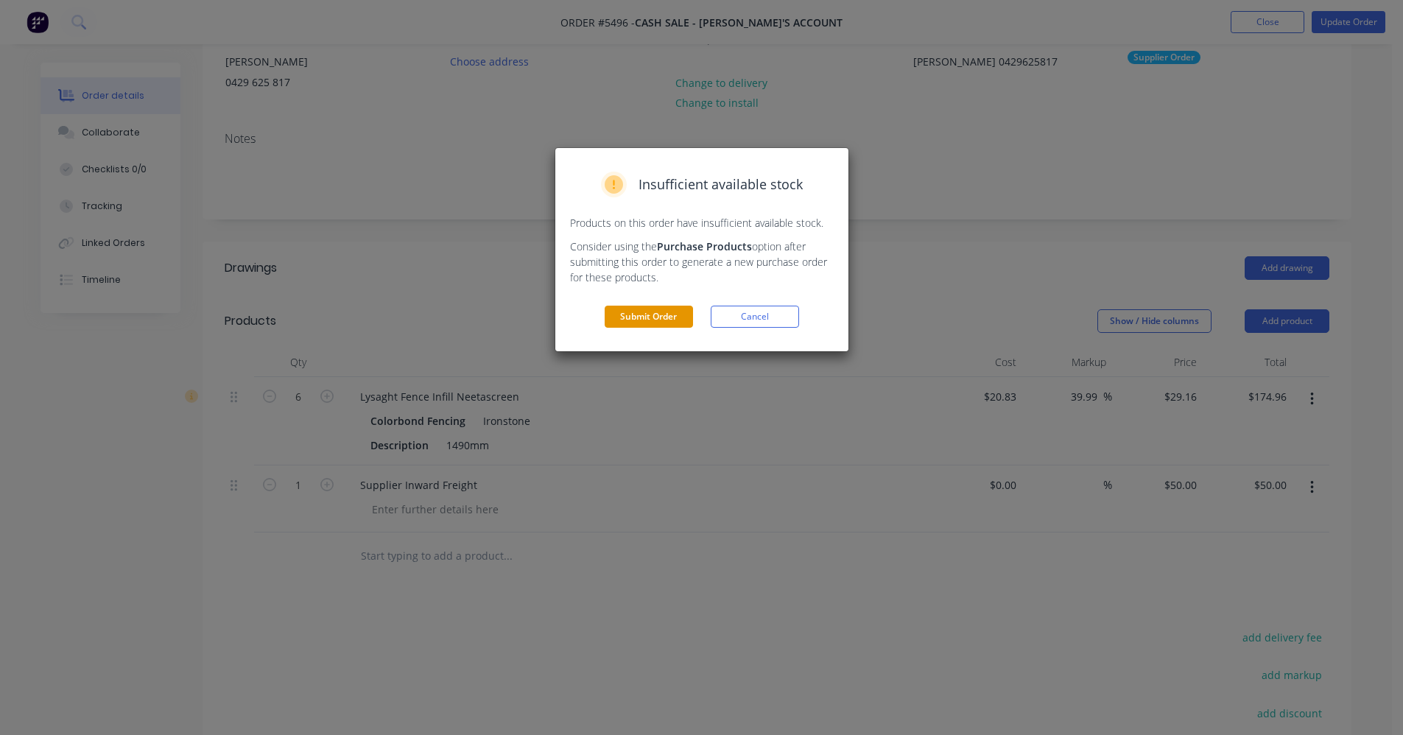
click at [654, 317] on button "Submit Order" at bounding box center [649, 317] width 88 height 22
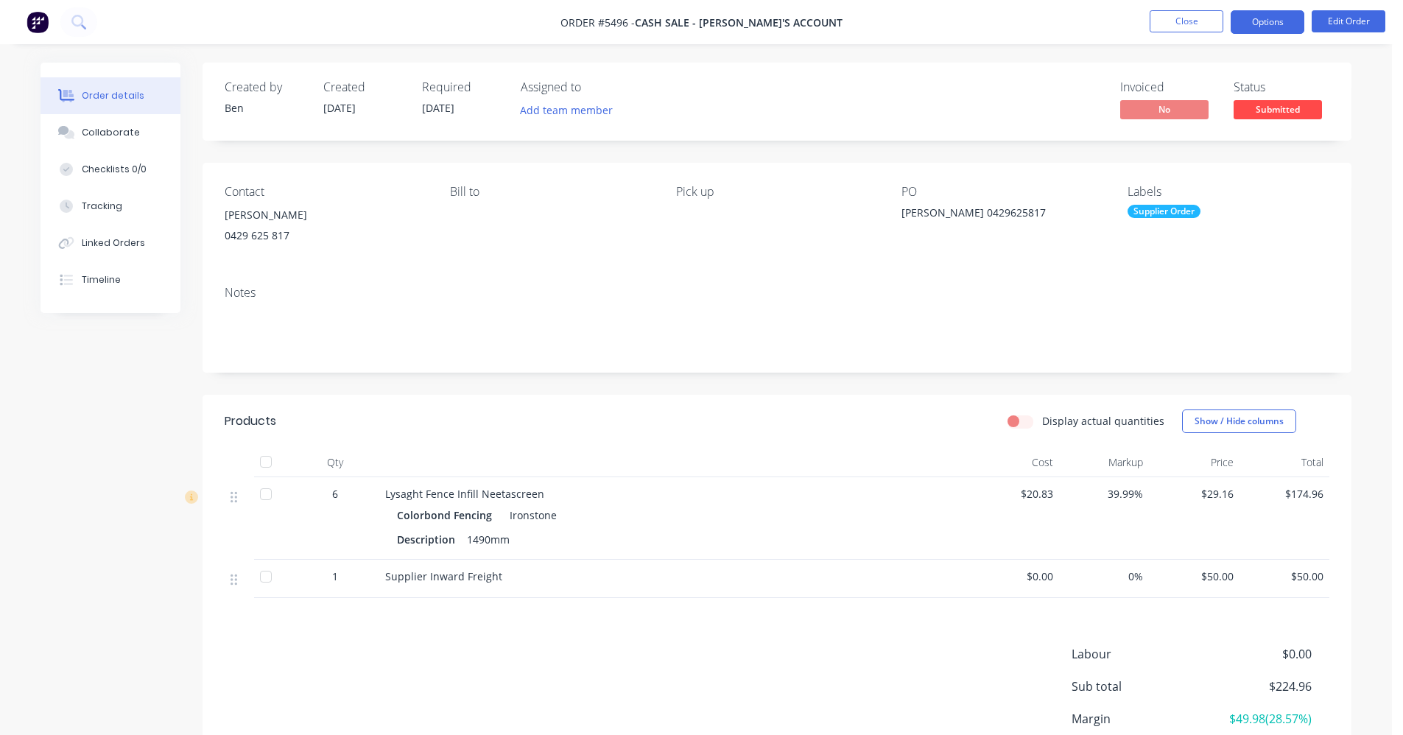
click at [1288, 21] on button "Options" at bounding box center [1268, 22] width 74 height 24
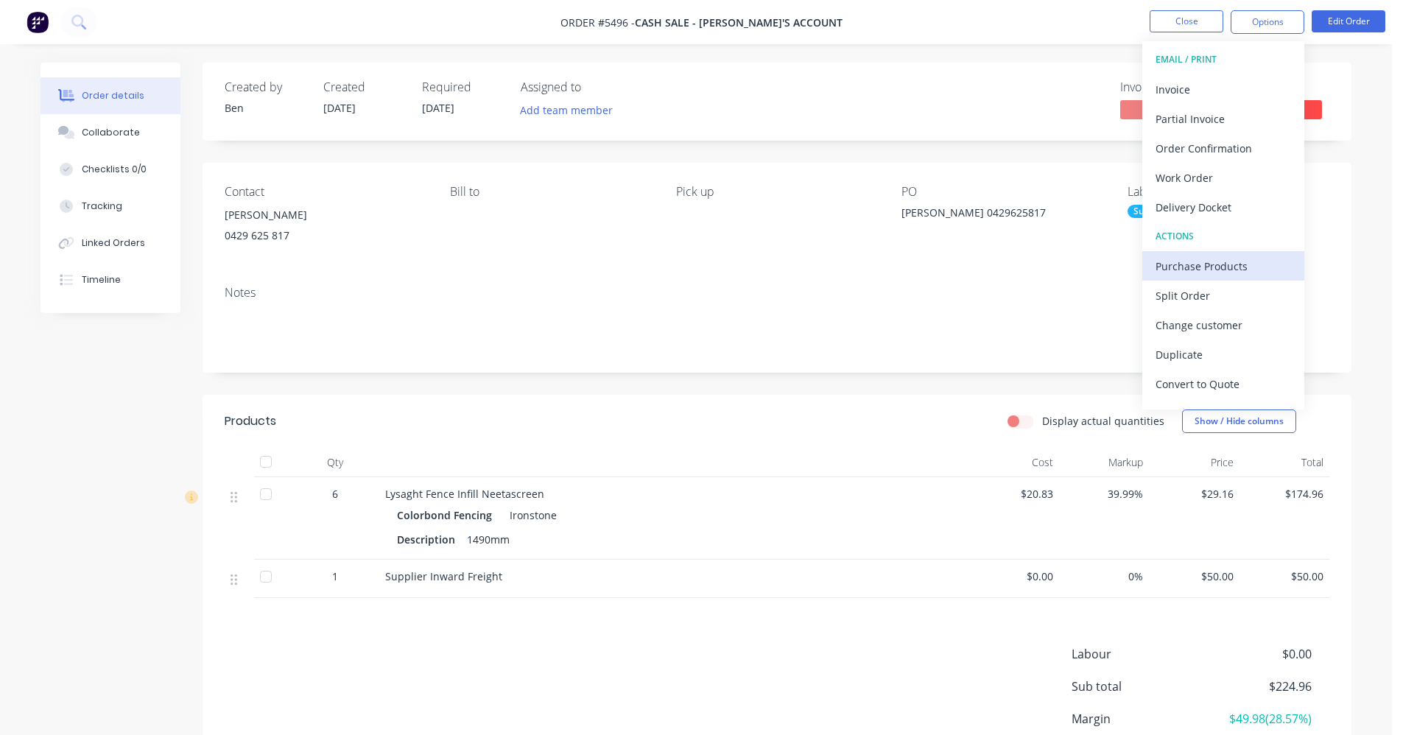
click at [1192, 266] on div "Purchase Products" at bounding box center [1224, 266] width 136 height 21
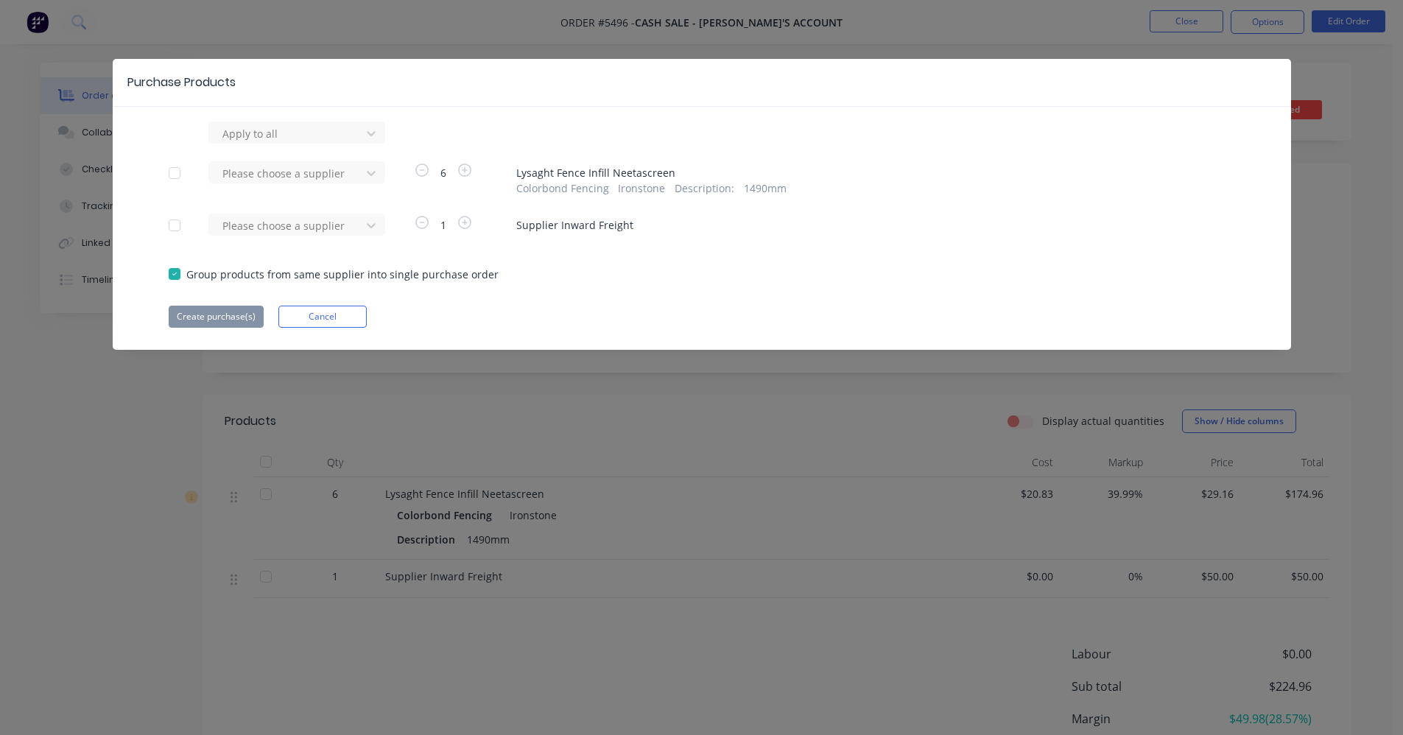
click at [276, 185] on div "Please choose a supplier" at bounding box center [289, 178] width 162 height 35
click at [274, 143] on div at bounding box center [287, 133] width 133 height 18
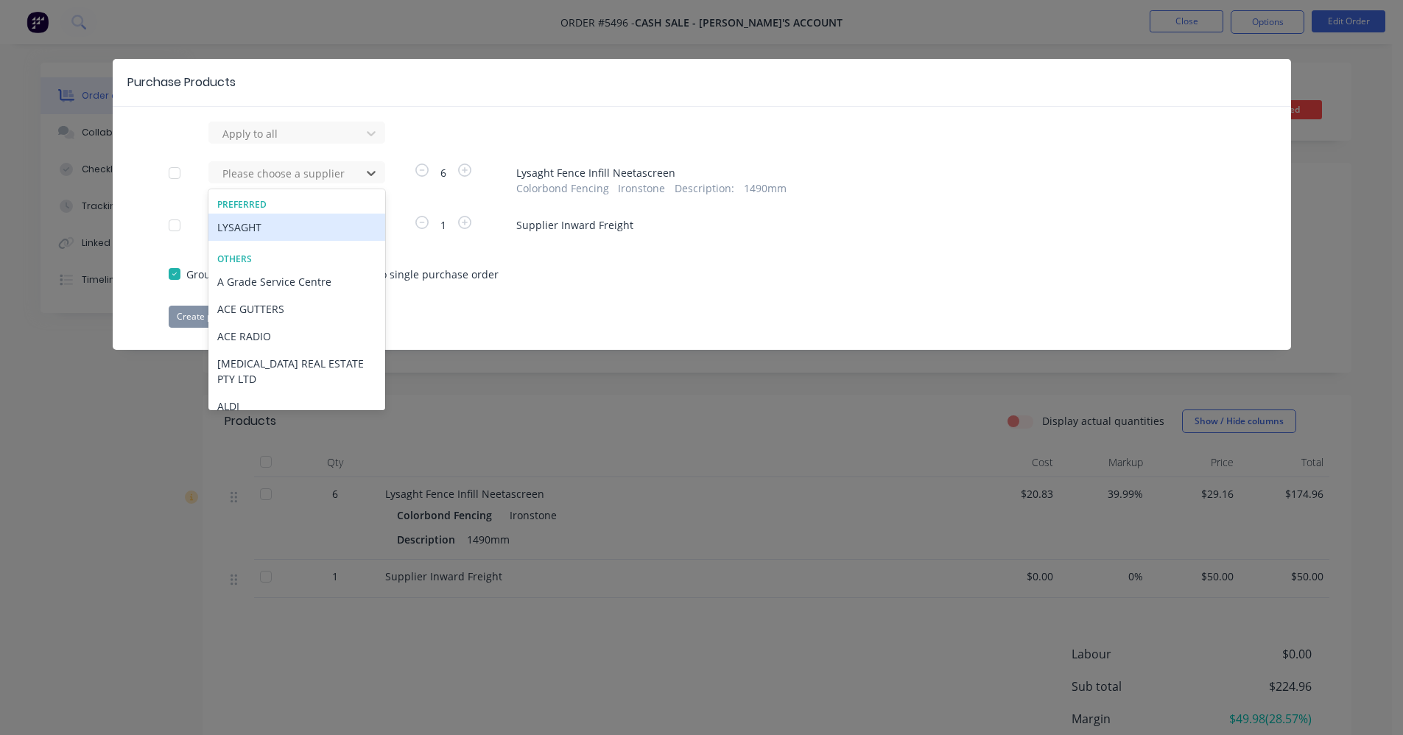
click at [258, 234] on div "LYSAGHT" at bounding box center [296, 227] width 177 height 27
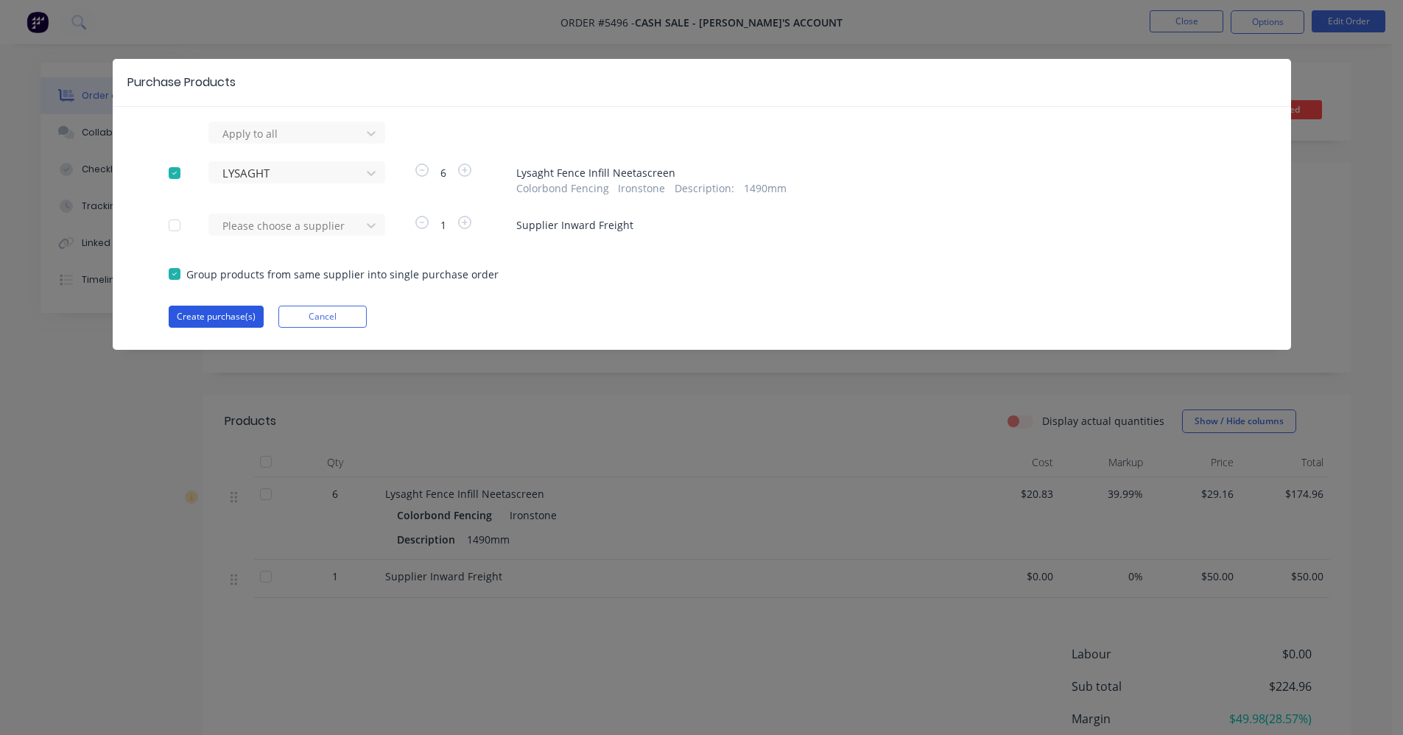
click at [234, 320] on button "Create purchase(s)" at bounding box center [216, 317] width 95 height 22
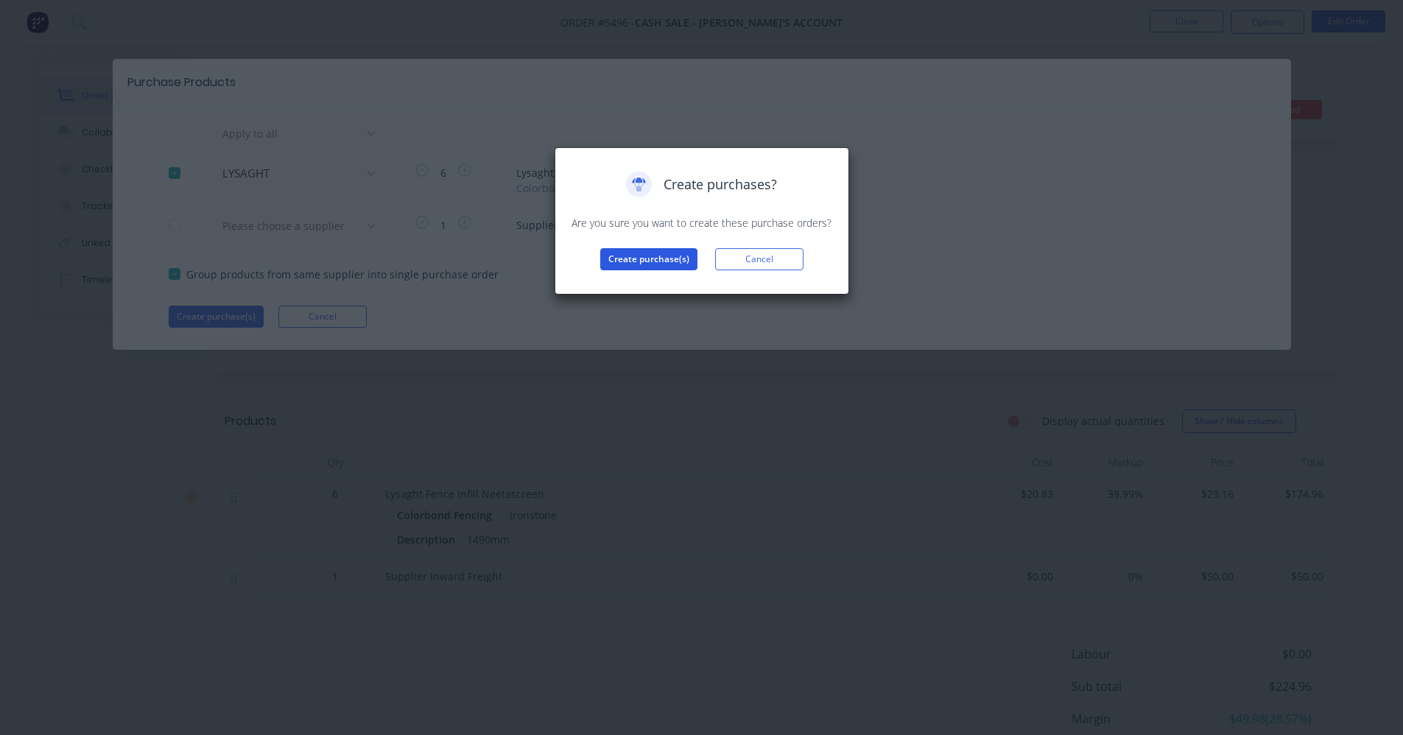
click at [653, 262] on button "Create purchase(s)" at bounding box center [648, 259] width 97 height 22
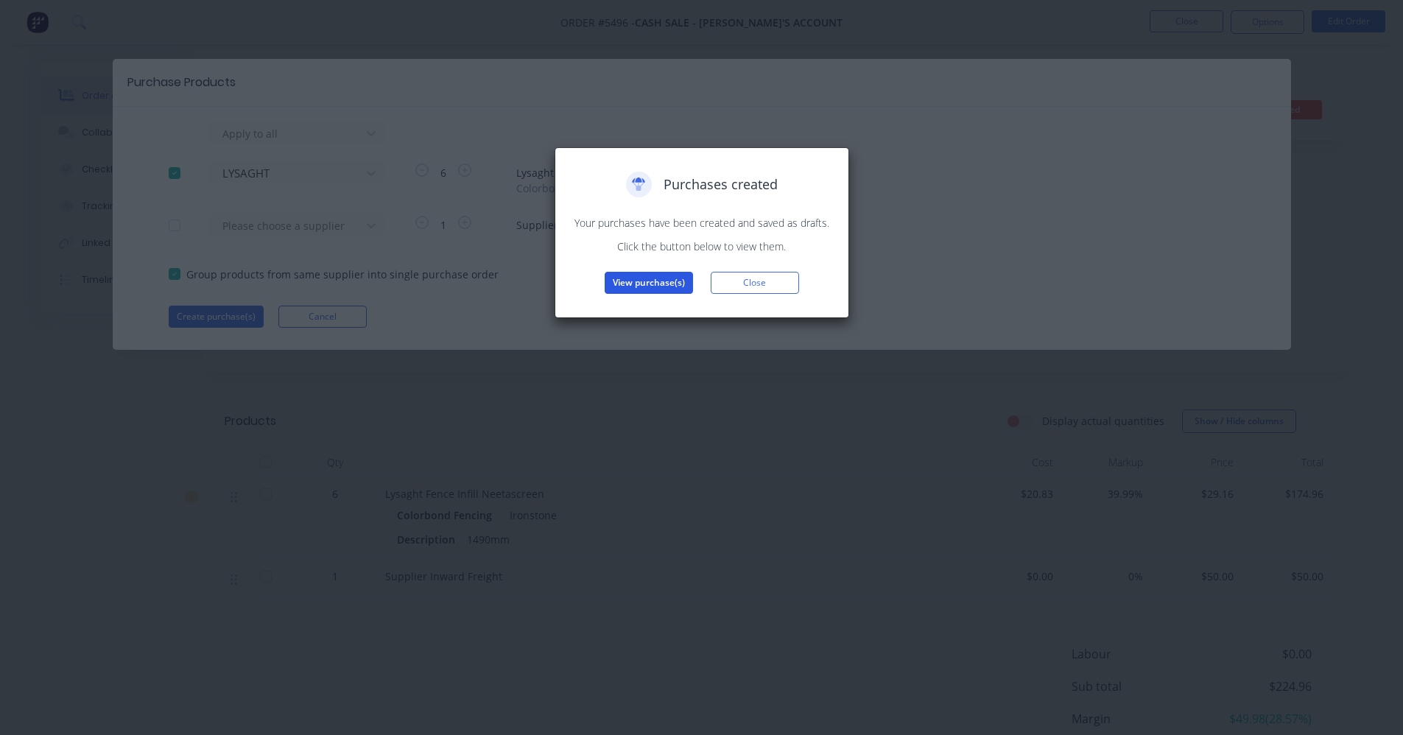
click at [639, 285] on button "View purchase(s)" at bounding box center [649, 283] width 88 height 22
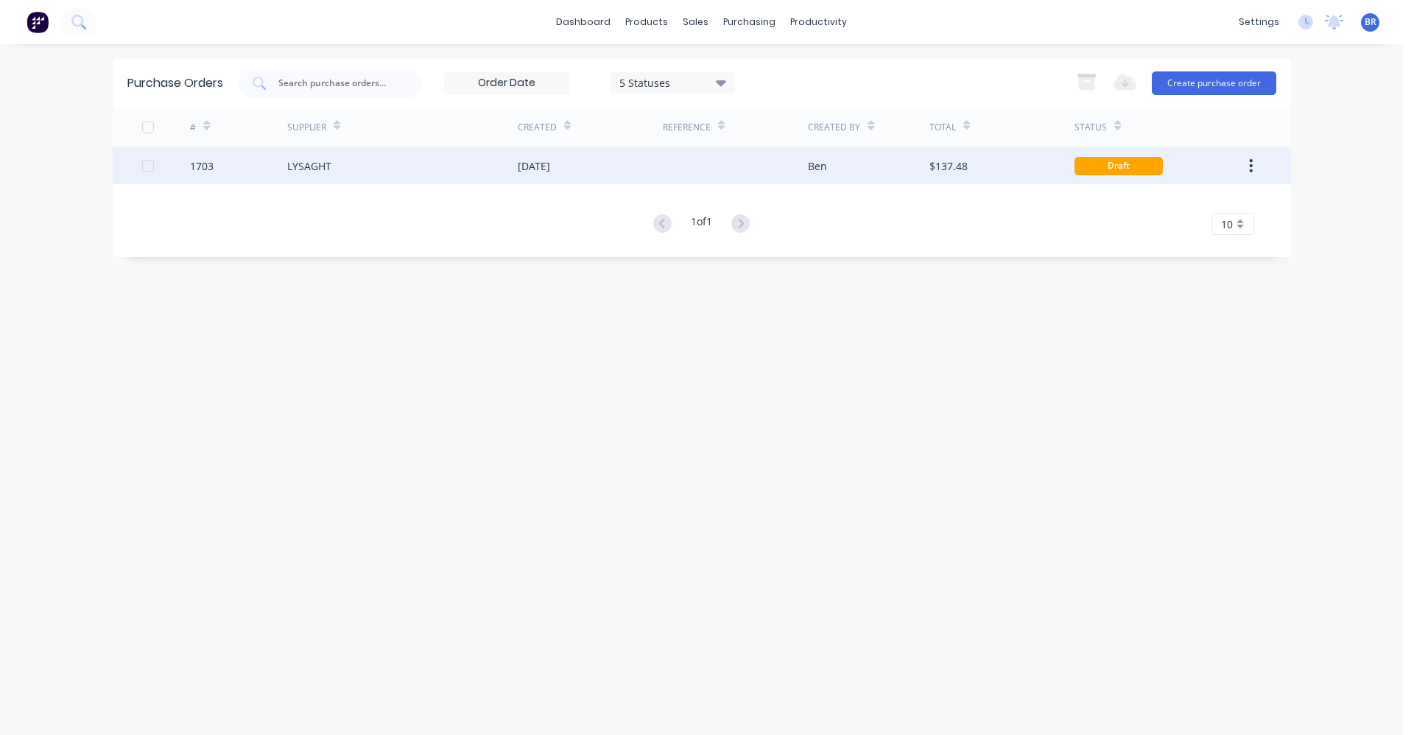
click at [538, 169] on div "[DATE]" at bounding box center [534, 165] width 32 height 15
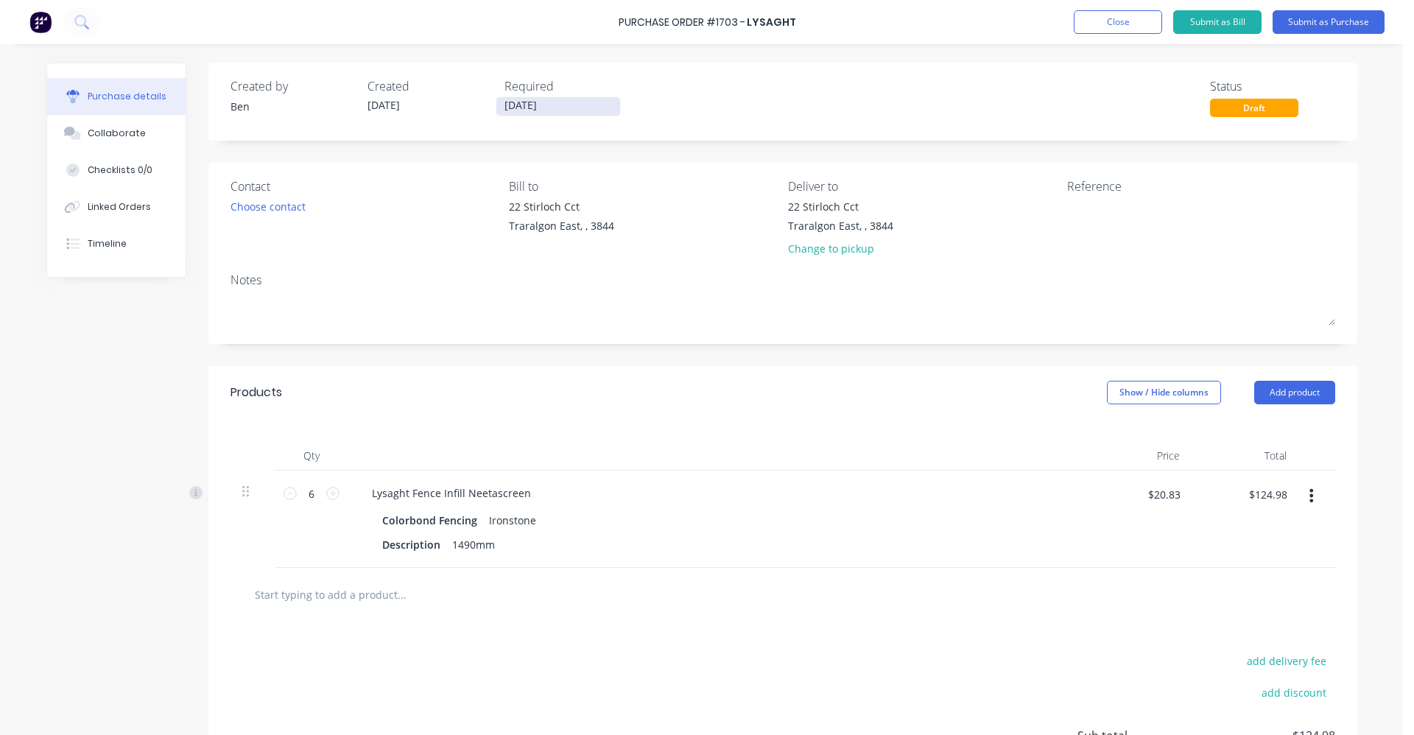
click at [532, 109] on input "[DATE]" at bounding box center [559, 106] width 124 height 18
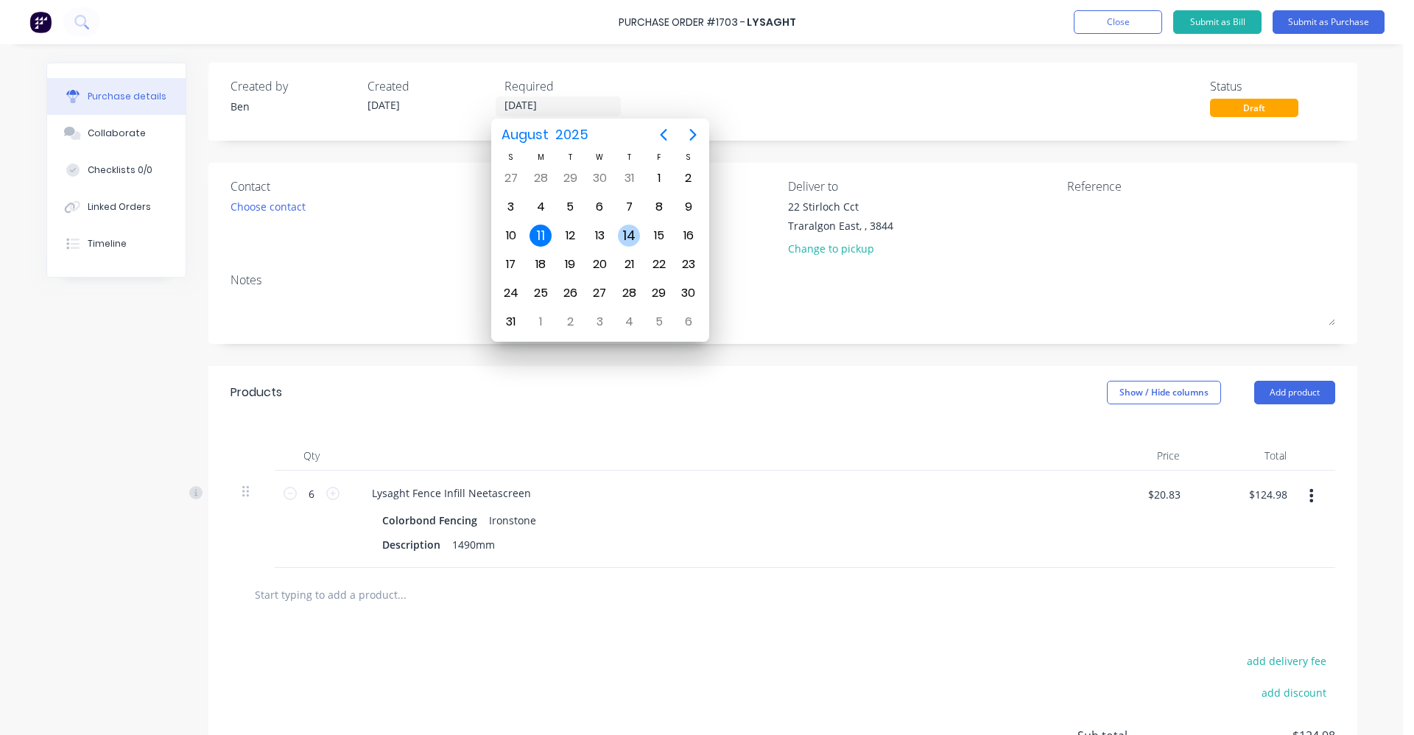
click at [634, 236] on div "14" at bounding box center [629, 236] width 22 height 22
type input "[DATE]"
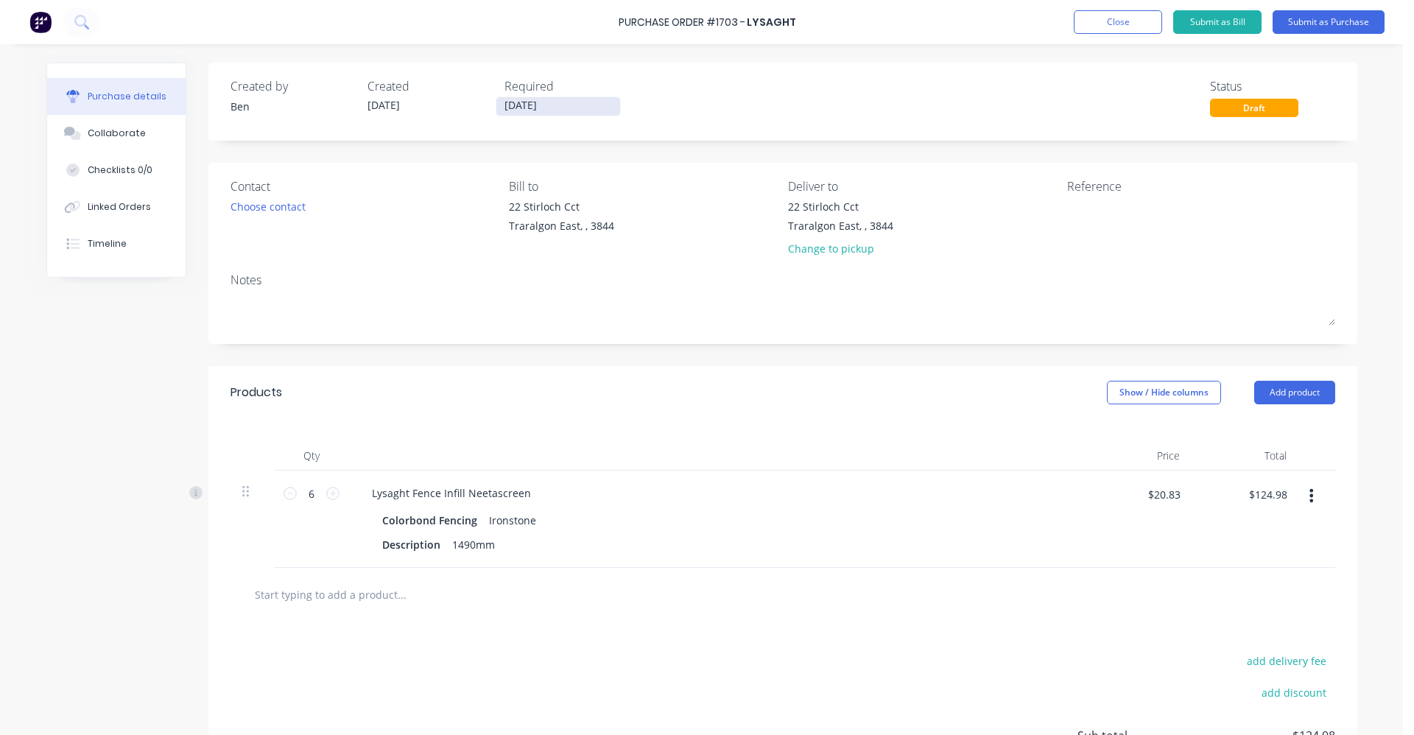
click at [554, 100] on input "[DATE]" at bounding box center [559, 106] width 124 height 18
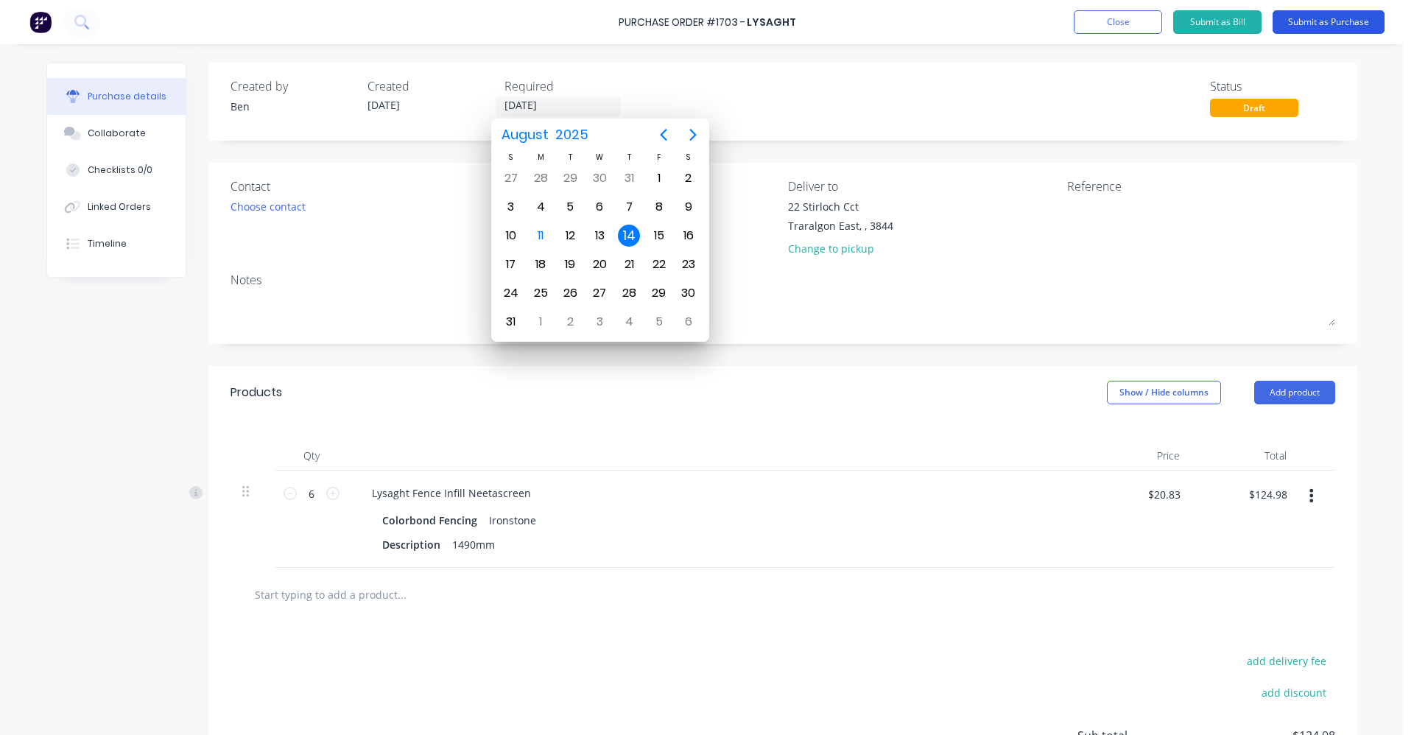
click at [1327, 26] on button "Submit as Purchase" at bounding box center [1329, 22] width 112 height 24
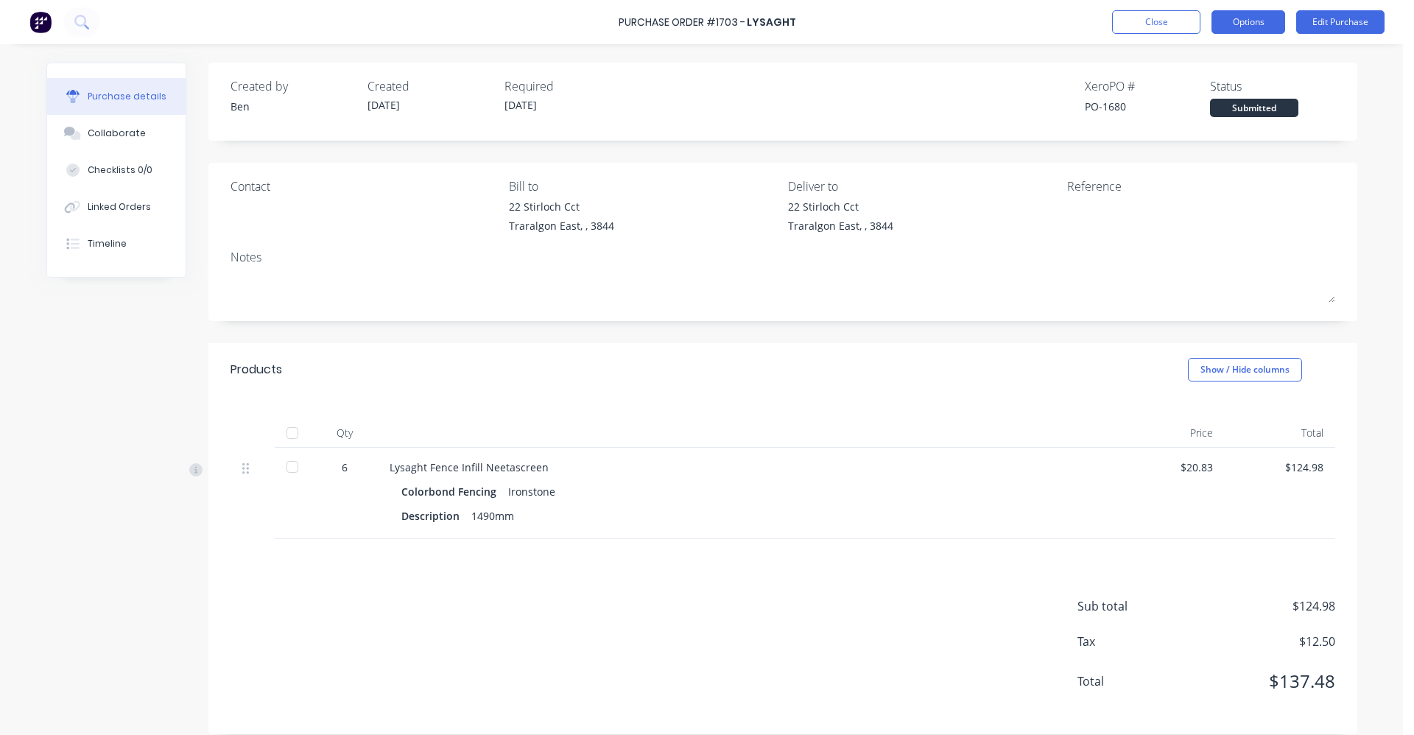
click at [1246, 19] on button "Options" at bounding box center [1249, 22] width 74 height 24
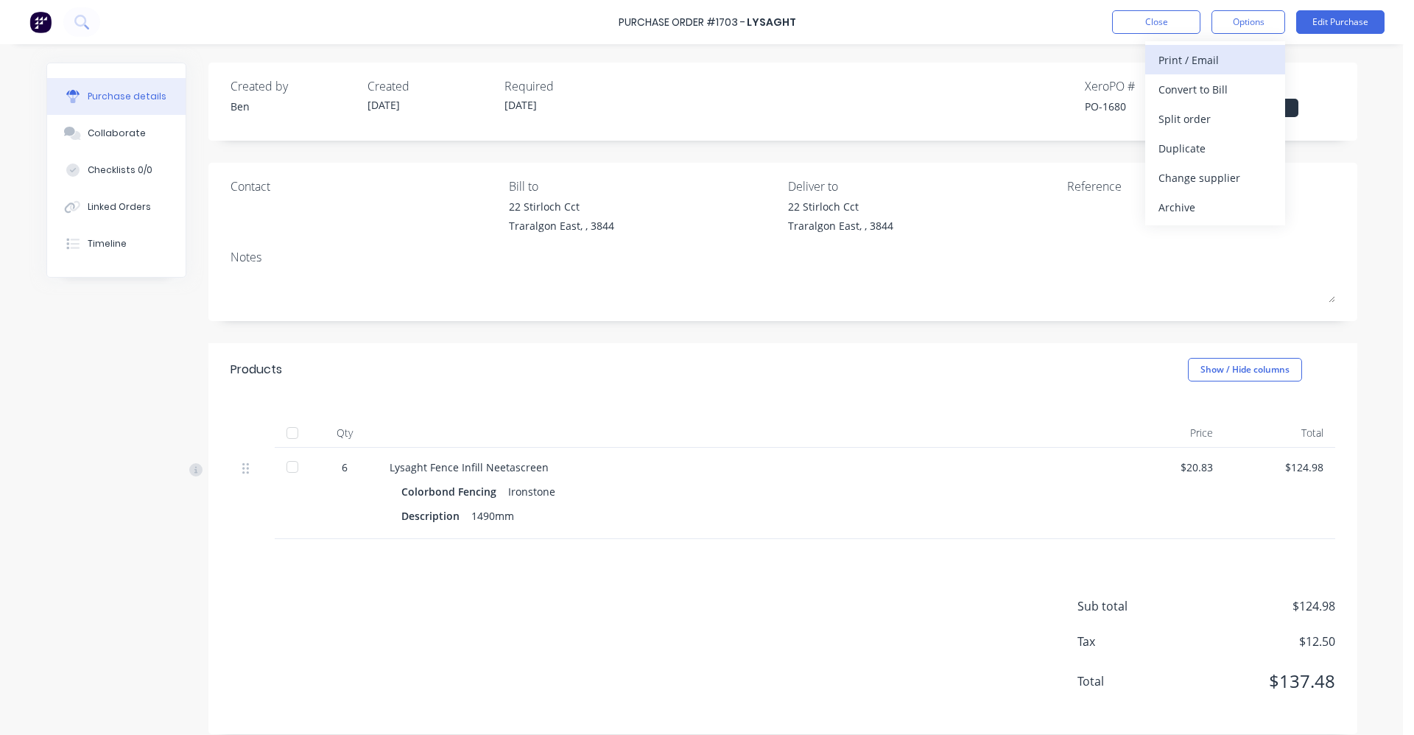
click at [1183, 57] on div "Print / Email" at bounding box center [1215, 59] width 113 height 21
click at [1184, 92] on div "With pricing" at bounding box center [1215, 89] width 113 height 21
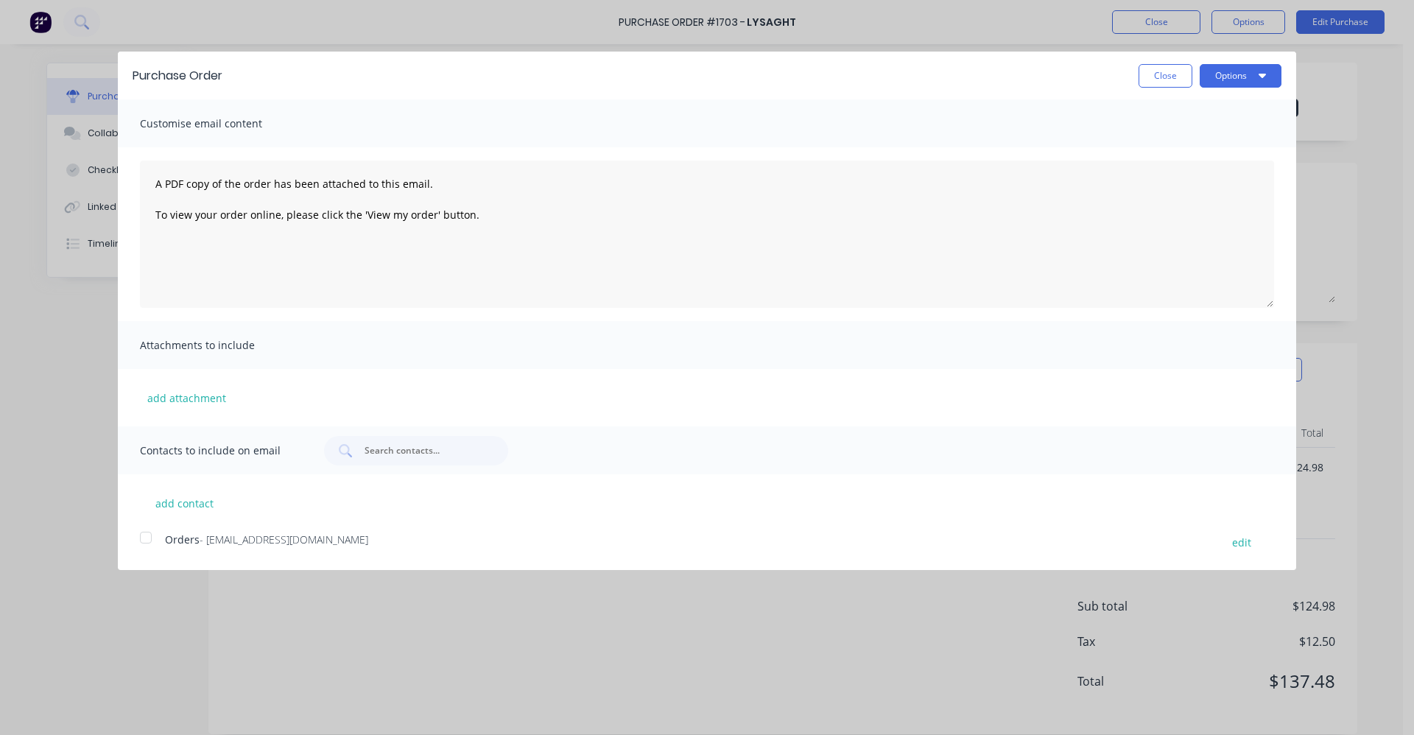
click at [145, 542] on div at bounding box center [145, 537] width 29 height 29
click at [1247, 79] on button "Options" at bounding box center [1241, 76] width 82 height 24
click at [1155, 77] on button "Close" at bounding box center [1166, 76] width 54 height 24
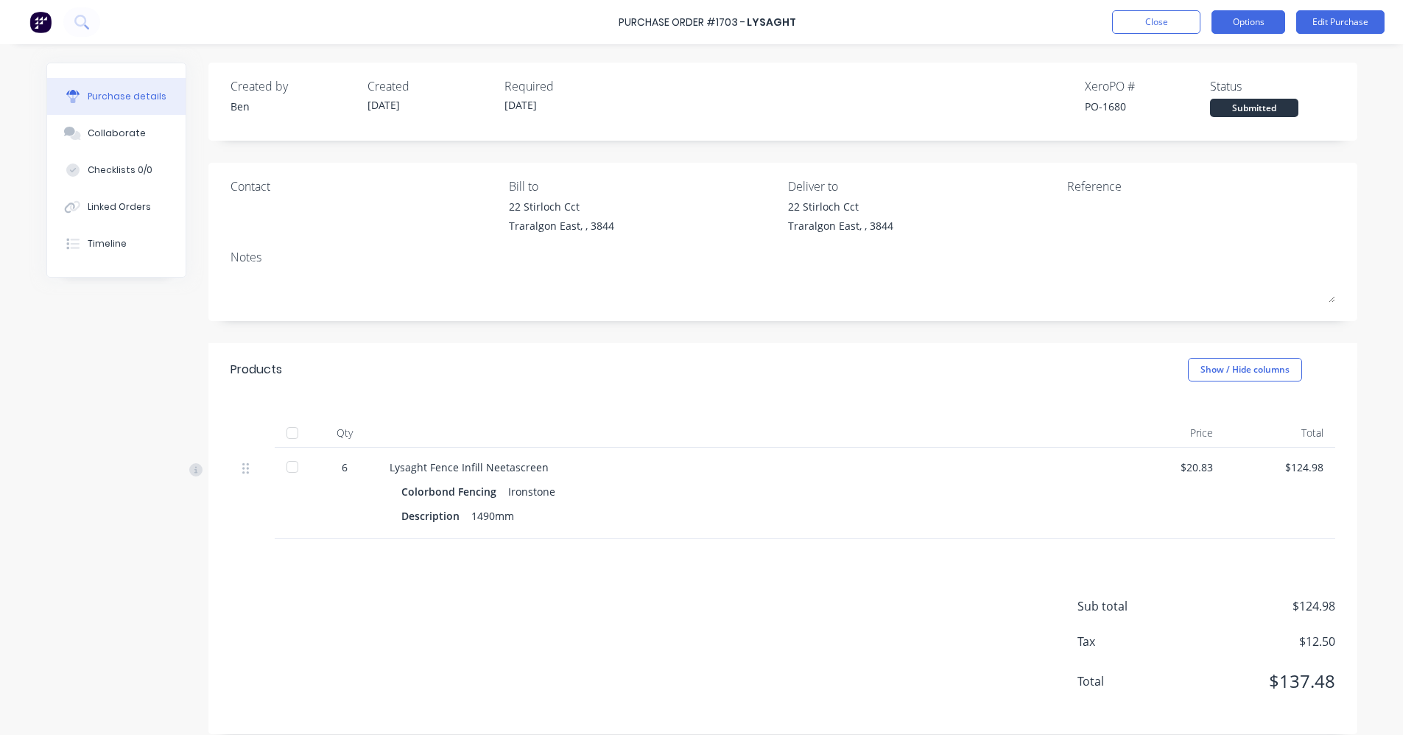
click at [1242, 27] on button "Options" at bounding box center [1249, 22] width 74 height 24
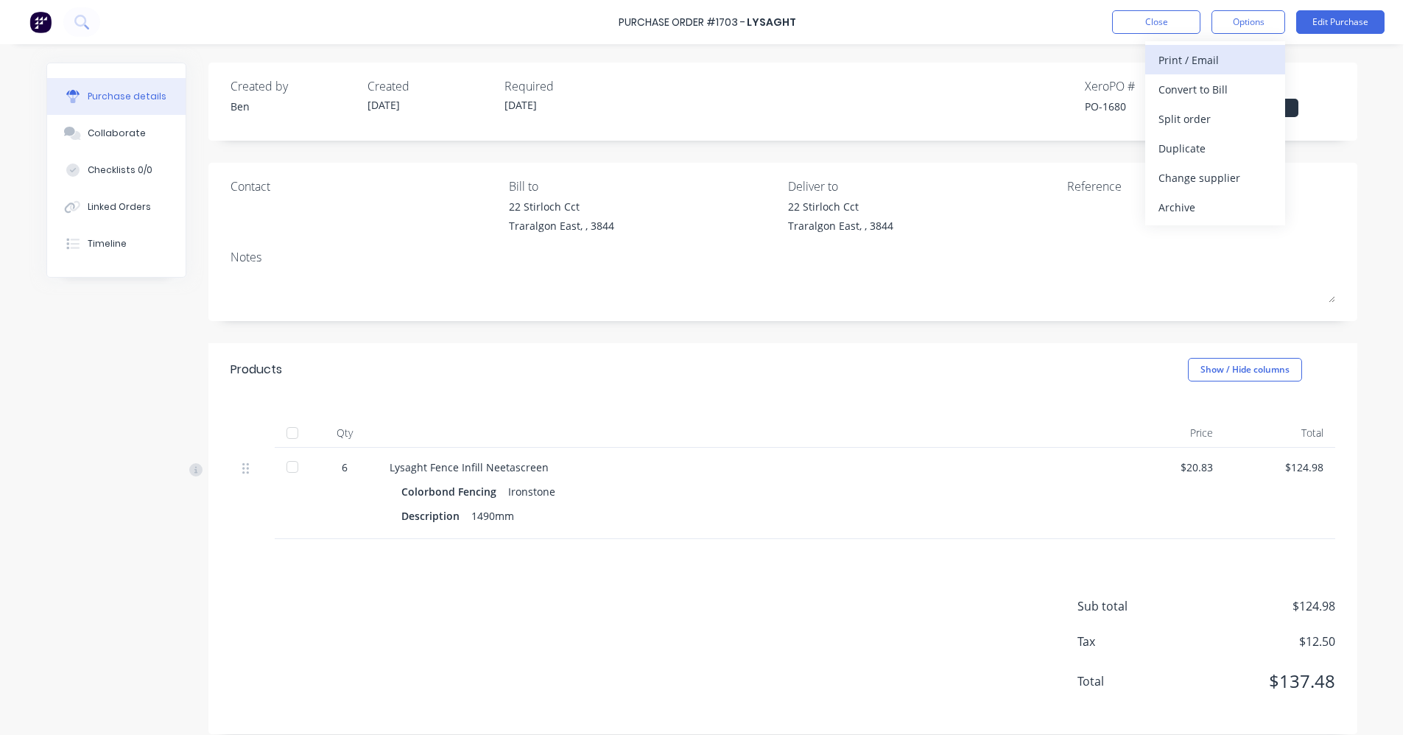
click at [1192, 69] on div "Print / Email" at bounding box center [1215, 59] width 113 height 21
click at [1182, 87] on div "With pricing" at bounding box center [1215, 89] width 113 height 21
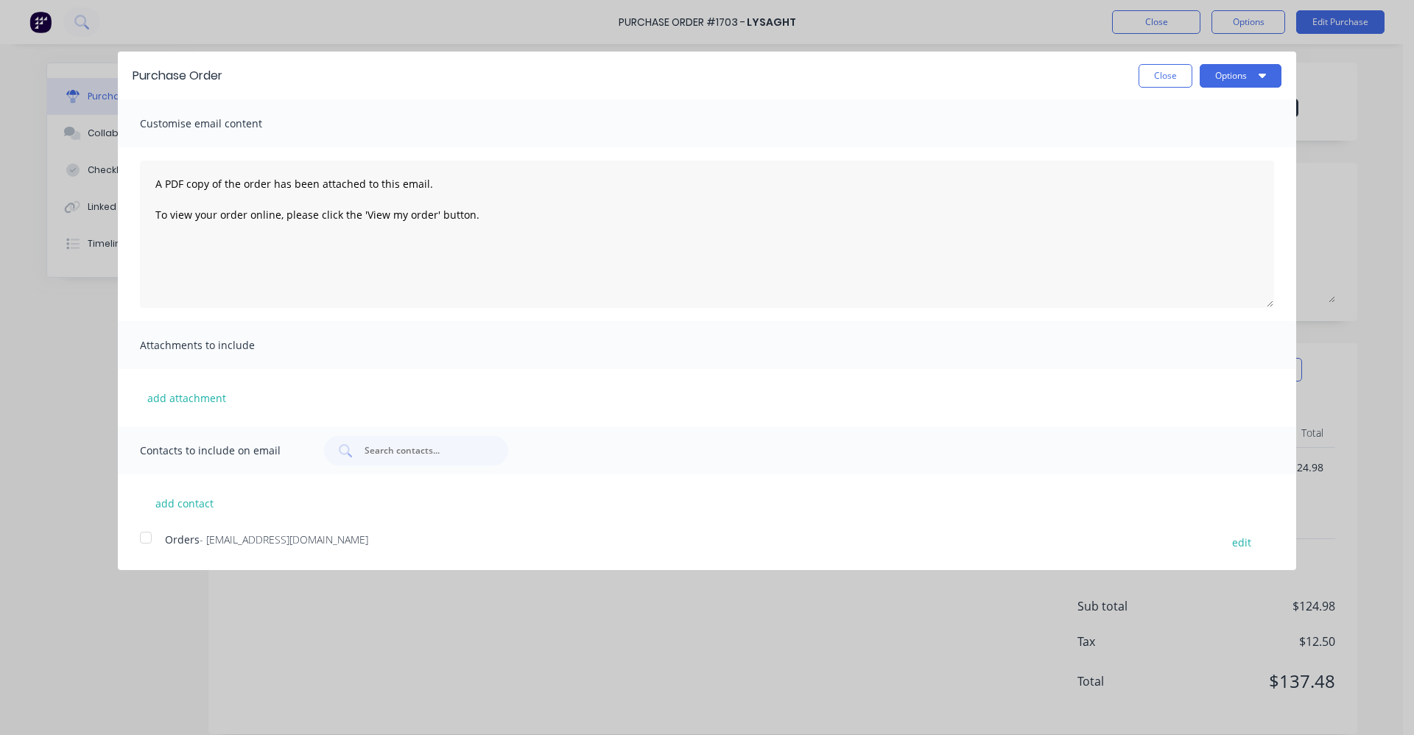
click at [146, 534] on div at bounding box center [145, 537] width 29 height 29
click at [1251, 76] on button "Options" at bounding box center [1241, 76] width 82 height 24
click at [1196, 144] on div "Email" at bounding box center [1211, 142] width 113 height 21
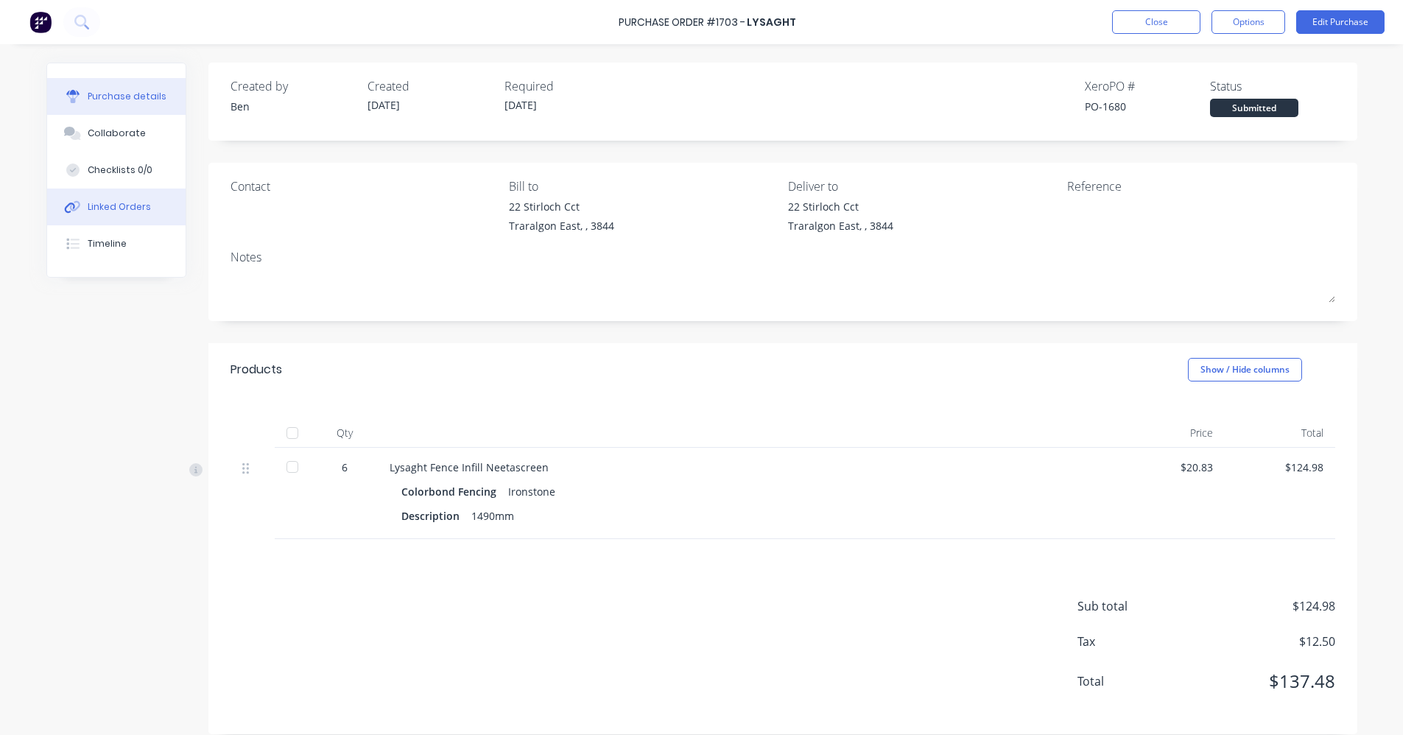
click at [111, 207] on div "Linked Orders" at bounding box center [119, 206] width 63 height 13
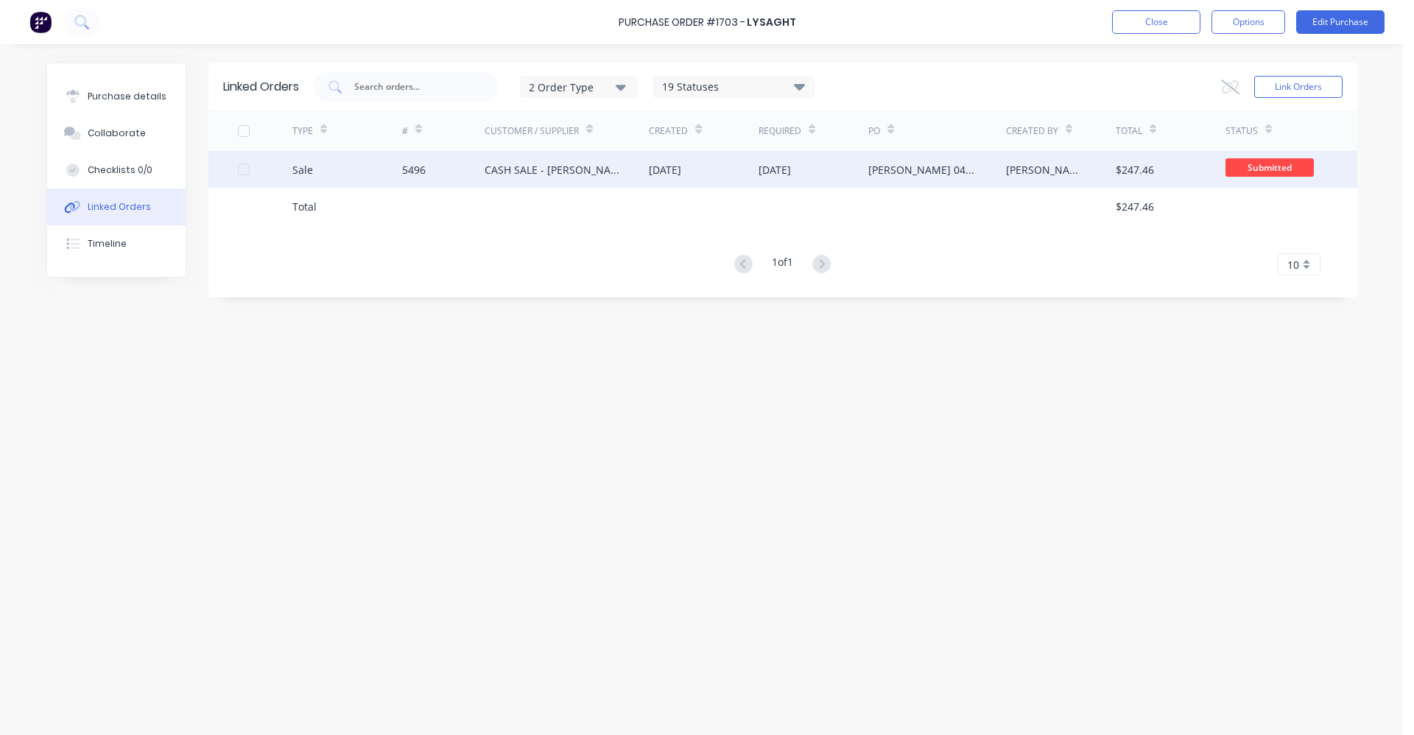
click at [863, 171] on div "[DATE]" at bounding box center [814, 169] width 110 height 37
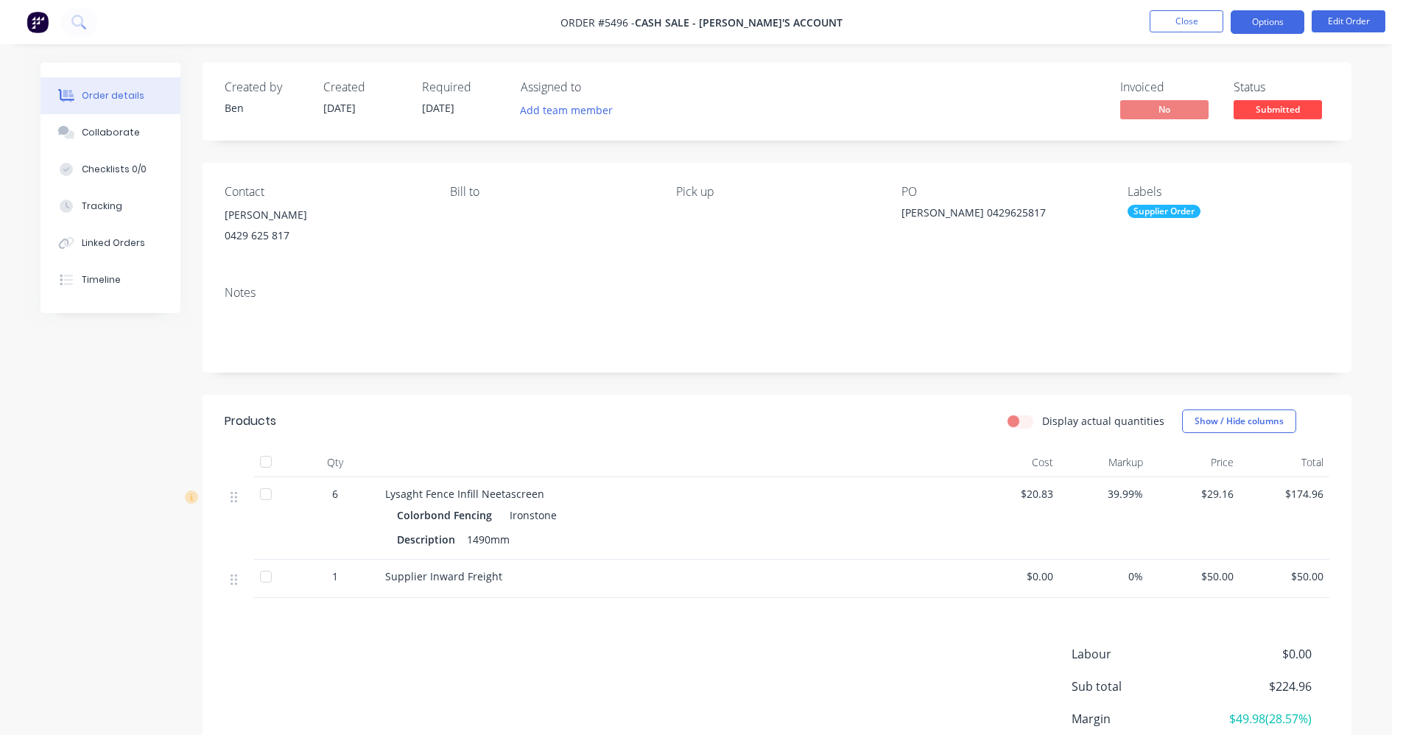
click at [1279, 21] on button "Options" at bounding box center [1268, 22] width 74 height 24
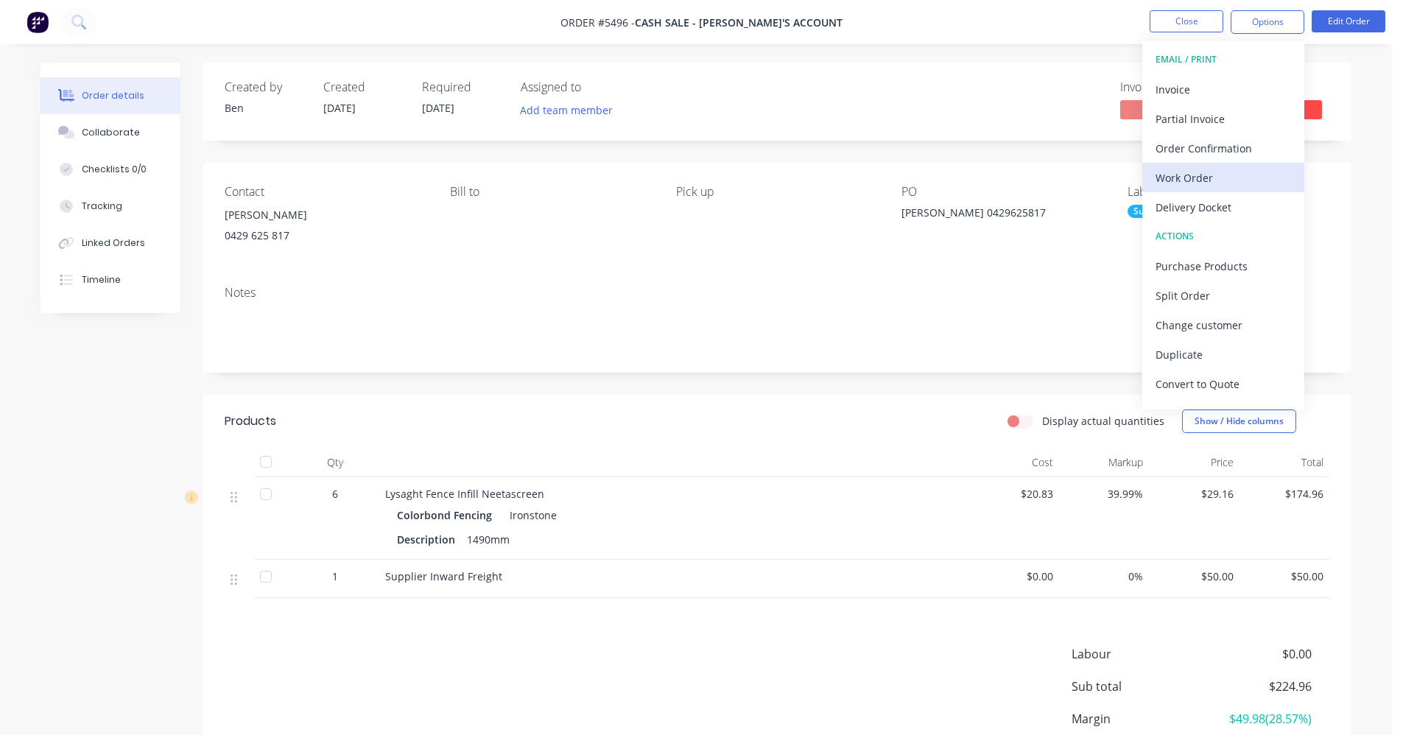
click at [1215, 179] on div "Work Order" at bounding box center [1224, 177] width 136 height 21
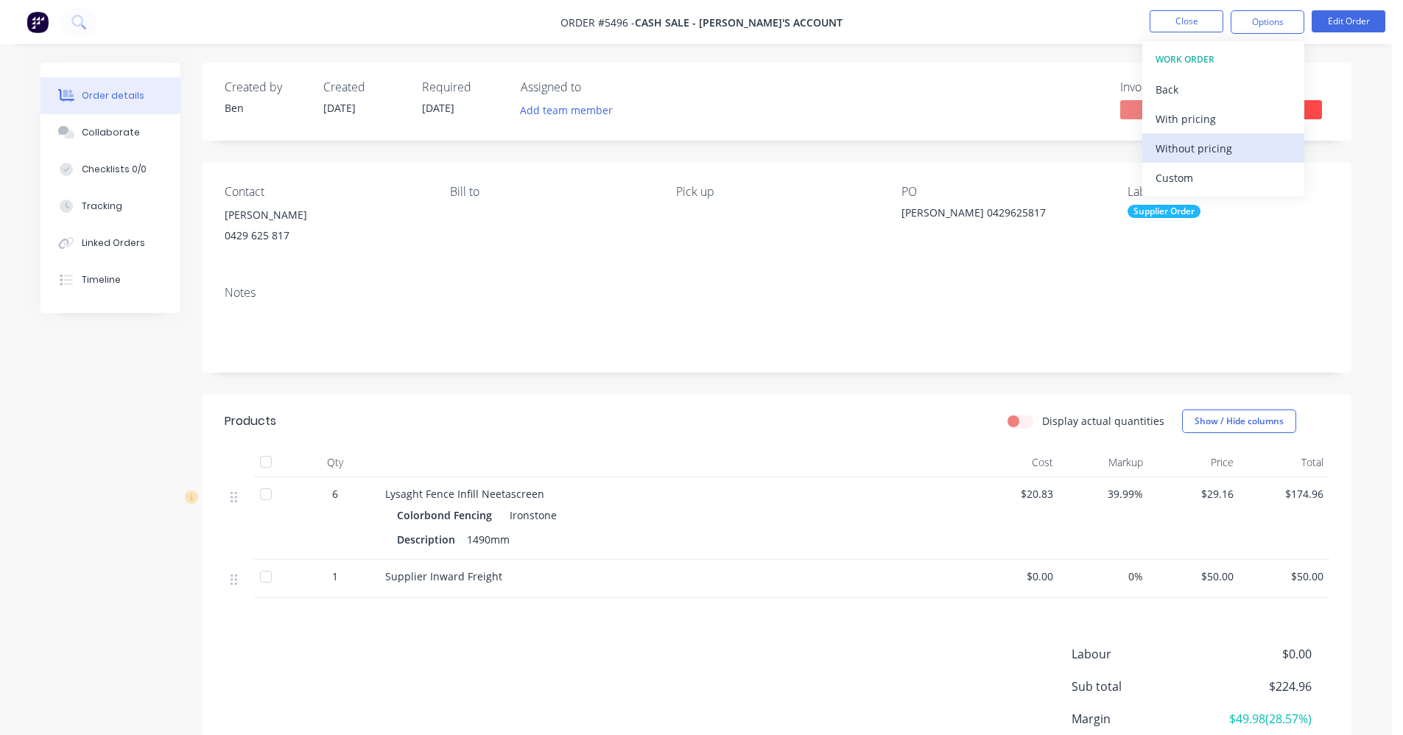
click at [1215, 155] on div "Without pricing" at bounding box center [1224, 148] width 136 height 21
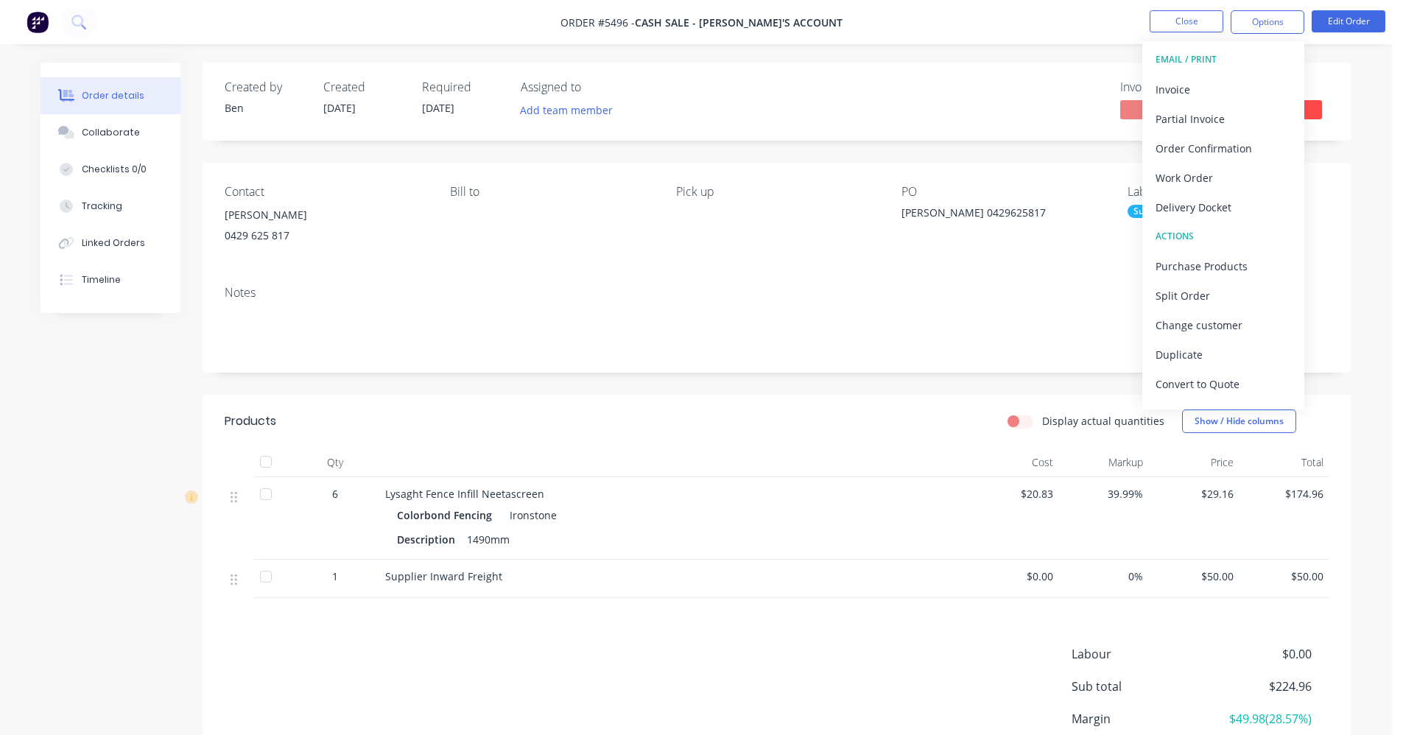
click at [1011, 104] on div at bounding box center [1055, 101] width 96 height 43
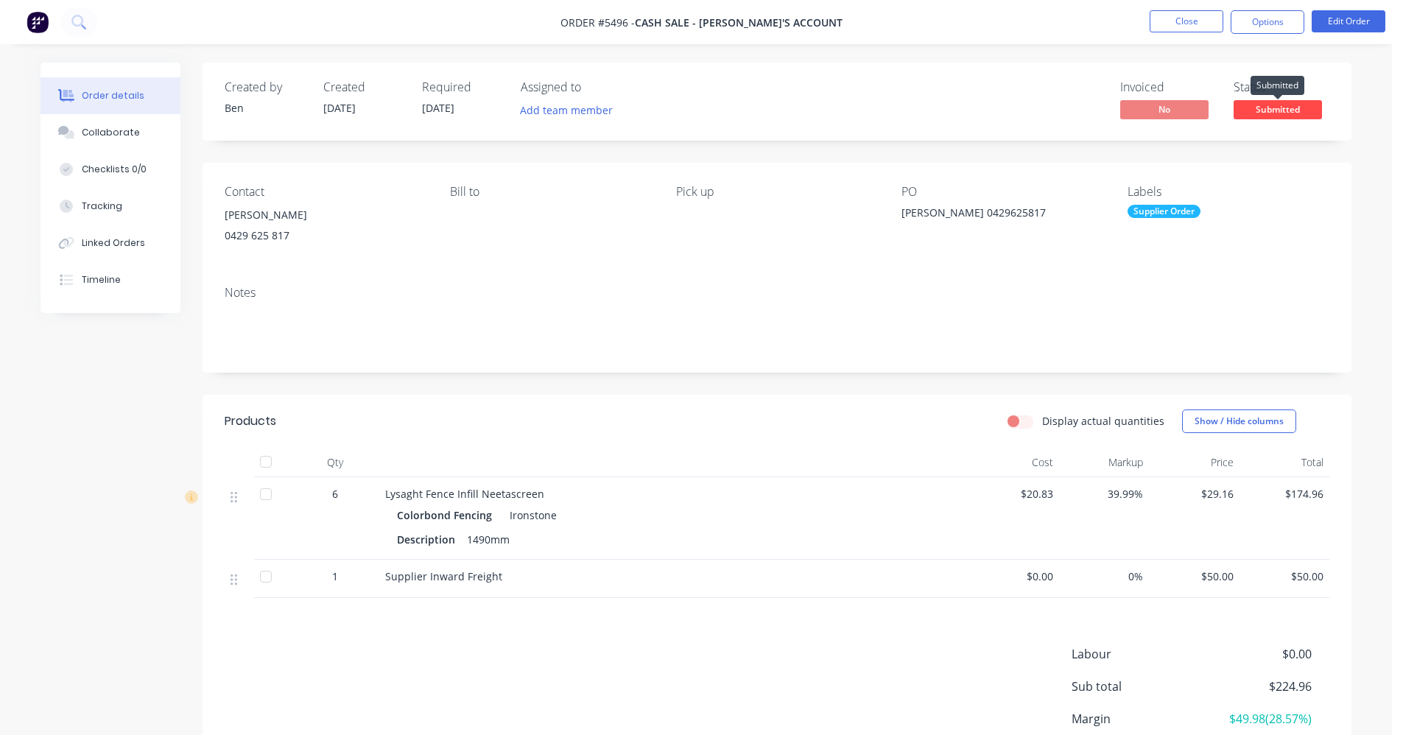
click at [1259, 103] on span "Submitted" at bounding box center [1278, 109] width 88 height 18
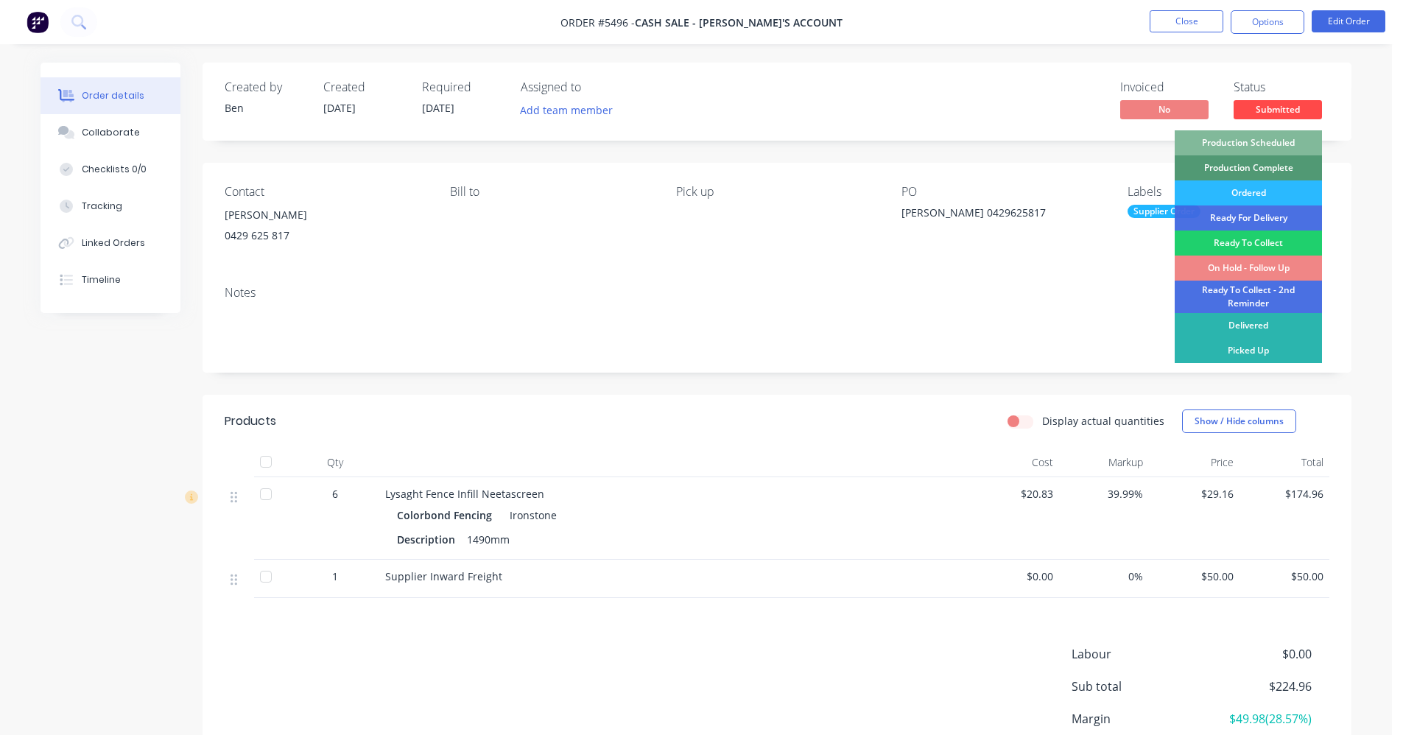
click at [1256, 135] on div "Production Scheduled" at bounding box center [1248, 142] width 147 height 25
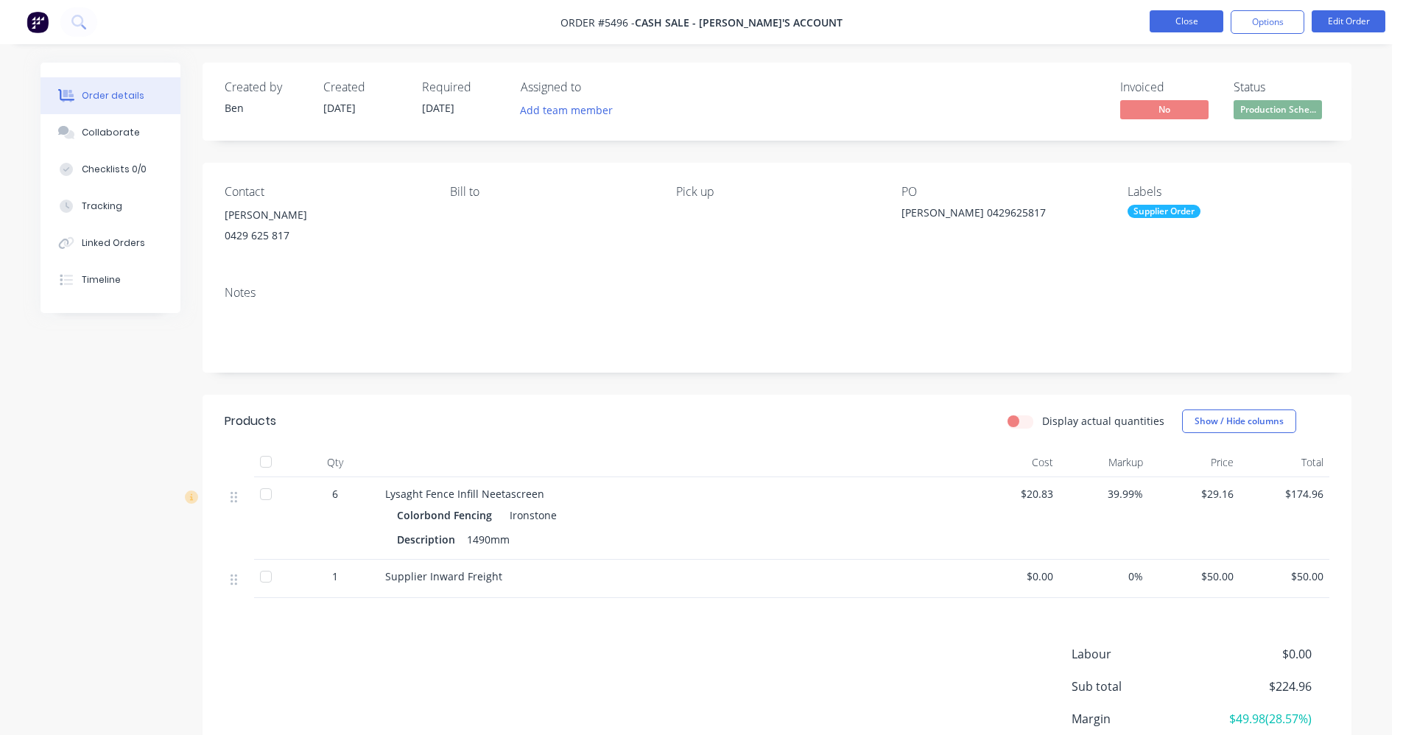
click at [1190, 24] on button "Close" at bounding box center [1187, 21] width 74 height 22
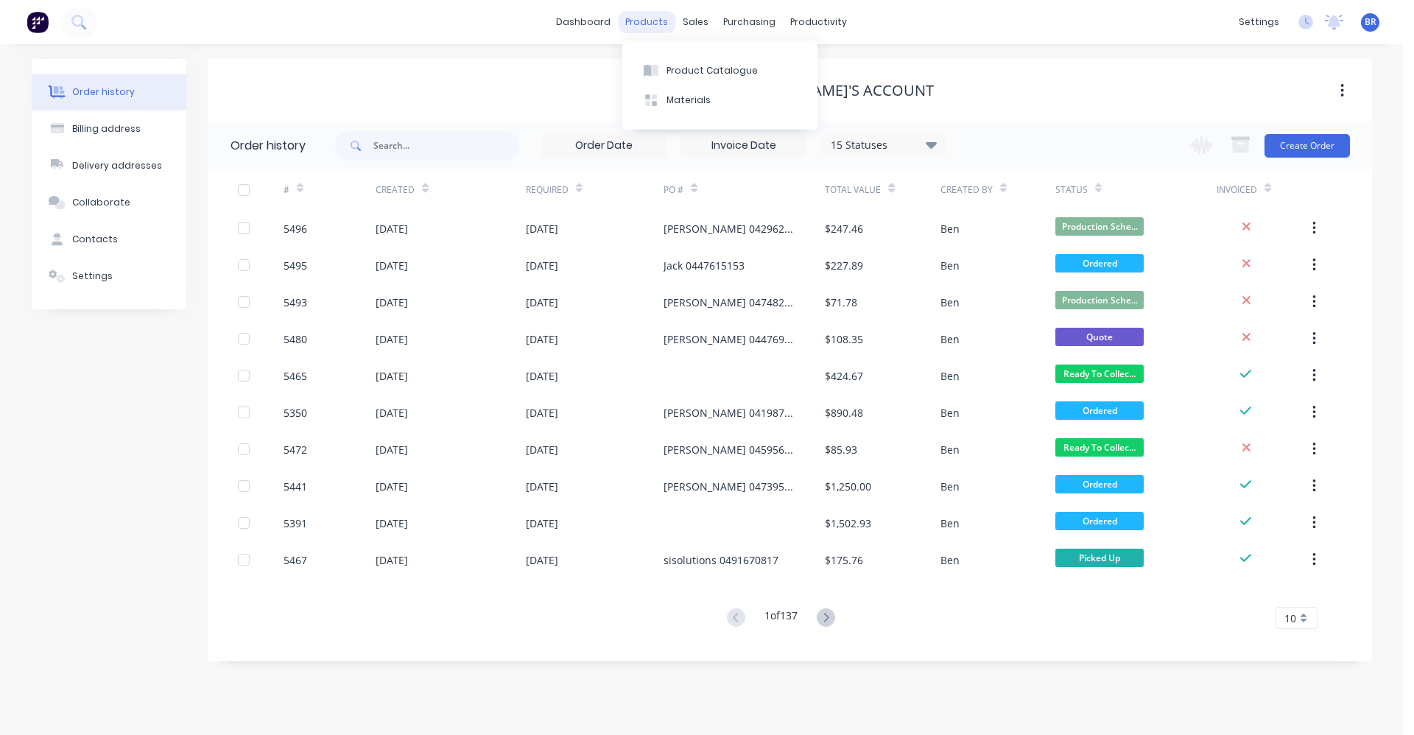
click at [649, 22] on div "products" at bounding box center [646, 22] width 57 height 22
click at [679, 64] on div "Product Catalogue" at bounding box center [712, 70] width 91 height 13
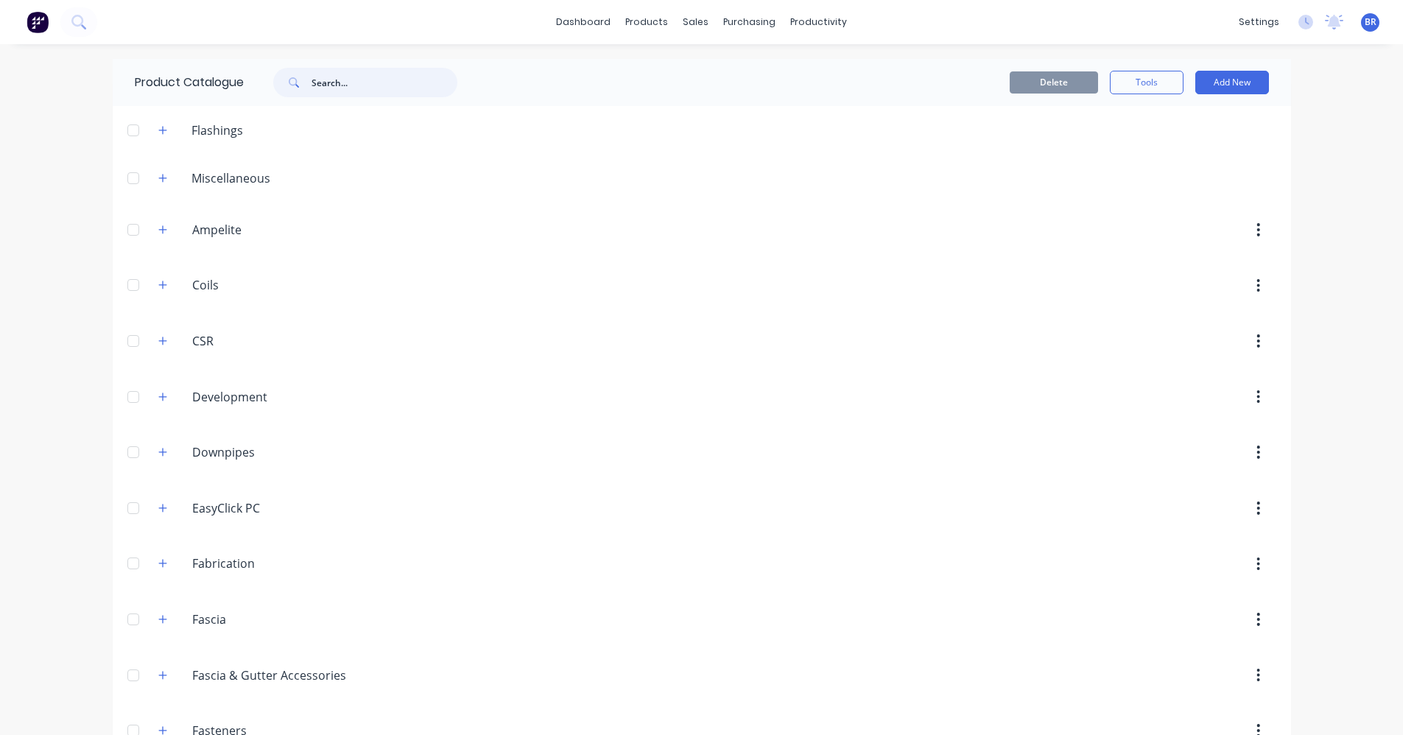
click at [346, 82] on input "text" at bounding box center [385, 82] width 146 height 29
click at [154, 132] on button "button" at bounding box center [163, 130] width 18 height 18
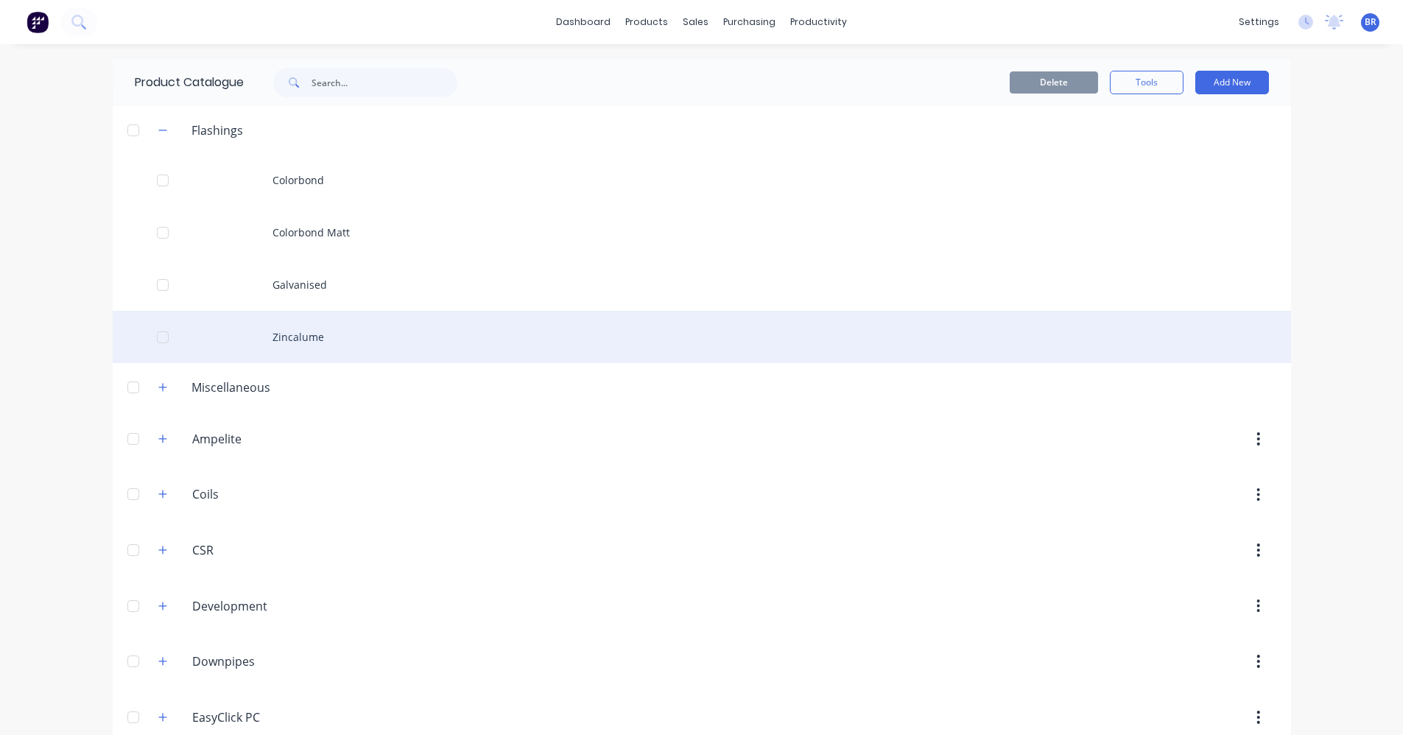
click at [301, 333] on div "Zincalume" at bounding box center [702, 337] width 1179 height 52
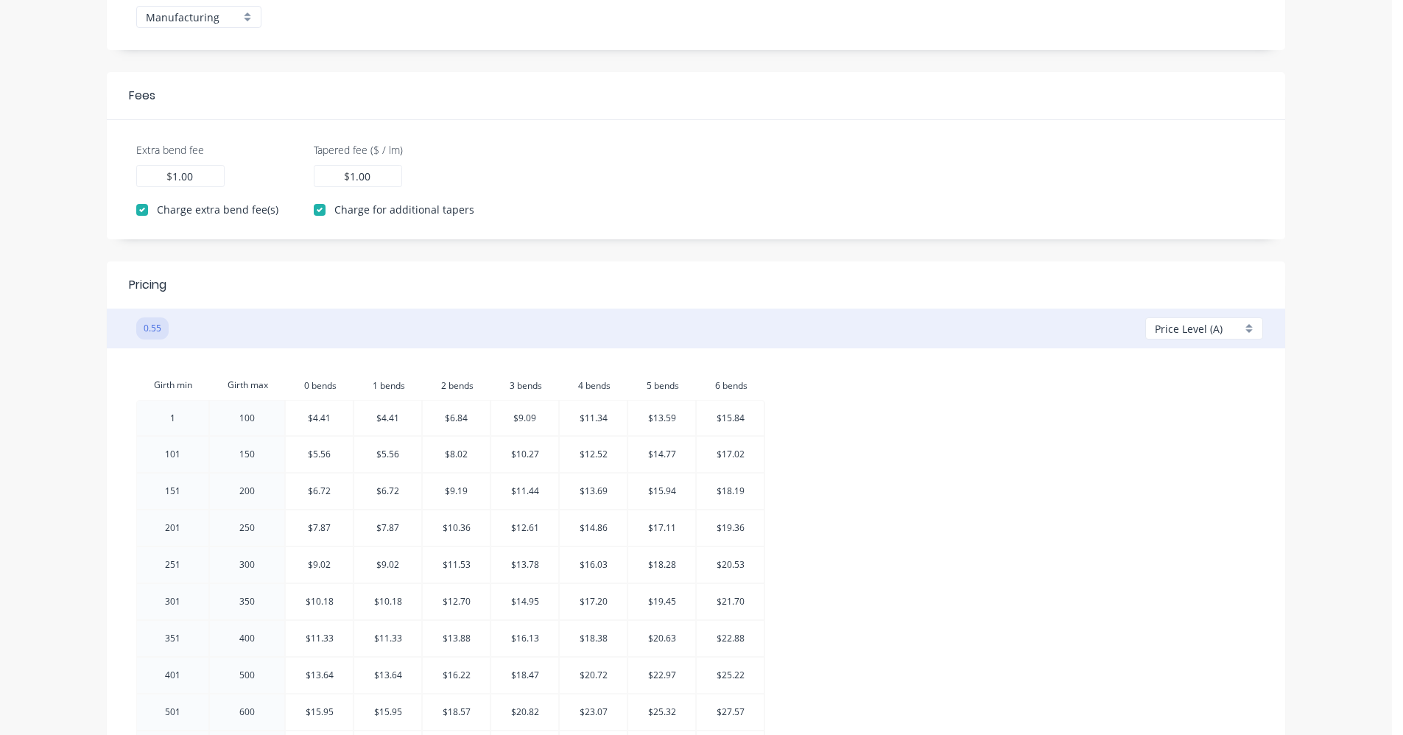
scroll to position [442, 0]
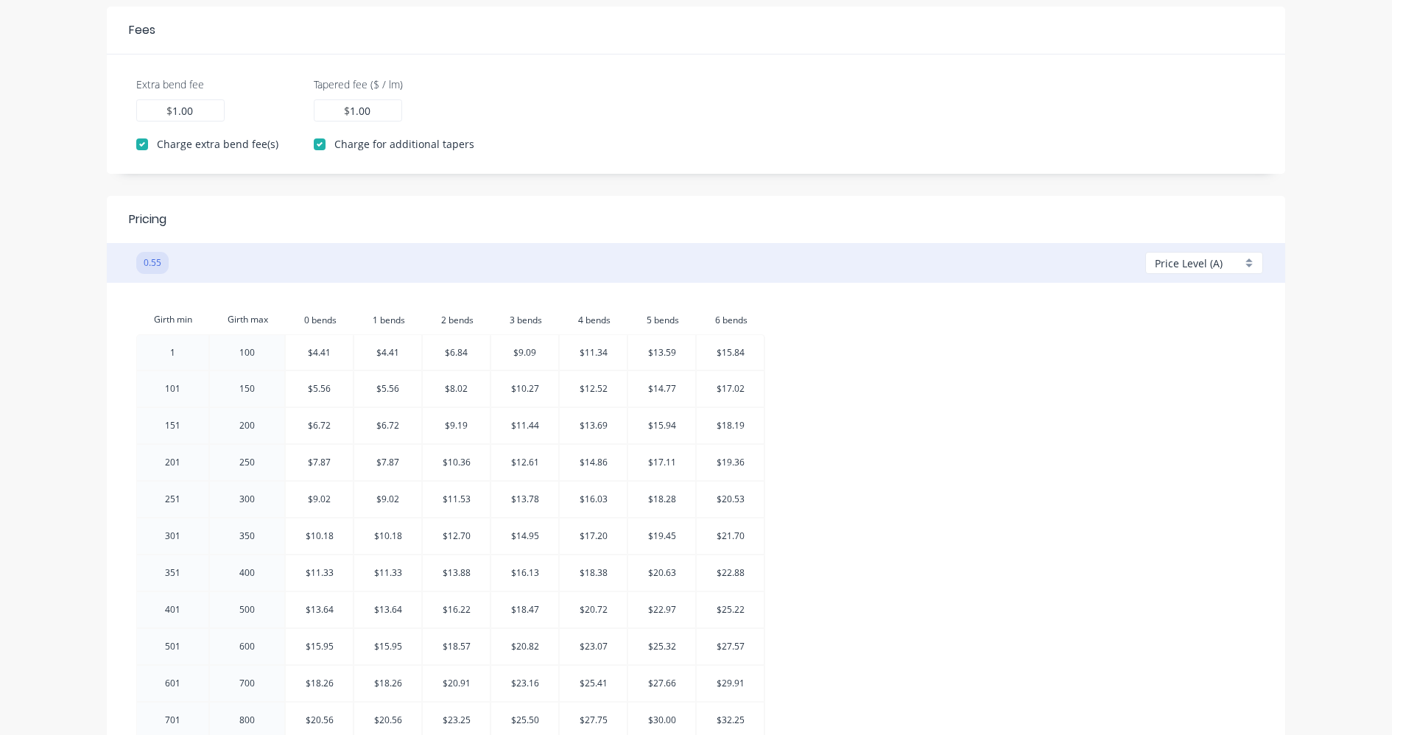
click at [1211, 264] on span "Price Level (A)" at bounding box center [1189, 263] width 68 height 15
click at [1170, 351] on div at bounding box center [1209, 349] width 106 height 18
checkbox input "false"
click at [1198, 264] on span "Price Level (B)" at bounding box center [1189, 263] width 68 height 15
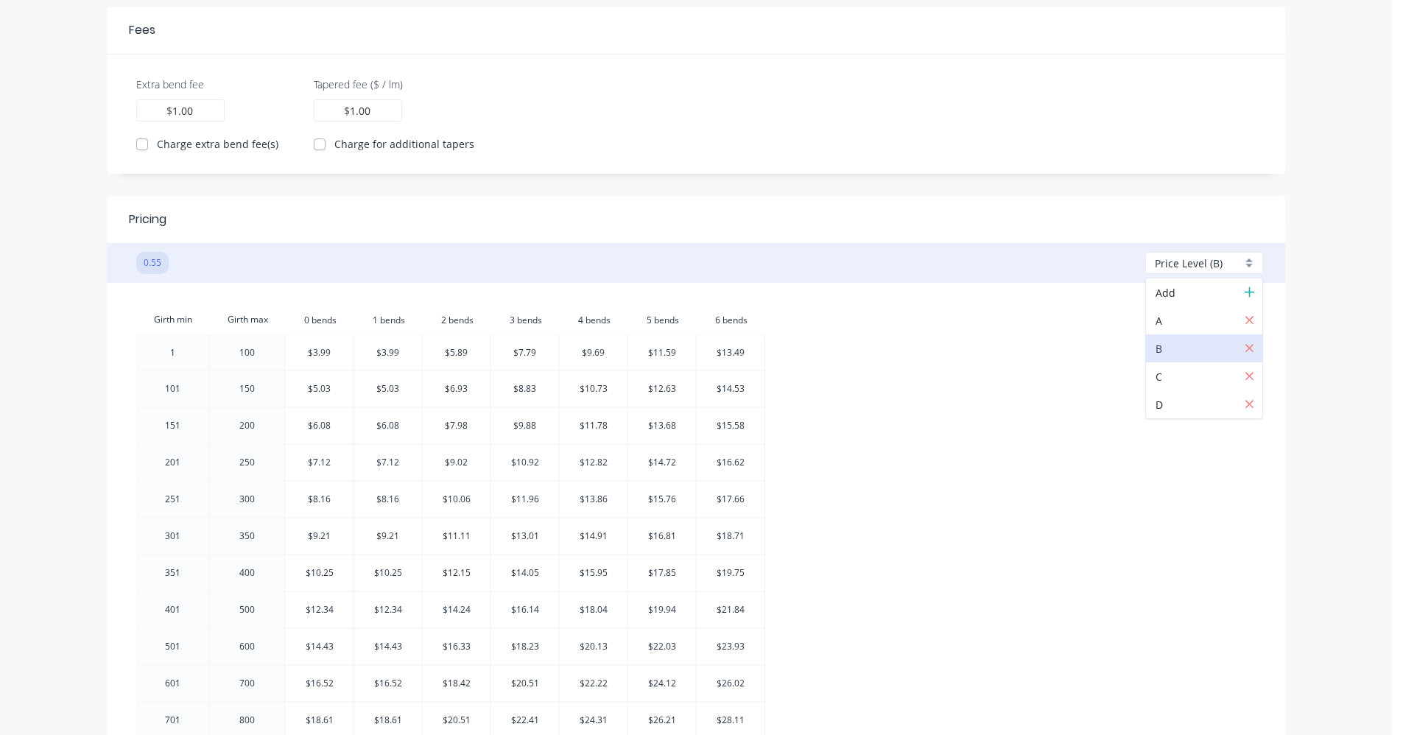
click at [1161, 373] on div at bounding box center [1209, 377] width 106 height 18
type input "1.86"
checkbox input "true"
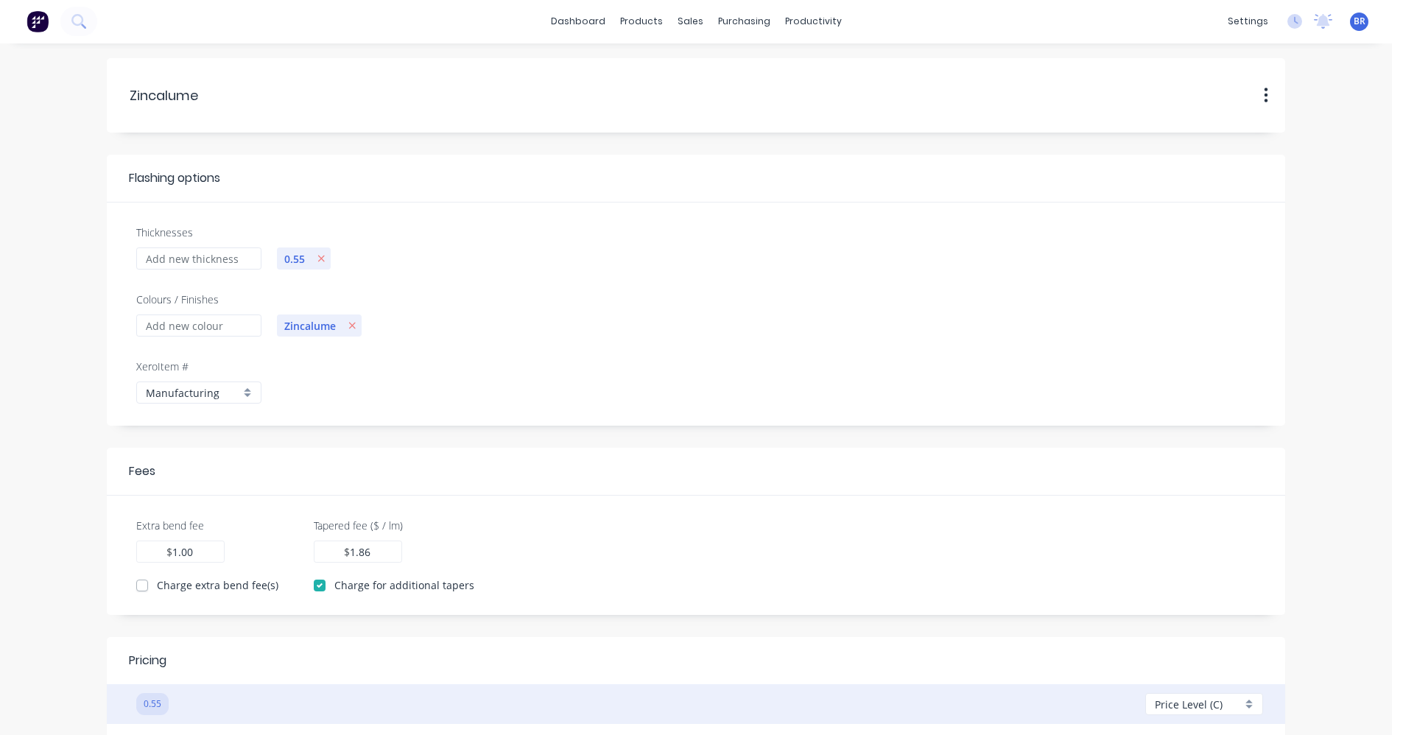
scroll to position [0, 0]
click at [687, 18] on div "sales" at bounding box center [690, 22] width 41 height 22
click at [724, 66] on div "Sales Orders" at bounding box center [745, 70] width 60 height 13
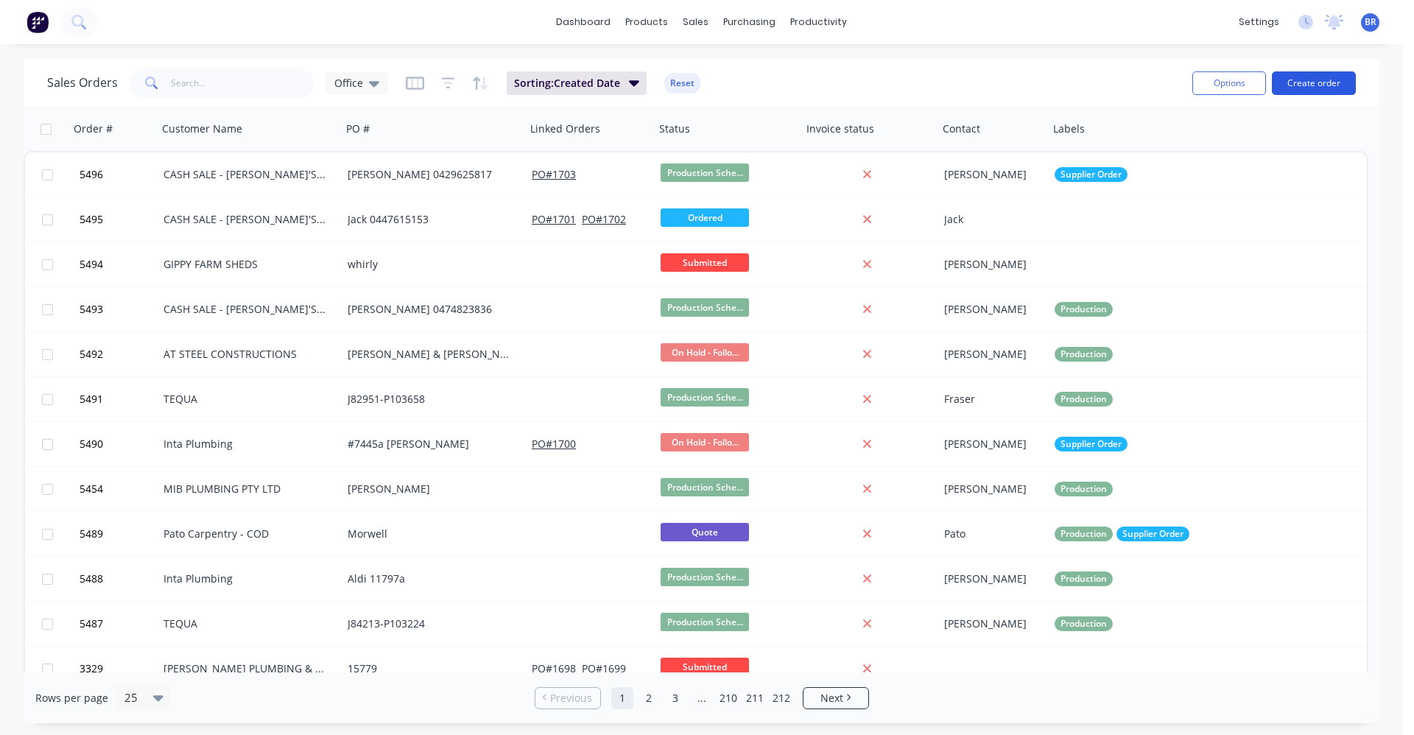
click at [1317, 84] on button "Create order" at bounding box center [1314, 83] width 84 height 24
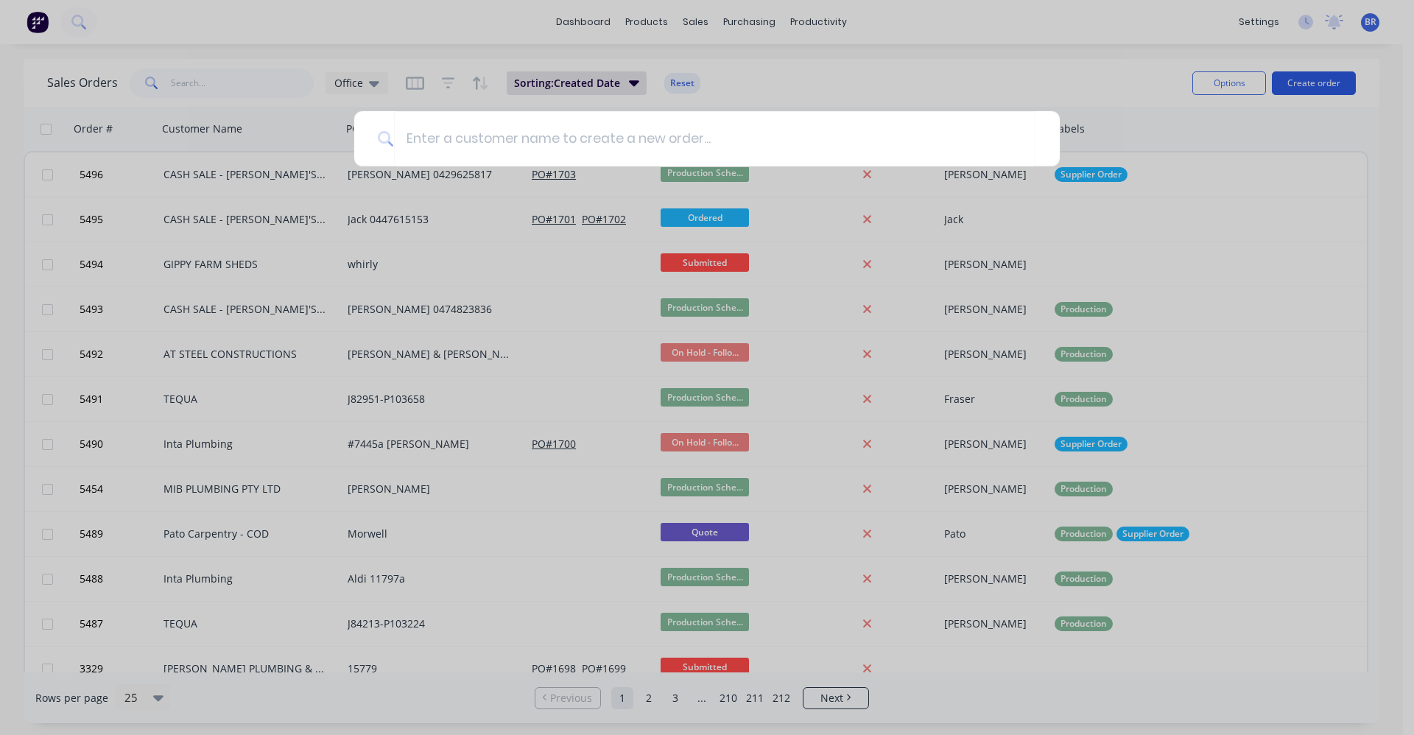
type input "v"
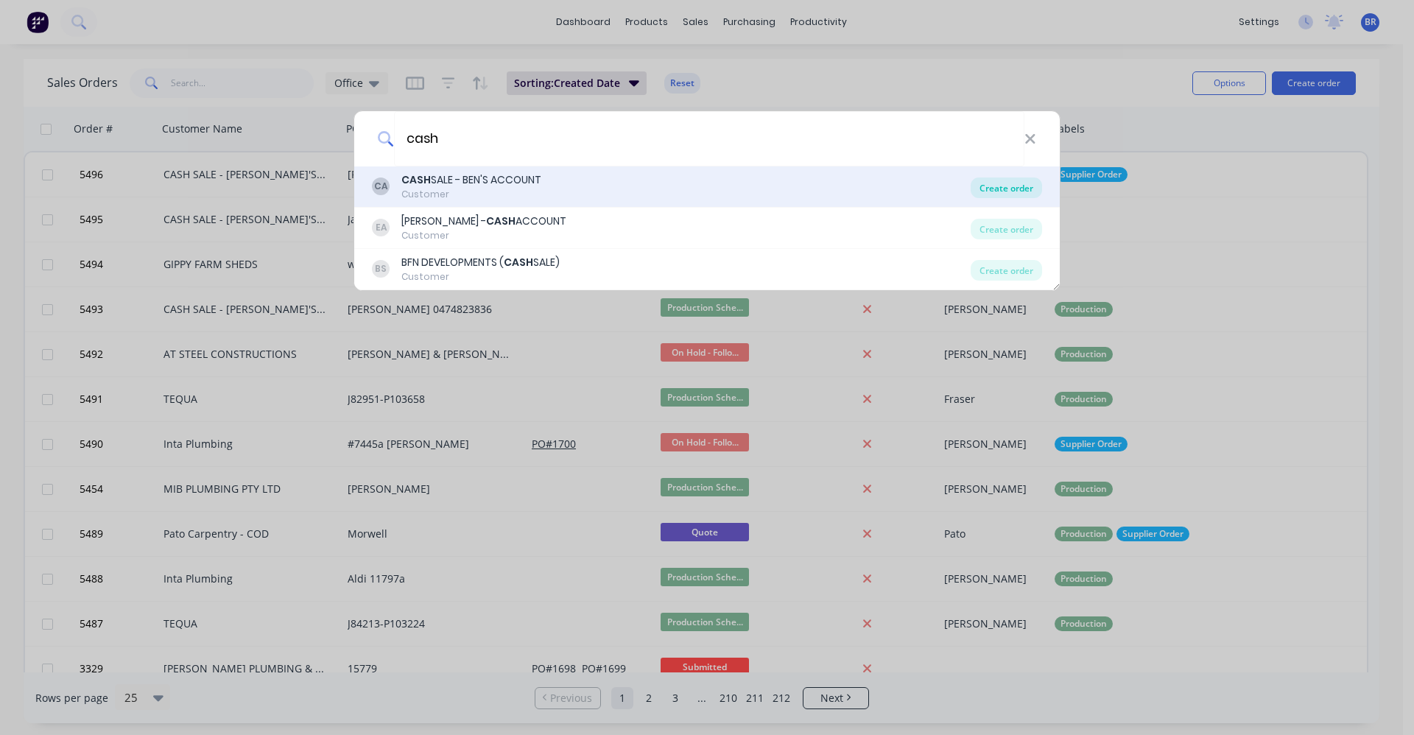
type input "cash"
click at [1004, 187] on div "Create order" at bounding box center [1006, 188] width 71 height 21
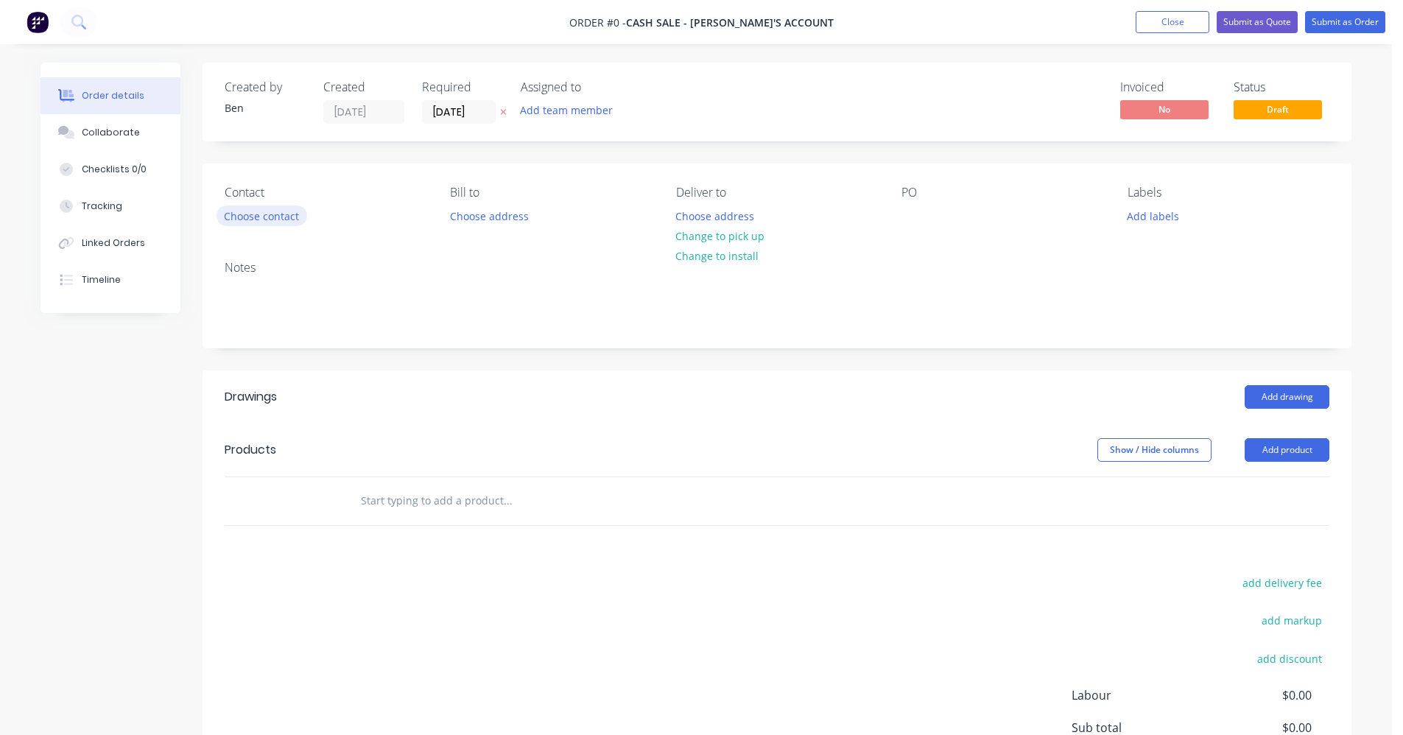
click at [253, 213] on button "Choose contact" at bounding box center [262, 216] width 91 height 20
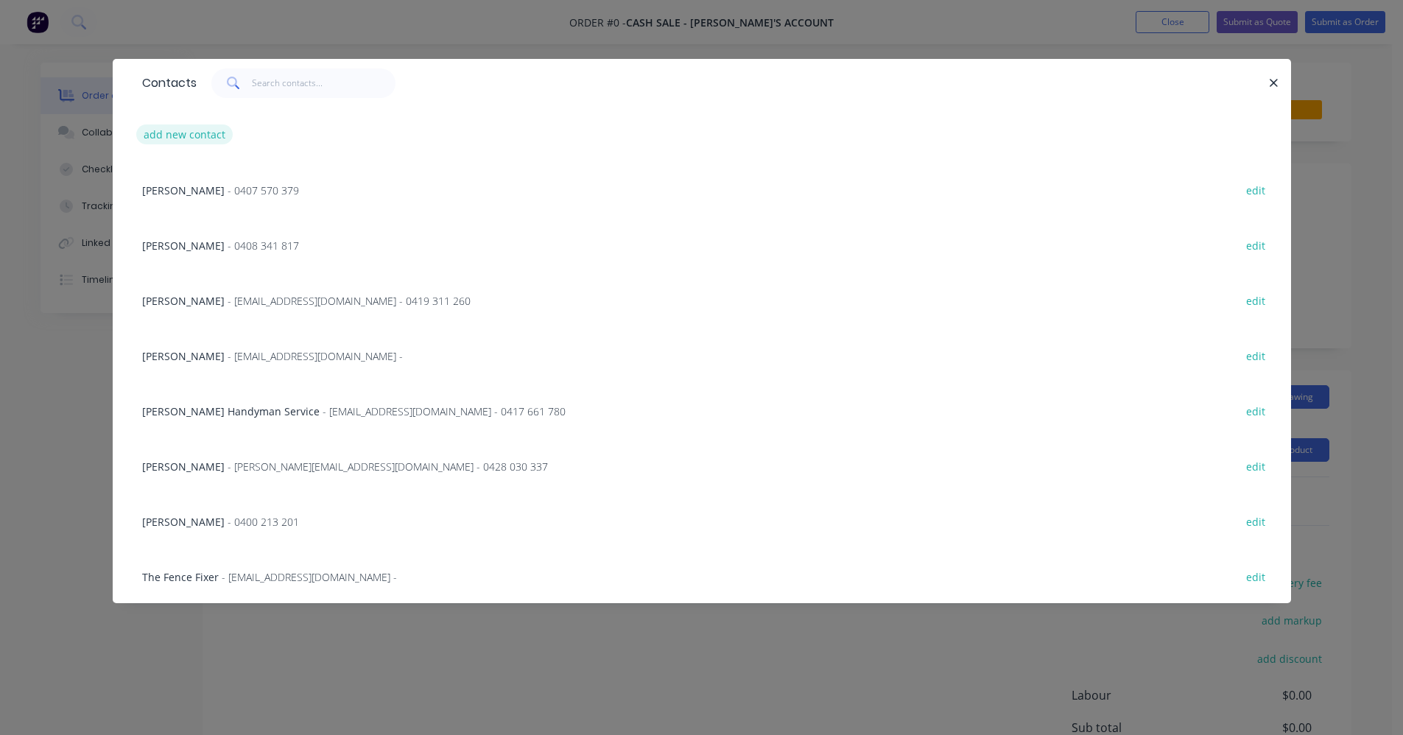
click at [189, 135] on button "add new contact" at bounding box center [184, 134] width 97 height 20
select select "AU"
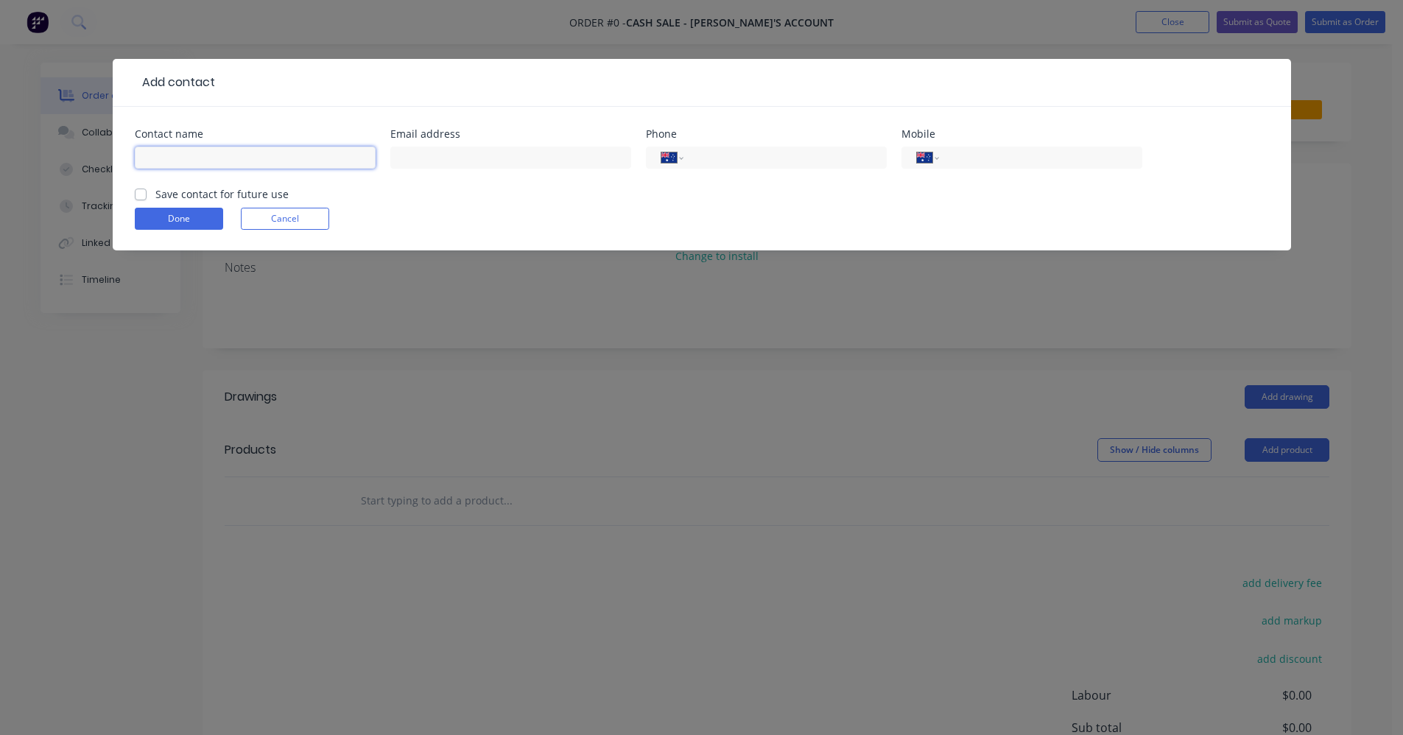
drag, startPoint x: 195, startPoint y: 155, endPoint x: 205, endPoint y: 148, distance: 12.1
click at [196, 153] on input "text" at bounding box center [255, 158] width 241 height 22
type input "[PERSON_NAME]"
type input "0438 349 279"
click at [155, 192] on label "Save contact for future use" at bounding box center [221, 193] width 133 height 15
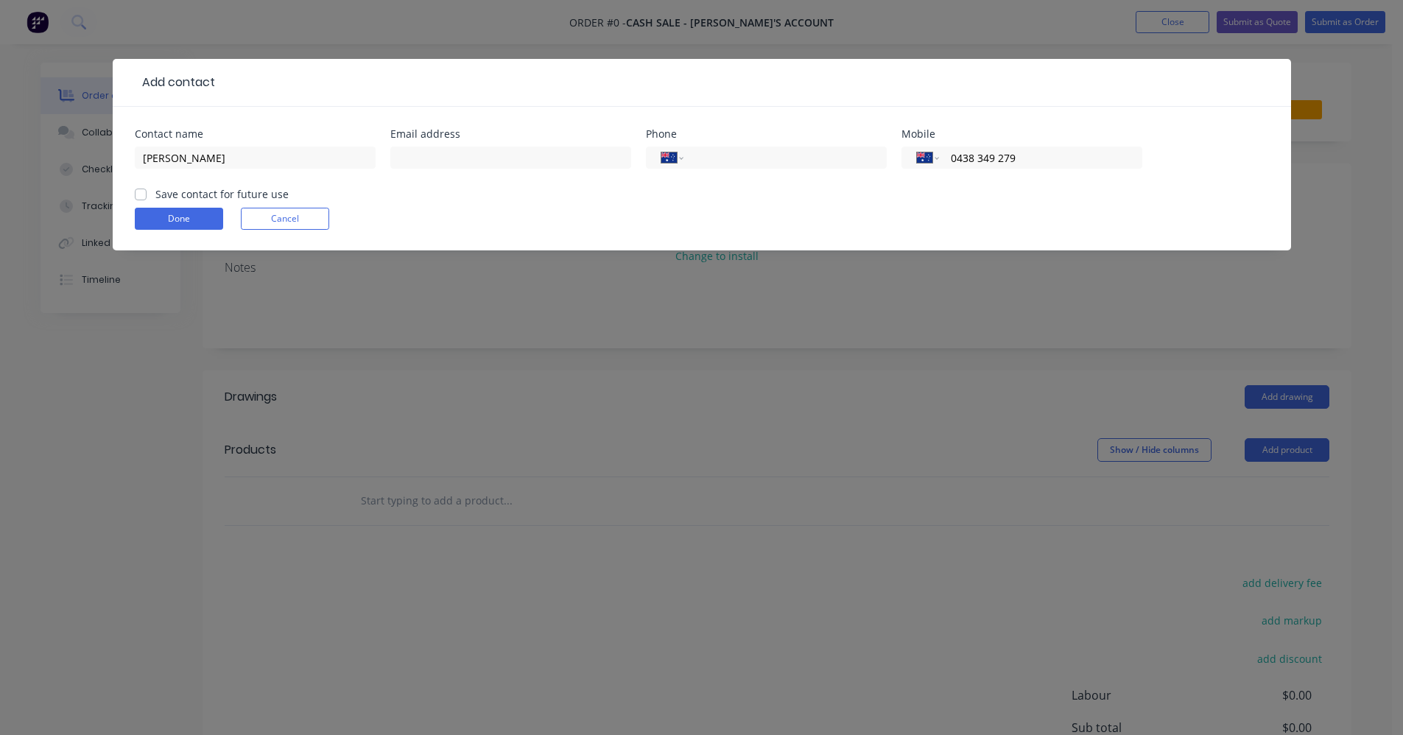
click at [142, 192] on input "Save contact for future use" at bounding box center [141, 193] width 12 height 14
checkbox input "true"
click at [151, 216] on button "Done" at bounding box center [179, 219] width 88 height 22
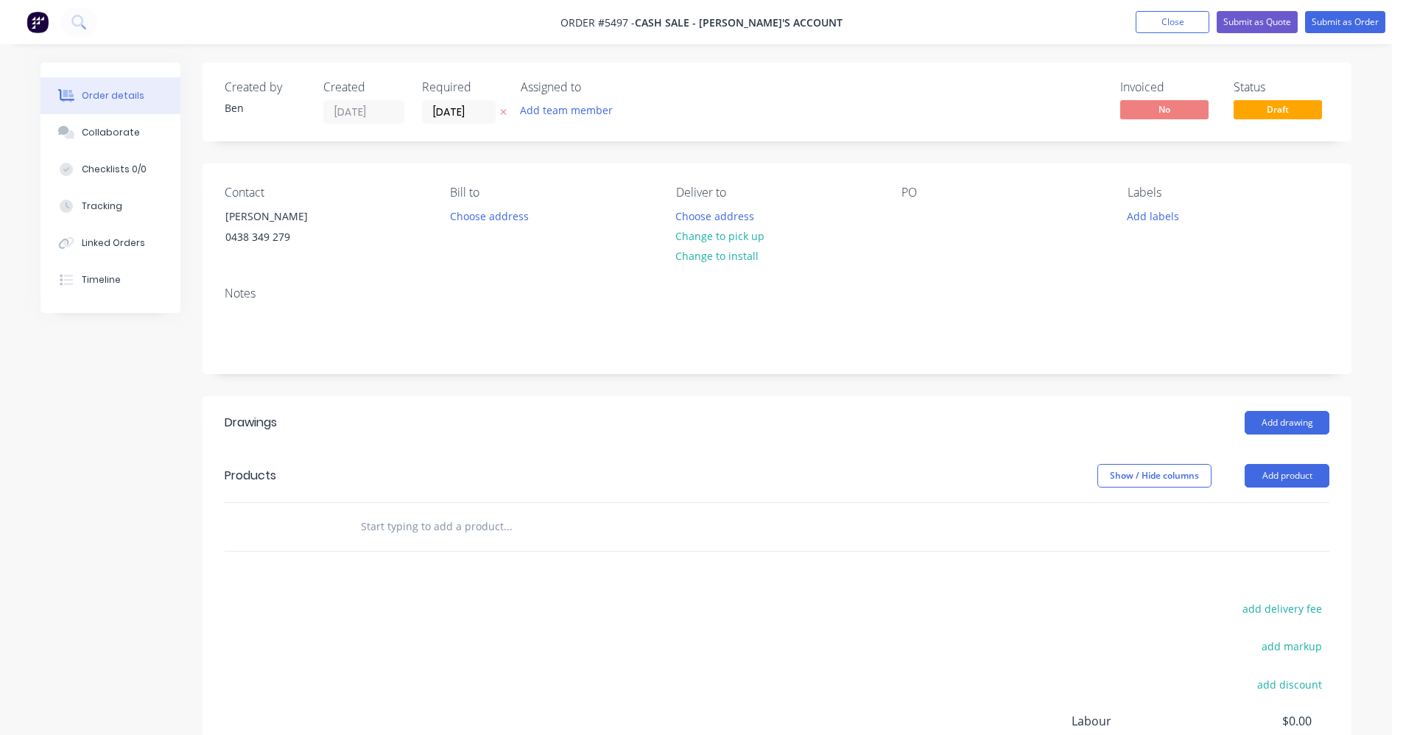
click at [425, 524] on input "text" at bounding box center [507, 526] width 295 height 29
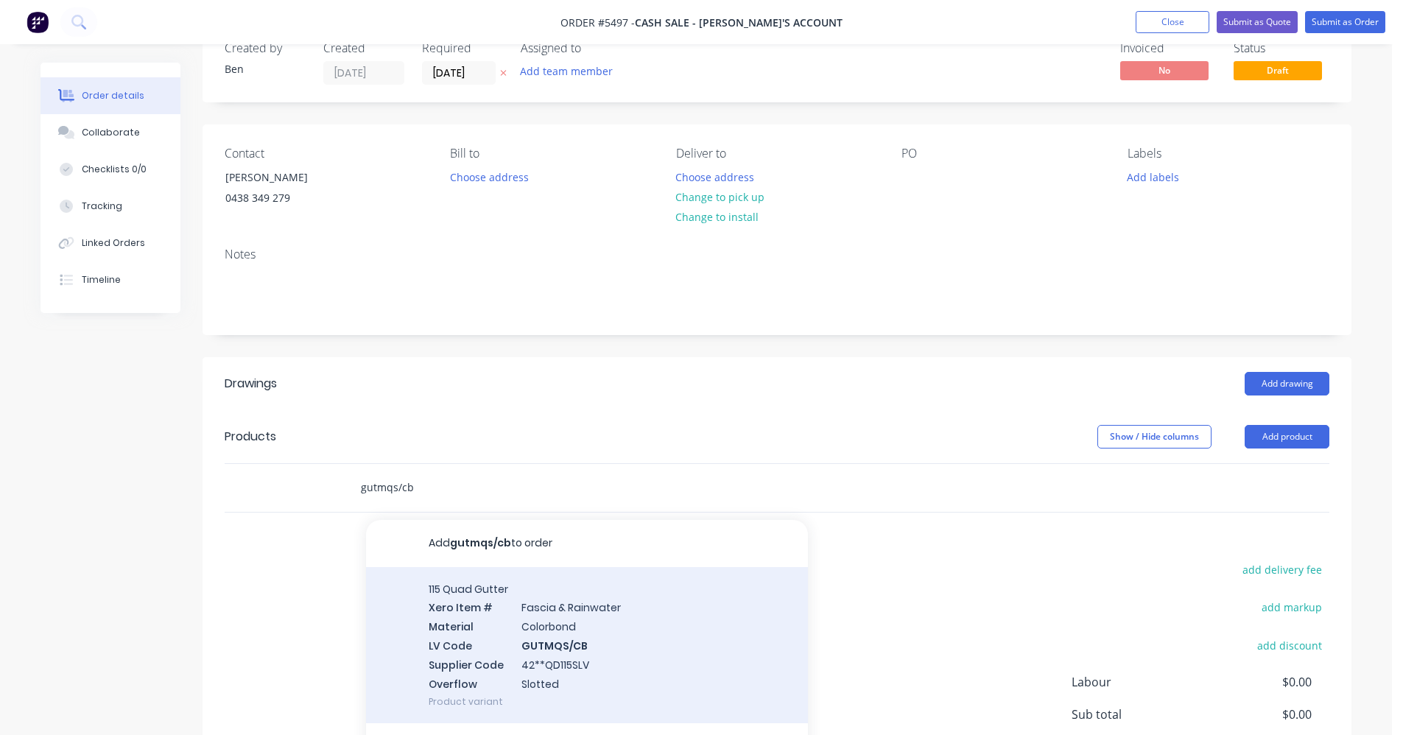
scroll to position [74, 0]
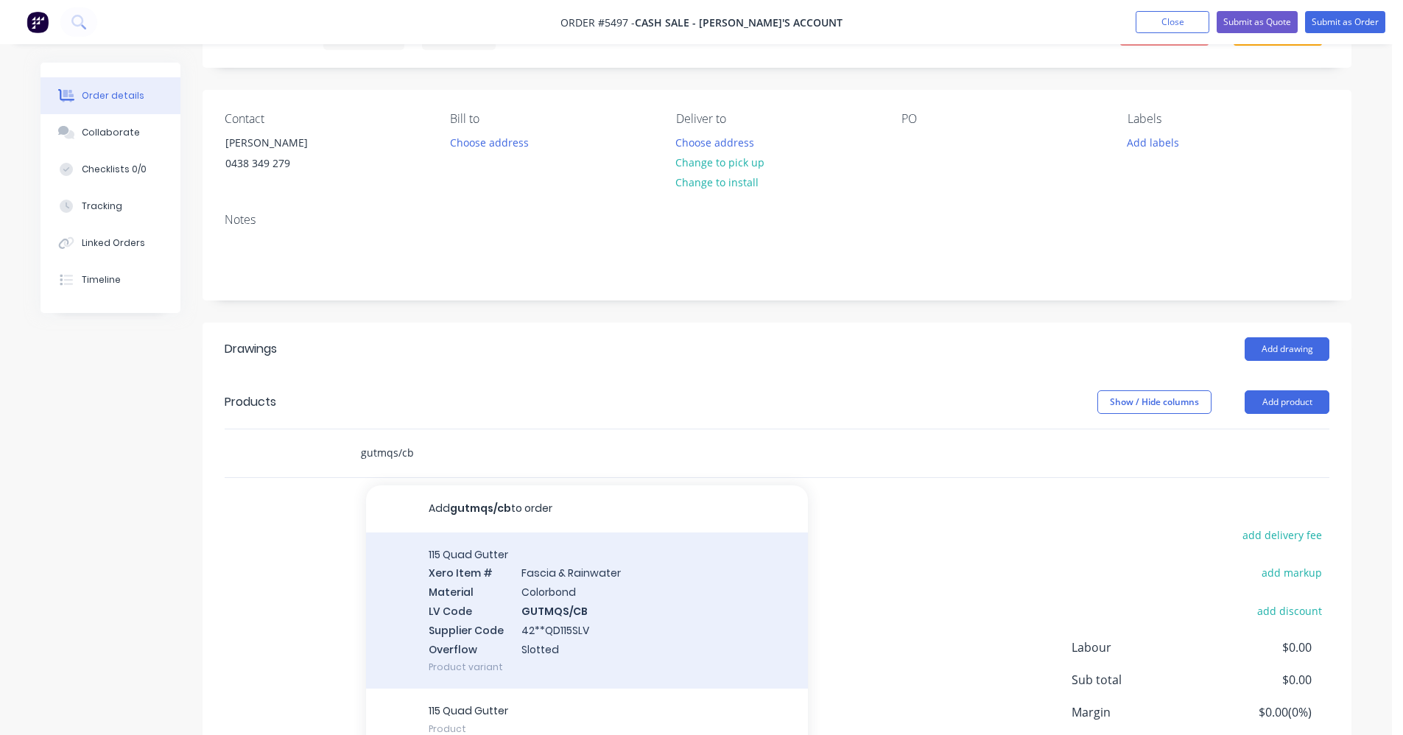
type input "gutmqs/cb"
click at [555, 620] on div "115 Quad Gutter Xero Item # [MEDICAL_DATA] & Rainwater Material Colorbond LV Co…" at bounding box center [587, 611] width 442 height 157
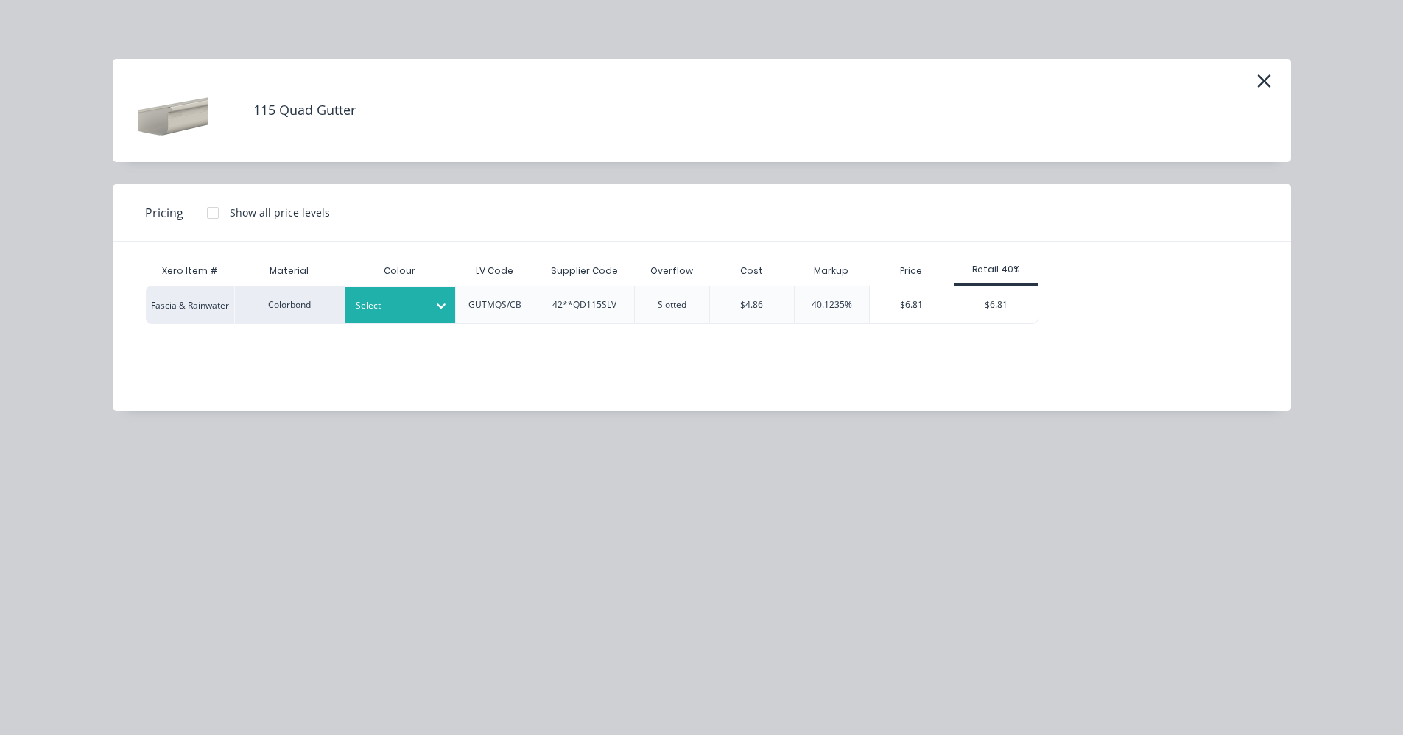
click at [415, 303] on div at bounding box center [389, 306] width 66 height 16
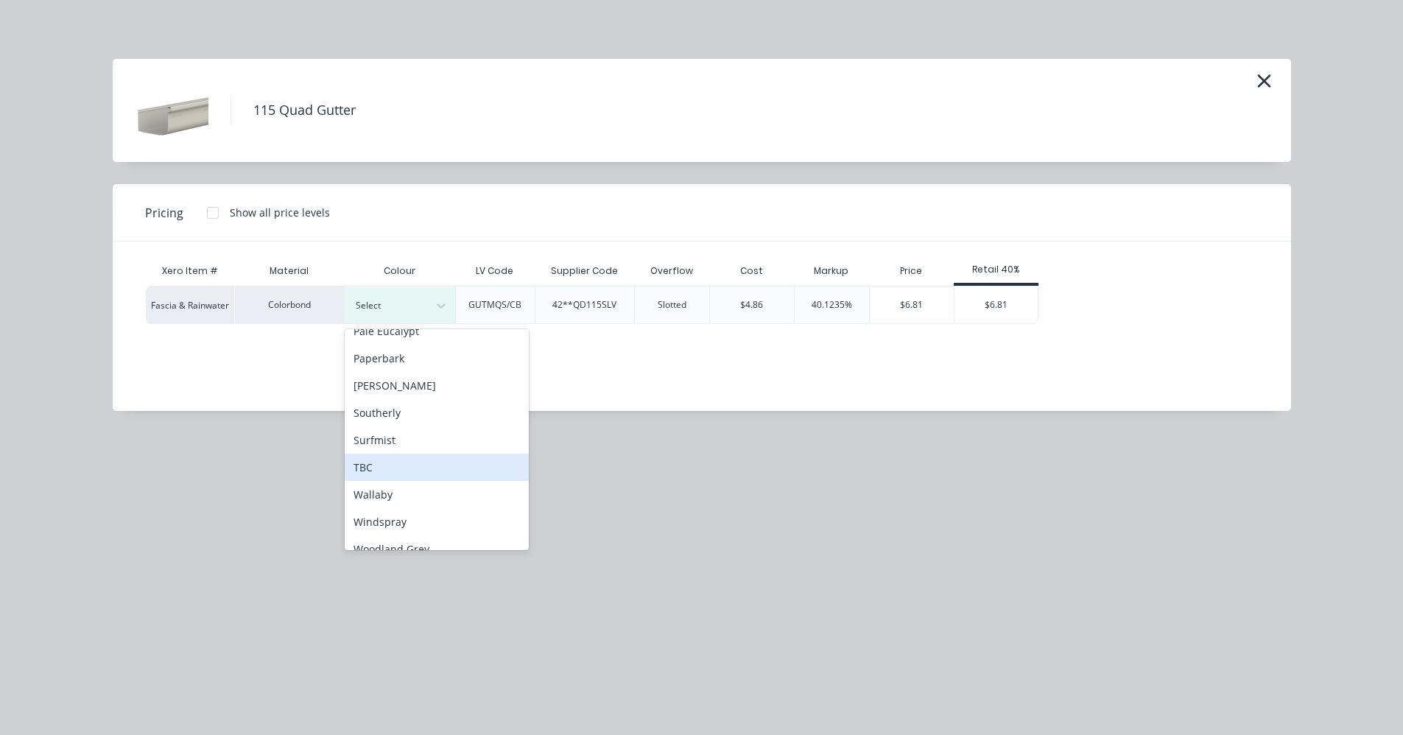
scroll to position [412, 0]
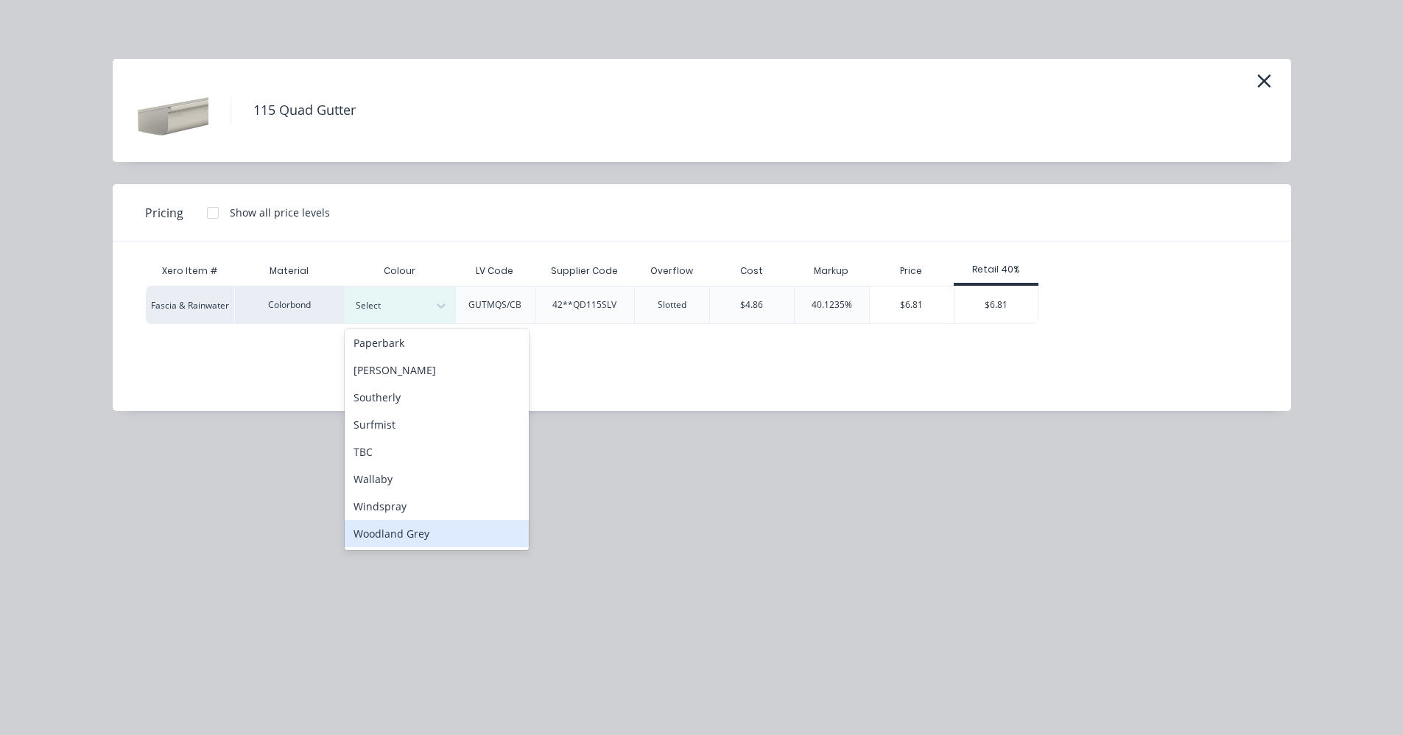
click at [405, 532] on div "Woodland Grey" at bounding box center [437, 533] width 184 height 27
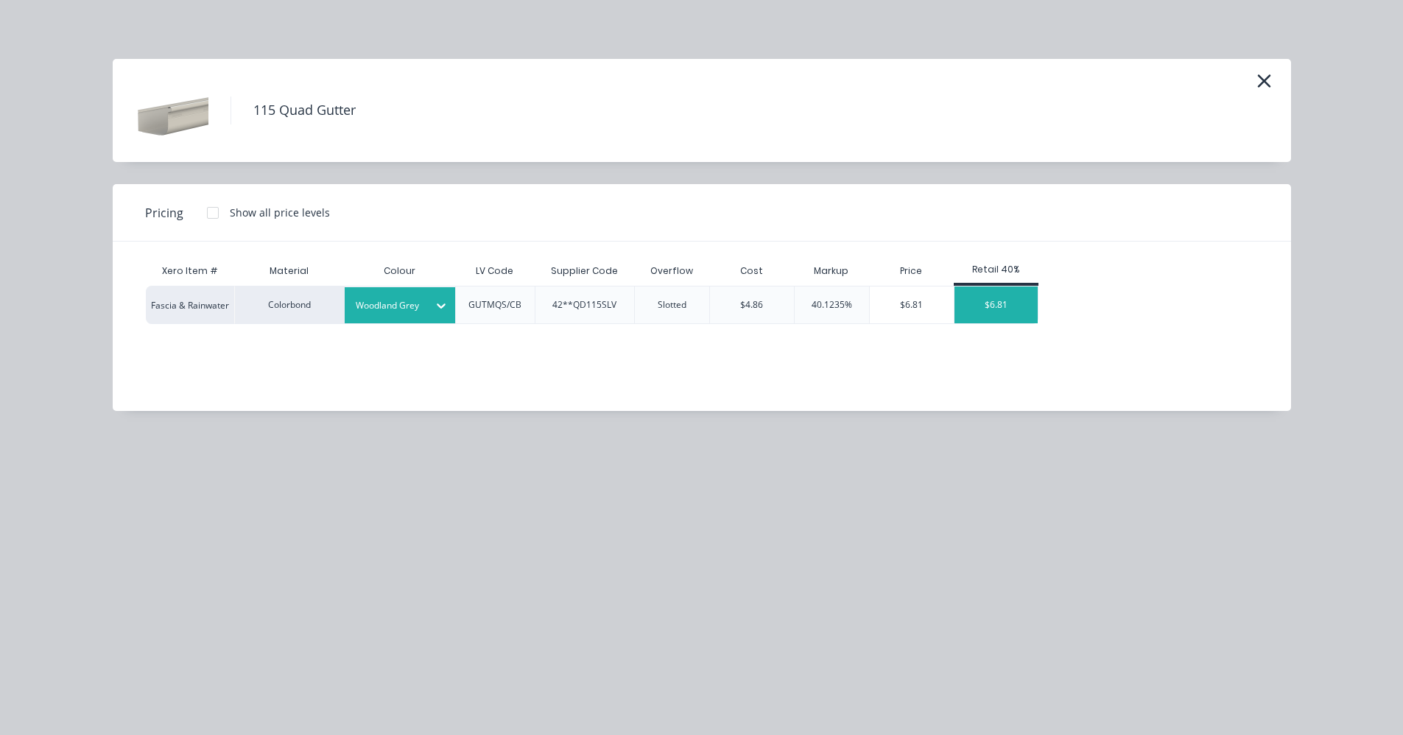
click at [1006, 298] on div "$6.81" at bounding box center [996, 305] width 83 height 37
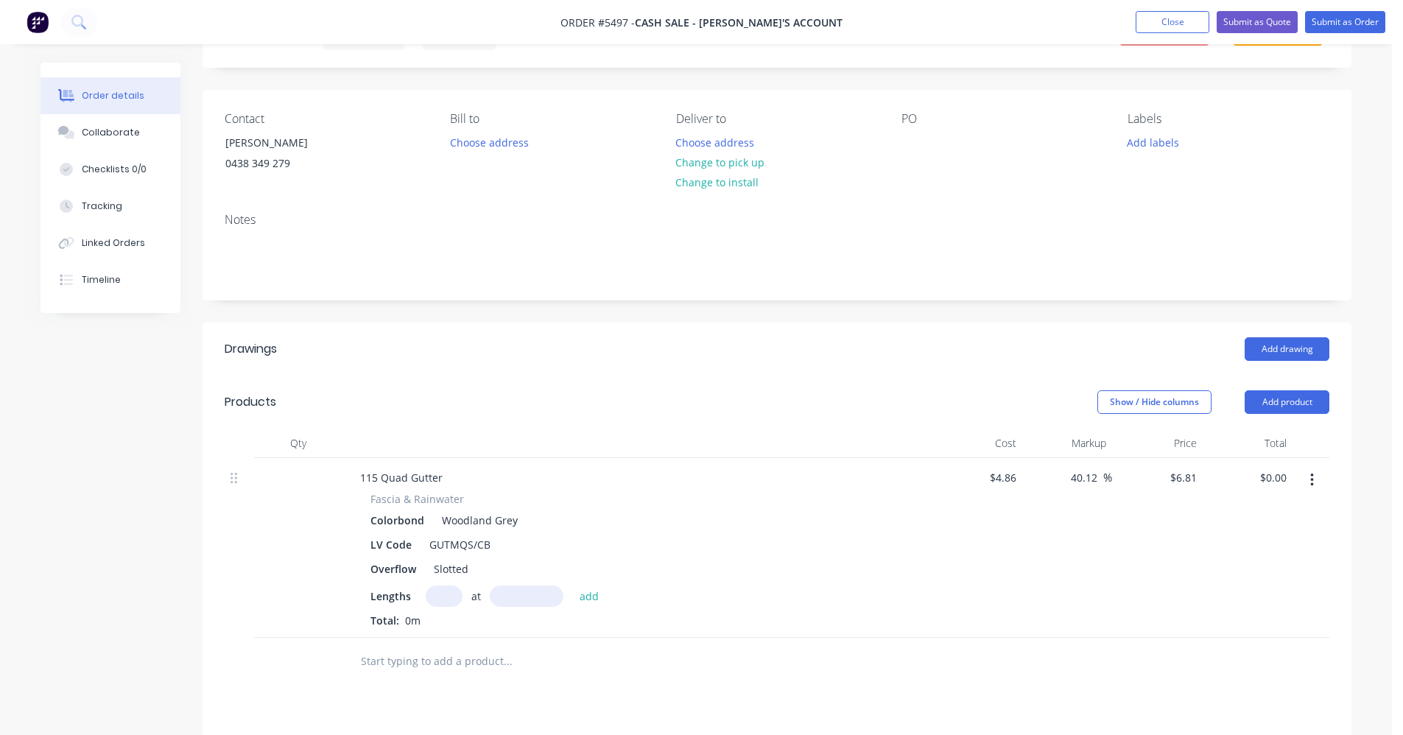
click at [452, 599] on input "text" at bounding box center [444, 596] width 37 height 21
type input "1"
type input "6800"
click at [572, 586] on button "add" at bounding box center [589, 596] width 35 height 20
type input "$46.31"
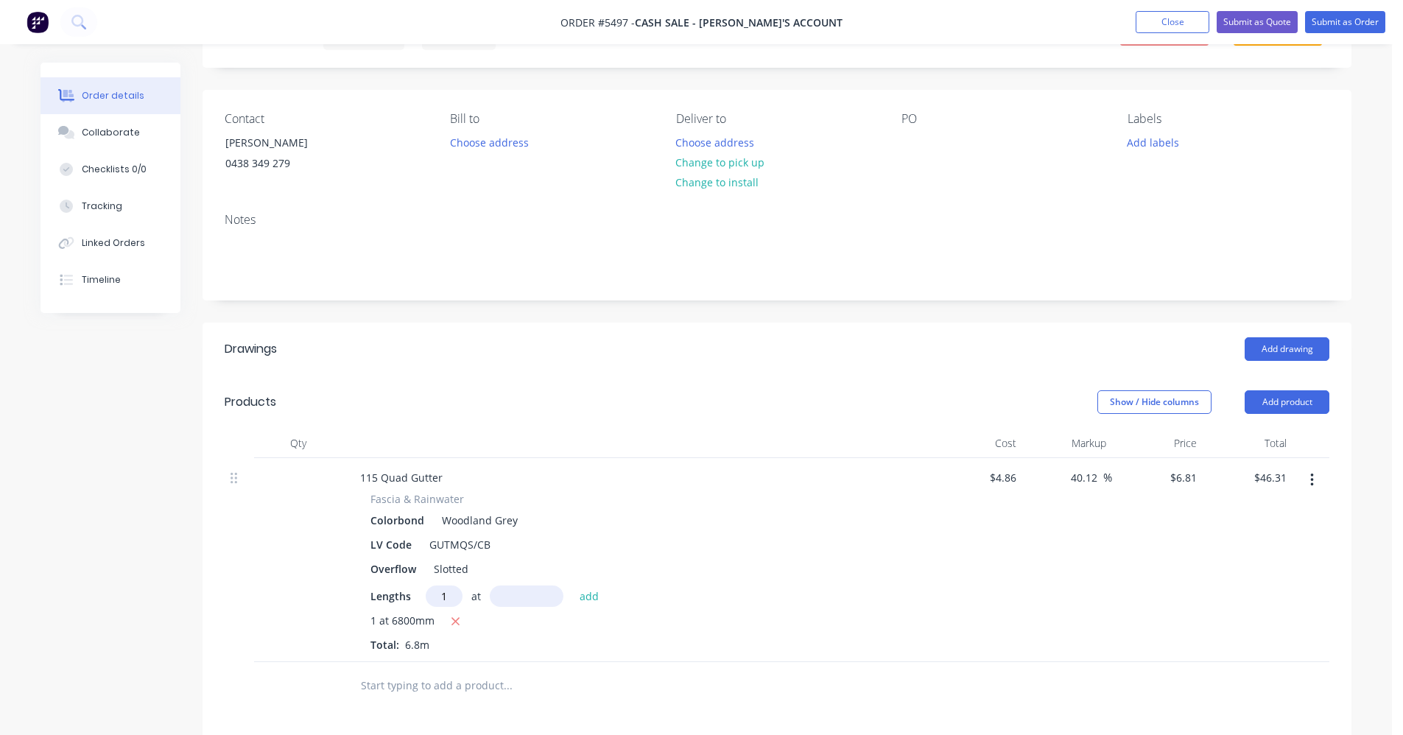
type input "1"
type input "6700"
click at [572, 586] on button "add" at bounding box center [589, 596] width 35 height 20
type input "$91.94"
type input "2"
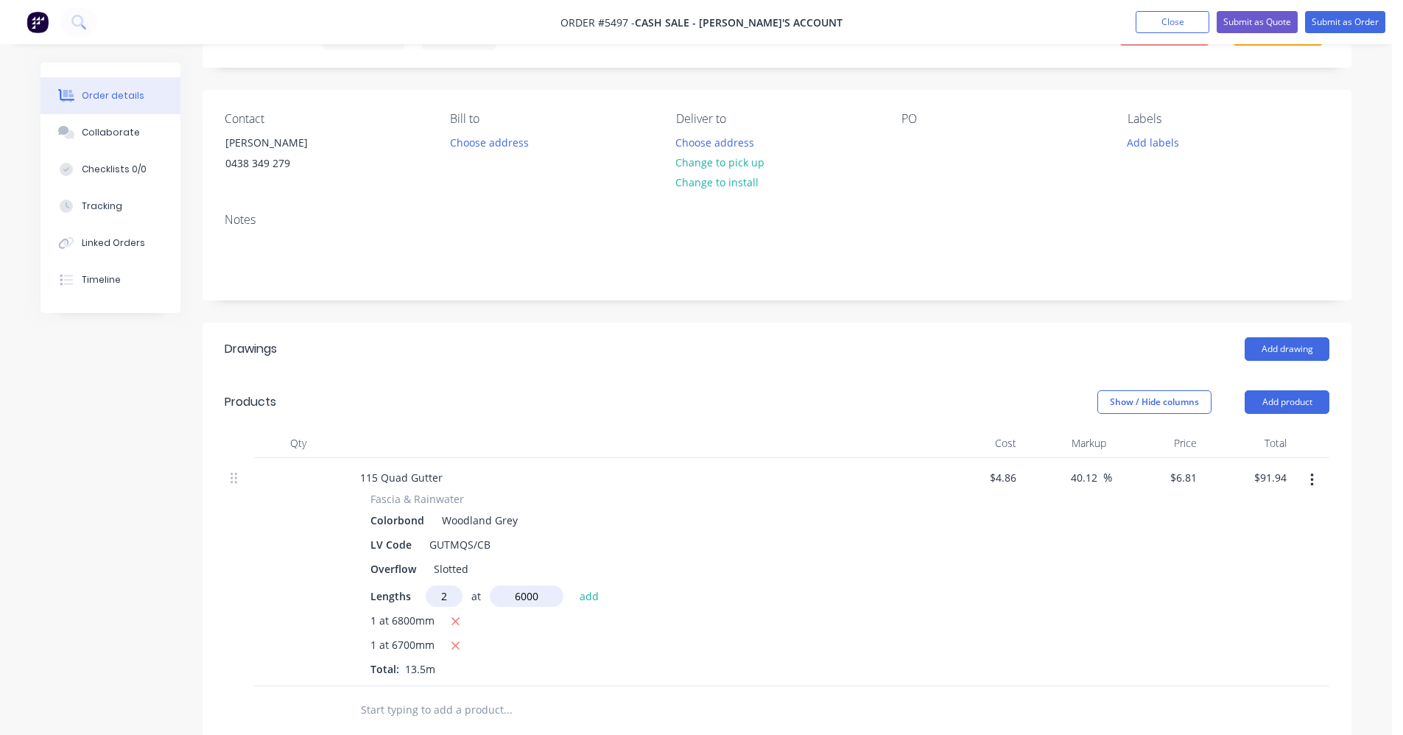
type input "6000"
click at [572, 586] on button "add" at bounding box center [589, 596] width 35 height 20
type input "$173.66"
type input "2"
type input "4700"
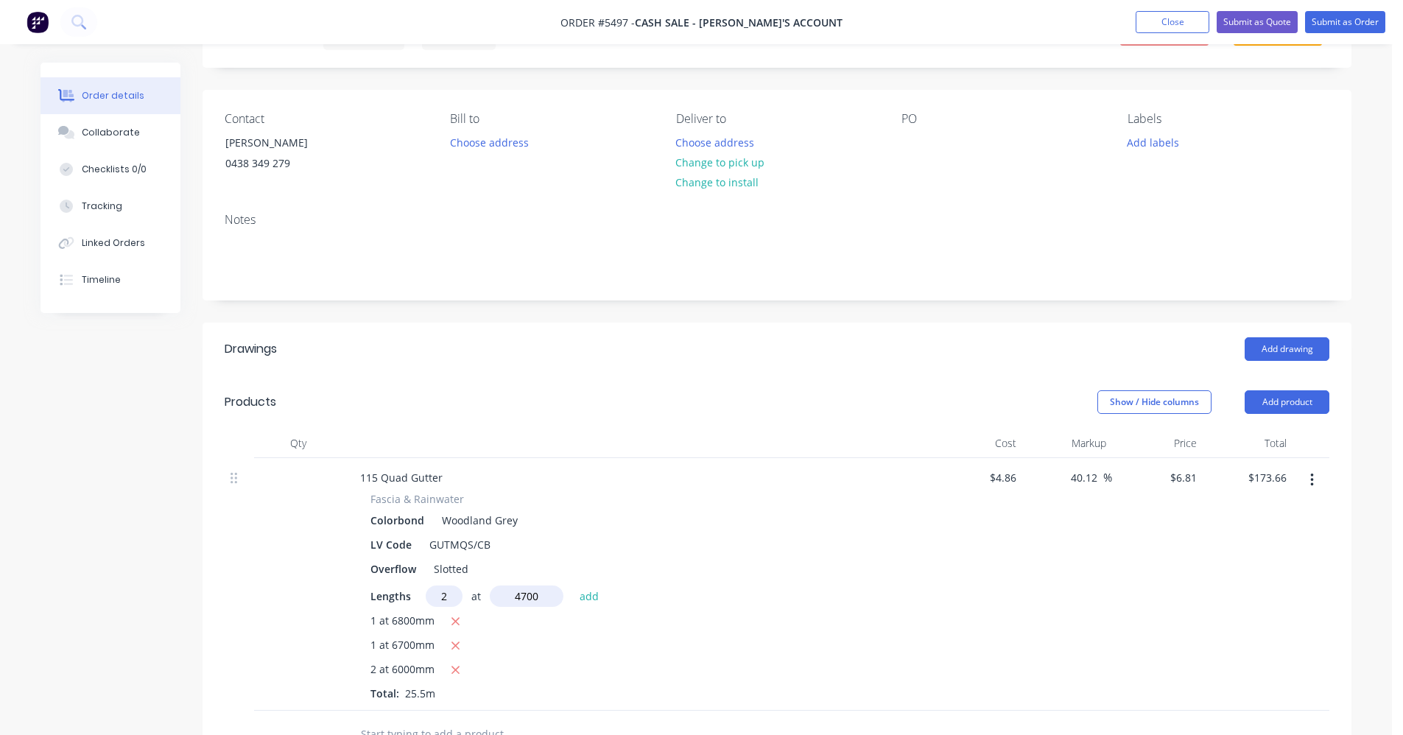
click at [572, 586] on button "add" at bounding box center [589, 596] width 35 height 20
type input "$237.67"
type input "2"
type input "4600"
click at [572, 586] on button "add" at bounding box center [589, 596] width 35 height 20
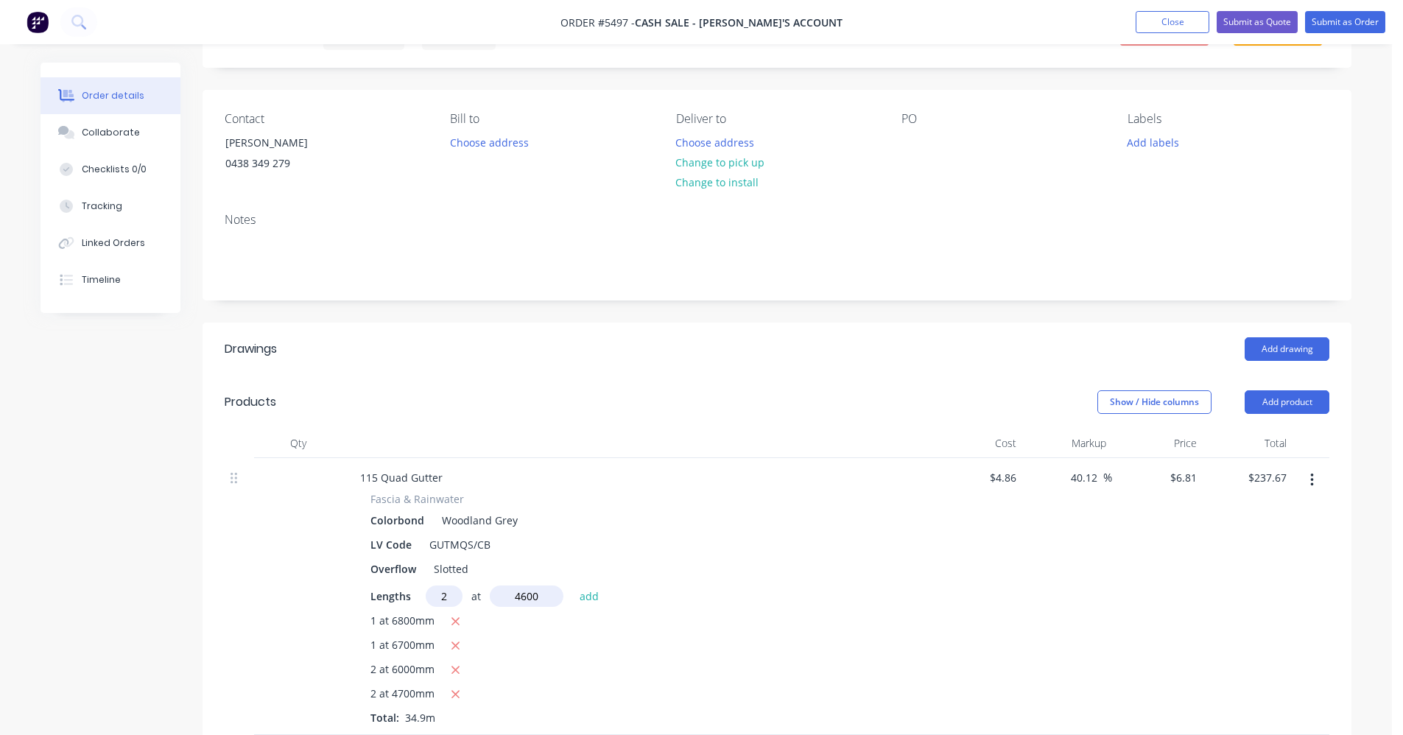
type input "$300.32"
type input "1"
type input "5200"
click at [572, 586] on button "add" at bounding box center [589, 596] width 35 height 20
type input "$335.73"
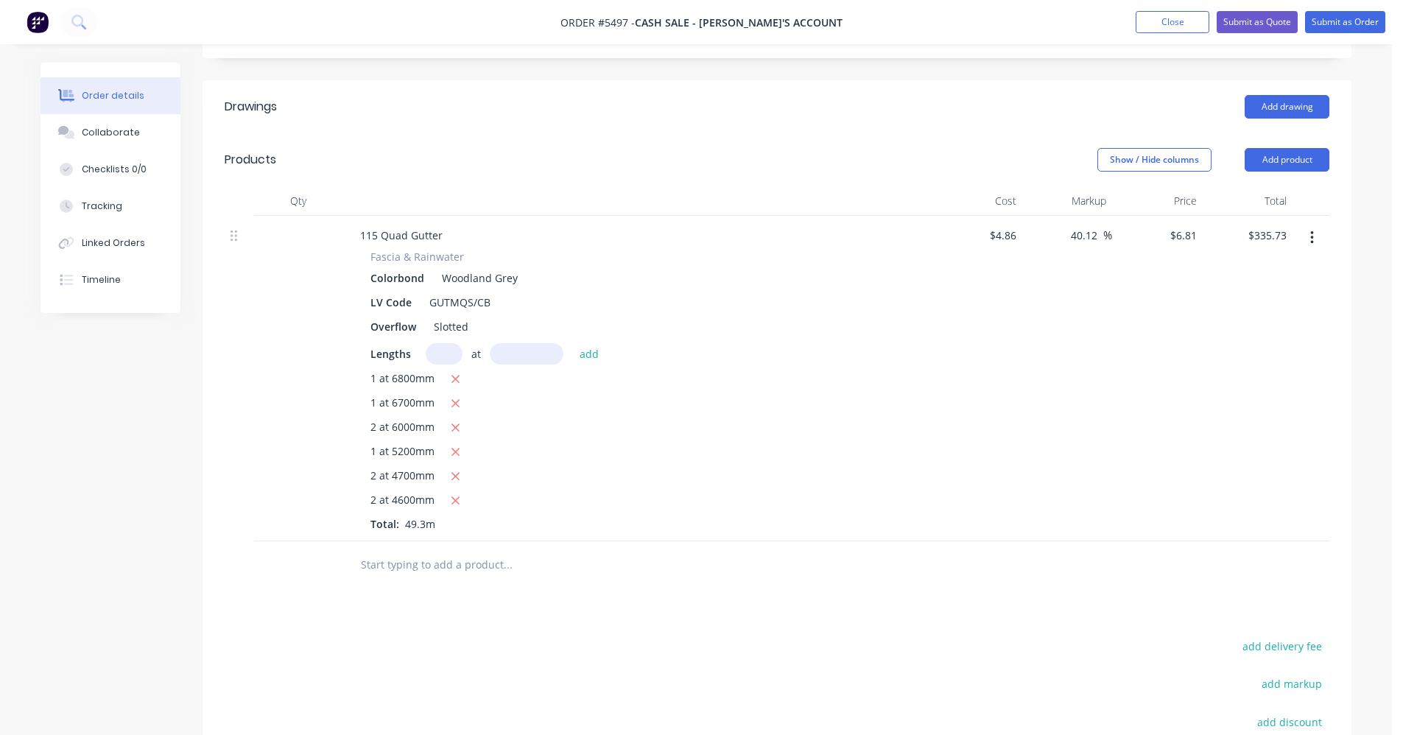
scroll to position [368, 0]
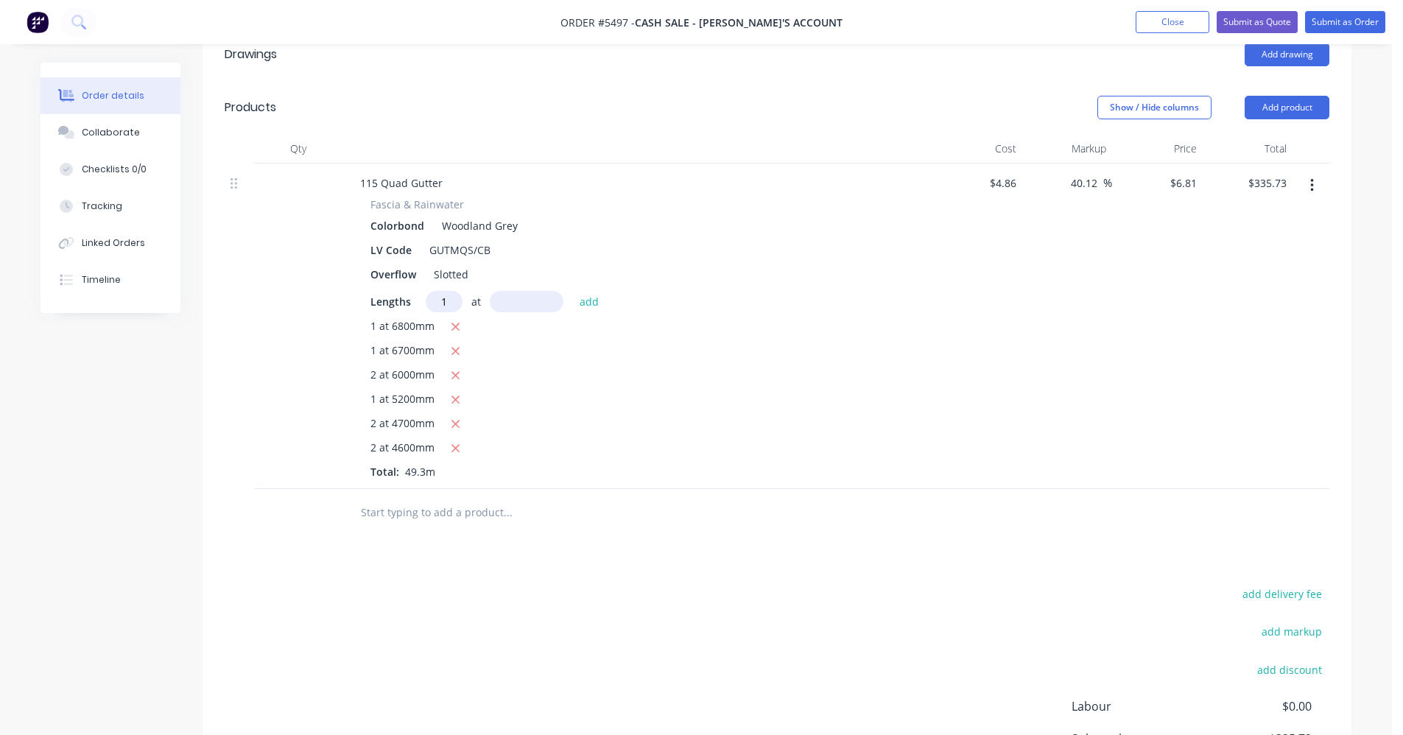
type input "1"
type input "2400"
click at [572, 291] on button "add" at bounding box center [589, 301] width 35 height 20
type input "$352.08"
type input "1"
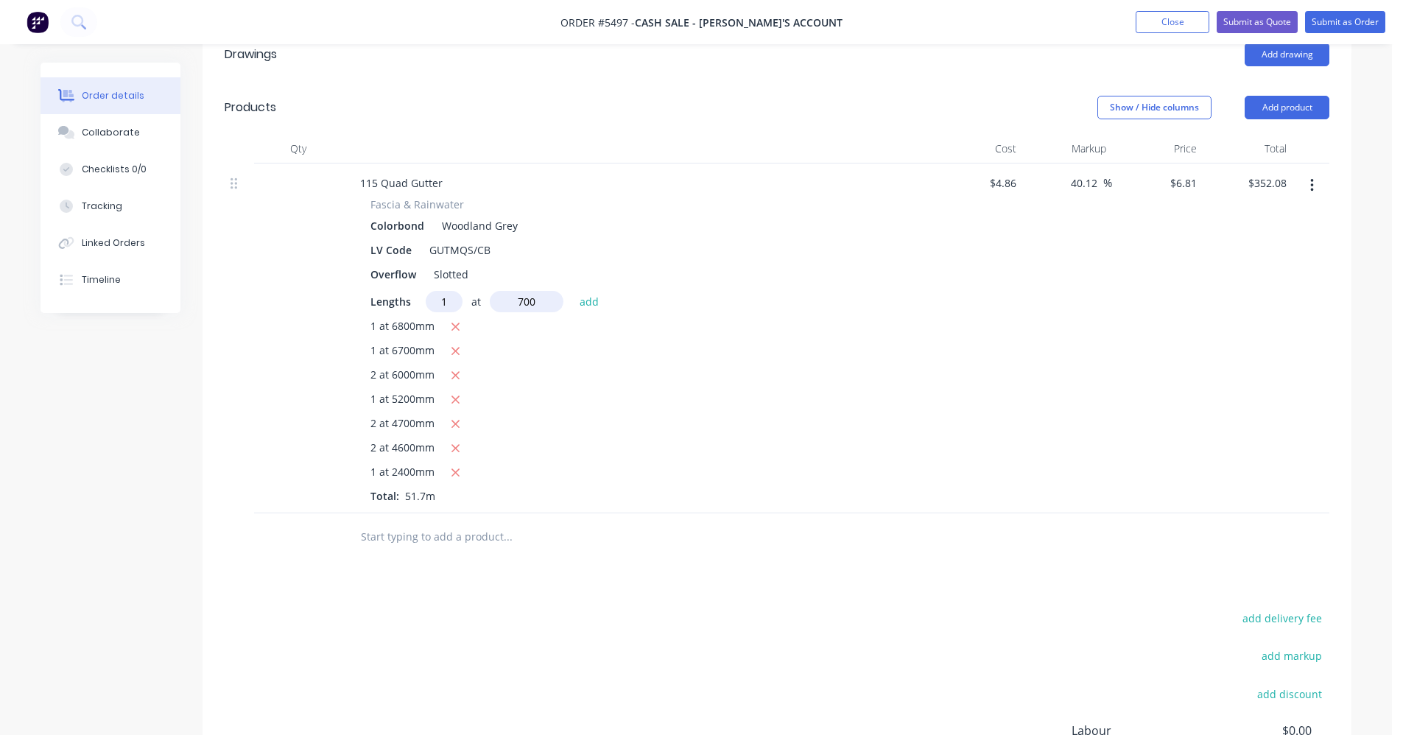
type input "700"
click at [572, 291] on button "add" at bounding box center [589, 301] width 35 height 20
type input "$356.84"
click at [405, 552] on input "text" at bounding box center [507, 561] width 295 height 29
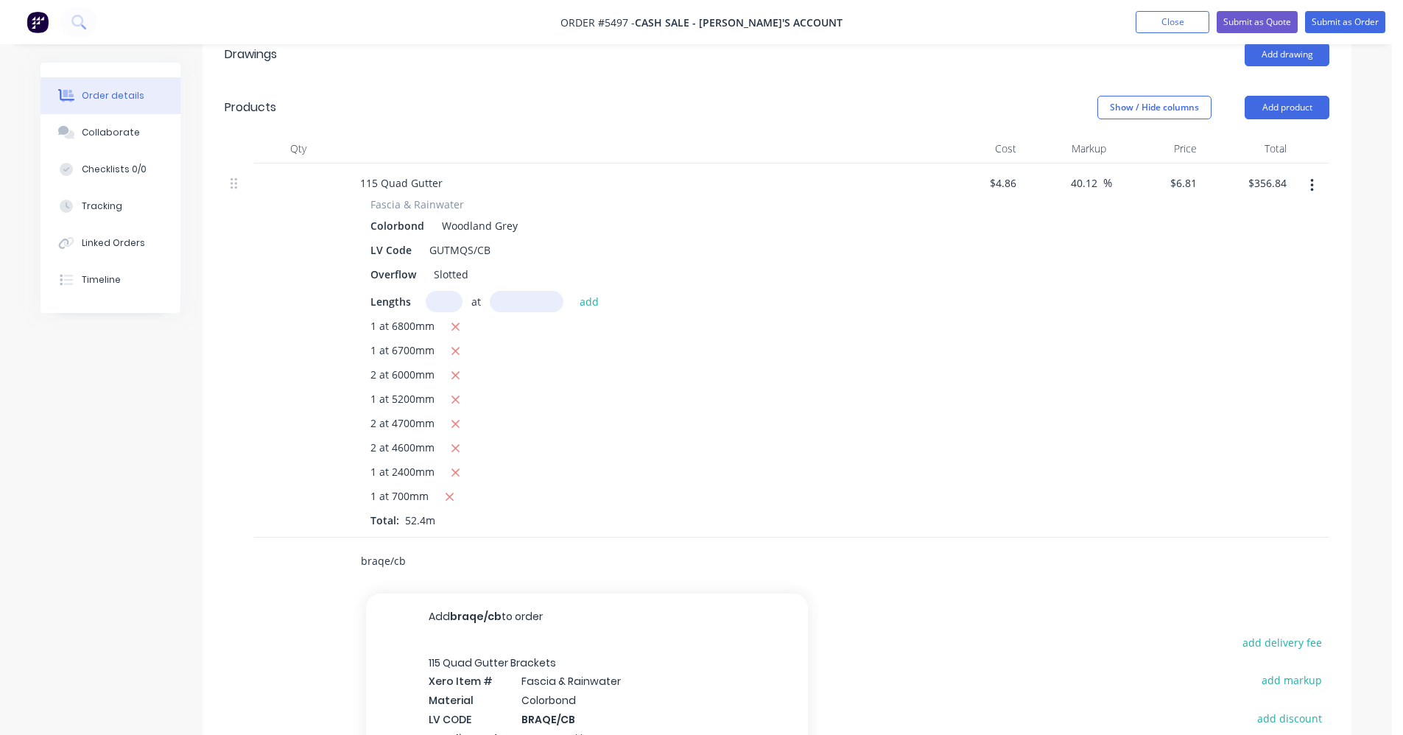
type input "braqe/cb"
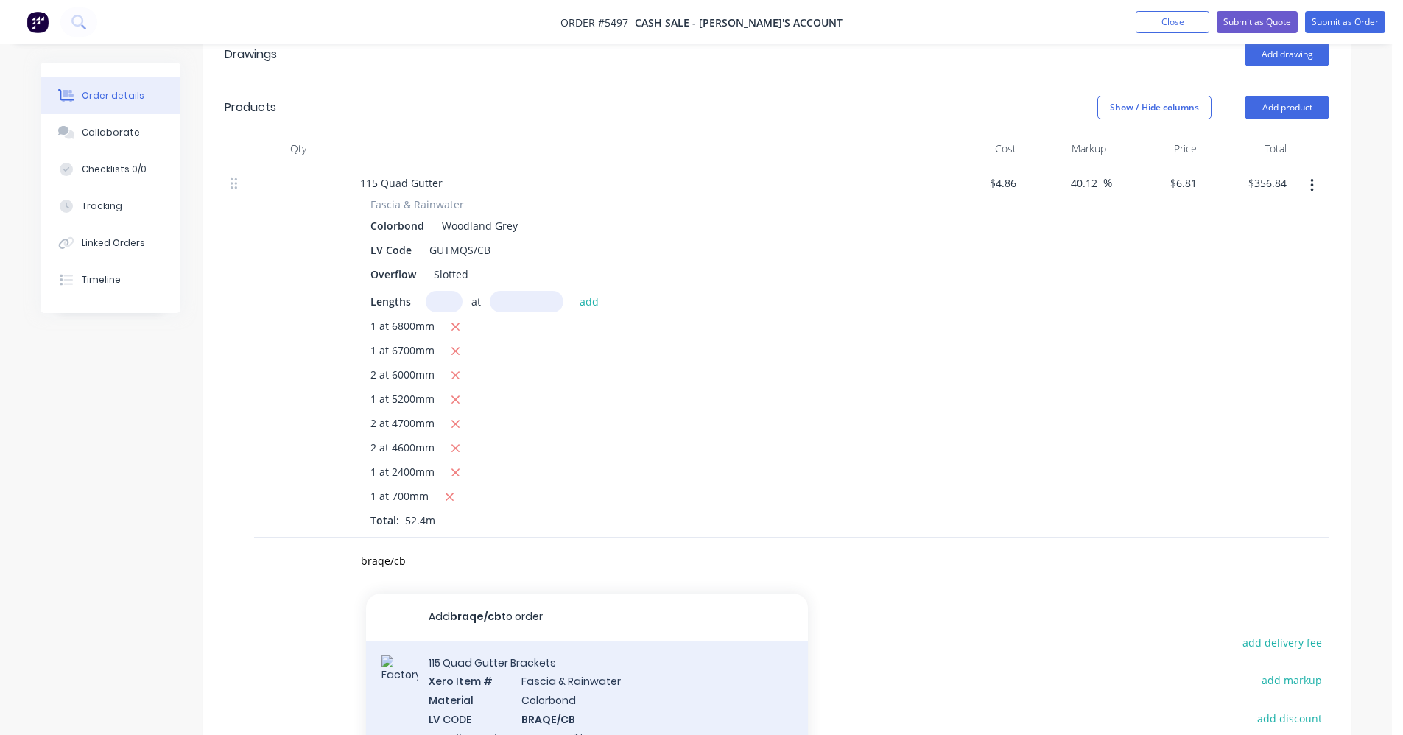
click at [513, 690] on div "115 Quad Gutter Brackets Xero Item # [MEDICAL_DATA] & Rainwater Material Colorb…" at bounding box center [587, 719] width 442 height 157
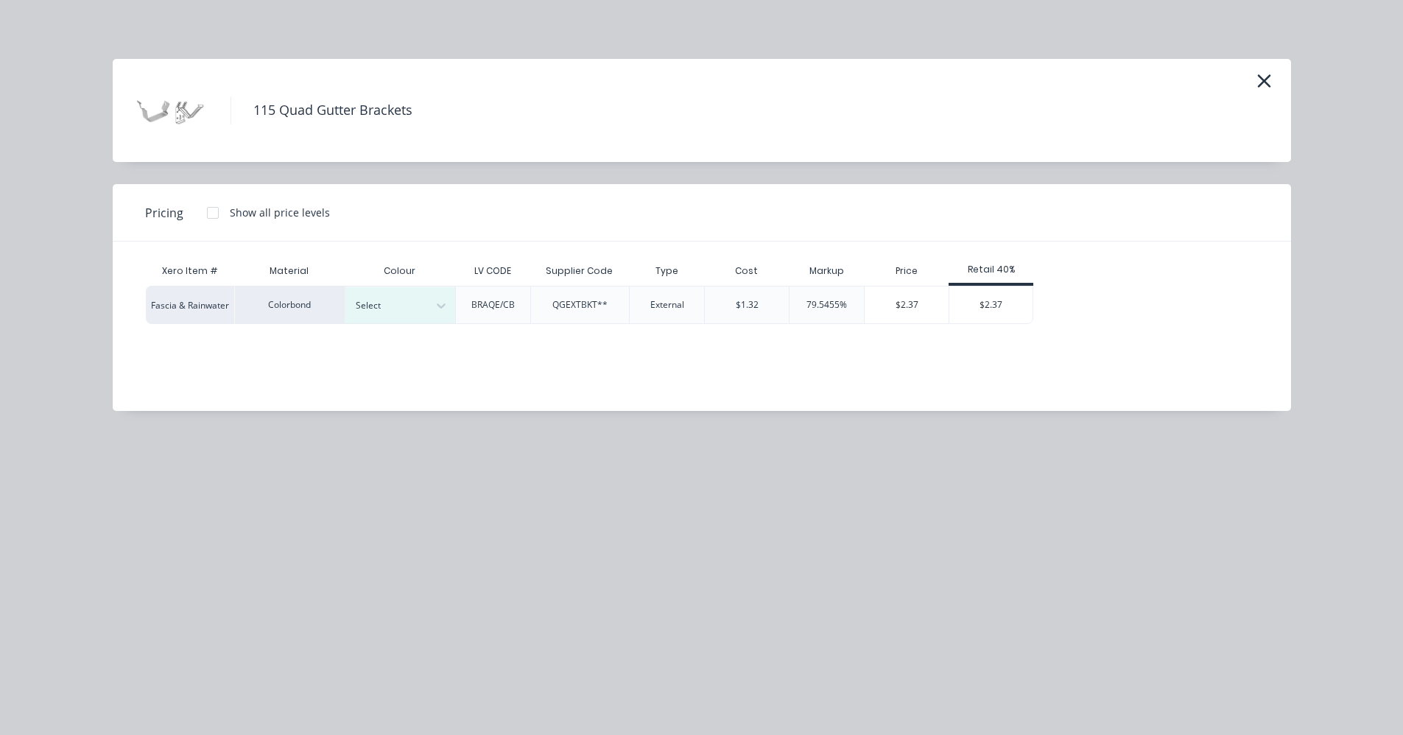
drag, startPoint x: 1266, startPoint y: 83, endPoint x: 396, endPoint y: 345, distance: 908.9
click at [393, 351] on div "115 Quad Gutter Brackets Pricing Show all price levels Xero Item # Material Col…" at bounding box center [702, 235] width 1179 height 352
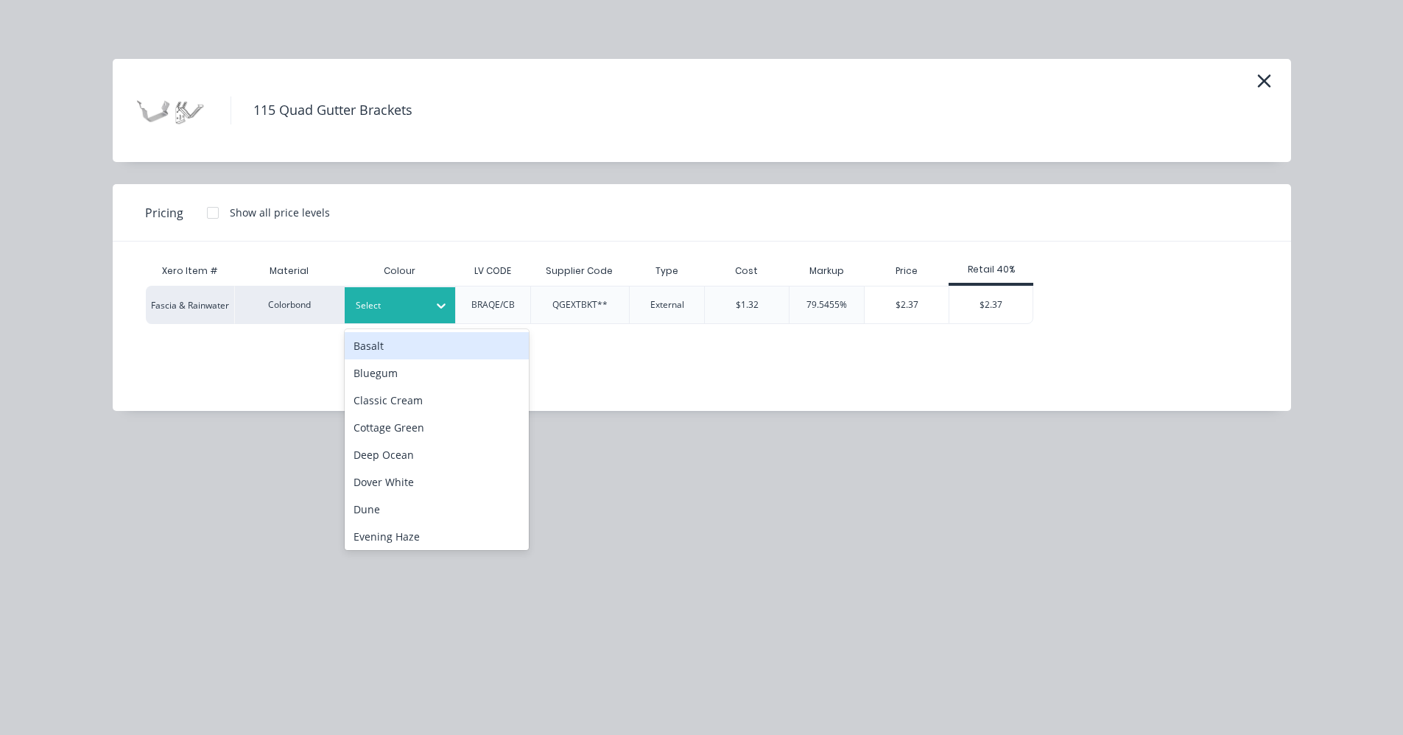
click at [420, 315] on div "Select" at bounding box center [386, 305] width 83 height 19
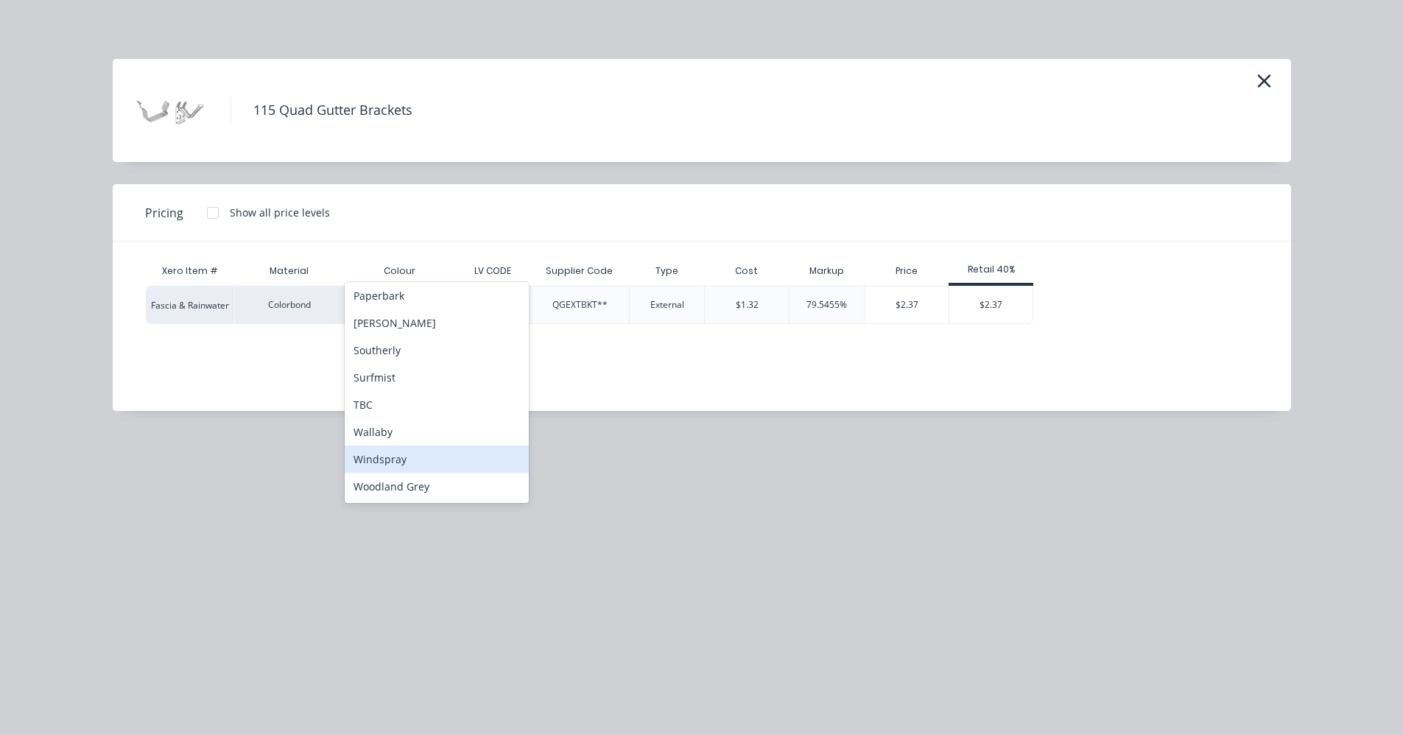
scroll to position [442, 0]
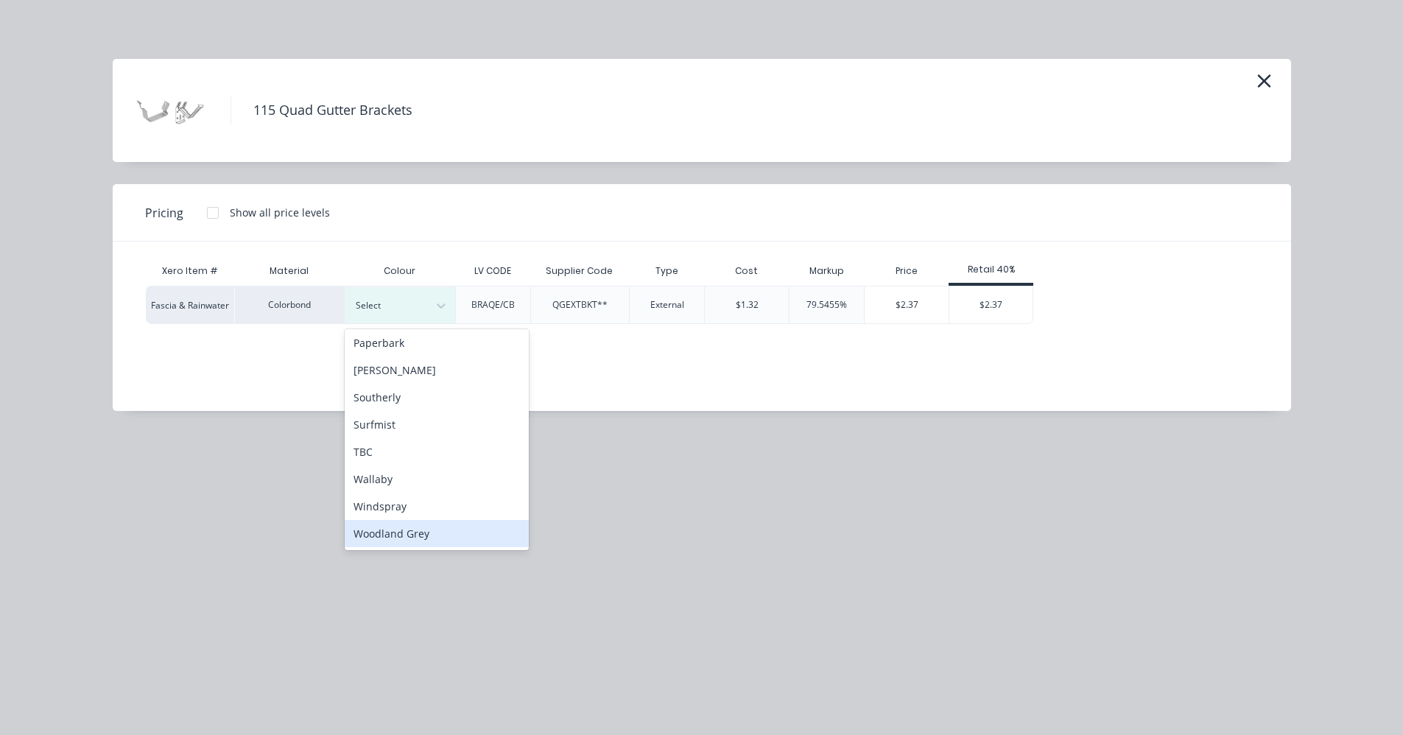
click at [413, 533] on div "Woodland Grey" at bounding box center [437, 533] width 184 height 27
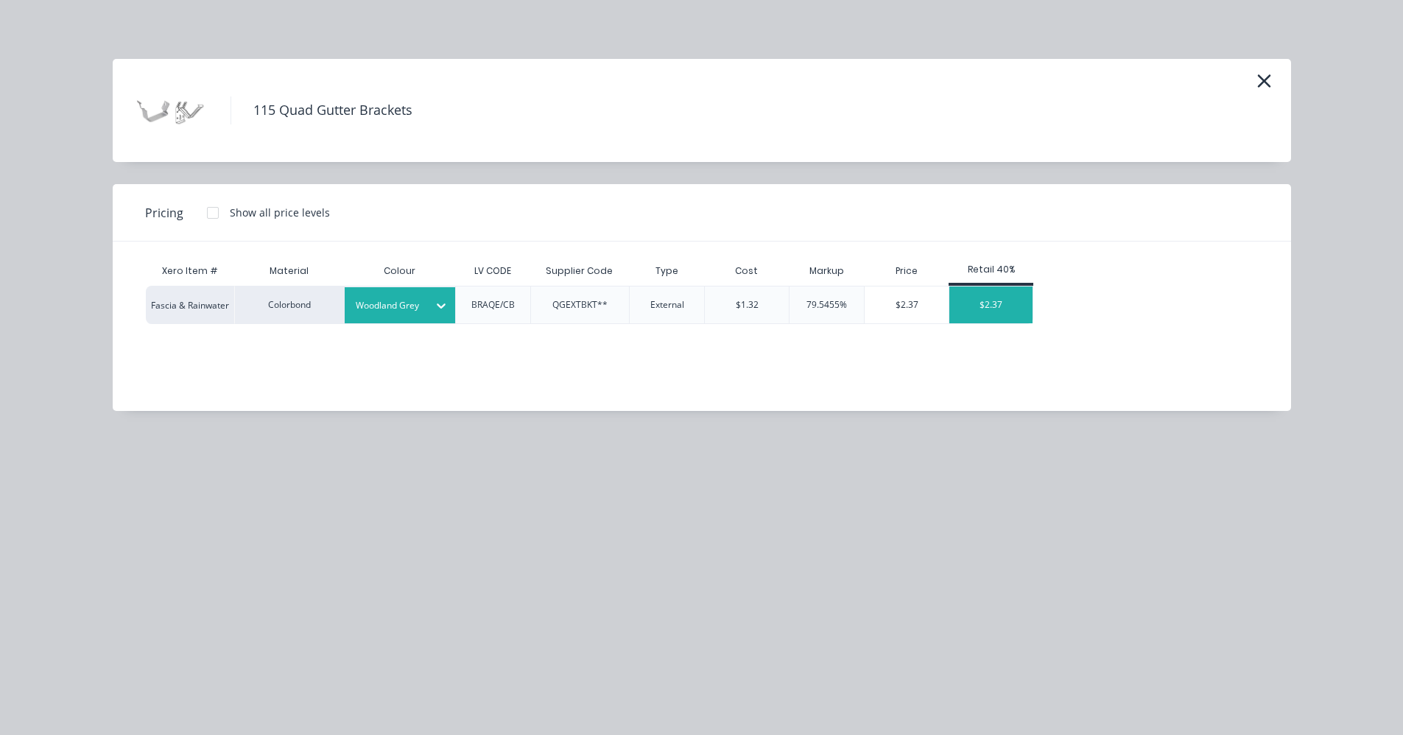
click at [993, 303] on div "$2.37" at bounding box center [991, 305] width 83 height 37
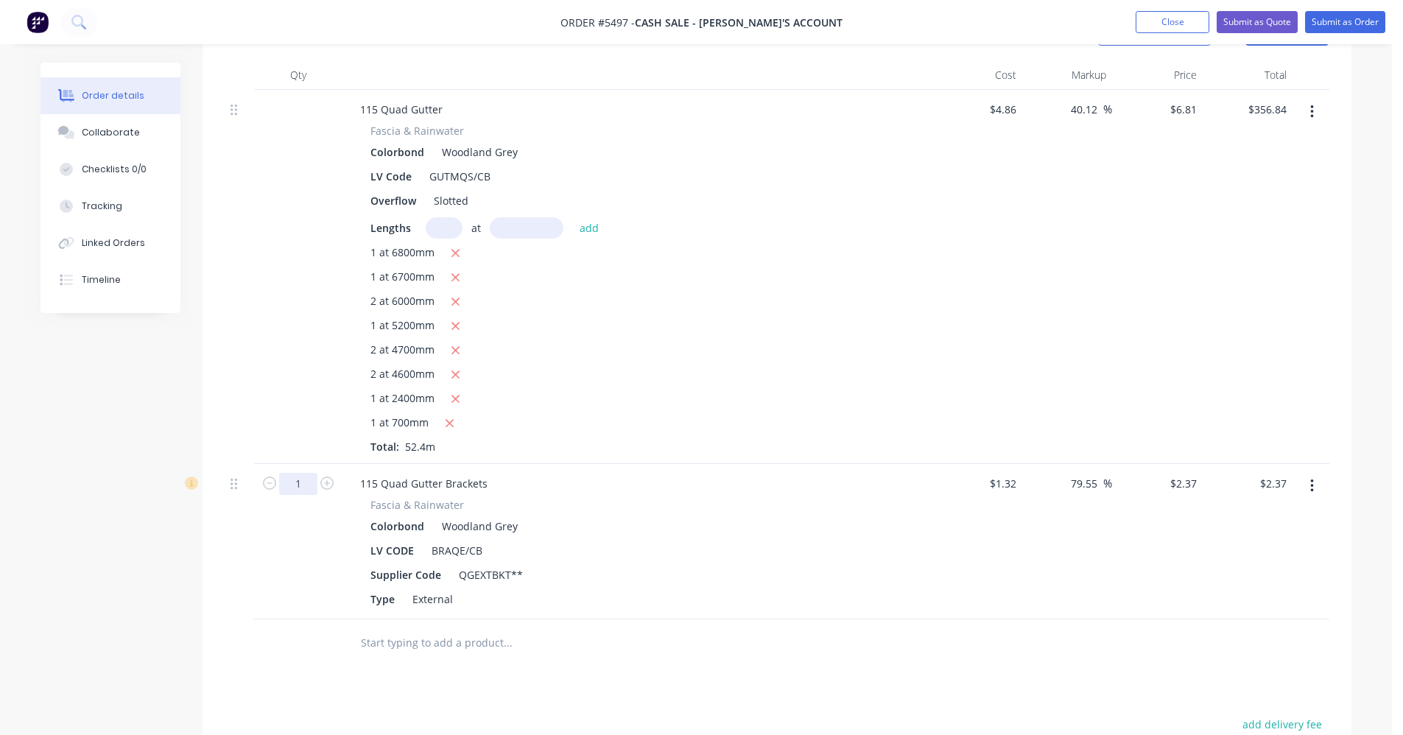
click at [304, 485] on input "1" at bounding box center [298, 484] width 38 height 22
type input "45"
type input "$106.65"
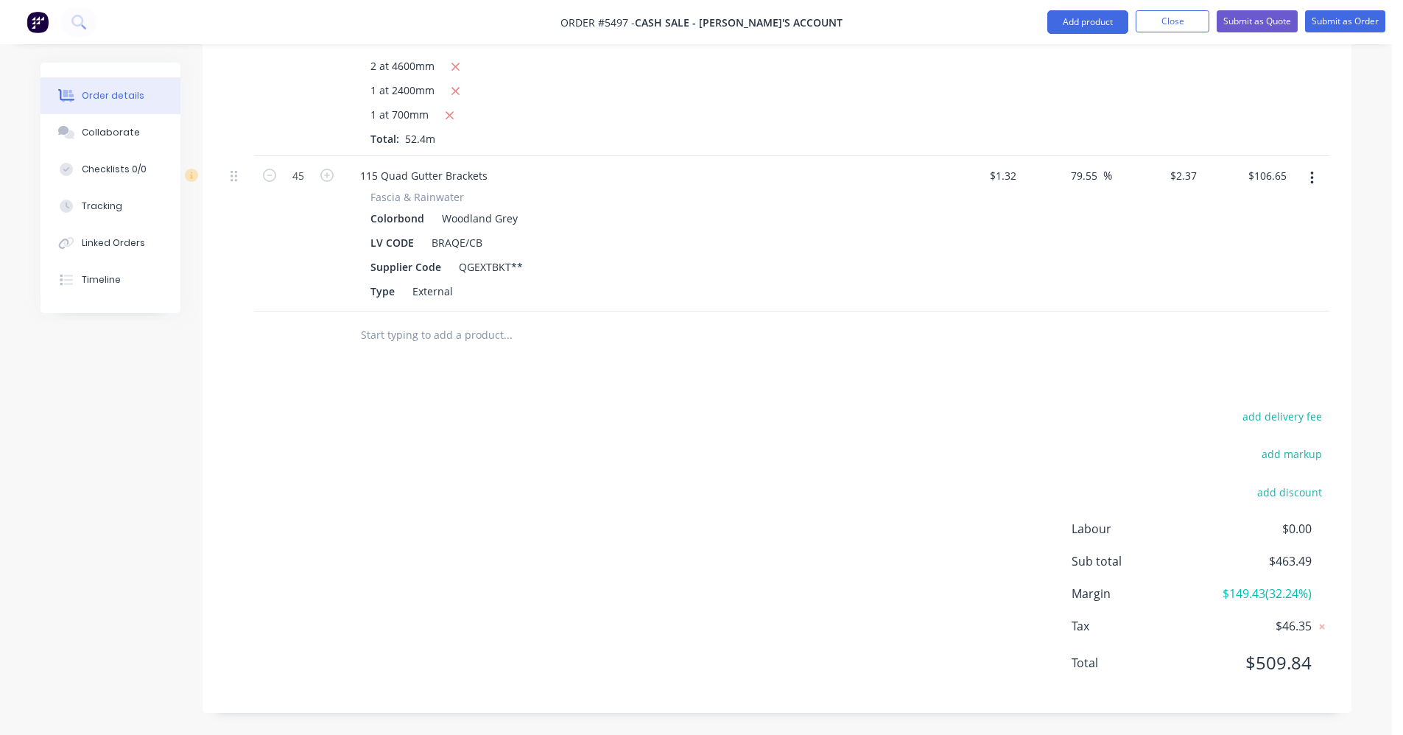
click at [452, 326] on input "text" at bounding box center [507, 334] width 295 height 29
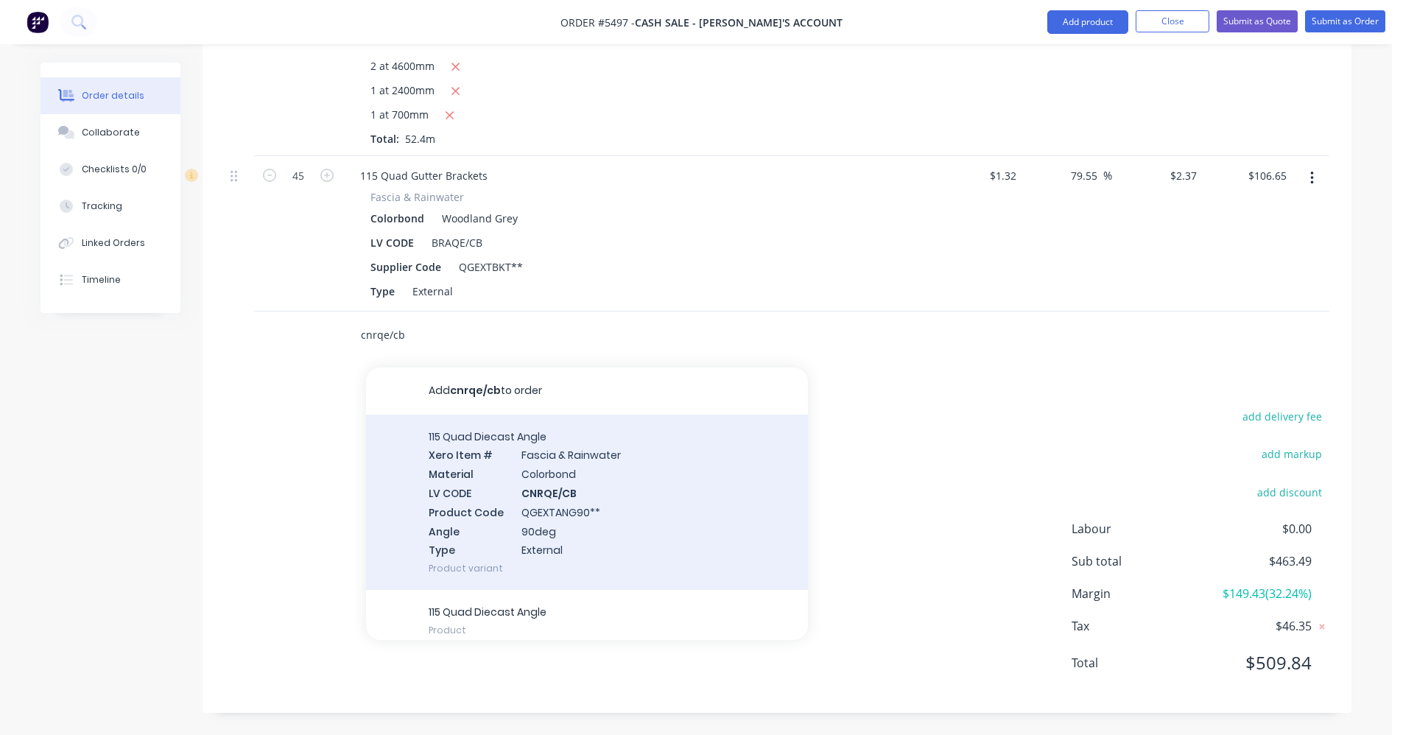
type input "cnrqe/cb"
click at [544, 467] on div "115 Quad Diecast Angle Xero Item # [MEDICAL_DATA] & Rainwater Material Colorbon…" at bounding box center [587, 503] width 442 height 176
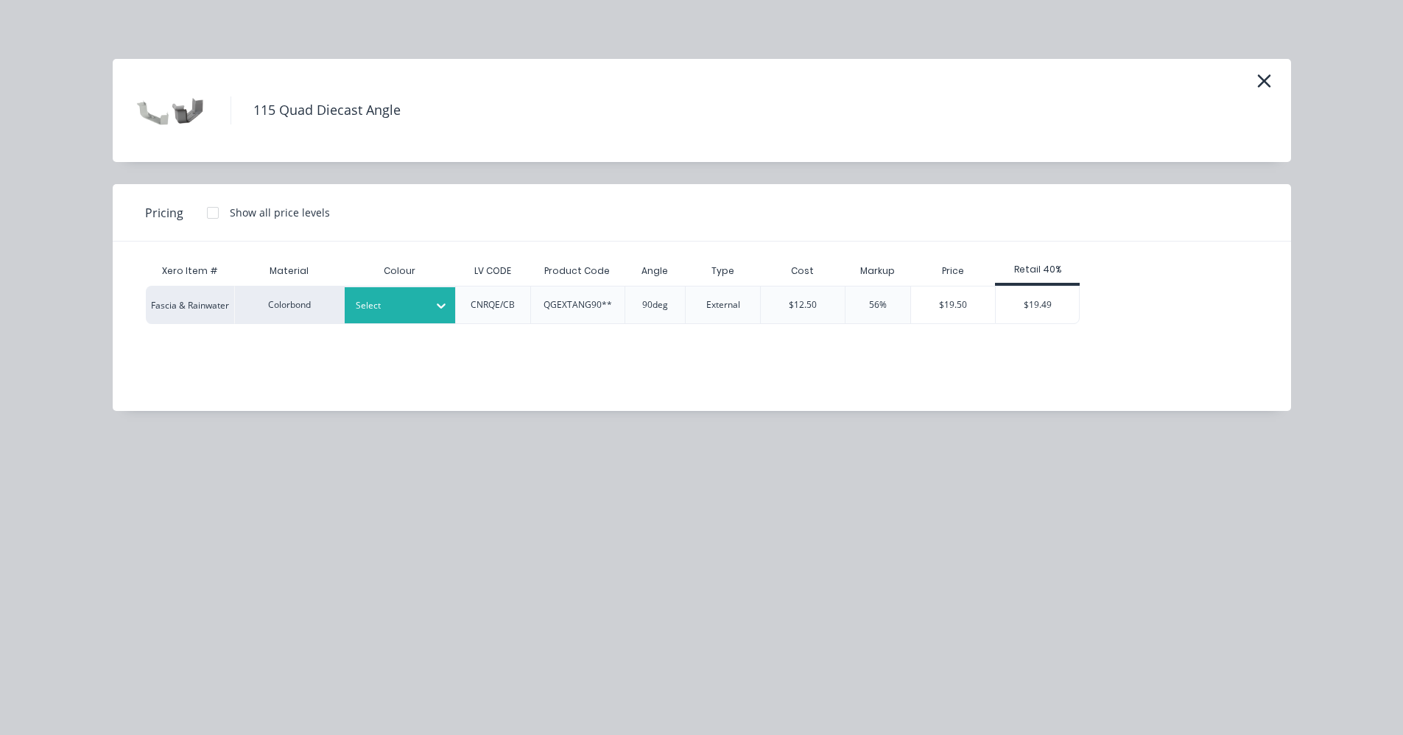
click at [368, 313] on div at bounding box center [389, 306] width 66 height 16
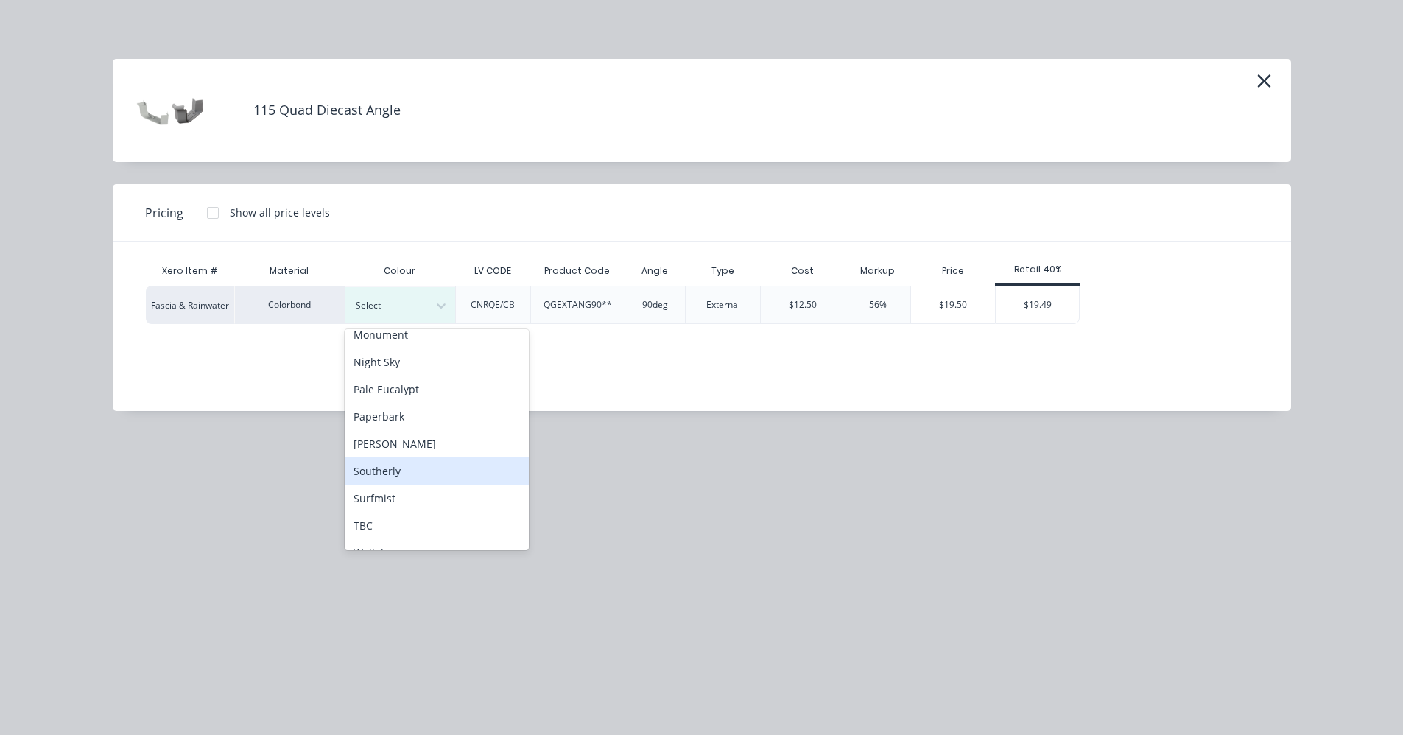
scroll to position [412, 0]
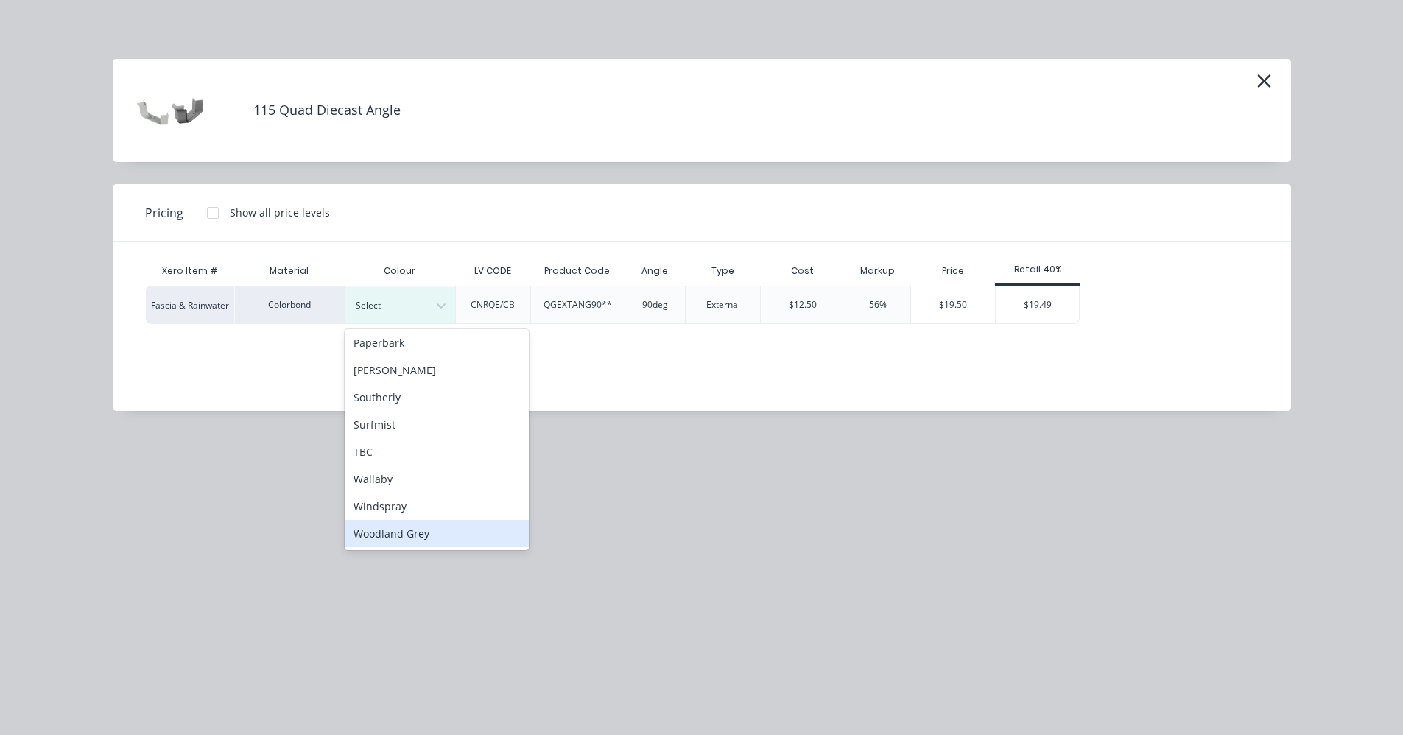
drag, startPoint x: 393, startPoint y: 535, endPoint x: 411, endPoint y: 534, distance: 17.7
click at [394, 535] on div "Woodland Grey" at bounding box center [437, 533] width 184 height 27
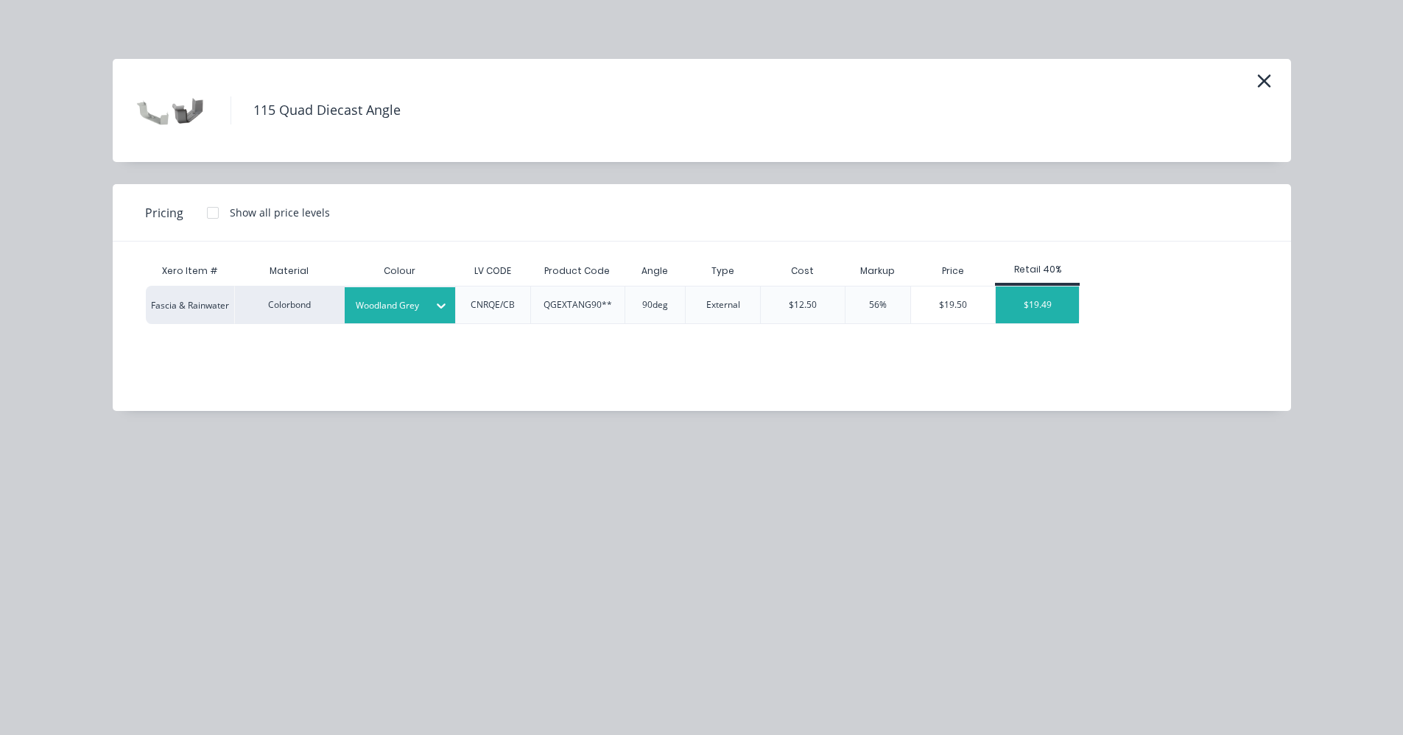
click at [1049, 305] on div "$19.49" at bounding box center [1037, 305] width 83 height 37
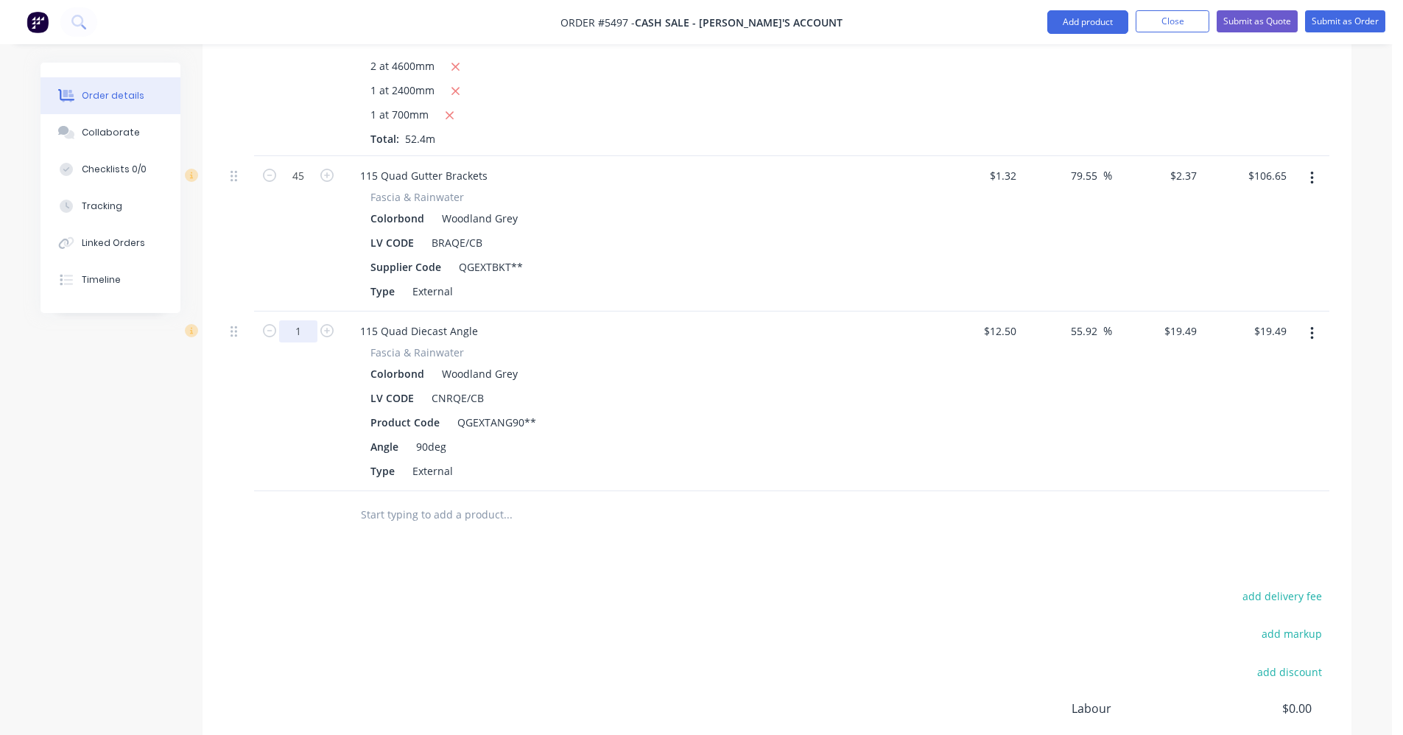
click at [302, 187] on input "1" at bounding box center [298, 176] width 38 height 22
type input "5"
type input "$97.45"
click at [435, 520] on input "text" at bounding box center [507, 514] width 295 height 29
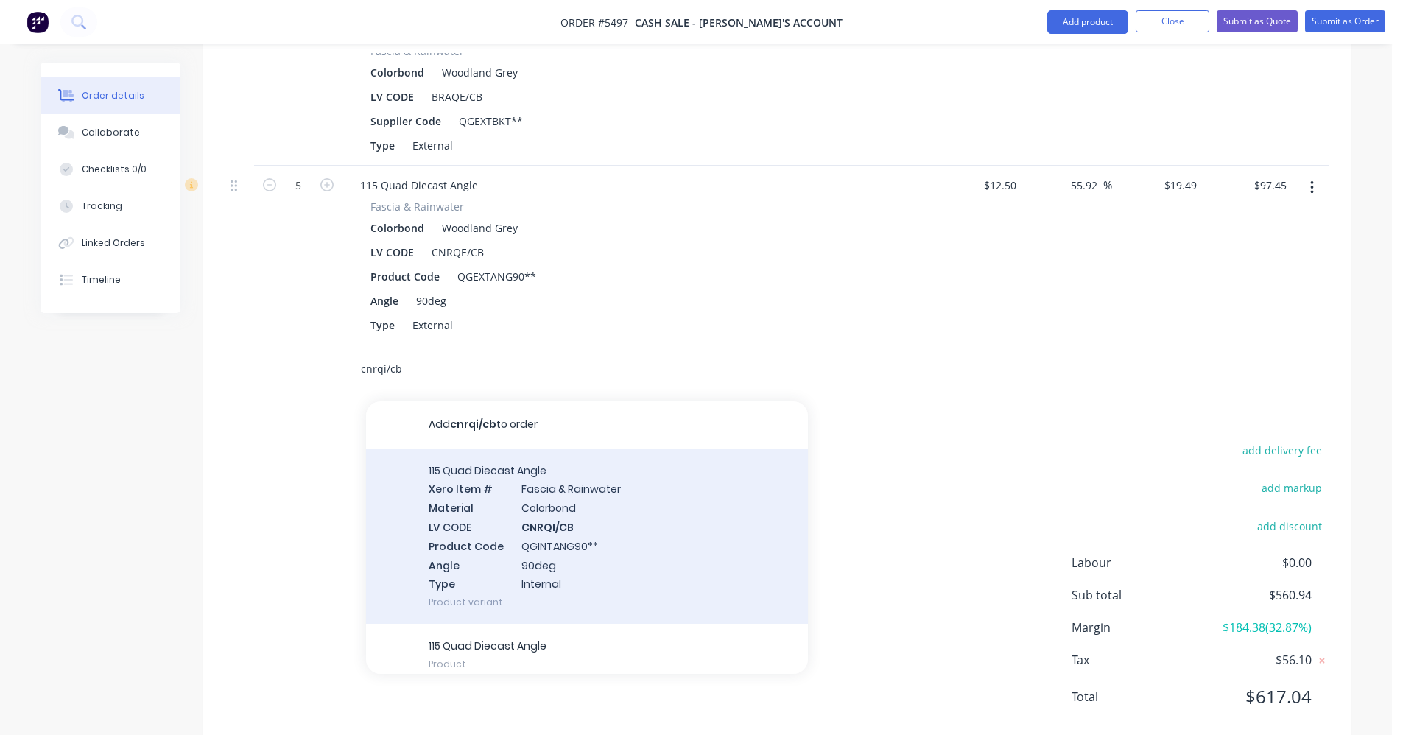
scroll to position [897, 0]
type input "cnrqi/cb"
click at [538, 532] on div "115 Quad Diecast Angle Xero Item # [MEDICAL_DATA] & Rainwater Material Colorbon…" at bounding box center [587, 535] width 442 height 176
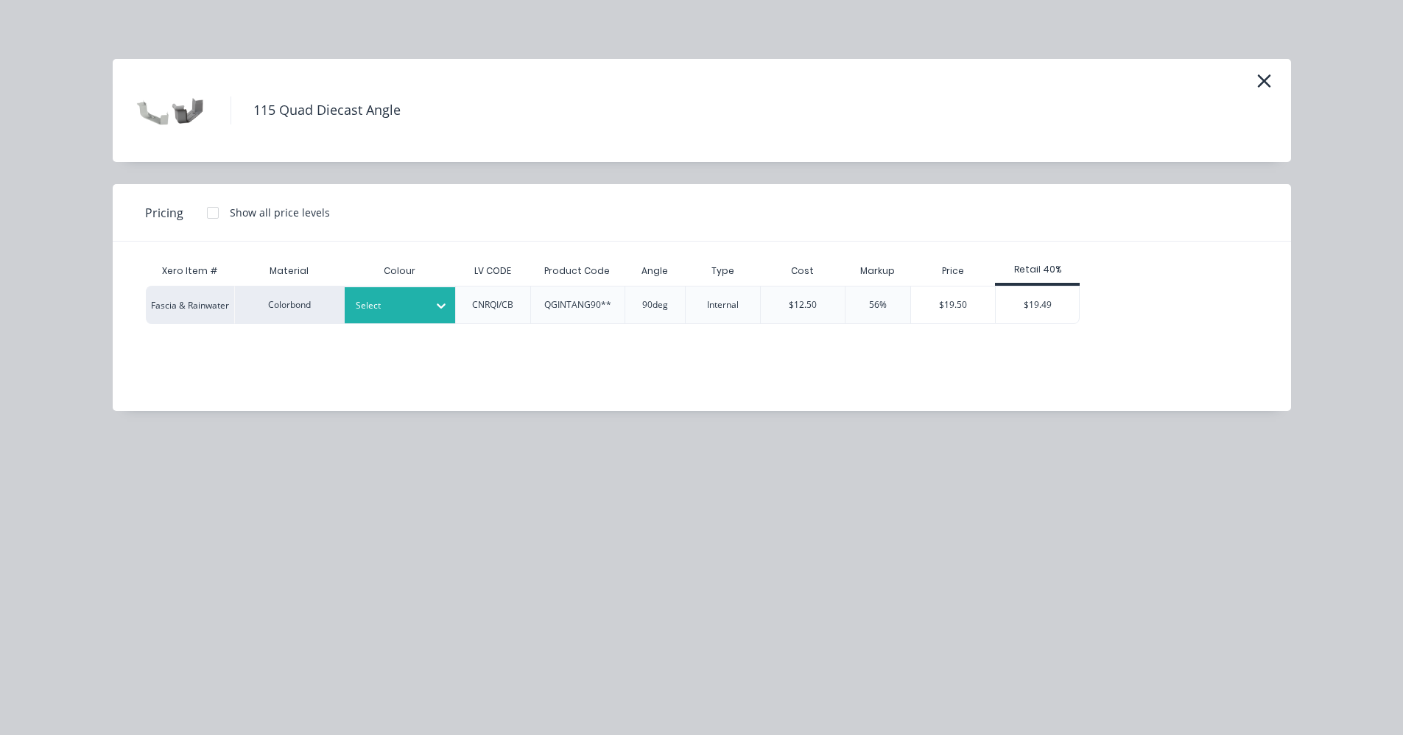
click at [393, 292] on div "Select" at bounding box center [400, 305] width 110 height 36
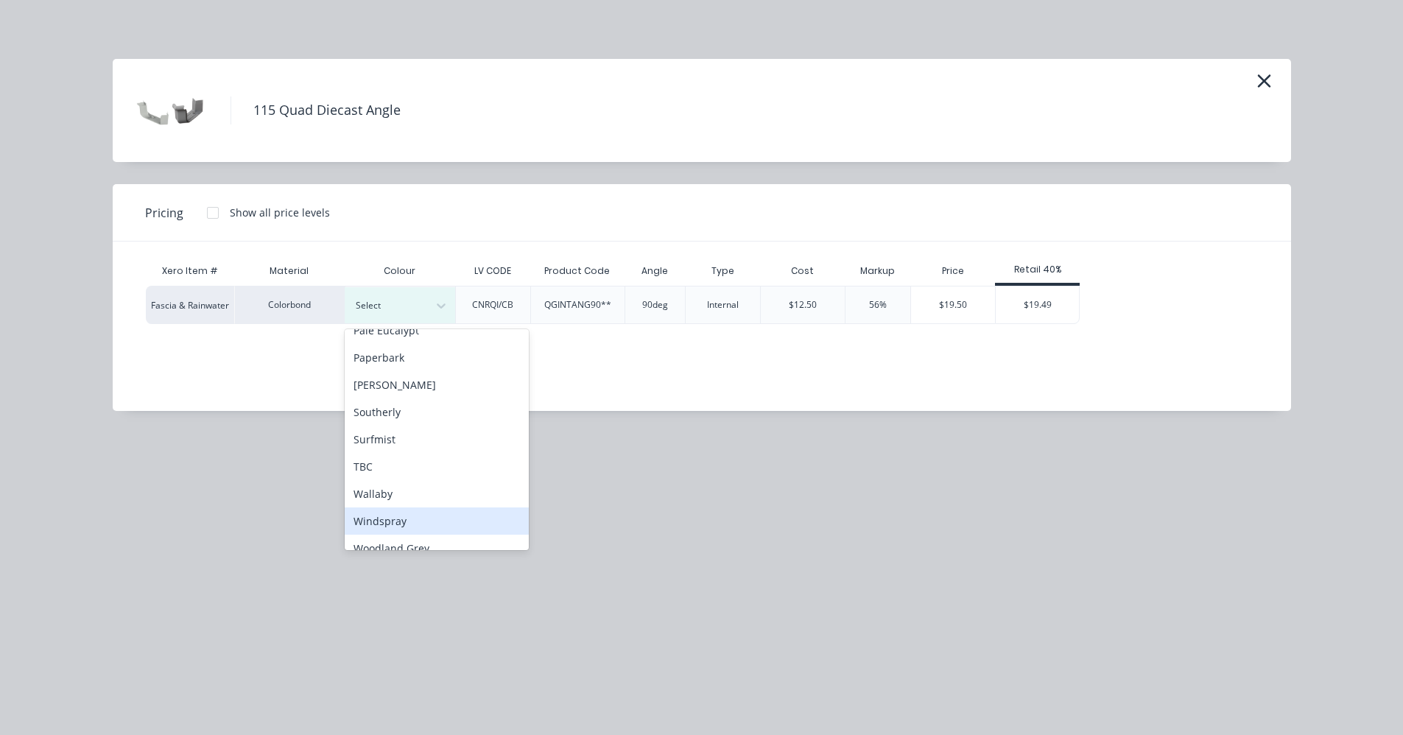
scroll to position [412, 0]
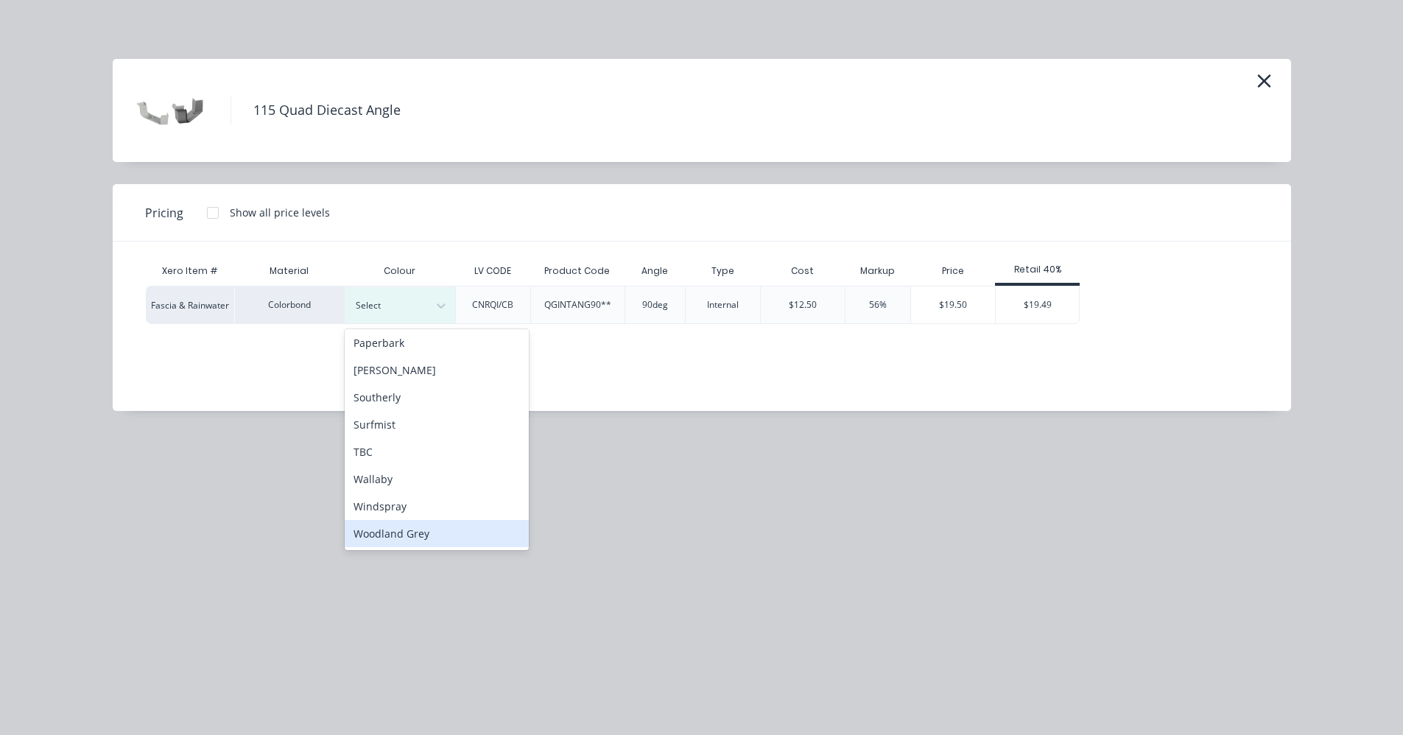
drag, startPoint x: 379, startPoint y: 537, endPoint x: 389, endPoint y: 532, distance: 11.5
click at [379, 537] on div "Woodland Grey" at bounding box center [437, 533] width 184 height 27
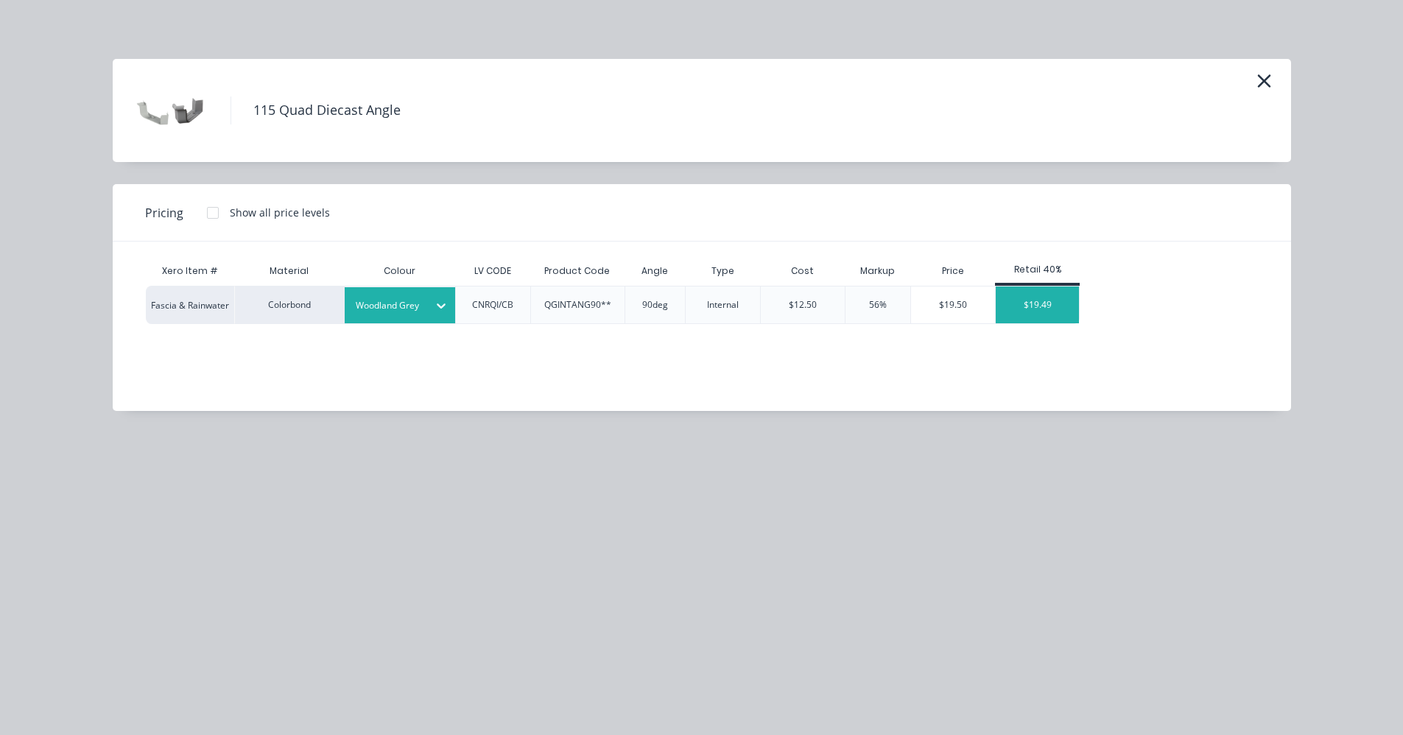
click at [1039, 306] on div "$19.49" at bounding box center [1037, 305] width 83 height 37
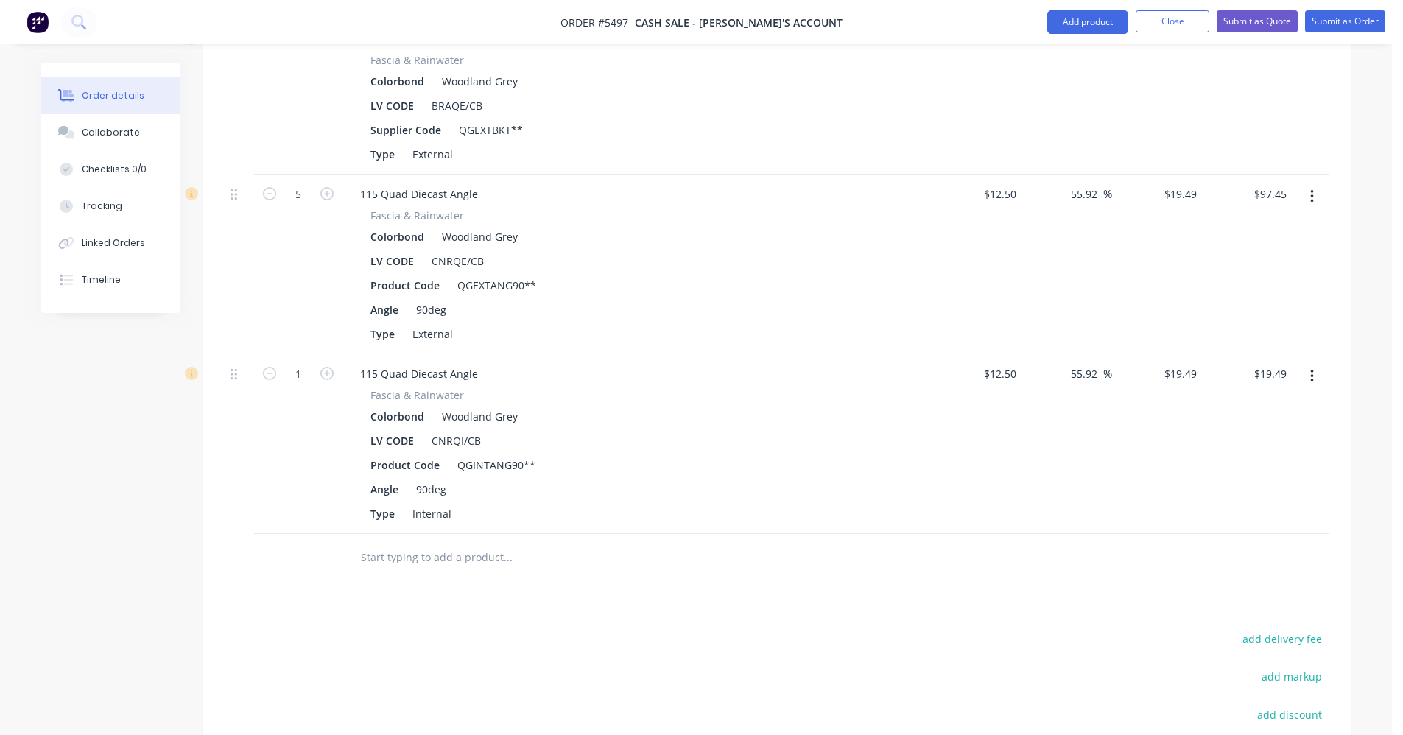
scroll to position [888, 0]
click at [394, 560] on input "text" at bounding box center [507, 555] width 295 height 29
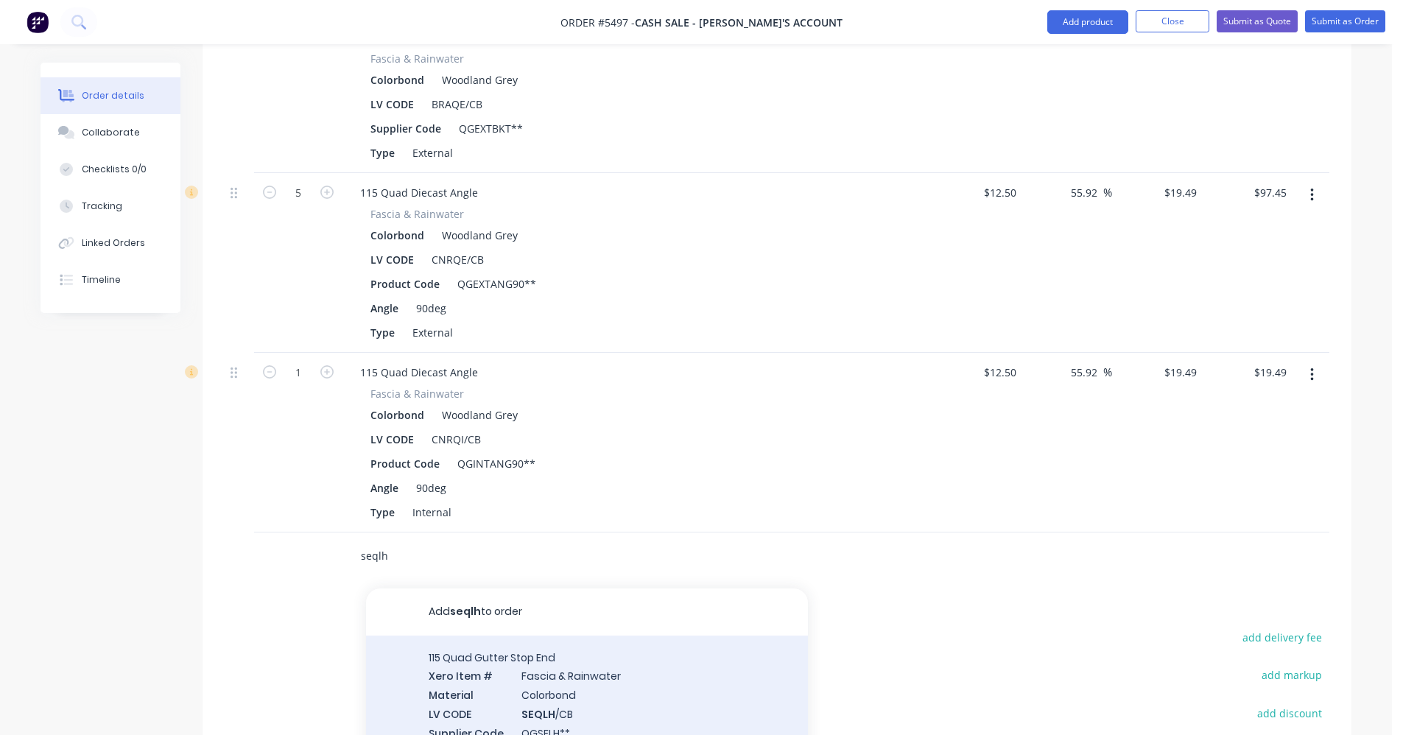
type input "seqlh"
click at [550, 684] on div "115 Quad Gutter Stop End Xero Item # [MEDICAL_DATA] & Rainwater Material Colorb…" at bounding box center [587, 714] width 442 height 157
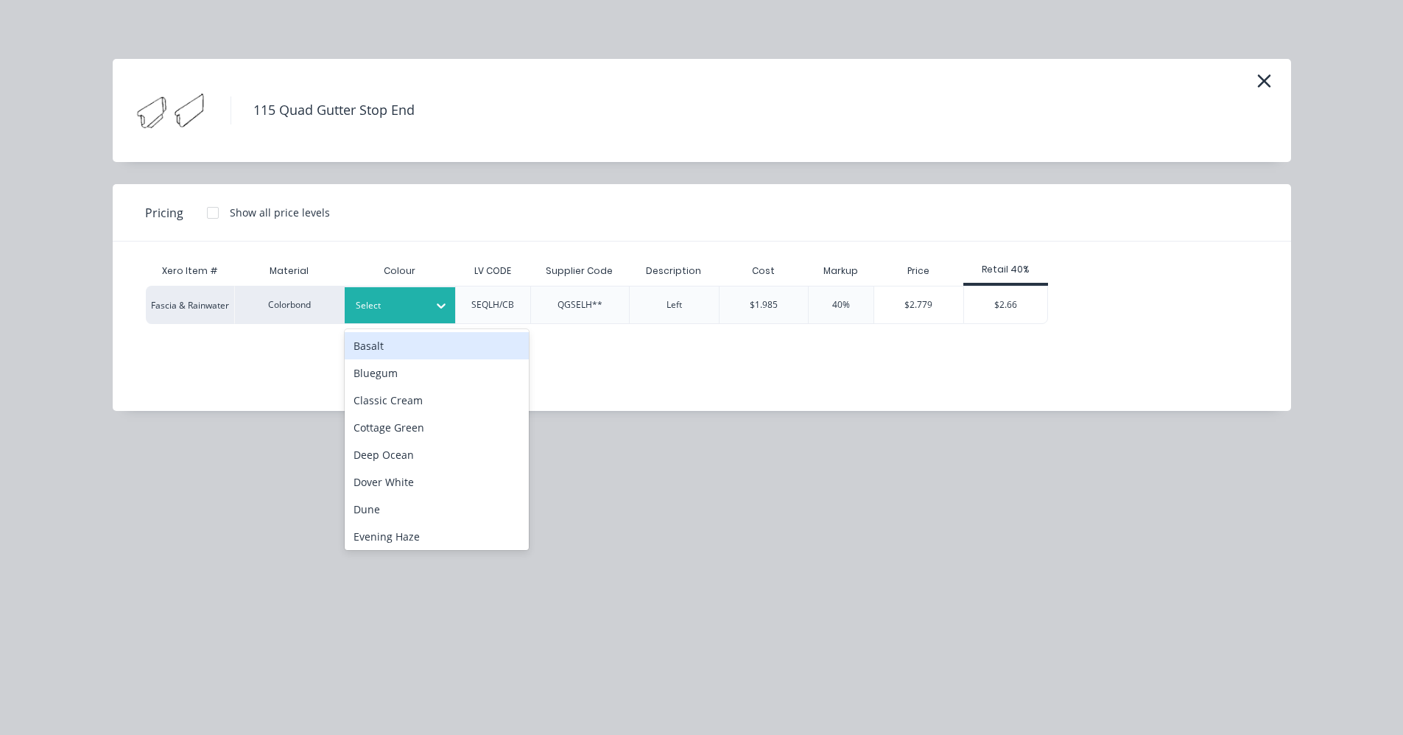
click at [407, 310] on div at bounding box center [389, 306] width 66 height 16
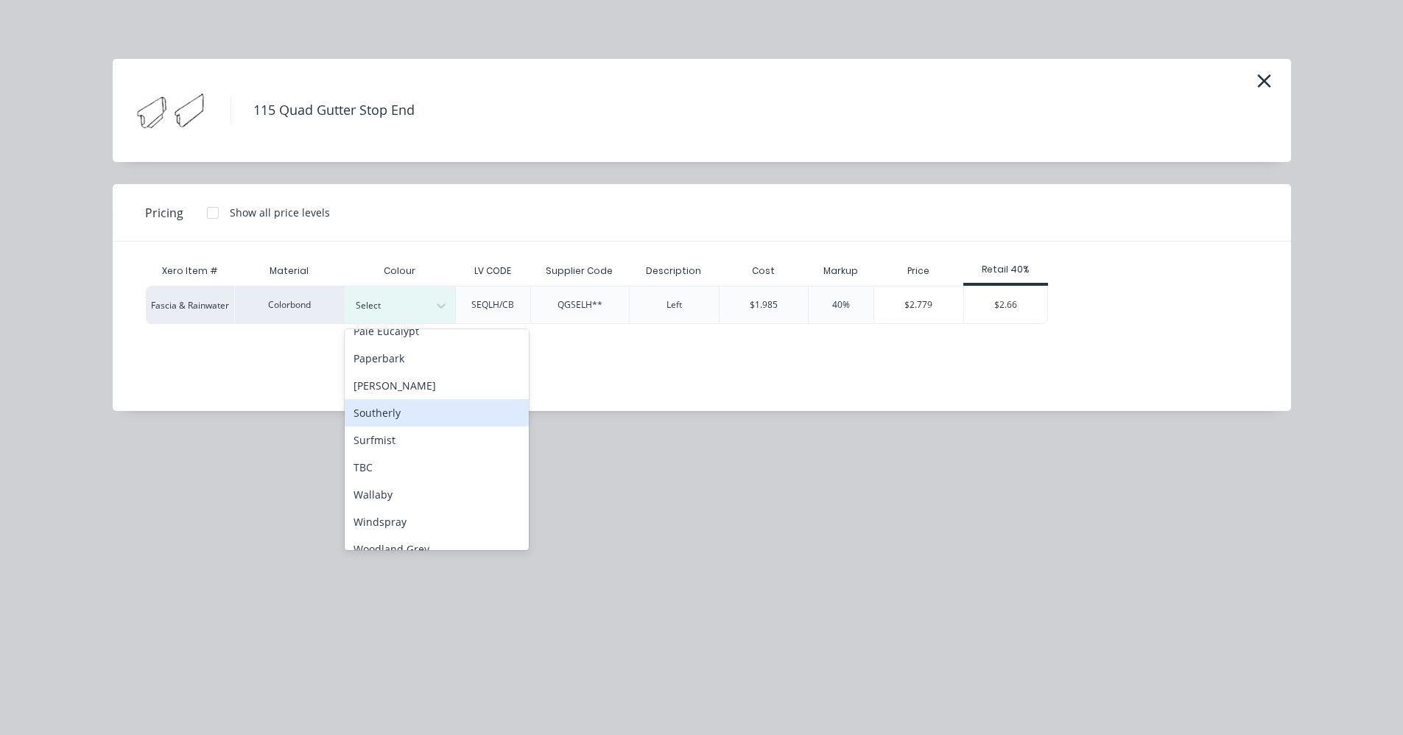
scroll to position [412, 0]
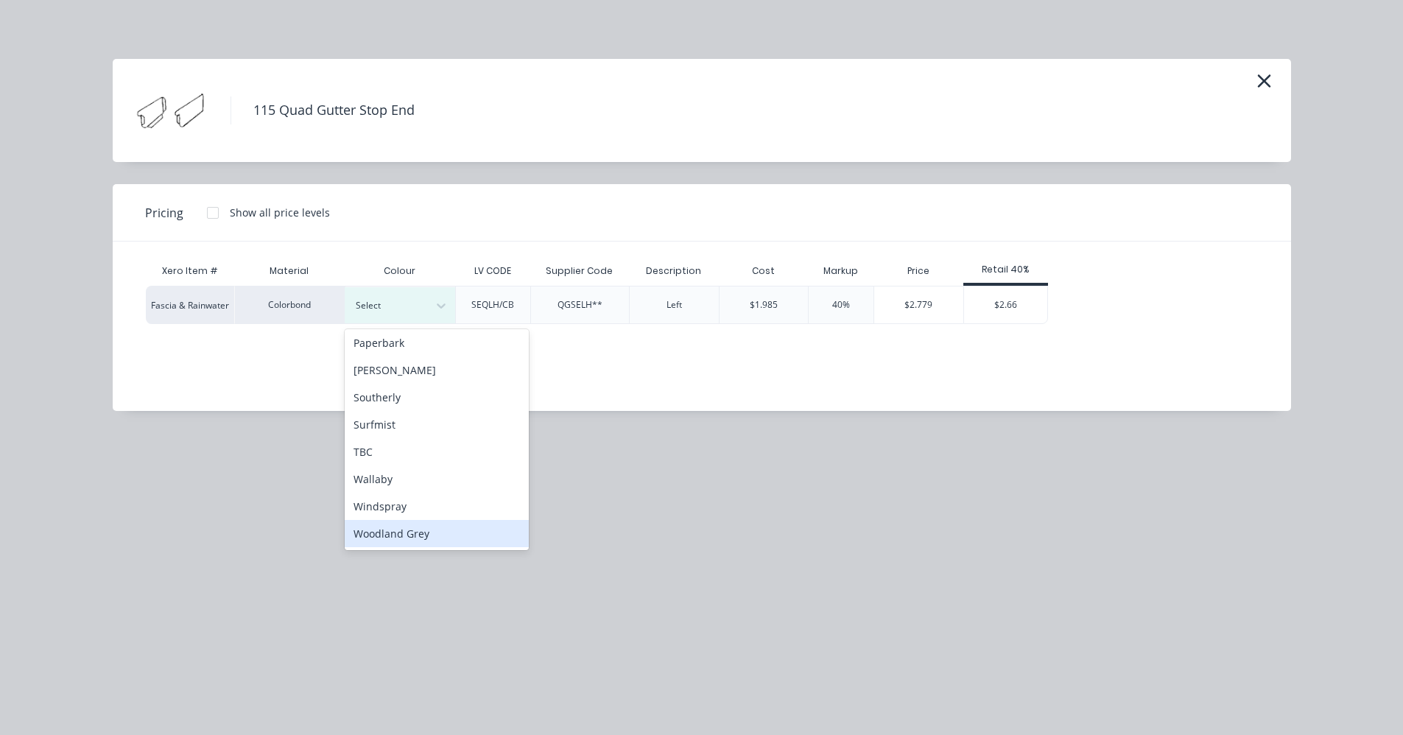
drag, startPoint x: 422, startPoint y: 538, endPoint x: 434, endPoint y: 531, distance: 13.5
click at [424, 538] on div "Woodland Grey" at bounding box center [437, 533] width 184 height 27
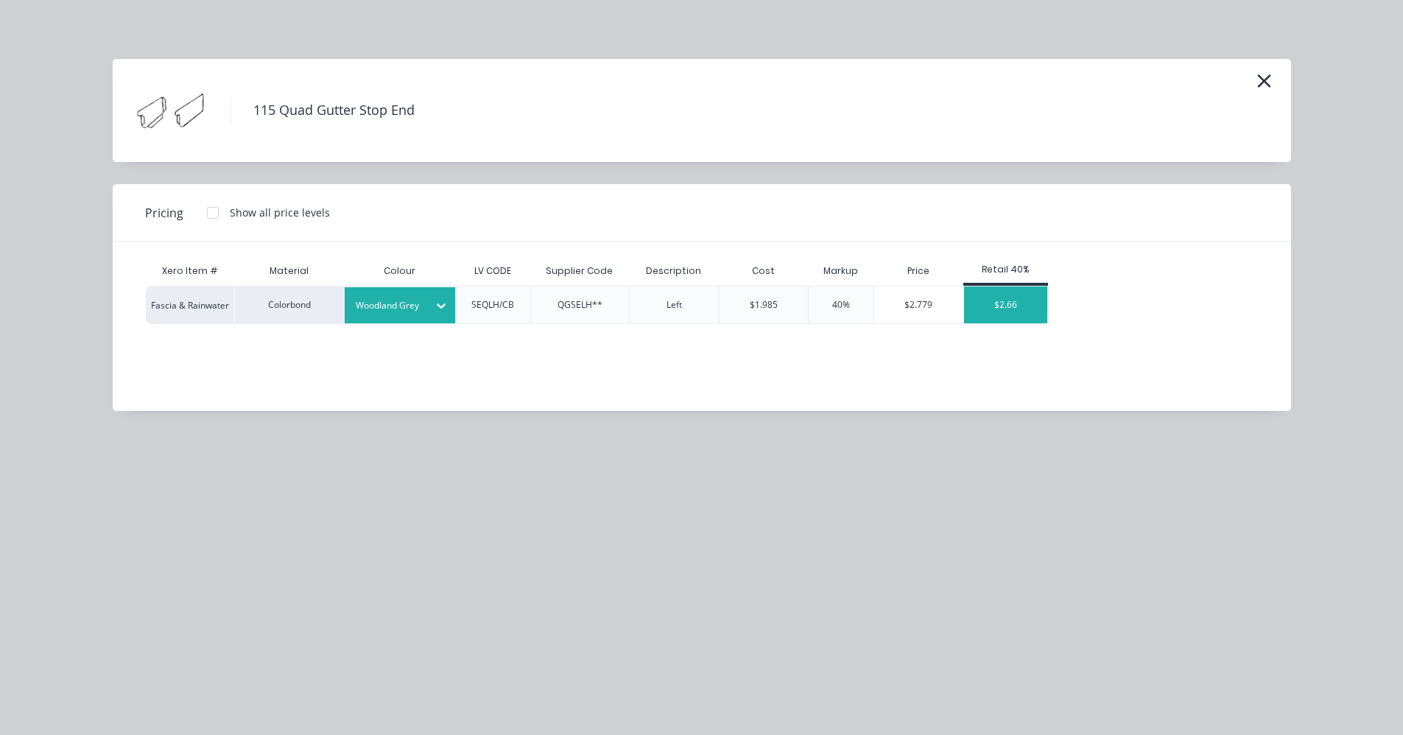
click at [1006, 301] on div "$2.66" at bounding box center [1005, 305] width 83 height 37
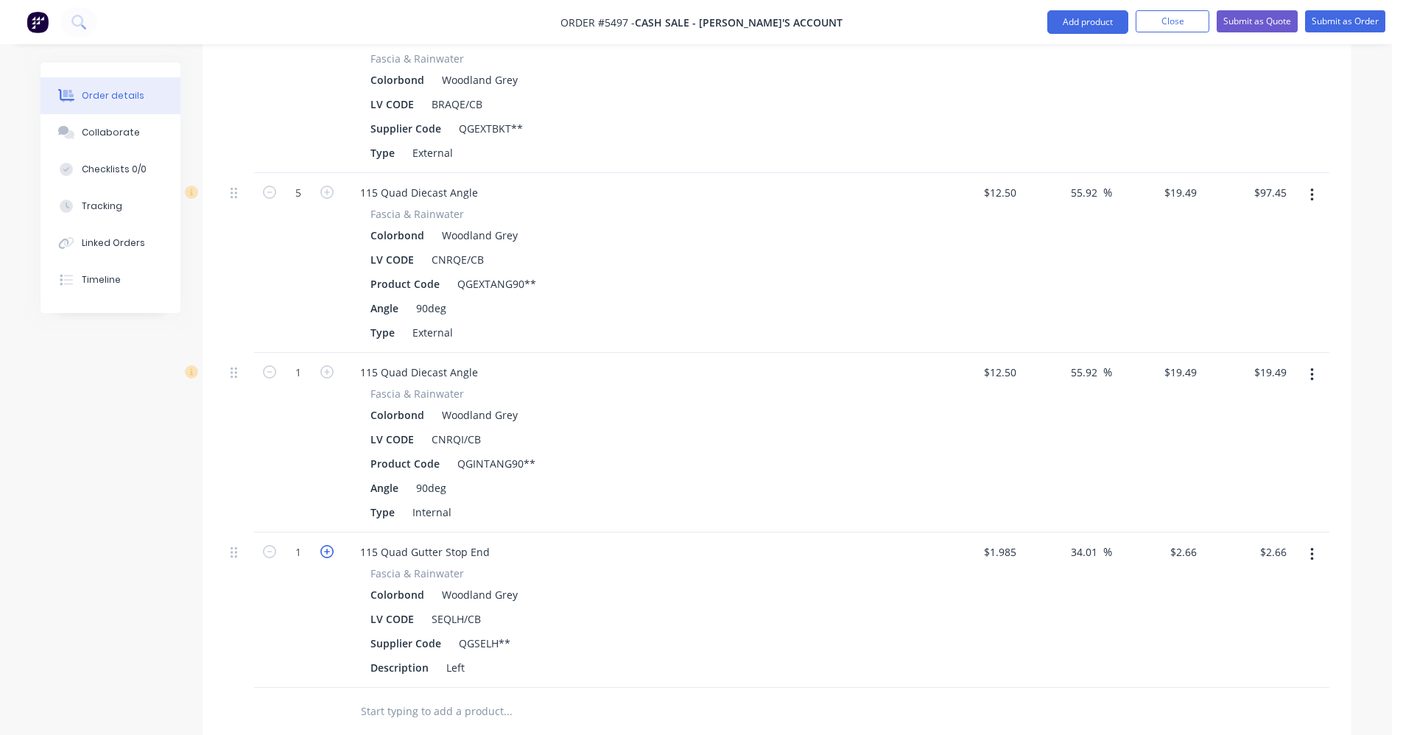
click at [329, 550] on icon "button" at bounding box center [326, 551] width 13 height 13
type input "2"
type input "$5.32"
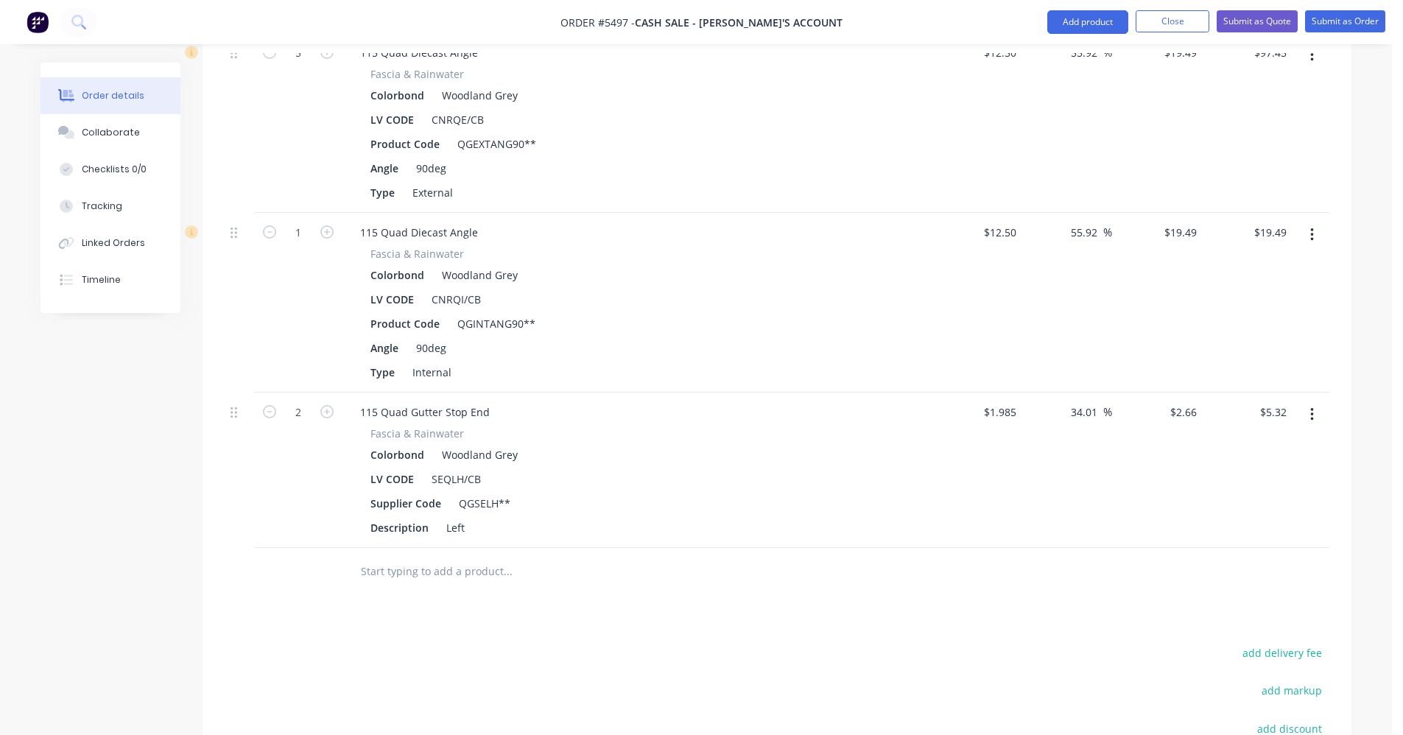
scroll to position [1109, 0]
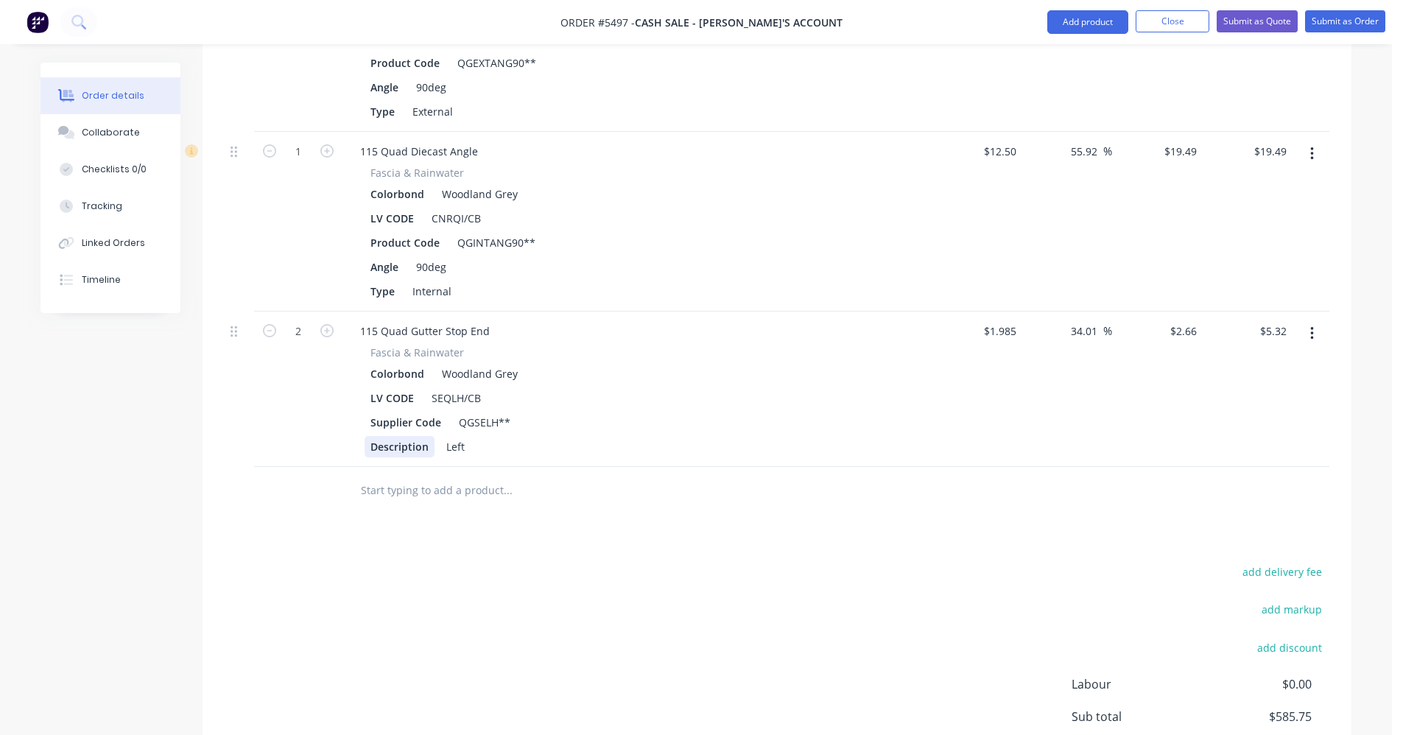
click at [411, 462] on div "115 Quad Gutter Stop End [MEDICAL_DATA] & Rainwater Colorbond Woodland Grey LV …" at bounding box center [637, 389] width 589 height 155
click at [413, 489] on input "text" at bounding box center [507, 490] width 295 height 29
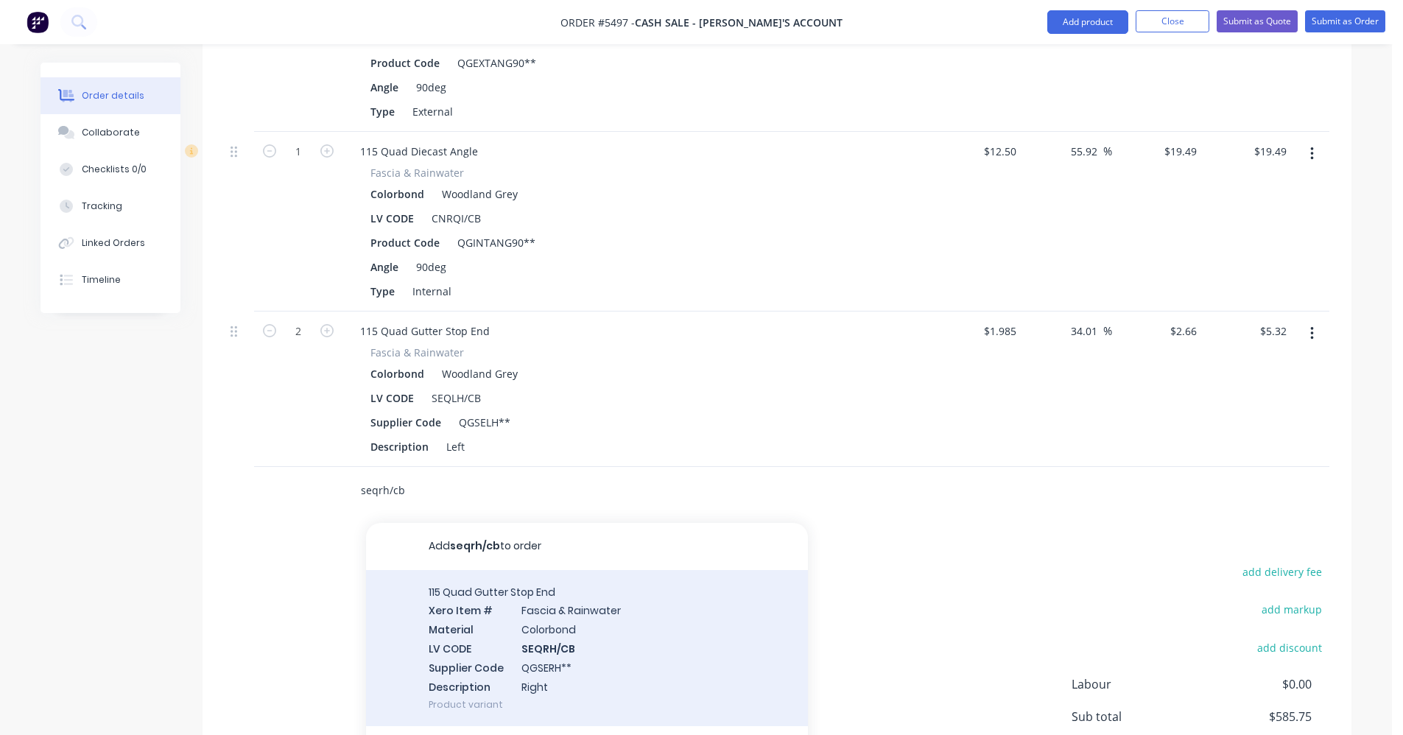
type input "seqrh/cb"
click at [552, 634] on div "115 Quad Gutter Stop End Xero Item # [MEDICAL_DATA] & Rainwater Material Colorb…" at bounding box center [587, 648] width 442 height 157
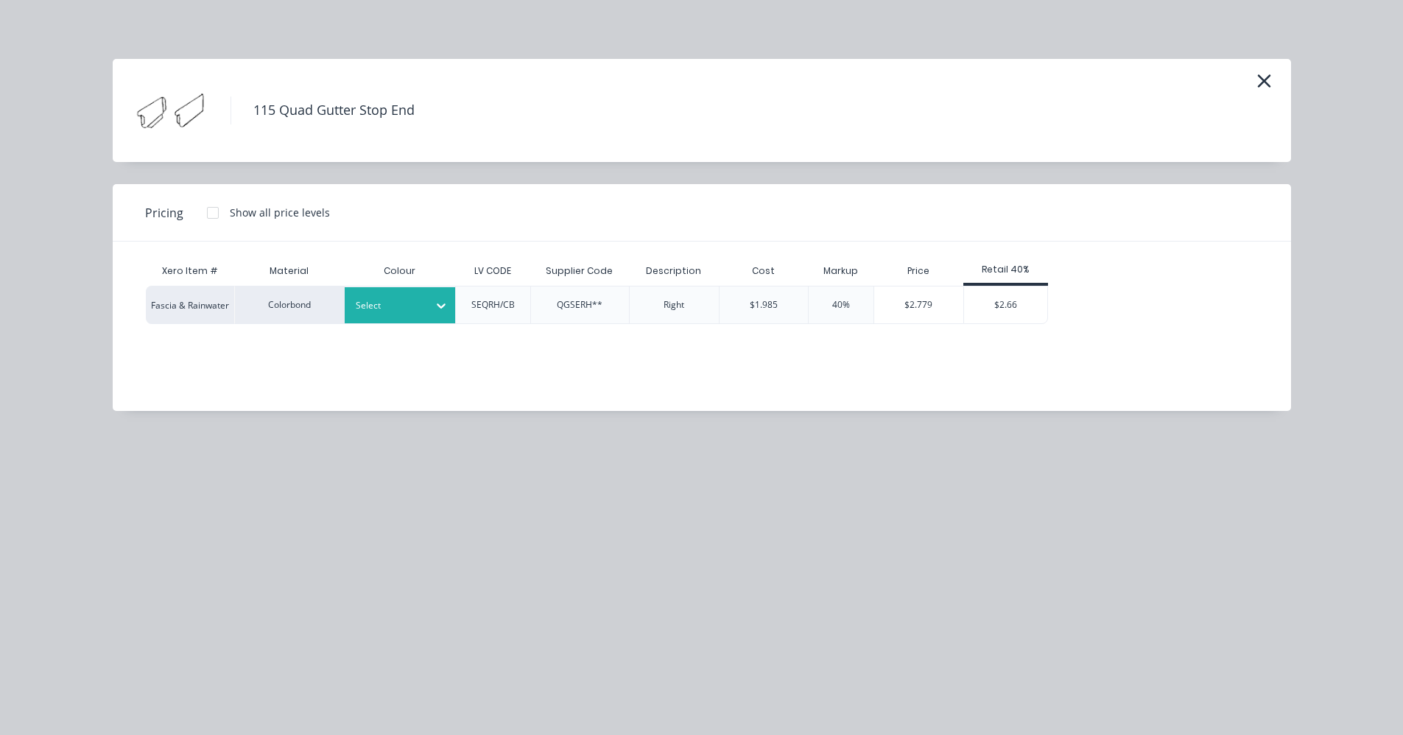
click at [401, 309] on div at bounding box center [389, 306] width 66 height 16
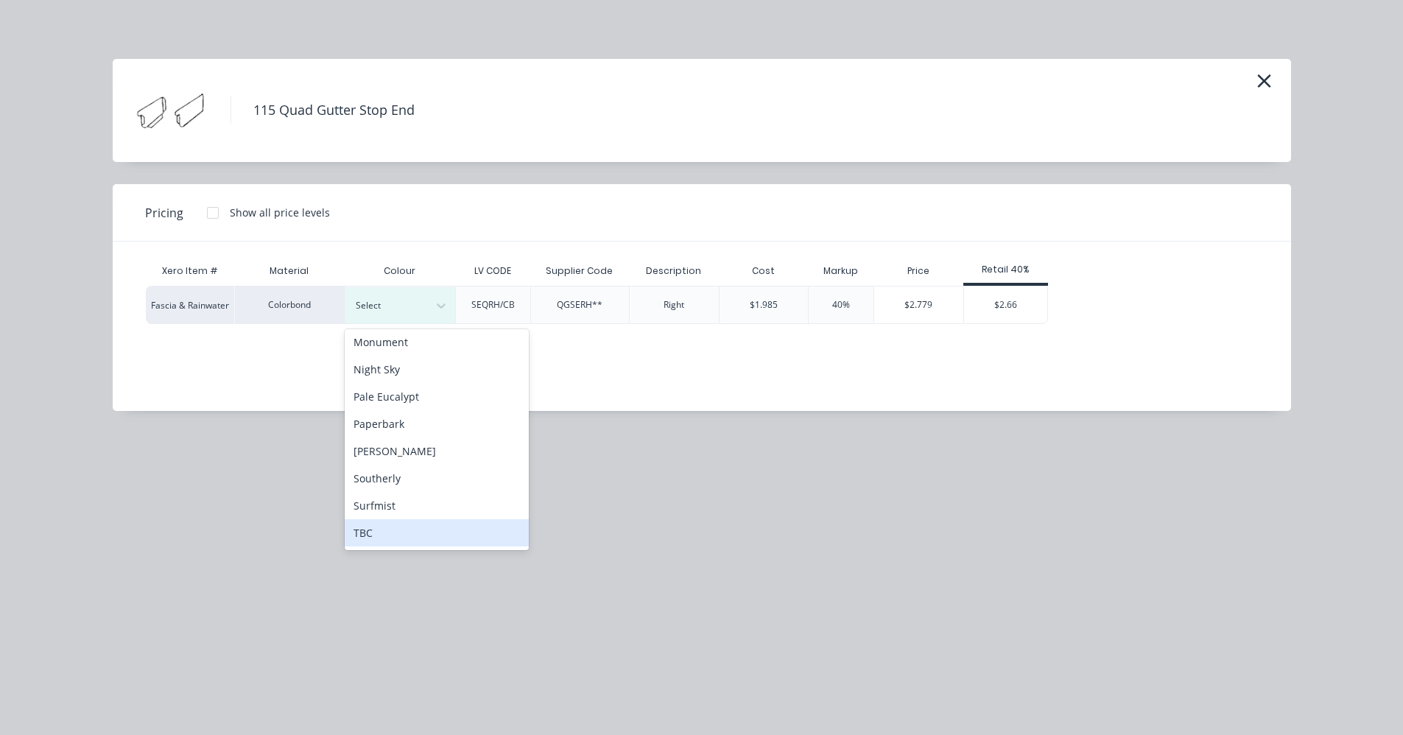
scroll to position [412, 0]
click at [399, 528] on div "Woodland Grey" at bounding box center [437, 533] width 184 height 27
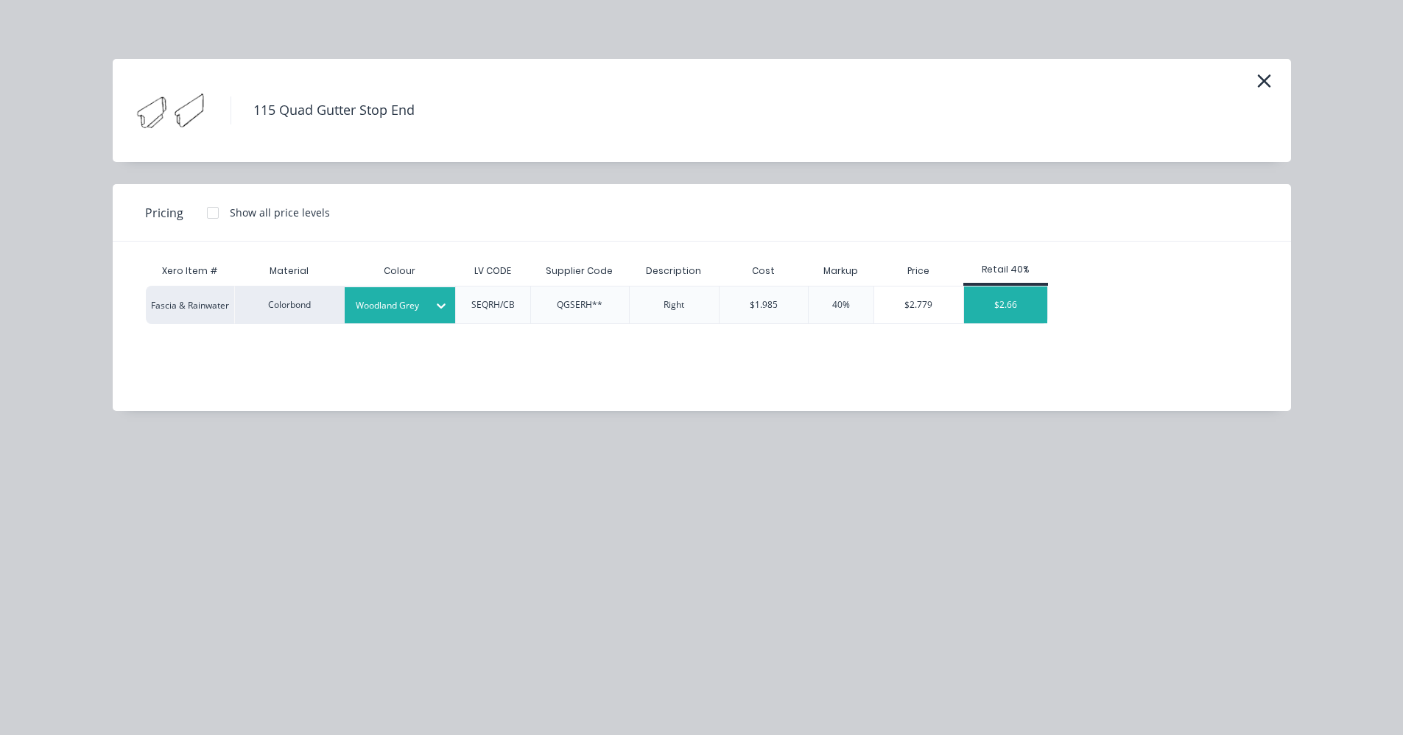
click at [1022, 312] on div "$2.66" at bounding box center [1005, 305] width 83 height 37
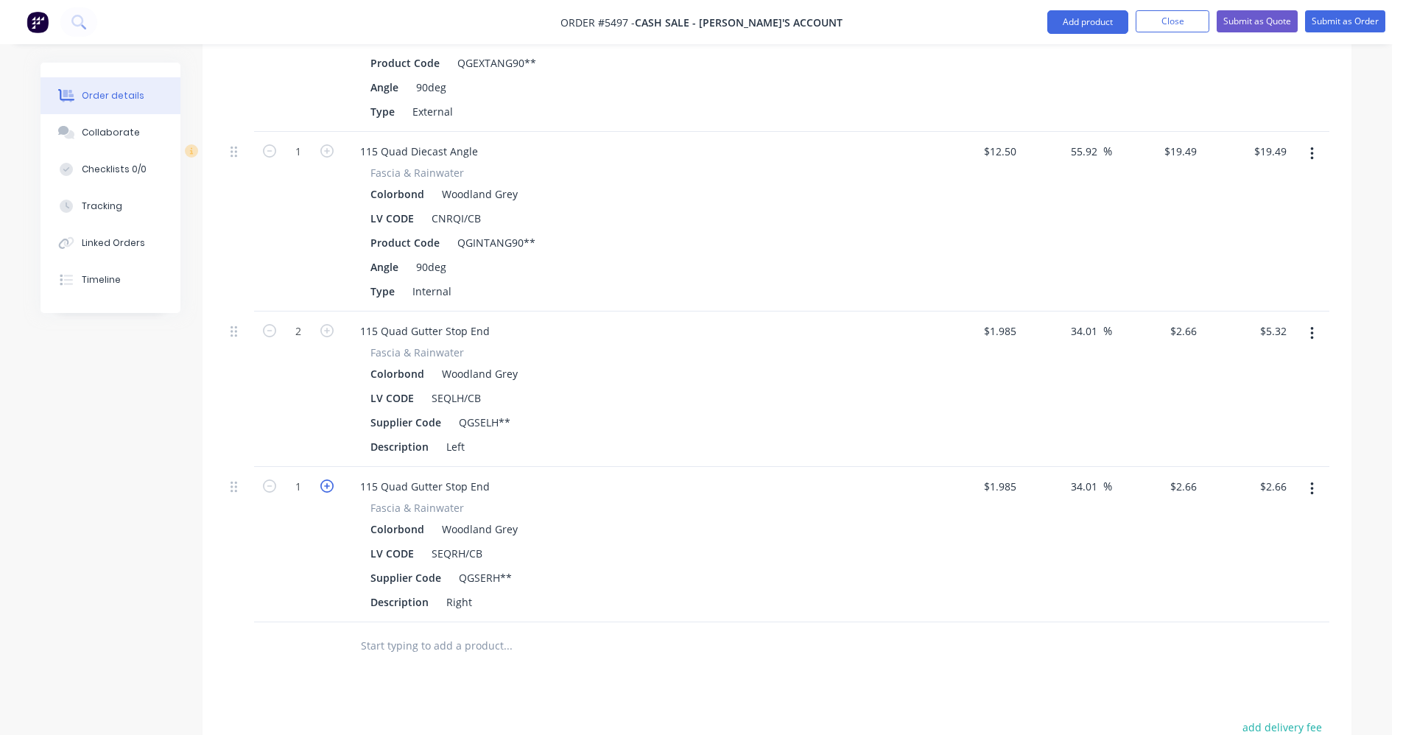
click at [329, 490] on icon "button" at bounding box center [326, 486] width 13 height 13
type input "2"
type input "$5.32"
click at [449, 660] on div at bounding box center [608, 646] width 530 height 48
click at [428, 643] on input "text" at bounding box center [507, 645] width 295 height 29
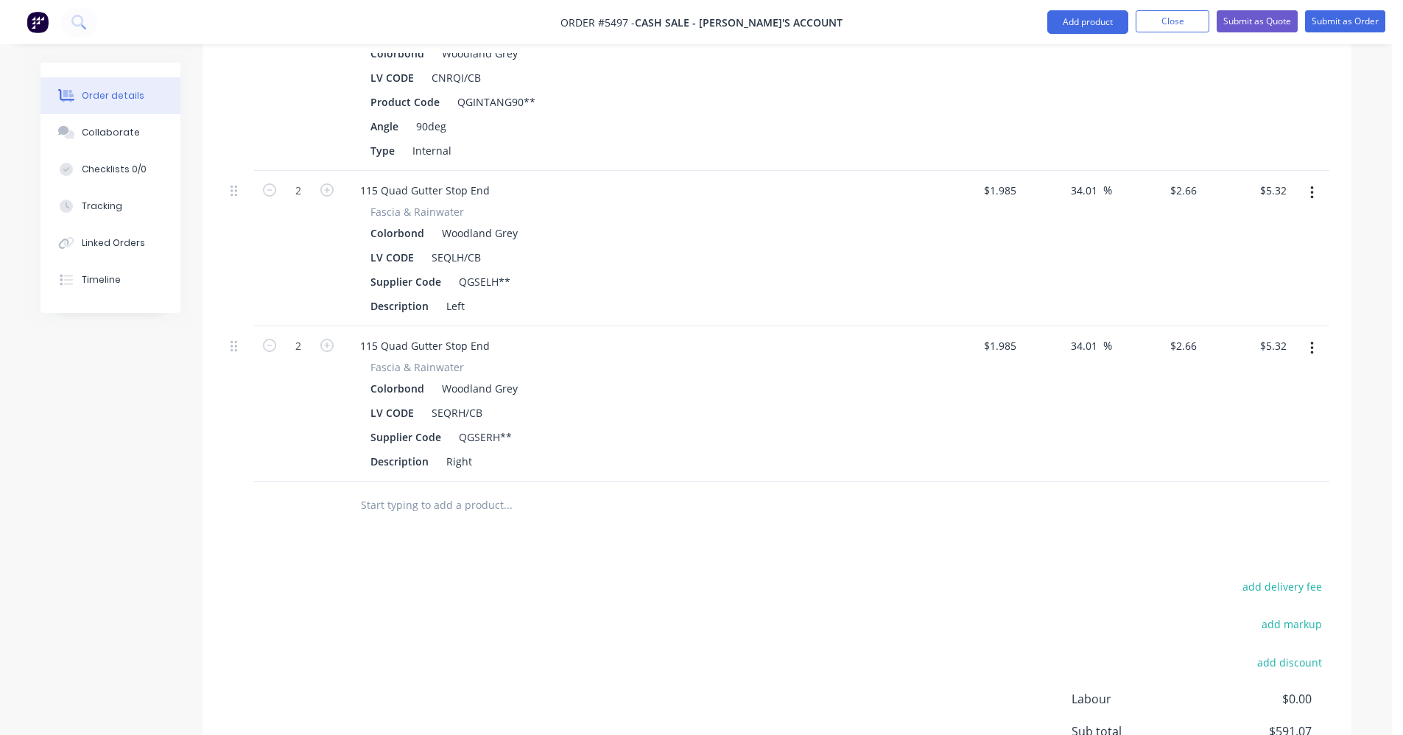
scroll to position [1257, 0]
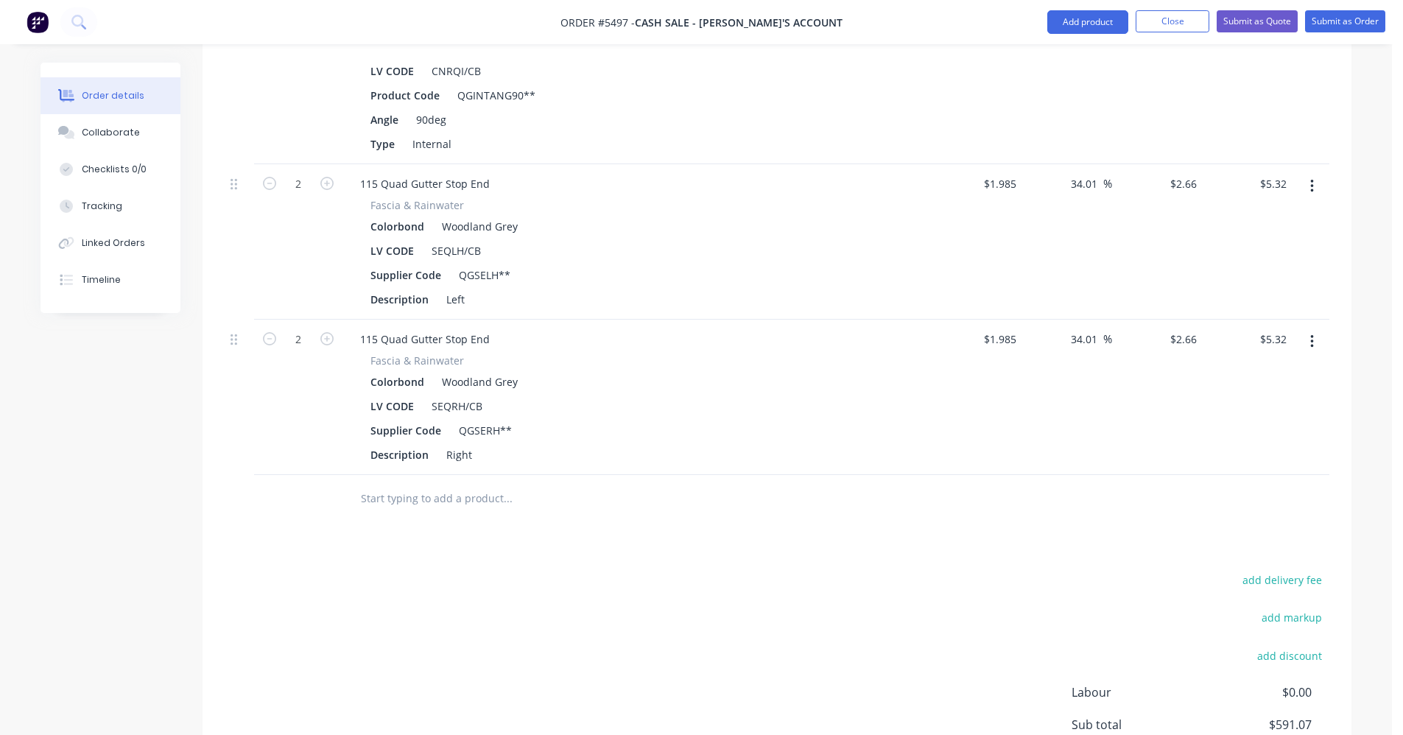
click at [399, 499] on input "text" at bounding box center [507, 498] width 295 height 29
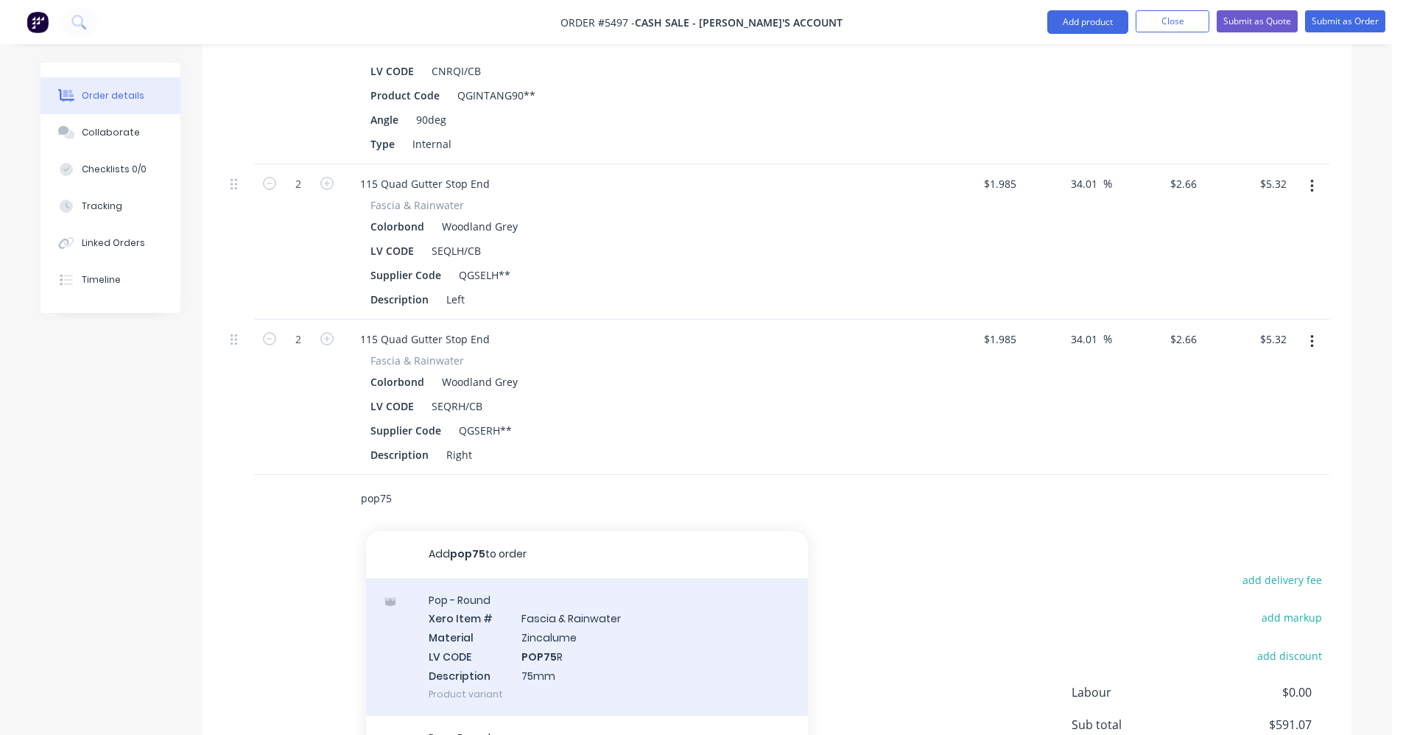
type input "pop75"
click at [491, 627] on div "Pop - Round Xero Item # [MEDICAL_DATA] & Rainwater Material Zincalume LV CODE P…" at bounding box center [587, 647] width 442 height 138
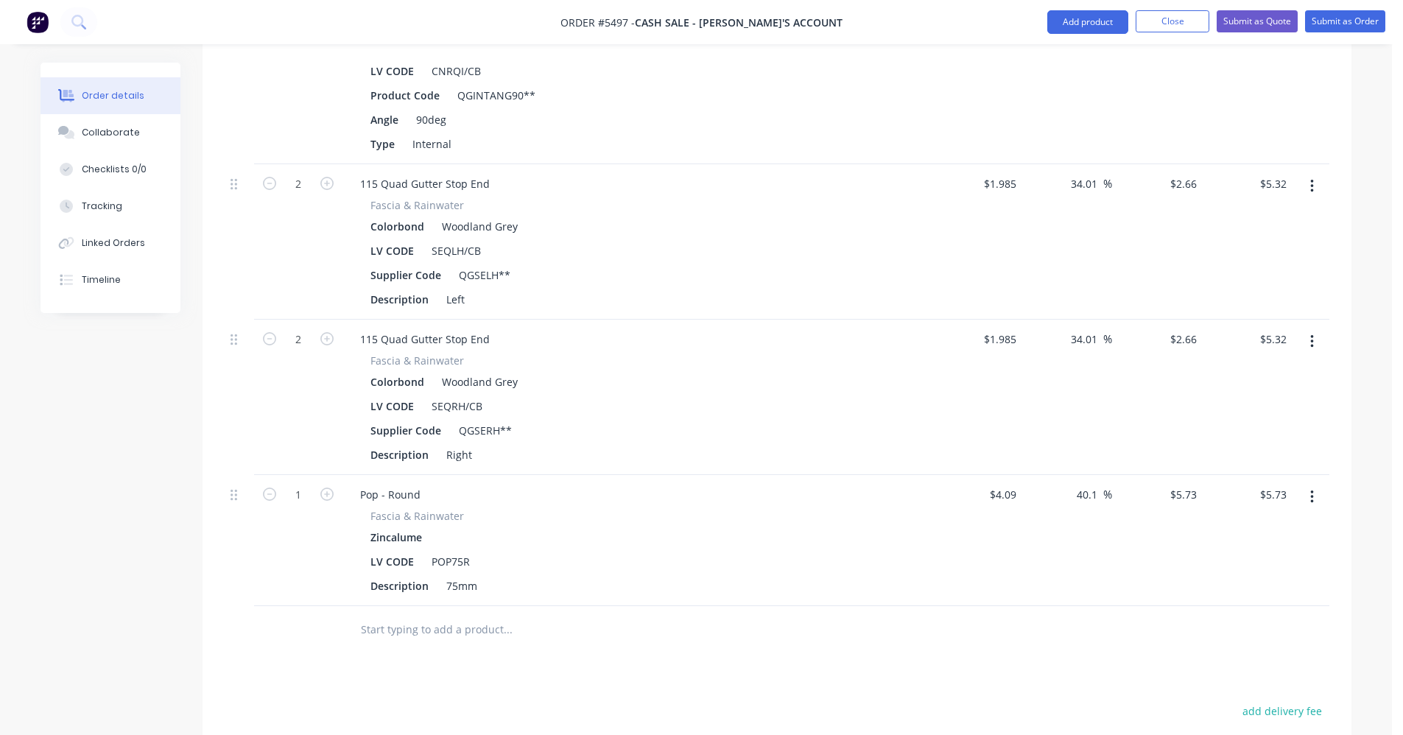
click at [435, 646] on div at bounding box center [608, 630] width 530 height 48
click at [435, 629] on input "text" at bounding box center [507, 629] width 295 height 29
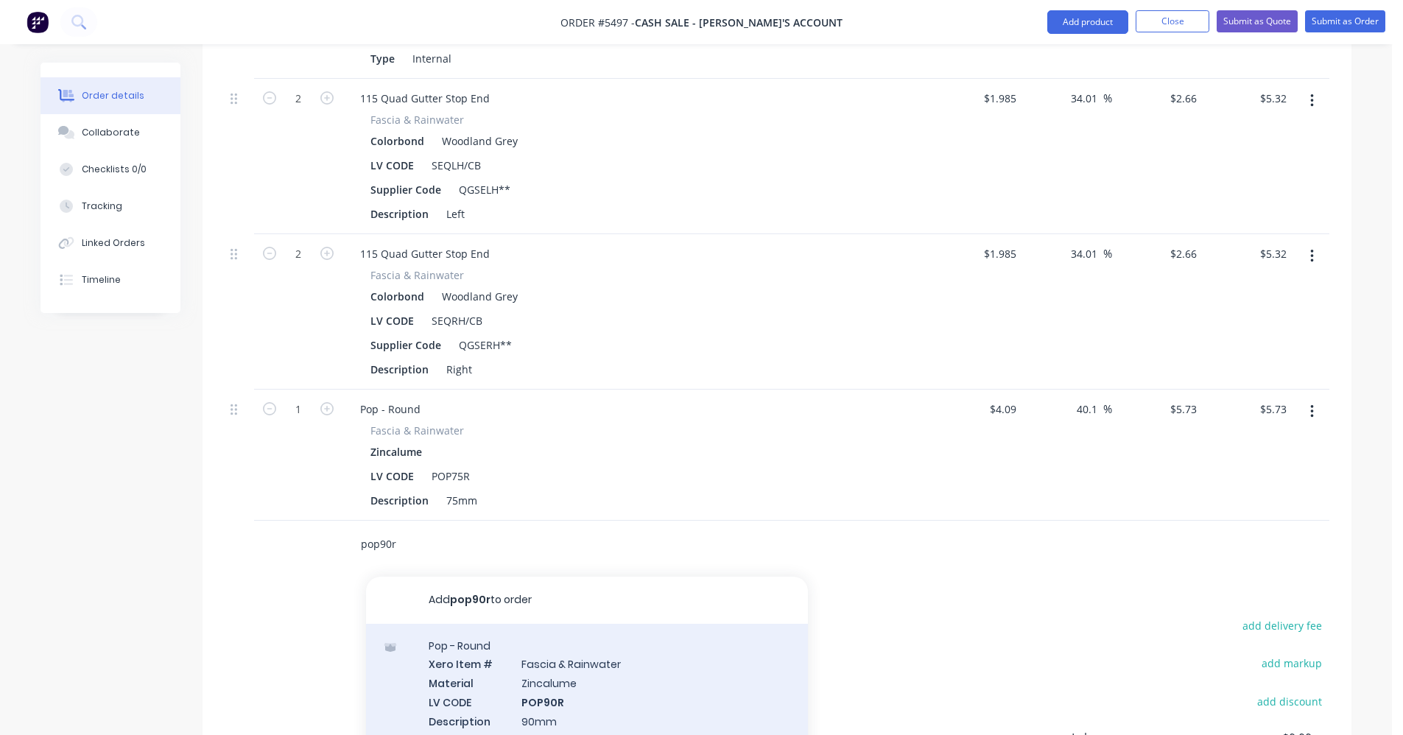
scroll to position [1551, 0]
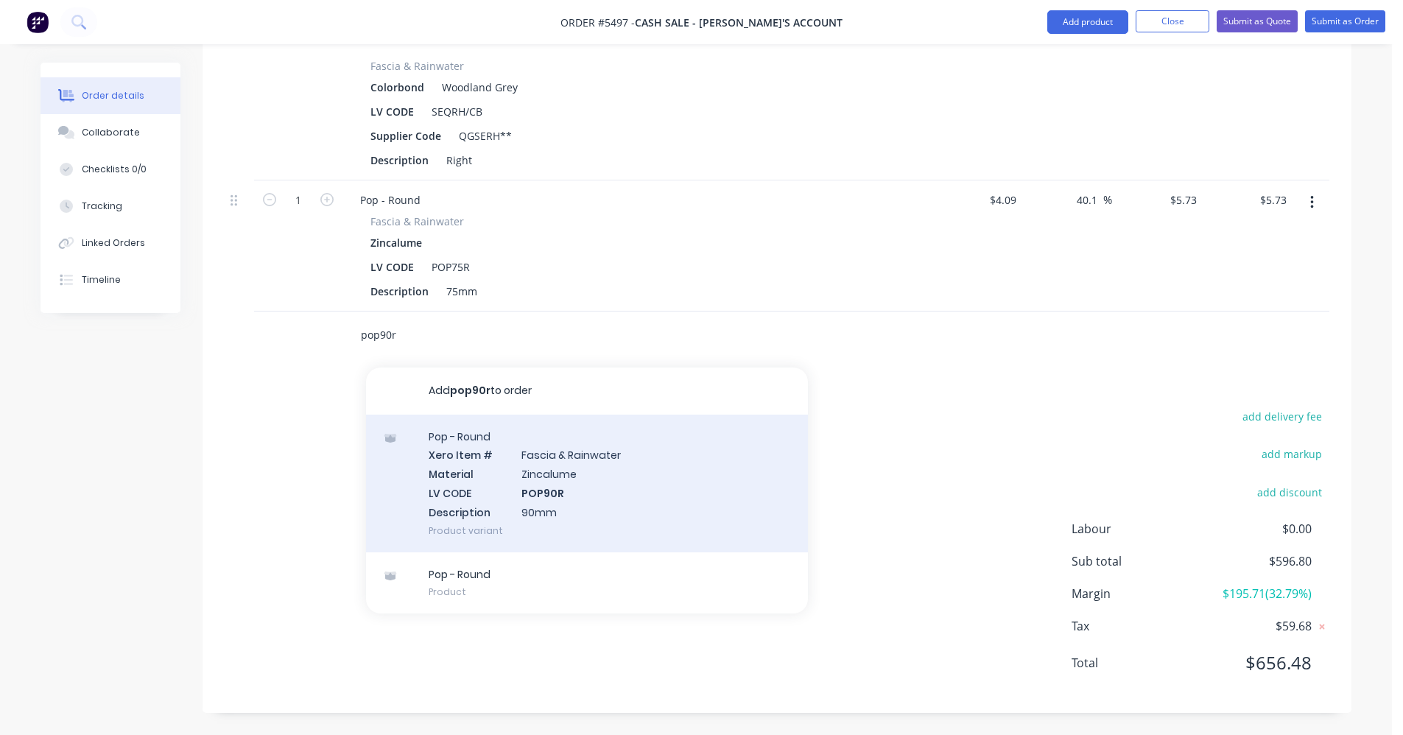
type input "pop90r"
click at [557, 494] on div "Pop - Round Xero Item # [MEDICAL_DATA] & Rainwater Material Zincalume LV CODE P…" at bounding box center [587, 484] width 442 height 138
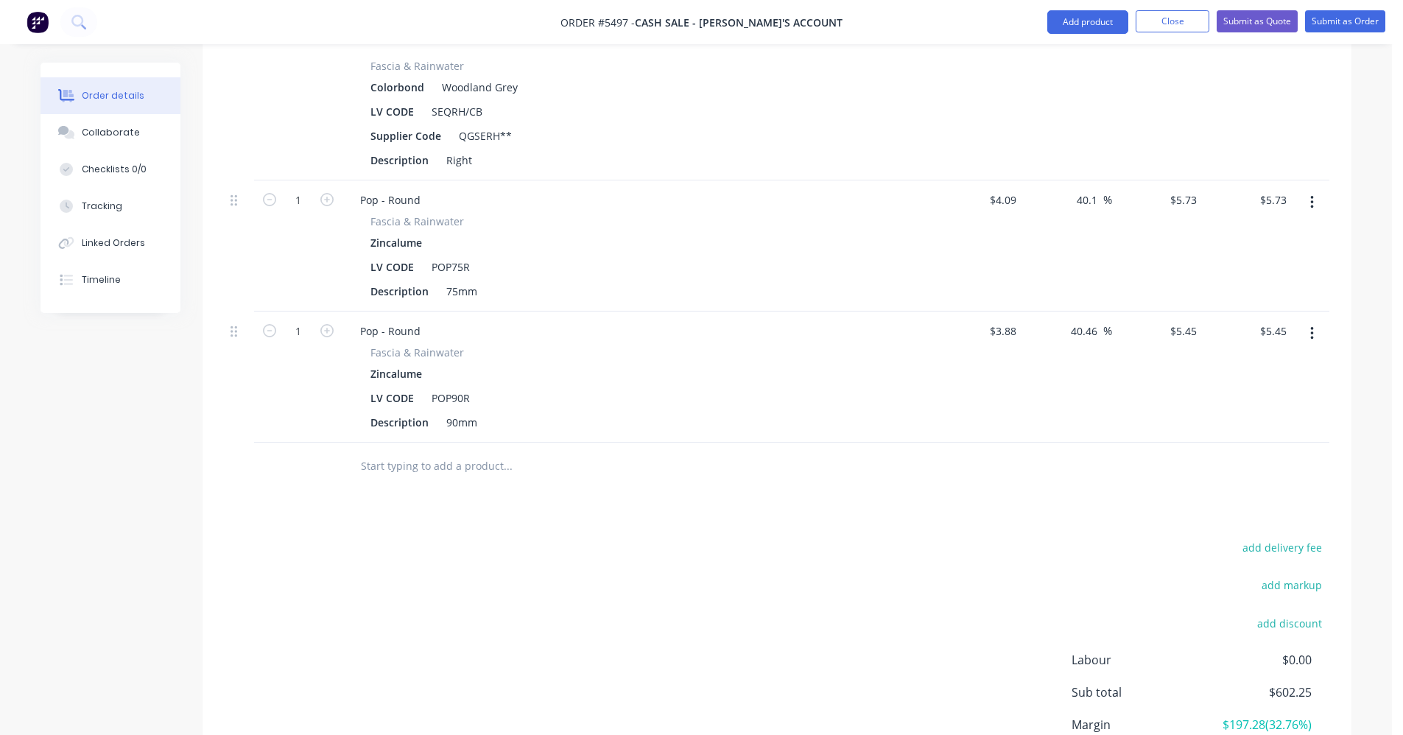
click at [1307, 334] on button "button" at bounding box center [1312, 333] width 35 height 27
click at [1250, 460] on div "Delete" at bounding box center [1259, 460] width 113 height 21
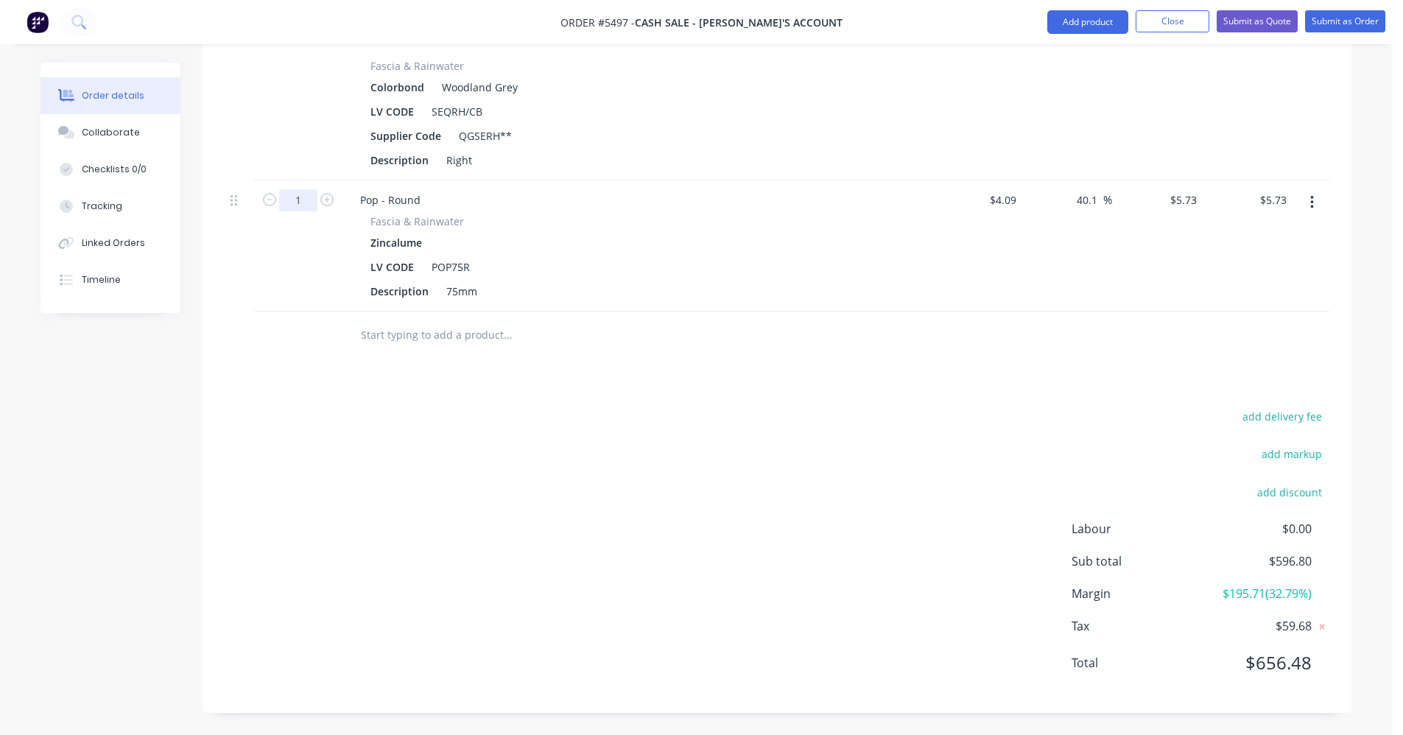
type input "5"
type input "$28.65"
click at [420, 335] on input "text" at bounding box center [507, 334] width 295 height 29
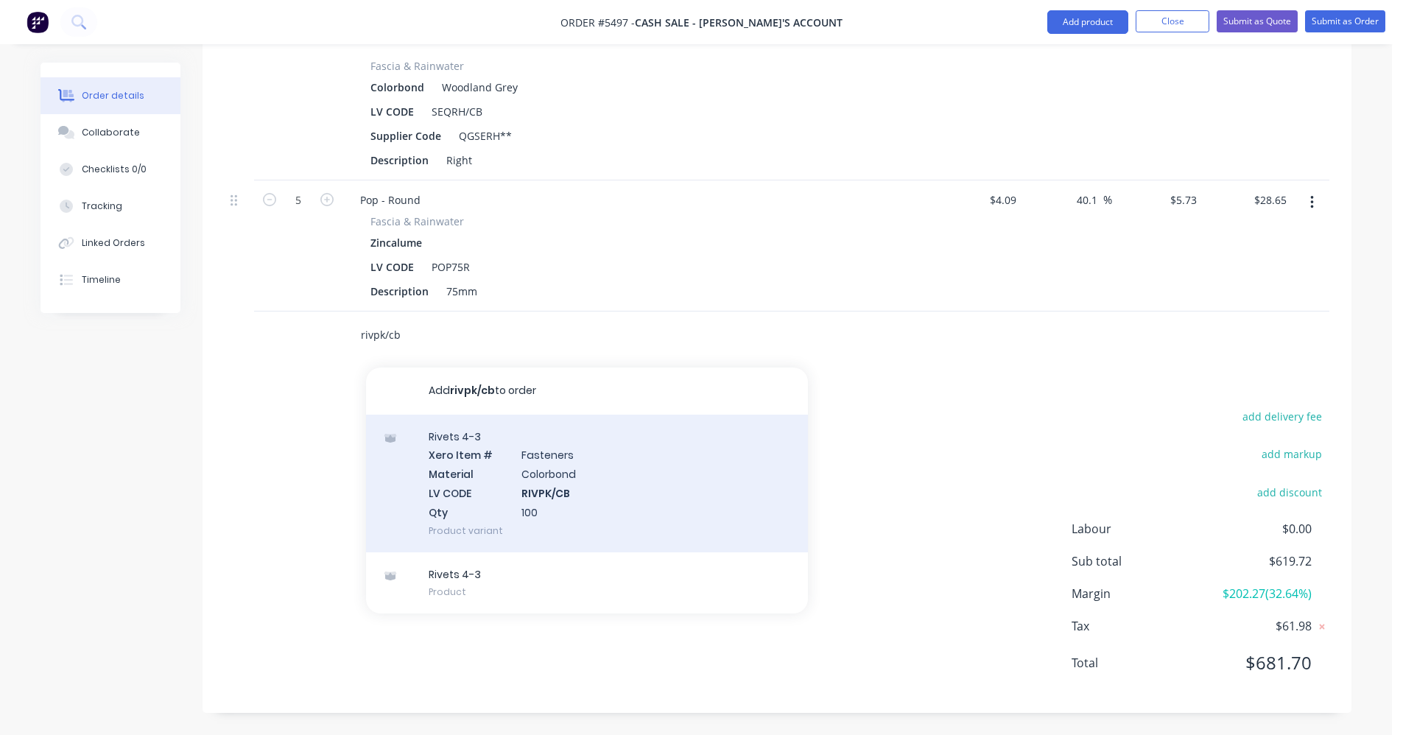
type input "rivpk/cb"
click at [511, 492] on div "Rivets 4-3 Xero Item # Fasteners Material Colorbond LV CODE RIVPK/CB Qty 100 Pr…" at bounding box center [587, 484] width 442 height 138
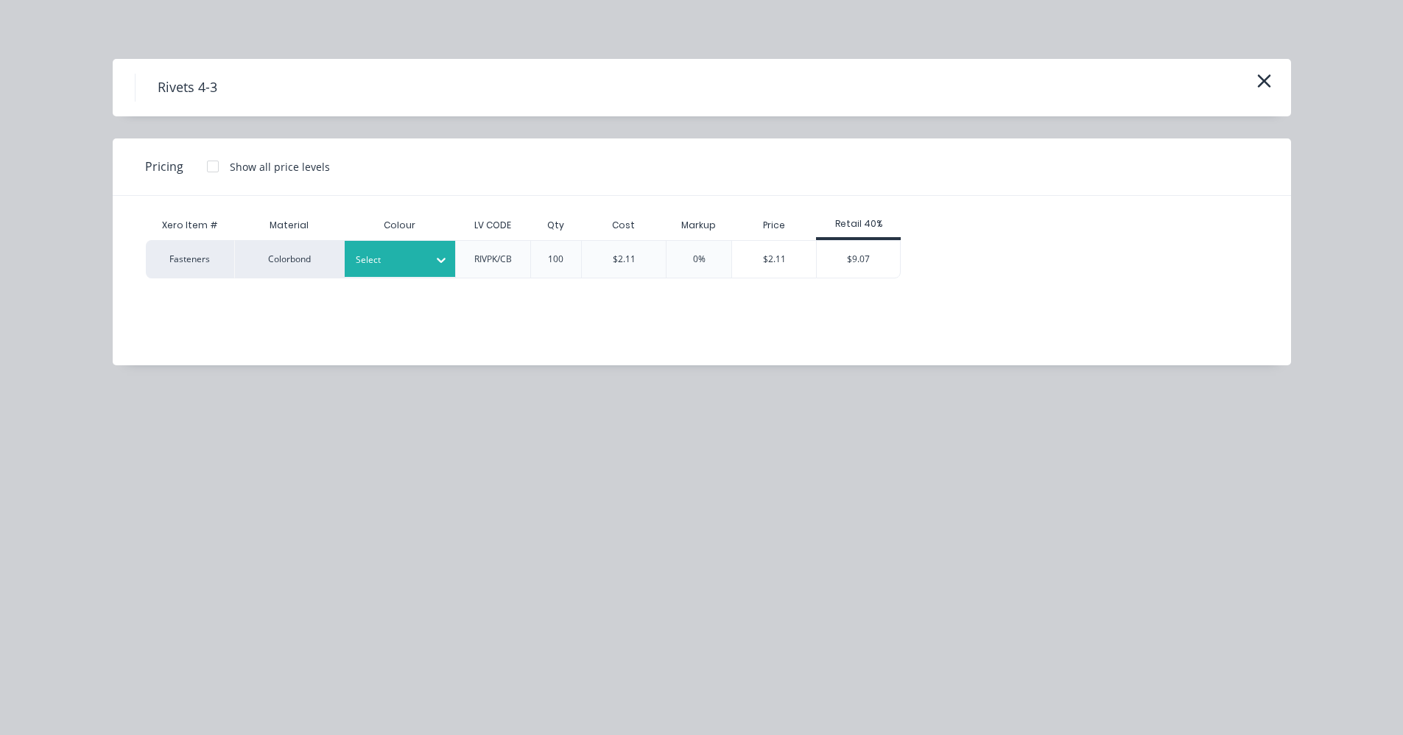
click at [404, 266] on div at bounding box center [389, 260] width 66 height 16
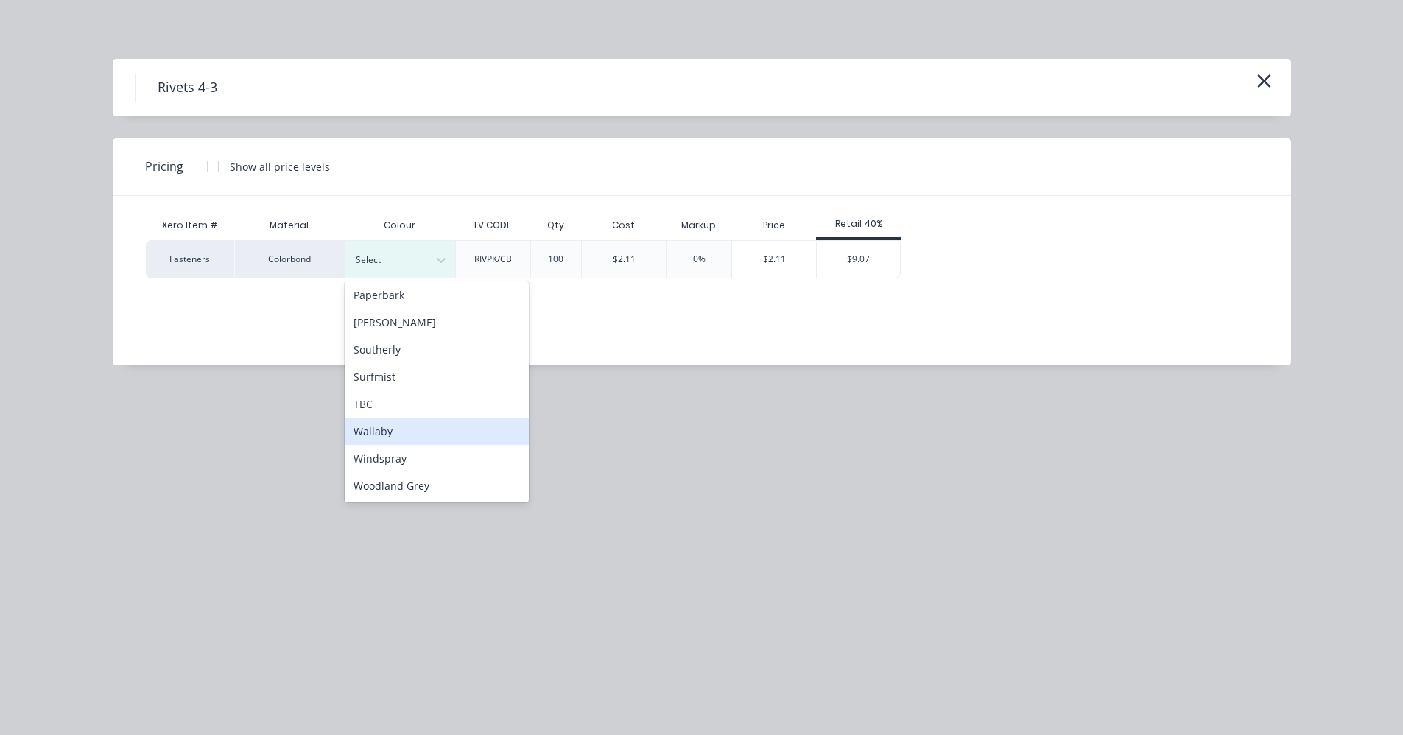
scroll to position [1572, 0]
click at [404, 489] on div "Woodland Grey" at bounding box center [437, 487] width 184 height 27
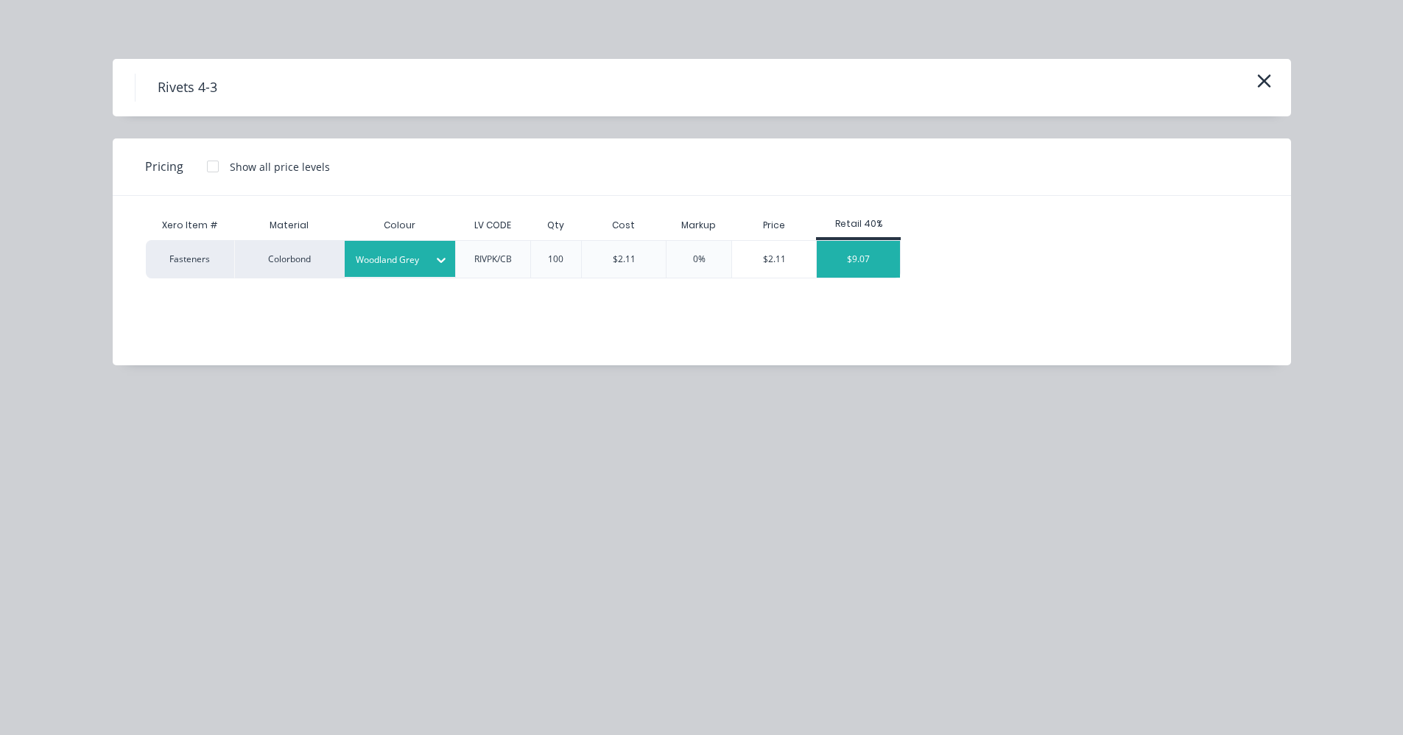
click at [860, 250] on div "$9.07" at bounding box center [858, 259] width 83 height 37
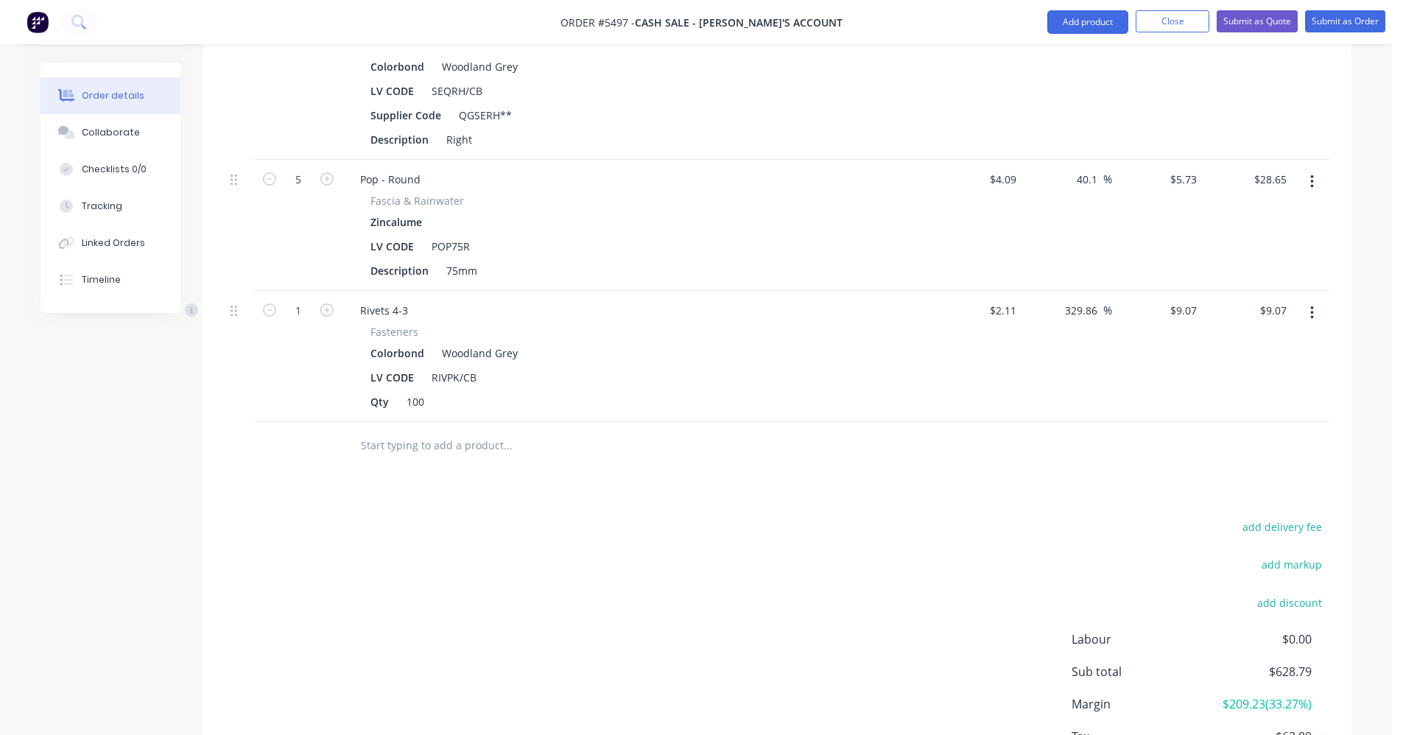
click at [396, 451] on input "text" at bounding box center [507, 445] width 295 height 29
click at [390, 436] on input "text" at bounding box center [507, 445] width 295 height 29
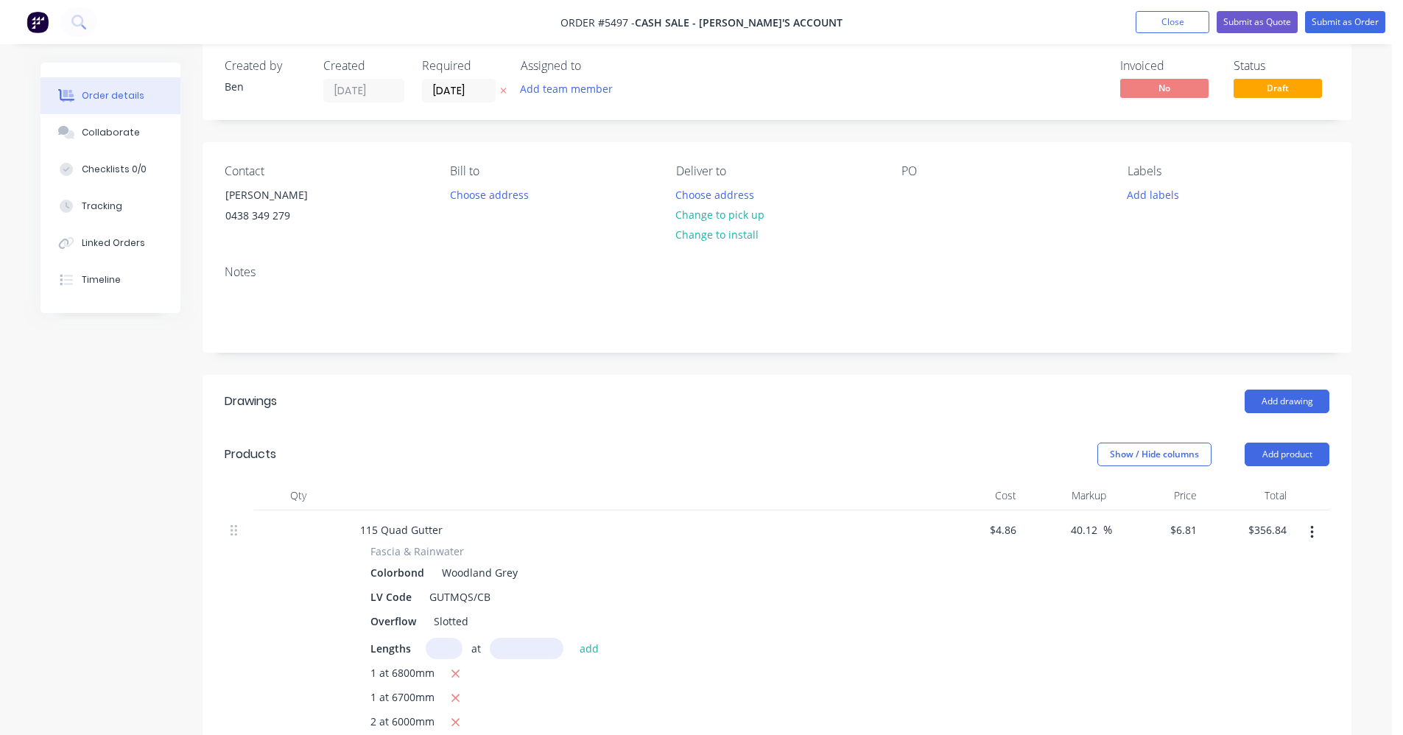
scroll to position [0, 0]
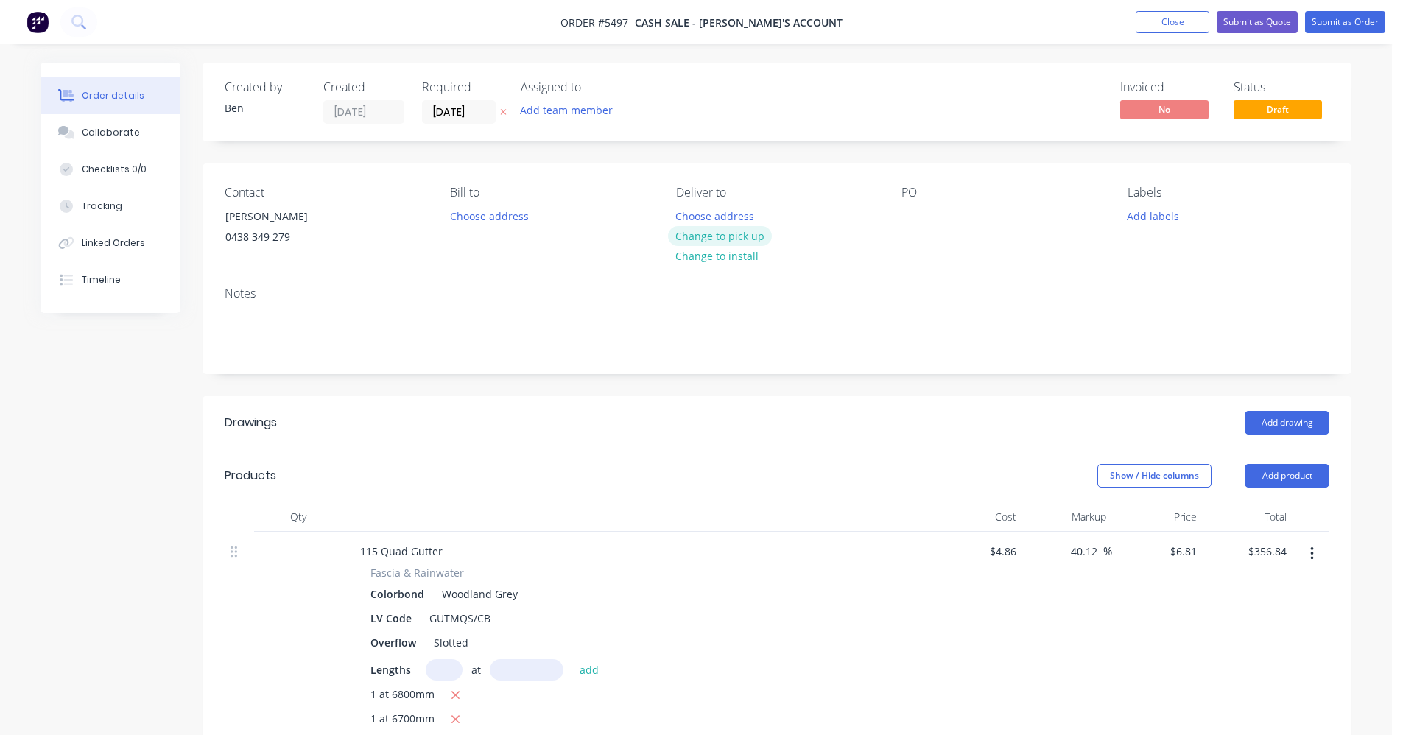
click at [737, 234] on button "Change to pick up" at bounding box center [720, 236] width 105 height 20
click at [727, 236] on button "Change to delivery" at bounding box center [722, 237] width 108 height 20
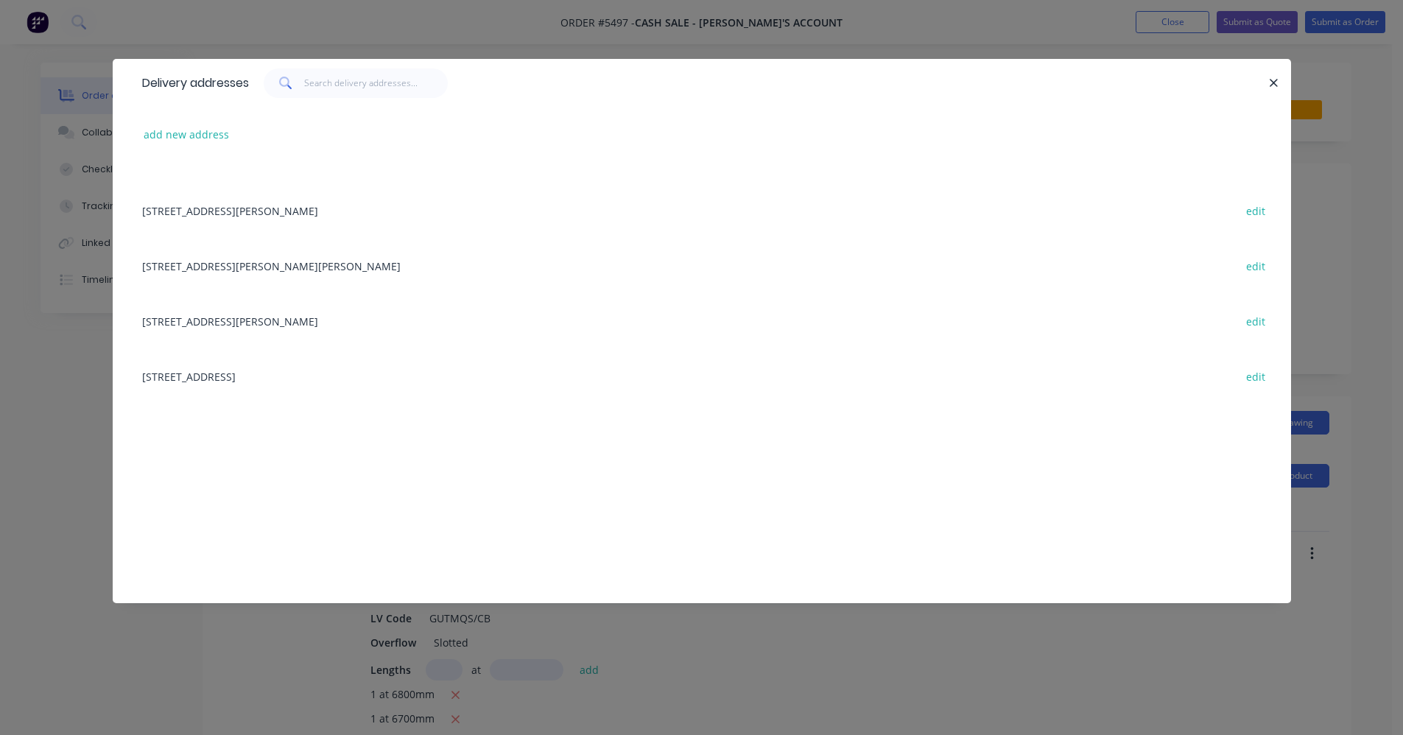
scroll to position [589, 0]
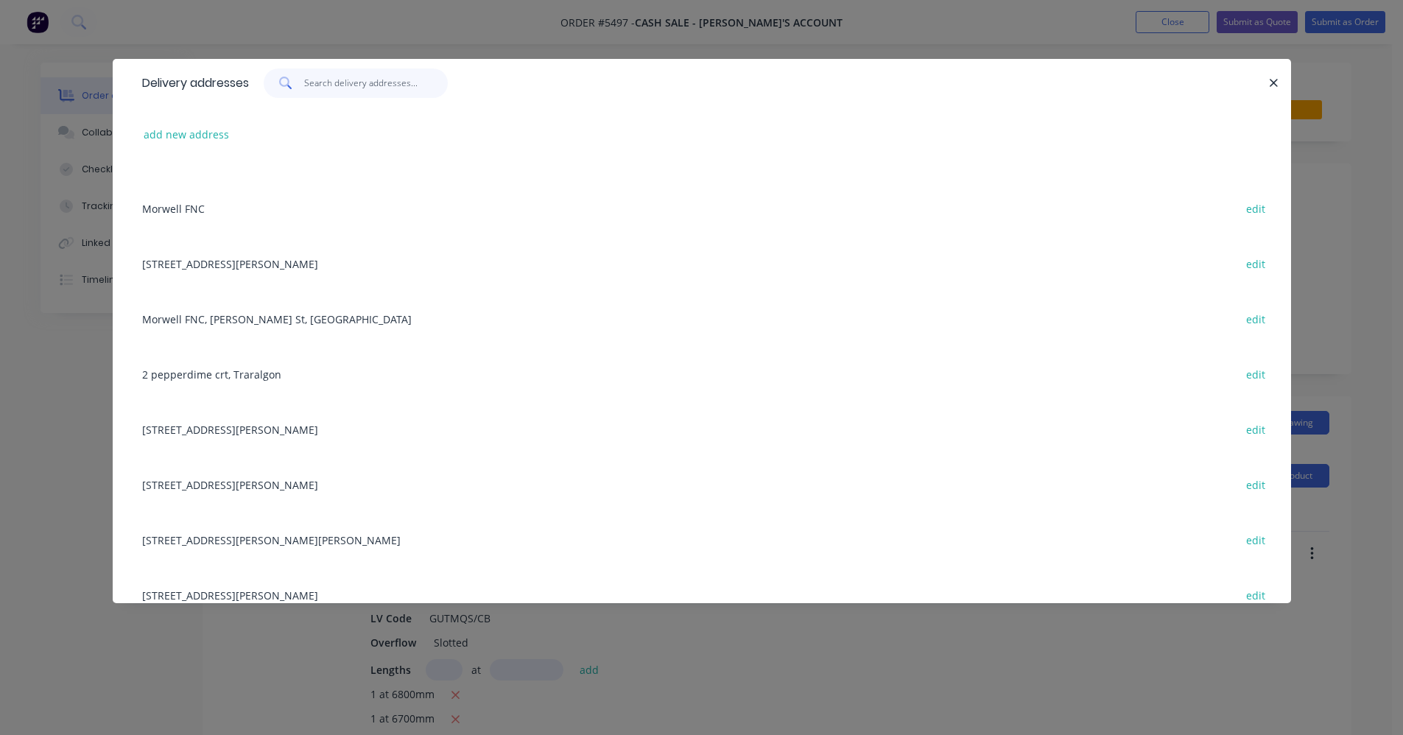
click at [352, 76] on input "text" at bounding box center [376, 83] width 144 height 29
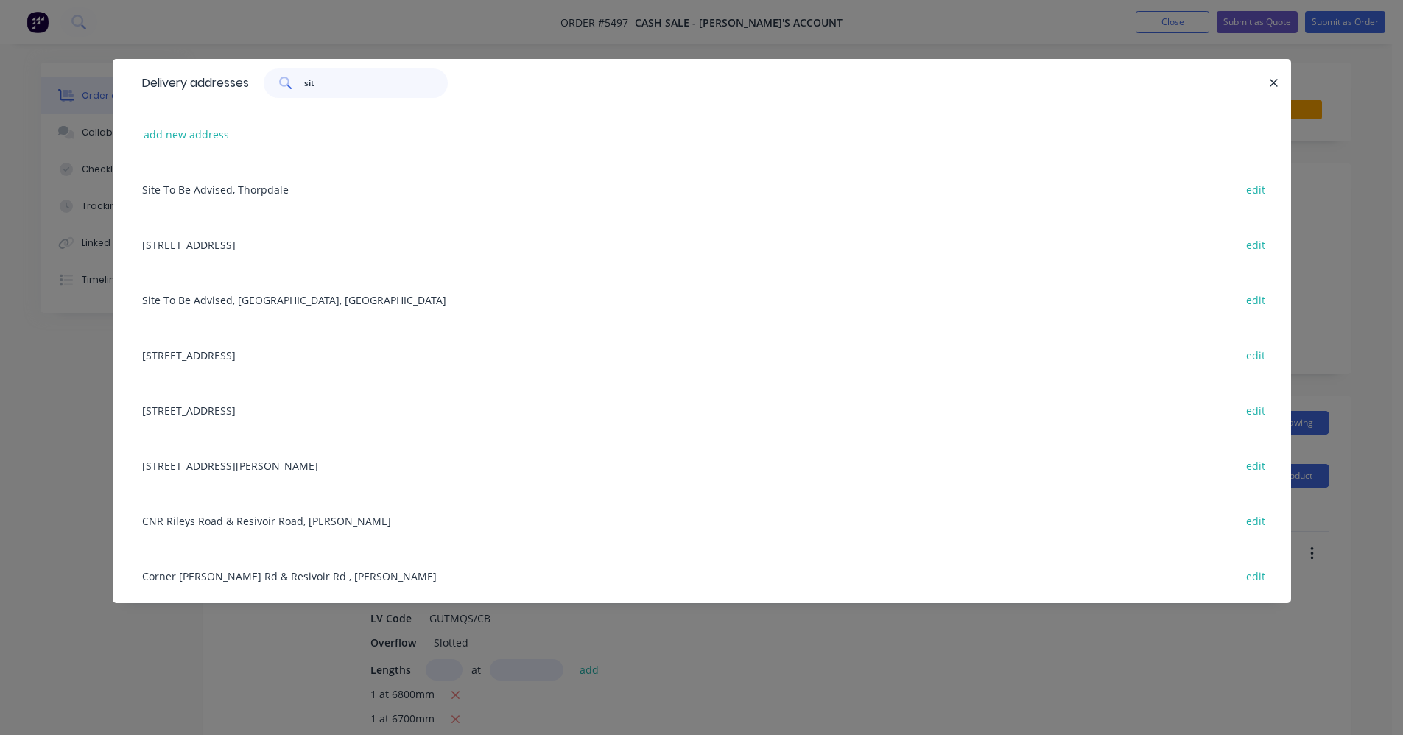
scroll to position [0, 0]
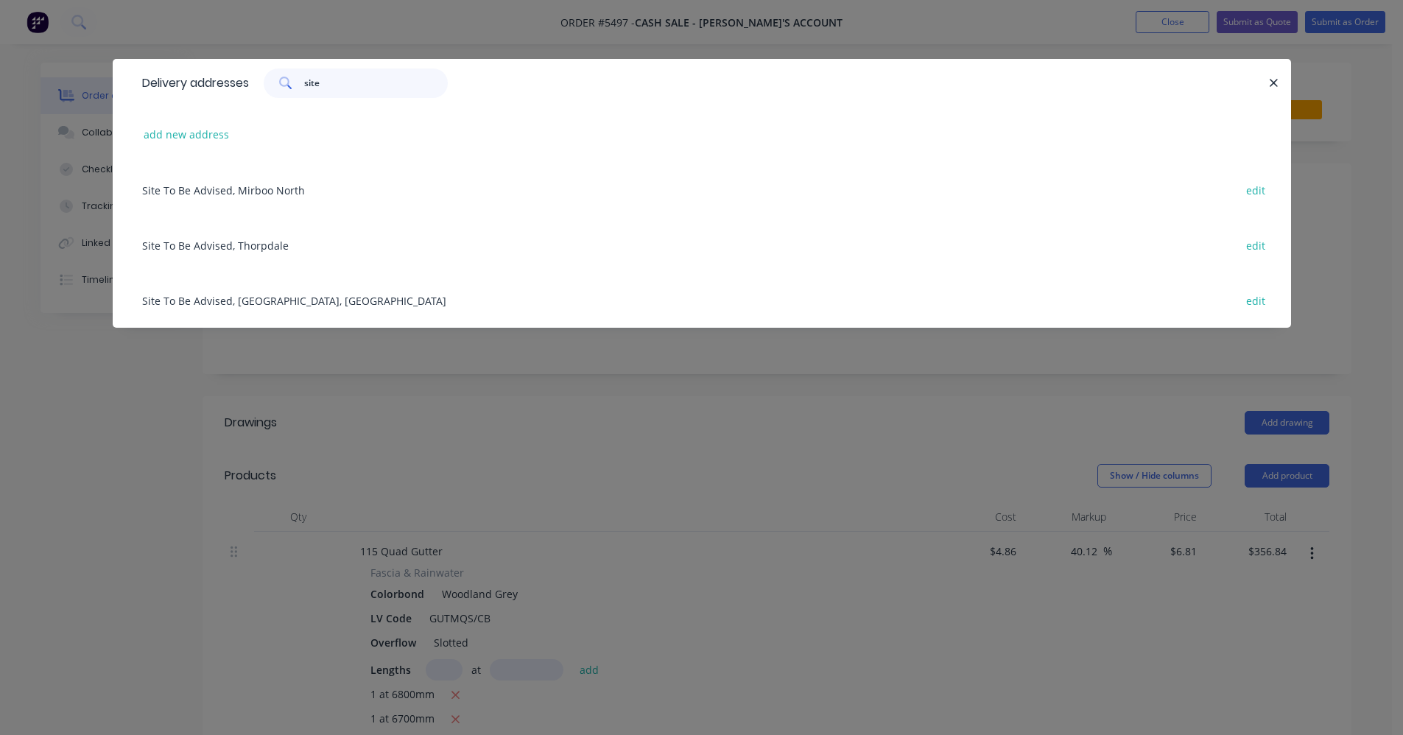
type input "site"
click at [250, 292] on div "Site To Be Advised, [GEOGRAPHIC_DATA], [GEOGRAPHIC_DATA] edit" at bounding box center [702, 300] width 1134 height 55
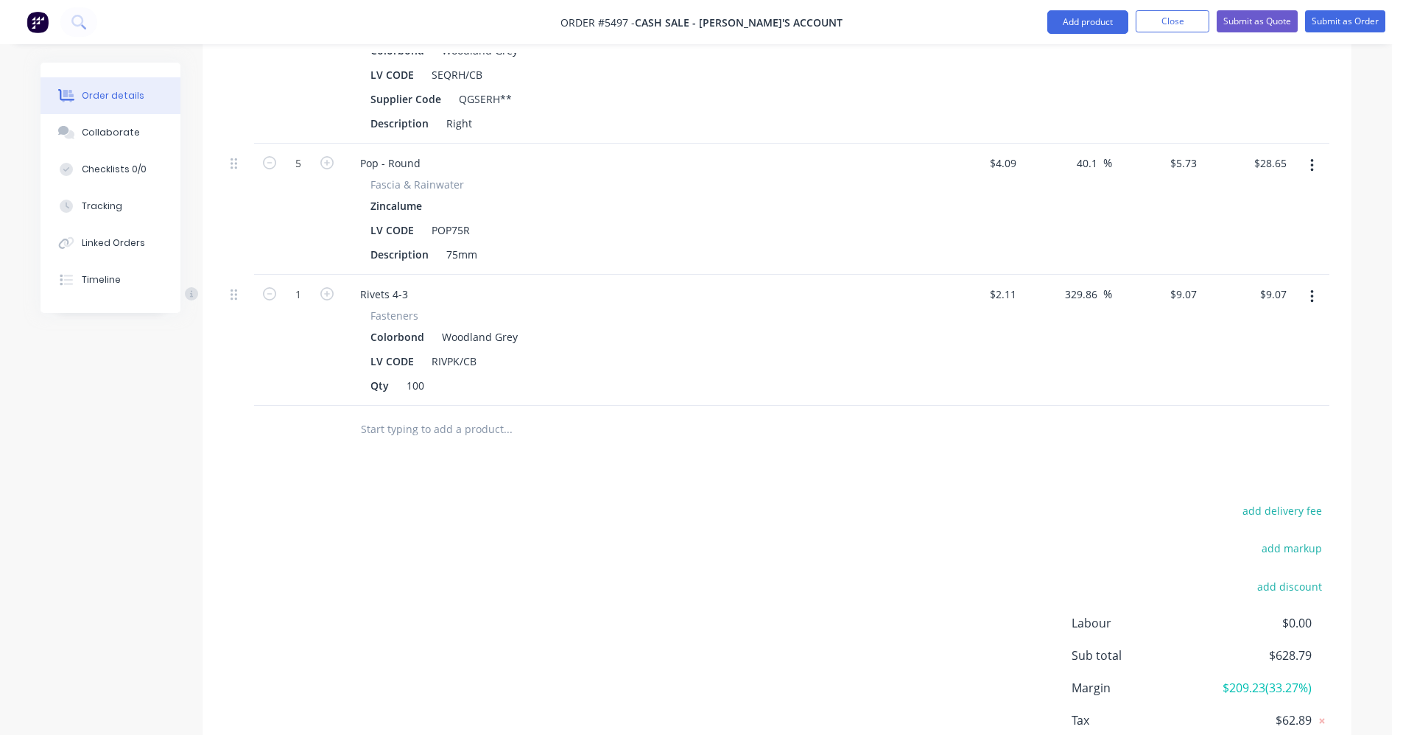
scroll to position [1683, 0]
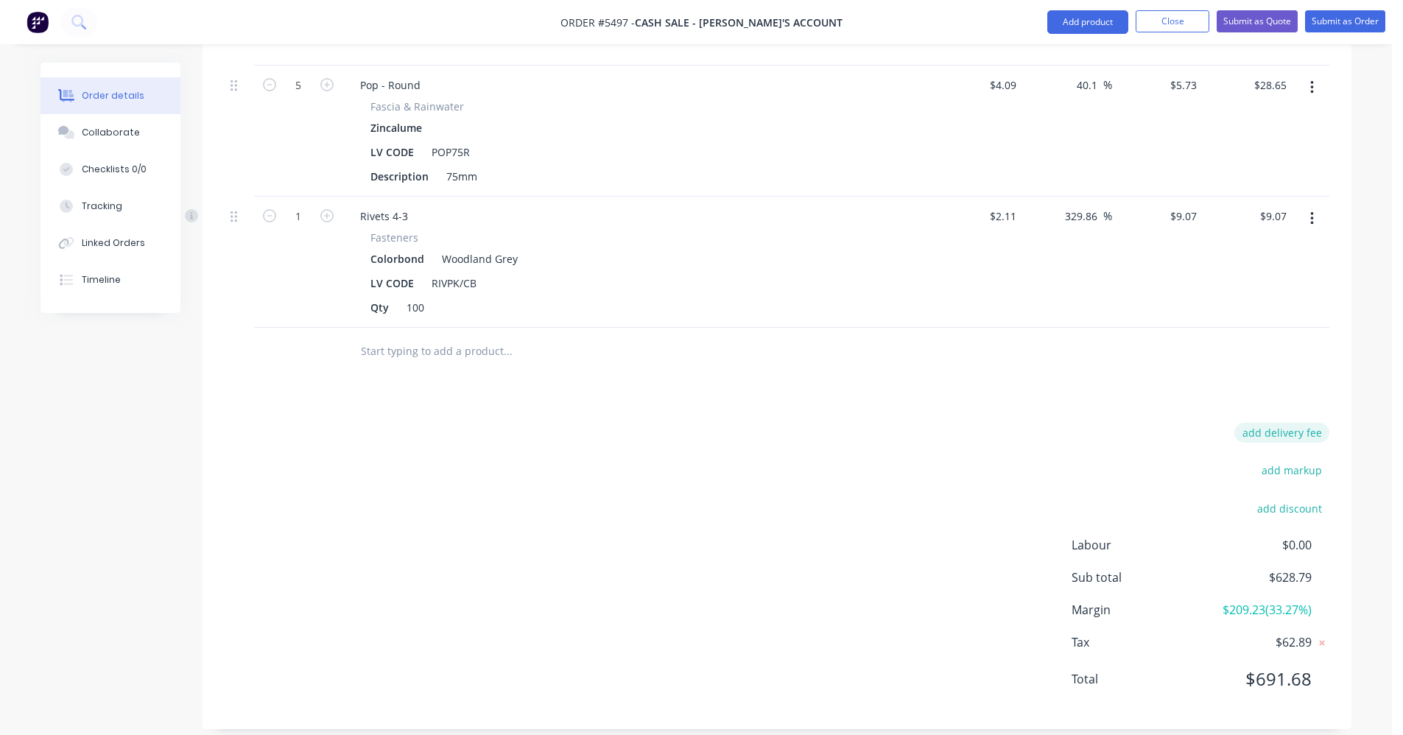
click at [1282, 423] on button "add delivery fee" at bounding box center [1282, 433] width 95 height 20
type input "55"
click input "submit" at bounding box center [0, 0] width 0 height 0
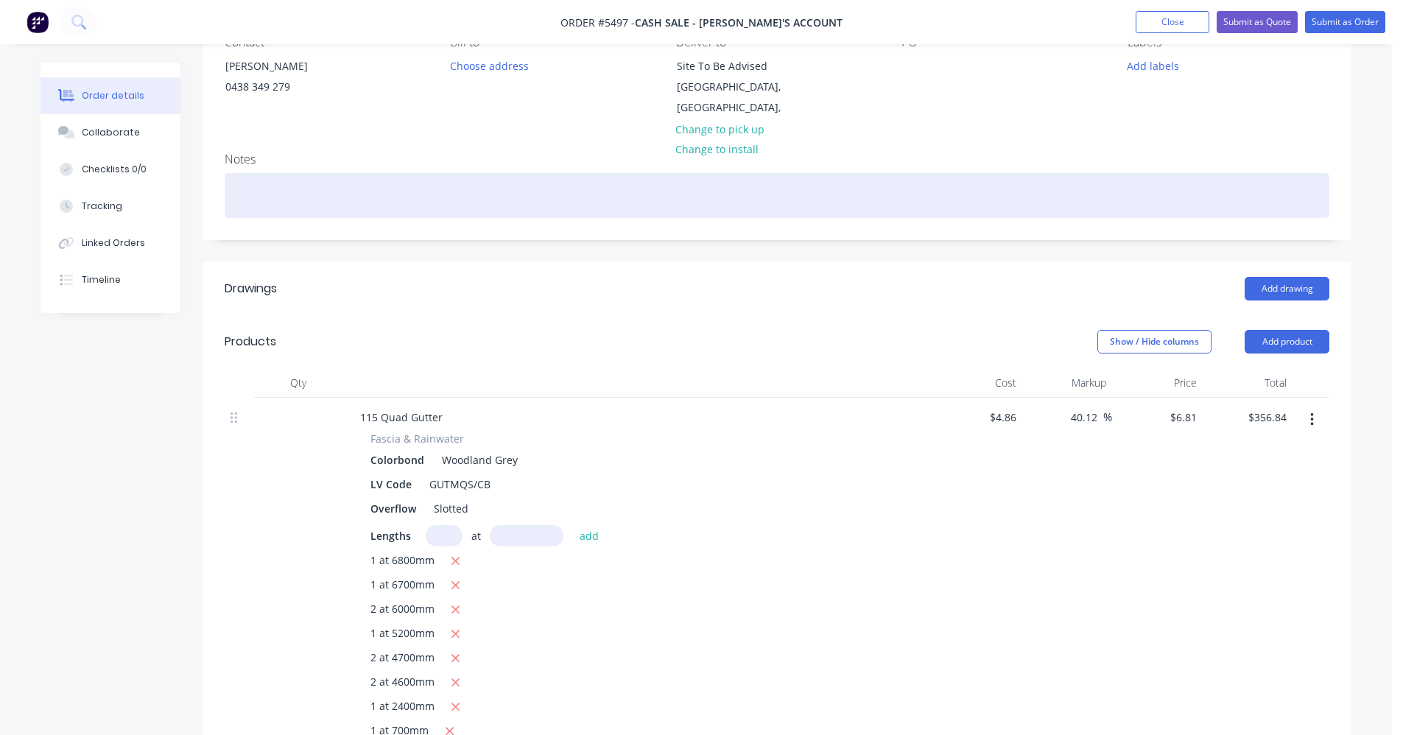
scroll to position [0, 0]
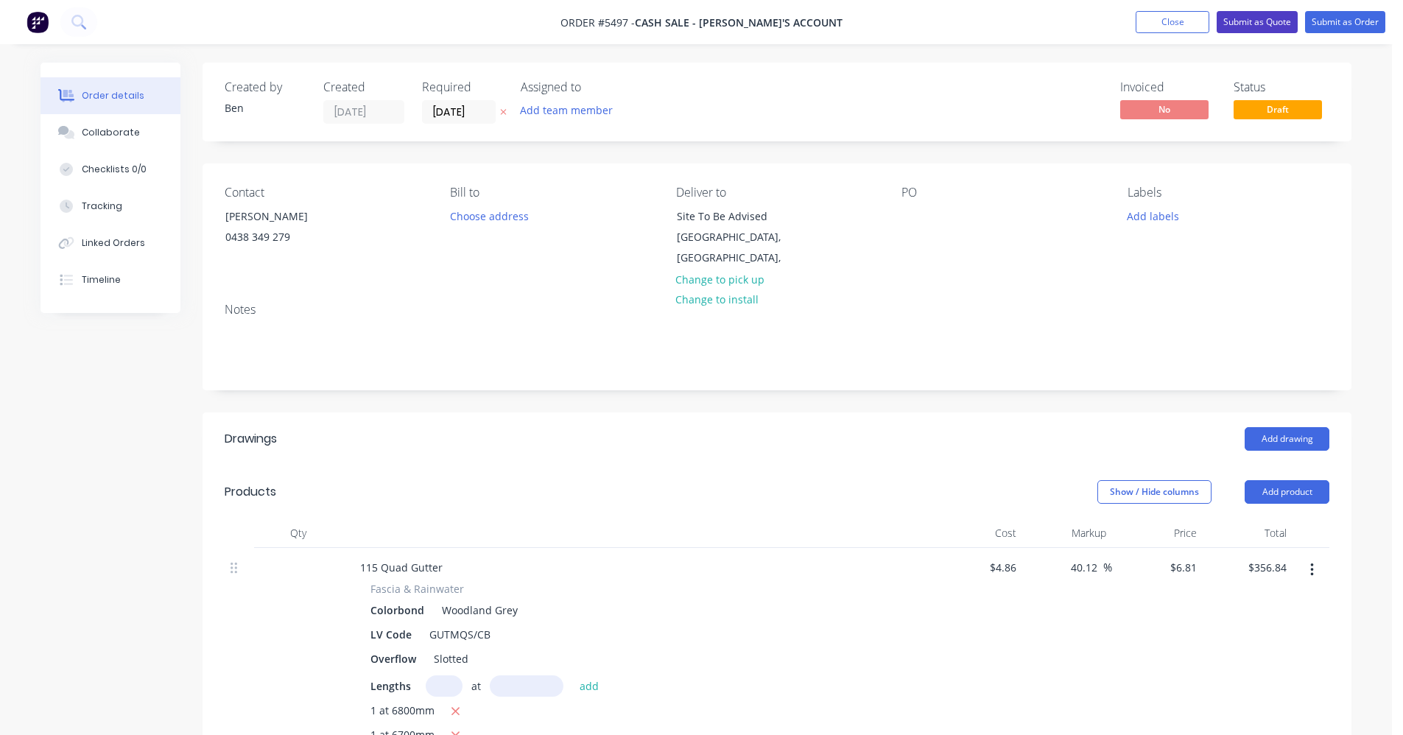
click at [1266, 23] on button "Submit as Quote" at bounding box center [1257, 22] width 81 height 22
